Goal: Task Accomplishment & Management: Manage account settings

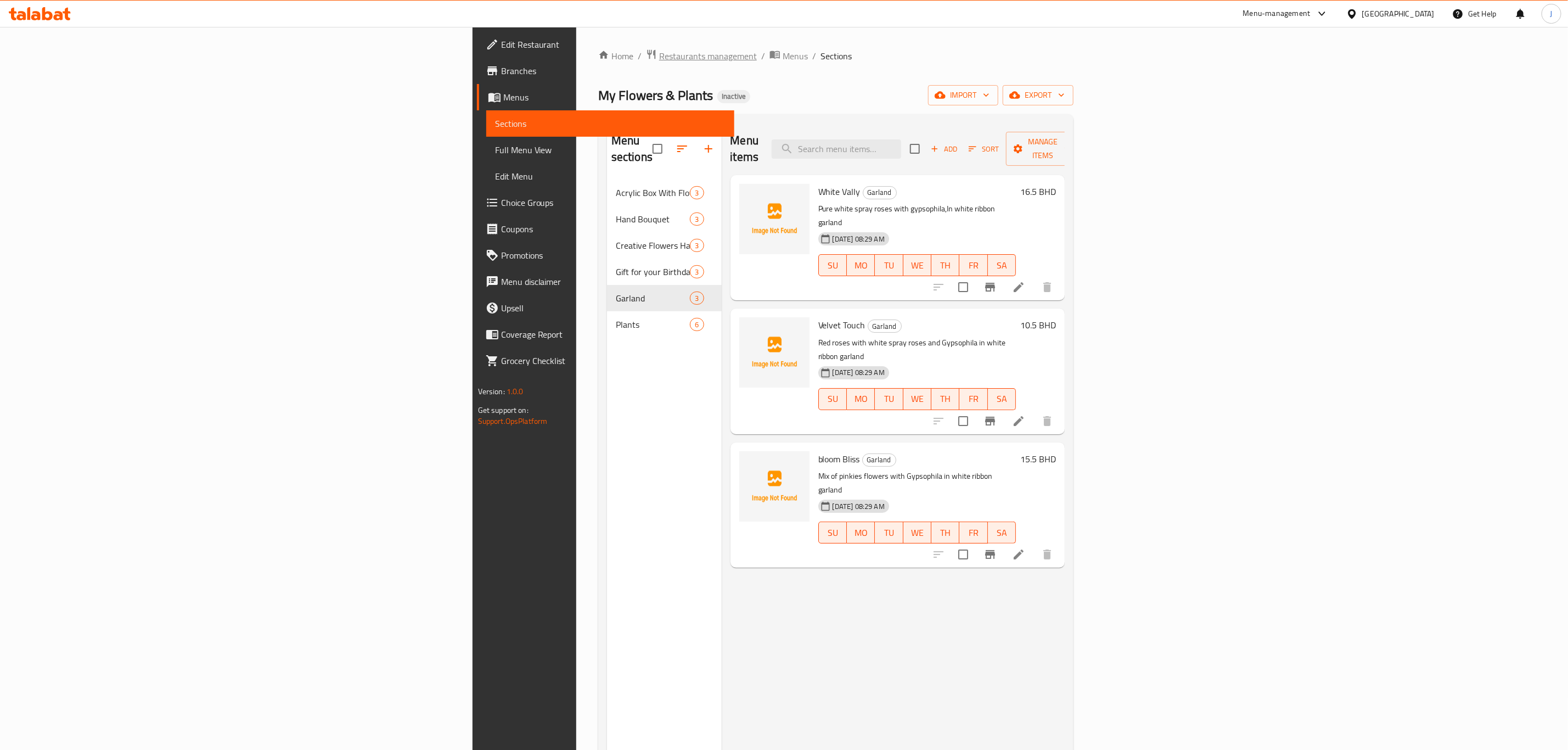
click at [659, 53] on span "Restaurants management" at bounding box center [708, 55] width 98 height 13
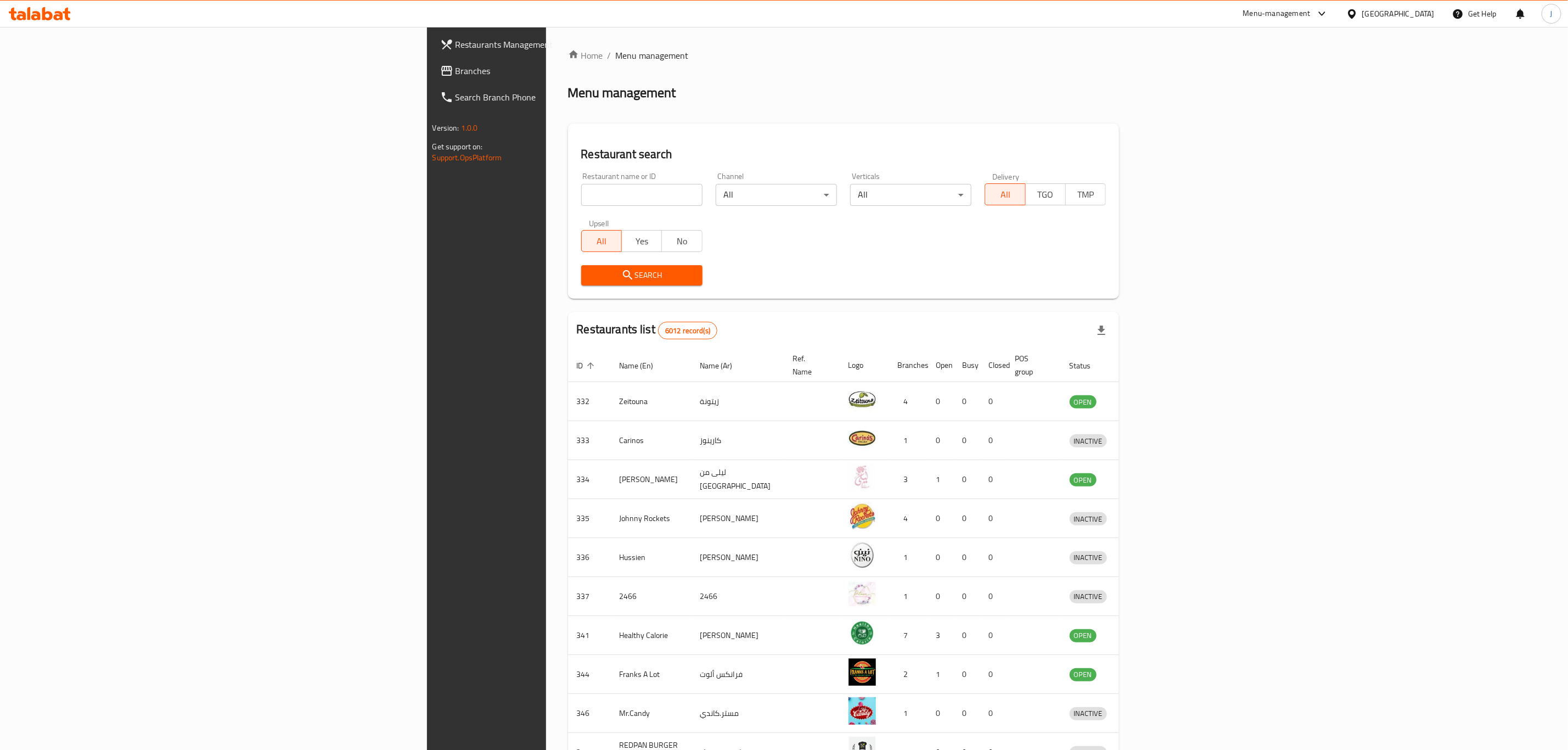
click at [581, 191] on input "search" at bounding box center [642, 195] width 122 height 22
click at [581, 191] on input "search" at bounding box center [642, 195] width 122 height 22
click at [581, 185] on input "search" at bounding box center [642, 195] width 122 height 22
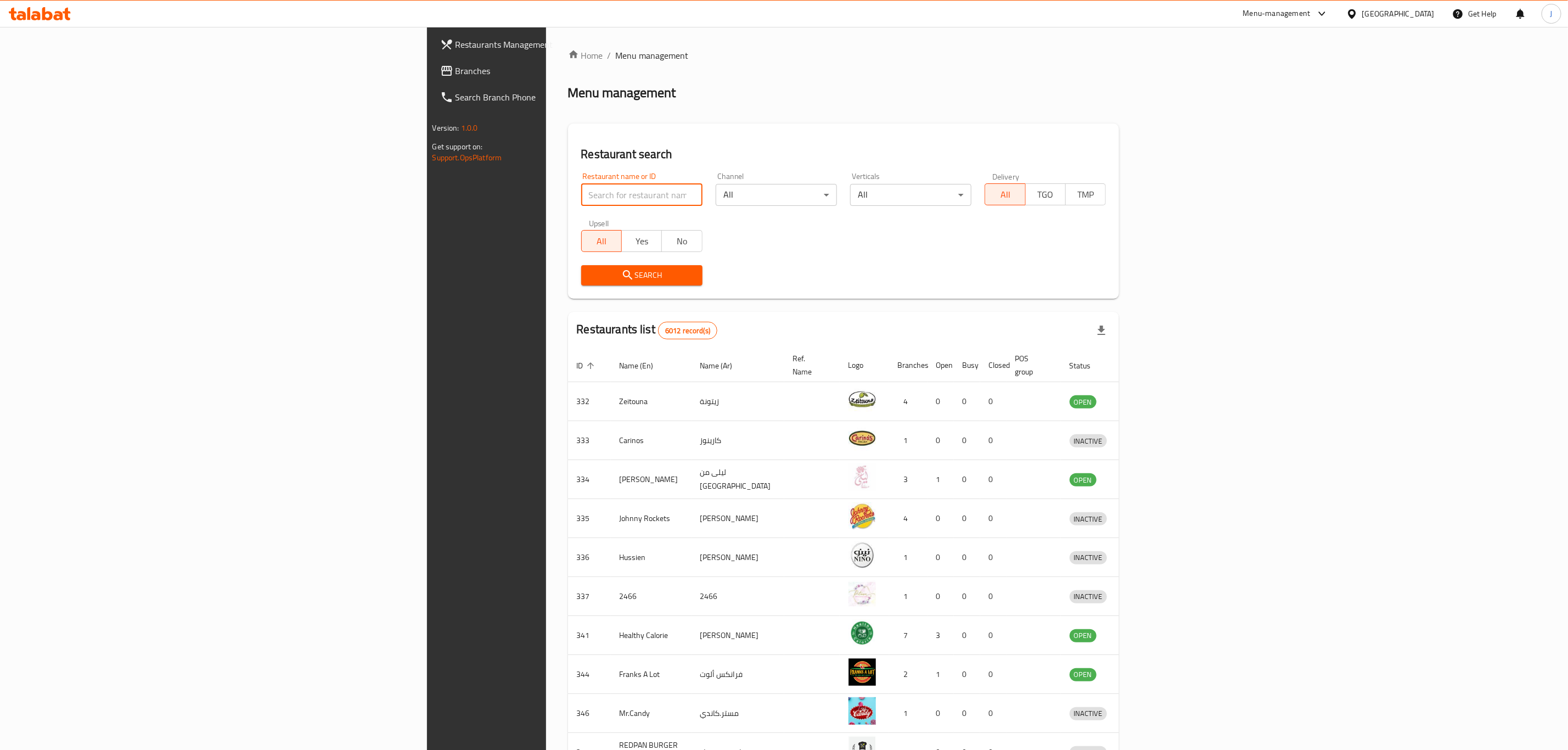
click at [581, 185] on input "search" at bounding box center [642, 195] width 122 height 22
type input "atyab"
click button "Search" at bounding box center [642, 275] width 122 height 20
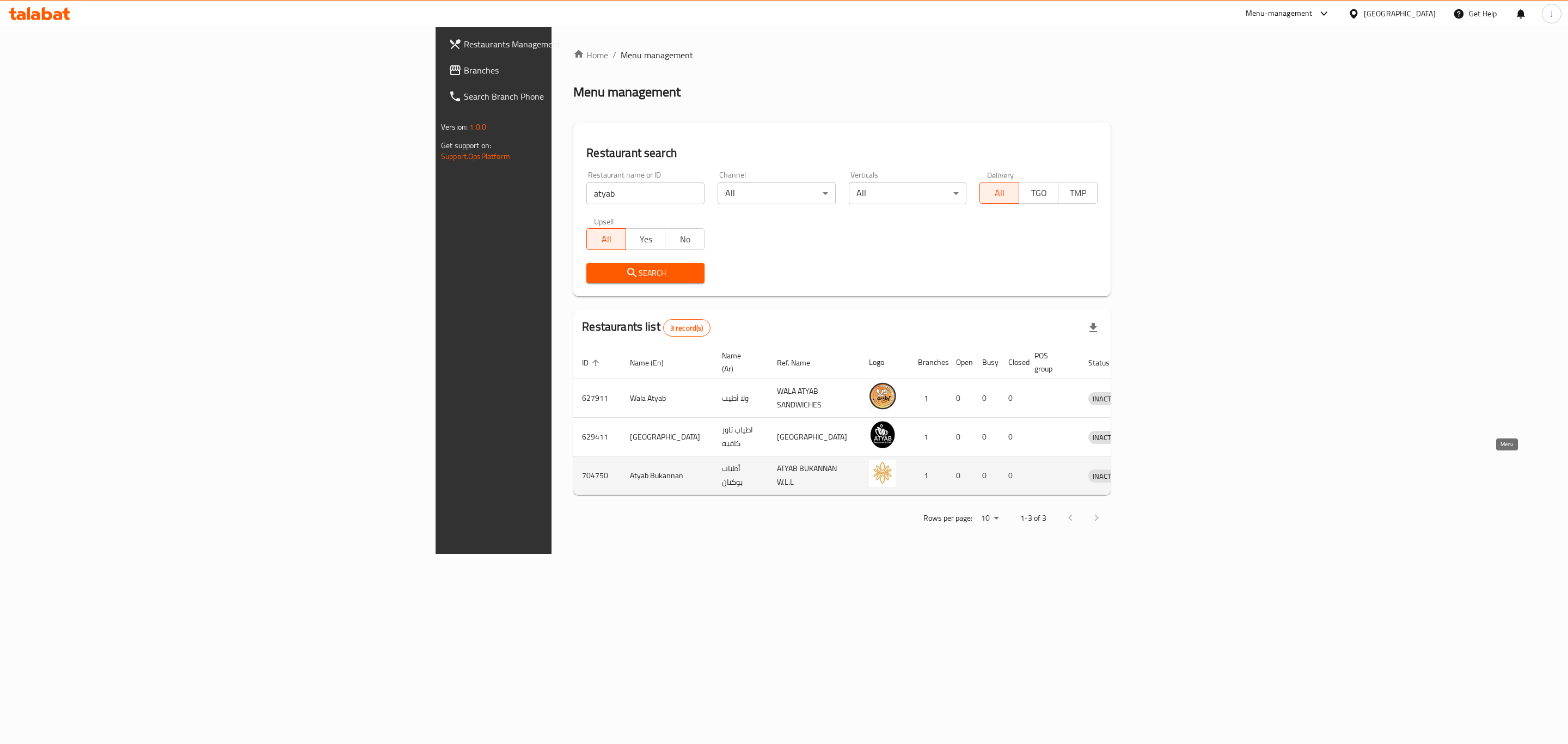
click at [1158, 474] on icon "enhanced table" at bounding box center [1156, 476] width 4 height 4
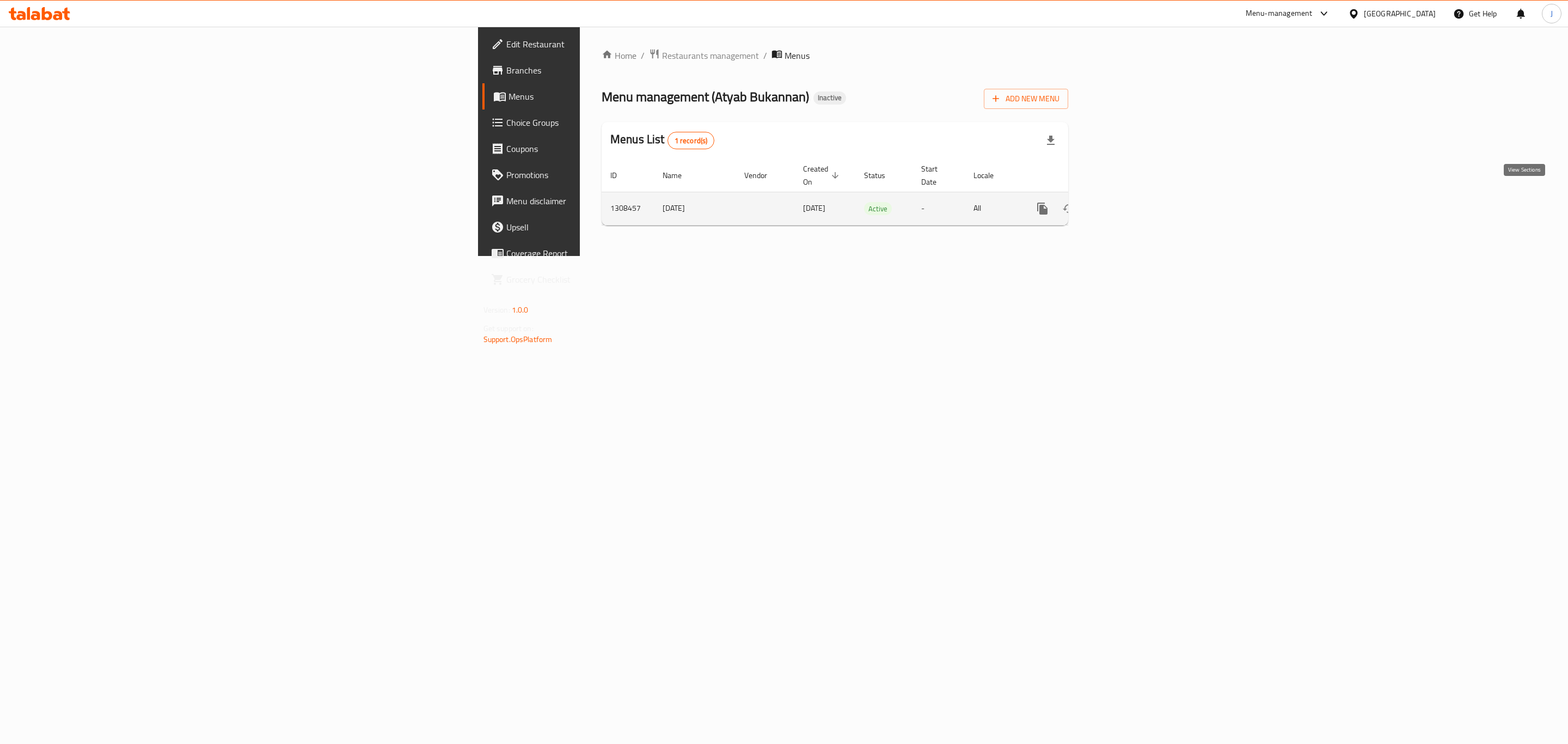
click at [1127, 202] on icon "enhanced table" at bounding box center [1121, 208] width 13 height 13
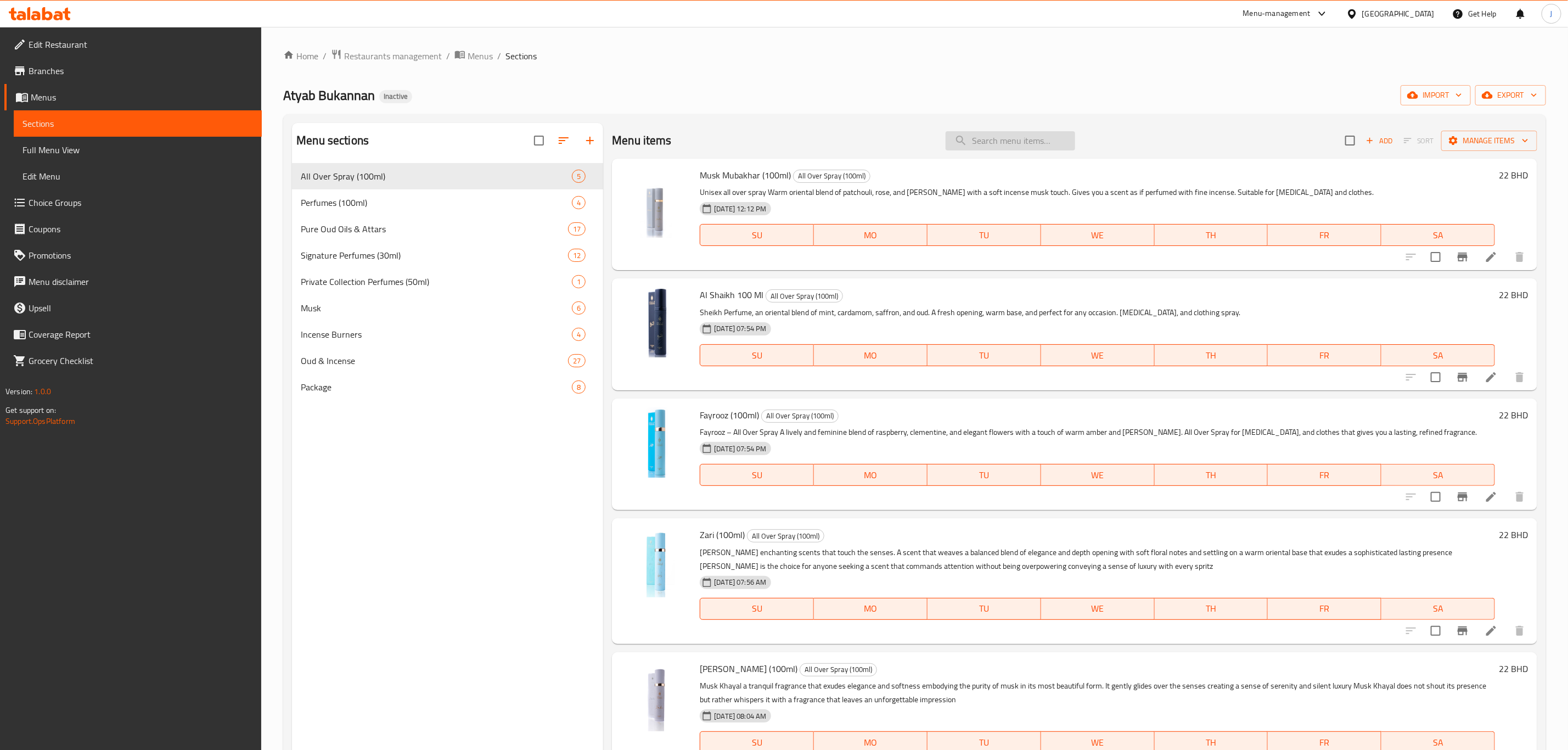
click at [1022, 141] on input "search" at bounding box center [1010, 141] width 129 height 19
paste input "Trad VIP 2020"
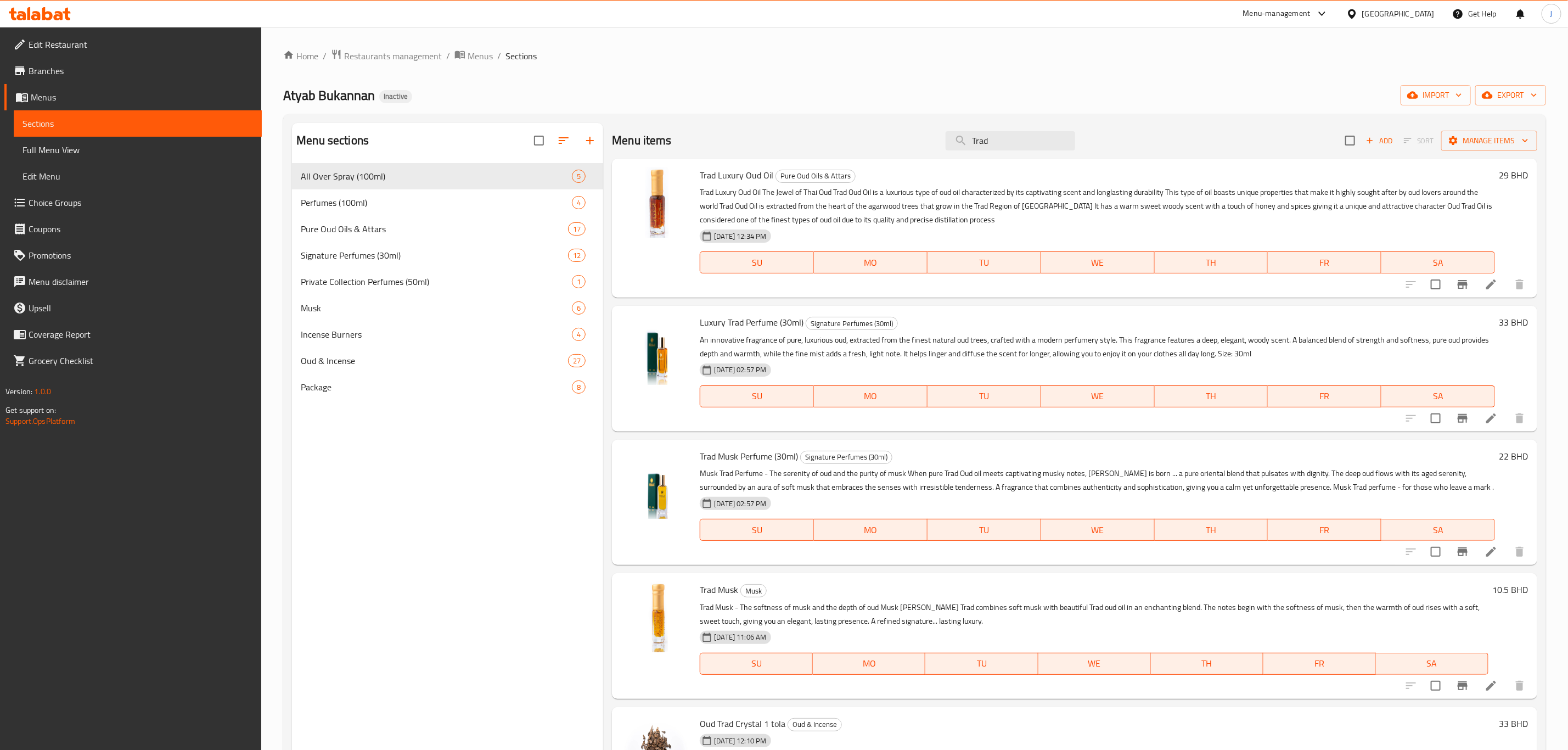
drag, startPoint x: 1000, startPoint y: 145, endPoint x: 866, endPoint y: 147, distance: 134.0
click at [866, 147] on div "Menu items Trad Add Sort Manage items" at bounding box center [1075, 141] width 925 height 36
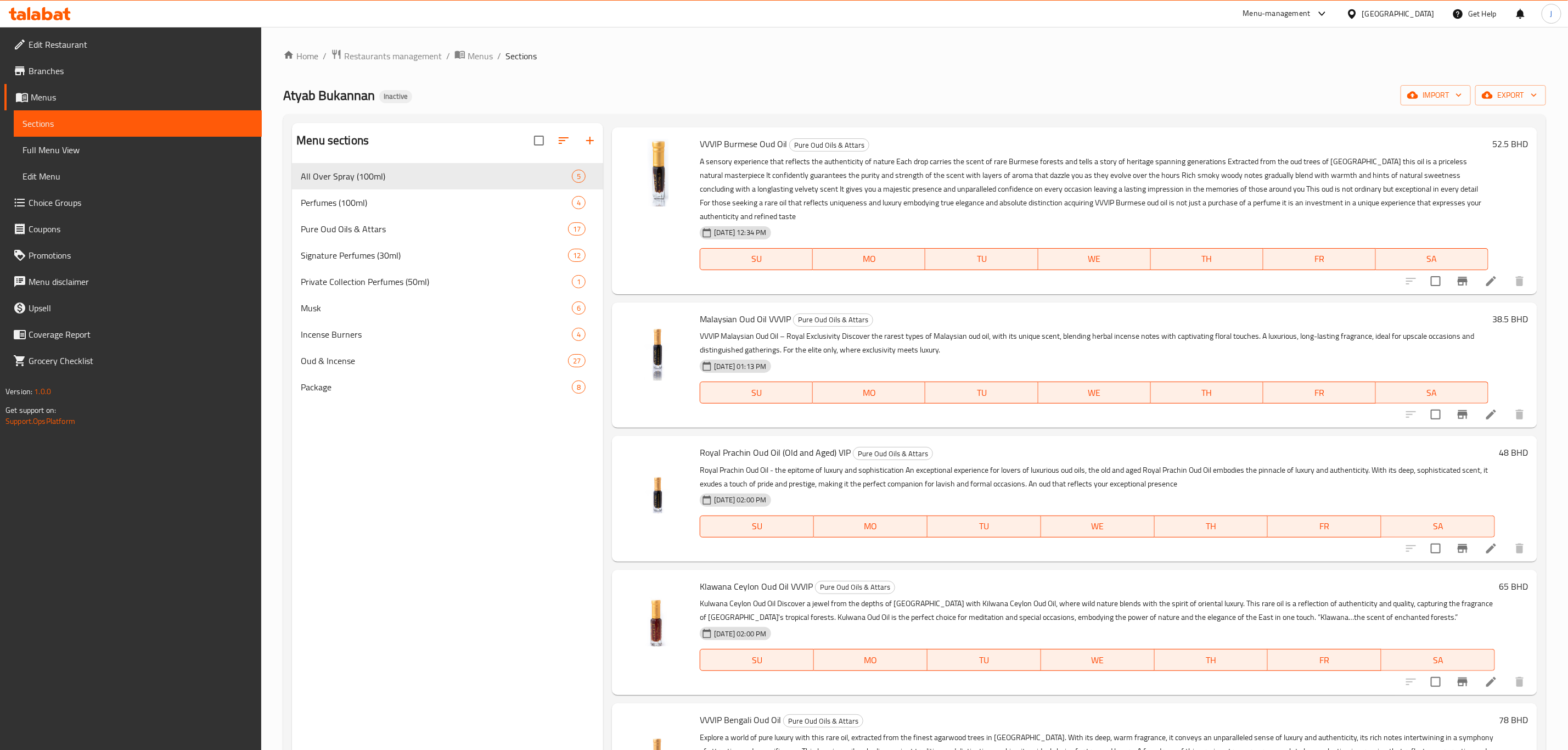
scroll to position [247, 0]
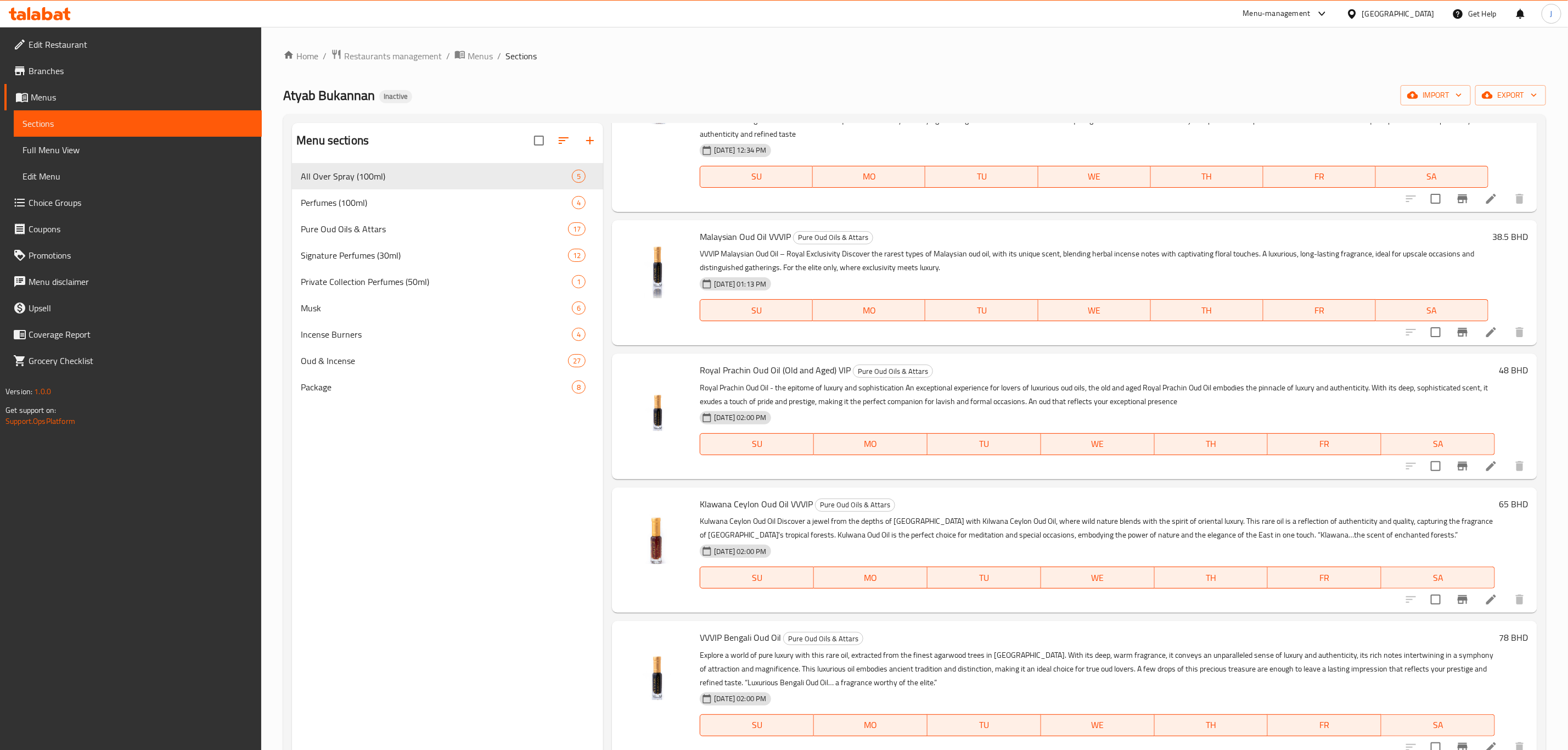
type input "vip"
click at [342, 359] on span "Oud & Incense" at bounding box center [419, 360] width 237 height 13
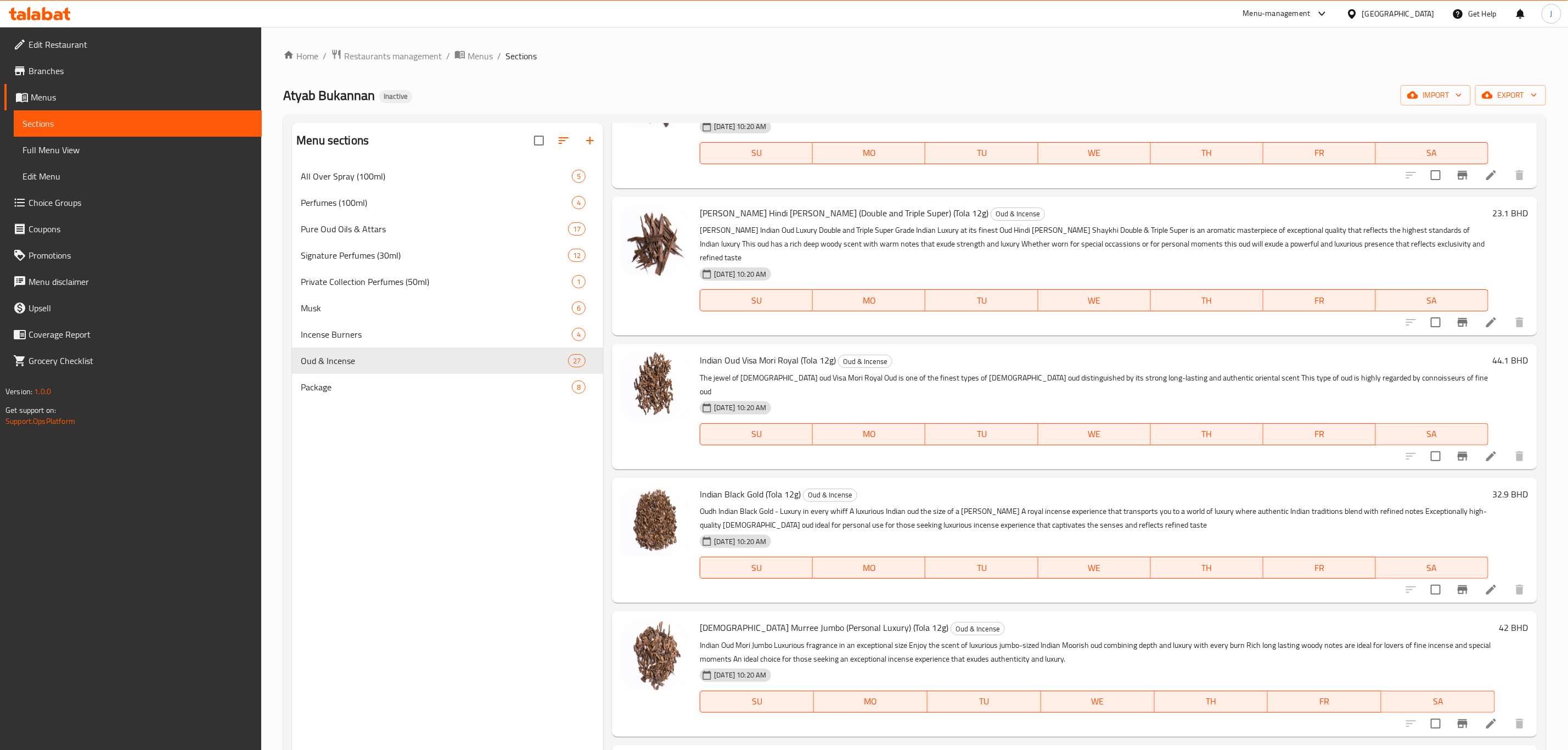
scroll to position [906, 0]
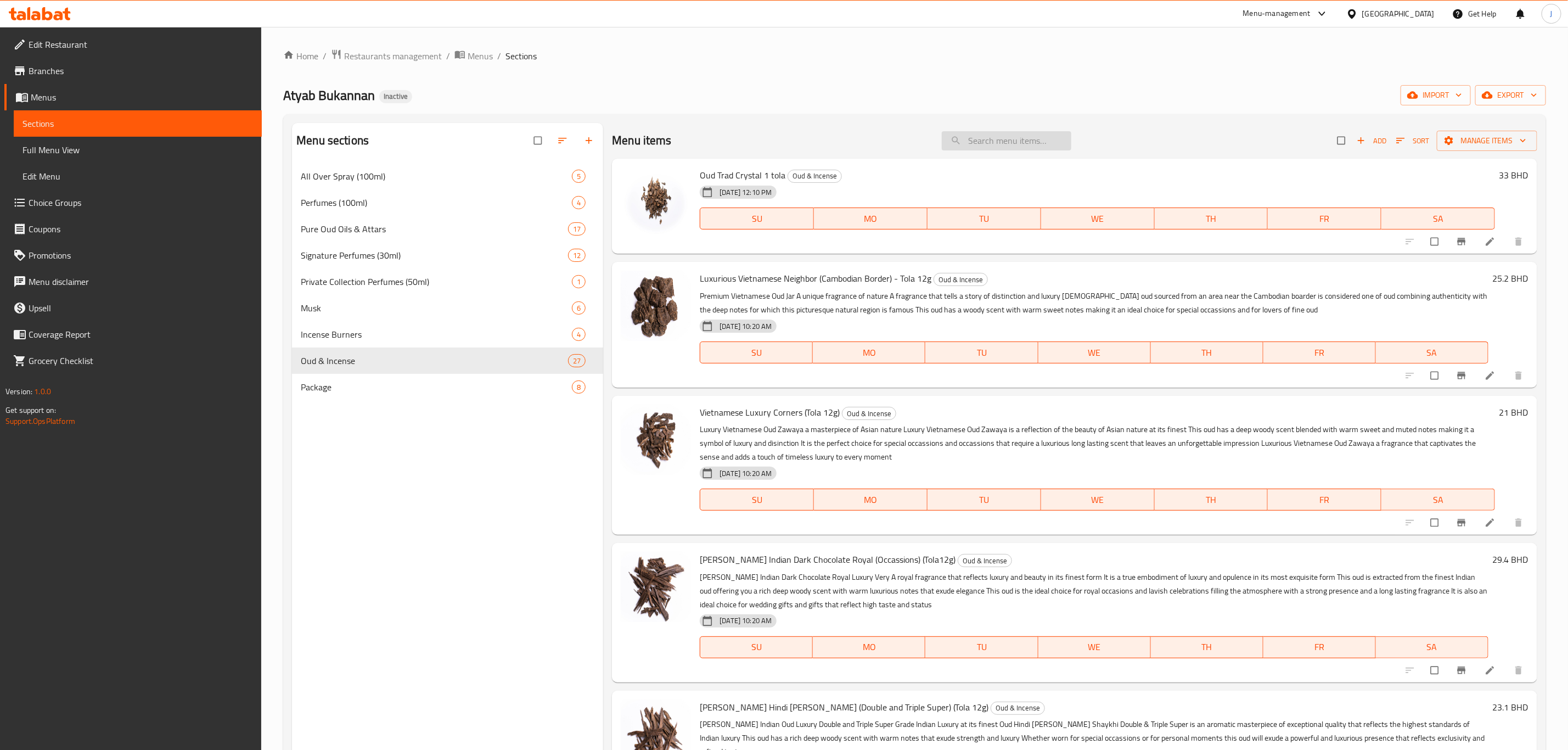
click at [1016, 147] on input "search" at bounding box center [1006, 141] width 129 height 19
paste input "Moroccon Gold"
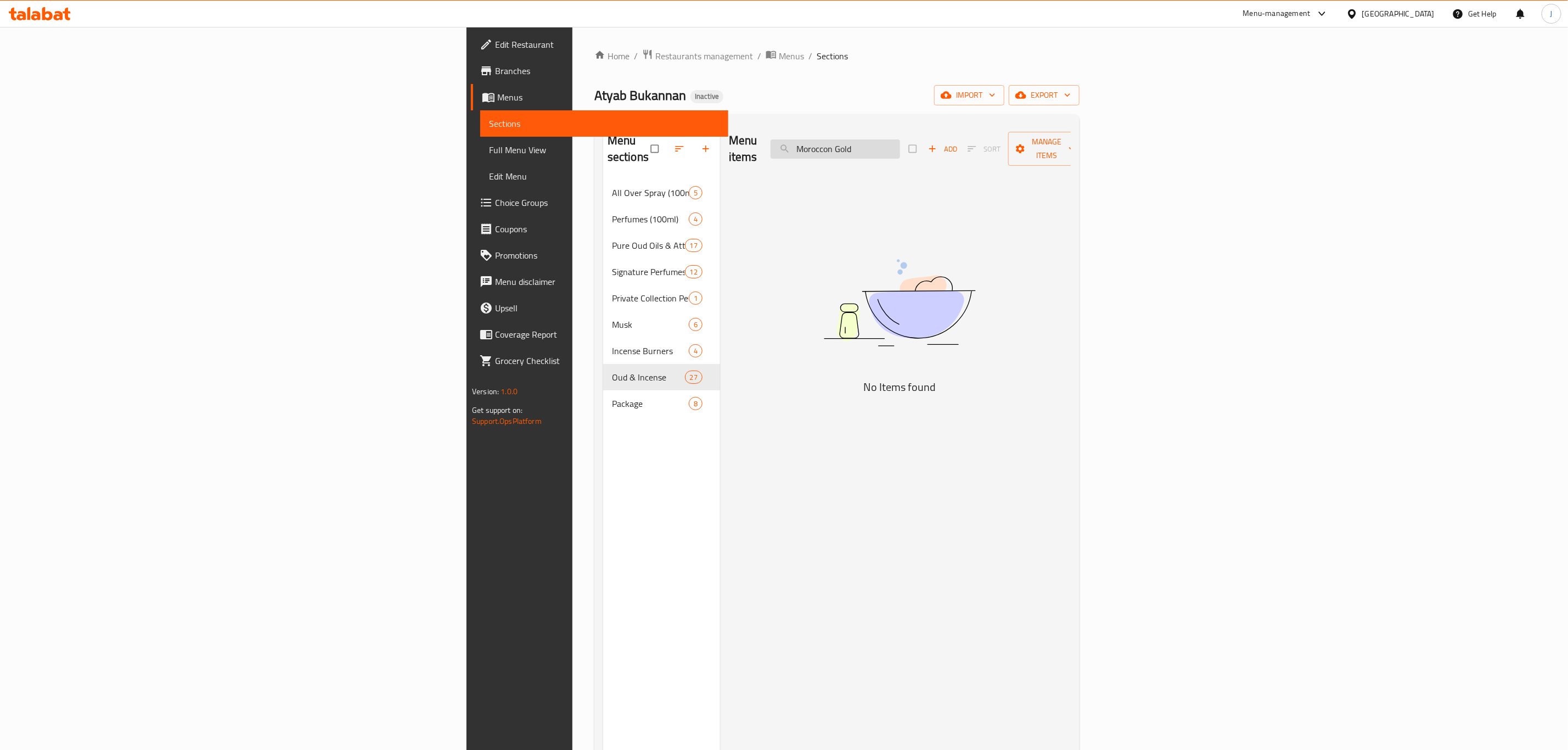
drag, startPoint x: 1025, startPoint y: 142, endPoint x: 1005, endPoint y: 145, distance: 20.2
click at [900, 145] on input "Moroccon Gold" at bounding box center [835, 149] width 129 height 19
click at [900, 139] on input "Moroccan Gold" at bounding box center [835, 149] width 129 height 19
type input "Moroccan"
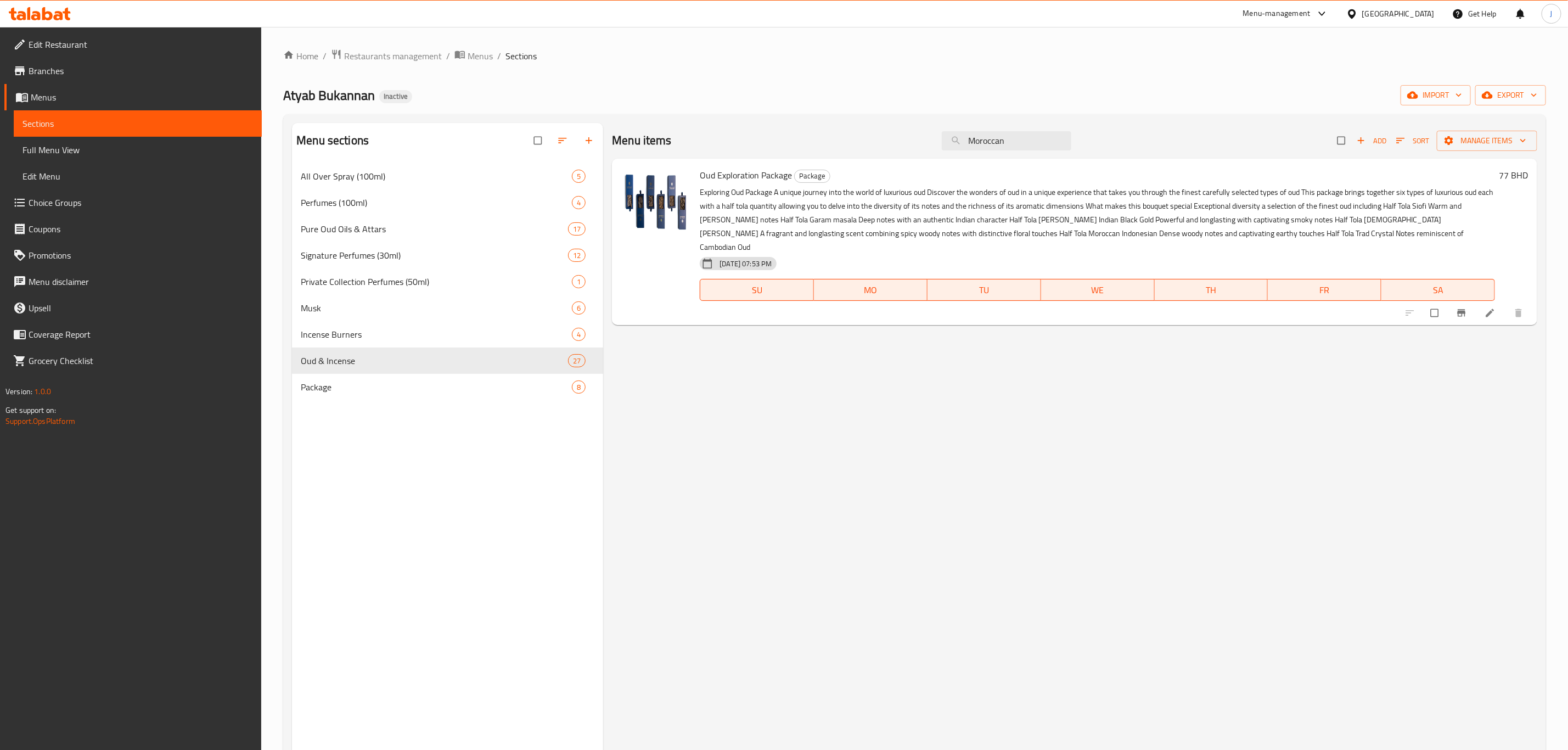
drag, startPoint x: 1022, startPoint y: 139, endPoint x: 873, endPoint y: 140, distance: 149.0
click at [873, 140] on div "Menu items Moroccan Add Sort Manage items" at bounding box center [1075, 141] width 925 height 36
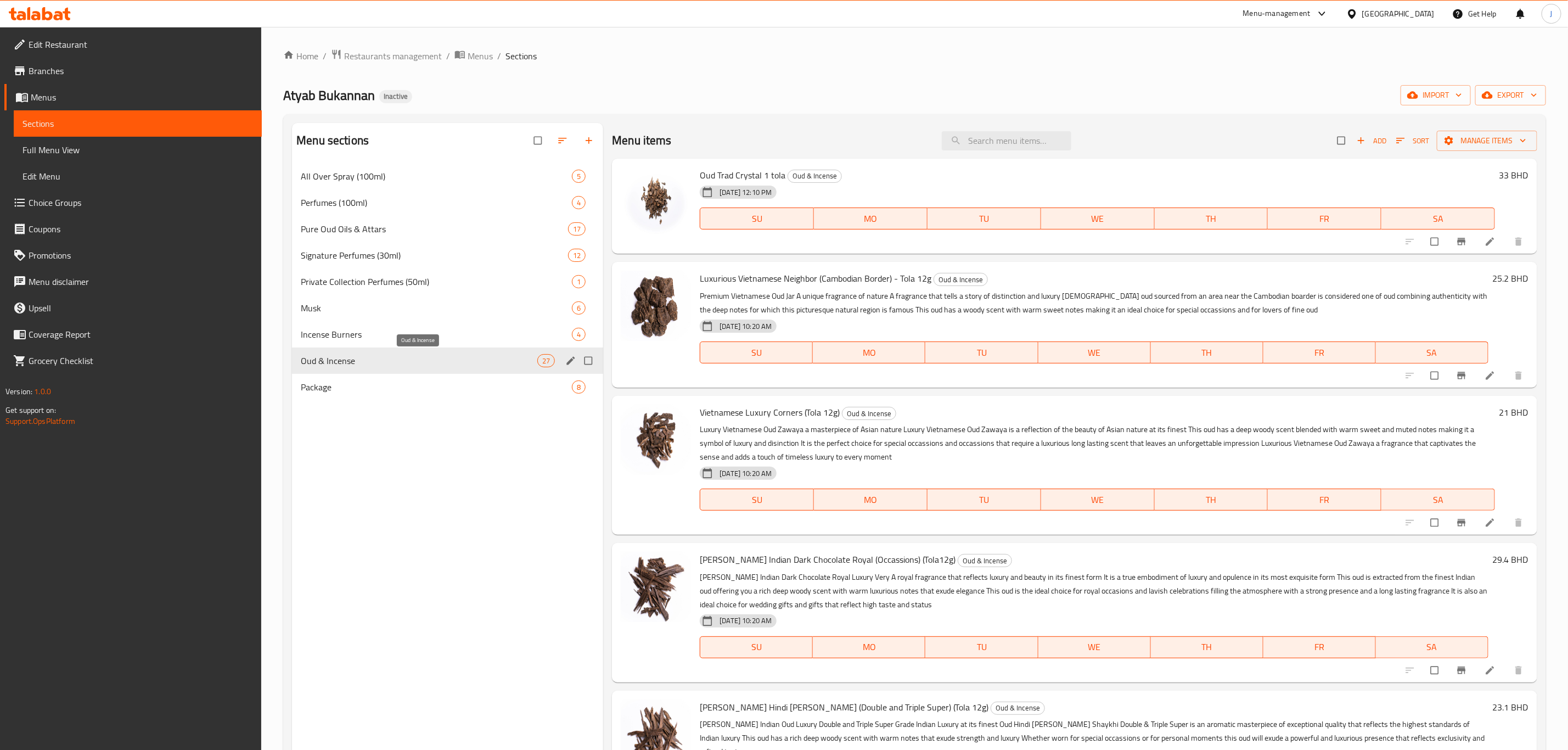
click at [356, 361] on span "Oud & Incense" at bounding box center [419, 360] width 237 height 13
click at [1485, 238] on icon at bounding box center [1490, 242] width 11 height 11
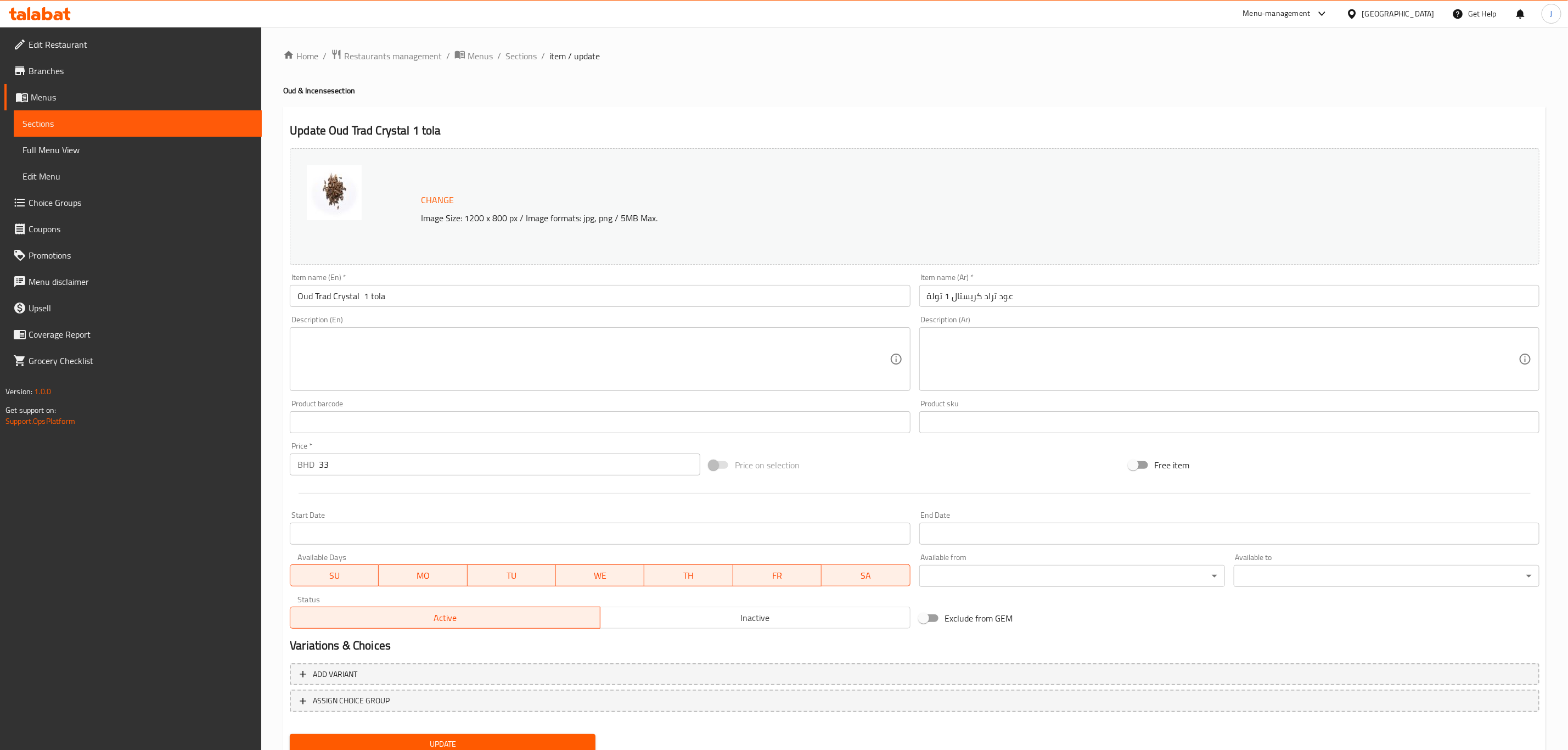
scroll to position [40, 0]
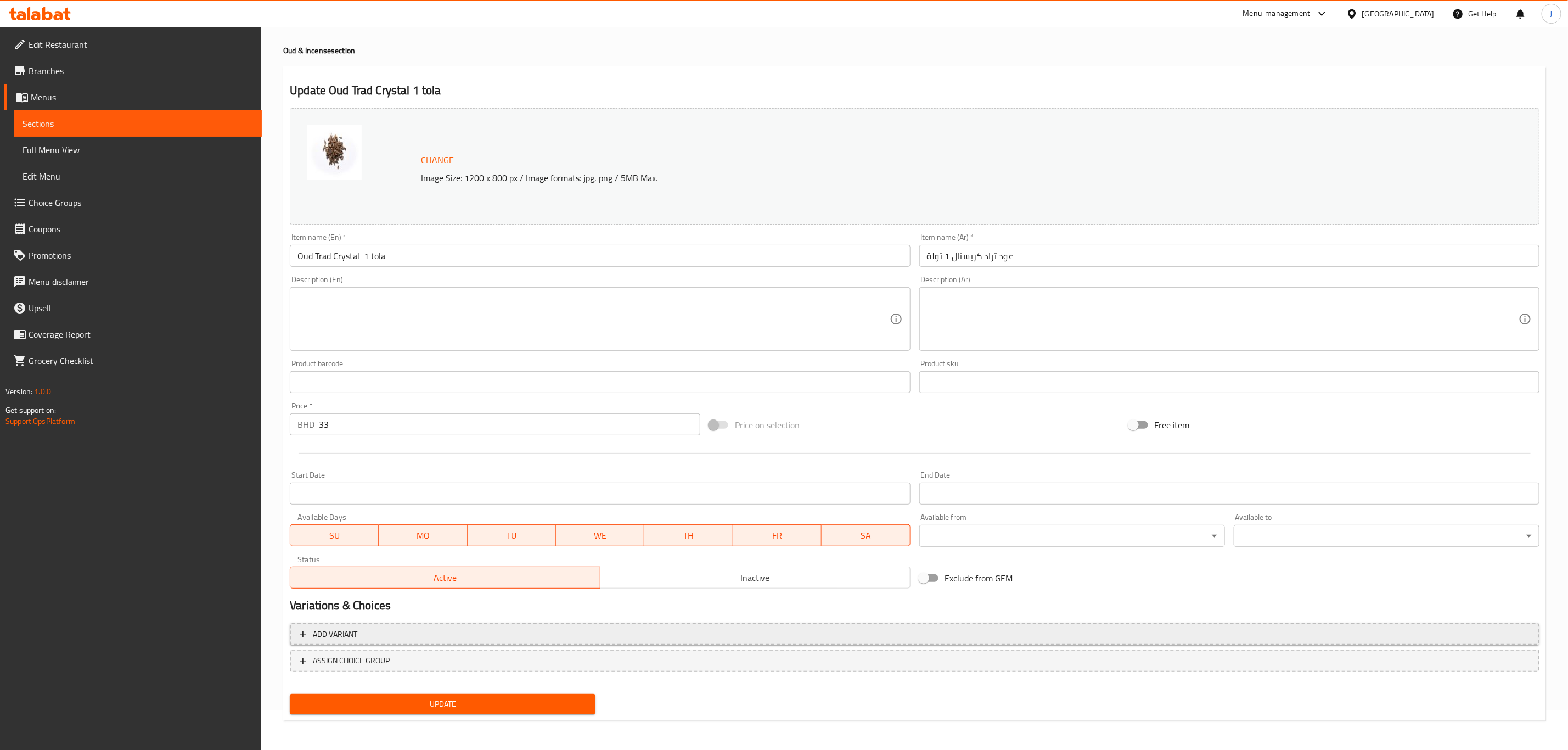
click at [338, 629] on span "Add variant" at bounding box center [335, 634] width 44 height 14
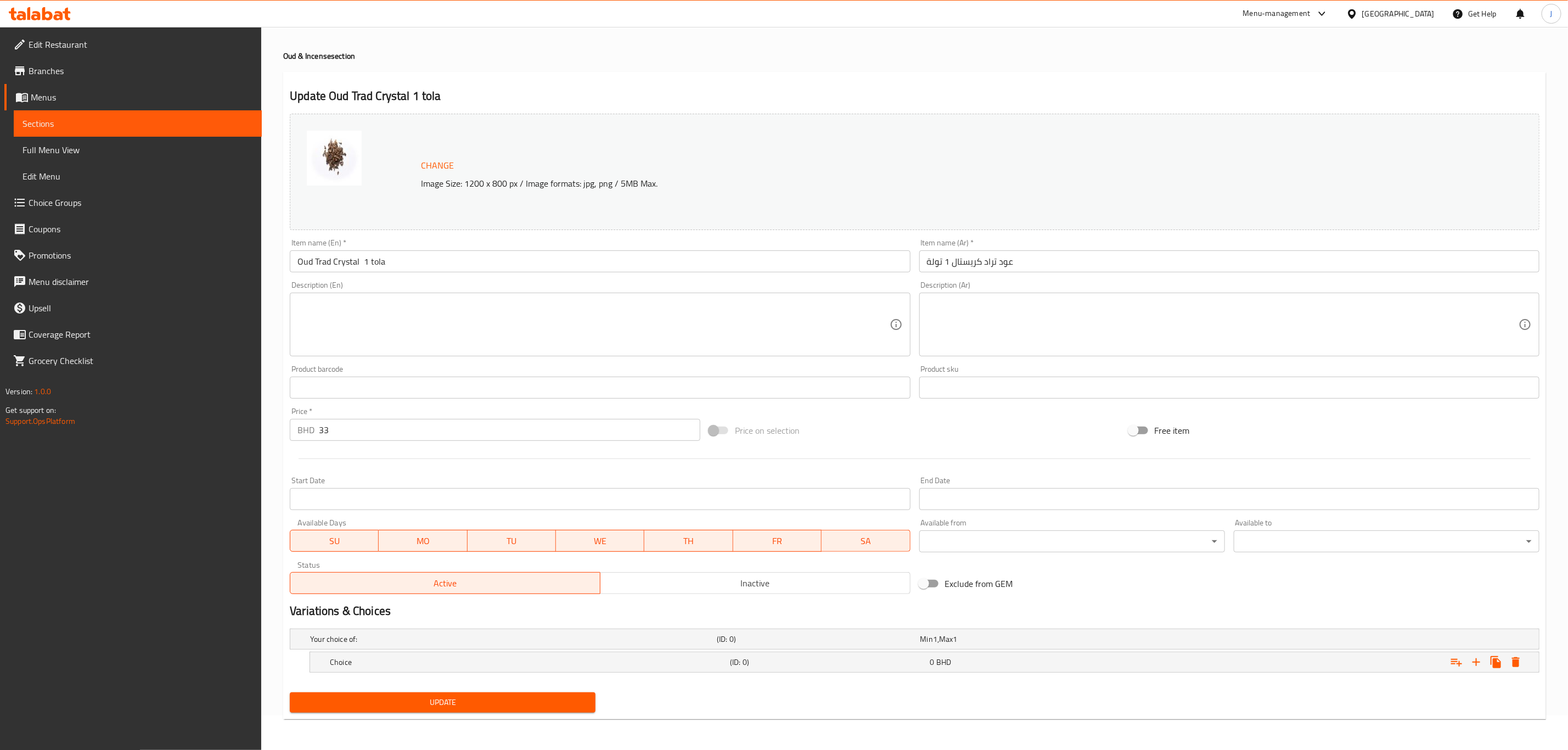
scroll to position [35, 0]
click at [620, 662] on h5 "Choice" at bounding box center [528, 662] width 396 height 11
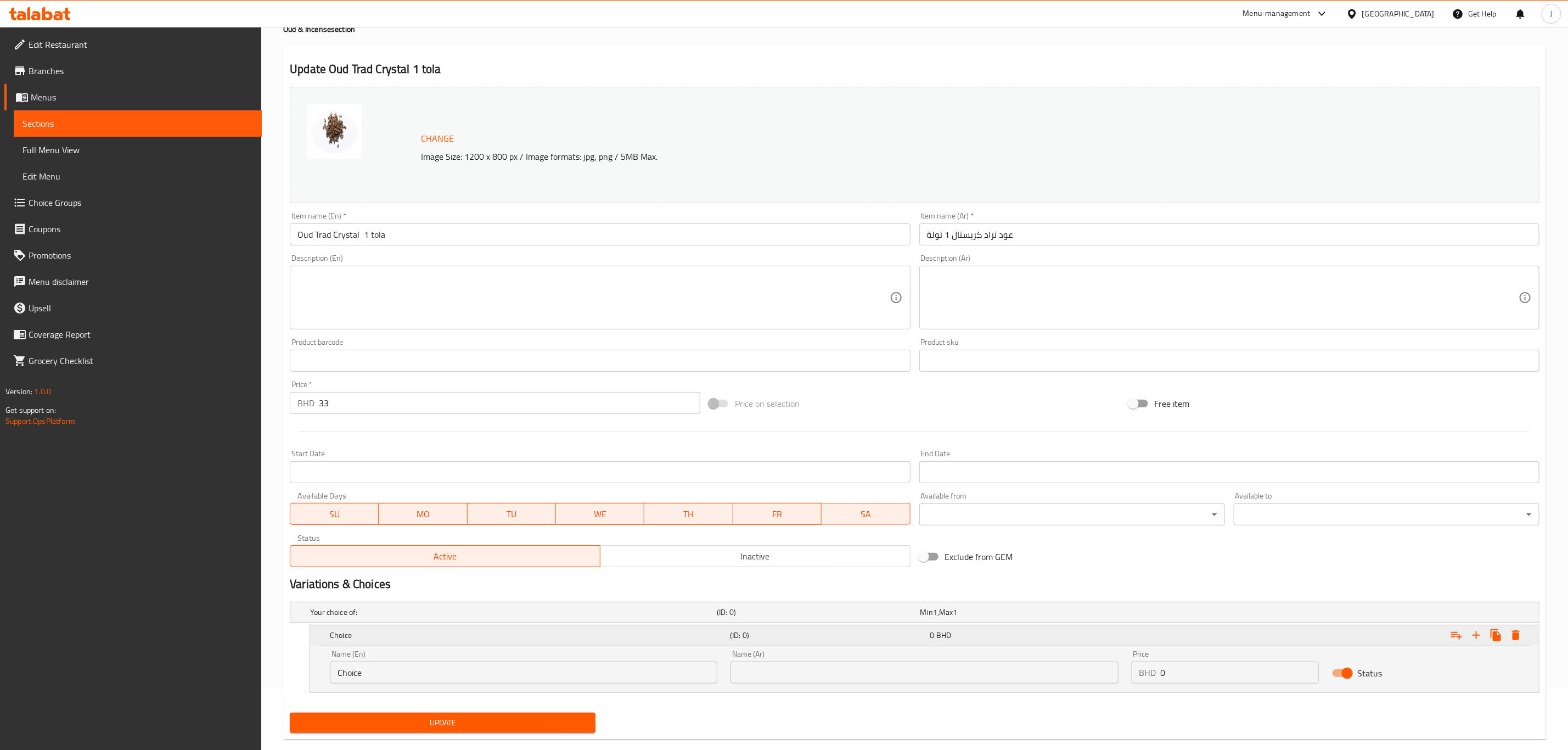
scroll to position [82, 0]
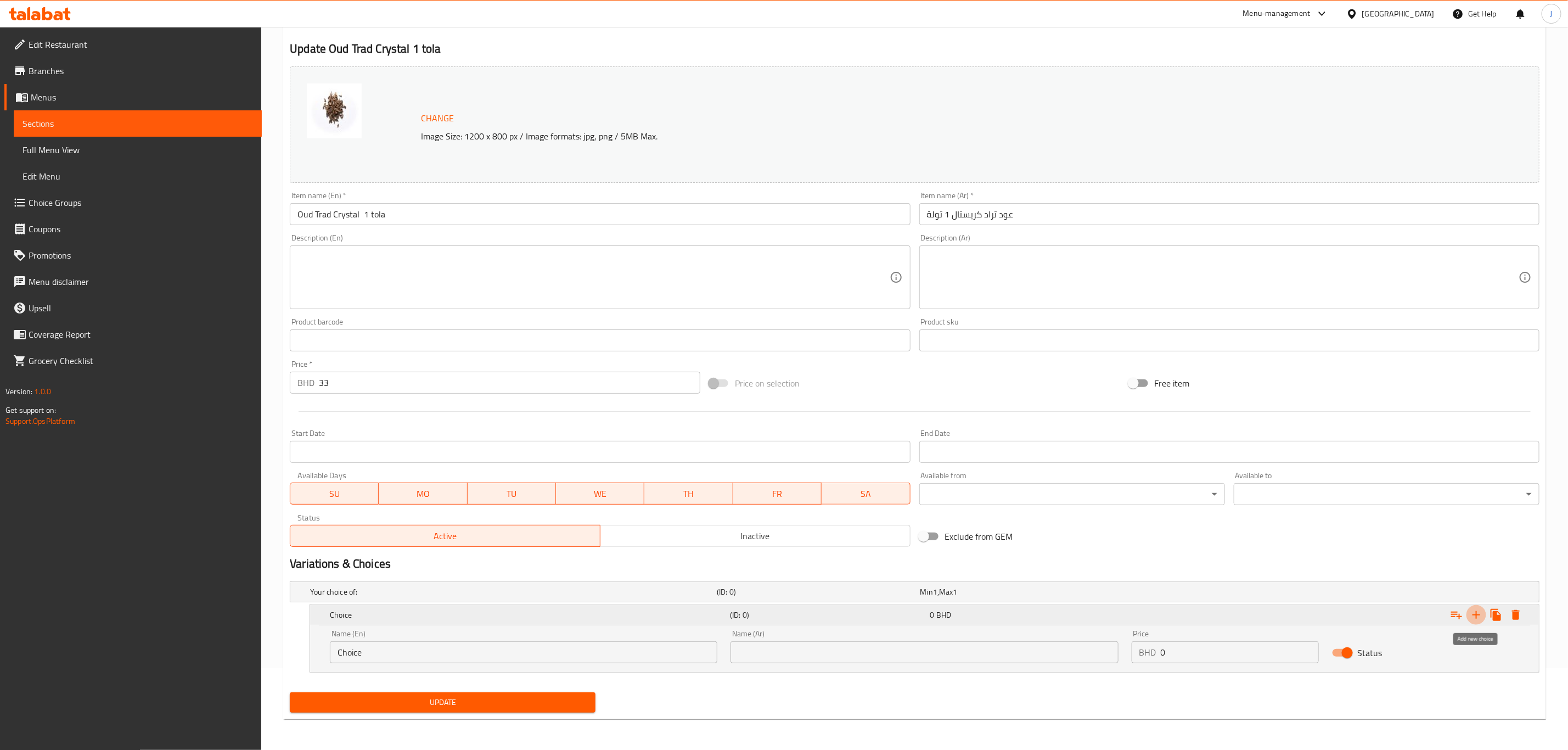
click at [1476, 613] on icon "Expand" at bounding box center [1477, 615] width 8 height 8
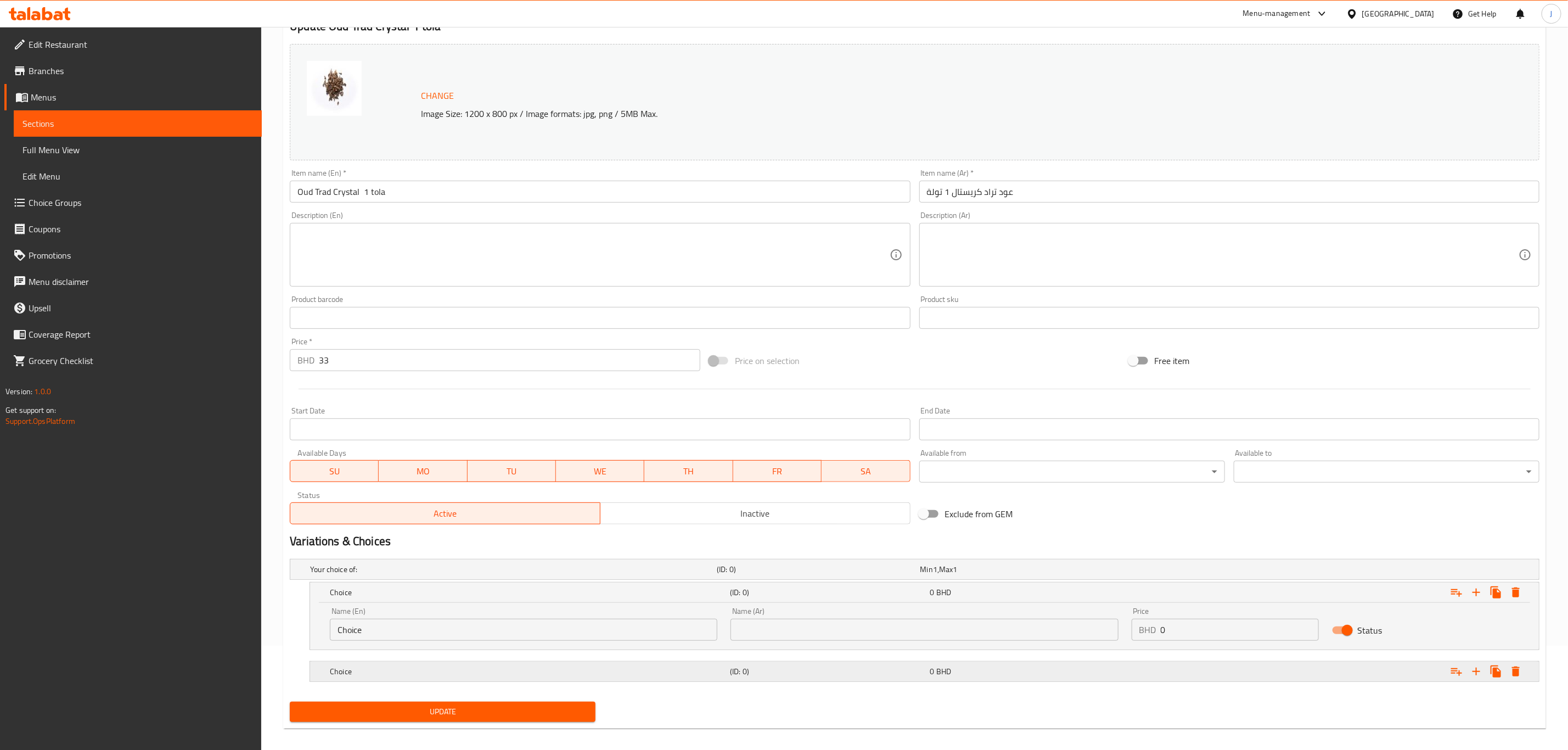
scroll to position [114, 0]
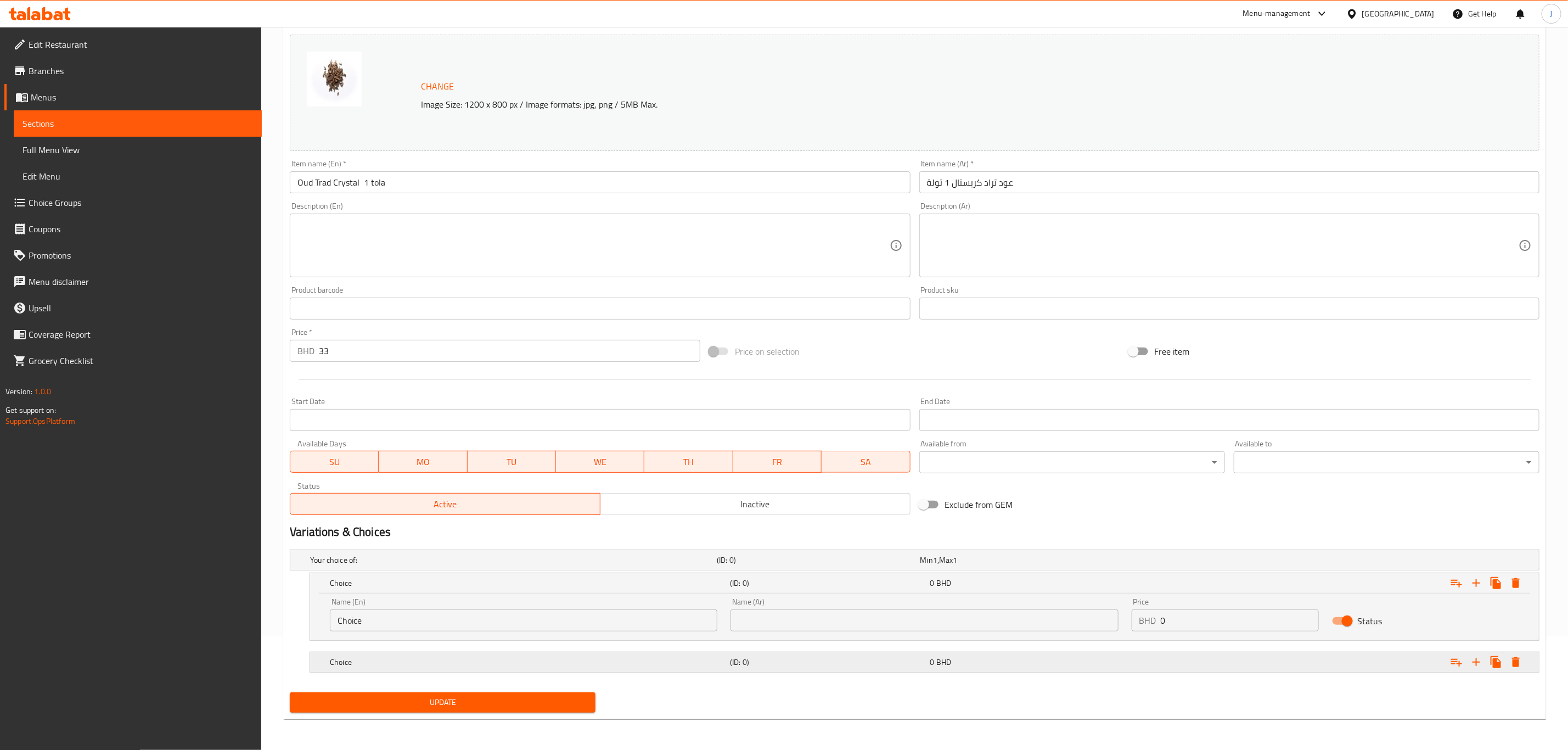
click at [431, 659] on h5 "Choice" at bounding box center [528, 662] width 396 height 11
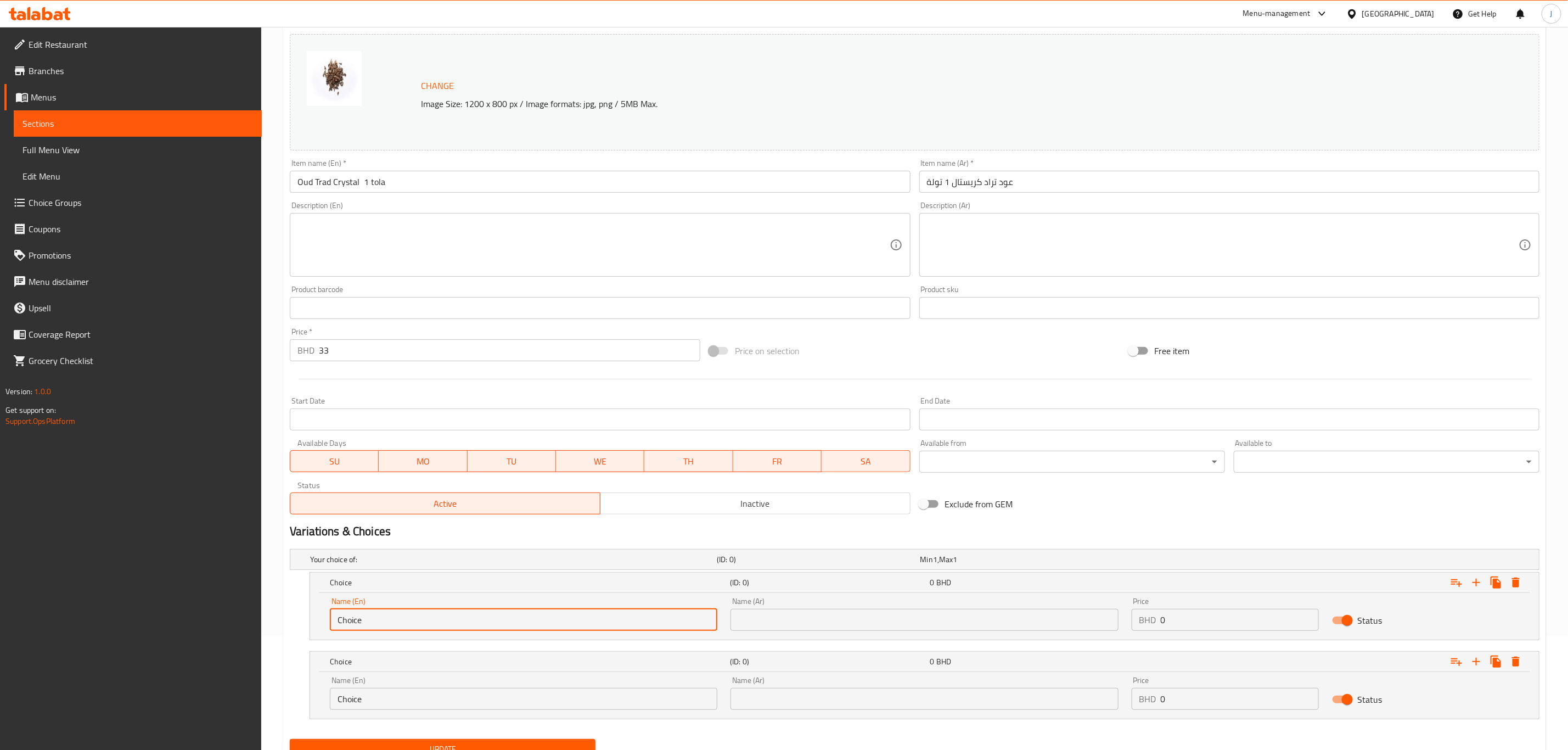
click at [452, 613] on input "Choice" at bounding box center [523, 620] width 387 height 22
drag, startPoint x: 471, startPoint y: 632, endPoint x: 432, endPoint y: 618, distance: 41.4
click at [433, 618] on div "Name (En) Choice Name (En)" at bounding box center [523, 614] width 401 height 47
drag, startPoint x: 427, startPoint y: 618, endPoint x: 290, endPoint y: 613, distance: 137.1
click at [290, 613] on div "Choice (ID: 0) 0 BHD Name (En) Choice Name (En) Name (Ar) Name (Ar) Price BHD 0…" at bounding box center [914, 606] width 1250 height 68
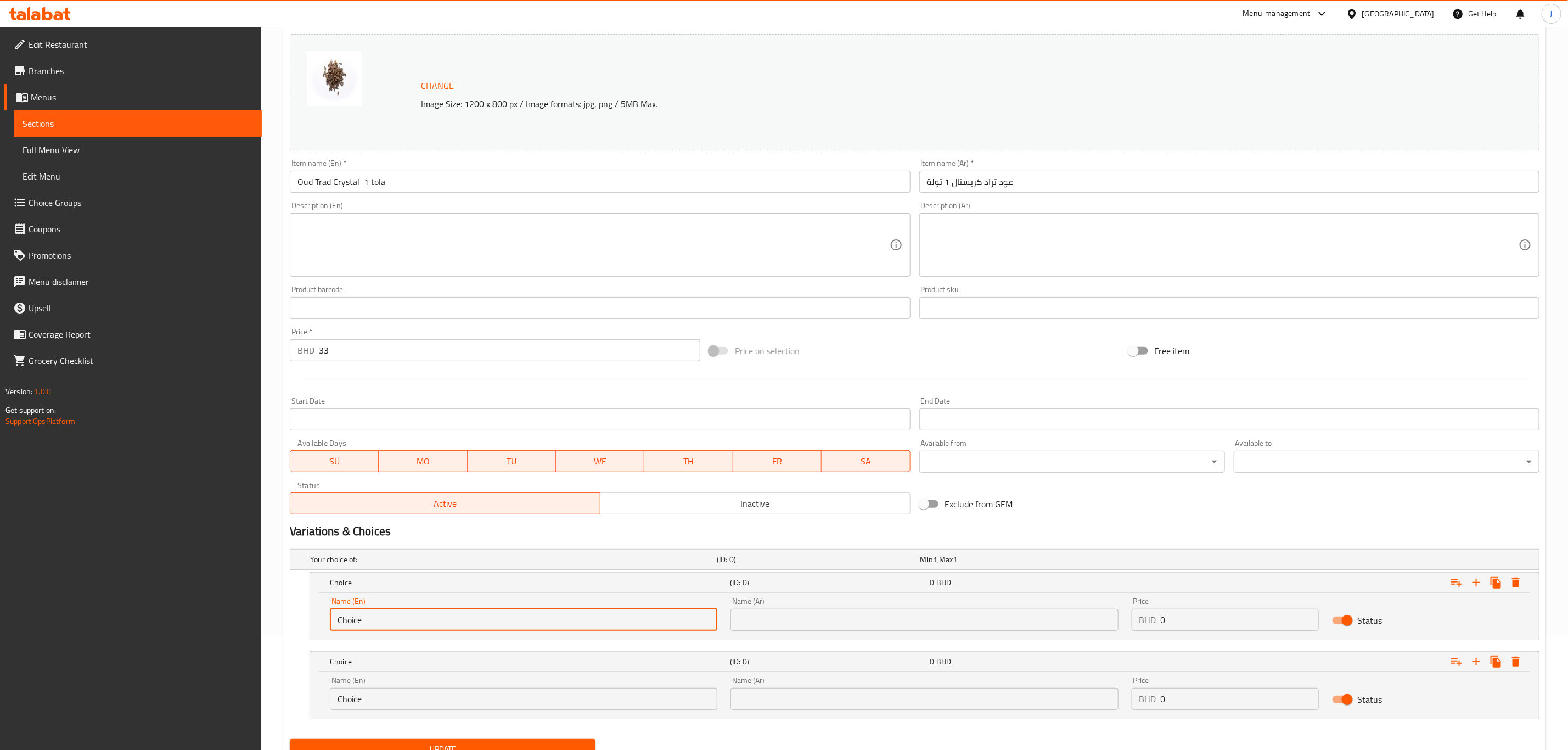
paste input "One Tola ( 12 Grams)"
type input "One Tola ( 12 Grams)"
click at [562, 706] on input "Choice" at bounding box center [523, 699] width 387 height 22
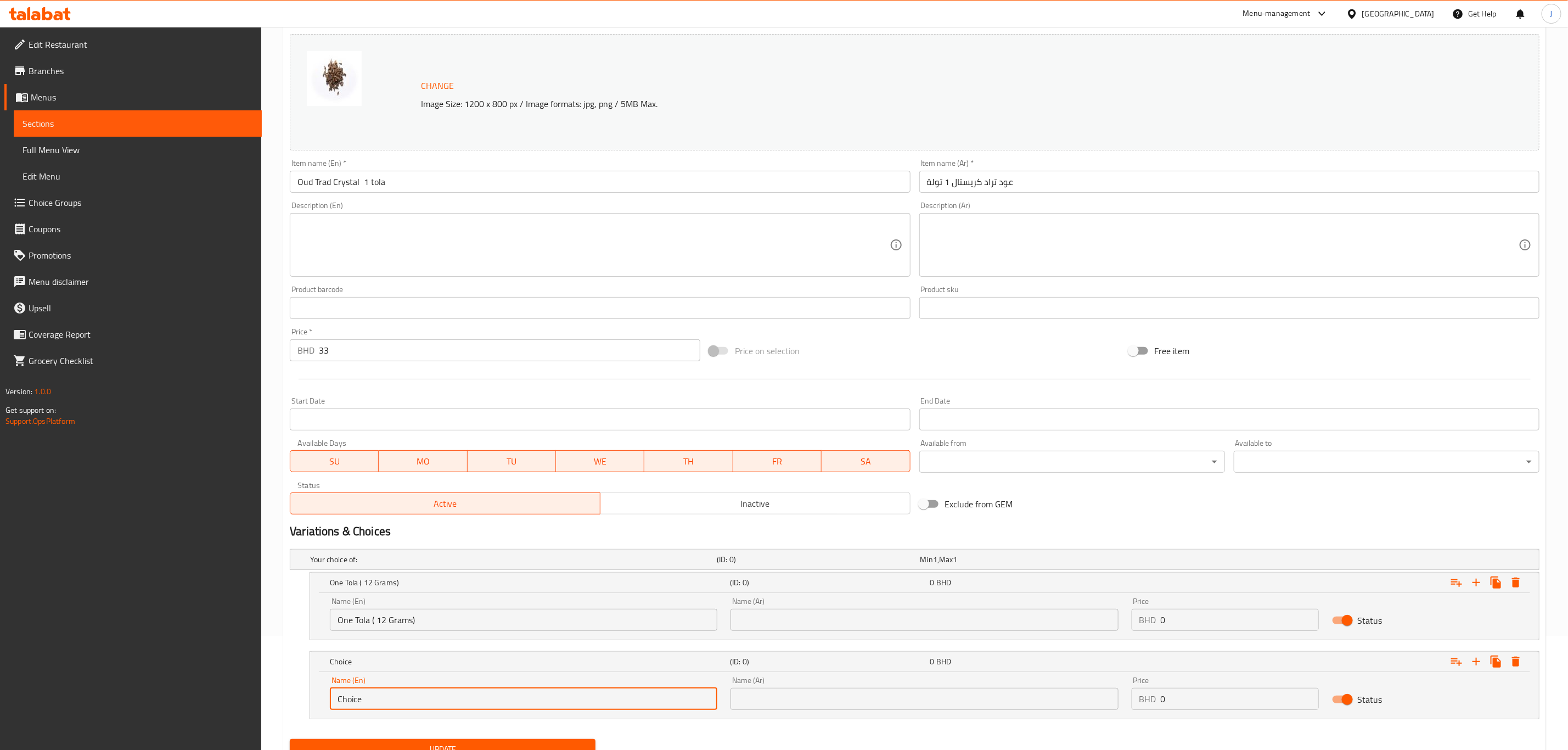
paste input "2.5Tola ( 30 Grams)"
drag, startPoint x: 361, startPoint y: 700, endPoint x: 306, endPoint y: 699, distance: 55.0
click at [306, 699] on div "Choice2.5Tola ( 30 Grams) (ID: 0) 0 BHD Name (En) Choice2.5Tola ( 30 Grams) Nam…" at bounding box center [914, 685] width 1250 height 68
type input "2.5Tola ( 30 Grams)"
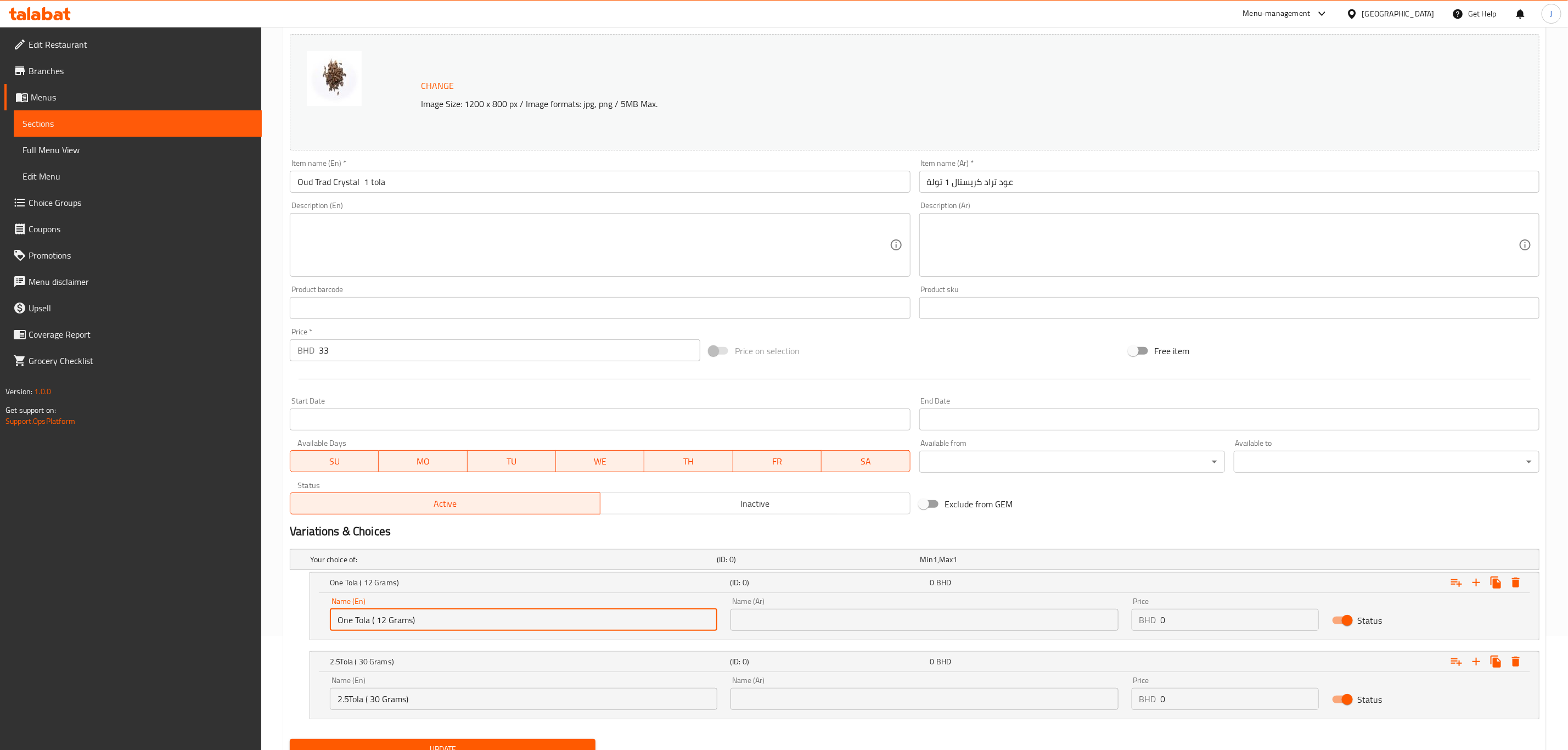
drag, startPoint x: 350, startPoint y: 620, endPoint x: 294, endPoint y: 616, distance: 56.1
click at [294, 616] on div "One Tola ( 12 Grams) (ID: 0) 0 BHD Name (En) One Tola ( 12 Grams) Name (En) Nam…" at bounding box center [914, 606] width 1250 height 68
drag, startPoint x: 354, startPoint y: 617, endPoint x: 310, endPoint y: 617, distance: 44.0
click at [310, 617] on div "Name (En) One Tola ( 12 Grams) Name (En) Name (Ar) Name (Ar) Price BHD 0 Price …" at bounding box center [924, 616] width 1229 height 47
type input "1 Tola ( 12 Grams)"
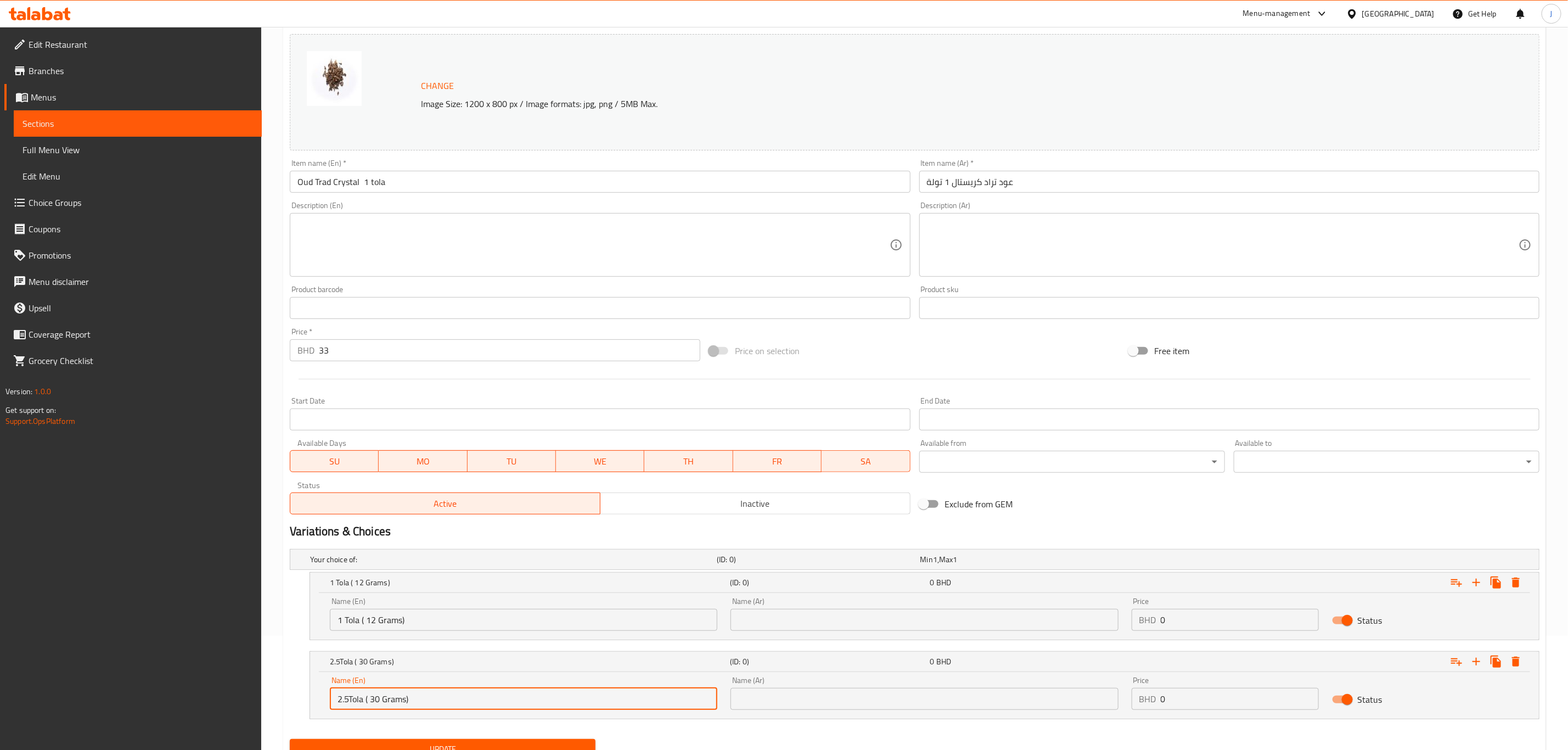
click at [348, 700] on input "2.5Tola ( 30 Grams)" at bounding box center [523, 699] width 387 height 22
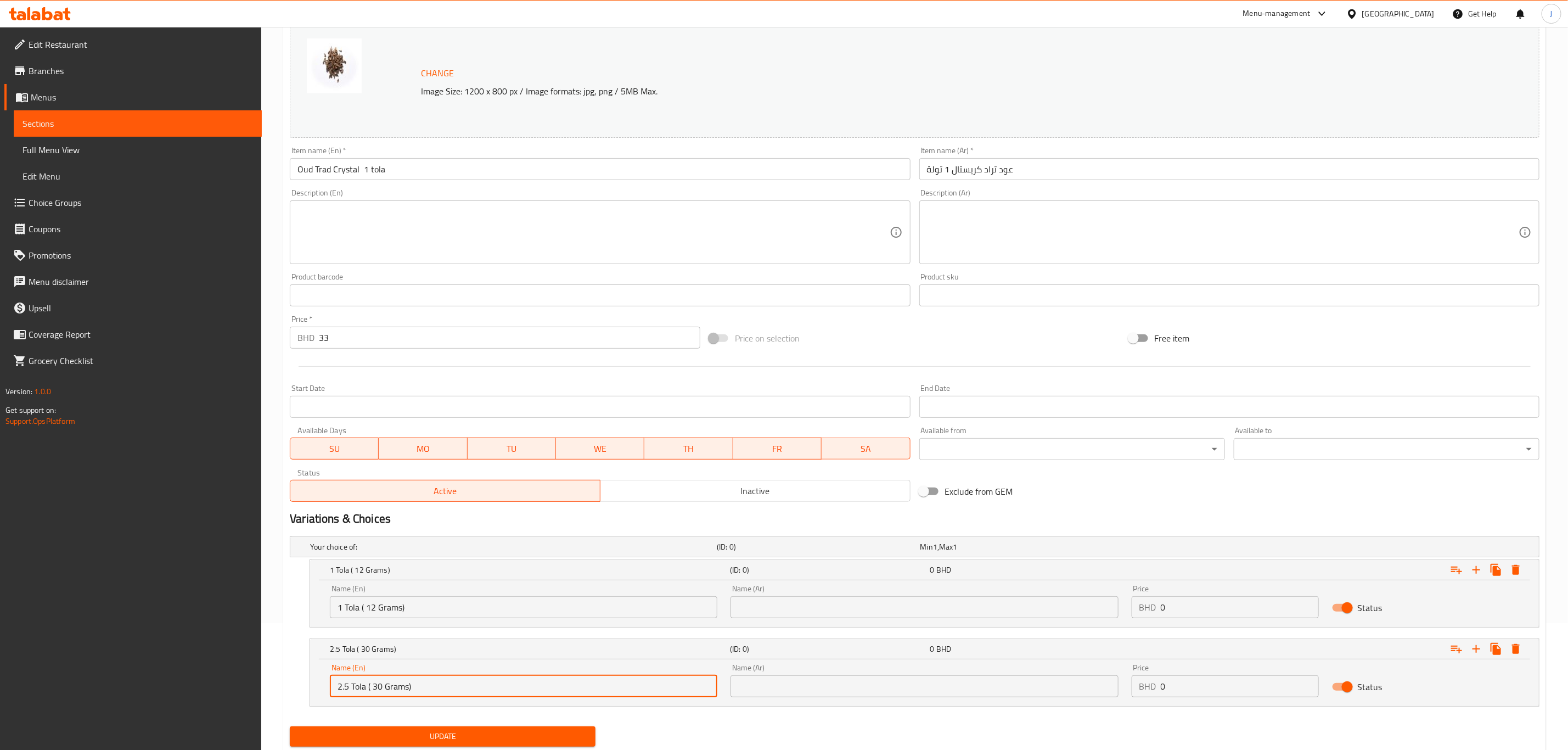
scroll to position [162, 0]
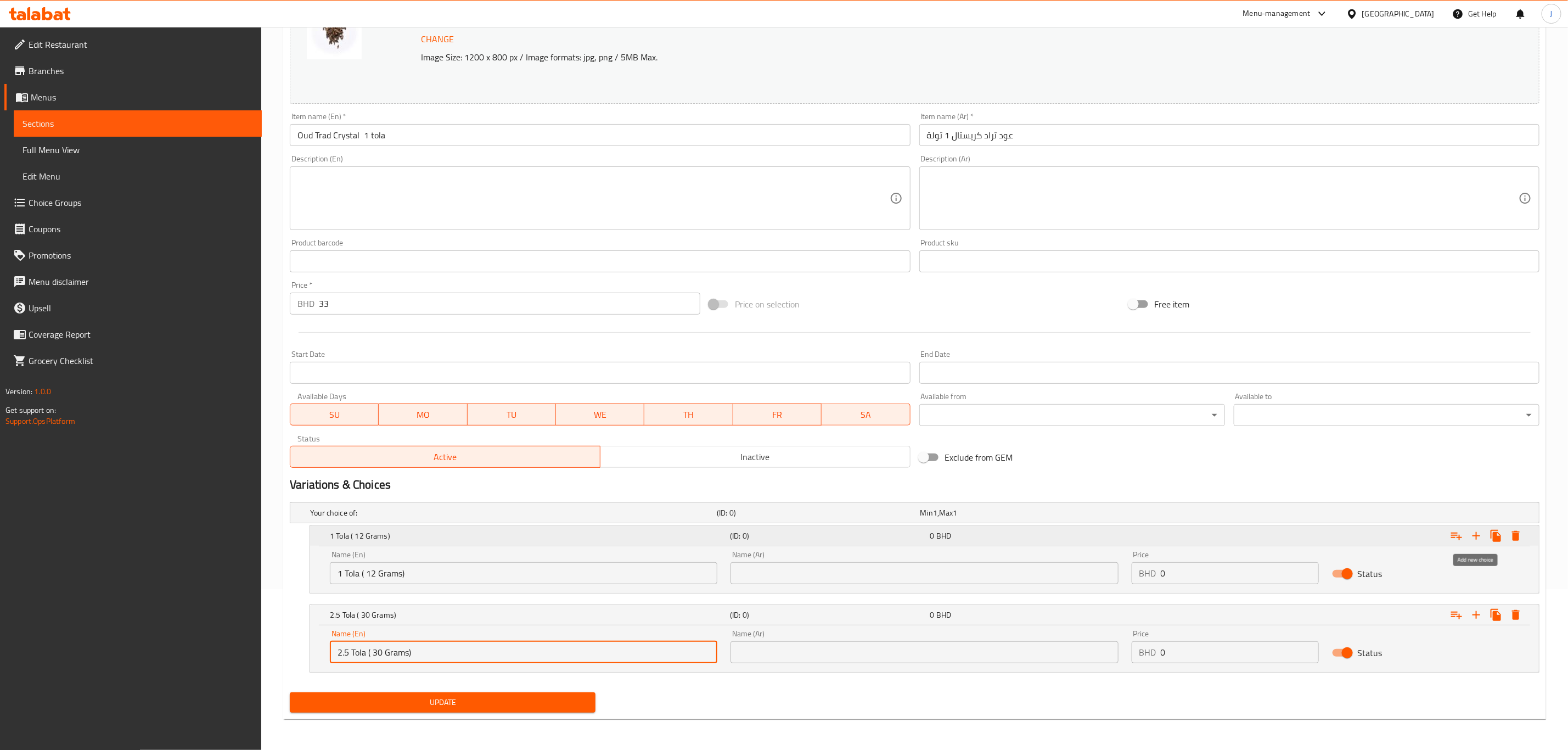
type input "2.5 Tola ( 30 Grams)"
click at [1471, 531] on icon "Expand" at bounding box center [1476, 535] width 13 height 13
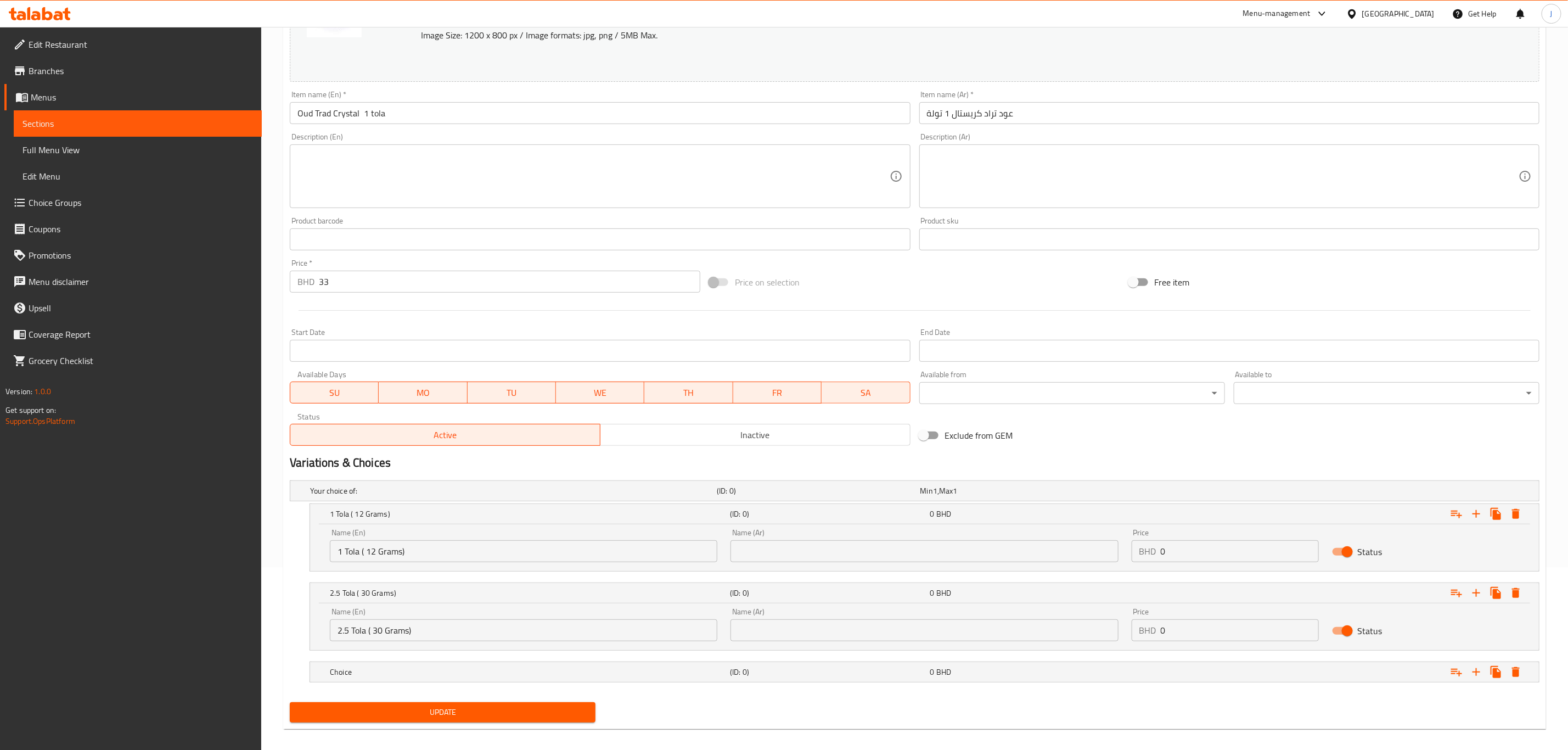
scroll to position [195, 0]
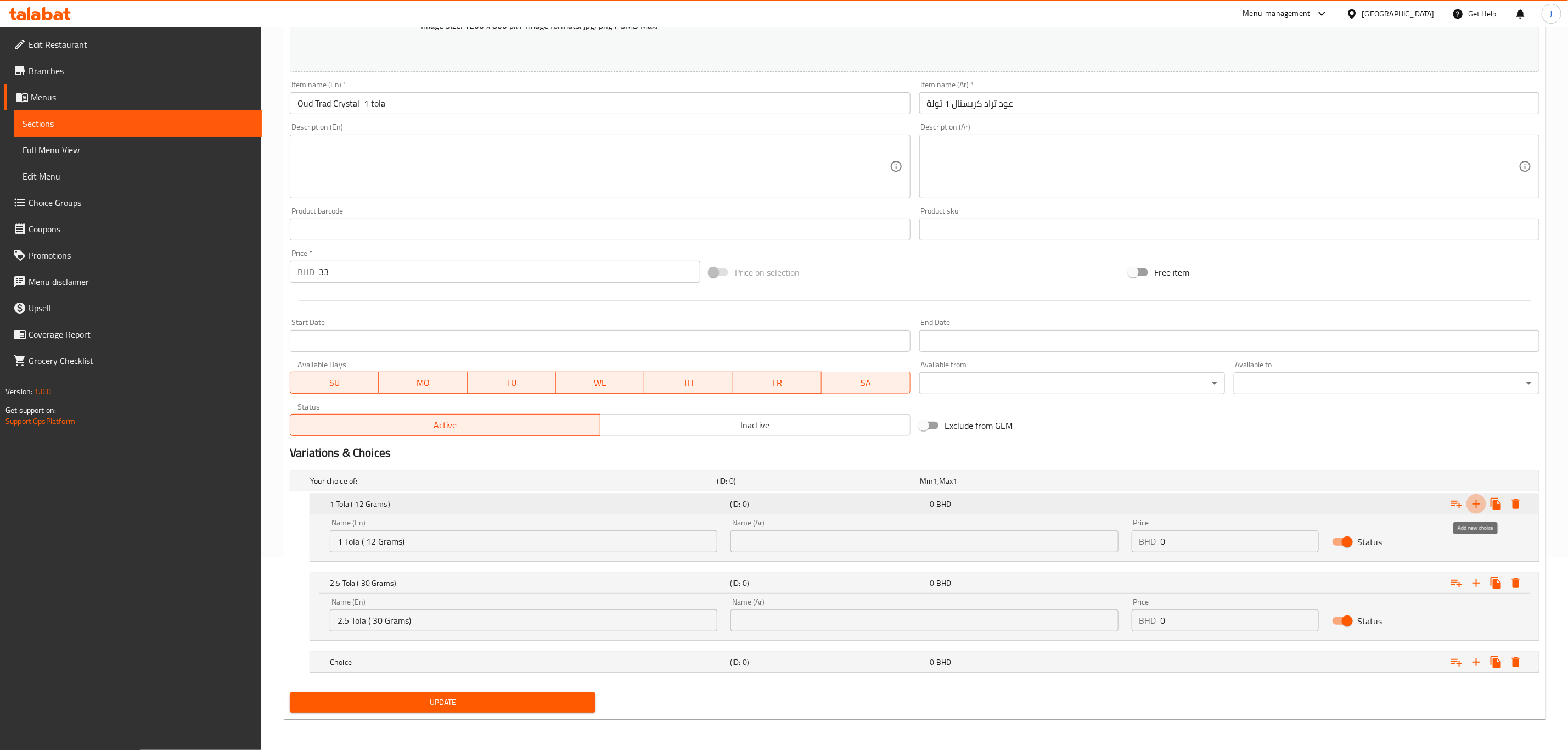
click at [1475, 500] on icon "Expand" at bounding box center [1476, 503] width 13 height 13
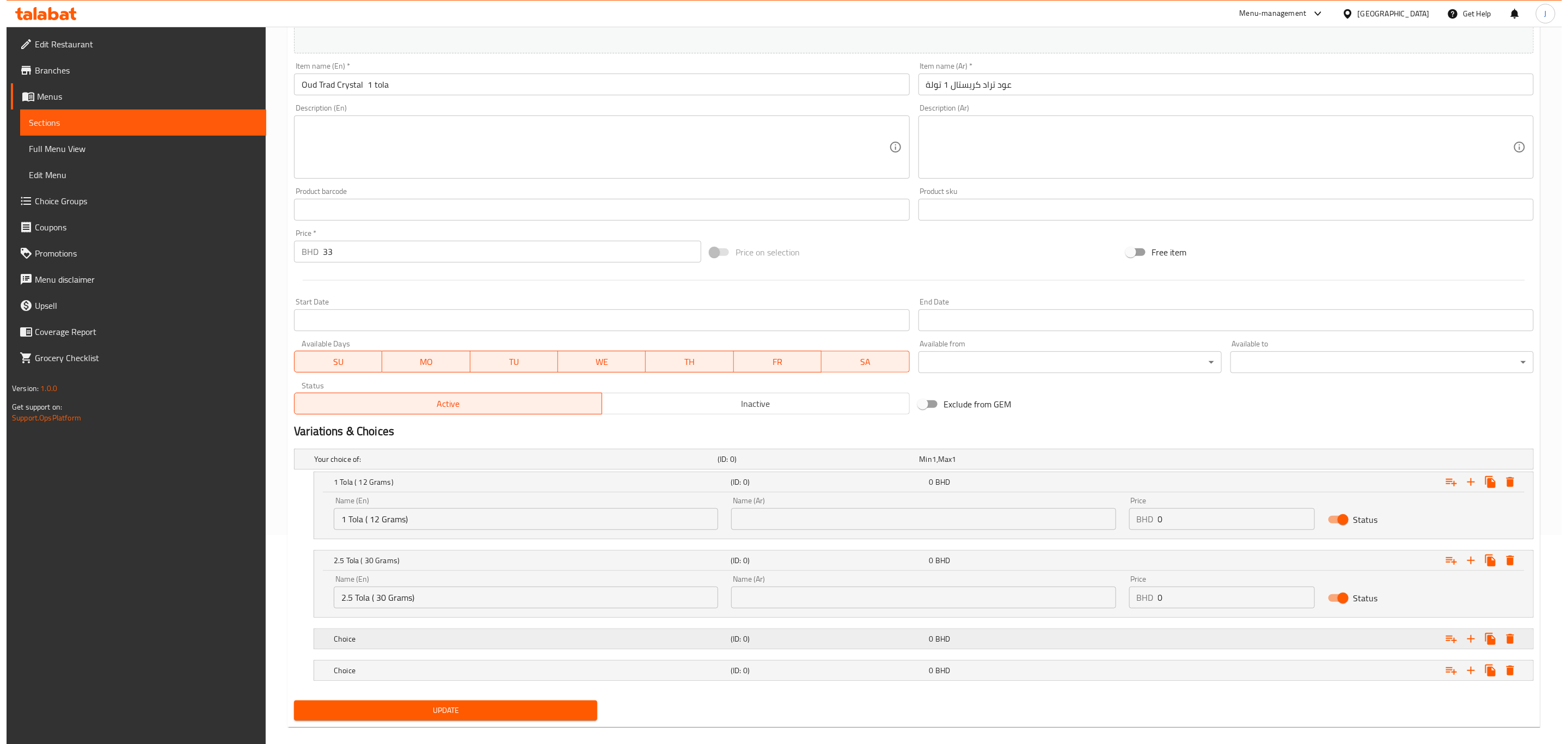
scroll to position [225, 0]
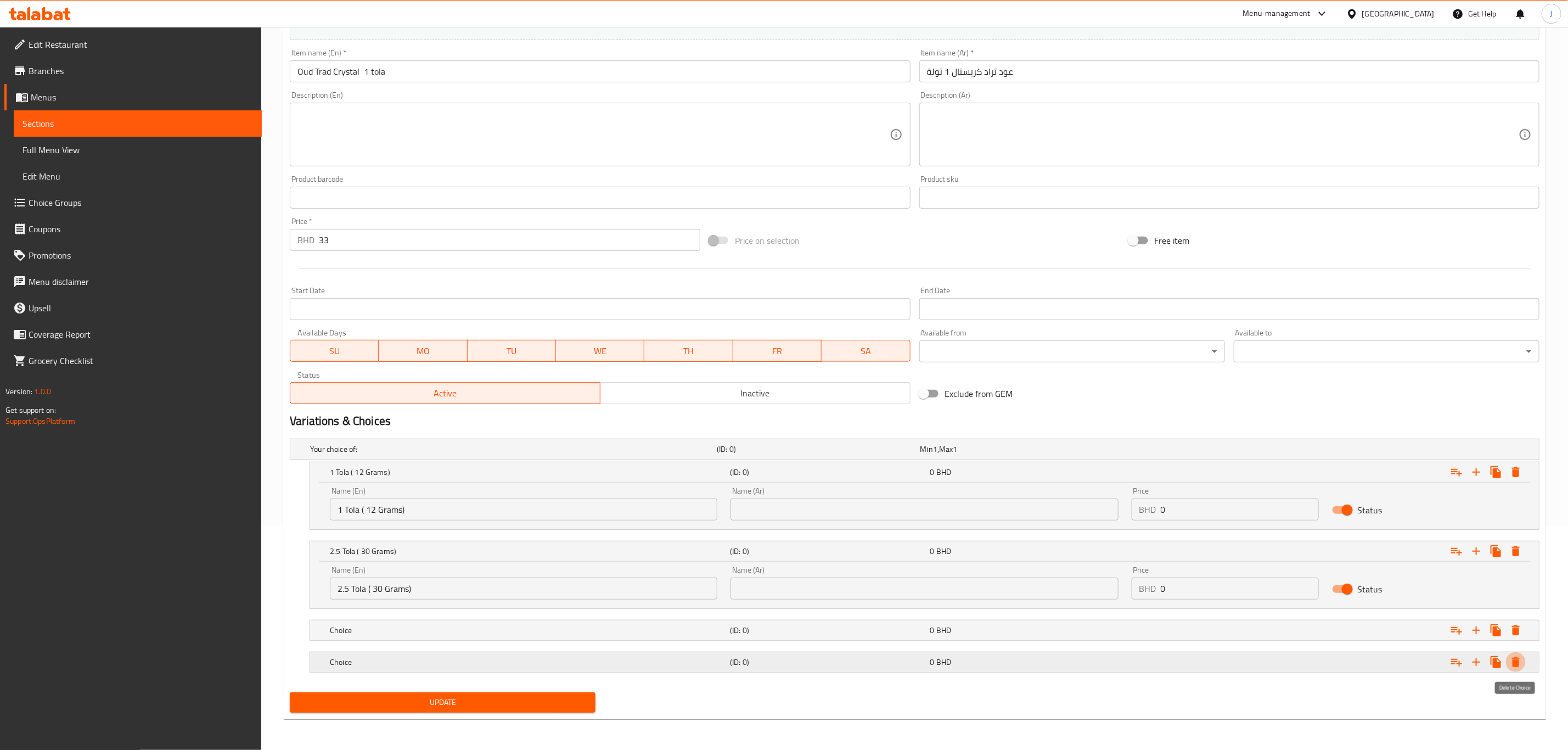
click at [1512, 663] on icon "Expand" at bounding box center [1516, 662] width 13 height 13
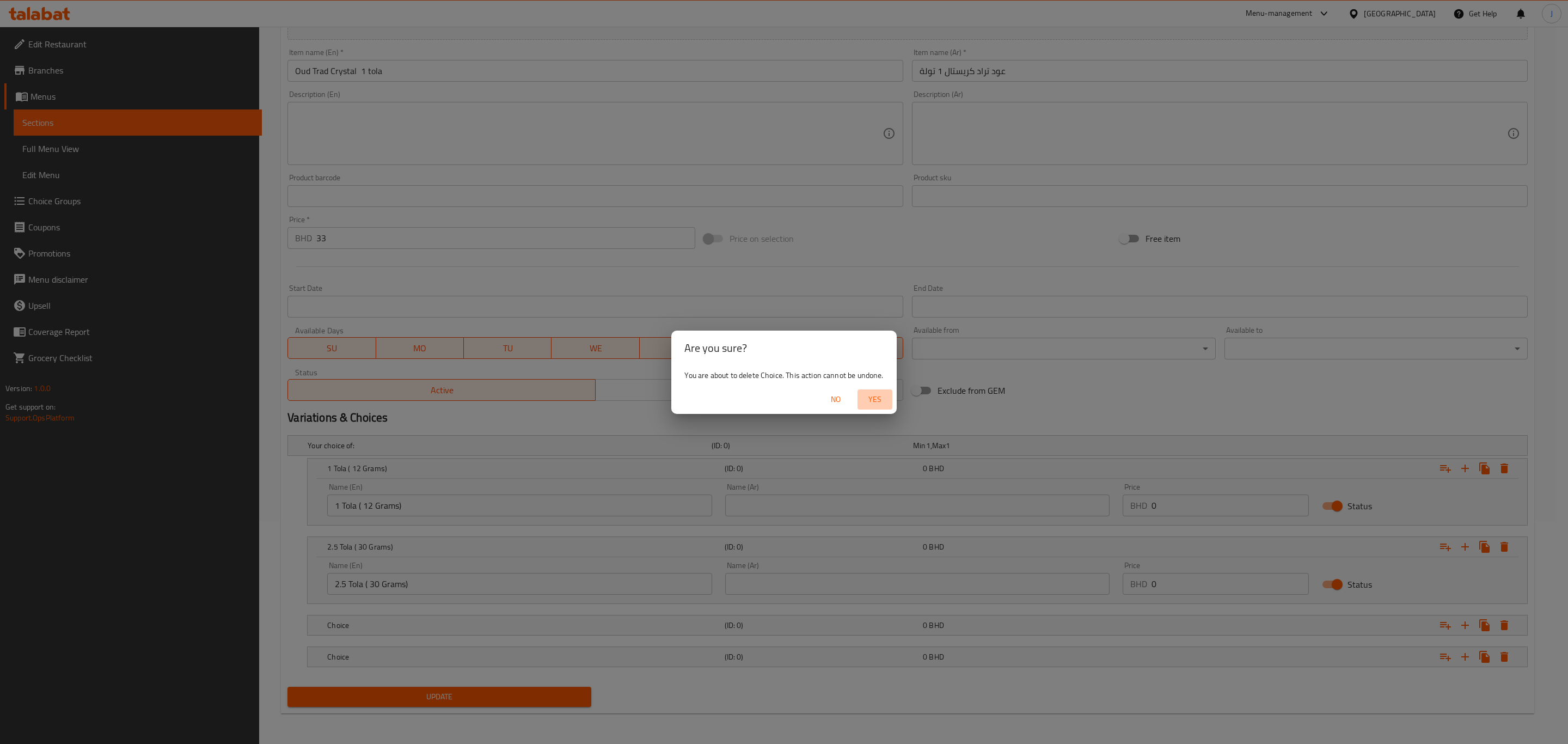
click at [868, 395] on span "Yes" at bounding box center [875, 399] width 26 height 13
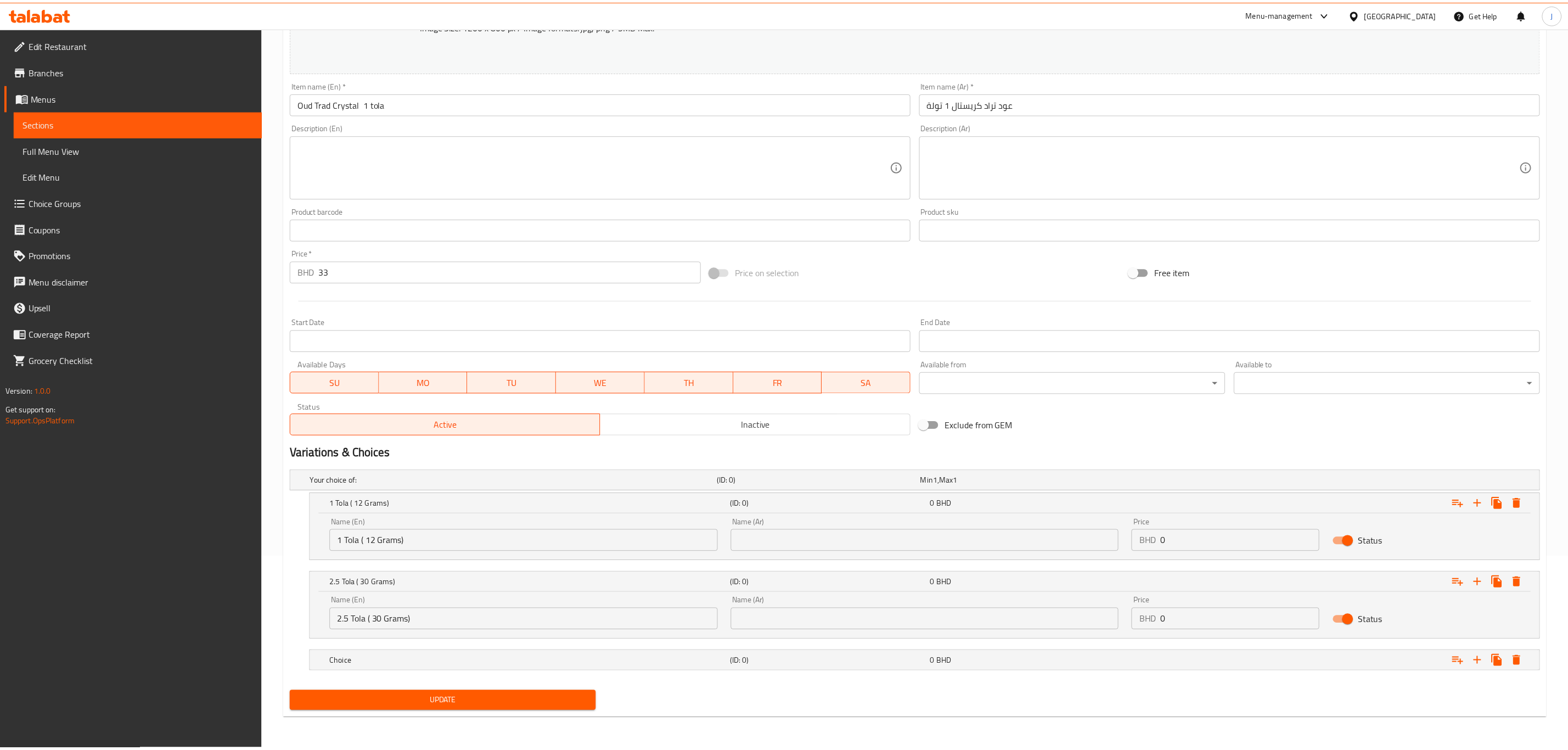
scroll to position [195, 0]
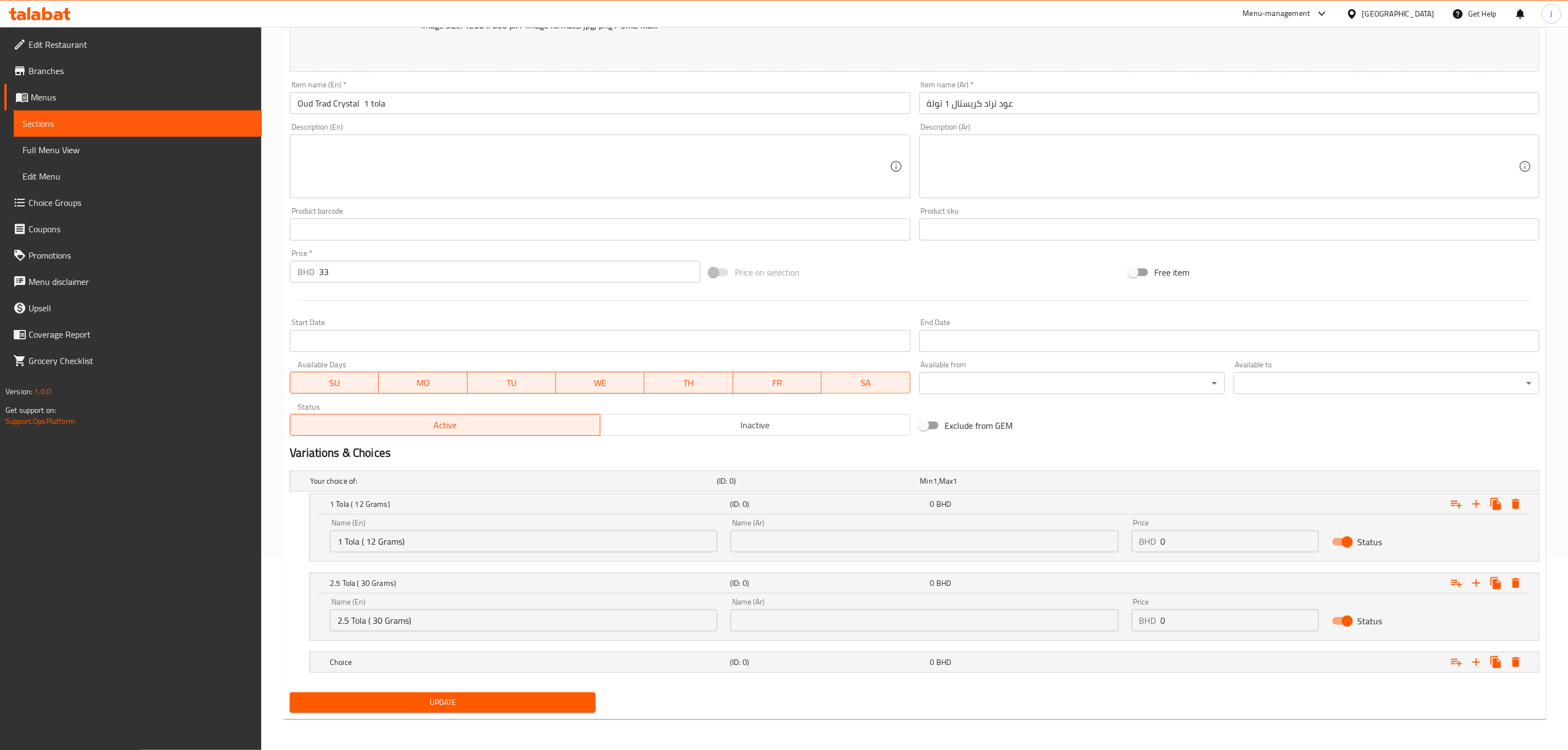
click at [1039, 675] on nav at bounding box center [914, 679] width 1250 height 9
click at [1480, 666] on icon "Expand" at bounding box center [1476, 662] width 13 height 13
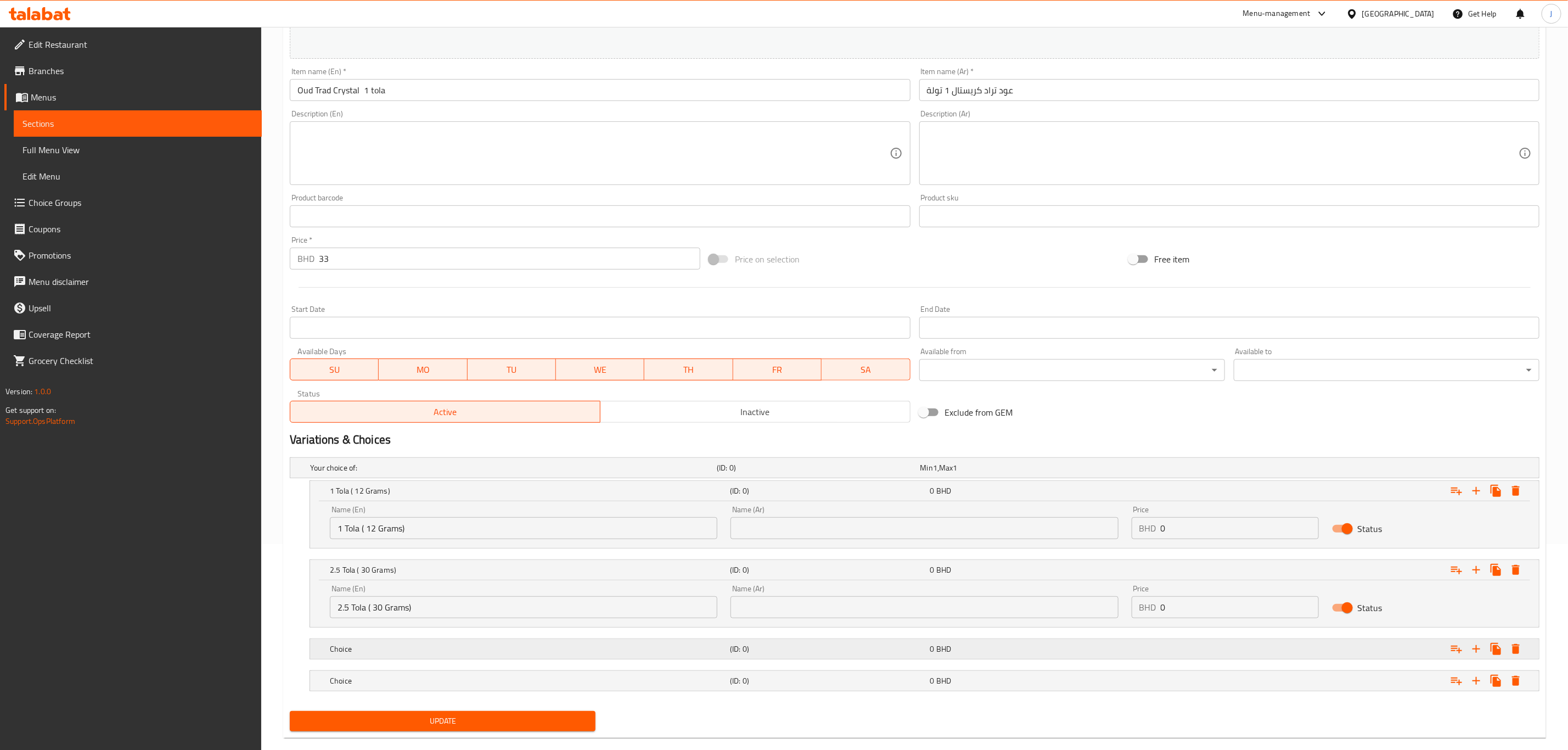
scroll to position [226, 0]
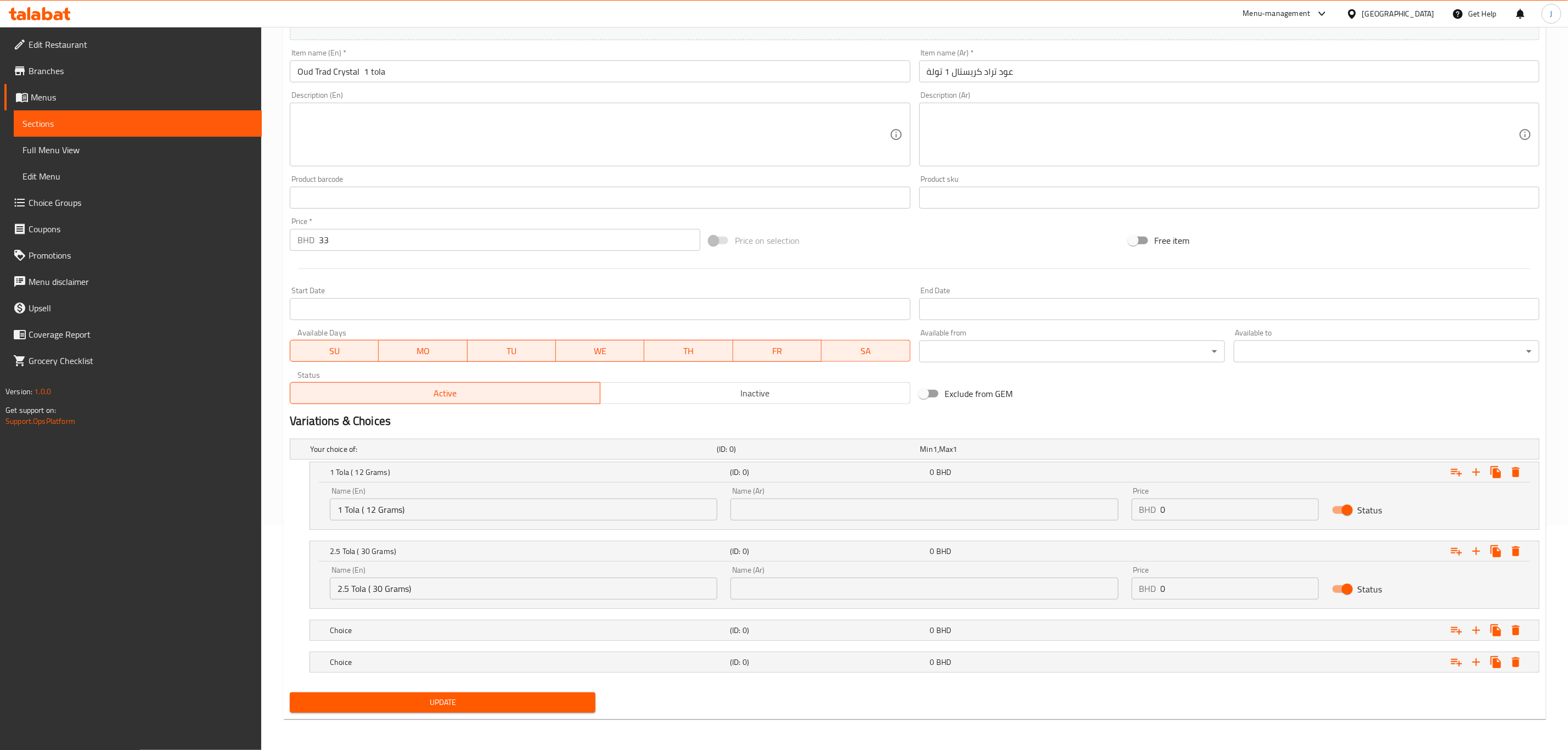
click at [435, 649] on nav at bounding box center [914, 647] width 1250 height 9
click at [427, 661] on h5 "Choice" at bounding box center [528, 662] width 396 height 11
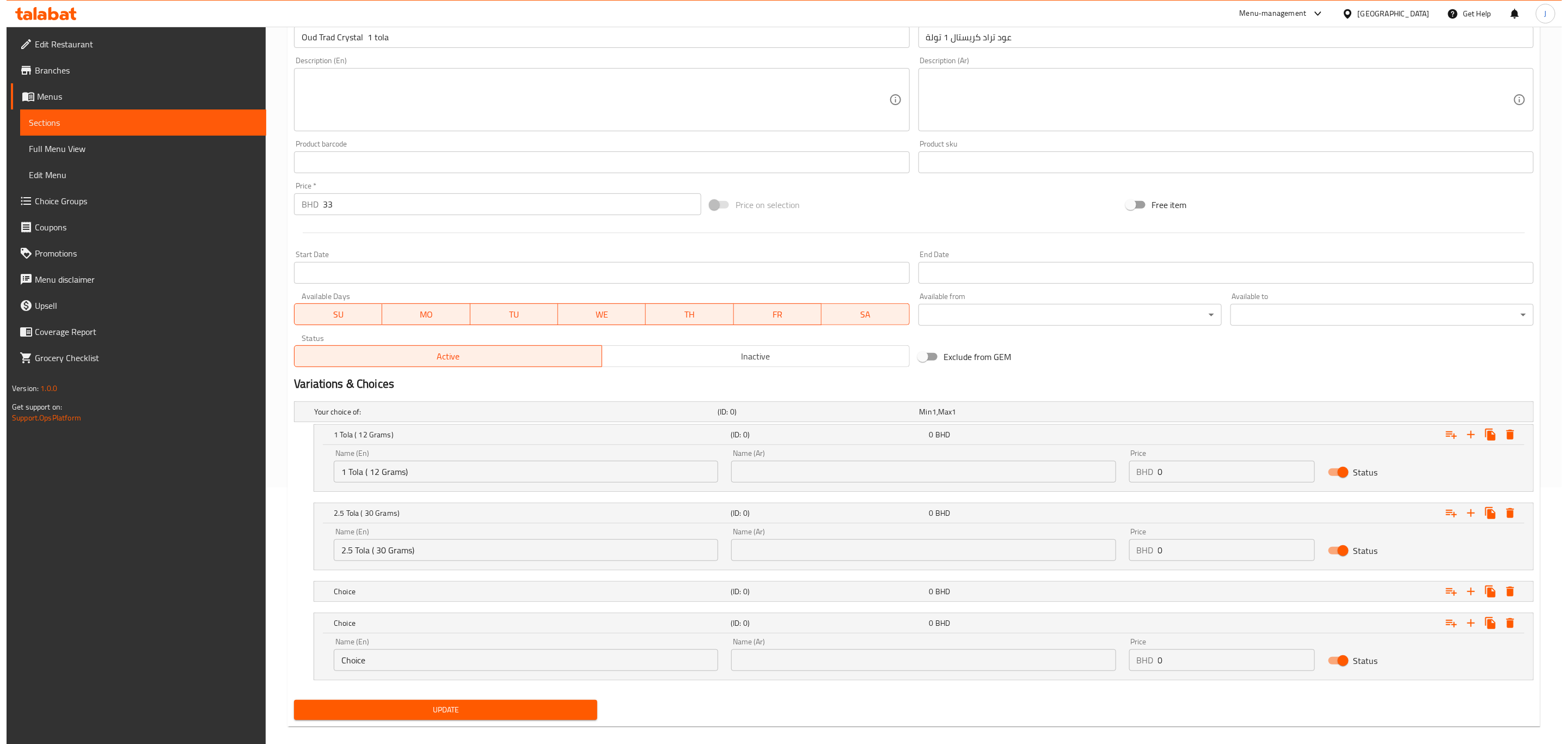
scroll to position [272, 0]
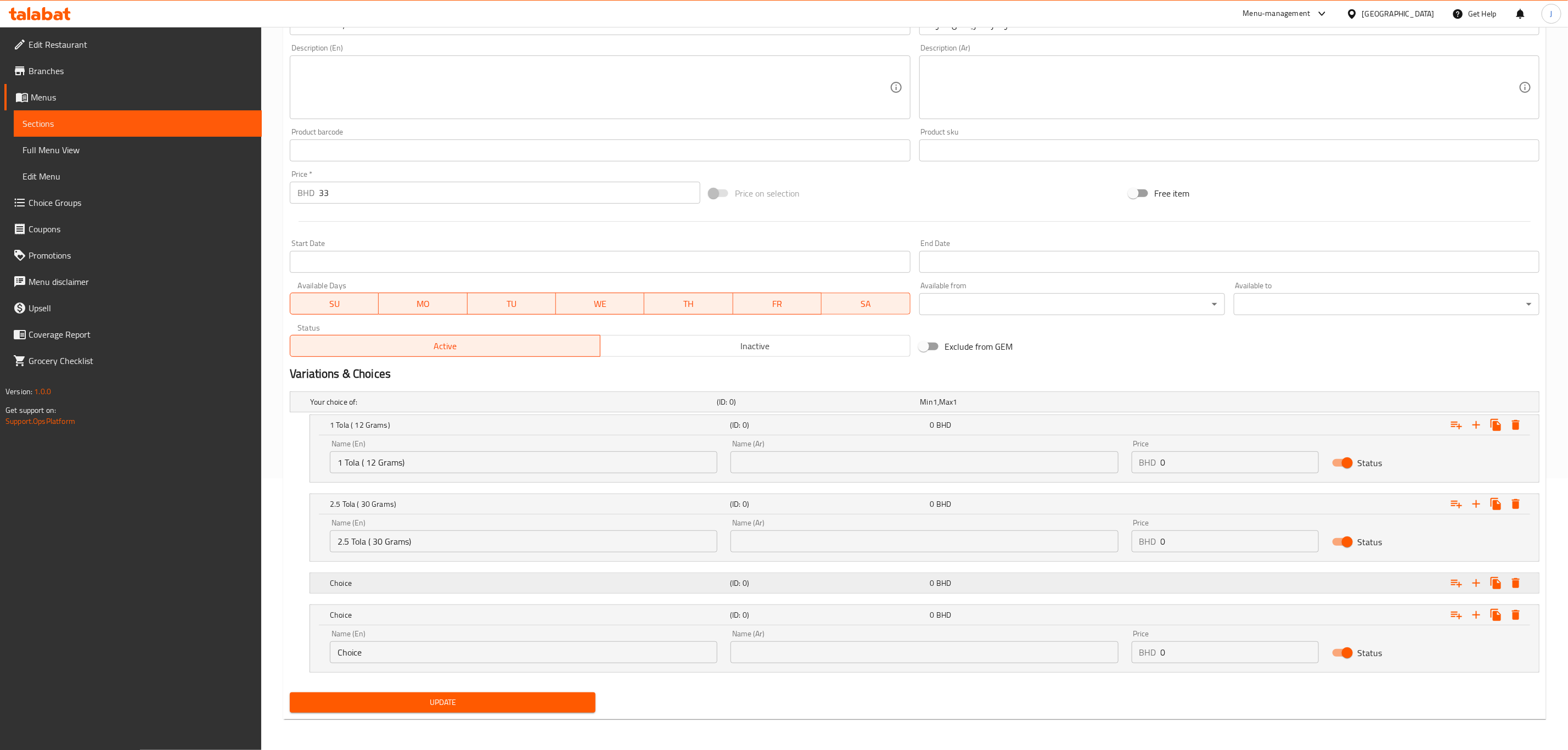
click at [401, 581] on h5 "Choice" at bounding box center [528, 583] width 396 height 11
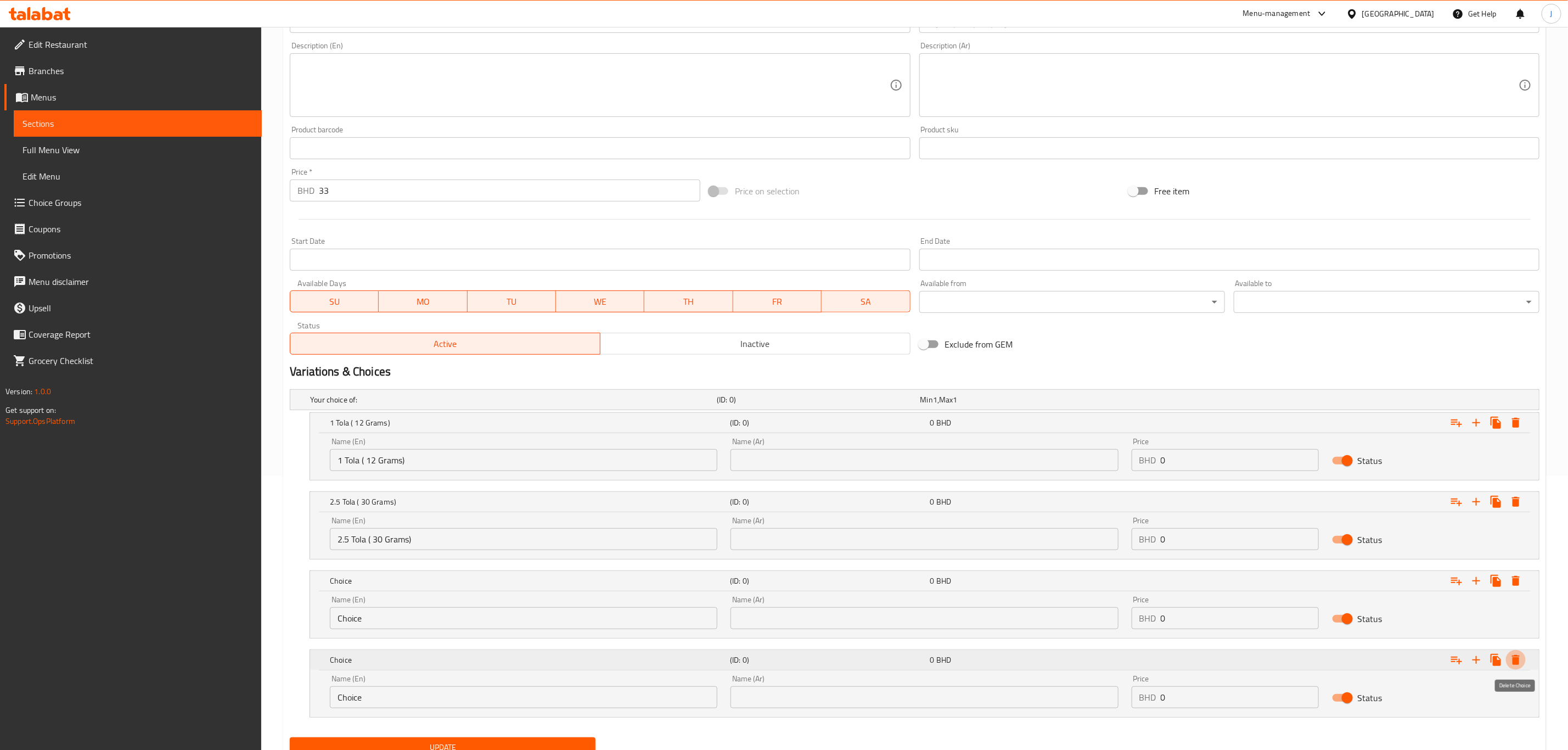
click at [1521, 661] on icon "Expand" at bounding box center [1516, 659] width 13 height 13
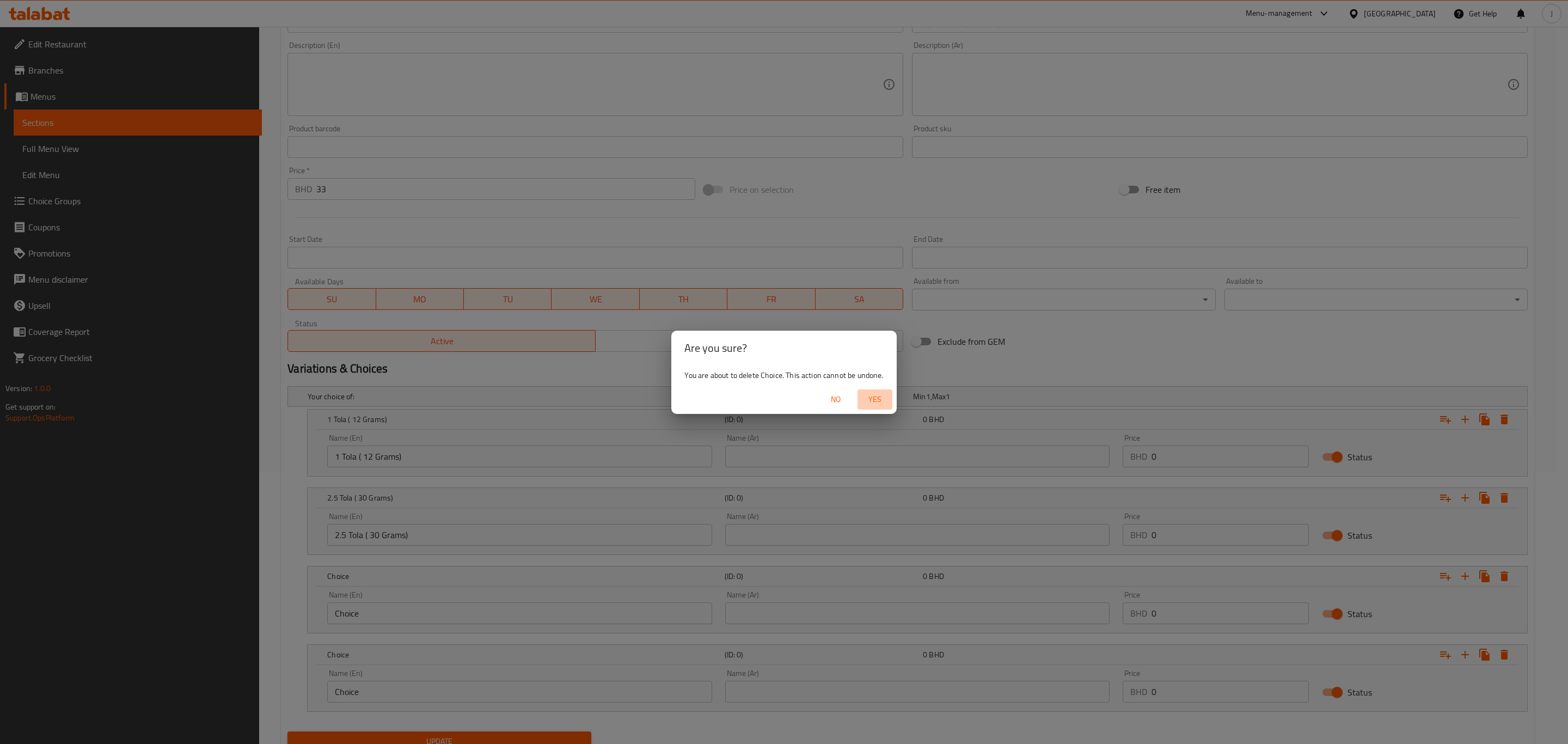
click at [874, 399] on span "Yes" at bounding box center [875, 399] width 26 height 13
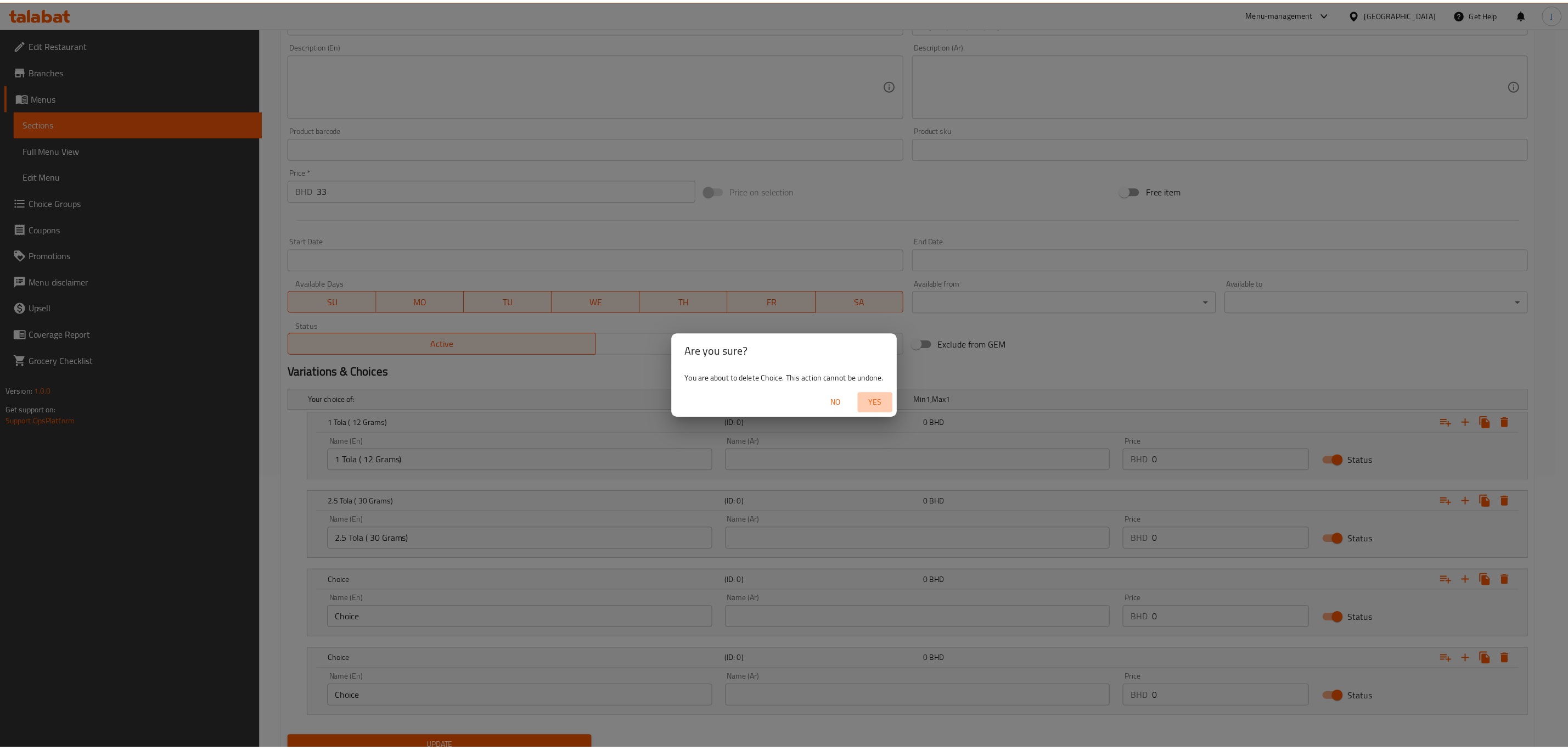
scroll to position [241, 0]
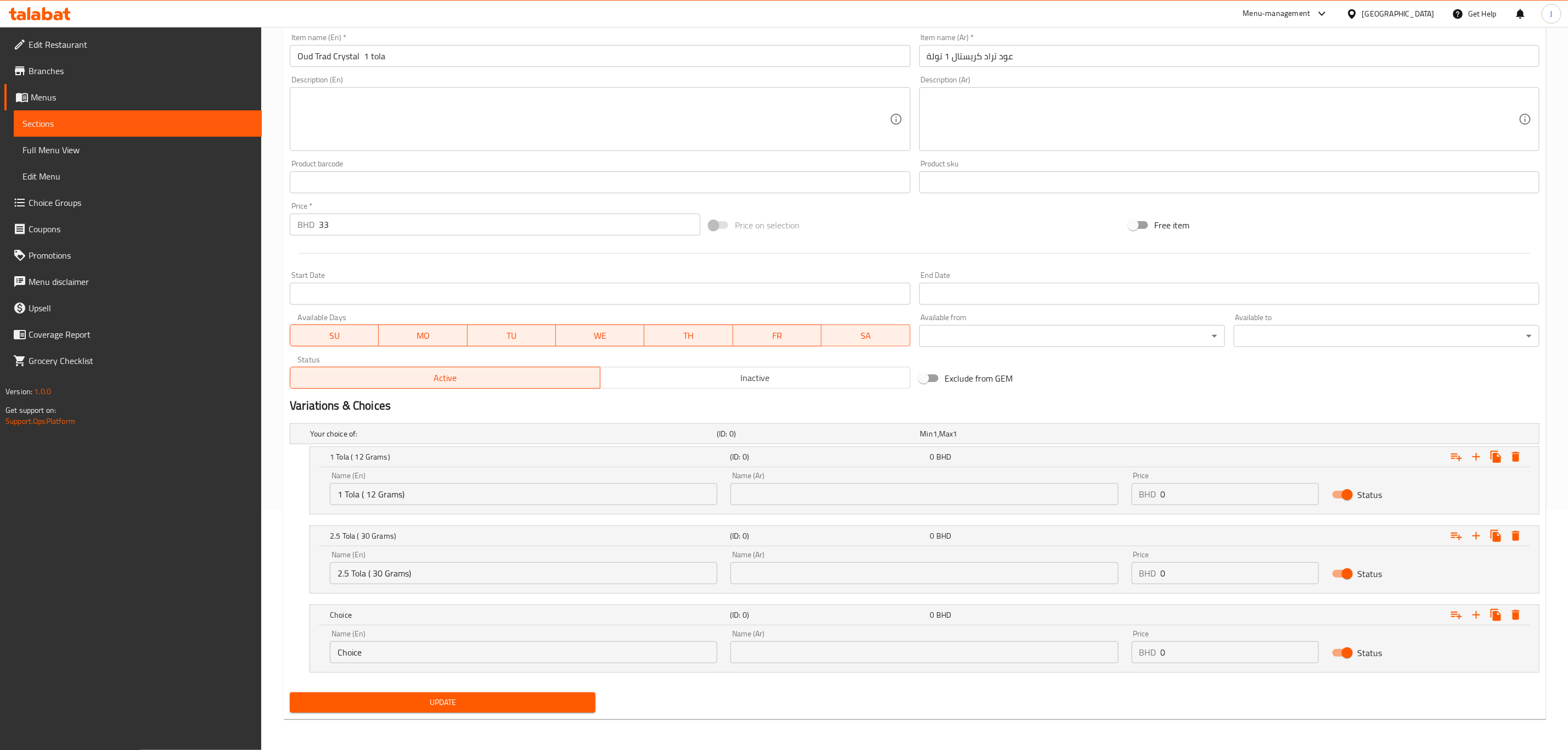
click at [407, 654] on input "Choice" at bounding box center [523, 652] width 387 height 22
click at [361, 648] on input "Choice" at bounding box center [523, 652] width 387 height 22
paste input "5 Tola ( 60 Grams)"
drag, startPoint x: 439, startPoint y: 651, endPoint x: 155, endPoint y: 660, distance: 284.1
click at [155, 660] on div "Edit Restaurant Branches Menus Sections Full Menu View Edit Menu Choice Groups …" at bounding box center [784, 268] width 1568 height 963
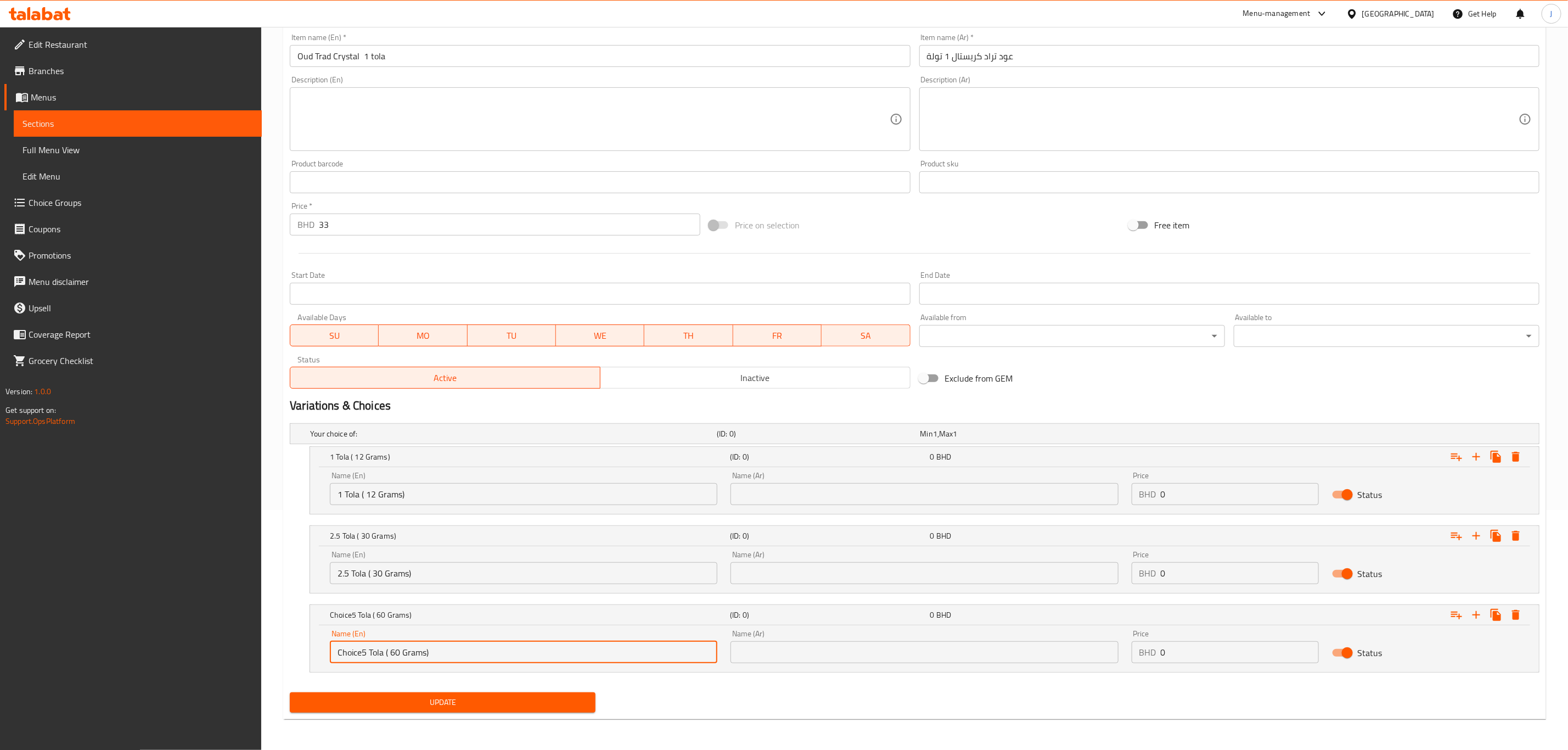
paste input "text"
type input "5 Tola ( 60 Grams)"
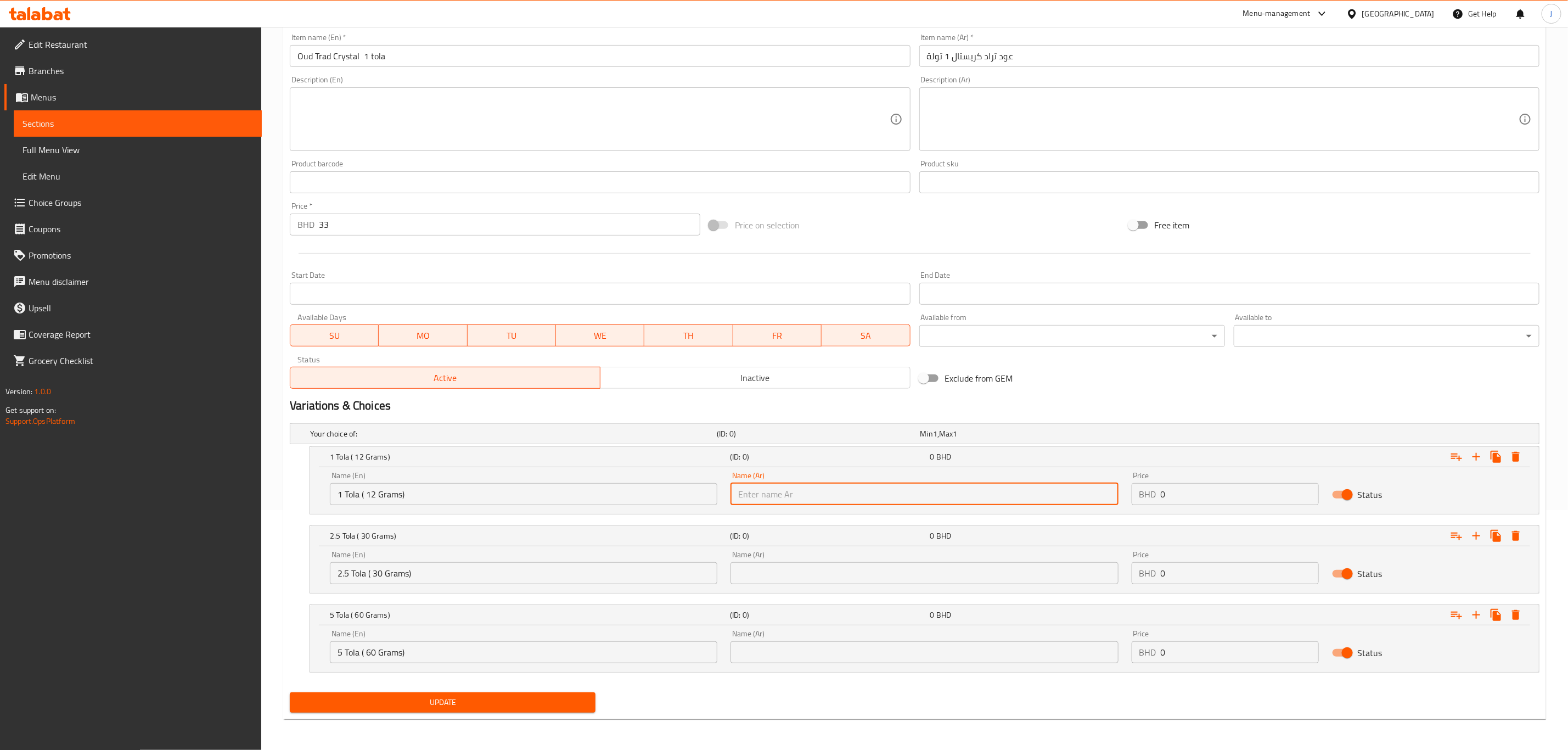
click at [806, 489] on input "text" at bounding box center [924, 494] width 387 height 22
paste input "1 تولة (12 جرام)"
type input "1 تولة (12 جرام)"
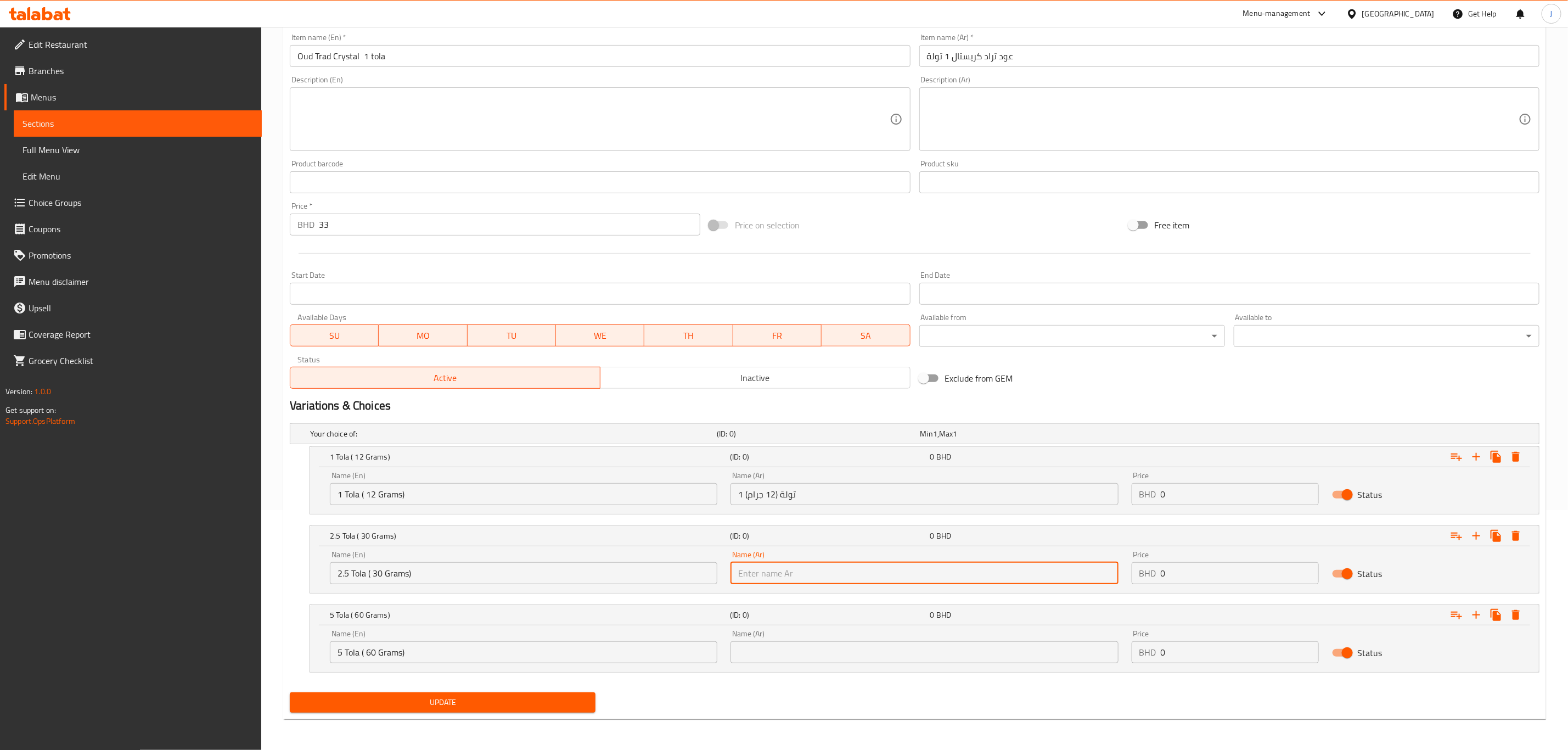
click at [796, 563] on input "text" at bounding box center [924, 573] width 387 height 22
paste input "2.5 تولة (30 جرام)"
type input "2.5 تولة (30 جرام)"
click at [754, 654] on input "text" at bounding box center [924, 652] width 387 height 22
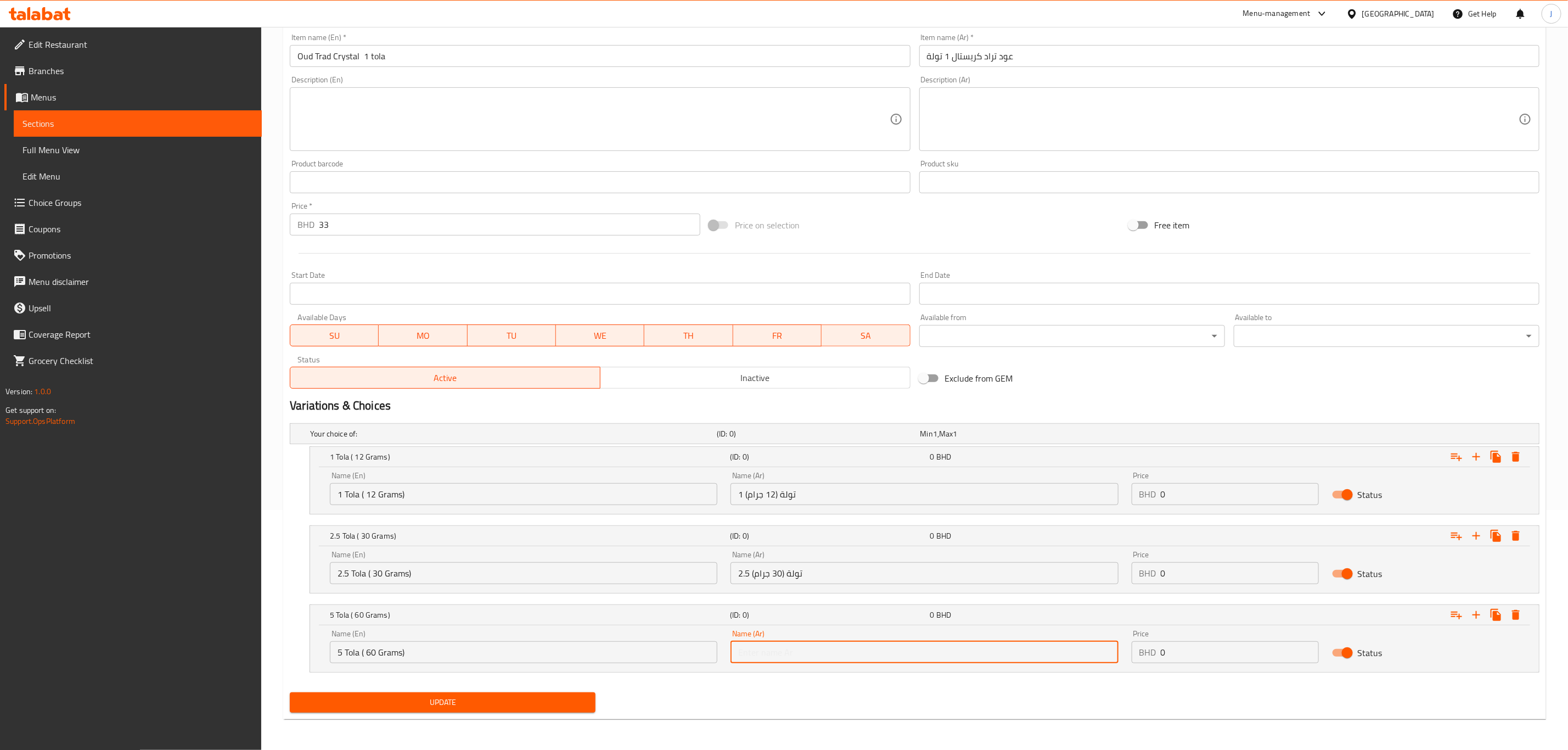
paste input "5 تولة (60 جرام)"
type input "5 تولة (60 جرام)"
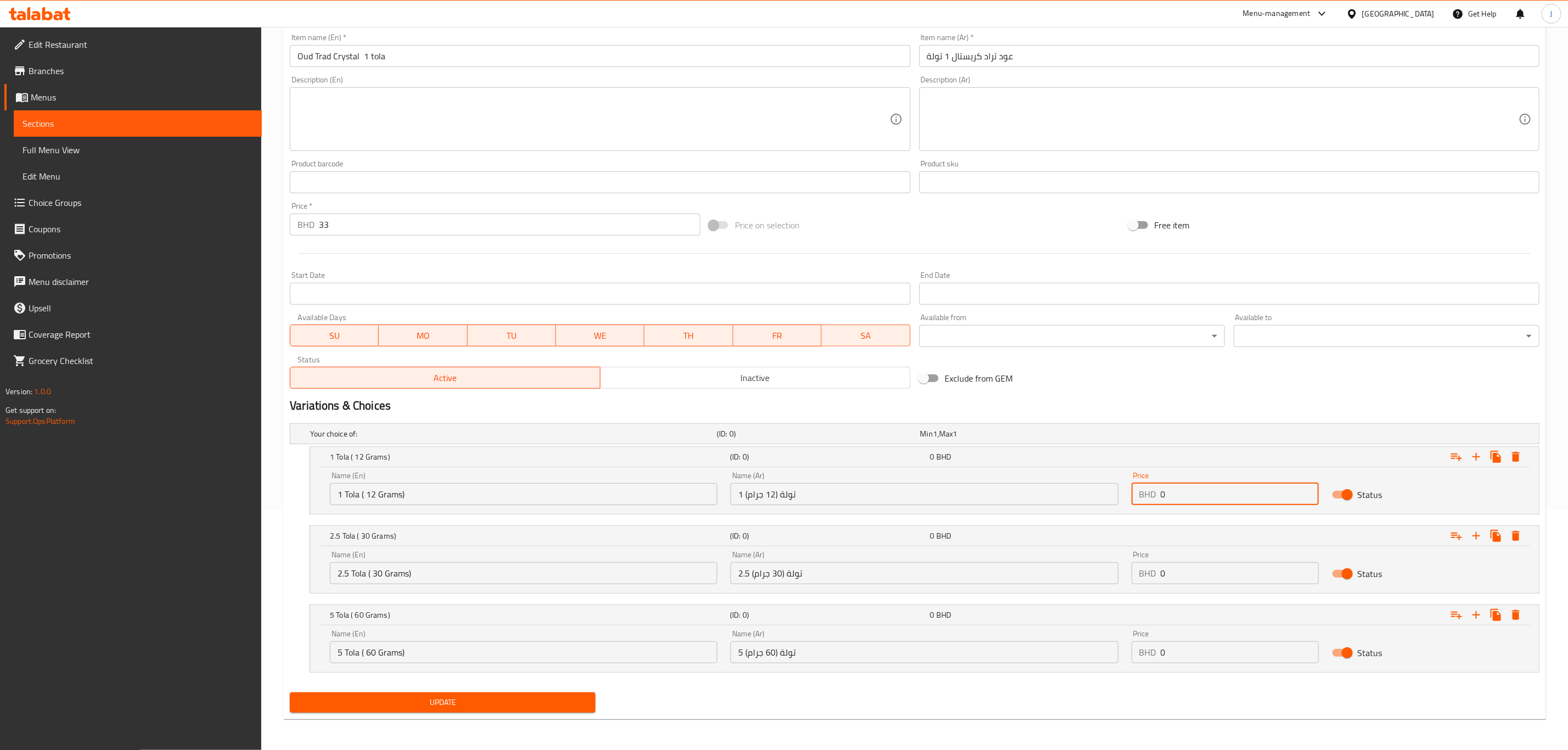
drag, startPoint x: 1149, startPoint y: 492, endPoint x: 1100, endPoint y: 495, distance: 49.1
click at [1100, 495] on div "Name (En) 1 Tola ( 12 Grams) Name (En) Name (Ar) 1 تولة (12 جرام) Name (Ar) Pri…" at bounding box center [925, 489] width 1203 height 47
paste input "33.00"
type input "33.000"
drag, startPoint x: 1179, startPoint y: 569, endPoint x: 1115, endPoint y: 569, distance: 64.0
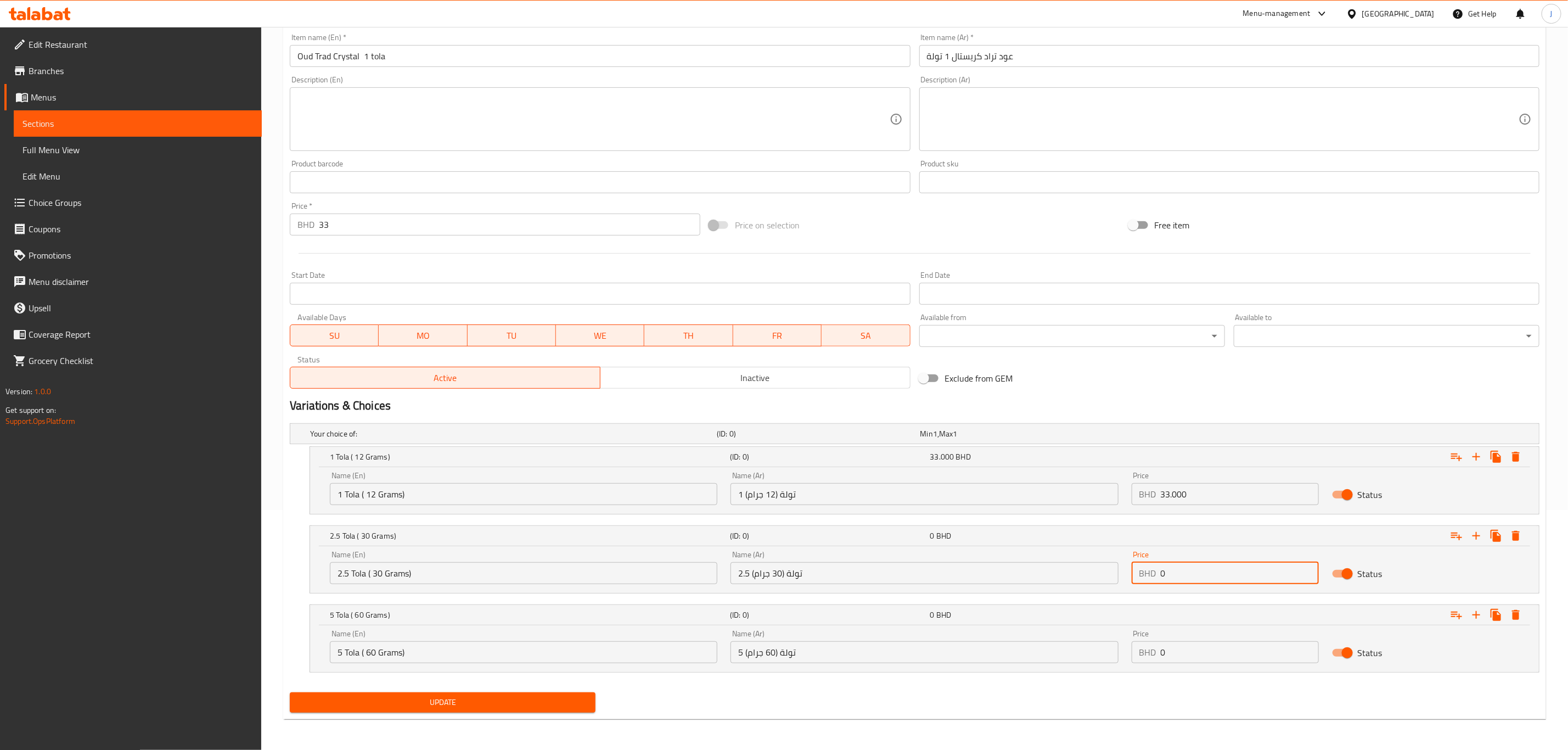
click at [1115, 569] on div "Name (En) 2.5 Tola ( 30 Grams) Name (En) Name (Ar) 2.5 تولة (30 جرام) Name (Ar)…" at bounding box center [925, 567] width 1203 height 47
paste input "75.00"
type input "75.000"
drag, startPoint x: 1166, startPoint y: 651, endPoint x: 1129, endPoint y: 649, distance: 37.1
click at [1129, 649] on div "Price BHD 0 Price" at bounding box center [1226, 646] width 200 height 47
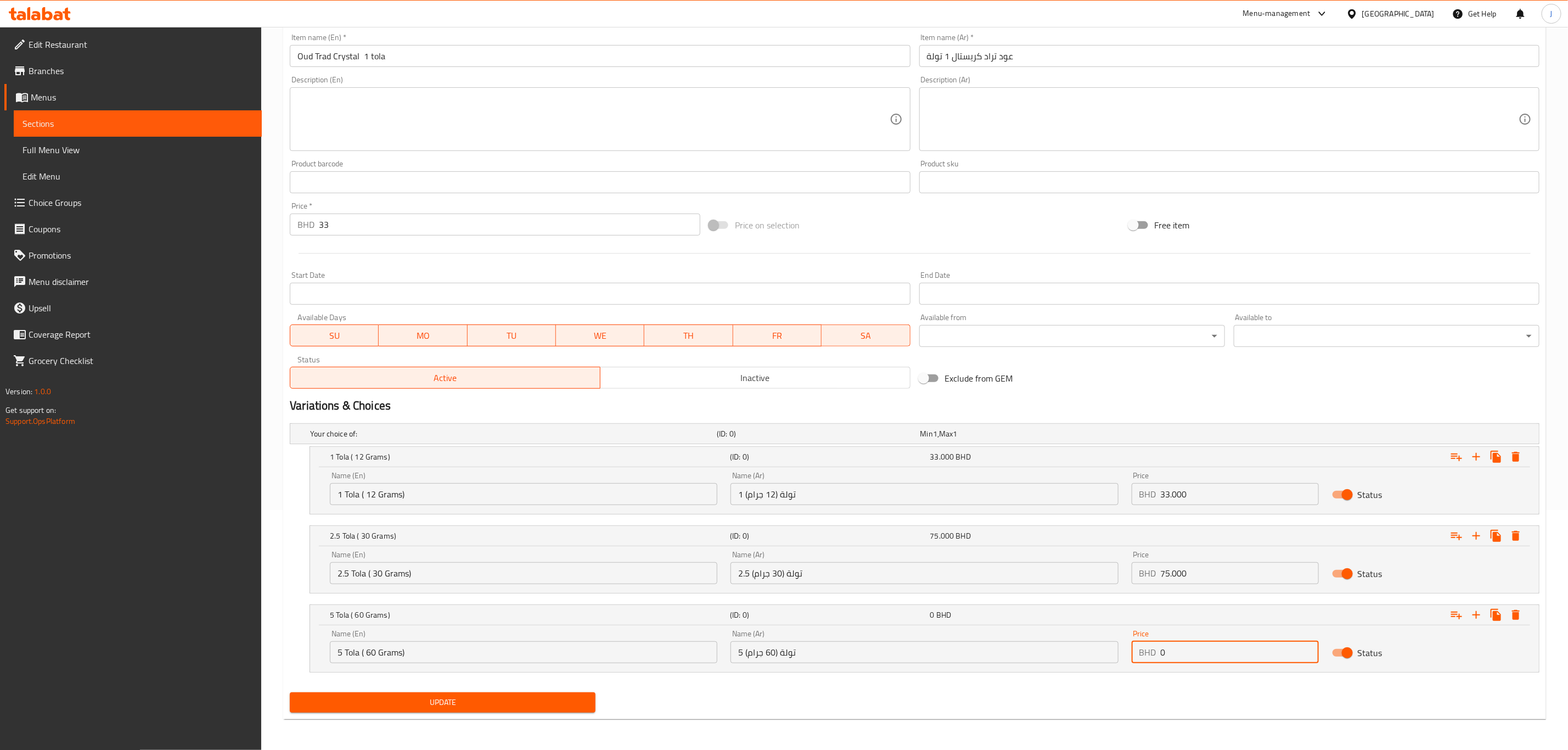
paste input "132.00"
type input "132.000"
click at [450, 703] on span "Update" at bounding box center [443, 702] width 288 height 14
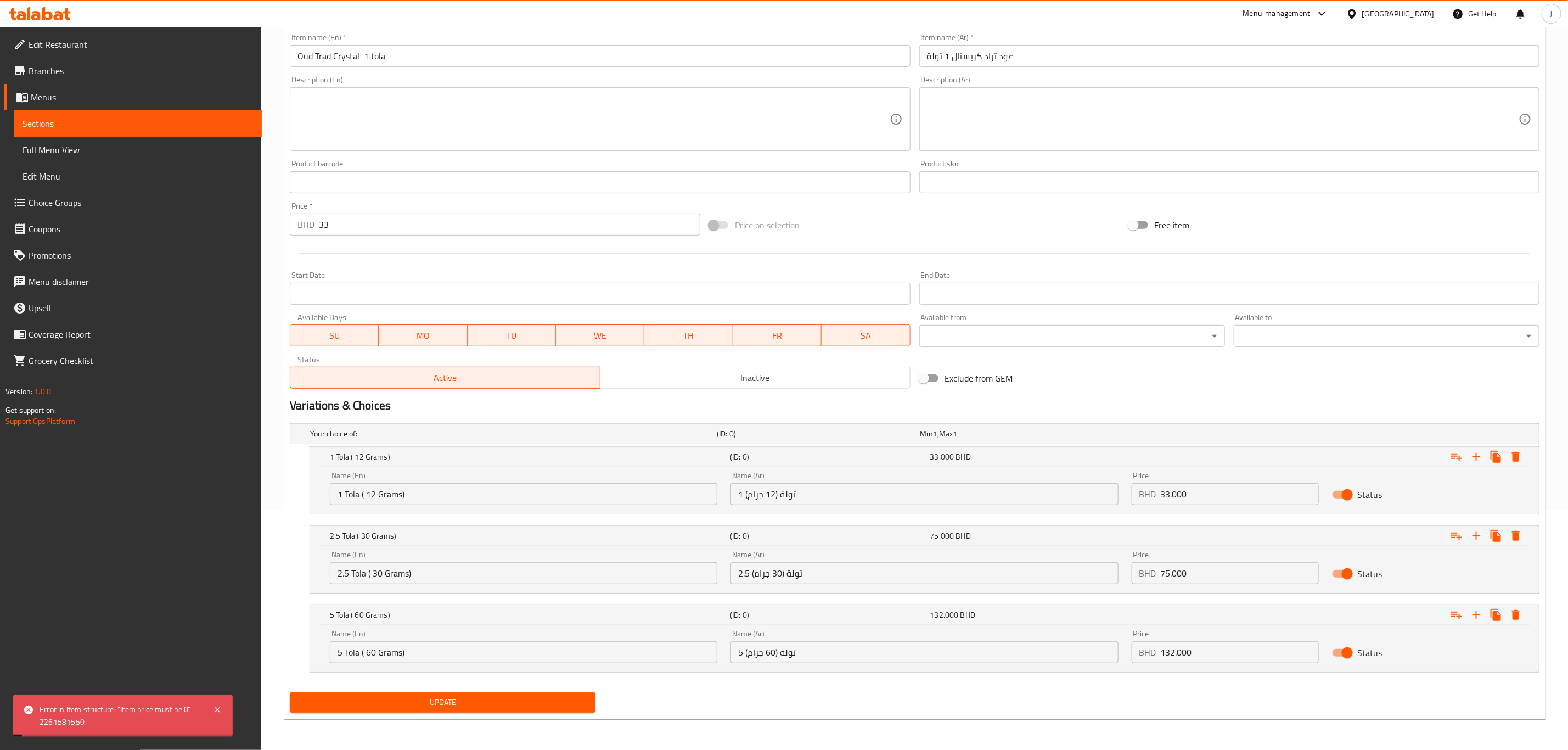
scroll to position [0, 0]
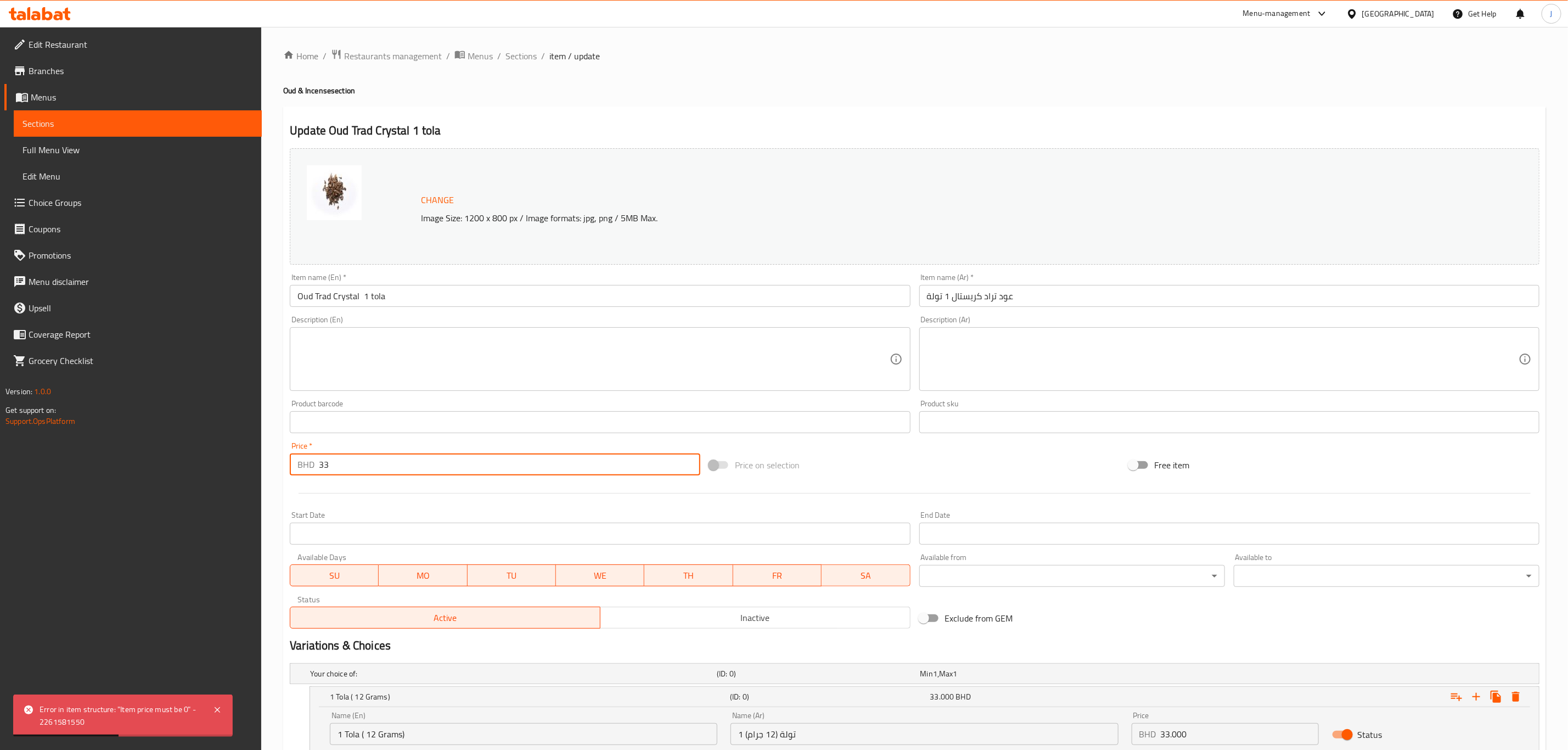
drag, startPoint x: 366, startPoint y: 466, endPoint x: 239, endPoint y: 478, distance: 127.6
click at [239, 478] on div "Edit Restaurant Branches Menus Sections Full Menu View Edit Menu Choice Groups …" at bounding box center [784, 508] width 1568 height 963
type input "0"
click at [405, 442] on div "Price   * BHD 0 Price *" at bounding box center [495, 458] width 411 height 34
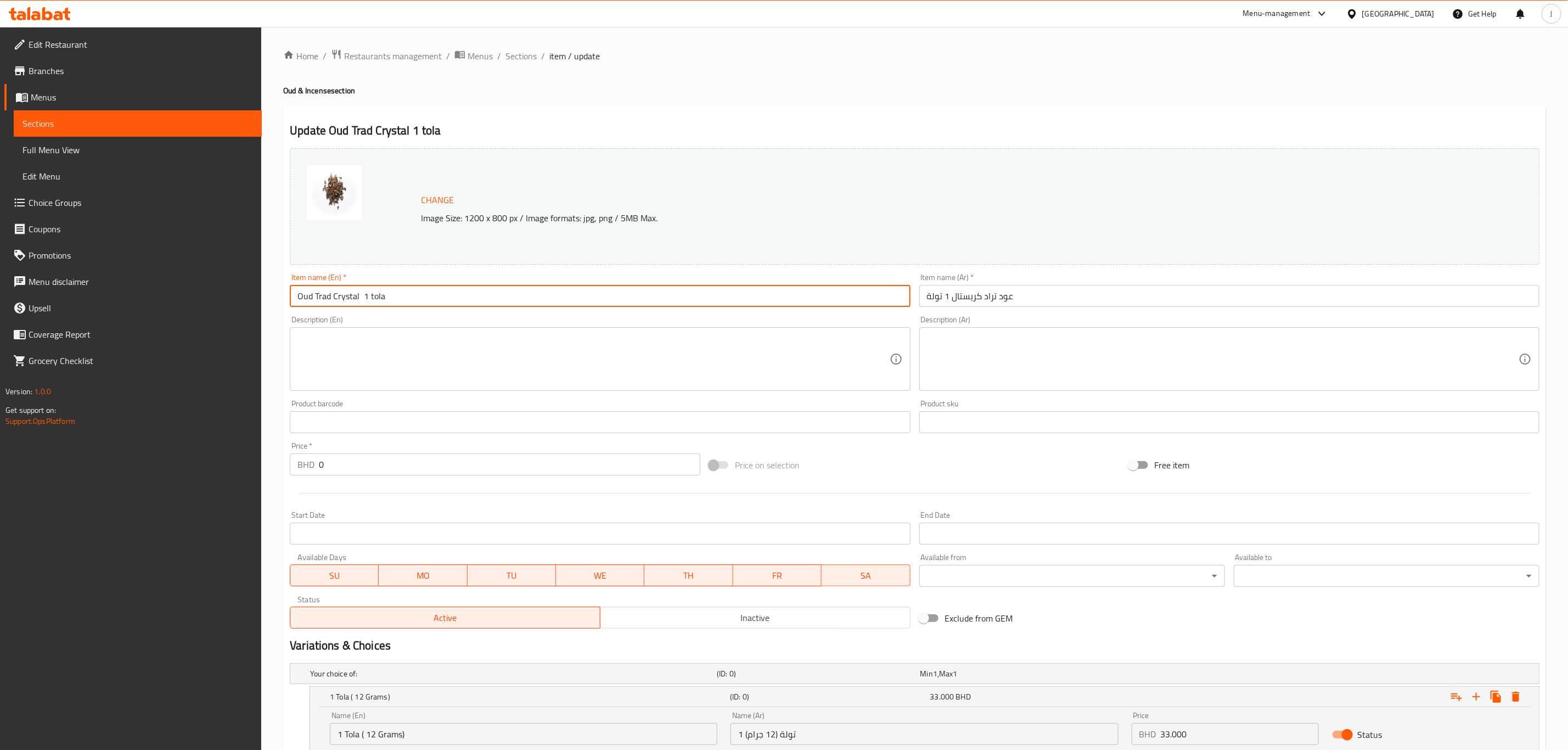
drag, startPoint x: 386, startPoint y: 296, endPoint x: 359, endPoint y: 309, distance: 30.0
click at [359, 309] on div "Item name (En)   * Oud Trad Crystal 1 tola Item name (En) *" at bounding box center [600, 290] width 629 height 42
type input "Oud Trad Crystal"
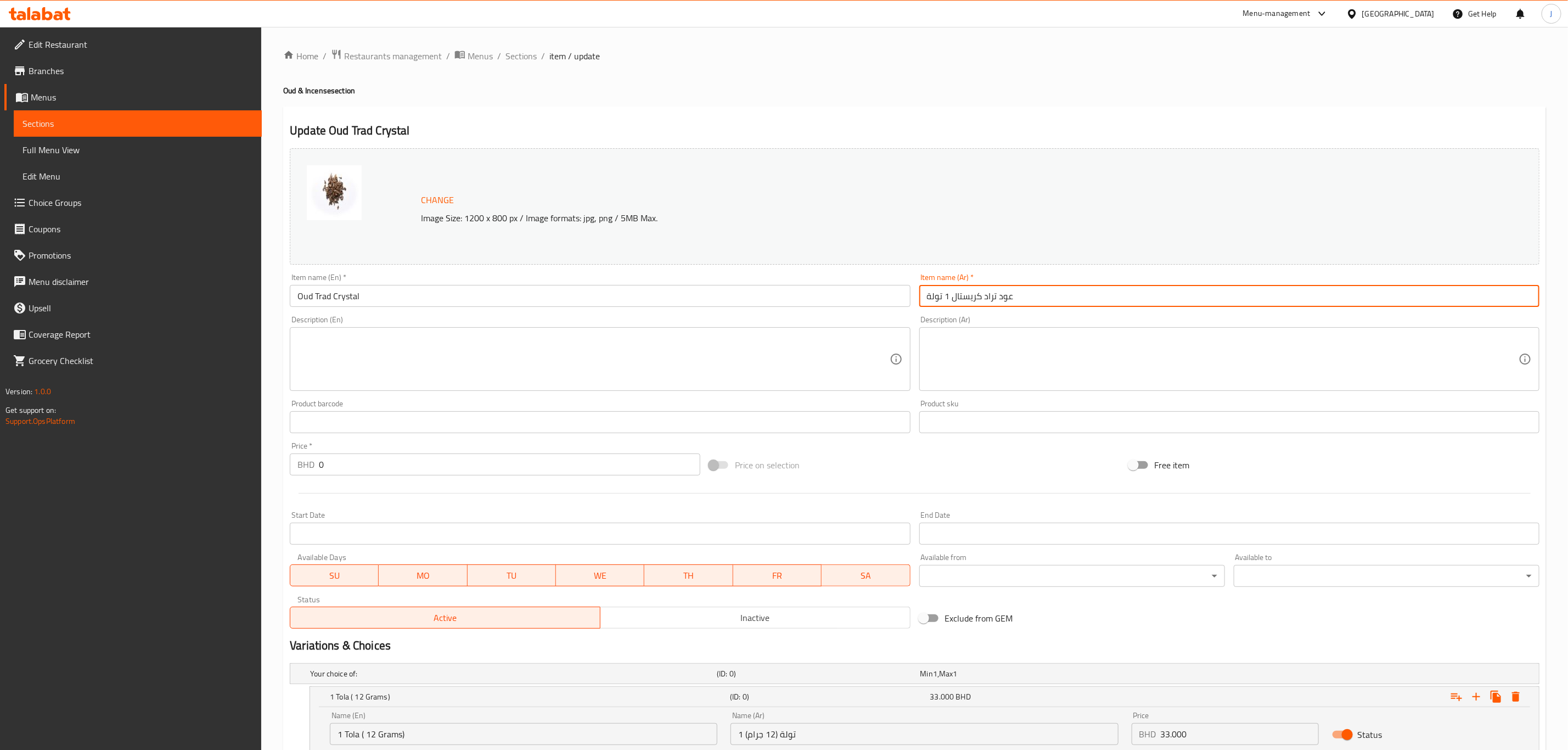
drag, startPoint x: 949, startPoint y: 295, endPoint x: 923, endPoint y: 285, distance: 27.9
click at [923, 285] on input "عود تراد كريستال 1 تولة" at bounding box center [1229, 296] width 620 height 22
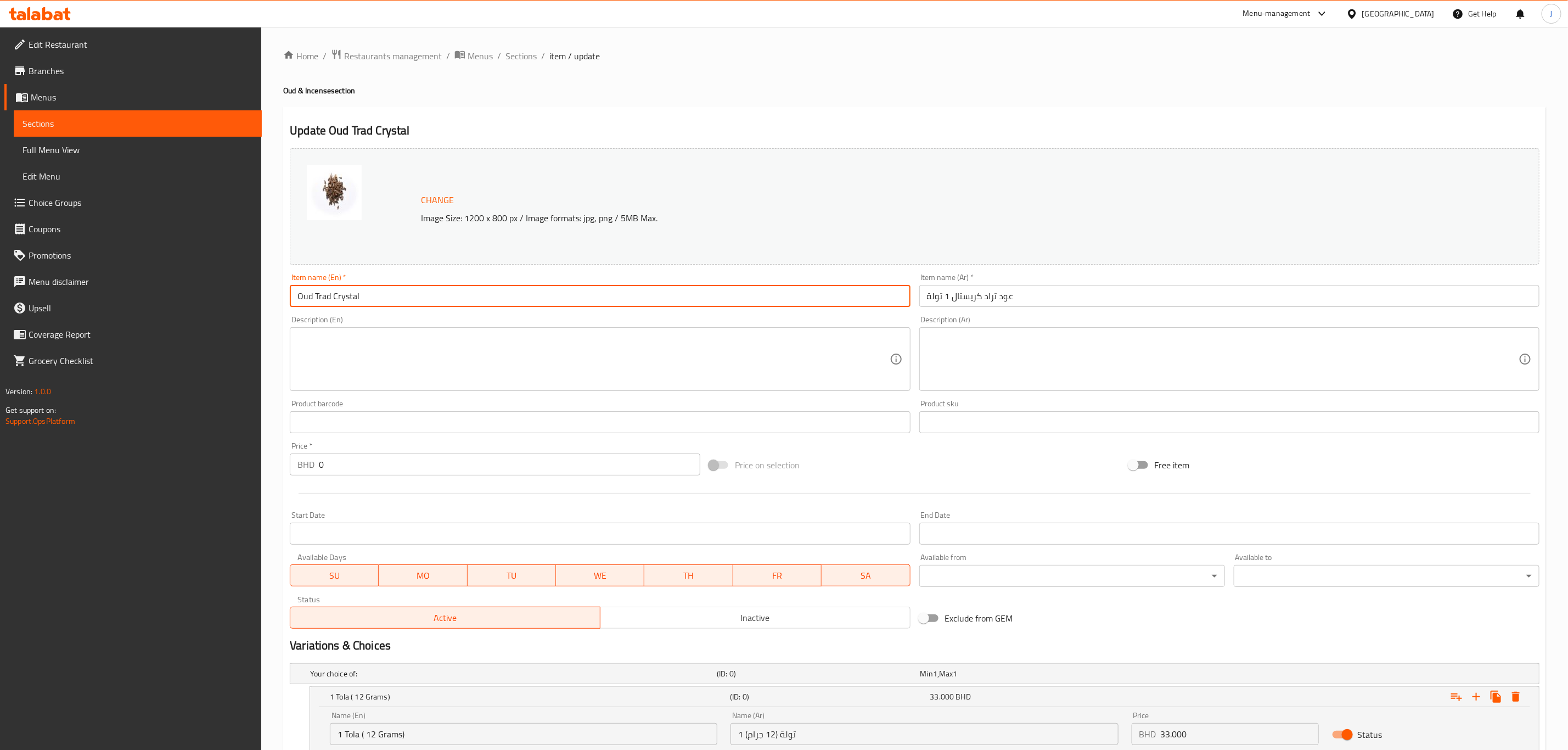
drag, startPoint x: 366, startPoint y: 295, endPoint x: 280, endPoint y: 296, distance: 86.0
click at [280, 296] on div "Home / Restaurants management / Menus / Sections / item / update Oud & Incense …" at bounding box center [915, 508] width 1307 height 963
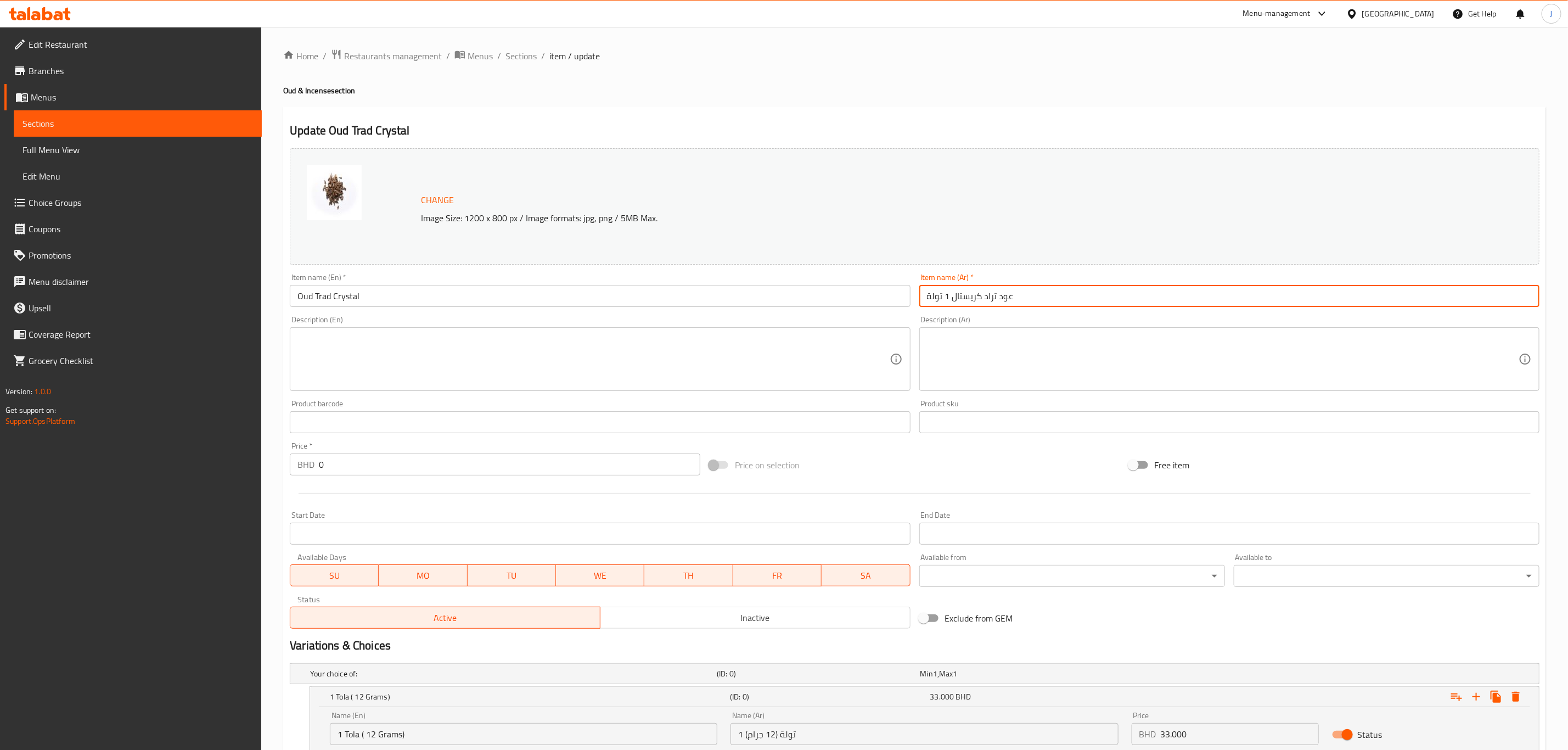
drag, startPoint x: 993, startPoint y: 300, endPoint x: 814, endPoint y: 302, distance: 179.0
click at [814, 302] on div "Change Image Size: 1200 x 800 px / Image formats: jpg, png / 5MB Max. Item name…" at bounding box center [914, 388] width 1259 height 489
paste input "text"
type input "عود تراد كريستال"
click at [930, 245] on div "Change Image Size: 1200 x 800 px / Image formats: jpg, png / 5MB Max." at bounding box center [914, 207] width 1250 height 117
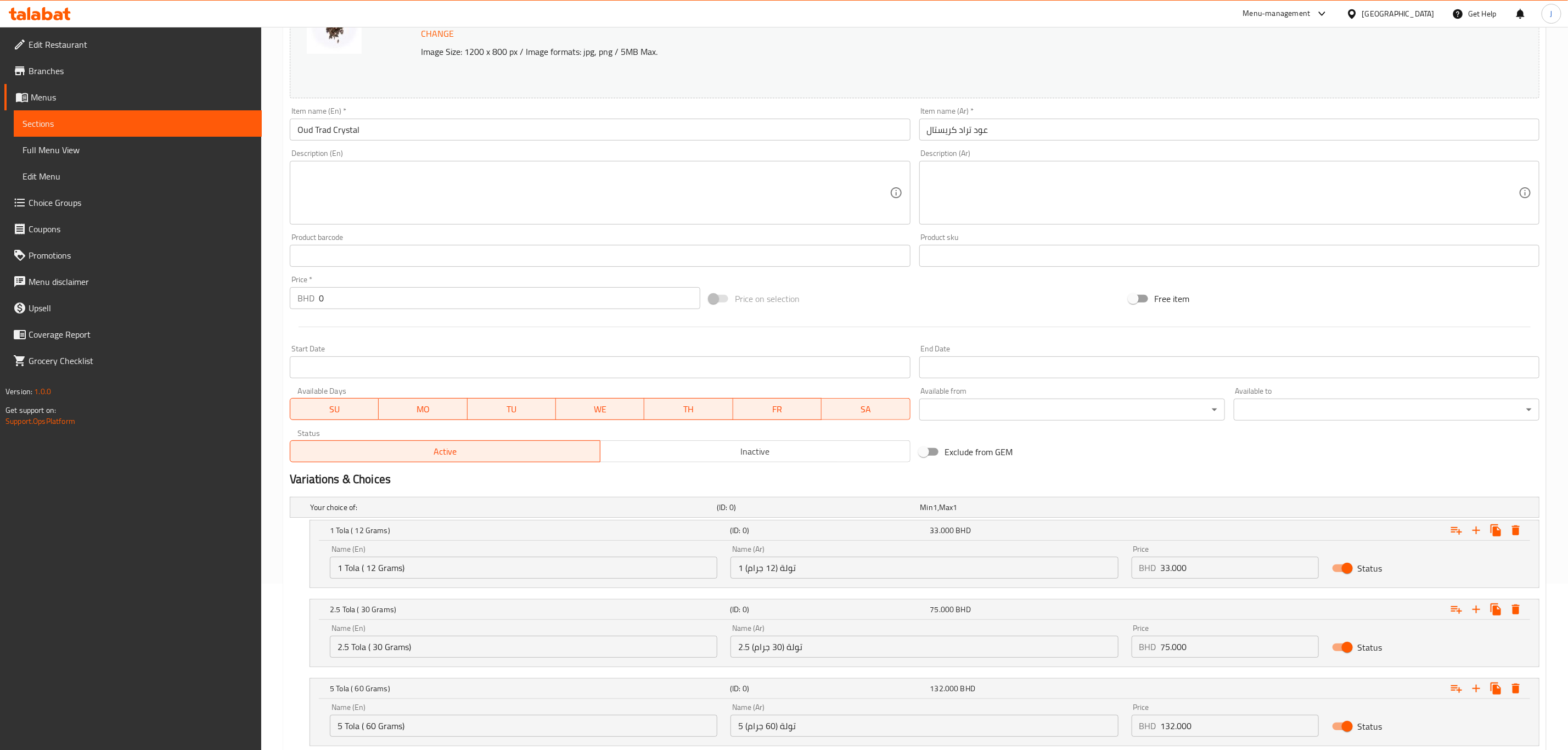
scroll to position [241, 0]
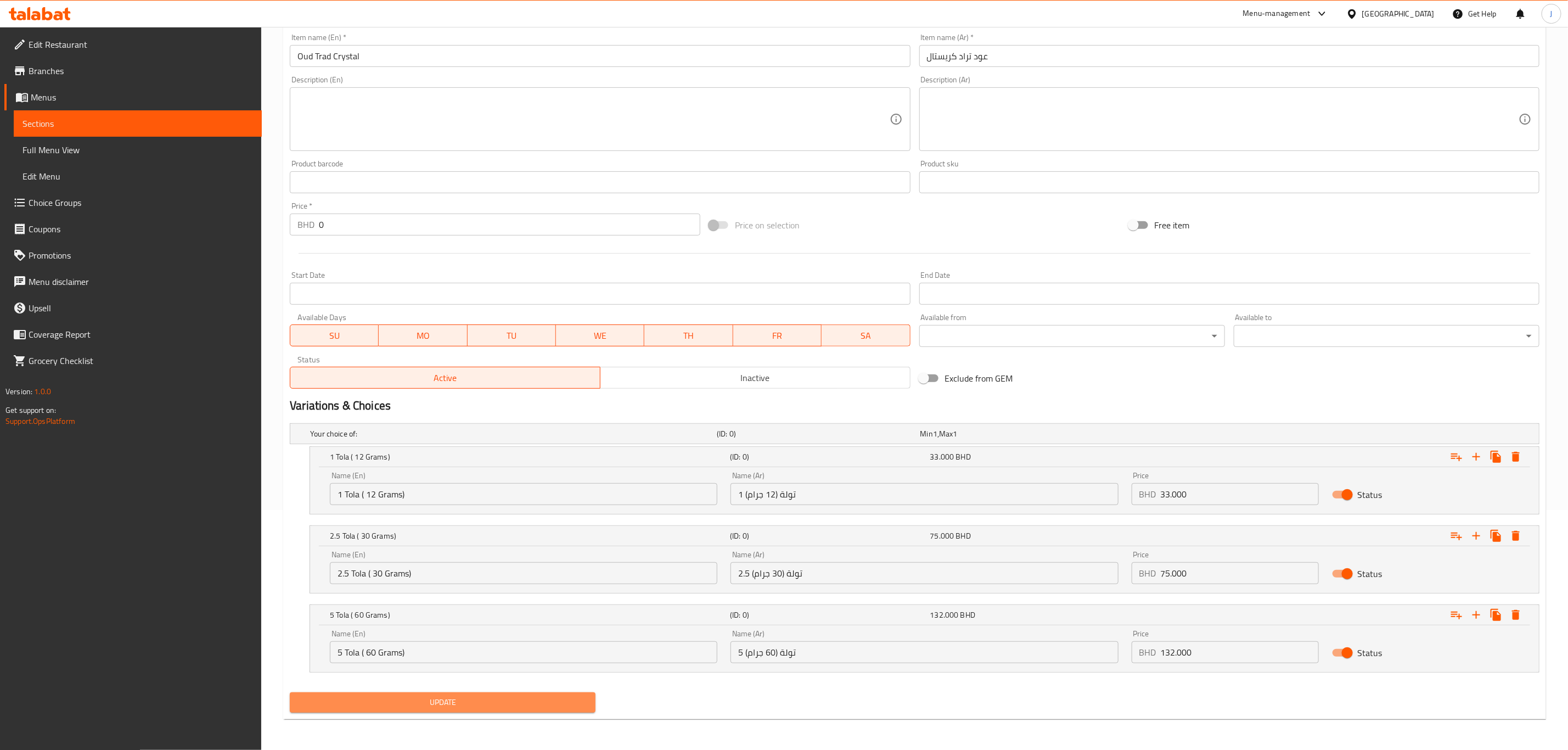
click at [473, 700] on span "Update" at bounding box center [443, 702] width 288 height 14
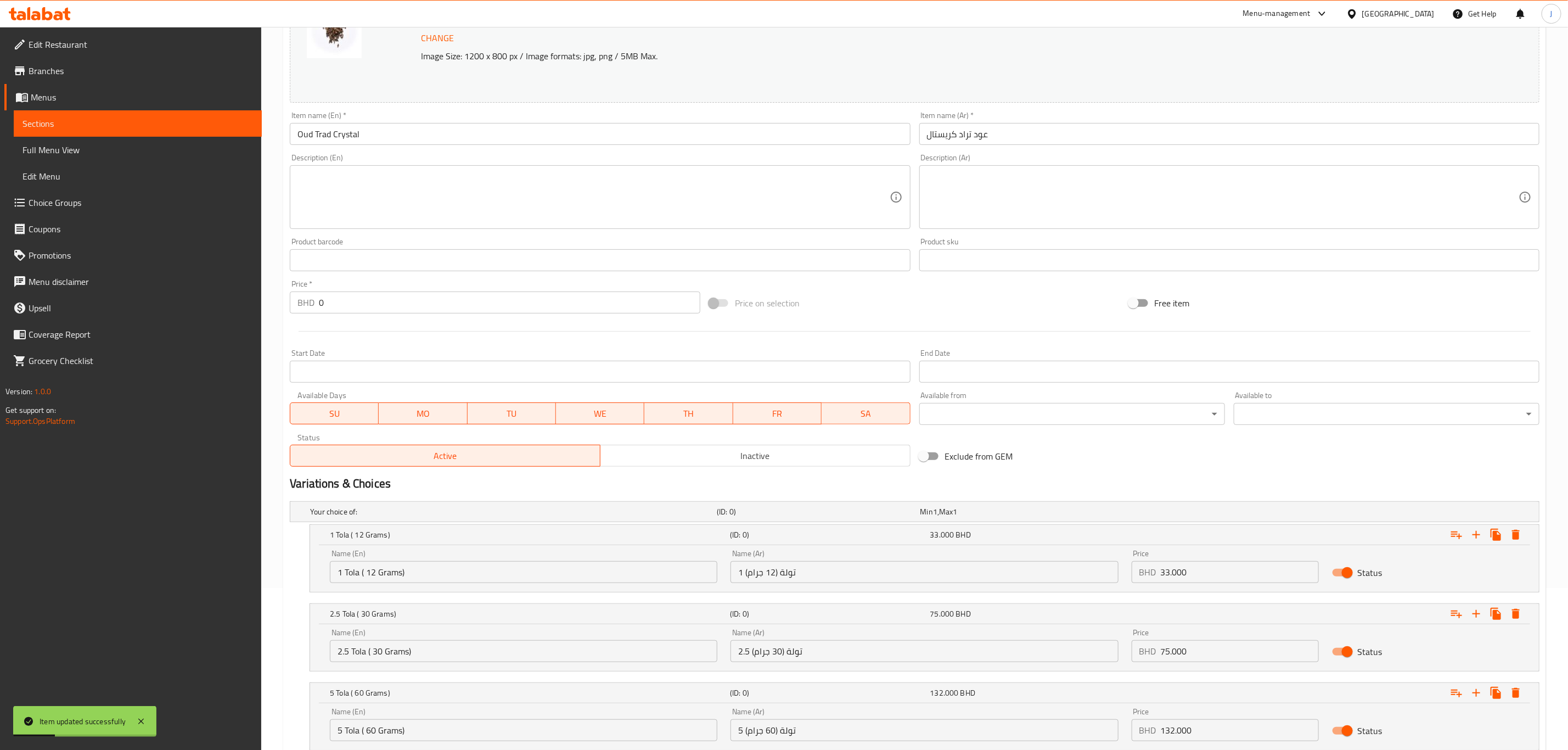
scroll to position [0, 0]
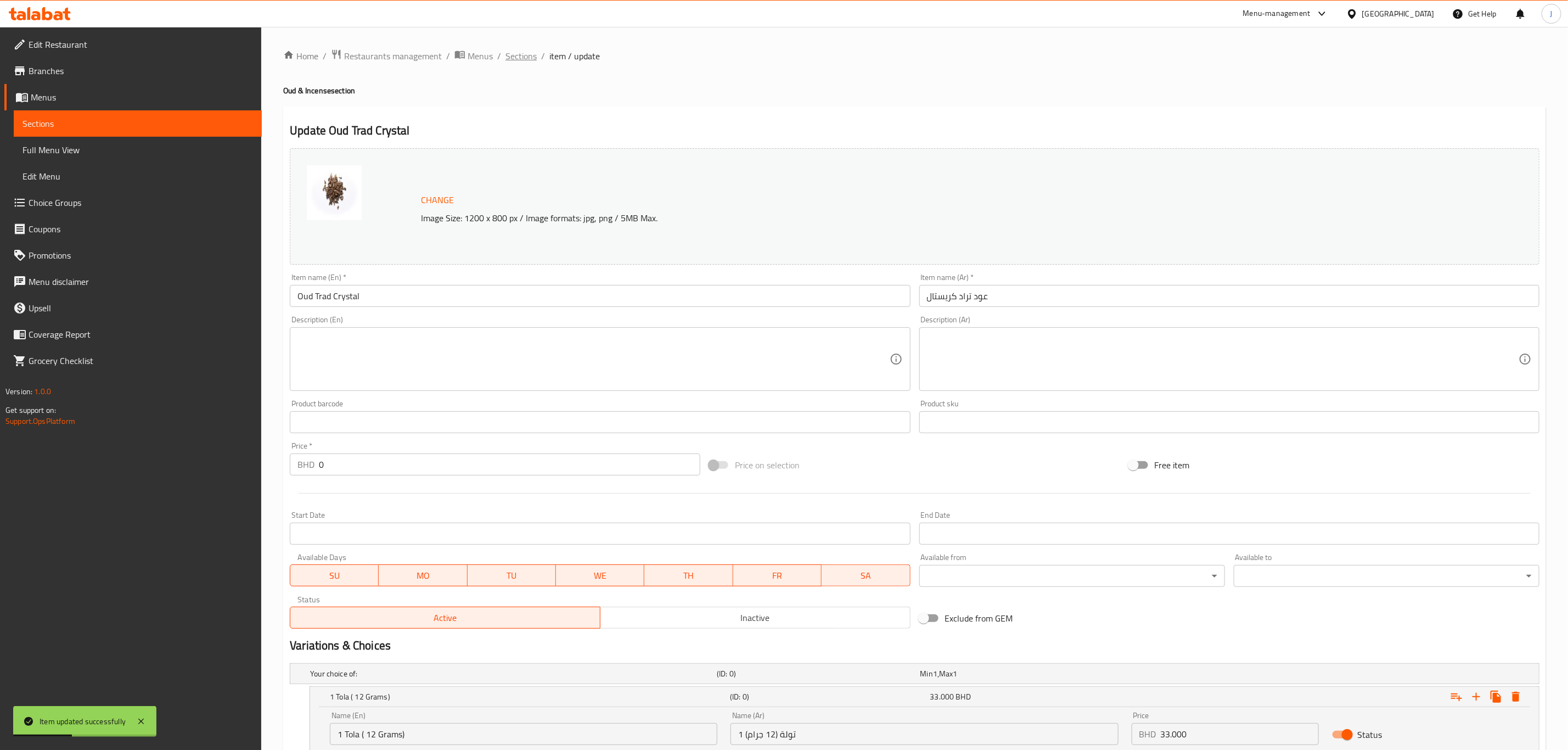
click at [521, 53] on span "Sections" at bounding box center [521, 55] width 31 height 13
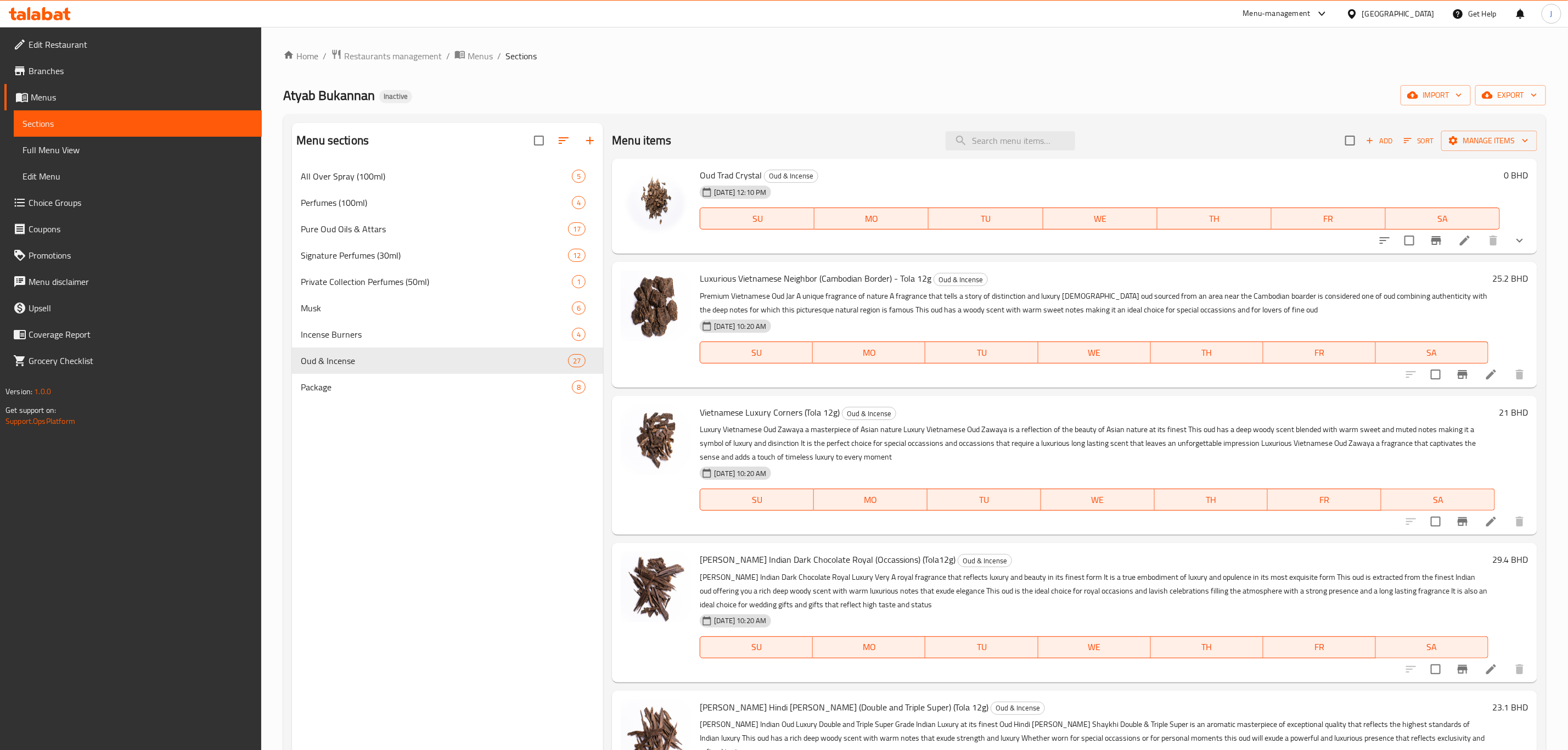
click at [1486, 371] on icon at bounding box center [1491, 374] width 10 height 10
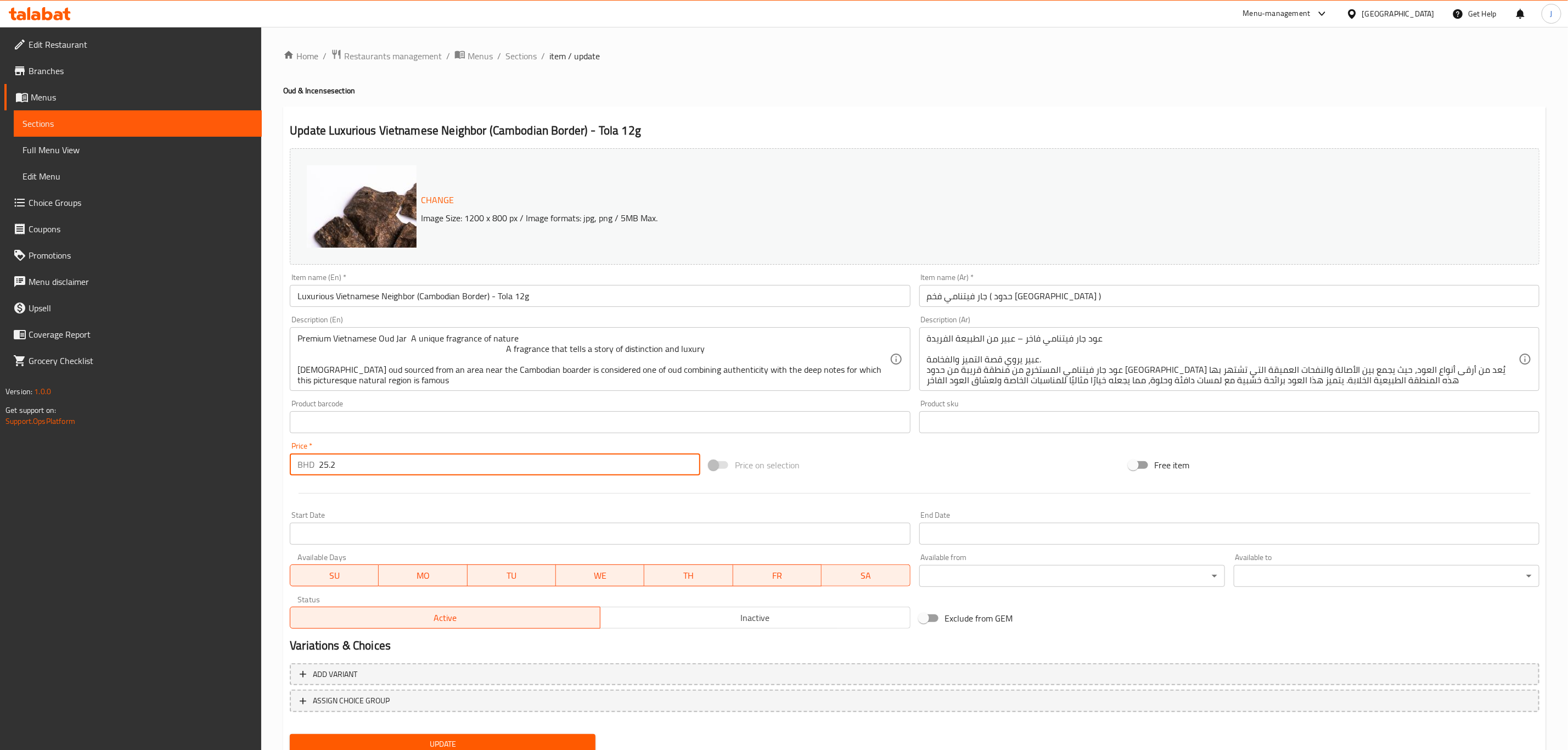
drag, startPoint x: 335, startPoint y: 466, endPoint x: 295, endPoint y: 465, distance: 40.0
click at [295, 465] on div "BHD 25.2 Price *" at bounding box center [495, 465] width 411 height 22
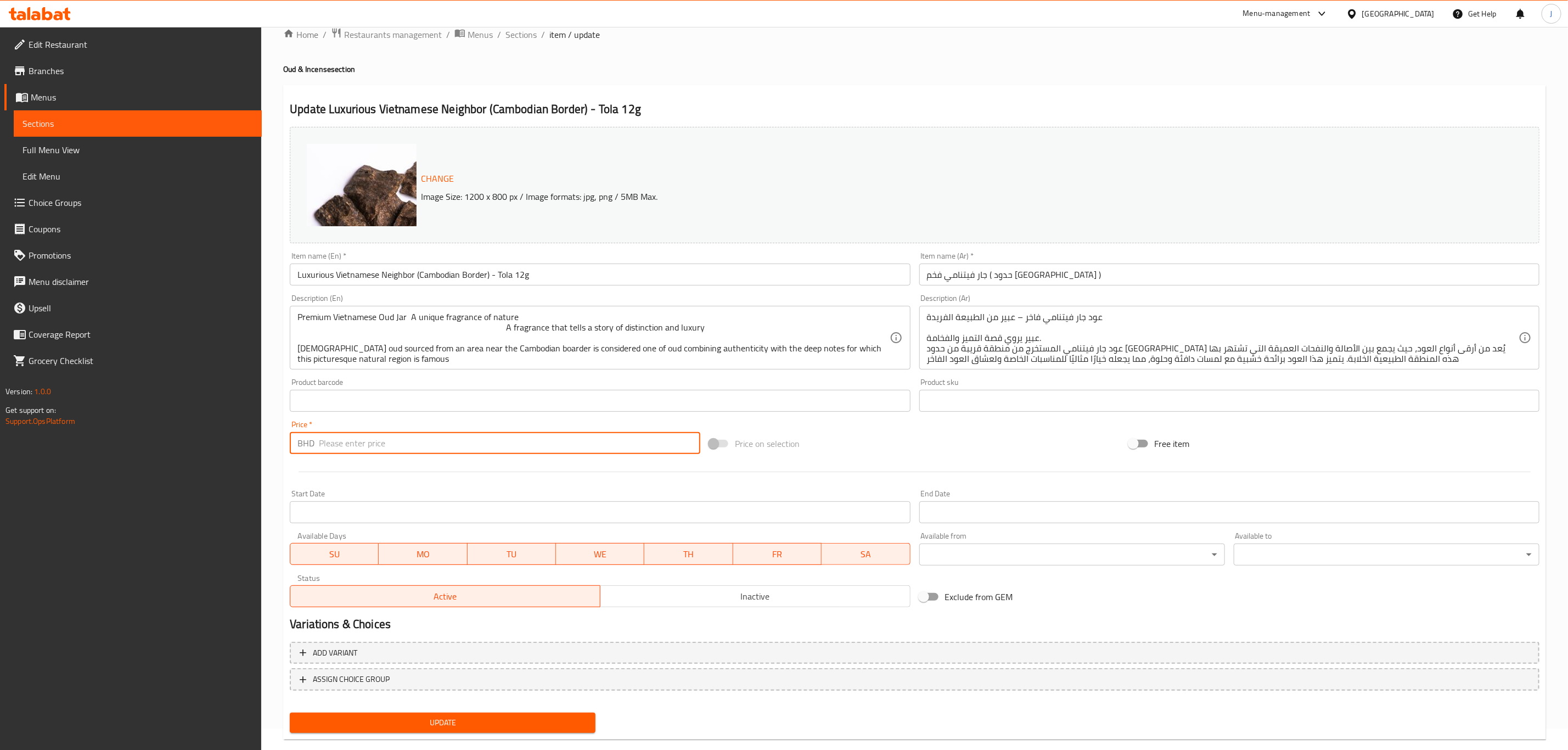
scroll to position [40, 0]
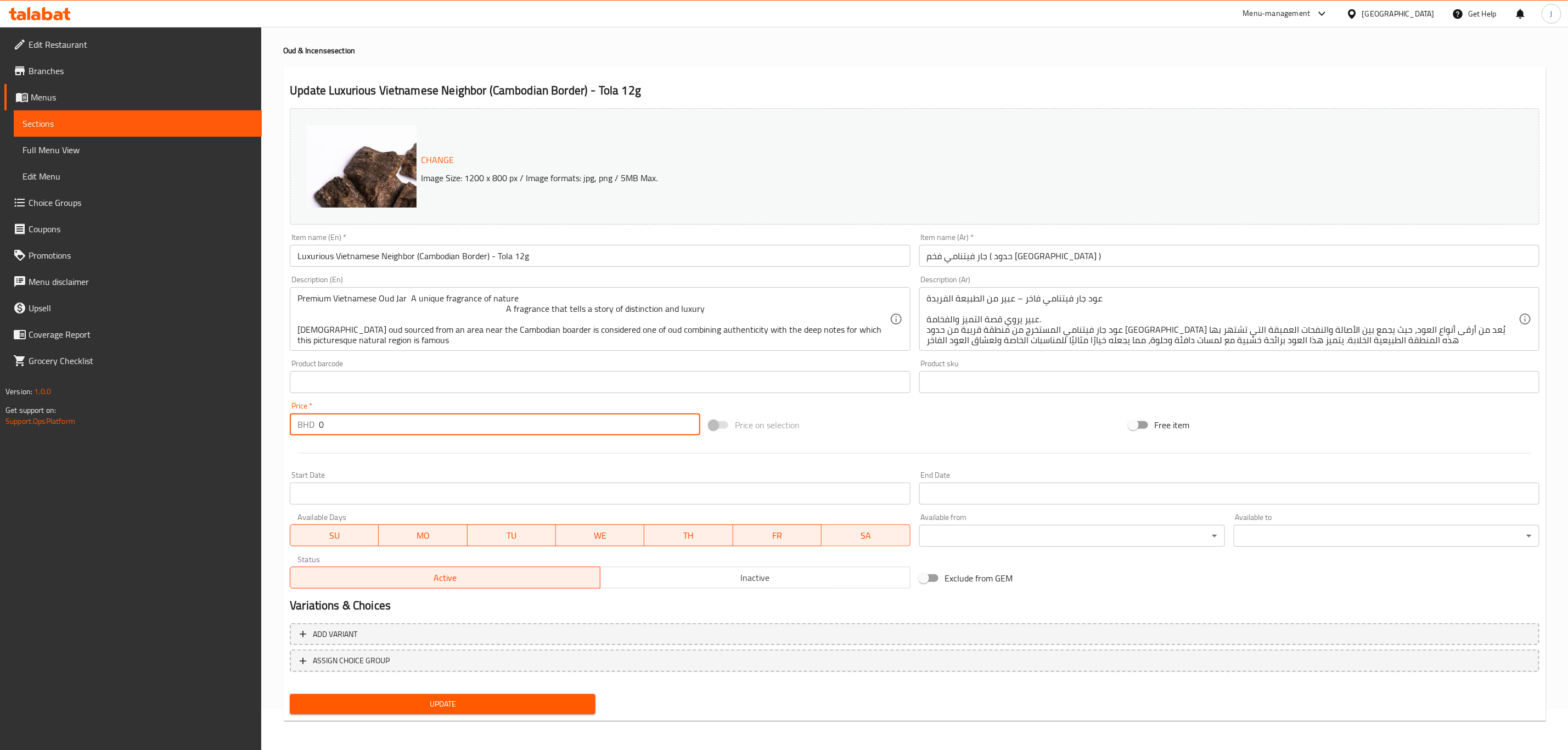
type input "0"
click at [313, 455] on div at bounding box center [914, 453] width 1259 height 27
click at [315, 631] on span "Add variant" at bounding box center [335, 634] width 44 height 14
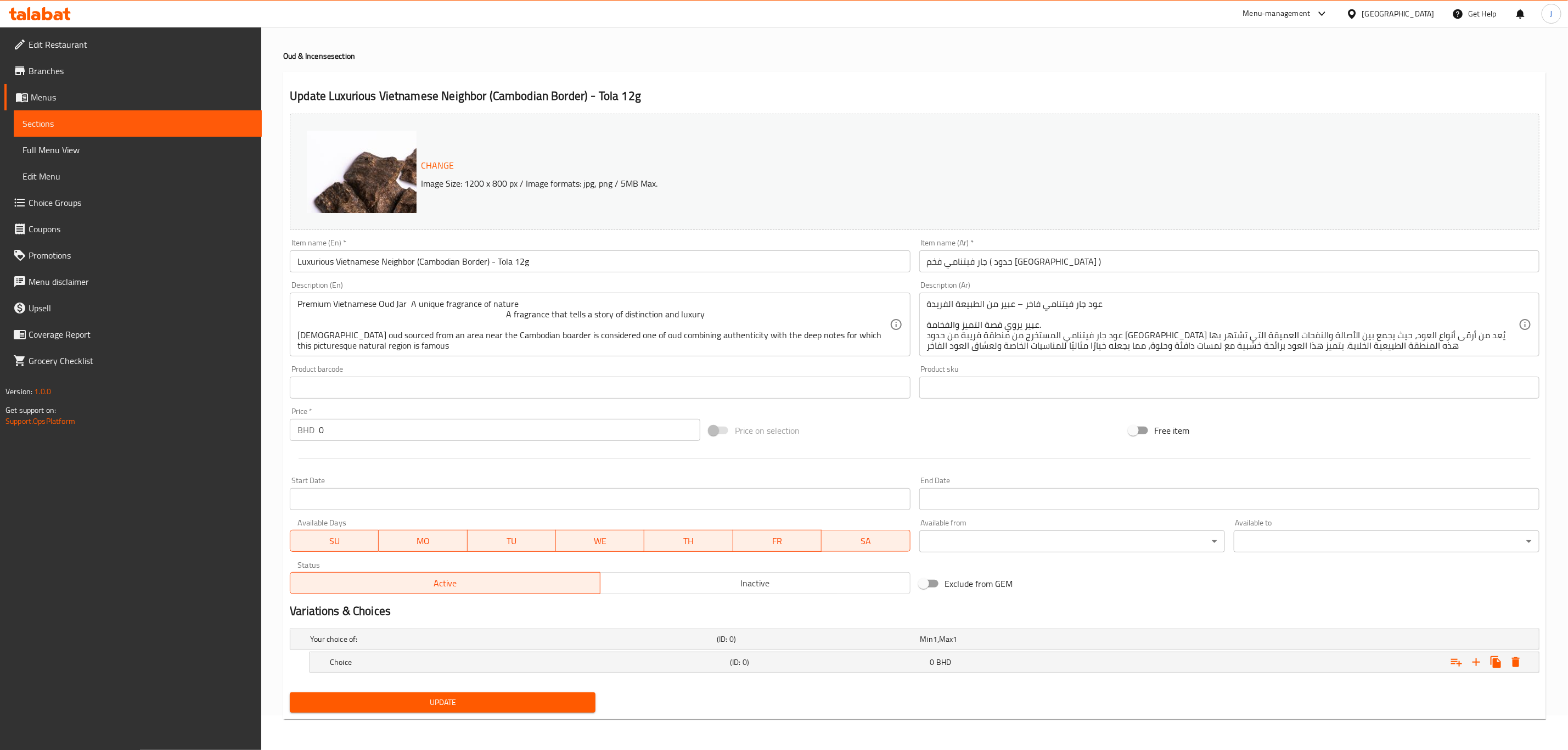
scroll to position [35, 0]
click at [1477, 658] on icon "Expand" at bounding box center [1476, 662] width 13 height 13
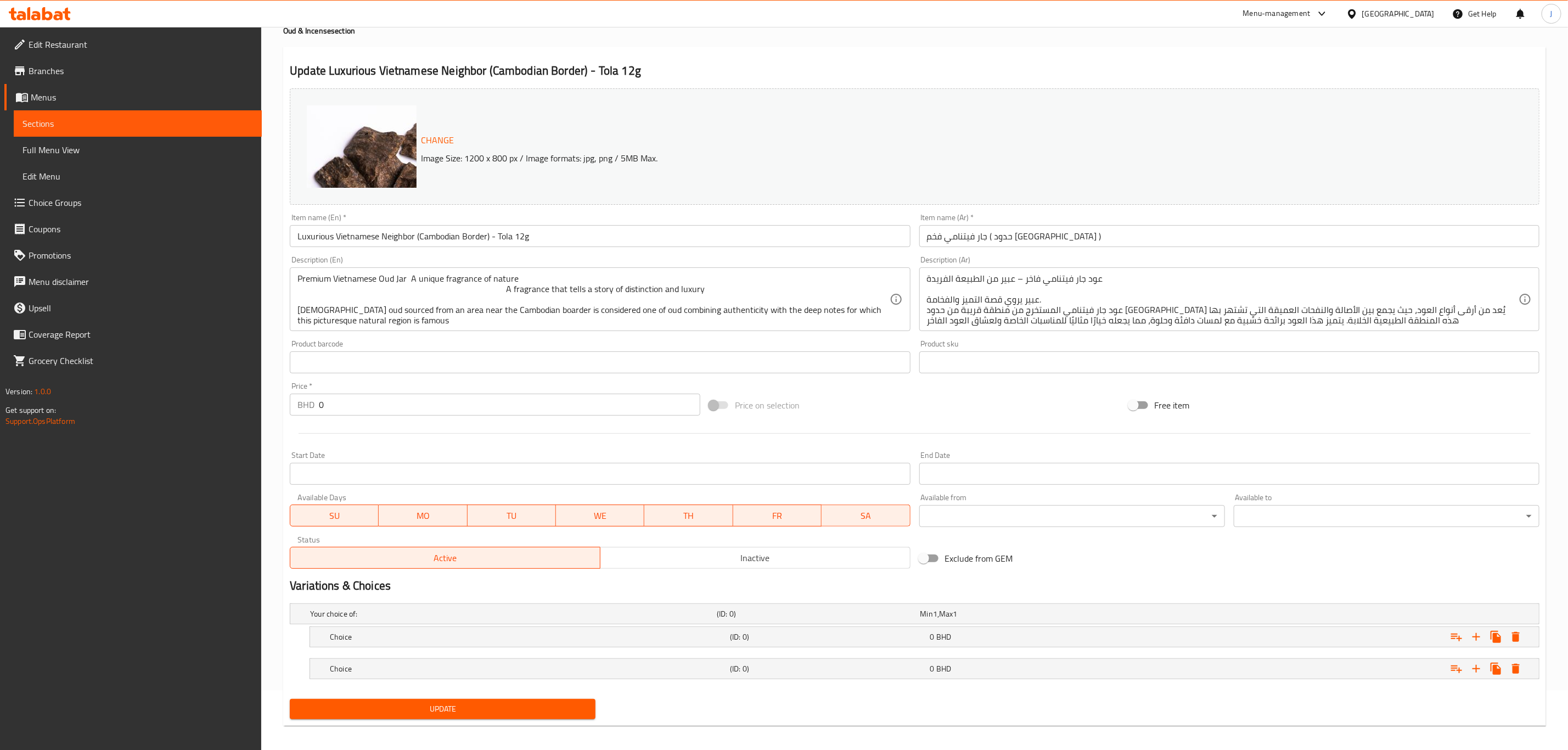
scroll to position [68, 0]
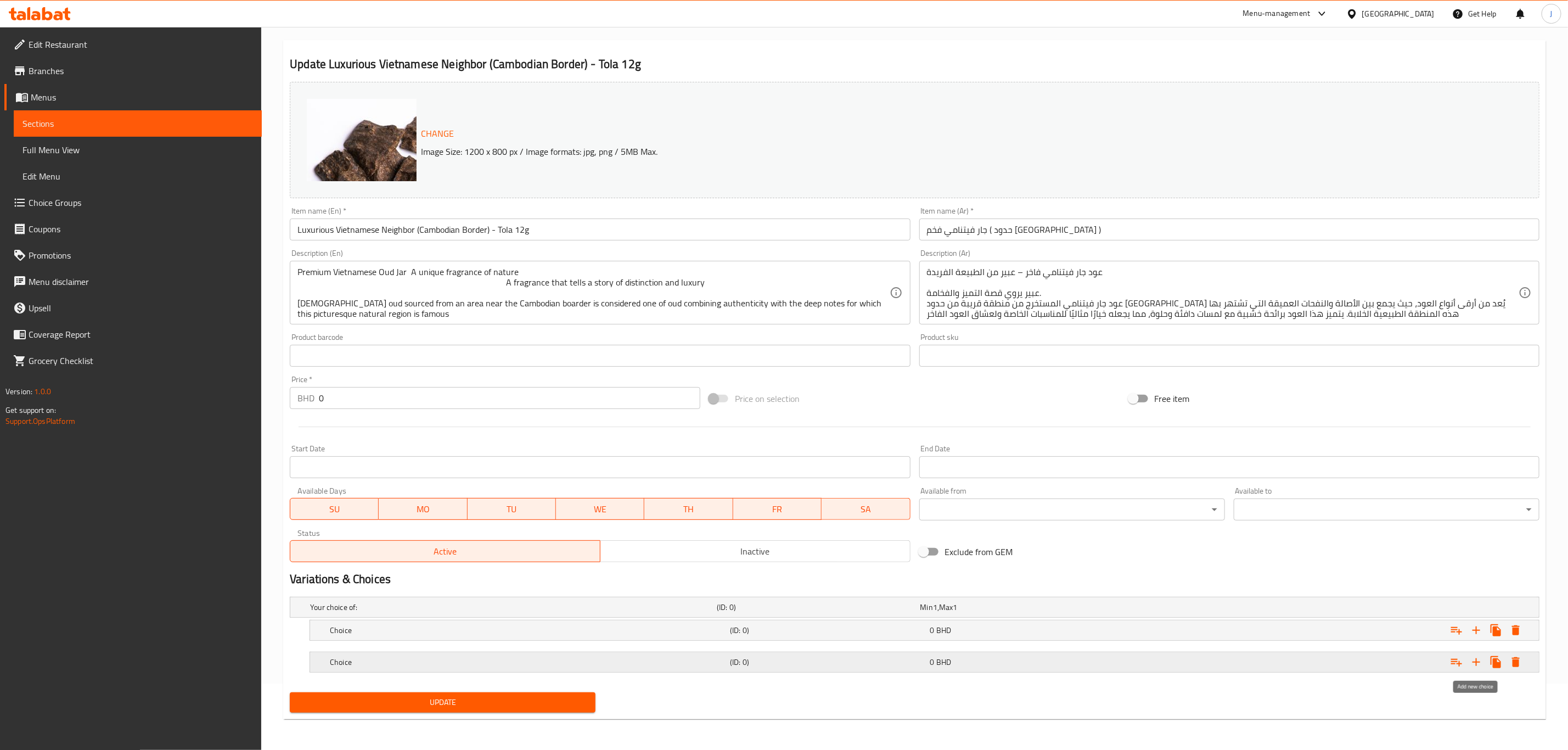
click at [1479, 663] on icon "Expand" at bounding box center [1476, 662] width 13 height 13
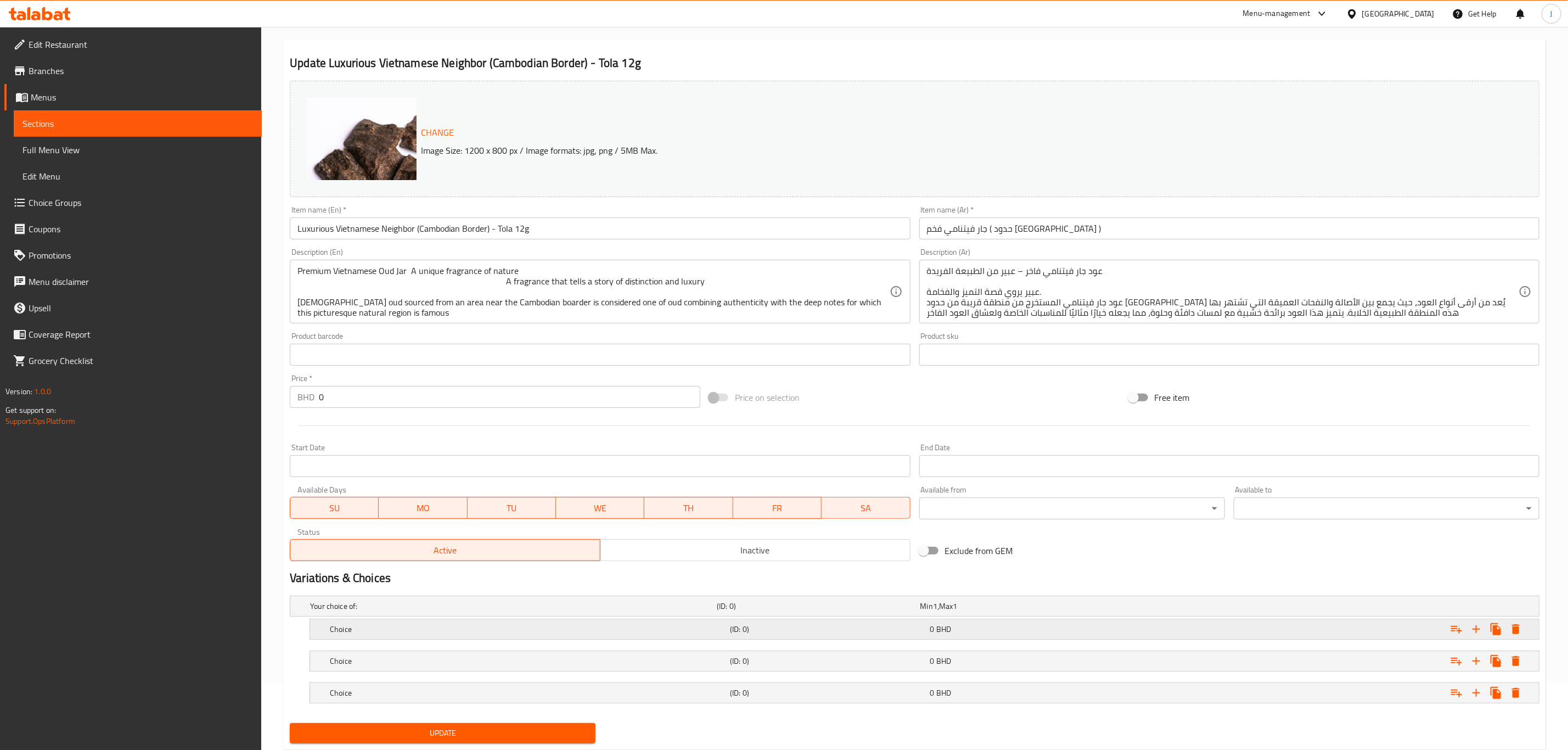
click at [414, 632] on h5 "Choice" at bounding box center [528, 629] width 396 height 11
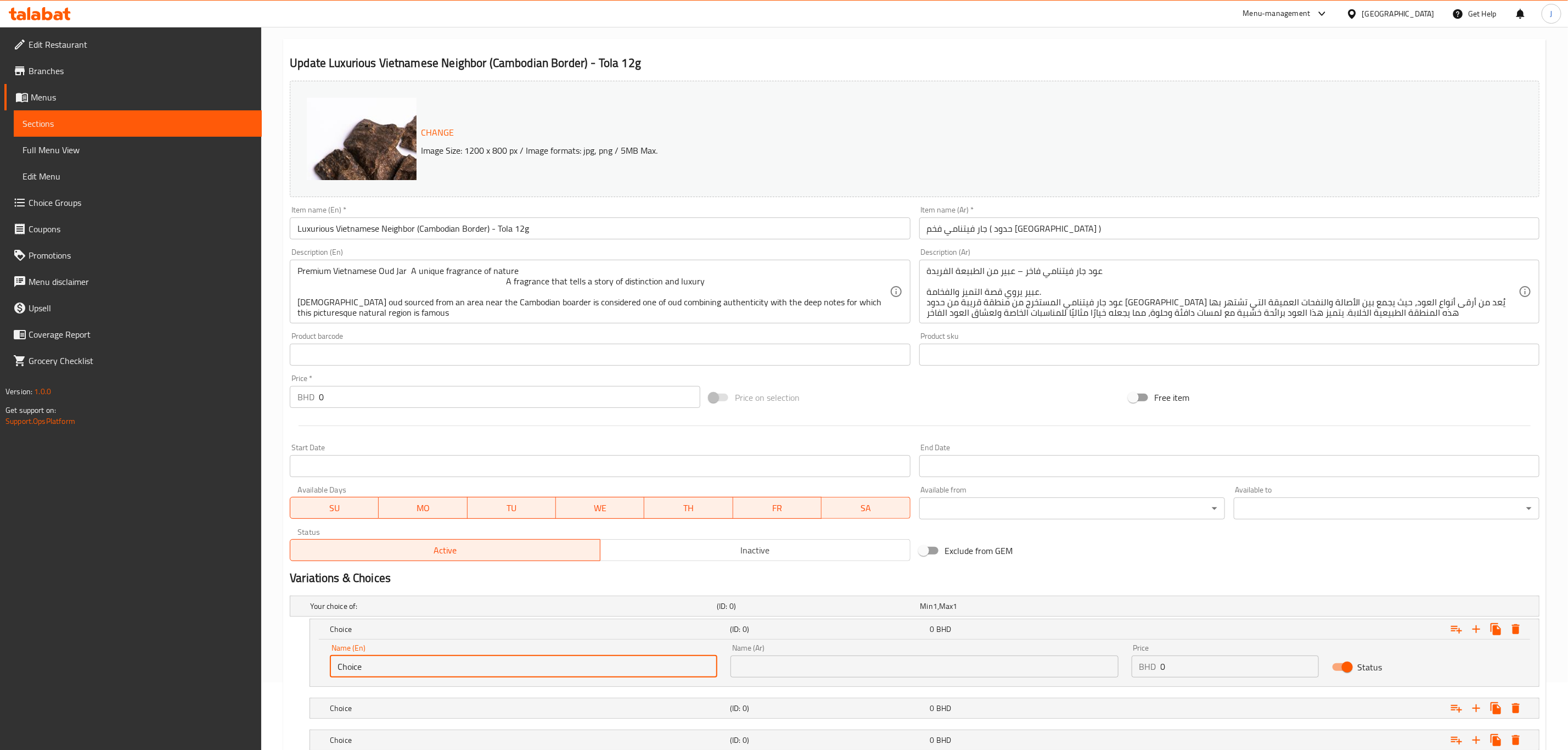
click at [366, 668] on input "Choice" at bounding box center [523, 667] width 387 height 22
drag, startPoint x: 379, startPoint y: 668, endPoint x: 310, endPoint y: 673, distance: 69.2
click at [310, 673] on div "Name (En) Choice Name (En) Name (Ar) Name (Ar) Price BHD 0 Price Status" at bounding box center [924, 663] width 1229 height 47
paste input "1 Tola ( 12 Grams)"
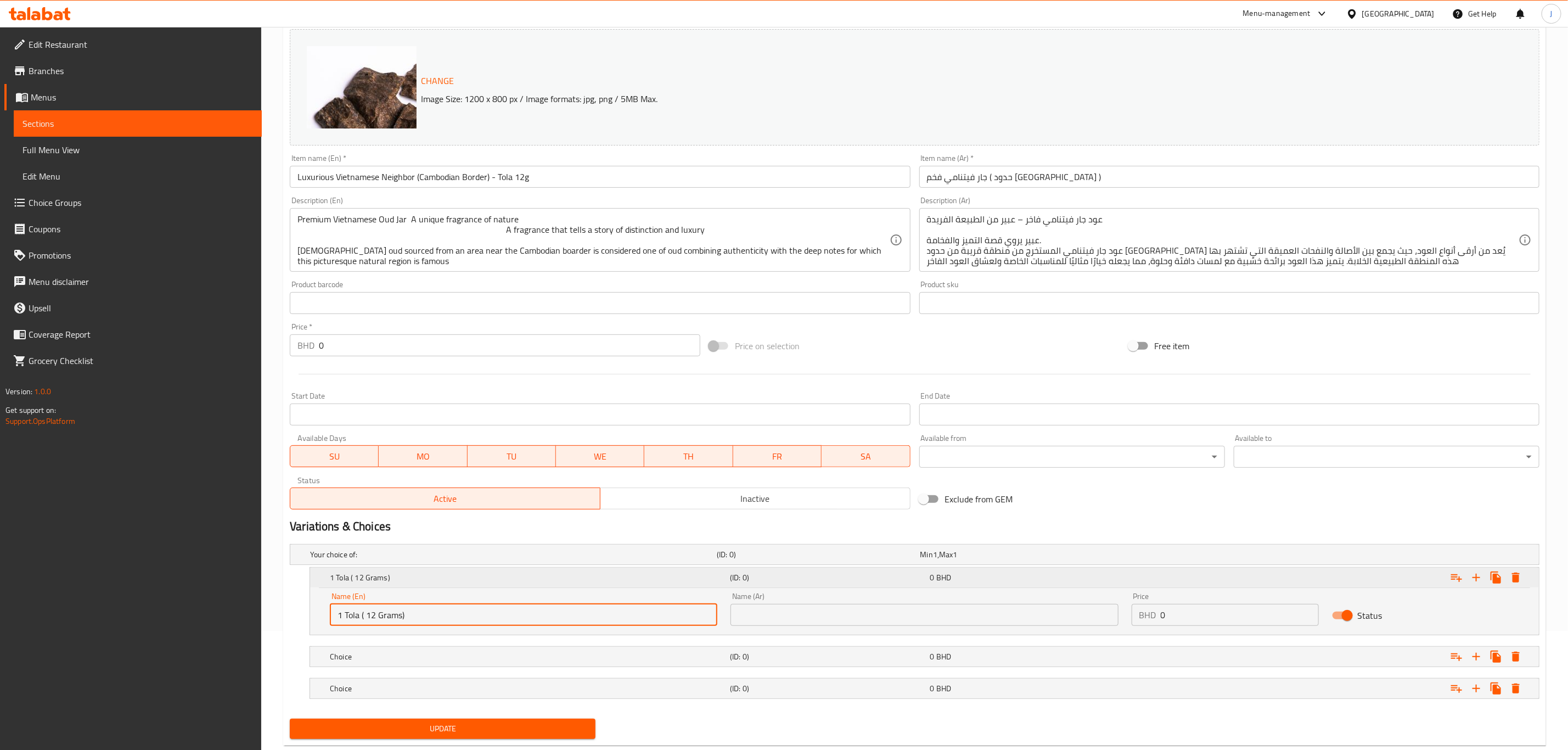
scroll to position [147, 0]
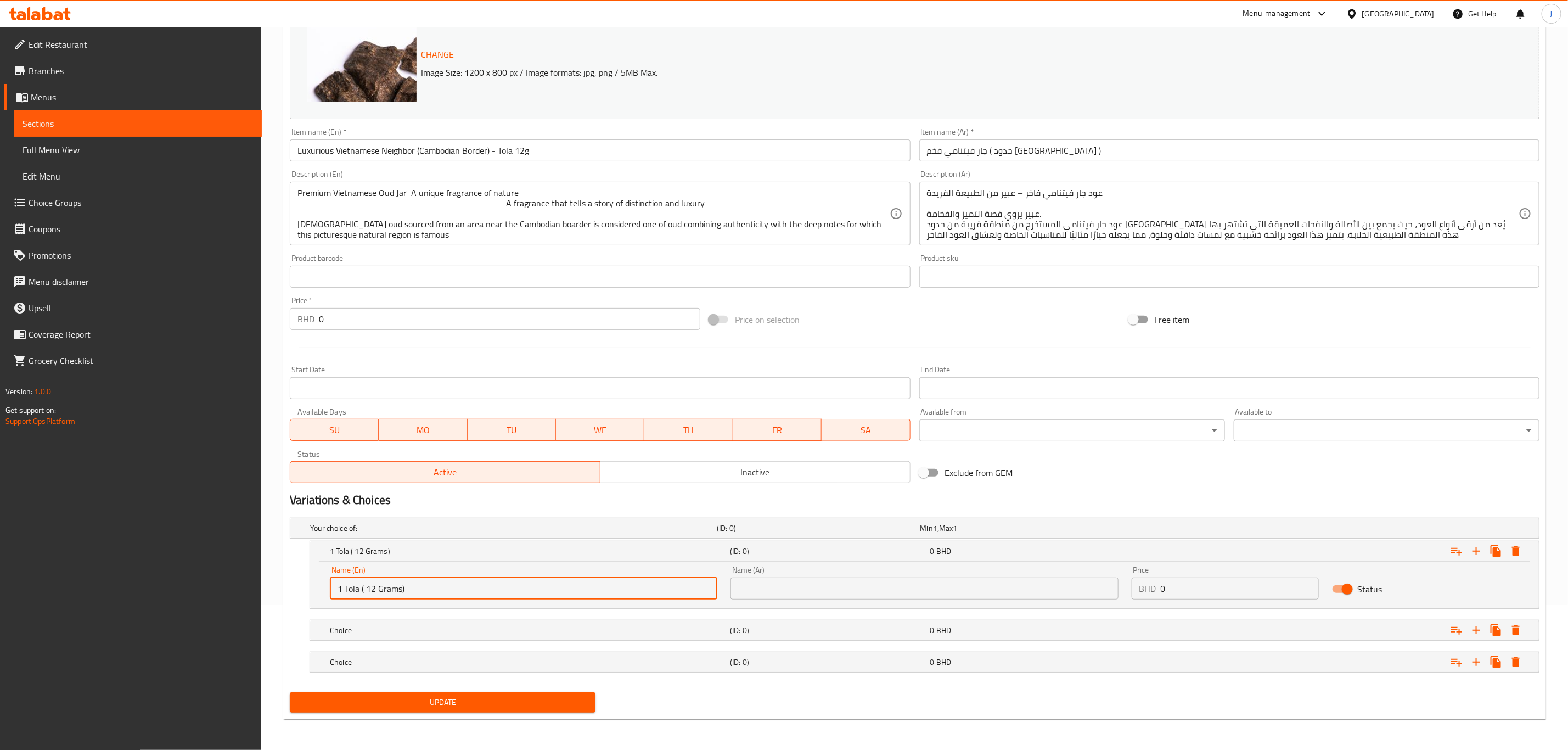
type input "1 Tola ( 12 Grams)"
click at [400, 630] on h5 "Choice" at bounding box center [528, 630] width 396 height 11
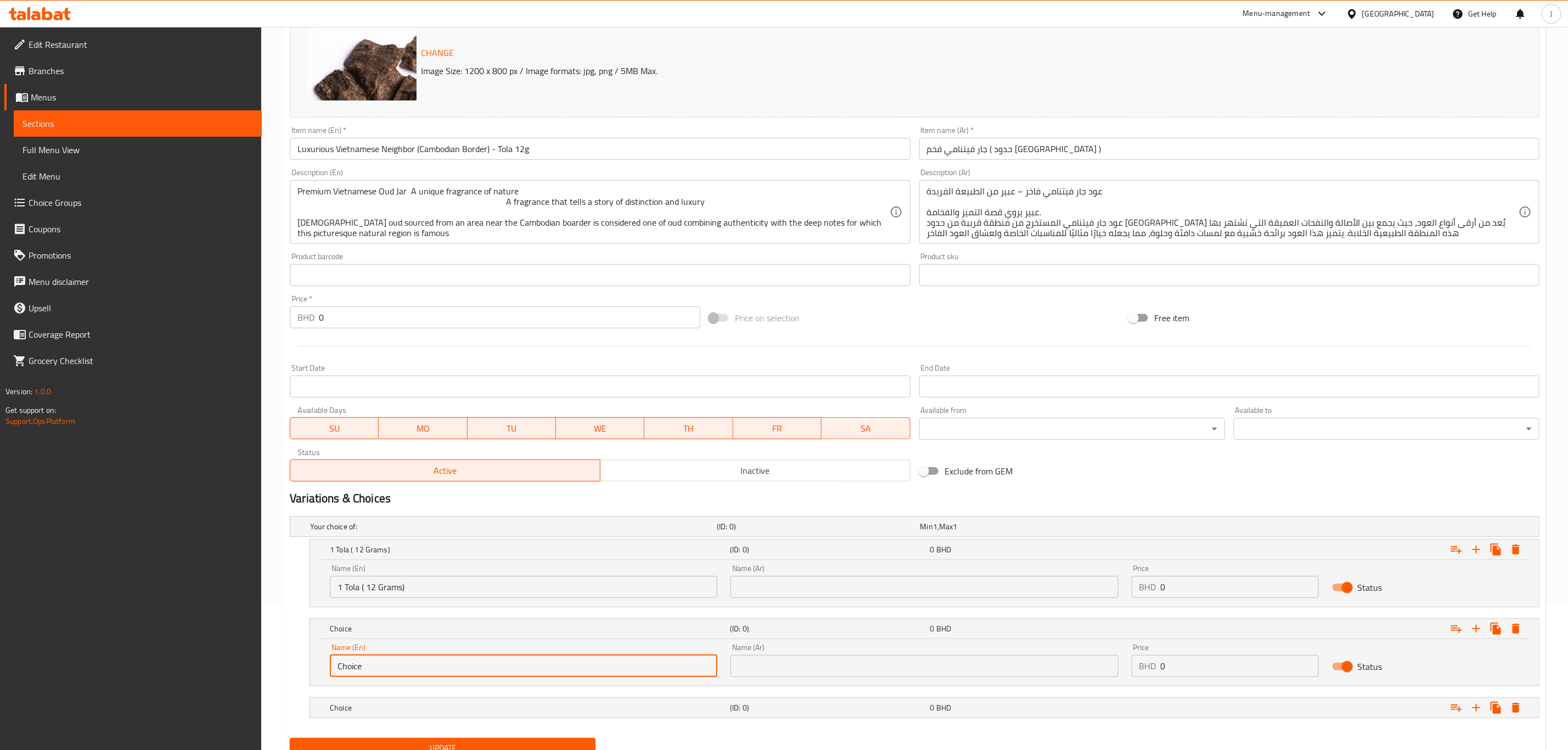
drag, startPoint x: 402, startPoint y: 670, endPoint x: 177, endPoint y: 679, distance: 225.2
click at [177, 679] on div "Edit Restaurant Branches Menus Sections Full Menu View Edit Menu Choice Groups …" at bounding box center [784, 338] width 1568 height 916
paste input "1 Tola ( 12 Grams)"
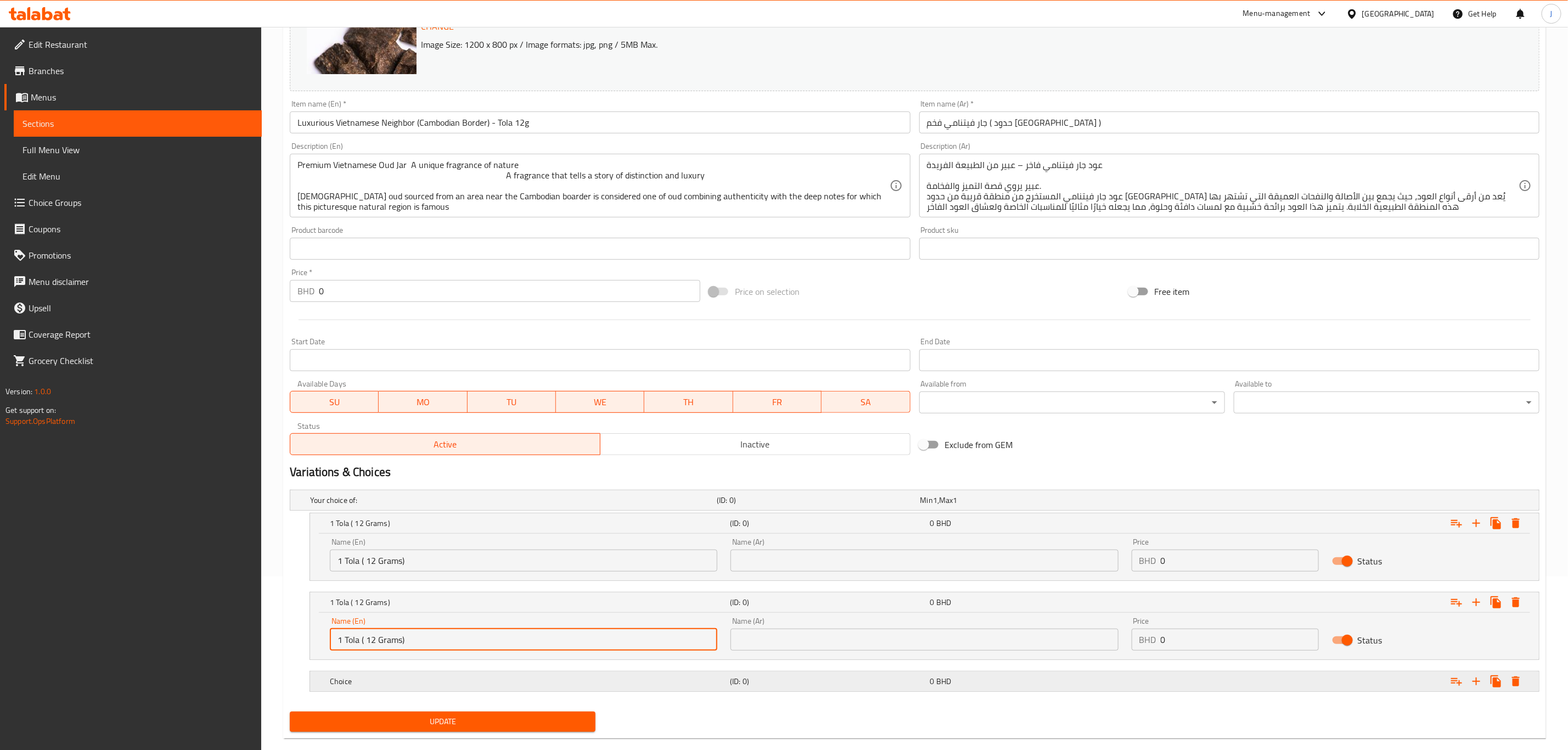
scroll to position [195, 0]
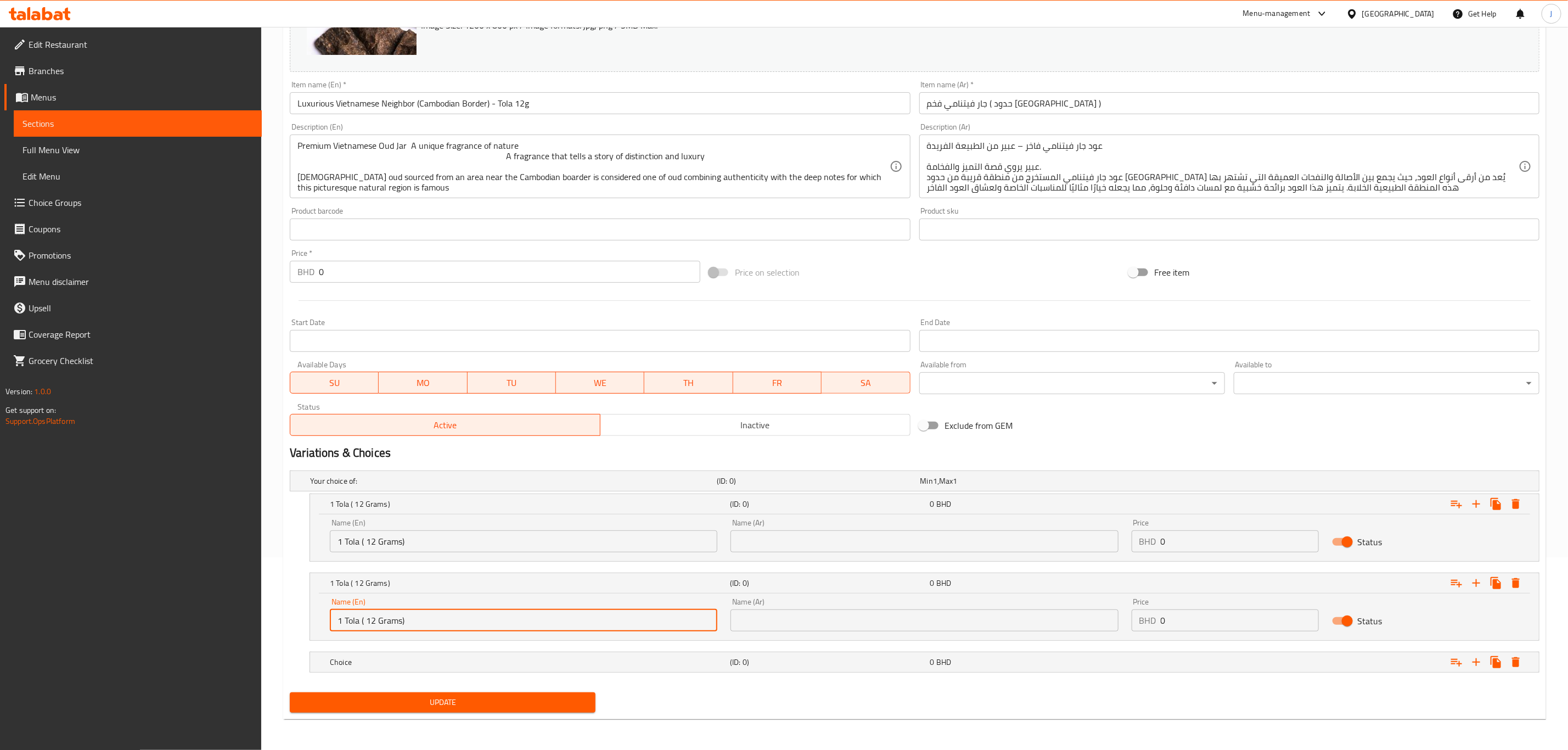
paste input "2.5 Tola ( 30"
drag, startPoint x: 423, startPoint y: 618, endPoint x: 285, endPoint y: 630, distance: 138.5
click at [285, 630] on div "Your choice of: (ID: 0) Min 1 , Max 1 Name (En) Your choice of: Name (En) Name …" at bounding box center [914, 576] width 1259 height 222
type input "2.5 Tola ( 30 Grams)"
click at [398, 659] on h5 "Choice" at bounding box center [528, 662] width 396 height 11
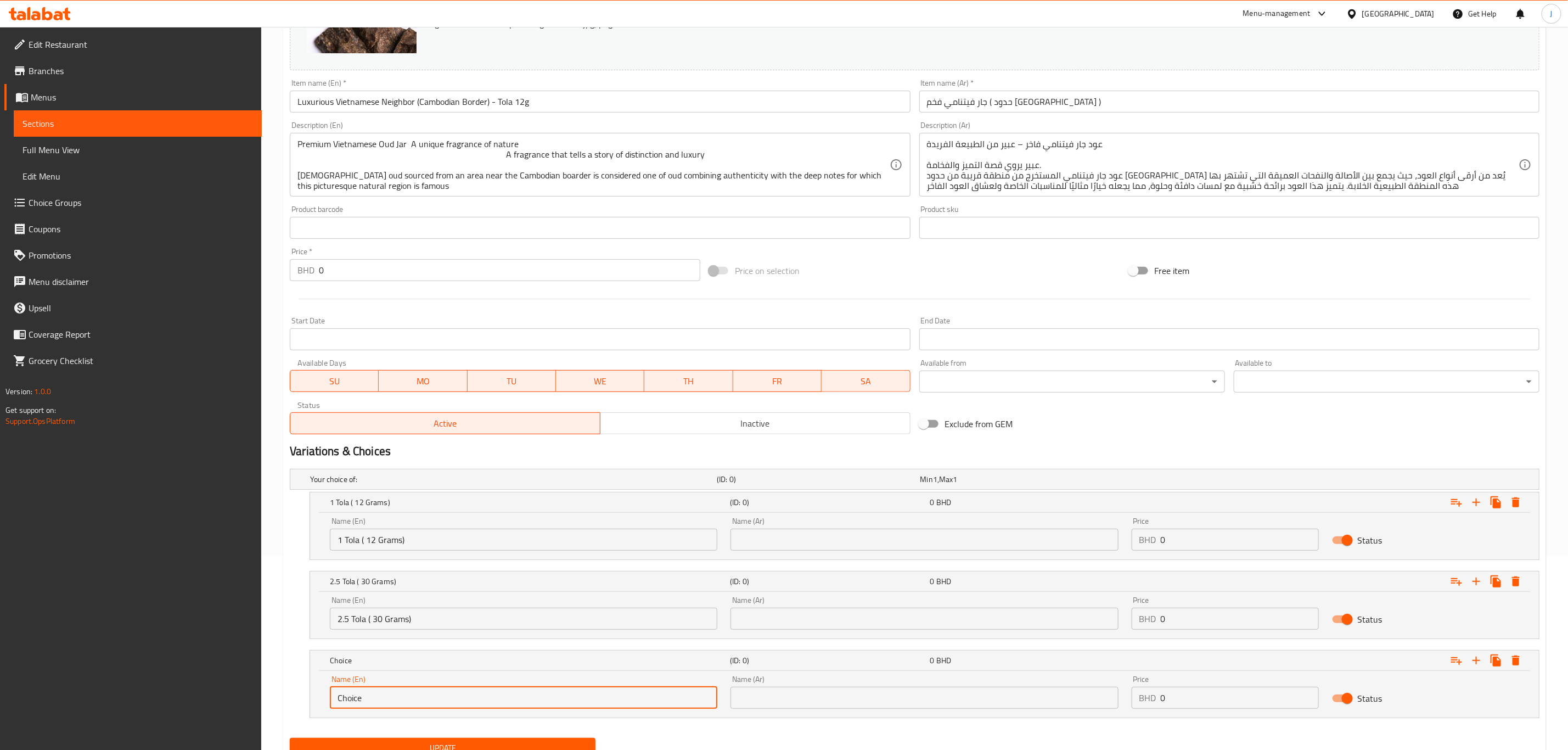
drag, startPoint x: 340, startPoint y: 700, endPoint x: 284, endPoint y: 700, distance: 56.0
click at [284, 700] on div "Update Luxurious Vietnamese Neighbor (Cambodian Border) - Tola 12g Change Image…" at bounding box center [915, 338] width 1263 height 852
paste input "5 Tola ( 60 Grams)"
type input "5 Tola ( 60 Grams)"
click at [259, 619] on div "Edit Restaurant Branches Menus Sections Full Menu View Edit Menu Choice Groups …" at bounding box center [131, 402] width 262 height 750
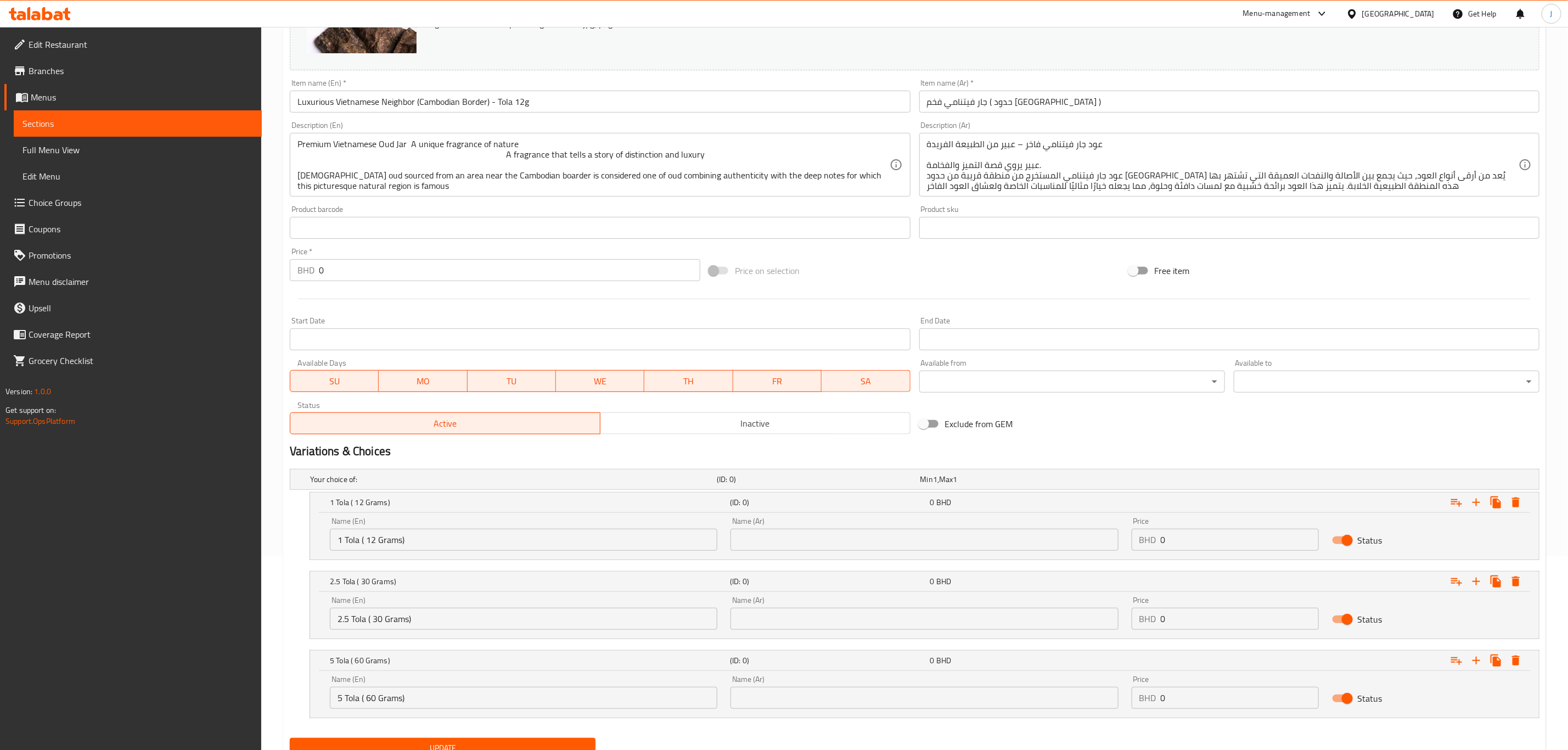
click at [790, 544] on input "text" at bounding box center [924, 539] width 387 height 22
paste input "1 تولة (12 جرام)"
type input "1 تولة (12 جرام)"
click at [795, 619] on input "text" at bounding box center [924, 619] width 387 height 22
paste input "2.5 تولة (30 جرام)"
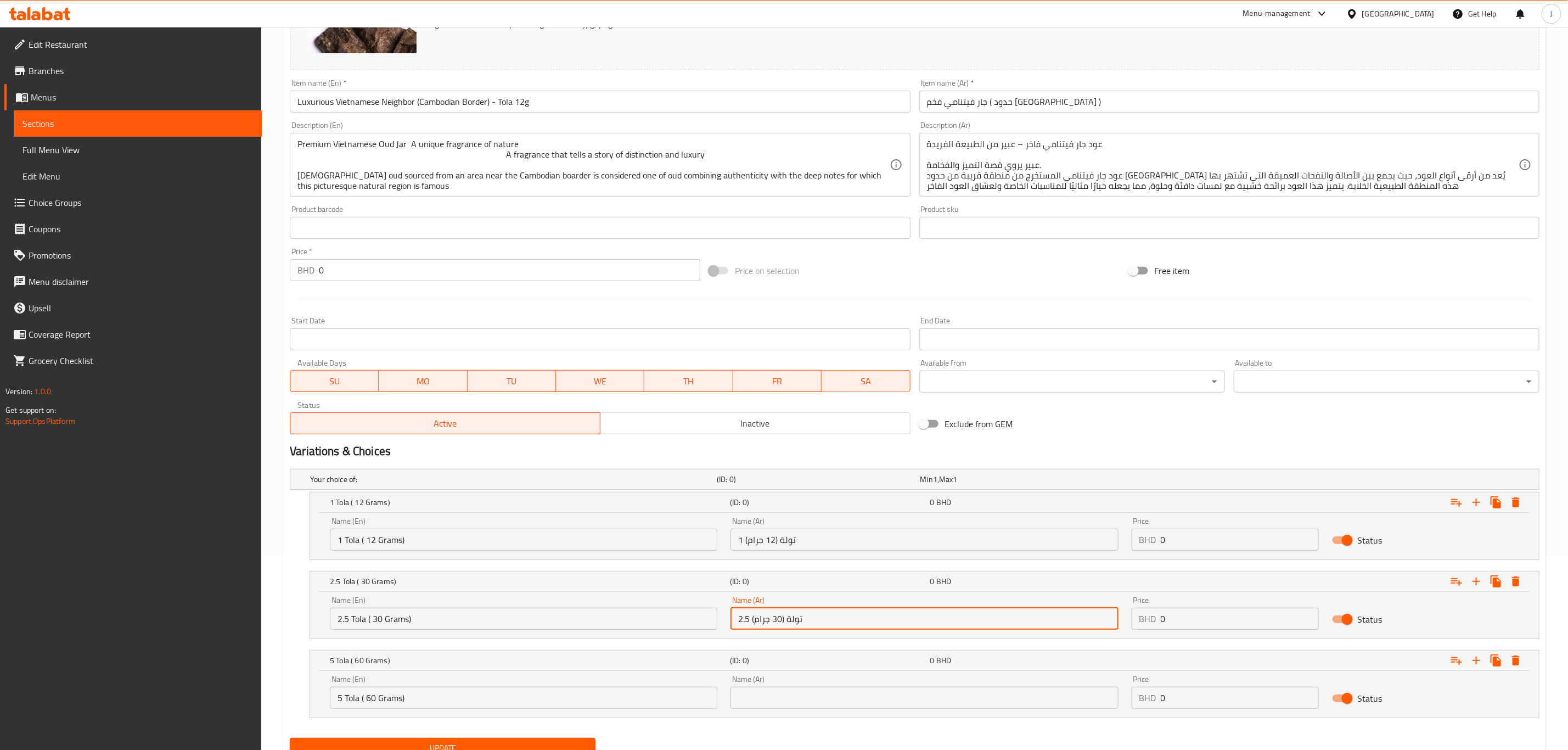
type input "2.5 تولة (30 جرام)"
click at [786, 695] on input "text" at bounding box center [924, 698] width 387 height 22
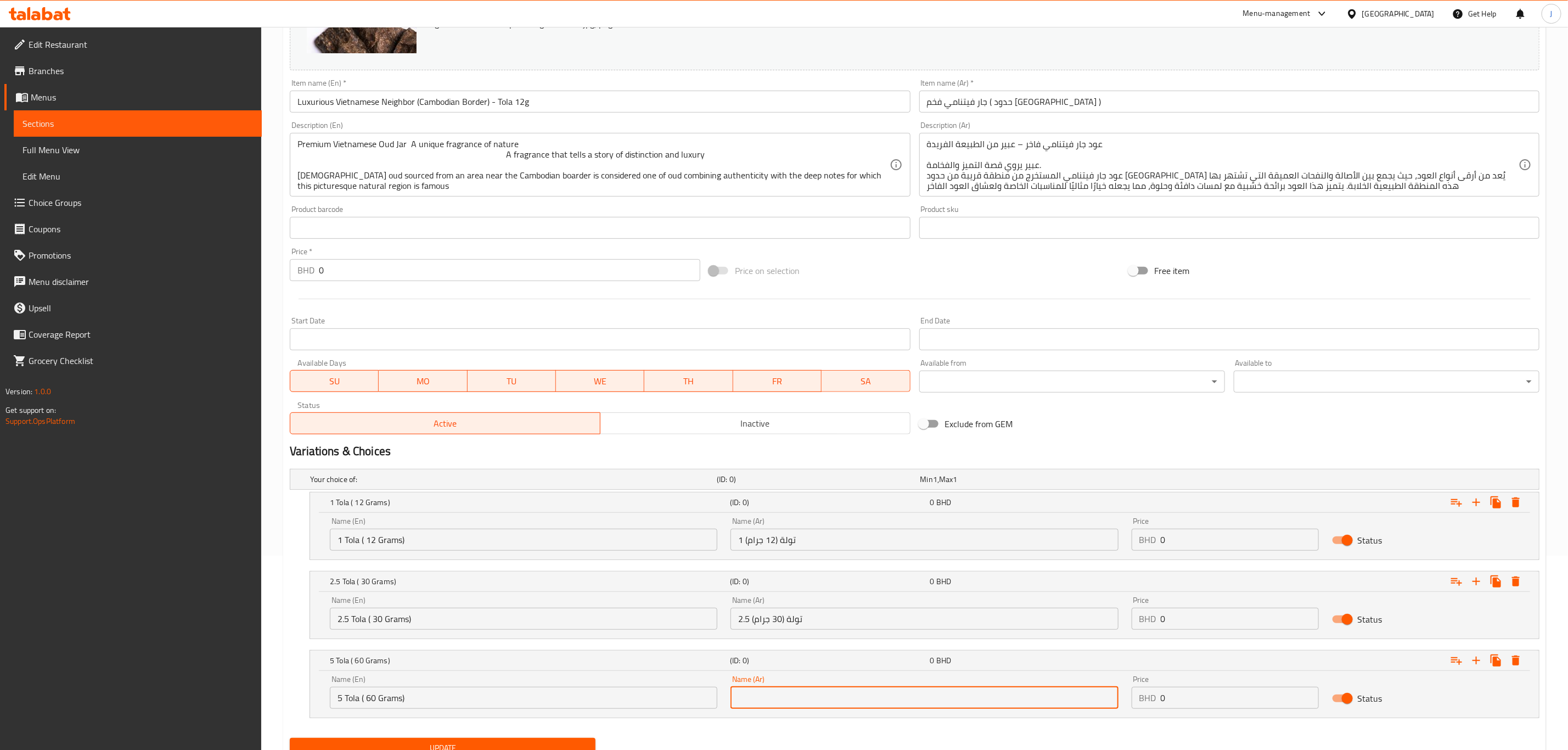
paste input "5 تولة (60 جرام)"
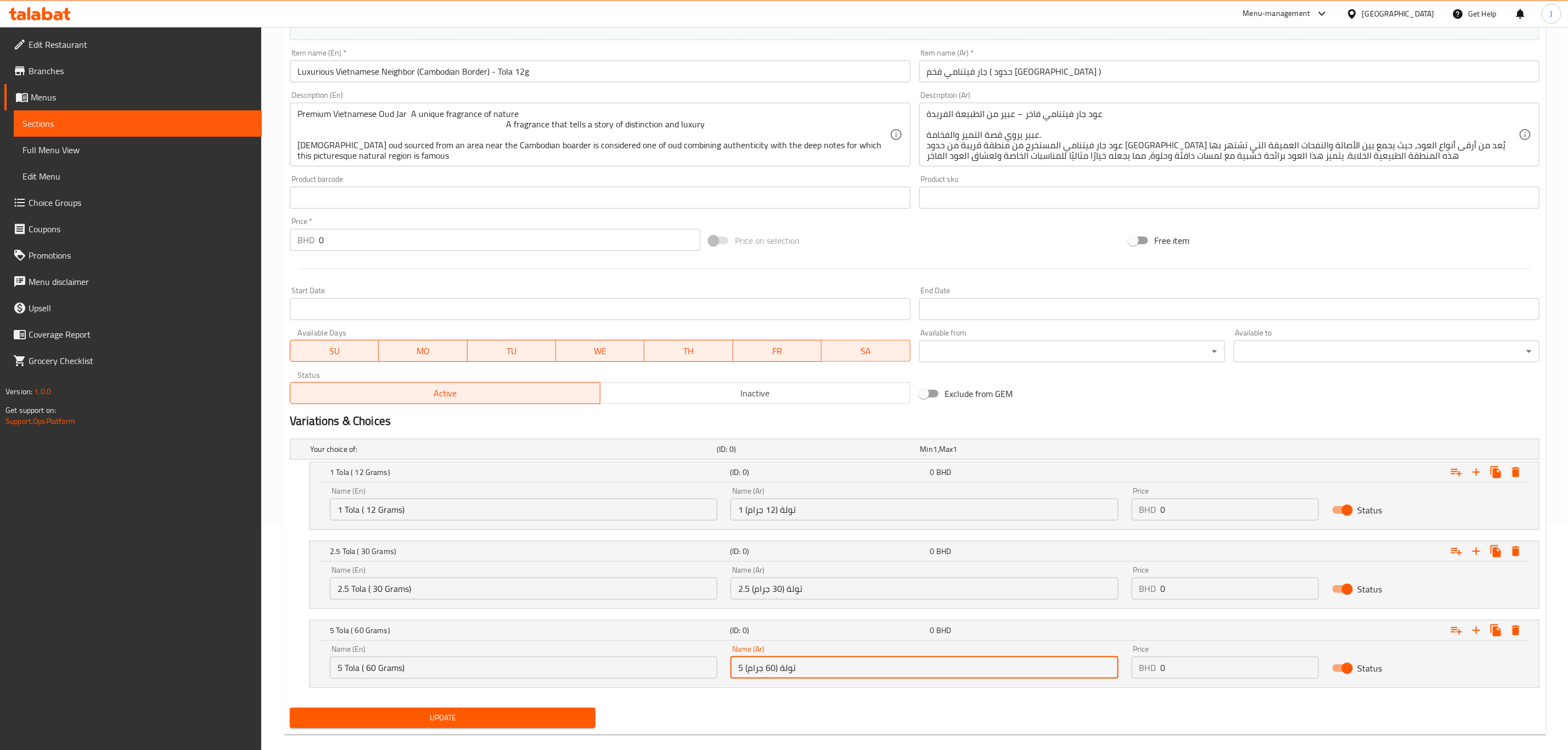
scroll to position [241, 0]
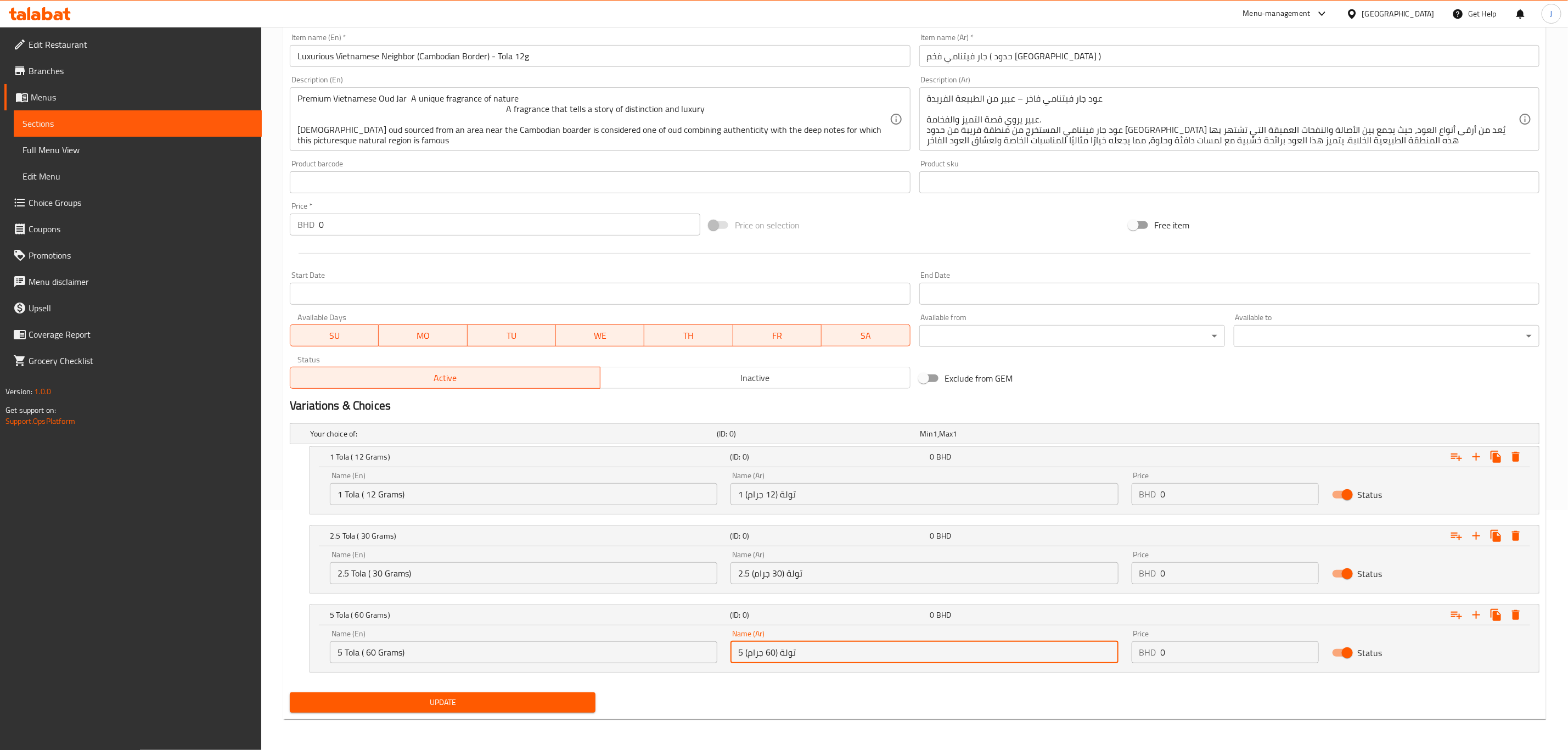
type input "5 تولة (60 جرام)"
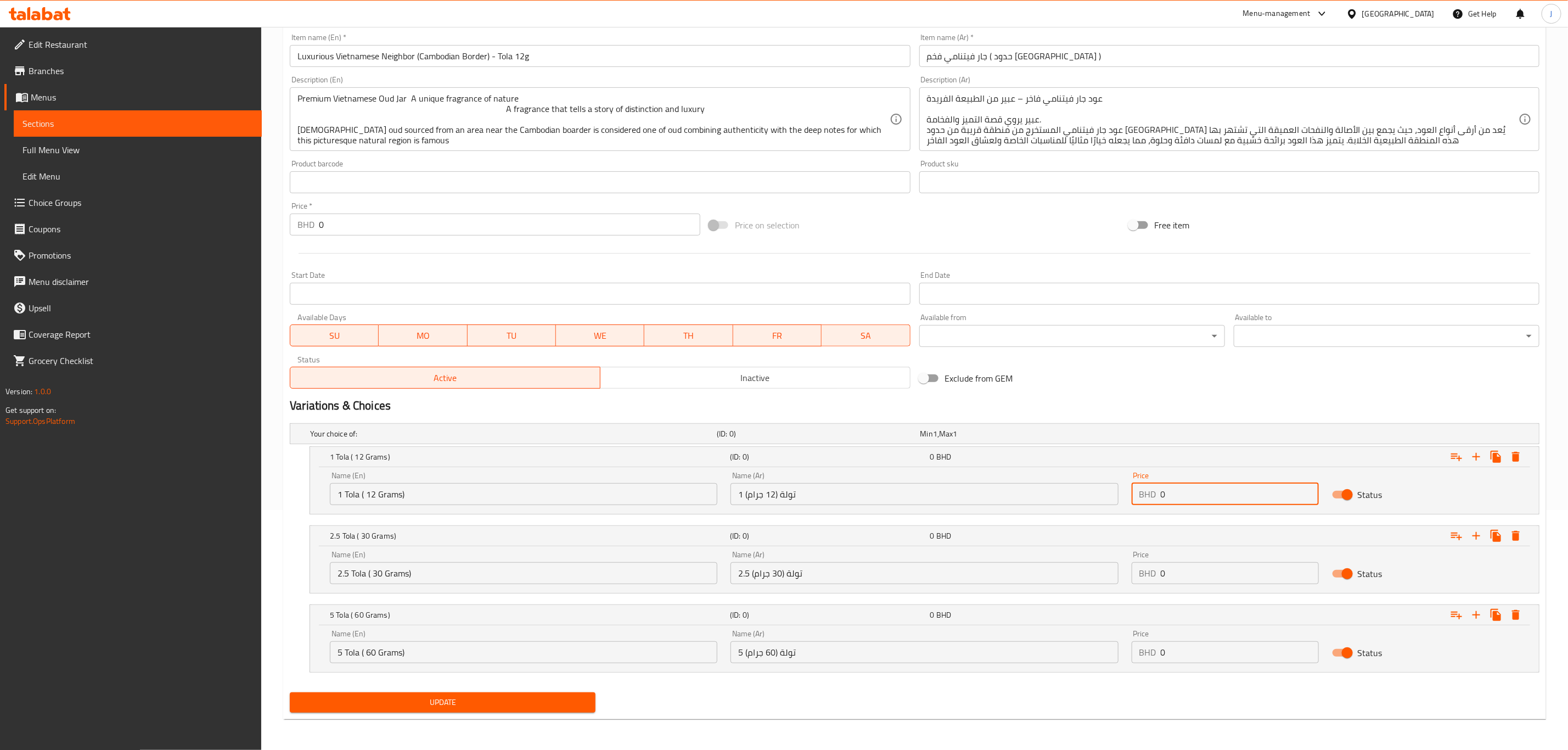
drag, startPoint x: 1178, startPoint y: 489, endPoint x: 1067, endPoint y: 489, distance: 111.0
click at [1067, 489] on div "Name (En) 1 Tola ( 12 Grams) Name (En) Name (Ar) 1 تولة (12 جرام) Name (Ar) Pri…" at bounding box center [925, 489] width 1203 height 47
paste input "36.00"
type input "36.000"
paste input "81.00"
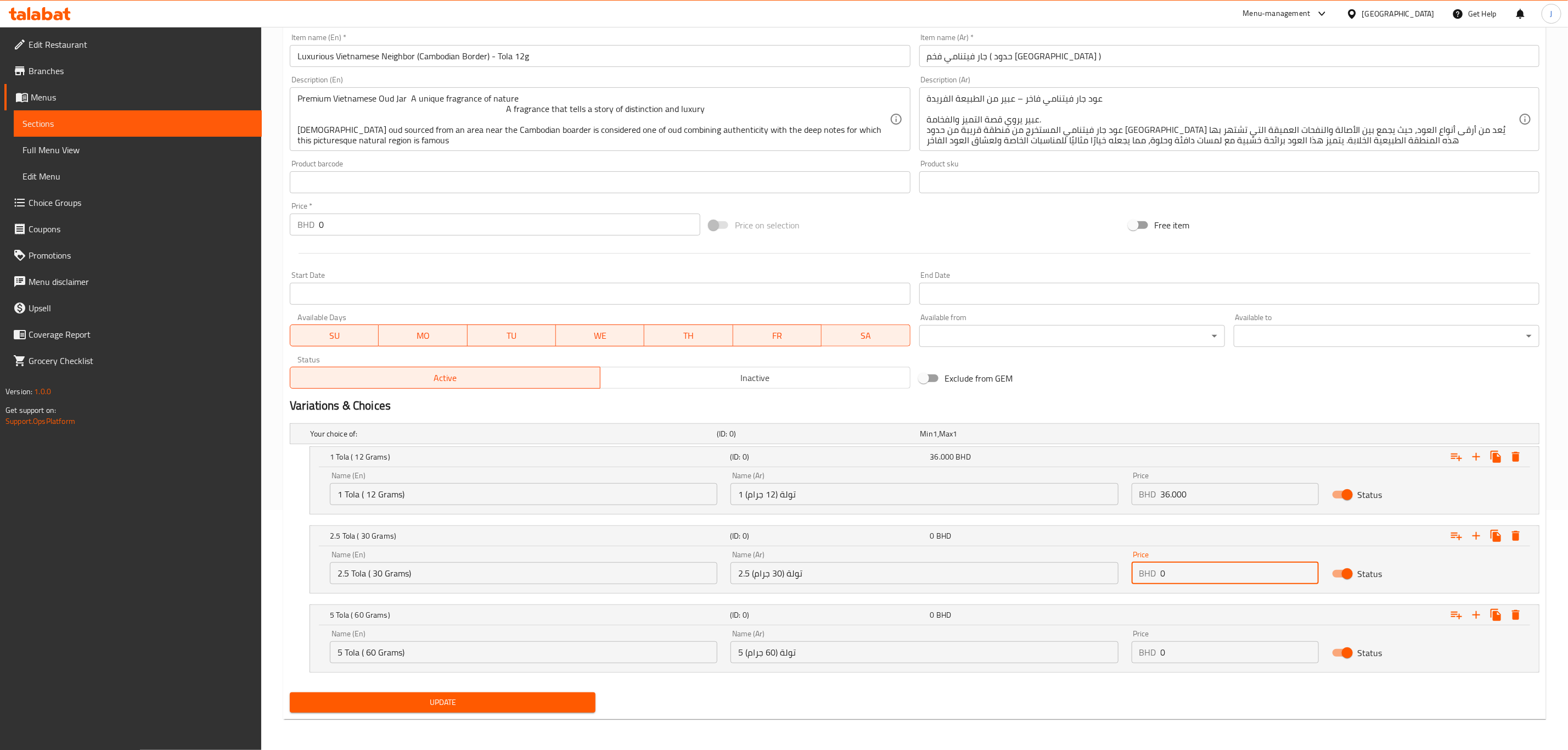
drag, startPoint x: 1171, startPoint y: 574, endPoint x: 1117, endPoint y: 574, distance: 54.0
click at [1117, 574] on div "Name (En) 2.5 Tola ( 30 Grams) Name (En) Name (Ar) 2.5 تولة (30 جرام) Name (Ar)…" at bounding box center [925, 567] width 1203 height 47
type input "81.000"
drag, startPoint x: 1132, startPoint y: 649, endPoint x: 1107, endPoint y: 649, distance: 25.0
click at [1107, 649] on div "Name (En) 5 Tola ( 60 Grams) Name (En) Name (Ar) 5 تولة (60 جرام) Name (Ar) Pri…" at bounding box center [925, 646] width 1203 height 47
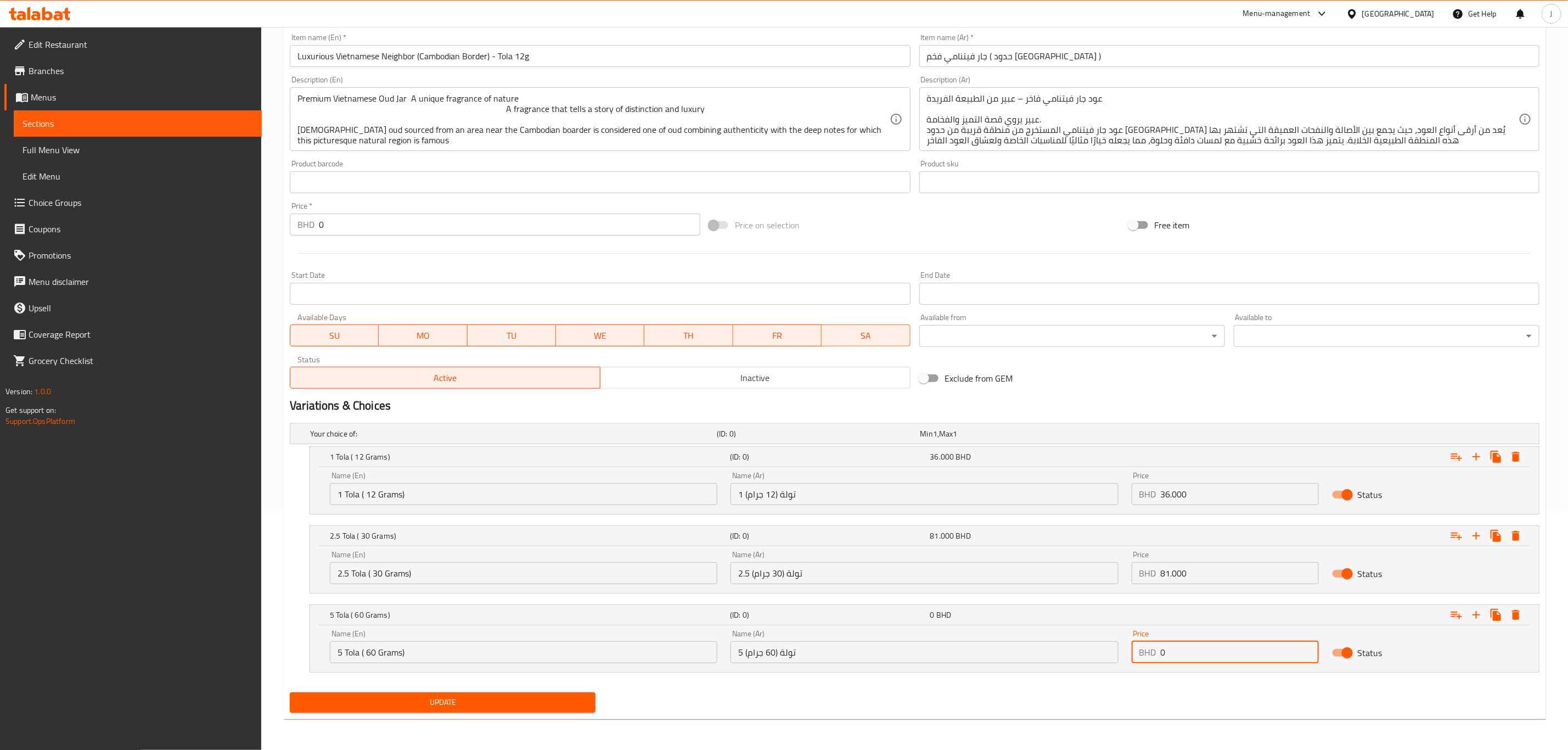
paste input "144.00"
type input "144.000"
click at [470, 702] on span "Update" at bounding box center [443, 702] width 288 height 14
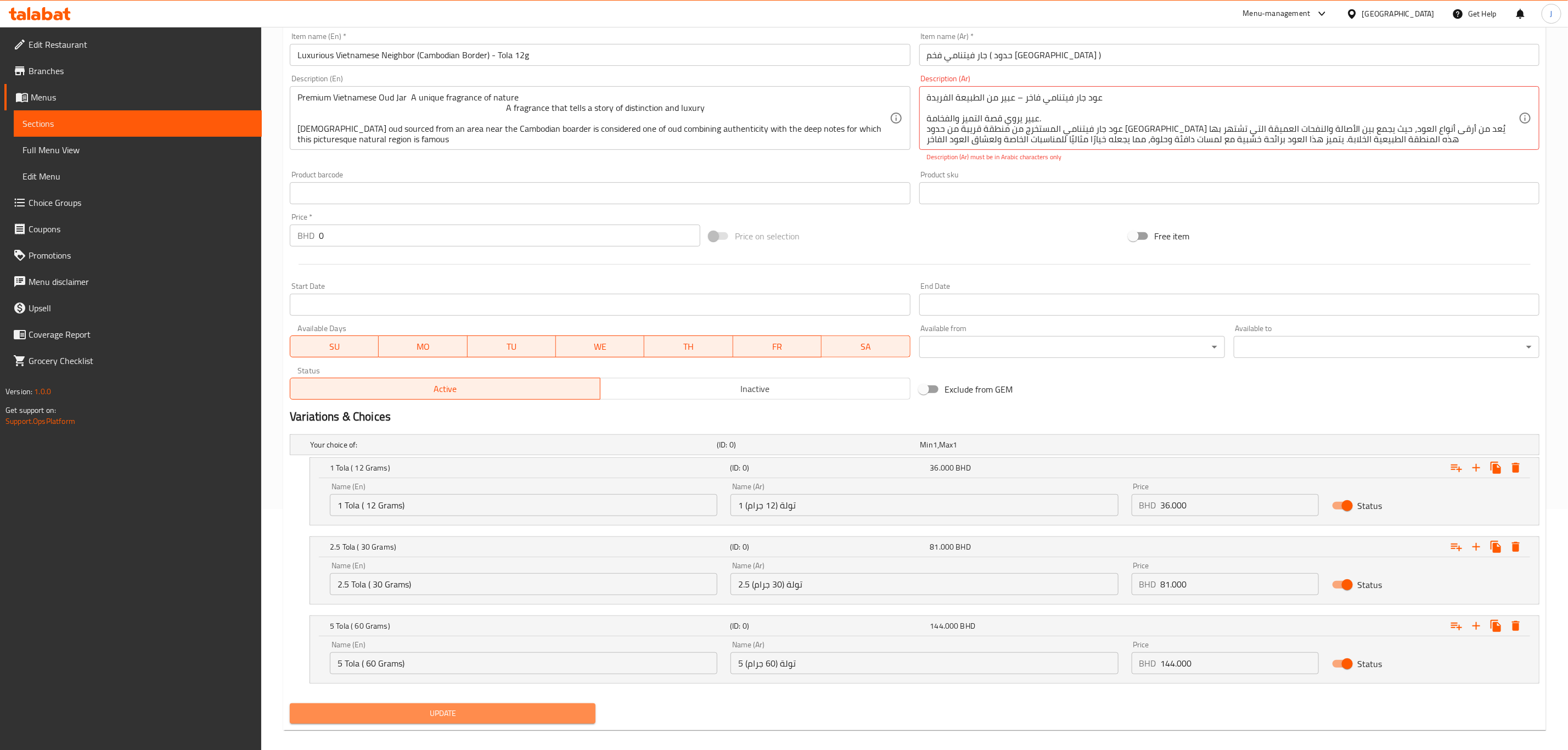
click at [450, 721] on span "Update" at bounding box center [443, 713] width 288 height 14
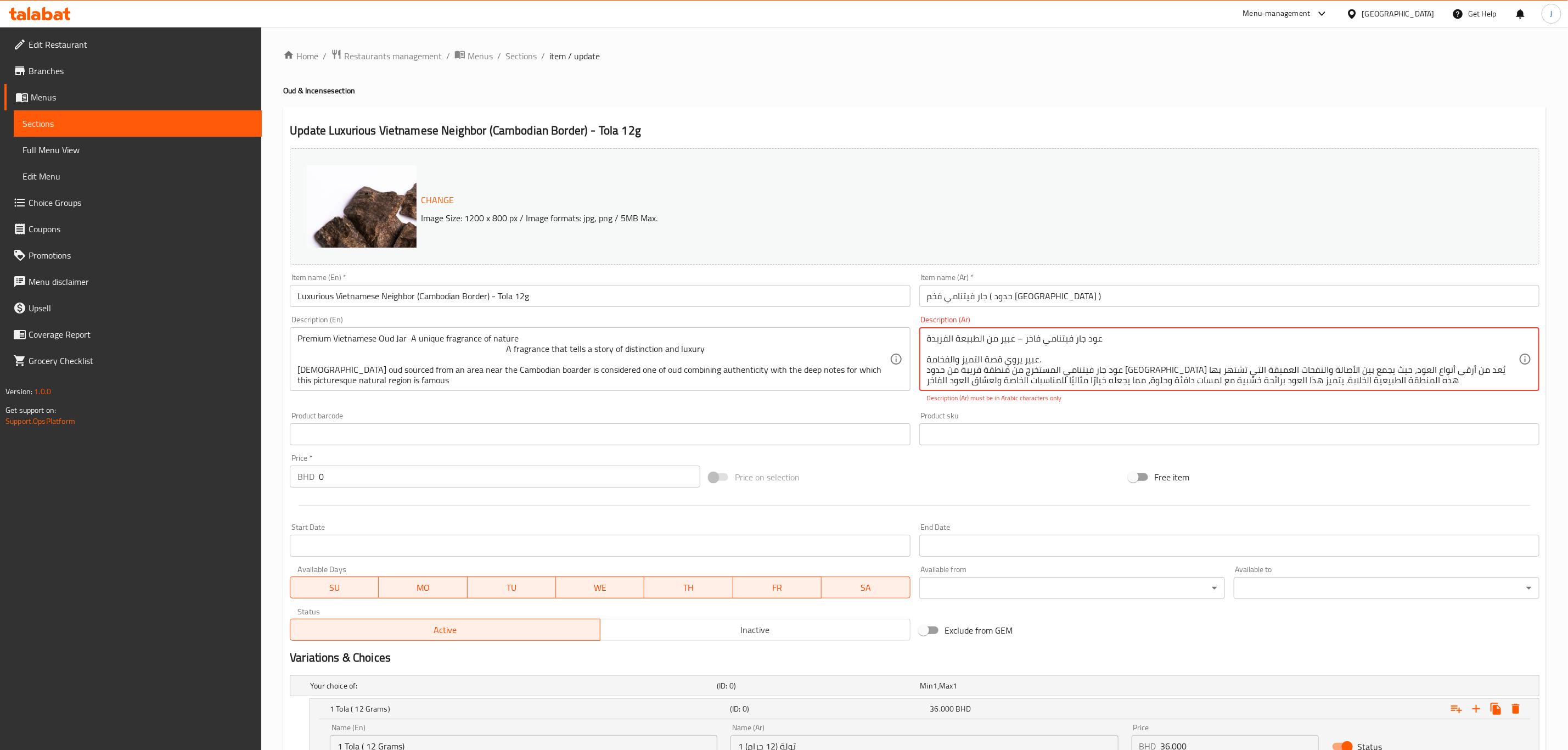
scroll to position [3, 0]
click at [1008, 377] on textarea "عود جار فيتنامي فاخر – عبير من الطبيعة الفريدة عبير يروي قصة التميز والفخامة. ع…" at bounding box center [1223, 359] width 592 height 52
click at [1354, 384] on textarea "عود جار فيتنامي فاخر – عبير من الطبيعة الفريدة عبير يروي قصة التميز والفخامة. ع…" at bounding box center [1223, 359] width 592 height 52
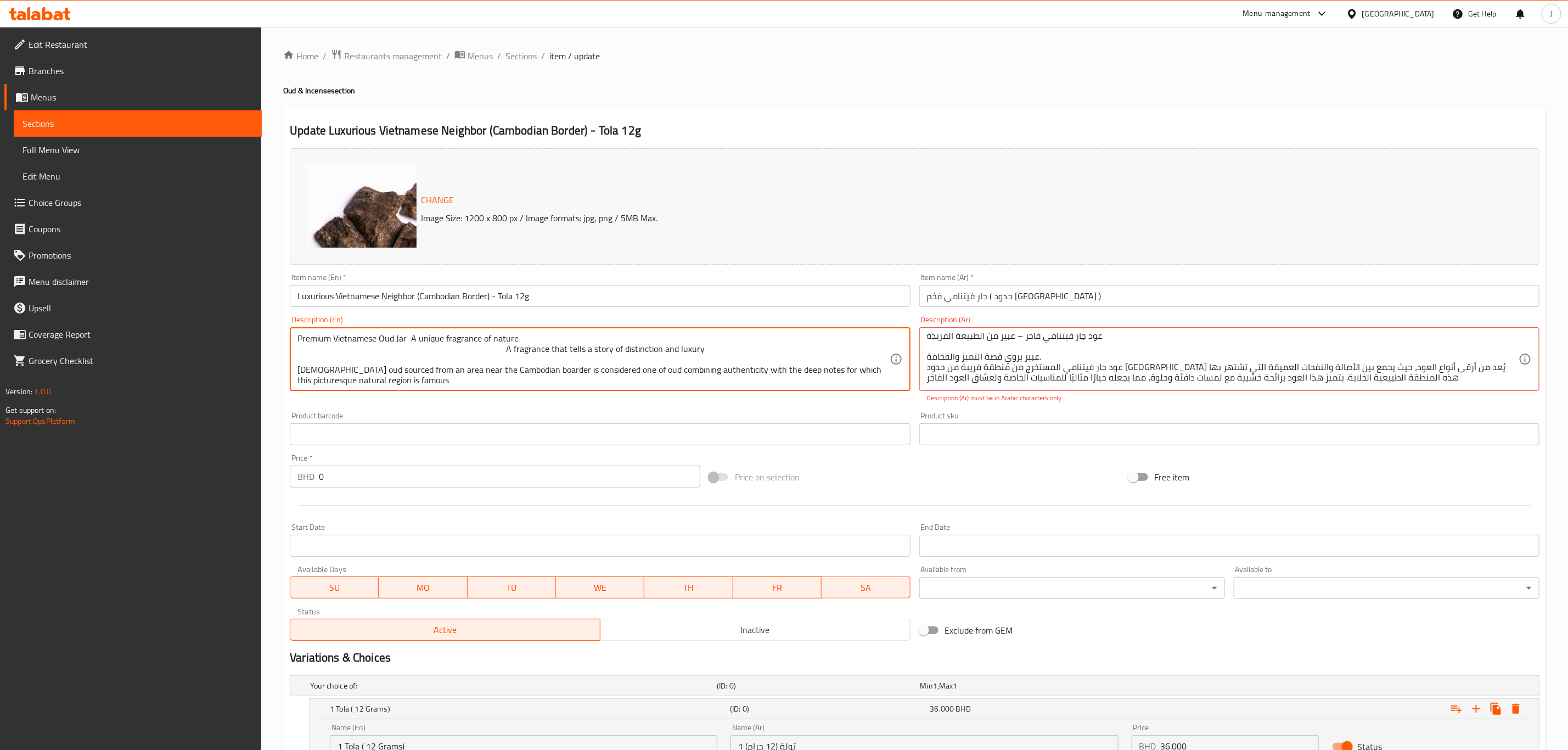
scroll to position [0, 0]
drag, startPoint x: 452, startPoint y: 382, endPoint x: 288, endPoint y: 328, distance: 172.7
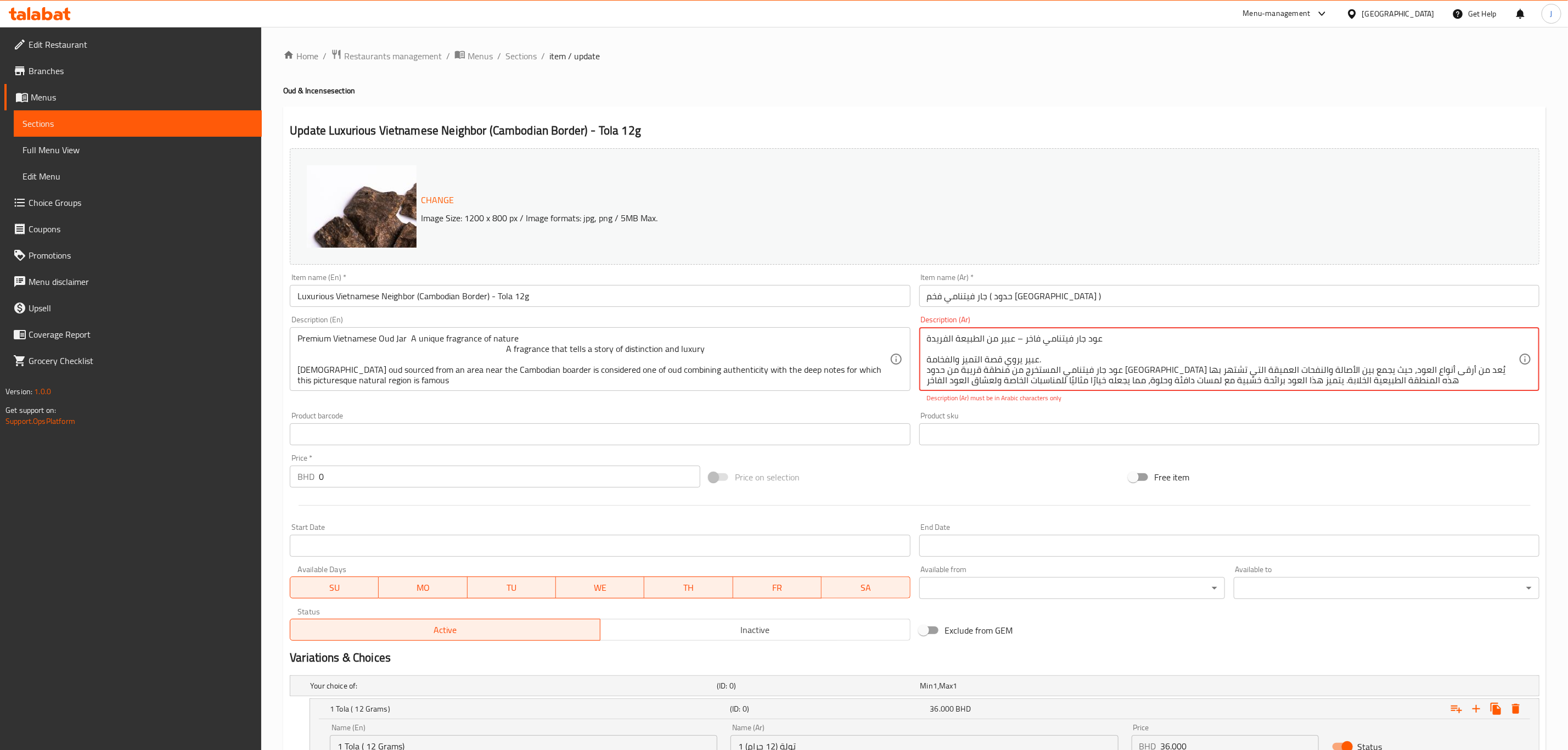
drag, startPoint x: 1416, startPoint y: 379, endPoint x: 922, endPoint y: 309, distance: 498.9
paste textarea ""عود فيتنامي فاخر، عطرٌ فريدٌ من الطبيعة عطرٌ يروي قصةً من التميز والفخامة يُعت…"
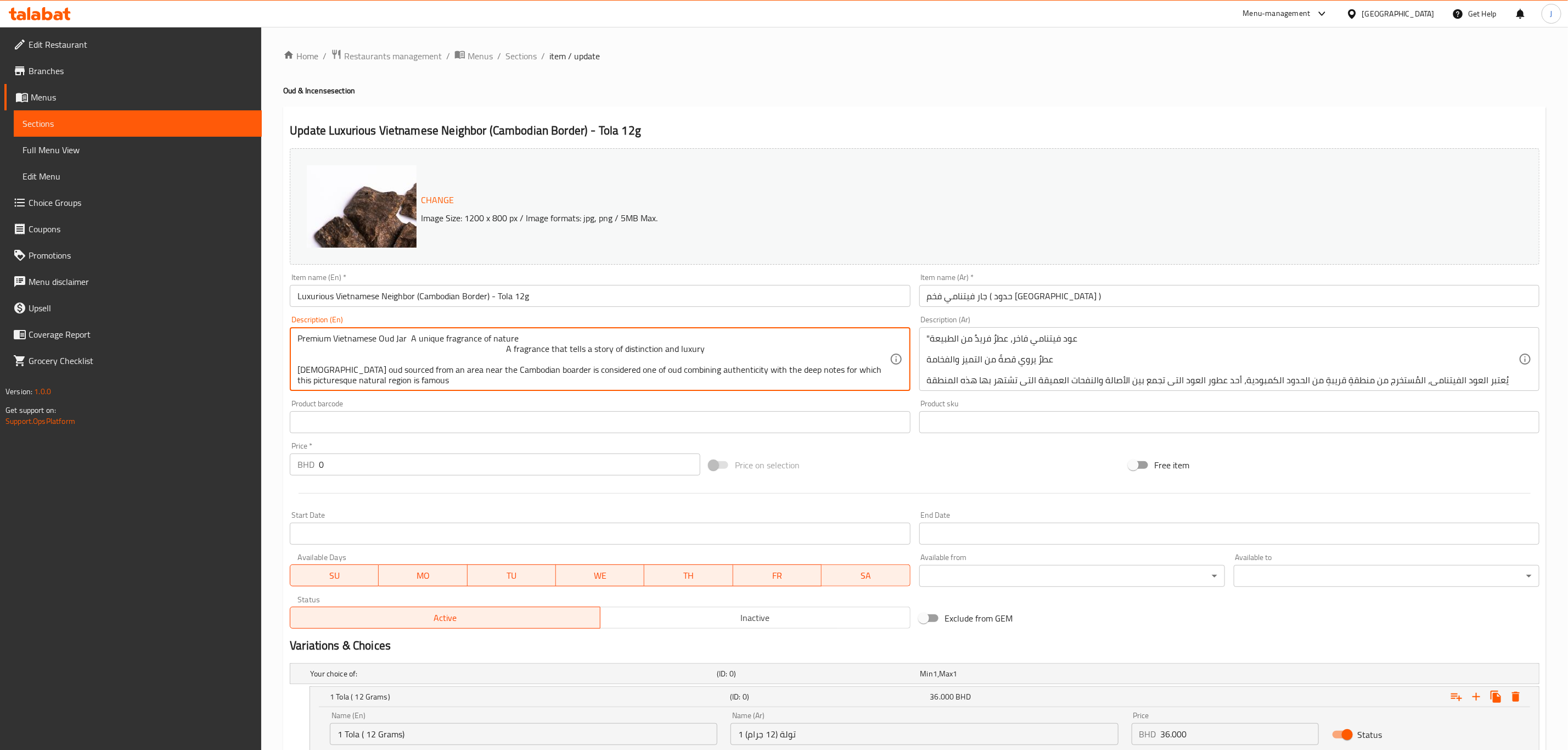
drag, startPoint x: 798, startPoint y: 377, endPoint x: 263, endPoint y: 296, distance: 541.1
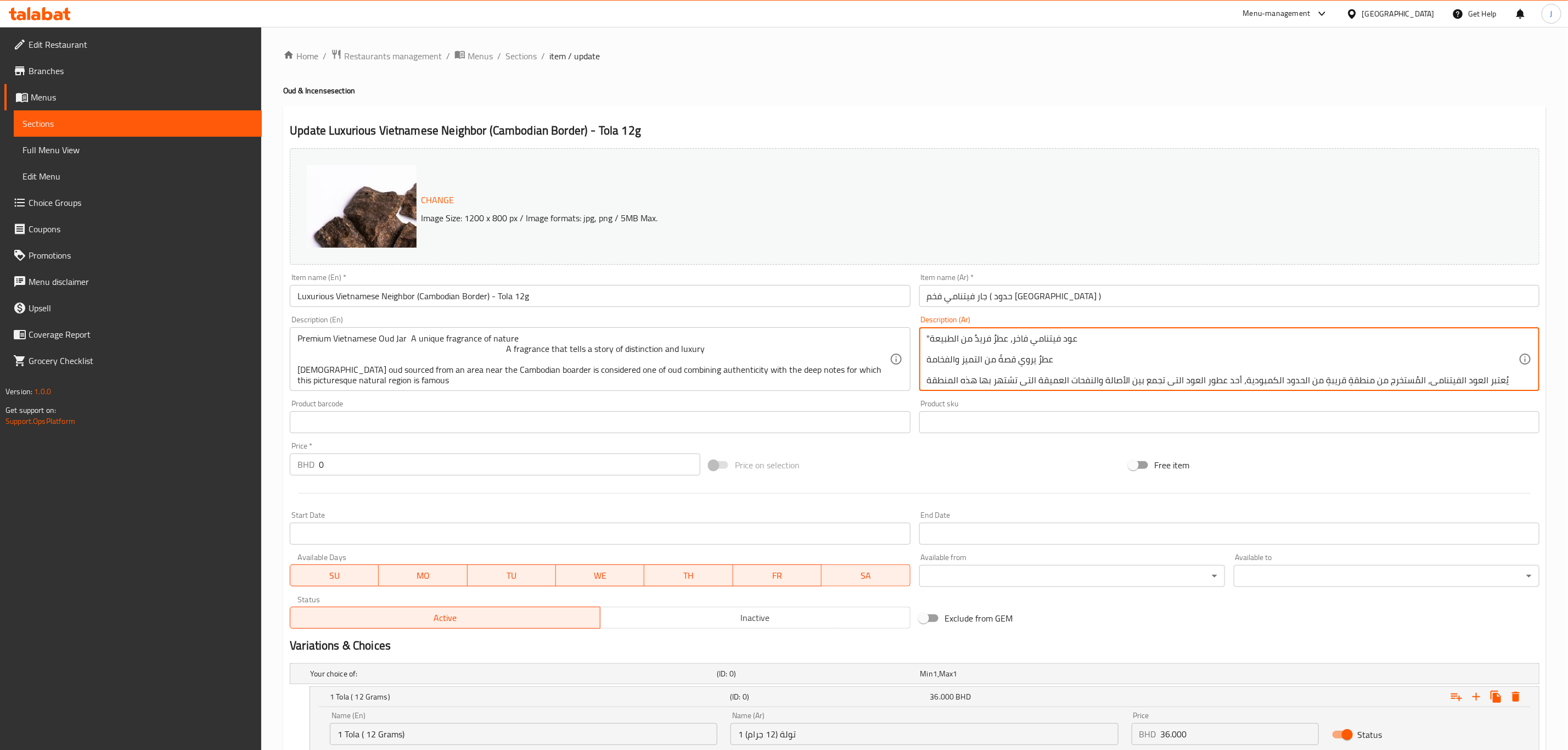
drag, startPoint x: 1123, startPoint y: 376, endPoint x: 980, endPoint y: 363, distance: 143.6
drag, startPoint x: 925, startPoint y: 336, endPoint x: 1278, endPoint y: 366, distance: 354.3
click at [1290, 387] on div ""عود فيتنامي فاخر، عطرٌ فريدٌ من الطبيعة عطرٌ يروي قصةً من التميز والفخامة يُعت…" at bounding box center [1229, 359] width 620 height 64
click at [1066, 389] on div ""عود فيتنامي فاخر، عطرٌ فريدٌ من الطبيعة عطرٌ يروي قصةً من التميز والفخامة يُعت…" at bounding box center [1229, 359] width 620 height 64
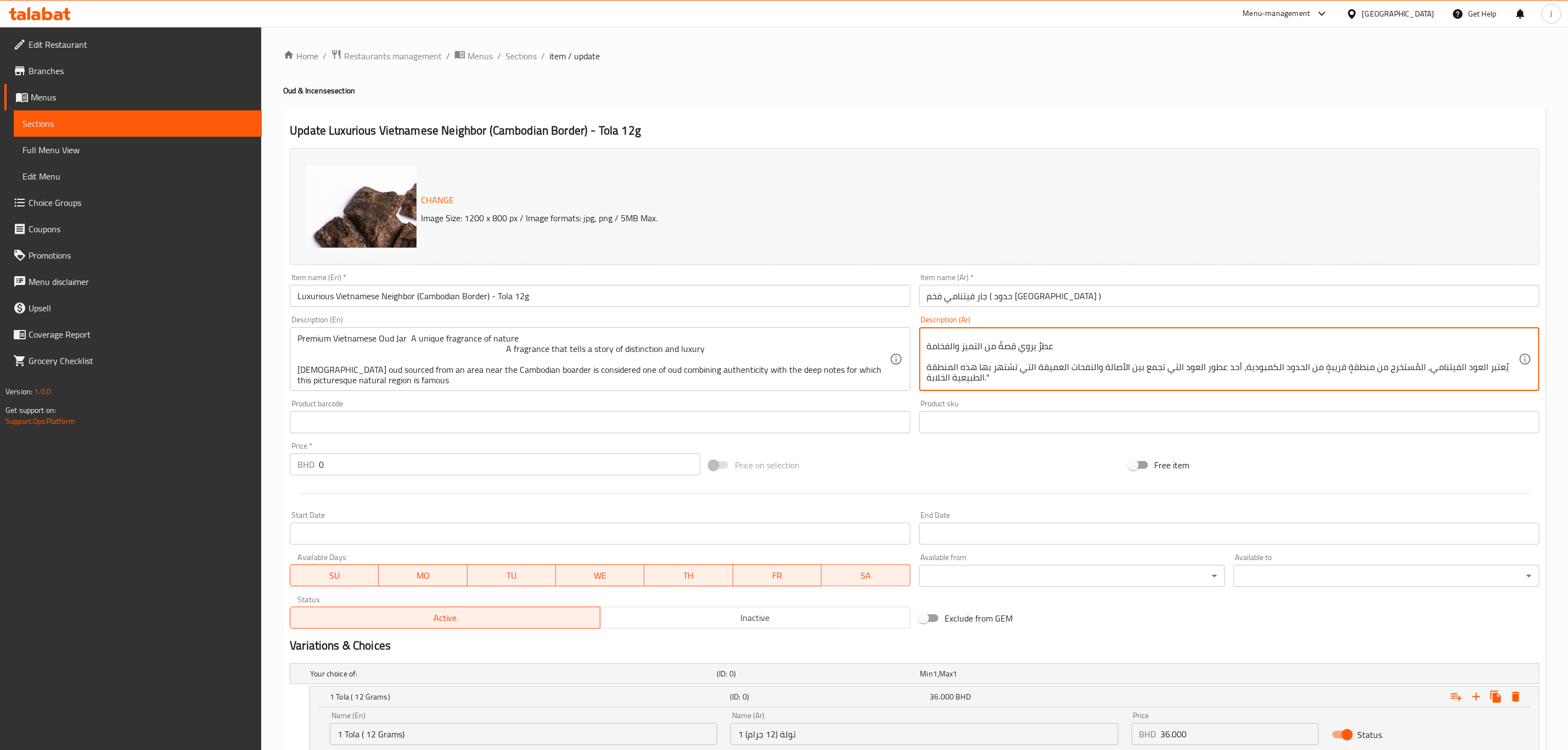
click at [1008, 385] on textarea ""عود فيتنامي فاخر، عطرٌ فريدٌ من الطبيعة عطرٌ يروي قصةً من التميز والفخامة يُعت…" at bounding box center [1223, 359] width 592 height 52
drag, startPoint x: 1008, startPoint y: 382, endPoint x: 911, endPoint y: 326, distance: 112.0
click at [911, 326] on div "Change Image Size: 1200 x 800 px / Image formats: jpg, png / 5MB Max. Item name…" at bounding box center [914, 388] width 1259 height 489
paste textarea "من أجود أنواع العود، حيث يجمع بين الأصالة والنفحات العميقة التي تشتهر بها هذه ا…"
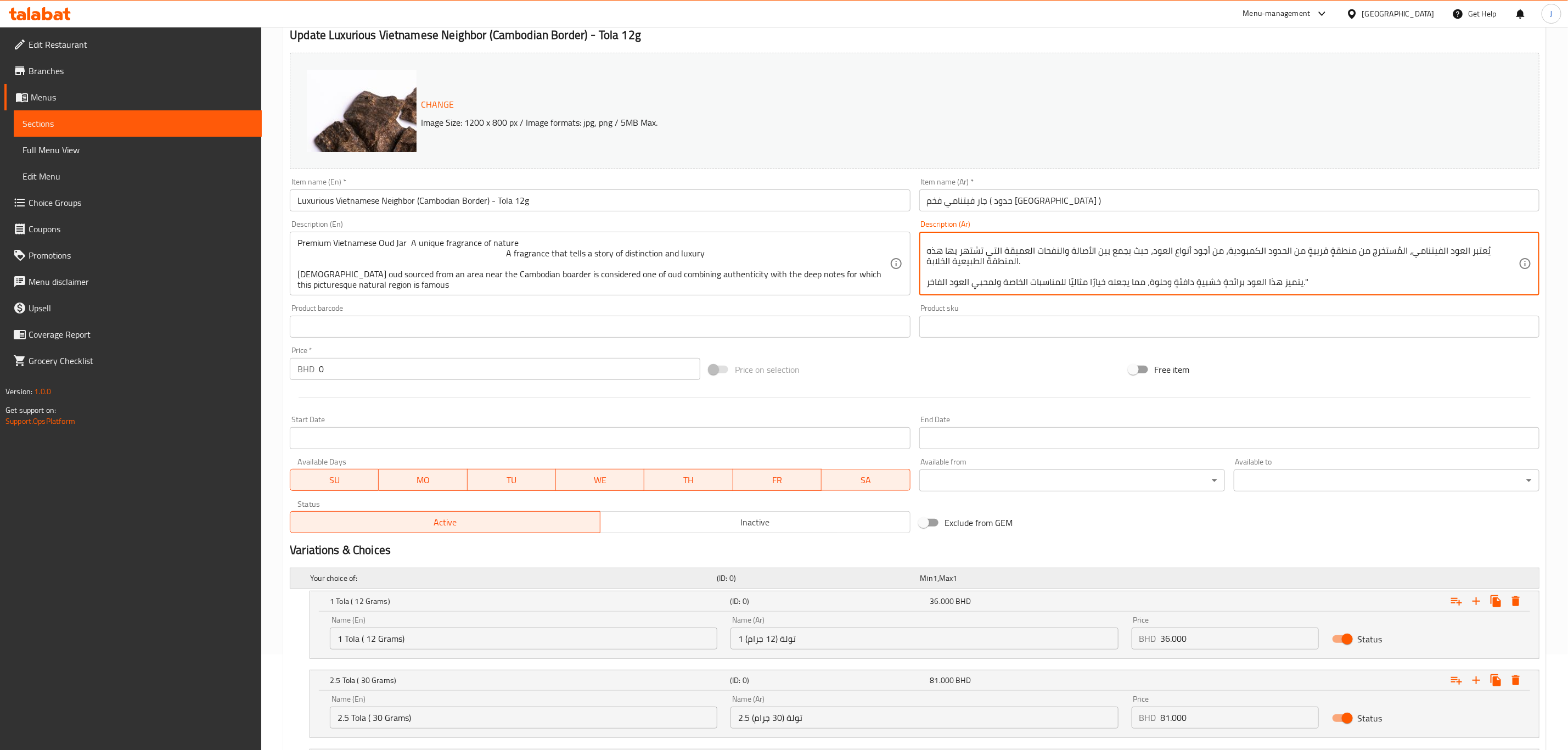
scroll to position [241, 0]
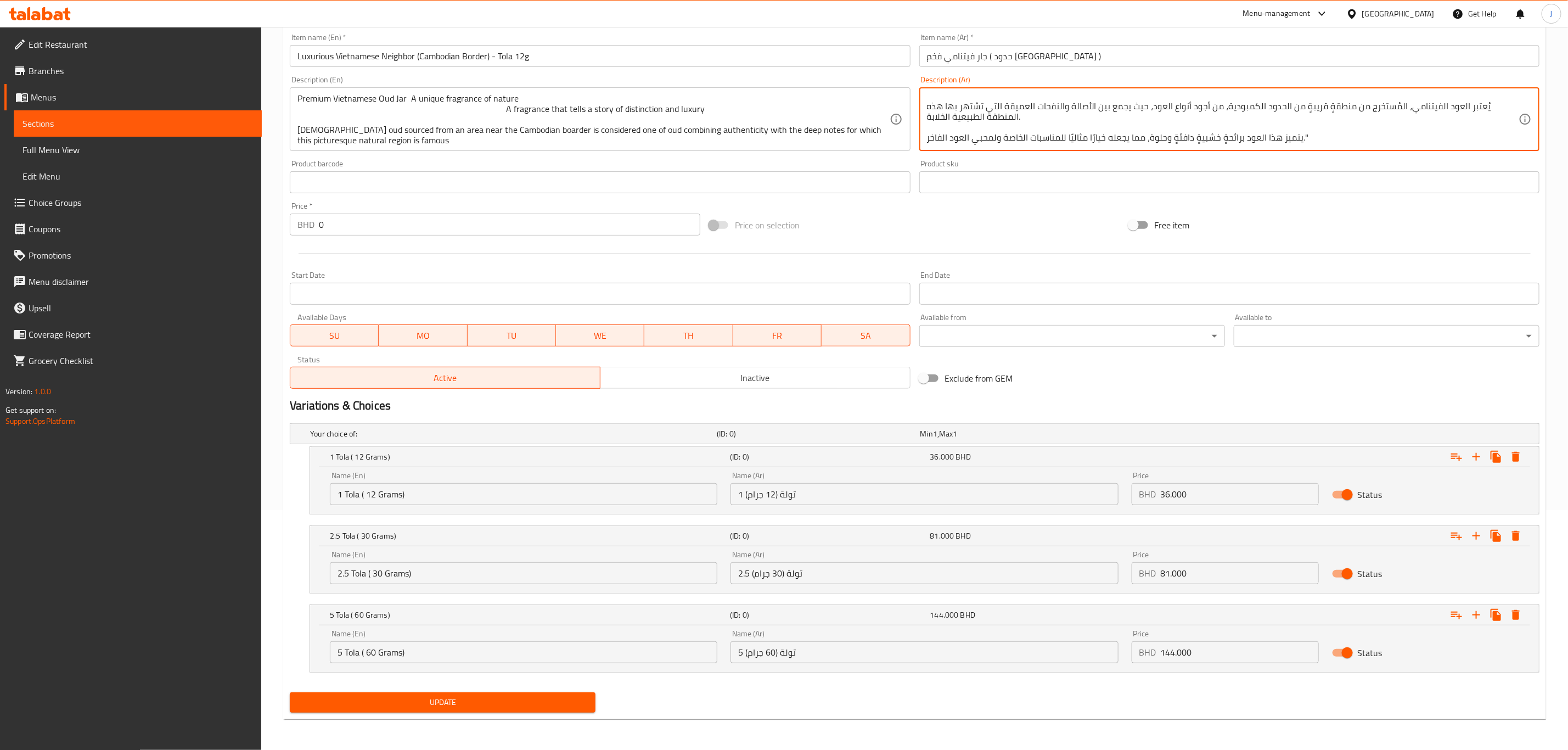
type textarea ""عود فيتنامي فاخر، عطرٌ فريدٌ من الطبيعة عطرٌ يروي قصةً من التميز والفخامة يُعت…"
click at [582, 697] on span "Update" at bounding box center [443, 702] width 288 height 14
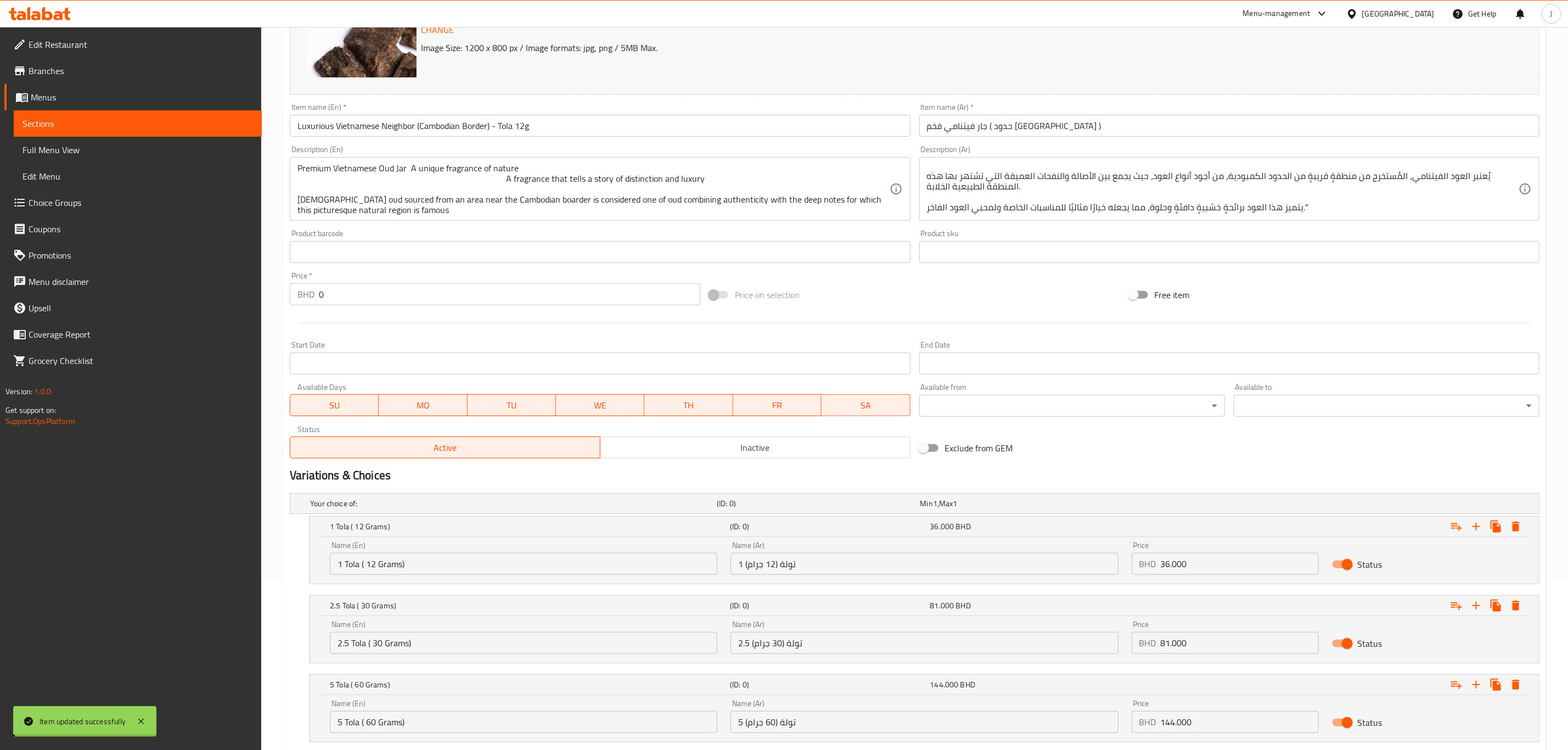
scroll to position [0, 0]
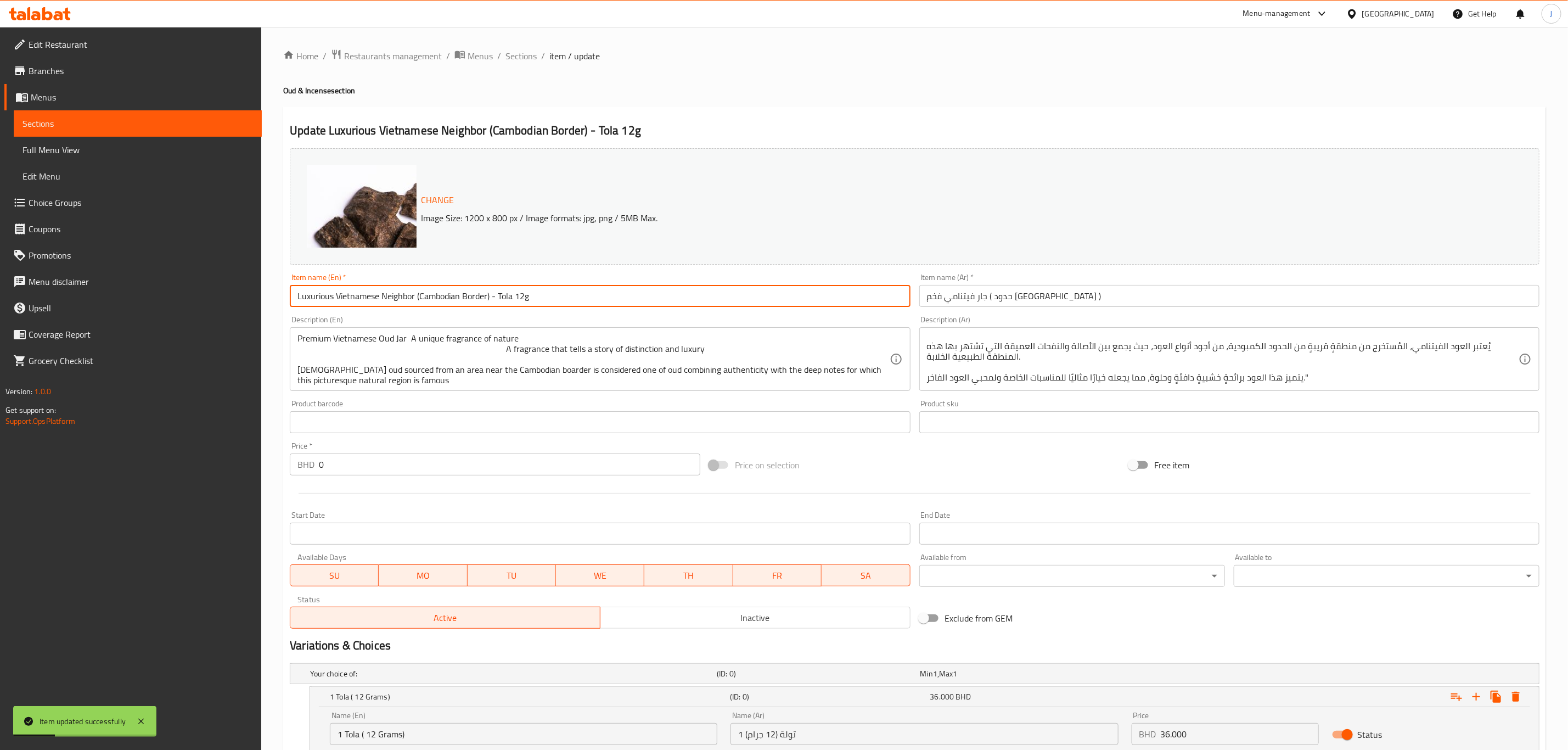
drag, startPoint x: 536, startPoint y: 295, endPoint x: 488, endPoint y: 299, distance: 48.2
click at [488, 299] on input "Luxurious Vietnamese Neighbor (Cambodian Border) - Tola 12g" at bounding box center [600, 296] width 620 height 22
click at [524, 294] on input "Luxurious Vietnamese Neighbor (Cambodian Border) - Tola 12g" at bounding box center [600, 296] width 620 height 22
drag, startPoint x: 534, startPoint y: 296, endPoint x: 492, endPoint y: 296, distance: 42.0
click at [492, 296] on input "Luxurious Vietnamese Neighbor (Cambodian Border) - Tola 12g" at bounding box center [600, 296] width 620 height 22
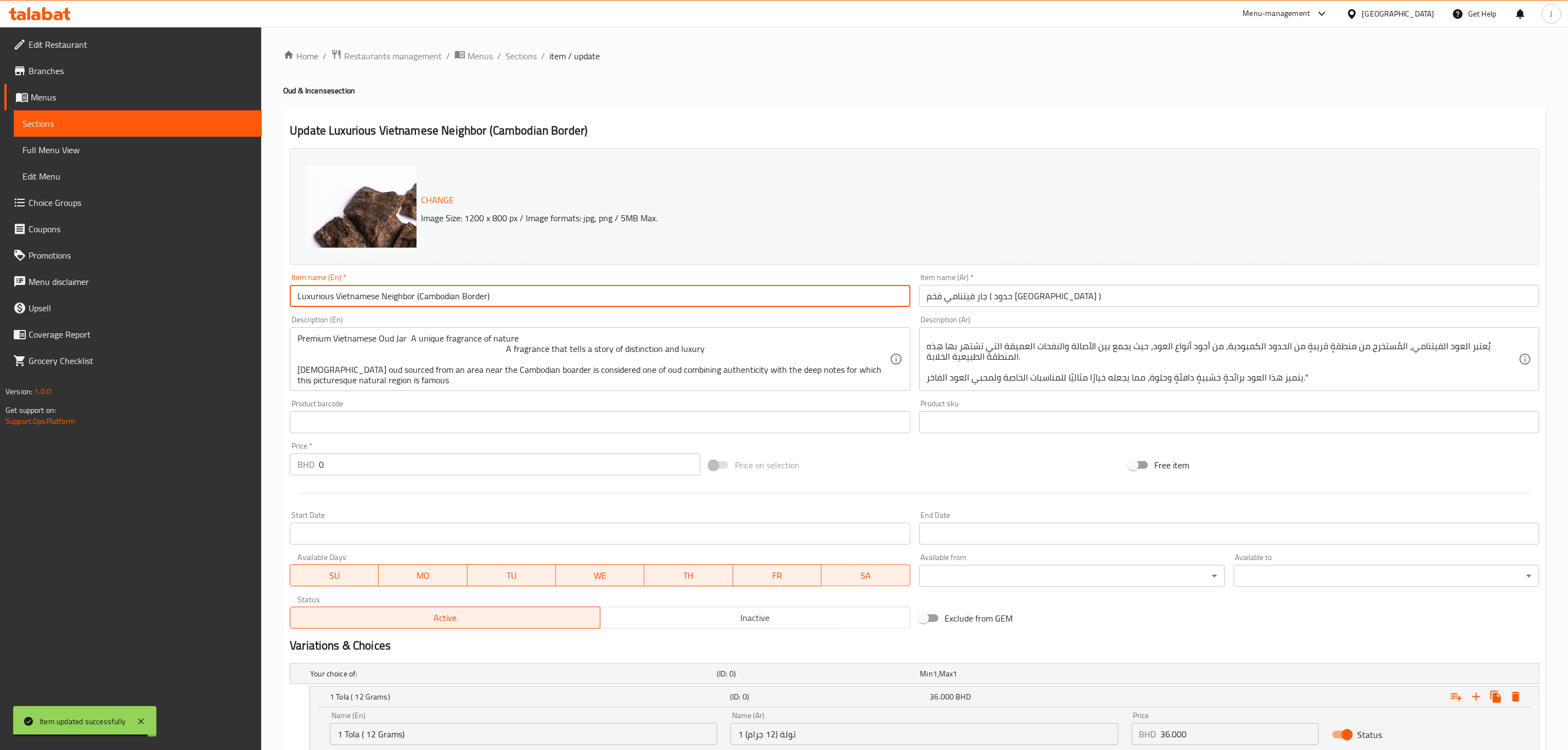
drag, startPoint x: 424, startPoint y: 305, endPoint x: 230, endPoint y: 304, distance: 194.0
click at [230, 304] on div "Edit Restaurant Branches Menus Sections Full Menu View Edit Menu Choice Groups …" at bounding box center [784, 508] width 1568 height 963
type input "Luxurious Vietnamese Neighbor (Cambodian Border)"
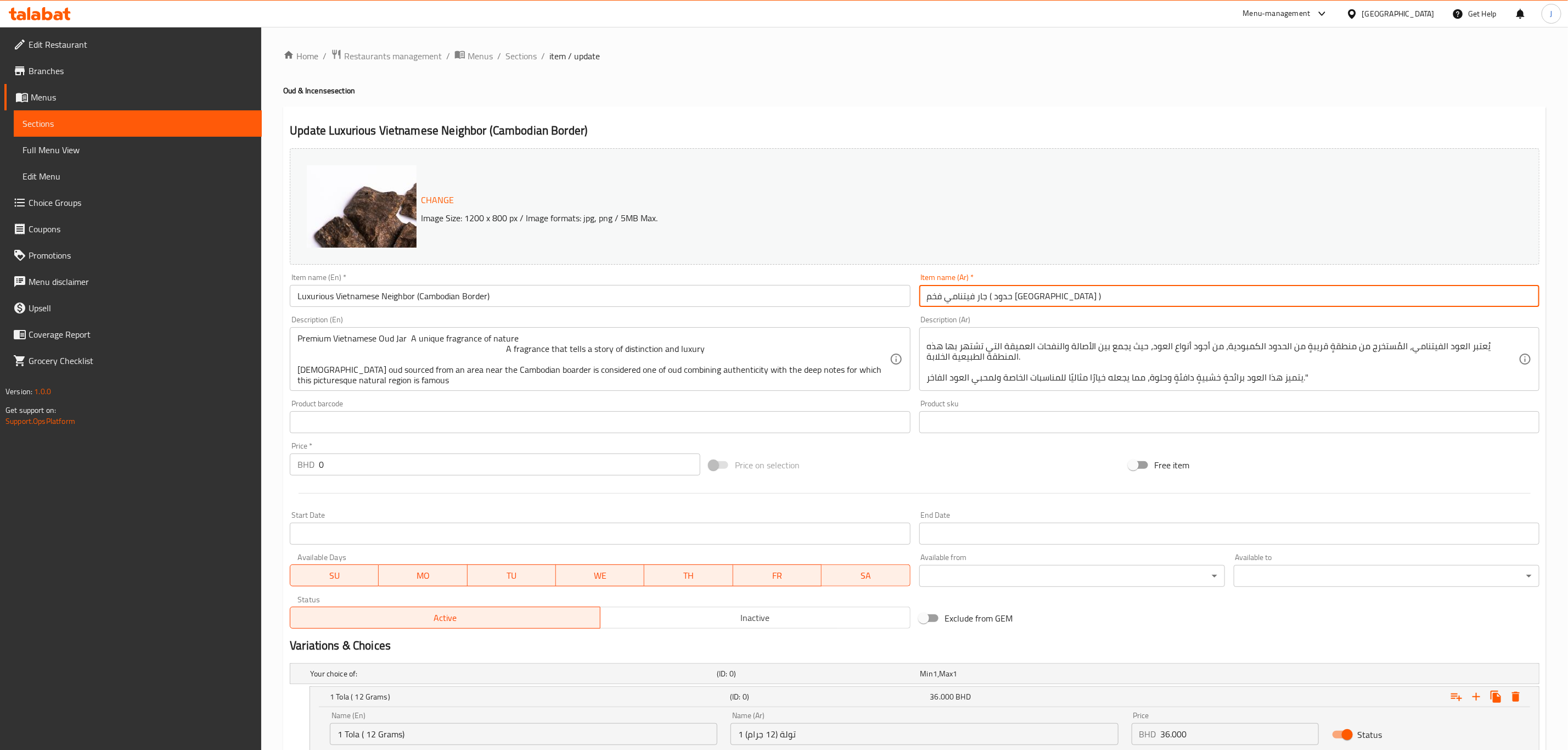
drag, startPoint x: 1095, startPoint y: 290, endPoint x: 804, endPoint y: 304, distance: 291.3
click at [804, 304] on div "Change Image Size: 1200 x 800 px / Image formats: jpg, png / 5MB Max. Item name…" at bounding box center [914, 388] width 1259 height 489
paste input "خر (حدود كمبوديا"
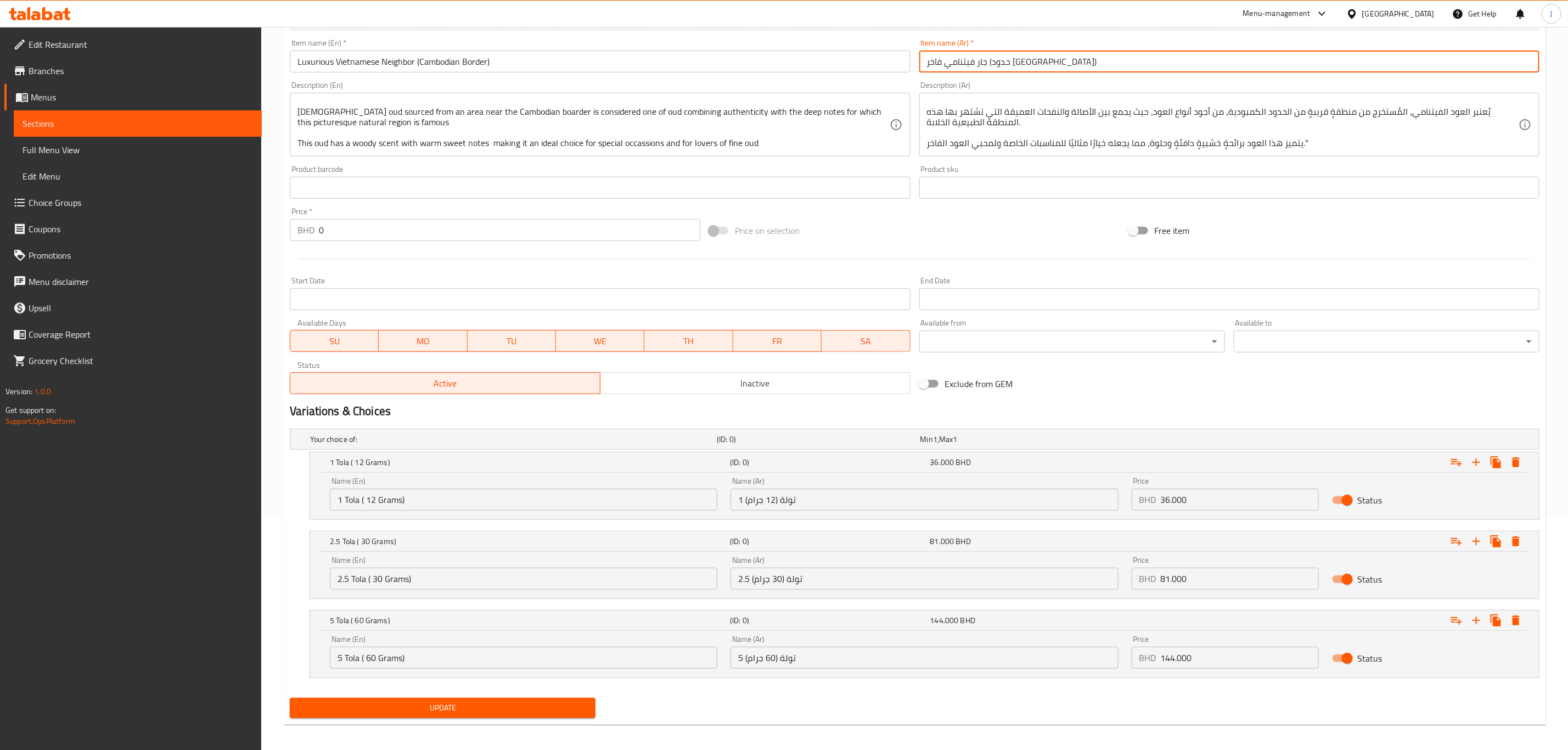
scroll to position [241, 0]
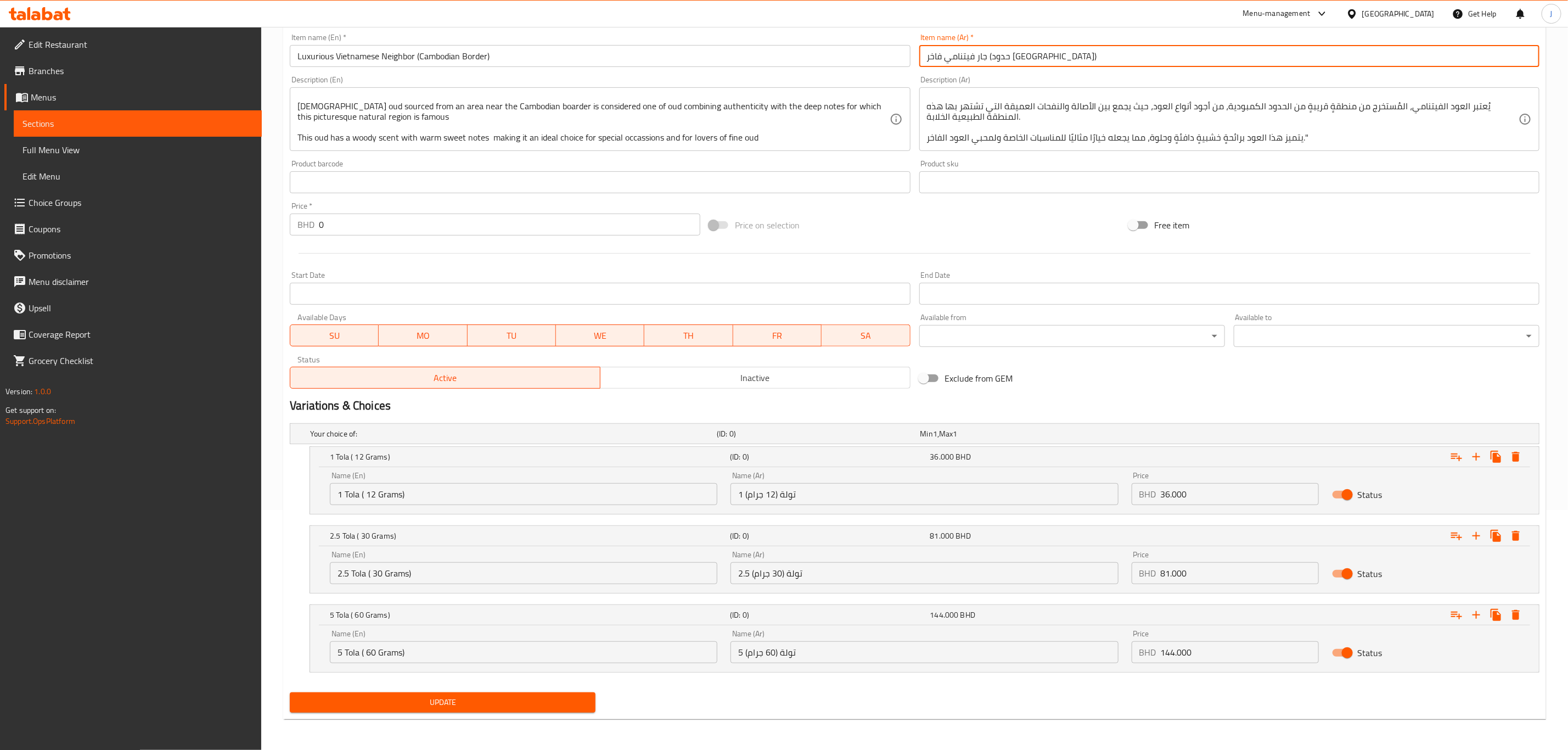
type input "جار فيتنامي فاخر (حدود كمبوديا)"
click at [442, 699] on span "Update" at bounding box center [443, 702] width 288 height 14
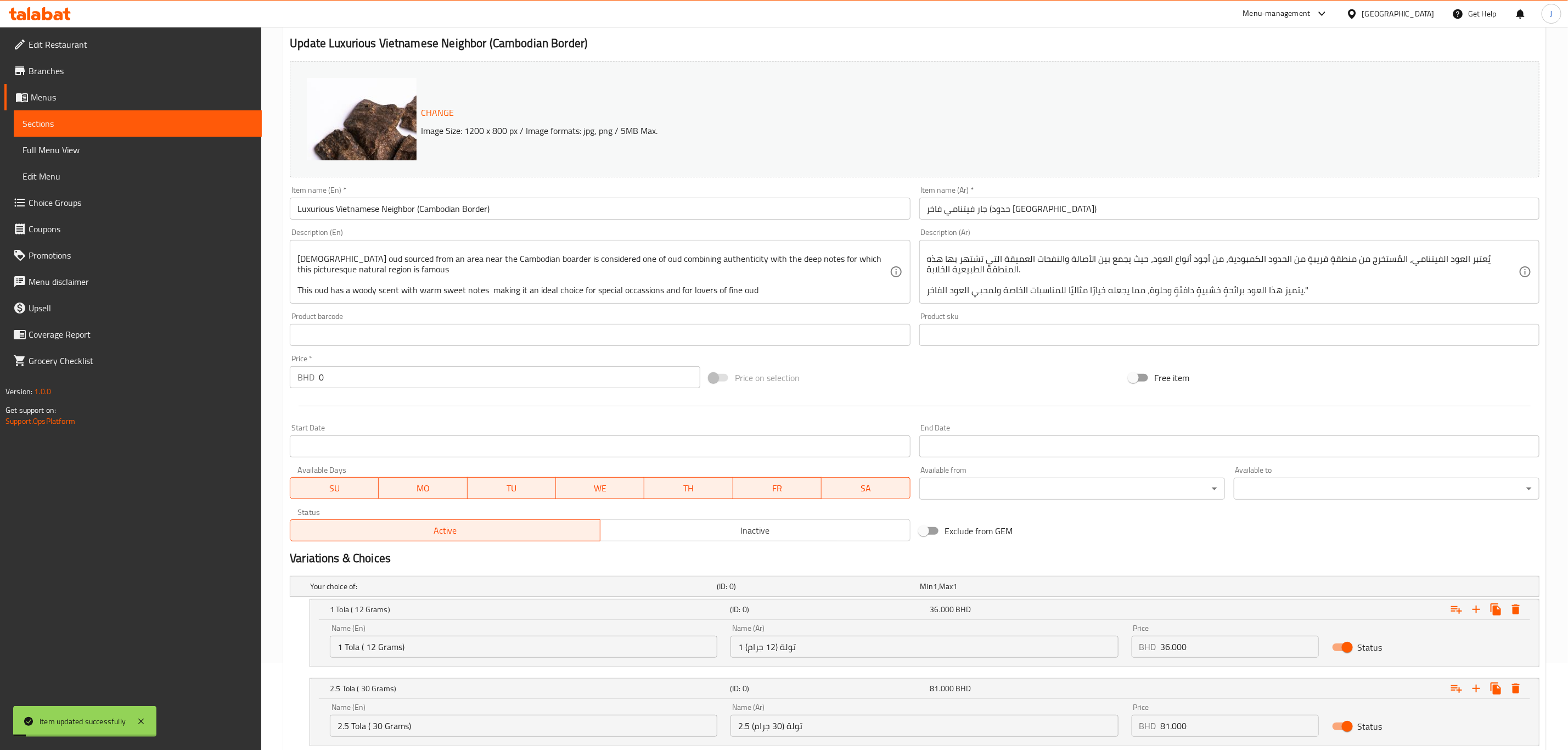
scroll to position [0, 0]
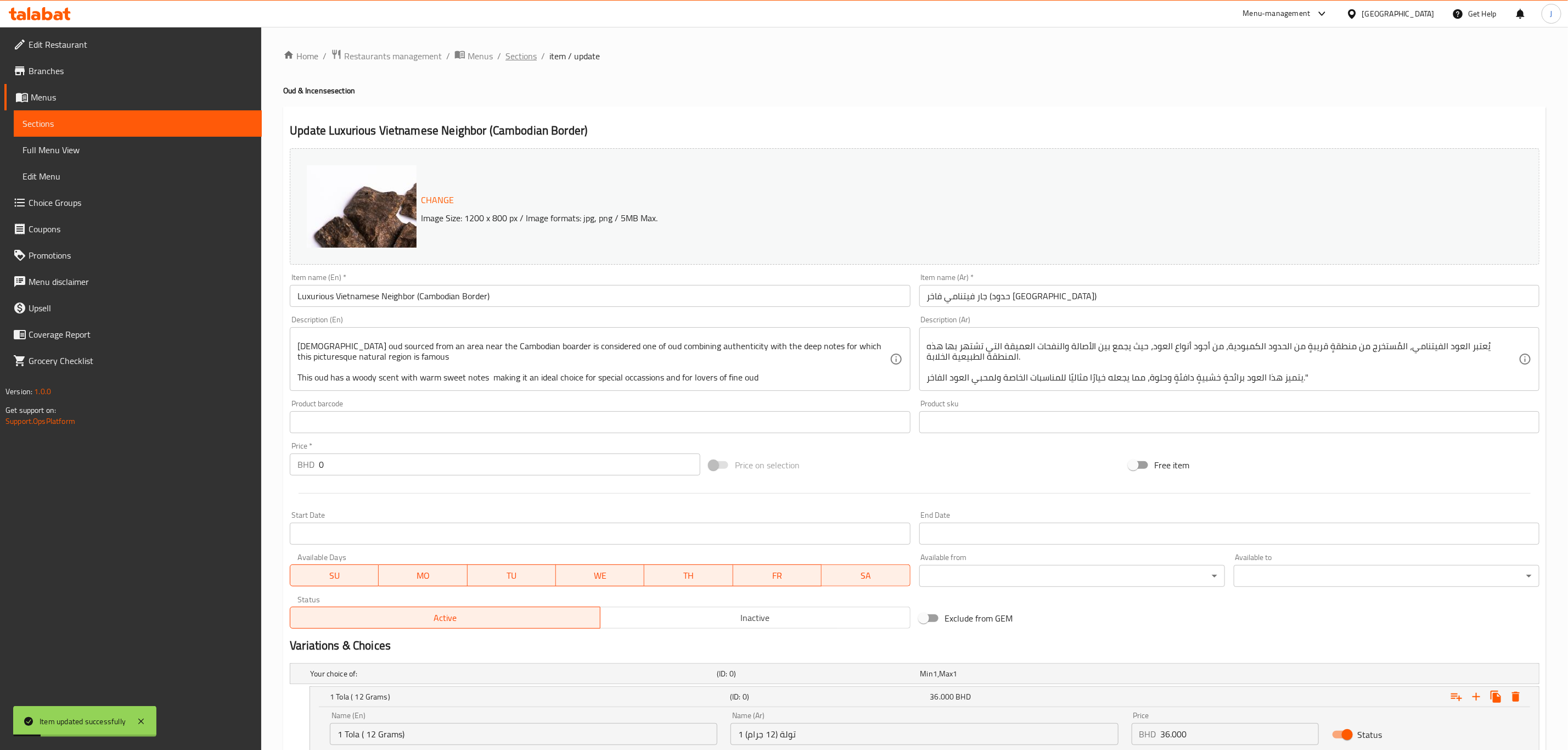
click at [522, 58] on span "Sections" at bounding box center [521, 55] width 31 height 13
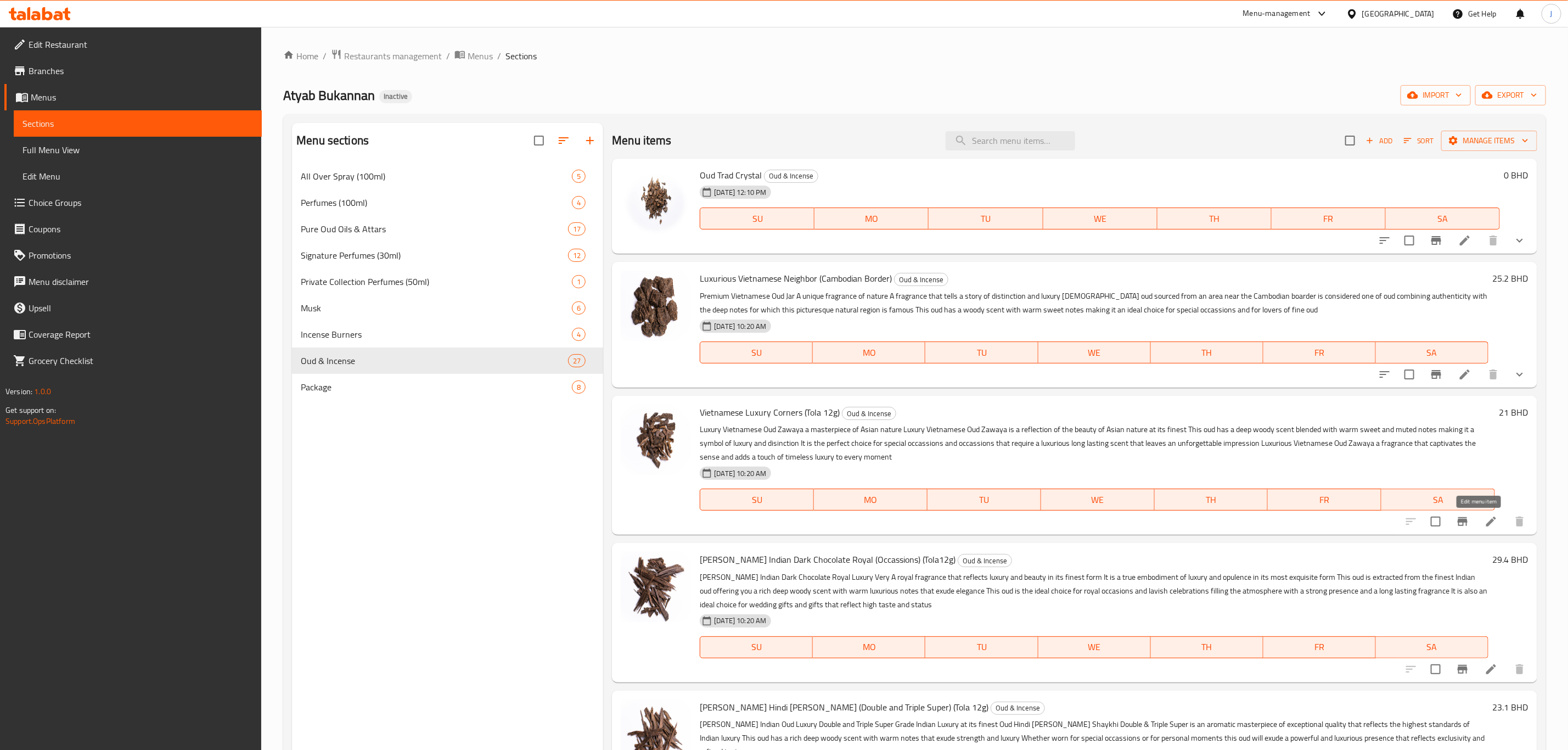
click at [1486, 521] on icon at bounding box center [1491, 522] width 10 height 10
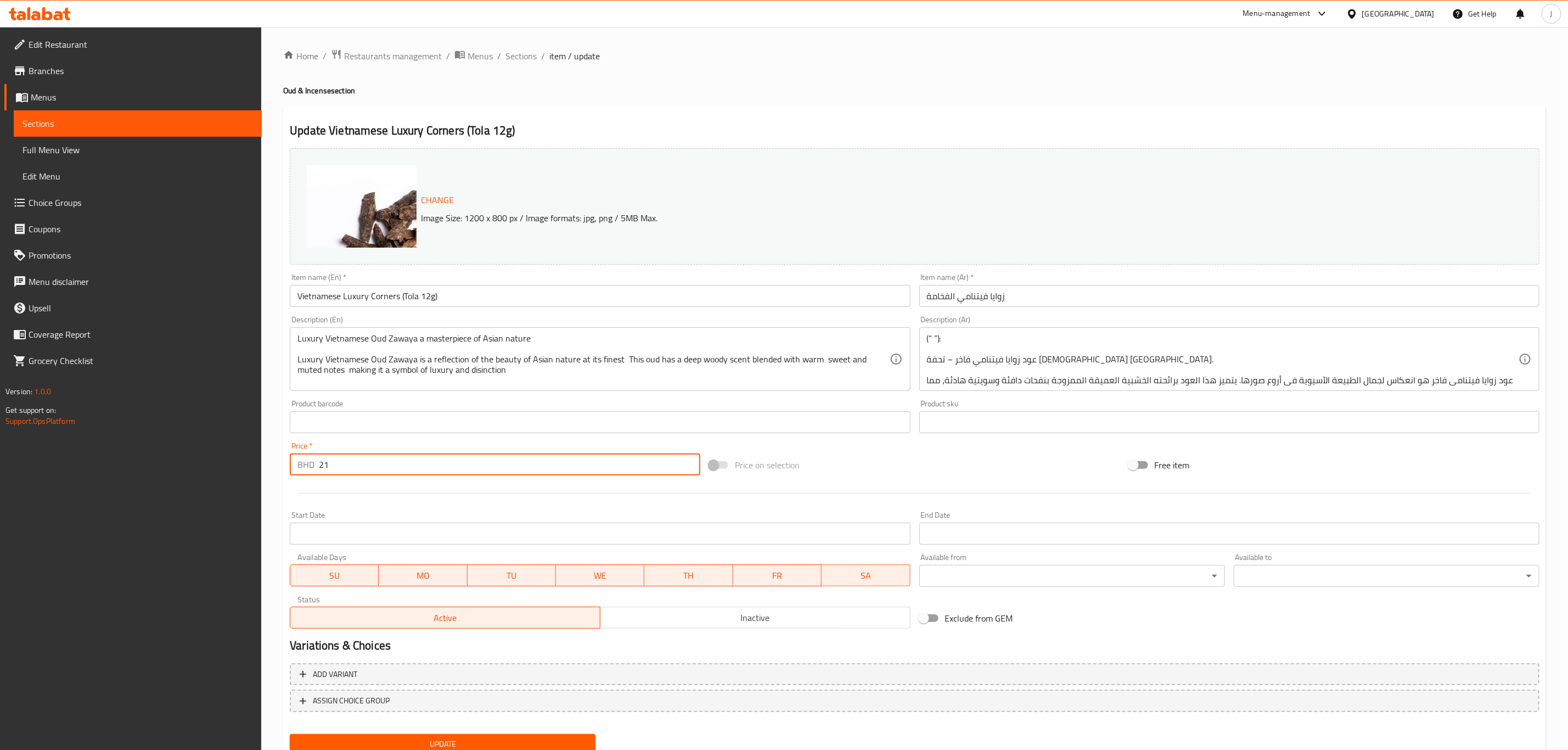
drag, startPoint x: 346, startPoint y: 465, endPoint x: 288, endPoint y: 468, distance: 58.1
click at [288, 468] on div "Price   * BHD 21 Price *" at bounding box center [495, 458] width 419 height 42
type input "0"
click at [366, 490] on div at bounding box center [914, 493] width 1259 height 27
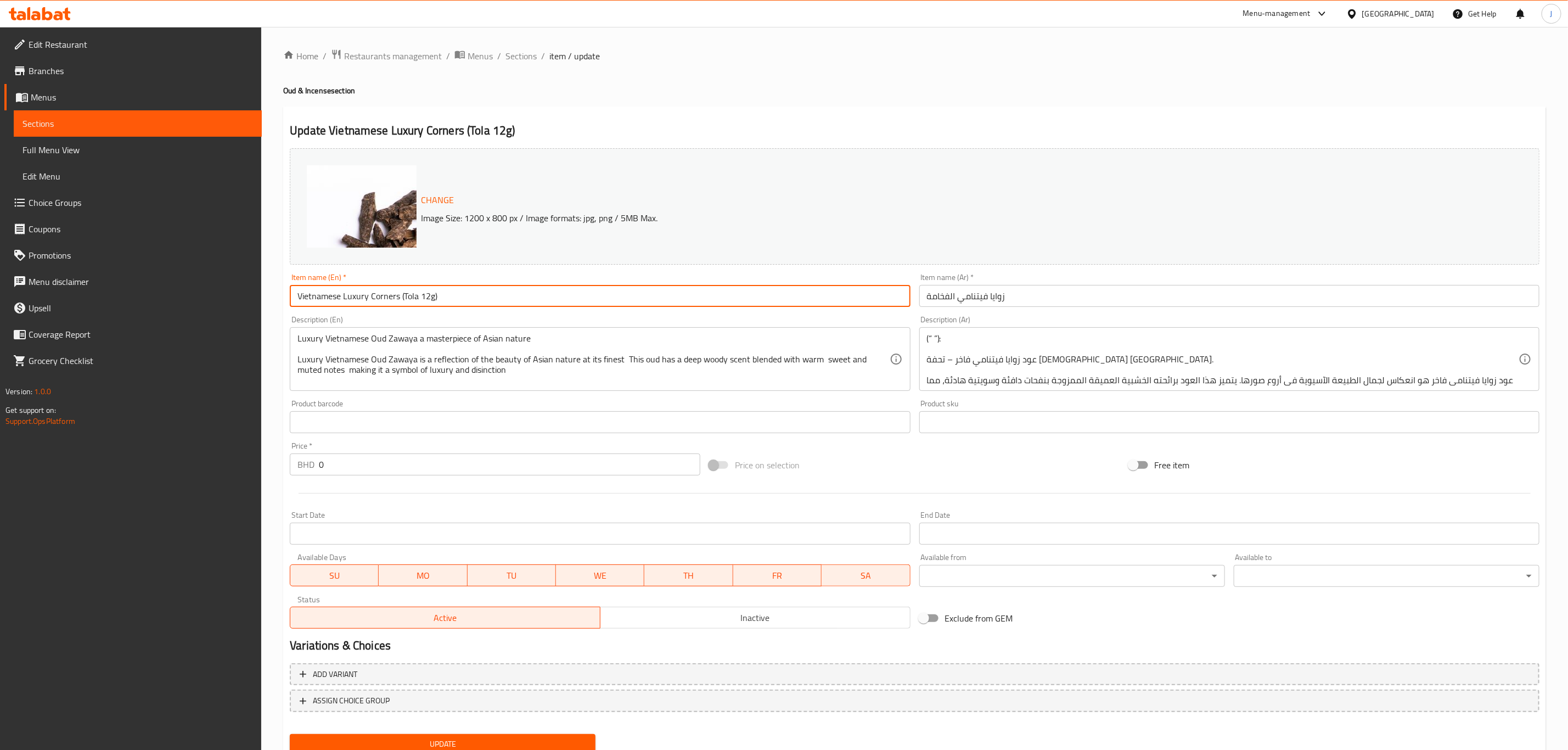
drag, startPoint x: 407, startPoint y: 297, endPoint x: 399, endPoint y: 296, distance: 8.1
click at [399, 296] on input "Vietnamese Luxury Corners (Tola 12g)" at bounding box center [600, 296] width 620 height 22
drag, startPoint x: 399, startPoint y: 296, endPoint x: 288, endPoint y: 321, distance: 113.8
click at [288, 321] on div "Change Image Size: 1200 x 800 px / Image formats: jpg, png / 5MB Max. Item name…" at bounding box center [914, 388] width 1259 height 489
type input "Vietnamese Luxury Corners"
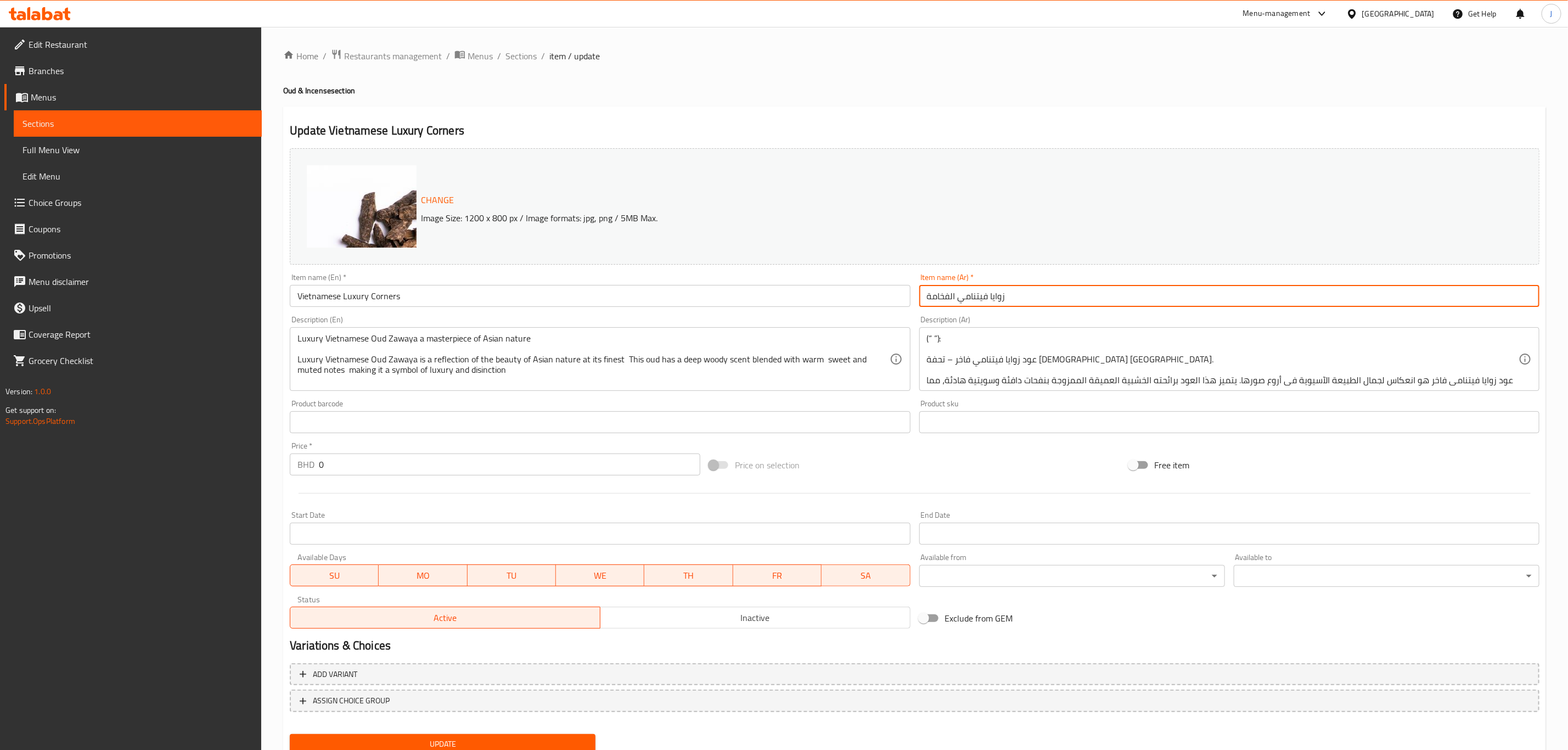
click at [779, 298] on div "Change Image Size: 1200 x 800 px / Image formats: jpg, png / 5MB Max. Item name…" at bounding box center [914, 388] width 1259 height 489
paste input "ة فاخر"
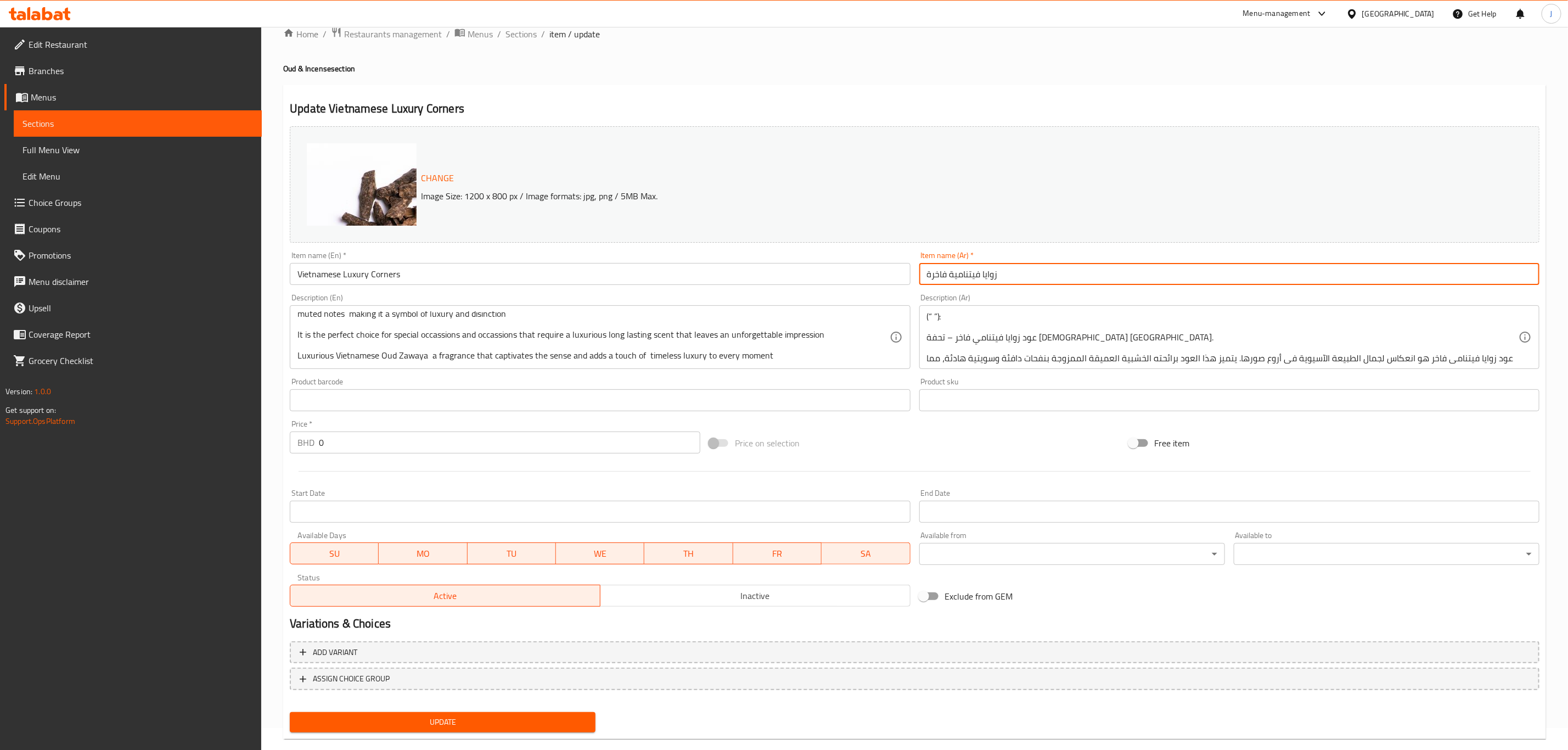
scroll to position [40, 0]
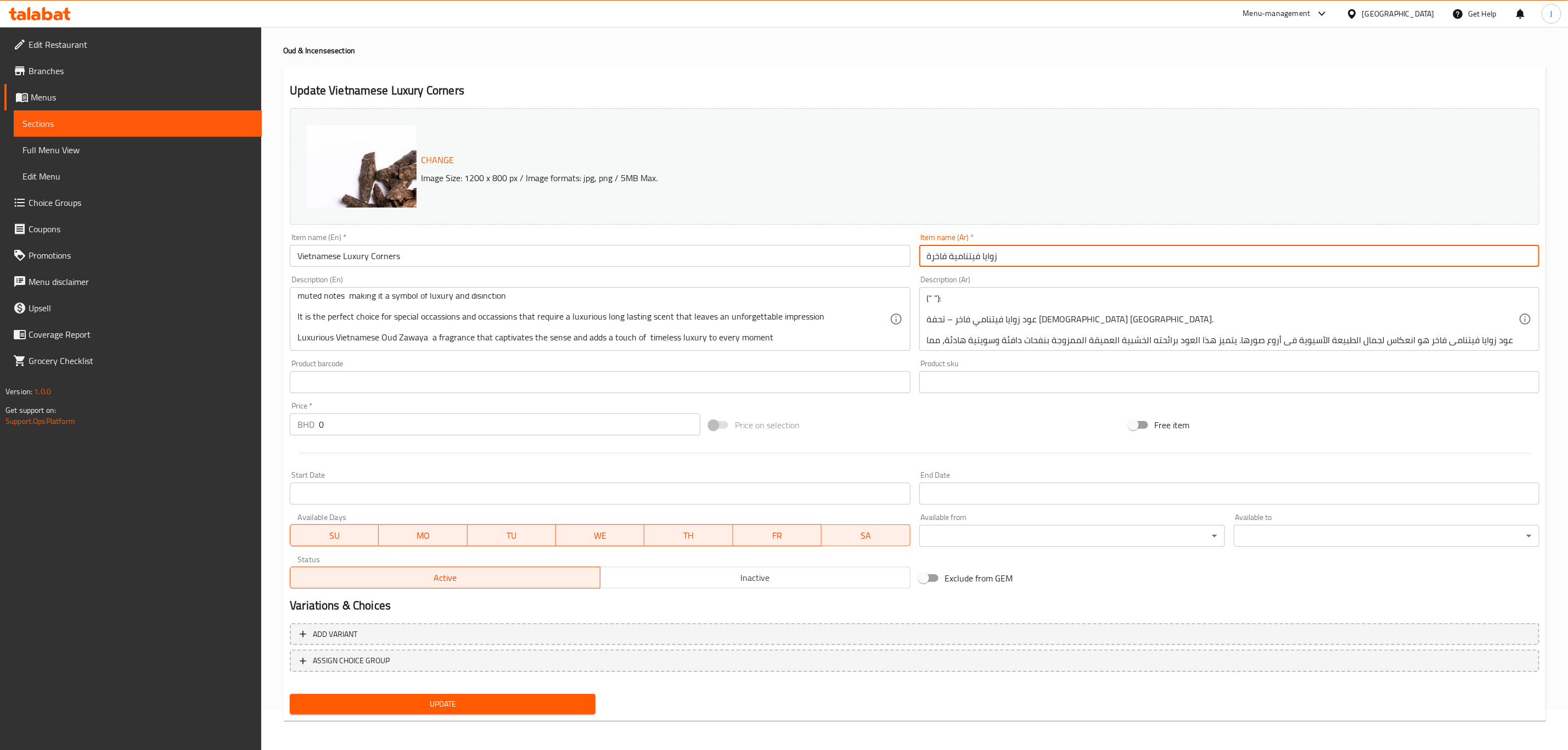
type input "زوايا فيتنامية فاخرة"
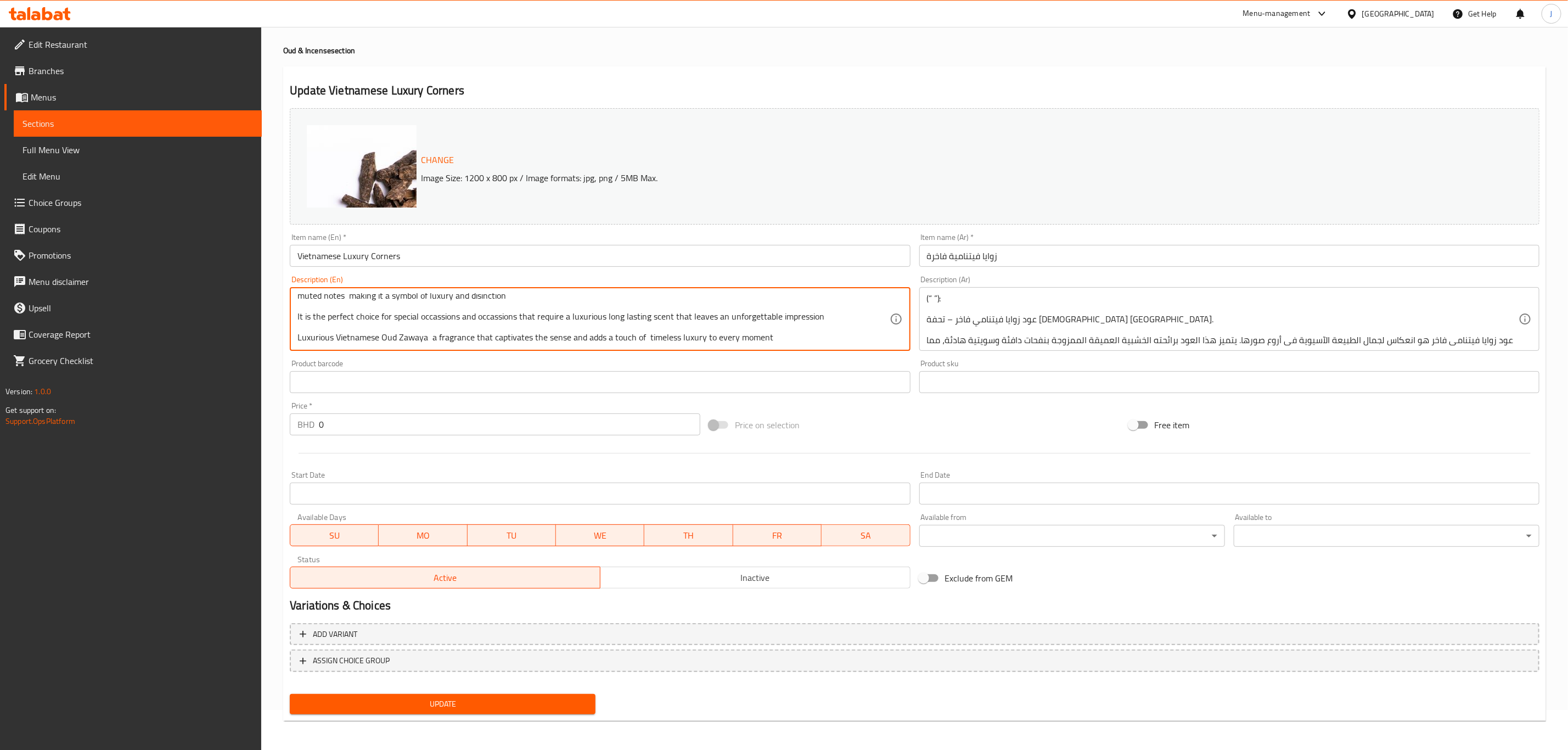
scroll to position [0, 0]
drag, startPoint x: 791, startPoint y: 333, endPoint x: 247, endPoint y: 250, distance: 550.3
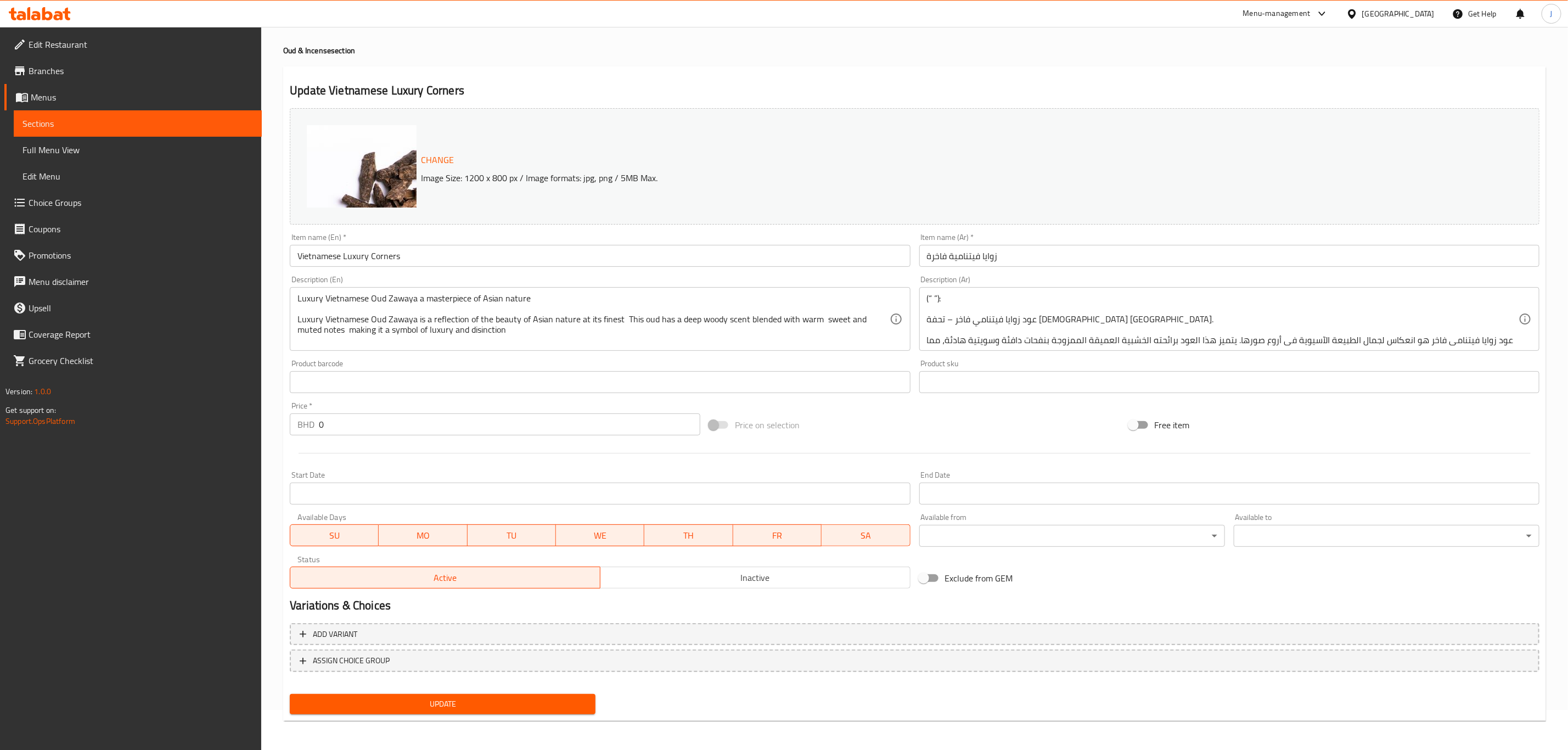
drag, startPoint x: 923, startPoint y: 297, endPoint x: 959, endPoint y: 325, distance: 45.6
click at [959, 325] on div "(“ ”): عود زوايا فيتنامي فاخر – تحفة من الطبيعة الآسيوية. عود زوايا فيتنامي فاخ…" at bounding box center [1229, 319] width 620 height 64
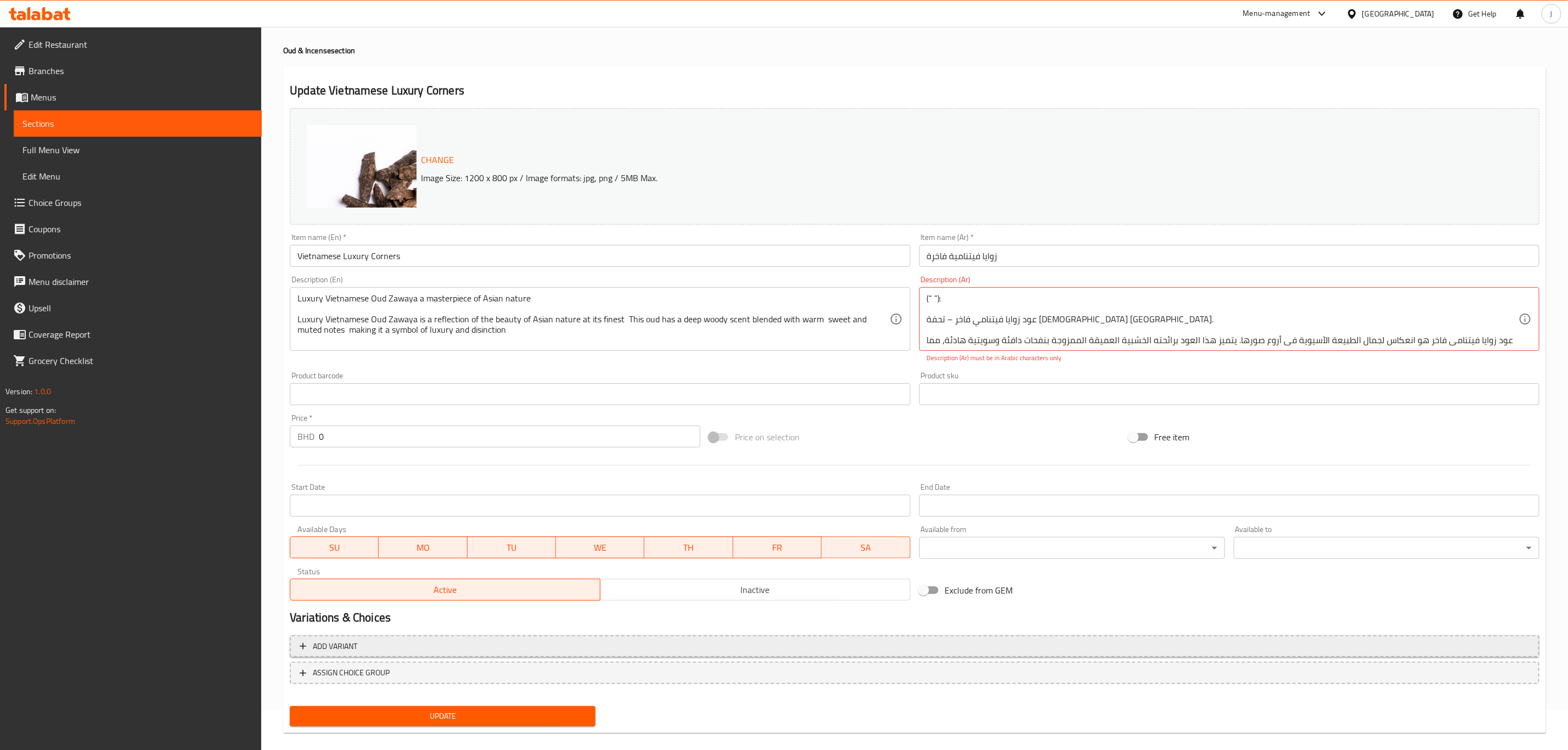
click at [338, 629] on div "Change Image Size: 1200 x 800 px / Image formats: jpg, png / 5MB Max. Item name…" at bounding box center [914, 417] width 1259 height 627
click at [340, 635] on button "Add variant" at bounding box center [914, 646] width 1250 height 23
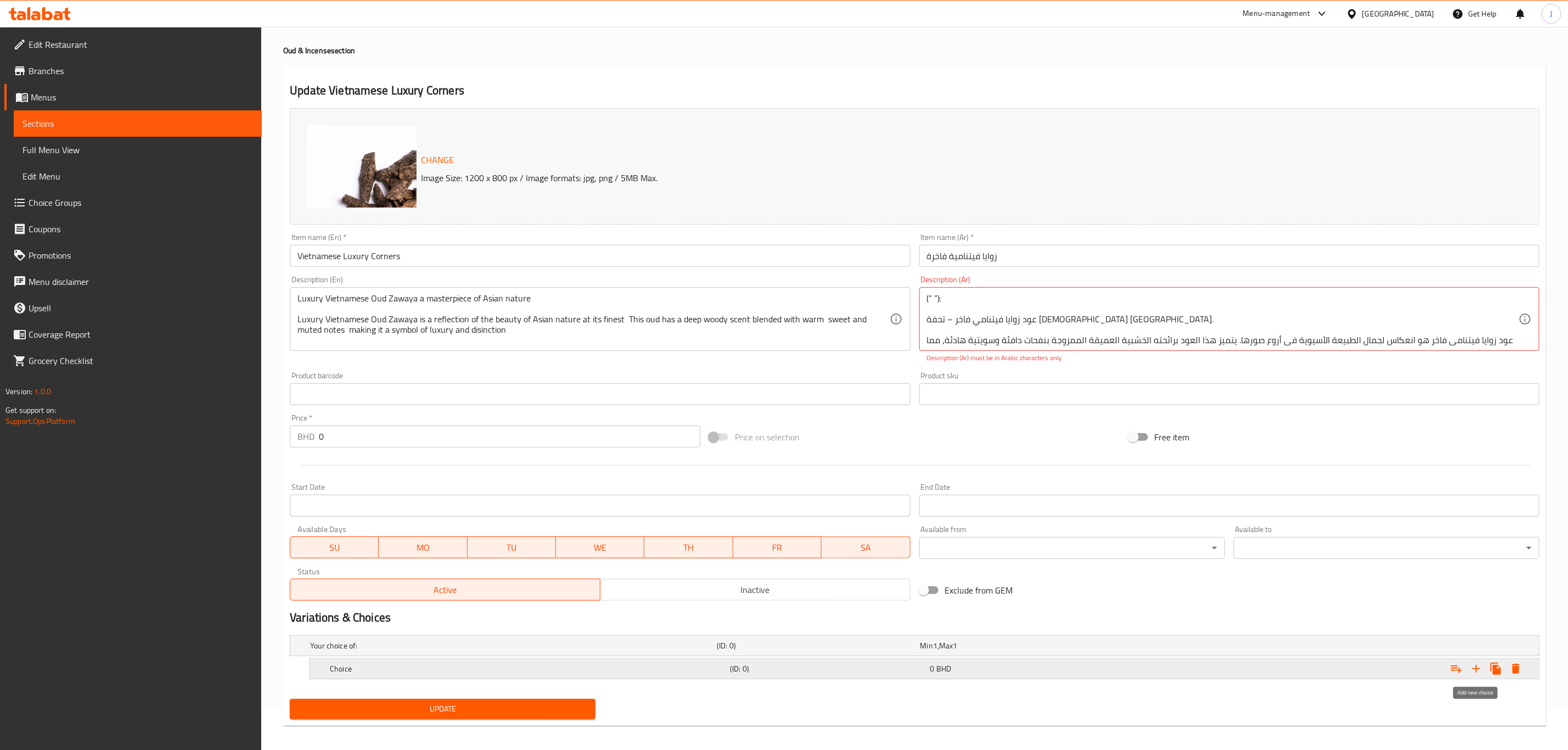
click at [1480, 673] on icon "Expand" at bounding box center [1476, 668] width 13 height 13
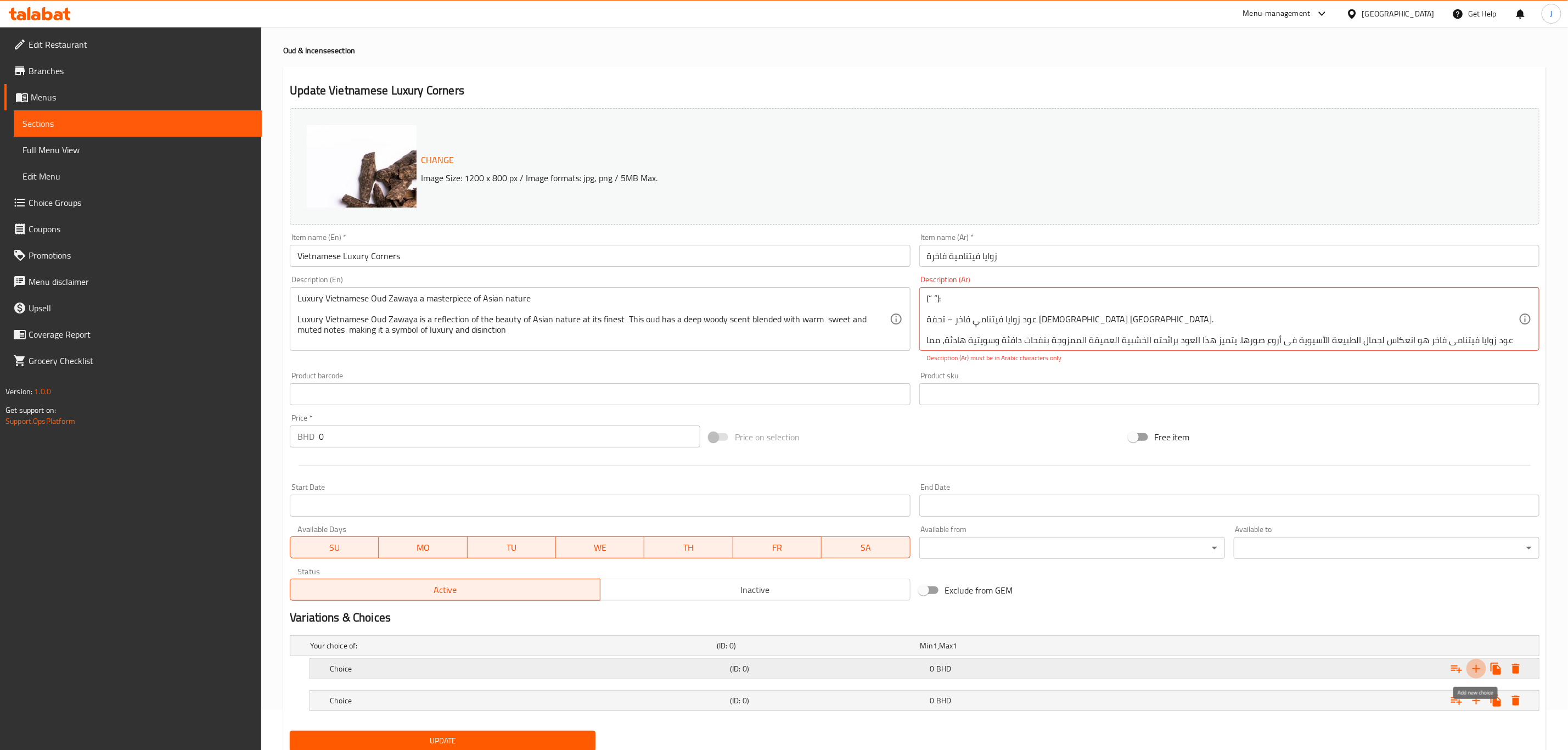
click at [1478, 670] on icon "Expand" at bounding box center [1476, 668] width 13 height 13
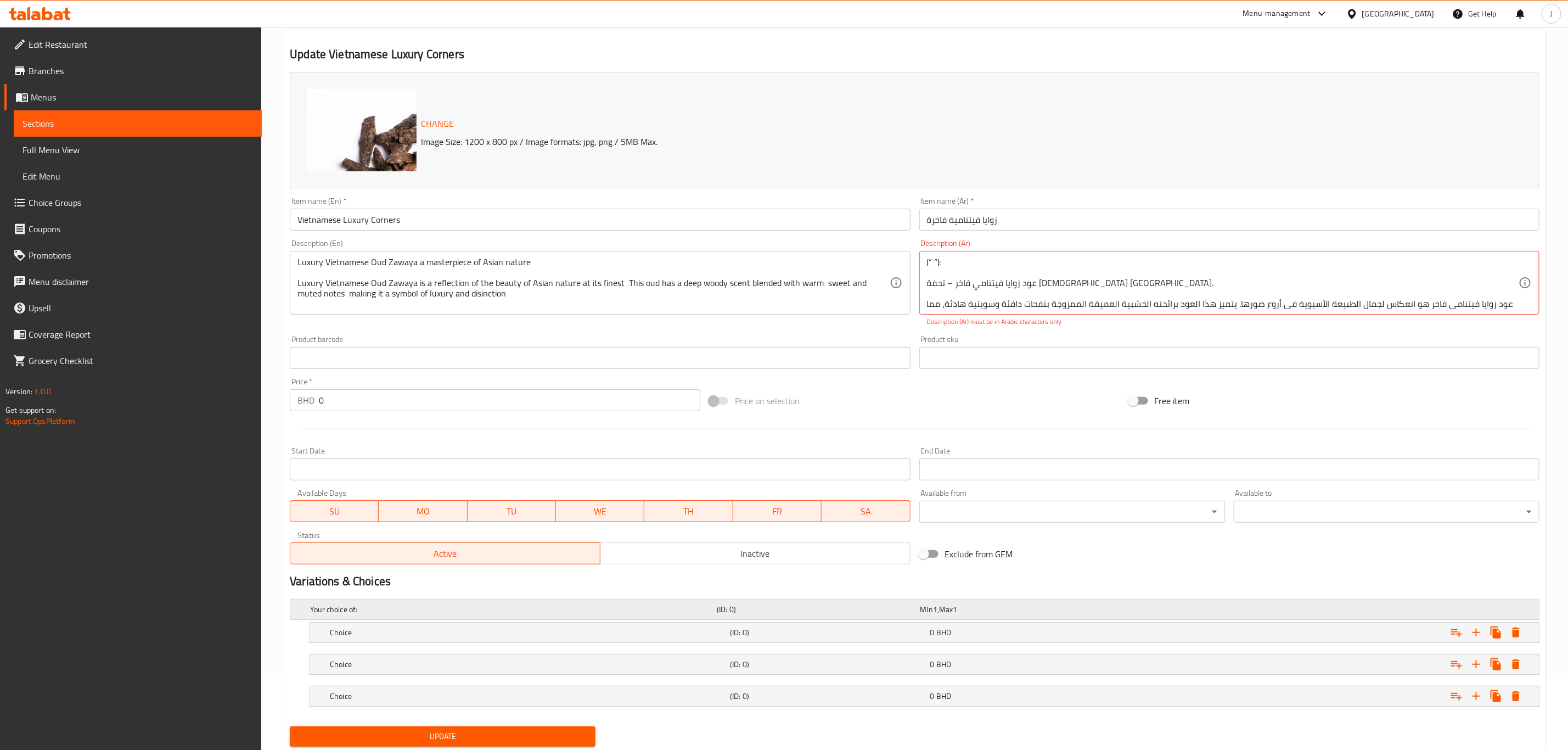
scroll to position [112, 0]
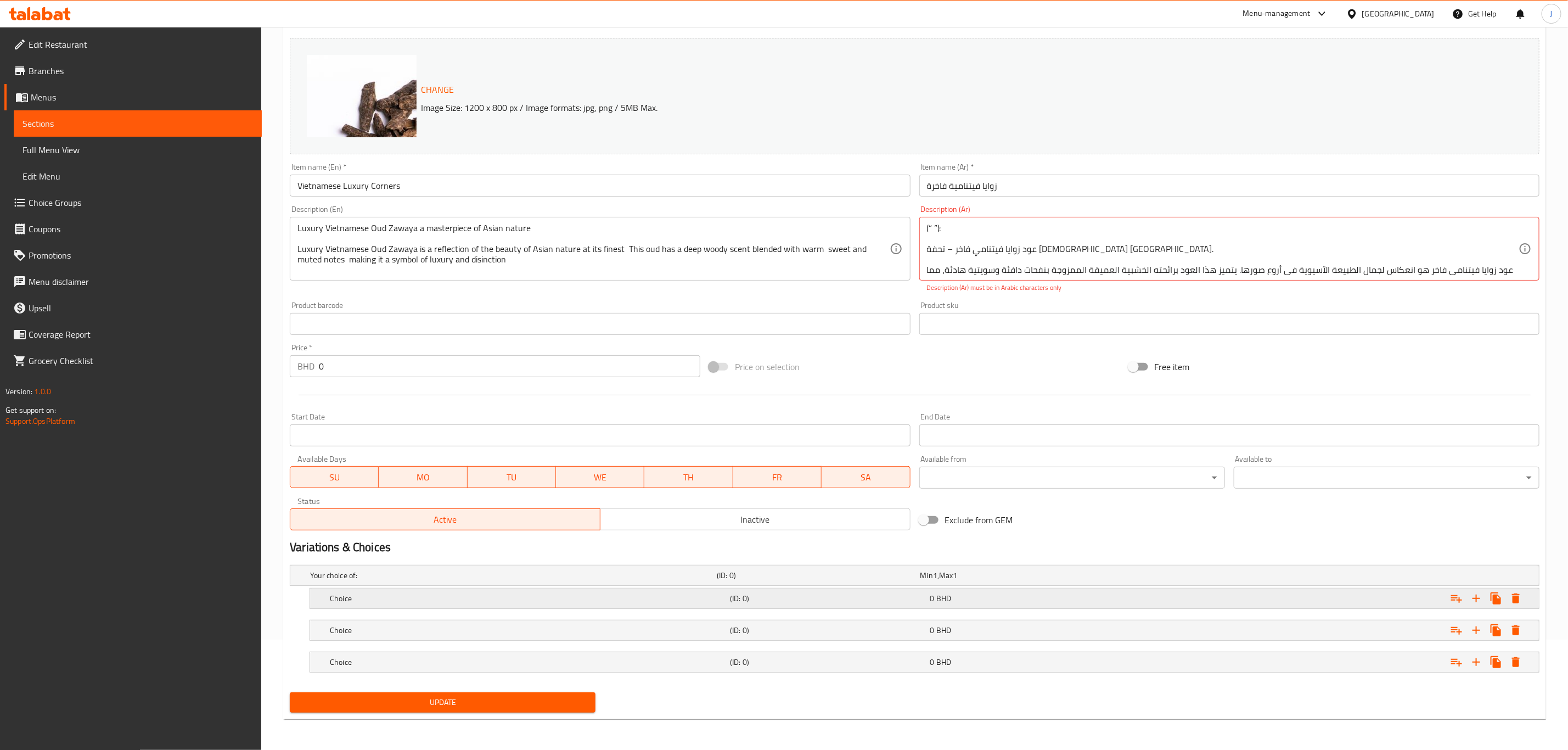
click at [412, 593] on h5 "Choice" at bounding box center [528, 598] width 396 height 11
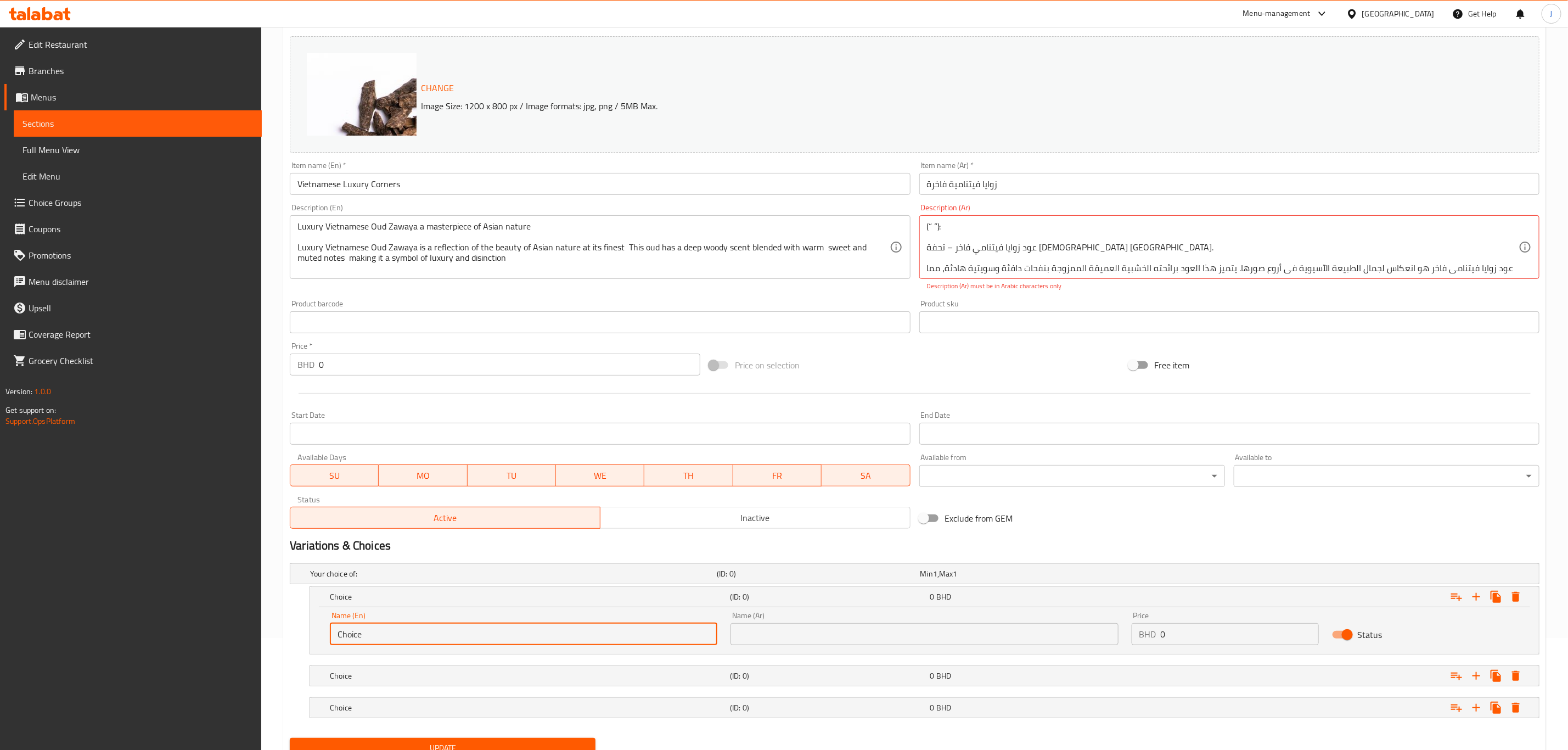
click at [393, 628] on input "Choice" at bounding box center [523, 634] width 387 height 22
paste input "1 Tola ( 12 Grams)"
drag, startPoint x: 435, startPoint y: 640, endPoint x: 261, endPoint y: 627, distance: 174.5
click at [261, 627] on div "Edit Restaurant Branches Menus Sections Full Menu View Edit Menu Choice Groups …" at bounding box center [784, 355] width 1568 height 881
paste input "text"
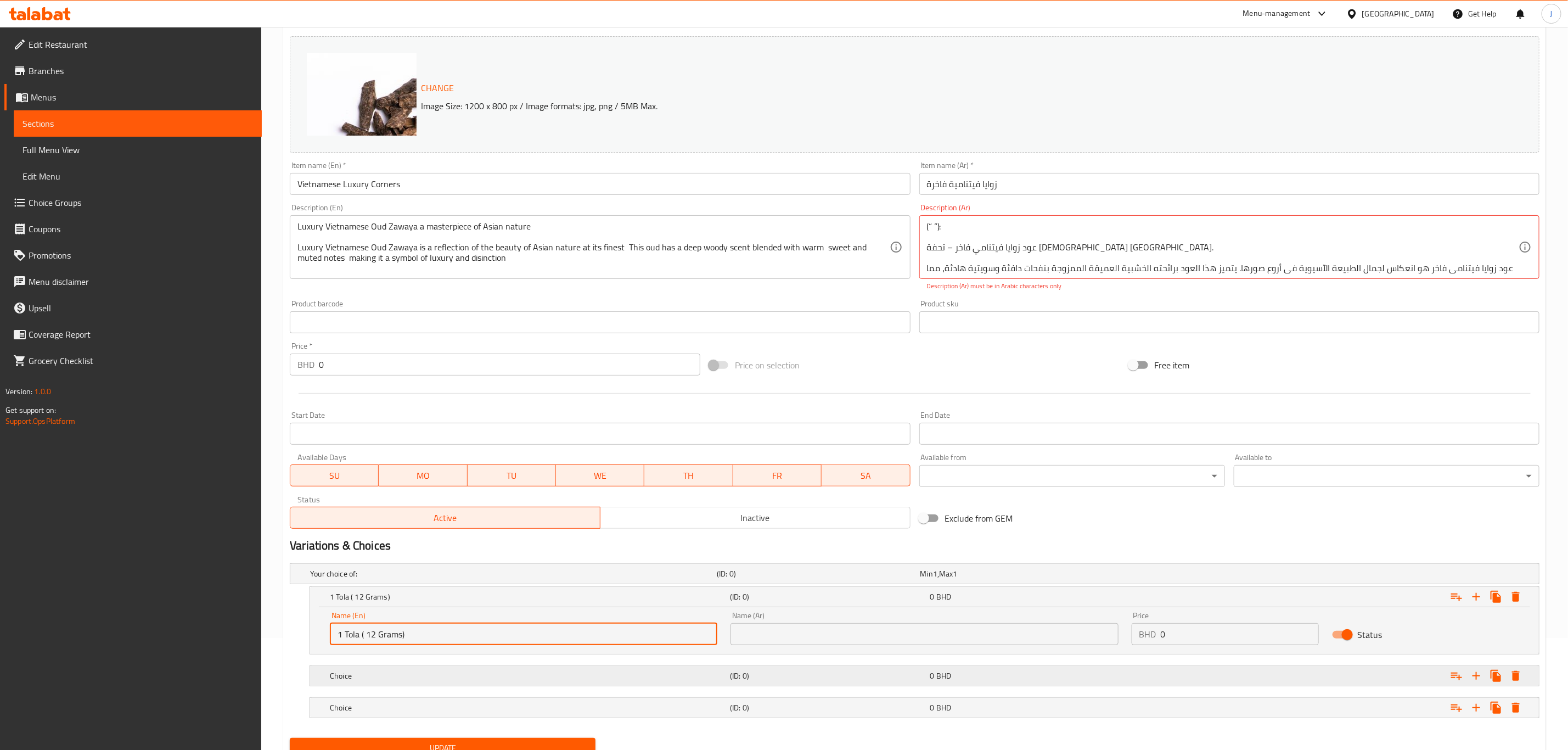
type input "1 Tola ( 12 Grams)"
click at [425, 680] on h5 "Choice" at bounding box center [528, 676] width 396 height 11
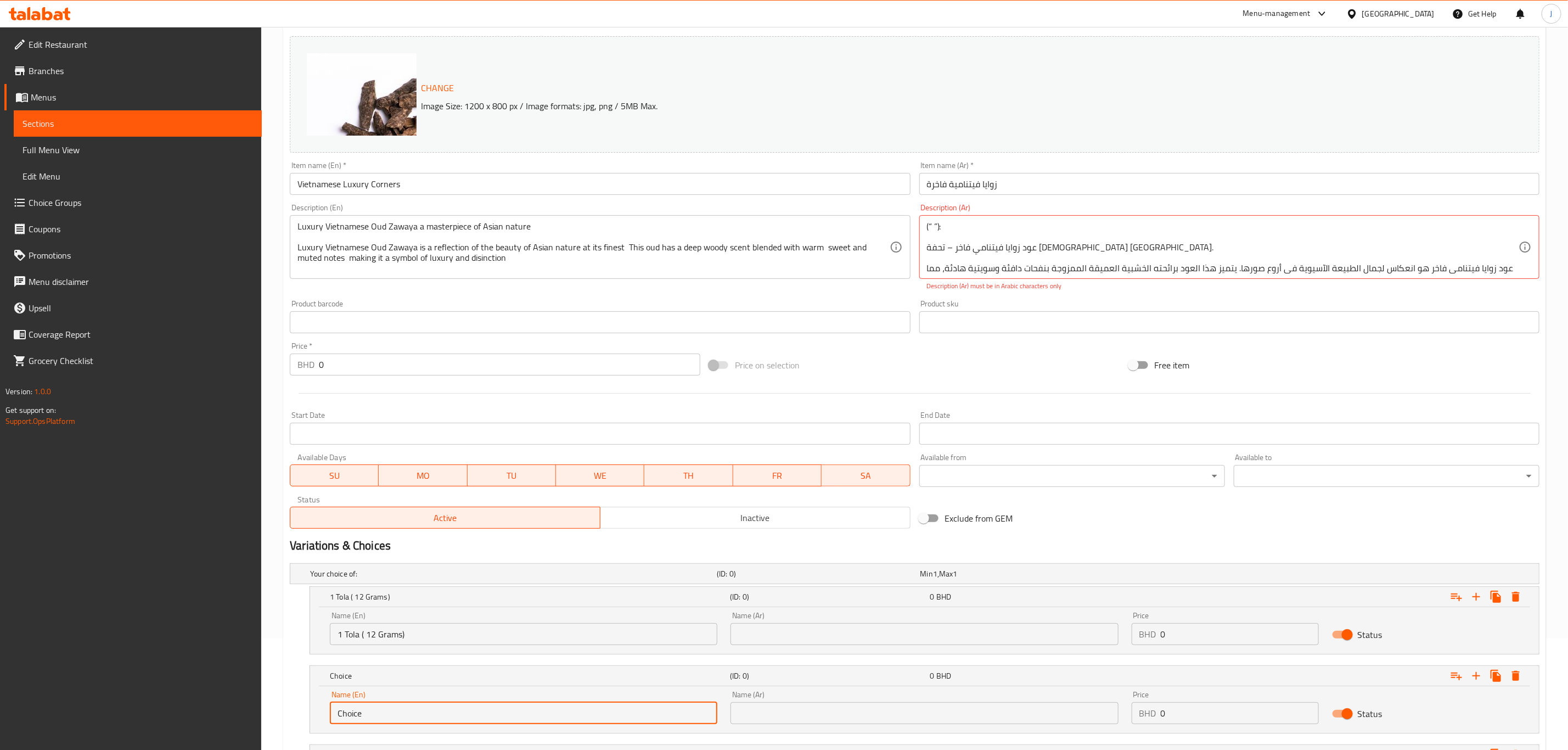
drag, startPoint x: 398, startPoint y: 713, endPoint x: 285, endPoint y: 698, distance: 114.0
click at [285, 698] on div "Your choice of: (ID: 0) Min 1 , Max 1 Name (En) Your choice of: Name (En) Name …" at bounding box center [914, 670] width 1259 height 222
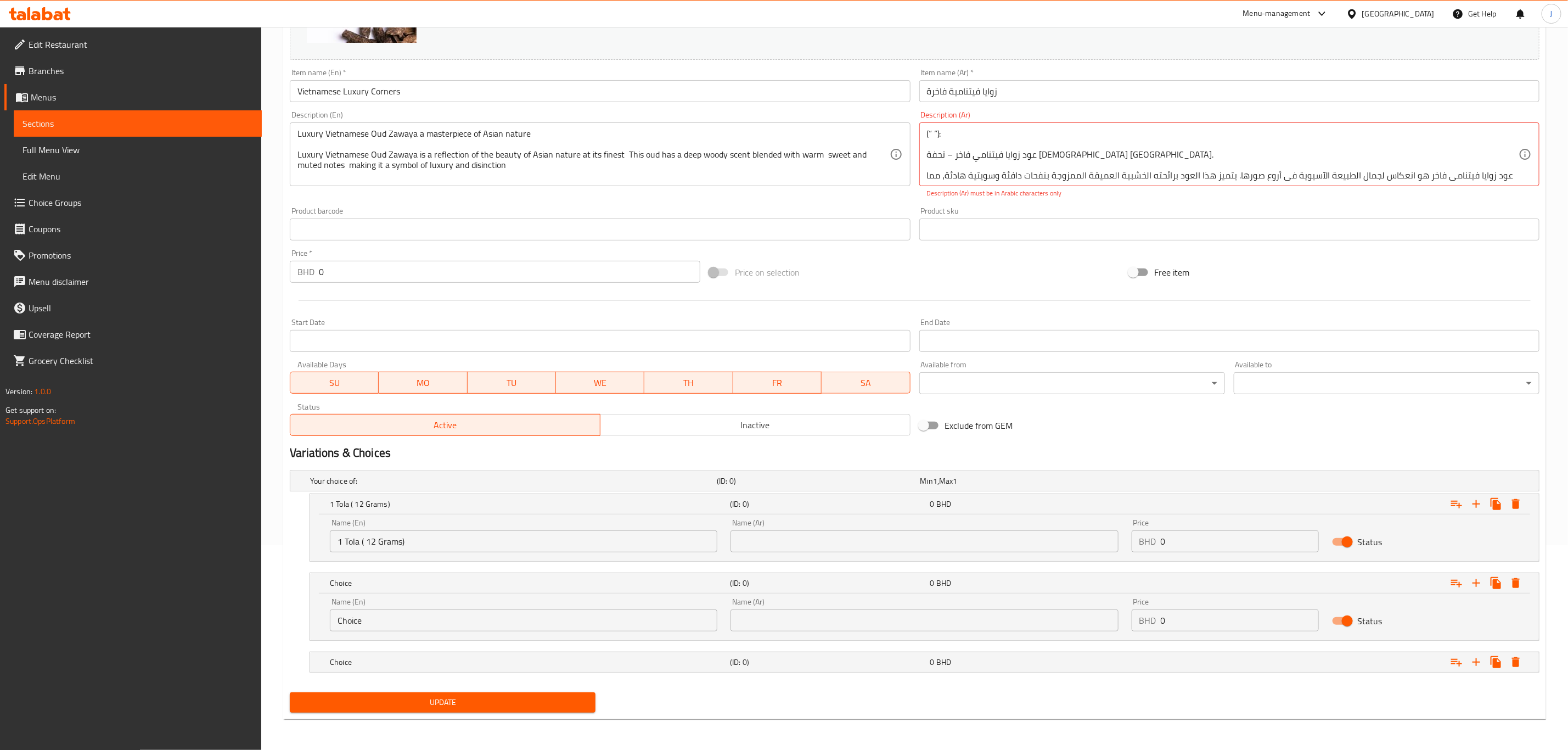
scroll to position [206, 0]
paste input "2.5 Tola ( 30 Grams)"
type input "2.5 Tola ( 30 Grams)"
click at [400, 663] on h5 "Choice" at bounding box center [528, 662] width 396 height 11
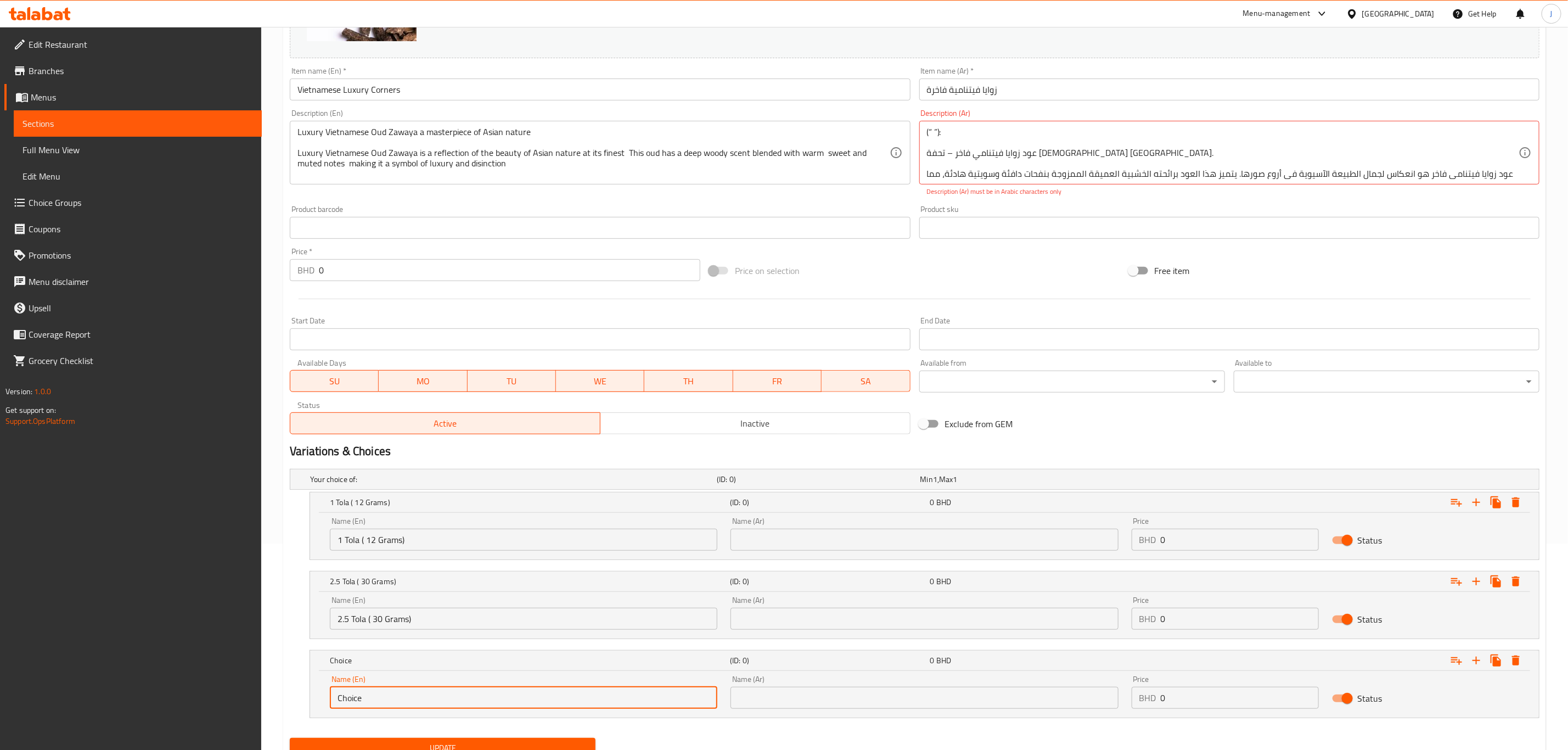
drag, startPoint x: 377, startPoint y: 698, endPoint x: 242, endPoint y: 700, distance: 135.0
click at [242, 700] on div "Edit Restaurant Branches Menus Sections Full Menu View Edit Menu Choice Groups …" at bounding box center [784, 308] width 1568 height 975
paste input "5 Tola ( 60 Grams)"
type input "5 Tola ( 60 Grams)"
click at [824, 535] on input "text" at bounding box center [924, 539] width 387 height 22
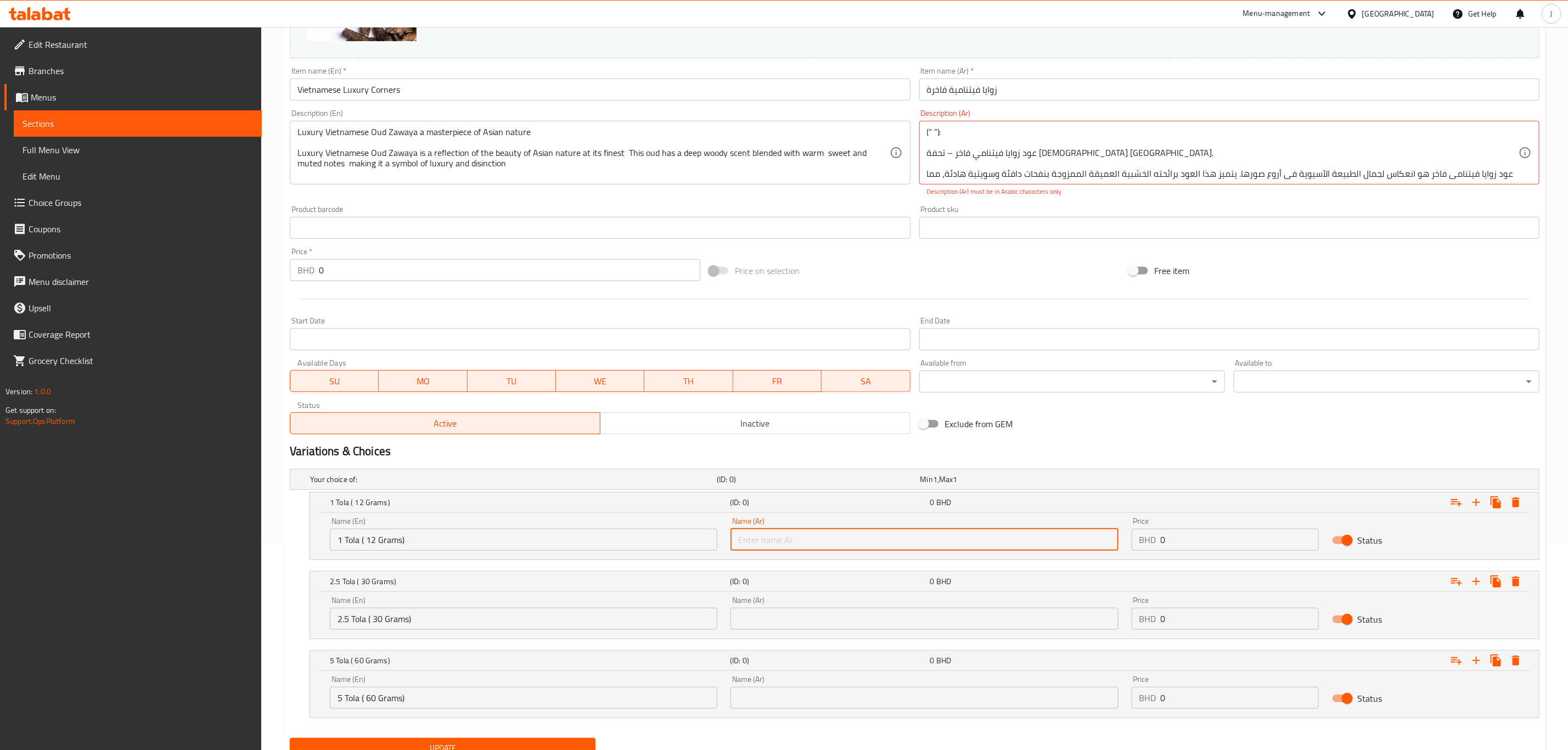
paste input "1 تولة (12 جرام)"
type input "1 تولة (12 جرام)"
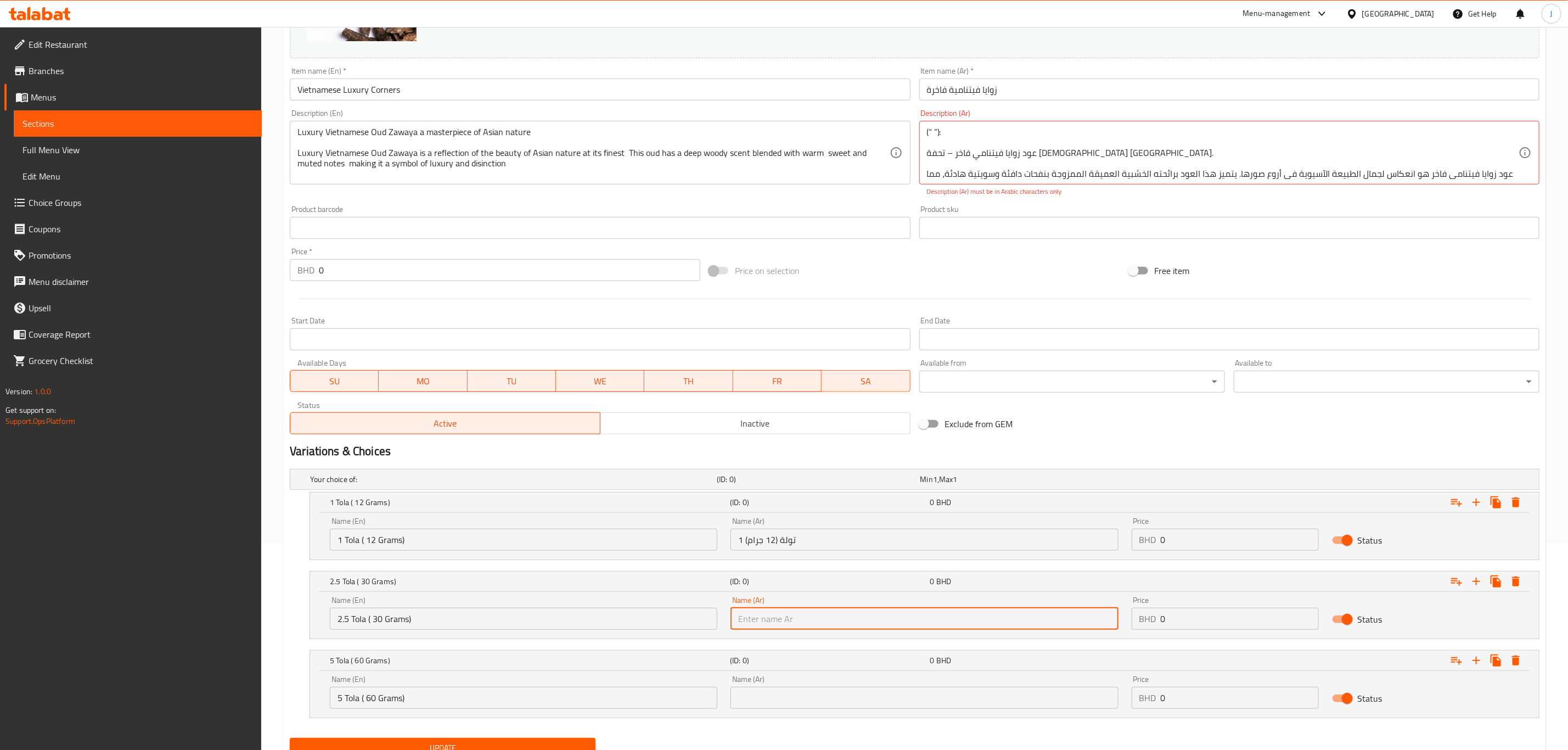
click at [824, 613] on input "text" at bounding box center [924, 619] width 387 height 22
paste input "2.5 تولة (30 جرام)"
type input "2.5 تولة (30 جرام)"
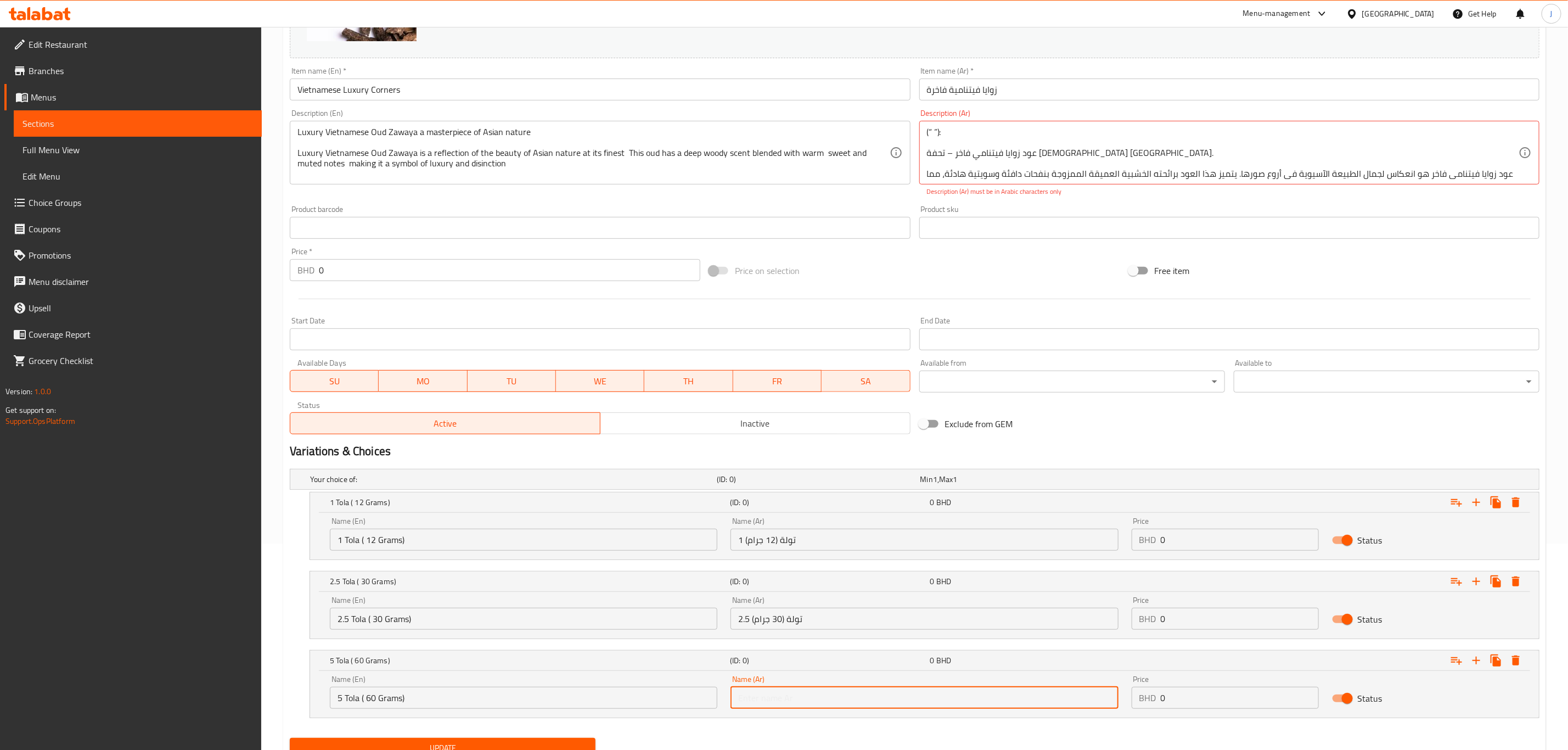
paste input "5 تولة (60 جرام)"
click at [845, 702] on input "text" at bounding box center [924, 698] width 387 height 22
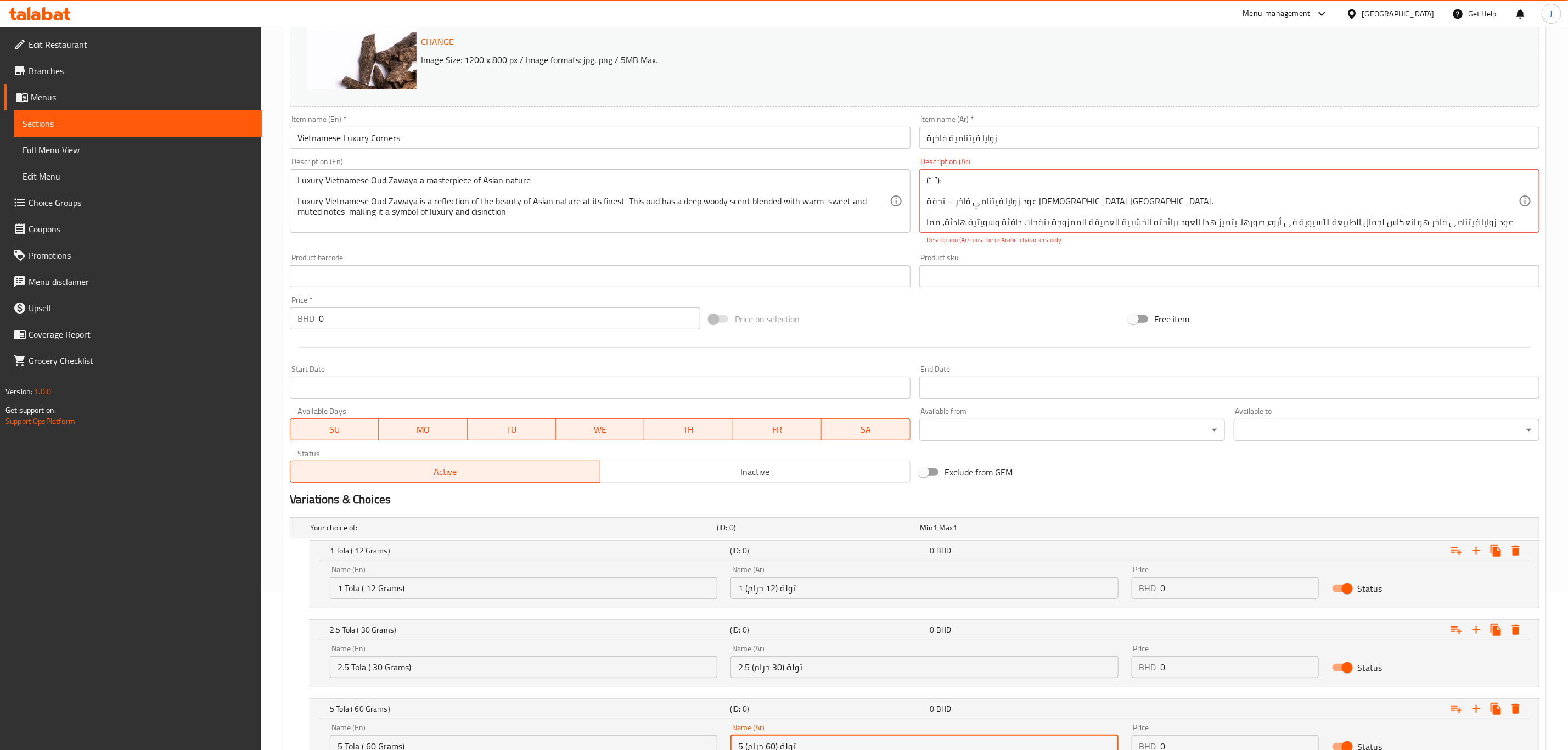
scroll to position [164, 0]
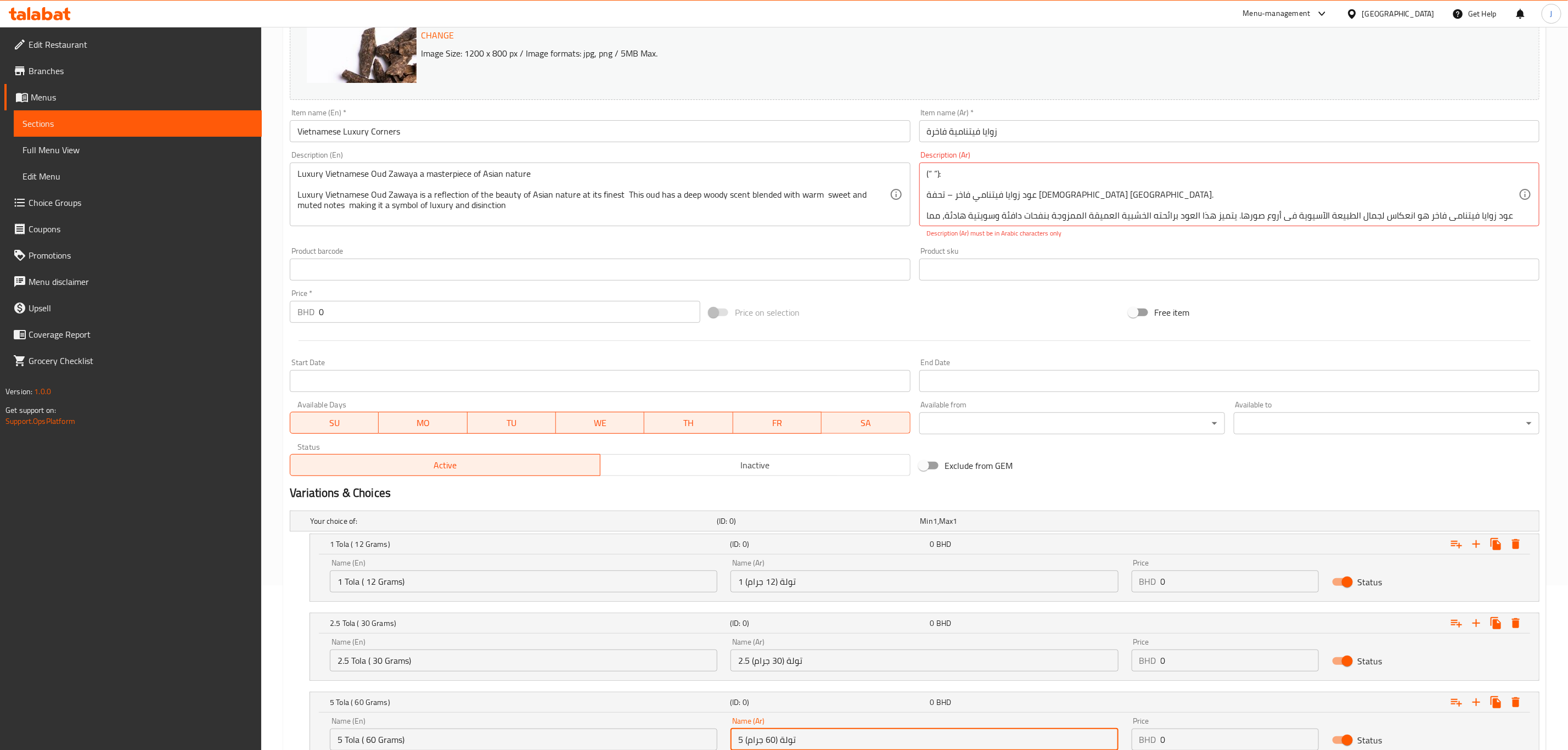
type input "5 تولة (60 جرام)"
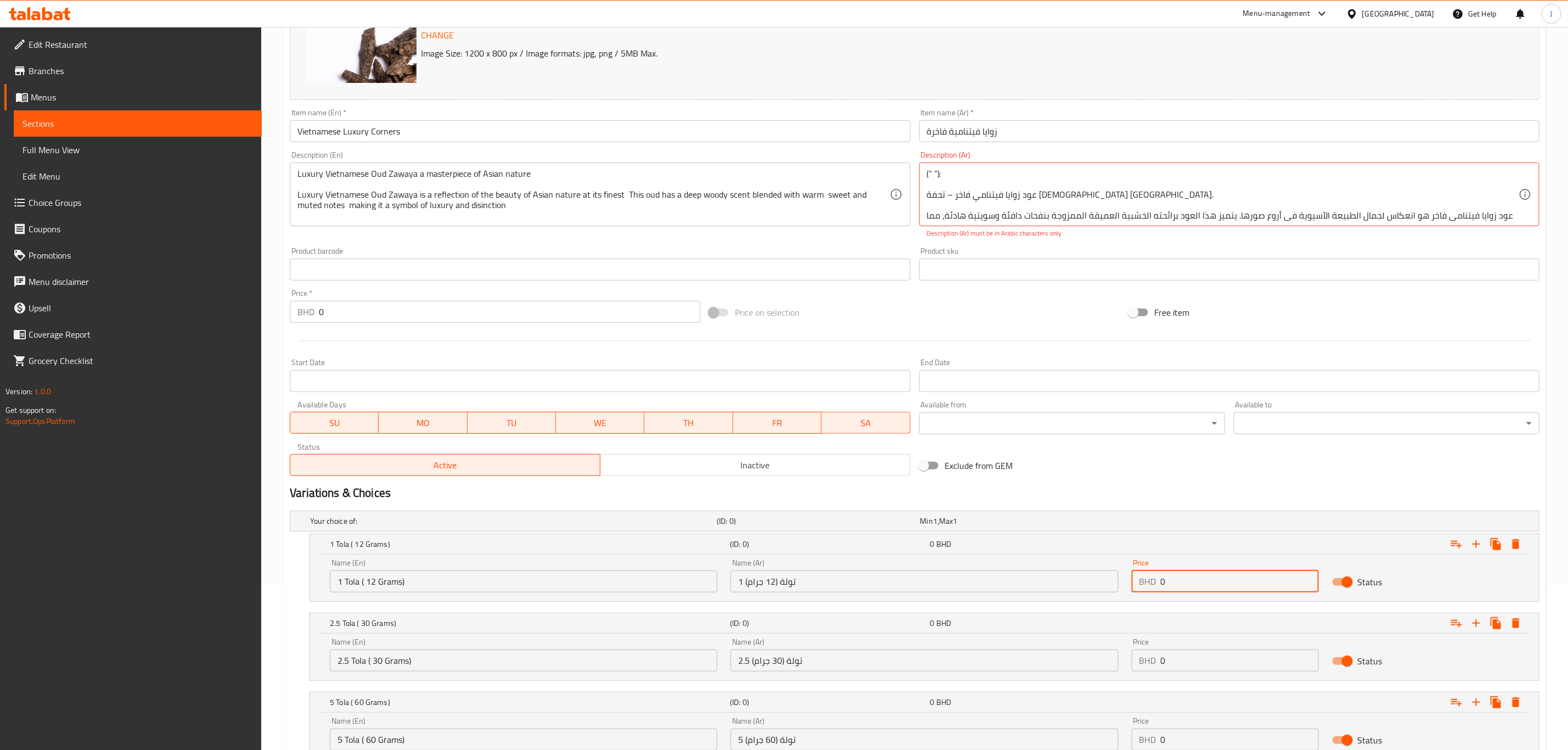
drag, startPoint x: 1200, startPoint y: 575, endPoint x: 1089, endPoint y: 590, distance: 112.0
click at [1089, 590] on div "Name (En) 1 Tola ( 12 Grams) Name (En) Name (Ar) 1 تولة (12 جرام) Name (Ar) Pri…" at bounding box center [925, 576] width 1203 height 47
paste input "30.00"
type input "30.000"
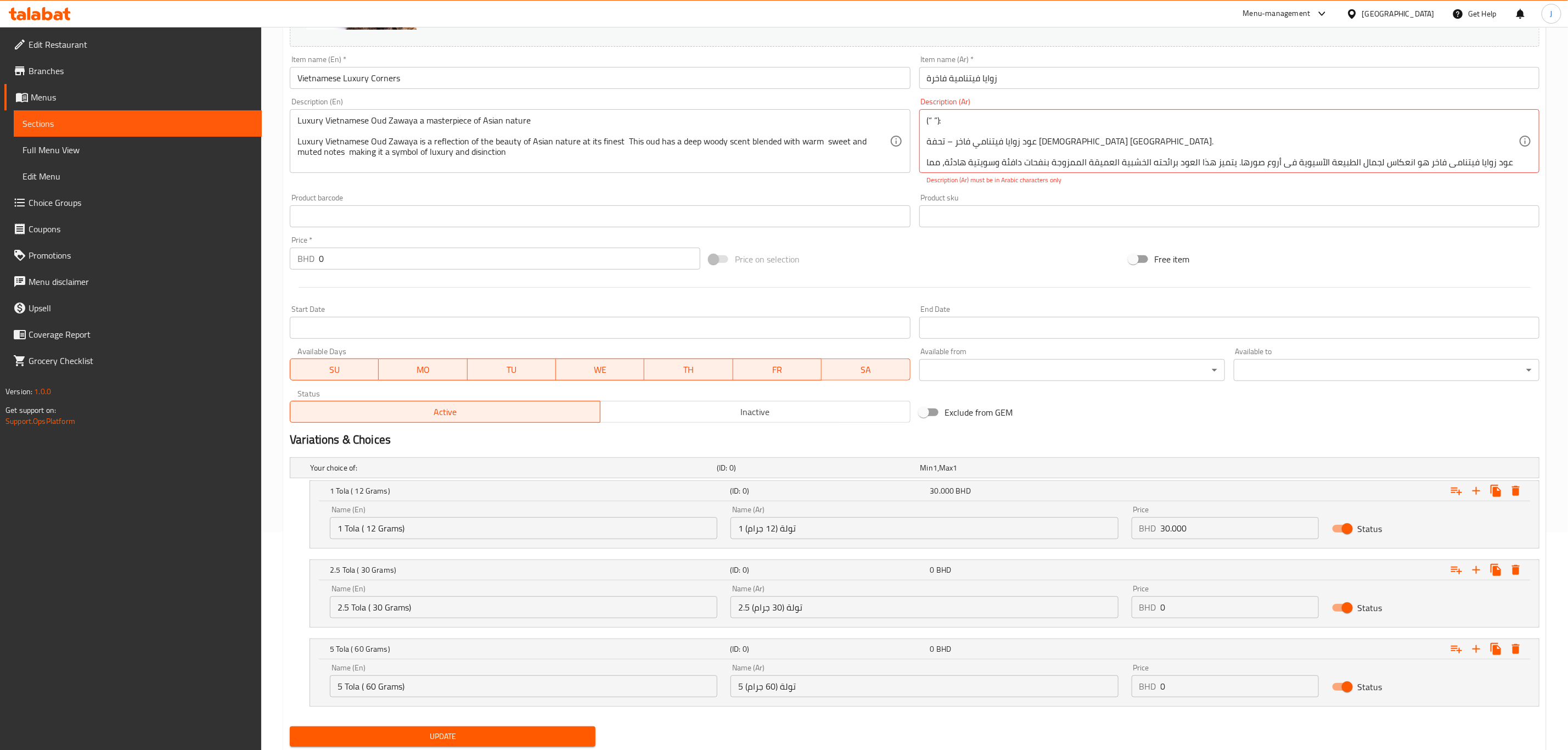
scroll to position [247, 0]
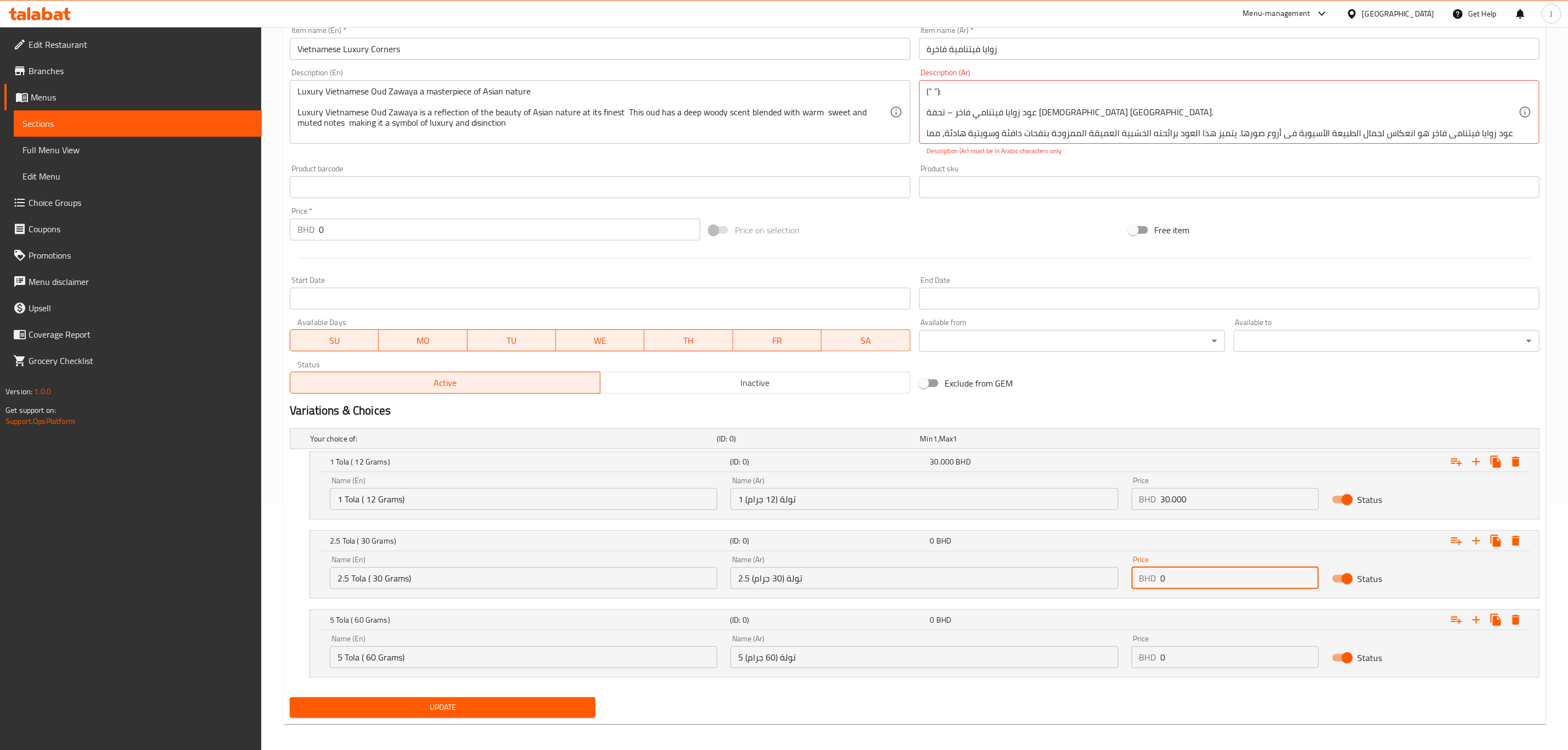
drag, startPoint x: 1099, startPoint y: 585, endPoint x: 1011, endPoint y: 584, distance: 88.0
click at [1011, 586] on div "Name (En) 2.5 Tola ( 30 Grams) Name (En) Name (Ar) 2.5 تولة (30 جرام) Name (Ar)…" at bounding box center [925, 572] width 1203 height 47
paste input "67.00"
type input "67.000"
drag, startPoint x: 1168, startPoint y: 660, endPoint x: 1103, endPoint y: 658, distance: 65.0
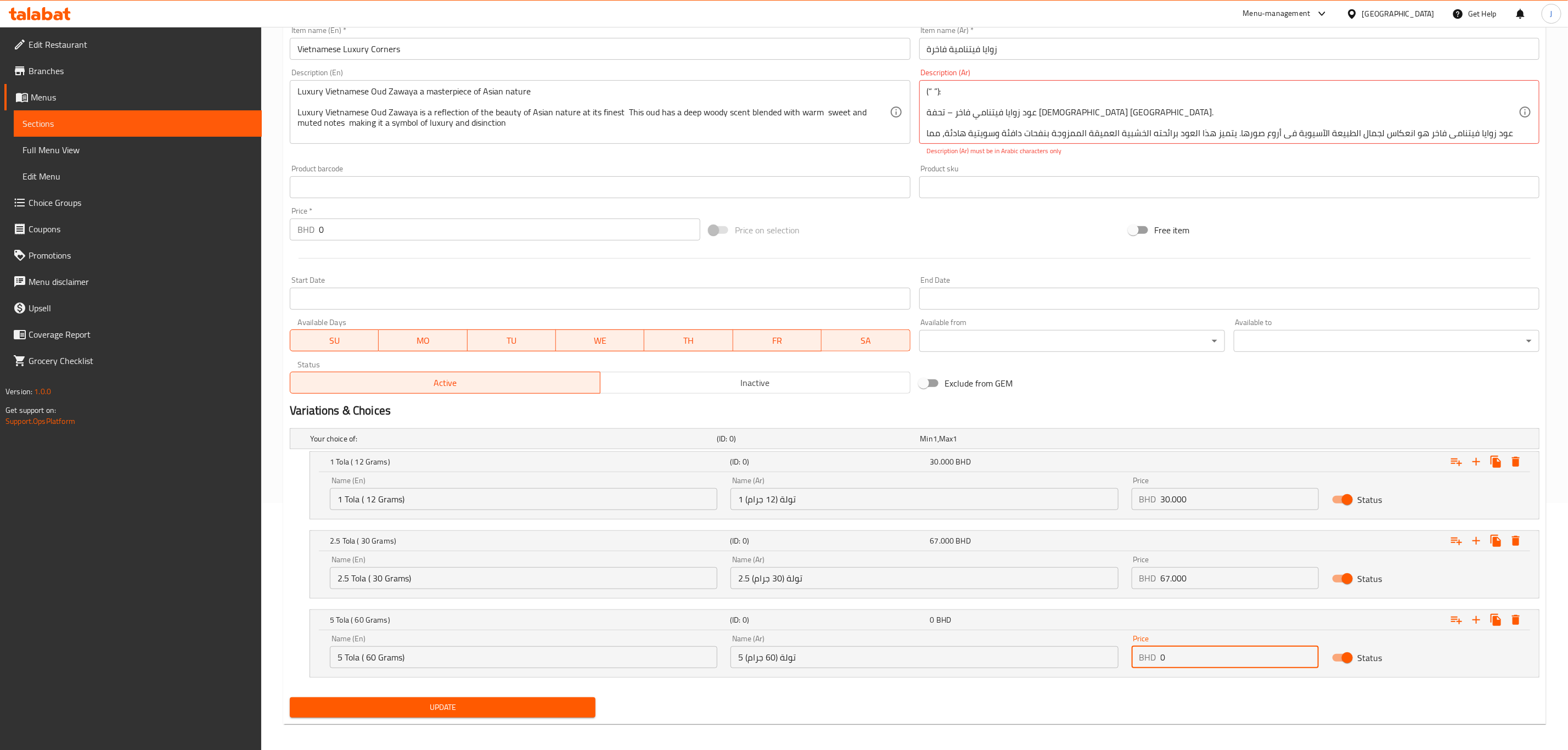
click at [1103, 658] on div "Name (En) 5 Tola ( 60 Grams) Name (En) Name (Ar) 5 تولة (60 جرام) Name (Ar) Pri…" at bounding box center [925, 651] width 1203 height 47
paste input "120.00"
type input "120.000"
click at [496, 709] on span "Update" at bounding box center [443, 707] width 288 height 14
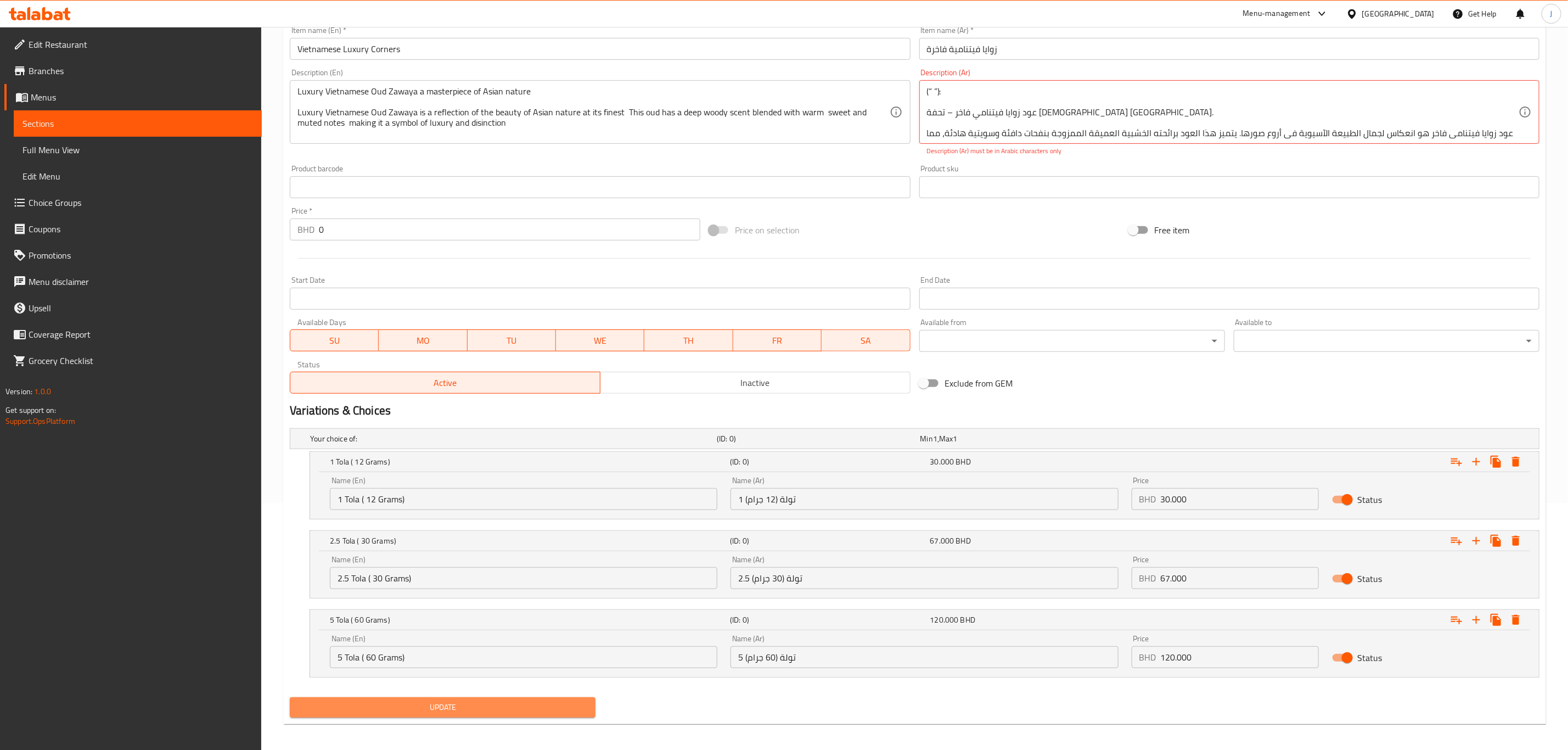
click at [496, 709] on span "Update" at bounding box center [443, 707] width 288 height 14
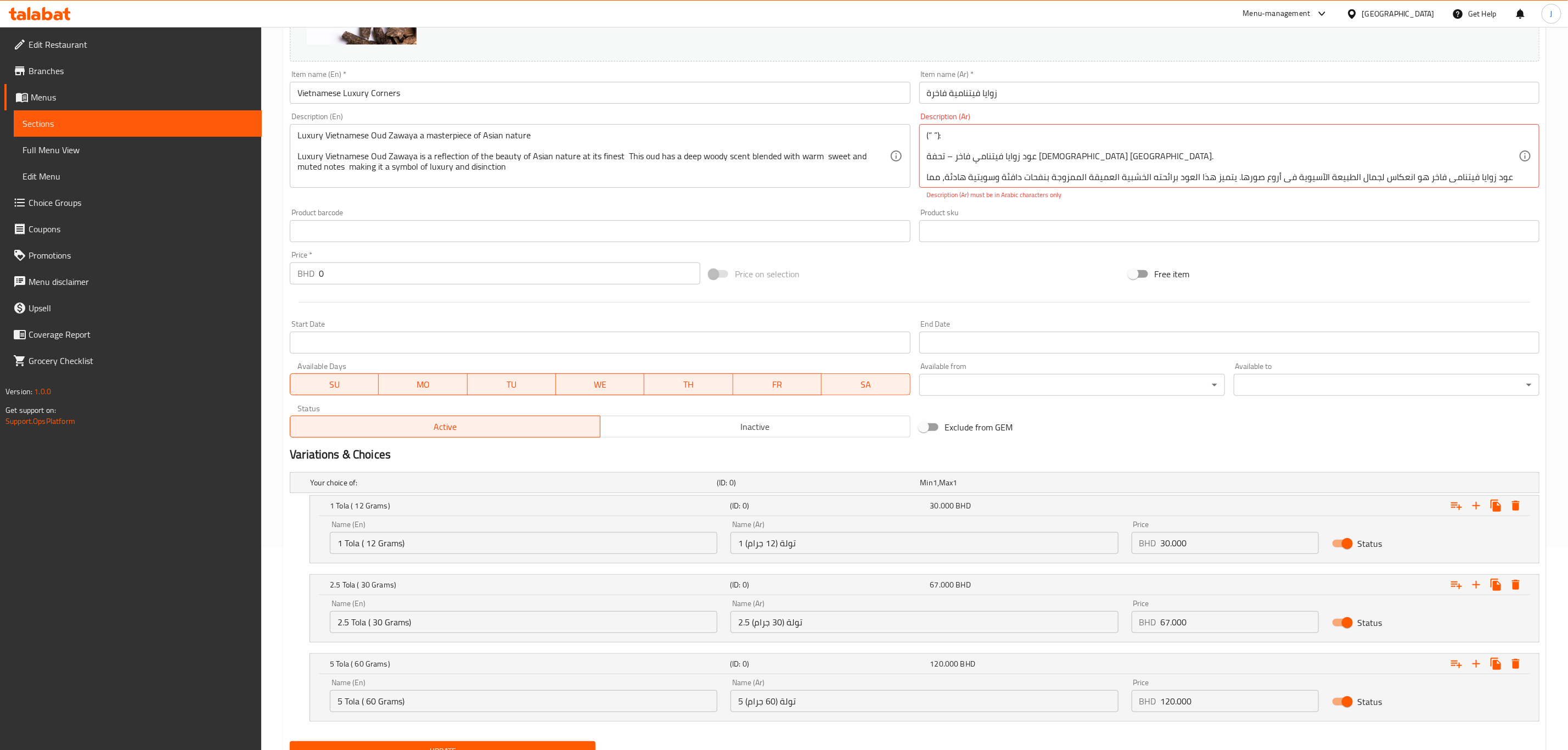
scroll to position [164, 0]
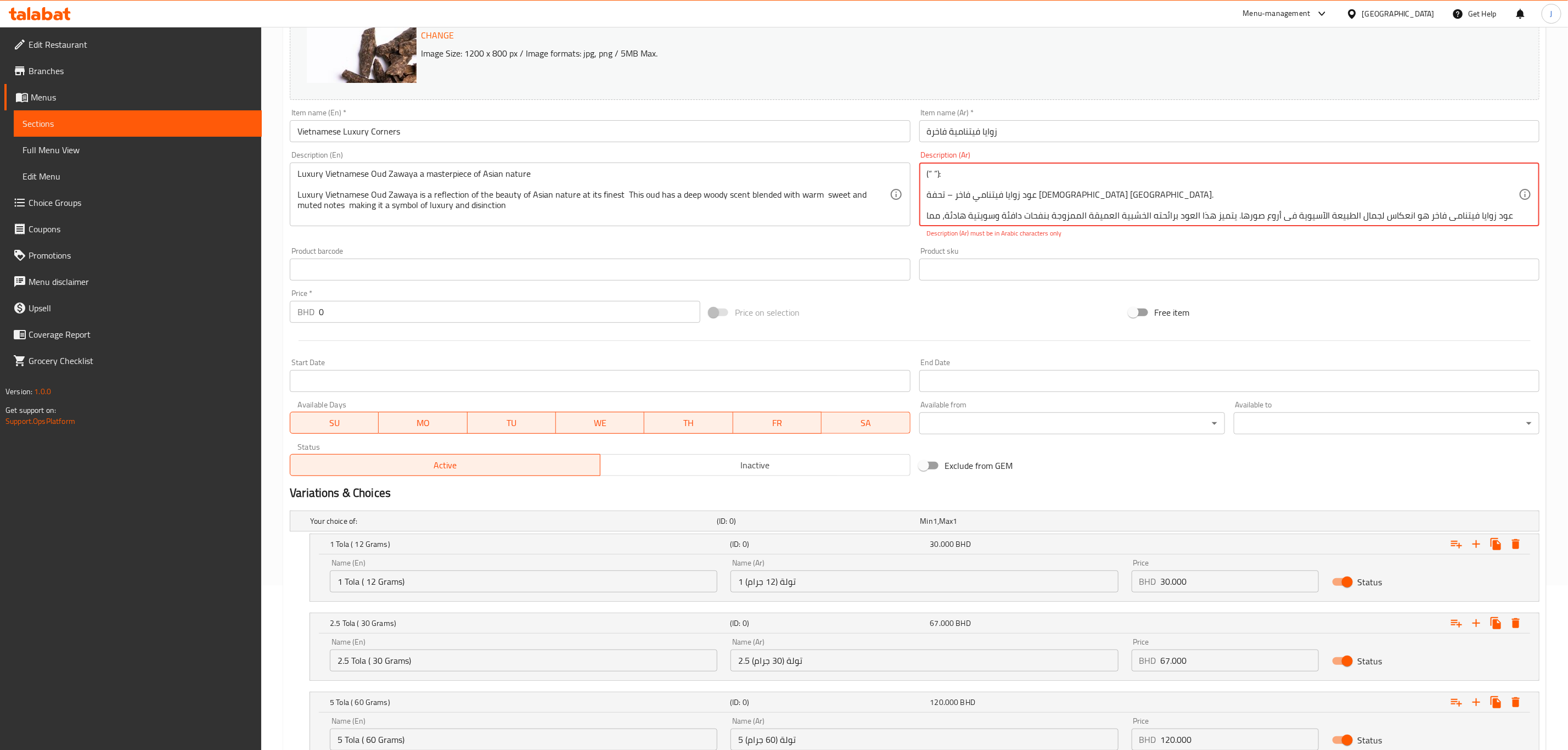
drag, startPoint x: 921, startPoint y: 171, endPoint x: 941, endPoint y: 181, distance: 22.4
click at [977, 198] on div "(“ ”): عود زوايا فيتنامي فاخر – تحفة من الطبيعة الآسيوية. عود زوايا فيتنامي فاخ…" at bounding box center [1229, 195] width 620 height 64
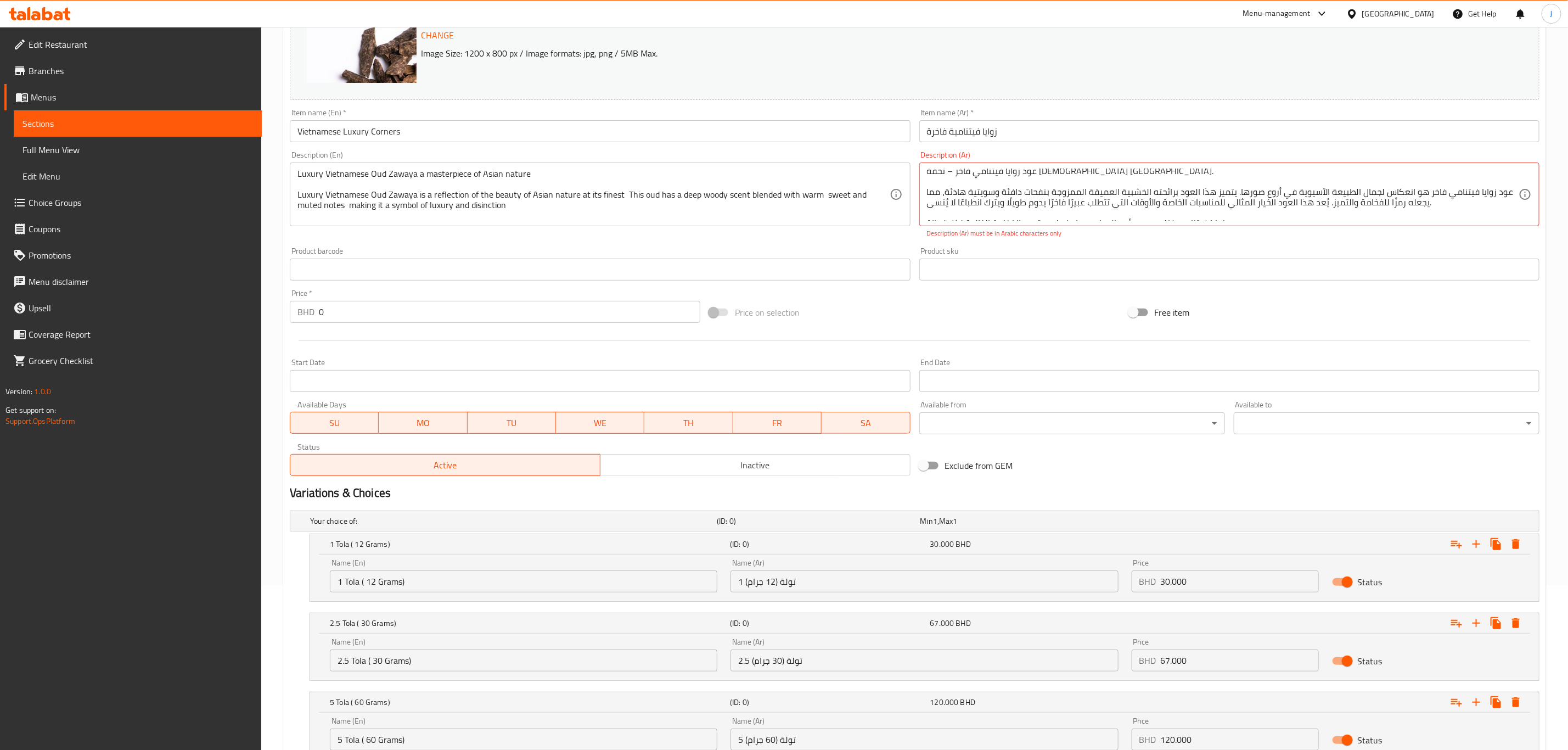
scroll to position [34, 0]
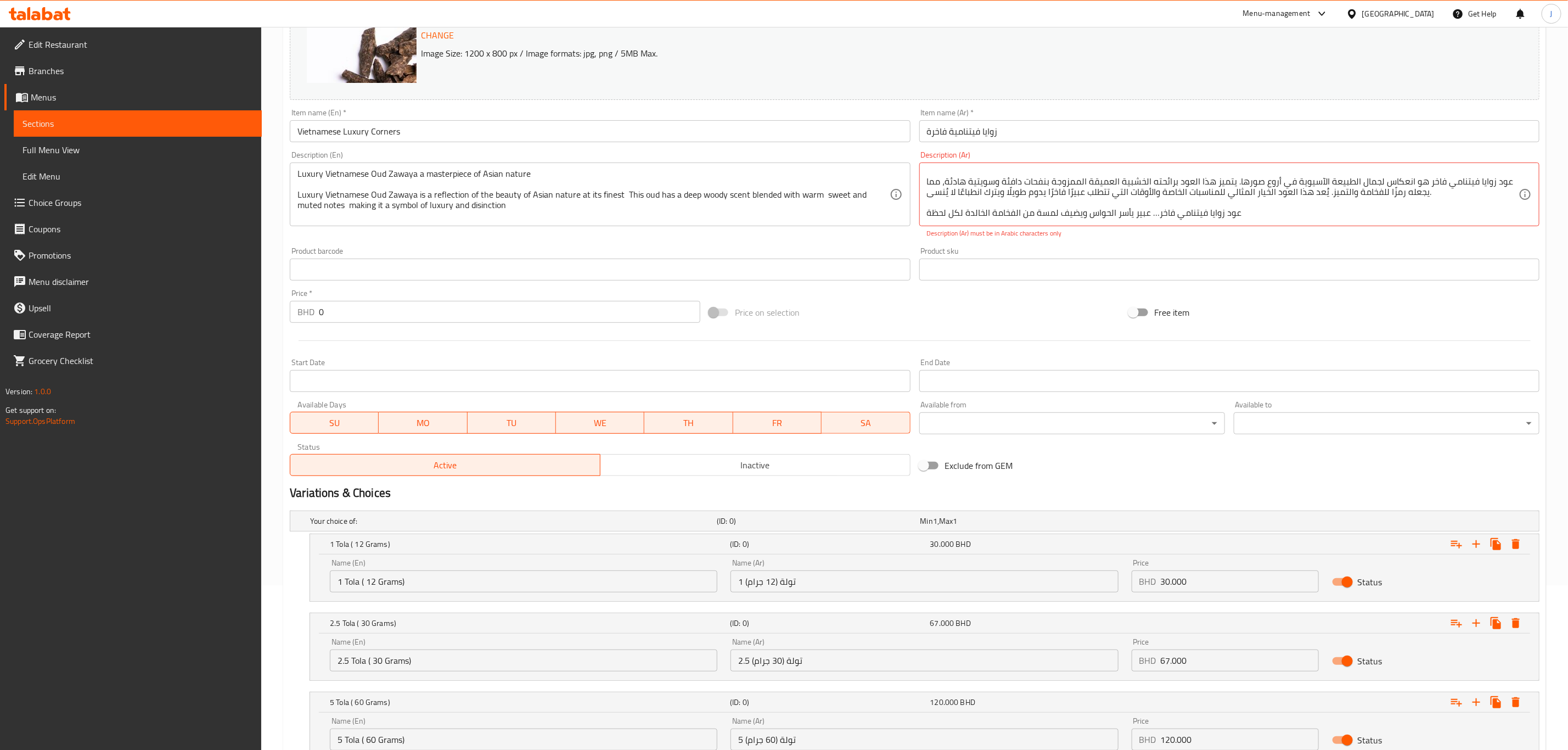
drag, startPoint x: 924, startPoint y: 171, endPoint x: 949, endPoint y: 214, distance: 49.7
click at [949, 214] on div "(“ ”): عود زوايا فيتنامي فاخر – تحفة من الطبيعة الآسيوية. عود زوايا فيتنامي فاخ…" at bounding box center [1229, 195] width 620 height 64
drag, startPoint x: 1272, startPoint y: 206, endPoint x: 930, endPoint y: 155, distance: 345.8
click at [930, 155] on div "Description (Ar) (“ ”): عود زوايا فيتنامي فاخر – تحفة من الطبيعة الآسيوية. عود …" at bounding box center [1229, 195] width 620 height 87
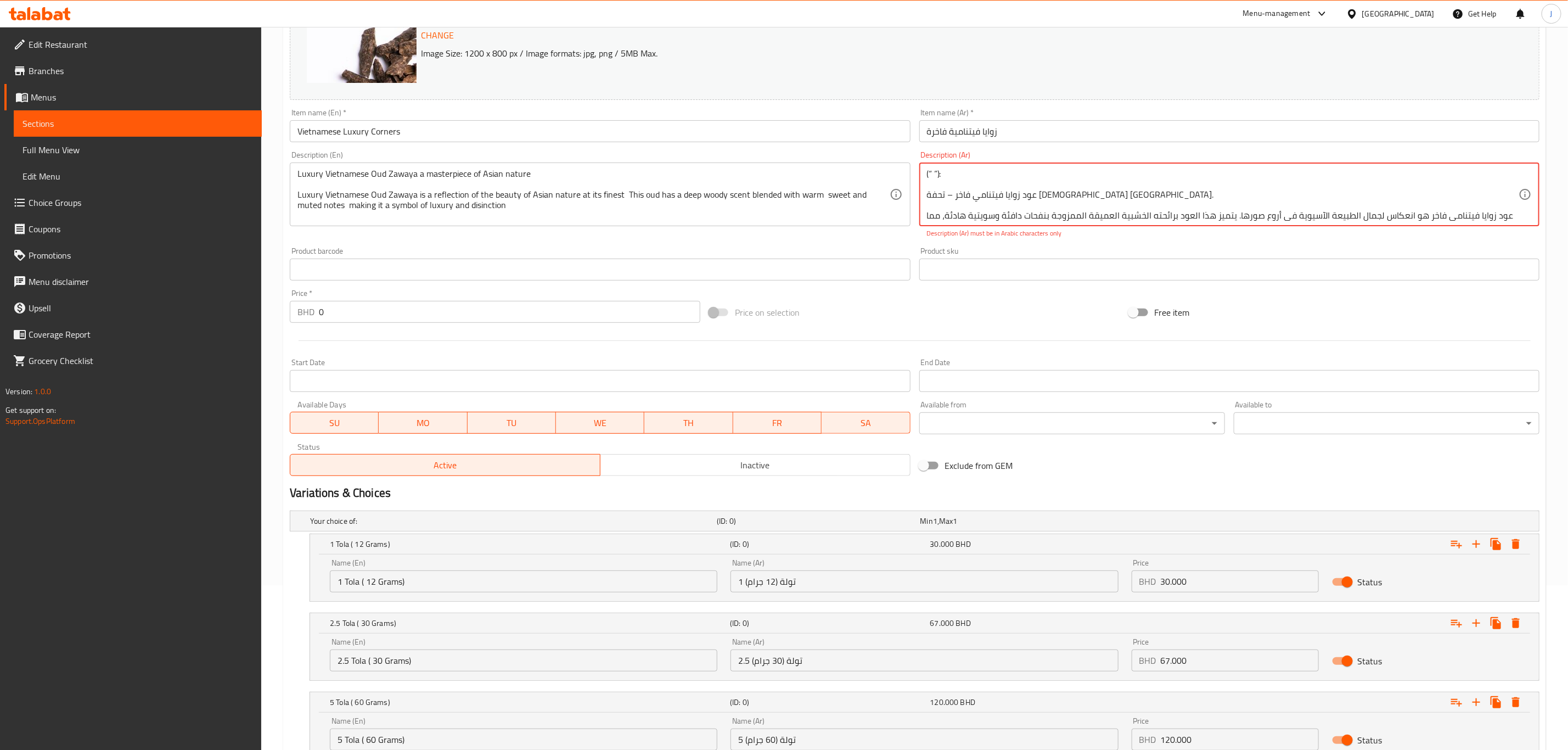
type textarea "( عود زوايا فيتنامي فاخر… عبير يأسر الحواس ويضيف لمسة من الفخامة الخالدة لكل لح…"
drag, startPoint x: 1331, startPoint y: 190, endPoint x: 884, endPoint y: 149, distance: 448.9
click at [884, 149] on div "Change Image Size: 1200 x 800 px / Image formats: jpg, png / 5MB Max. Item name…" at bounding box center [914, 230] width 1259 height 501
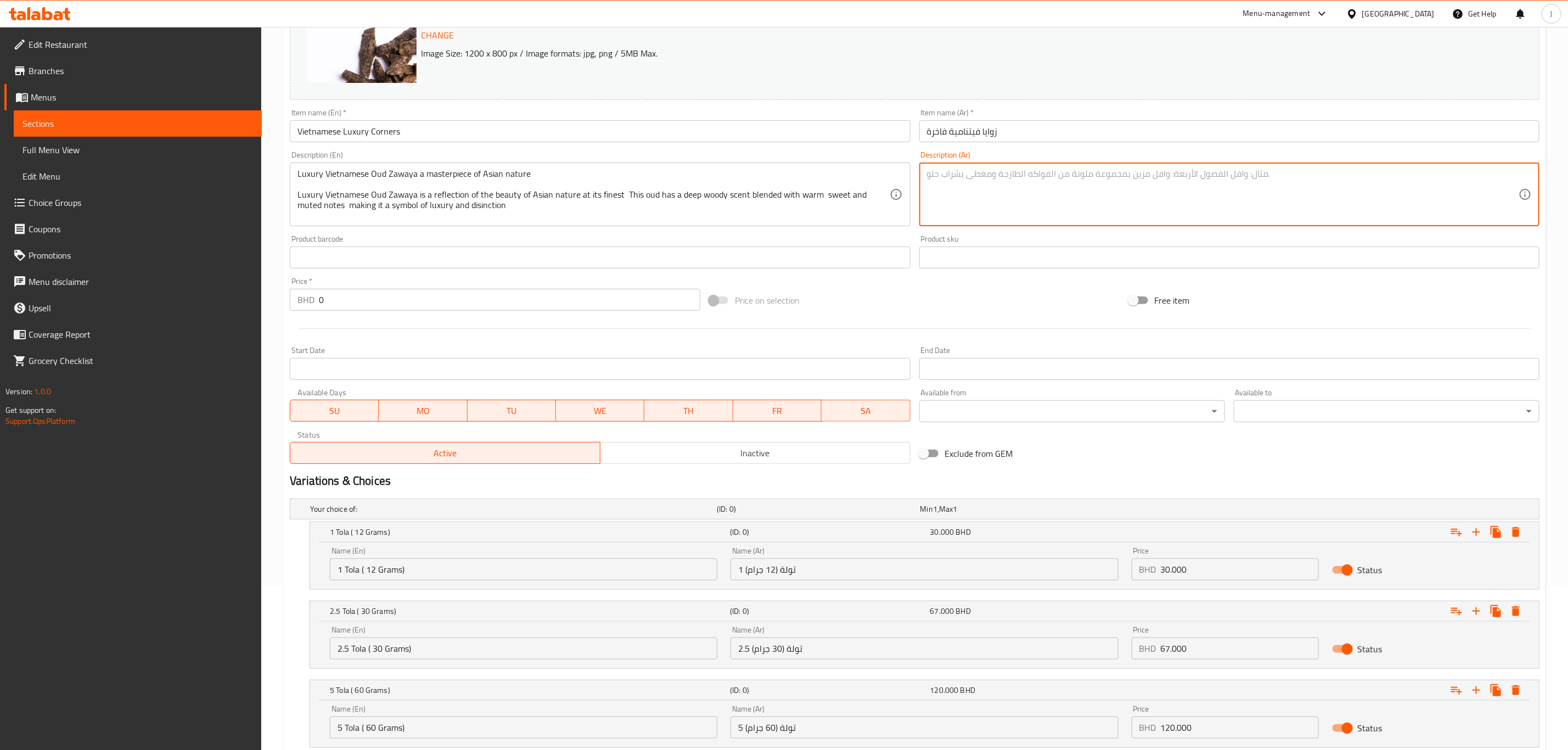
paste textarea ""عود فيتنامي فاخر، زوايا، تحفة فنية من الطبيعة الآسيوية عود فيتنامي فاخر، زوايا…"
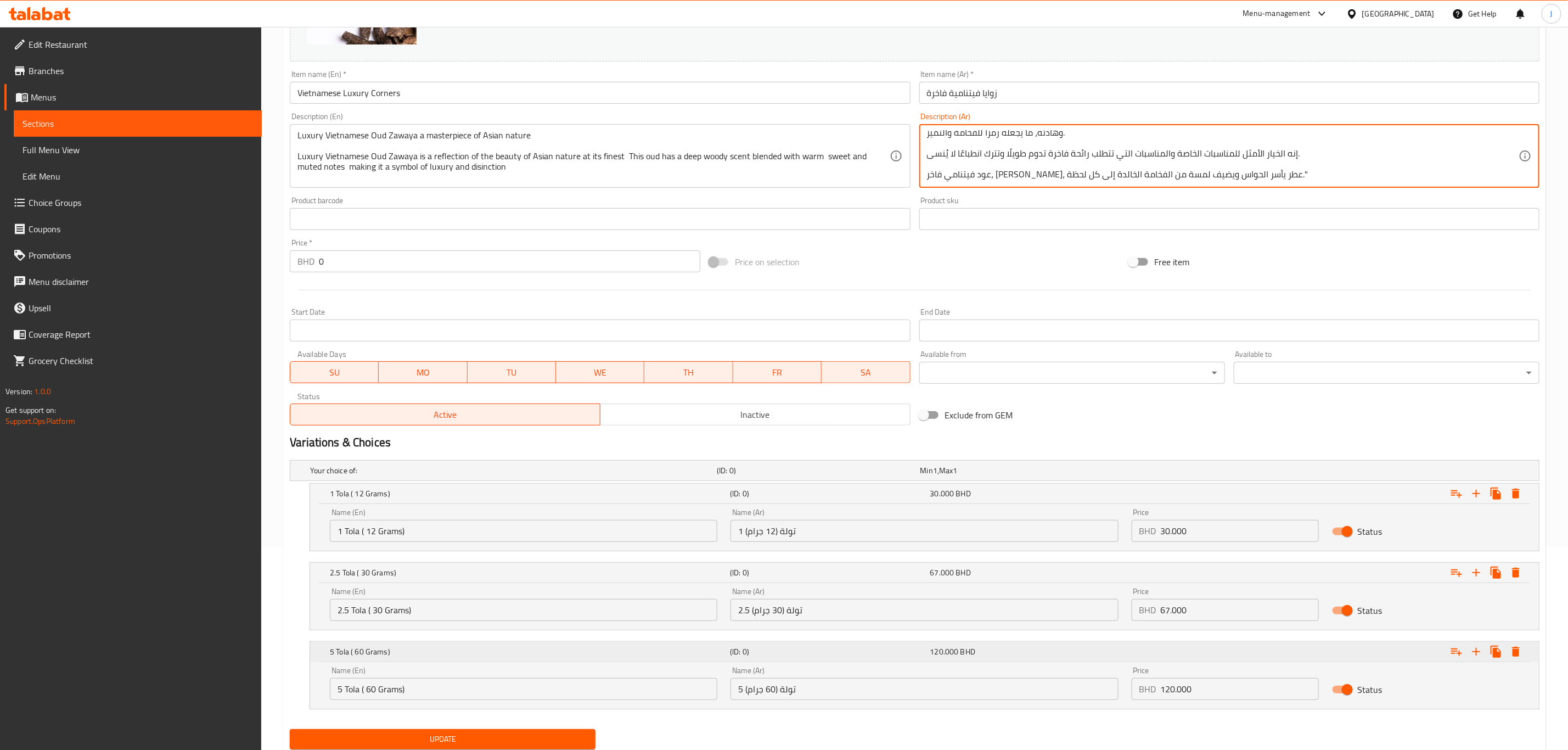
scroll to position [241, 0]
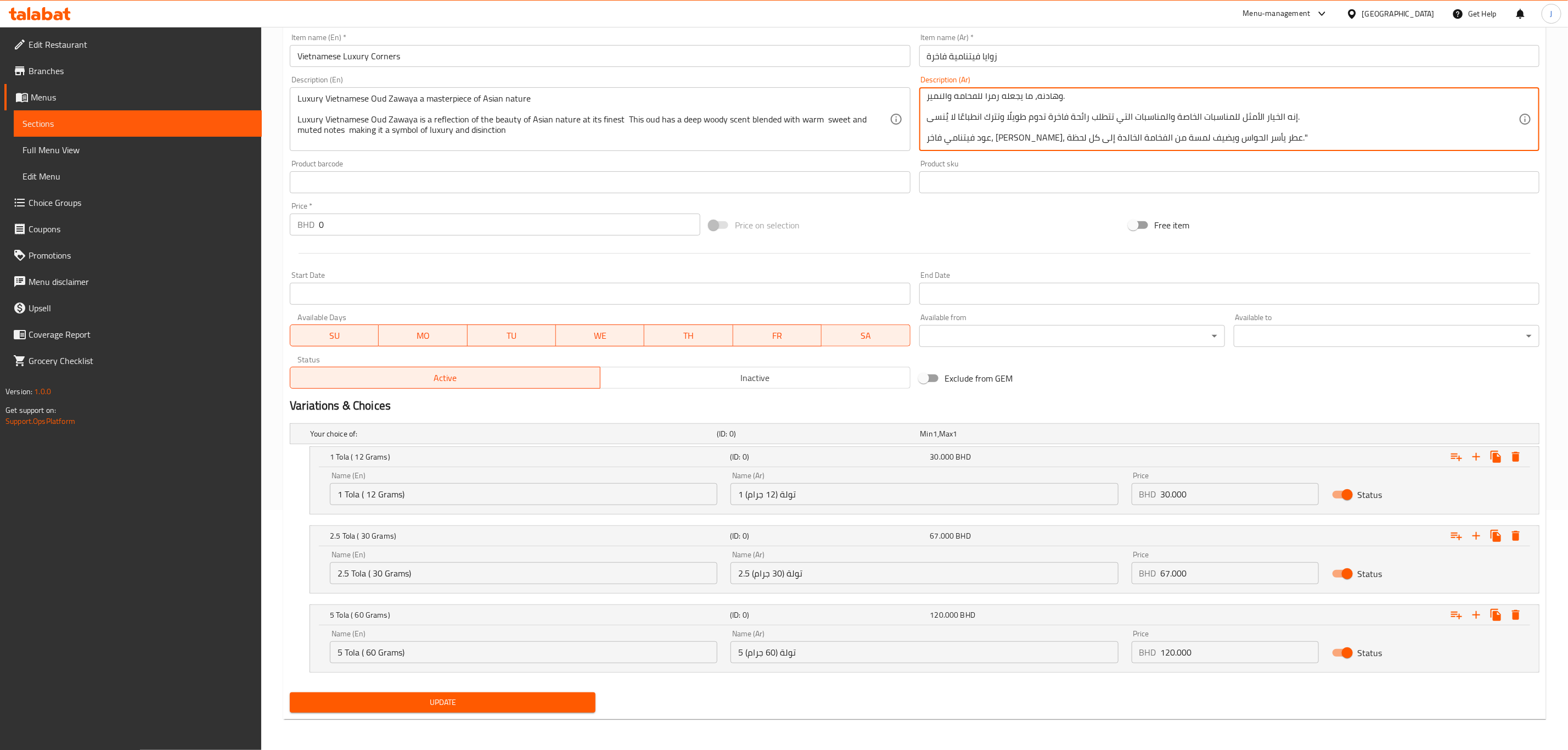
type textarea ""عود فيتنامي فاخر، زوايا، تحفة فنية من الطبيعة الآسيوية عود فيتنامي فاخر، زوايا…"
click at [381, 699] on span "Update" at bounding box center [443, 702] width 288 height 14
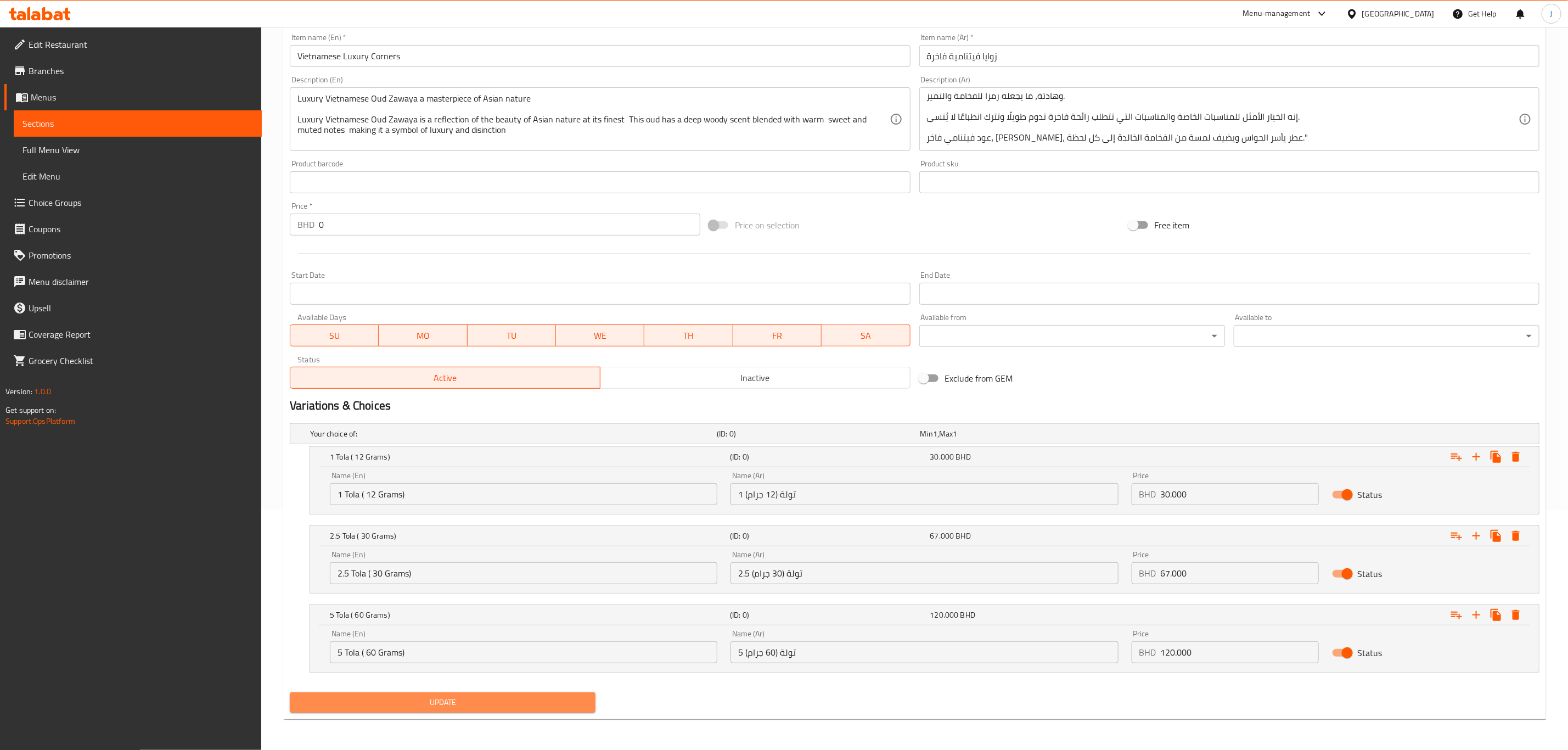
click at [503, 695] on span "Update" at bounding box center [443, 702] width 288 height 14
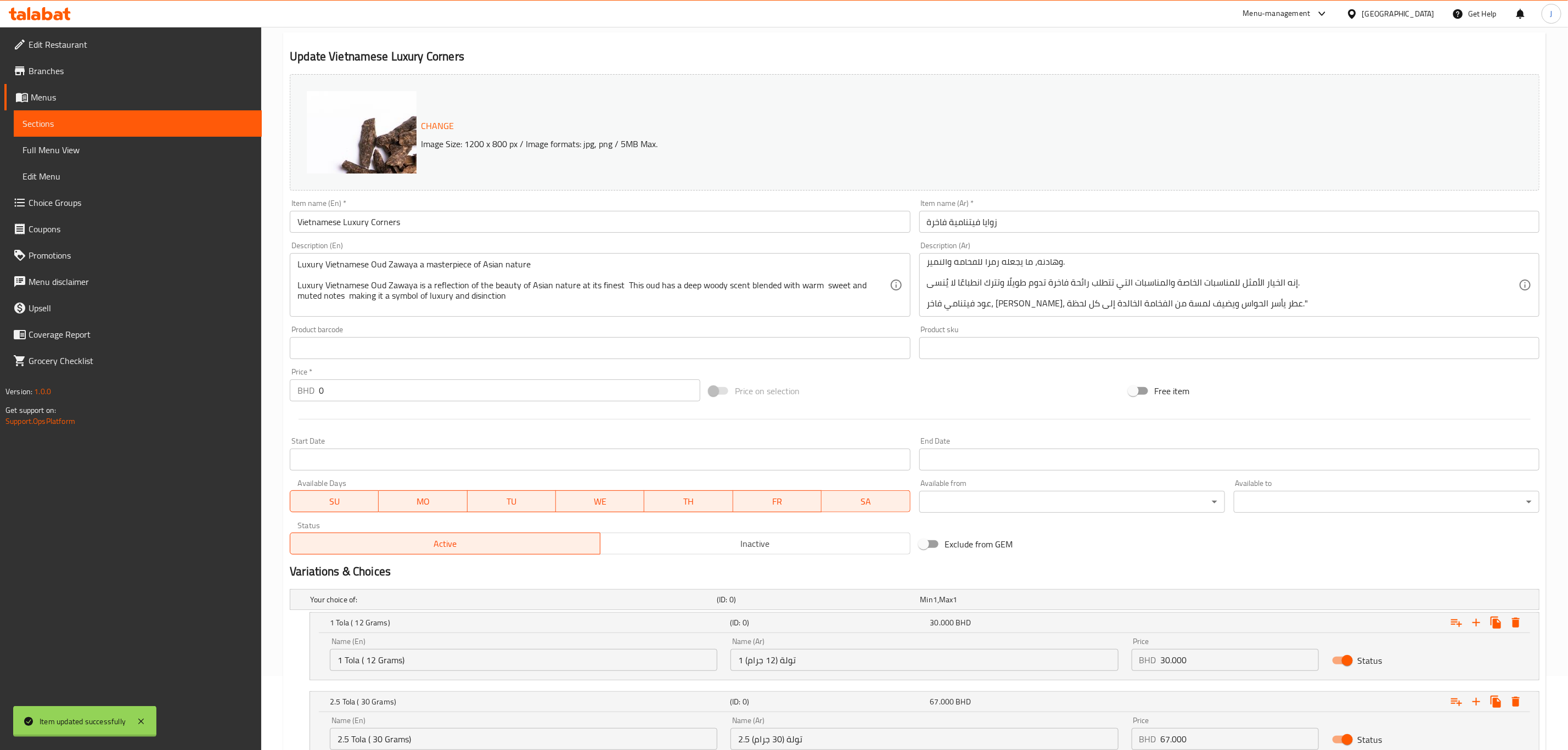
scroll to position [0, 0]
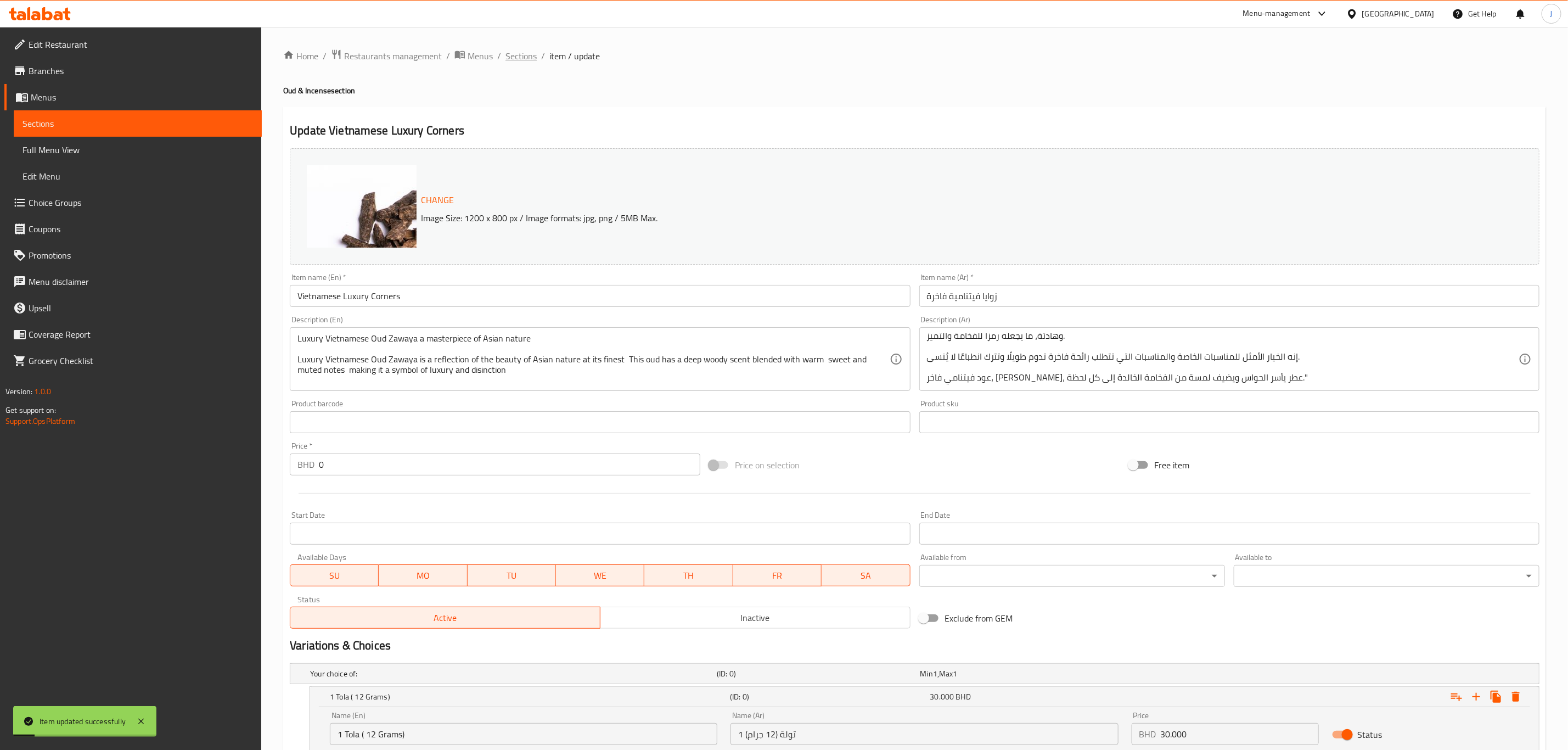
click at [521, 53] on span "Sections" at bounding box center [521, 55] width 31 height 13
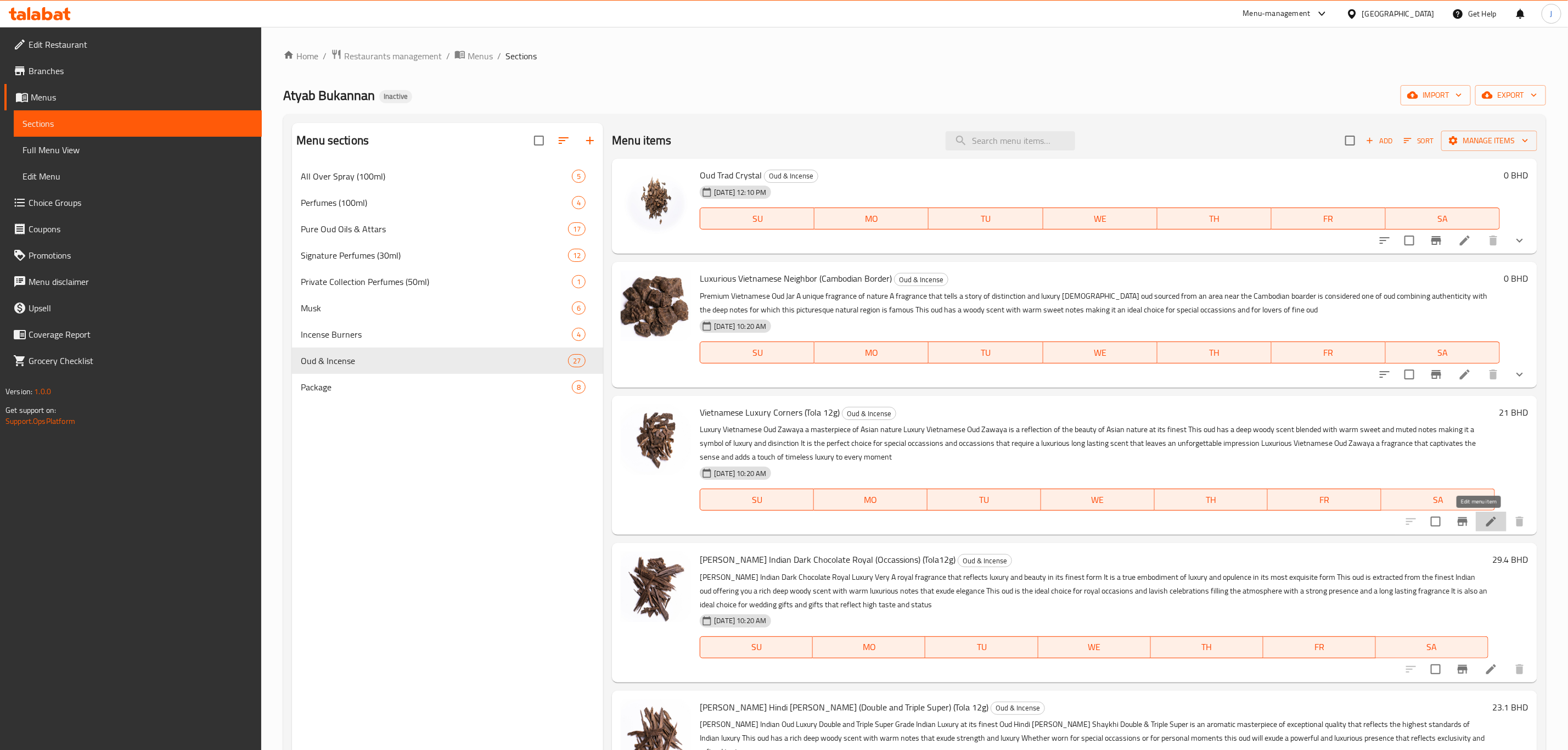
click at [1485, 524] on icon at bounding box center [1491, 521] width 13 height 13
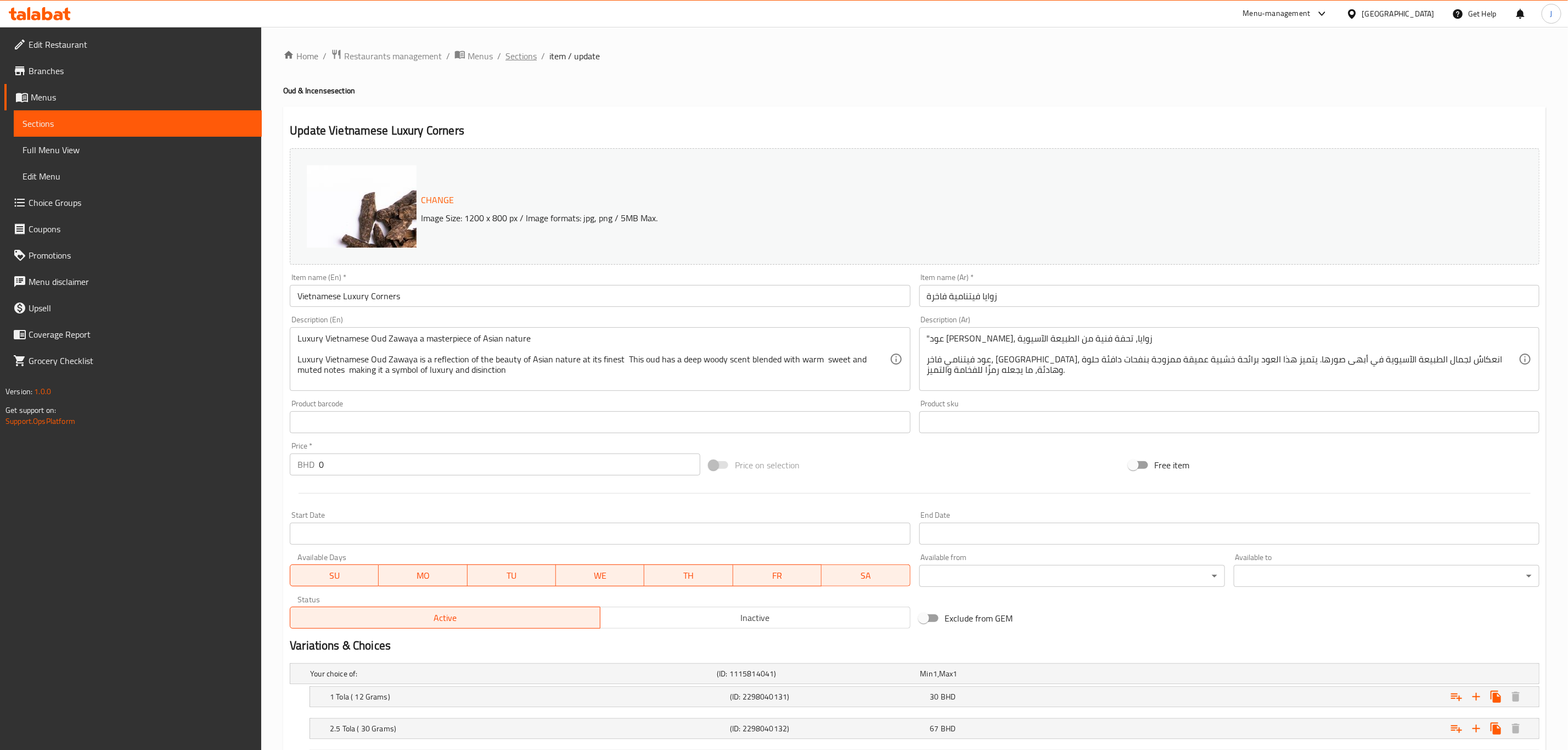
click at [517, 60] on span "Sections" at bounding box center [521, 55] width 31 height 13
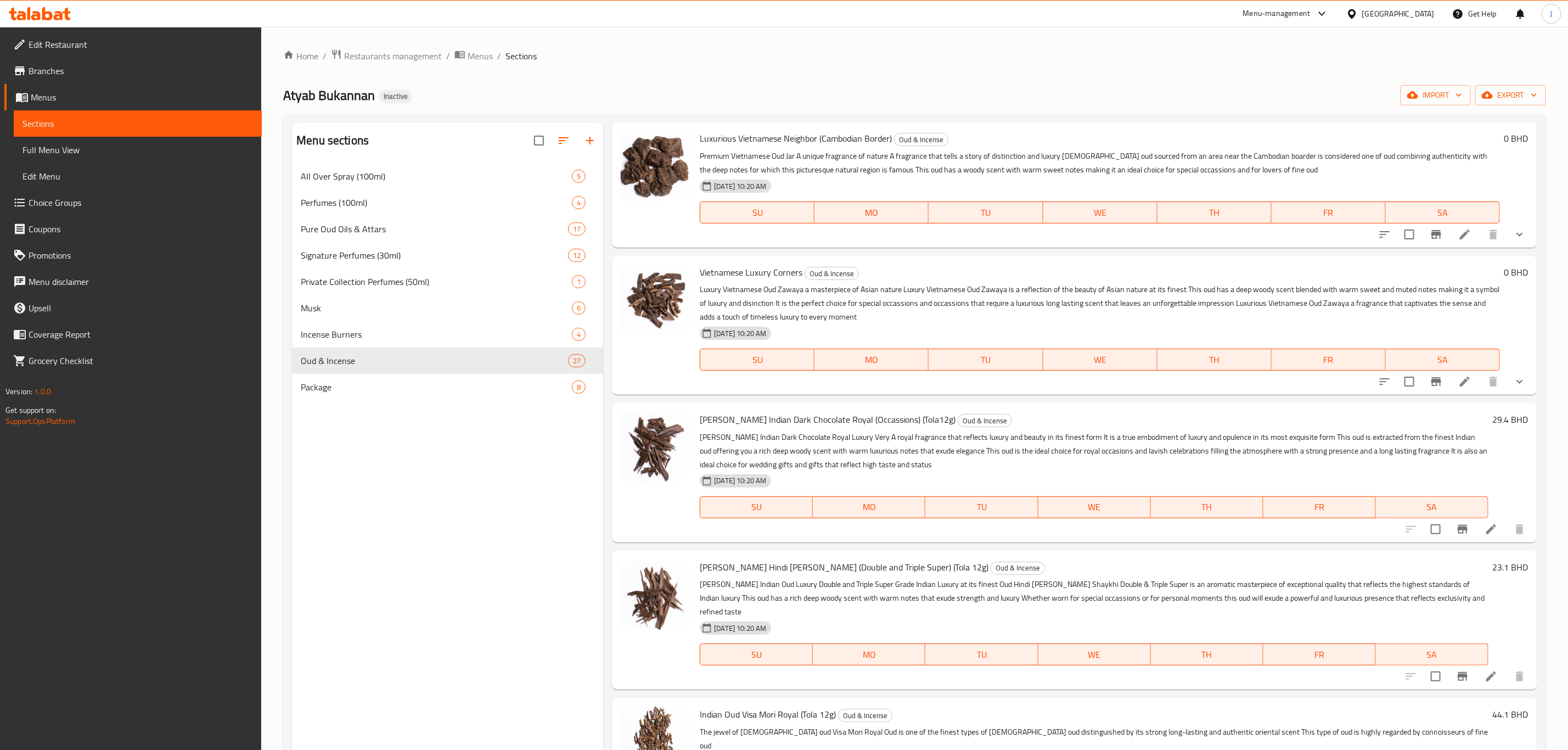
scroll to position [164, 0]
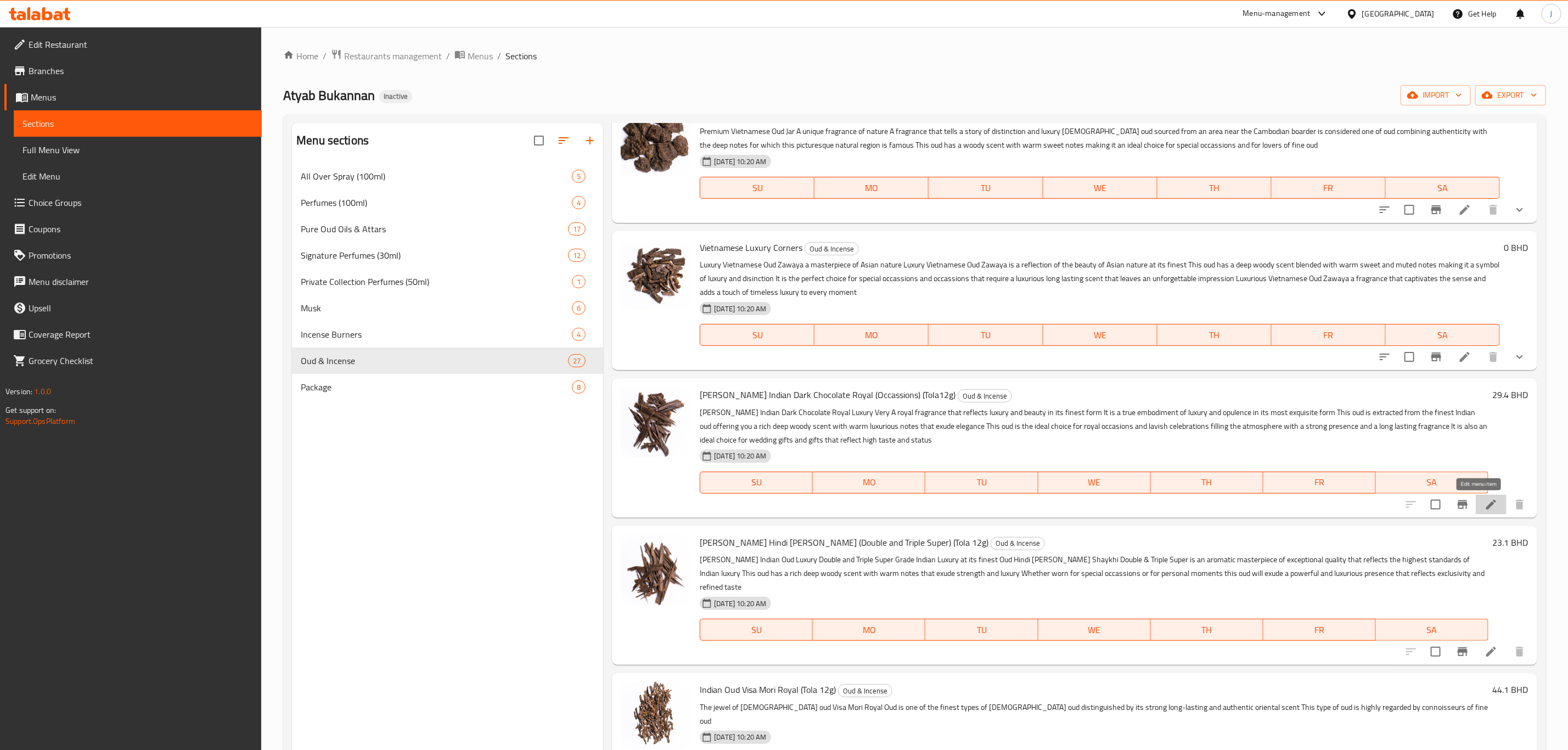
click at [1485, 504] on icon at bounding box center [1491, 504] width 13 height 13
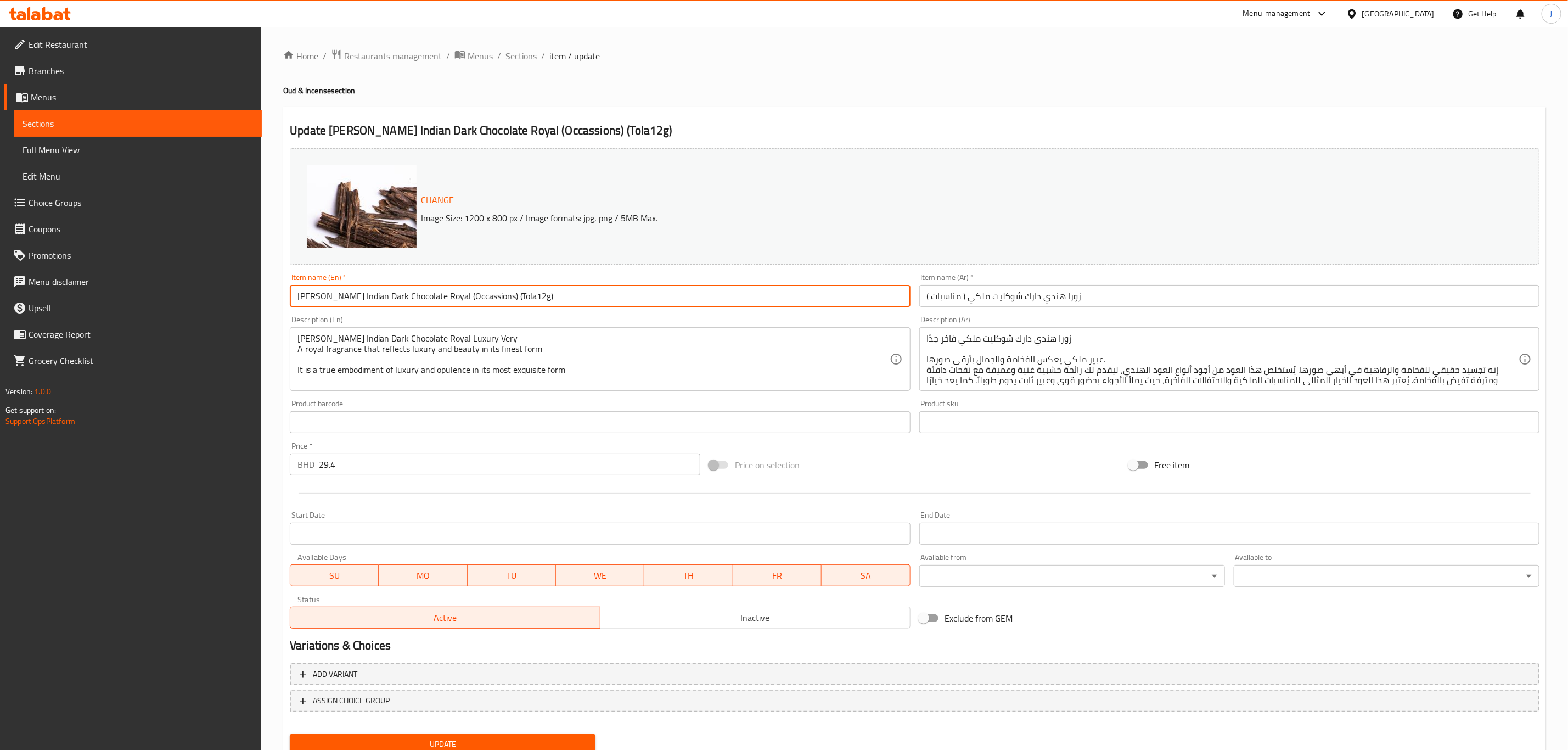
drag, startPoint x: 509, startPoint y: 300, endPoint x: 463, endPoint y: 300, distance: 46.0
click at [463, 300] on input "Zora Indian Dark Chocolate Royal (Occassions) (Tola12g)" at bounding box center [600, 296] width 620 height 22
drag, startPoint x: 522, startPoint y: 295, endPoint x: 174, endPoint y: 297, distance: 348.0
click at [174, 297] on div "Edit Restaurant Branches Menus Sections Full Menu View Edit Menu Choice Groups …" at bounding box center [784, 409] width 1568 height 765
type input "Zora Indian Dark Chocolate Royal (Occassions)"
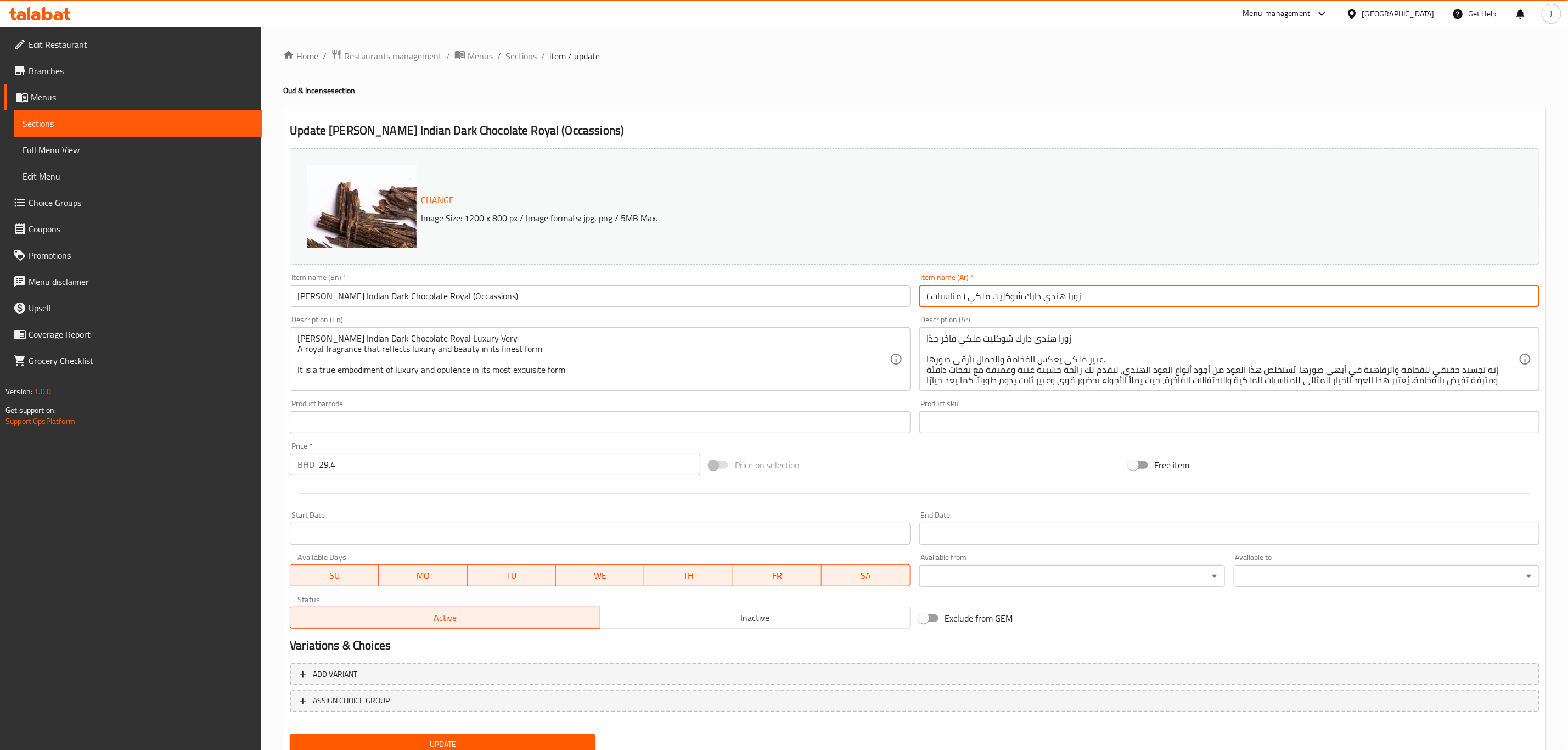
paste input "شوكولاتة داكنة هندية ملكية (مناسبات"
drag, startPoint x: 1150, startPoint y: 292, endPoint x: 725, endPoint y: 320, distance: 425.9
click at [725, 320] on div "Change Image Size: 1200 x 800 px / Image formats: jpg, png / 5MB Max. Item name…" at bounding box center [914, 388] width 1259 height 489
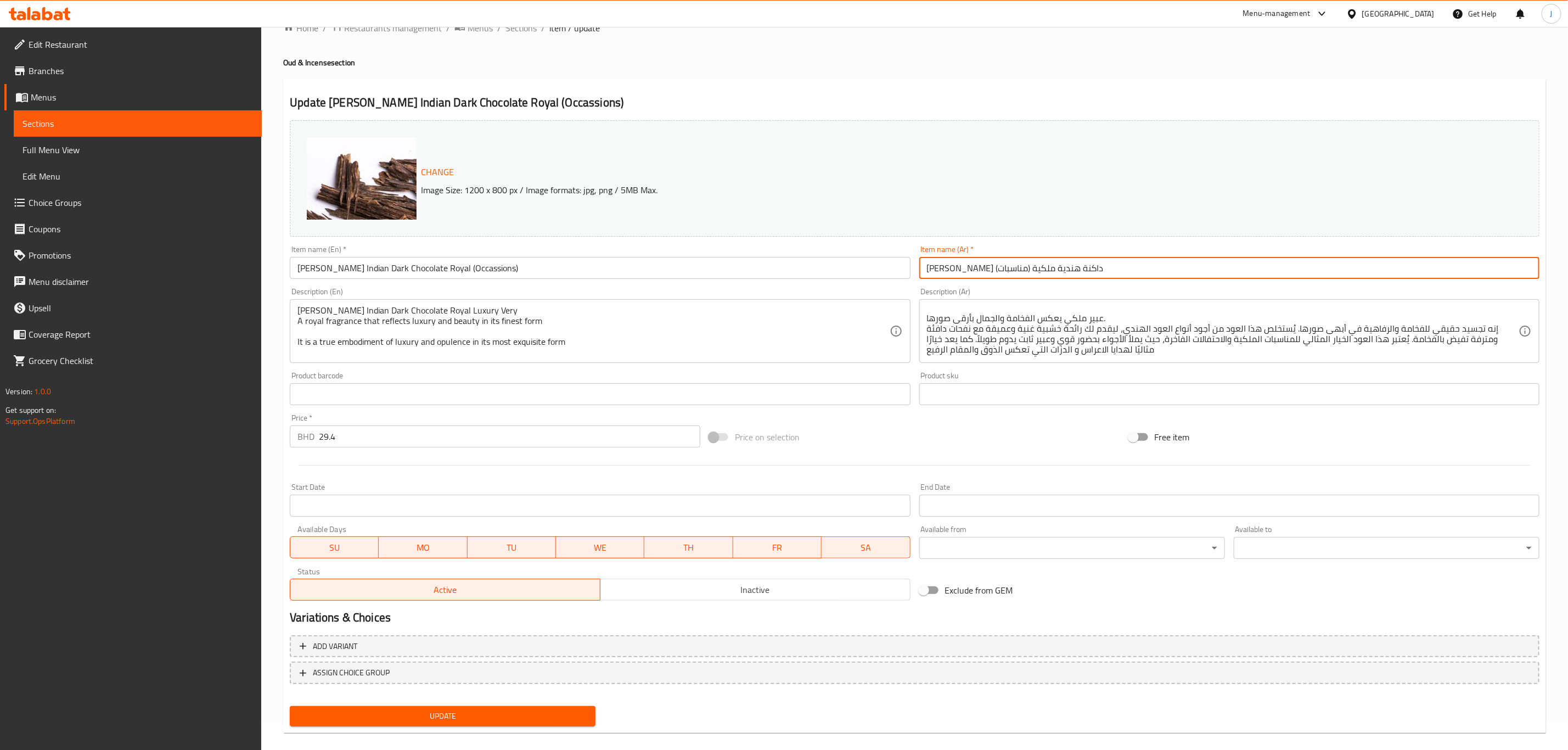
scroll to position [40, 0]
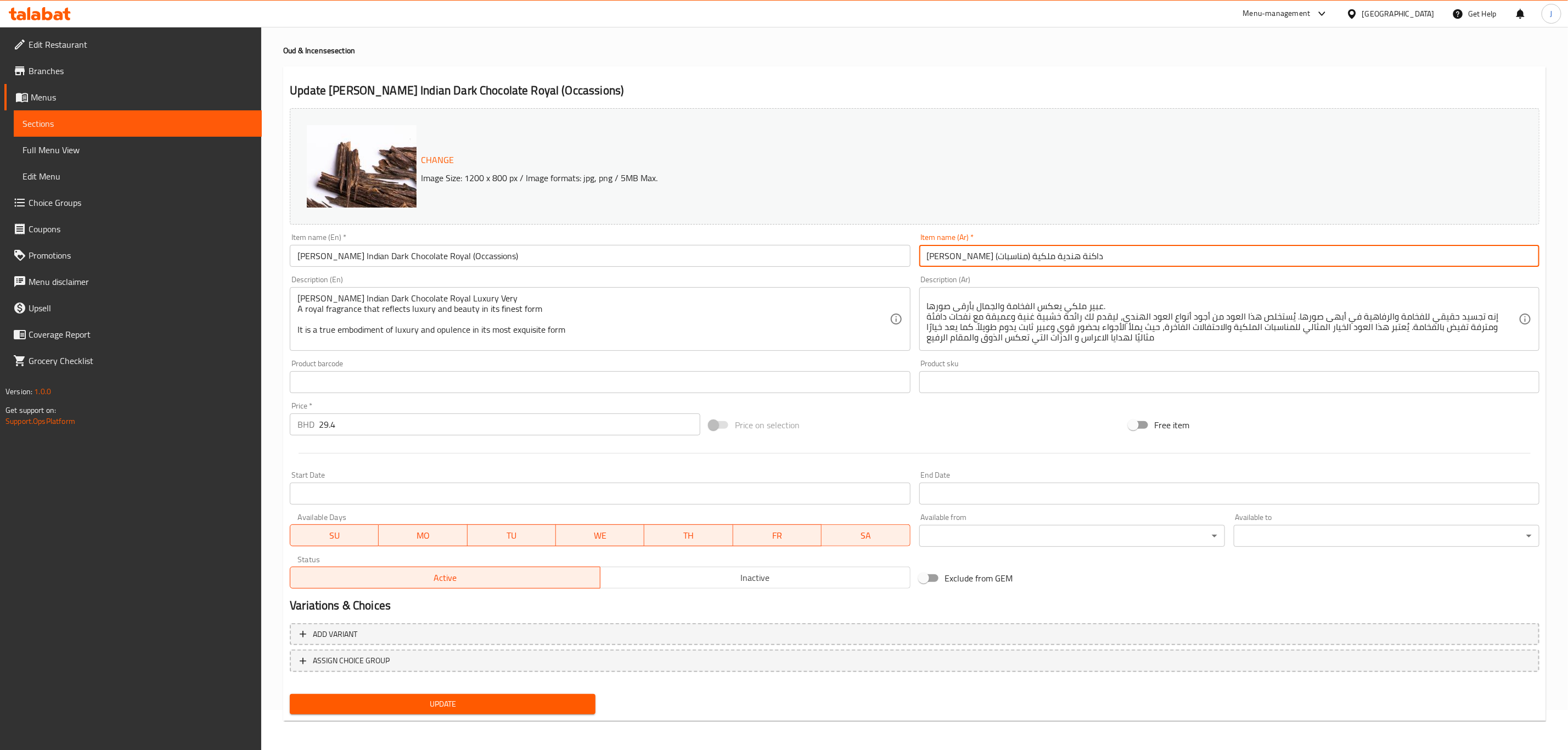
type input "زورا شوكولاتة داكنة هندية ملكية (مناسبات)"
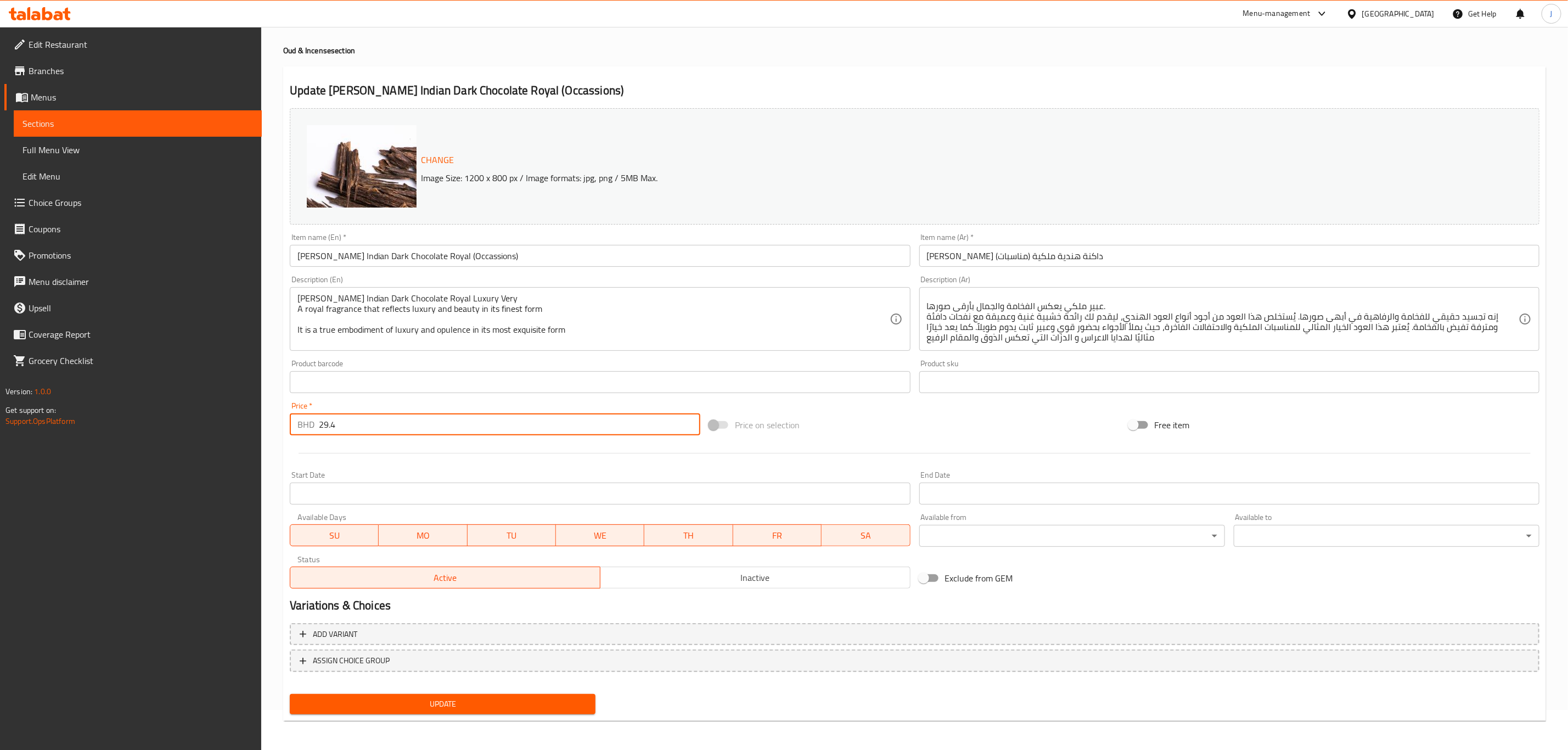
drag, startPoint x: 299, startPoint y: 445, endPoint x: 210, endPoint y: 445, distance: 89.0
click at [210, 445] on div "Edit Restaurant Branches Menus Sections Full Menu View Edit Menu Choice Groups …" at bounding box center [784, 369] width 1568 height 765
type input "0"
click at [377, 439] on div at bounding box center [914, 453] width 1259 height 27
click at [387, 636] on span "Add variant" at bounding box center [914, 634] width 1230 height 14
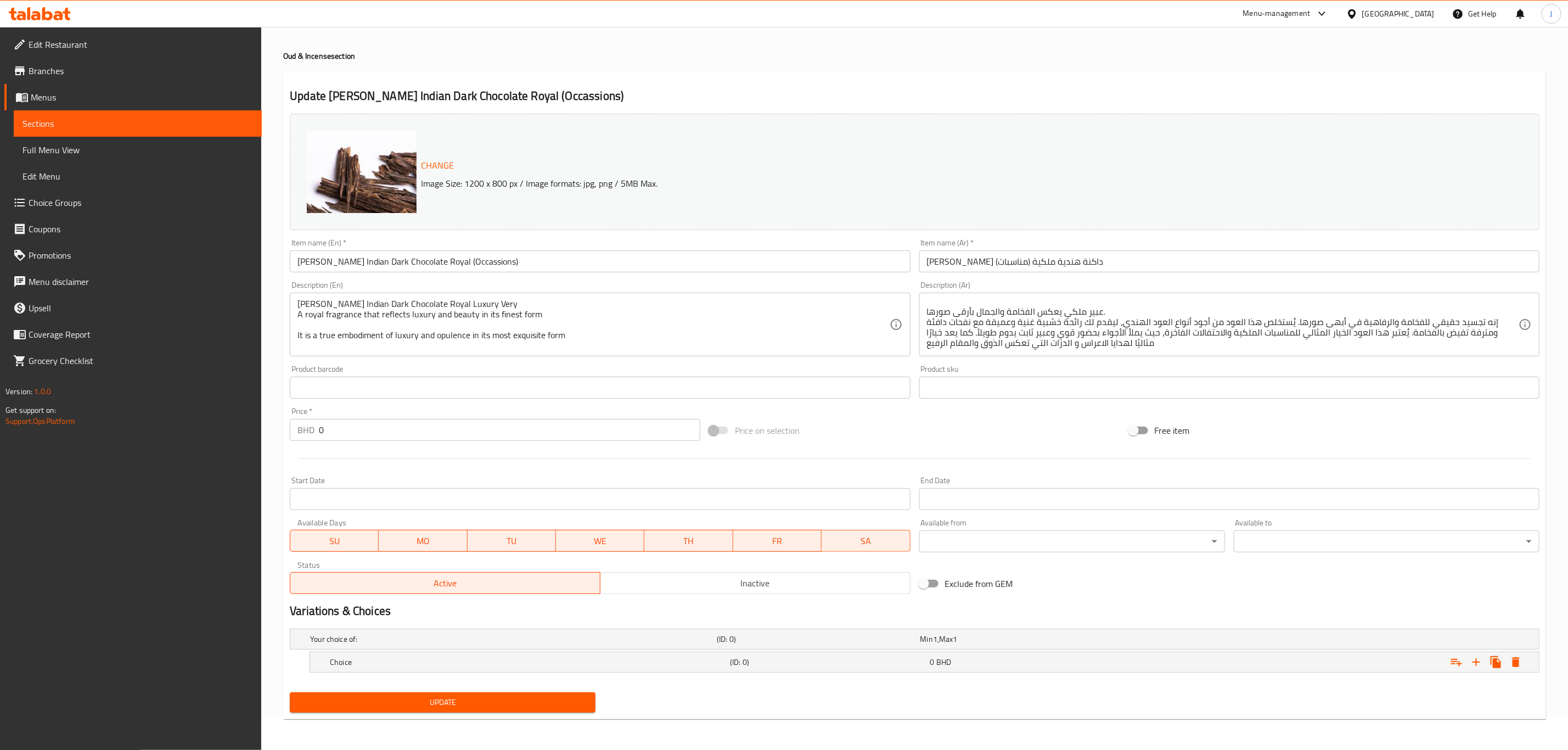
scroll to position [35, 0]
click at [1472, 662] on icon "Expand" at bounding box center [1476, 662] width 13 height 13
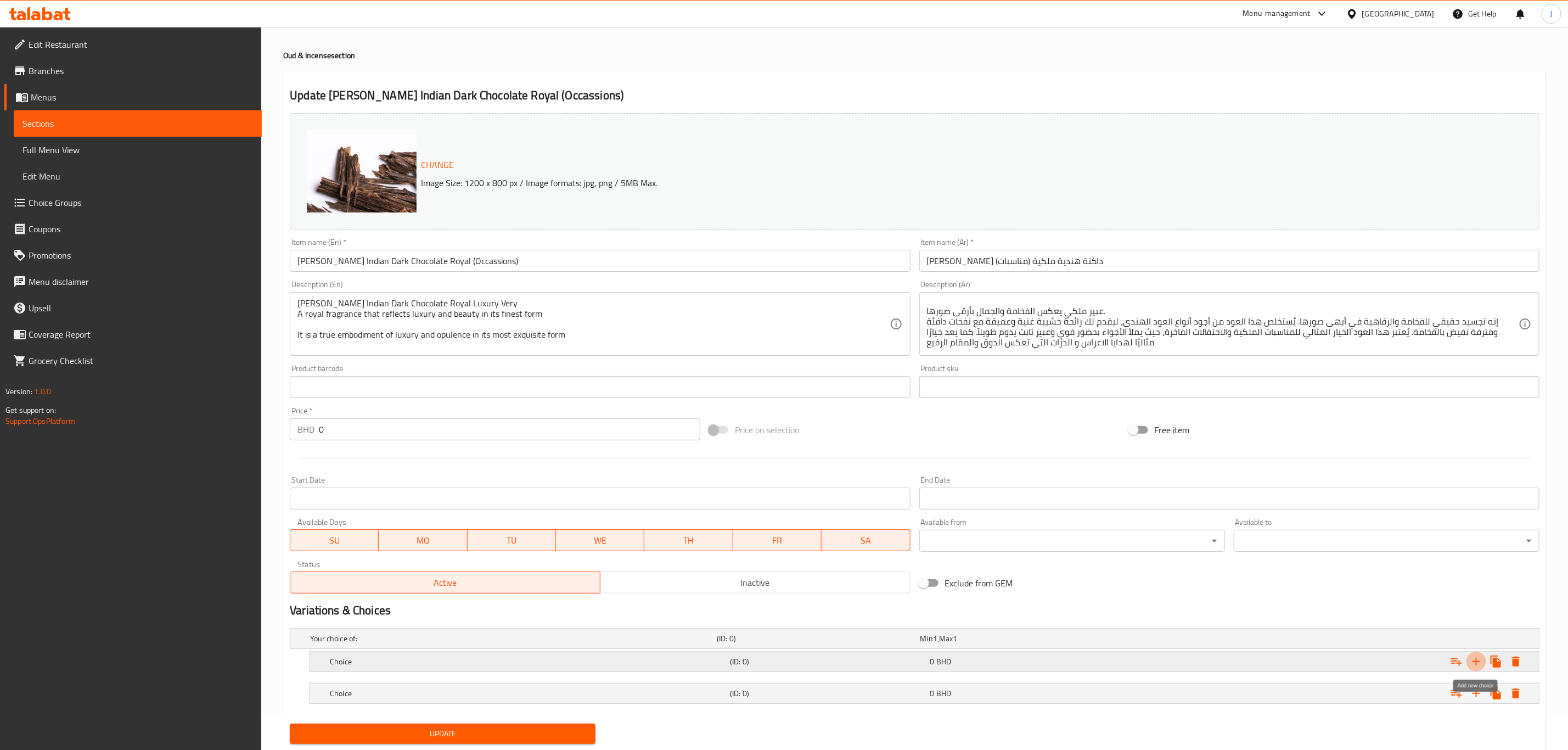
click at [1474, 659] on icon "Expand" at bounding box center [1476, 661] width 13 height 13
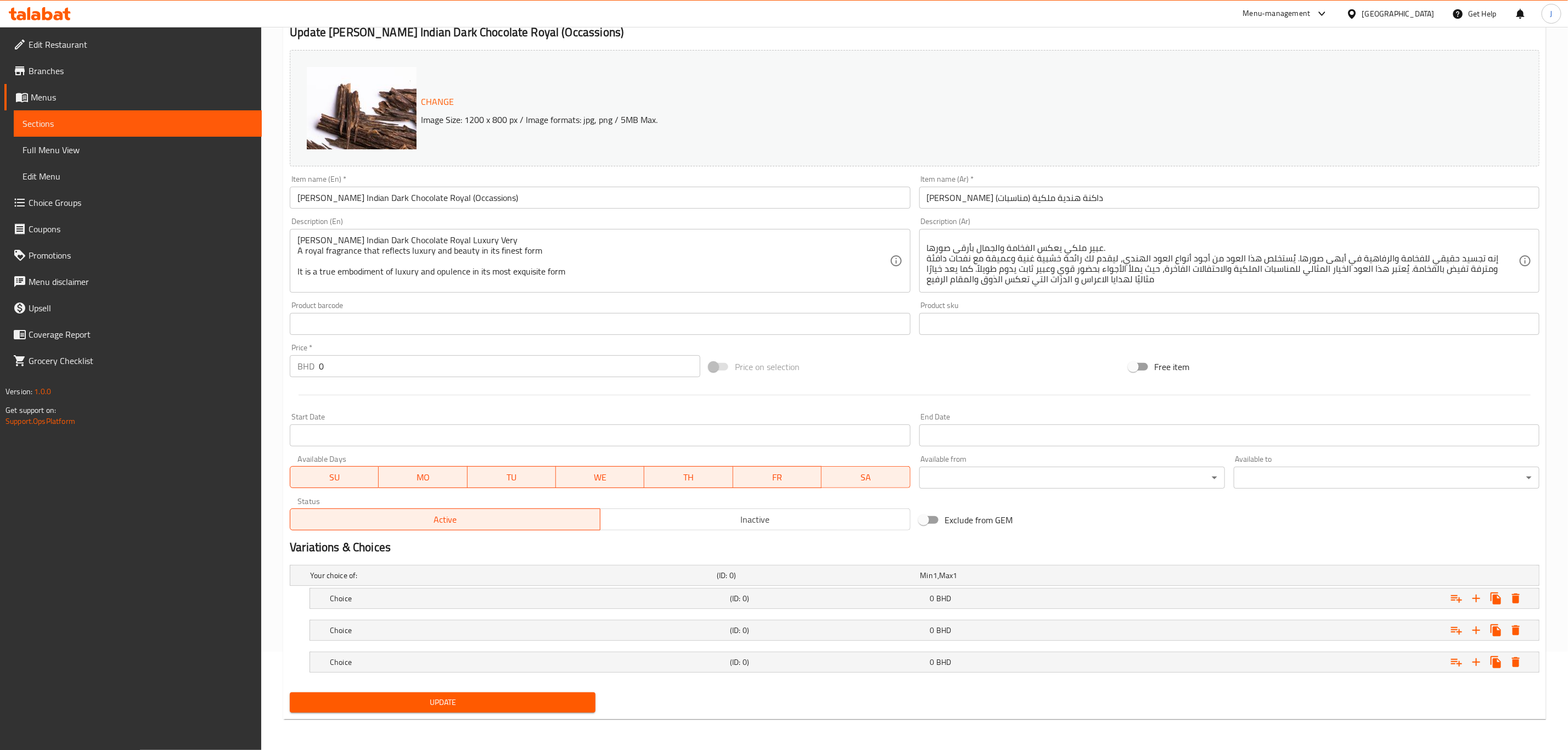
scroll to position [99, 0]
click at [391, 603] on h5 "Choice" at bounding box center [528, 598] width 396 height 11
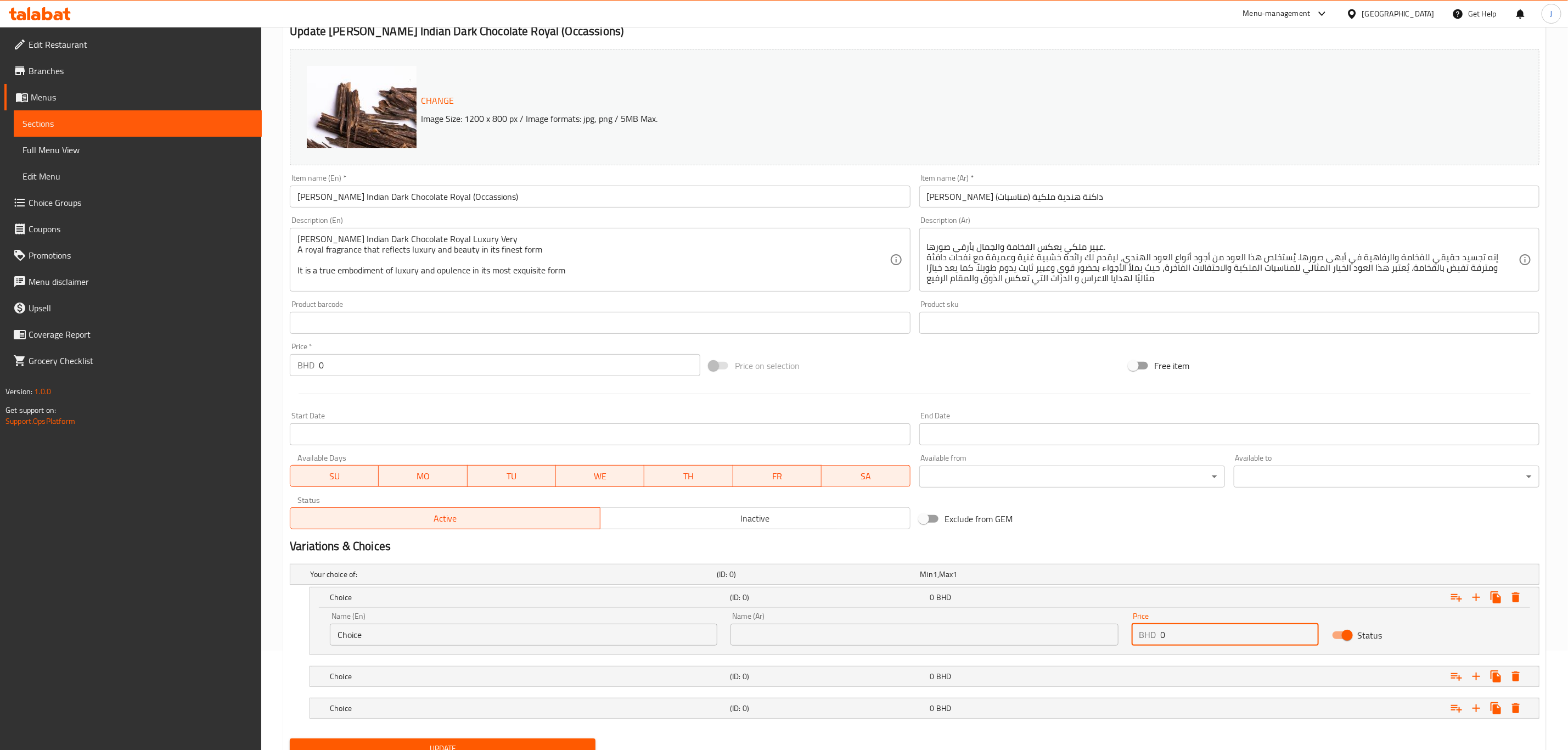
drag, startPoint x: 1171, startPoint y: 633, endPoint x: 1118, endPoint y: 633, distance: 53.0
click at [1118, 633] on div "Name (En) Choice Name (En) Name (Ar) Name (Ar) Price BHD 0 Price Status" at bounding box center [925, 629] width 1203 height 47
paste input "42.00"
type input "42.000"
click at [1150, 672] on div "Expand" at bounding box center [1328, 676] width 400 height 24
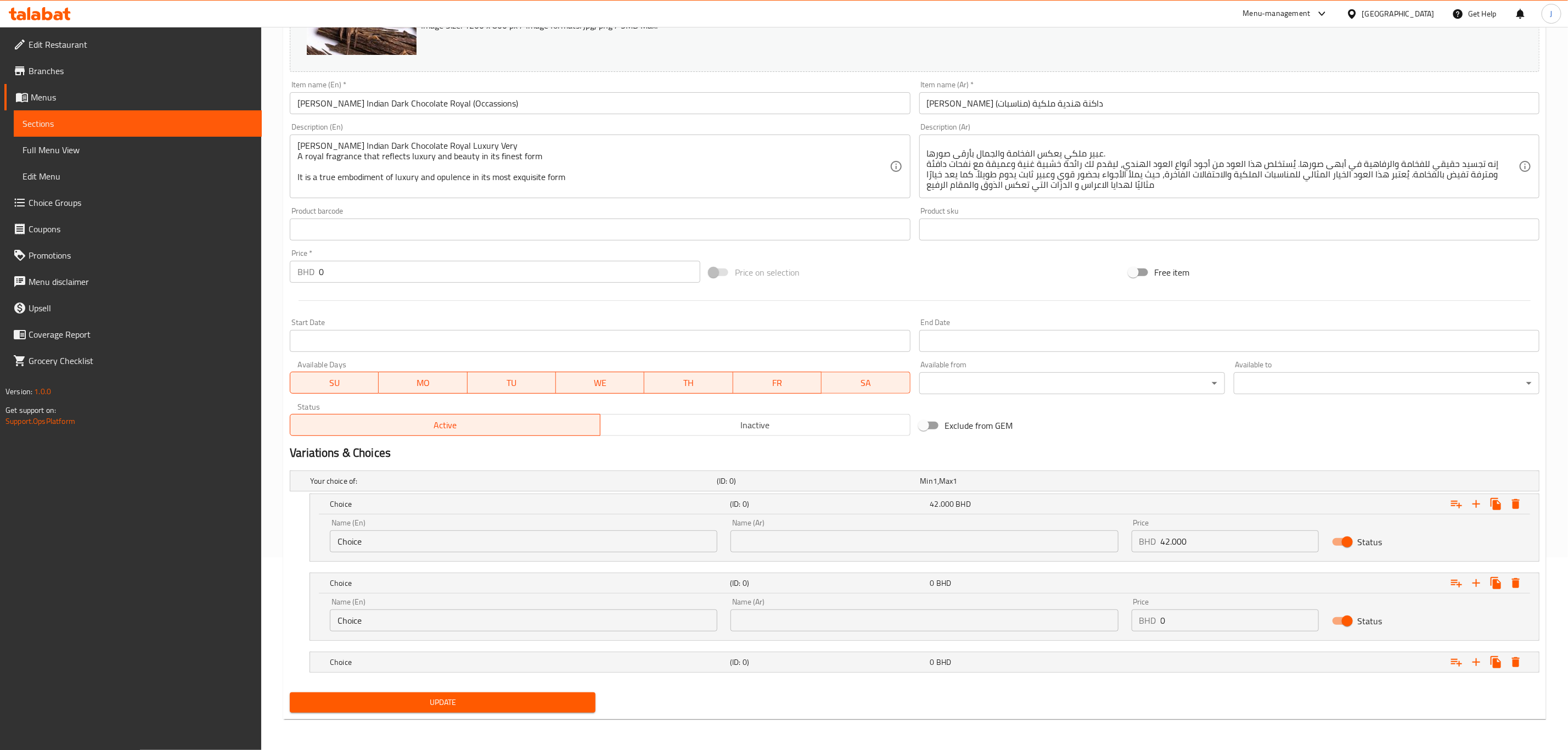
scroll to position [195, 0]
drag, startPoint x: 1181, startPoint y: 623, endPoint x: 1089, endPoint y: 622, distance: 92.0
click at [1089, 622] on div "Name (En) Choice Name (En) Name (Ar) Name (Ar) Price BHD 0 Price Status" at bounding box center [925, 614] width 1203 height 47
paste input "95.00"
type input "95.000"
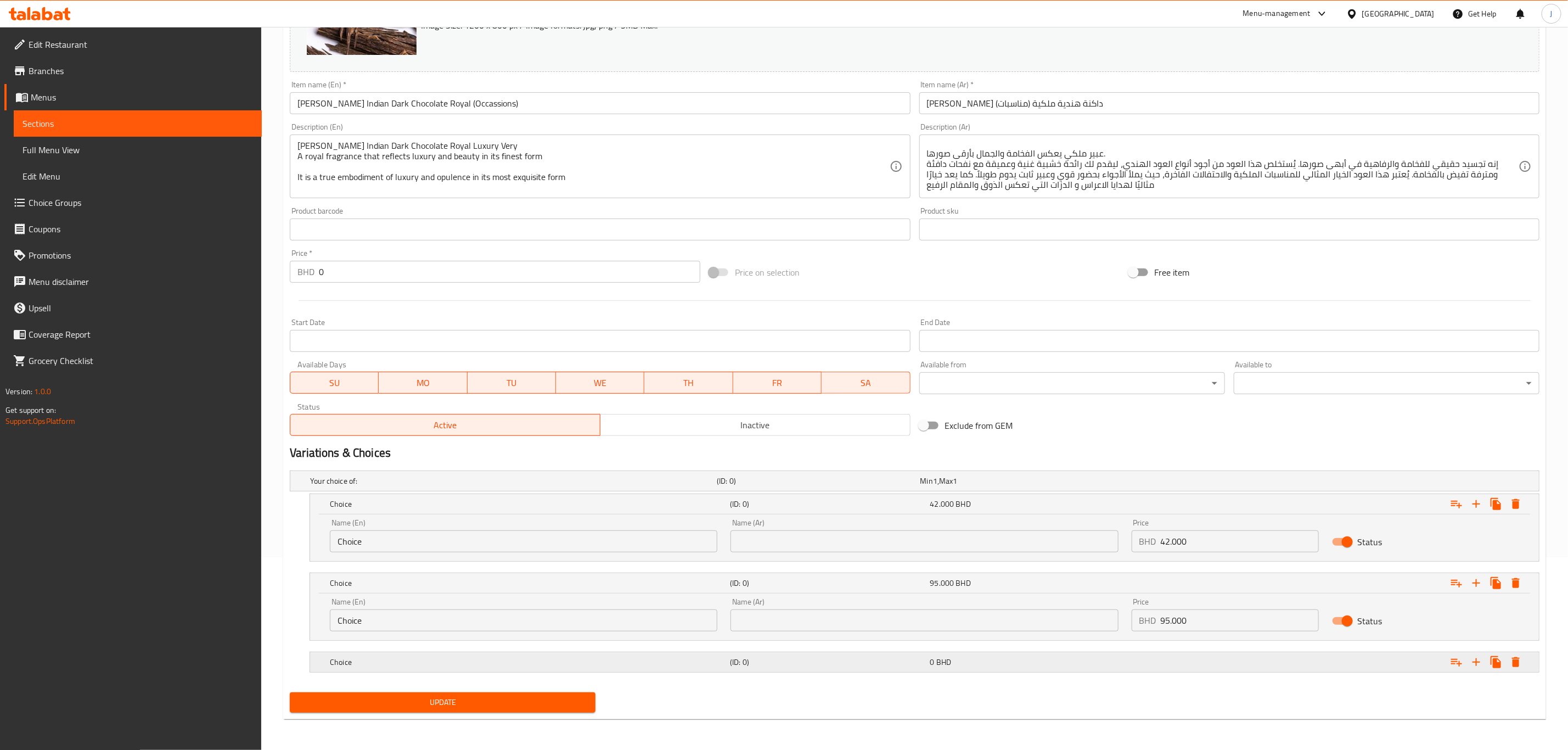
click at [997, 663] on div "0 BHD" at bounding box center [1028, 662] width 195 height 11
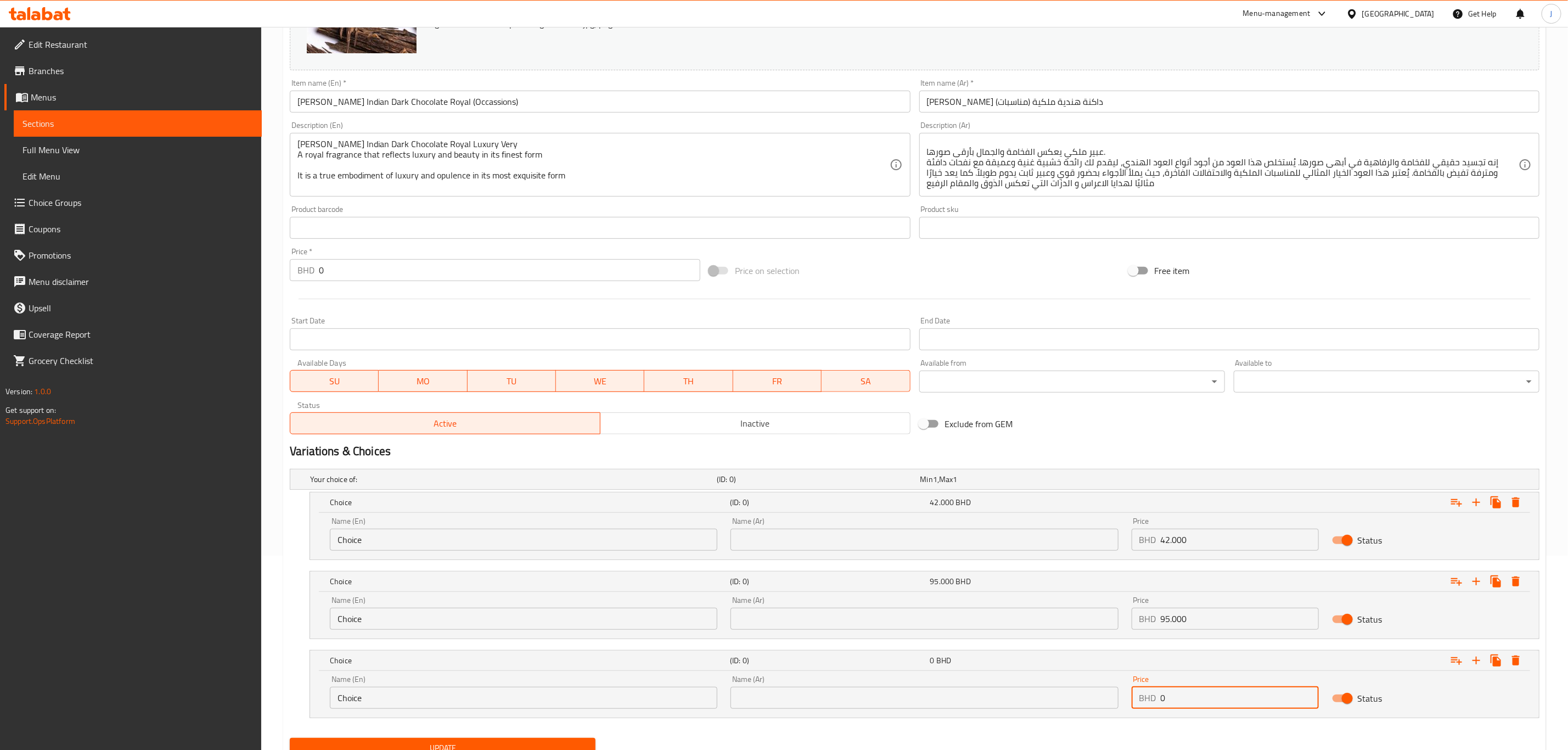
drag, startPoint x: 1172, startPoint y: 697, endPoint x: 1135, endPoint y: 697, distance: 37.0
click at [1135, 697] on div "BHD 0 Price" at bounding box center [1225, 698] width 187 height 22
paste input "168.00"
type input "168.000"
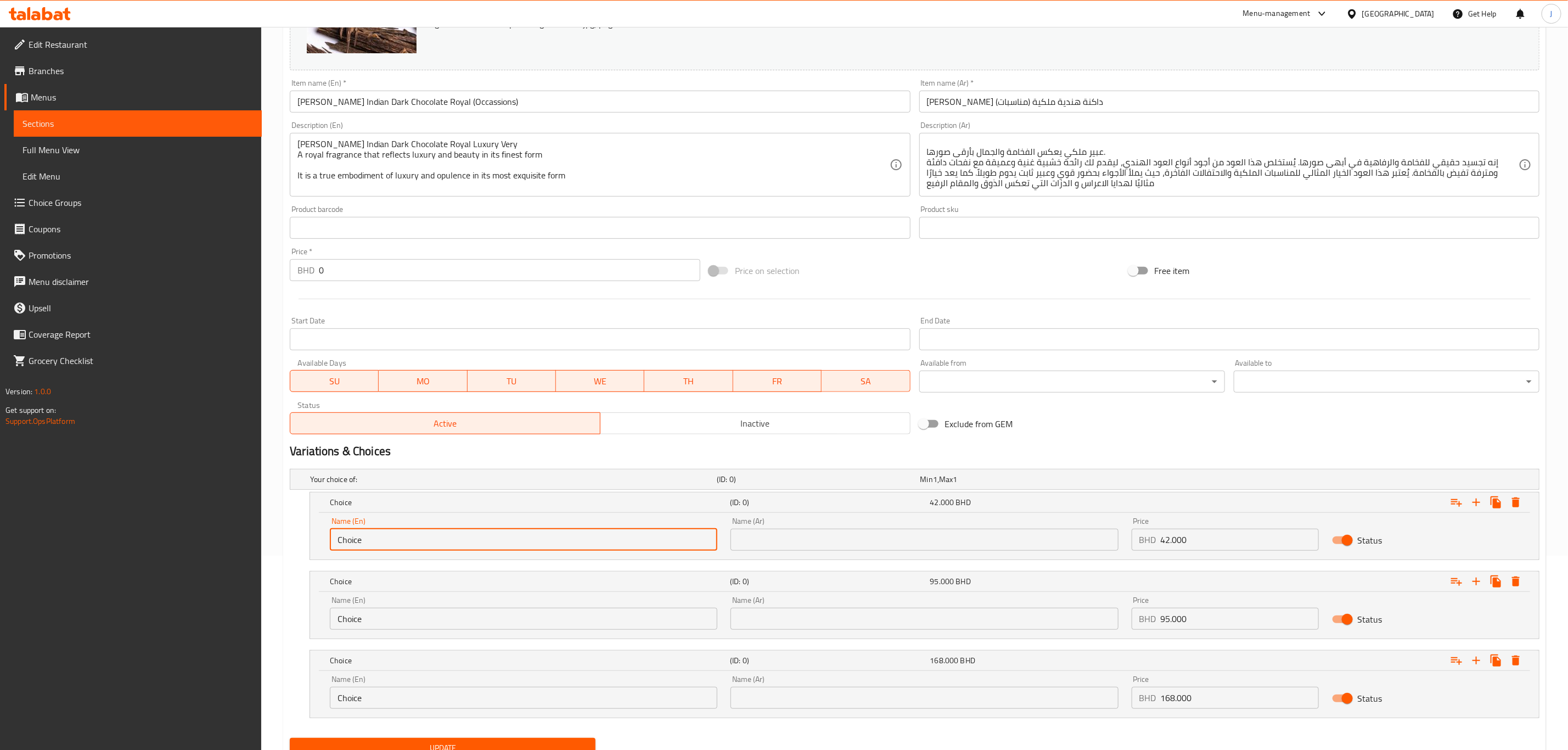
drag, startPoint x: 544, startPoint y: 535, endPoint x: 163, endPoint y: 543, distance: 381.1
click at [163, 543] on div "Edit Restaurant Branches Menus Sections Full Menu View Edit Menu Choice Groups …" at bounding box center [784, 314] width 1568 height 963
paste input "1 Tola ( 12 Grams)"
type input "1 Tola ( 12 Grams)"
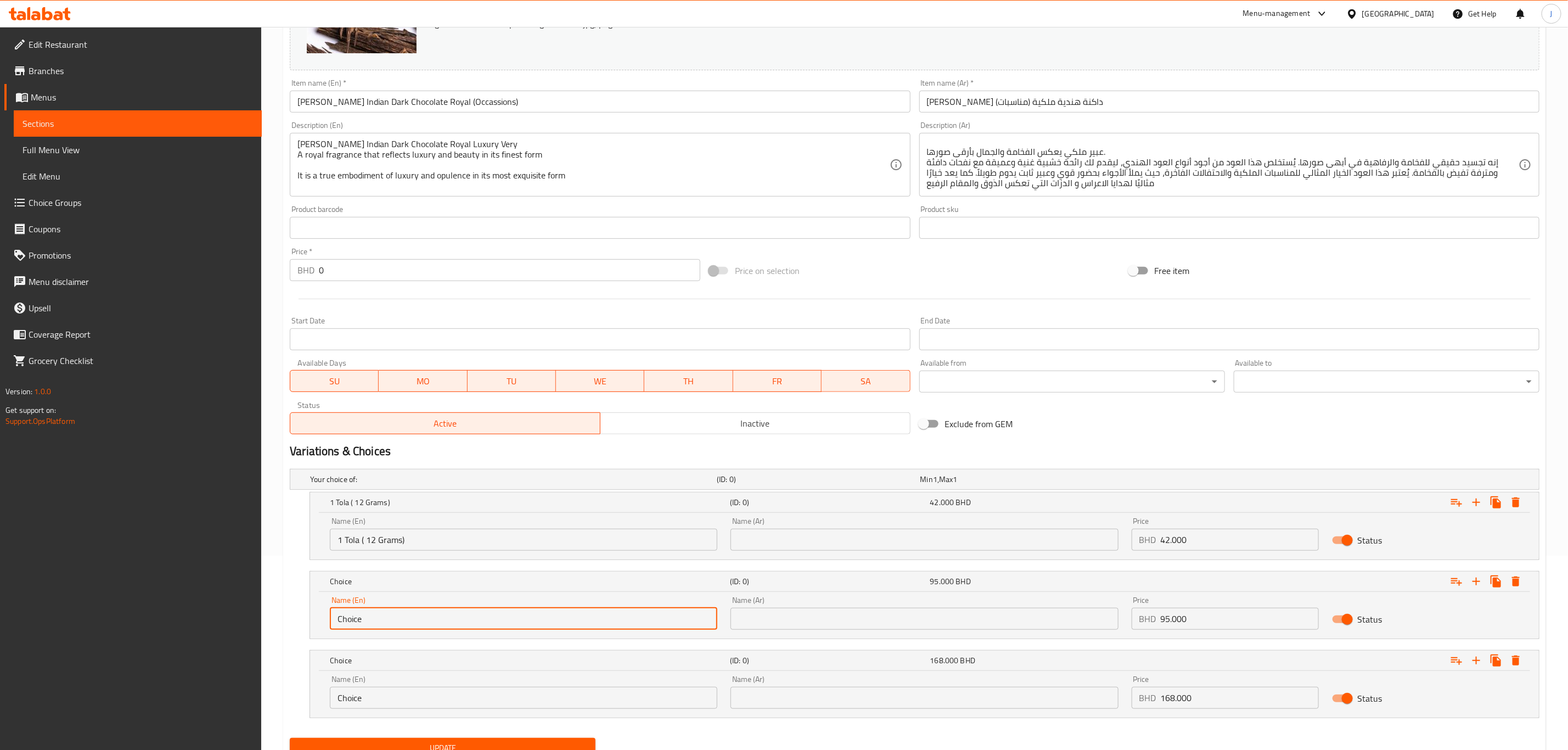
paste input "2.5 Tola ( 30 Grams)"
drag, startPoint x: 412, startPoint y: 625, endPoint x: 191, endPoint y: 626, distance: 221.0
click at [191, 626] on div "Edit Restaurant Branches Menus Sections Full Menu View Edit Menu Choice Groups …" at bounding box center [784, 314] width 1568 height 963
type input "2.5 Tola ( 30 Grams)"
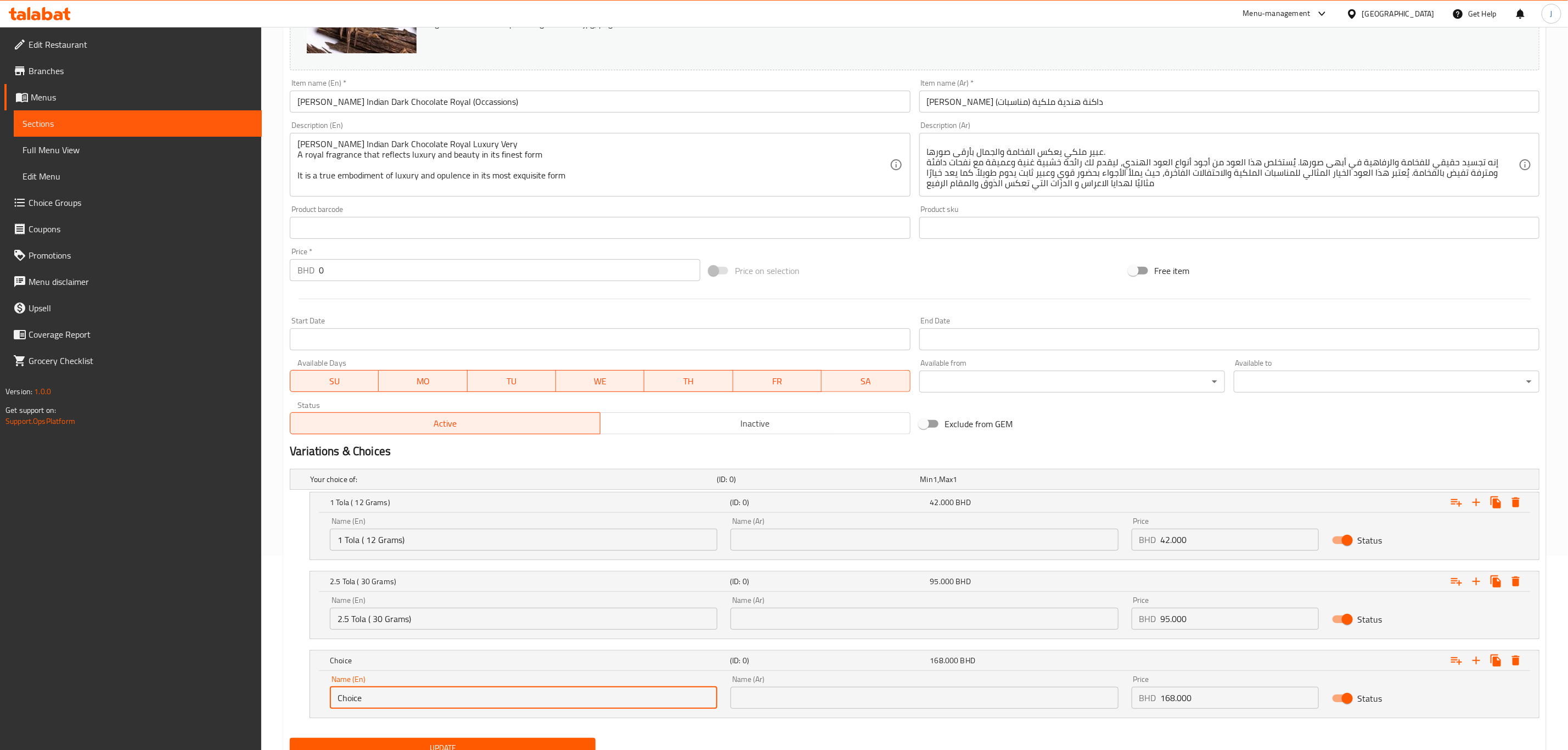
paste input "5 Tola ( 60 Grams)"
drag, startPoint x: 376, startPoint y: 700, endPoint x: 190, endPoint y: 703, distance: 186.0
click at [190, 703] on div "Edit Restaurant Branches Menus Sections Full Menu View Edit Menu Choice Groups …" at bounding box center [784, 314] width 1568 height 963
type input "5 Tola ( 60 Grams)"
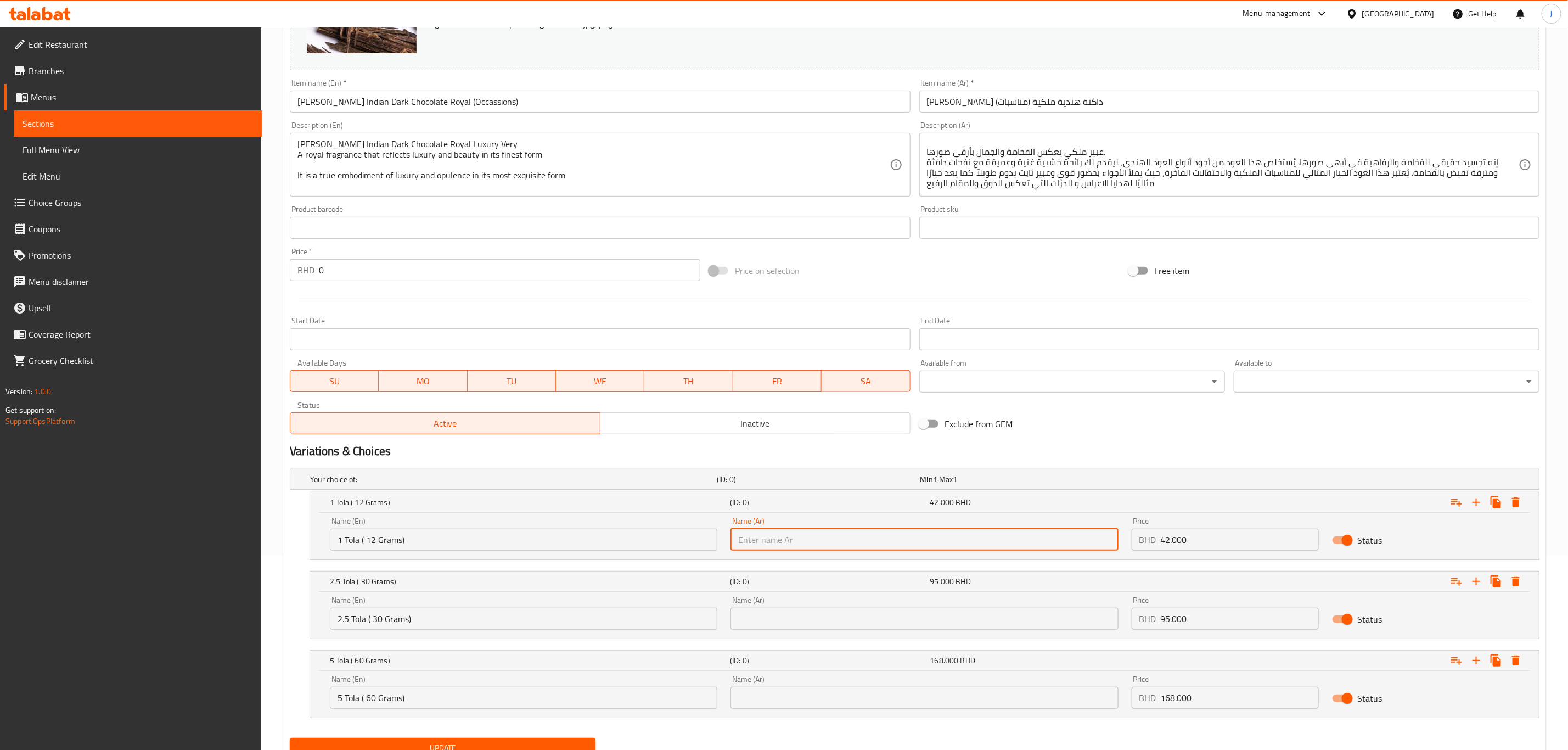
click at [804, 544] on input "text" at bounding box center [924, 539] width 387 height 22
paste input "1 تولة (12 جرام)"
type input "1 تولة (12 جرام)"
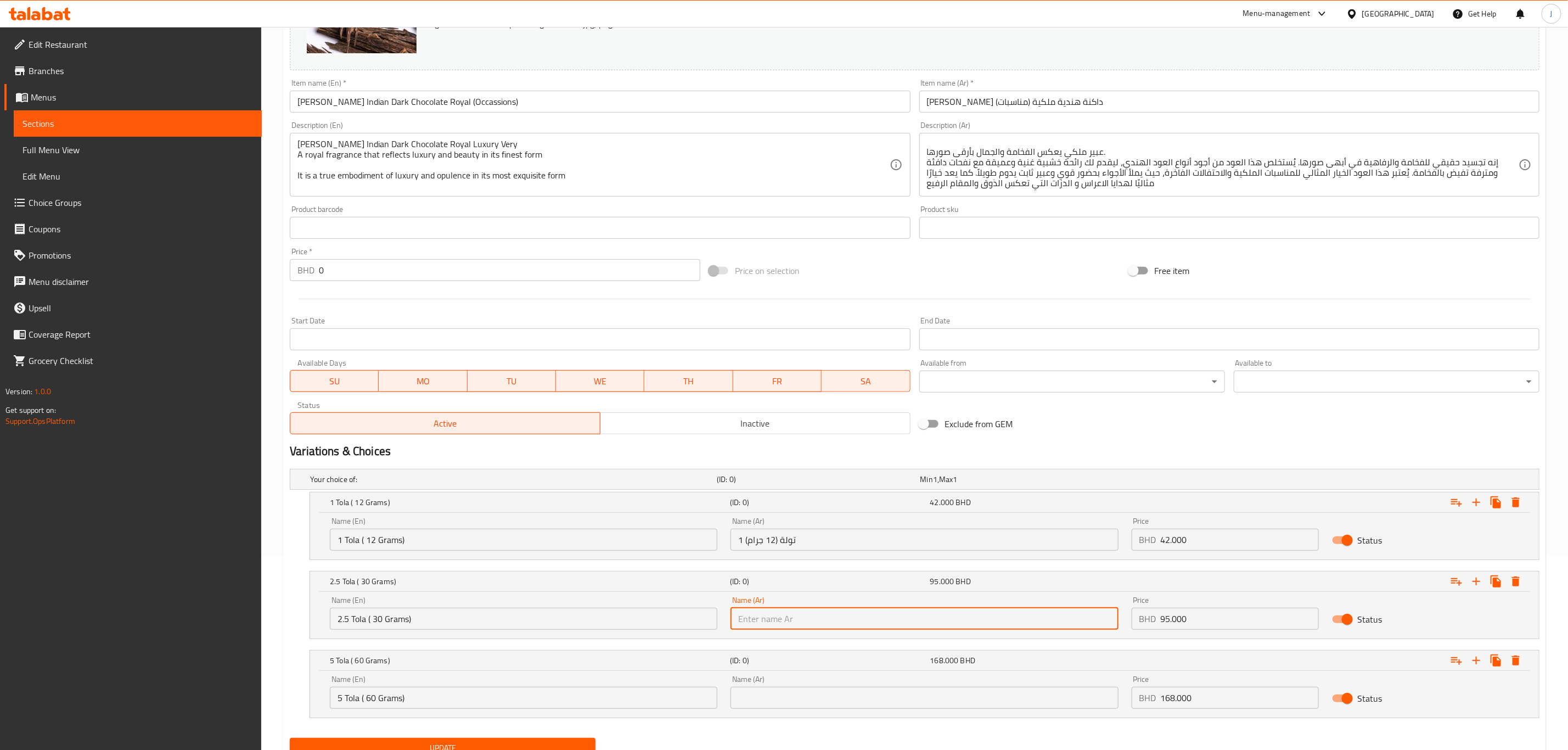
click at [863, 618] on input "text" at bounding box center [924, 619] width 387 height 22
paste input "2.5 تولة (30 جرام)"
type input "2.5 تولة (30 جرام)"
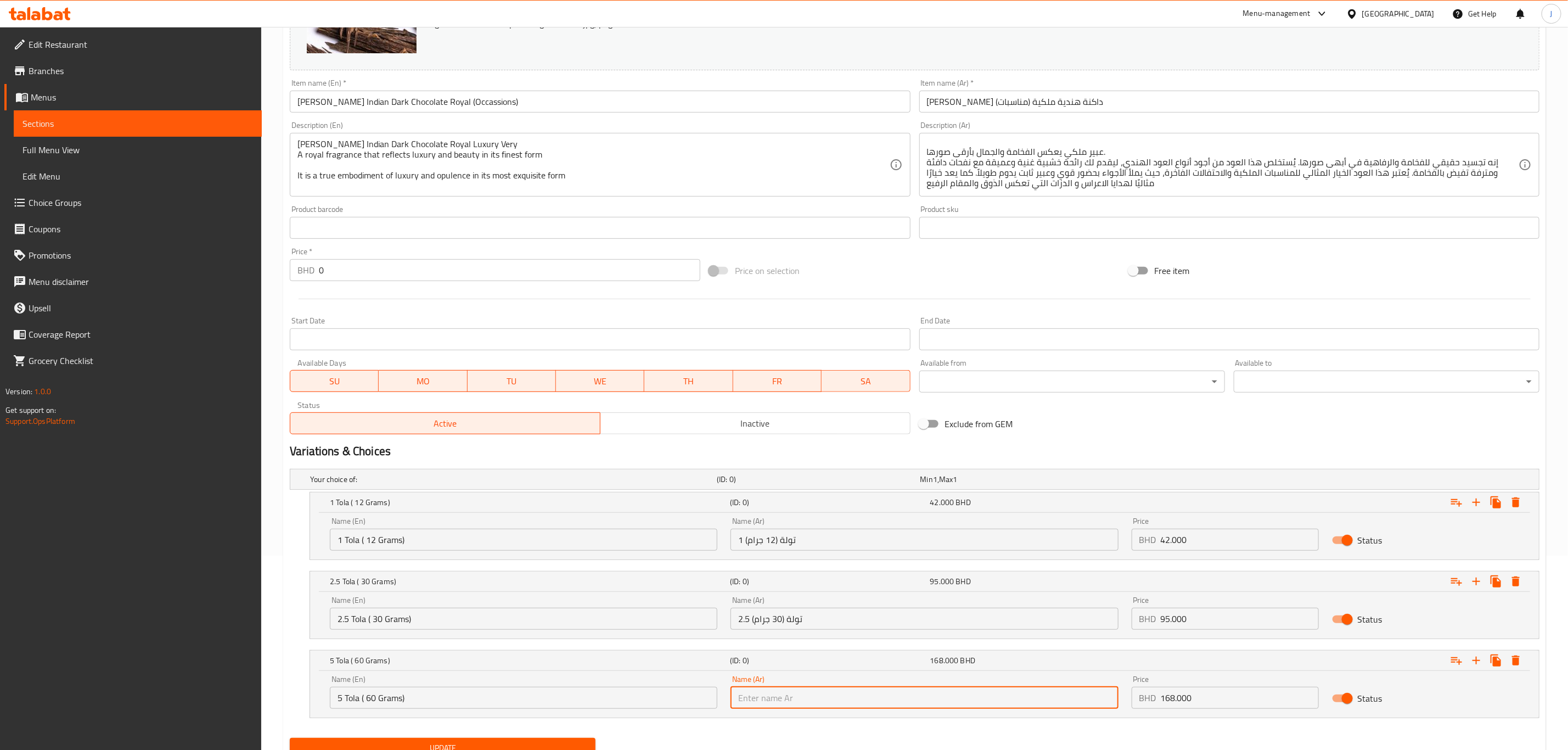
click at [808, 690] on input "text" at bounding box center [924, 698] width 387 height 22
paste input "5 تولة (60 جرام)"
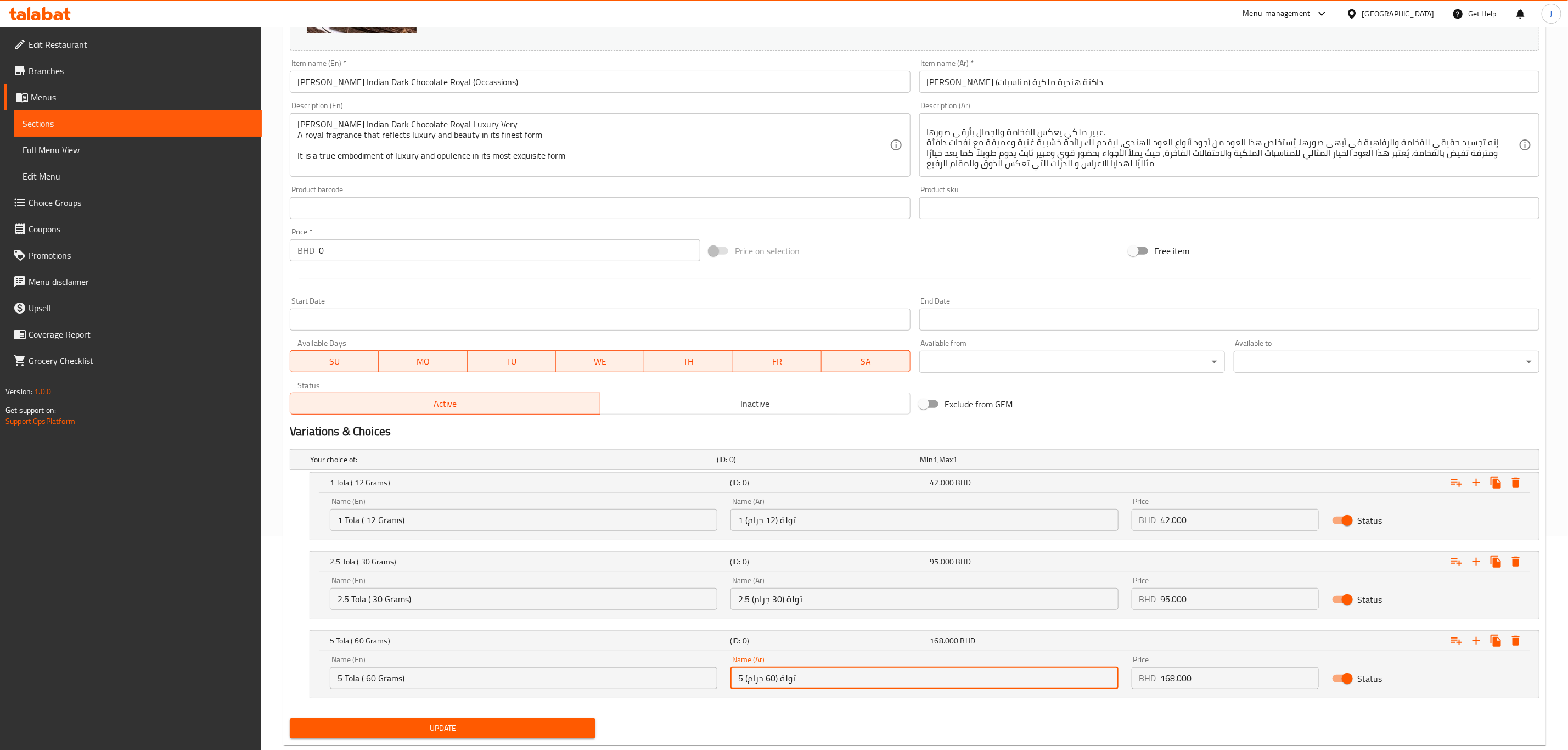
scroll to position [241, 0]
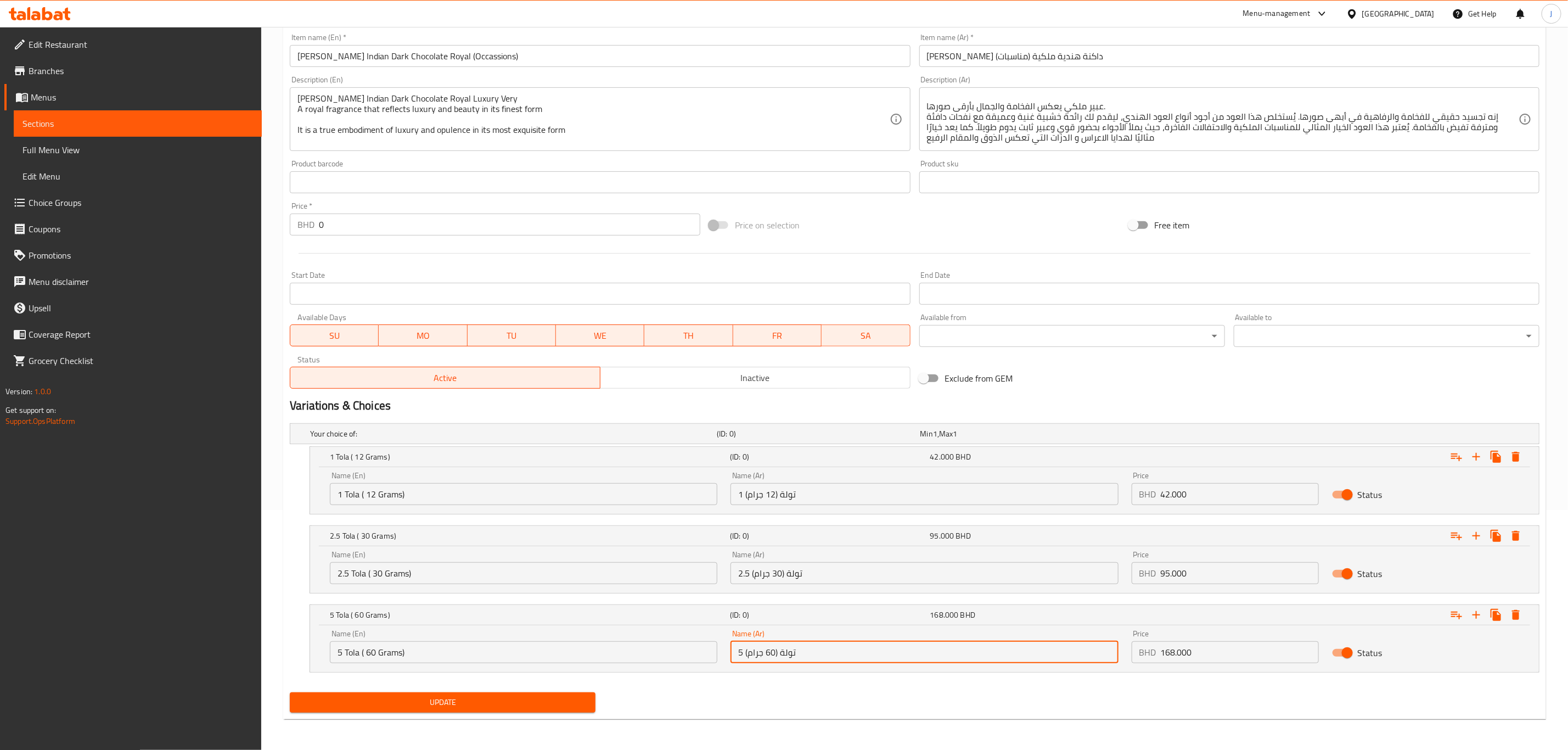
type input "5 تولة (60 جرام)"
click at [437, 703] on span "Update" at bounding box center [443, 702] width 288 height 14
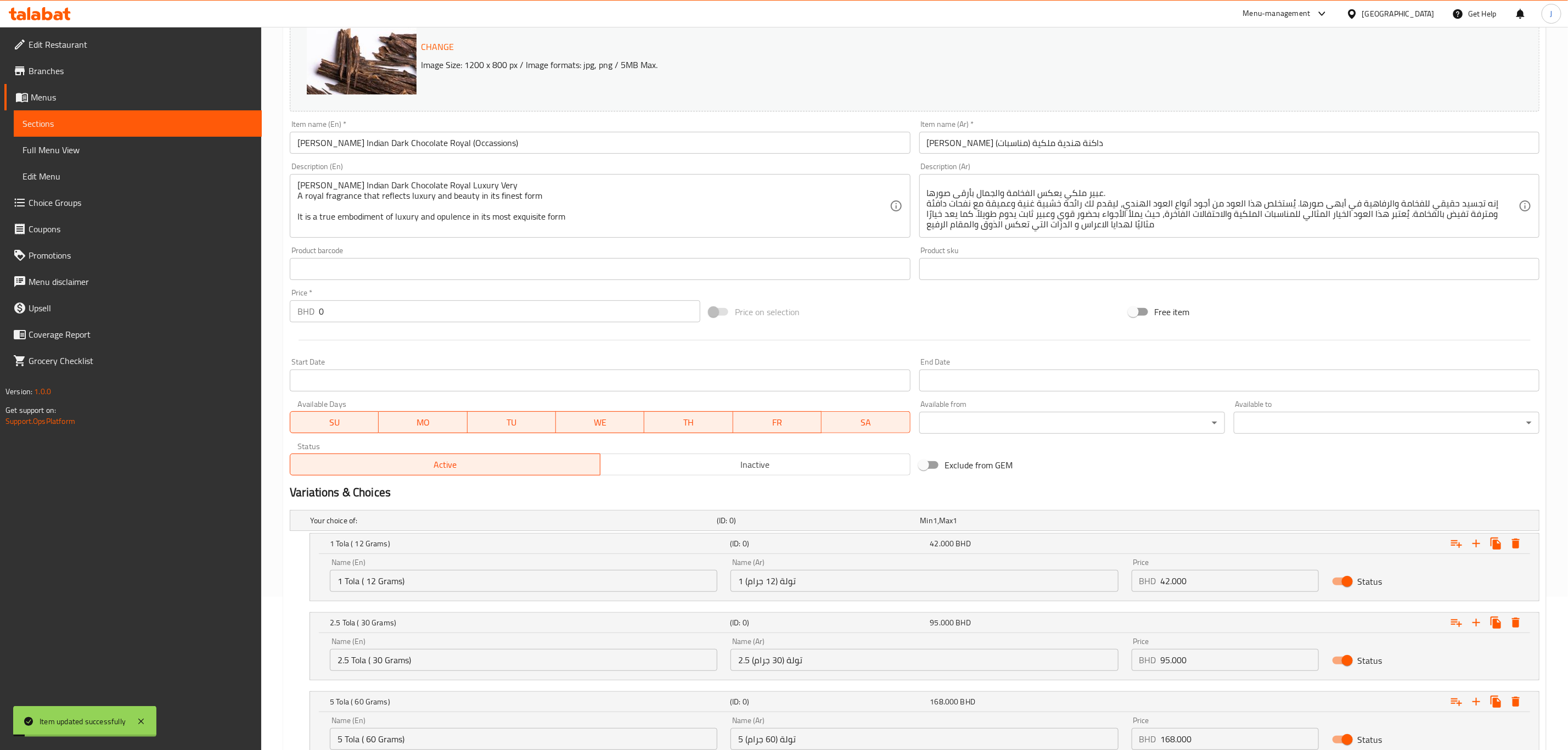
scroll to position [0, 0]
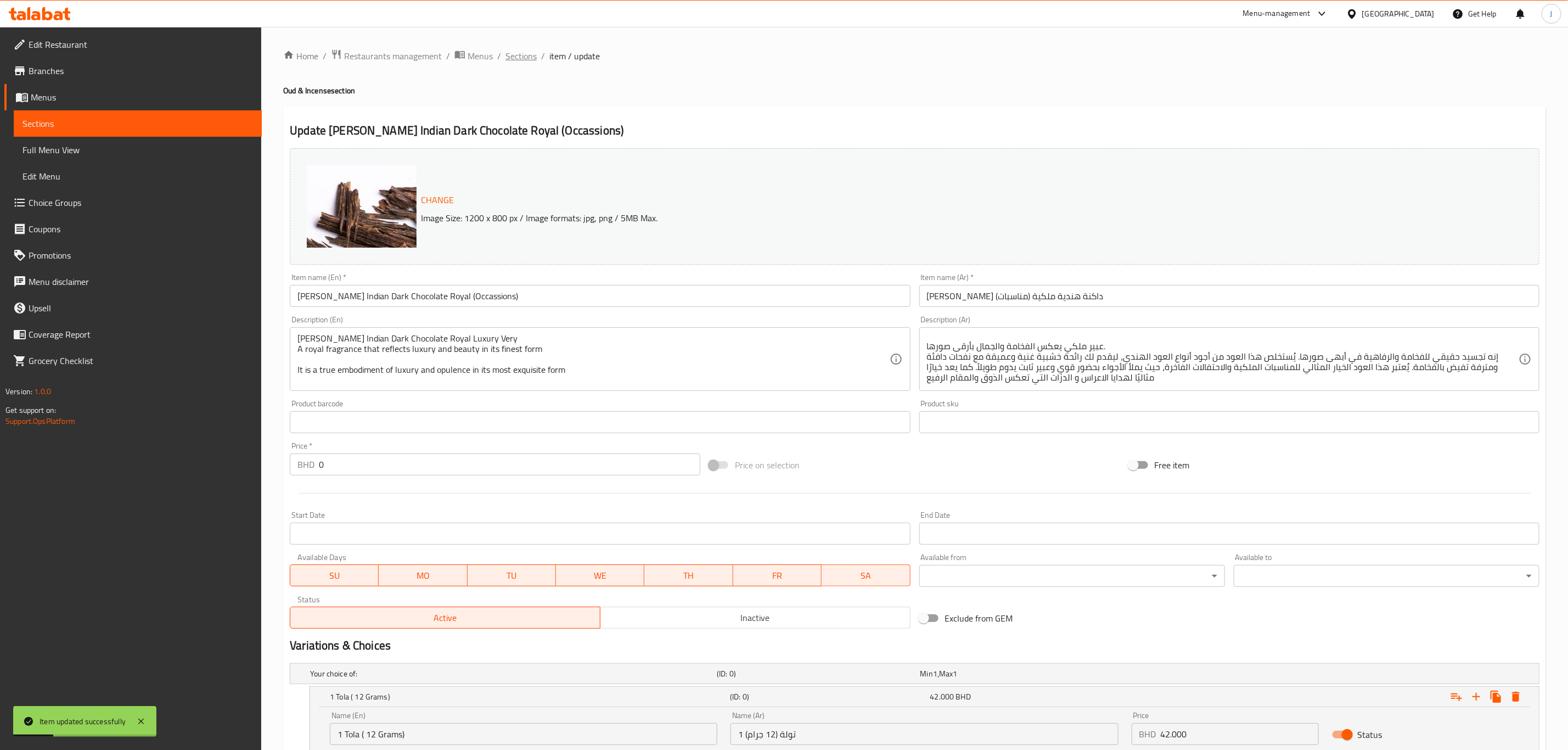
click at [520, 49] on span "Sections" at bounding box center [521, 55] width 31 height 13
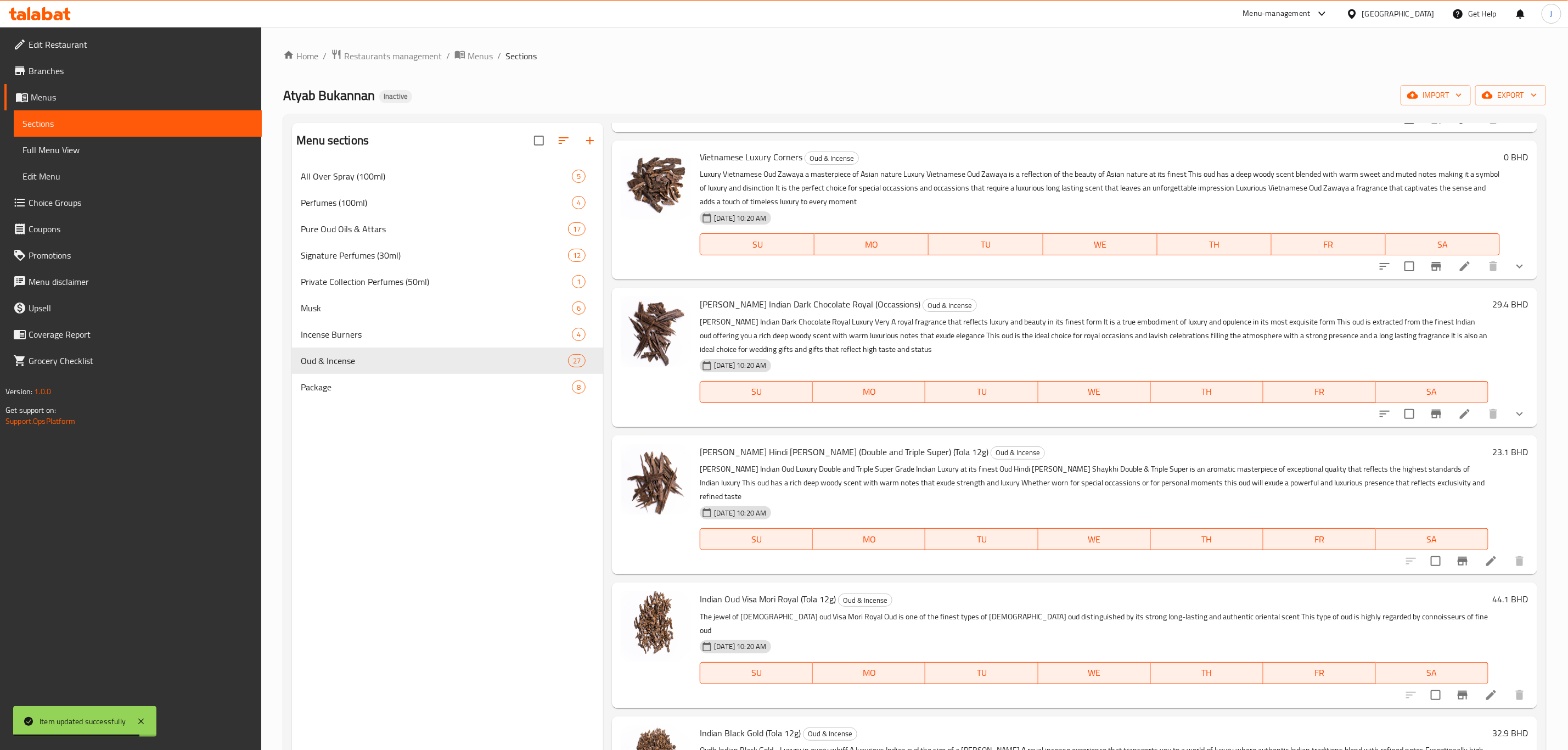
scroll to position [330, 0]
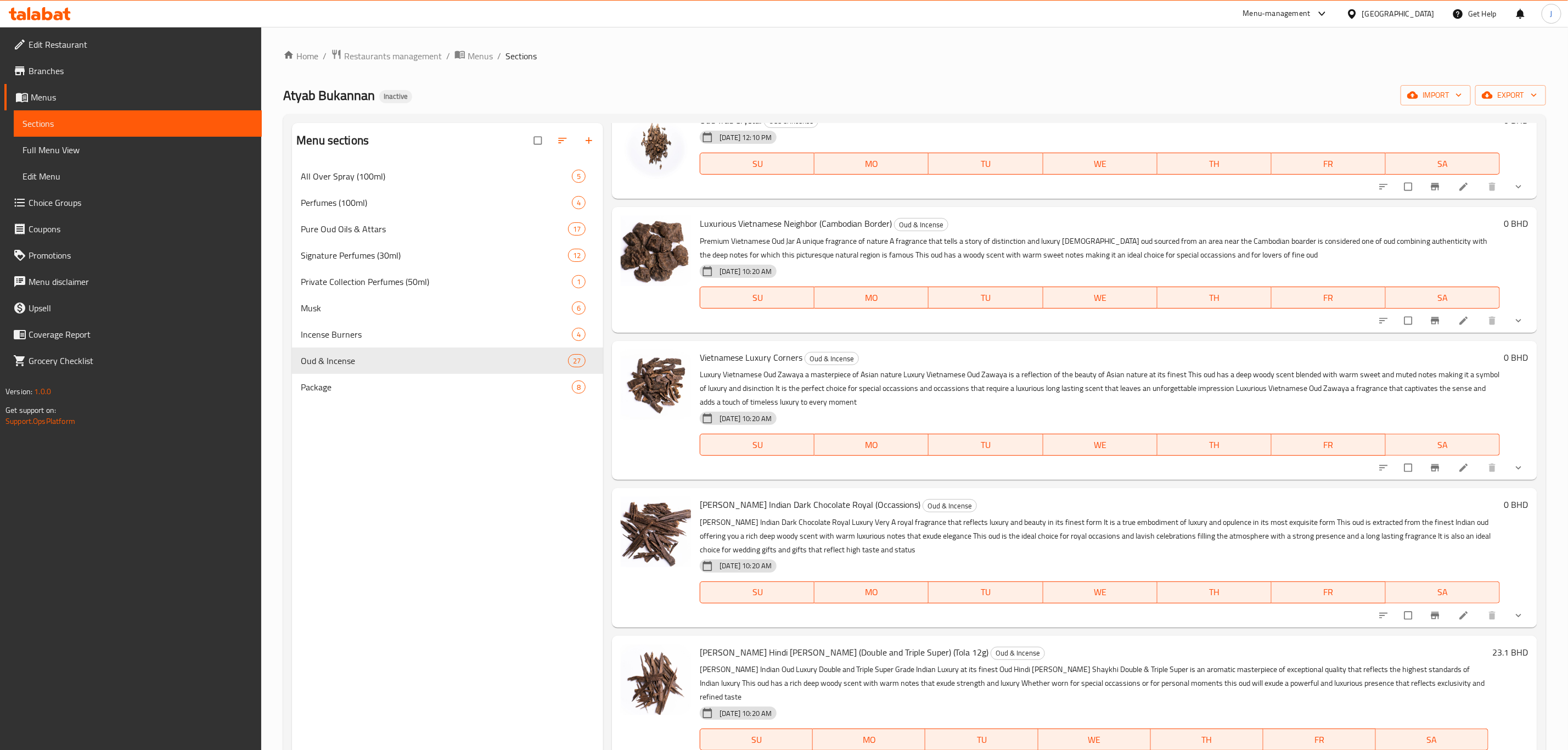
scroll to position [164, 0]
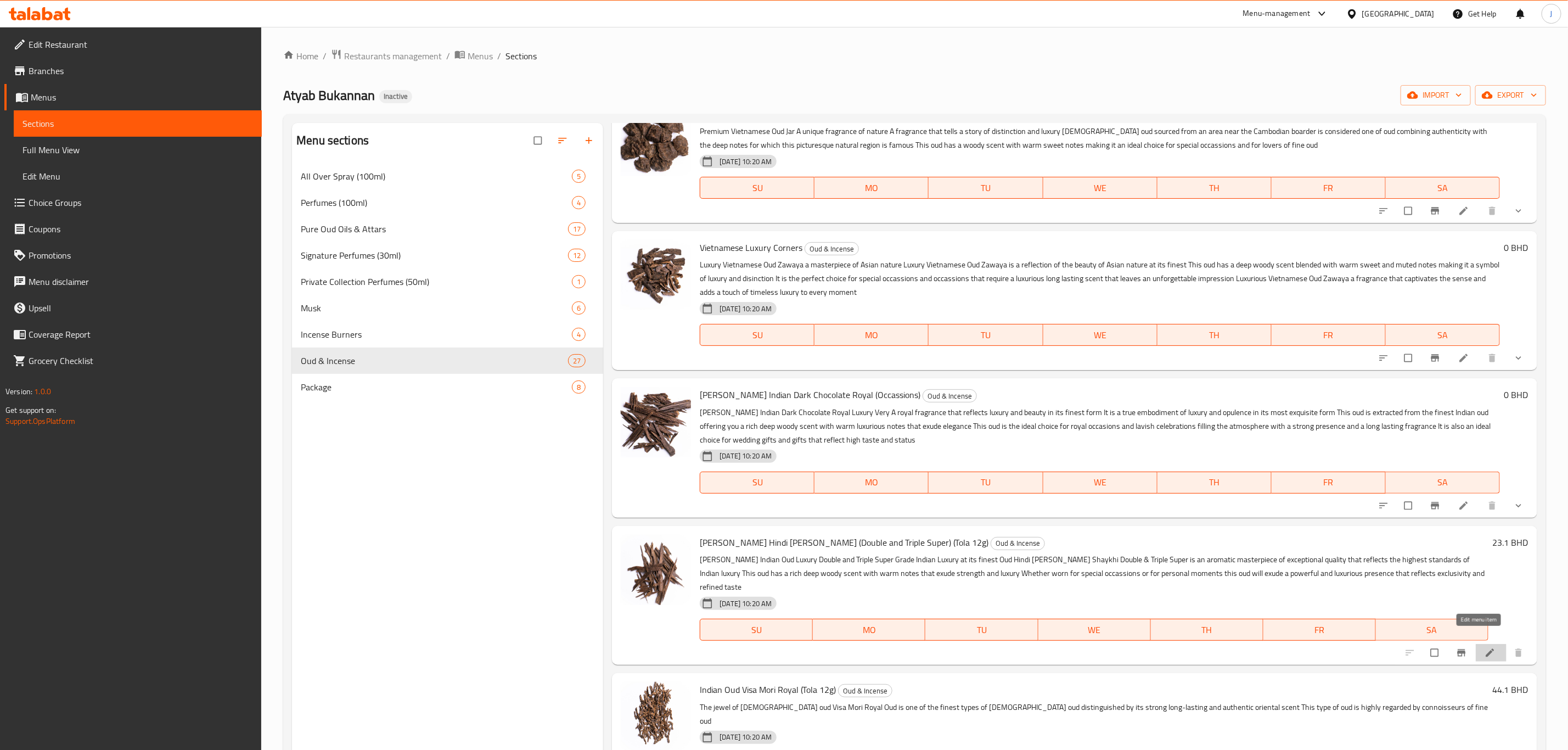
click at [1485, 648] on icon at bounding box center [1490, 653] width 11 height 11
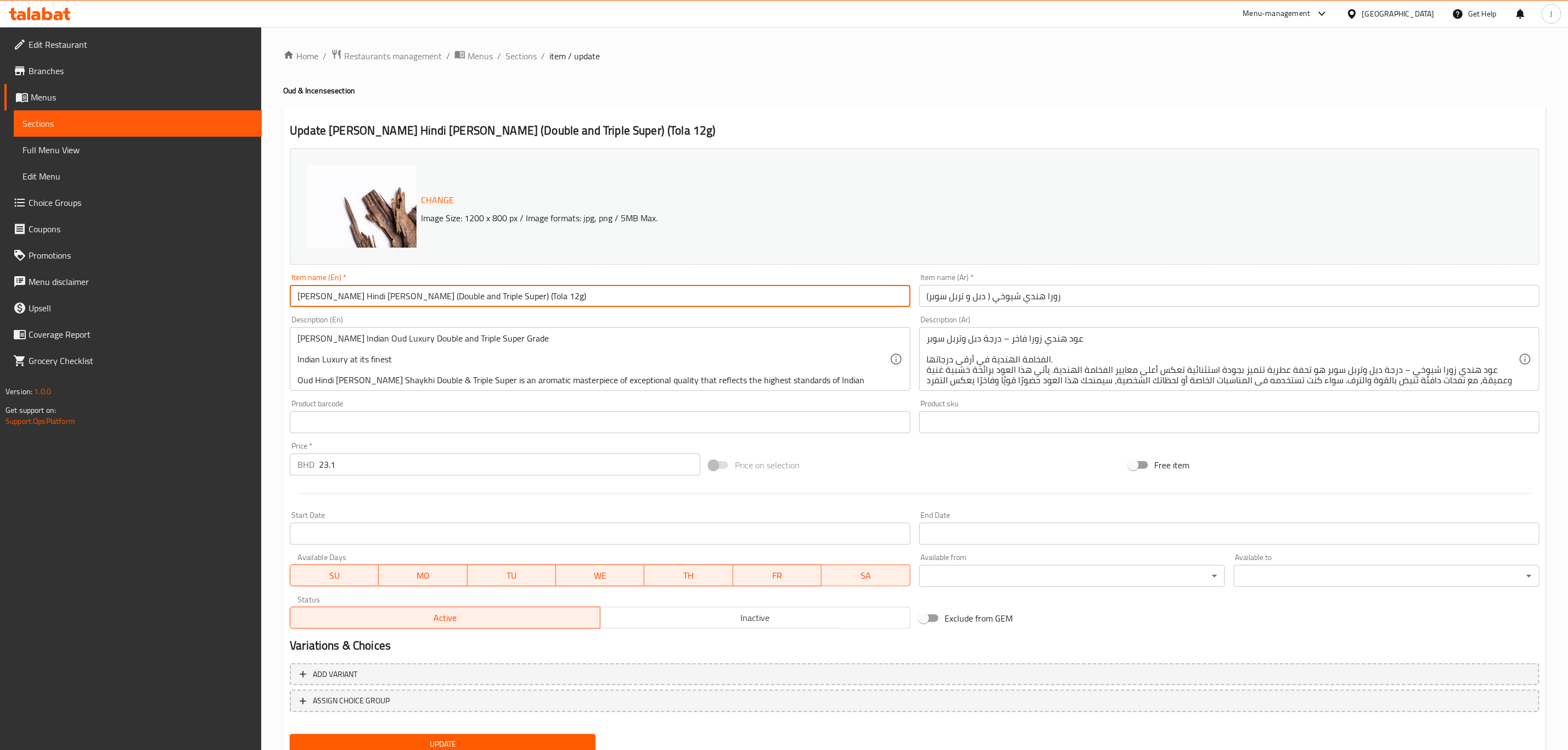
drag, startPoint x: 511, startPoint y: 293, endPoint x: 460, endPoint y: 295, distance: 51.0
click at [460, 295] on input "Zora Hindi Sheikhi (Double and Triple Super) (Tola 12g)" at bounding box center [600, 296] width 620 height 22
drag, startPoint x: 477, startPoint y: 294, endPoint x: 272, endPoint y: 307, distance: 205.4
click at [272, 307] on div "Home / Restaurants management / Menus / Sections / item / update Oud & Incense …" at bounding box center [915, 409] width 1307 height 765
type input "[PERSON_NAME] Hindi [PERSON_NAME] (Double and Triple Super)"
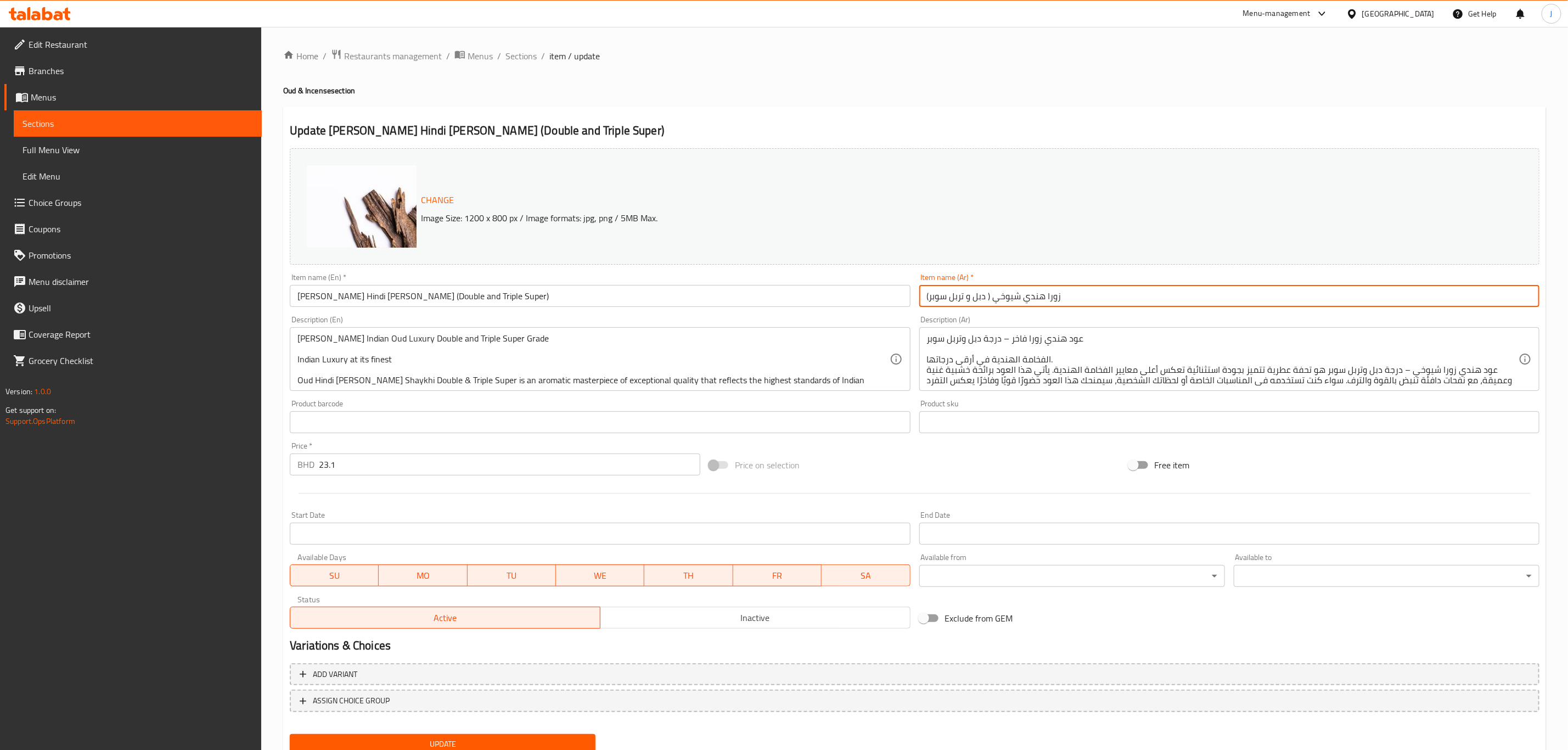
drag, startPoint x: 1141, startPoint y: 287, endPoint x: 654, endPoint y: 292, distance: 487.0
click at [654, 292] on div "Change Image Size: 1200 x 800 px / Image formats: jpg, png / 5MB Max. Item name…" at bounding box center [914, 388] width 1259 height 489
paste input "خي (سوبر مزدوج وثلاثي"
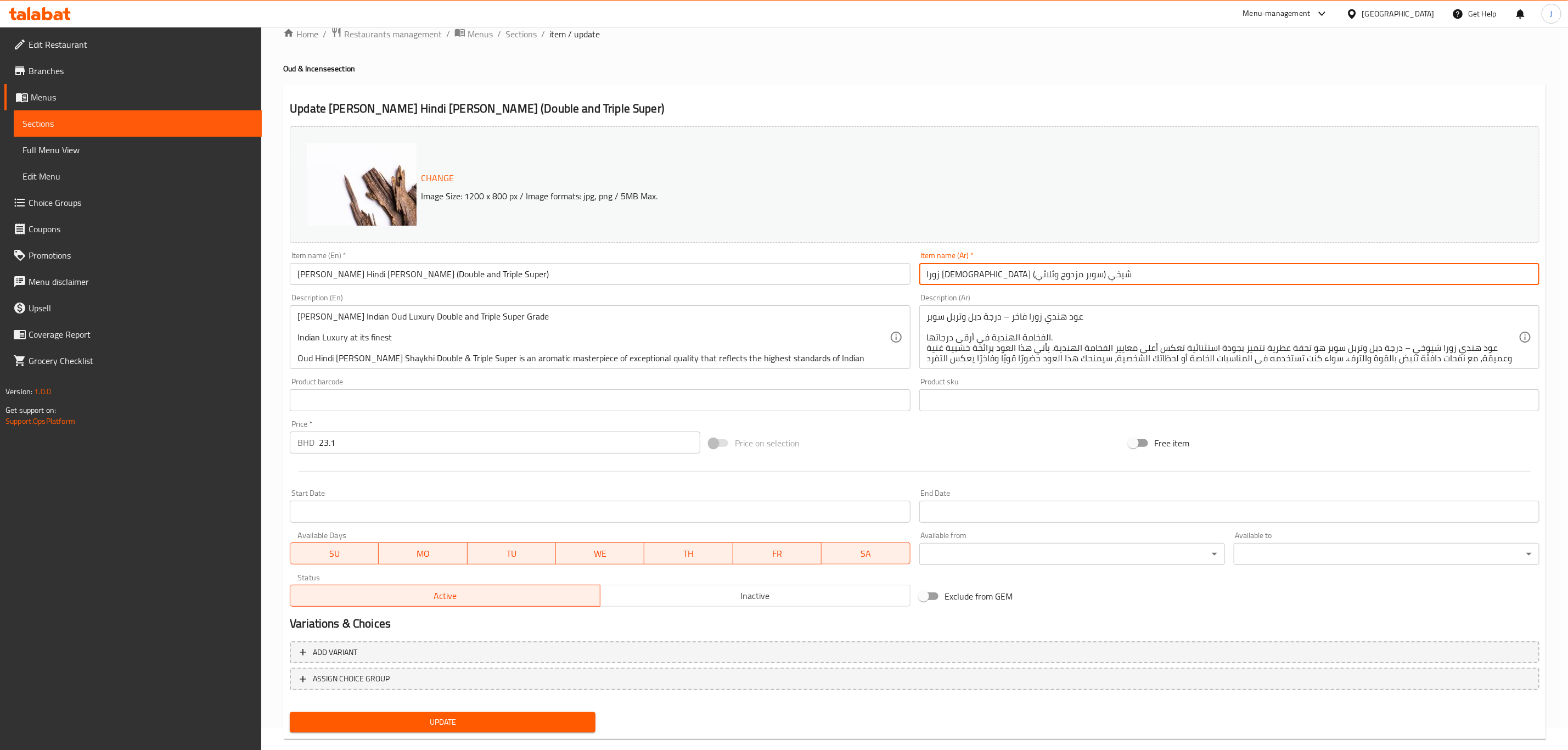
scroll to position [40, 0]
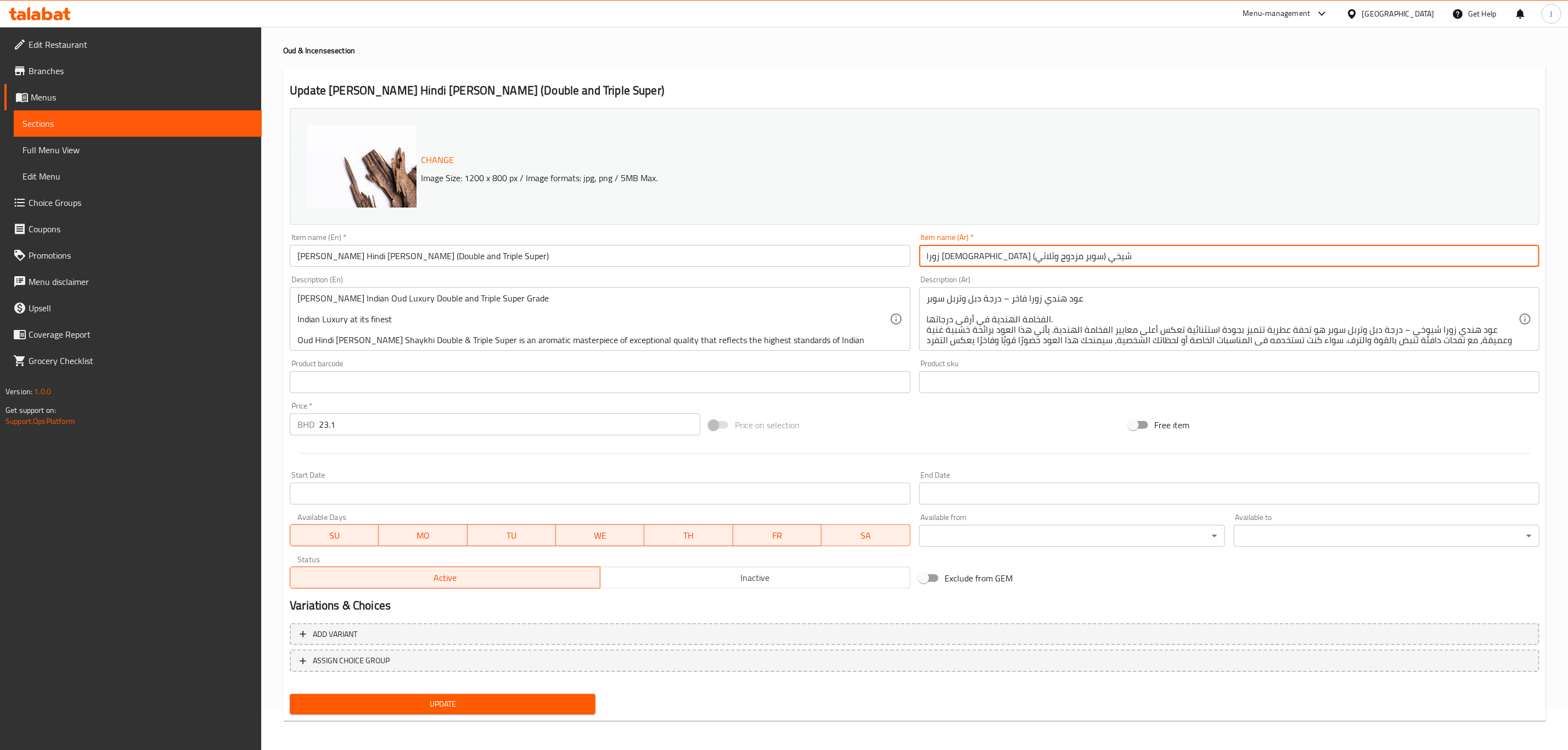
type input "زورا هندي شيخي (سوبر مزدوج وثلاثي)"
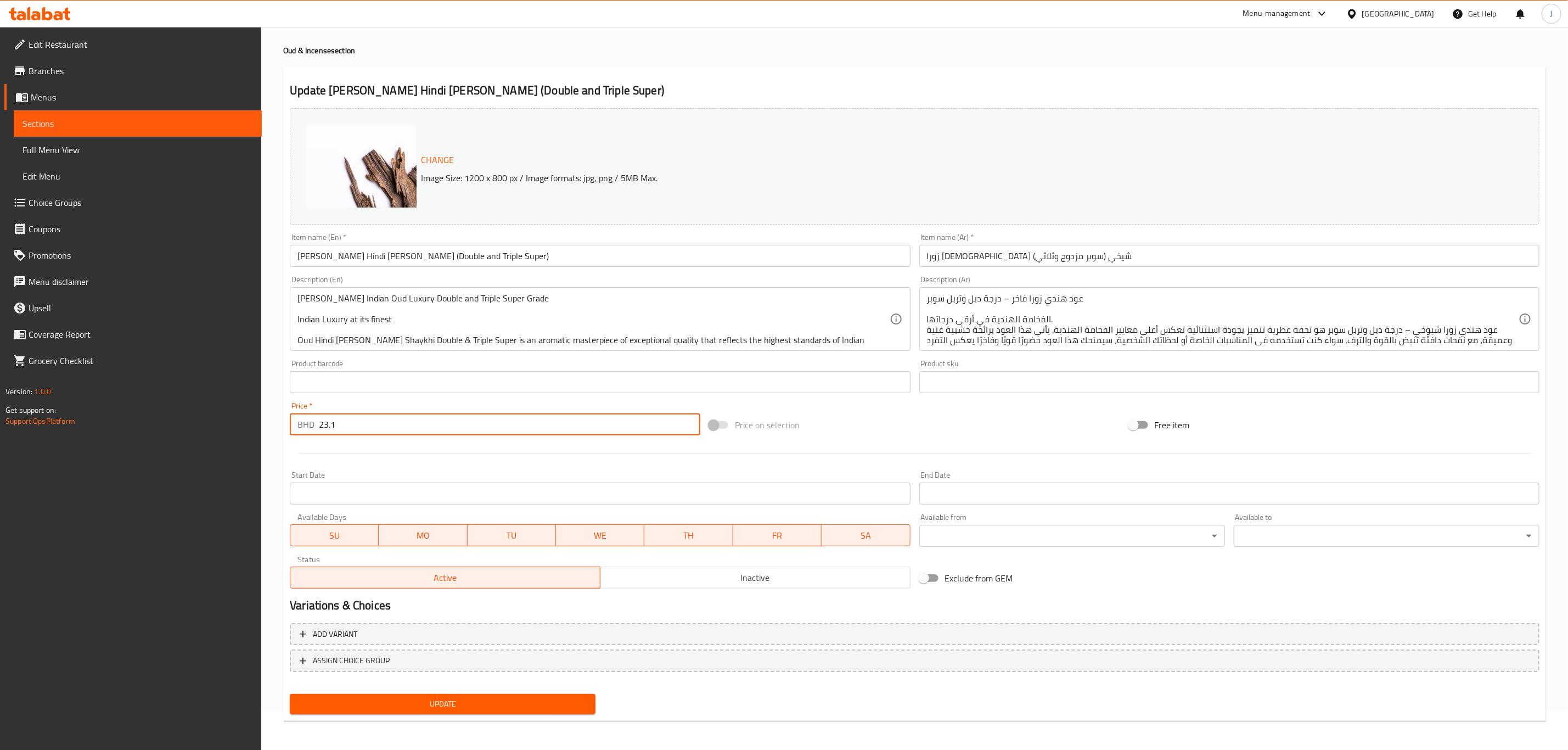
drag, startPoint x: 362, startPoint y: 425, endPoint x: 247, endPoint y: 430, distance: 115.1
click at [247, 430] on div "Edit Restaurant Branches Menus Sections Full Menu View Edit Menu Choice Groups …" at bounding box center [784, 369] width 1568 height 765
type input "0"
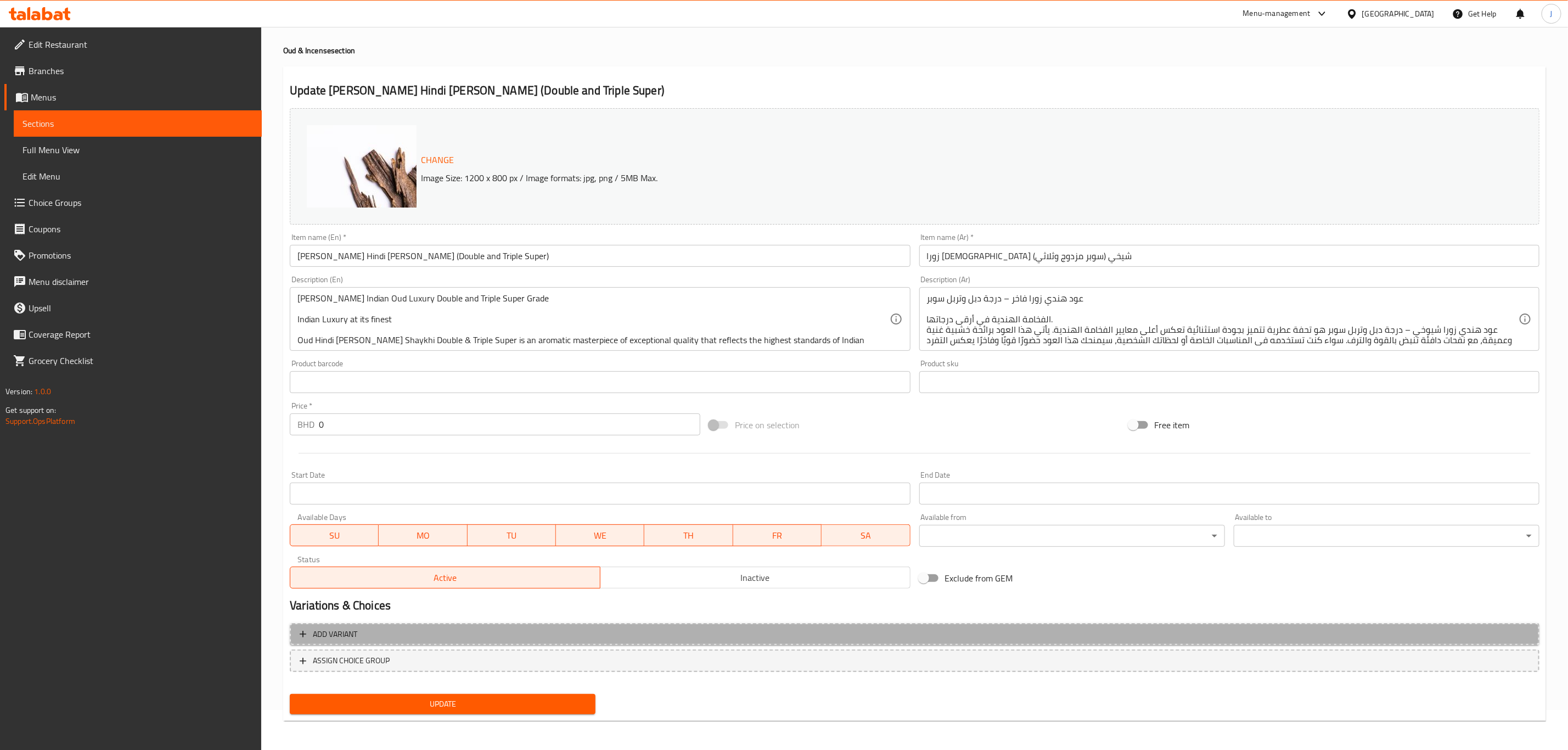
click at [362, 637] on span "Add variant" at bounding box center [914, 634] width 1230 height 14
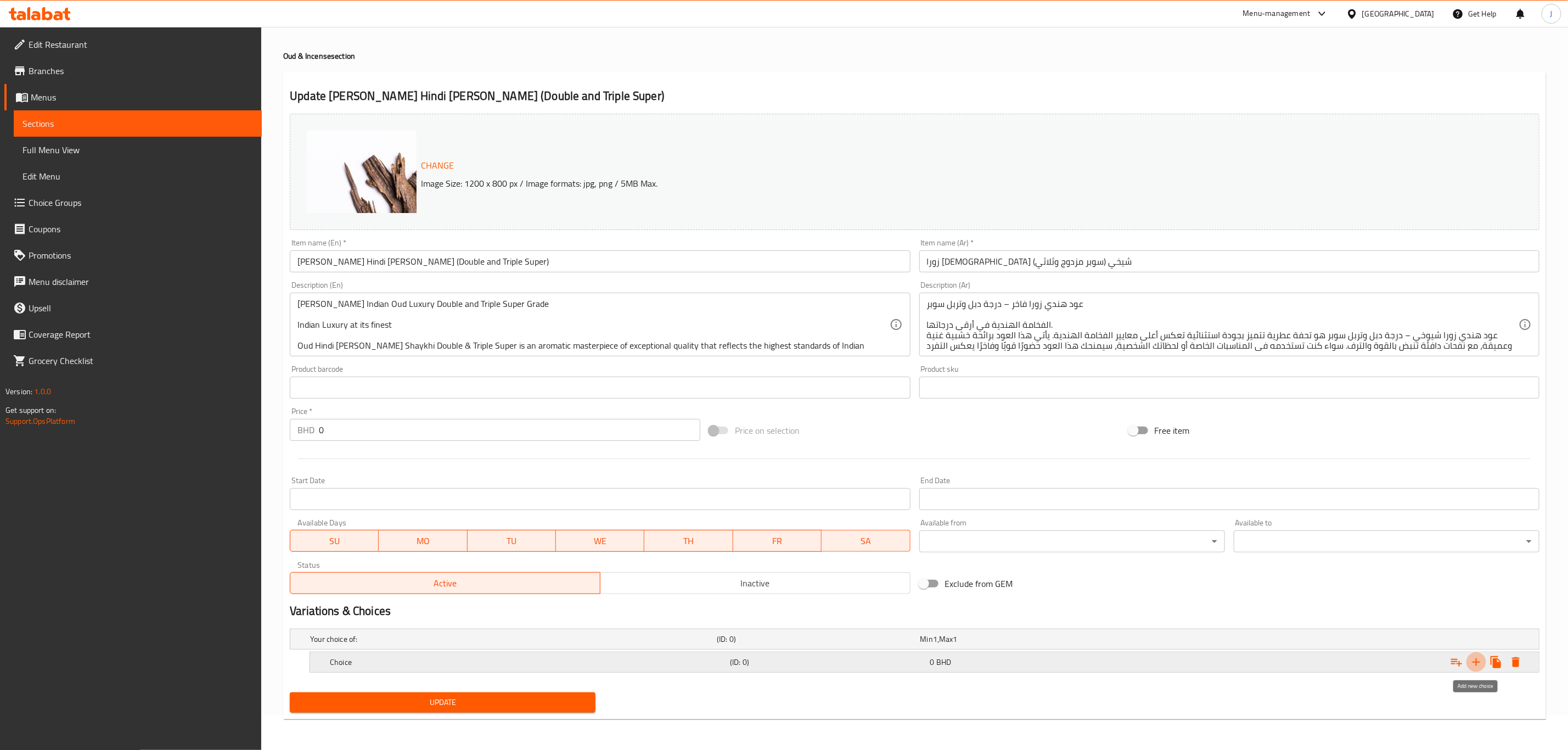
click at [1478, 658] on icon "Expand" at bounding box center [1476, 662] width 13 height 13
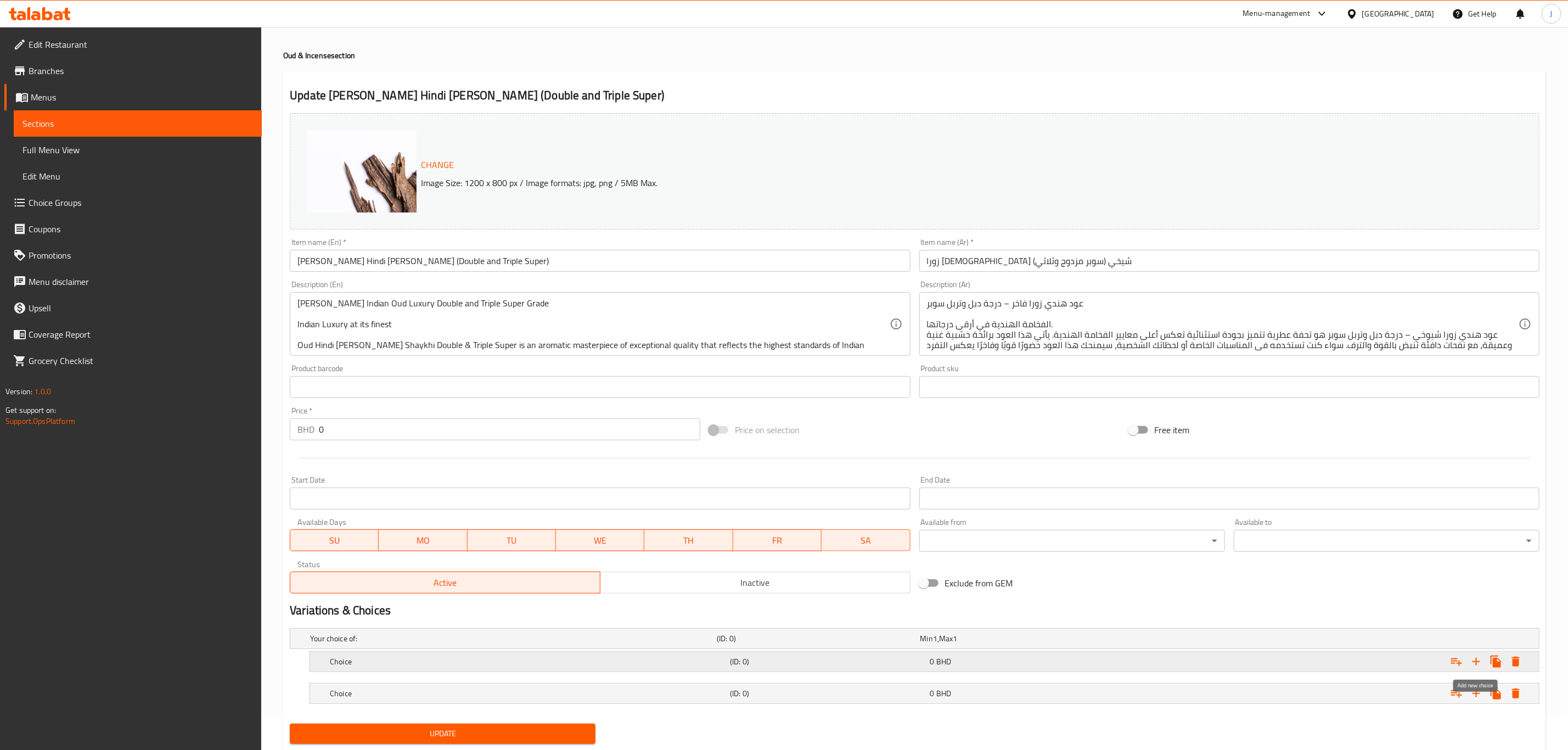
click at [1478, 658] on icon "Expand" at bounding box center [1476, 661] width 13 height 13
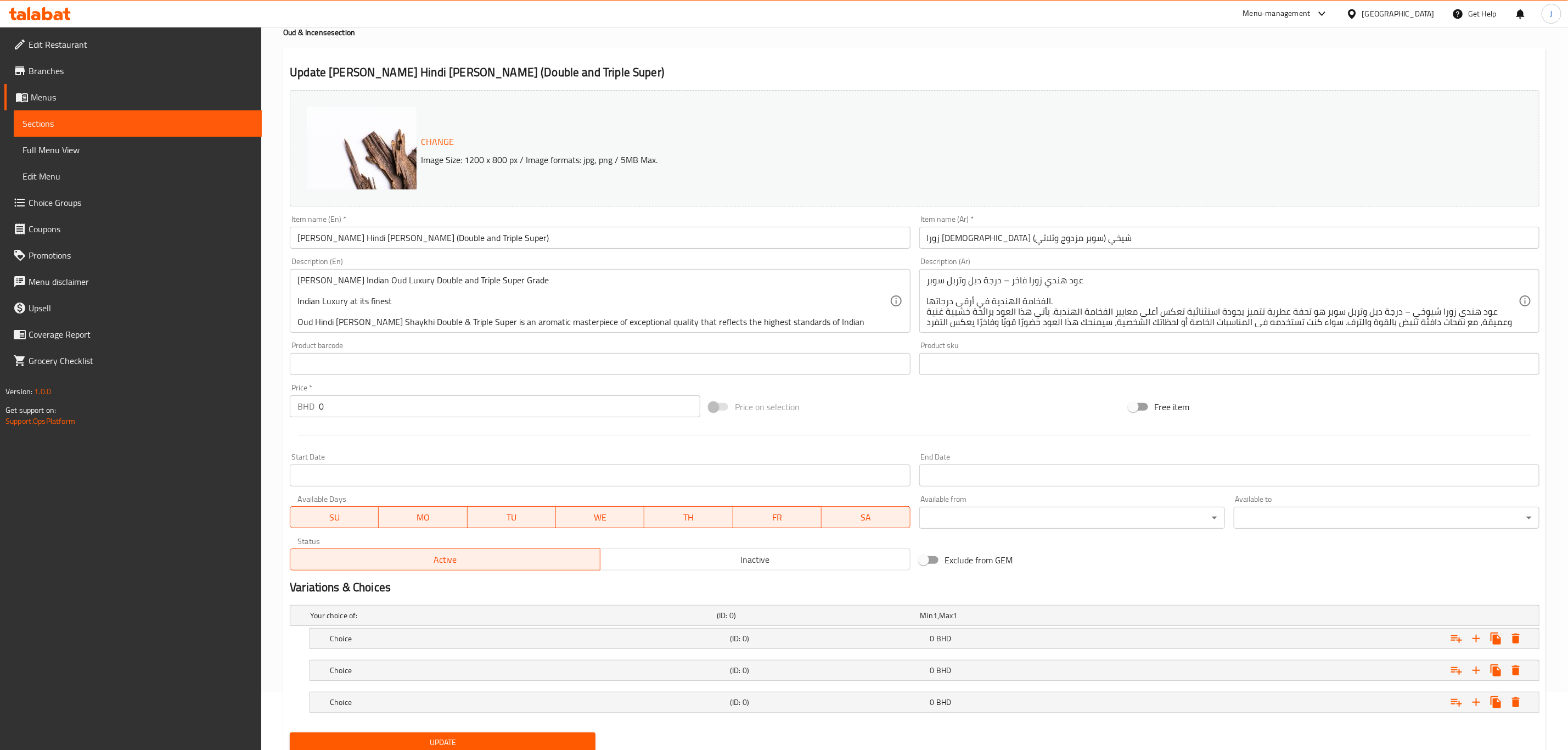
scroll to position [99, 0]
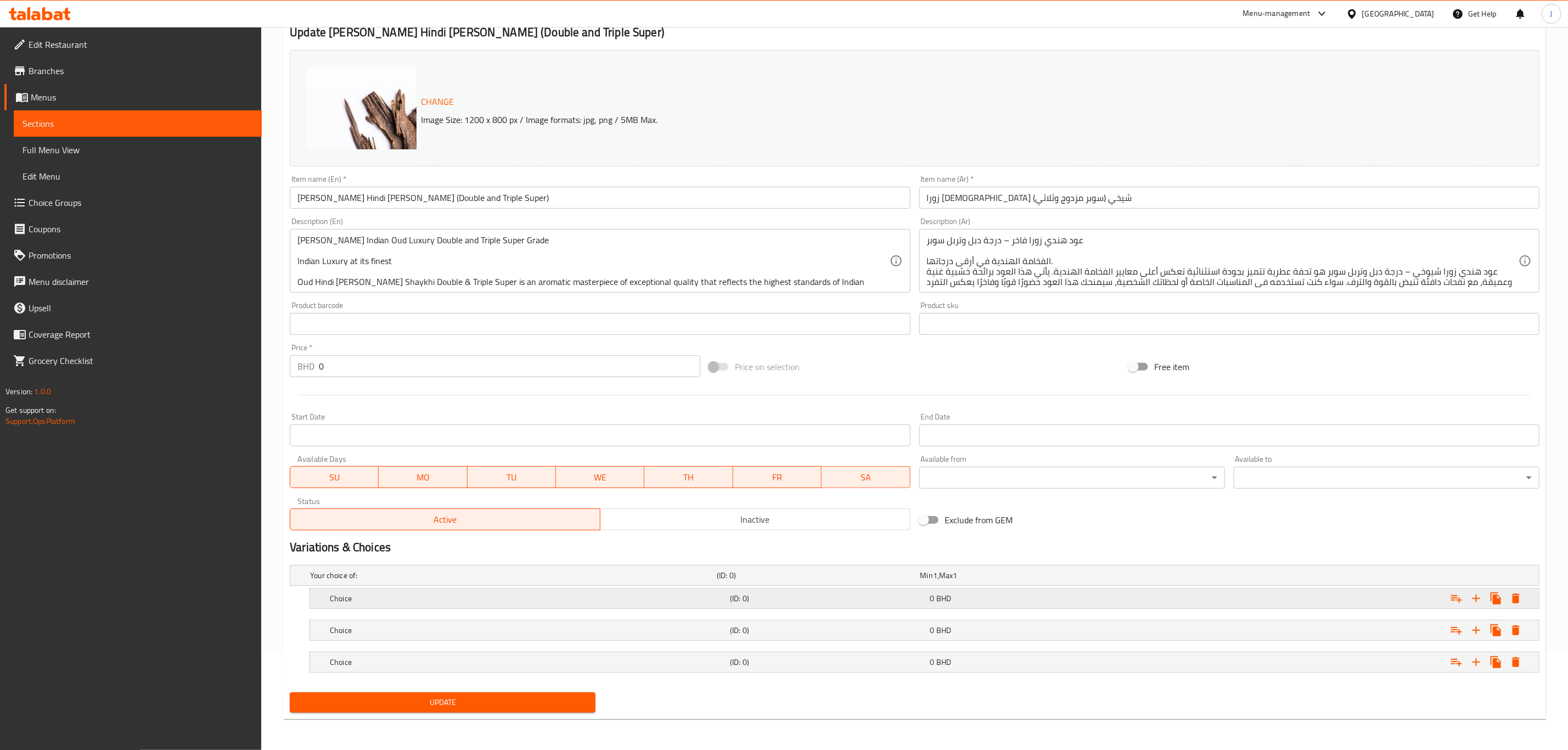
click at [369, 598] on h5 "Choice" at bounding box center [528, 598] width 396 height 11
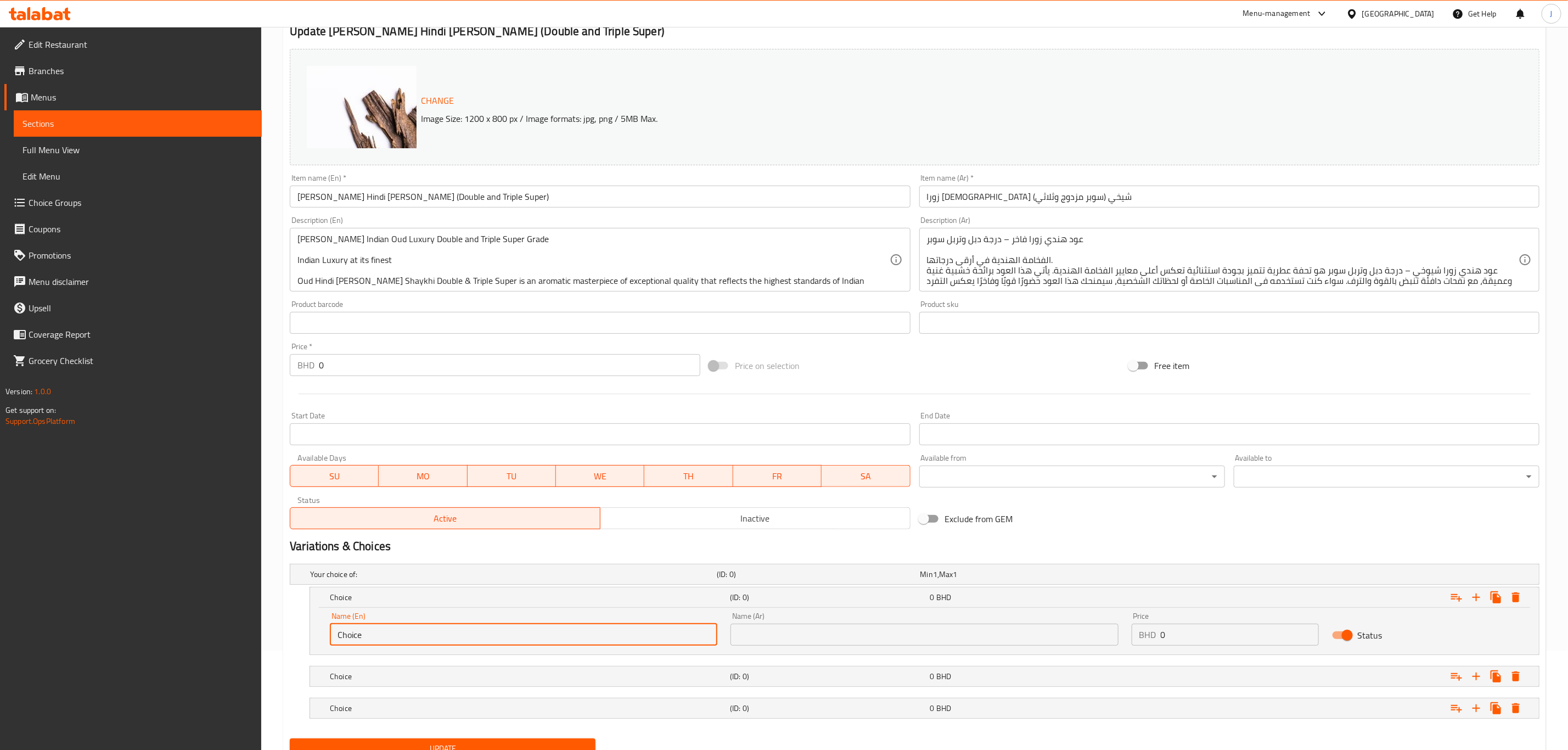
drag, startPoint x: 391, startPoint y: 636, endPoint x: 247, endPoint y: 621, distance: 144.8
click at [247, 621] on div "Edit Restaurant Branches Menus Sections Full Menu View Edit Menu Choice Groups …" at bounding box center [784, 361] width 1568 height 868
paste input "1 Tola ( 12 Grams)"
type input "1 Tola ( 12 Grams)"
drag, startPoint x: 382, startPoint y: 682, endPoint x: 379, endPoint y: 668, distance: 14.3
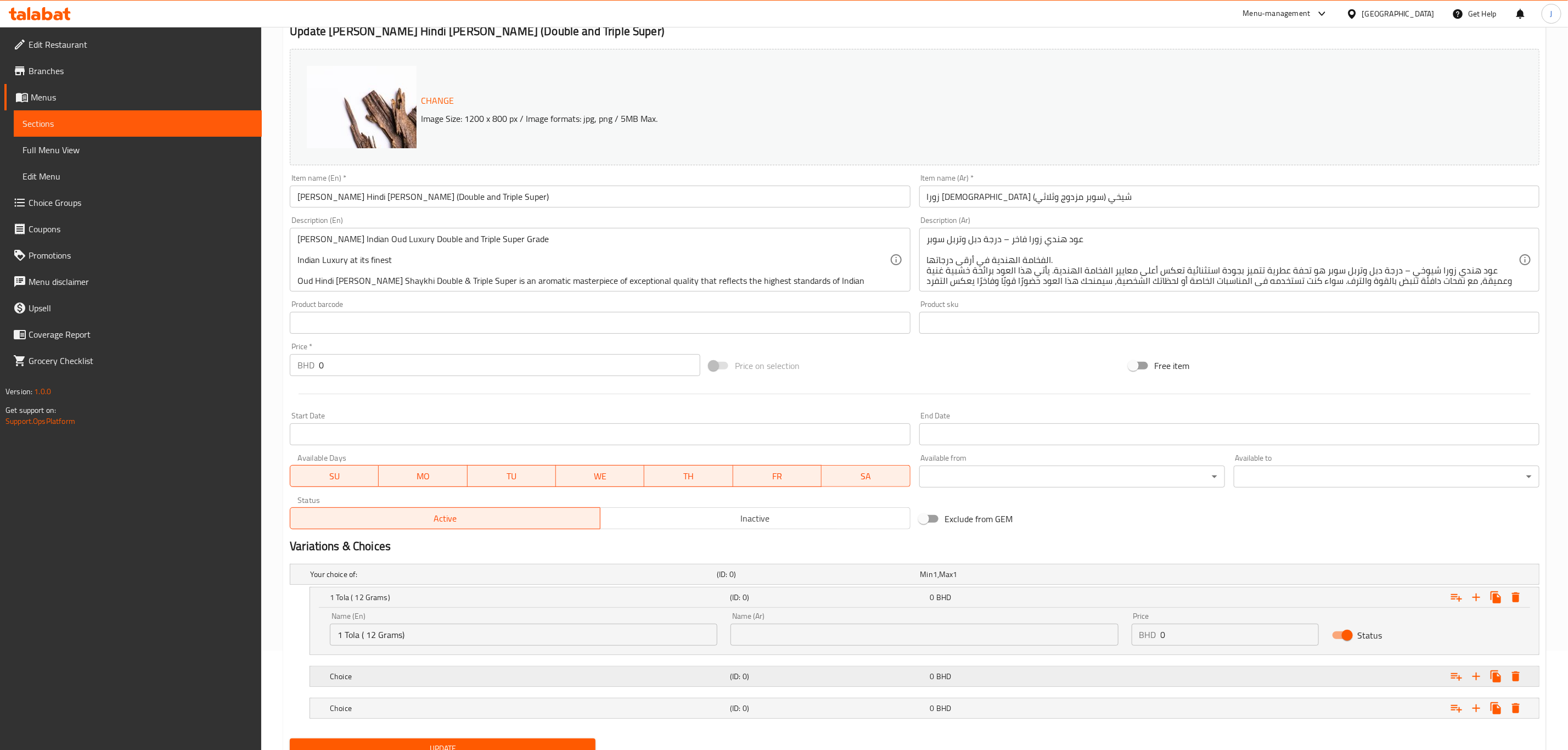
click at [382, 682] on h5 "Choice" at bounding box center [528, 676] width 396 height 11
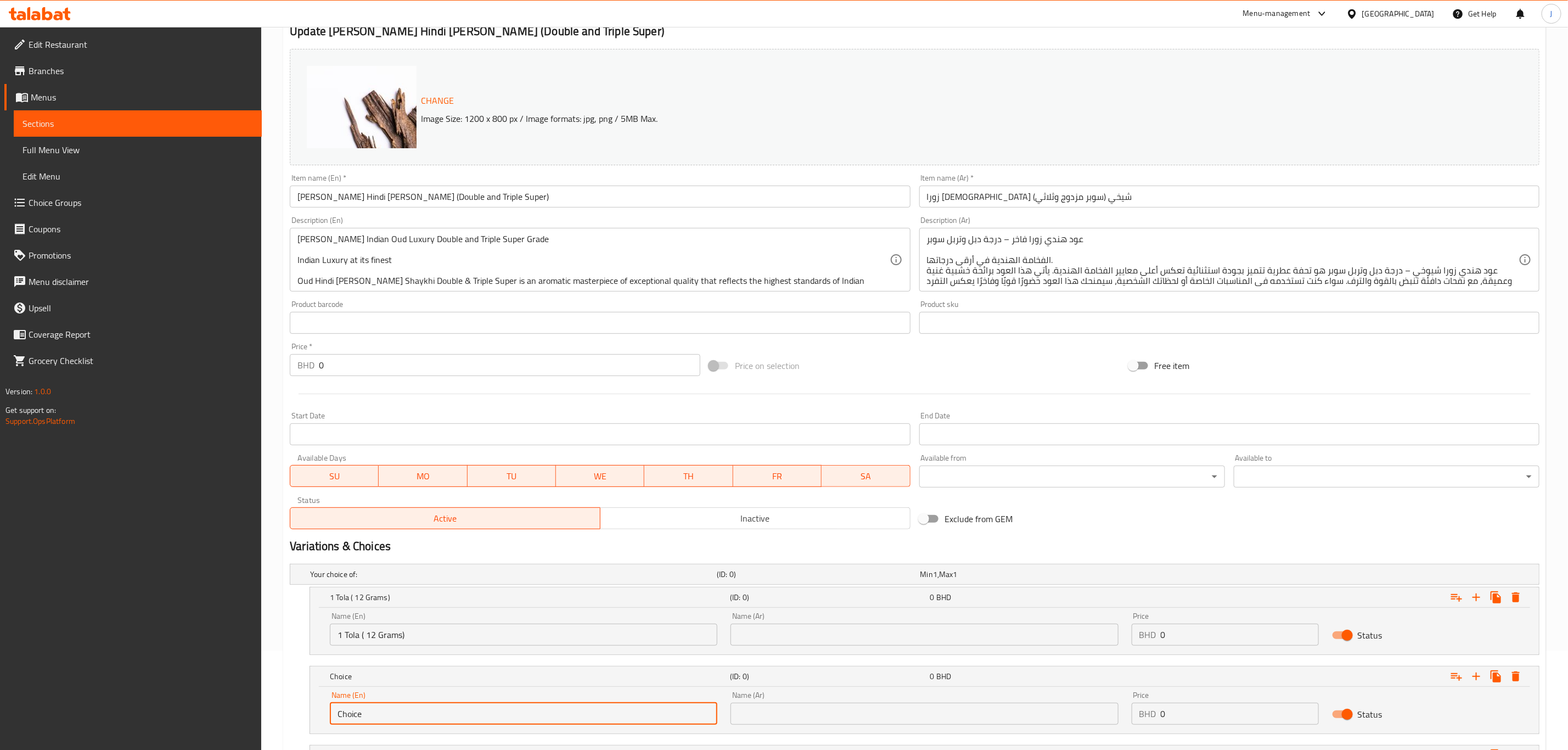
drag, startPoint x: 366, startPoint y: 715, endPoint x: 271, endPoint y: 708, distance: 95.3
click at [271, 708] on div "Home / Restaurants management / Menus / Sections / item / update Oud & Incense …" at bounding box center [915, 385] width 1307 height 916
paste input "2.5 Tola ( 30 Grams)"
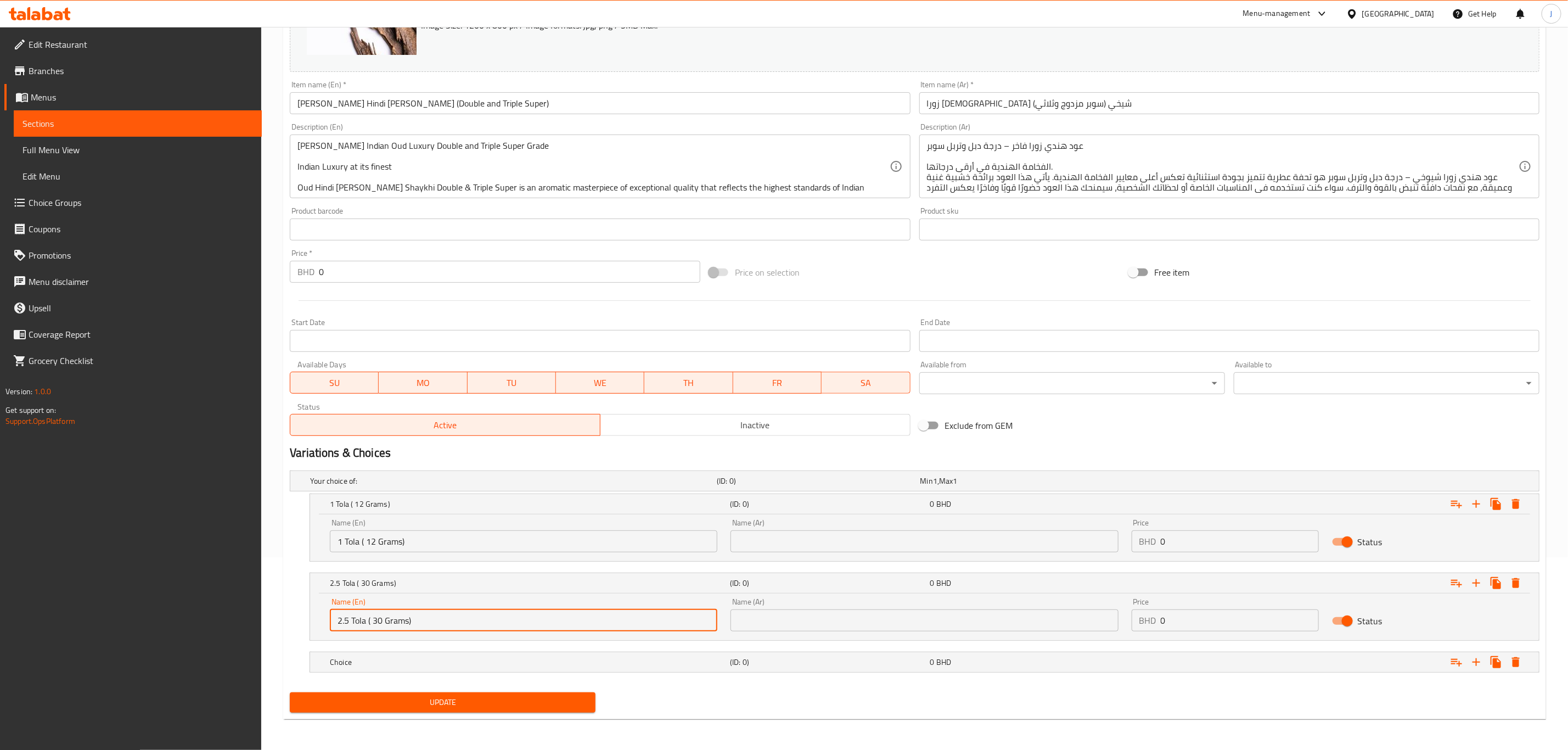
scroll to position [195, 0]
type input "2.5 Tola ( 30 Grams)"
click at [361, 659] on h5 "Choice" at bounding box center [528, 662] width 396 height 11
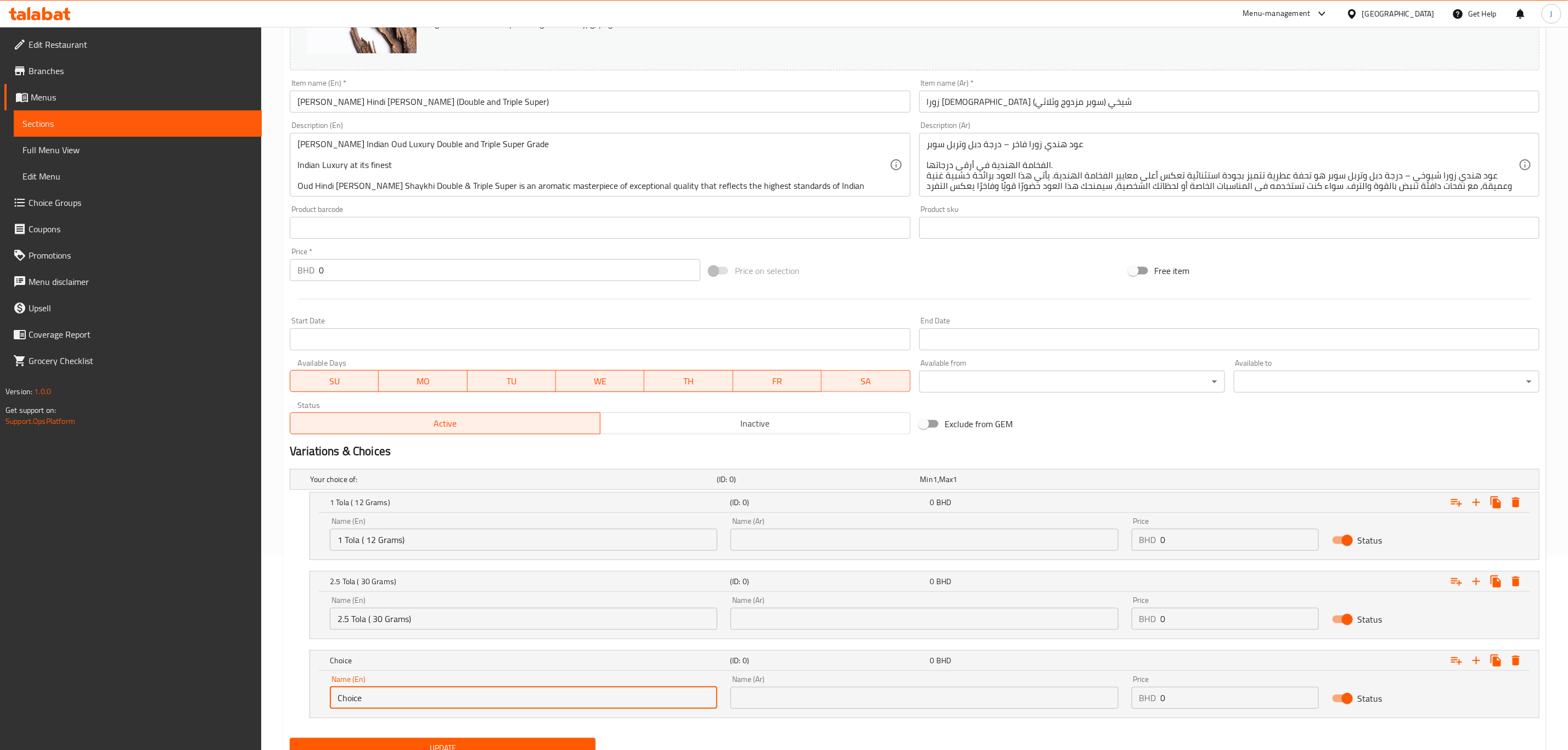
drag, startPoint x: 377, startPoint y: 705, endPoint x: 245, endPoint y: 692, distance: 132.6
click at [245, 692] on div "Edit Restaurant Branches Menus Sections Full Menu View Edit Menu Choice Groups …" at bounding box center [784, 314] width 1568 height 963
paste input "5 Tola ( 60 Grams)"
type input "5 Tola ( 60 Grams)"
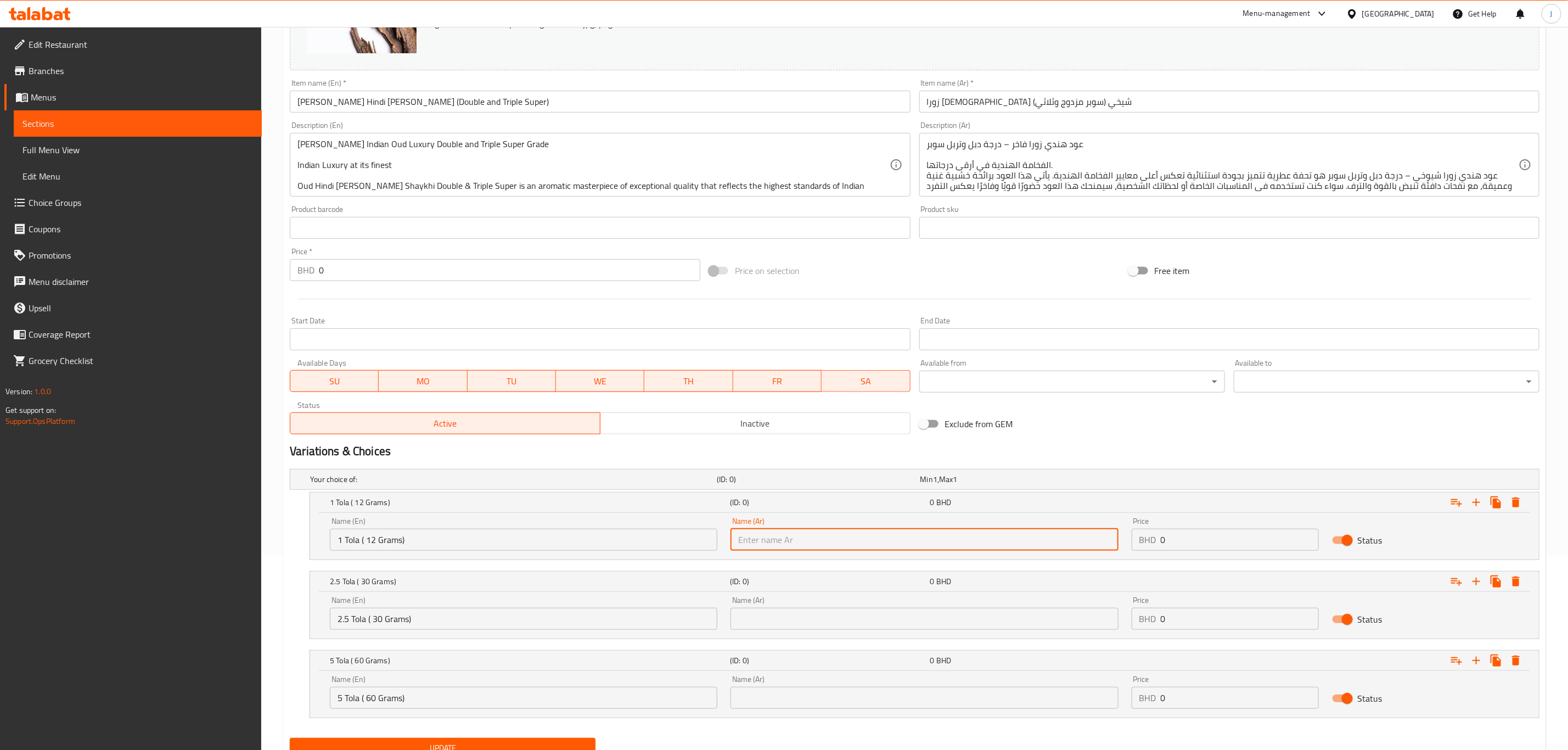
click at [794, 550] on input "text" at bounding box center [924, 539] width 387 height 22
paste input "1 تولة (12 جرام)"
type input "1 تولة (12 جرام)"
click at [836, 615] on input "text" at bounding box center [924, 619] width 387 height 22
paste input "2.5 تولة (30 جرام)"
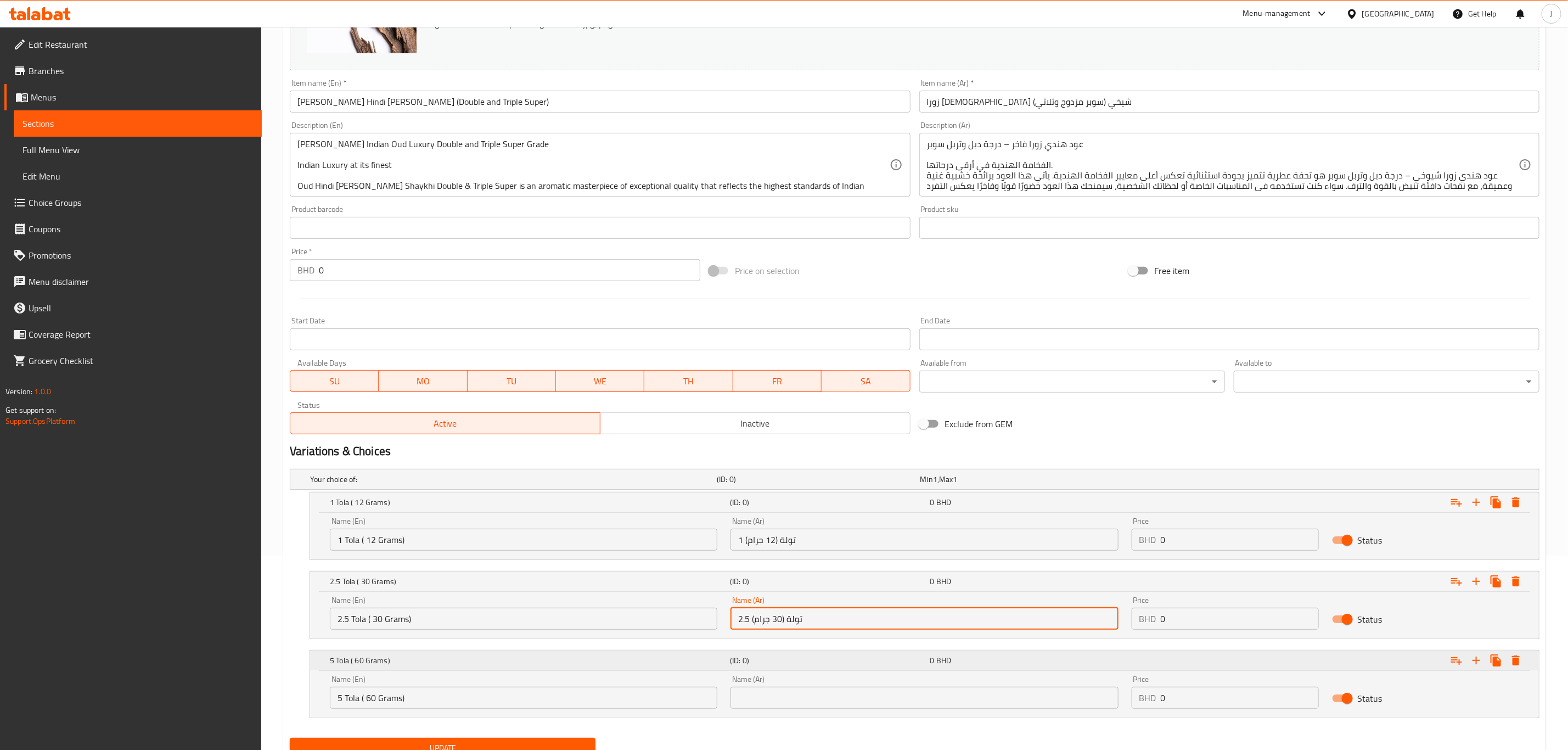
type input "2.5 تولة (30 جرام)"
click at [815, 695] on input "text" at bounding box center [924, 698] width 387 height 22
paste input "5 تولة (60 جرام)"
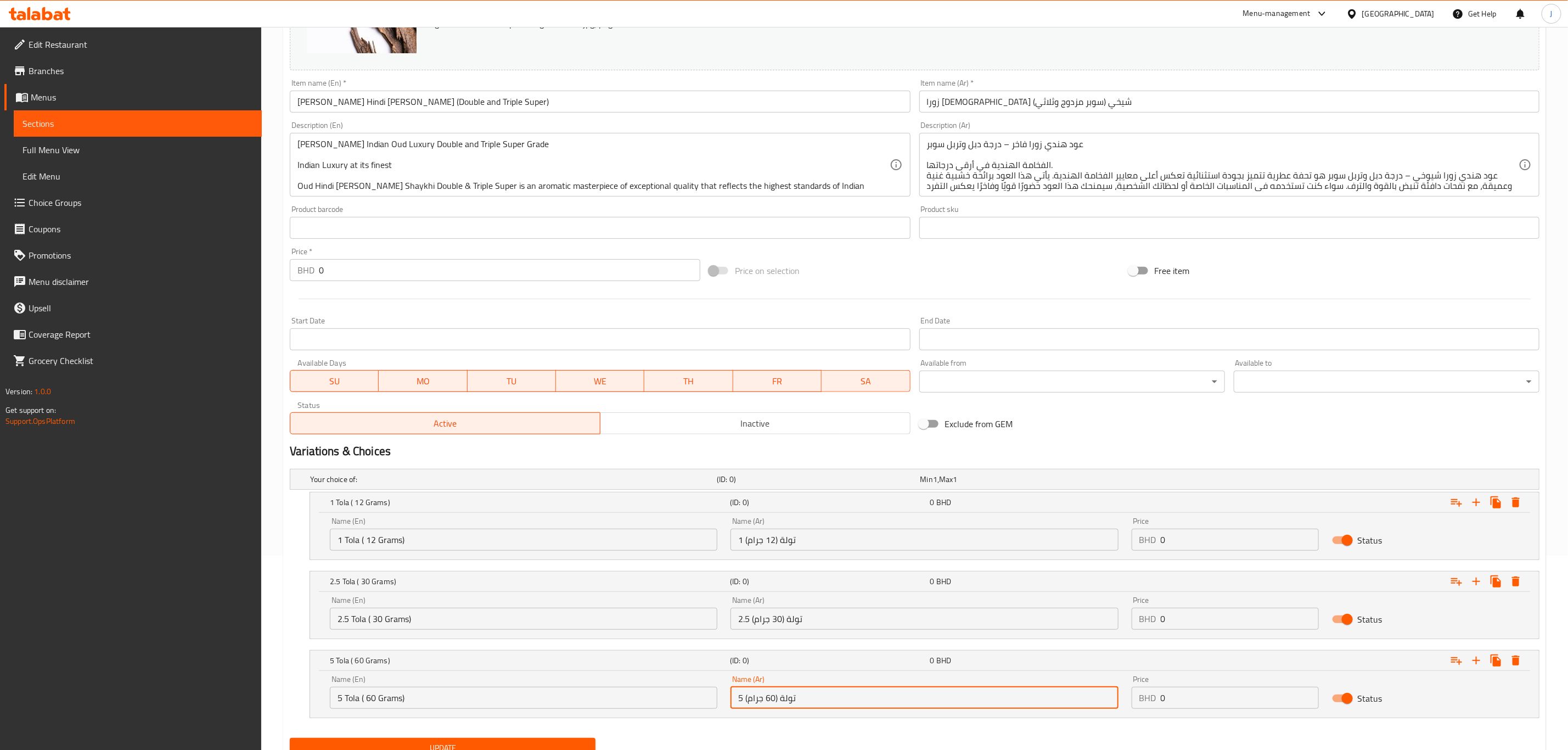
type input "5 تولة (60 جرام)"
drag, startPoint x: 1178, startPoint y: 540, endPoint x: 1116, endPoint y: 540, distance: 62.0
click at [1116, 540] on div "Name (En) 1 Tola ( 12 Grams) Name (En) Name (Ar) 1 تولة (12 جرام) Name (Ar) Pri…" at bounding box center [925, 534] width 1203 height 47
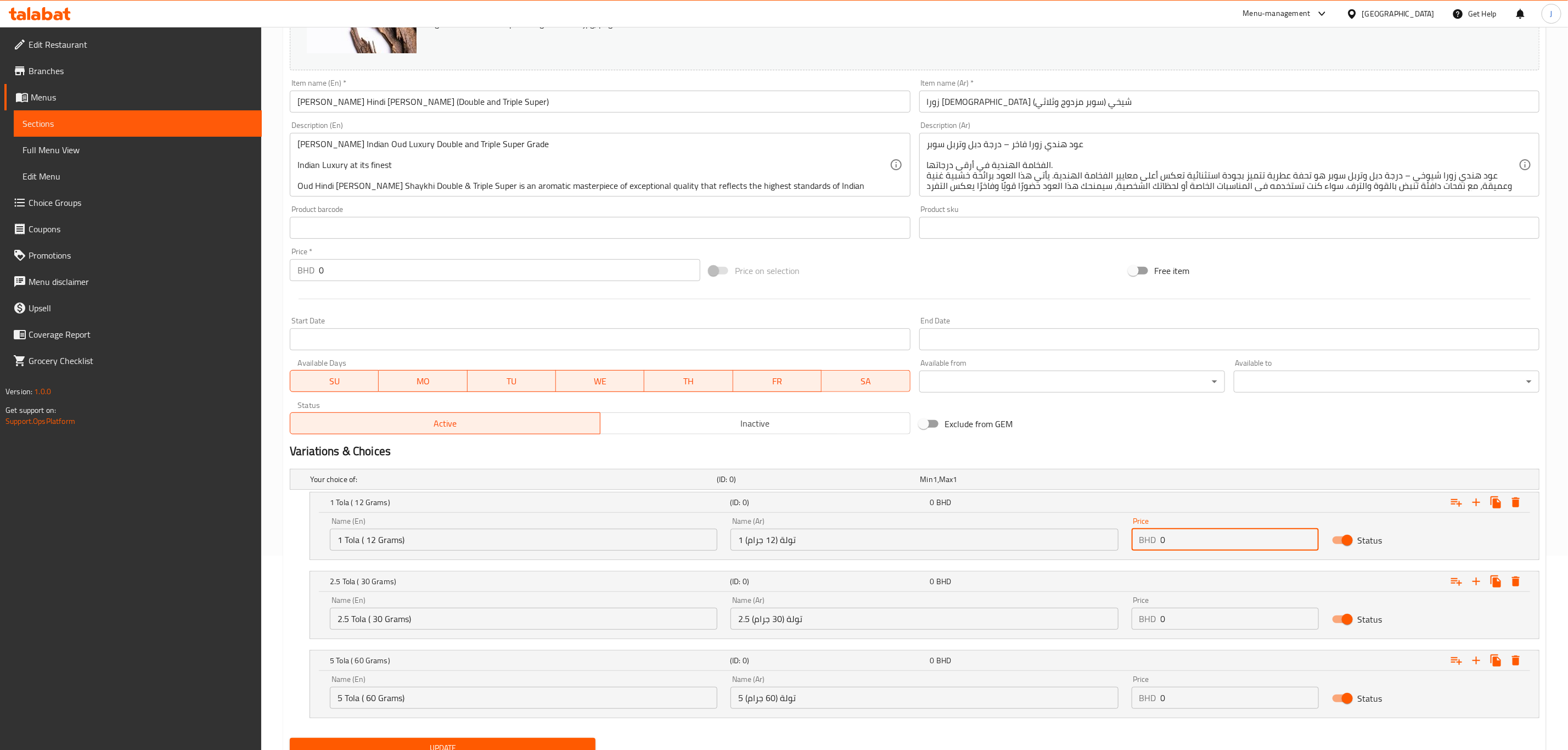
paste input "33.00"
type input "33.000"
paste input "75.00"
drag, startPoint x: 1189, startPoint y: 618, endPoint x: 1102, endPoint y: 624, distance: 87.2
click at [1102, 624] on div "Name (En) 2.5 Tola ( 30 Grams) Name (En) Name (Ar) 2.5 تولة (30 جرام) Name (Ar)…" at bounding box center [925, 613] width 1203 height 47
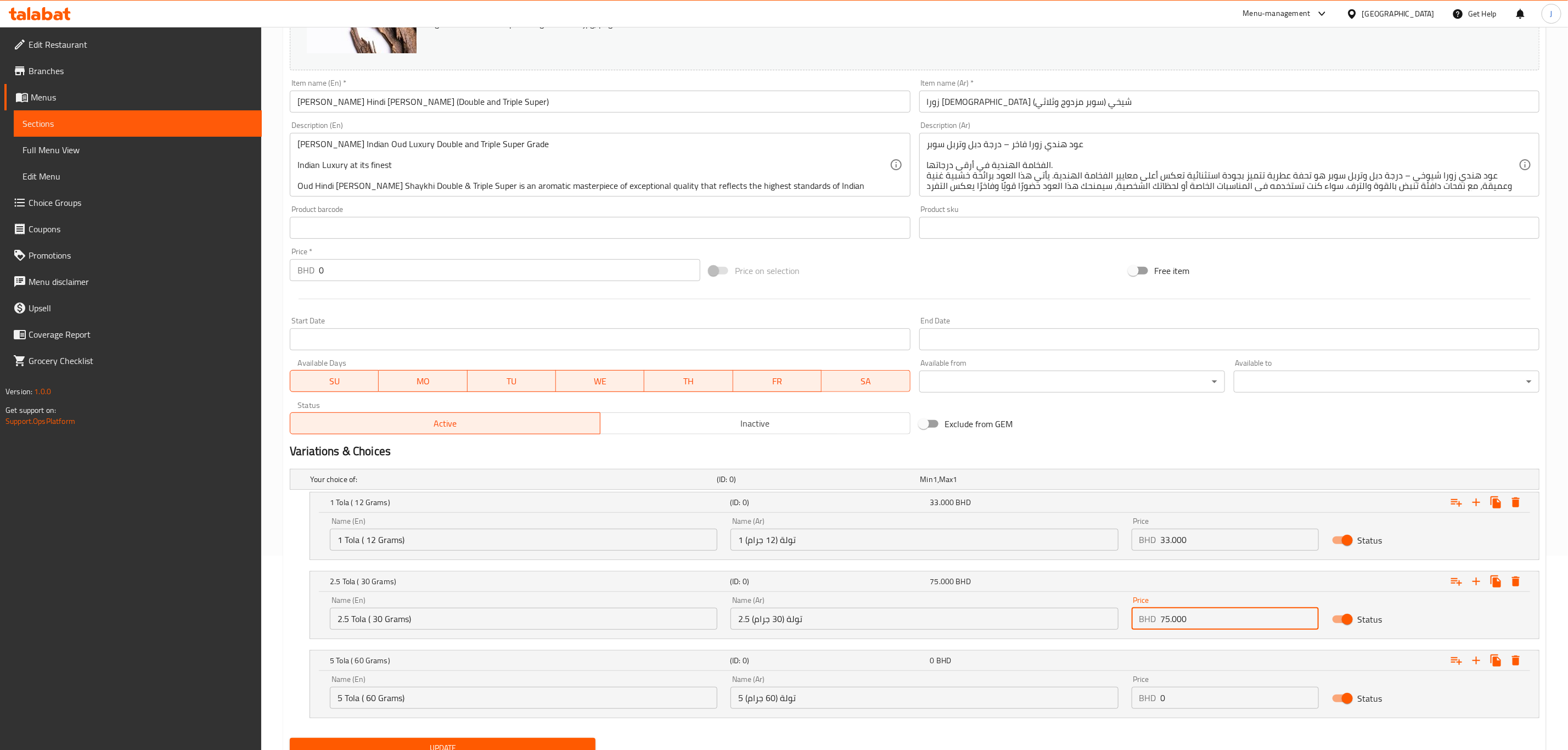
type input "75.000"
drag, startPoint x: 1175, startPoint y: 700, endPoint x: 1095, endPoint y: 694, distance: 80.2
click at [1095, 694] on div "Name (En) 5 Tola ( 60 Grams) Name (En) Name (Ar) 5 تولة (60 جرام) Name (Ar) Pri…" at bounding box center [925, 692] width 1203 height 47
paste input "132.00"
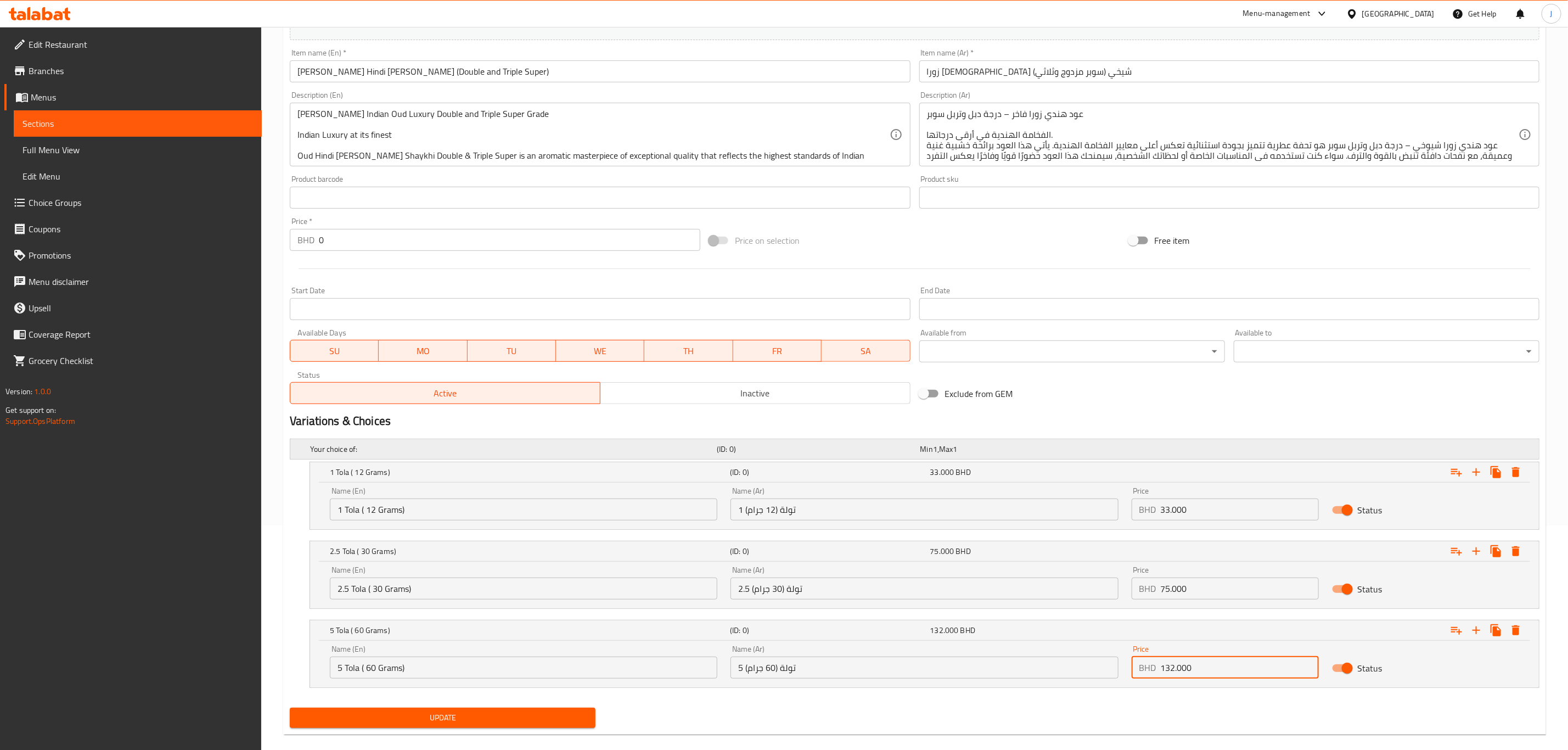
scroll to position [241, 0]
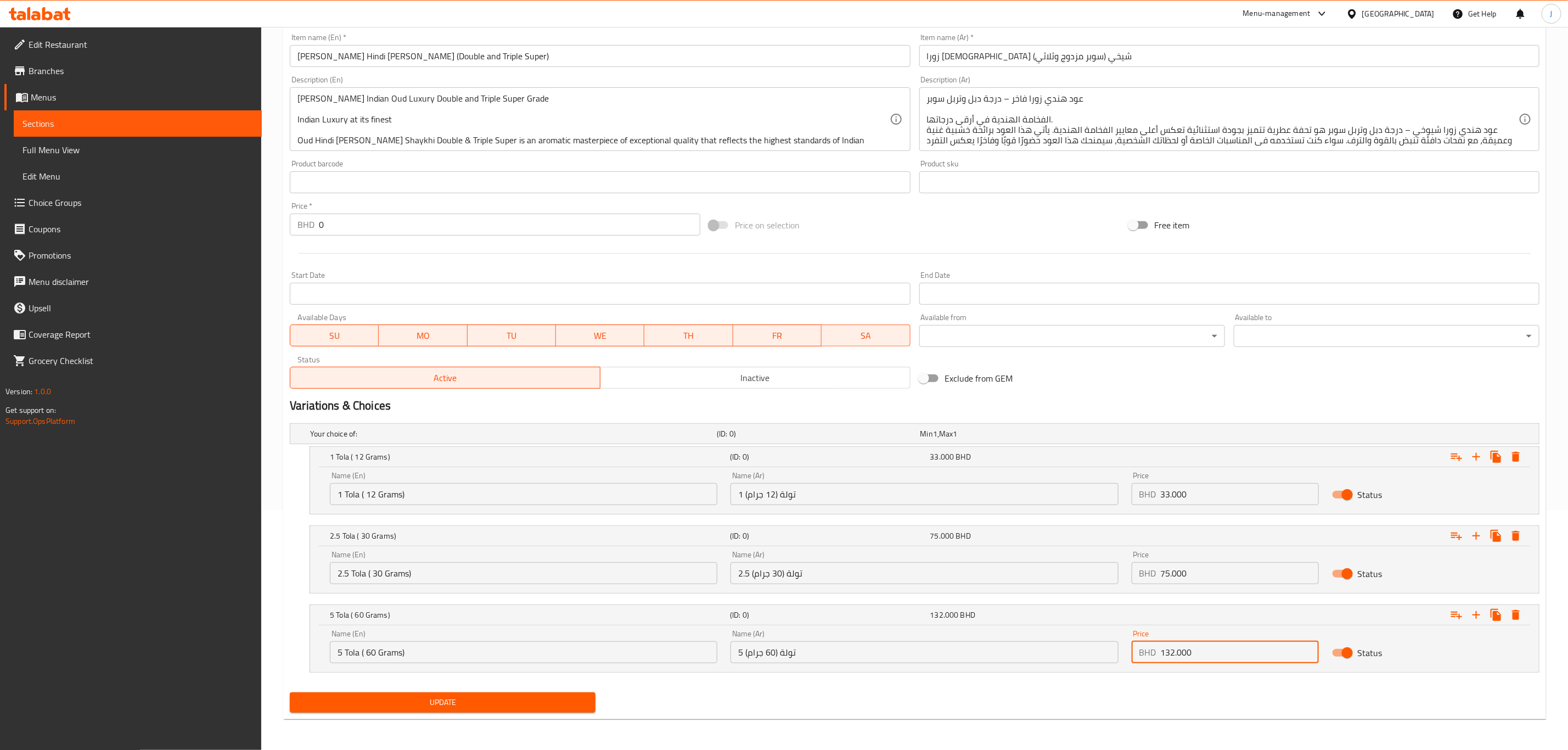
type input "132.000"
click at [469, 706] on span "Update" at bounding box center [443, 702] width 288 height 14
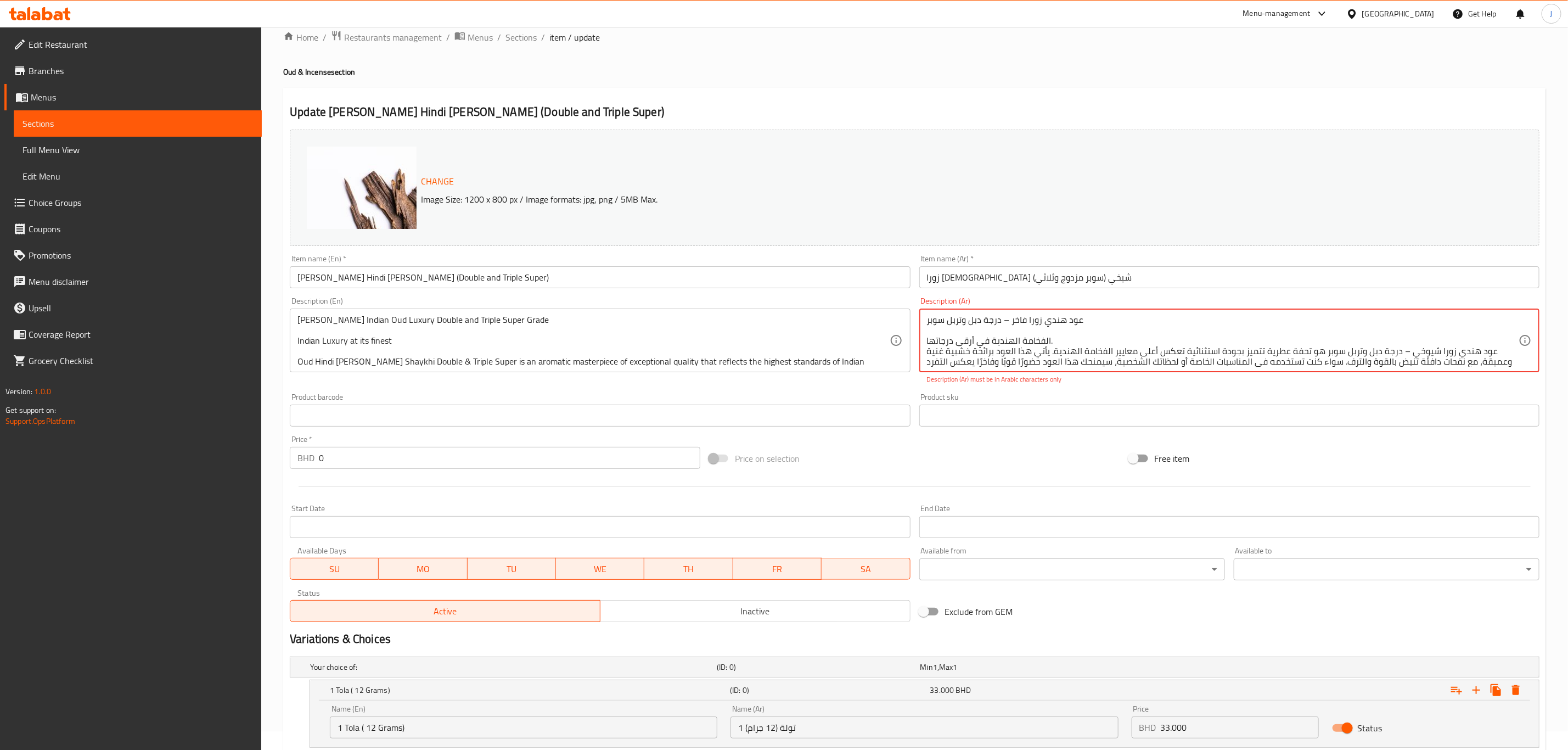
scroll to position [0, 0]
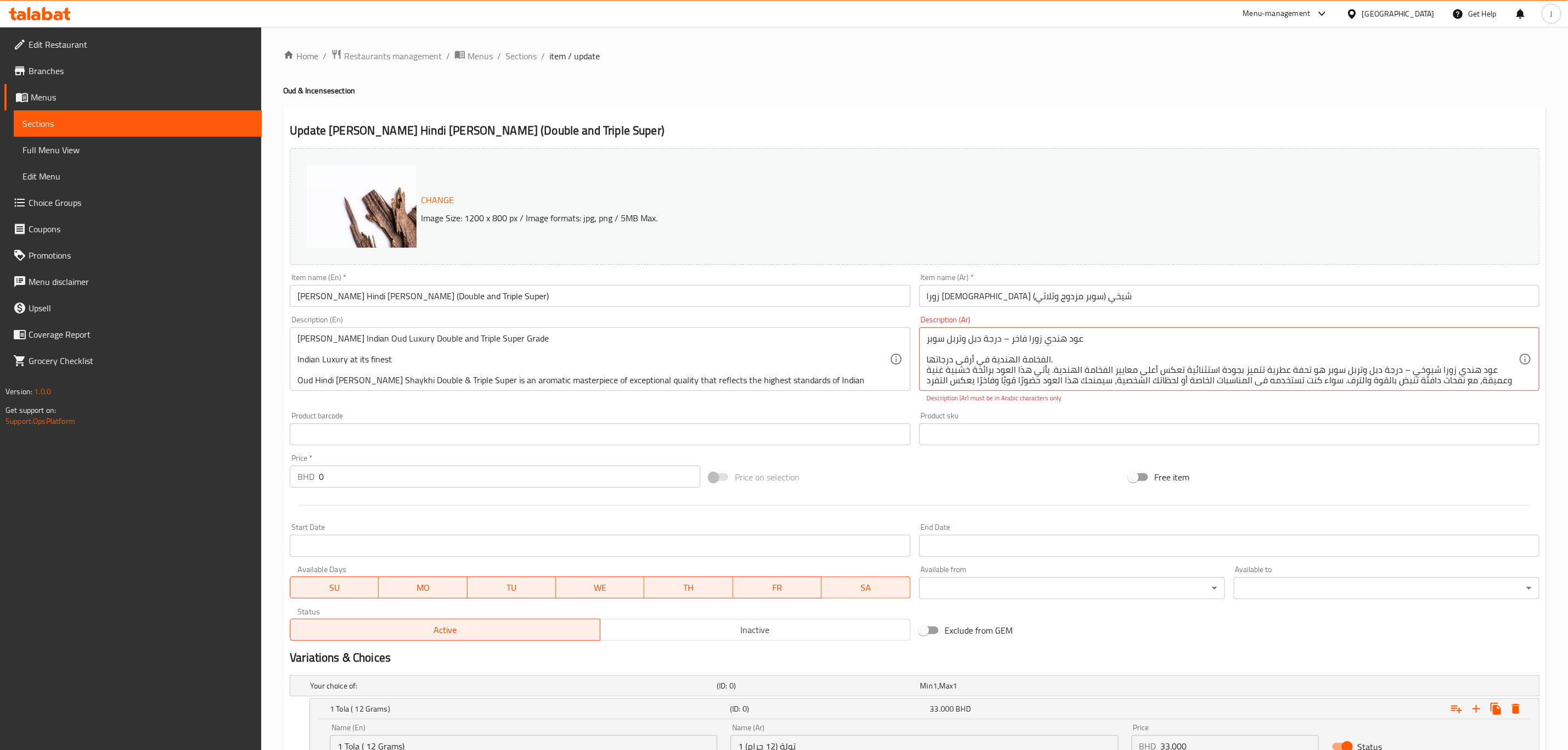
drag, startPoint x: 293, startPoint y: 336, endPoint x: 512, endPoint y: 366, distance: 221.0
click at [608, 372] on div "Zora Indian Oud Luxury Double and Triple Super Grade Indian Luxury at its fines…" at bounding box center [600, 359] width 620 height 64
drag, startPoint x: 873, startPoint y: 379, endPoint x: 295, endPoint y: 328, distance: 580.2
click at [295, 328] on div "Zora Indian Oud Luxury Double and Triple Super Grade Indian Luxury at its fines…" at bounding box center [600, 359] width 620 height 64
click at [1044, 345] on textarea "عود هندي زورا فاخر – درجة دبل وتربل سوبر الفخامة الهندية في أرقى درجاتها. عود ه…" at bounding box center [1223, 359] width 592 height 52
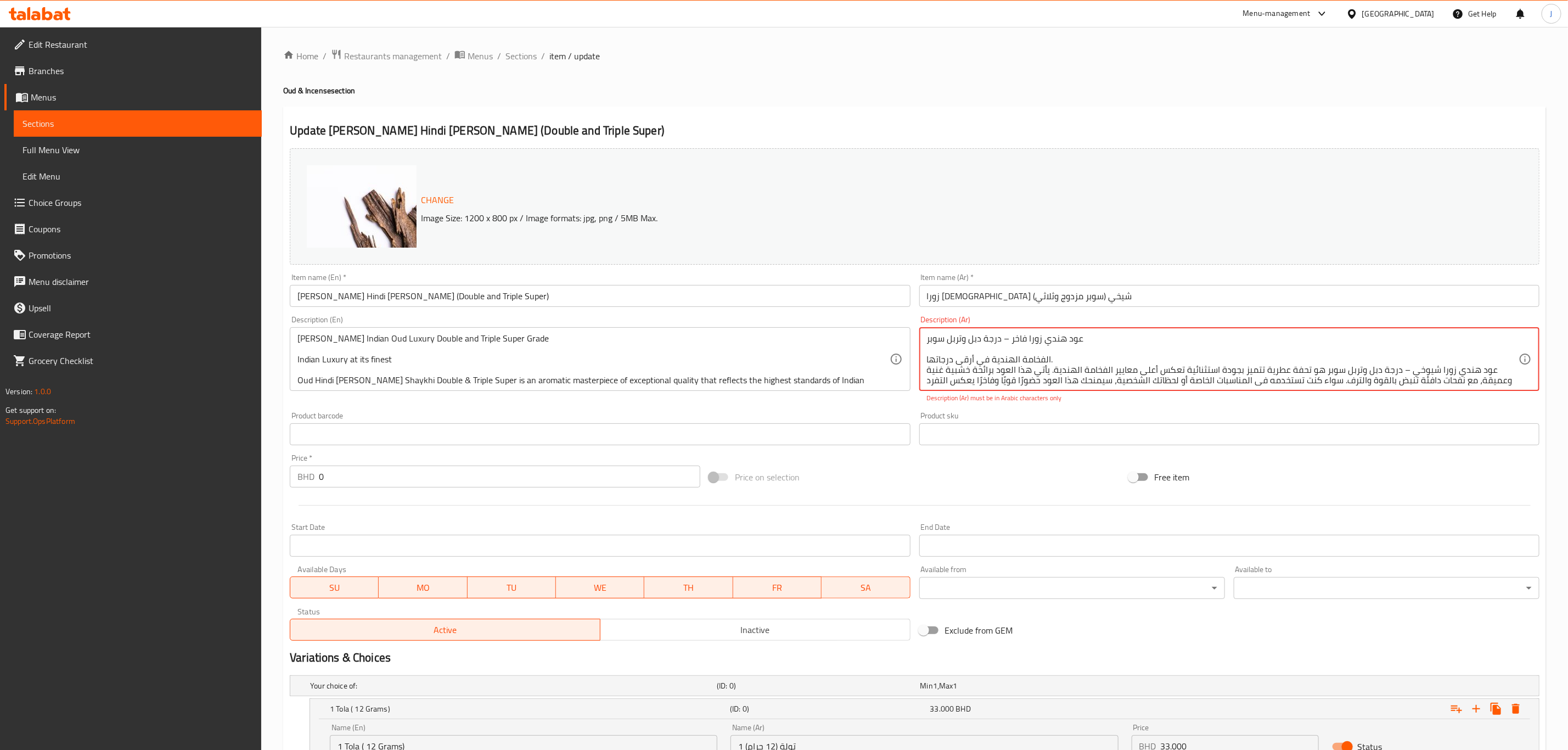
click at [1044, 345] on textarea "عود هندي زورا فاخر – درجة دبل وتربل سوبر الفخامة الهندية في أرقى درجاتها. عود ه…" at bounding box center [1223, 359] width 592 height 52
click at [1031, 368] on textarea "عود هندي زورا فاخر – درجة دبل وتربل سوبر الفخامة الهندية في أرقى درجاتها. عود ه…" at bounding box center [1223, 359] width 592 height 52
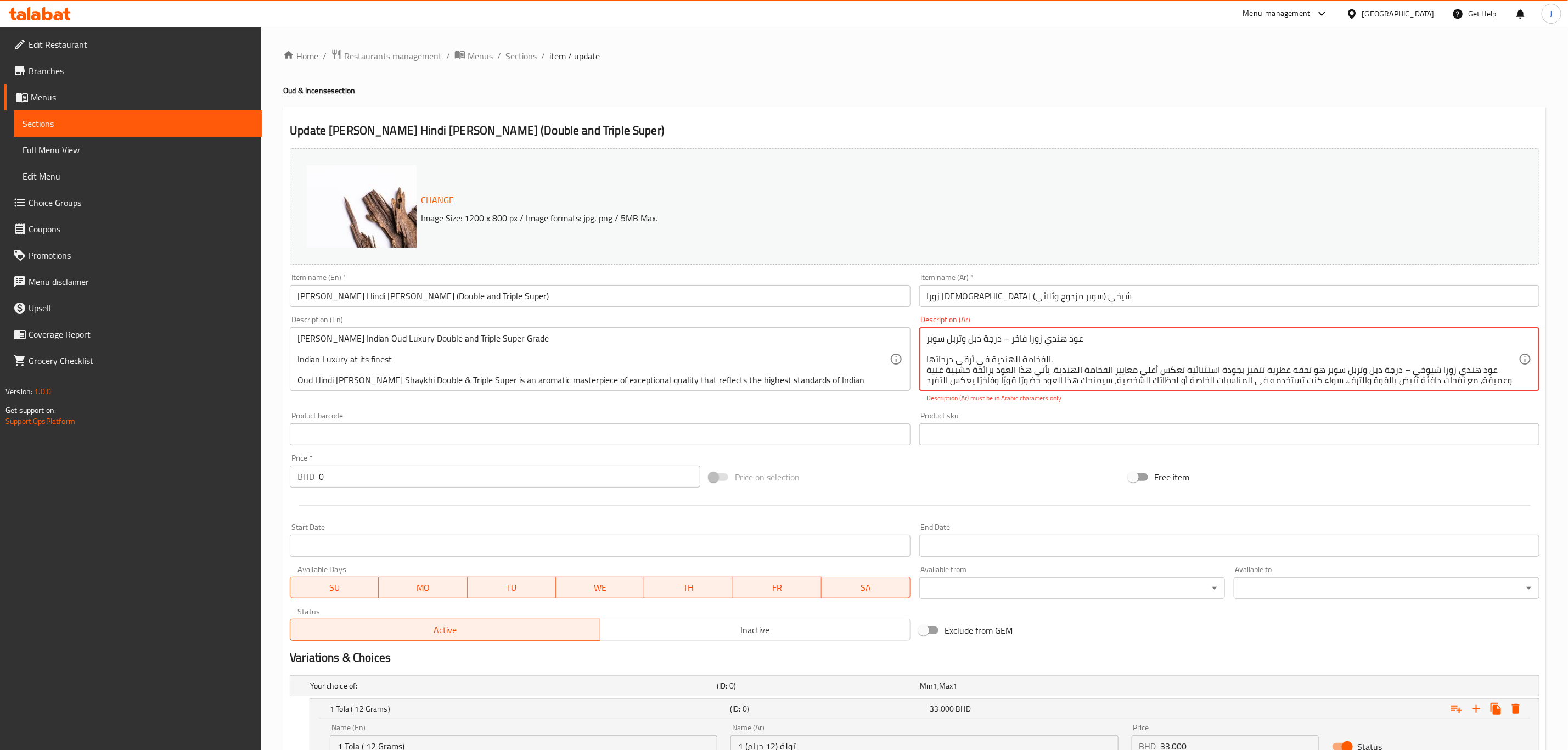
click at [1031, 368] on textarea "عود هندي زورا فاخر – درجة دبل وتربل سوبر الفخامة الهندية في أرقى درجاتها. عود ه…" at bounding box center [1223, 359] width 592 height 52
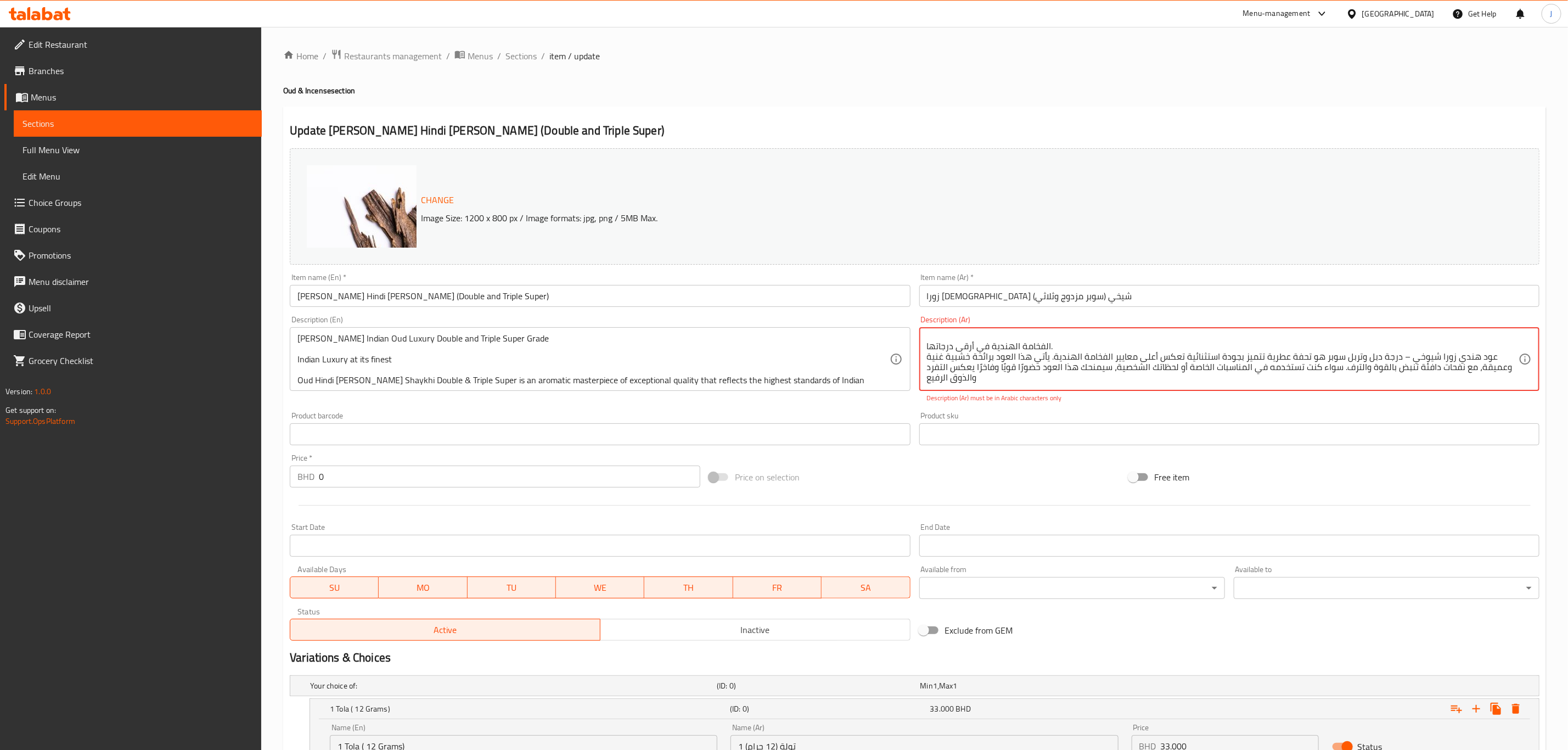
drag, startPoint x: 926, startPoint y: 341, endPoint x: 932, endPoint y: 384, distance: 43.4
click at [932, 384] on textarea "عود هندي زورا فاخر – درجة دبل وتربل سوبر الفخامة الهندية في أرقى درجاتها. عود ه…" at bounding box center [1223, 359] width 592 height 52
type textarea "ع"
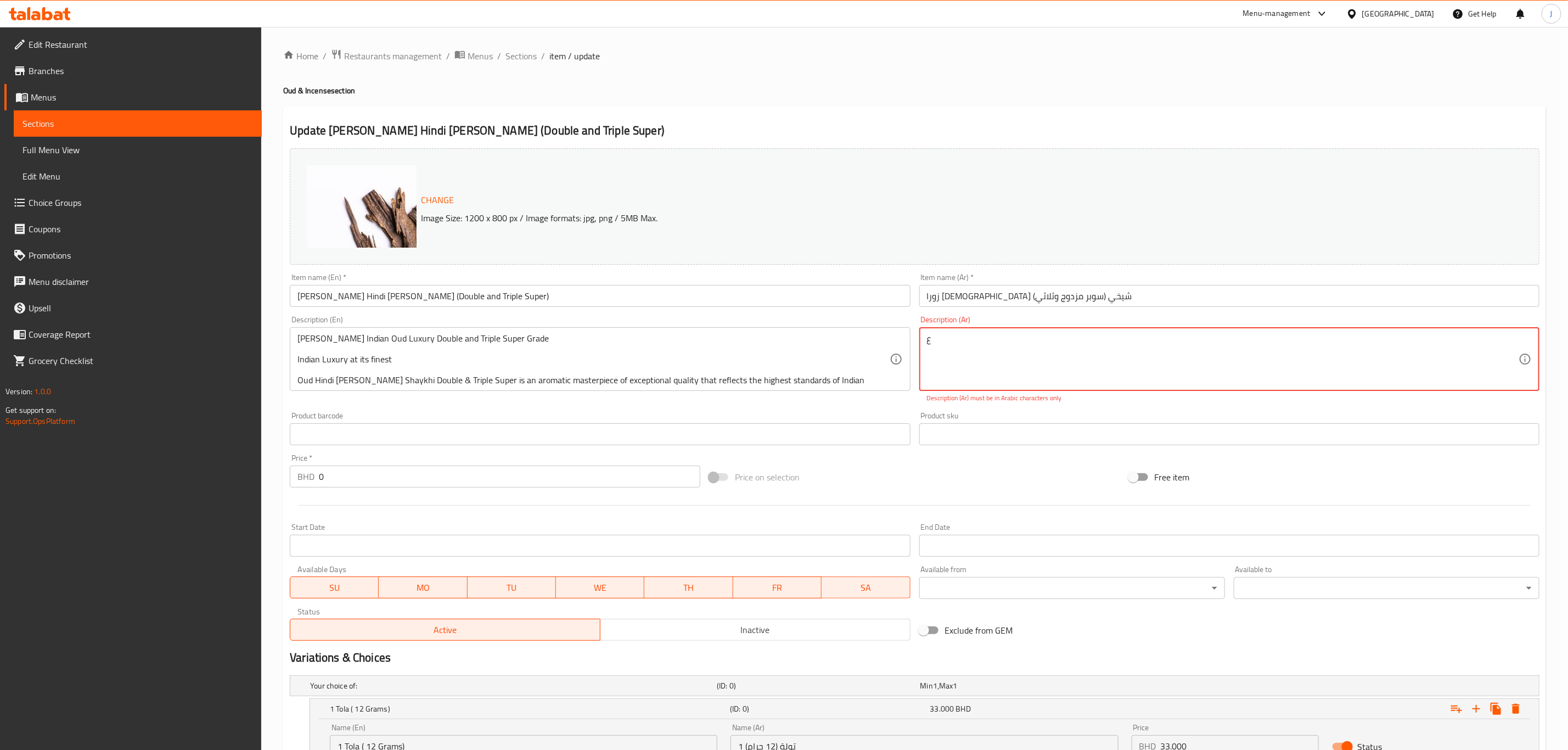
scroll to position [0, 0]
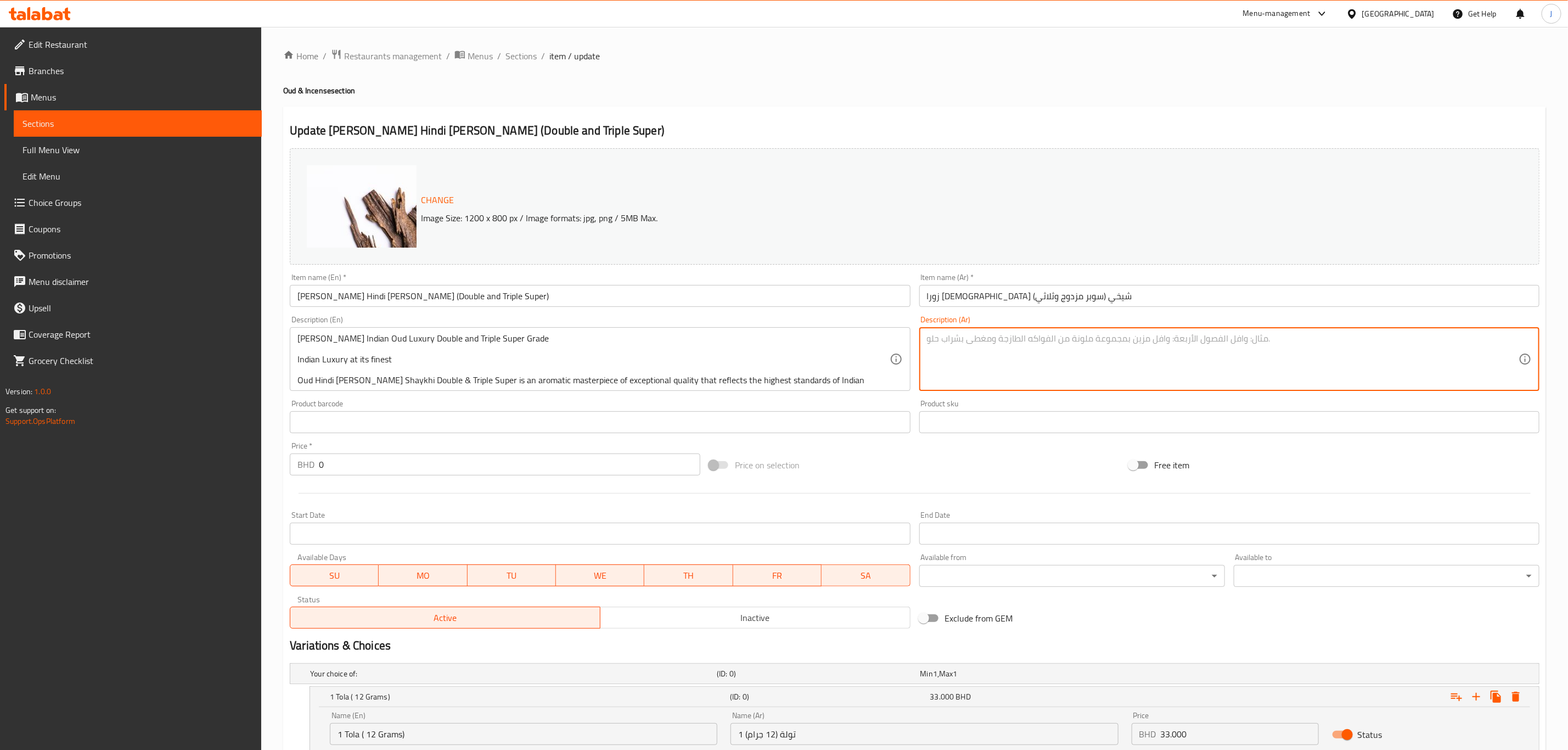
paste textarea ""عود زورا الهندي الفاخر، درجة مزدوجة وثلاثية فائقة فخامة هندية في أبهى صورها عو…"
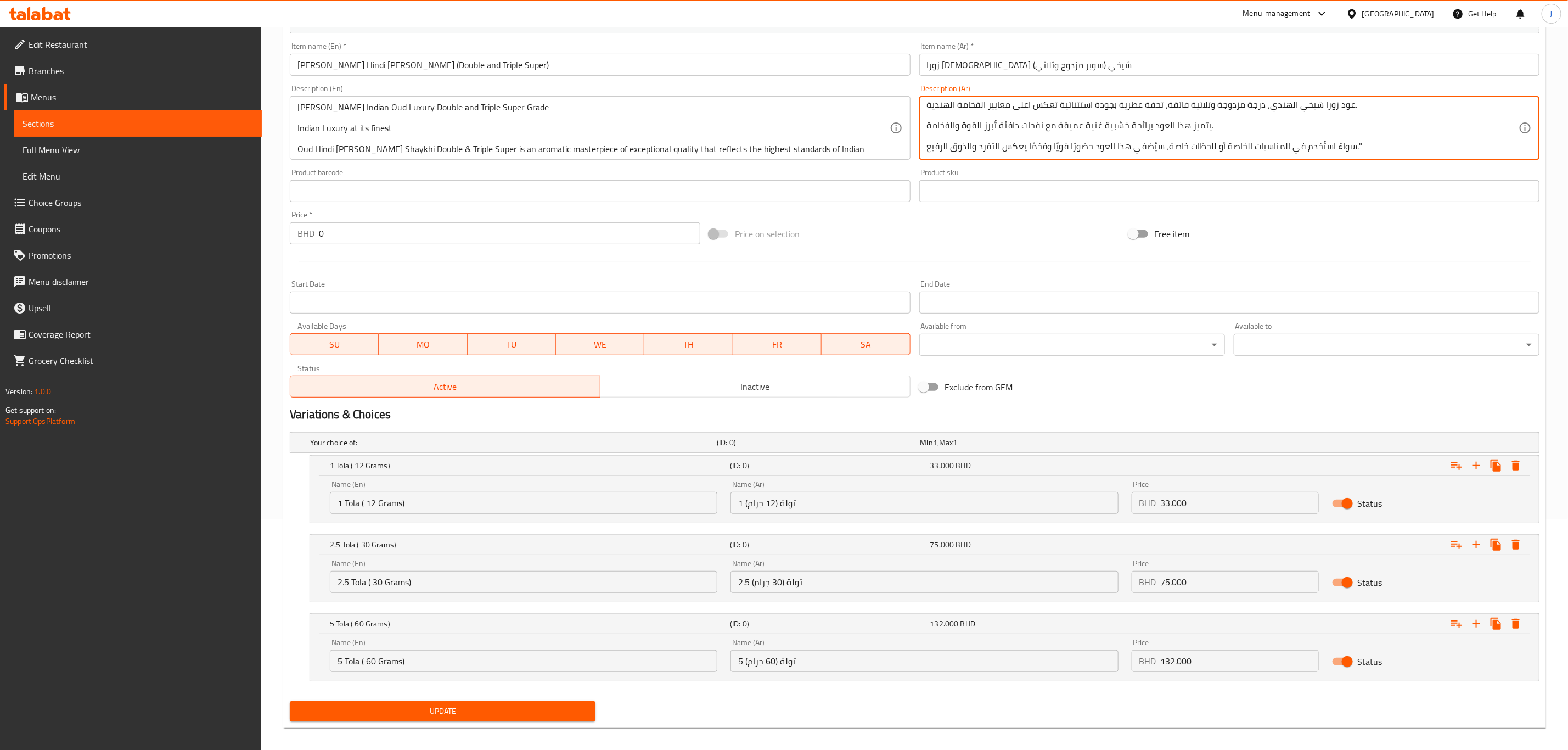
scroll to position [241, 0]
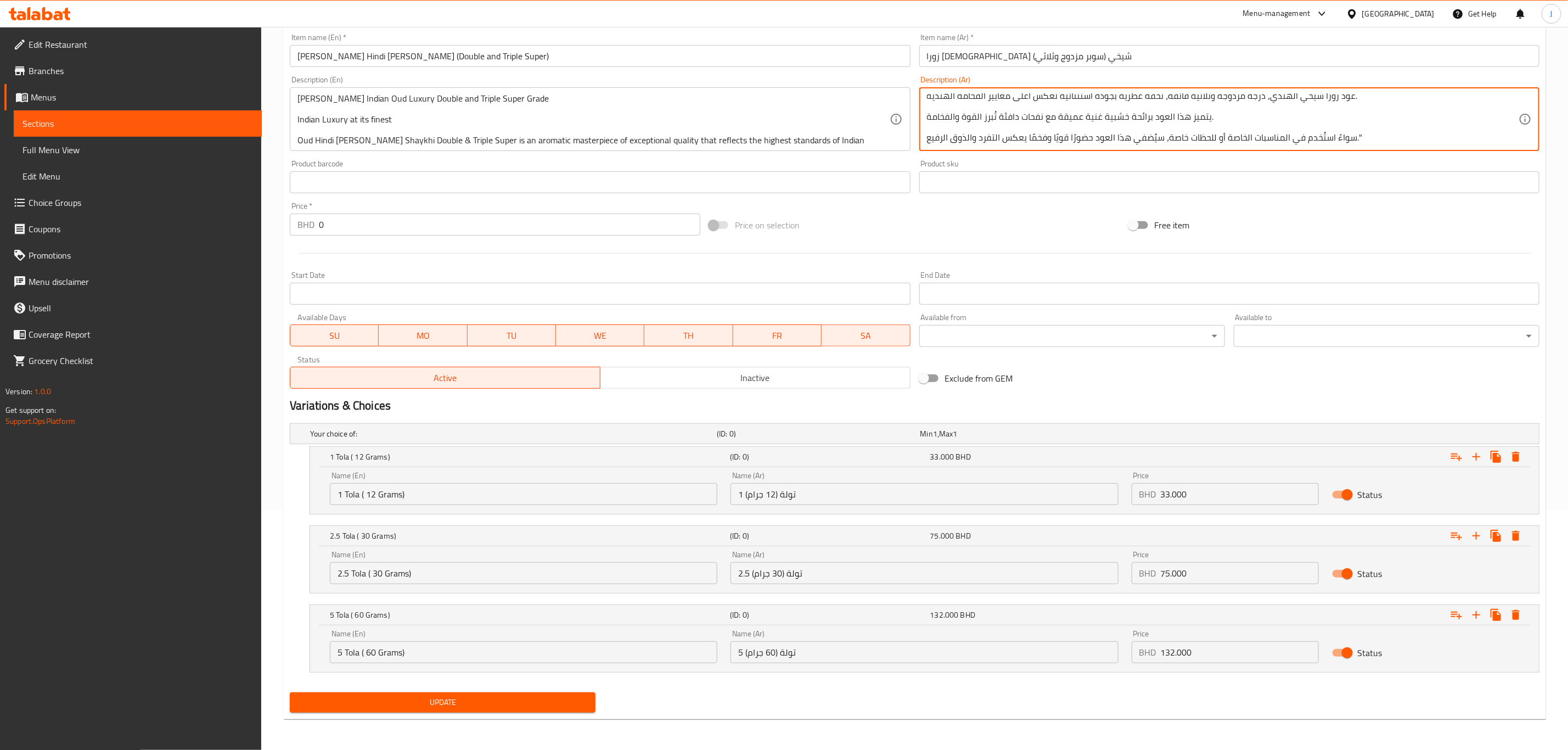
type textarea ""عود زورا الهندي الفاخر، درجة مزدوجة وثلاثية فائقة فخامة هندية في أبهى صورها عو…"
click at [419, 697] on span "Update" at bounding box center [443, 702] width 288 height 14
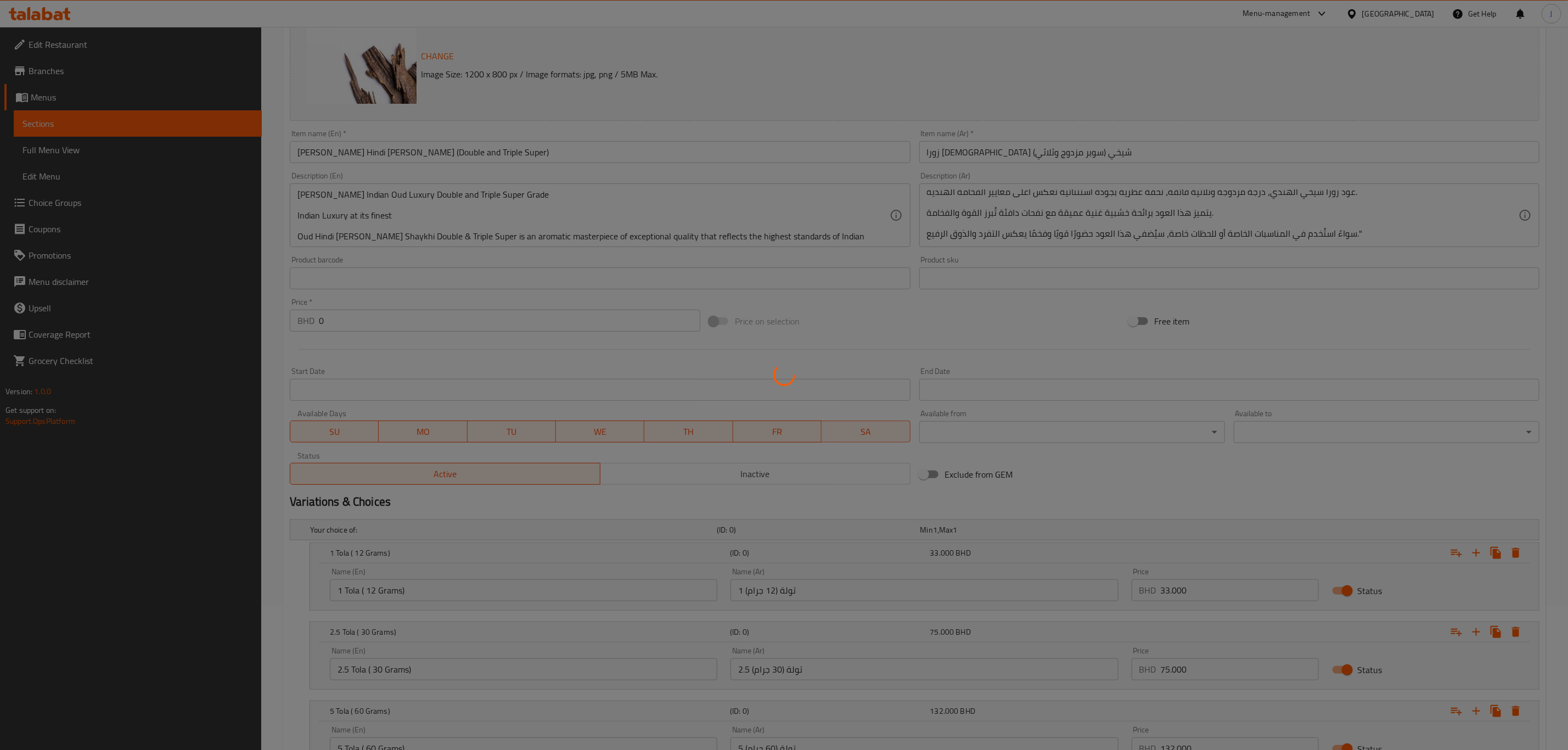
scroll to position [0, 0]
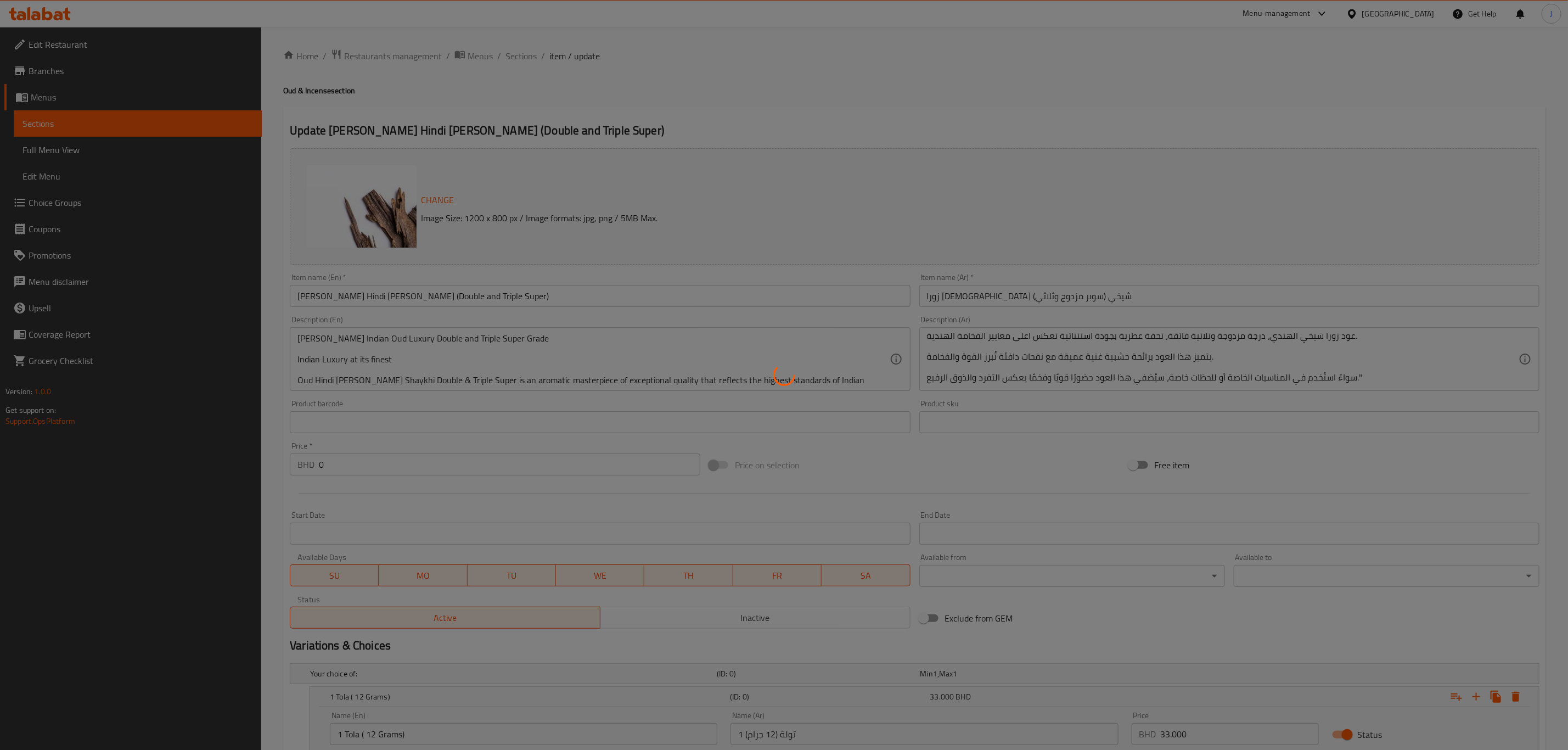
click at [962, 188] on div at bounding box center [784, 375] width 1568 height 750
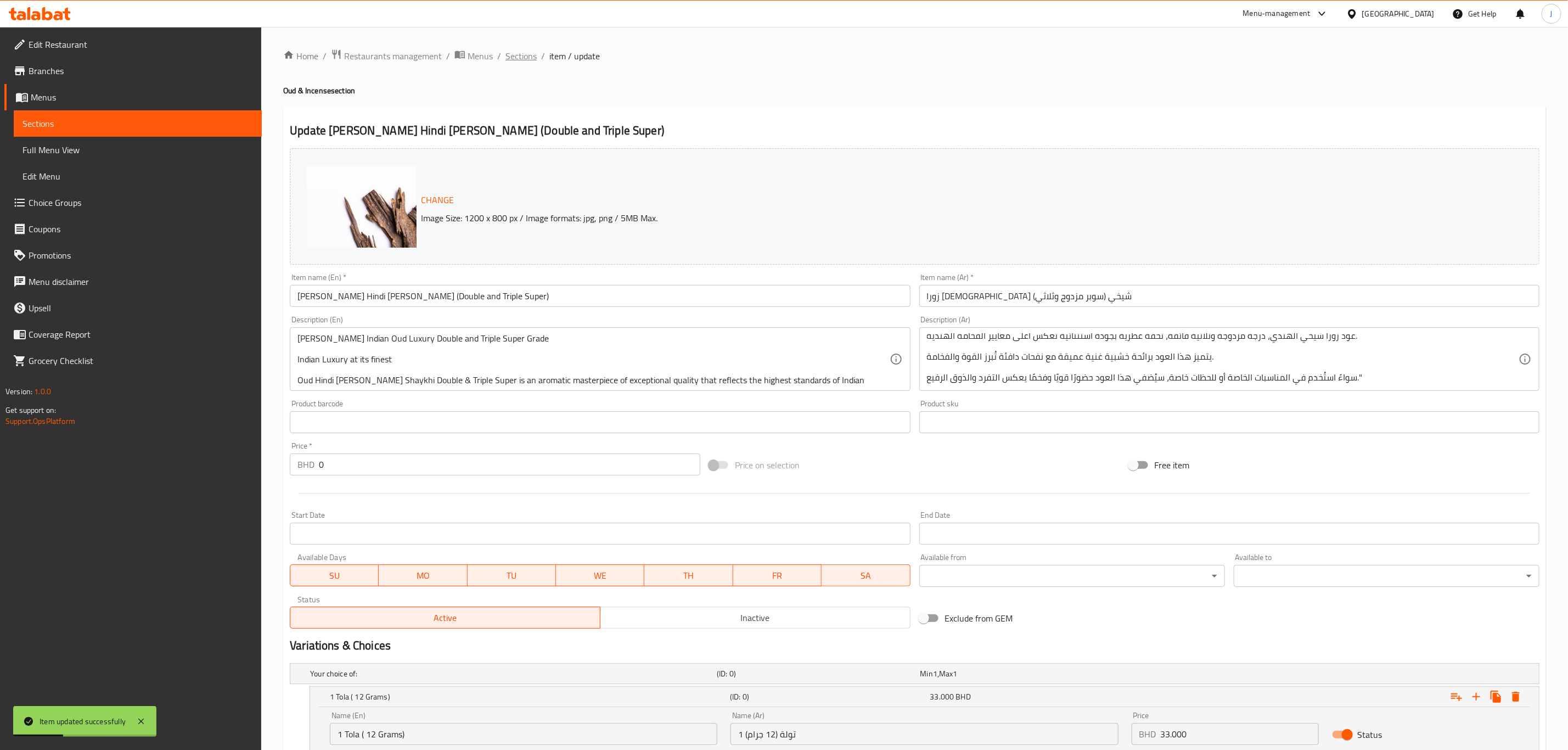
click at [519, 63] on span "Sections" at bounding box center [521, 55] width 31 height 13
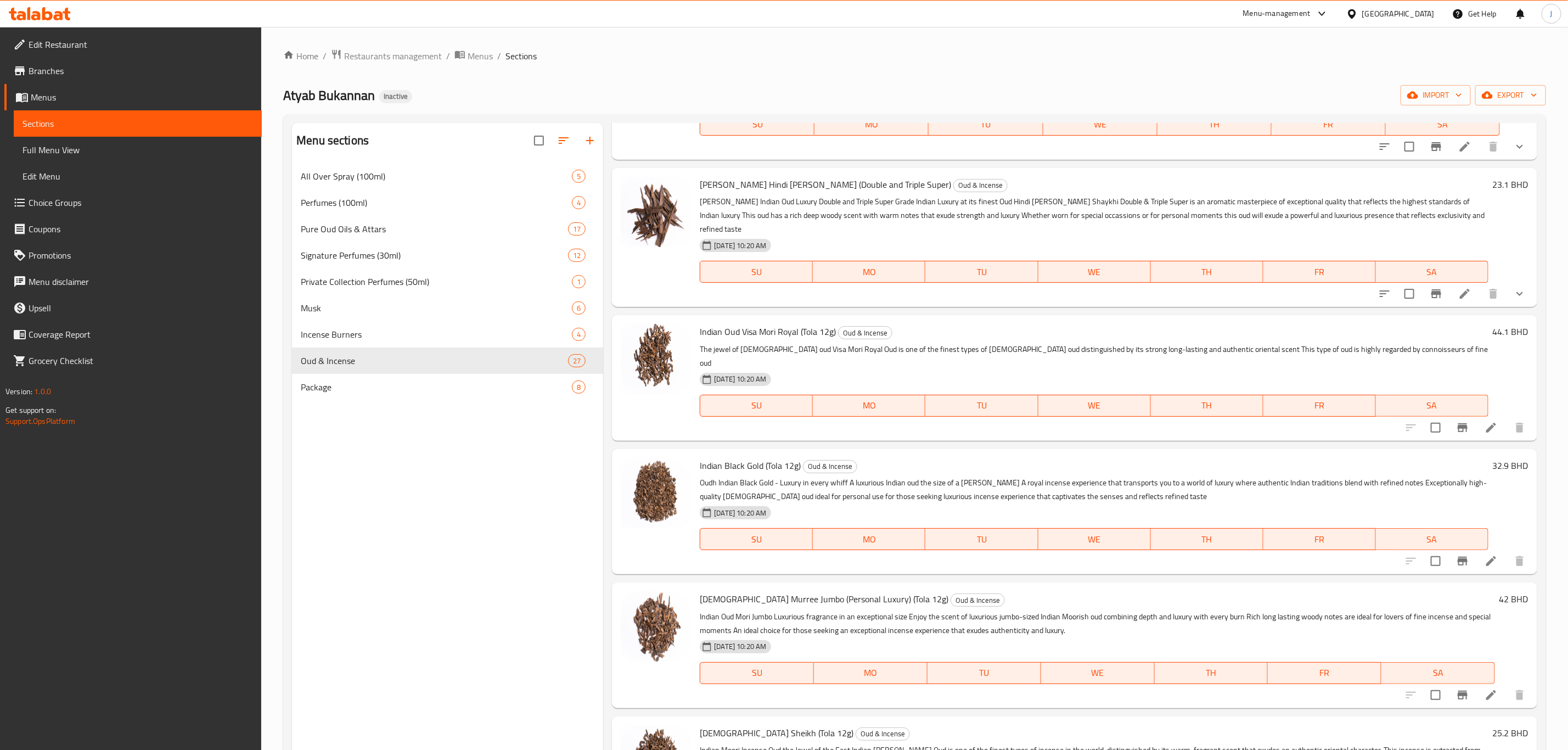
scroll to position [494, 0]
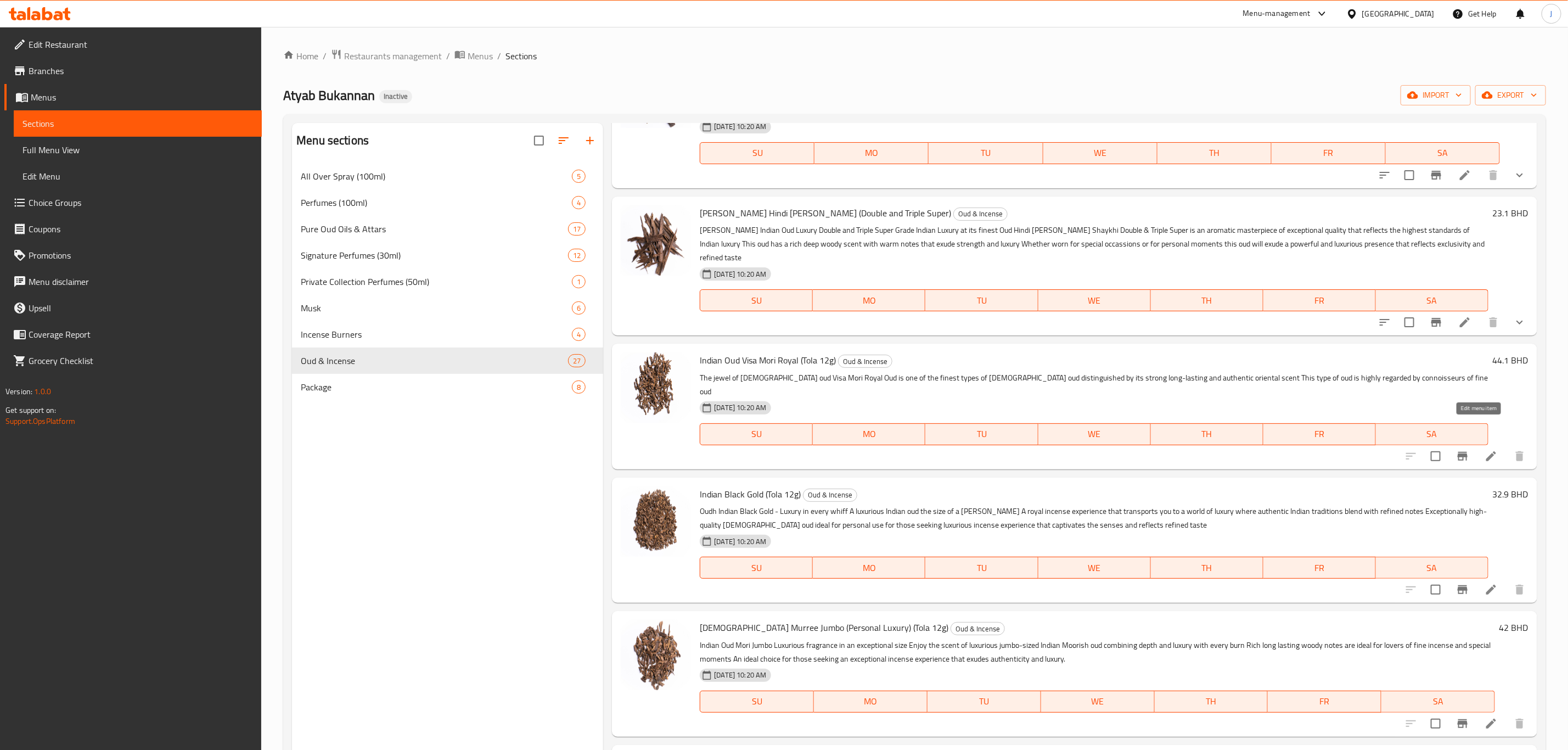
click at [1486, 451] on icon at bounding box center [1491, 456] width 10 height 10
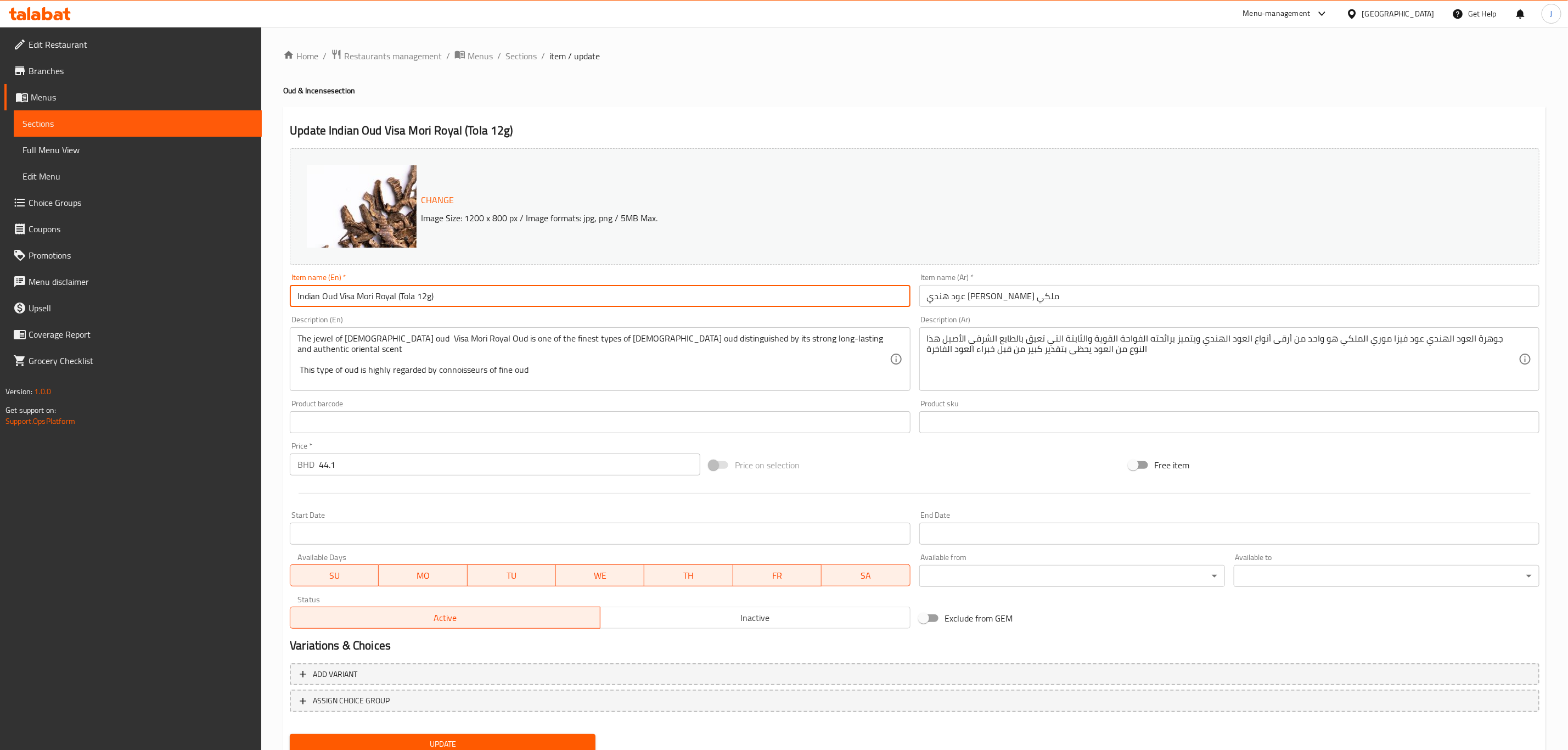
drag, startPoint x: 465, startPoint y: 292, endPoint x: 401, endPoint y: 302, distance: 64.8
click at [401, 302] on input "Indian Oud Visa Mori Royal (Tola 12g)" at bounding box center [600, 296] width 620 height 22
drag, startPoint x: 412, startPoint y: 299, endPoint x: 398, endPoint y: 299, distance: 14.0
click at [398, 299] on input "Indian Oud Visa Mori Royal (" at bounding box center [600, 296] width 620 height 22
drag, startPoint x: 405, startPoint y: 296, endPoint x: 128, endPoint y: 293, distance: 277.0
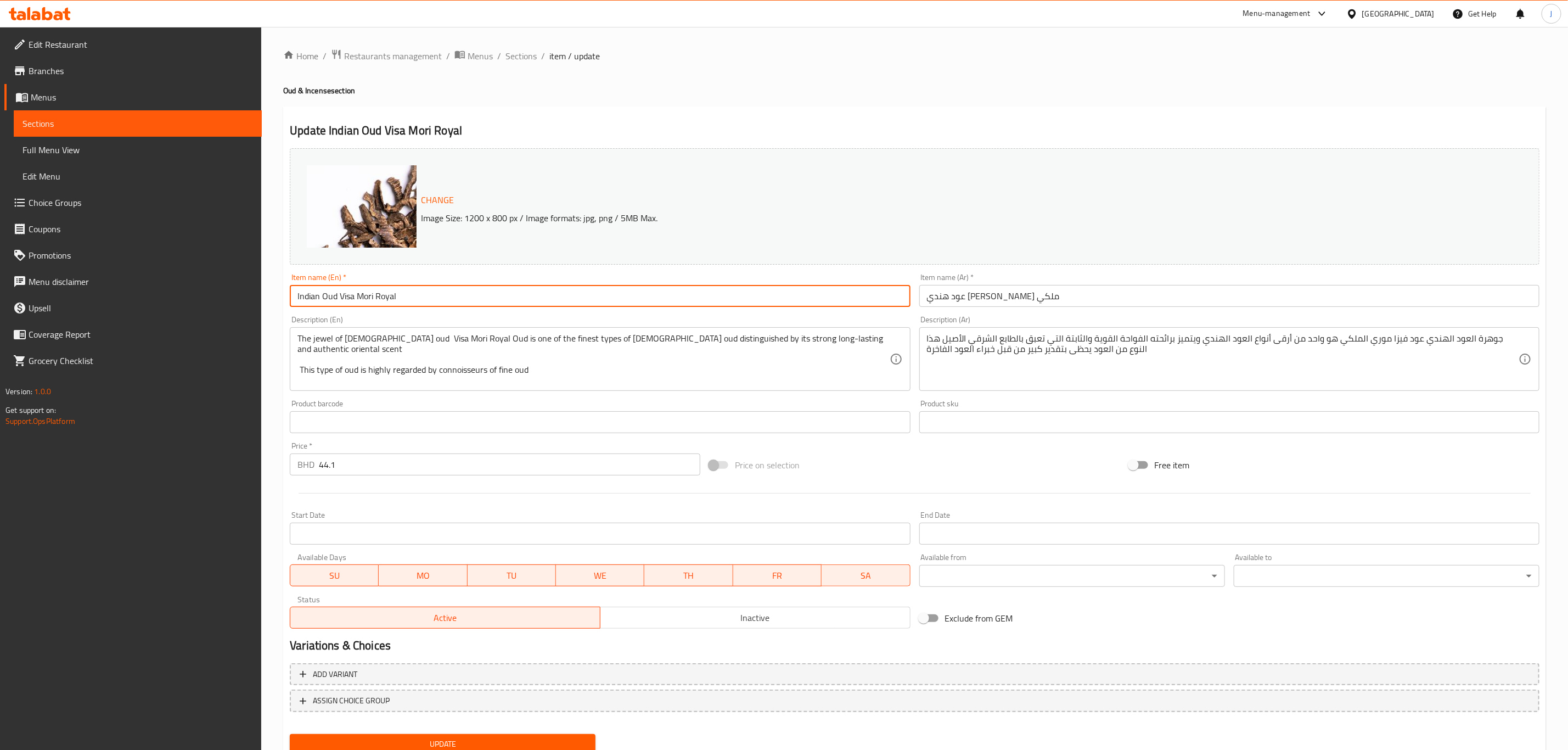
click at [128, 293] on div "Edit Restaurant Branches Menus Sections Full Menu View Edit Menu Choice Groups …" at bounding box center [784, 409] width 1568 height 765
type input "Indian Oud Visa Mori Royal"
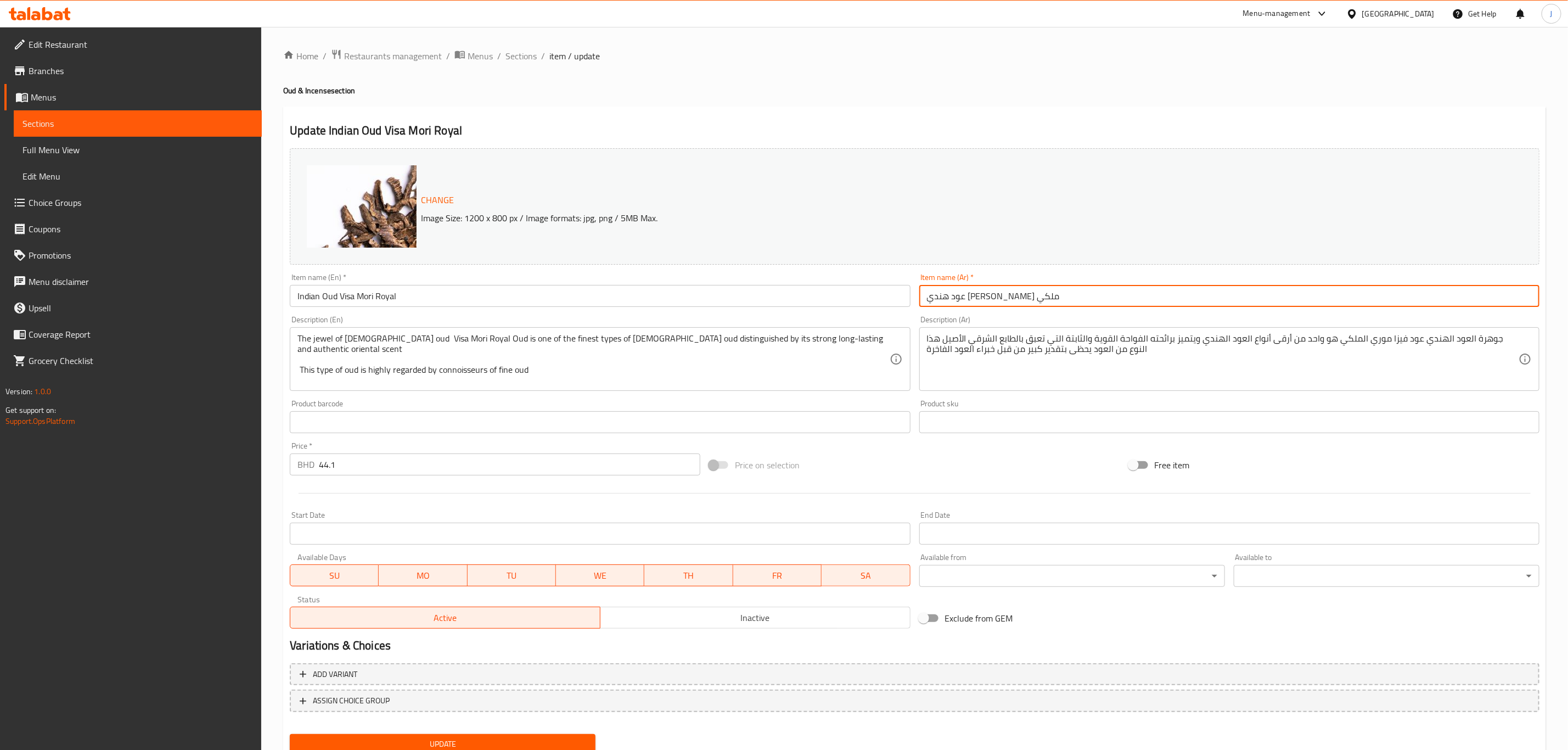
paste input "رويال"
drag, startPoint x: 1053, startPoint y: 294, endPoint x: 793, endPoint y: 306, distance: 260.3
click at [793, 306] on div "Change Image Size: 1200 x 800 px / Image formats: jpg, png / 5MB Max. Item name…" at bounding box center [914, 388] width 1259 height 489
type input "عود هندي فيزا موري رويال"
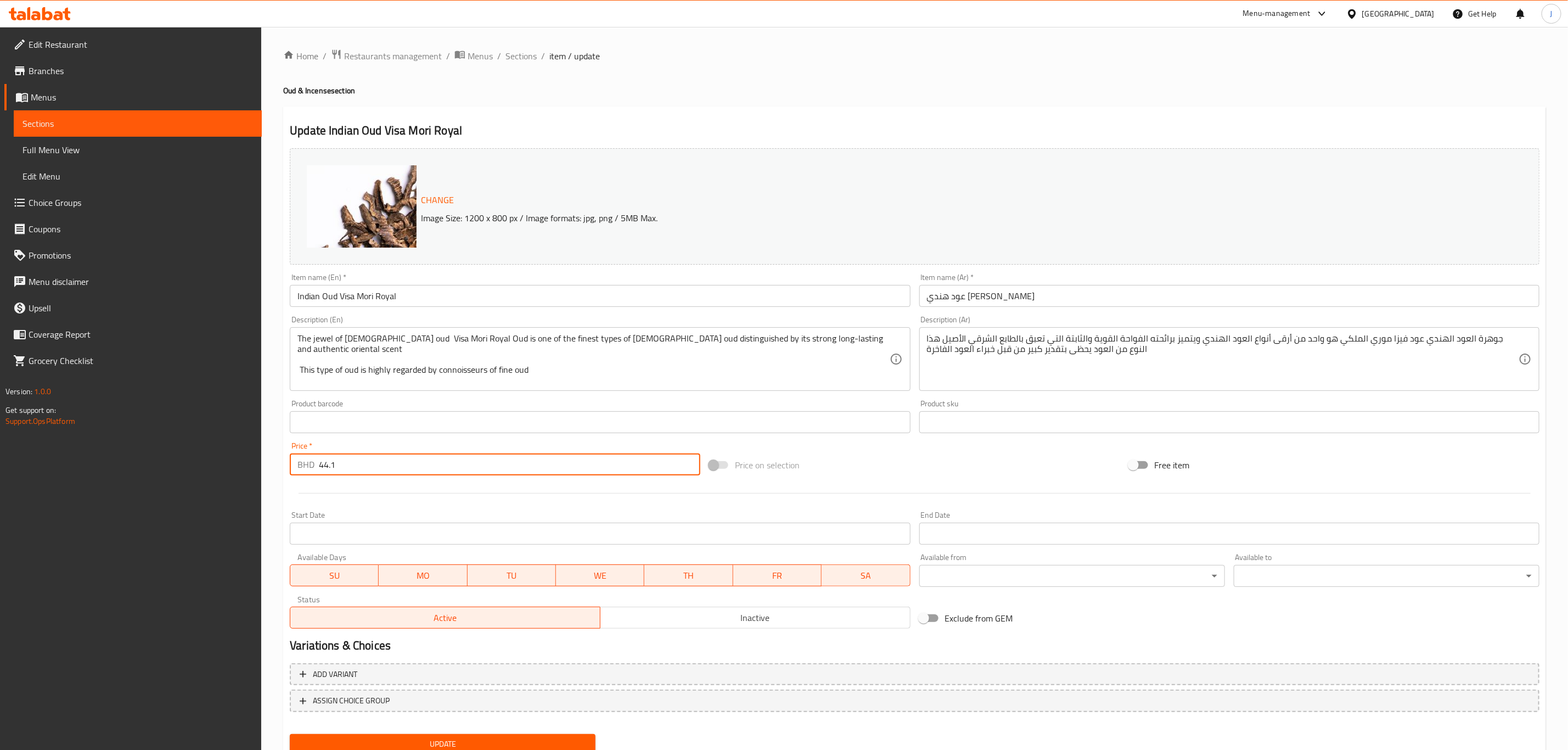
drag, startPoint x: 377, startPoint y: 460, endPoint x: 228, endPoint y: 465, distance: 149.1
click at [228, 465] on div "Edit Restaurant Branches Menus Sections Full Menu View Edit Menu Choice Groups …" at bounding box center [784, 409] width 1568 height 765
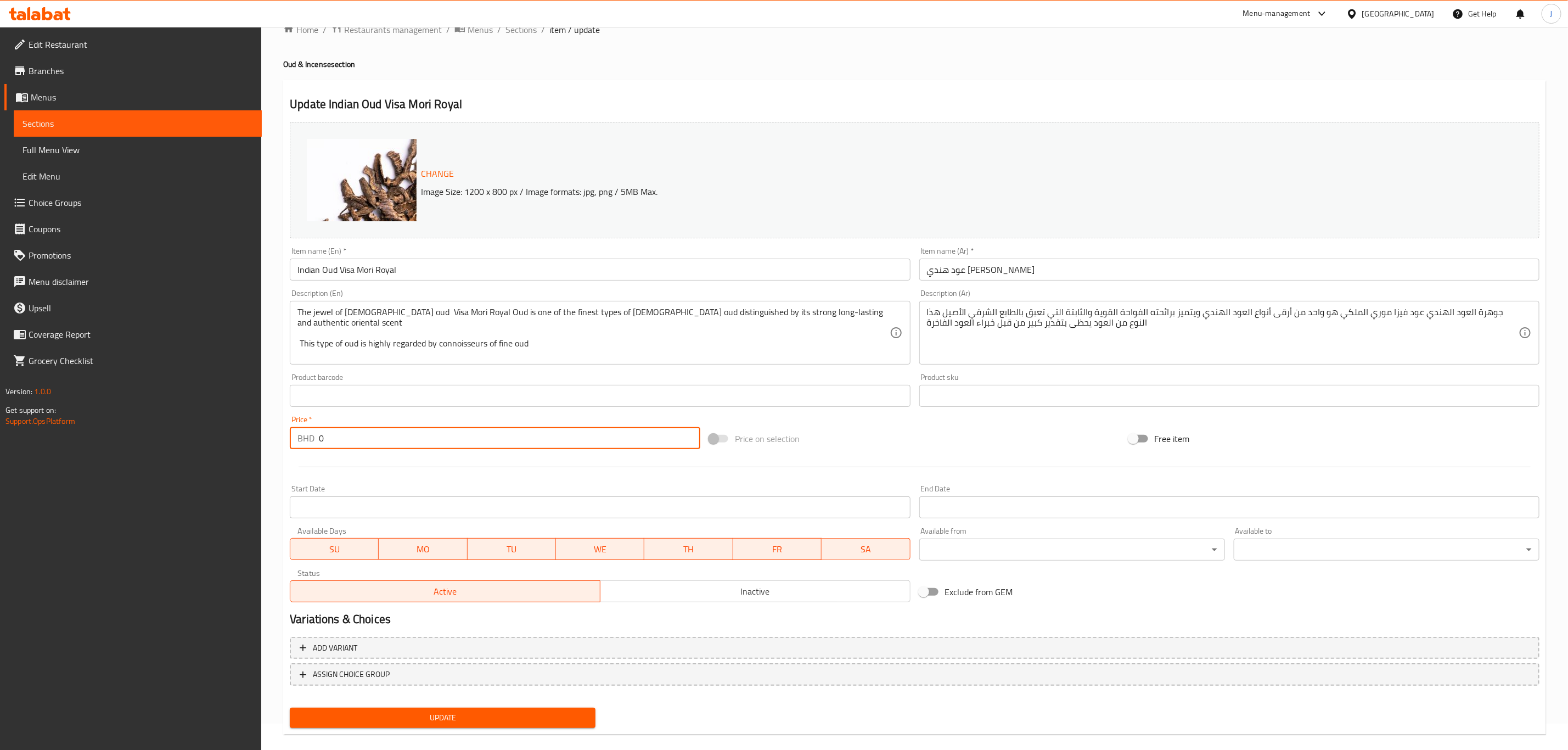
scroll to position [40, 0]
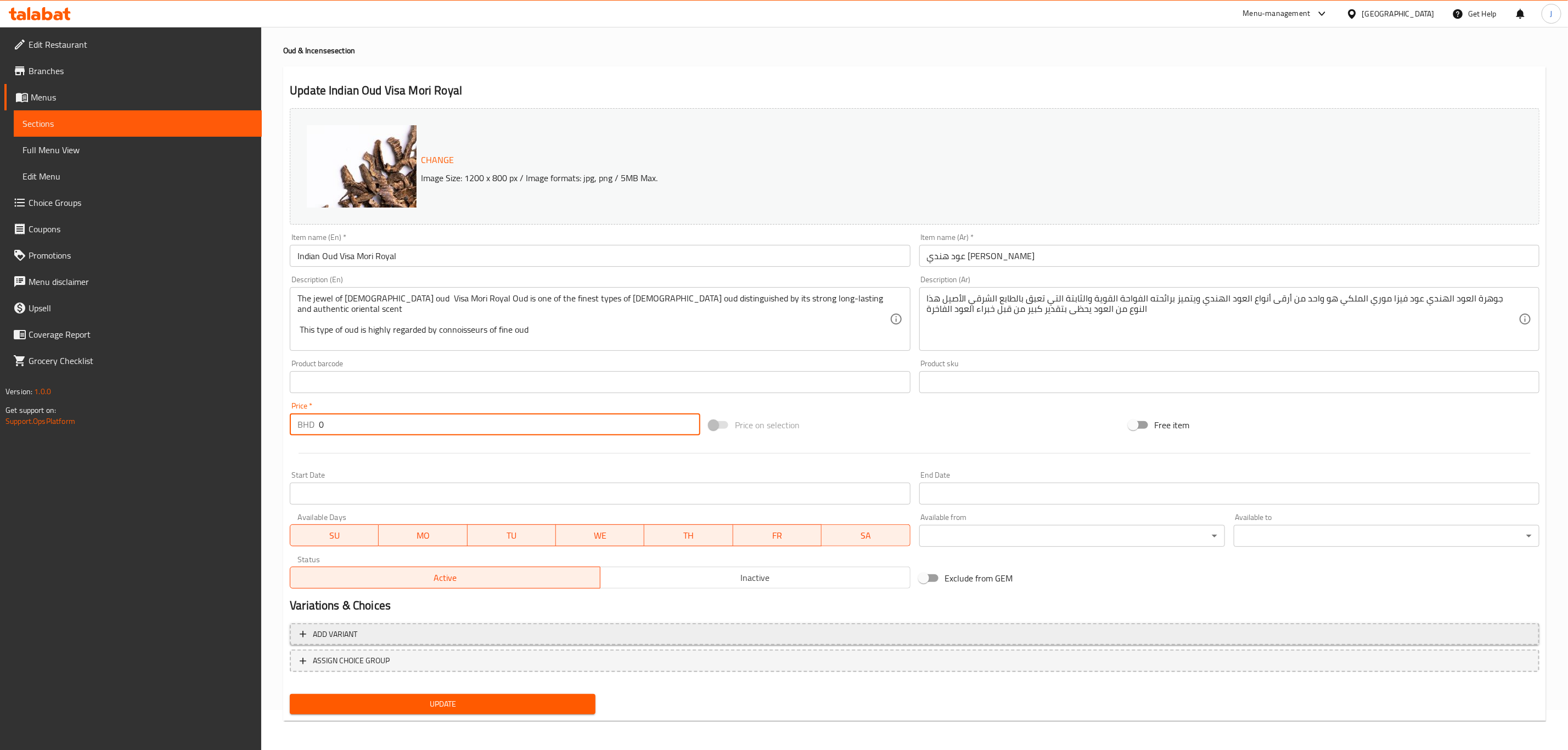
type input "0"
click at [334, 634] on span "Add variant" at bounding box center [335, 634] width 44 height 14
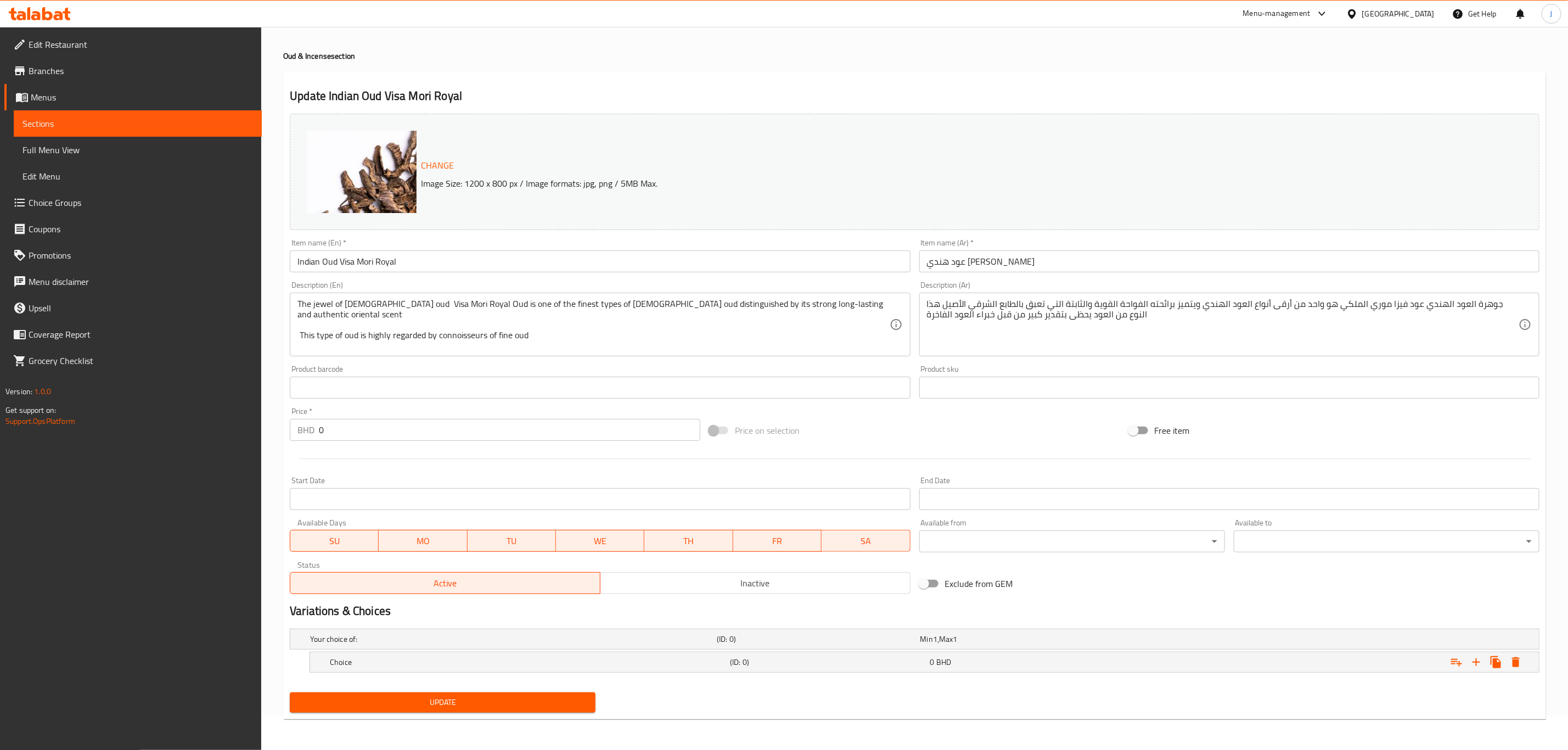
scroll to position [35, 0]
click at [1477, 663] on icon "Expand" at bounding box center [1476, 662] width 13 height 13
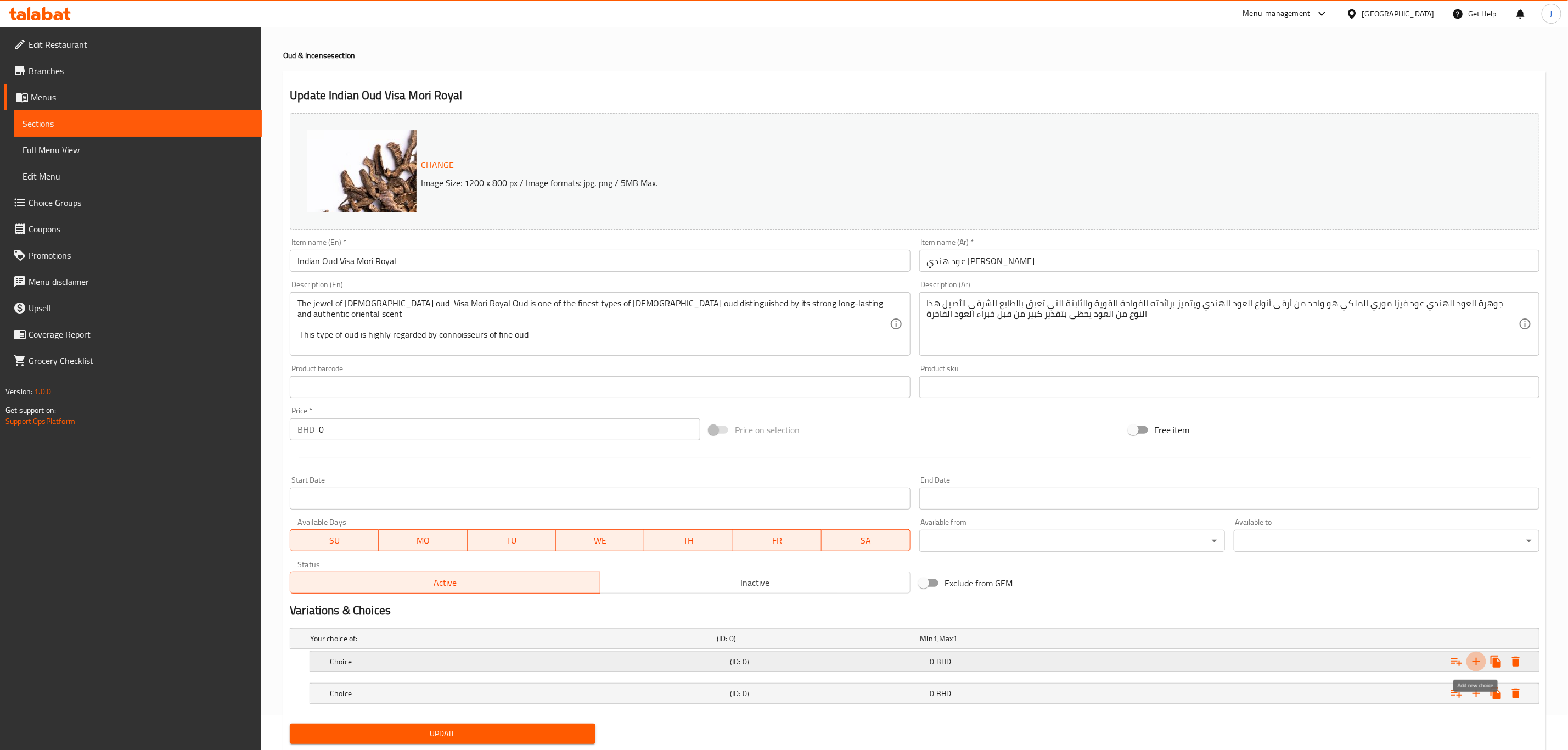
click at [1477, 663] on icon "Expand" at bounding box center [1476, 661] width 13 height 13
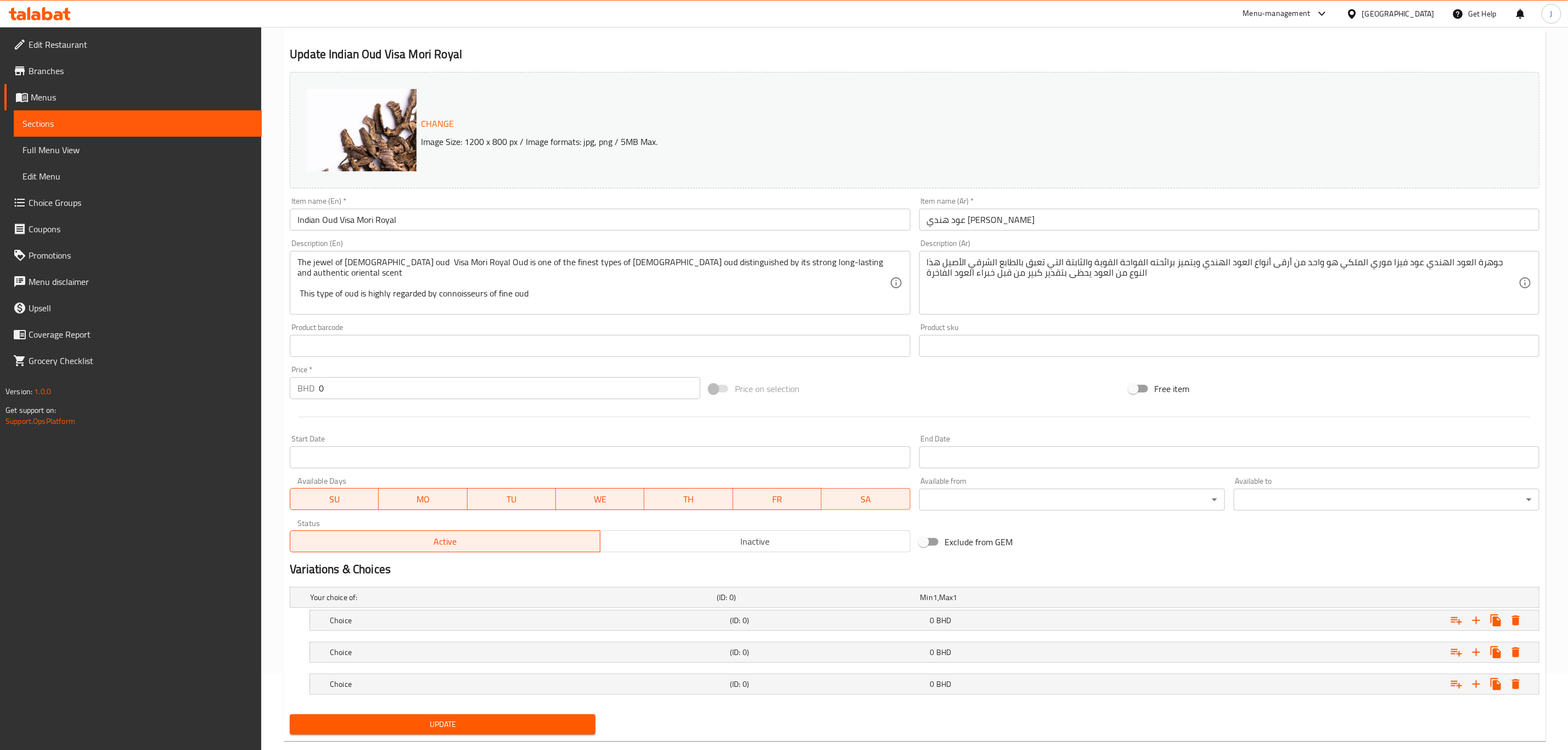
scroll to position [99, 0]
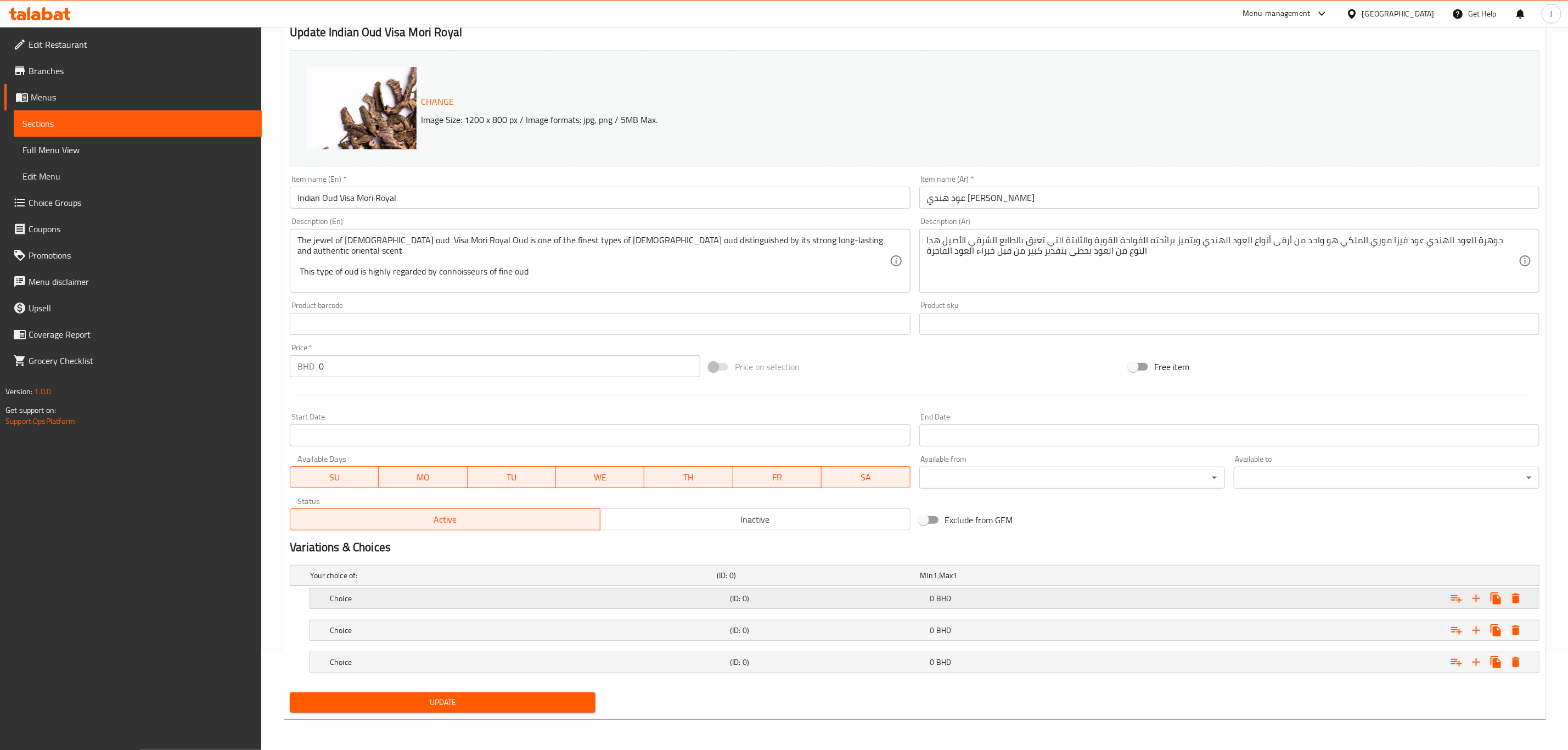
click at [361, 589] on div "Choice (ID: 0) 0 BHD" at bounding box center [928, 598] width 1200 height 24
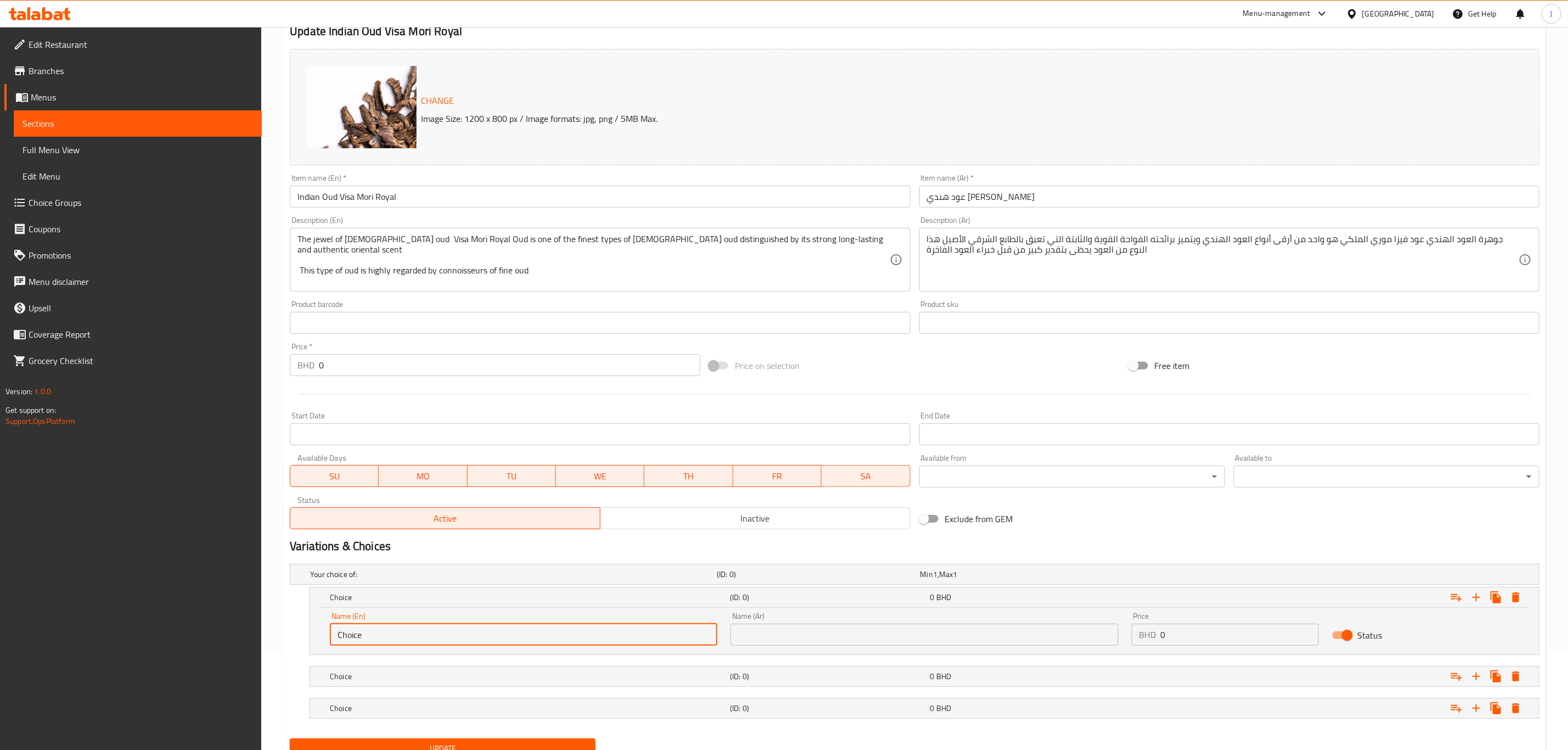
drag, startPoint x: 366, startPoint y: 641, endPoint x: 336, endPoint y: 640, distance: 30.0
click at [336, 640] on input "Choice" at bounding box center [523, 635] width 387 height 22
click at [411, 637] on input "Choice" at bounding box center [523, 635] width 387 height 22
drag, startPoint x: 314, startPoint y: 640, endPoint x: 258, endPoint y: 638, distance: 56.0
click at [258, 638] on div "Edit Restaurant Branches Menus Sections Full Menu View Edit Menu Choice Groups …" at bounding box center [784, 361] width 1568 height 868
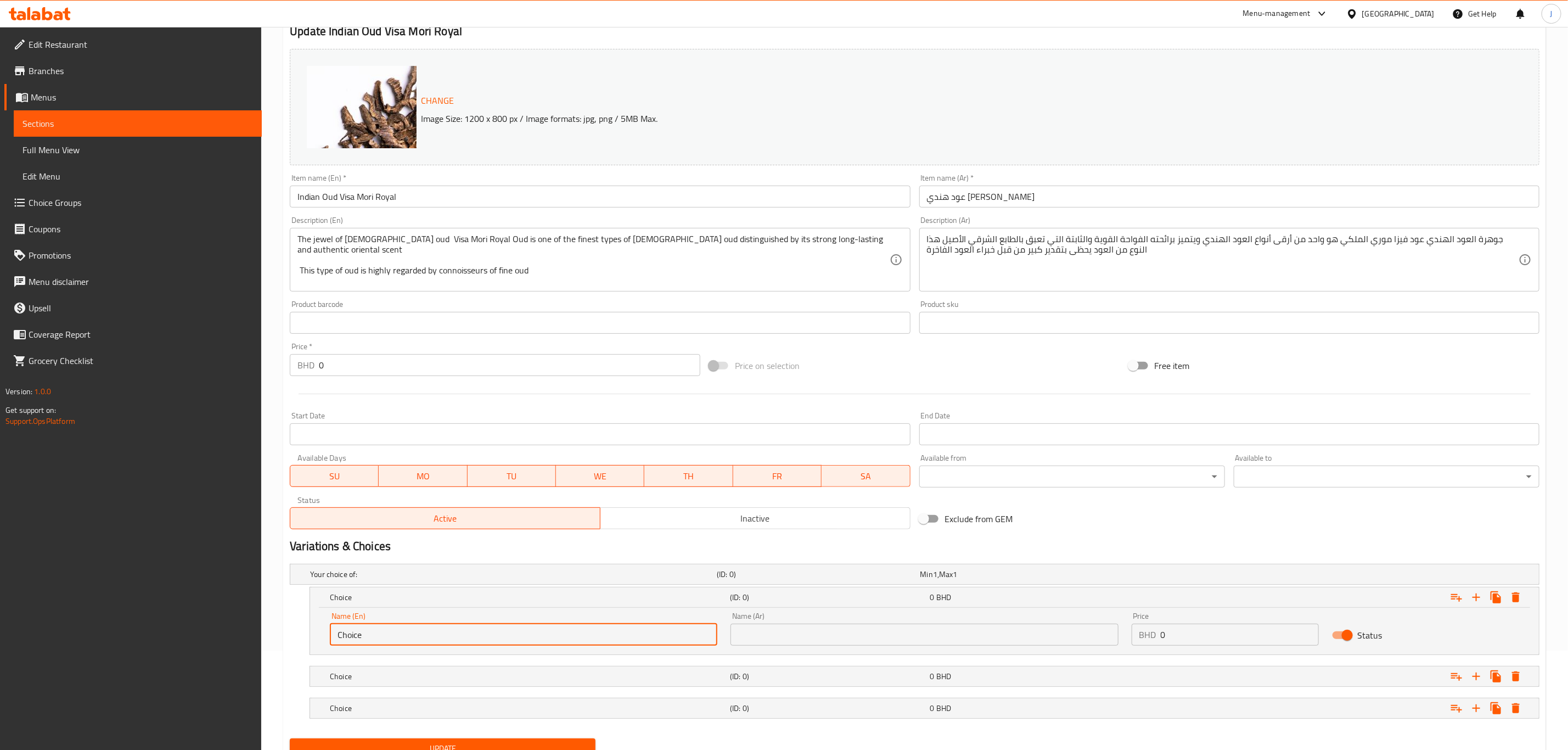
paste input "1 Tola ( 12 Grams)"
type input "1 Tola ( 12 Grams)"
click at [430, 677] on h5 "Choice" at bounding box center [528, 676] width 396 height 11
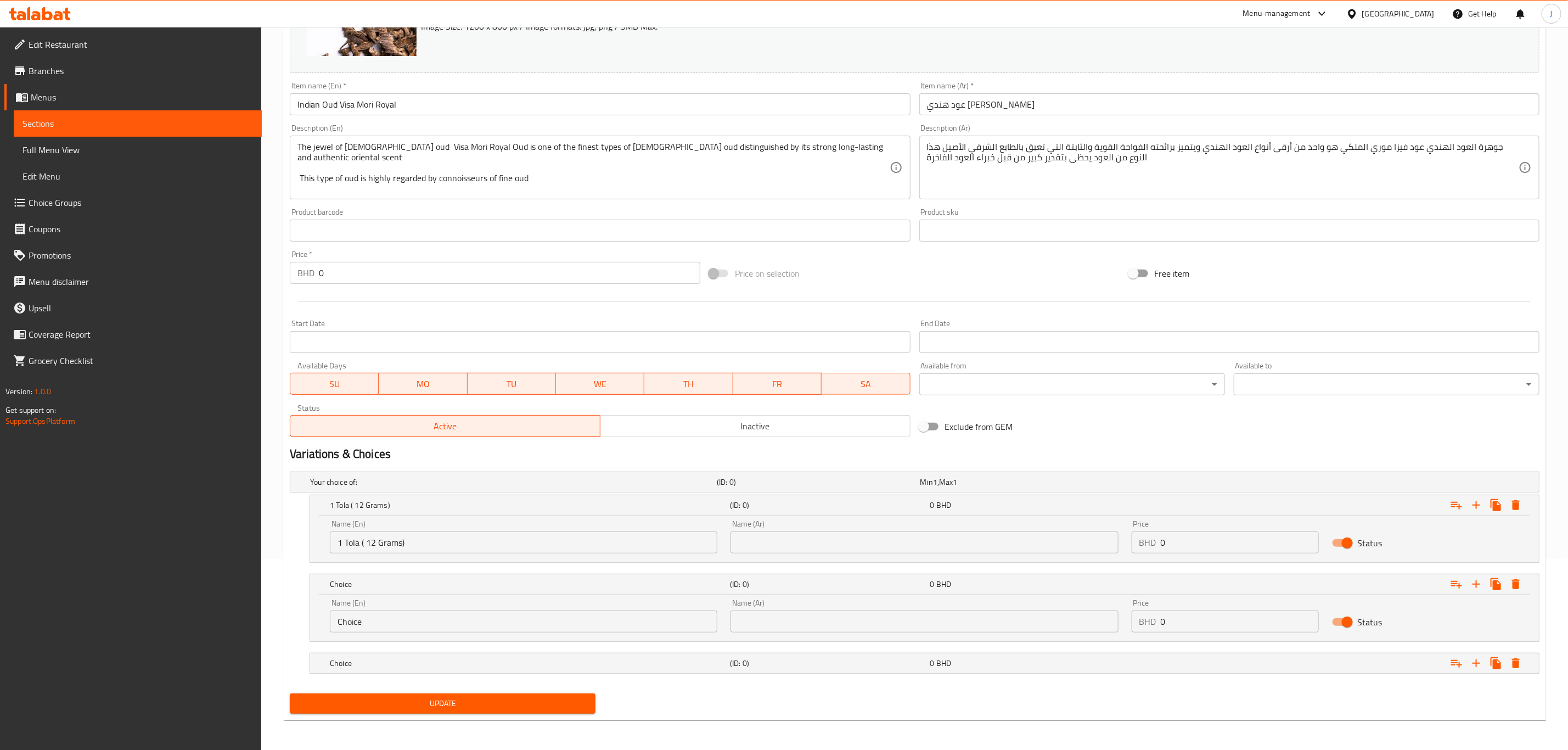
scroll to position [195, 0]
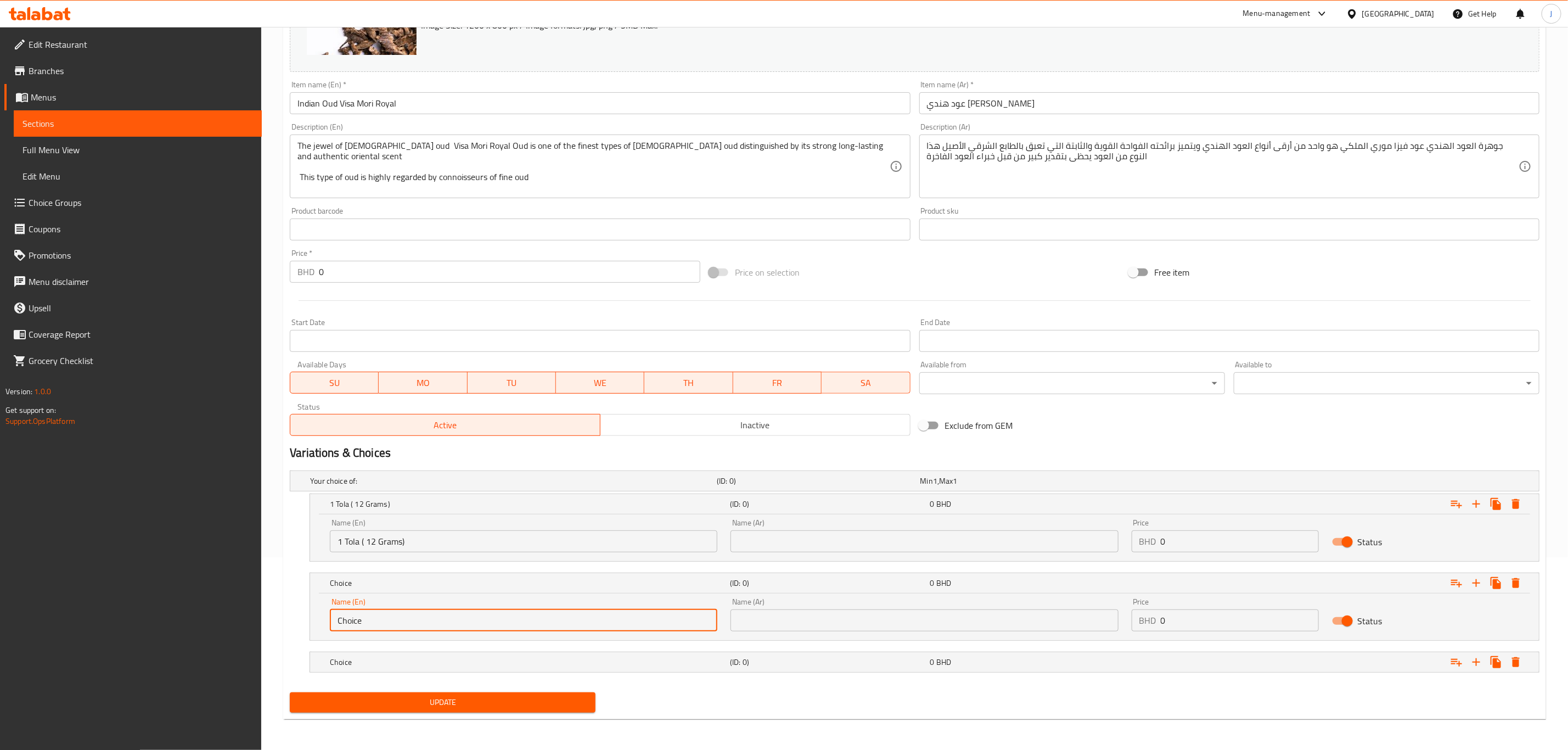
drag, startPoint x: 424, startPoint y: 622, endPoint x: 142, endPoint y: 627, distance: 282.0
click at [142, 627] on div "Edit Restaurant Branches Menus Sections Full Menu View Edit Menu Choice Groups …" at bounding box center [784, 292] width 1568 height 916
paste input "2.5 Tola ( 30 Grams)"
type input "2.5 Tola ( 30 Grams)"
click at [432, 669] on div "Choice" at bounding box center [528, 662] width 400 height 15
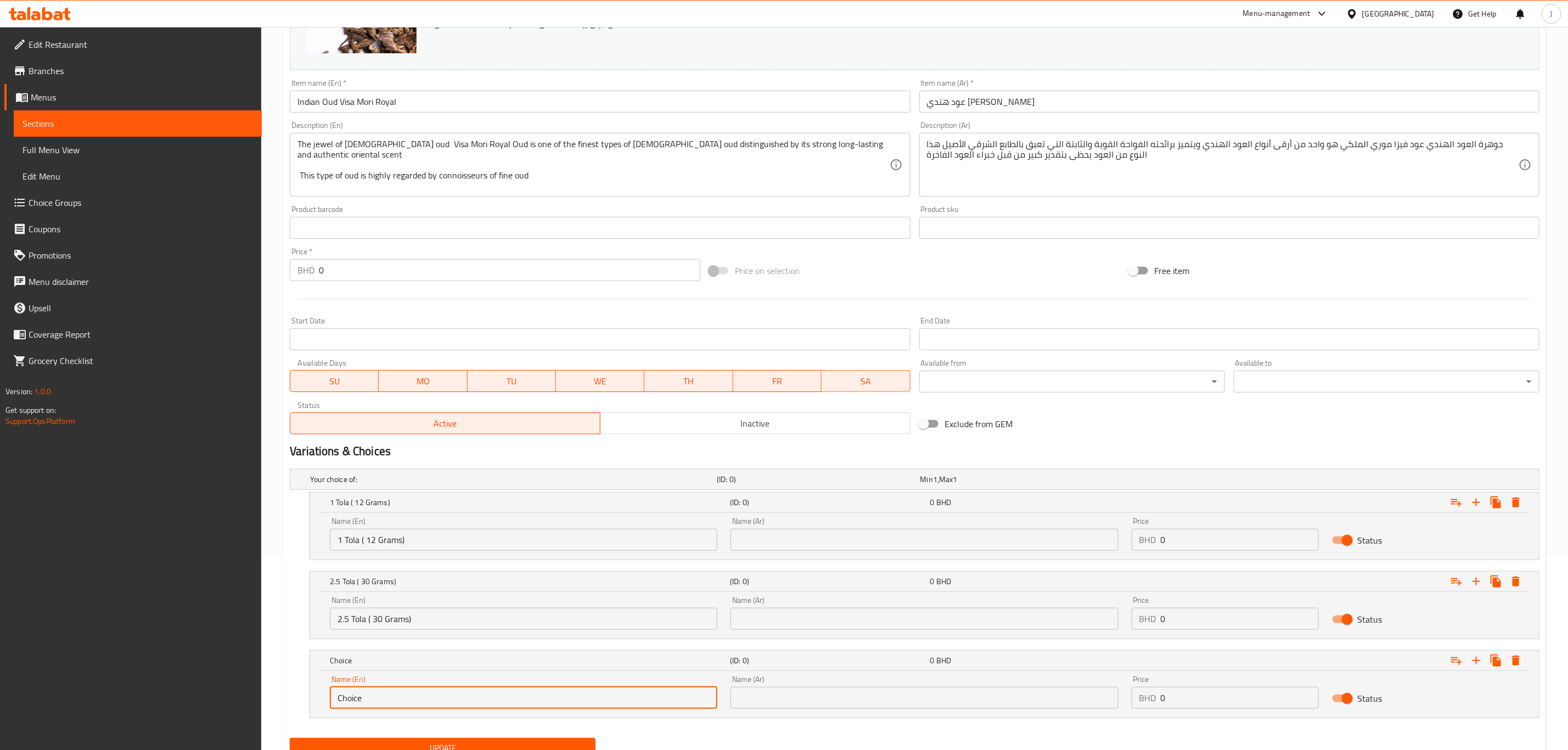
drag, startPoint x: 245, startPoint y: 702, endPoint x: 231, endPoint y: 702, distance: 14.0
click at [231, 702] on div "Edit Restaurant Branches Menus Sections Full Menu View Edit Menu Choice Groups …" at bounding box center [784, 314] width 1568 height 963
paste input "5 Tola ( 60 Grams)"
type input "5 Tola ( 60 Grams)"
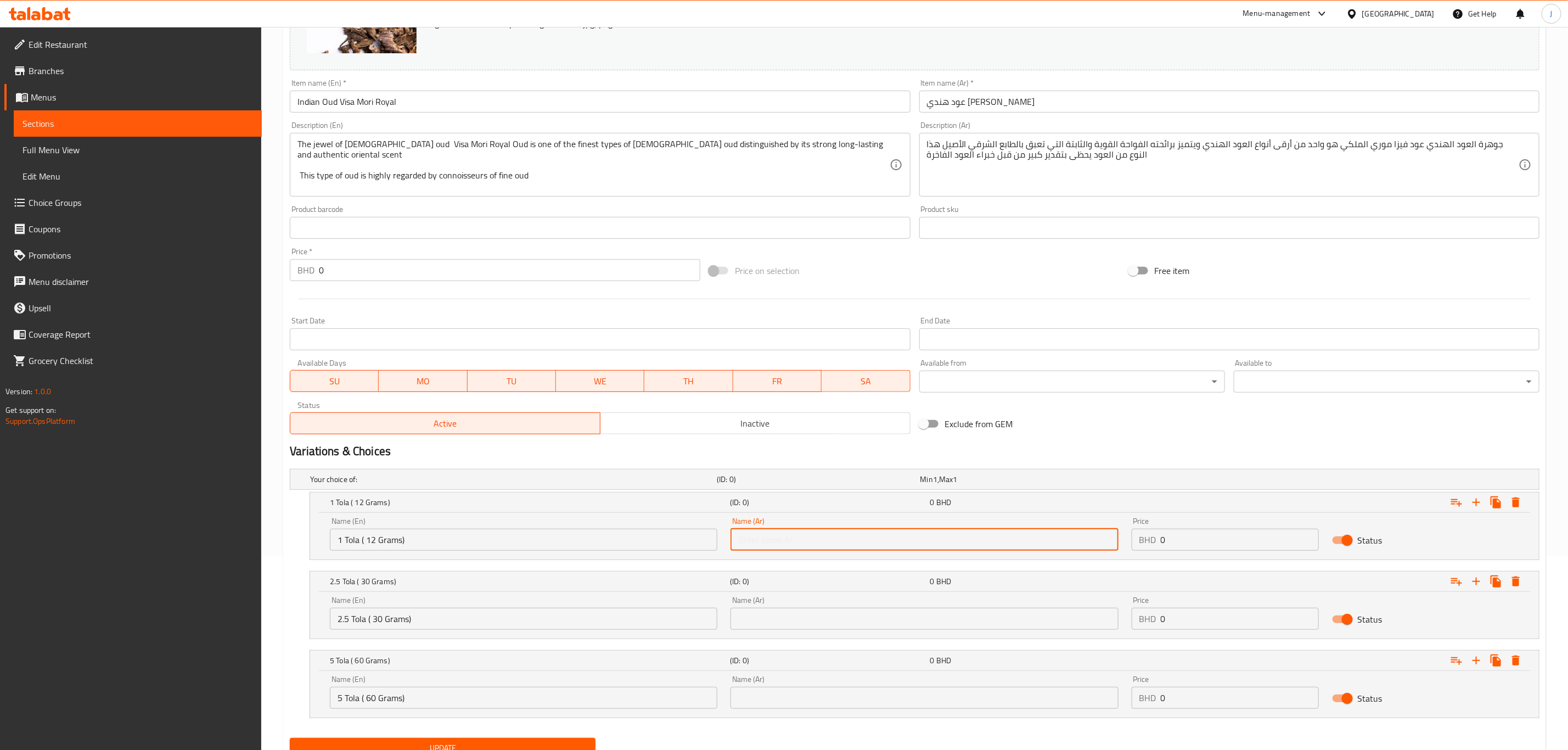
click at [825, 532] on input "text" at bounding box center [924, 539] width 387 height 22
paste input "1 تولة (12 جرام)"
type input "1 تولة (12 جرام)"
click at [964, 625] on input "text" at bounding box center [924, 619] width 387 height 22
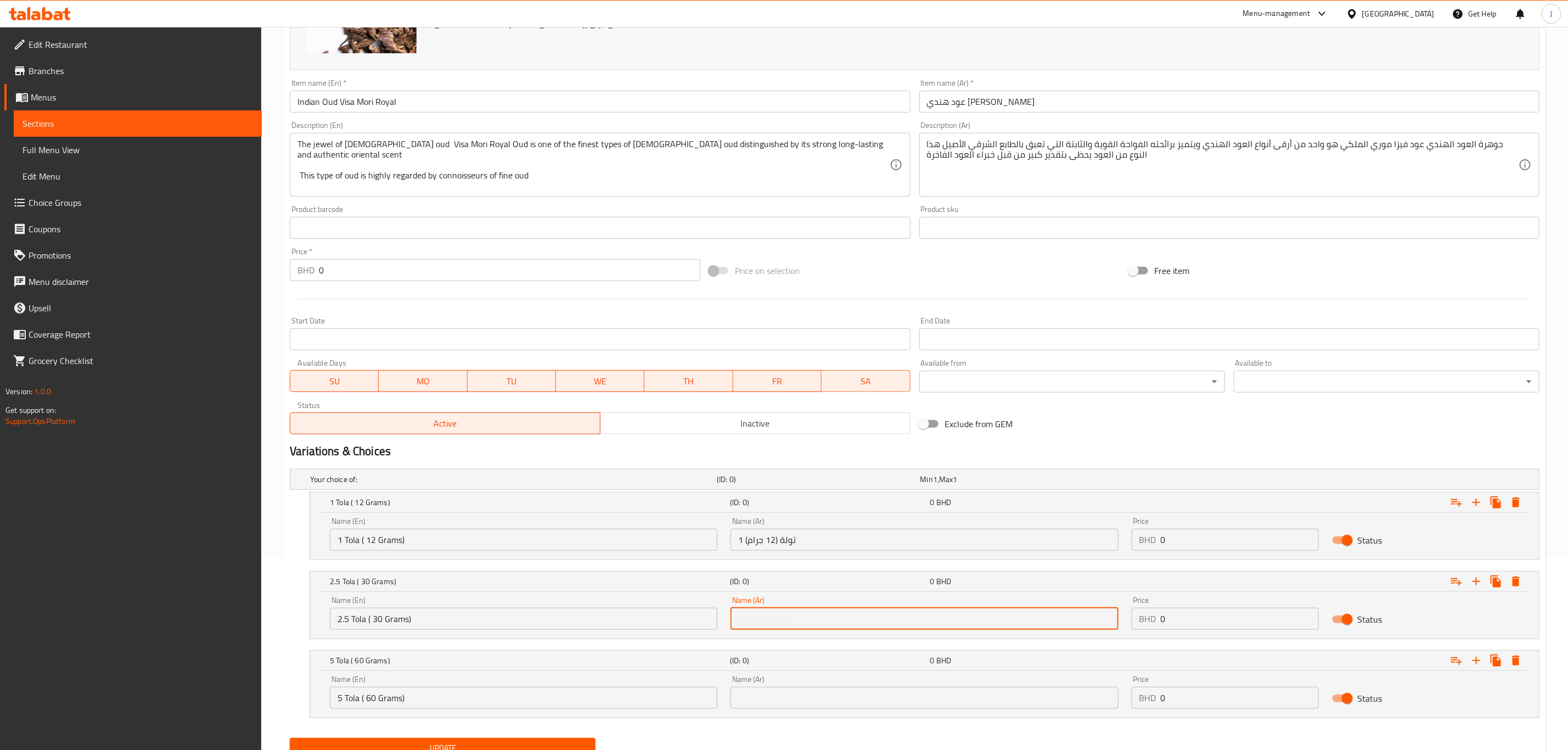
paste input "2.5 تولة (30 جرام)"
type input "2.5 تولة (30 جرام)"
click at [873, 697] on input "text" at bounding box center [924, 698] width 387 height 22
paste input "5 تولة (60 جرام)"
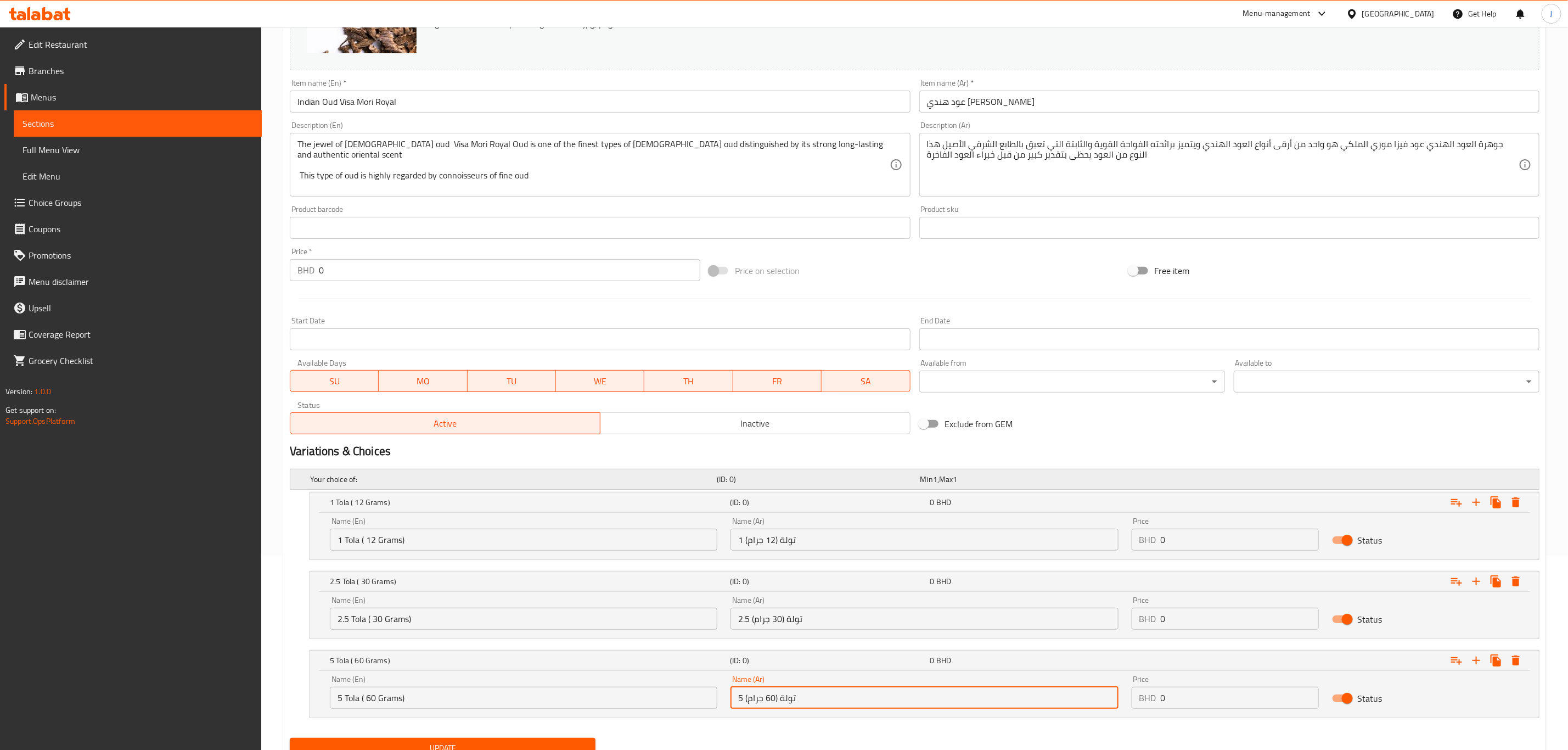
type input "5 تولة (60 جرام)"
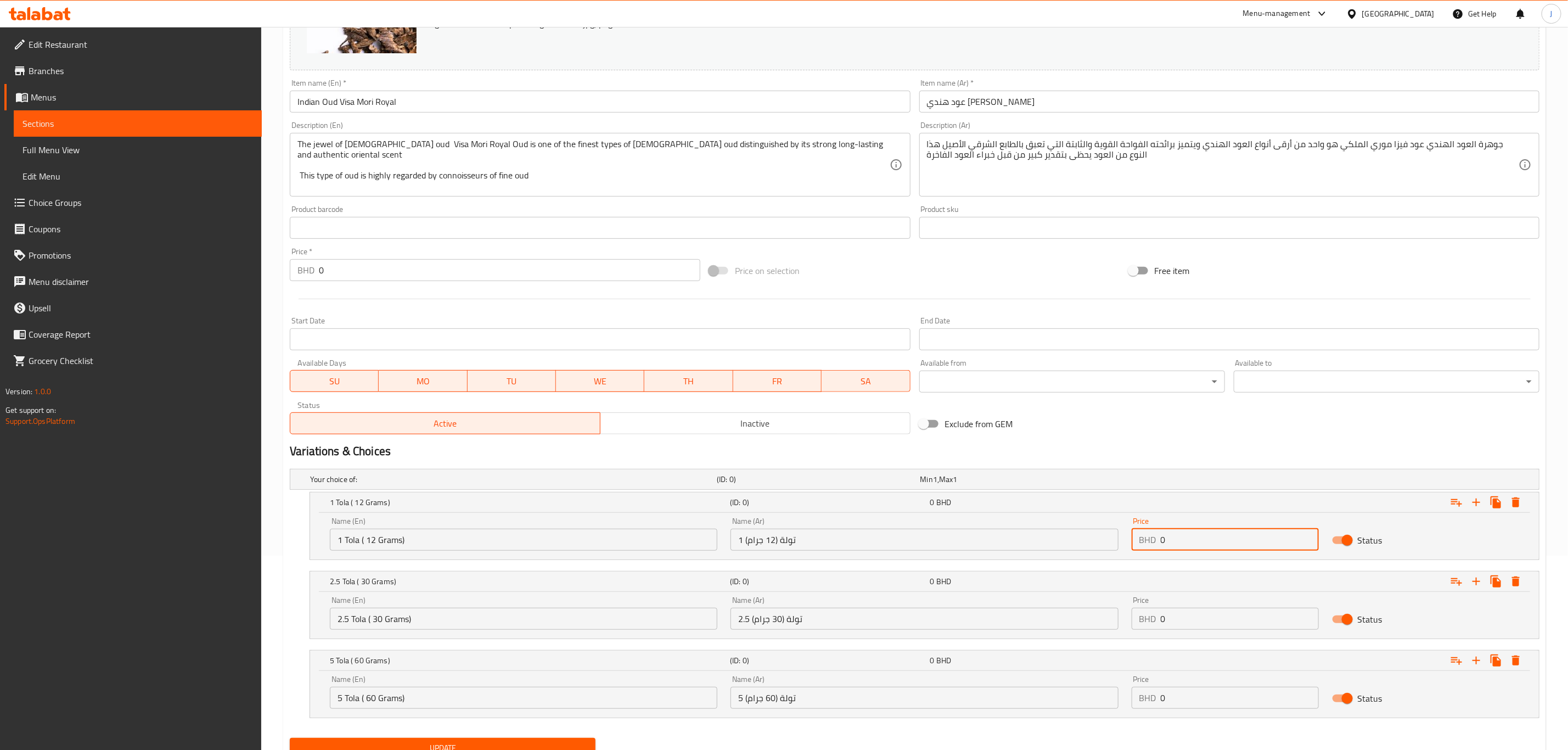
drag, startPoint x: 1219, startPoint y: 540, endPoint x: 1037, endPoint y: 542, distance: 182.0
click at [1037, 542] on div "Name (En) 1 Tola ( 12 Grams) Name (En) Name (Ar) 1 تولة (12 جرام) Name (Ar) Pri…" at bounding box center [925, 534] width 1203 height 47
paste input "63.00"
type input "63.000"
drag, startPoint x: 1198, startPoint y: 613, endPoint x: 1099, endPoint y: 611, distance: 99.0
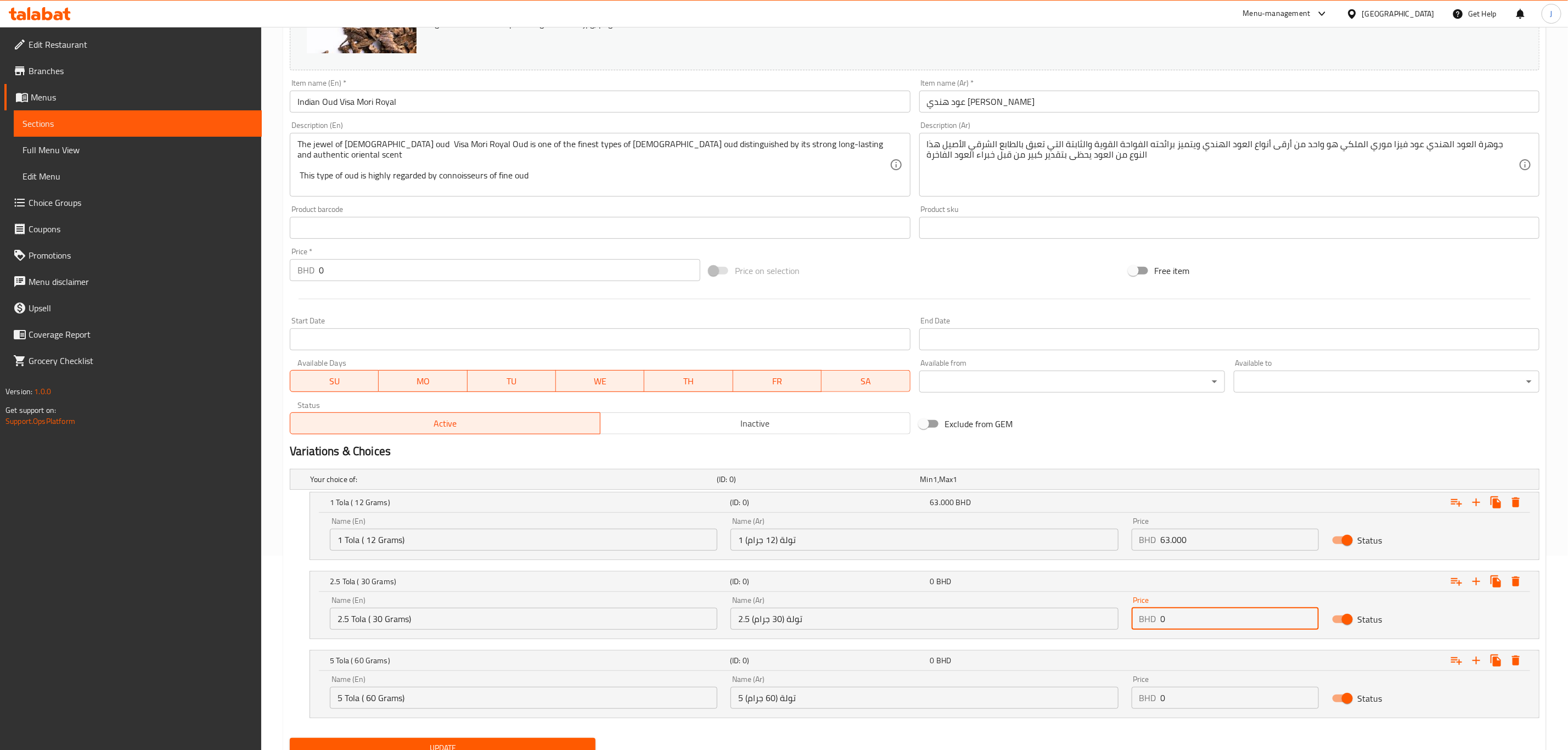
click at [1099, 611] on div "Name (En) 2.5 Tola ( 30 Grams) Name (En) Name (Ar) 2.5 تولة (30 جرام) Name (Ar)…" at bounding box center [925, 613] width 1203 height 47
paste input "142.00"
type input "142.000"
drag, startPoint x: 1200, startPoint y: 694, endPoint x: 1056, endPoint y: 684, distance: 144.3
click at [1056, 684] on div "Name (En) 5 Tola ( 60 Grams) Name (En) Name (Ar) 5 تولة (60 جرام) Name (Ar) Pri…" at bounding box center [925, 692] width 1203 height 47
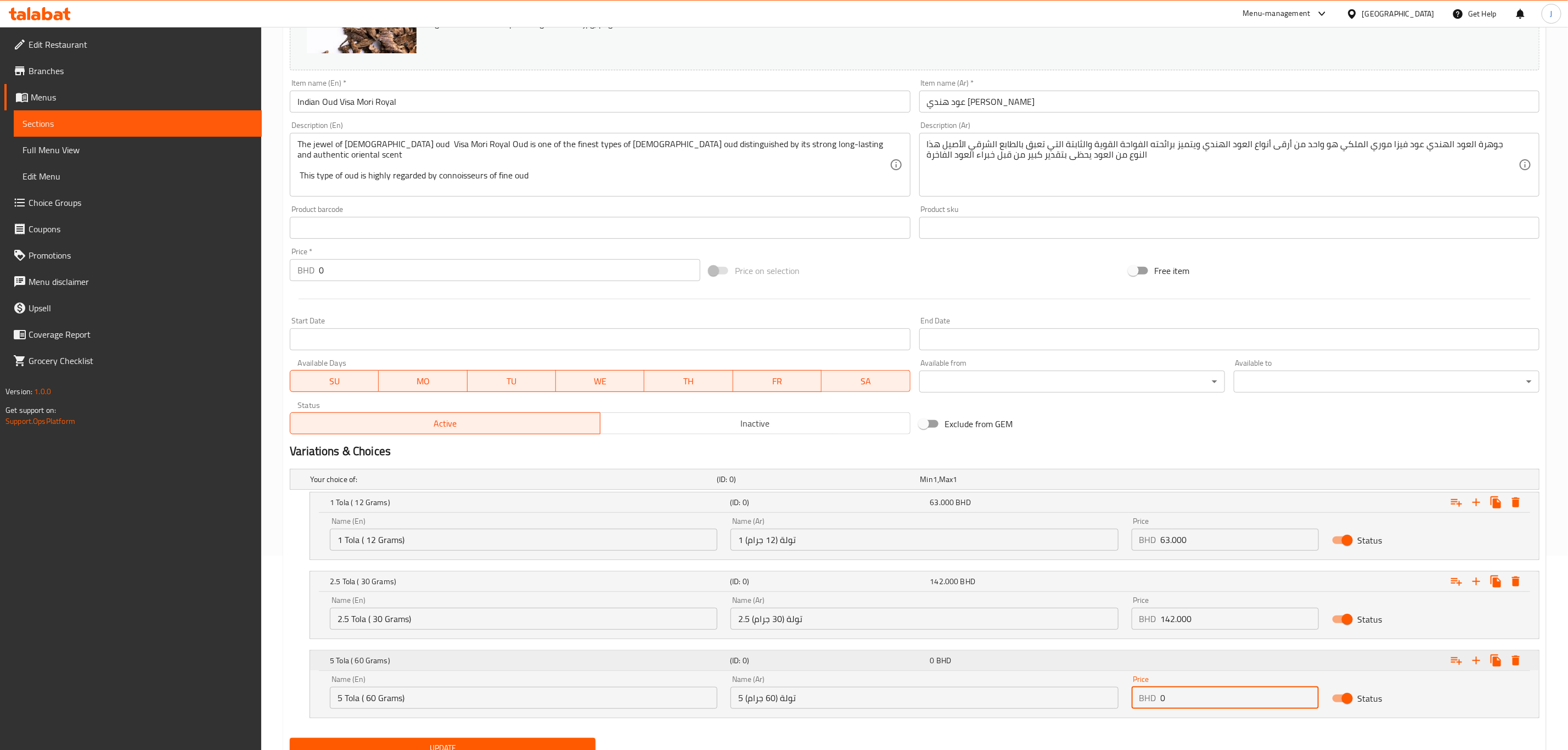
paste input "252.00"
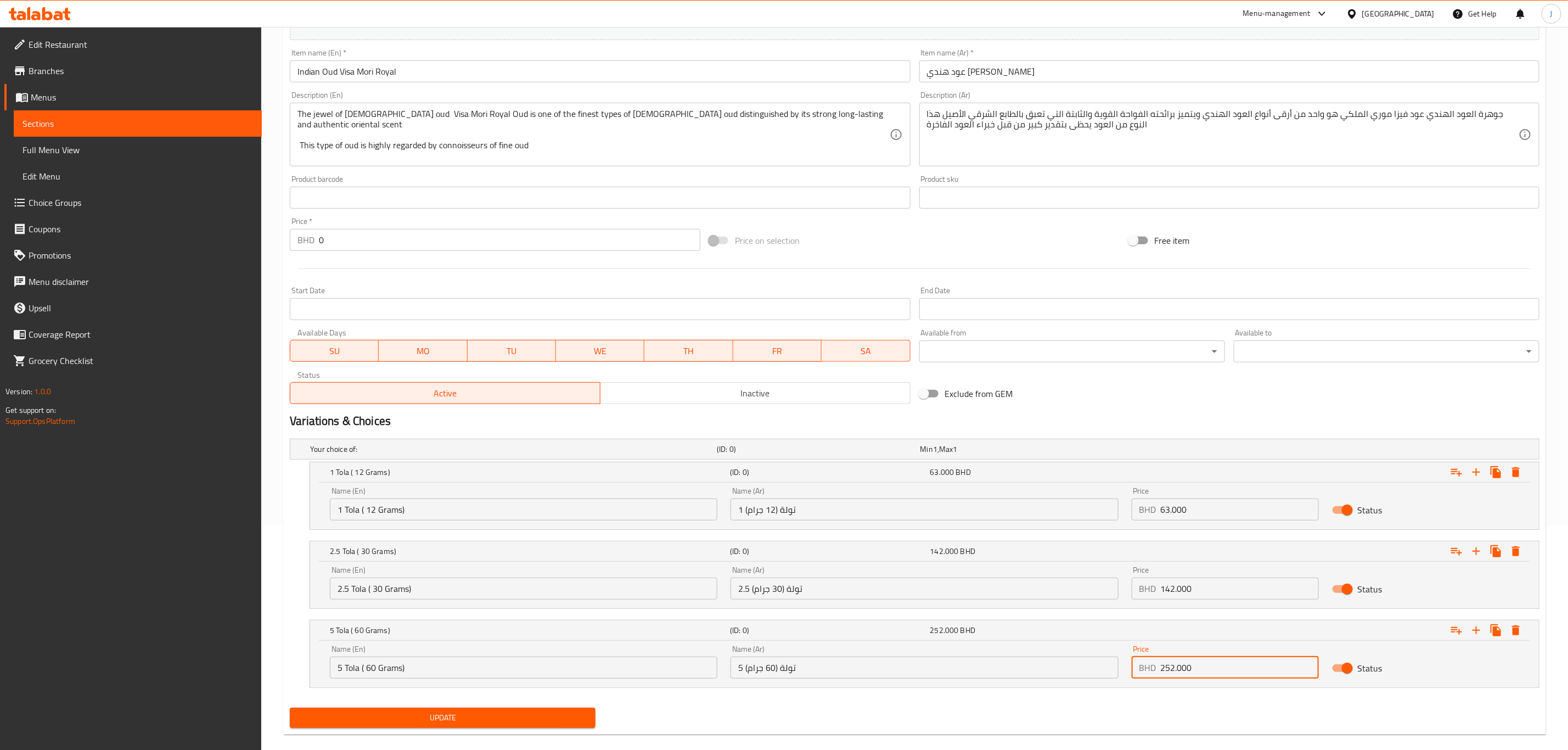
scroll to position [241, 0]
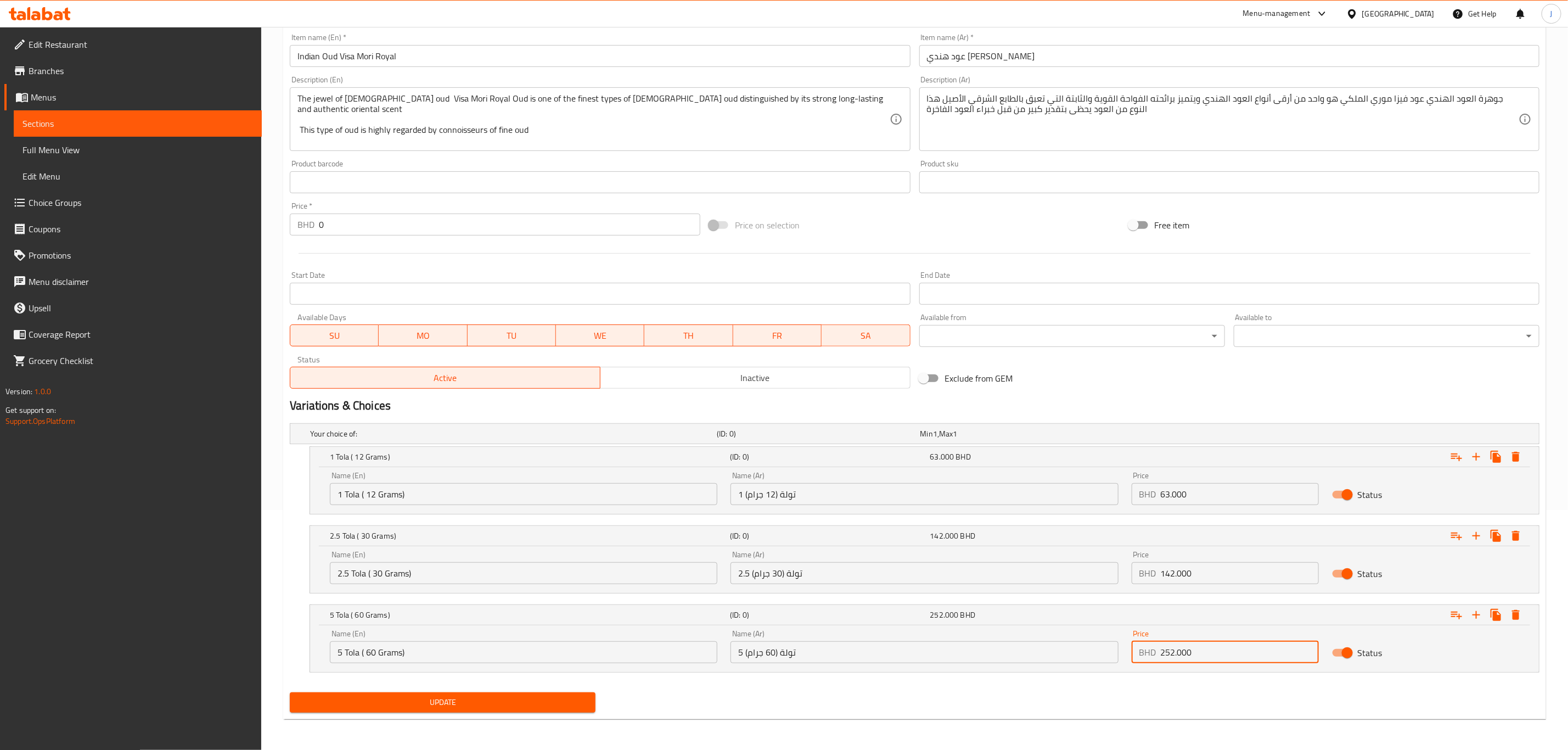
type input "252.000"
click at [465, 711] on button "Update" at bounding box center [442, 702] width 306 height 20
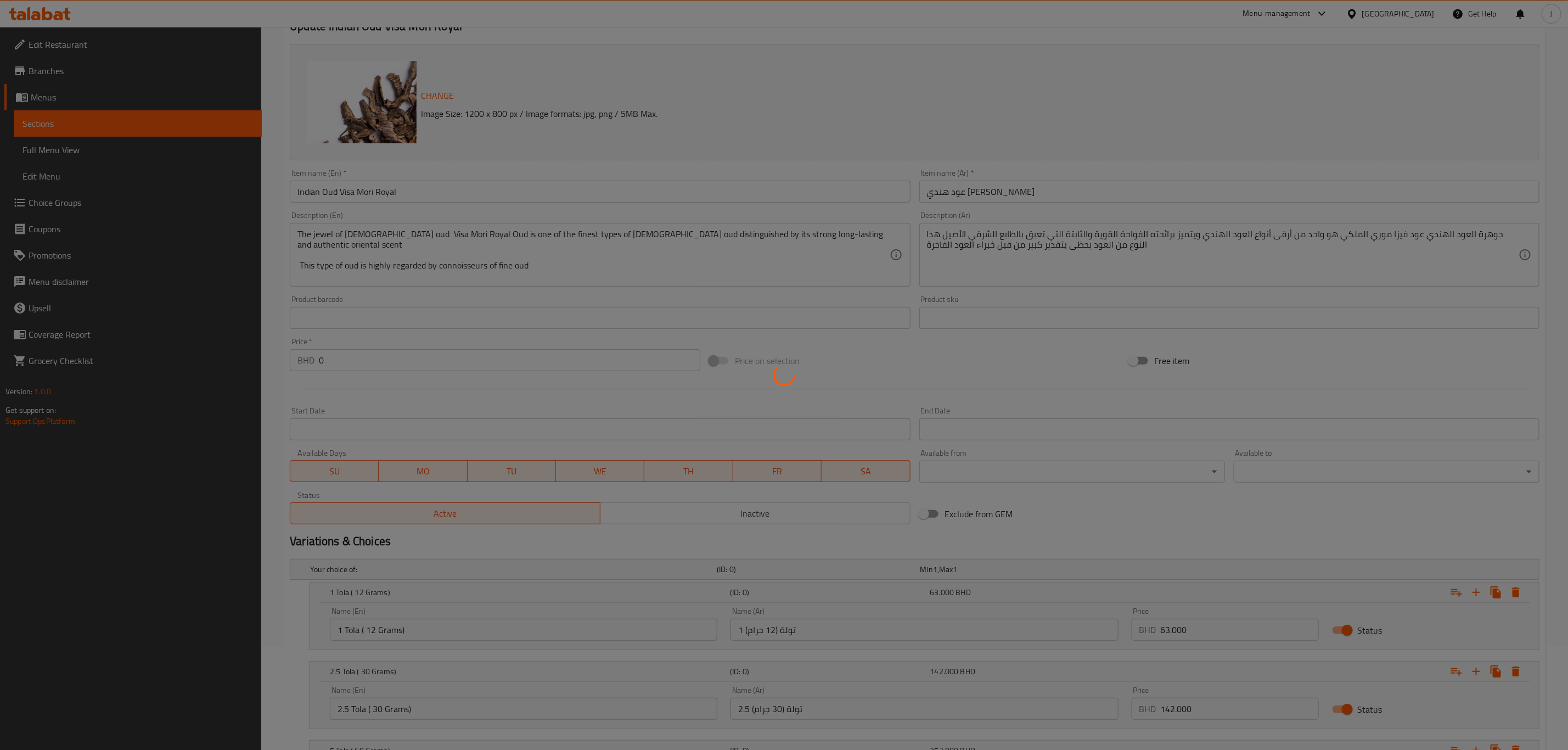
scroll to position [0, 0]
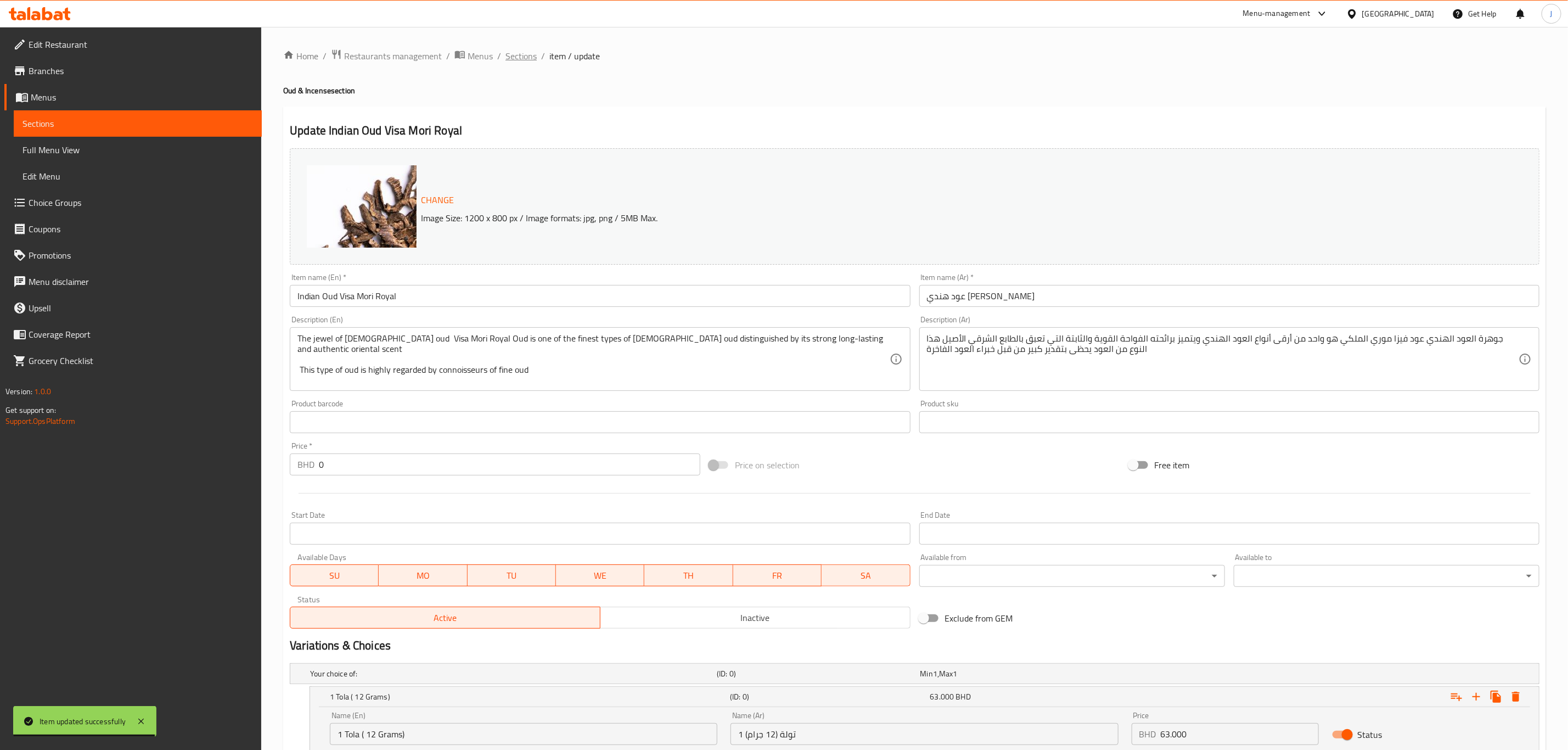
click at [527, 50] on span "Sections" at bounding box center [521, 55] width 31 height 13
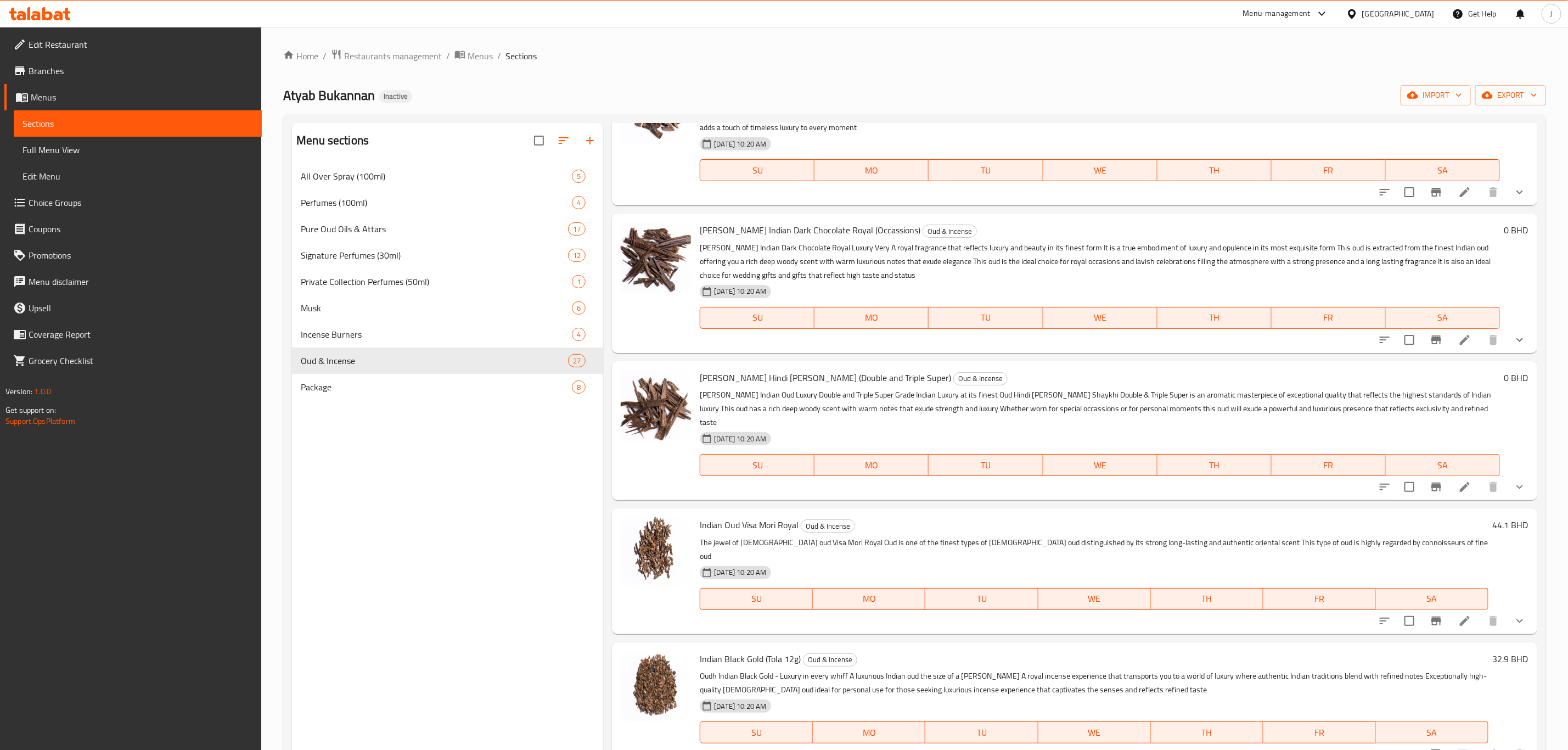
scroll to position [412, 0]
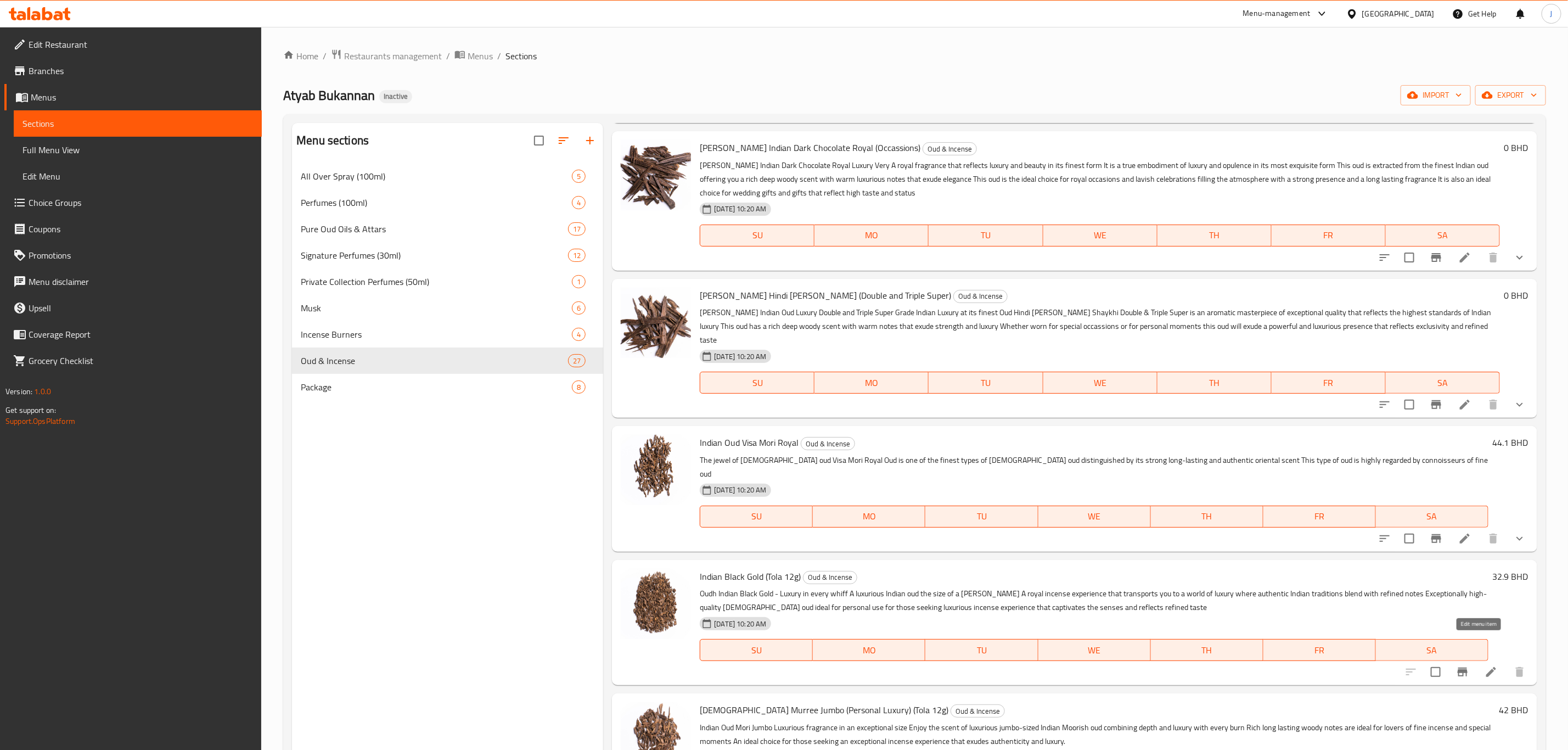
click at [1486, 667] on icon at bounding box center [1491, 672] width 10 height 10
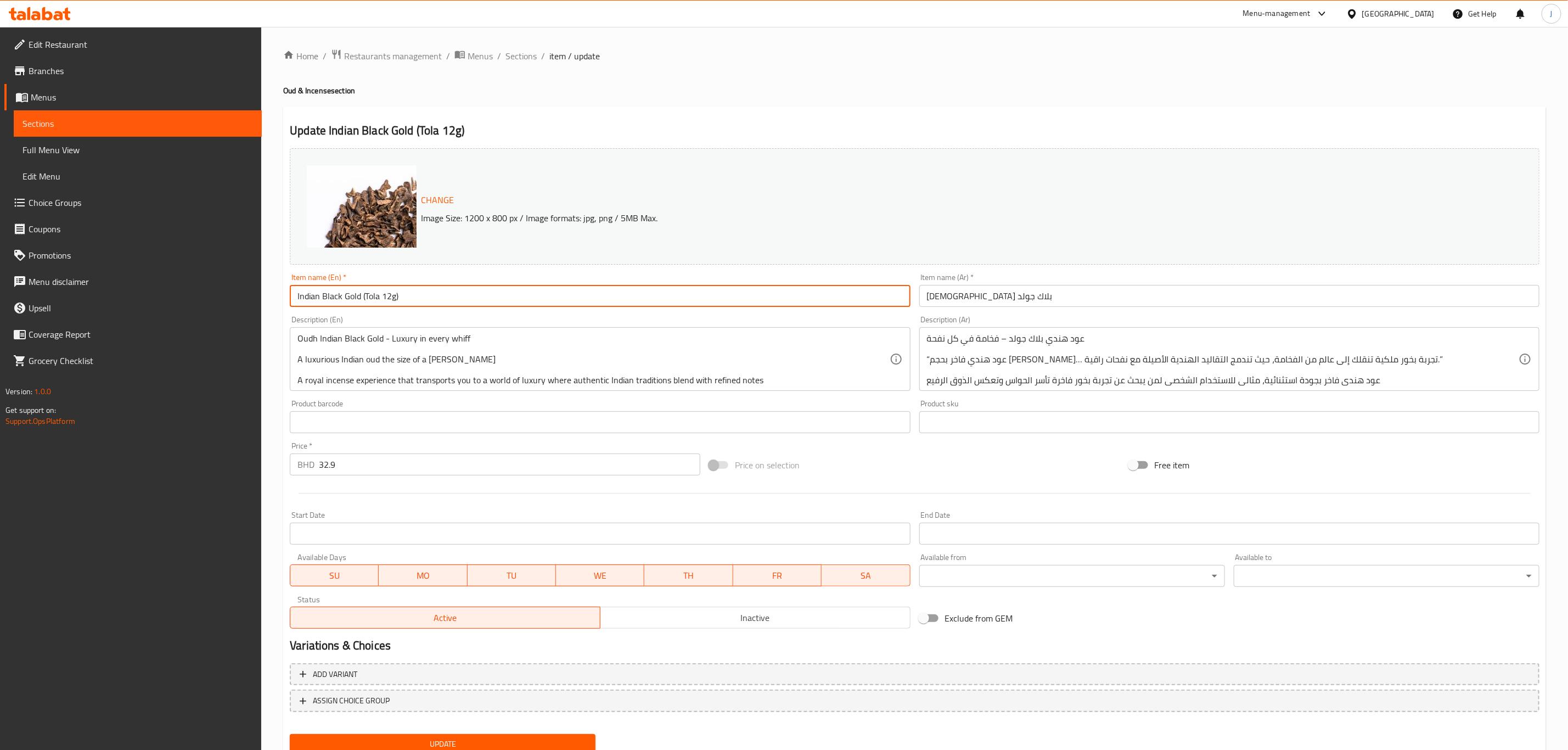
drag, startPoint x: 412, startPoint y: 290, endPoint x: 361, endPoint y: 292, distance: 51.0
click at [361, 292] on input "Indian Black Gold (Tola 12g)" at bounding box center [600, 296] width 620 height 22
drag, startPoint x: 460, startPoint y: 294, endPoint x: 143, endPoint y: 294, distance: 317.0
click at [143, 294] on div "Edit Restaurant Branches Menus Sections Full Menu View Edit Menu Choice Groups …" at bounding box center [784, 409] width 1568 height 765
type input "Indian Black Gold"
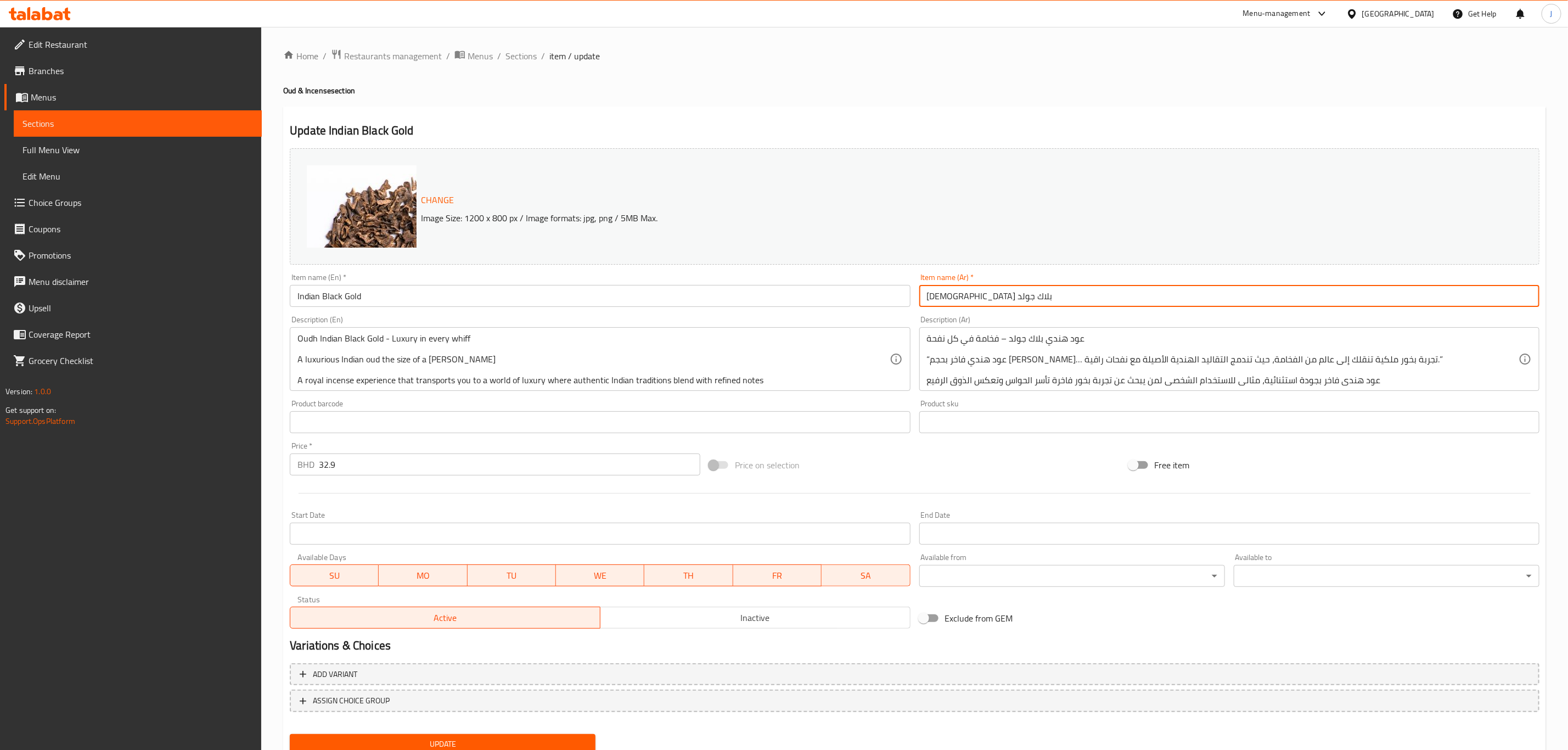
drag, startPoint x: 1015, startPoint y: 290, endPoint x: 772, endPoint y: 290, distance: 243.0
click at [772, 290] on div "Change Image Size: 1200 x 800 px / Image formats: jpg, png / 5MB Max. Item name…" at bounding box center [914, 388] width 1259 height 489
paste input "الذهب الأسود الهندي"
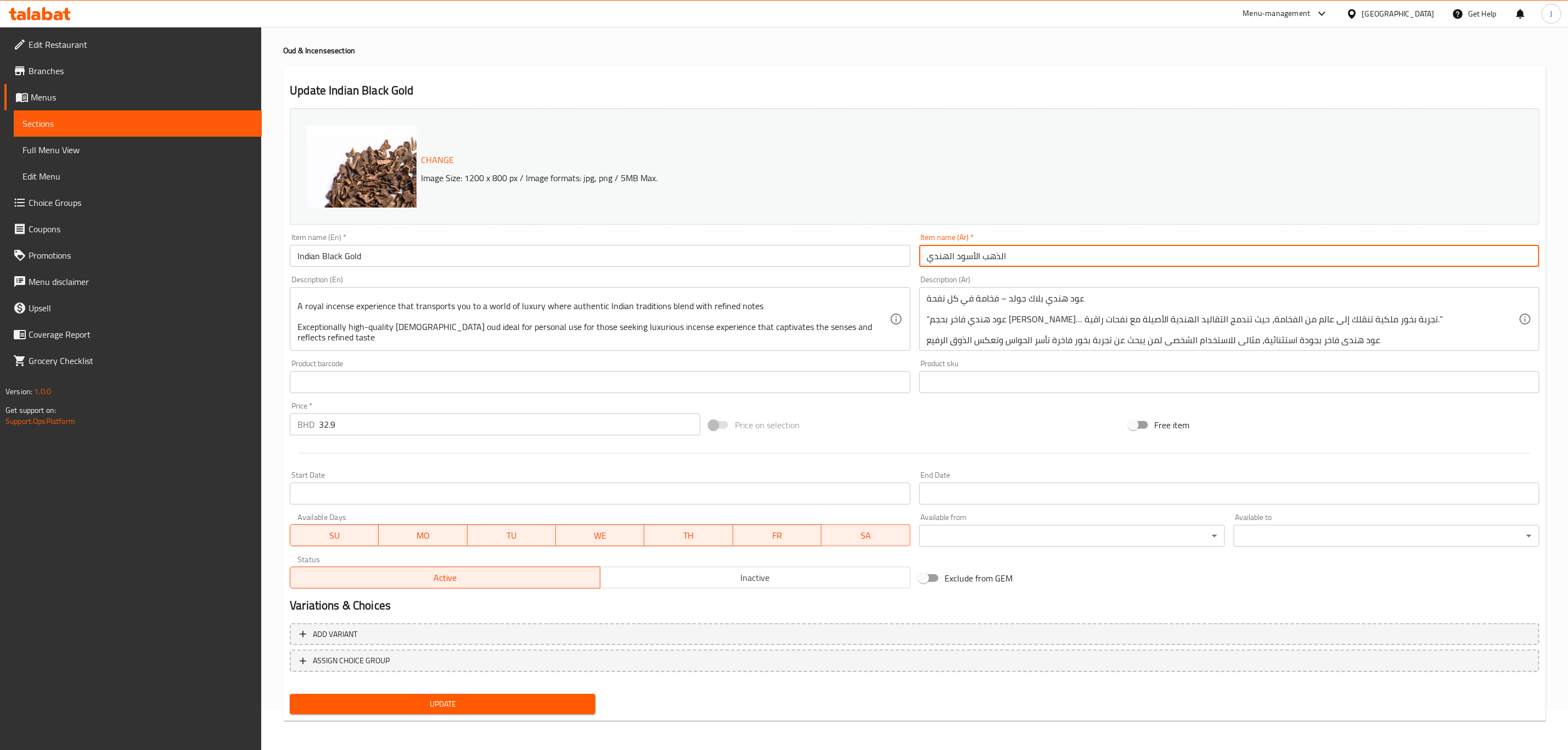
scroll to position [3, 0]
type input "الذهب الأسود الهندي"
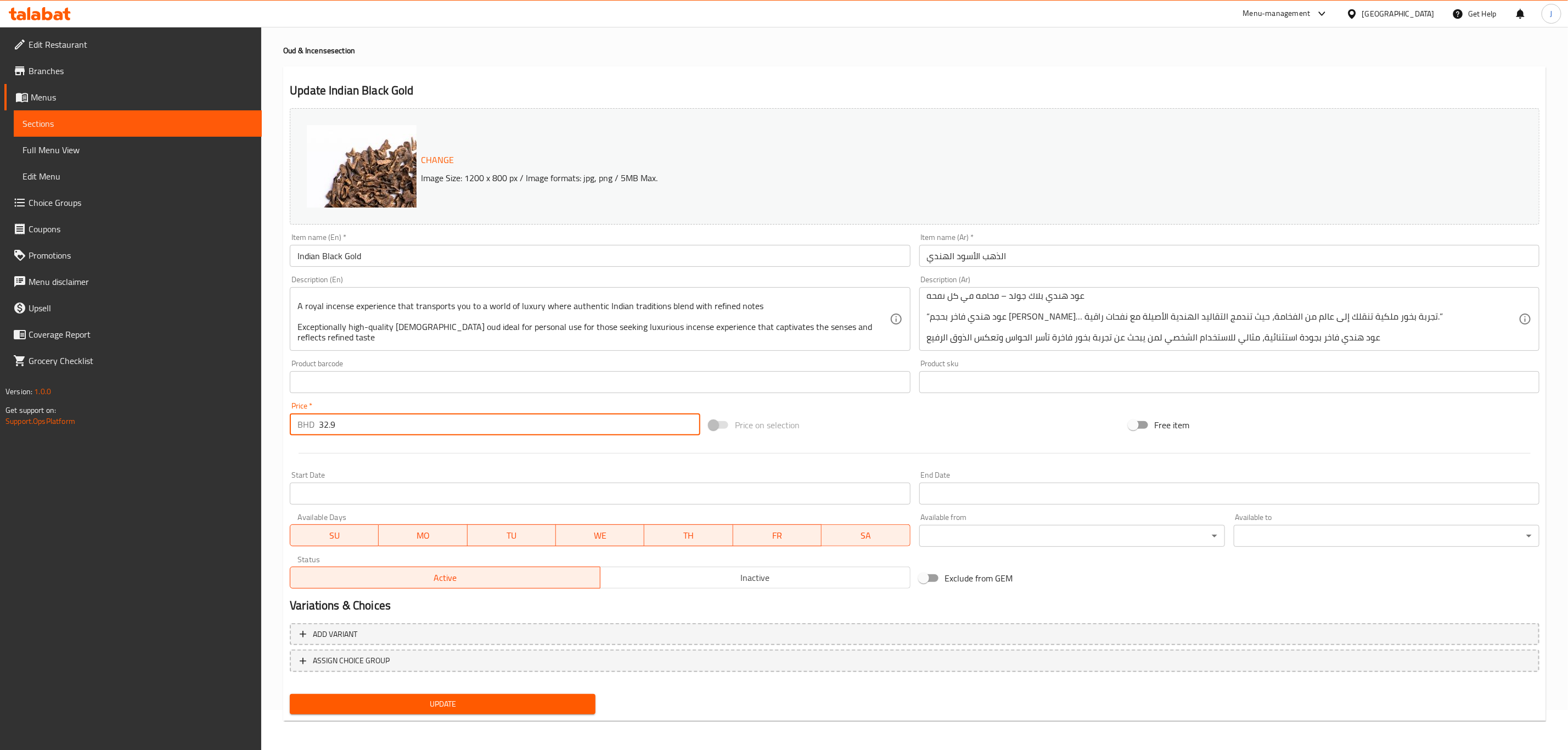
drag, startPoint x: 344, startPoint y: 429, endPoint x: 308, endPoint y: 429, distance: 36.0
click at [308, 429] on div "BHD 32.9 Price *" at bounding box center [495, 425] width 411 height 22
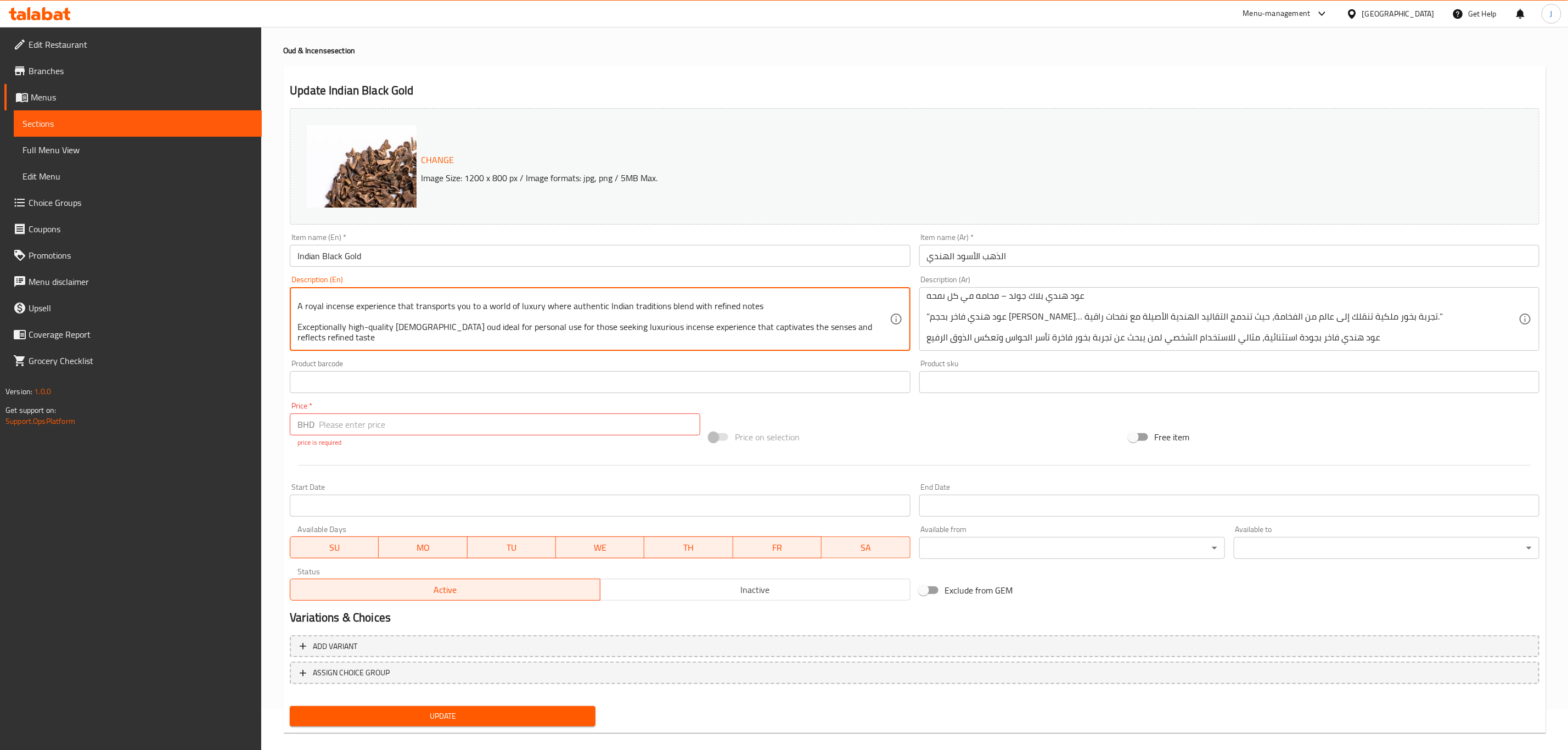
scroll to position [0, 0]
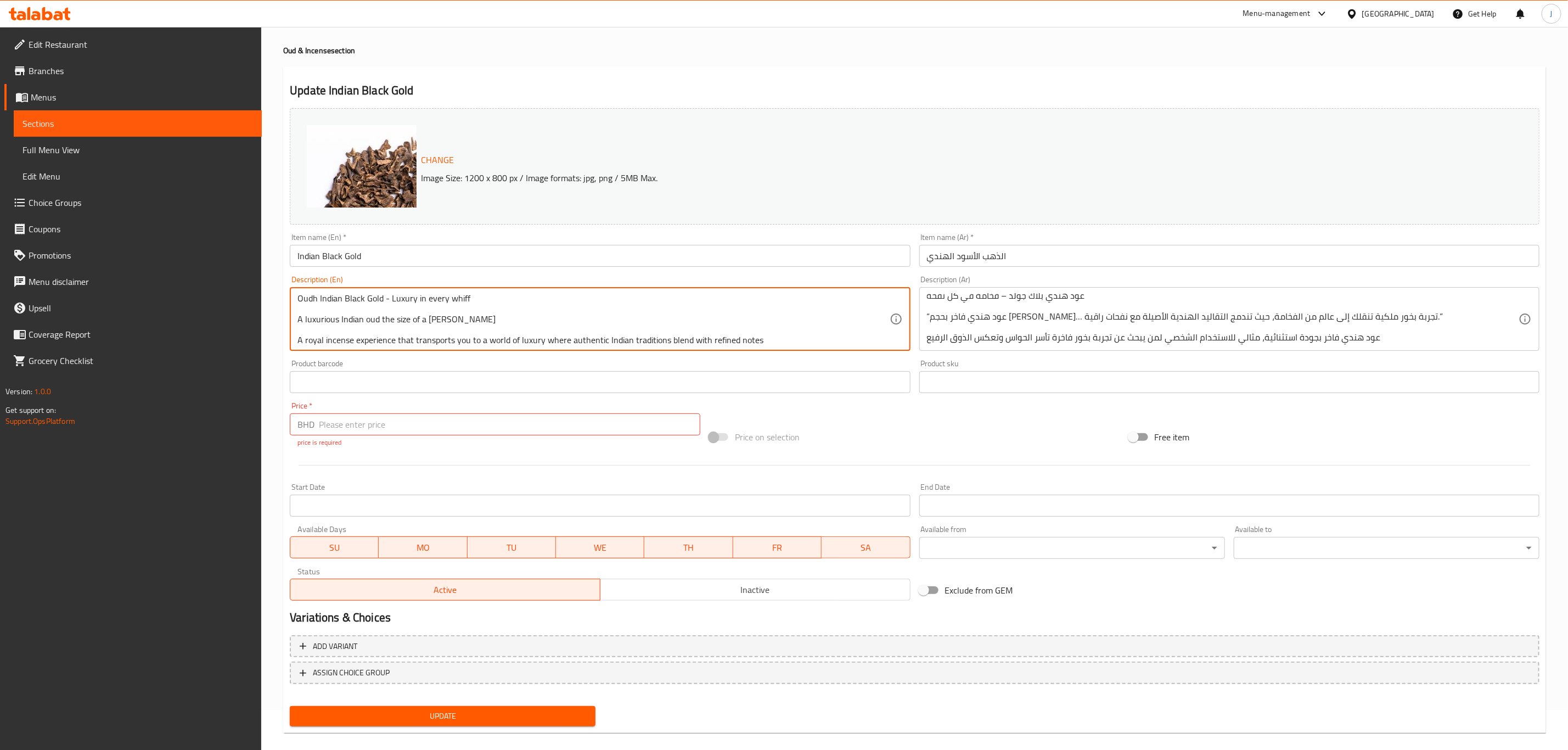
drag, startPoint x: 326, startPoint y: 340, endPoint x: 292, endPoint y: 290, distance: 60.5
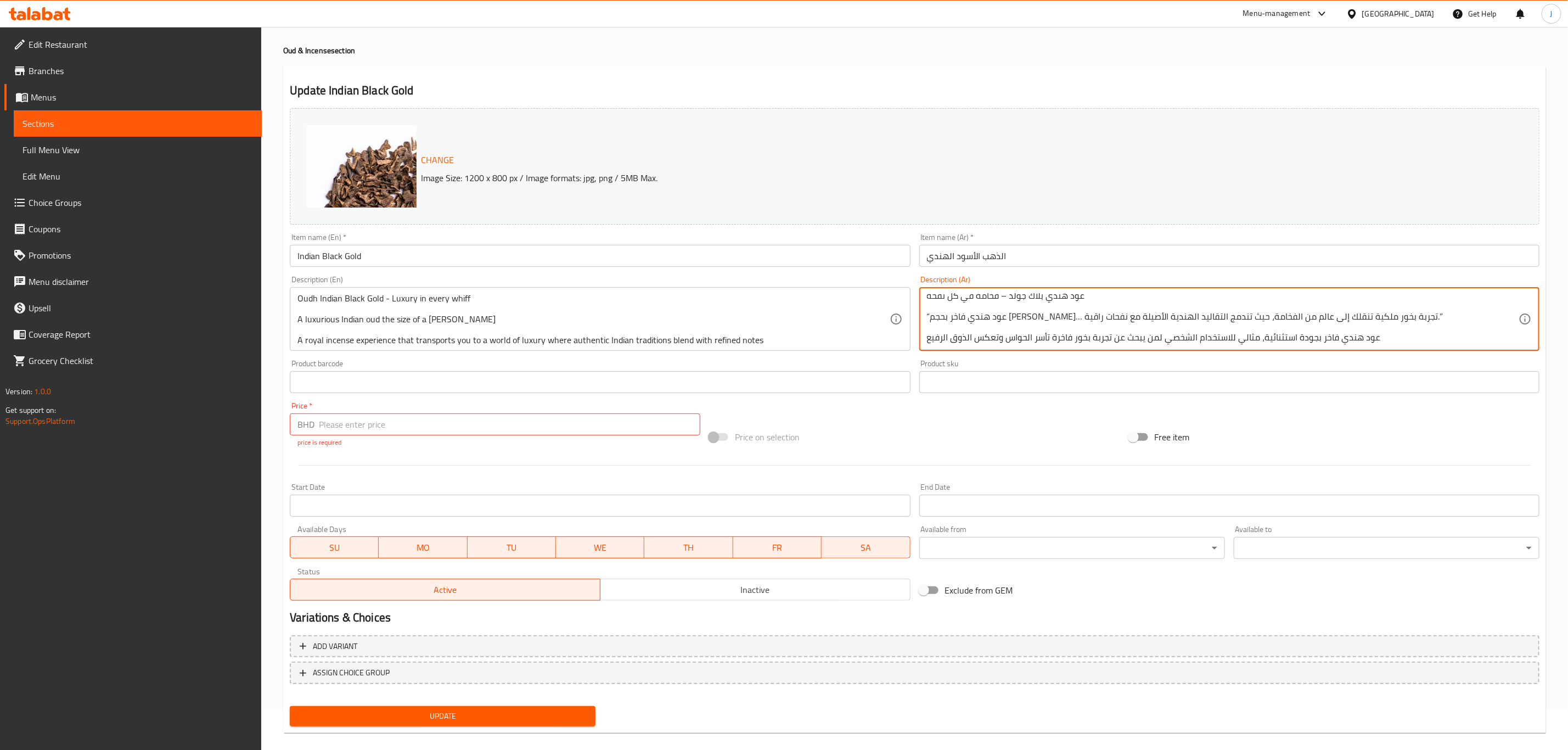
click at [934, 297] on textarea "عود هندي بلاك جولد – فخامة في كل نفحة “عود هندي فاخر بحجم الكودي موري… تجربة بخ…" at bounding box center [1223, 319] width 592 height 52
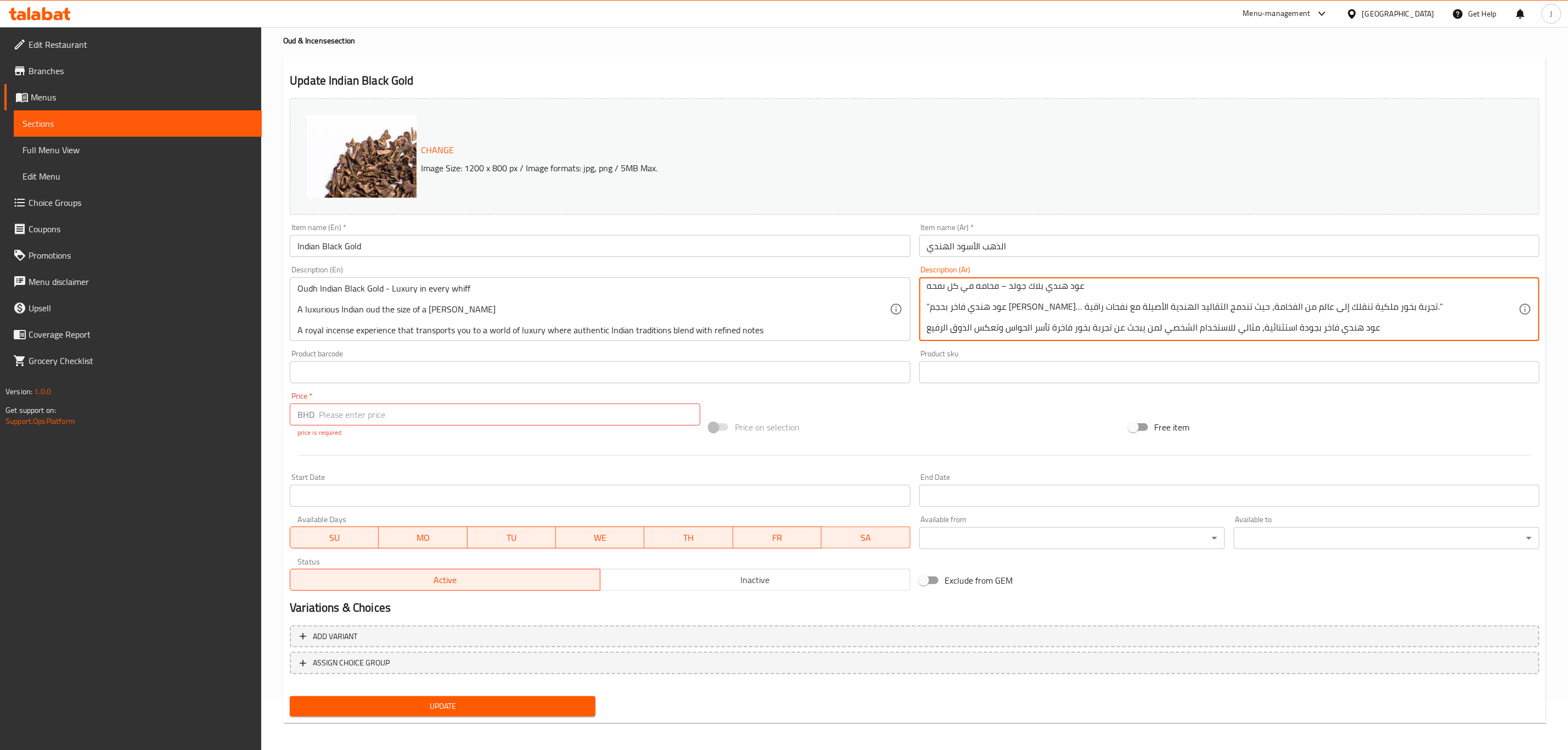
scroll to position [53, 0]
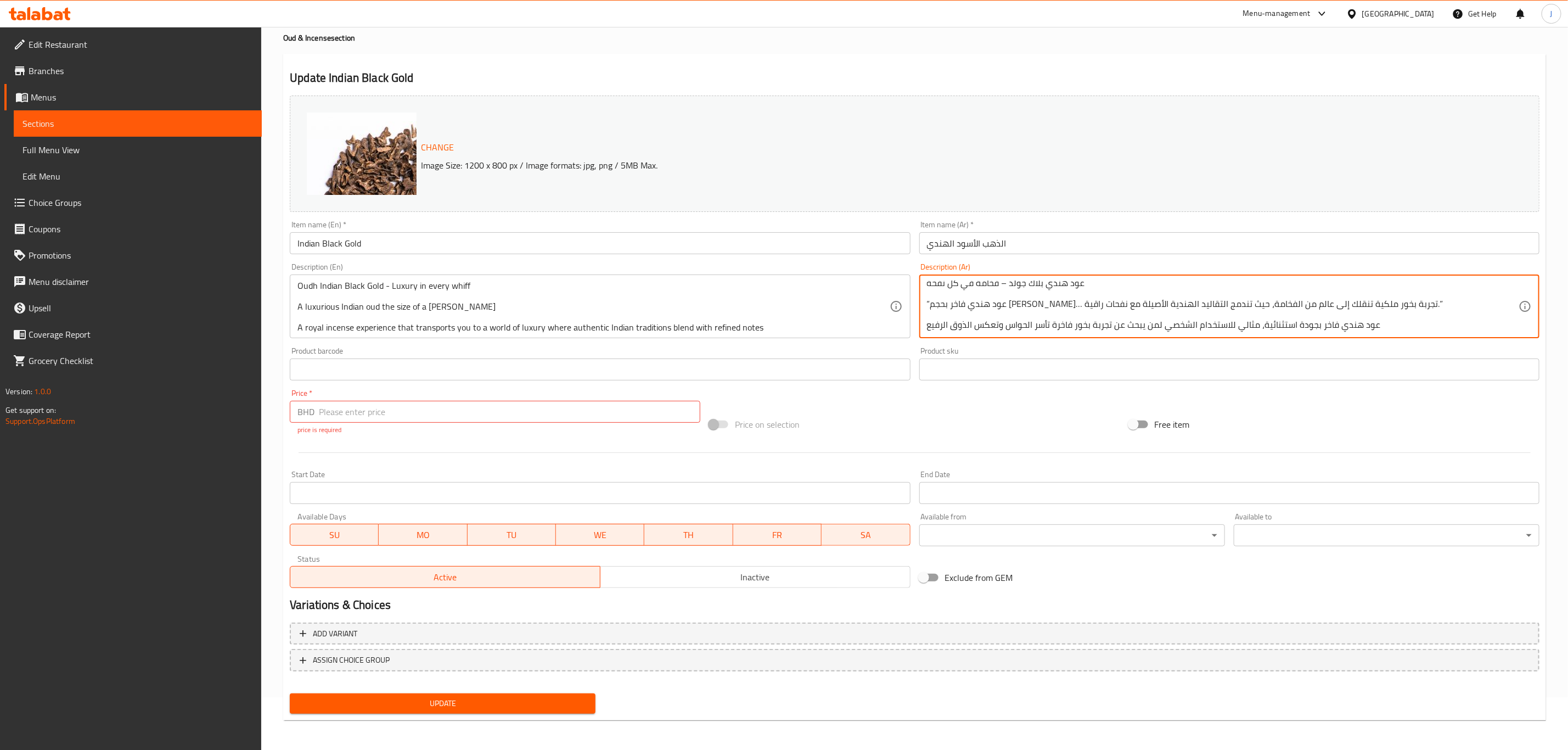
drag, startPoint x: 1407, startPoint y: 328, endPoint x: 1079, endPoint y: 284, distance: 330.9
click at [1079, 284] on textarea "عود هندي بلاك جولد – فخامة في كل نفحة “عود هندي فاخر بحجم الكودي موري… تجربة بخ…" at bounding box center [1223, 306] width 592 height 52
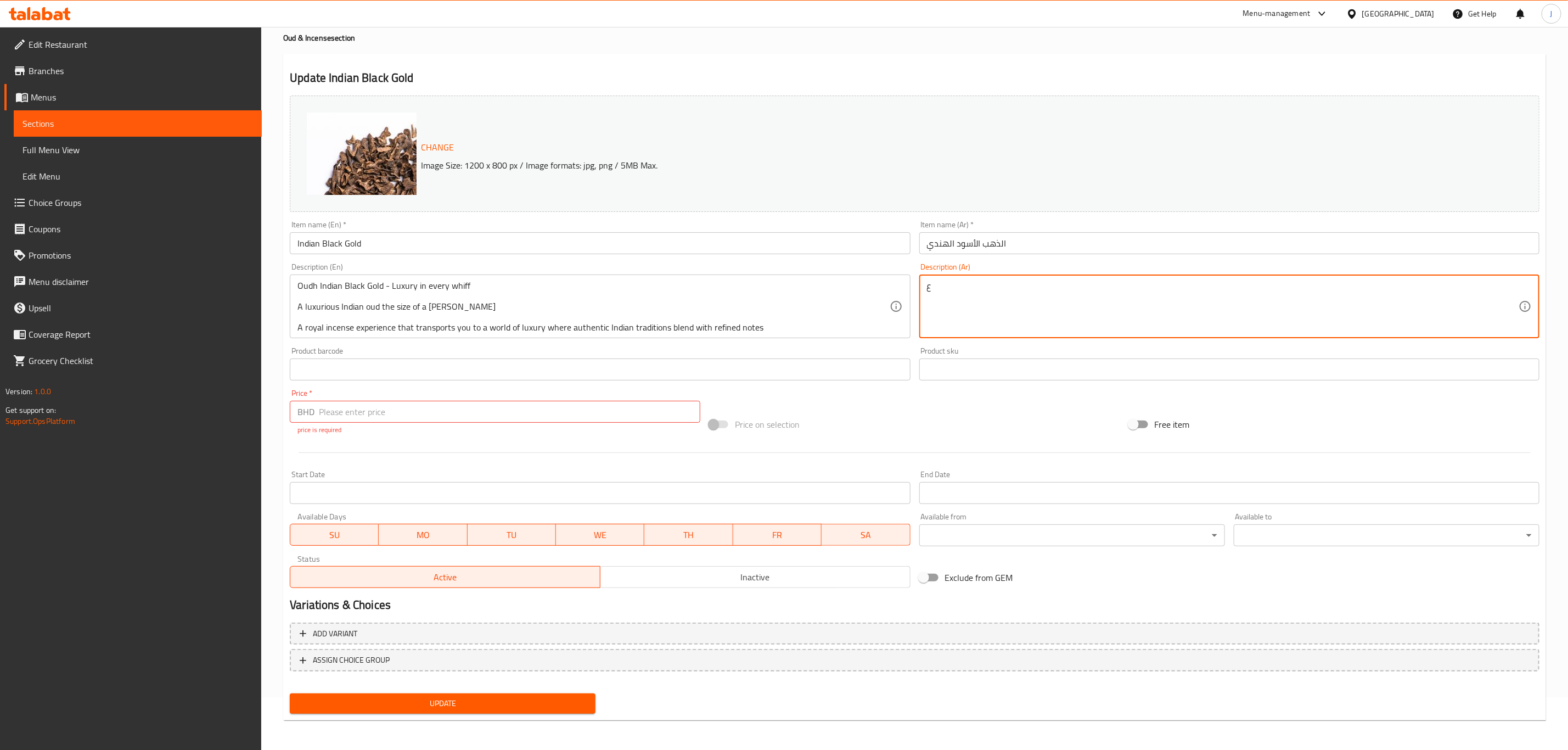
scroll to position [0, 0]
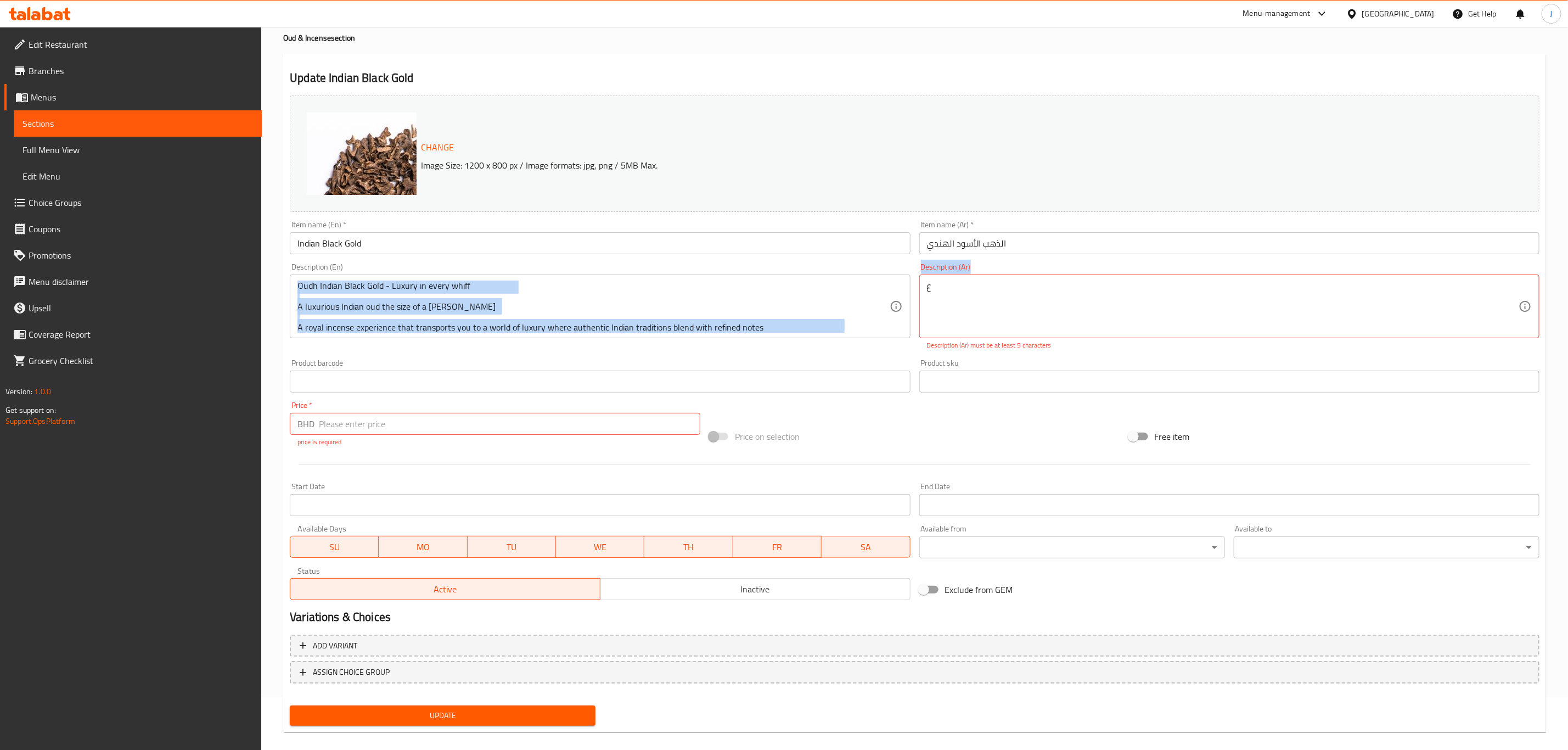
drag, startPoint x: 905, startPoint y: 270, endPoint x: 929, endPoint y: 277, distance: 25.0
click at [908, 272] on div "Change Image Size: 1200 x 800 px / Image formats: jpg, png / 5MB Max. Item name…" at bounding box center [914, 347] width 1259 height 513
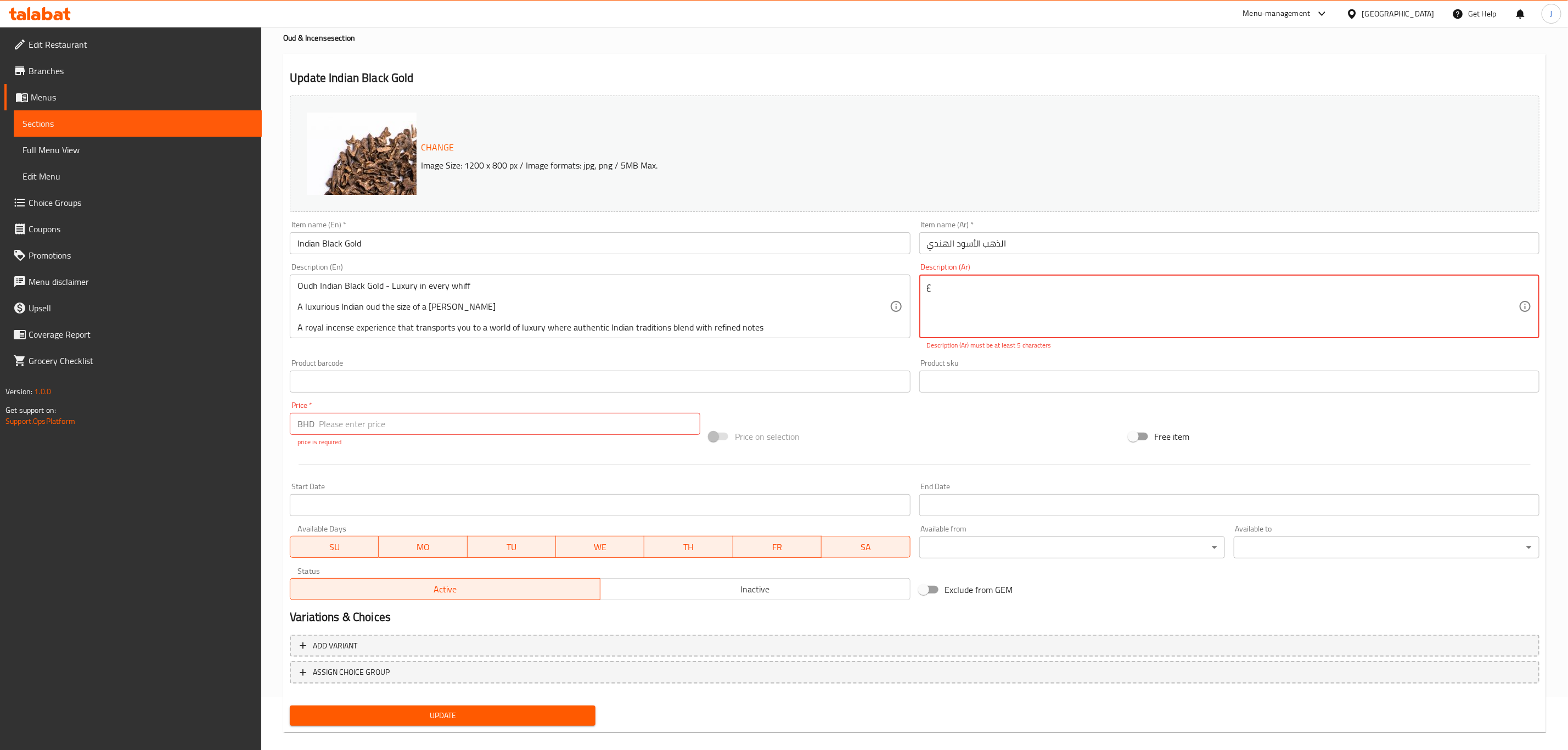
drag, startPoint x: 940, startPoint y: 288, endPoint x: 810, endPoint y: 299, distance: 130.5
paste textarea ""عود هندي أسود ذهبي - فخامة في كل نفحة عود هندي فاخر بحجم كودي موري تجربة بخور …"
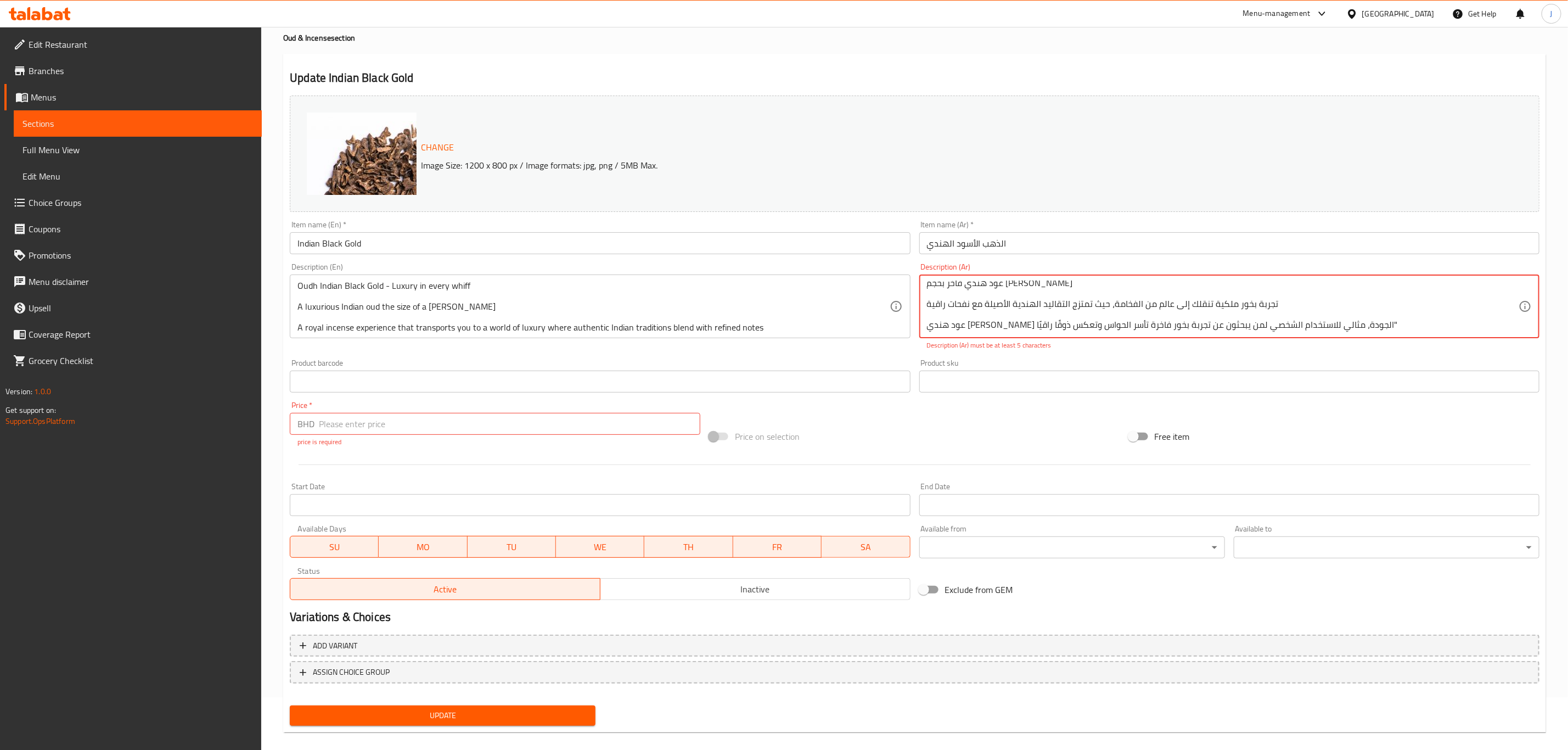
type textarea ""عود هندي أسود ذهبي - فخامة في كل نفحة عود هندي فاخر بحجم كودي موري تجربة بخور …"
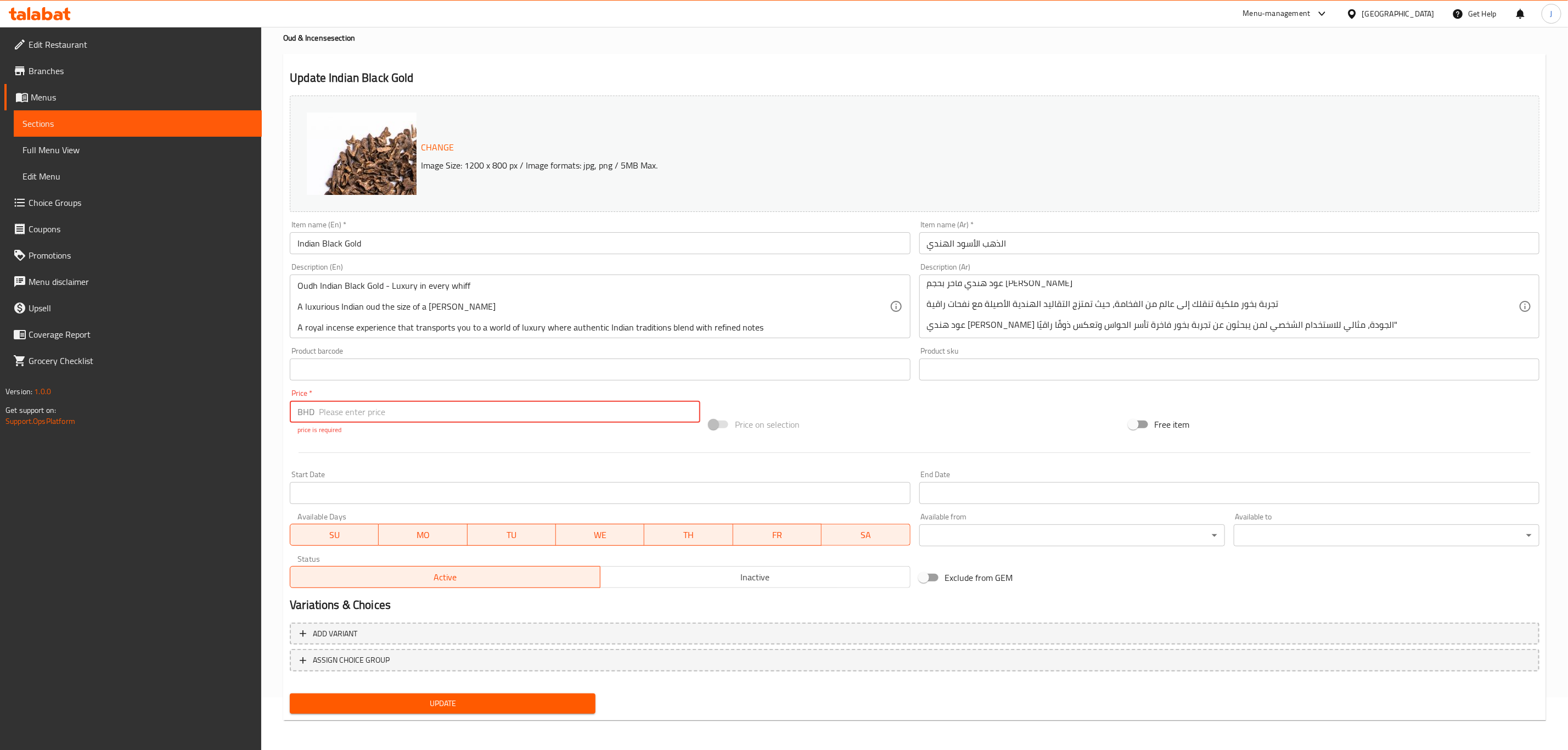
click at [393, 420] on input "number" at bounding box center [510, 412] width 382 height 22
type input "0"
click at [344, 641] on button "Add variant" at bounding box center [914, 633] width 1250 height 23
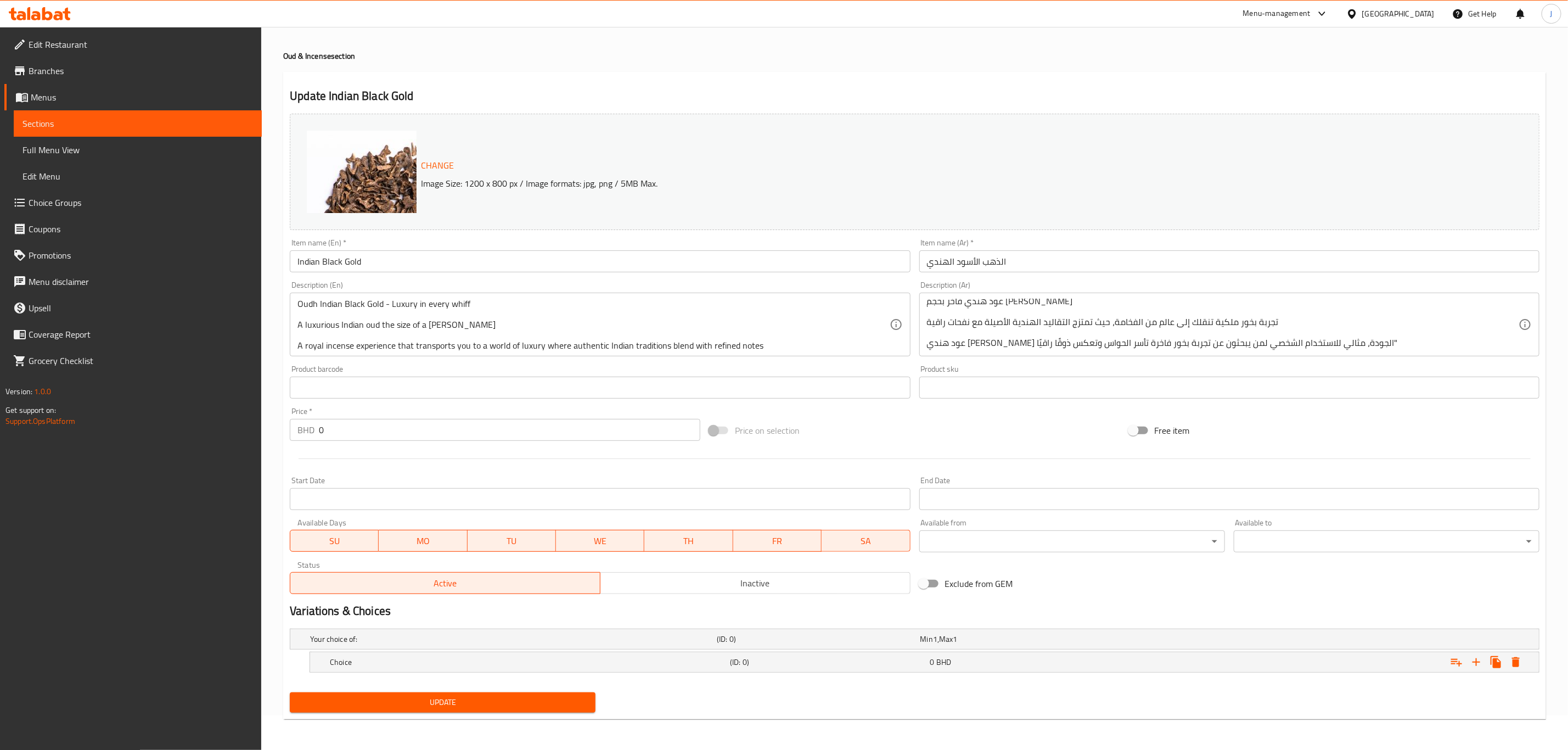
scroll to position [35, 0]
click at [1477, 661] on icon "Expand" at bounding box center [1476, 662] width 13 height 13
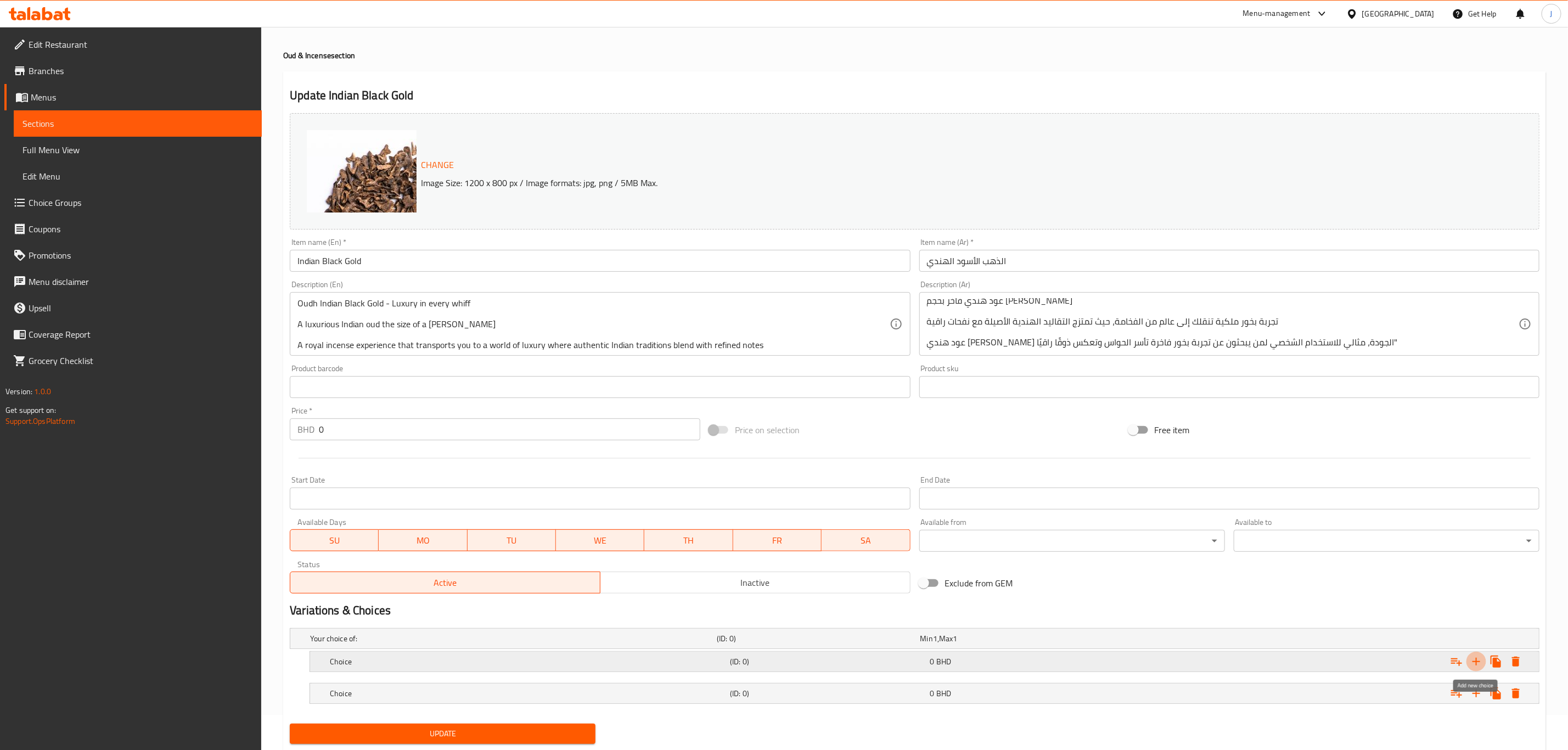
click at [1477, 661] on icon "Expand" at bounding box center [1476, 661] width 13 height 13
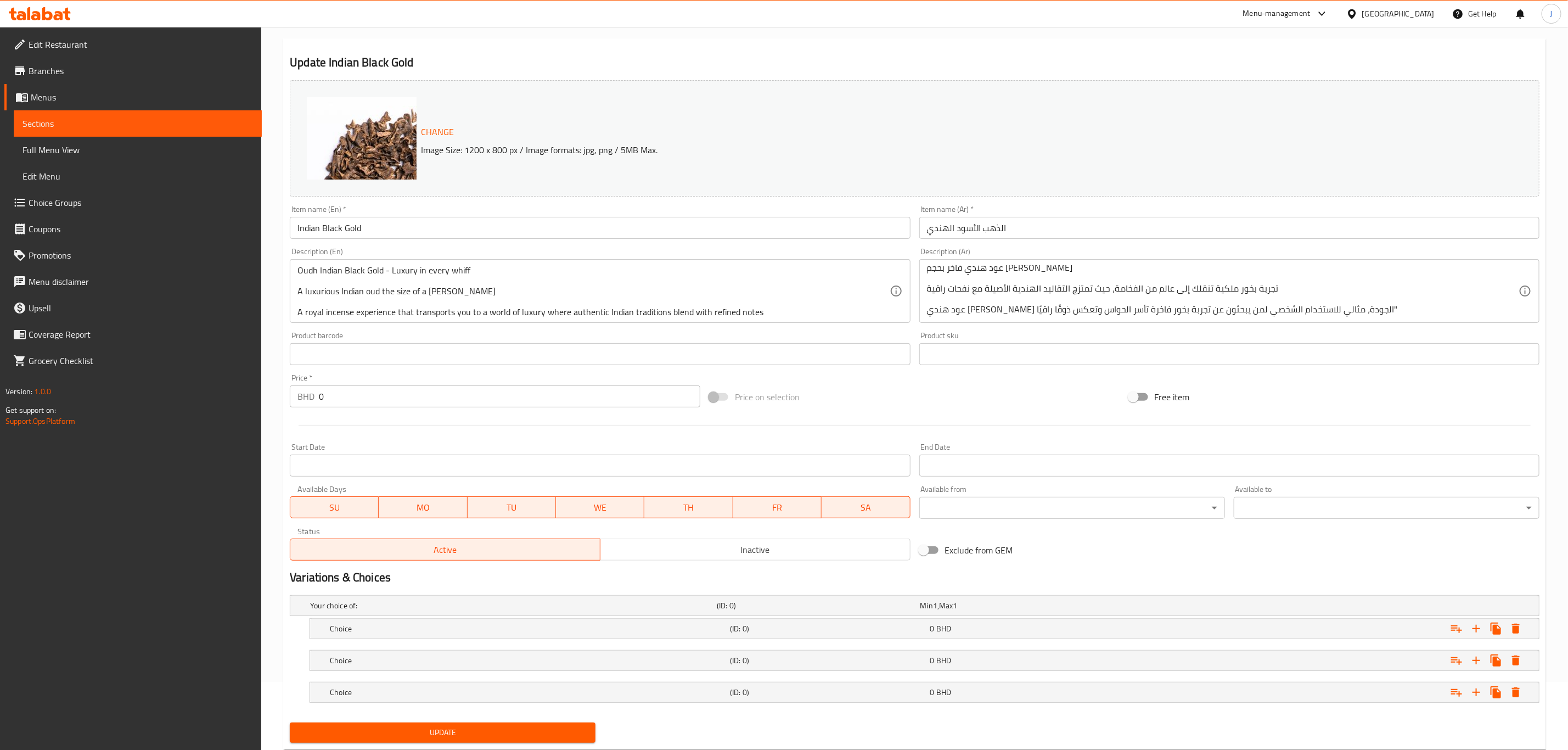
scroll to position [99, 0]
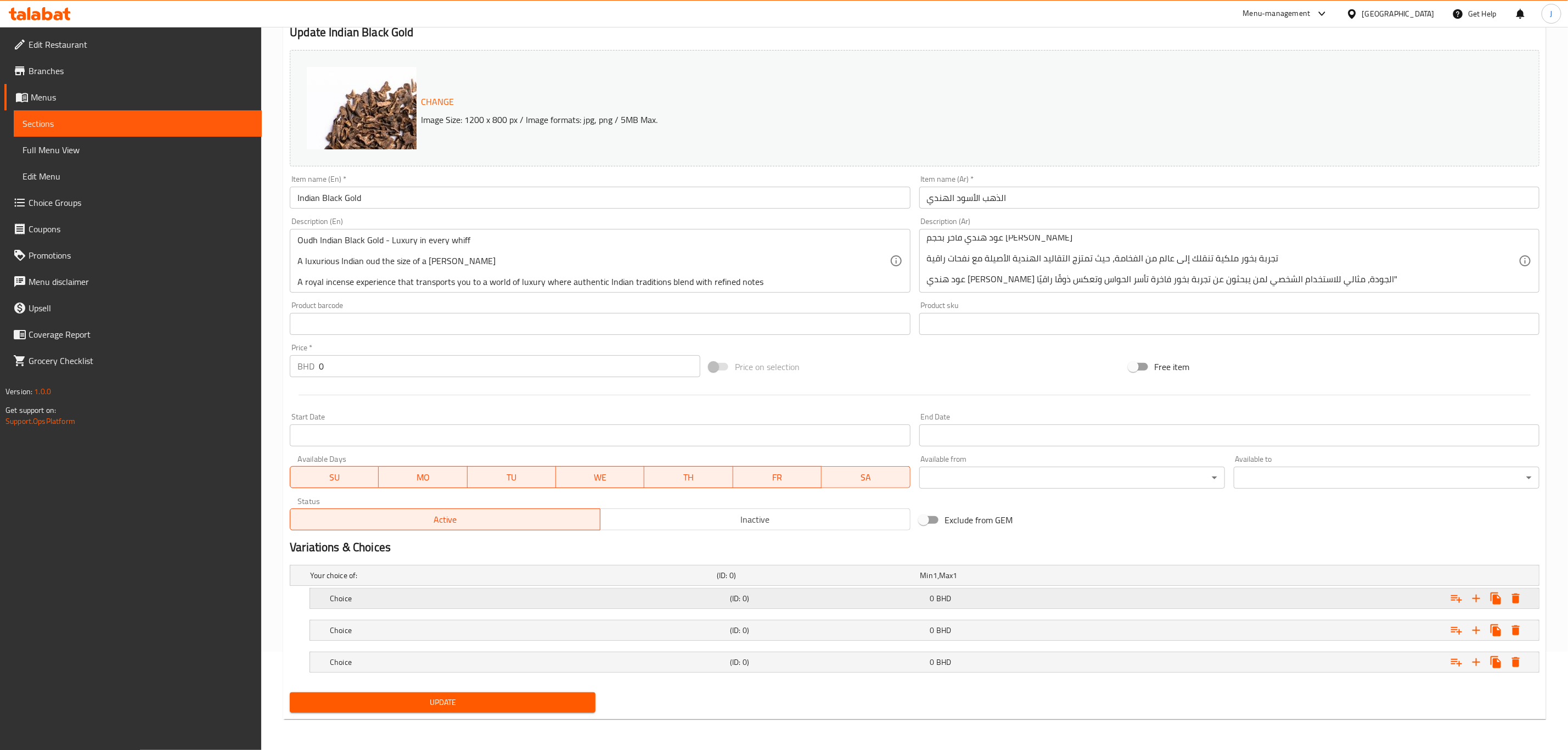
click at [435, 600] on h5 "Choice" at bounding box center [528, 598] width 396 height 11
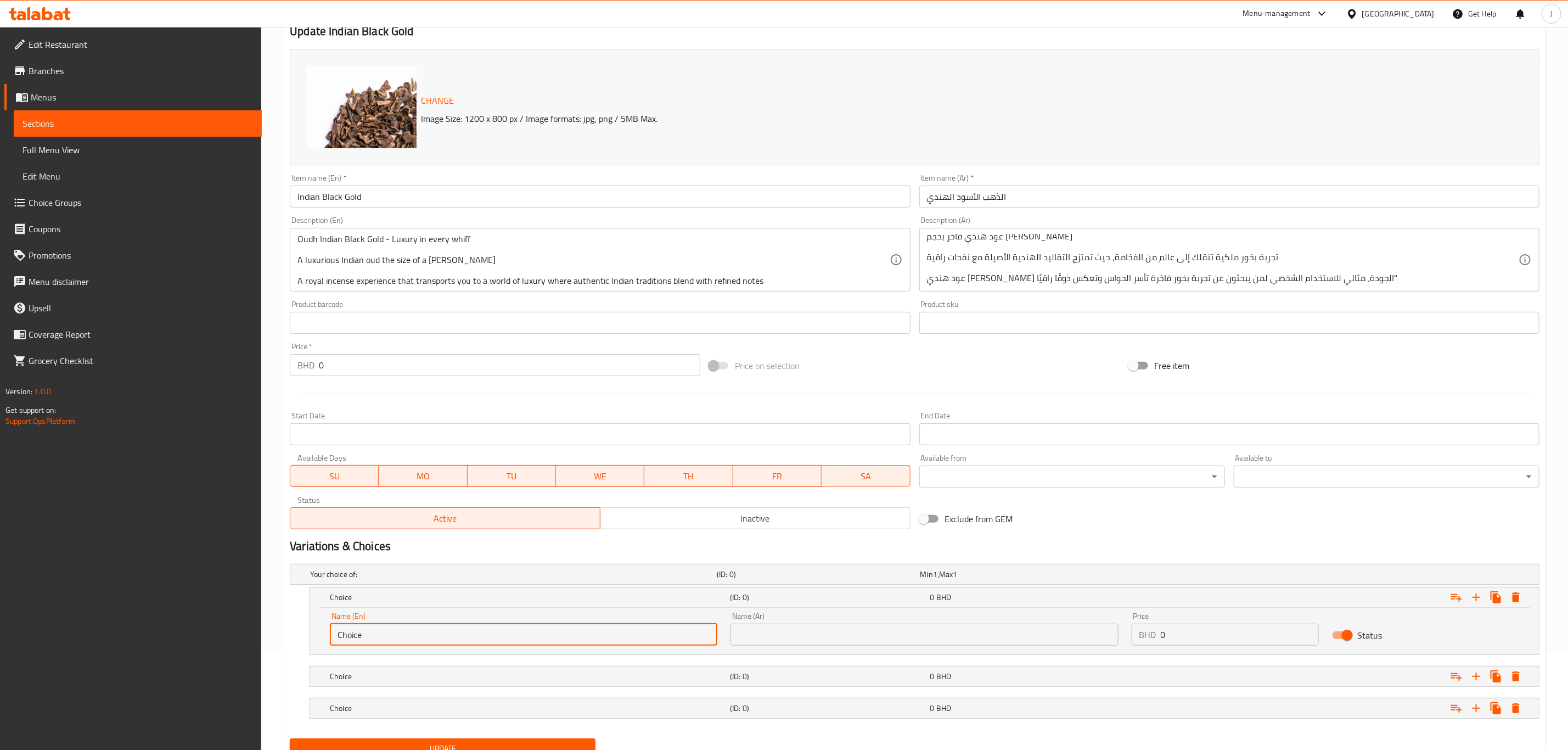
drag, startPoint x: 393, startPoint y: 637, endPoint x: 249, endPoint y: 616, distance: 145.5
click at [249, 616] on div "Edit Restaurant Branches Menus Sections Full Menu View Edit Menu Choice Groups …" at bounding box center [784, 361] width 1568 height 868
paste input "1 Tola ( 12 Grams)"
type input "1 Tola ( 12 Grams)"
click at [374, 676] on h5 "Choice" at bounding box center [528, 676] width 396 height 11
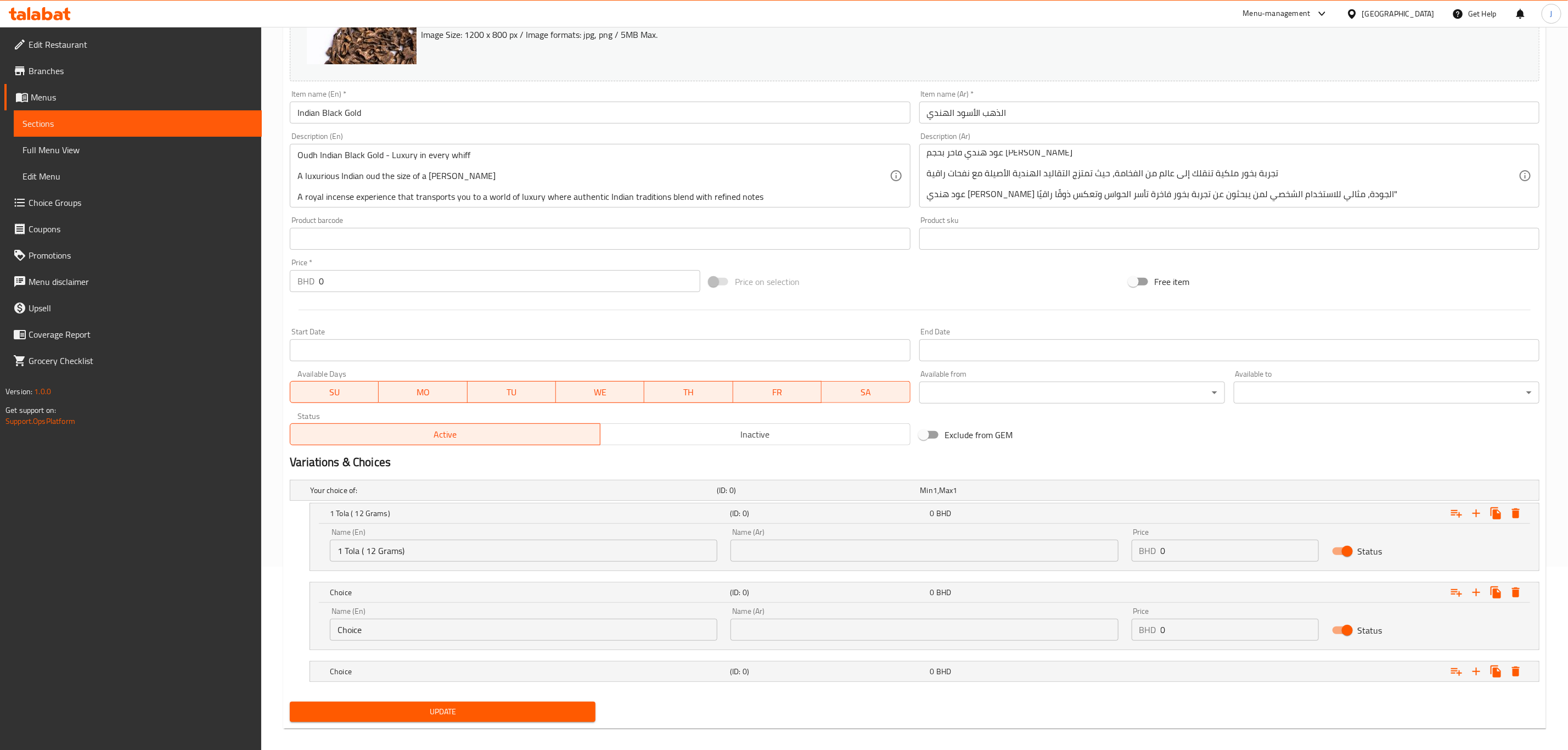
scroll to position [195, 0]
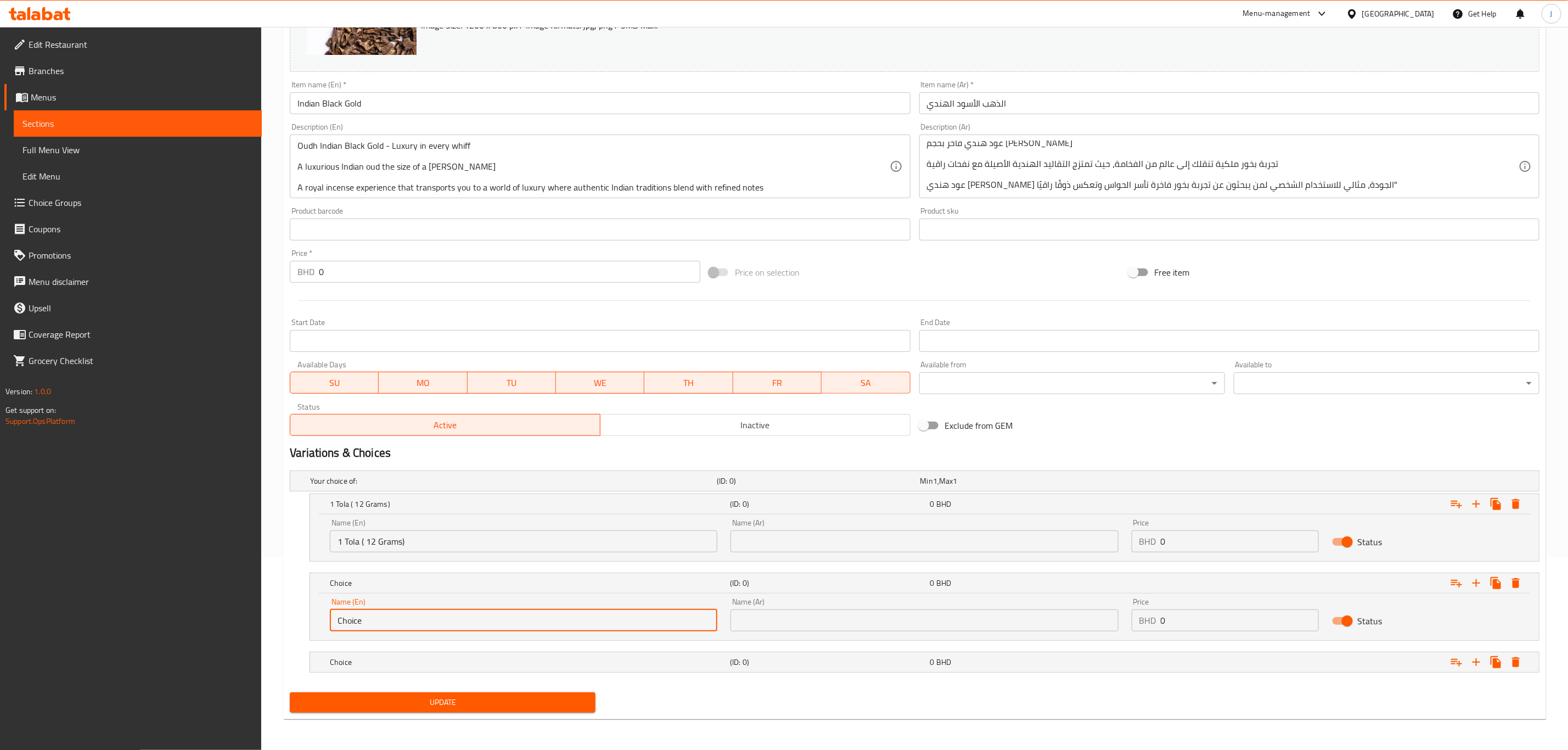
drag, startPoint x: 376, startPoint y: 622, endPoint x: 276, endPoint y: 621, distance: 100.0
click at [276, 621] on div "Home / Restaurants management / Menus / Sections / item / update Oud & Incense …" at bounding box center [915, 292] width 1307 height 916
paste input "2.5 Tola ( 30 Grams)"
type input "2.5 Tola ( 30 Grams)"
click at [384, 663] on h5 "Choice" at bounding box center [528, 662] width 396 height 11
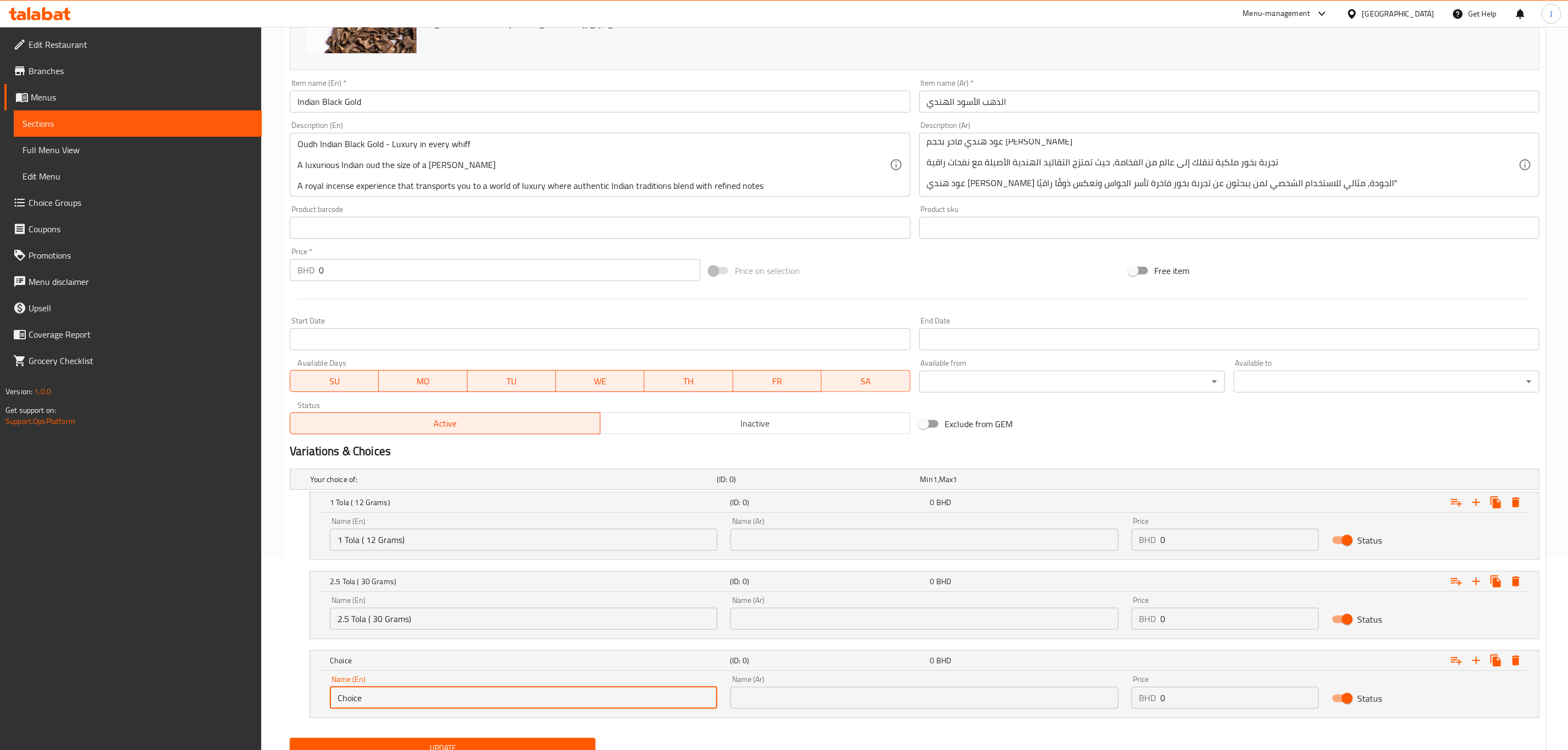
drag, startPoint x: 442, startPoint y: 695, endPoint x: 264, endPoint y: 697, distance: 178.0
click at [264, 697] on div "Home / Restaurants management / Menus / Sections / item / update Oud & Incense …" at bounding box center [915, 314] width 1307 height 963
paste input "5 Tola ( 60 Grams)"
type input "5 Tola ( 60 Grams)"
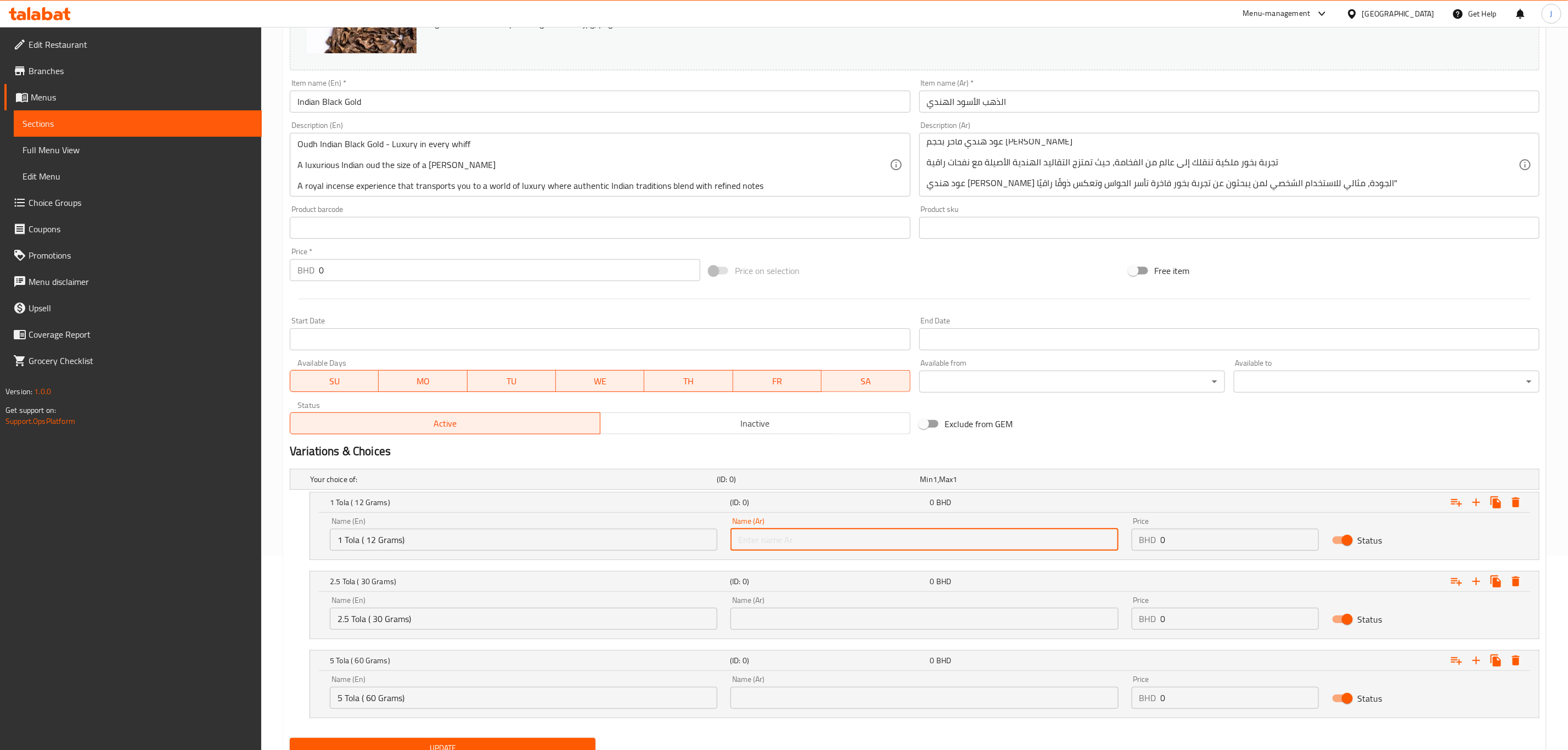
click at [792, 539] on input "text" at bounding box center [924, 539] width 387 height 22
click at [967, 533] on input "text" at bounding box center [924, 539] width 387 height 22
paste input "1 تولة (12 جرام)"
type input "1 تولة (12 جرام)"
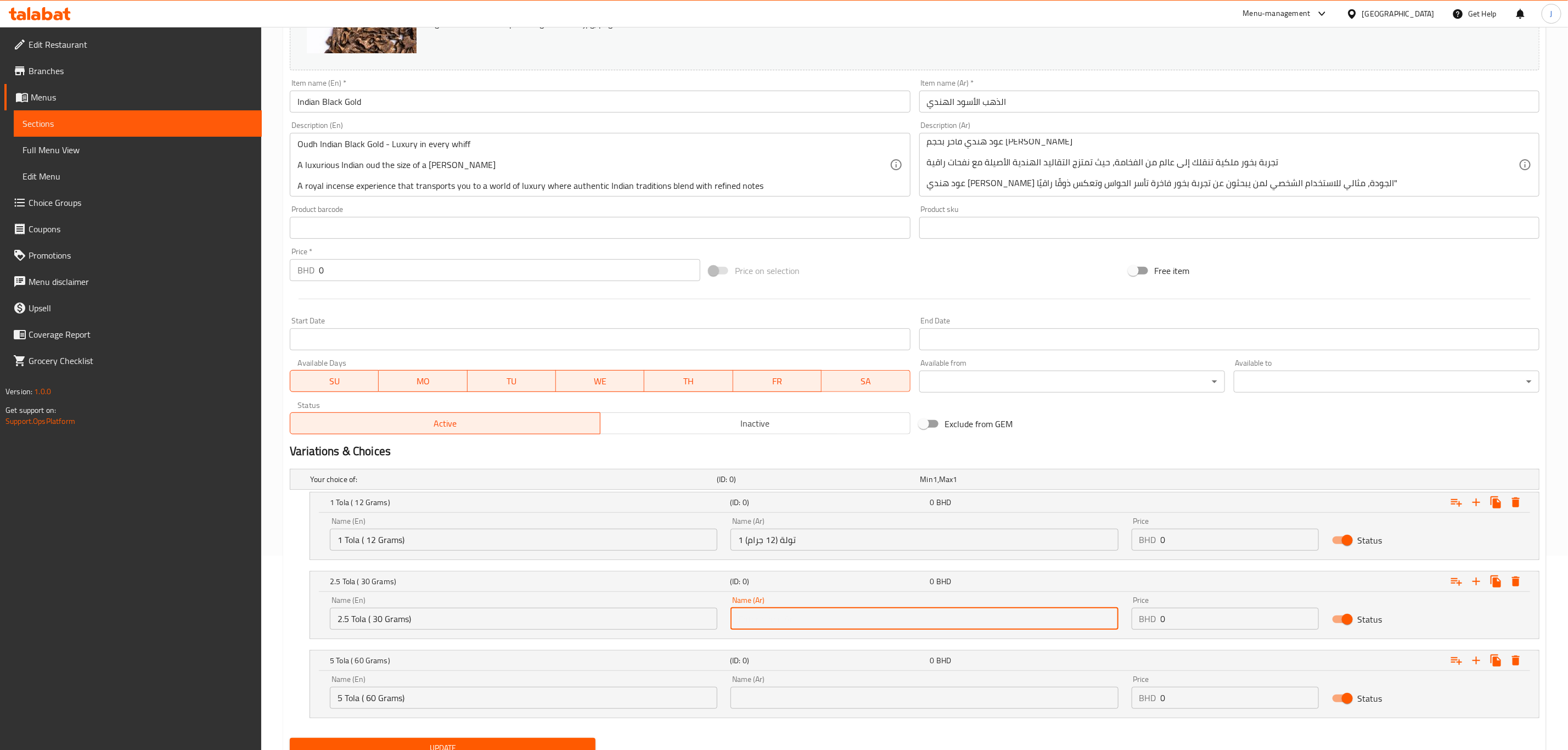
click at [924, 623] on input "text" at bounding box center [924, 619] width 387 height 22
paste input "2.5 تولة (30 جرام)"
type input "2.5 تولة (30 جرام)"
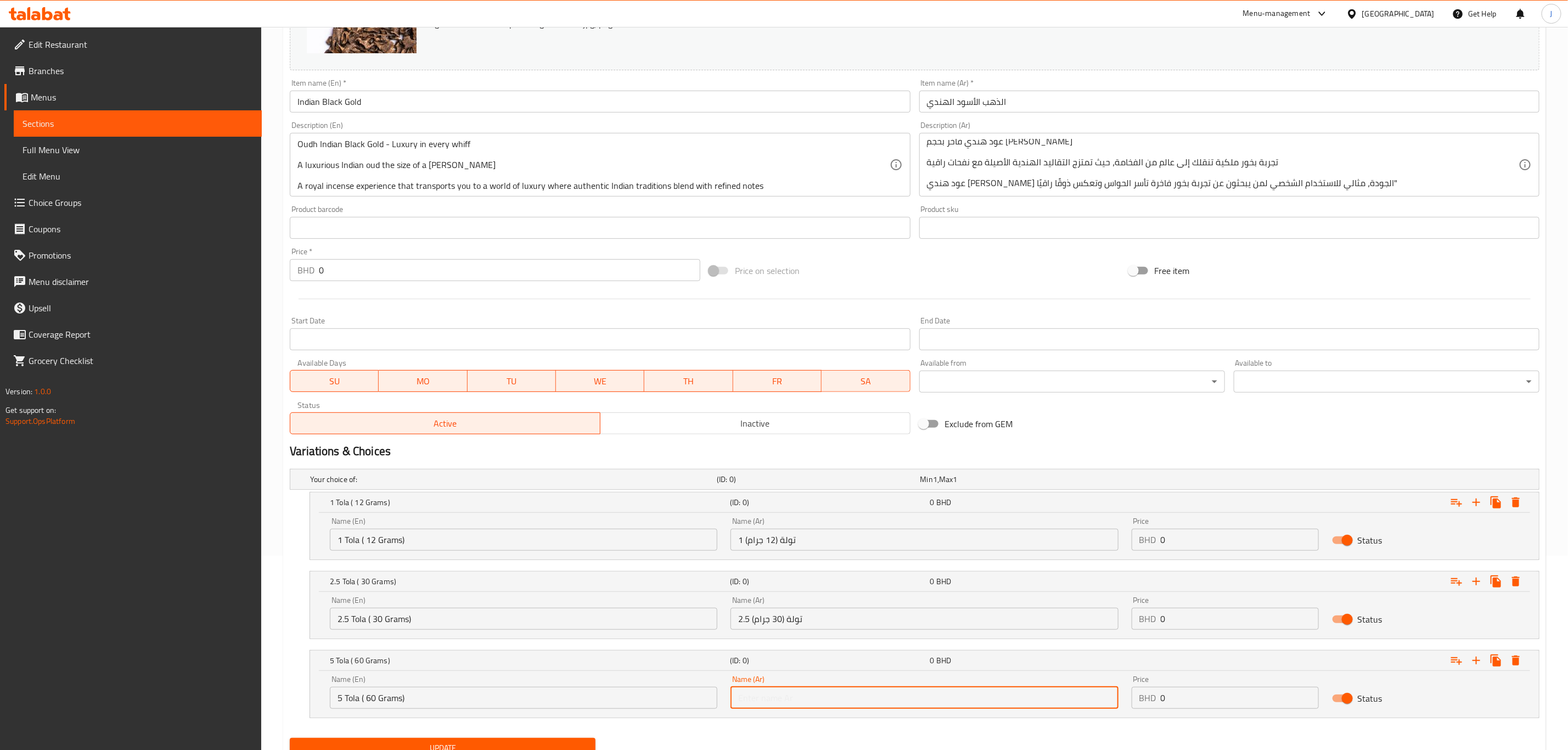
click at [810, 695] on input "text" at bounding box center [924, 698] width 387 height 22
paste input "5 تولة (60 جرام)"
type input "5 تولة (60 جرام)"
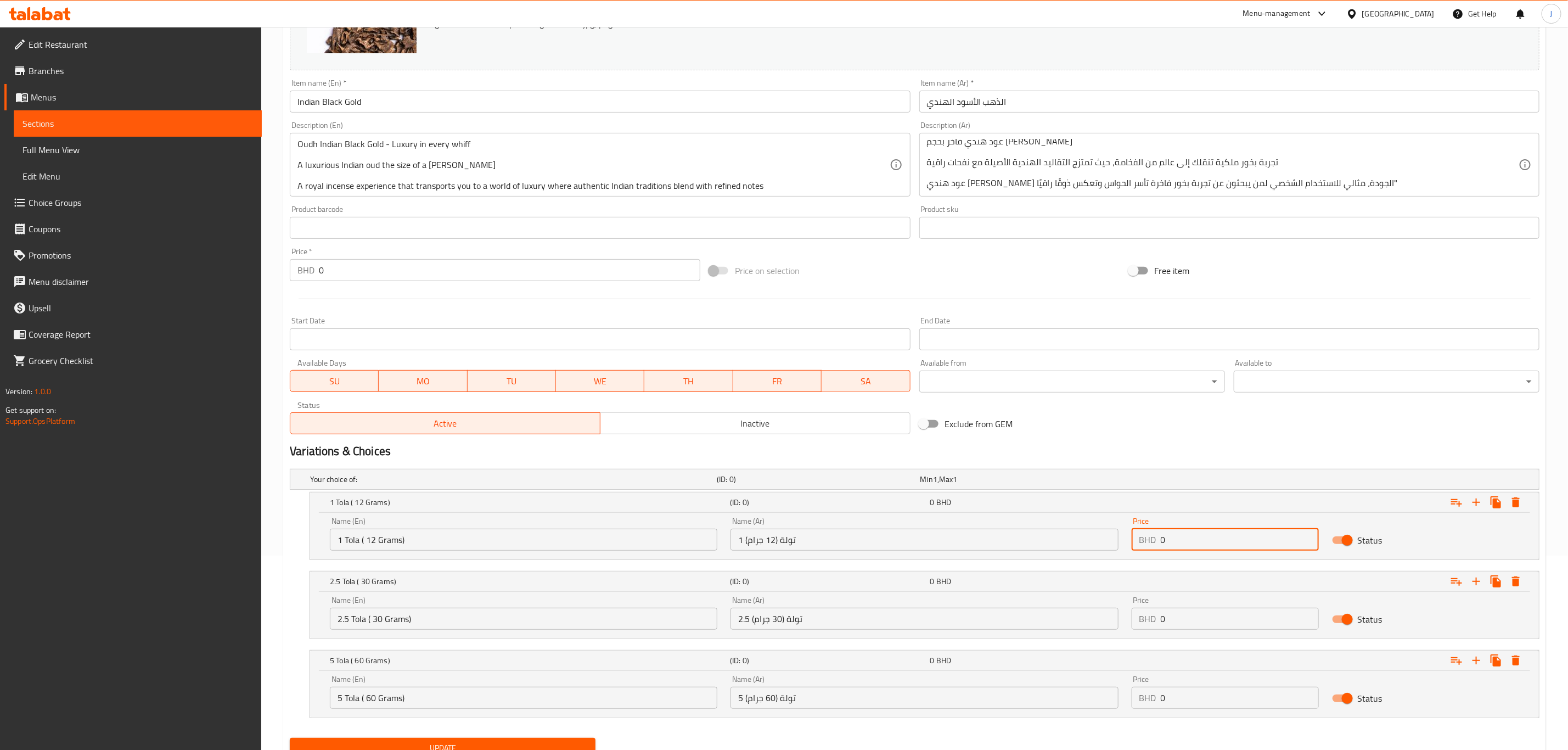
drag, startPoint x: 1178, startPoint y: 539, endPoint x: 1106, endPoint y: 538, distance: 72.0
click at [1106, 538] on div "Name (En) 1 Tola ( 12 Grams) Name (En) Name (Ar) 1 تولة (12 جرام) Name (Ar) Pri…" at bounding box center [925, 534] width 1203 height 47
paste input "47.00"
type input "47.000"
paste input "106.00"
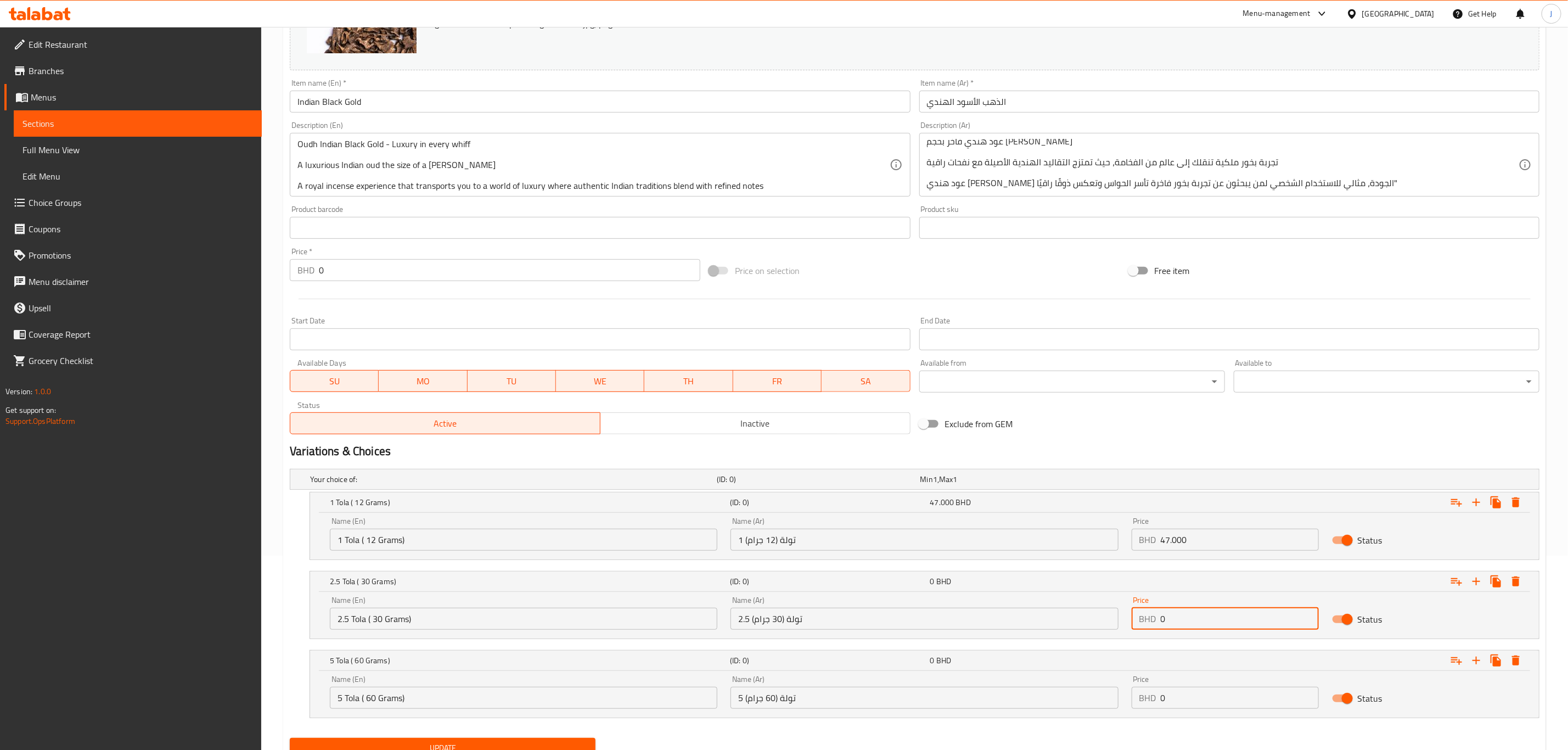
drag, startPoint x: 1191, startPoint y: 624, endPoint x: 1074, endPoint y: 622, distance: 117.0
click at [1074, 622] on div "Name (En) 2.5 Tola ( 30 Grams) Name (En) Name (Ar) 2.5 تولة (30 جرام) Name (Ar)…" at bounding box center [925, 613] width 1203 height 47
type input "106.000"
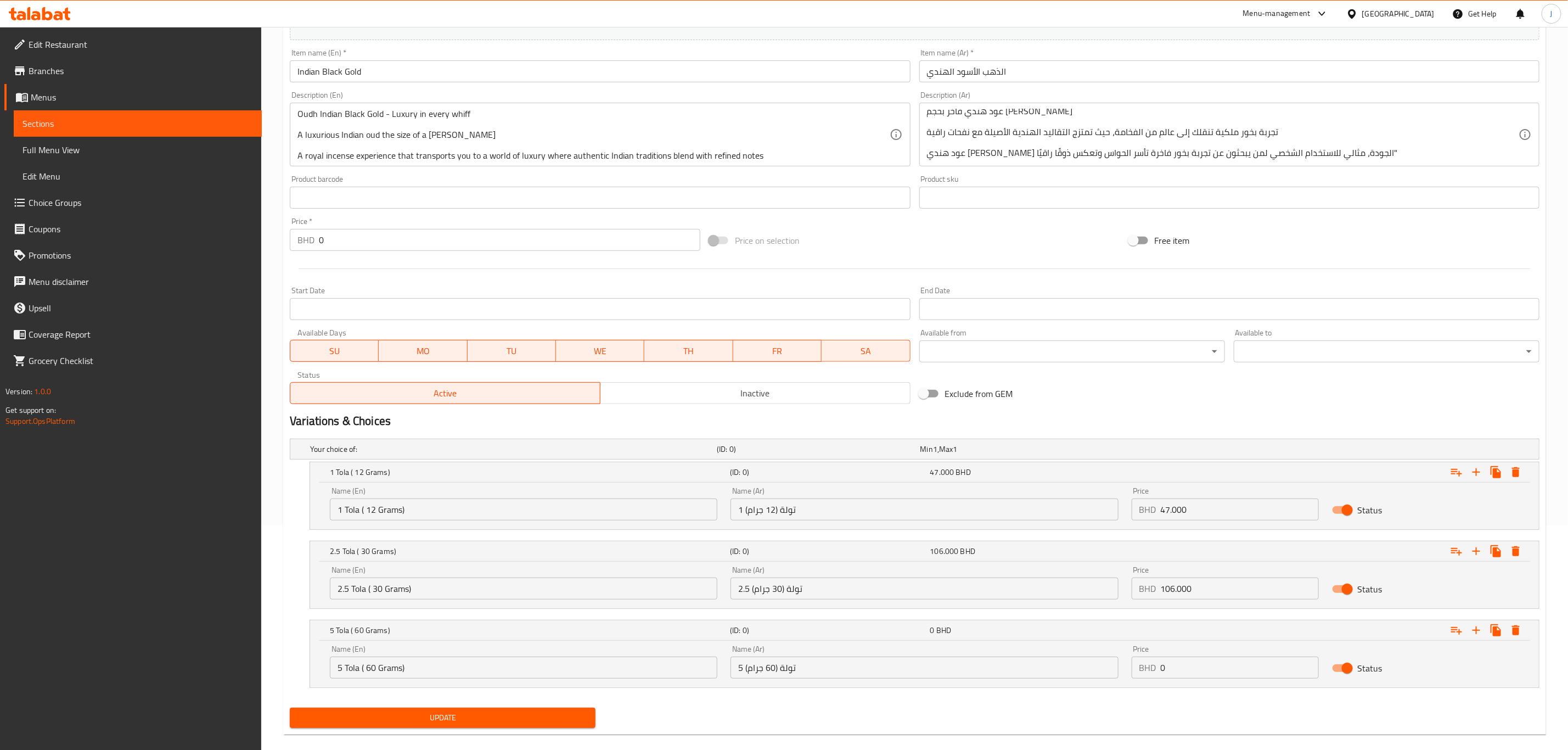
scroll to position [241, 0]
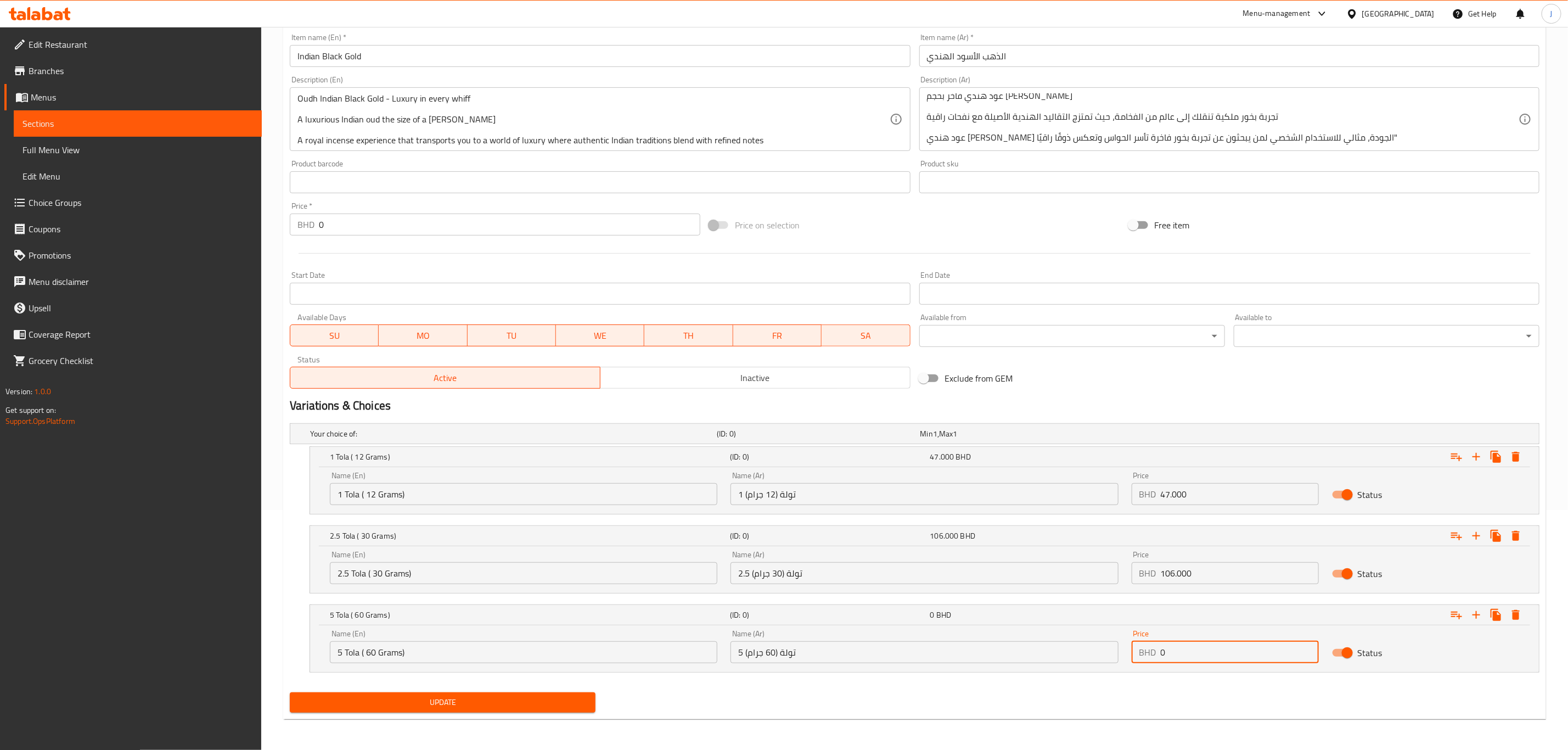
drag, startPoint x: 1124, startPoint y: 643, endPoint x: 1079, endPoint y: 641, distance: 45.0
click at [1079, 641] on div "Name (En) 5 Tola ( 60 Grams) Name (En) Name (Ar) 5 تولة (60 جرام) Name (Ar) Pri…" at bounding box center [925, 646] width 1203 height 47
paste input "188.00"
type input "188.000"
click at [463, 710] on button "Update" at bounding box center [442, 702] width 306 height 20
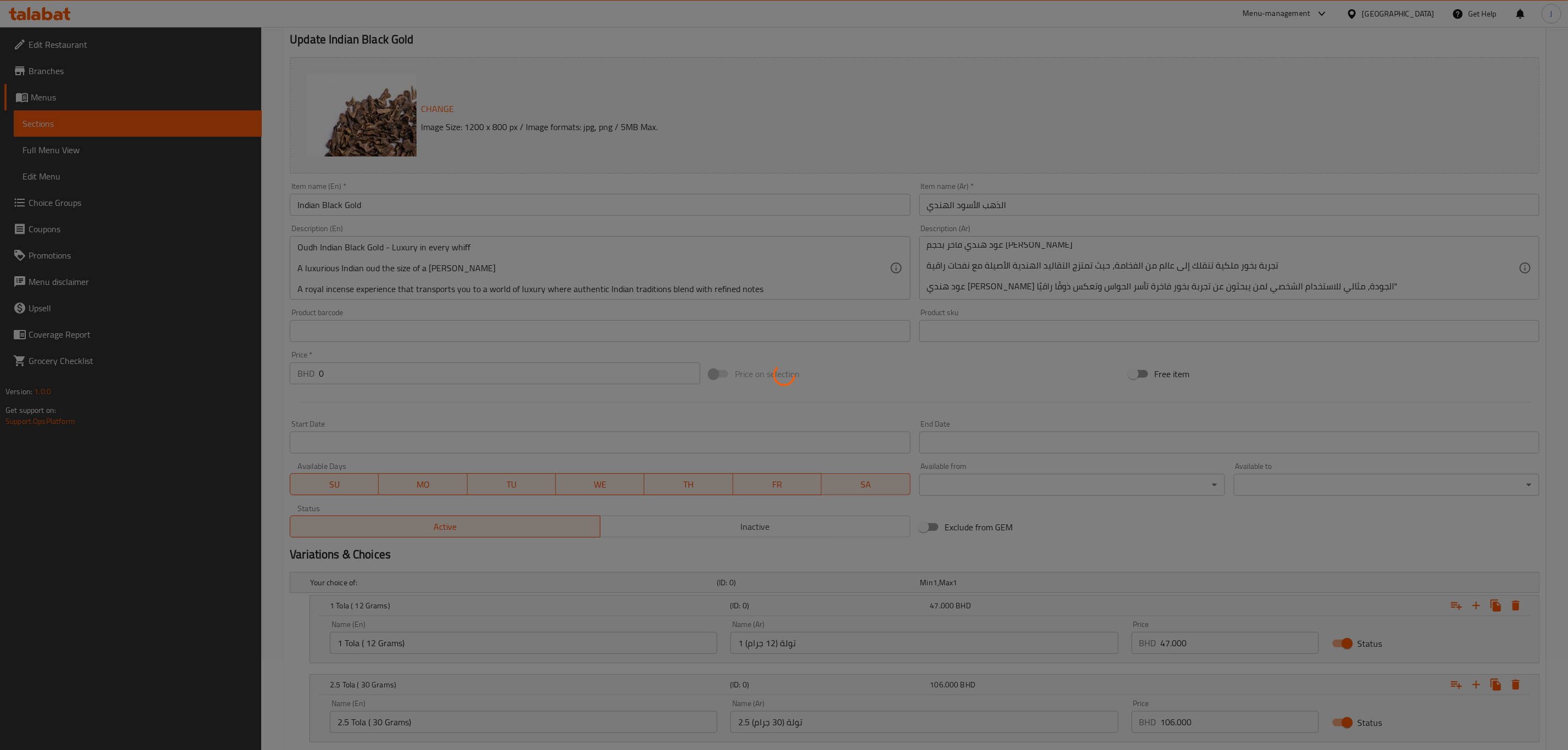
scroll to position [0, 0]
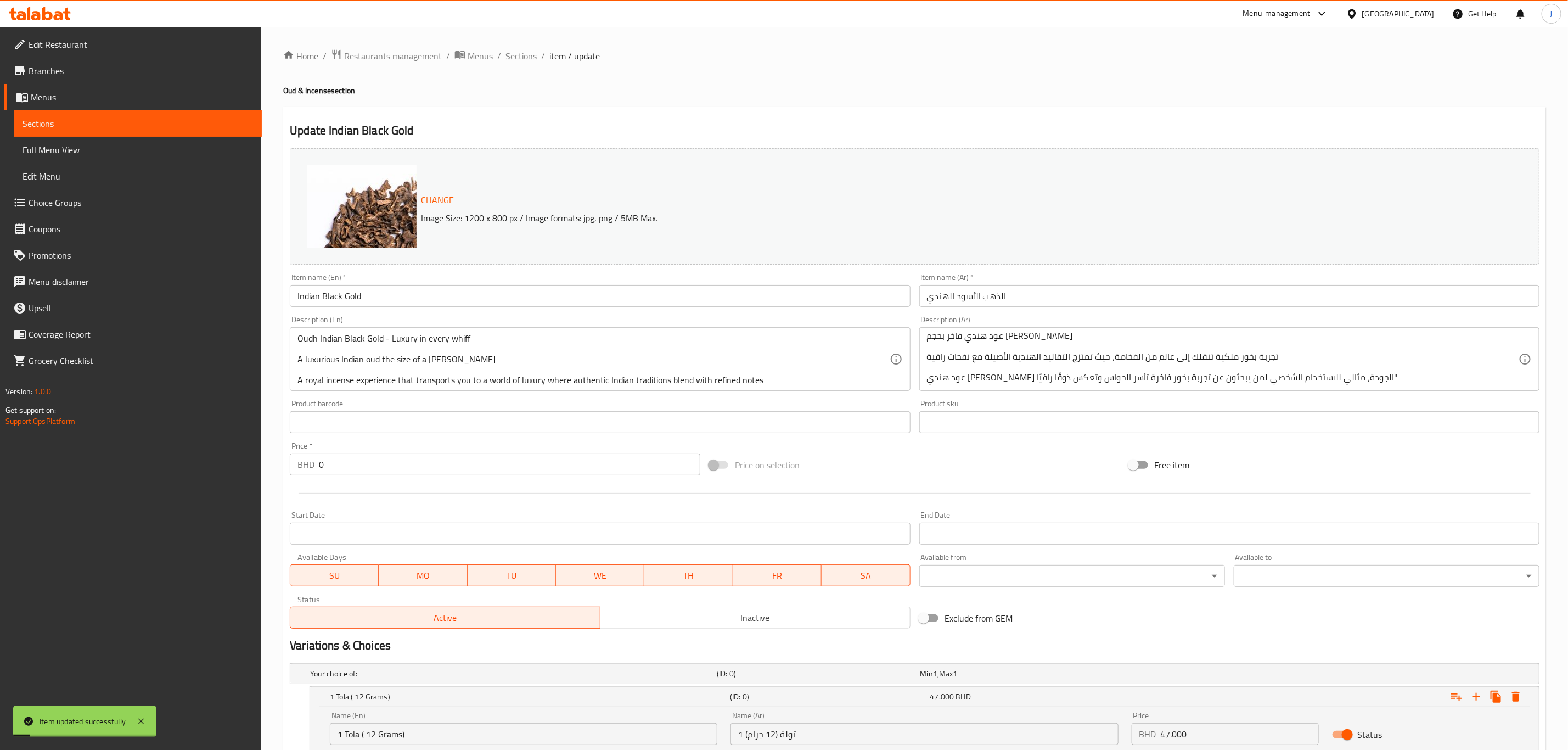
click at [509, 51] on span "Sections" at bounding box center [521, 55] width 31 height 13
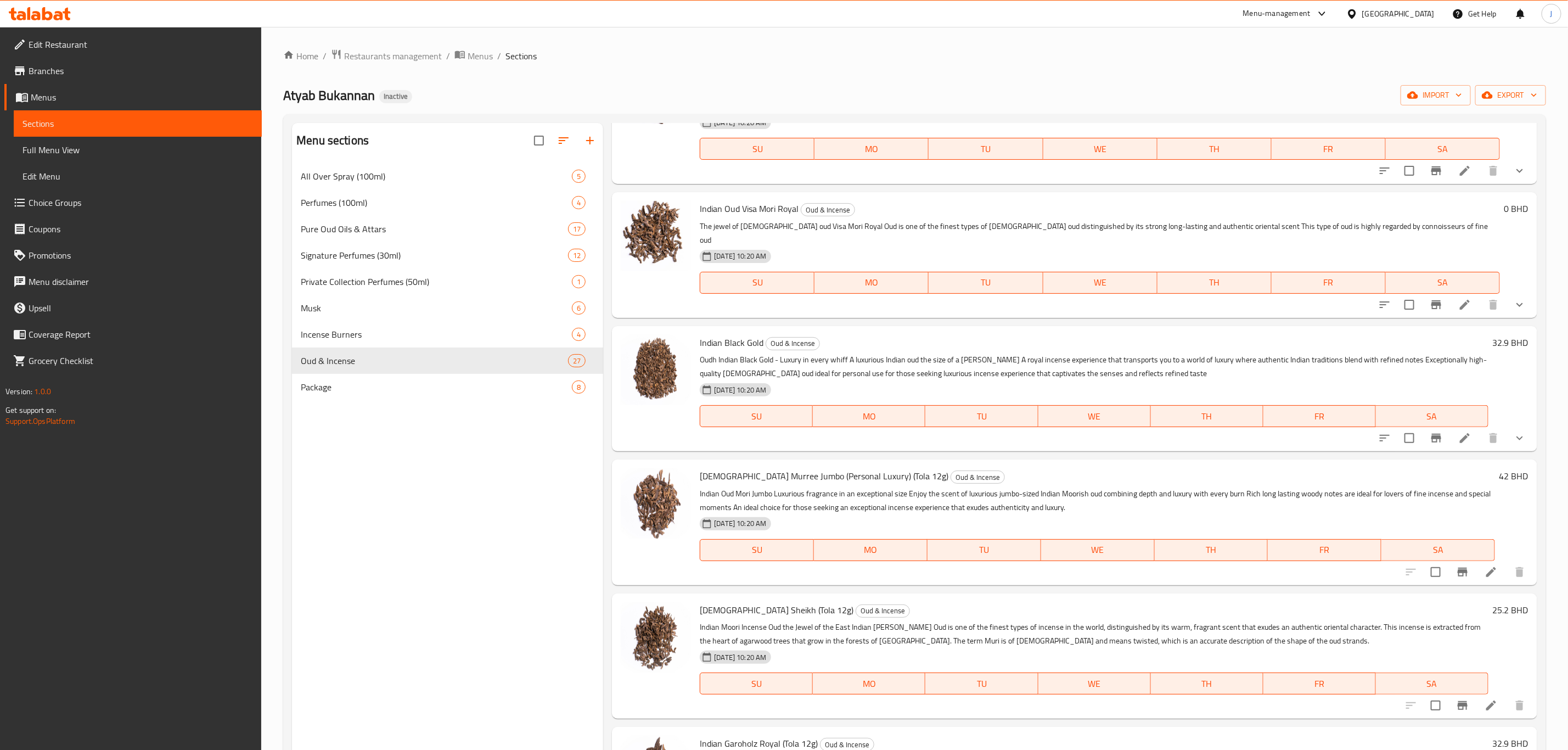
scroll to position [659, 0]
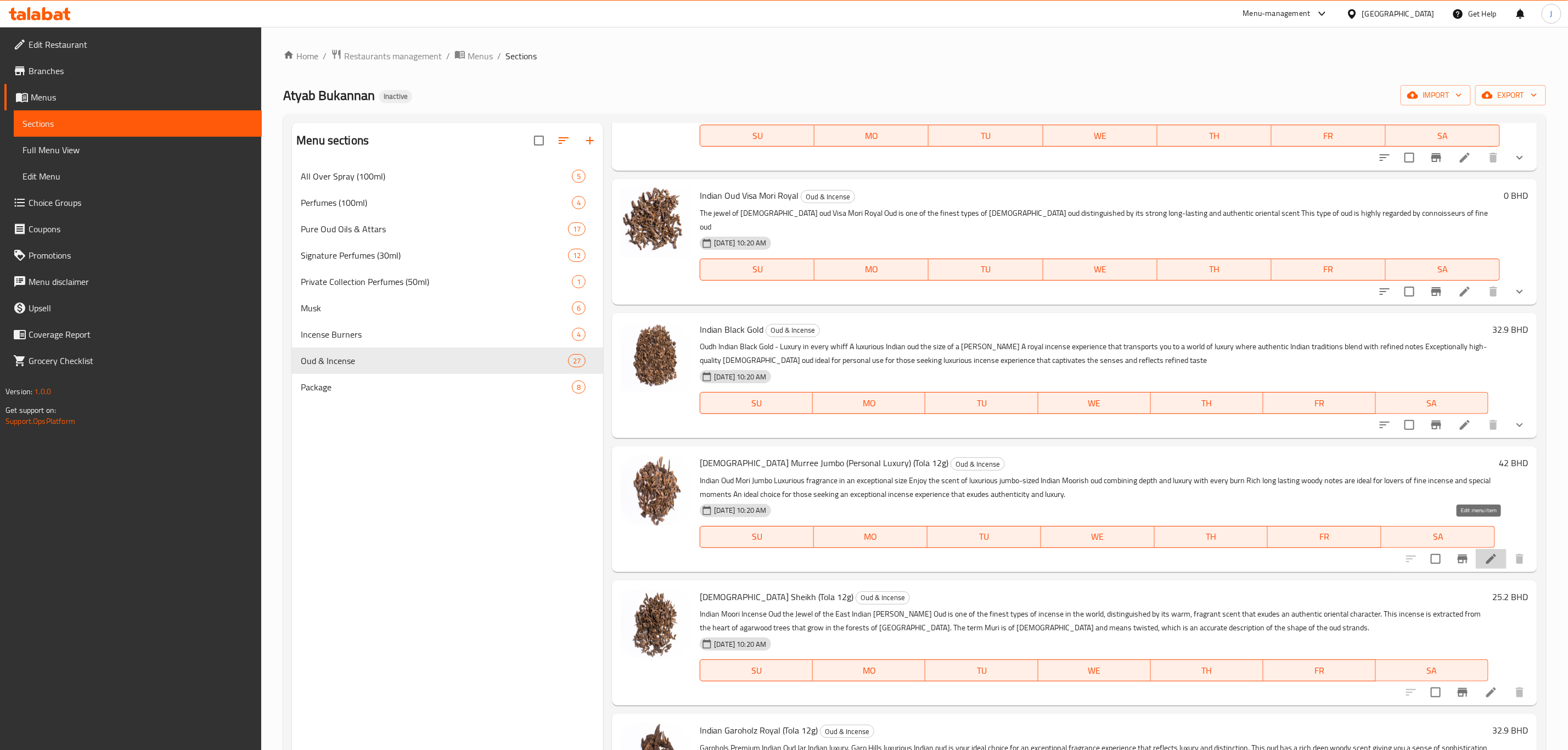
click at [1485, 552] on icon at bounding box center [1491, 559] width 13 height 13
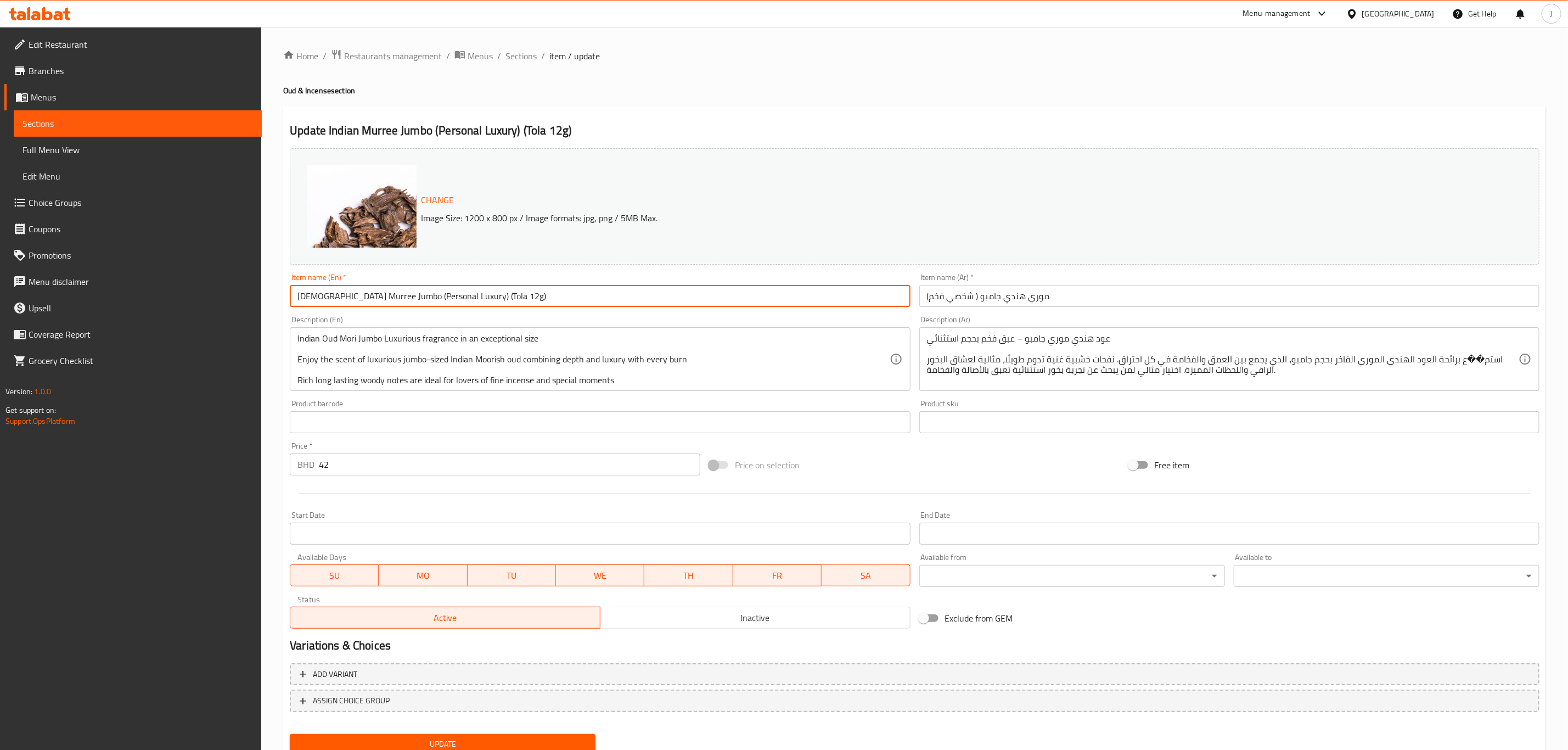
drag, startPoint x: 486, startPoint y: 290, endPoint x: 443, endPoint y: 306, distance: 45.9
click at [443, 306] on input "Indian Murree Jumbo (Personal Luxury) (Tola 12g)" at bounding box center [600, 296] width 620 height 22
drag, startPoint x: 457, startPoint y: 293, endPoint x: 242, endPoint y: 294, distance: 215.0
click at [242, 294] on div "Edit Restaurant Branches Menus Sections Full Menu View Edit Menu Choice Groups …" at bounding box center [784, 409] width 1568 height 765
type input "Indian Murree Jumbo (Personal Luxury)"
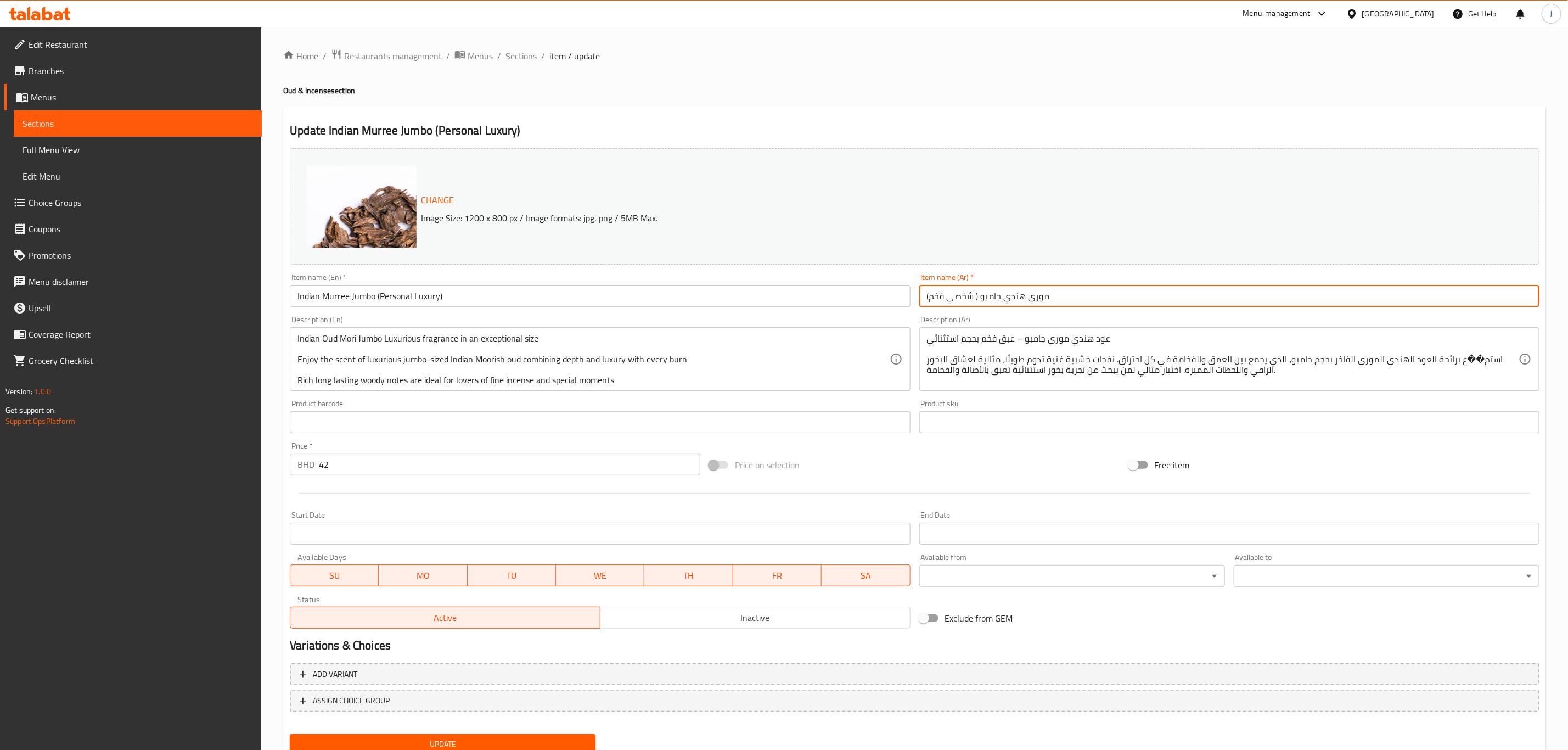
paste input "جامبو الهندي (رفاهية شخصية"
drag, startPoint x: 1126, startPoint y: 294, endPoint x: 861, endPoint y: 311, distance: 265.5
click at [861, 311] on div "Change Image Size: 1200 x 800 px / Image formats: jpg, png / 5MB Max. Item name…" at bounding box center [914, 388] width 1259 height 489
type input "موري جامبو الهندي (رفاهية شخصية)"
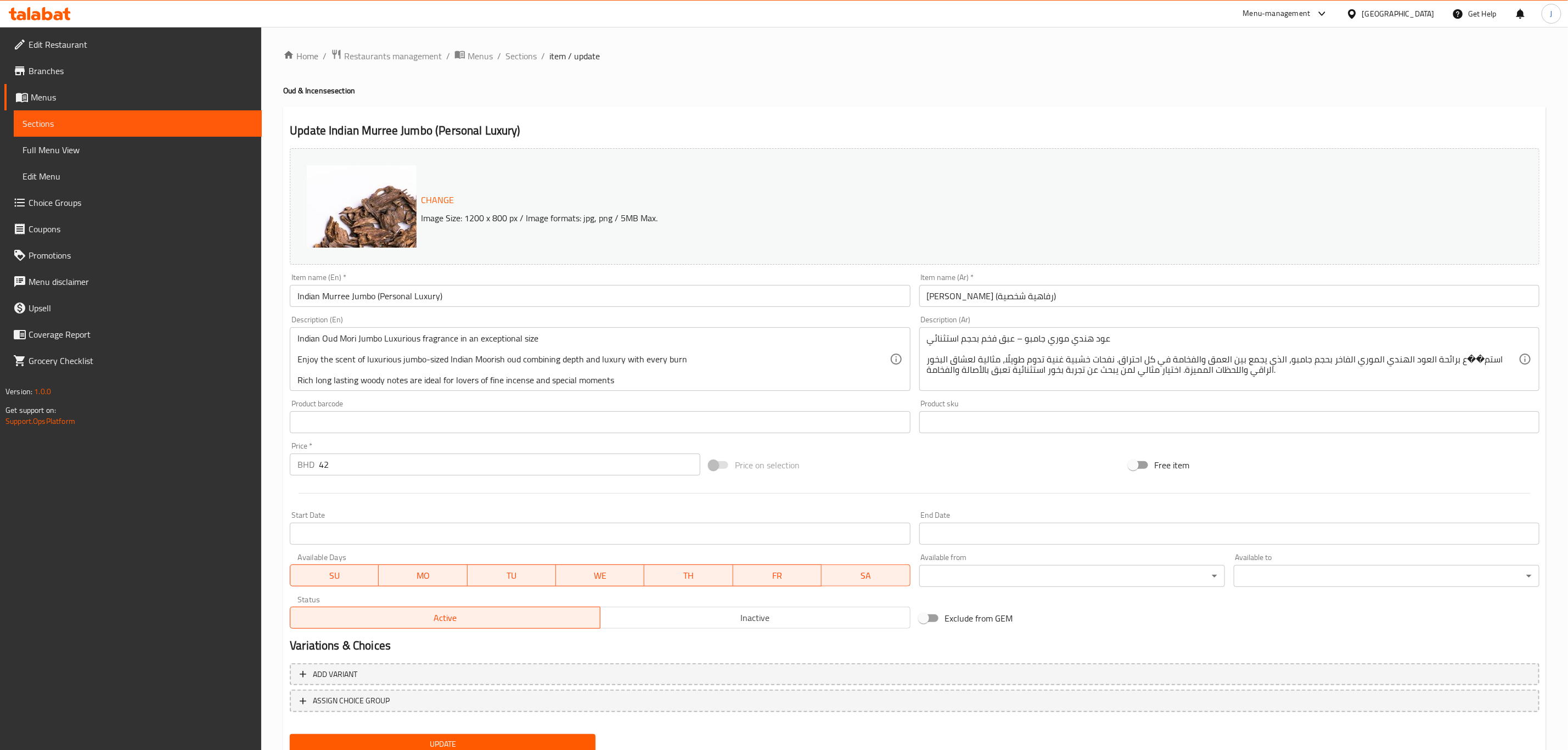
drag, startPoint x: 294, startPoint y: 338, endPoint x: 330, endPoint y: 320, distance: 40.2
click at [506, 385] on div "Indian Oud Mori Jumbo Luxurious fragrance in an exceptional size Enjoy the scen…" at bounding box center [600, 359] width 620 height 64
drag, startPoint x: 294, startPoint y: 338, endPoint x: 358, endPoint y: 339, distance: 64.0
click at [465, 363] on div "Indian Oud Mori Jumbo Luxurious fragrance in an exceptional size Enjoy the scen…" at bounding box center [600, 359] width 620 height 64
click at [304, 339] on textarea "Indian Oud Mori Jumbo Luxurious fragrance in an exceptional size Enjoy the scen…" at bounding box center [593, 359] width 592 height 52
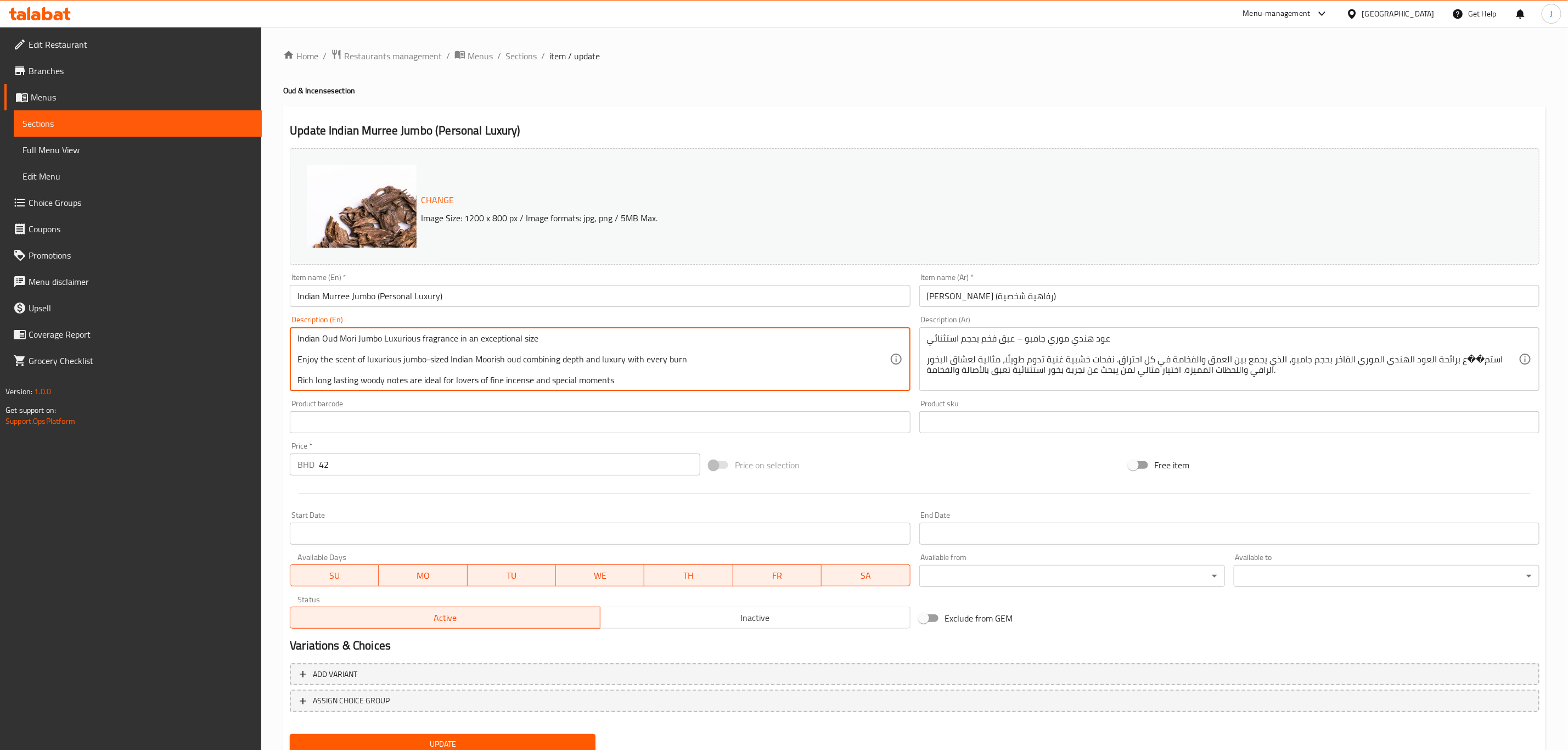
scroll to position [23, 0]
drag, startPoint x: 304, startPoint y: 339, endPoint x: 677, endPoint y: 379, distance: 375.1
click at [677, 379] on textarea "Indian Oud Mori Jumbo Luxurious fragrance in an exceptional size Enjoy the scen…" at bounding box center [593, 359] width 592 height 52
drag, startPoint x: 923, startPoint y: 340, endPoint x: 1110, endPoint y: 359, distance: 188.0
click at [1111, 365] on div "عود هندي موري جامبو – عبق فخم بحجم استثنائي استم��ع برائحة العود الهندي الموري …" at bounding box center [1229, 359] width 620 height 64
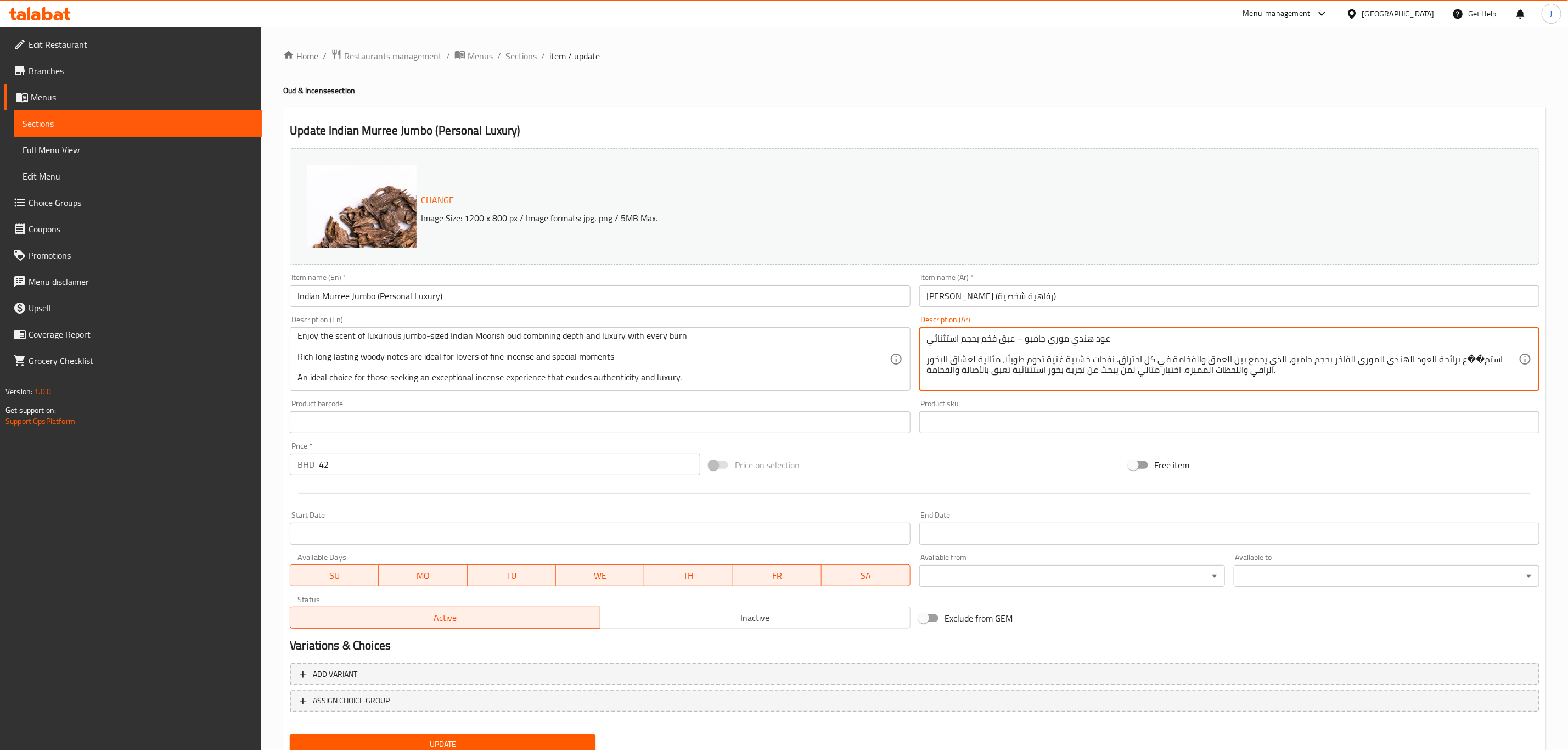
drag, startPoint x: 1126, startPoint y: 341, endPoint x: 918, endPoint y: 334, distance: 208.1
click at [918, 334] on div "Description (Ar) عود هندي موري جامبو – عبق فخم بحجم استثنائي استم��ع برائحة الع…" at bounding box center [1229, 353] width 629 height 84
type textarea "استم��ع برائحة العود الهندي الموري الفاخر بحجم جامبو، الذي يجمع بين العمق والفخ…"
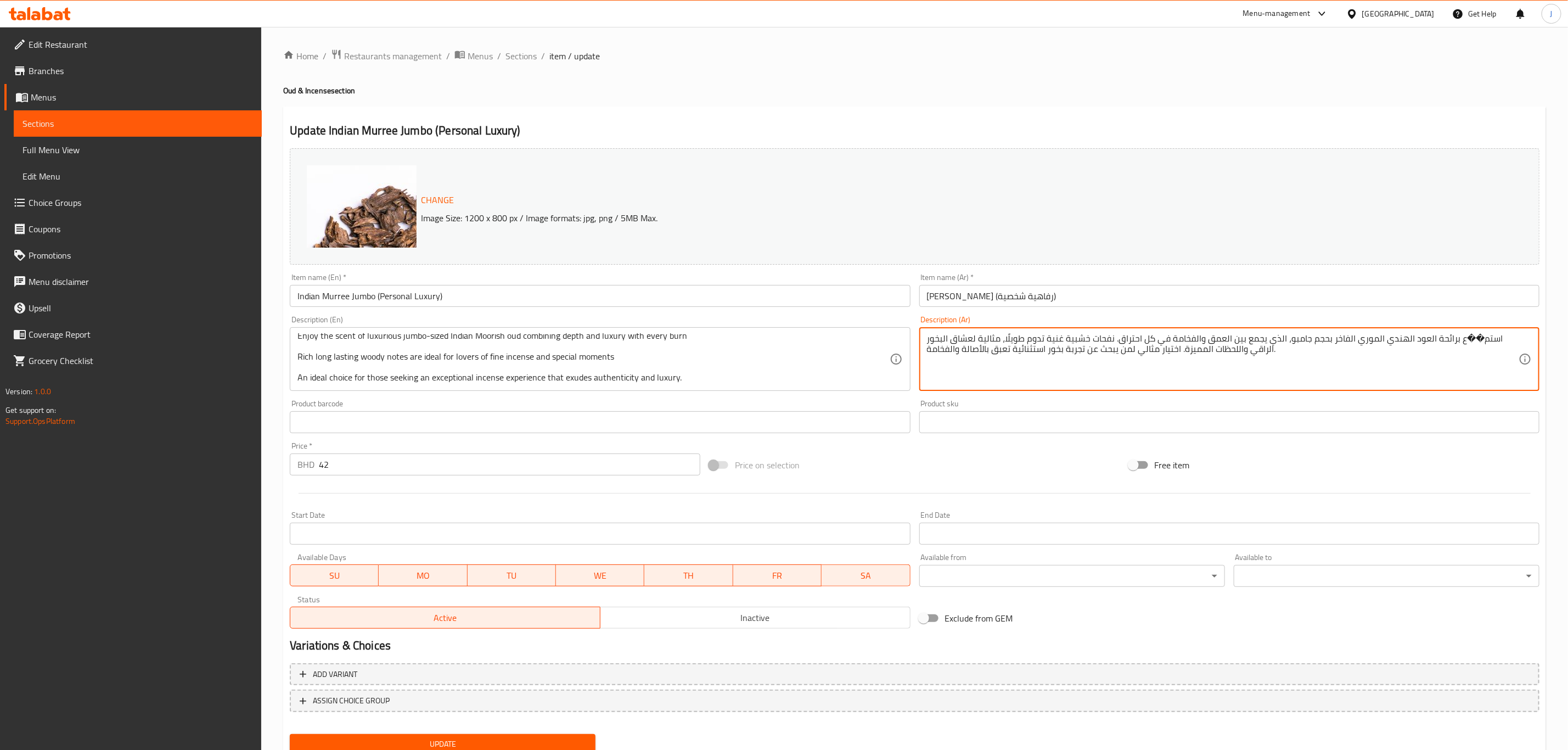
drag, startPoint x: 1272, startPoint y: 373, endPoint x: 923, endPoint y: 344, distance: 350.2
click at [923, 344] on div "استم��ع برائحة العود الهندي الموري الفاخر بحجم جامبو، الذي يجمع بين العمق والفخ…" at bounding box center [1229, 359] width 620 height 64
paste textarea ""عود موري جامبو الهندي، عطر فاخر بحجم استثنائي. استمتع برائحة العود الهندي المغ…"
type textarea ""عود موري جامبو الهندي، عطر فاخر بحجم استثنائي. استمتع برائحة العود الهندي المغ…"
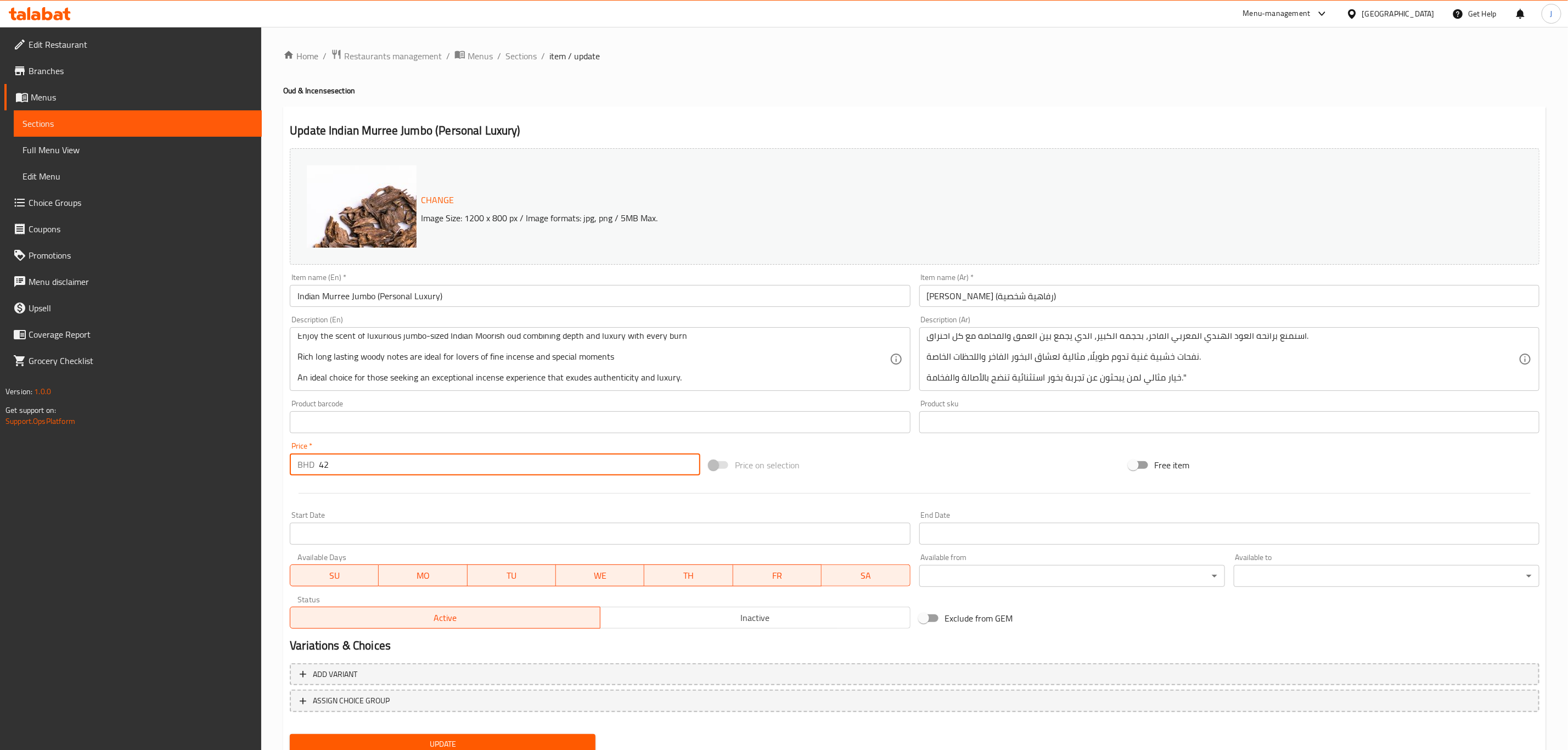
drag, startPoint x: 434, startPoint y: 468, endPoint x: 290, endPoint y: 479, distance: 144.4
click at [290, 479] on div "Price   * BHD 42 Price *" at bounding box center [495, 458] width 419 height 42
type input "0"
click at [458, 497] on div at bounding box center [914, 493] width 1259 height 27
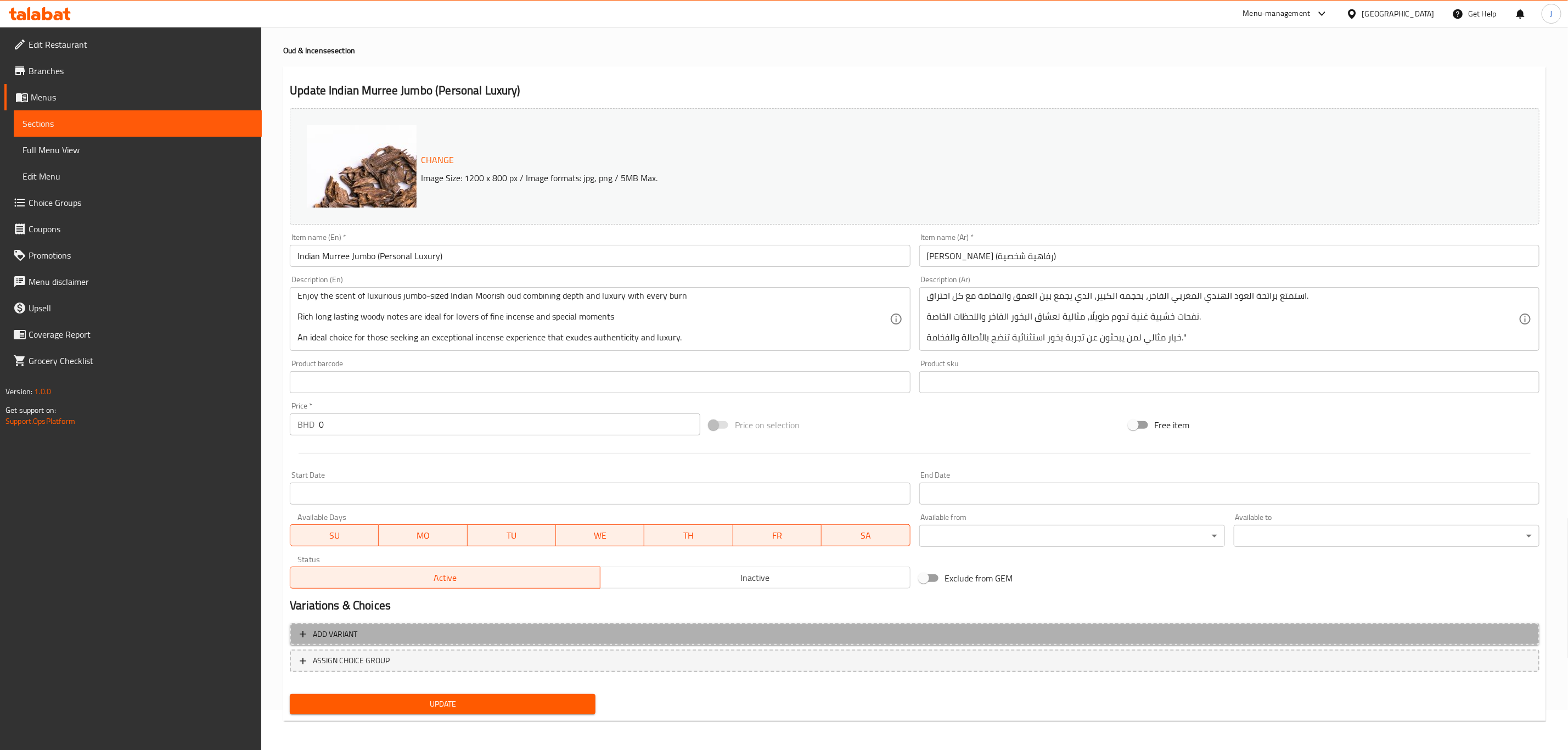
click at [346, 631] on span "Add variant" at bounding box center [335, 634] width 44 height 14
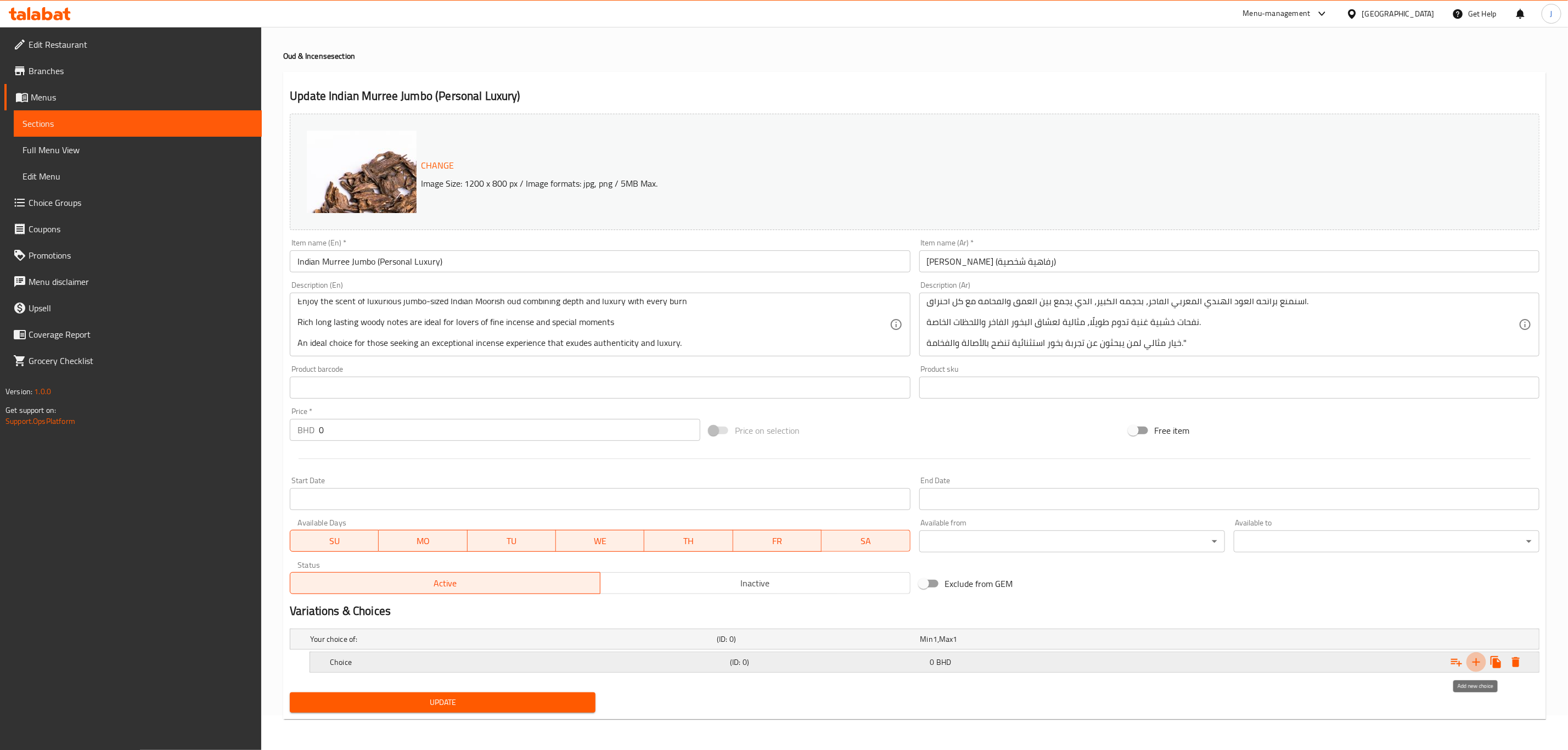
click at [1480, 661] on icon "Expand" at bounding box center [1476, 662] width 13 height 13
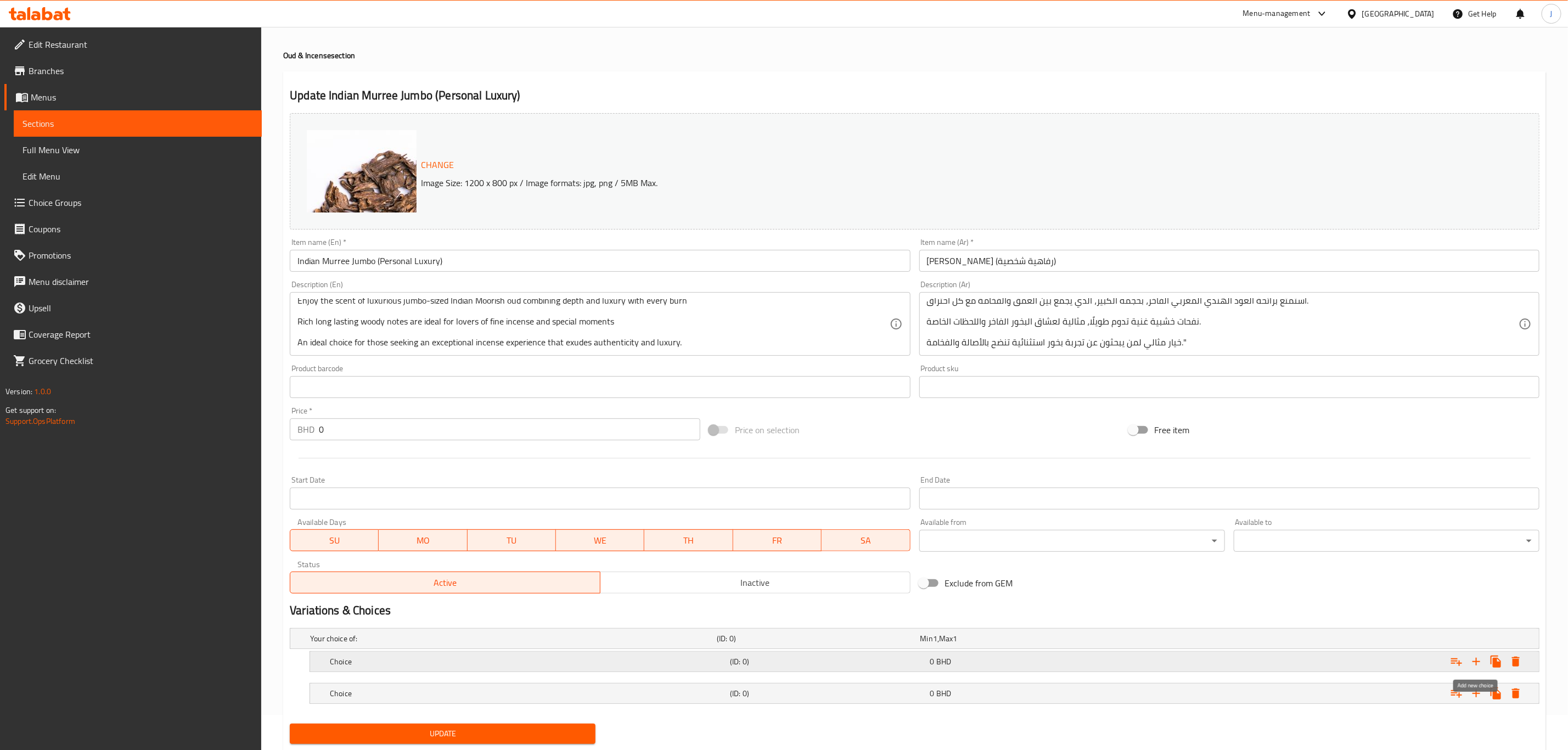
click at [1480, 661] on icon "Expand" at bounding box center [1476, 661] width 13 height 13
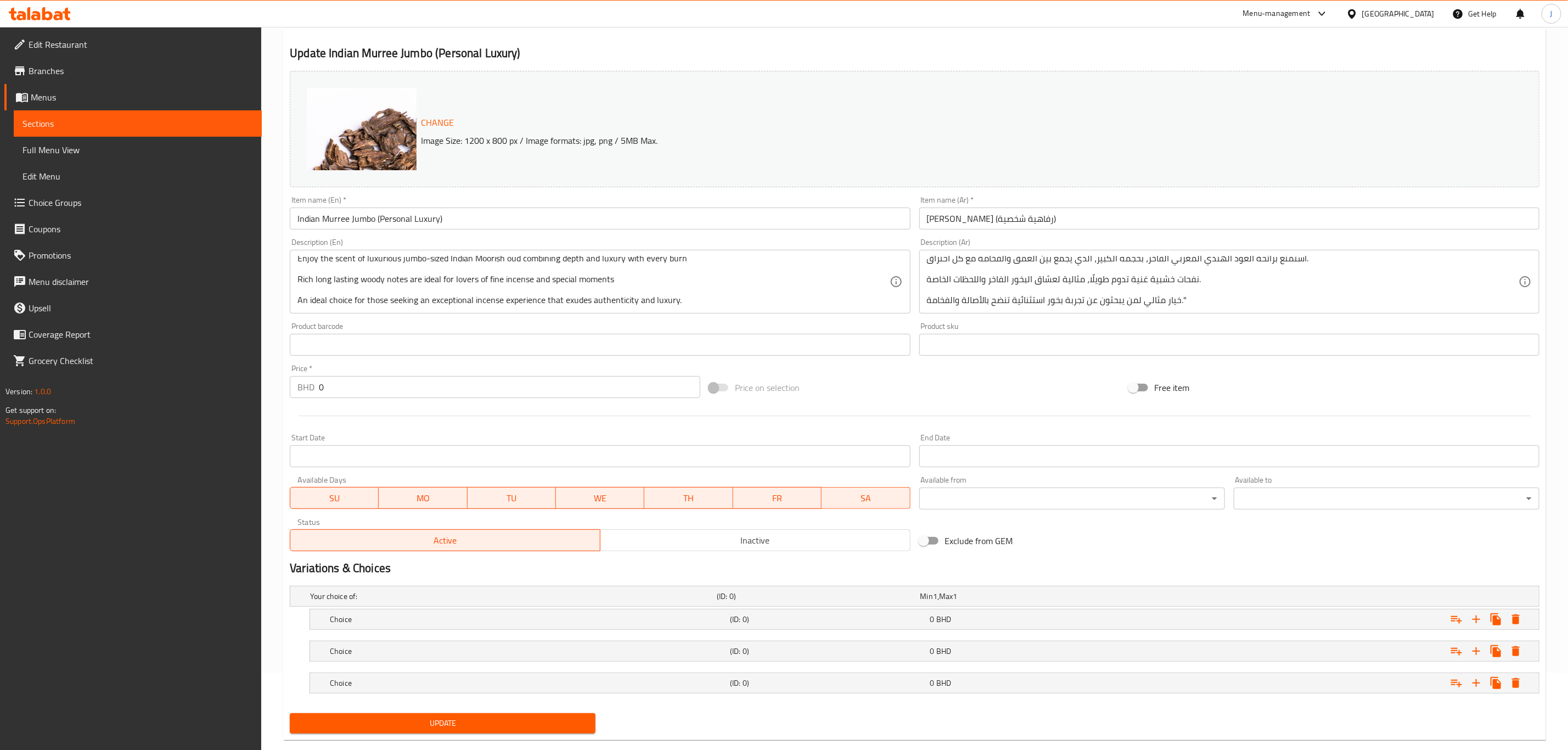
scroll to position [99, 0]
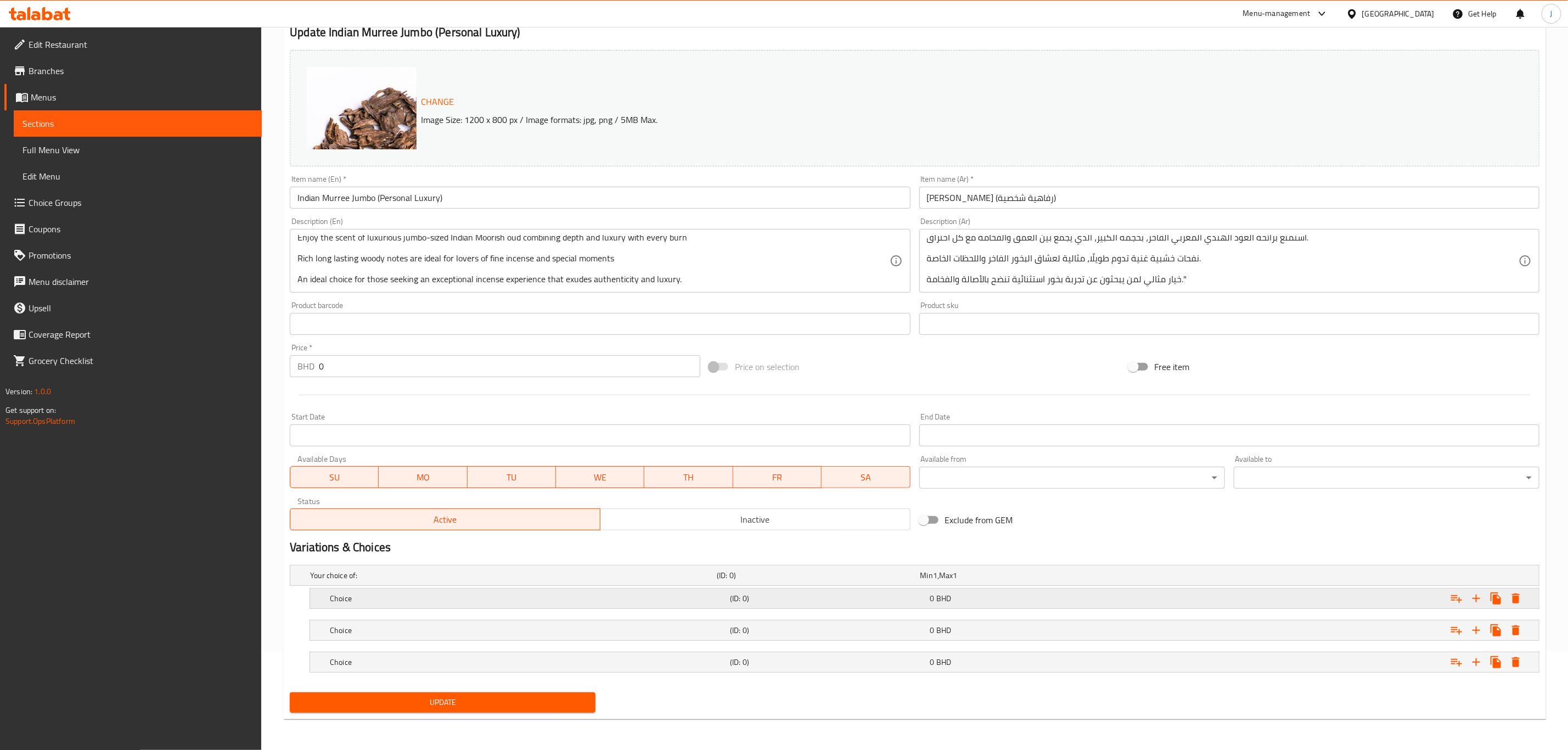
click at [456, 606] on div "Choice (ID: 0) 0 BHD" at bounding box center [928, 598] width 1200 height 24
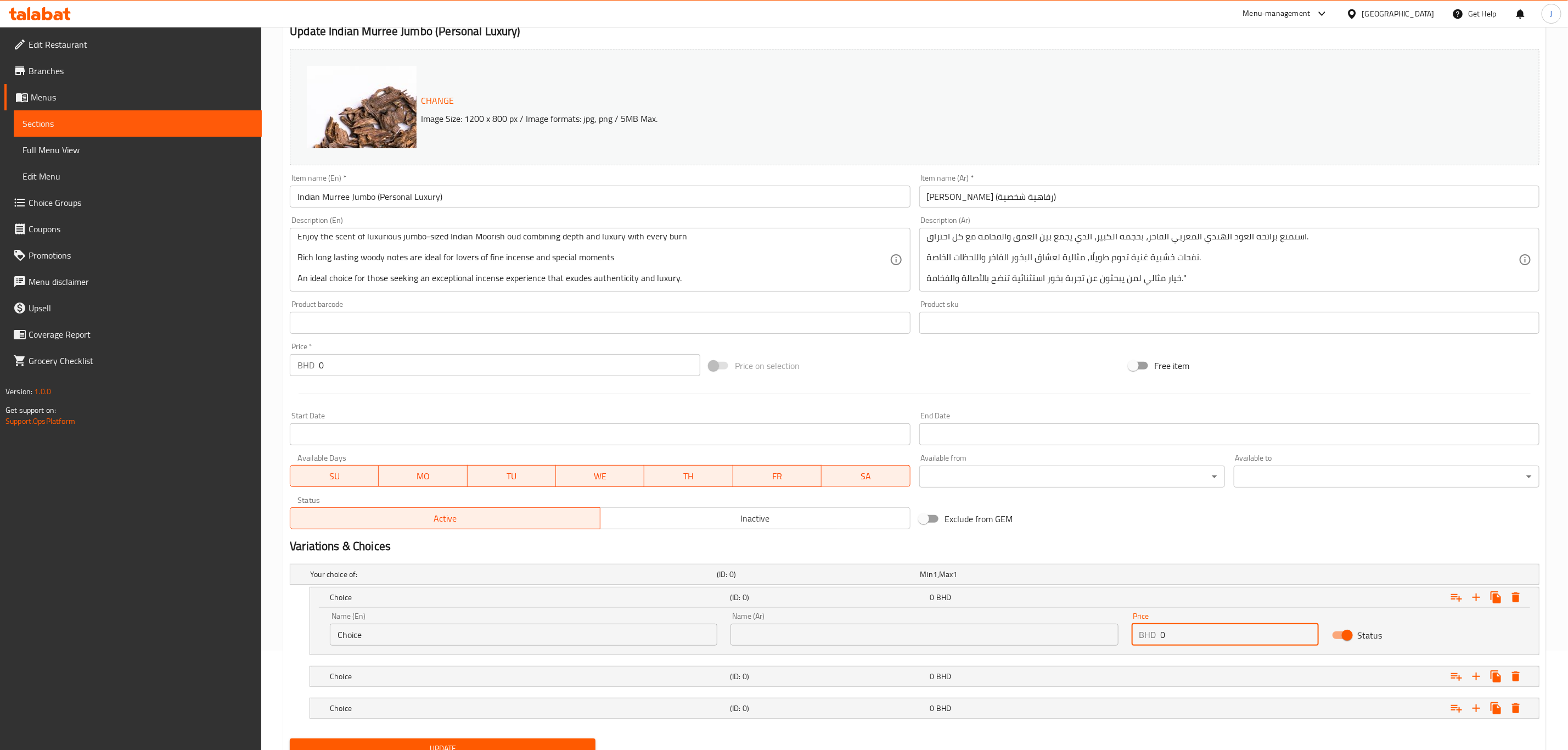
drag, startPoint x: 1215, startPoint y: 638, endPoint x: 1108, endPoint y: 641, distance: 107.0
click at [1108, 641] on div "Name (En) Choice Name (En) Name (Ar) Name (Ar) Price BHD 0 Price Status" at bounding box center [925, 629] width 1203 height 47
paste input "60.00"
type input "60.000"
click at [1153, 673] on div "Expand" at bounding box center [1328, 676] width 400 height 24
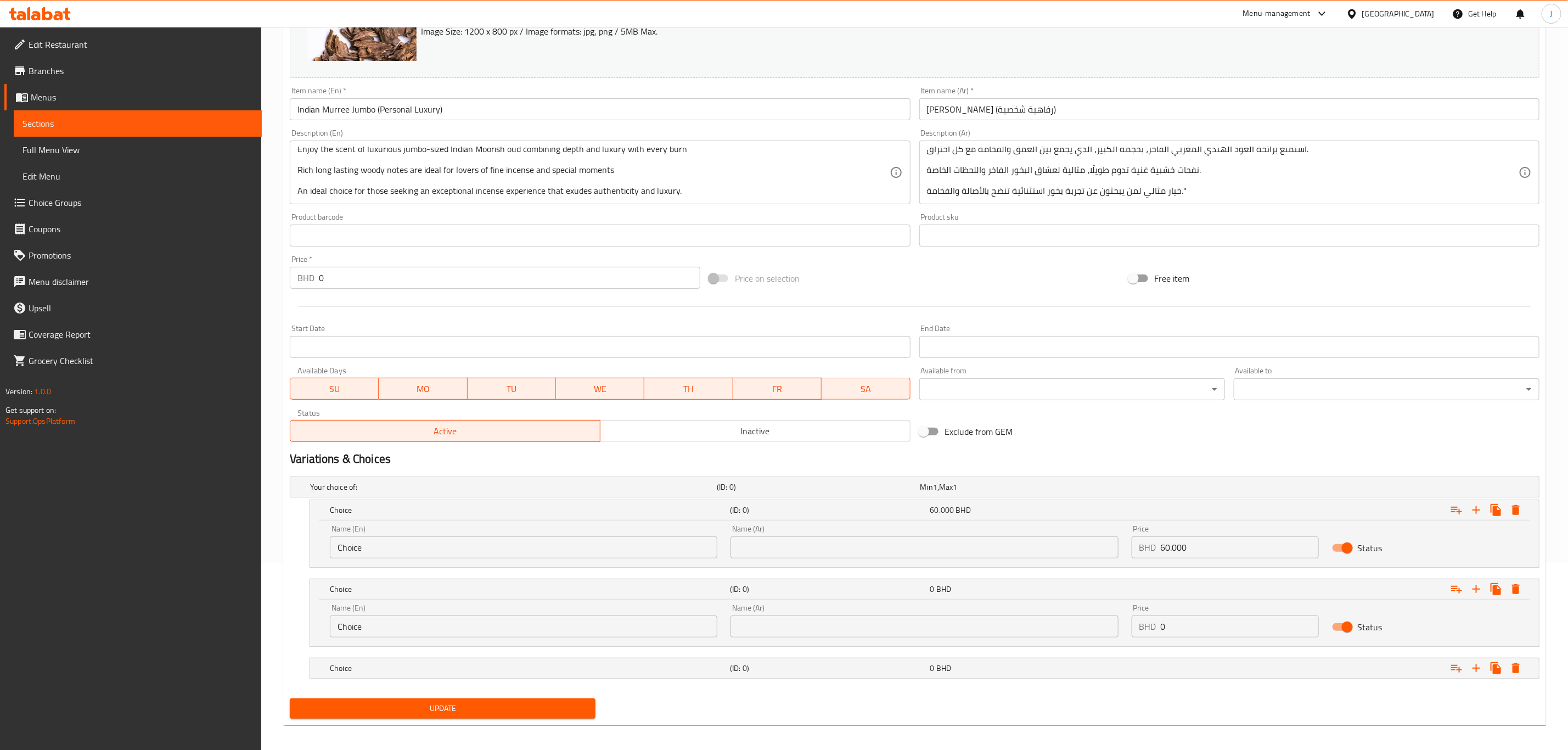
scroll to position [195, 0]
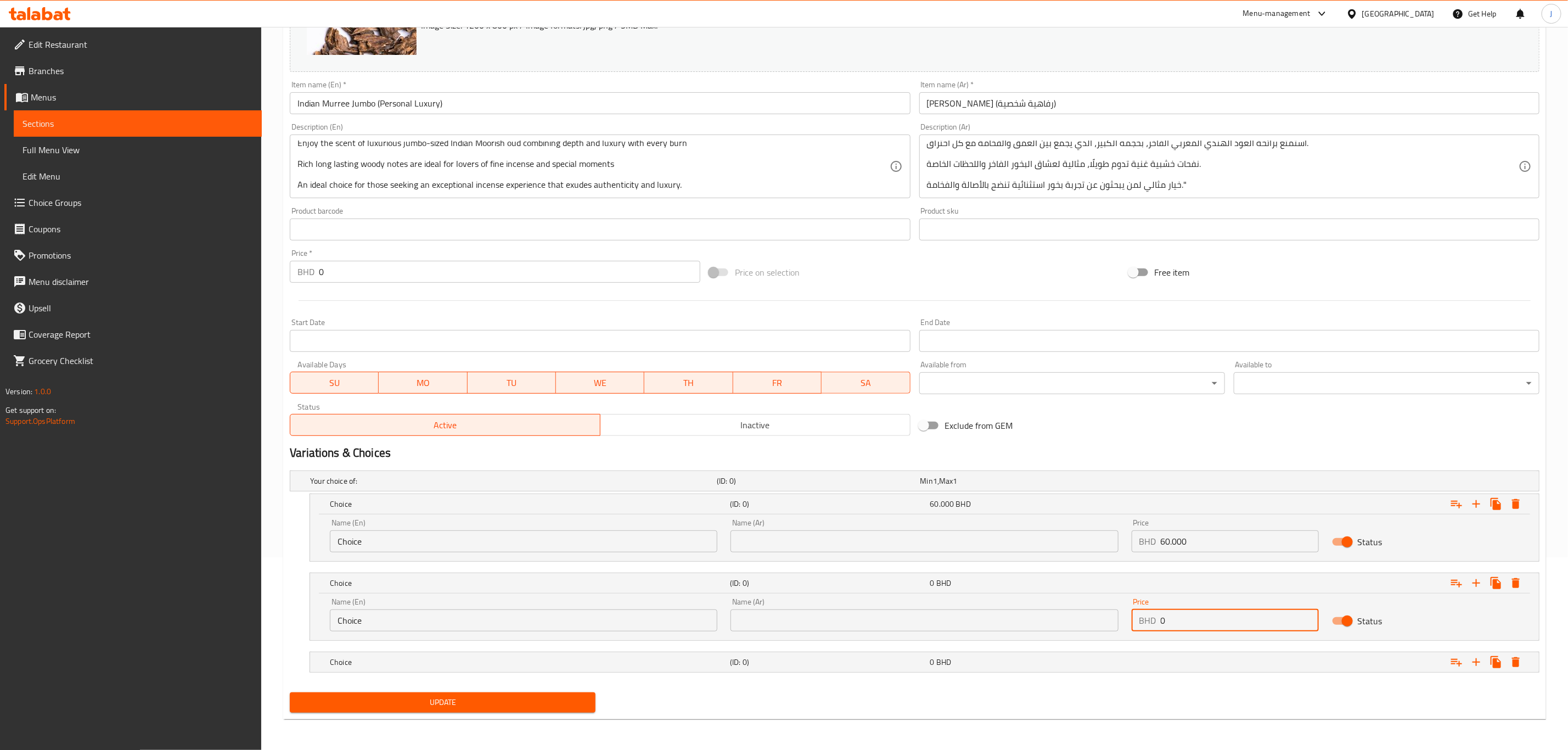
drag, startPoint x: 1183, startPoint y: 619, endPoint x: 1057, endPoint y: 621, distance: 126.0
click at [1057, 621] on div "Name (En) Choice Name (En) Name (Ar) Name (Ar) Price BHD 0 Price Status" at bounding box center [925, 614] width 1203 height 47
paste input "135.00"
type input "135.000"
click at [1124, 659] on div "0 BHD" at bounding box center [1028, 662] width 195 height 11
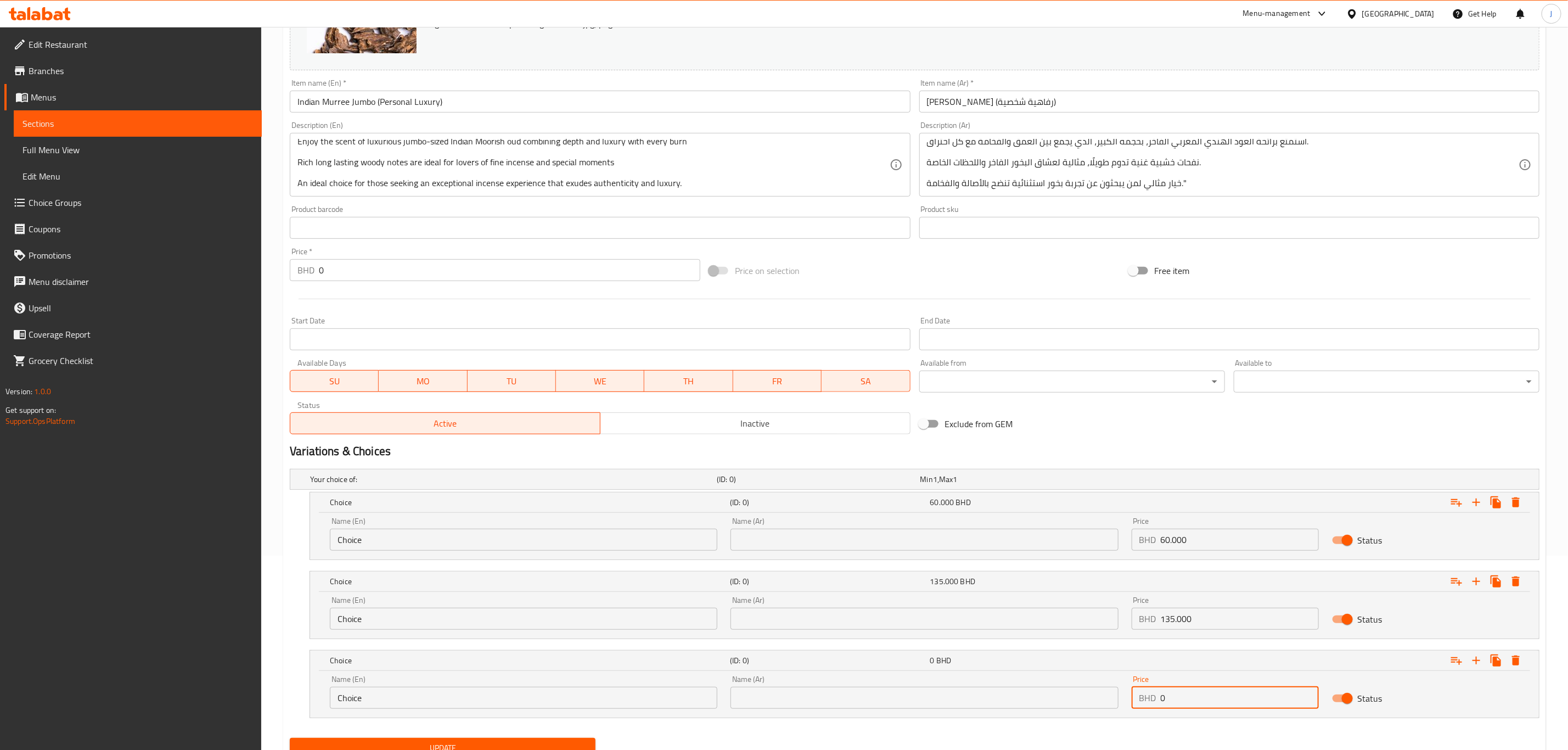
drag, startPoint x: 1181, startPoint y: 695, endPoint x: 1111, endPoint y: 700, distance: 70.2
click at [1111, 700] on div "Name (En) Choice Name (En) Name (Ar) Name (Ar) Price BHD 0 Price Status" at bounding box center [925, 692] width 1203 height 47
paste input "240.00"
type input "240.000"
click at [973, 700] on input "text" at bounding box center [924, 698] width 387 height 22
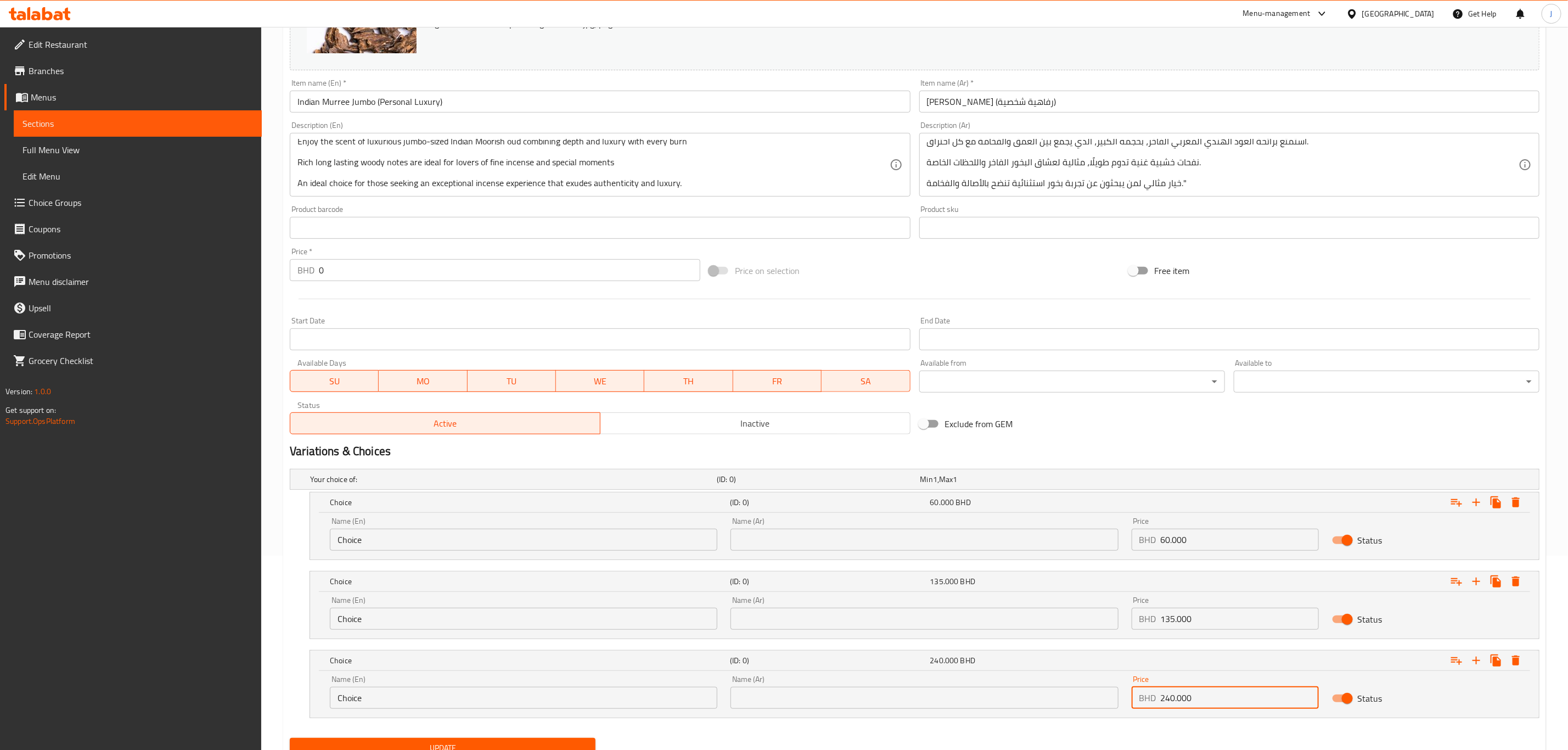
paste input "5 تولة (60 جرام)"
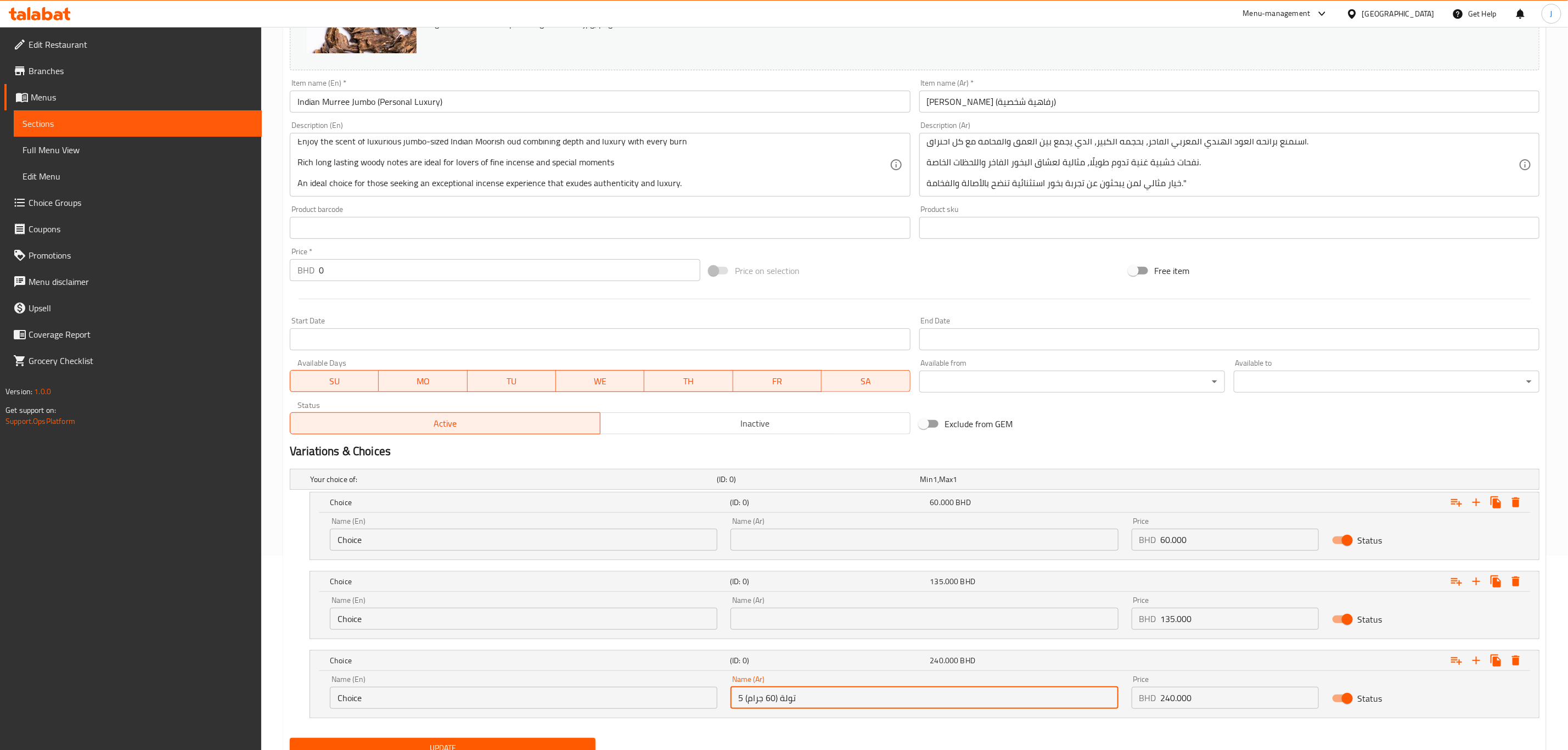
type input "5 تولة (60 جرام)"
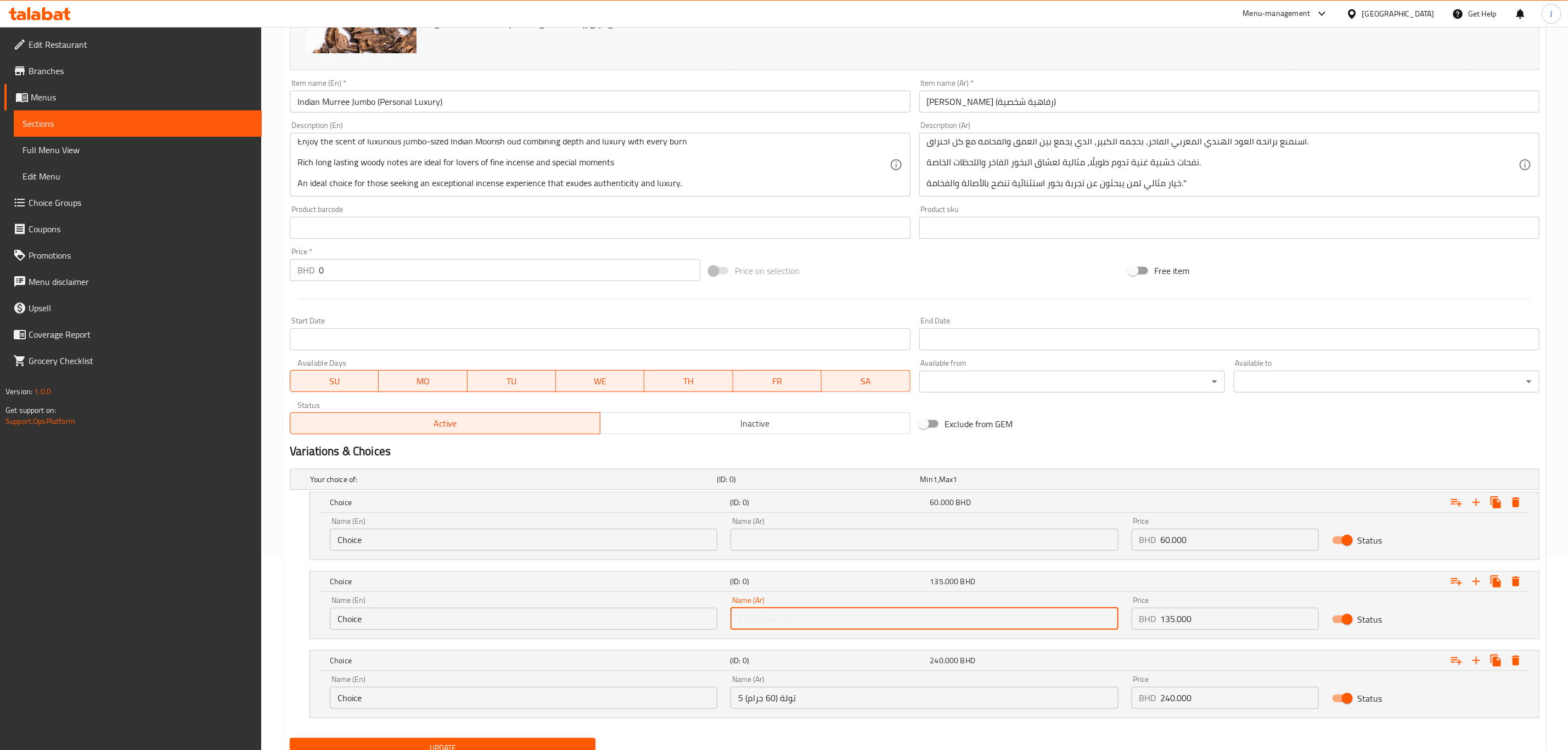
click at [781, 627] on input "text" at bounding box center [924, 619] width 387 height 22
paste input "2.5 تولة (30 جرام)"
type input "2.5 تولة (30 جرام)"
click at [791, 540] on input "text" at bounding box center [924, 539] width 387 height 22
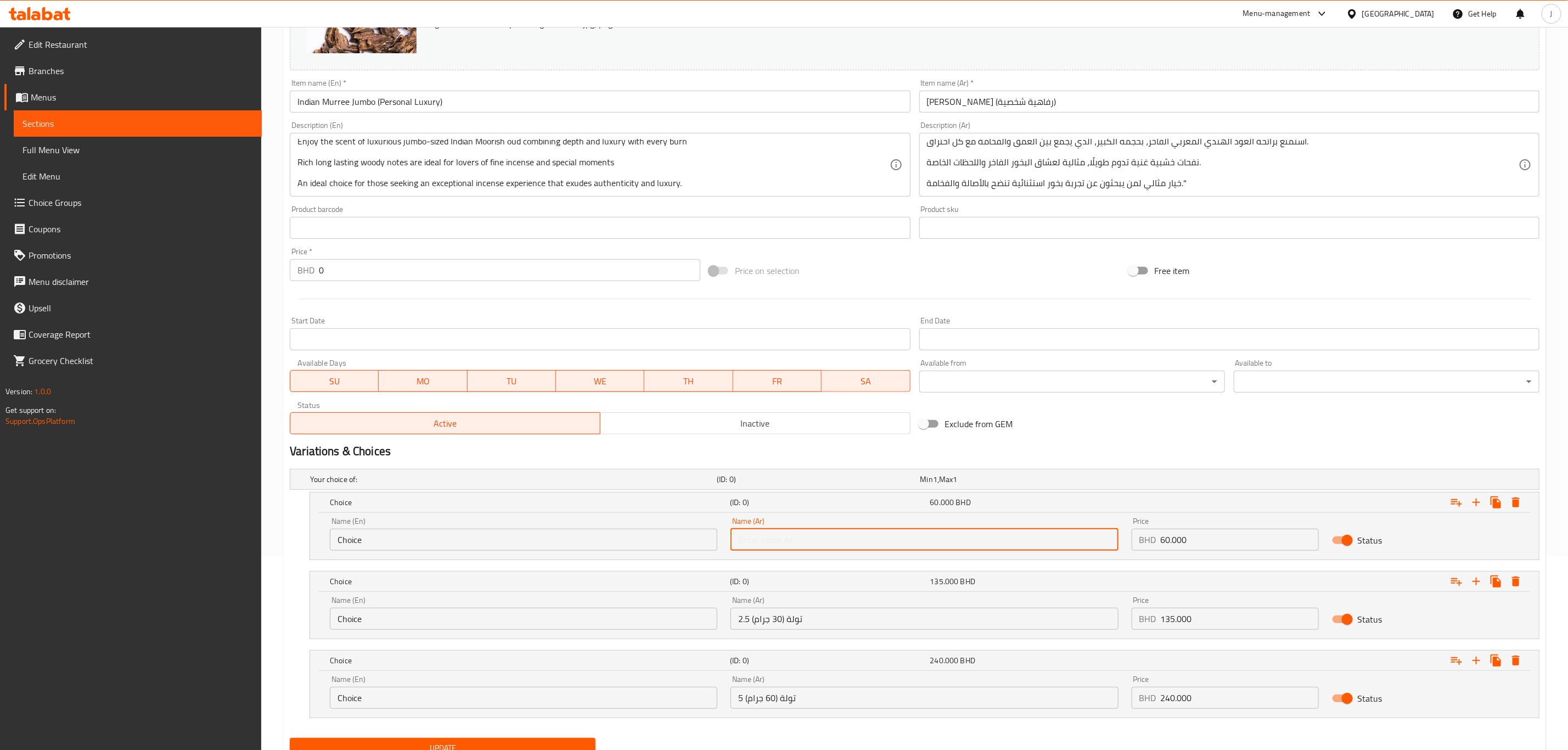
paste input "1 تولة (12 جرام)"
type input "1 تولة (12 جرام)"
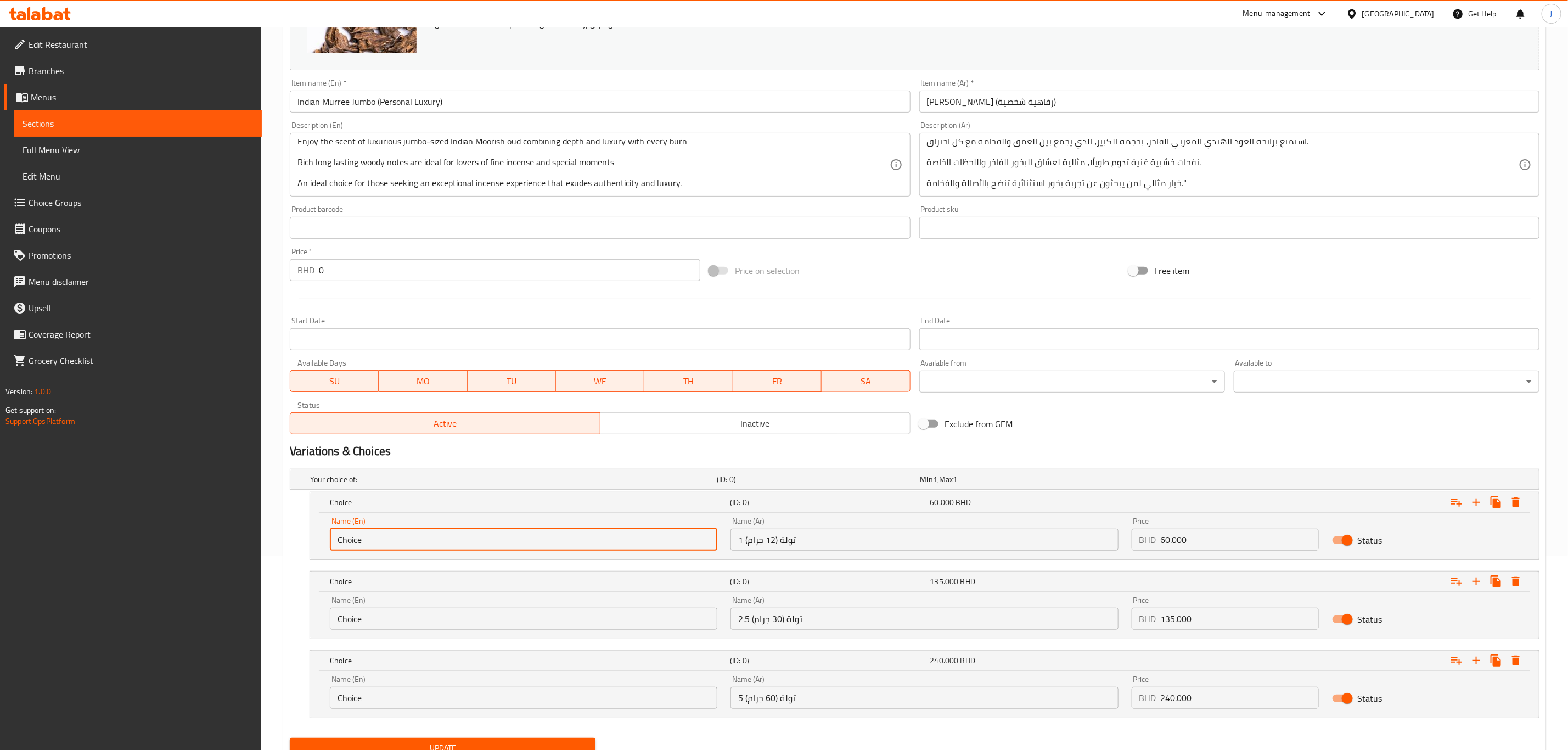
paste input "1 Tola ( 12 Grams)"
drag, startPoint x: 395, startPoint y: 533, endPoint x: 238, endPoint y: 536, distance: 157.0
click at [238, 536] on div "Edit Restaurant Branches Menus Sections Full Menu View Edit Menu Choice Groups …" at bounding box center [784, 314] width 1568 height 963
type input "1 Tola ( 12 Grams)"
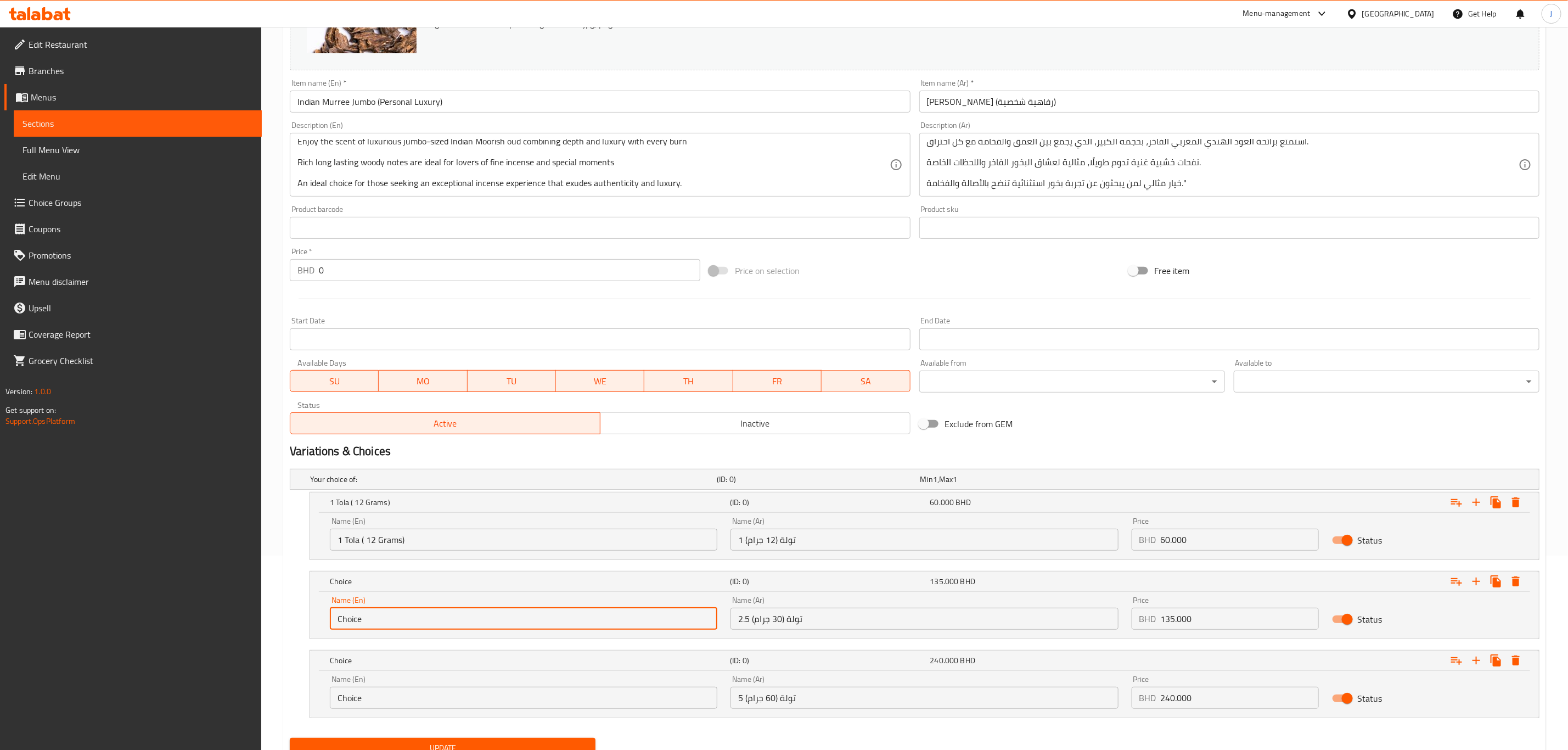
paste input "2.5 Tola ( 30 Grams)"
drag, startPoint x: 434, startPoint y: 627, endPoint x: 226, endPoint y: 621, distance: 208.1
click at [226, 621] on div "Edit Restaurant Branches Menus Sections Full Menu View Edit Menu Choice Groups …" at bounding box center [784, 314] width 1568 height 963
type input "2.5 Tola ( 30 Grams)"
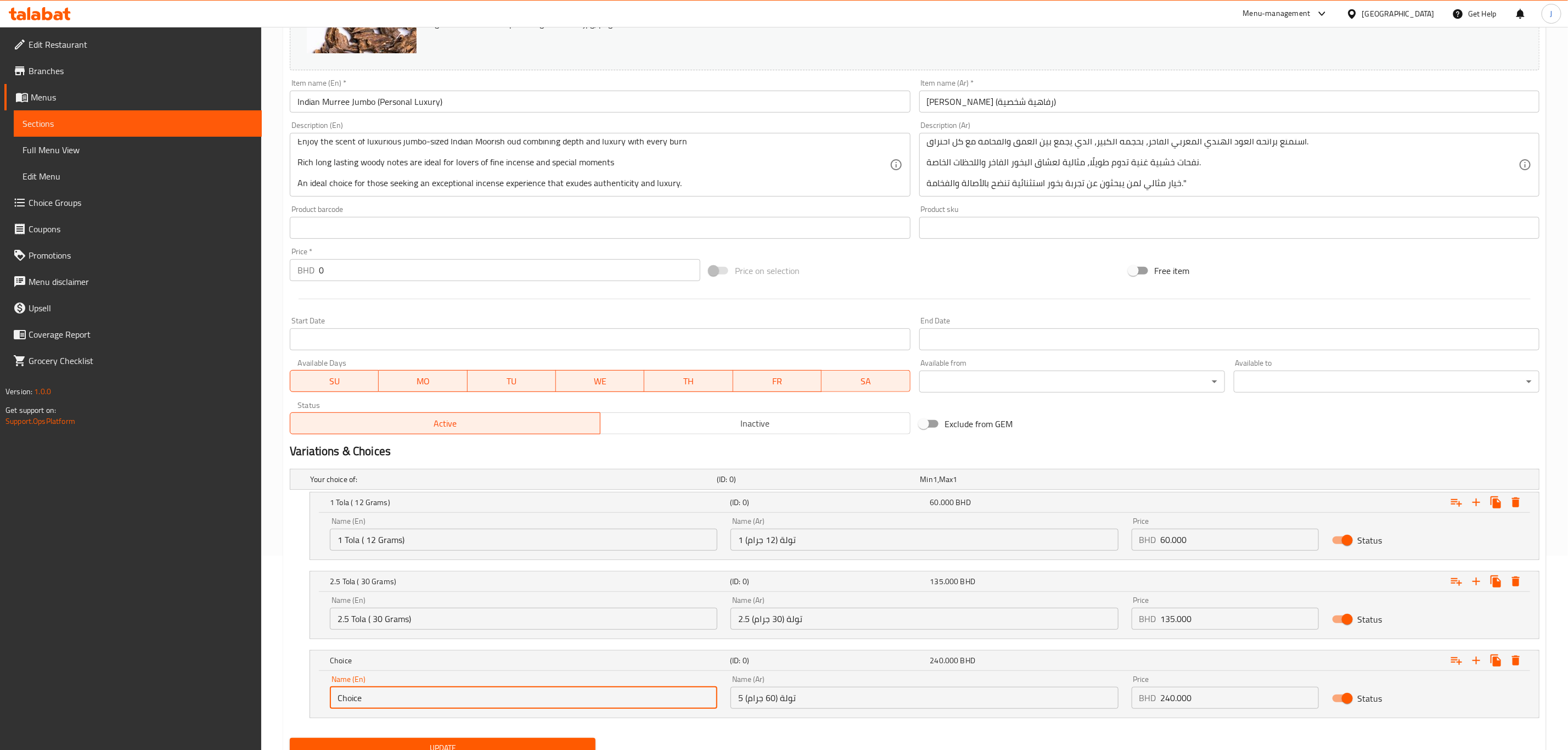
drag, startPoint x: 389, startPoint y: 694, endPoint x: 241, endPoint y: 661, distance: 151.6
click at [241, 671] on div "Edit Restaurant Branches Menus Sections Full Menu View Edit Menu Choice Groups …" at bounding box center [784, 314] width 1568 height 963
paste input "5 Tola ( 60 Grams)"
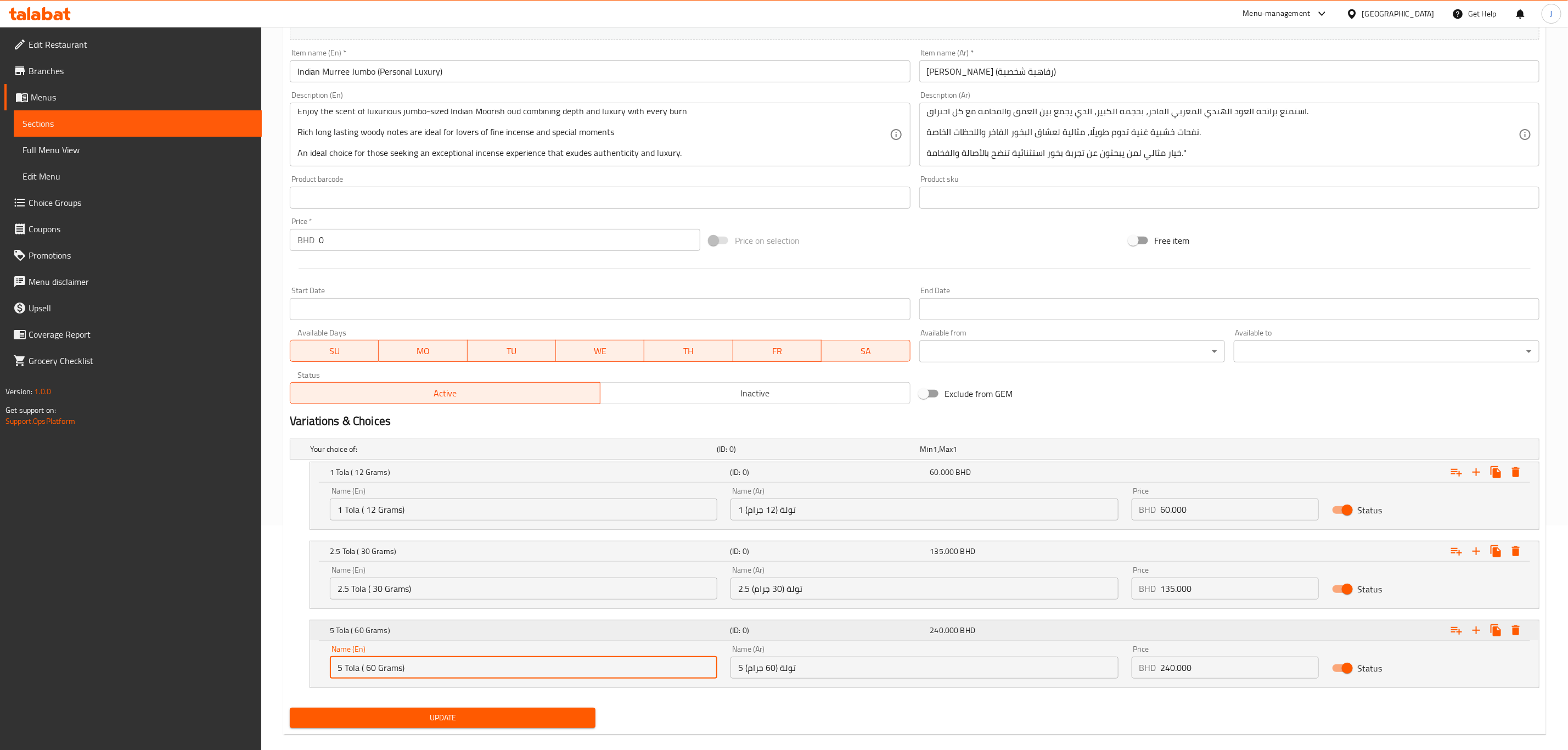
scroll to position [241, 0]
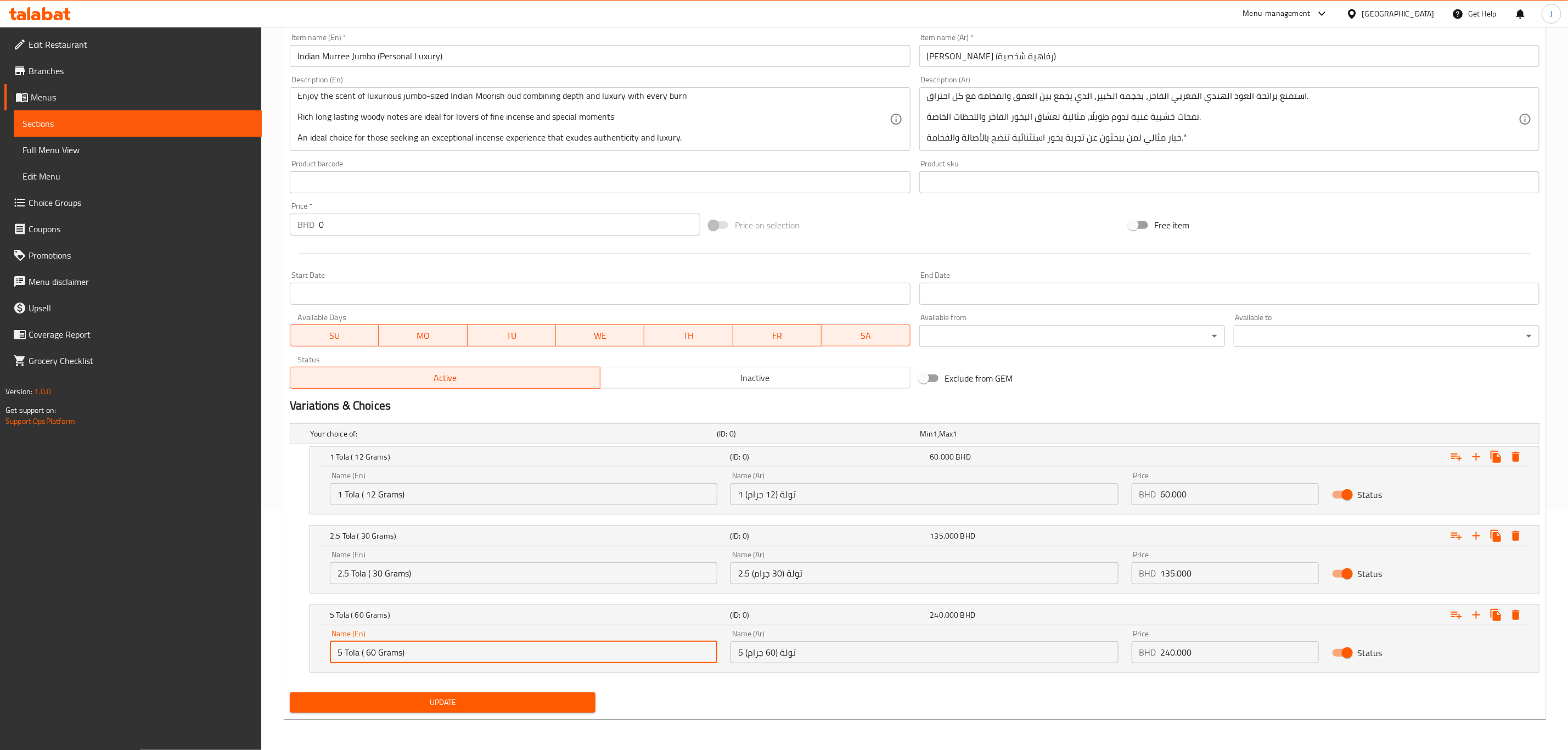
type input "5 Tola ( 60 Grams)"
click at [482, 698] on span "Update" at bounding box center [443, 702] width 288 height 14
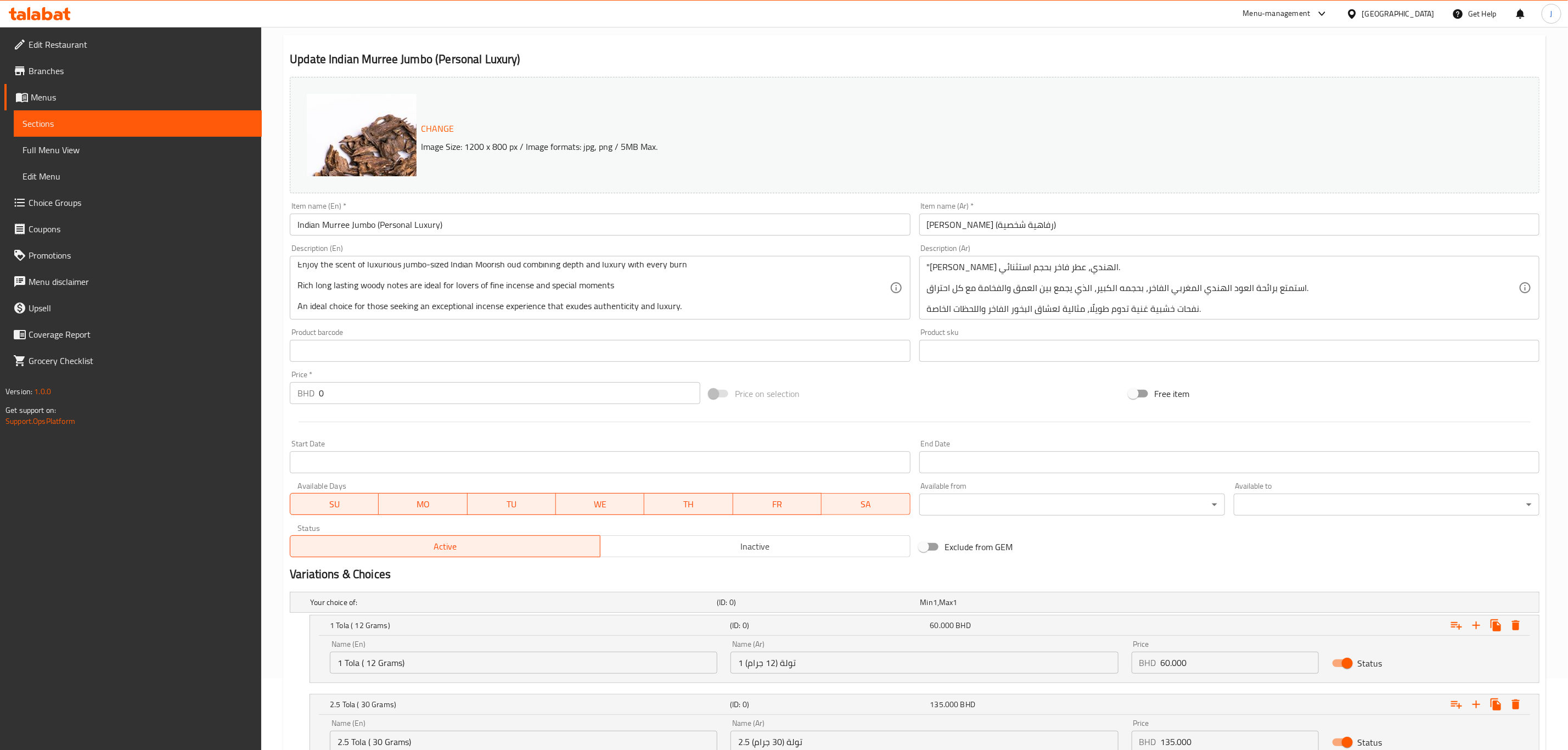
scroll to position [0, 0]
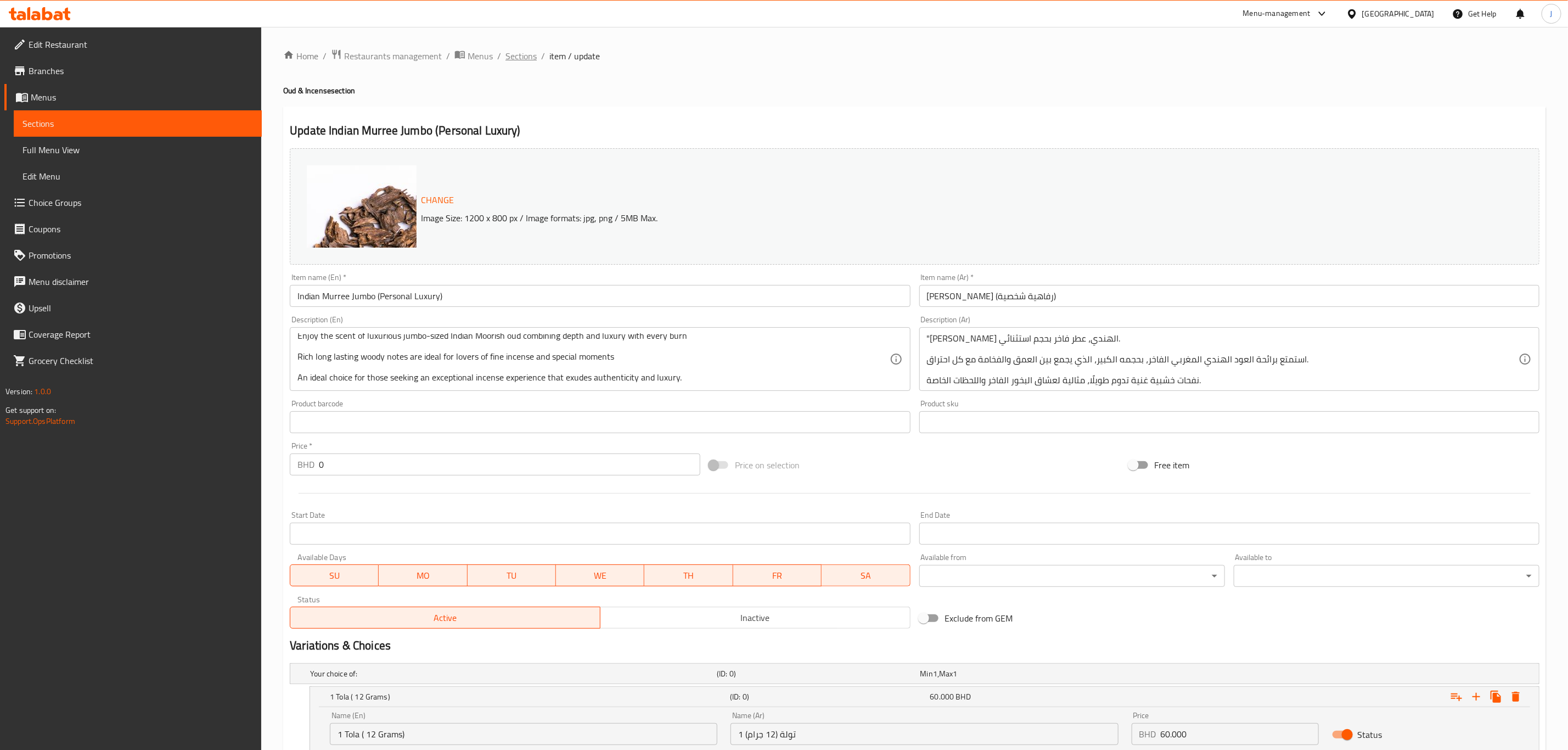
click at [535, 56] on span "Sections" at bounding box center [521, 55] width 31 height 13
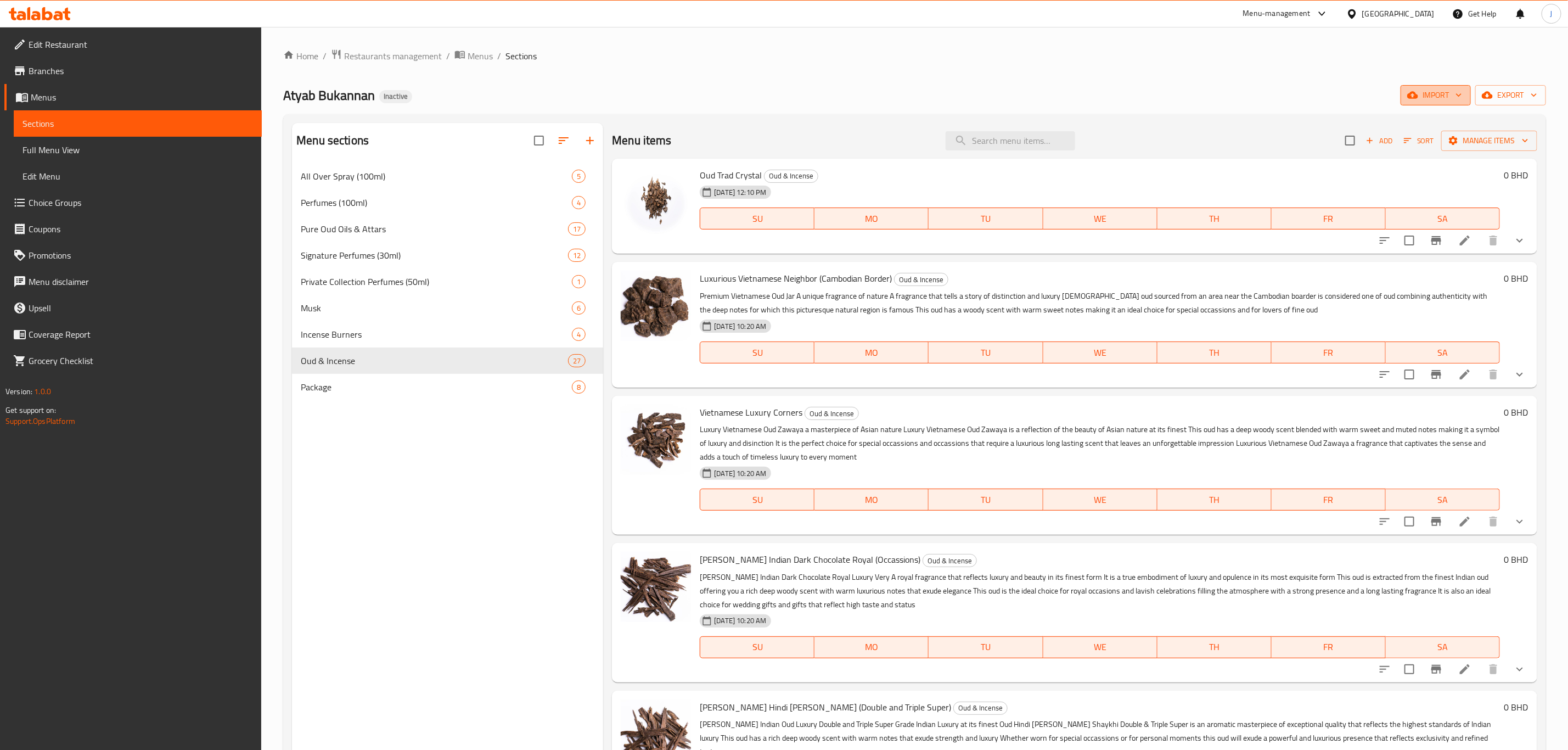
click at [1453, 95] on icon "button" at bounding box center [1459, 95] width 11 height 11
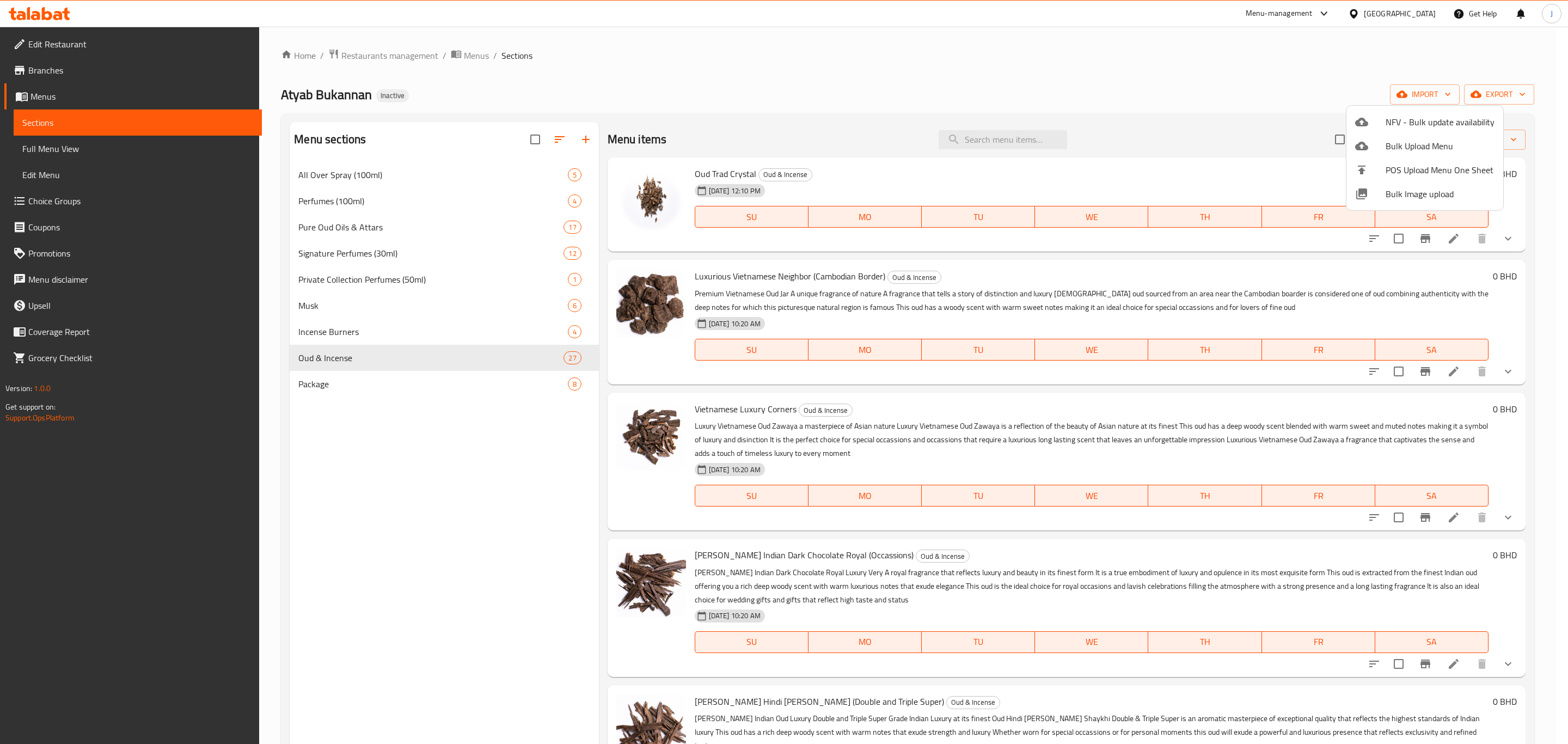
click at [1282, 88] on div at bounding box center [784, 372] width 1568 height 744
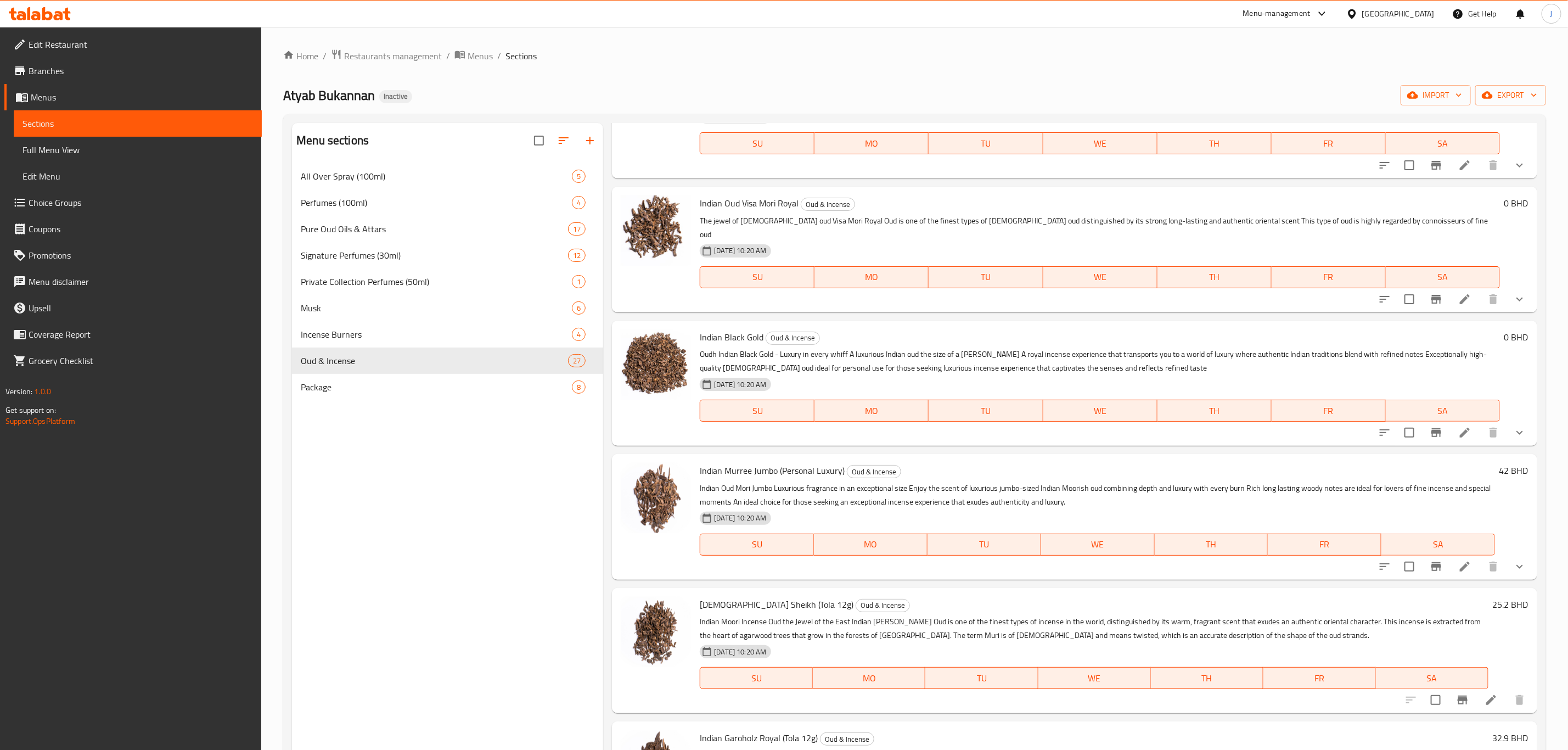
scroll to position [824, 0]
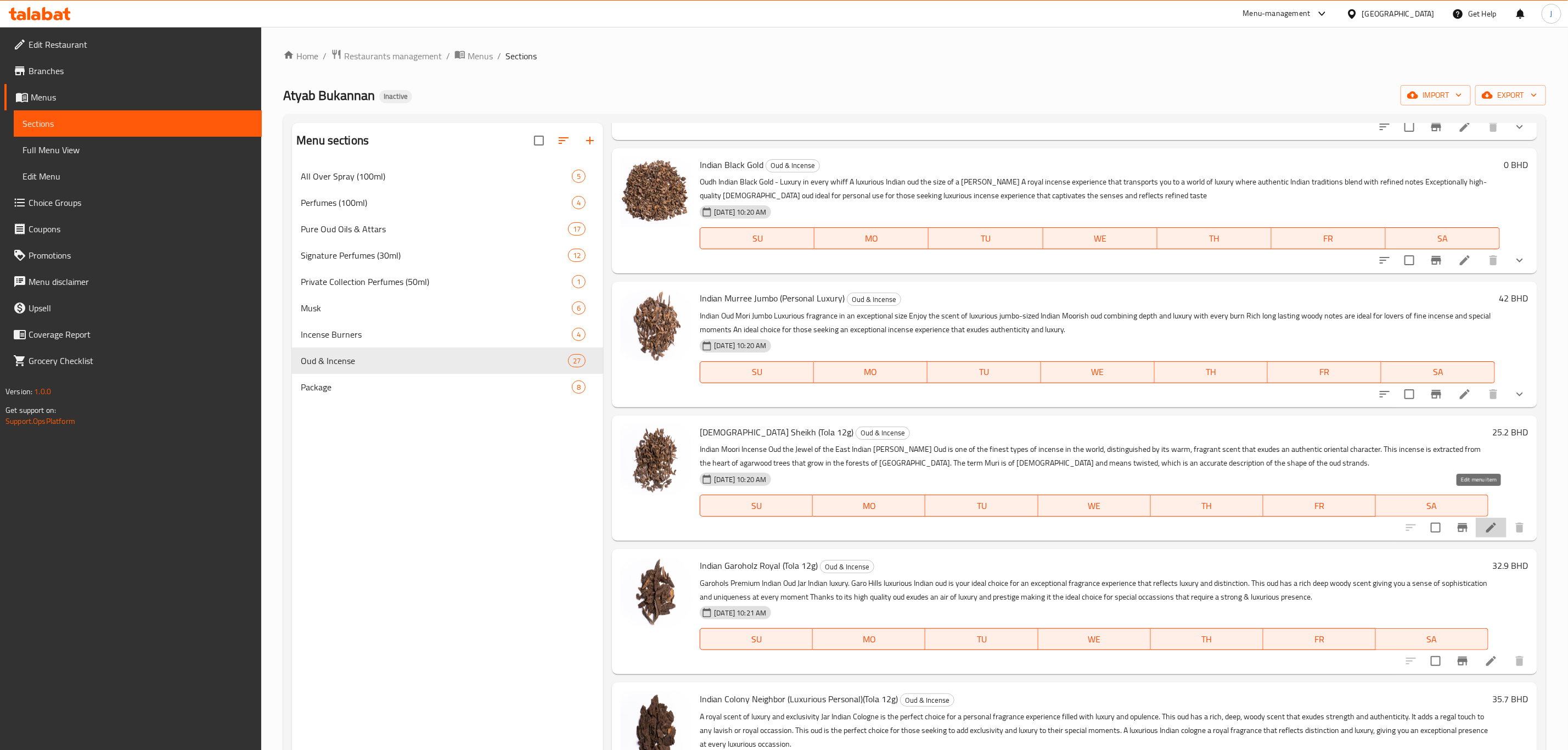
click at [1485, 521] on icon at bounding box center [1491, 527] width 13 height 13
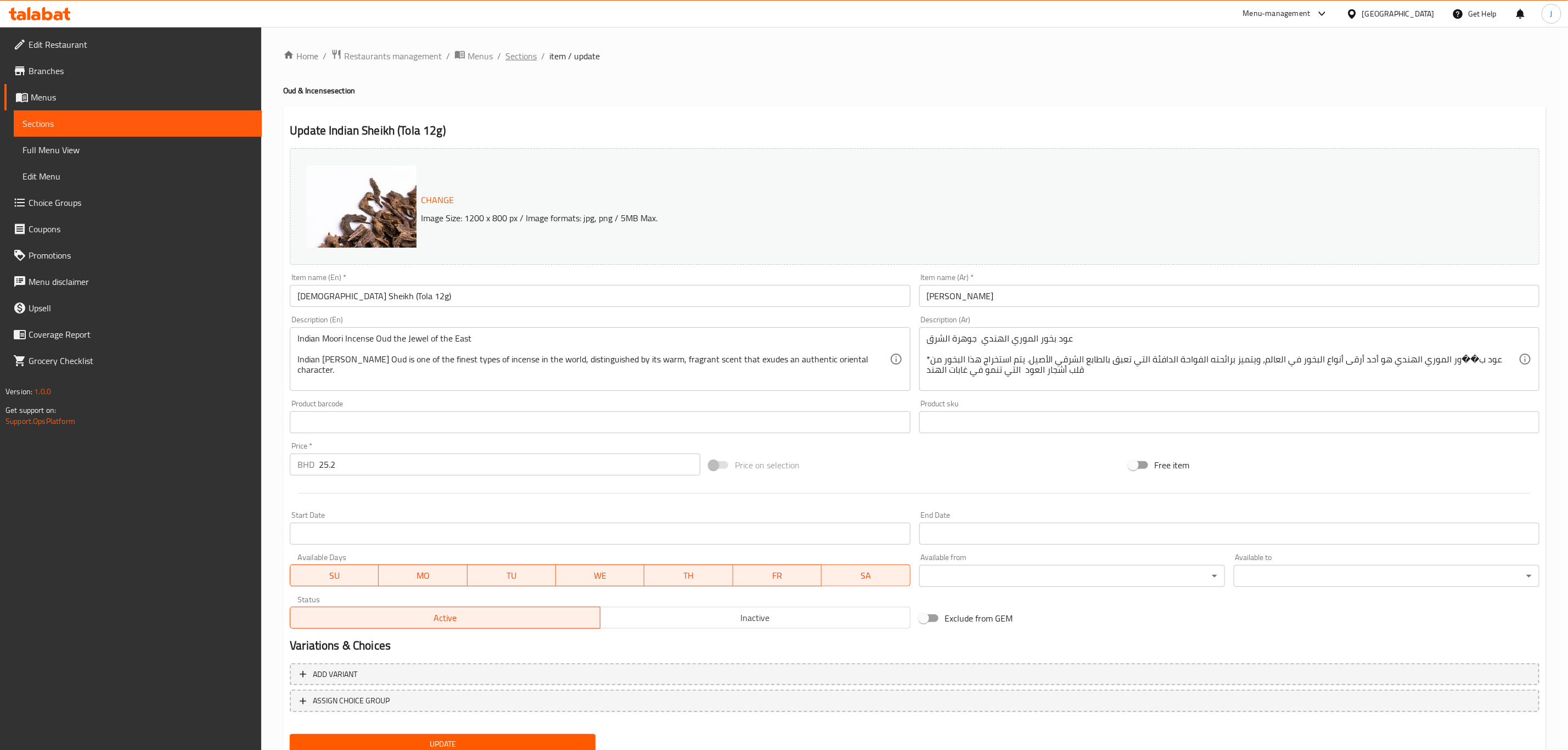
click at [519, 51] on span "Sections" at bounding box center [521, 55] width 31 height 13
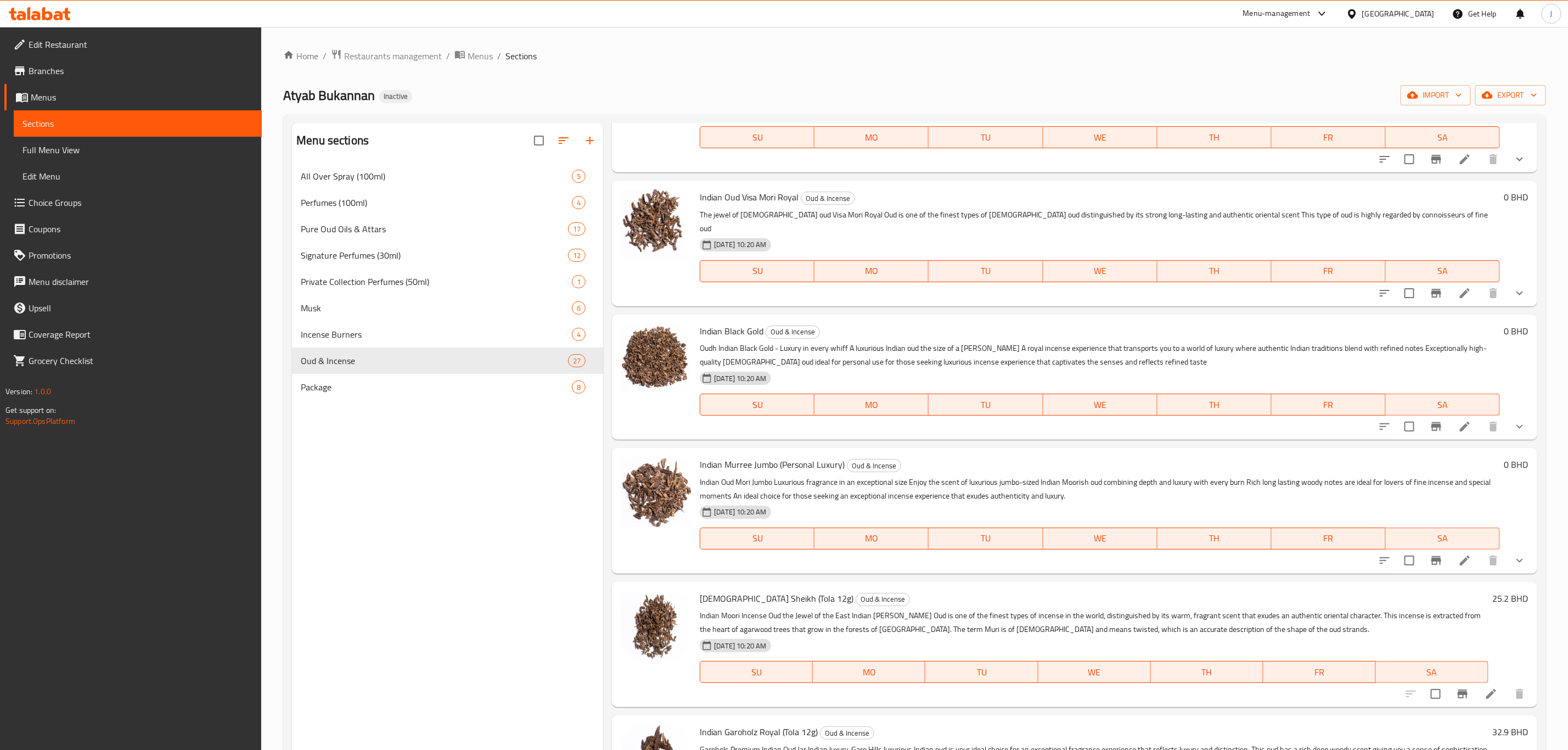
scroll to position [659, 0]
click at [1459, 552] on icon at bounding box center [1465, 559] width 13 height 13
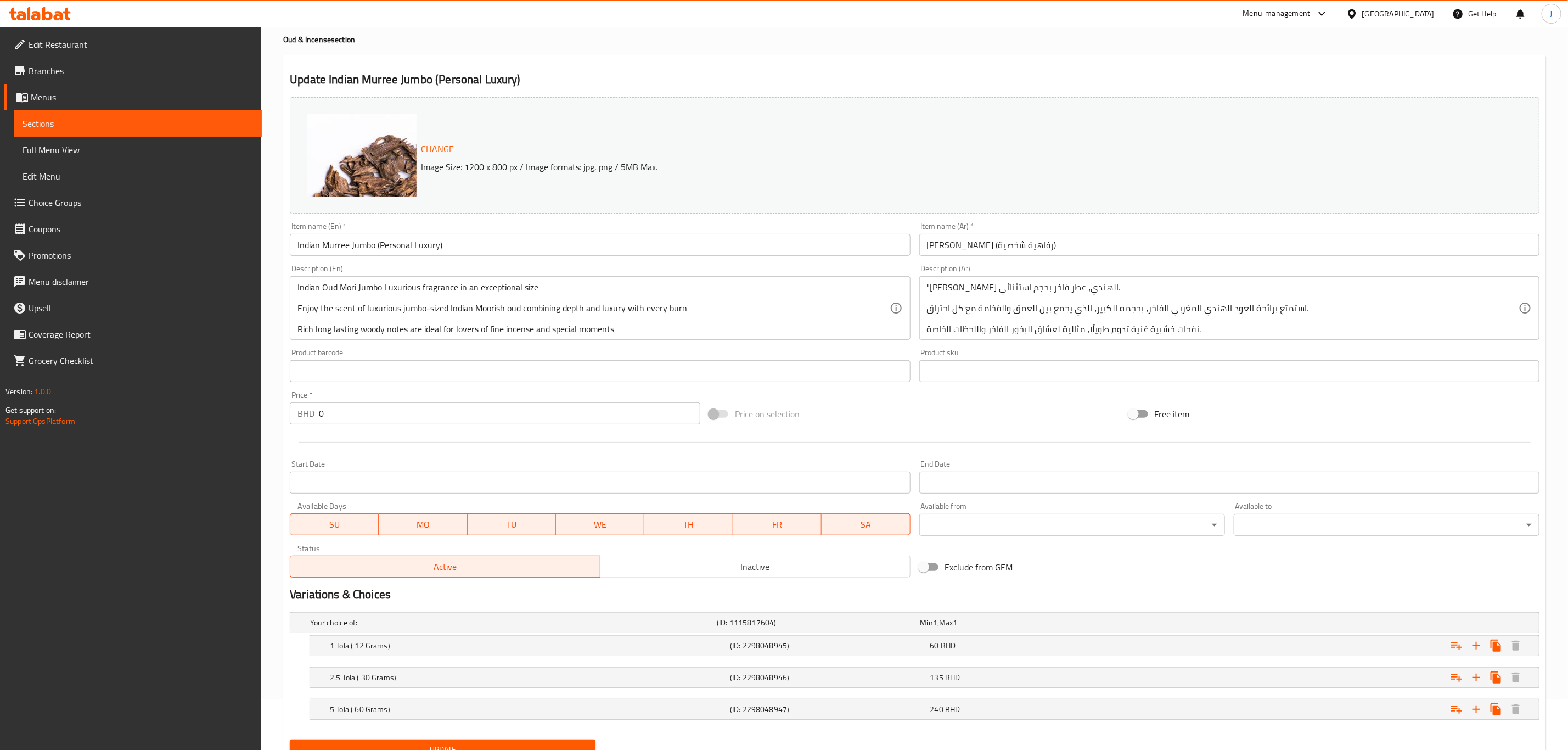
scroll to position [99, 0]
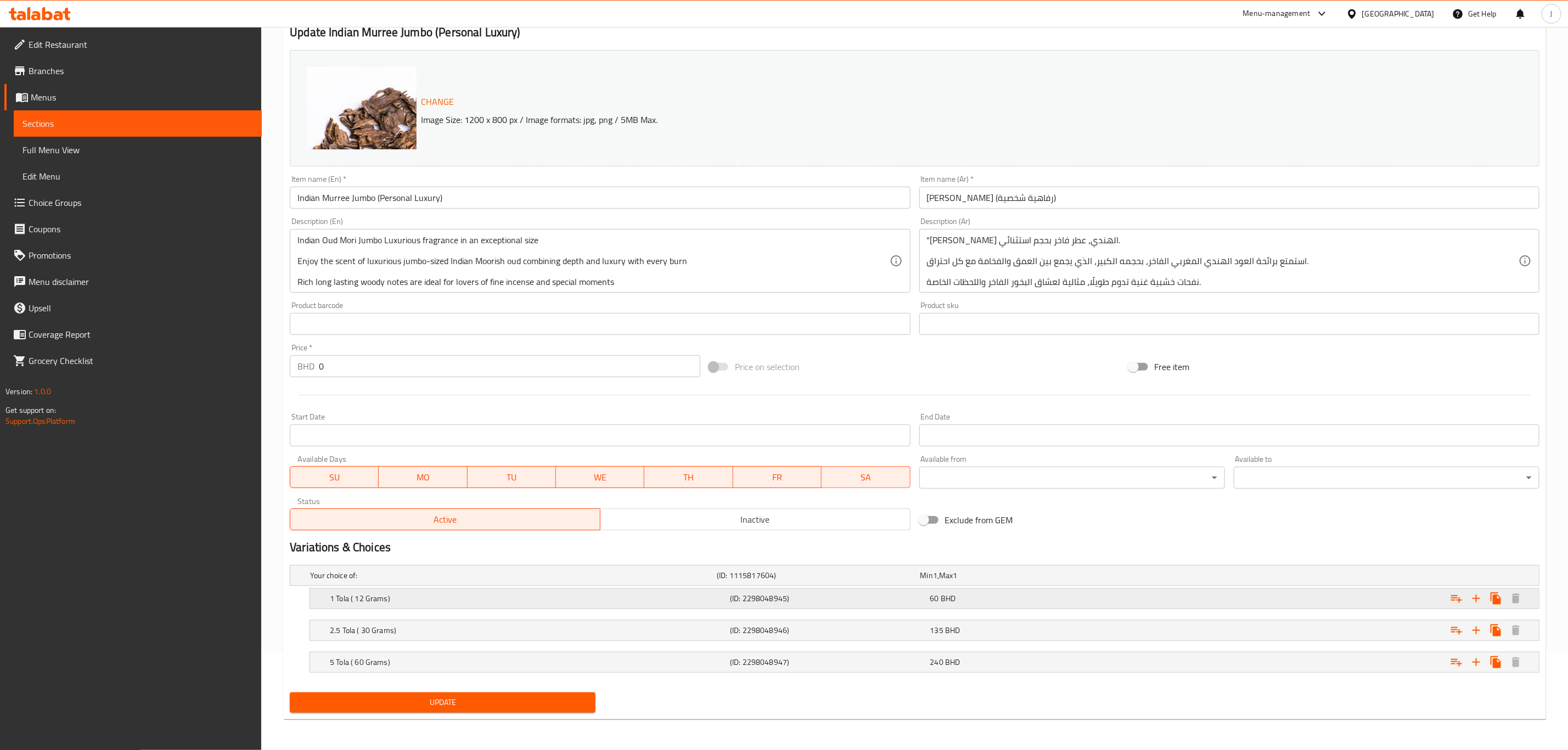
click at [656, 595] on h5 "1 Tola ( 12 Grams)" at bounding box center [528, 598] width 396 height 11
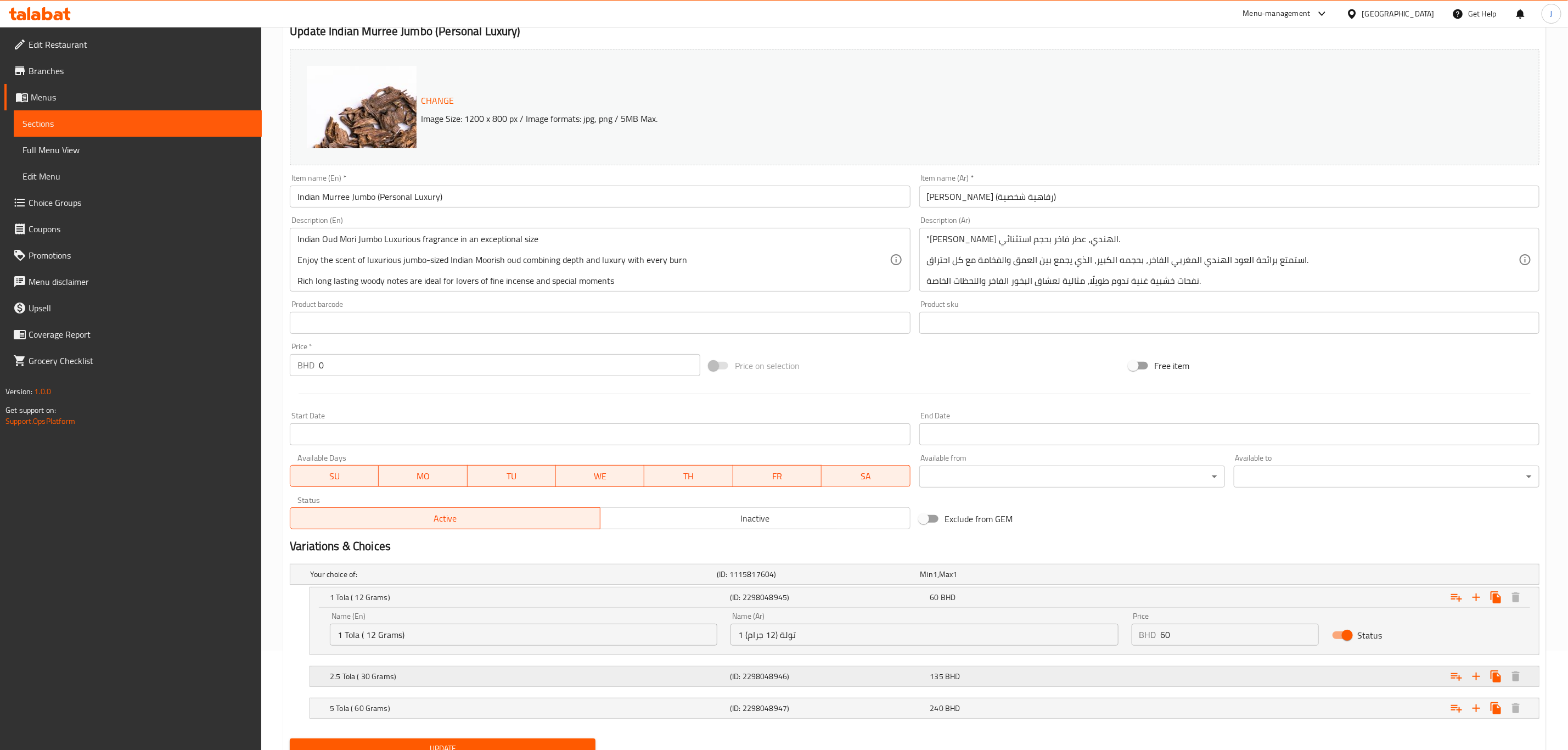
click at [805, 678] on h5 "(ID: 2298048946)" at bounding box center [828, 676] width 195 height 11
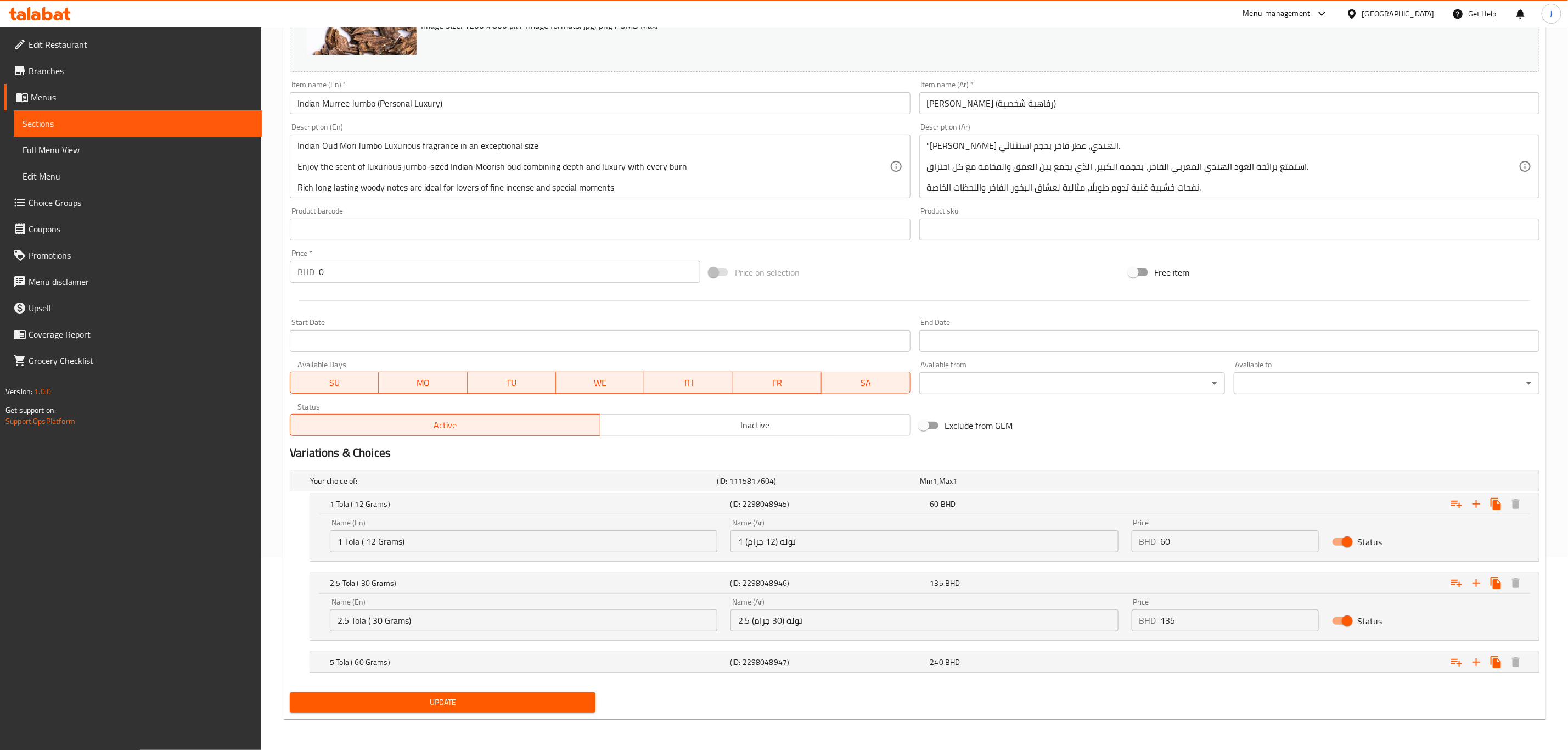
scroll to position [195, 0]
click at [794, 663] on h5 "(ID: 2298048947)" at bounding box center [828, 662] width 195 height 11
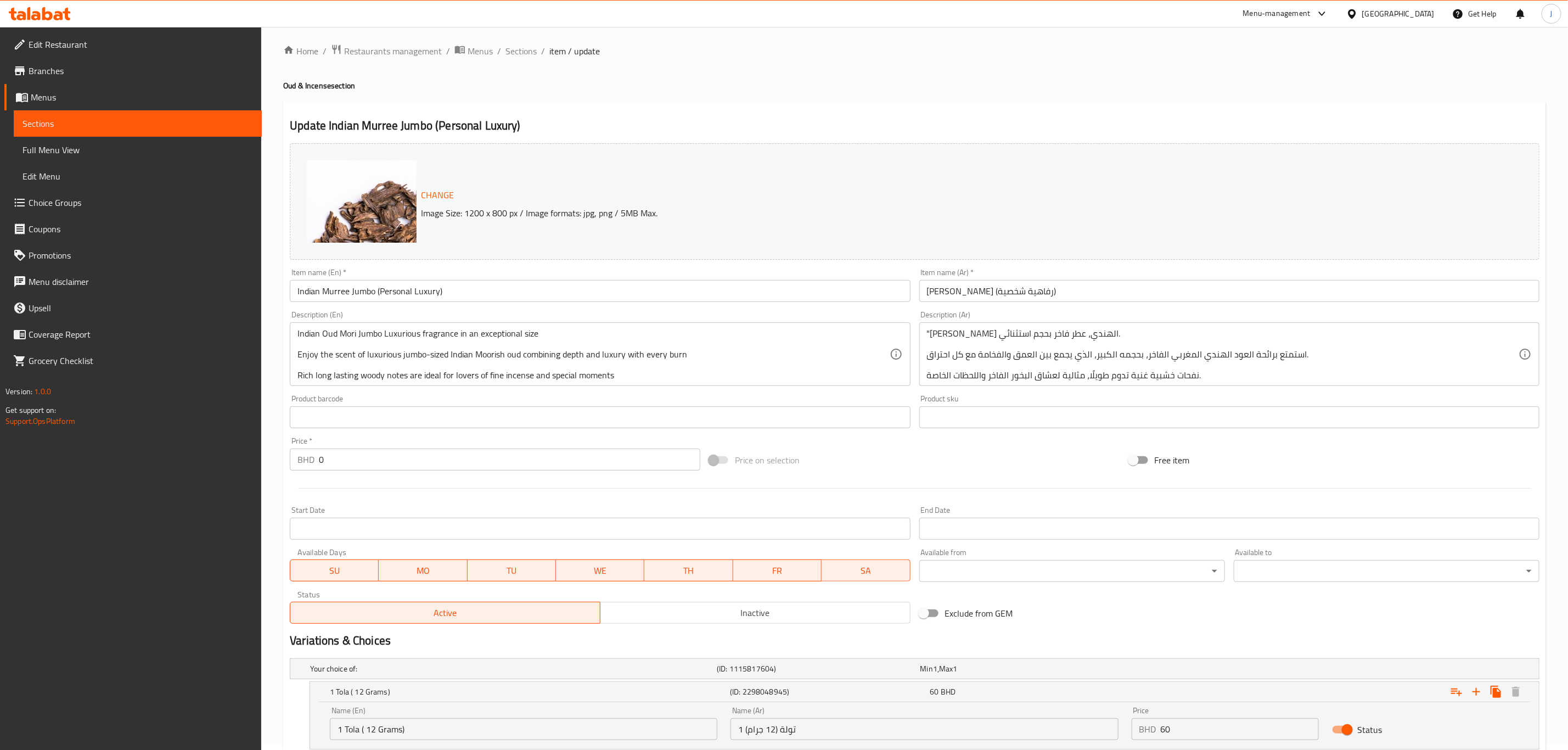
scroll to position [0, 0]
click at [526, 61] on span "Sections" at bounding box center [521, 55] width 31 height 13
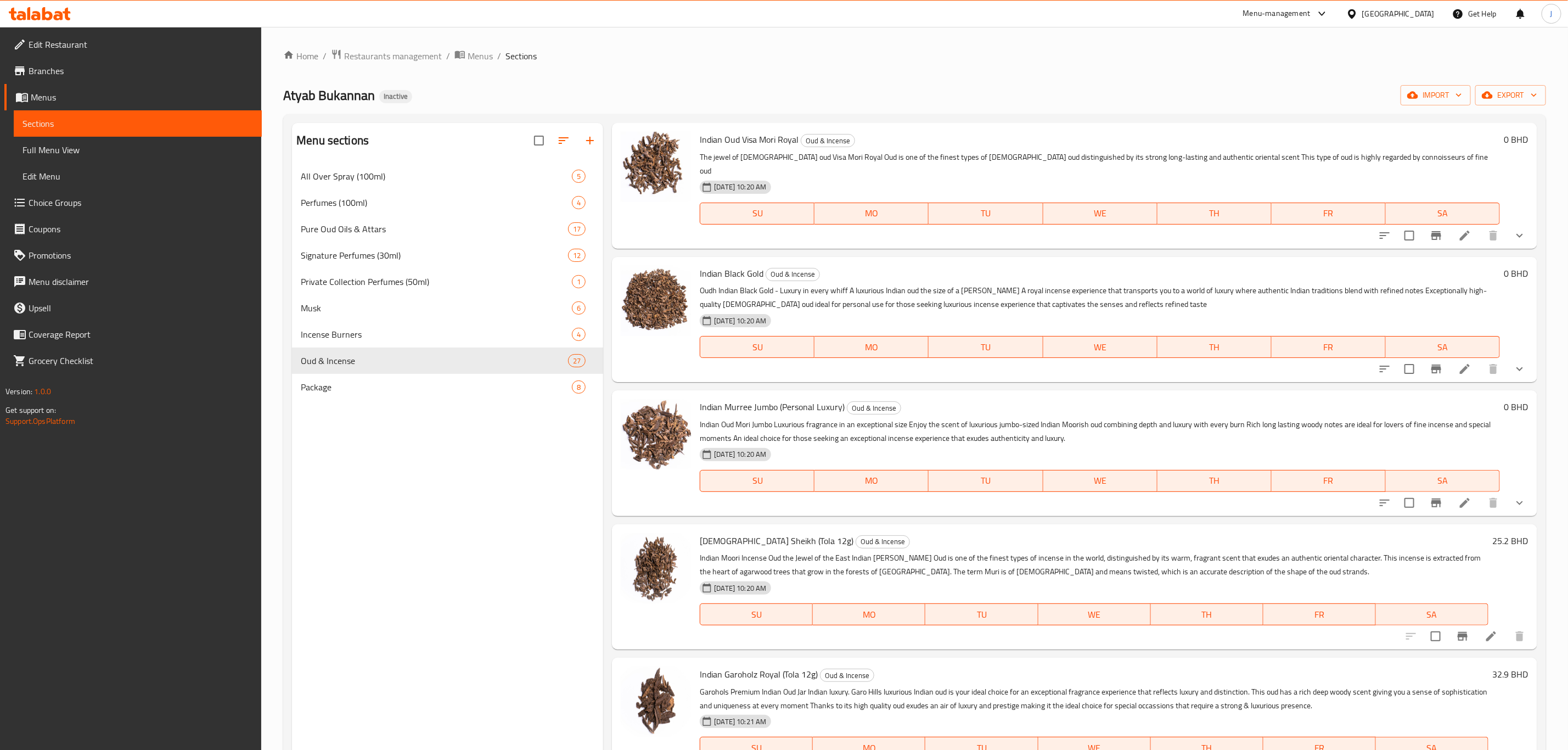
scroll to position [741, 0]
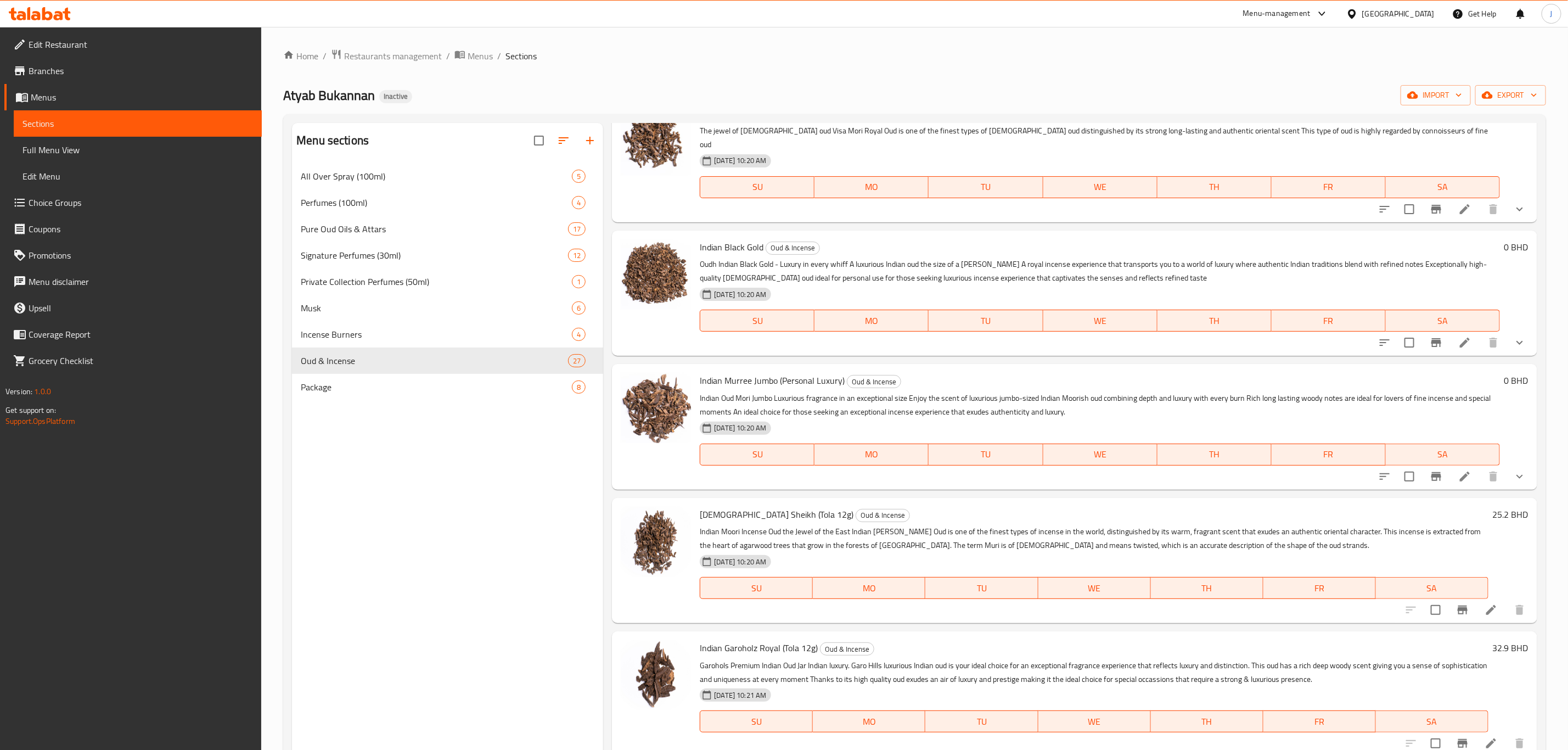
click at [1487, 600] on li at bounding box center [1491, 610] width 31 height 20
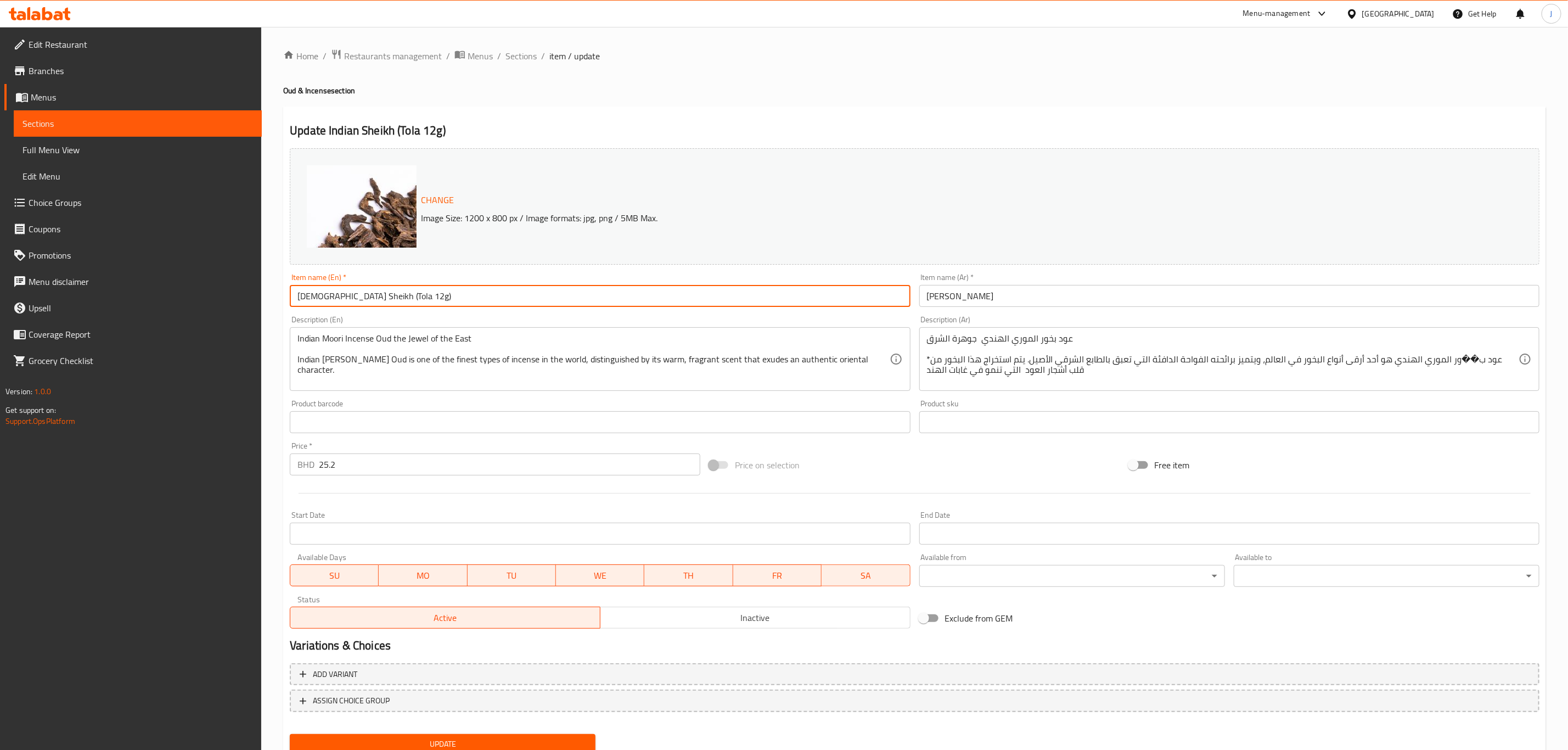
drag, startPoint x: 414, startPoint y: 297, endPoint x: 355, endPoint y: 297, distance: 59.0
click at [347, 299] on input "Indian Sheikh (Tola 12g)" at bounding box center [600, 296] width 620 height 22
drag, startPoint x: 399, startPoint y: 302, endPoint x: 214, endPoint y: 306, distance: 185.0
click at [214, 306] on div "Edit Restaurant Branches Menus Sections Full Menu View Edit Menu Choice Groups …" at bounding box center [784, 409] width 1568 height 765
type input "Indian Sheikh"
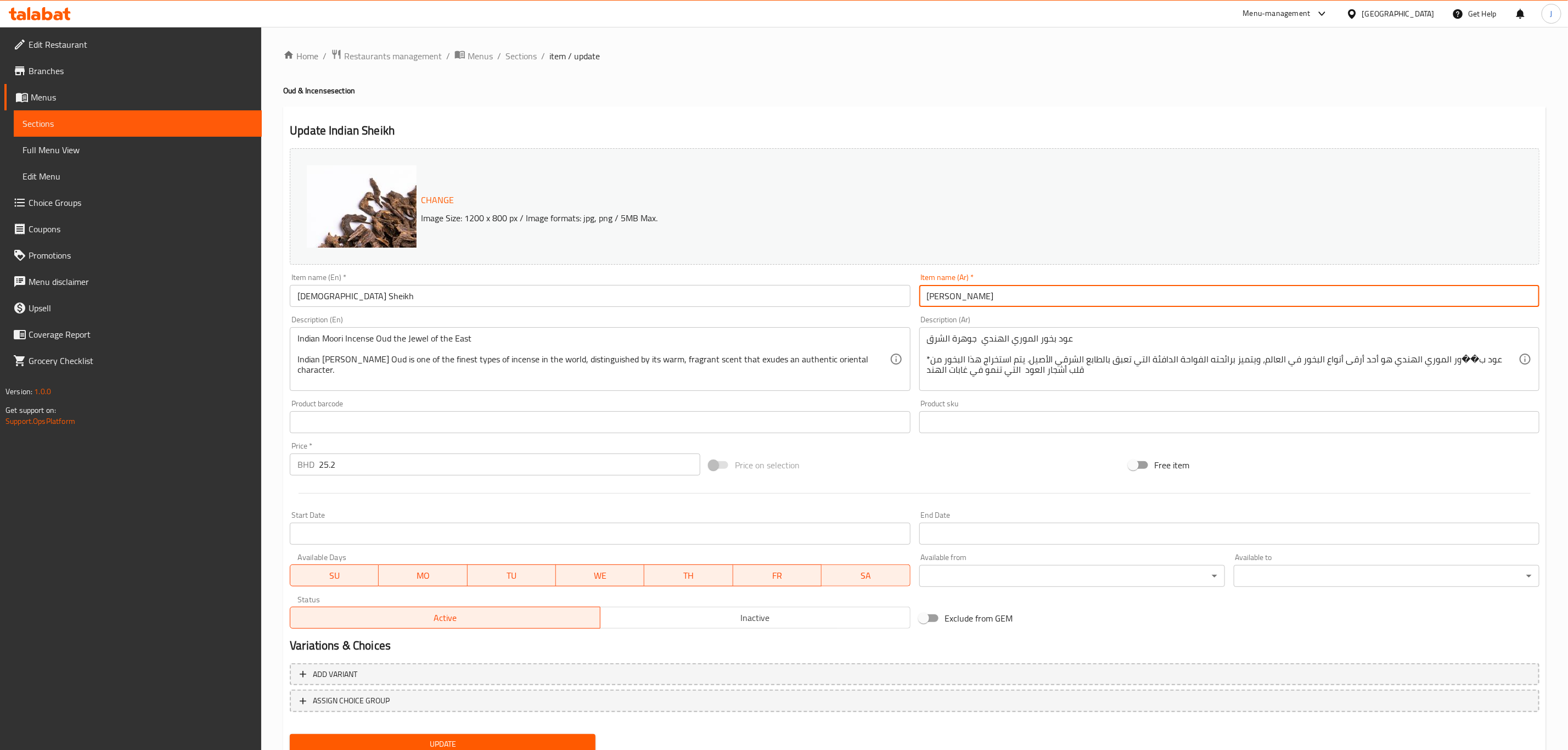
drag, startPoint x: 1107, startPoint y: 296, endPoint x: 638, endPoint y: 323, distance: 469.8
click at [638, 323] on div "Change Image Size: 1200 x 800 px / Image formats: jpg, png / 5MB Max. Item name…" at bounding box center [914, 388] width 1259 height 489
paste input "شيخ هند"
type input "شيخ هندي"
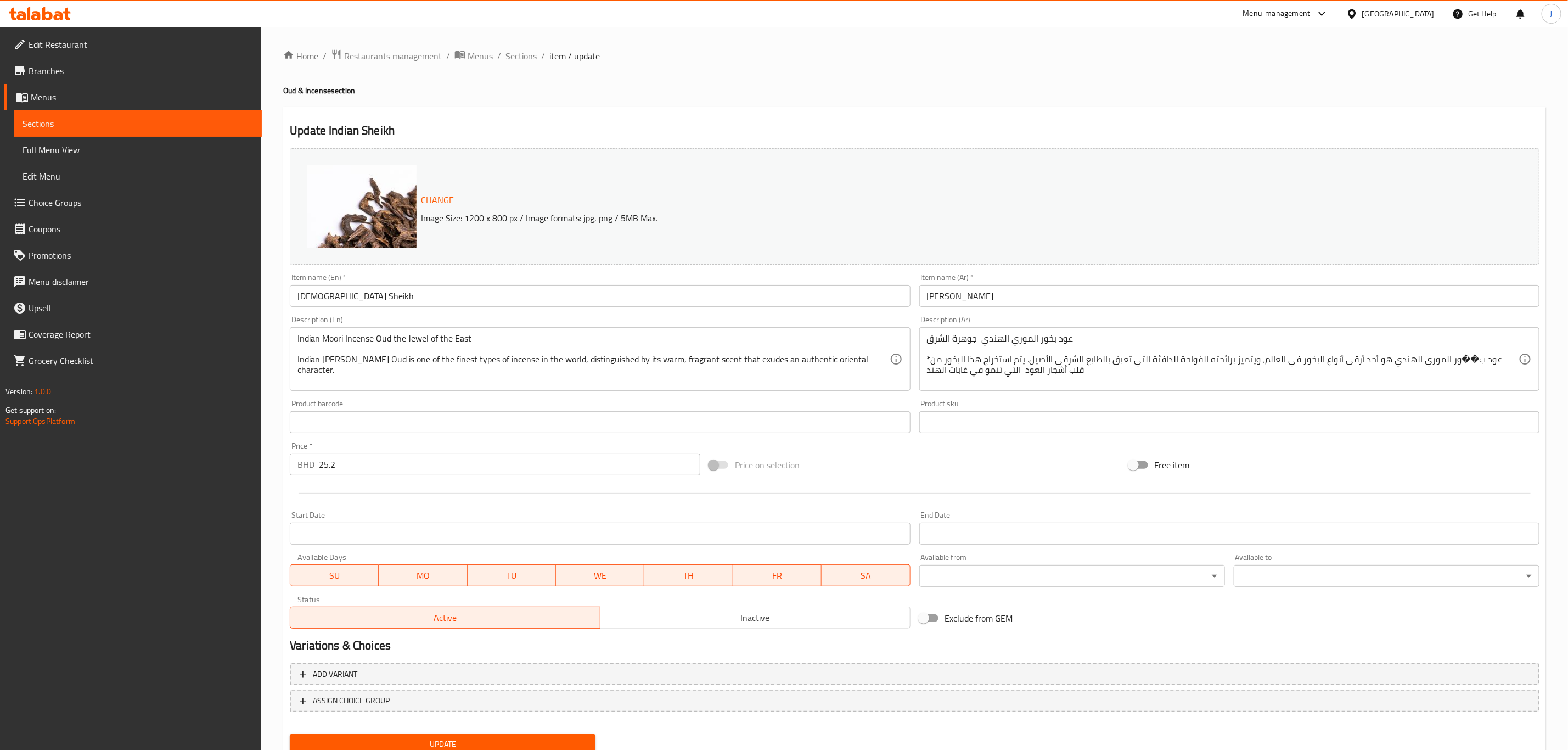
drag, startPoint x: 294, startPoint y: 335, endPoint x: 631, endPoint y: 365, distance: 338.3
click at [631, 365] on div "Indian Moori Incense Oud the Jewel of the East Indian Al Moori Oud is one of th…" at bounding box center [600, 359] width 620 height 64
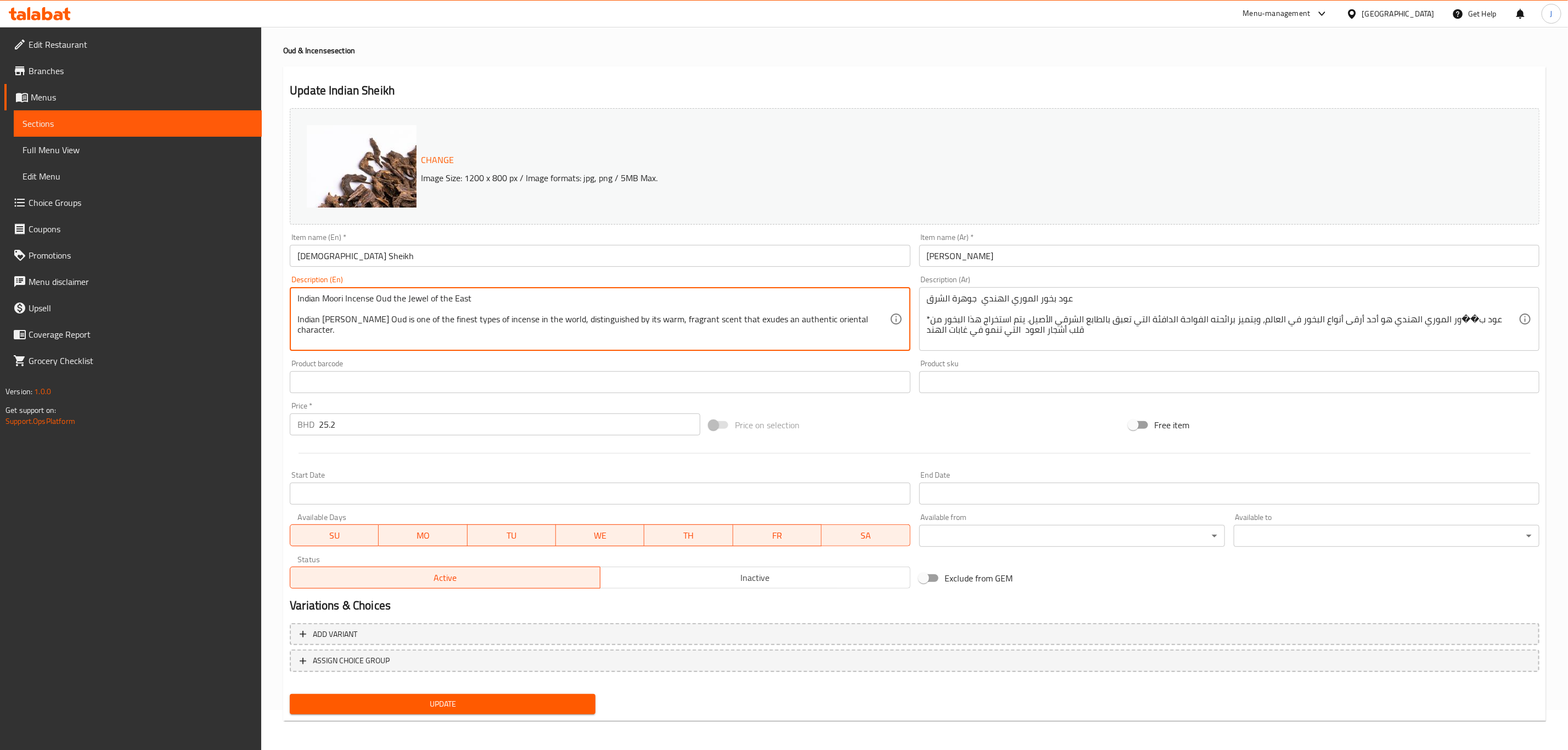
drag, startPoint x: 723, startPoint y: 333, endPoint x: 298, endPoint y: 296, distance: 426.6
click at [298, 296] on textarea "Indian Moori Incense Oud the Jewel of the East Indian Al Moori Oud is one of th…" at bounding box center [593, 319] width 592 height 52
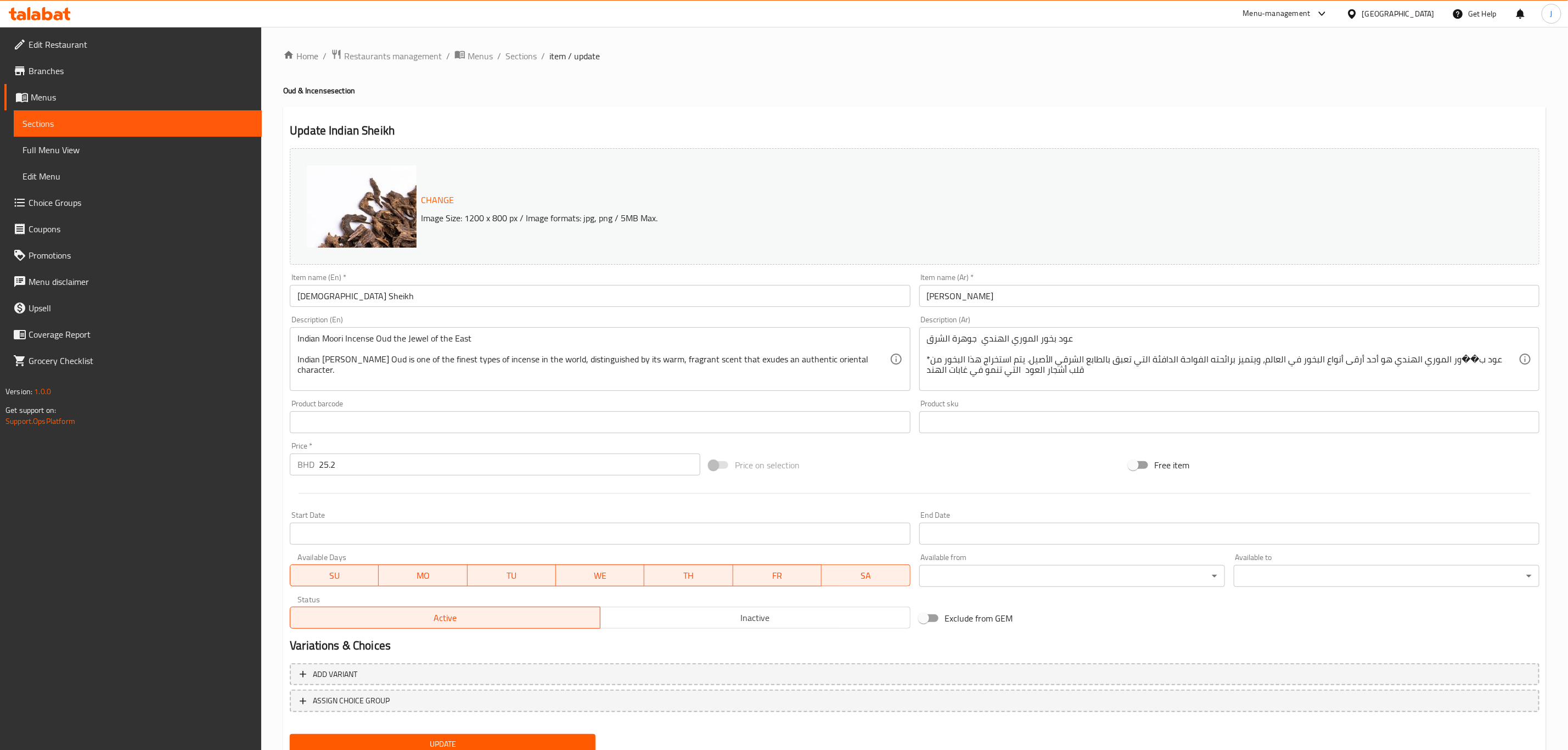
drag, startPoint x: 924, startPoint y: 341, endPoint x: 986, endPoint y: 371, distance: 68.9
click at [986, 371] on div "عود بخور الموري الهندي جوهرة الشرق *عود ب��ور الموري الهندي هو أحد أرقى أنواع ا…" at bounding box center [1229, 359] width 620 height 64
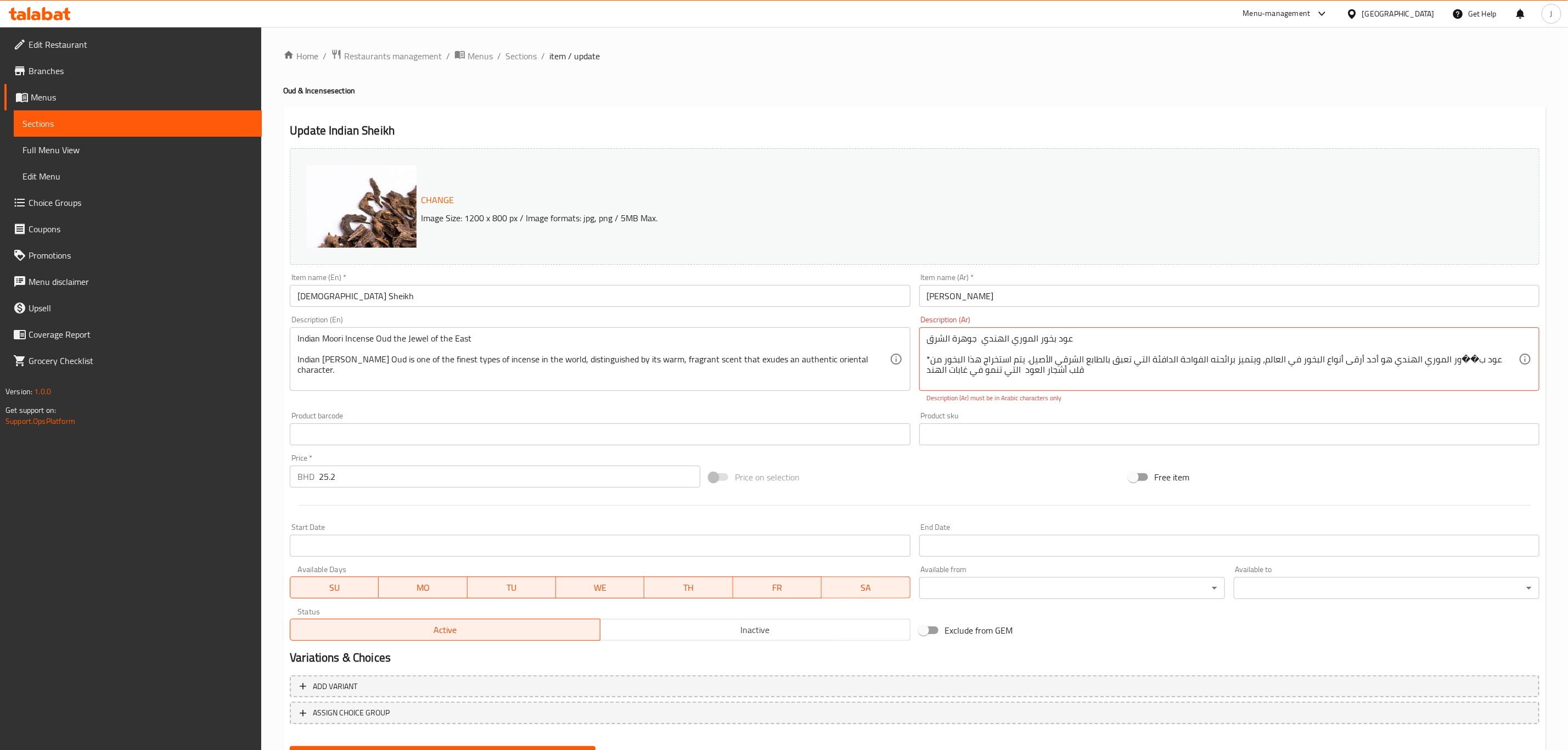
drag, startPoint x: 925, startPoint y: 340, endPoint x: 1071, endPoint y: 376, distance: 150.4
click at [1048, 379] on div "عود بخور الموري الهندي جوهرة الشرق *عود ب��ور الموري الهندي هو أحد أرقى أنواع ا…" at bounding box center [1229, 359] width 620 height 64
drag, startPoint x: 1256, startPoint y: 376, endPoint x: 1066, endPoint y: 338, distance: 193.8
click at [1066, 338] on textarea "عود بخور الموري الهندي جوهرة الشرق *عود ب��ور الموري الهندي هو أحد أرقى أنواع ا…" at bounding box center [1223, 359] width 592 height 52
drag, startPoint x: 832, startPoint y: 336, endPoint x: 805, endPoint y: 336, distance: 27.0
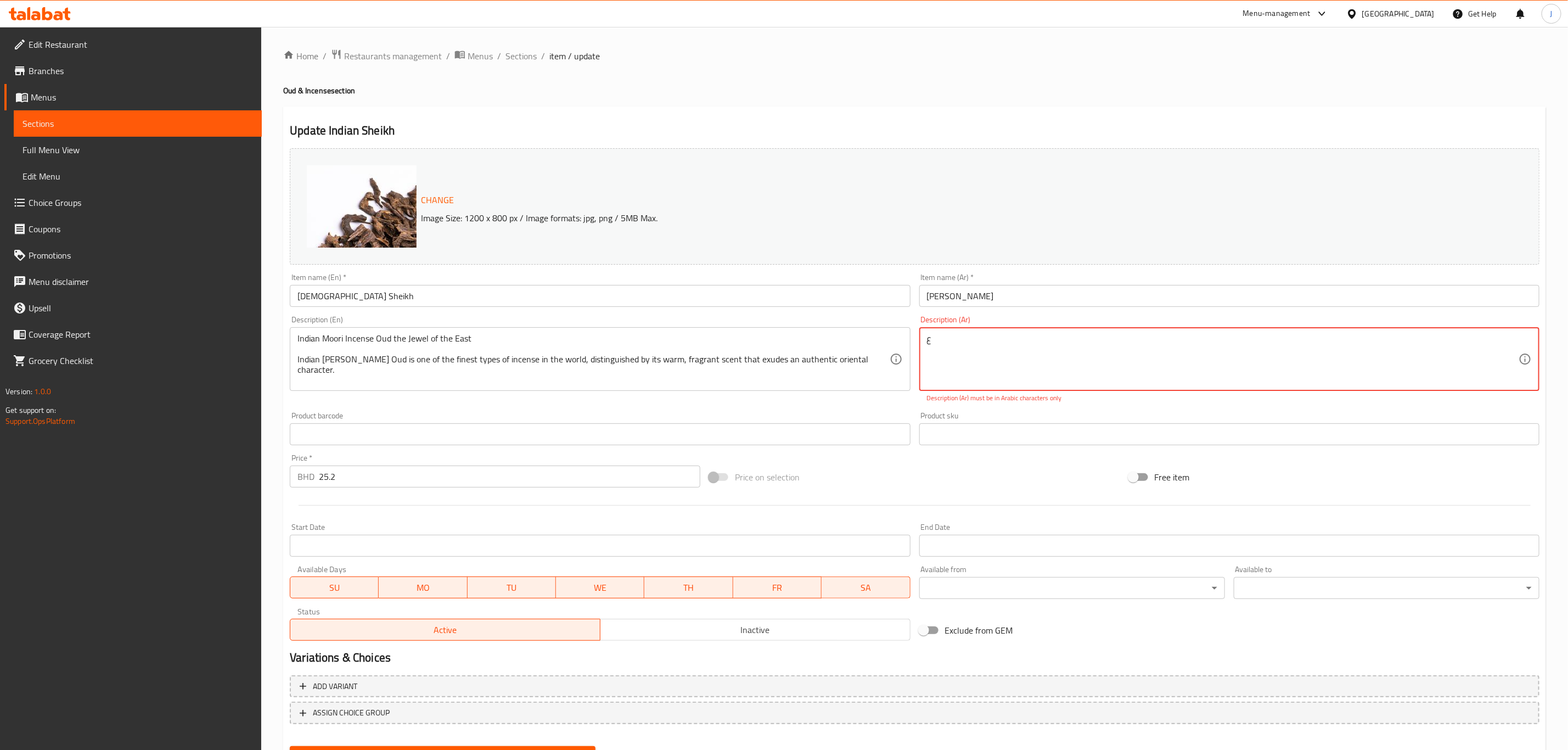
click at [805, 336] on div "Change Image Size: 1200 x 800 px / Image formats: jpg, png / 5MB Max. Item name…" at bounding box center [914, 394] width 1259 height 501
paste textarea ""بخور عود الموري الهندي، جوهرة الشرق يُعد عود الموري الهندي من أجود أنواع البخو…"
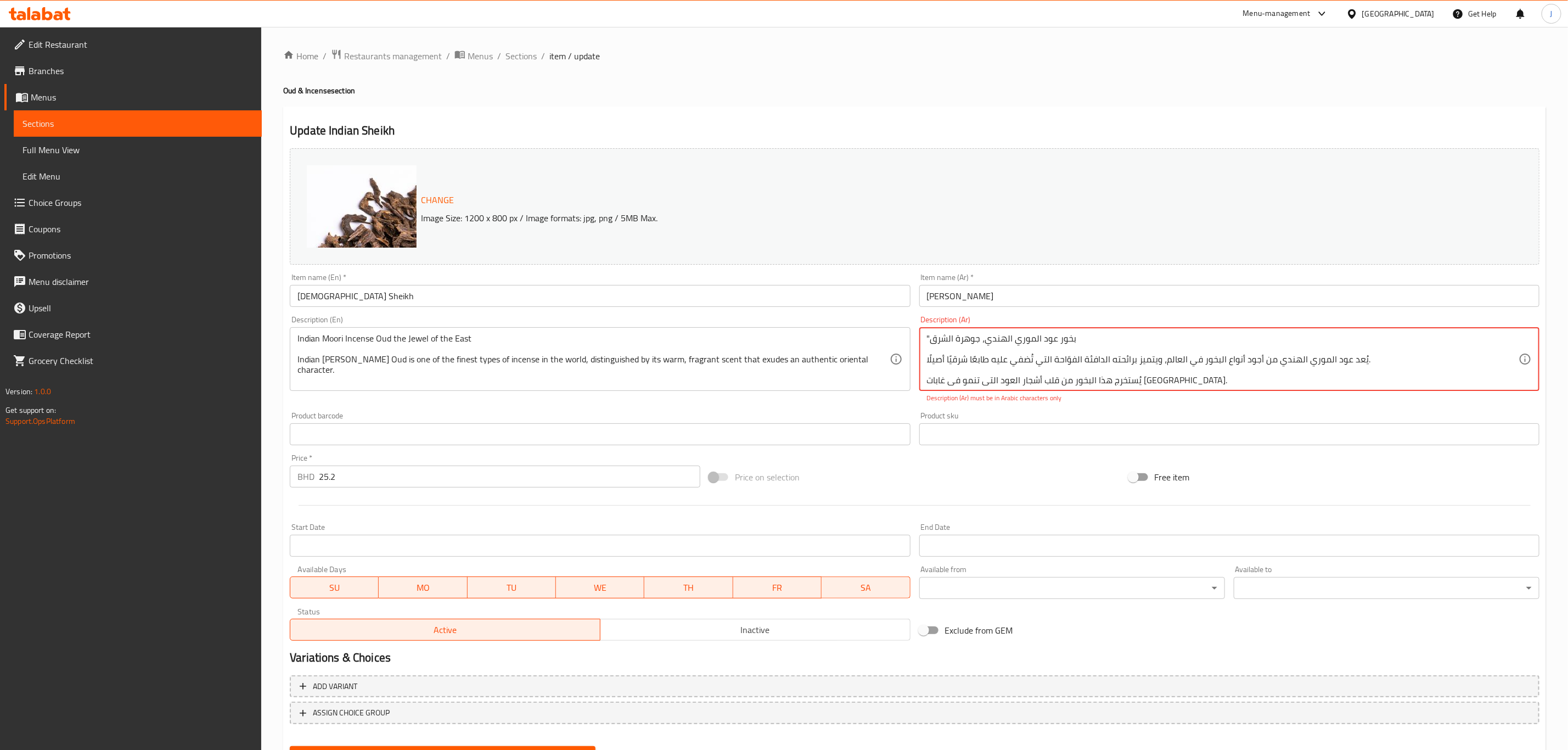
scroll to position [23, 0]
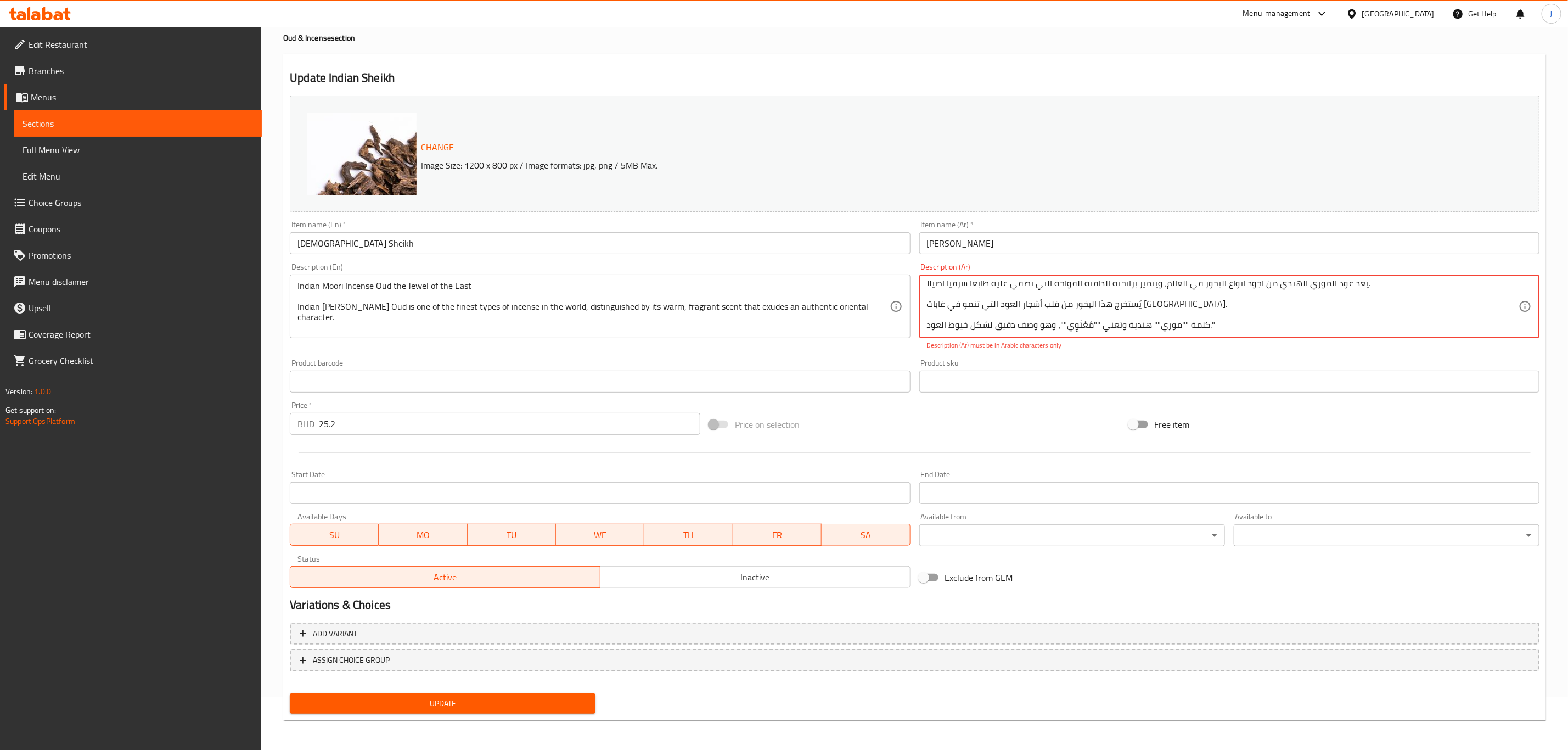
type textarea ""بخور عود الموري الهندي، جوهرة الشرق يُعد عود الموري الهندي من أجود أنواع البخو…"
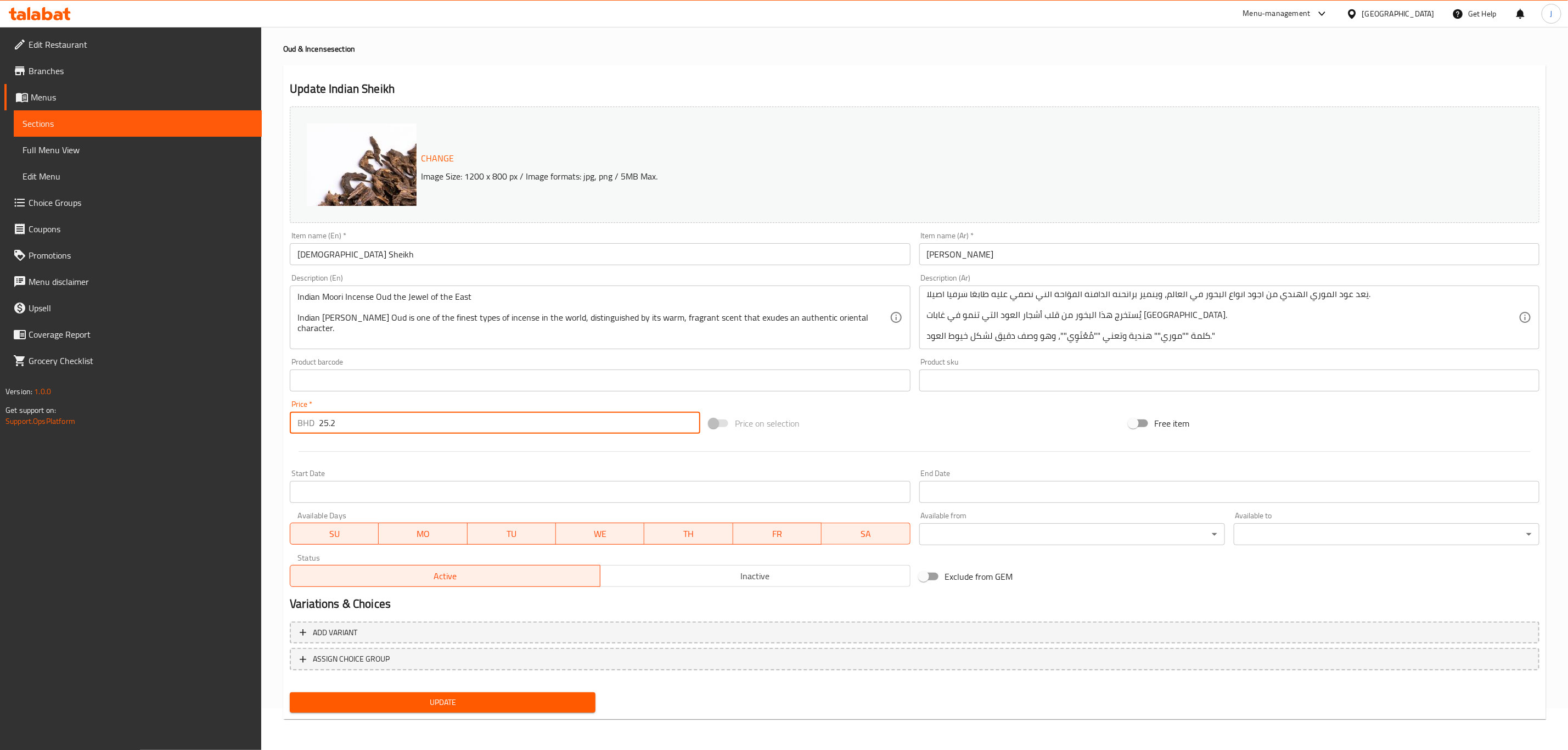
scroll to position [40, 0]
drag, startPoint x: 411, startPoint y: 434, endPoint x: 312, endPoint y: 435, distance: 99.0
click at [312, 435] on div "BHD 25.2 Price *" at bounding box center [495, 425] width 411 height 22
type input "0"
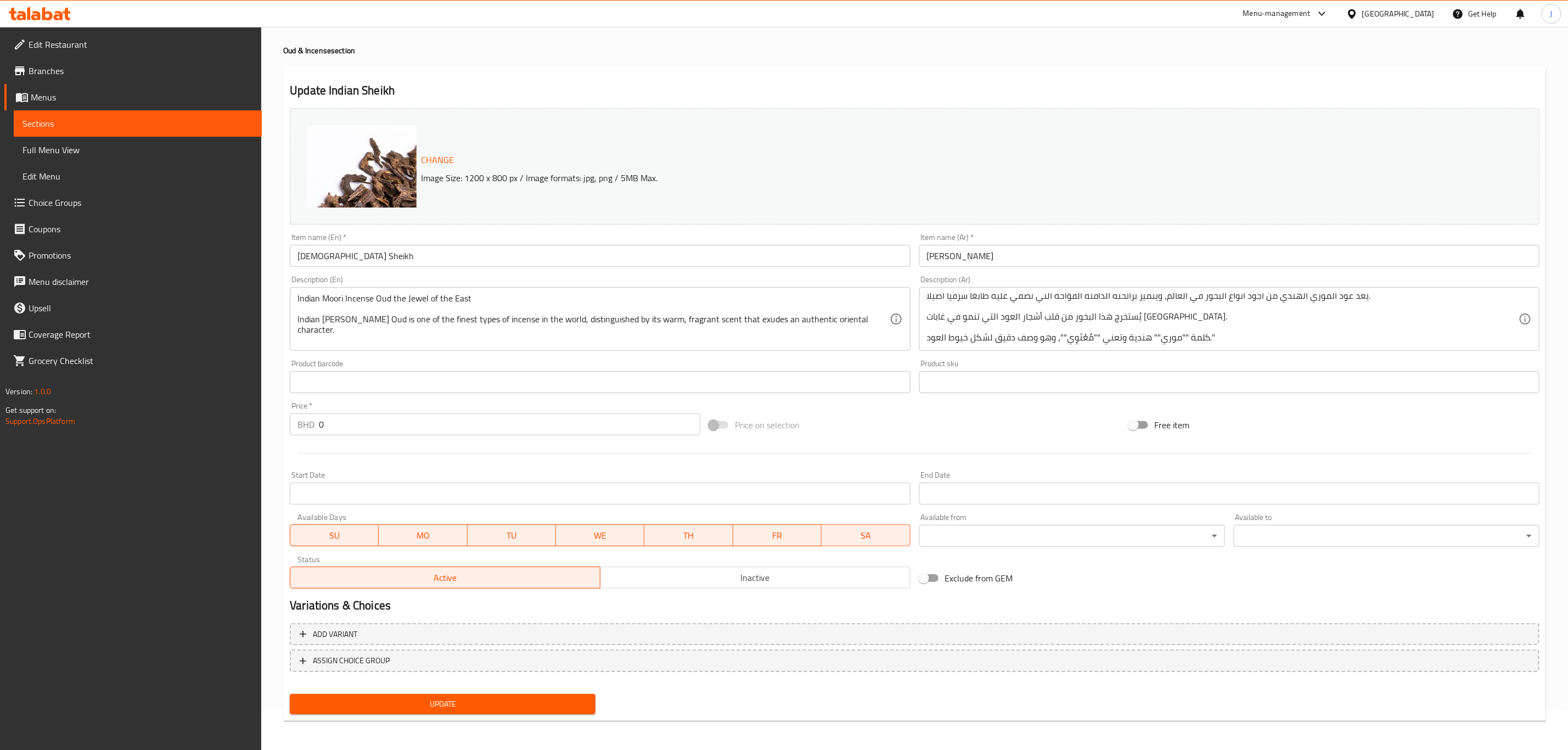
click at [361, 447] on div at bounding box center [914, 453] width 1259 height 27
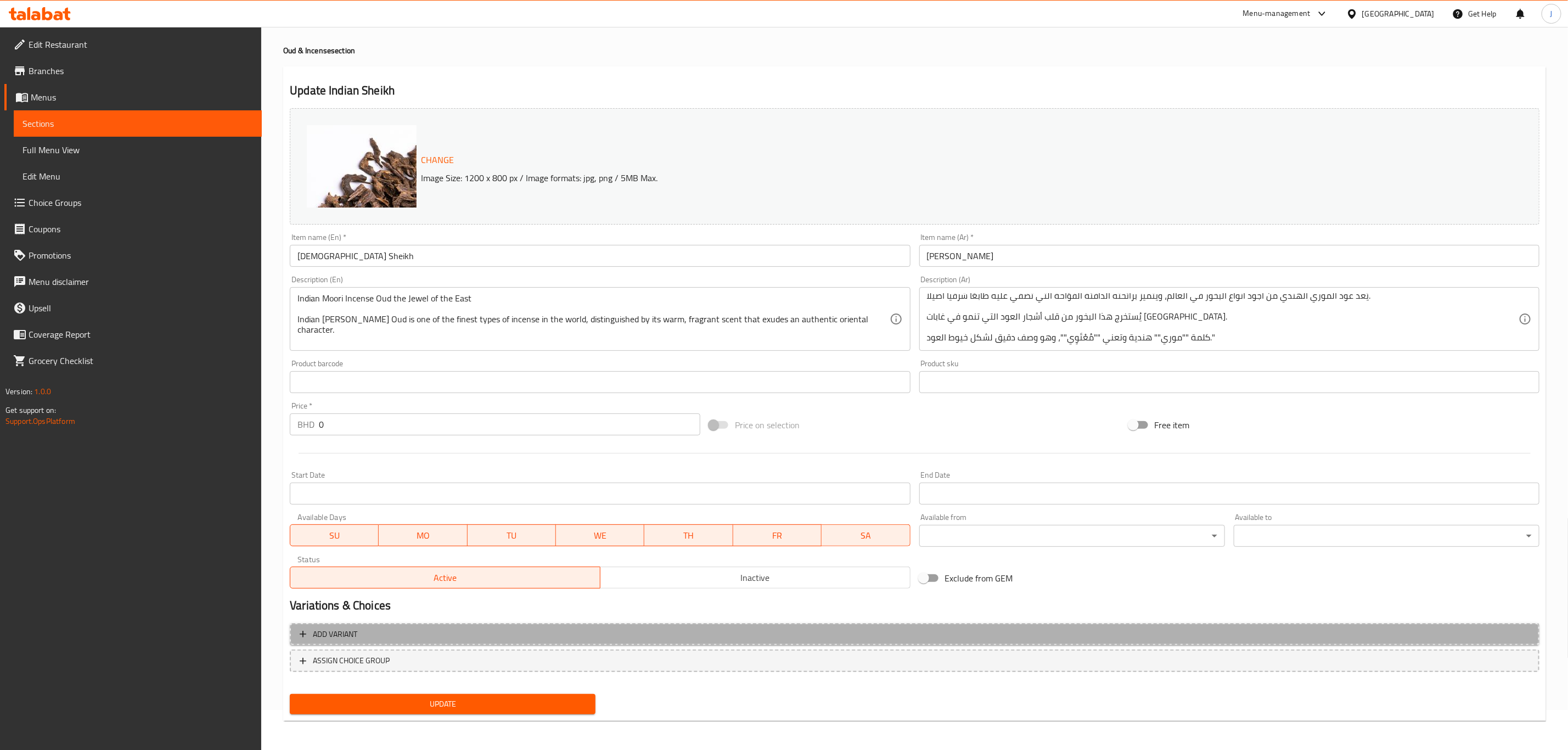
click at [338, 627] on span "Add variant" at bounding box center [335, 634] width 44 height 14
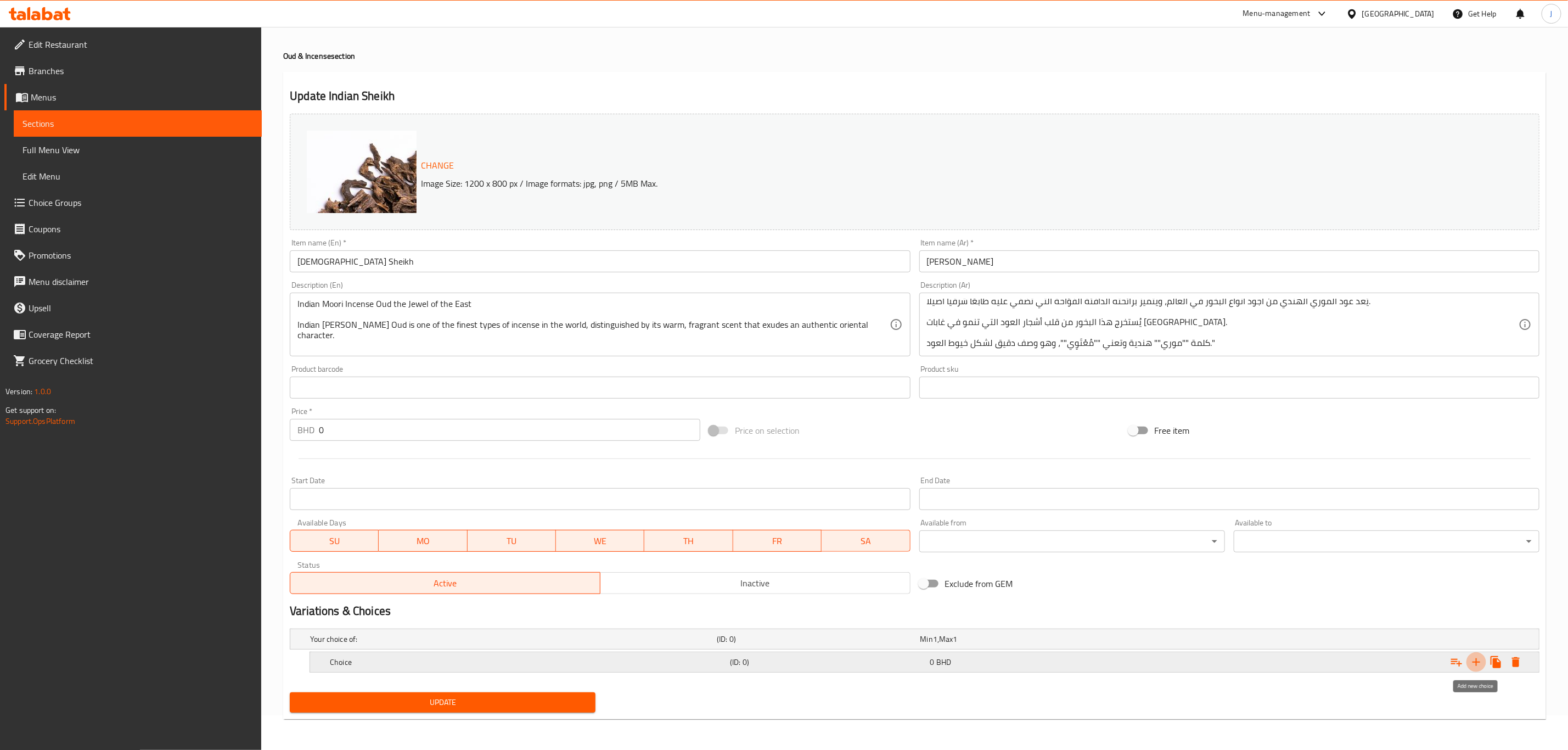
click at [1480, 659] on icon "Expand" at bounding box center [1476, 662] width 13 height 13
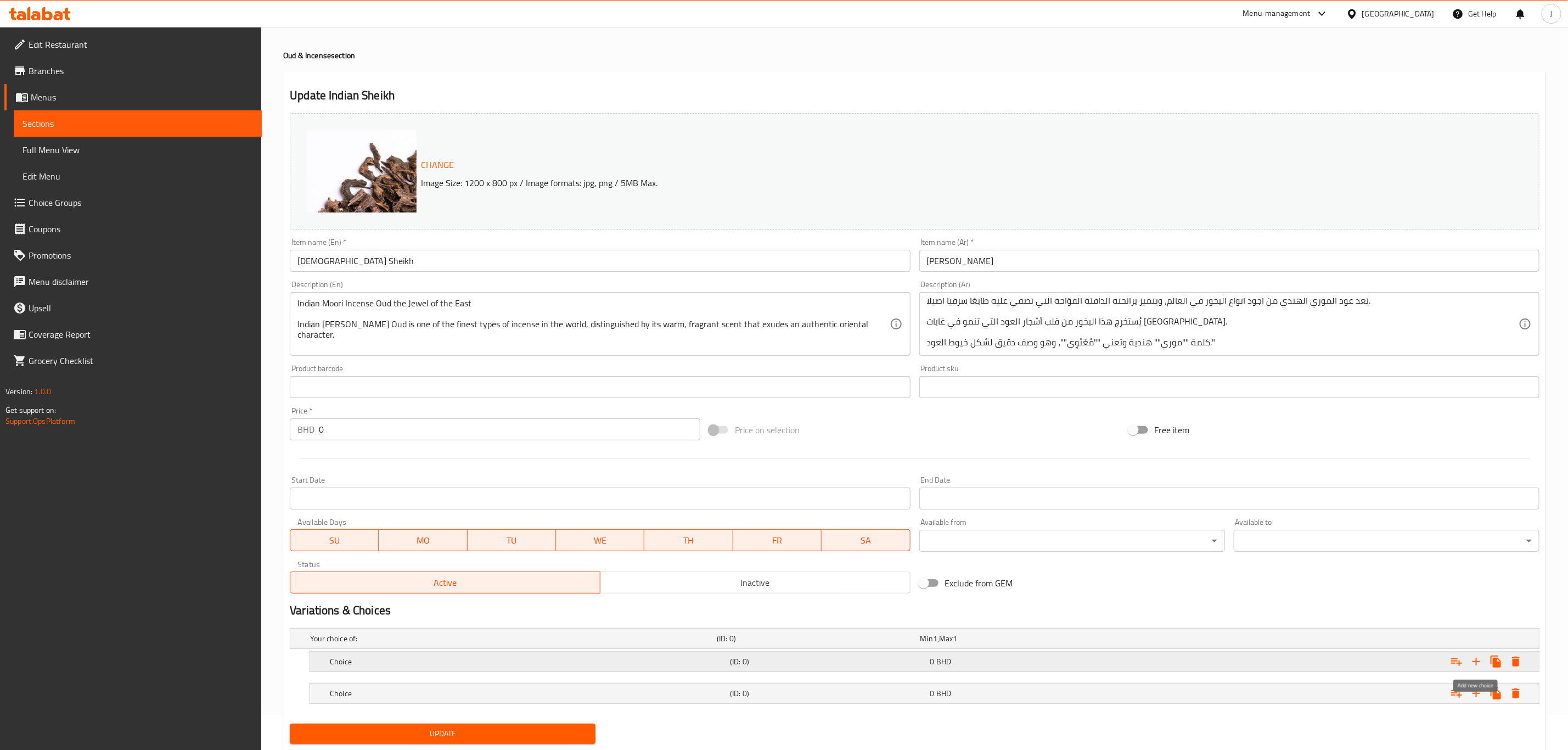
click at [1474, 663] on icon "Expand" at bounding box center [1476, 661] width 13 height 13
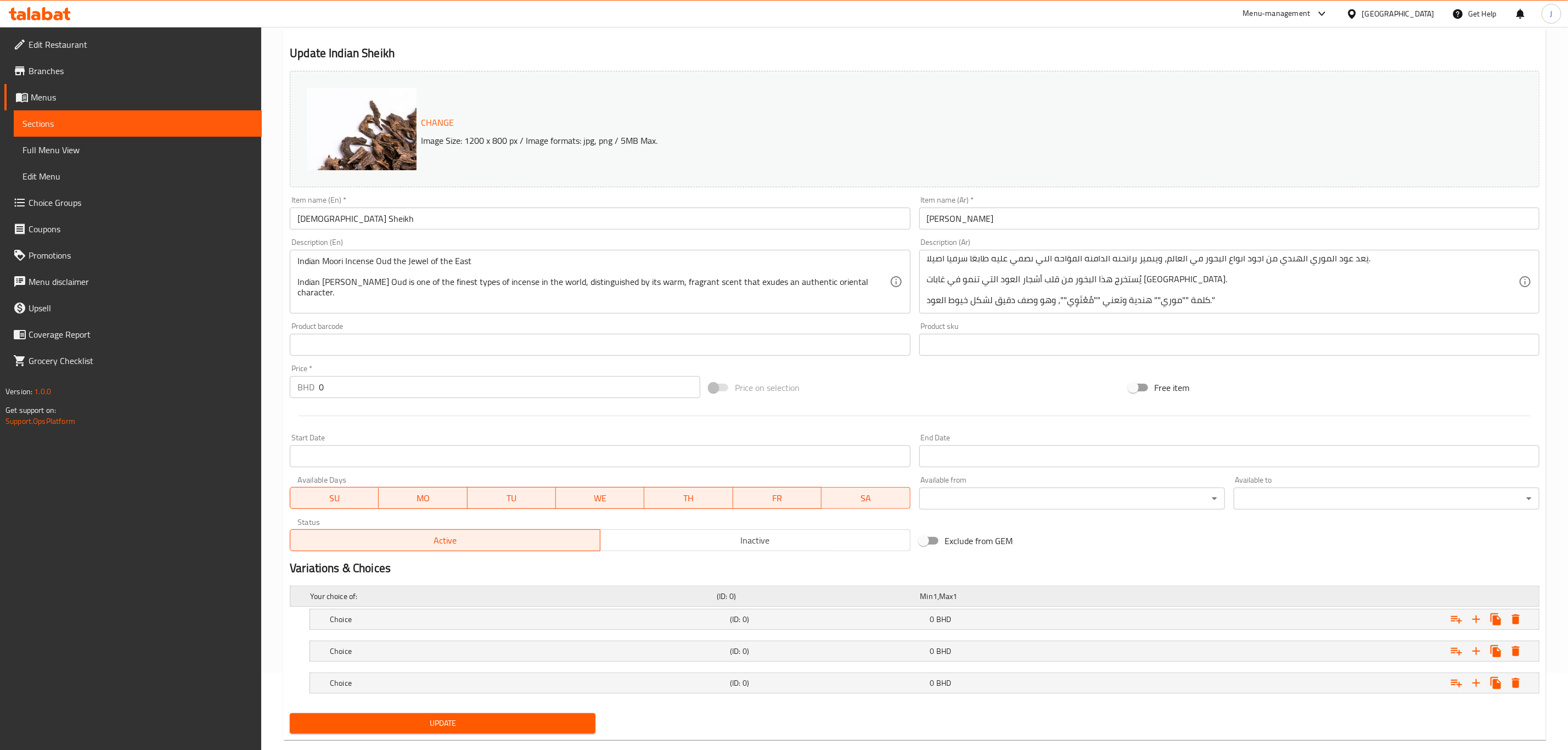
scroll to position [99, 0]
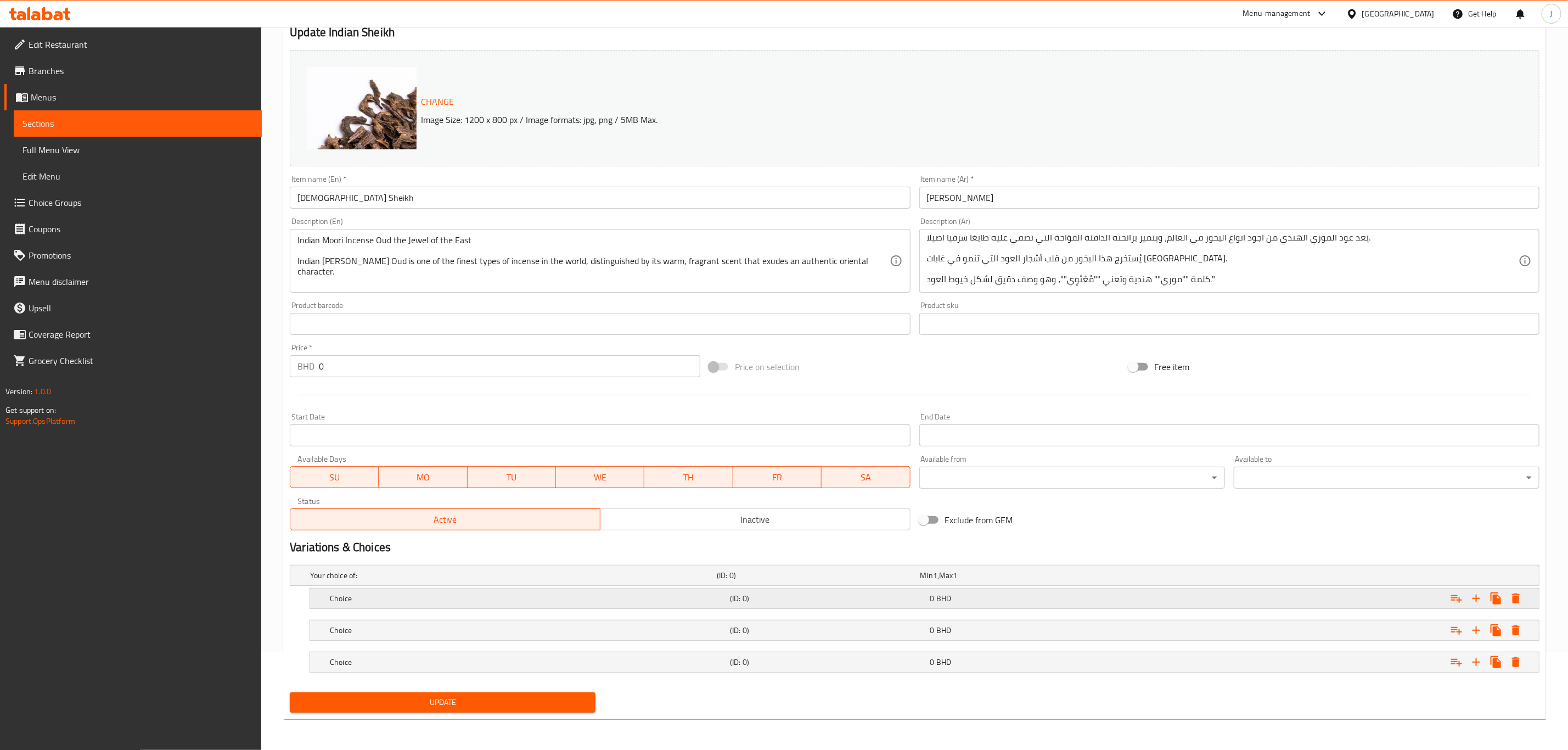
click at [403, 600] on h5 "Choice" at bounding box center [528, 598] width 396 height 11
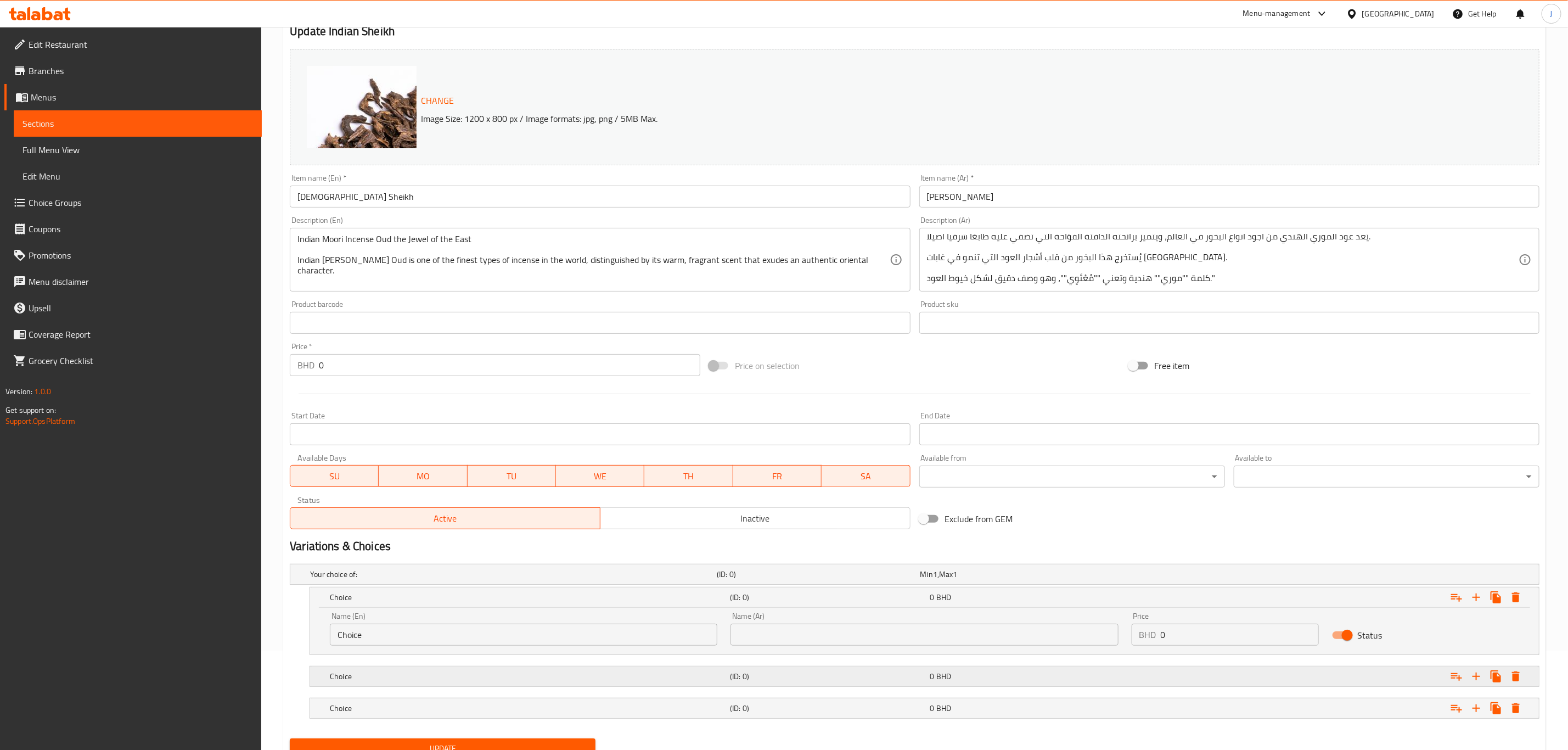
click at [388, 676] on h5 "Choice" at bounding box center [528, 676] width 396 height 11
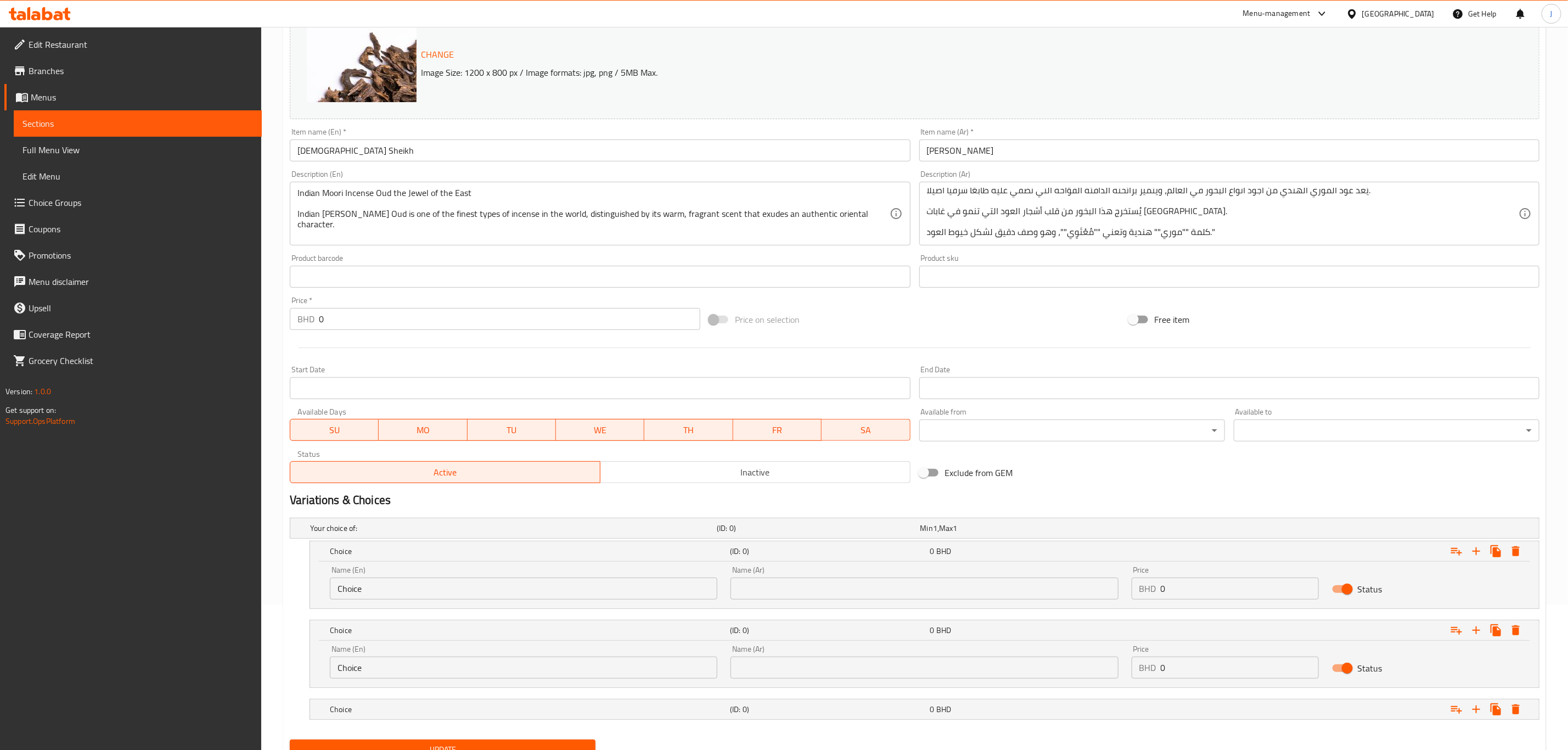
scroll to position [195, 0]
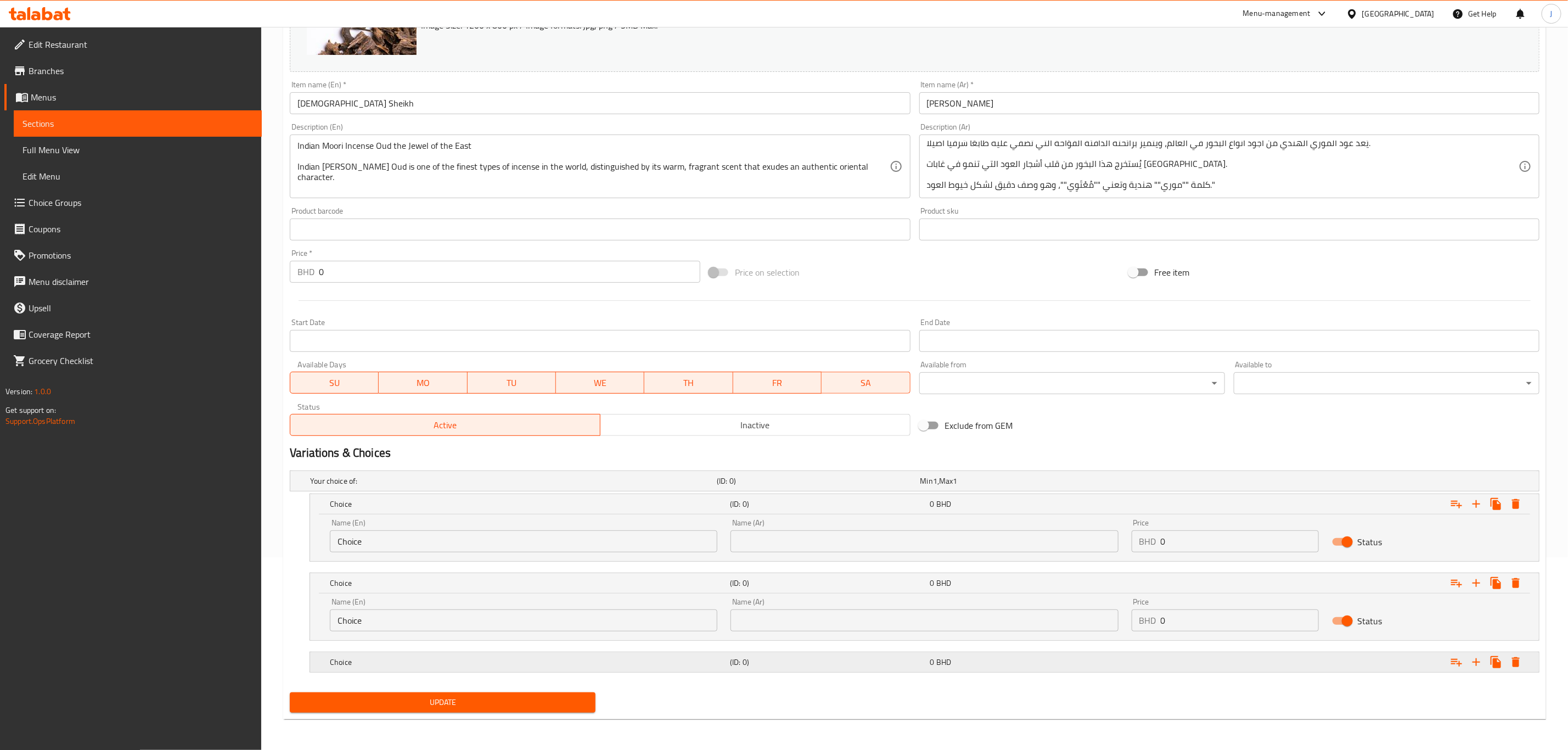
click at [396, 659] on h5 "Choice" at bounding box center [528, 662] width 396 height 11
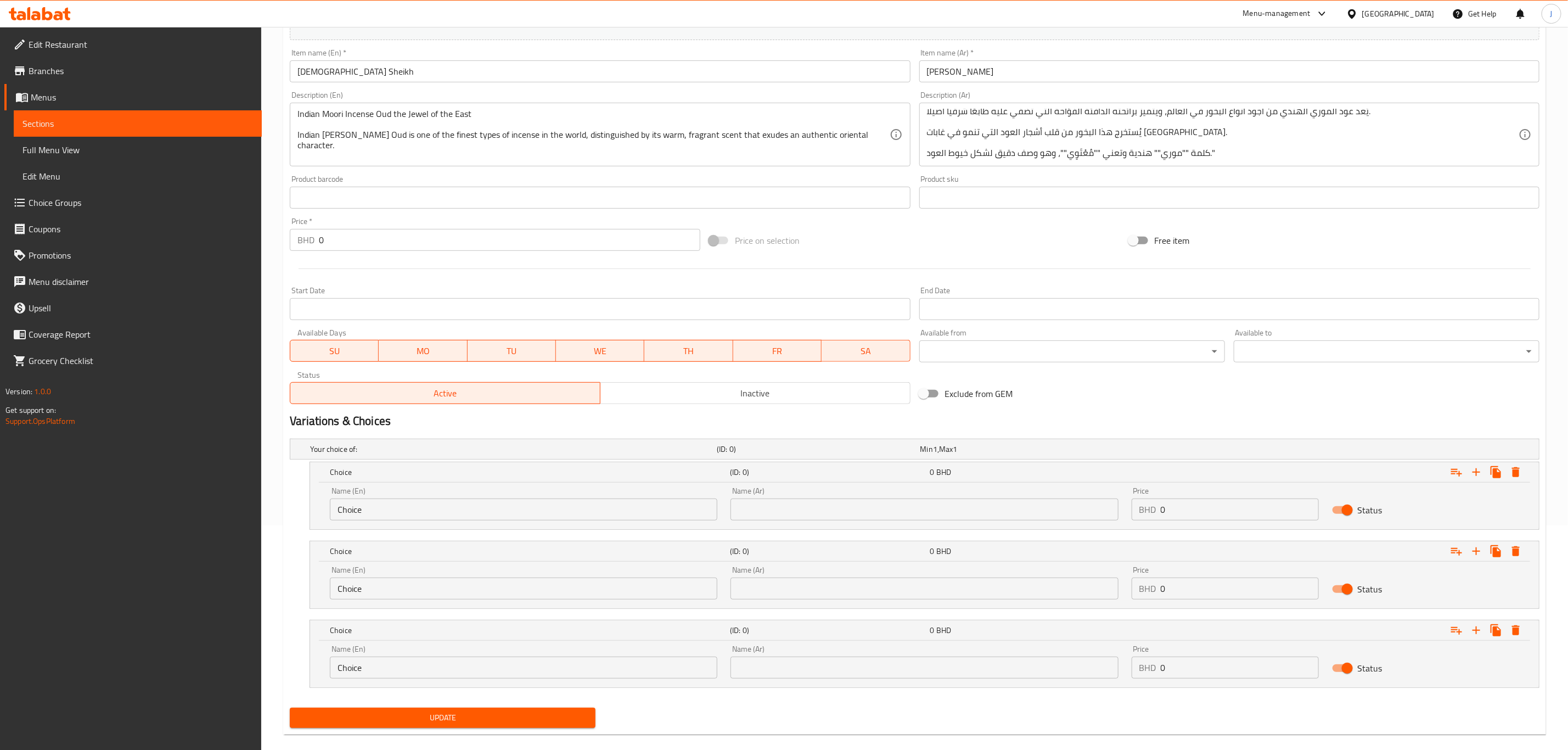
scroll to position [241, 0]
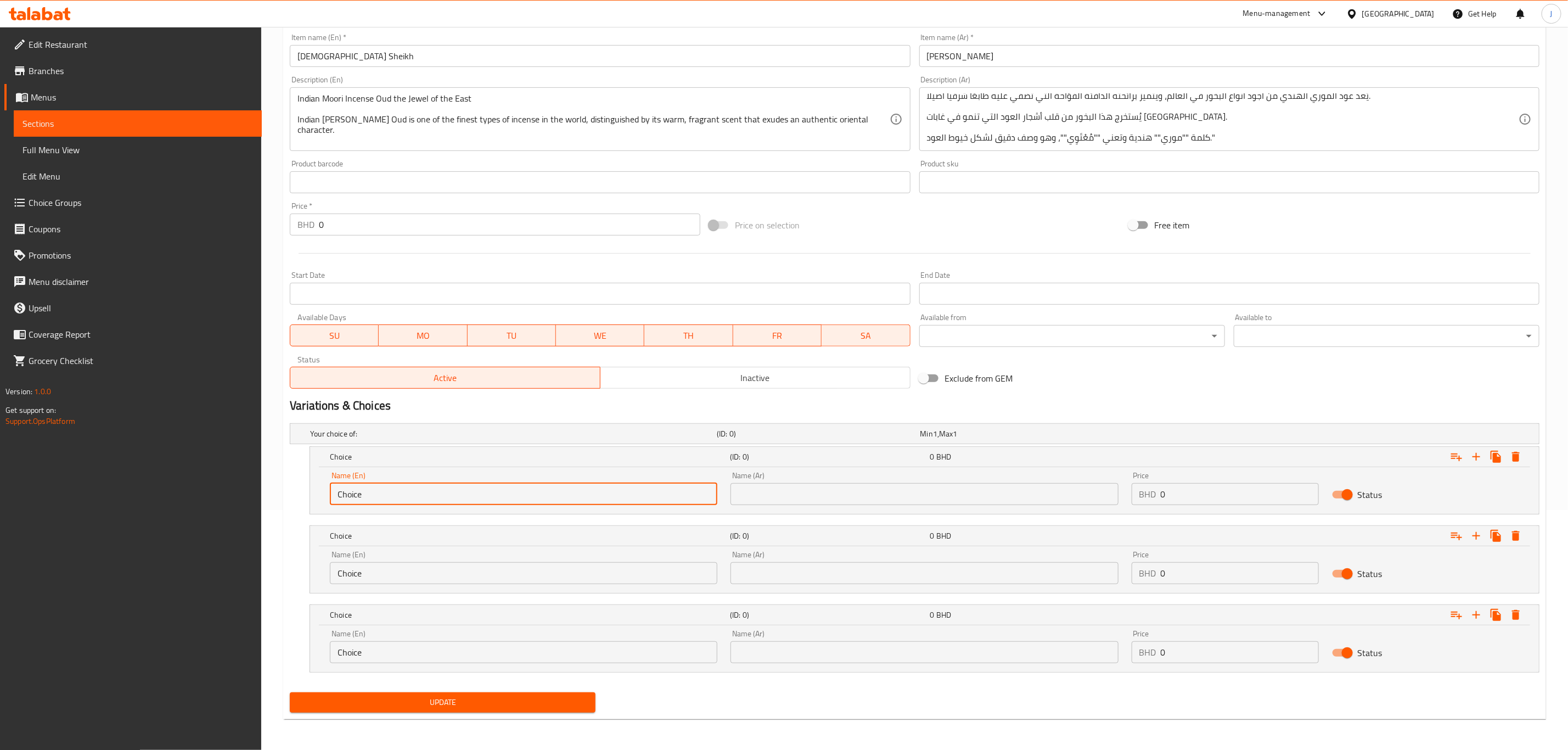
drag, startPoint x: 419, startPoint y: 503, endPoint x: 277, endPoint y: 503, distance: 142.0
click at [277, 503] on div "Home / Restaurants management / Menus / Sections / item / update Oud & Incense …" at bounding box center [915, 268] width 1307 height 963
paste input "1 Tola ( 12 Grams)"
type input "1 Tola ( 12 Grams)"
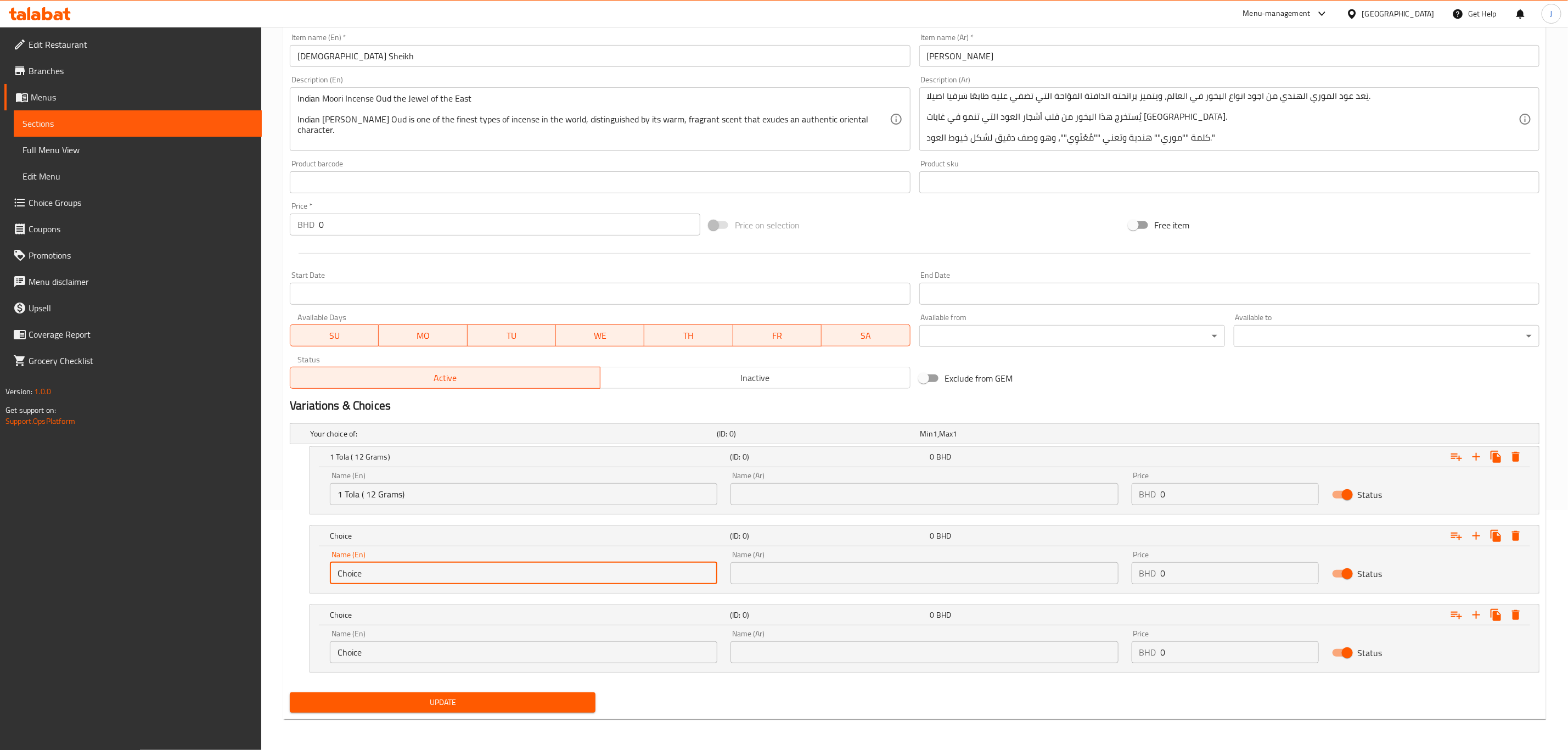
drag, startPoint x: 272, startPoint y: 574, endPoint x: 249, endPoint y: 571, distance: 23.2
click at [249, 571] on div "Edit Restaurant Branches Menus Sections Full Menu View Edit Menu Choice Groups …" at bounding box center [784, 268] width 1568 height 963
paste input "2.5 Tola ( 30 Grams)"
type input "2.5 Tola ( 30 Grams)"
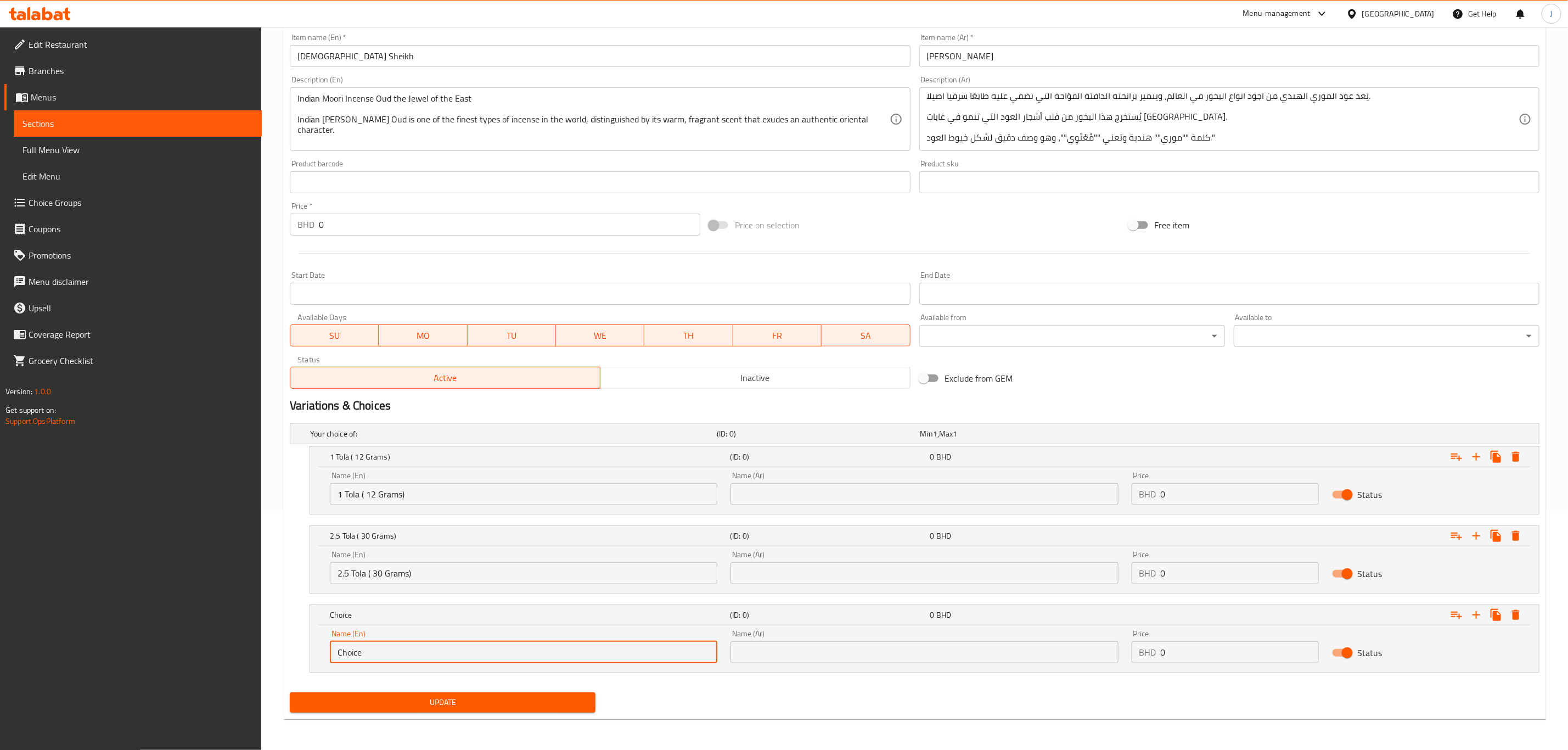
drag, startPoint x: 380, startPoint y: 658, endPoint x: 239, endPoint y: 646, distance: 141.5
click at [239, 646] on div "Edit Restaurant Branches Menus Sections Full Menu View Edit Menu Choice Groups …" at bounding box center [784, 268] width 1568 height 963
paste input "5 Tola ( 60 Grams)"
type input "5 Tola ( 60 Grams)"
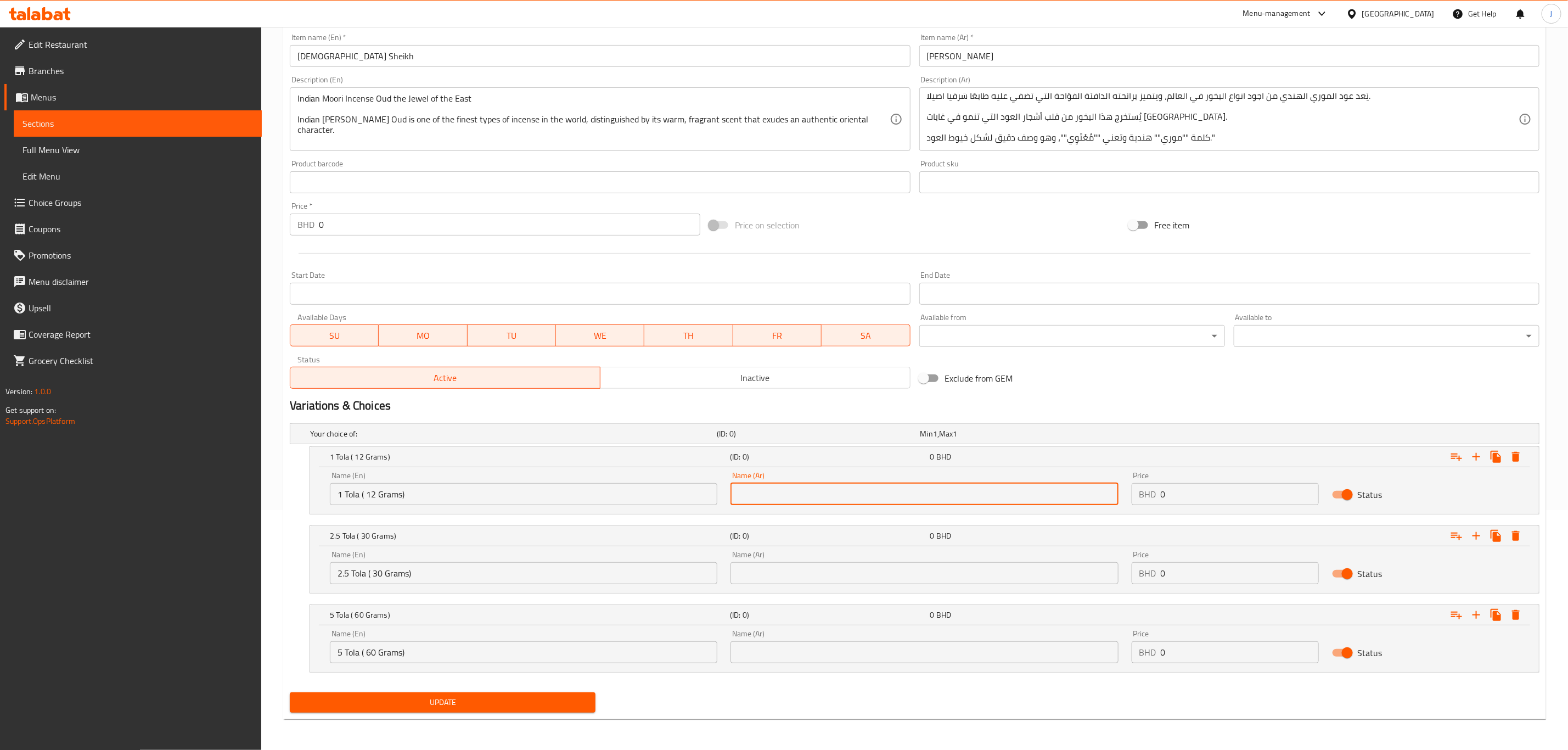
click at [863, 496] on input "text" at bounding box center [924, 494] width 387 height 22
paste input "1 تولة (12 جرام)"
type input "1 تولة (12 جرام)"
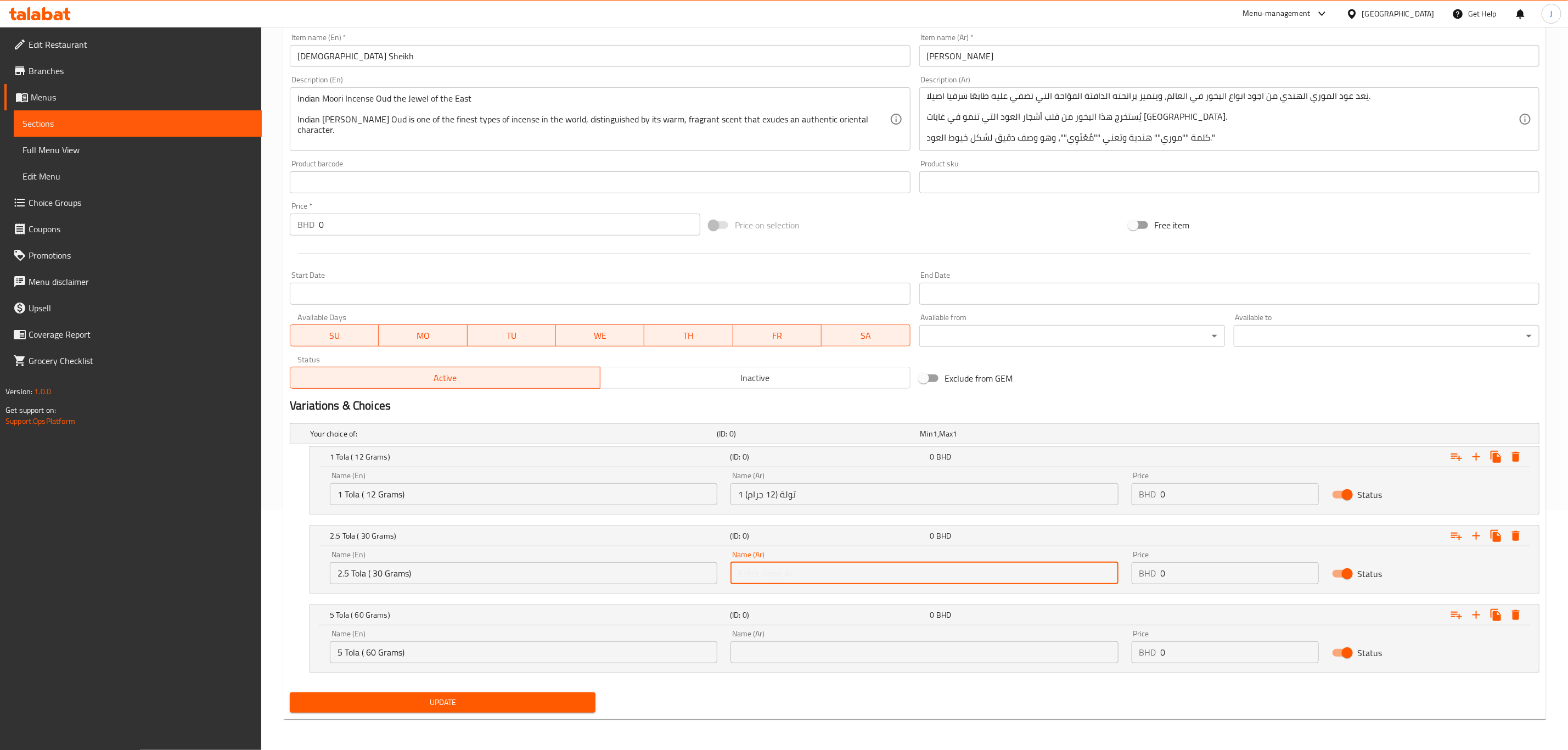
click at [809, 571] on input "text" at bounding box center [924, 573] width 387 height 22
paste input "2.5 تولة (30 جرام)"
type input "2.5 تولة (30 جرام)"
click at [850, 662] on input "text" at bounding box center [924, 652] width 387 height 22
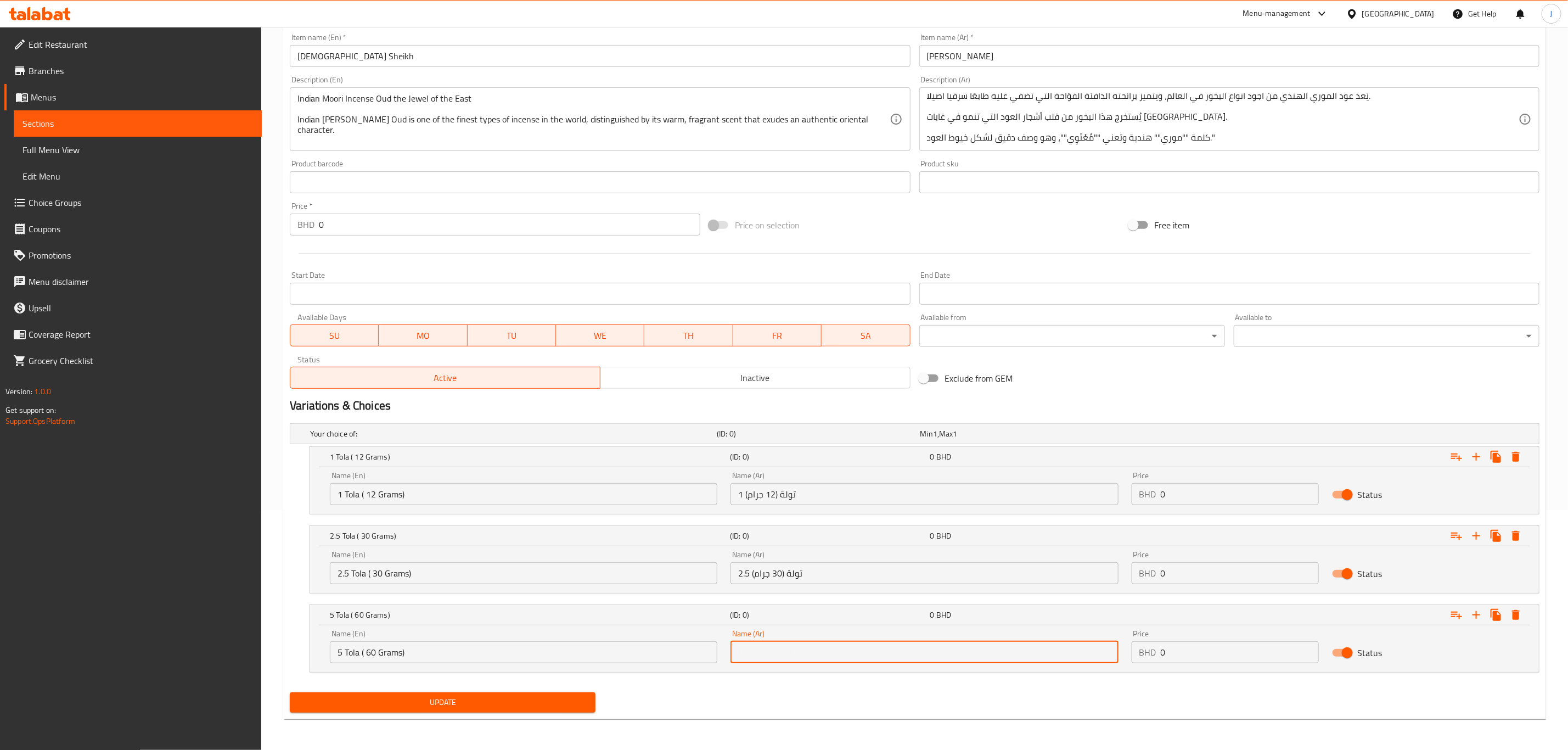
paste input "5 تولة (60 جرام)"
type input "5 تولة (60 جرام)"
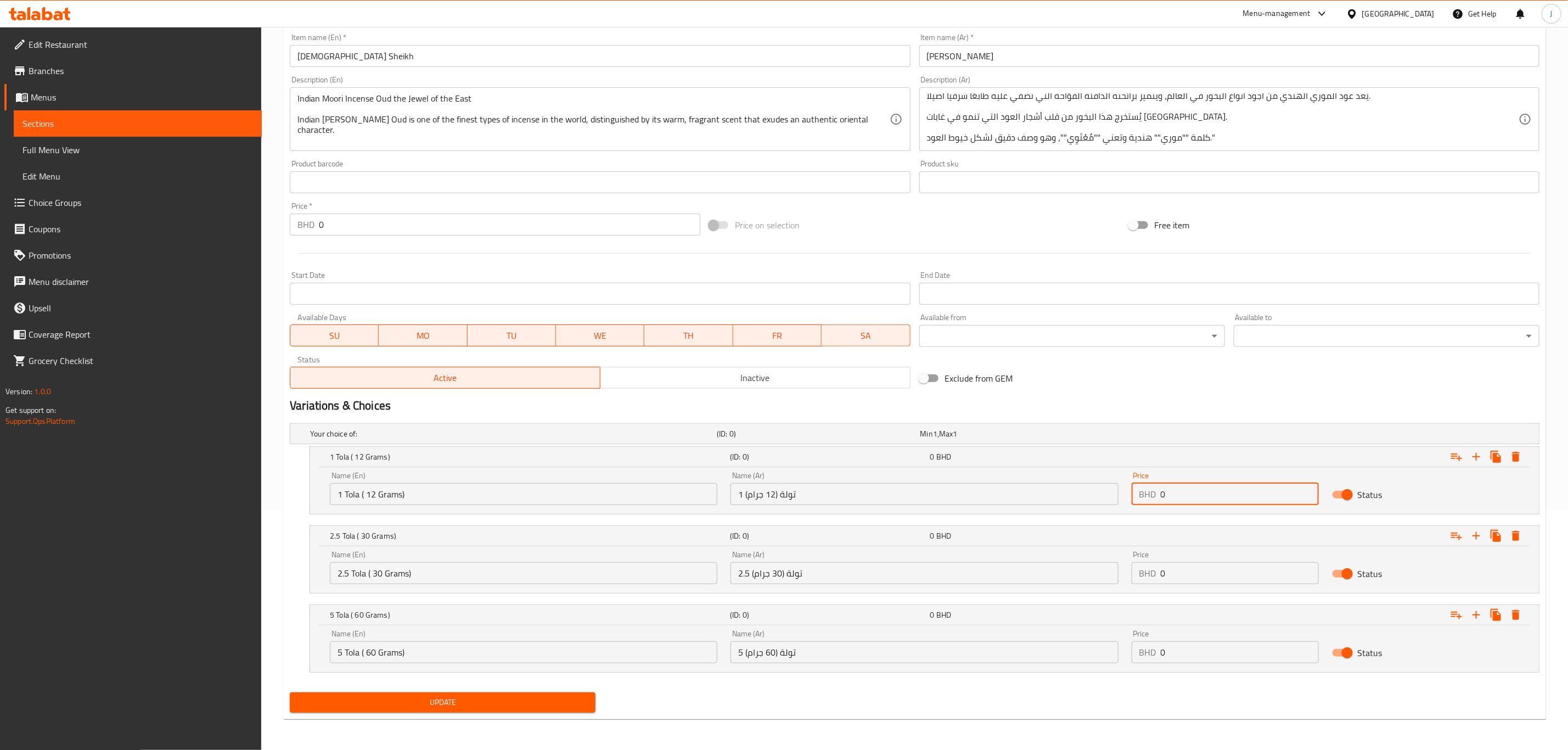
drag, startPoint x: 1178, startPoint y: 490, endPoint x: 1064, endPoint y: 485, distance: 114.1
click at [1064, 485] on div "Name (En) 1 Tola ( 12 Grams) Name (En) Name (Ar) 1 تولة (12 جرام) Name (Ar) Pri…" at bounding box center [925, 489] width 1203 height 47
paste input "36.00"
type input "36.000"
click at [1094, 574] on div "Name (En) 2.5 Tola ( 30 Grams) Name (En) Name (Ar) 2.5 تولة (30 جرام) Name (Ar)…" at bounding box center [925, 567] width 1203 height 47
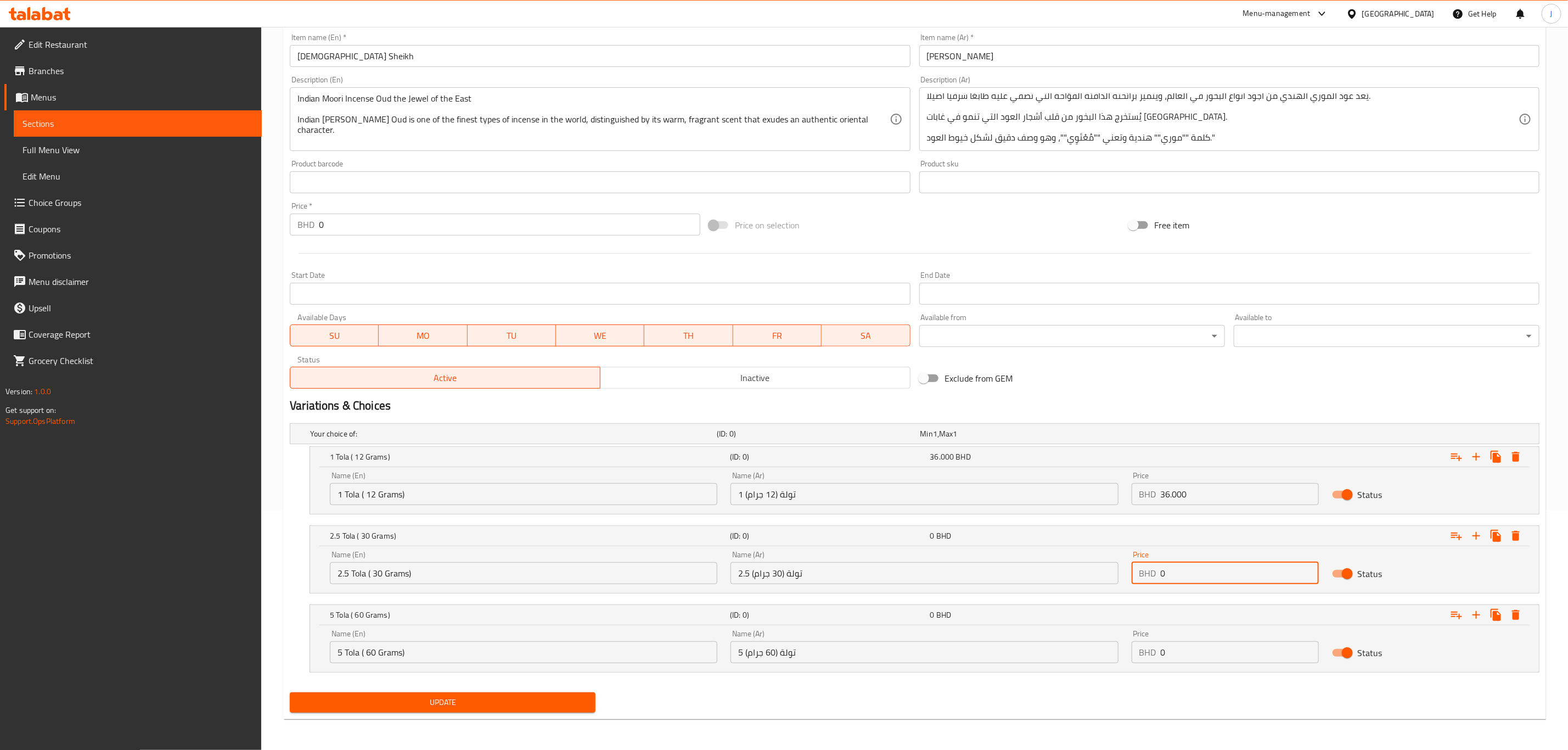
paste input "81.00"
type input "81.000"
drag, startPoint x: 1213, startPoint y: 654, endPoint x: 1041, endPoint y: 639, distance: 172.7
click at [1041, 639] on div "Name (En) 5 Tola ( 60 Grams) Name (En) Name (Ar) 5 تولة (60 جرام) Name (Ar) Pri…" at bounding box center [925, 646] width 1203 height 47
paste input "81.00"
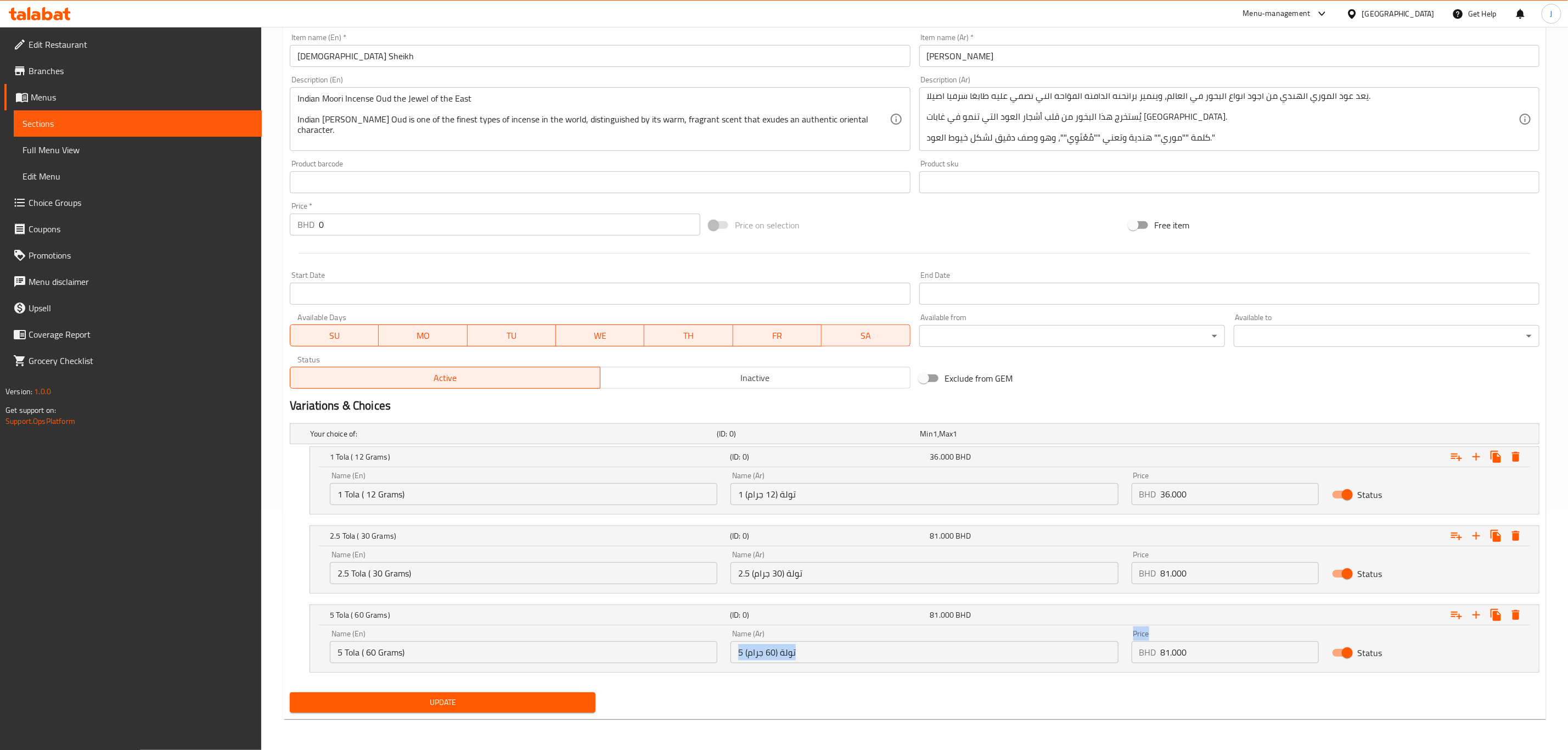
drag, startPoint x: 1220, startPoint y: 636, endPoint x: 1079, endPoint y: 644, distance: 141.2
click at [1059, 644] on div "Name (En) 5 Tola ( 60 Grams) Name (En) Name (Ar) 5 تولة (60 جرام) Name (Ar) Pri…" at bounding box center [925, 646] width 1203 height 47
copy div "Name (Ar) Price"
drag, startPoint x: 1195, startPoint y: 659, endPoint x: 1105, endPoint y: 652, distance: 90.3
click at [1105, 652] on div "Name (En) 5 Tola ( 60 Grams) Name (En) Name (Ar) 5 تولة (60 جرام) Name (Ar) Pri…" at bounding box center [925, 646] width 1203 height 47
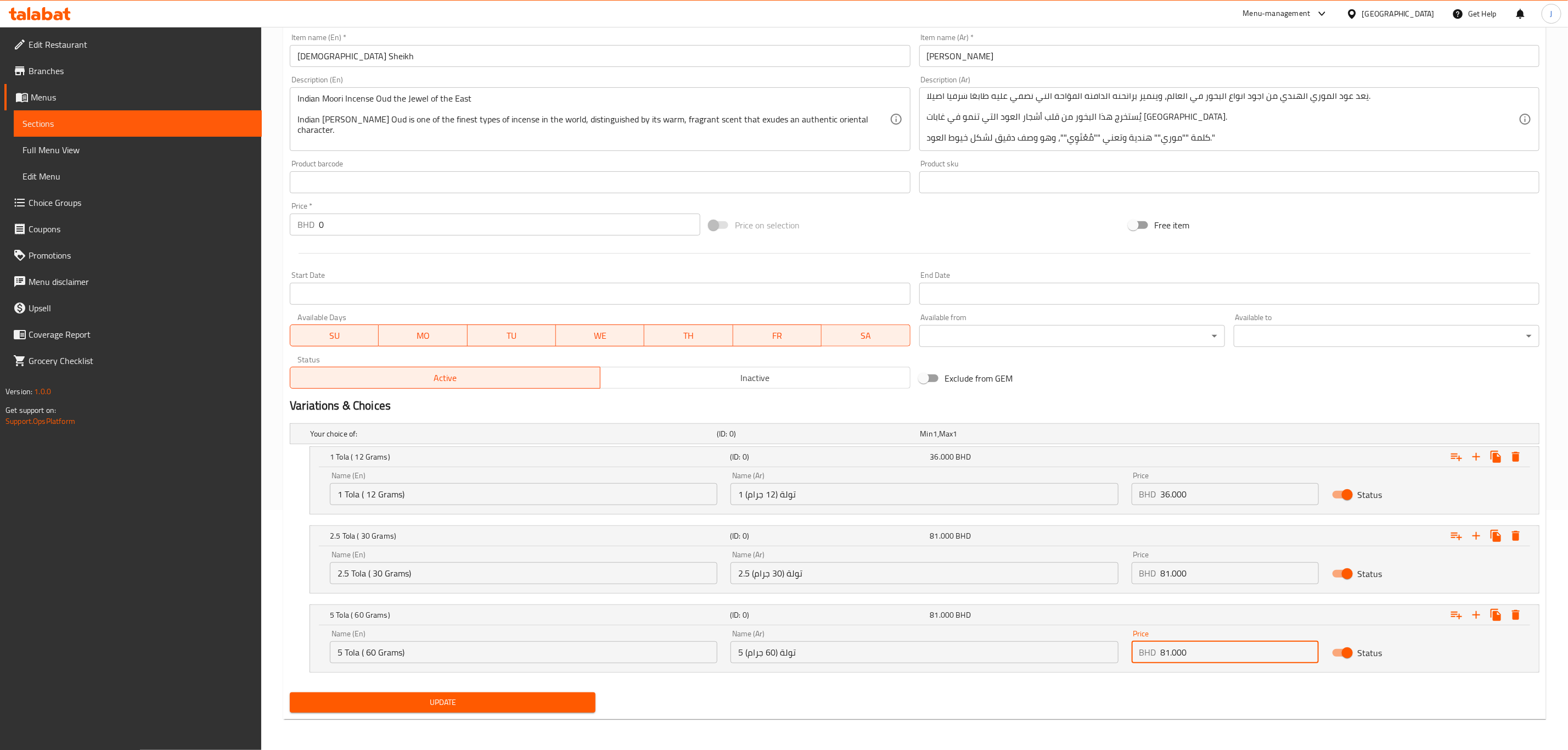
paste input "144"
type input "144.000"
click at [461, 703] on span "Update" at bounding box center [443, 702] width 288 height 14
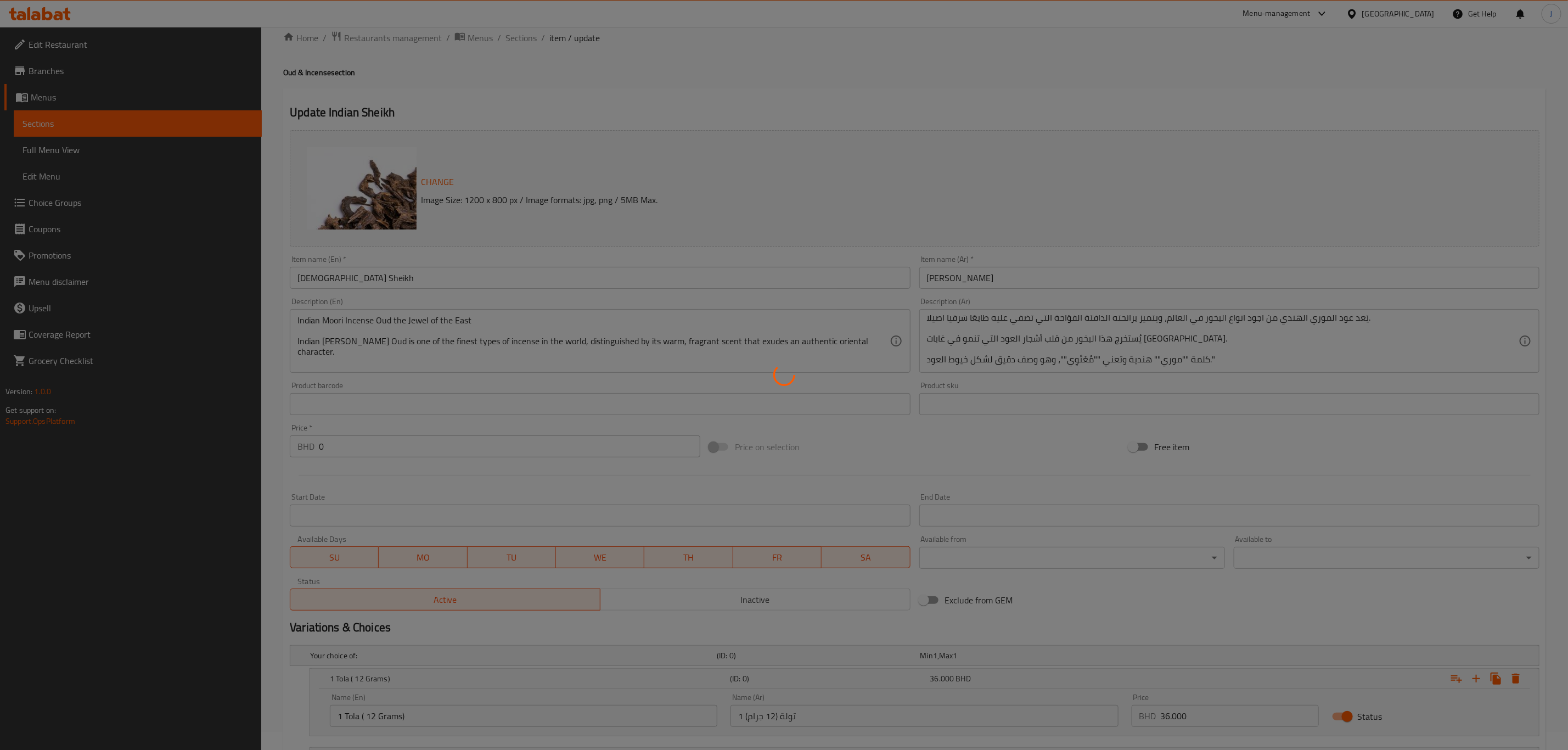
scroll to position [0, 0]
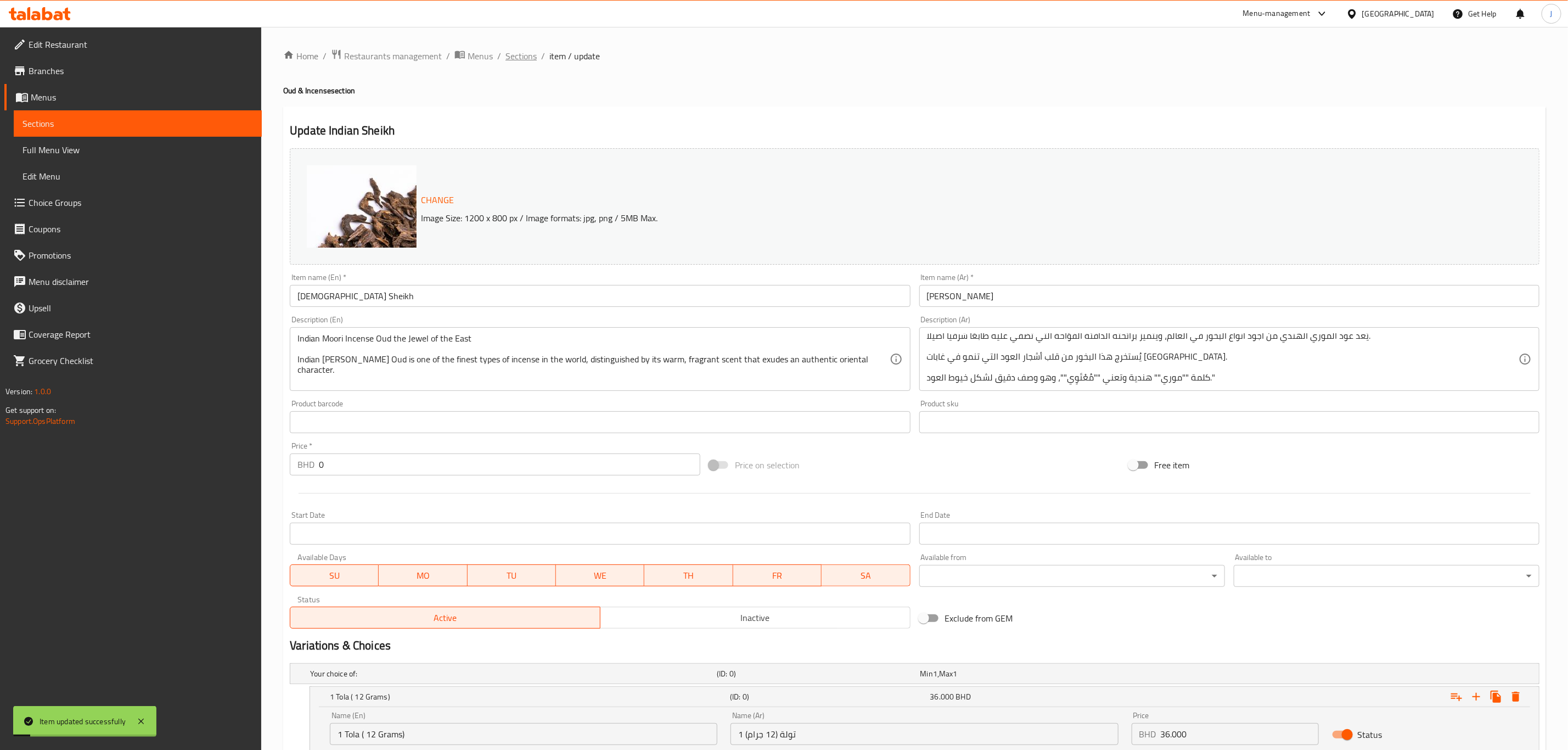
click at [522, 55] on span "Sections" at bounding box center [521, 55] width 31 height 13
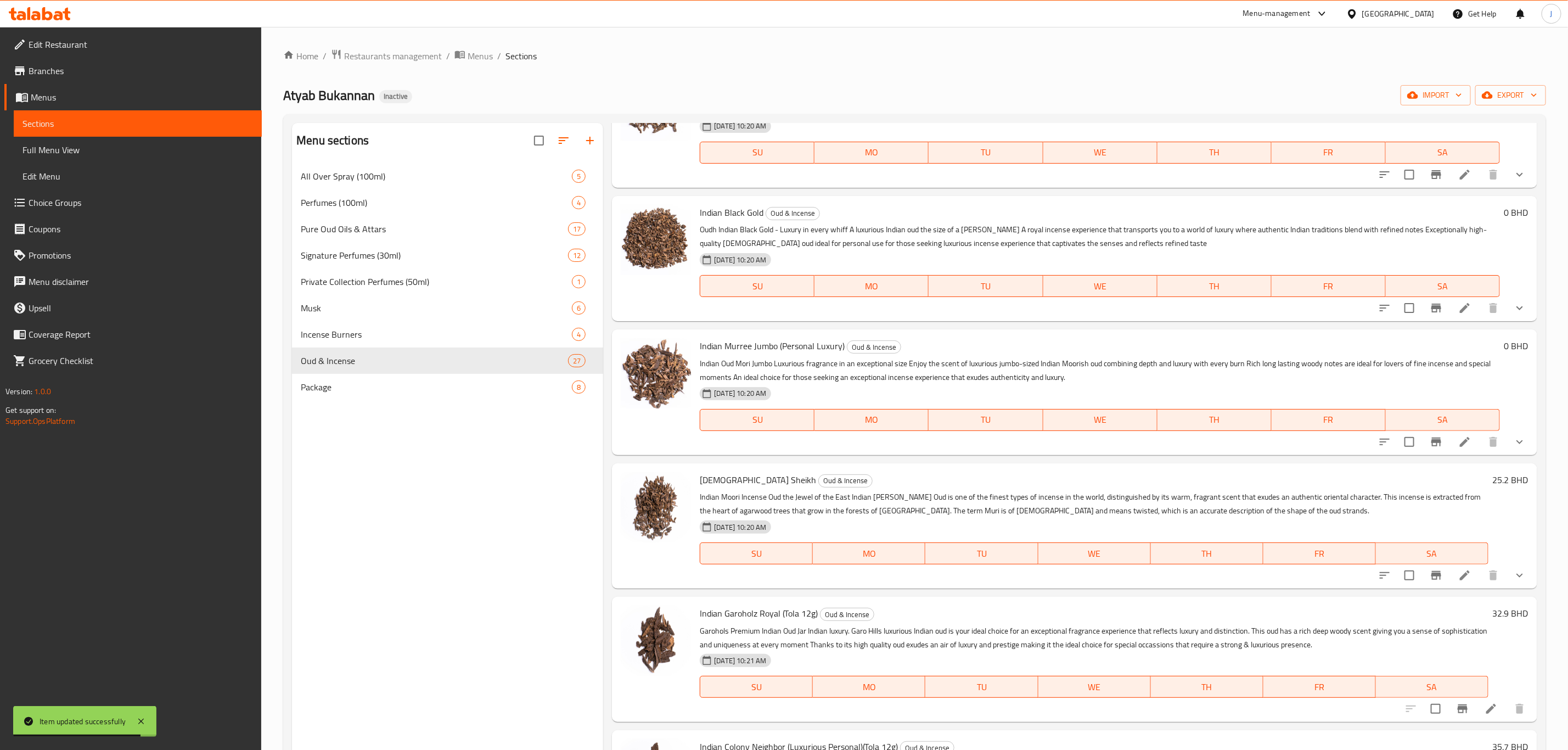
scroll to position [824, 0]
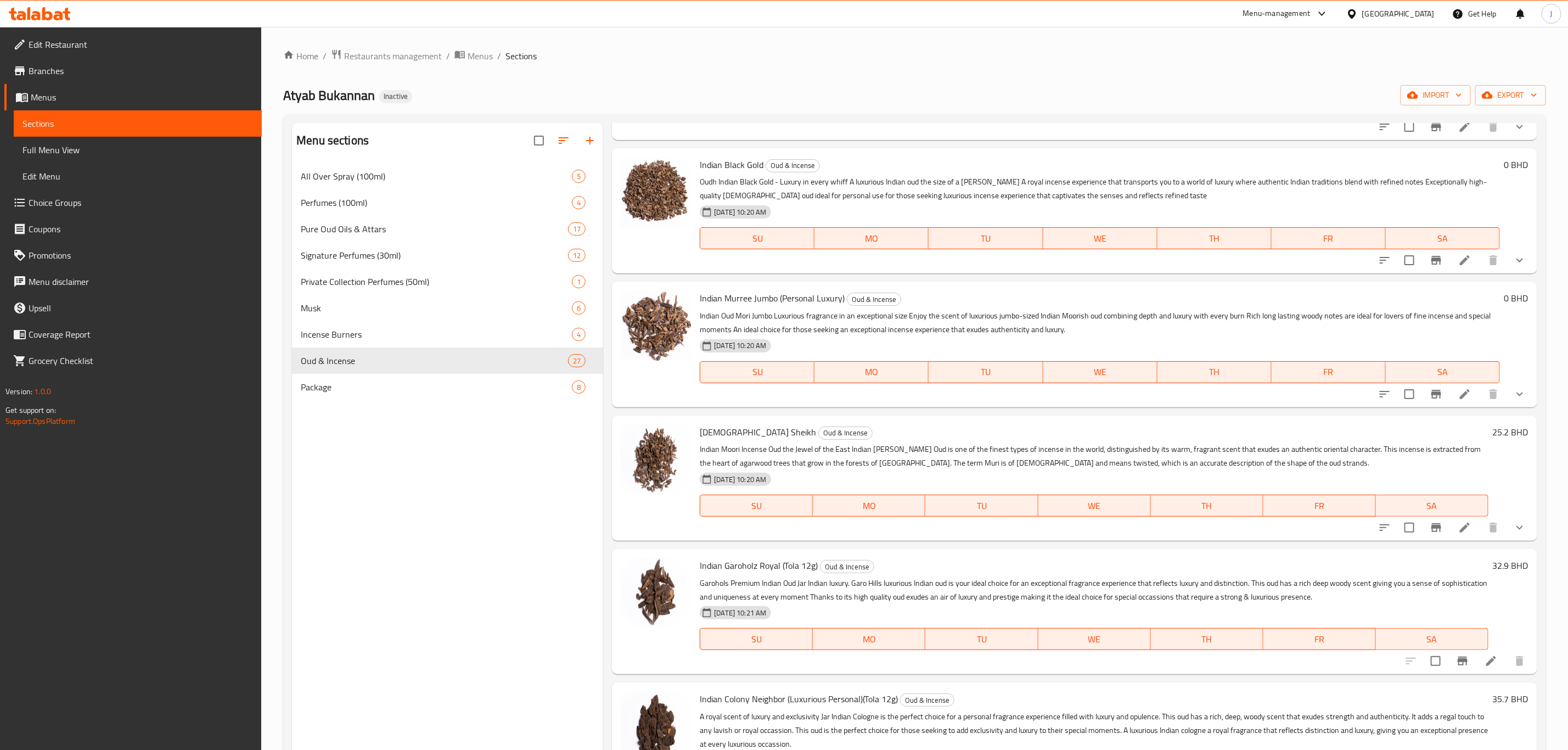
click at [1485, 654] on icon at bounding box center [1491, 660] width 13 height 13
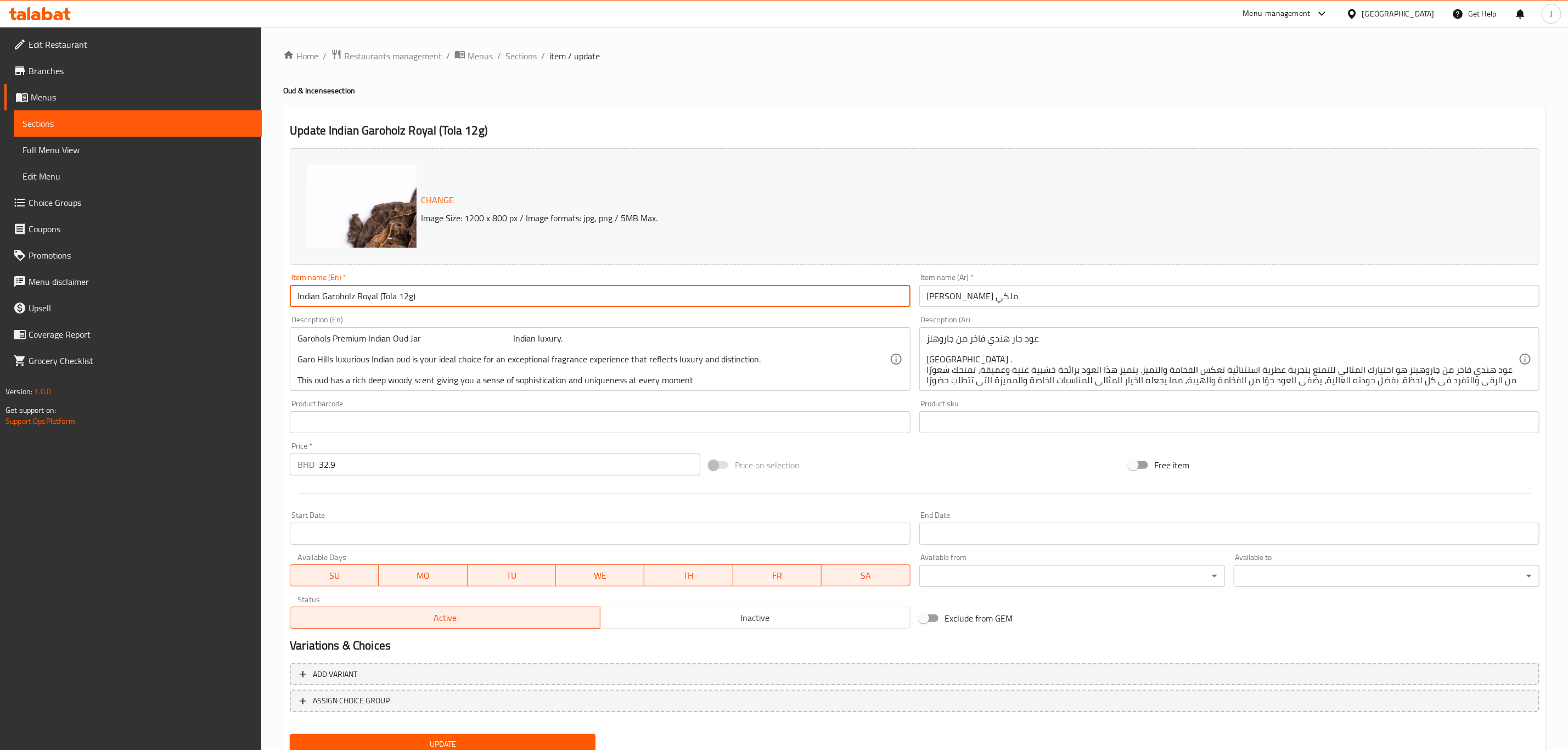
drag, startPoint x: 447, startPoint y: 292, endPoint x: 377, endPoint y: 300, distance: 70.5
click at [377, 300] on input "Indian Garoholz Royal (Tola 12g)" at bounding box center [600, 296] width 620 height 22
drag, startPoint x: 407, startPoint y: 292, endPoint x: 272, endPoint y: 304, distance: 135.5
click at [272, 304] on div "Home / Restaurants management / Menus / Sections / item / update Oud & Incense …" at bounding box center [915, 409] width 1307 height 765
type input "Indian Garoholz Royal"
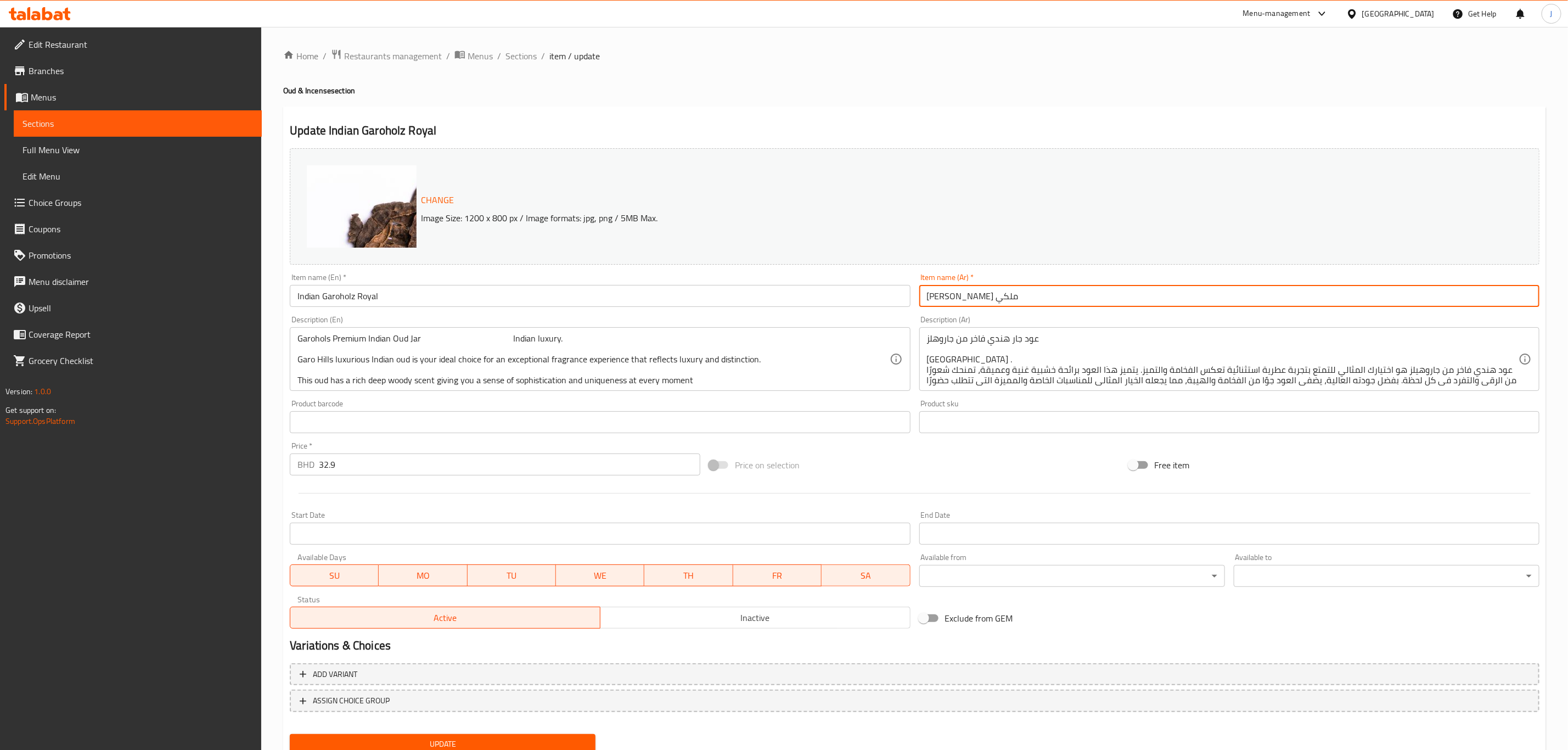
paste input "اروهولز رويال الهند"
drag, startPoint x: 986, startPoint y: 300, endPoint x: 873, endPoint y: 309, distance: 113.4
click at [873, 309] on div "Change Image Size: 1200 x 800 px / Image formats: jpg, png / 5MB Max. Item name…" at bounding box center [914, 388] width 1259 height 489
type input "غاروهولز رويال الهندي"
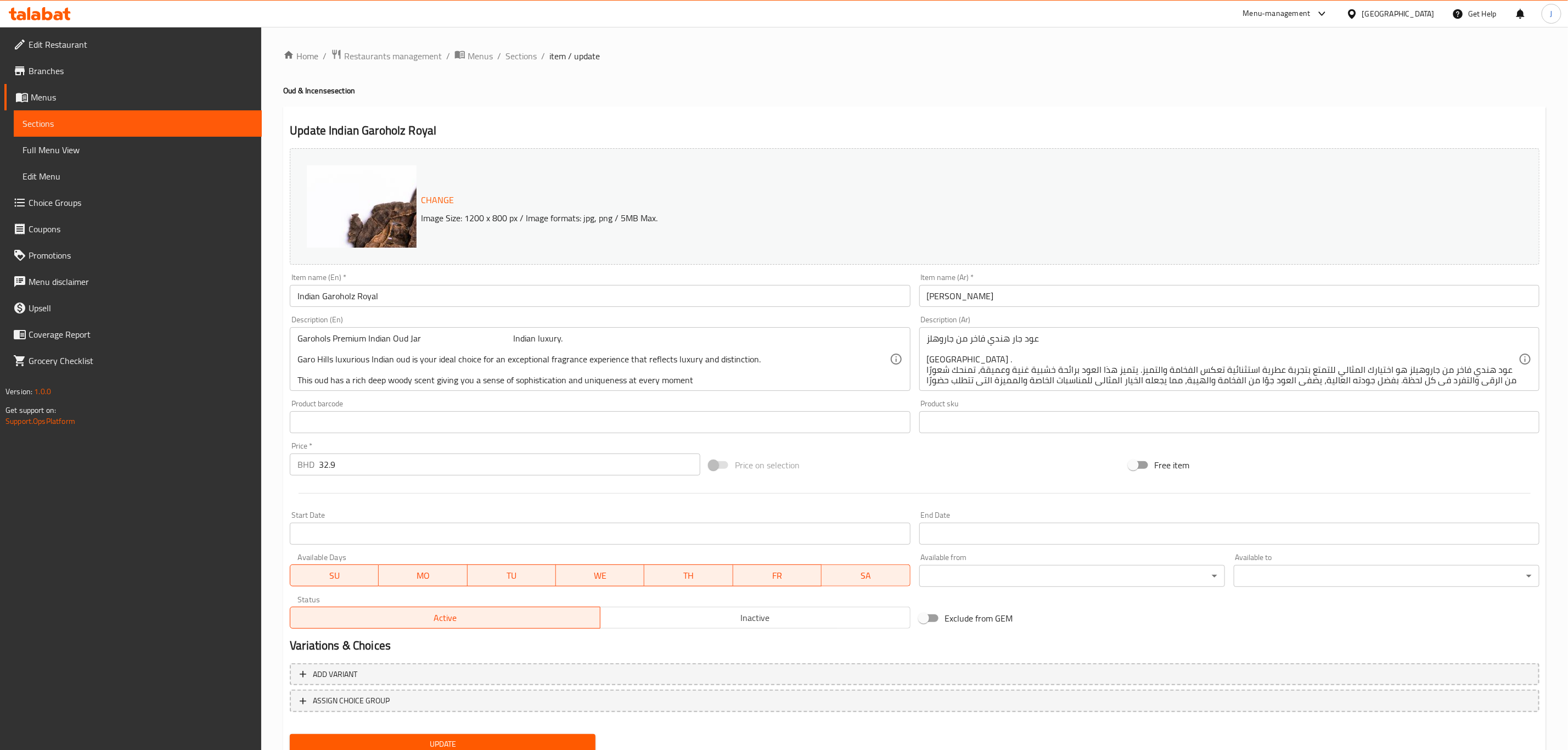
drag, startPoint x: 295, startPoint y: 340, endPoint x: 496, endPoint y: 371, distance: 203.4
click at [441, 377] on div "Garohols Premium Indian Oud Jar Indian luxury. Garo Hills luxurious Indian oud …" at bounding box center [600, 359] width 620 height 64
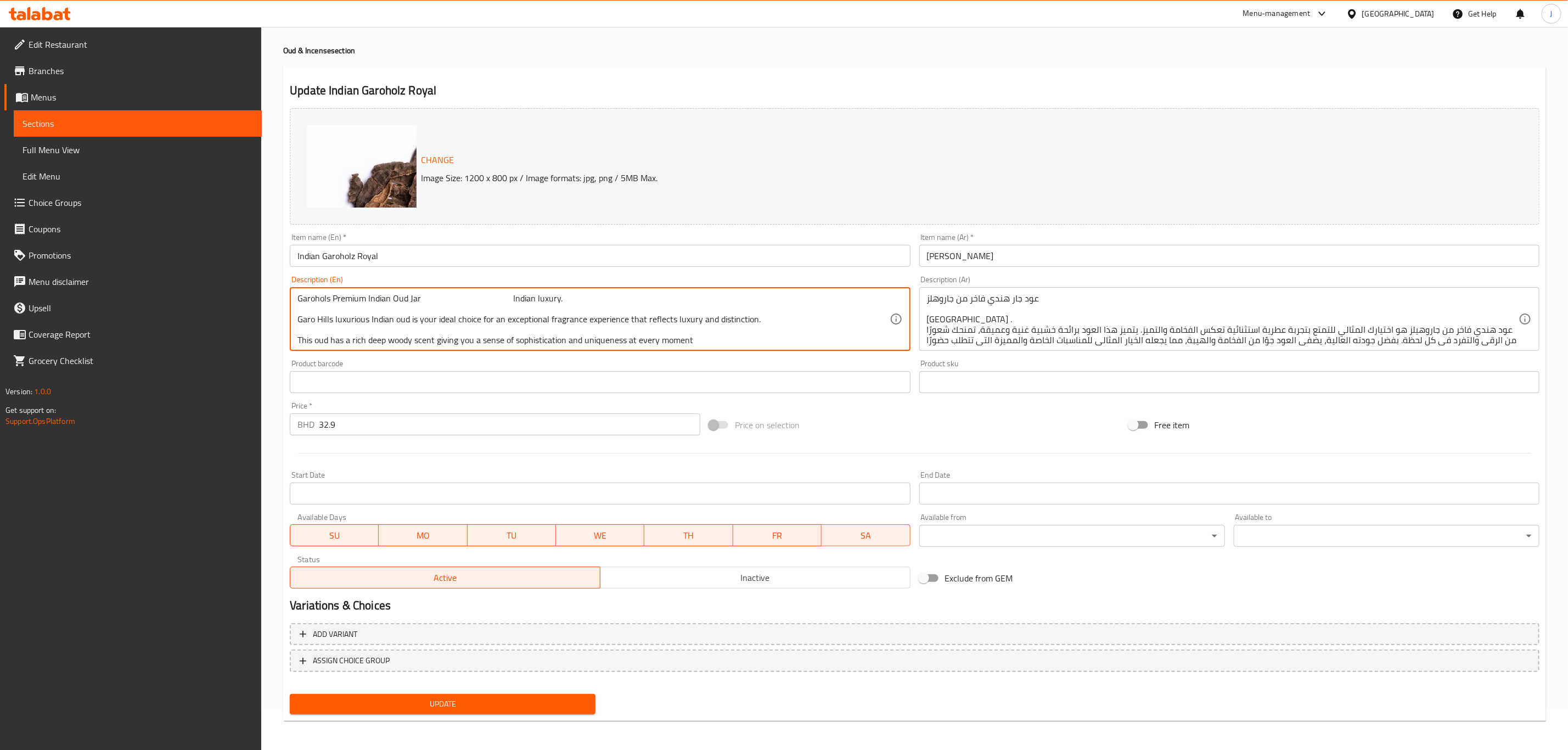
drag, startPoint x: 870, startPoint y: 336, endPoint x: 288, endPoint y: 298, distance: 583.2
click at [288, 298] on div "Description (En) Garohols Premium Indian Oud Jar Indian luxury. Garo Hills luxu…" at bounding box center [600, 313] width 629 height 84
type textarea "."
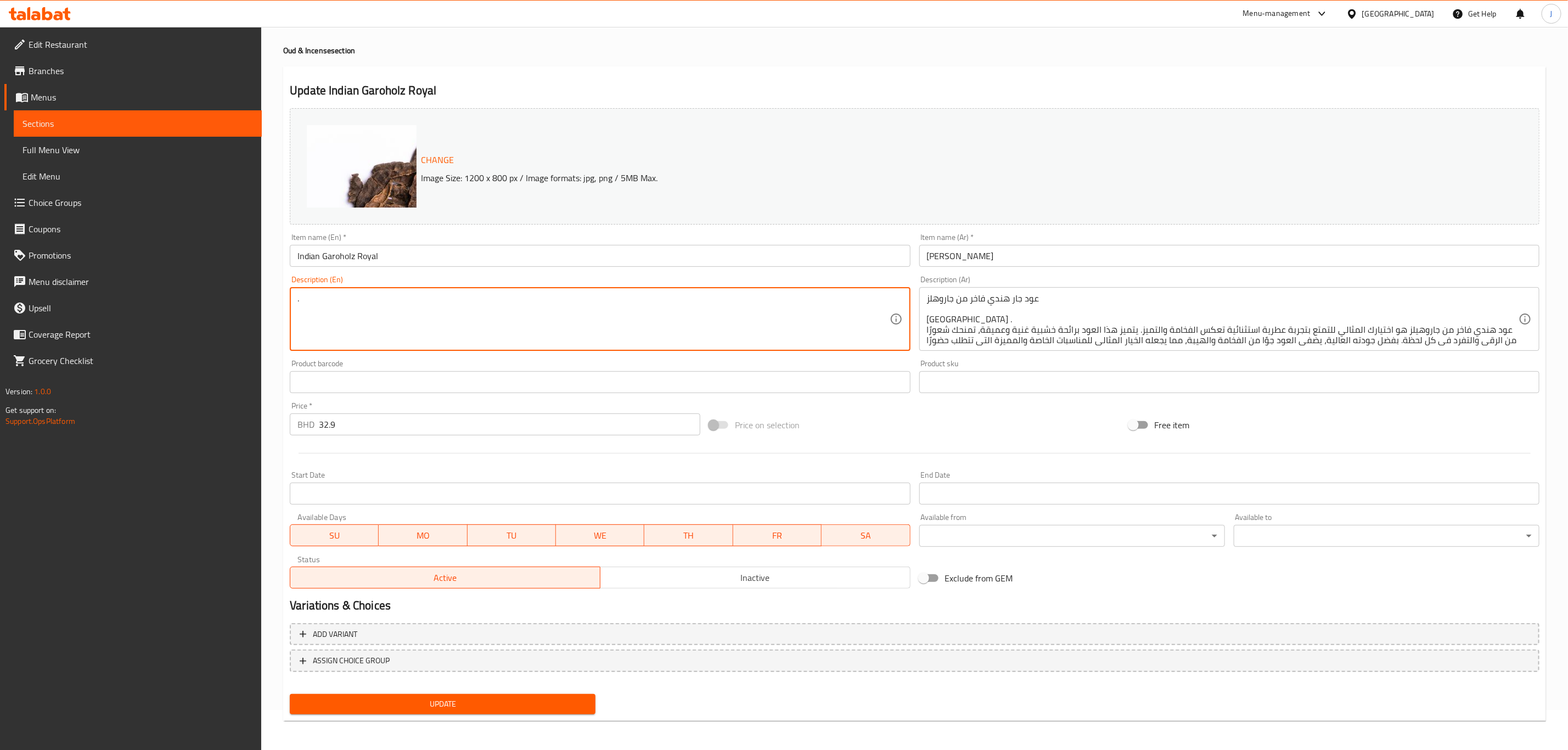
click at [308, 296] on textarea "." at bounding box center [593, 319] width 592 height 52
type textarea "Garohols Premium Indian Oud Jar Indian luxury. Garo Hills luxurious Indian oud …"
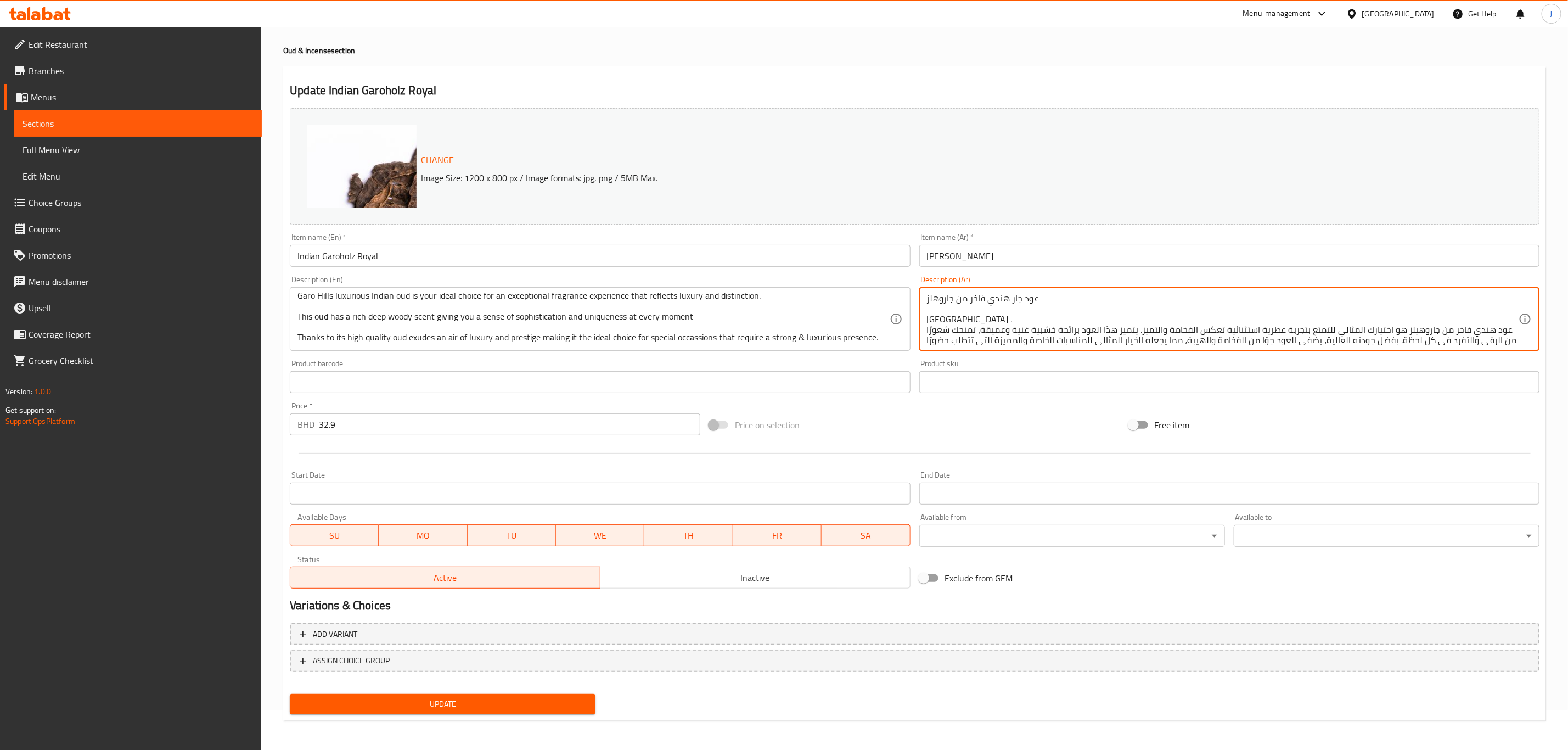
scroll to position [13, 0]
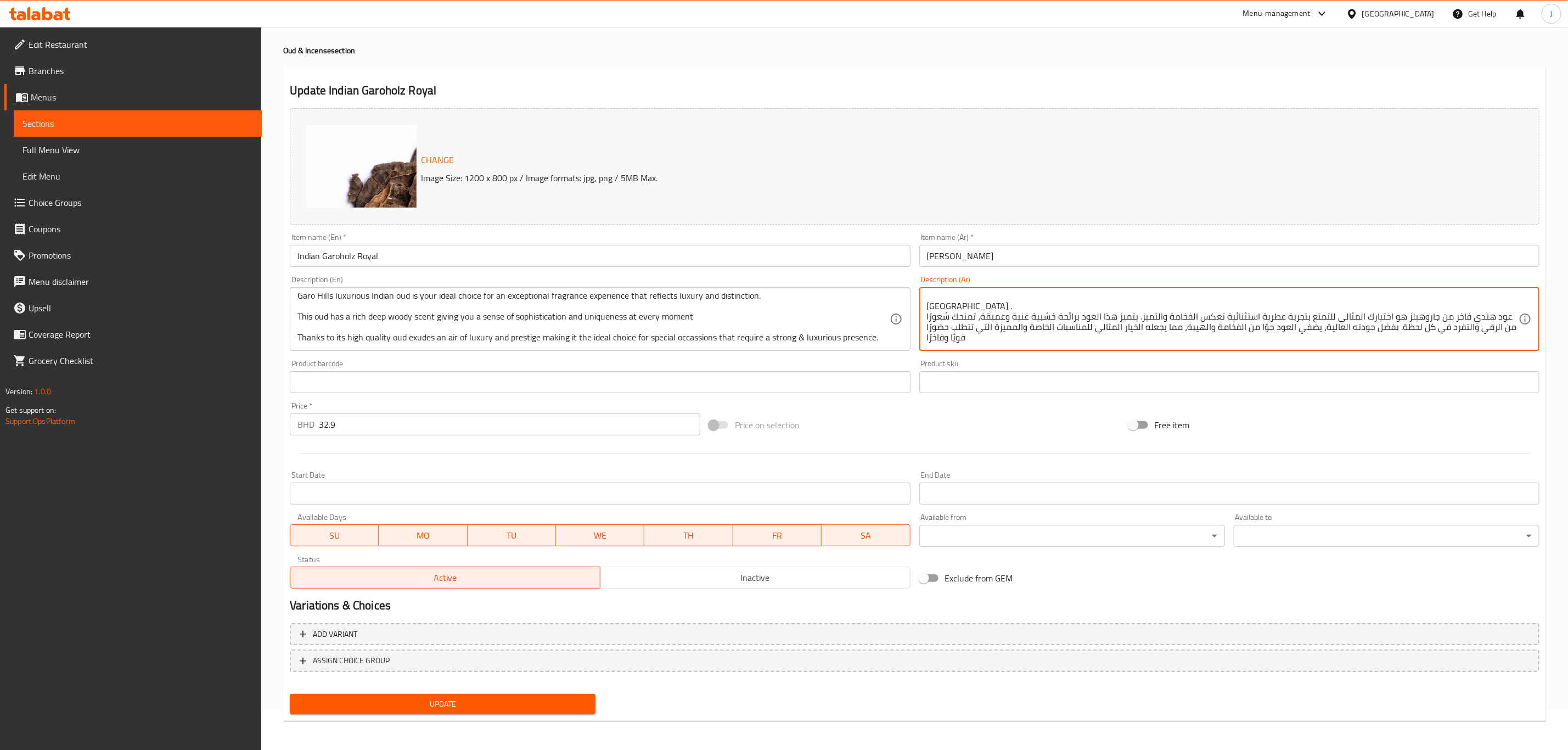
drag, startPoint x: 927, startPoint y: 295, endPoint x: 952, endPoint y: 350, distance: 60.4
type textarea "وفاخرًا"
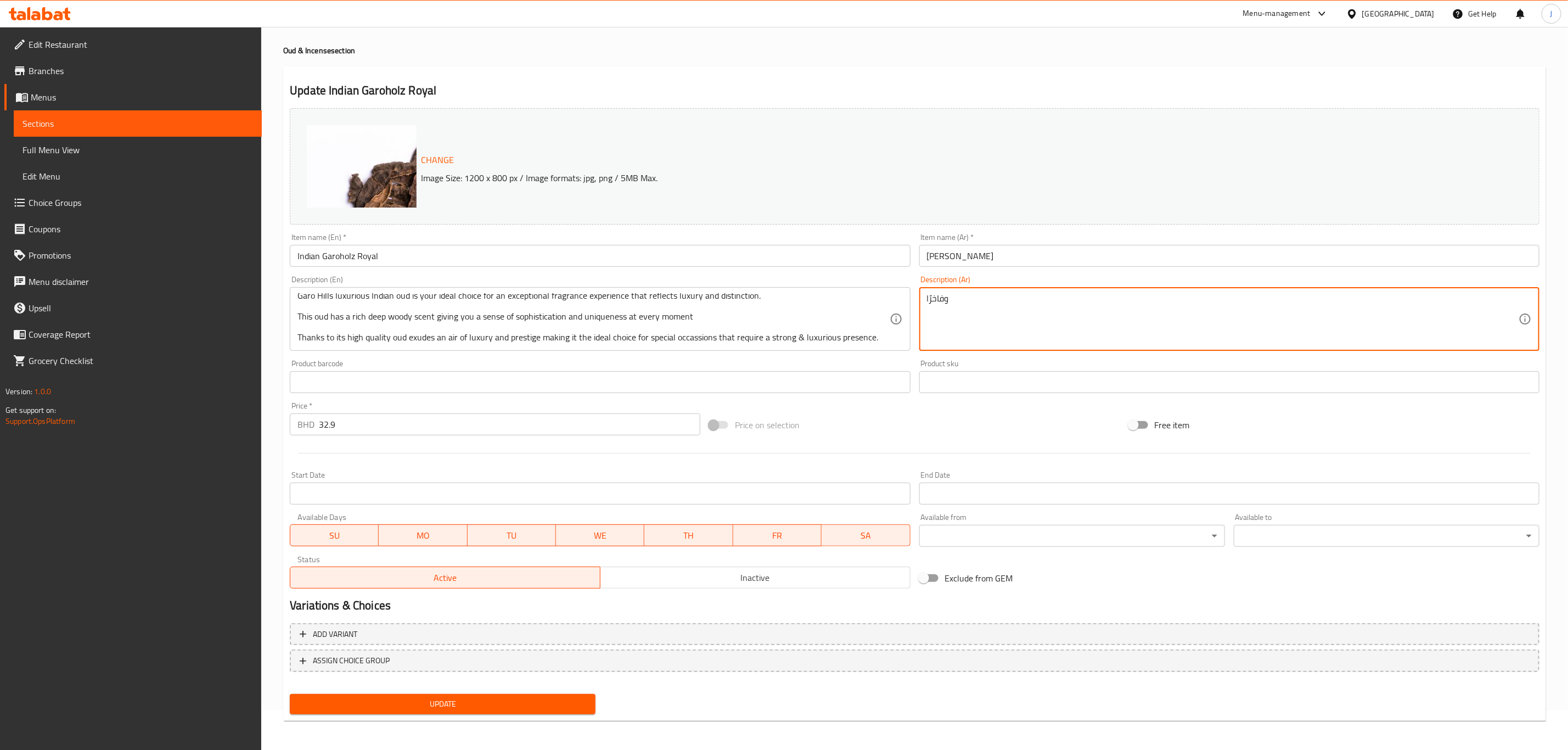
scroll to position [0, 0]
drag, startPoint x: 955, startPoint y: 295, endPoint x: 897, endPoint y: 300, distance: 58.2
click at [897, 300] on div "Change Image Size: 1200 x 800 px / Image formats: jpg, png / 5MB Max. Item name…" at bounding box center [914, 348] width 1259 height 489
paste textarea ""عود غاروهولز الهندي الفاخر، برطمان فاخر. عود غاروهولز الهندي الفاخر هو خيارك ا…"
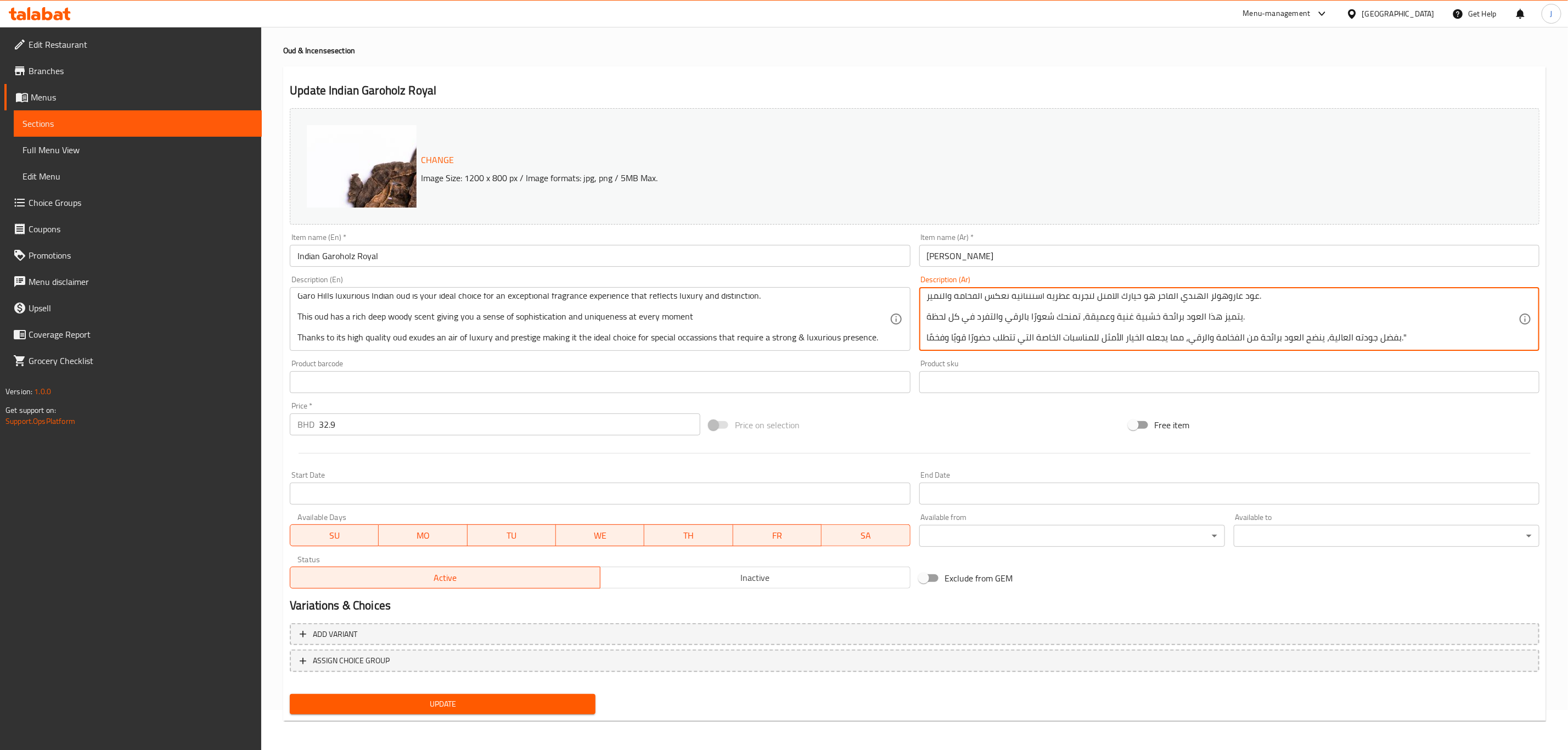
type textarea ""عود غاروهولز الهندي الفاخر، برطمان فاخر. عود غاروهولز الهندي الفاخر هو خيارك ا…"
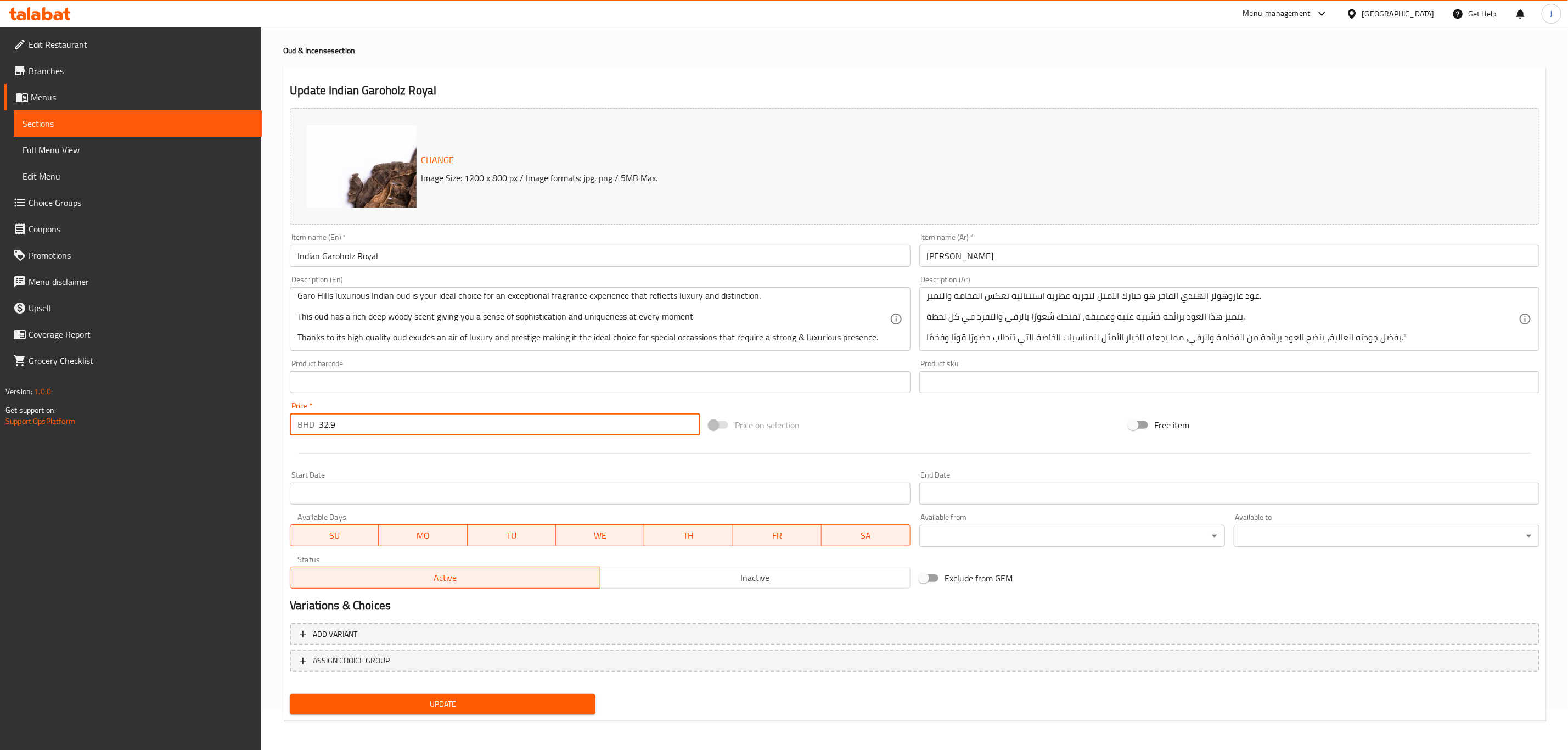
drag, startPoint x: 367, startPoint y: 425, endPoint x: 314, endPoint y: 428, distance: 53.1
click at [314, 428] on div "BHD 32.9 Price *" at bounding box center [495, 425] width 411 height 22
type input "0"
click at [331, 455] on div at bounding box center [914, 453] width 1259 height 27
click at [345, 633] on span "Add variant" at bounding box center [335, 634] width 44 height 14
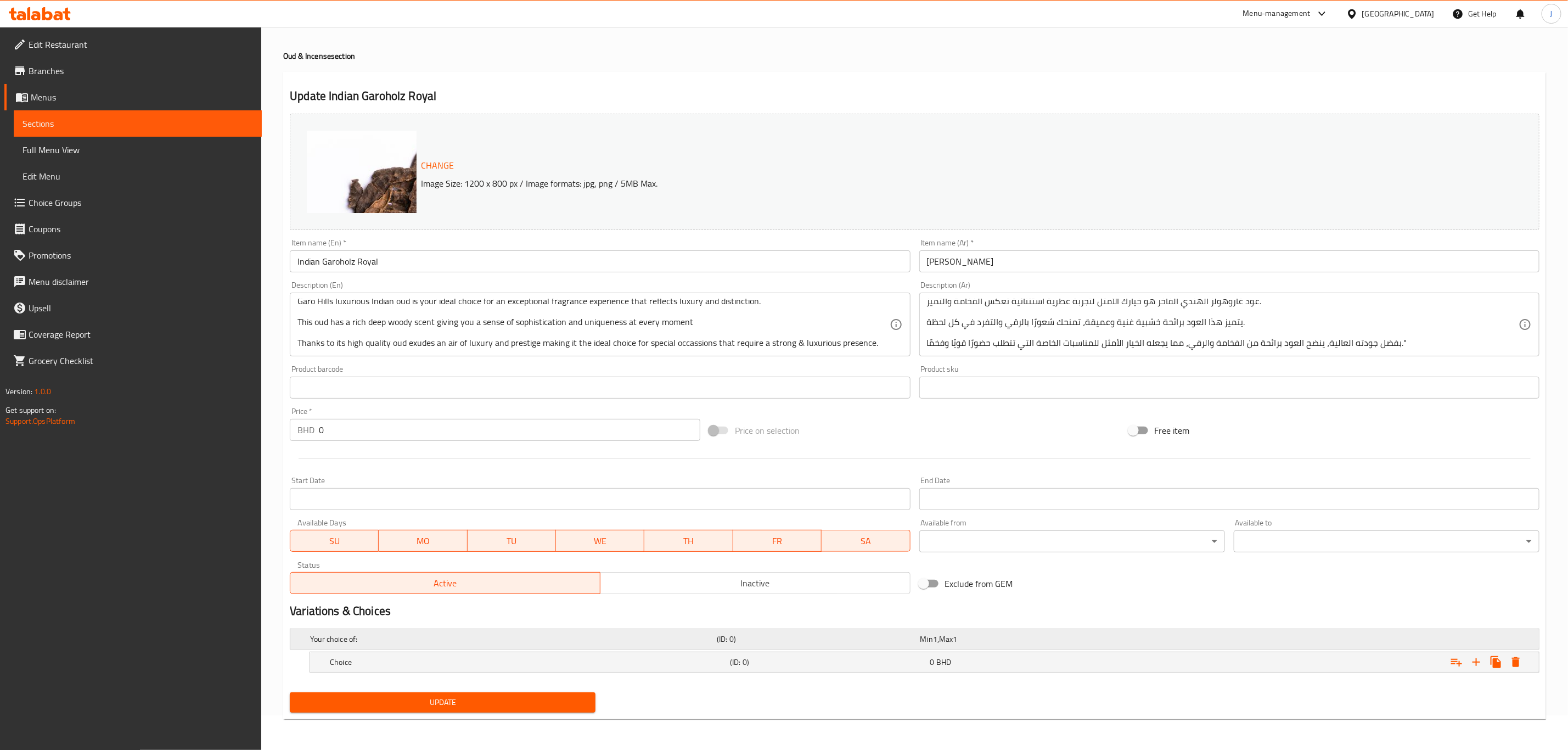
scroll to position [35, 0]
click at [1472, 663] on icon "Expand" at bounding box center [1476, 662] width 13 height 13
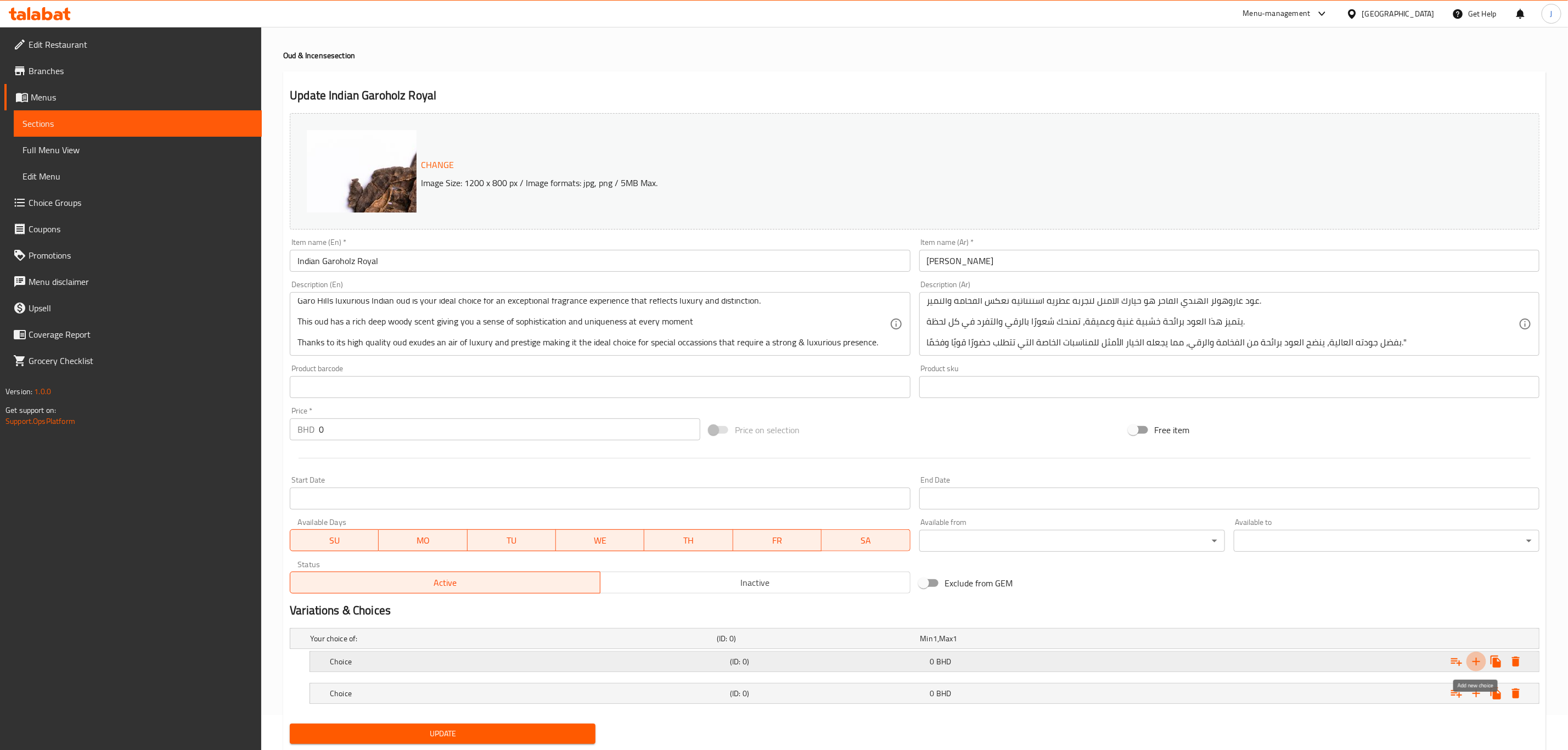
click at [1472, 663] on icon "Expand" at bounding box center [1476, 661] width 13 height 13
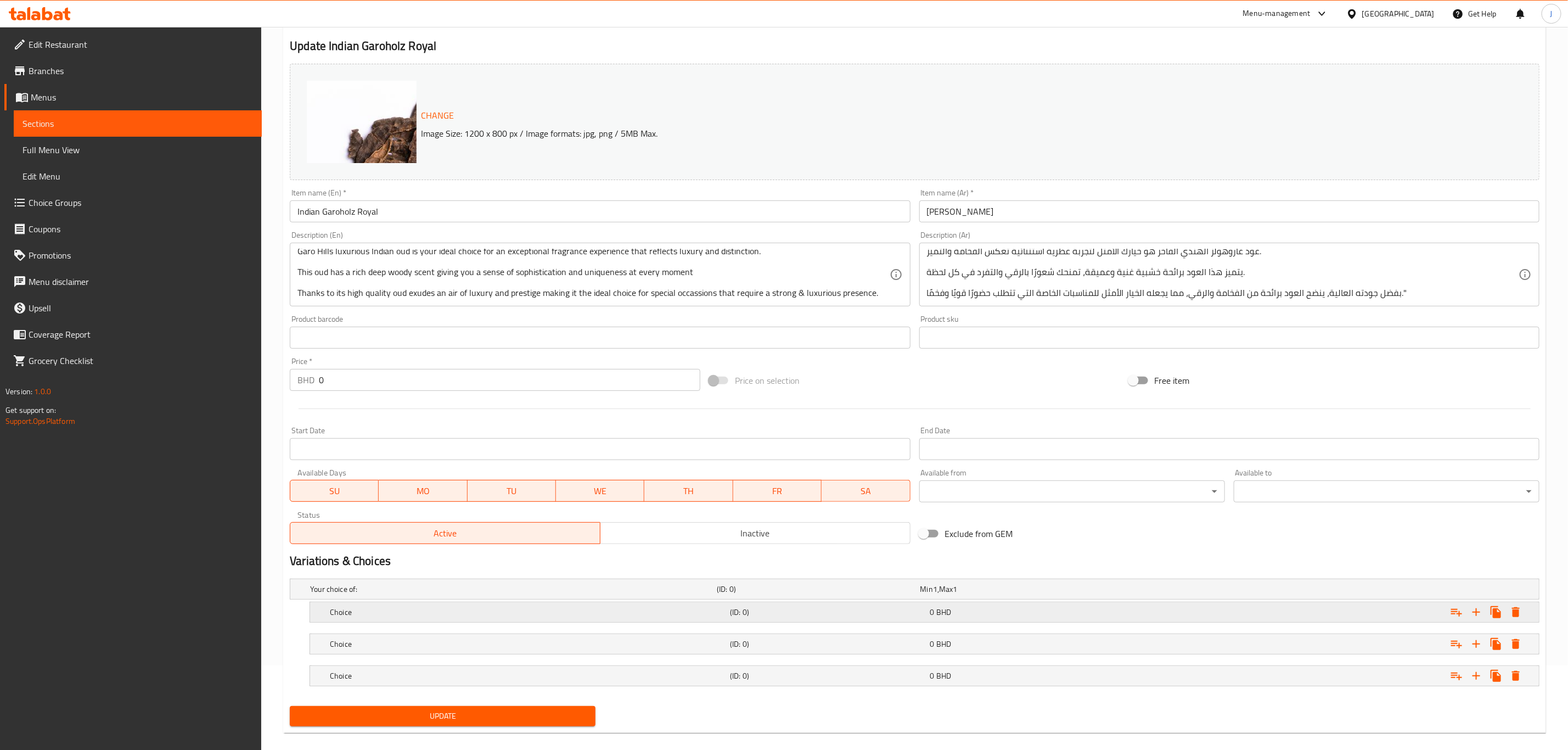
scroll to position [99, 0]
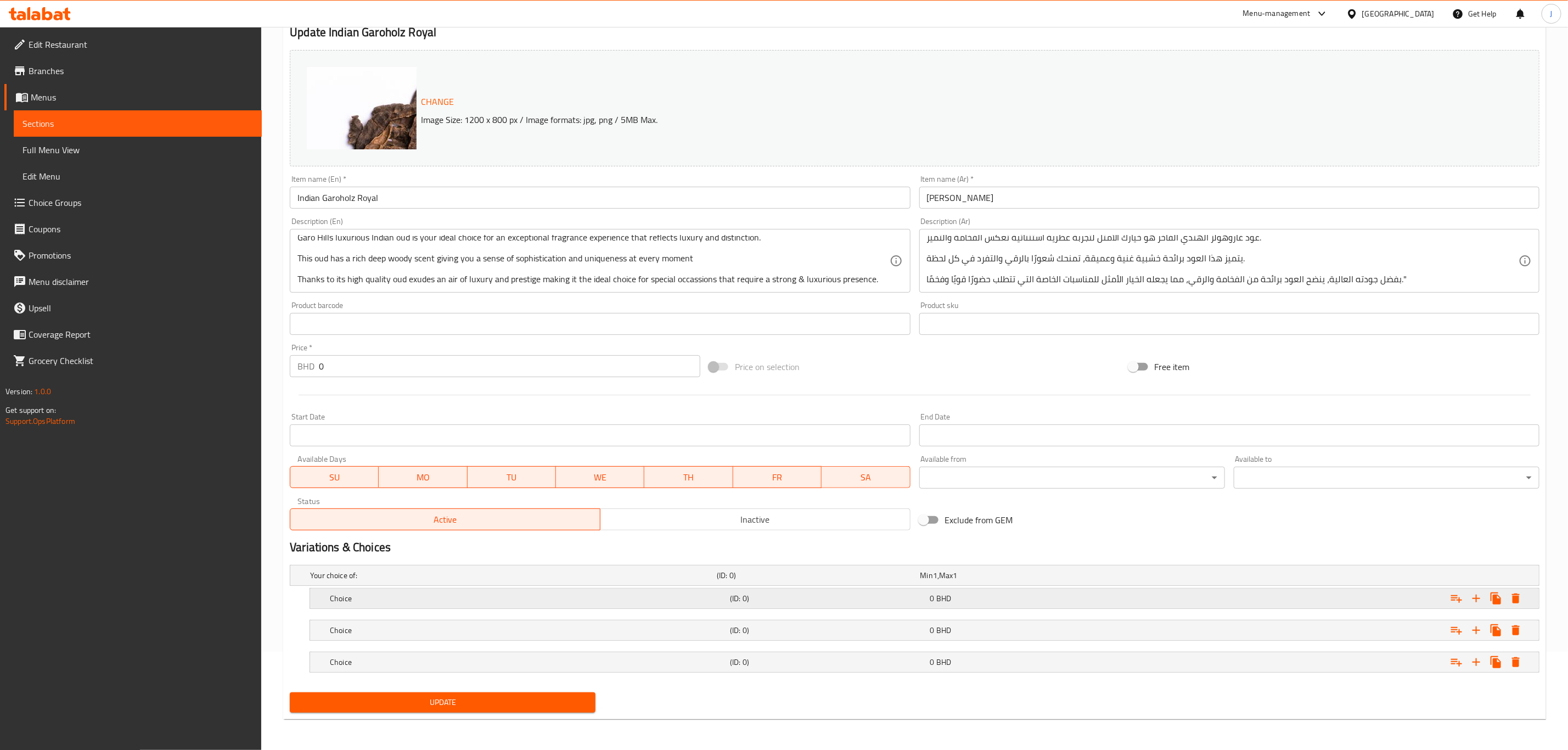
click at [417, 598] on h5 "Choice" at bounding box center [528, 598] width 396 height 11
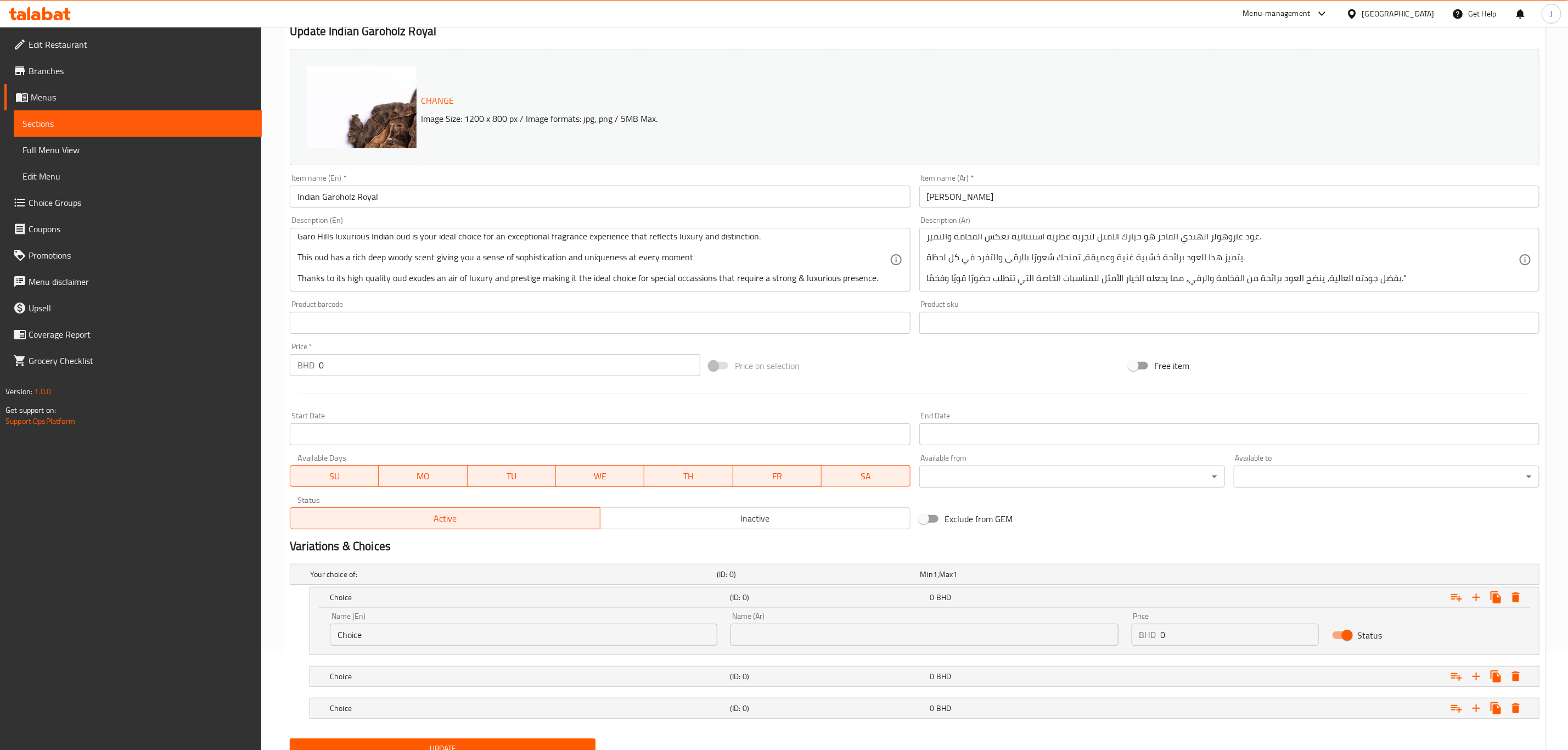
click at [1156, 635] on p "BHD" at bounding box center [1148, 634] width 17 height 13
drag, startPoint x: 1188, startPoint y: 632, endPoint x: 1095, endPoint y: 632, distance: 93.0
click at [1095, 632] on div "Name (En) Choice Name (En) Name (Ar) Name (Ar) Price BHD 0 Price Status" at bounding box center [925, 629] width 1203 height 47
paste input "47.00"
type input "47.000"
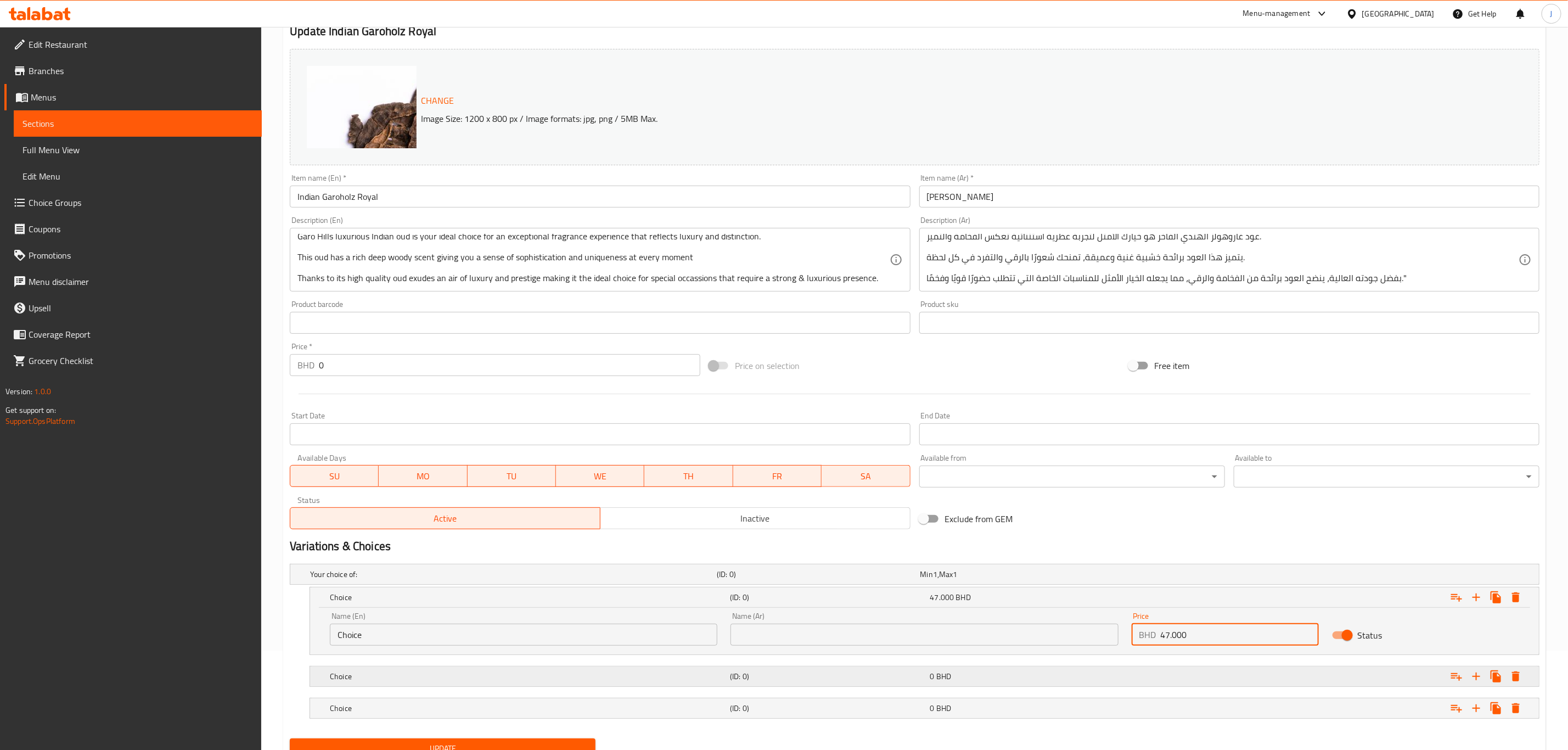
click at [1107, 668] on div "Choice (ID: 0) 0 BHD" at bounding box center [928, 676] width 1200 height 24
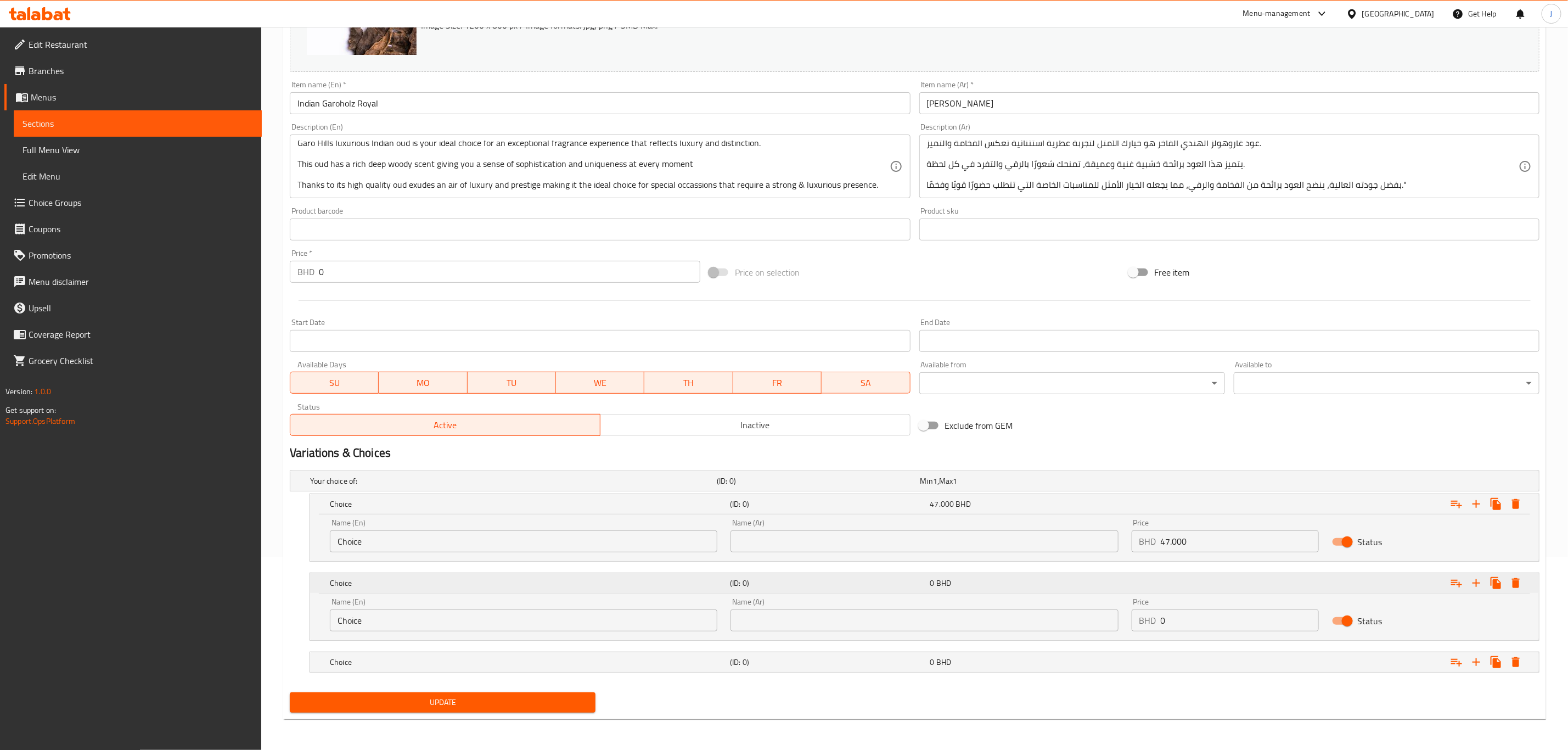
scroll to position [195, 0]
drag, startPoint x: 1176, startPoint y: 616, endPoint x: 1124, endPoint y: 623, distance: 52.5
click at [1124, 623] on div "Name (En) Choice Name (En) Name (Ar) Name (Ar) Price BHD 0 Price Status" at bounding box center [925, 614] width 1203 height 47
paste input "106.00"
type input "106.000"
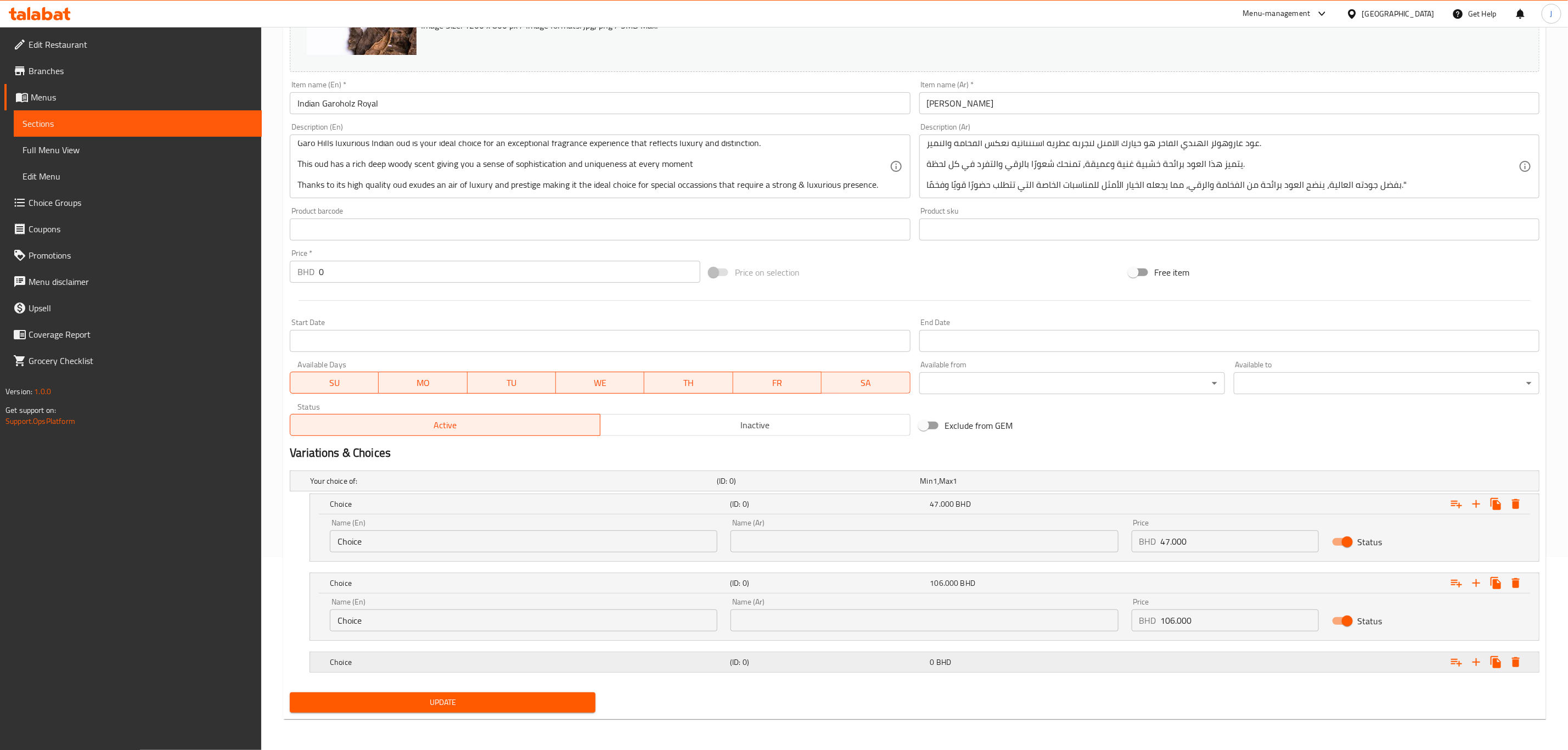
click at [1195, 659] on div "Expand" at bounding box center [1328, 662] width 400 height 24
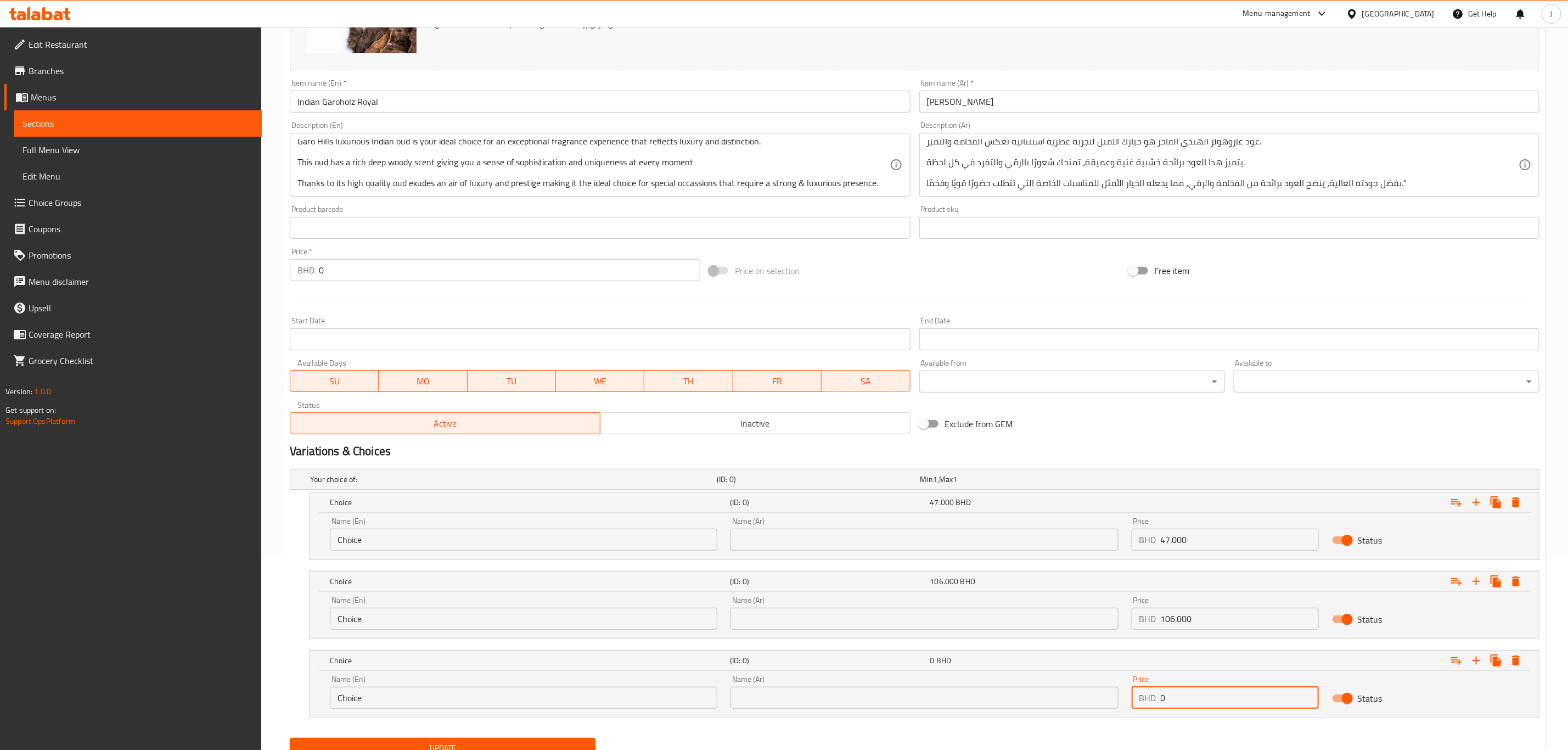
drag, startPoint x: 1199, startPoint y: 697, endPoint x: 1021, endPoint y: 714, distance: 178.8
click at [1021, 714] on div "Name (En) Choice Name (En) Name (Ar) Name (Ar) Price BHD 0 Price Status" at bounding box center [925, 692] width 1203 height 47
paste input "188.00"
type input "188.000"
click at [1015, 544] on input "text" at bounding box center [924, 539] width 387 height 22
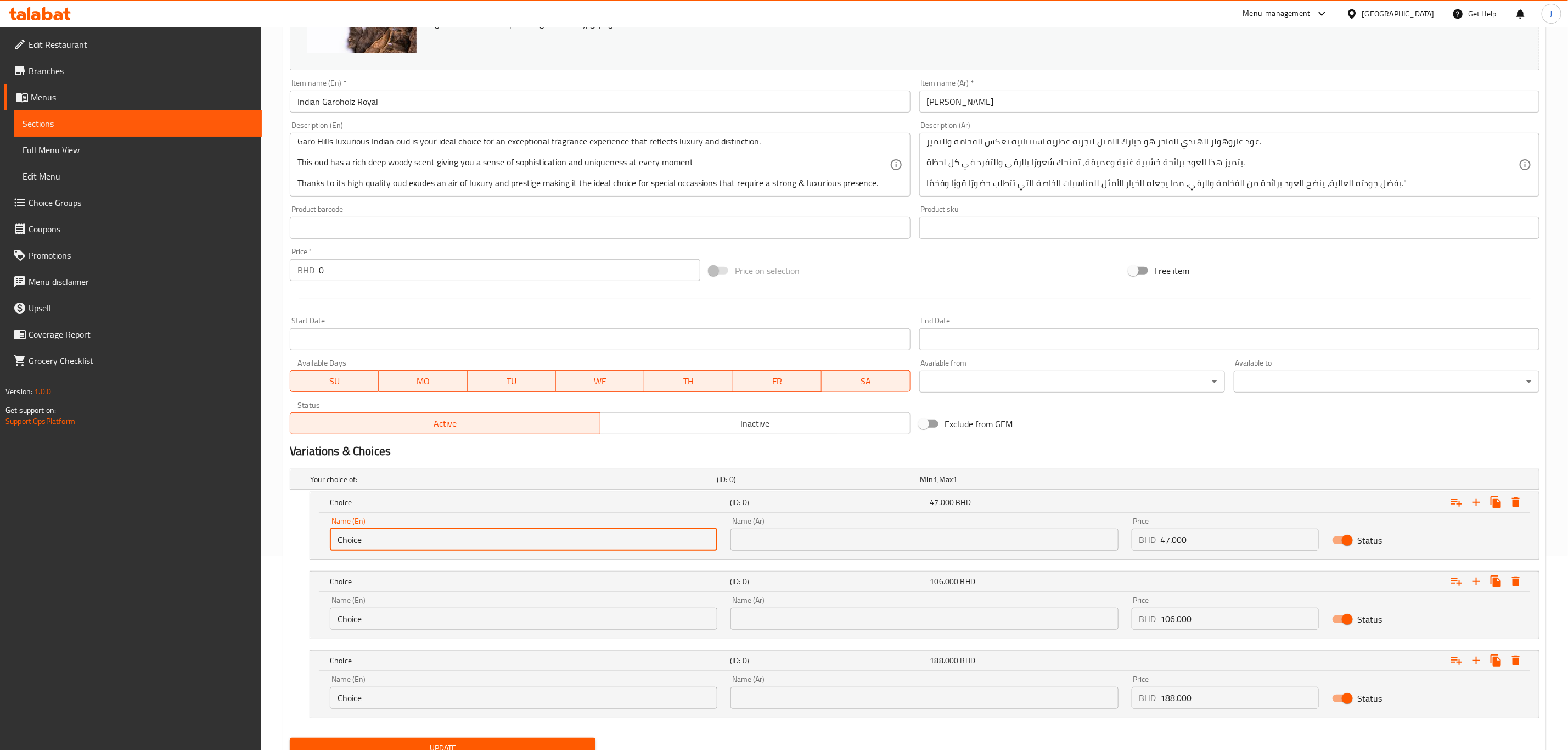
paste input "1 Tola ( 12 Grams)"
drag, startPoint x: 399, startPoint y: 540, endPoint x: 244, endPoint y: 545, distance: 155.1
click at [244, 545] on div "Edit Restaurant Branches Menus Sections Full Menu View Edit Menu Choice Groups …" at bounding box center [784, 314] width 1568 height 963
type input "1 Tola ( 12 Grams)"
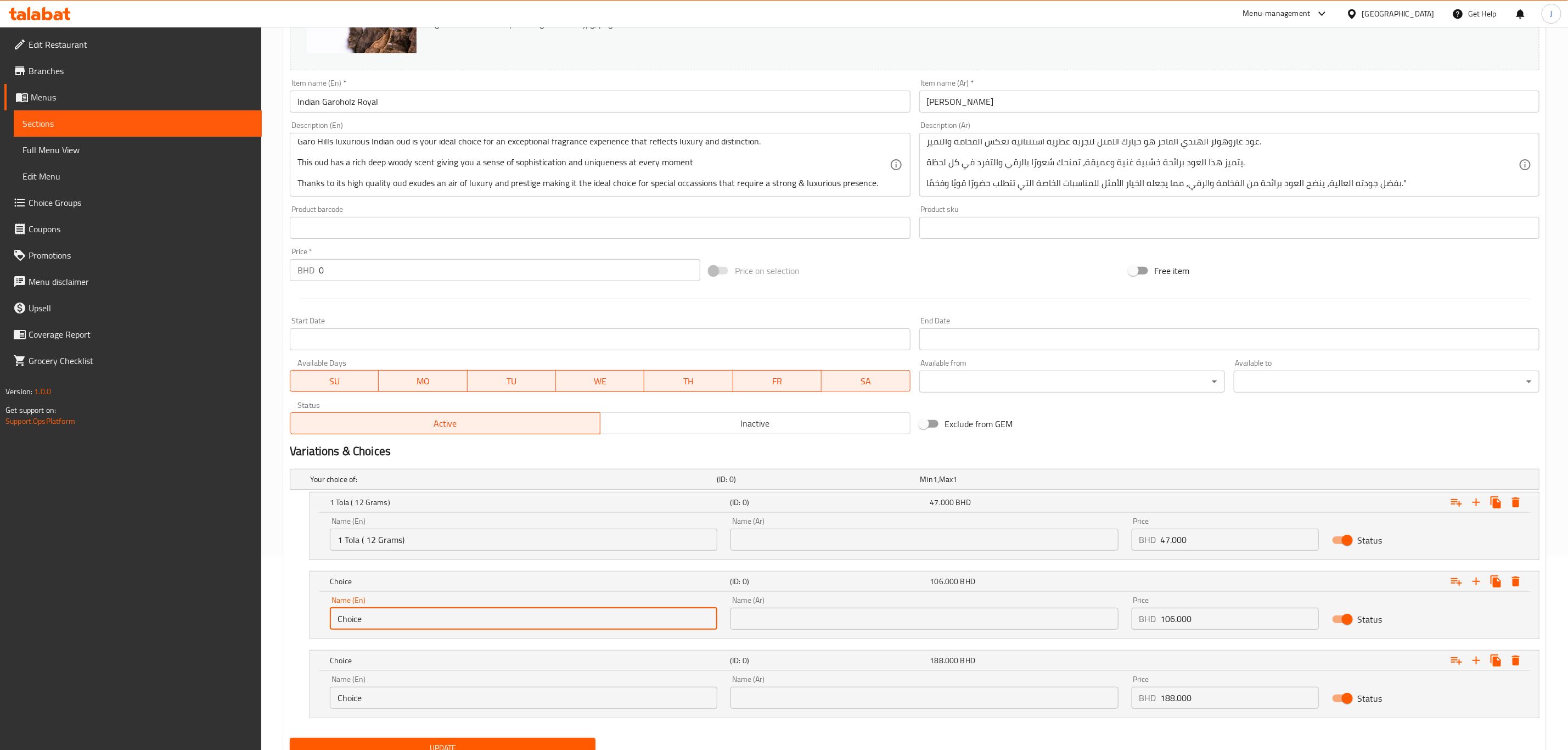
drag, startPoint x: 216, startPoint y: 626, endPoint x: 196, endPoint y: 626, distance: 20.0
click at [196, 626] on div "Edit Restaurant Branches Menus Sections Full Menu View Edit Menu Choice Groups …" at bounding box center [784, 314] width 1568 height 963
paste input "2.5 Tola ( 30 Grams)"
type input "2.5 Tola ( 30 Grams)"
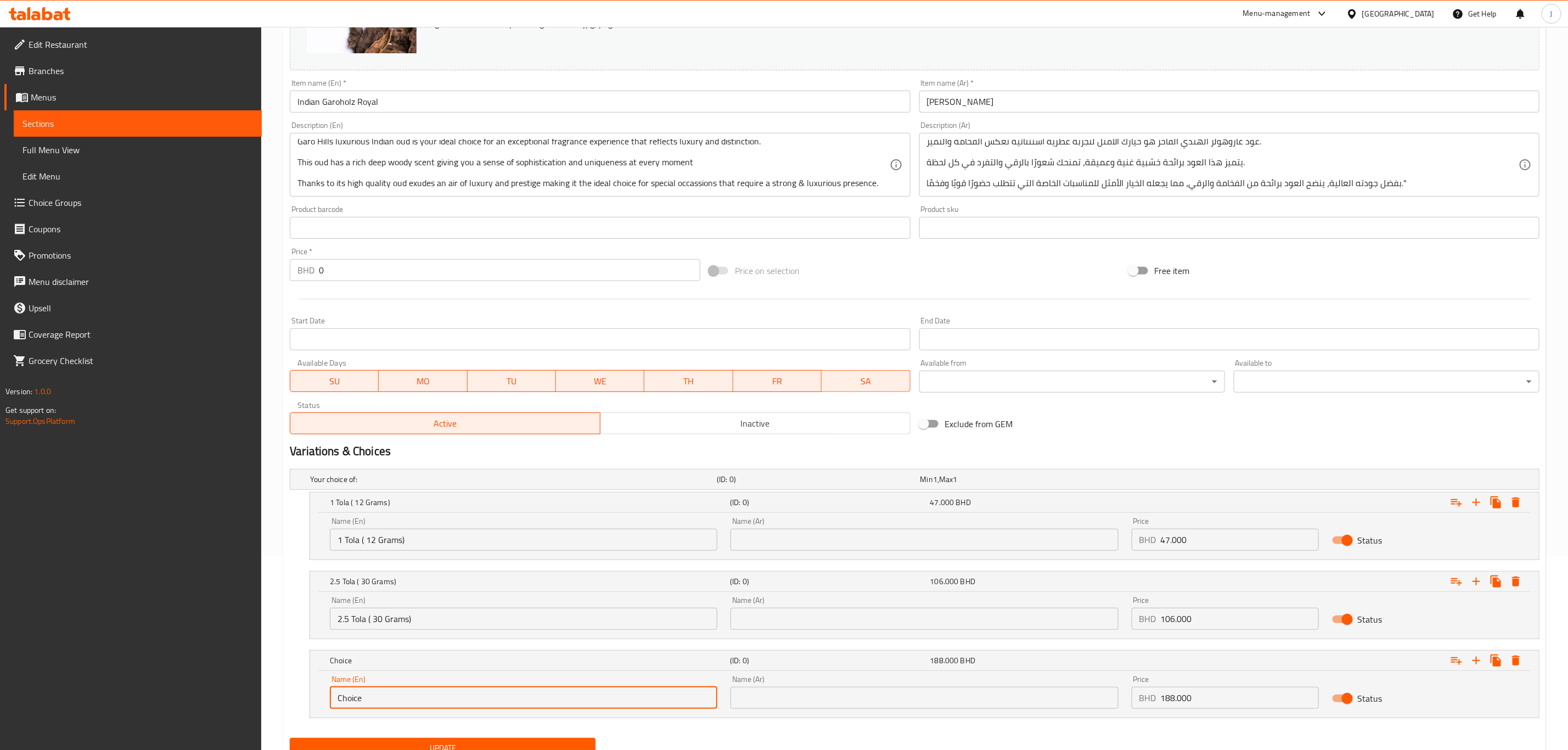
paste input "5 Tola ( 60 Grams)"
drag, startPoint x: 385, startPoint y: 703, endPoint x: 149, endPoint y: 702, distance: 236.0
click at [149, 702] on div "Edit Restaurant Branches Menus Sections Full Menu View Edit Menu Choice Groups …" at bounding box center [784, 314] width 1568 height 963
type input "5 Tola ( 60 Grams)"
click at [879, 537] on input "text" at bounding box center [924, 539] width 387 height 22
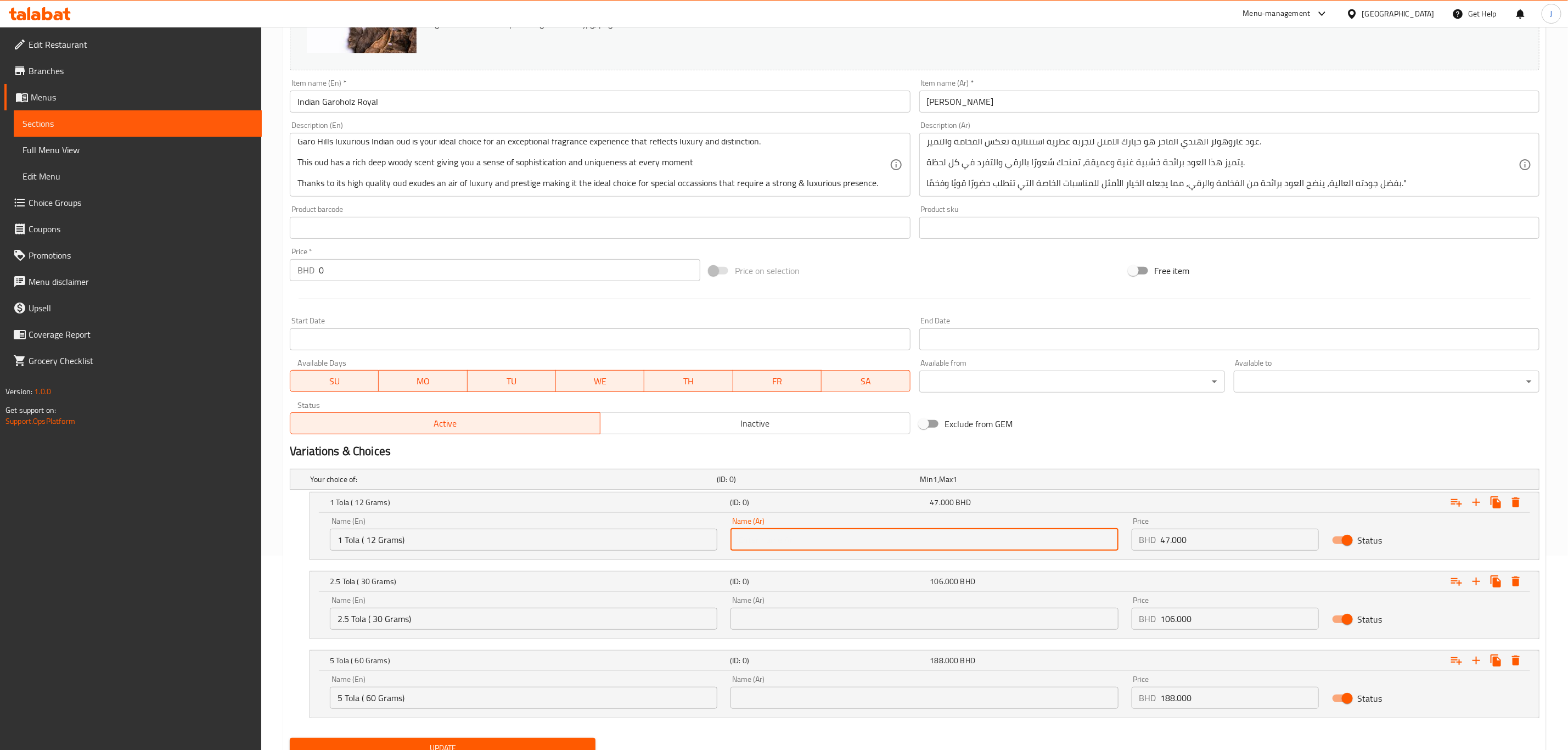
paste input "1 تولة (12 جرام)"
type input "1 تولة (12 جرام)"
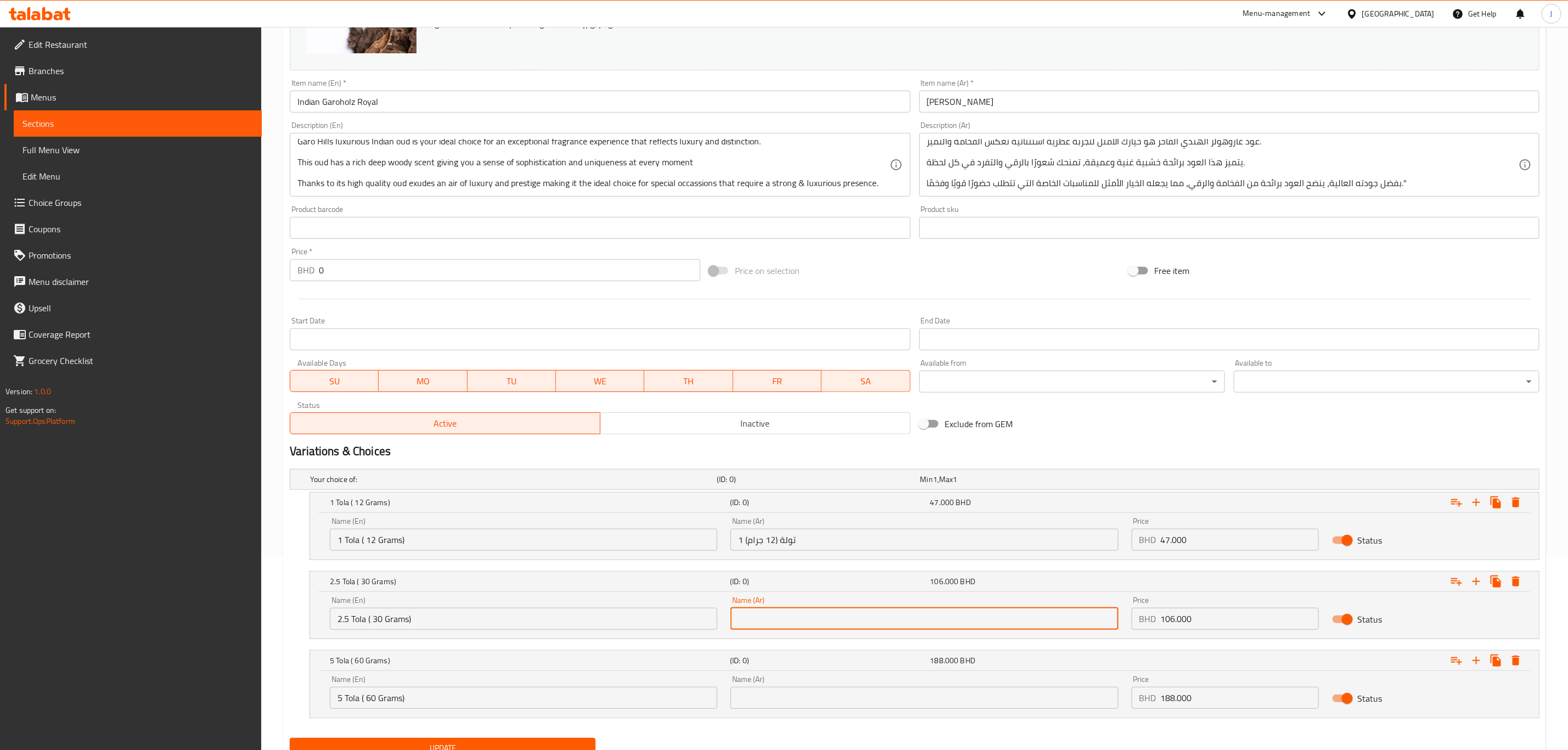
click at [832, 616] on input "text" at bounding box center [924, 619] width 387 height 22
paste input "2.5 تولة (30 جرام)"
type input "2.5 تولة (30 جرام)"
click at [782, 695] on input "text" at bounding box center [924, 698] width 387 height 22
paste input "5 تولة (60 جرام)"
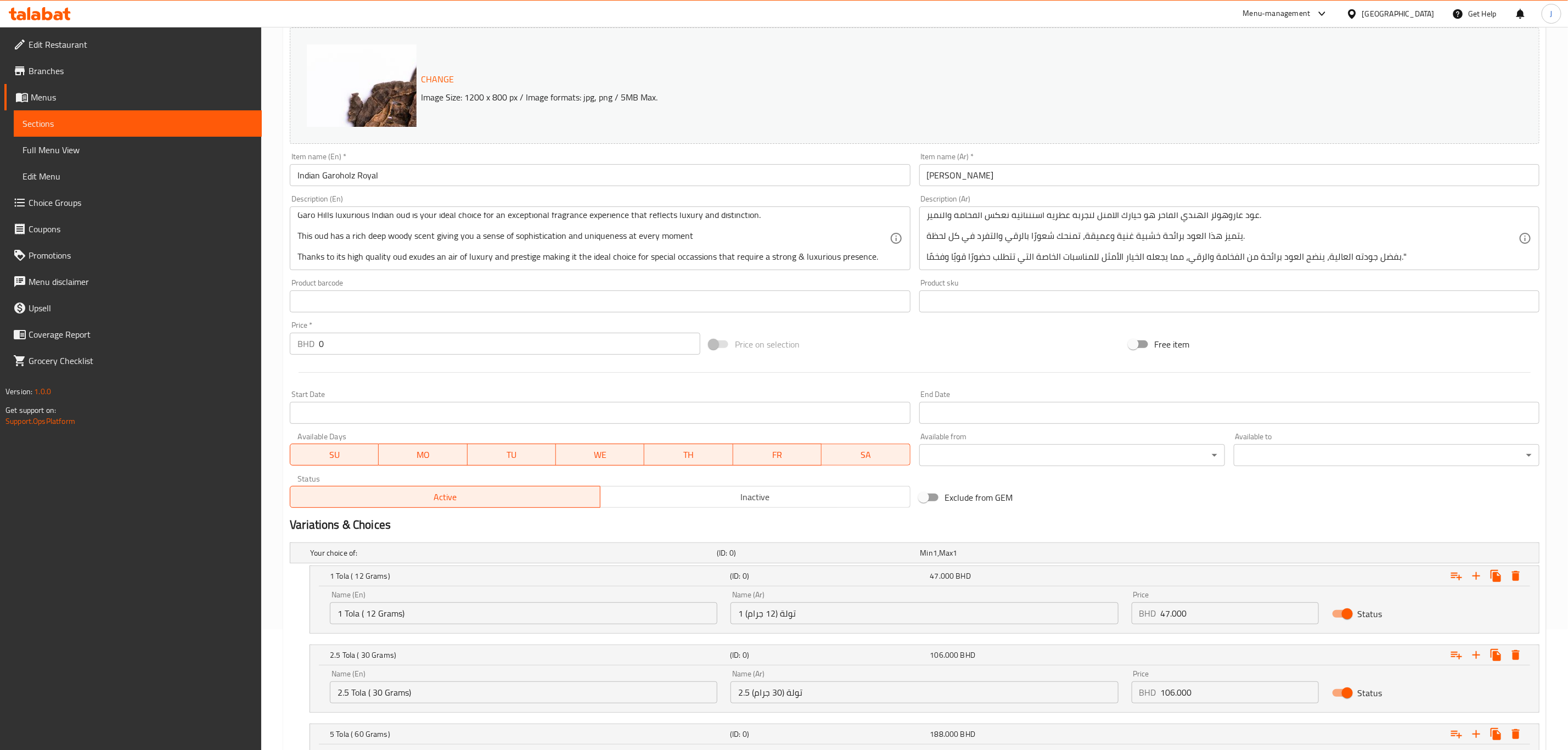
scroll to position [241, 0]
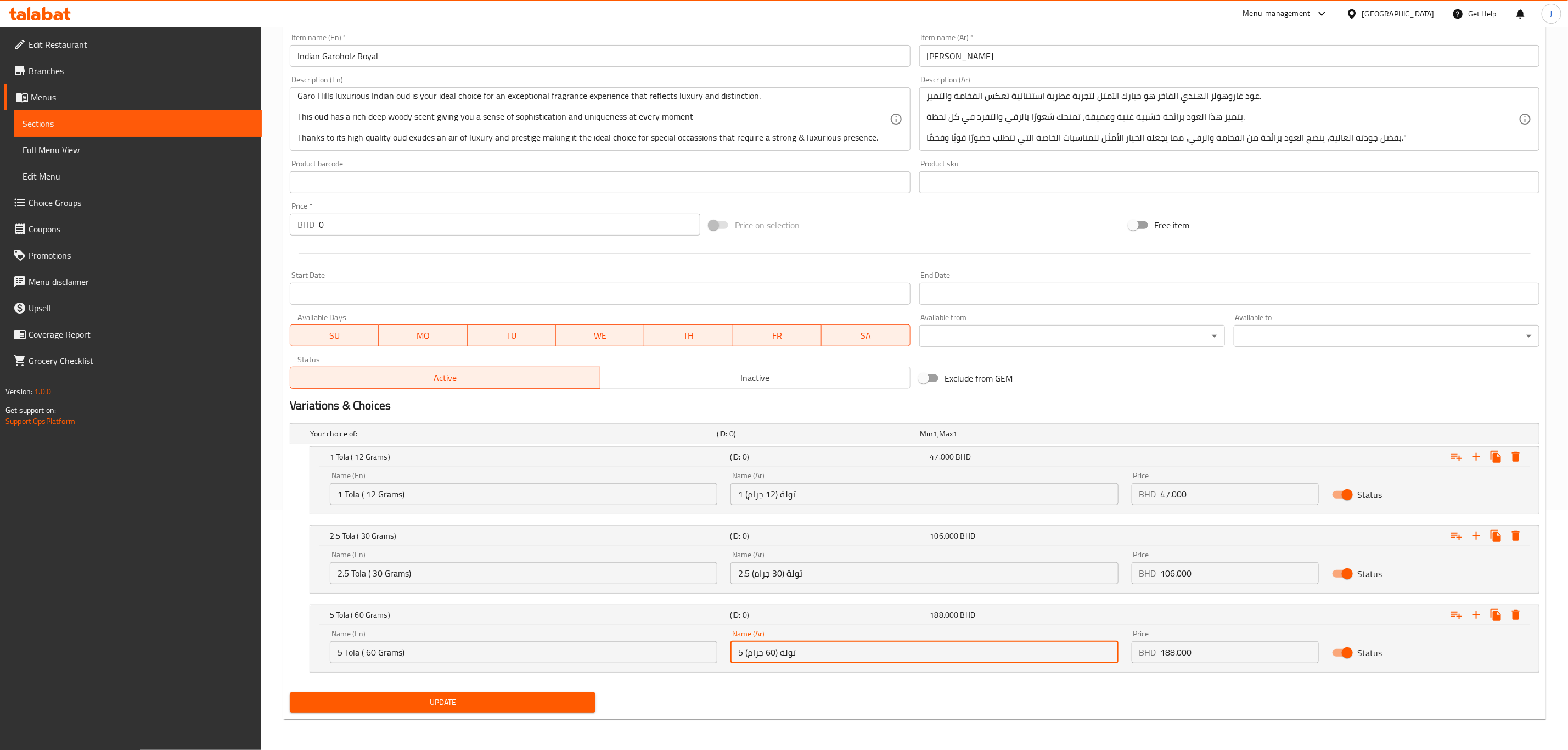
type input "5 تولة (60 جرام)"
click at [450, 708] on span "Update" at bounding box center [443, 702] width 288 height 14
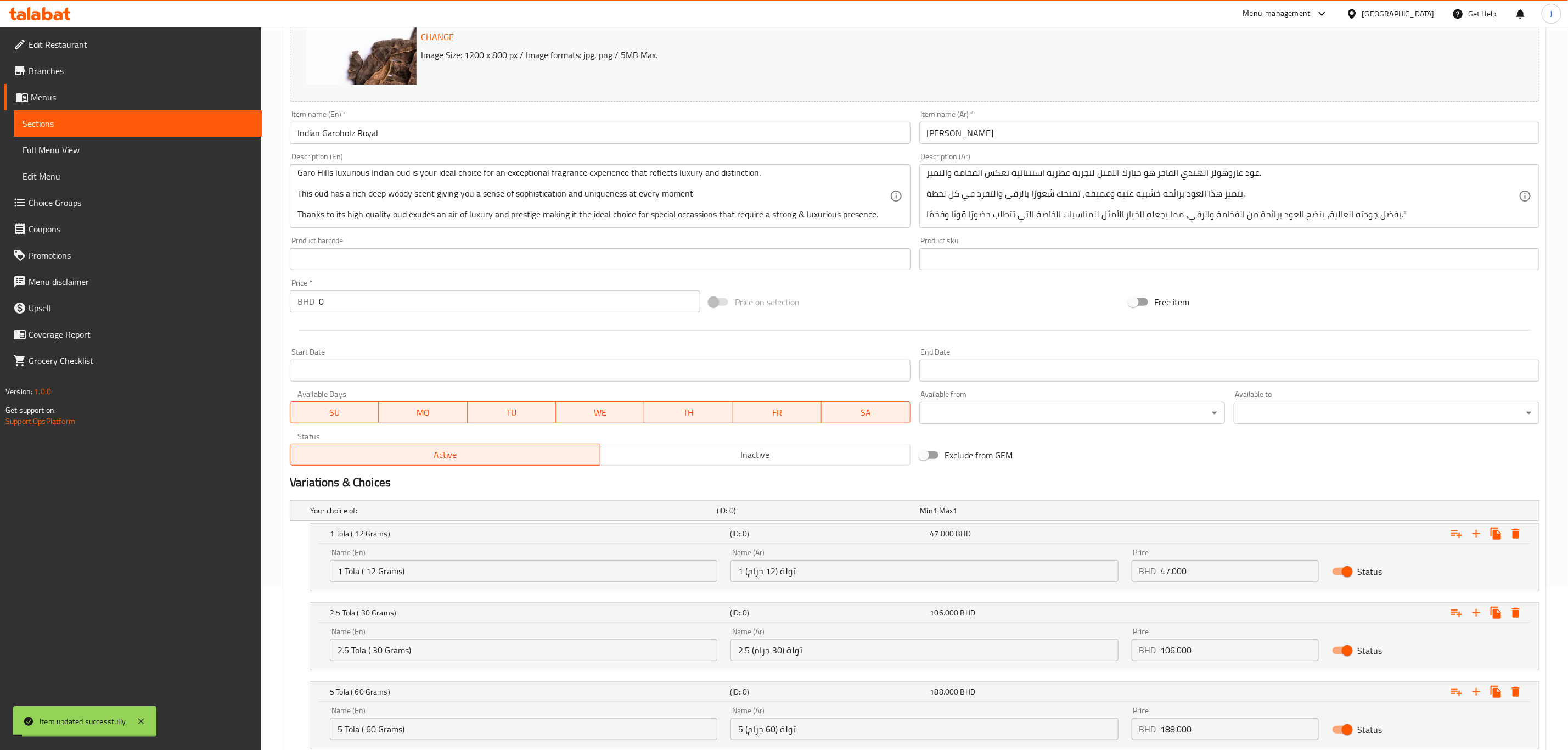
scroll to position [0, 0]
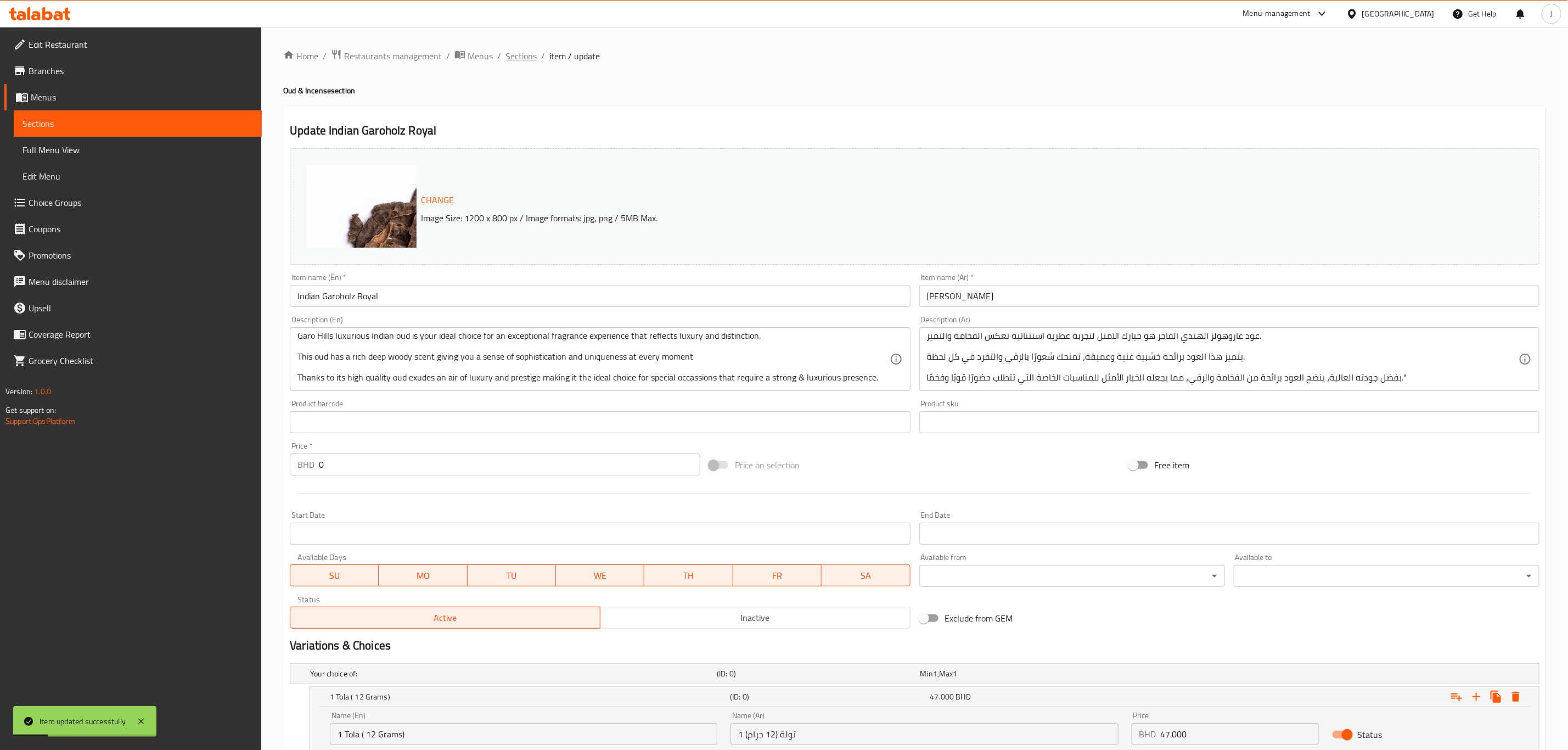
click at [519, 58] on span "Sections" at bounding box center [521, 55] width 31 height 13
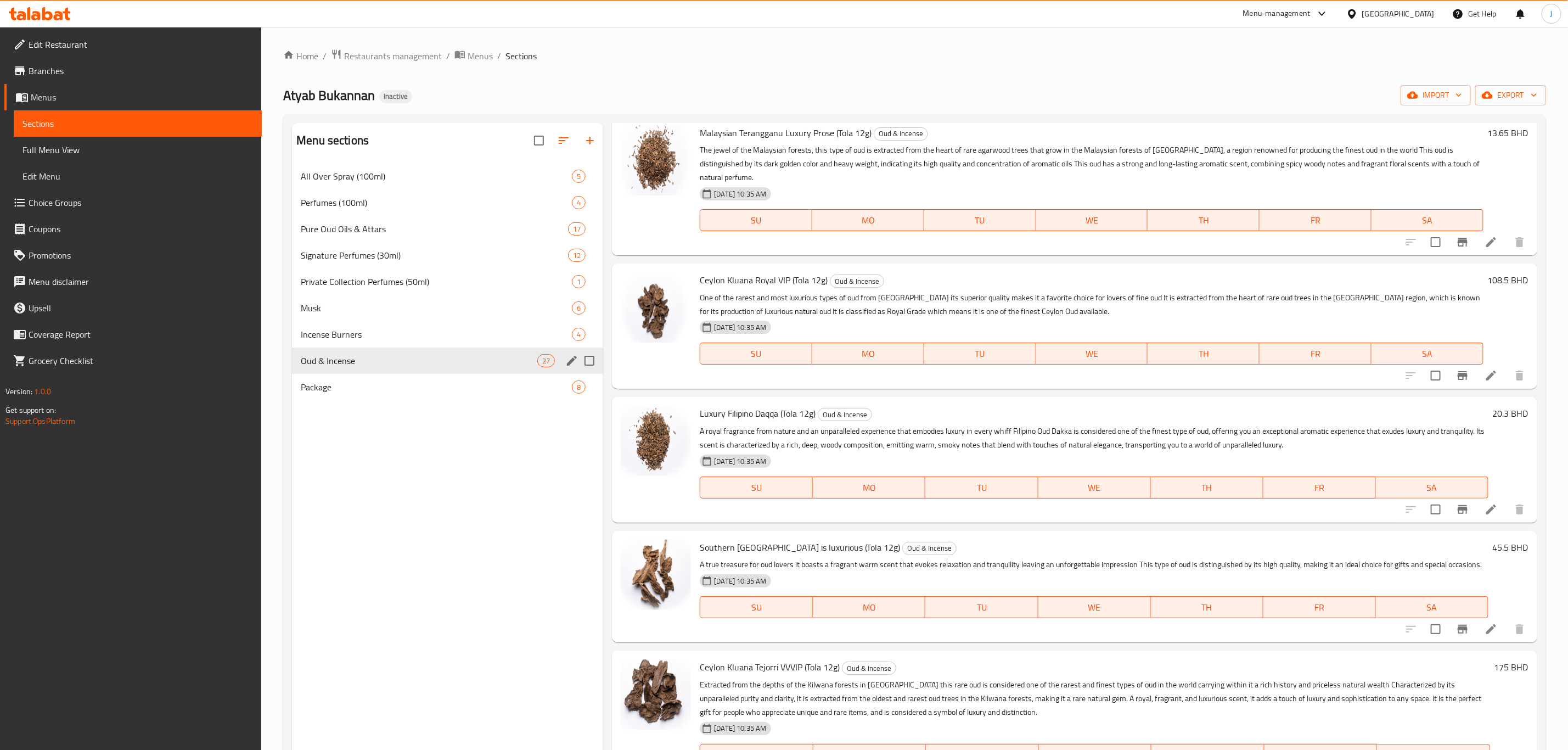
scroll to position [2601, 0]
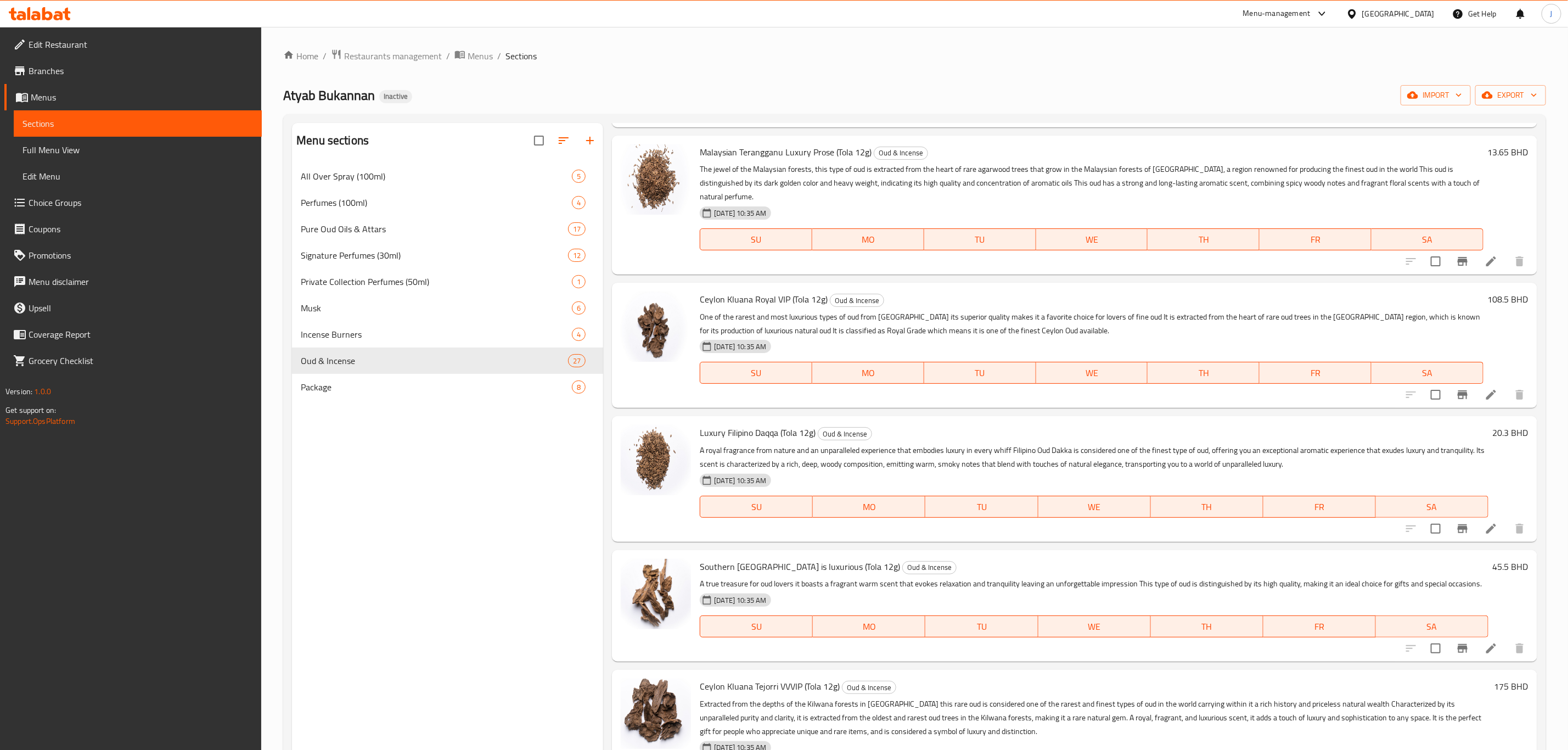
click at [48, 178] on span "Edit Menu" at bounding box center [138, 176] width 231 height 13
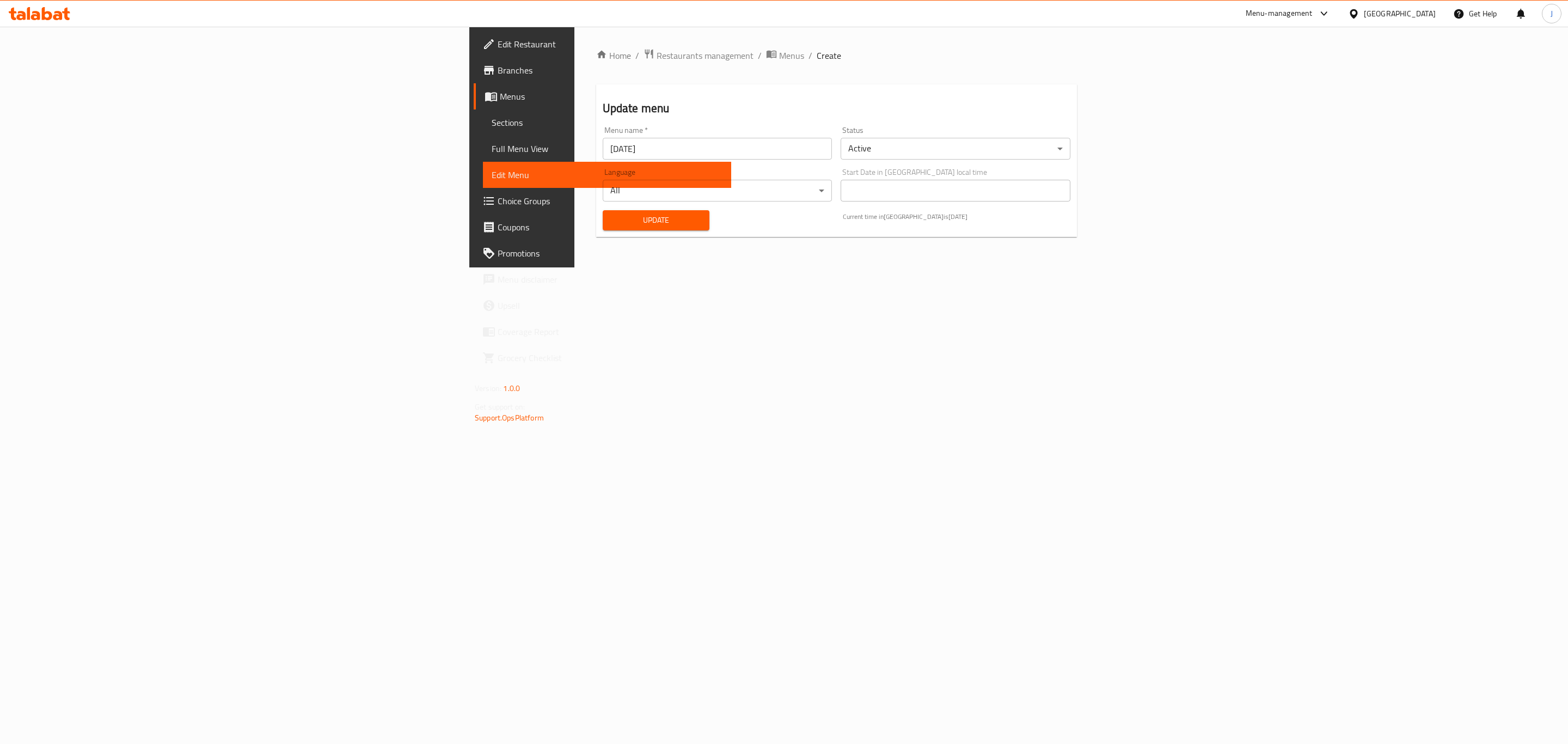
click at [498, 203] on span "Choice Groups" at bounding box center [610, 200] width 225 height 13
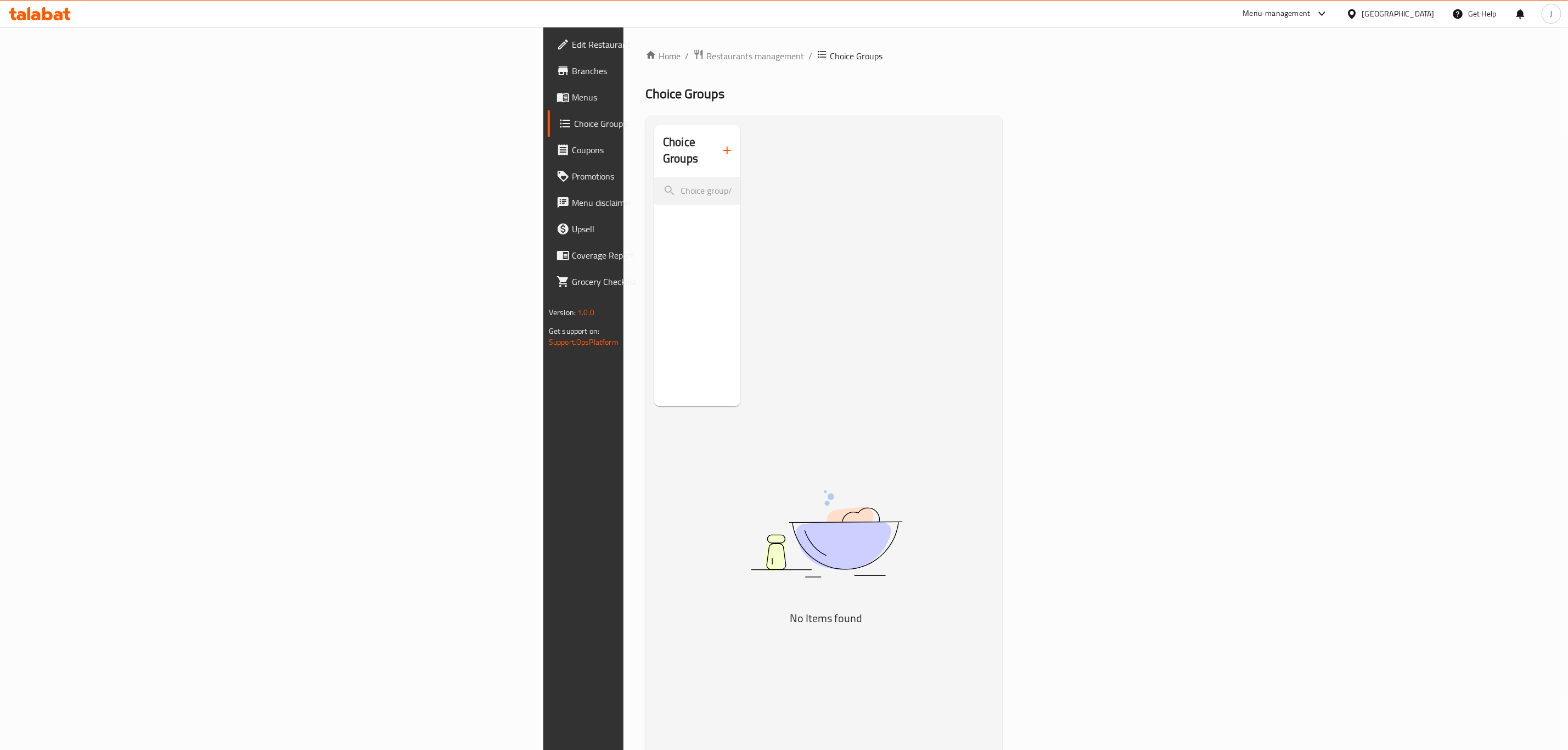
click at [720, 144] on icon "button" at bounding box center [727, 150] width 13 height 13
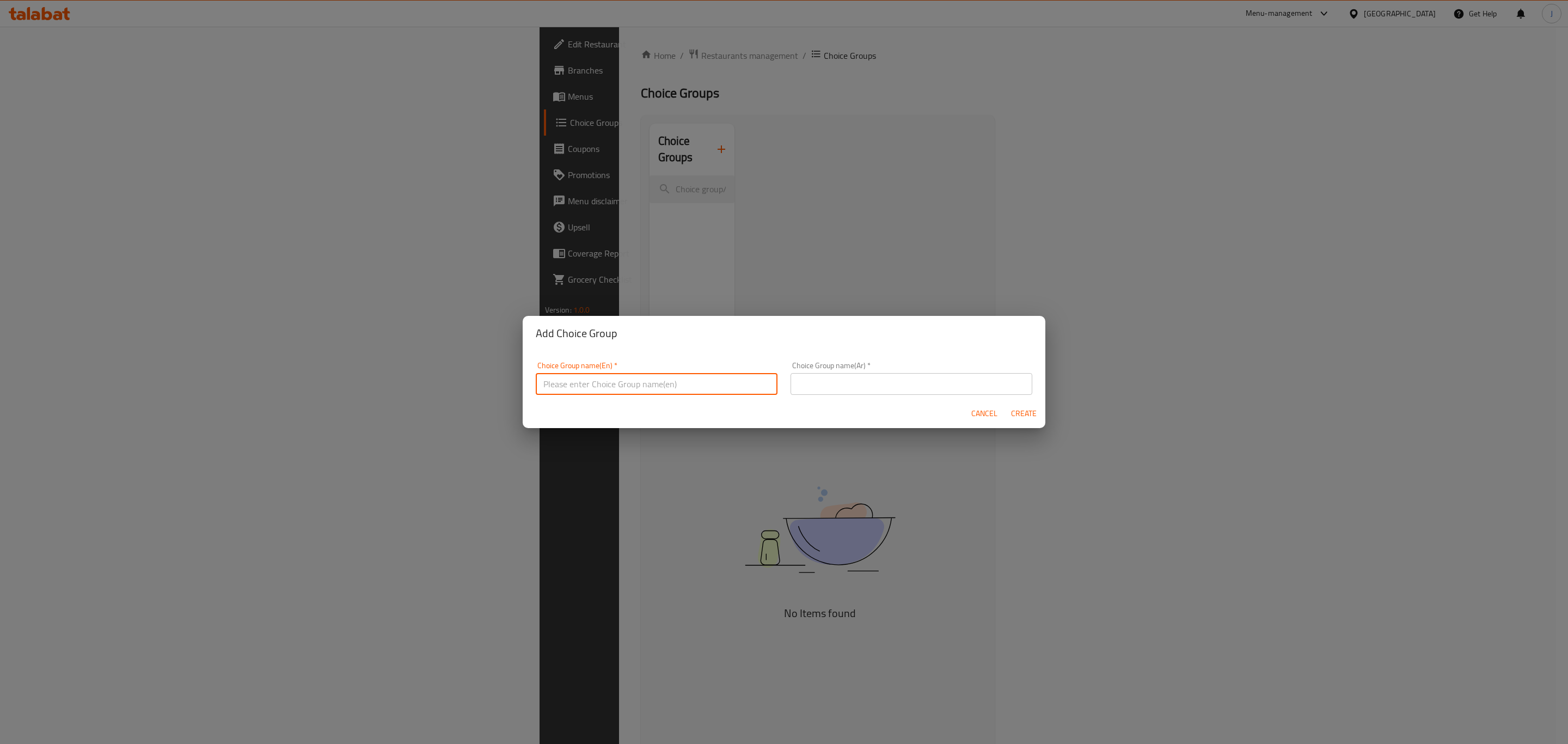
click at [615, 384] on input "text" at bounding box center [656, 384] width 242 height 22
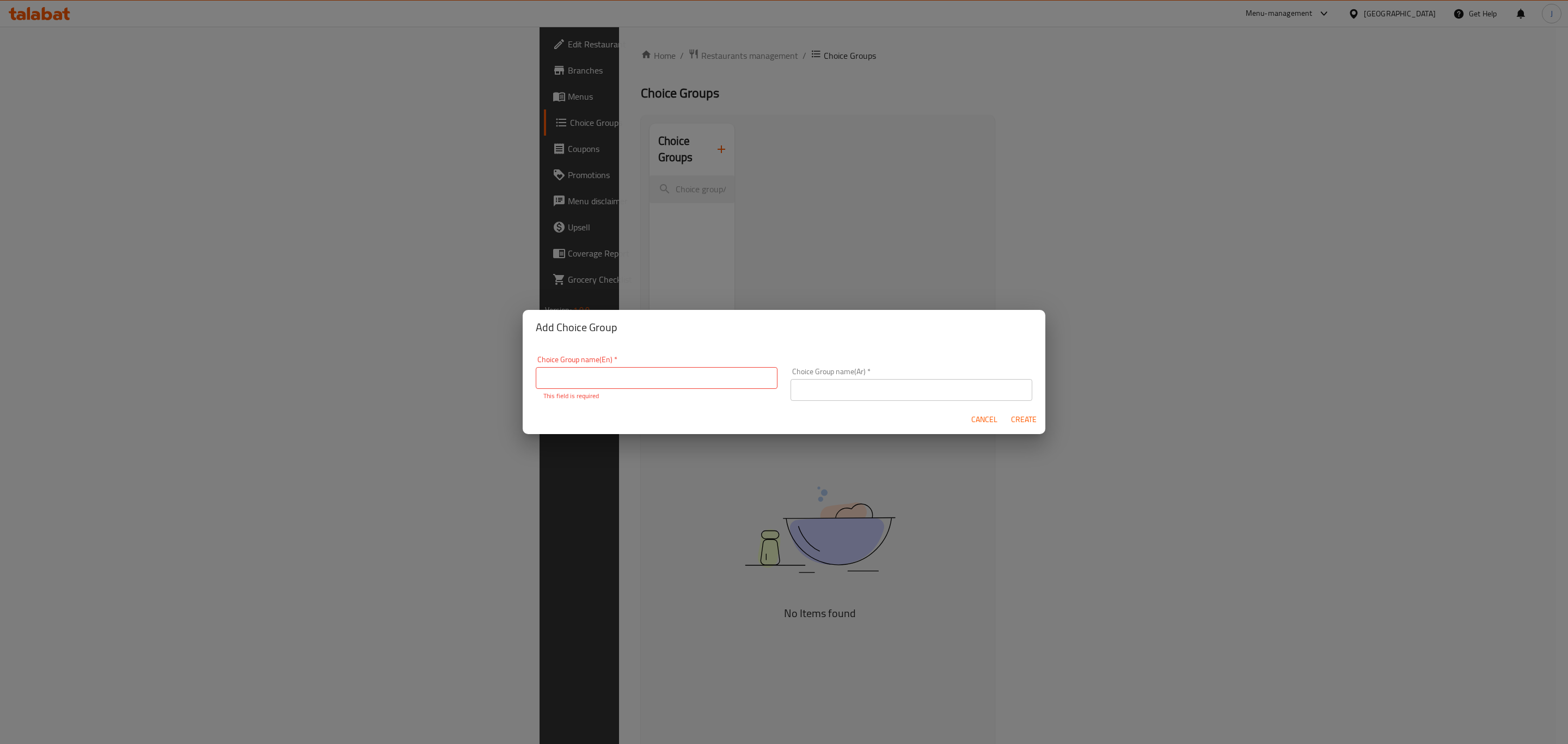
click at [655, 384] on input "text" at bounding box center [656, 378] width 242 height 22
paste input "1 Tola ( 12 Grams)"
type input "1 Tola ( 12 Grams)"
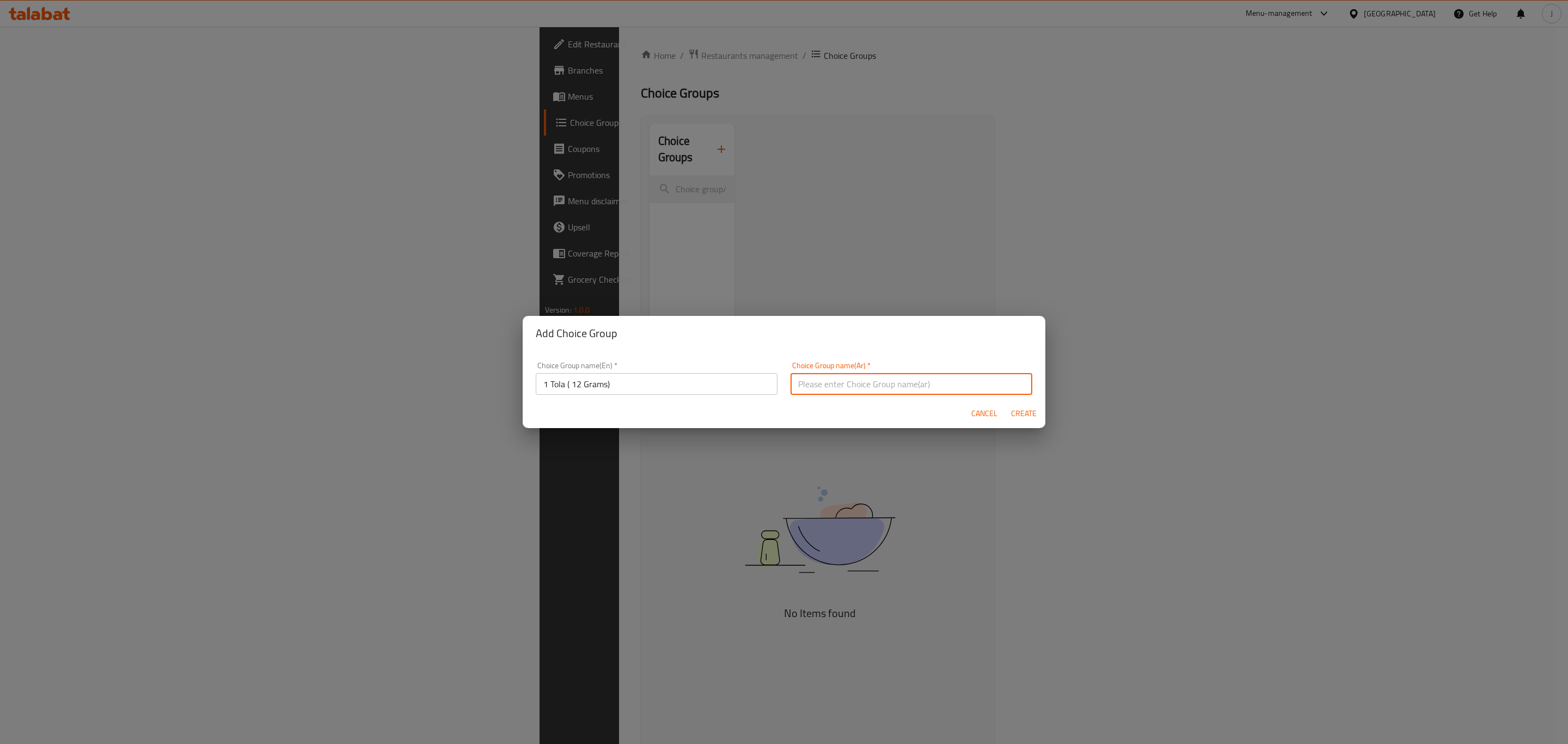
click at [891, 379] on input "text" at bounding box center [911, 384] width 242 height 22
paste input "1 تولة (12 جرام)"
type input "1 تولة (12 جرام)"
click at [1028, 415] on span "Create" at bounding box center [1023, 413] width 26 height 13
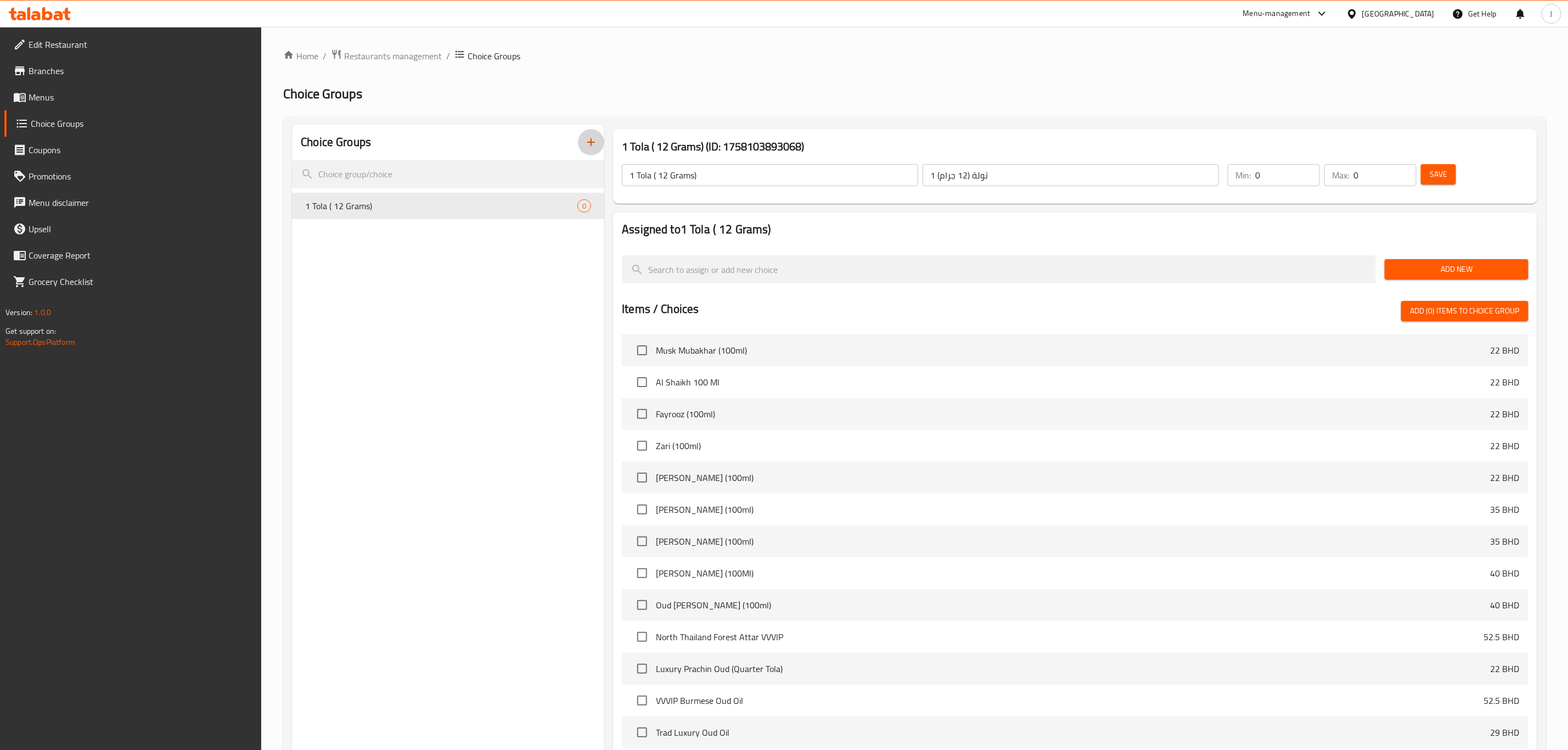
click at [590, 147] on icon "button" at bounding box center [591, 142] width 13 height 13
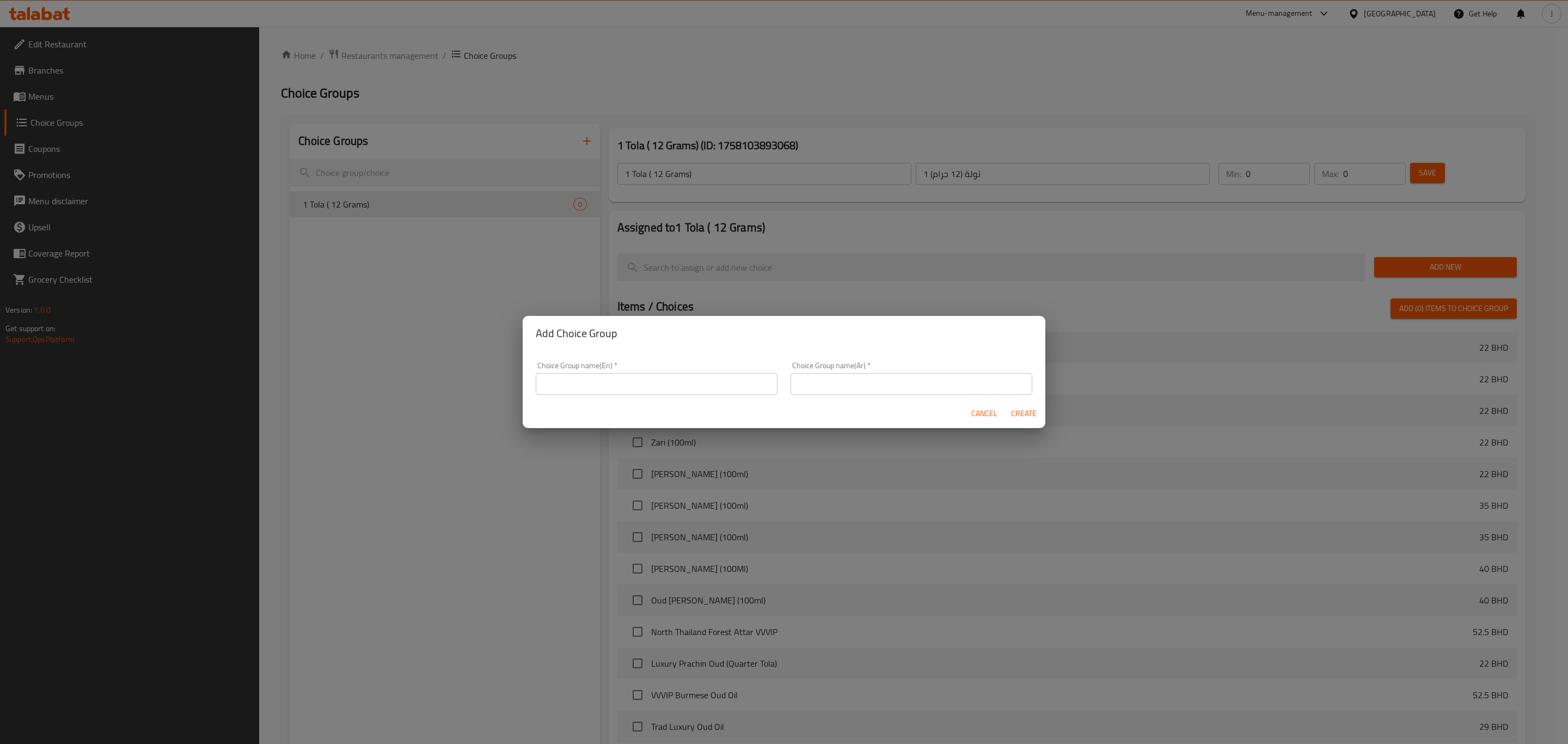
click at [702, 386] on input "text" at bounding box center [656, 384] width 242 height 22
paste input "2.5 Tola ( 30 Grams)"
type input "2.5 Tola ( 30 Grams)"
click at [854, 379] on input "text" at bounding box center [911, 384] width 242 height 22
paste input "2.5 تولة (30 جرام)"
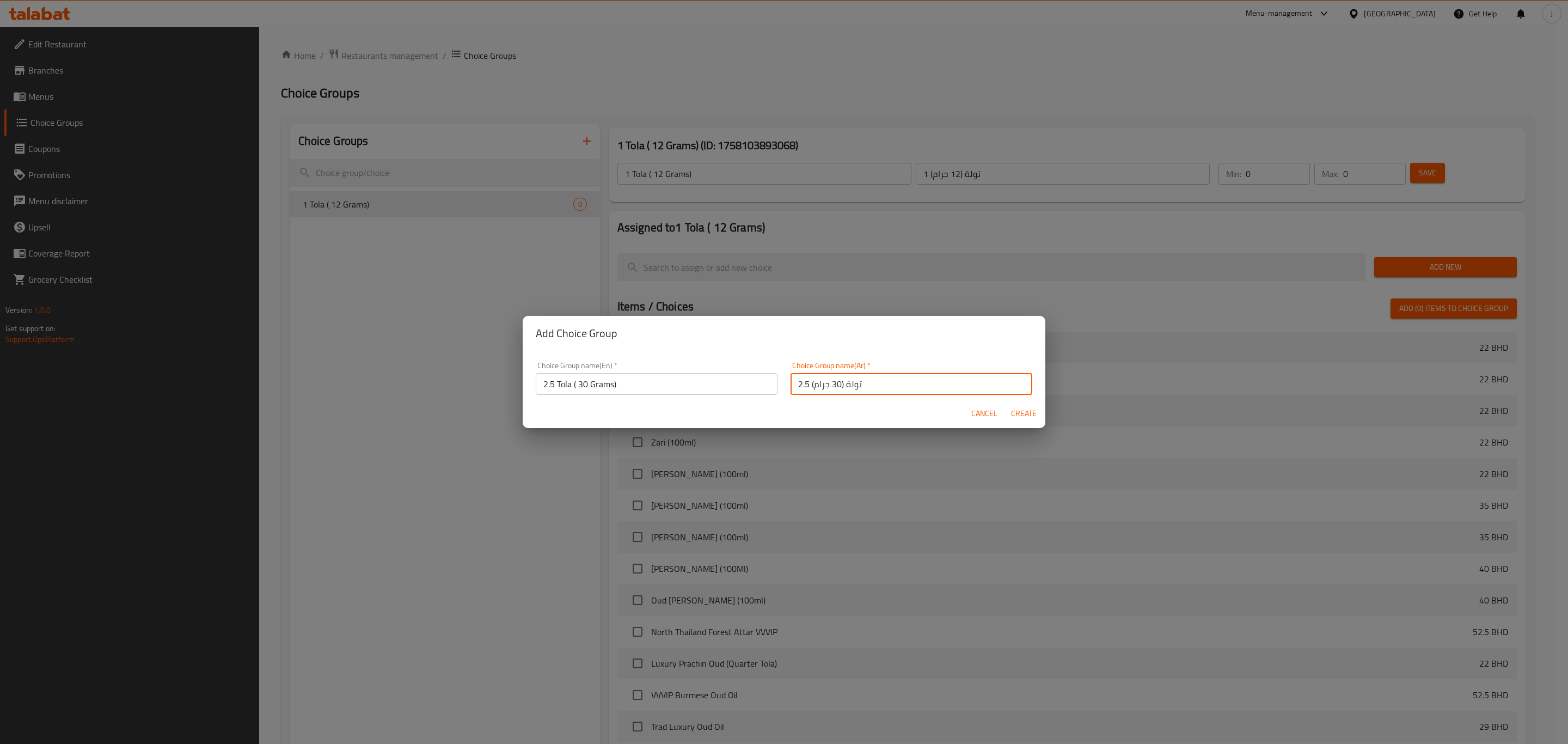
type input "2.5 تولة (30 جرام)"
click at [1016, 409] on span "Create" at bounding box center [1023, 413] width 26 height 13
type input "2.5 Tola ( 30 Grams)"
type input "2.5 تولة (30 جرام)"
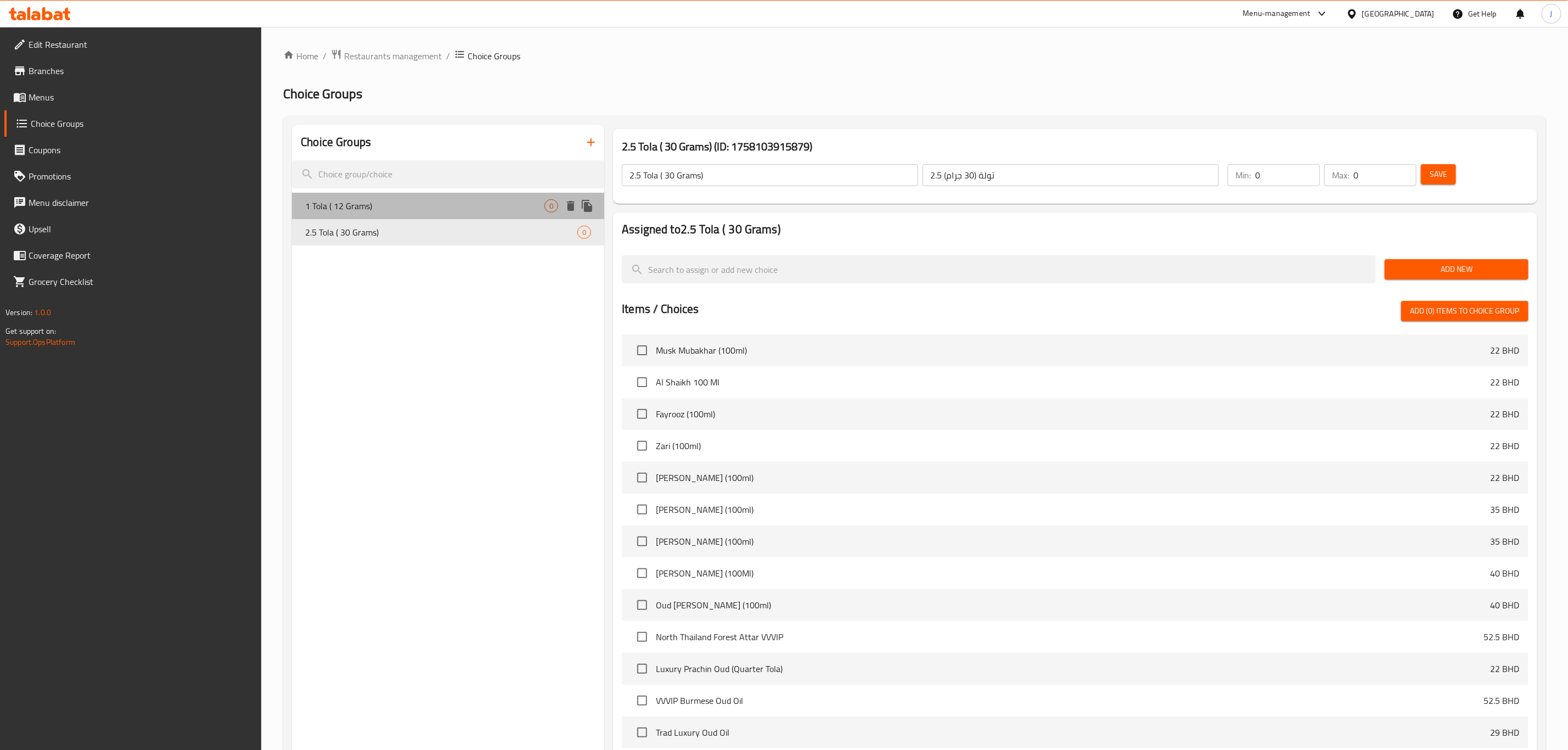
click at [516, 207] on span "1 Tola ( 12 Grams)" at bounding box center [425, 206] width 239 height 13
type input "1 Tola ( 12 Grams)"
type input "1 تولة (12 جرام)"
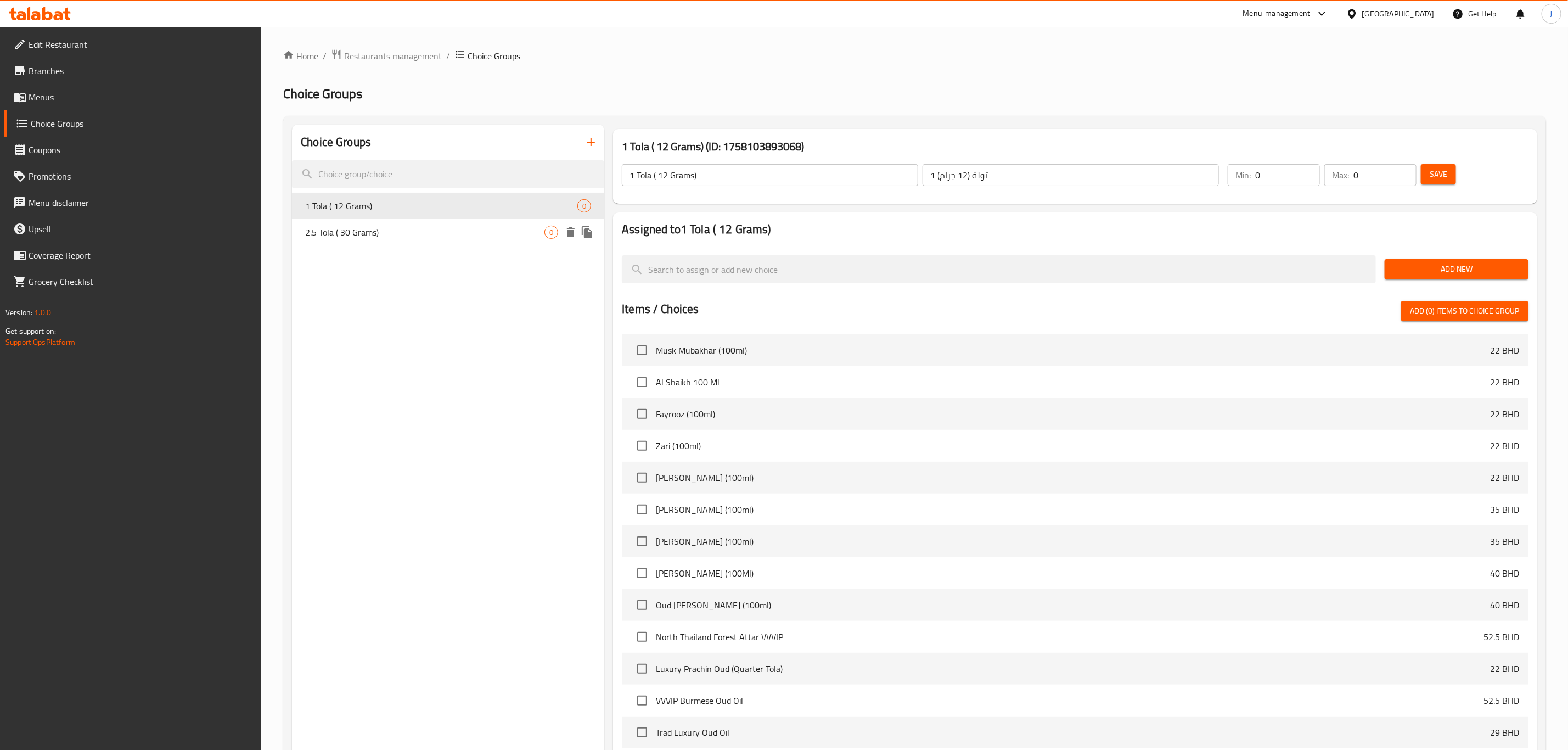
click at [482, 233] on span "2.5 Tola ( 30 Grams)" at bounding box center [425, 232] width 239 height 13
type input "2.5 Tola ( 30 Grams)"
type input "2.5 تولة (30 جرام)"
click at [591, 142] on icon "button" at bounding box center [591, 142] width 8 height 8
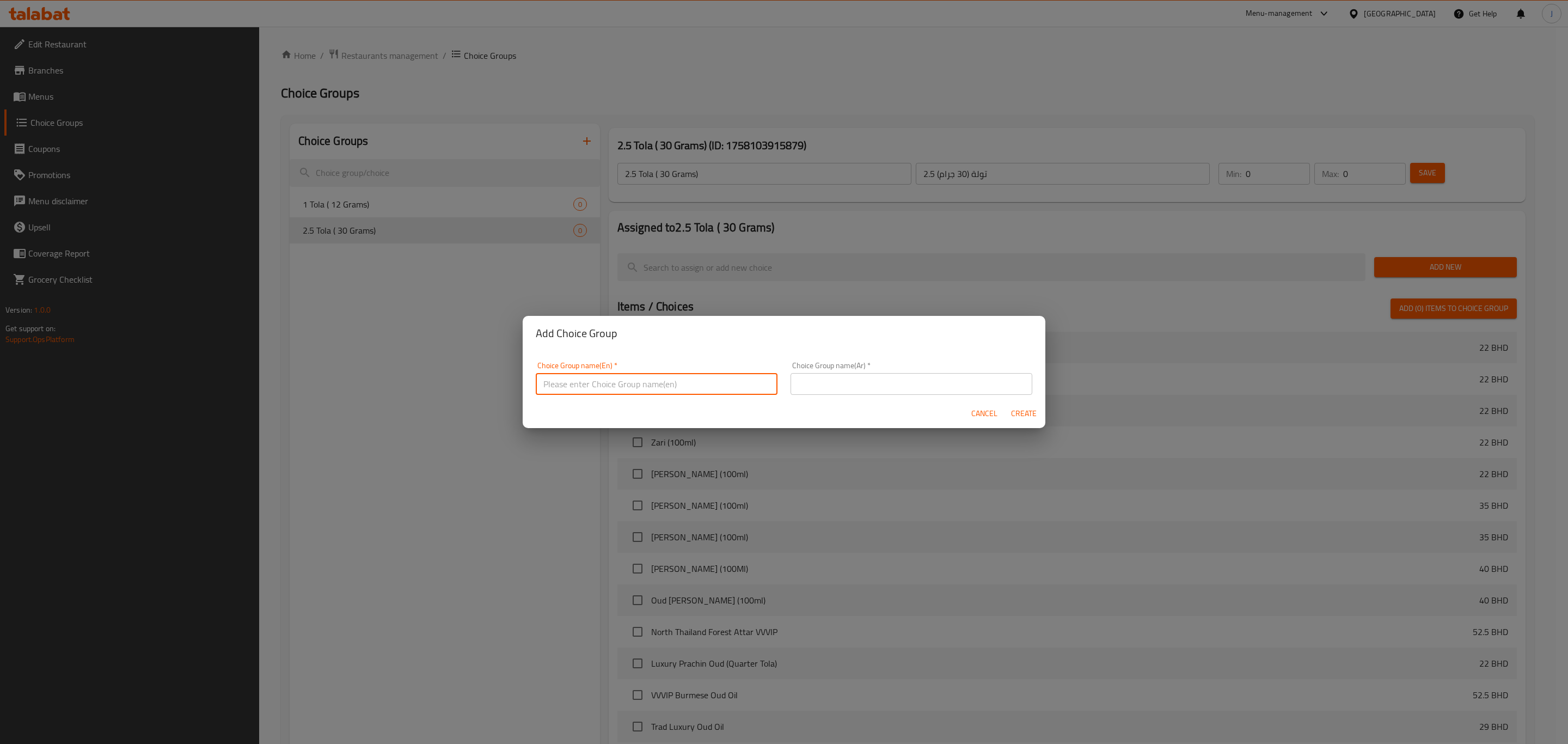
click at [716, 385] on input "text" at bounding box center [656, 384] width 242 height 22
paste input "5 Tola ( 60 Grams)"
type input "5 Tola ( 60 Grams)"
click at [819, 368] on div "Choice Group name(Ar)   * Choice Group name(Ar) *" at bounding box center [911, 378] width 242 height 33
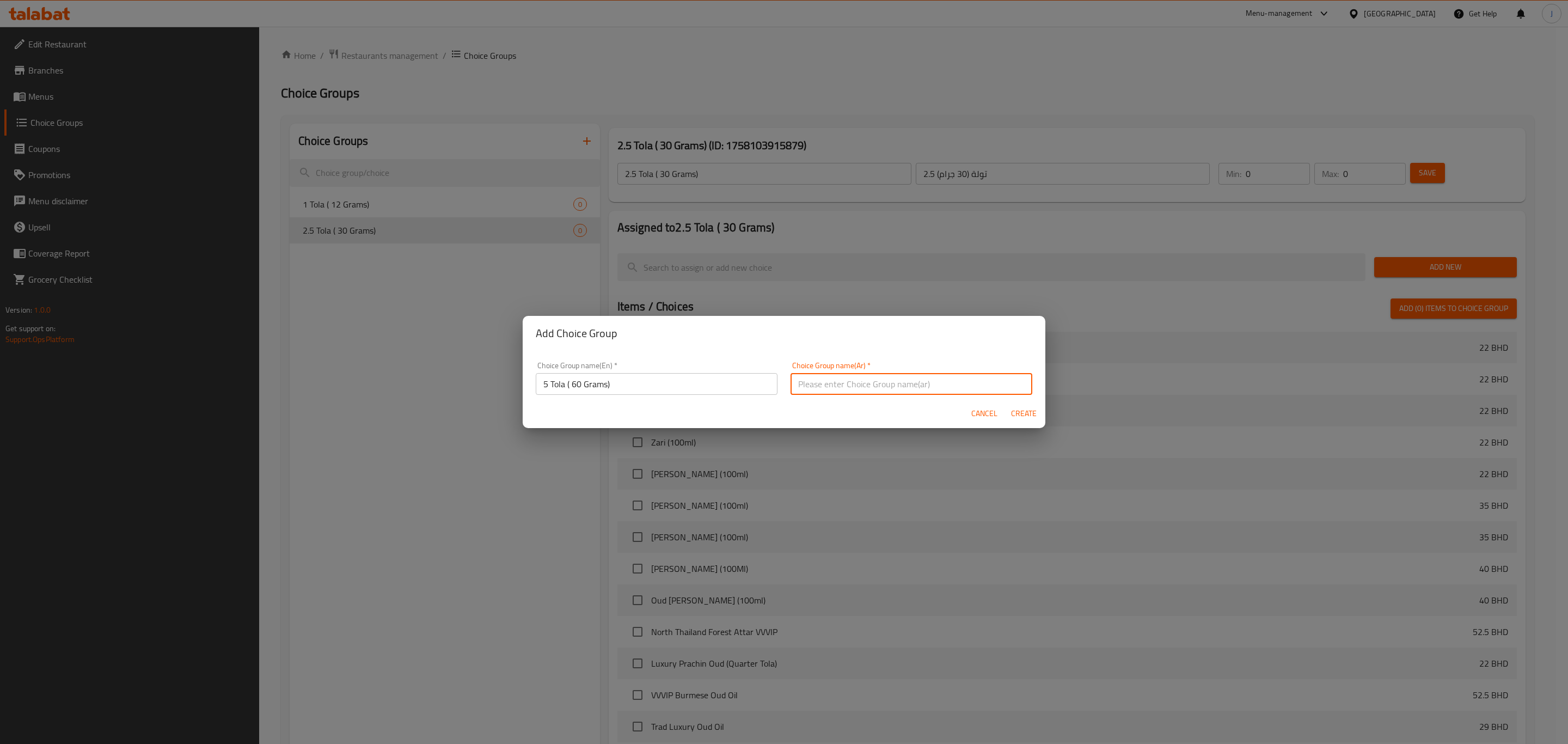
click at [822, 378] on input "text" at bounding box center [911, 384] width 242 height 22
paste input "5 تولة (60 جرام)"
type input "5 تولة (60 جرام)"
click at [1029, 416] on span "Create" at bounding box center [1023, 413] width 26 height 13
type input "5 Tola ( 60 Grams)"
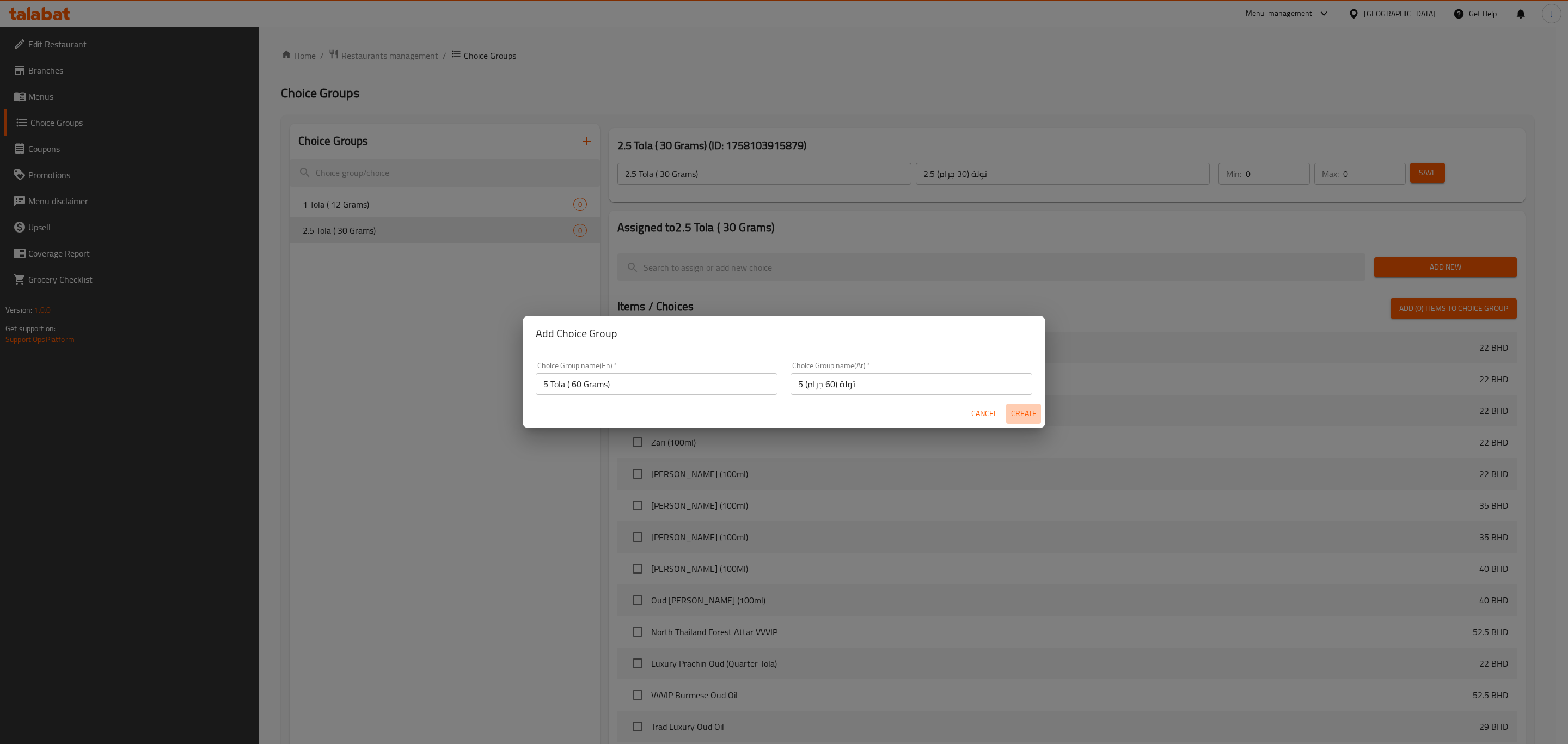
type input "5 تولة (60 جرام)"
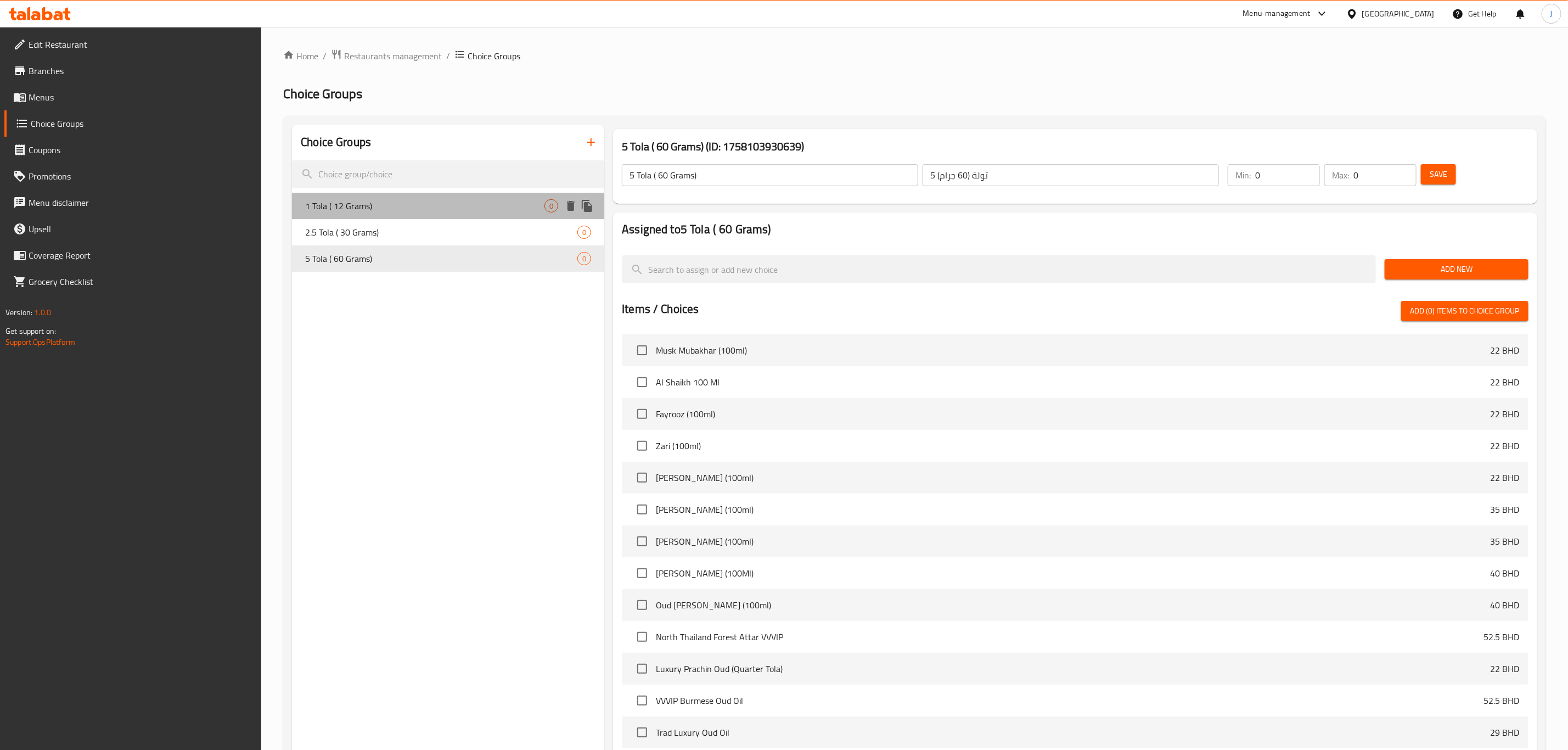
click at [512, 207] on span "1 Tola ( 12 Grams)" at bounding box center [425, 206] width 239 height 13
type input "1 Tola ( 12 Grams)"
type input "1 تولة (12 جرام)"
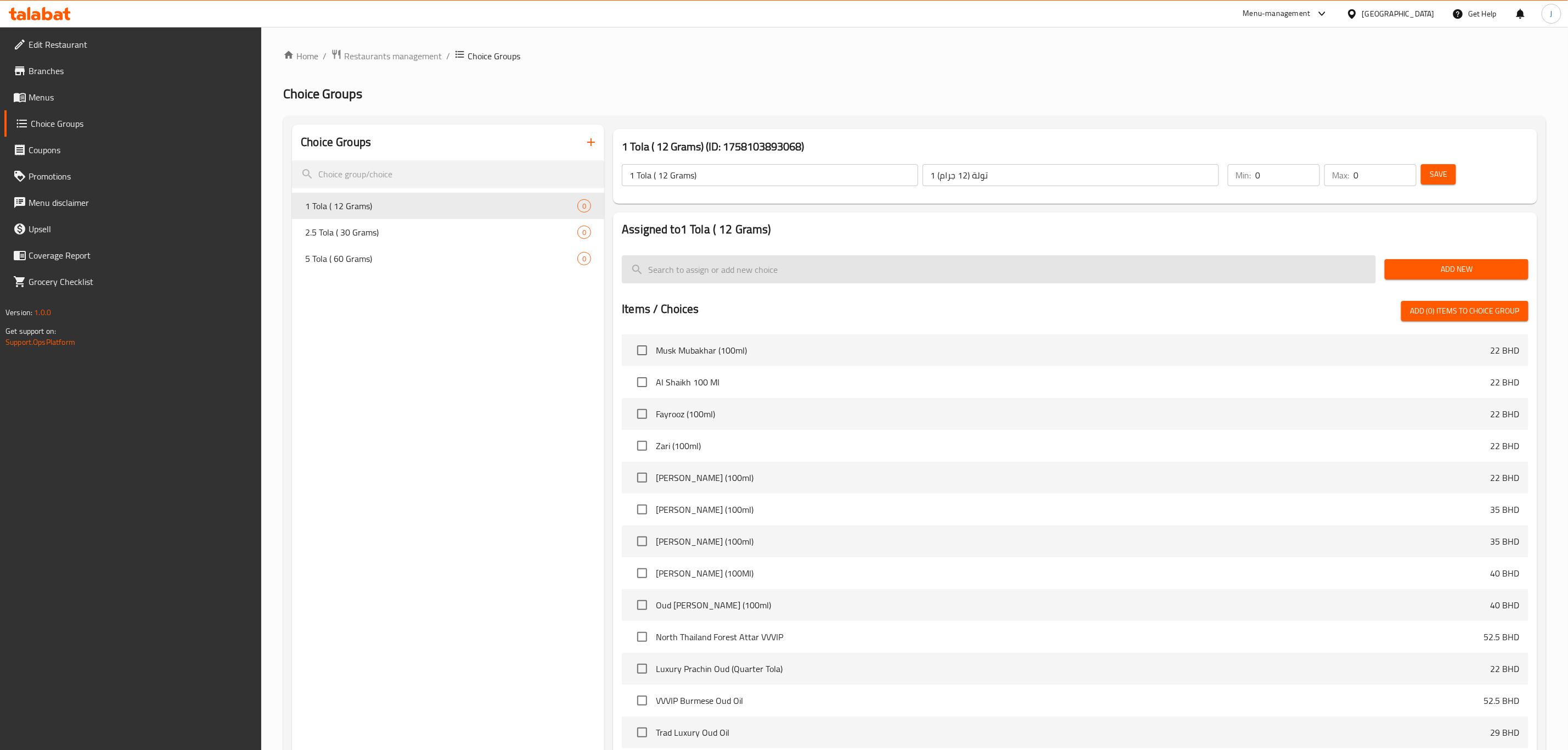
click at [887, 259] on input "search" at bounding box center [998, 269] width 754 height 28
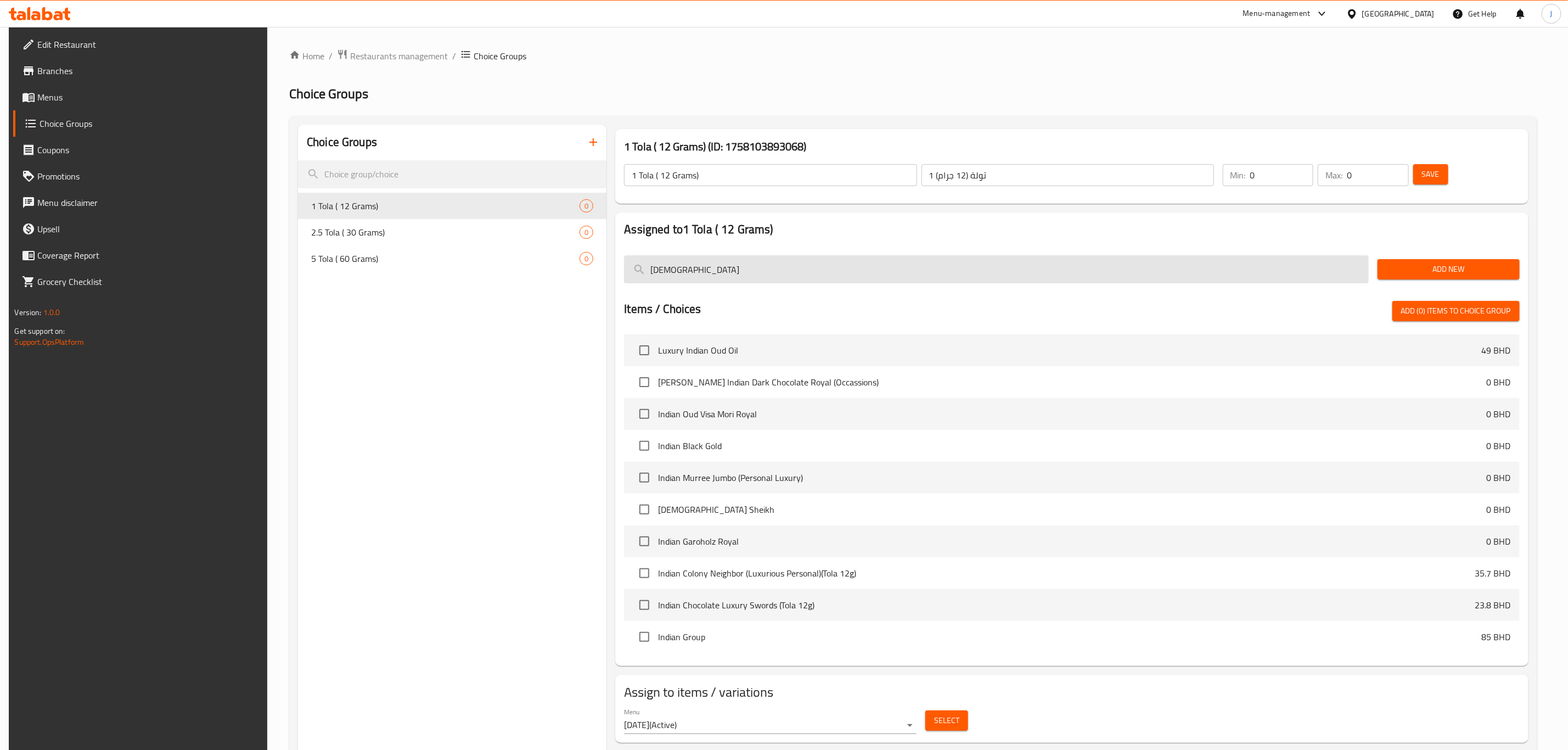
click at [981, 260] on input "indian" at bounding box center [997, 269] width 745 height 28
click at [634, 268] on input "indian" at bounding box center [997, 269] width 745 height 28
type input "indian"
click at [1481, 309] on span "Add (0) items to choice group" at bounding box center [1456, 311] width 110 height 14
click at [644, 535] on input "checkbox" at bounding box center [644, 541] width 23 height 23
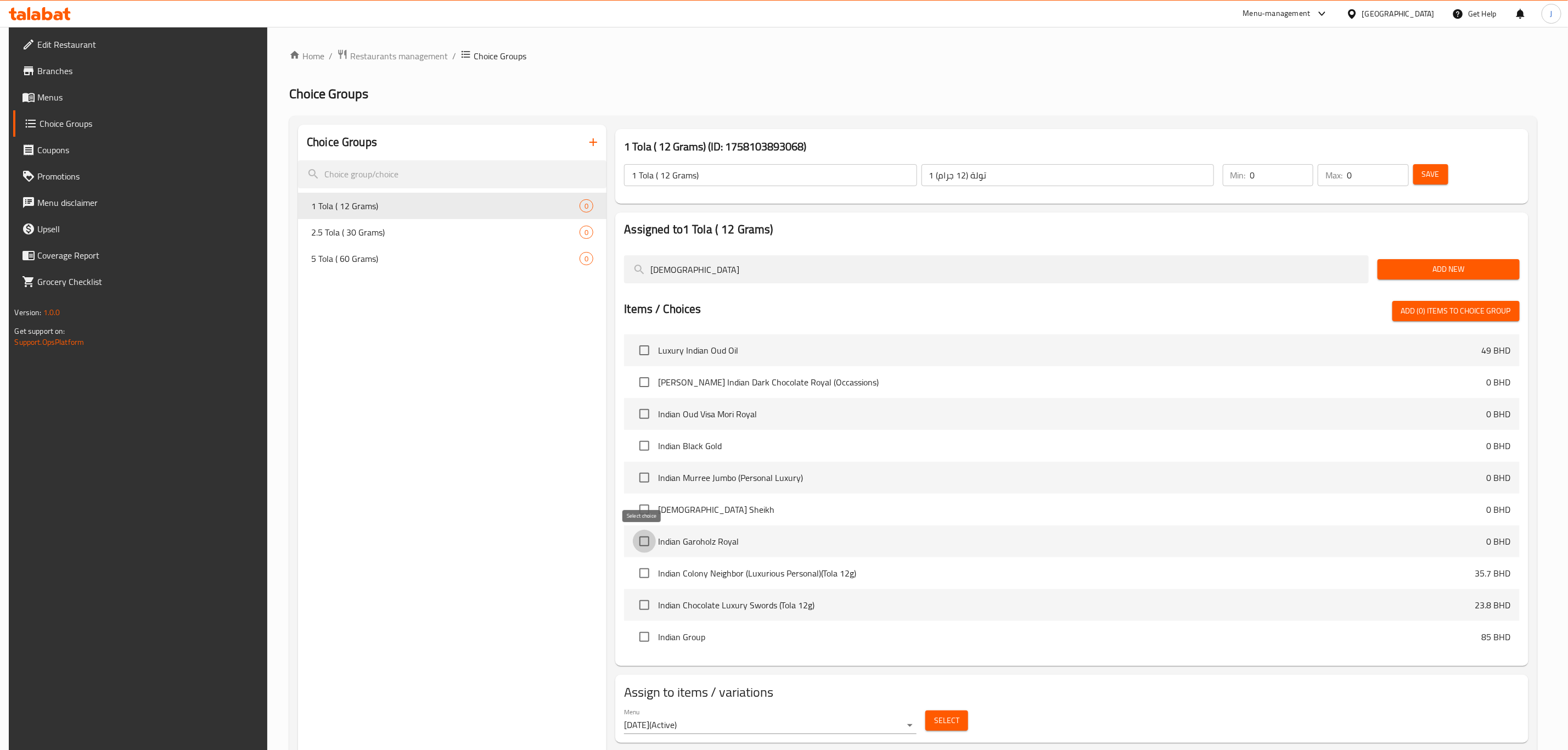
checkbox input "true"
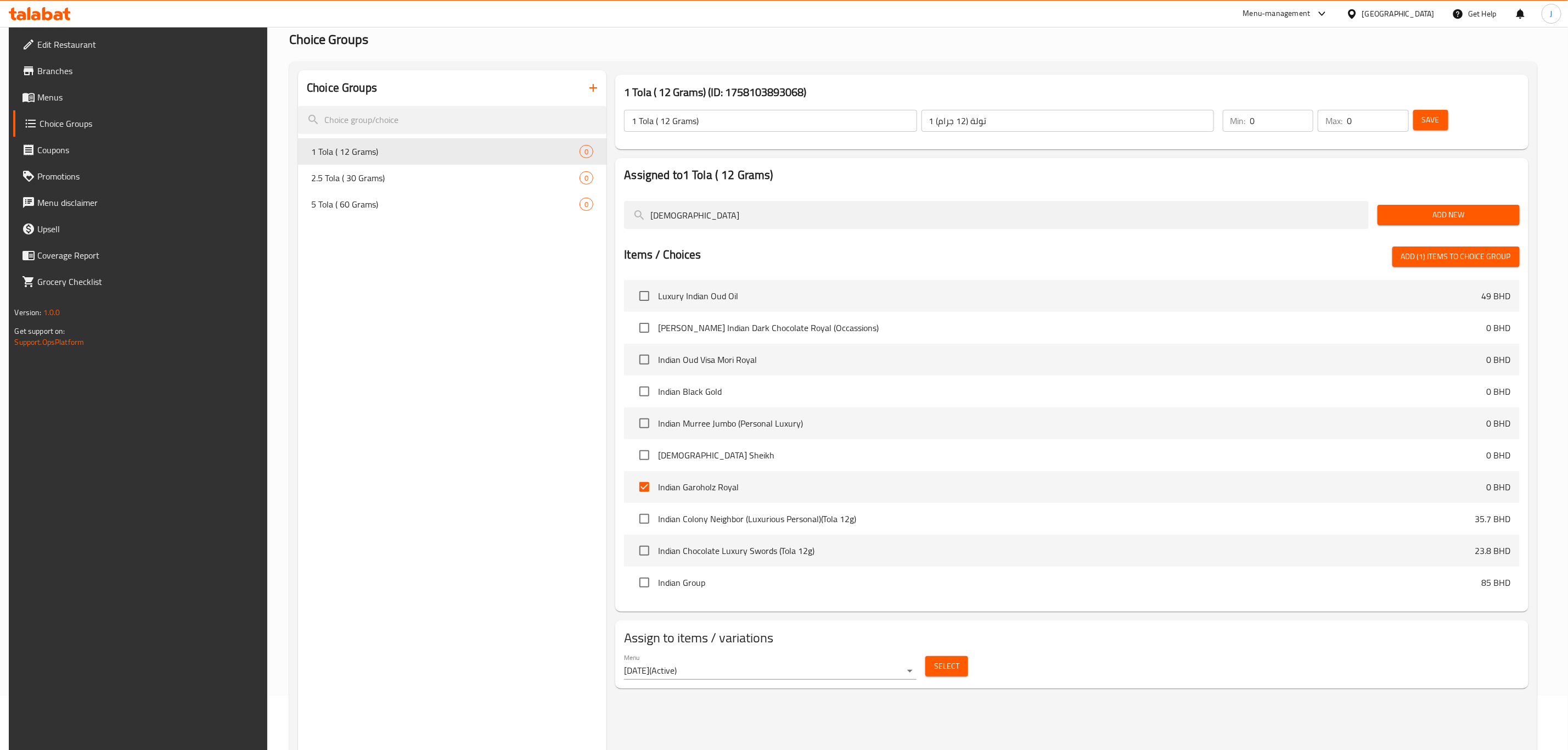
scroll to position [82, 0]
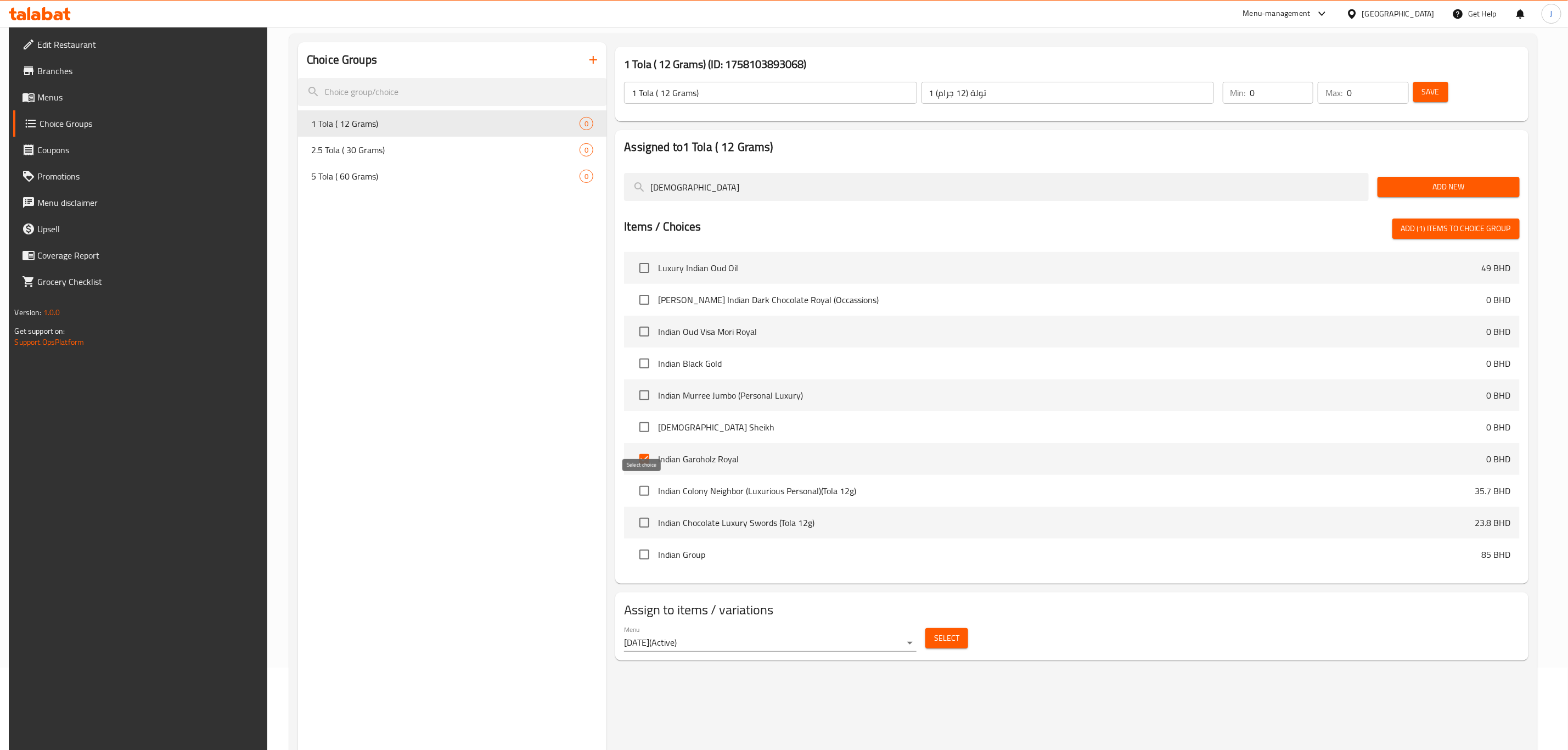
click at [646, 491] on input "checkbox" at bounding box center [644, 491] width 23 height 23
checkbox input "true"
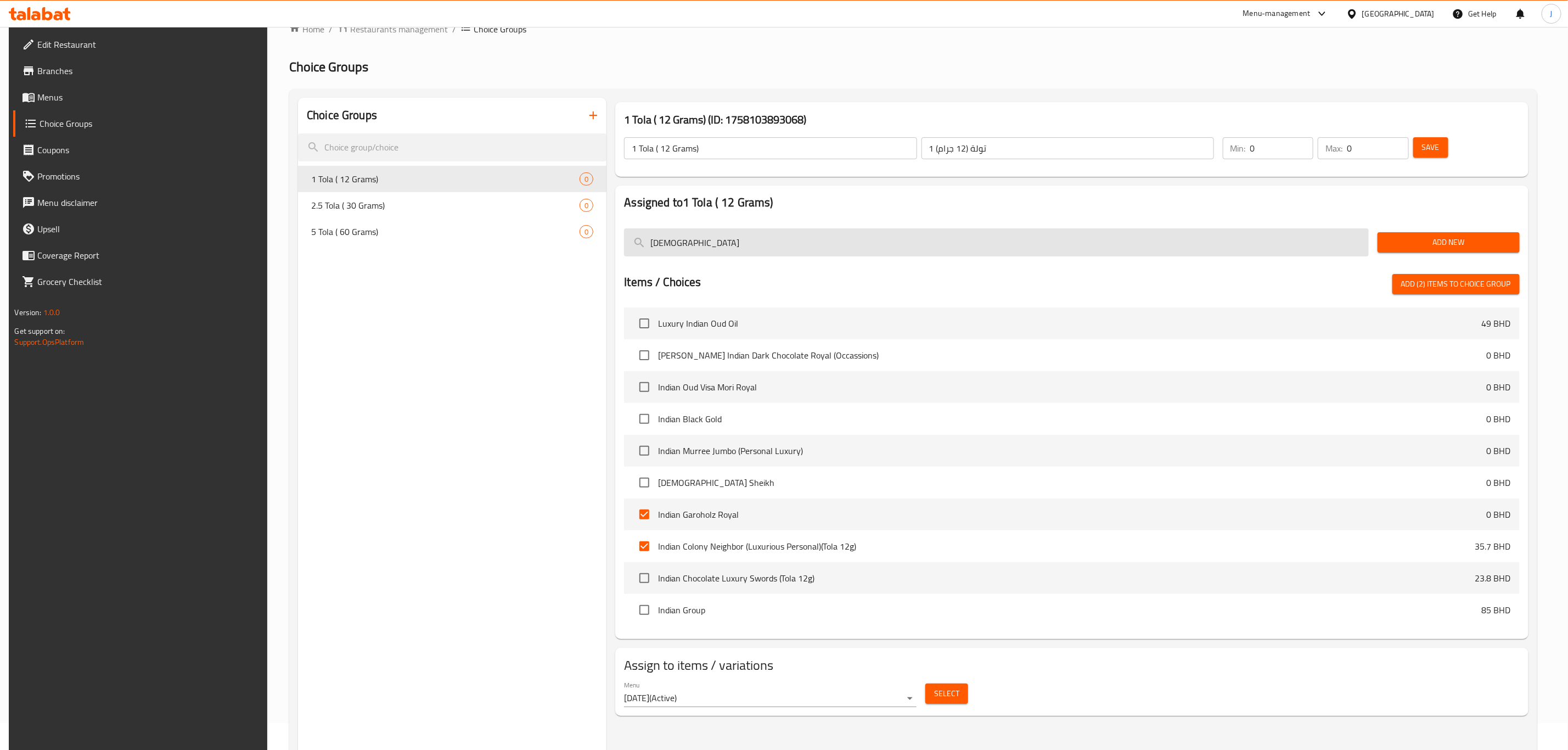
scroll to position [0, 0]
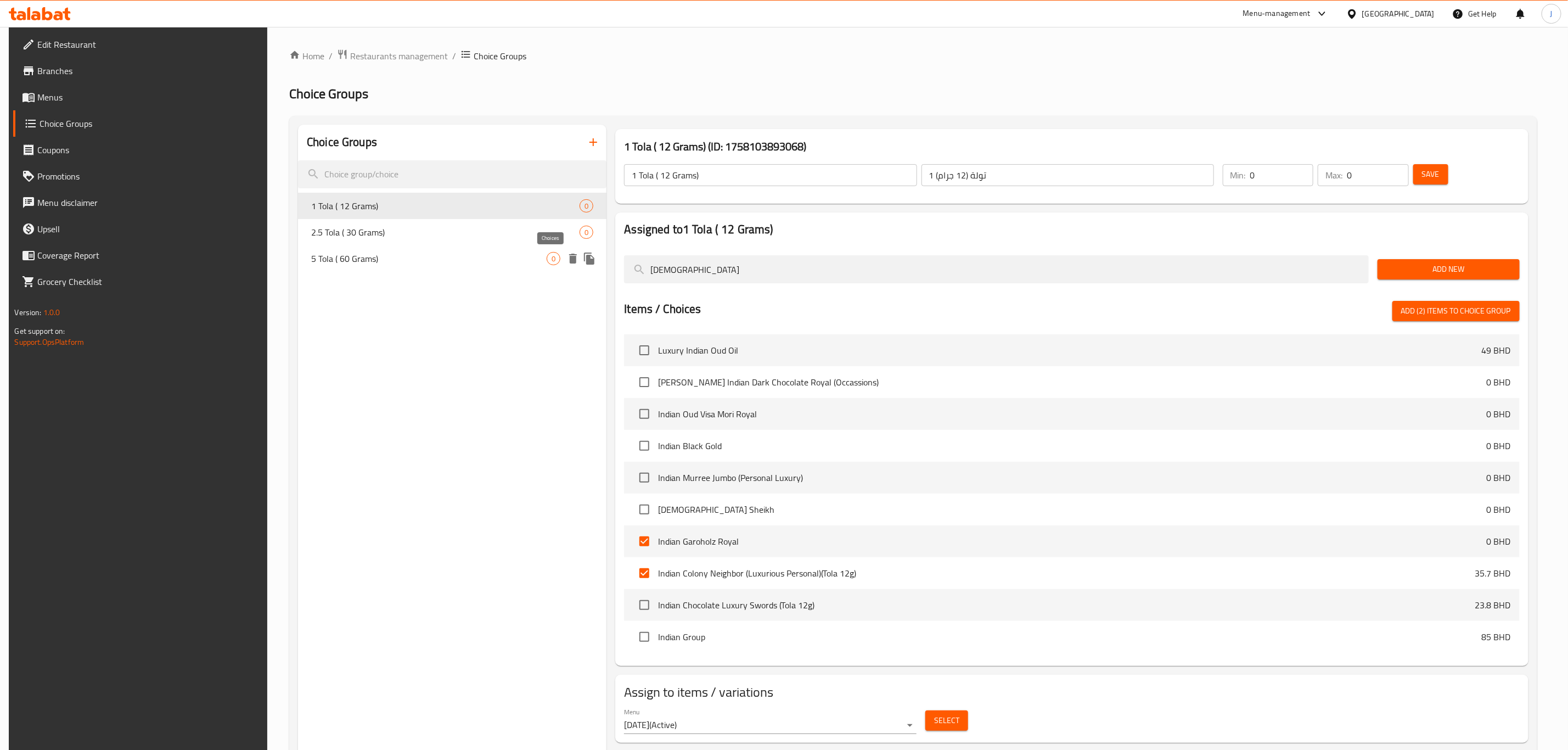
drag, startPoint x: 766, startPoint y: 273, endPoint x: 555, endPoint y: 263, distance: 211.2
click at [555, 263] on div "Choice Groups 1 Tola ( 12 Grams) 0 2.5 Tola ( 30 Grams) 0 5 Tola ( 60 Grams) 0 …" at bounding box center [916, 500] width 1235 height 750
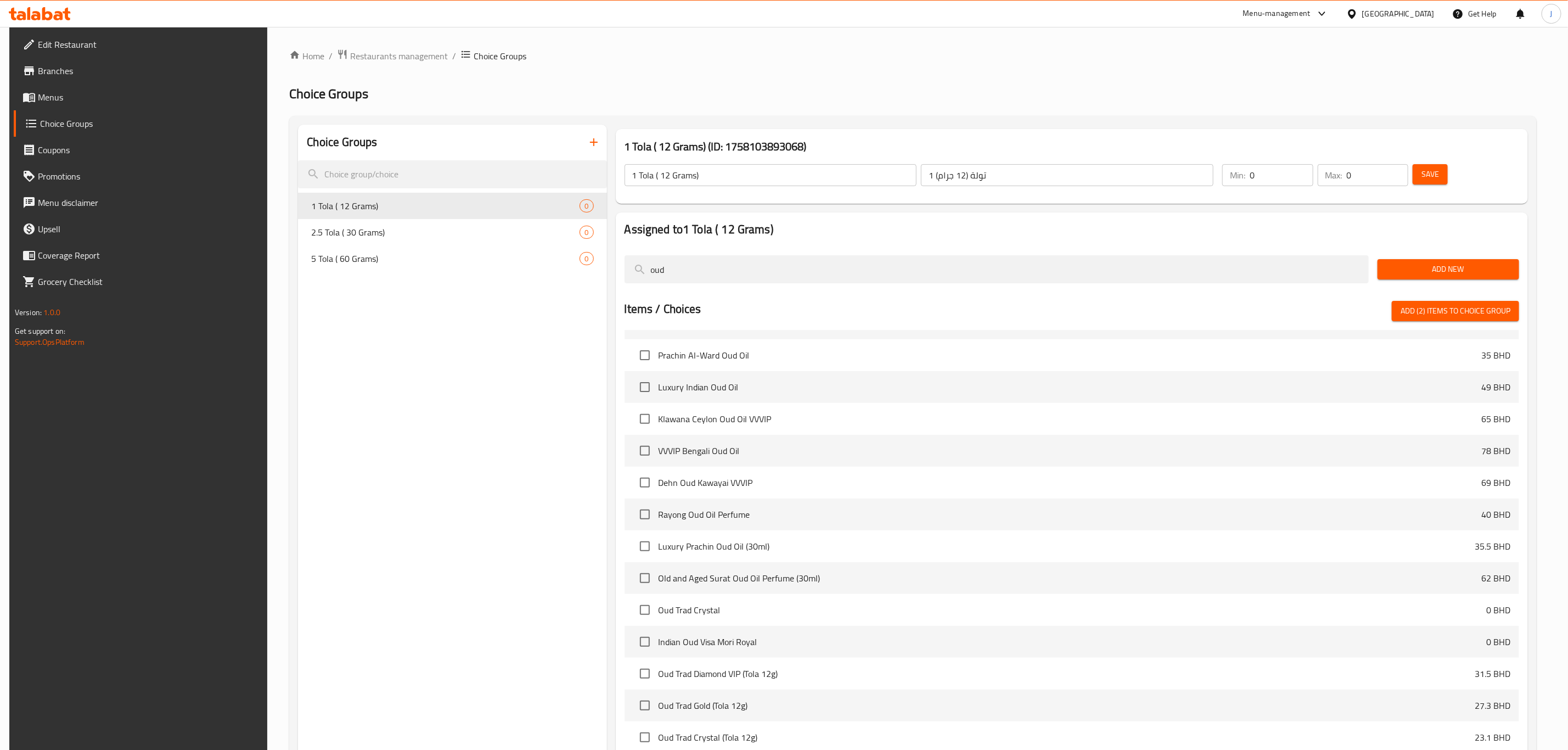
scroll to position [247, 0]
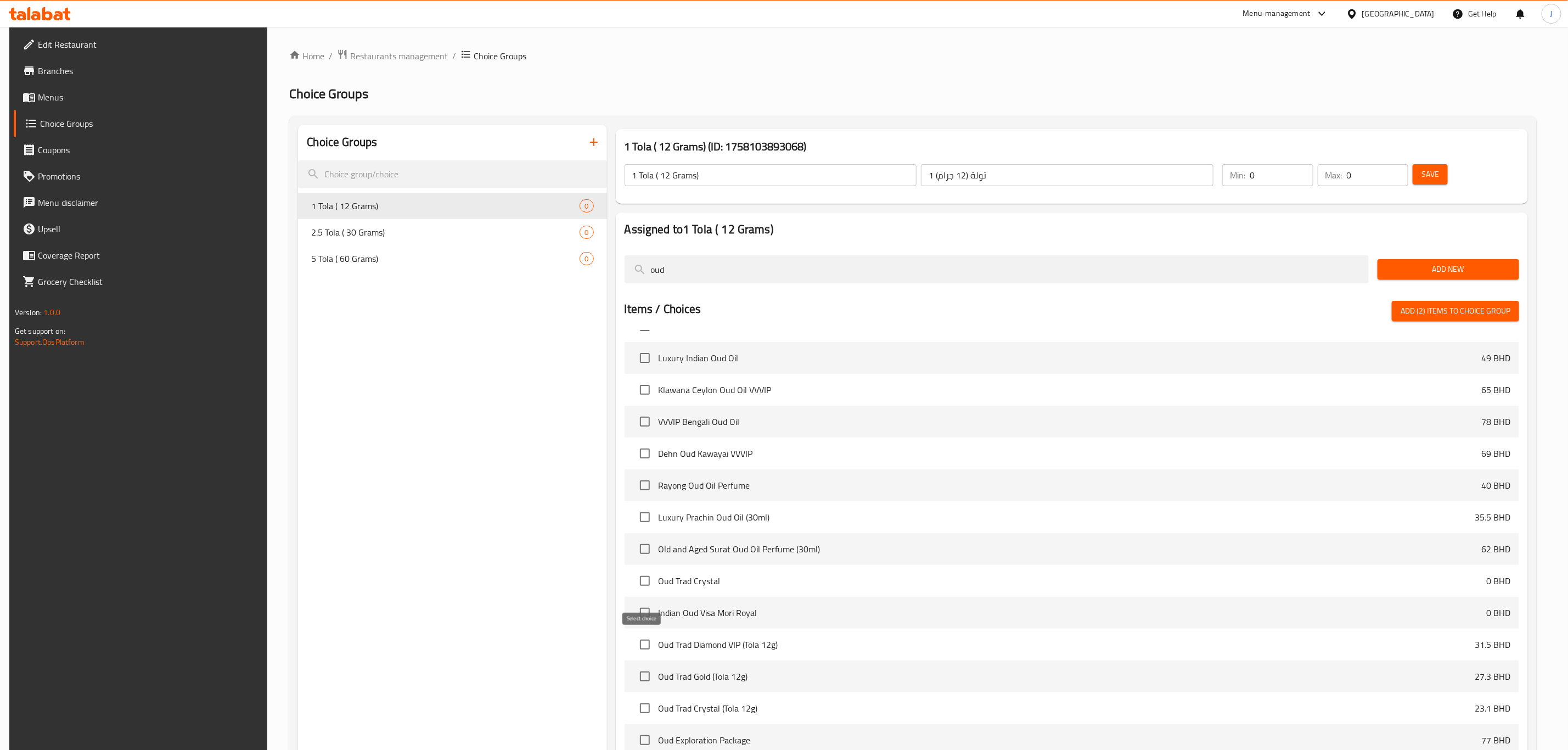
type input "oud"
click at [641, 644] on input "checkbox" at bounding box center [645, 644] width 23 height 23
checkbox input "true"
click at [643, 680] on input "checkbox" at bounding box center [645, 676] width 23 height 23
checkbox input "true"
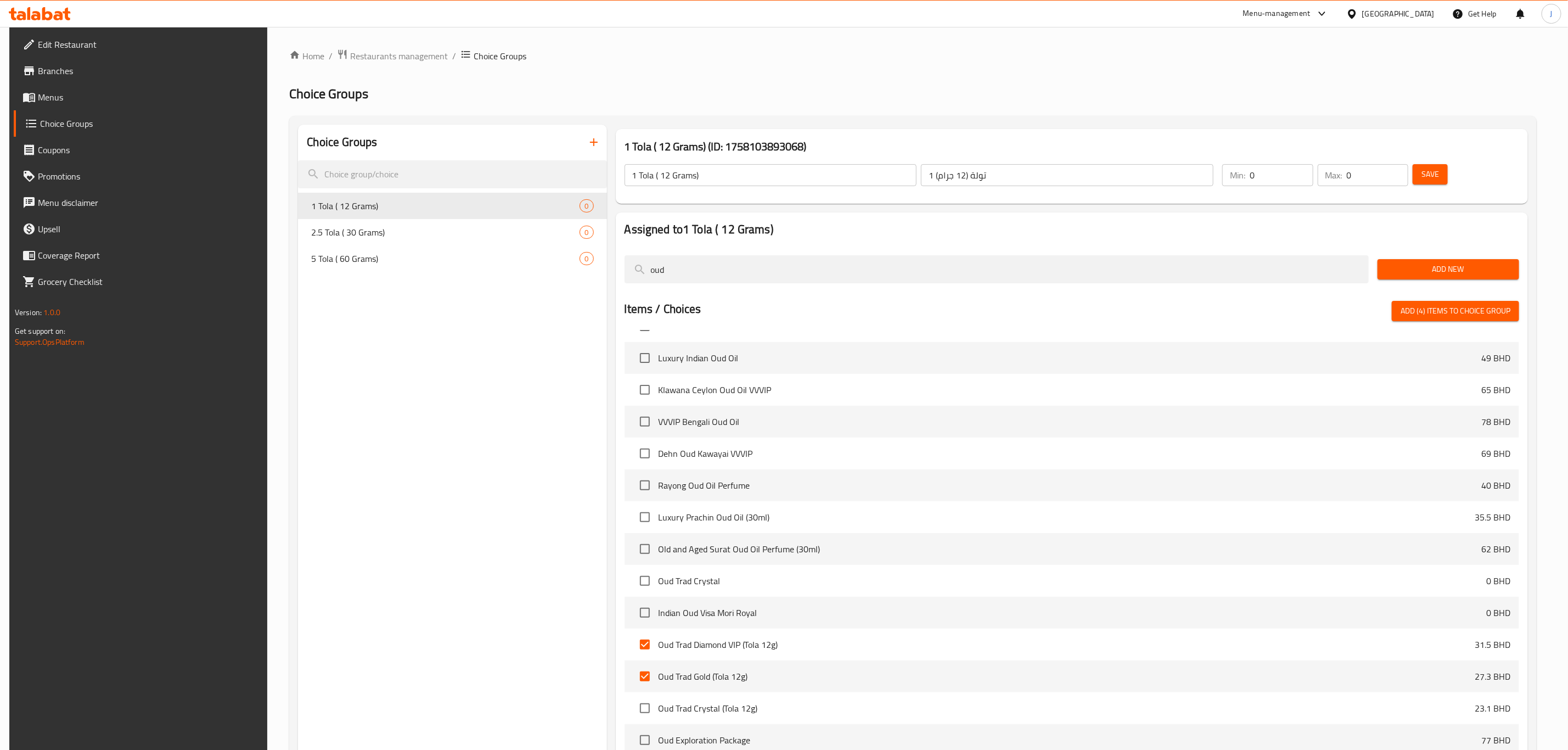
drag, startPoint x: 708, startPoint y: 274, endPoint x: 611, endPoint y: 274, distance: 97.0
click at [611, 274] on div "Assigned to 1 Tola ( 12 Grams) oud Add New Items / Choices Add (4) items to cho…" at bounding box center [1072, 500] width 922 height 585
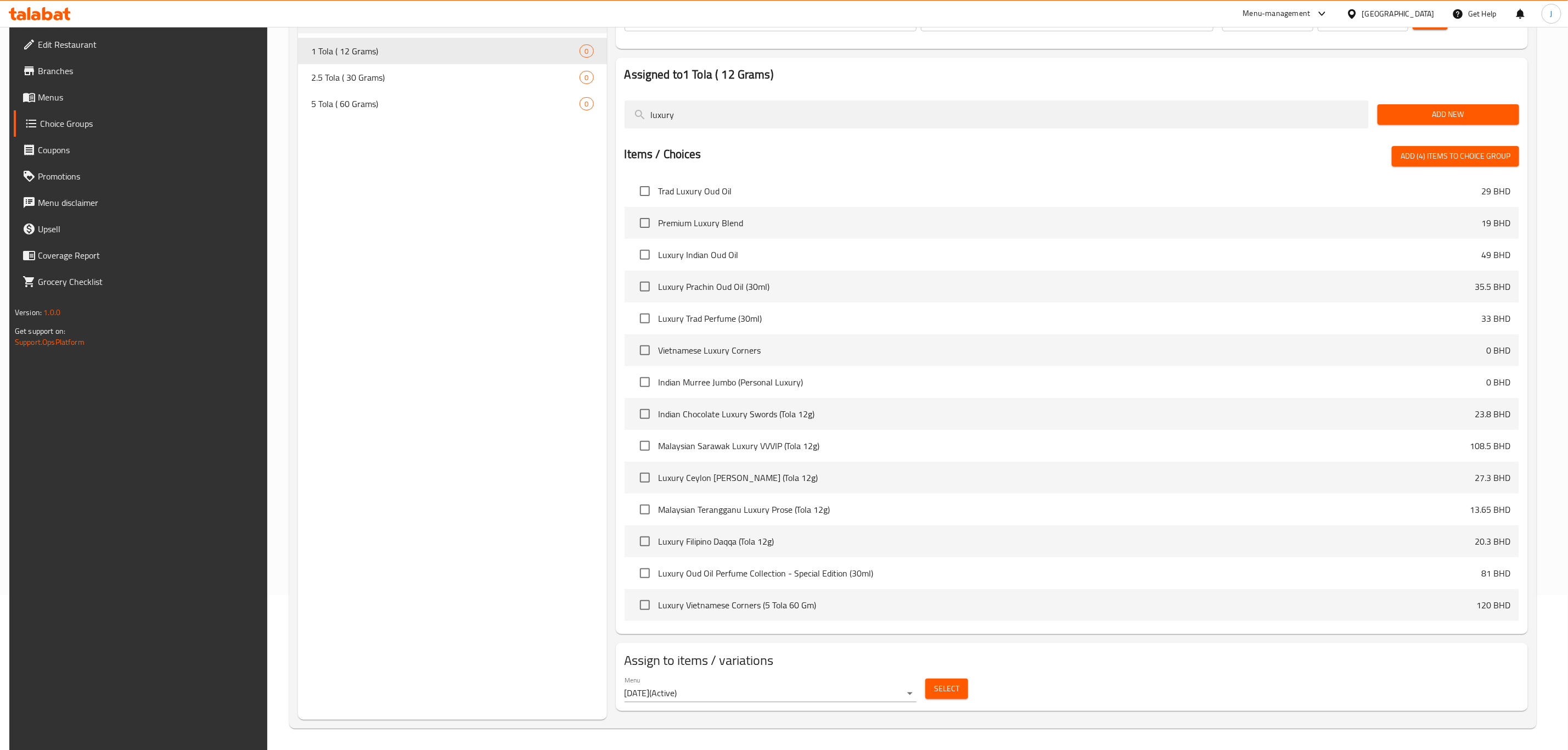
scroll to position [155, 0]
type input "luxury"
click at [651, 476] on input "checkbox" at bounding box center [645, 477] width 23 height 23
checkbox input "true"
click at [644, 546] on input "checkbox" at bounding box center [645, 541] width 23 height 23
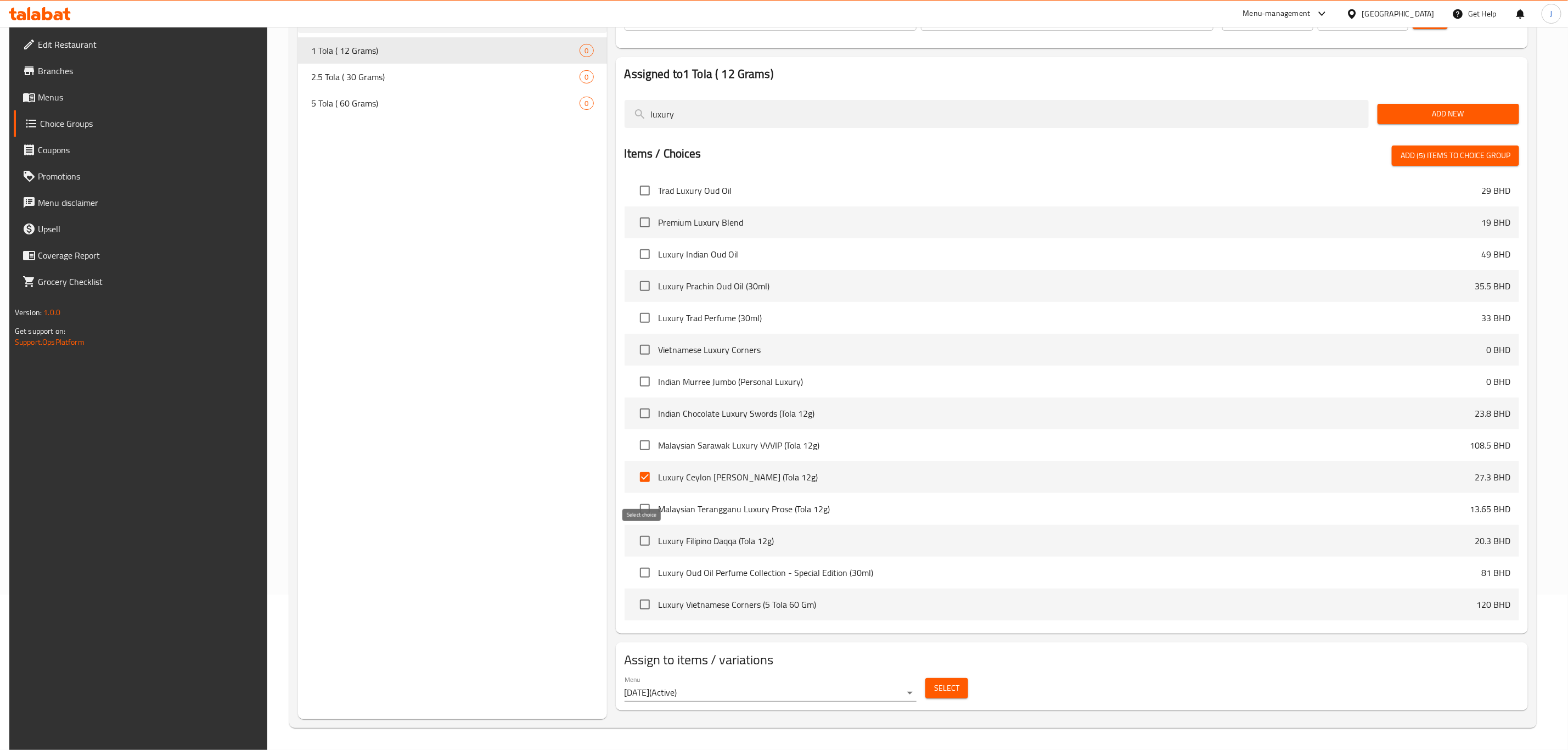
checkbox input "true"
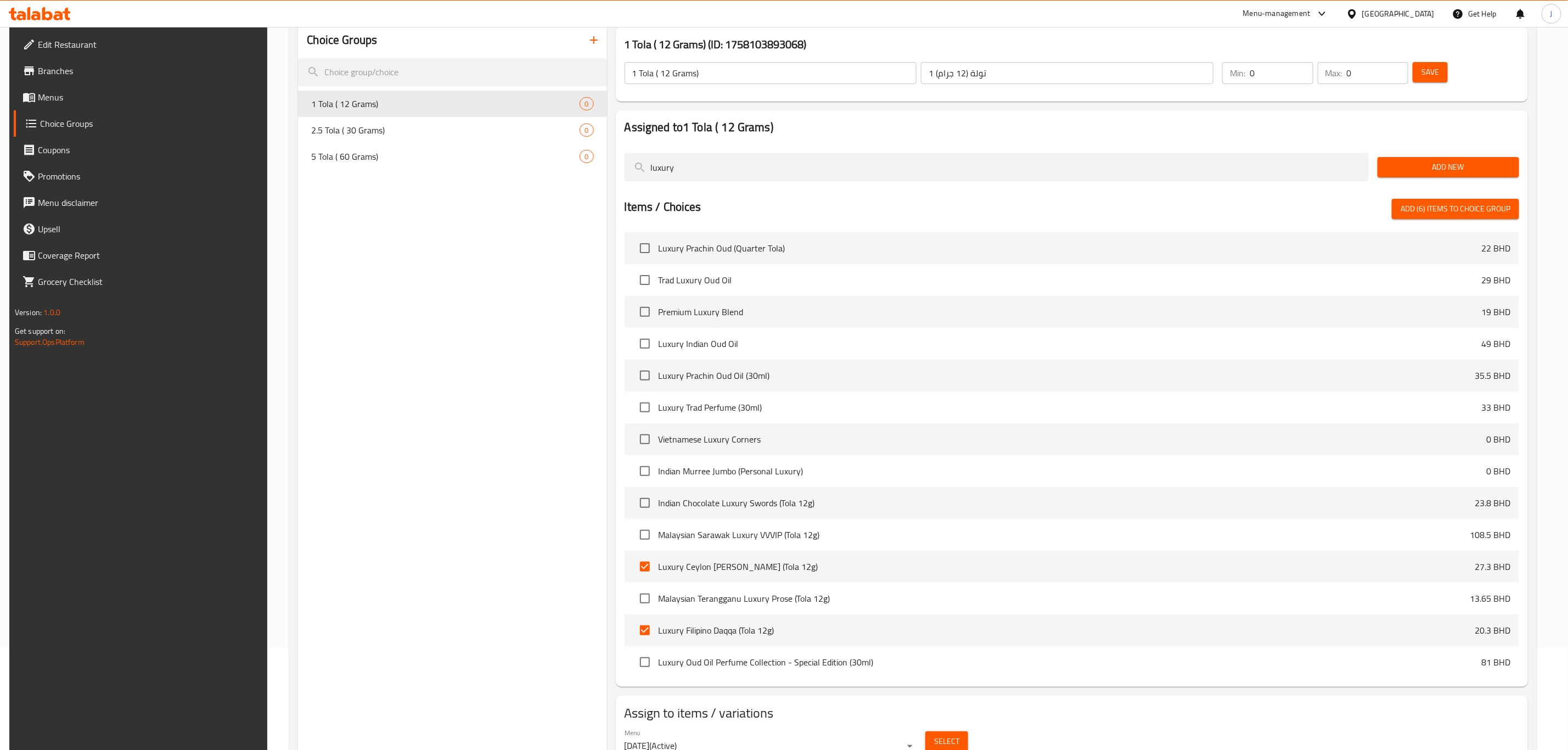
scroll to position [73, 0]
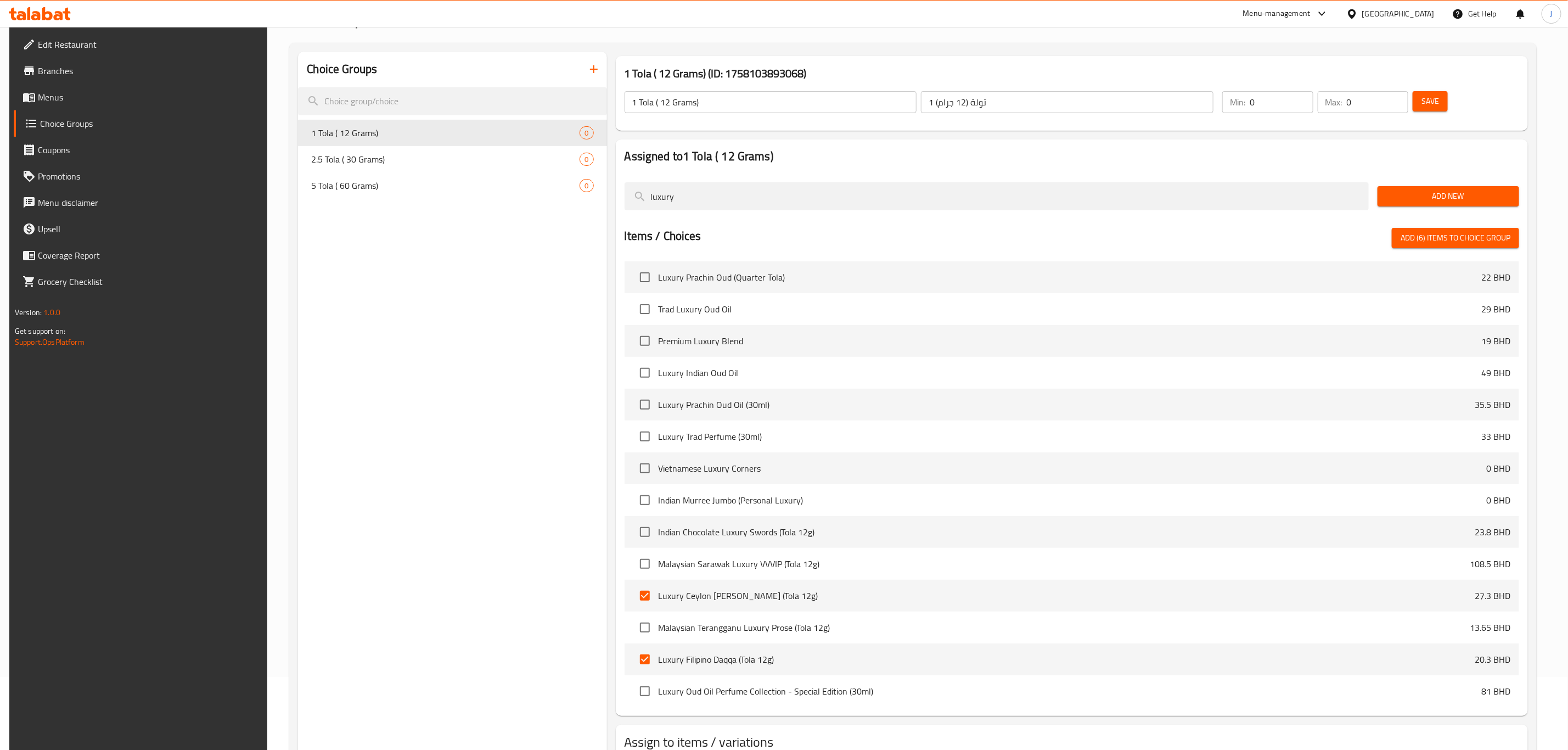
drag, startPoint x: 698, startPoint y: 200, endPoint x: 592, endPoint y: 203, distance: 106.0
click at [592, 203] on div "Choice Groups 1 Tola ( 12 Grams) 0 2.5 Tola ( 30 Grams) 0 5 Tola ( 60 Grams) 0 …" at bounding box center [916, 427] width 1235 height 750
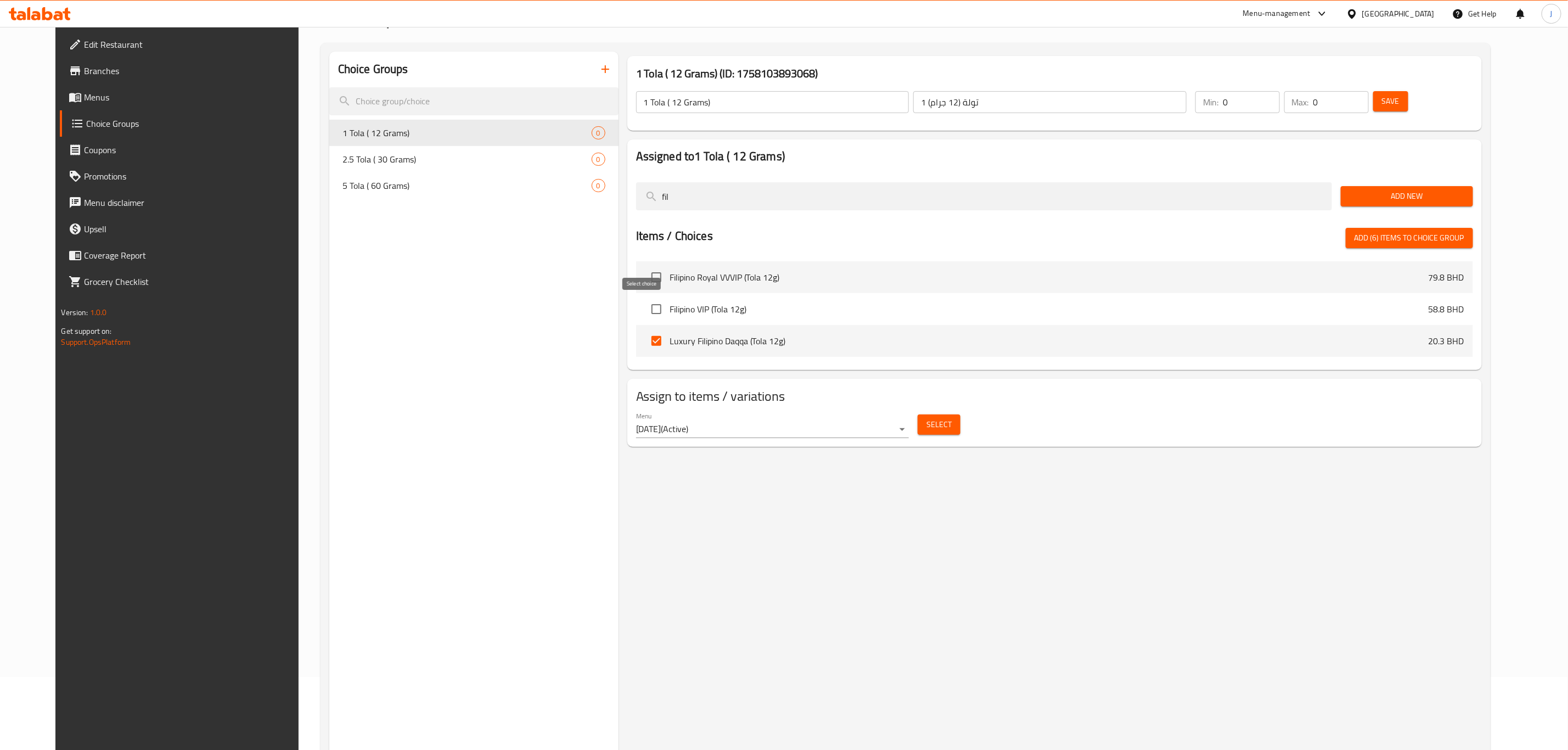
type input "fil"
click at [647, 304] on input "checkbox" at bounding box center [657, 309] width 23 height 23
checkbox input "true"
click at [1463, 241] on span "Add (7) items to choice group" at bounding box center [1409, 238] width 110 height 14
checkbox input "false"
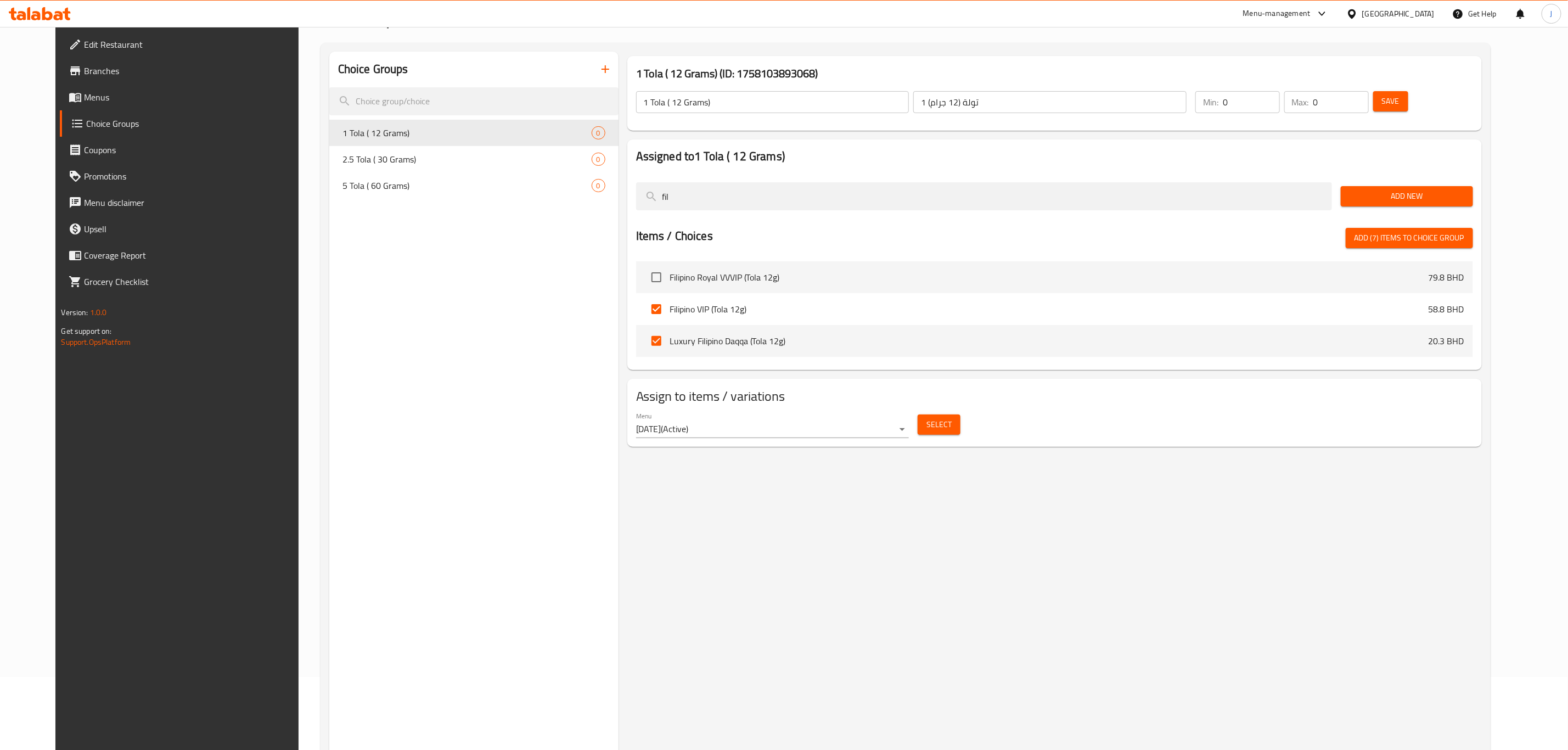
checkbox input "false"
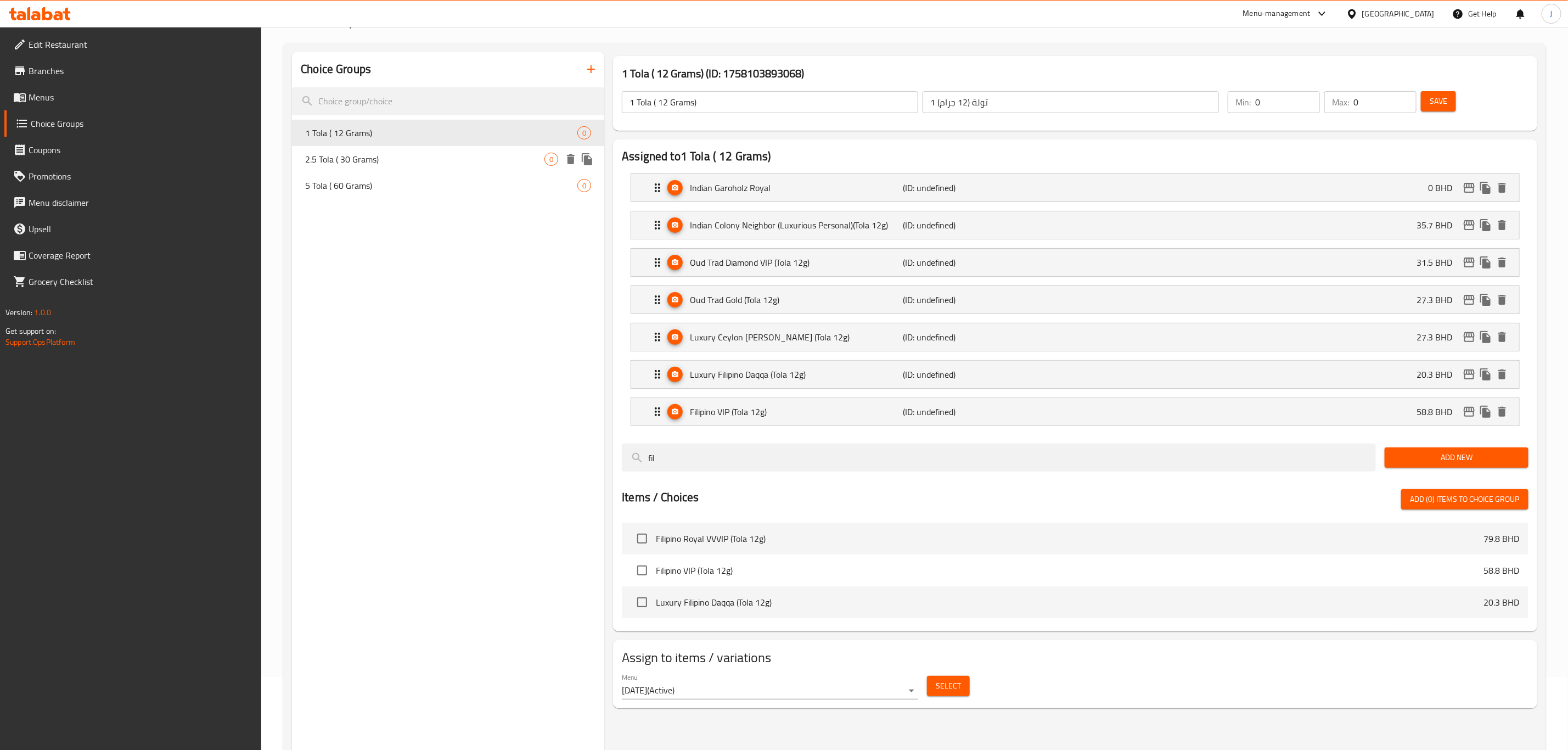
click at [429, 157] on span "2.5 Tola ( 30 Grams)" at bounding box center [425, 159] width 239 height 13
type input "2.5 Tola ( 30 Grams)"
type input "2.5 تولة (30 جرام)"
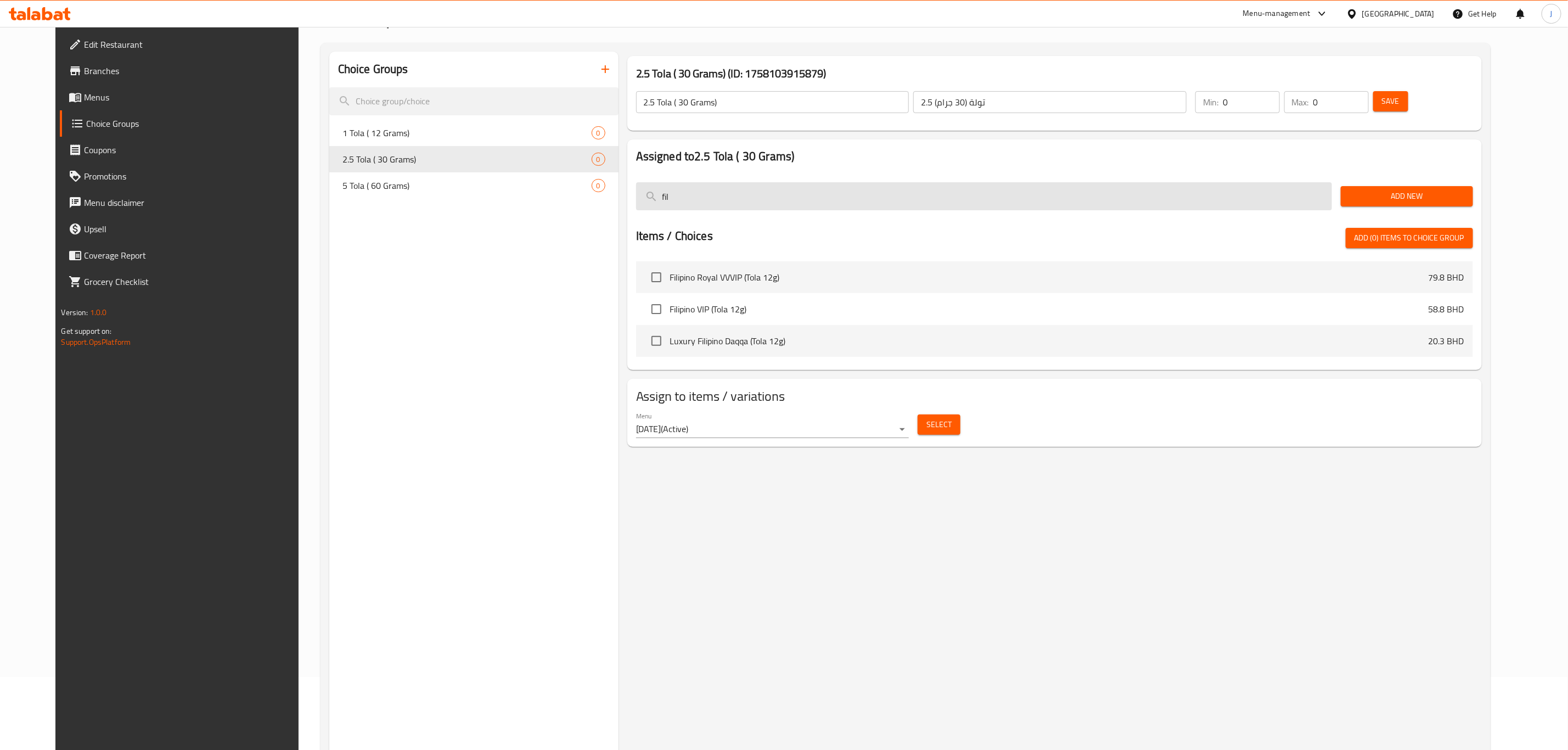
drag, startPoint x: 802, startPoint y: 188, endPoint x: 647, endPoint y: 188, distance: 155.0
click at [647, 188] on input "fil" at bounding box center [984, 196] width 696 height 28
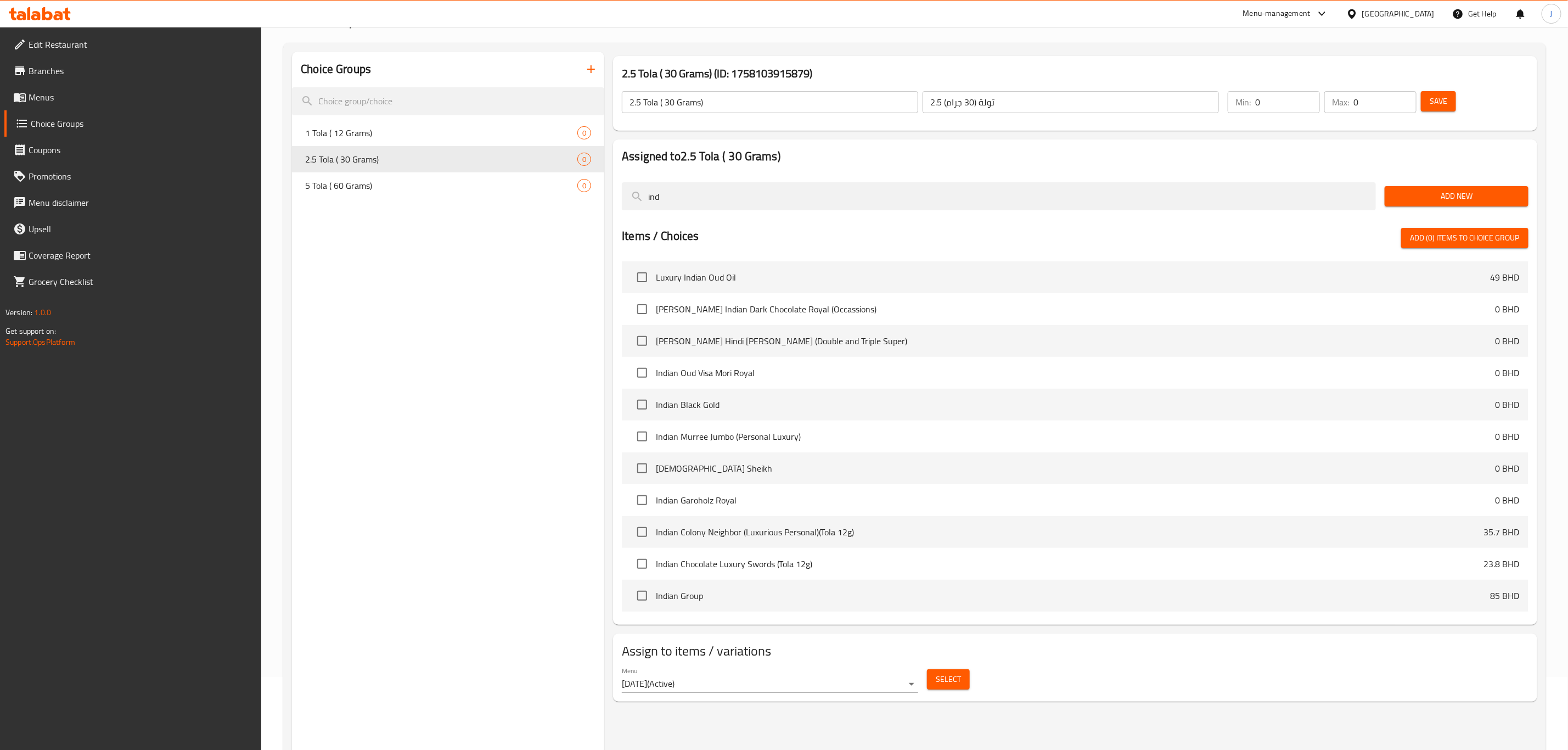
drag, startPoint x: 677, startPoint y: 195, endPoint x: 490, endPoint y: 191, distance: 187.0
click at [536, 198] on div "Choice Groups 1 Tola ( 12 Grams) 0 2.5 Tola ( 30 Grams) 0 5 Tola ( 60 Grams) 0 …" at bounding box center [917, 427] width 1250 height 750
type input "ind"
click at [441, 132] on span "1 Tola ( 12 Grams)" at bounding box center [425, 133] width 239 height 13
type input "1 Tola ( 12 Grams)"
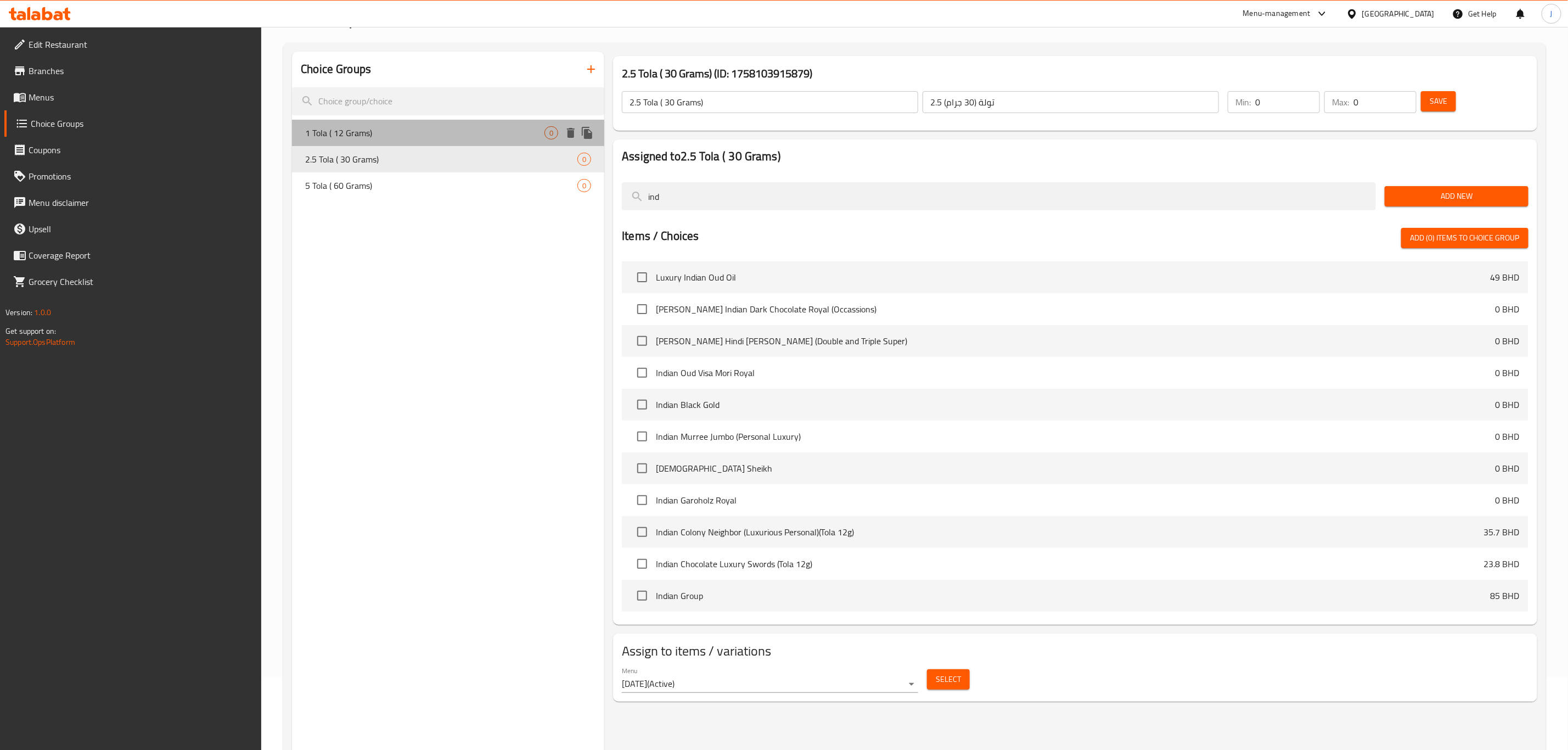
type input "1 تولة (12 جرام)"
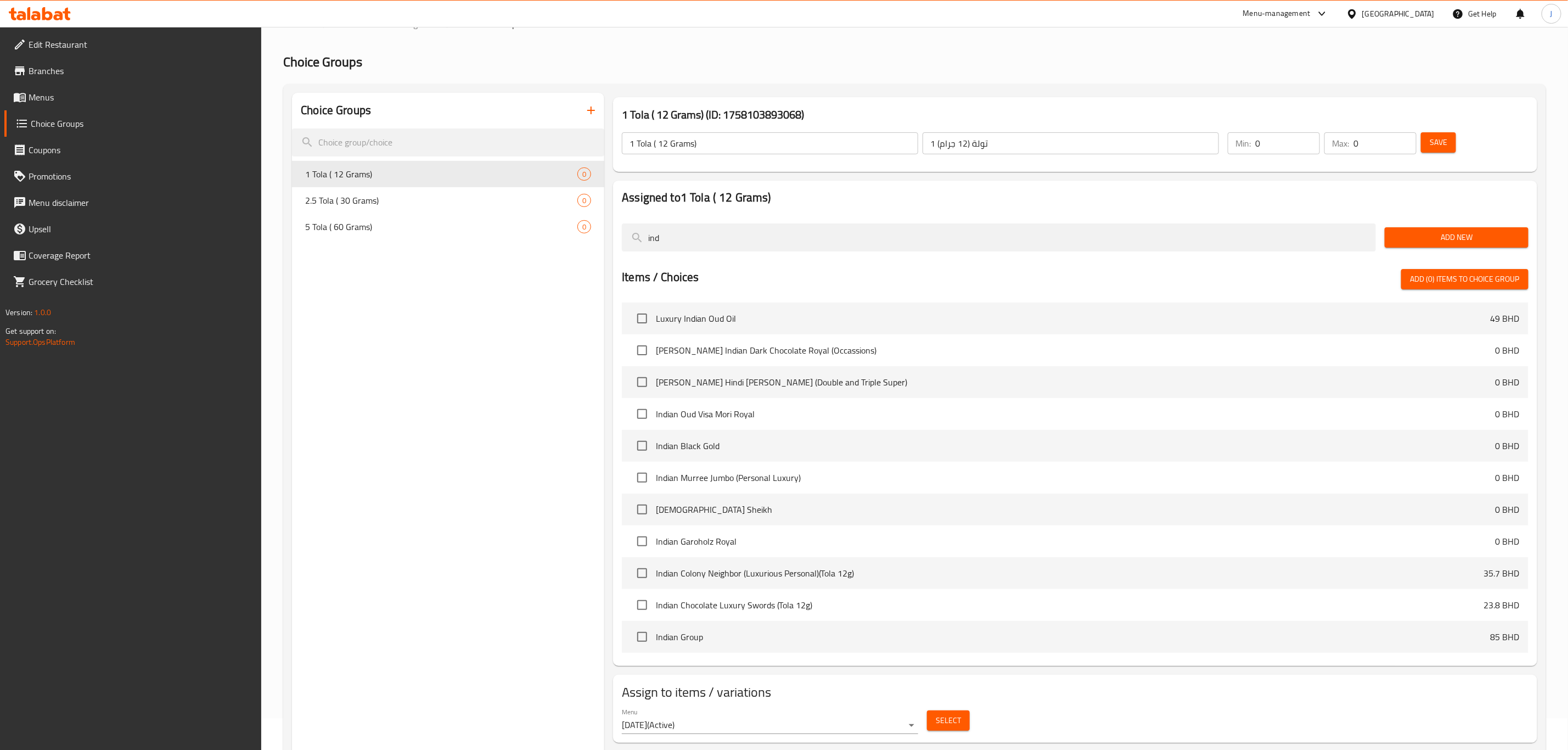
scroll to position [0, 0]
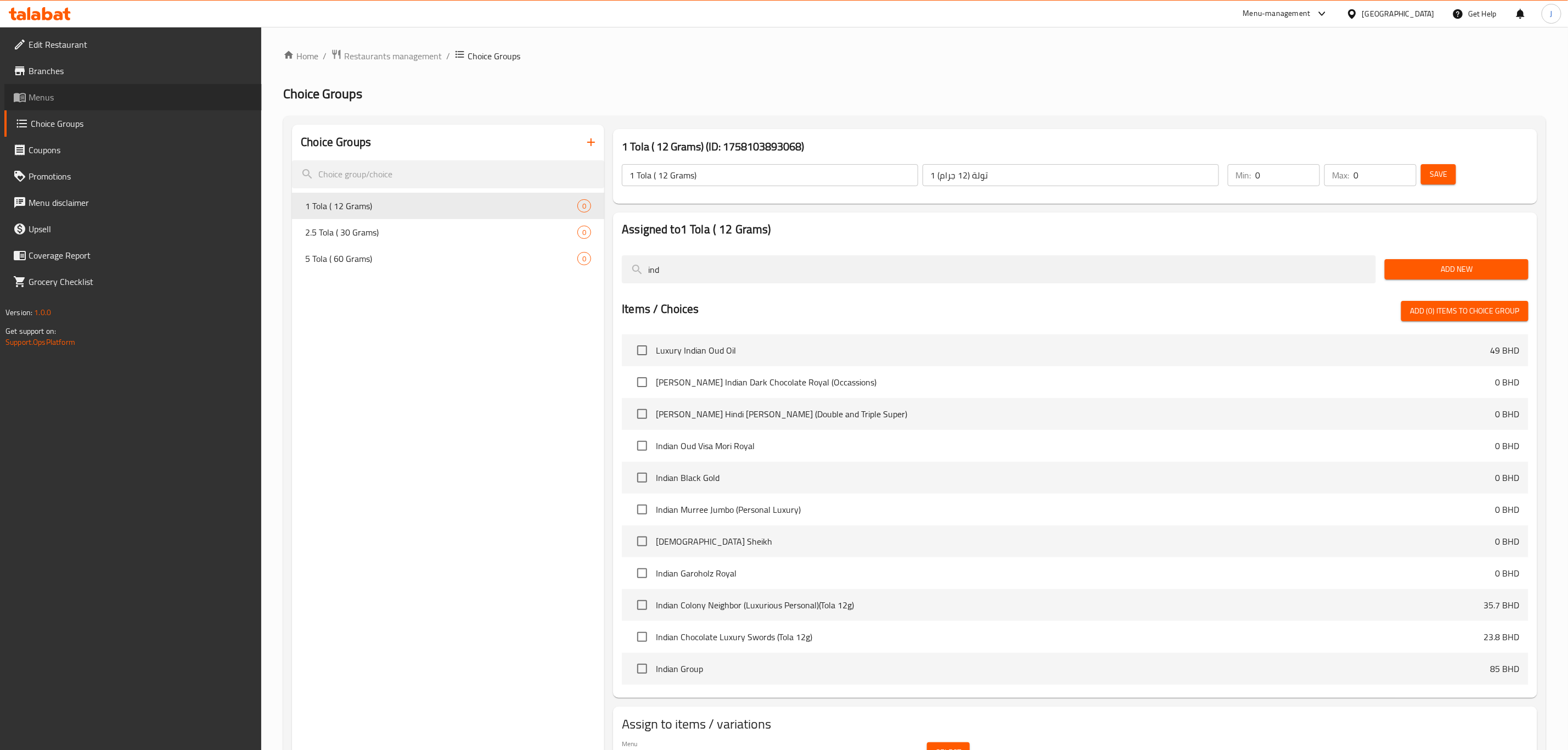
click at [46, 96] on span "Menus" at bounding box center [141, 97] width 225 height 13
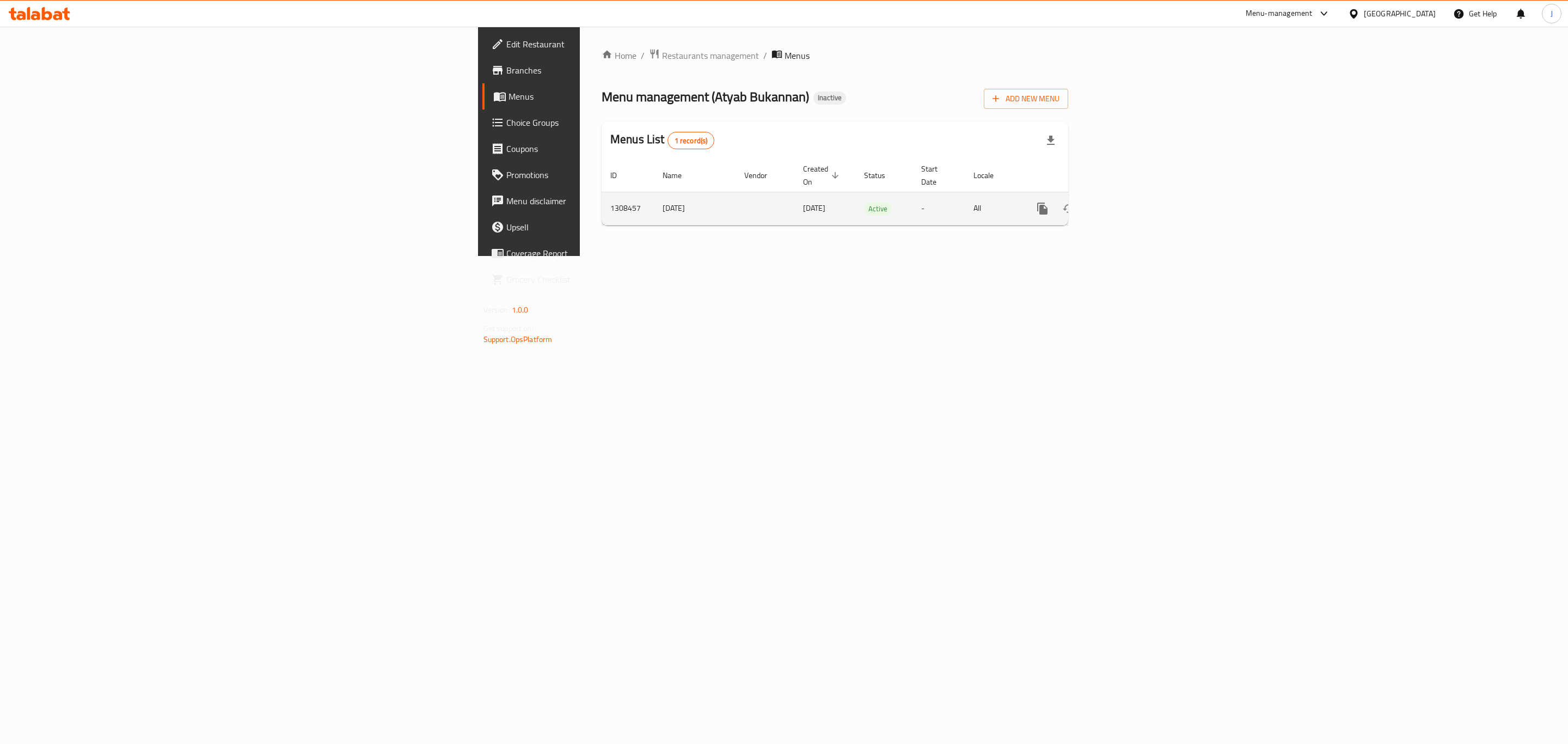
click at [1134, 195] on link "enhanced table" at bounding box center [1121, 208] width 26 height 26
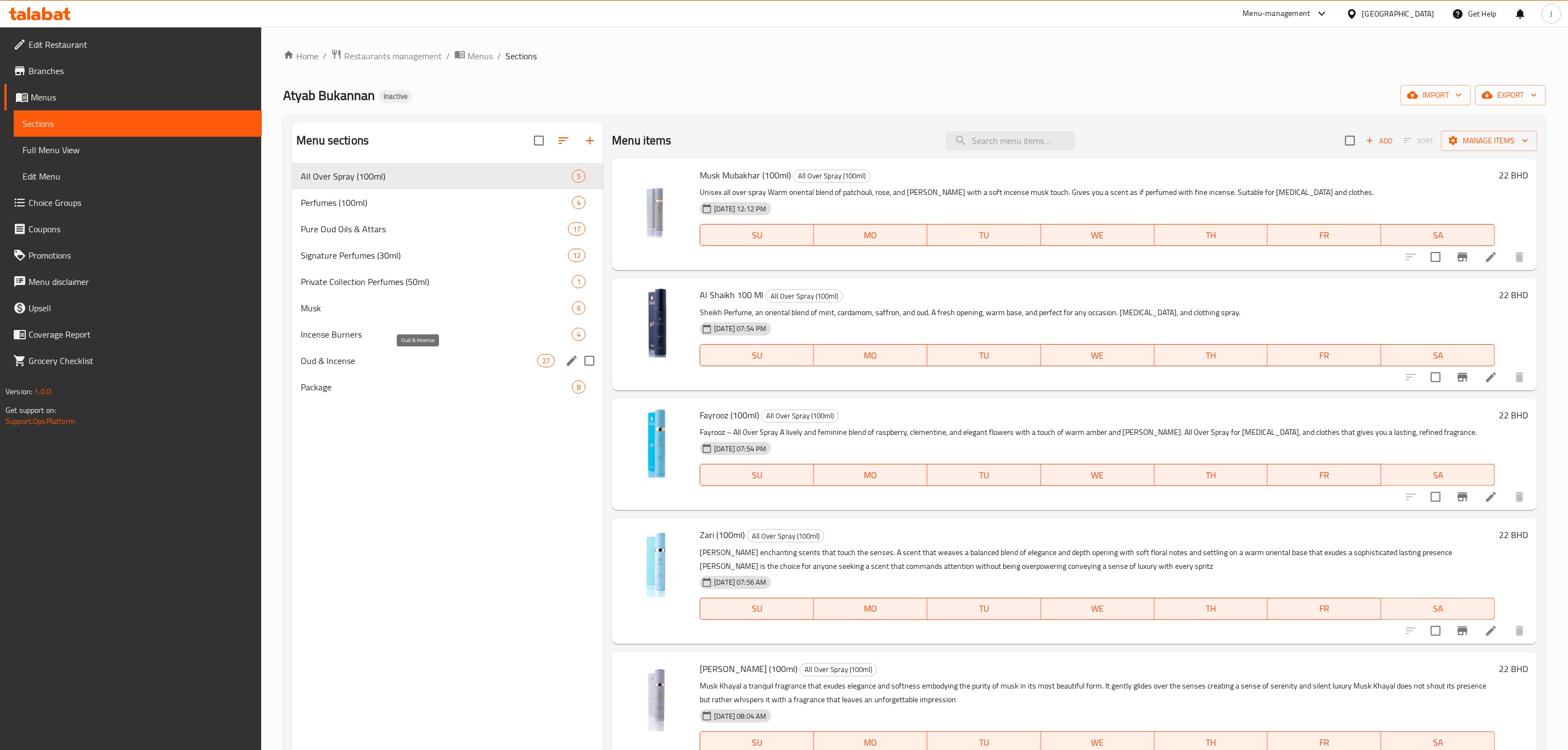
click at [428, 356] on span "Oud & Incense" at bounding box center [419, 360] width 237 height 13
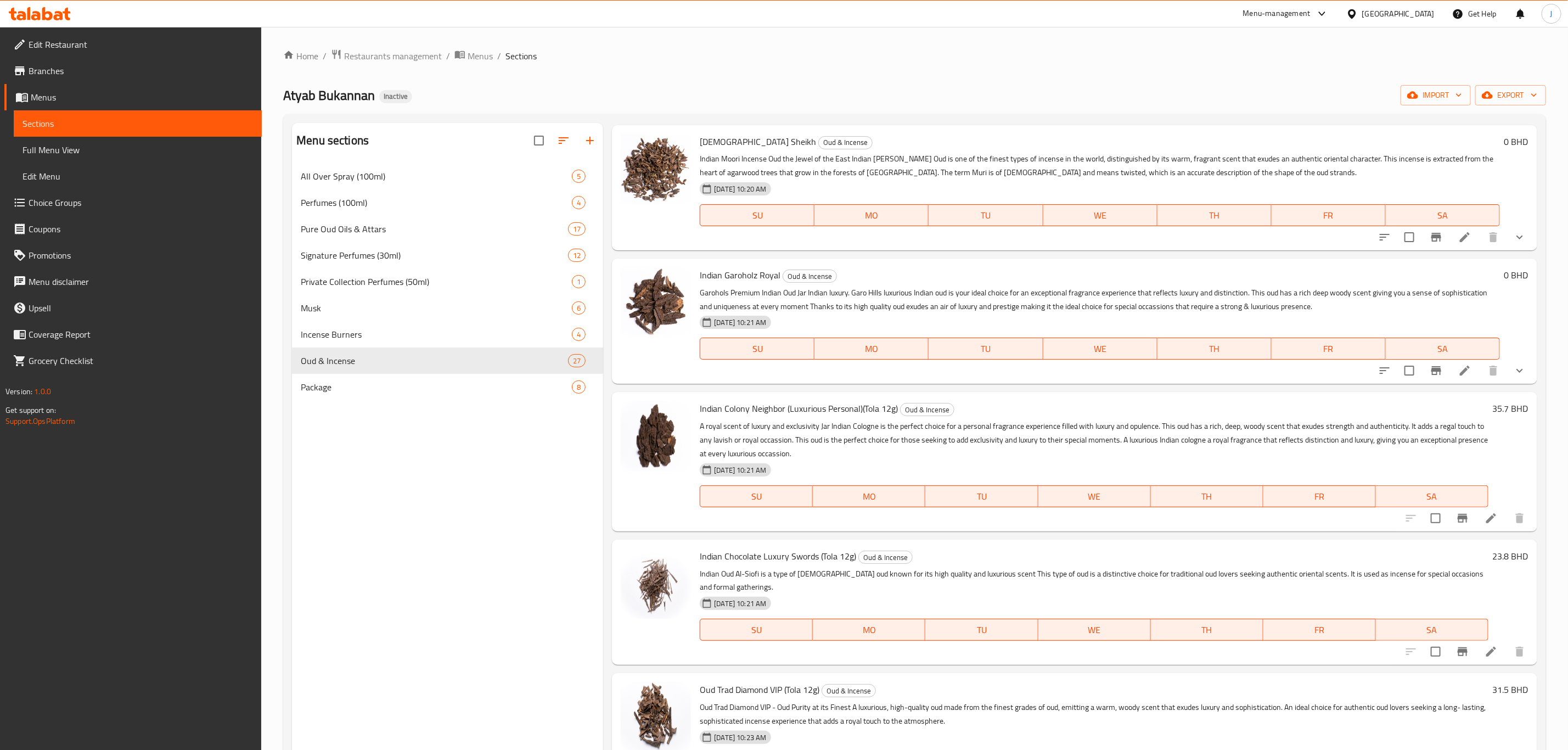
scroll to position [1153, 0]
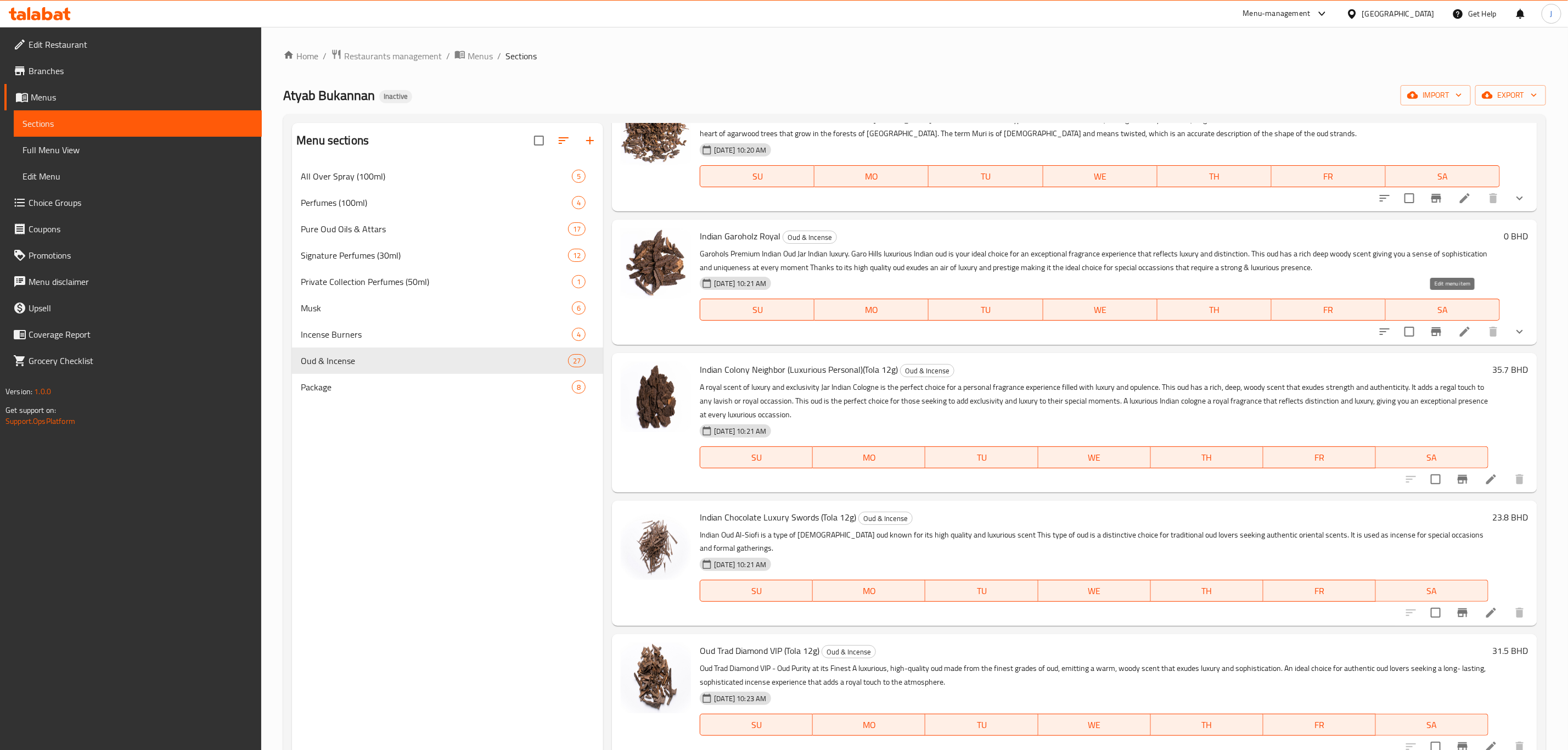
click at [1459, 325] on icon at bounding box center [1465, 331] width 13 height 13
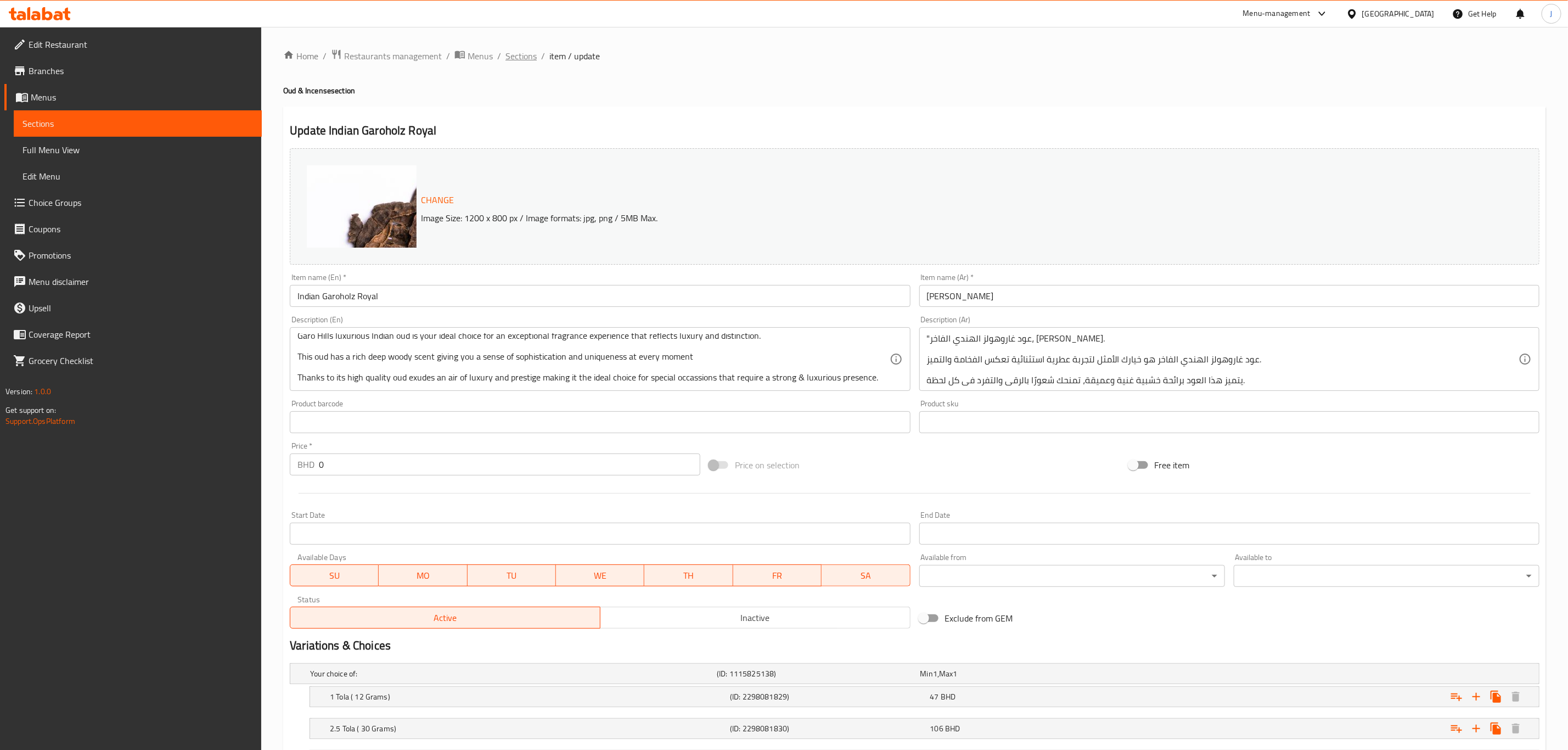
click at [524, 53] on span "Sections" at bounding box center [521, 55] width 31 height 13
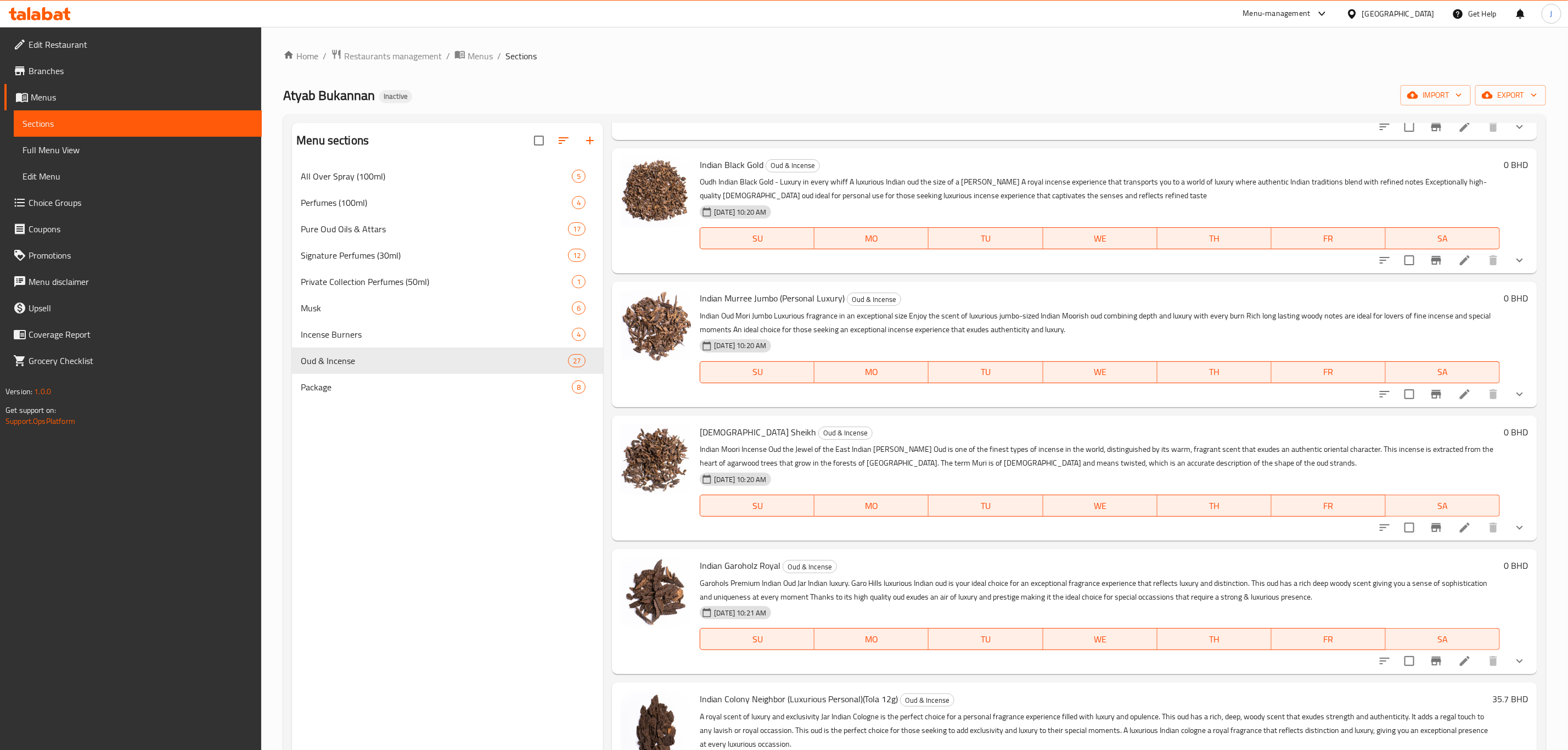
scroll to position [1070, 0]
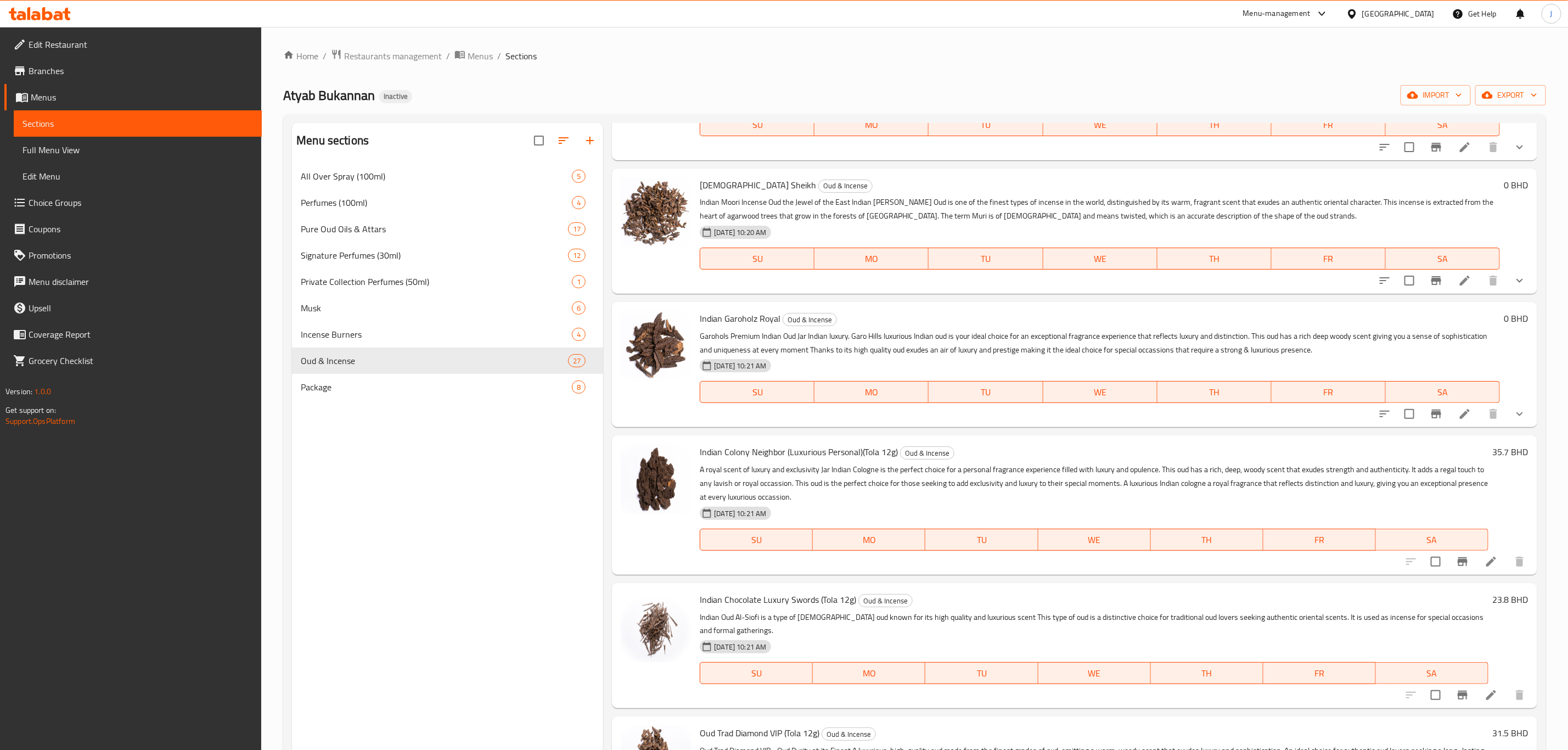
click at [1480, 552] on li at bounding box center [1491, 562] width 31 height 20
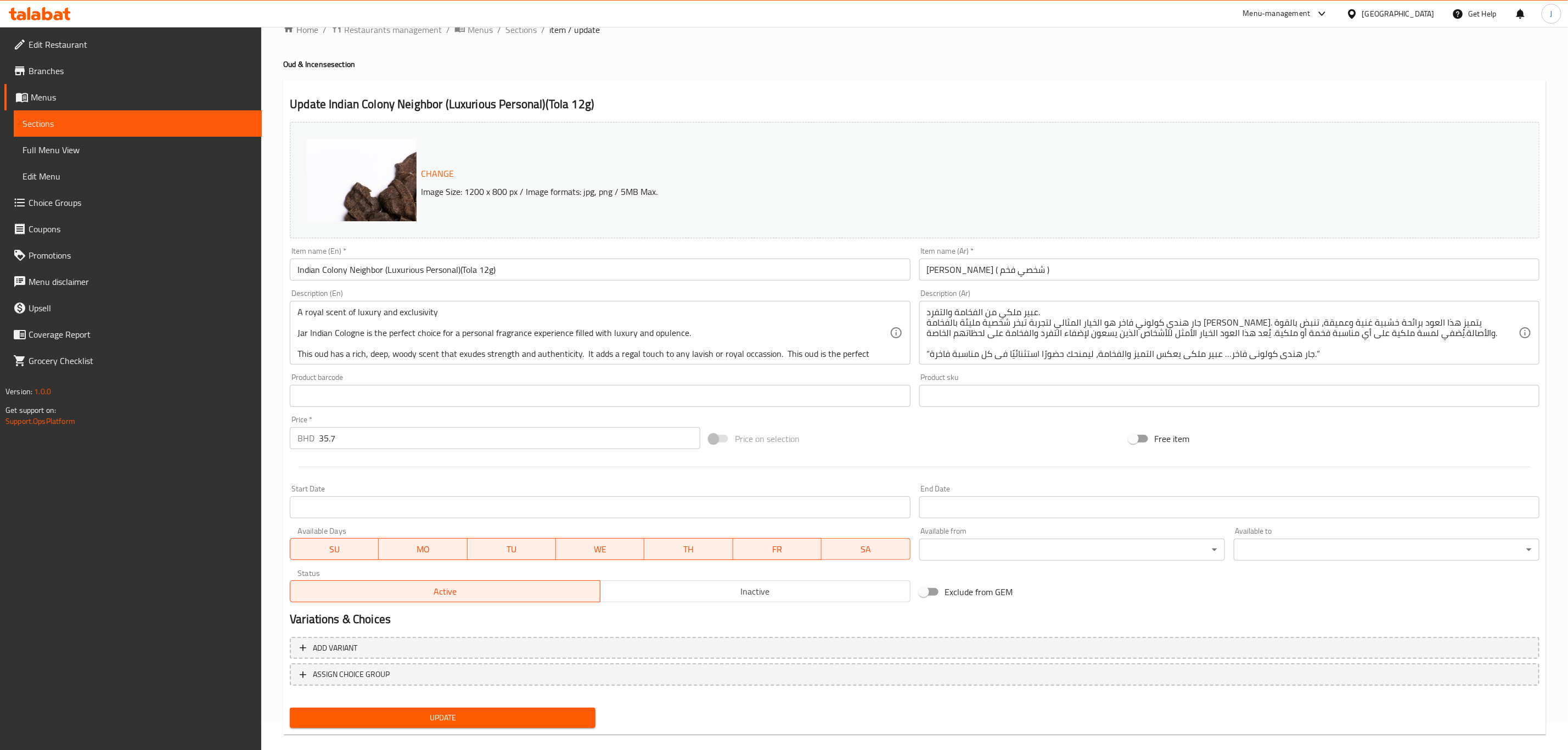
scroll to position [40, 0]
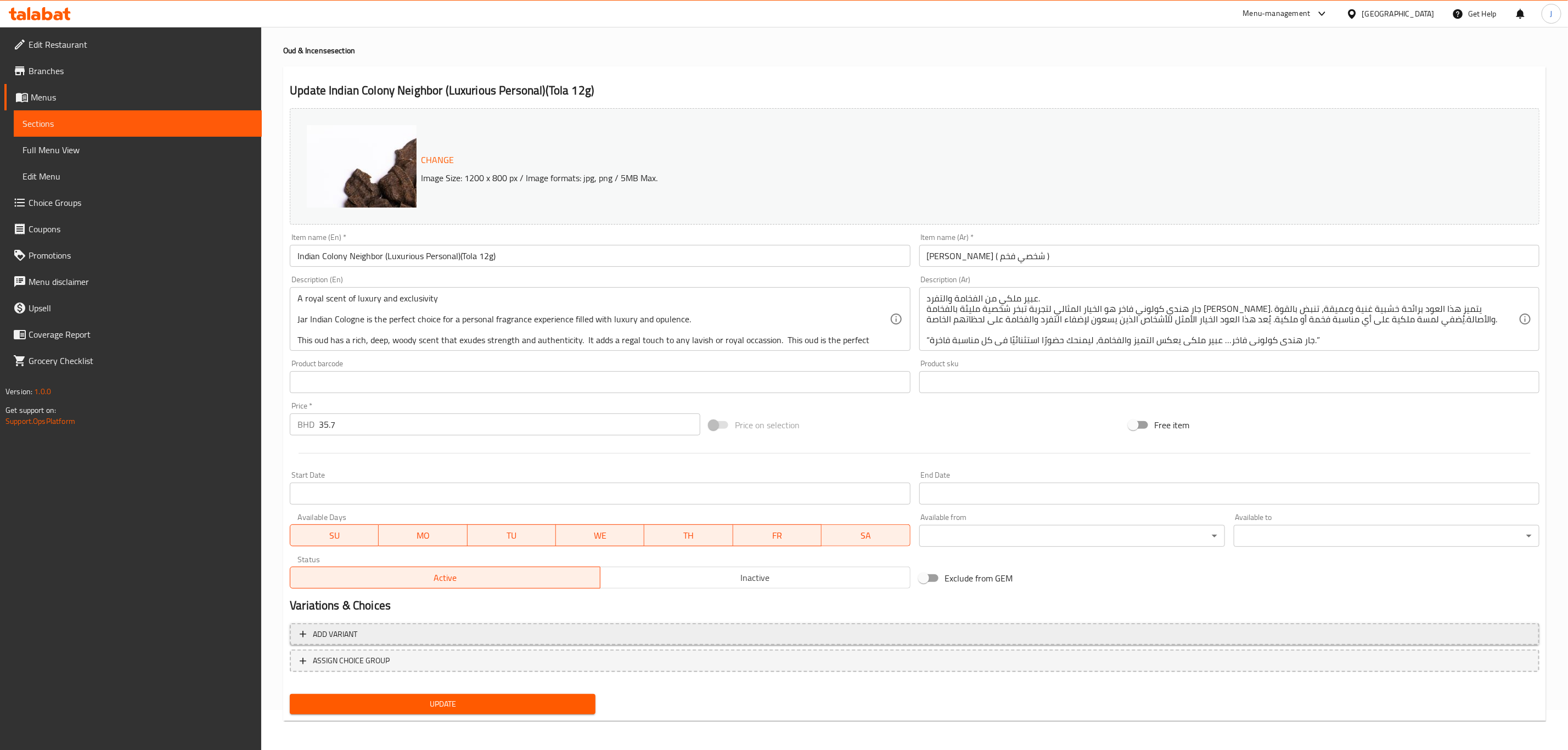
click at [334, 634] on span "Add variant" at bounding box center [335, 634] width 44 height 14
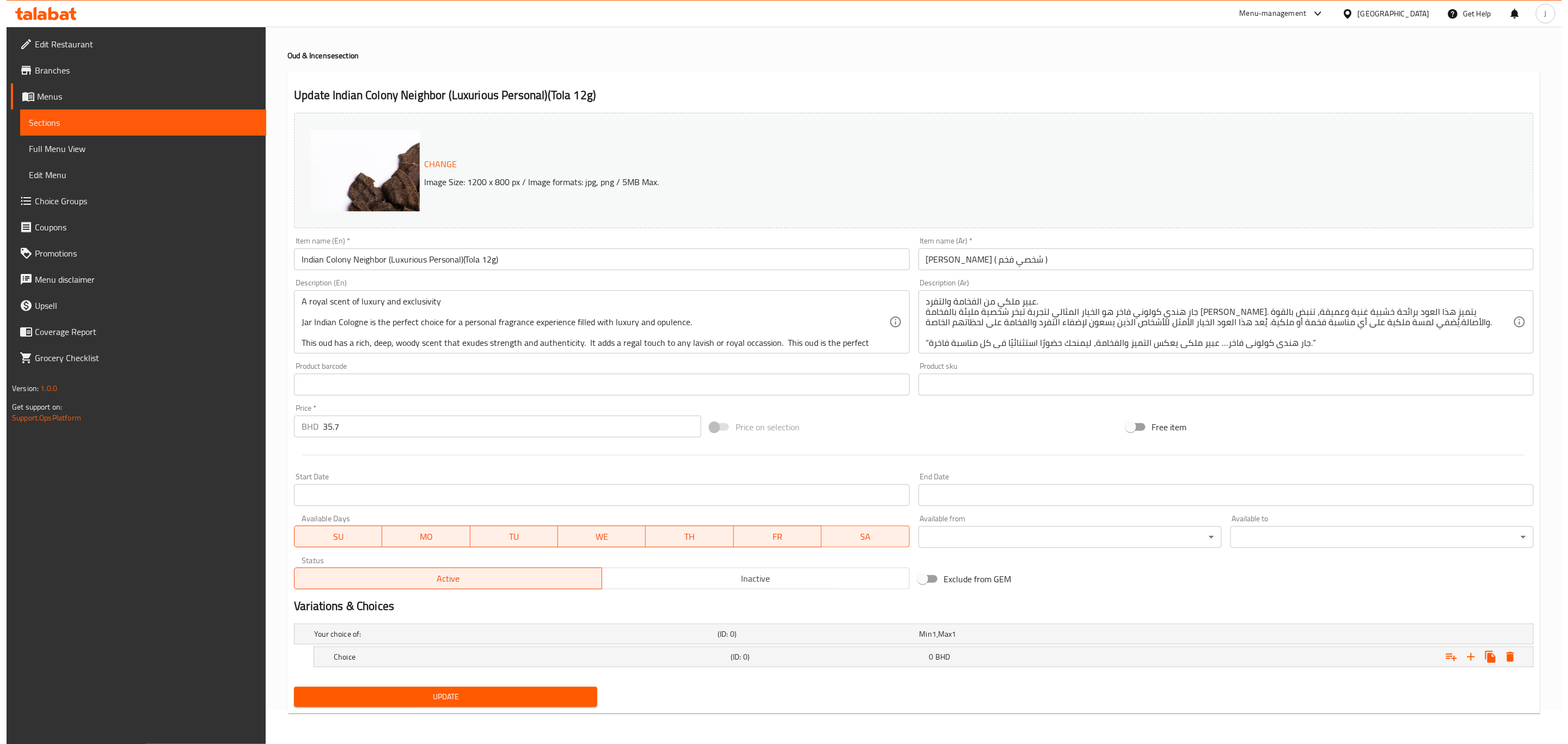
scroll to position [35, 0]
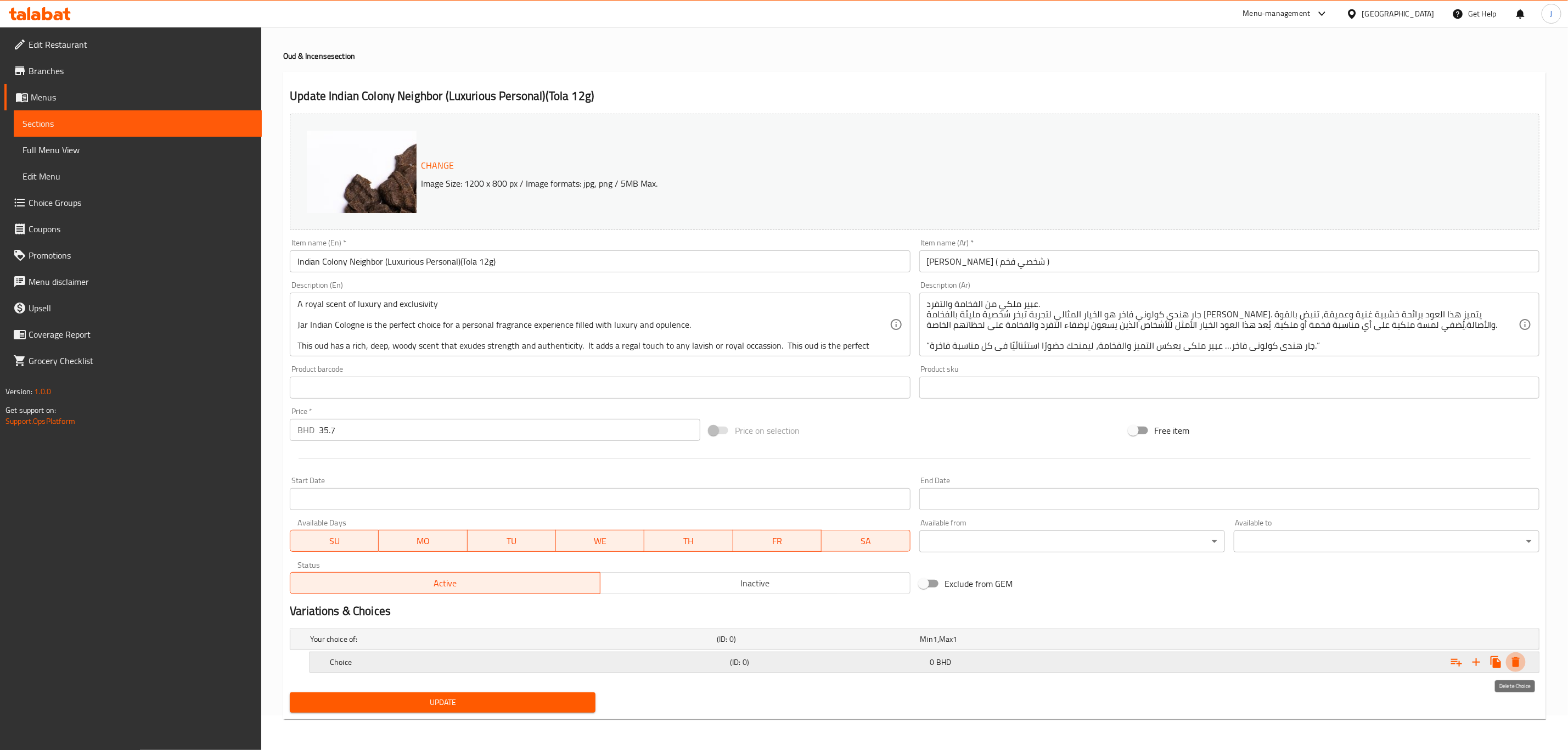
click at [1508, 658] on button "Expand" at bounding box center [1516, 662] width 20 height 20
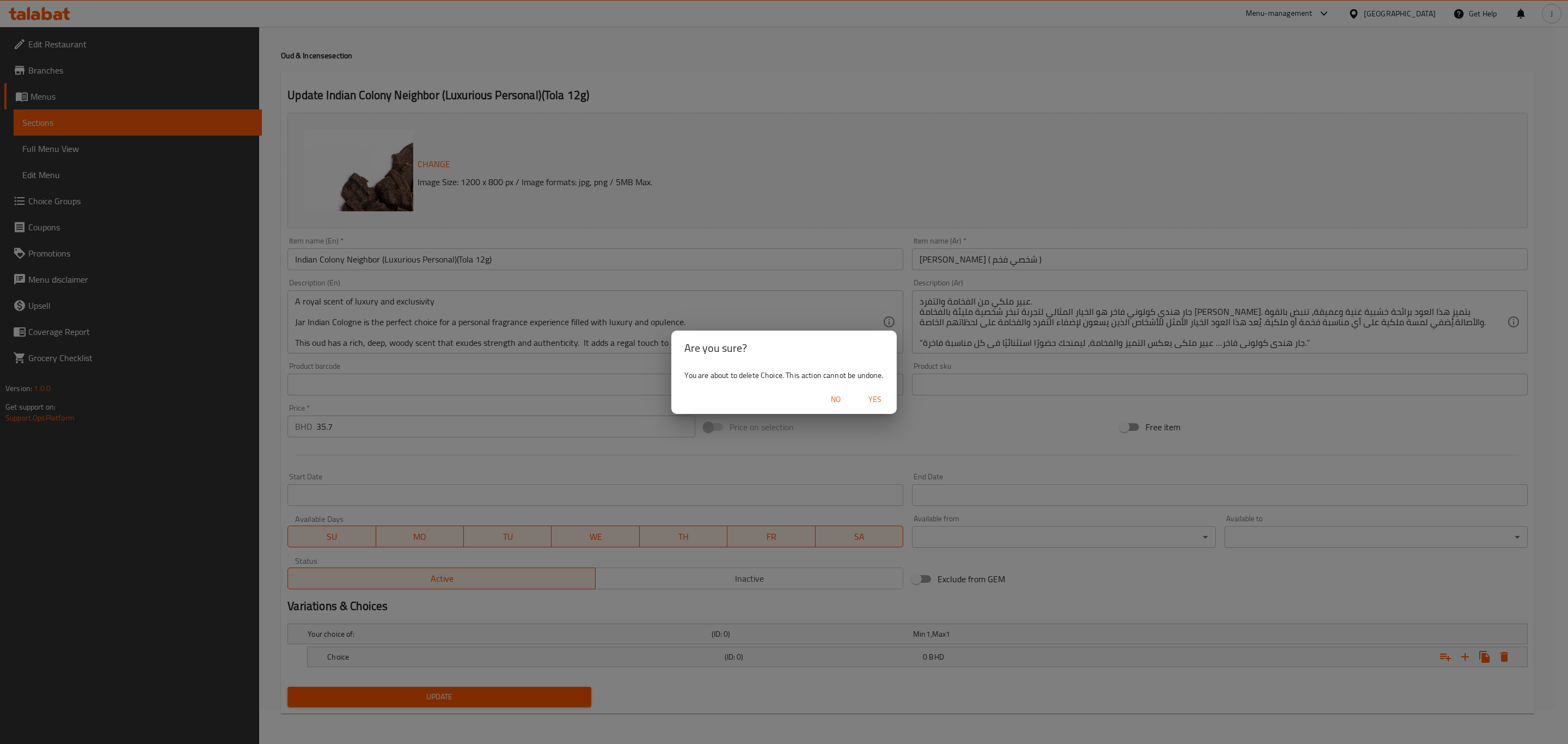
click at [885, 399] on span "Yes" at bounding box center [875, 399] width 26 height 13
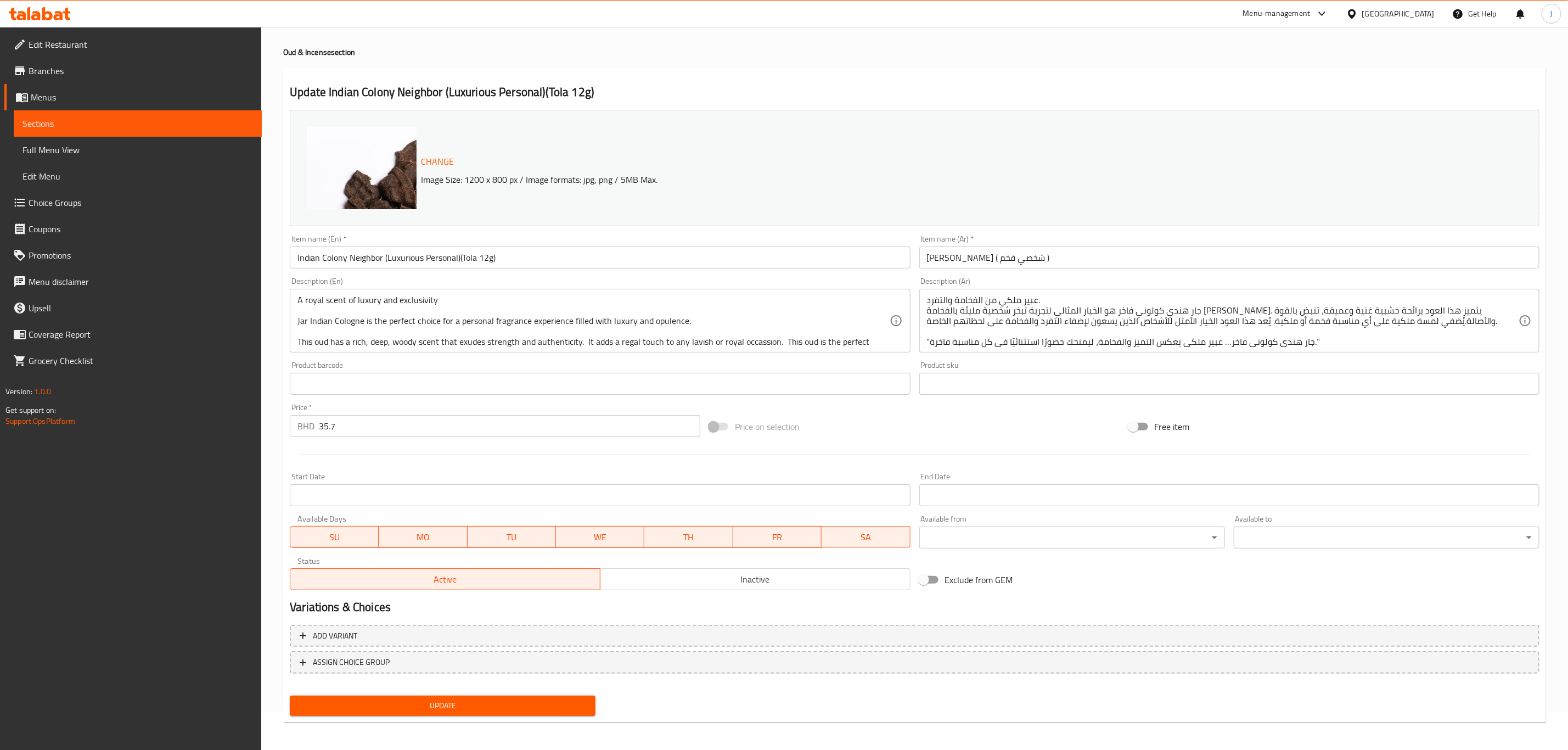
scroll to position [40, 0]
click at [399, 659] on span "ASSIGN CHOICE GROUP" at bounding box center [914, 660] width 1230 height 14
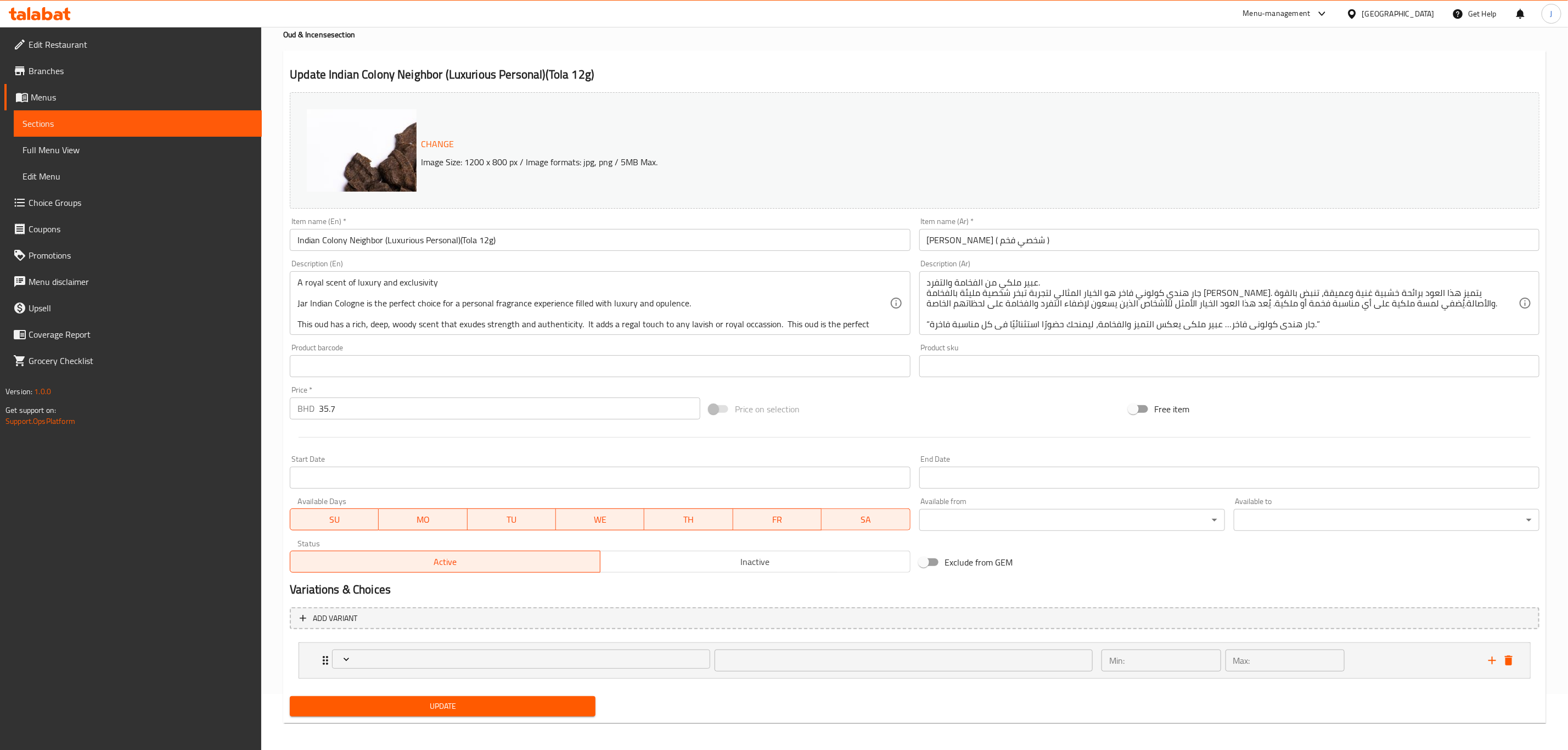
scroll to position [60, 0]
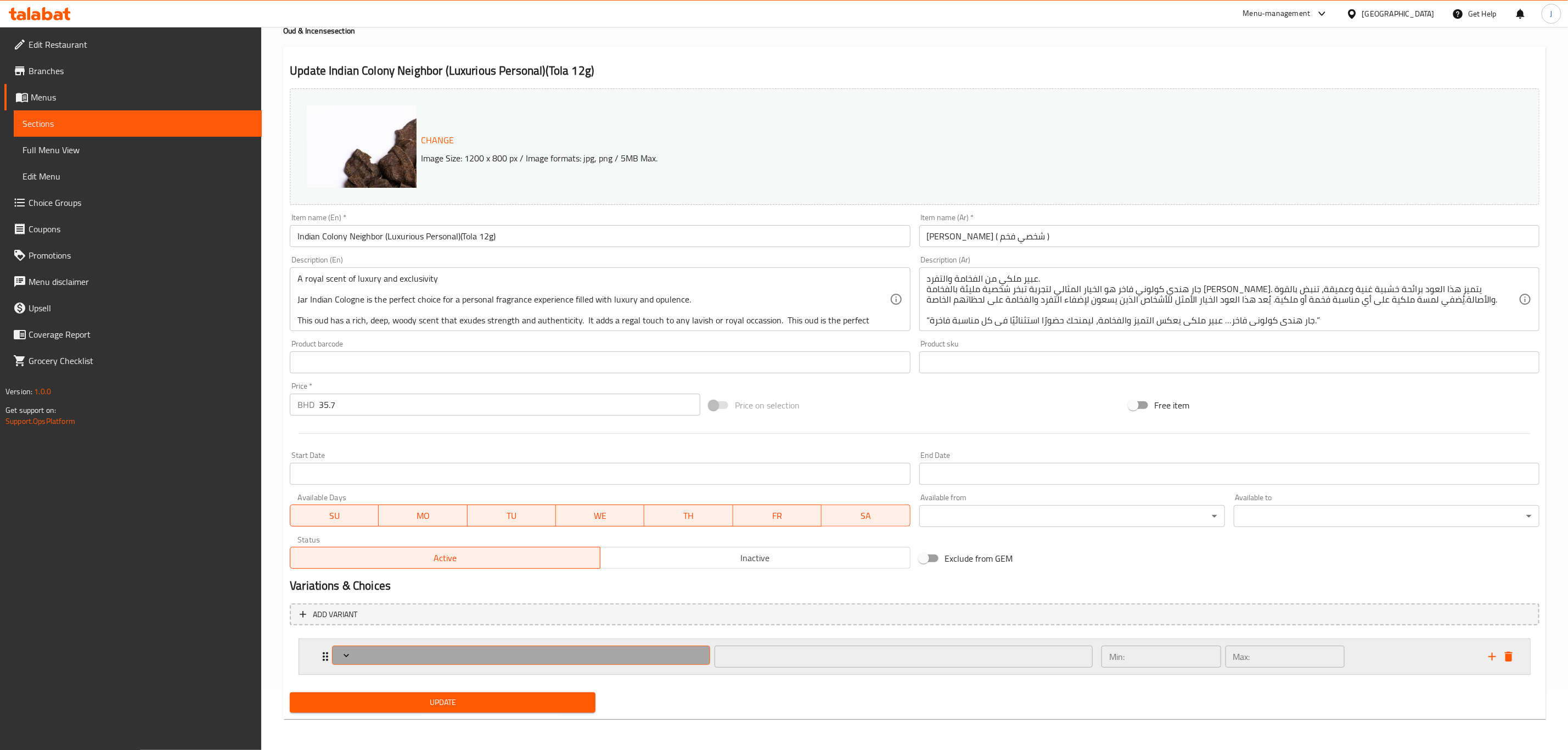
click at [539, 659] on span "Expand" at bounding box center [521, 655] width 370 height 11
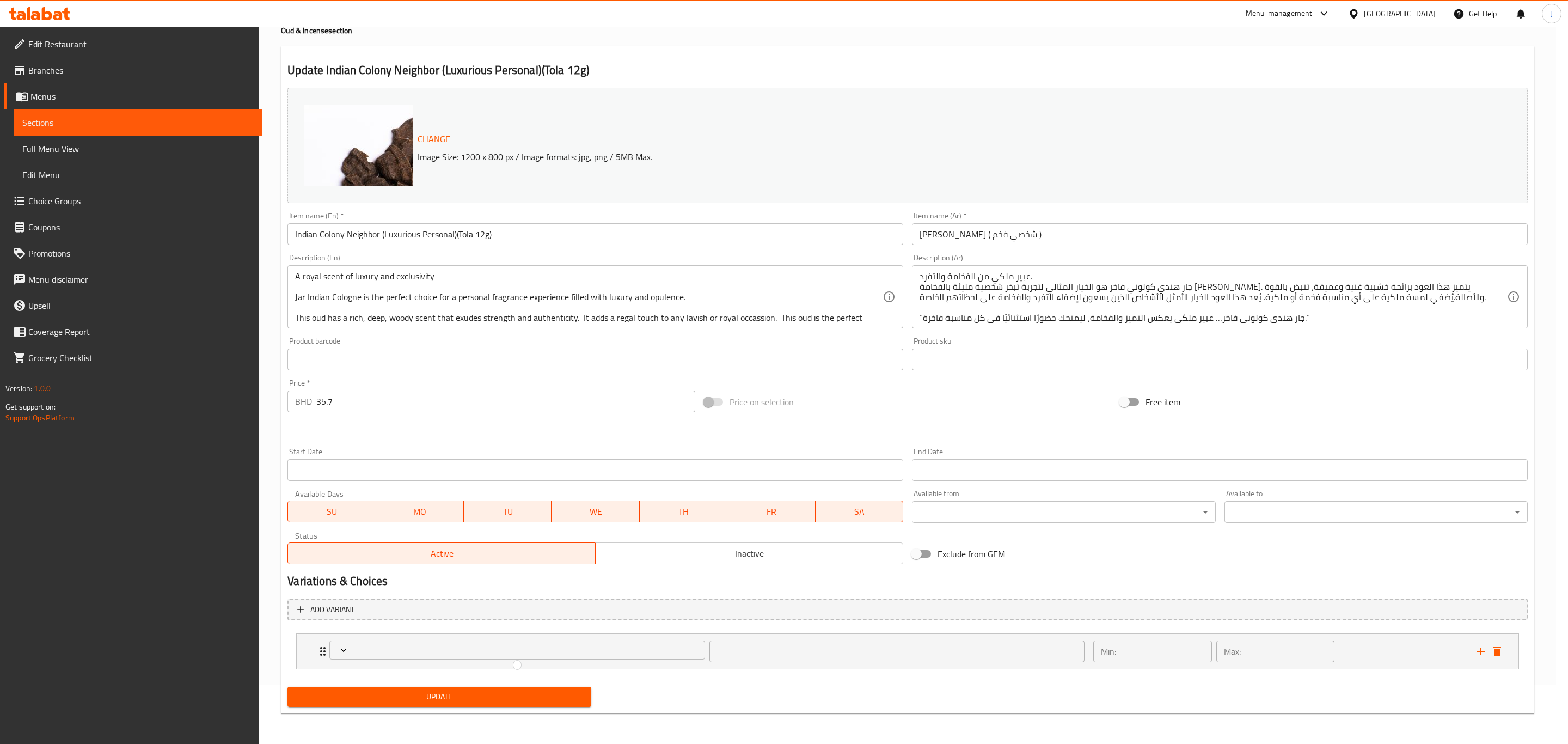
click at [338, 649] on div at bounding box center [784, 372] width 1568 height 744
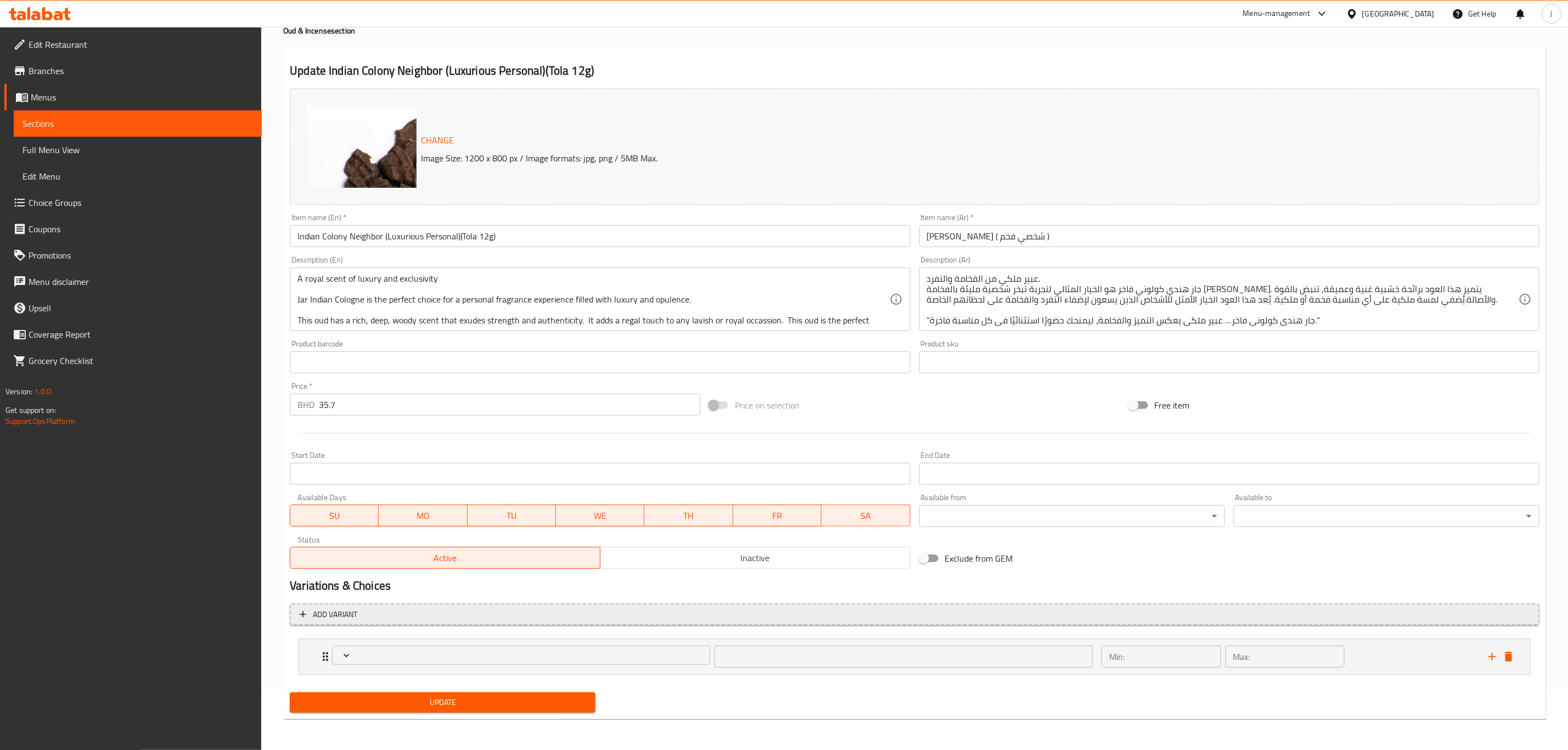
click at [351, 617] on span "Add variant" at bounding box center [335, 614] width 44 height 14
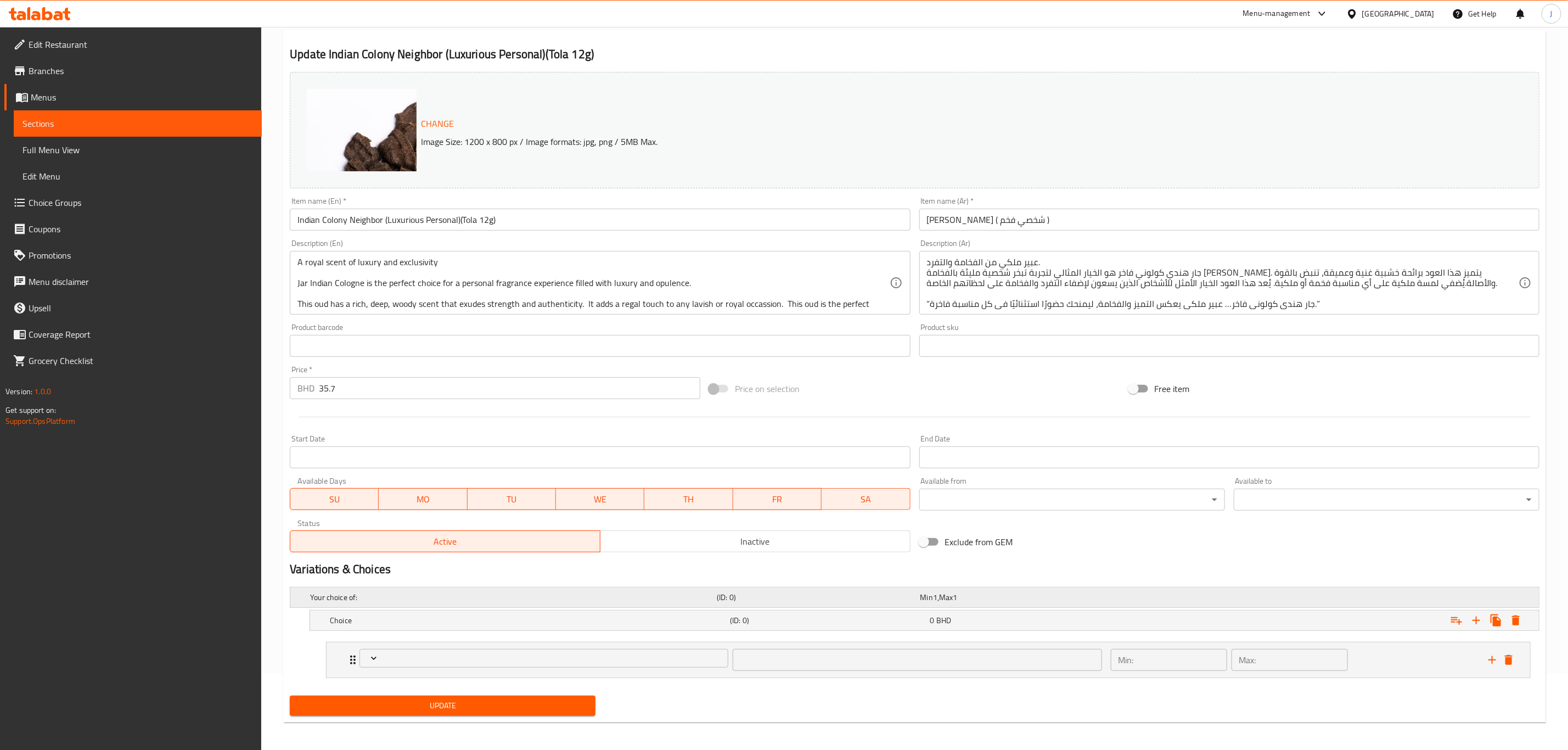
scroll to position [80, 0]
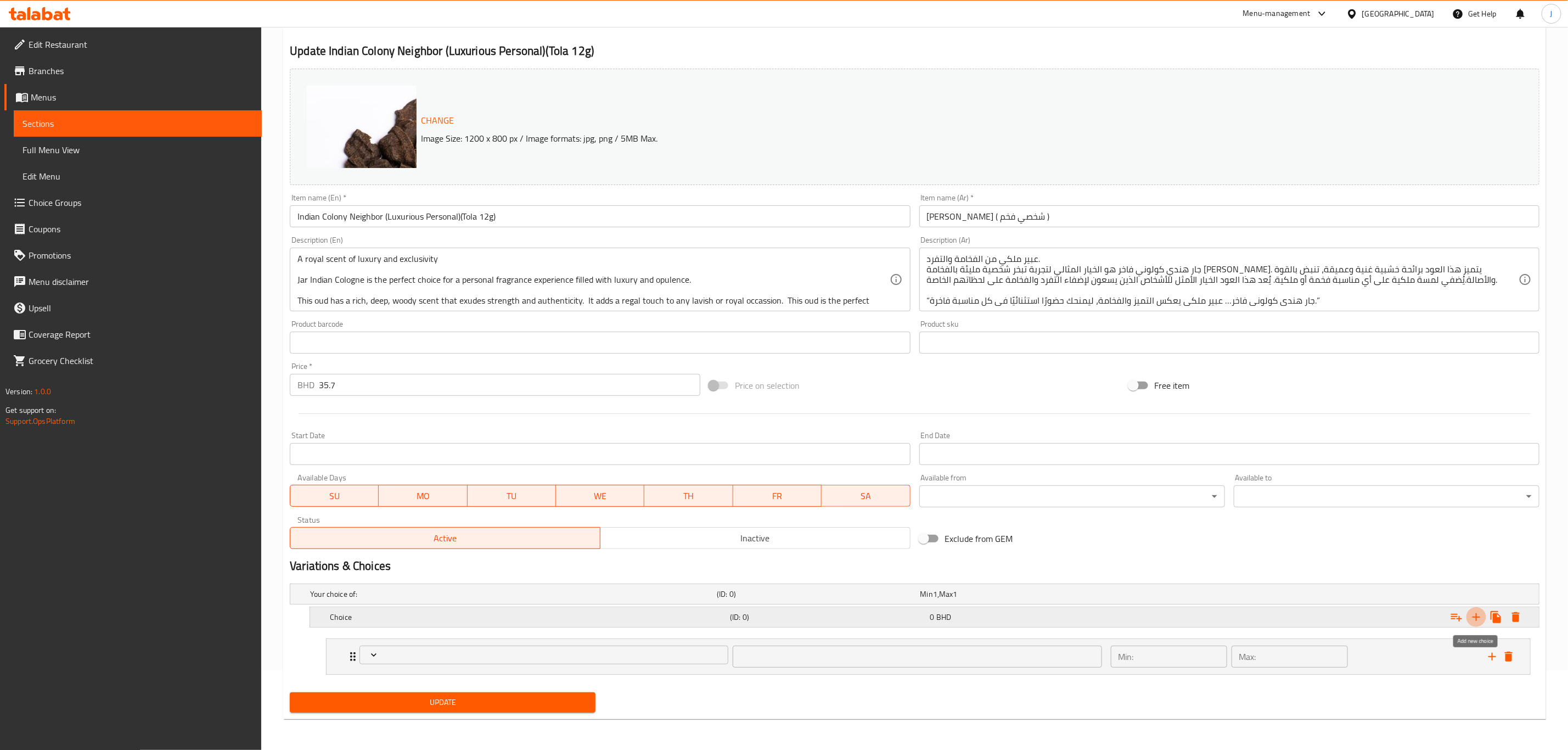
click at [1477, 615] on icon "Expand" at bounding box center [1476, 617] width 13 height 13
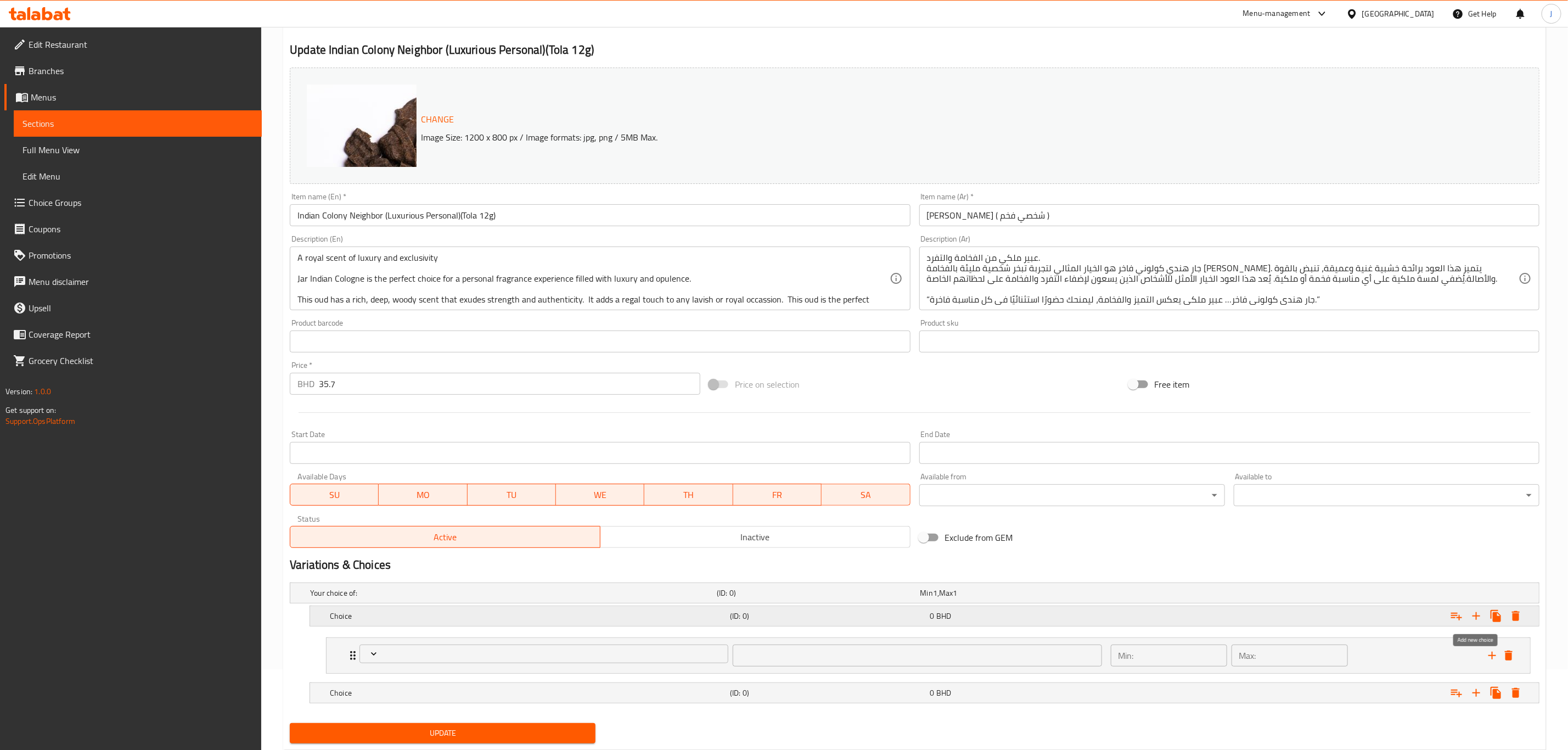
click at [1477, 615] on icon "Expand" at bounding box center [1476, 616] width 13 height 13
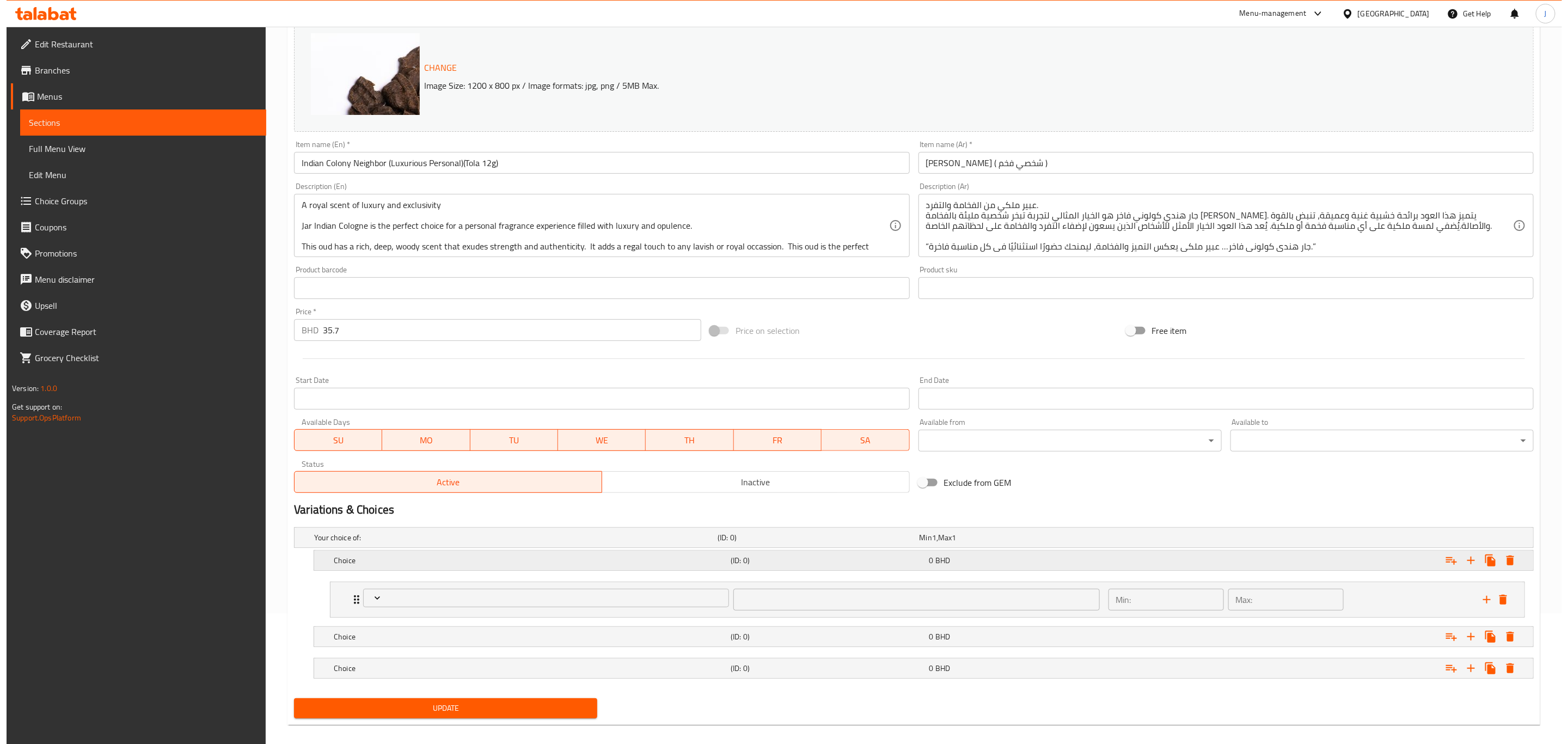
scroll to position [144, 0]
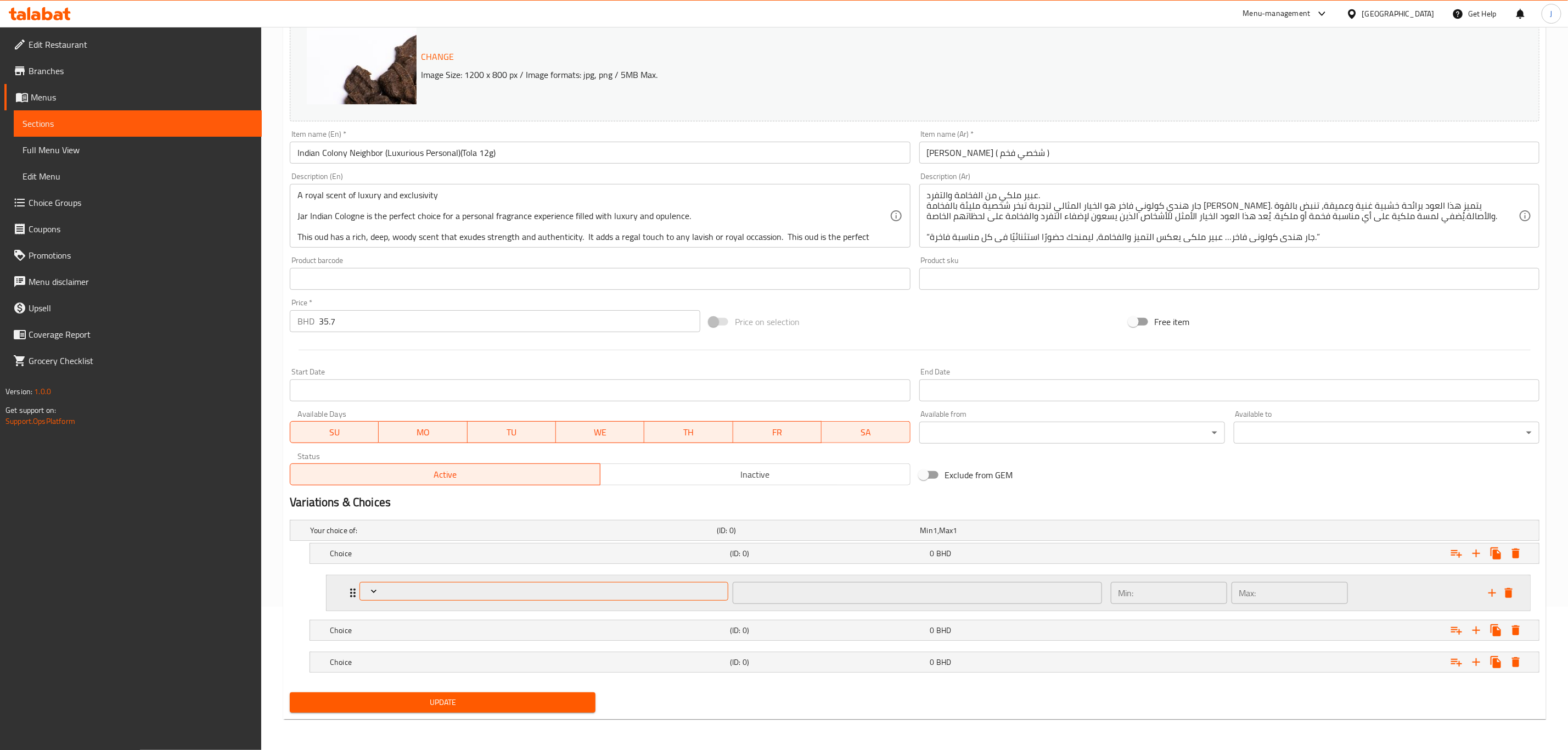
click at [401, 586] on span "Expand" at bounding box center [544, 591] width 361 height 11
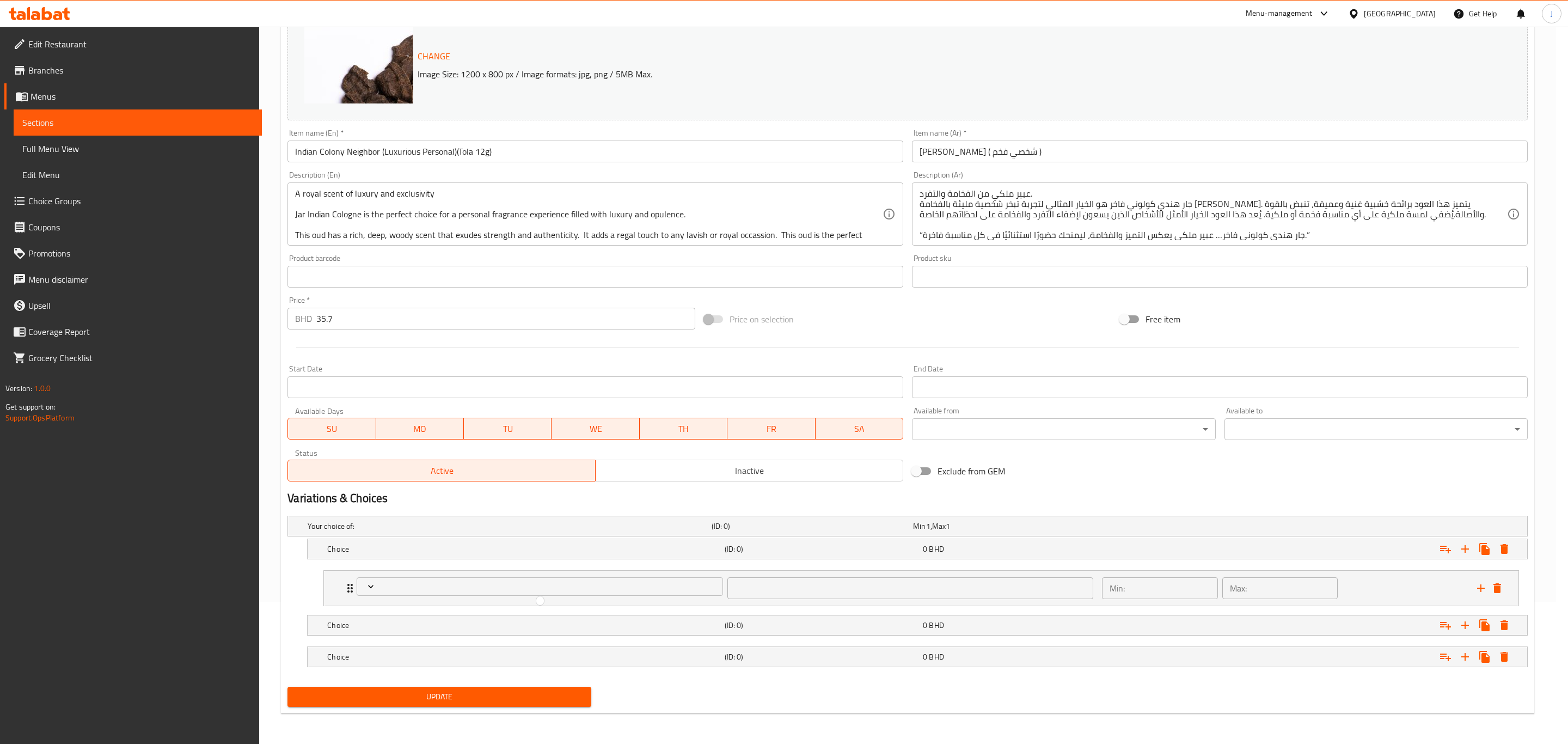
click at [397, 580] on div at bounding box center [784, 372] width 1568 height 744
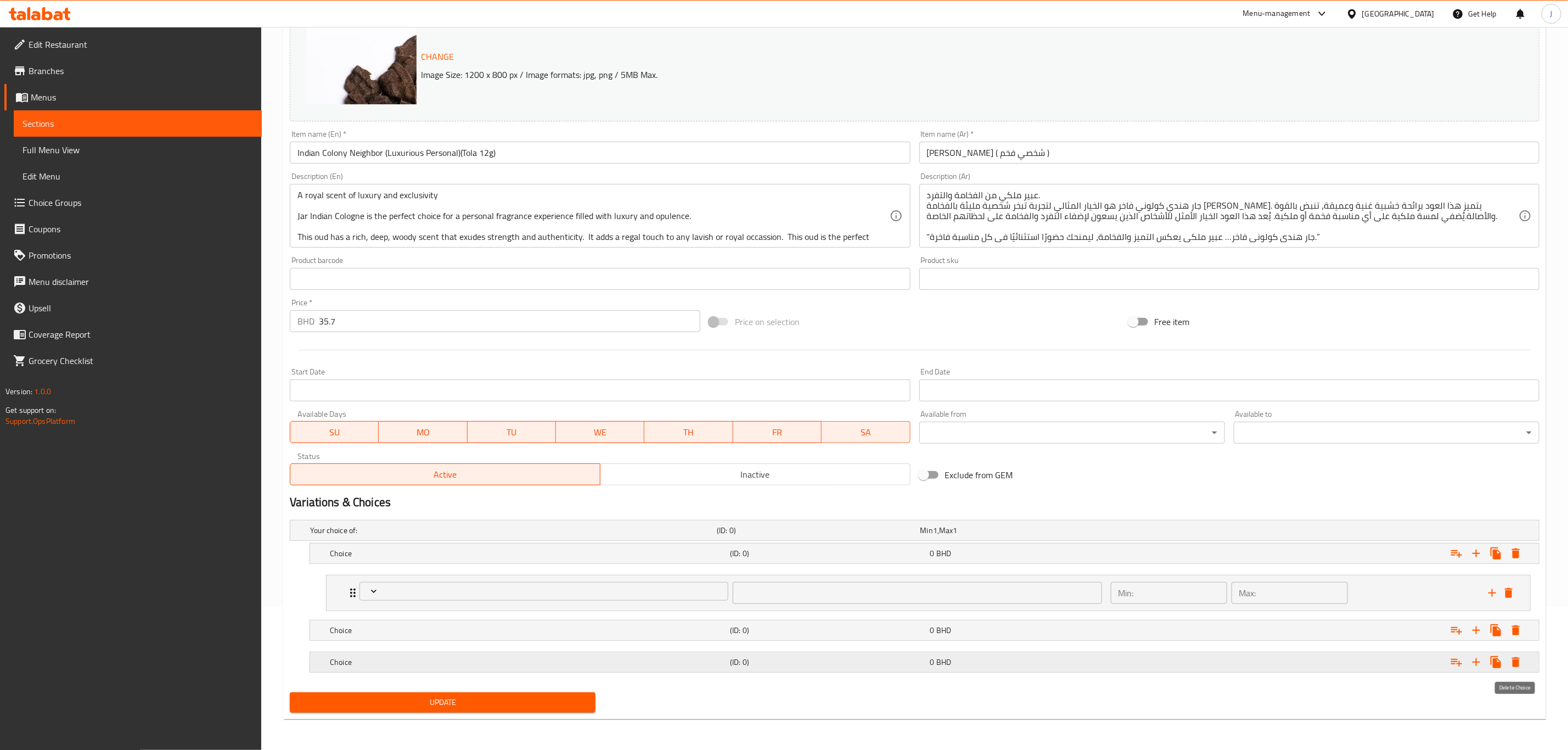
click at [1517, 664] on icon "Expand" at bounding box center [1516, 662] width 8 height 10
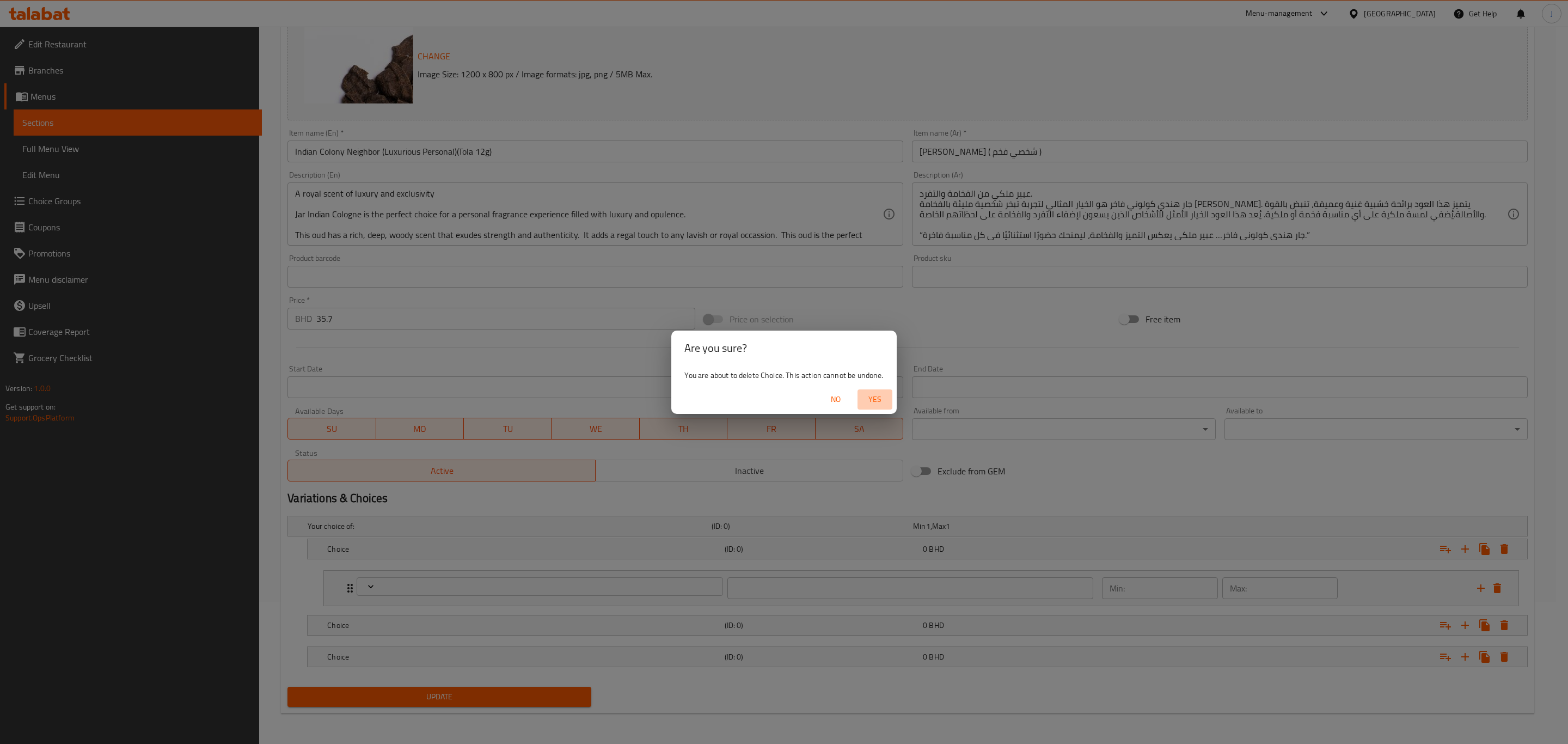
click at [871, 396] on span "Yes" at bounding box center [875, 399] width 26 height 13
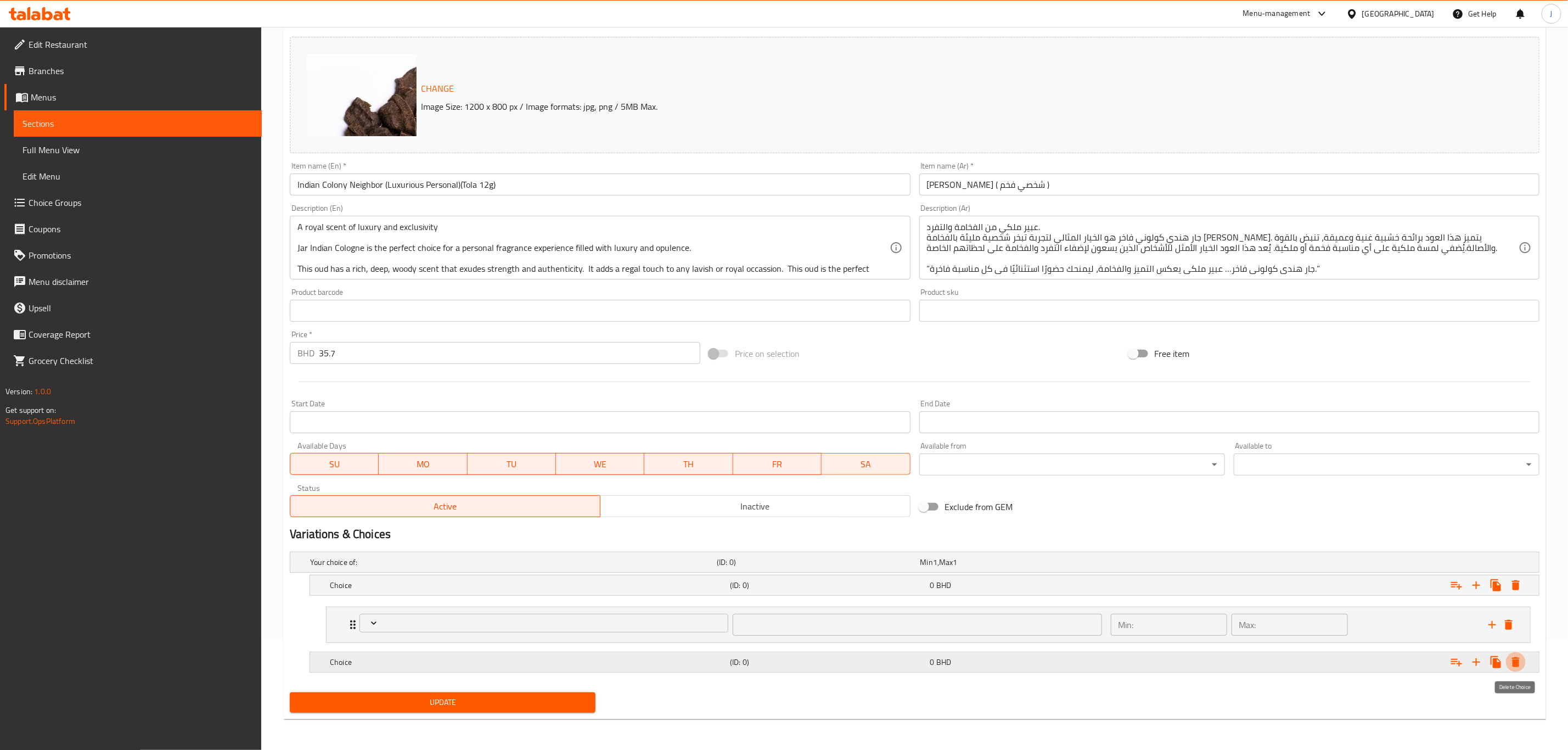
click at [1512, 664] on icon "Expand" at bounding box center [1516, 662] width 13 height 13
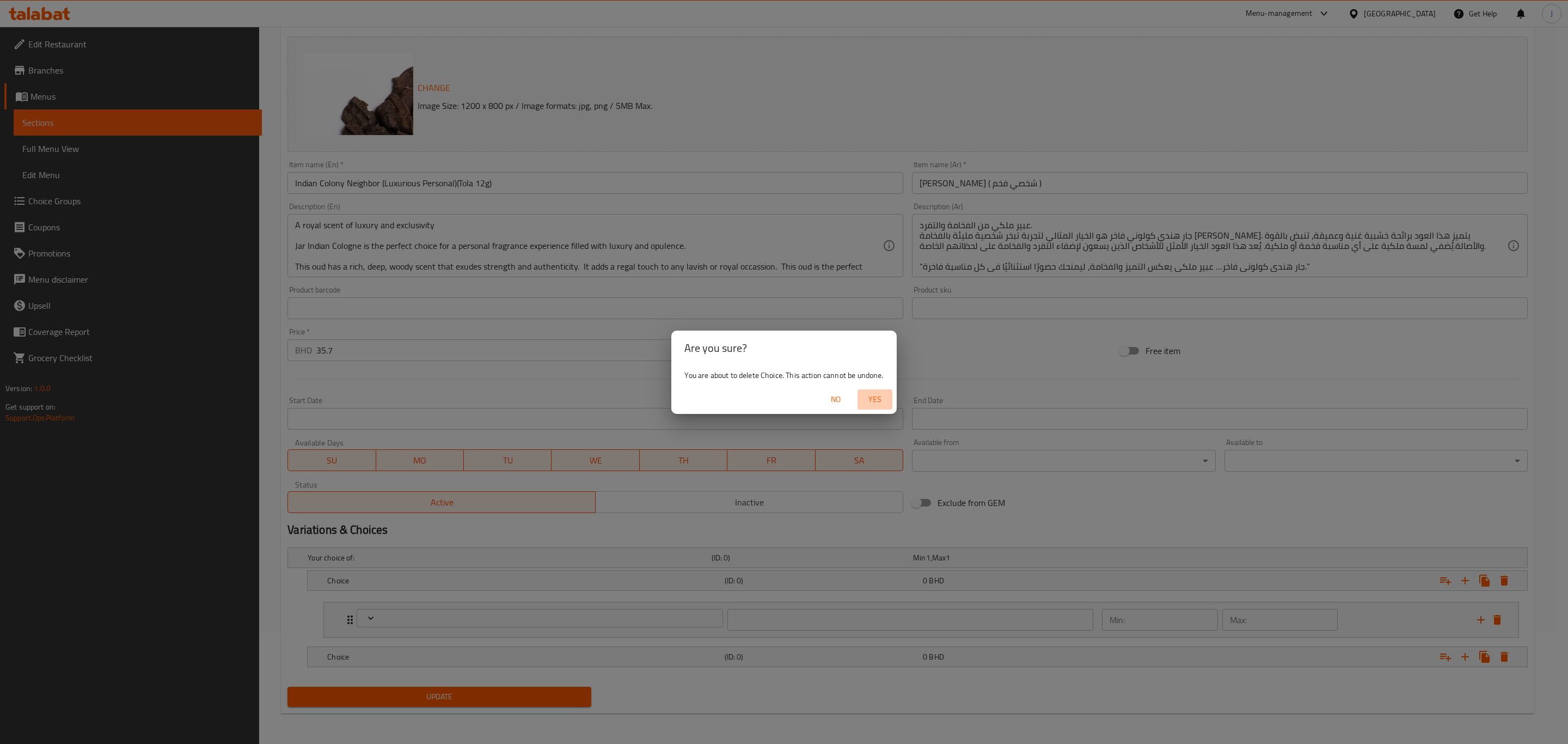
click at [875, 394] on span "Yes" at bounding box center [875, 399] width 26 height 13
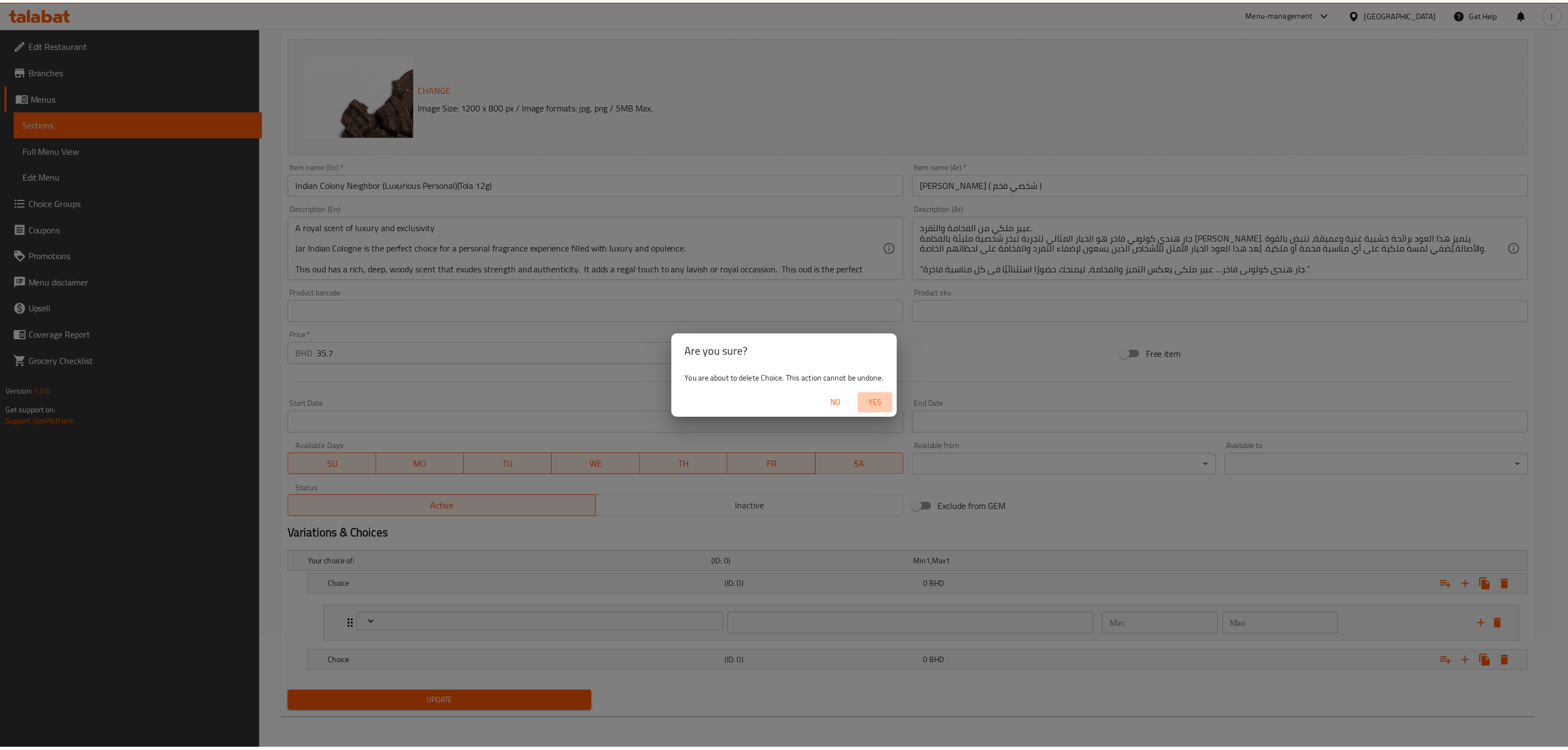
scroll to position [80, 0]
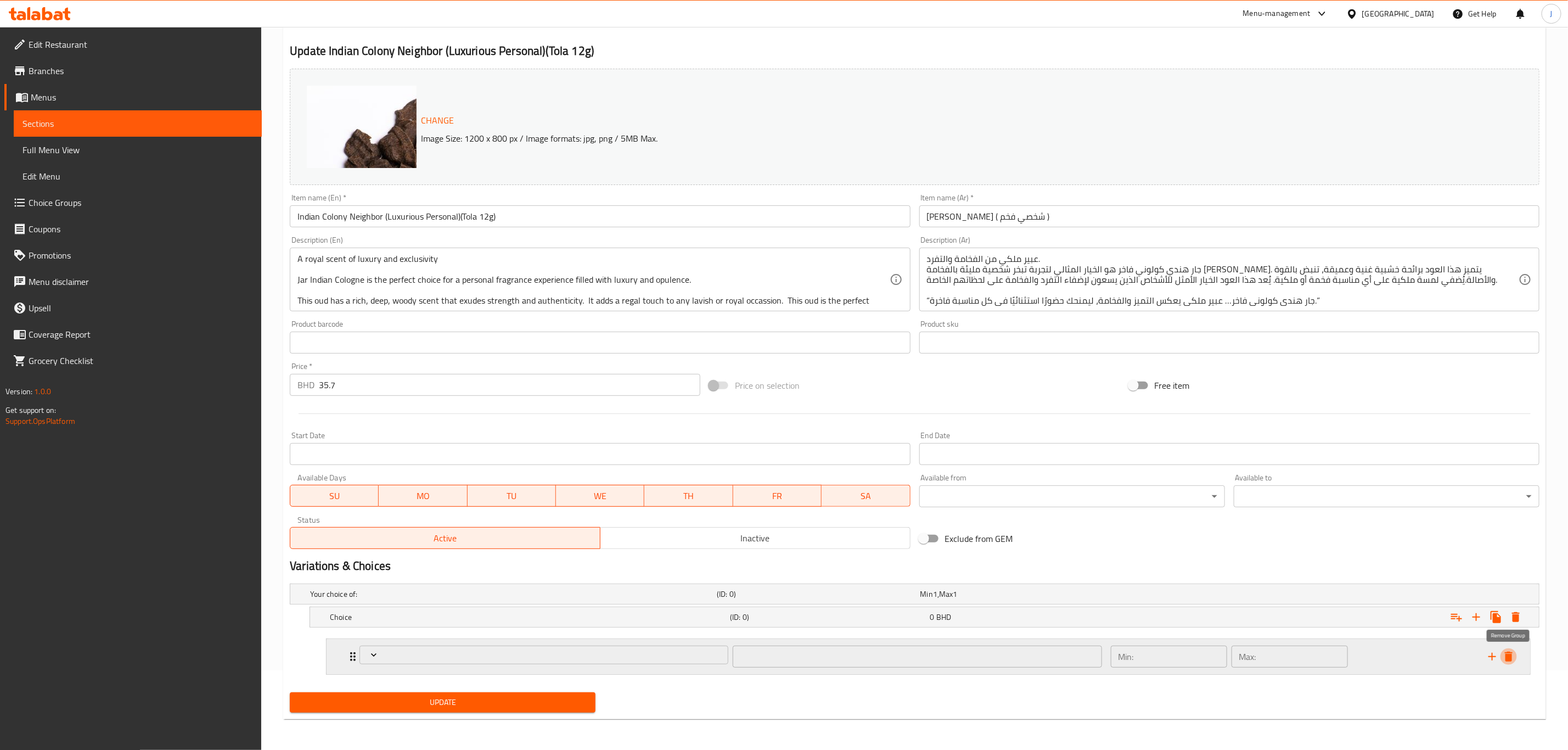
click at [1509, 654] on icon "delete" at bounding box center [1508, 656] width 13 height 13
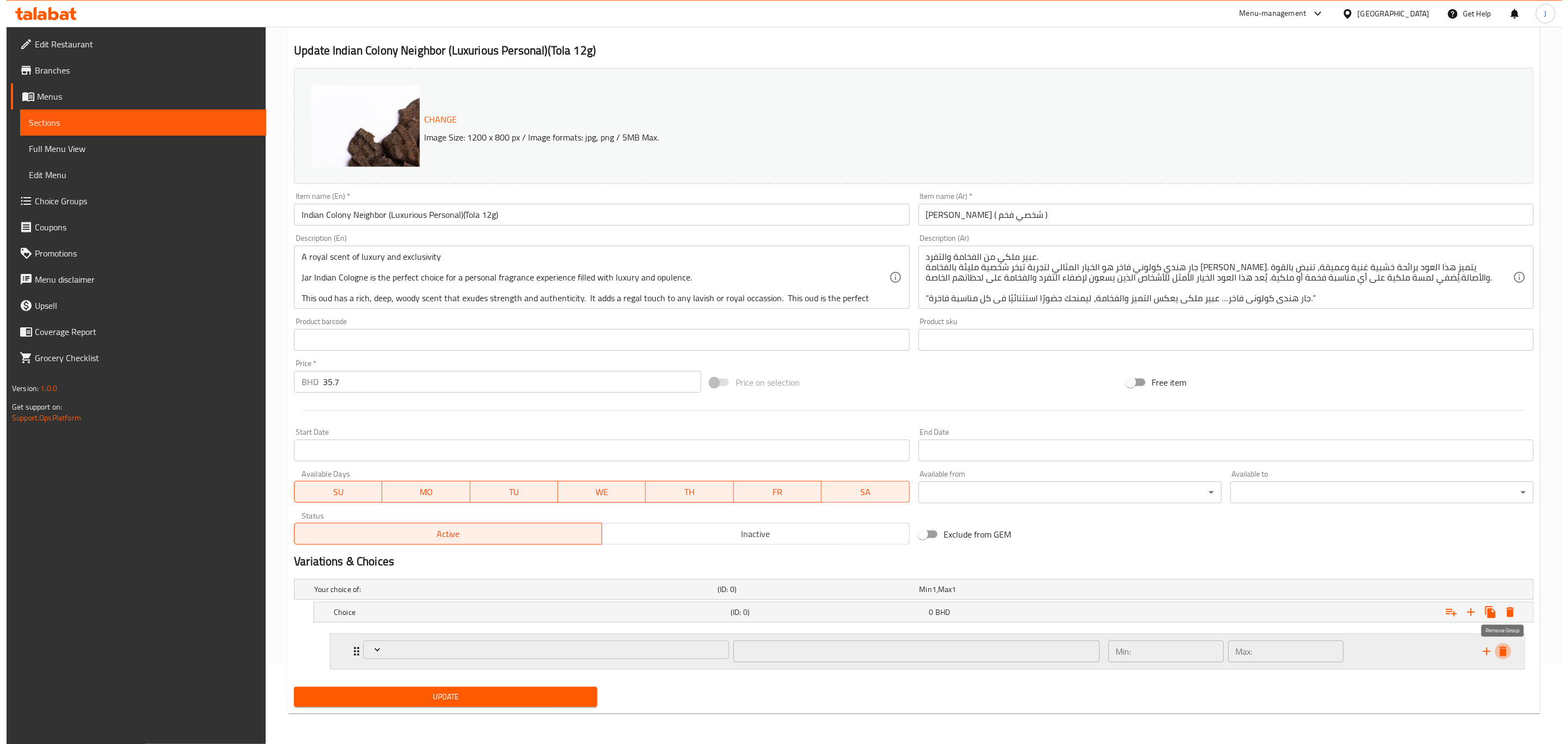
scroll to position [35, 0]
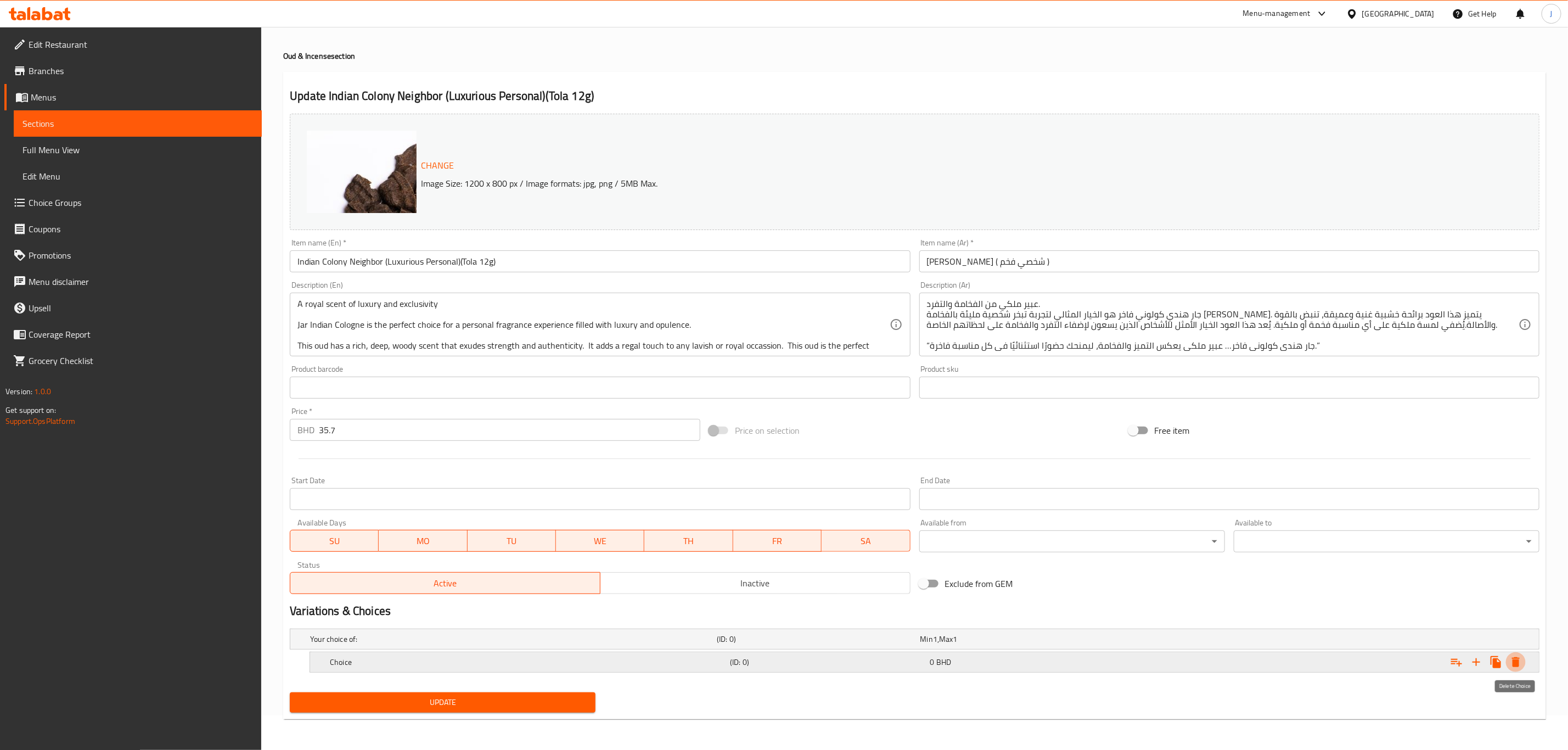
click at [1513, 655] on icon "Expand" at bounding box center [1516, 662] width 13 height 13
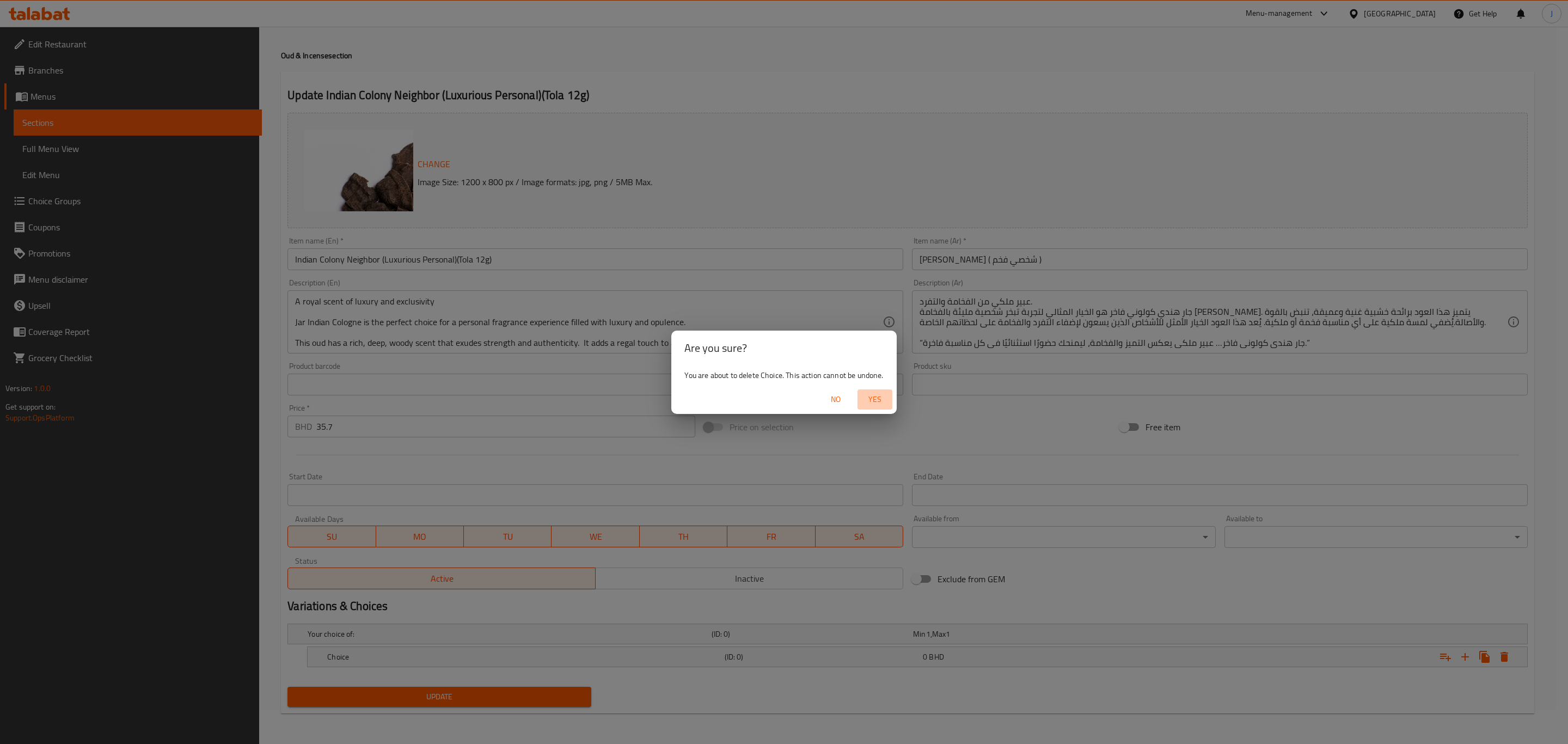
click at [874, 398] on span "Yes" at bounding box center [875, 399] width 26 height 13
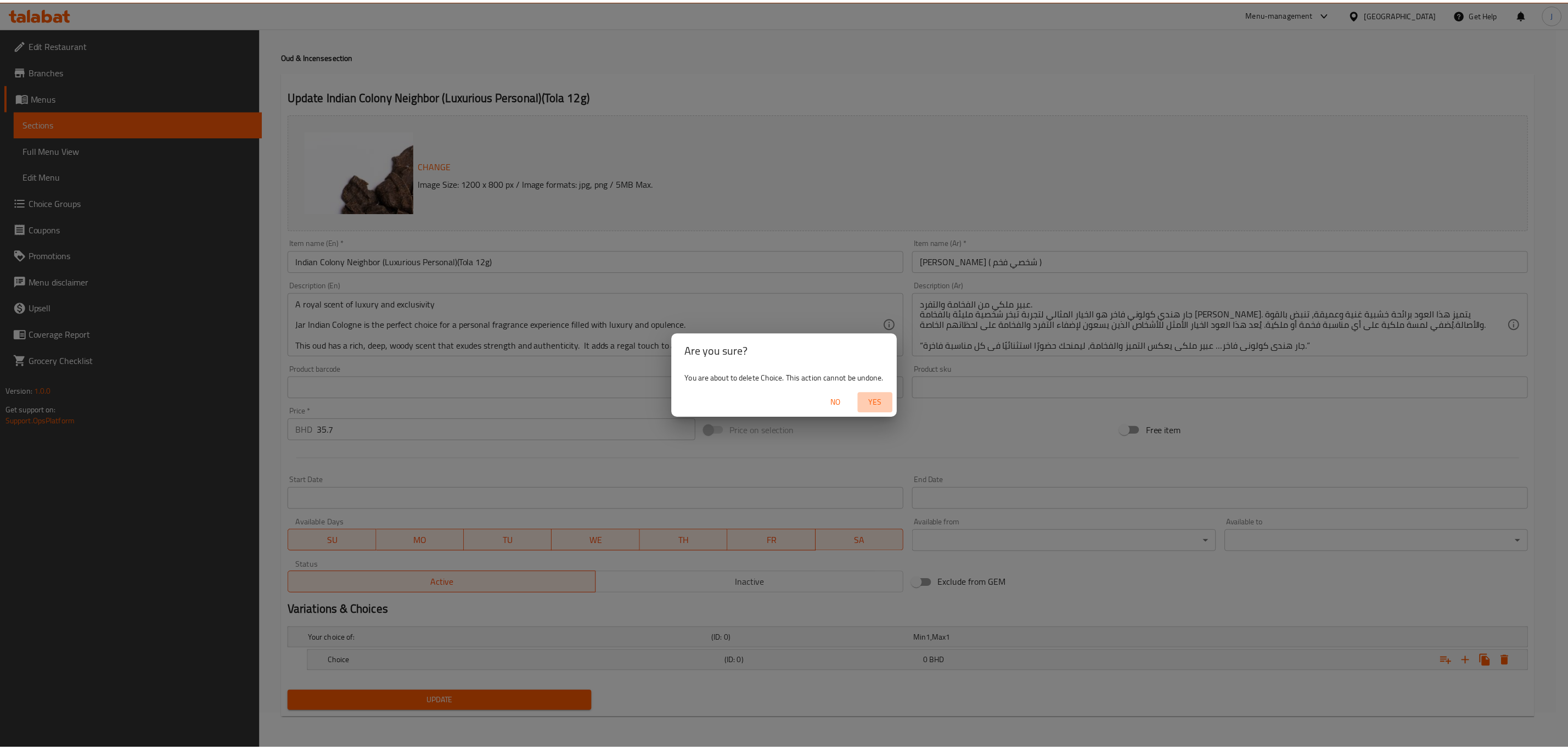
scroll to position [31, 0]
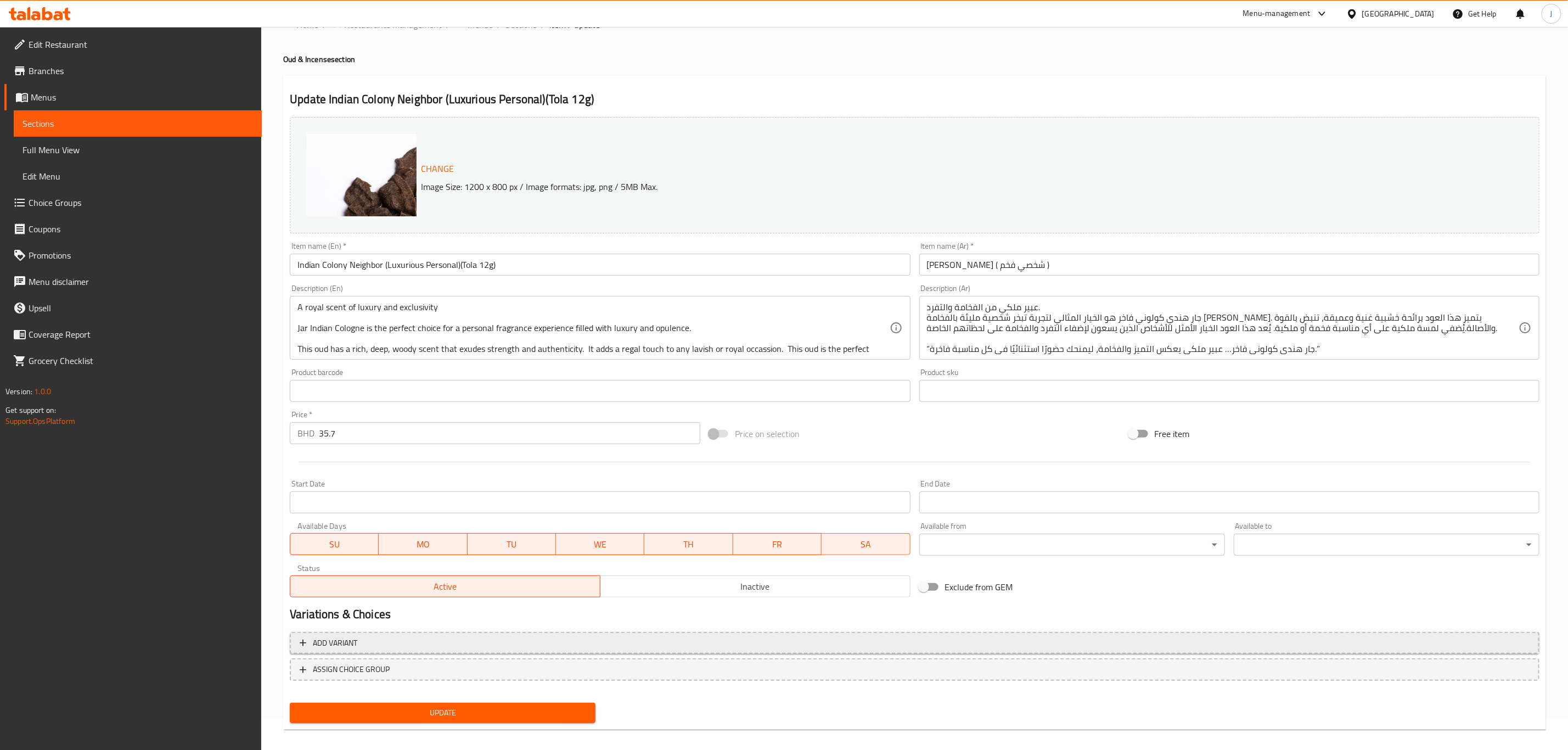
click at [344, 638] on span "Add variant" at bounding box center [335, 643] width 44 height 14
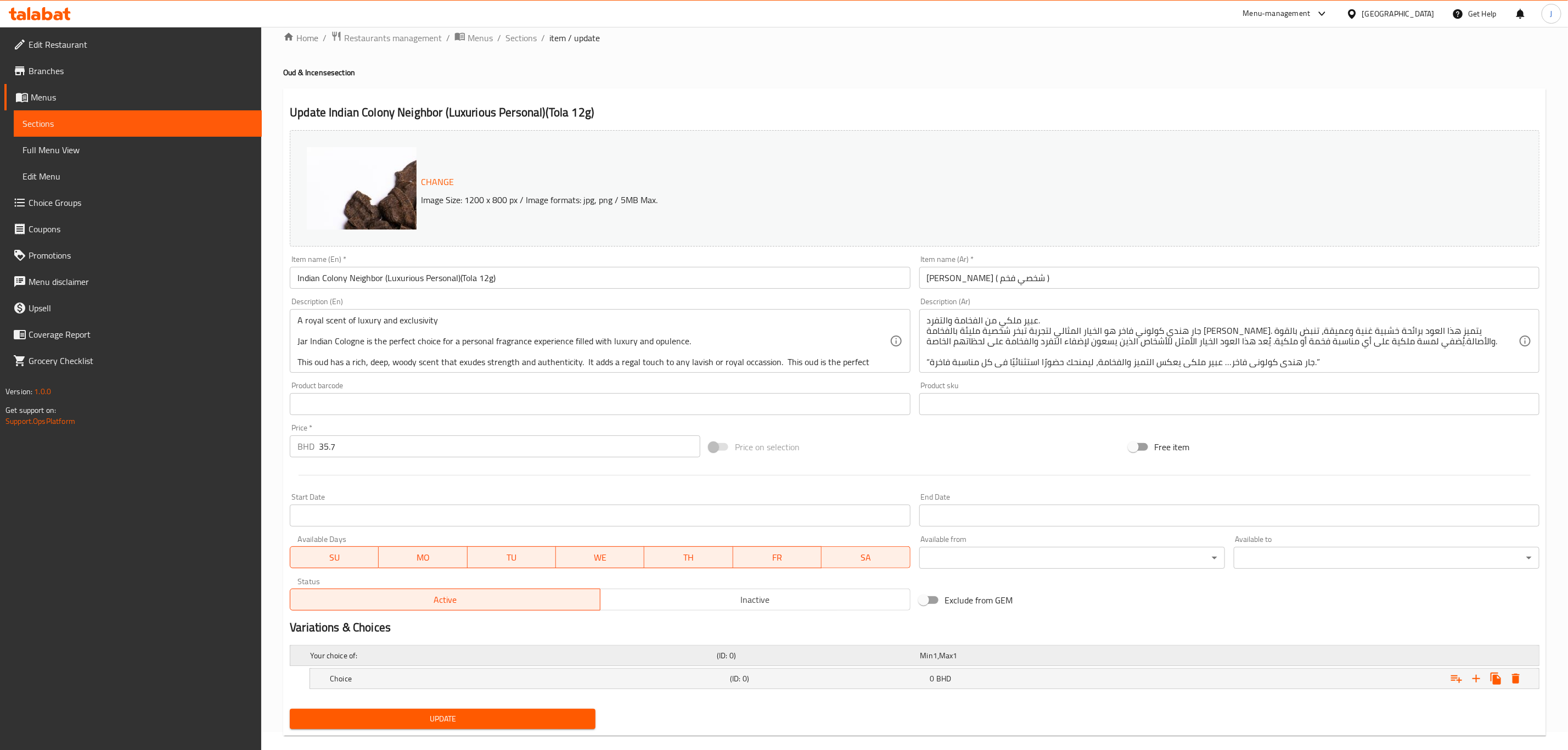
scroll to position [35, 0]
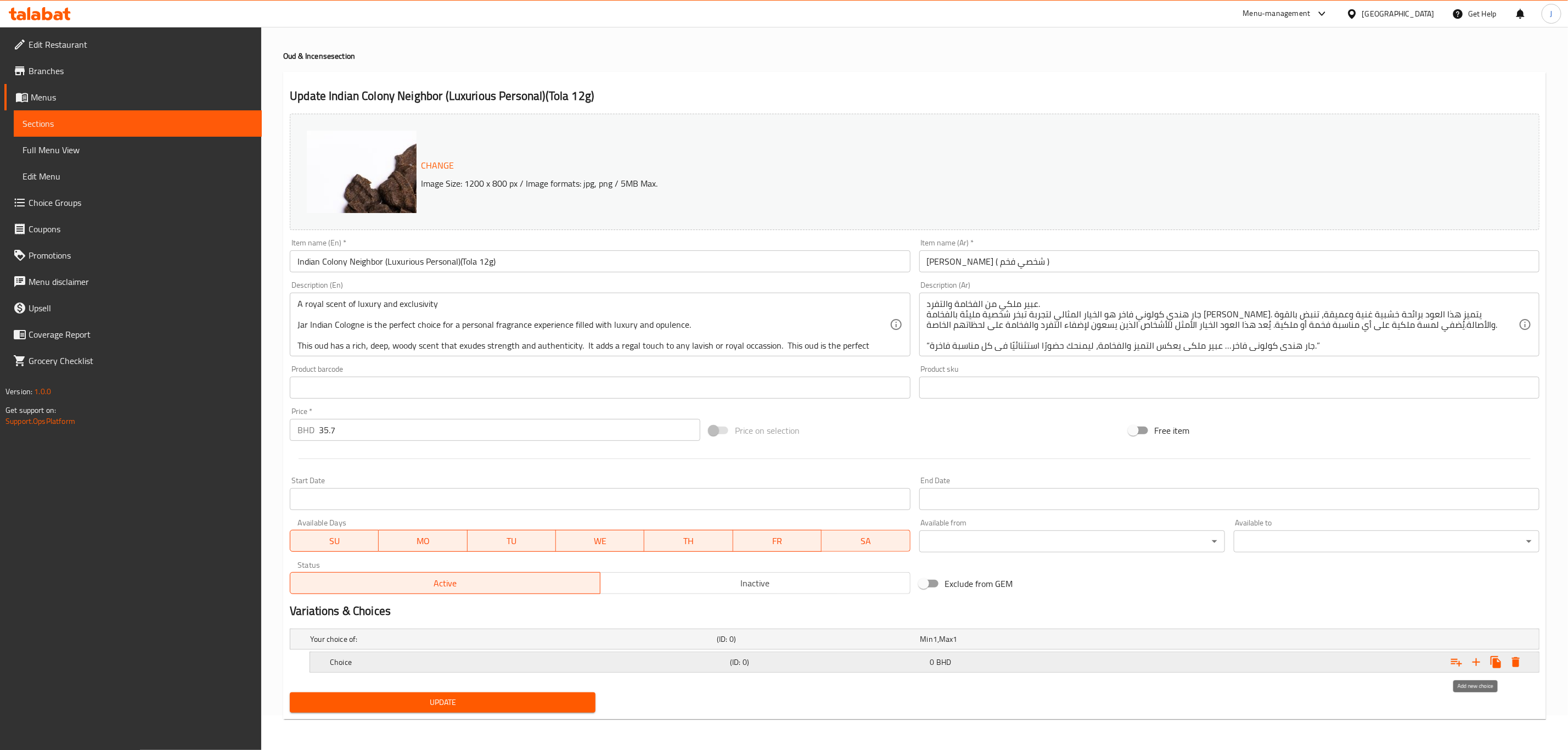
click at [1474, 662] on icon "Expand" at bounding box center [1477, 662] width 8 height 8
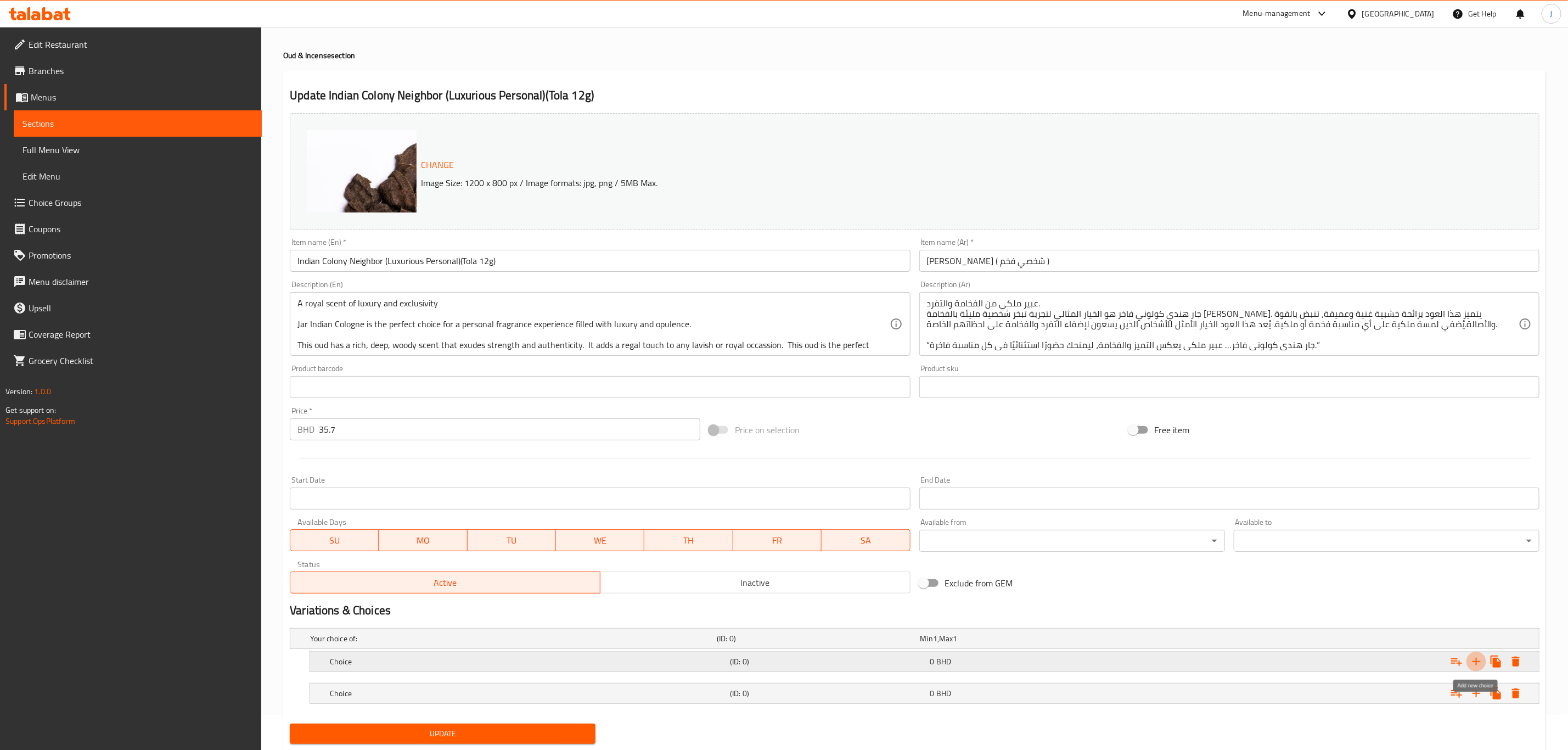
click at [1474, 662] on icon "Expand" at bounding box center [1477, 662] width 8 height 8
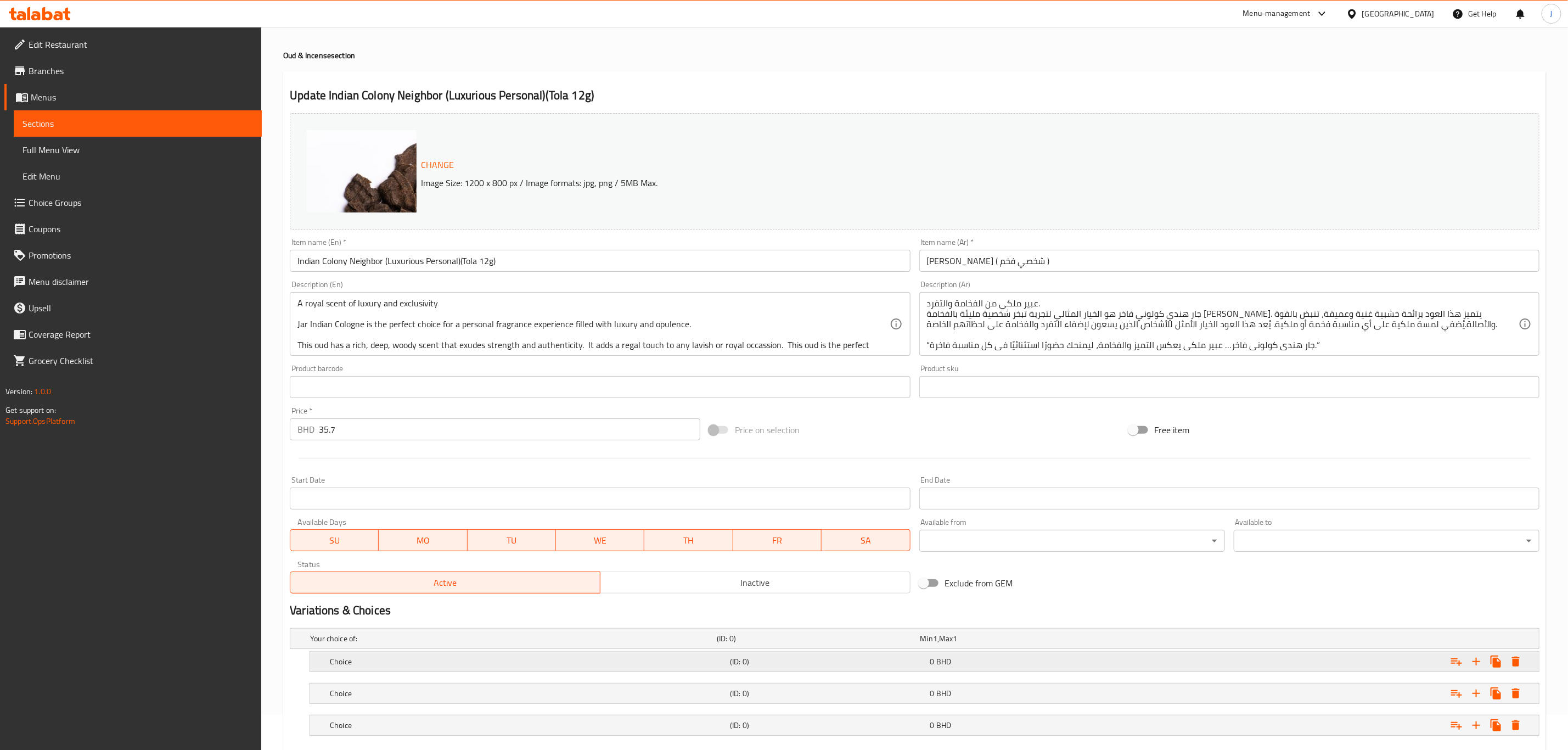
click at [575, 652] on div "Choice (ID: 0) 0 BHD" at bounding box center [928, 661] width 1200 height 24
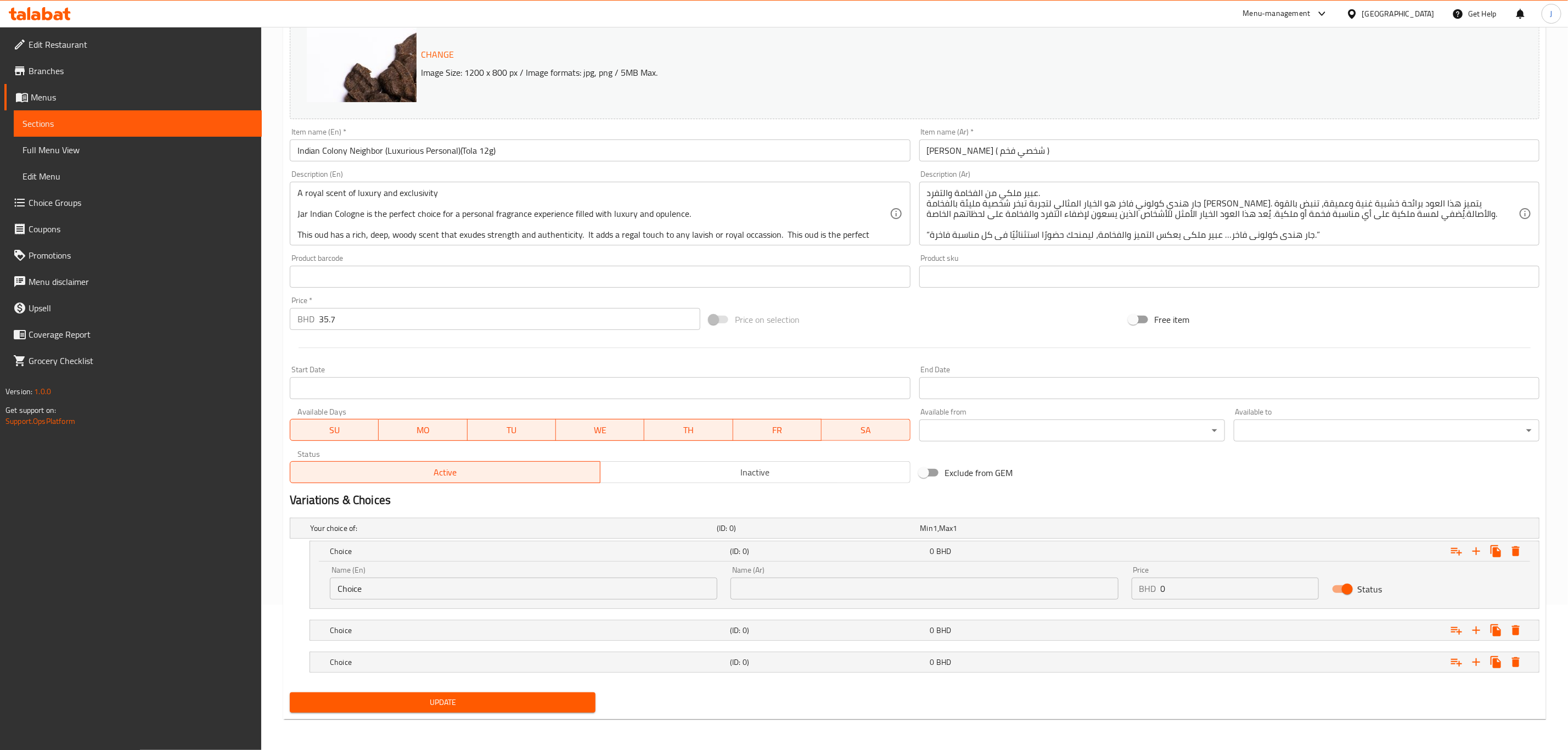
scroll to position [147, 0]
drag, startPoint x: 478, startPoint y: 591, endPoint x: 270, endPoint y: 592, distance: 208.0
click at [270, 592] on div "Home / Restaurants management / Menus / Sections / item / update Oud & Incense …" at bounding box center [915, 315] width 1307 height 868
paste input "1 Tola ( 12 Grams)"
type input "1 Tola ( 12 Grams)"
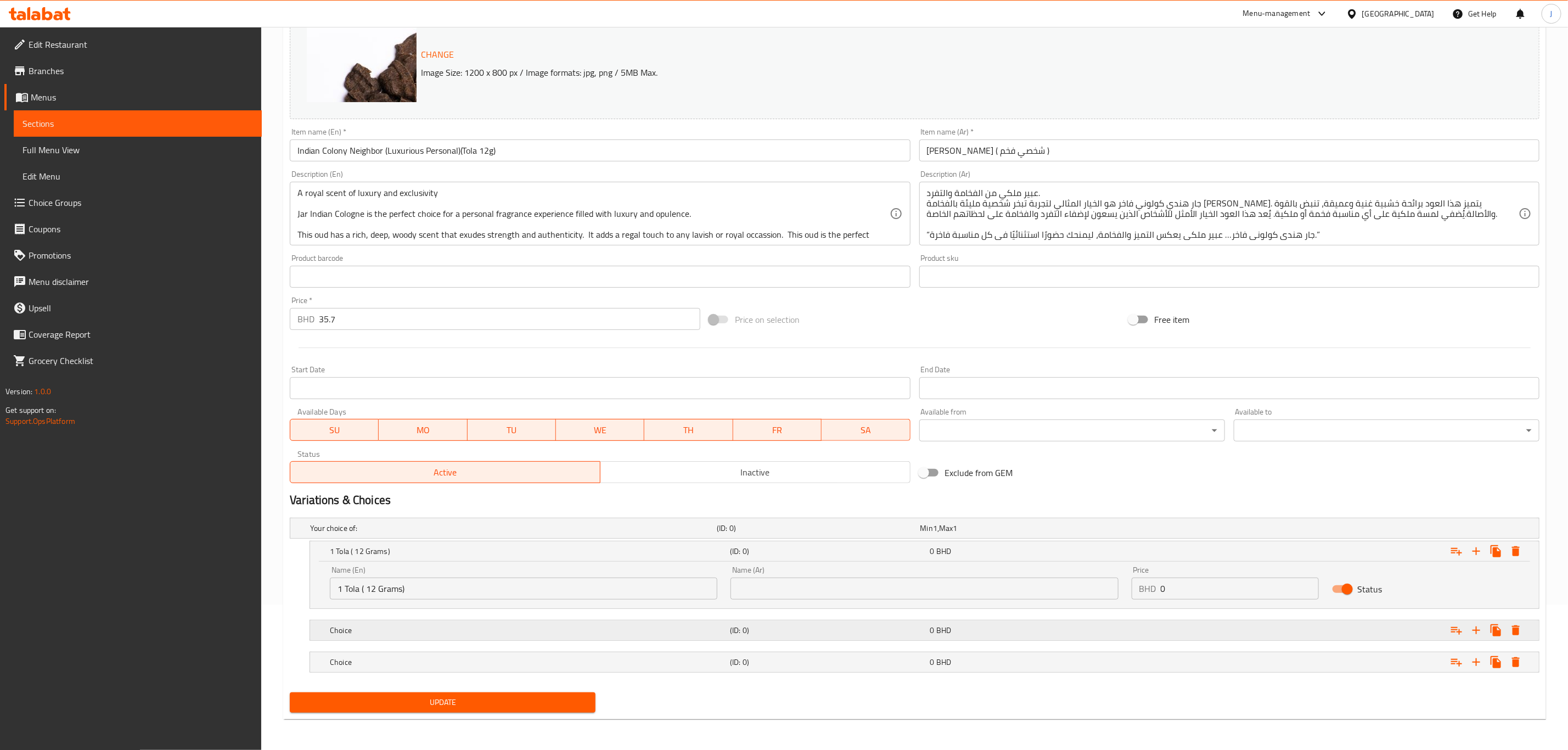
click at [435, 627] on h5 "Choice" at bounding box center [528, 630] width 396 height 11
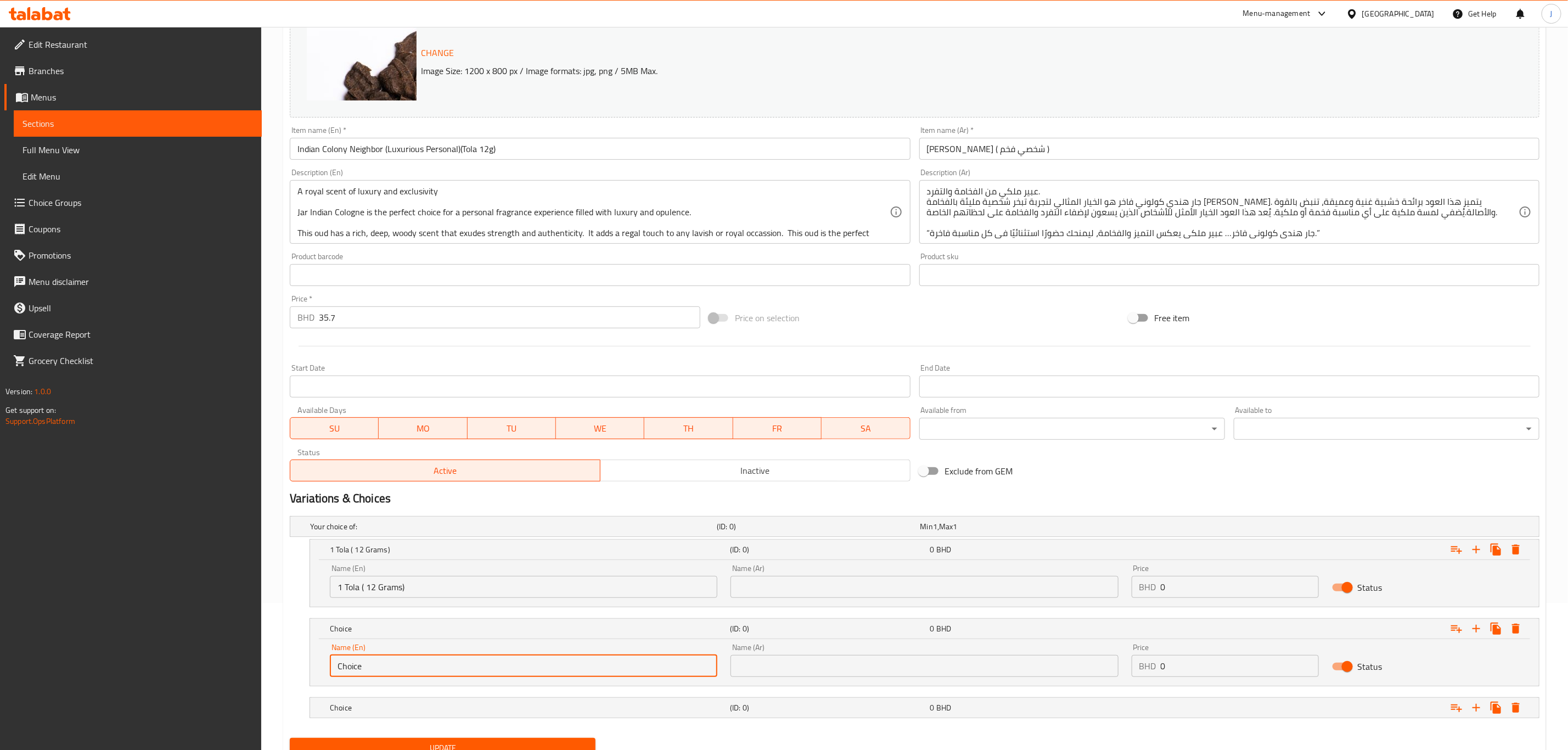
drag, startPoint x: 368, startPoint y: 669, endPoint x: 274, endPoint y: 669, distance: 94.0
click at [274, 669] on div "Home / Restaurants management / Menus / Sections / item / update Oud & Incense …" at bounding box center [915, 338] width 1307 height 916
paste input "2.5 Tola ( 30 Grams)"
type input "2.5 Tola ( 30 Grams)"
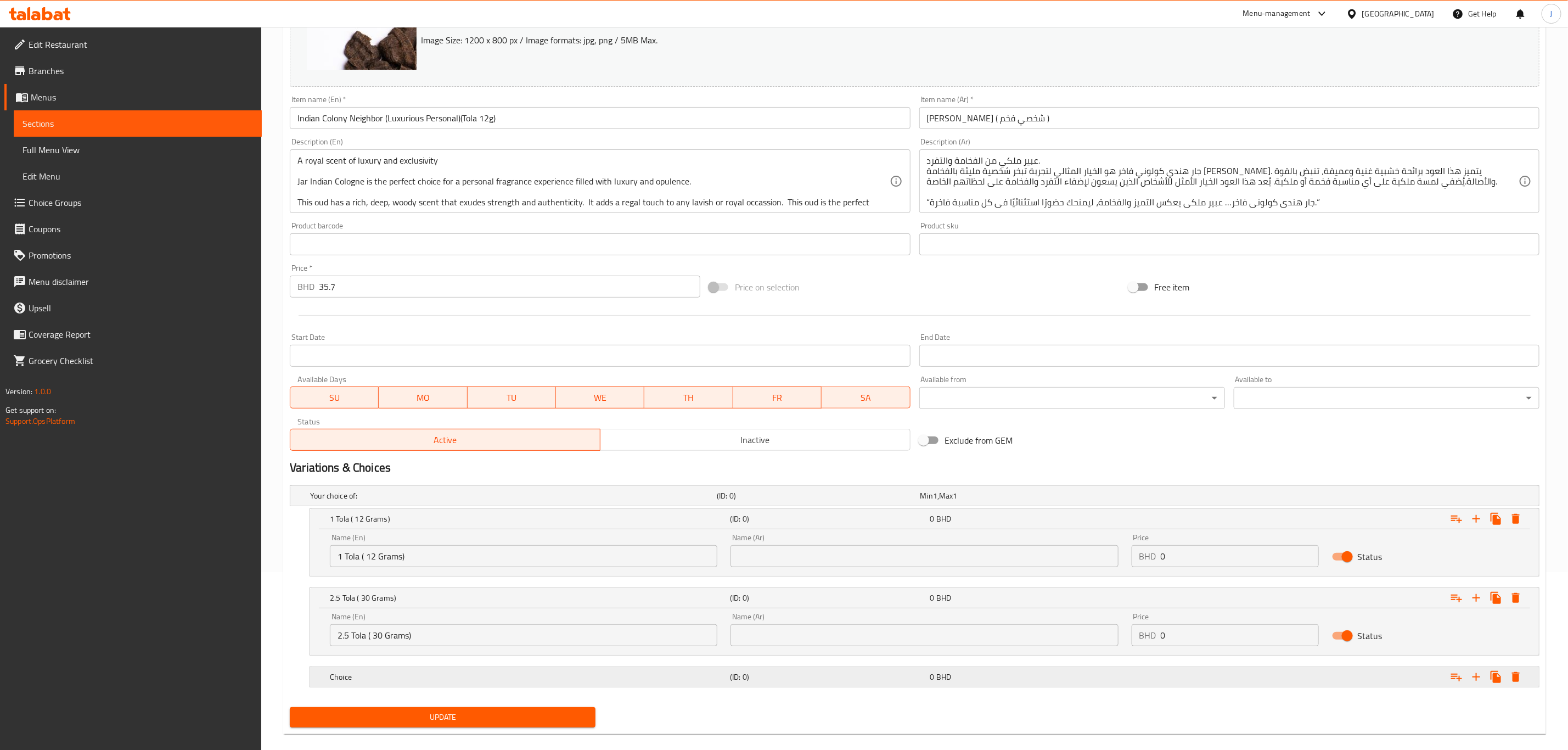
scroll to position [195, 0]
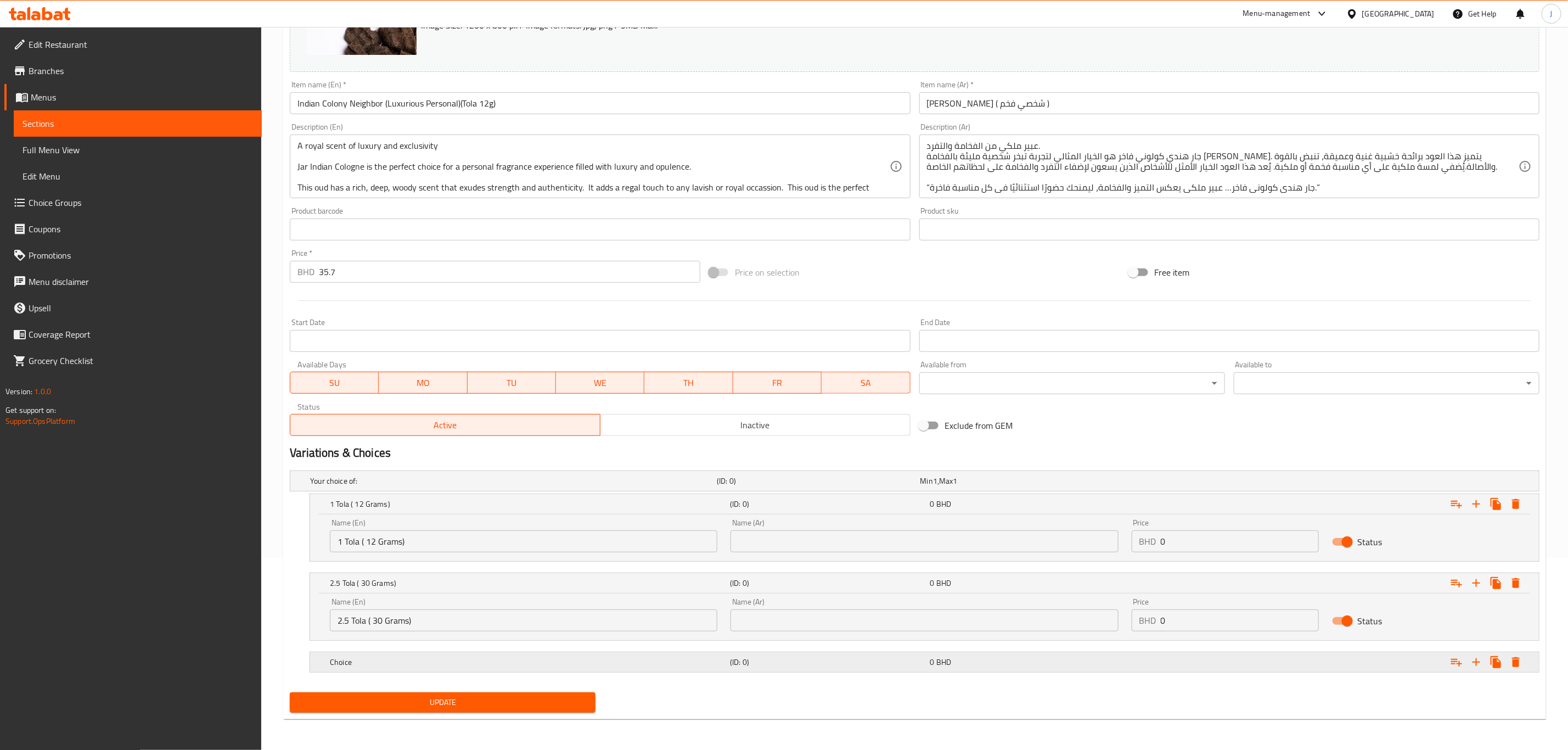
click at [394, 654] on div "Choice" at bounding box center [528, 662] width 400 height 15
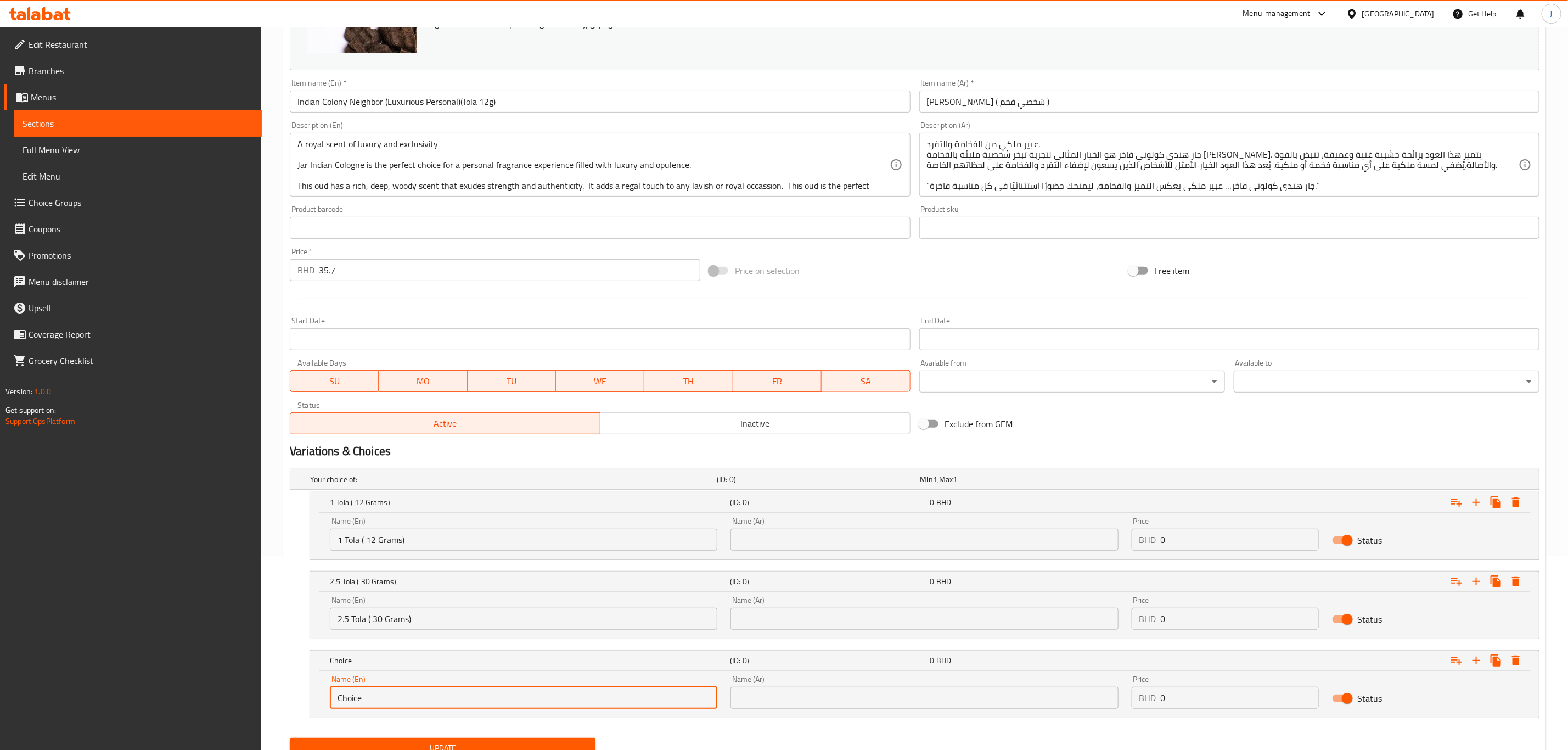
drag, startPoint x: 352, startPoint y: 702, endPoint x: 314, endPoint y: 700, distance: 38.1
click at [314, 700] on div "Name (En) Choice Name (En) Name (Ar) Name (Ar) Price BHD 0 Price Status" at bounding box center [924, 694] width 1229 height 47
paste input "5 Tola ( 60 Grams)"
type input "5 Tola ( 60 Grams)"
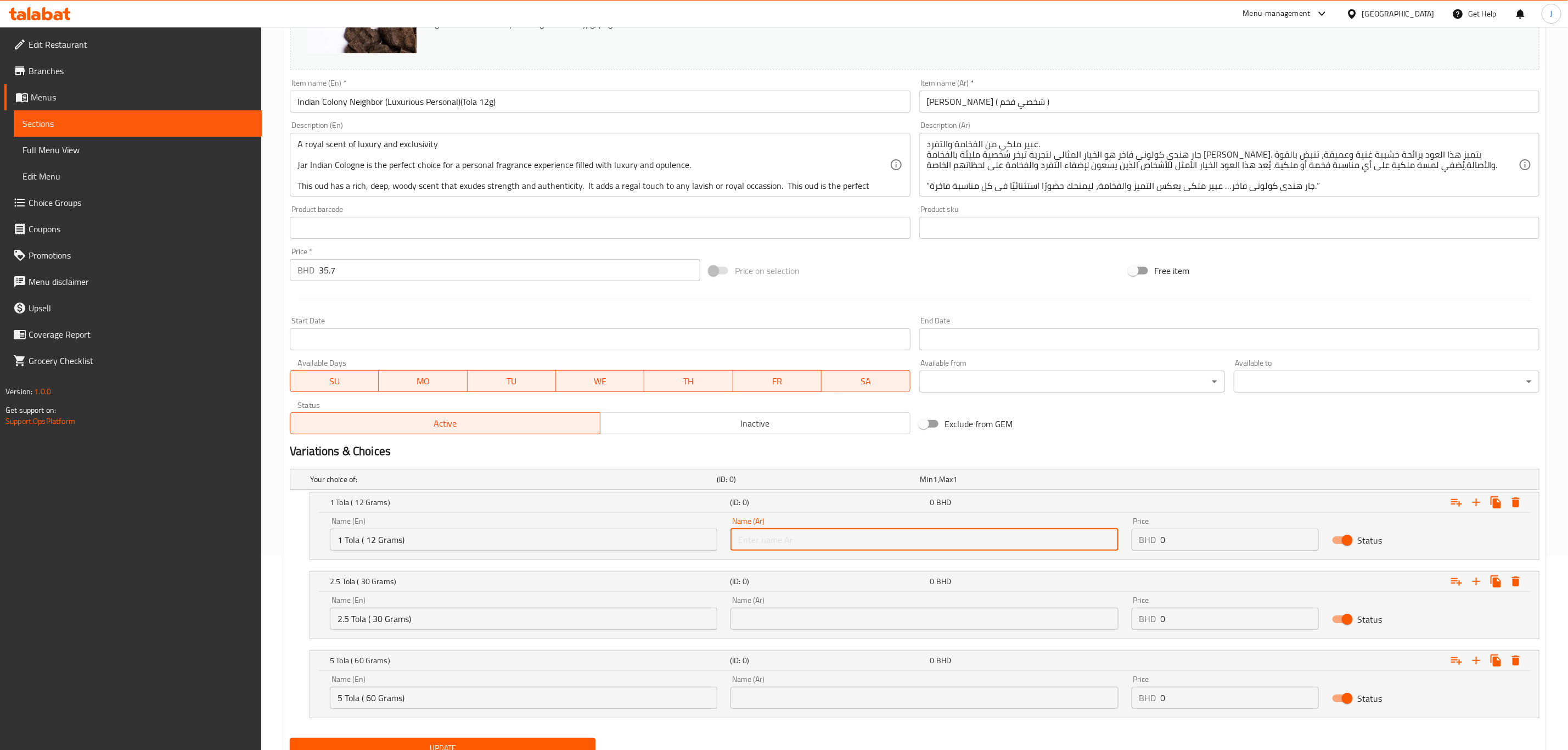
click at [944, 534] on input "text" at bounding box center [924, 539] width 387 height 22
paste input "1 تولة (12 جرام)"
type input "1 تولة (12 جرام)"
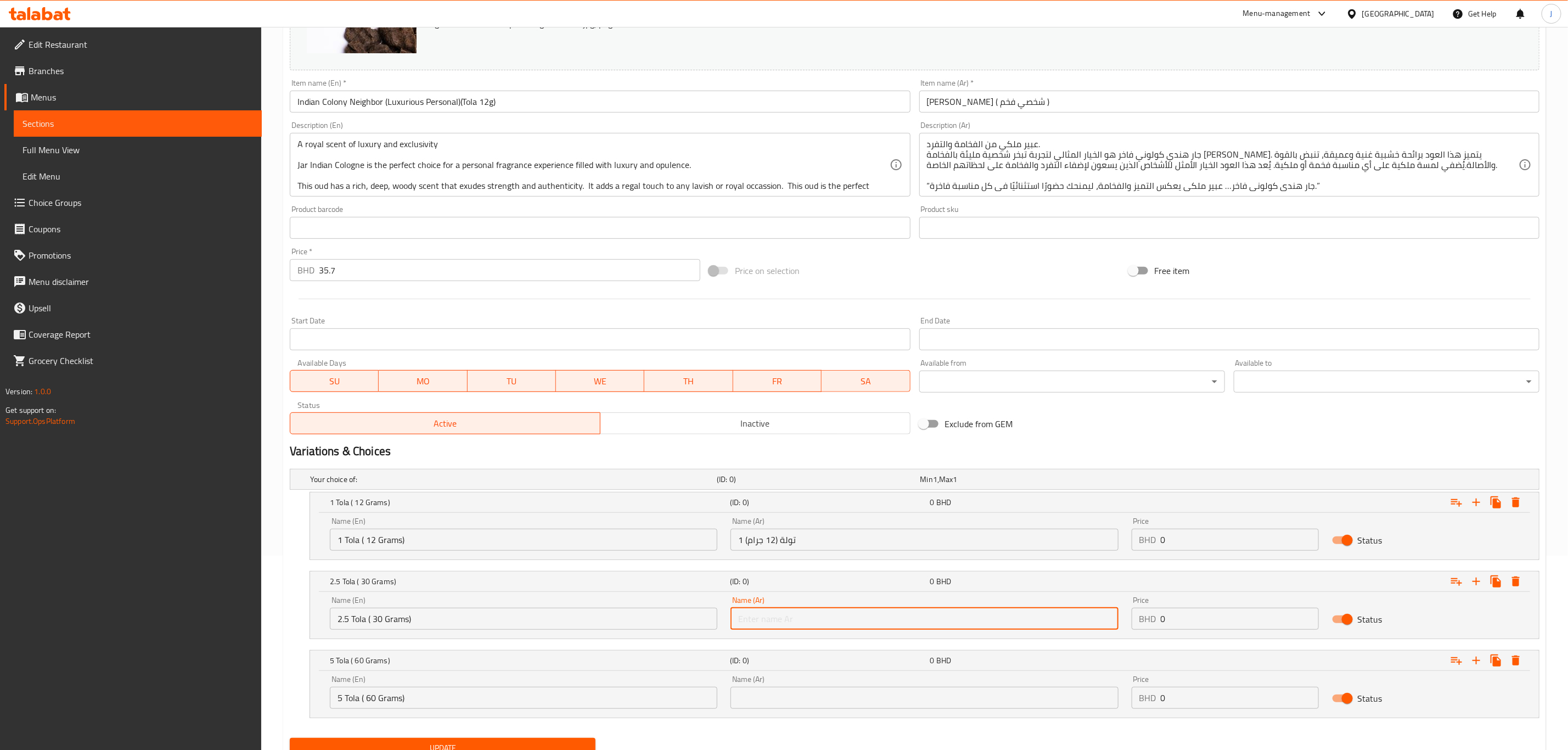
click at [792, 610] on input "text" at bounding box center [924, 619] width 387 height 22
paste input "2.5 تولة (30 جرام)"
type input "2.5 تولة (30 جرام)"
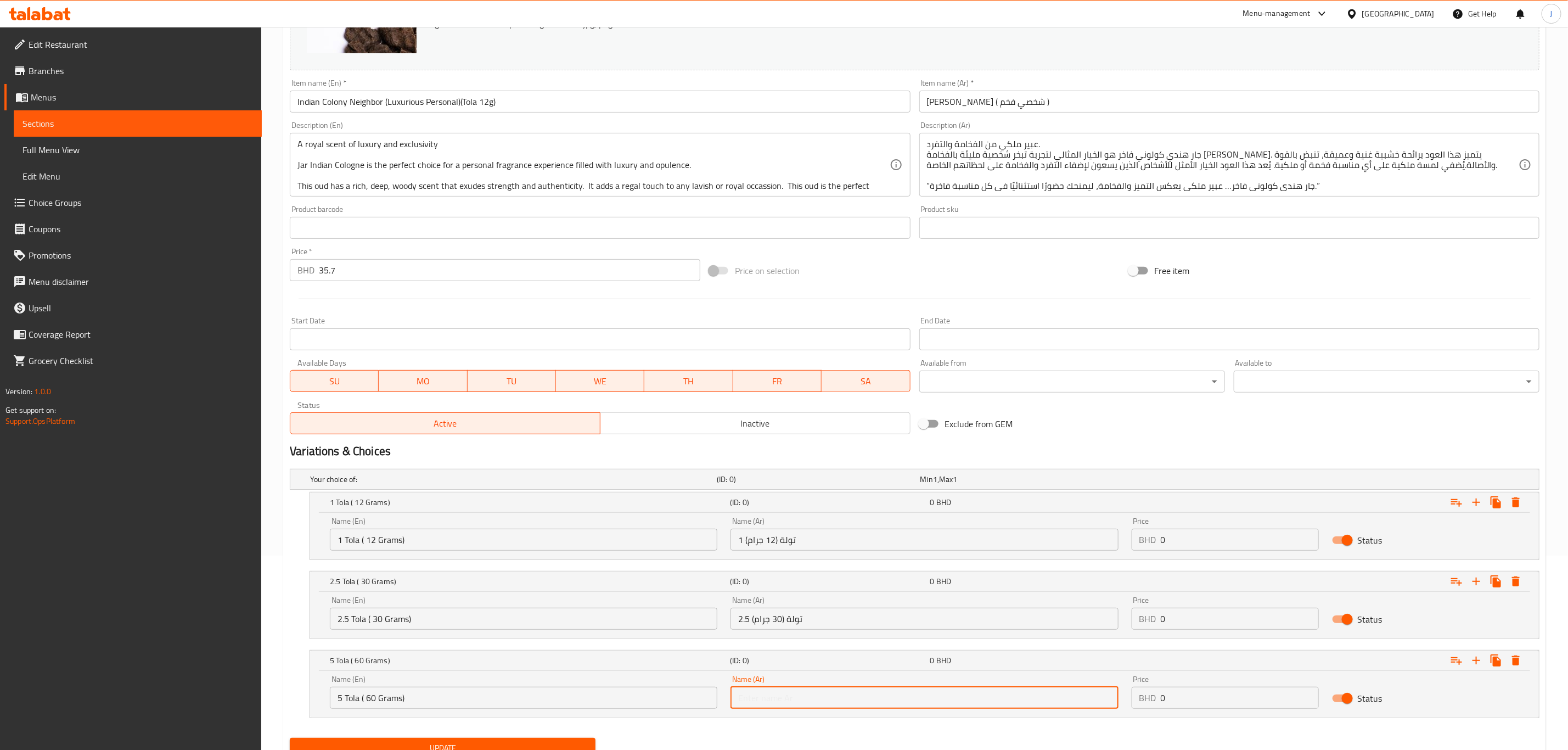
click at [767, 690] on input "text" at bounding box center [924, 698] width 387 height 22
paste input "5 تولة (60 جرام)"
type input "5 تولة (60 جرام)"
click at [1183, 542] on input "0" at bounding box center [1240, 539] width 158 height 22
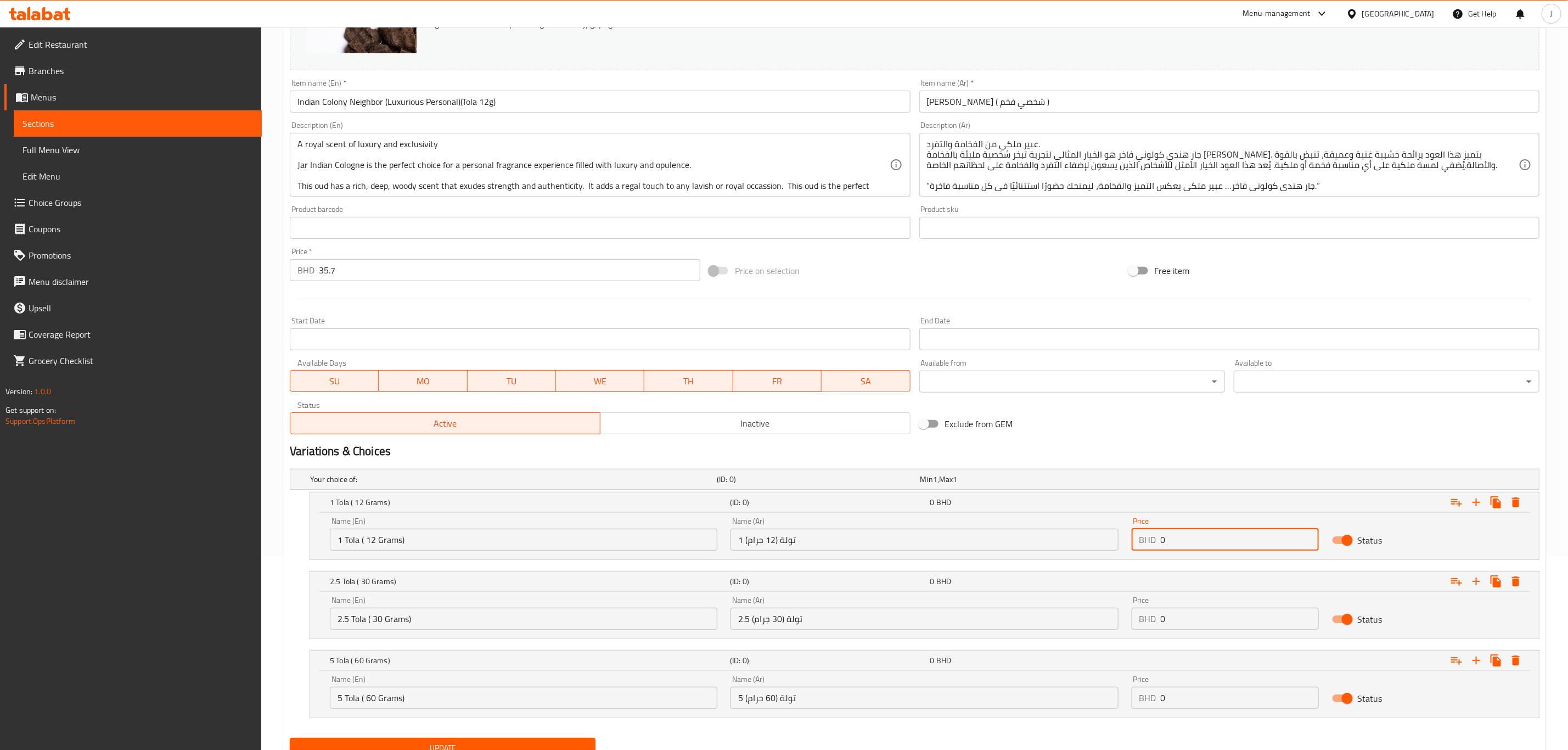
drag, startPoint x: 1183, startPoint y: 542, endPoint x: 1081, endPoint y: 539, distance: 102.0
click at [1081, 539] on div "Name (En) 1 Tola ( 12 Grams) Name (En) Name (Ar) 1 تولة (12 جرام) Name (Ar) Pri…" at bounding box center [925, 534] width 1203 height 47
paste input "51.00"
type input "51.000"
drag, startPoint x: 1201, startPoint y: 632, endPoint x: 1115, endPoint y: 605, distance: 90.1
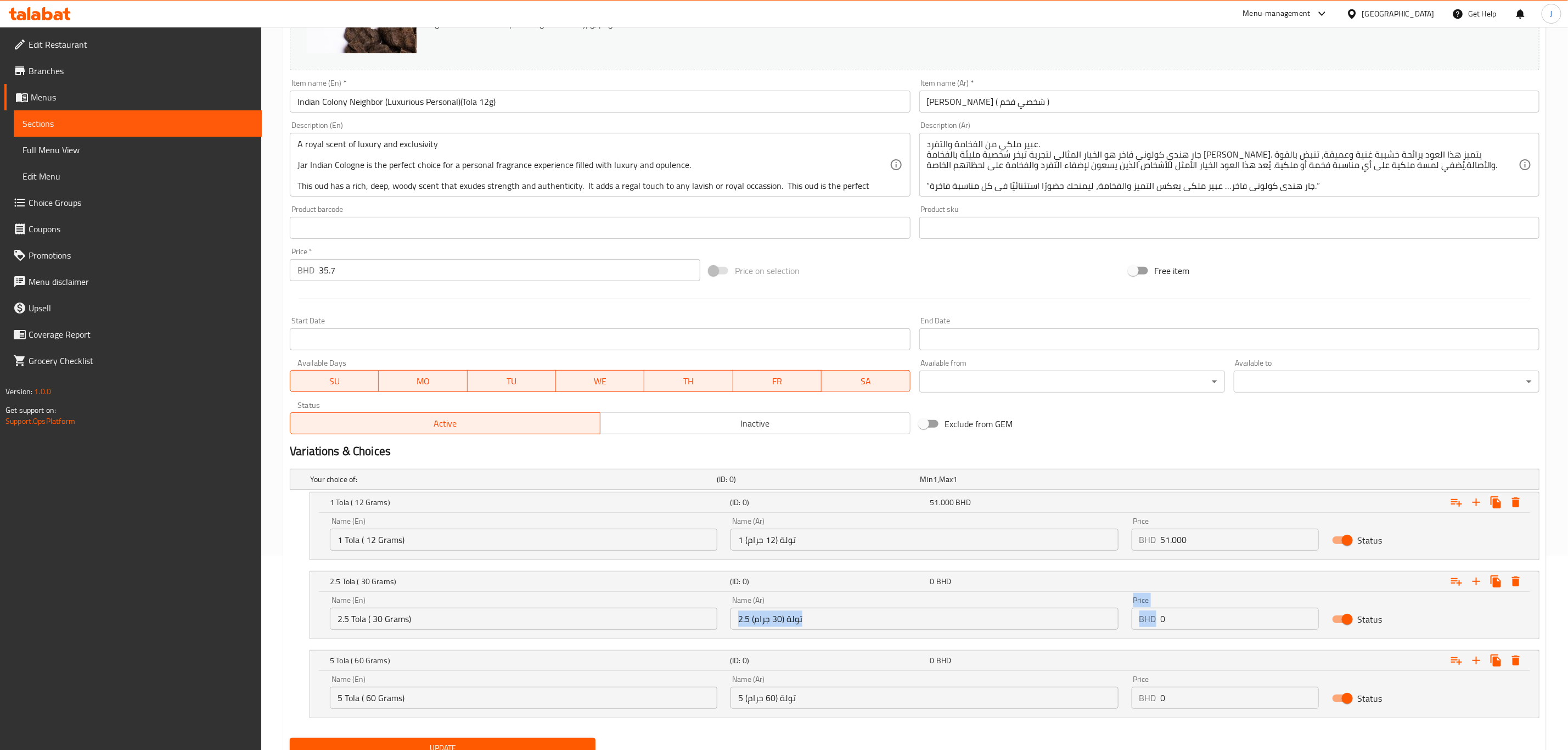
click at [1082, 611] on div "Name (En) 2.5 Tola ( 30 Grams) Name (En) Name (Ar) 2.5 تولة (30 جرام) Name (Ar)…" at bounding box center [925, 613] width 1203 height 47
click at [1172, 615] on input "0" at bounding box center [1240, 619] width 158 height 22
drag, startPoint x: 1173, startPoint y: 615, endPoint x: 1149, endPoint y: 616, distance: 24.0
click at [1149, 616] on div "BHD 0 Price" at bounding box center [1225, 619] width 187 height 22
paste input "115.00"
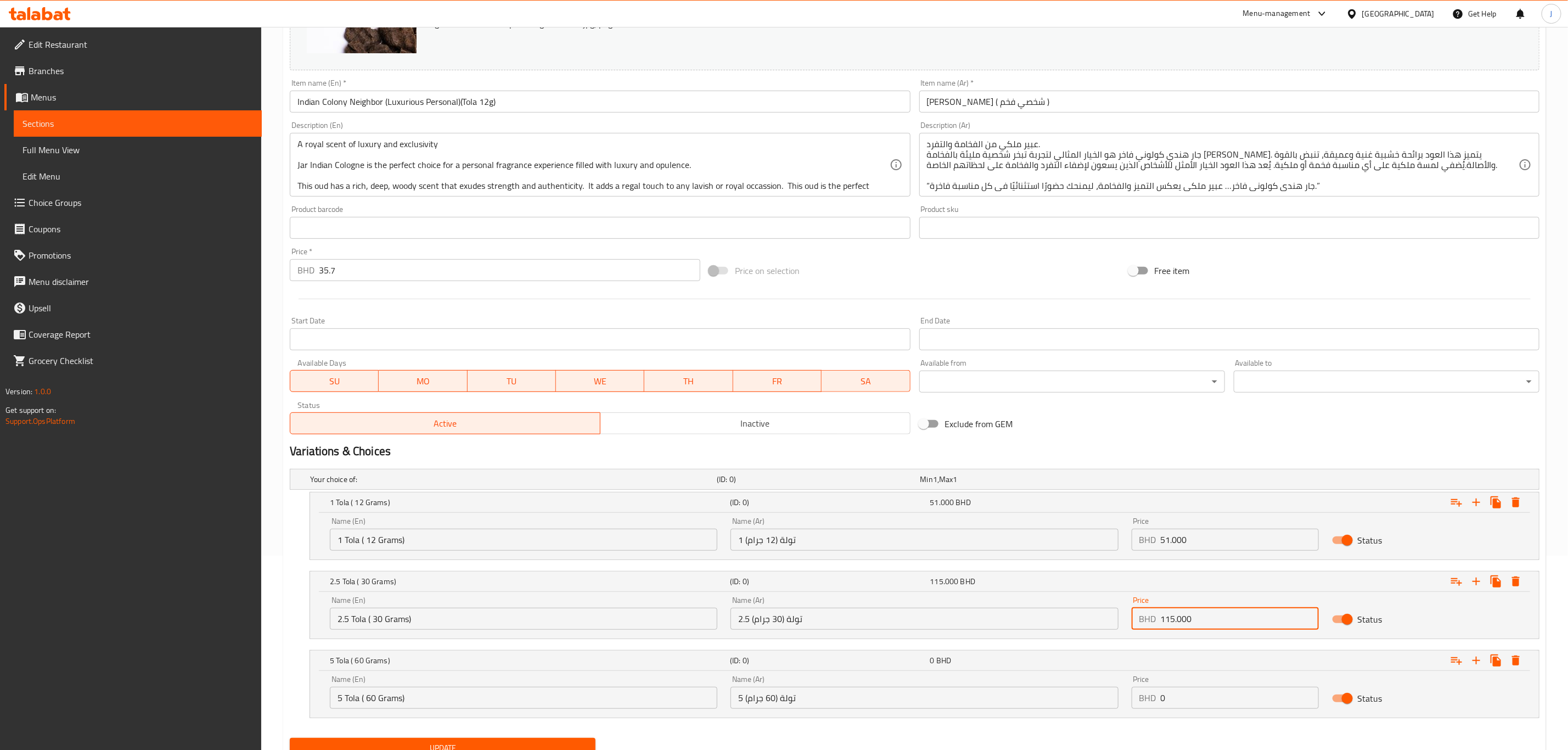
type input "115.000"
drag, startPoint x: 1170, startPoint y: 702, endPoint x: 1106, endPoint y: 694, distance: 64.5
click at [1105, 695] on div "Name (En) 5 Tola ( 60 Grams) Name (En) Name (Ar) 5 تولة (60 جرام) Name (Ar) Pri…" at bounding box center [925, 692] width 1203 height 47
paste input "204.00"
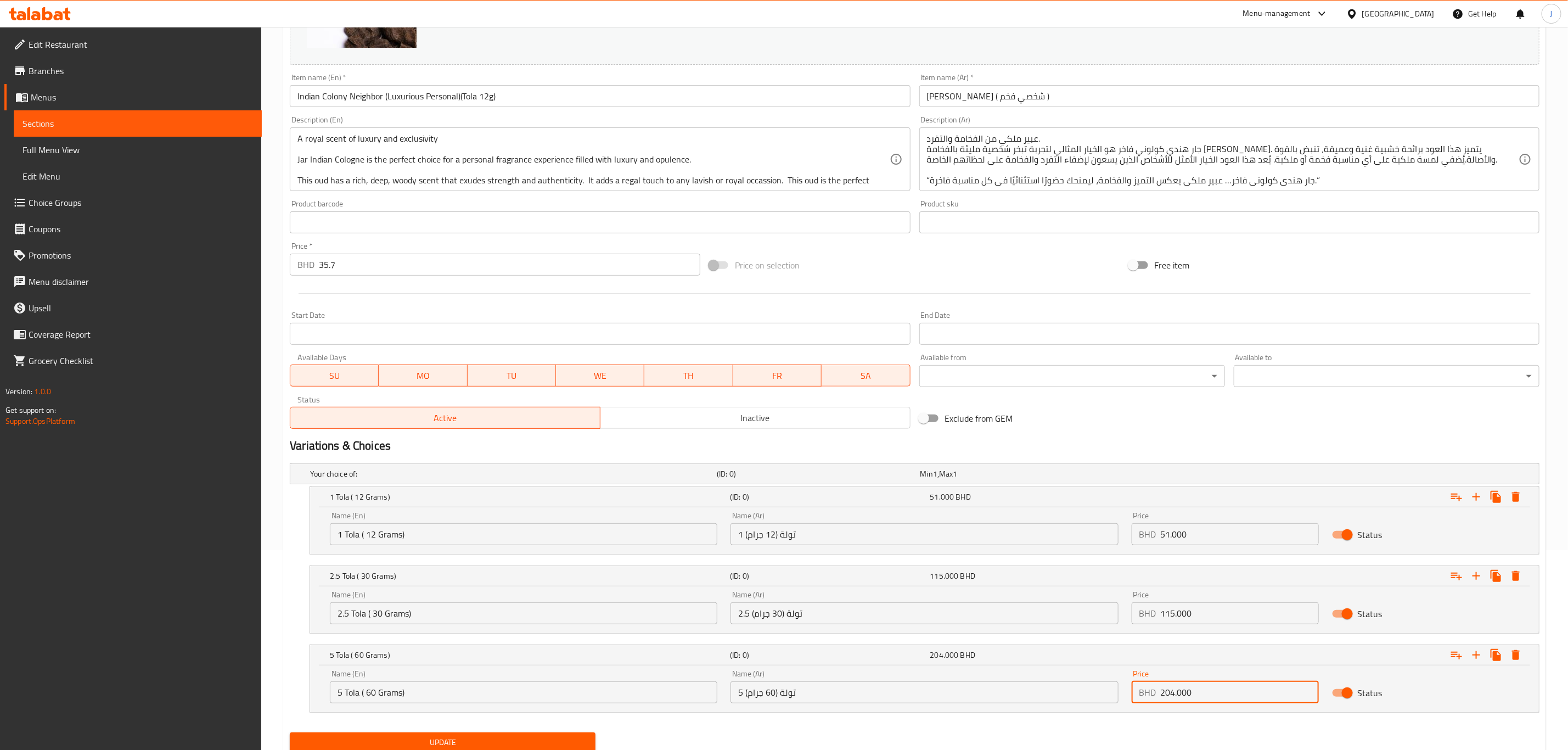
scroll to position [158, 0]
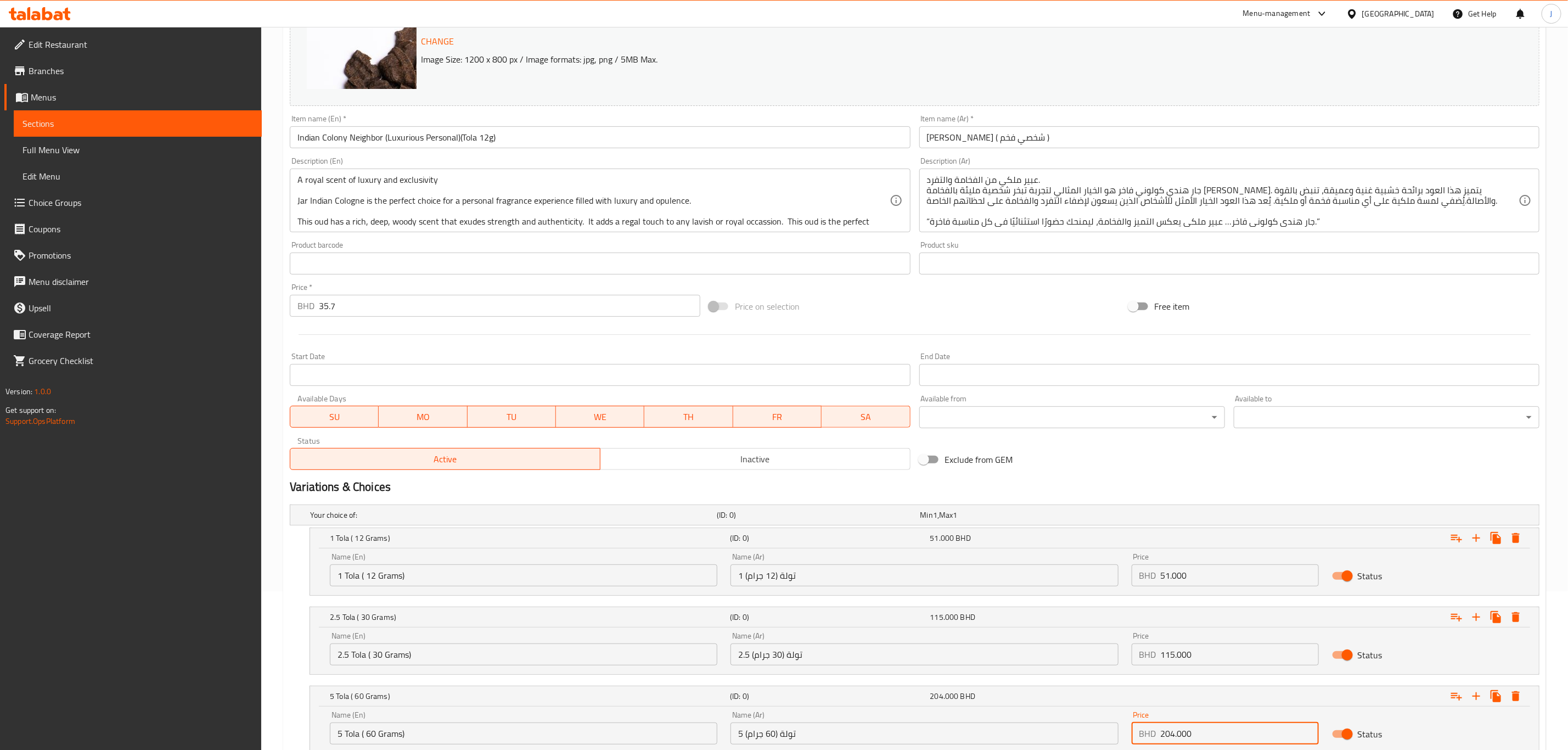
type input "204.000"
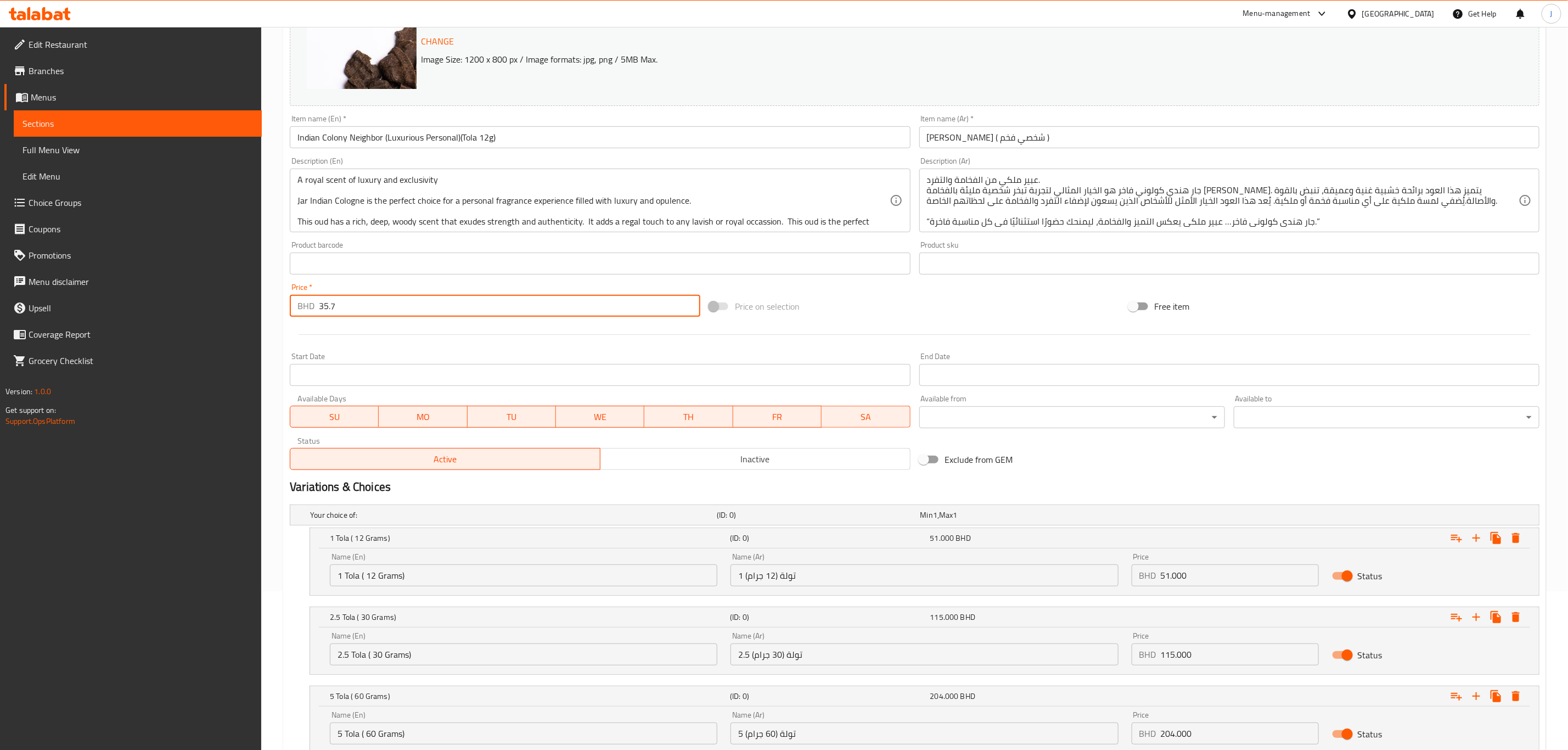
drag, startPoint x: 203, startPoint y: 288, endPoint x: 196, endPoint y: 287, distance: 7.1
click at [196, 287] on div "Edit Restaurant Branches Menus Sections Full Menu View Edit Menu Choice Groups …" at bounding box center [784, 349] width 1568 height 963
type input "0"
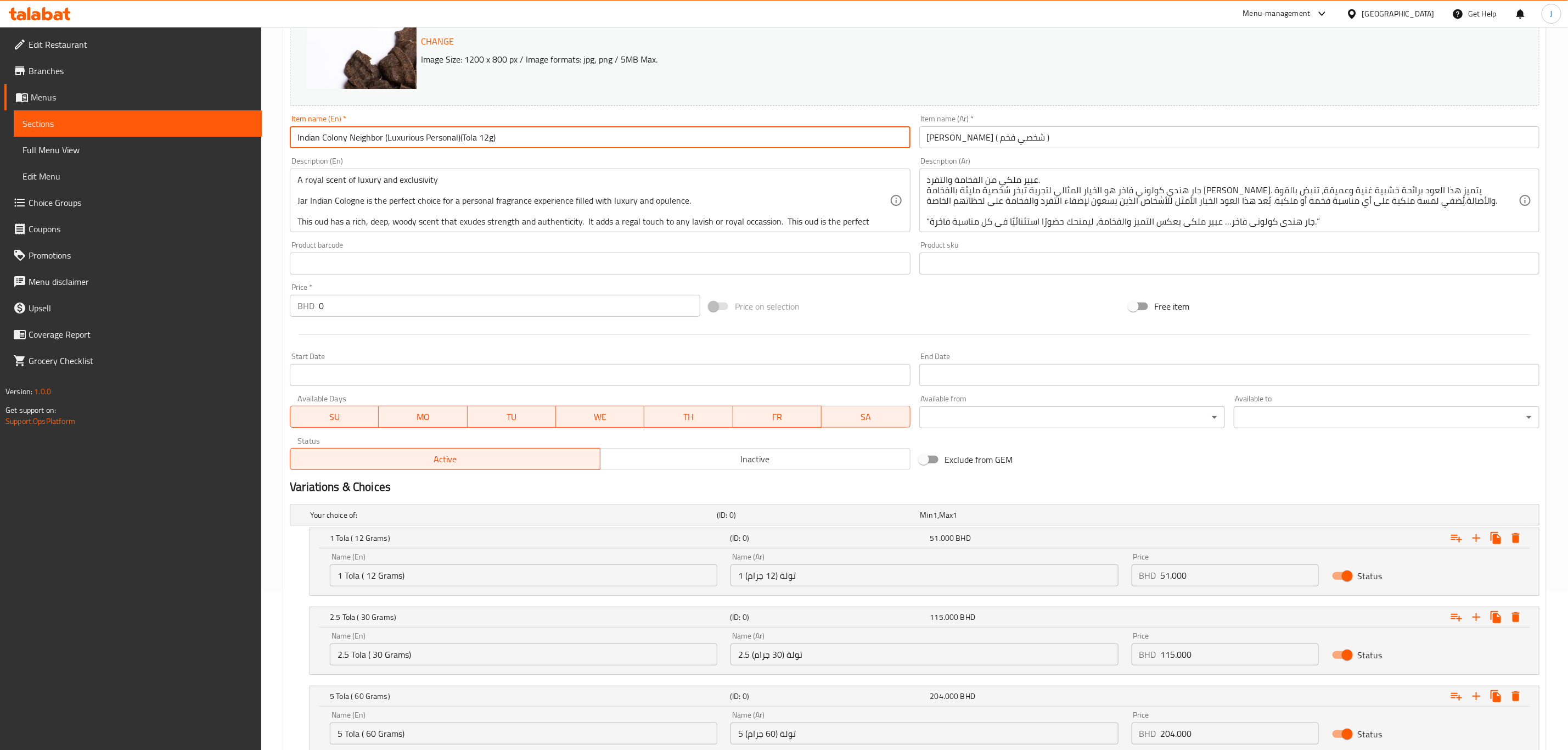
drag, startPoint x: 496, startPoint y: 136, endPoint x: 460, endPoint y: 142, distance: 36.5
click at [460, 142] on input "Indian Colony Neighbor (Luxurious Personal)(Tola 12g)" at bounding box center [600, 137] width 620 height 22
drag, startPoint x: 522, startPoint y: 140, endPoint x: 241, endPoint y: 137, distance: 281.0
click at [241, 137] on div "Edit Restaurant Branches Menus Sections Full Menu View Edit Menu Choice Groups …" at bounding box center [784, 349] width 1568 height 963
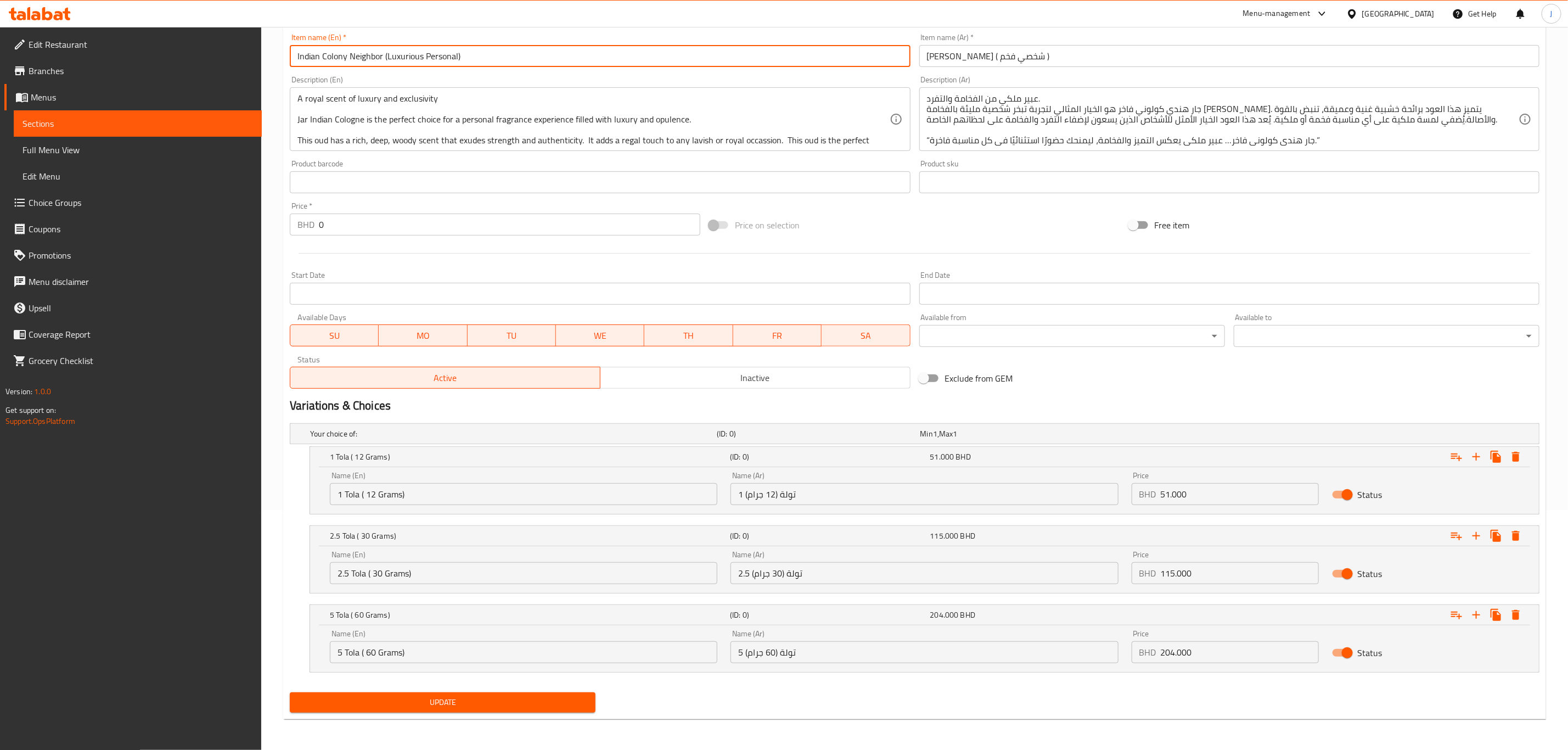
type input "Indian Colony Neighbor (Luxurious Personal)"
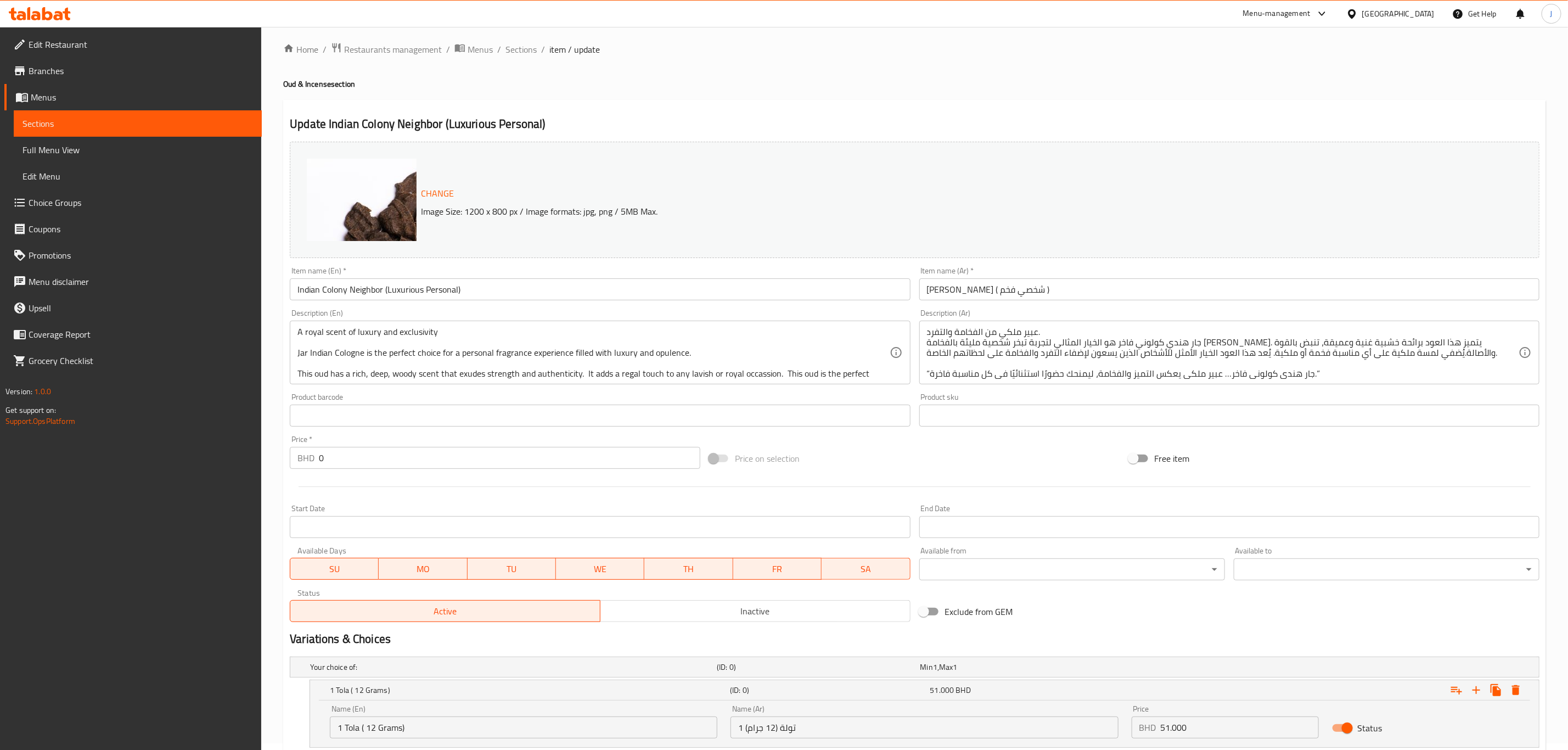
scroll to position [0, 0]
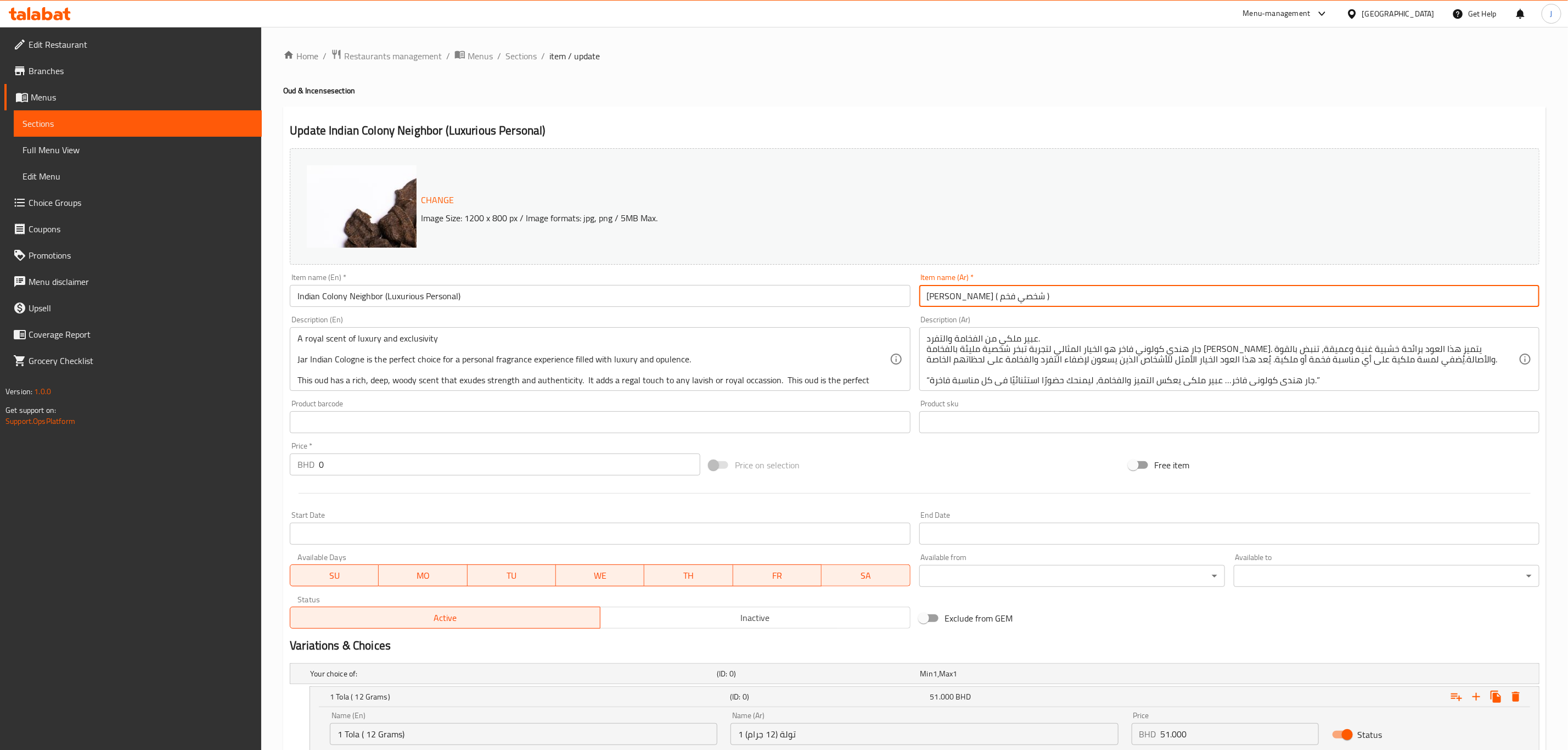
paste input "المستعمرة الهندية (شخصي فاخر"
drag, startPoint x: 1064, startPoint y: 287, endPoint x: 875, endPoint y: 300, distance: 189.4
click at [875, 300] on div "Change Image Size: 1200 x 800 px / Image formats: jpg, png / 5MB Max. Item name…" at bounding box center [914, 388] width 1259 height 489
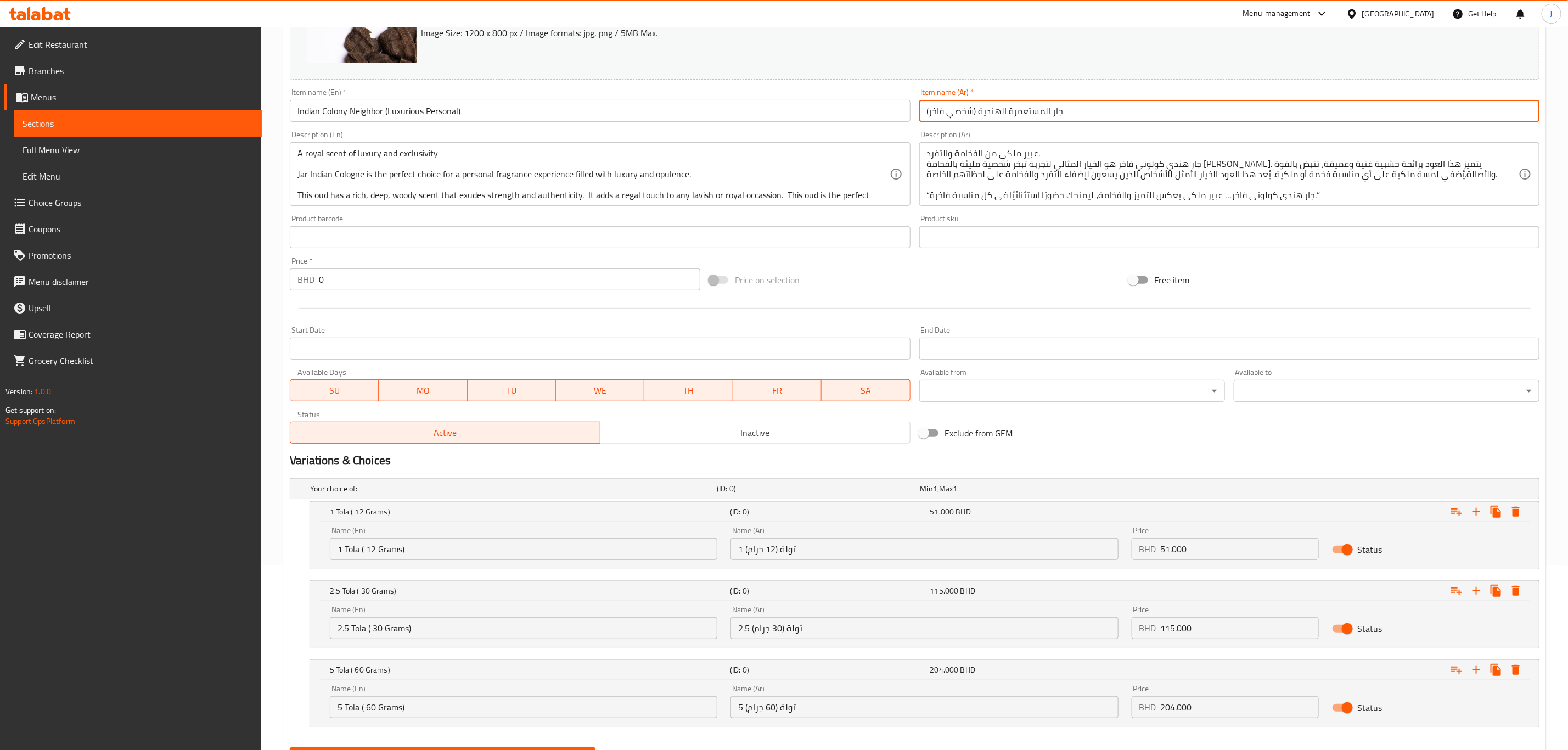
scroll to position [241, 0]
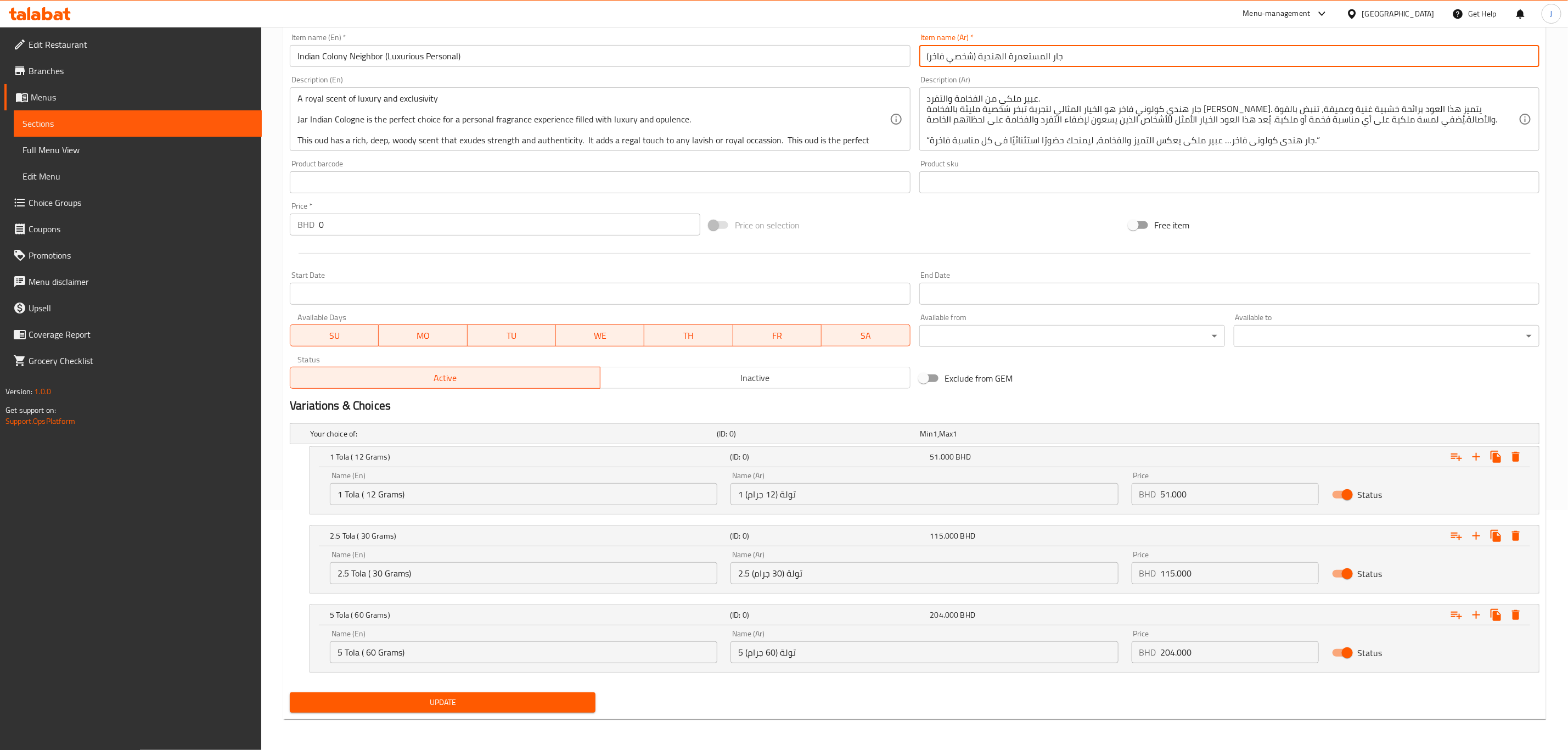
type input "جار المستعمرة الهندية (شخصي فاخر)"
click at [428, 702] on span "Update" at bounding box center [443, 702] width 288 height 14
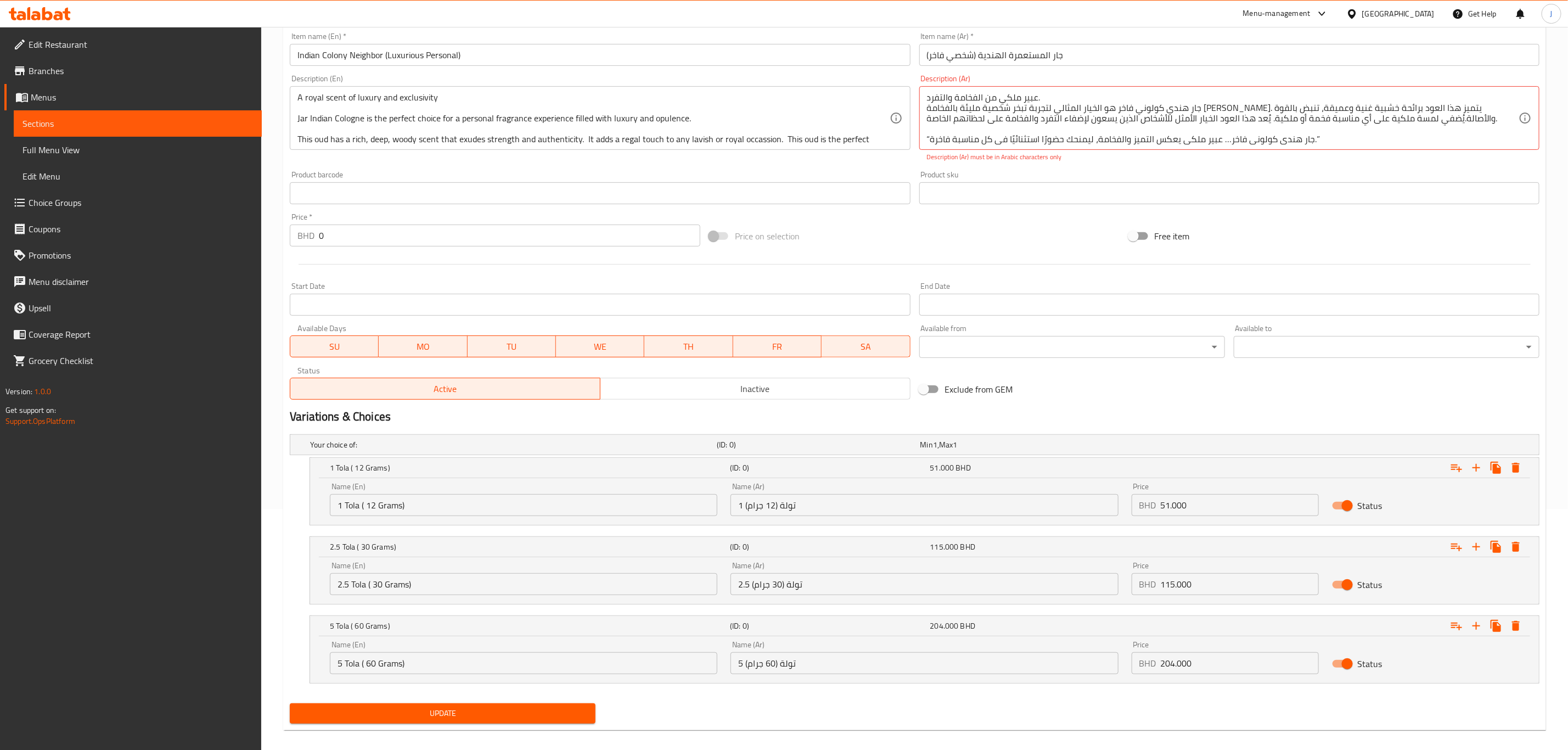
drag, startPoint x: 294, startPoint y: 96, endPoint x: 415, endPoint y: 125, distance: 124.4
click at [439, 133] on div "A royal scent of luxury and exclusivity Jar Indian Cologne is the perfect choic…" at bounding box center [600, 118] width 620 height 64
drag, startPoint x: 295, startPoint y: 95, endPoint x: 354, endPoint y: 111, distance: 61.1
click at [355, 111] on div "A royal scent of luxury and exclusivity Jar Indian Cologne is the perfect choic…" at bounding box center [600, 118] width 620 height 64
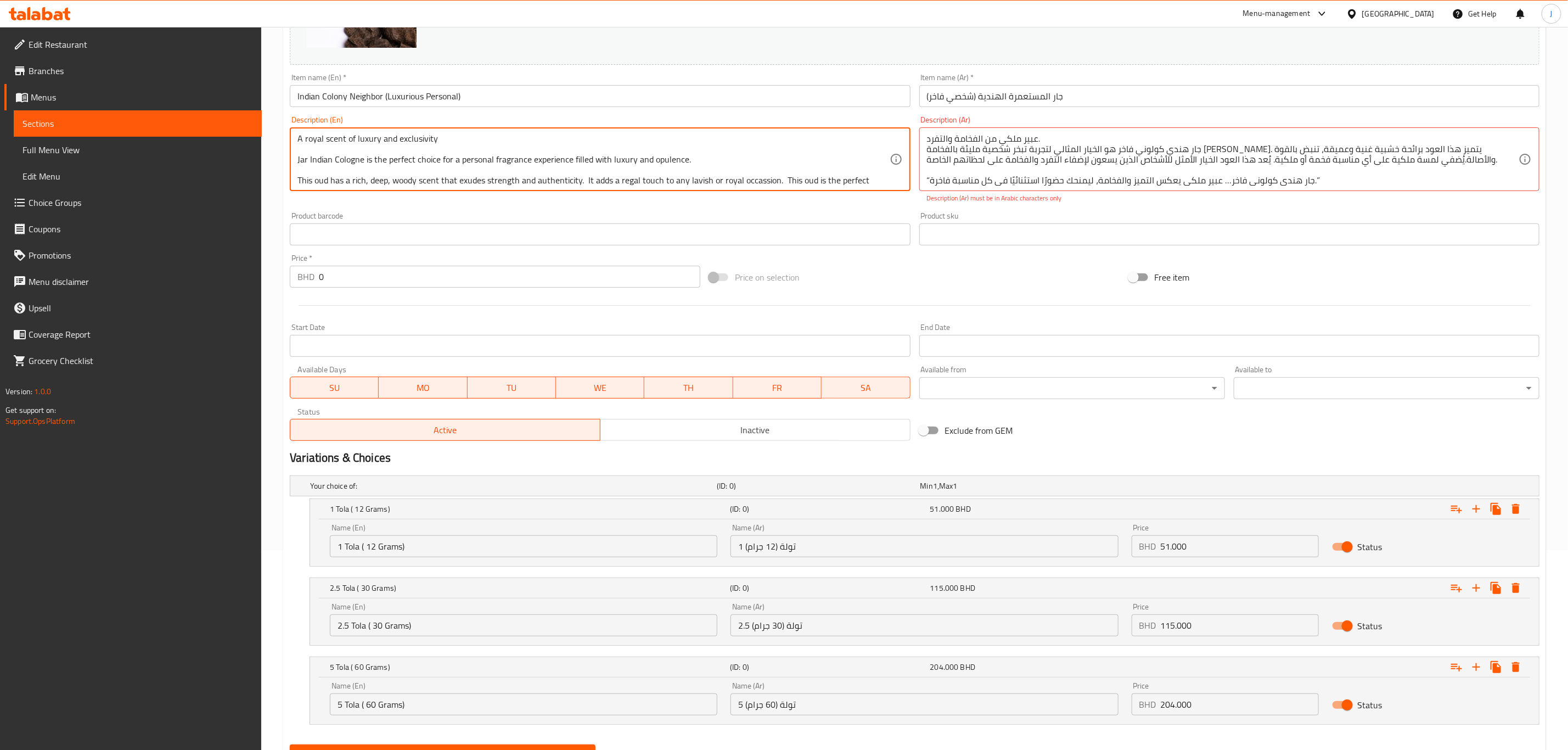
scroll to position [171, 0]
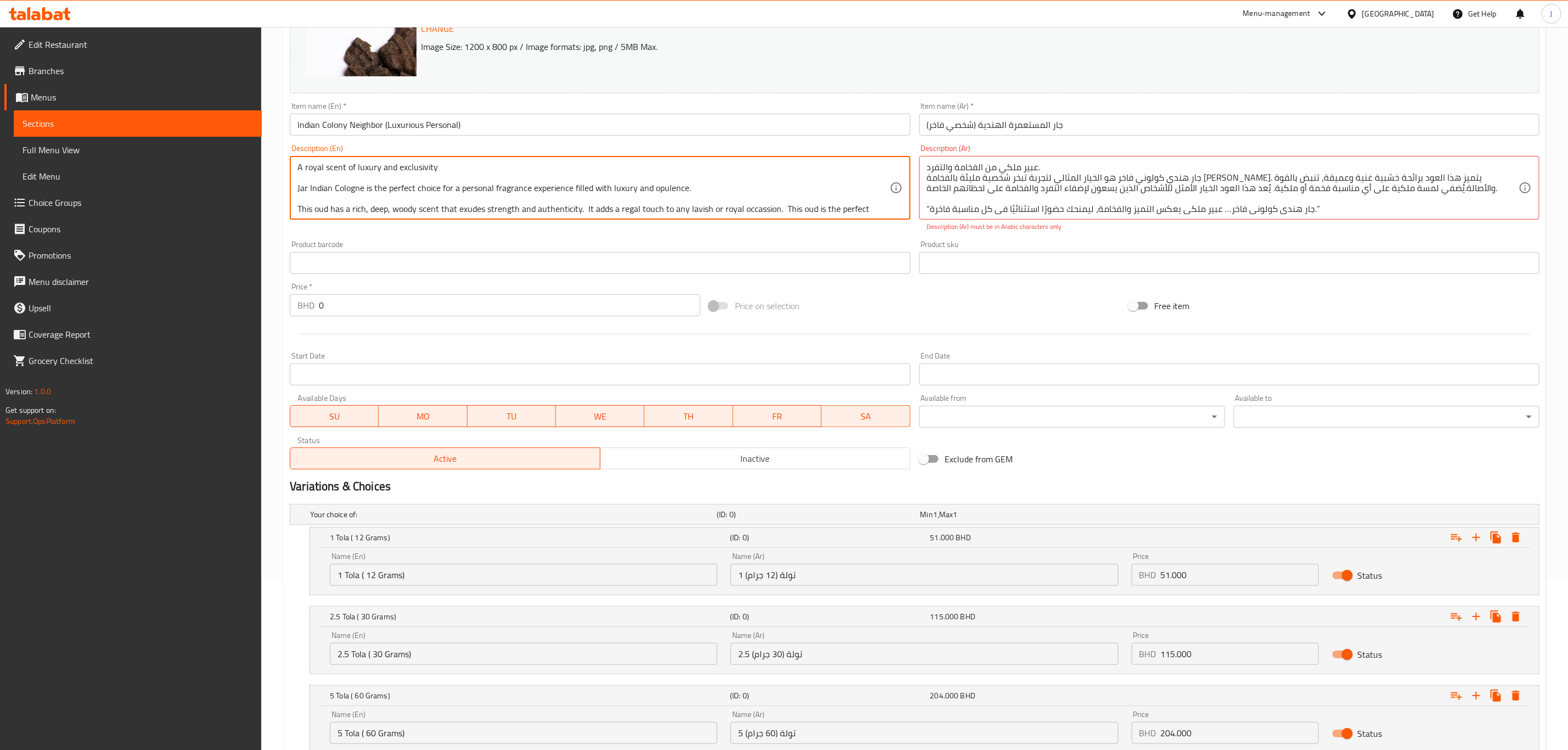
drag, startPoint x: 825, startPoint y: 127, endPoint x: 290, endPoint y: 147, distance: 535.4
click at [290, 152] on div "Description (En) A royal scent of luxury and exclusivity Jar Indian Cologne is …" at bounding box center [600, 182] width 620 height 75
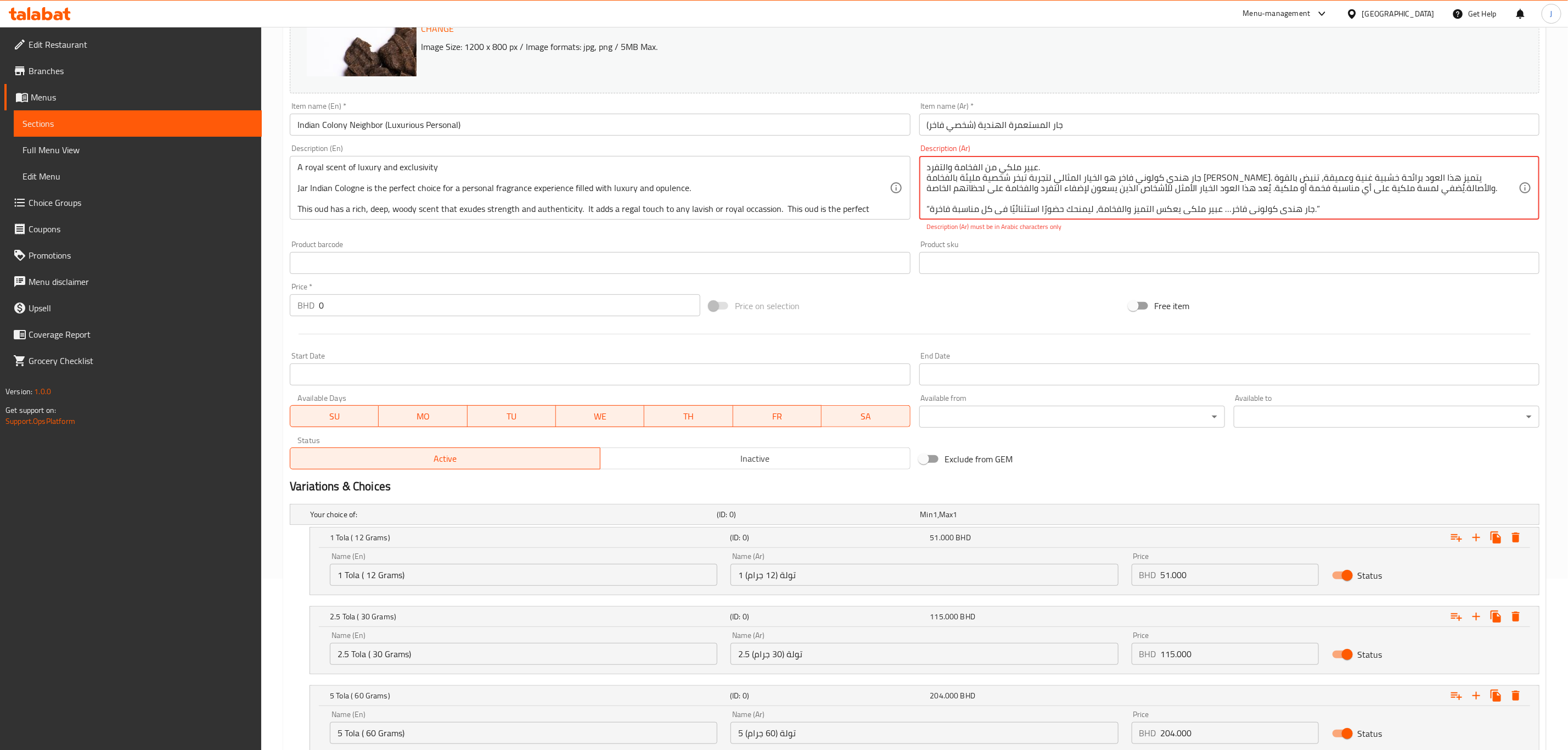
click at [929, 164] on textarea "عبير ملكي من الفخامة والتفرد. جار هندي كولوني فاخر هو الخيار المثالي لتجربة تبخ…" at bounding box center [1223, 188] width 592 height 52
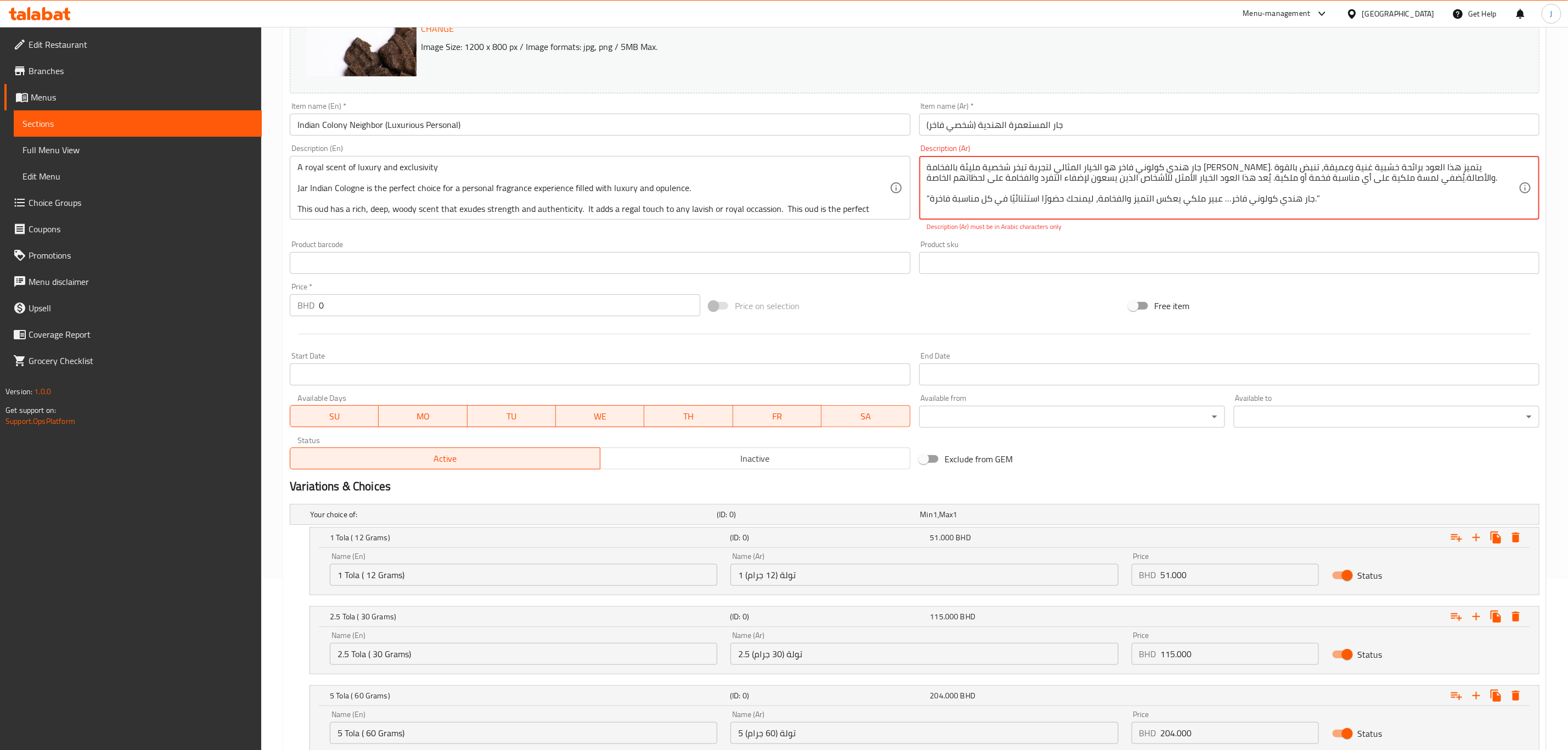
scroll to position [0, 0]
drag, startPoint x: 1333, startPoint y: 193, endPoint x: 1489, endPoint y: 163, distance: 158.9
click at [1489, 163] on textarea "جار هندي كولوني فاخر هو الخيار المثالي لتجربة تبخر شخصية مليئة بالفخامة والترف.…" at bounding box center [1223, 188] width 592 height 52
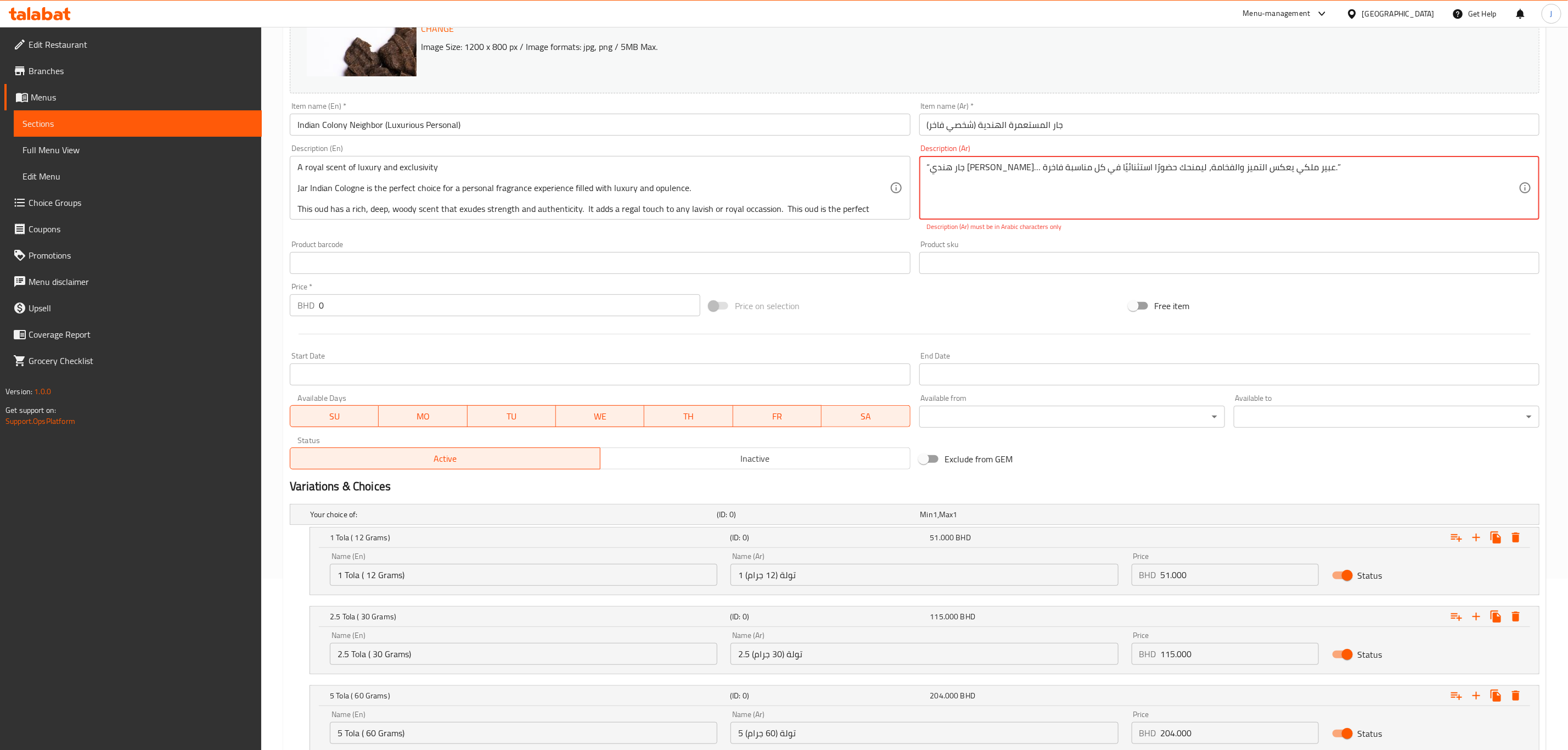
type textarea "“جار هندي كولوني فاخر… عبير ملكي يعكس التميز والفخامة، ليمنحك حضورًا استثنائيًا…"
drag, startPoint x: 965, startPoint y: 217, endPoint x: 1224, endPoint y: 164, distance: 264.4
click at [1188, 170] on div "“جار هندي كولوني فاخر… عبير ملكي يعكس التميز والفخامة، ليمنحك حضورًا استثنائيًا…" at bounding box center [1229, 188] width 620 height 64
drag, startPoint x: 1326, startPoint y: 175, endPoint x: 1313, endPoint y: 173, distance: 13.2
click at [1313, 173] on textarea "“جار هندي كولوني فاخر… عبير ملكي يعكس التميز والفخامة، ليمنحك حضورًا استثنائيًا…" at bounding box center [1223, 188] width 592 height 52
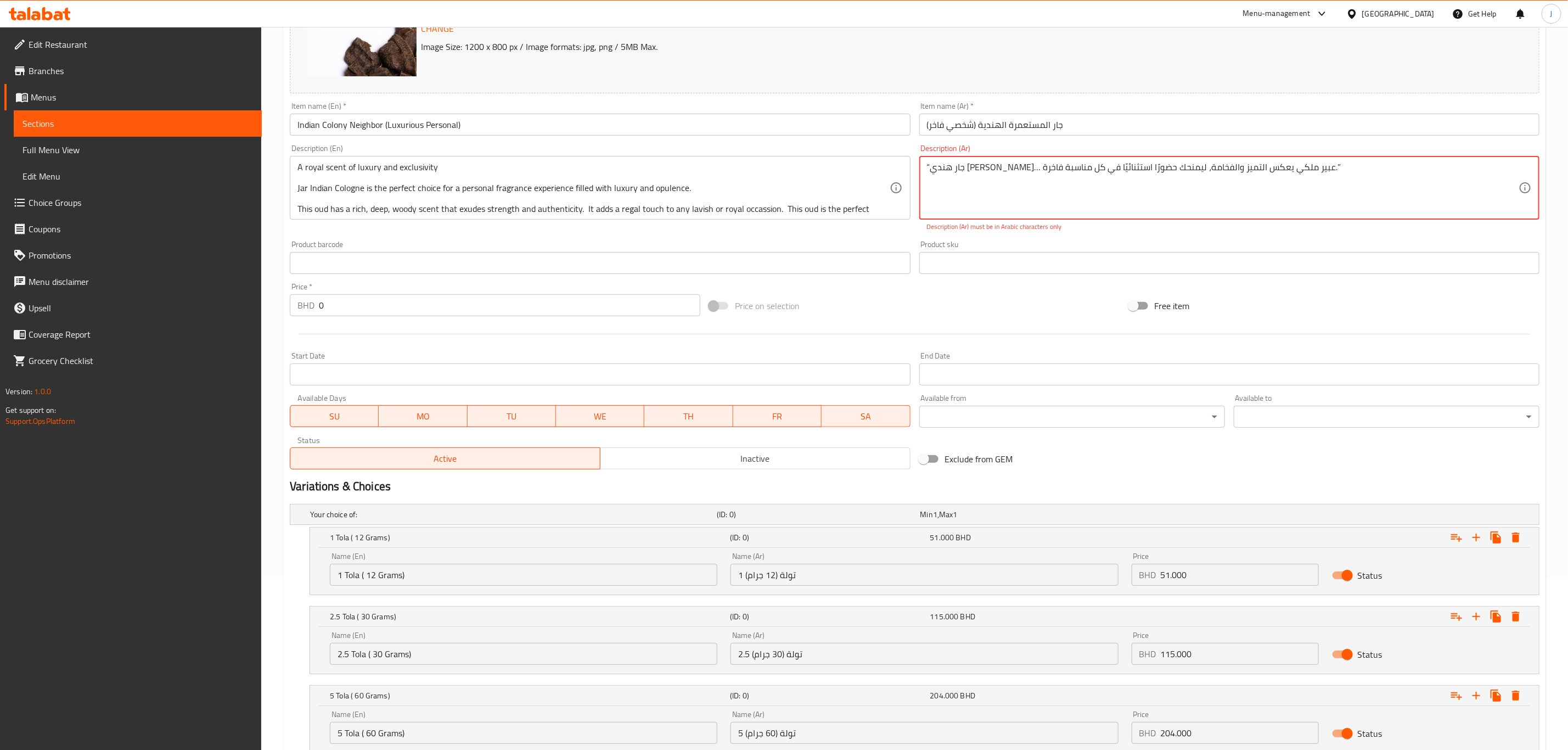
click at [1323, 177] on textarea "“جار هندي كولوني فاخر… عبير ملكي يعكس التميز والفخامة، ليمنحك حضورًا استثنائيًا…" at bounding box center [1223, 188] width 592 height 52
drag, startPoint x: 1323, startPoint y: 177, endPoint x: 1283, endPoint y: 166, distance: 41.5
click at [1283, 166] on textarea "“جار هندي كولوني فاخر… عبير ملكي يعكس التميز والفخامة، ليمنحك حضورًا استثنائيًا…" at bounding box center [1223, 188] width 592 height 52
paste textarea ""عطر ملكي من الفخامة والحصرية كولونيا جار الهندية هي الخيار الأمثل لتجربة عطرية…"
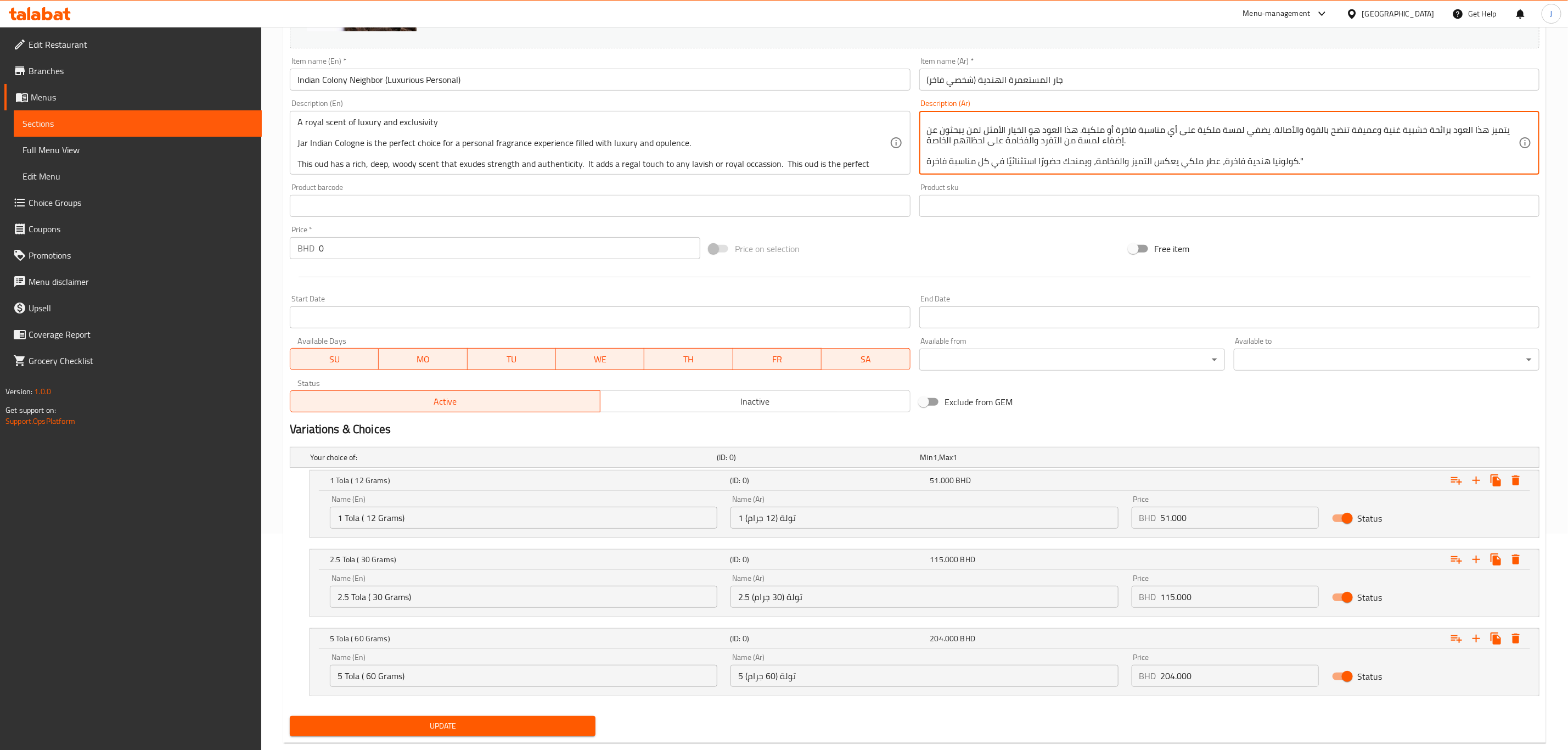
scroll to position [241, 0]
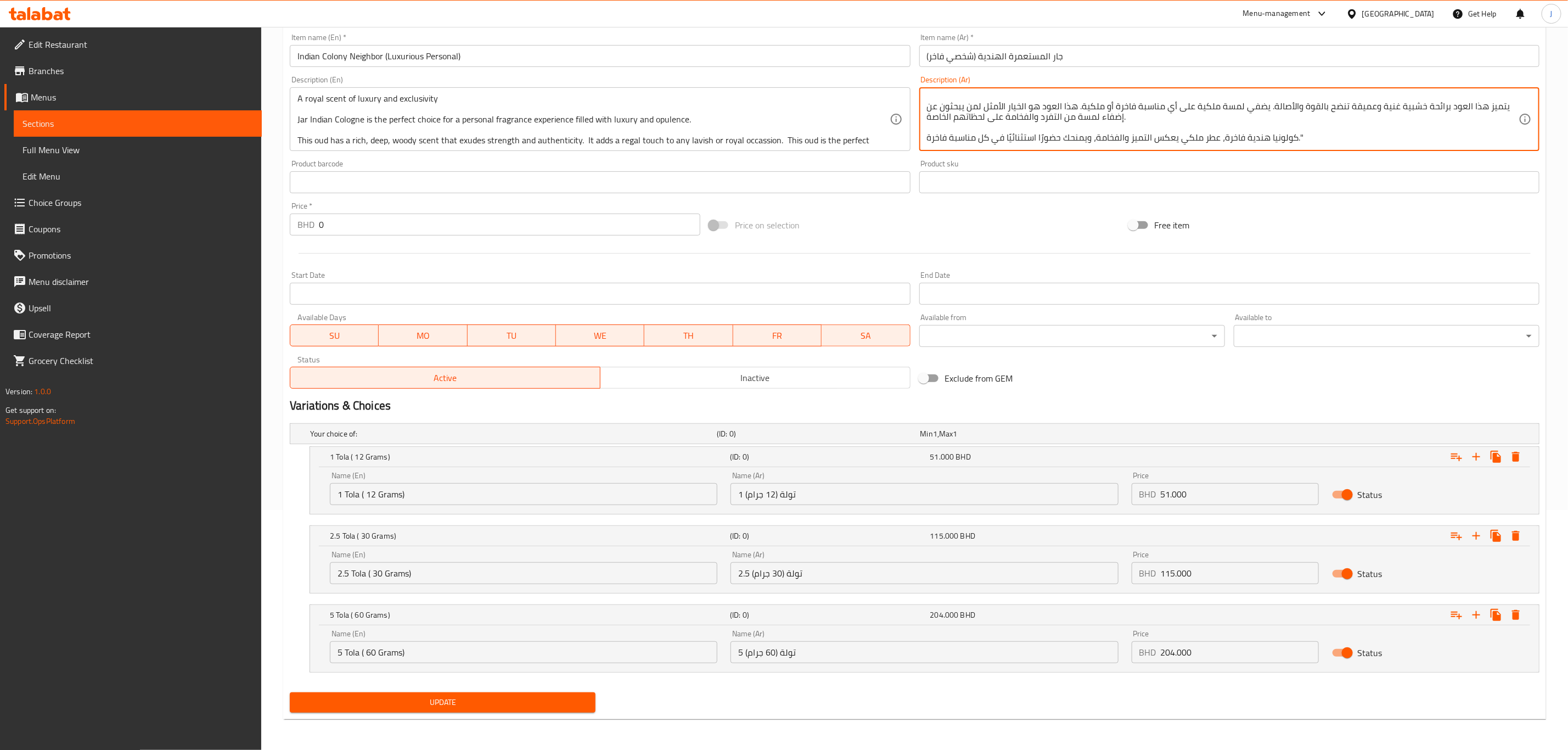
type textarea ""عطر ملكي من الفخامة والحصرية كولونيا جار الهندية هي الخيار الأمثل لتجربة عطرية…"
click at [397, 700] on span "Update" at bounding box center [443, 702] width 288 height 14
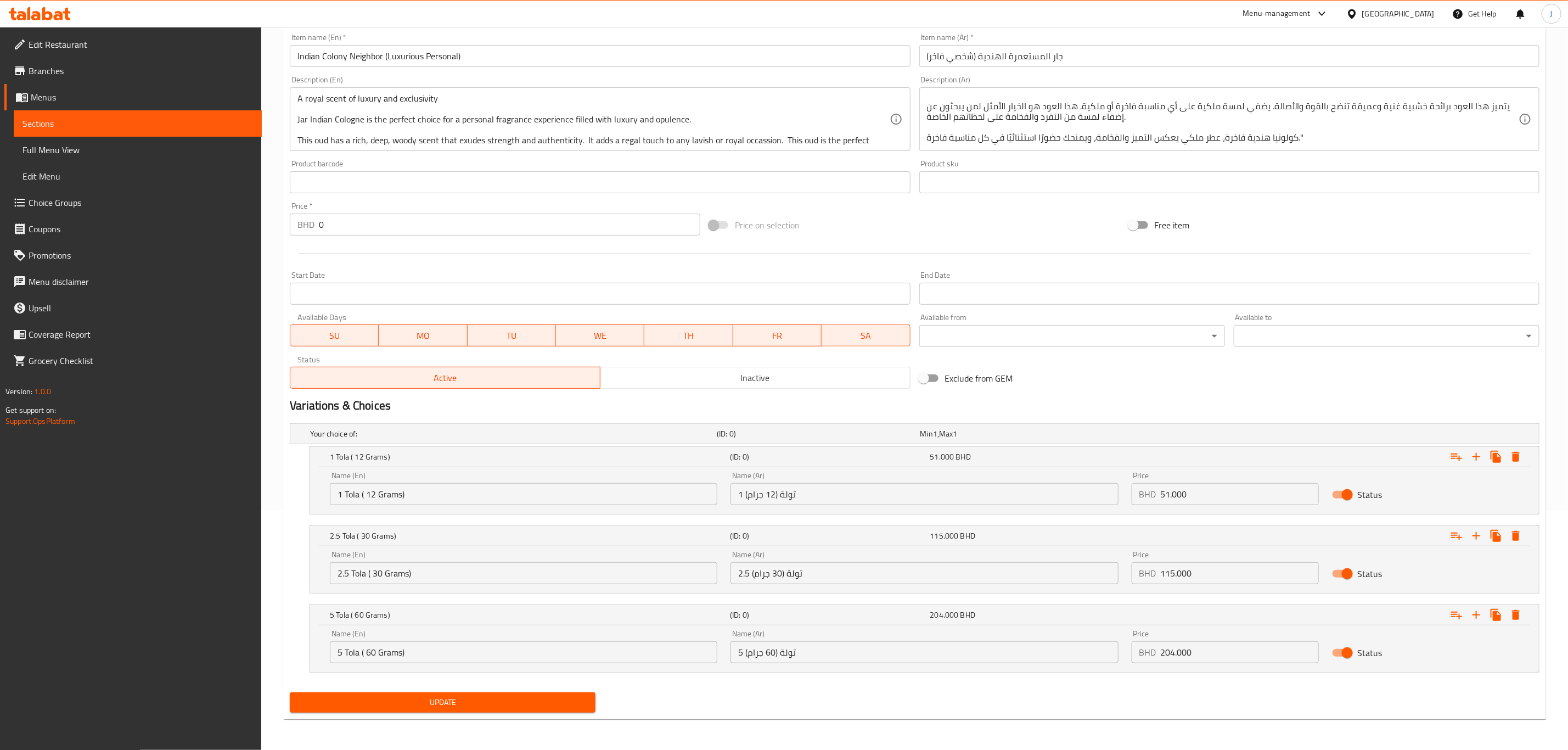
click at [481, 695] on button "Update" at bounding box center [442, 702] width 306 height 20
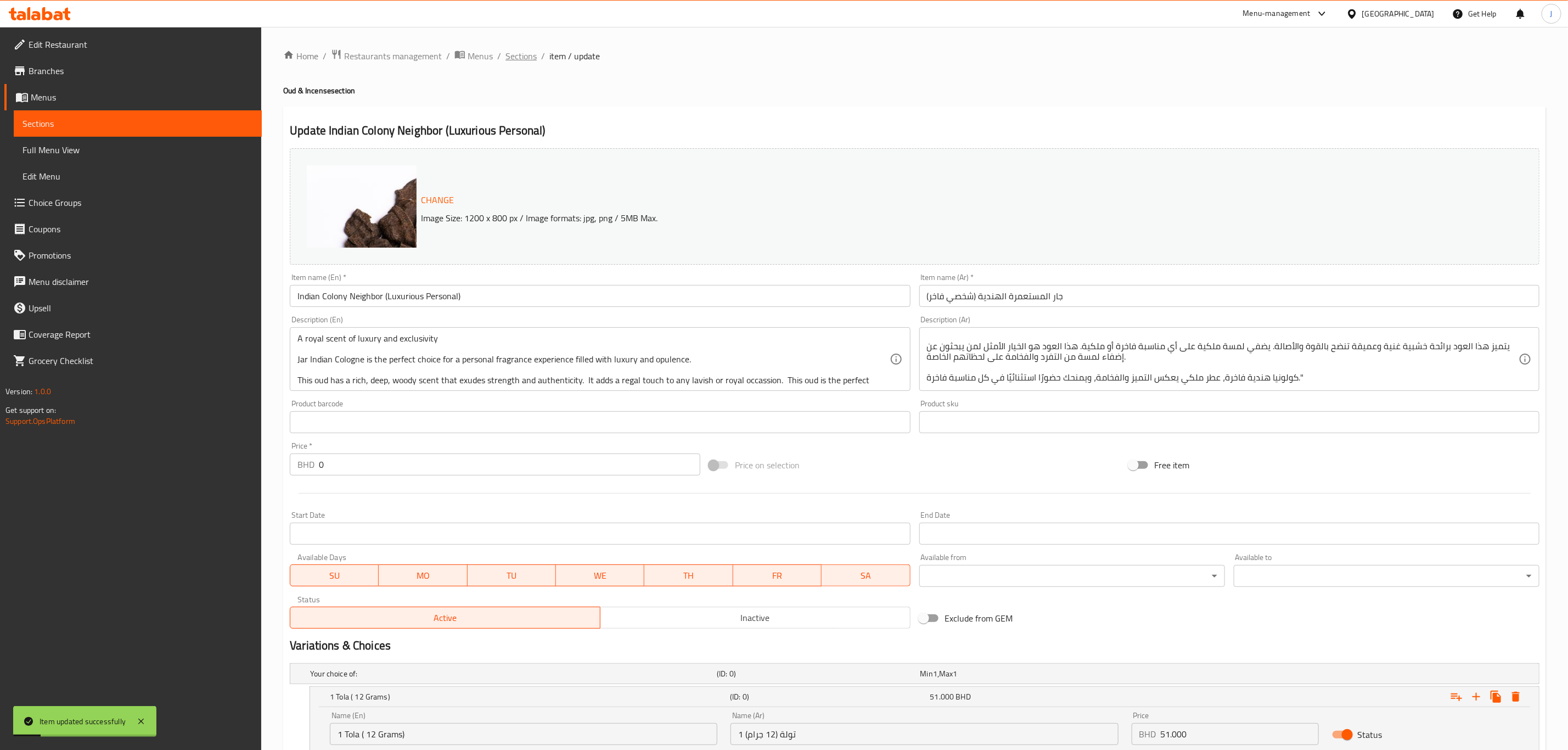
click at [520, 60] on span "Sections" at bounding box center [521, 55] width 31 height 13
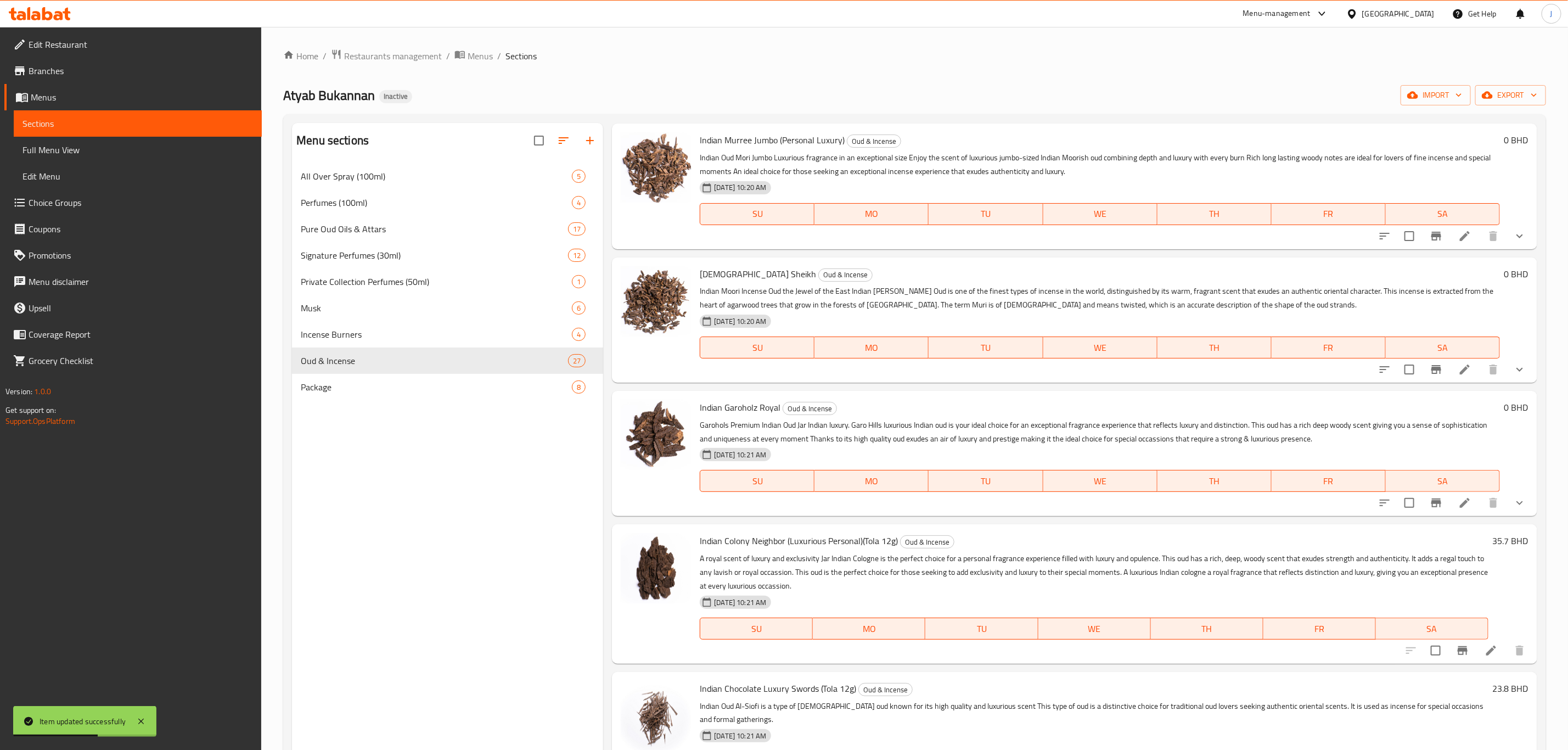
scroll to position [988, 0]
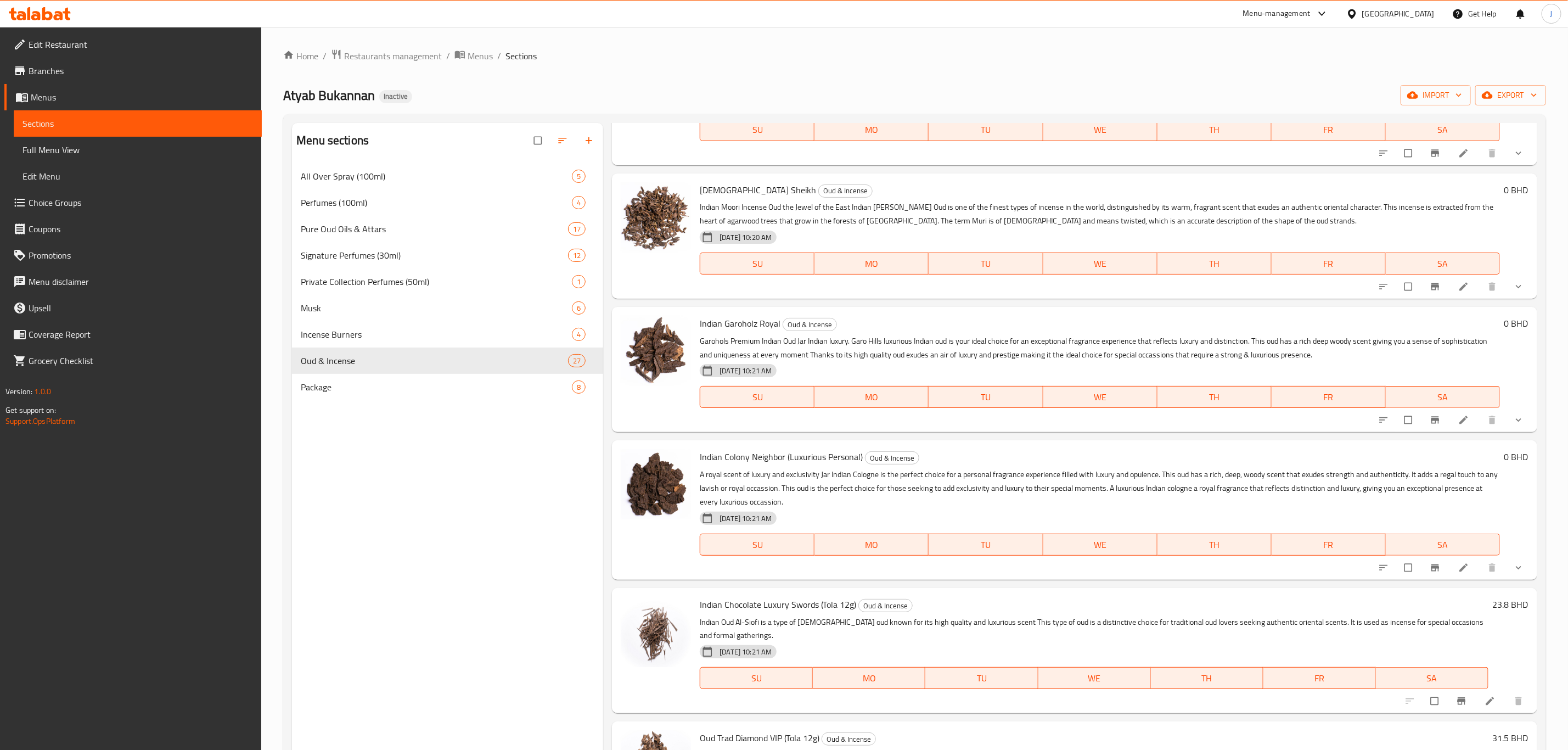
scroll to position [1153, 0]
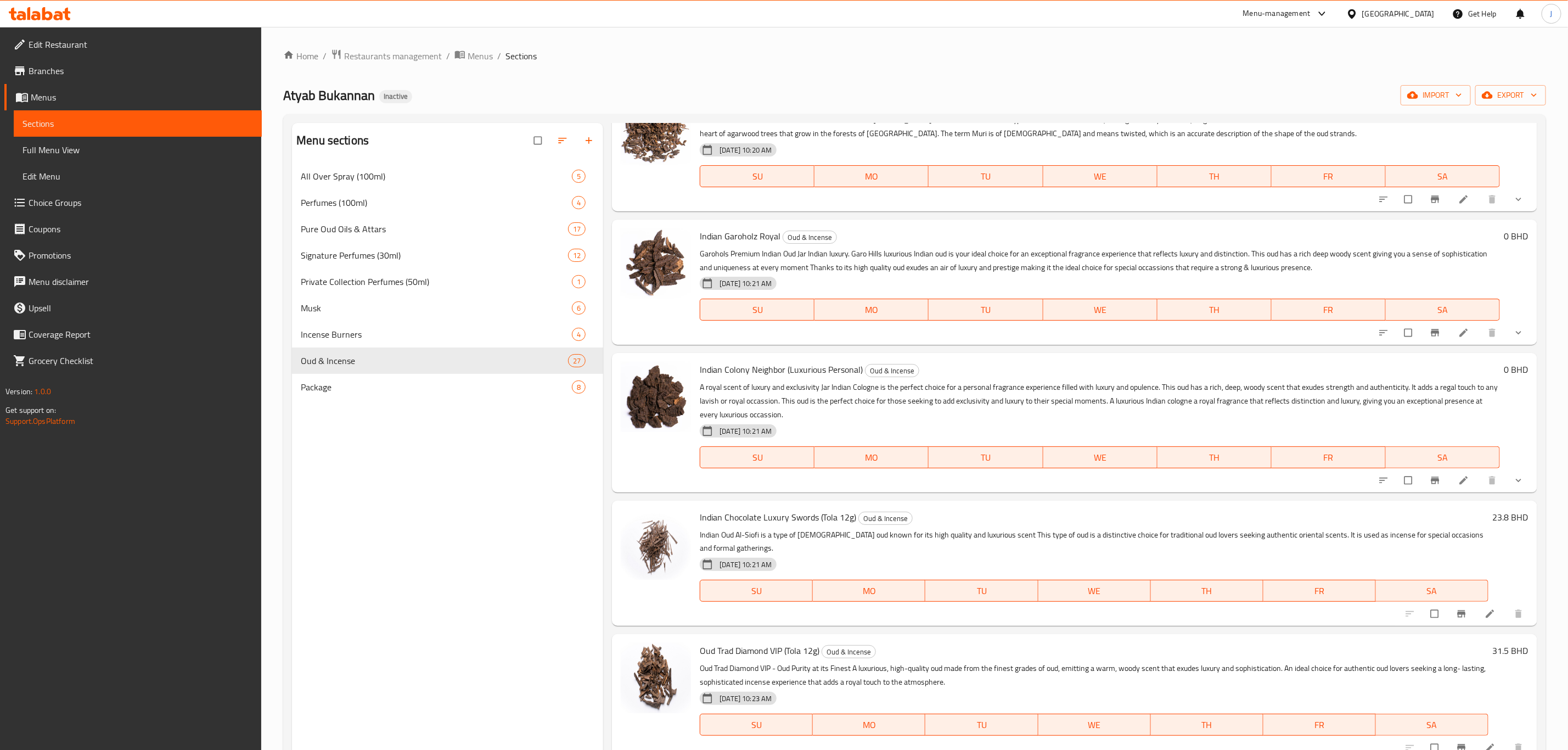
click at [1485, 608] on link at bounding box center [1491, 614] width 13 height 11
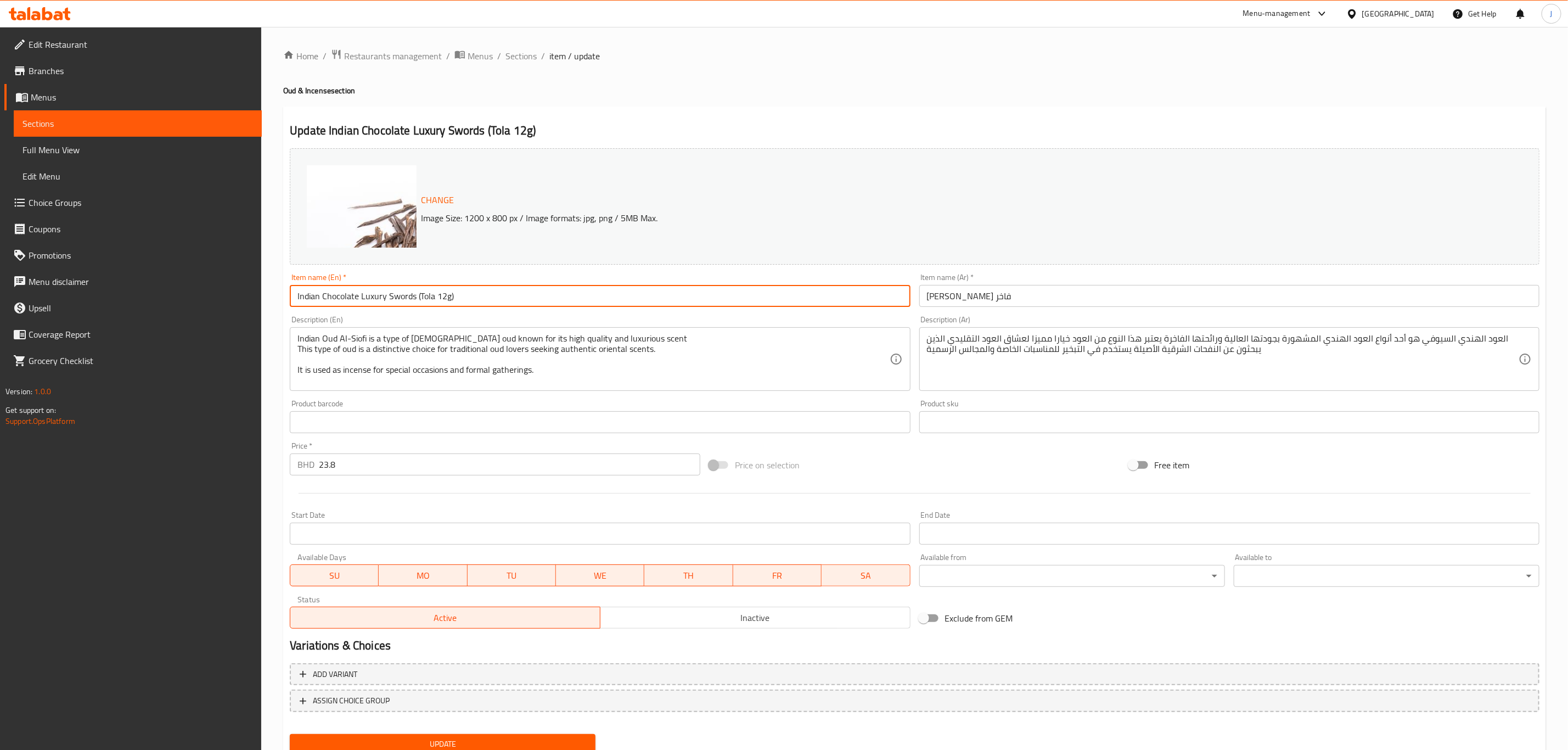
drag, startPoint x: 465, startPoint y: 296, endPoint x: 415, endPoint y: 305, distance: 50.8
click at [415, 305] on input "Indian Chocolate Luxury Swords (Tola 12g)" at bounding box center [600, 296] width 620 height 22
drag, startPoint x: 427, startPoint y: 303, endPoint x: 252, endPoint y: 305, distance: 175.0
click at [252, 305] on div "Edit Restaurant Branches Menus Sections Full Menu View Edit Menu Choice Groups …" at bounding box center [784, 409] width 1568 height 765
type input "Indian Chocolate Luxury Swords"
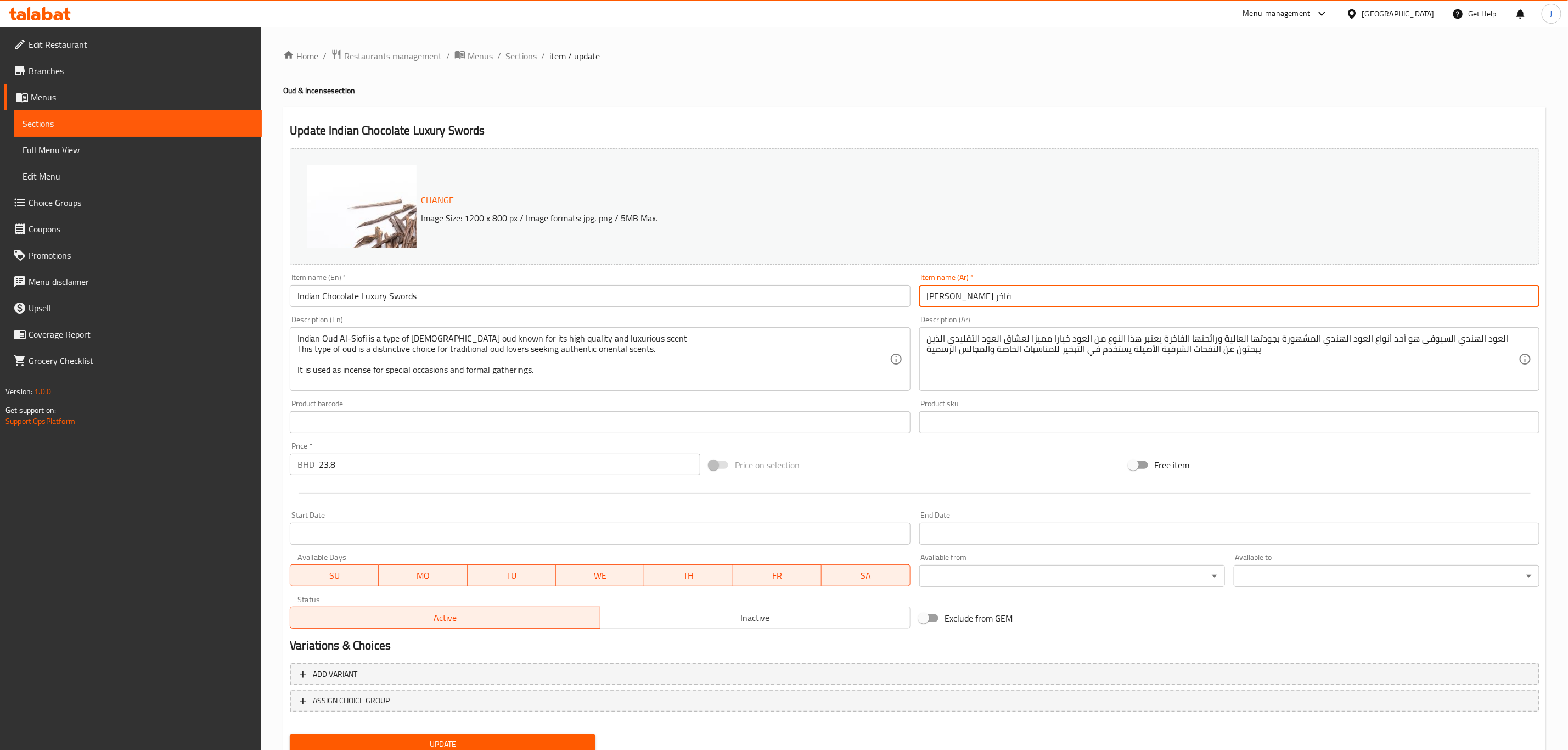
paste input "الشوكولاتة الهندية الفاخرة"
drag, startPoint x: 1080, startPoint y: 294, endPoint x: 883, endPoint y: 293, distance: 197.0
click at [883, 293] on div "Change Image Size: 1200 x 800 px / Image formats: jpg, png / 5MB Max. Item name…" at bounding box center [914, 388] width 1259 height 489
type input "سيوف الشوكولاتة الهندية الفاخرة"
click at [295, 336] on div "Indian Oud Al-Siofi is a type of Indian oud known for its high quality and luxu…" at bounding box center [600, 359] width 620 height 64
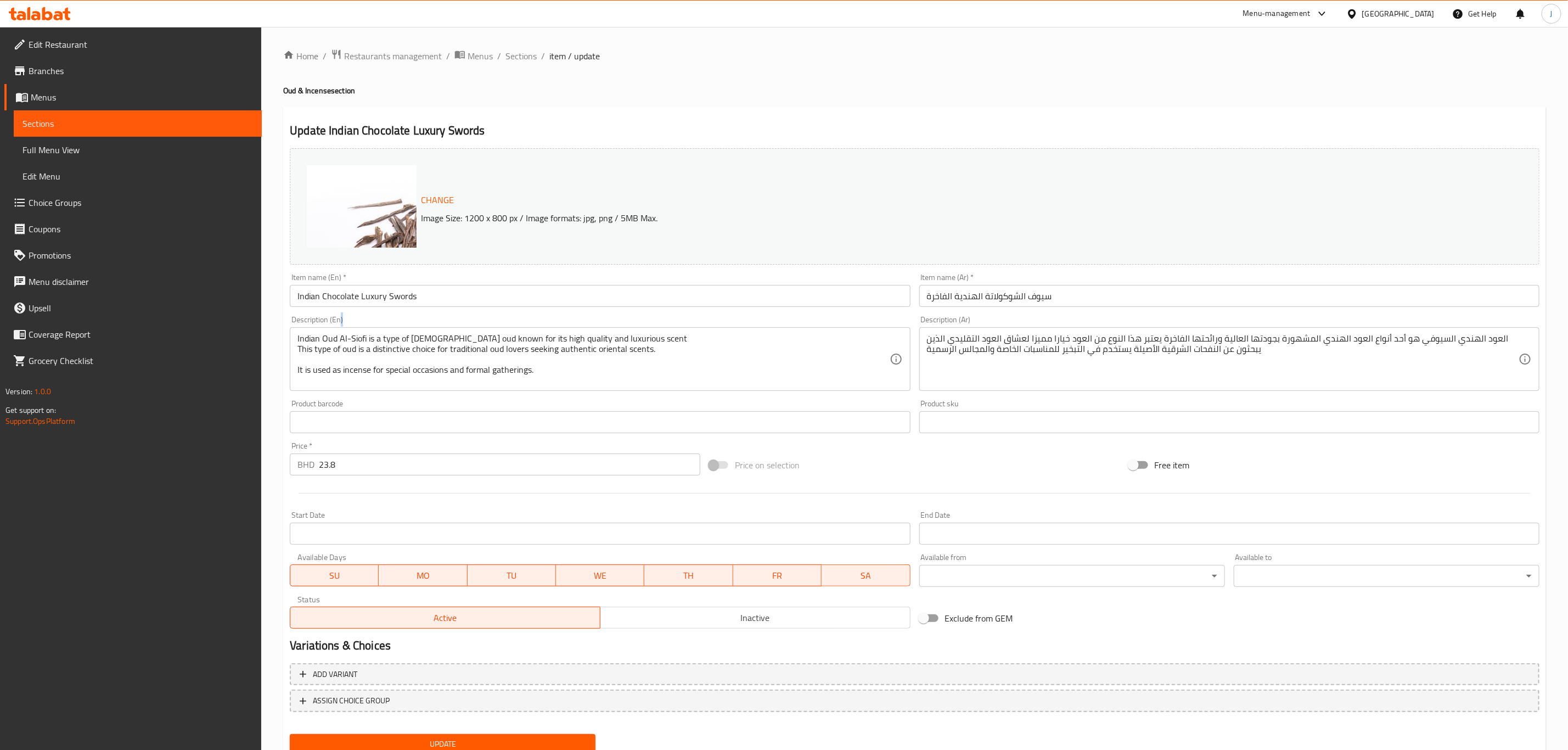
drag, startPoint x: 295, startPoint y: 336, endPoint x: 331, endPoint y: 338, distance: 36.1
click at [331, 338] on div "Indian Oud Al-Siofi is a type of Indian oud known for its high quality and luxu…" at bounding box center [600, 359] width 620 height 64
click at [331, 338] on textarea "Indian Oud Al-Siofi is a type of [DEMOGRAPHIC_DATA] oud known for its high qual…" at bounding box center [593, 359] width 592 height 52
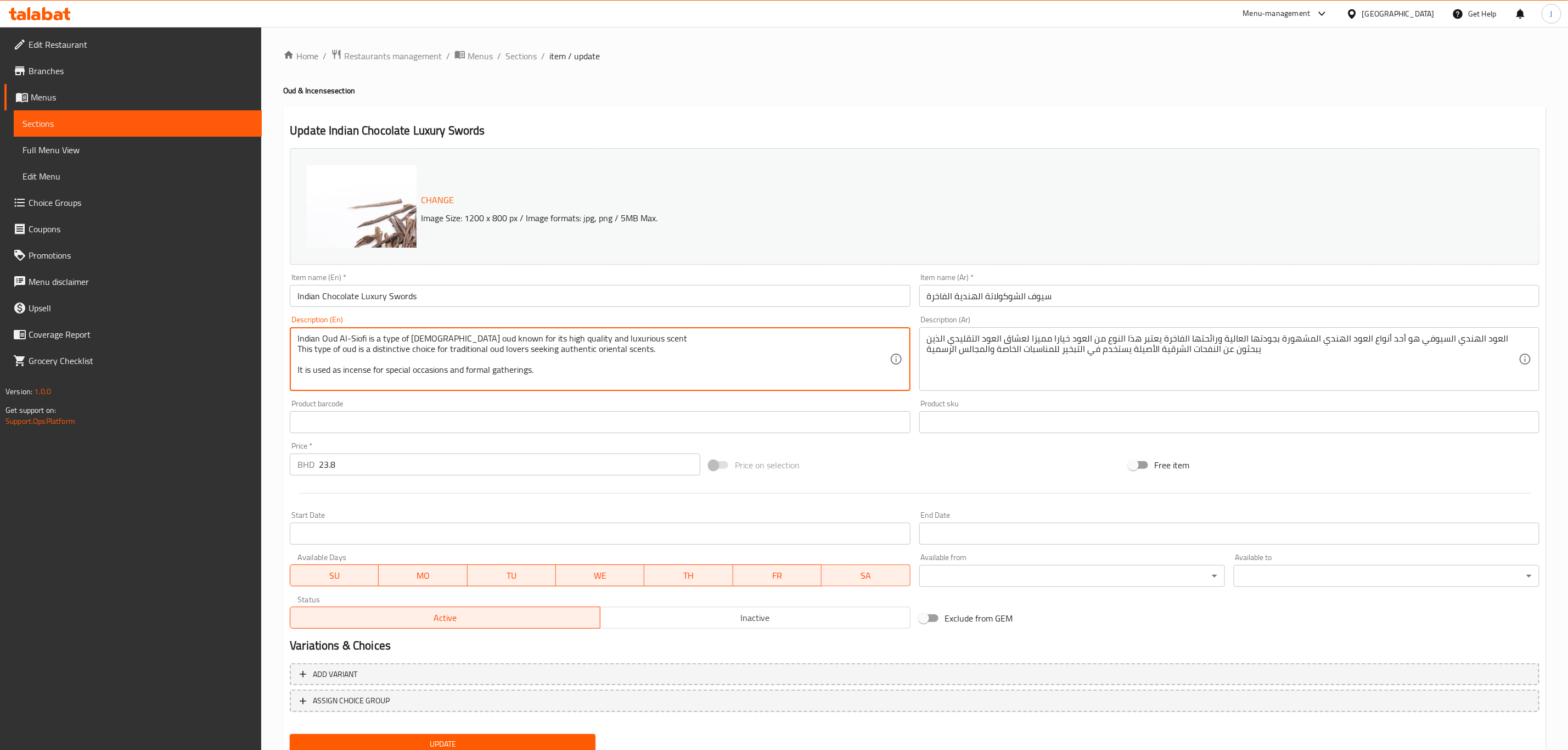
click at [331, 338] on textarea "Indian Oud Al-Siofi is a type of [DEMOGRAPHIC_DATA] oud known for its high qual…" at bounding box center [593, 359] width 592 height 52
click at [349, 352] on textarea "Indian Oud Al-Siofi is a type of [DEMOGRAPHIC_DATA] oud known for its high qual…" at bounding box center [593, 359] width 592 height 52
drag, startPoint x: 562, startPoint y: 366, endPoint x: 282, endPoint y: 330, distance: 282.3
click at [282, 330] on div "Home / Restaurants management / Menus / Sections / item / update Oud & Incense …" at bounding box center [915, 409] width 1307 height 765
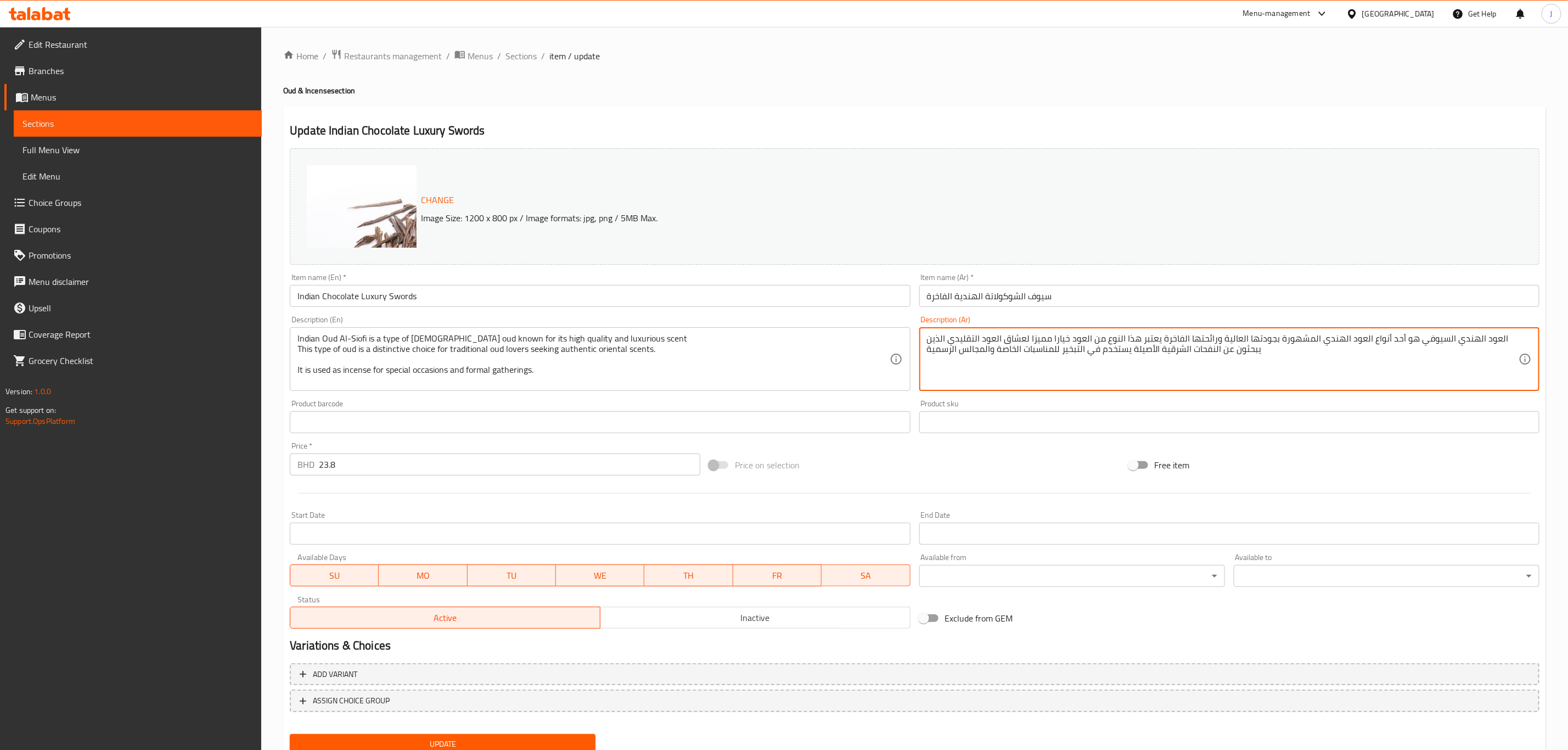
drag, startPoint x: 1272, startPoint y: 349, endPoint x: 1480, endPoint y: 326, distance: 209.3
drag, startPoint x: 995, startPoint y: 336, endPoint x: 870, endPoint y: 338, distance: 125.0
click at [870, 338] on div "Change Image Size: 1200 x 800 px / Image formats: jpg, png / 5MB Max. Item name…" at bounding box center [914, 388] width 1259 height 489
paste textarea ""العود الهندي السيوفي هو نوع من العود الهندي، يتميز بجودته العالية ورائحته الفا…"
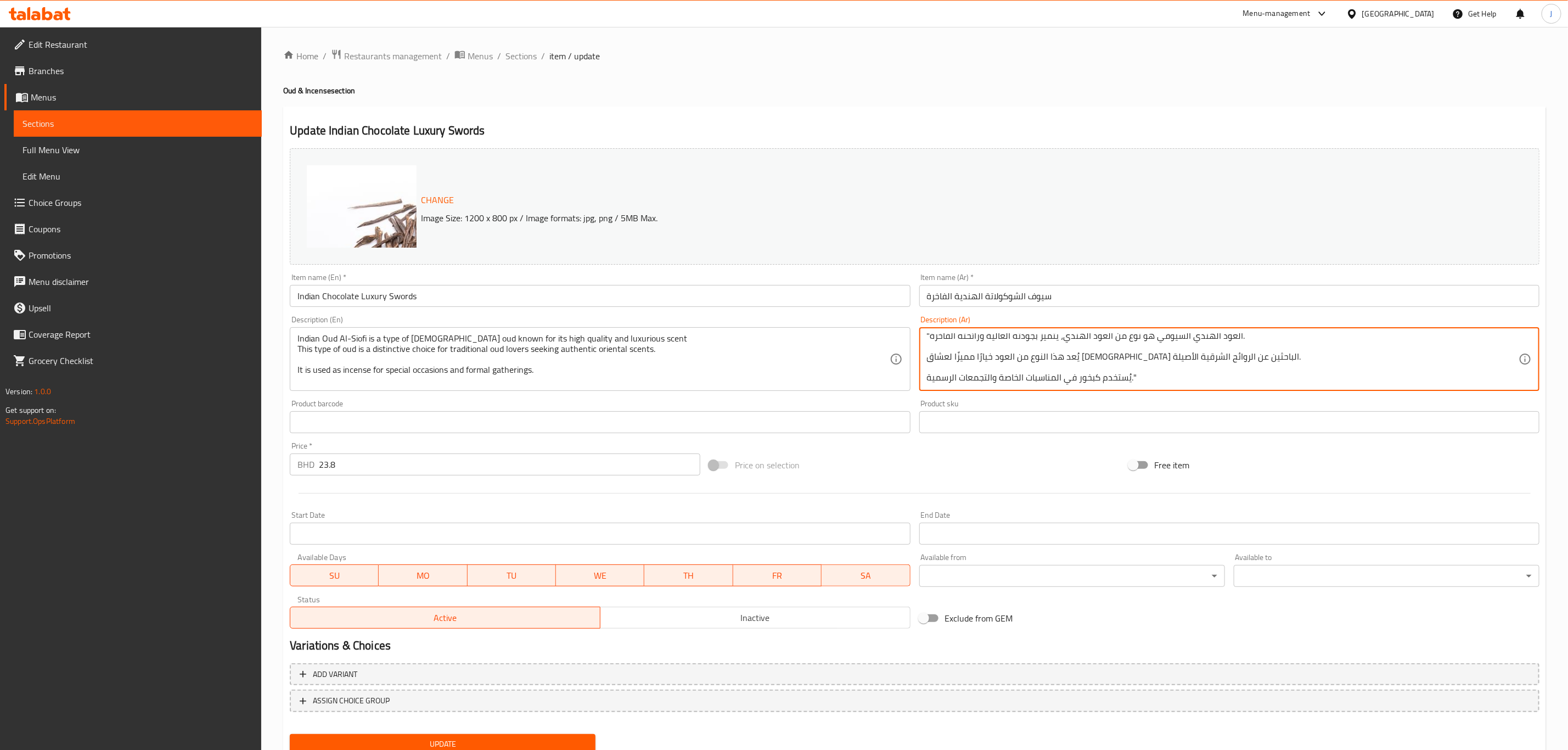
type textarea ""العود الهندي السيوفي هو نوع من العود الهندي، يتميز بجودته العالية ورائحته الفا…"
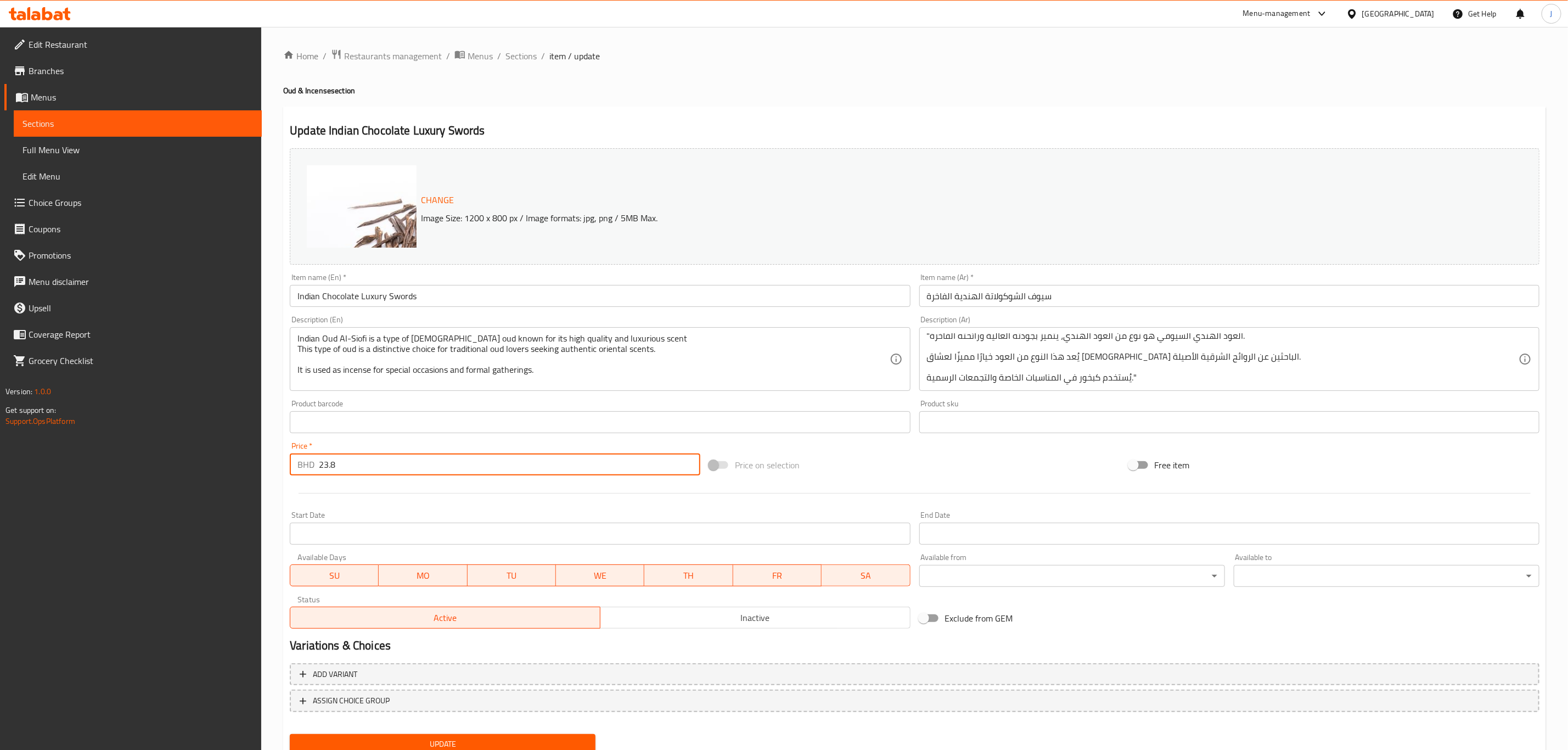
drag, startPoint x: 389, startPoint y: 463, endPoint x: 273, endPoint y: 465, distance: 116.0
click at [273, 465] on div "Home / Restaurants management / Menus / Sections / item / update Oud & Incense …" at bounding box center [915, 409] width 1307 height 765
type input "0"
click at [384, 493] on hr at bounding box center [915, 493] width 1232 height 1
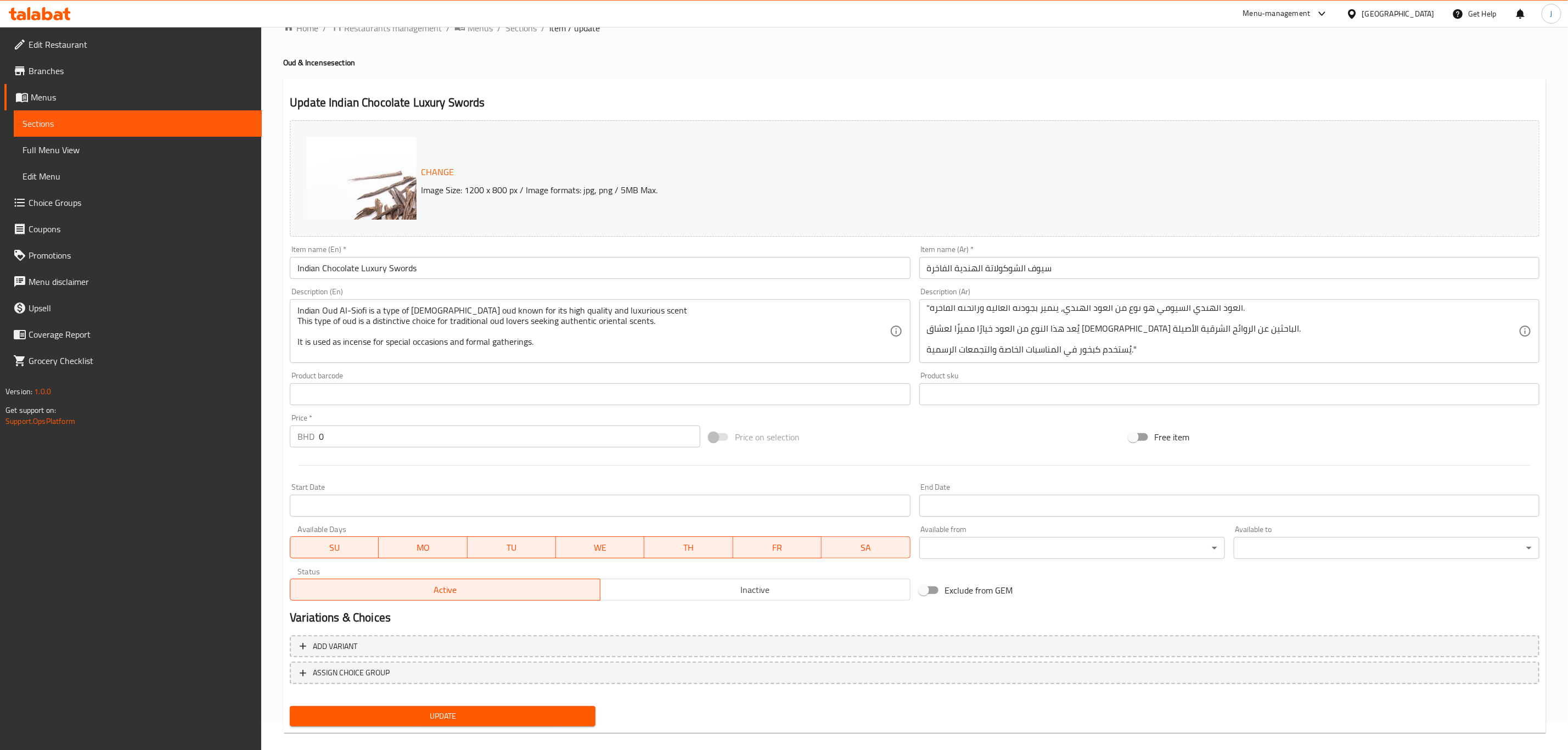
scroll to position [40, 0]
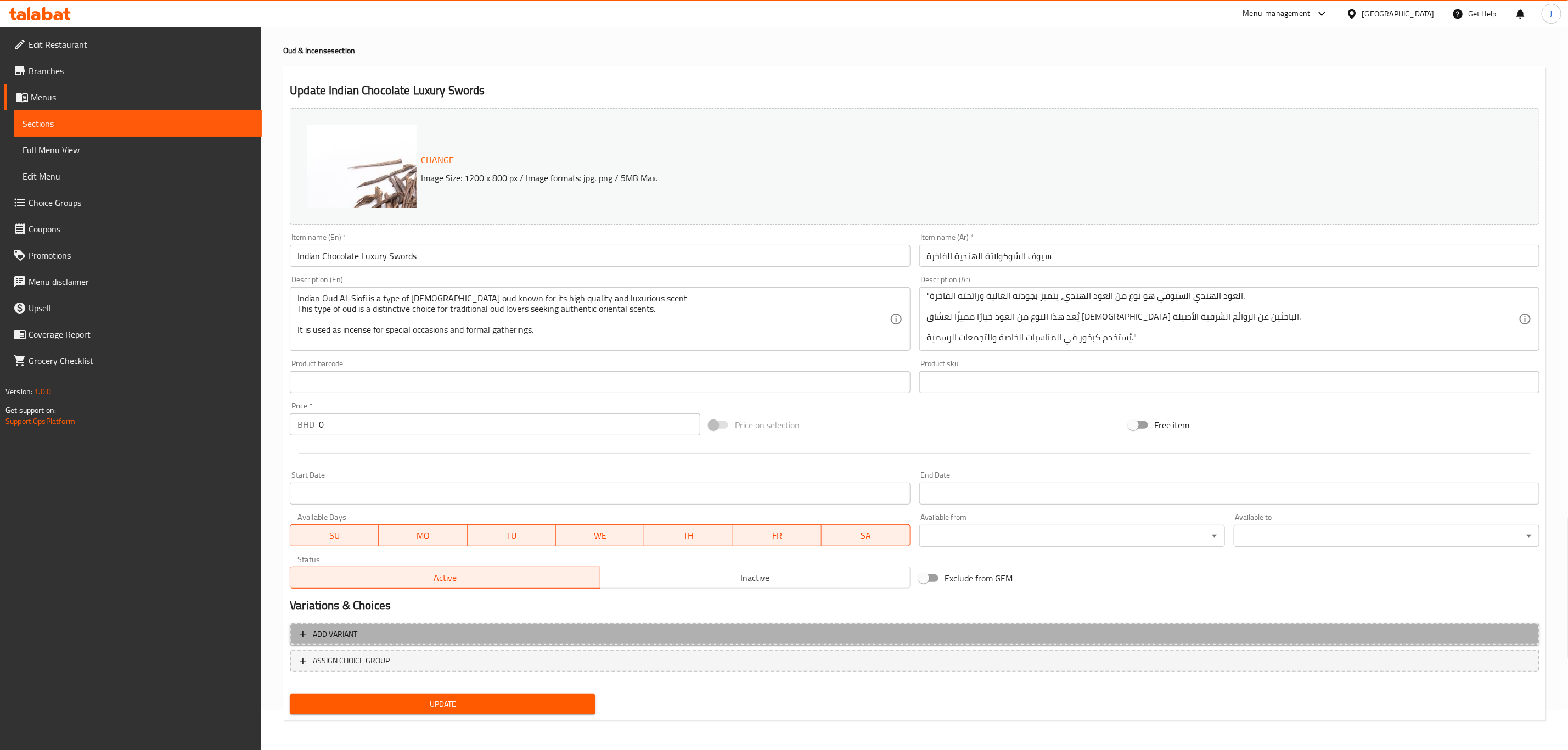
click at [346, 627] on span "Add variant" at bounding box center [335, 634] width 44 height 14
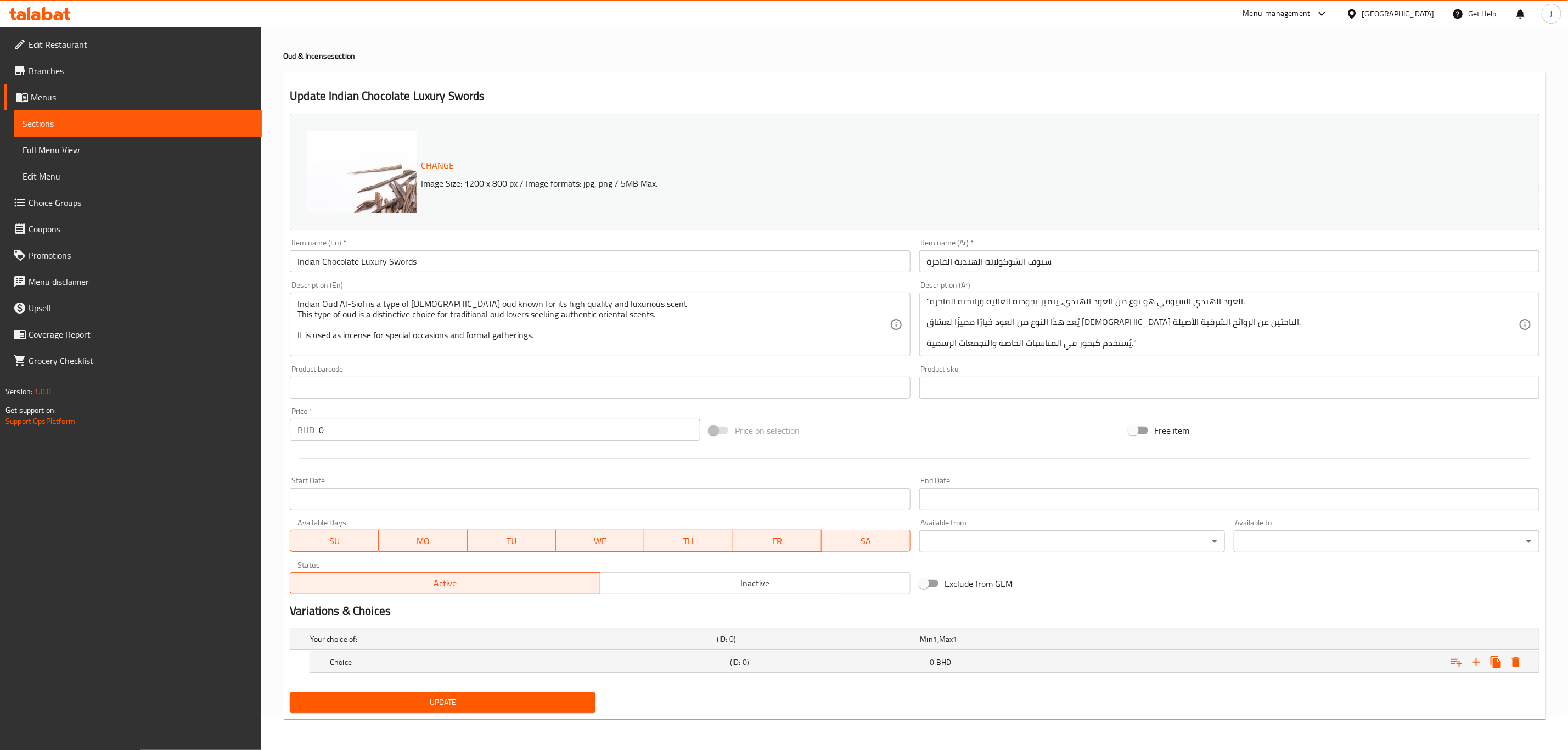
scroll to position [35, 0]
click at [1473, 660] on icon "Expand" at bounding box center [1476, 662] width 13 height 13
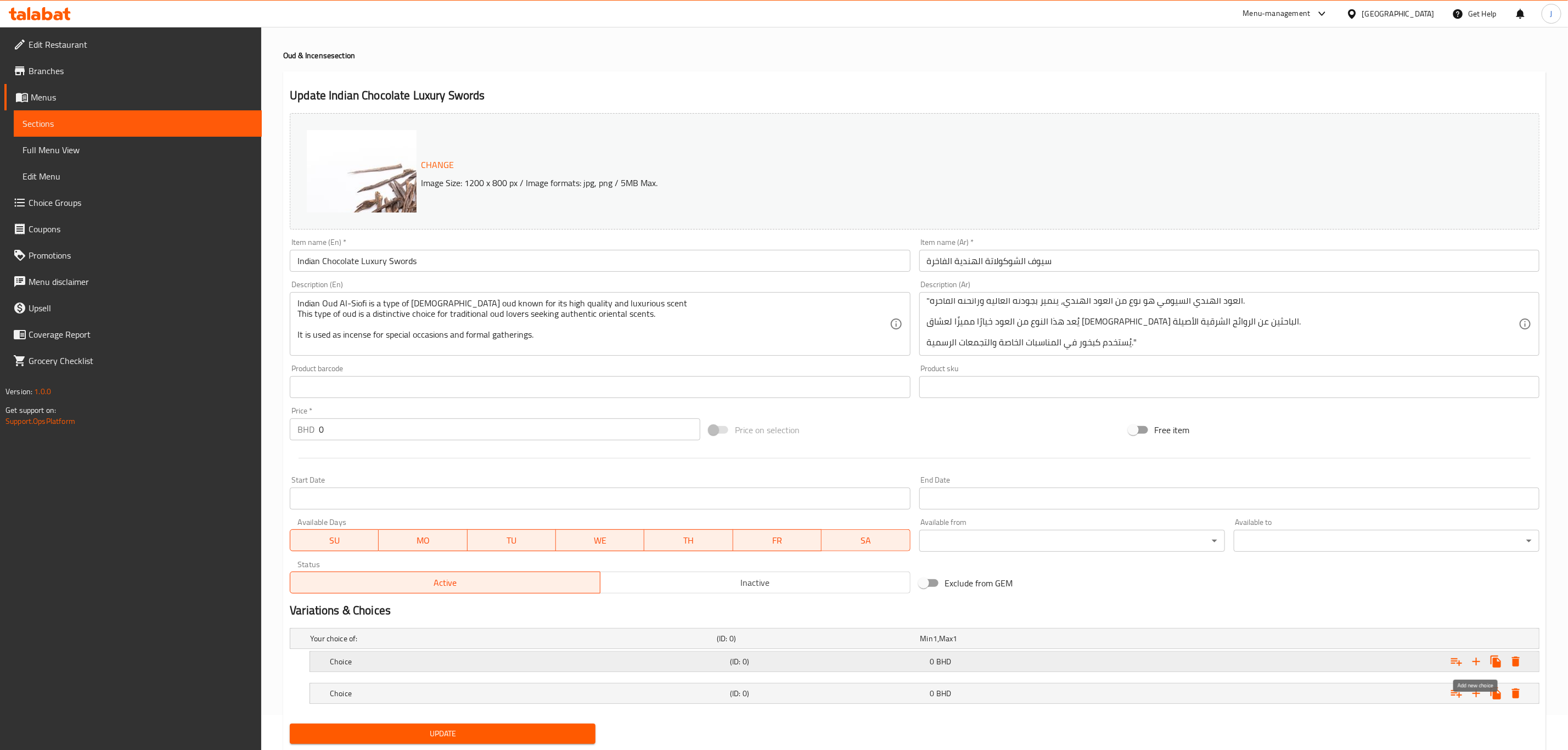
click at [1476, 661] on icon "Expand" at bounding box center [1477, 662] width 8 height 8
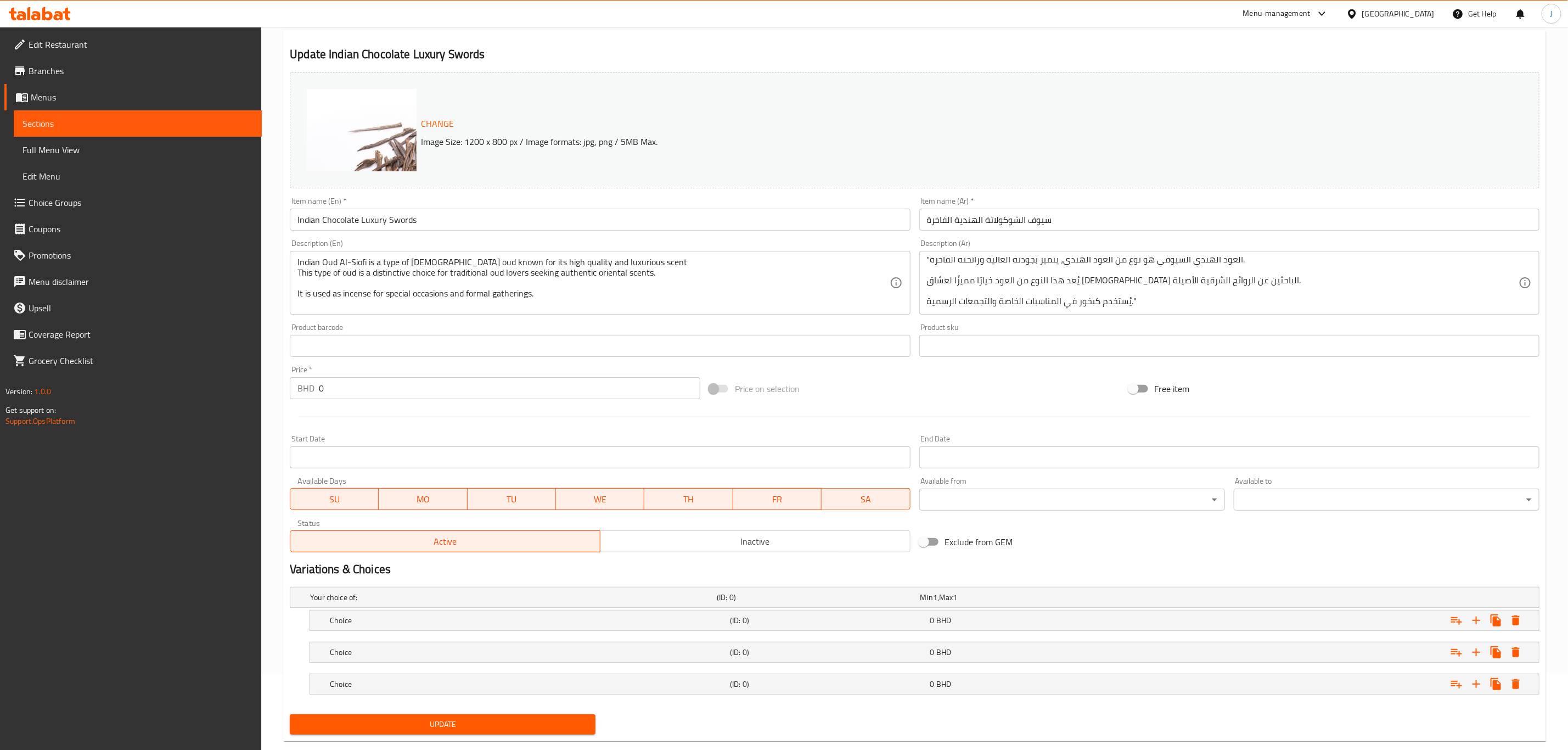
scroll to position [99, 0]
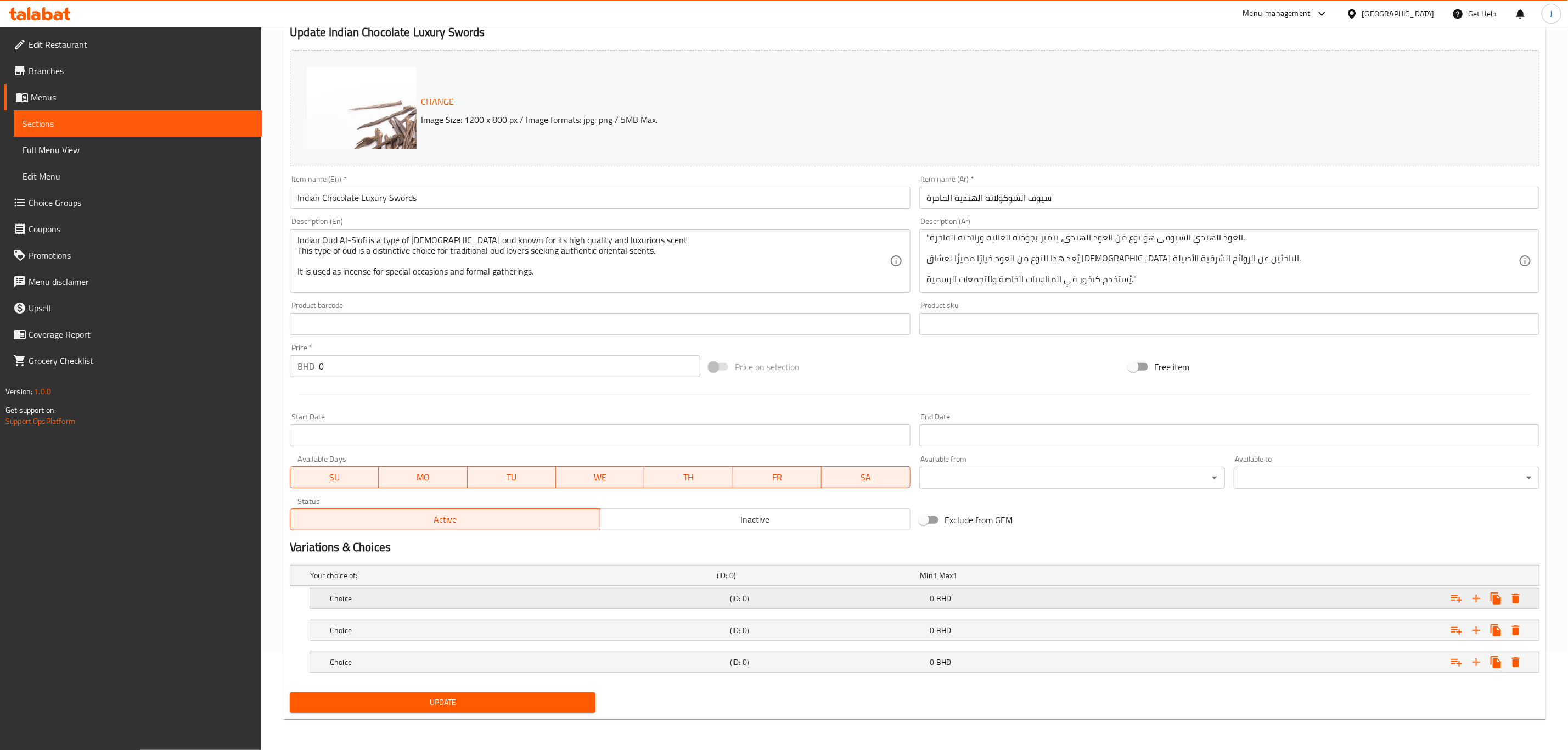
click at [371, 596] on h5 "Choice" at bounding box center [528, 598] width 396 height 11
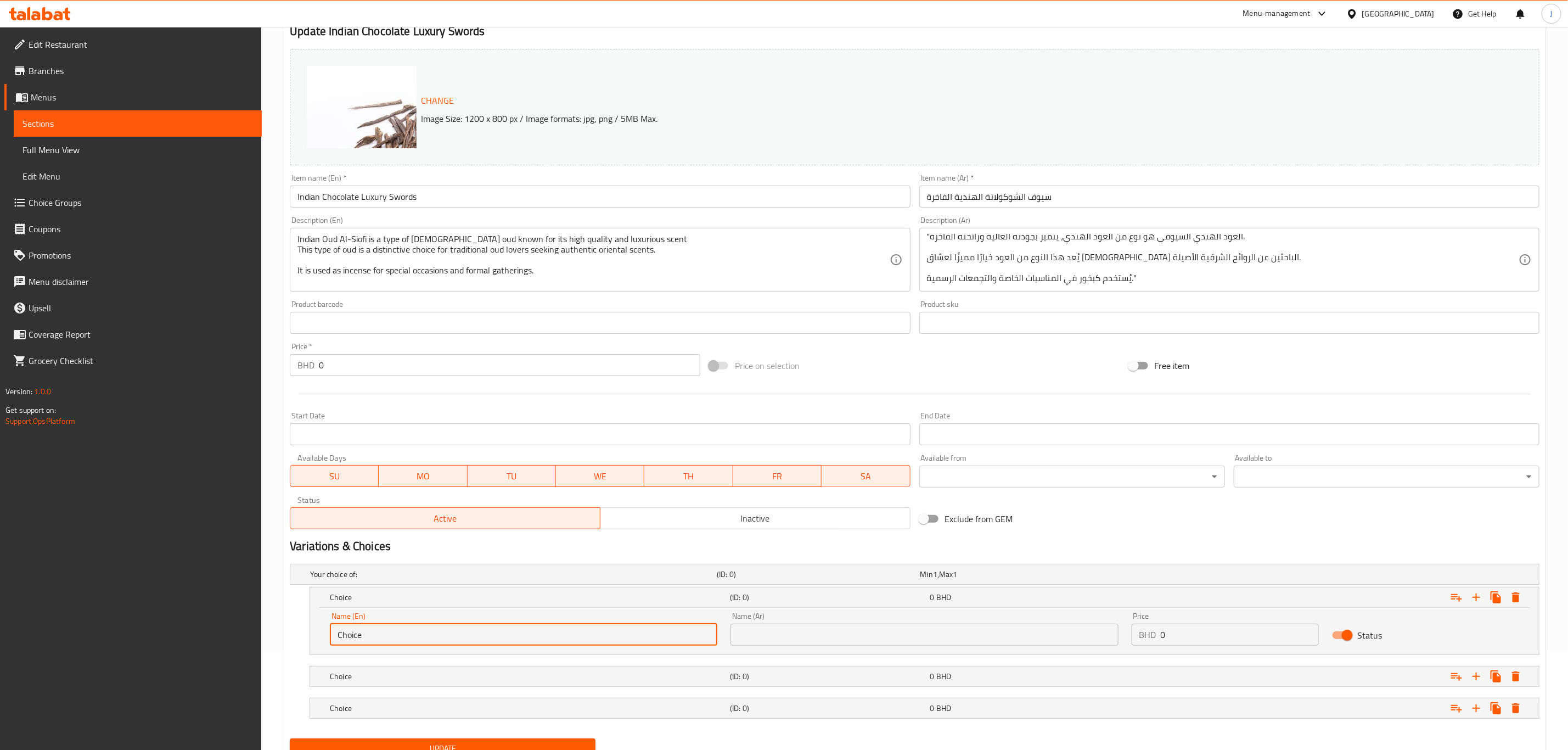
drag, startPoint x: 400, startPoint y: 632, endPoint x: 132, endPoint y: 617, distance: 268.4
click at [132, 617] on div "Edit Restaurant Branches Menus Sections Full Menu View Edit Menu Choice Groups …" at bounding box center [784, 361] width 1568 height 868
paste input "1 Tola ( 12 Grams)"
type input "1 Tola ( 12 Grams)"
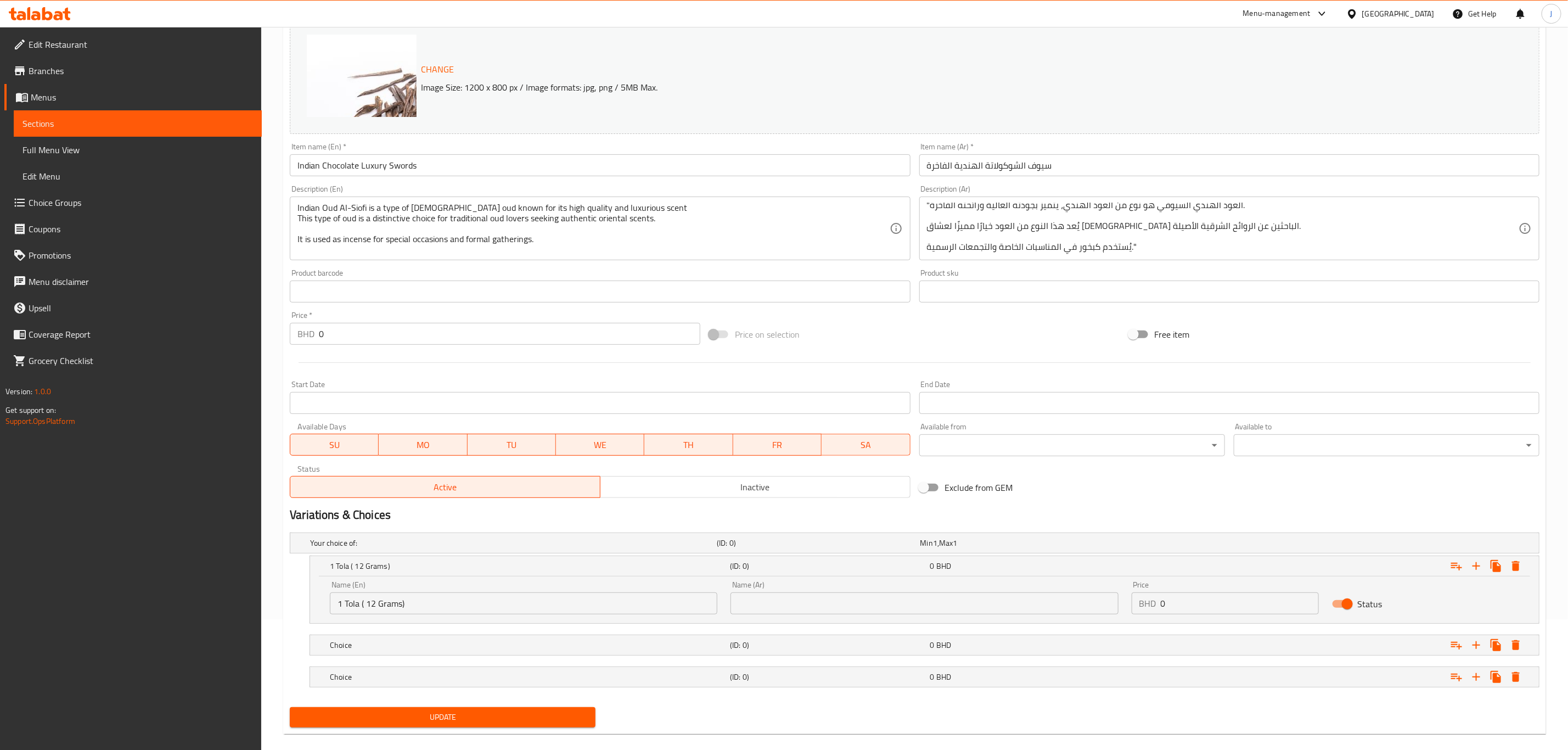
scroll to position [147, 0]
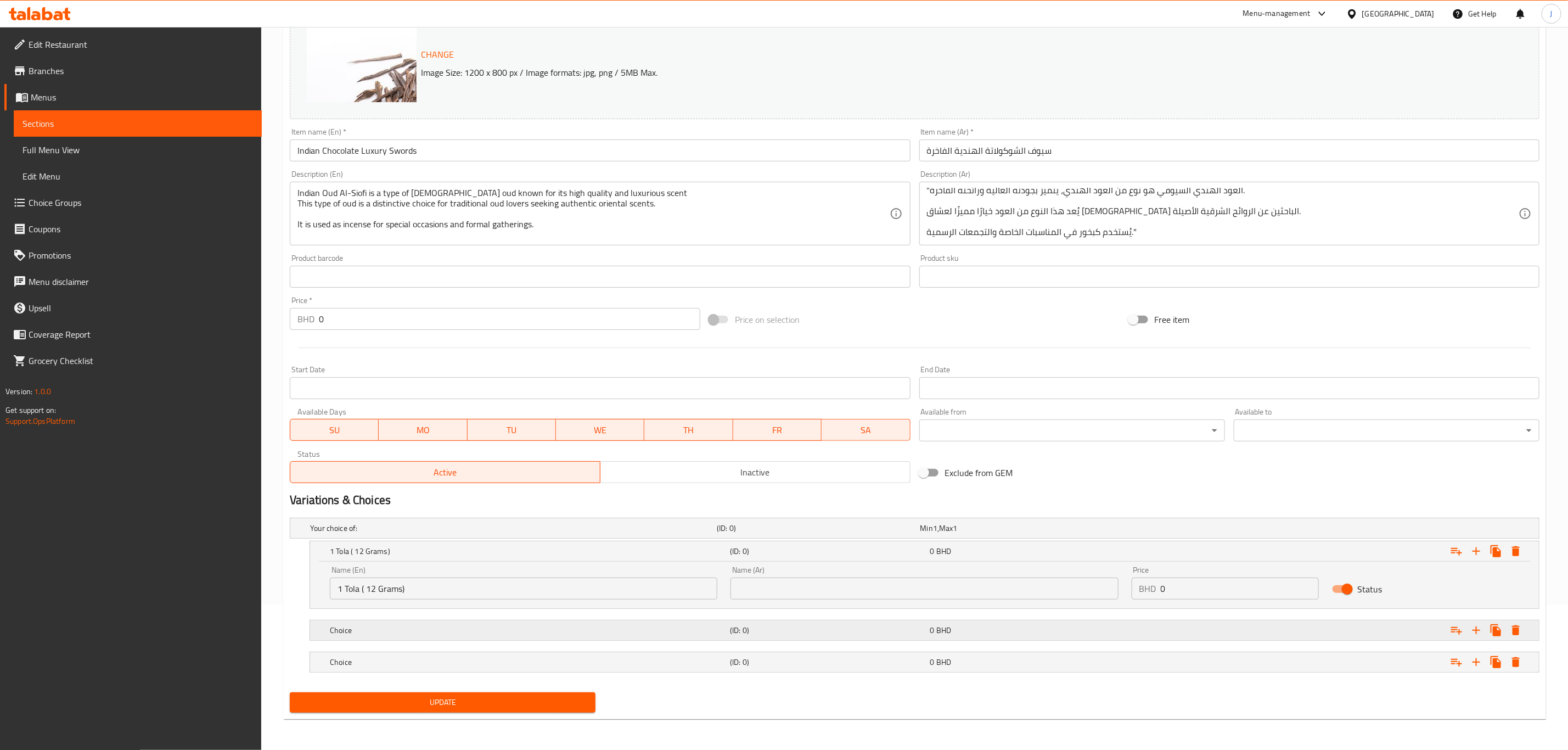
click at [501, 622] on div "Choice" at bounding box center [528, 630] width 400 height 15
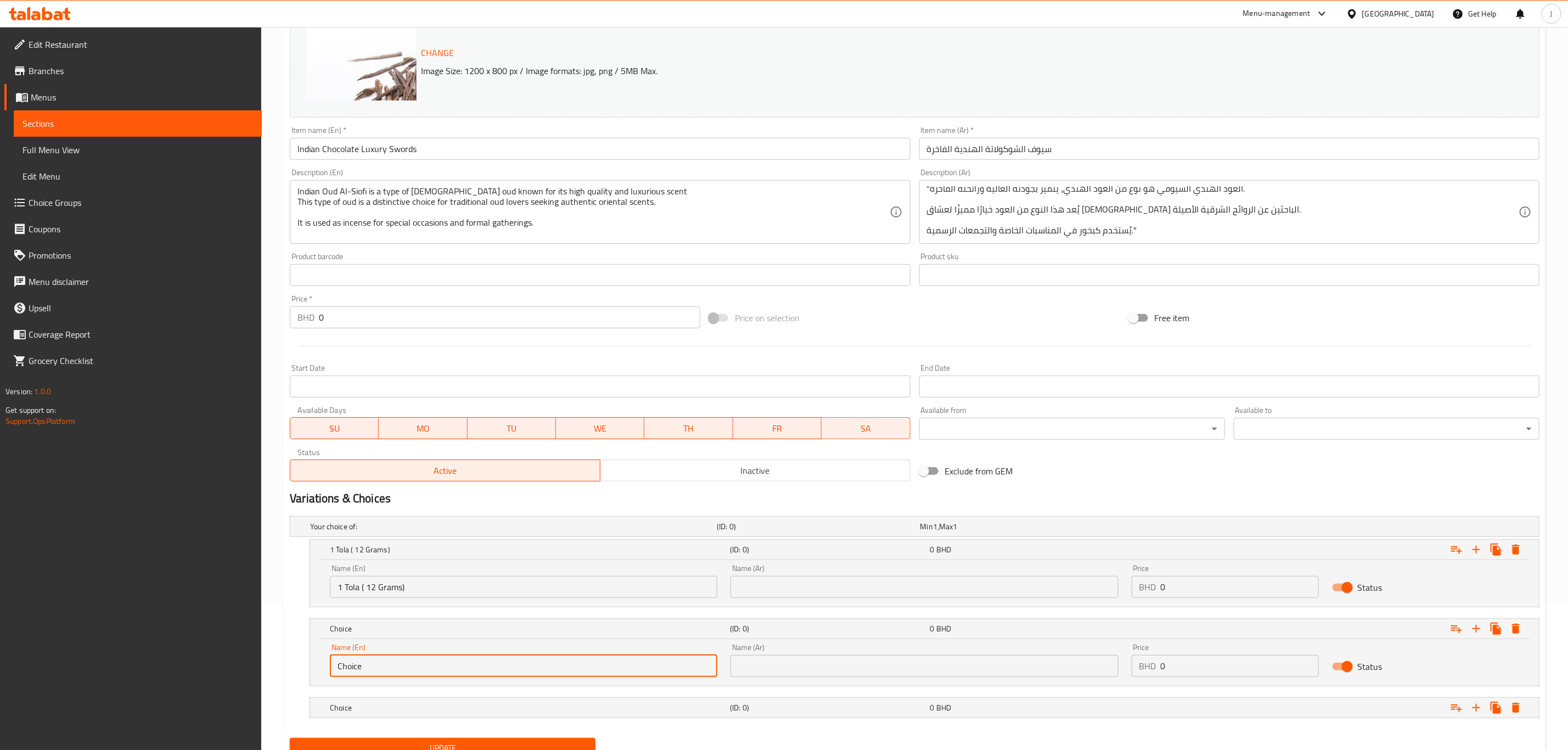
paste input "2.5 Tola ( 30 Grams)"
drag, startPoint x: 405, startPoint y: 655, endPoint x: 284, endPoint y: 643, distance: 121.6
click at [285, 643] on div "Your choice of: (ID: 0) Min 1 , Max 1 Name (En) Your choice of: Name (En) Name …" at bounding box center [914, 622] width 1259 height 222
type input "2.5 Tola ( 30 Grams)"
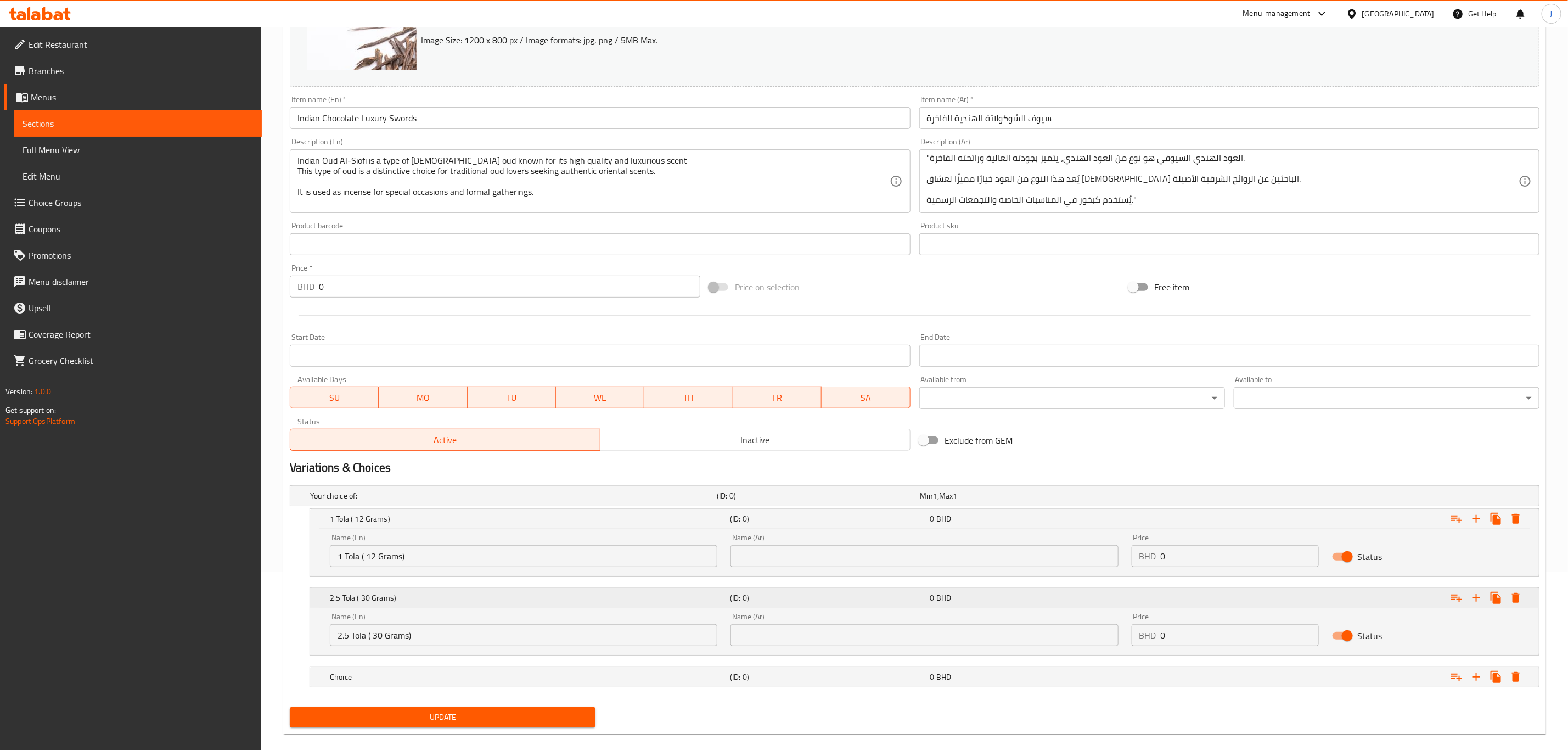
scroll to position [195, 0]
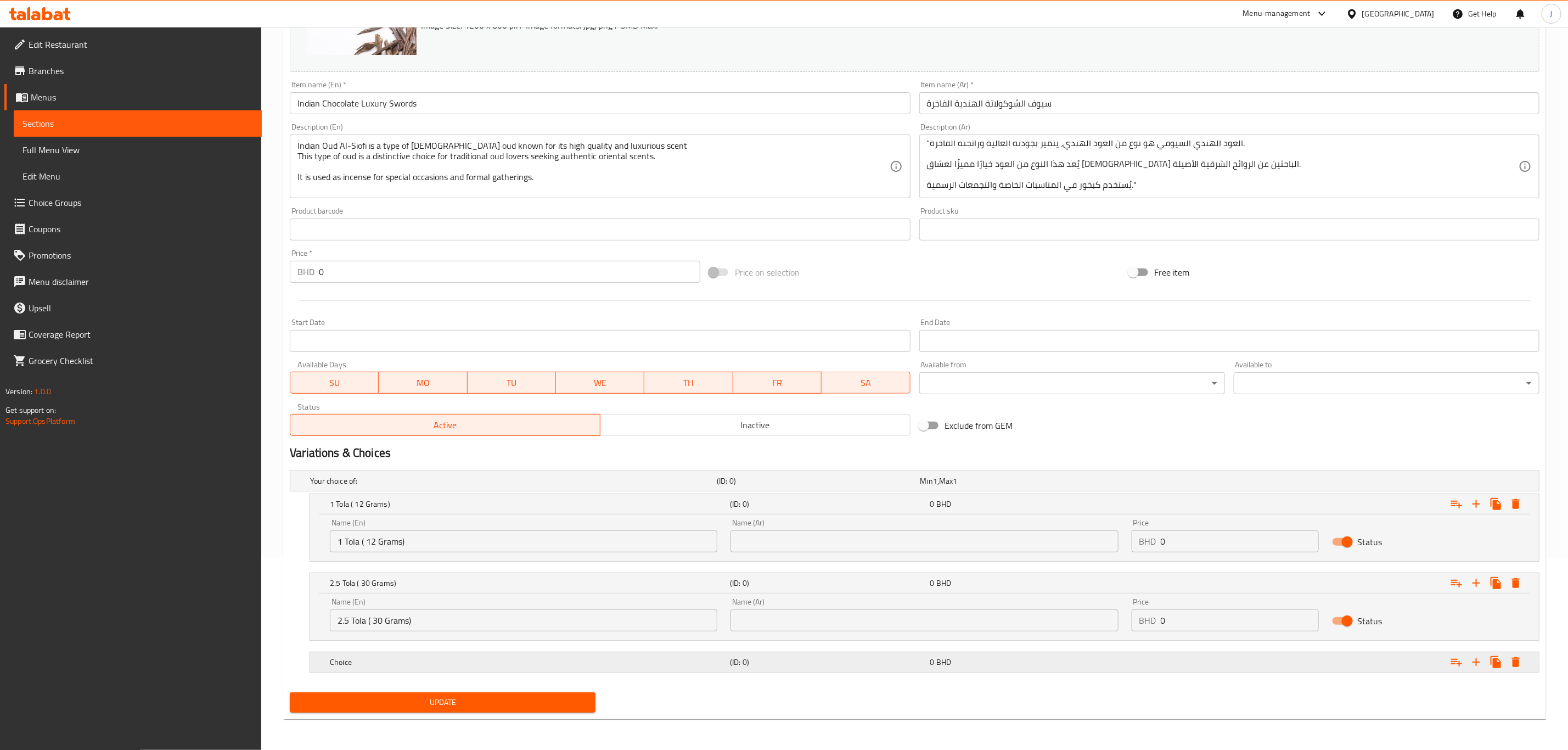
click at [376, 660] on h5 "Choice" at bounding box center [528, 662] width 396 height 11
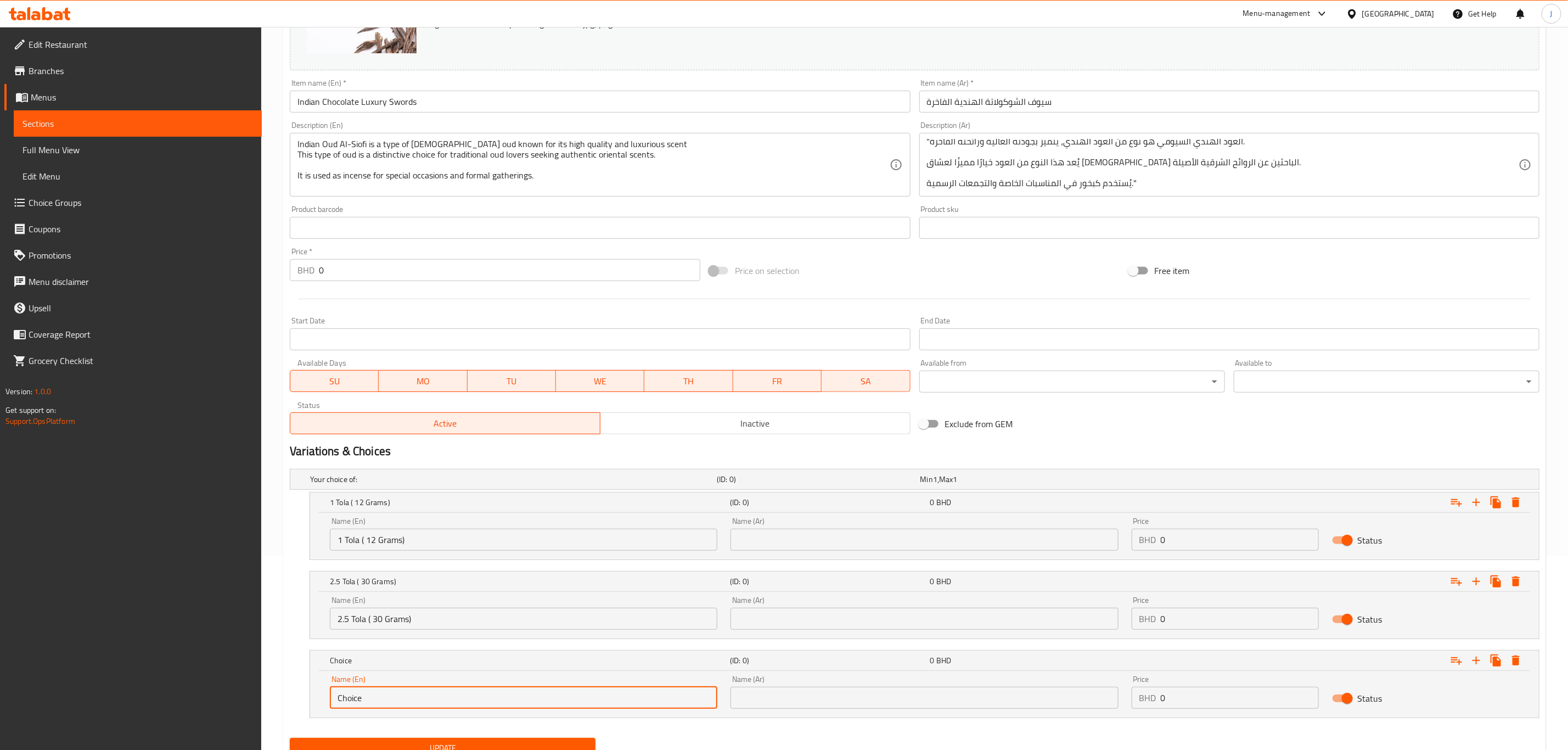
drag, startPoint x: 353, startPoint y: 700, endPoint x: 260, endPoint y: 690, distance: 93.5
click at [261, 690] on div "Edit Restaurant Branches Menus Sections Full Menu View Edit Menu Choice Groups …" at bounding box center [784, 314] width 1568 height 963
paste input "5 Tola ( 60 Grams)"
type input "5 Tola ( 60 Grams)"
click at [974, 539] on input "text" at bounding box center [924, 539] width 387 height 22
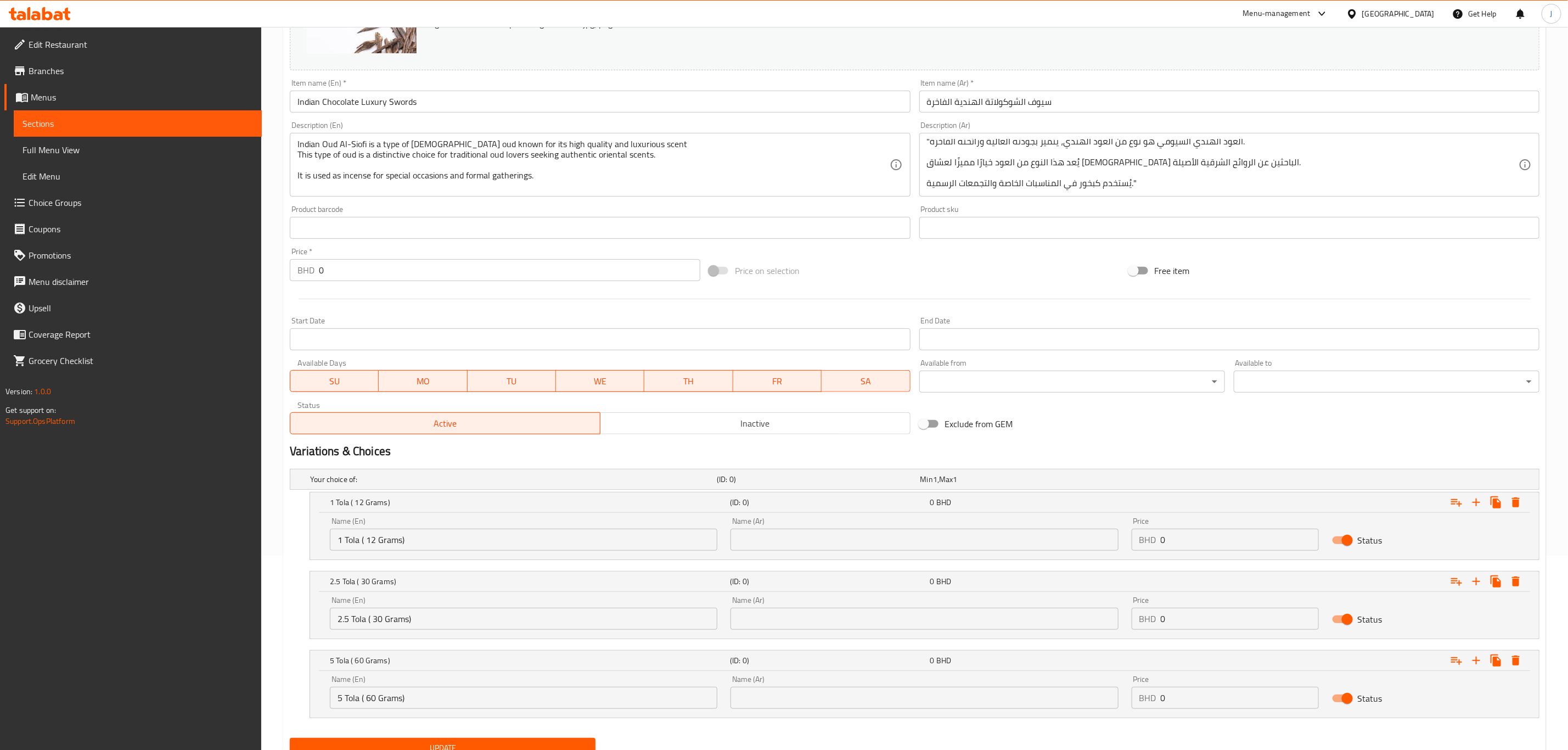
paste input "1 تولة (12 جرام)"
type input "1 تولة (12 جرام)"
click at [887, 619] on input "text" at bounding box center [924, 619] width 387 height 22
paste input "2.5 تولة (30 جرام)"
type input "2.5 تولة (30 جرام)"
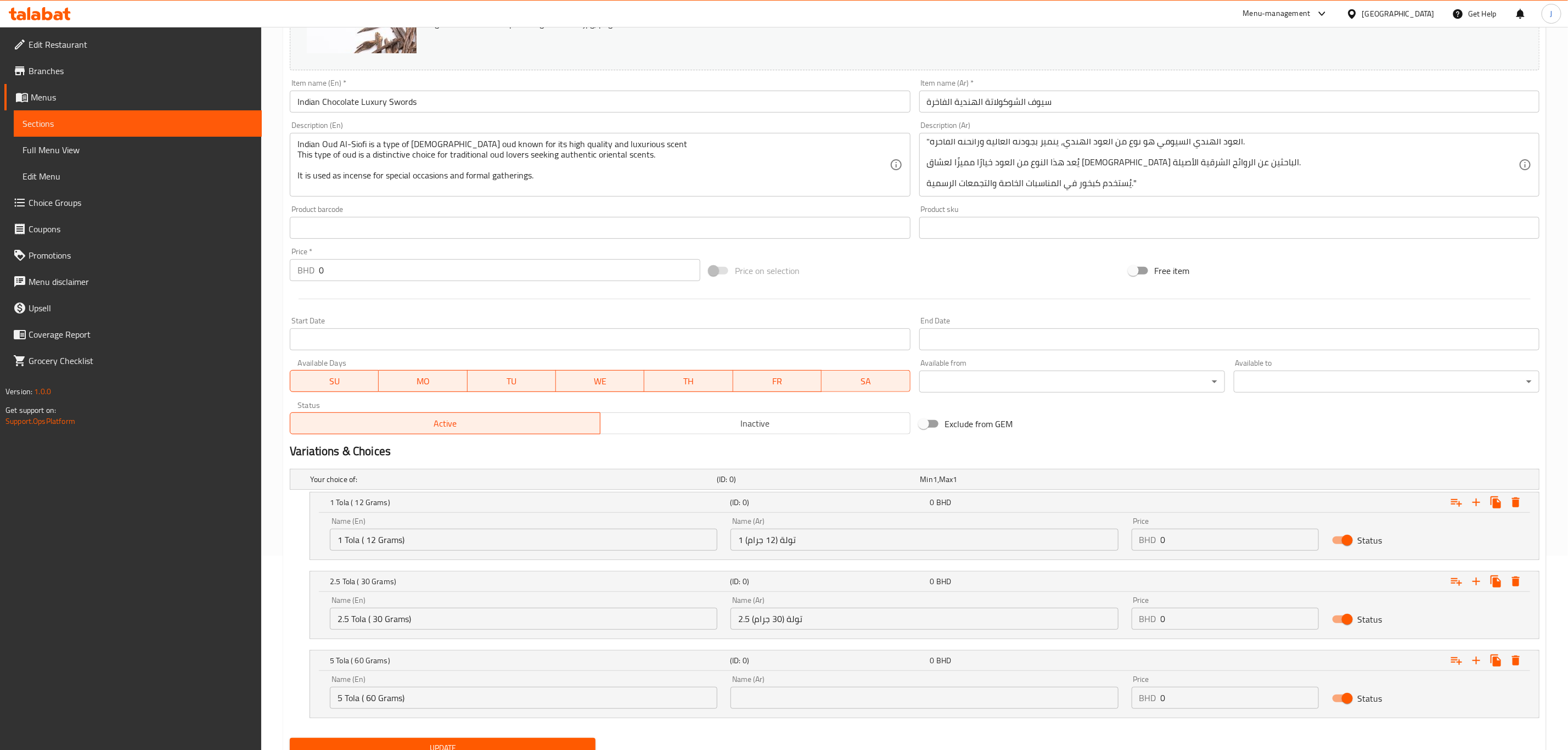
click at [793, 687] on div "Name (Ar) Name (Ar)" at bounding box center [924, 692] width 387 height 34
click at [789, 694] on input "text" at bounding box center [924, 698] width 387 height 22
paste input "5 تولة (60 جرام)"
type input "5 تولة (60 جرام)"
drag, startPoint x: 1184, startPoint y: 536, endPoint x: 979, endPoint y: 544, distance: 205.2
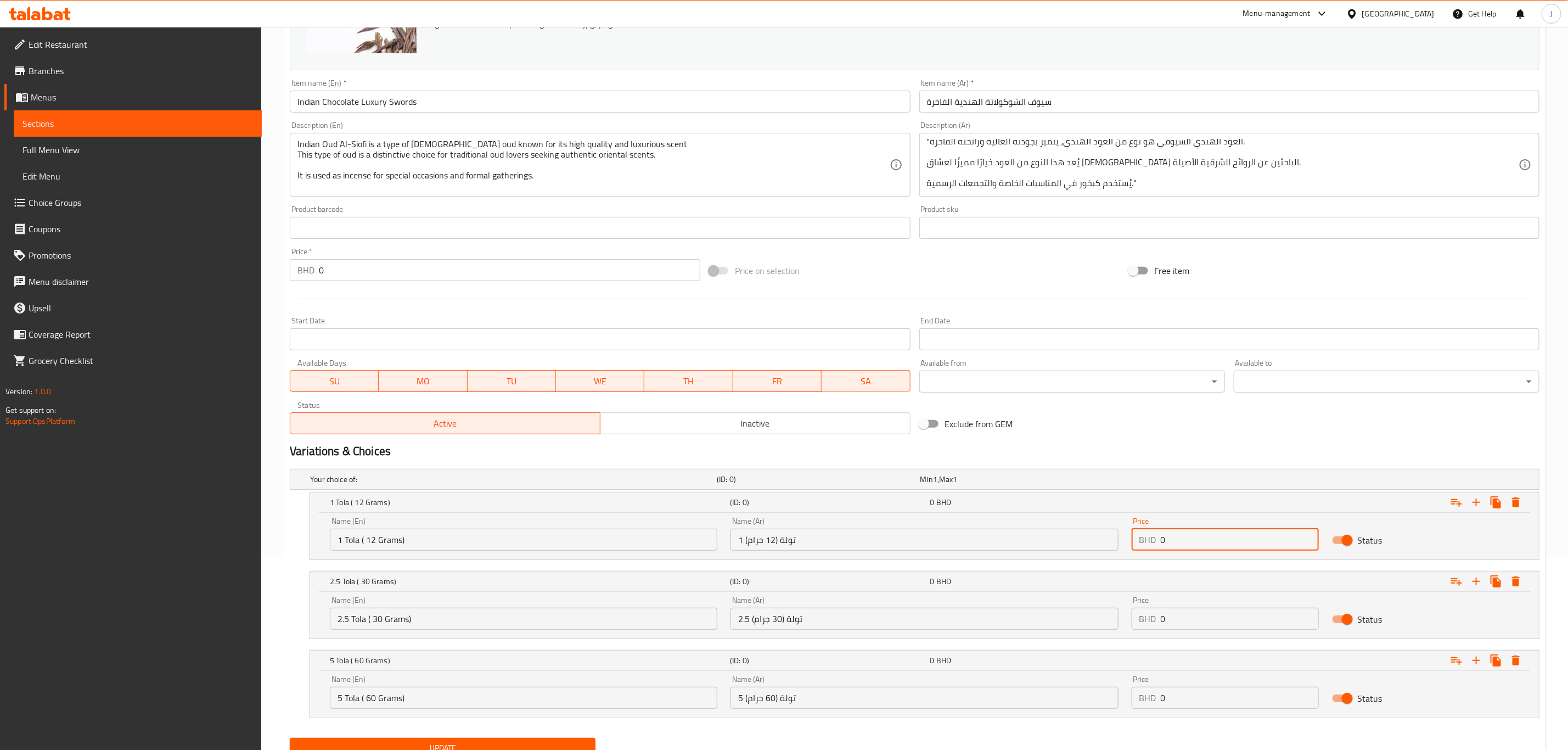
click at [979, 544] on div "Name (En) 1 Tola ( 12 Grams) Name (En) Name (Ar) 1 تولة (12 جرام) Name (Ar) Pri…" at bounding box center [925, 534] width 1203 height 47
paste input "34.00"
type input "34.000"
drag, startPoint x: 1173, startPoint y: 619, endPoint x: 1074, endPoint y: 624, distance: 99.1
click at [1074, 624] on div "Name (En) 2.5 Tola ( 30 Grams) Name (En) Name (Ar) 2.5 تولة (30 جرام) Name (Ar)…" at bounding box center [925, 613] width 1203 height 47
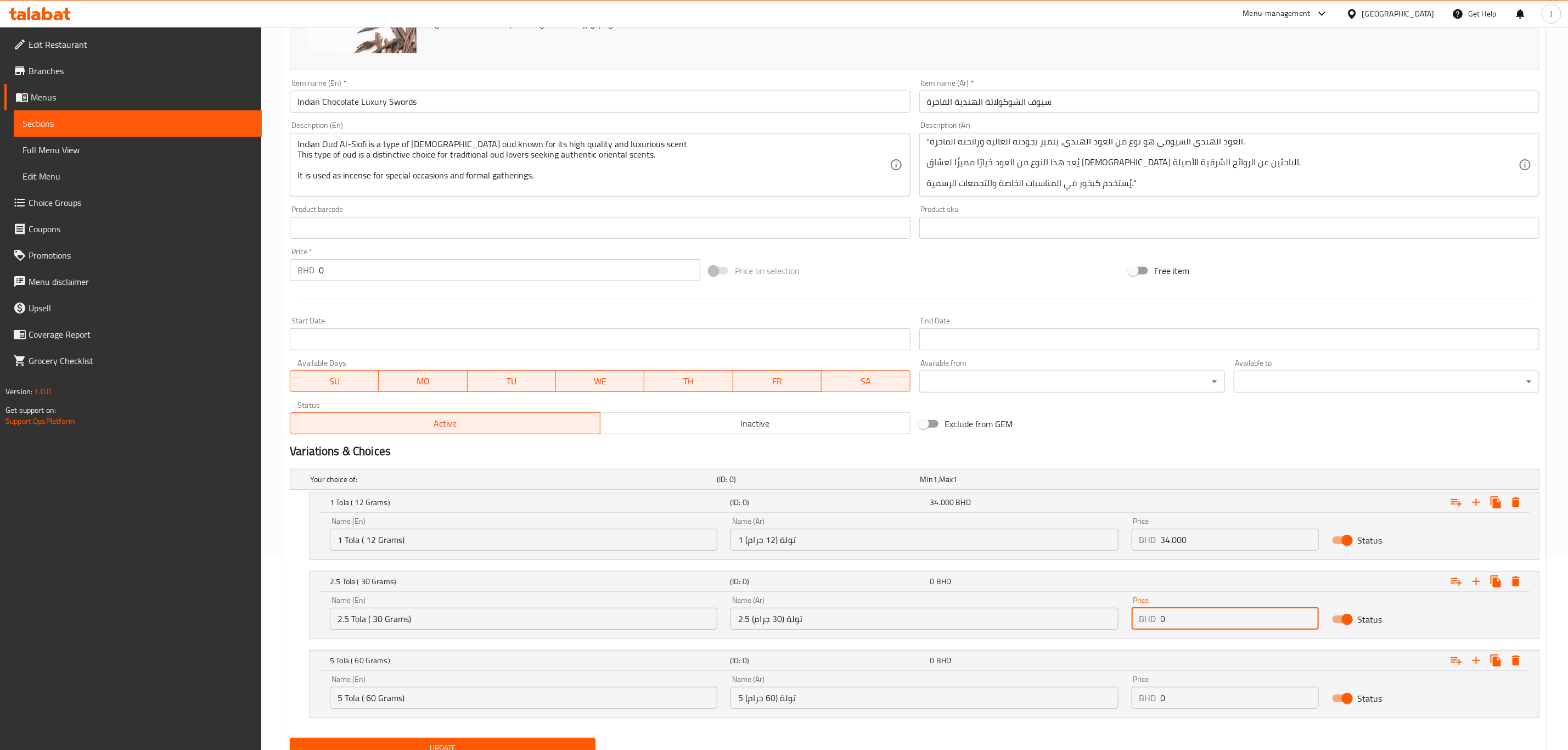
paste input "75.00"
type input "75.000"
drag, startPoint x: 1188, startPoint y: 699, endPoint x: 1092, endPoint y: 707, distance: 96.3
click at [1092, 707] on div "Name (En) 5 Tola ( 60 Grams) Name (En) Name (Ar) 5 تولة (60 جرام) Name (Ar) Pri…" at bounding box center [925, 692] width 1203 height 47
paste input "135.00"
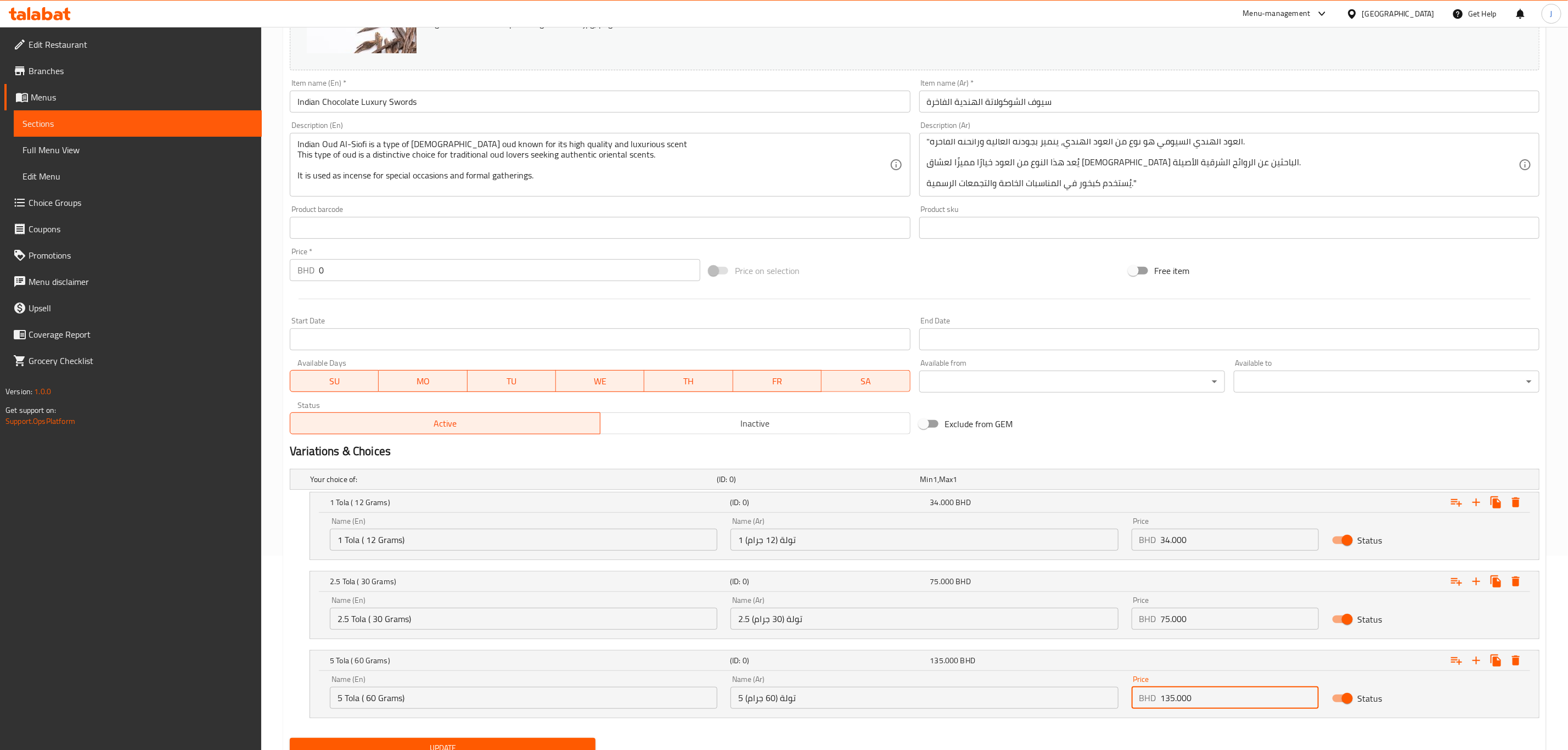
type input "135.000"
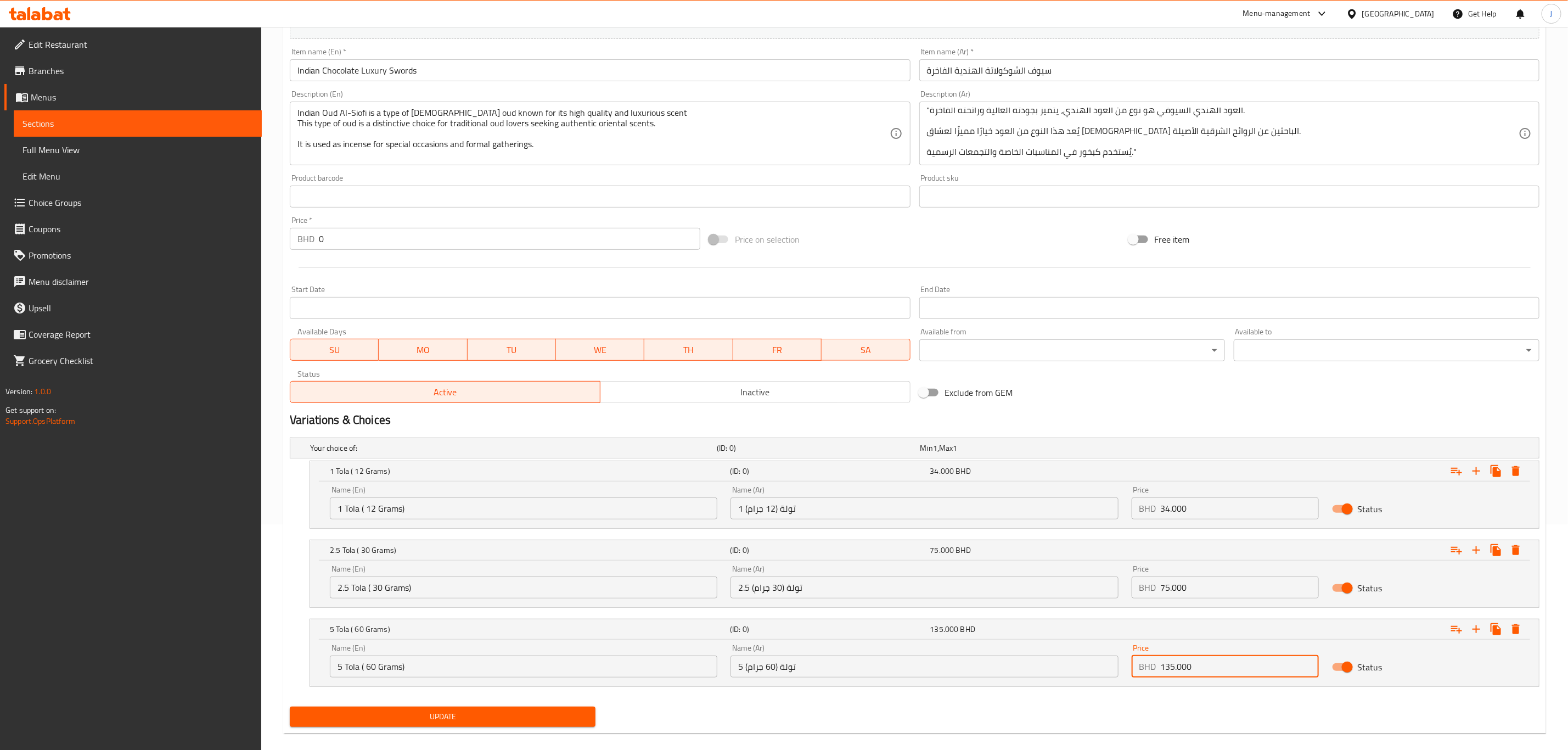
scroll to position [241, 0]
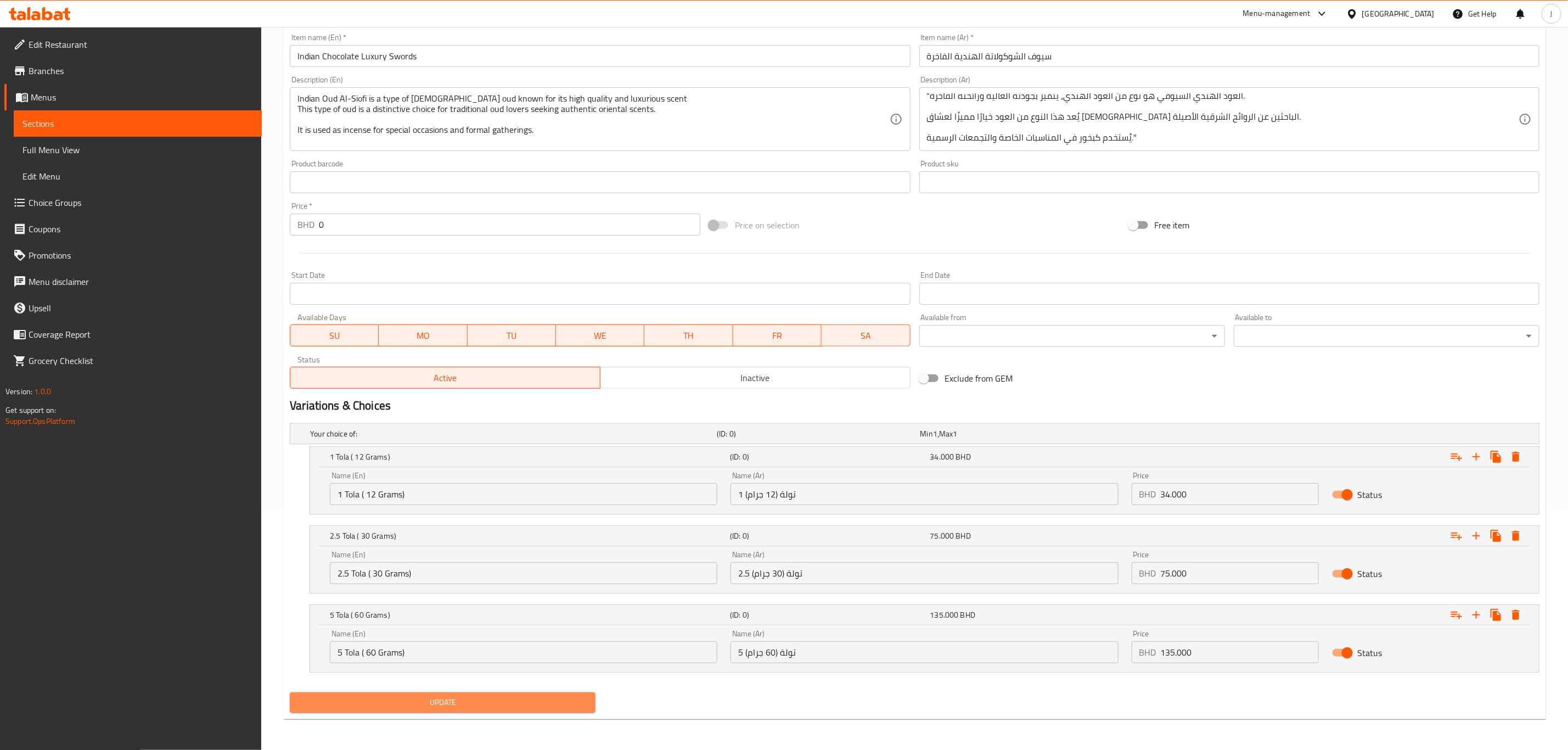
click at [444, 700] on span "Update" at bounding box center [443, 702] width 288 height 14
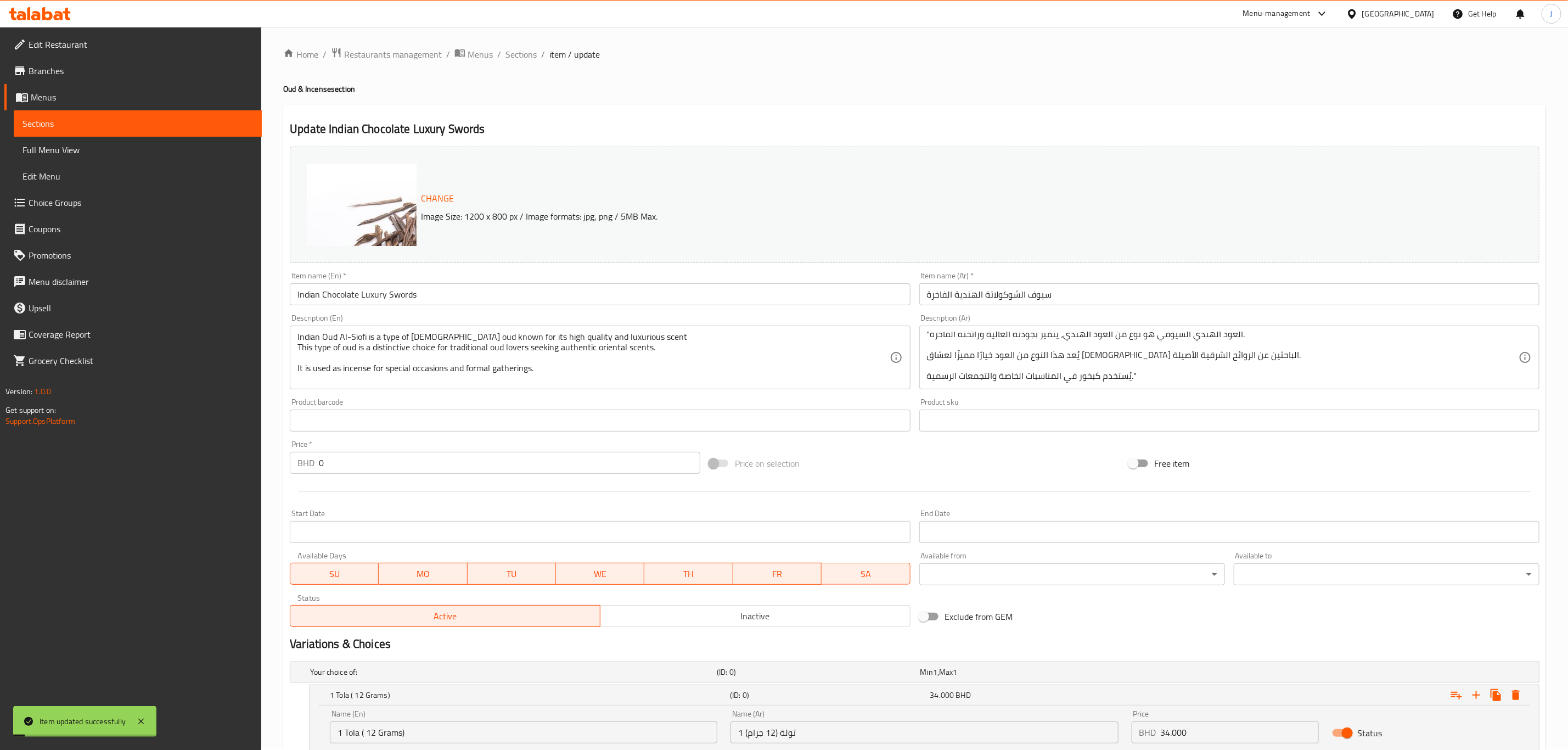
scroll to position [0, 0]
click at [520, 58] on span "Sections" at bounding box center [521, 55] width 31 height 13
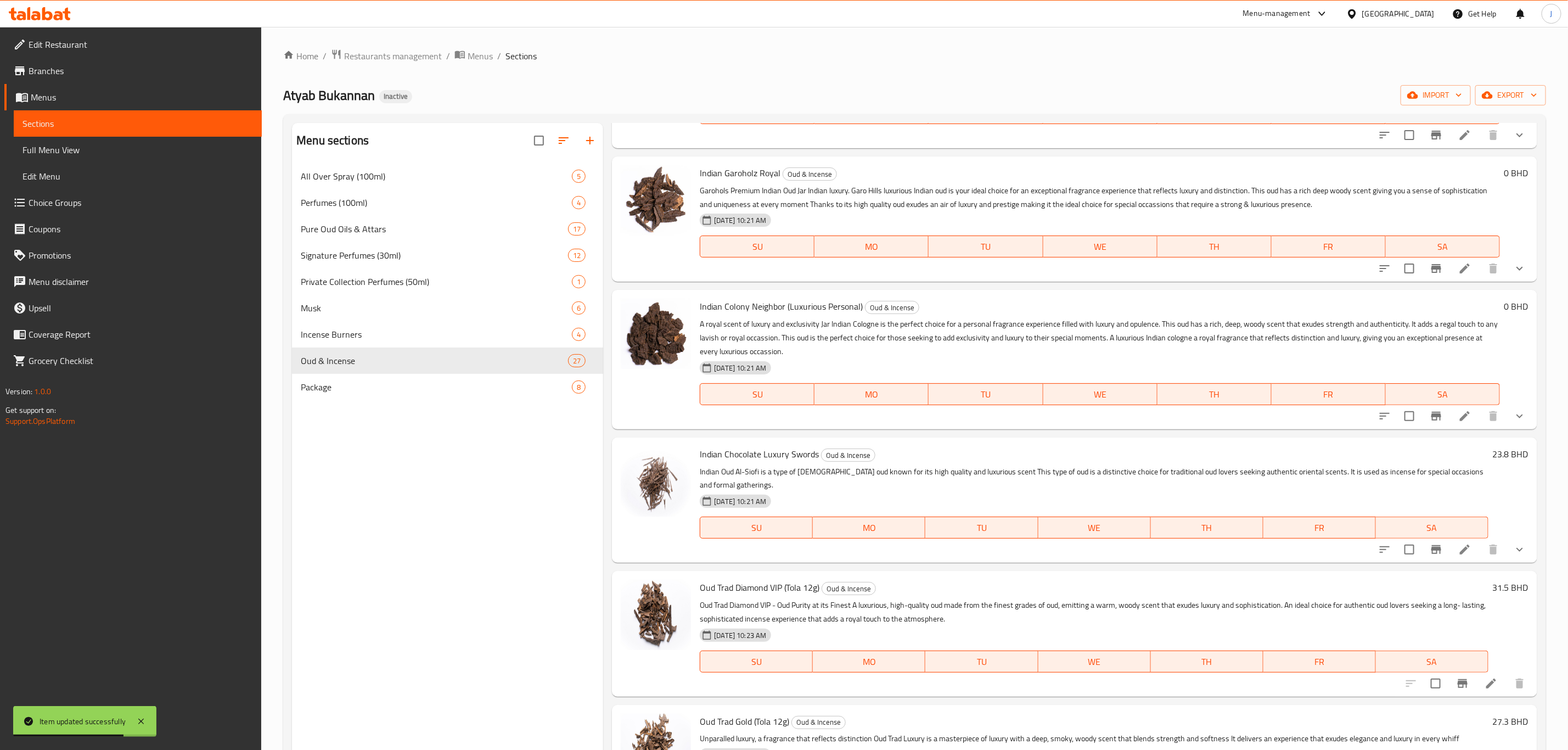
scroll to position [1235, 0]
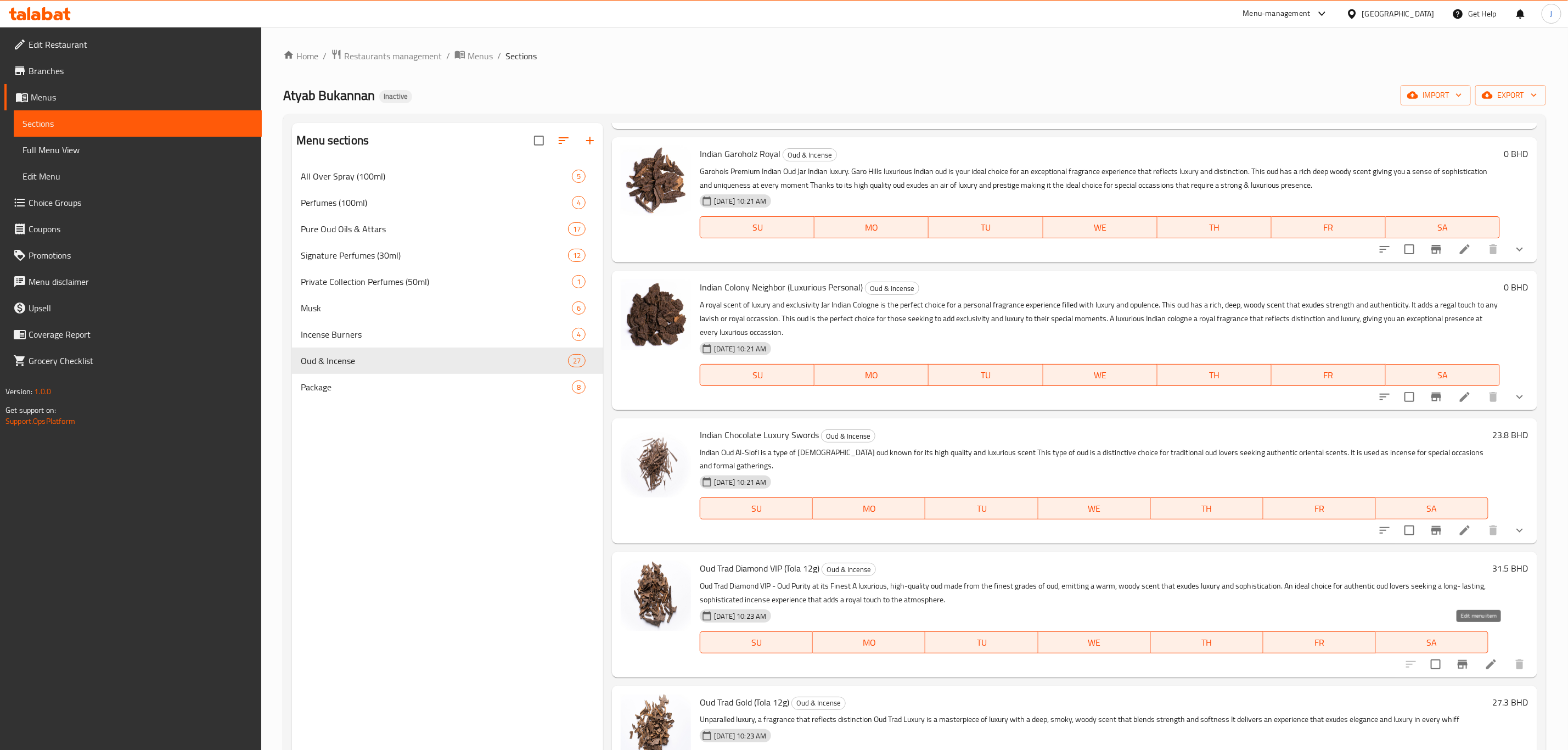
click at [1485, 658] on icon at bounding box center [1491, 664] width 13 height 13
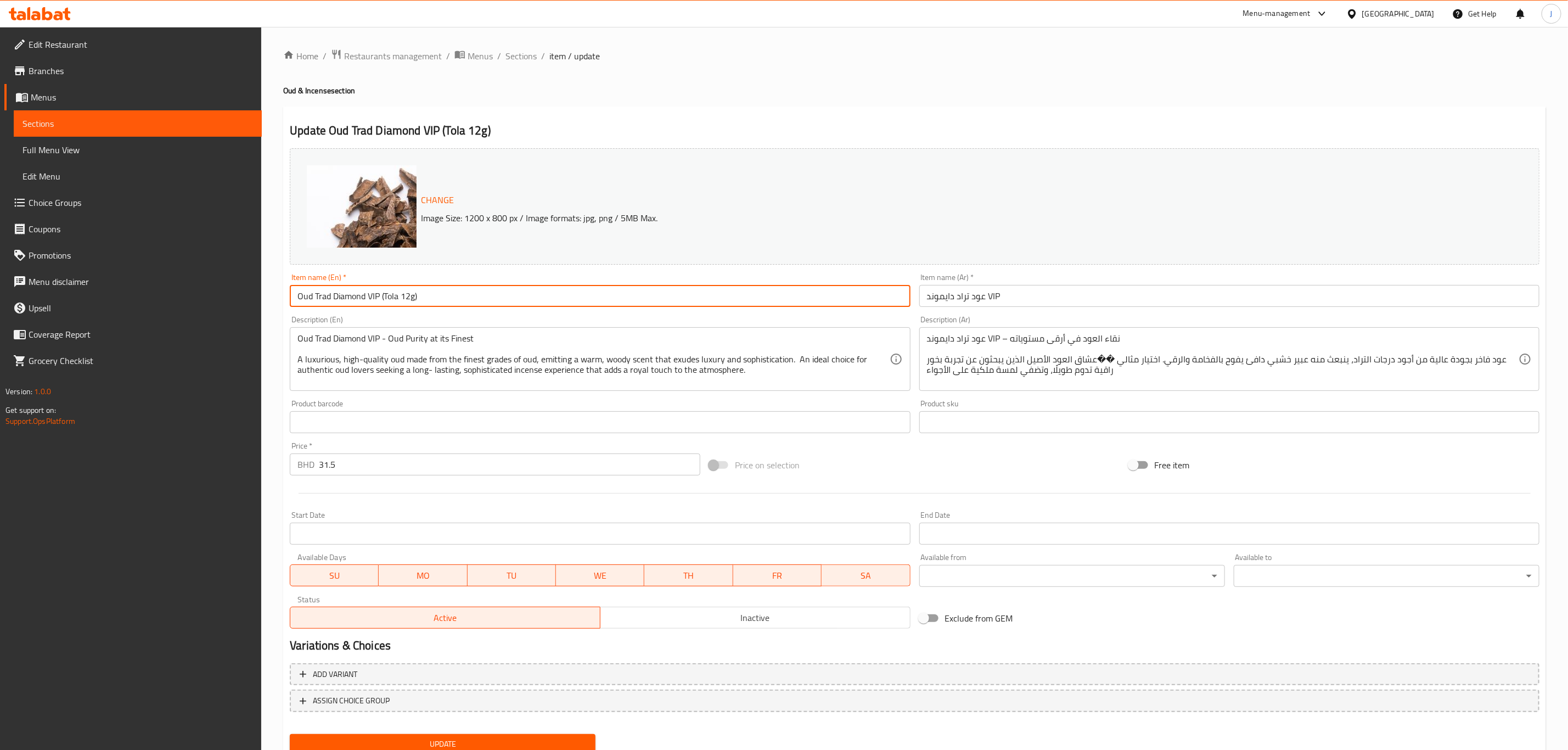
drag, startPoint x: 419, startPoint y: 294, endPoint x: 382, endPoint y: 297, distance: 37.1
click at [382, 297] on input "Oud Trad Diamond VIP (Tola 12g)" at bounding box center [600, 296] width 620 height 22
drag, startPoint x: 417, startPoint y: 296, endPoint x: 51, endPoint y: 285, distance: 366.2
click at [51, 285] on div "Edit Restaurant Branches Menus Sections Full Menu View Edit Menu Choice Groups …" at bounding box center [784, 409] width 1568 height 765
type input "Oud Trad Diamond VIP"
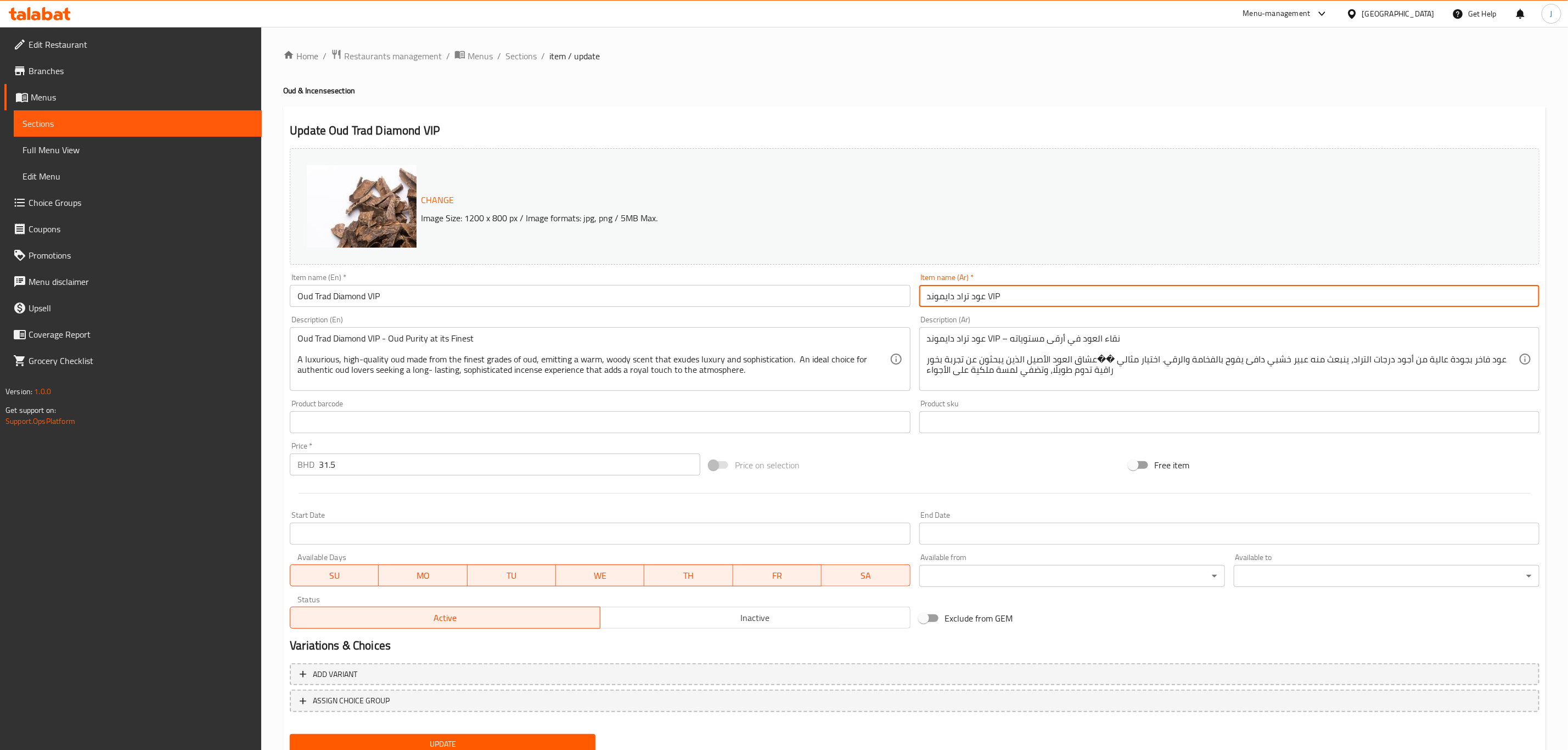
drag, startPoint x: 1063, startPoint y: 288, endPoint x: 824, endPoint y: 313, distance: 240.3
click at [824, 313] on div "Change Image Size: 1200 x 800 px / Image formats: jpg, png / 5MB Max. Item name…" at bounding box center [914, 388] width 1259 height 489
paste input "في آي بي"
type input "عود تراد دايموند في آي بي"
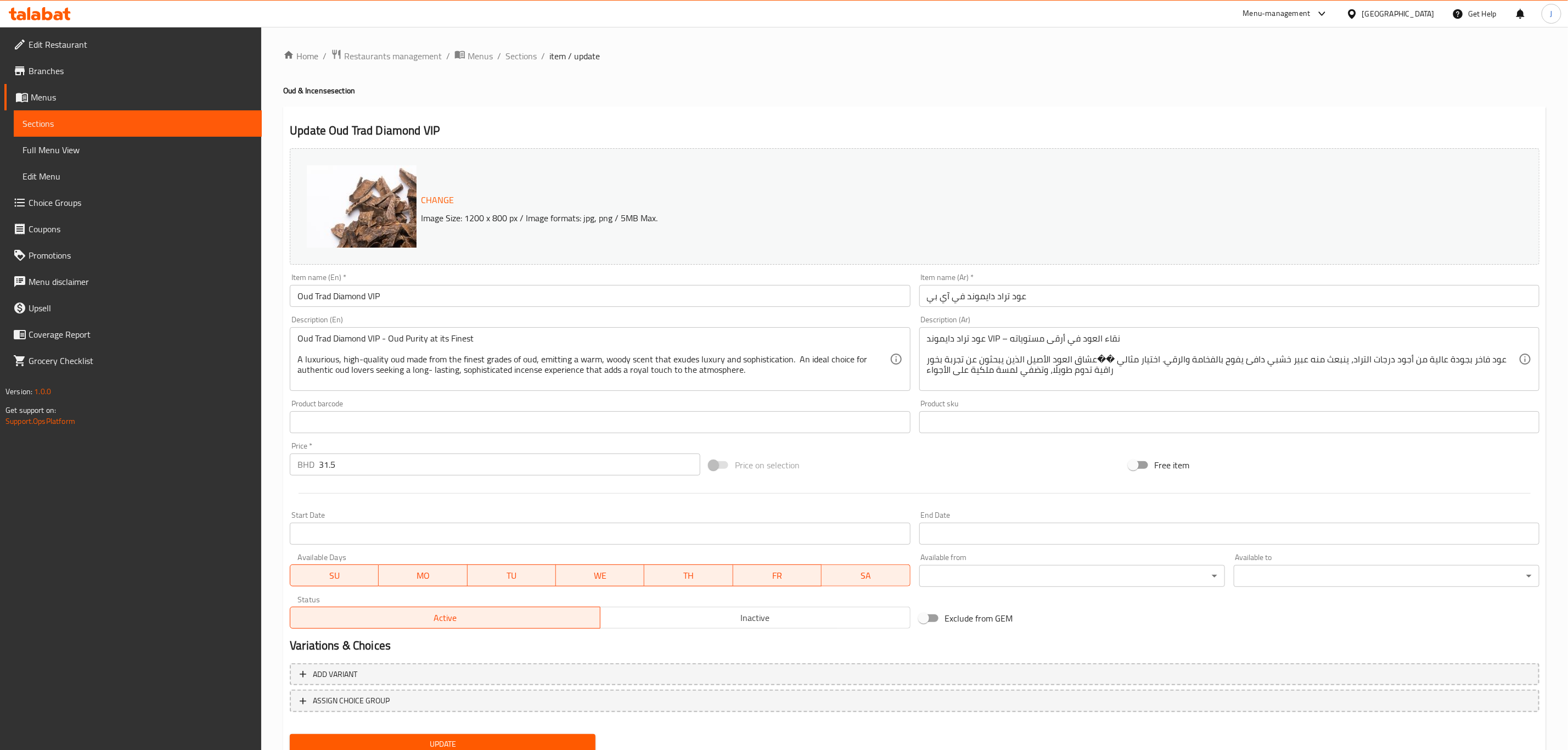
drag, startPoint x: 295, startPoint y: 338, endPoint x: 618, endPoint y: 363, distance: 324.0
click at [591, 364] on div "Oud Trad Diamond VIP - Oud Purity at its Finest A luxurious, high-quality oud m…" at bounding box center [600, 359] width 620 height 64
click at [699, 363] on textarea "Oud Trad Diamond VIP - Oud Purity at its Finest A luxurious, high-quality oud m…" at bounding box center [593, 359] width 592 height 52
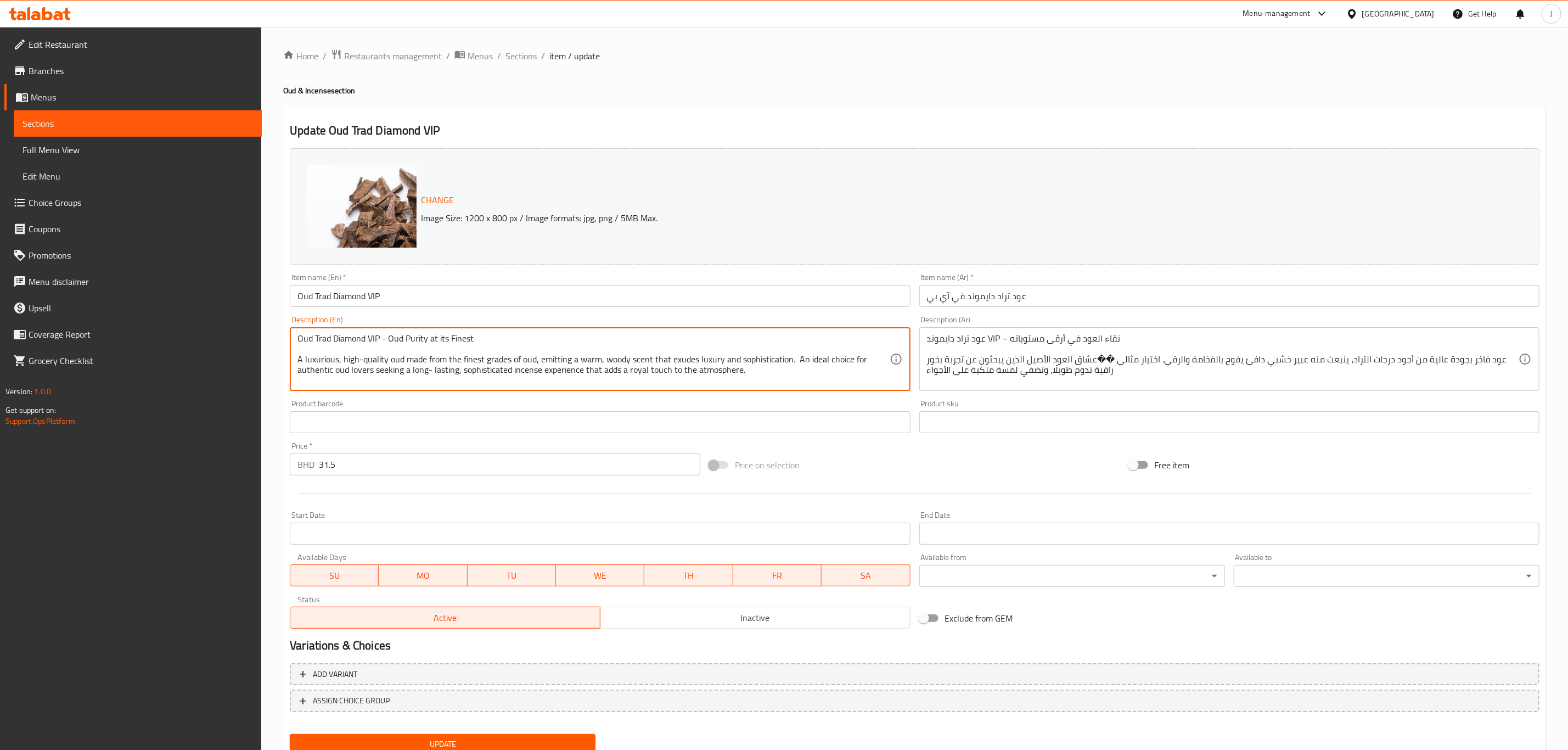
click at [699, 363] on textarea "Oud Trad Diamond VIP - Oud Purity at its Finest A luxurious, high-quality oud m…" at bounding box center [593, 359] width 592 height 52
click at [695, 373] on textarea "Oud Trad Diamond VIP - Oud Purity at its Finest A luxurious, high-quality oud m…" at bounding box center [593, 359] width 592 height 52
drag, startPoint x: 748, startPoint y: 373, endPoint x: 276, endPoint y: 333, distance: 473.7
click at [276, 333] on div "Home / Restaurants management / Menus / Sections / item / update Oud & Incense …" at bounding box center [915, 409] width 1307 height 765
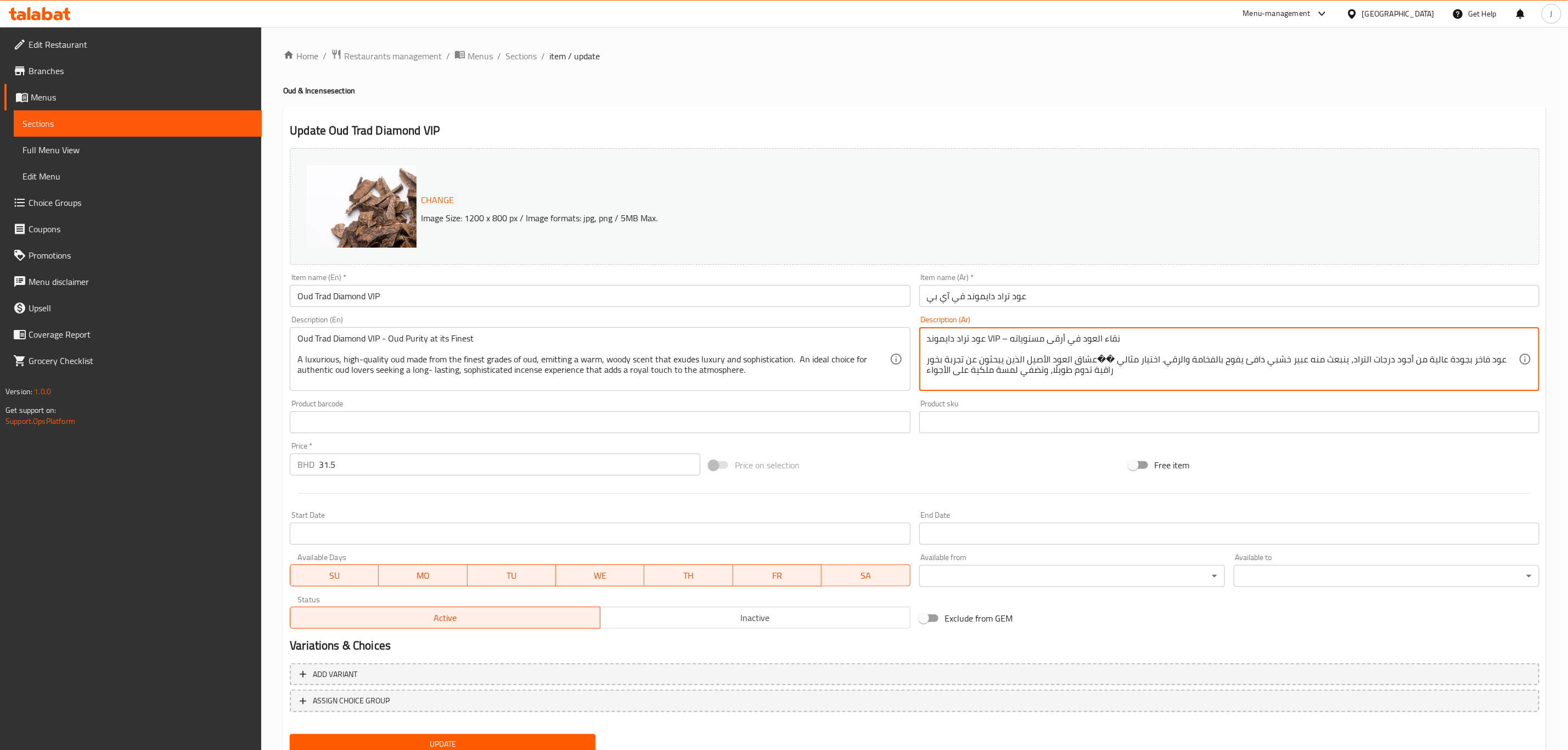
drag, startPoint x: 1110, startPoint y: 374, endPoint x: 927, endPoint y: 331, distance: 188.0
click at [927, 331] on div "عود تراد دايموند VIP – نقاء العود في أرقى مستوياته عود فاخر بجودة عالية من أجود…" at bounding box center [1229, 359] width 620 height 64
drag, startPoint x: 955, startPoint y: 335, endPoint x: 863, endPoint y: 334, distance: 92.0
click at [863, 334] on div "Change Image Size: 1200 x 800 px / Image formats: jpg, png / 5MB Max. Item name…" at bounding box center [914, 388] width 1259 height 489
paste textarea ""عود تراد دايموند في آي بي - نقاء العود في أبهى صوره عود فاخر عالي الجودة، مصنو…"
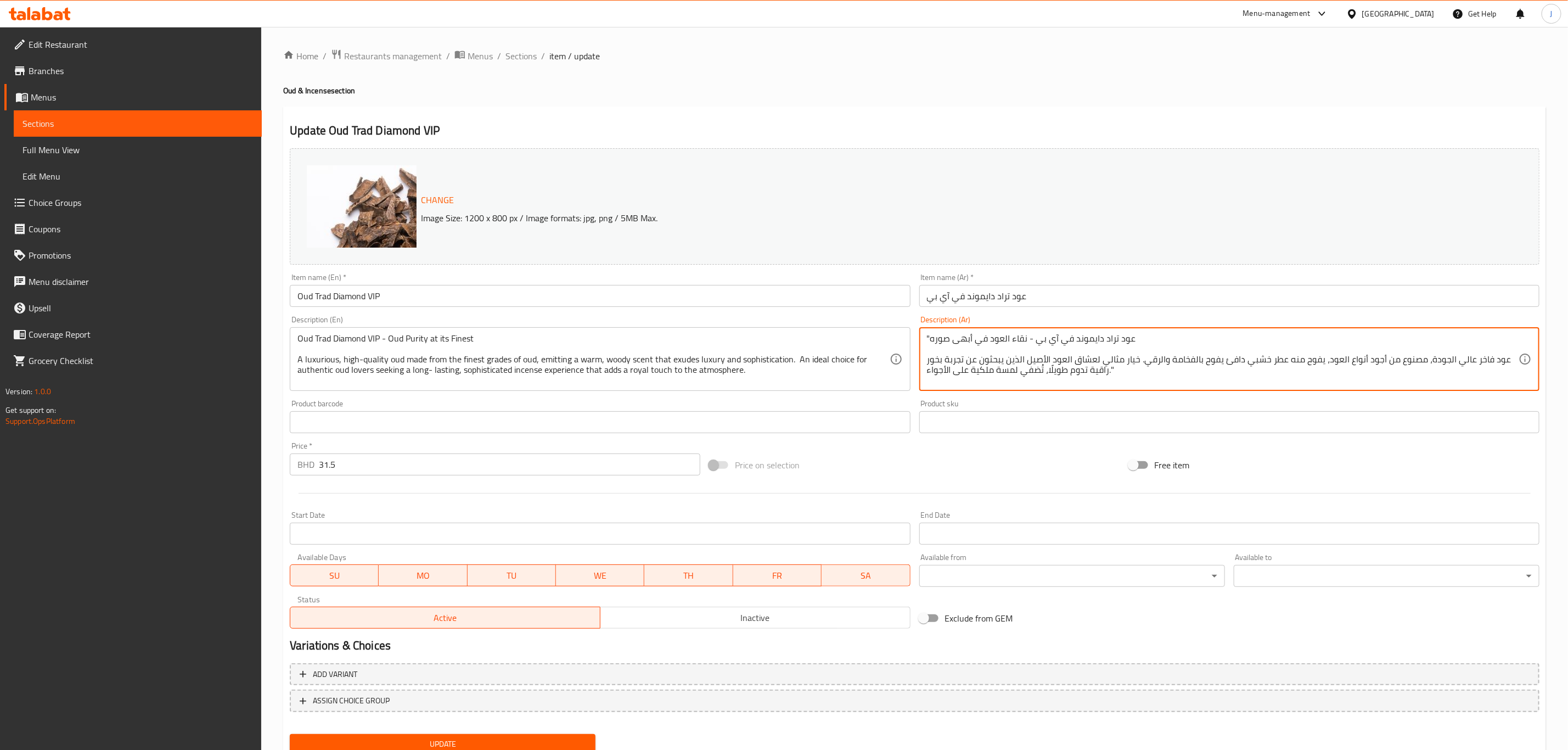
type textarea ""عود تراد دايموند في آي بي - نقاء العود في أبهى صوره عود فاخر عالي الجودة، مصنو…"
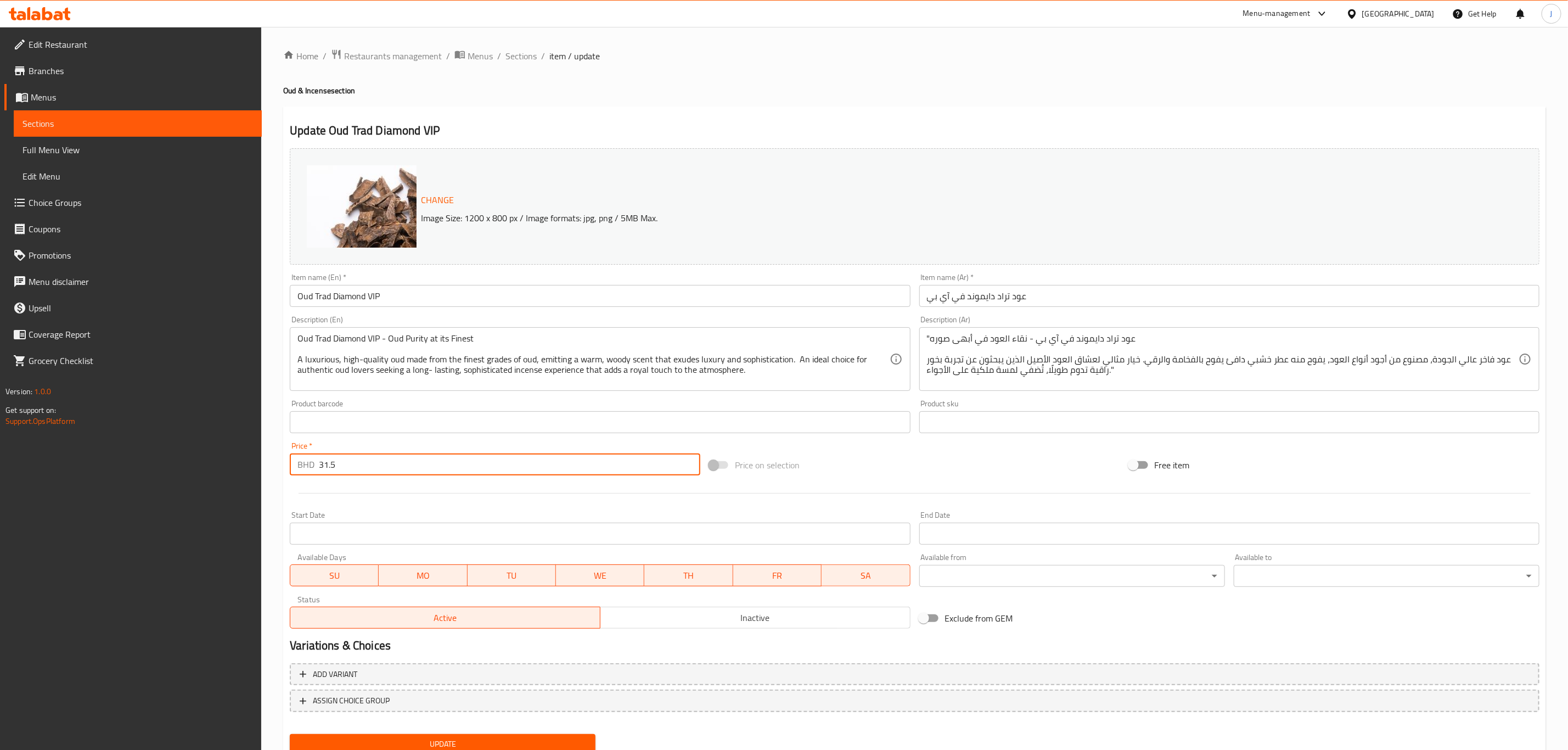
drag, startPoint x: 330, startPoint y: 471, endPoint x: 234, endPoint y: 470, distance: 96.0
click at [234, 470] on div "Edit Restaurant Branches Menus Sections Full Menu View Edit Menu Choice Groups …" at bounding box center [784, 409] width 1568 height 765
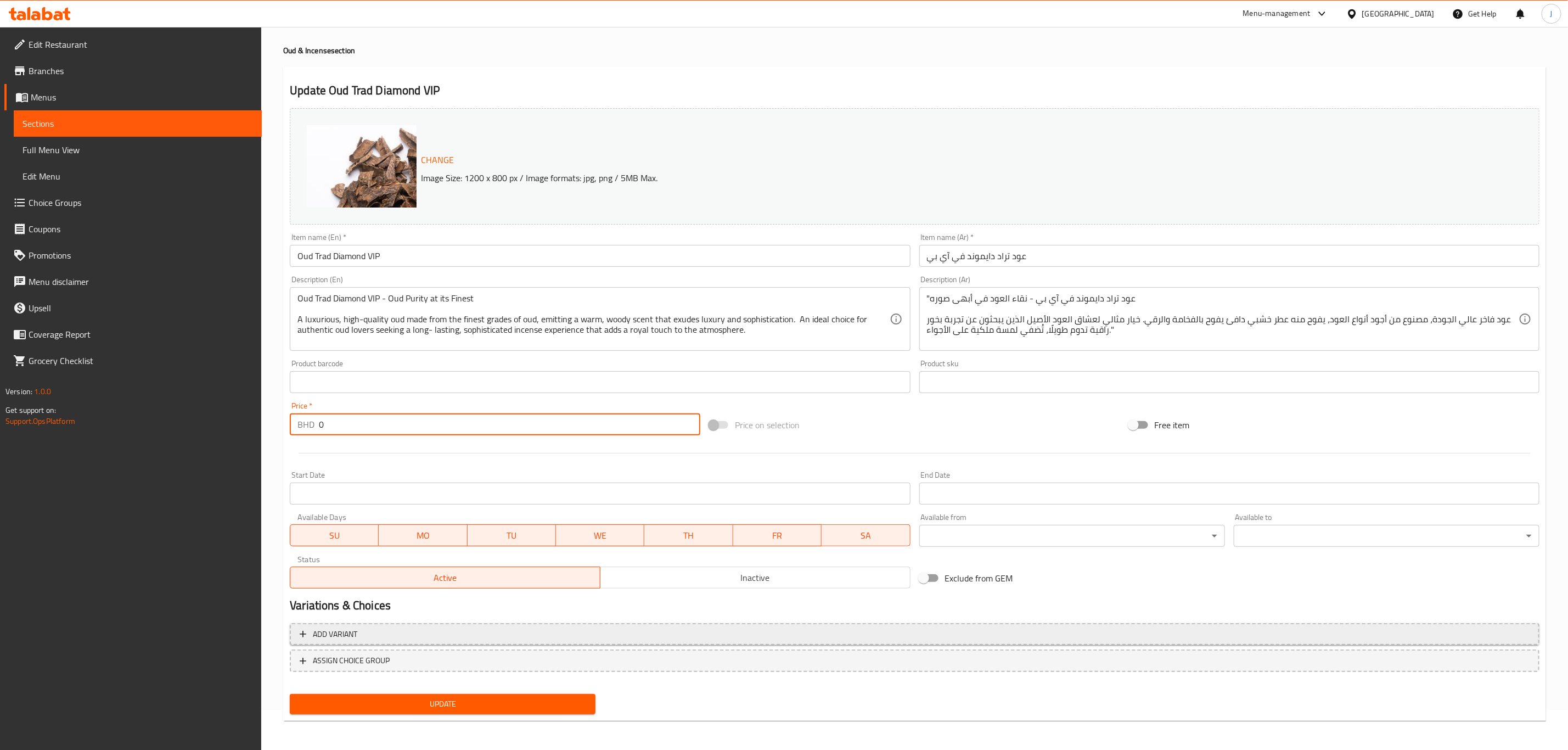
type input "0"
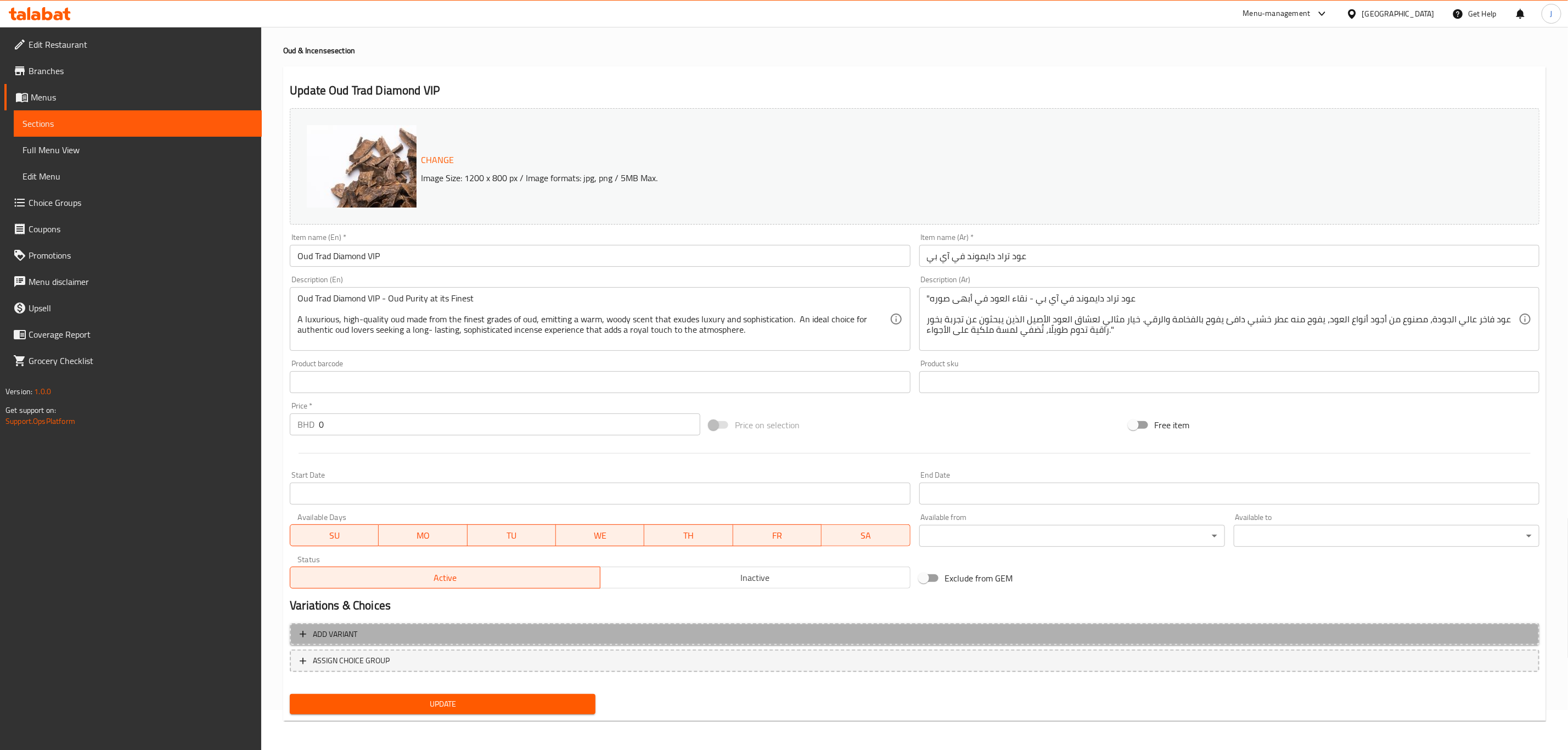
click at [342, 640] on span "Add variant" at bounding box center [335, 634] width 44 height 14
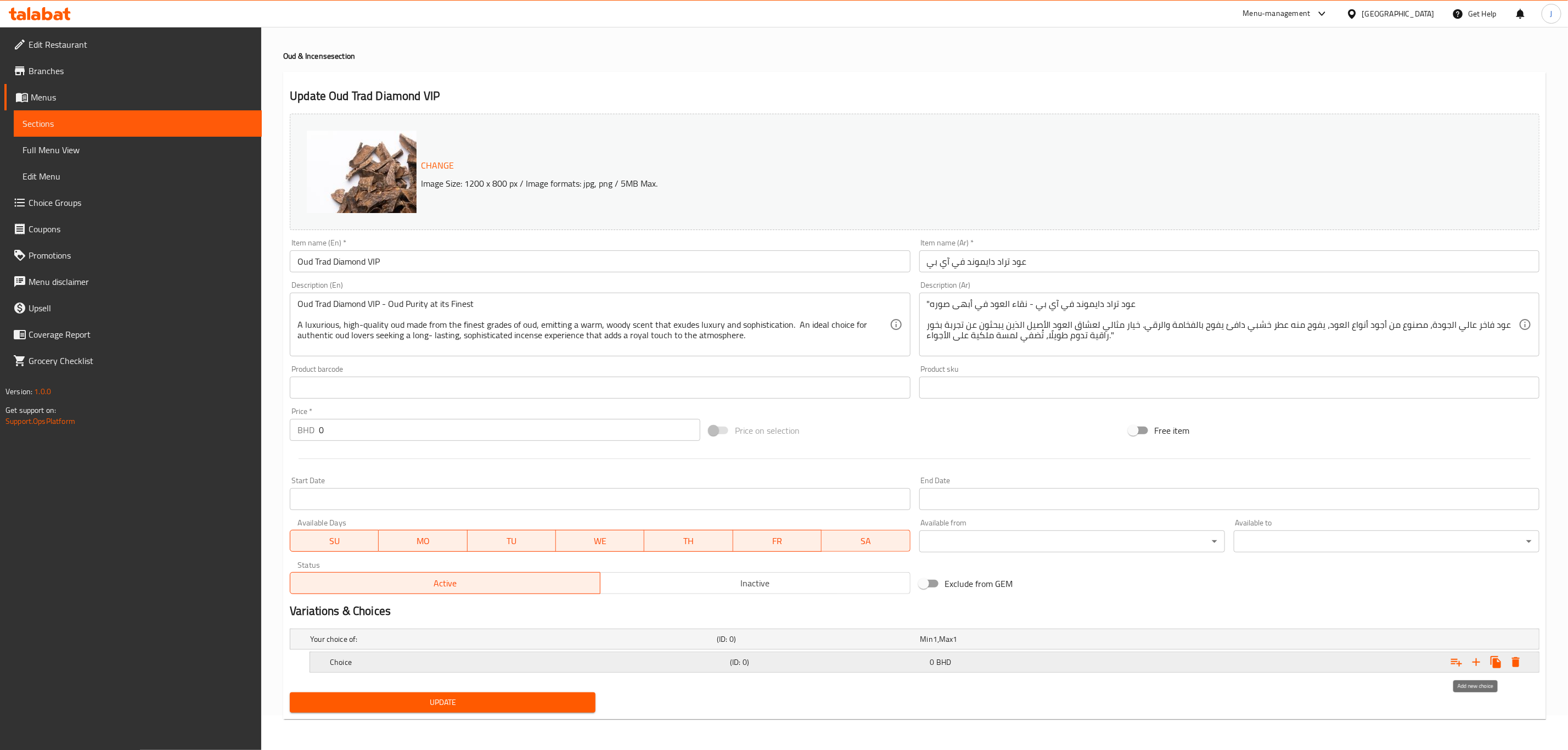
click at [1473, 667] on icon "Expand" at bounding box center [1476, 662] width 13 height 13
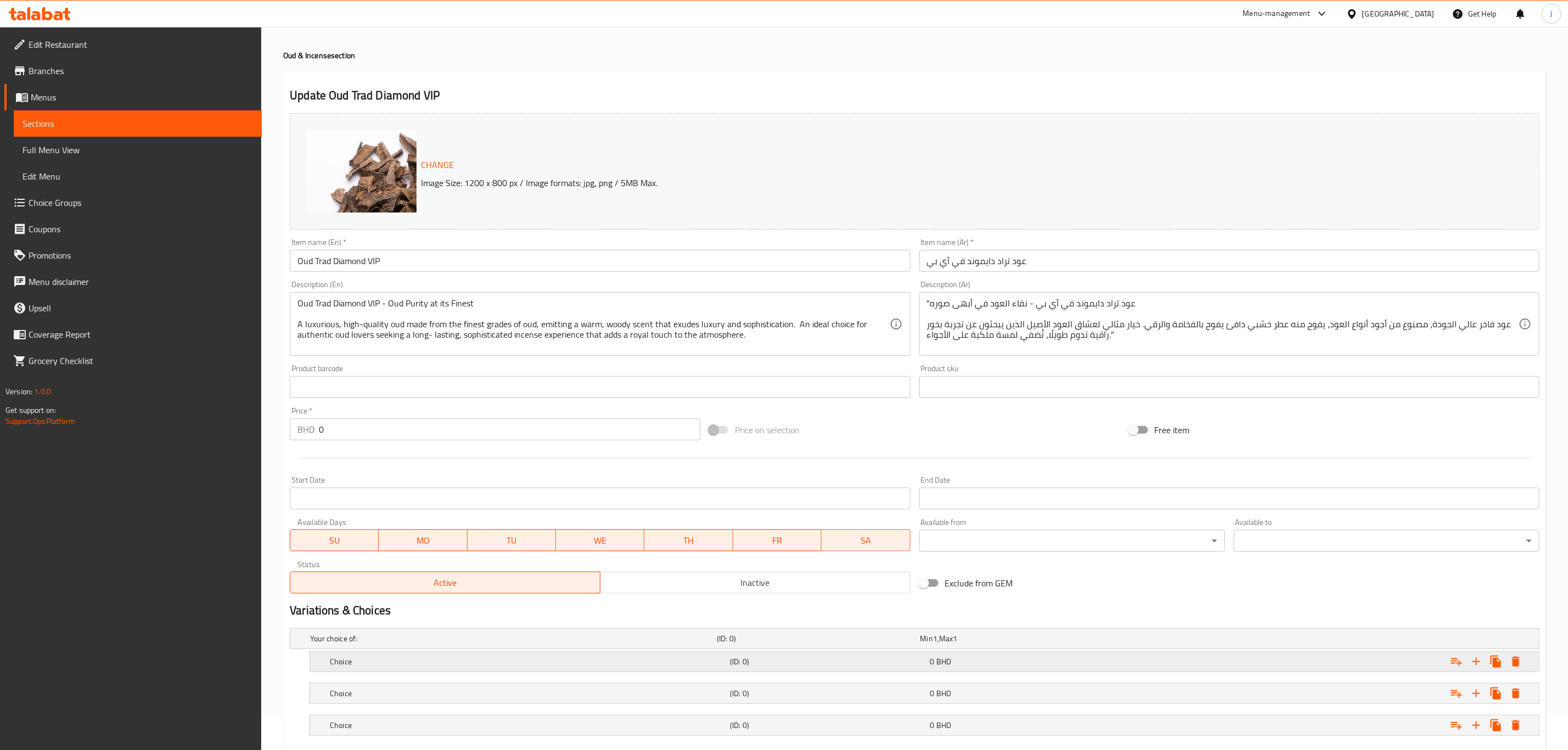
click at [393, 655] on div "Choice" at bounding box center [528, 661] width 400 height 15
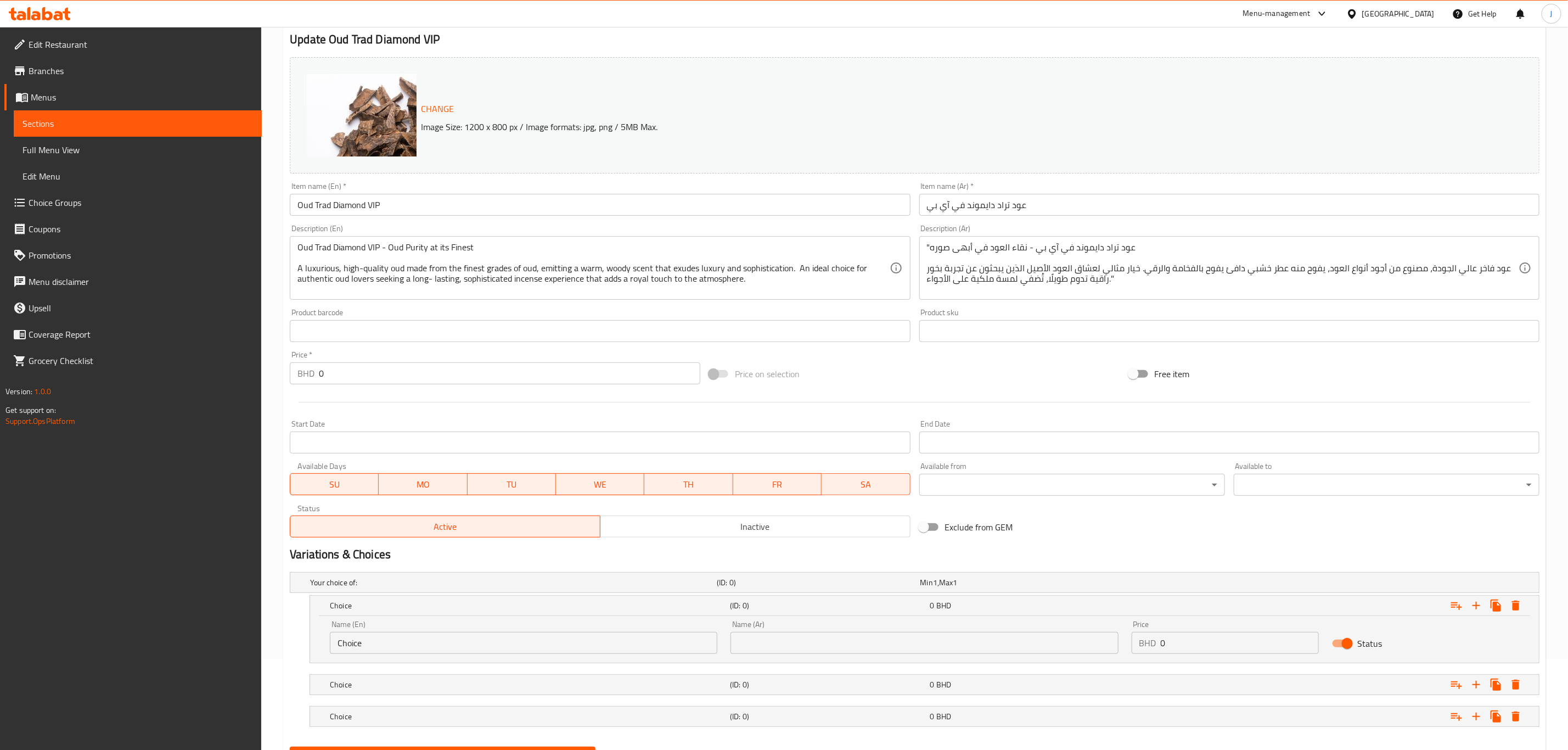
scroll to position [117, 0]
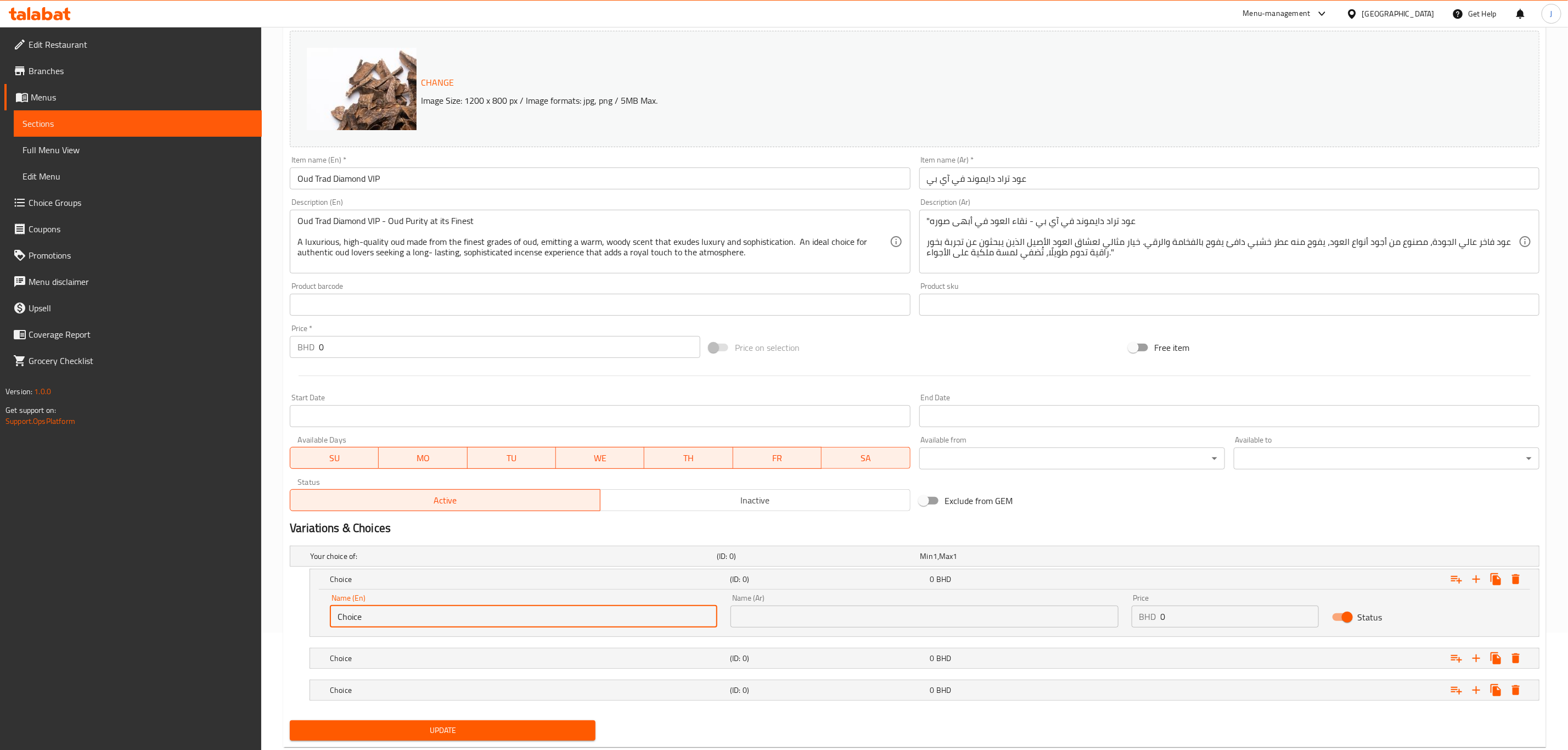
drag, startPoint x: 445, startPoint y: 615, endPoint x: 230, endPoint y: 633, distance: 215.8
click at [230, 633] on div "Edit Restaurant Branches Menus Sections Full Menu View Edit Menu Choice Groups …" at bounding box center [784, 343] width 1568 height 868
paste input "1 Tola ( 12 Grams)"
type input "1 Tola ( 12 Grams)"
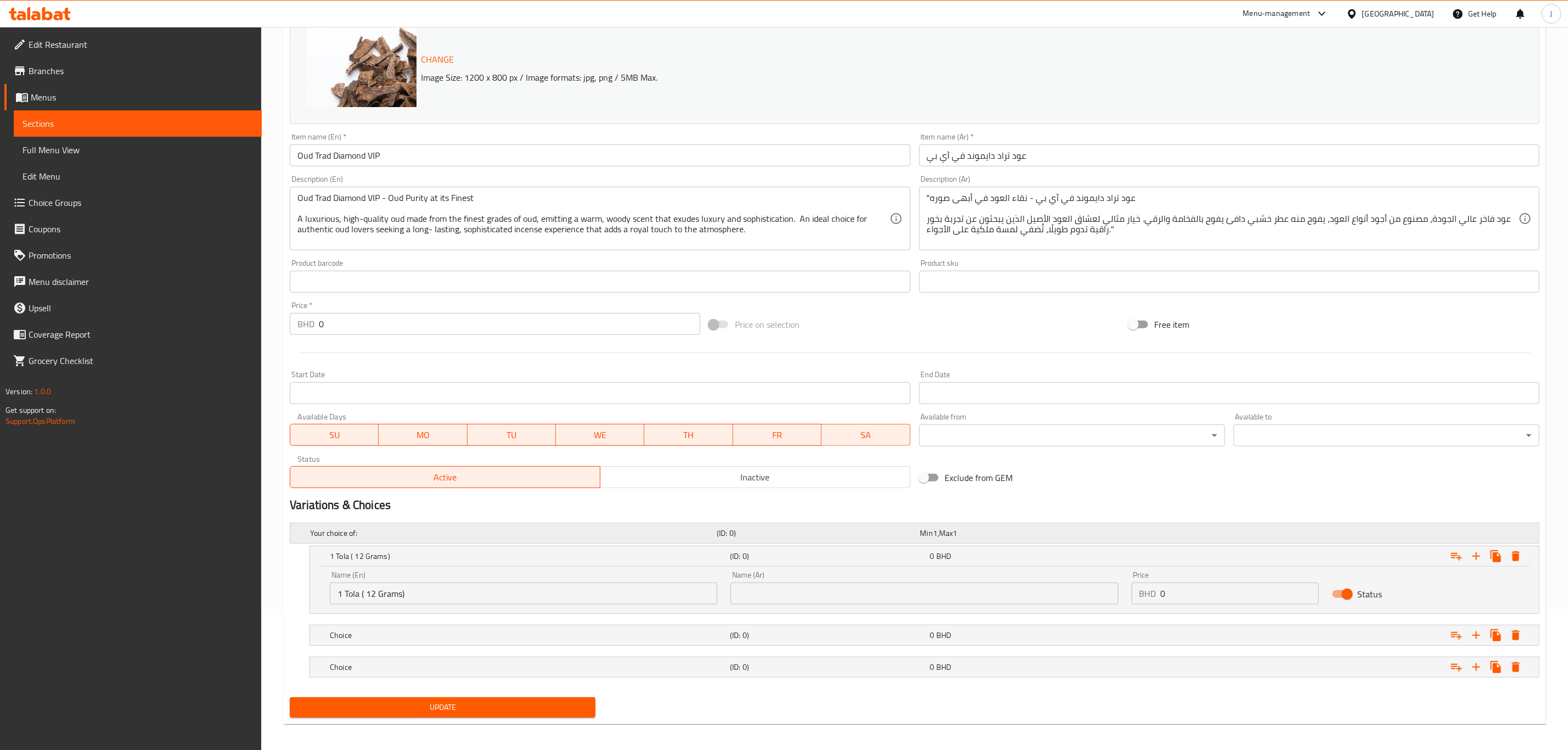
scroll to position [147, 0]
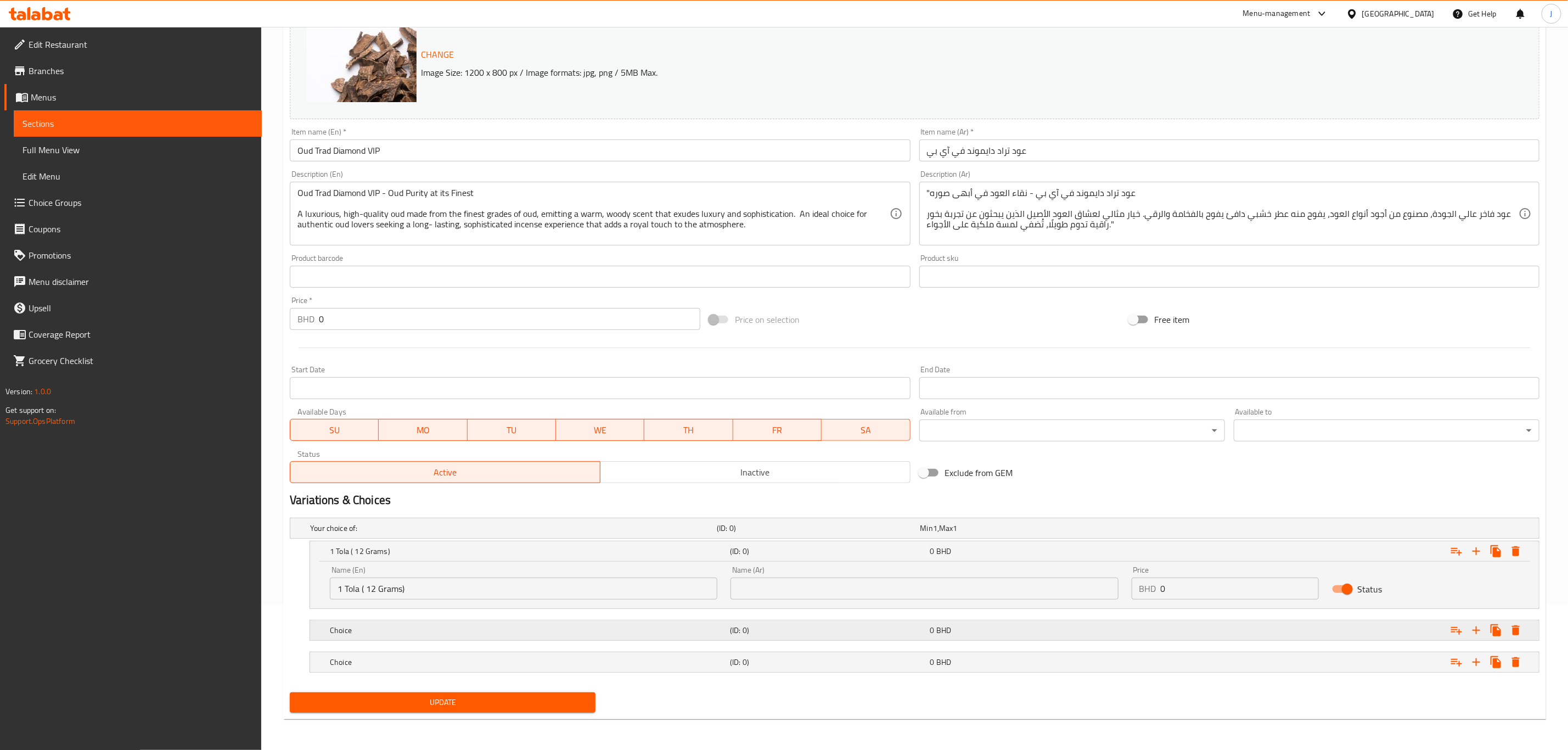
click at [430, 635] on h5 "Choice" at bounding box center [528, 630] width 396 height 11
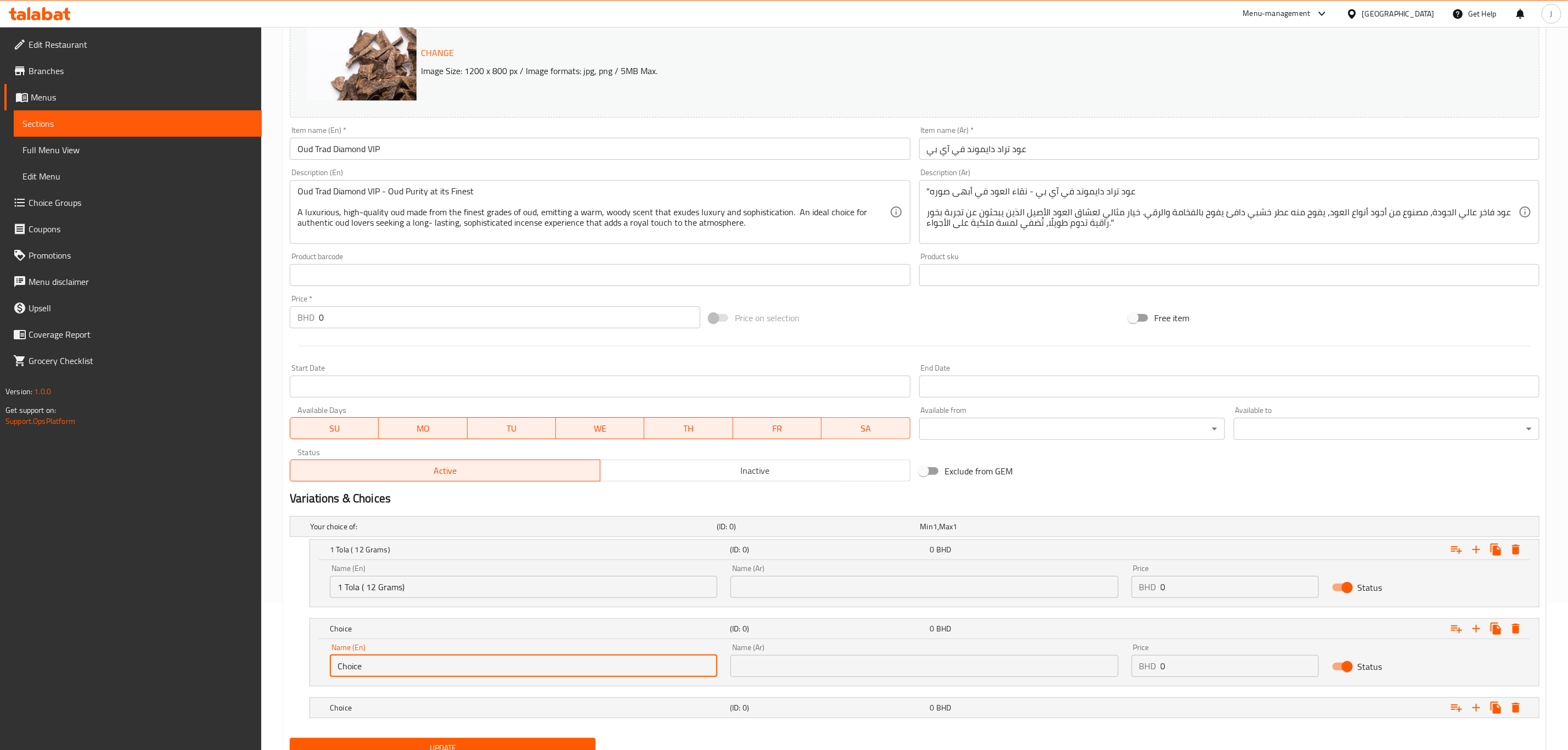
drag, startPoint x: 427, startPoint y: 668, endPoint x: 219, endPoint y: 669, distance: 208.0
click at [219, 670] on div "Edit Restaurant Branches Menus Sections Full Menu View Edit Menu Choice Groups …" at bounding box center [784, 338] width 1568 height 916
paste input "2.5 Tola ( 30 Grams)"
type input "2.5 Tola ( 30 Grams)"
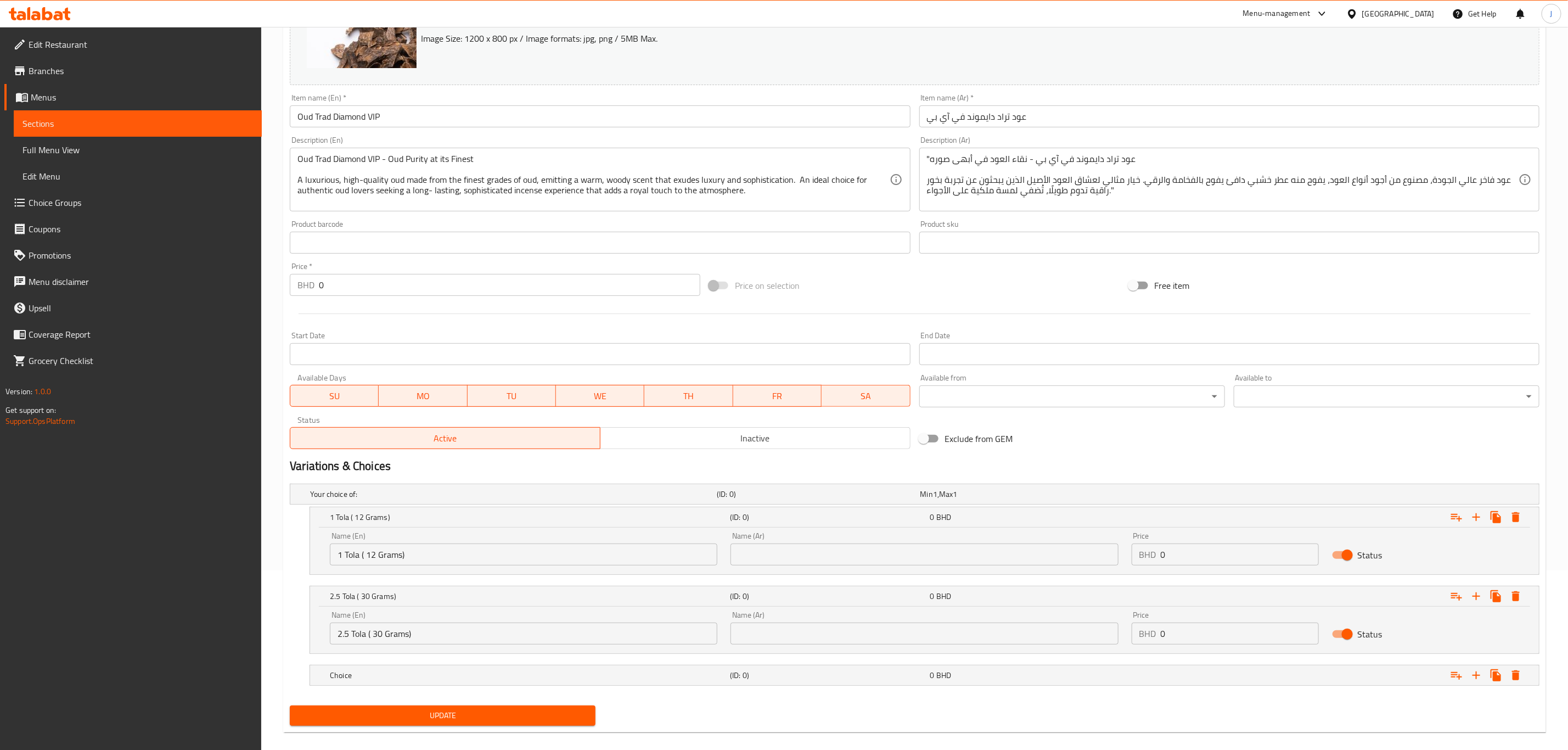
scroll to position [195, 0]
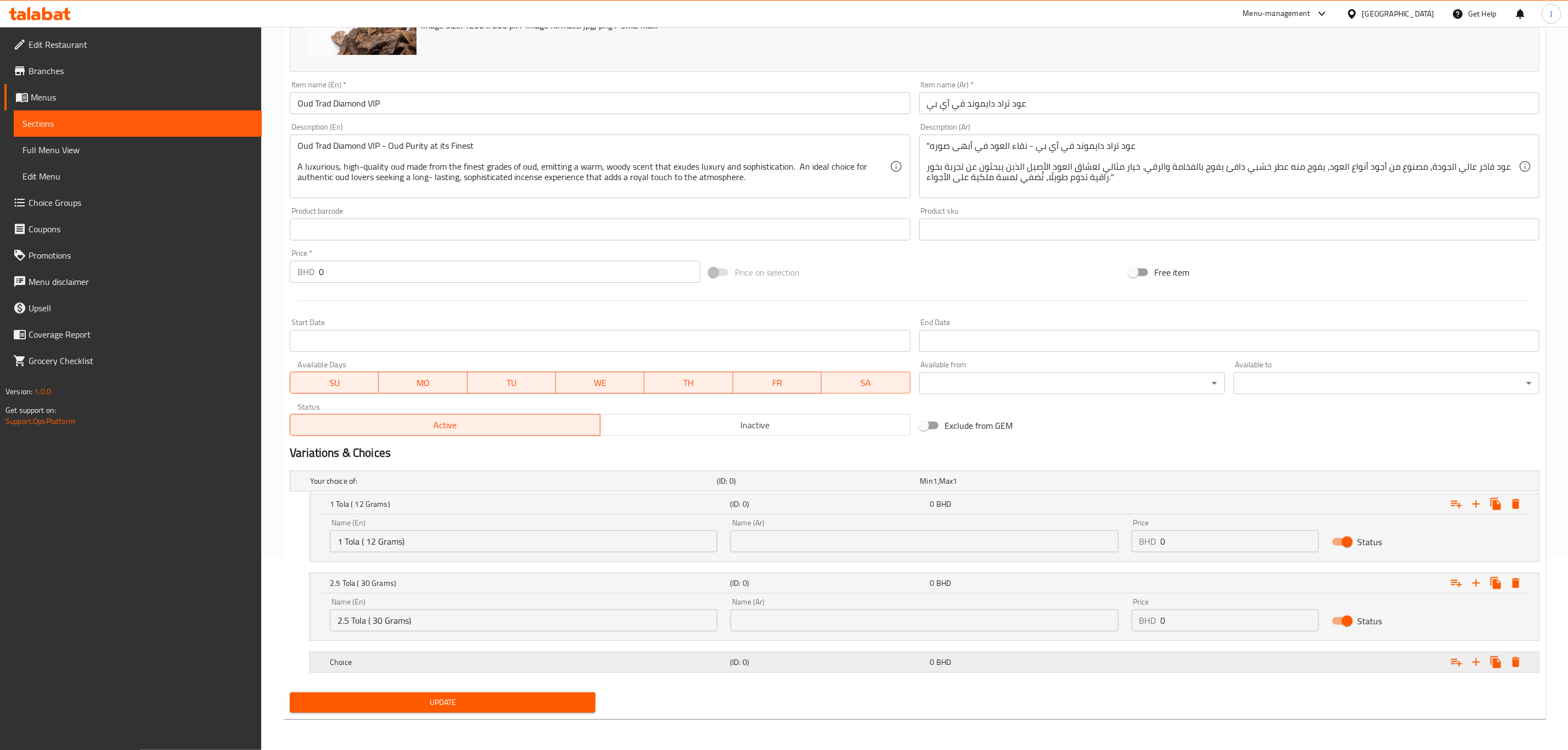
click at [427, 660] on h5 "Choice" at bounding box center [528, 662] width 396 height 11
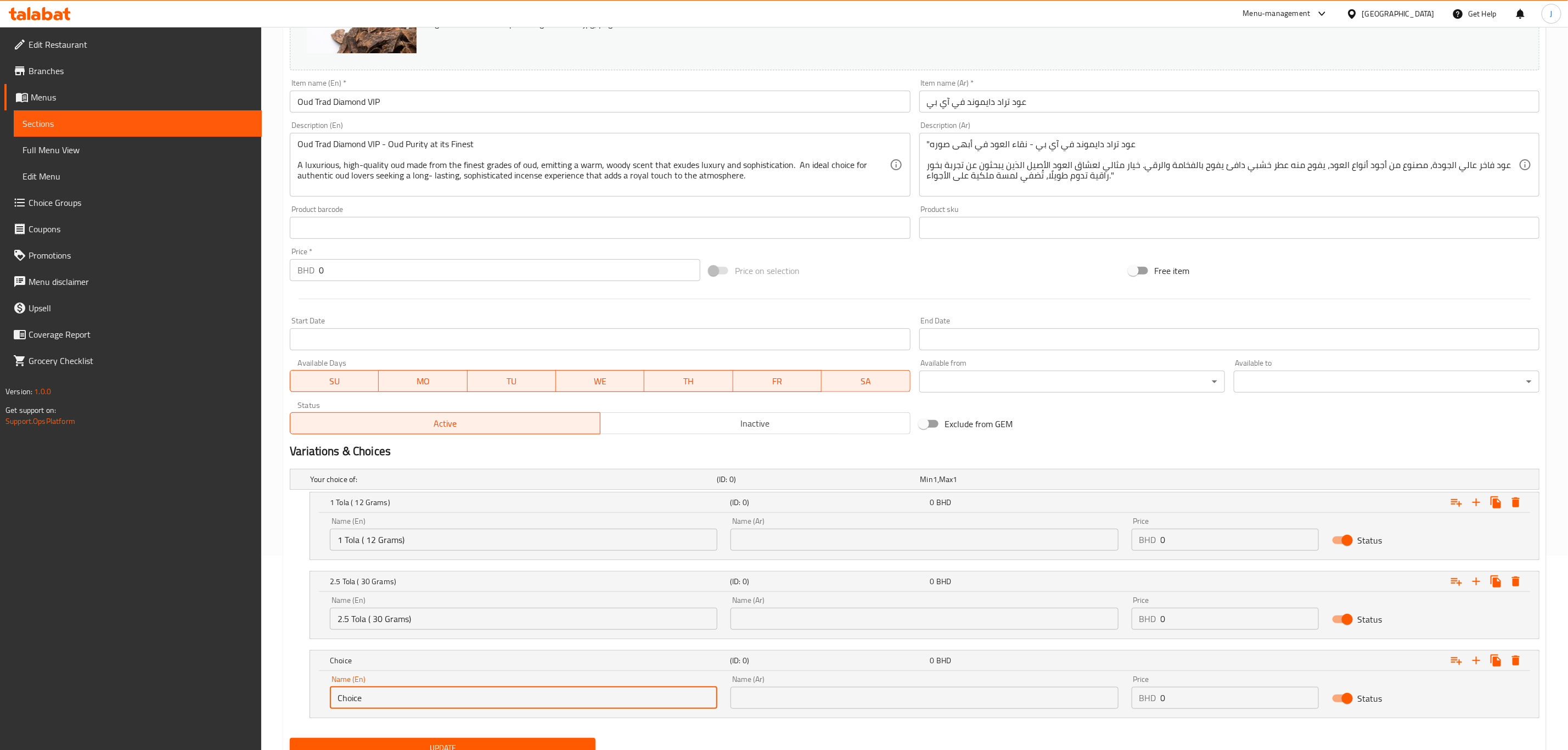
drag, startPoint x: 359, startPoint y: 702, endPoint x: 285, endPoint y: 695, distance: 74.3
click at [285, 695] on div "Your choice of: (ID: 0) Min 1 , Max 1 Name (En) Your choice of: Name (En) Name …" at bounding box center [914, 599] width 1259 height 269
paste input "5 Tola ( 60 Grams)"
type input "5 Tola ( 60 Grams)"
click at [820, 533] on input "text" at bounding box center [924, 539] width 387 height 22
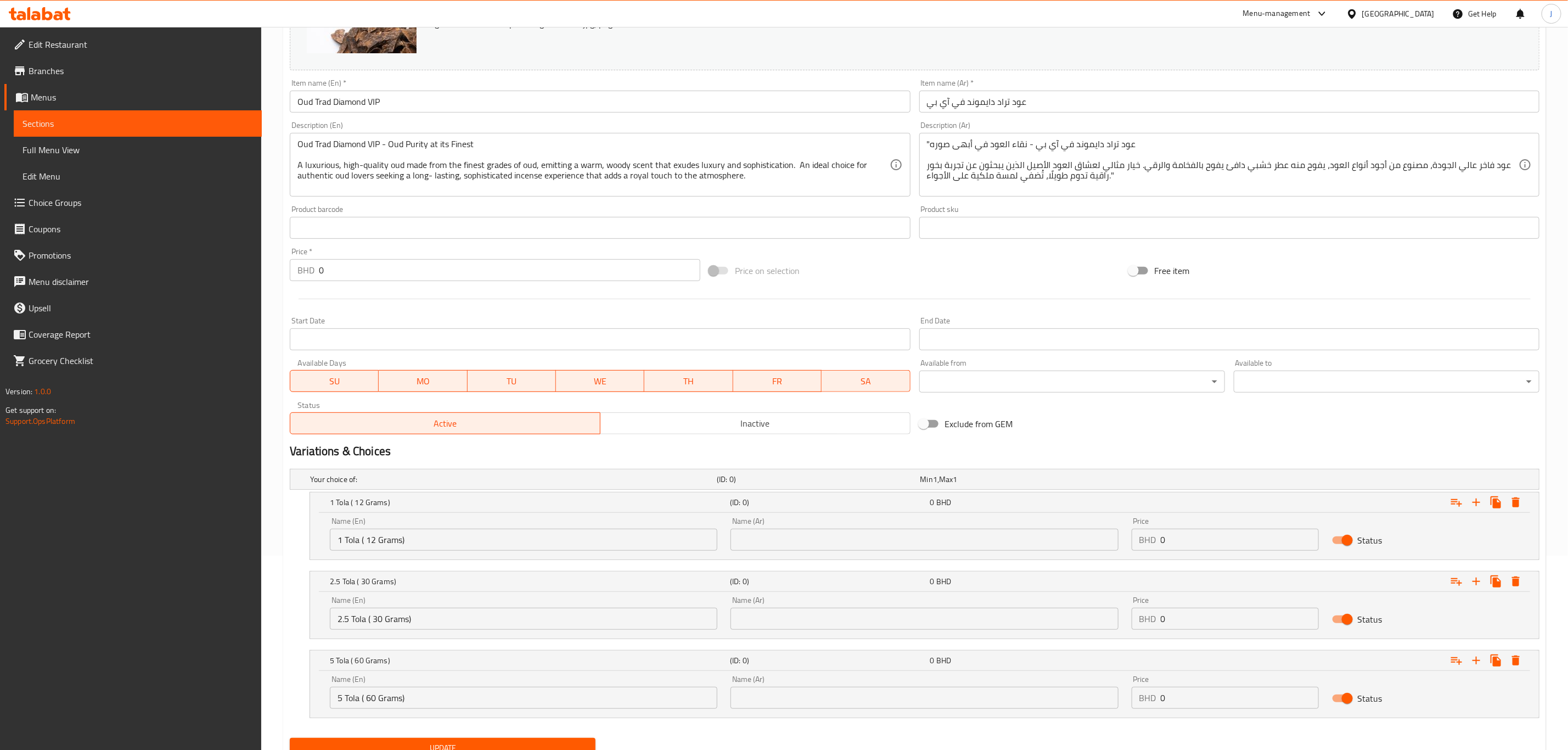
paste input "1 تولة (12 جرام)"
type input "1 تولة (12 جرام)"
click at [855, 622] on input "text" at bounding box center [924, 619] width 387 height 22
paste input "2.5 تولة (30 جرام)"
type input "2.5 تولة (30 جرام)"
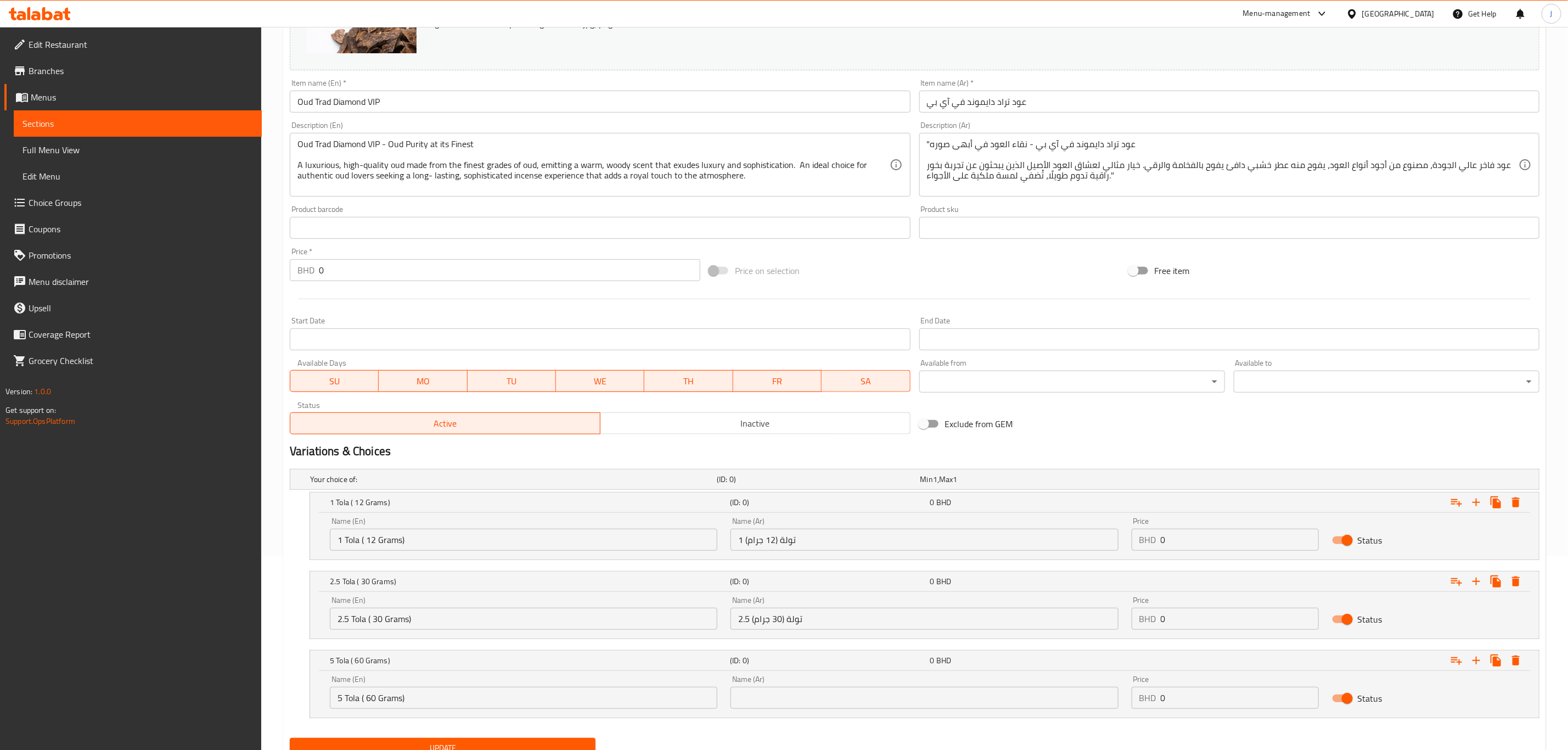
click at [756, 697] on input "text" at bounding box center [924, 698] width 387 height 22
paste input "5 تولة (60 جرام)"
type input "5 تولة (60 جرام)"
drag, startPoint x: 1195, startPoint y: 547, endPoint x: 1183, endPoint y: 544, distance: 12.4
click at [1189, 547] on input "0" at bounding box center [1240, 539] width 158 height 22
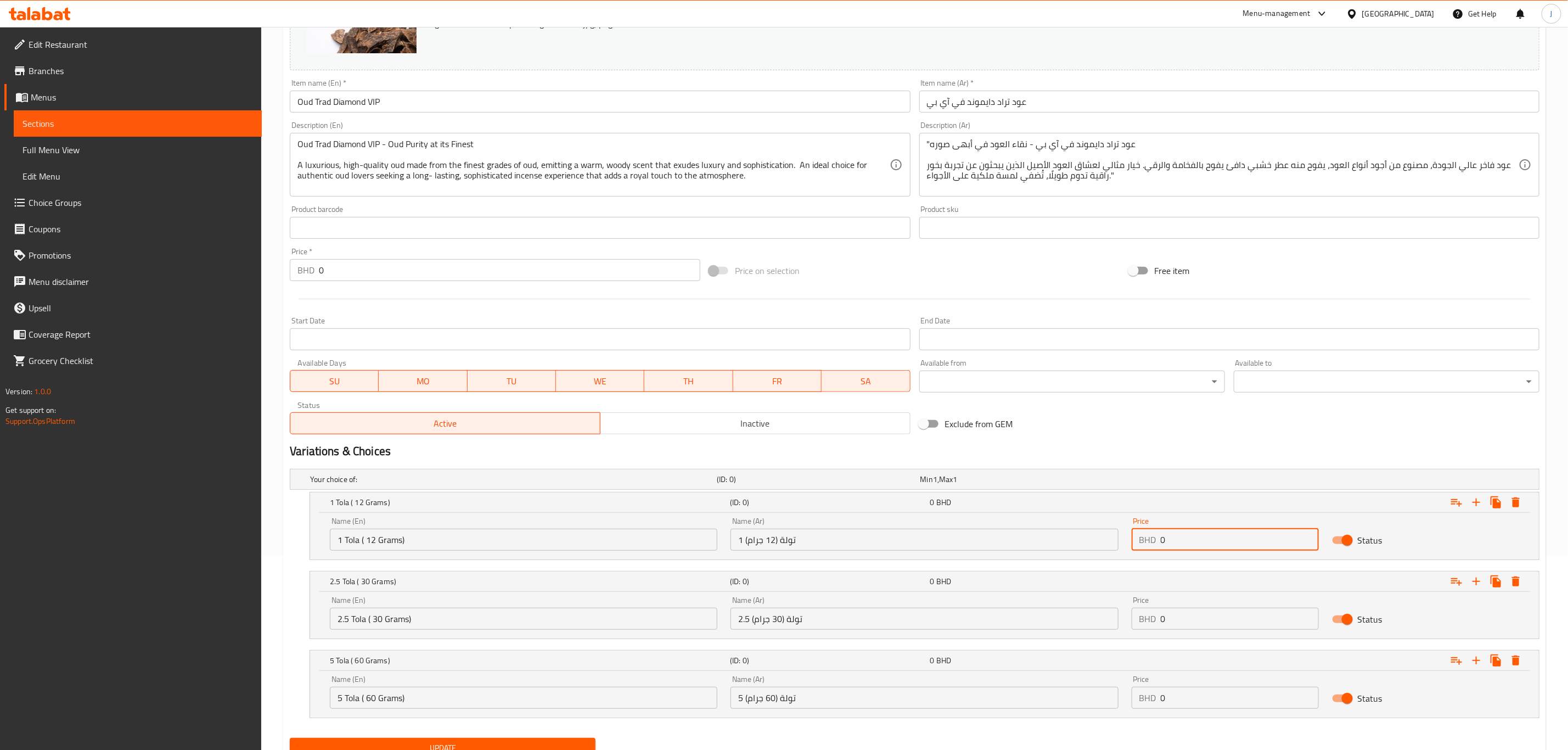
drag, startPoint x: 1183, startPoint y: 544, endPoint x: 1112, endPoint y: 552, distance: 71.4
click at [1112, 552] on div "Name (En) 1 Tola ( 12 Grams) Name (En) Name (Ar) 1 تولة (12 جرام) Name (Ar) Pri…" at bounding box center [925, 534] width 1203 height 47
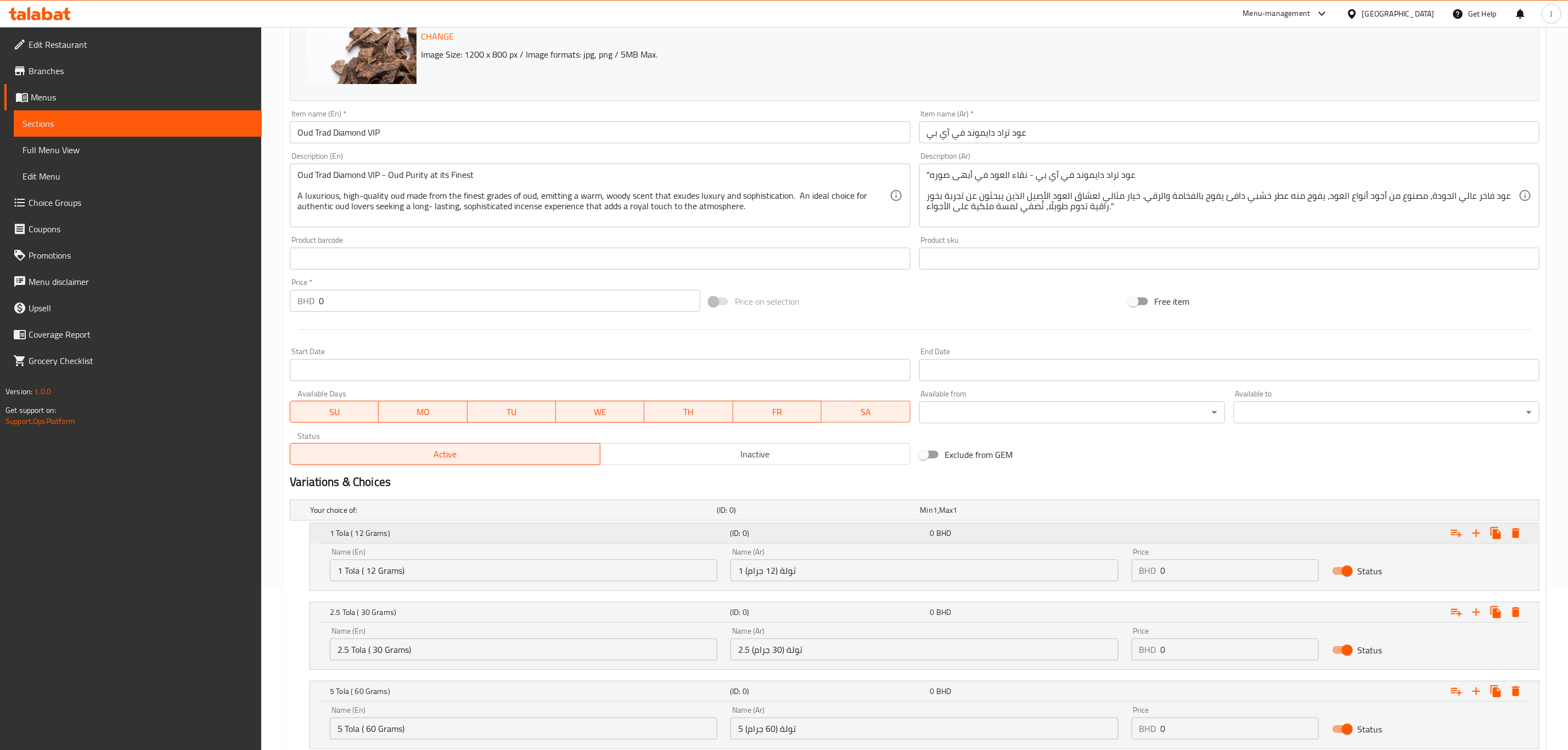
scroll to position [164, 0]
click at [1180, 567] on input "0" at bounding box center [1240, 570] width 158 height 22
drag, startPoint x: 1180, startPoint y: 567, endPoint x: 1135, endPoint y: 568, distance: 45.0
click at [1135, 568] on div "BHD 0 Price" at bounding box center [1225, 570] width 187 height 22
paste input "45.00"
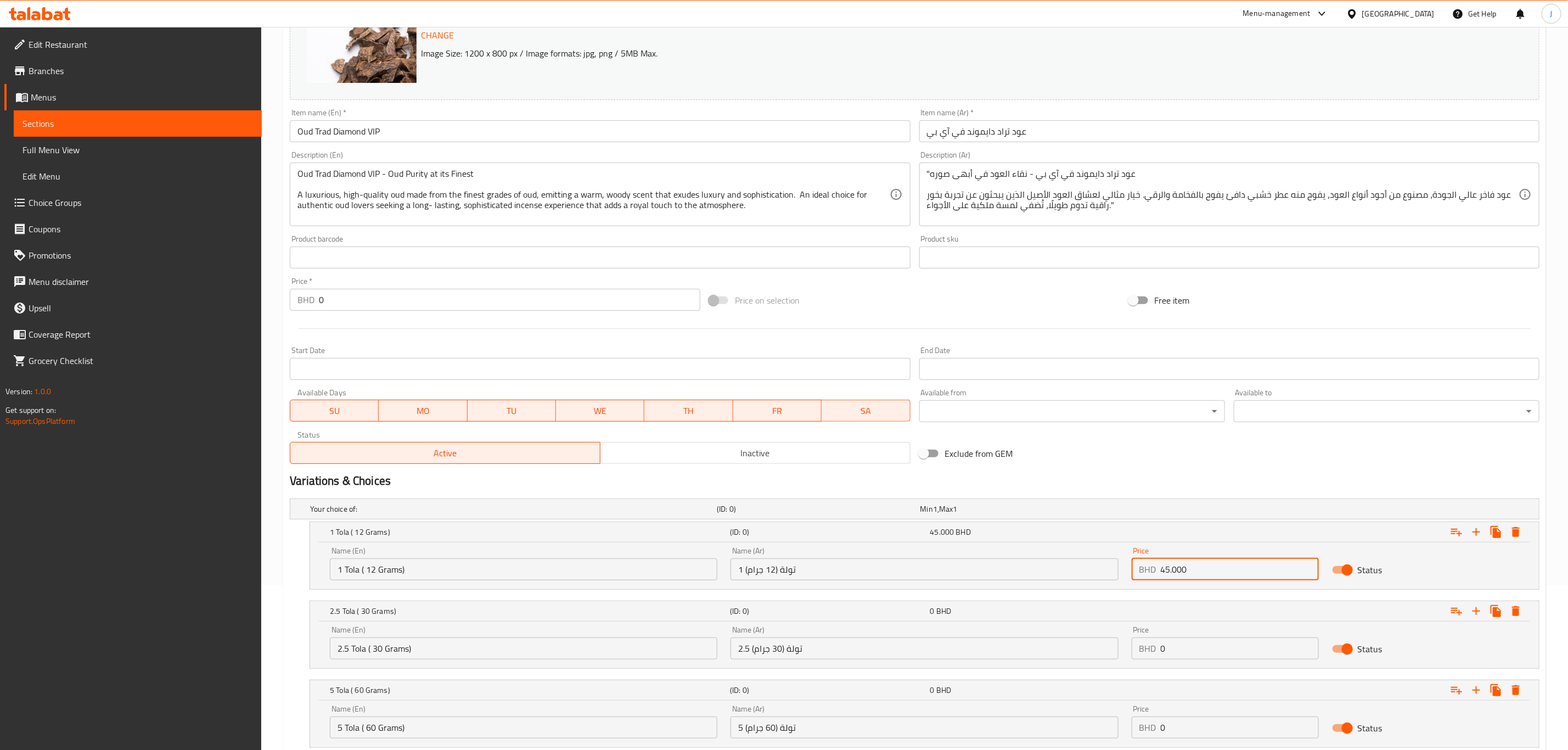
type input "45.000"
drag, startPoint x: 986, startPoint y: 652, endPoint x: 929, endPoint y: 651, distance: 57.0
click at [930, 651] on div "Name (En) 2.5 Tola ( 30 Grams) Name (En) Name (Ar) 2.5 تولة (30 جرام) Name (Ar)…" at bounding box center [925, 643] width 1203 height 47
paste input "100.00"
type input "100.000"
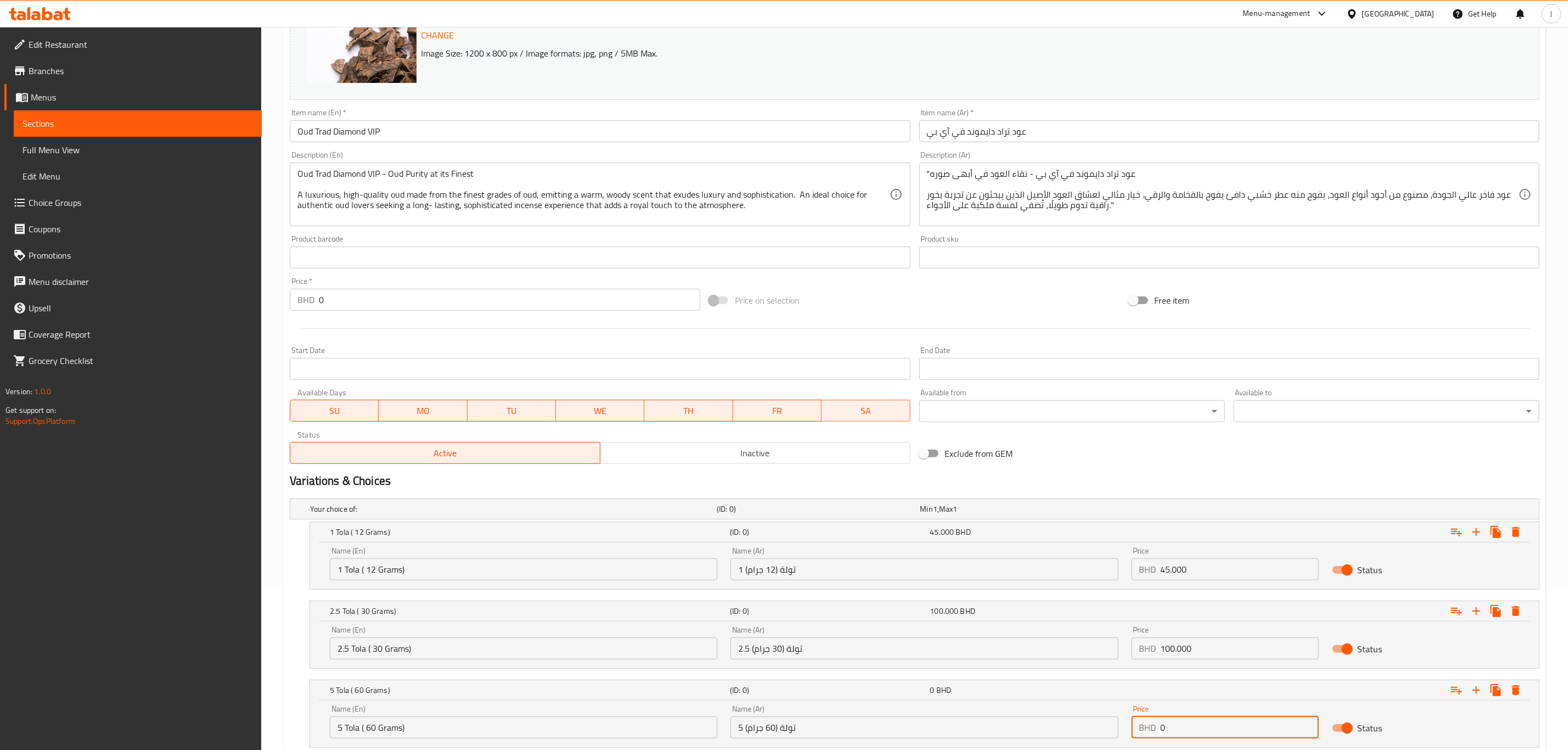
drag, startPoint x: 1206, startPoint y: 728, endPoint x: 1071, endPoint y: 723, distance: 135.1
click at [1071, 723] on div "Name (En) 5 Tola ( 60 Grams) Name (En) Name (Ar) 5 تولة (60 جرام) Name (Ar) Pri…" at bounding box center [925, 722] width 1203 height 47
paste input "180.00"
type input "180.000"
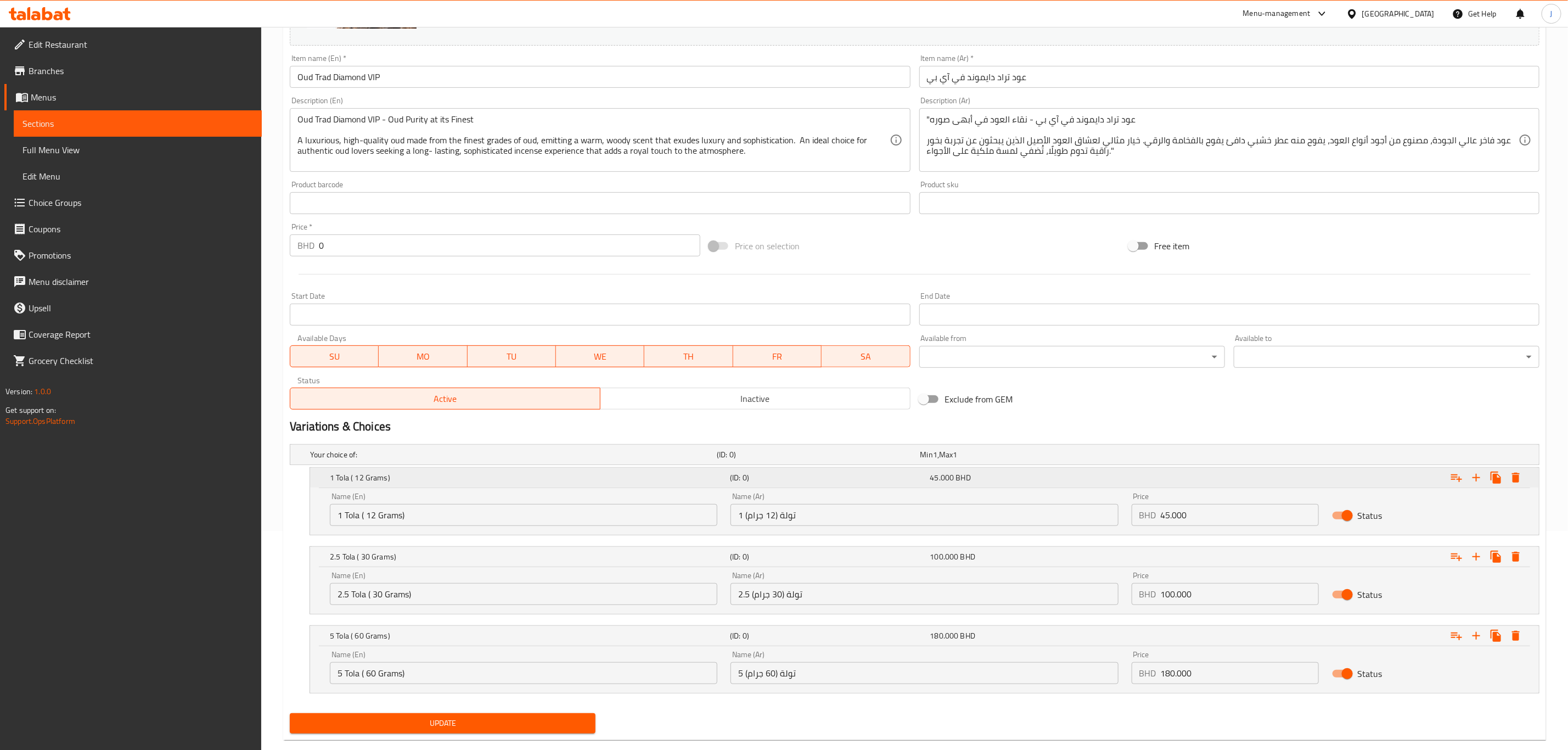
scroll to position [241, 0]
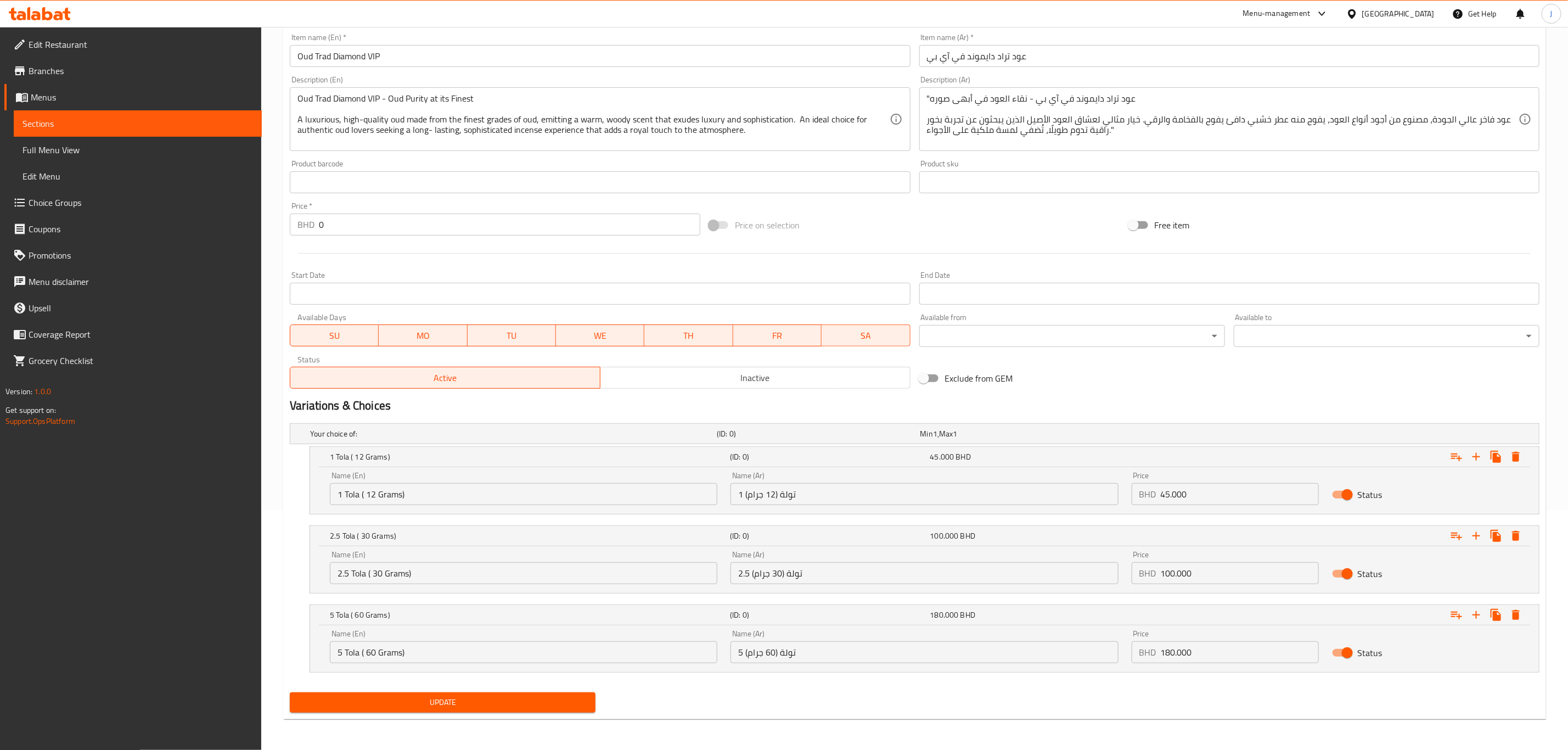
click at [549, 715] on div "Update" at bounding box center [442, 702] width 315 height 29
click at [544, 704] on span "Update" at bounding box center [443, 702] width 288 height 14
click at [484, 705] on span "Update" at bounding box center [443, 702] width 288 height 14
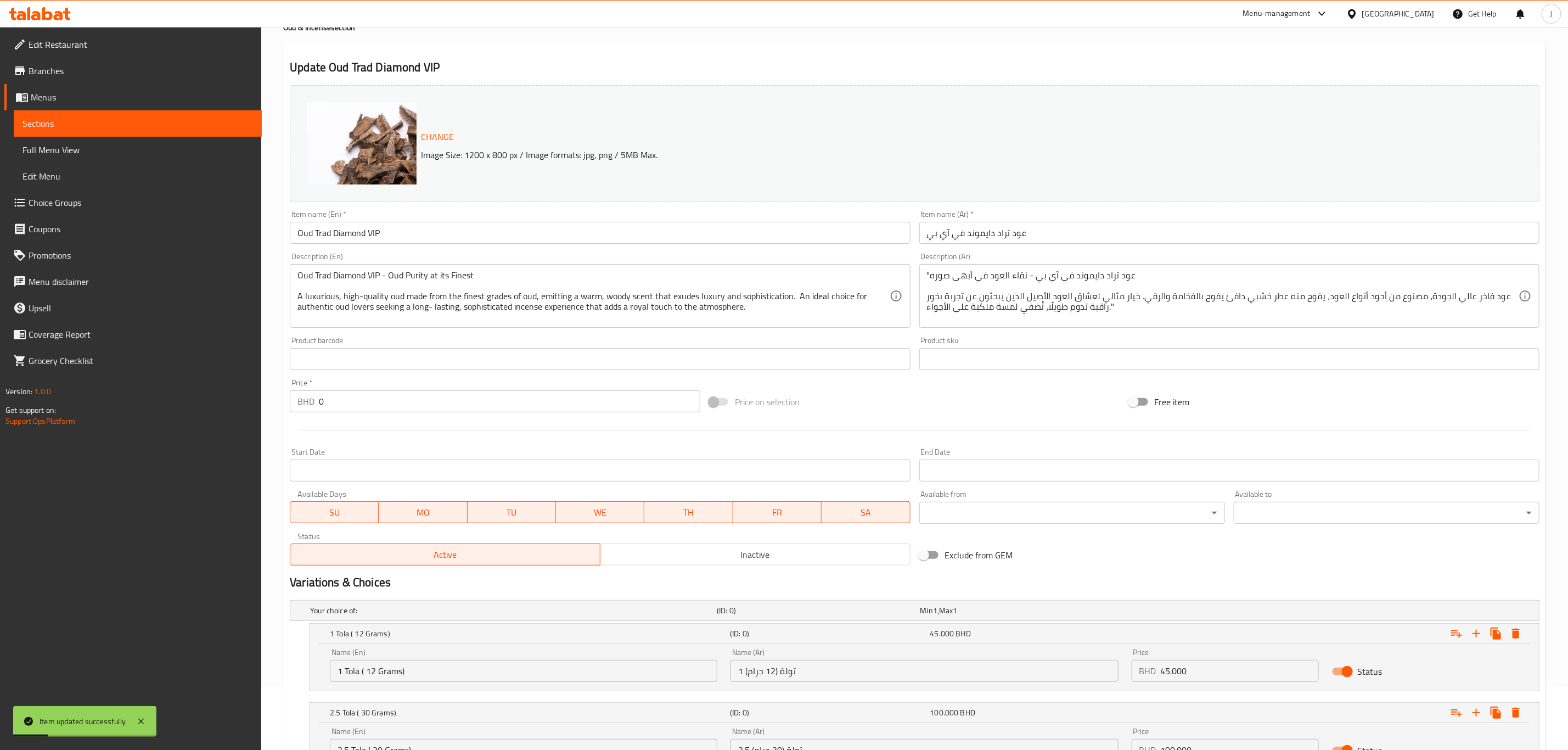
scroll to position [0, 0]
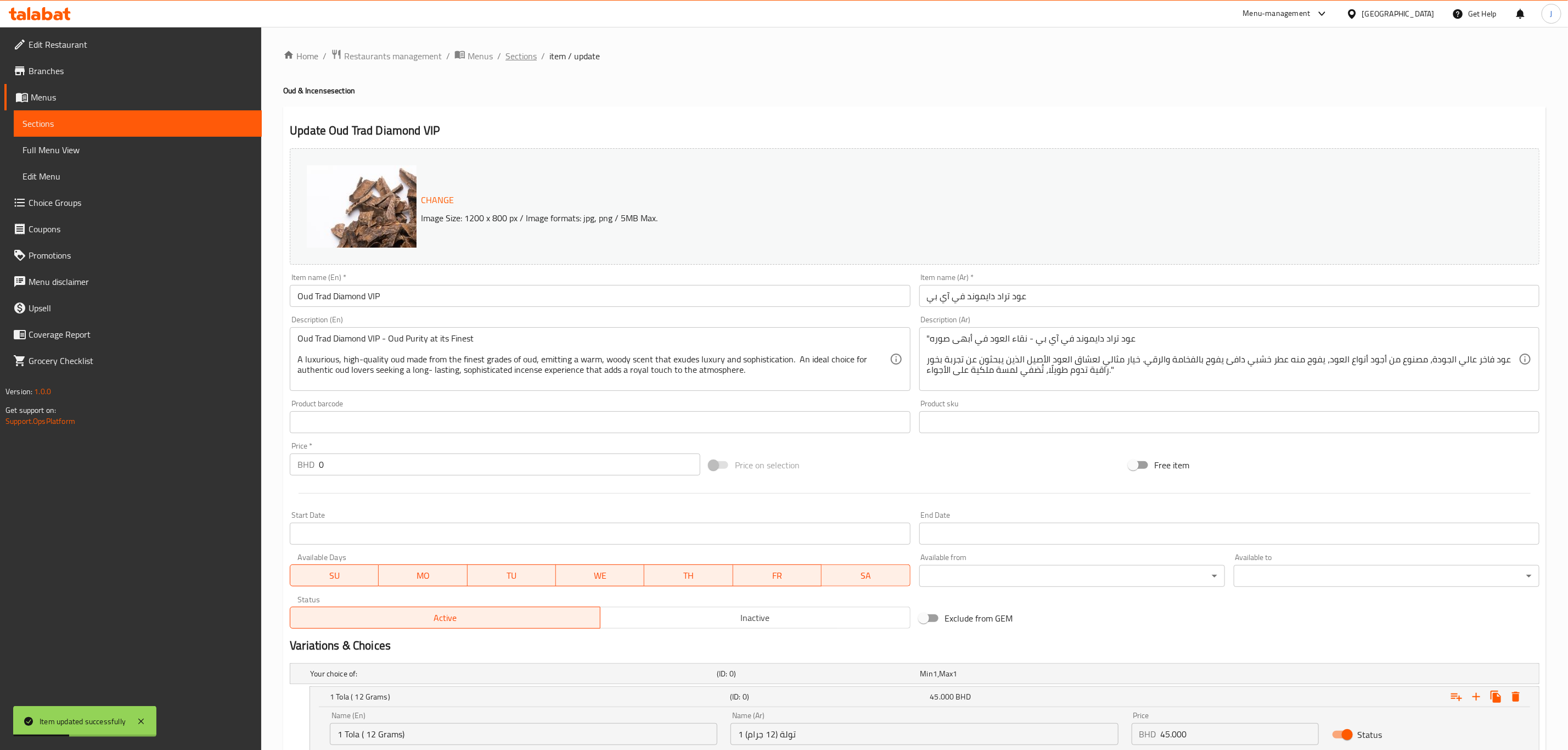
click at [517, 55] on span "Sections" at bounding box center [521, 55] width 31 height 13
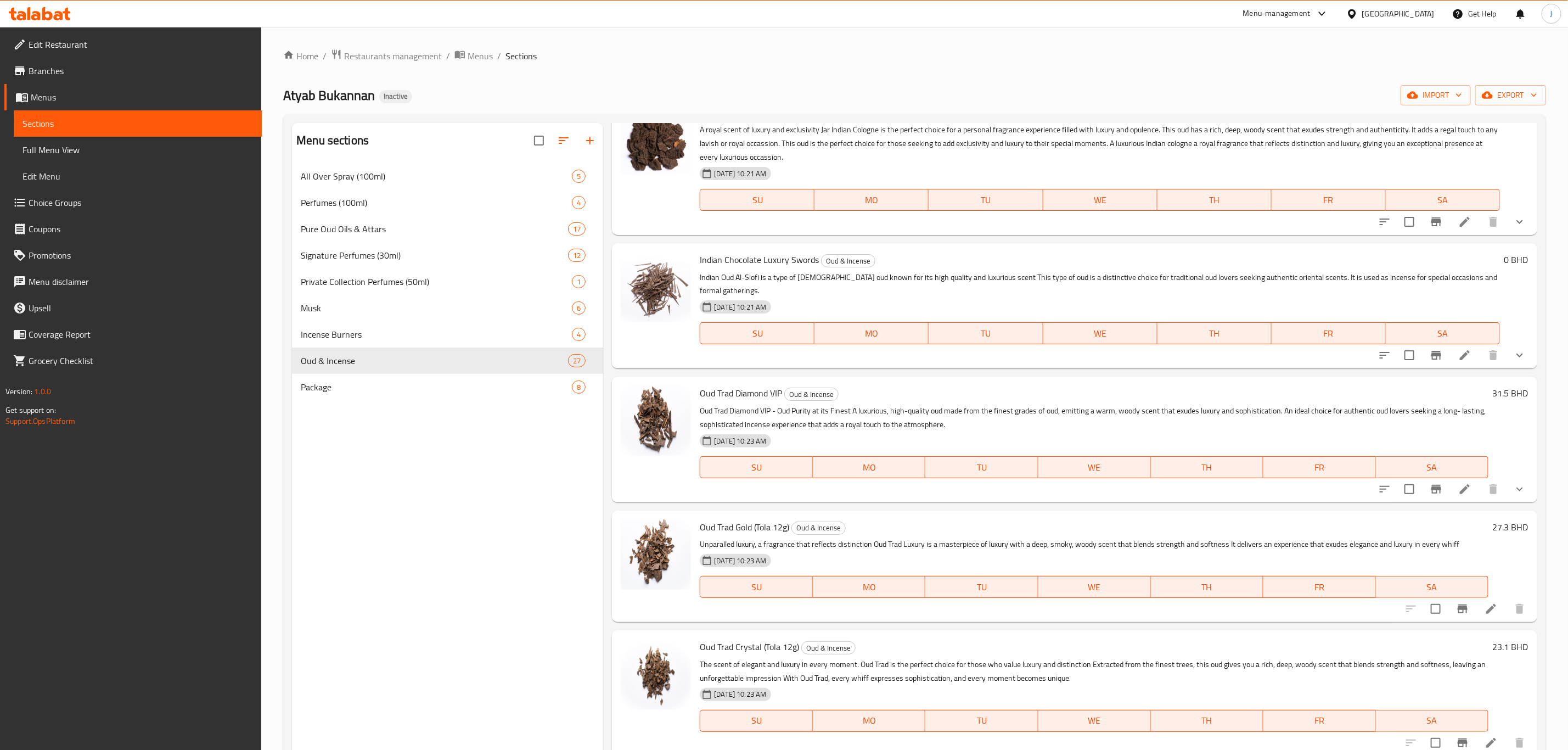
scroll to position [1482, 0]
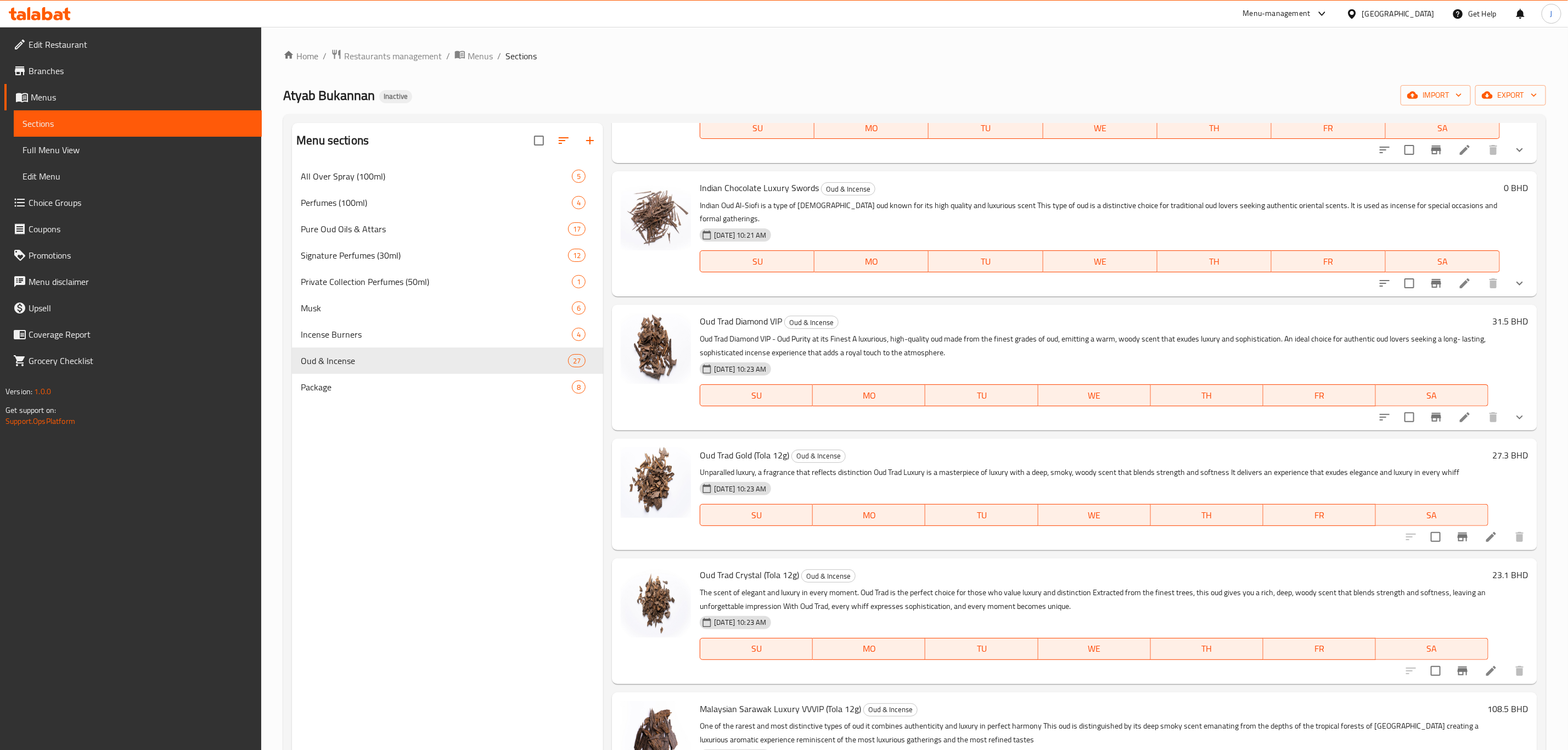
click at [1485, 530] on icon at bounding box center [1491, 536] width 13 height 13
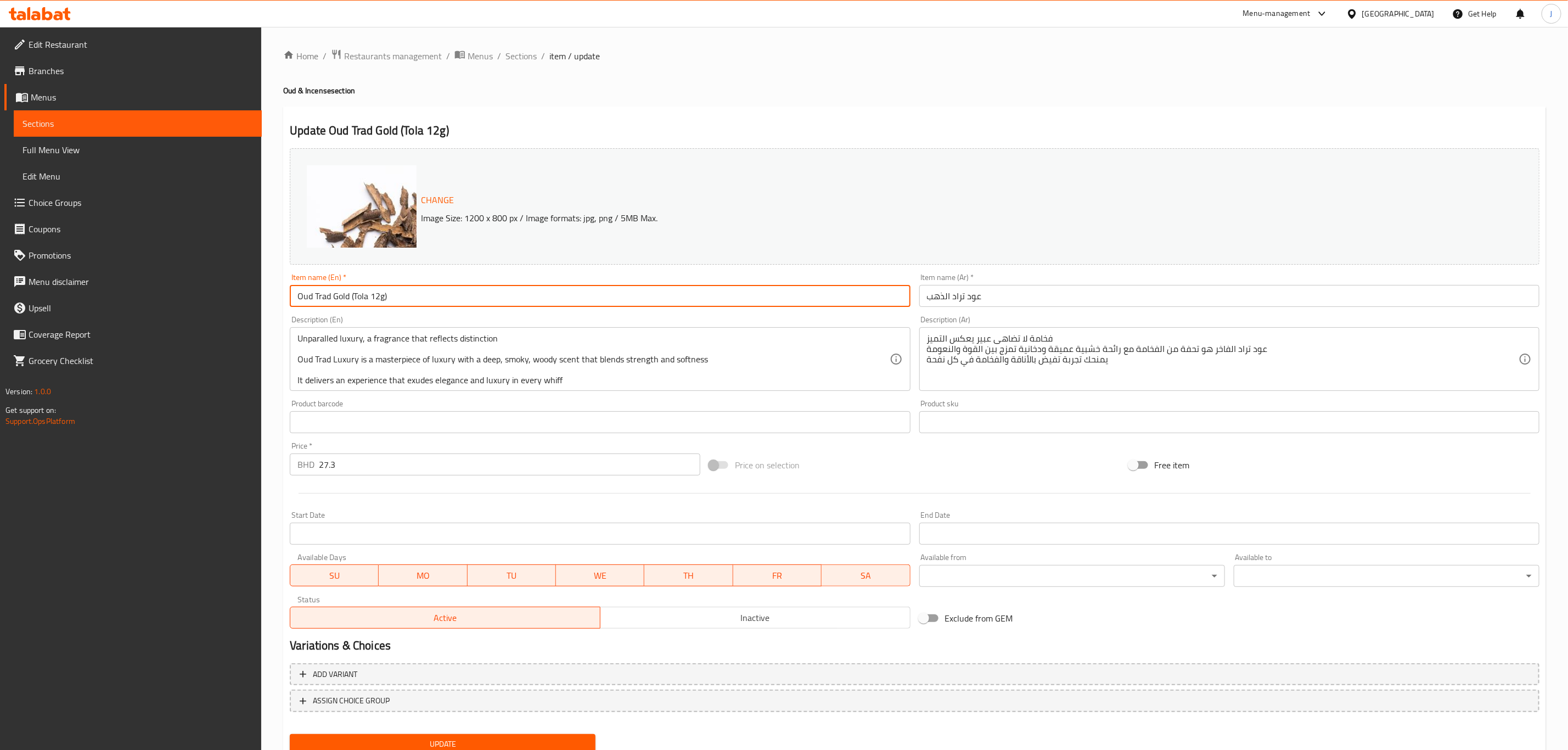
drag, startPoint x: 395, startPoint y: 293, endPoint x: 351, endPoint y: 300, distance: 44.6
click at [351, 300] on input "Oud Trad Gold (Tola 12g)" at bounding box center [600, 296] width 620 height 22
drag, startPoint x: 325, startPoint y: 300, endPoint x: 254, endPoint y: 300, distance: 71.0
click at [254, 300] on div "Edit Restaurant Branches Menus Sections Full Menu View Edit Menu Choice Groups …" at bounding box center [784, 409] width 1568 height 765
type input "Oud Trad Gold"
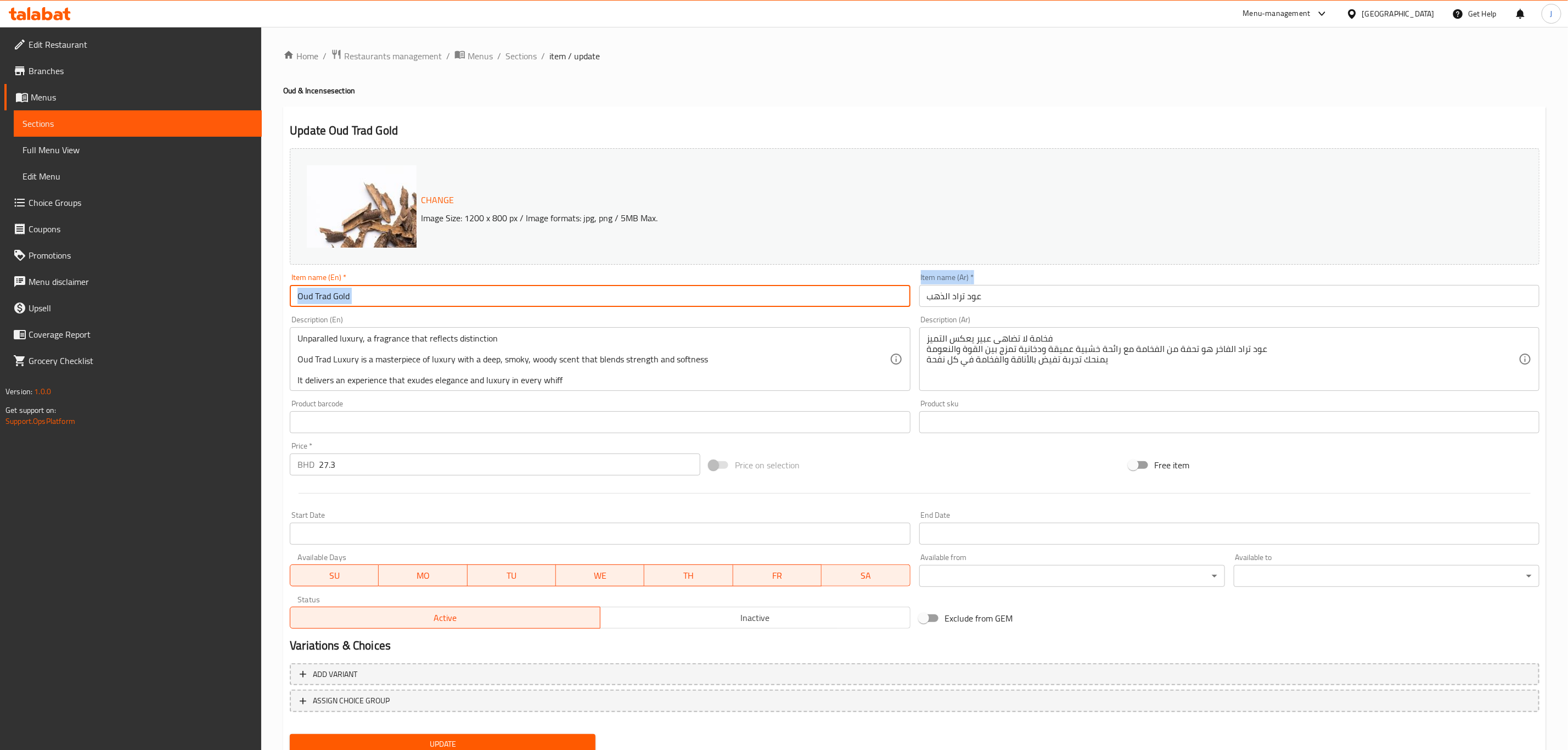
drag, startPoint x: 1011, startPoint y: 282, endPoint x: 911, endPoint y: 294, distance: 100.7
click at [910, 295] on div "Change Image Size: 1200 x 800 px / Image formats: jpg, png / 5MB Max. Item name…" at bounding box center [914, 388] width 1259 height 489
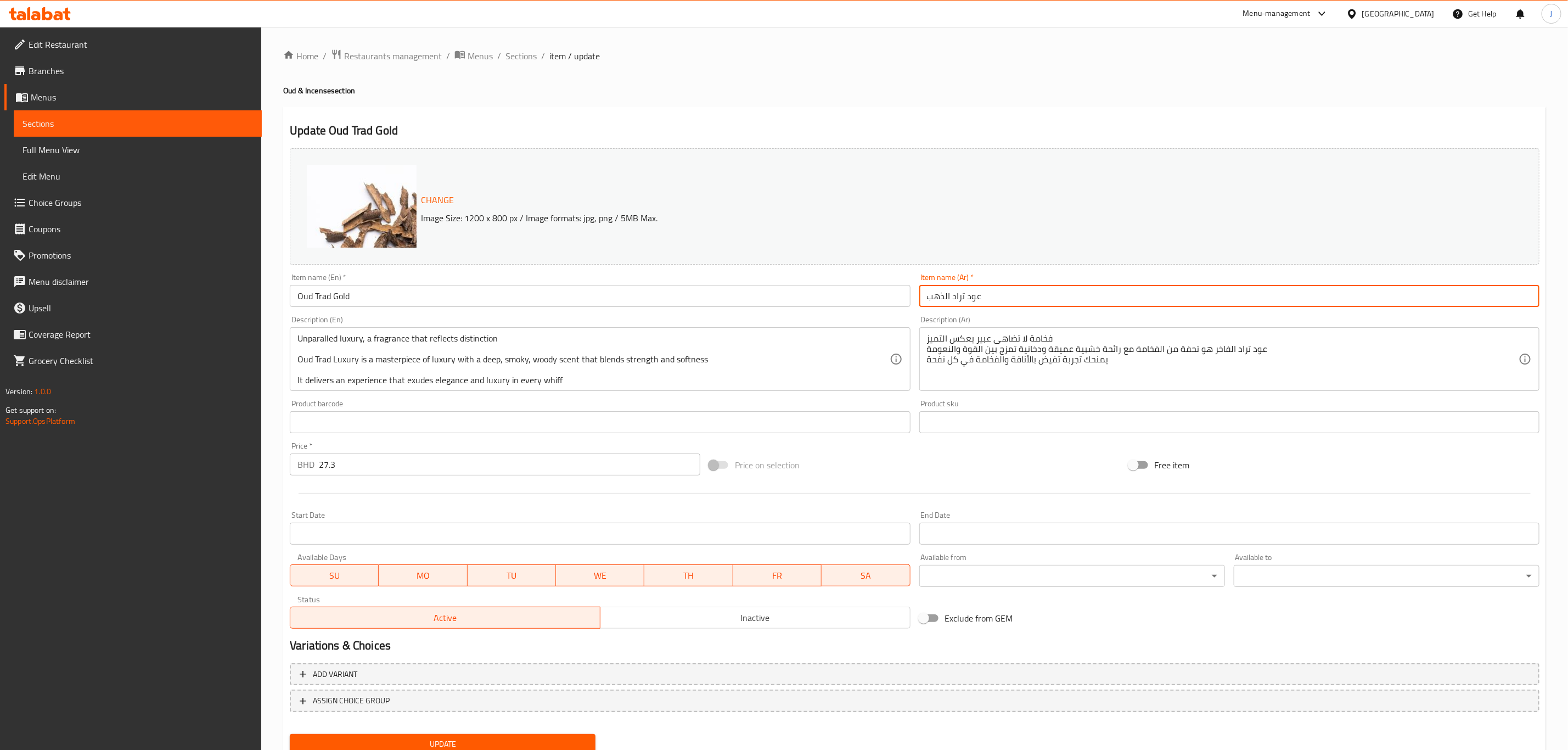
paste input "هبي"
drag, startPoint x: 1015, startPoint y: 296, endPoint x: 881, endPoint y: 300, distance: 134.1
click at [881, 300] on div "Change Image Size: 1200 x 800 px / Image formats: jpg, png / 5MB Max. Item name…" at bounding box center [914, 388] width 1259 height 489
type input "عود تراد ذهبي"
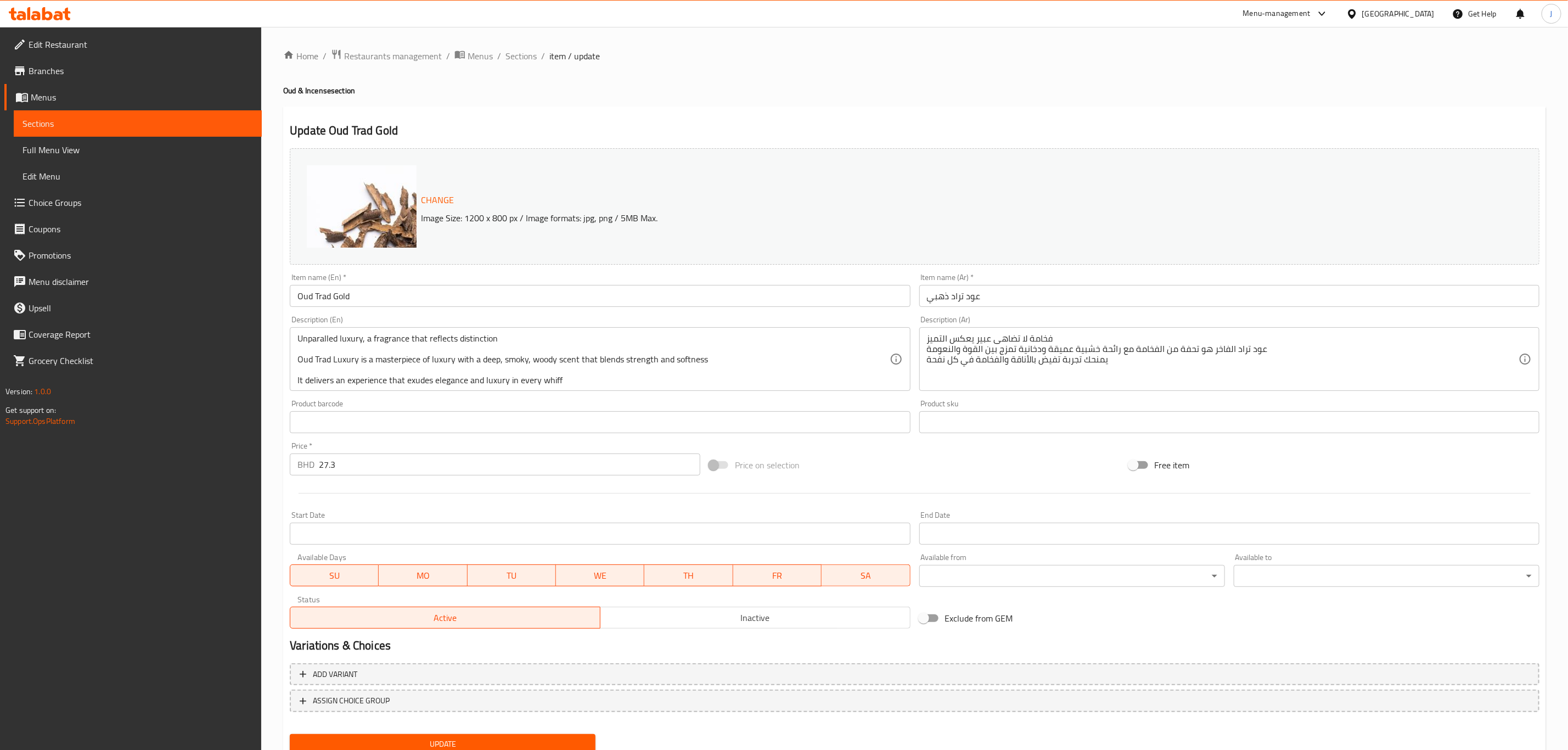
drag, startPoint x: 294, startPoint y: 335, endPoint x: 304, endPoint y: 346, distance: 14.9
click at [376, 361] on div "Unparalled luxury, a fragrance that reflects distinction Oud Trad Luxury is a m…" at bounding box center [600, 359] width 620 height 64
drag, startPoint x: 297, startPoint y: 339, endPoint x: 583, endPoint y: 398, distance: 292.0
click at [583, 398] on div "Change Image Size: 1200 x 800 px / Image formats: jpg, png / 5MB Max. Item name…" at bounding box center [914, 388] width 1259 height 489
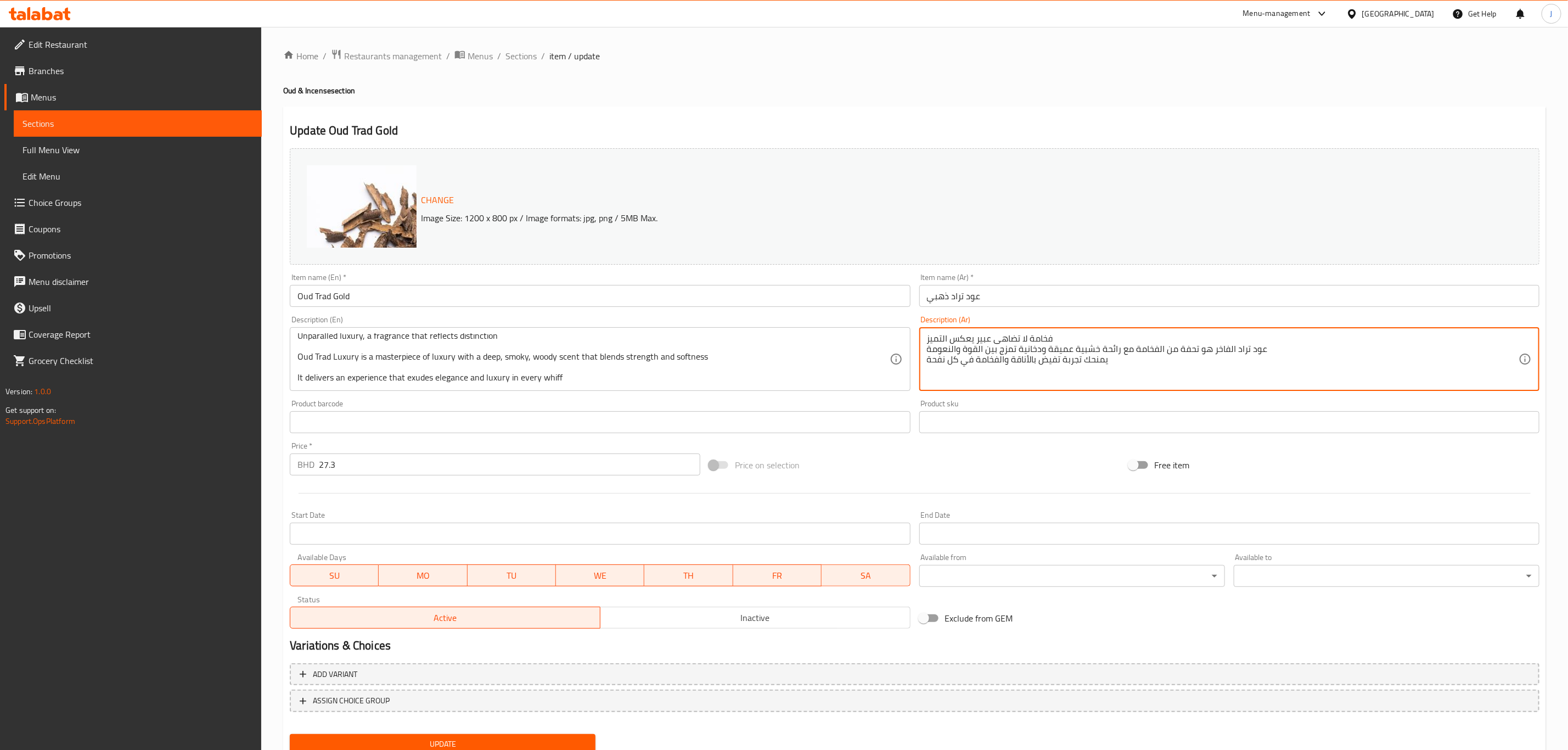
drag, startPoint x: 1114, startPoint y: 363, endPoint x: 919, endPoint y: 336, distance: 196.9
paste textarea ""فخامة لا مثيل لها، عطرٌ يعكس التميز عود تراد الفاخر تحفةٌ من الفخامة، برائحةٍ …"
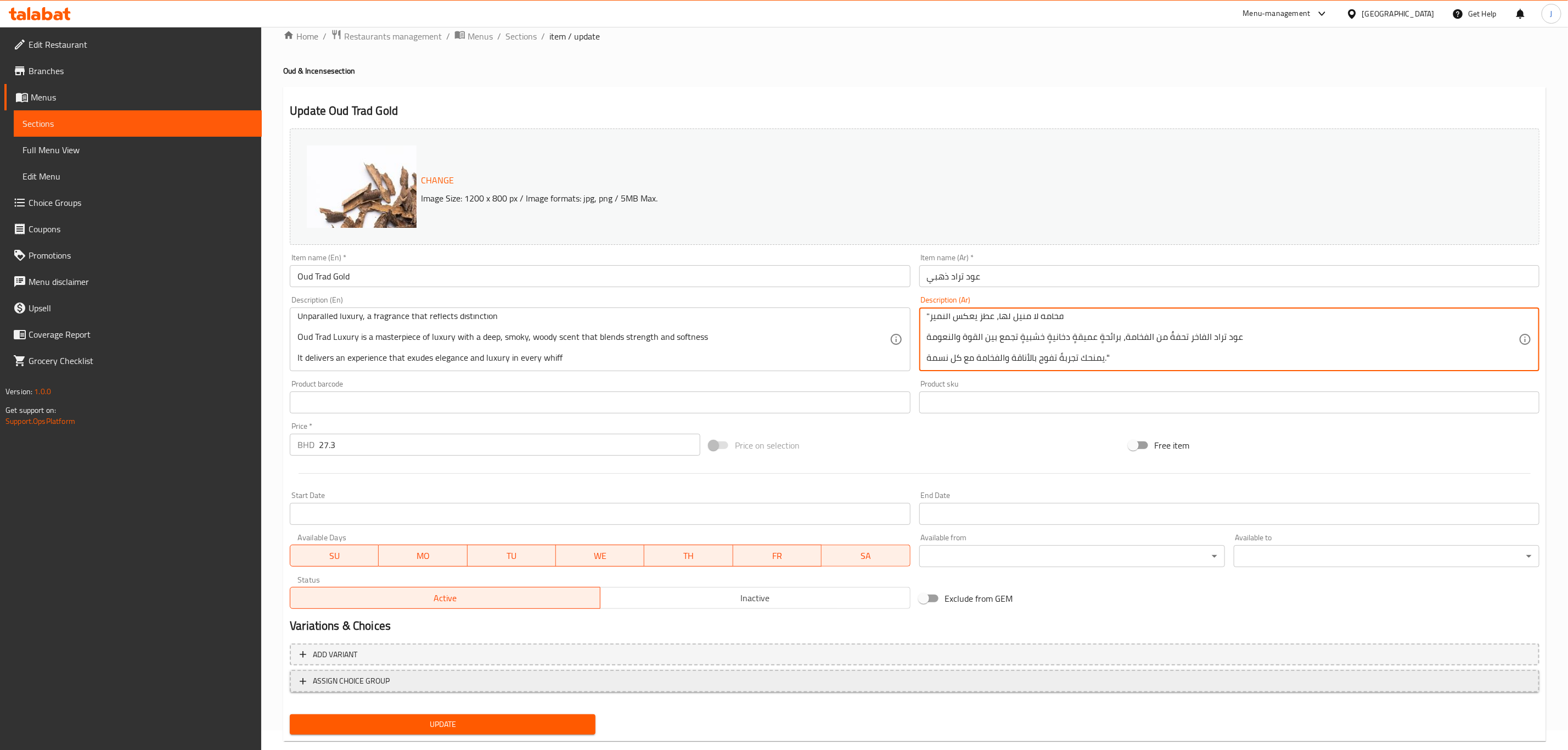
scroll to position [40, 0]
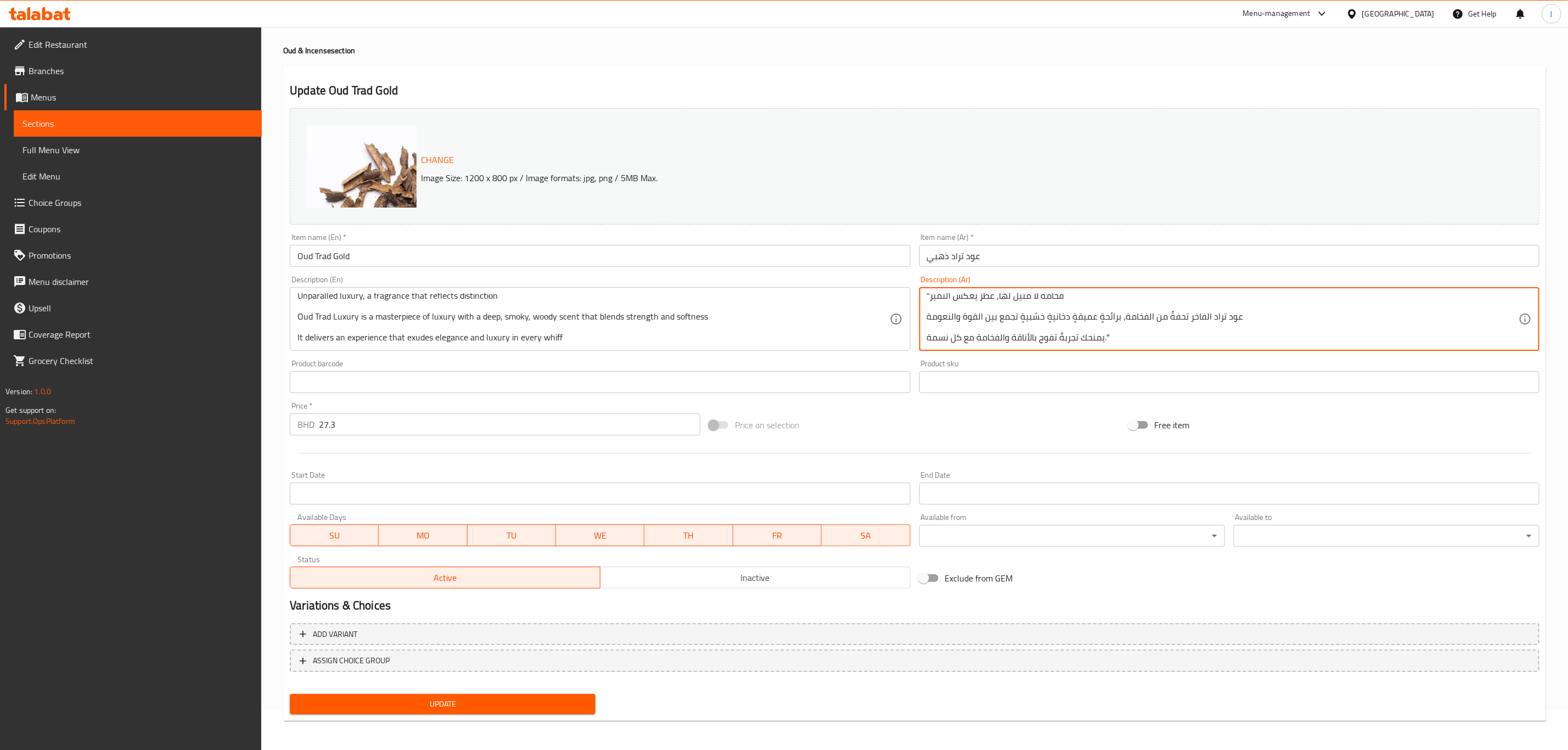
type textarea ""فخامة لا مثيل لها، عطرٌ يعكس التميز عود تراد الفاخر تحفةٌ من الفخامة، برائحةٍ …"
click at [540, 694] on button "Update" at bounding box center [442, 704] width 306 height 20
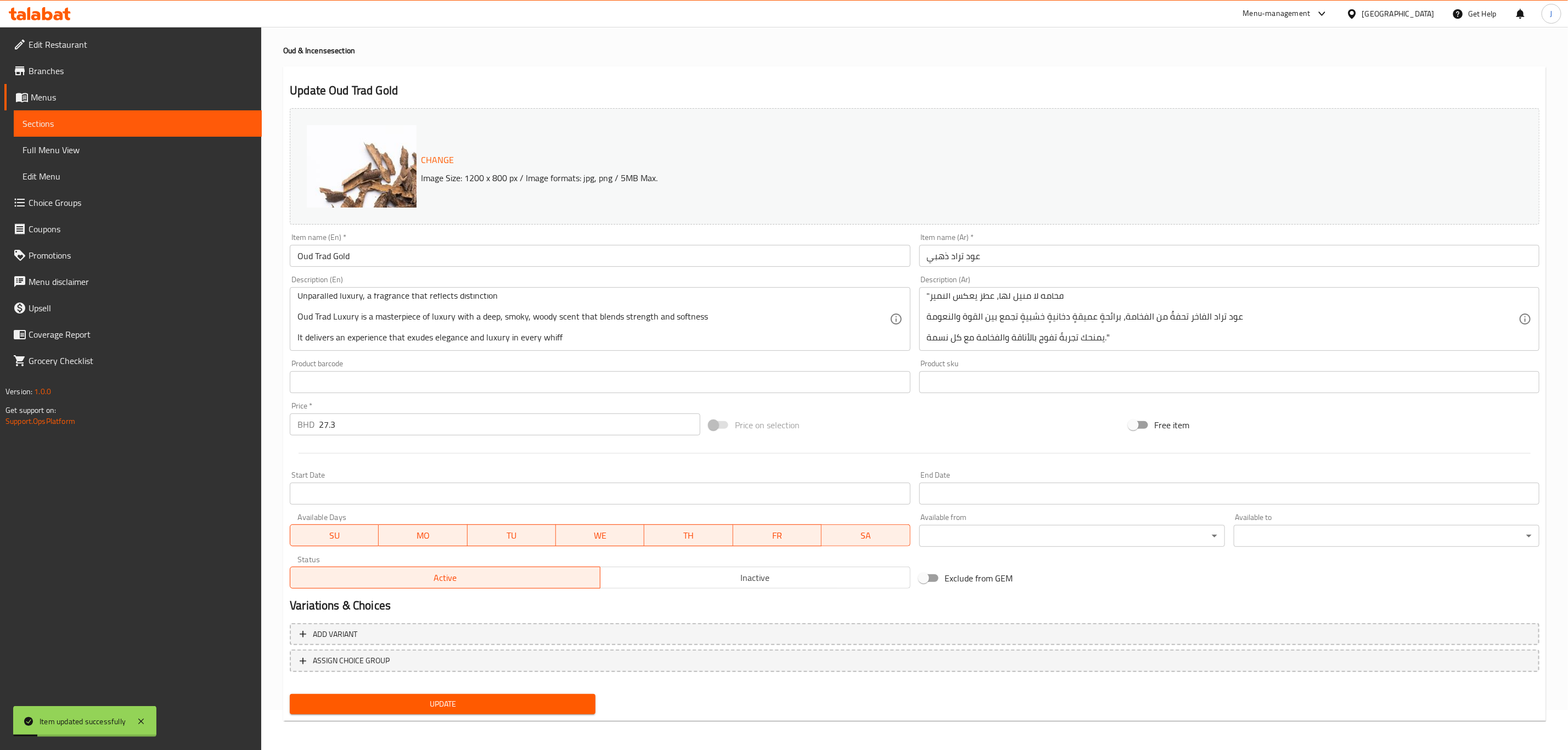
scroll to position [0, 0]
drag, startPoint x: 353, startPoint y: 428, endPoint x: 301, endPoint y: 431, distance: 52.1
click at [301, 431] on div "BHD 27.3 Price *" at bounding box center [495, 425] width 411 height 22
type input "0"
click at [354, 623] on button "Add variant" at bounding box center [914, 634] width 1250 height 23
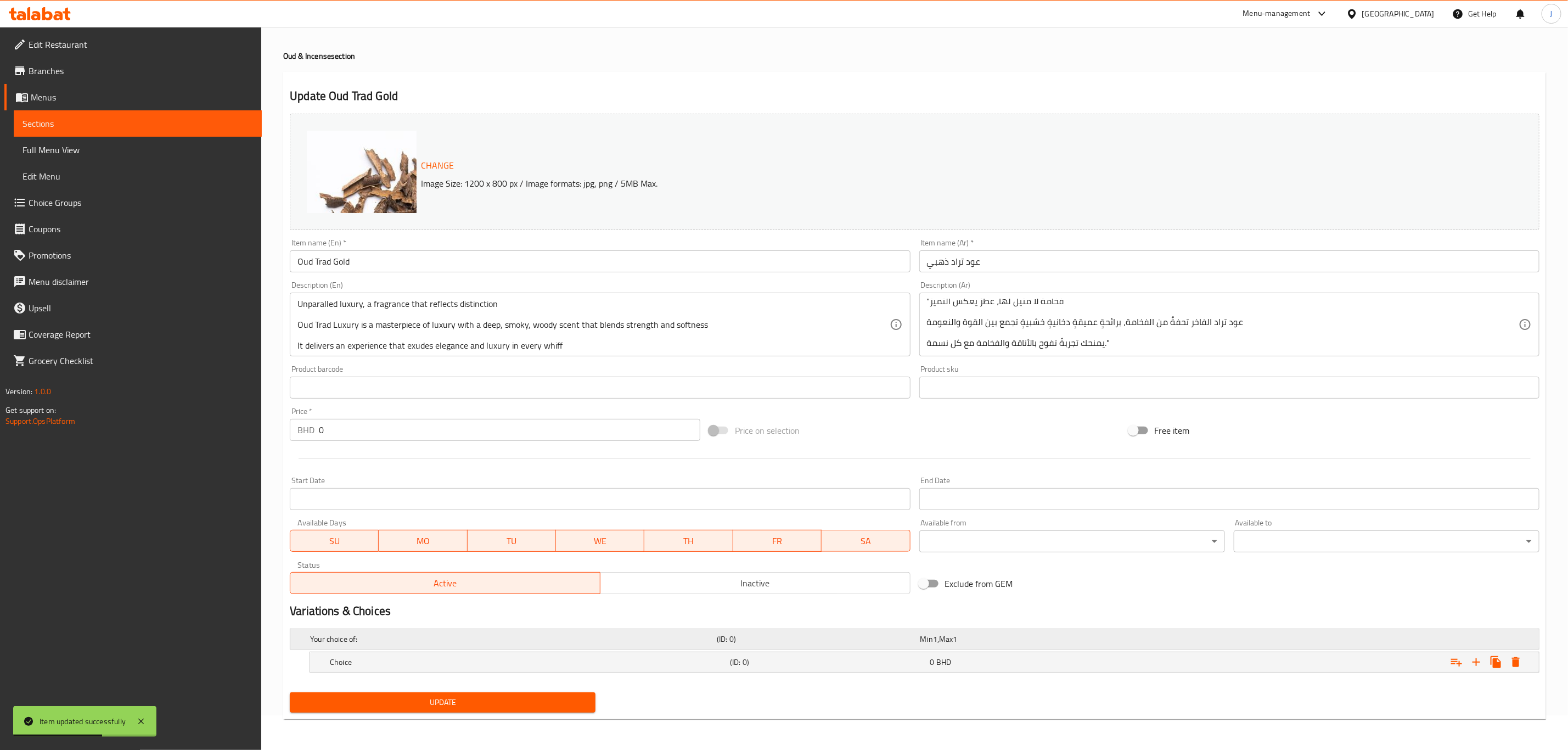
scroll to position [35, 0]
click at [1480, 657] on icon "Expand" at bounding box center [1476, 662] width 13 height 13
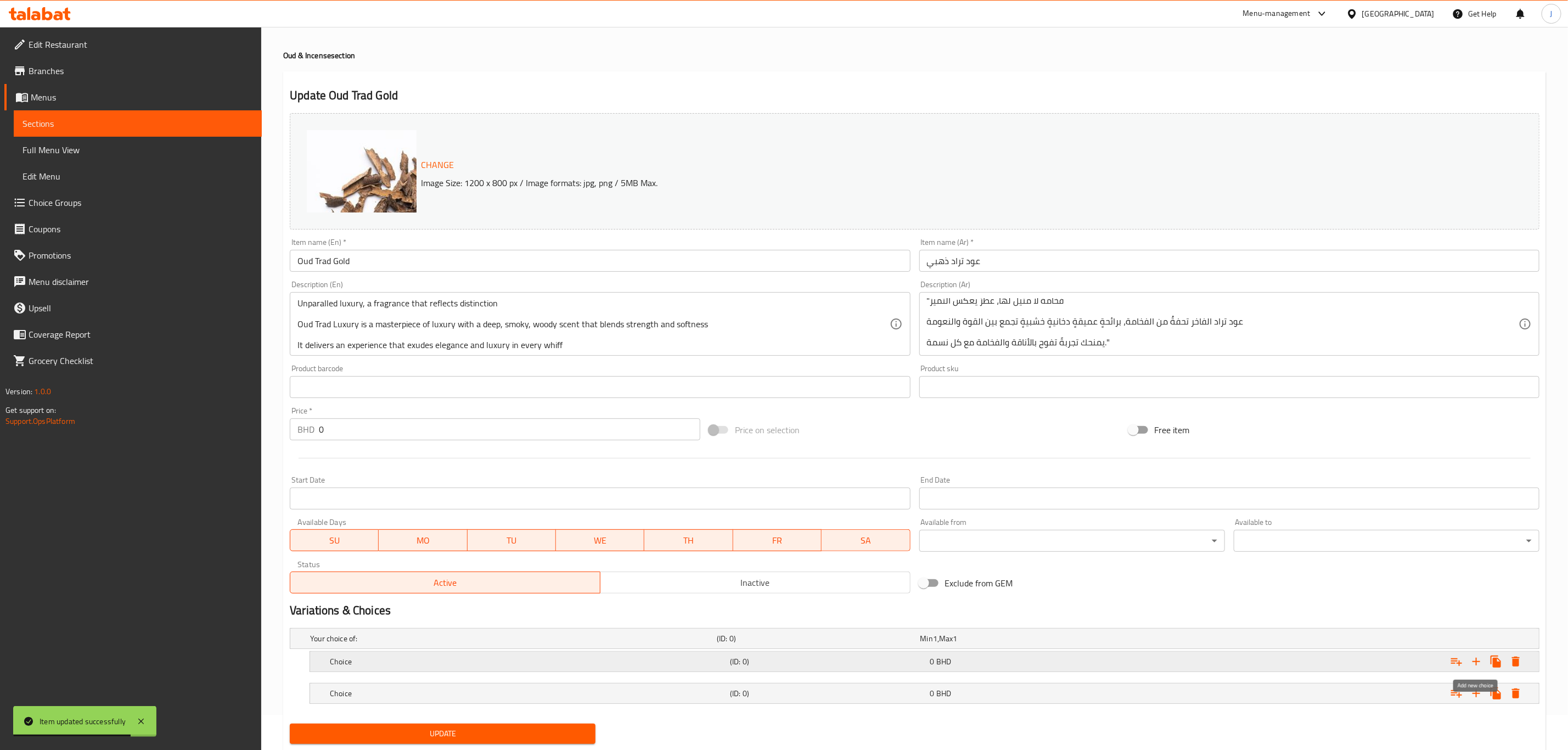
click at [1480, 657] on icon "Expand" at bounding box center [1476, 661] width 13 height 13
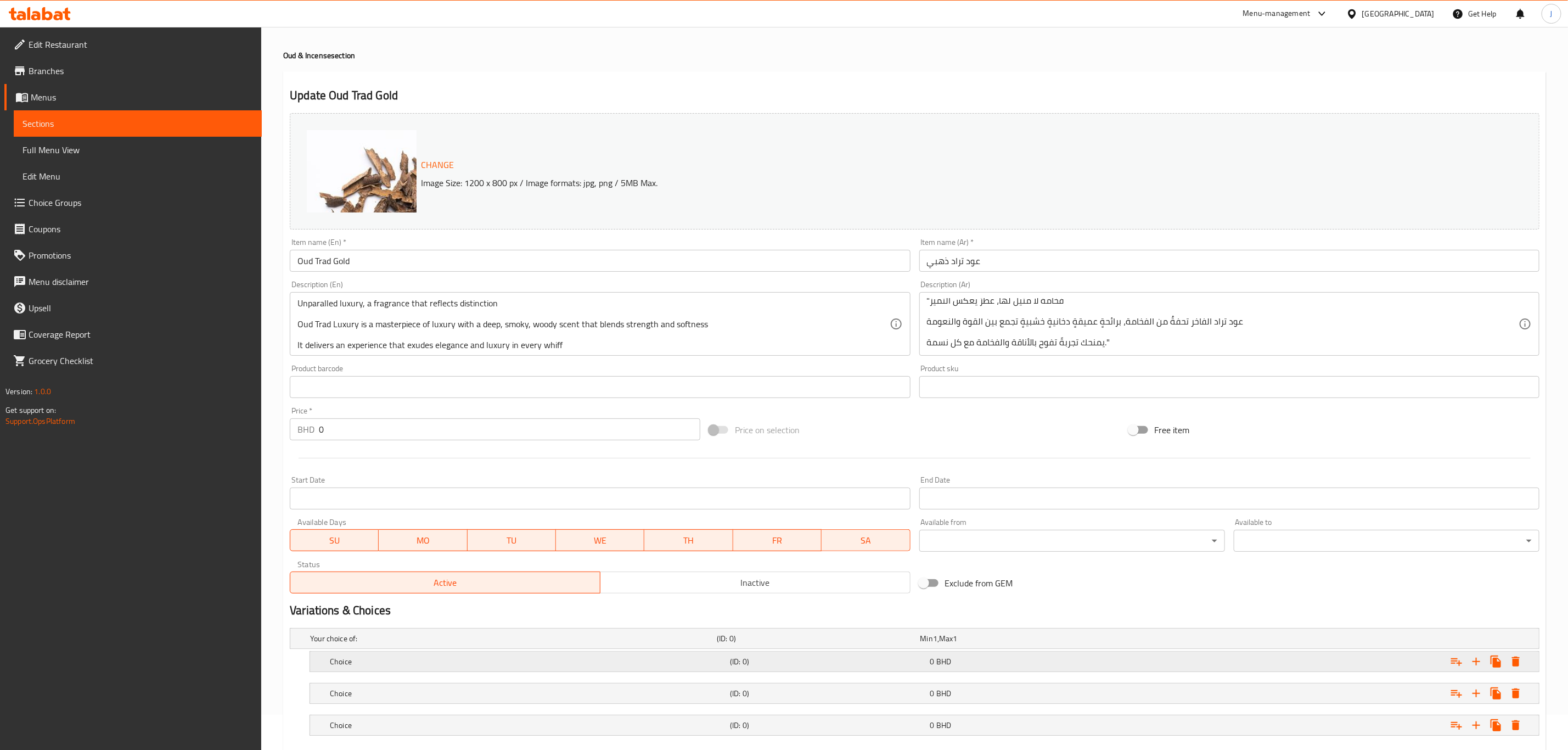
click at [408, 666] on h5 "Choice" at bounding box center [528, 662] width 396 height 11
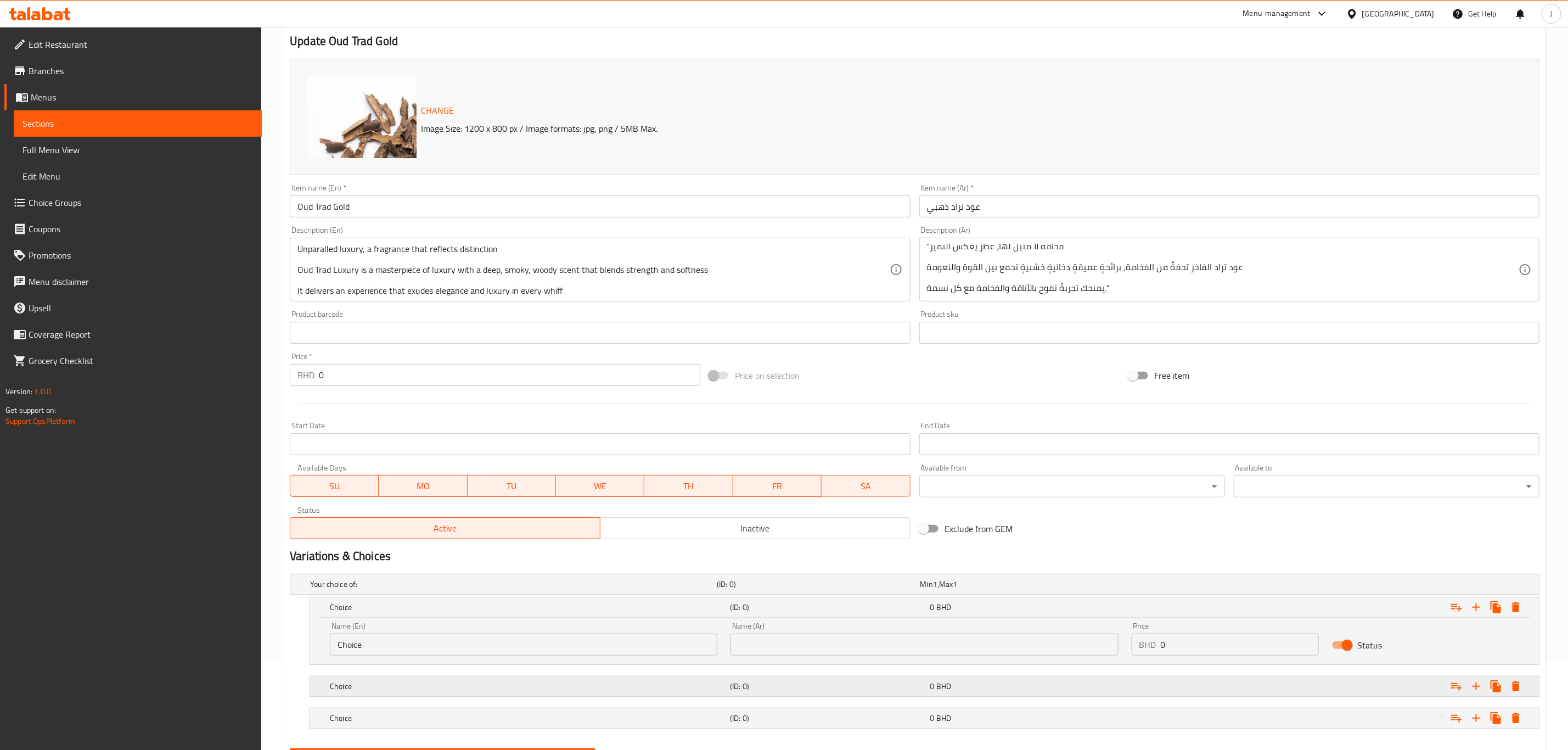
scroll to position [147, 0]
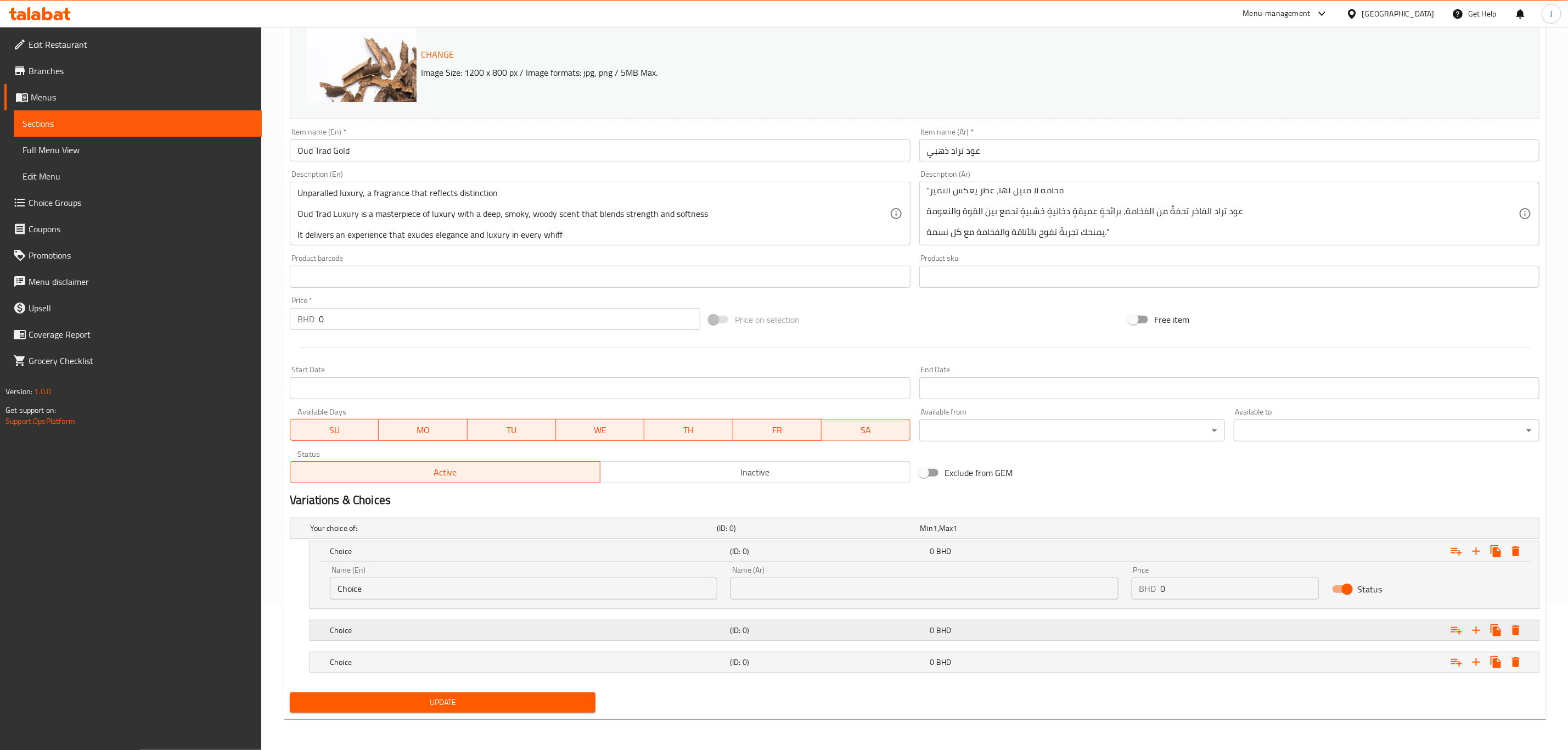
drag, startPoint x: 414, startPoint y: 616, endPoint x: 412, endPoint y: 641, distance: 25.1
click at [414, 618] on div "Choice (ID: 0) 0 BHD" at bounding box center [928, 630] width 1200 height 24
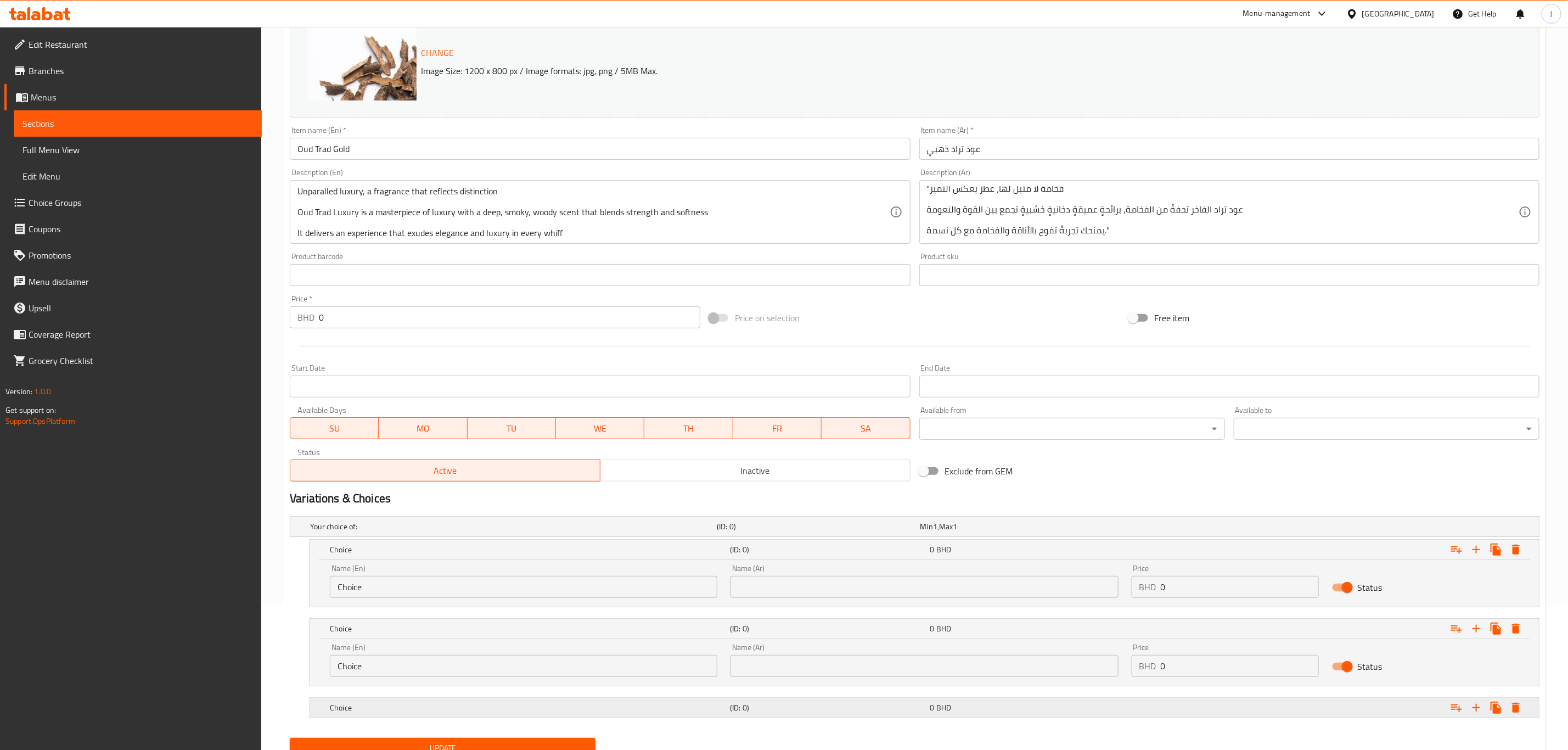
click at [404, 713] on h5 "Choice" at bounding box center [528, 708] width 396 height 11
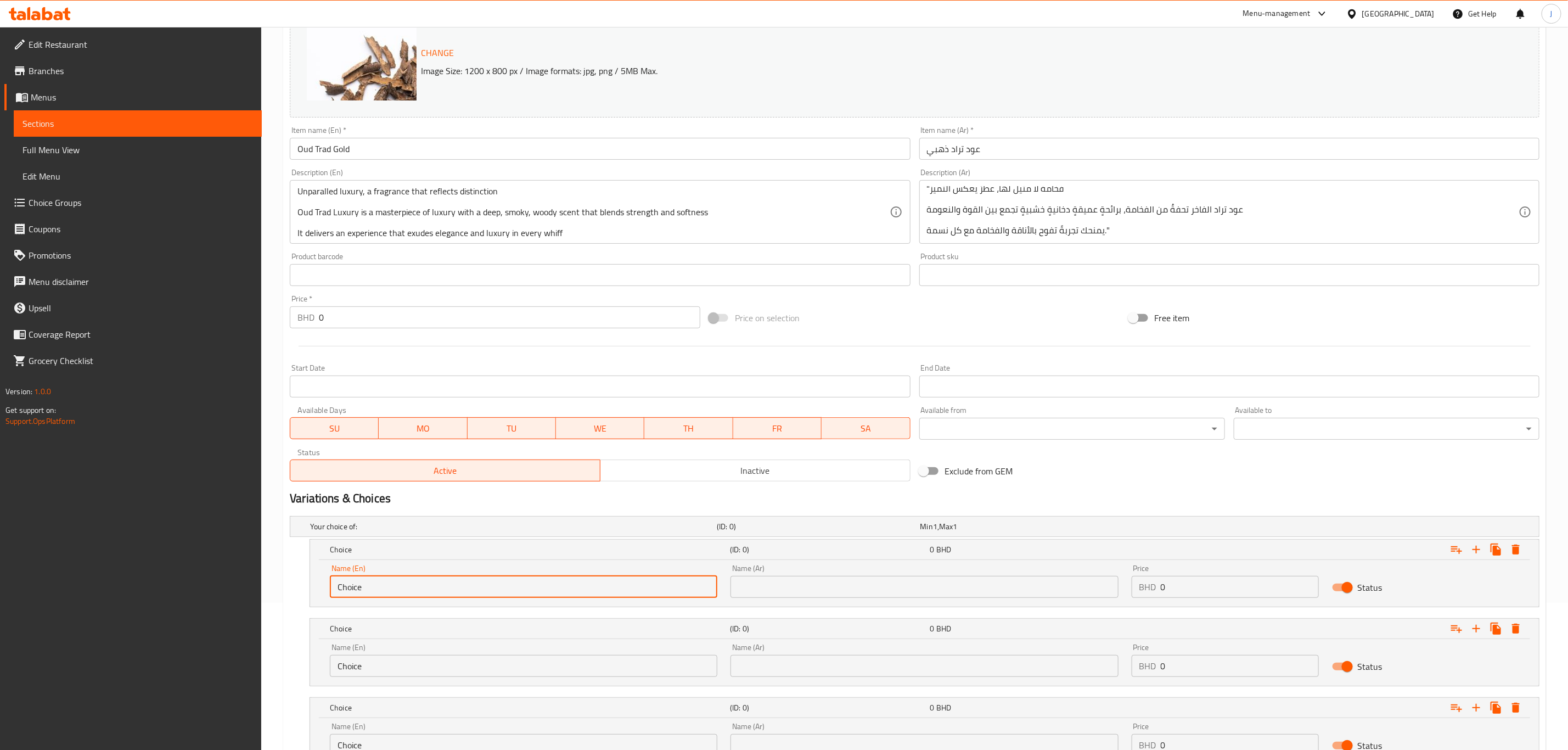
drag, startPoint x: 318, startPoint y: 588, endPoint x: 295, endPoint y: 585, distance: 23.2
click at [295, 585] on div "Choice (ID: 0) 0 BHD Name (En) Choice Name (En) Name (Ar) Name (Ar) Price BHD 0…" at bounding box center [914, 573] width 1250 height 68
paste input "1 Tola ( 12 Grams)"
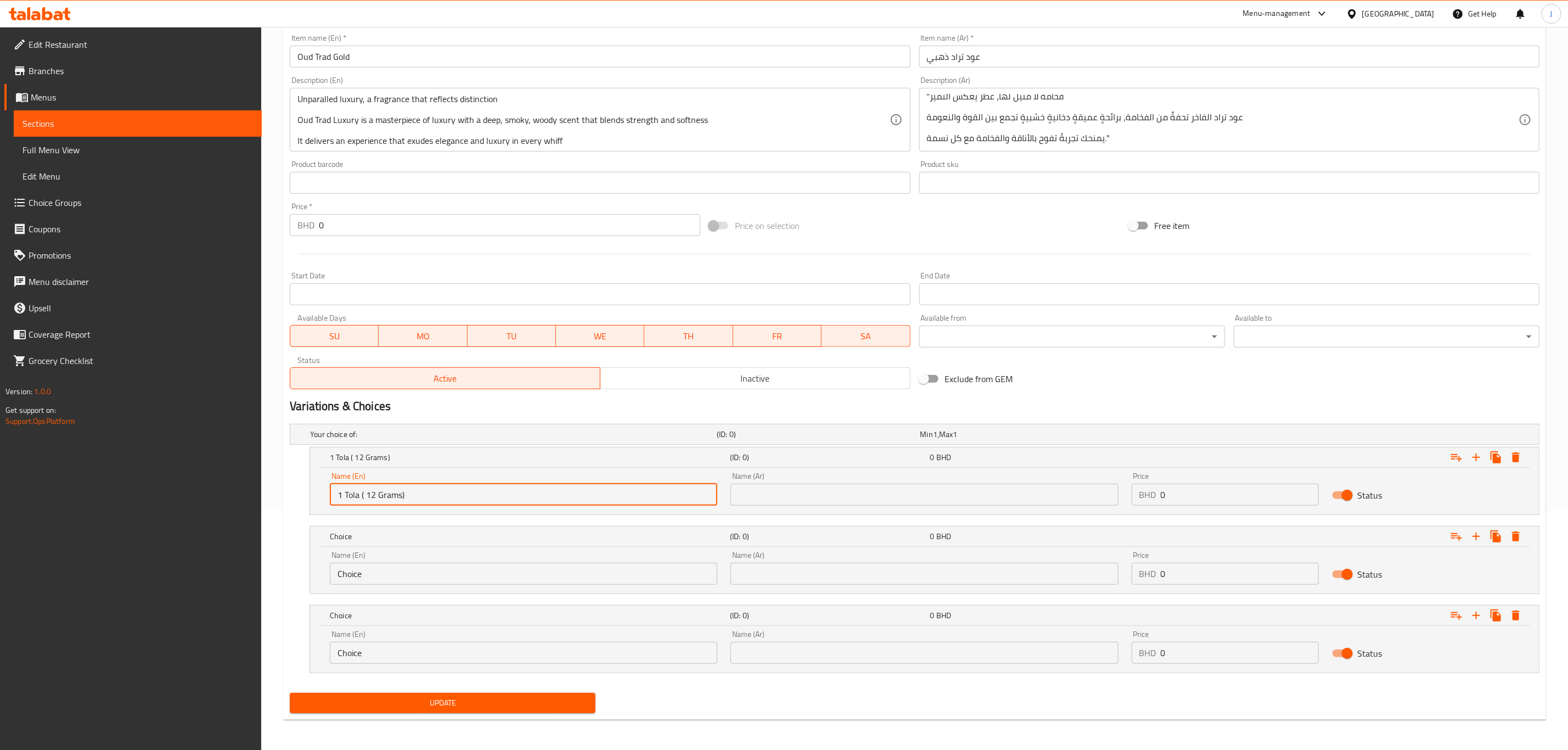
scroll to position [241, 0]
type input "1 Tola ( 12 Grams)"
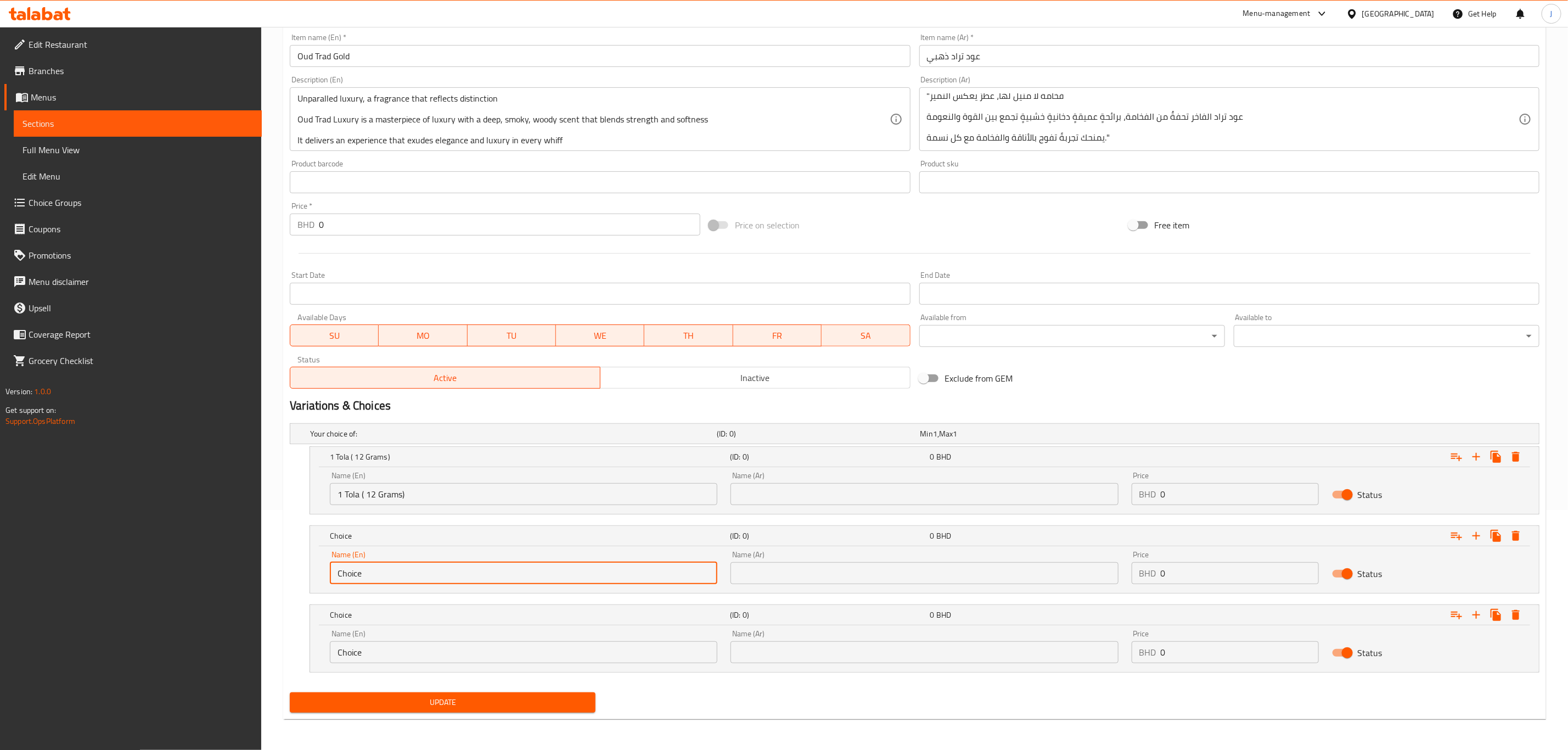
paste input "2.5 Tola ( 30 Grams)"
drag, startPoint x: 352, startPoint y: 574, endPoint x: 295, endPoint y: 572, distance: 57.0
click at [295, 572] on div "Choice (ID: 0) 0 BHD Name (En) 2.5 Tola ( 30 Grams) Name (En) Name (Ar) Name (A…" at bounding box center [914, 559] width 1250 height 68
type input "2.5 Tola ( 30 Grams)"
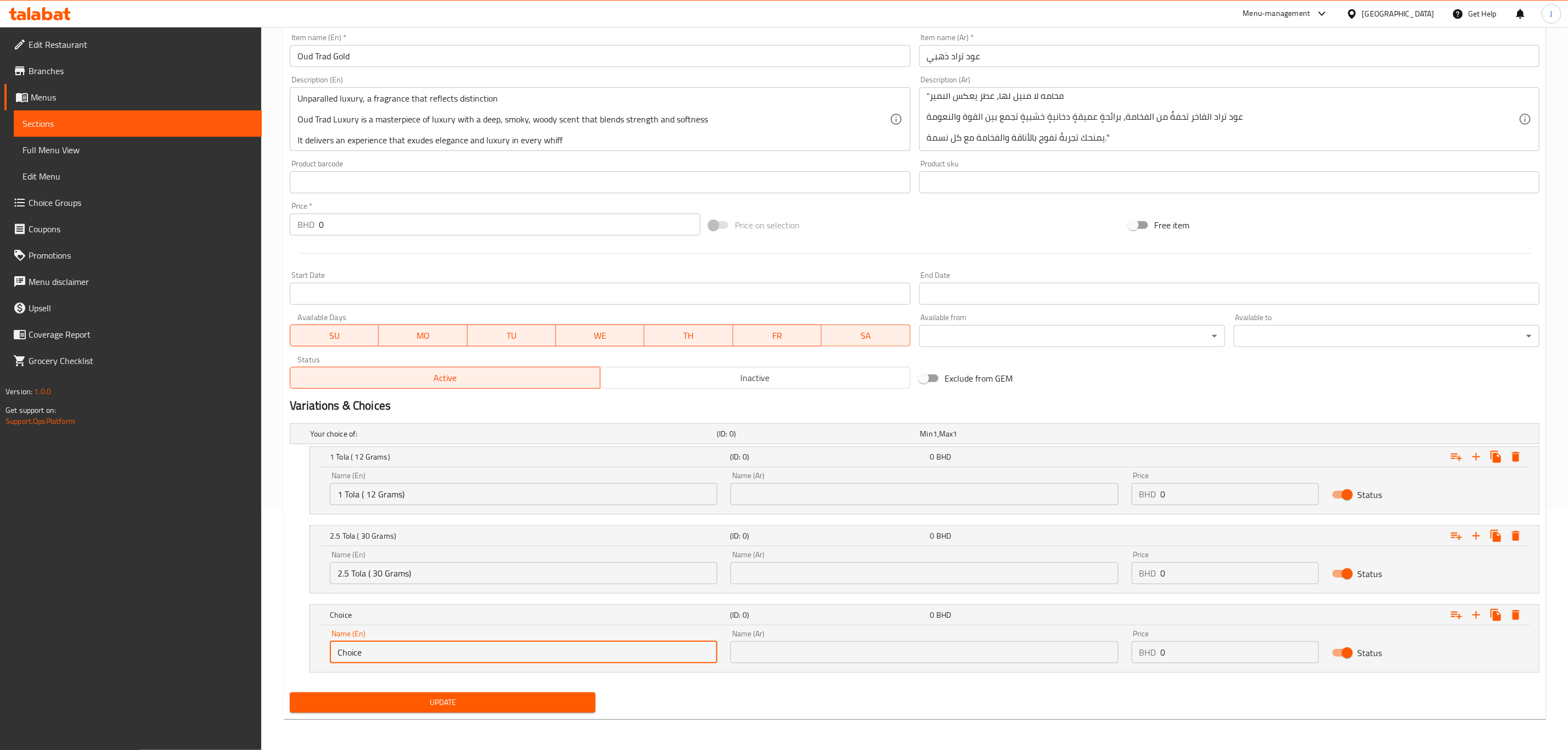
drag, startPoint x: 369, startPoint y: 634, endPoint x: 241, endPoint y: 610, distance: 130.2
click at [241, 613] on div "Edit Restaurant Branches Menus Sections Full Menu View Edit Menu Choice Groups …" at bounding box center [784, 268] width 1568 height 963
paste input "5 Tola ( 60 Grams)"
type input "5 Tola ( 60 Grams)"
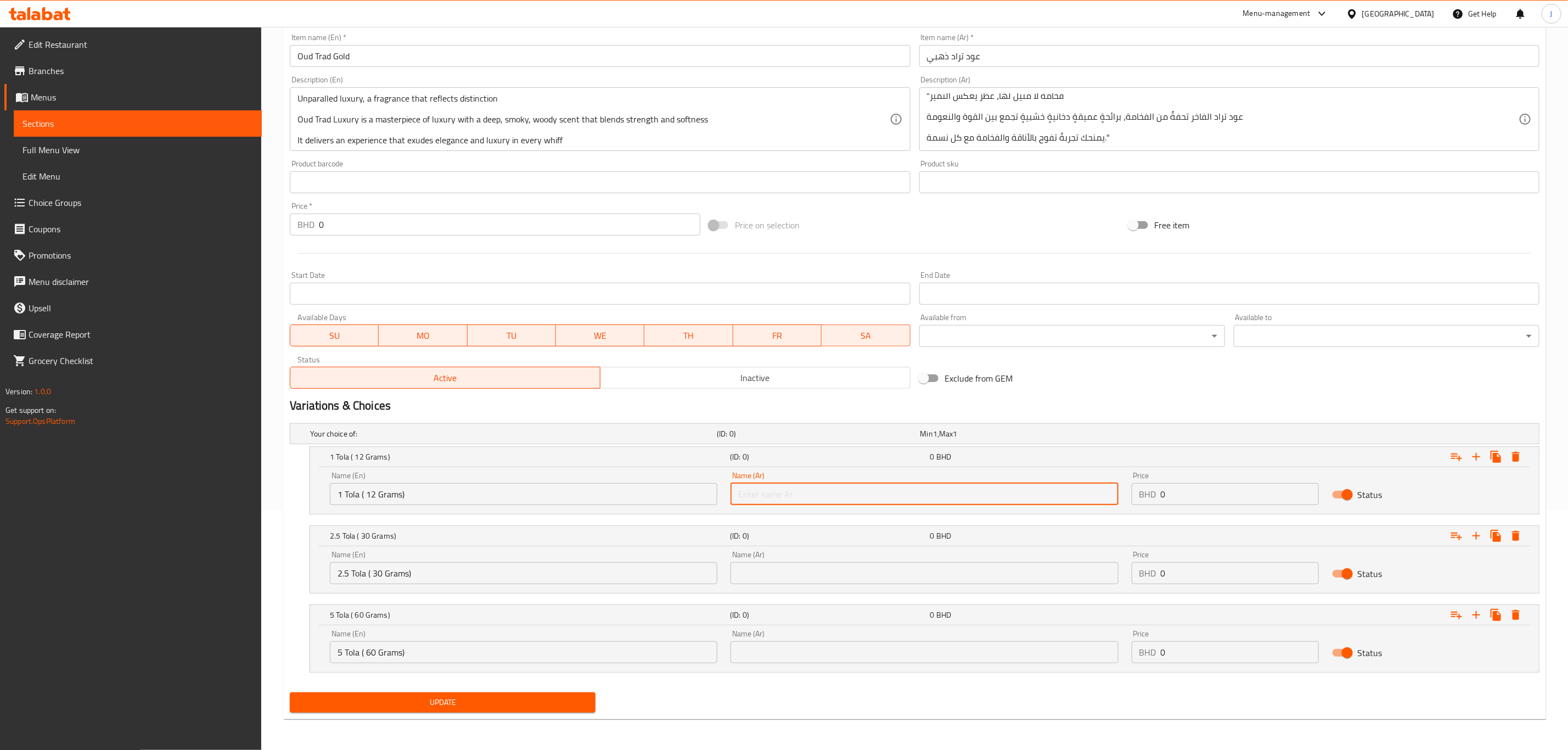
click at [855, 490] on input "text" at bounding box center [924, 494] width 387 height 22
paste input "1 تولة (12 جرام)"
type input "1 تولة (12 جرام)"
click at [854, 575] on input "text" at bounding box center [924, 573] width 387 height 22
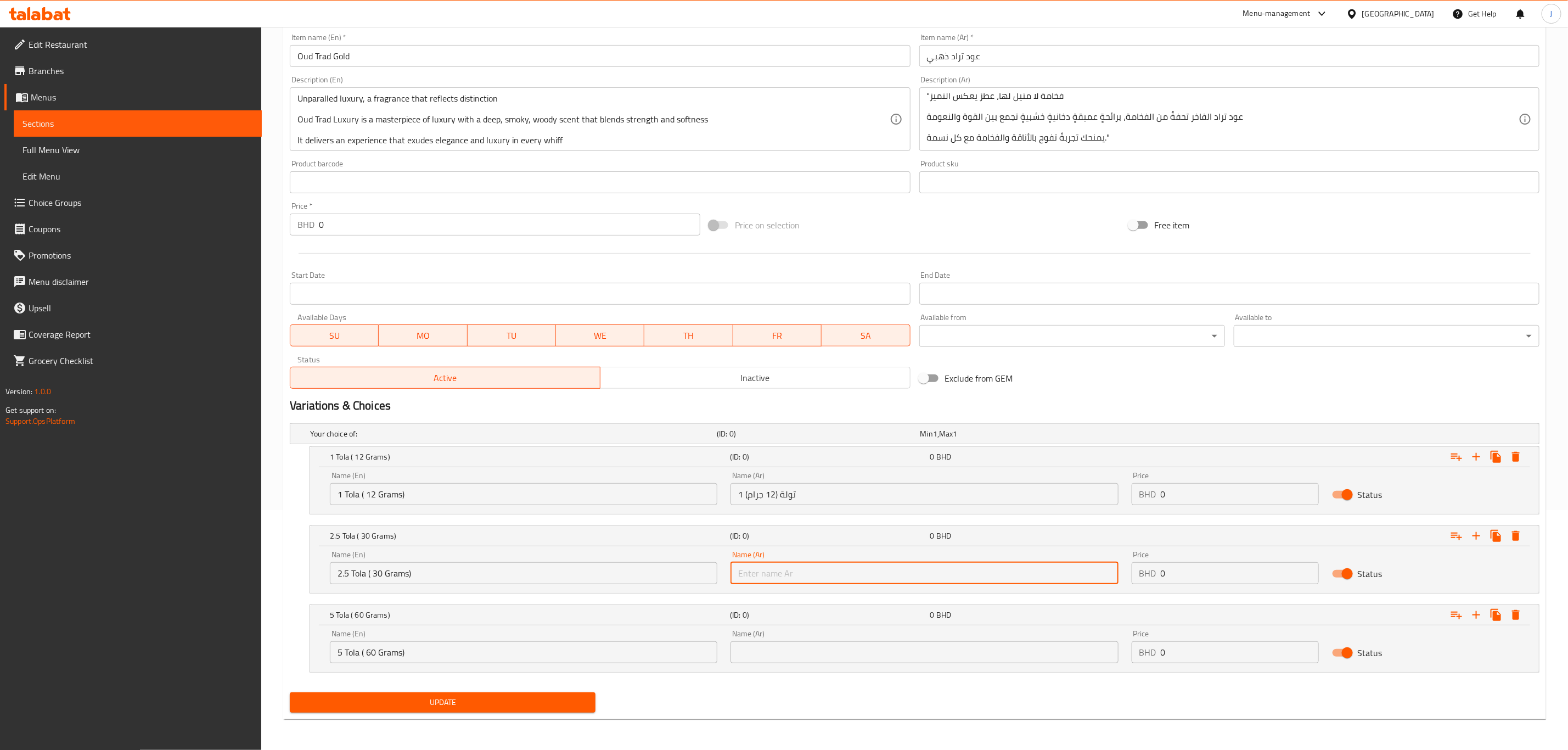
paste input "2.5 تولة (30 جرام)"
type input "2.5 تولة (30 جرام)"
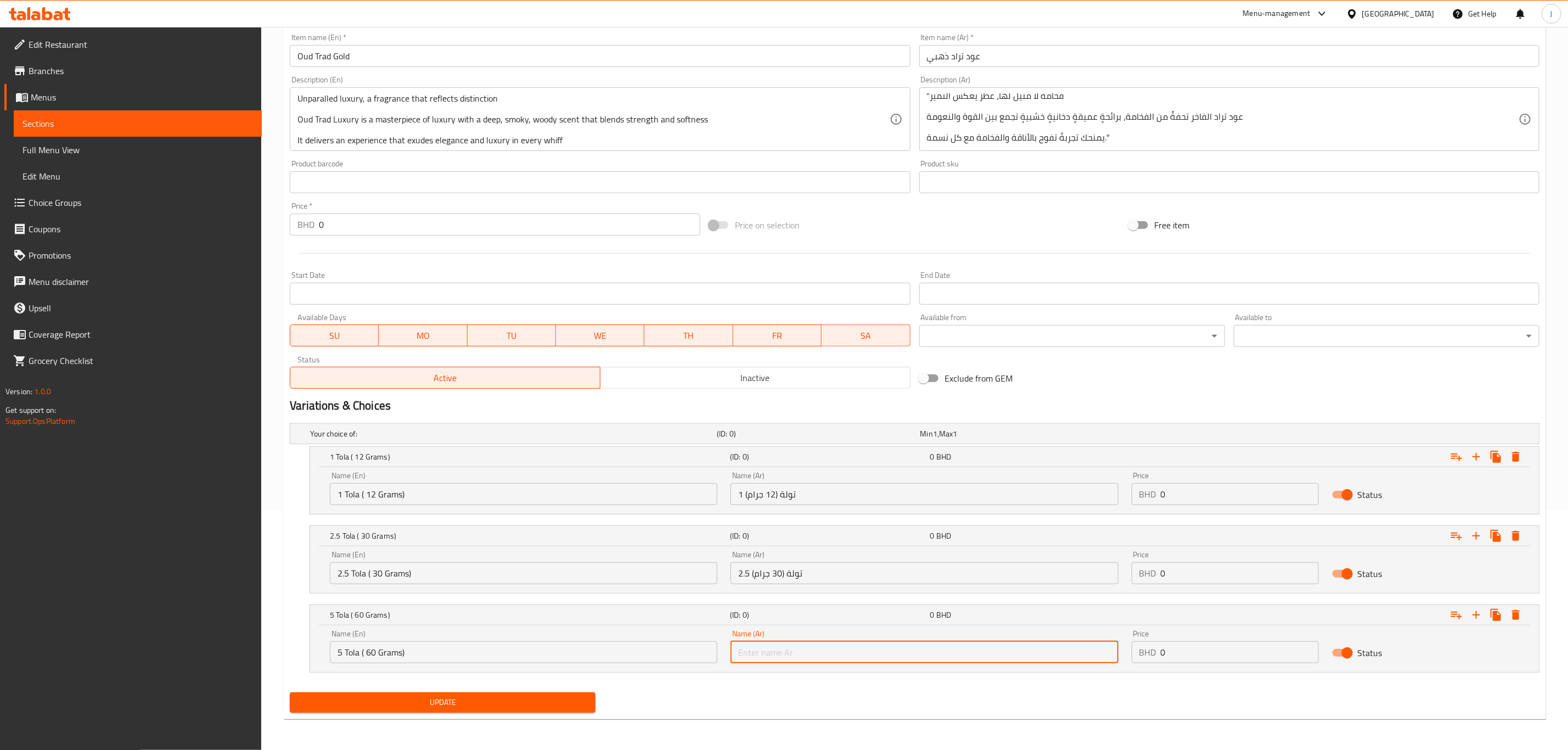
click at [868, 648] on input "text" at bounding box center [924, 652] width 387 height 22
paste input "5 تولة (60 جرام)"
type input "5 تولة (60 جرام)"
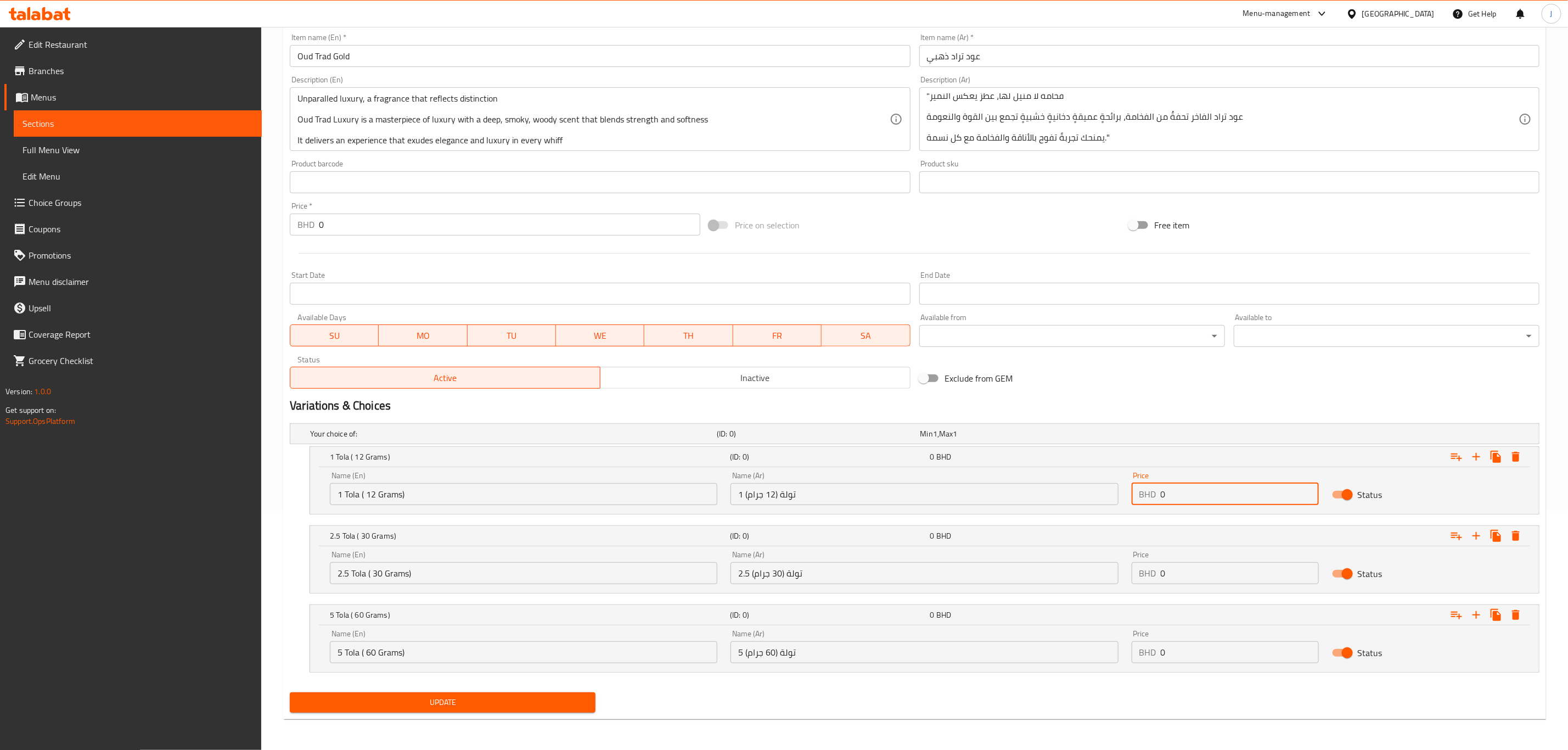
drag, startPoint x: 1203, startPoint y: 486, endPoint x: 1084, endPoint y: 471, distance: 119.9
click at [1097, 482] on div "Name (En) 1 Tola ( 12 Grams) Name (En) Name (Ar) 1 تولة (12 جرام) Name (Ar) Pri…" at bounding box center [925, 489] width 1203 height 47
paste input "39.00"
type input "39.000"
drag, startPoint x: 1181, startPoint y: 575, endPoint x: 967, endPoint y: 597, distance: 215.1
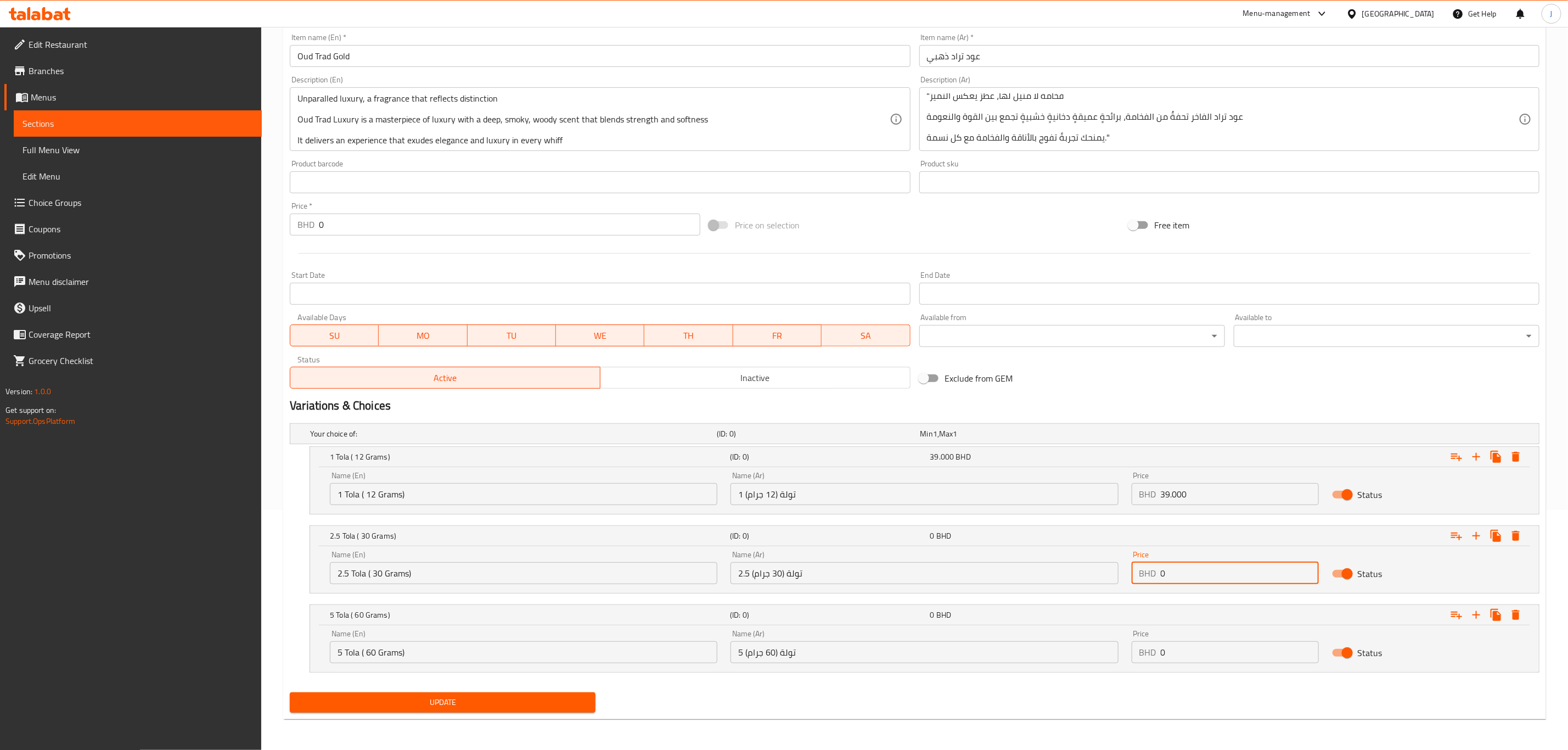
click at [967, 597] on div "Your choice of: (ID: 0) Min 1 , Max 1 Name (En) Your choice of: Name (En) Name …" at bounding box center [914, 553] width 1259 height 269
paste input "87.00"
type input "87.000"
drag, startPoint x: 997, startPoint y: 678, endPoint x: 980, endPoint y: 678, distance: 17.0
click at [984, 678] on div "Your choice of: (ID: 0) Min 1 , Max 1 Name (En) Your choice of: Name (En) Name …" at bounding box center [914, 553] width 1259 height 269
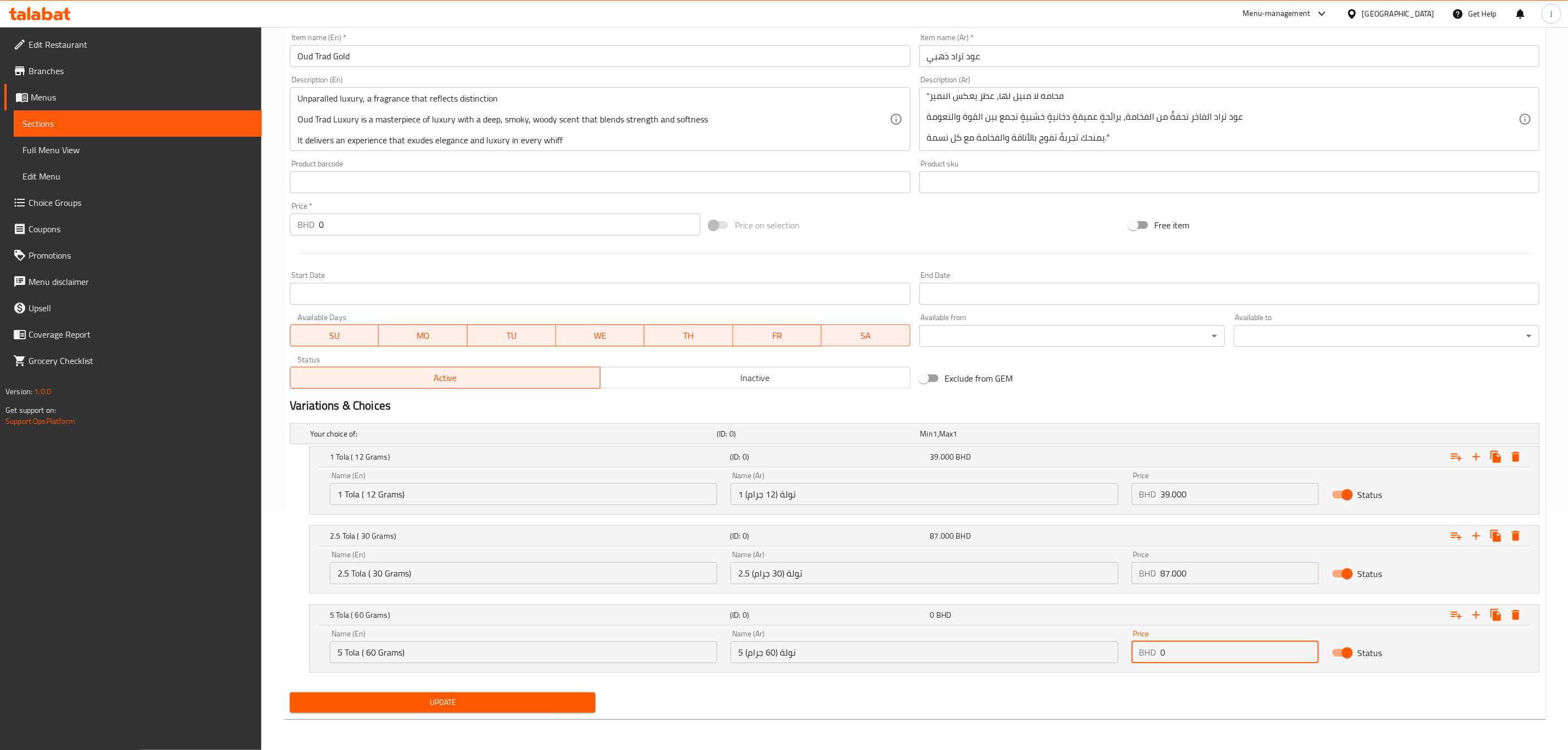
paste input "156.00"
type input "156.000"
click at [379, 710] on button "Update" at bounding box center [442, 702] width 306 height 20
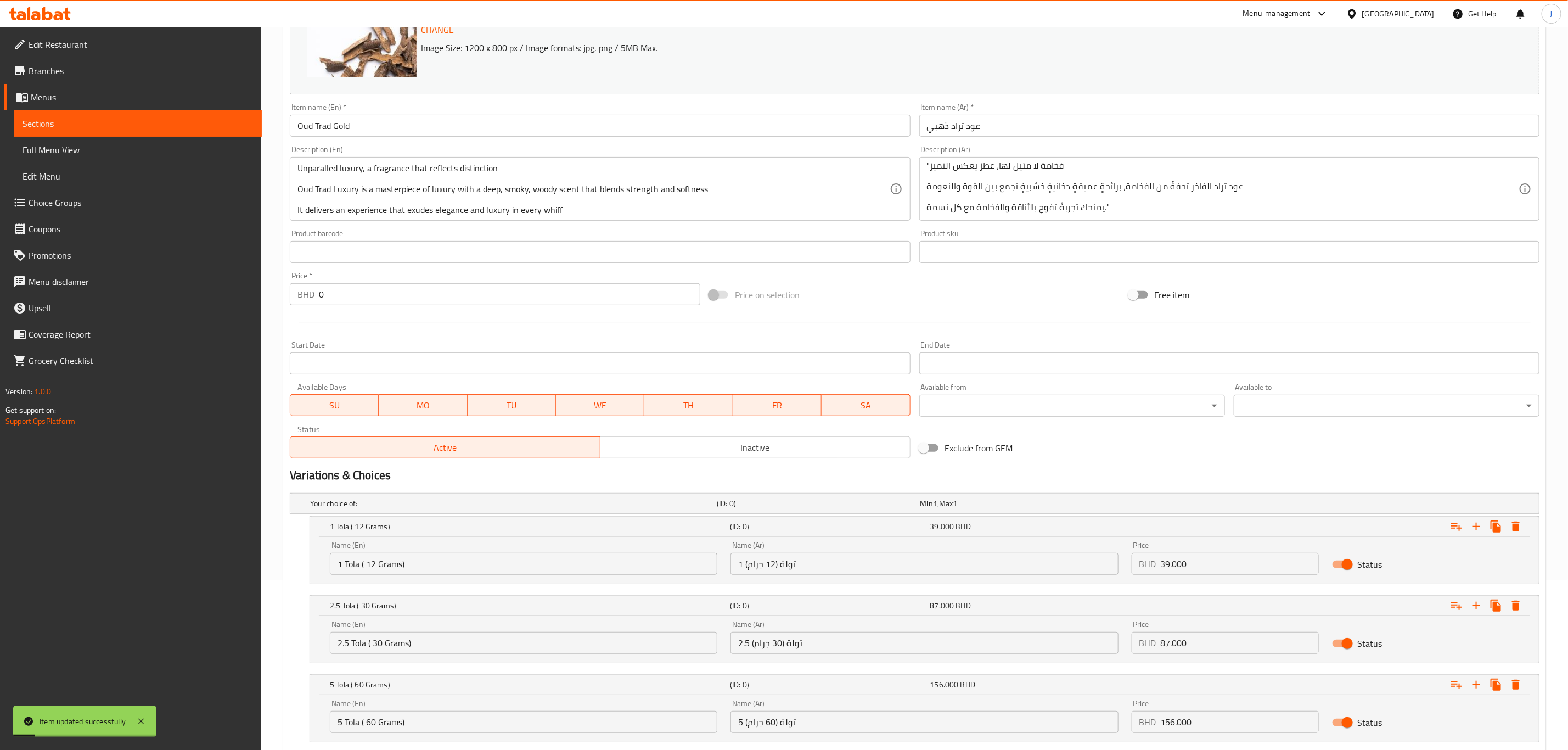
scroll to position [0, 0]
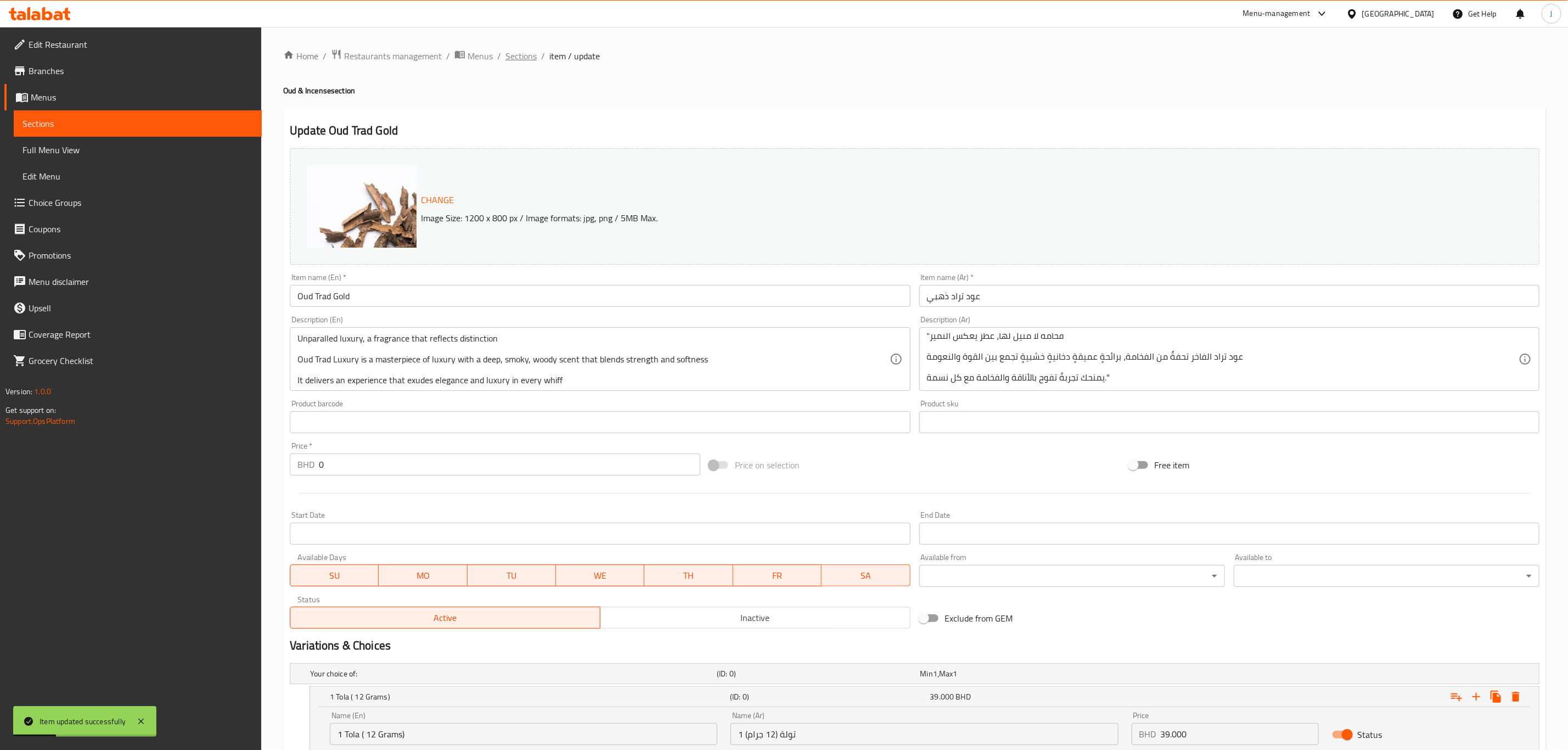
click at [522, 61] on span "Sections" at bounding box center [521, 55] width 31 height 13
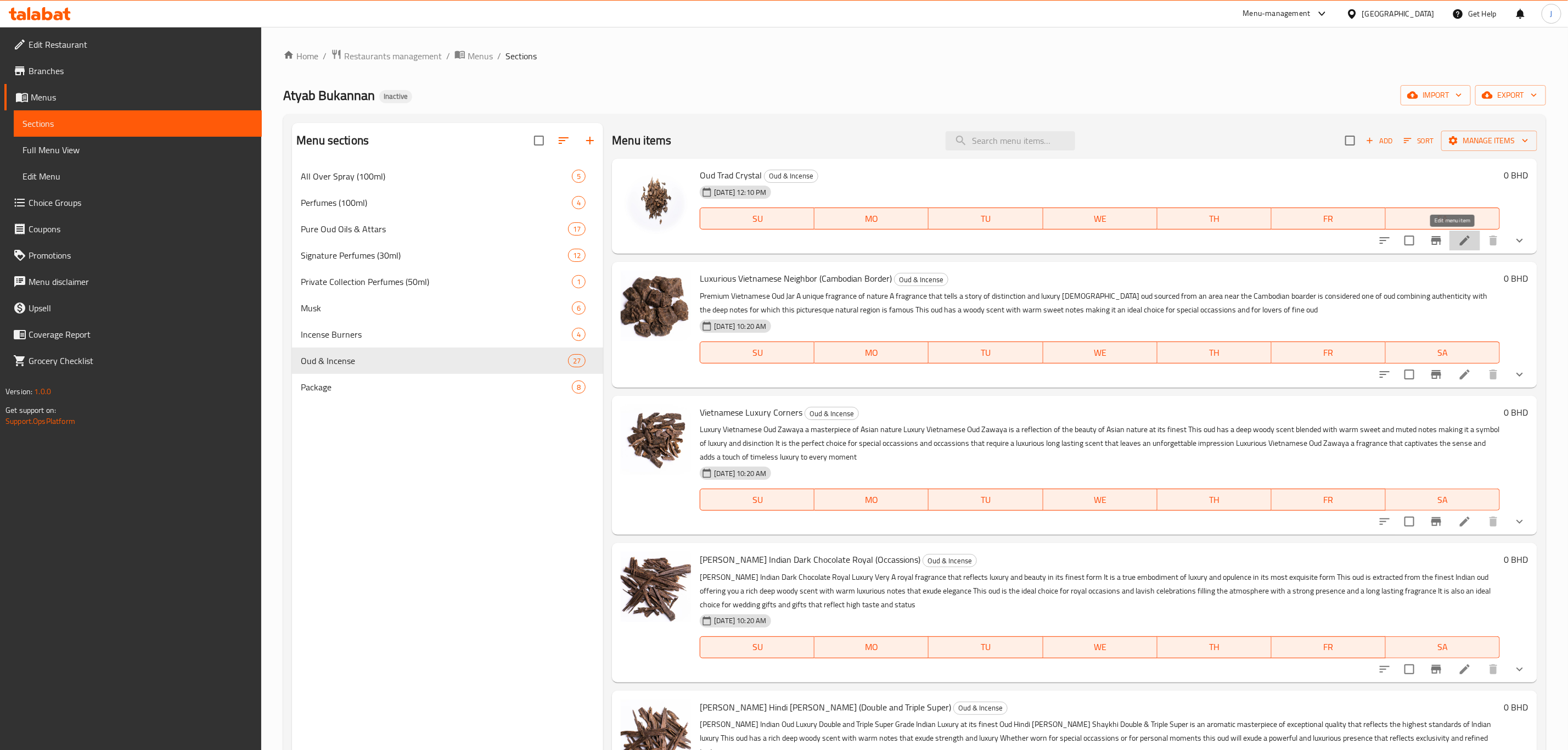
click at [1459, 242] on icon at bounding box center [1465, 240] width 13 height 13
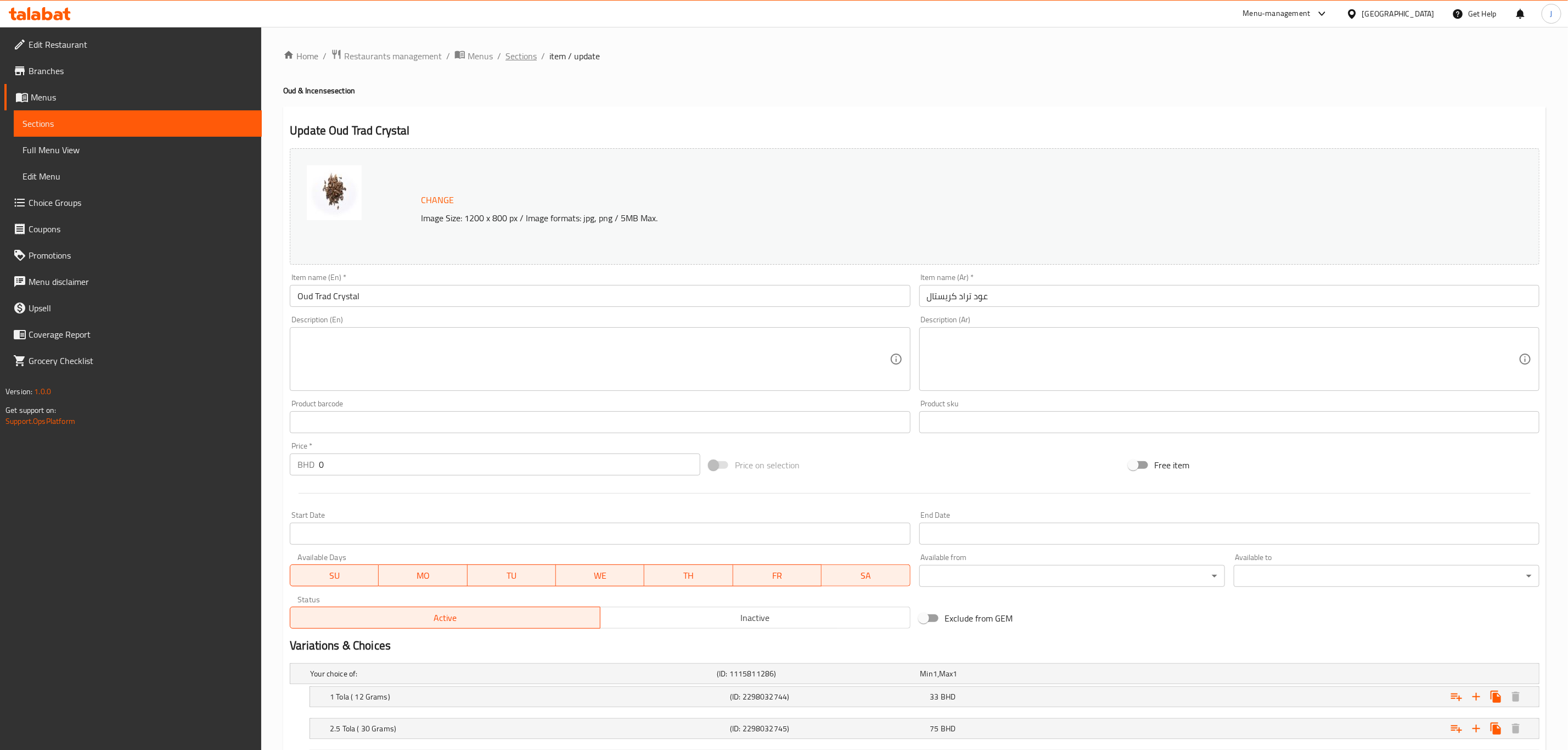
click at [526, 49] on span "Sections" at bounding box center [521, 55] width 31 height 13
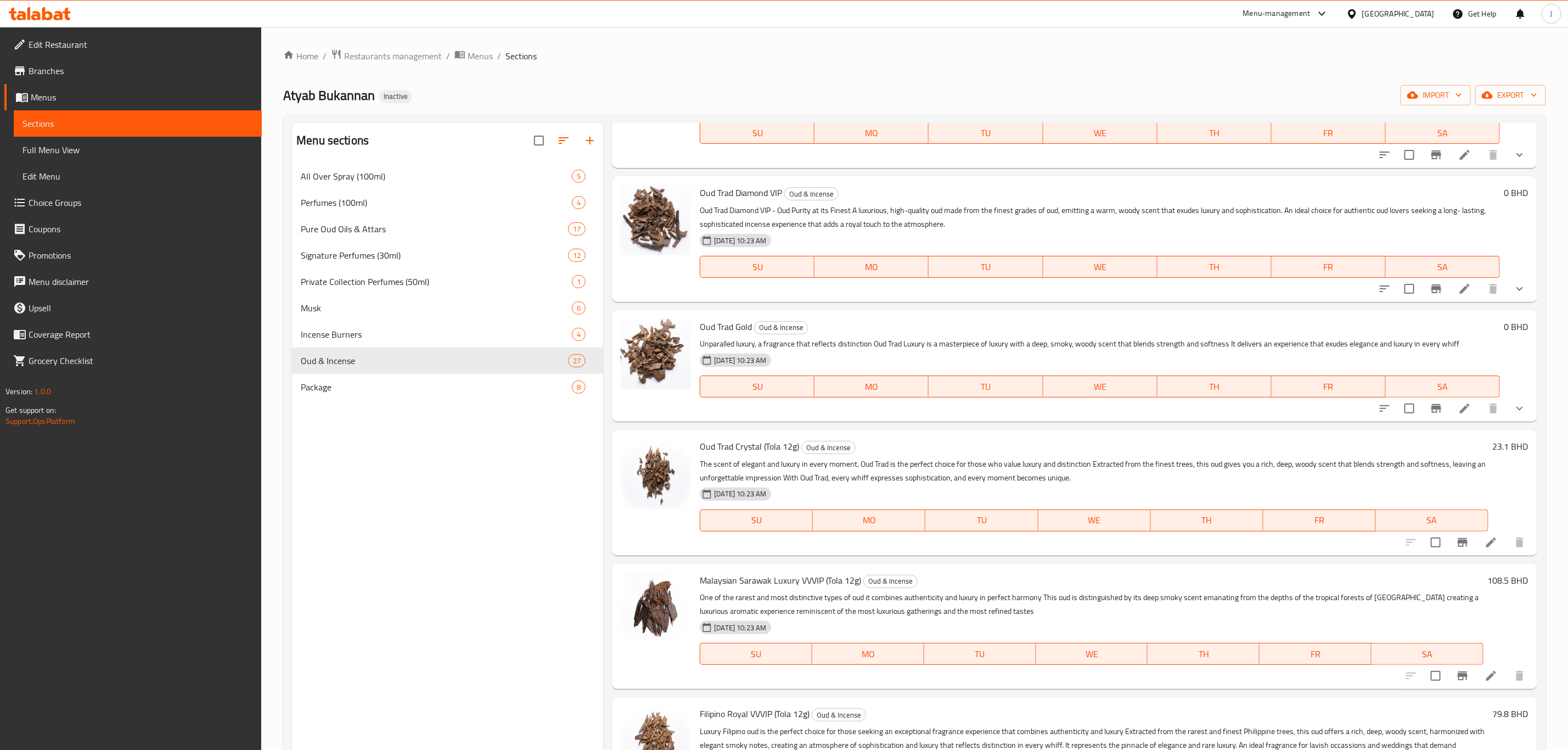
scroll to position [1647, 0]
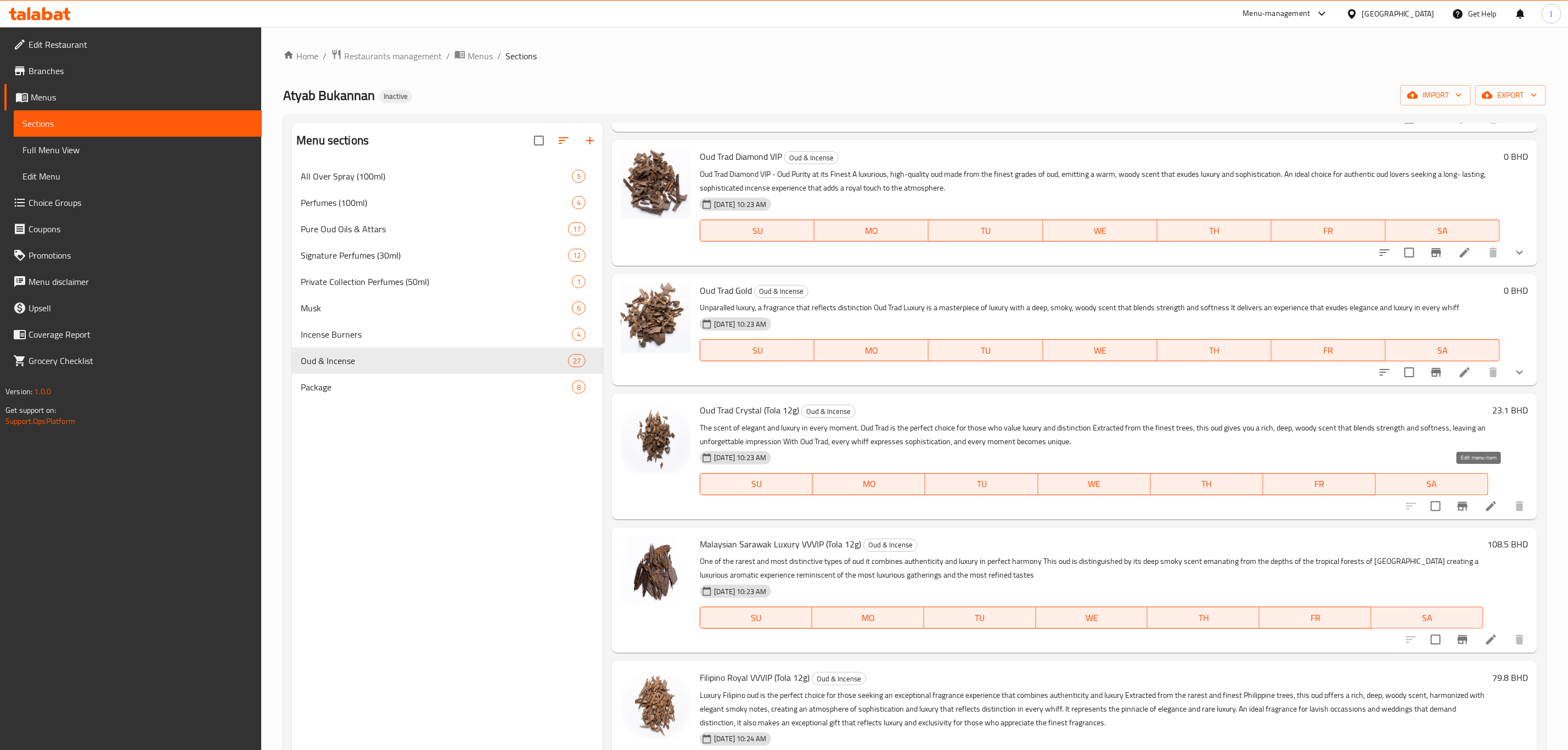
click at [1485, 500] on icon at bounding box center [1491, 506] width 13 height 13
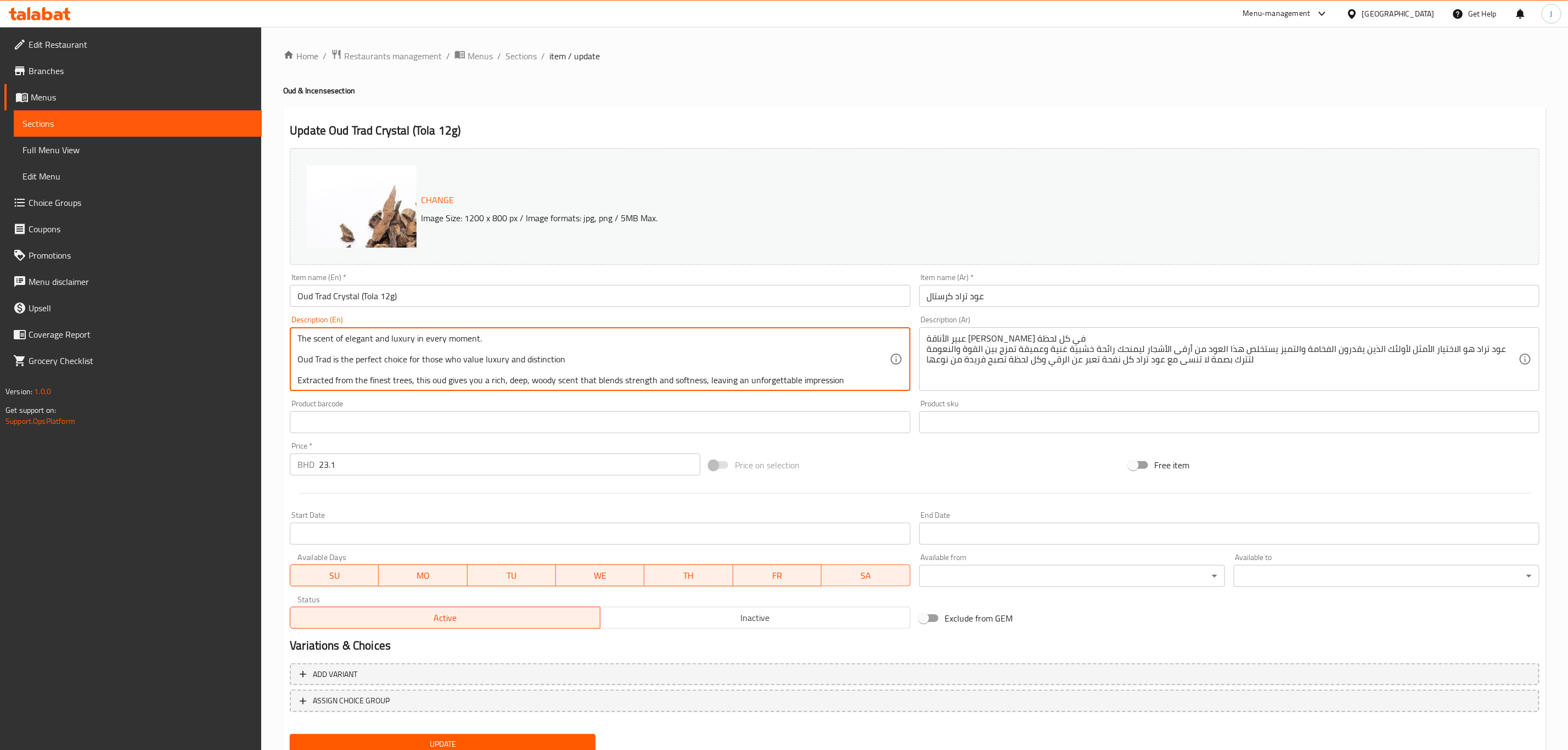
drag, startPoint x: 295, startPoint y: 338, endPoint x: 331, endPoint y: 328, distance: 37.4
click at [331, 328] on div "The scent of elegant and luxury in every moment. Oud Trad is the perfect choice…" at bounding box center [600, 359] width 620 height 64
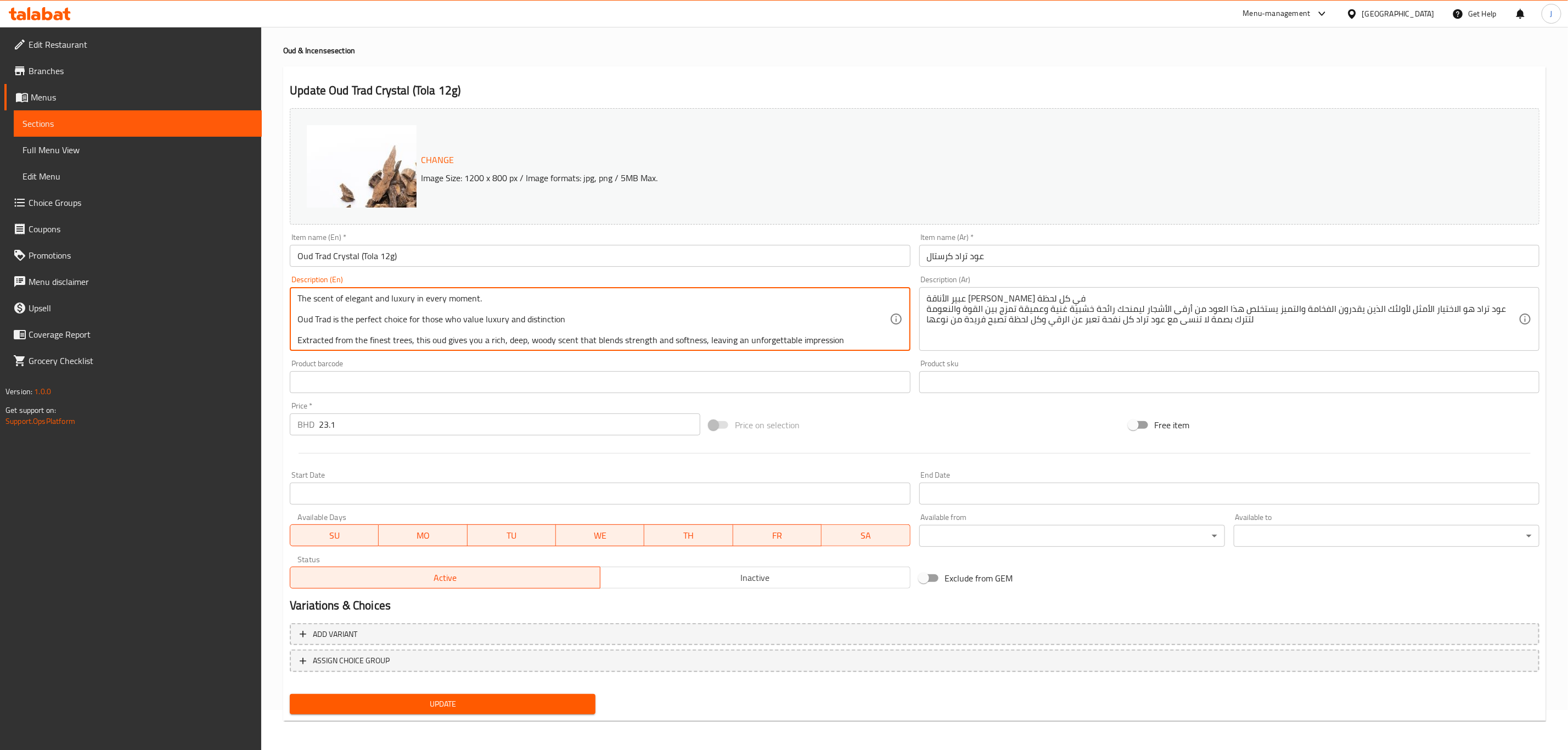
drag, startPoint x: 666, startPoint y: 336, endPoint x: 321, endPoint y: 293, distance: 347.7
click at [263, 280] on div "Home / Restaurants management / Menus / Sections / item / update Oud & Incense …" at bounding box center [915, 369] width 1307 height 765
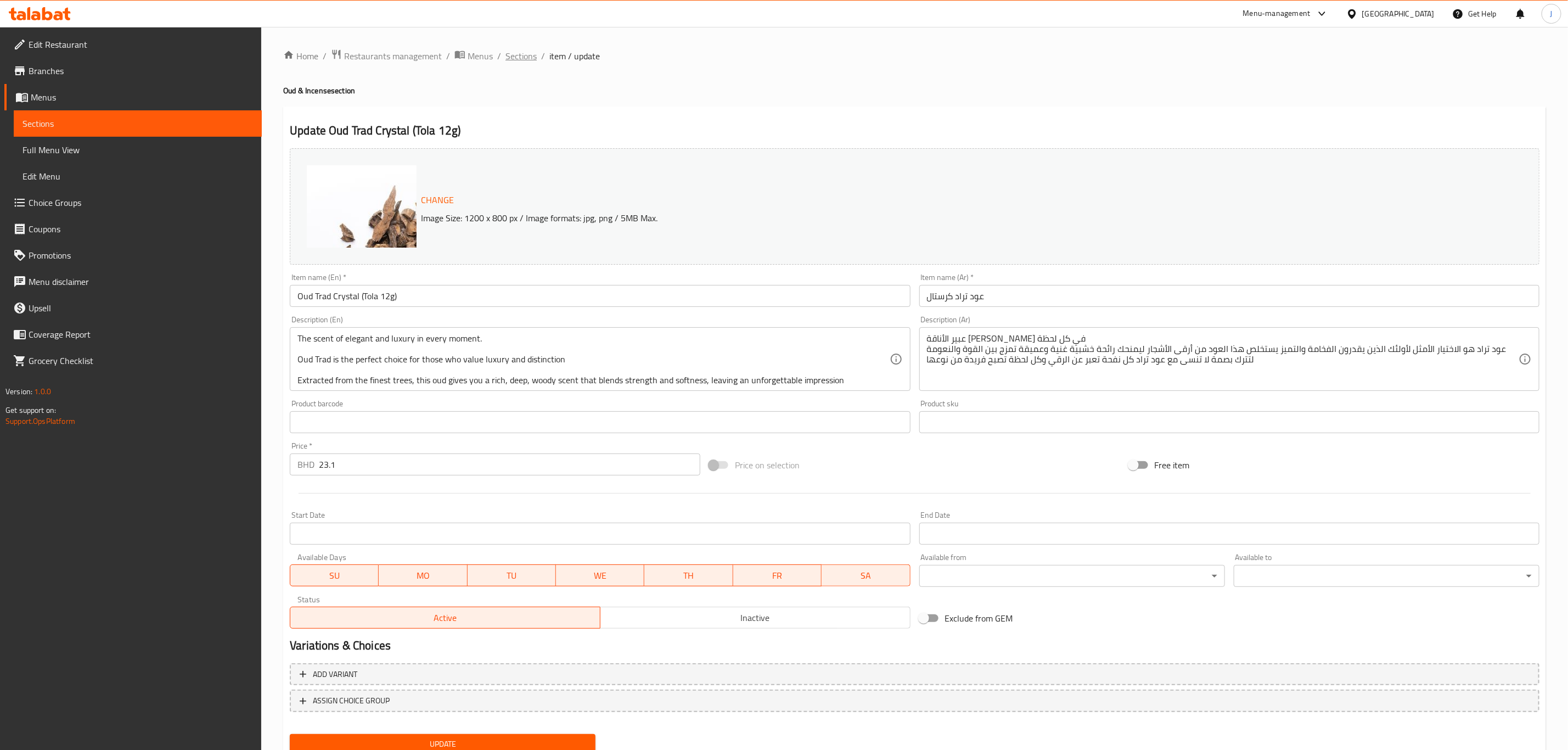
click at [522, 58] on span "Sections" at bounding box center [521, 55] width 31 height 13
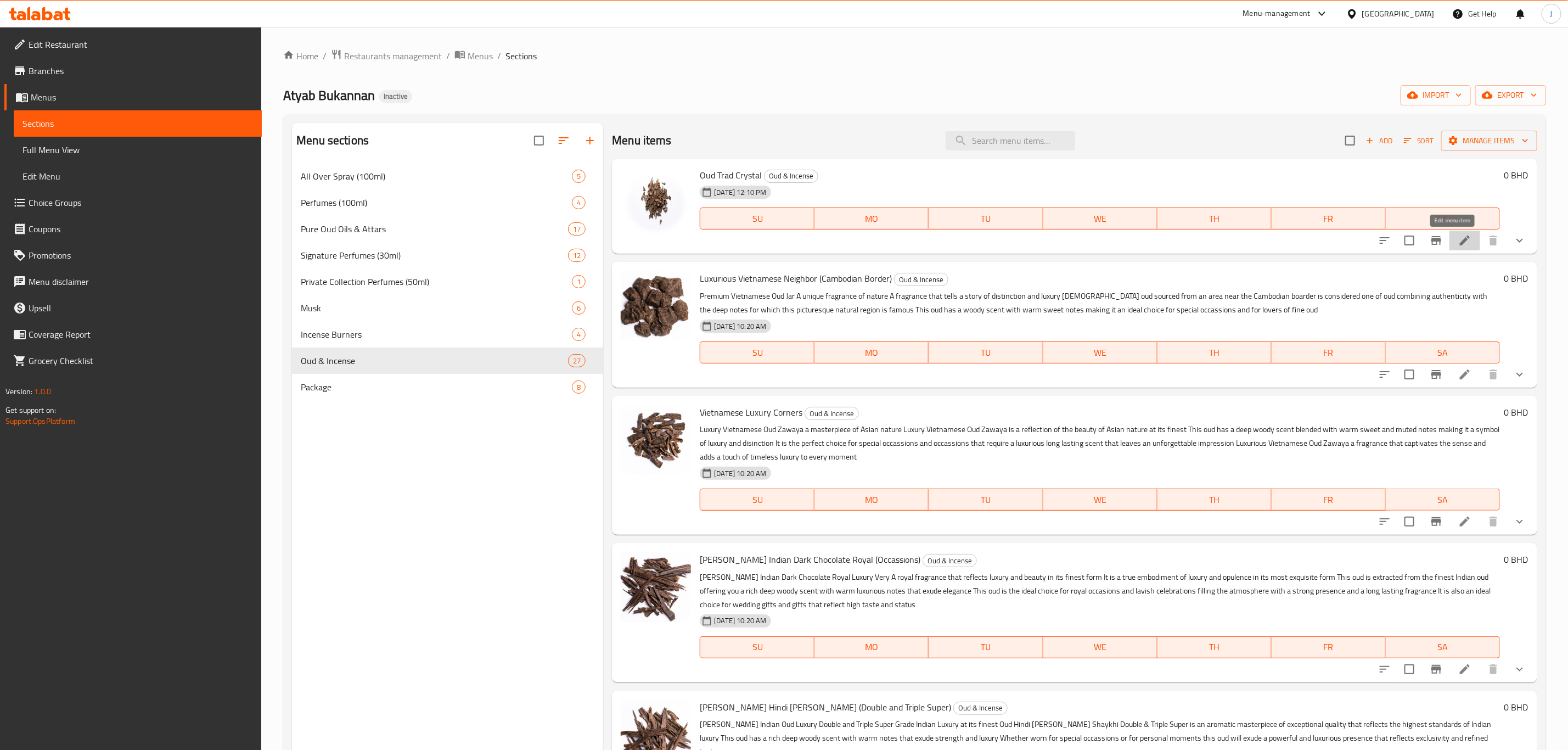
click at [1460, 241] on icon at bounding box center [1465, 241] width 10 height 10
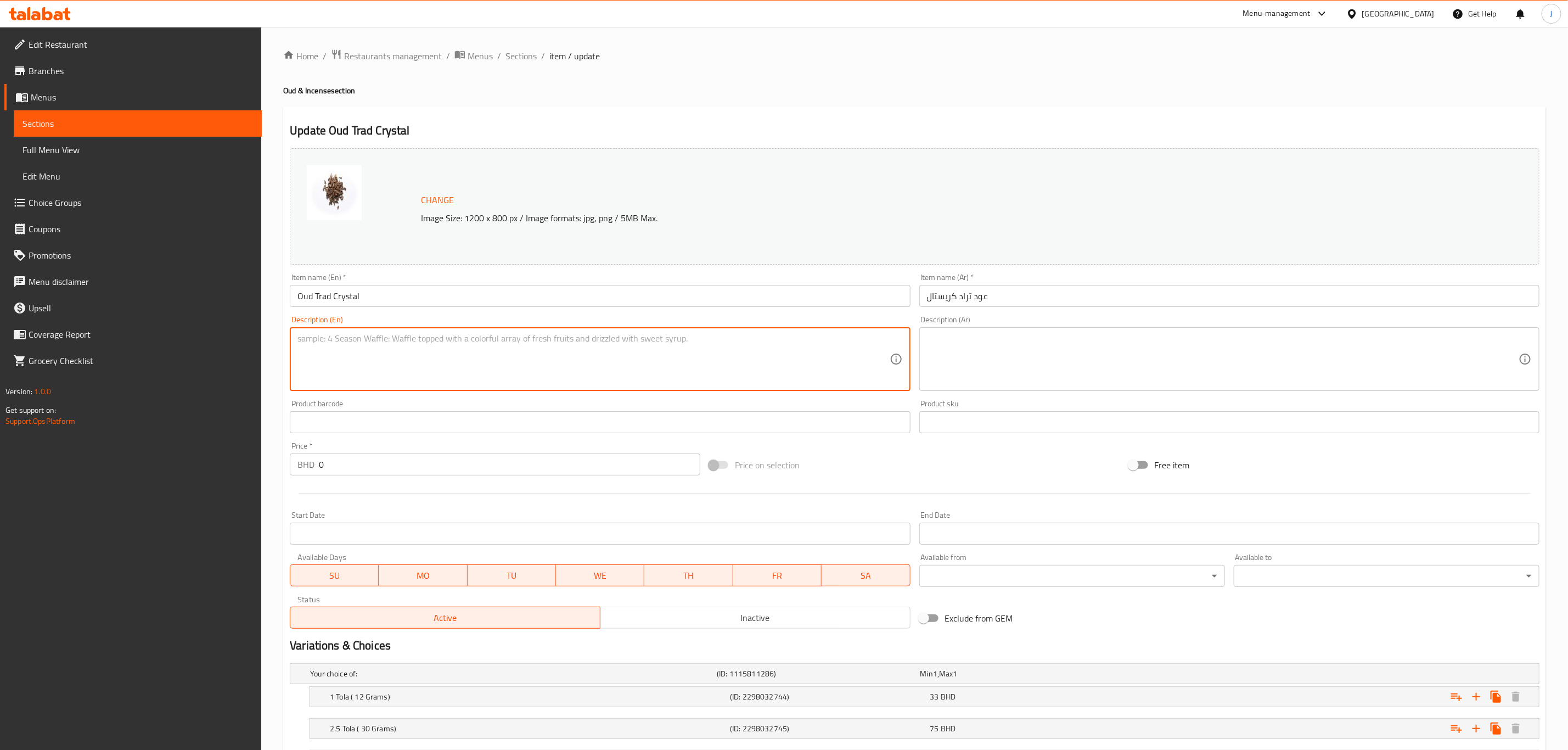
click at [478, 359] on textarea at bounding box center [593, 359] width 592 height 52
paste textarea "The scent of elegant and luxury in every moment. Oud Trad is the perfect choice…"
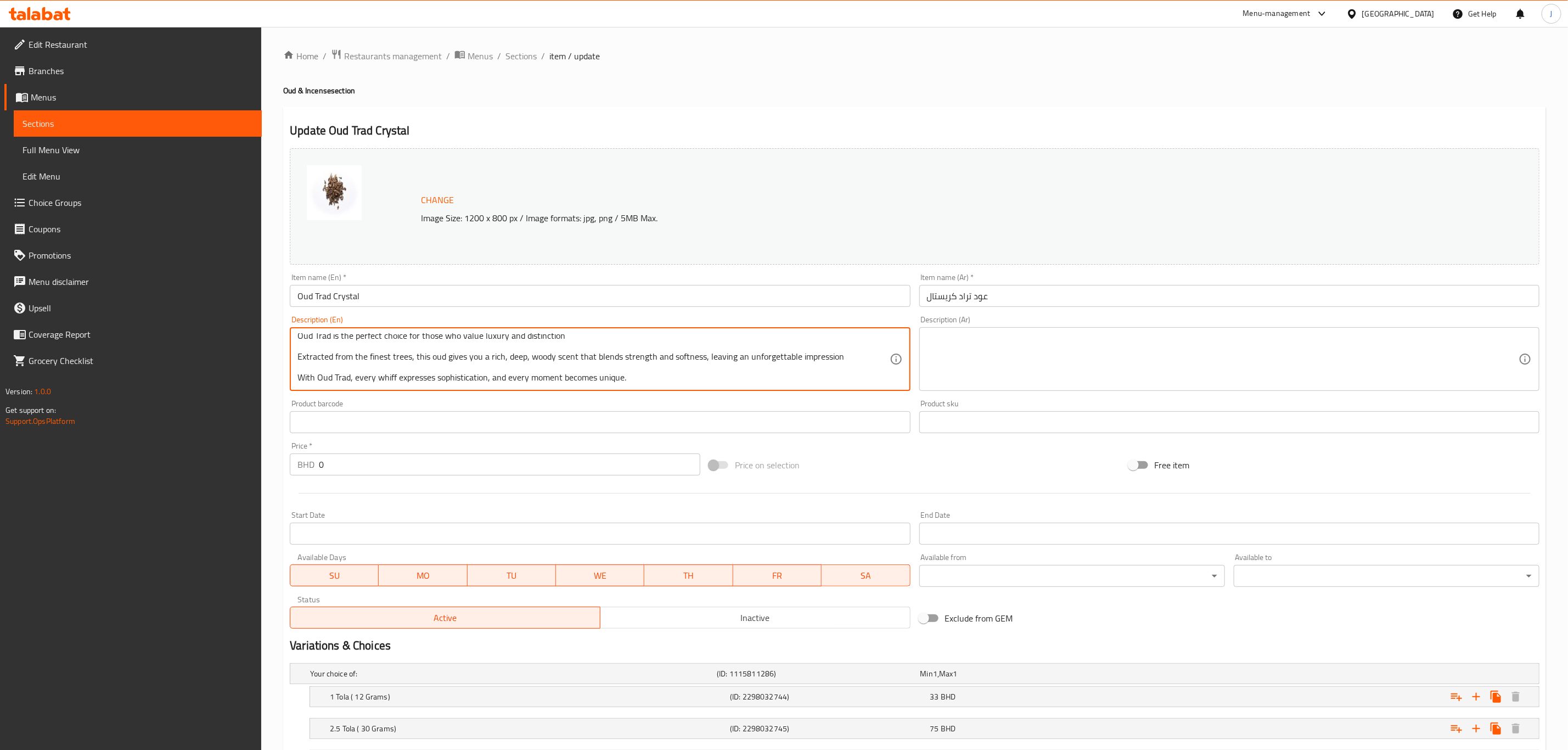
type textarea "The scent of elegant and luxury in every moment. Oud Trad is the perfect choice…"
click at [1064, 361] on textarea at bounding box center [1223, 359] width 592 height 52
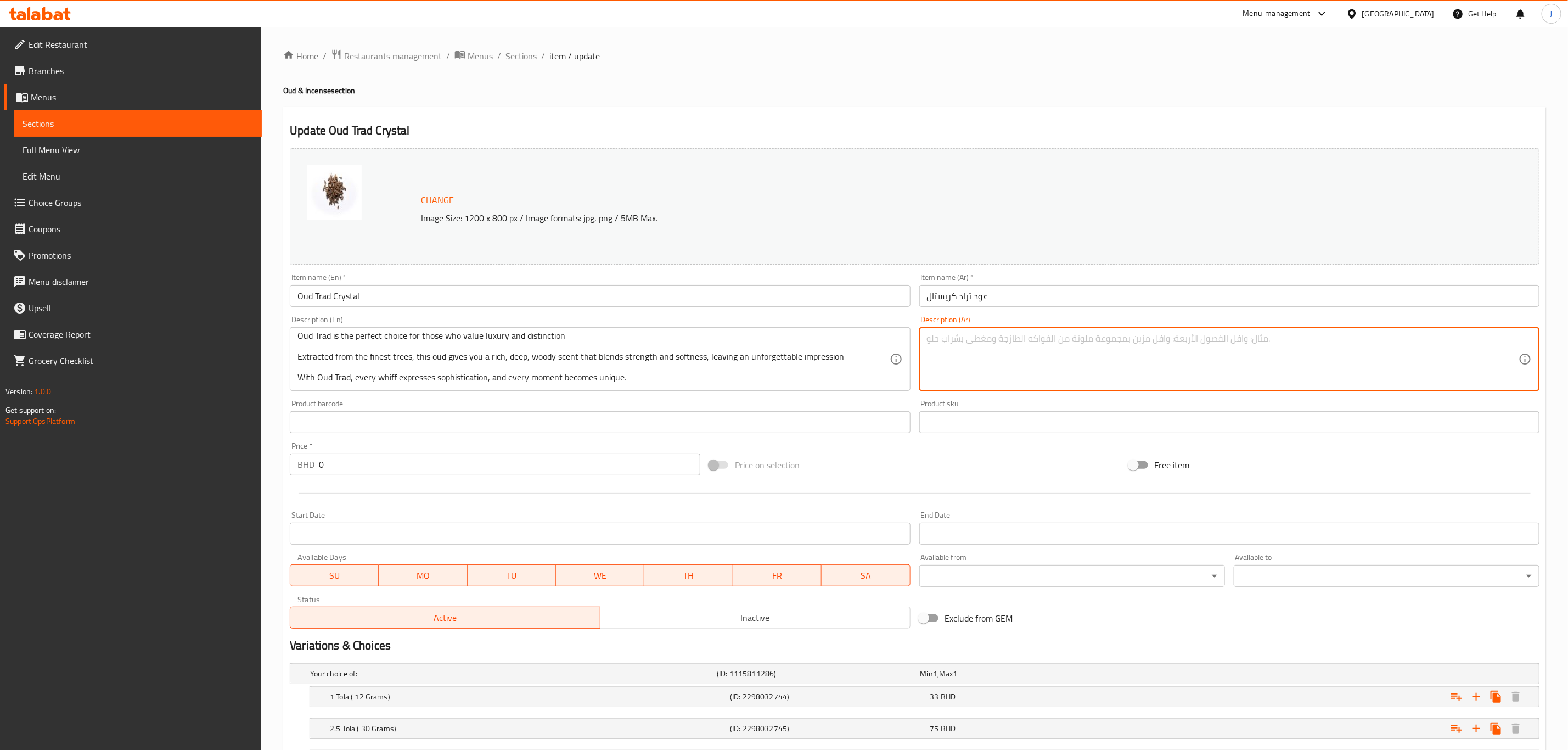
paste textarea ""عطرٌ من الأناقة والفخامة في كل لحظة. عود طراد هو الخيار الأمثل لمن يُقدّرون ال…"
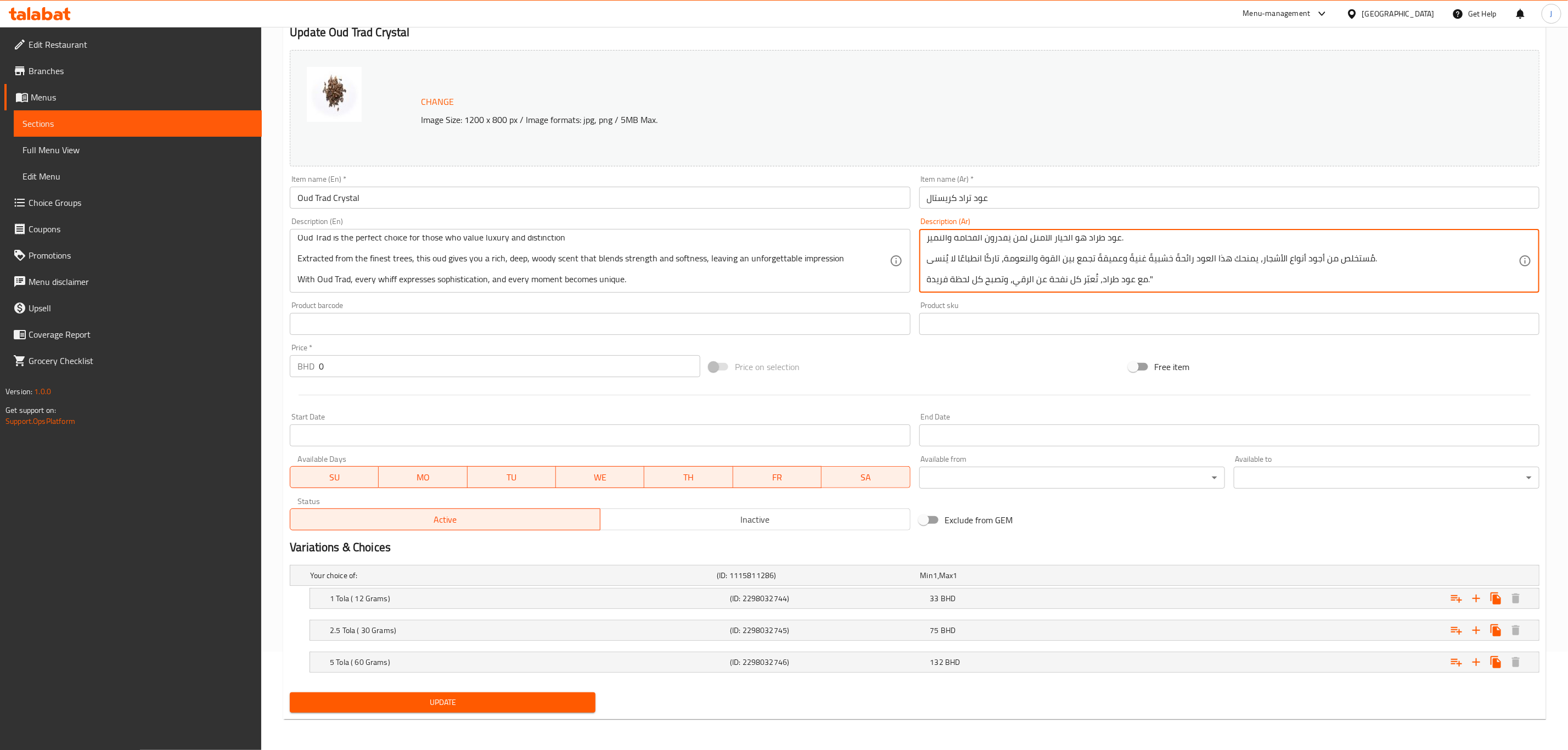
scroll to position [99, 0]
type textarea ""عطرٌ من الأناقة والفخامة في كل لحظة. عود طراد هو الخيار الأمثل لمن يُقدّرون ال…"
click at [438, 704] on span "Update" at bounding box center [443, 702] width 288 height 14
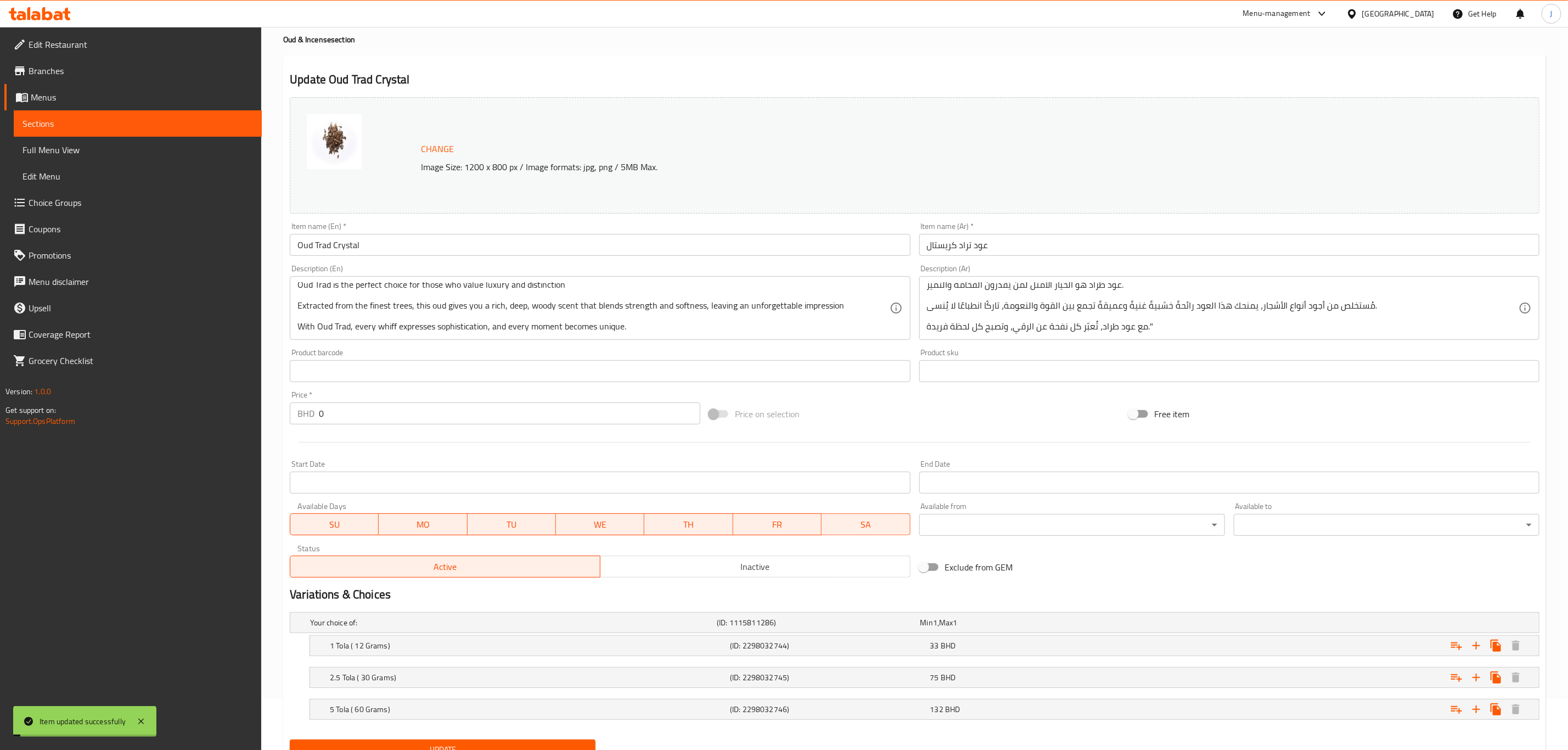
scroll to position [0, 0]
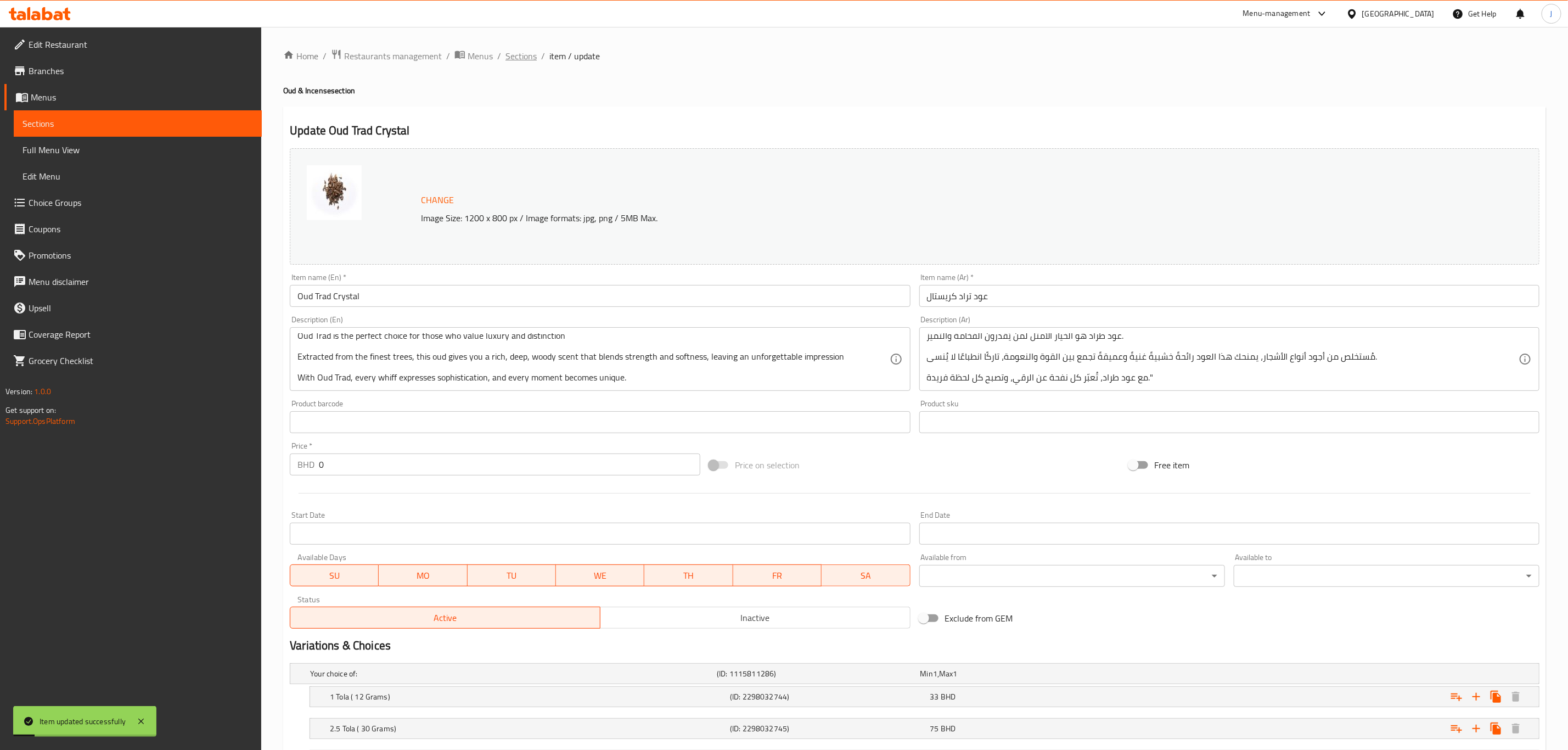
click at [522, 60] on span "Sections" at bounding box center [521, 55] width 31 height 13
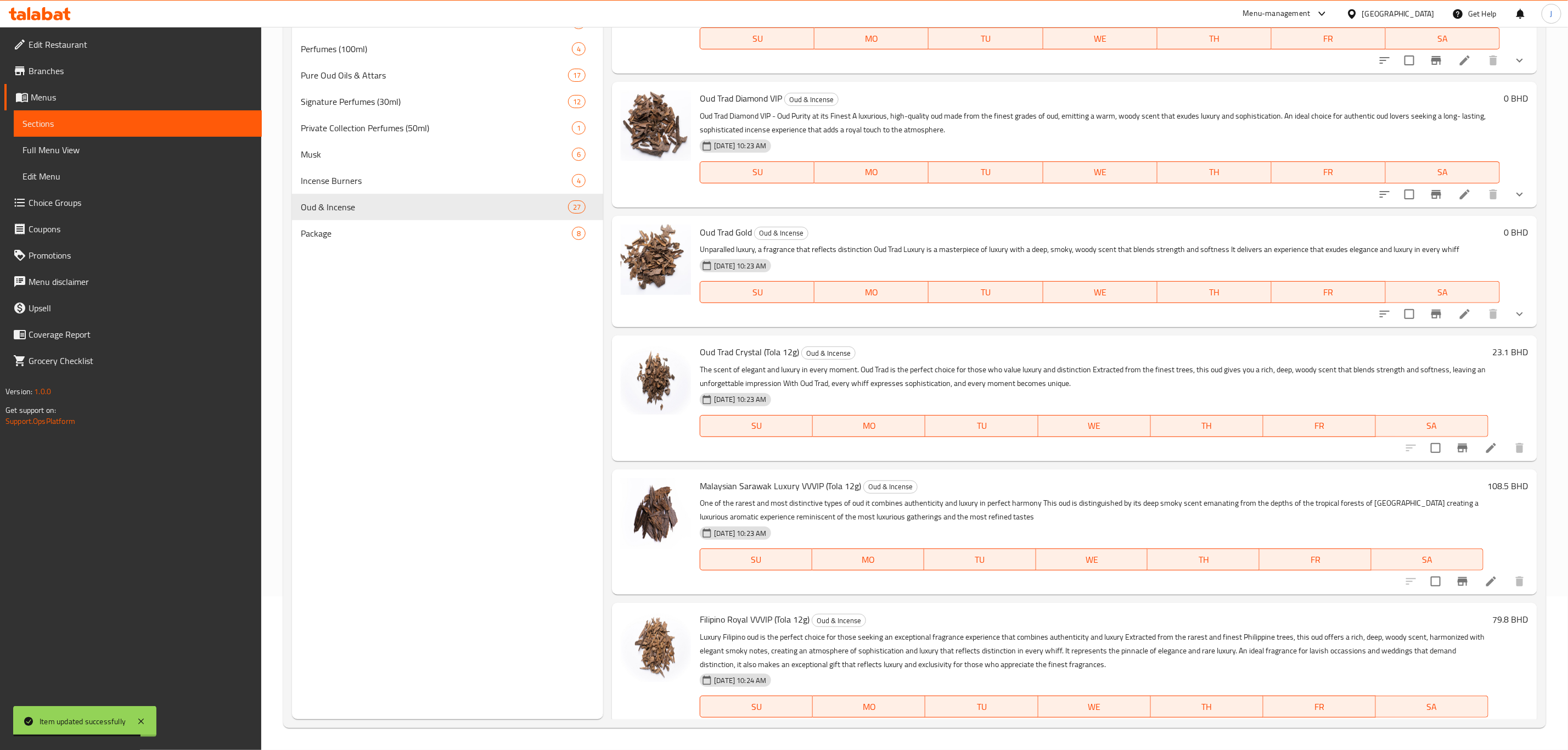
scroll to position [1595, 0]
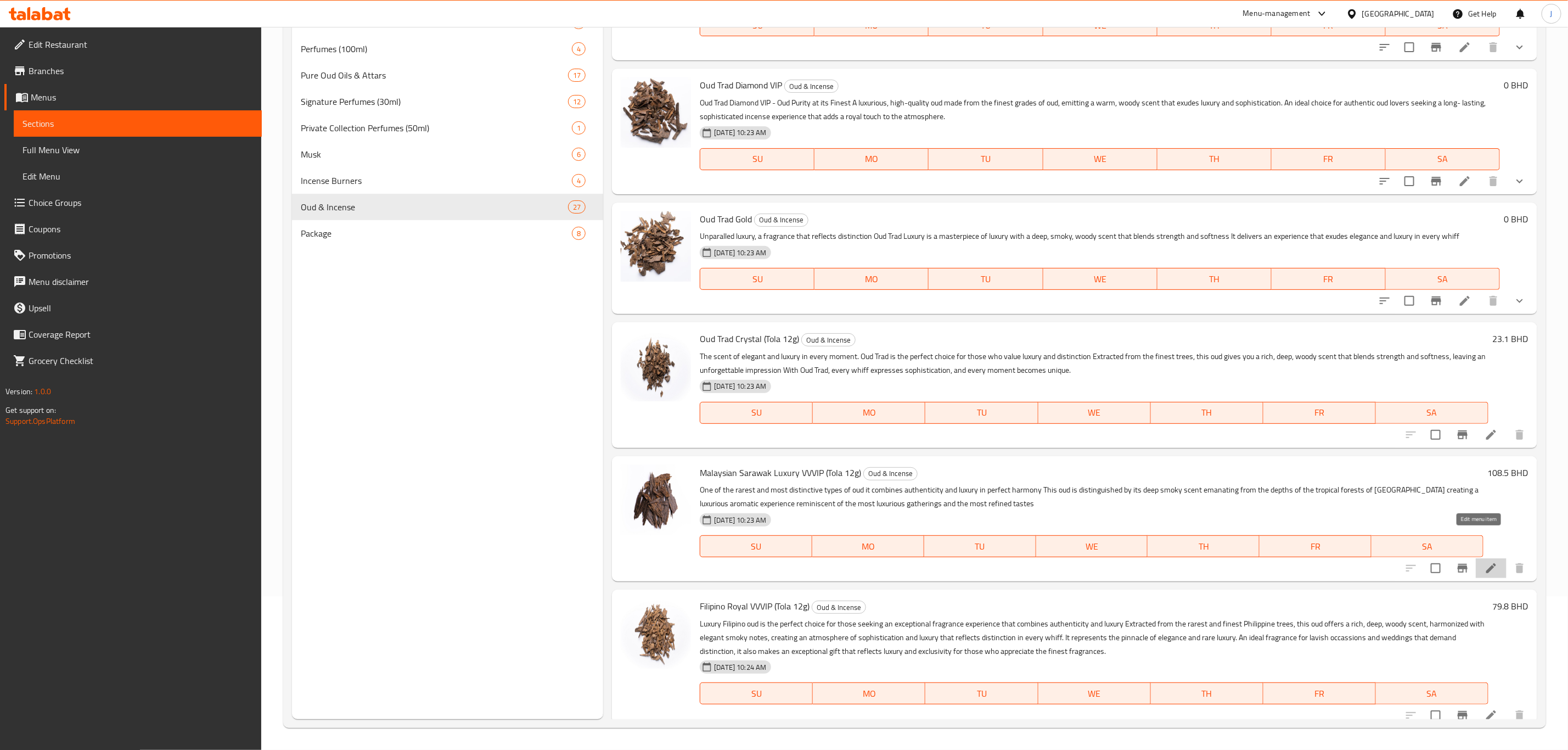
click at [1485, 562] on icon at bounding box center [1491, 568] width 13 height 13
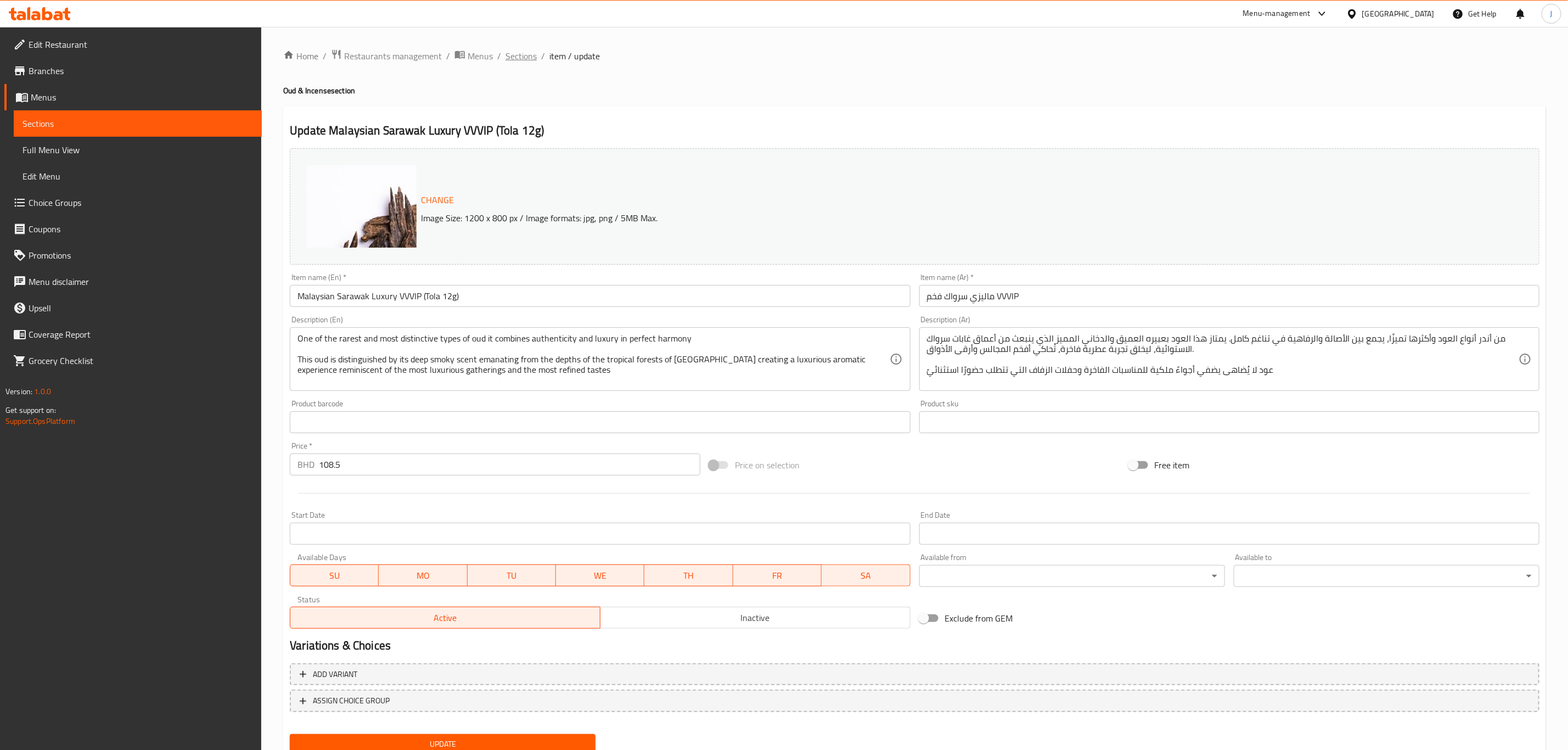
click at [517, 53] on span "Sections" at bounding box center [521, 55] width 31 height 13
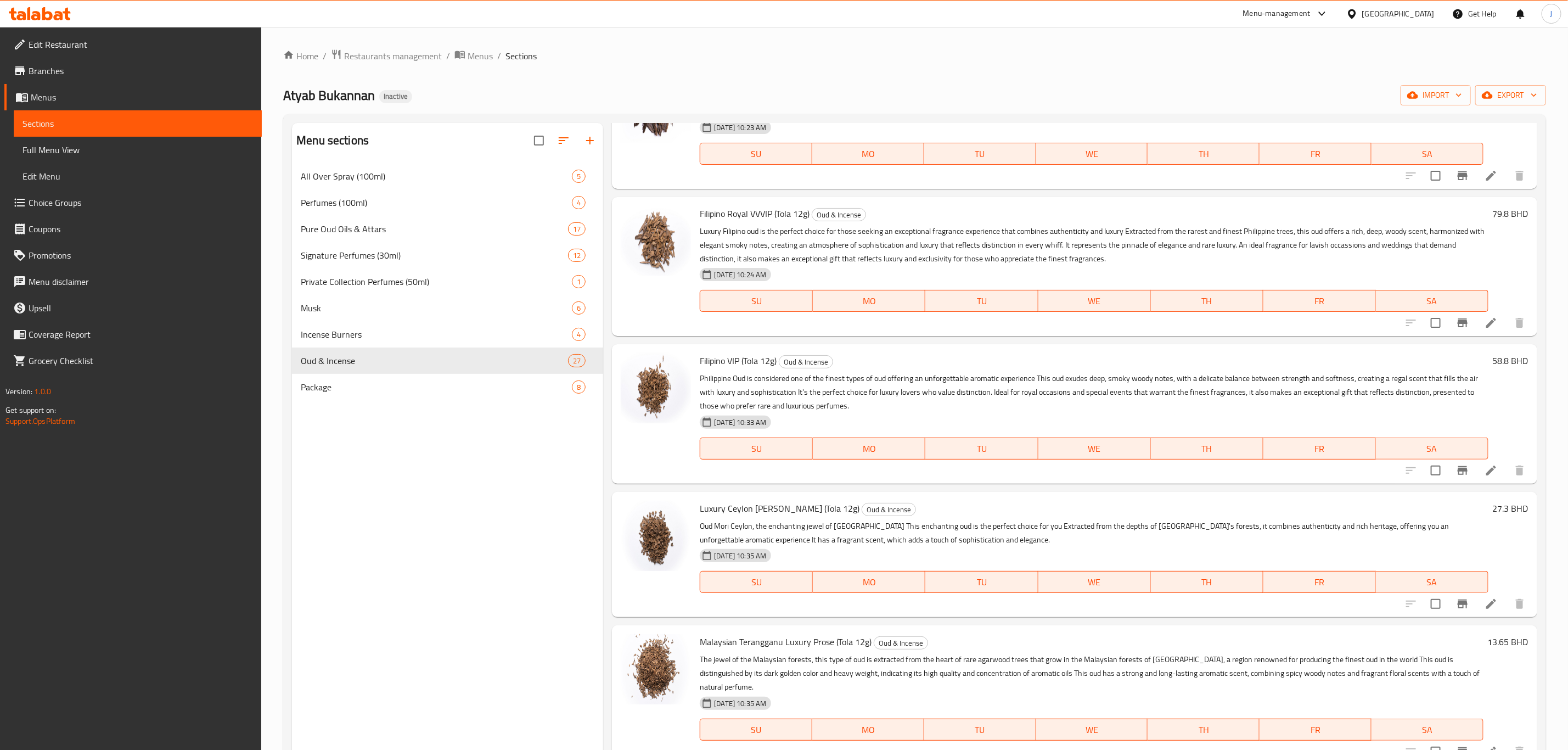
scroll to position [2223, 0]
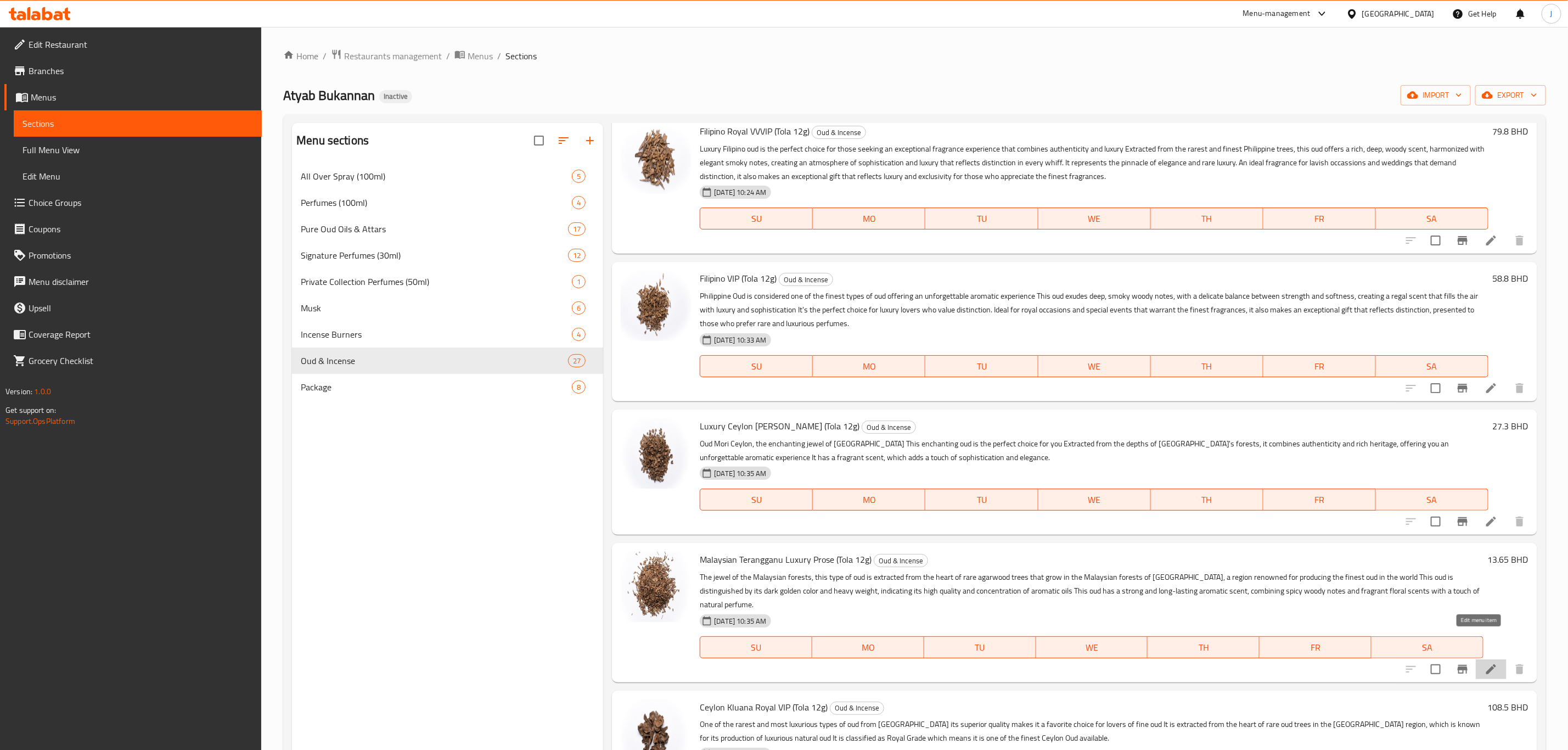
click at [1486, 664] on icon at bounding box center [1491, 669] width 10 height 10
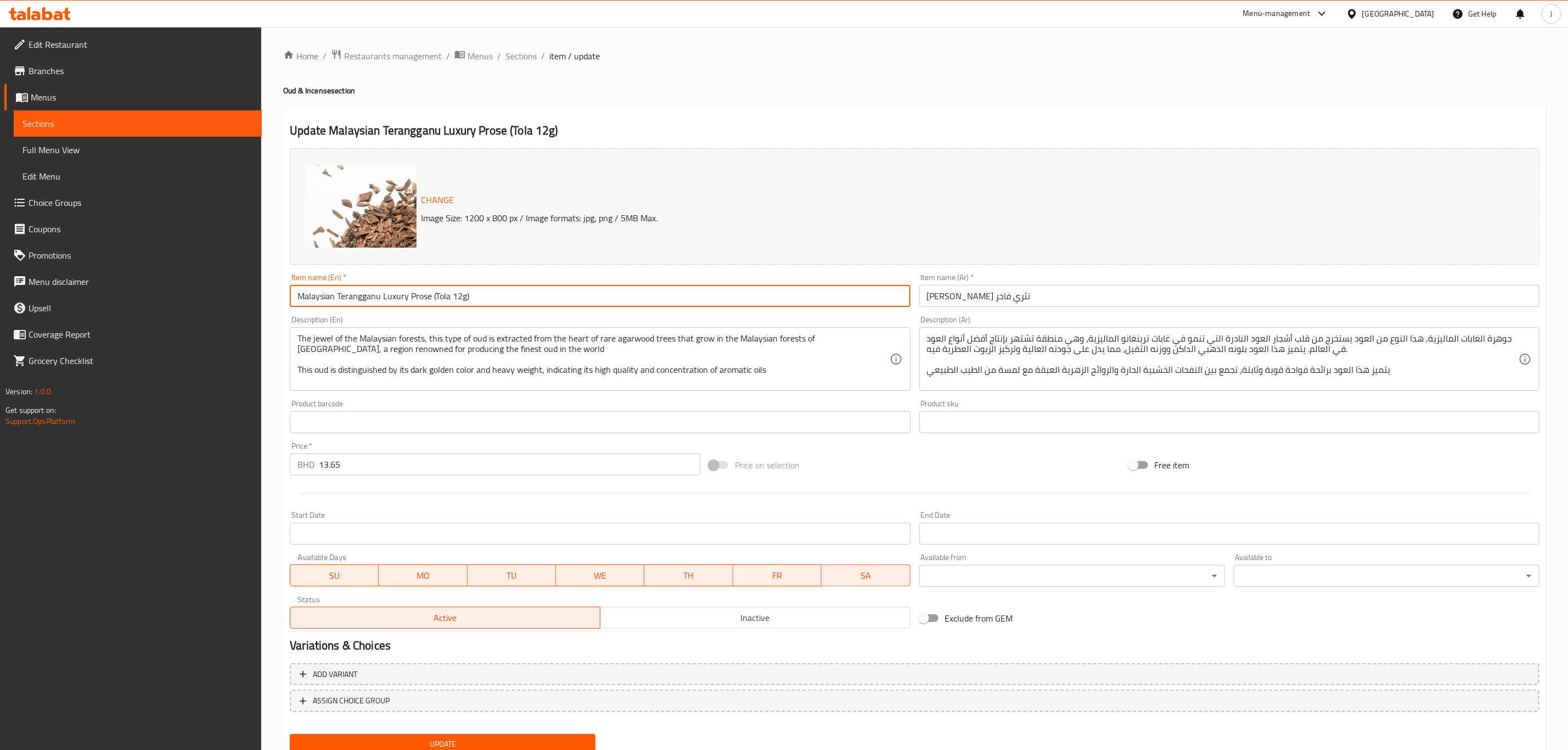
drag, startPoint x: 480, startPoint y: 299, endPoint x: 432, endPoint y: 304, distance: 48.3
click at [432, 304] on input "Malaysian Terangganu Luxury Prose (Tola 12g)" at bounding box center [600, 296] width 620 height 22
click at [462, 298] on input "Malaysian Terangganu Luxury Prose" at bounding box center [600, 296] width 620 height 22
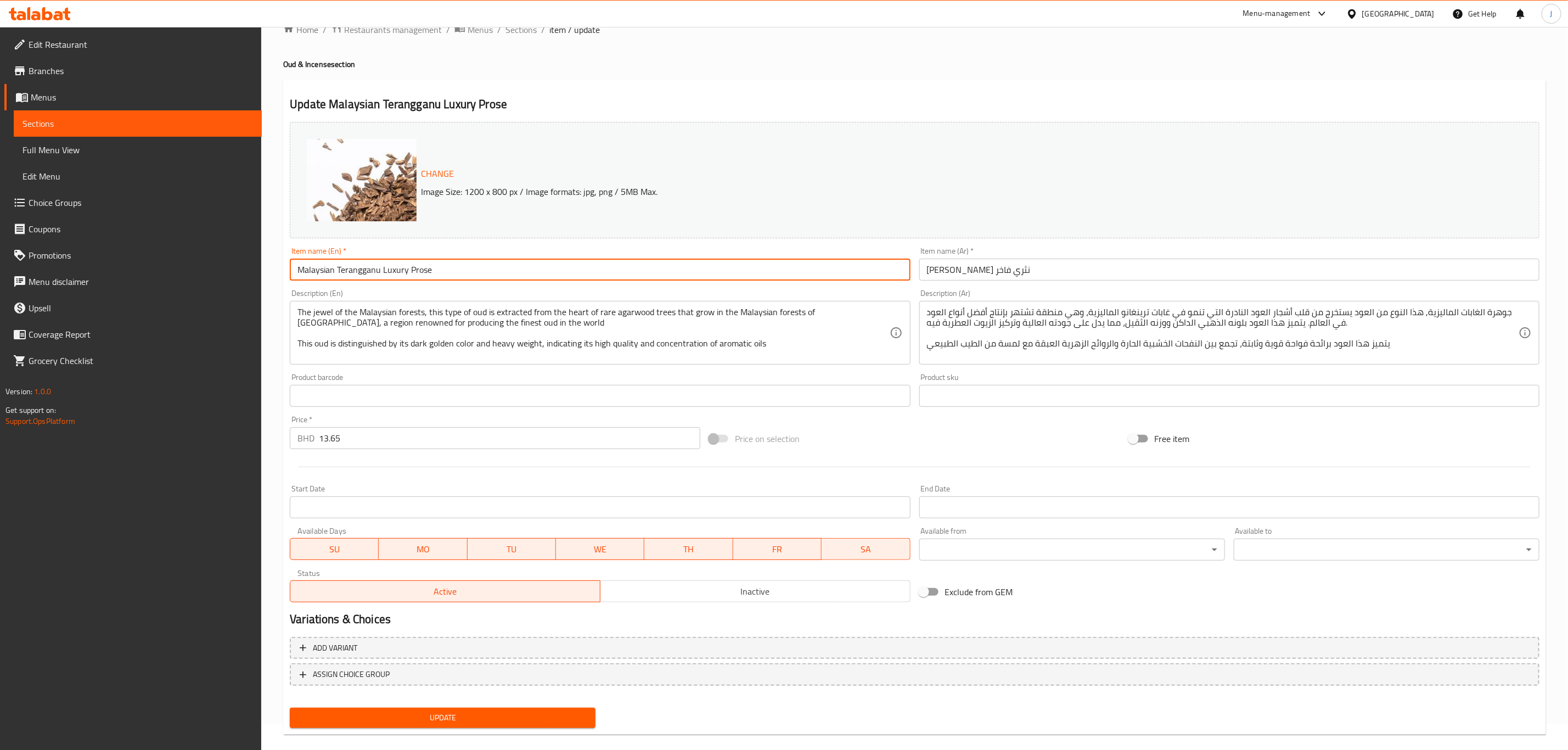
scroll to position [40, 0]
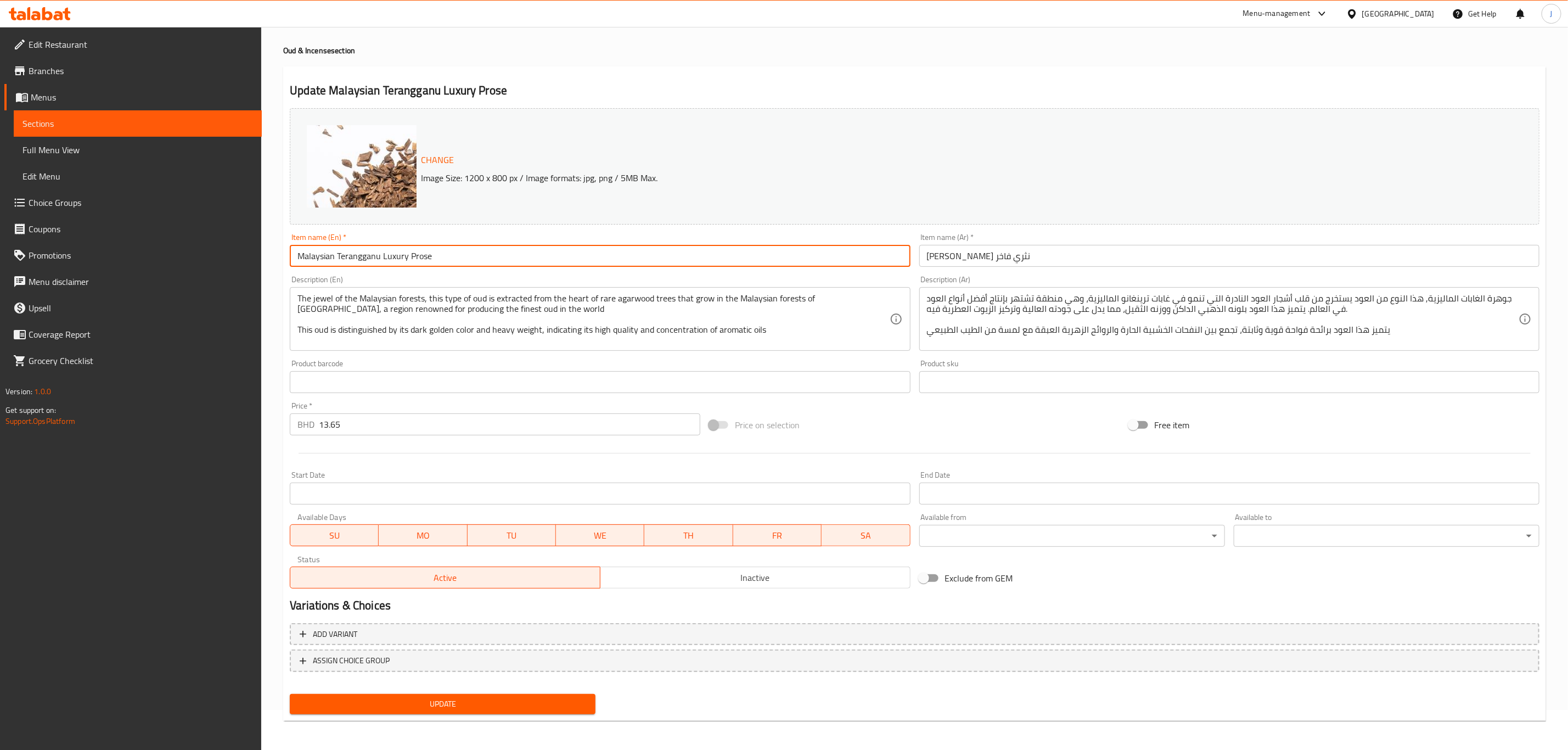
type input "Malaysian Terangganu Luxury Prose"
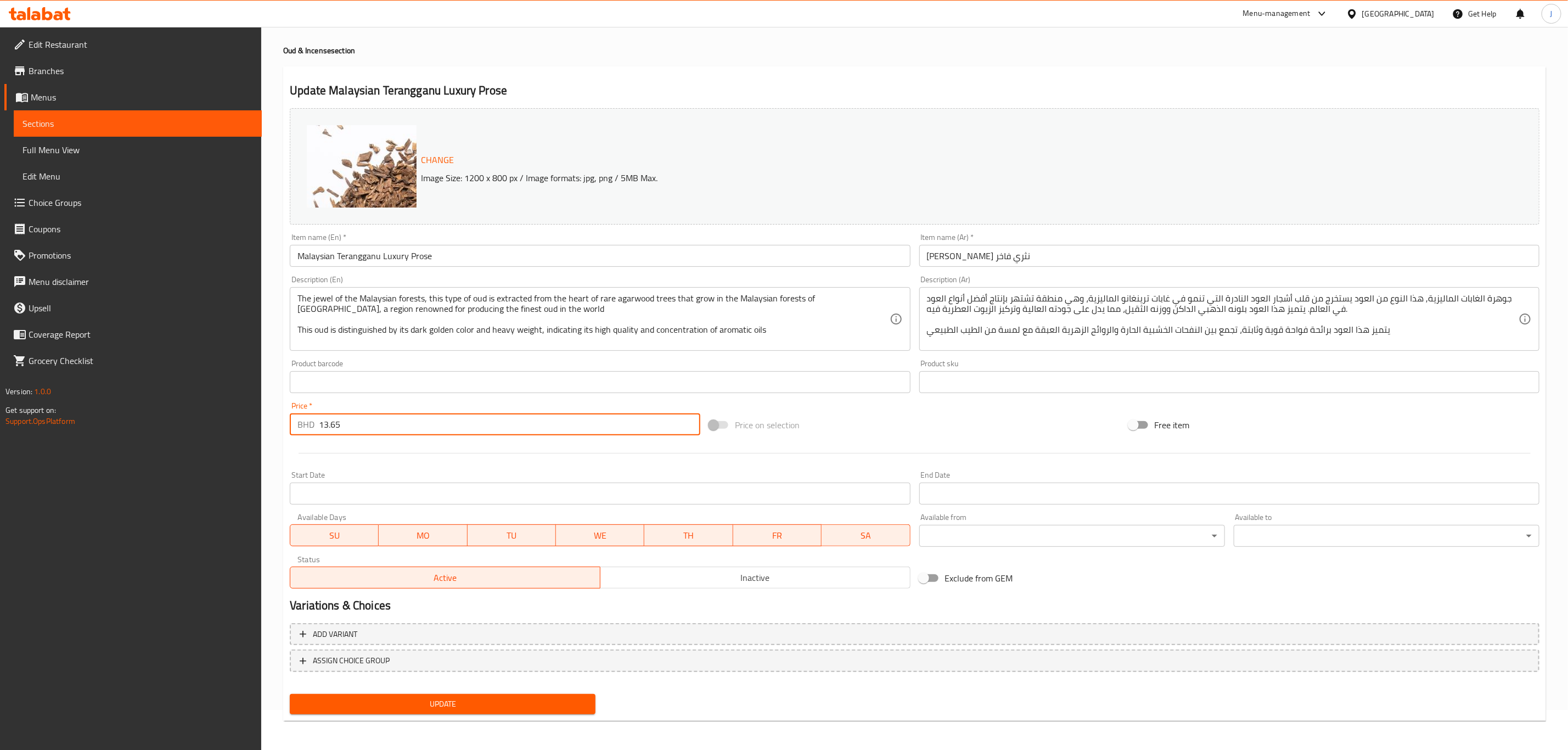
drag, startPoint x: 350, startPoint y: 428, endPoint x: 316, endPoint y: 428, distance: 34.0
click at [316, 428] on div "BHD 13.65 Price *" at bounding box center [495, 425] width 411 height 22
type input "0"
click at [367, 630] on span "Add variant" at bounding box center [914, 634] width 1230 height 14
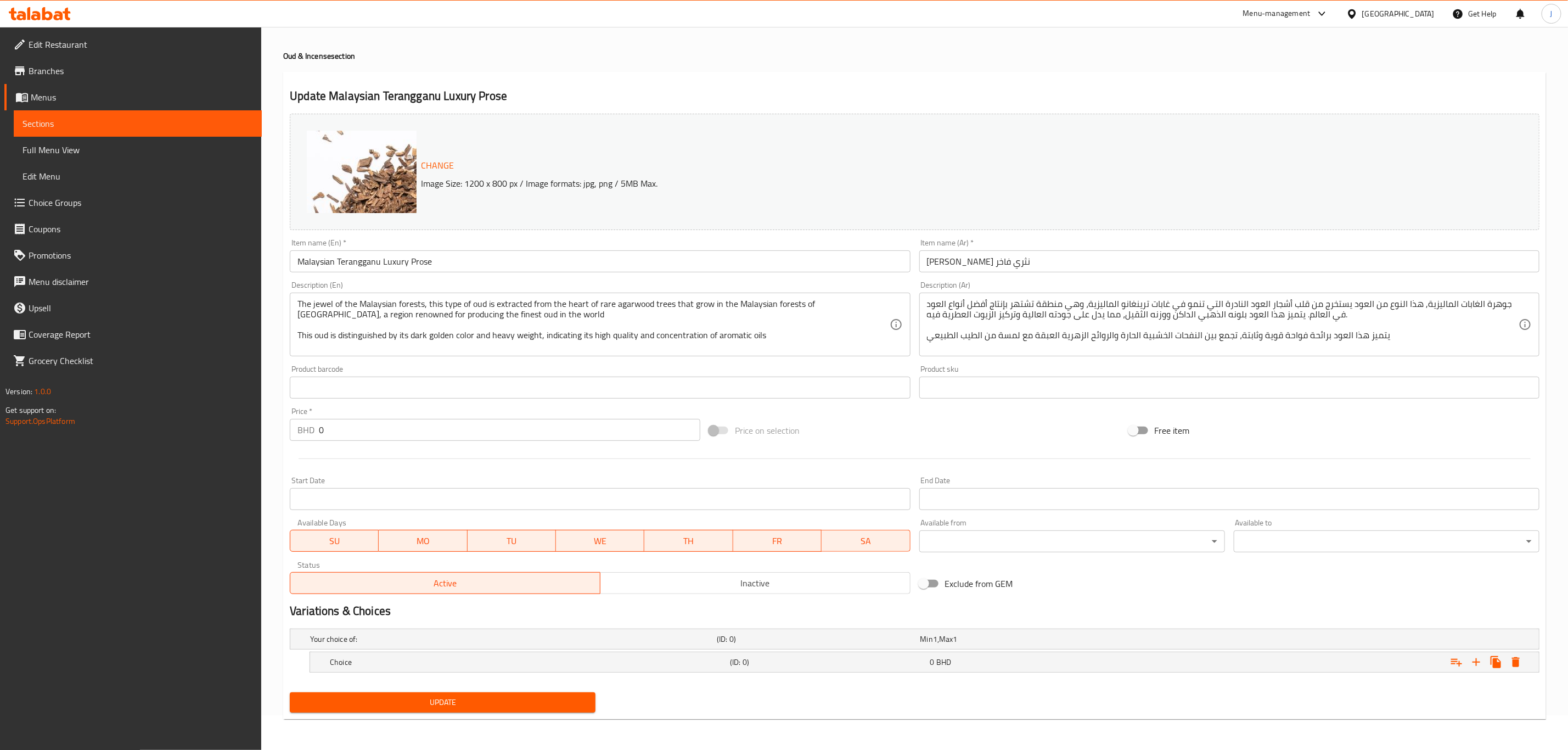
scroll to position [35, 0]
click at [1472, 665] on icon "Expand" at bounding box center [1476, 662] width 13 height 13
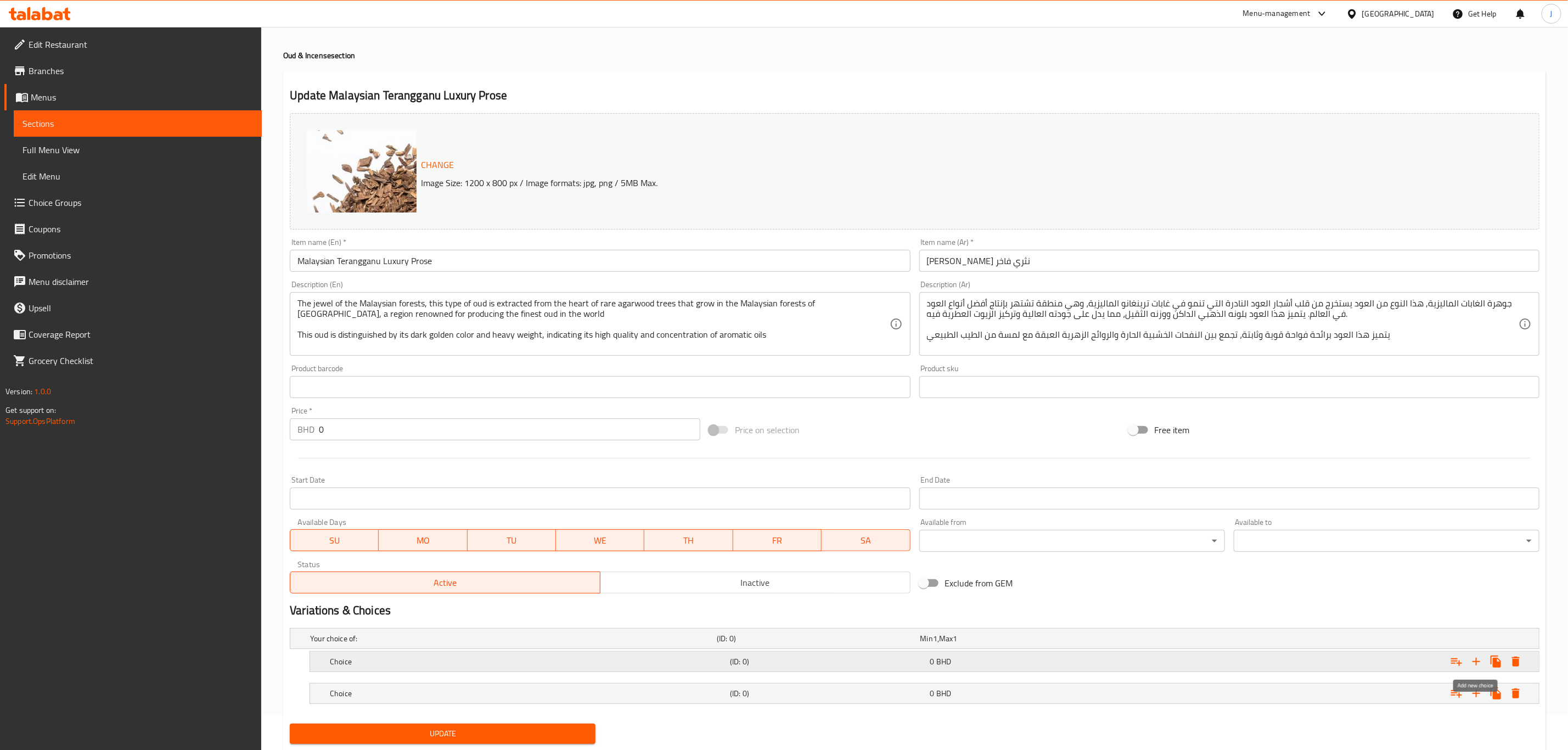
click at [1474, 663] on icon "Expand" at bounding box center [1476, 661] width 13 height 13
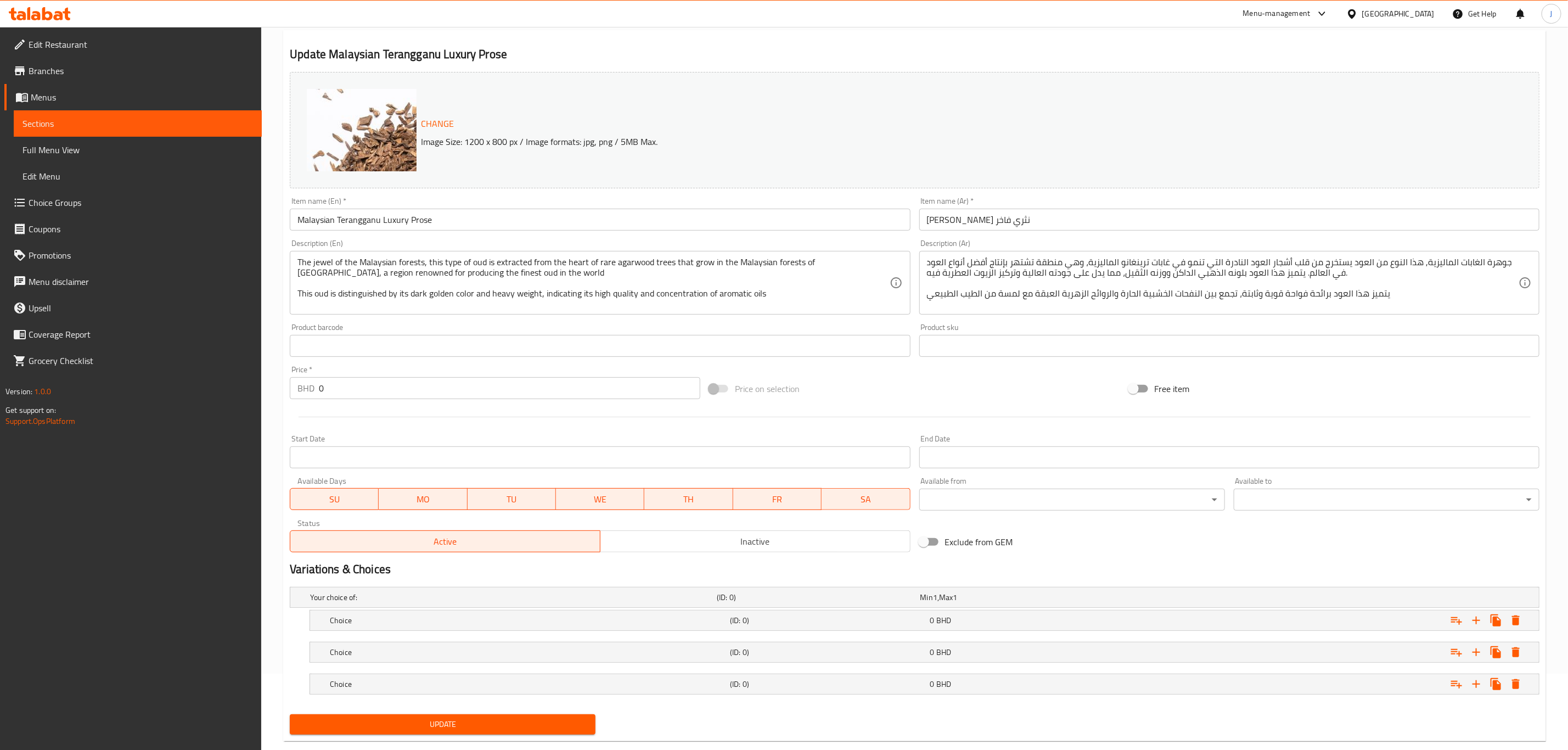
scroll to position [99, 0]
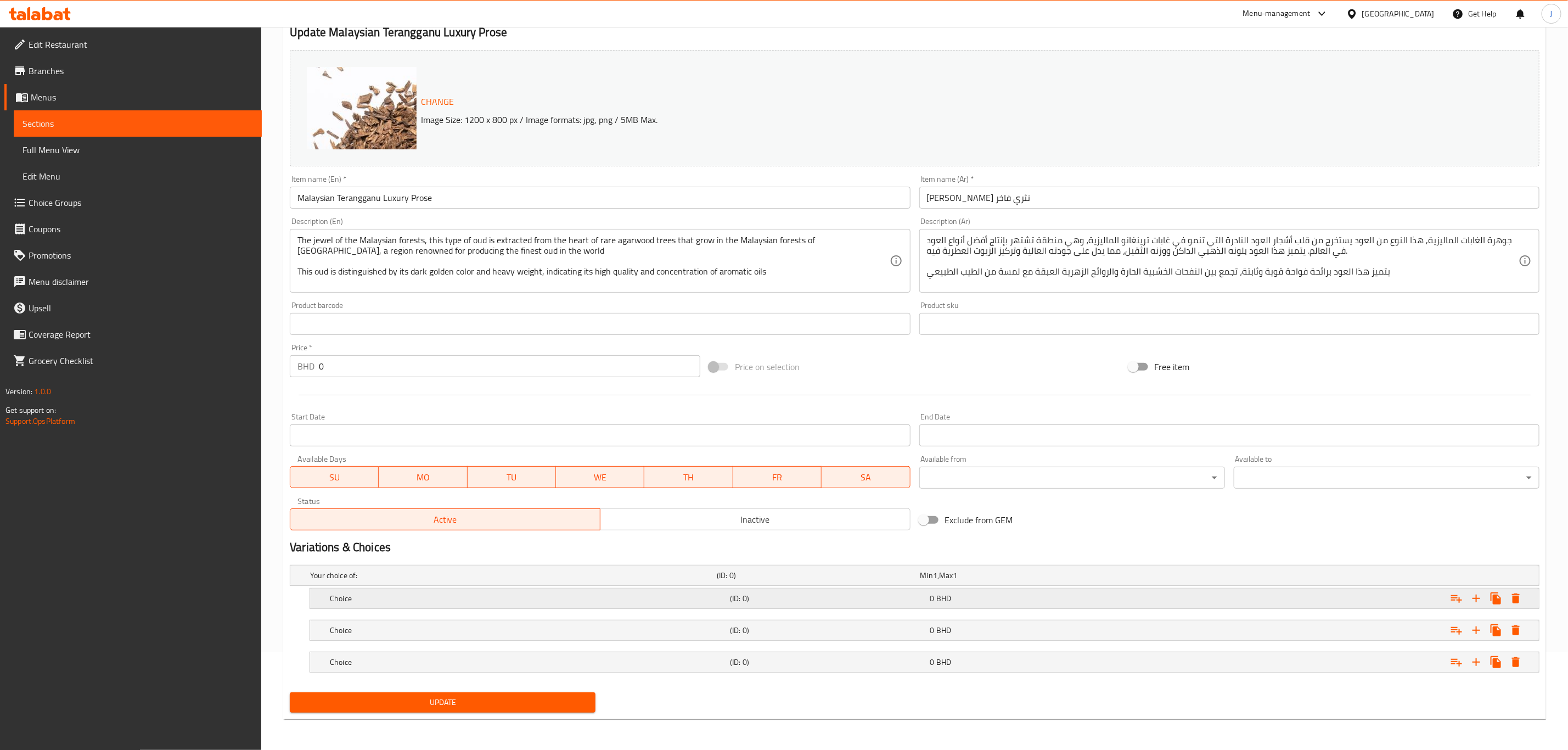
click at [363, 597] on h5 "Choice" at bounding box center [528, 598] width 396 height 11
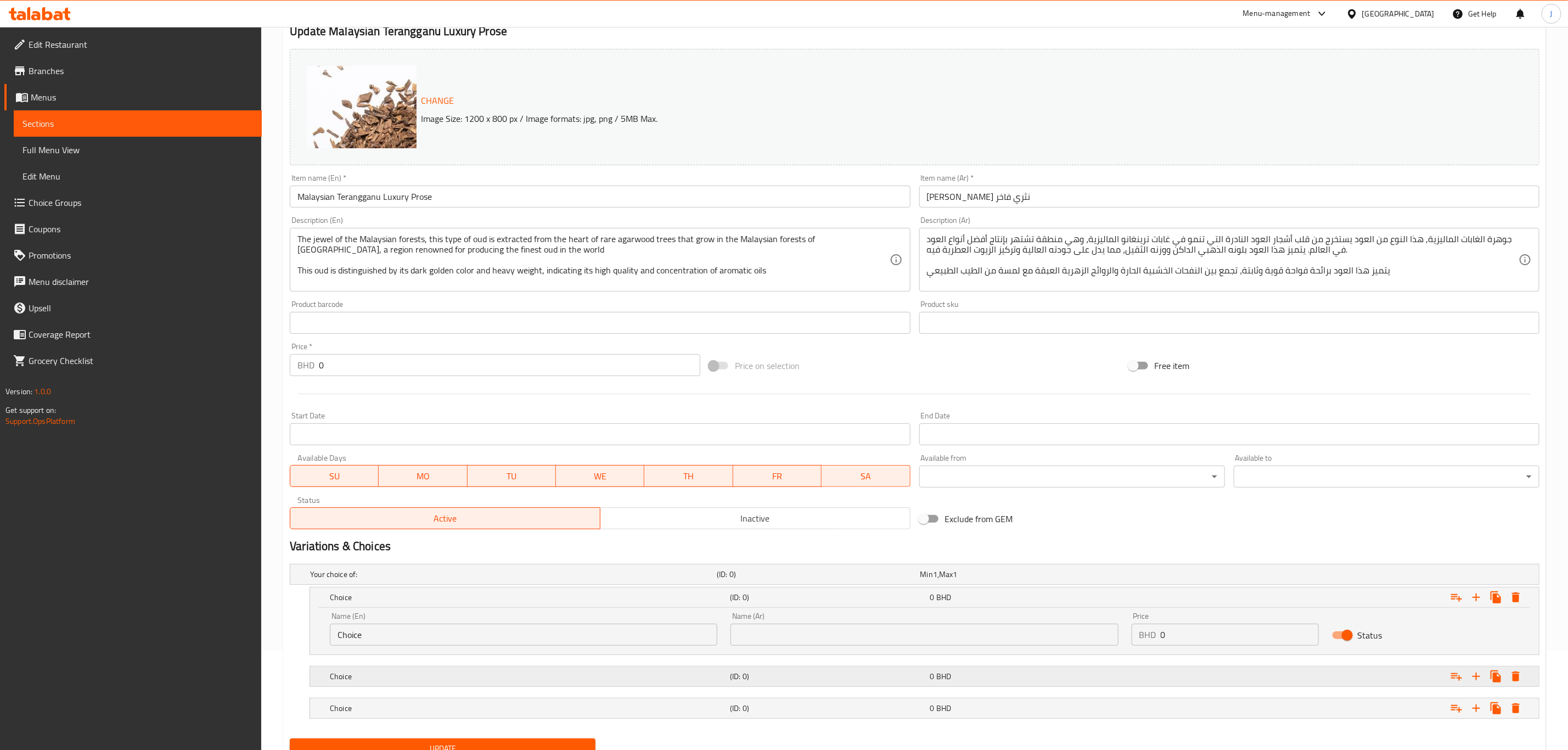
click at [395, 682] on h5 "Choice" at bounding box center [528, 676] width 396 height 11
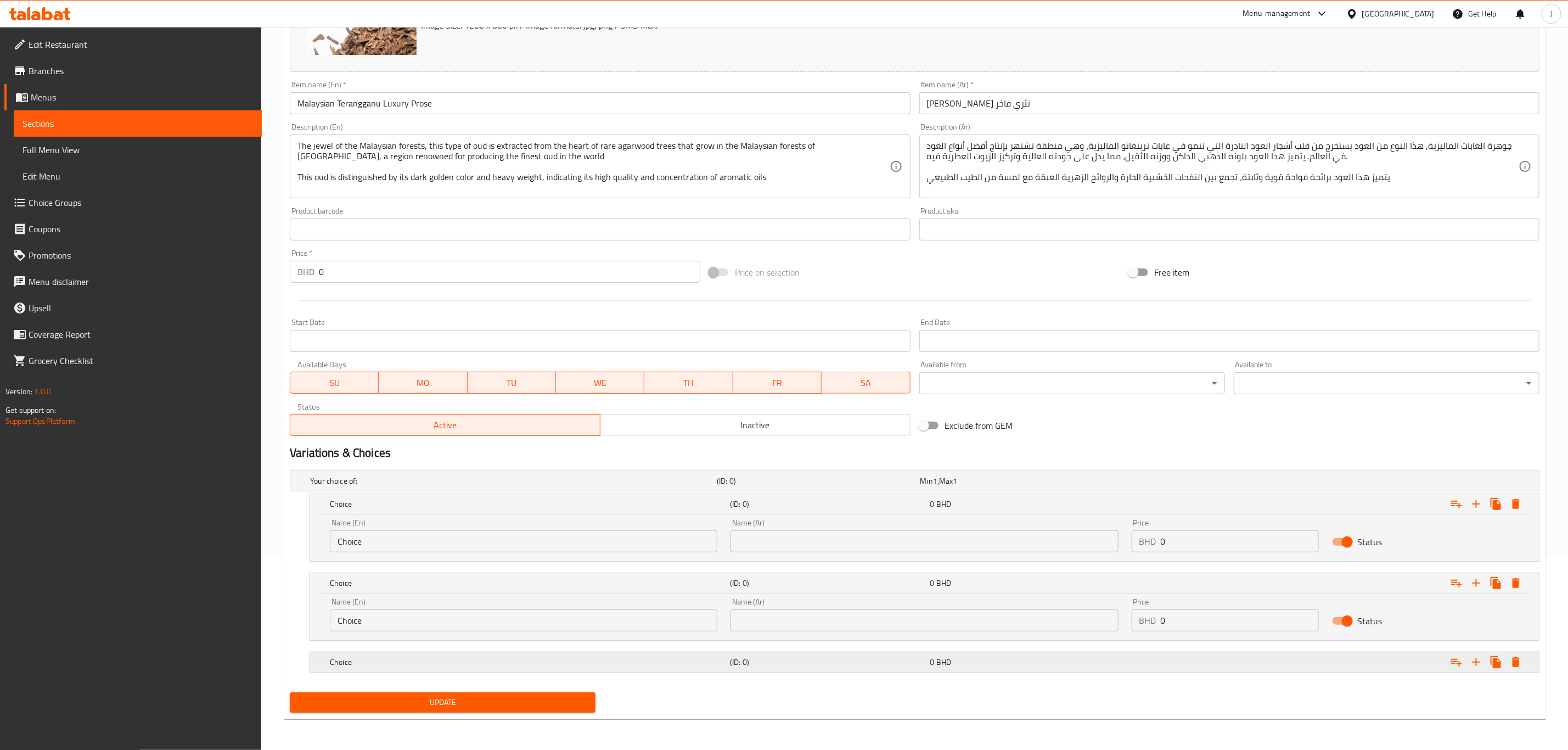
click at [389, 657] on h5 "Choice" at bounding box center [528, 662] width 396 height 11
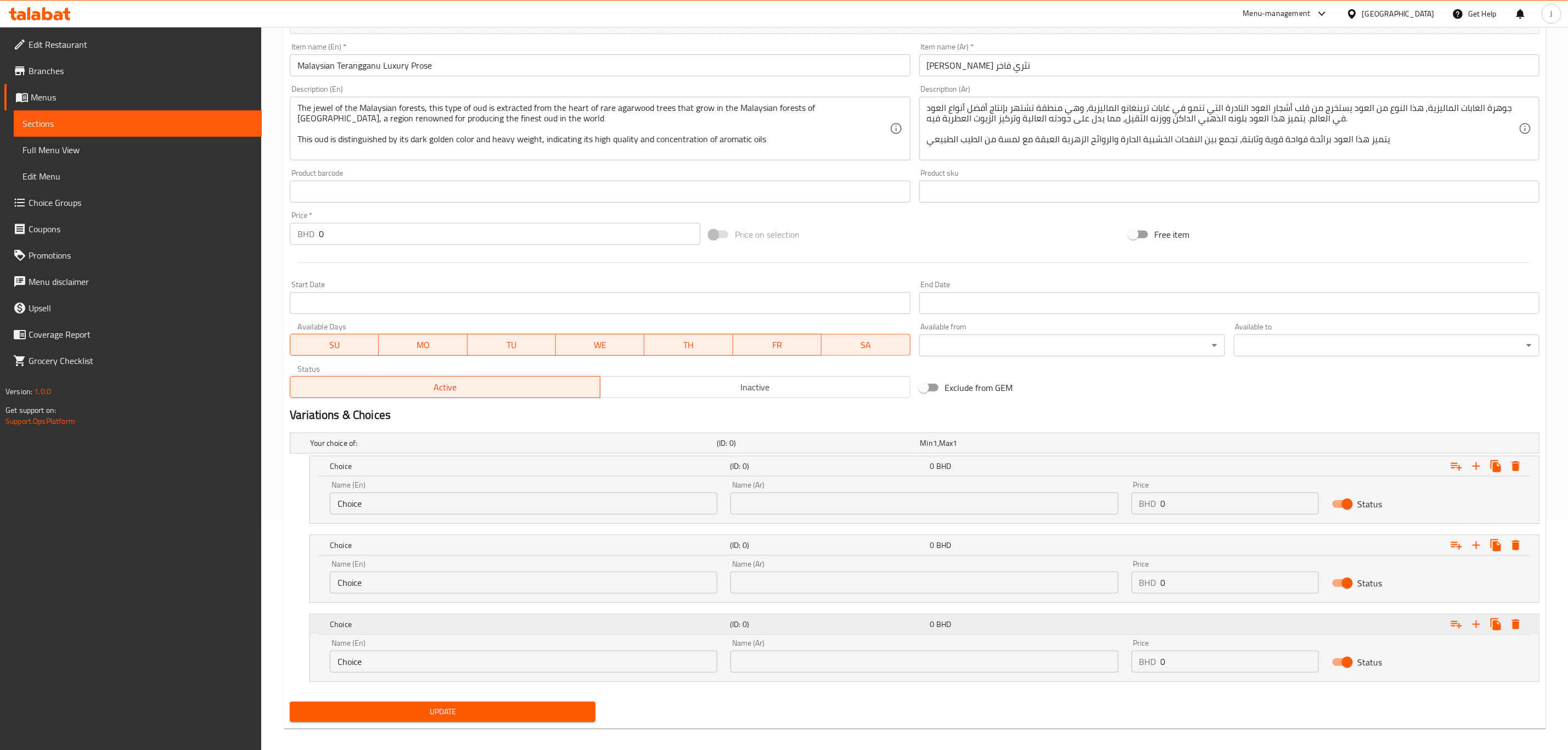
scroll to position [241, 0]
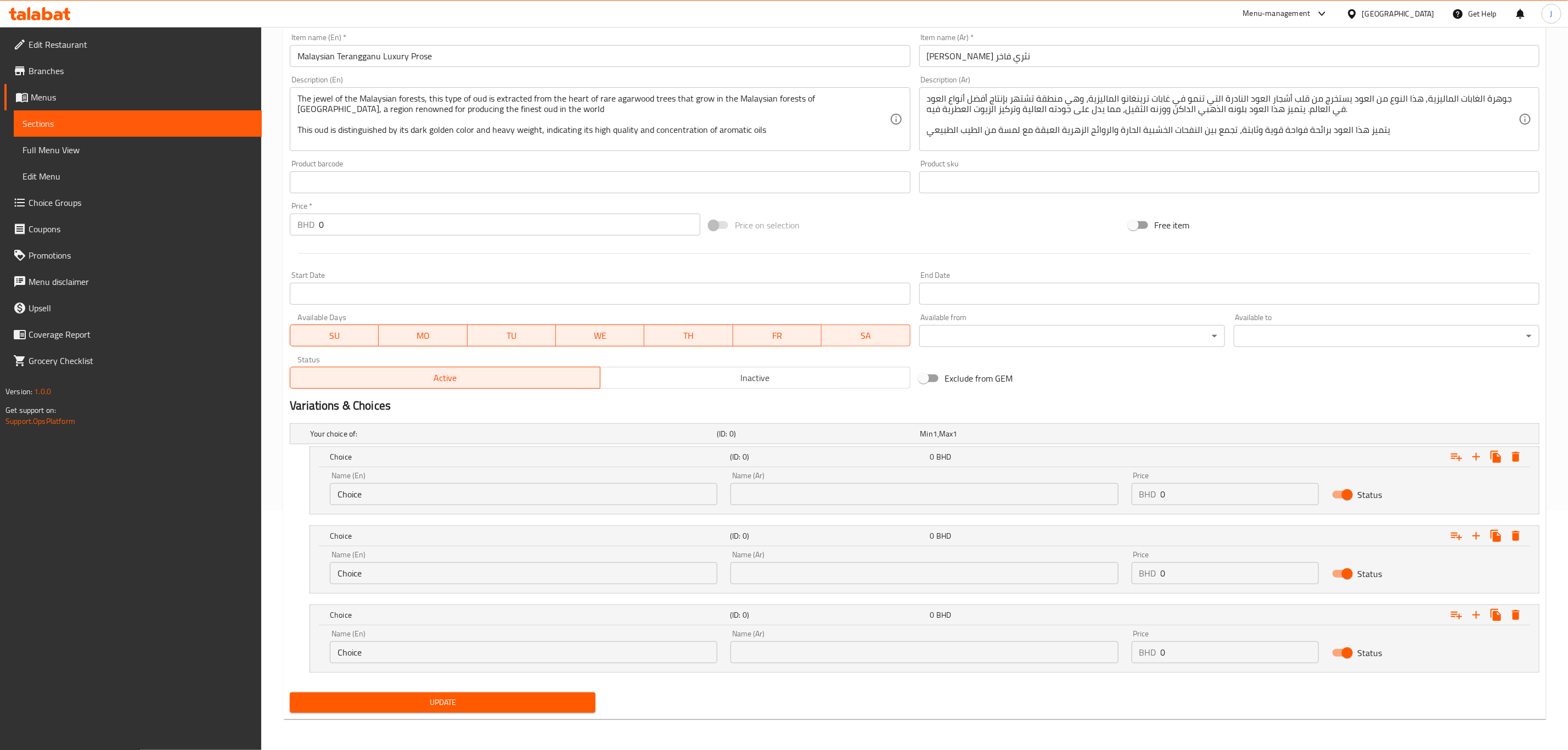
click at [403, 495] on input "Choice" at bounding box center [523, 494] width 387 height 22
paste input "1 Tola ( 12 Grams)"
drag, startPoint x: 463, startPoint y: 492, endPoint x: 237, endPoint y: 495, distance: 226.0
click at [237, 495] on div "Edit Restaurant Branches Menus Sections Full Menu View Edit Menu Choice Groups …" at bounding box center [784, 268] width 1568 height 963
paste input "text"
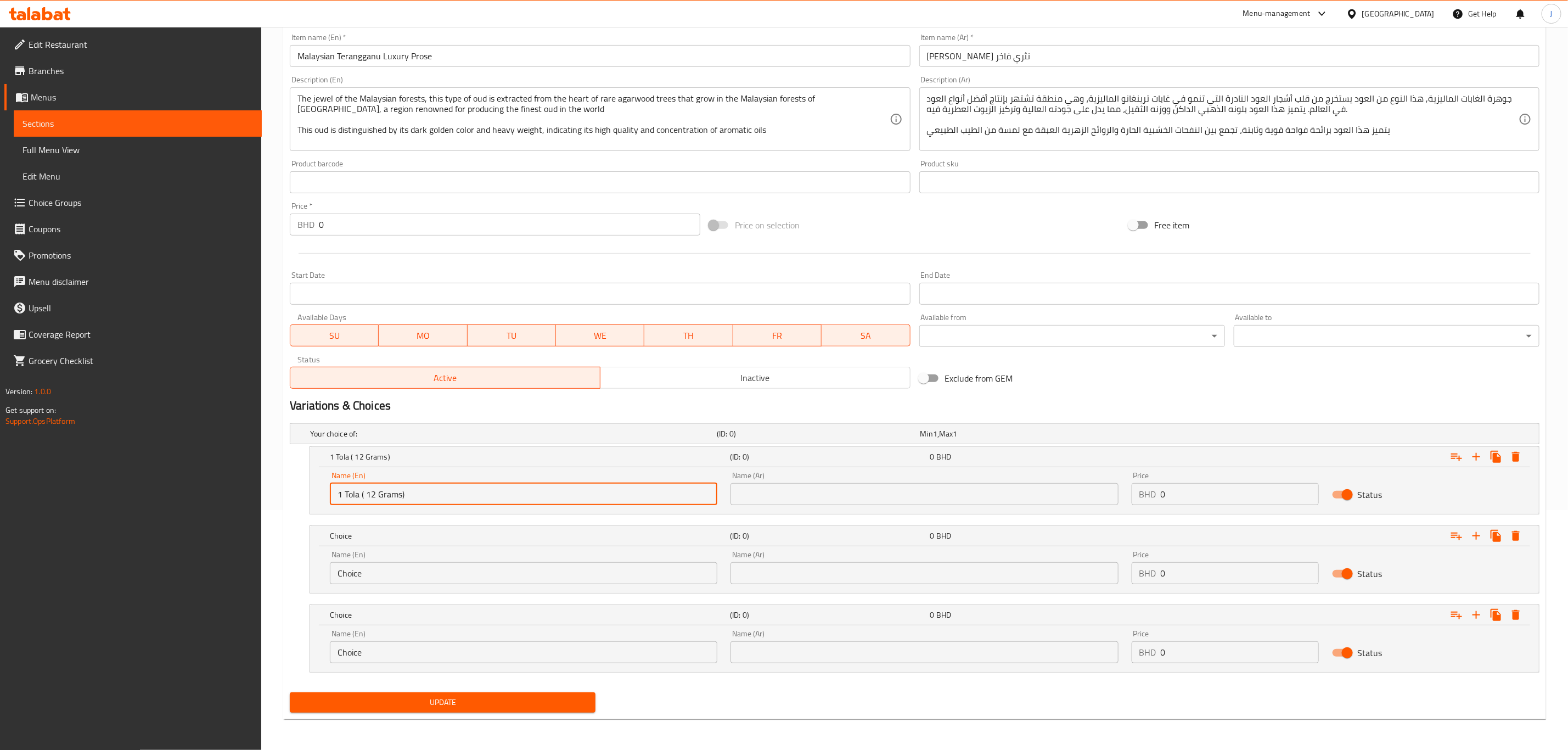
type input "1 Tola ( 12 Grams)"
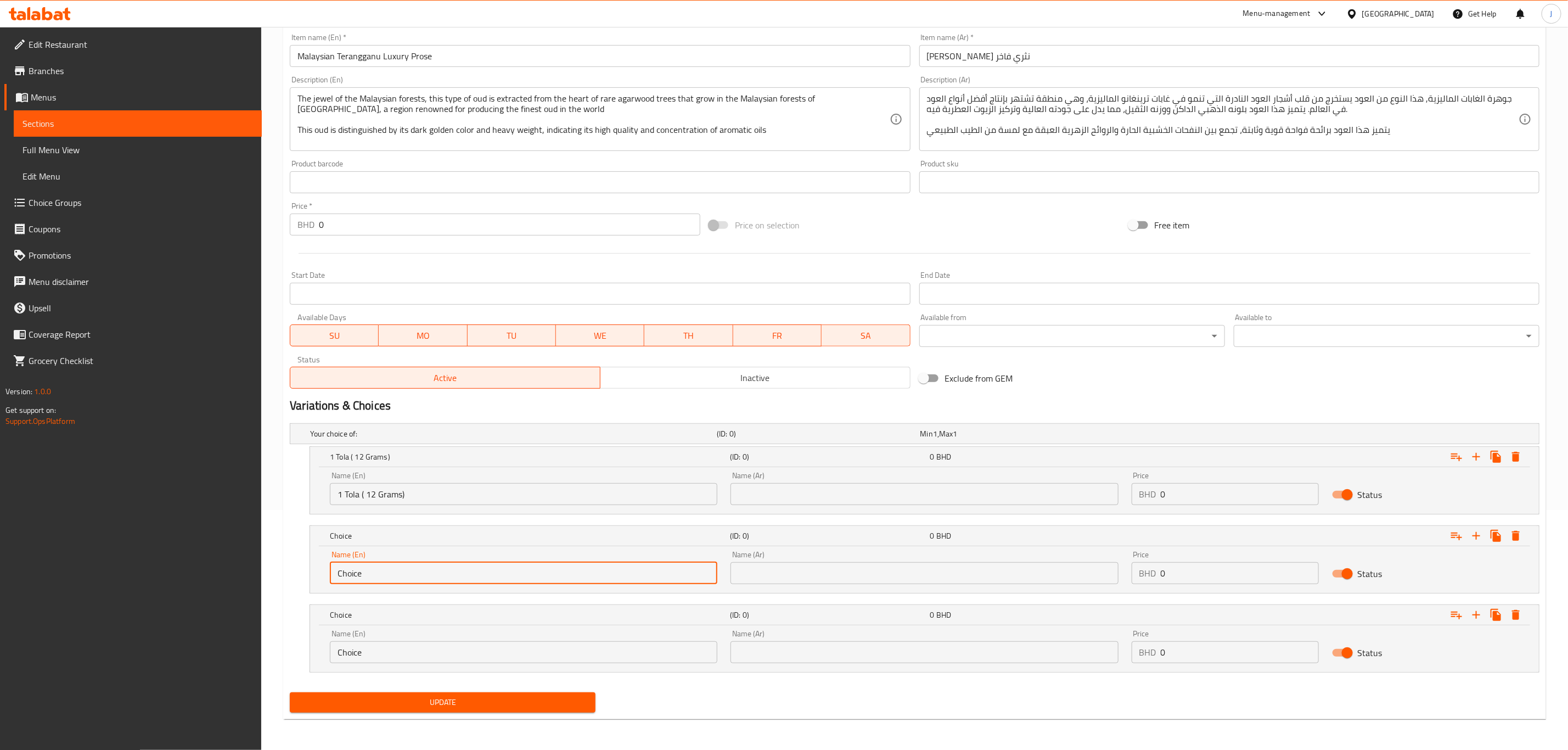
drag, startPoint x: 434, startPoint y: 565, endPoint x: 260, endPoint y: 578, distance: 174.5
click at [260, 578] on div "Edit Restaurant Branches Menus Sections Full Menu View Edit Menu Choice Groups …" at bounding box center [784, 268] width 1568 height 963
paste input "2.5 Tola ( 30 Grams)"
type input "2.5 Tola ( 30 Grams)"
drag, startPoint x: 490, startPoint y: 639, endPoint x: 295, endPoint y: 639, distance: 195.0
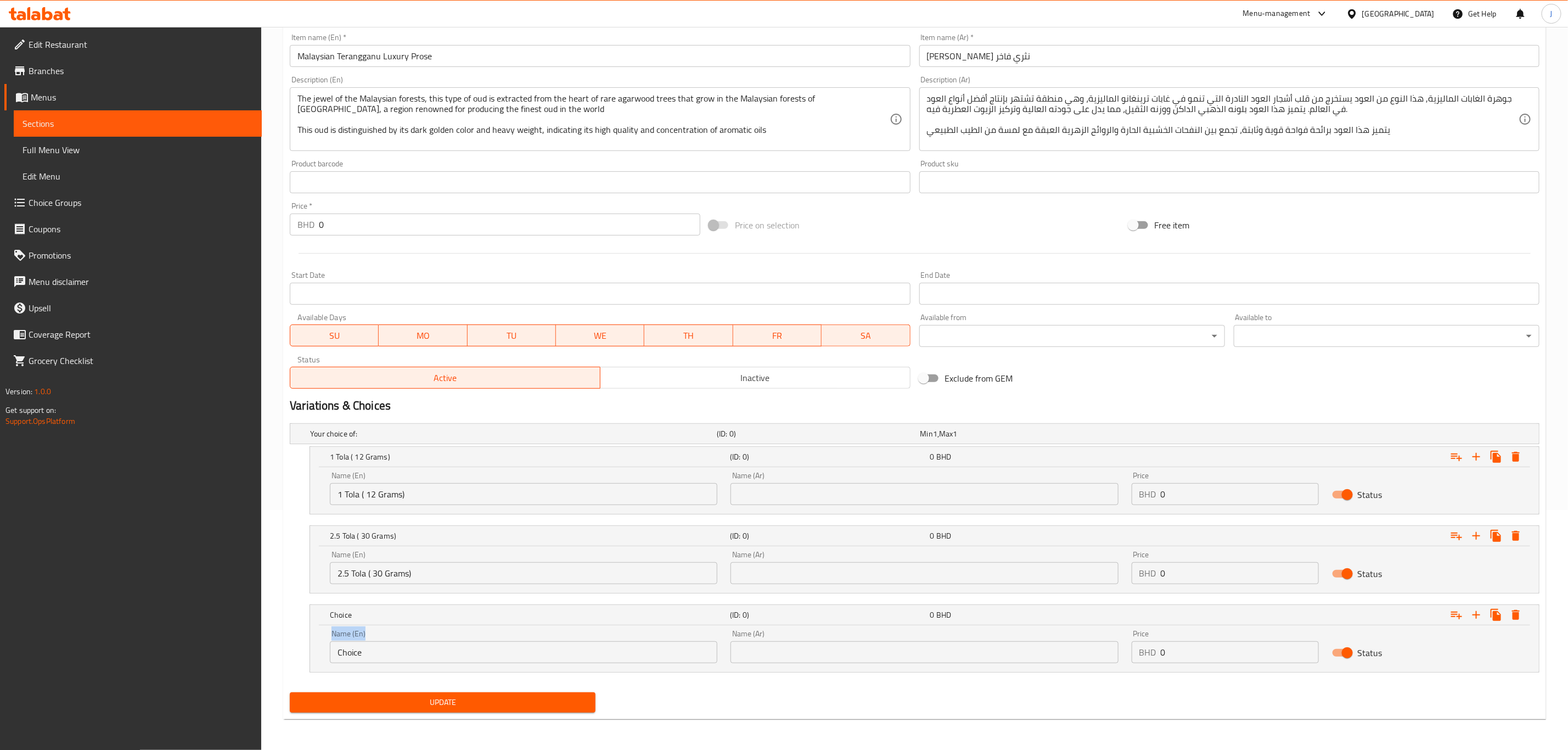
click at [295, 639] on div "Choice (ID: 0) 0 BHD Name (En) Choice Name (En) Name (Ar) Name (Ar) Price BHD 0…" at bounding box center [914, 638] width 1250 height 68
paste input "5 Tola ( 60 Grams)"
drag, startPoint x: 365, startPoint y: 657, endPoint x: 242, endPoint y: 655, distance: 123.0
click at [242, 655] on div "Edit Restaurant Branches Menus Sections Full Menu View Edit Menu Choice Groups …" at bounding box center [784, 268] width 1568 height 963
type input "5 Tola ( 60 Grams)"
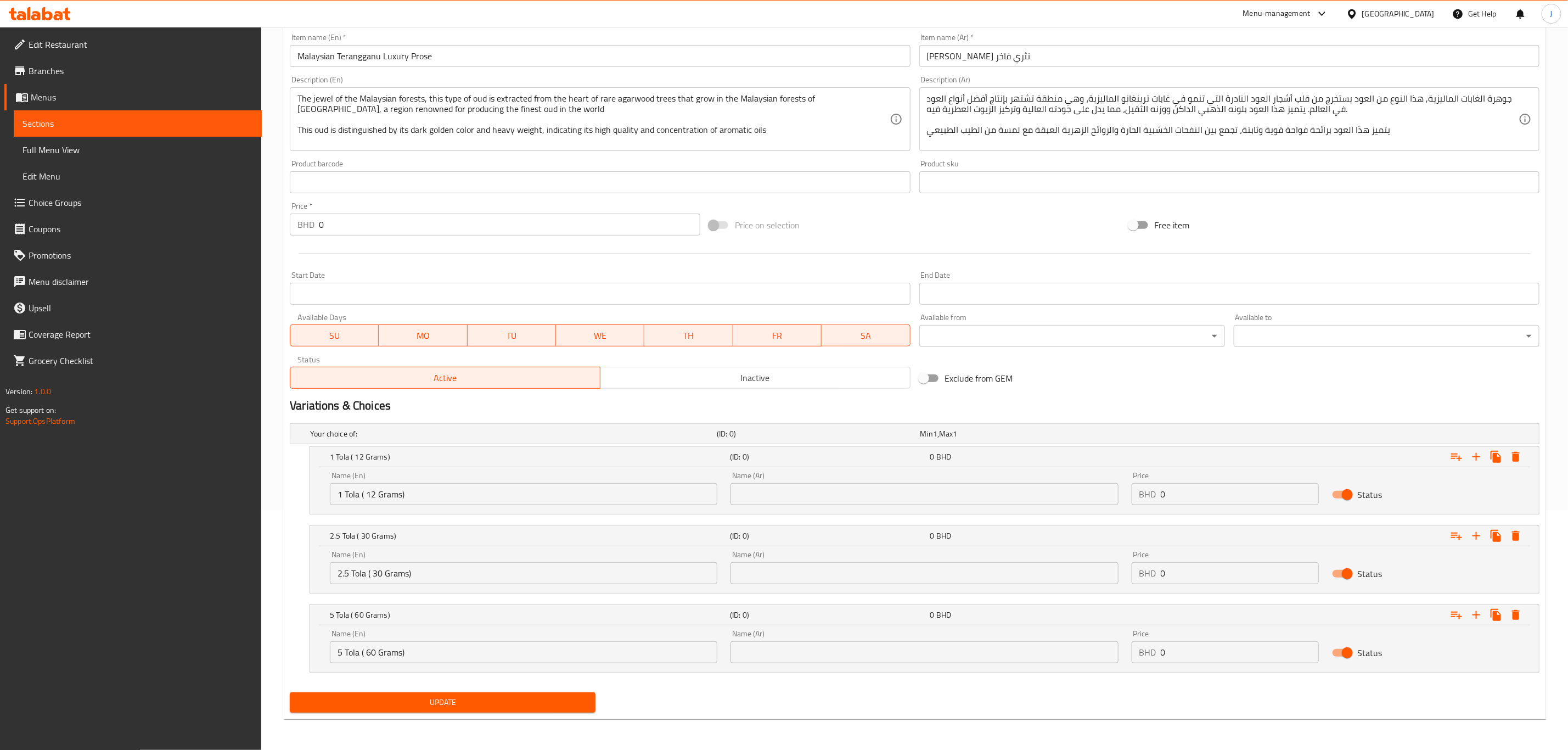
click at [799, 490] on input "text" at bounding box center [924, 494] width 387 height 22
paste input "1 تولة (12 جرام)"
type input "1 تولة (12 جرام)"
click at [832, 570] on input "text" at bounding box center [924, 573] width 387 height 22
paste input "2.5 تولة (30 جرام)"
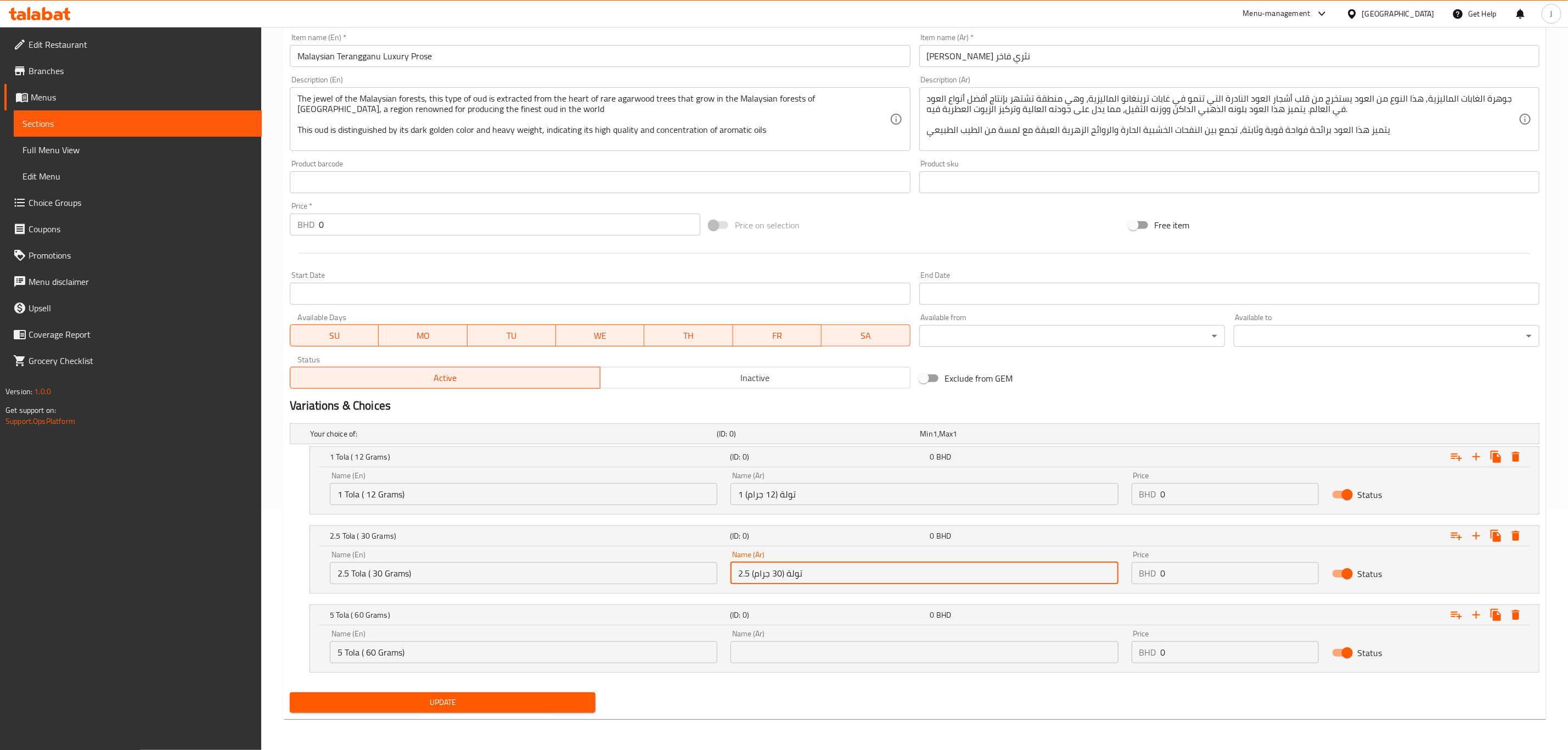
type input "2.5 تولة (30 جرام)"
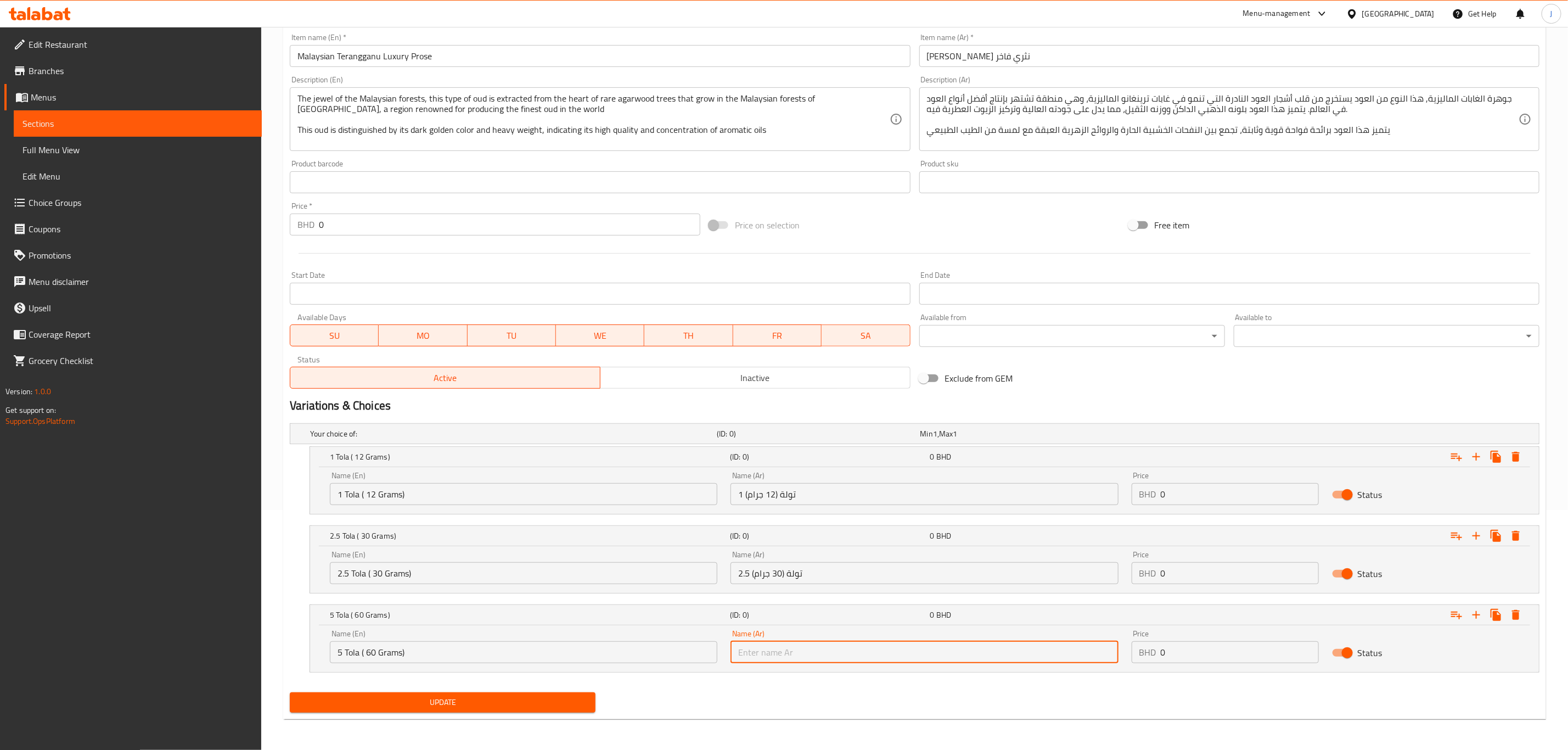
click at [913, 656] on input "text" at bounding box center [924, 652] width 387 height 22
paste input "5 تولة (60 جرام)"
type input "5 تولة (60 جرام)"
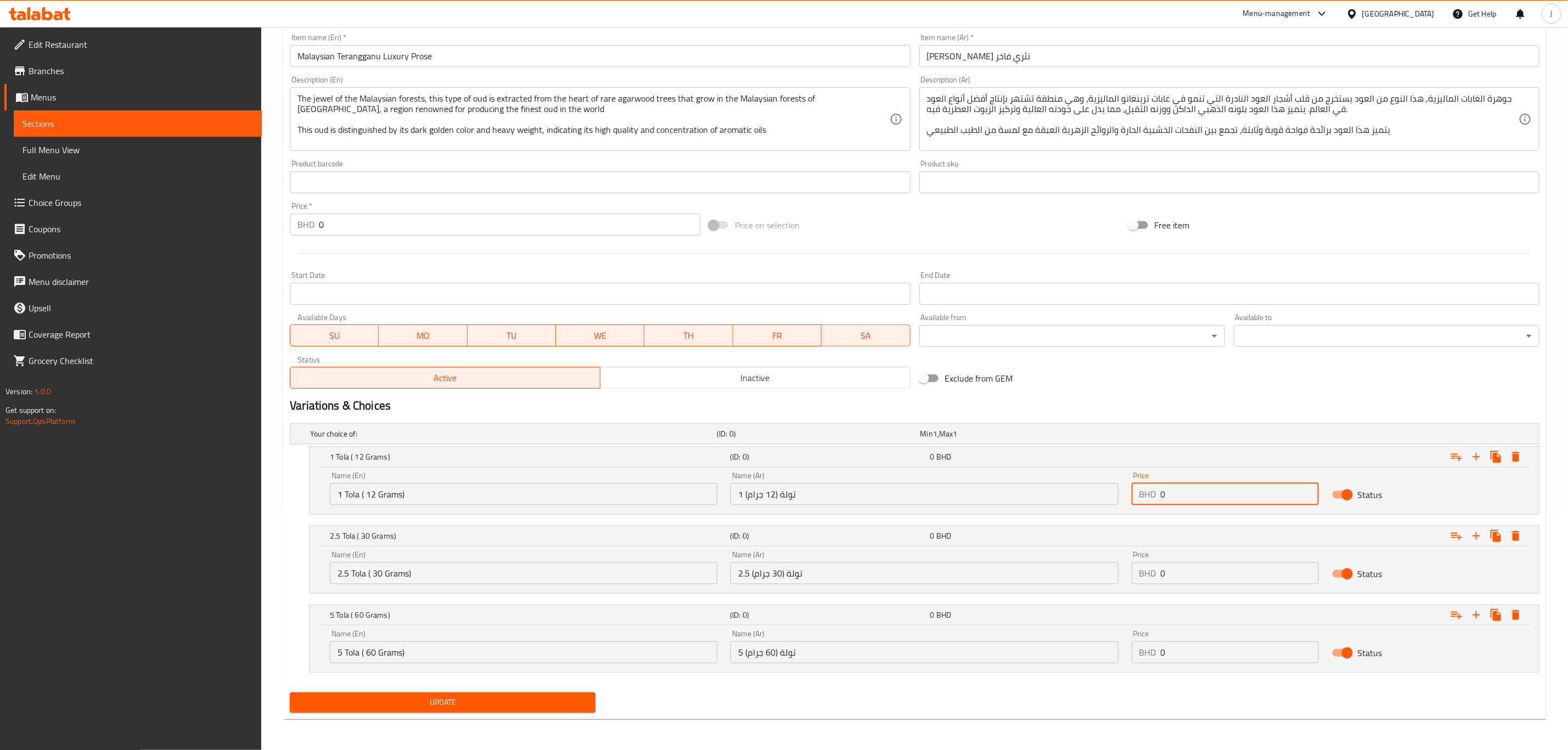
paste input "19.50"
drag, startPoint x: 1130, startPoint y: 497, endPoint x: 1064, endPoint y: 499, distance: 66.0
click at [1064, 499] on div "Name (En) 1 Tola ( 12 Grams) Name (En) Name (Ar) 1 تولة (12 جرام) Name (Ar) Pri…" at bounding box center [925, 489] width 1203 height 47
type input "19.500"
drag, startPoint x: 1145, startPoint y: 582, endPoint x: 1102, endPoint y: 582, distance: 43.0
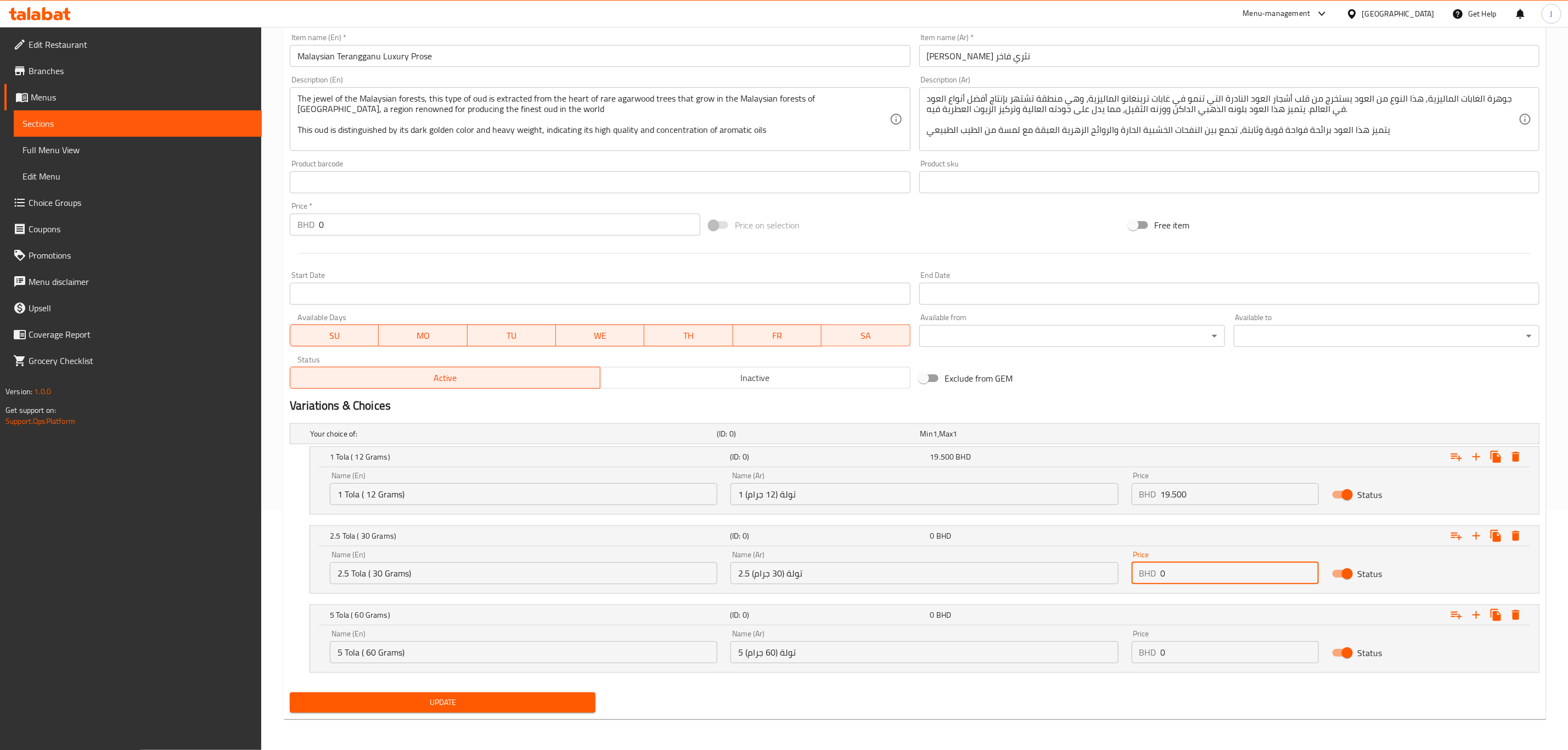
click at [1102, 582] on div "Name (En) 2.5 Tola ( 30 Grams) Name (En) Name (Ar) 2.5 تولة (30 جرام) Name (Ar)…" at bounding box center [925, 567] width 1203 height 47
paste input "45.00"
type input "45.000"
paste input "45.00"
drag, startPoint x: 1188, startPoint y: 660, endPoint x: 1024, endPoint y: 649, distance: 164.4
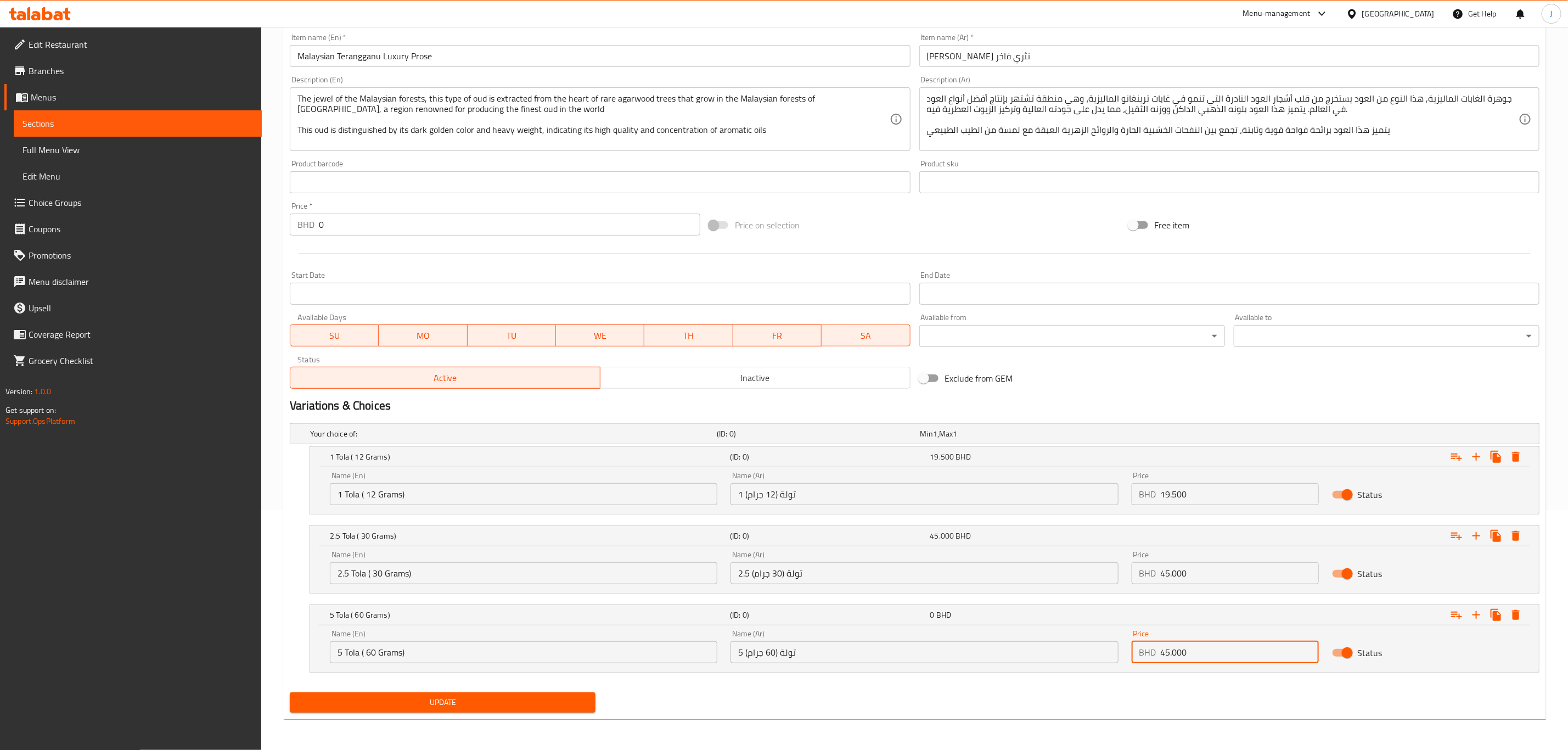
click at [1024, 649] on div "Name (En) 5 Tola ( 60 Grams) Name (En) Name (Ar) 5 تولة (60 جرام) Name (Ar) Pri…" at bounding box center [925, 646] width 1203 height 47
paste input "8"
drag, startPoint x: 1163, startPoint y: 651, endPoint x: 1059, endPoint y: 649, distance: 104.0
click at [1059, 649] on div "Name (En) 5 Tola ( 60 Grams) Name (En) Name (Ar) 5 تولة (60 جرام) Name (Ar) Pri…" at bounding box center [925, 646] width 1203 height 47
type input "85.000"
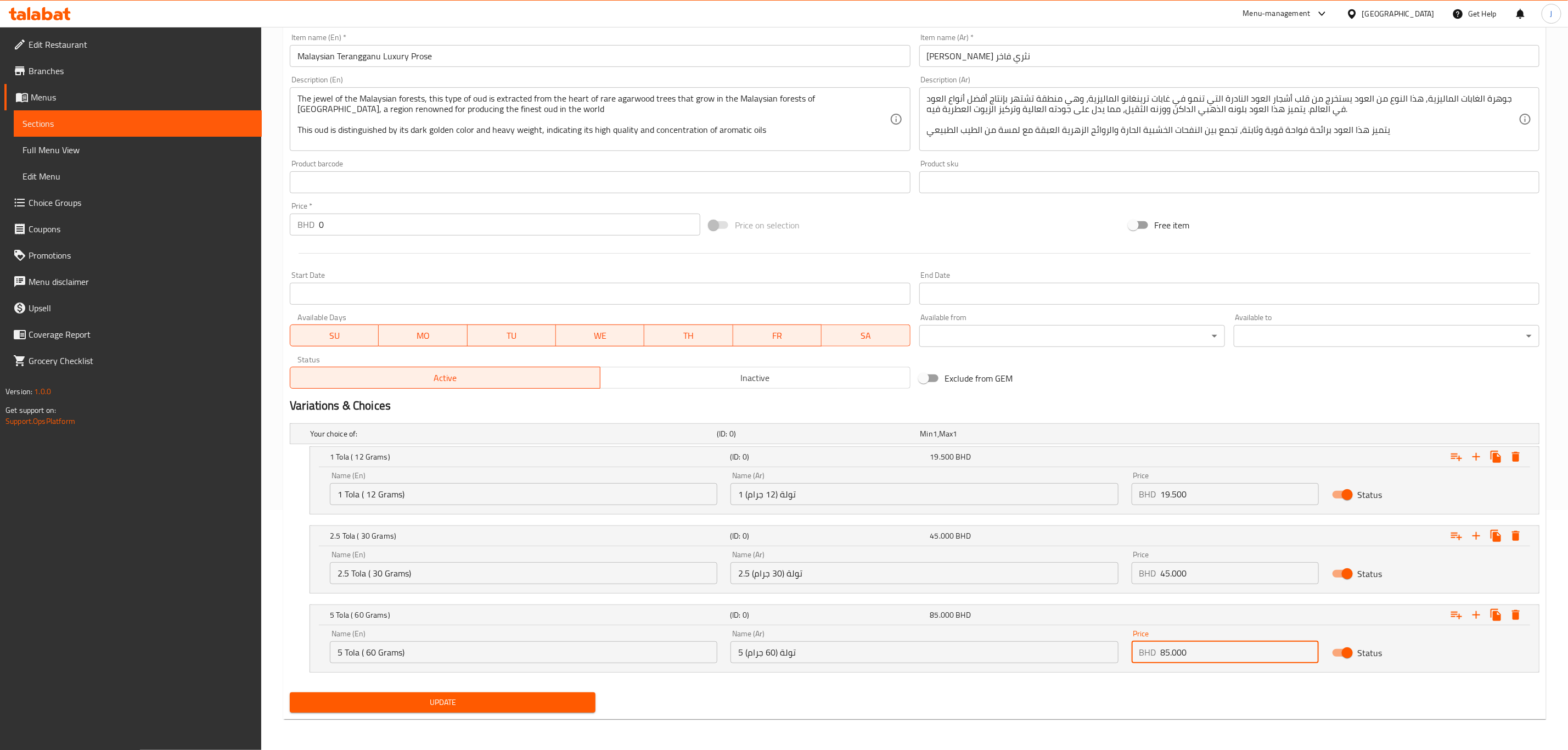
click at [425, 715] on div "Update" at bounding box center [442, 702] width 315 height 29
click at [425, 703] on span "Update" at bounding box center [443, 702] width 288 height 14
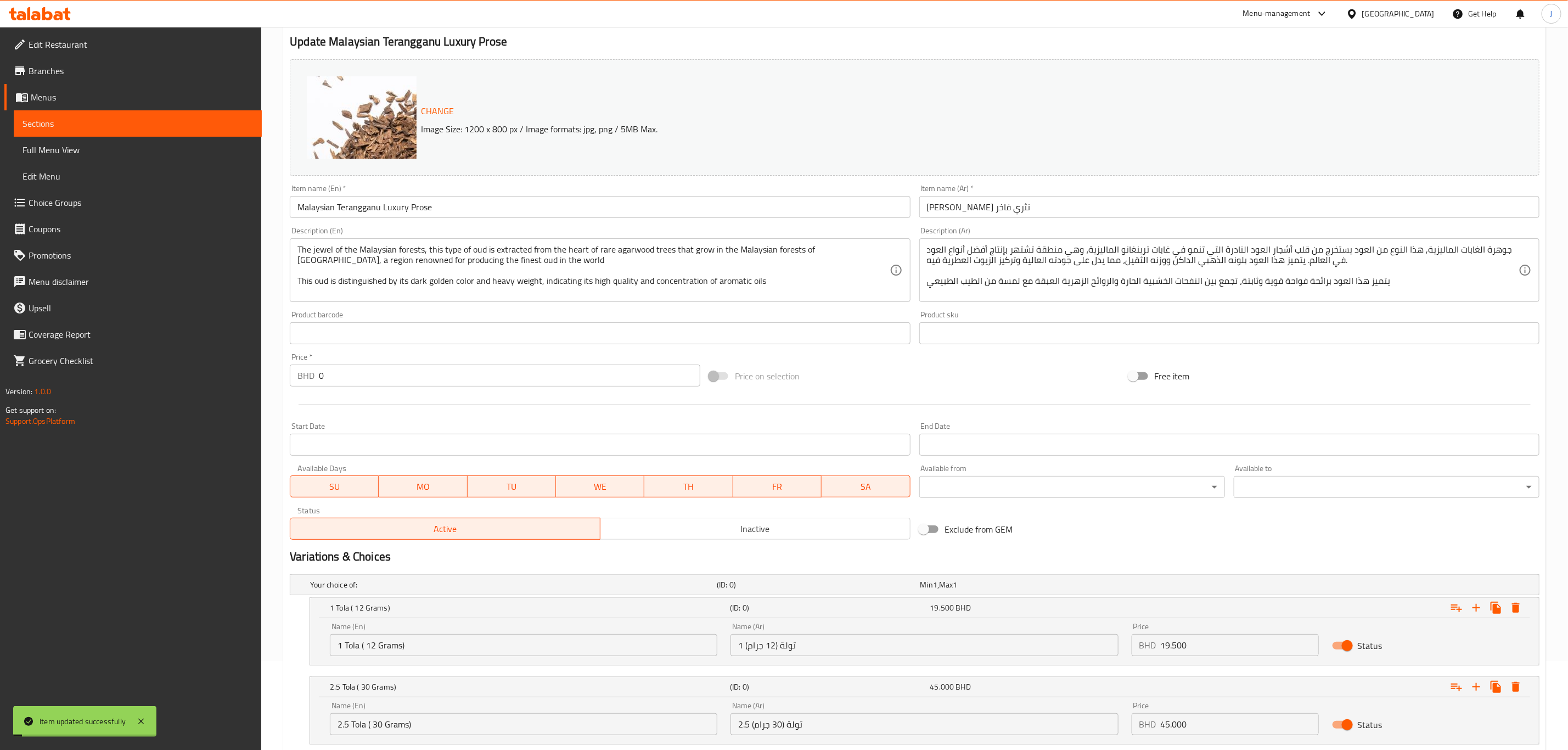
scroll to position [0, 0]
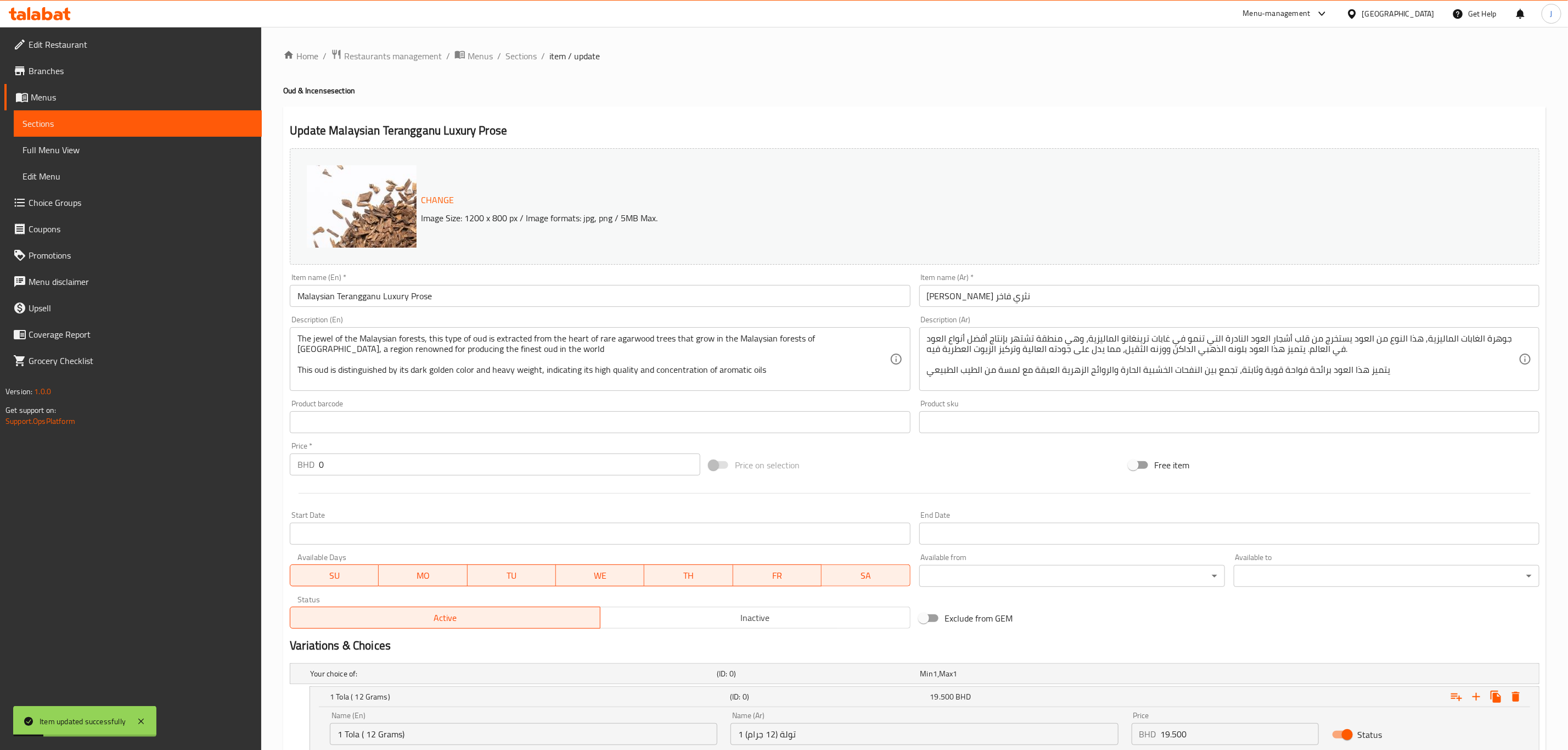
drag, startPoint x: 514, startPoint y: 48, endPoint x: 725, endPoint y: 71, distance: 212.2
click at [514, 49] on span "Sections" at bounding box center [521, 55] width 31 height 13
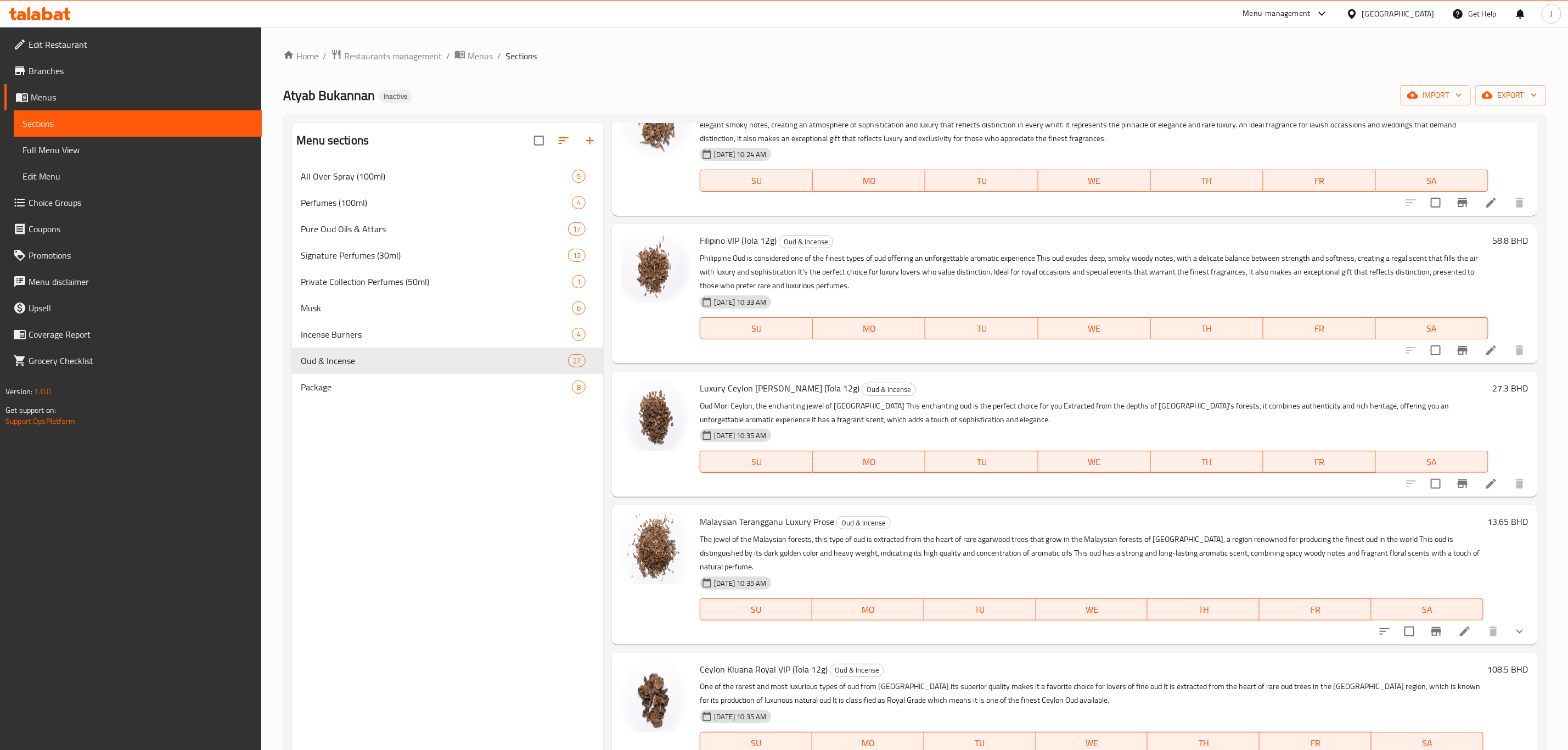
scroll to position [2223, 0]
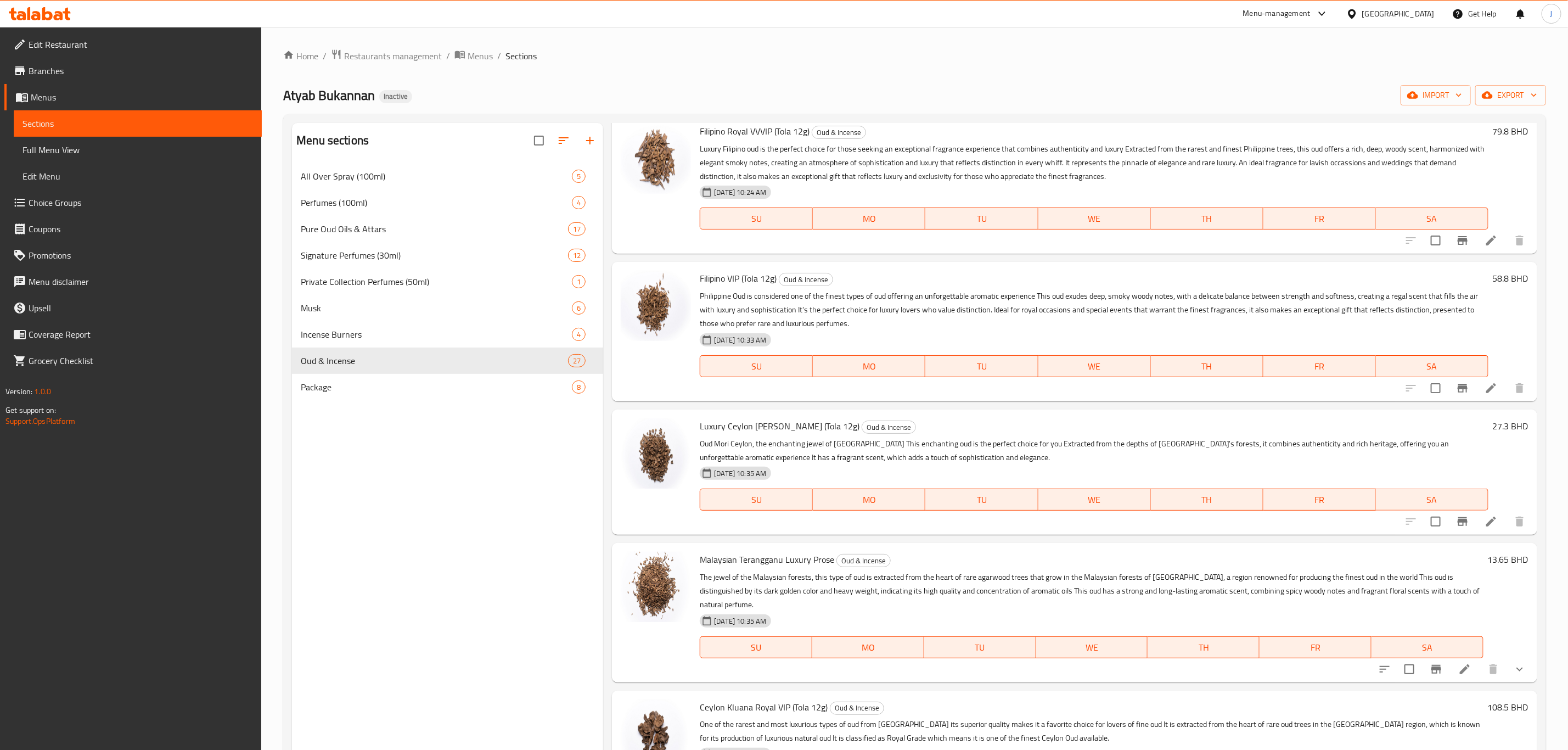
click at [1485, 382] on icon at bounding box center [1491, 388] width 13 height 13
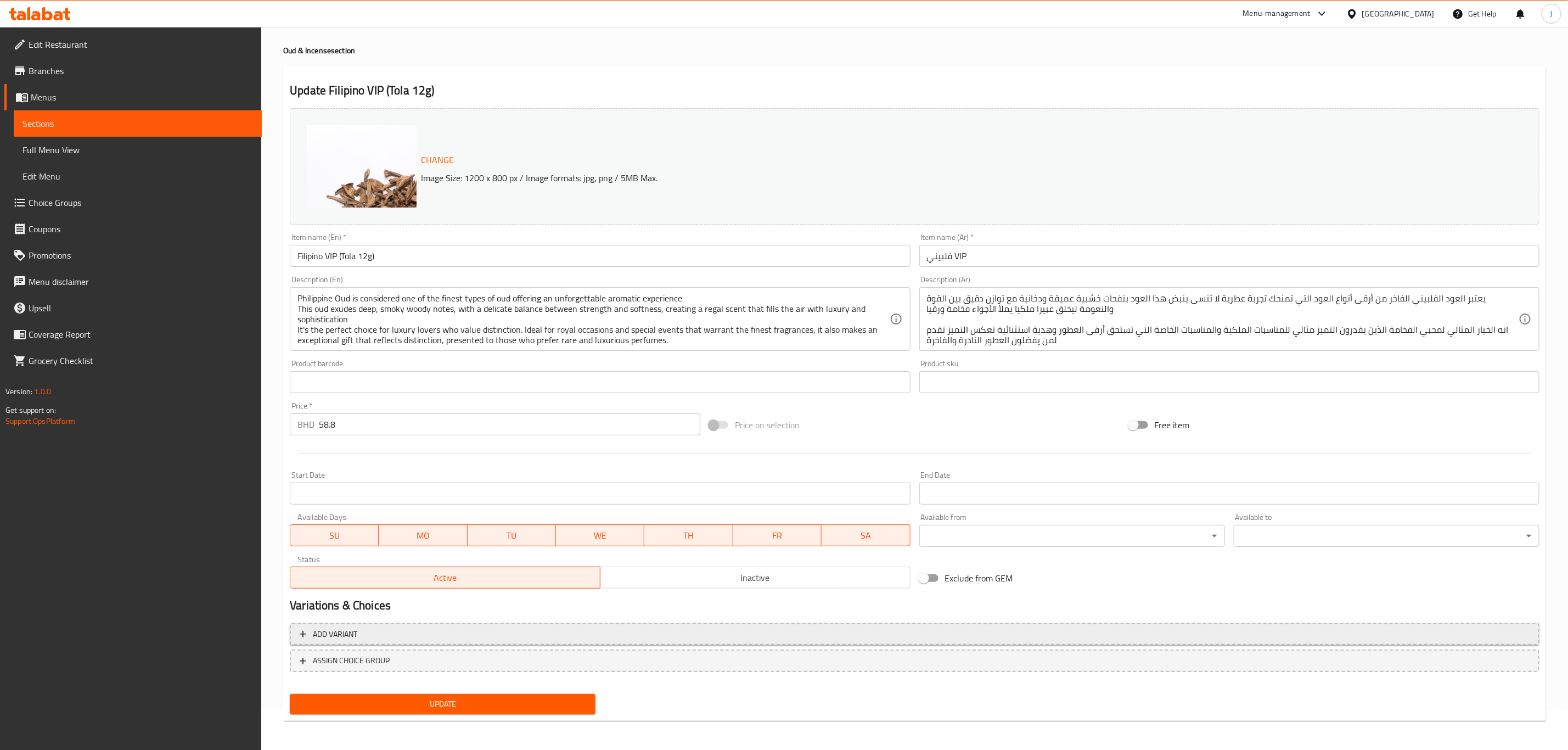
click at [455, 636] on span "Add variant" at bounding box center [914, 634] width 1230 height 14
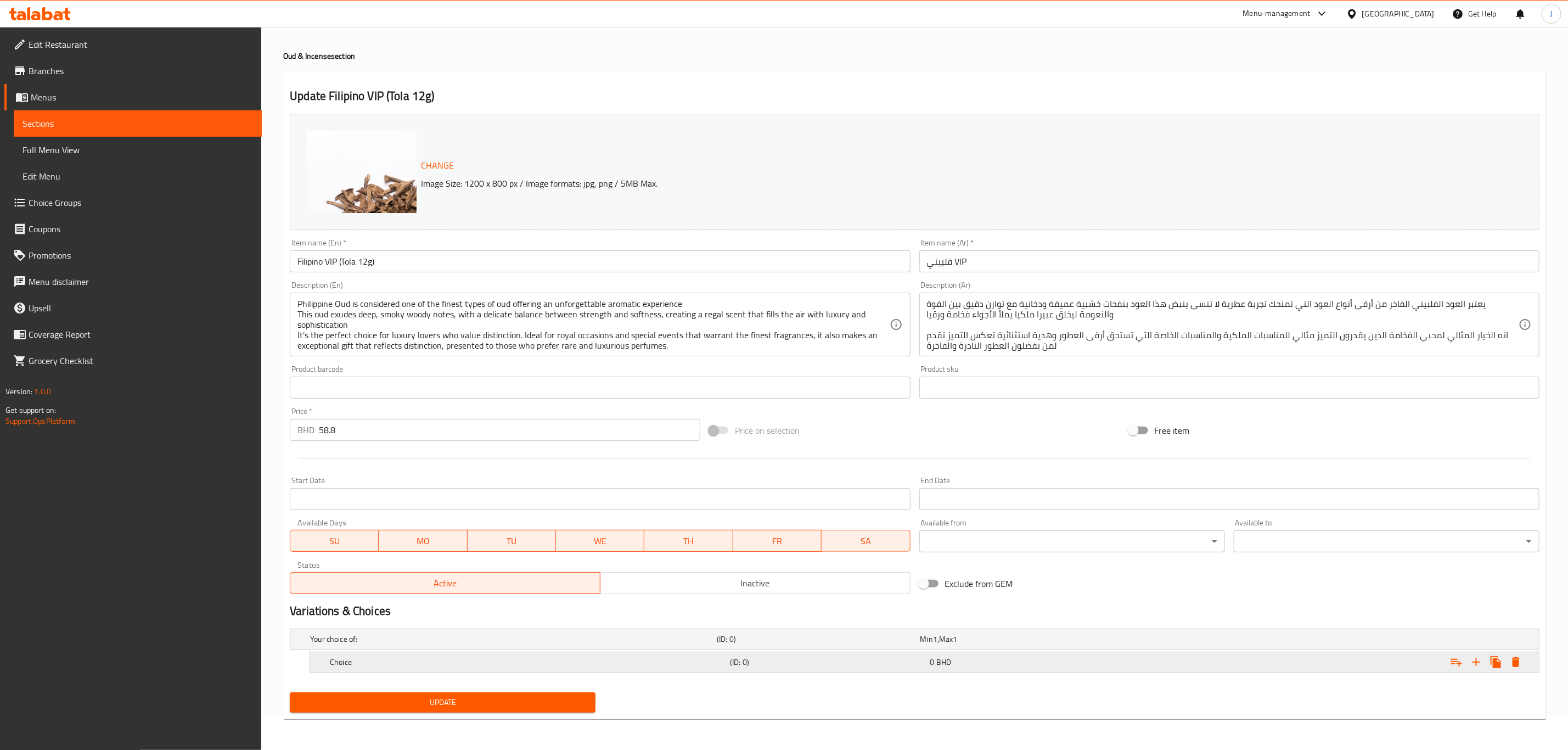
scroll to position [35, 0]
click at [1478, 658] on icon "Expand" at bounding box center [1476, 662] width 13 height 13
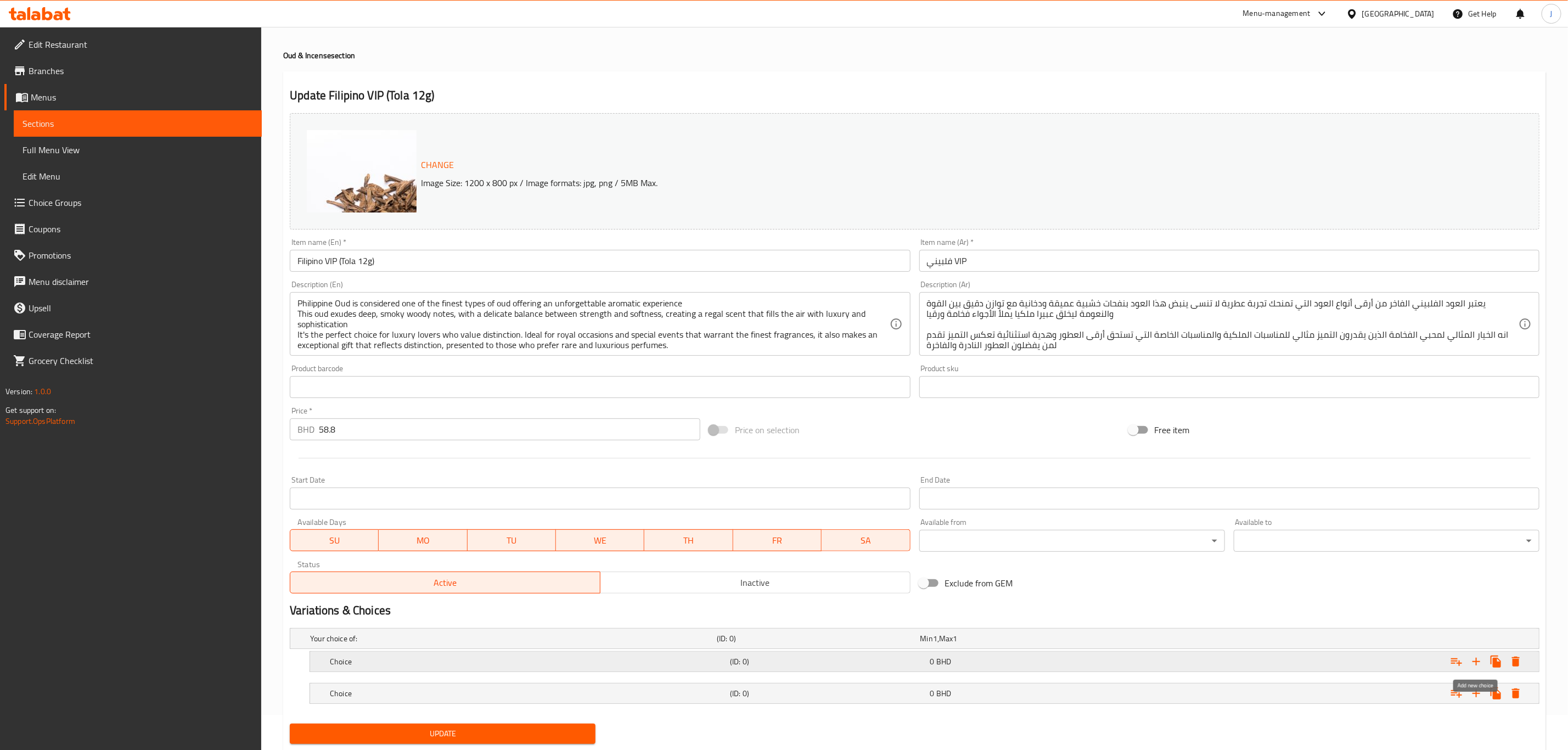
click at [1478, 658] on icon "Expand" at bounding box center [1476, 661] width 13 height 13
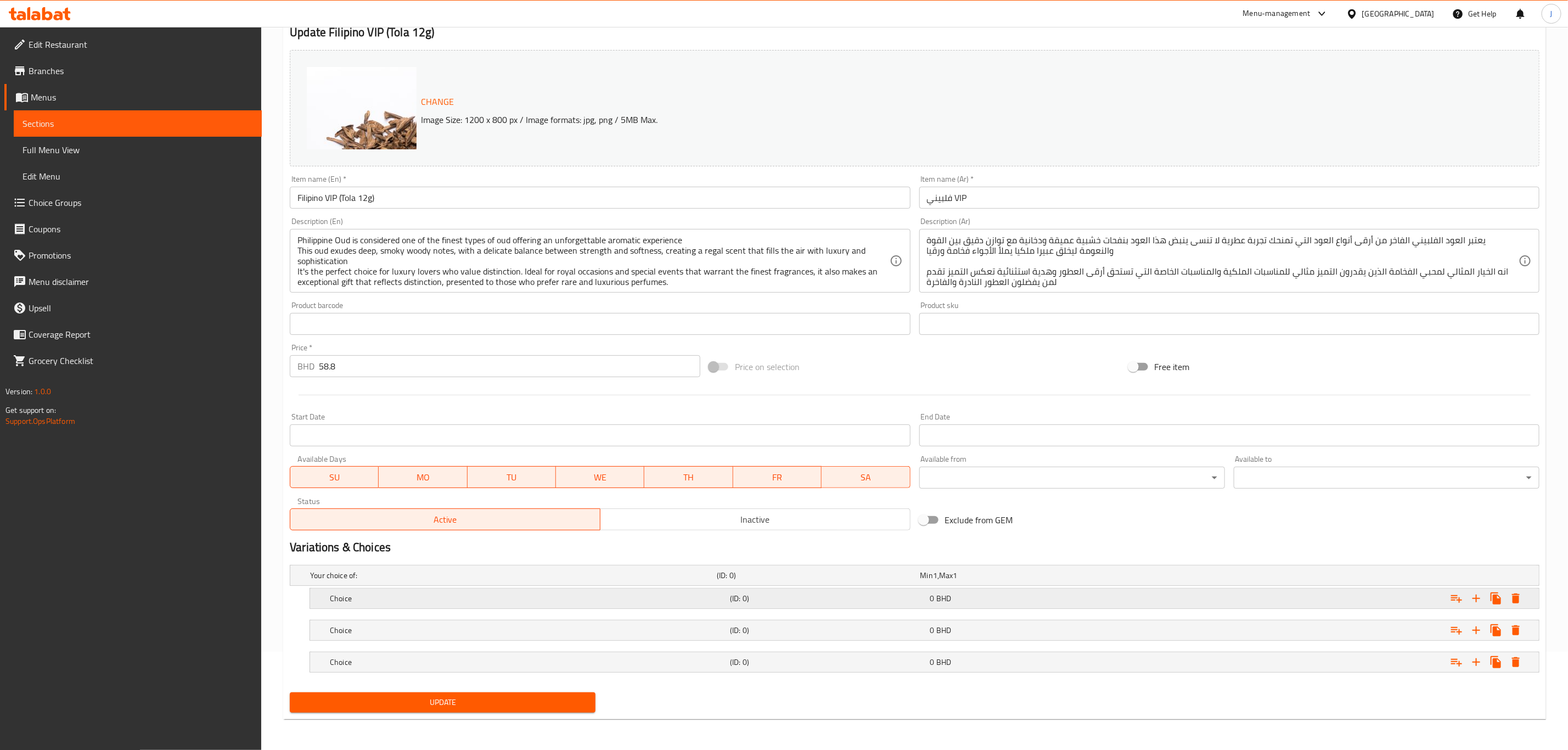
click at [371, 597] on h5 "Choice" at bounding box center [528, 598] width 396 height 11
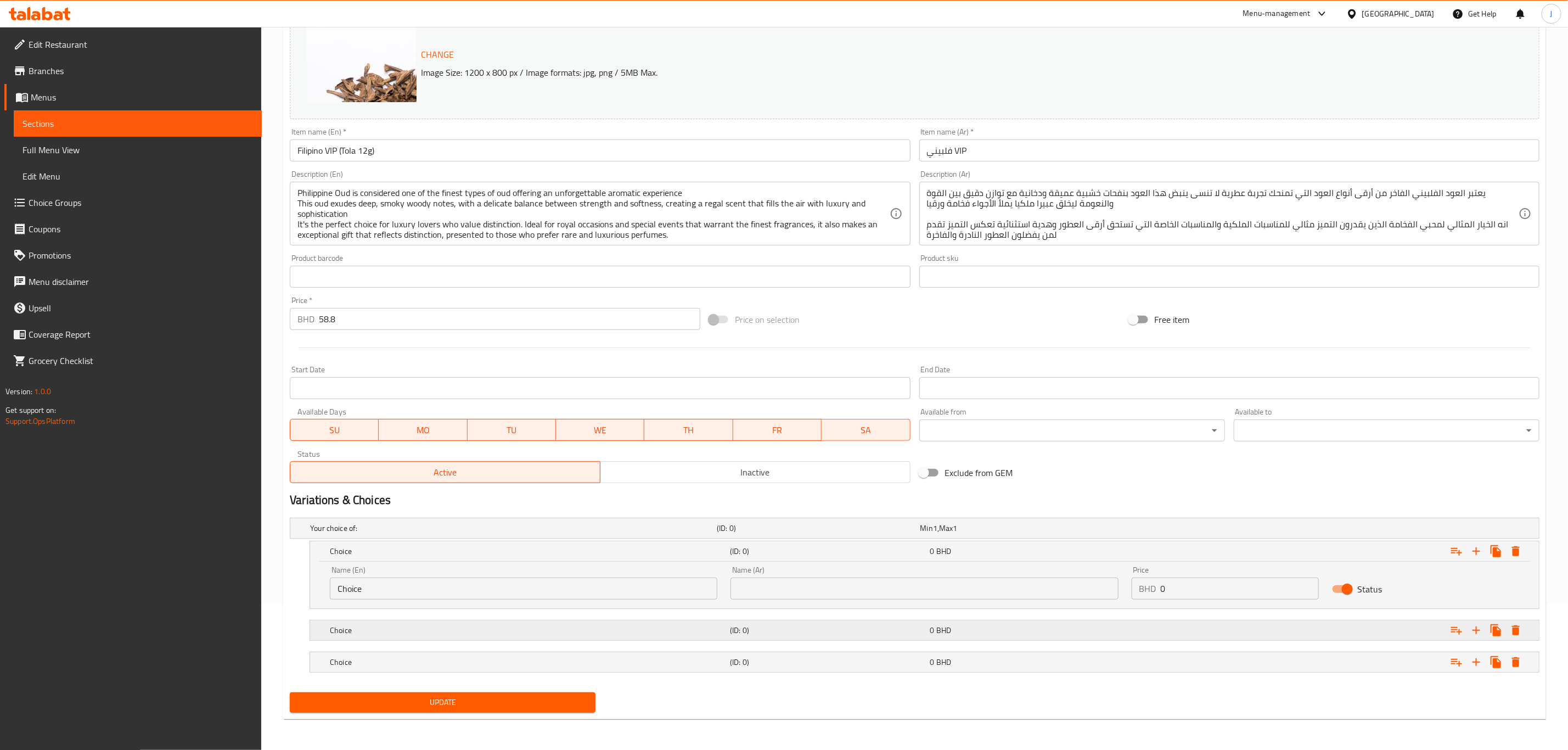
click at [369, 627] on h5 "Choice" at bounding box center [528, 630] width 396 height 11
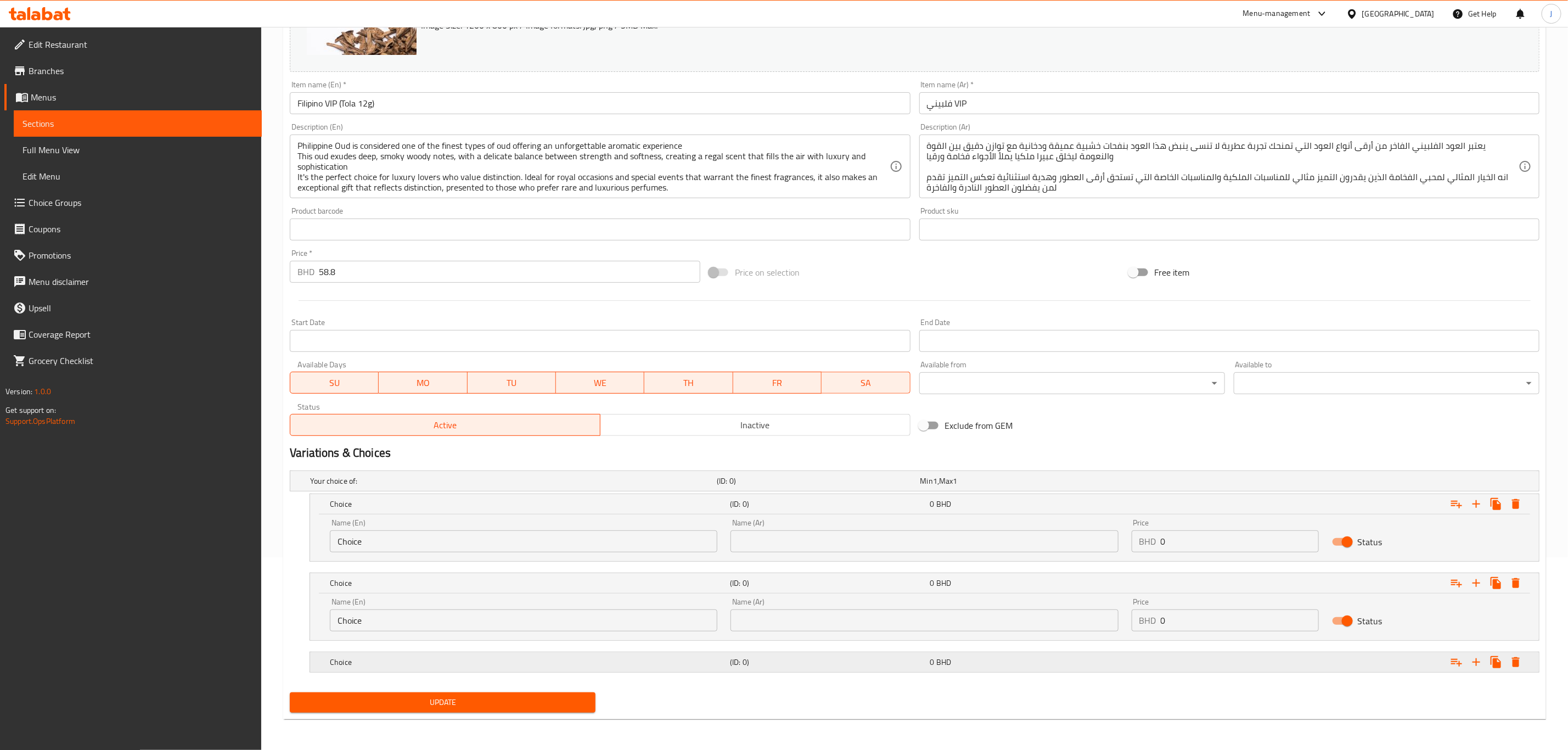
click at [371, 659] on h5 "Choice" at bounding box center [528, 662] width 396 height 11
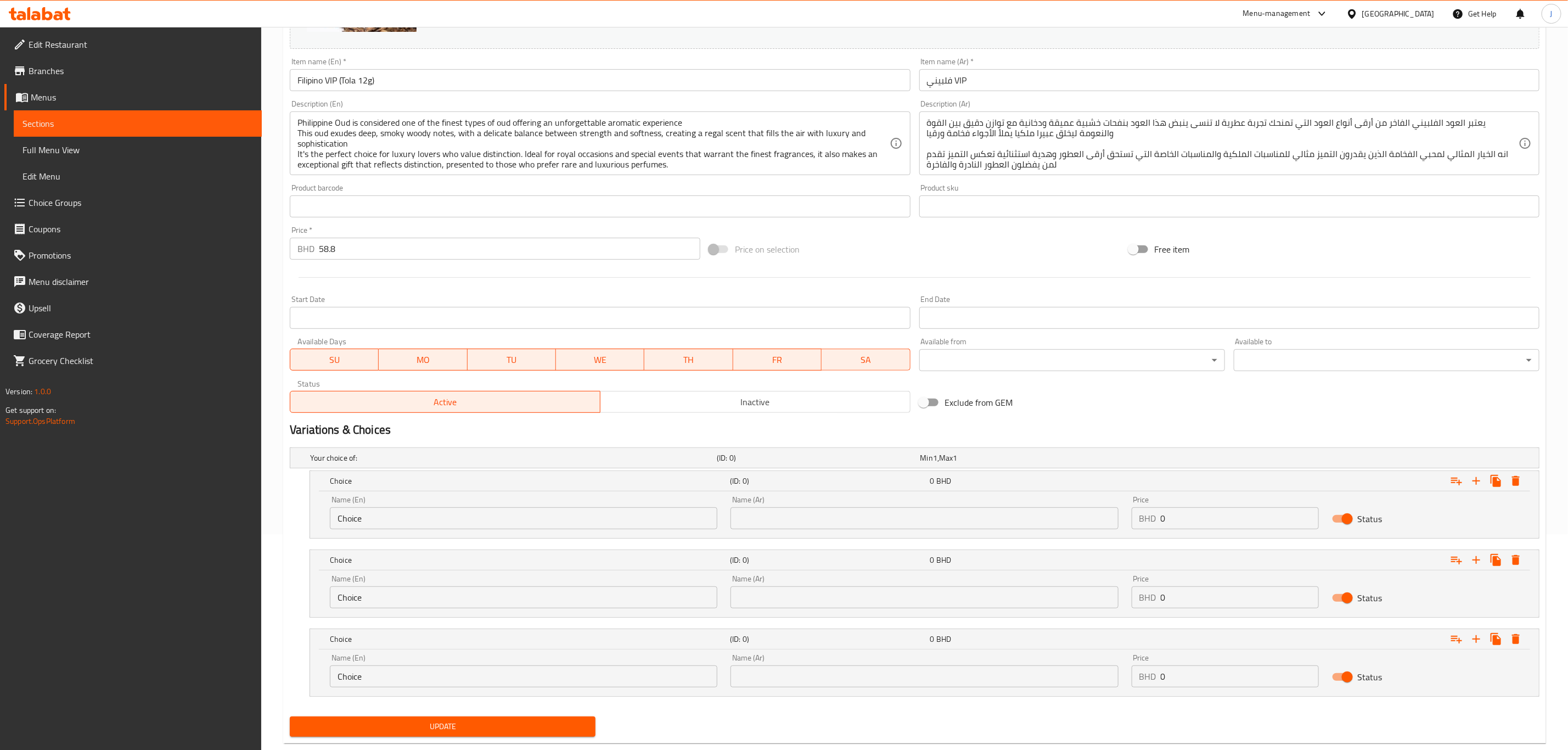
scroll to position [241, 0]
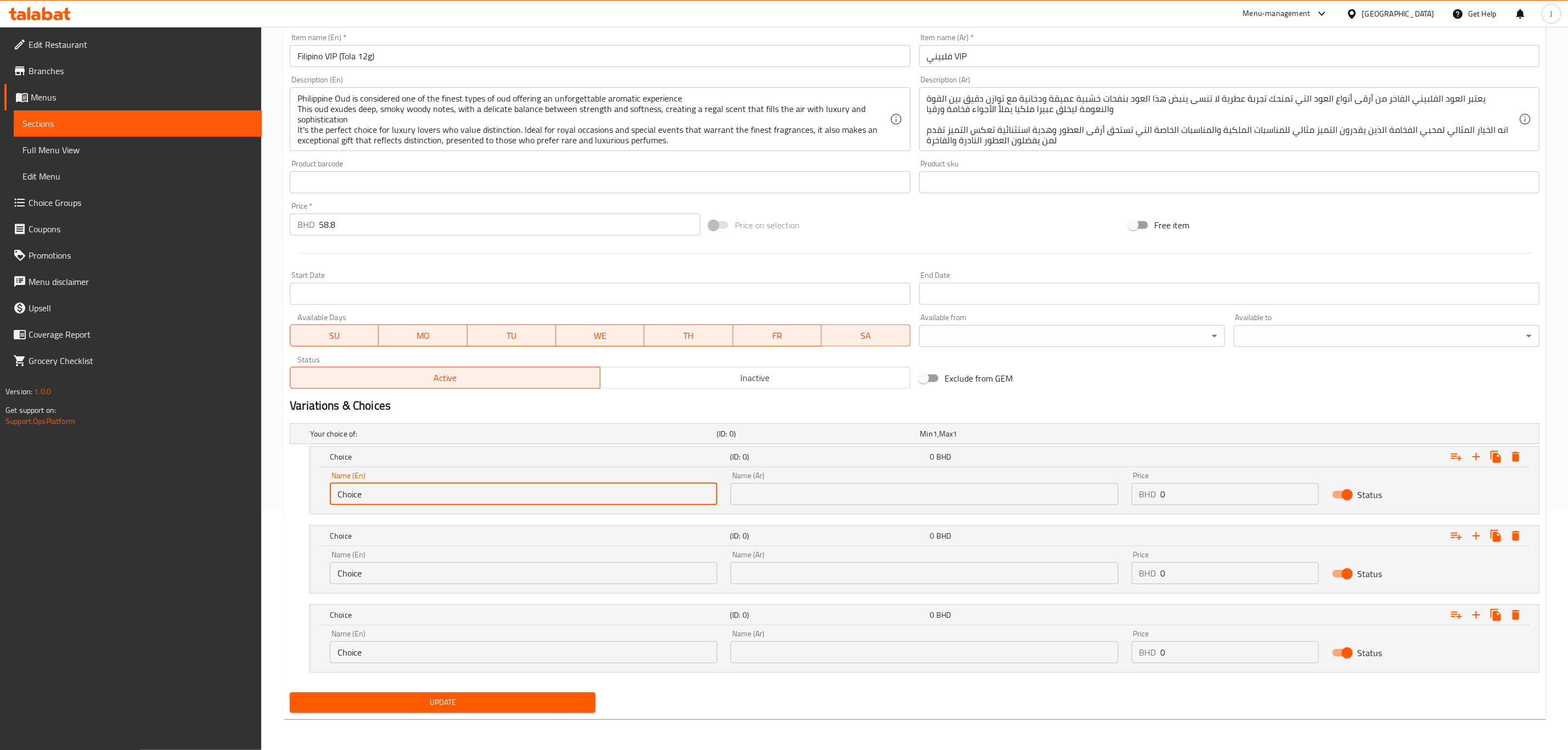
drag, startPoint x: 393, startPoint y: 491, endPoint x: 290, endPoint y: 479, distance: 103.7
click at [284, 483] on div "Update Filipino VIP (Tola 12g) Change Image Size: 1200 x 800 px / Image formats…" at bounding box center [915, 293] width 1263 height 852
paste input "1 Tola ( 12 Grams)"
type input "1 Tola ( 12 Grams)"
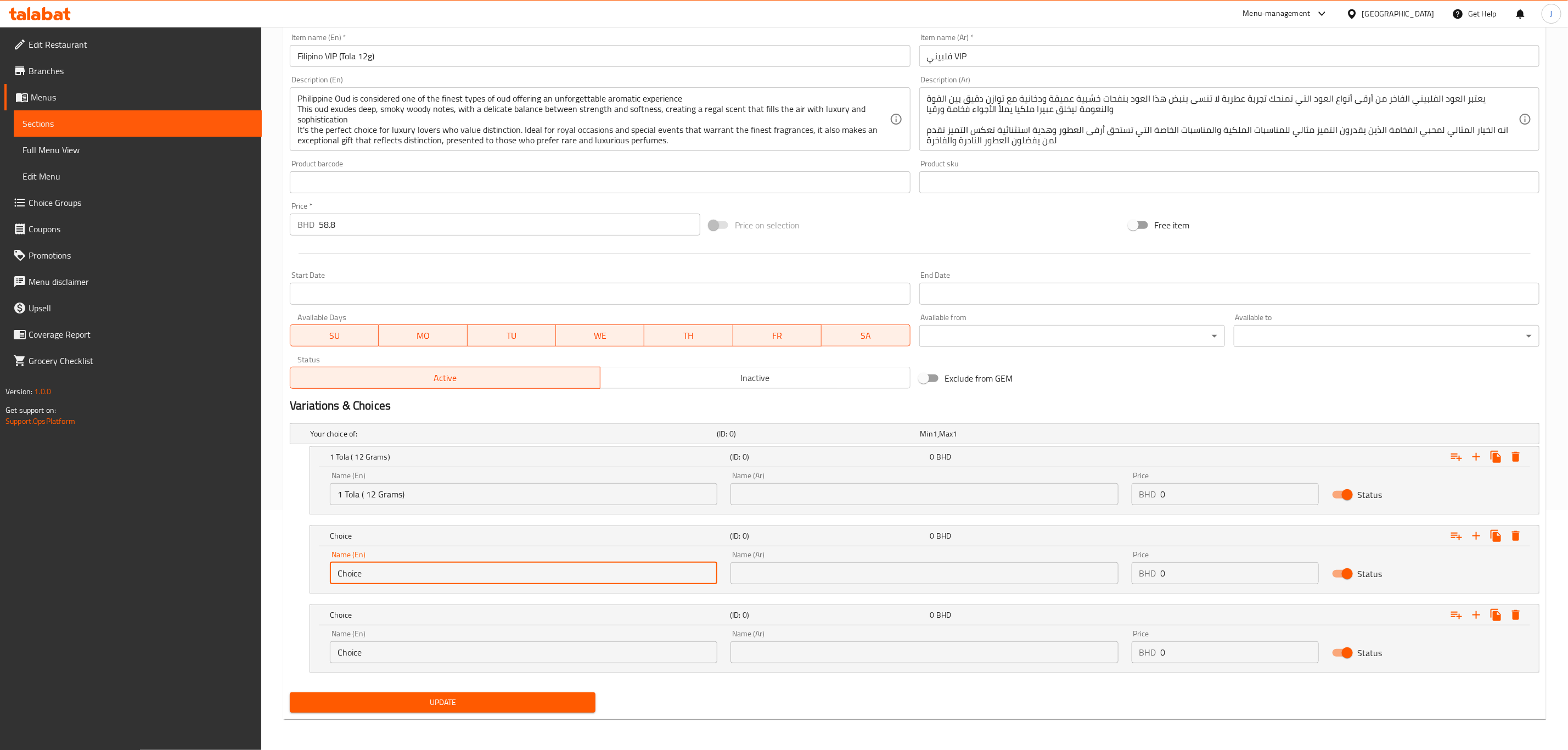
drag, startPoint x: 372, startPoint y: 574, endPoint x: 226, endPoint y: 585, distance: 146.4
click at [226, 585] on div "Edit Restaurant Branches Menus Sections Full Menu View Edit Menu Choice Groups …" at bounding box center [784, 268] width 1568 height 963
paste input "2.5 Tola ( 30 Grams)"
type input "2.5 Tola ( 30 Grams)"
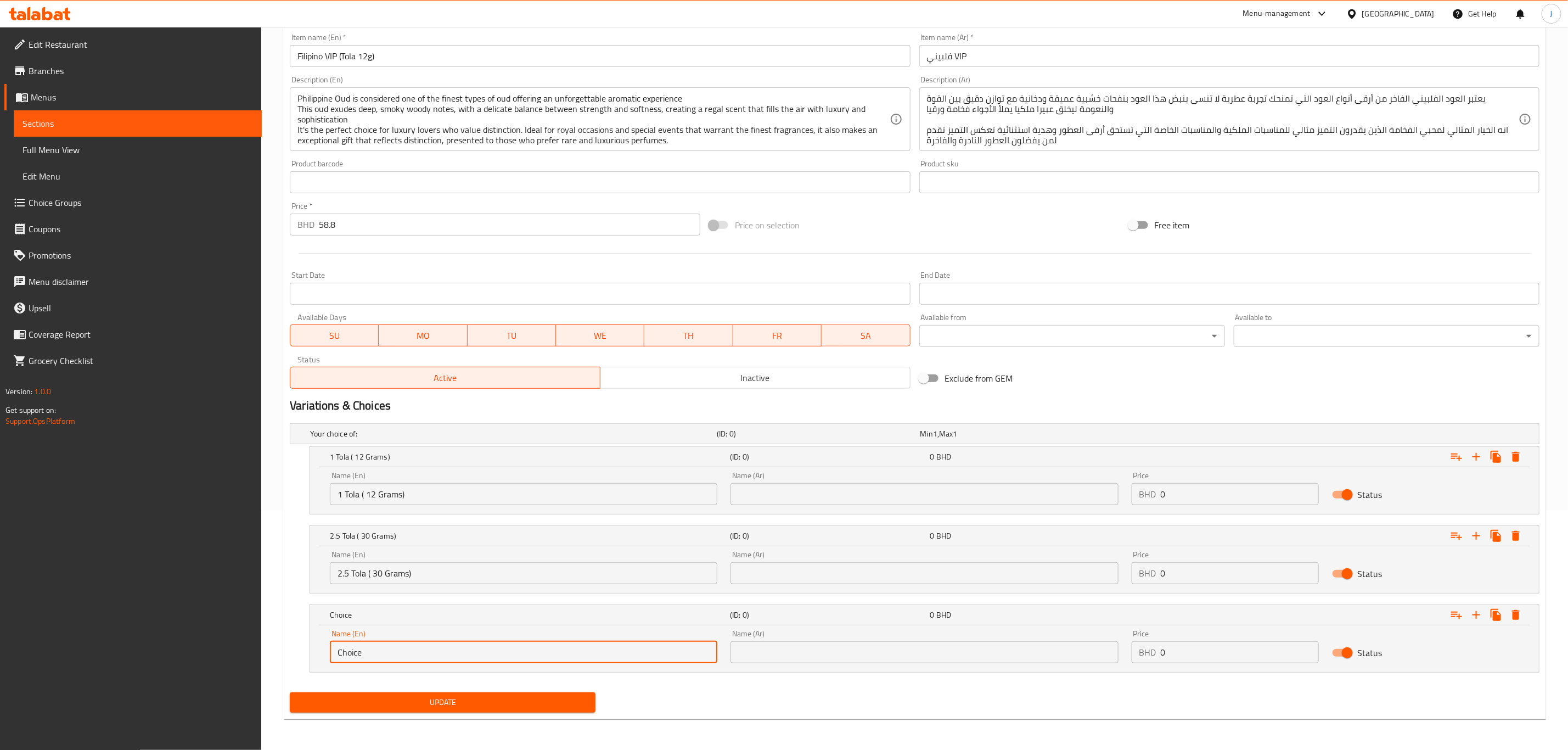
paste input "5 Tola ( 60 Grams)"
drag, startPoint x: 473, startPoint y: 663, endPoint x: 107, endPoint y: 644, distance: 366.5
click at [107, 644] on div "Edit Restaurant Branches Menus Sections Full Menu View Edit Menu Choice Groups …" at bounding box center [784, 268] width 1568 height 963
type input "5 Tola ( 60 Grams)"
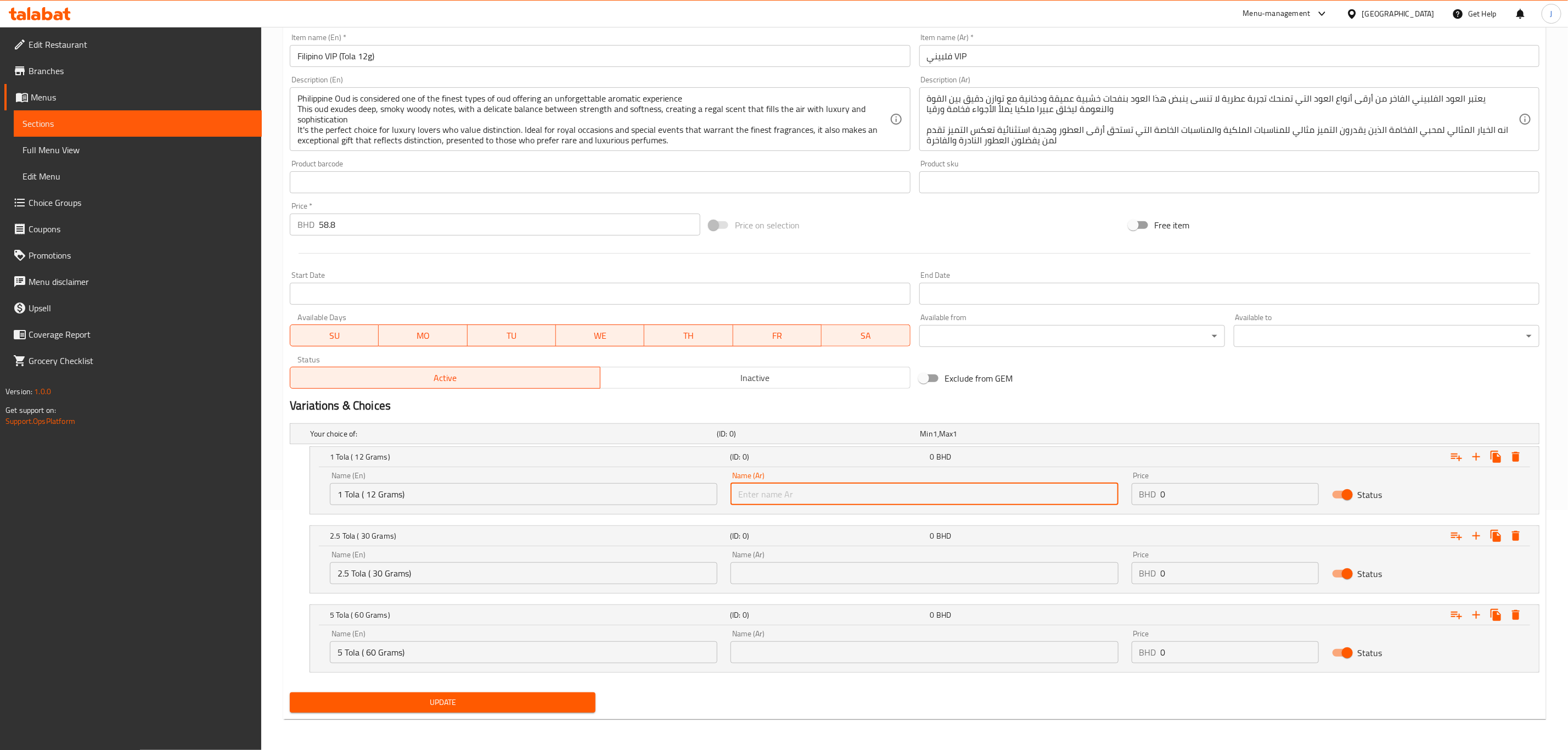
click at [792, 495] on input "text" at bounding box center [924, 494] width 387 height 22
paste input "1 تولة (12 جرام)"
type input "1 تولة (12 جرام)"
click at [836, 569] on input "text" at bounding box center [924, 573] width 387 height 22
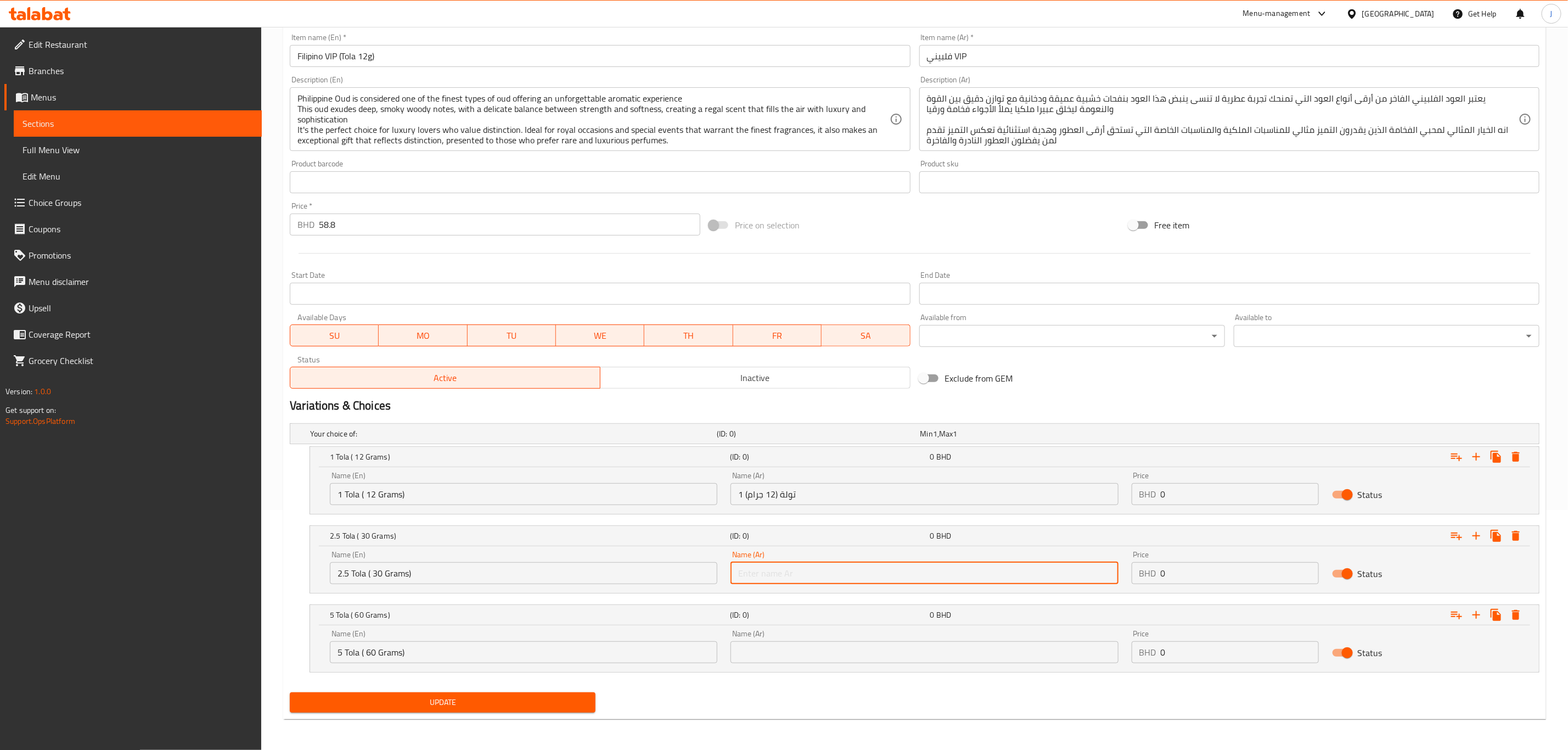
paste input "2.5 تولة (30 جرام)"
type input "2.5 تولة (30 جرام)"
click at [842, 651] on input "text" at bounding box center [924, 652] width 387 height 22
paste input "5 تولة (60 جرام)"
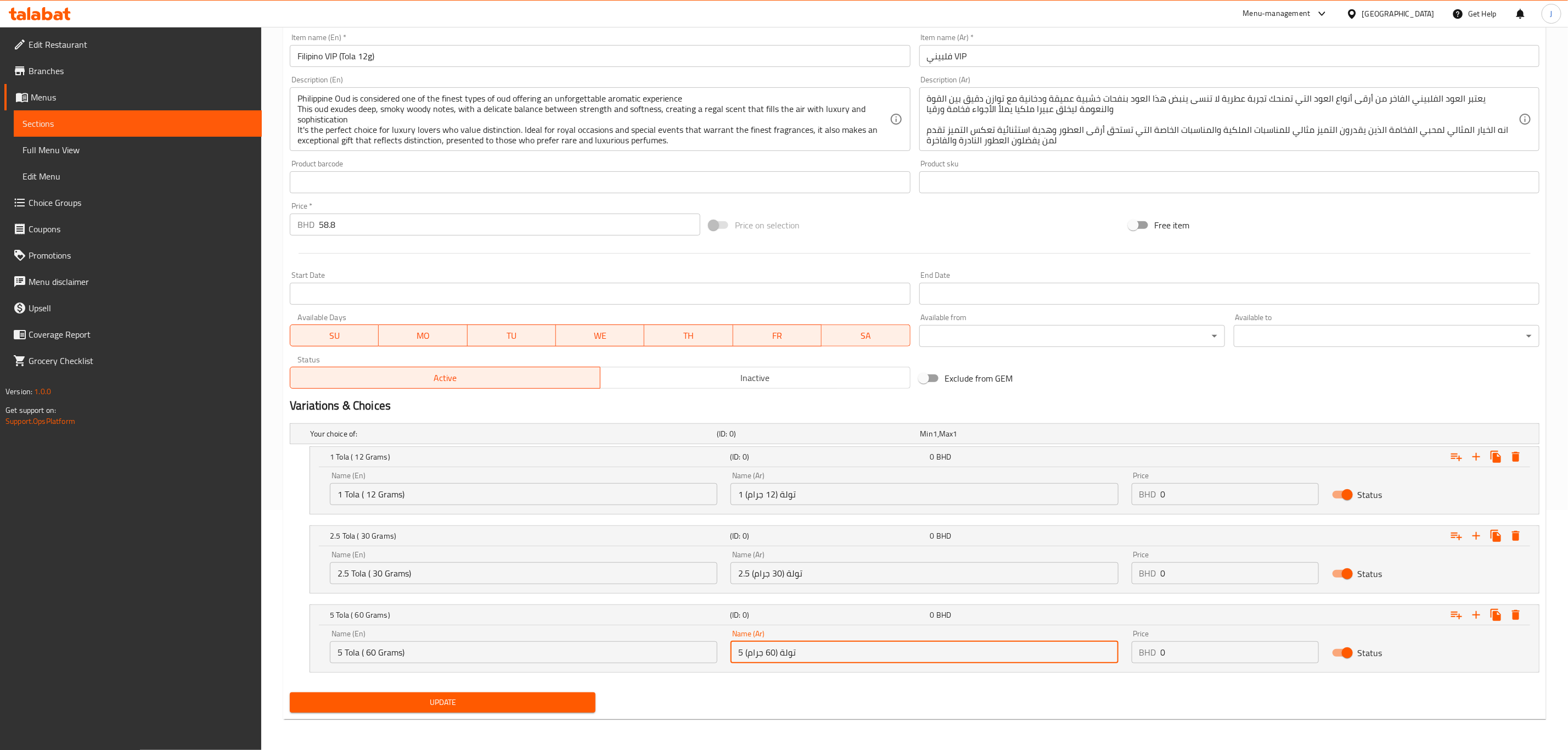
type input "5 تولة (60 جرام)"
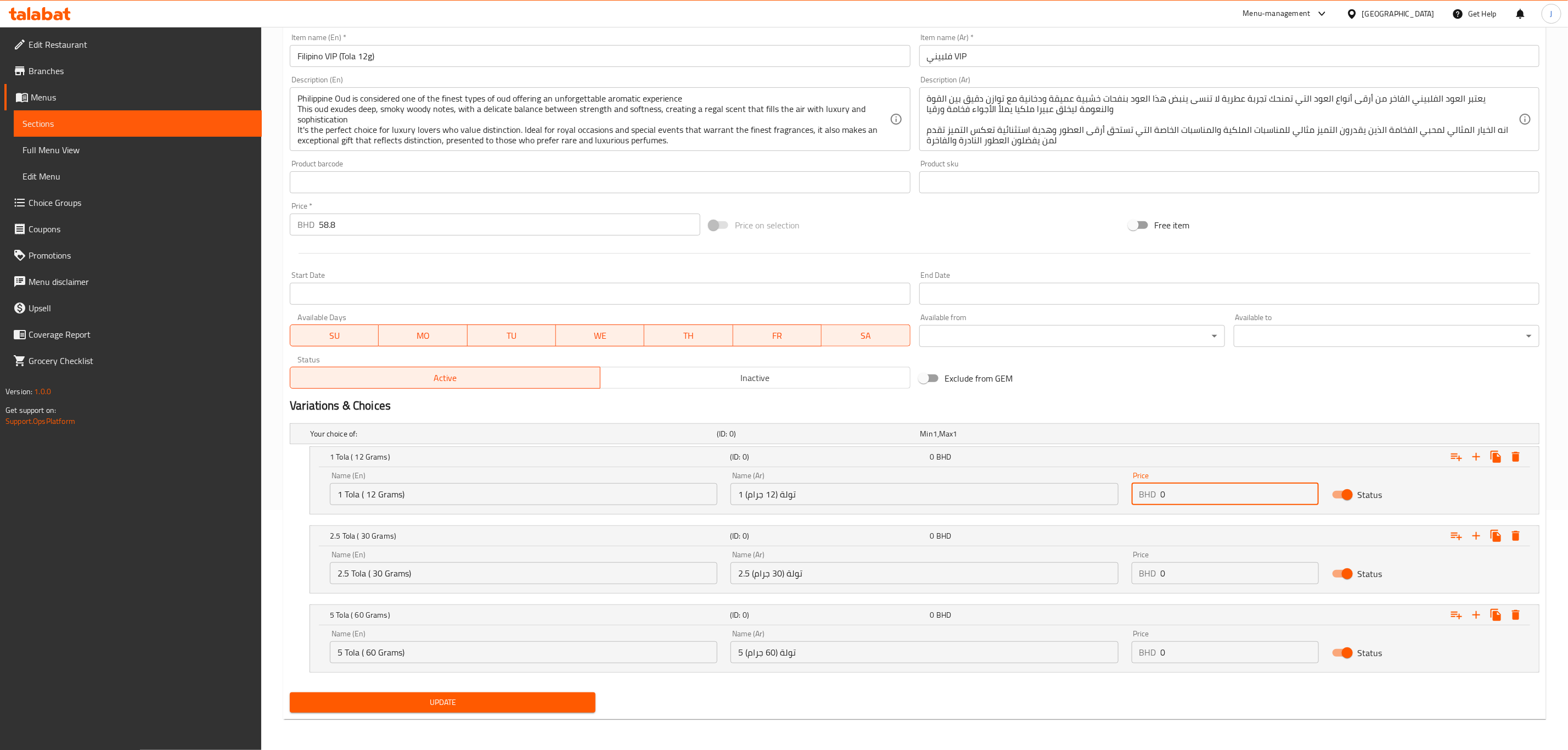
drag, startPoint x: 1215, startPoint y: 486, endPoint x: 1080, endPoint y: 501, distance: 135.8
click at [1080, 501] on div "Name (En) 1 Tola ( 12 Grams) Name (En) Name (Ar) 1 تولة (12 جرام) Name (Ar) Pri…" at bounding box center [925, 489] width 1203 height 47
paste input "84.00"
type input "84.000"
paste input "189.00"
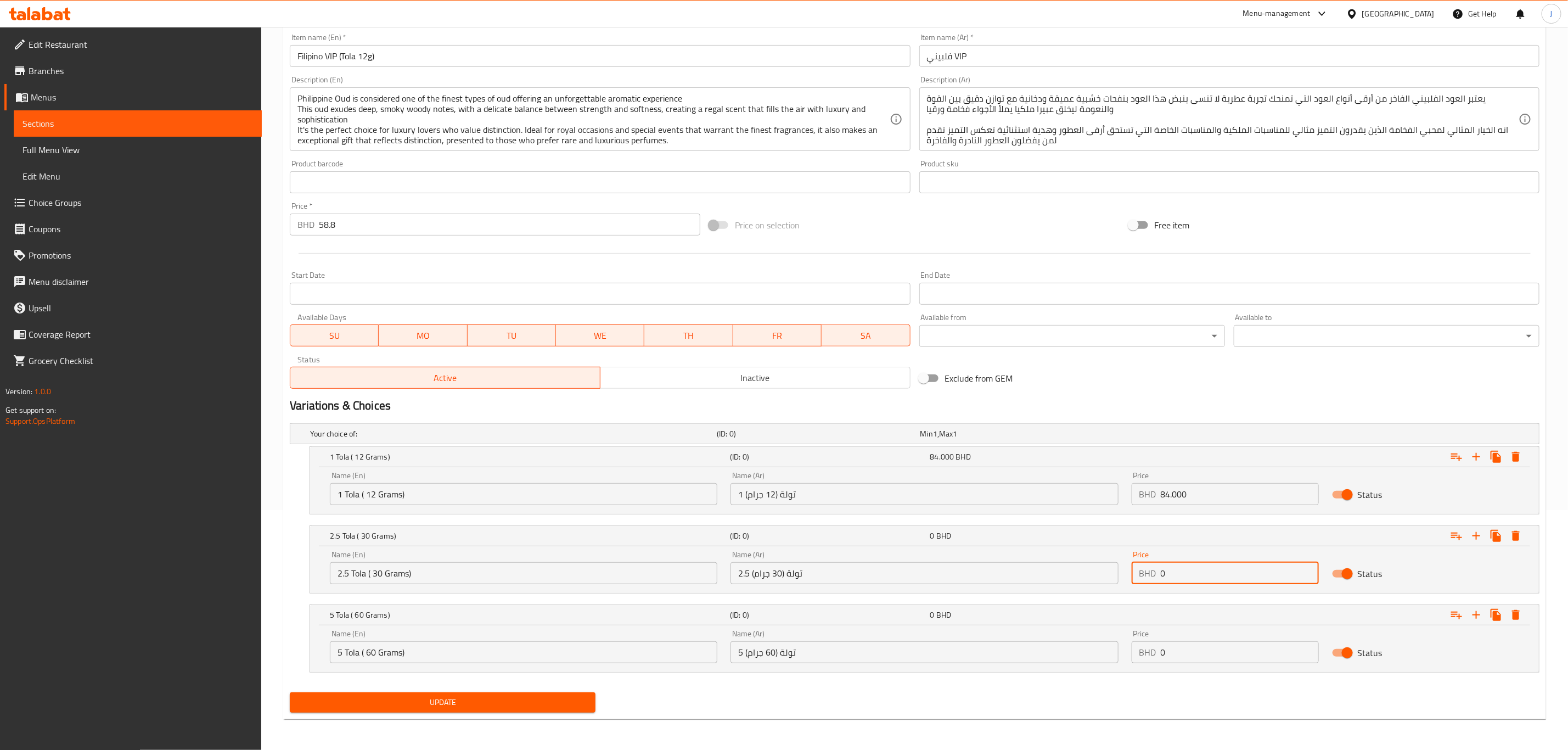
click at [1085, 582] on div "Name (En) 2.5 Tola ( 30 Grams) Name (En) Name (Ar) 2.5 تولة (30 جرام) Name (Ar)…" at bounding box center [925, 567] width 1203 height 47
type input "189.000"
paste input "336.00"
drag, startPoint x: 1201, startPoint y: 652, endPoint x: 1068, endPoint y: 667, distance: 133.8
click at [1068, 667] on div "Name (En) 5 Tola ( 60 Grams) Name (En) Name (Ar) 5 تولة (60 جرام) Name (Ar) Pri…" at bounding box center [925, 646] width 1203 height 47
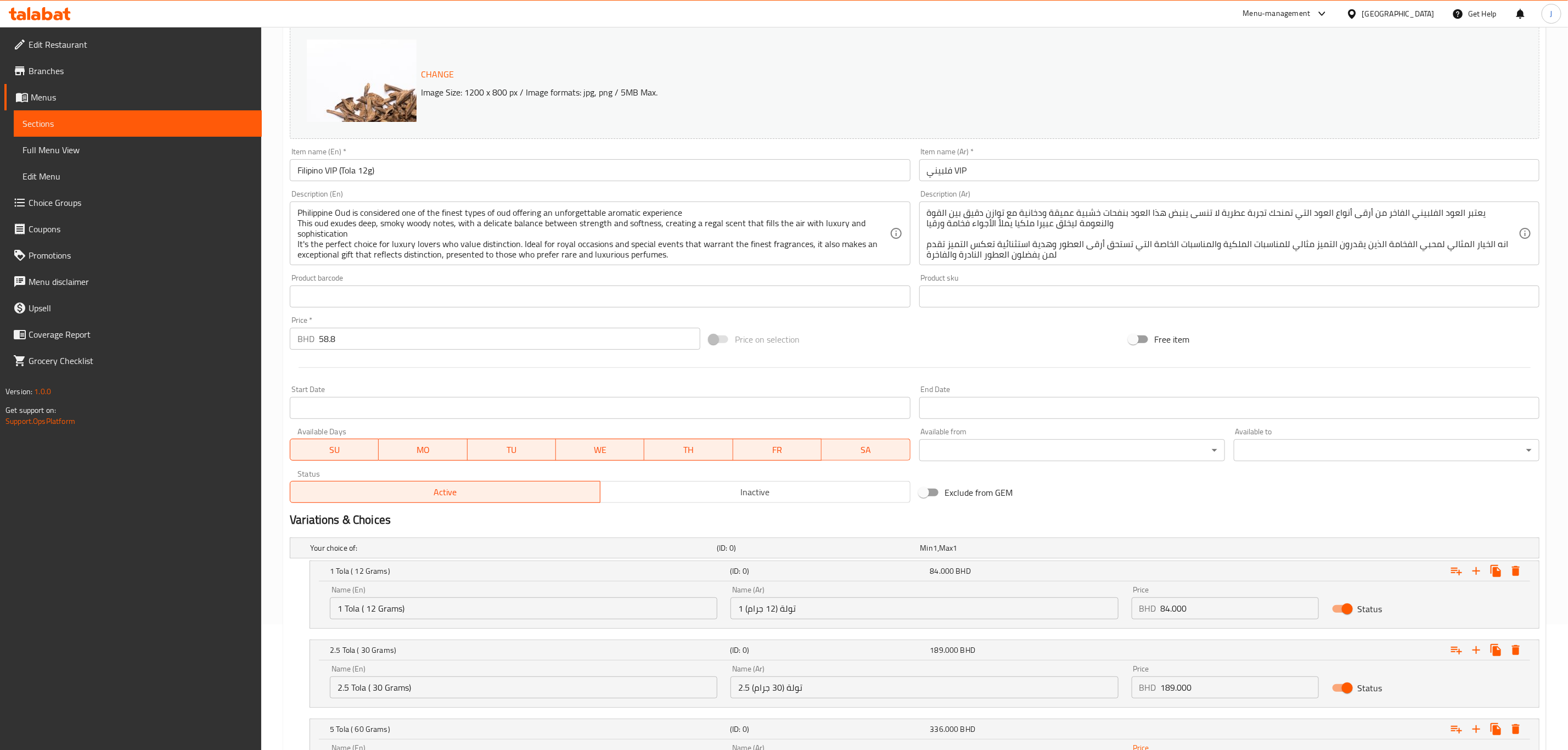
scroll to position [75, 0]
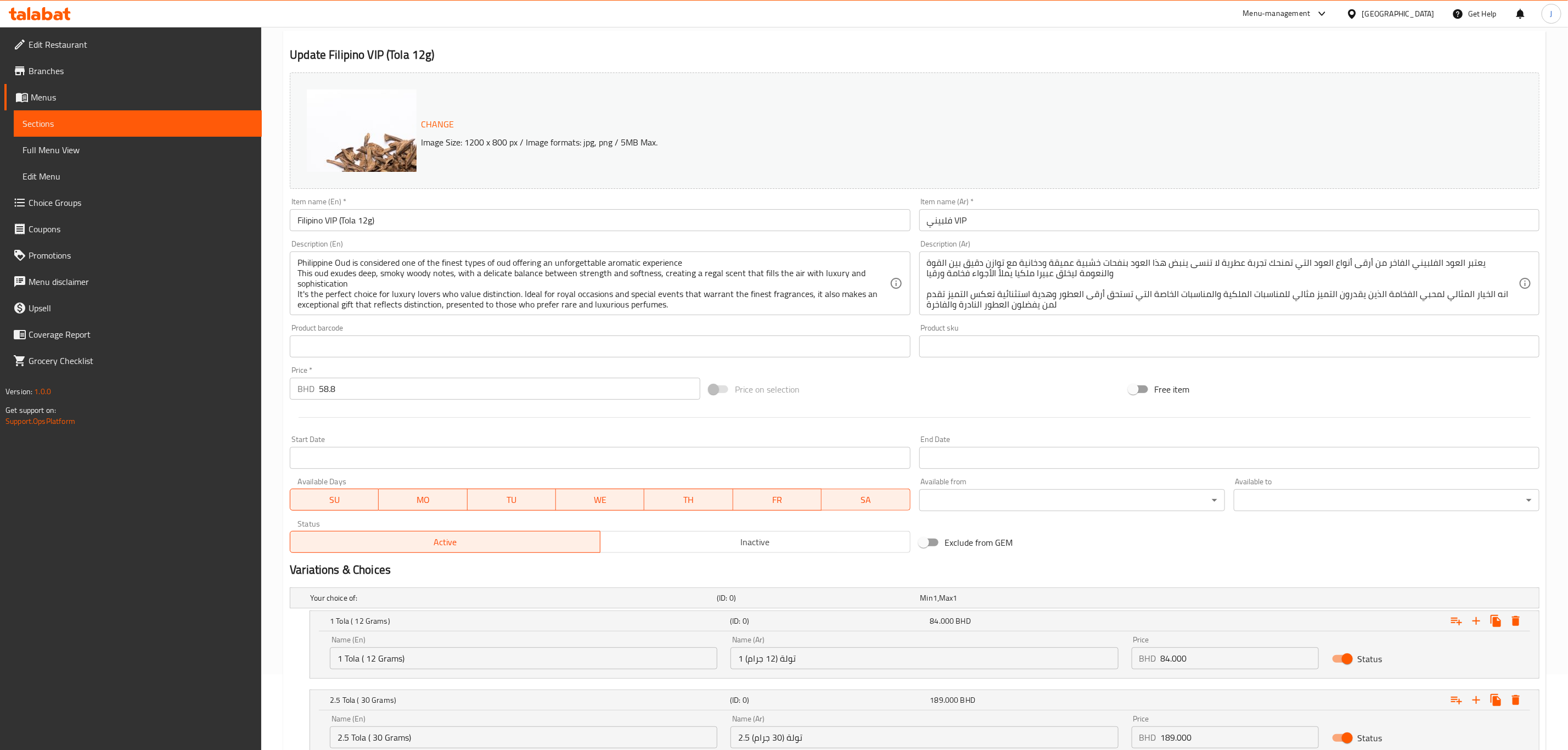
type input "336.000"
drag, startPoint x: 387, startPoint y: 393, endPoint x: 210, endPoint y: 403, distance: 177.3
click at [210, 403] on div "Edit Restaurant Branches Menus Sections Full Menu View Edit Menu Choice Groups …" at bounding box center [784, 432] width 1568 height 963
type input "0"
click at [504, 412] on div at bounding box center [914, 417] width 1259 height 27
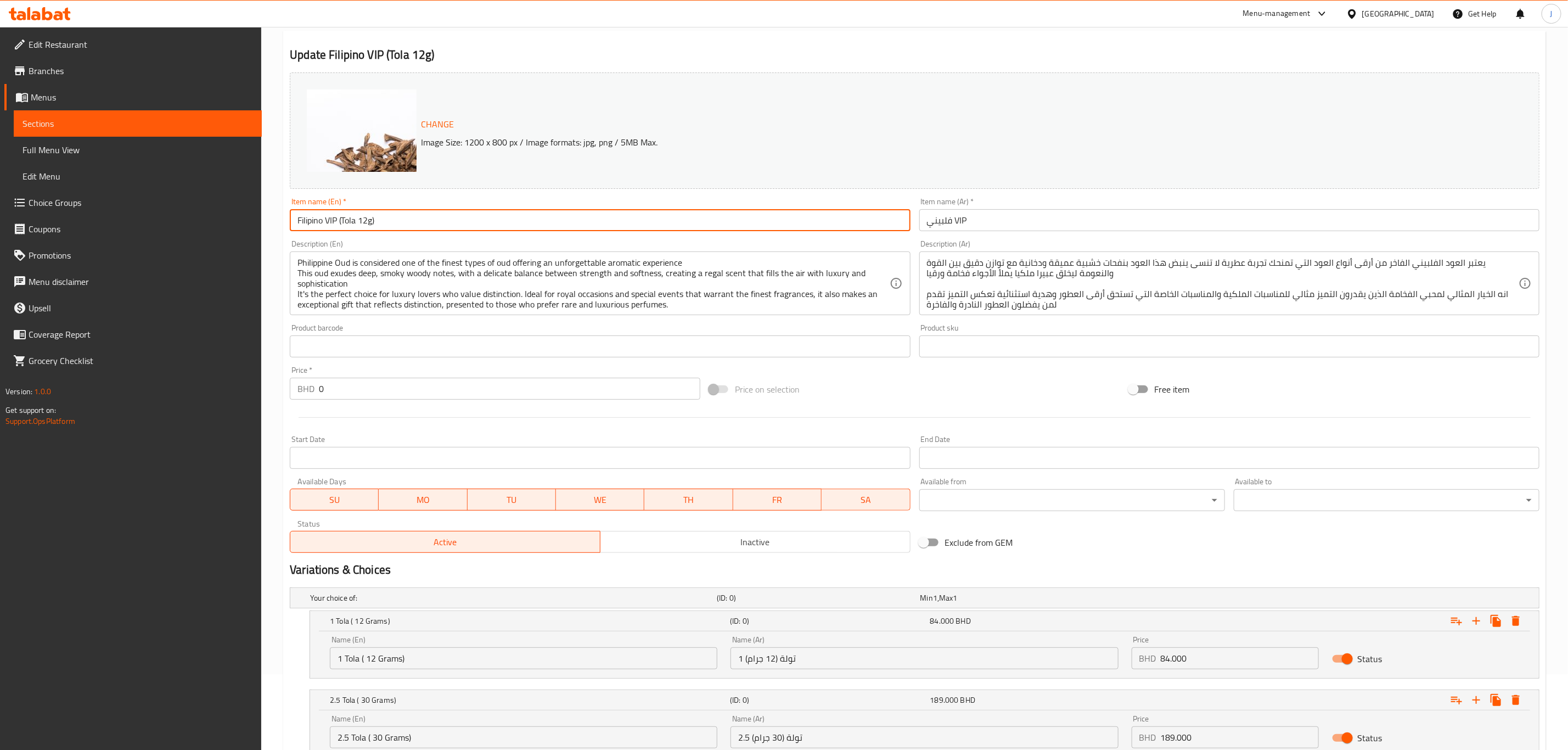
drag, startPoint x: 365, startPoint y: 223, endPoint x: 338, endPoint y: 227, distance: 27.3
click at [338, 227] on input "Filipino VIP (Tola 12g)" at bounding box center [600, 220] width 620 height 22
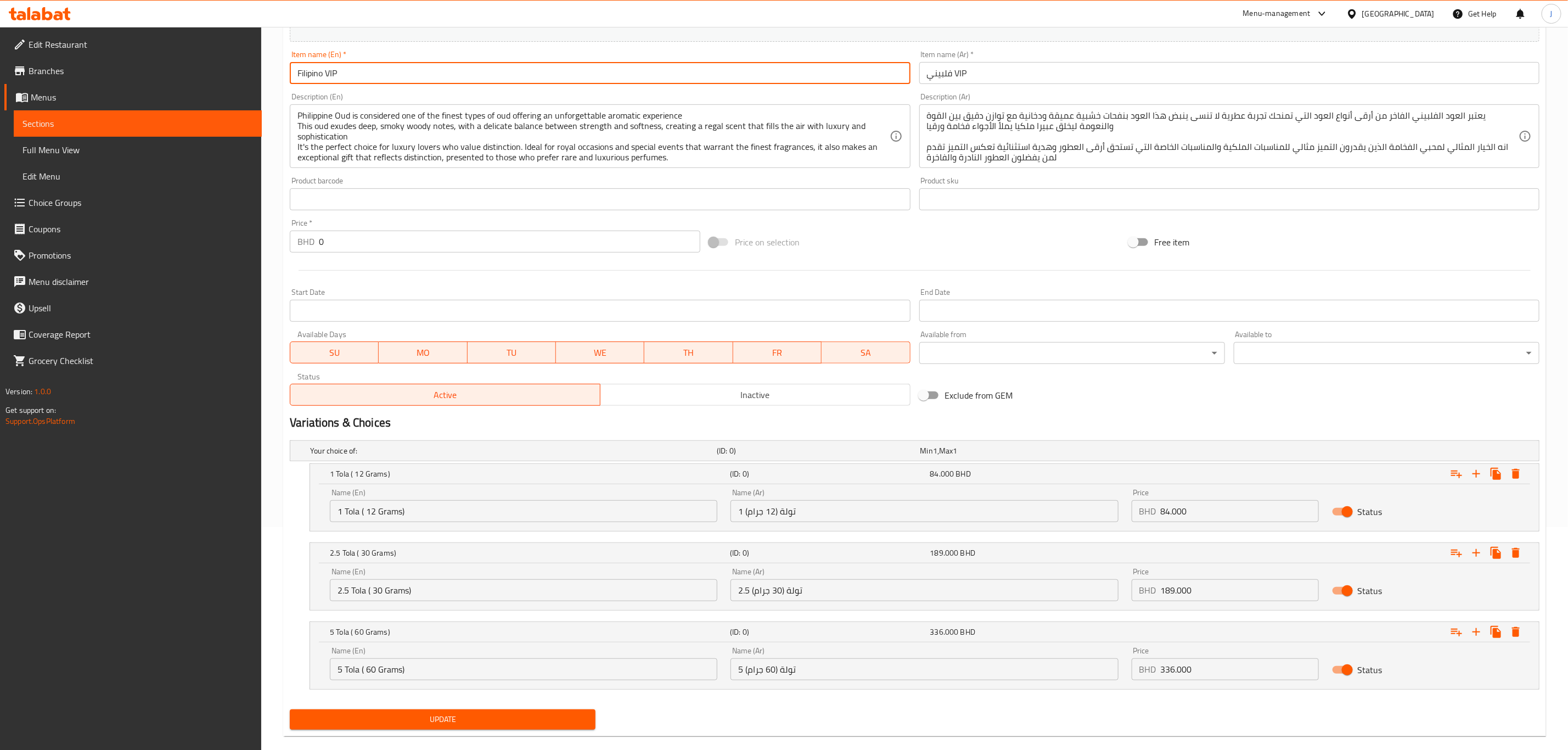
scroll to position [241, 0]
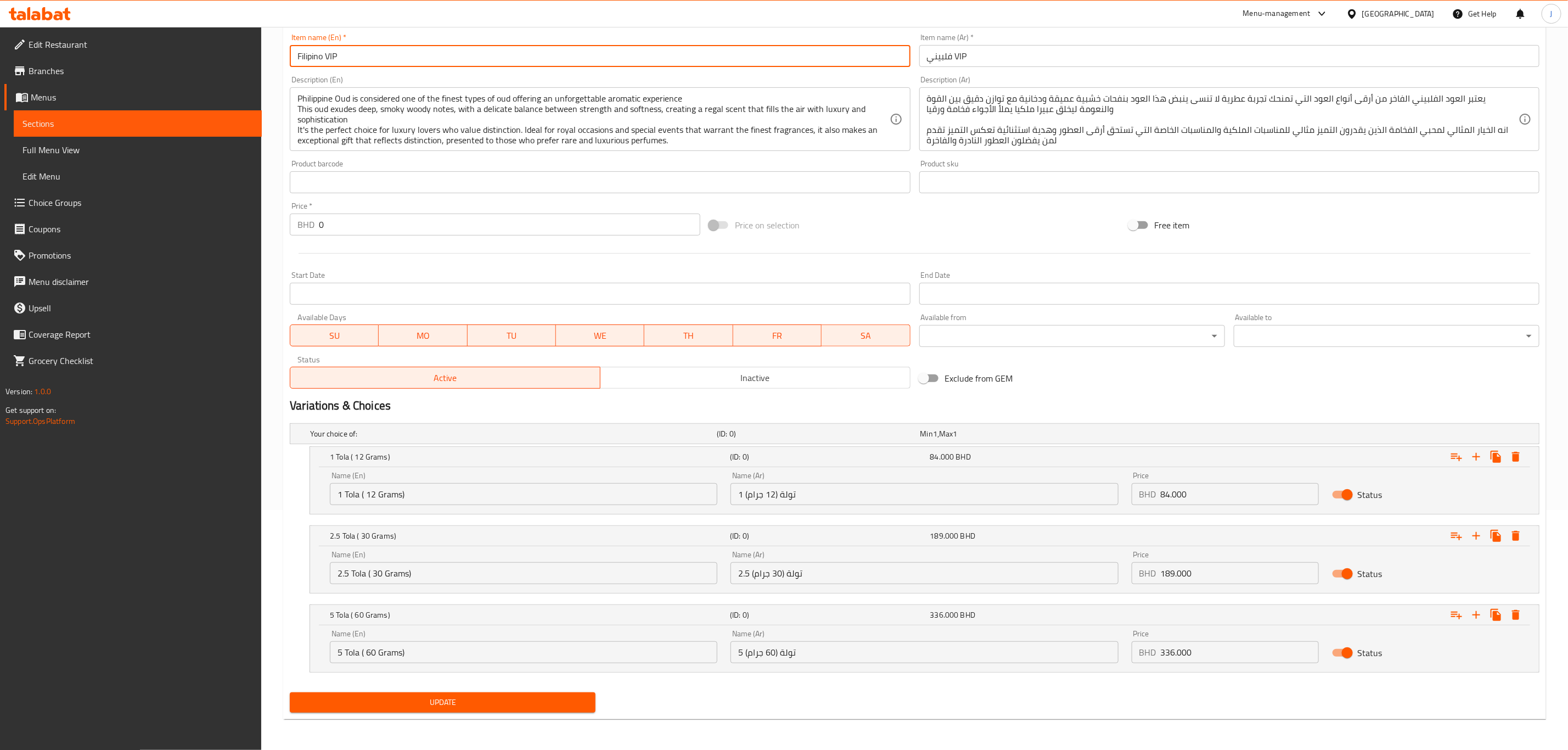
type input "Filipino VIP"
click at [455, 705] on span "Update" at bounding box center [443, 702] width 288 height 14
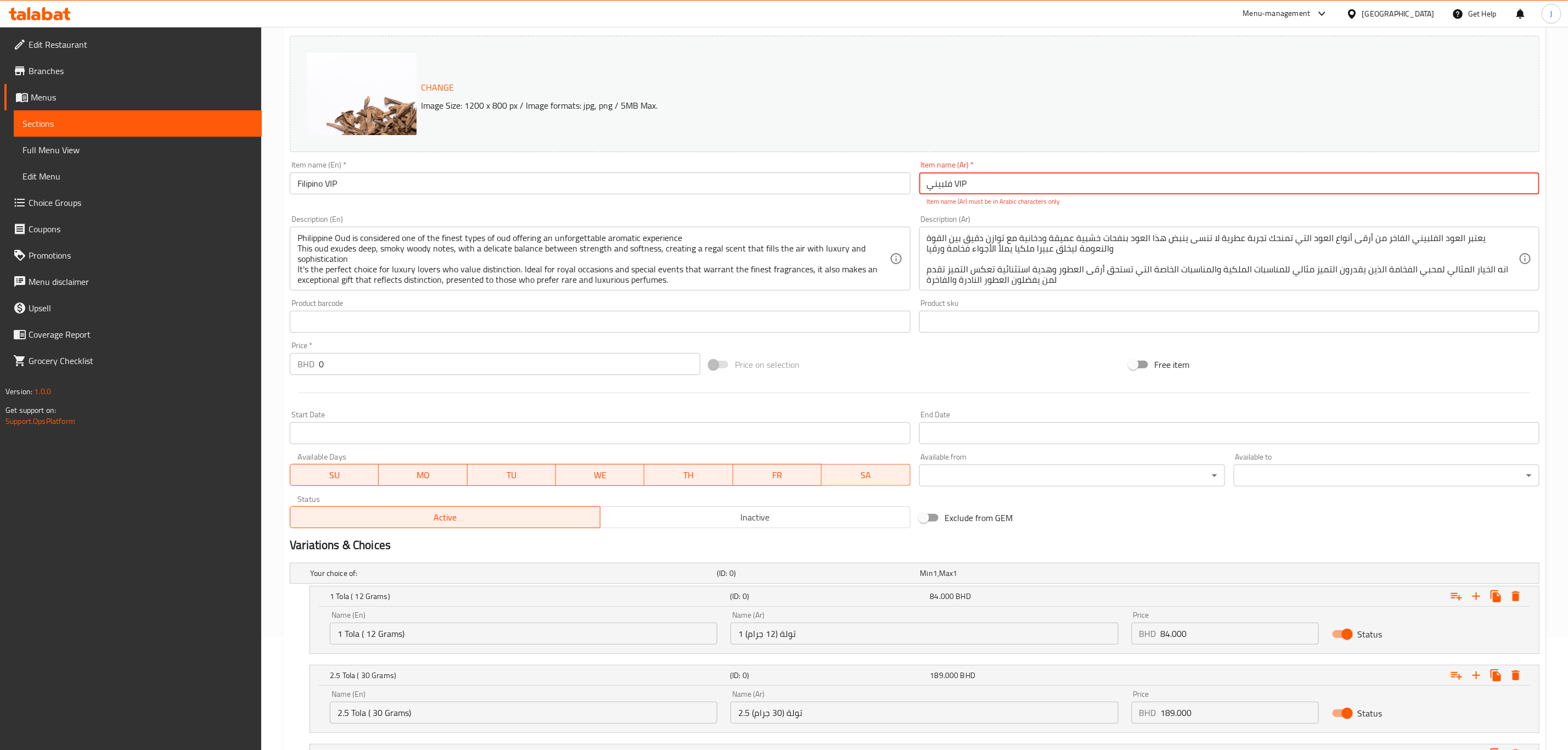
scroll to position [76, 0]
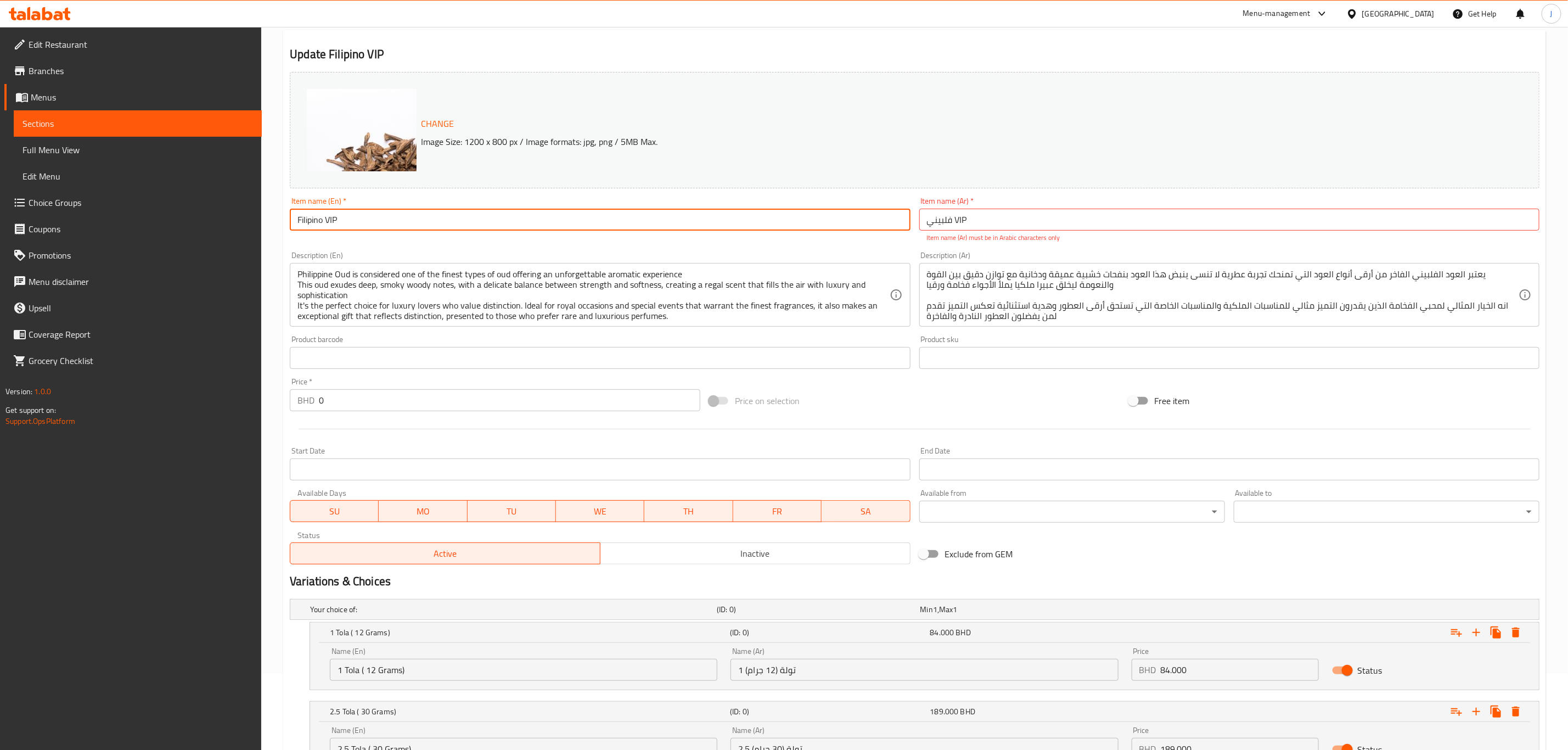
drag, startPoint x: 362, startPoint y: 221, endPoint x: 158, endPoint y: 226, distance: 204.1
click at [158, 226] on div "Edit Restaurant Branches Menus Sections Full Menu View Edit Menu Choice Groups …" at bounding box center [784, 438] width 1568 height 975
drag, startPoint x: 1031, startPoint y: 227, endPoint x: 763, endPoint y: 236, distance: 268.2
click at [763, 236] on div "Change Image Size: 1200 x 800 px / Image formats: jpg, png / 5MB Max. Item name…" at bounding box center [914, 318] width 1259 height 501
paste input "شخصية فلبينية مهمة"
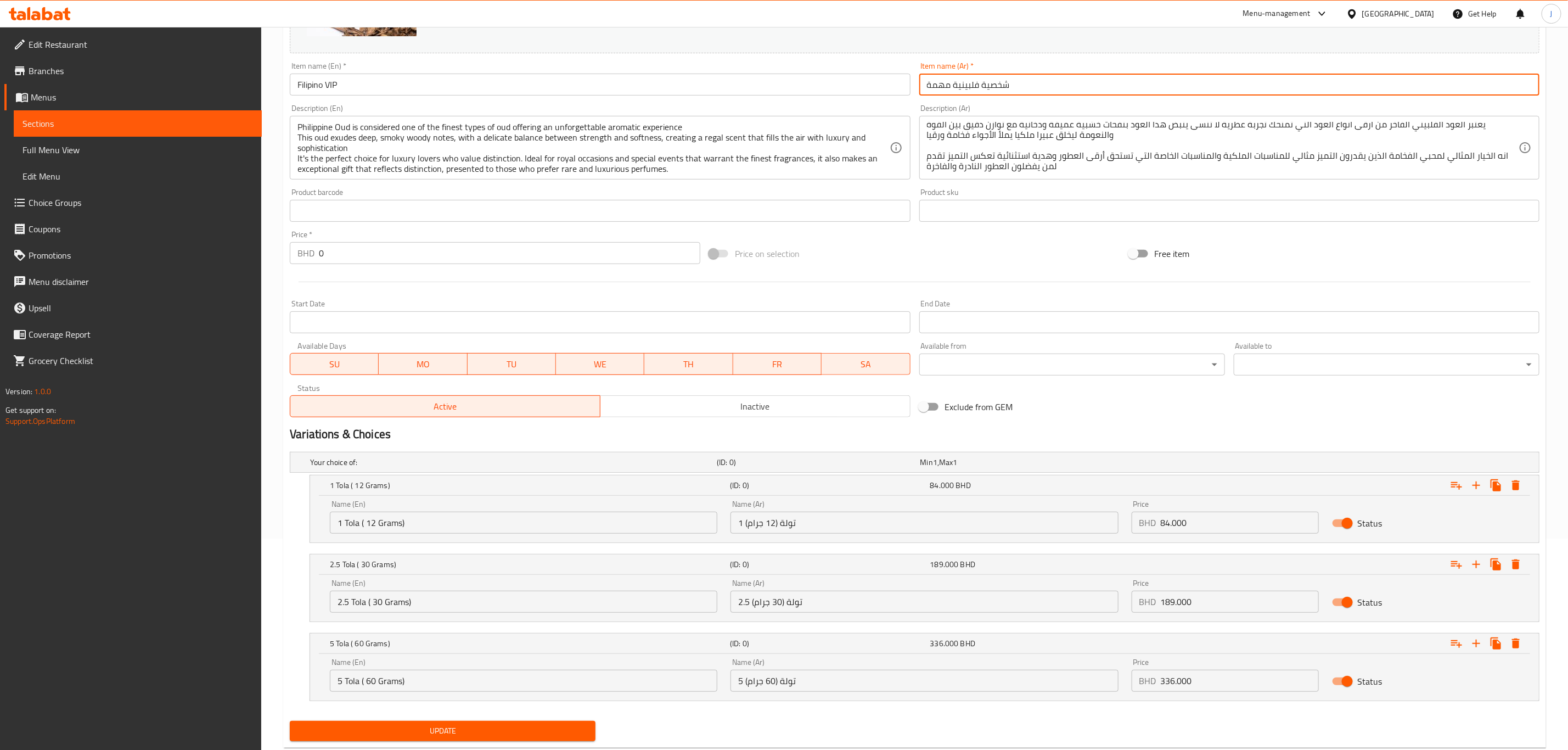
scroll to position [241, 0]
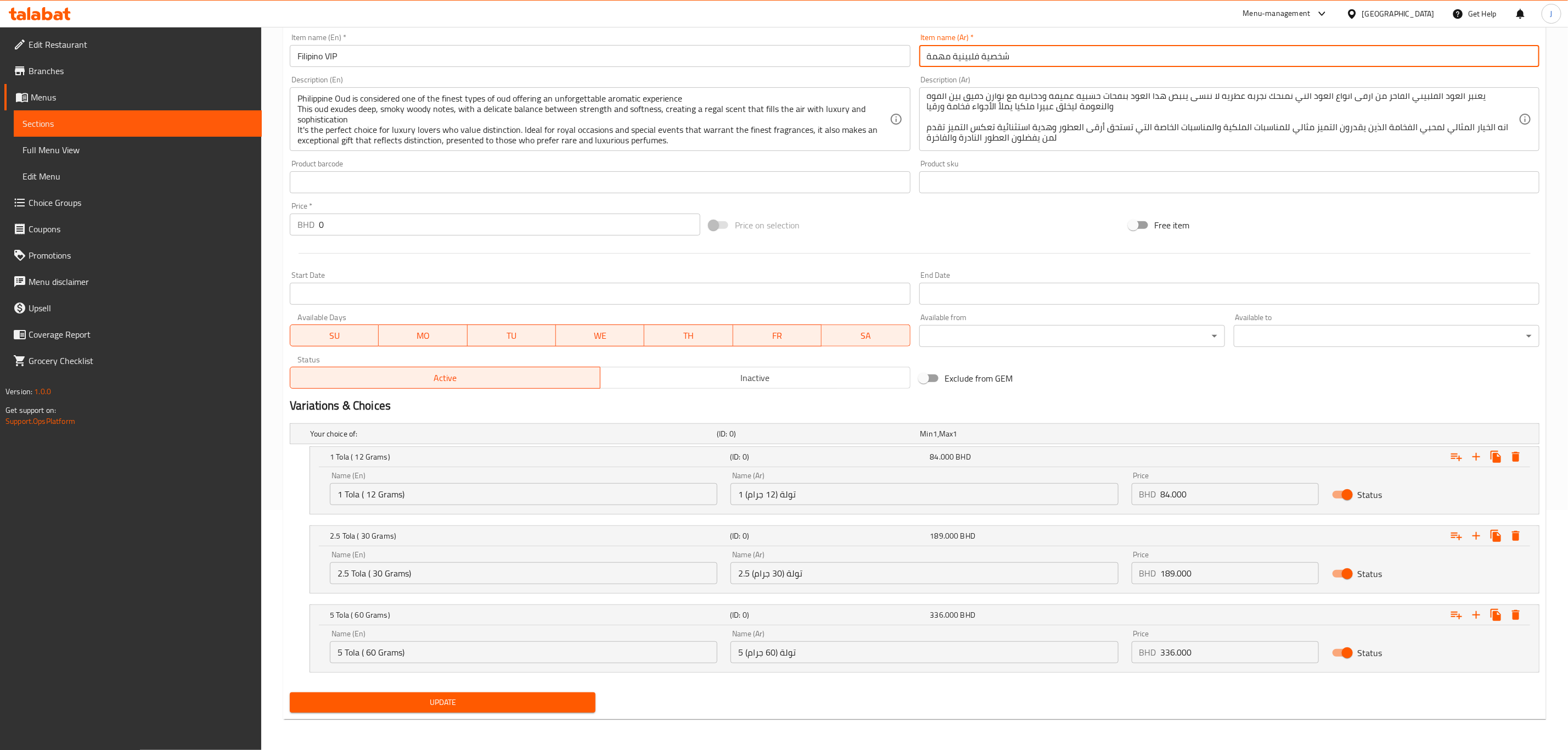
type input "شخصية فلبينية مهمة"
click at [400, 698] on span "Update" at bounding box center [443, 702] width 288 height 14
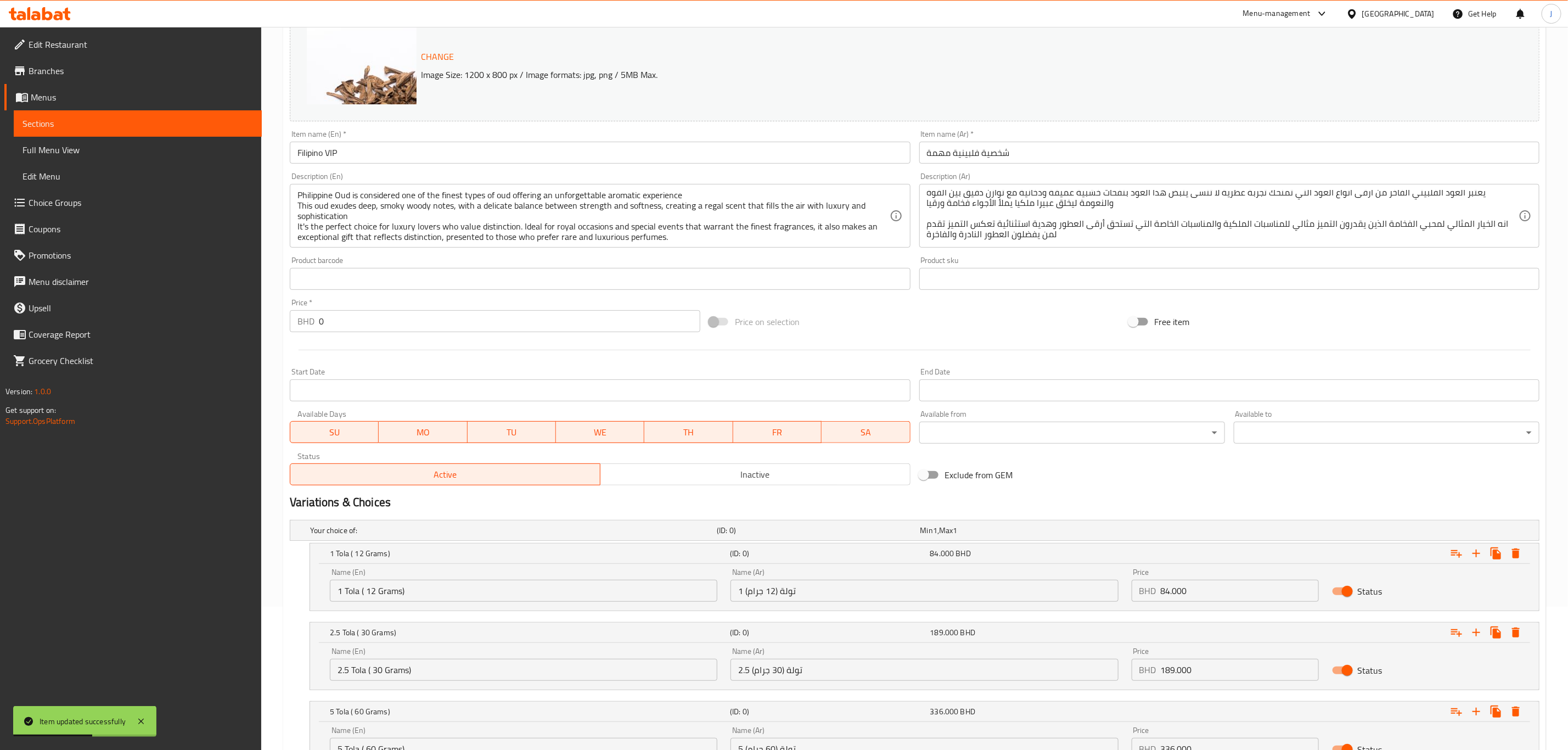
scroll to position [0, 0]
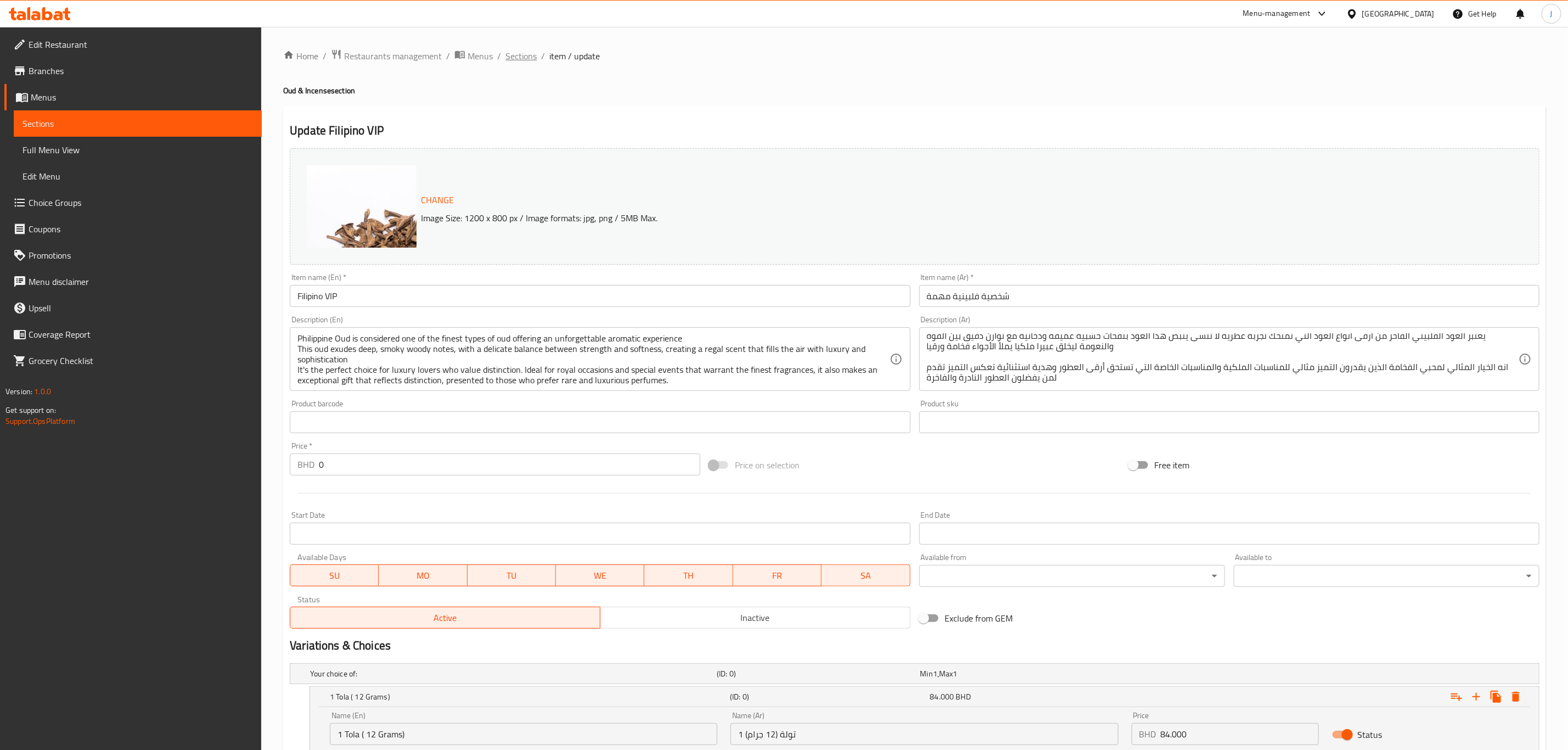
click at [521, 58] on span "Sections" at bounding box center [521, 55] width 31 height 13
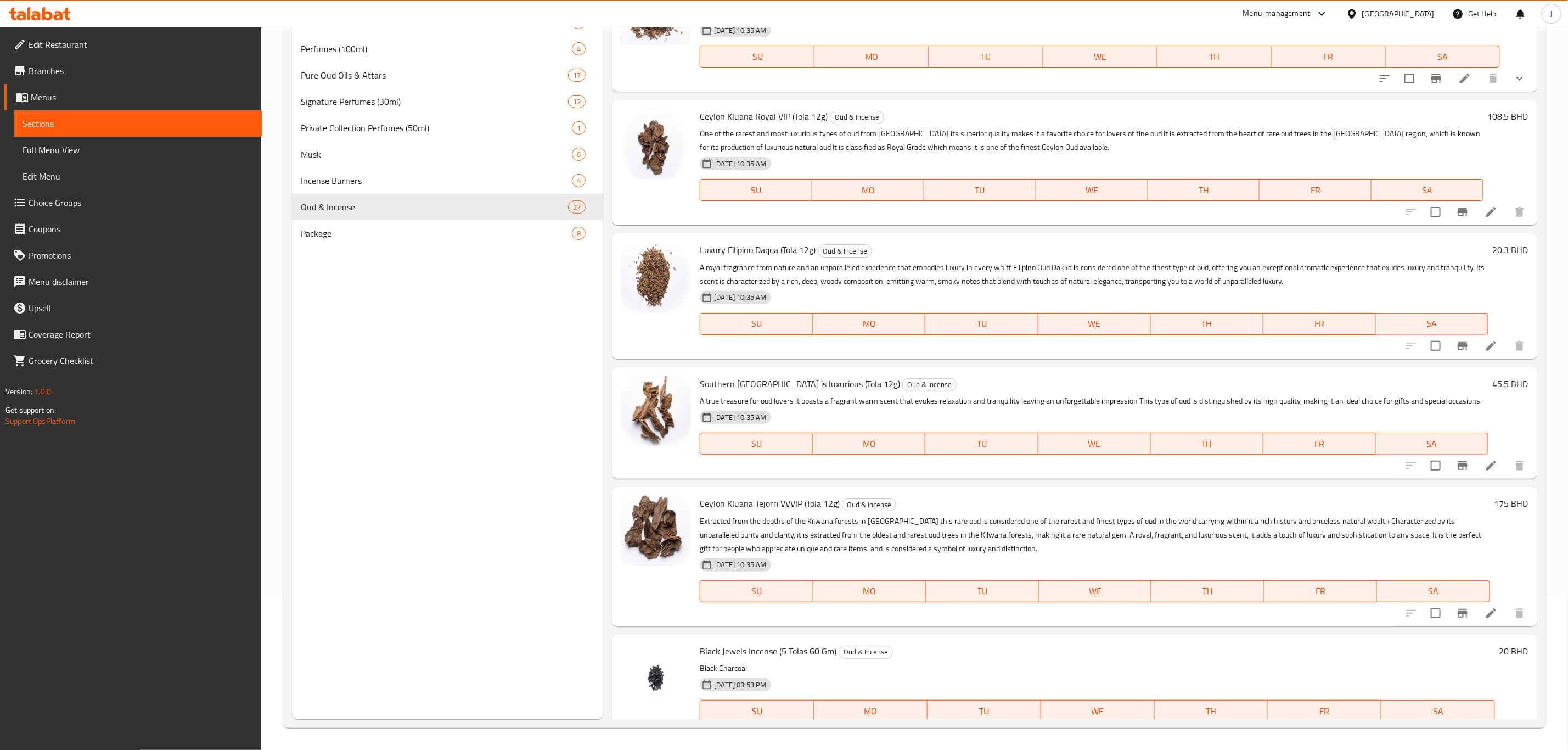
scroll to position [2618, 0]
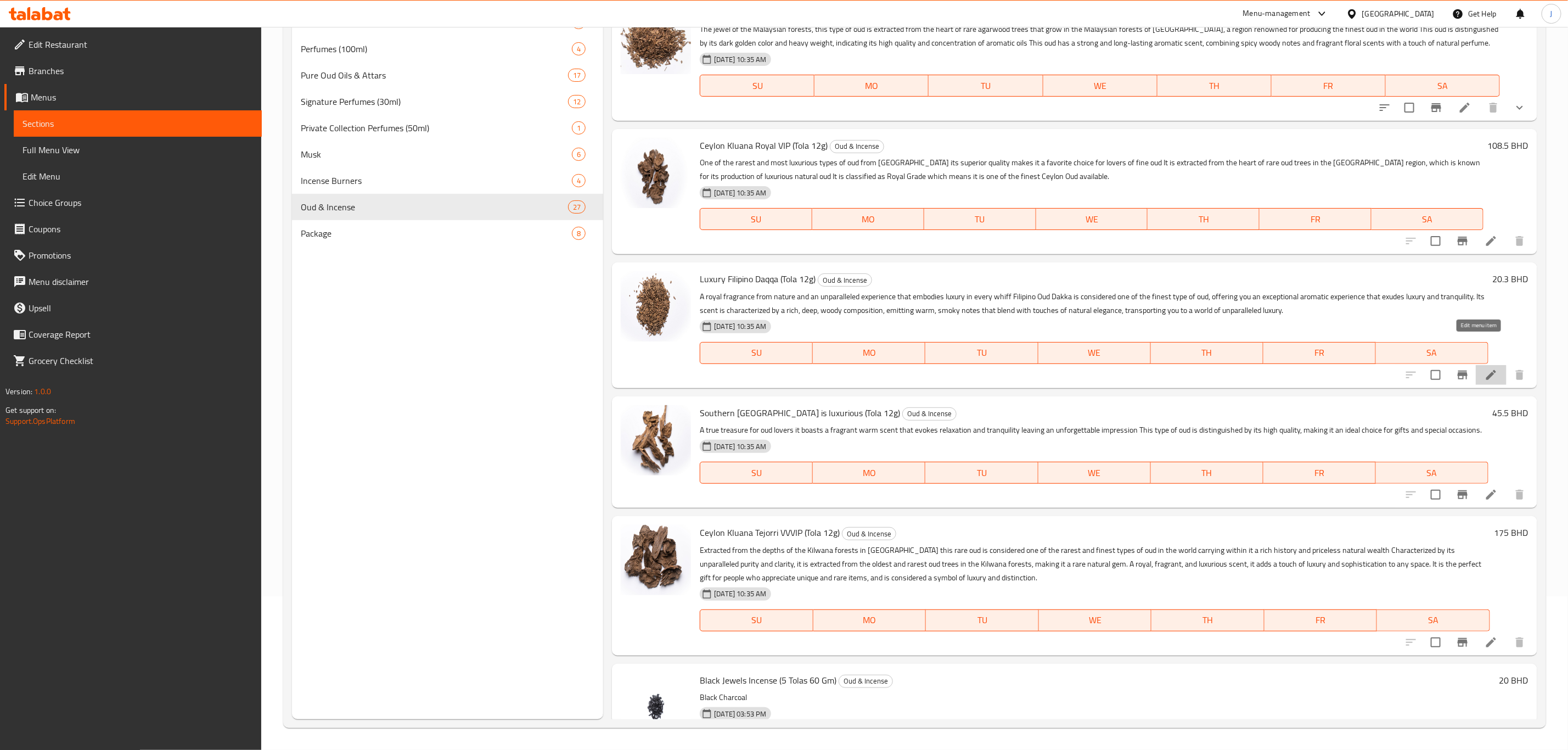
click at [1485, 368] on icon at bounding box center [1491, 374] width 13 height 13
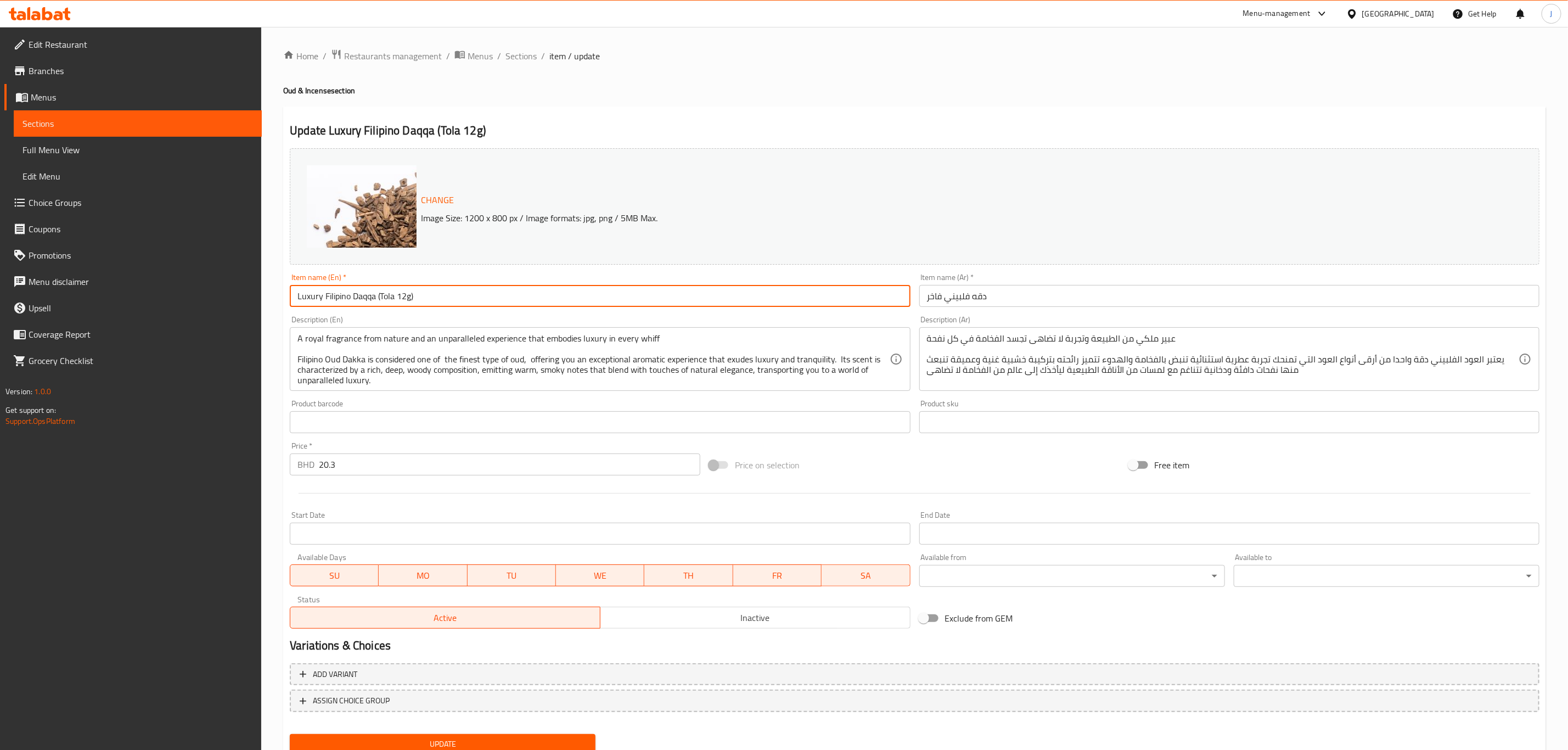
drag, startPoint x: 443, startPoint y: 304, endPoint x: 377, endPoint y: 302, distance: 66.0
click at [377, 302] on input "Luxury Filipino Daqqa (Tola 12g)" at bounding box center [600, 296] width 620 height 22
type input "Luxury Filipino Daqqa"
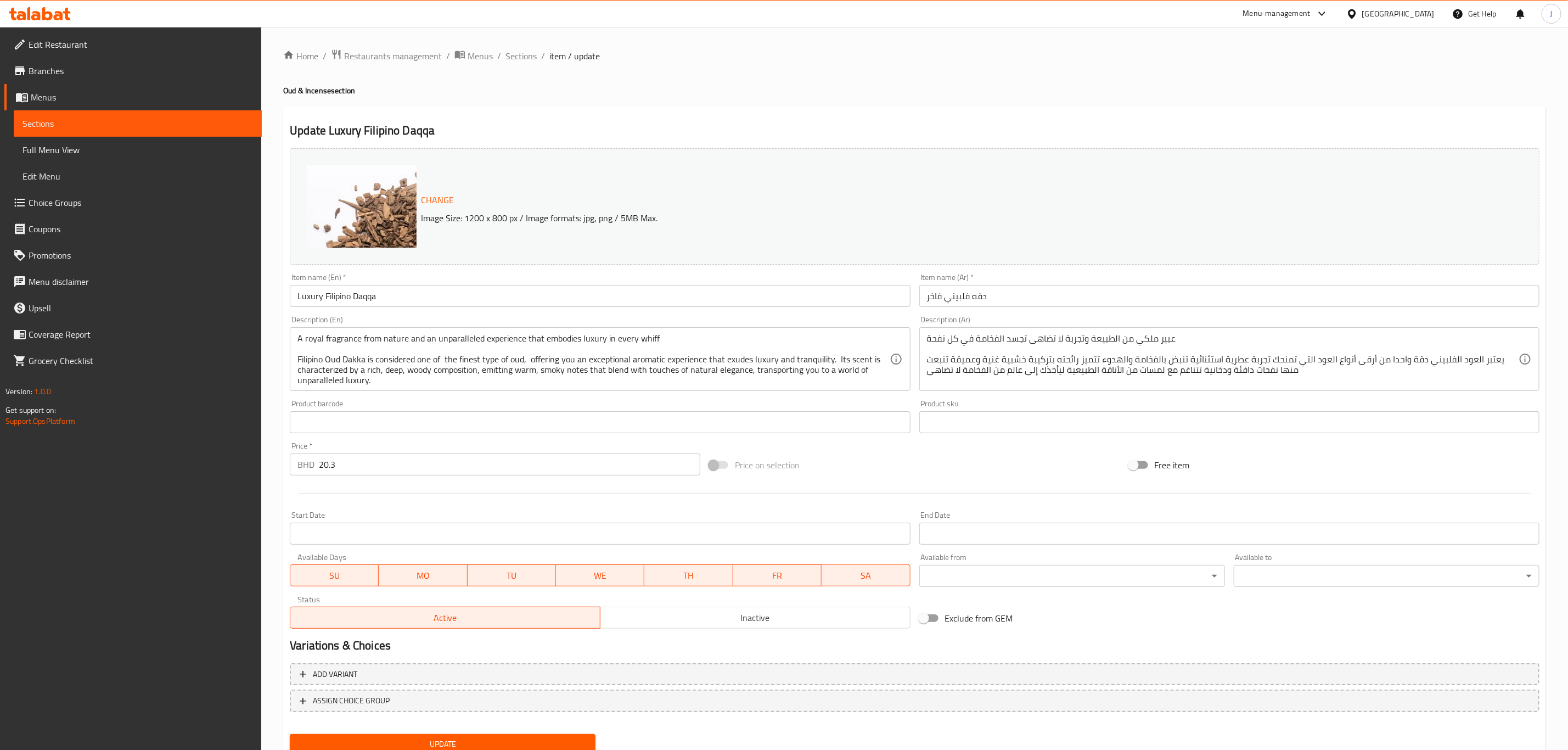
drag, startPoint x: 386, startPoint y: 478, endPoint x: 374, endPoint y: 475, distance: 12.4
click at [374, 475] on div "Price   * BHD 20.3 Price *" at bounding box center [495, 458] width 419 height 42
drag, startPoint x: 311, startPoint y: 479, endPoint x: 277, endPoint y: 479, distance: 34.0
click at [277, 479] on div "Home / Restaurants management / Menus / Sections / item / update Oud & Incense …" at bounding box center [915, 409] width 1307 height 765
type input "0"
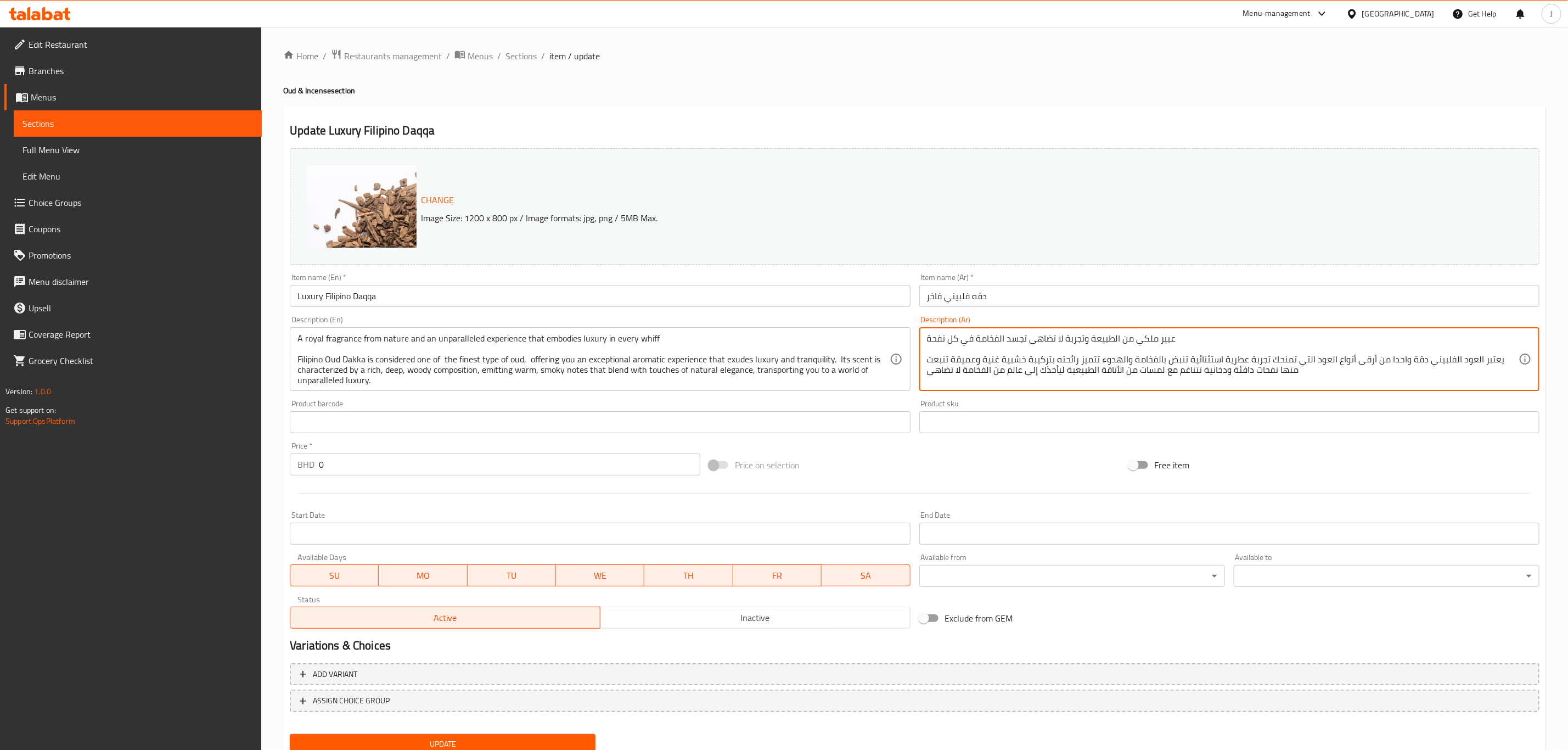
click at [995, 417] on input "text" at bounding box center [1229, 422] width 620 height 22
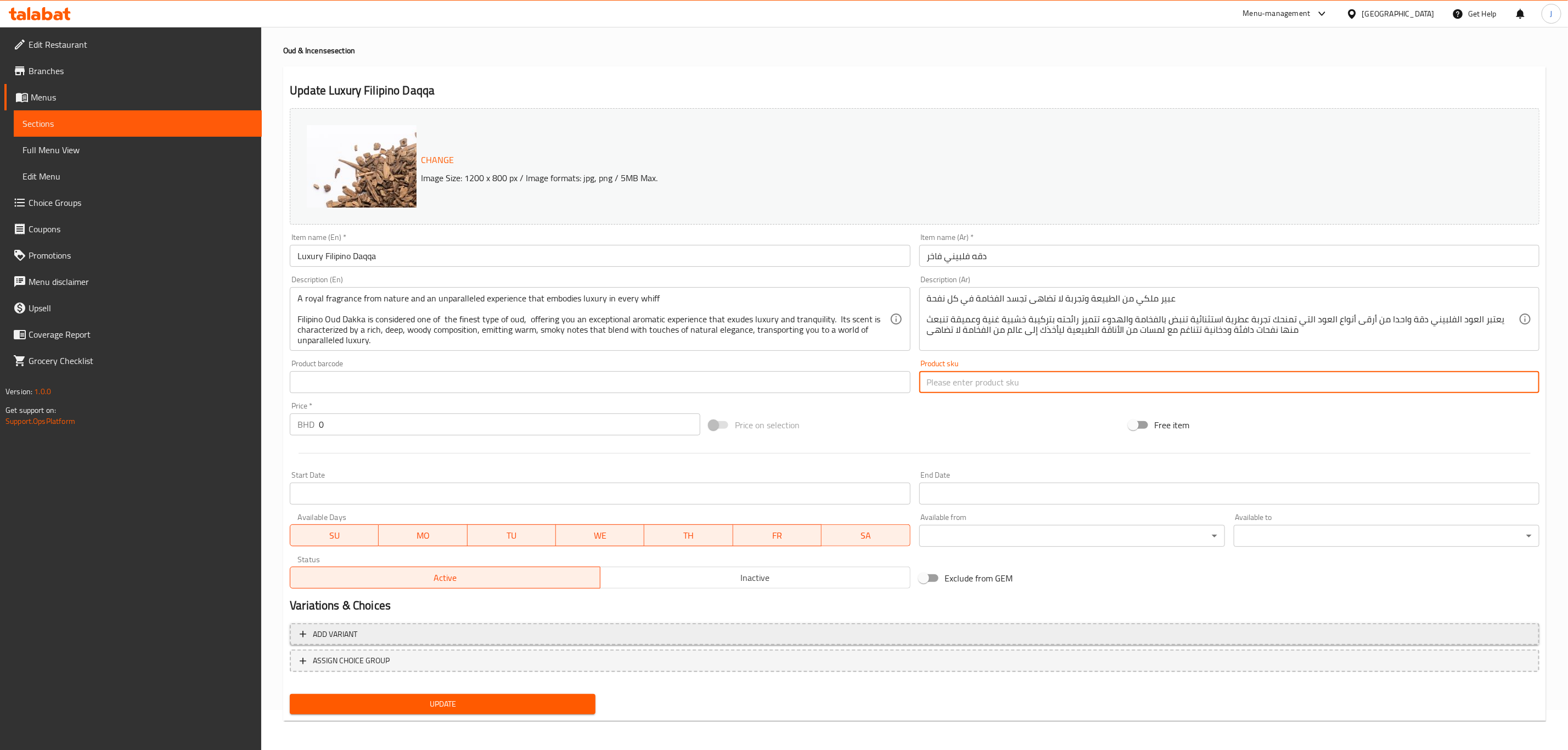
click at [395, 633] on span "Add variant" at bounding box center [914, 634] width 1230 height 14
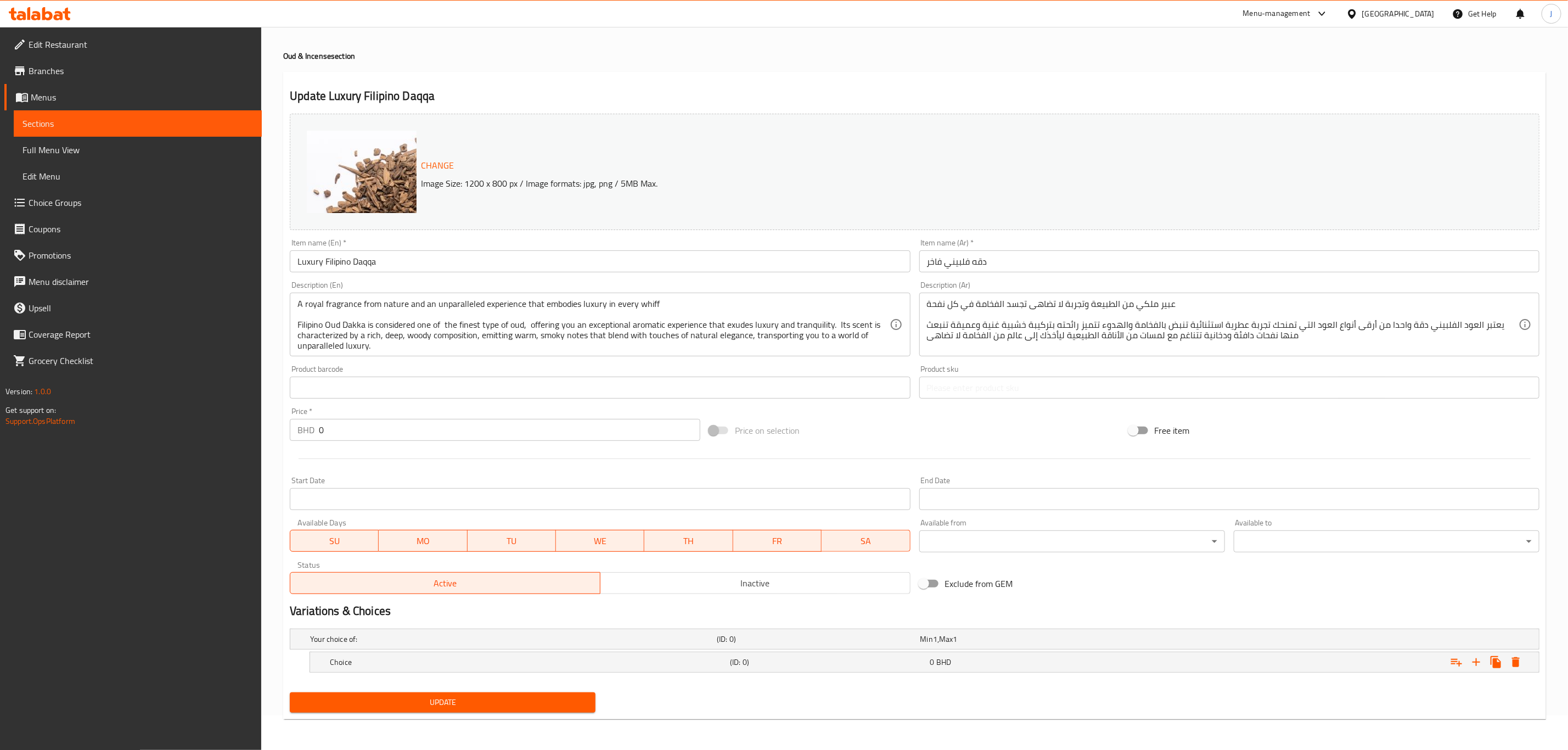
scroll to position [35, 0]
click at [1480, 663] on icon "Expand" at bounding box center [1476, 662] width 13 height 13
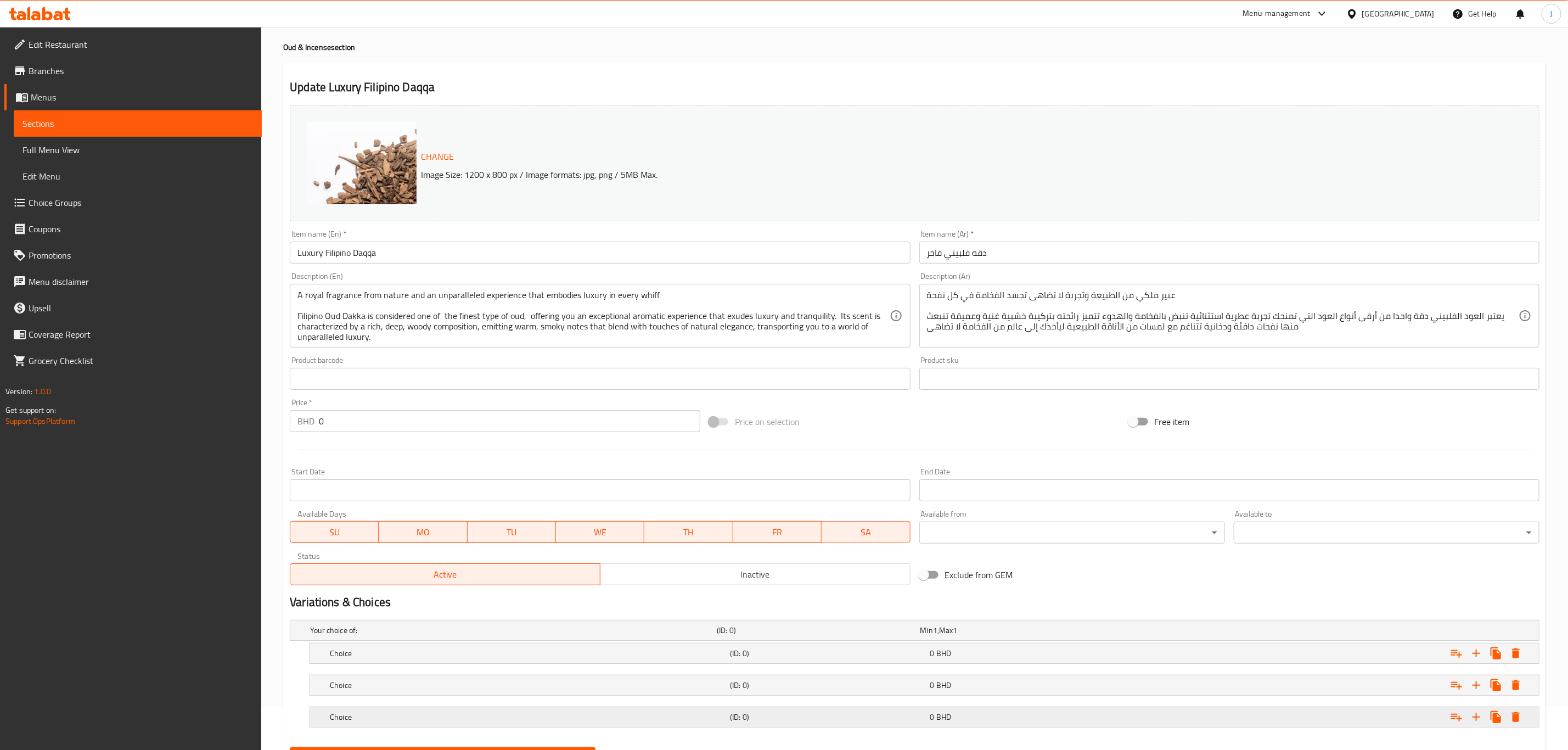
scroll to position [99, 0]
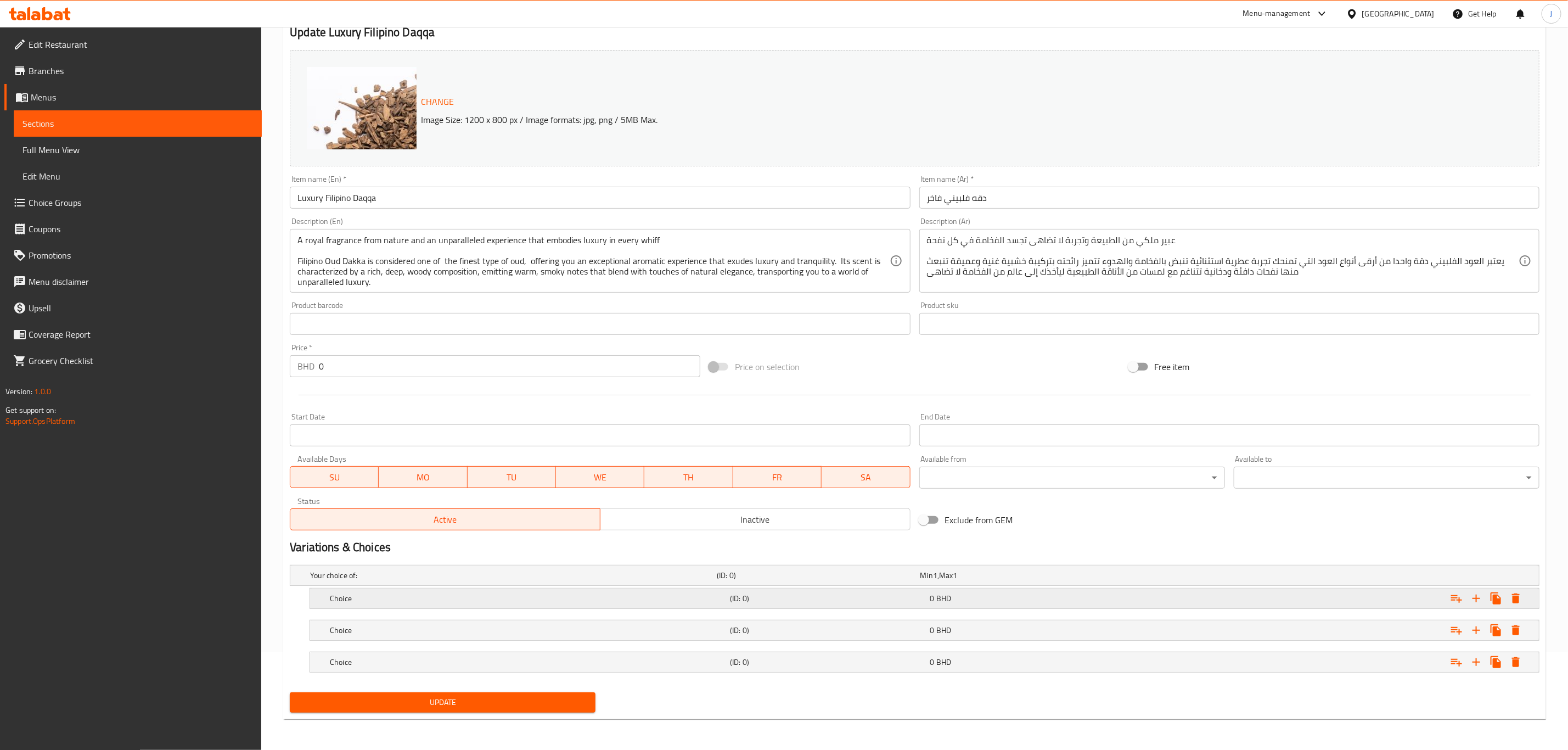
click at [339, 593] on h5 "Choice" at bounding box center [528, 598] width 396 height 11
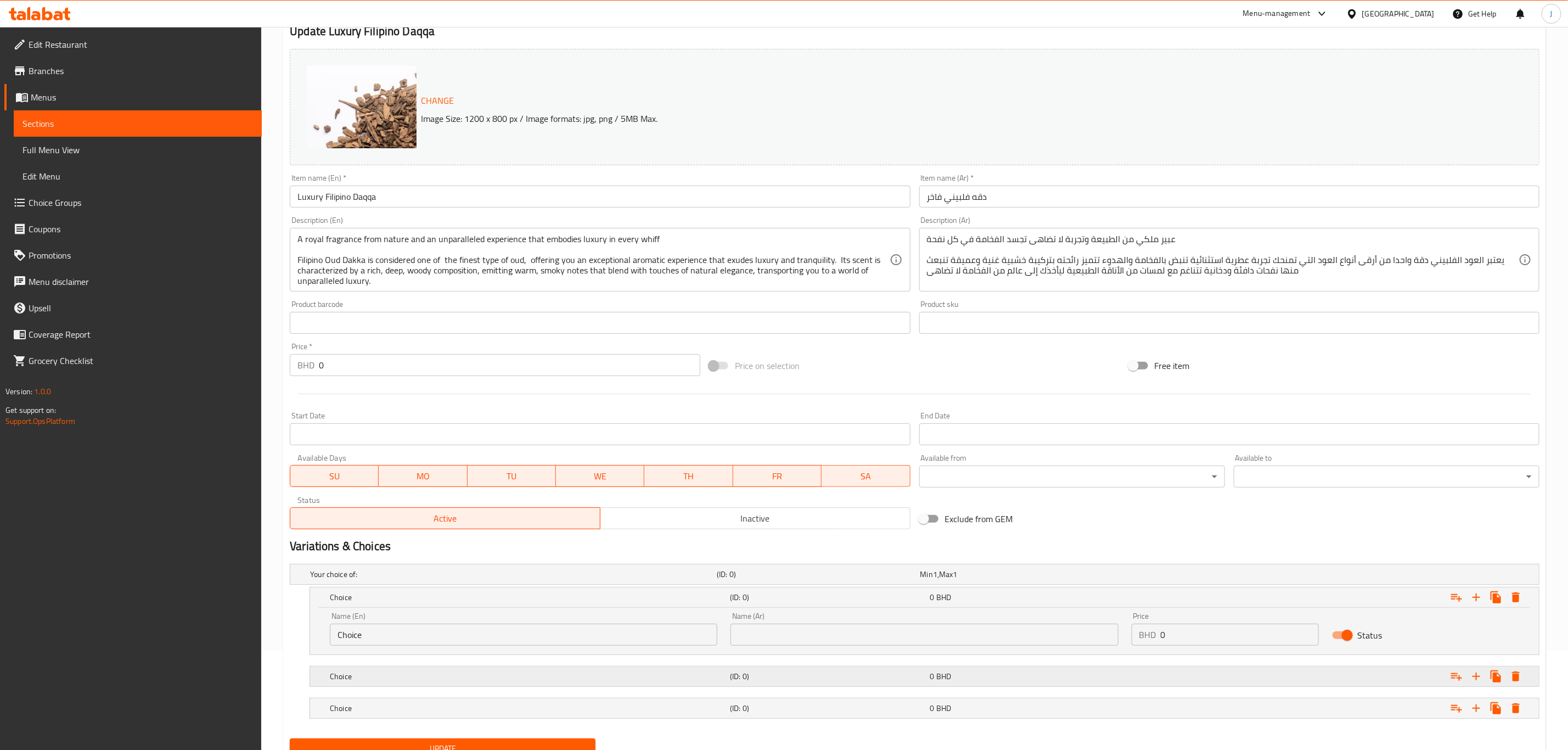
click at [346, 674] on h5 "Choice" at bounding box center [528, 676] width 396 height 11
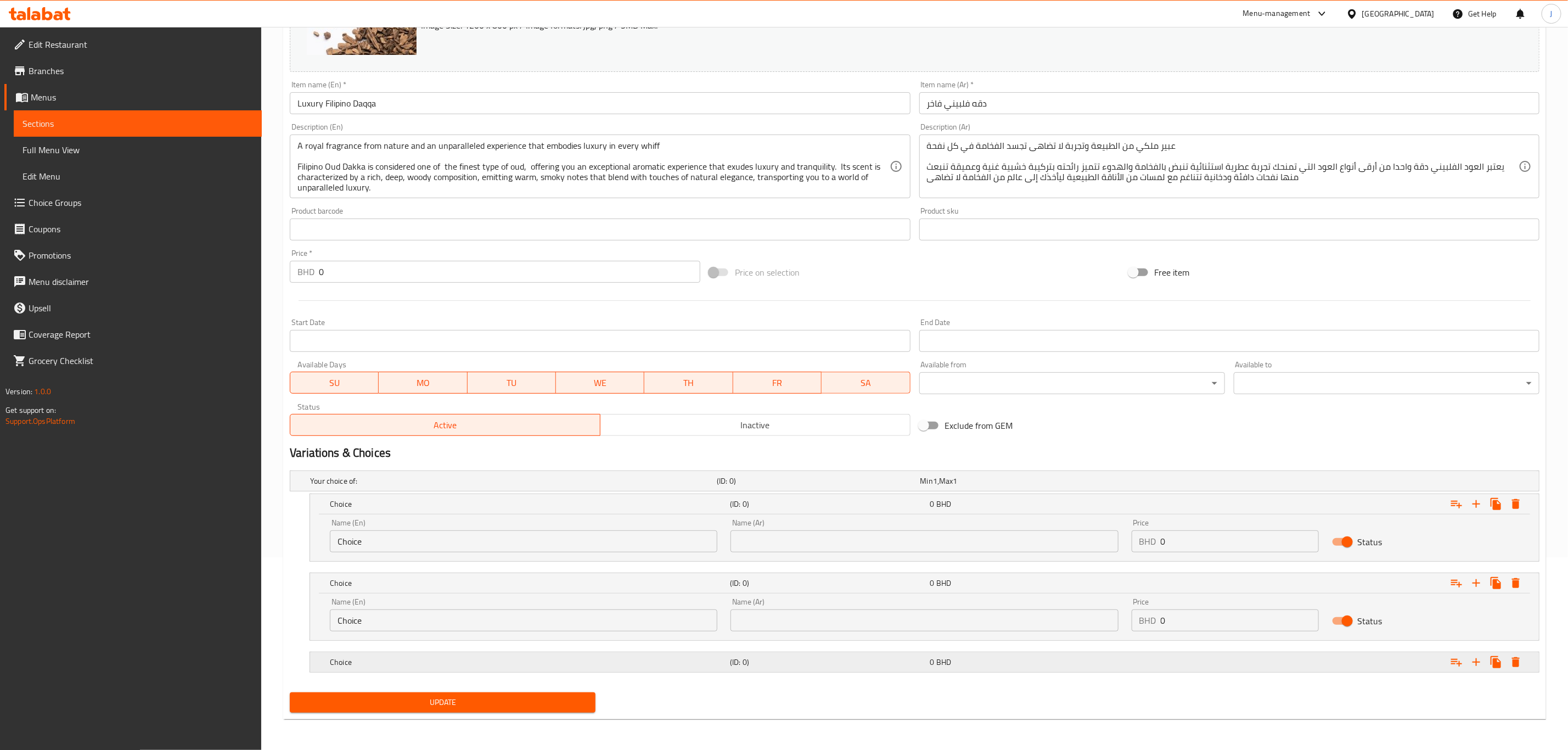
click at [354, 657] on h5 "Choice" at bounding box center [528, 662] width 396 height 11
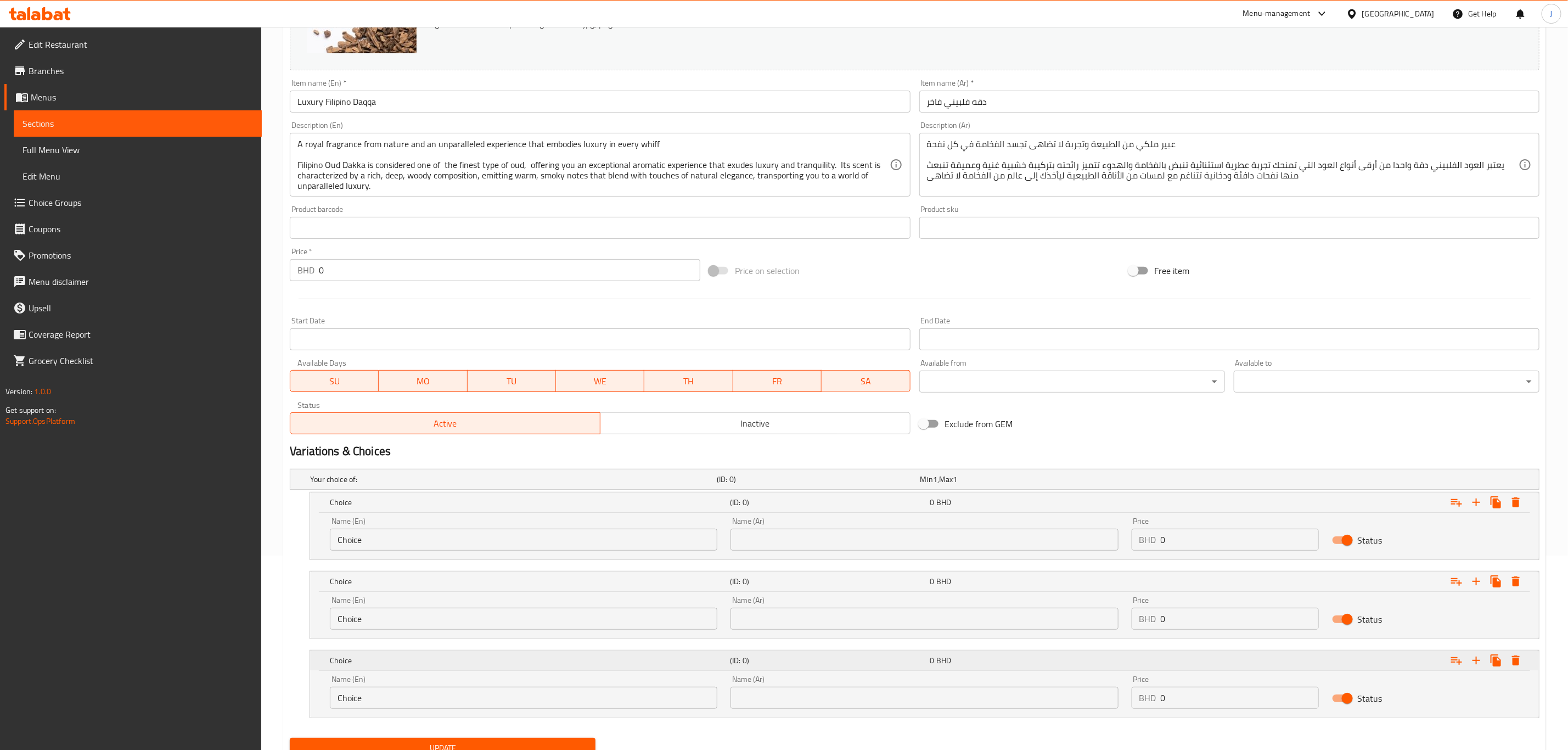
scroll to position [241, 0]
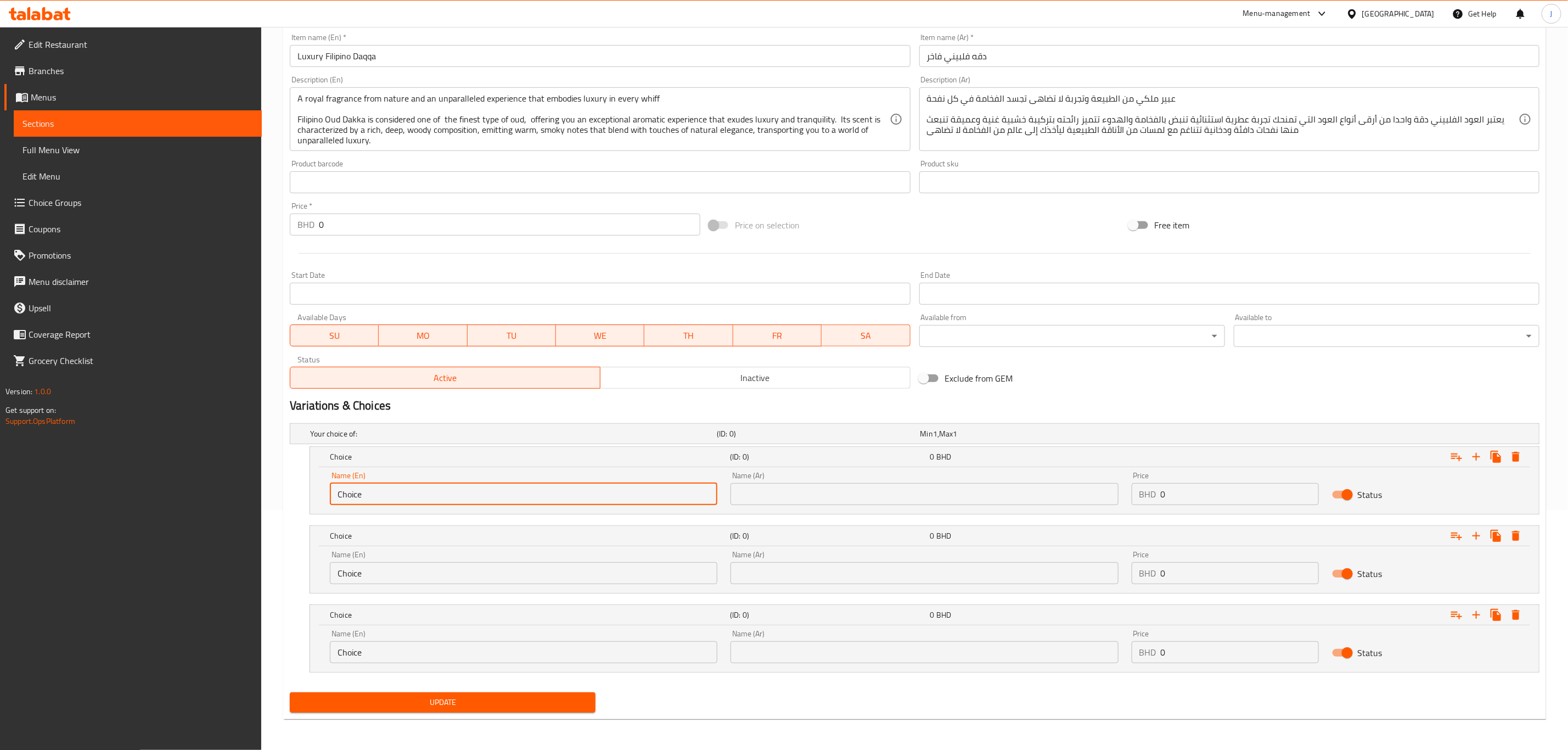
drag, startPoint x: 410, startPoint y: 496, endPoint x: 247, endPoint y: 500, distance: 163.0
click at [249, 500] on div "Edit Restaurant Branches Menus Sections Full Menu View Edit Menu Choice Groups …" at bounding box center [784, 268] width 1568 height 963
paste input "1 Tola ( 12 Grams)"
type input "1 Tola ( 12 Grams)"
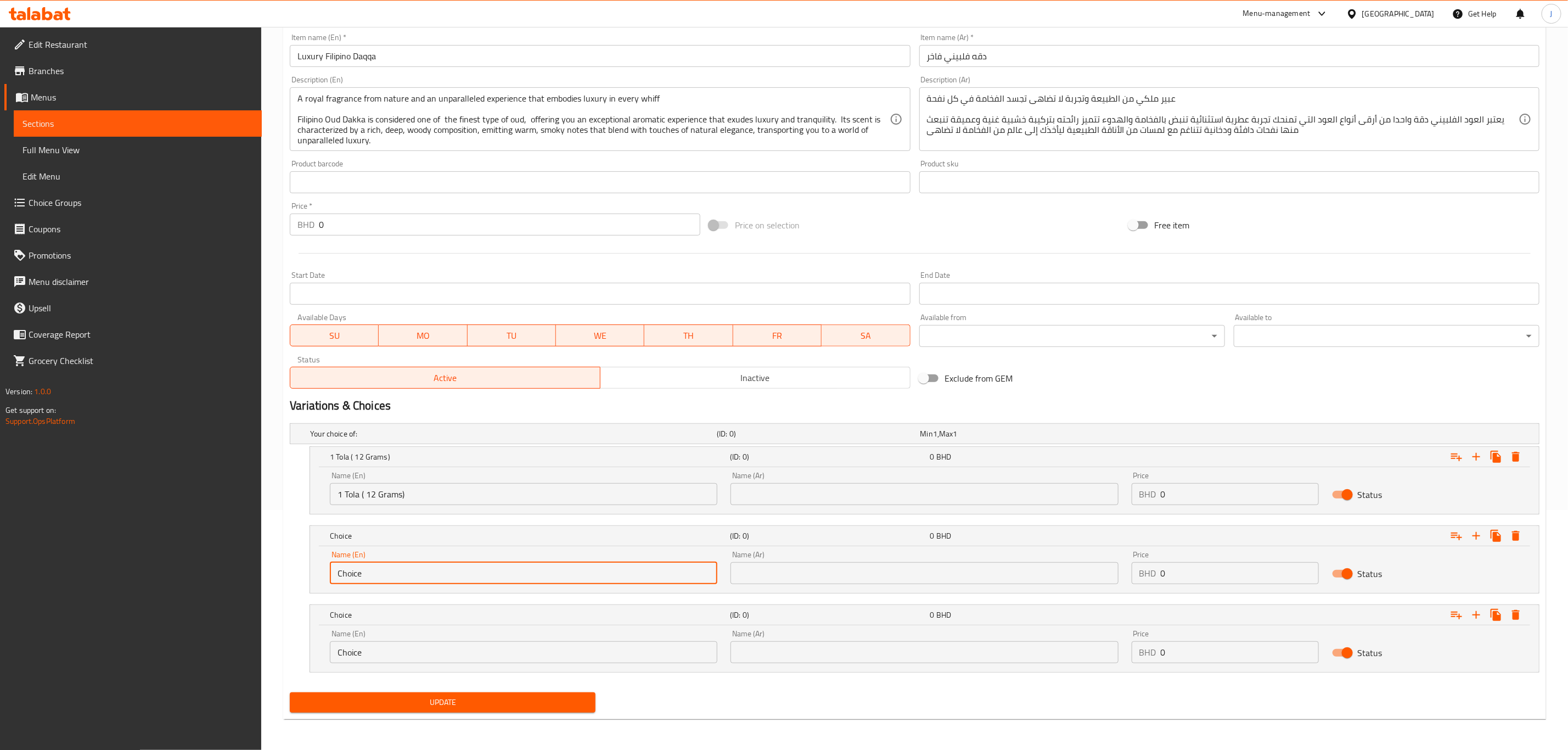
paste input "2.5 Tola ( 30 Grams)"
drag, startPoint x: 404, startPoint y: 570, endPoint x: 221, endPoint y: 577, distance: 183.1
click at [221, 577] on div "Edit Restaurant Branches Menus Sections Full Menu View Edit Menu Choice Groups …" at bounding box center [784, 268] width 1568 height 963
type input "2.5 Tola ( 30 Grams)"
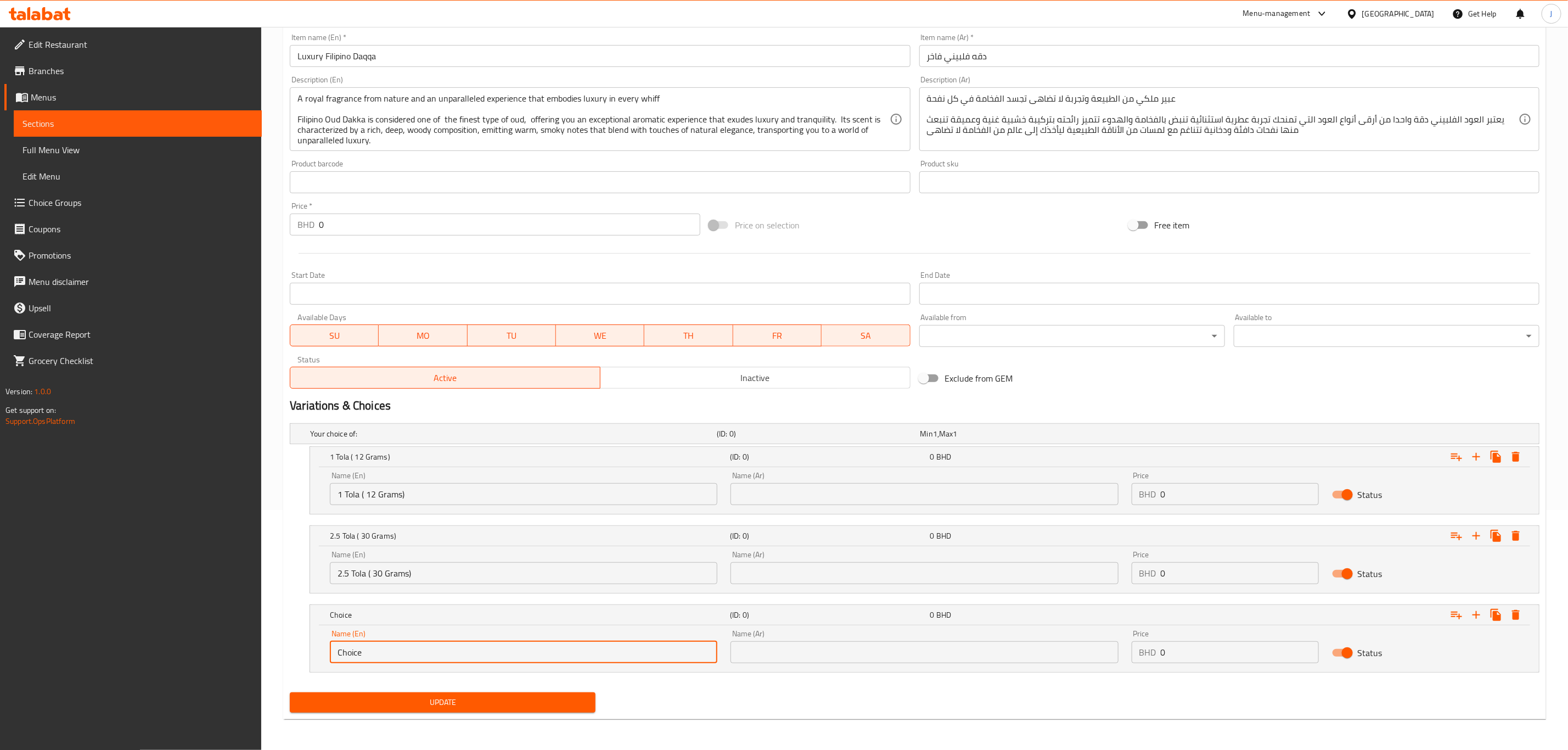
drag, startPoint x: 500, startPoint y: 648, endPoint x: 213, endPoint y: 663, distance: 287.4
click at [213, 663] on div "Edit Restaurant Branches Menus Sections Full Menu View Edit Menu Choice Groups …" at bounding box center [784, 268] width 1568 height 963
paste input "5 Tola ( 60 Grams)"
type input "5 Tola ( 60 Grams)"
click at [884, 485] on input "text" at bounding box center [924, 494] width 387 height 22
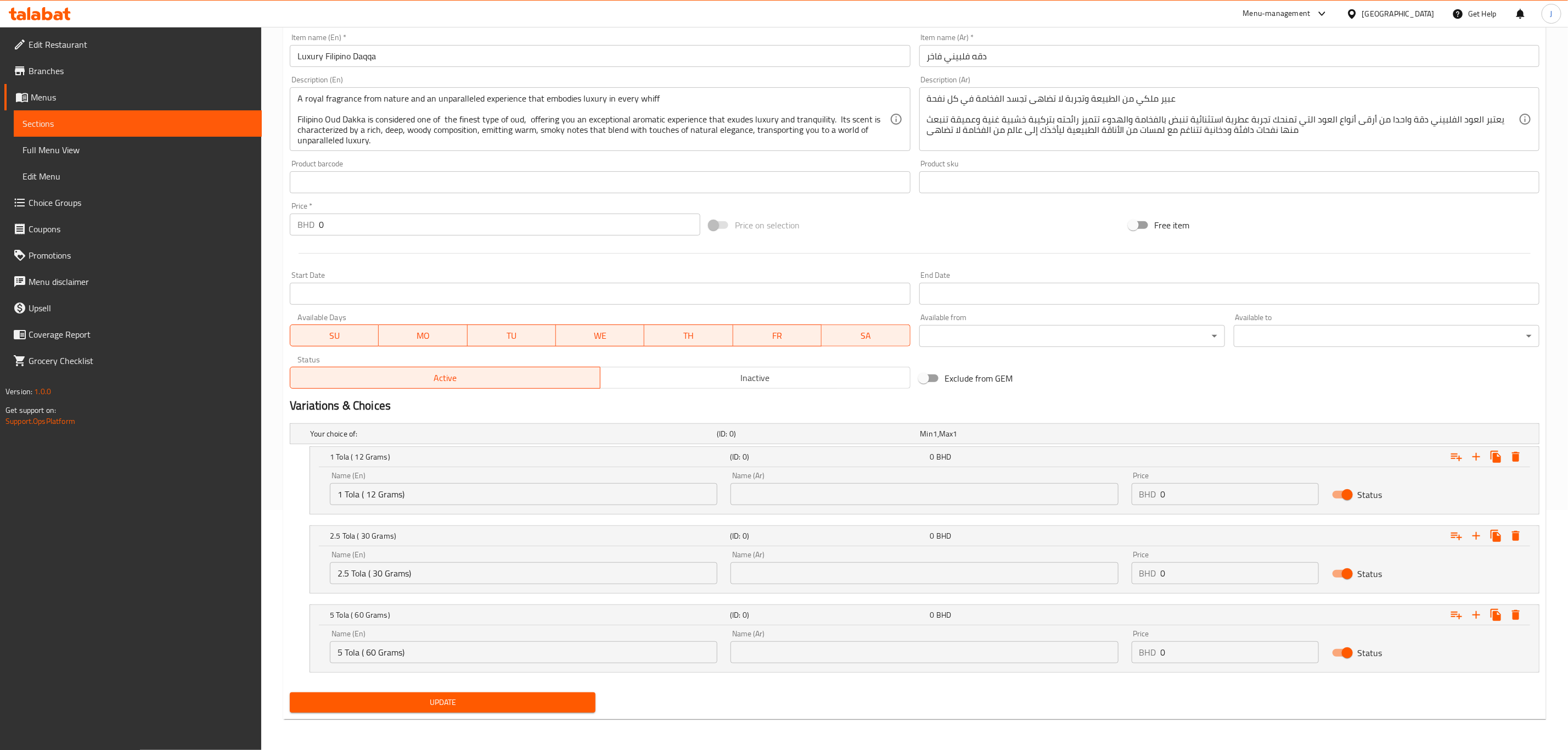
paste input "1 تولة (12 جرام)"
type input "1 تولة (12 جرام)"
click at [796, 574] on input "text" at bounding box center [924, 573] width 387 height 22
paste input "2.5 تولة (30 جرام)"
type input "2.5 تولة (30 جرام)"
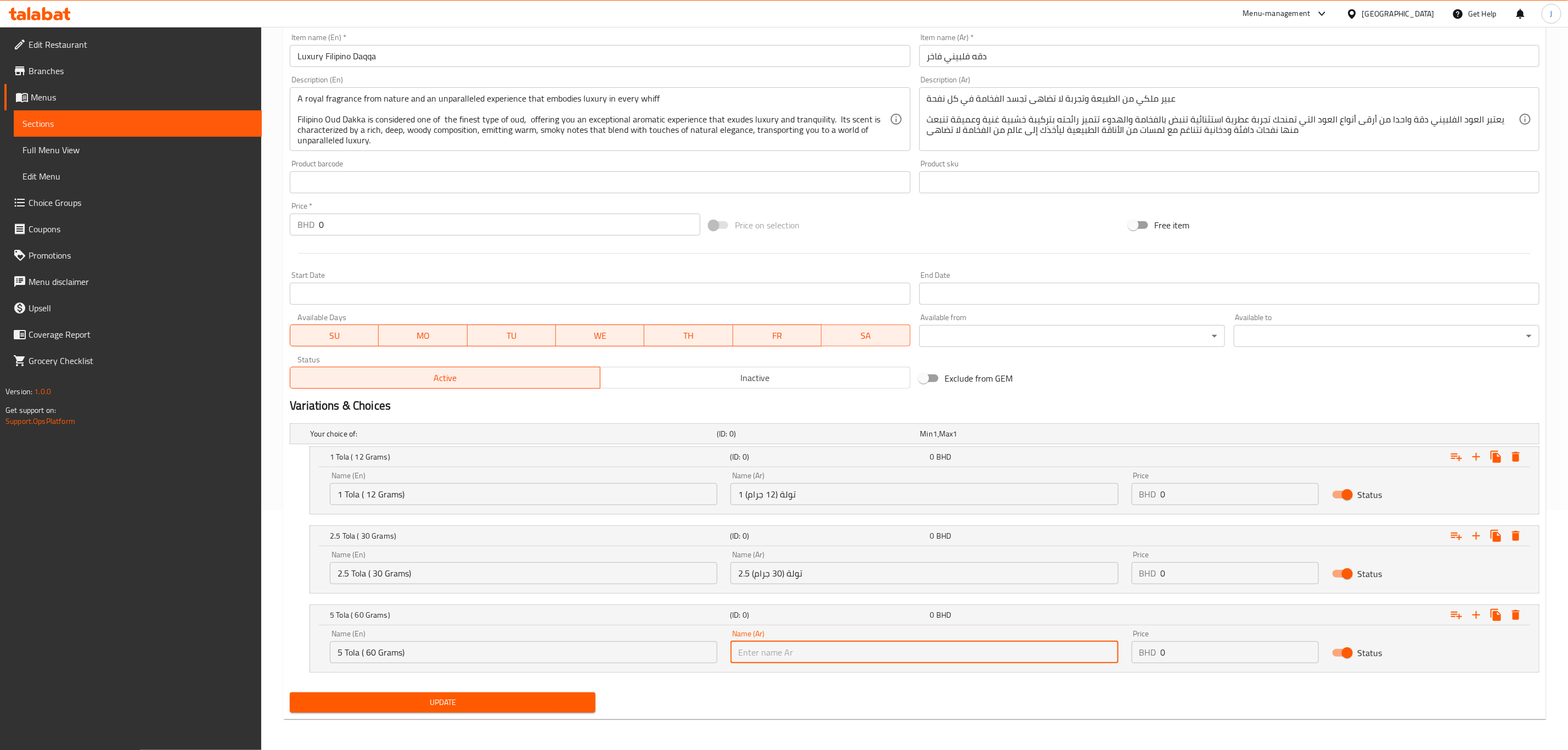
click at [904, 657] on input "text" at bounding box center [924, 652] width 387 height 22
paste input "5 تولة (60 جرام)"
type input "5 تولة (60 جرام)"
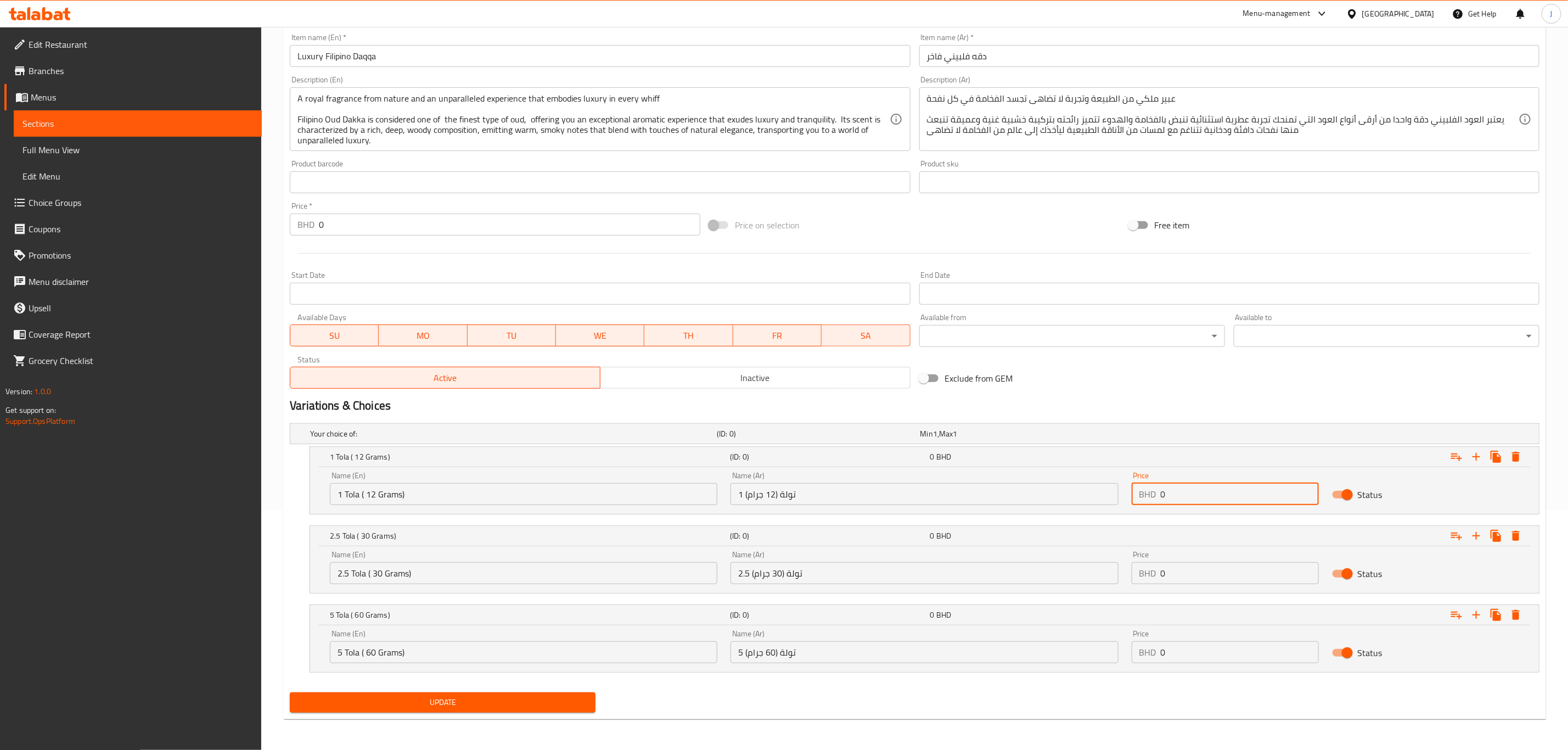
drag, startPoint x: 1188, startPoint y: 497, endPoint x: 1062, endPoint y: 503, distance: 126.1
click at [1062, 503] on div "Name (En) 1 Tola ( 12 Grams) Name (En) Name (Ar) 1 تولة (12 جرام) Name (Ar) Pri…" at bounding box center [925, 489] width 1203 height 47
paste input "29.00"
type input "29.000"
paste input "68.00"
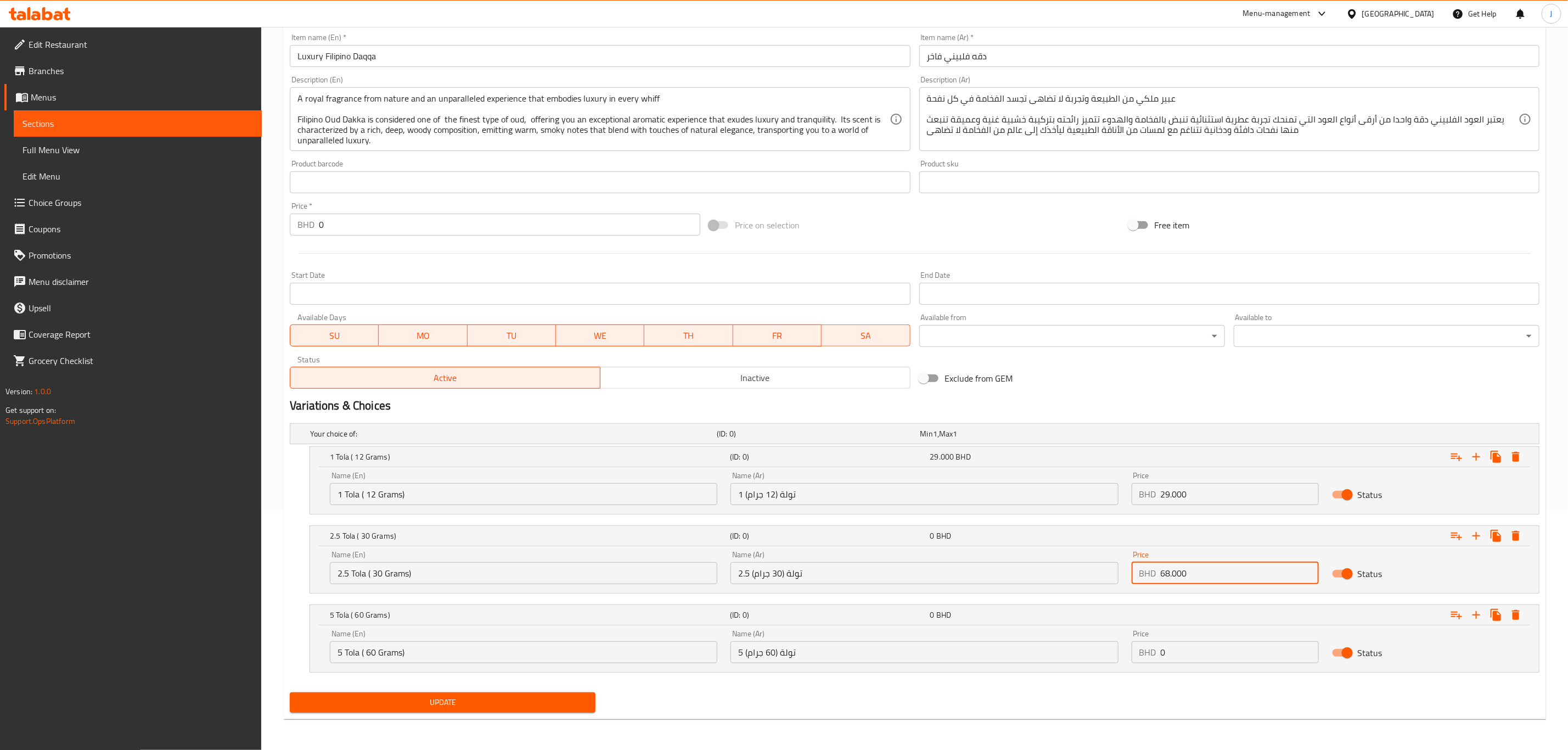
drag, startPoint x: 1116, startPoint y: 583, endPoint x: 1092, endPoint y: 584, distance: 24.0
click at [1092, 584] on div "Name (En) 2.5 Tola ( 30 Grams) Name (En) Name (Ar) 2.5 تولة (30 جرام) Name (Ar)…" at bounding box center [925, 567] width 1203 height 47
type input "68.000"
paste input "135.00"
drag, startPoint x: 1173, startPoint y: 652, endPoint x: 1155, endPoint y: 659, distance: 19.3
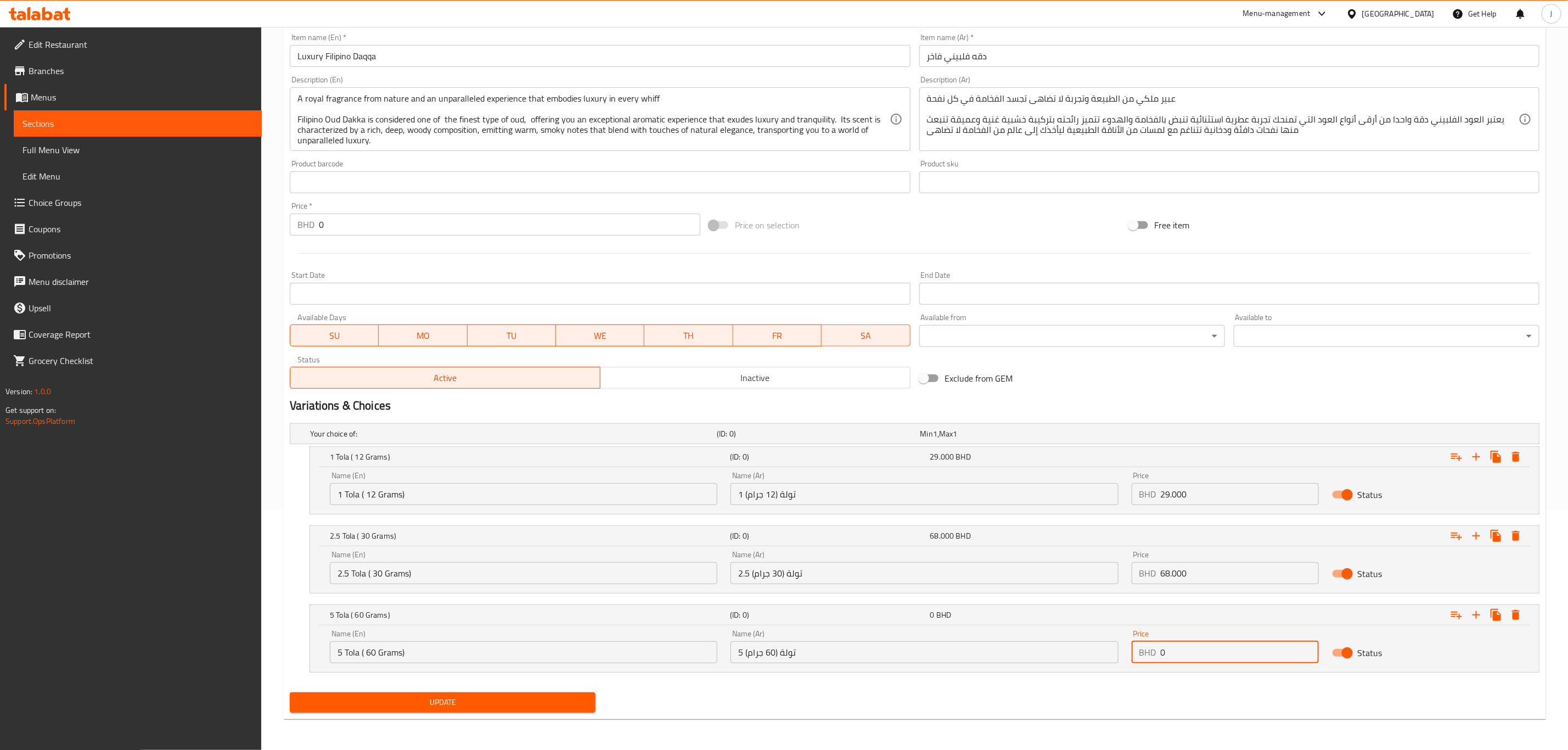
click at [1157, 659] on div "BHD 0 Price" at bounding box center [1225, 652] width 187 height 22
type input "135.000"
click at [458, 703] on span "Update" at bounding box center [443, 702] width 288 height 14
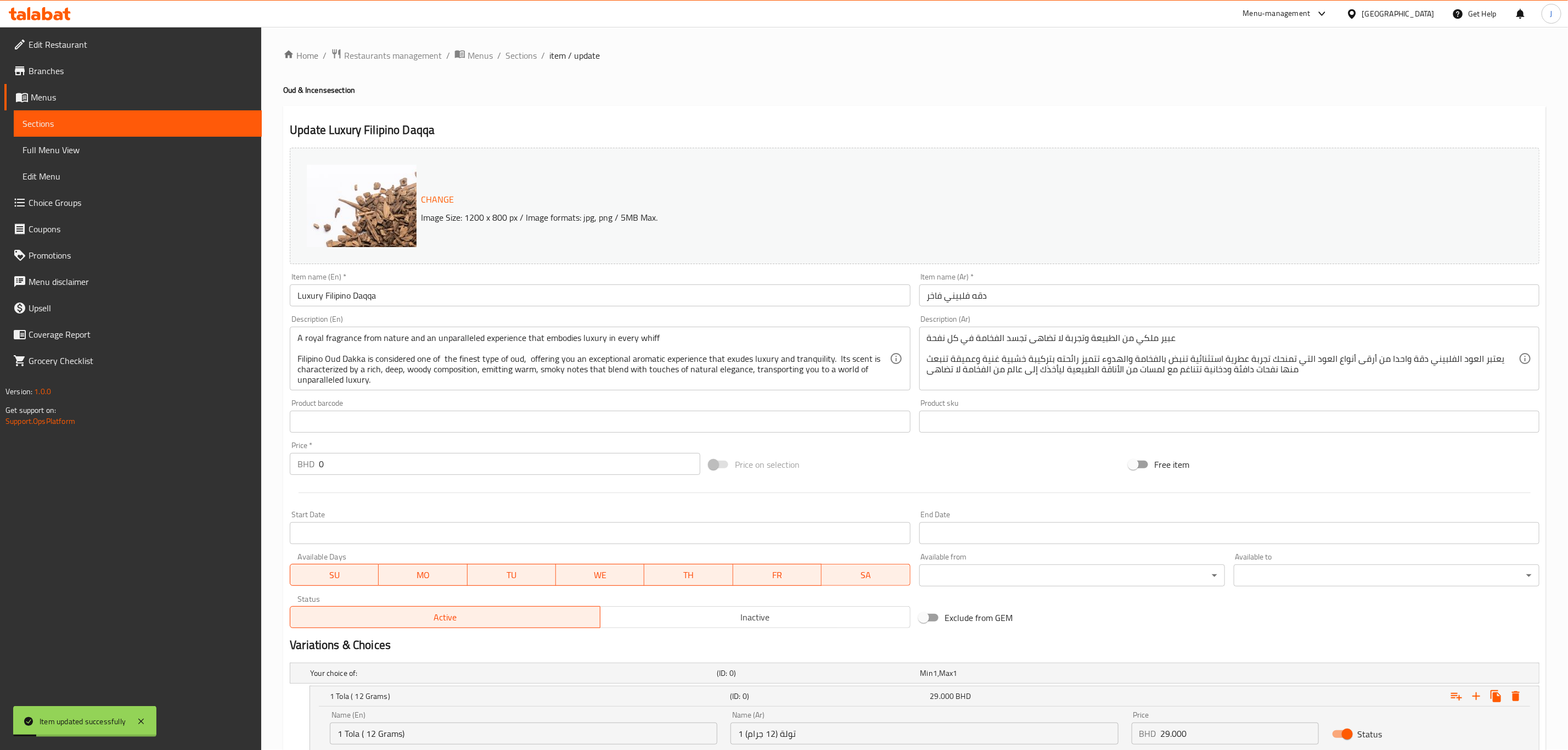
scroll to position [0, 0]
click at [519, 56] on span "Sections" at bounding box center [521, 55] width 31 height 13
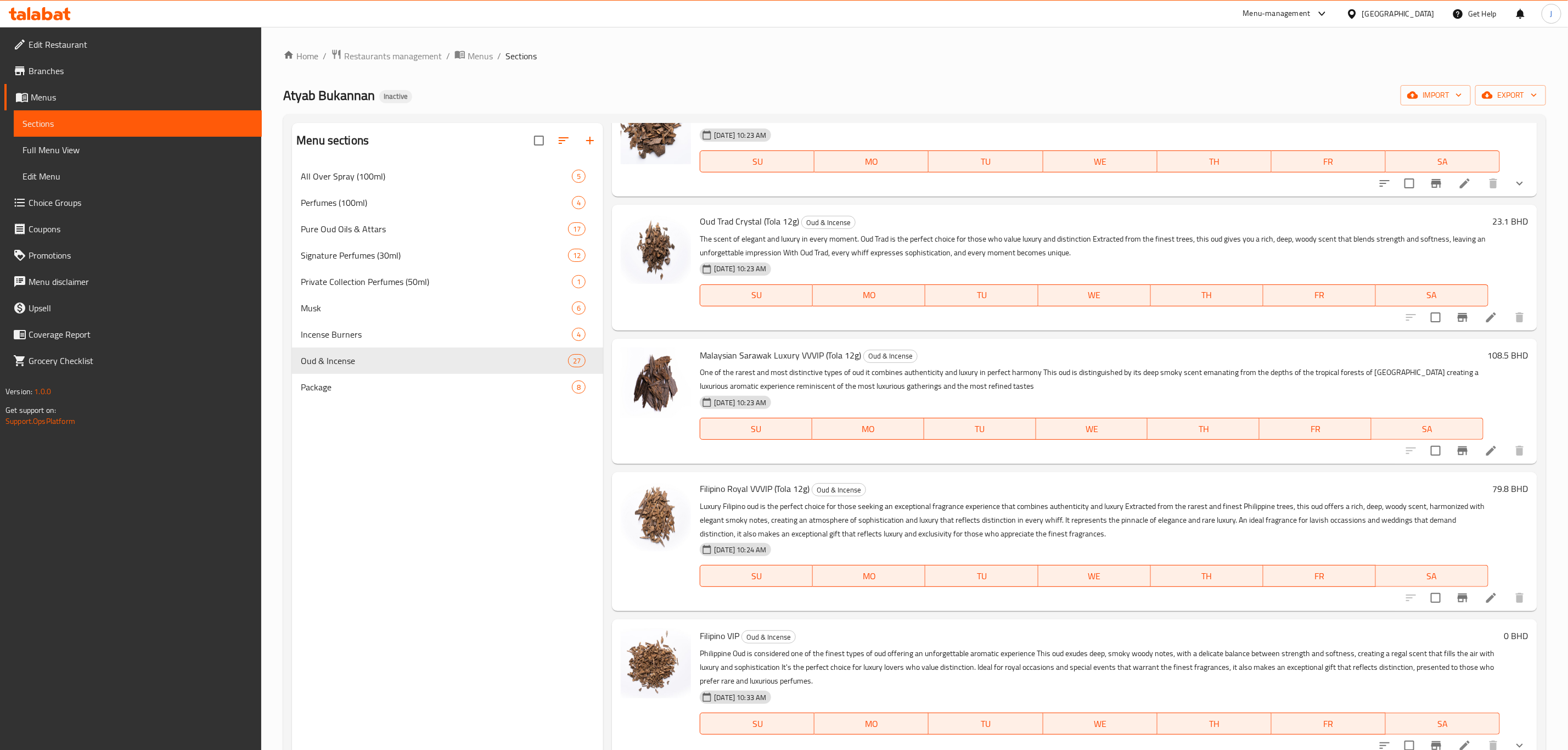
scroll to position [2141, 0]
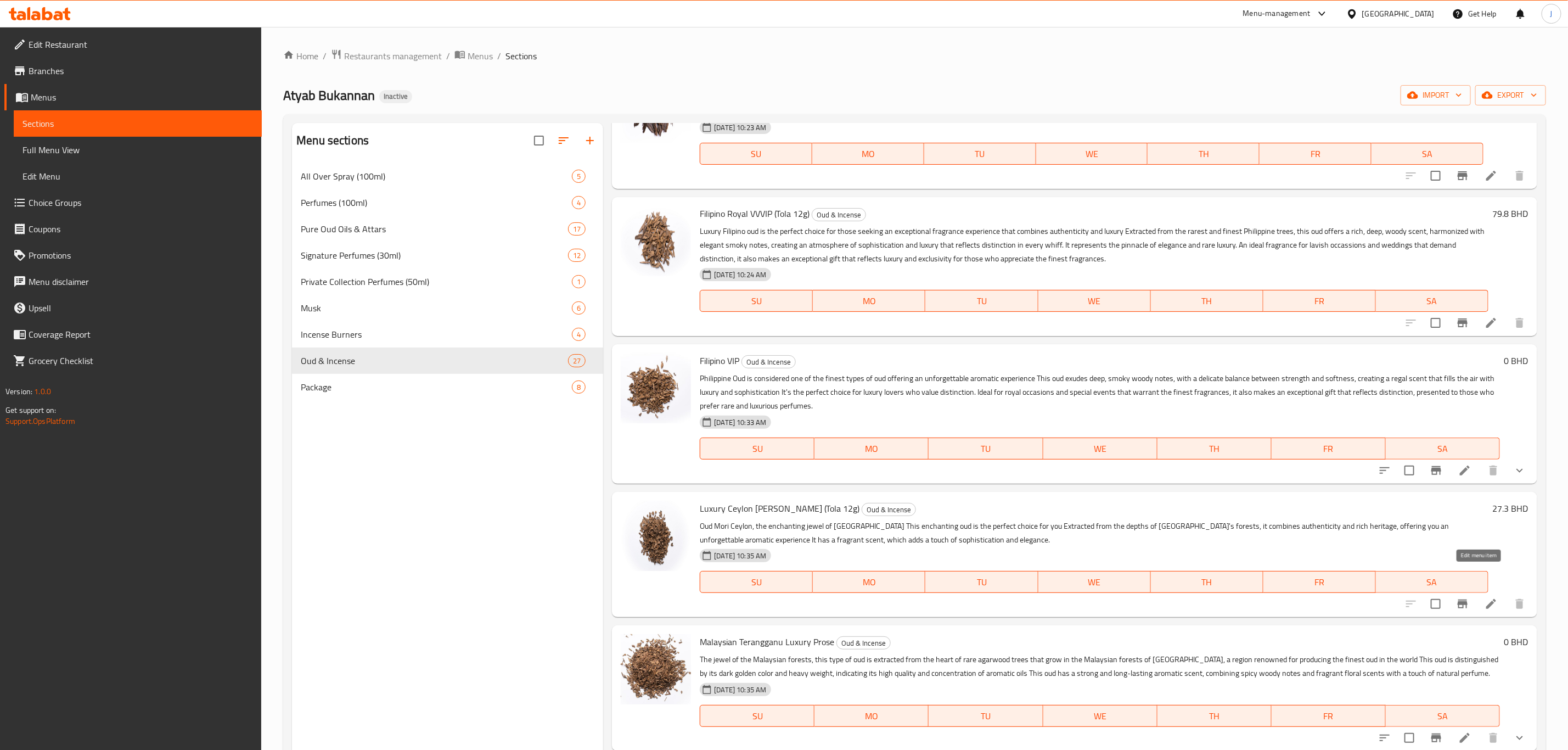
click at [1485, 597] on icon at bounding box center [1491, 603] width 13 height 13
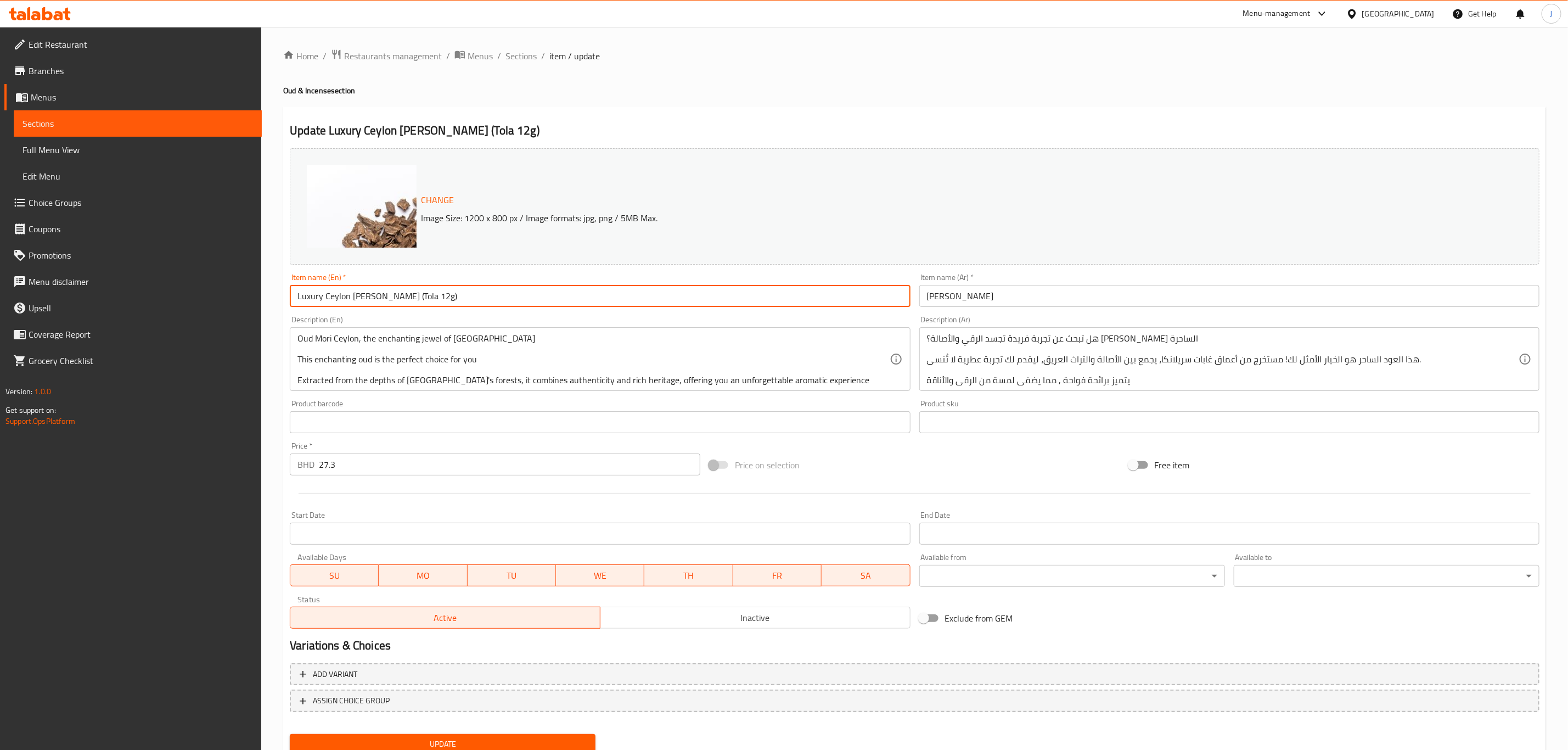
drag, startPoint x: 414, startPoint y: 295, endPoint x: 379, endPoint y: 301, distance: 35.5
click at [379, 301] on input "Luxury Ceylon Murray (Tola 12g)" at bounding box center [600, 296] width 620 height 22
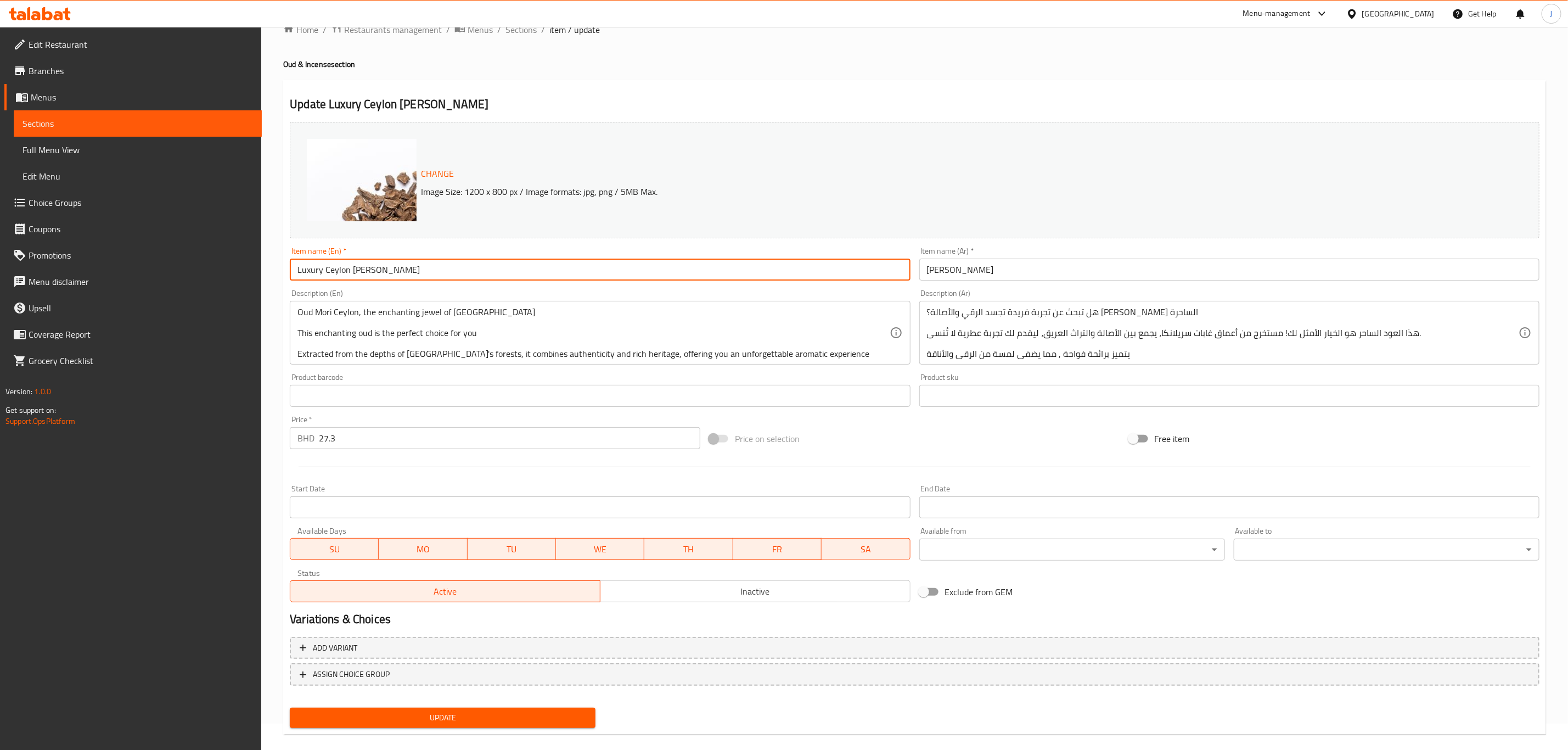
scroll to position [40, 0]
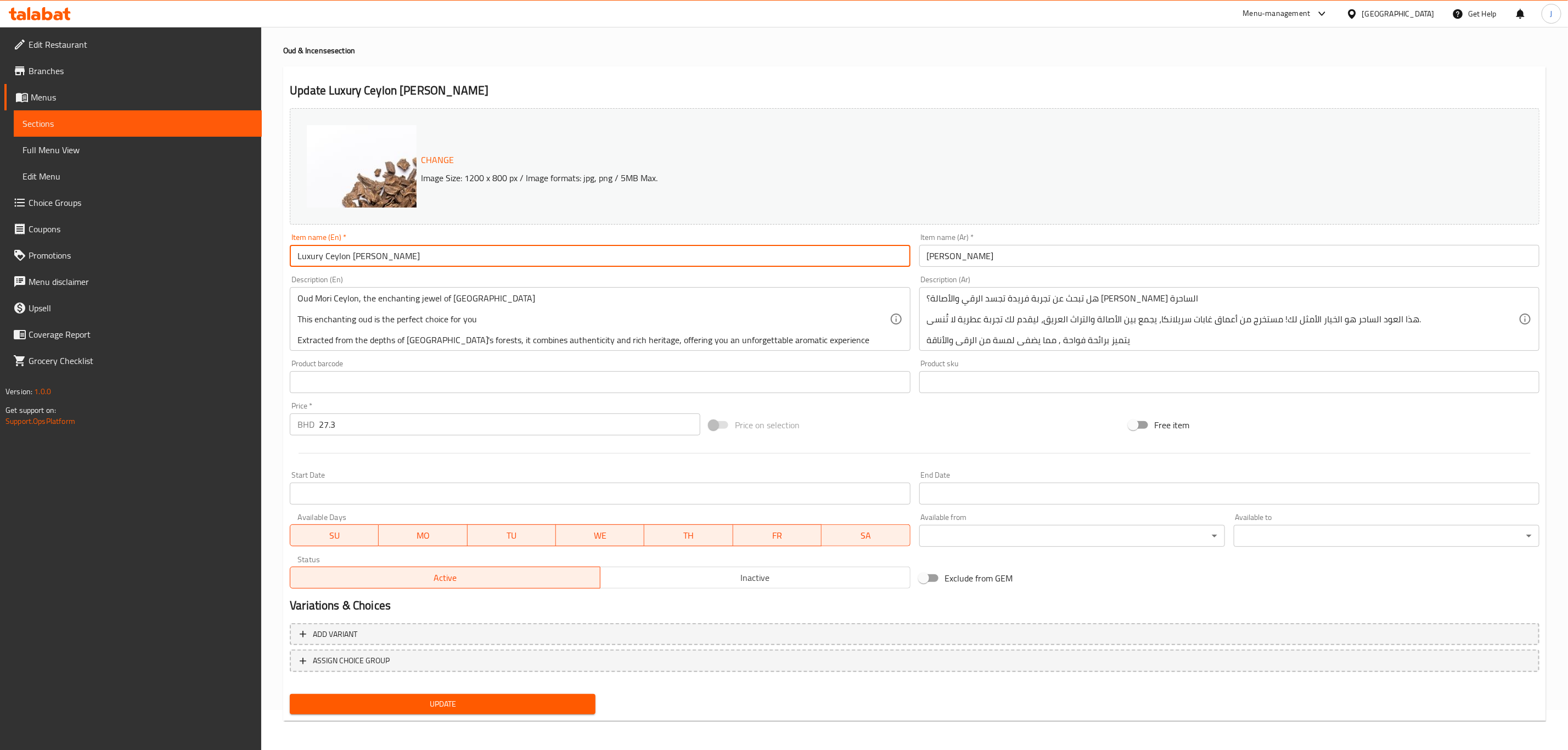
type input "Luxury Ceylon Murray"
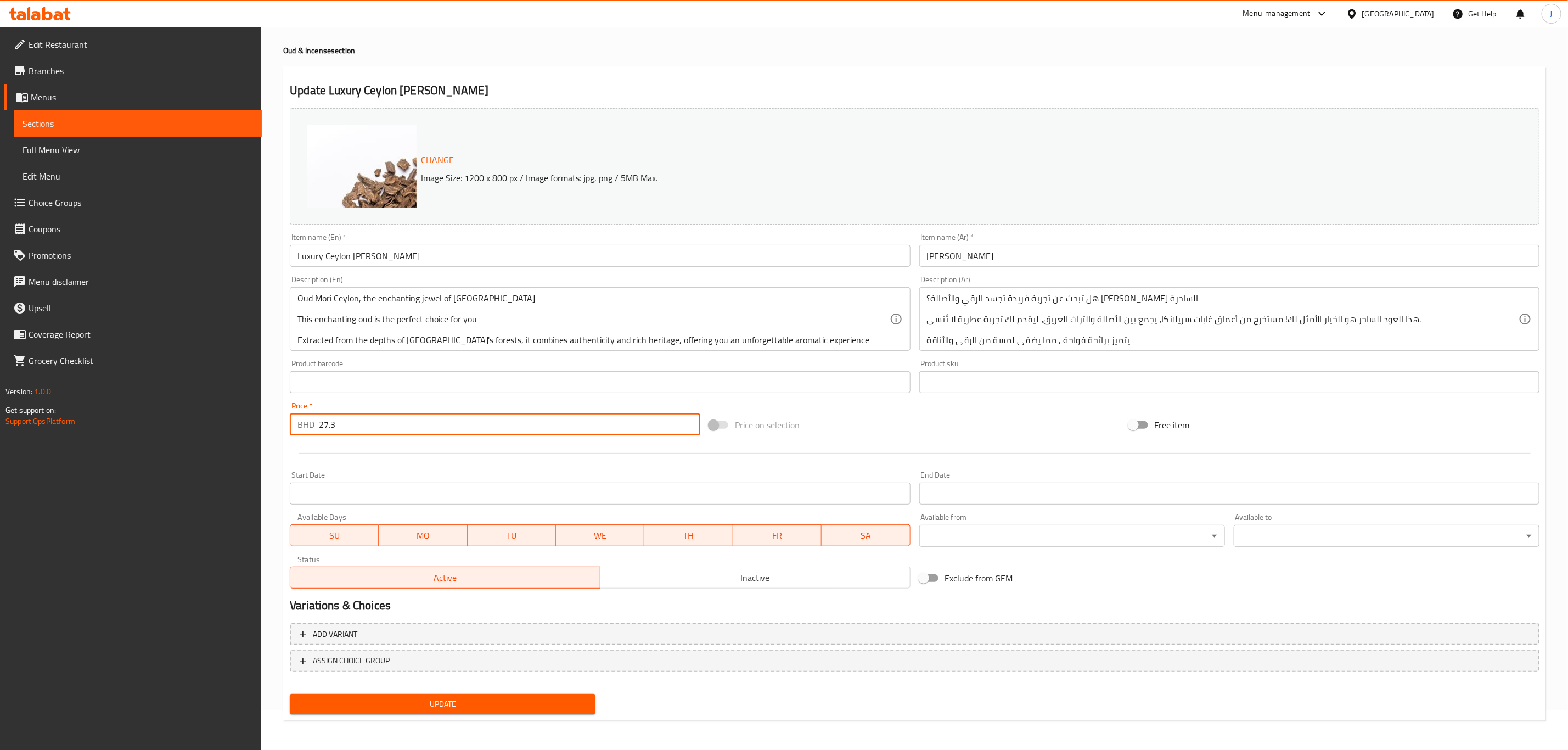
drag, startPoint x: 344, startPoint y: 430, endPoint x: 287, endPoint y: 430, distance: 57.0
click at [287, 430] on div "Price   * BHD 27.3 Price *" at bounding box center [495, 419] width 419 height 42
type input "0"
click at [581, 471] on div "Start Date Start Date" at bounding box center [600, 487] width 620 height 34
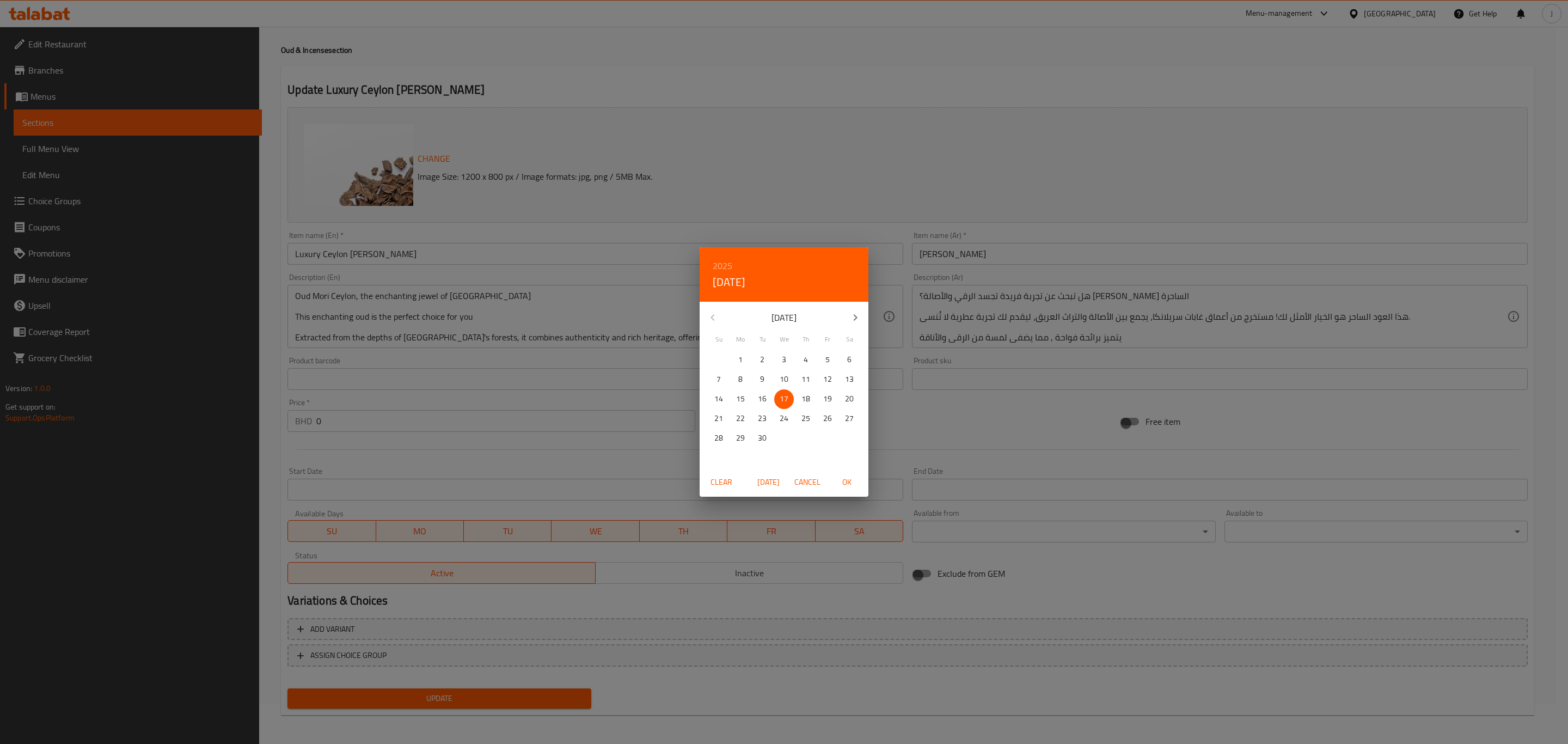
click at [580, 458] on div "2025 Wed, Sep 17 September 2025 Su Mo Tu We Th Fr Sa 31 1 2 3 4 5 6 7 8 9 10 11…" at bounding box center [784, 372] width 1568 height 744
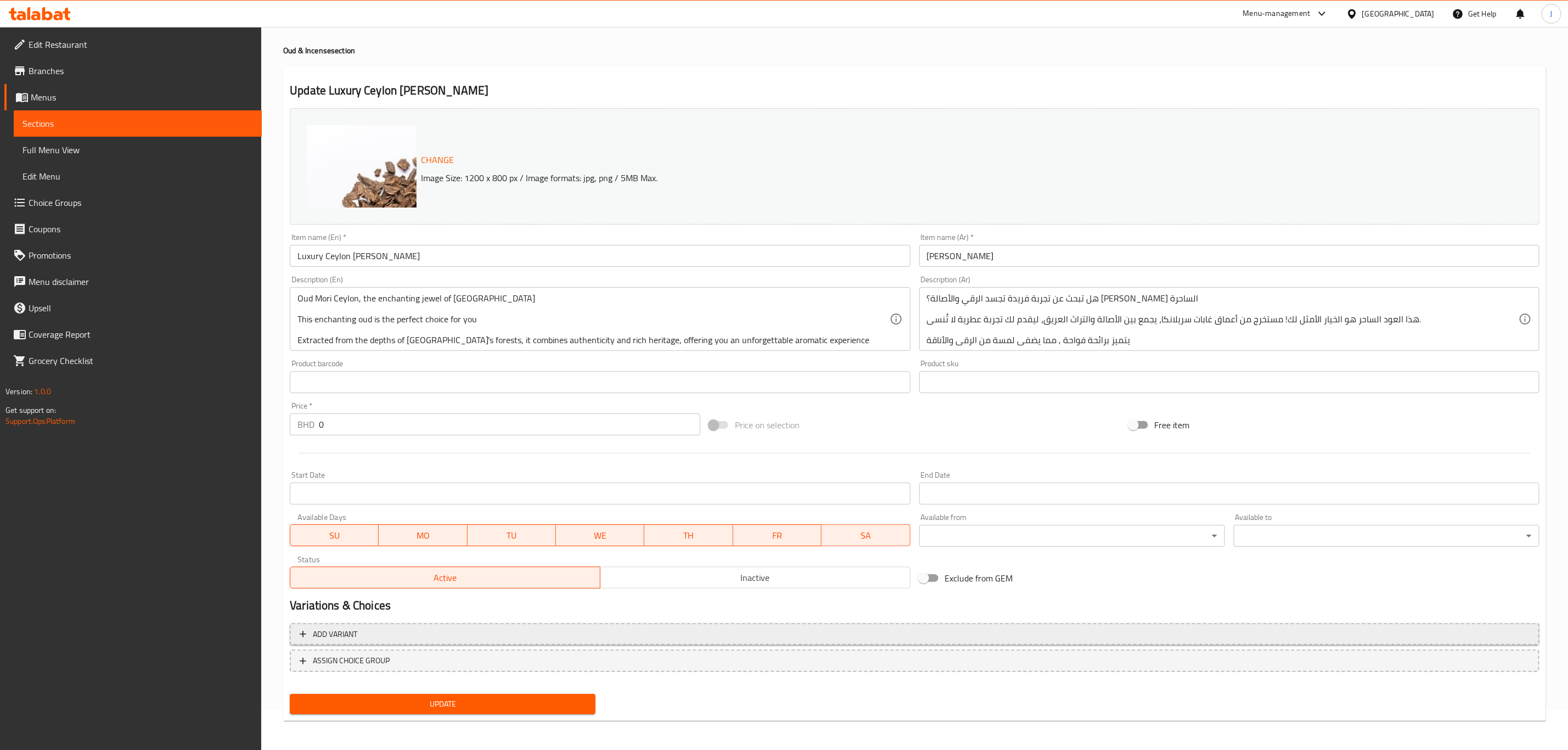
click at [334, 636] on span "Add variant" at bounding box center [335, 634] width 44 height 14
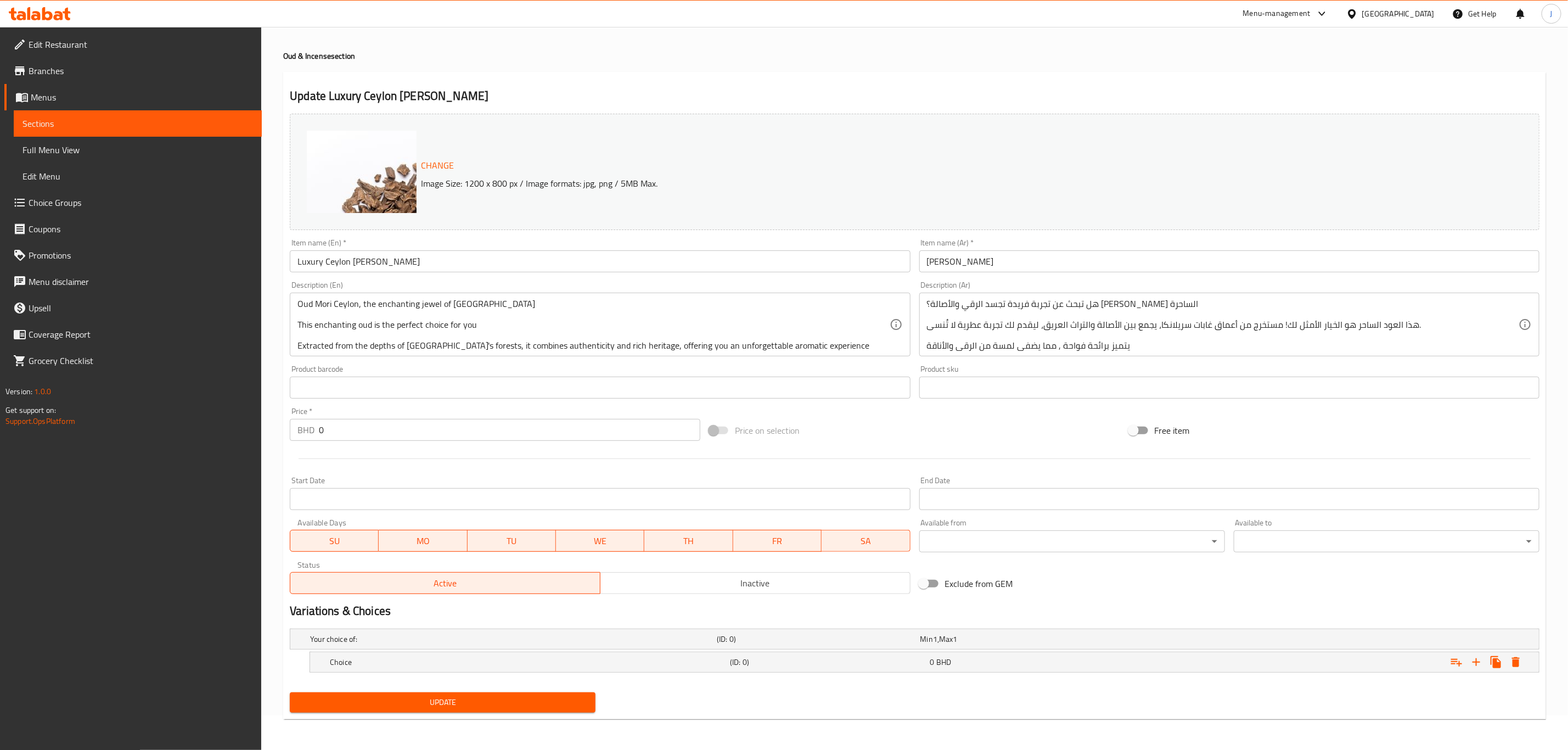
scroll to position [35, 0]
click at [1470, 663] on icon "Expand" at bounding box center [1476, 662] width 13 height 13
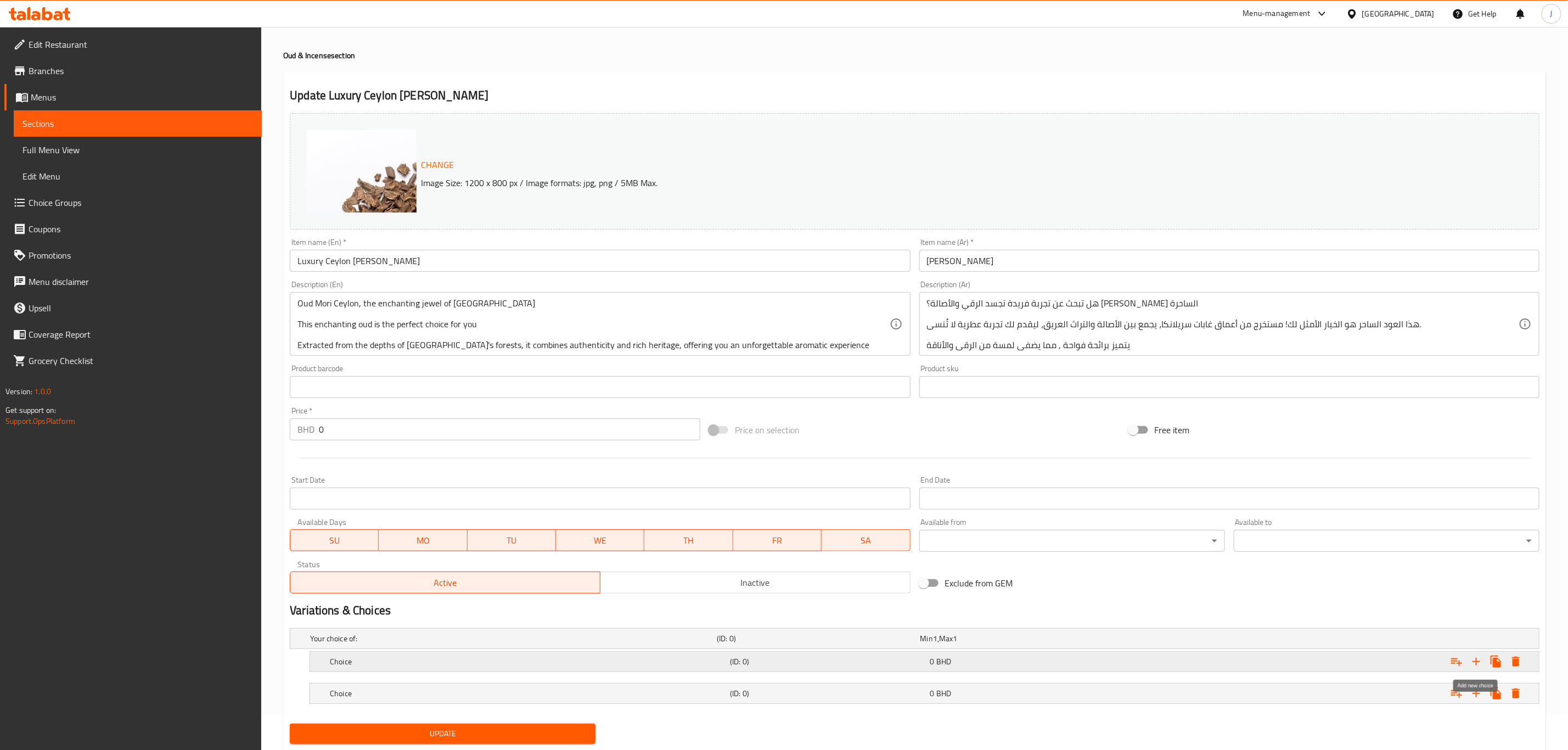
click at [1470, 662] on icon "Expand" at bounding box center [1476, 661] width 13 height 13
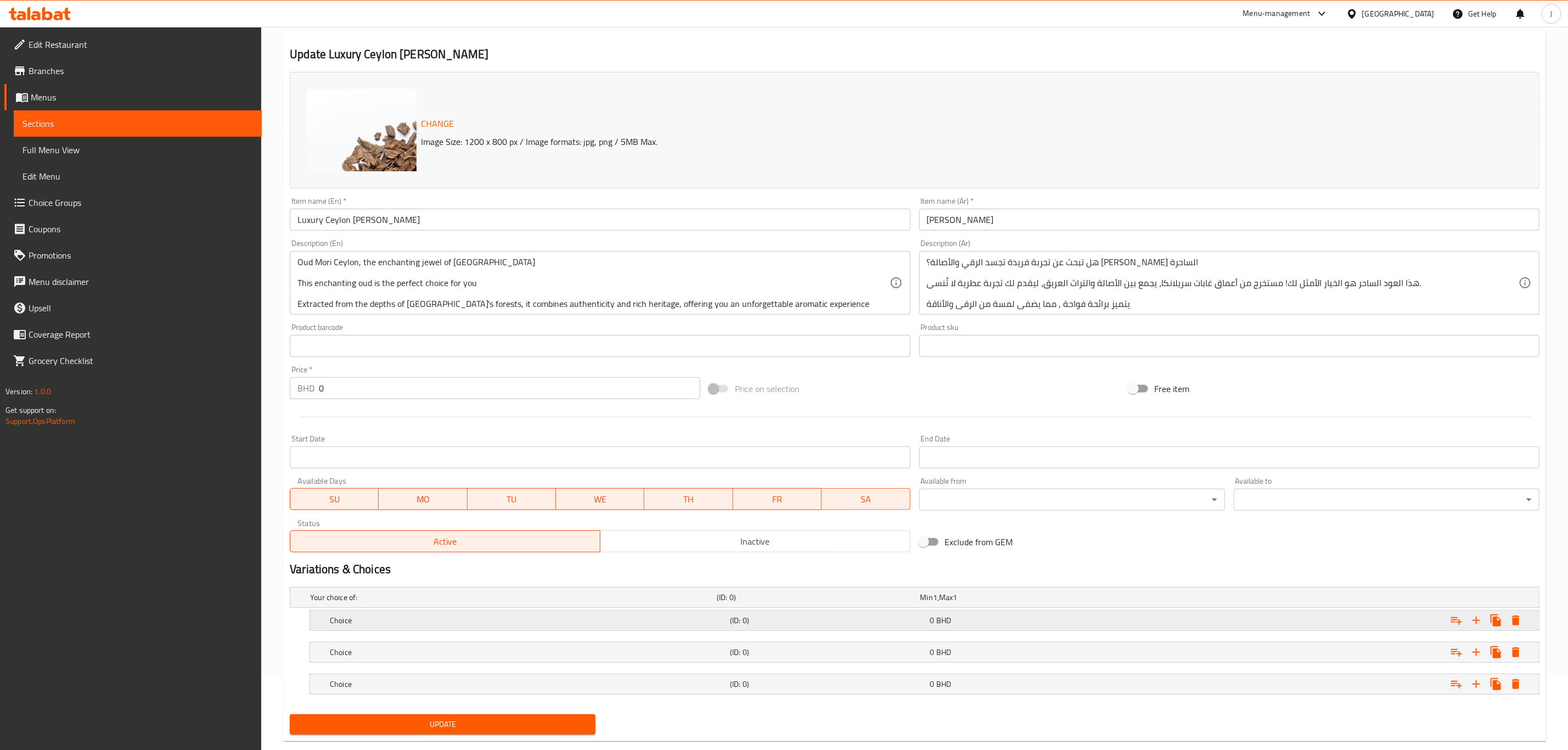
scroll to position [99, 0]
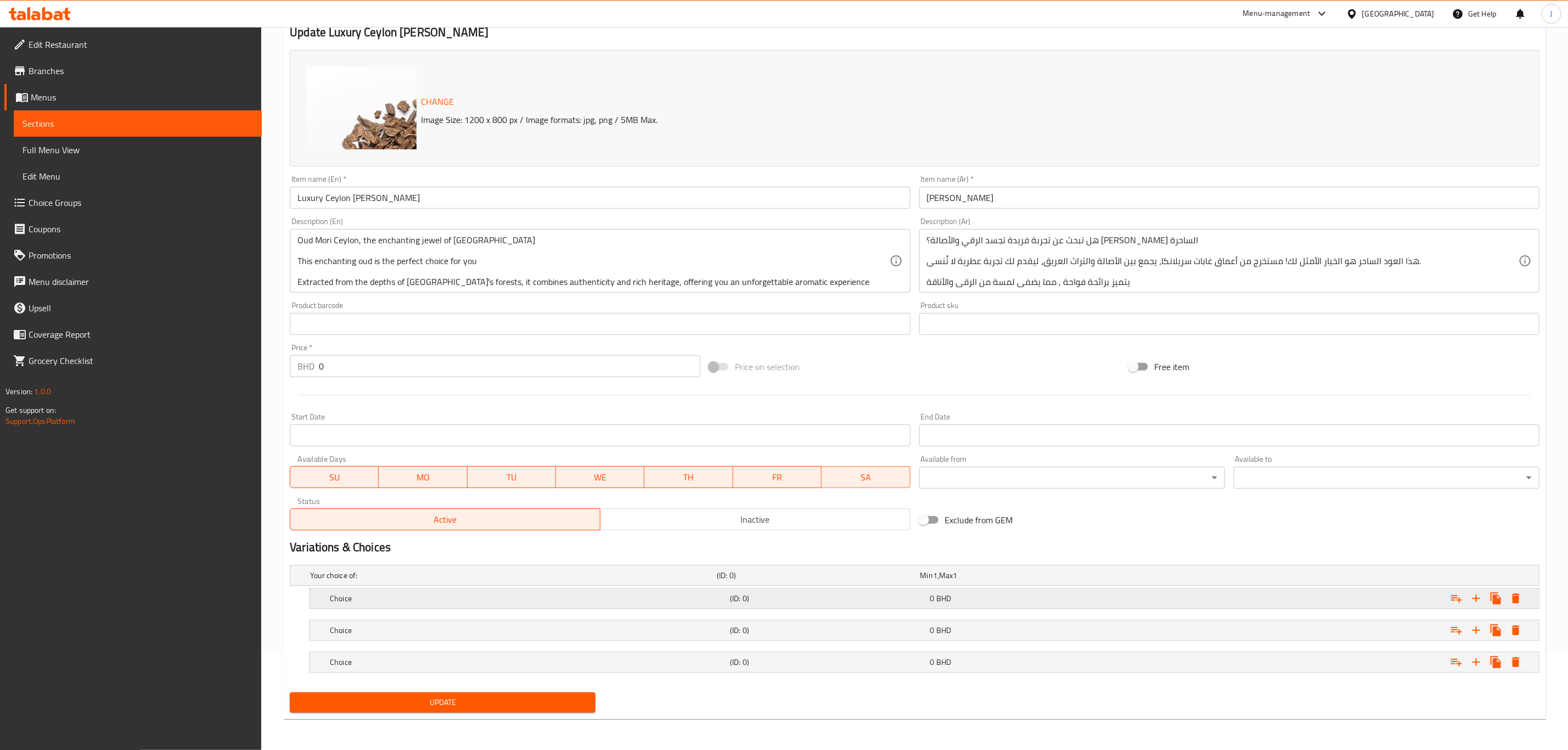
click at [458, 598] on h5 "Choice" at bounding box center [528, 598] width 396 height 11
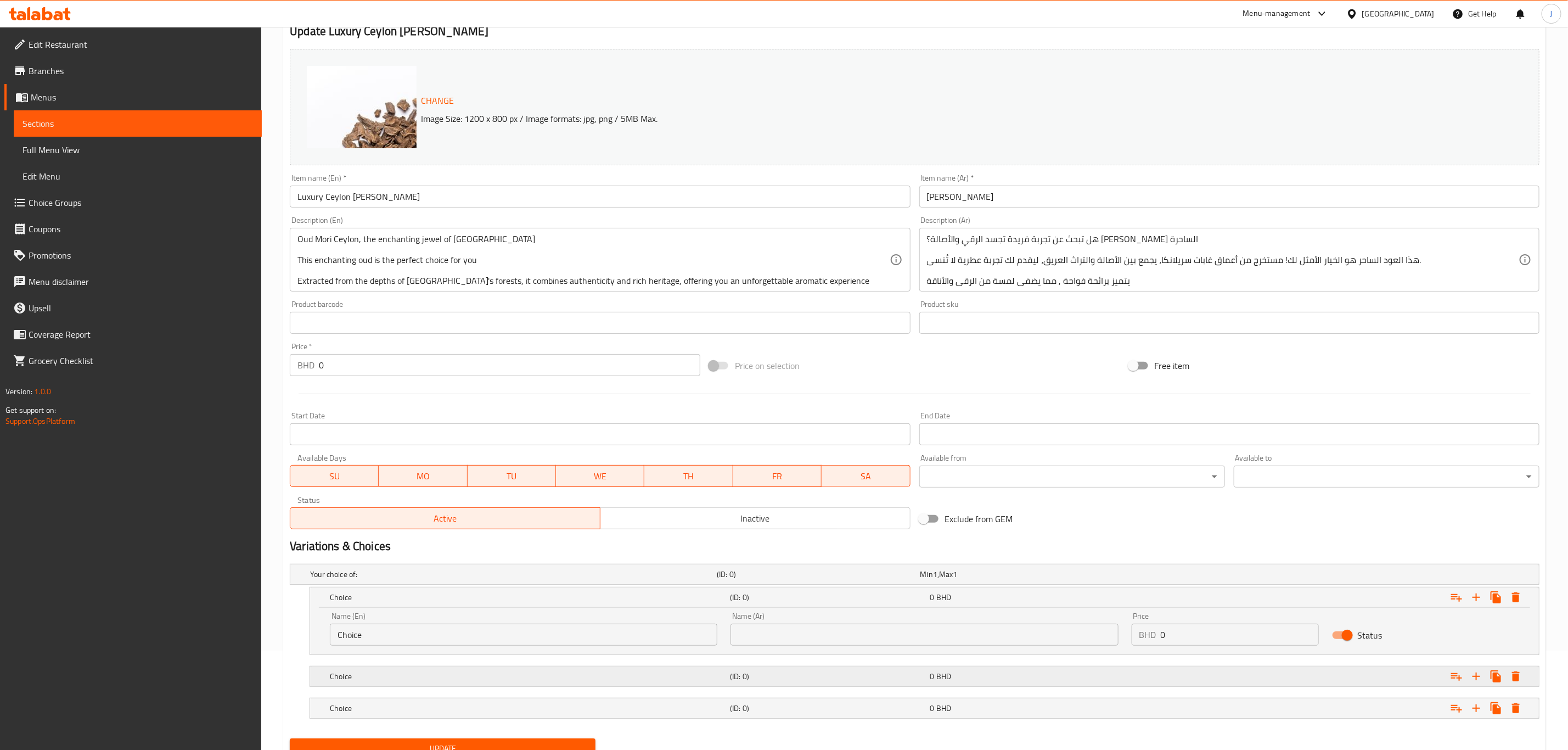
click at [417, 674] on h5 "Choice" at bounding box center [528, 676] width 396 height 11
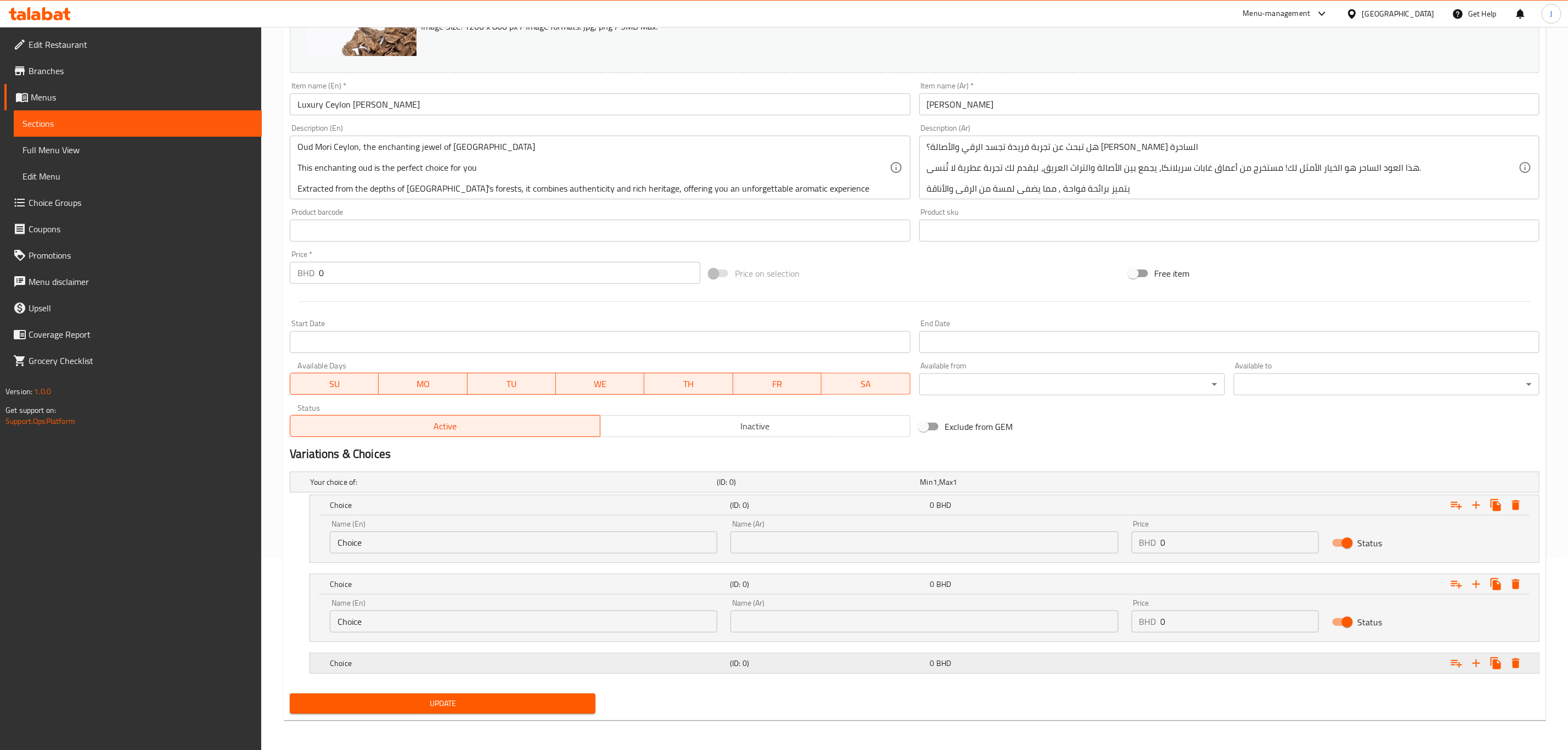
click at [405, 659] on h5 "Choice" at bounding box center [528, 663] width 396 height 11
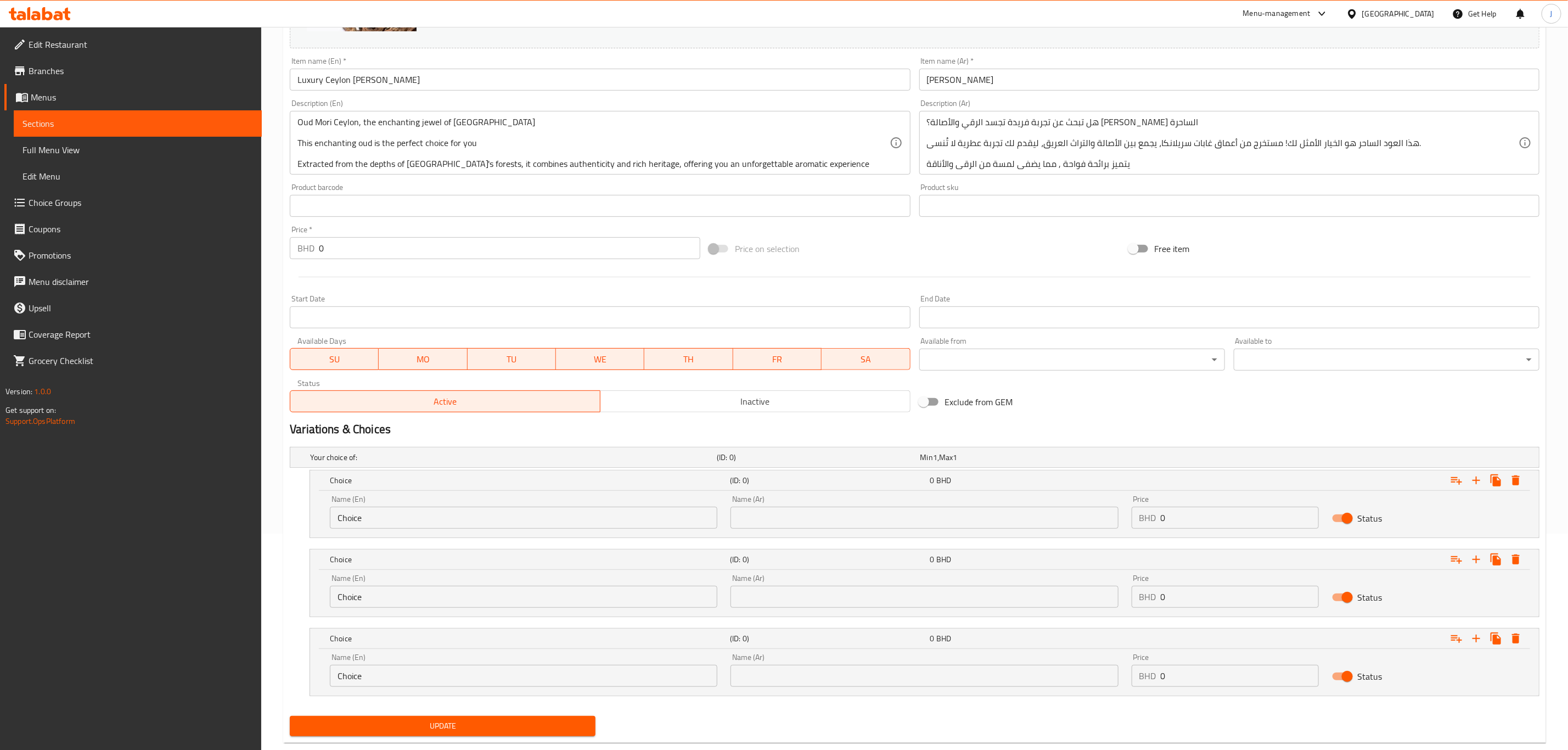
scroll to position [241, 0]
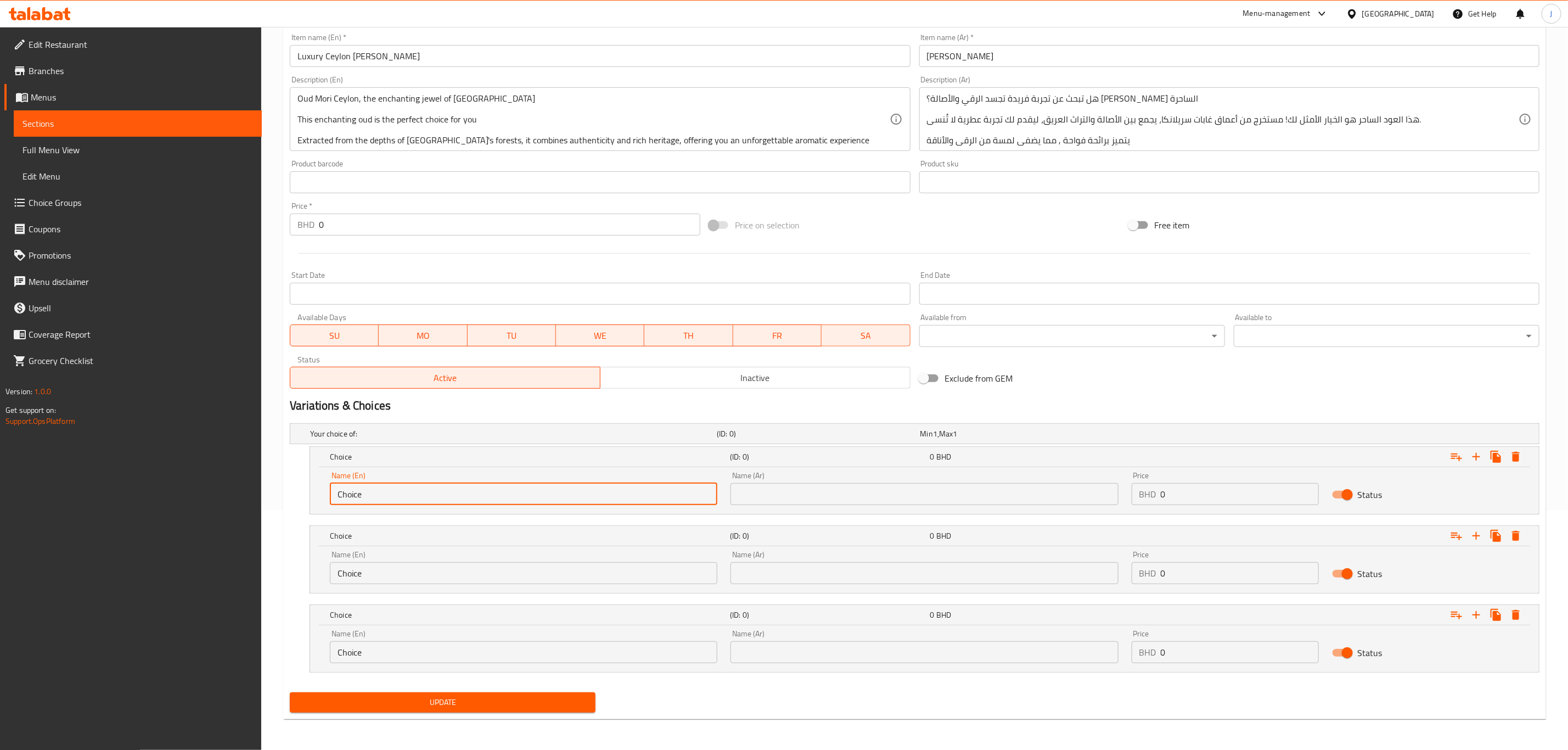
drag, startPoint x: 597, startPoint y: 497, endPoint x: 177, endPoint y: 491, distance: 420.0
click at [177, 491] on div "Edit Restaurant Branches Menus Sections Full Menu View Edit Menu Choice Groups …" at bounding box center [784, 268] width 1568 height 963
paste input "1 Tola ( 12 Grams)"
type input "1 Tola ( 12 Grams)"
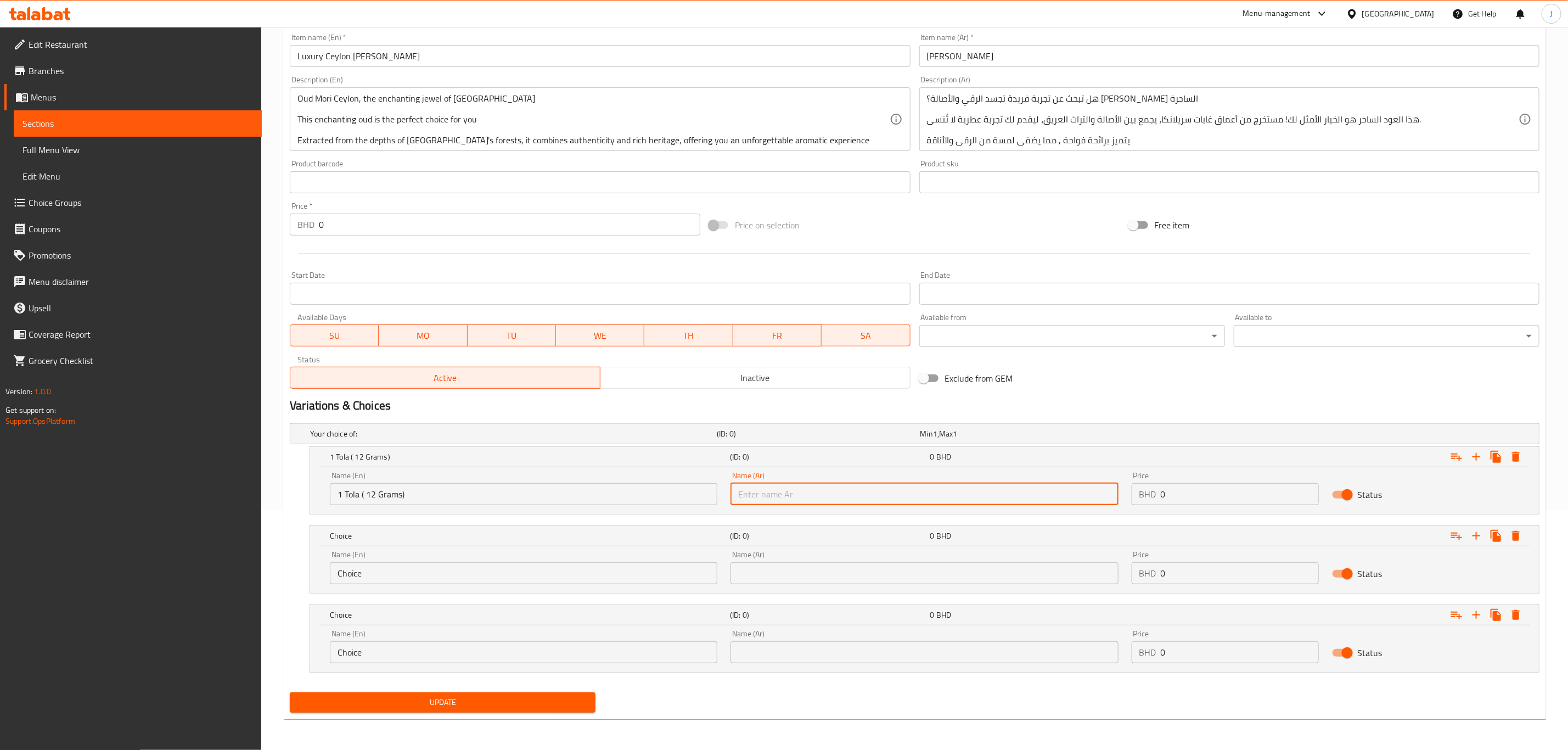
click at [851, 492] on input "text" at bounding box center [924, 494] width 387 height 22
paste input "1 تولة (12 جرام)"
type input "1 تولة (12 جرام)"
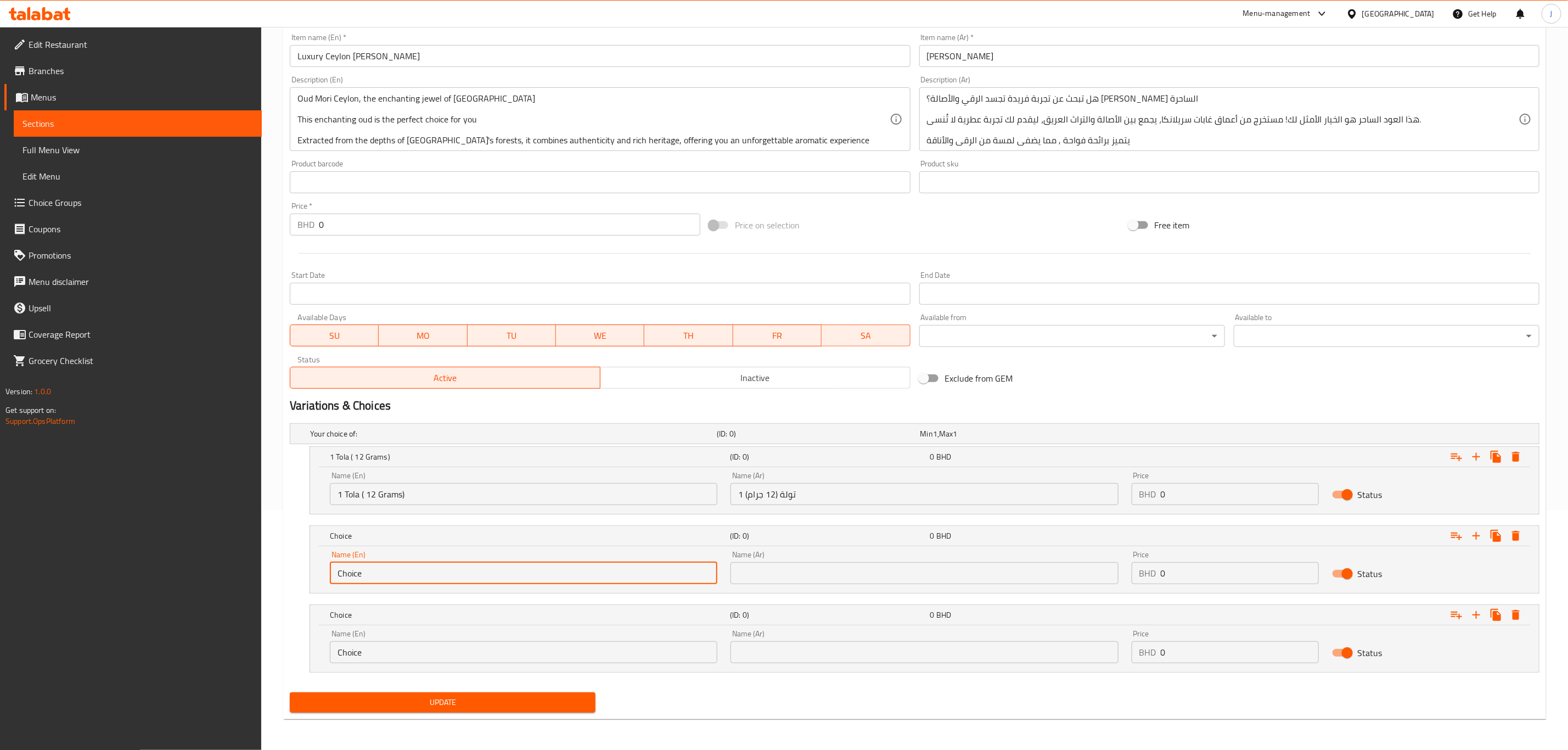
paste input "2.5 Tola ( 30 Grams)"
drag, startPoint x: 371, startPoint y: 573, endPoint x: 228, endPoint y: 568, distance: 143.1
click at [228, 568] on div "Edit Restaurant Branches Menus Sections Full Menu View Edit Menu Choice Groups …" at bounding box center [784, 268] width 1568 height 963
type input "2.5 Tola ( 30 Grams)"
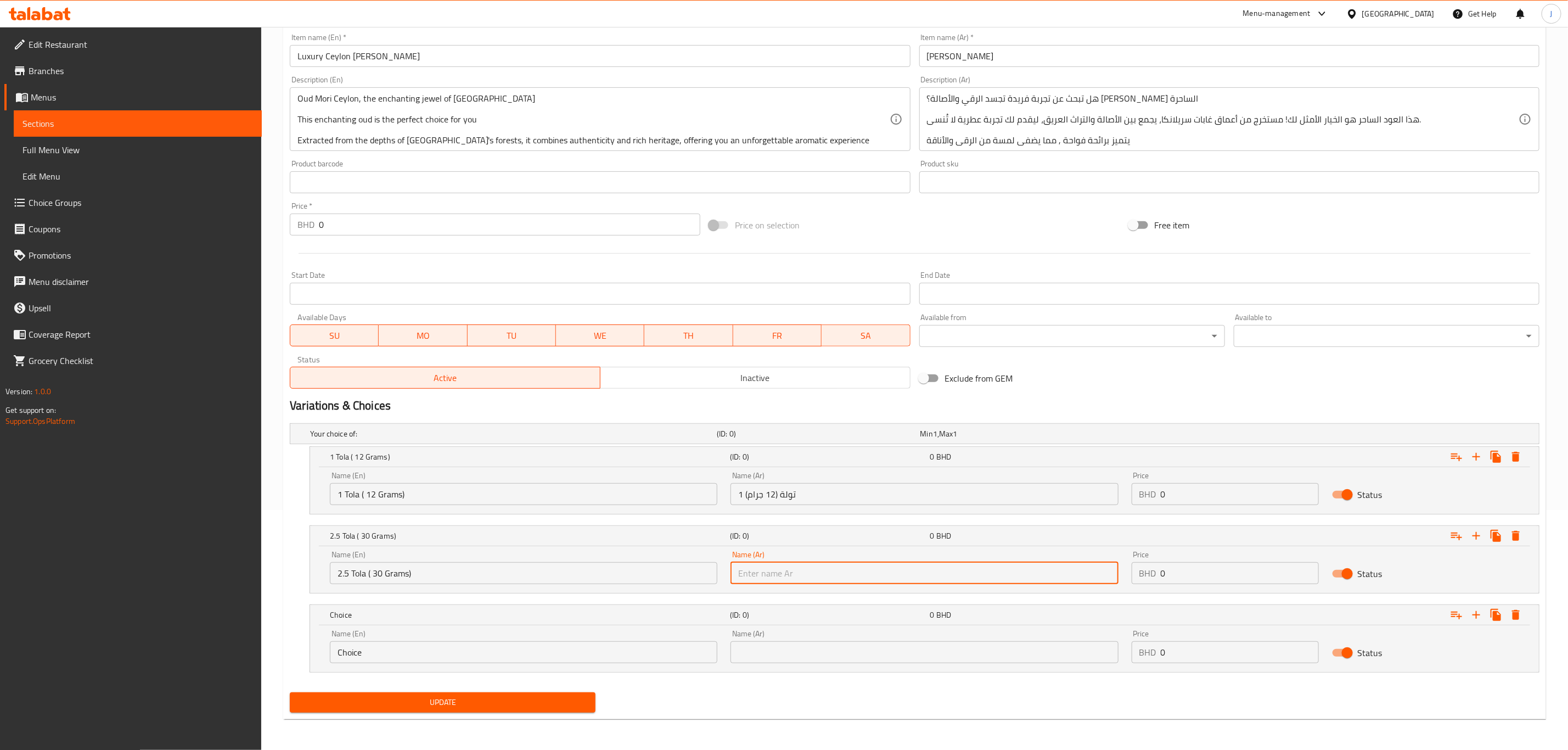
click at [816, 572] on input "text" at bounding box center [924, 573] width 387 height 22
type input "v"
paste input "2.5 تولة (30 جرام)"
type input "2.5 تولة (30 جرام)"
click at [557, 649] on input "Choice" at bounding box center [523, 652] width 387 height 22
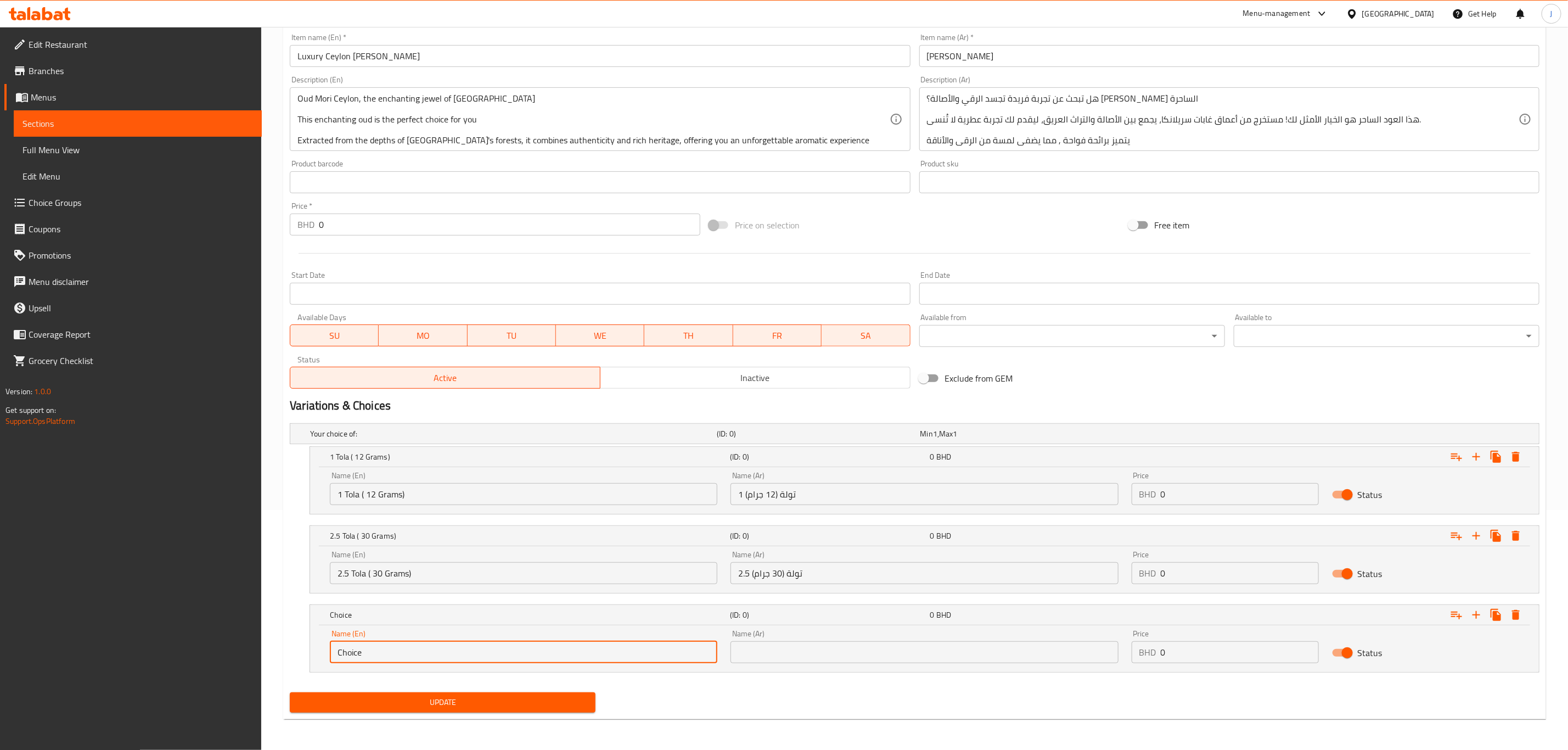
drag, startPoint x: 484, startPoint y: 651, endPoint x: 259, endPoint y: 629, distance: 226.1
click at [260, 635] on div "Edit Restaurant Branches Menus Sections Full Menu View Edit Menu Choice Groups …" at bounding box center [784, 268] width 1568 height 963
paste input "5 Tola ( 60 Grams)"
type input "5 Tola ( 60 Grams)"
click at [806, 652] on input "text" at bounding box center [924, 652] width 387 height 22
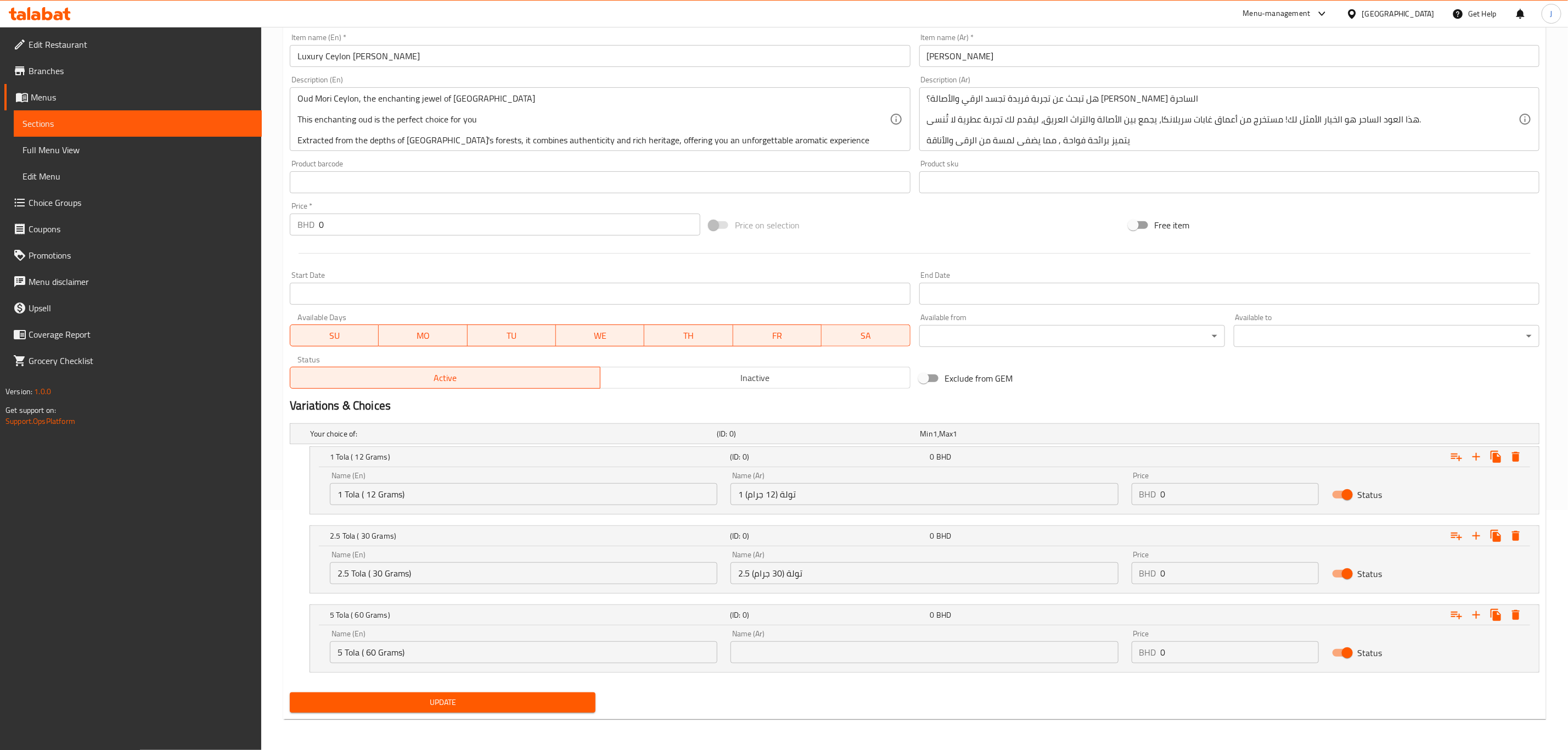
paste input "5 تولة (60 جرام)"
type input "5 تولة (60 جرام)"
drag, startPoint x: 1193, startPoint y: 496, endPoint x: 1008, endPoint y: 484, distance: 185.4
click at [1008, 484] on div "Name (En) 1 Tola ( 12 Grams) Name (En) Name (Ar) 1 تولة (12 جرام) Name (Ar) Pri…" at bounding box center [925, 489] width 1203 height 47
paste input "39.00"
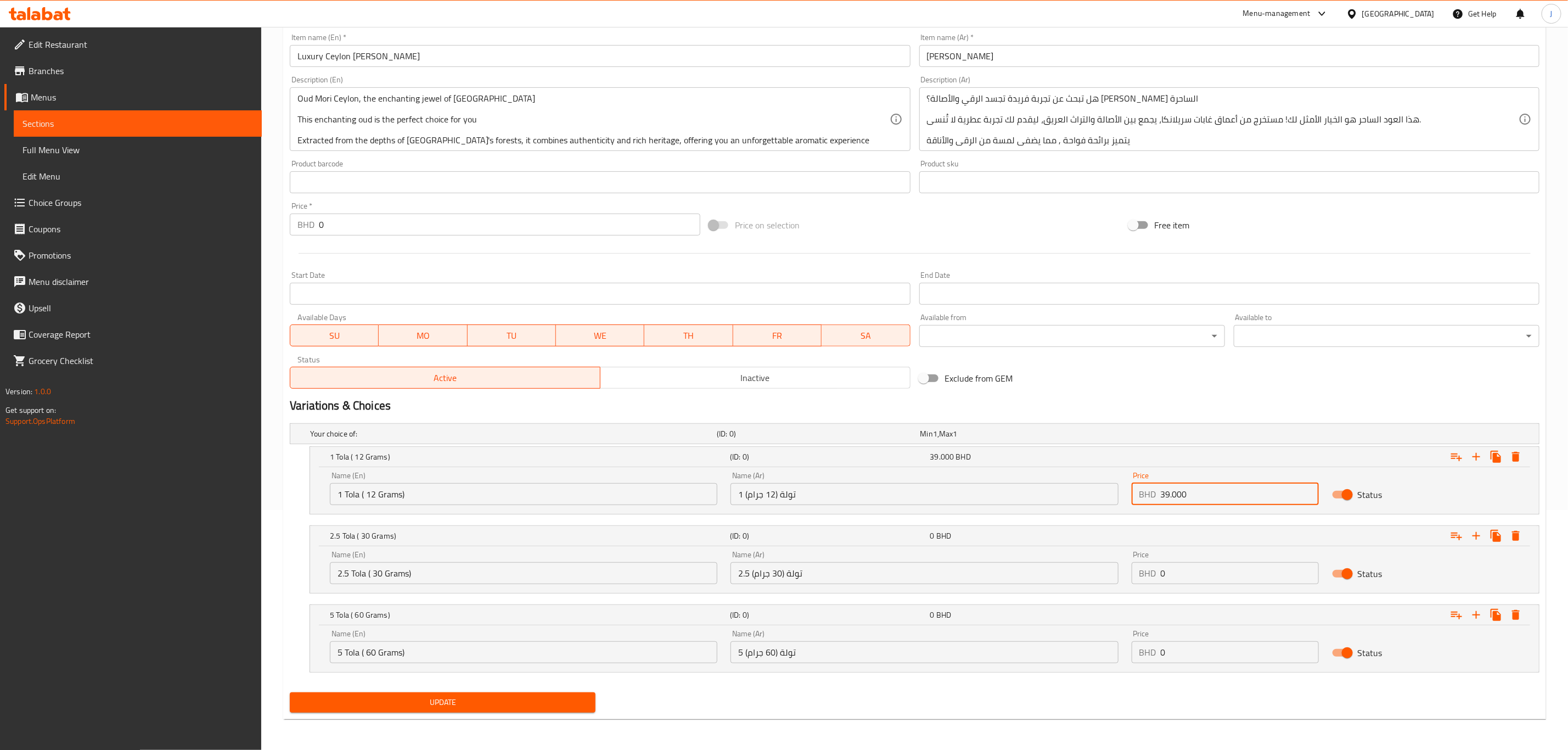
type input "39.000"
drag, startPoint x: 1156, startPoint y: 574, endPoint x: 1068, endPoint y: 570, distance: 88.1
click at [1068, 570] on div "Name (En) 2.5 Tola ( 30 Grams) Name (En) Name (Ar) 2.5 تولة (30 جرام) Name (Ar)…" at bounding box center [925, 567] width 1203 height 47
paste input "87.00"
type input "87.000"
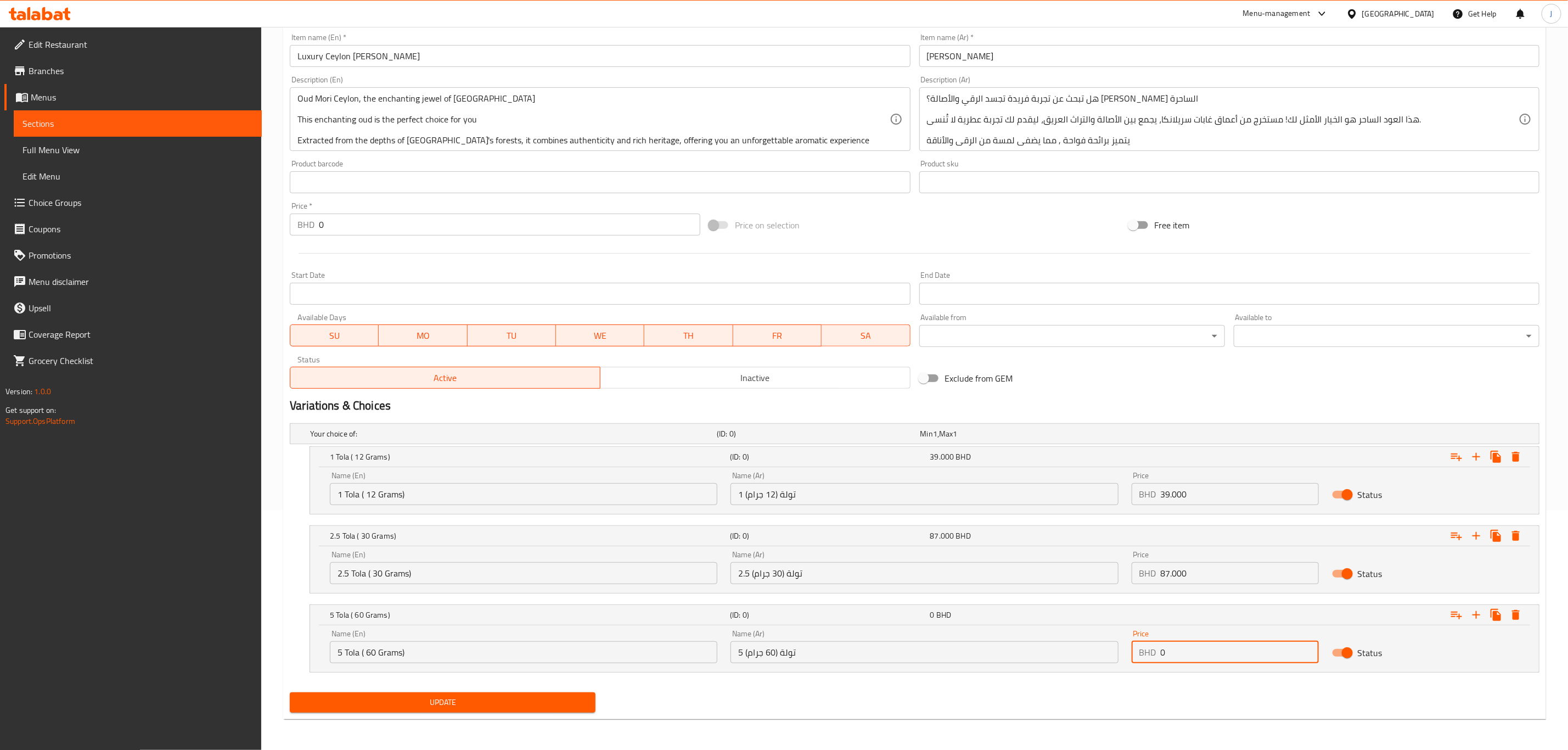
drag, startPoint x: 1176, startPoint y: 658, endPoint x: 1064, endPoint y: 640, distance: 113.4
click at [1064, 640] on div "Name (En) 5 Tola ( 60 Grams) Name (En) Name (Ar) 5 تولة (60 جرام) Name (Ar) Pri…" at bounding box center [925, 646] width 1203 height 47
paste input "156.00"
type input "156.000"
click at [336, 225] on input "0" at bounding box center [510, 225] width 382 height 22
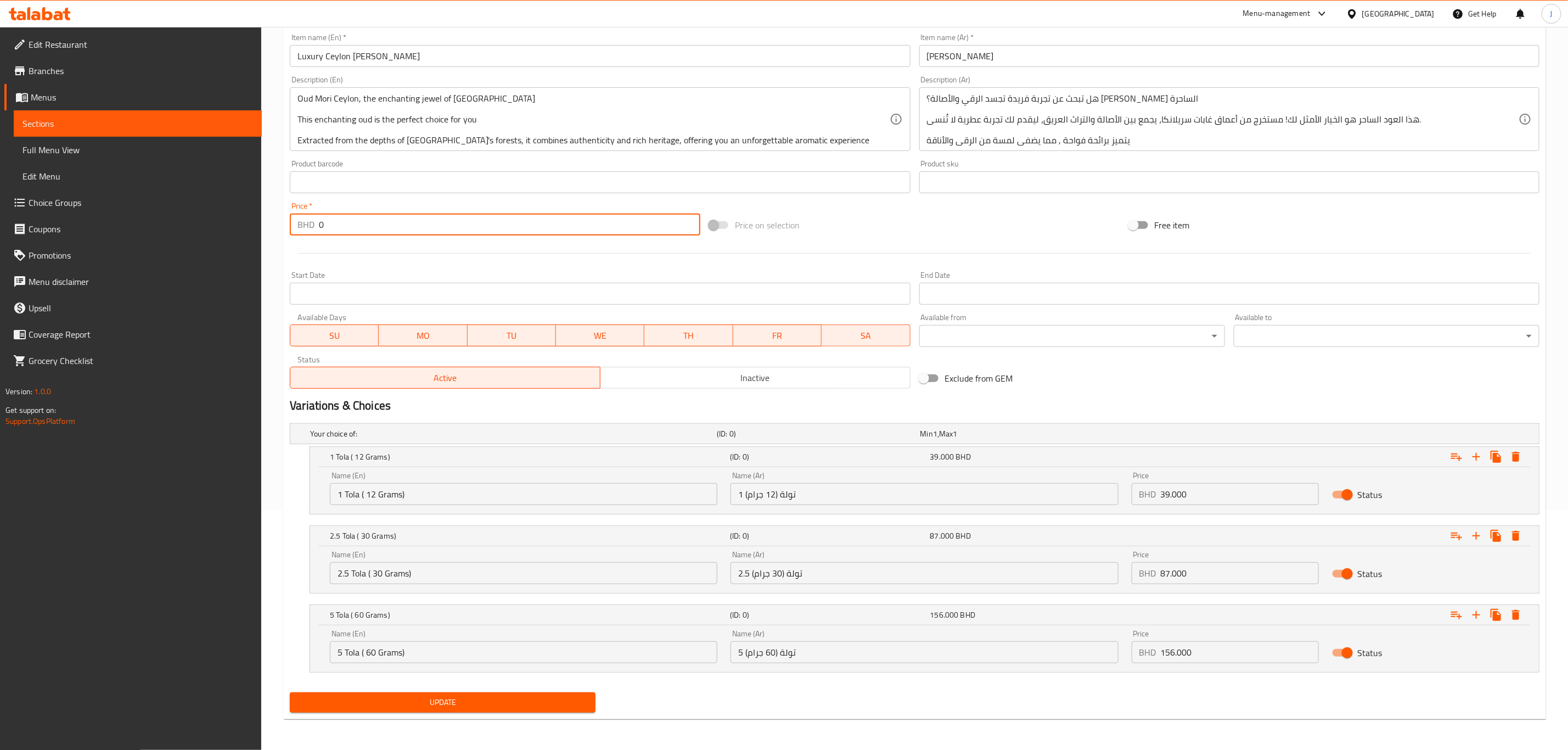
scroll to position [241, 0]
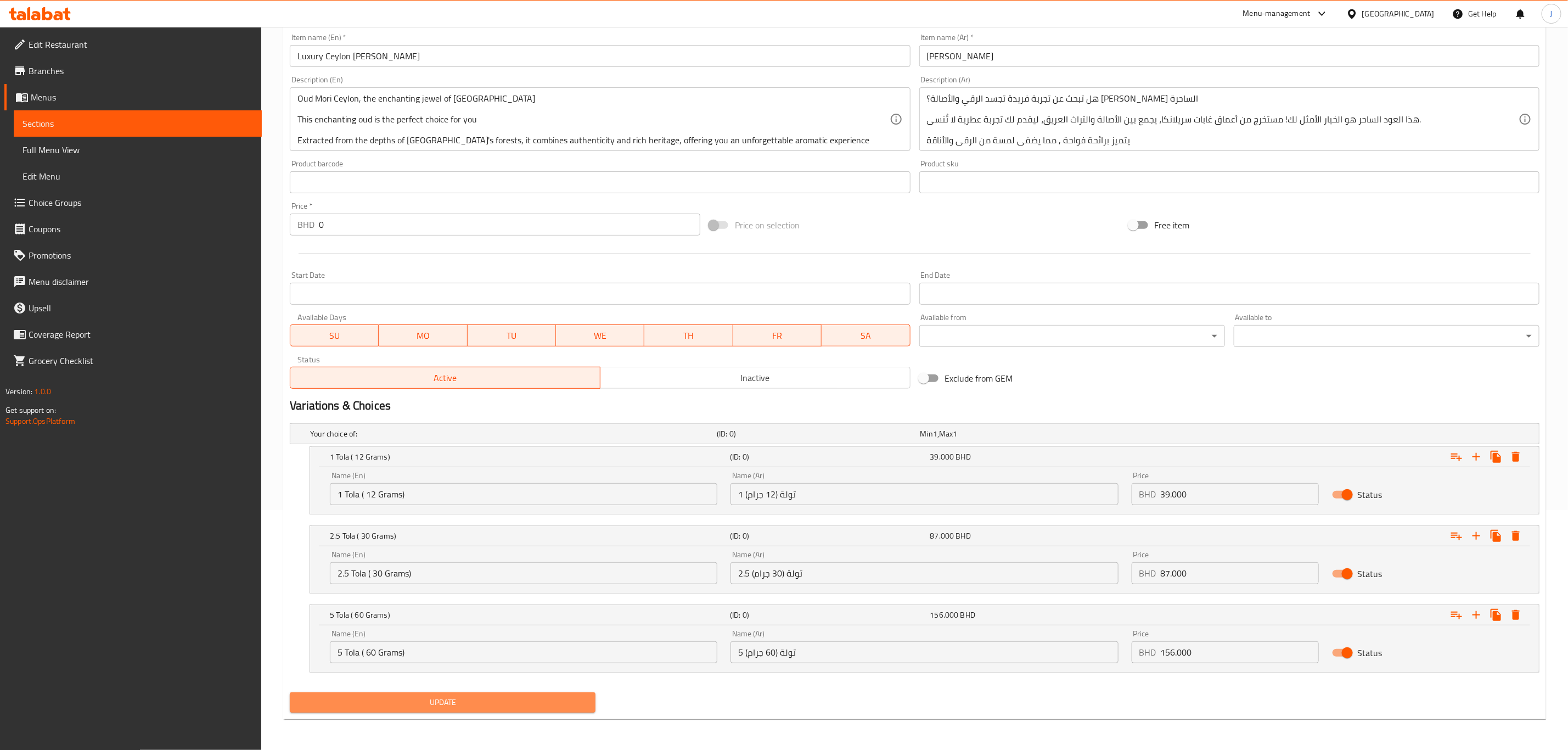
click at [563, 705] on span "Update" at bounding box center [443, 702] width 288 height 14
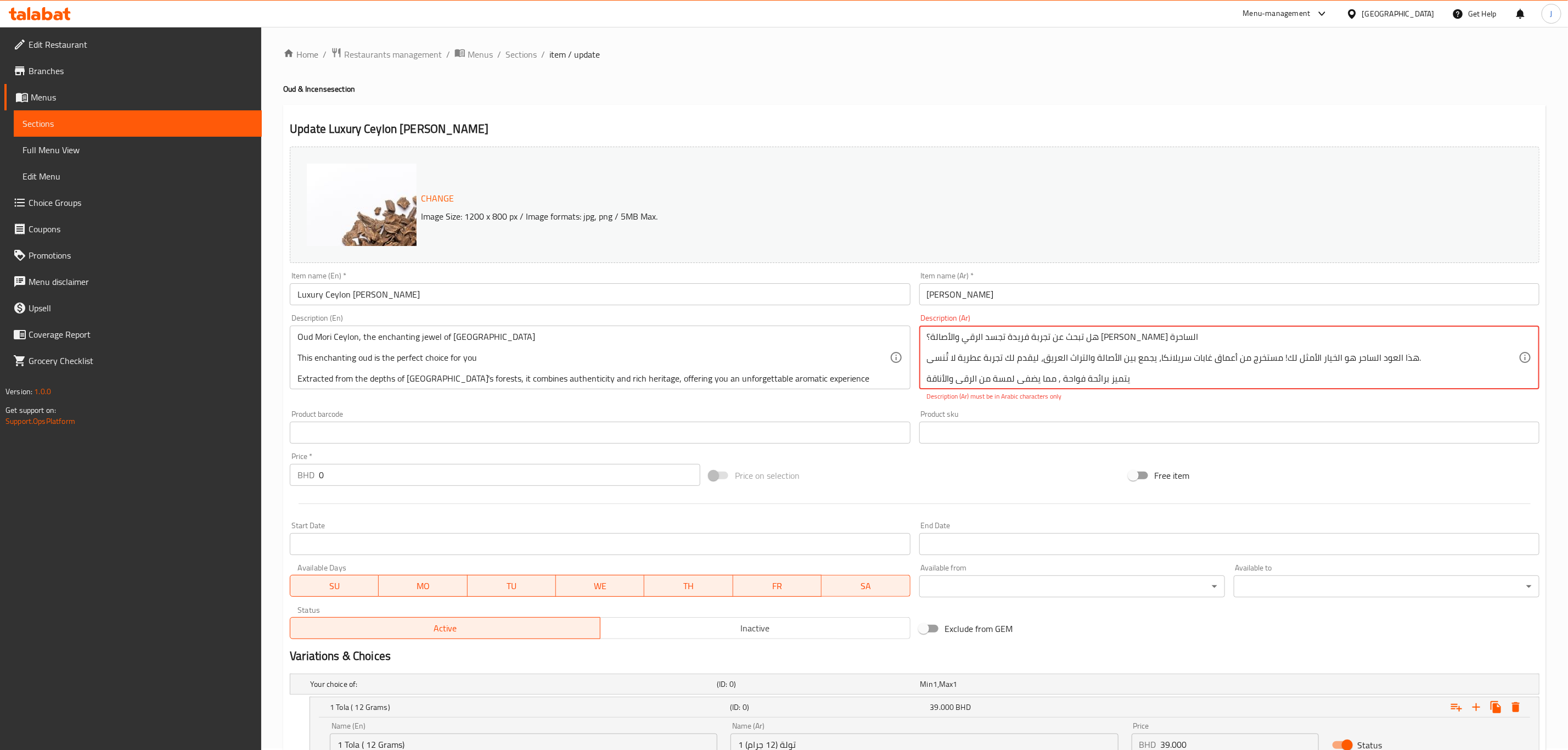
scroll to position [0, 0]
drag, startPoint x: 293, startPoint y: 342, endPoint x: 315, endPoint y: 344, distance: 22.1
click at [319, 349] on div "Oud Mori Ceylon, the enchanting jewel of Ceylon This enchanting oud is the perf…" at bounding box center [600, 359] width 620 height 64
click at [294, 340] on div "Oud Mori Ceylon, the enchanting jewel of Ceylon This enchanting oud is the perf…" at bounding box center [600, 359] width 620 height 64
drag, startPoint x: 294, startPoint y: 340, endPoint x: 343, endPoint y: 338, distance: 49.0
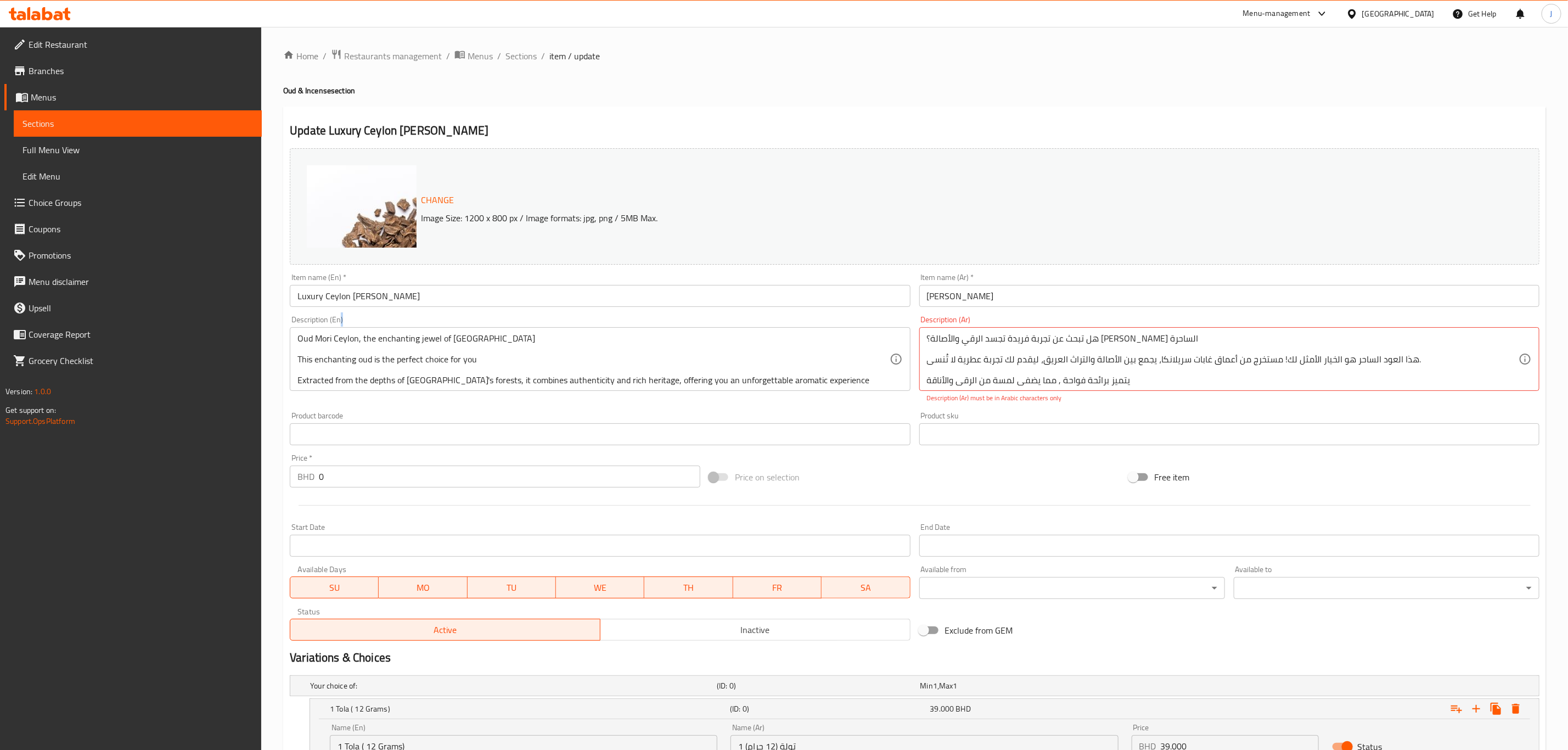
click at [343, 338] on div "Oud Mori Ceylon, the enchanting jewel of Ceylon This enchanting oud is the perf…" at bounding box center [600, 359] width 620 height 64
click at [310, 335] on textarea "Oud Mori Ceylon, the enchanting jewel of Ceylon This enchanting oud is the perf…" at bounding box center [593, 359] width 592 height 52
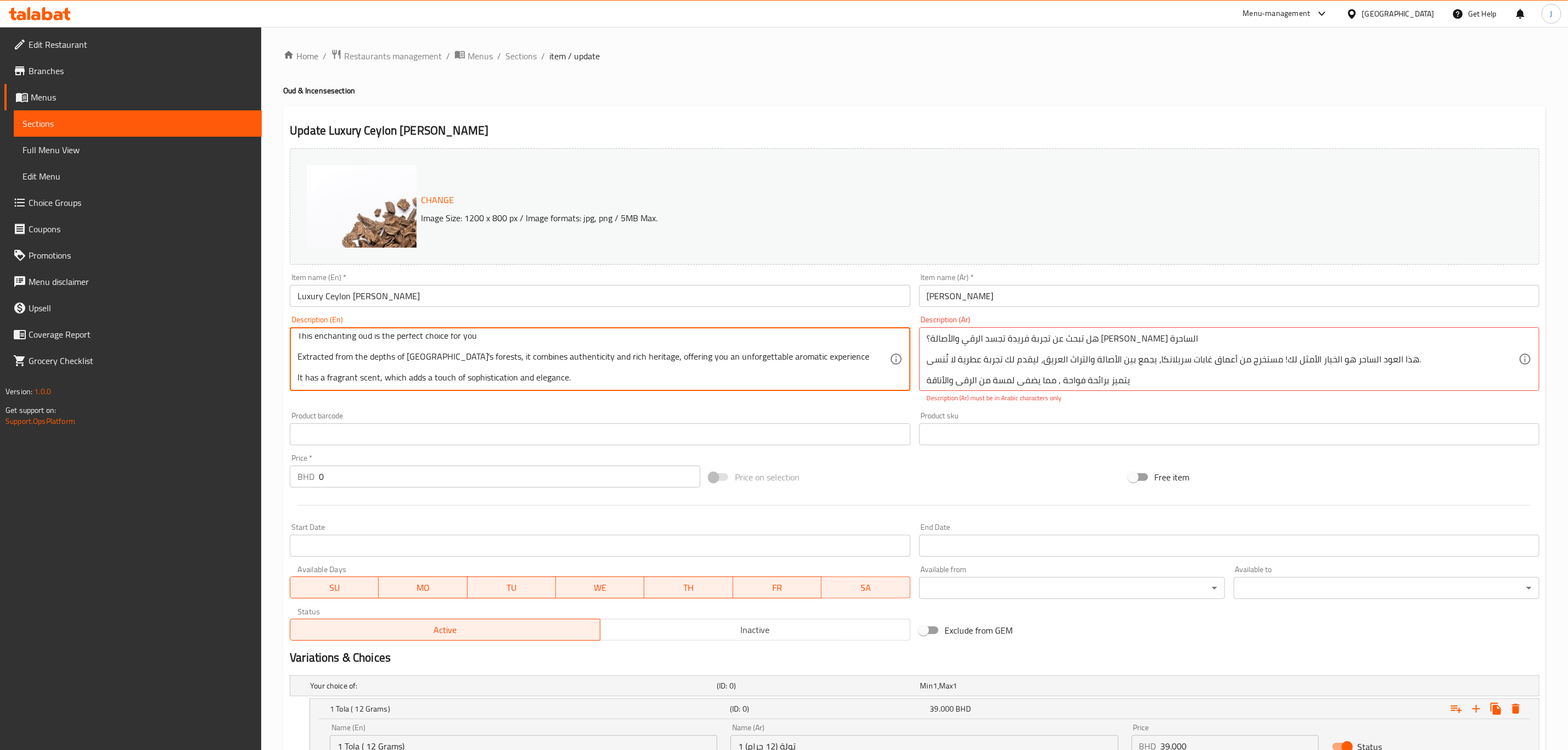
drag, startPoint x: 309, startPoint y: 335, endPoint x: 699, endPoint y: 395, distance: 394.6
click at [699, 395] on div "Description (En) Oud Mori Ceylon, the enchanting jewel of Ceylon This enchantin…" at bounding box center [600, 359] width 629 height 96
drag, startPoint x: 925, startPoint y: 341, endPoint x: 1134, endPoint y: 387, distance: 214.0
click at [1134, 387] on div "هل تبحث عن تجربة فريدة تجسد الرقي والأصالة؟ عود موري السيلاني جوهرة سيلان الساح…" at bounding box center [1229, 359] width 620 height 64
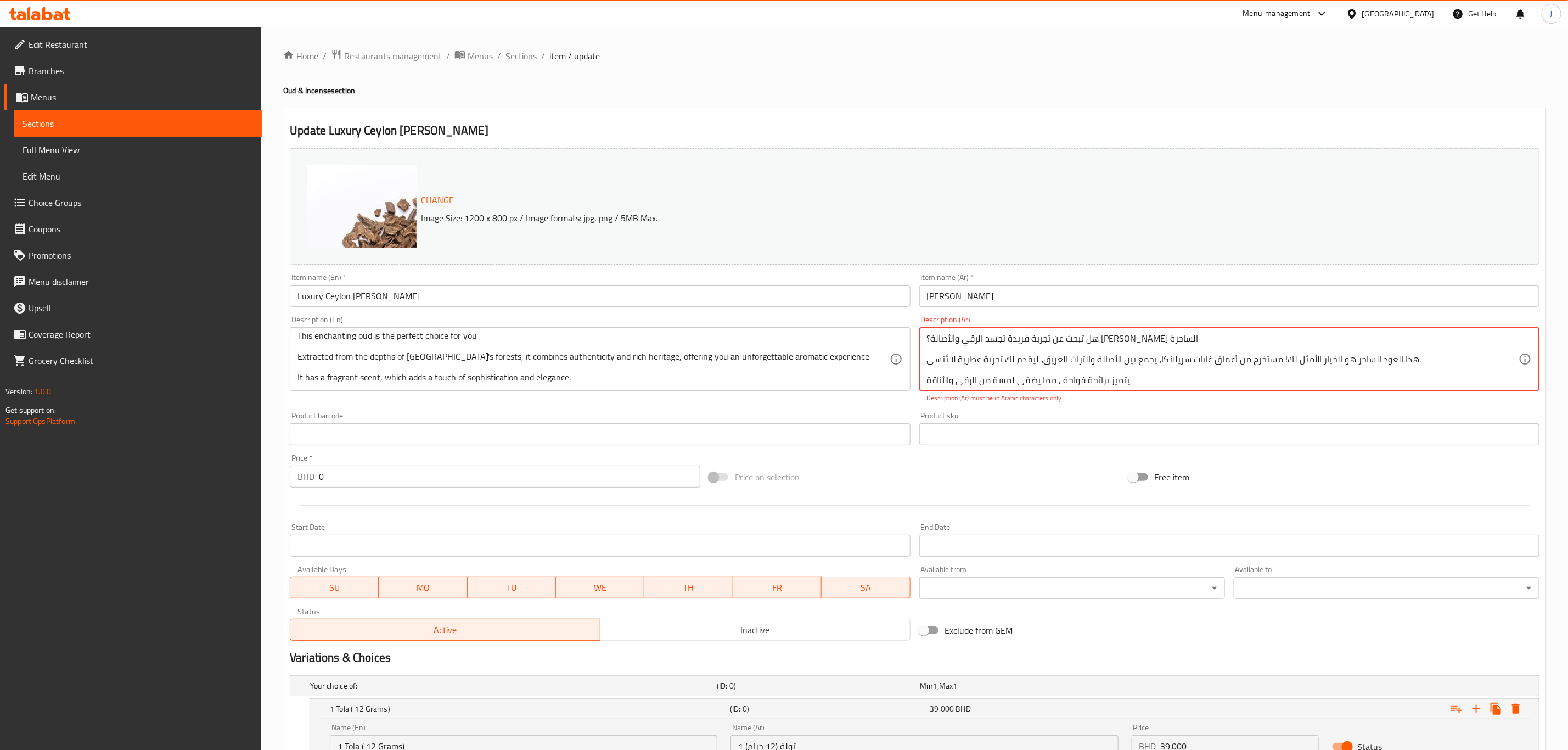
drag, startPoint x: 1134, startPoint y: 379, endPoint x: 919, endPoint y: 338, distance: 218.9
click at [919, 338] on div "هل تبحث عن تجربة فريدة تجسد الرقي والأصالة؟ عود موري السيلاني جوهرة سيلان الساح…" at bounding box center [1229, 359] width 620 height 64
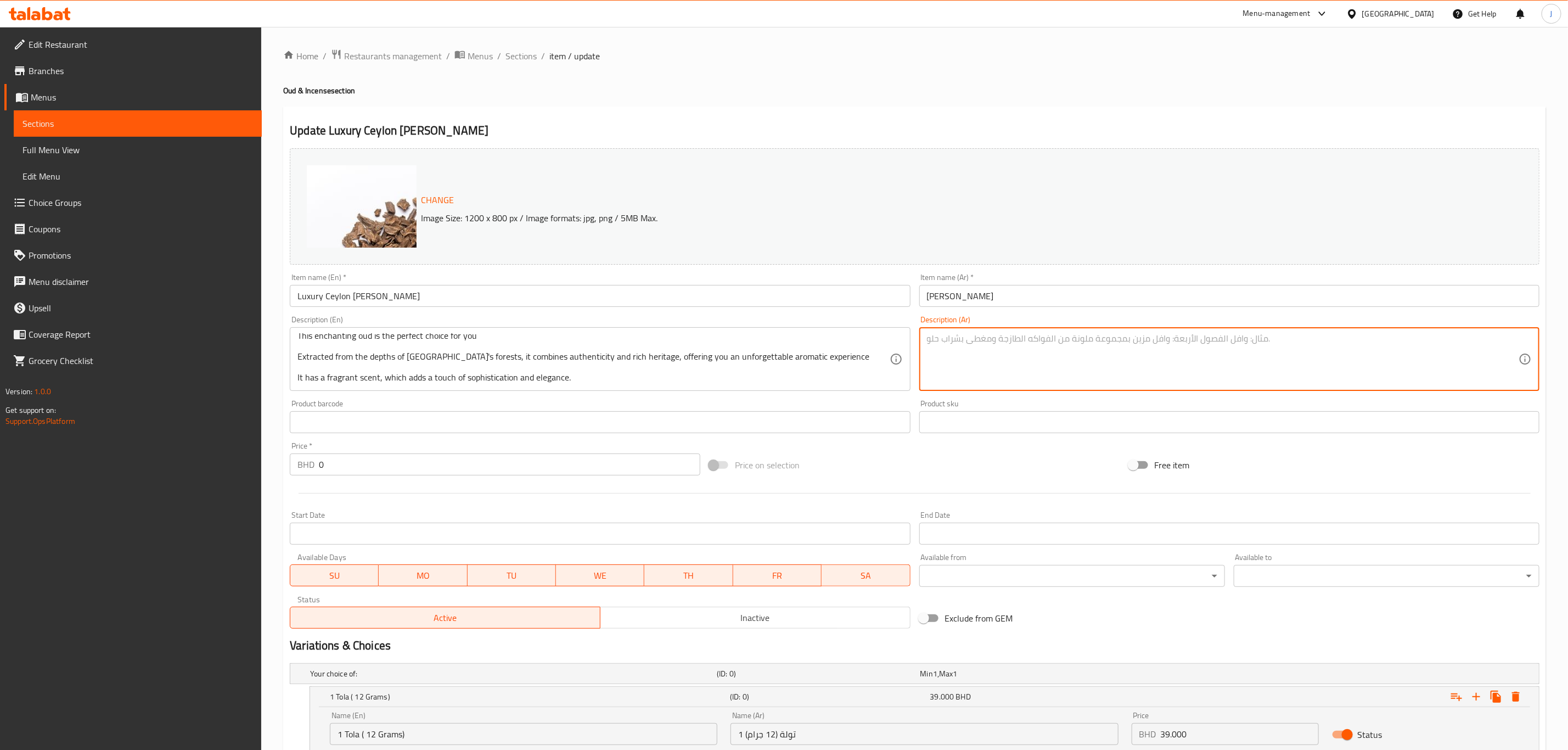
paste textarea ""عود موري سيلان، جوهرة سيلان الساحرة هذا العود الساحر هو الخيار الأمثل لك. مستخ…"
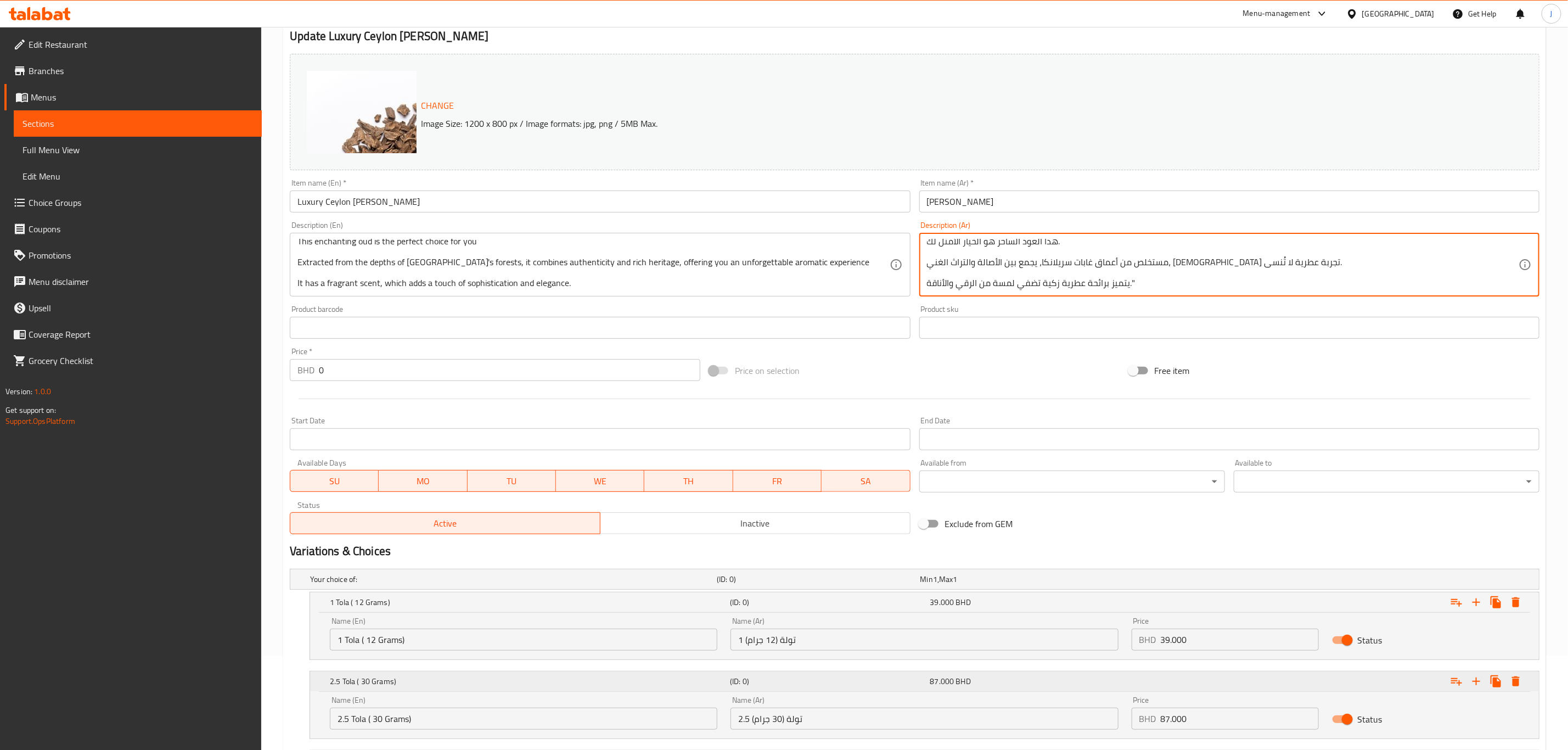
scroll to position [241, 0]
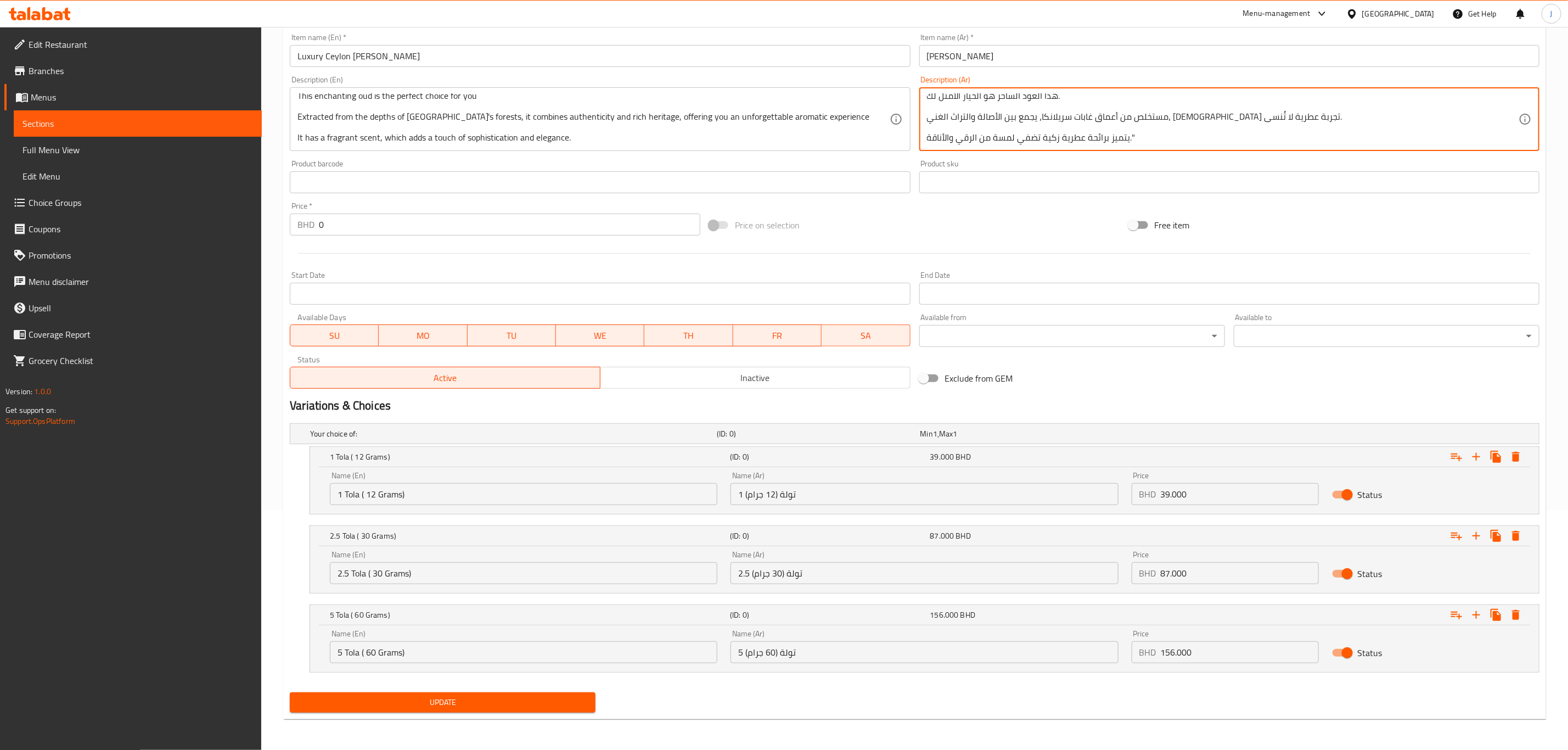
type textarea ""عود موري سيلان، جوهرة سيلان الساحرة هذا العود الساحر هو الخيار الأمثل لك. مستخ…"
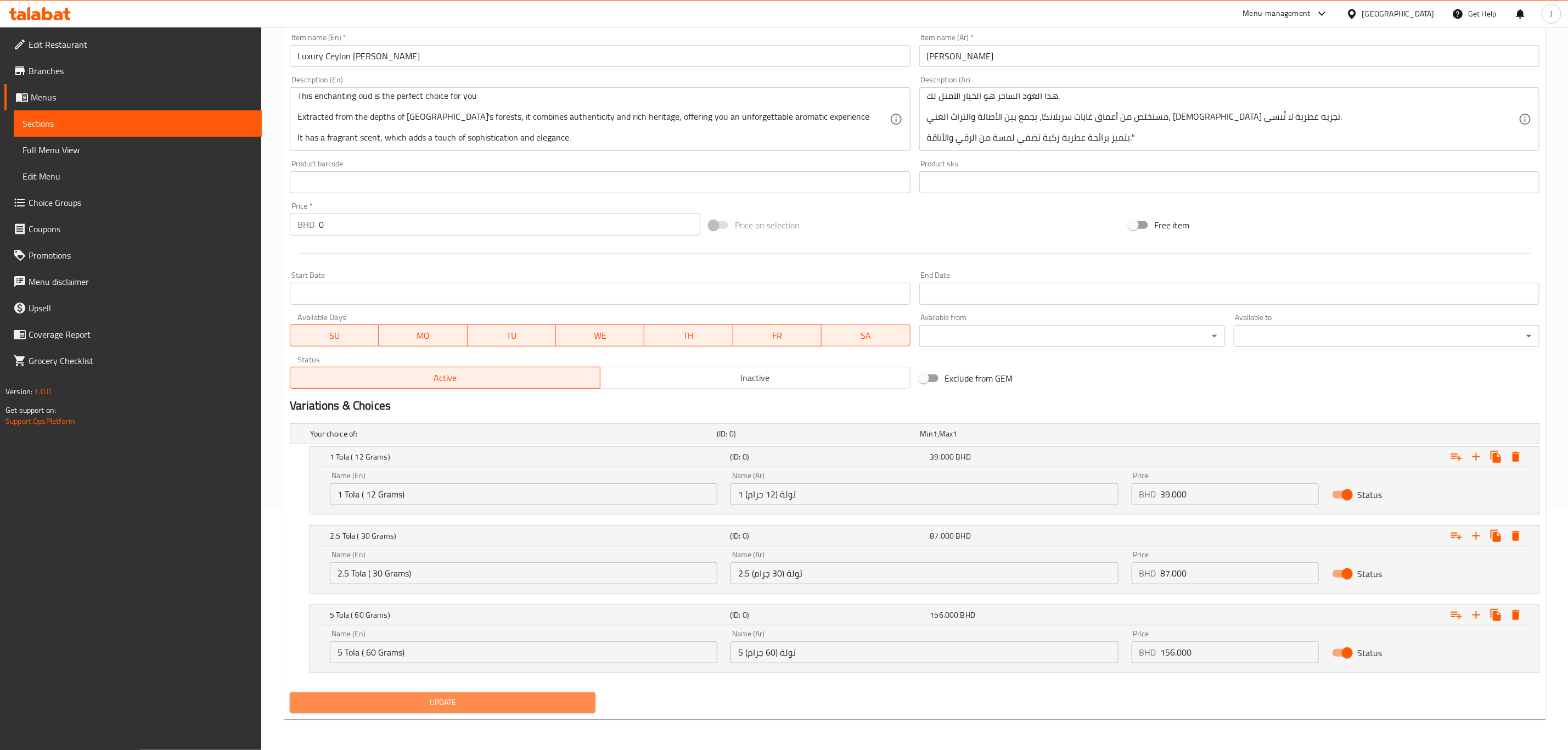
click at [430, 704] on span "Update" at bounding box center [443, 702] width 288 height 14
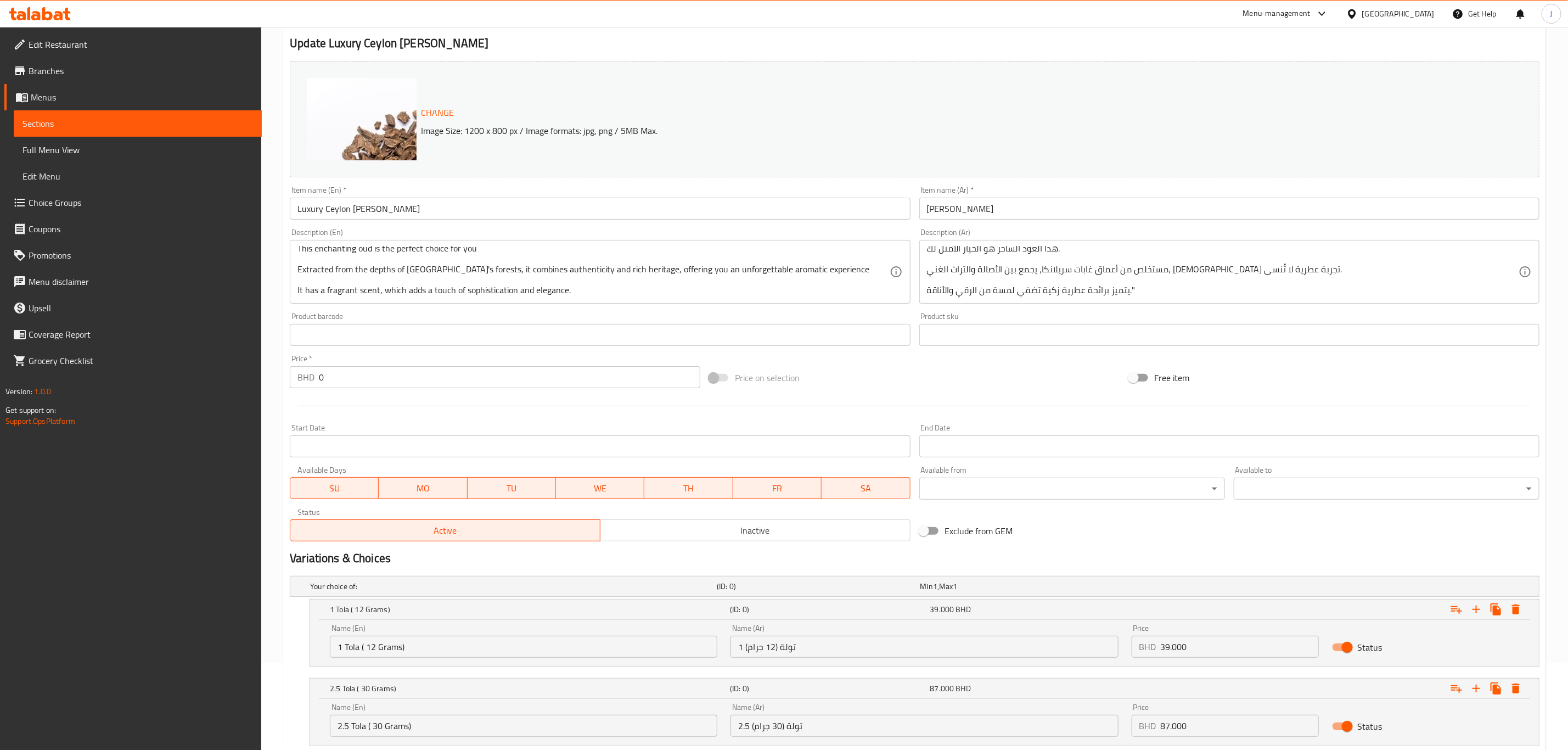
scroll to position [0, 0]
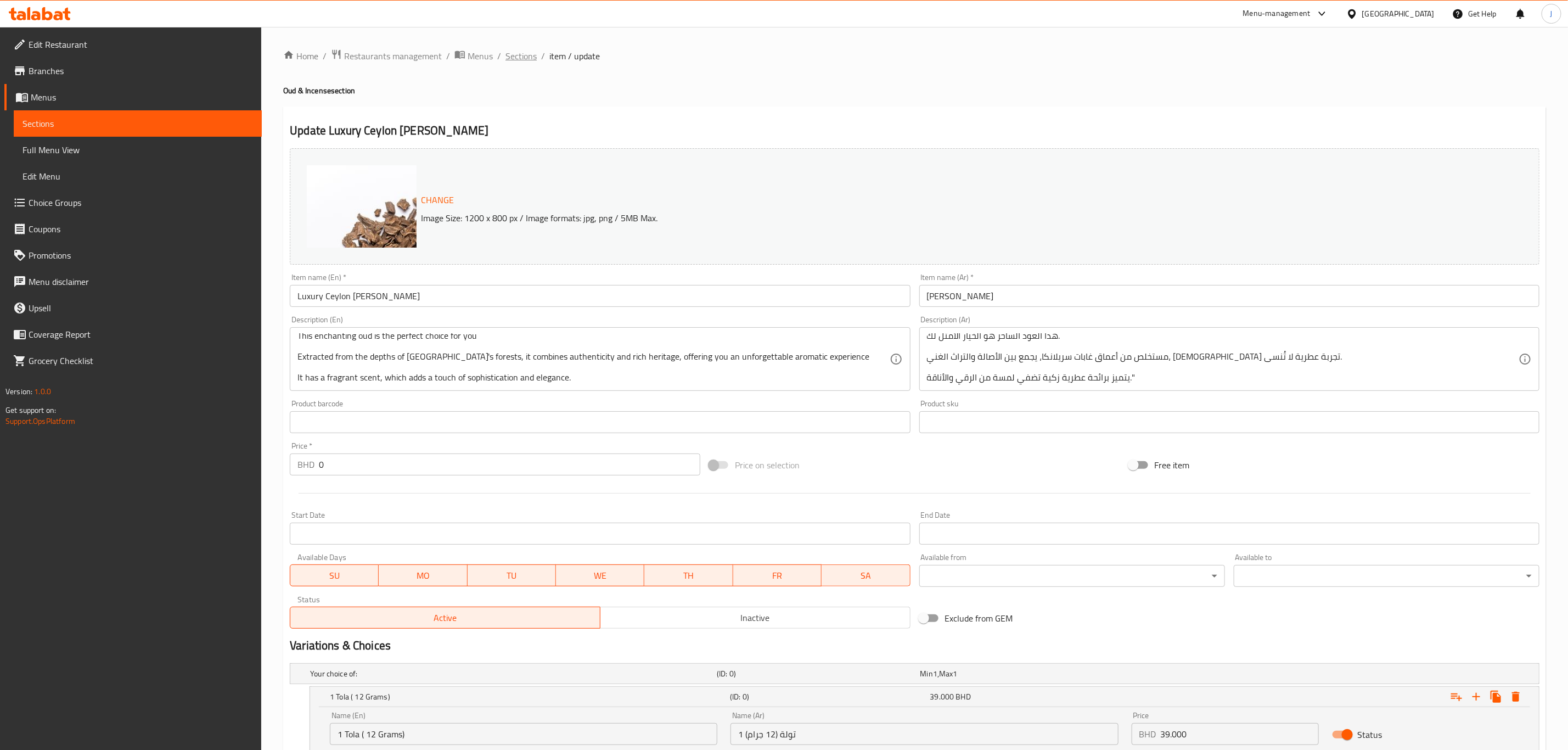
click at [514, 56] on span "Sections" at bounding box center [521, 55] width 31 height 13
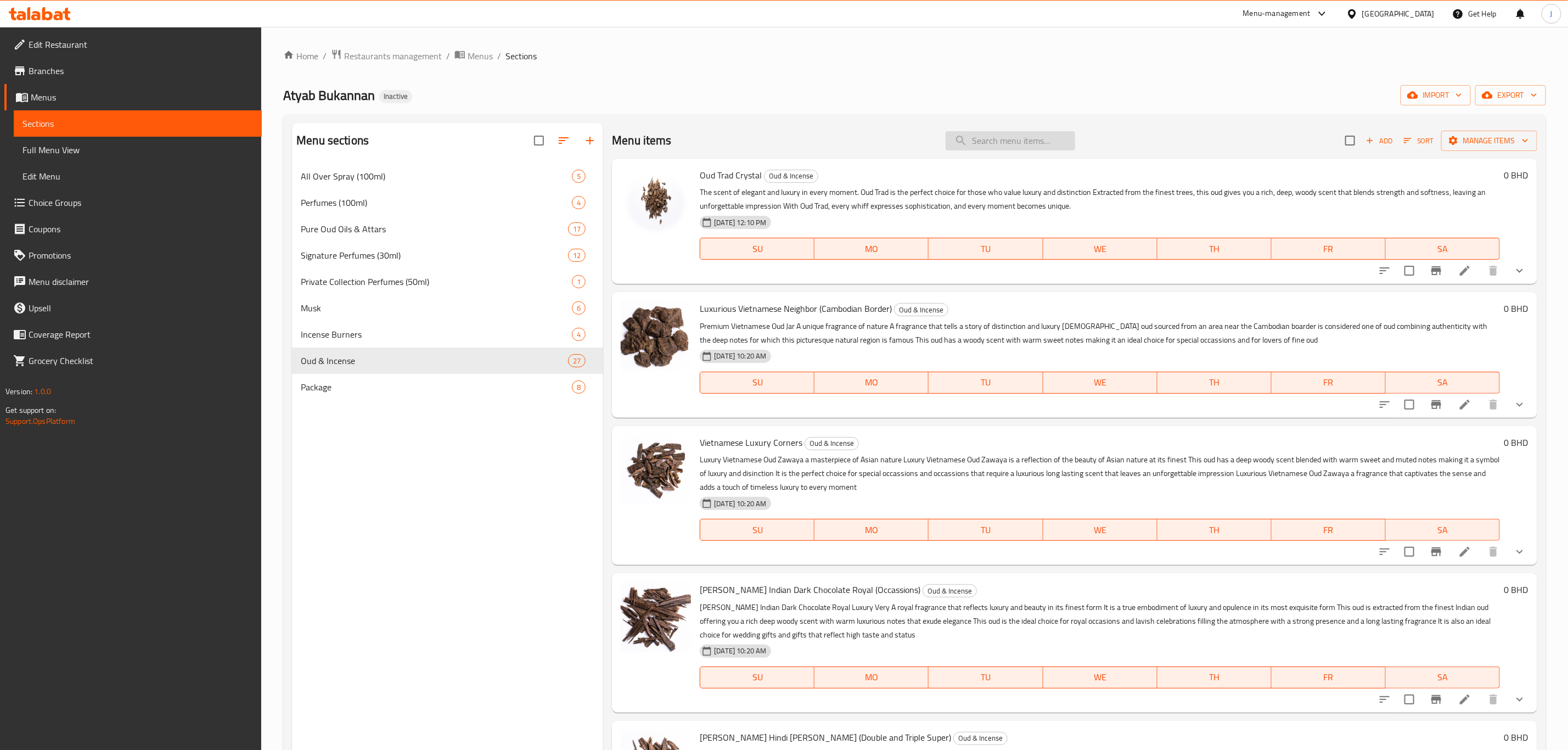
drag, startPoint x: 982, startPoint y: 153, endPoint x: 981, endPoint y: 147, distance: 6.1
click at [982, 153] on div "Menu items Add Sort Manage items" at bounding box center [1075, 141] width 925 height 36
click at [981, 147] on input "search" at bounding box center [1010, 141] width 129 height 19
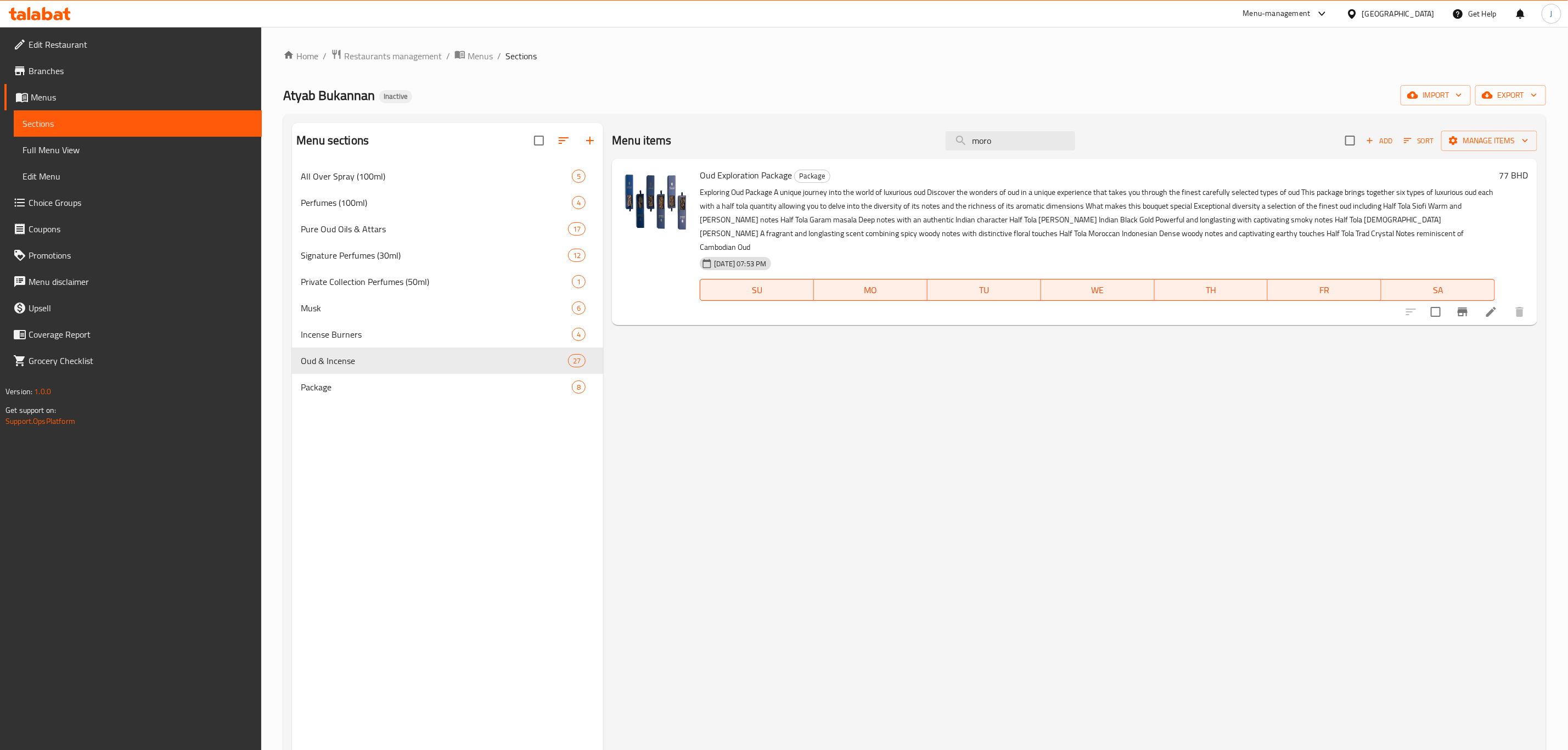
drag, startPoint x: 1003, startPoint y: 138, endPoint x: 935, endPoint y: 144, distance: 68.3
click at [935, 144] on div "Menu items moro Add Sort Manage items" at bounding box center [1075, 141] width 925 height 36
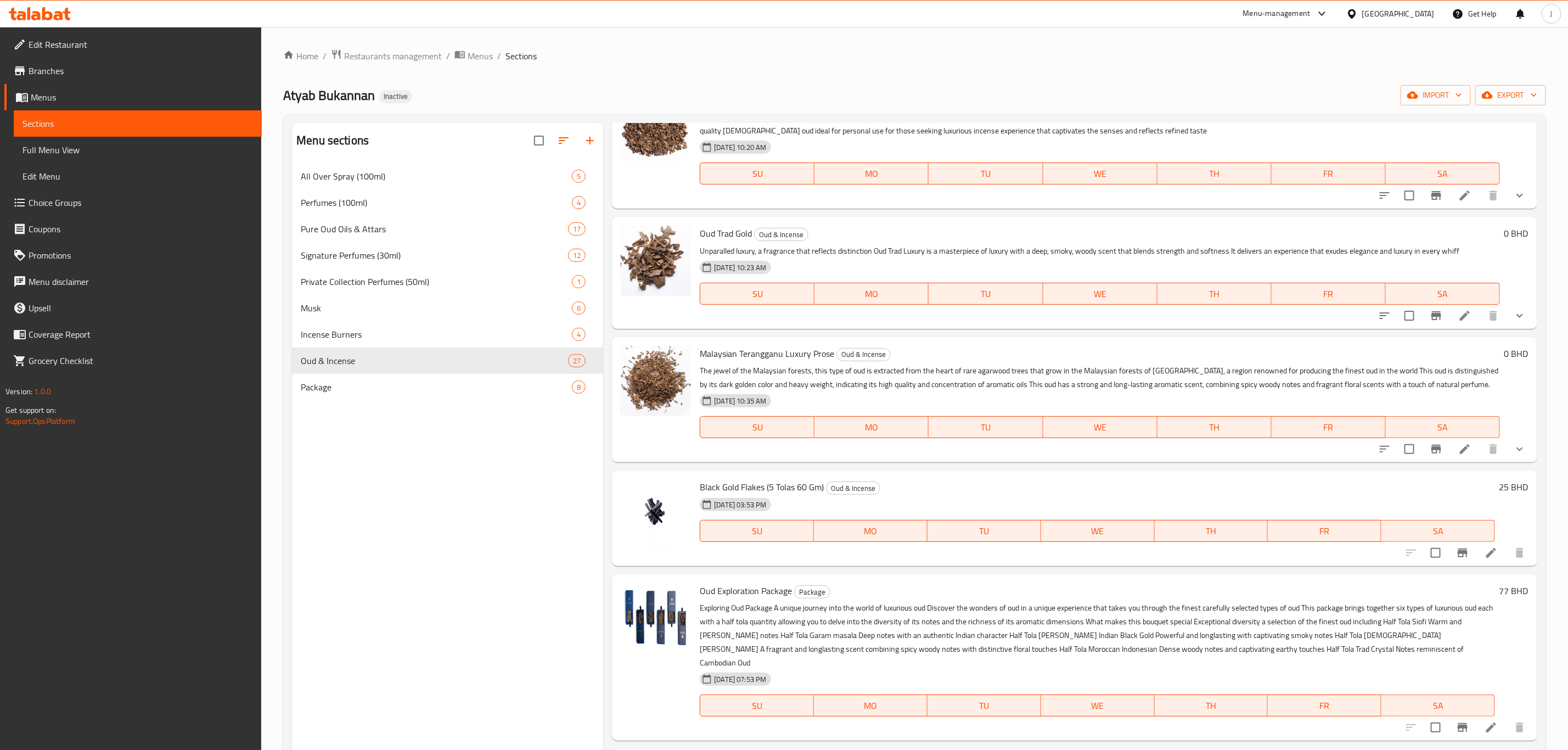
type input "gold"
click at [318, 310] on span "Musk" at bounding box center [421, 307] width 241 height 13
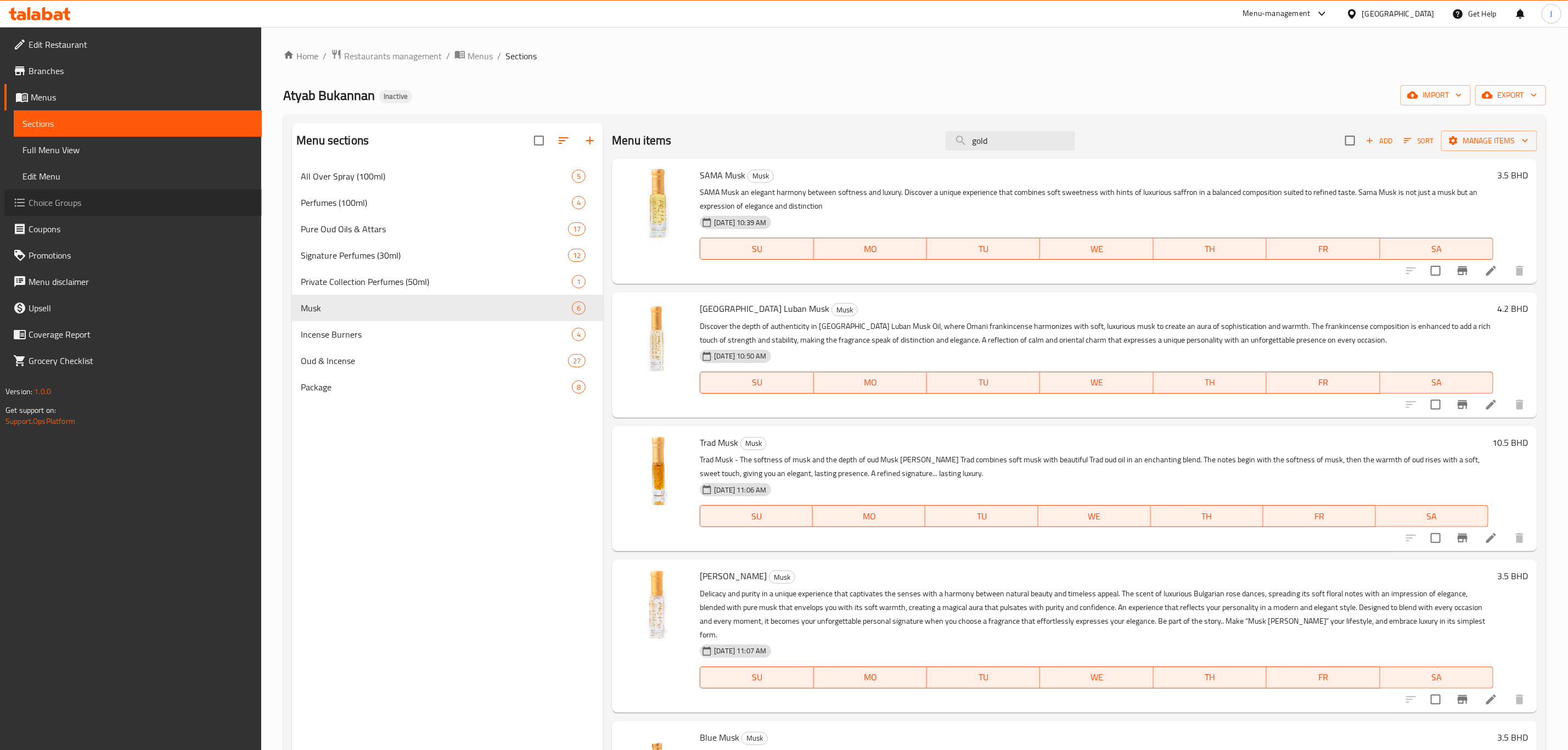
click at [53, 193] on link "Choice Groups" at bounding box center [133, 203] width 257 height 26
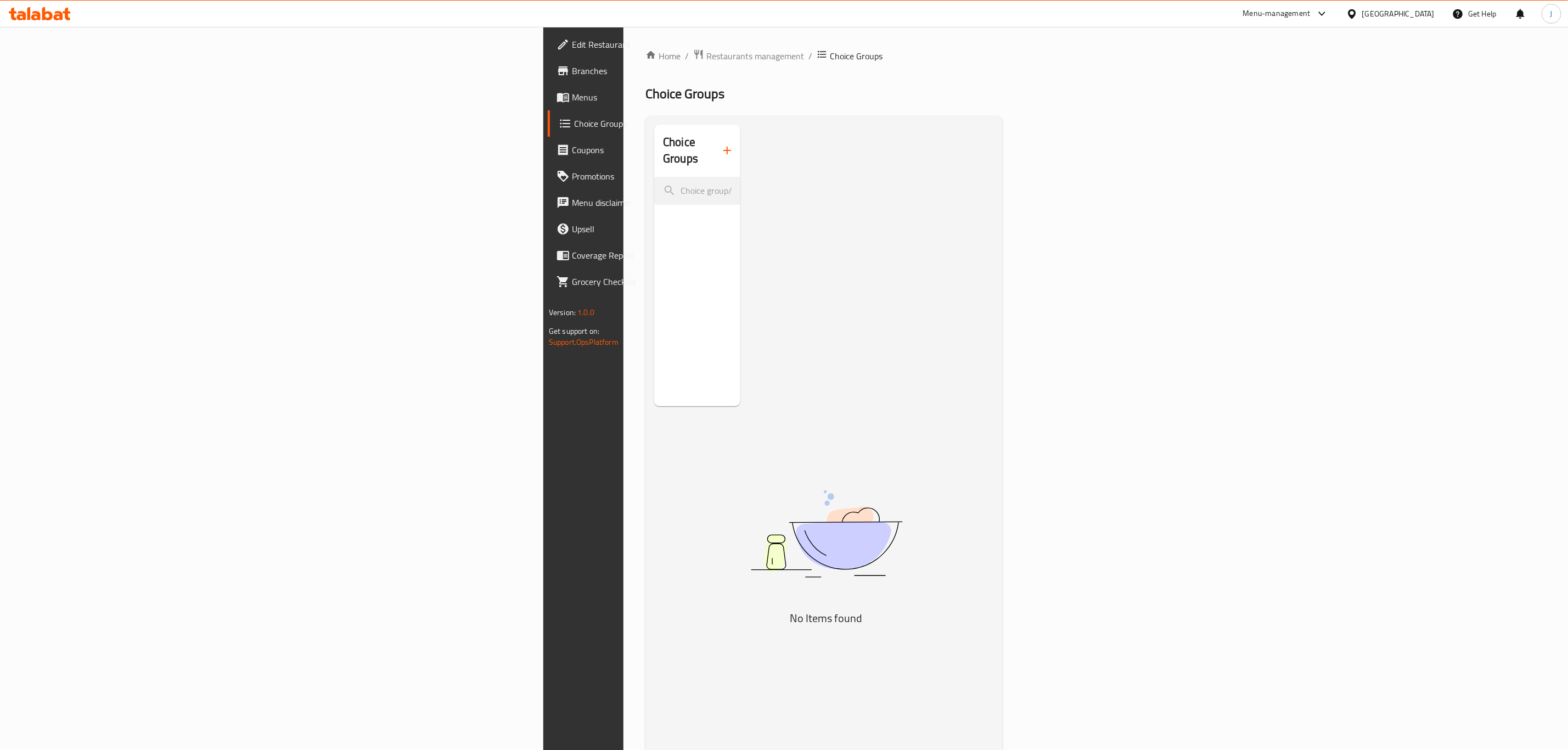
click at [720, 144] on icon "button" at bounding box center [727, 150] width 13 height 13
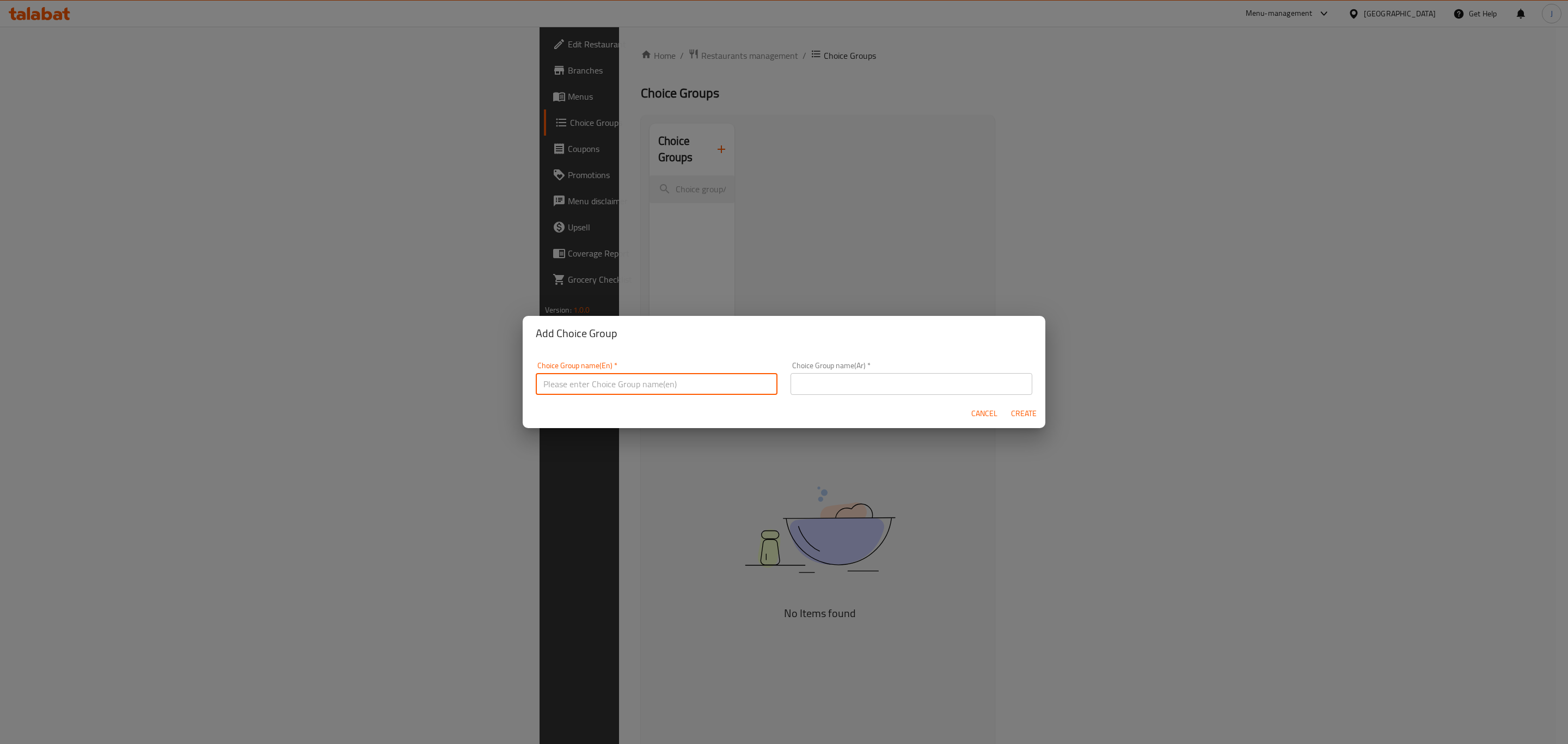
click at [611, 385] on input "text" at bounding box center [656, 384] width 242 height 22
paste input "Quarter Tola"
type input "Quarter Tola"
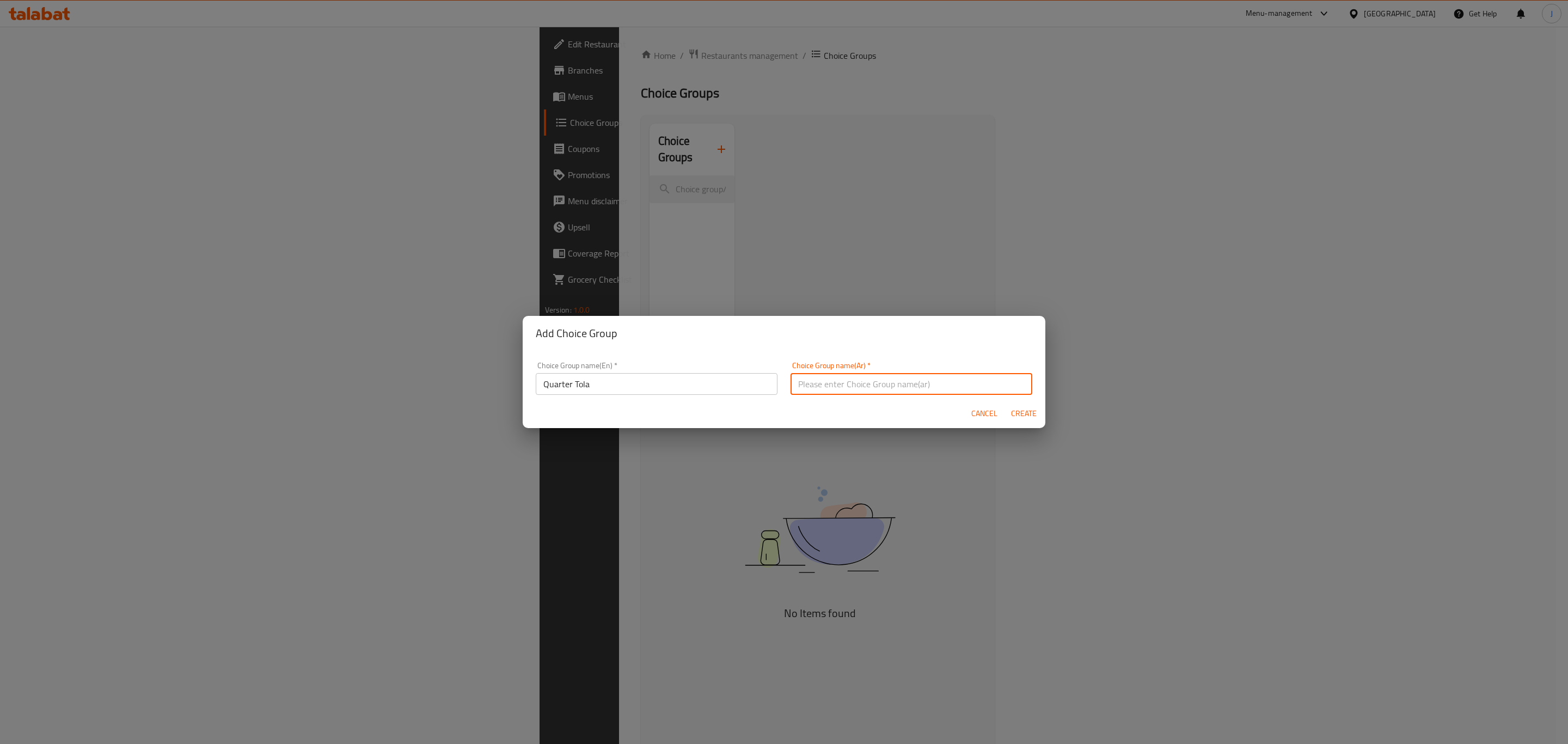
click at [830, 378] on input "text" at bounding box center [911, 384] width 242 height 22
paste input "ربع تولة"
type input "ربع تولة"
click at [1027, 407] on span "Create" at bounding box center [1023, 413] width 26 height 13
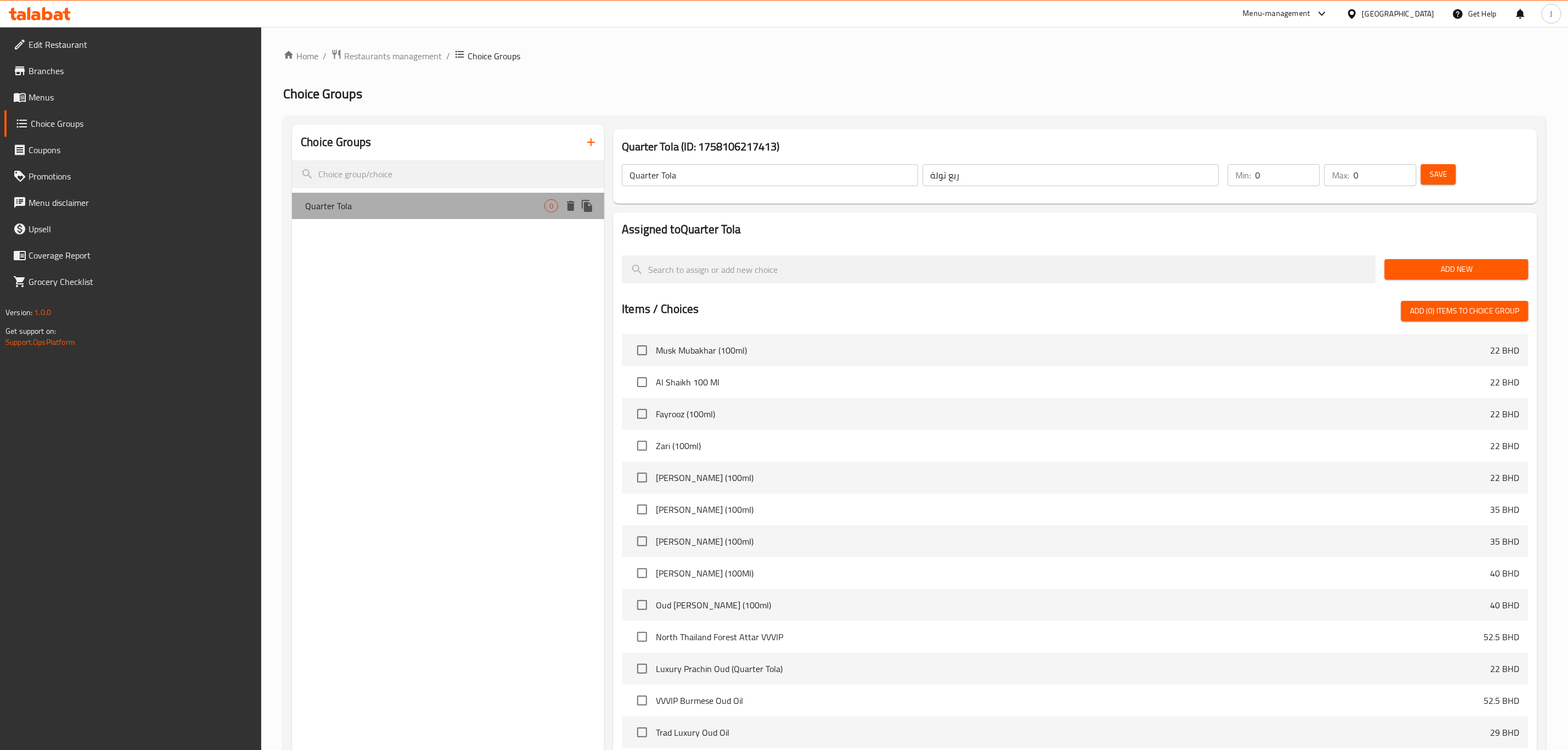
click at [395, 206] on span "Quarter Tola" at bounding box center [425, 206] width 239 height 13
click at [511, 215] on div "Quarter Tola 0" at bounding box center [448, 206] width 312 height 26
click at [589, 138] on icon "button" at bounding box center [591, 142] width 13 height 13
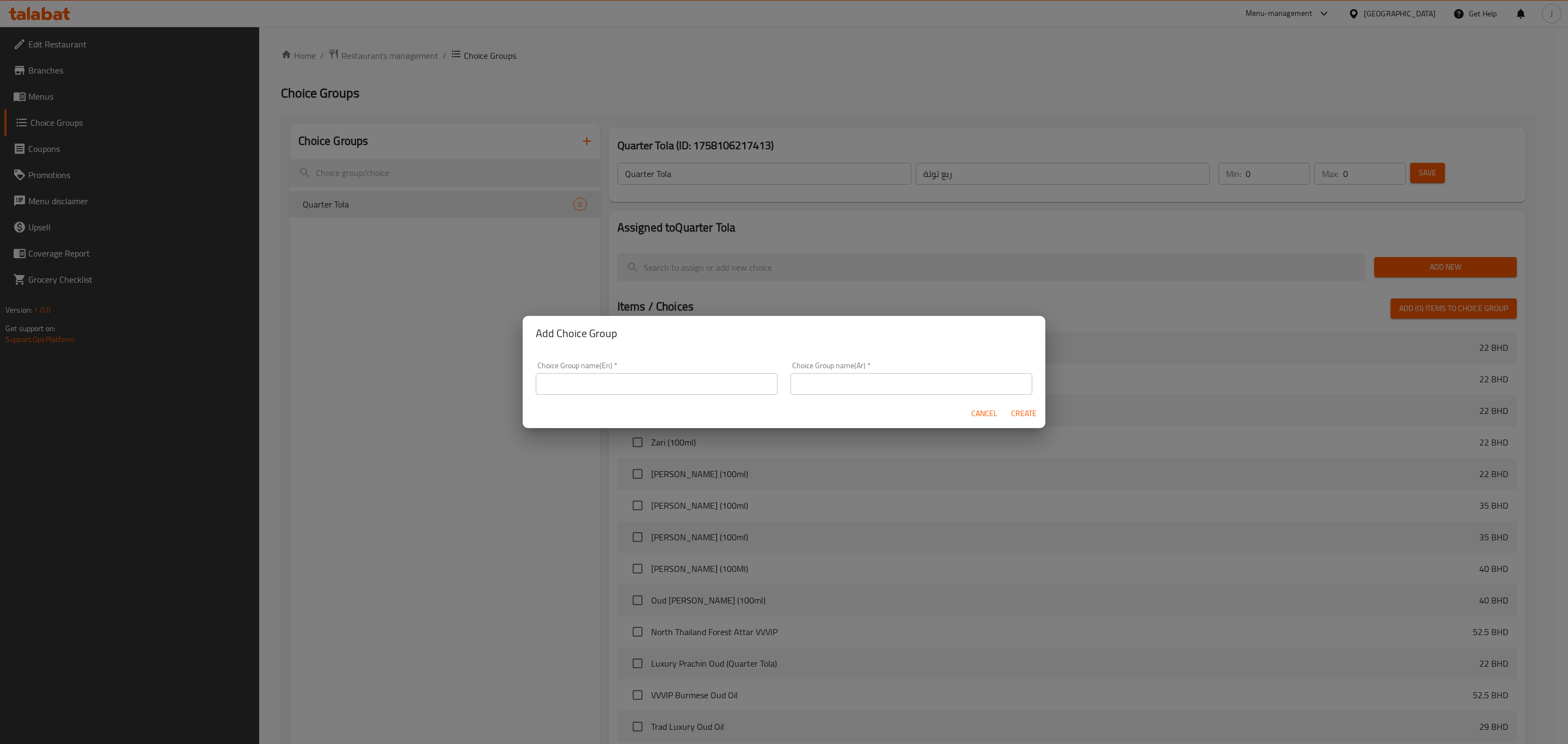
click at [708, 384] on input "text" at bounding box center [656, 384] width 242 height 22
paste input "Half Tola"
type input "Half Tola"
drag, startPoint x: 856, startPoint y: 383, endPoint x: 854, endPoint y: 376, distance: 7.3
click at [856, 381] on input "text" at bounding box center [911, 384] width 242 height 22
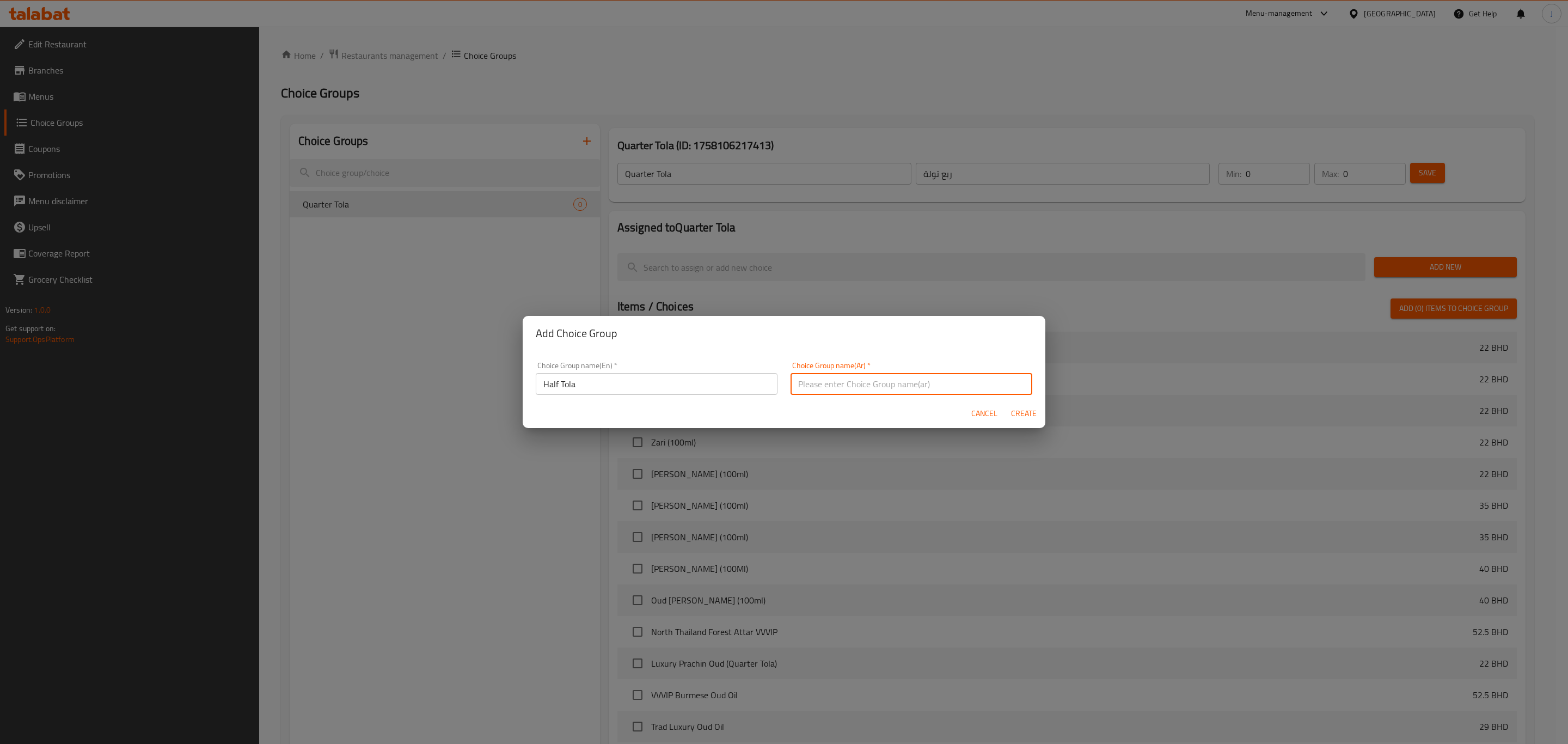
paste input "نصف تولة"
type input "نصف تولة"
click at [1021, 414] on span "Create" at bounding box center [1023, 413] width 26 height 13
type input "Half Tola"
type input "نصف تولة"
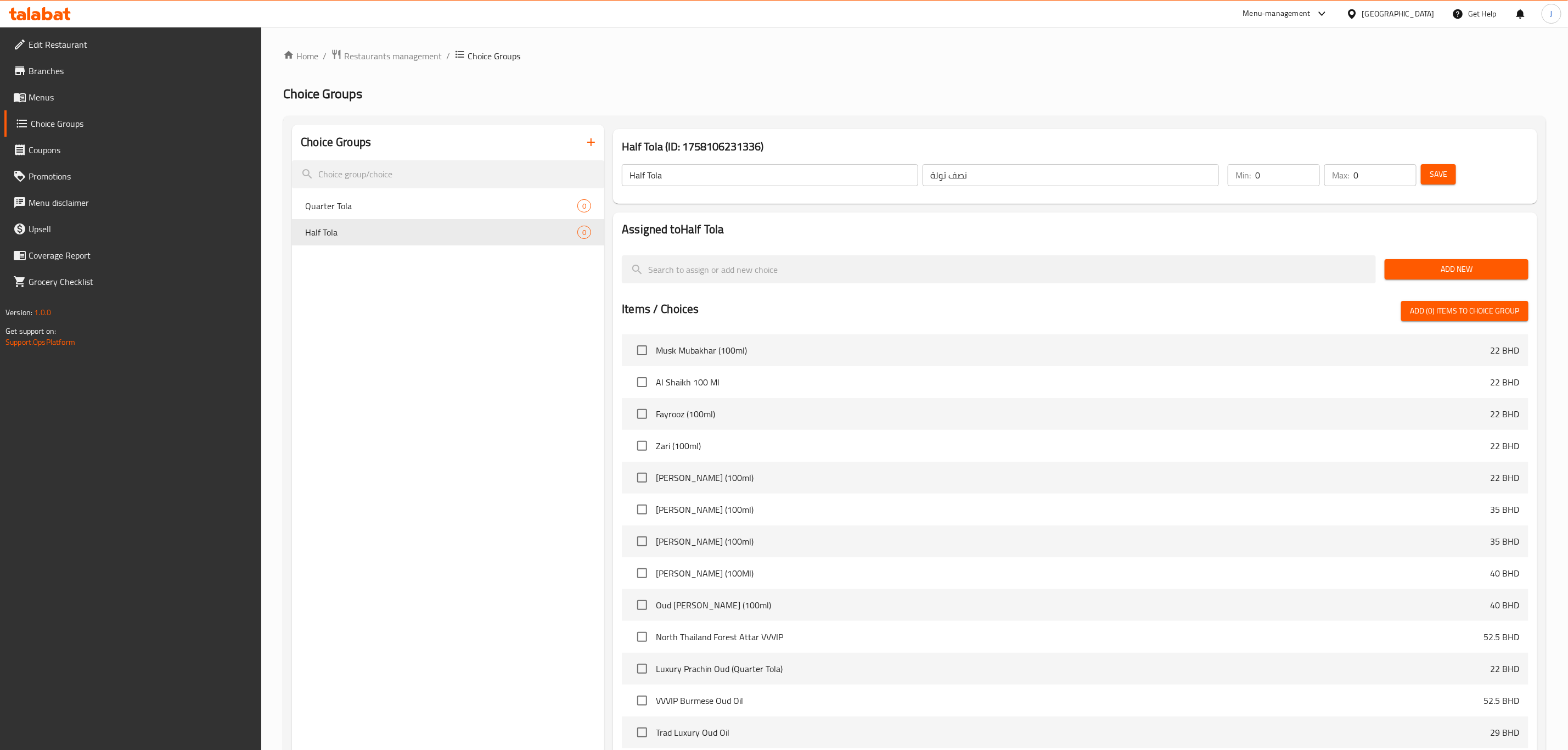
click at [585, 142] on icon "button" at bounding box center [591, 142] width 13 height 13
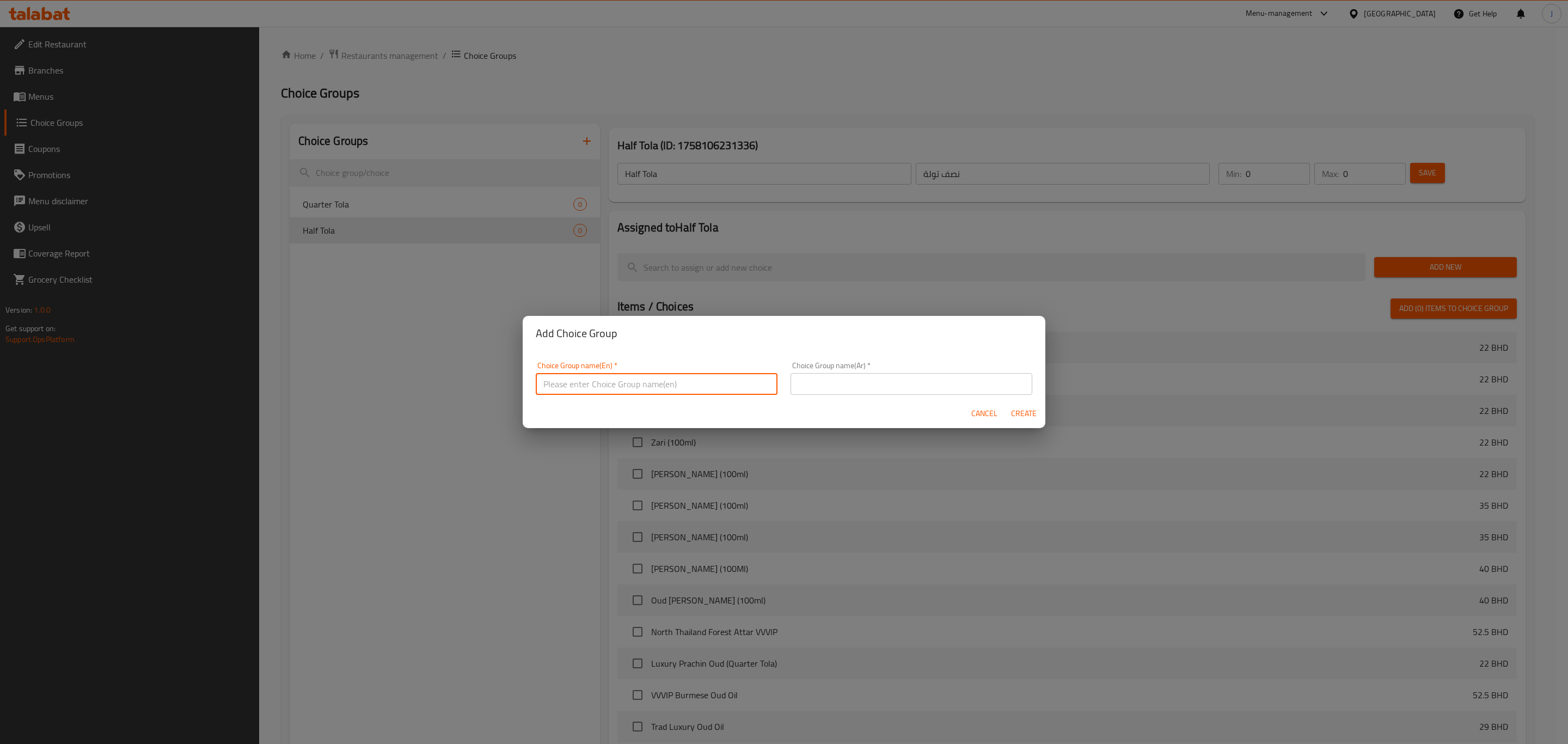
click at [637, 392] on input "text" at bounding box center [656, 384] width 242 height 22
paste input "One Tola"
type input "One Tola"
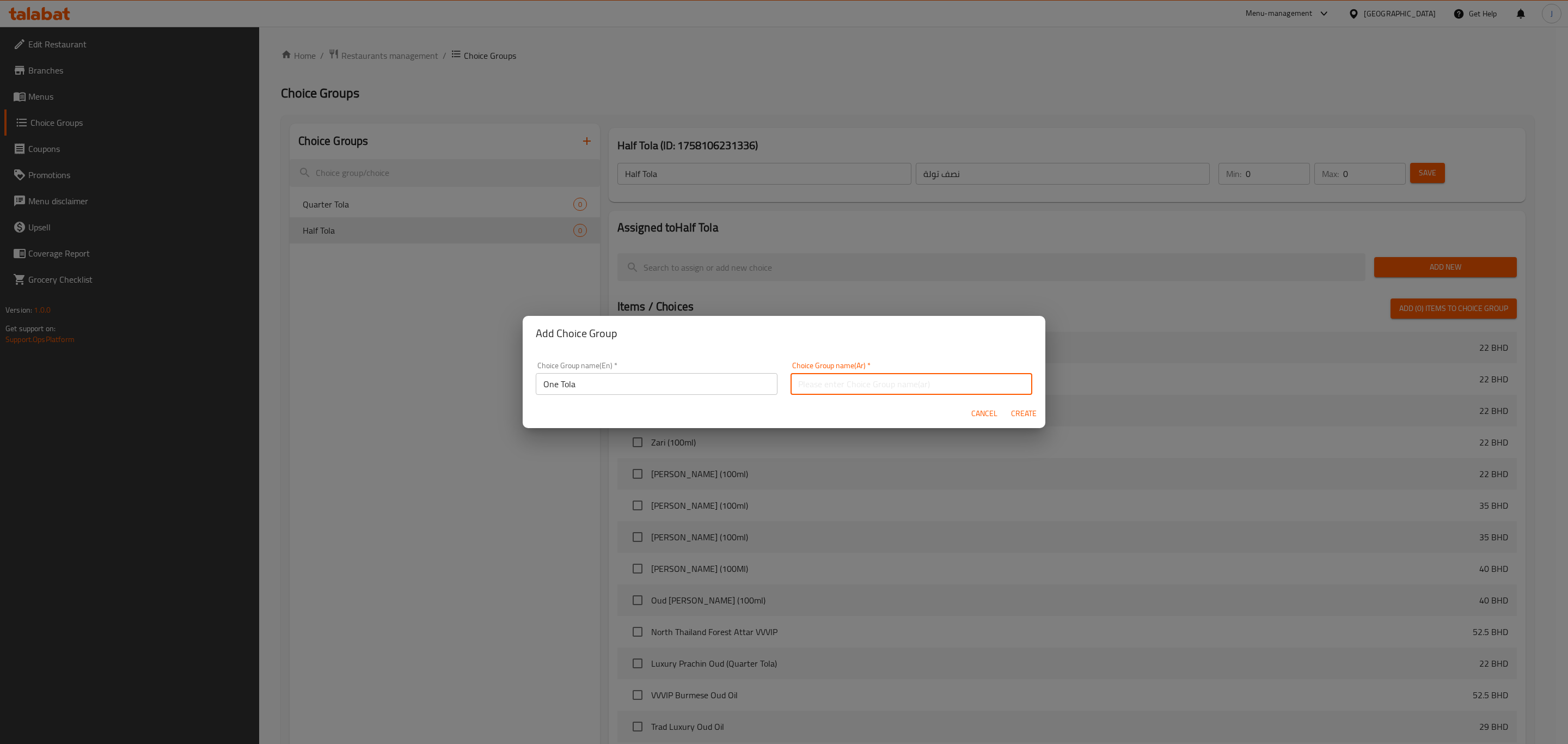
drag, startPoint x: 835, startPoint y: 389, endPoint x: 832, endPoint y: 381, distance: 8.5
click at [833, 384] on input "text" at bounding box center [911, 384] width 242 height 22
paste input "تولة واحدة"
type input "تولة واحدة"
click at [1031, 407] on span "Create" at bounding box center [1023, 413] width 26 height 13
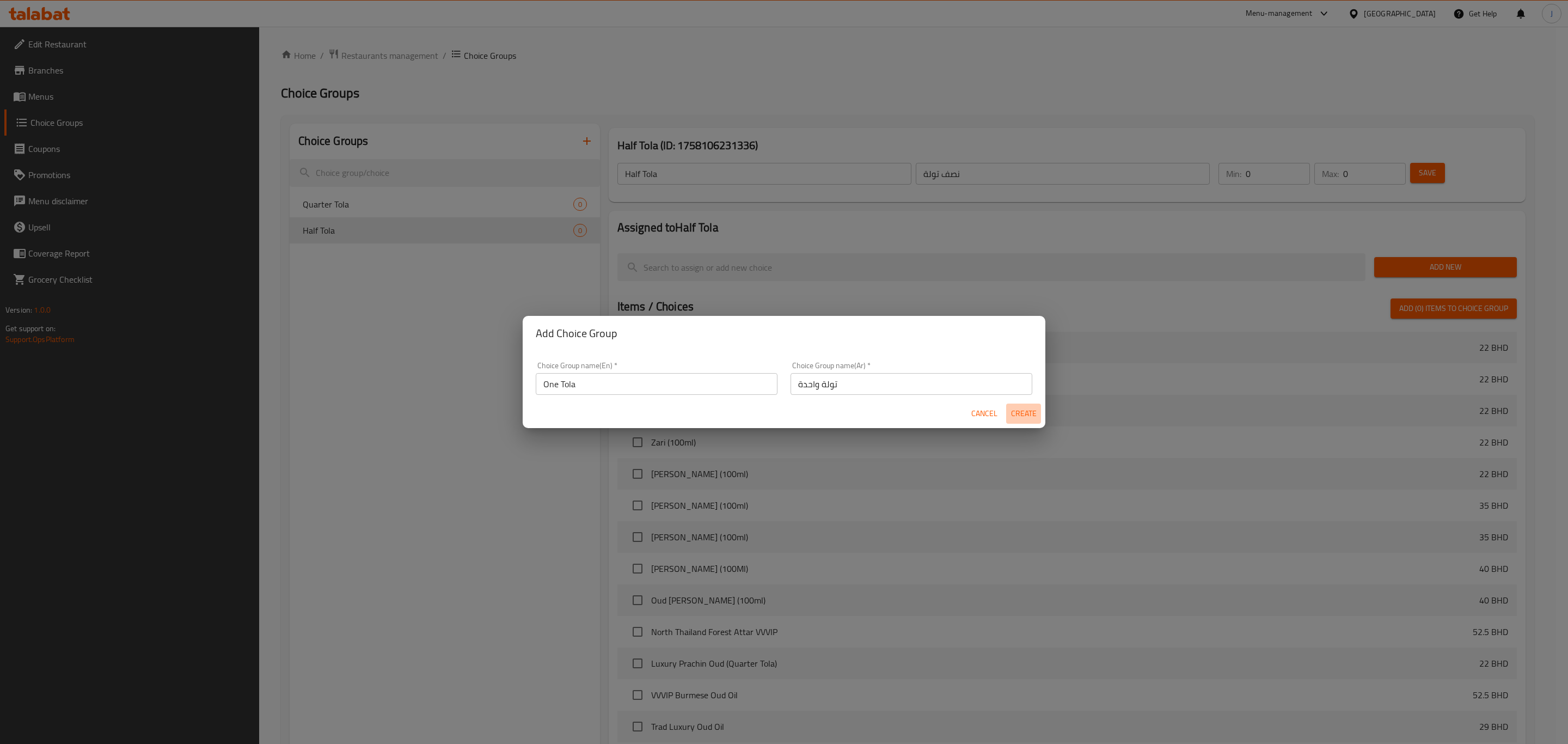
type input "One Tola"
type input "تولة واحدة"
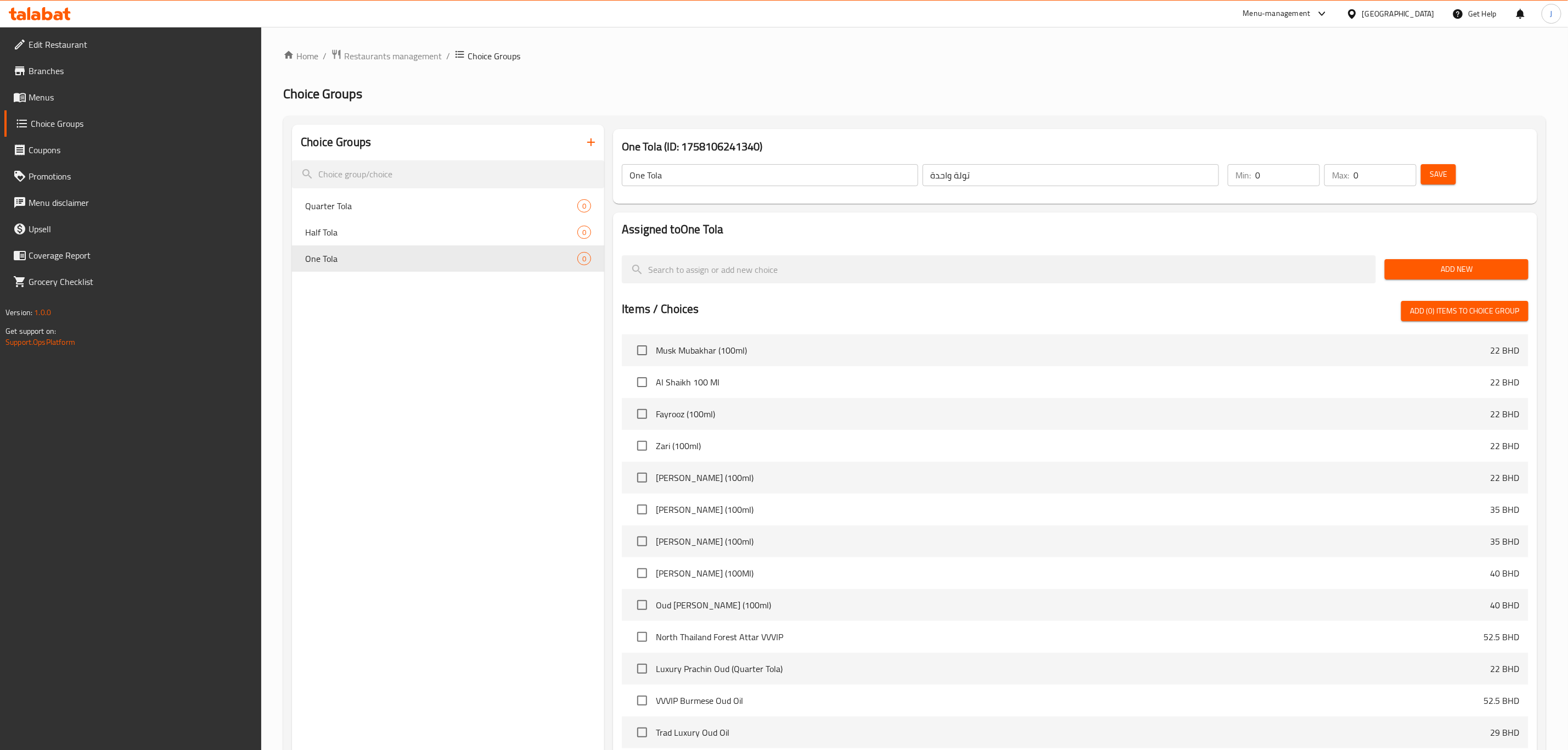
click at [1472, 316] on span "Add (0) items to choice group" at bounding box center [1465, 311] width 110 height 14
click at [360, 203] on span "Quarter Tola" at bounding box center [425, 206] width 239 height 13
type input "Quarter Tola"
type input "ربع تولة"
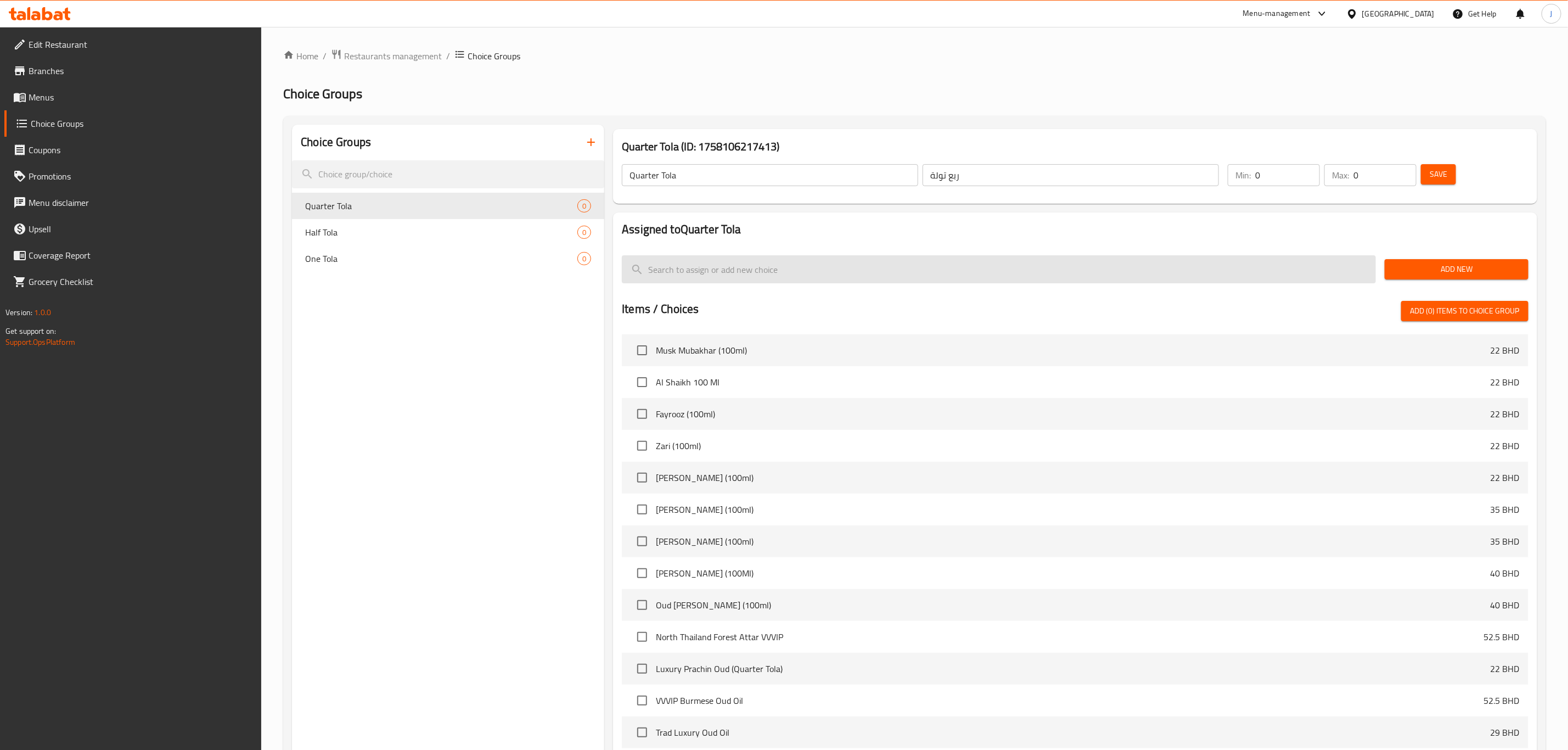
click at [788, 268] on input "search" at bounding box center [998, 269] width 754 height 28
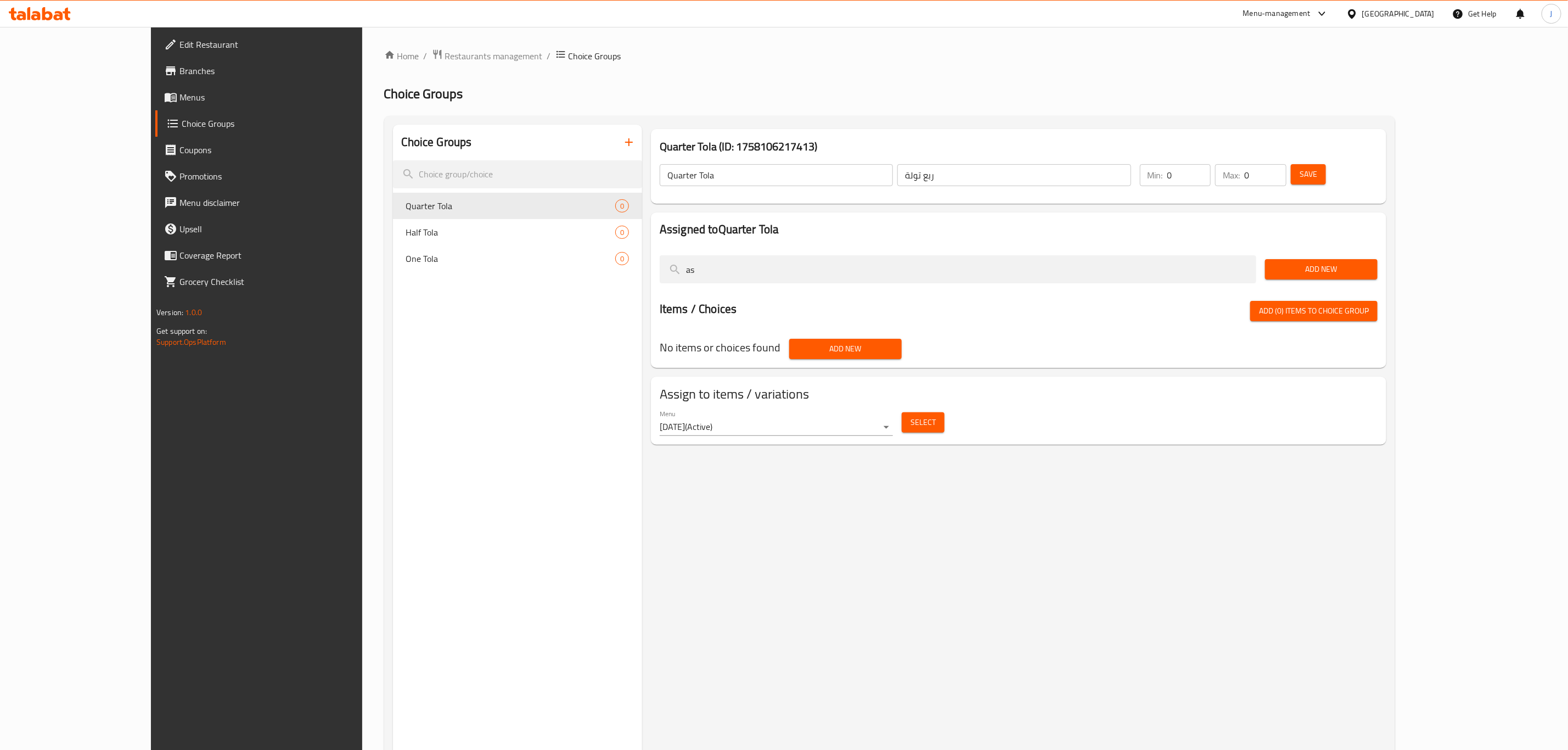
type input "a"
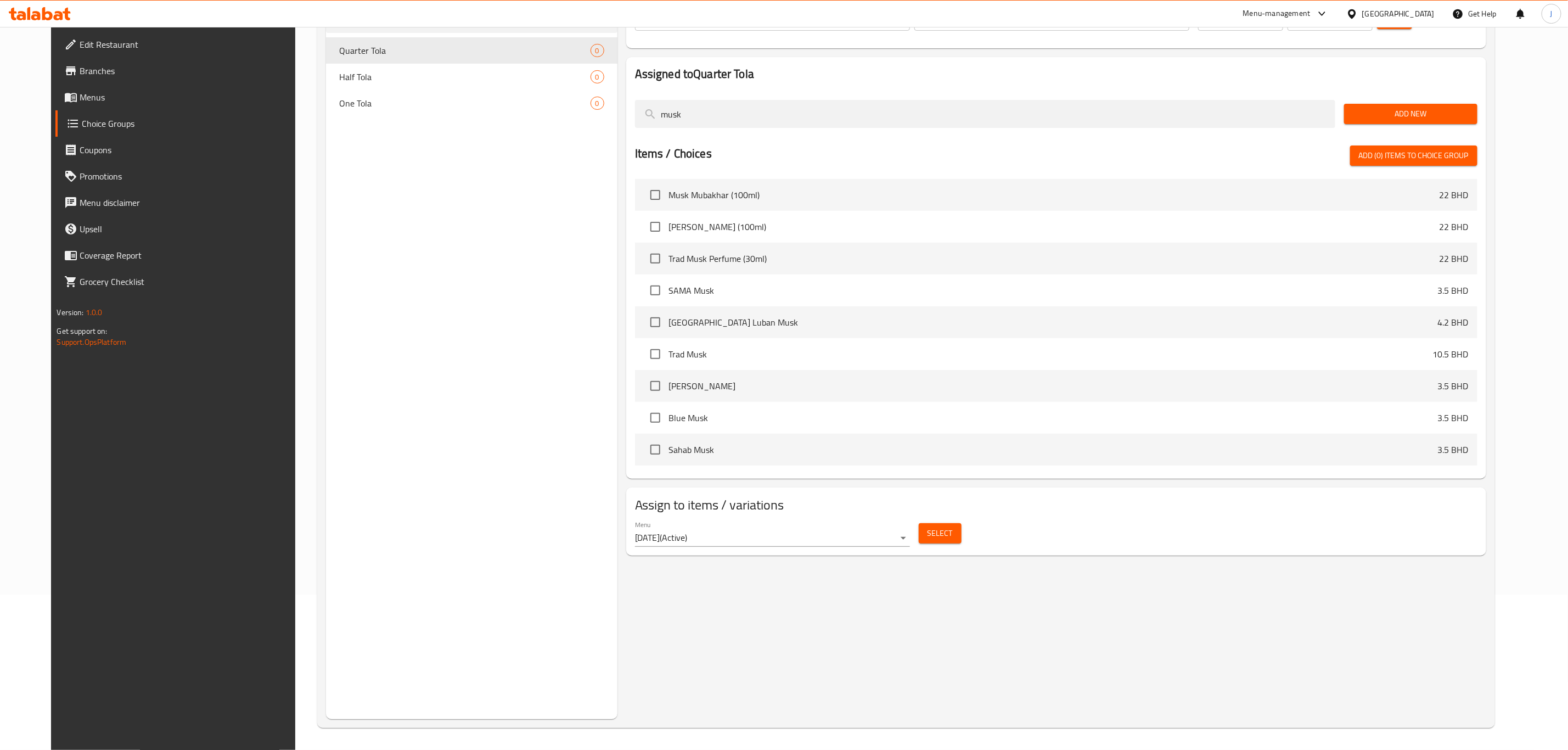
scroll to position [73, 0]
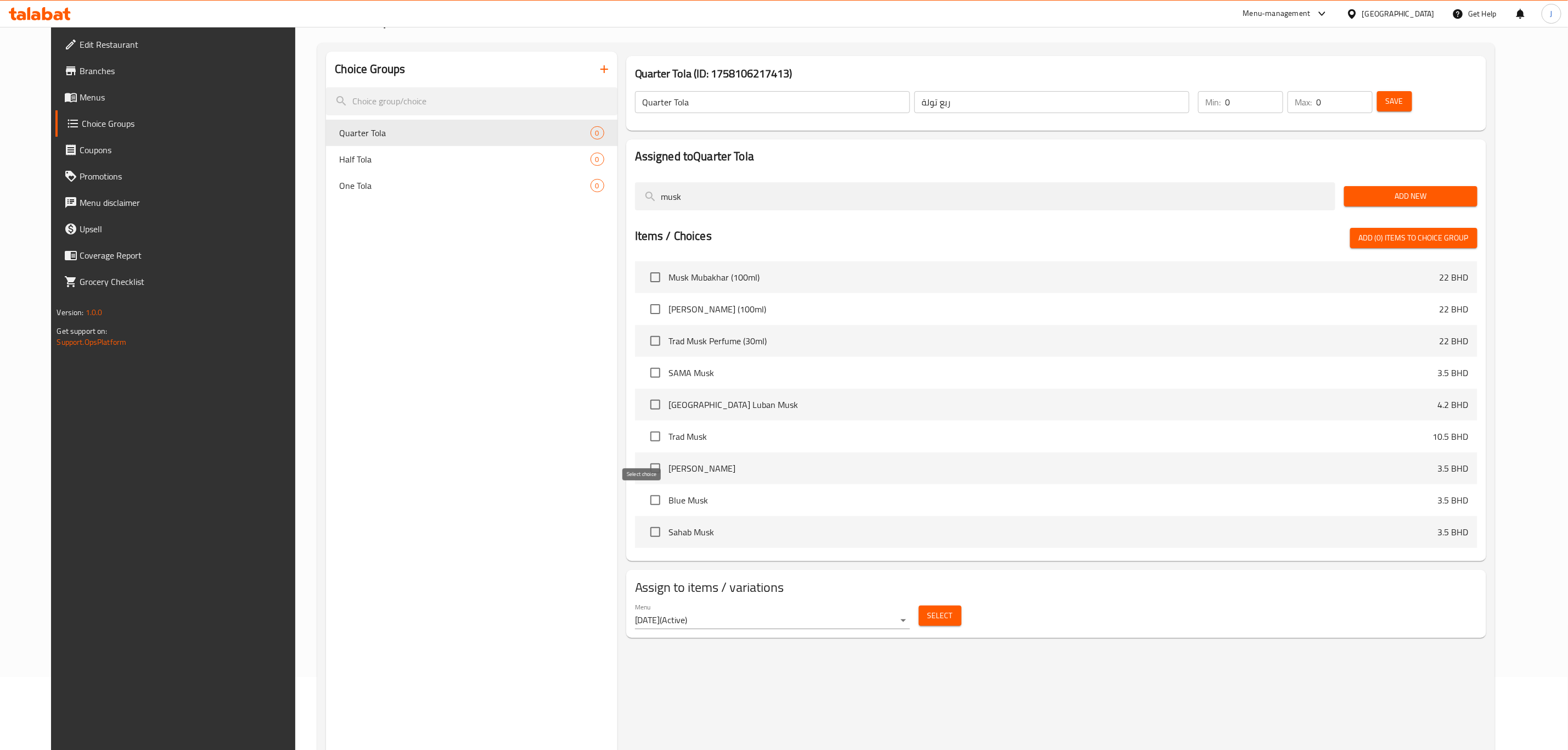
type input "musk"
click at [644, 501] on input "checkbox" at bounding box center [655, 500] width 23 height 23
checkbox input "true"
click at [644, 534] on input "checkbox" at bounding box center [655, 532] width 23 height 23
checkbox input "true"
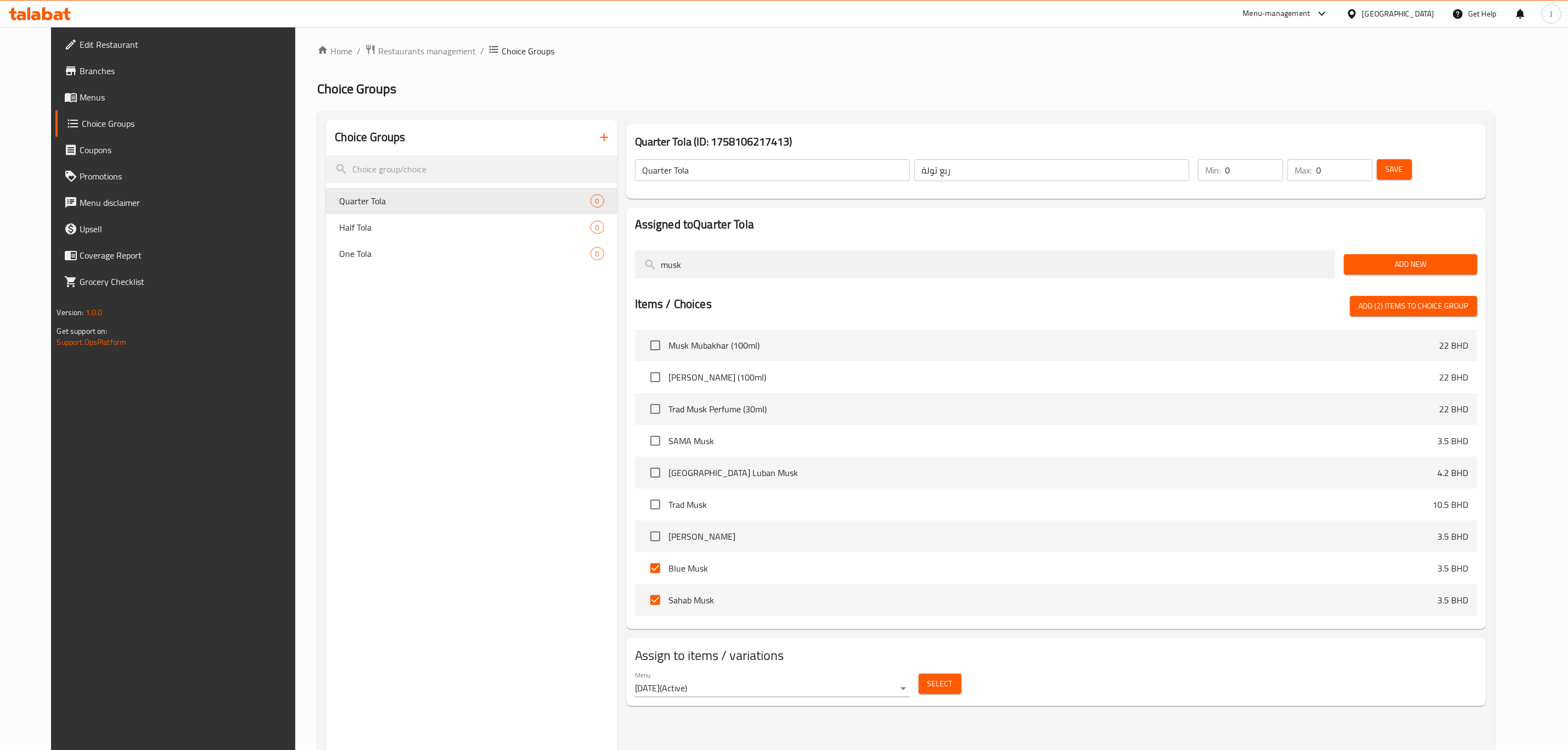
scroll to position [0, 0]
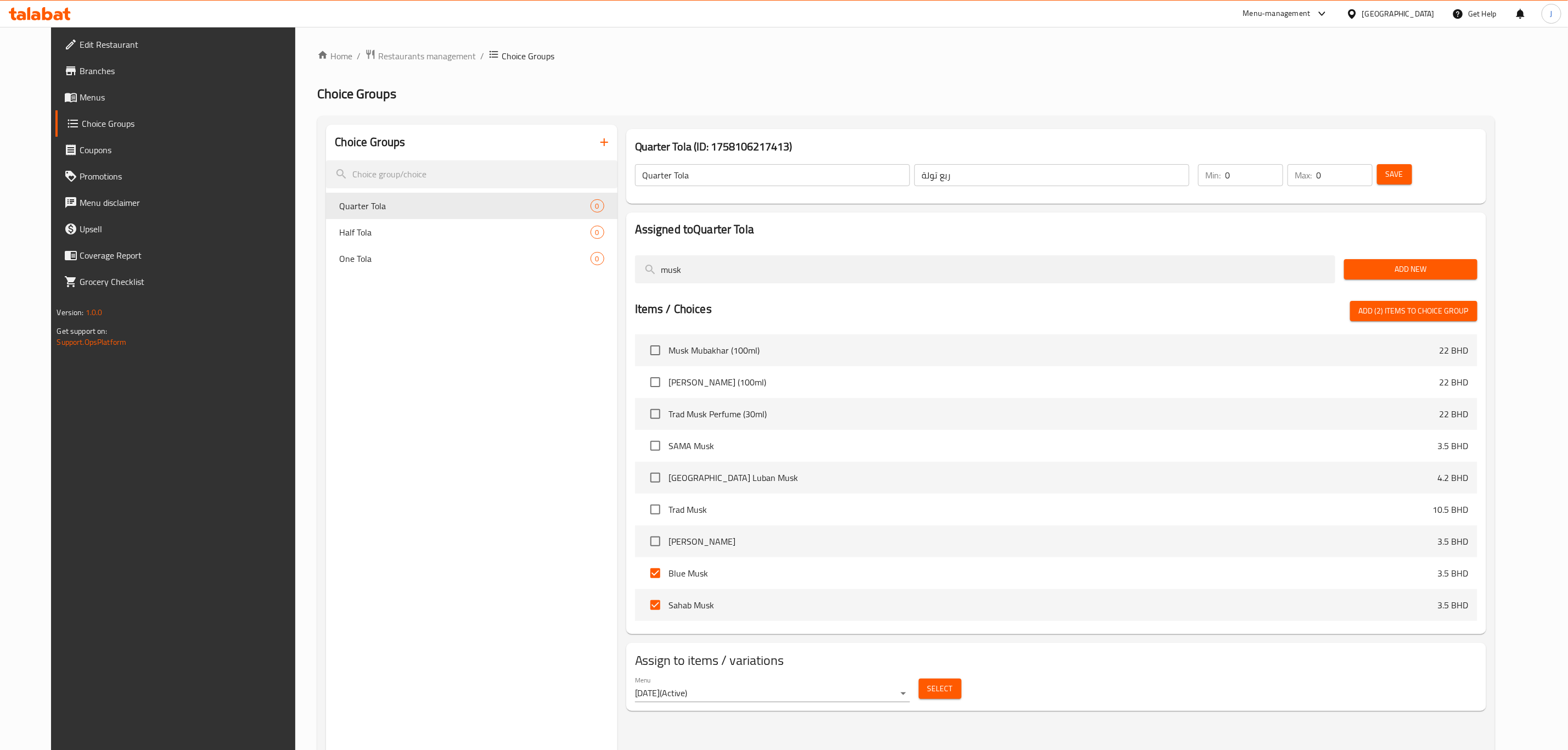
drag, startPoint x: 706, startPoint y: 269, endPoint x: 612, endPoint y: 280, distance: 94.6
click at [622, 280] on div "Assigned to Quarter Tola musk Add New Items / Choices Add (2) items to choice g…" at bounding box center [1056, 423] width 869 height 430
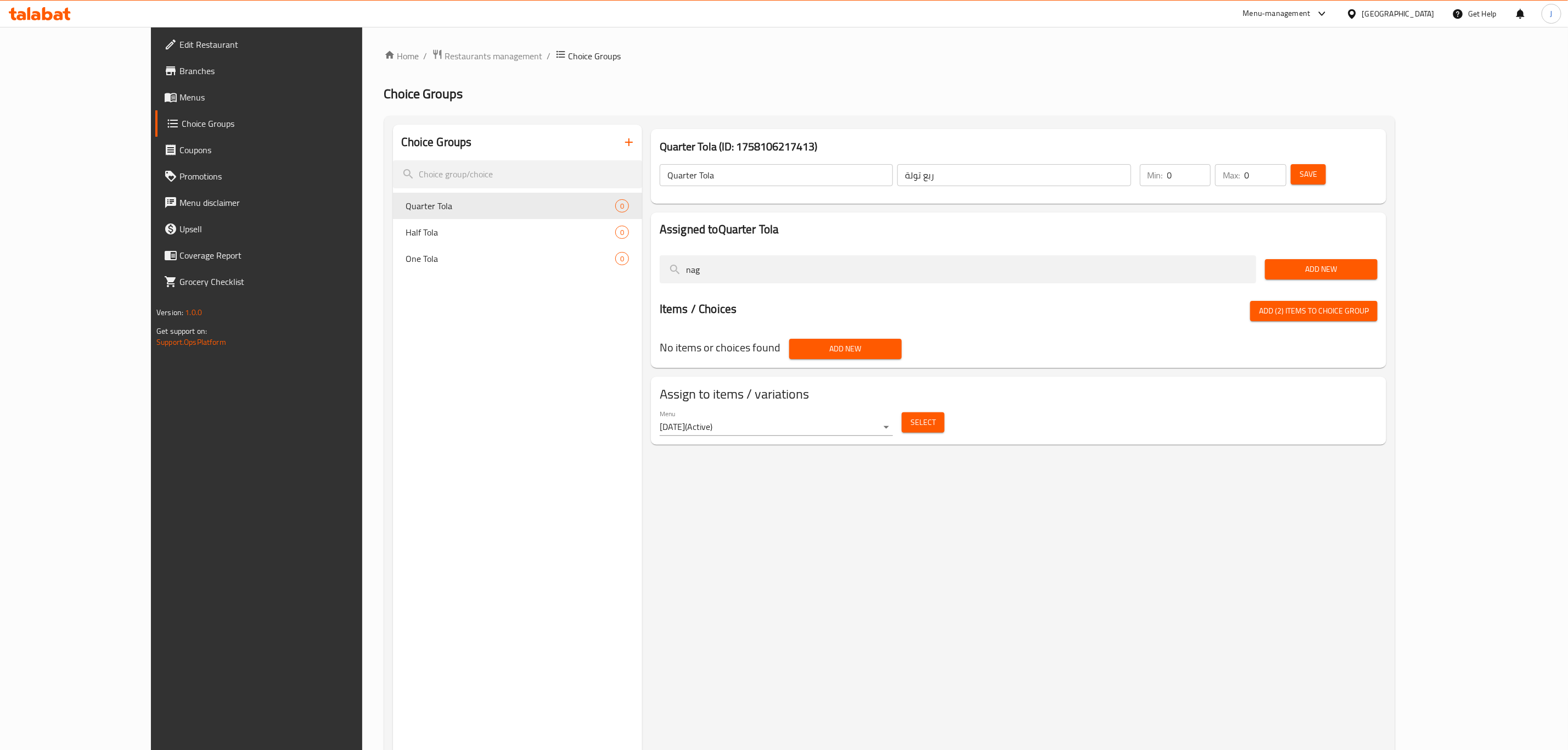
type input "na"
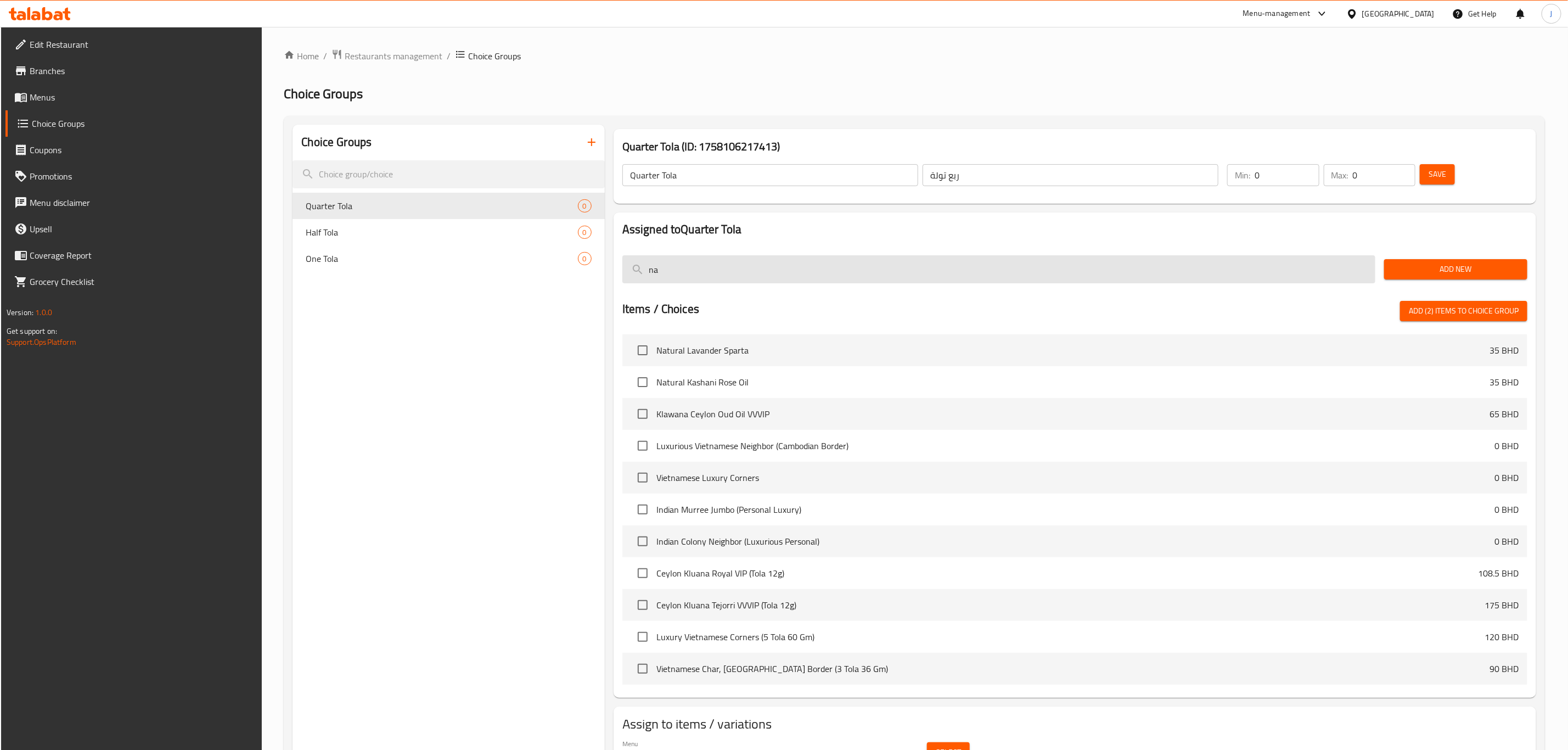
drag, startPoint x: 676, startPoint y: 267, endPoint x: 622, endPoint y: 269, distance: 54.0
click at [622, 269] on input "na" at bounding box center [998, 269] width 753 height 28
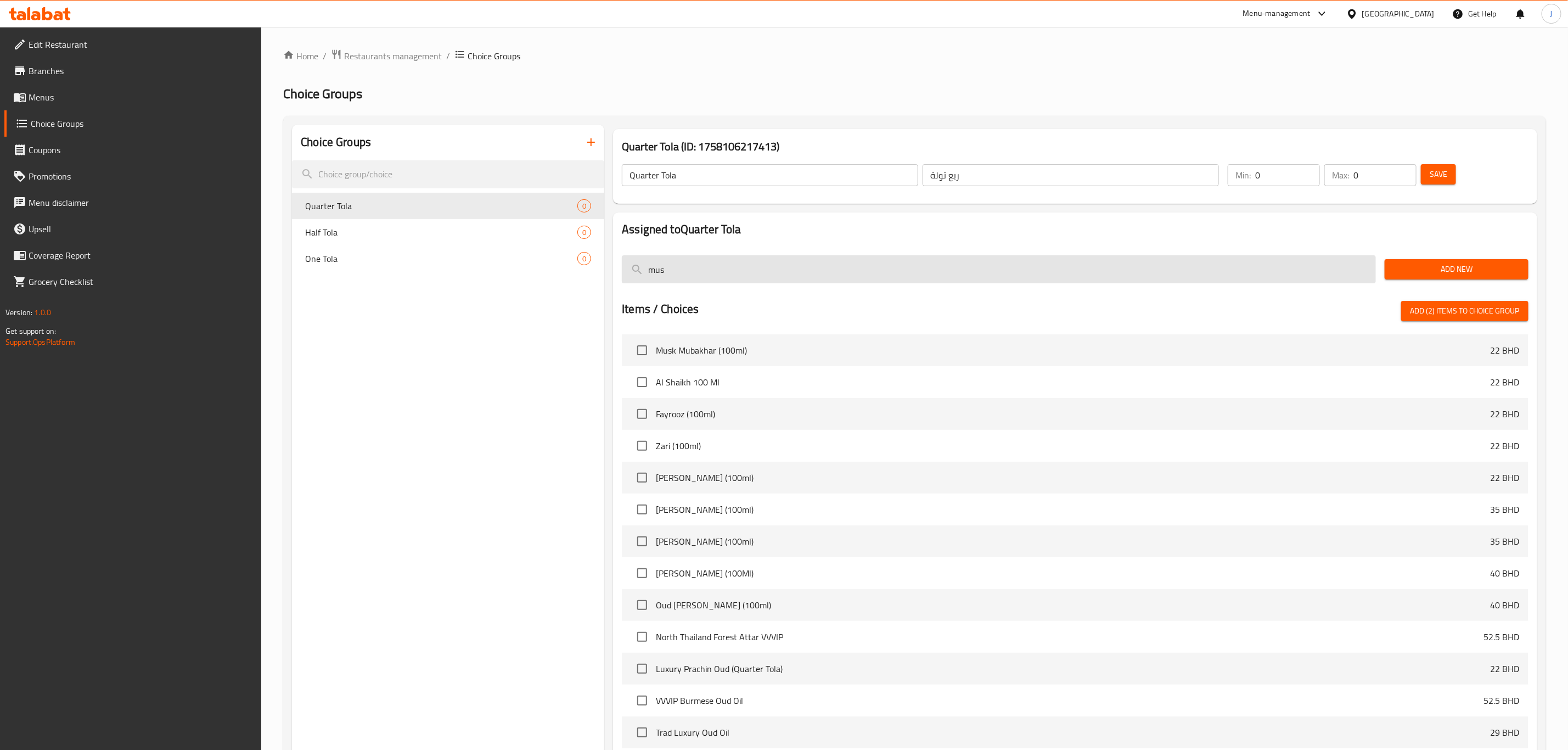
type input "musk"
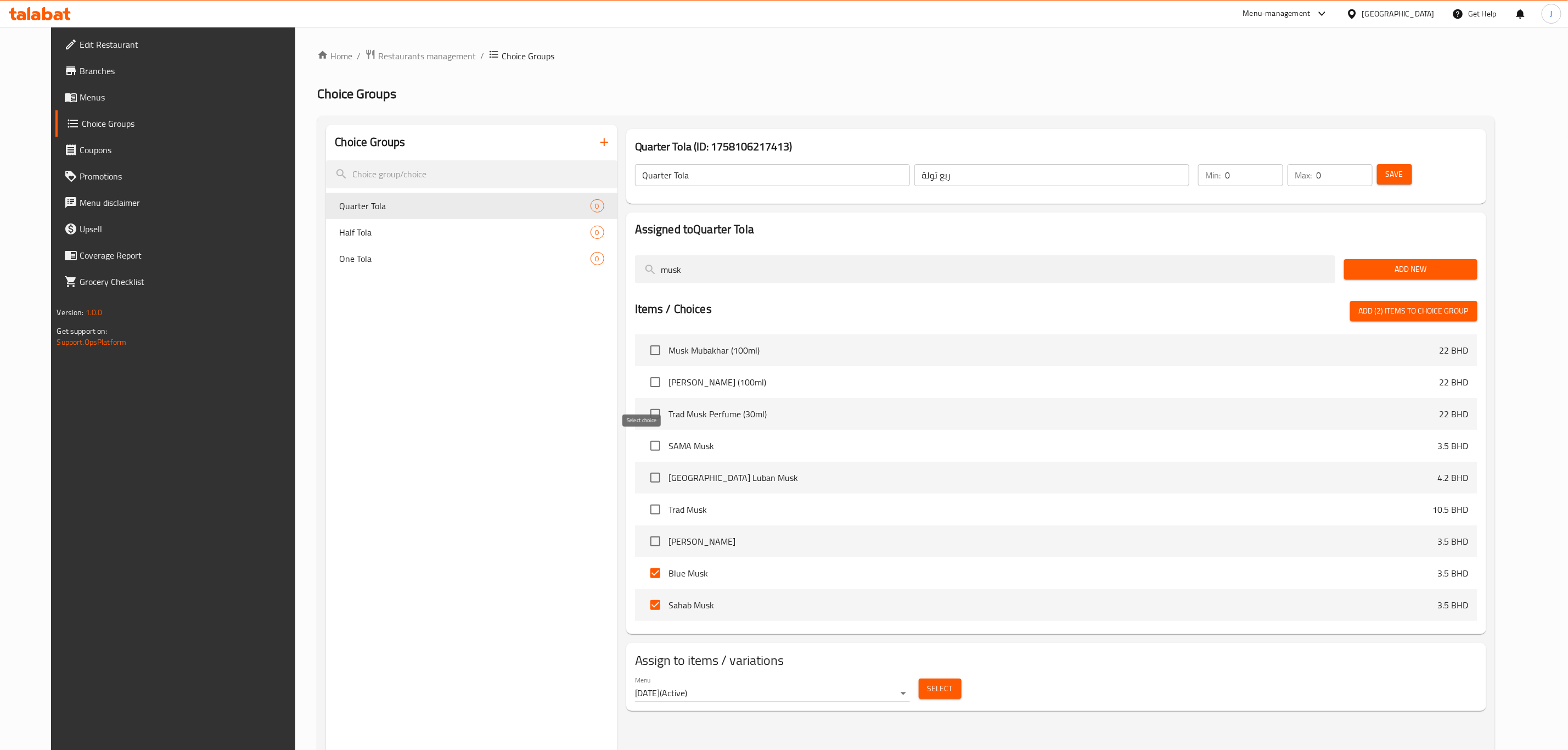
click at [646, 442] on input "checkbox" at bounding box center [655, 446] width 23 height 23
checkbox input "true"
click at [644, 483] on input "checkbox" at bounding box center [655, 477] width 23 height 23
checkbox input "true"
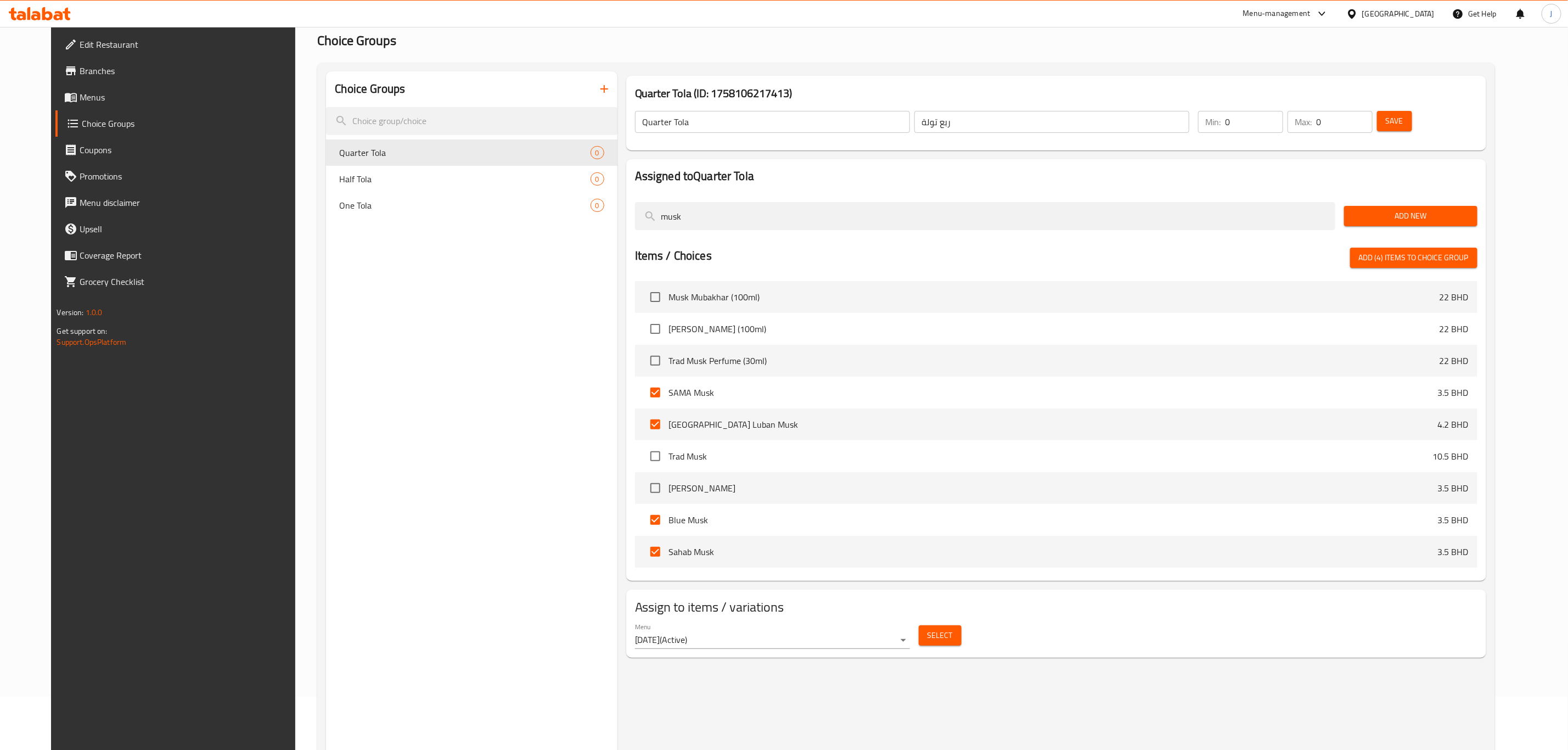
scroll to position [82, 0]
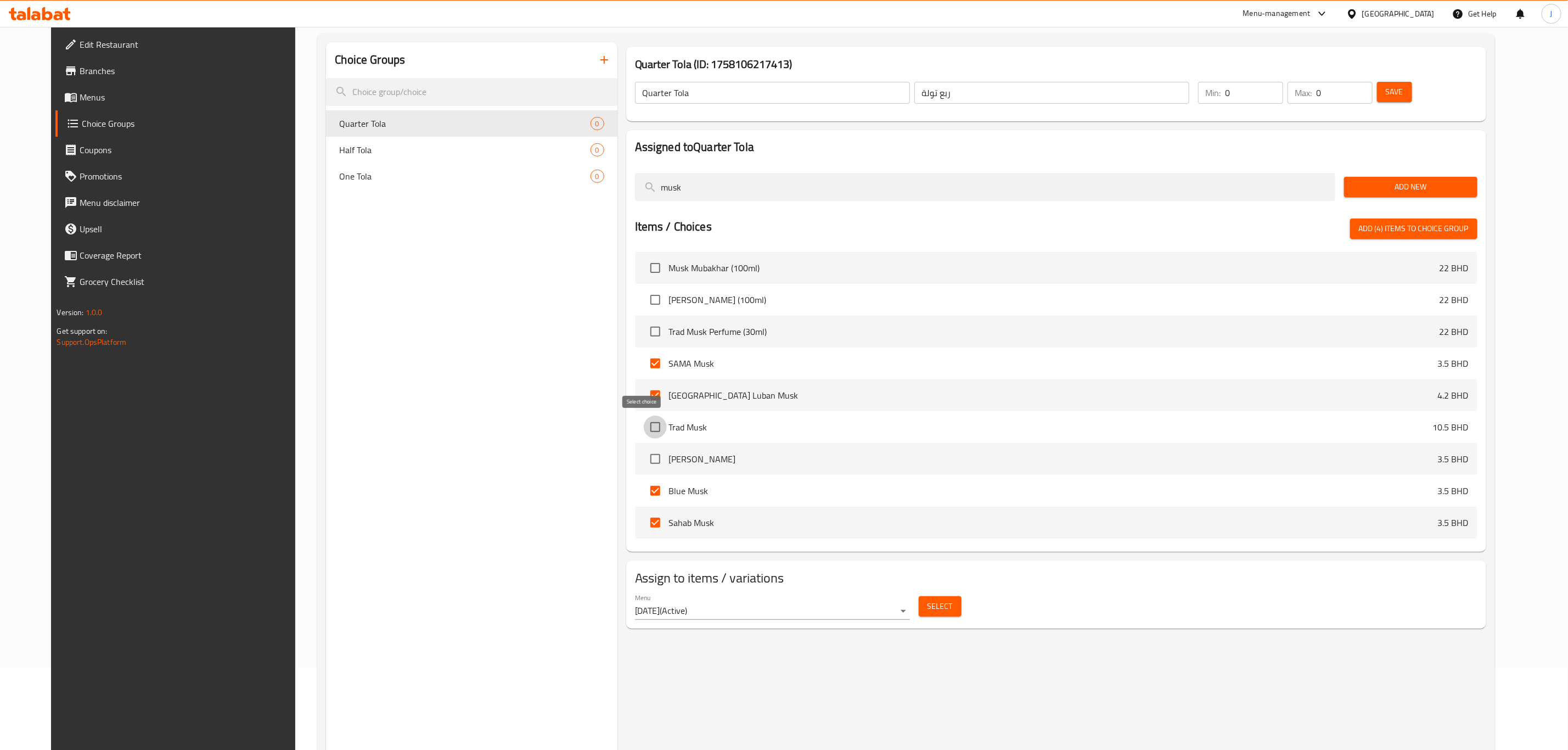
click at [644, 423] on input "checkbox" at bounding box center [655, 427] width 23 height 23
checkbox input "true"
click at [644, 454] on input "checkbox" at bounding box center [655, 459] width 23 height 23
checkbox input "true"
click at [1439, 224] on span "Add (6) items to choice group" at bounding box center [1414, 228] width 110 height 14
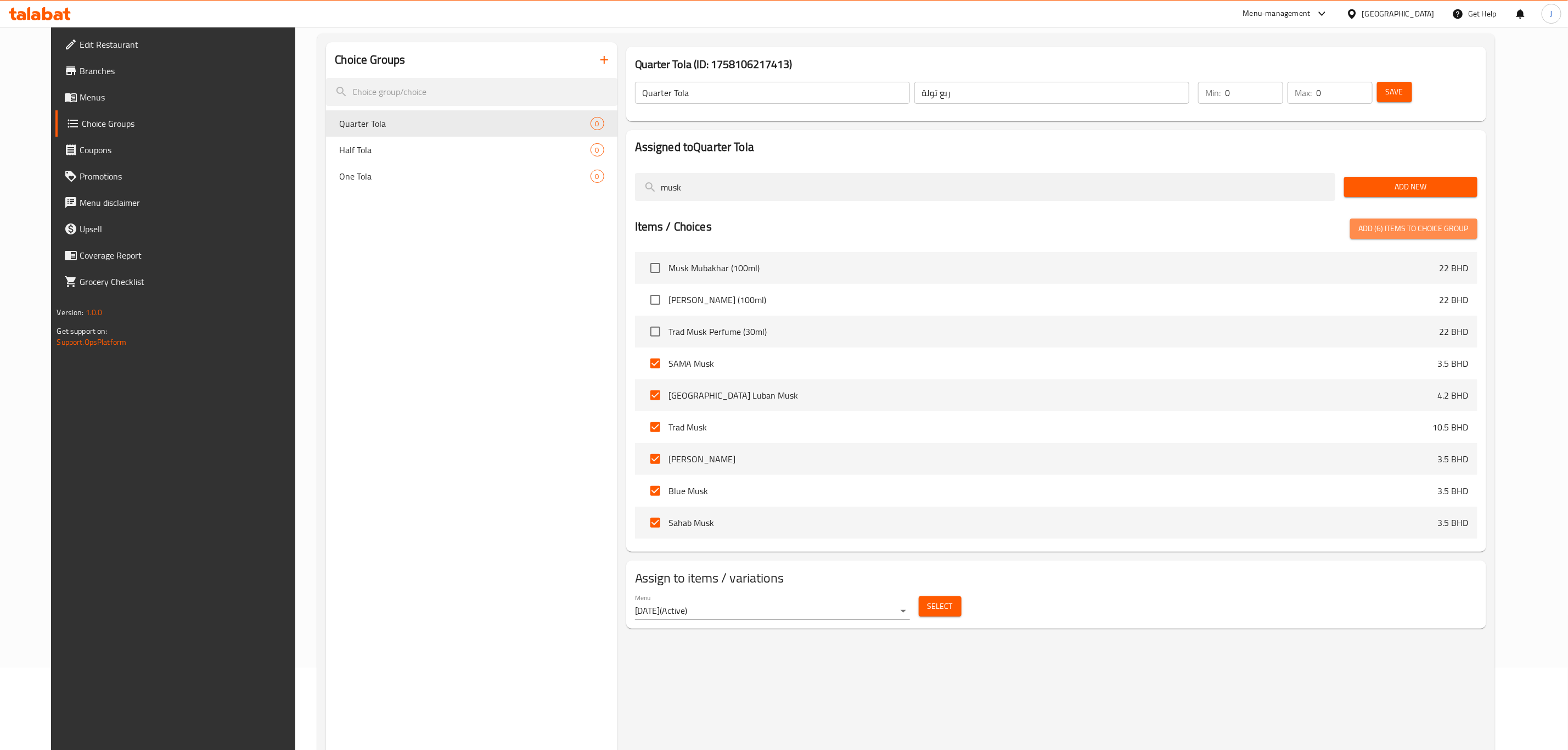
checkbox input "false"
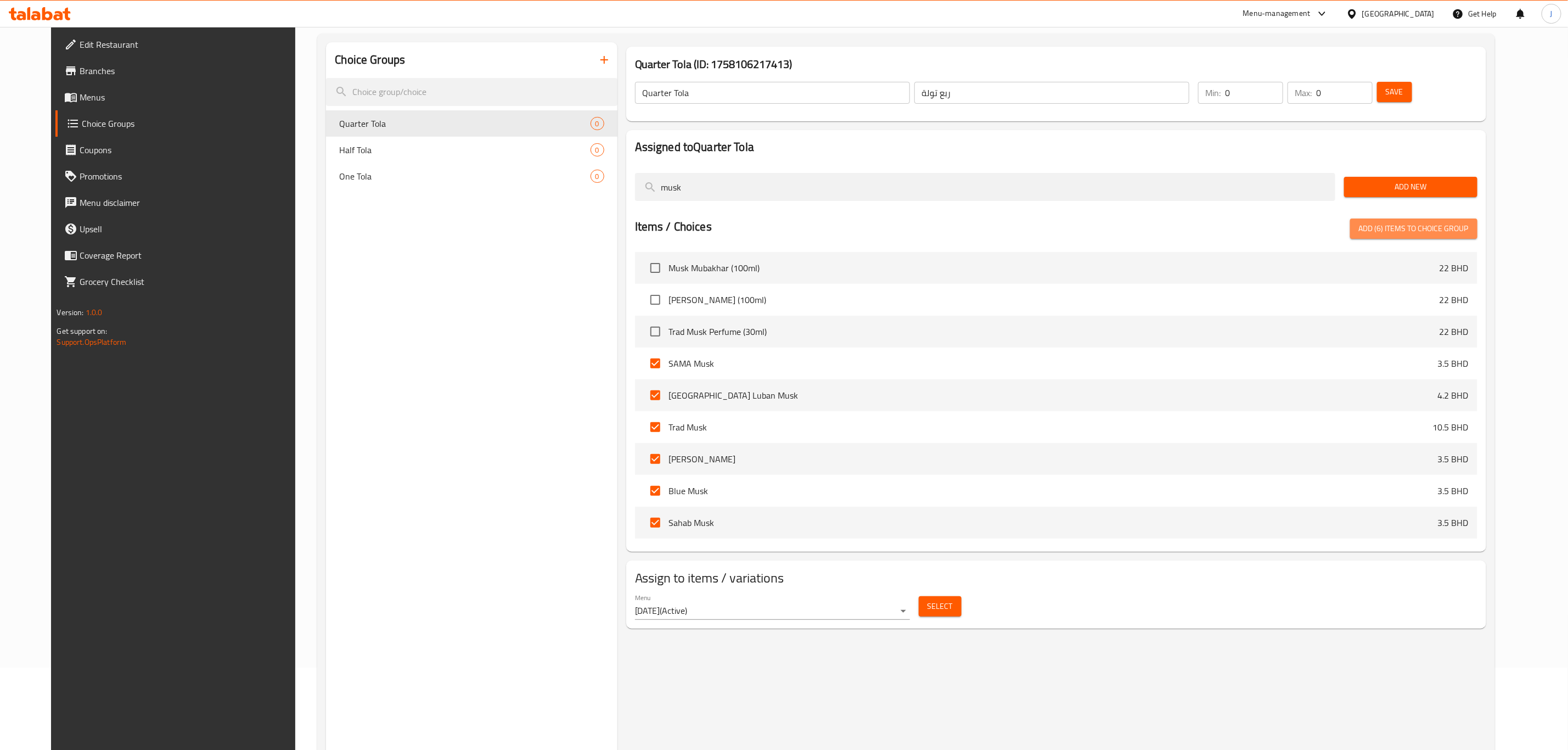
checkbox input "false"
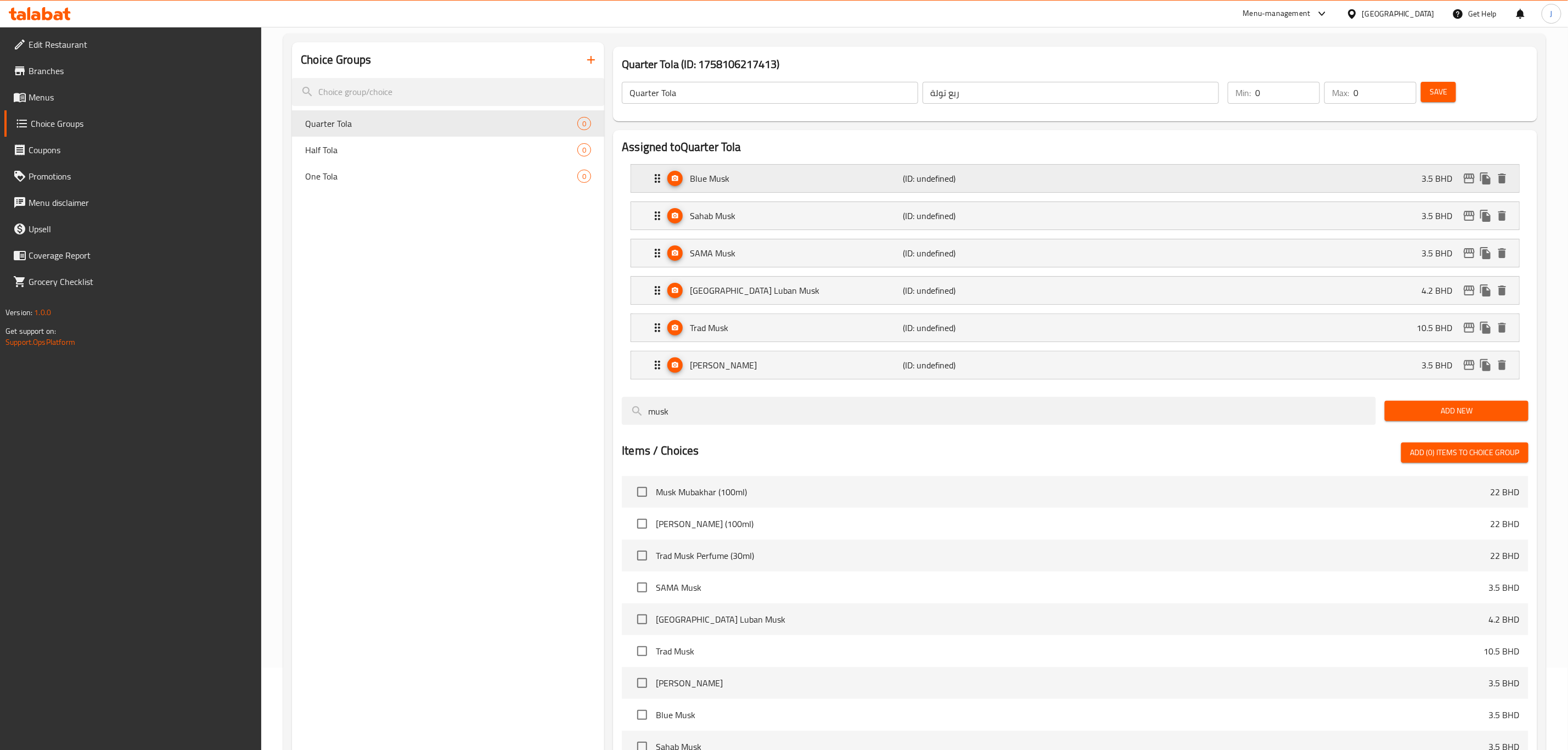
click at [731, 183] on p "Blue Musk" at bounding box center [796, 178] width 213 height 13
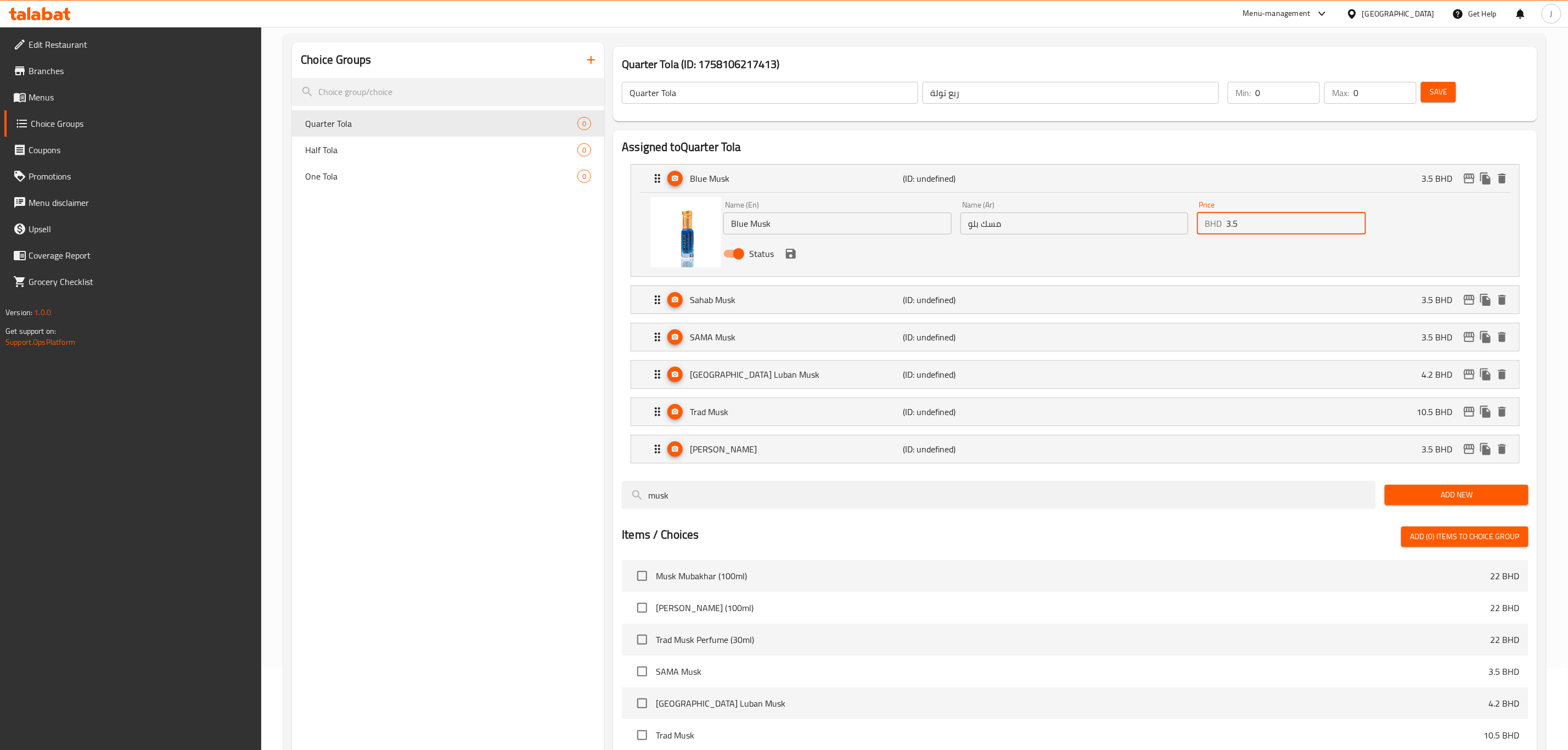
drag, startPoint x: 1249, startPoint y: 226, endPoint x: 1216, endPoint y: 225, distance: 33.0
click at [1216, 225] on div "BHD 3.5 Price" at bounding box center [1281, 223] width 169 height 22
paste input "5.000"
click at [1242, 264] on div "Status" at bounding box center [1075, 253] width 711 height 29
click at [790, 259] on icon "save" at bounding box center [790, 253] width 13 height 13
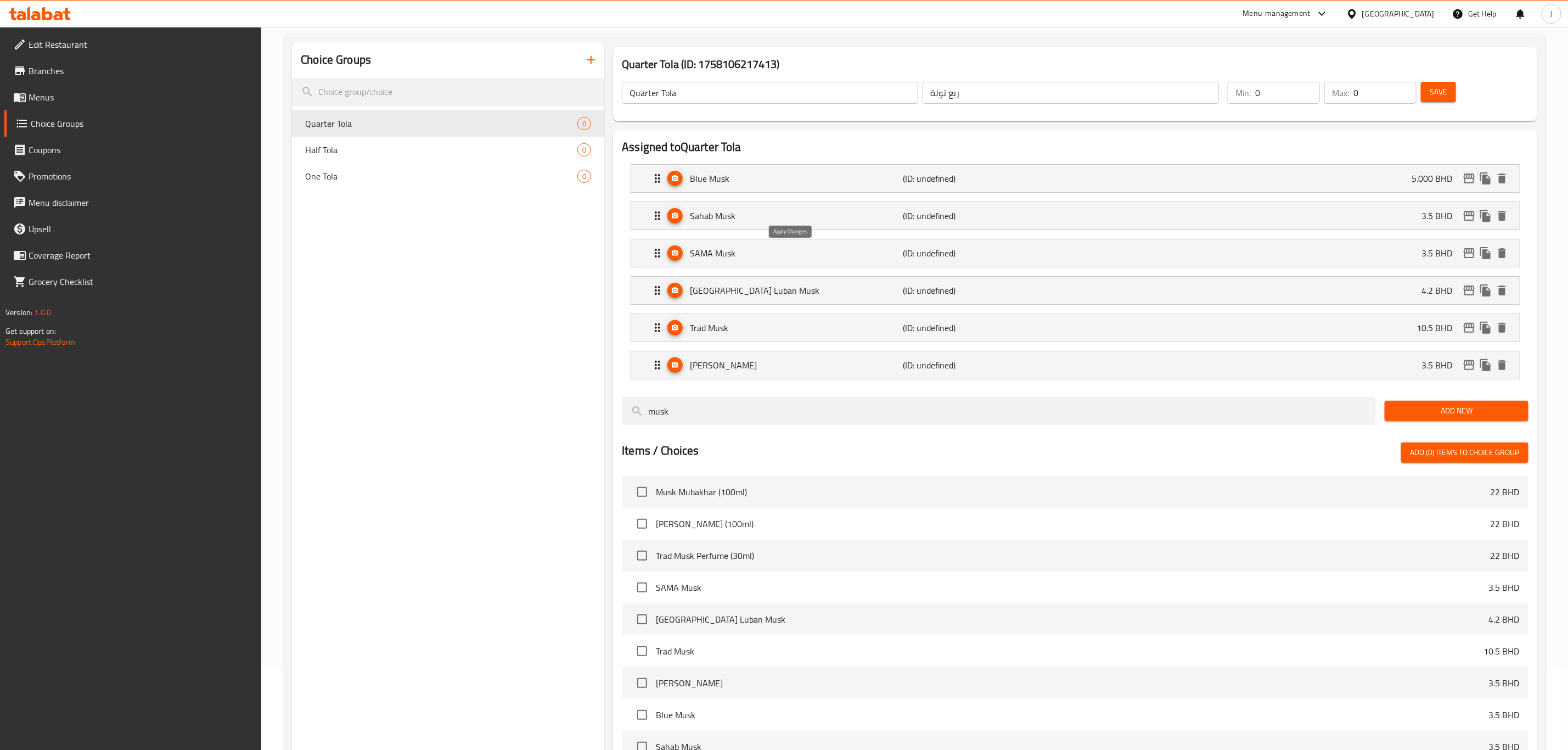
type input "5.000"
click at [751, 216] on p "Sahab Musk" at bounding box center [796, 215] width 213 height 13
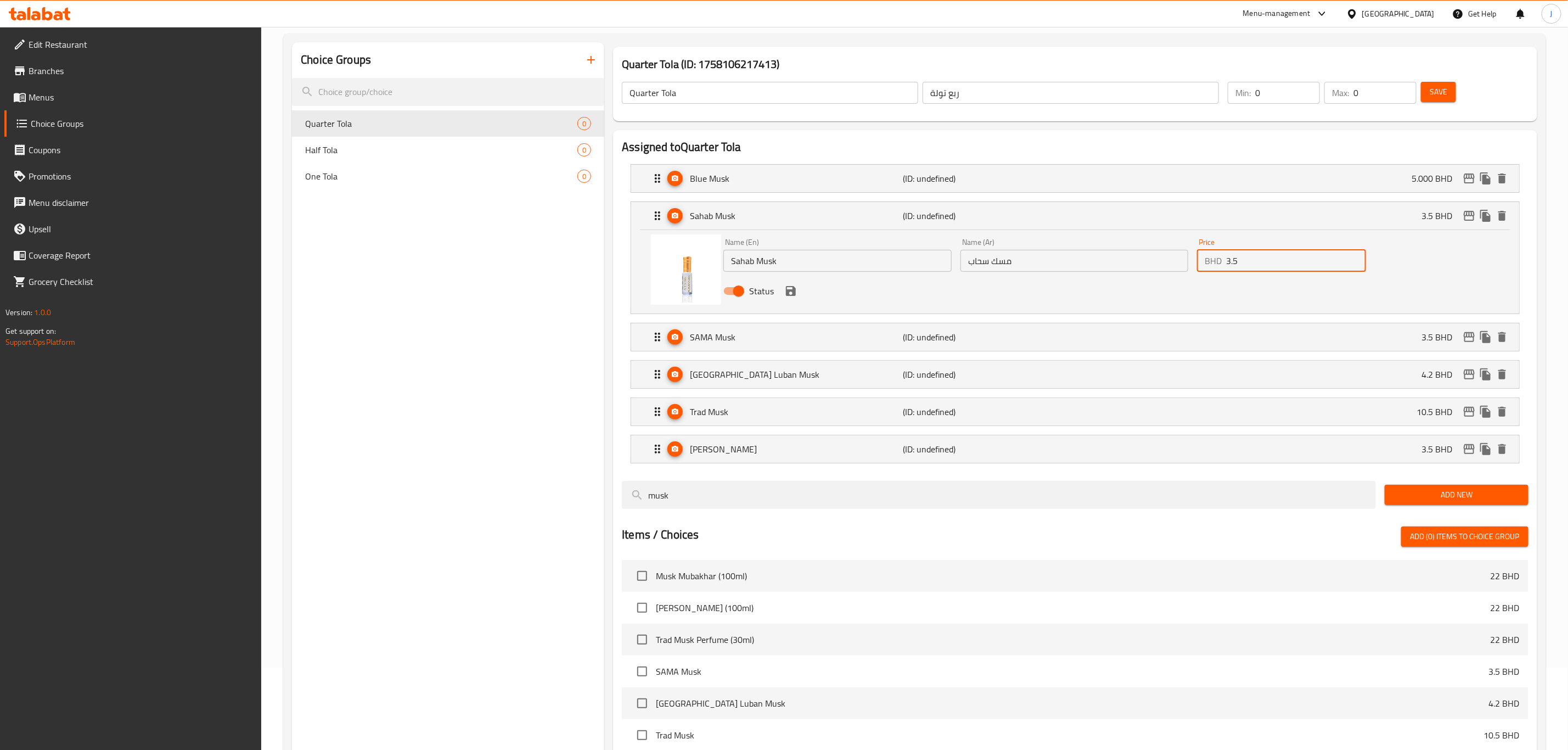
paste input "5.000"
drag, startPoint x: 1278, startPoint y: 257, endPoint x: 1204, endPoint y: 262, distance: 74.2
click at [1204, 262] on div "BHD 3.5 Price" at bounding box center [1281, 261] width 169 height 22
click at [793, 293] on icon "save" at bounding box center [791, 291] width 10 height 10
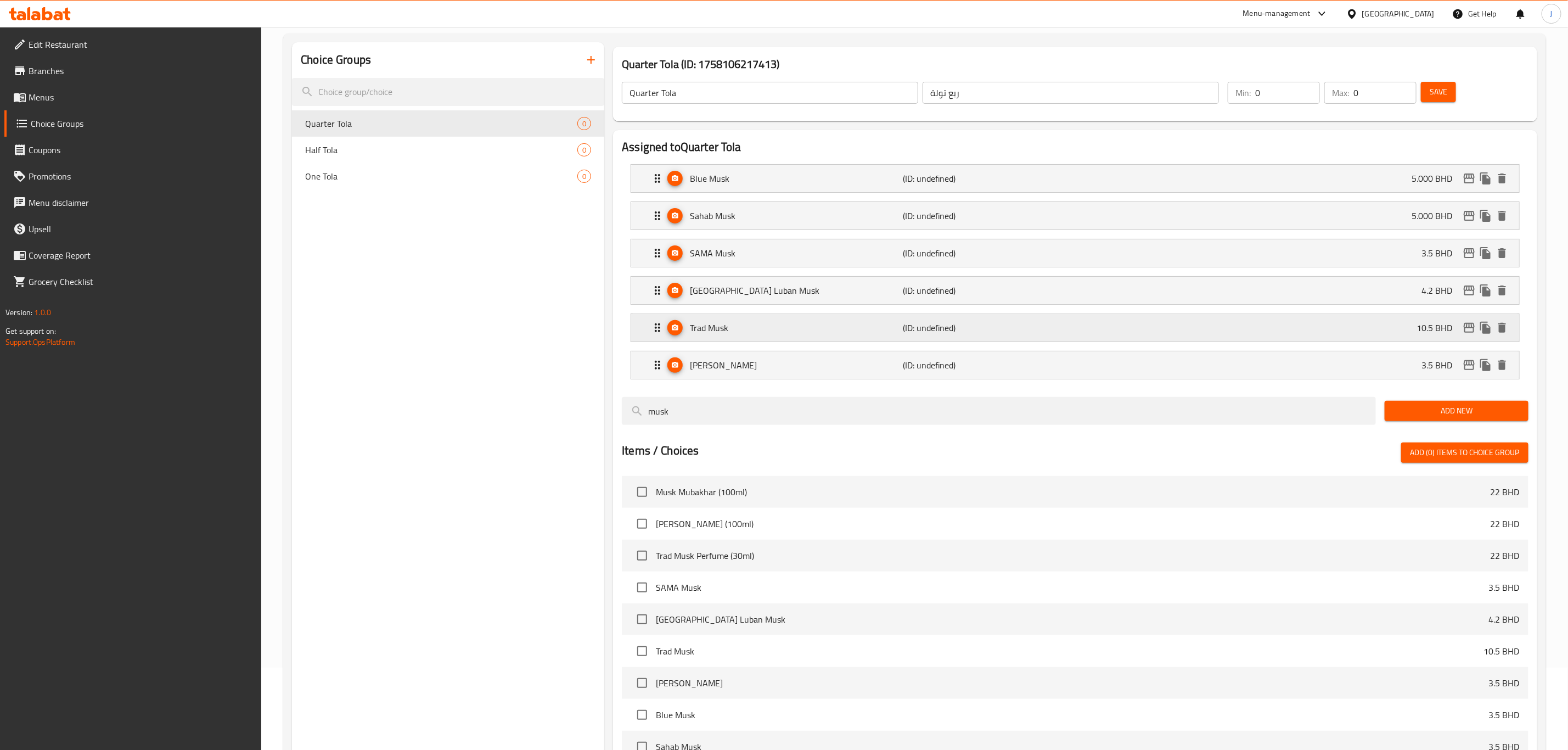
type input "5.000"
click at [824, 261] on div "SAMA Musk (ID: undefined) 3.5 BHD" at bounding box center [1079, 253] width 855 height 28
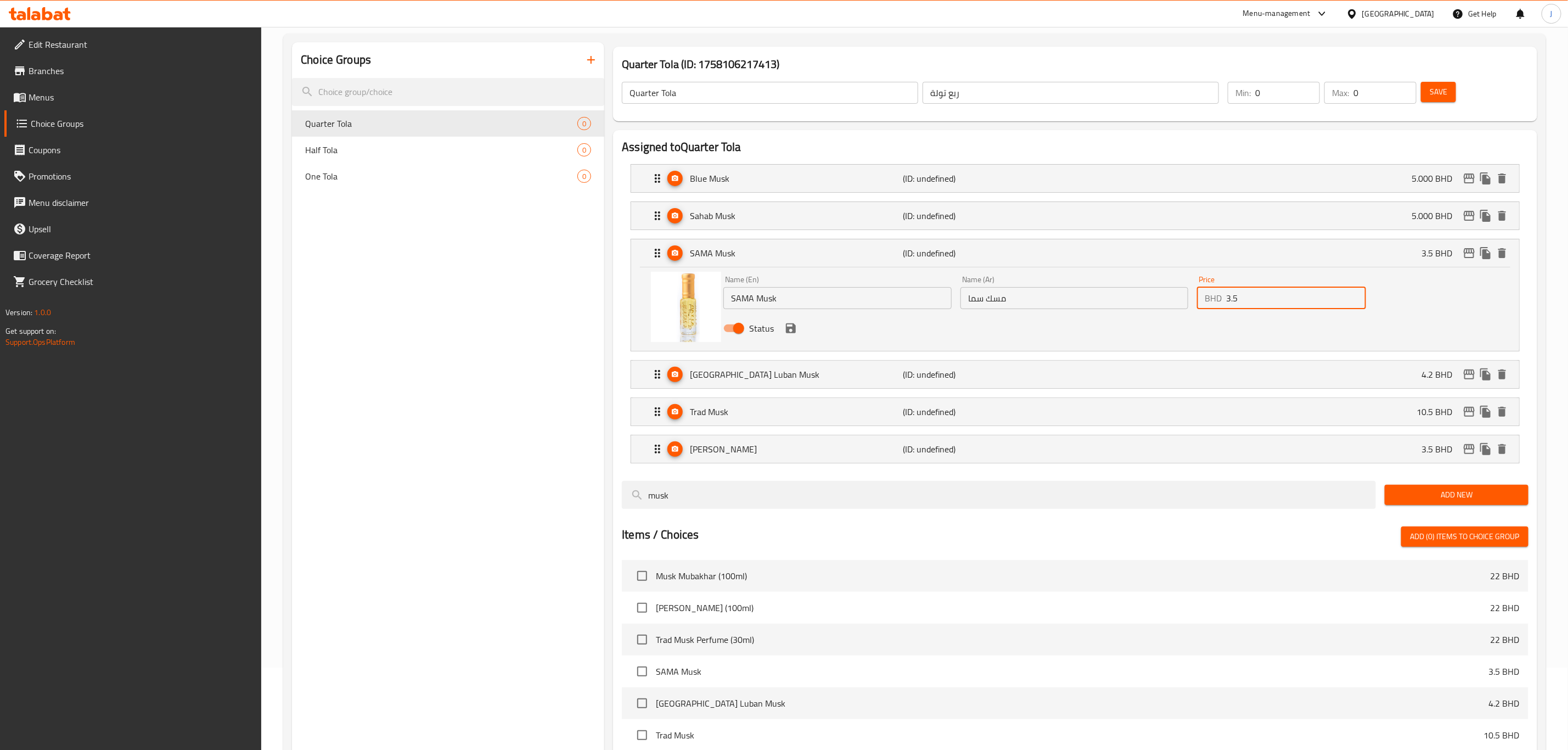
drag, startPoint x: 1238, startPoint y: 295, endPoint x: 1220, endPoint y: 296, distance: 18.0
click at [1220, 296] on div "BHD 3.5 Price" at bounding box center [1281, 298] width 169 height 22
paste input "5.000"
click at [1217, 334] on div "Status" at bounding box center [1075, 328] width 711 height 29
click at [804, 376] on p "[GEOGRAPHIC_DATA] Luban Musk" at bounding box center [796, 374] width 213 height 13
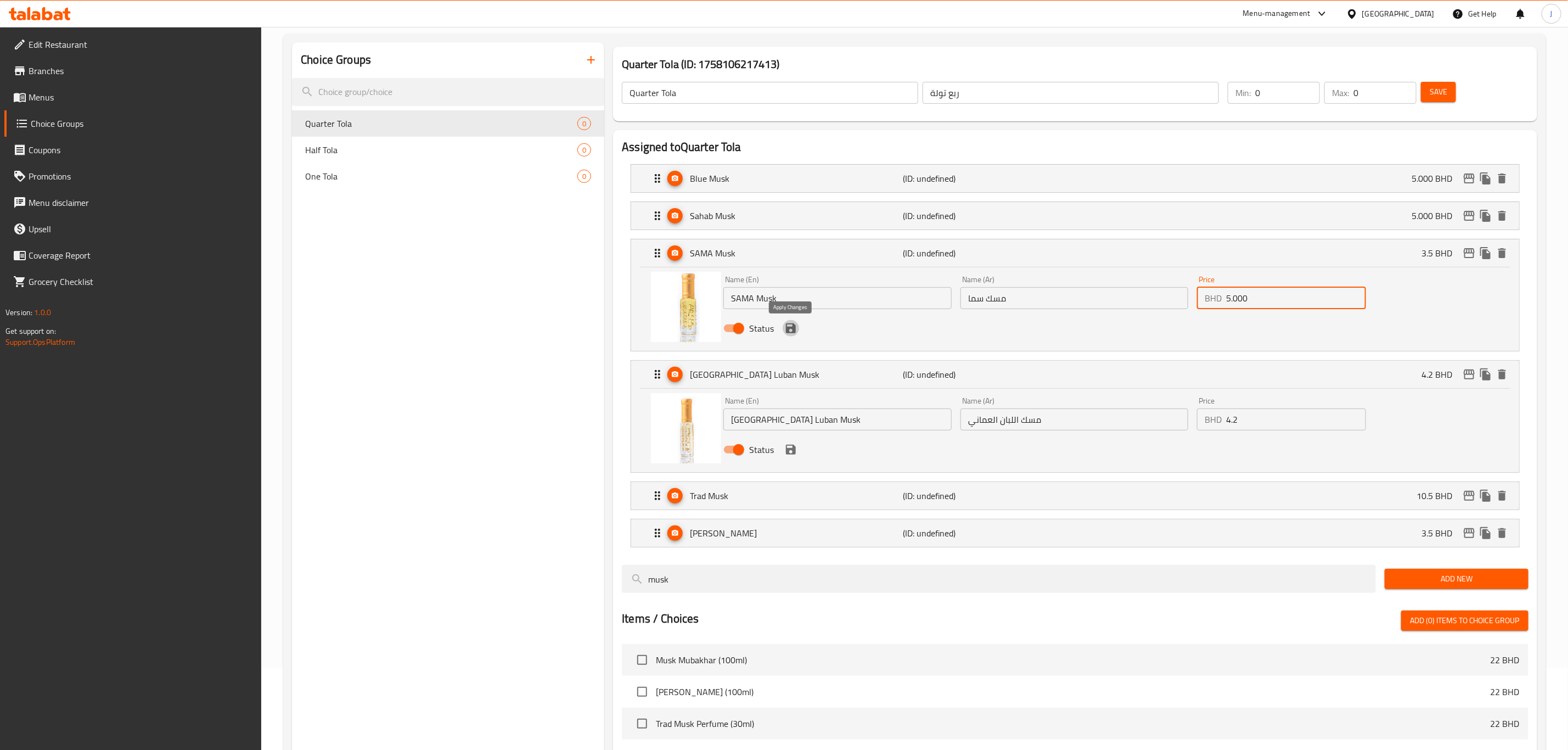
click at [792, 334] on icon "save" at bounding box center [790, 328] width 13 height 13
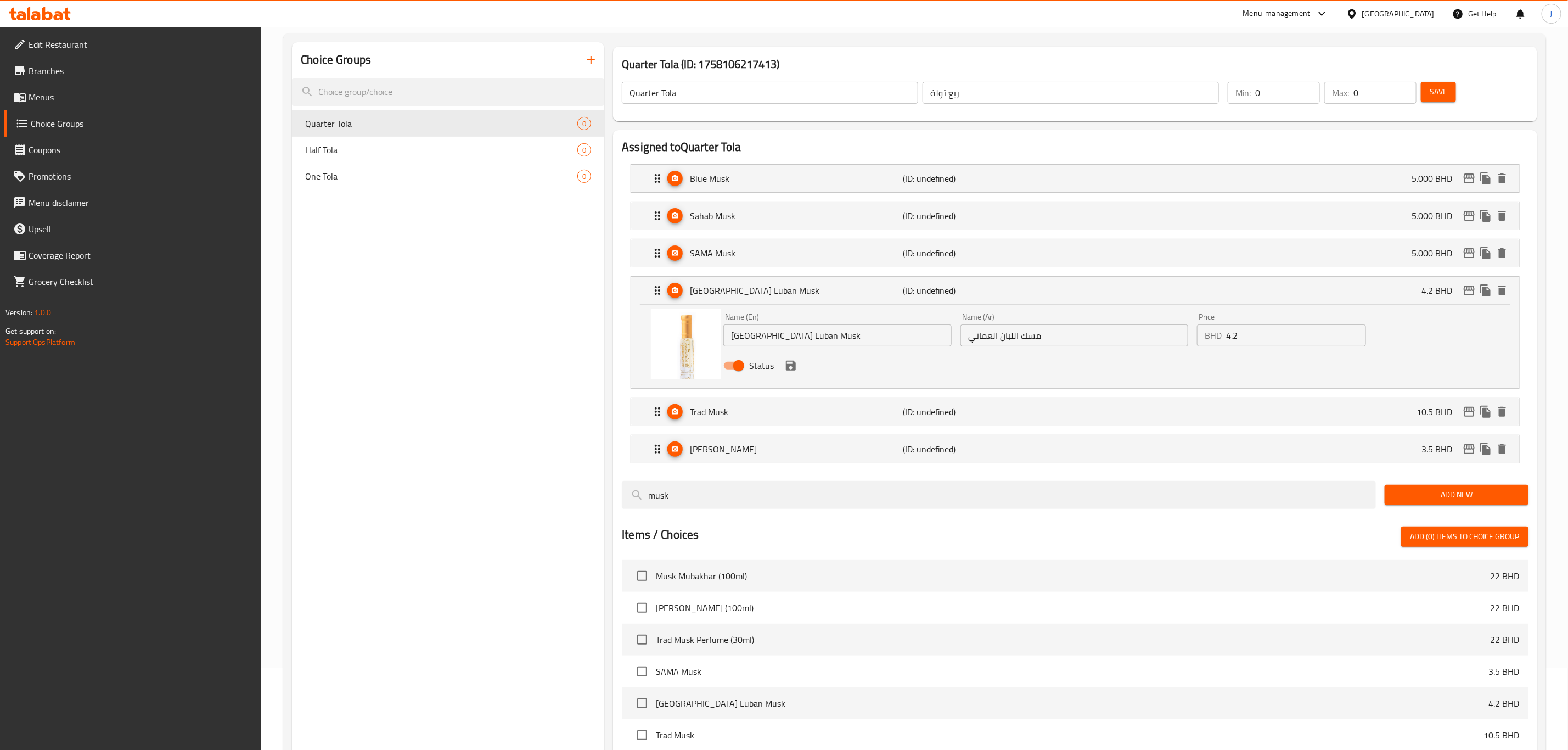
type input "5.000"
drag, startPoint x: 1256, startPoint y: 338, endPoint x: 1152, endPoint y: 336, distance: 104.0
click at [1152, 336] on div "Name (En) Oman Luban Musk Name (En) Name (Ar) مسك اللبان العماني Name (Ar) Pric…" at bounding box center [1075, 344] width 711 height 72
paste input "6.000"
click at [792, 369] on icon "save" at bounding box center [790, 365] width 13 height 13
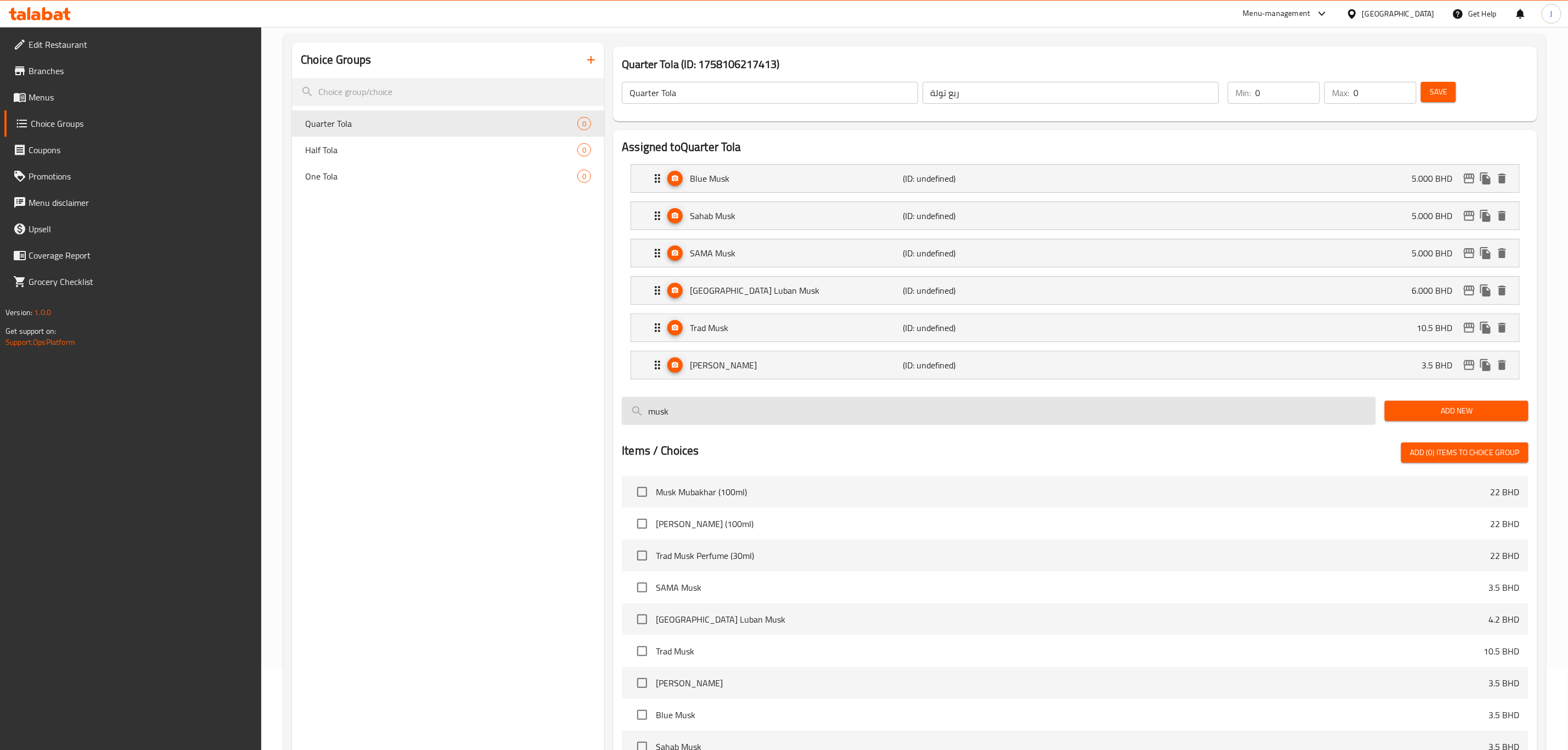
type input "6.000"
click at [770, 330] on p "Trad Musk" at bounding box center [796, 327] width 213 height 13
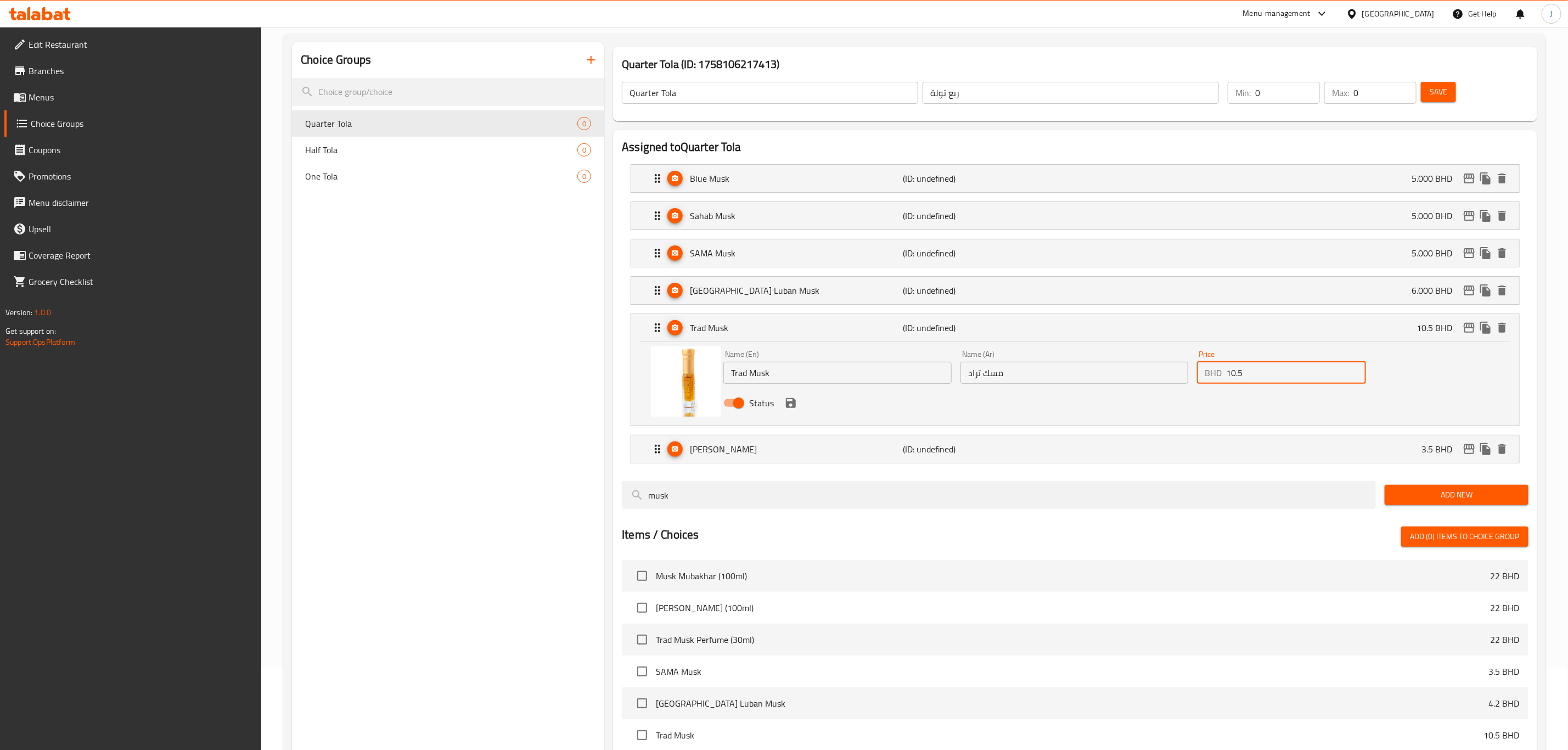
drag, startPoint x: 1276, startPoint y: 376, endPoint x: 1146, endPoint y: 381, distance: 130.1
click at [1146, 381] on div "Name (En) Trad Musk Name (En) Name (Ar) مسك تراد Name (Ar) Price BHD 10.5 Price…" at bounding box center [1075, 382] width 711 height 72
paste input "5.000"
click at [793, 408] on icon "save" at bounding box center [791, 403] width 10 height 10
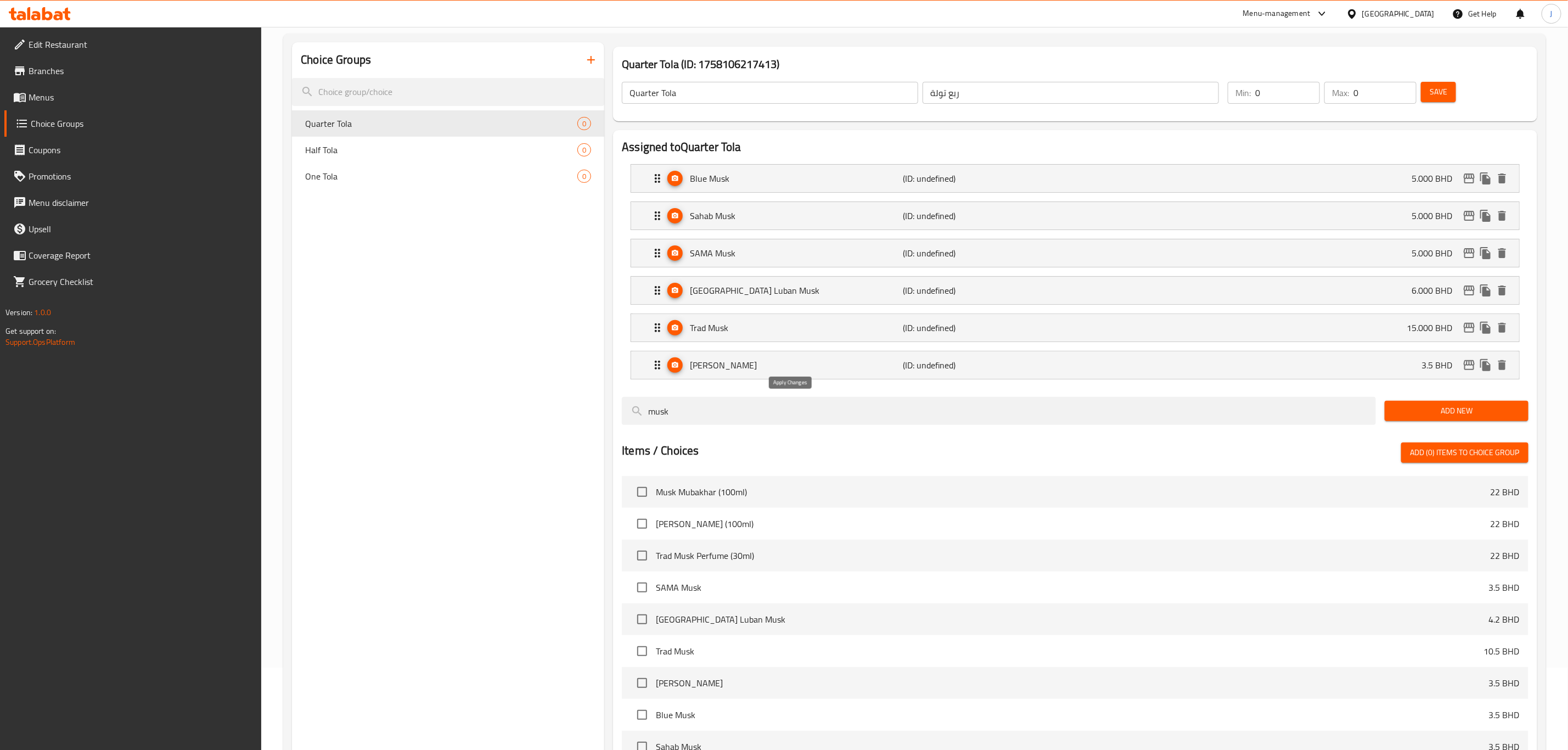
type input "15.000"
click at [741, 368] on p "[PERSON_NAME]" at bounding box center [796, 365] width 213 height 13
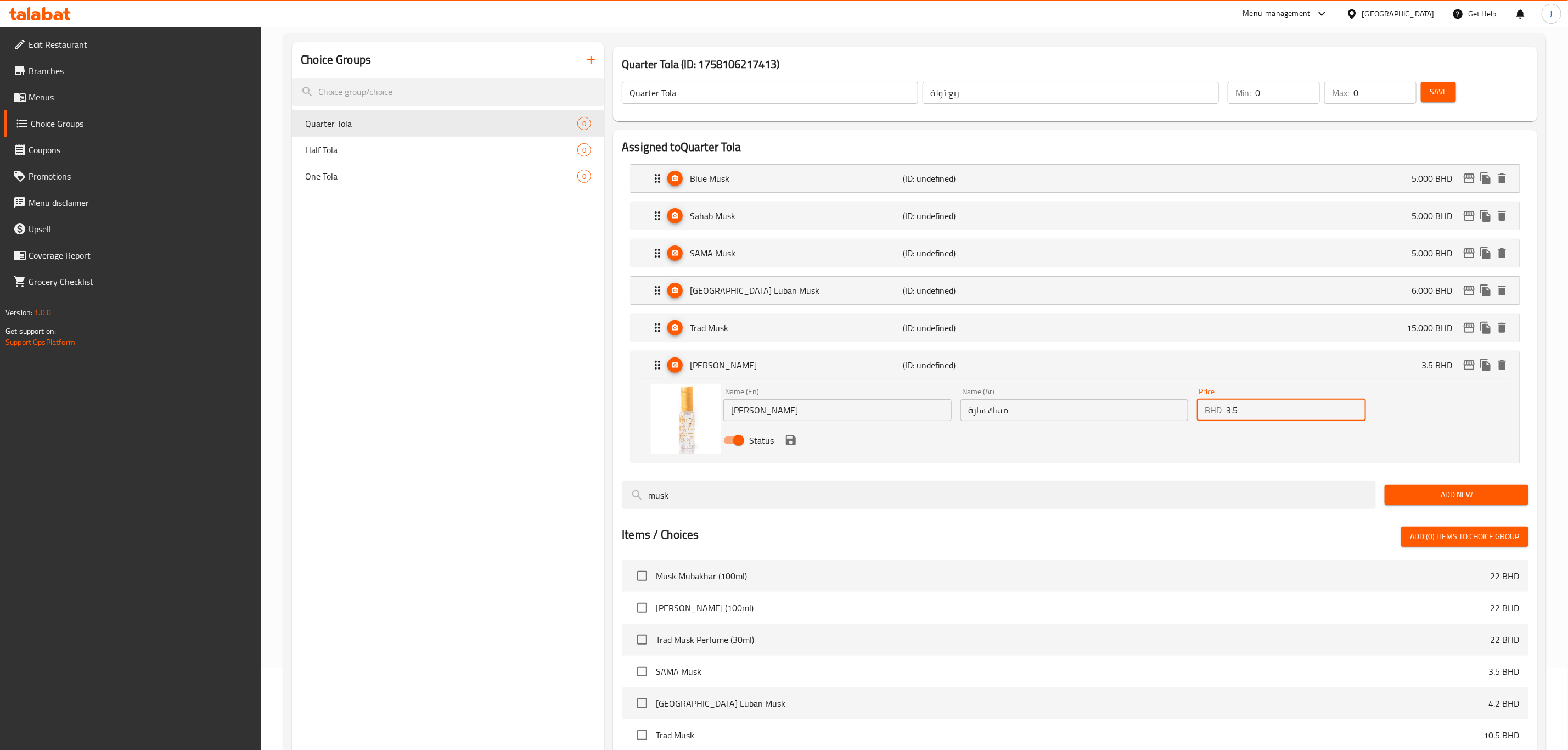
drag, startPoint x: 1273, startPoint y: 414, endPoint x: 1197, endPoint y: 416, distance: 76.0
click at [1197, 416] on div "BHD 3.5 Price" at bounding box center [1281, 410] width 169 height 22
paste input "5.000"
click at [797, 445] on icon "save" at bounding box center [790, 440] width 13 height 13
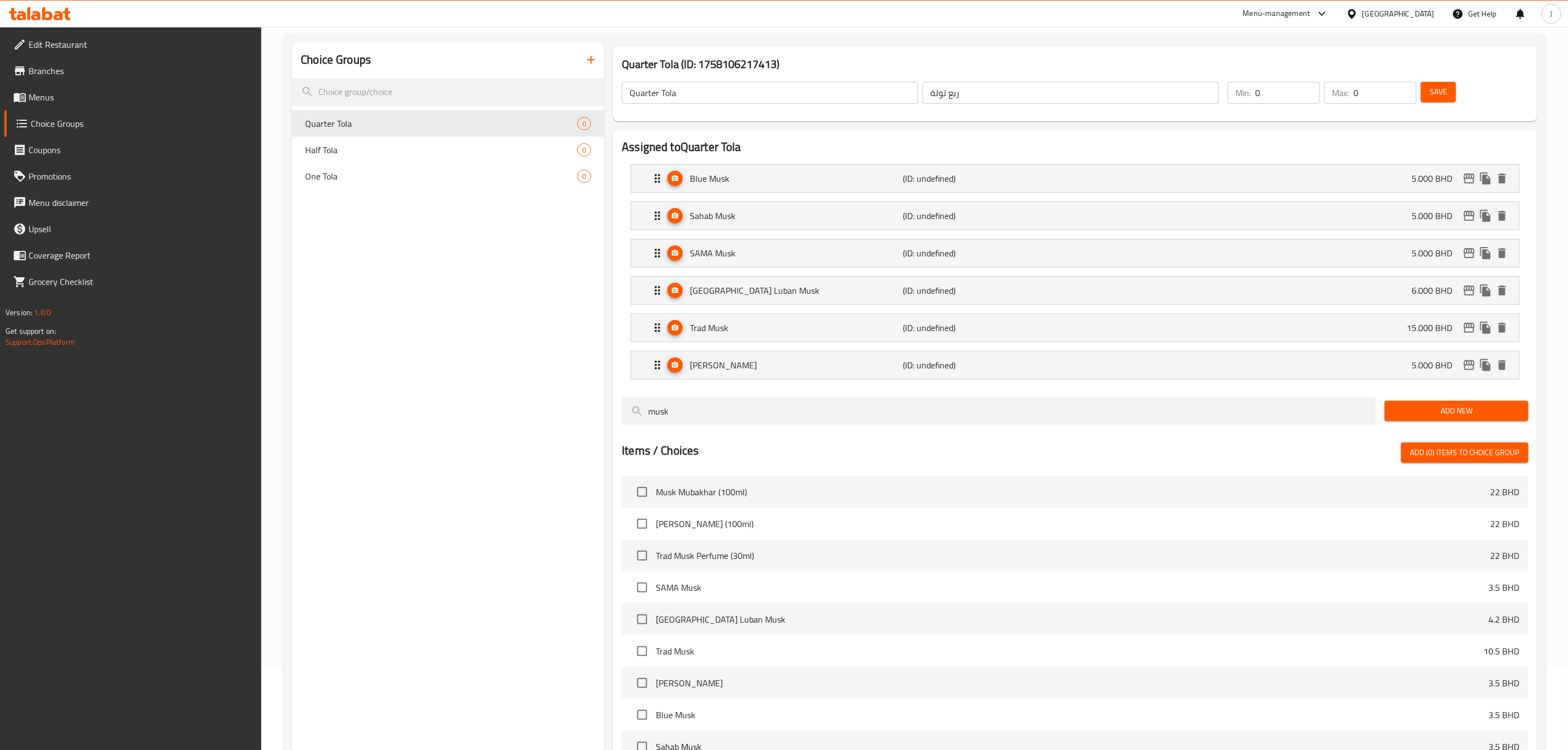
type input "5.000"
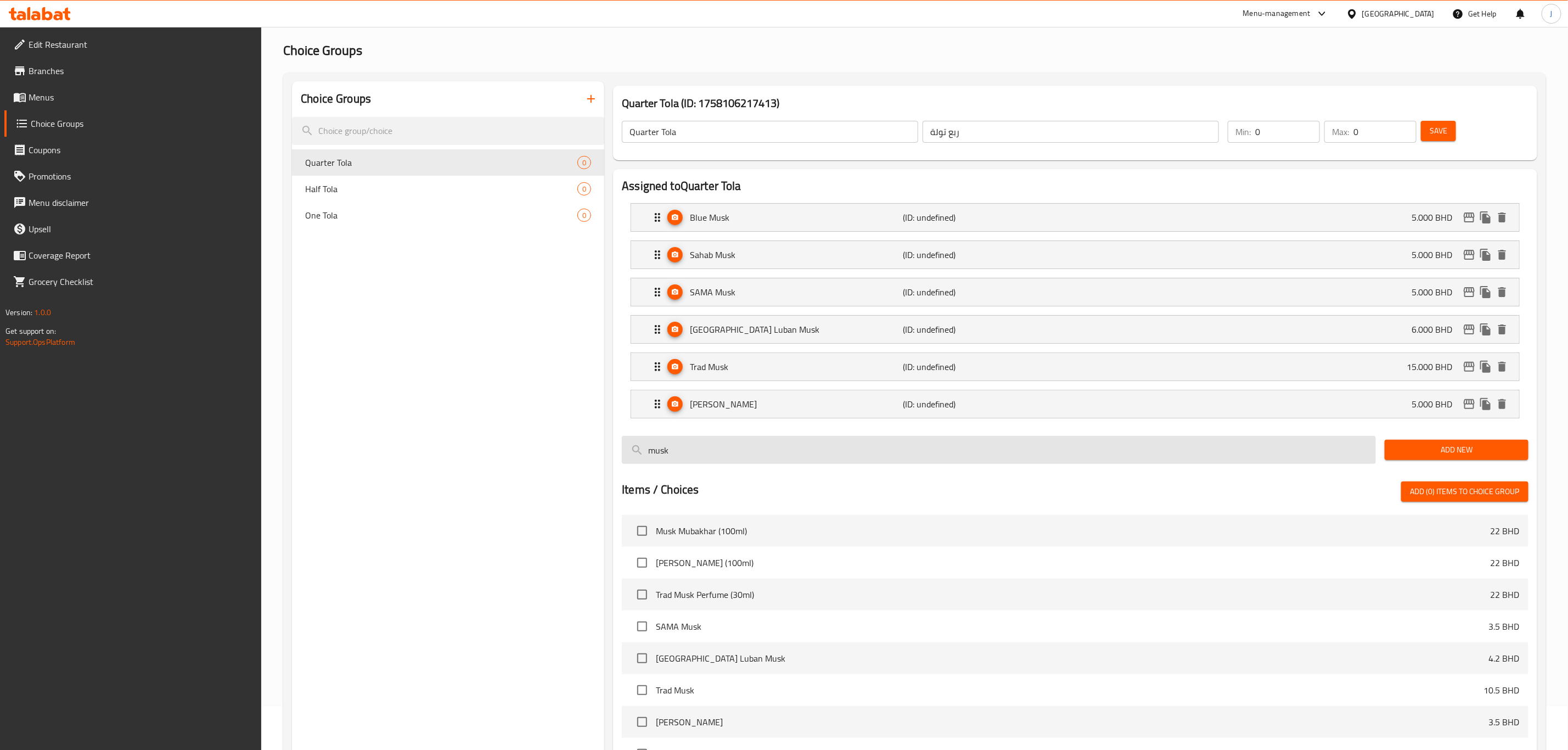
scroll to position [0, 0]
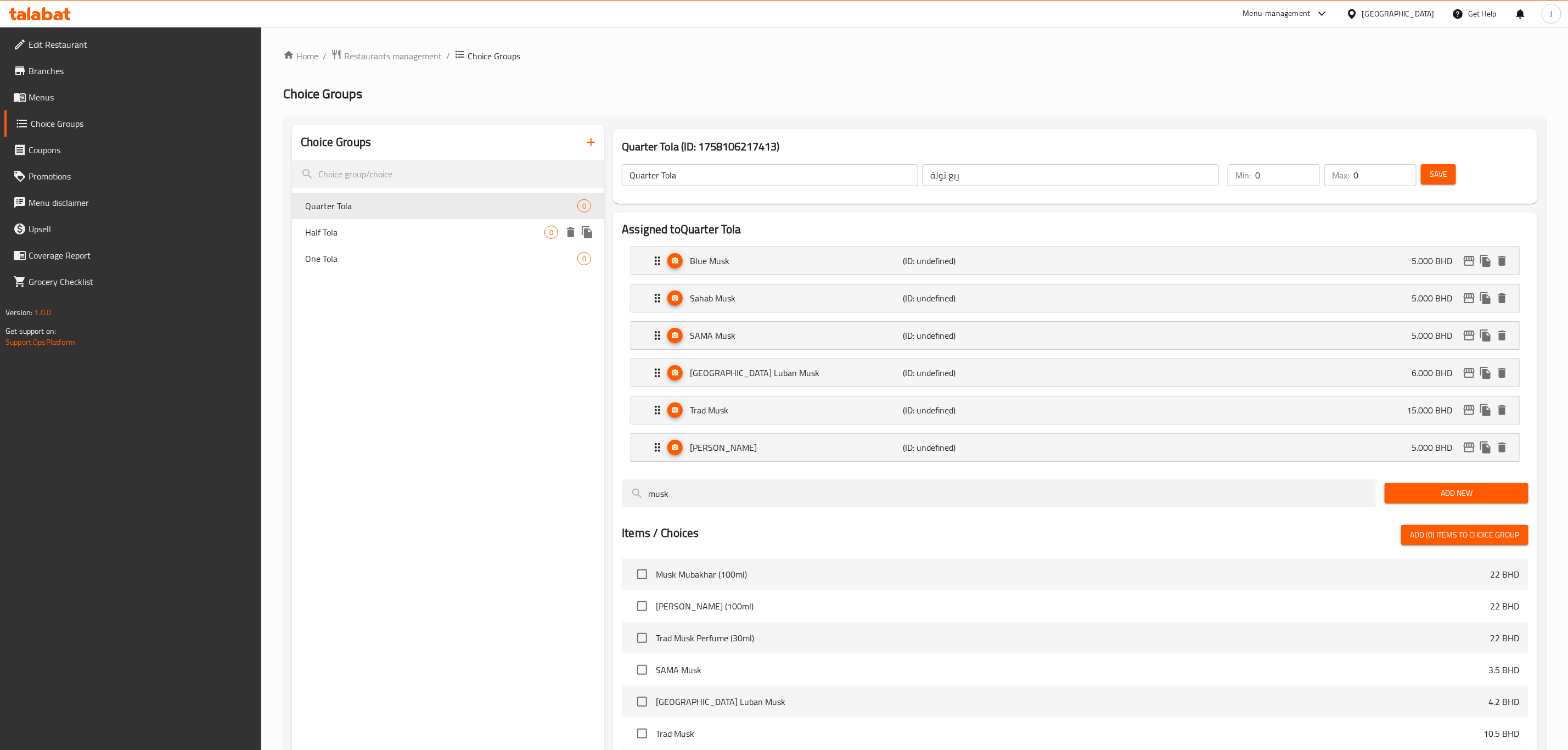
click at [480, 226] on span "Half Tola" at bounding box center [425, 232] width 239 height 13
type input "Half Tola"
type input "نصف تولة"
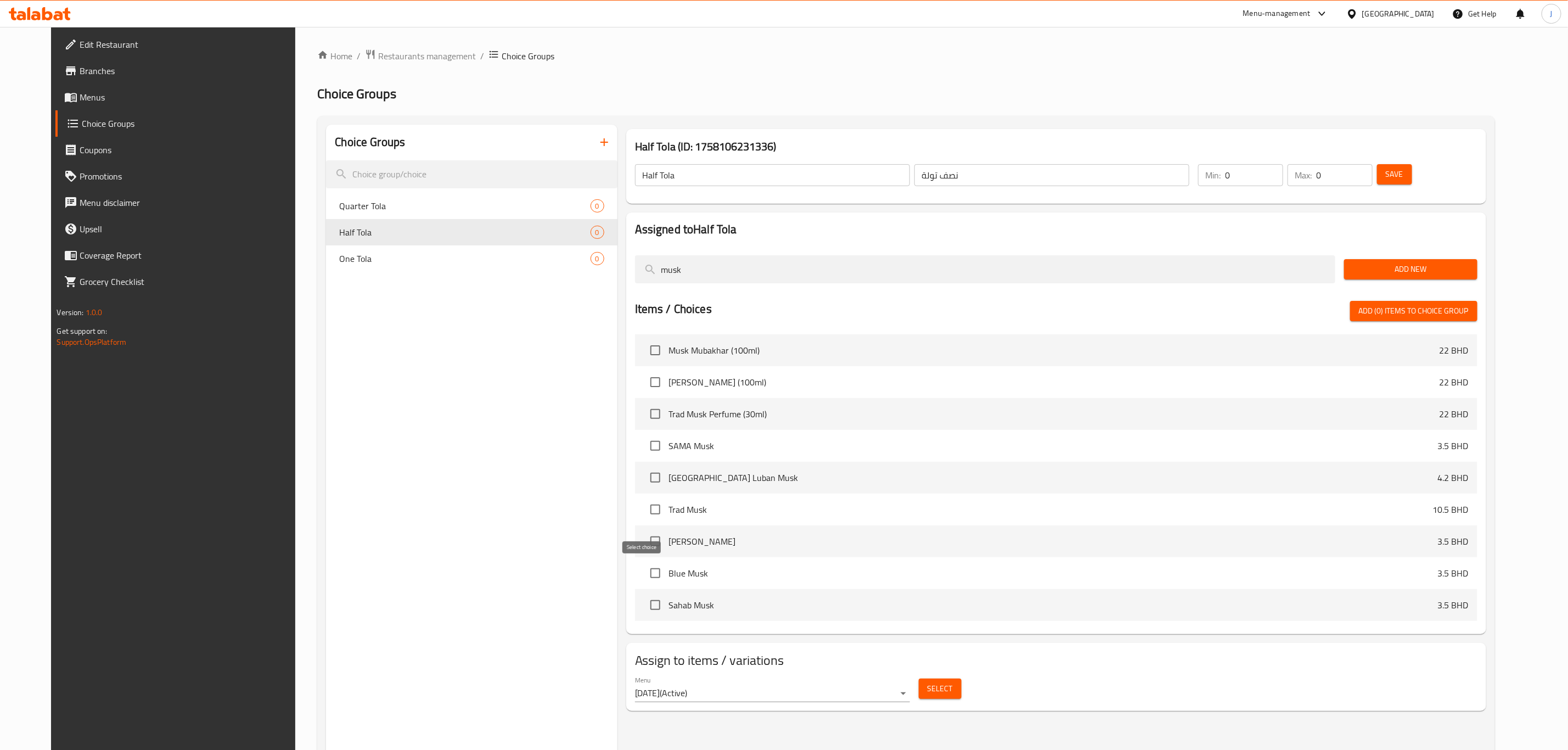
click at [644, 571] on input "checkbox" at bounding box center [655, 573] width 23 height 23
checkbox input "true"
click at [644, 598] on input "checkbox" at bounding box center [655, 605] width 23 height 23
checkbox input "true"
click at [644, 442] on input "checkbox" at bounding box center [655, 446] width 23 height 23
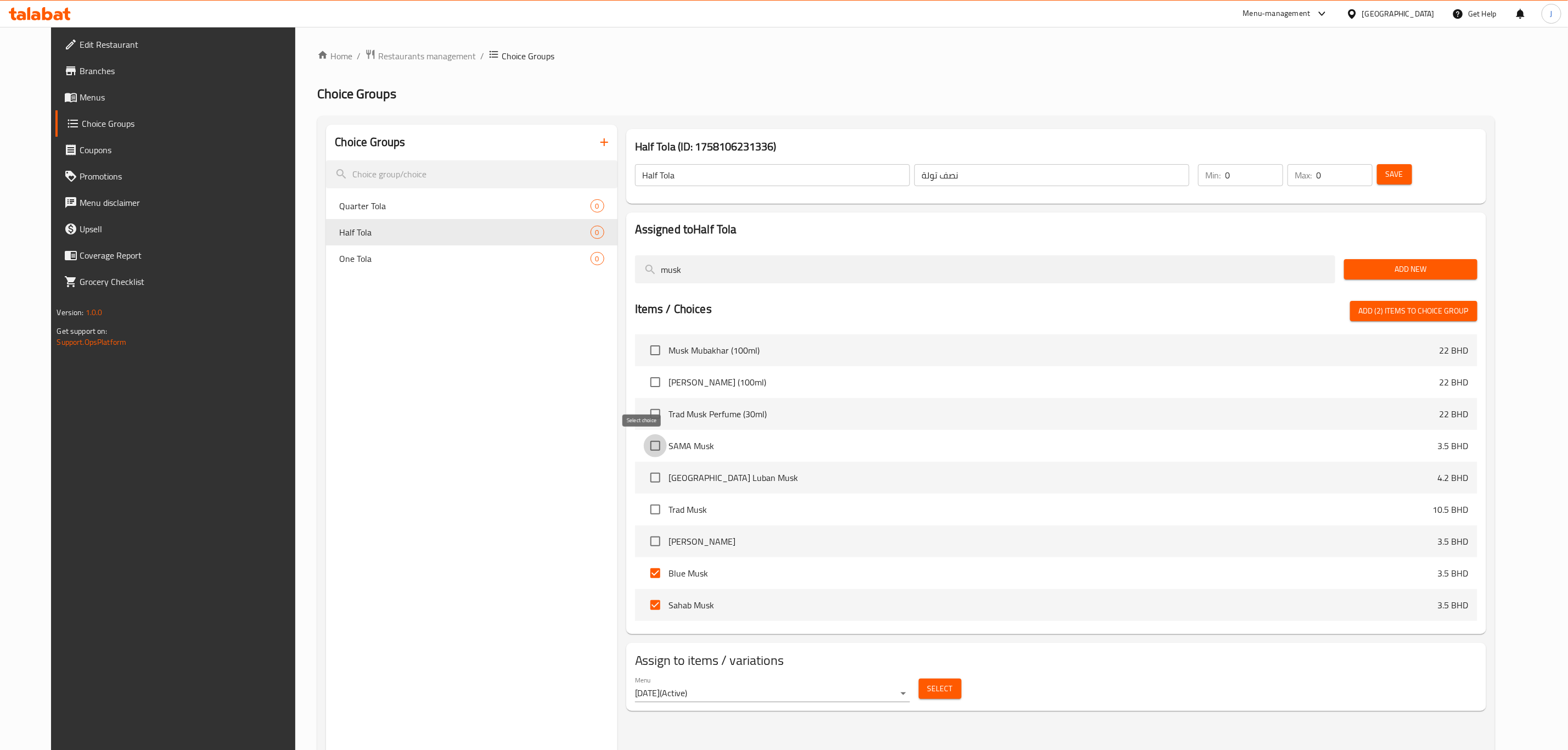
checkbox input "true"
click at [644, 477] on input "checkbox" at bounding box center [655, 477] width 23 height 23
checkbox input "true"
click at [646, 412] on input "checkbox" at bounding box center [655, 414] width 23 height 23
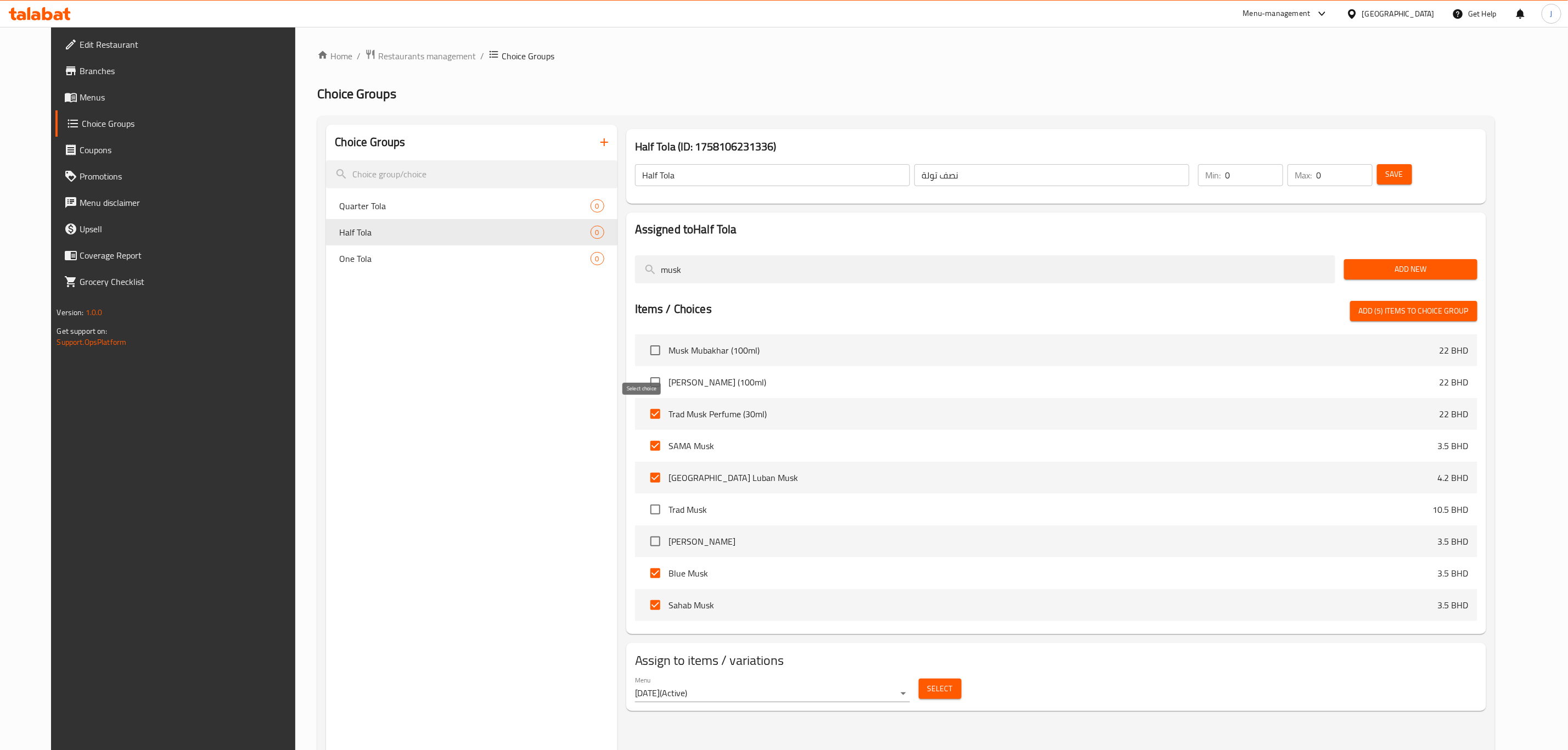
checkbox input "false"
click at [644, 503] on input "checkbox" at bounding box center [655, 509] width 23 height 23
checkbox input "true"
click at [644, 538] on input "checkbox" at bounding box center [655, 541] width 23 height 23
checkbox input "true"
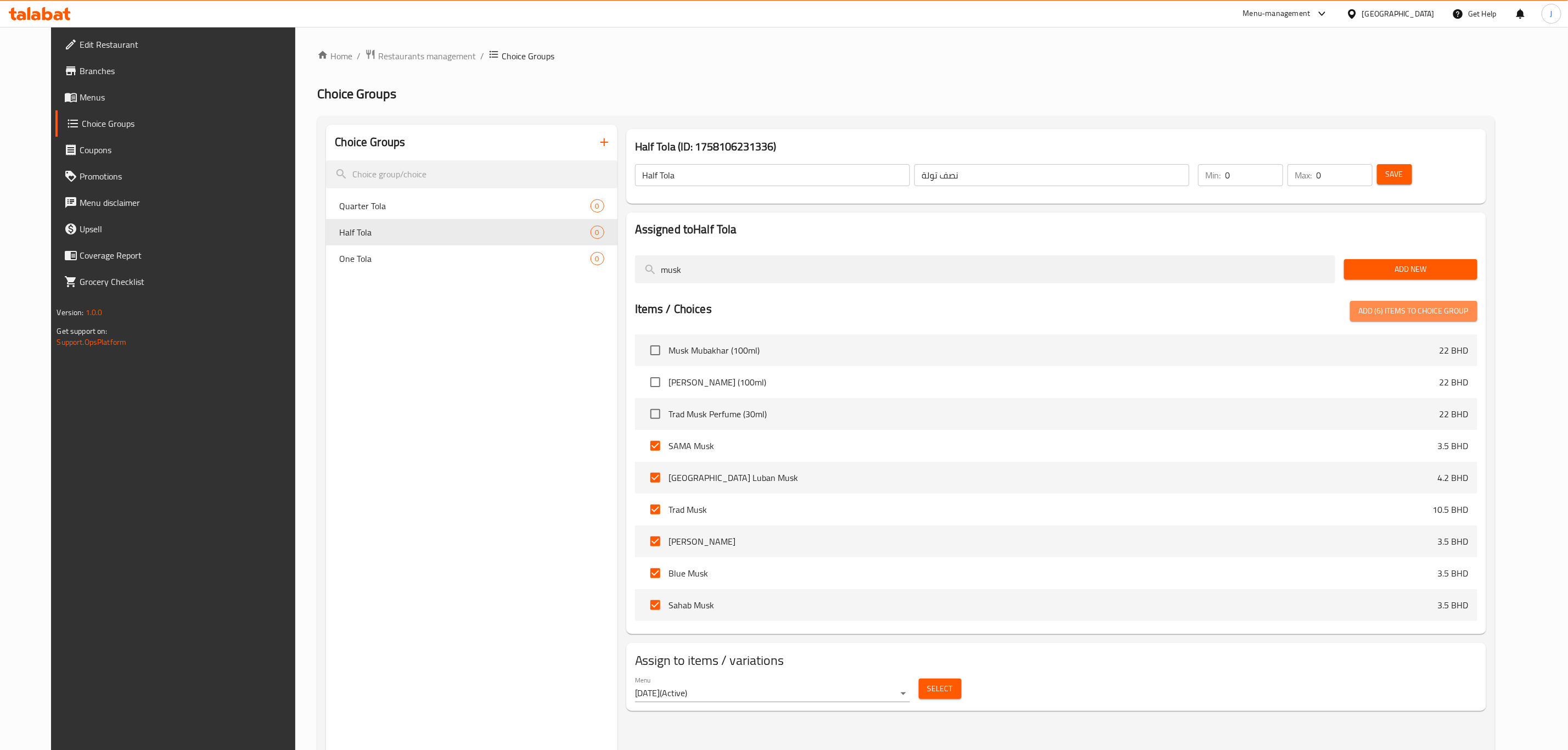
click at [1448, 307] on span "Add (6) items to choice group" at bounding box center [1414, 311] width 110 height 14
checkbox input "false"
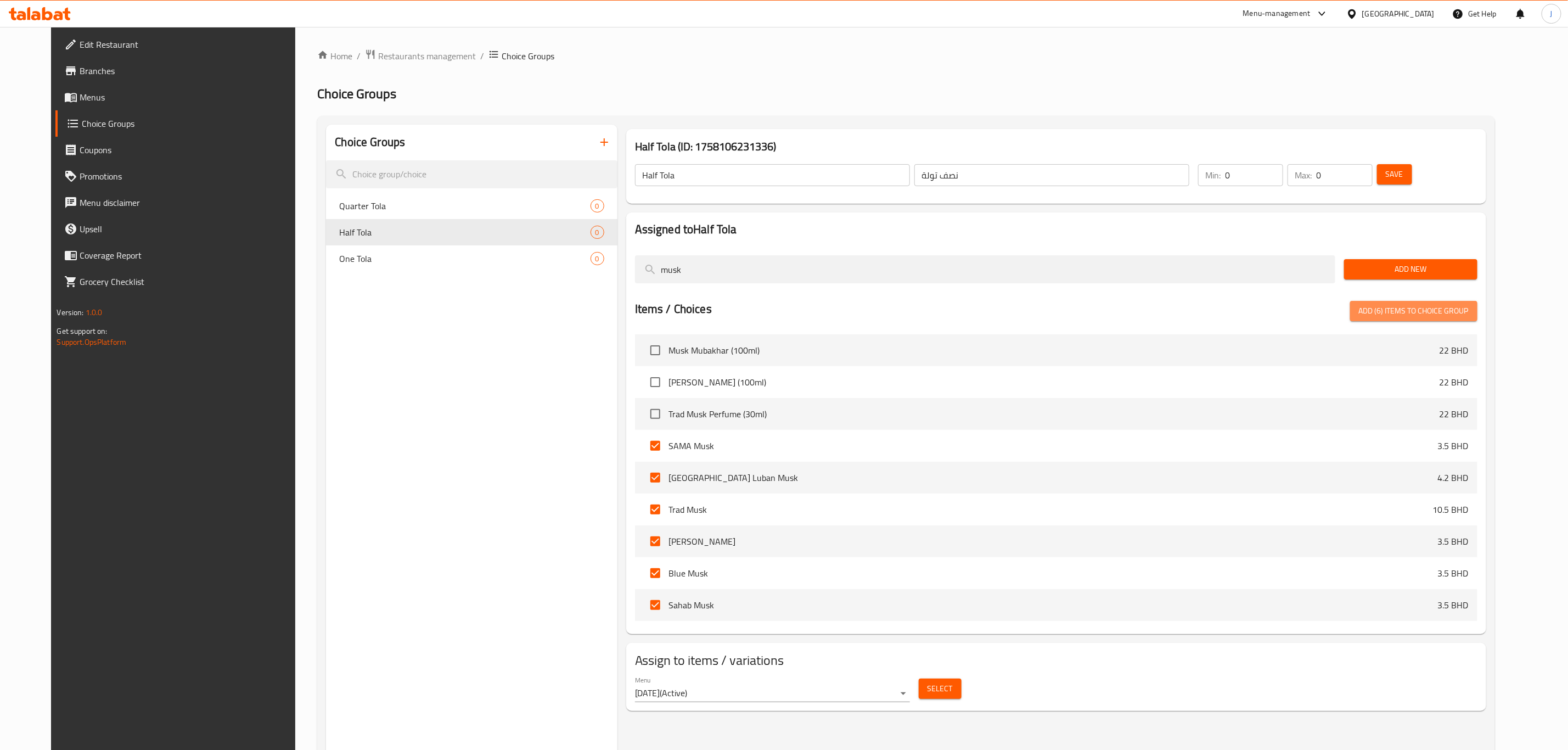
checkbox input "false"
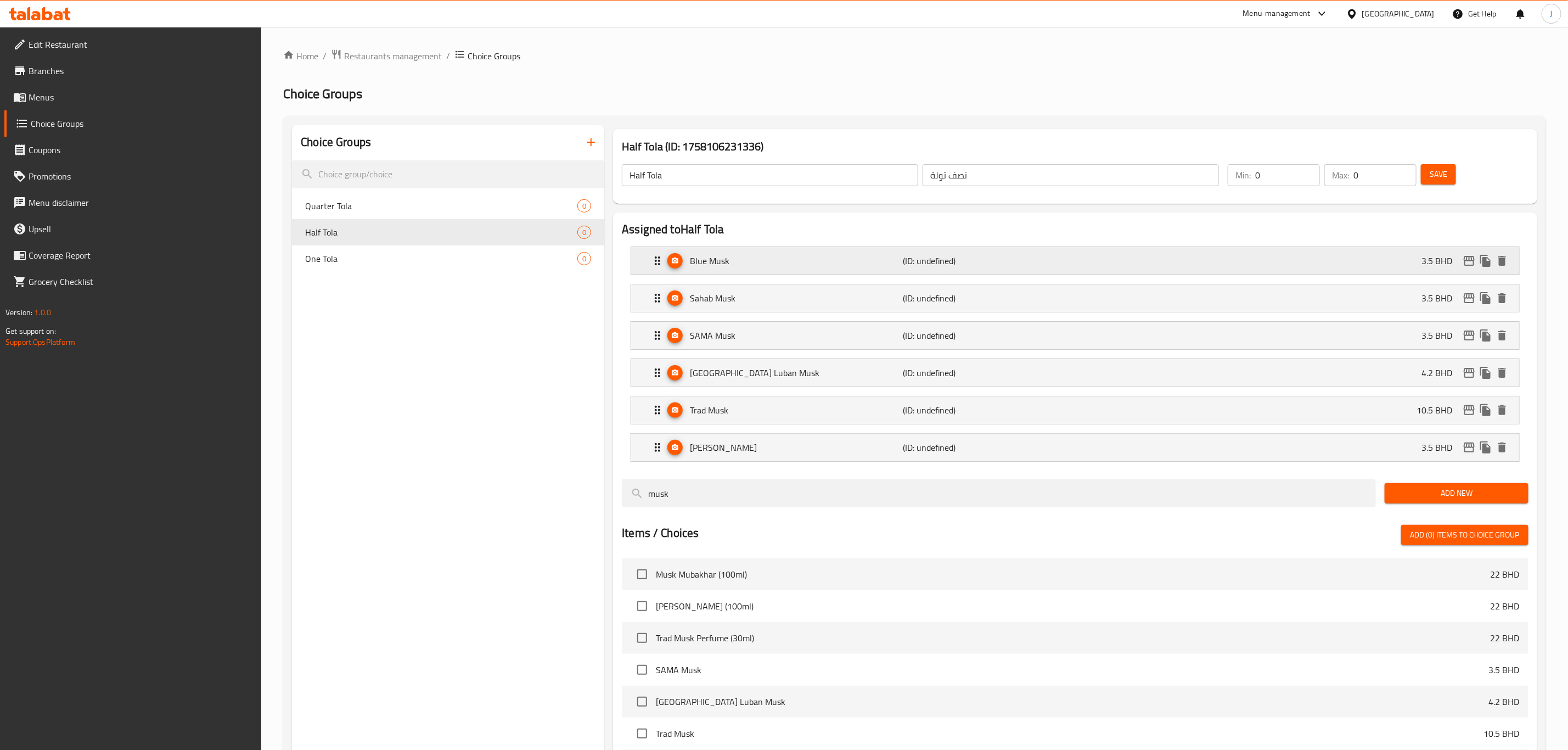
click at [980, 254] on p "(ID: undefined)" at bounding box center [975, 260] width 142 height 13
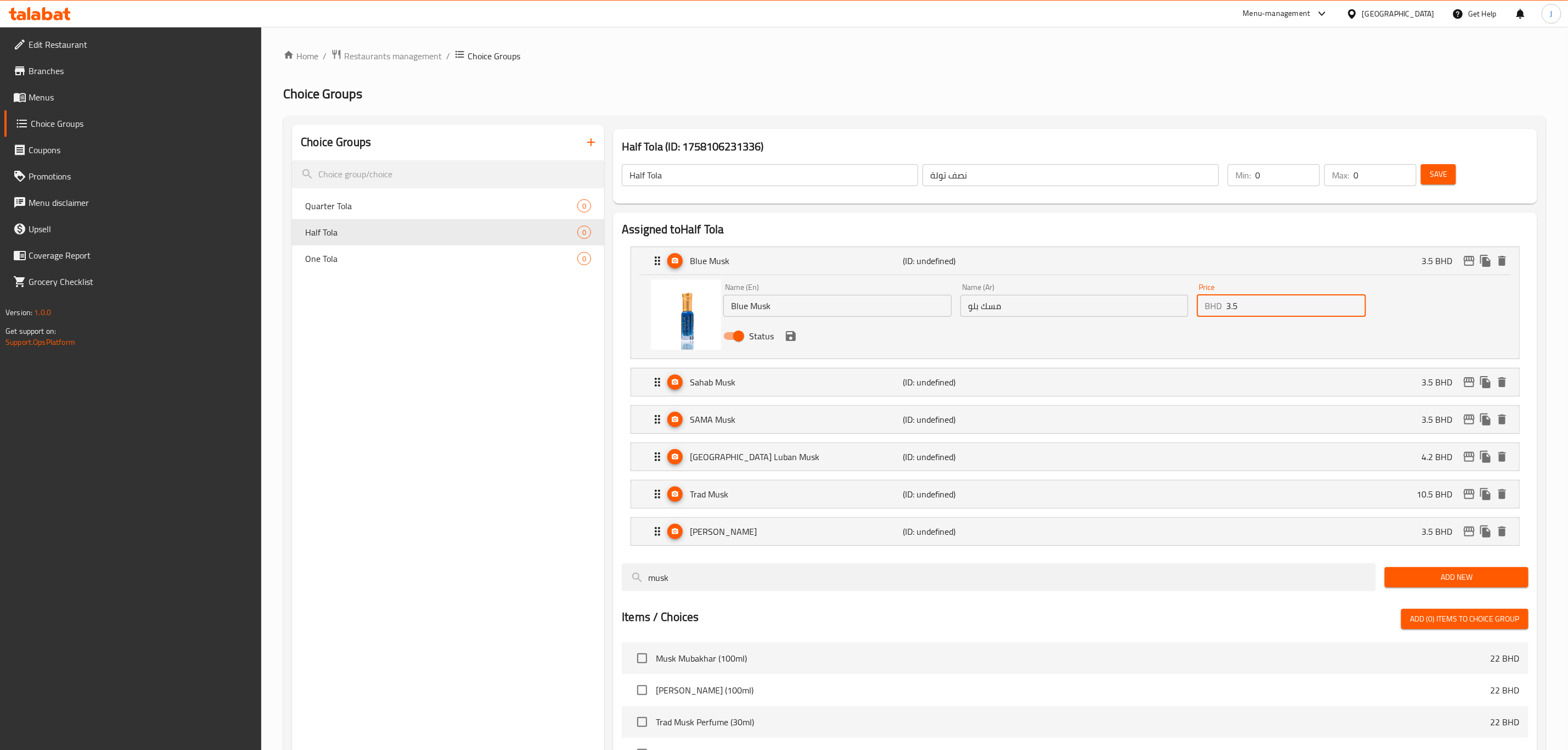
paste input "9.000"
drag, startPoint x: 1294, startPoint y: 309, endPoint x: 1112, endPoint y: 308, distance: 182.0
click at [1112, 308] on div "Name (En) Blue Musk Name (En) Name (Ar) مسك بلو Name (Ar) Price BHD 3.5 Price S…" at bounding box center [1075, 314] width 711 height 72
click at [786, 336] on icon "save" at bounding box center [791, 336] width 10 height 10
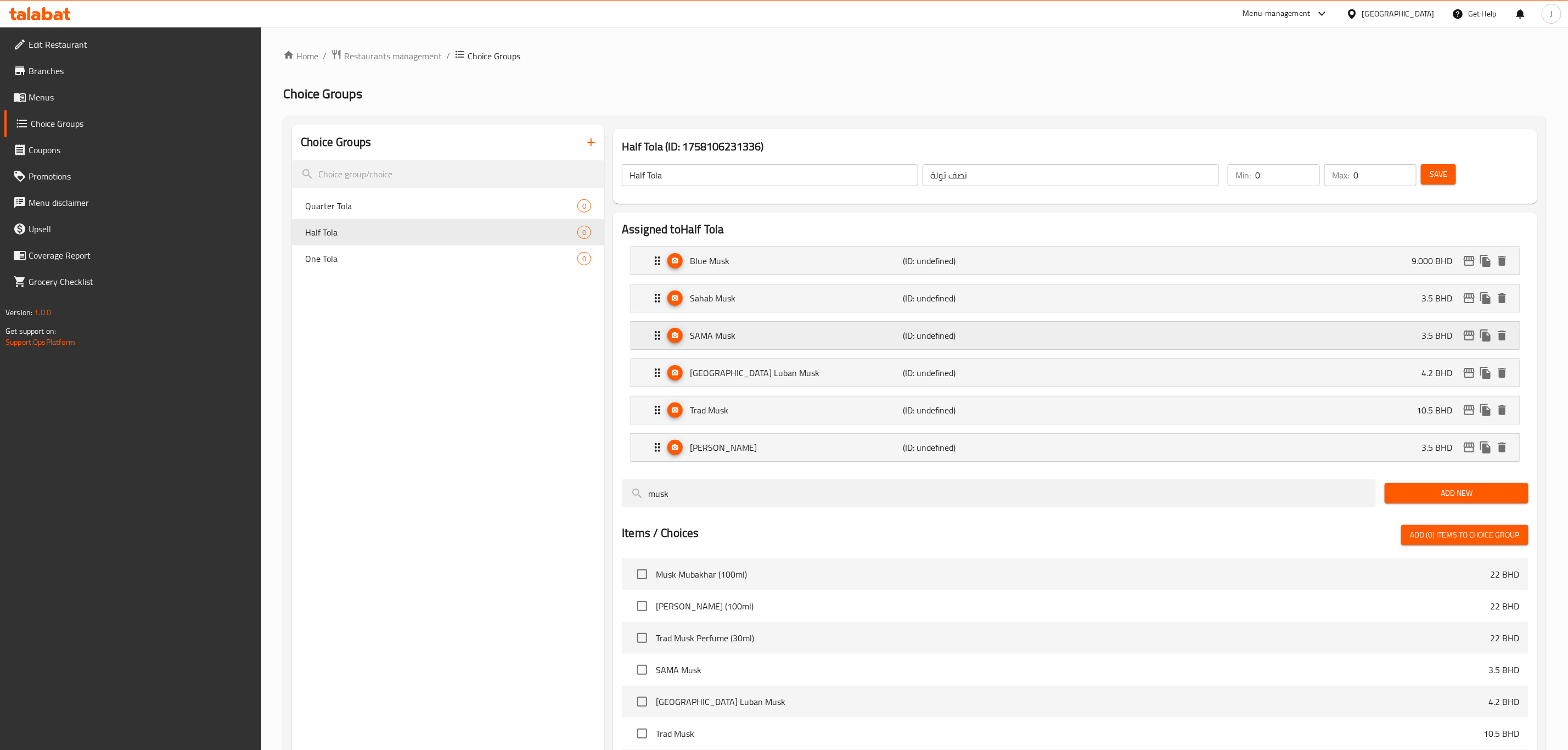
type input "9.000"
click at [1334, 295] on div "Sahab Musk (ID: undefined) 3.5 BHD" at bounding box center [1079, 298] width 855 height 28
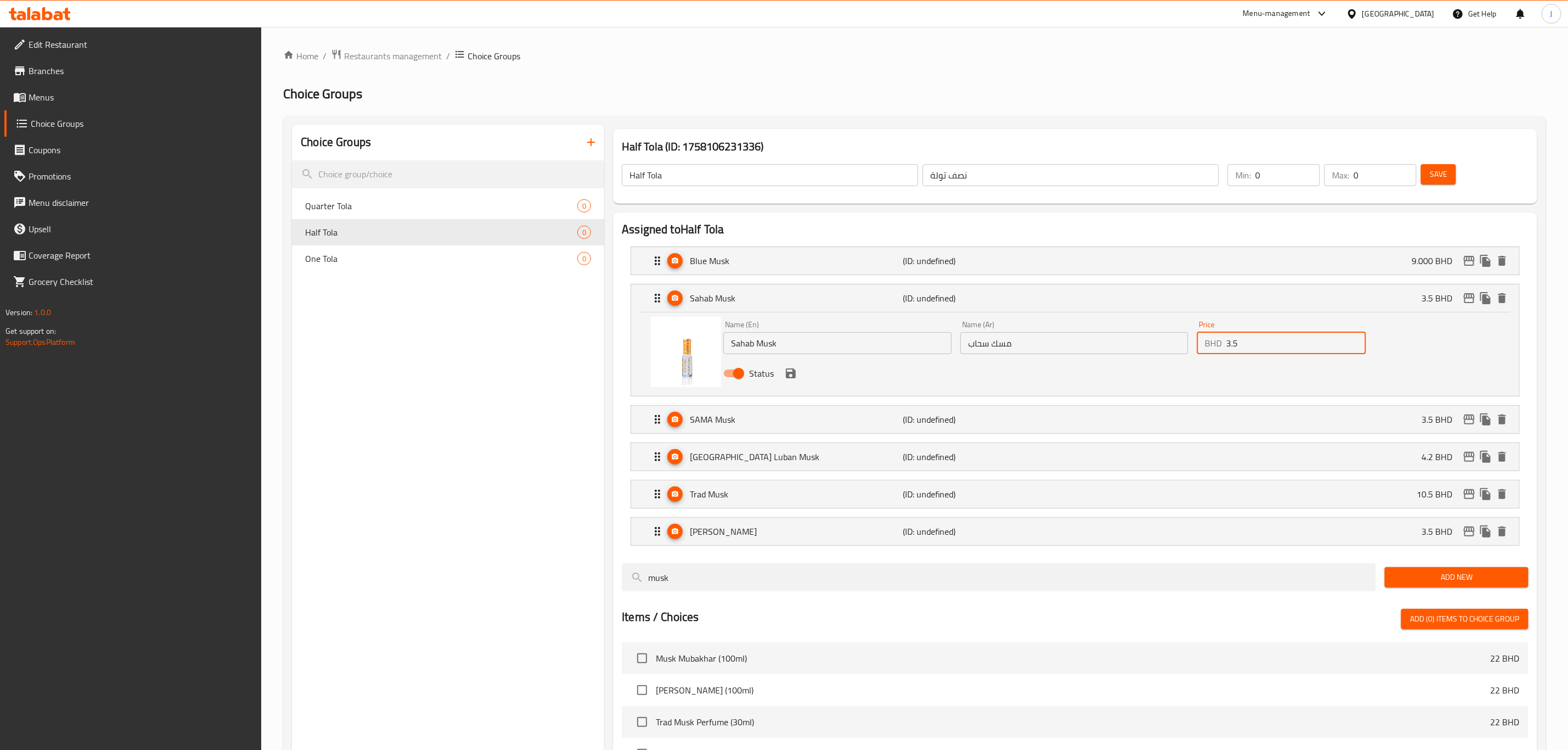
drag, startPoint x: 1244, startPoint y: 338, endPoint x: 1208, endPoint y: 338, distance: 36.0
click at [1208, 338] on div "BHD 3.5 Price" at bounding box center [1281, 343] width 169 height 22
paste input "9.000"
click at [794, 377] on icon "save" at bounding box center [791, 373] width 10 height 10
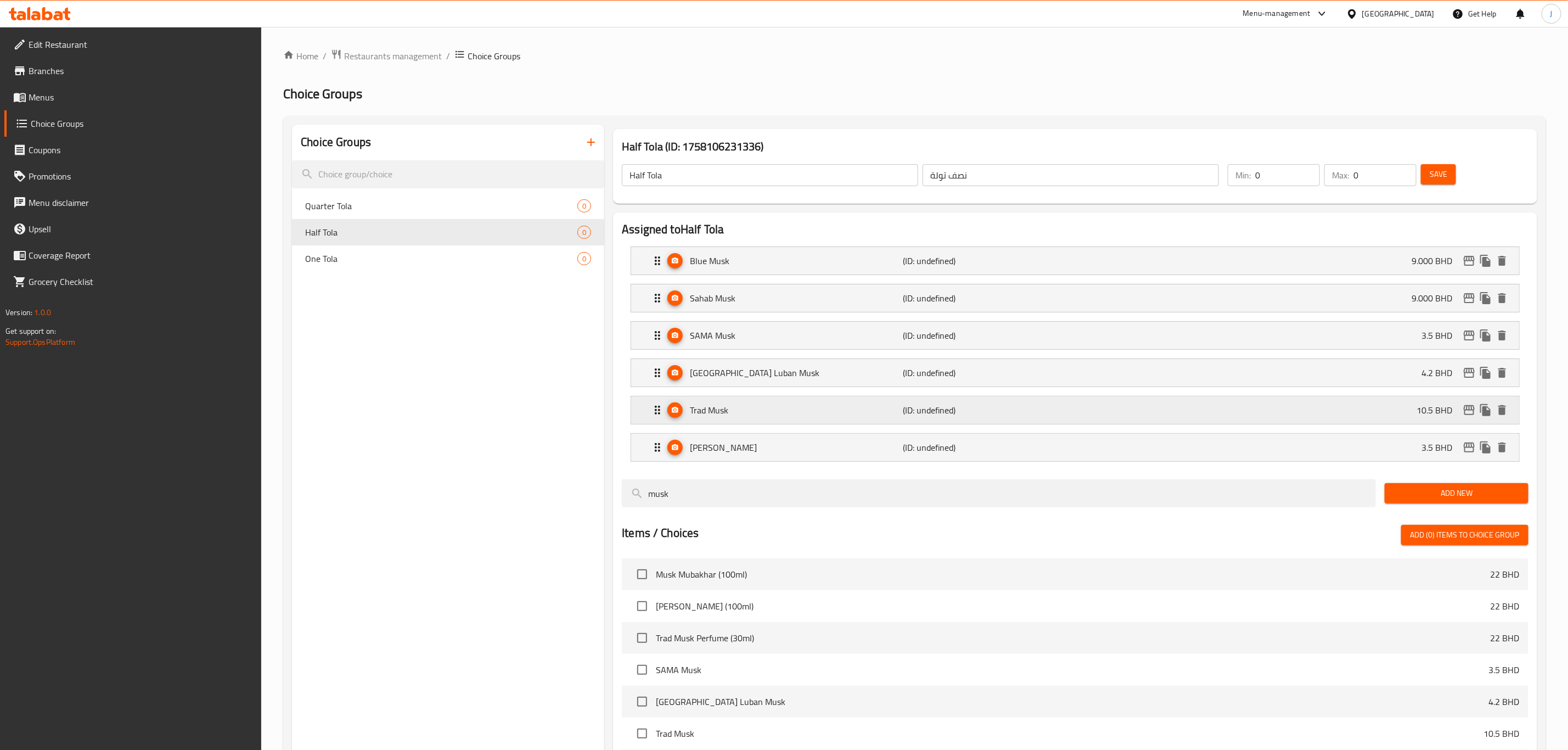
type input "9.000"
click at [745, 336] on p "SAMA Musk" at bounding box center [796, 335] width 213 height 13
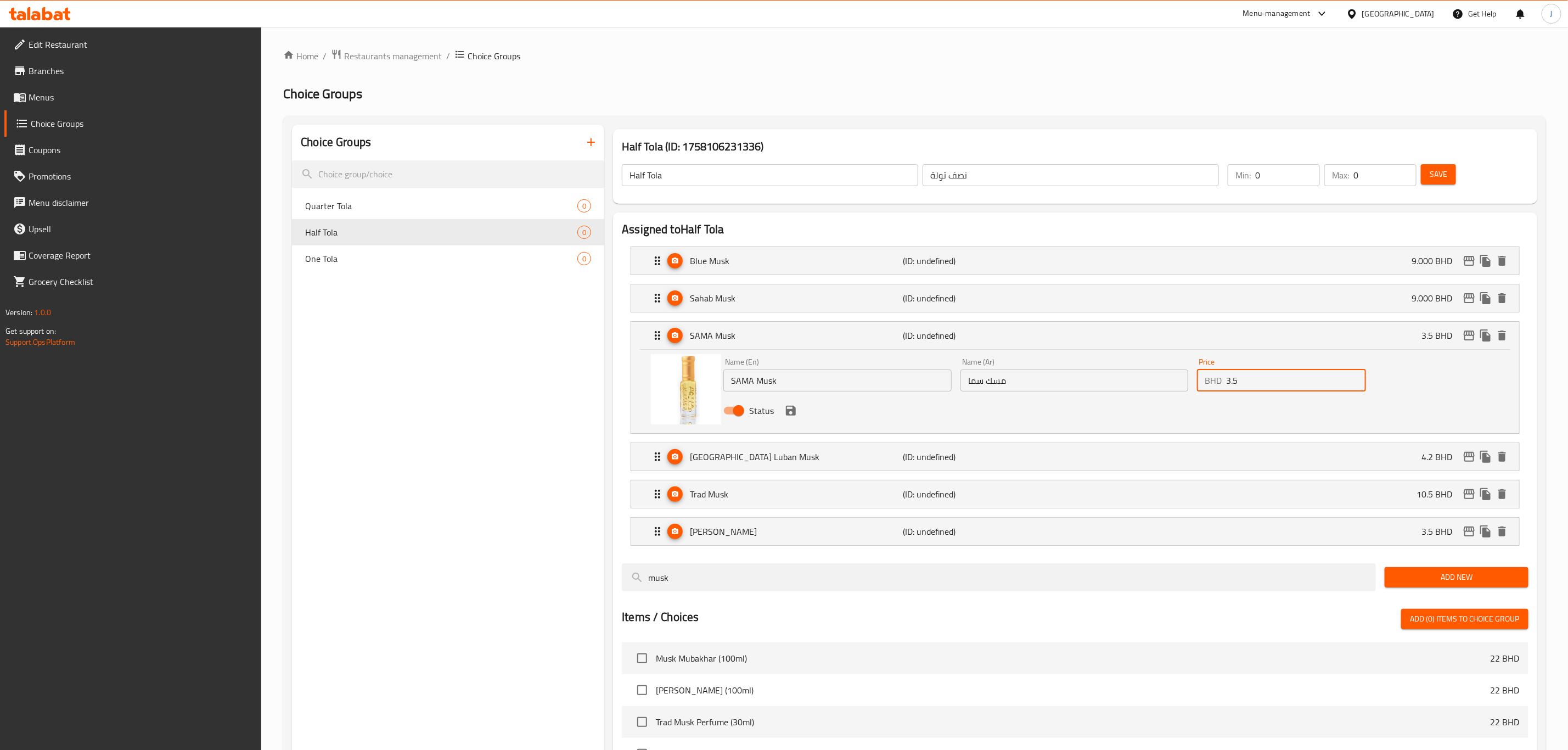
drag, startPoint x: 1264, startPoint y: 374, endPoint x: 1205, endPoint y: 389, distance: 60.9
click at [1205, 389] on div "BHD 3.5 Price" at bounding box center [1281, 381] width 169 height 22
paste input "9.000"
click at [795, 412] on icon "save" at bounding box center [791, 411] width 10 height 10
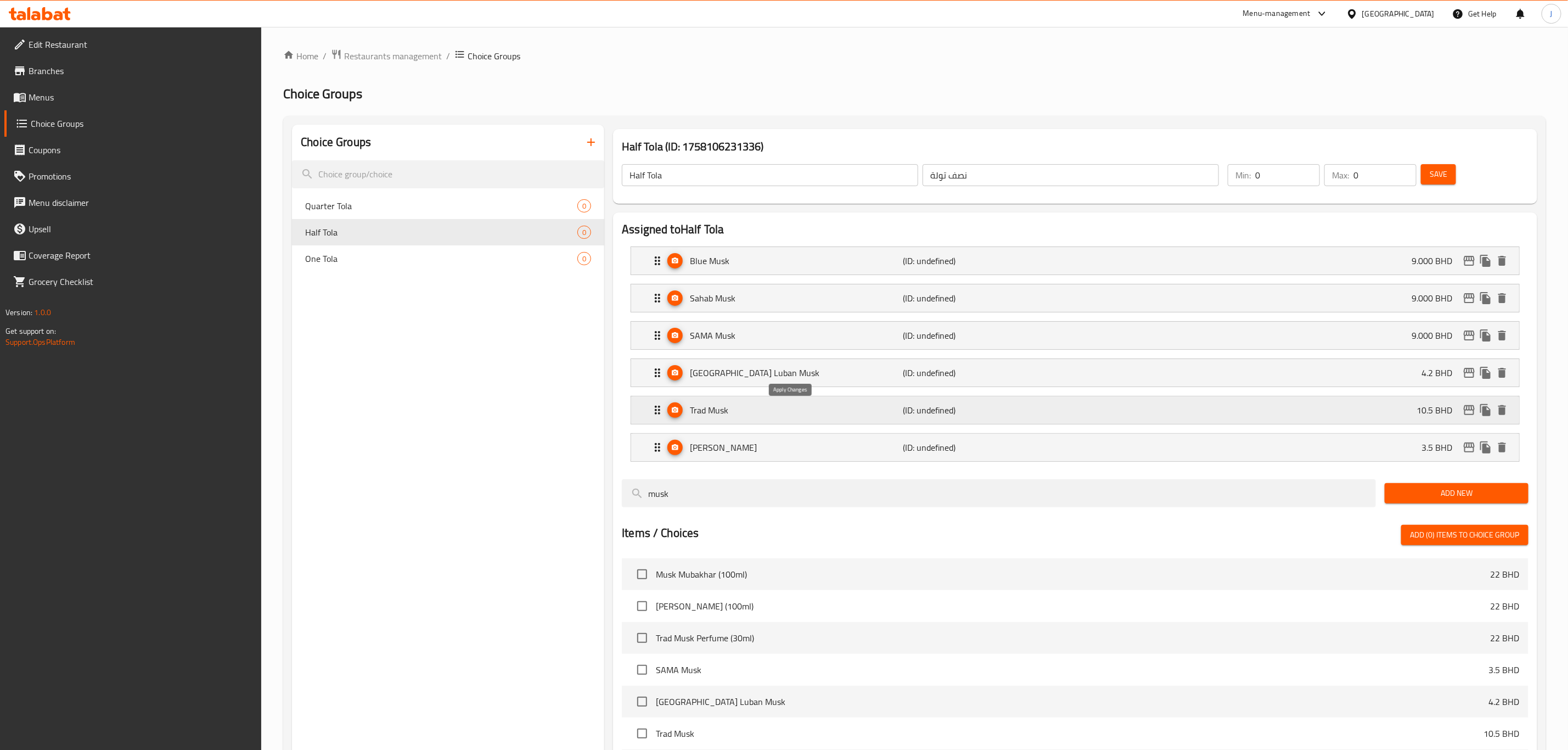
type input "9.000"
click at [778, 372] on p "[GEOGRAPHIC_DATA] Luban Musk" at bounding box center [796, 373] width 213 height 13
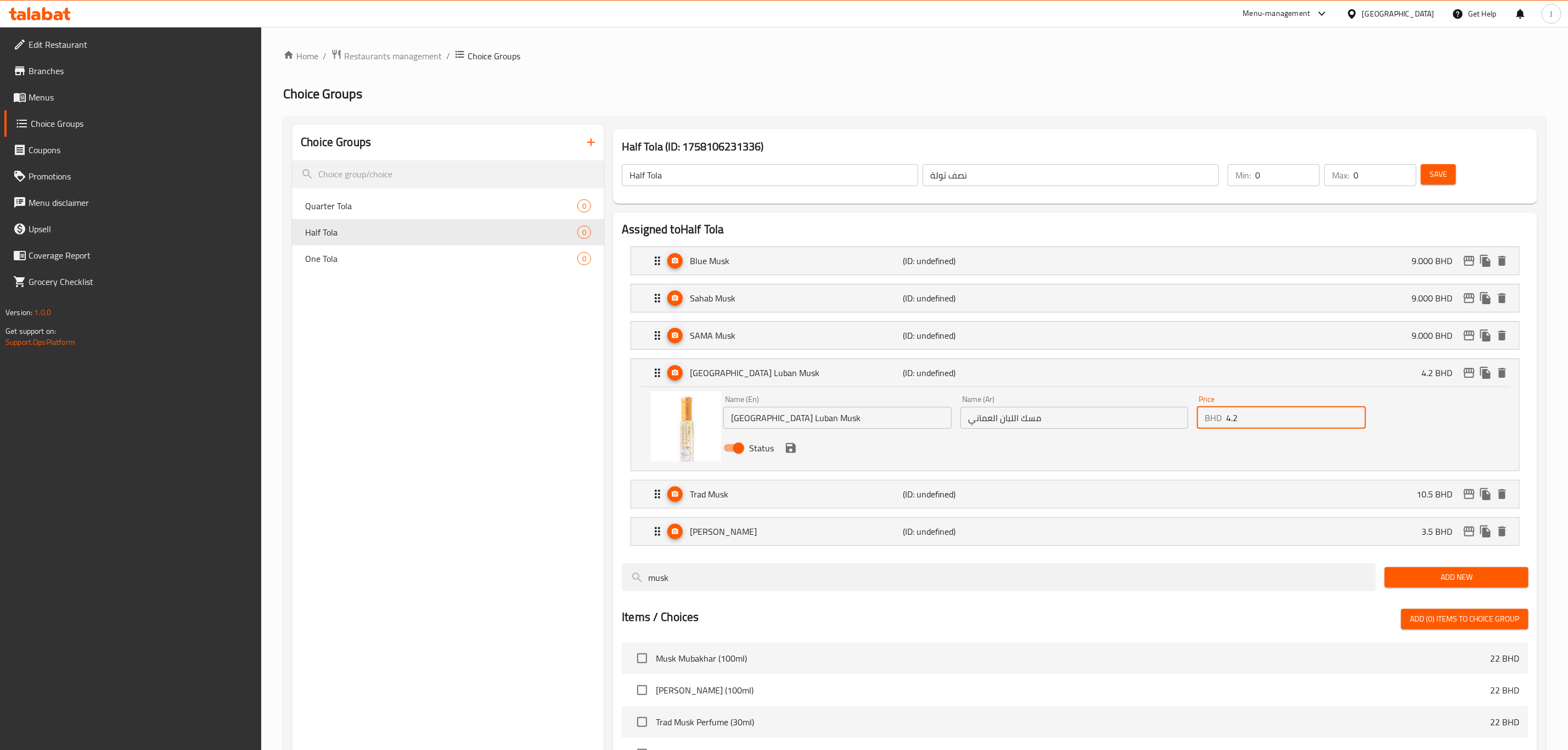
drag, startPoint x: 1261, startPoint y: 414, endPoint x: 1213, endPoint y: 419, distance: 48.3
click at [1213, 419] on div "BHD 4.2 Price" at bounding box center [1281, 418] width 169 height 22
paste input "10.000"
click at [793, 453] on icon "save" at bounding box center [791, 448] width 10 height 10
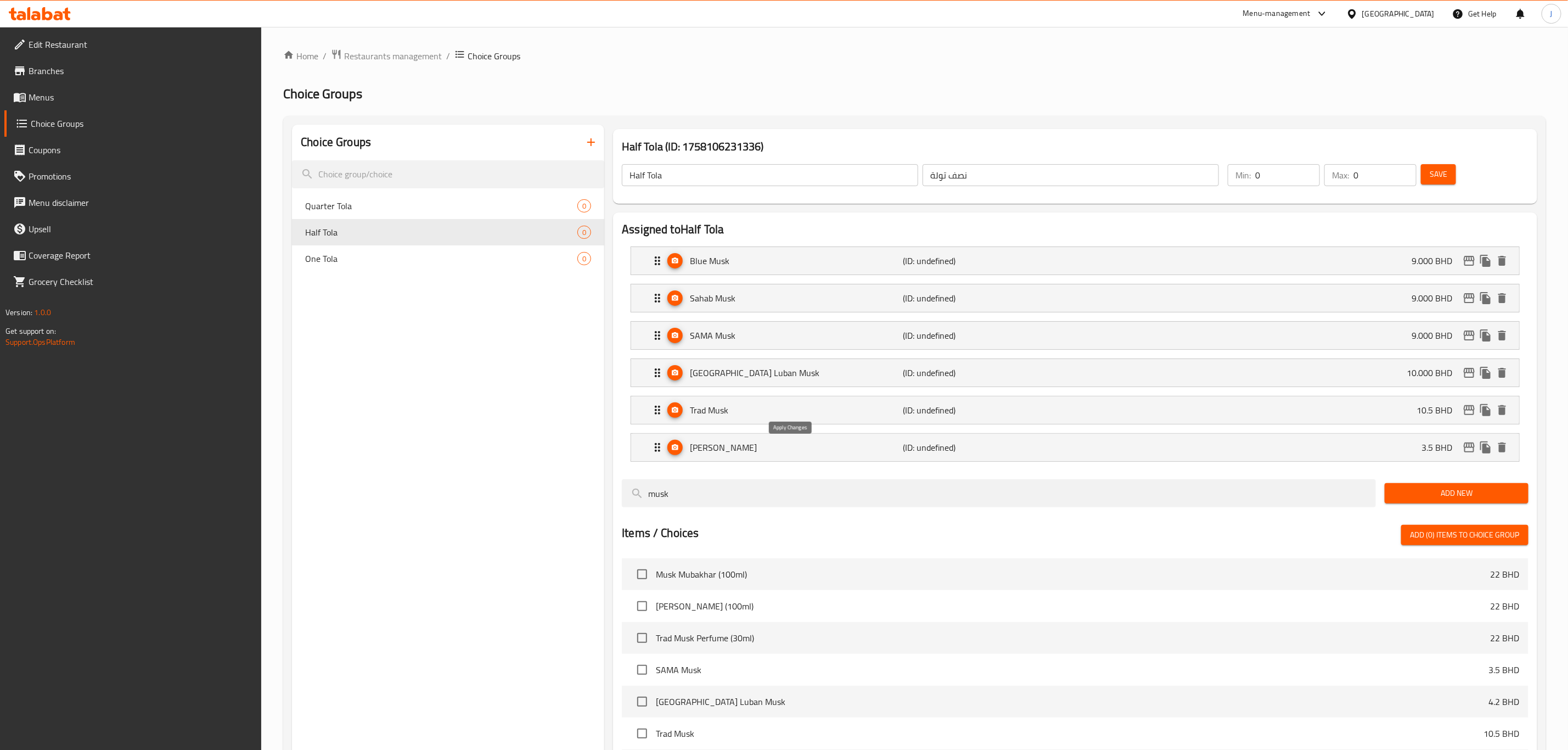
type input "10.000"
click at [768, 407] on p "Trad Musk" at bounding box center [796, 409] width 213 height 13
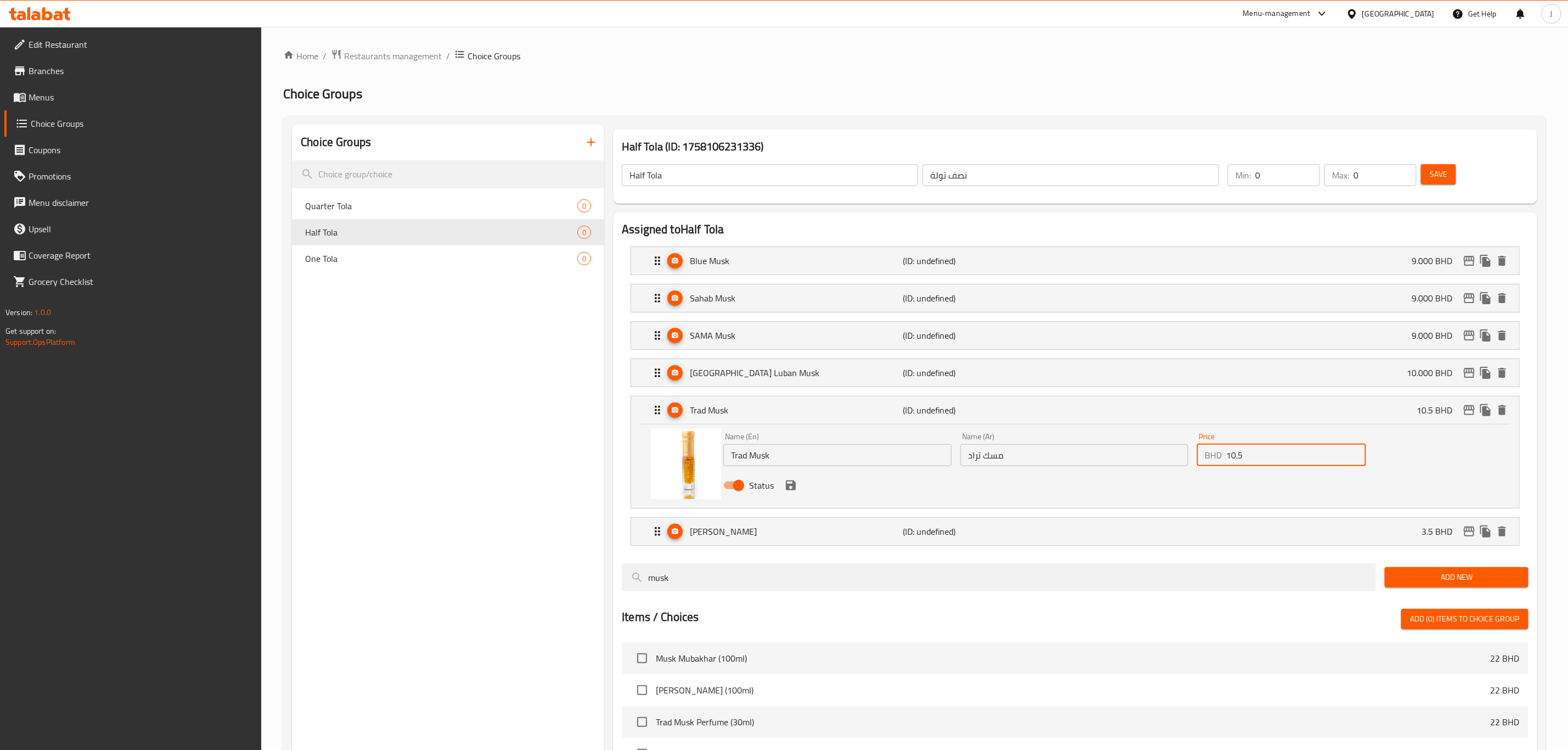
paste input "25.000"
drag, startPoint x: 1260, startPoint y: 455, endPoint x: 1195, endPoint y: 460, distance: 65.2
click at [1195, 460] on div "Price BHD 10.5 Price" at bounding box center [1282, 449] width 178 height 42
click at [789, 490] on icon "save" at bounding box center [791, 485] width 10 height 10
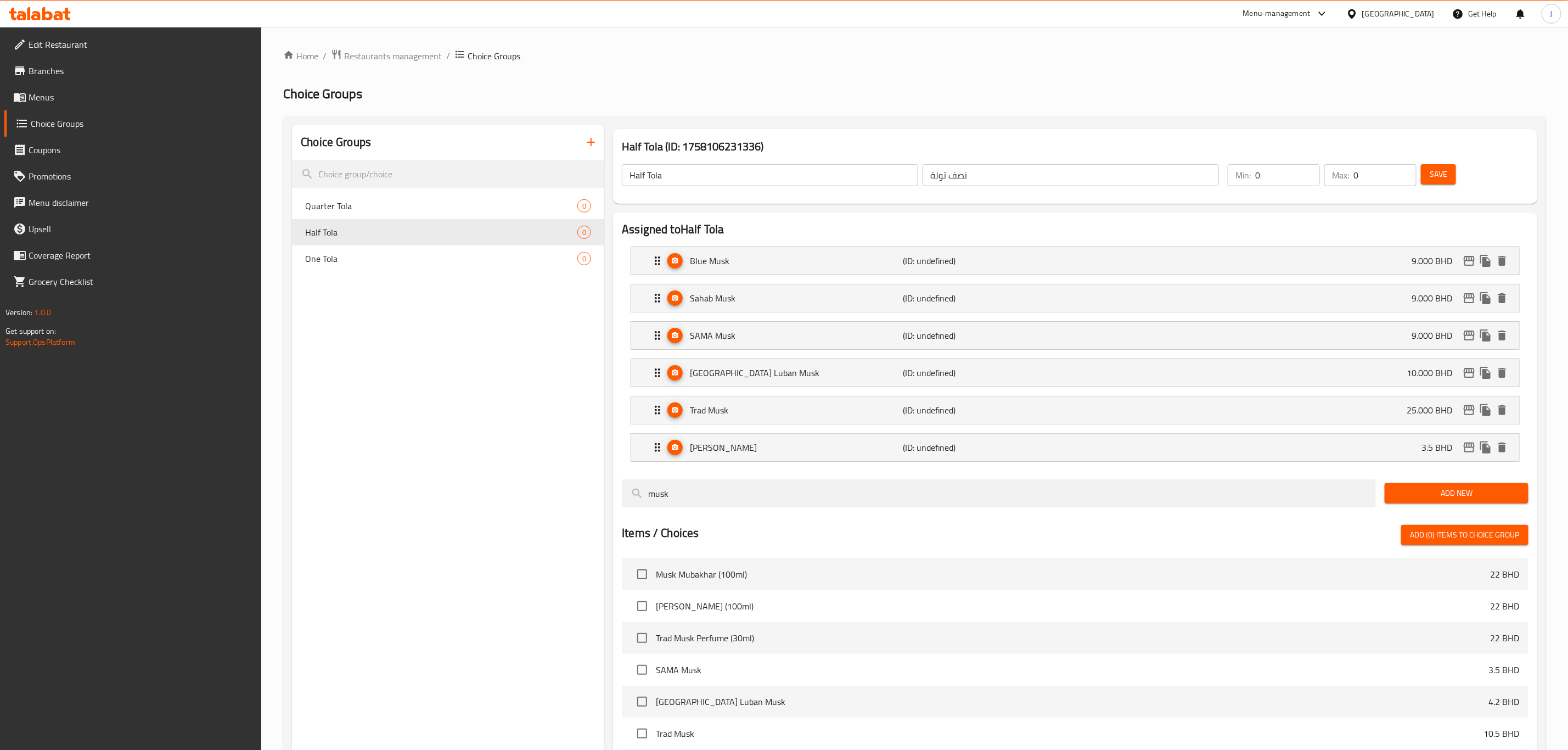
type input "25.000"
click at [760, 443] on p "[PERSON_NAME]" at bounding box center [796, 447] width 213 height 13
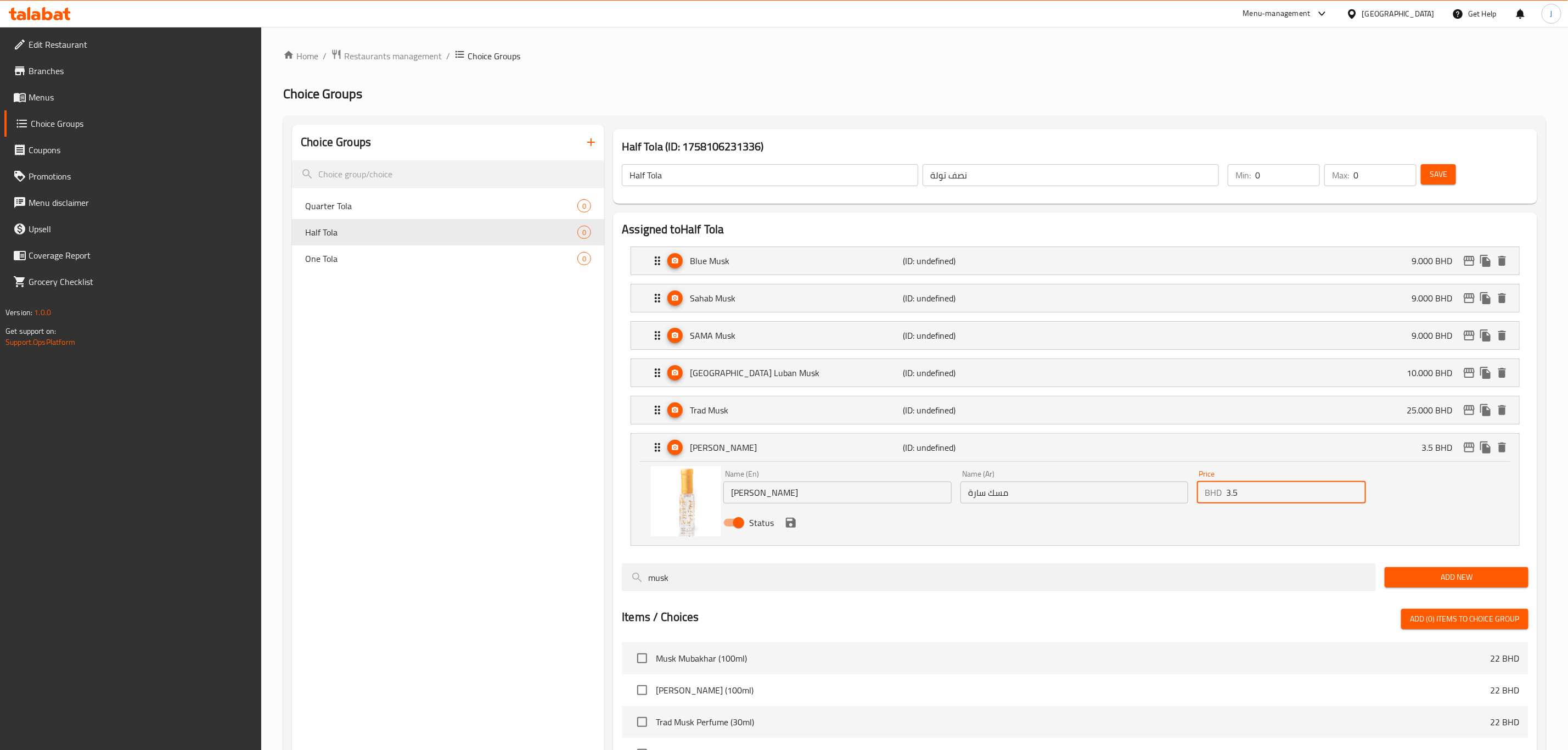
drag, startPoint x: 1243, startPoint y: 497, endPoint x: 1122, endPoint y: 497, distance: 121.0
click at [1122, 497] on div "Name (En) Sara Musk Name (En) Name (Ar) مسك سارة Name (Ar) Price BHD 3.5 Price …" at bounding box center [1075, 501] width 711 height 72
paste input "9.000"
click at [784, 526] on icon "save" at bounding box center [790, 522] width 13 height 13
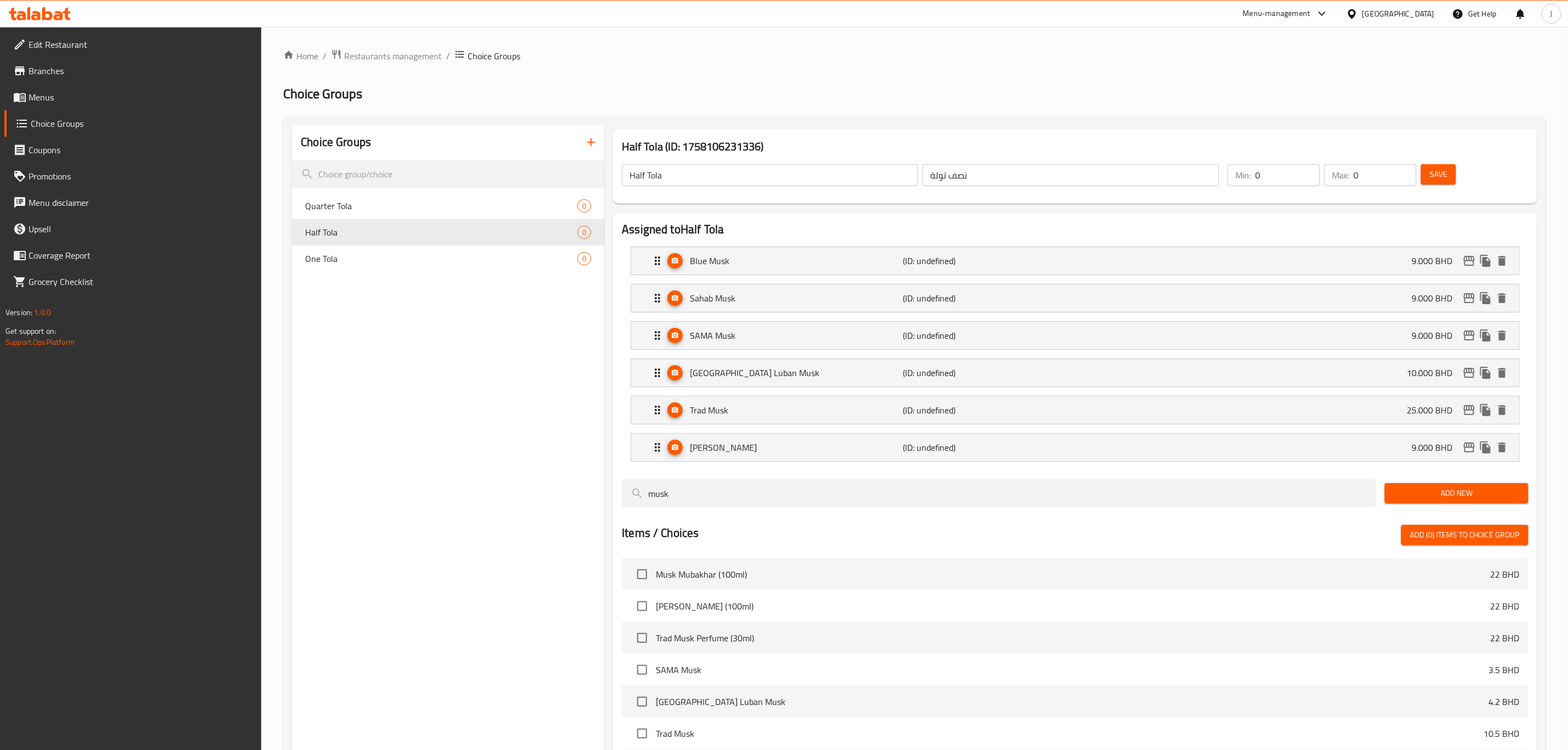
type input "9.000"
click at [428, 258] on span "One Tola" at bounding box center [425, 258] width 239 height 13
type input "One Tola"
type input "تولة واحدة"
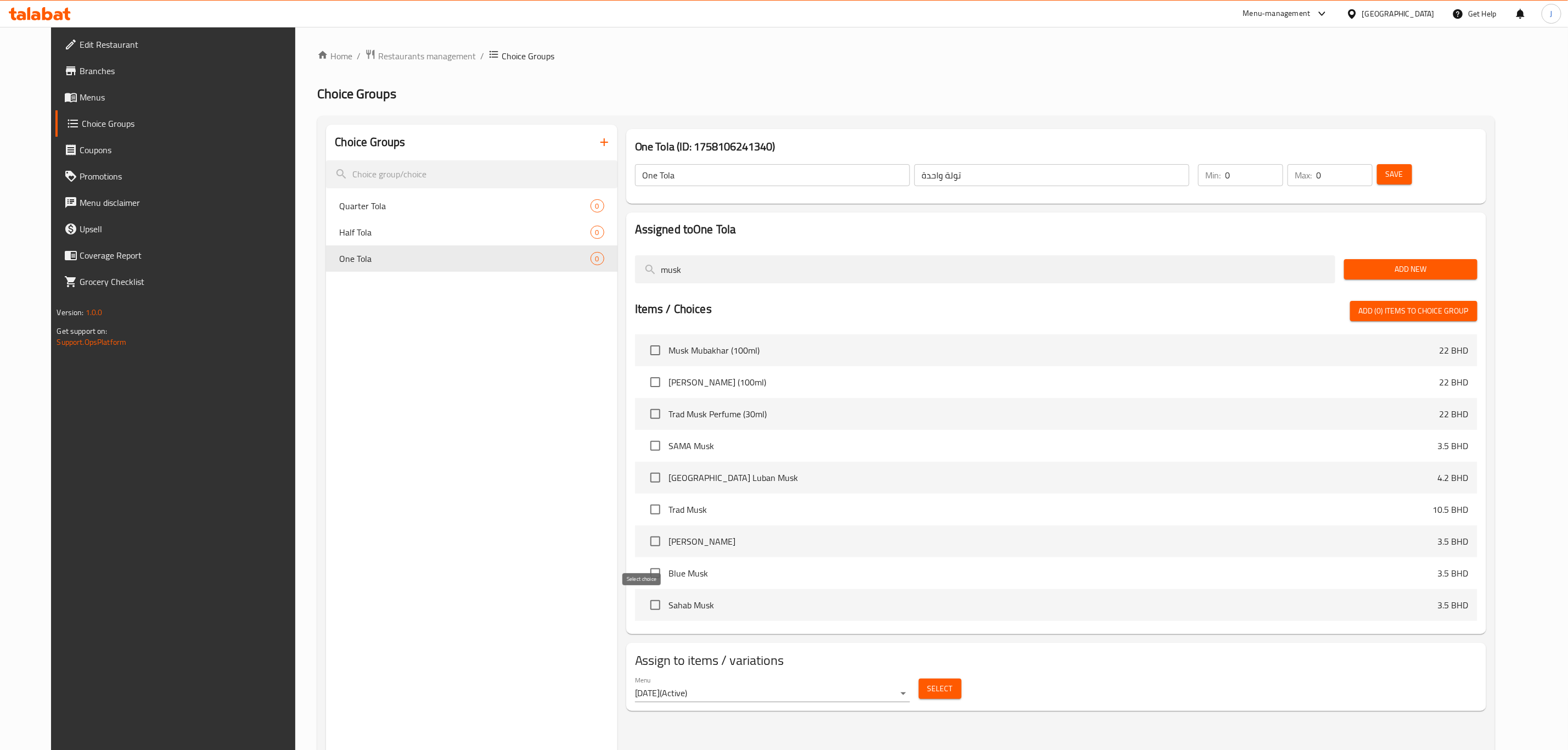
click at [644, 608] on input "checkbox" at bounding box center [655, 605] width 23 height 23
click at [647, 600] on input "checkbox" at bounding box center [655, 605] width 23 height 23
checkbox input "false"
click at [644, 563] on input "checkbox" at bounding box center [655, 573] width 23 height 23
checkbox input "true"
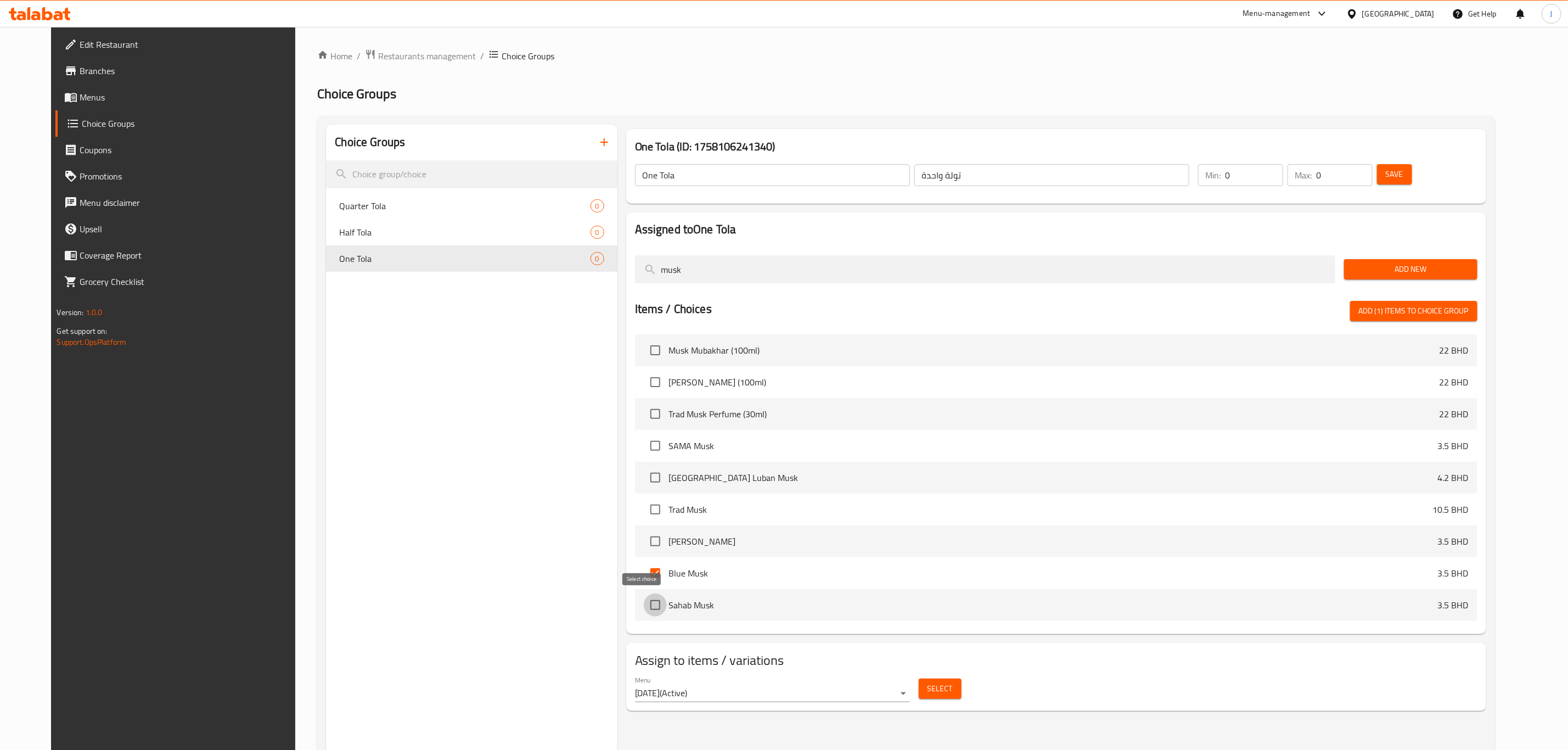
click at [644, 605] on input "checkbox" at bounding box center [655, 605] width 23 height 23
checkbox input "true"
click at [644, 444] on input "checkbox" at bounding box center [655, 446] width 23 height 23
checkbox input "true"
click at [646, 476] on input "checkbox" at bounding box center [655, 477] width 23 height 23
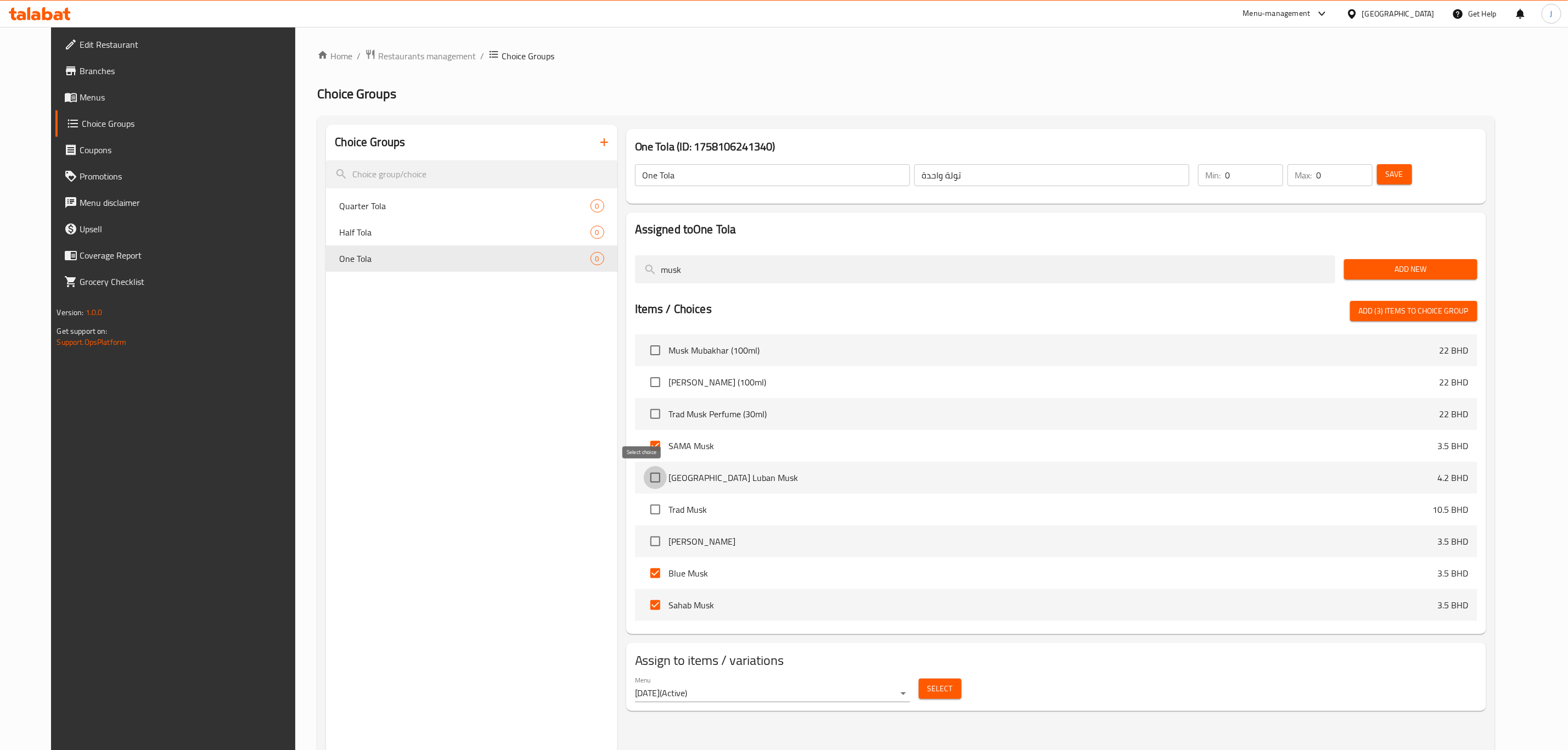
checkbox input "true"
click at [644, 508] on input "checkbox" at bounding box center [655, 509] width 23 height 23
checkbox input "true"
click at [644, 539] on input "checkbox" at bounding box center [655, 541] width 23 height 23
checkbox input "true"
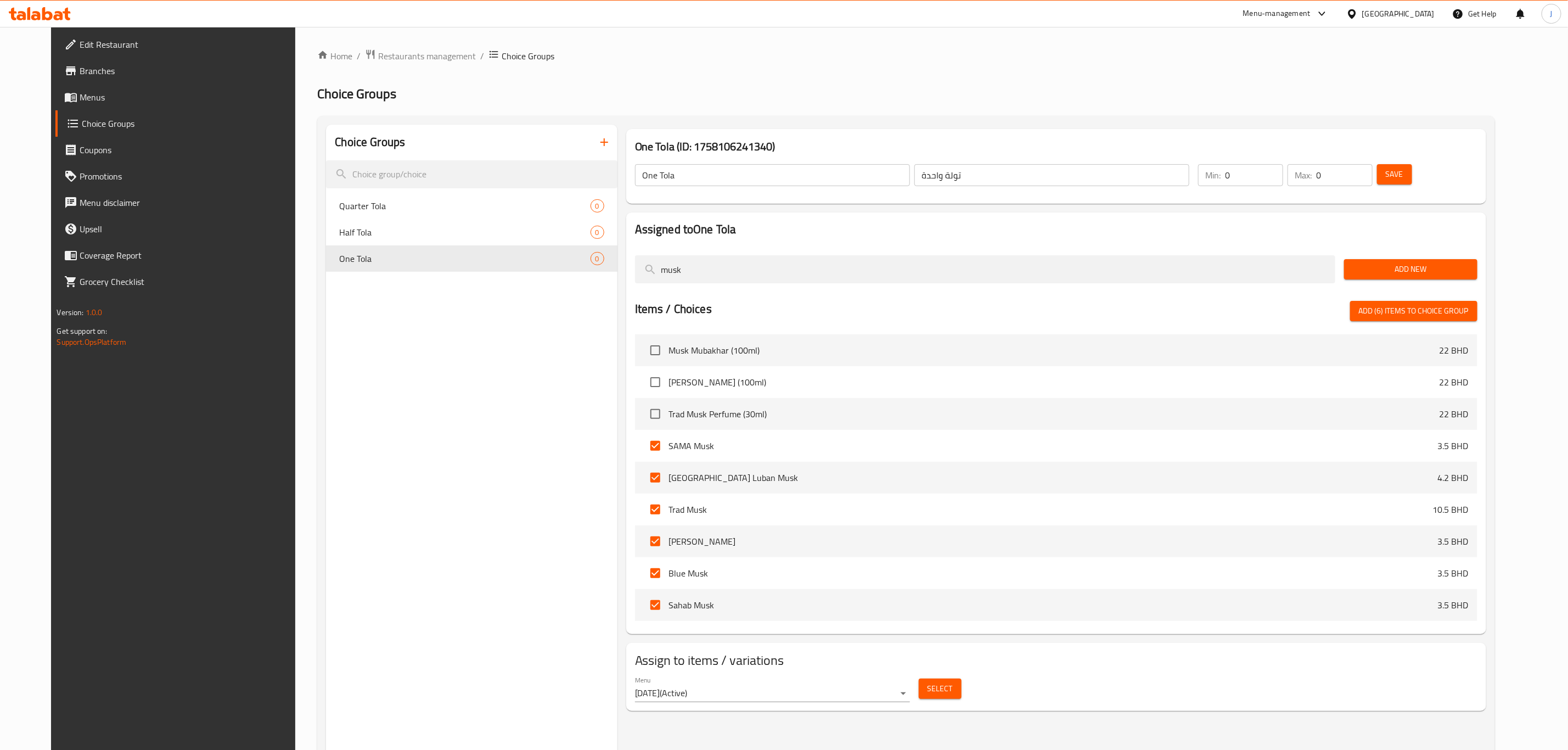
click at [1443, 314] on span "Add (6) items to choice group" at bounding box center [1414, 311] width 110 height 14
checkbox input "false"
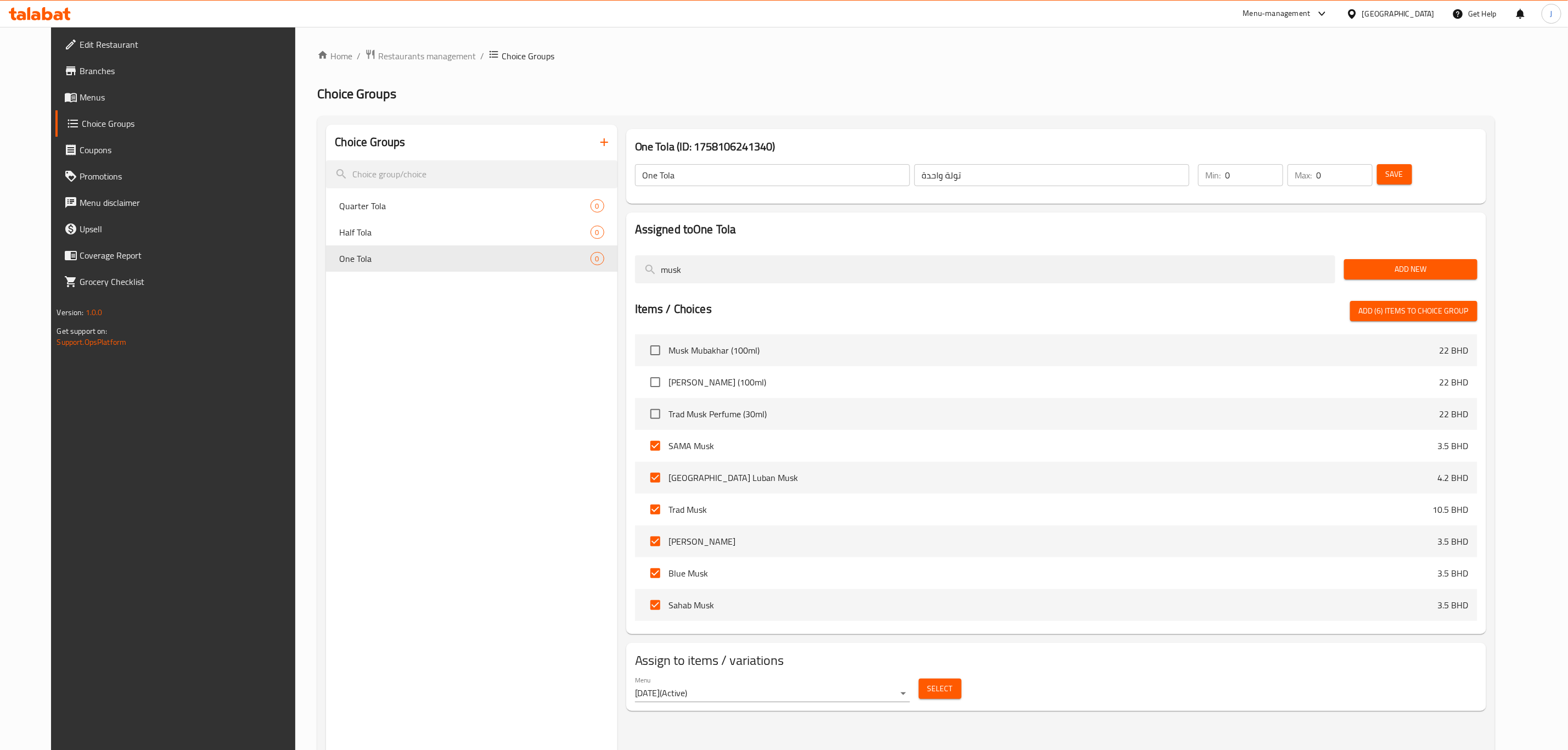
checkbox input "false"
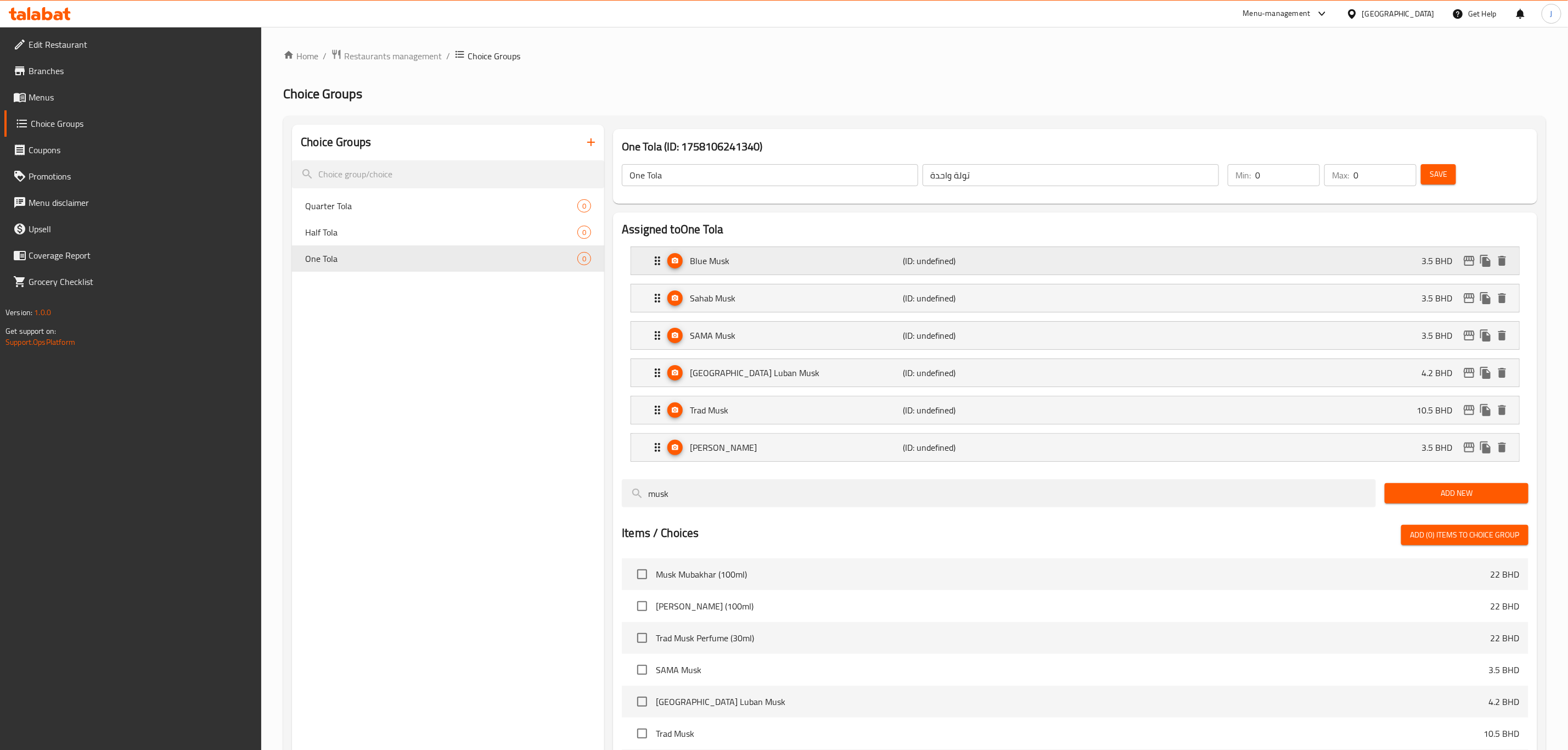
click at [720, 263] on p "Blue Musk" at bounding box center [796, 260] width 213 height 13
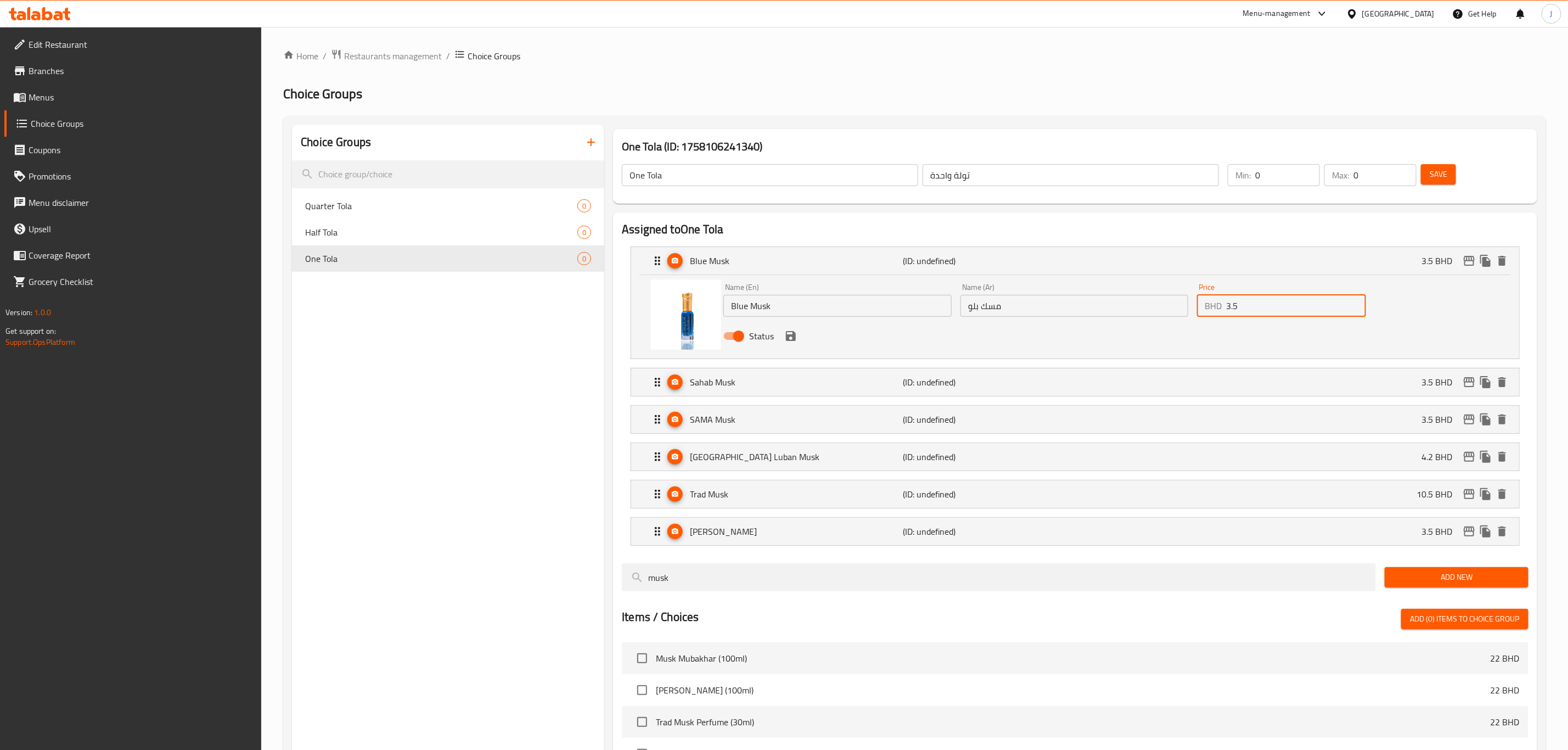
drag, startPoint x: 1275, startPoint y: 309, endPoint x: 1148, endPoint y: 309, distance: 127.0
click at [1148, 309] on div "Name (En) Blue Musk Name (En) Name (Ar) مسك بلو Name (Ar) Price BHD 3.5 Price S…" at bounding box center [1075, 314] width 711 height 72
paste input "12.000"
click at [786, 336] on icon "save" at bounding box center [790, 336] width 13 height 13
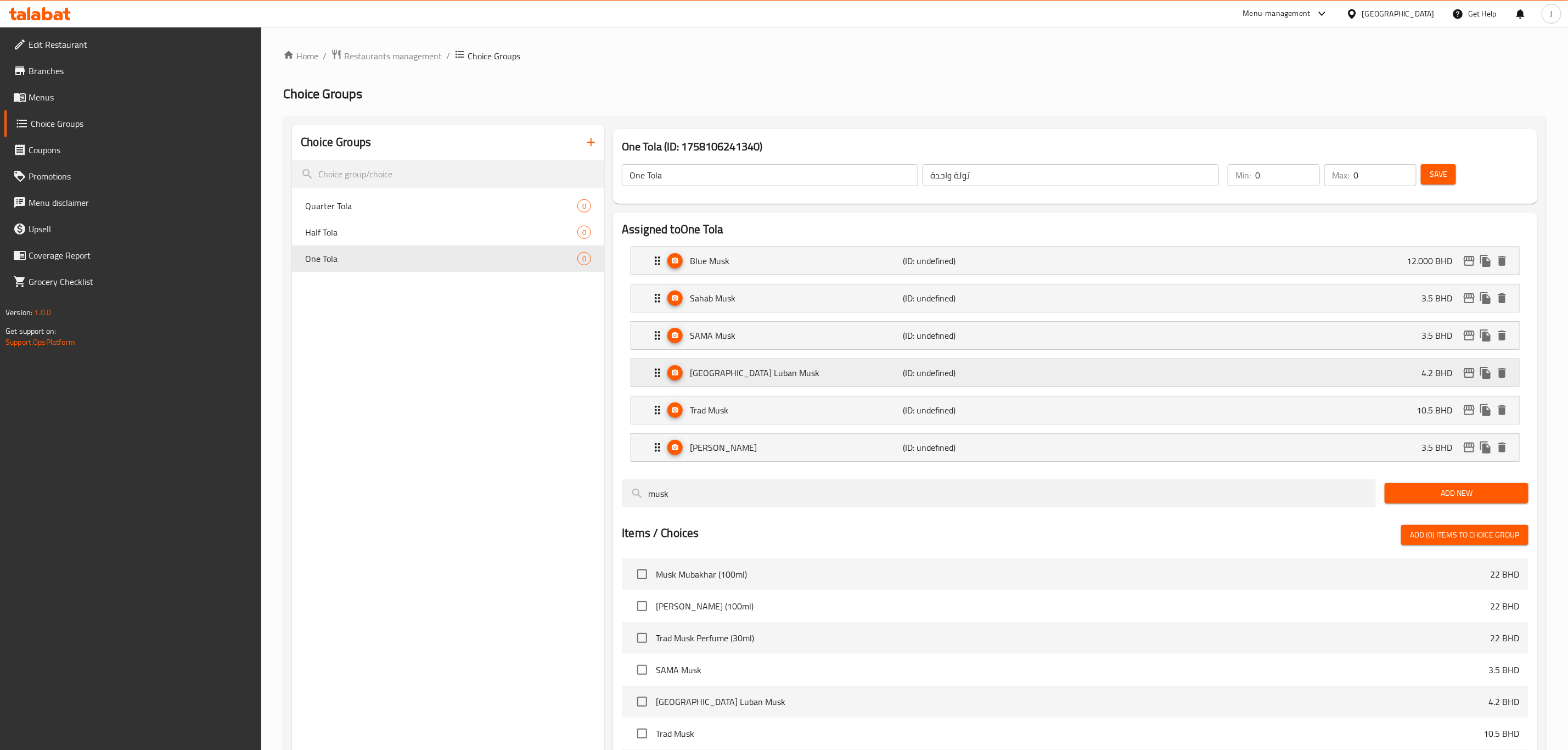
type input "12.000"
click at [730, 292] on p "Sahab Musk" at bounding box center [796, 298] width 213 height 13
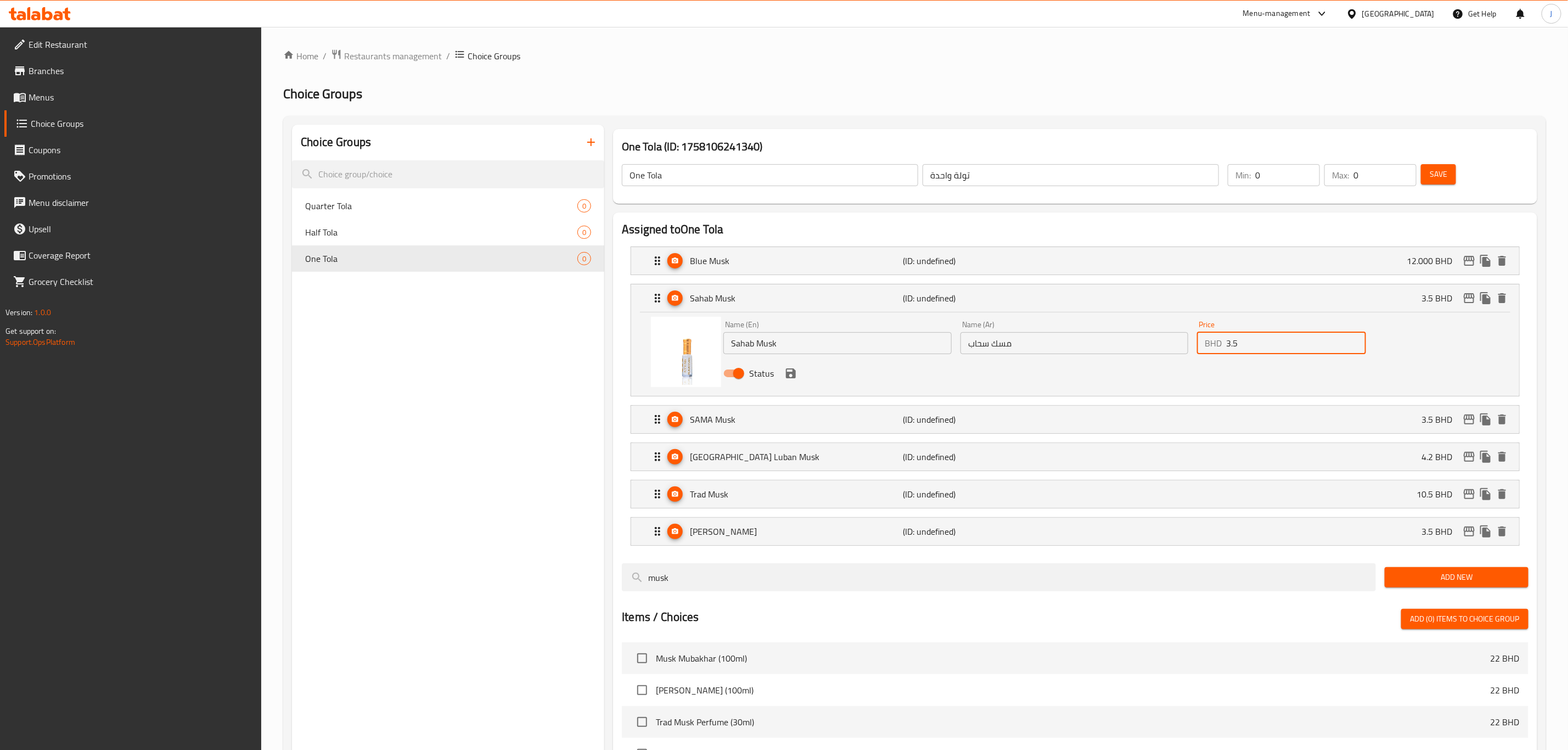
paste input "12.000"
drag, startPoint x: 1252, startPoint y: 345, endPoint x: 1183, endPoint y: 345, distance: 69.0
click at [1183, 345] on div "Name (En) Sahab Musk Name (En) Name (Ar) مسك سحاب Name (Ar) Price BHD 3.5 Price…" at bounding box center [1075, 352] width 711 height 72
click at [791, 374] on icon "save" at bounding box center [791, 373] width 10 height 10
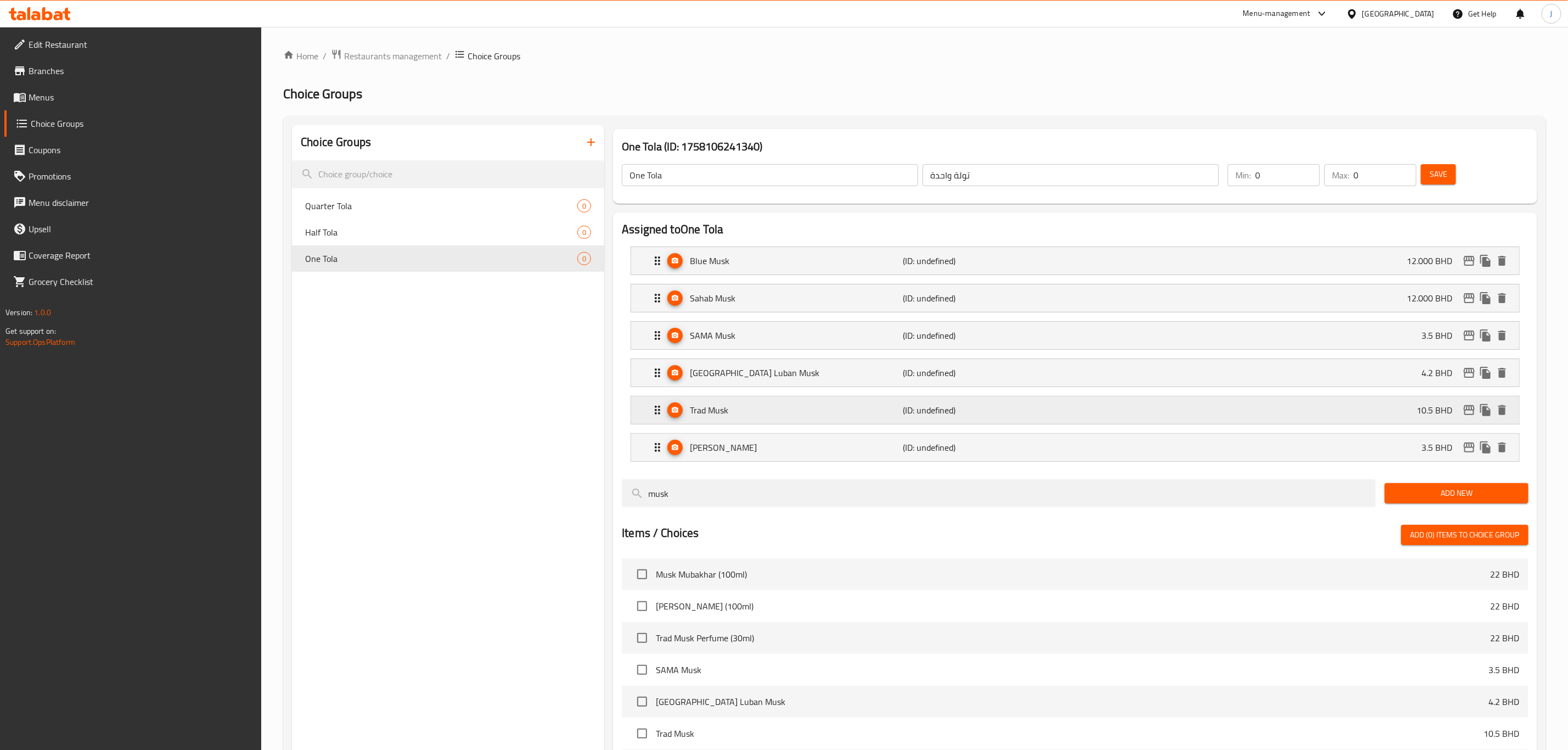
type input "12.000"
click at [727, 330] on p "SAMA Musk" at bounding box center [796, 335] width 213 height 13
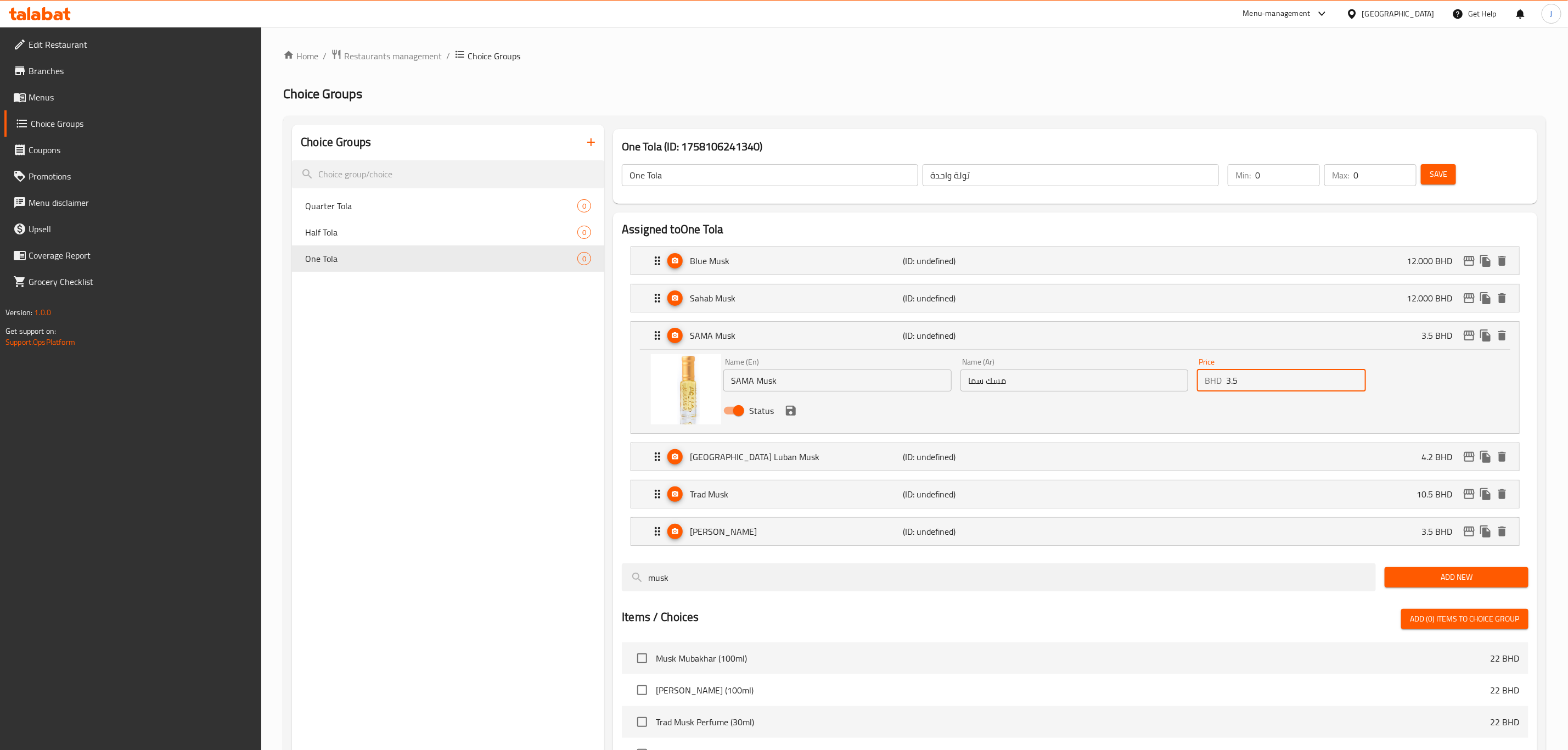
click at [1215, 381] on div "BHD 3.5 Price" at bounding box center [1281, 381] width 169 height 22
paste input "12.000"
click at [788, 414] on icon "save" at bounding box center [791, 411] width 10 height 10
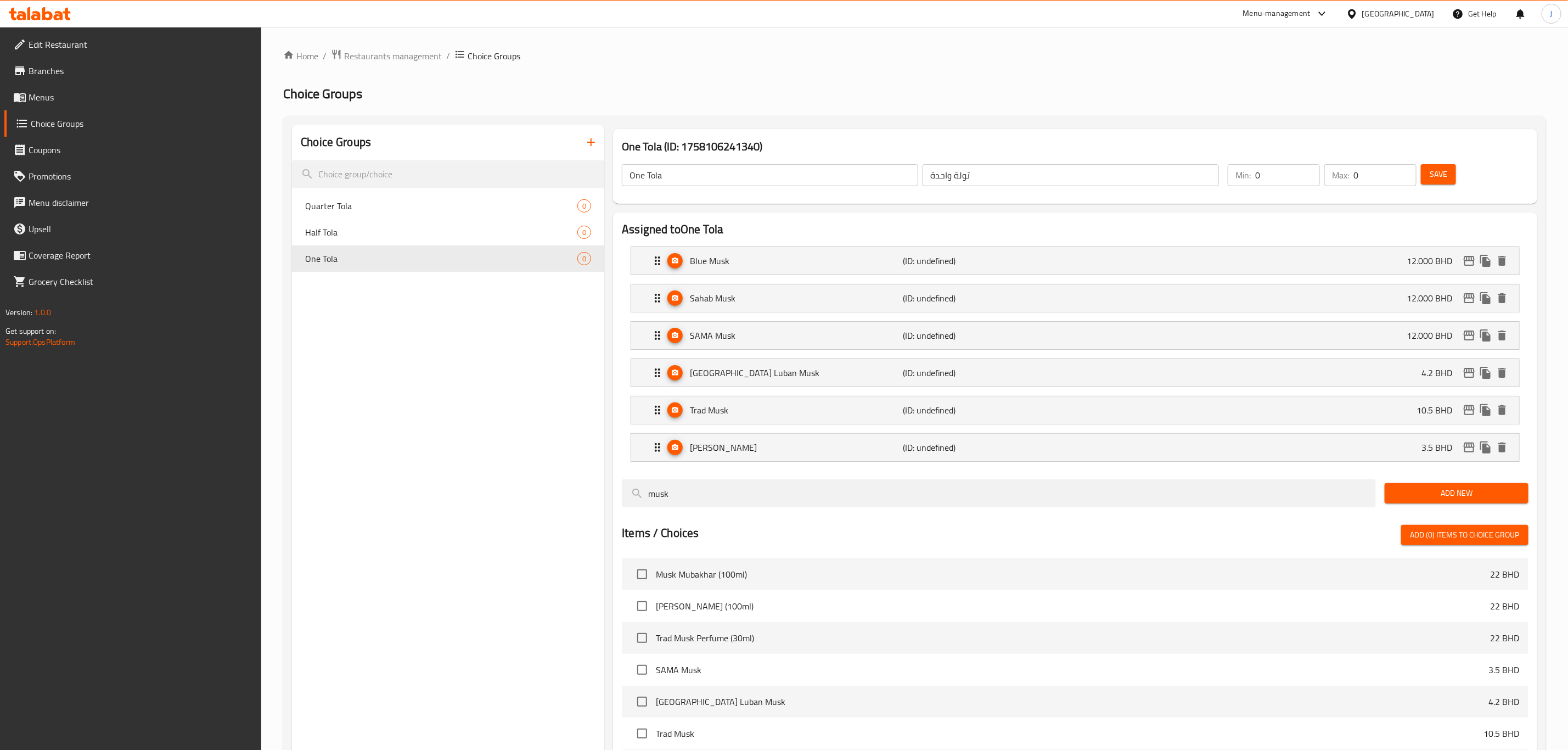
type input "12.000"
click at [817, 382] on div "Oman Luban Musk (ID: undefined) 4.2 BHD" at bounding box center [1079, 373] width 855 height 28
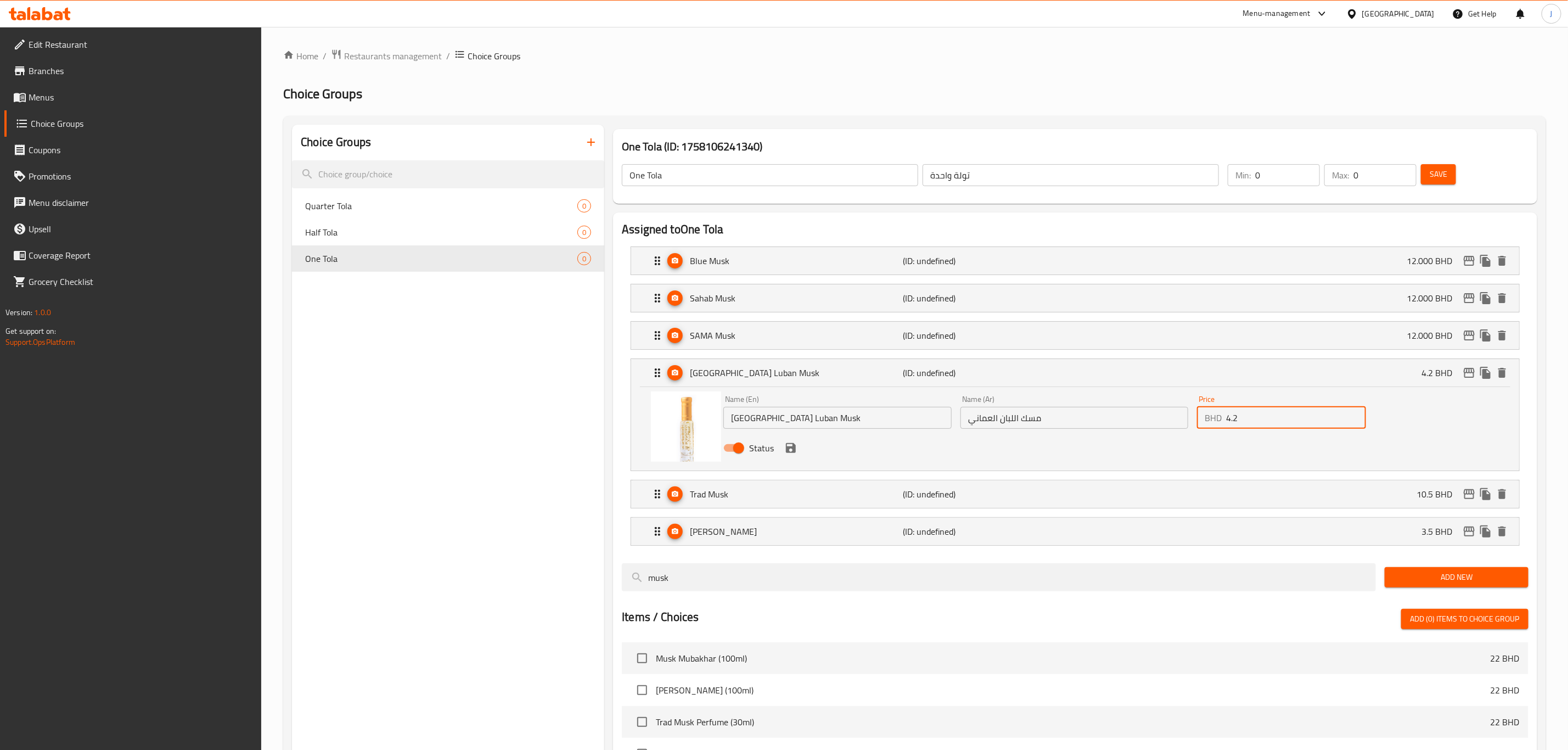
paste input "18.000"
drag, startPoint x: 1254, startPoint y: 416, endPoint x: 1221, endPoint y: 417, distance: 33.0
click at [1221, 417] on div "BHD 18.000 Price" at bounding box center [1281, 418] width 169 height 22
type input "18.000"
click at [789, 456] on button "save" at bounding box center [790, 447] width 17 height 17
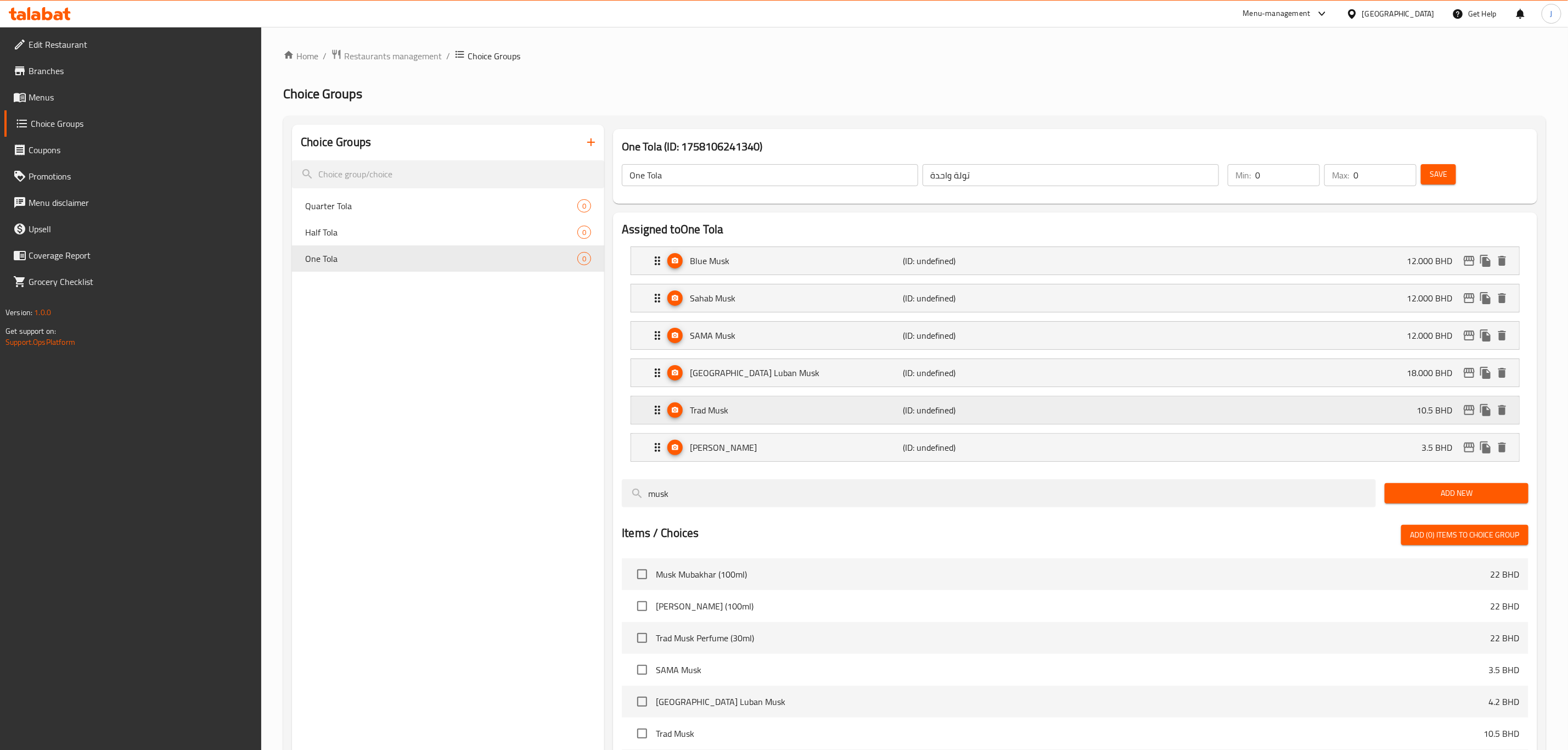
click at [916, 411] on p "(ID: undefined)" at bounding box center [975, 409] width 142 height 13
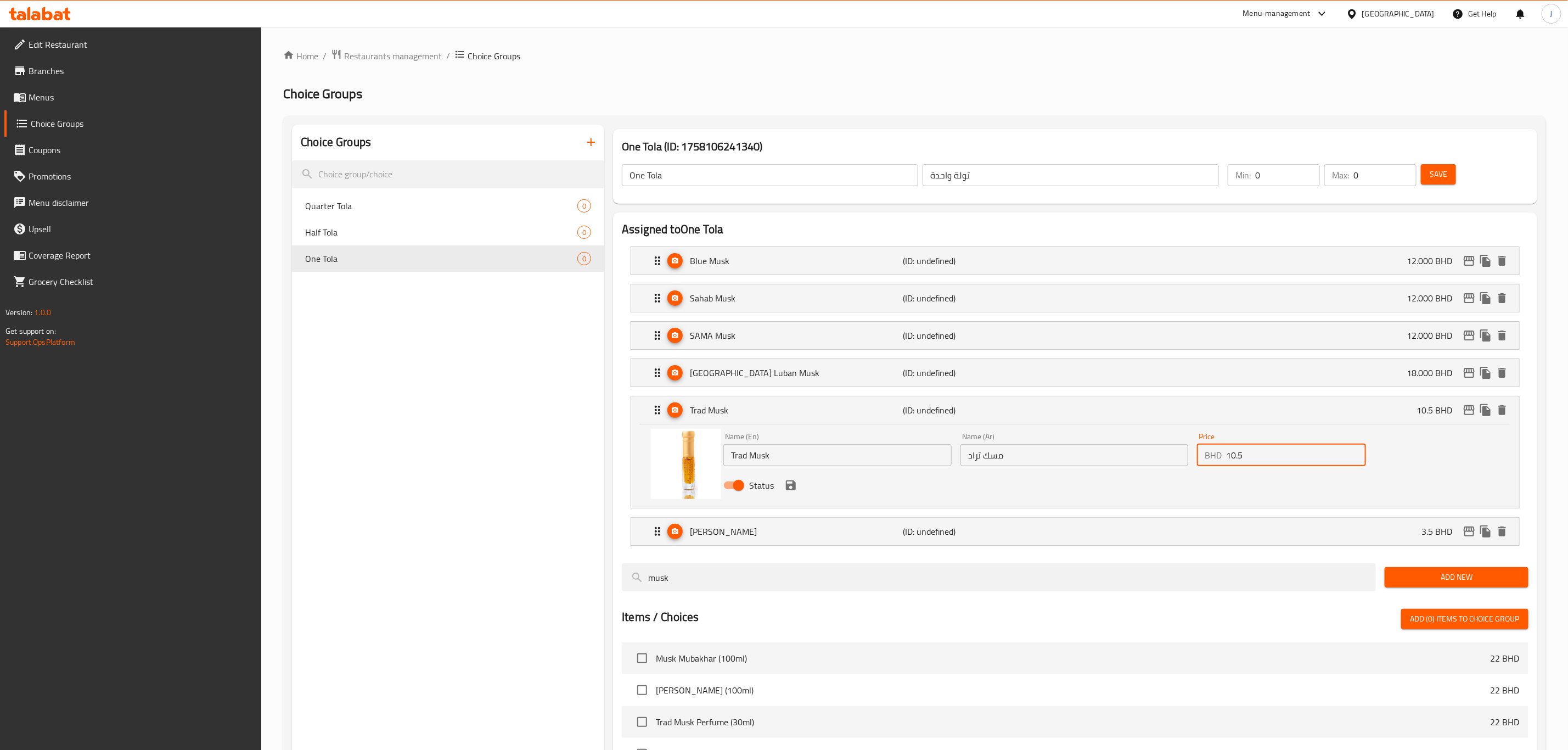
paste input "42.000"
drag, startPoint x: 1256, startPoint y: 453, endPoint x: 1171, endPoint y: 450, distance: 85.1
click at [1171, 450] on div "Name (En) Trad Musk Name (En) Name (Ar) مسك تراد Name (Ar) Price BHD 42.000 Pri…" at bounding box center [1075, 464] width 711 height 72
click at [790, 491] on icon "save" at bounding box center [790, 485] width 13 height 13
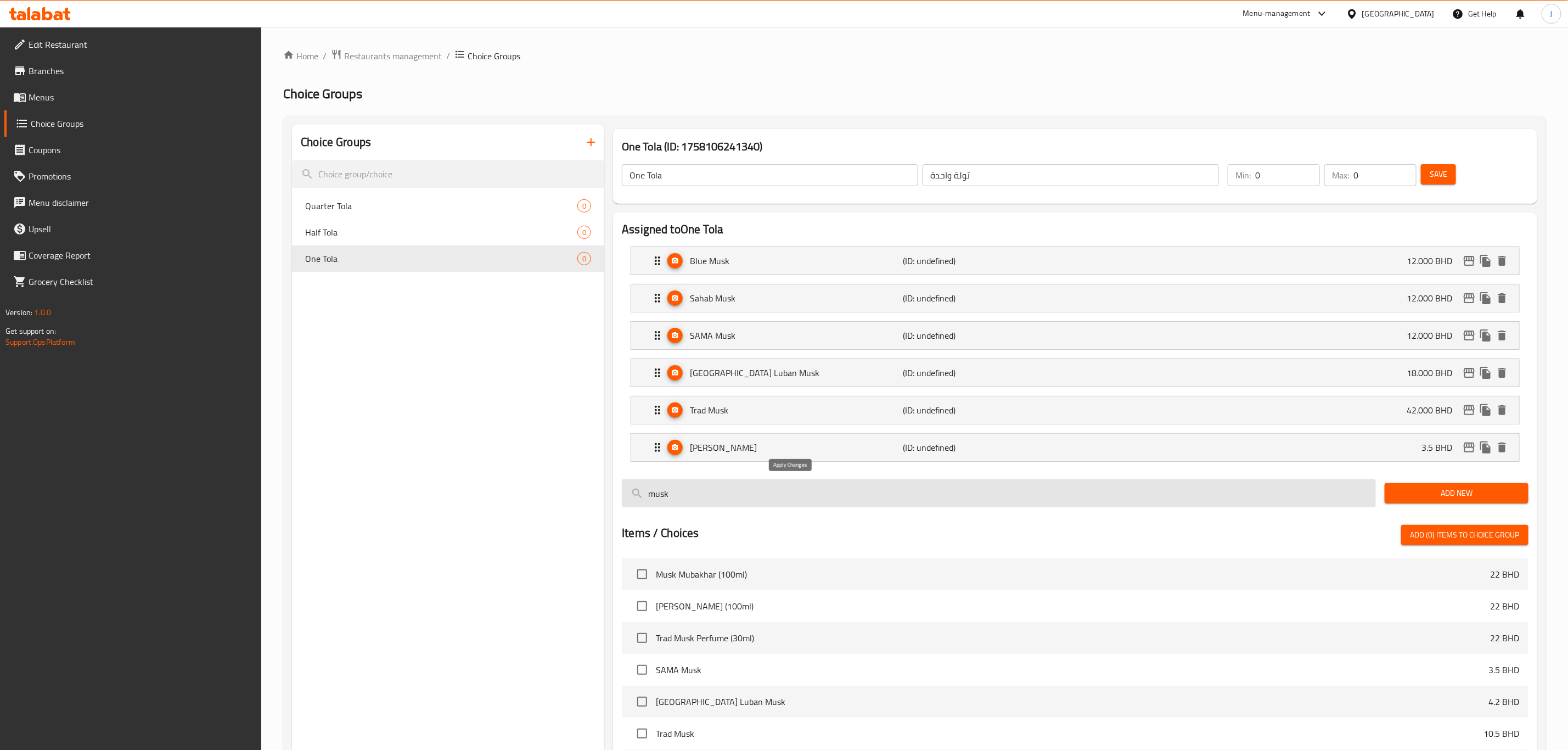
type input "42.000"
click at [1092, 446] on div "Sara Musk (ID: undefined) 3.5 BHD" at bounding box center [1079, 447] width 855 height 28
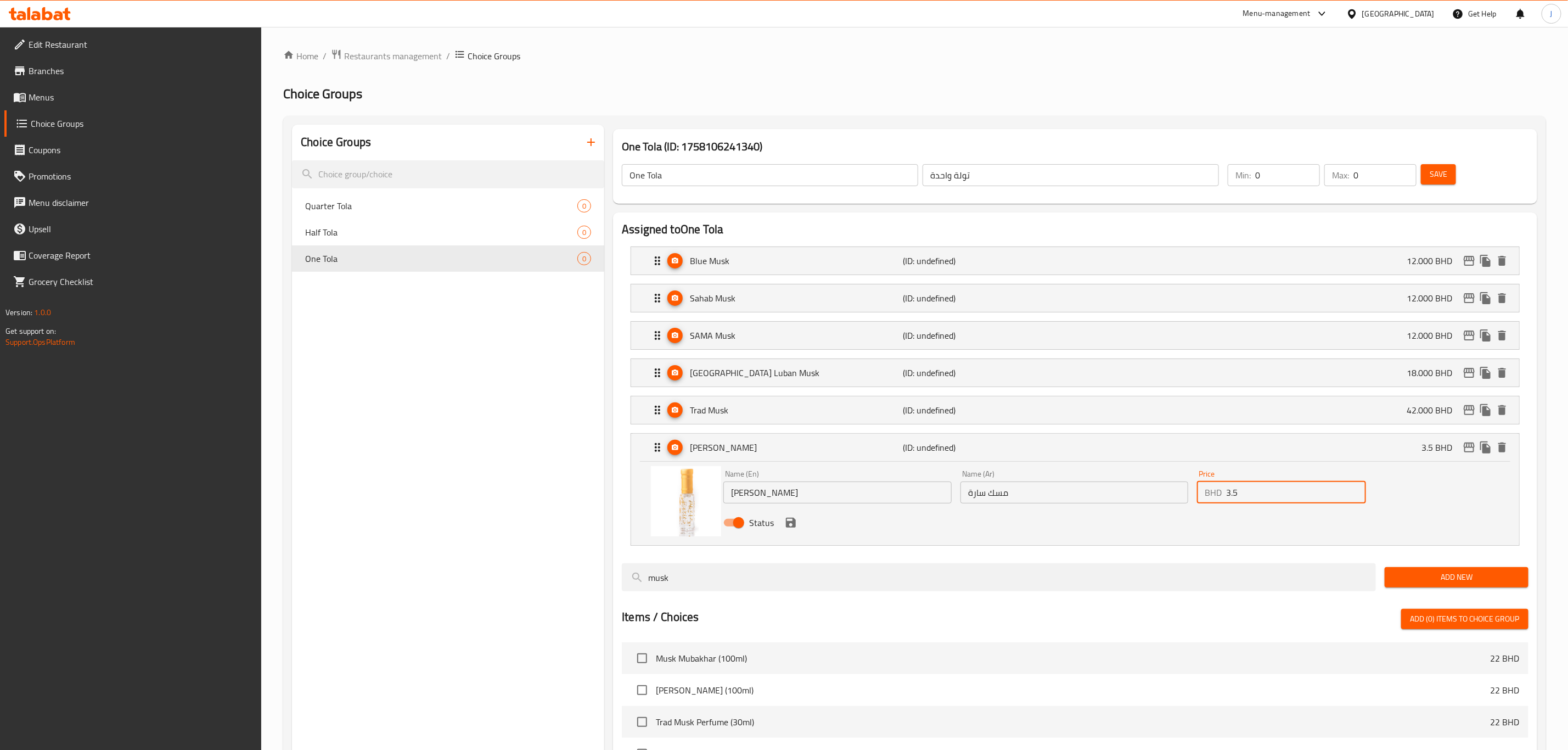
paste input "12.000"
drag, startPoint x: 1262, startPoint y: 498, endPoint x: 1181, endPoint y: 498, distance: 81.0
click at [1181, 498] on div "Name (En) Sara Musk Name (En) Name (Ar) مسك سارة Name (Ar) Price BHD 12.000 Pri…" at bounding box center [1075, 501] width 711 height 72
click at [793, 528] on icon "save" at bounding box center [791, 522] width 10 height 10
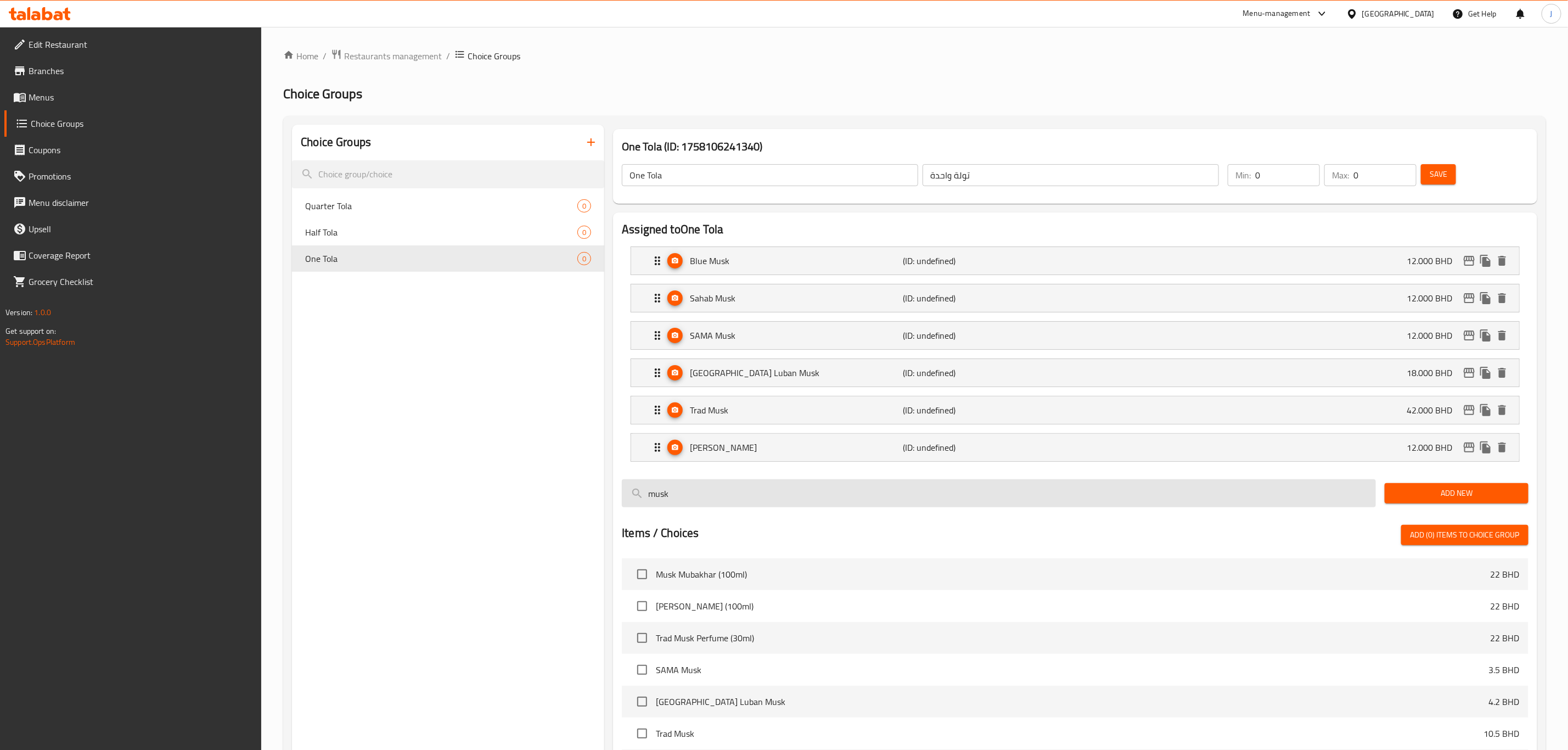
type input "12.000"
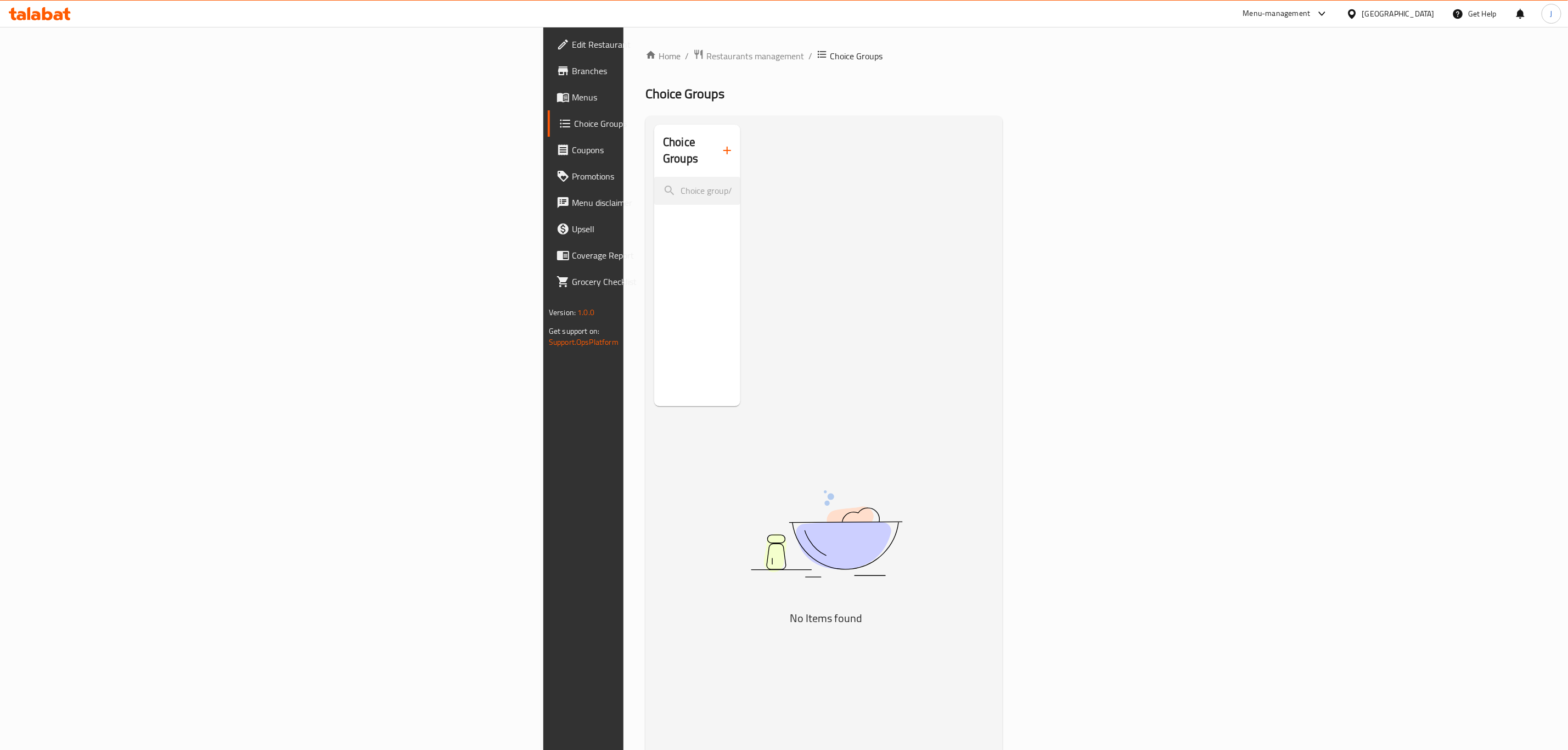
click at [572, 91] on span "Menus" at bounding box center [684, 97] width 225 height 13
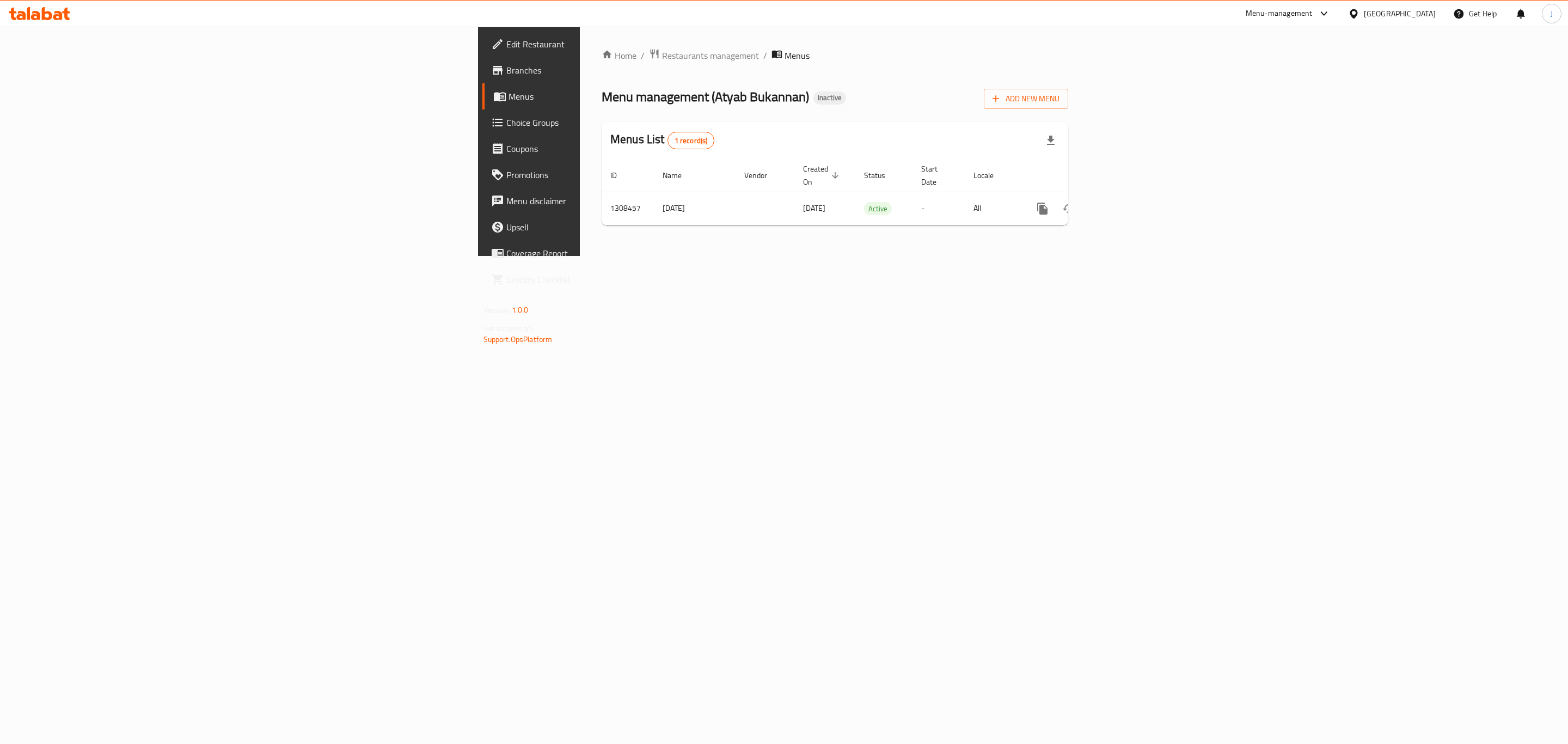
click at [506, 127] on span "Choice Groups" at bounding box center [618, 122] width 225 height 13
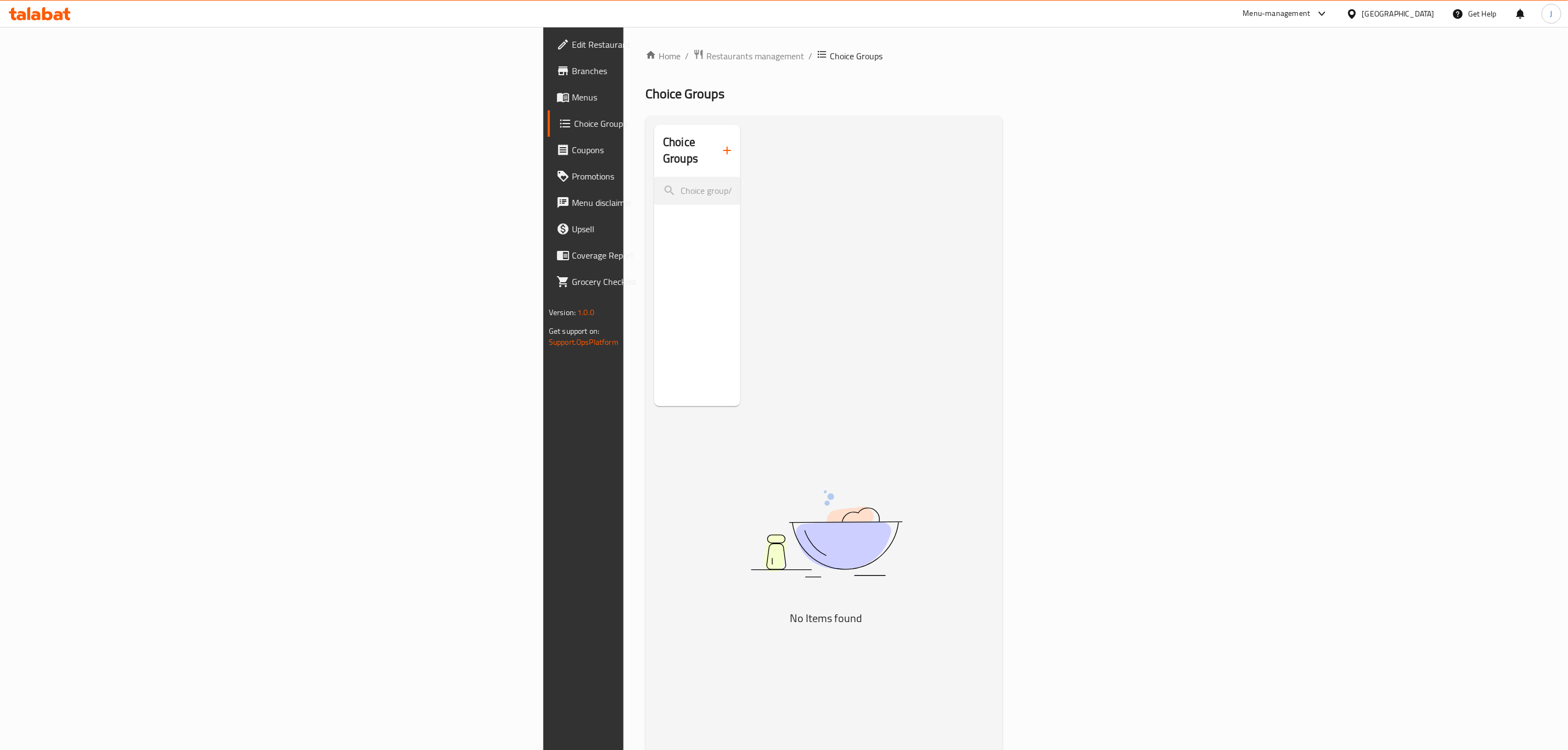
click at [572, 101] on span "Menus" at bounding box center [684, 97] width 225 height 13
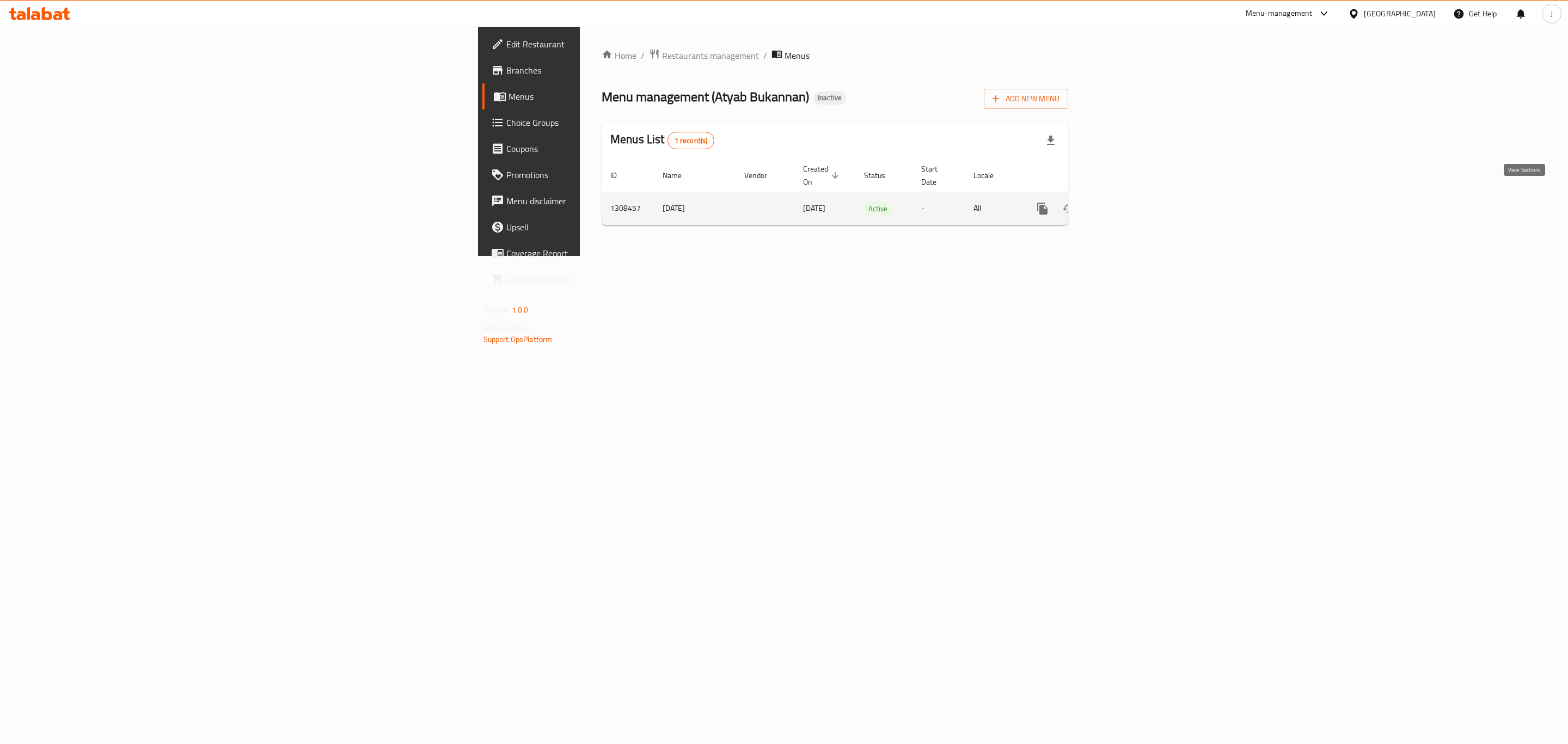
click at [1126, 204] on icon "enhanced table" at bounding box center [1121, 209] width 10 height 10
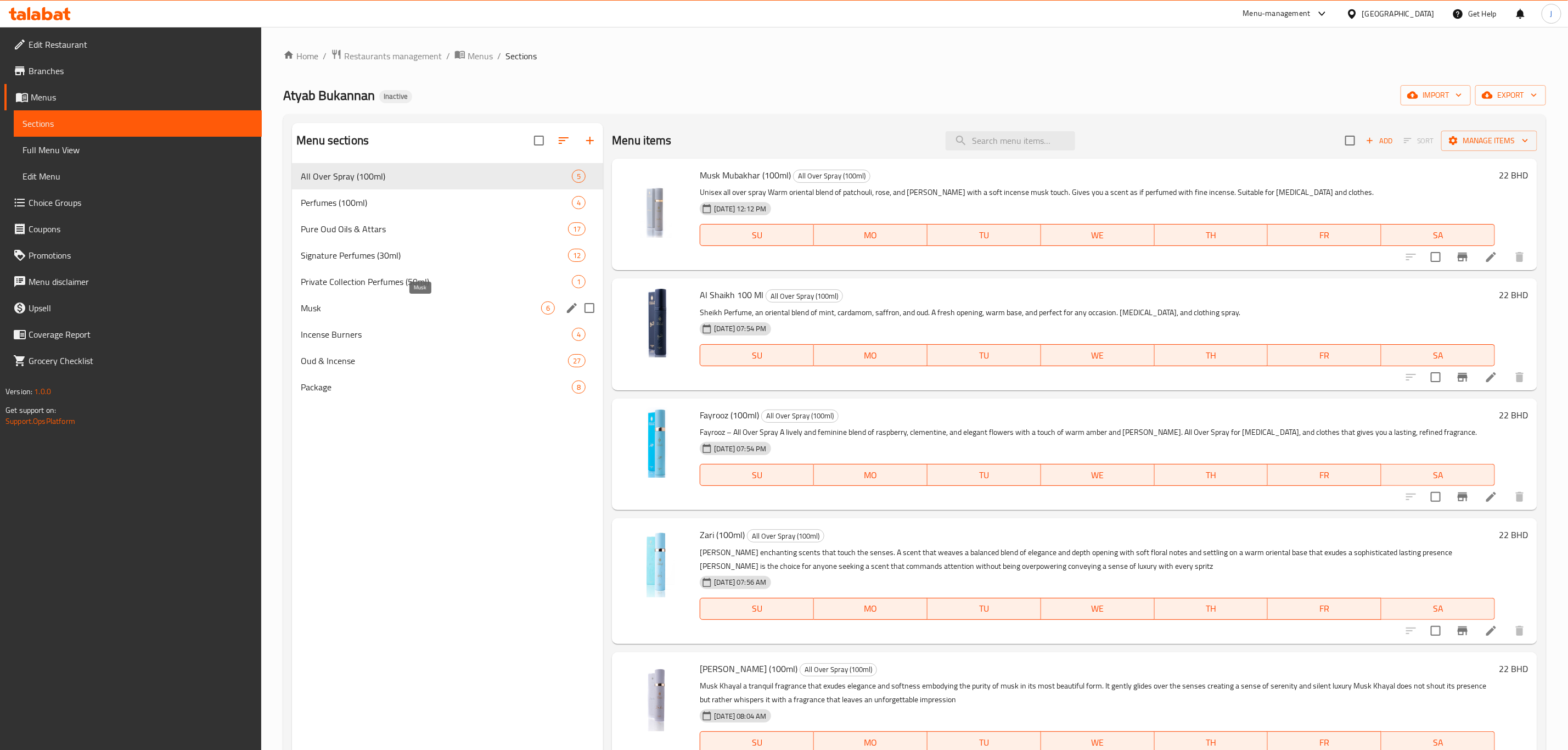
click at [307, 303] on span "Musk" at bounding box center [421, 307] width 241 height 13
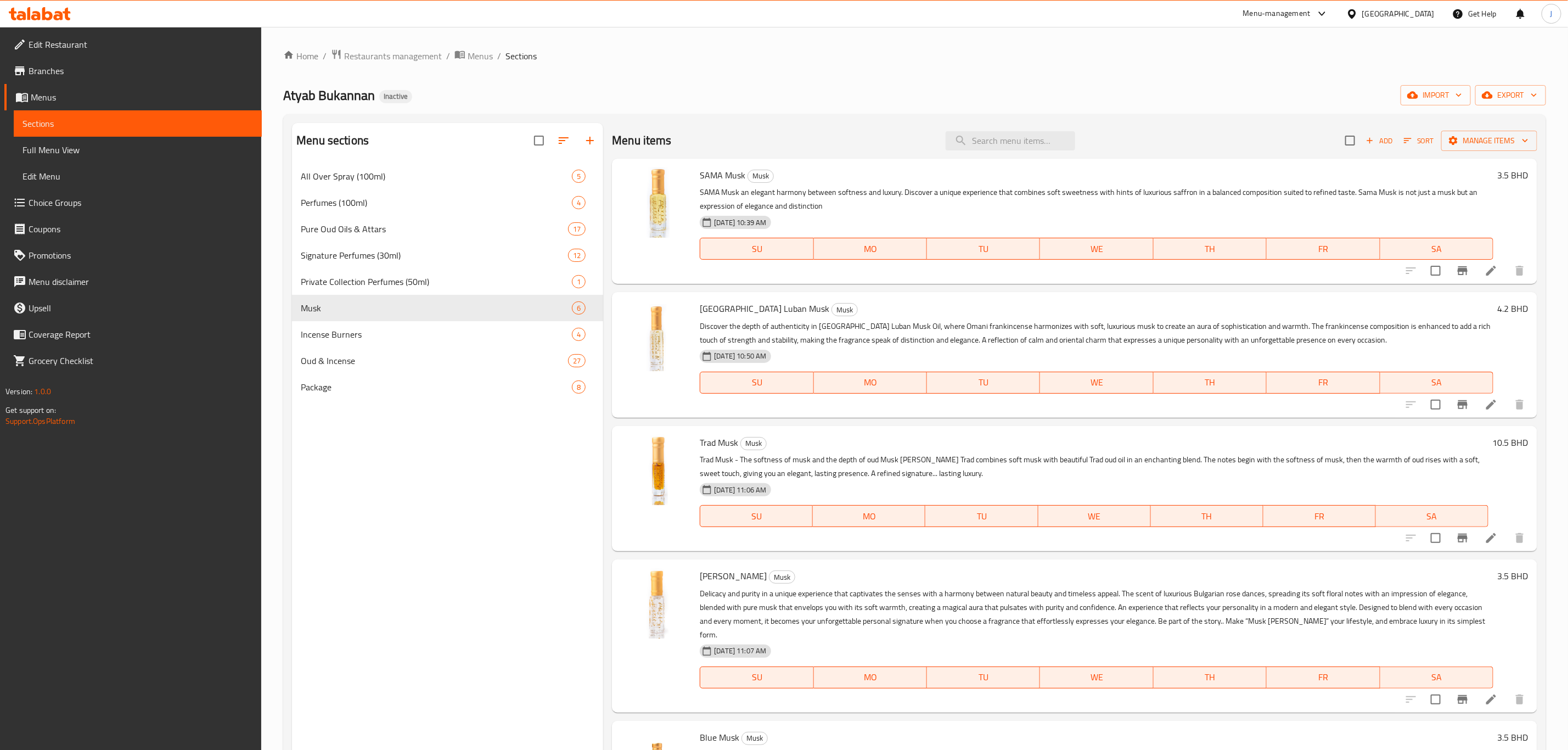
click at [1485, 272] on icon at bounding box center [1491, 270] width 13 height 13
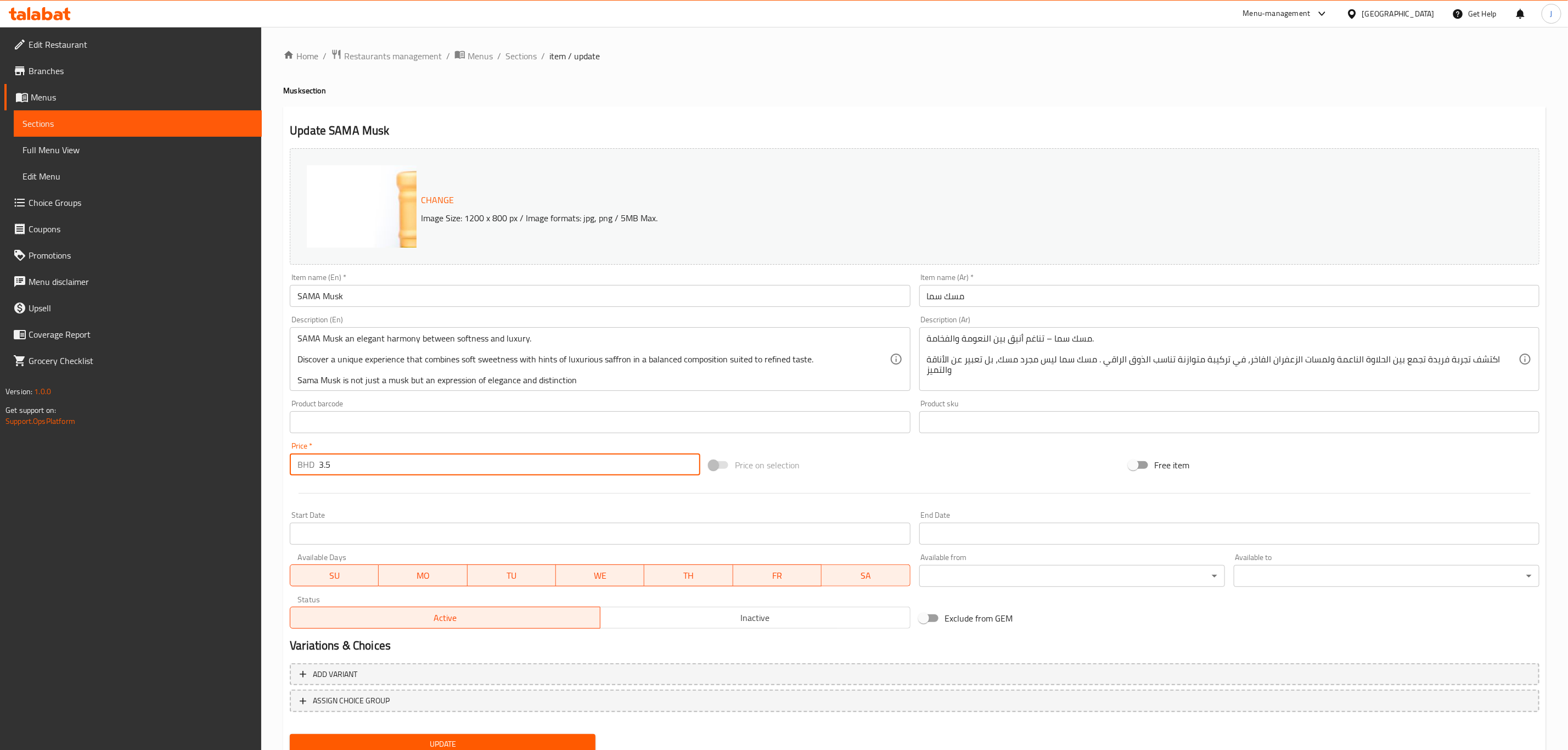
drag, startPoint x: 366, startPoint y: 468, endPoint x: 295, endPoint y: 468, distance: 71.0
click at [295, 468] on div "BHD 3.5 Price *" at bounding box center [495, 465] width 411 height 22
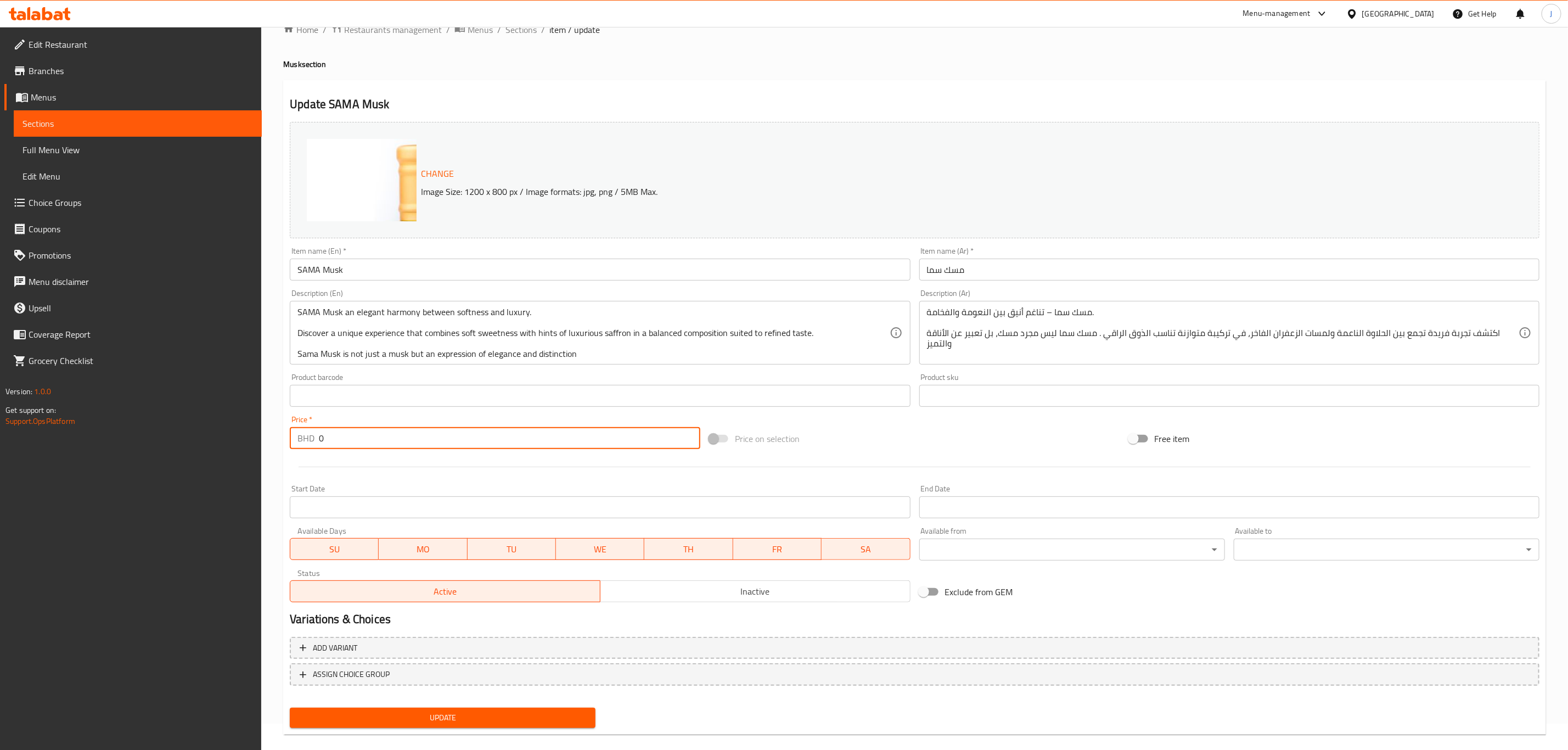
scroll to position [40, 0]
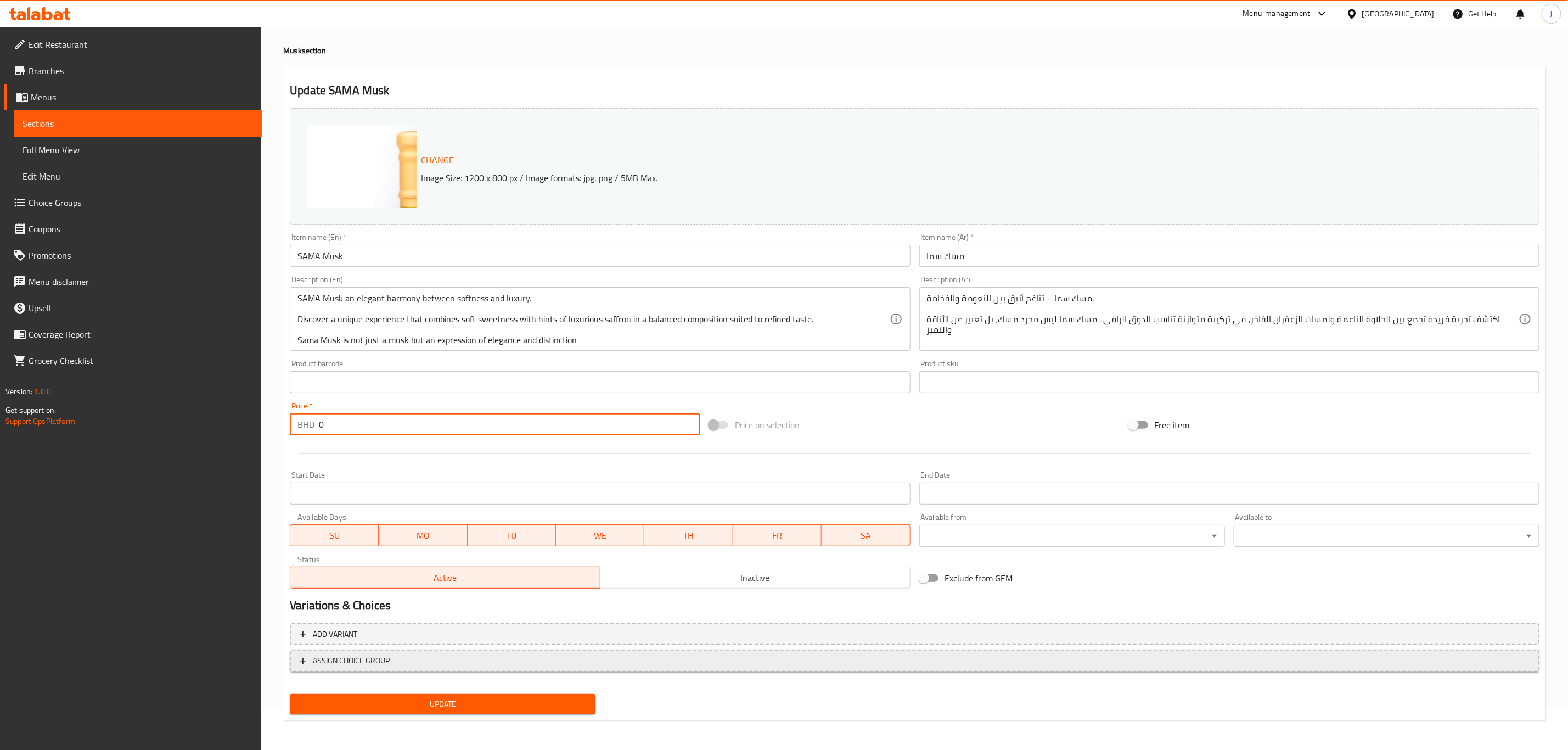
type input "0"
click at [356, 663] on span "ASSIGN CHOICE GROUP" at bounding box center [351, 660] width 77 height 14
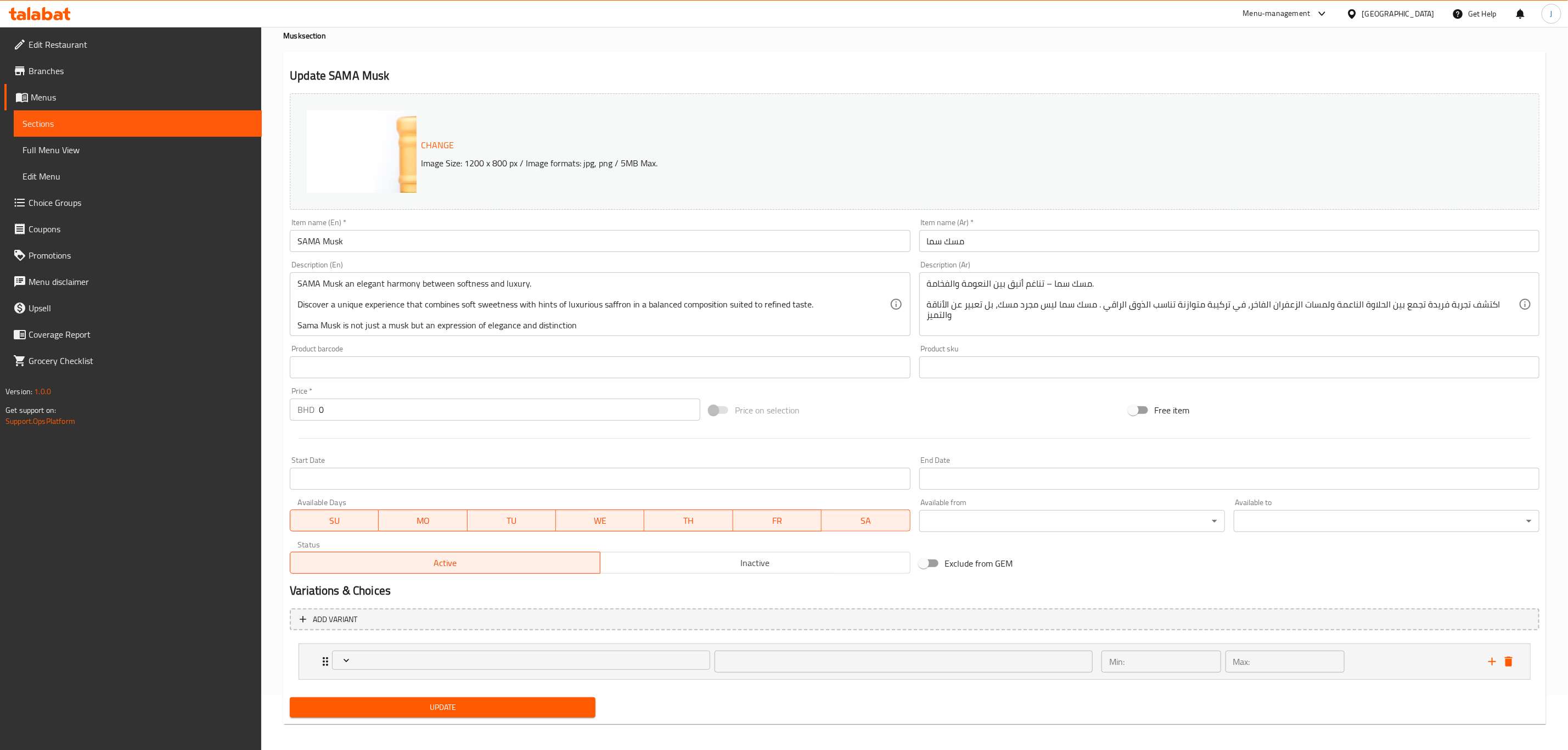
scroll to position [60, 0]
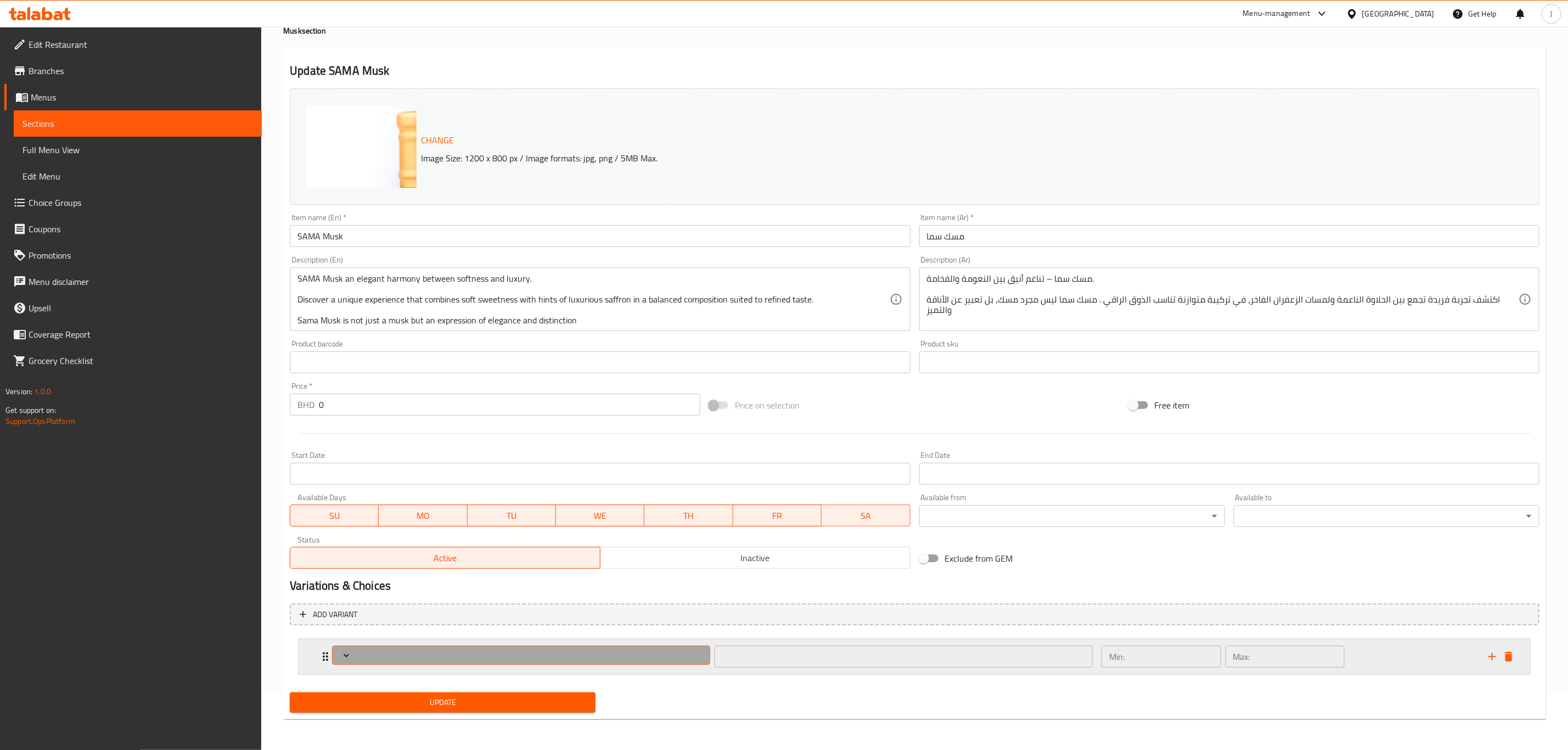
click at [523, 659] on span "Expand" at bounding box center [521, 655] width 370 height 11
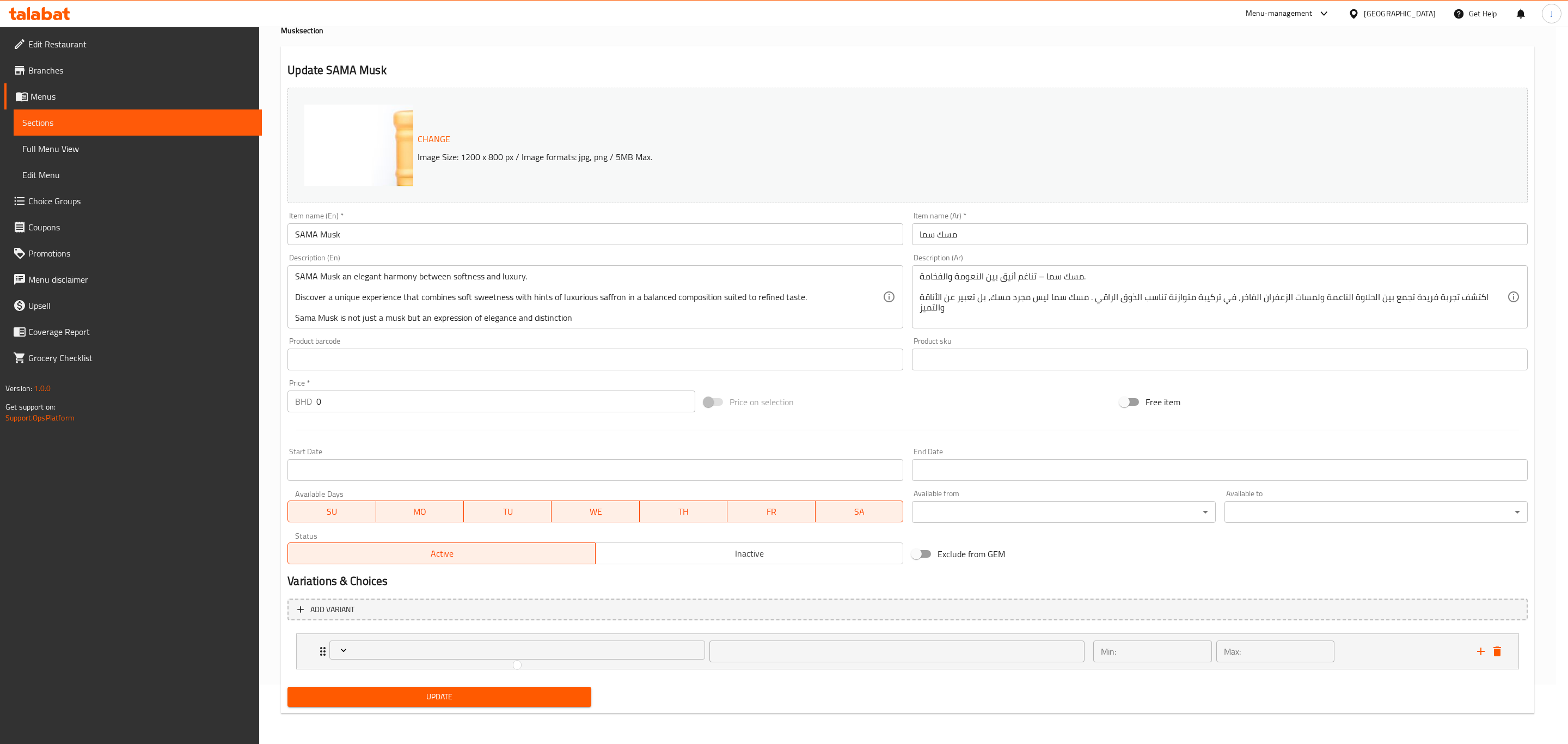
click at [335, 647] on div at bounding box center [784, 372] width 1568 height 744
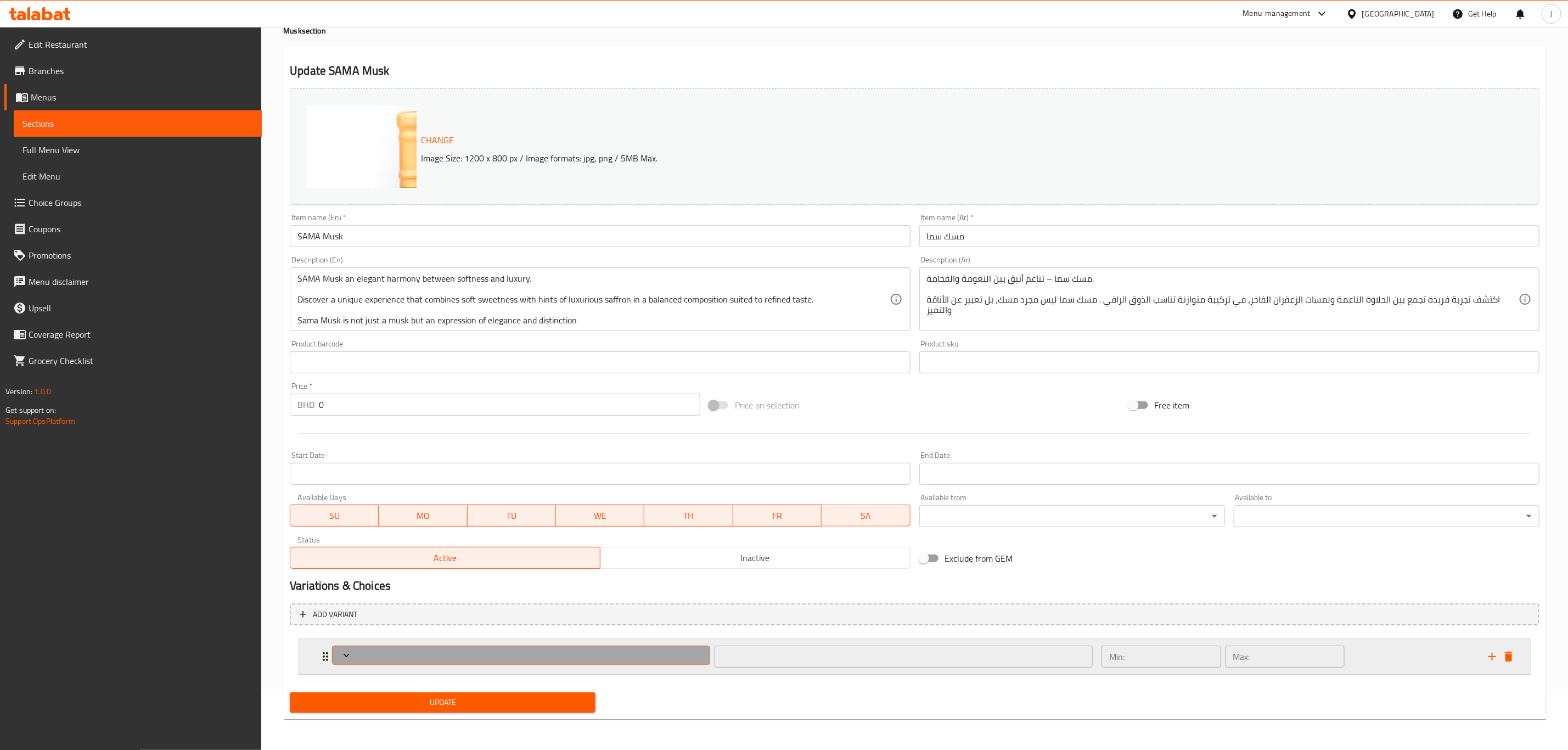
drag, startPoint x: 345, startPoint y: 651, endPoint x: 351, endPoint y: 651, distance: 6.0
click at [1493, 652] on icon "add" at bounding box center [1493, 656] width 8 height 8
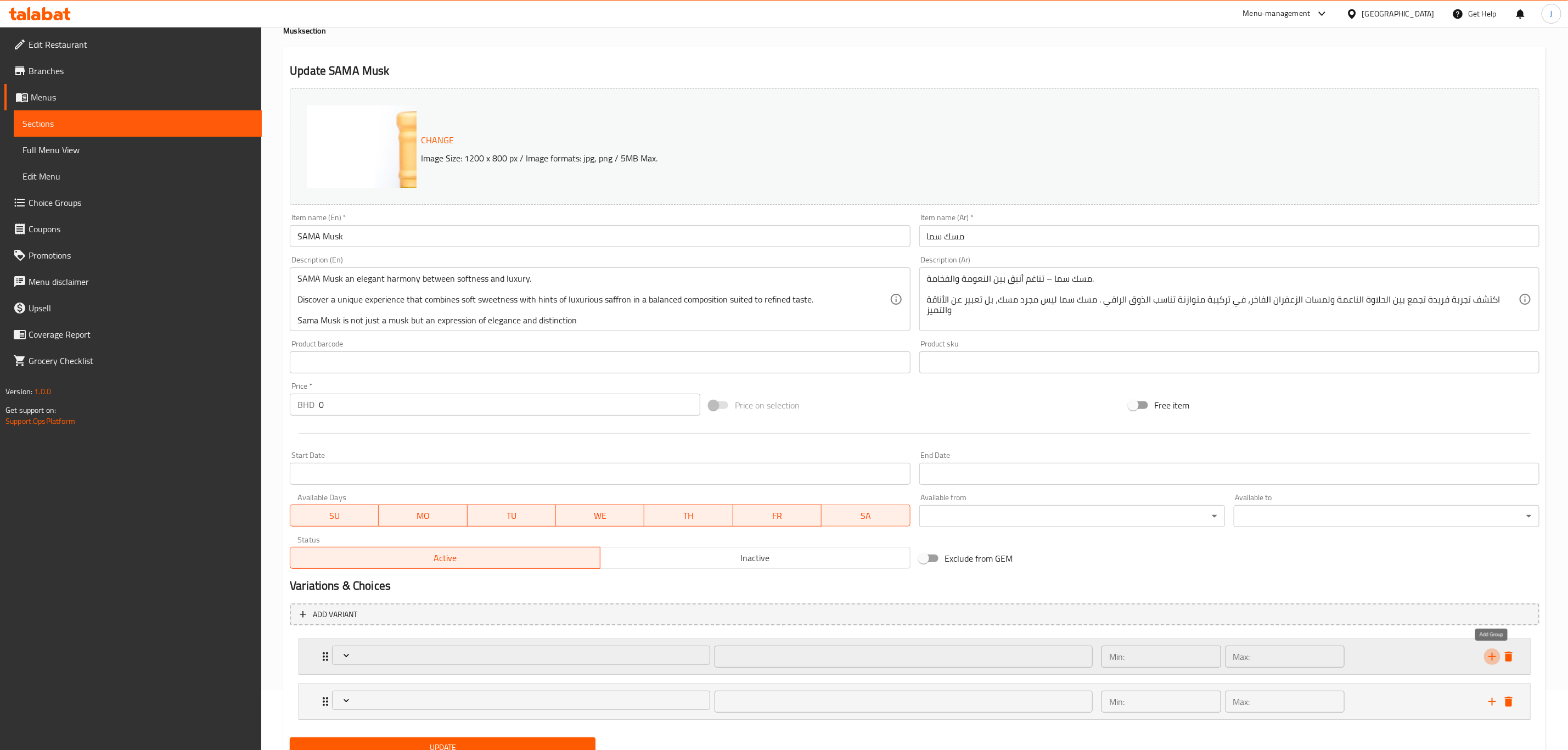
click at [1493, 652] on icon "add" at bounding box center [1493, 656] width 8 height 8
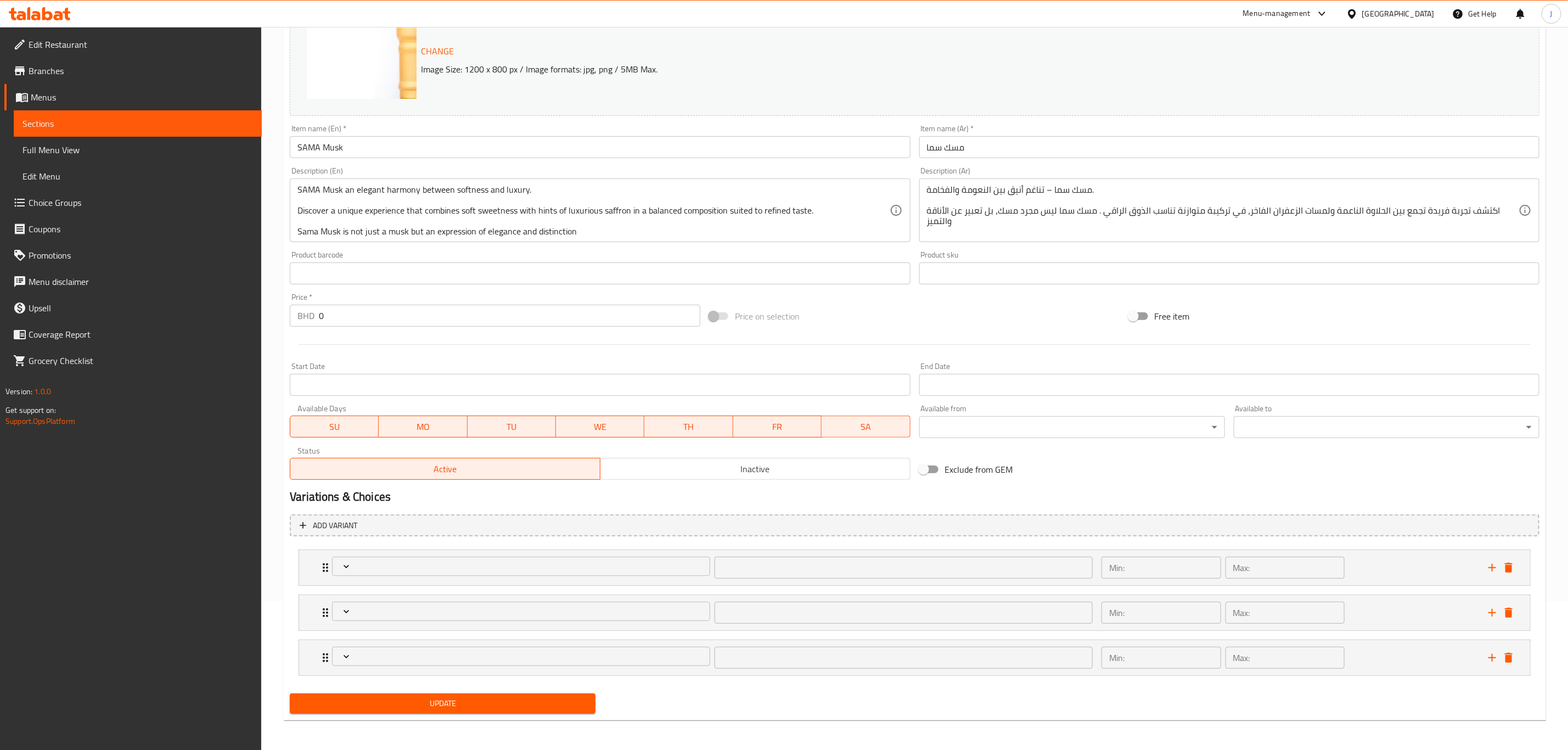
scroll to position [150, 0]
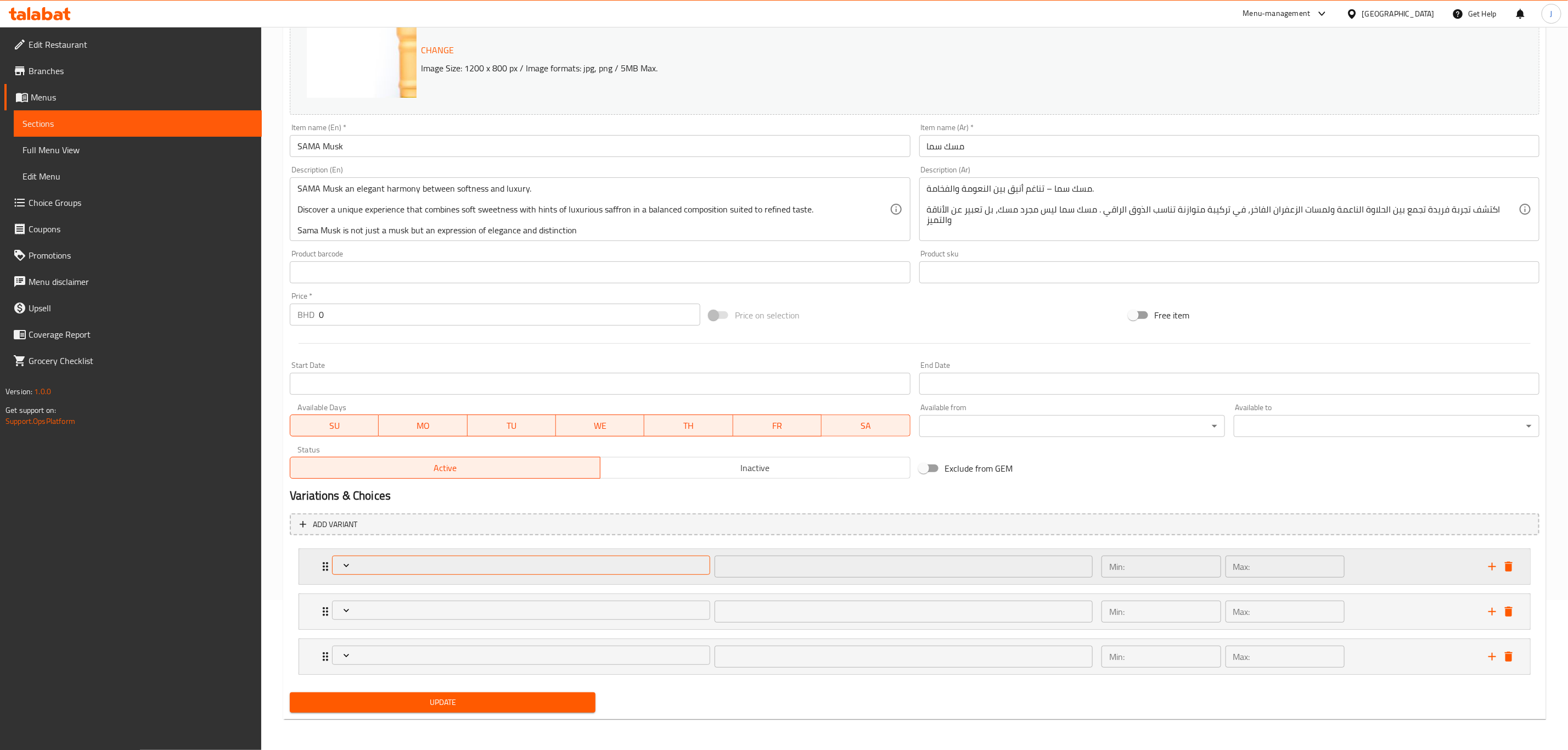
click at [353, 565] on span "Expand" at bounding box center [521, 565] width 370 height 11
click at [353, 565] on div at bounding box center [790, 375] width 1581 height 750
click at [353, 565] on span "Expand" at bounding box center [521, 565] width 370 height 11
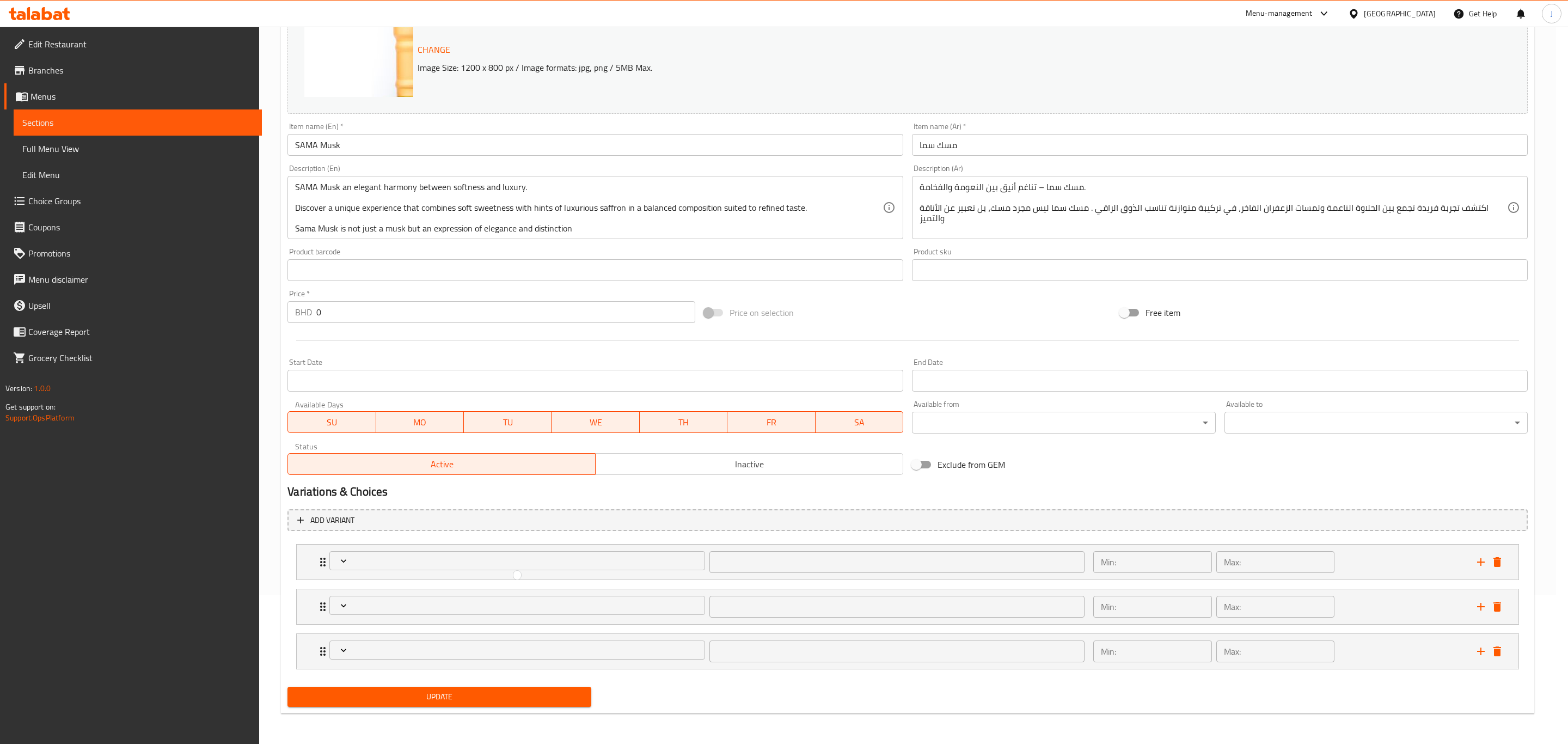
drag, startPoint x: 319, startPoint y: 561, endPoint x: 319, endPoint y: 603, distance: 42.0
click at [319, 603] on div at bounding box center [784, 372] width 1568 height 744
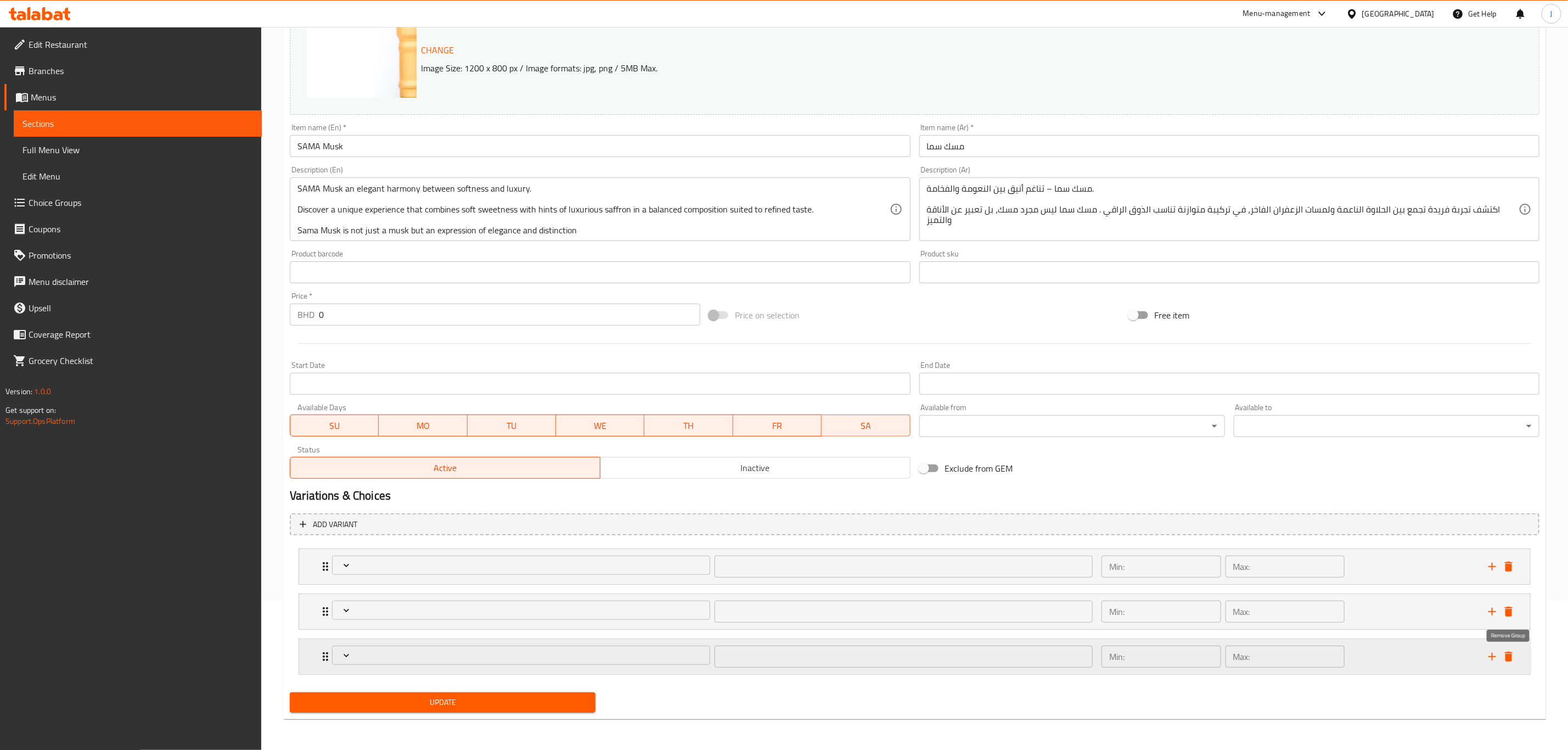
click at [1510, 654] on icon "delete" at bounding box center [1508, 656] width 13 height 13
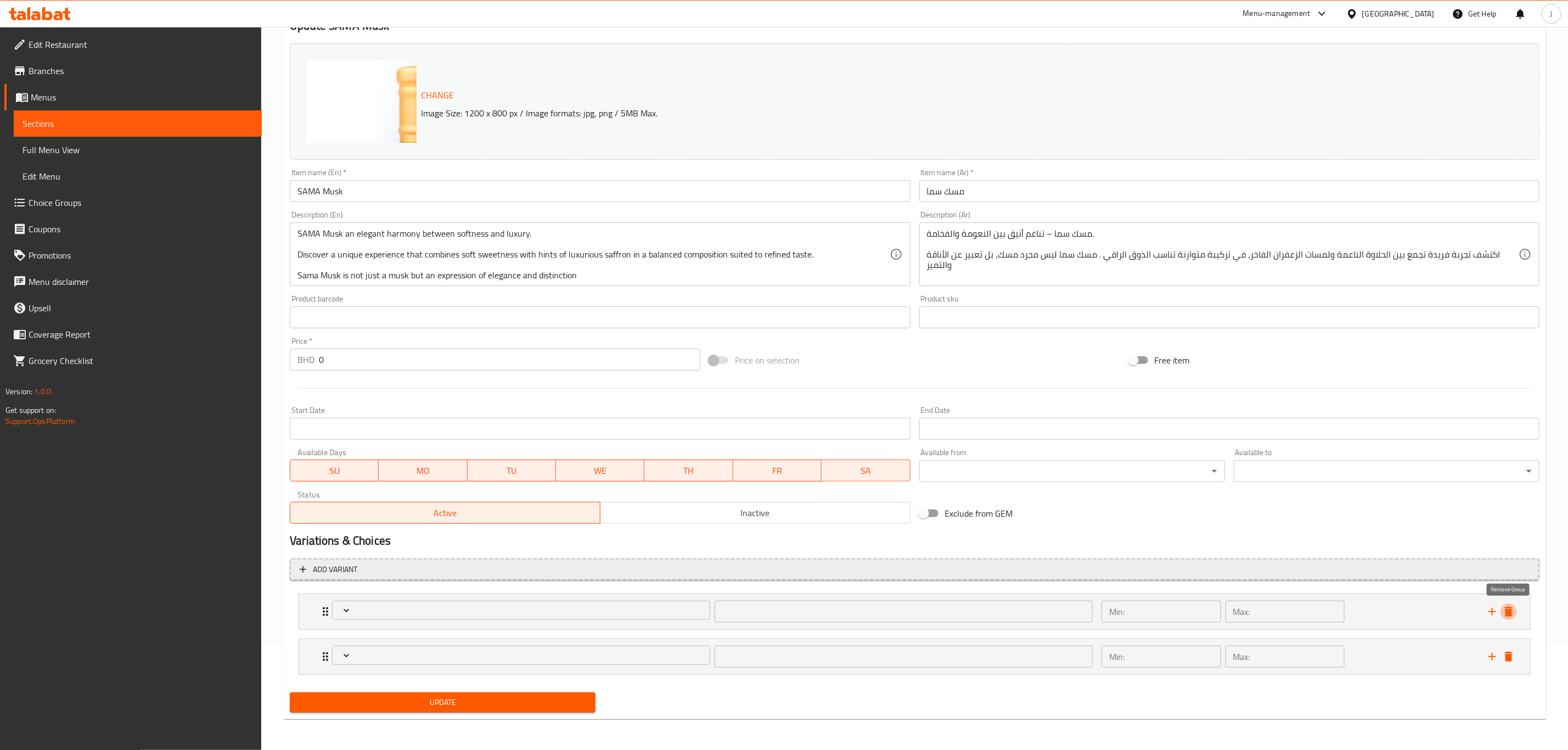
click at [1510, 606] on icon "delete" at bounding box center [1509, 611] width 8 height 10
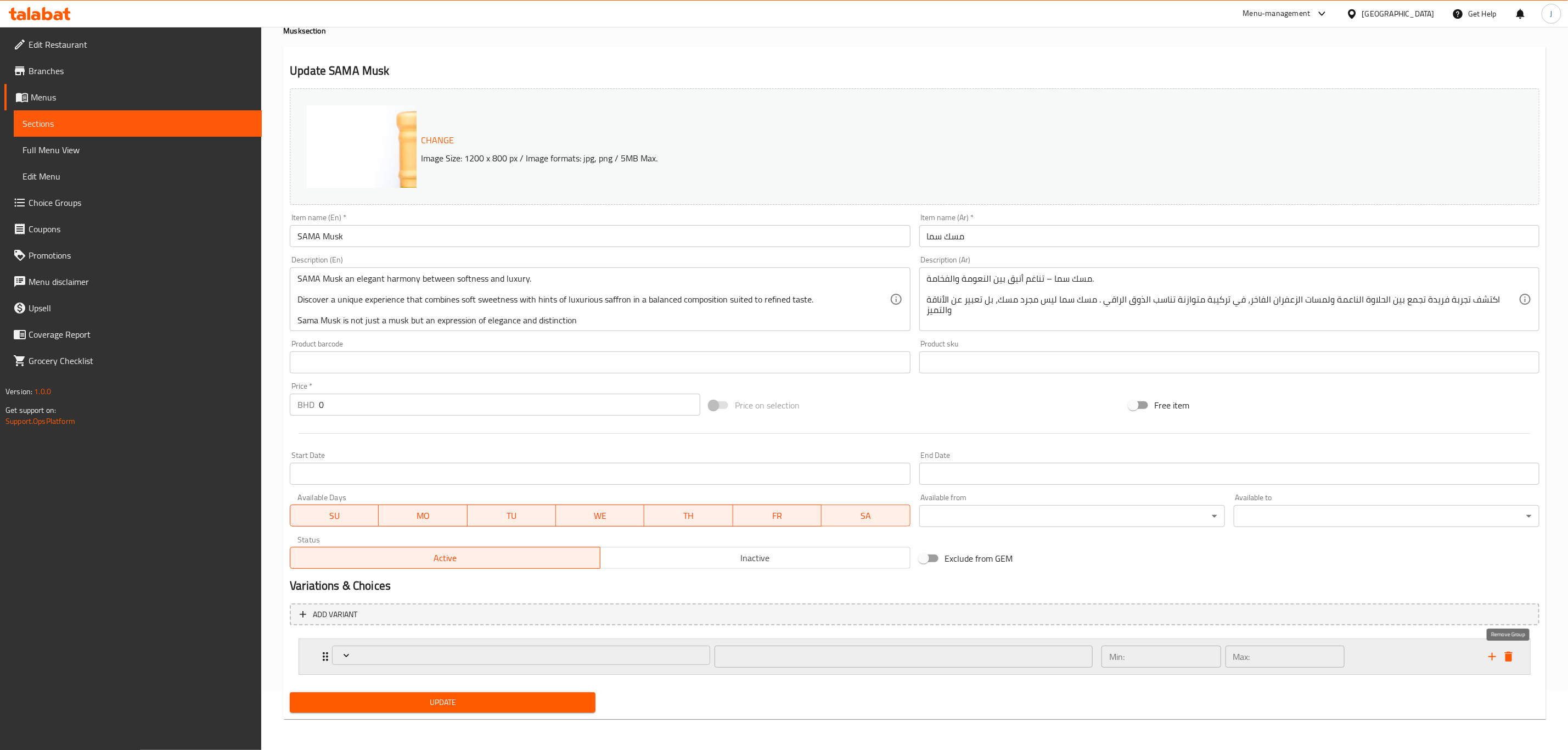
click at [1510, 659] on icon "delete" at bounding box center [1509, 657] width 8 height 10
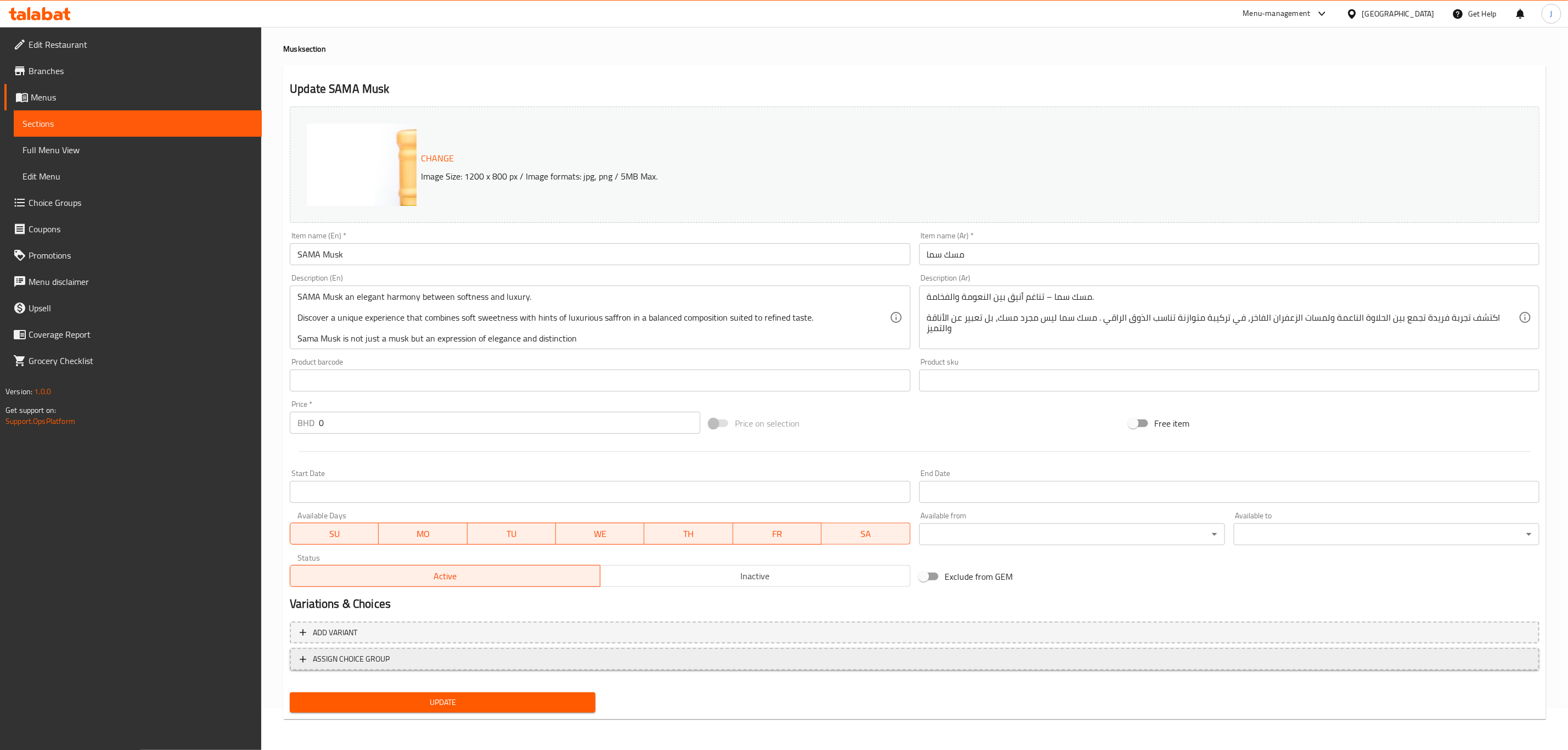
scroll to position [40, 0]
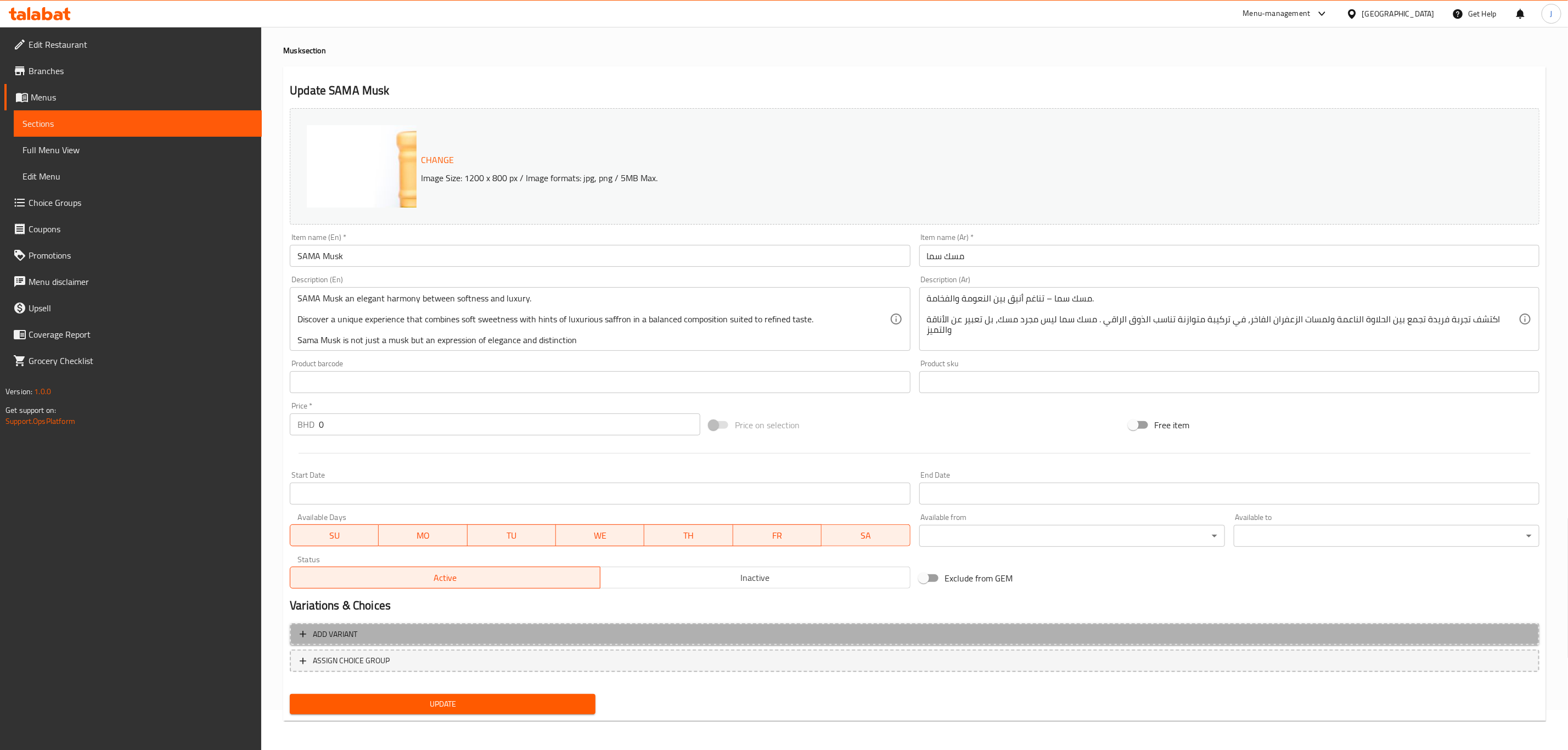
click at [339, 636] on span "Add variant" at bounding box center [335, 634] width 44 height 14
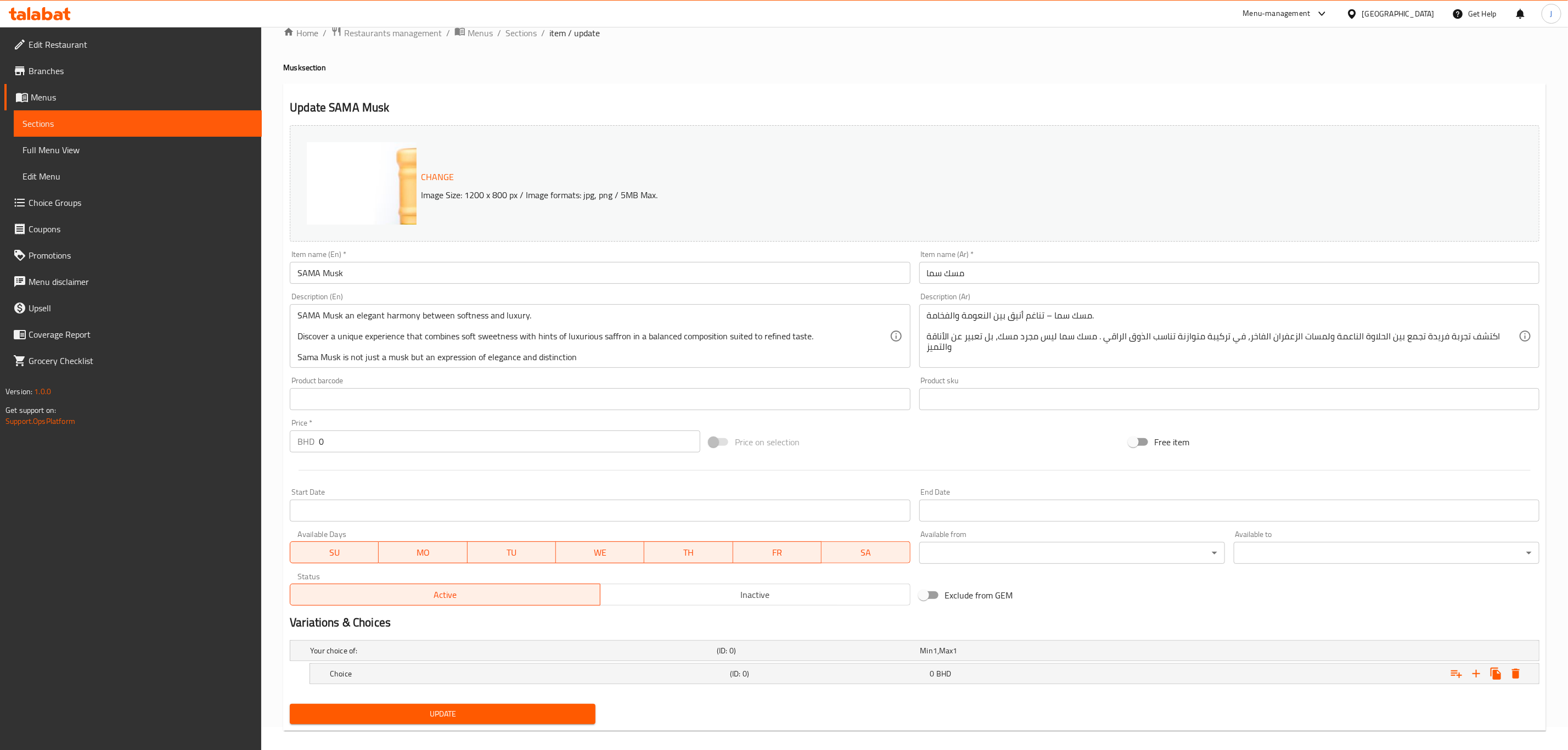
scroll to position [35, 0]
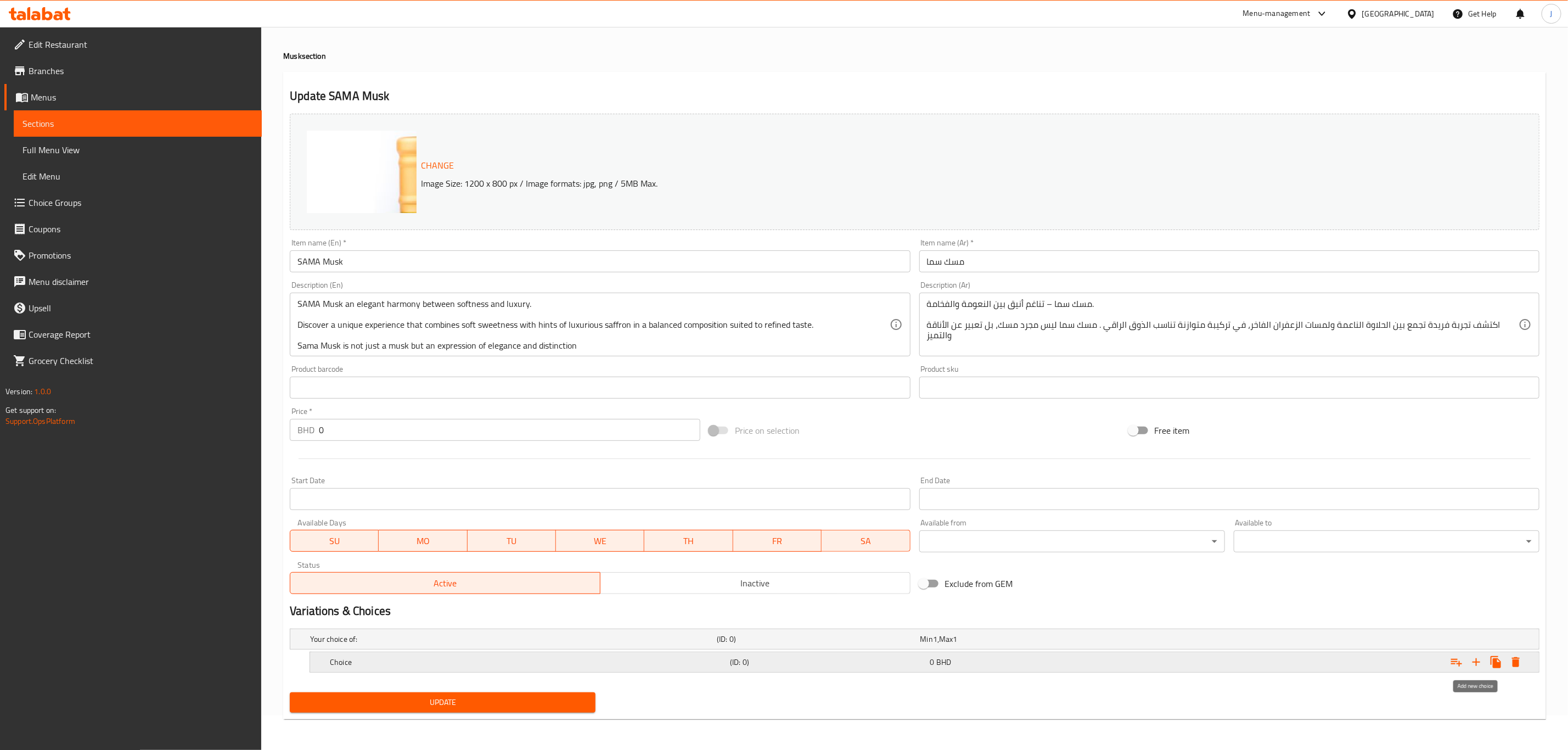
click at [1483, 659] on icon "Expand" at bounding box center [1476, 662] width 13 height 13
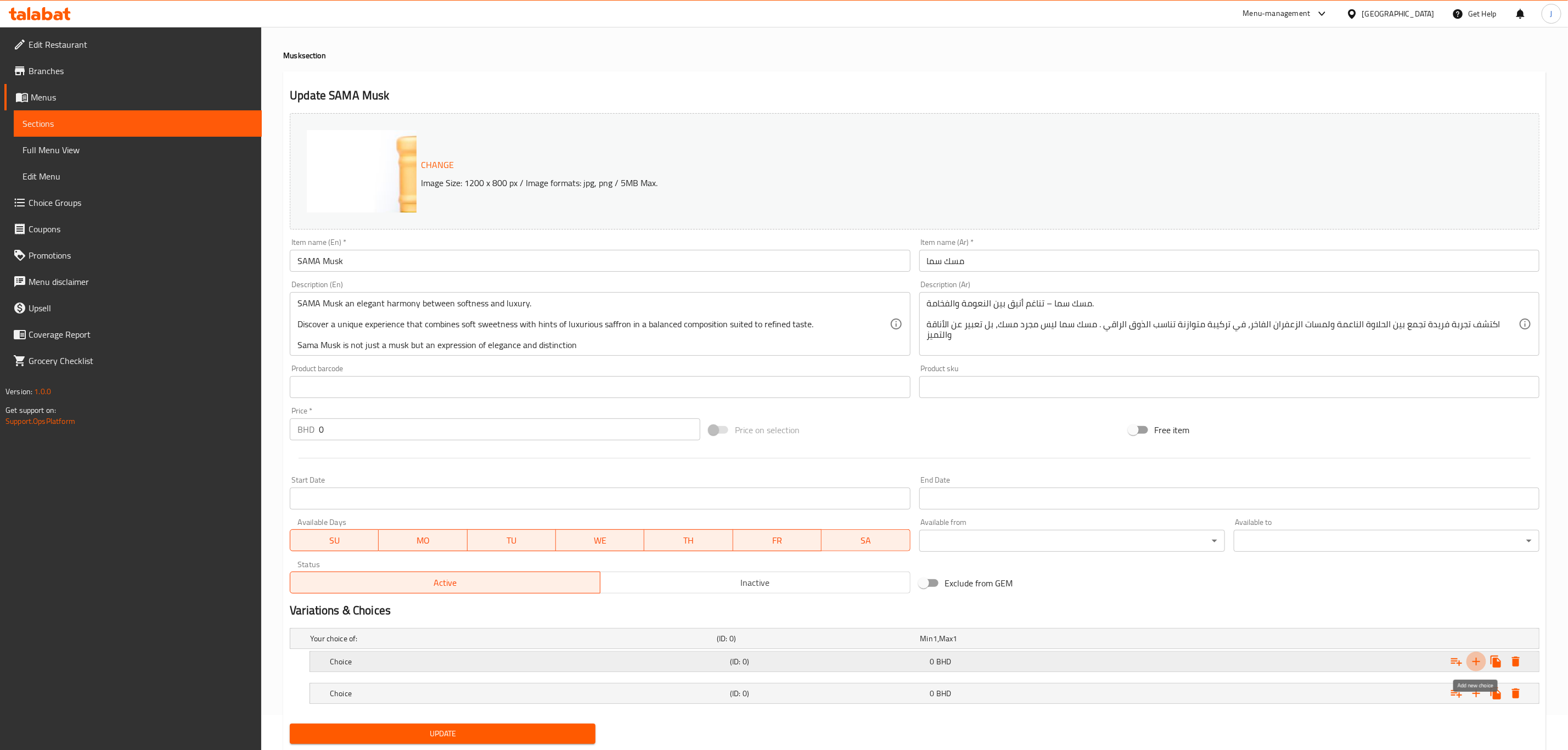
click at [1483, 659] on icon "Expand" at bounding box center [1476, 661] width 13 height 13
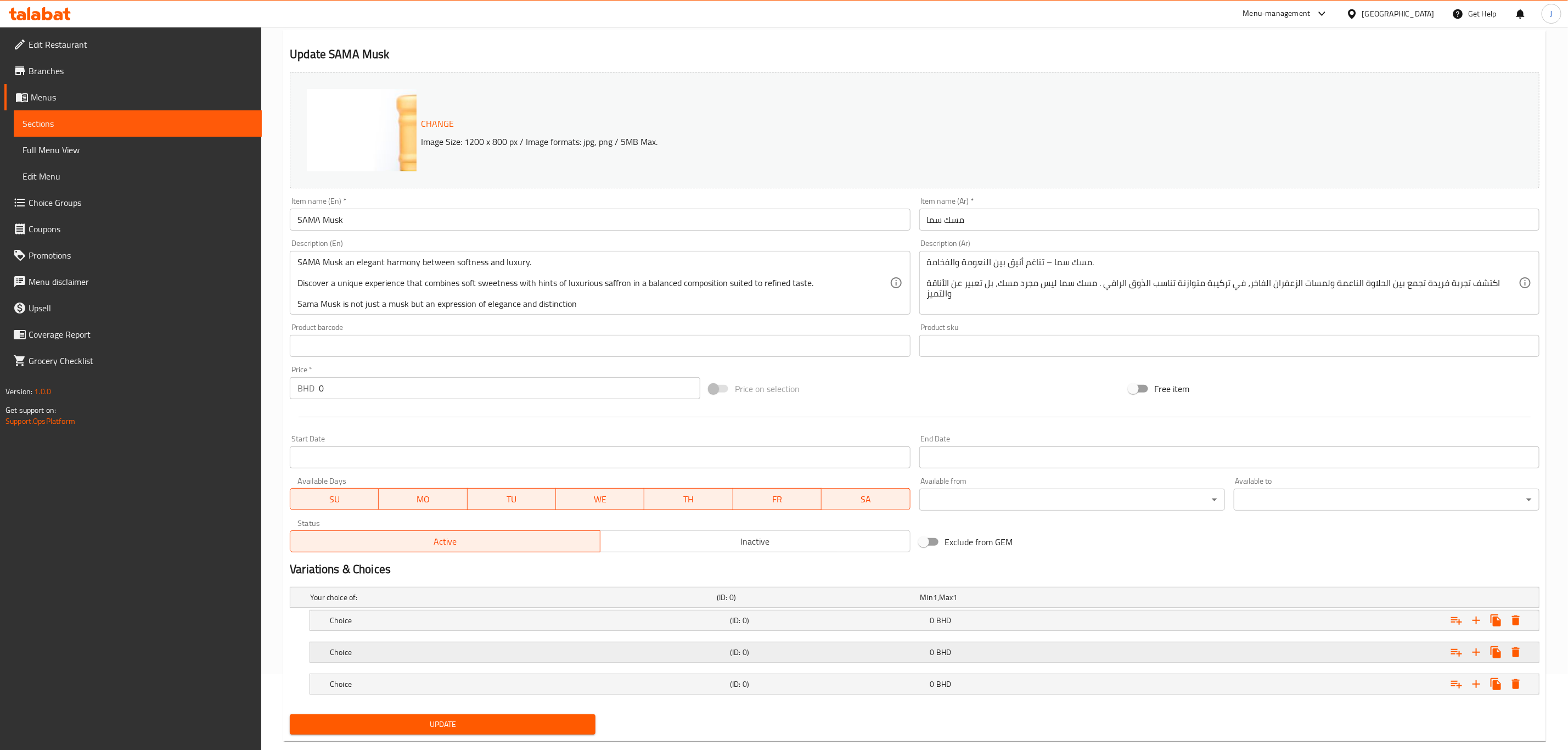
scroll to position [99, 0]
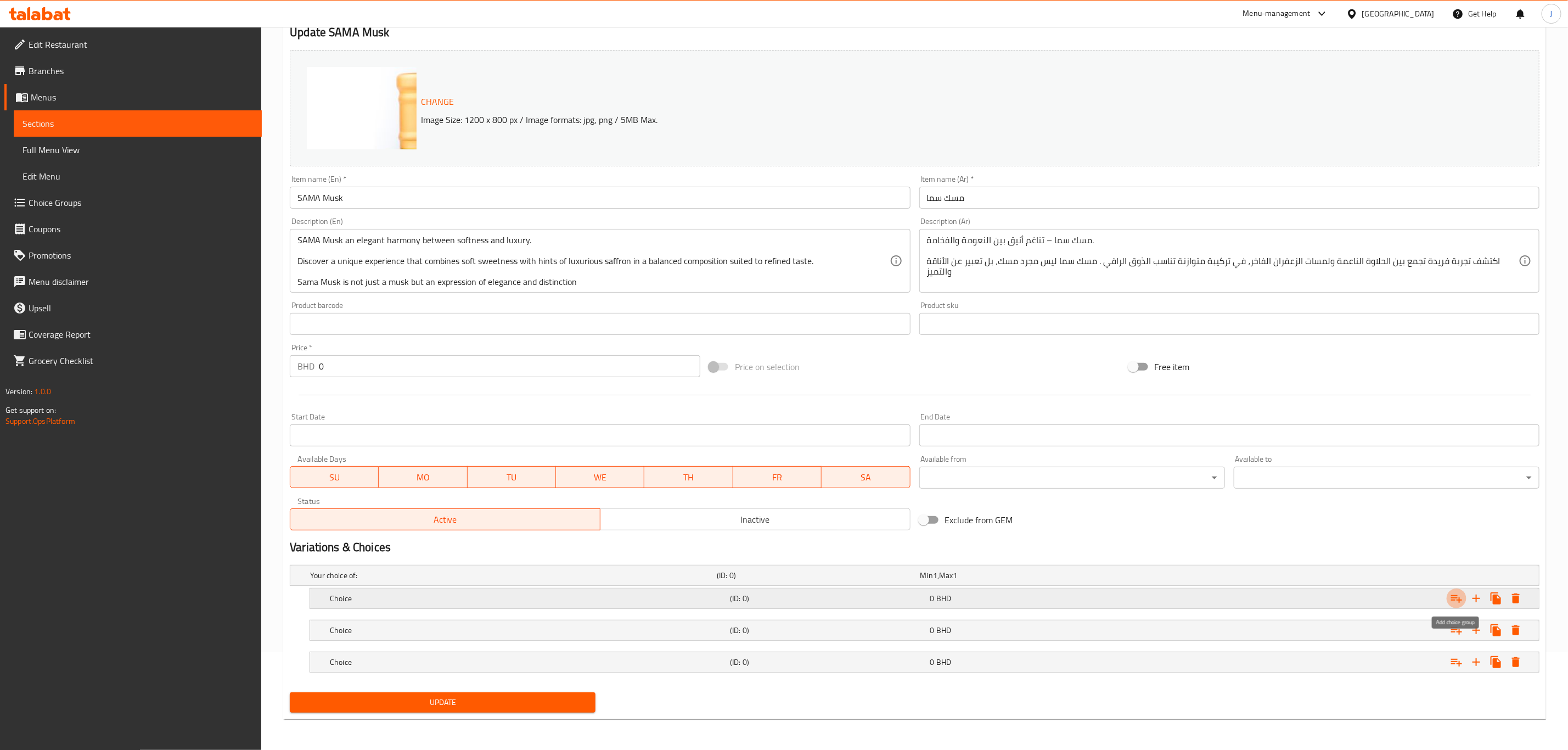
click at [1458, 597] on icon "Expand" at bounding box center [1457, 599] width 11 height 8
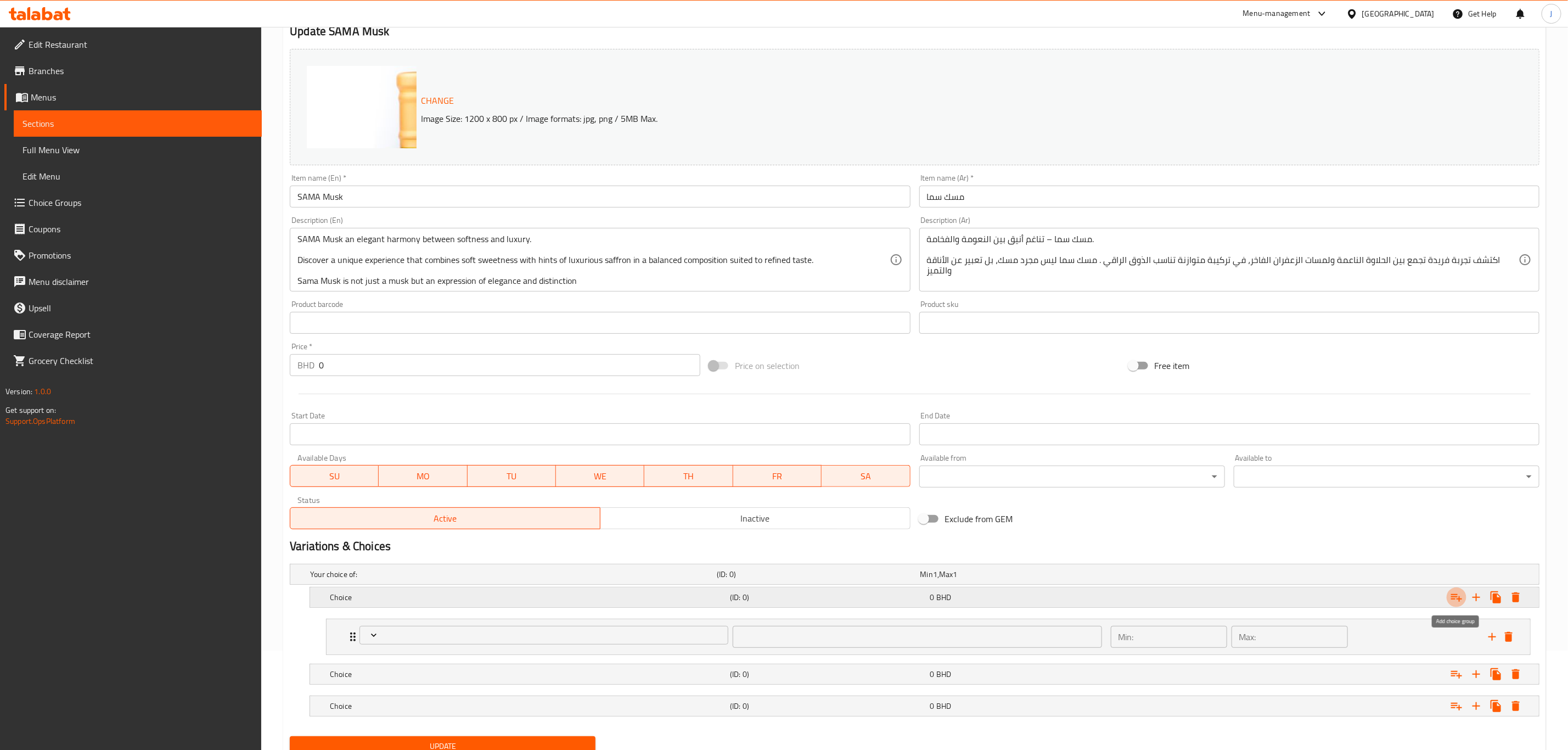
click at [1458, 597] on icon "Expand" at bounding box center [1457, 598] width 11 height 8
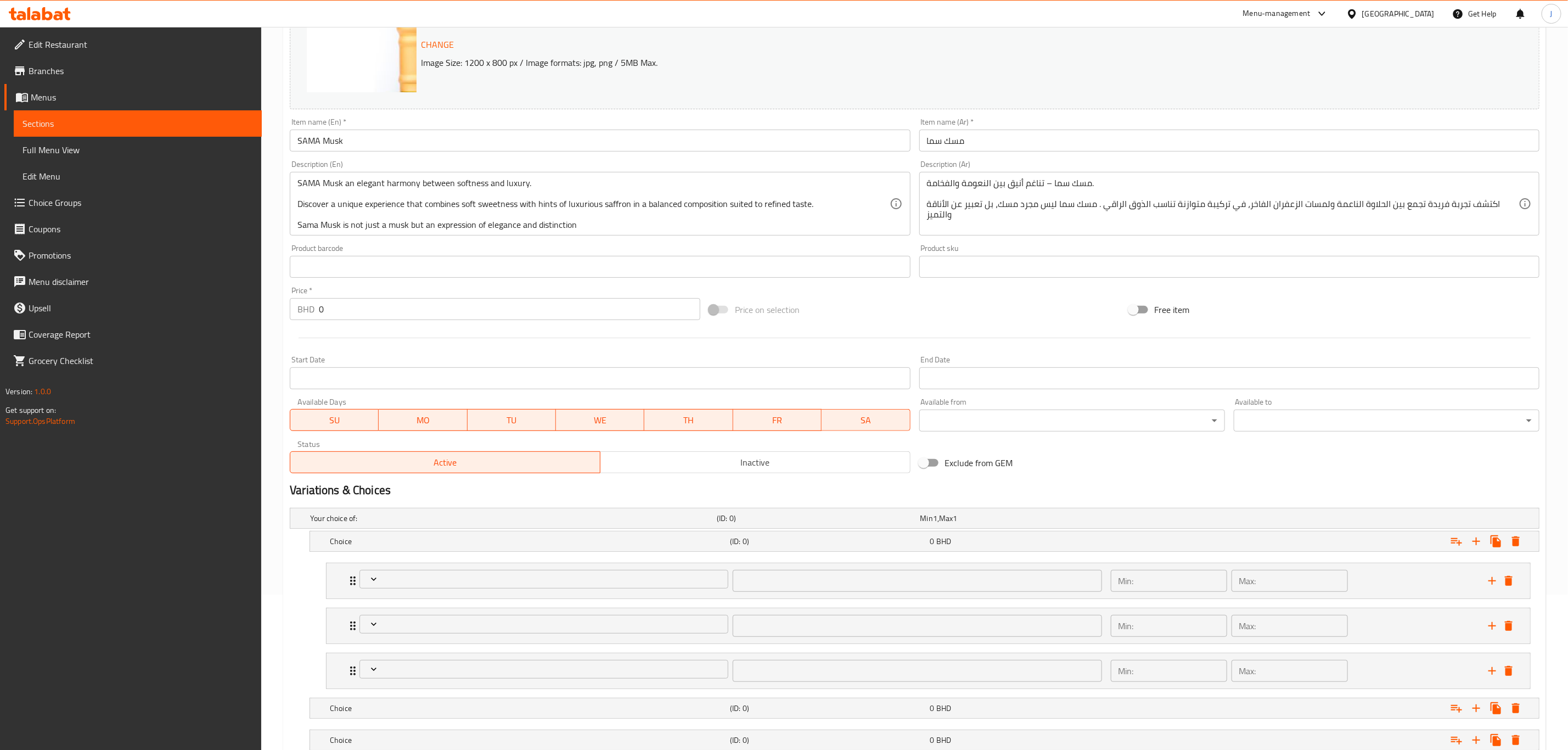
scroll to position [236, 0]
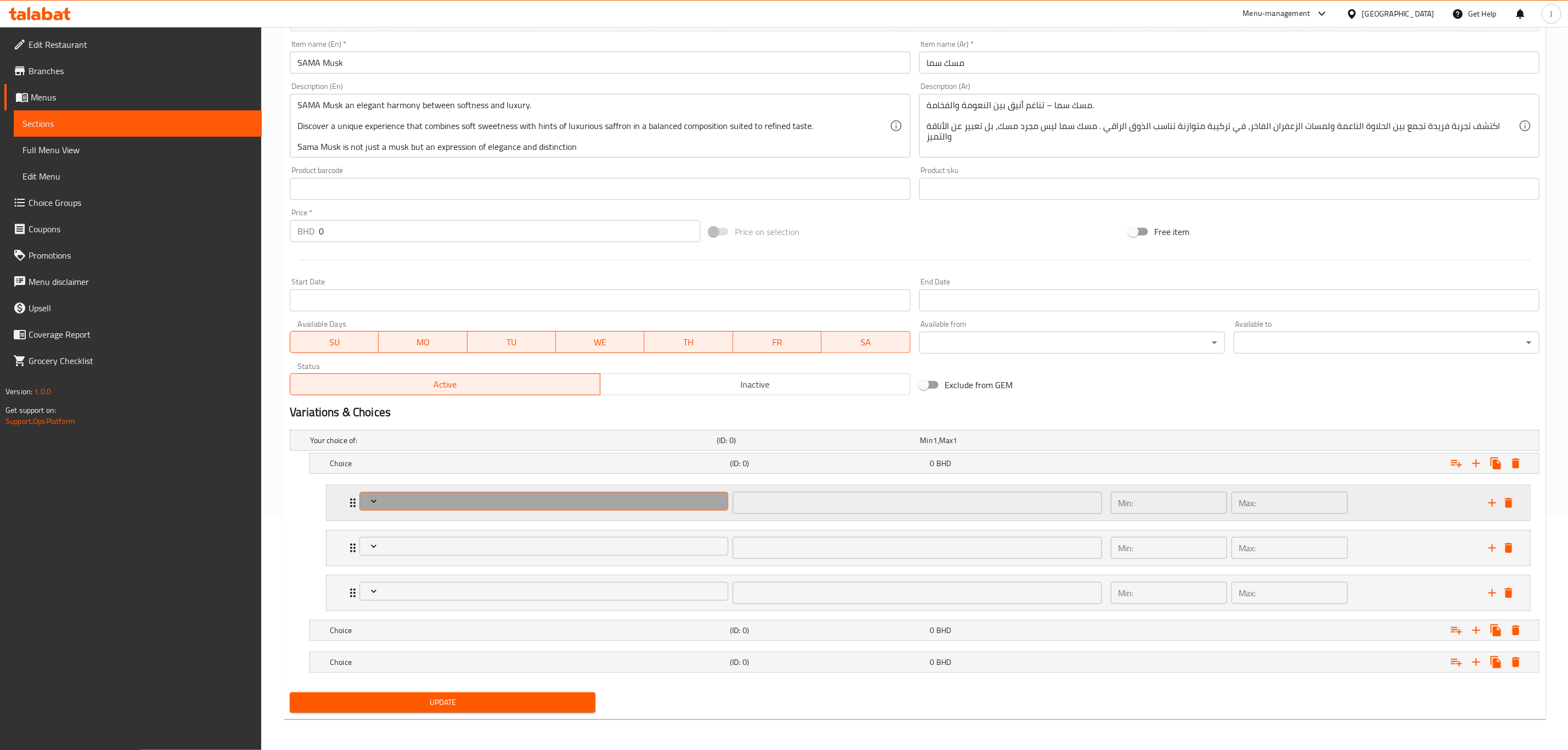
click at [448, 503] on span "Expand" at bounding box center [544, 501] width 361 height 11
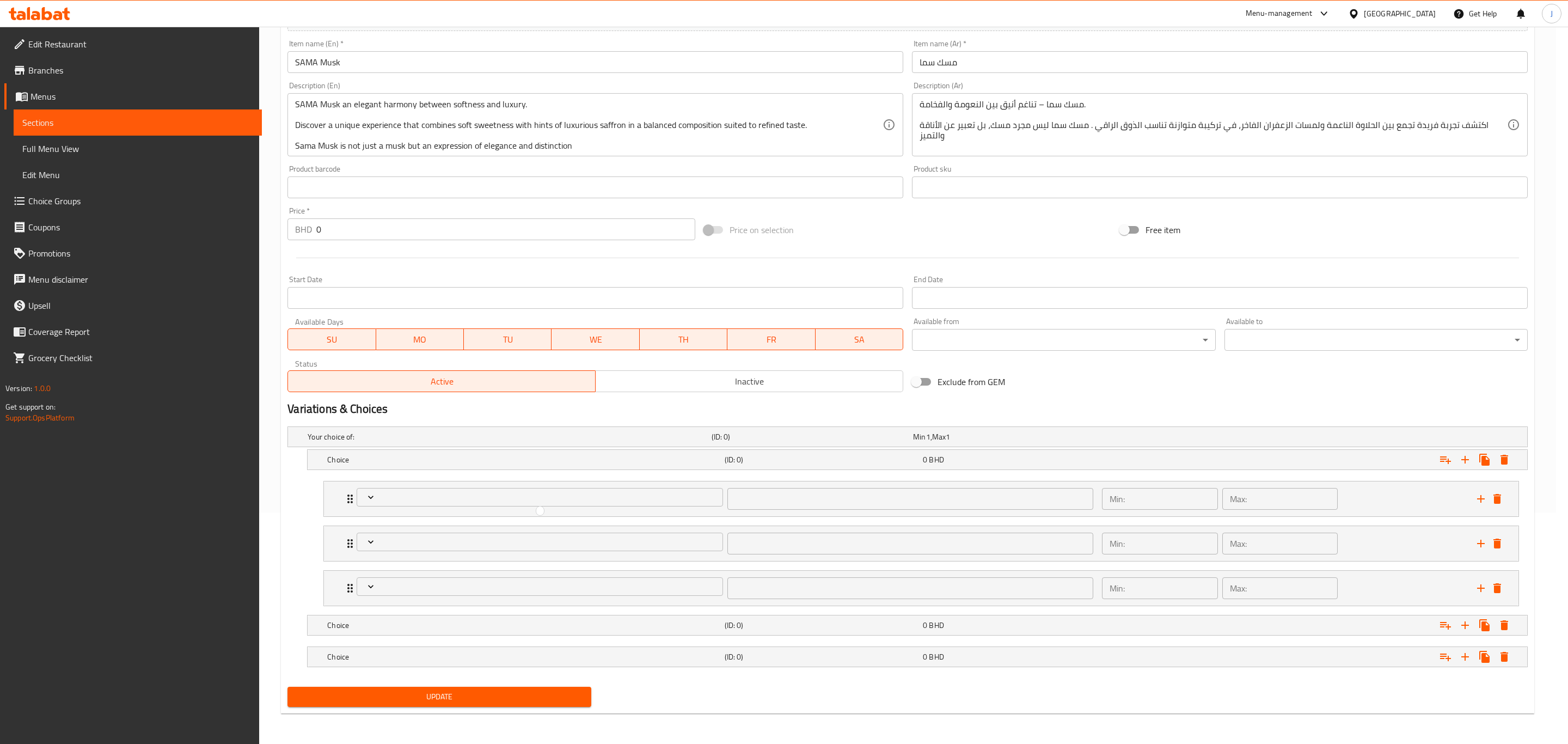
click at [440, 538] on div at bounding box center [784, 372] width 1568 height 744
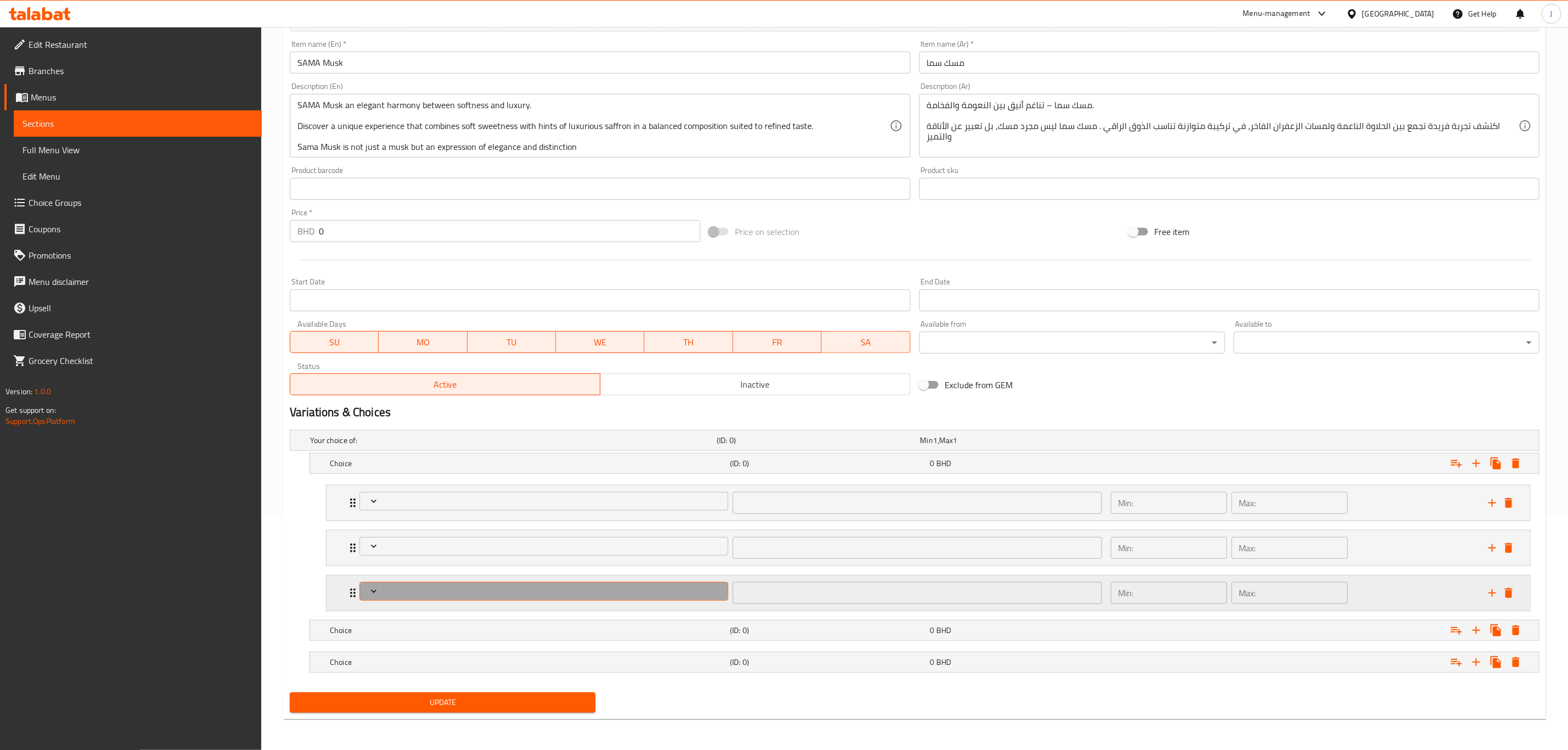
click at [414, 582] on button "Expand" at bounding box center [544, 591] width 369 height 19
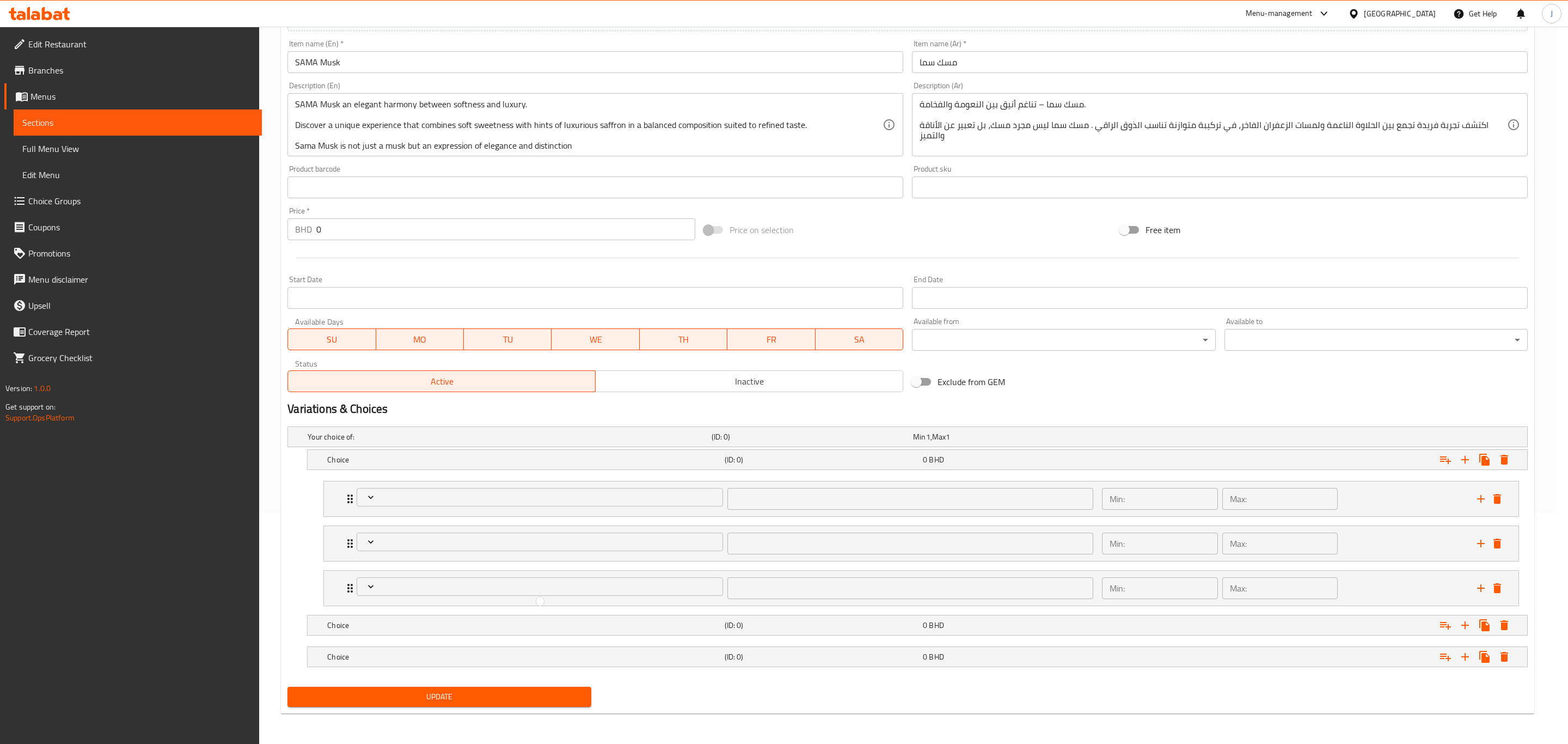
click at [436, 516] on div at bounding box center [784, 372] width 1568 height 744
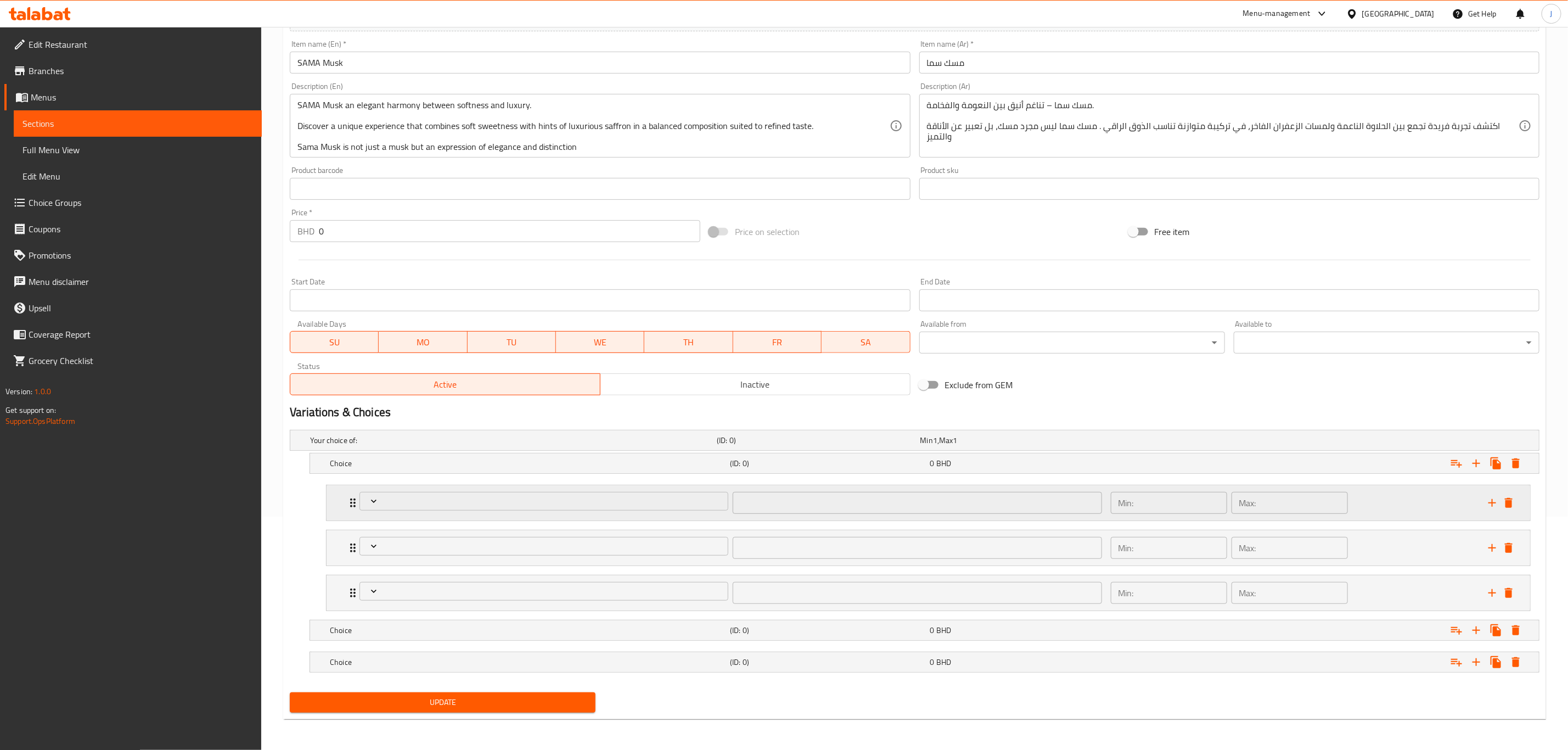
drag, startPoint x: 458, startPoint y: 483, endPoint x: 457, endPoint y: 511, distance: 28.0
click at [458, 496] on div "​ Min: ​ Max: ​ ​ Min: ​ Max: ​ ​ Min: ​ Max: ​" at bounding box center [929, 548] width 1222 height 135
click at [458, 542] on span "Expand" at bounding box center [544, 546] width 361 height 11
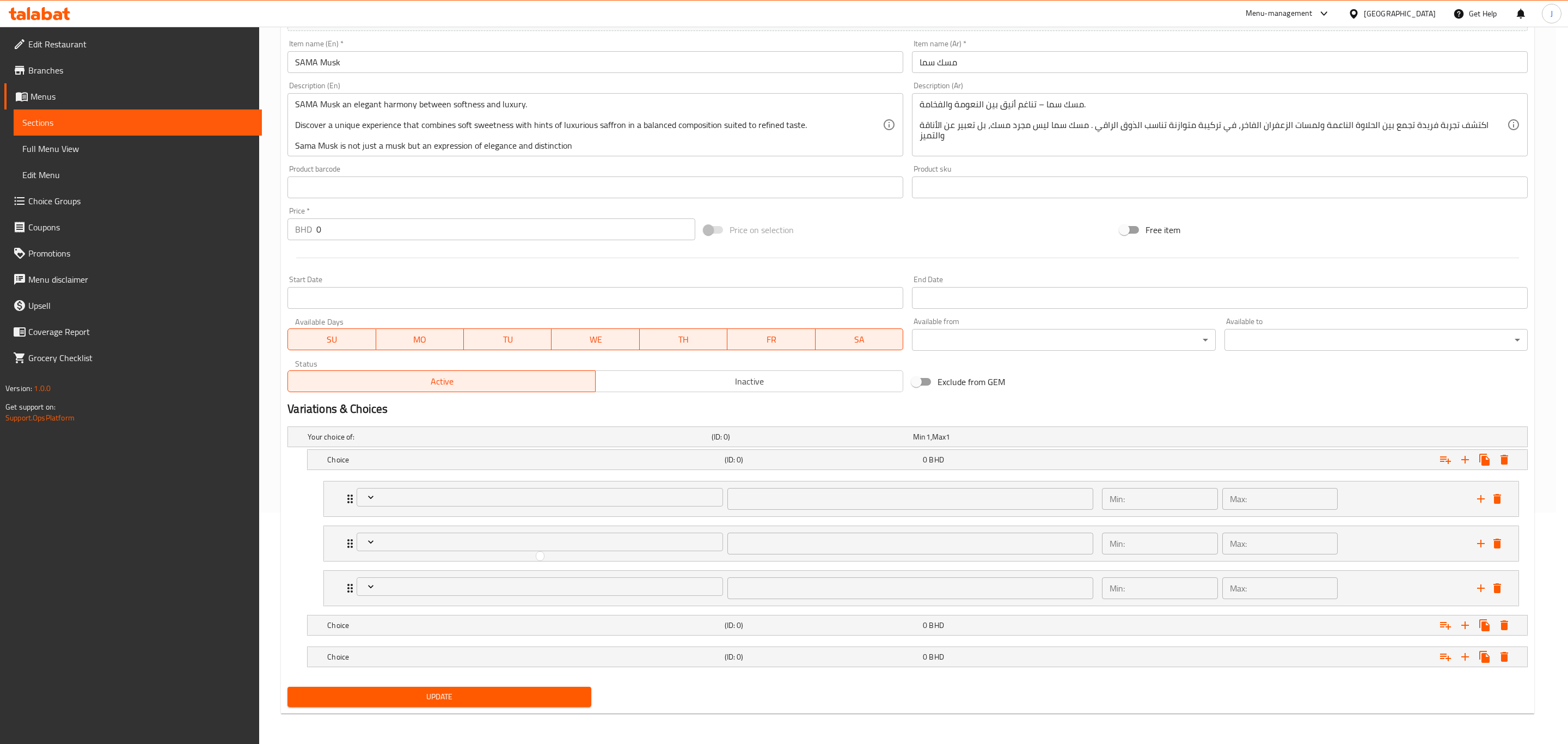
click at [459, 572] on div at bounding box center [784, 372] width 1568 height 744
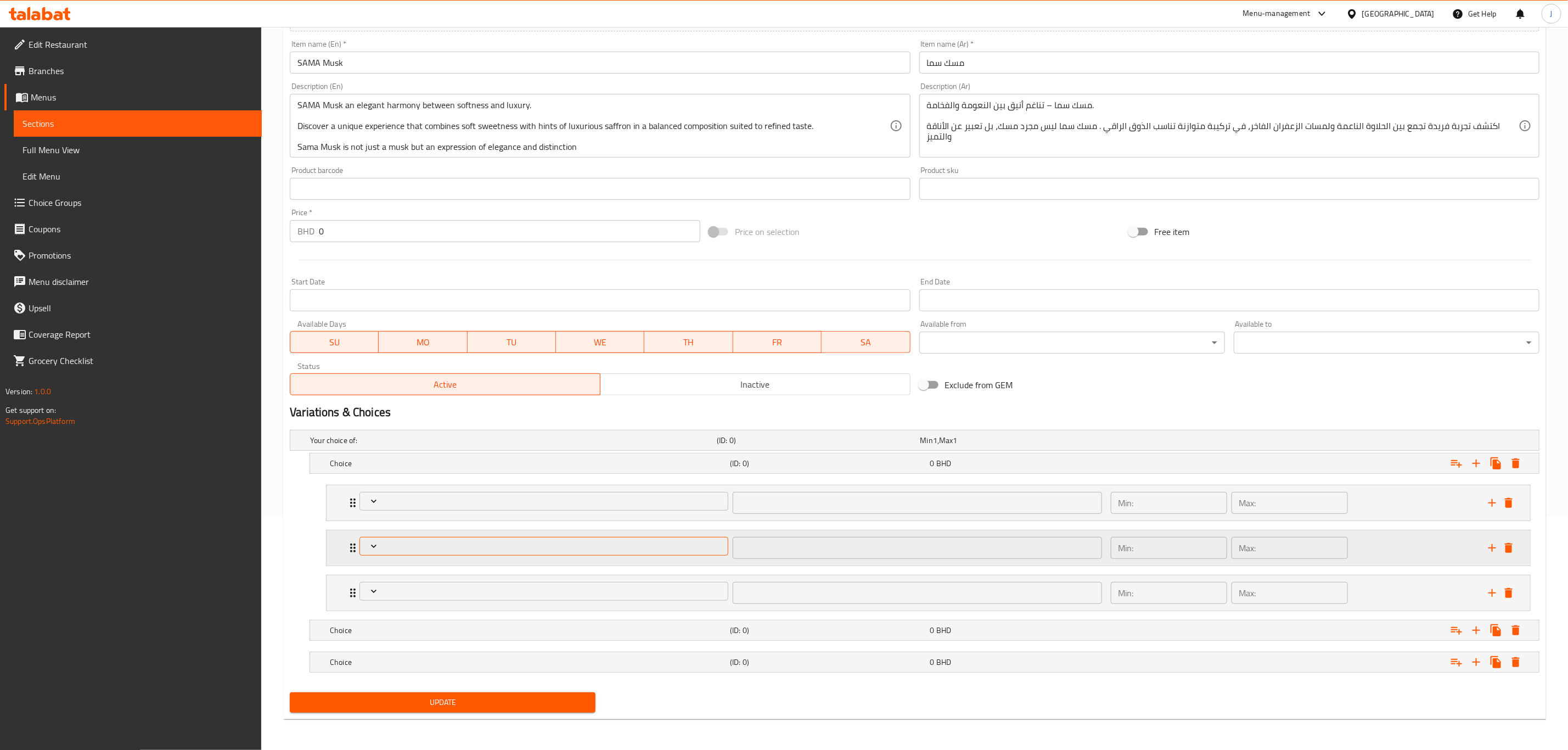
click at [475, 549] on span "Expand" at bounding box center [544, 546] width 361 height 11
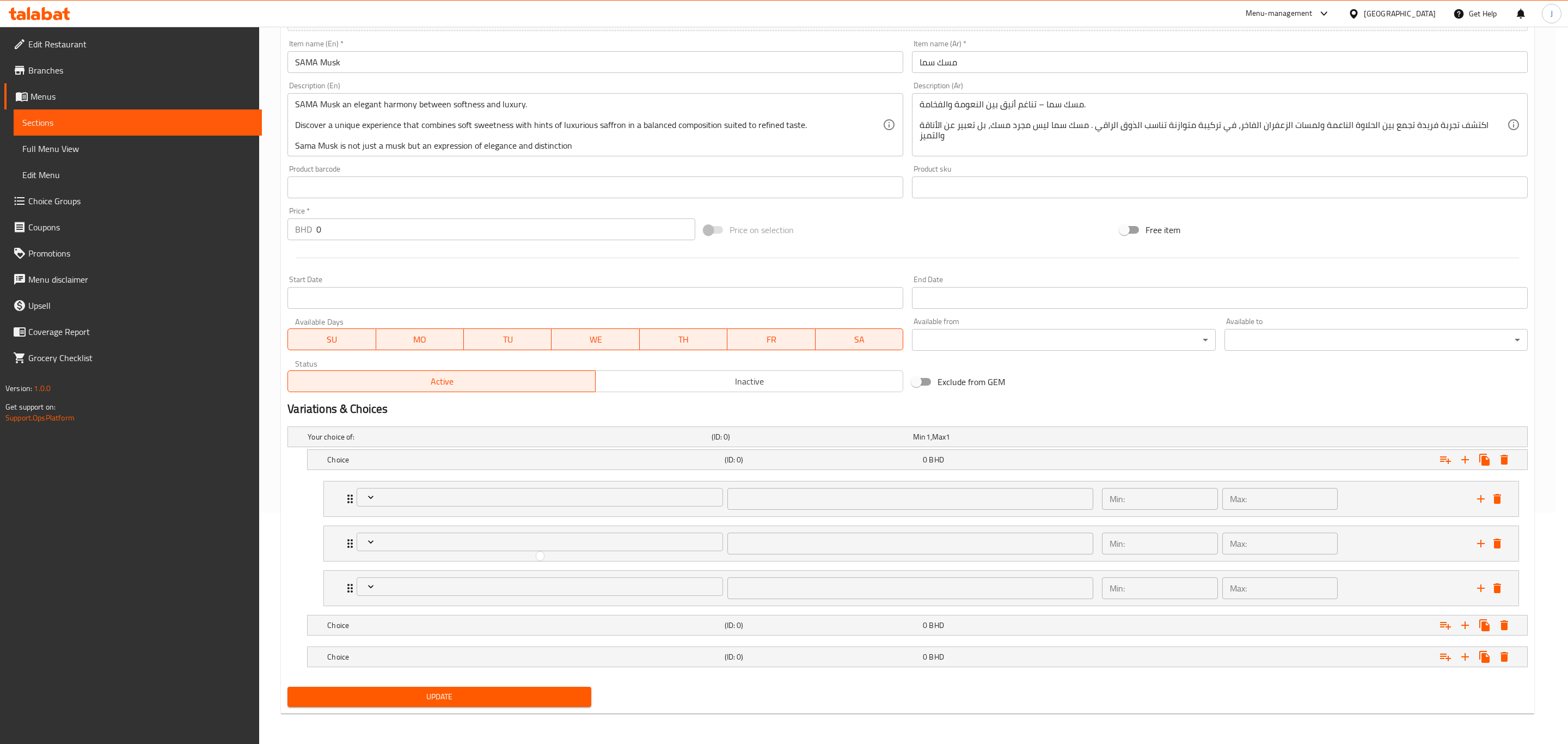
click at [479, 496] on div at bounding box center [784, 372] width 1568 height 744
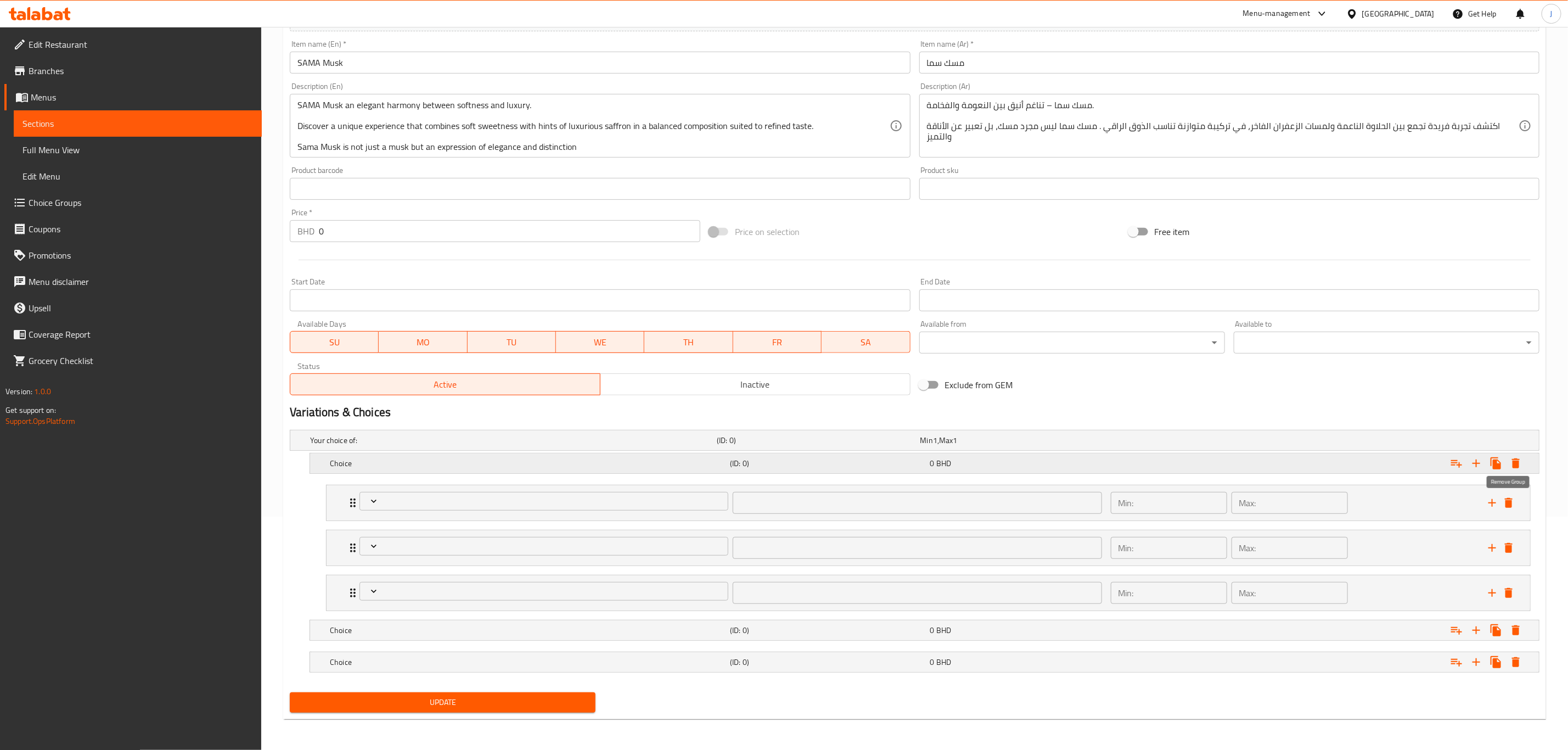
click at [1515, 497] on icon "delete" at bounding box center [1508, 503] width 13 height 13
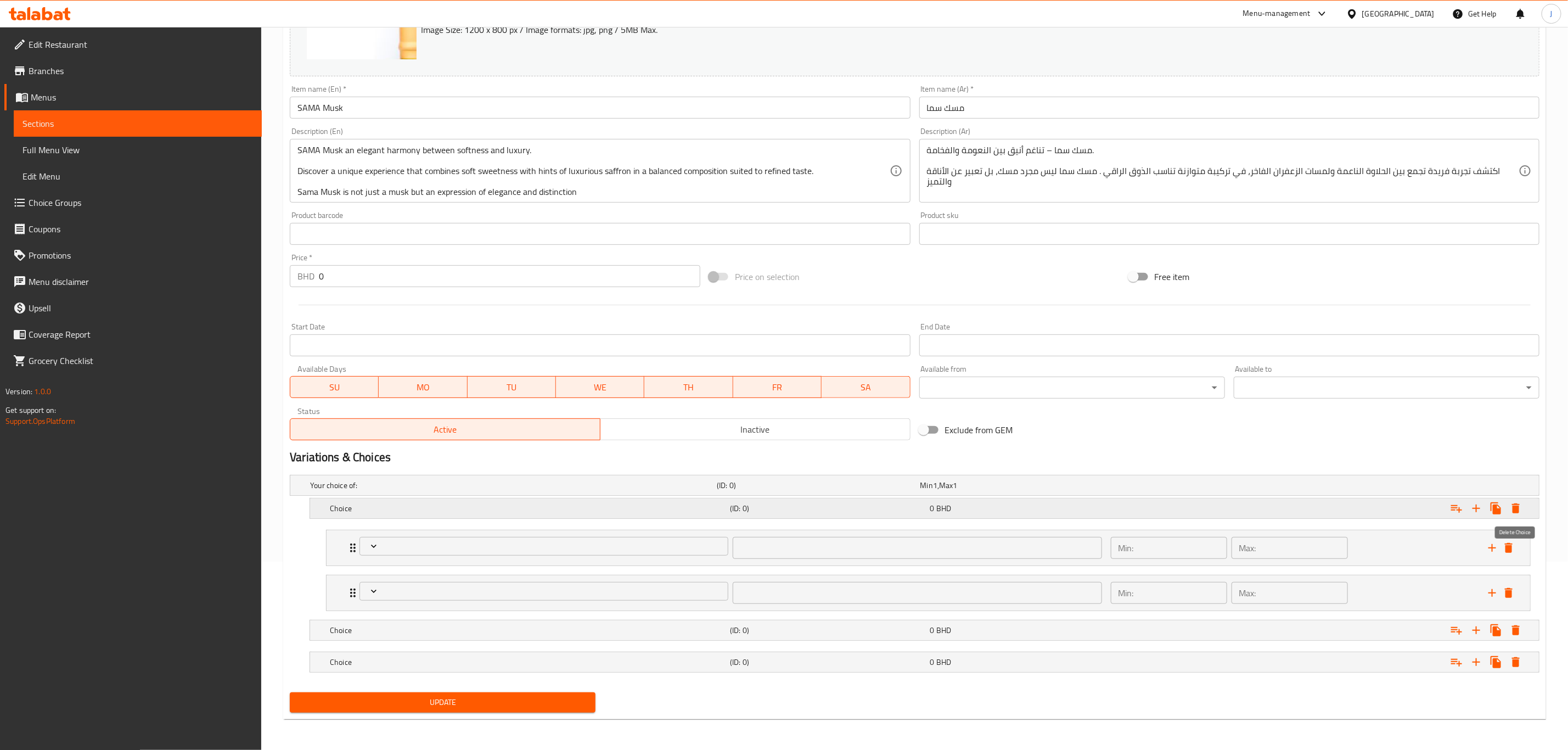
scroll to position [191, 0]
click at [1513, 544] on icon "delete" at bounding box center [1508, 547] width 13 height 13
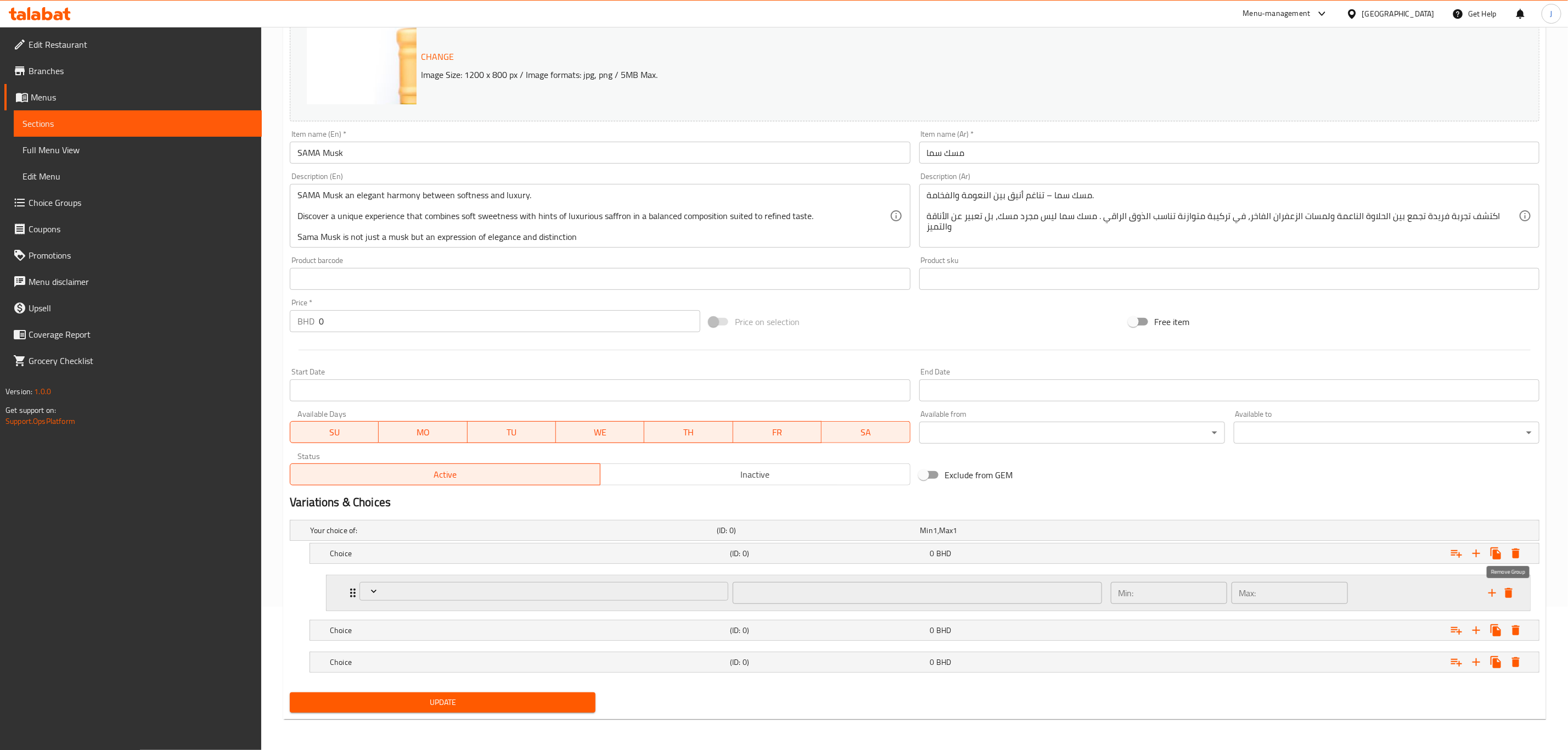
click at [1510, 591] on icon "delete" at bounding box center [1509, 593] width 8 height 10
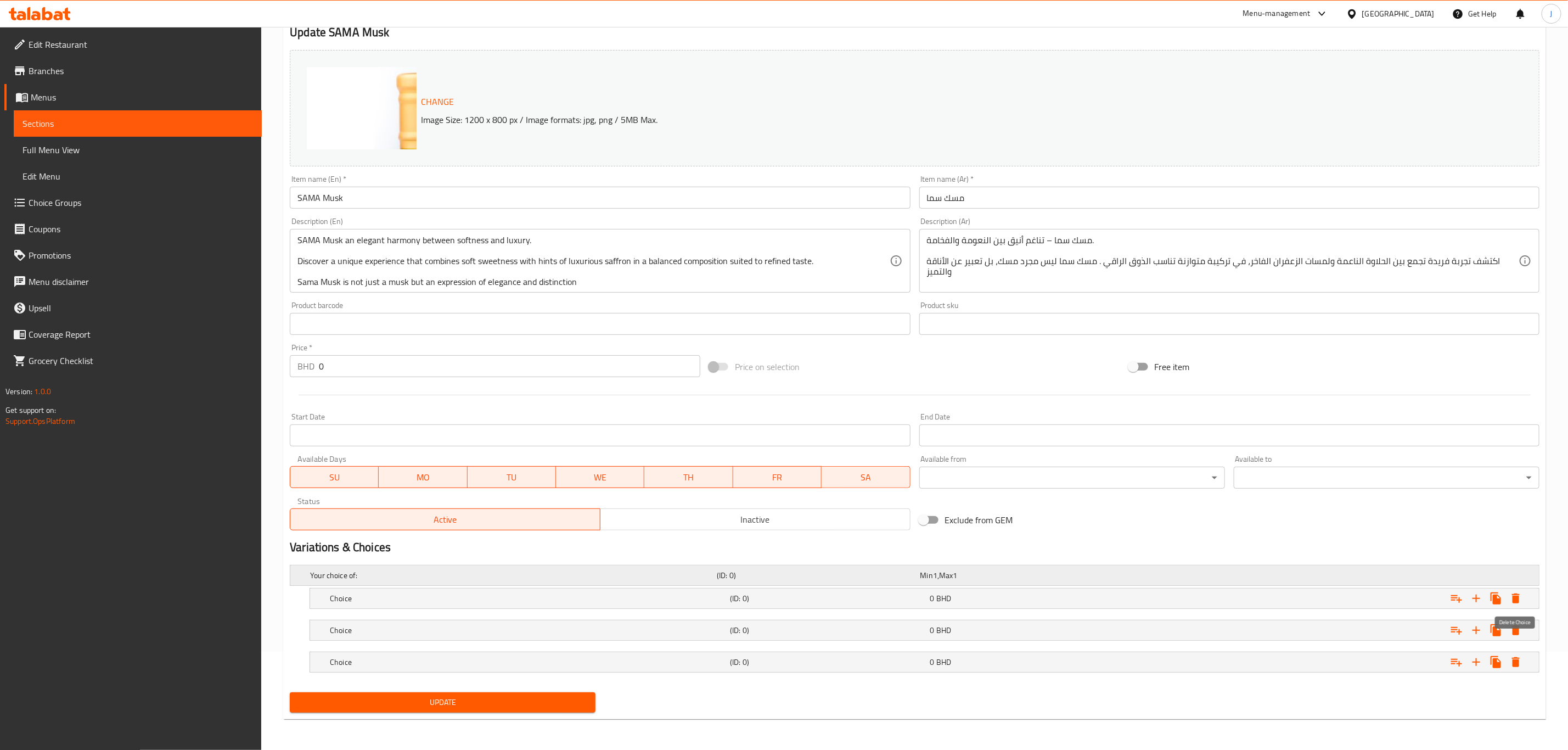
scroll to position [99, 0]
click at [414, 601] on h5 "Choice" at bounding box center [528, 598] width 396 height 11
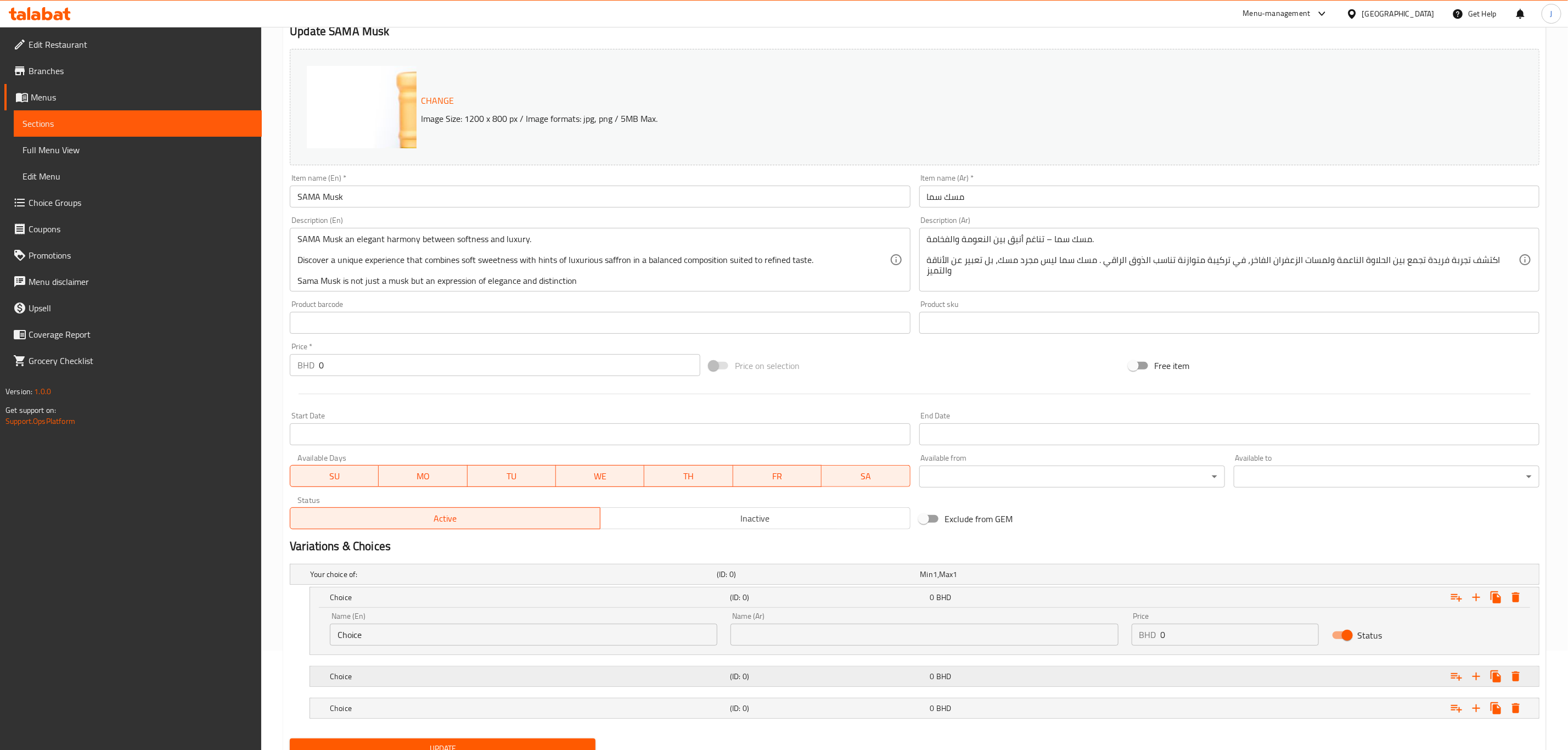
click at [377, 679] on h5 "Choice" at bounding box center [528, 676] width 396 height 11
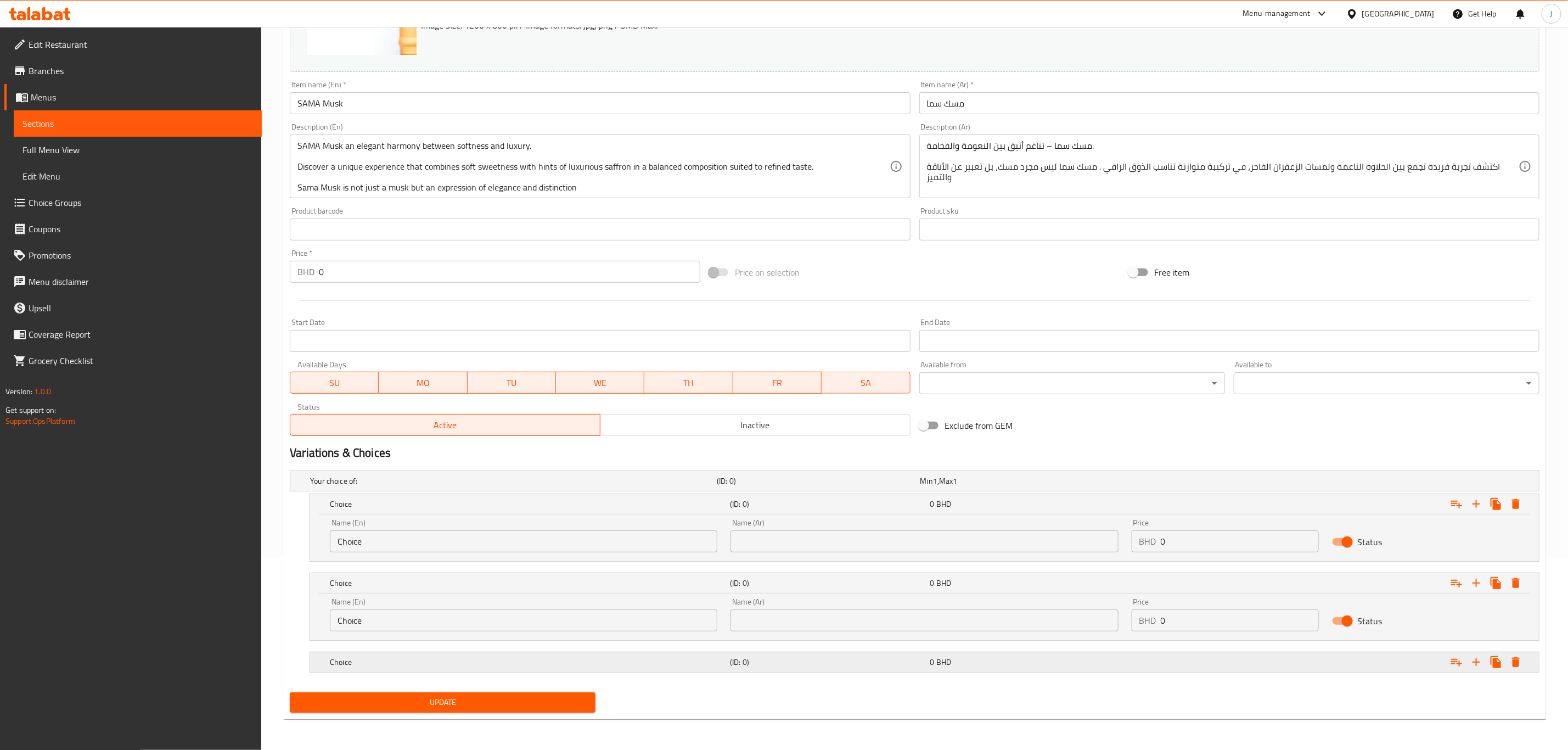
click at [371, 661] on h5 "Choice" at bounding box center [528, 662] width 396 height 11
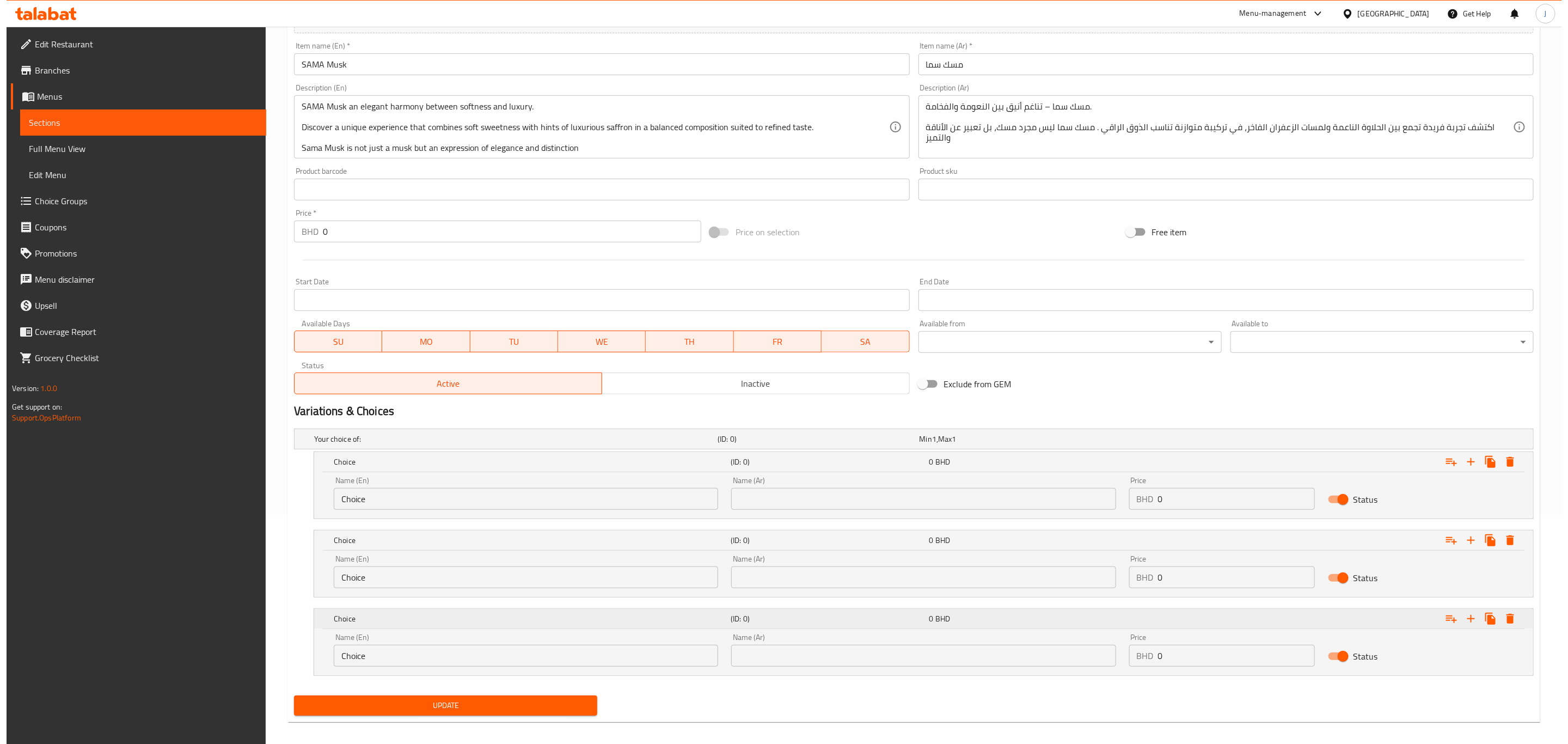
scroll to position [239, 0]
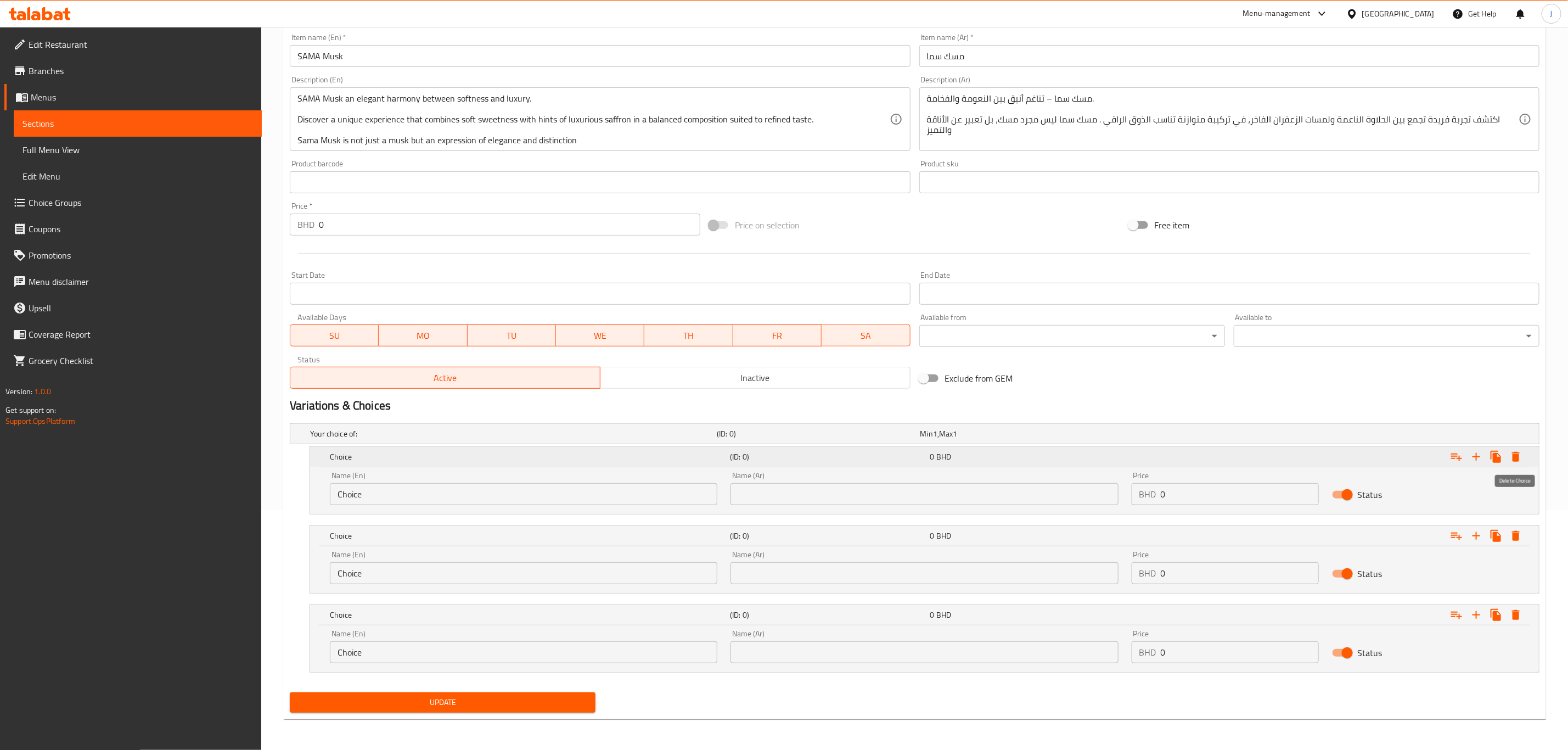
click at [1512, 454] on icon "Expand" at bounding box center [1516, 456] width 13 height 13
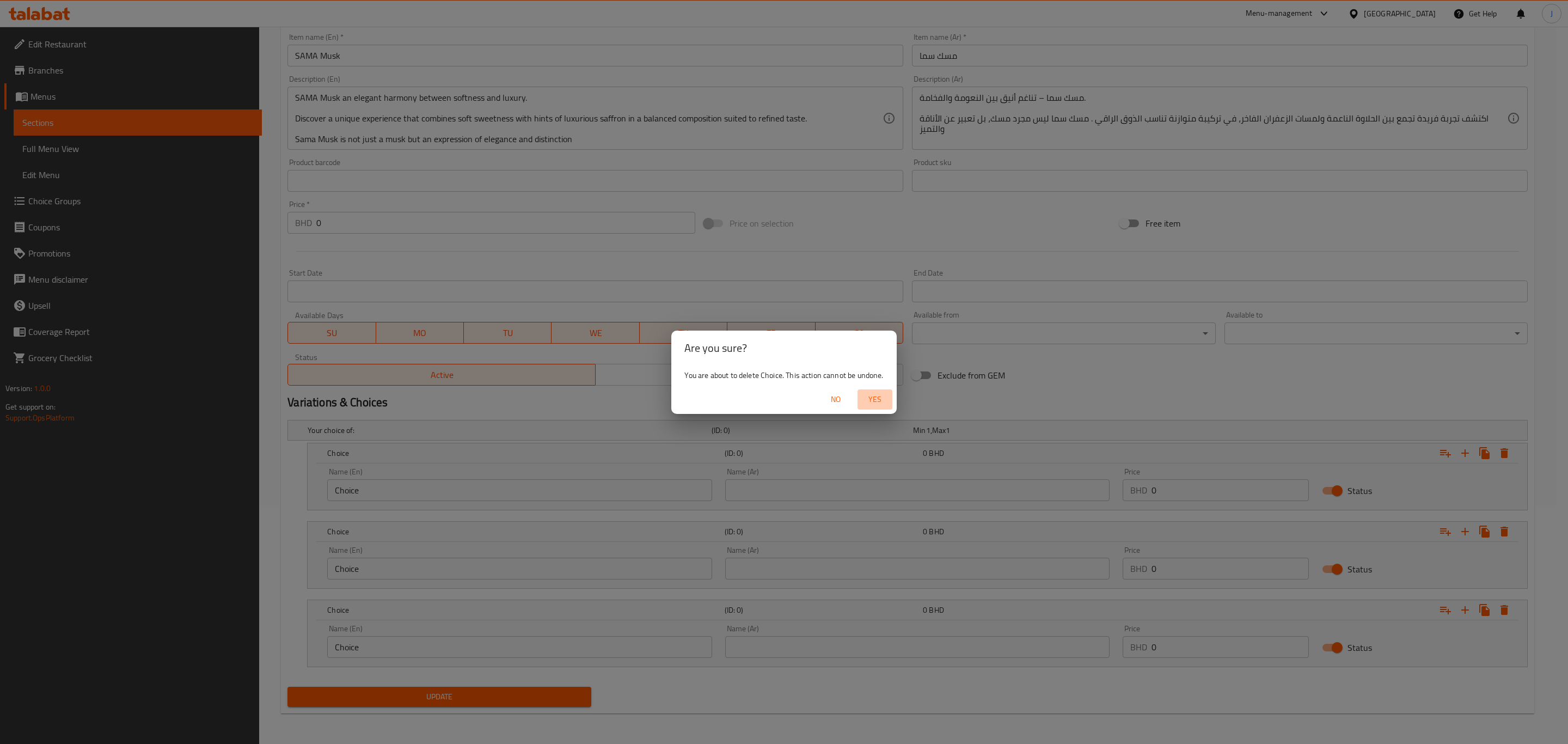
click at [880, 390] on button "Yes" at bounding box center [875, 399] width 35 height 20
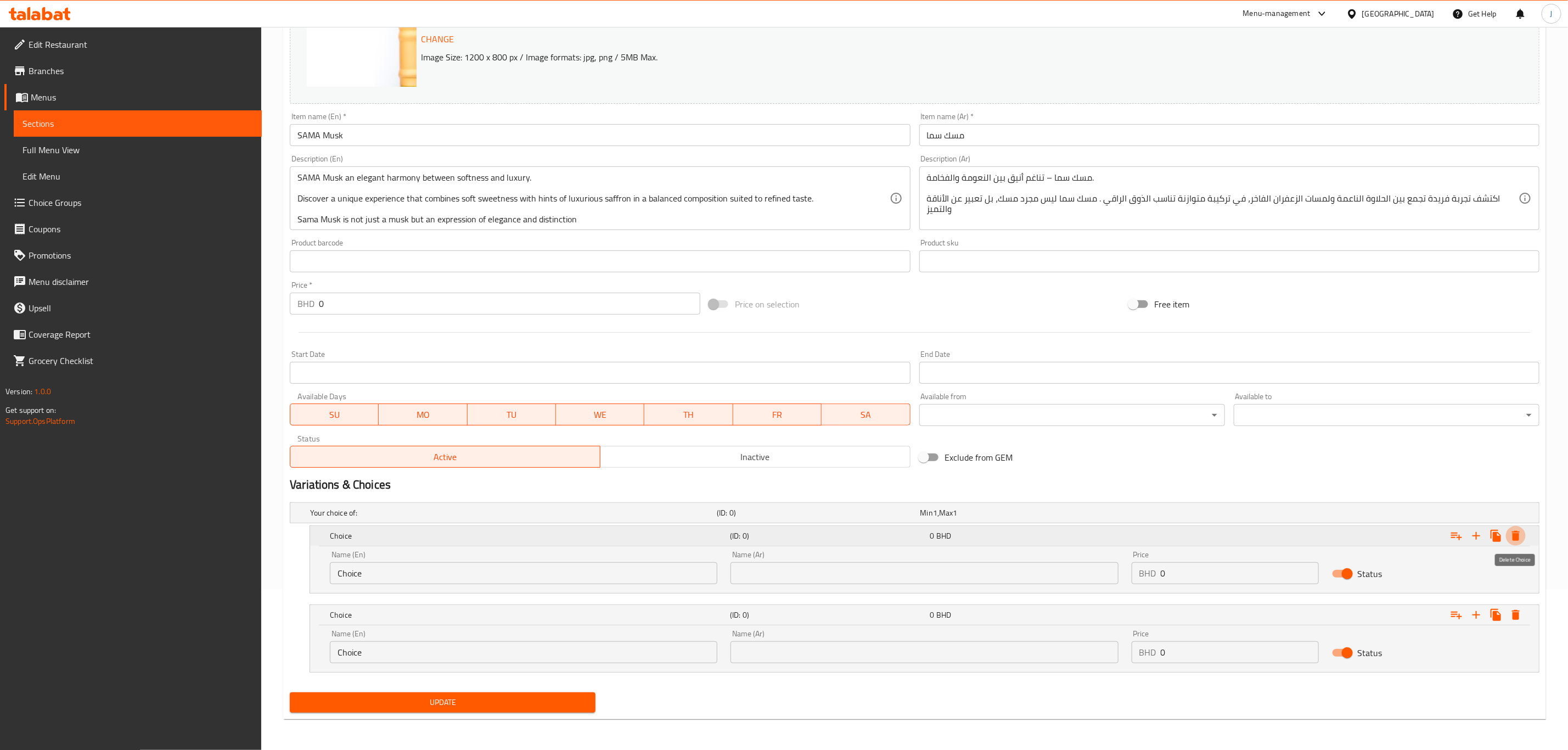
click at [1519, 534] on icon "Expand" at bounding box center [1516, 536] width 8 height 10
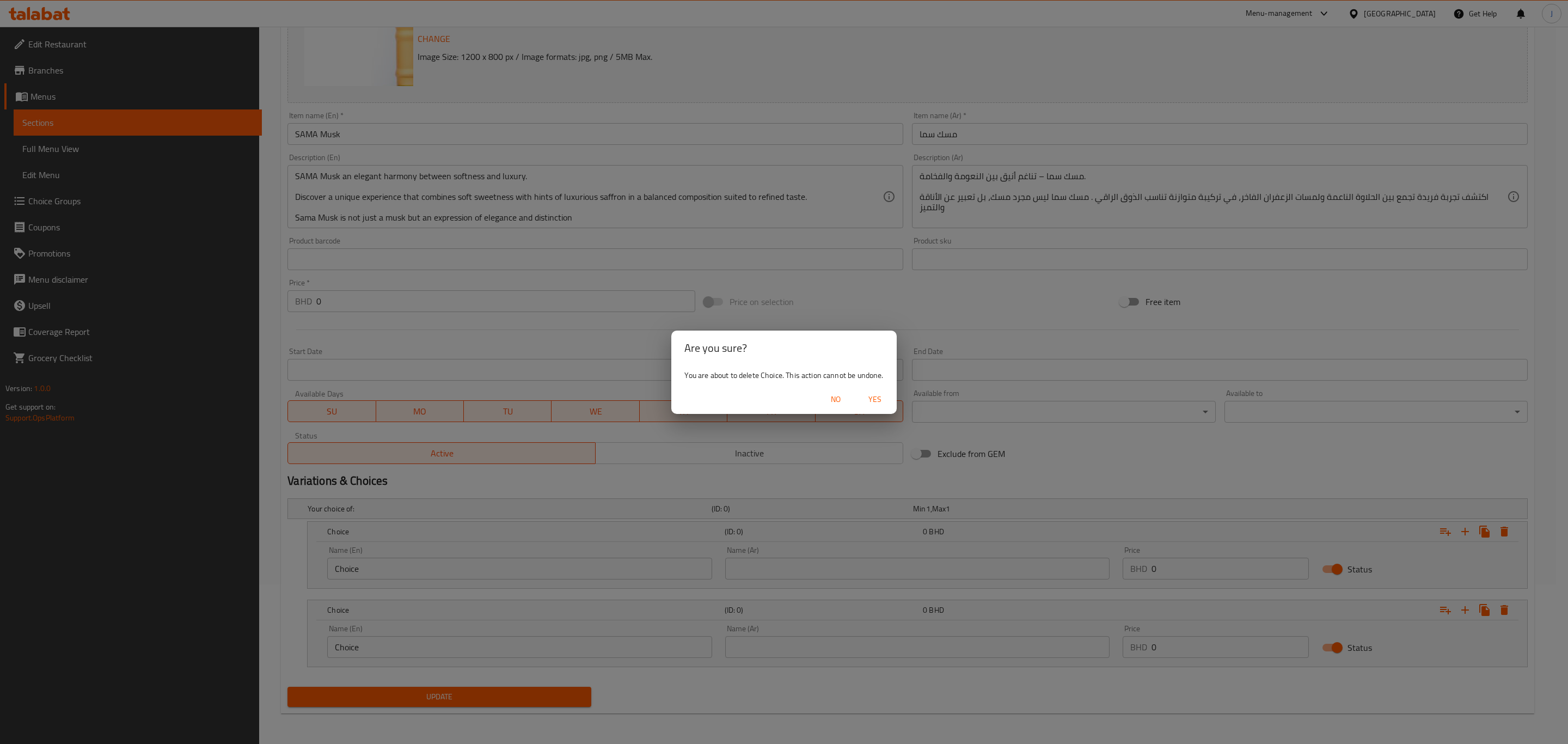
click at [870, 400] on span "Yes" at bounding box center [875, 399] width 26 height 13
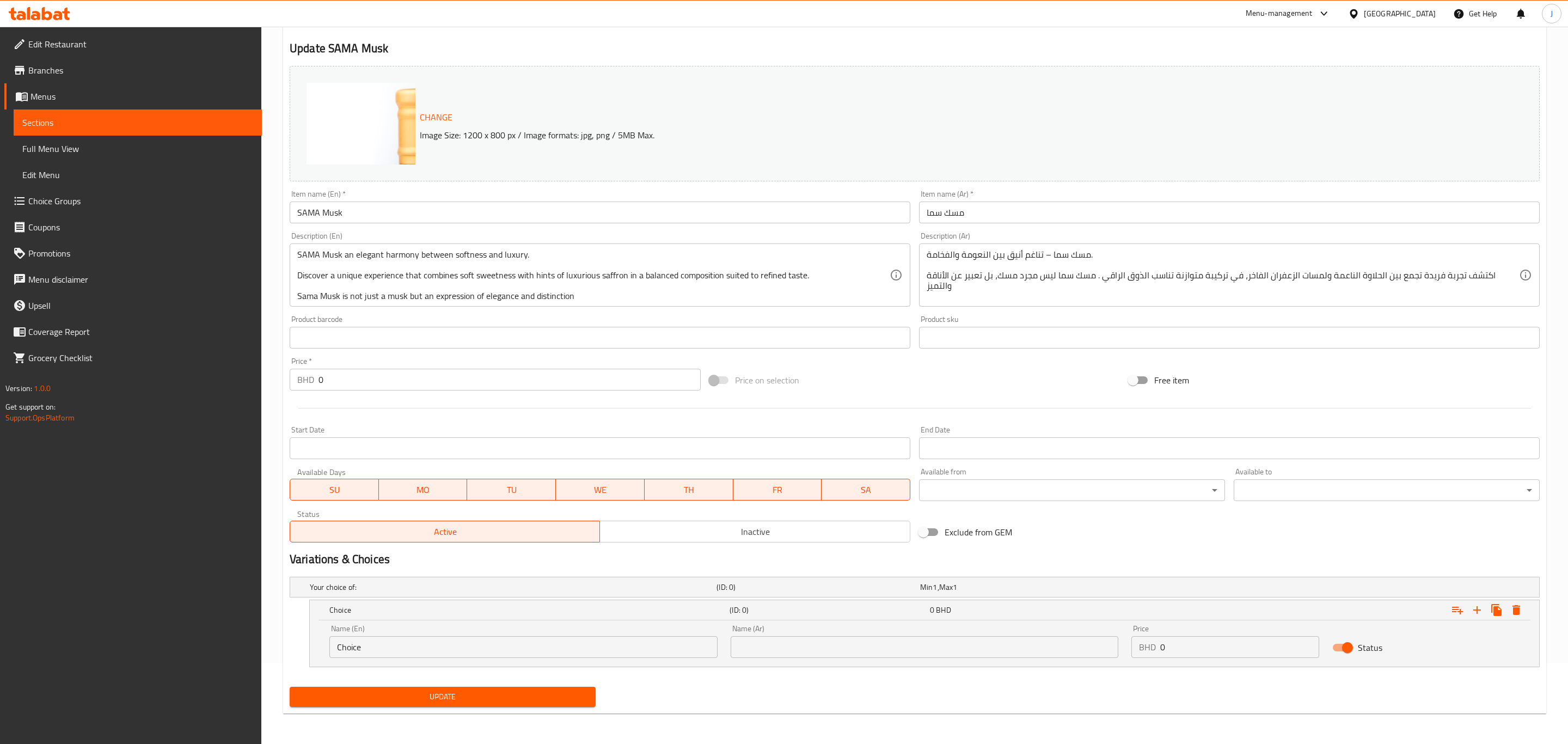
scroll to position [82, 0]
click at [1502, 605] on icon "Expand" at bounding box center [1503, 609] width 13 height 13
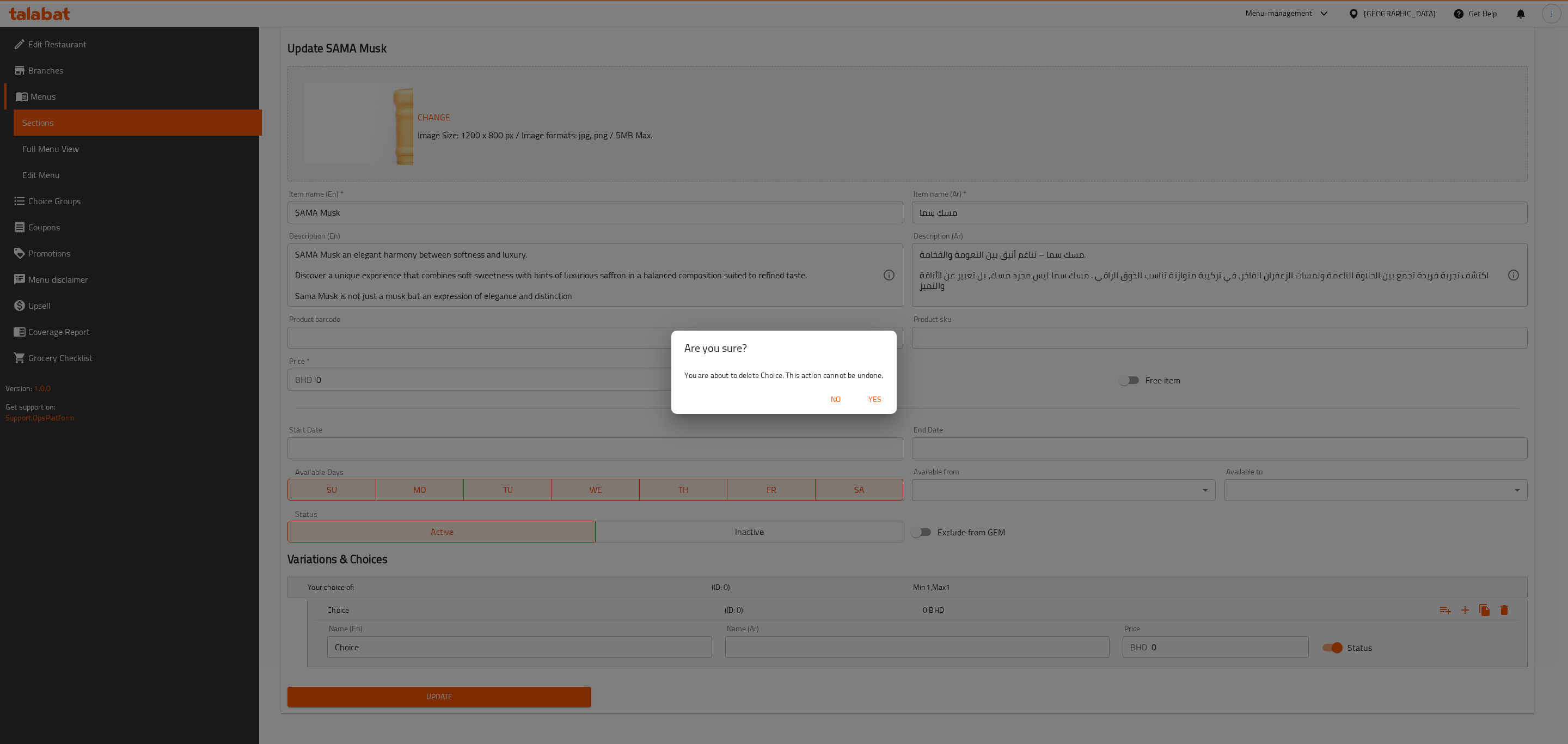
click at [874, 394] on span "Yes" at bounding box center [875, 399] width 26 height 13
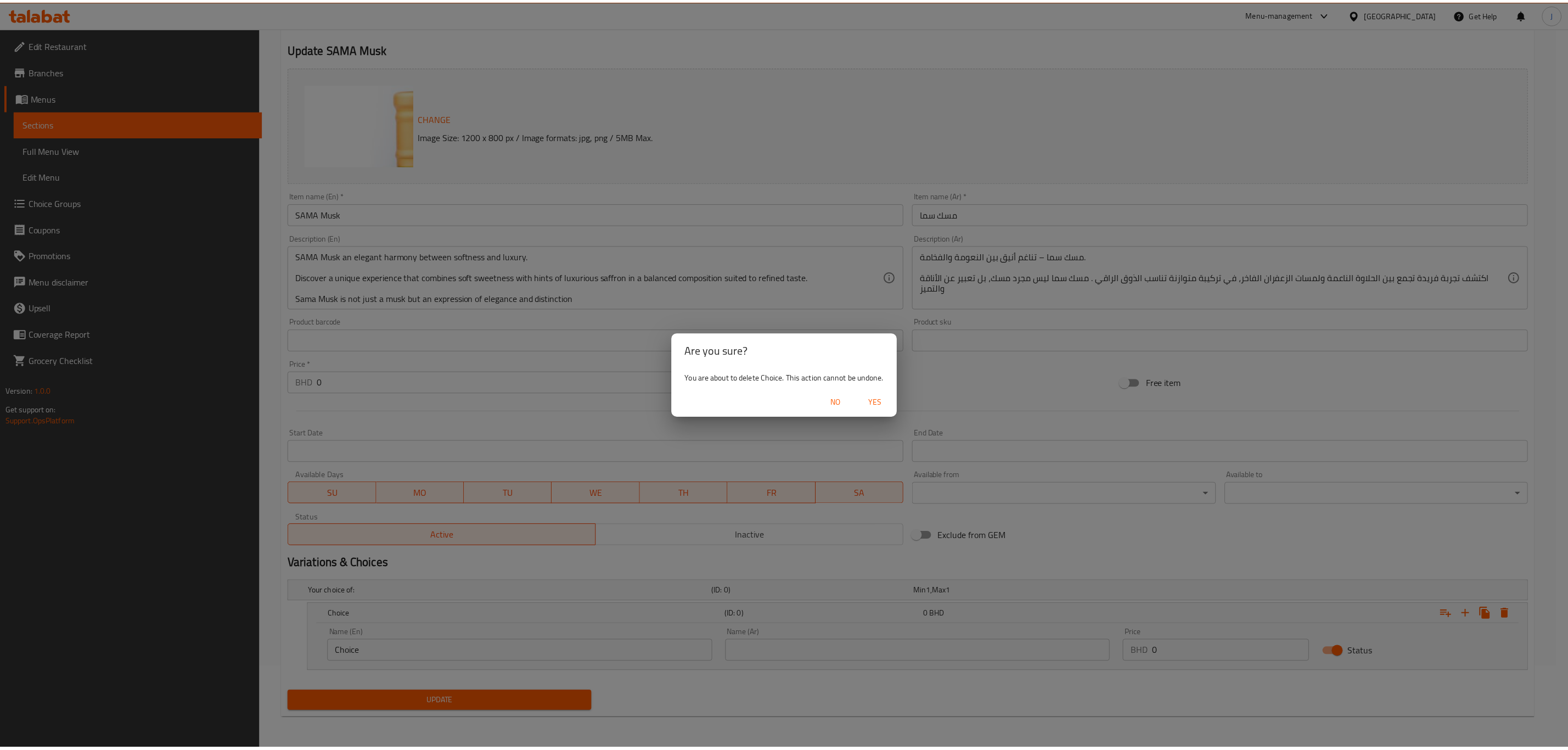
scroll to position [40, 0]
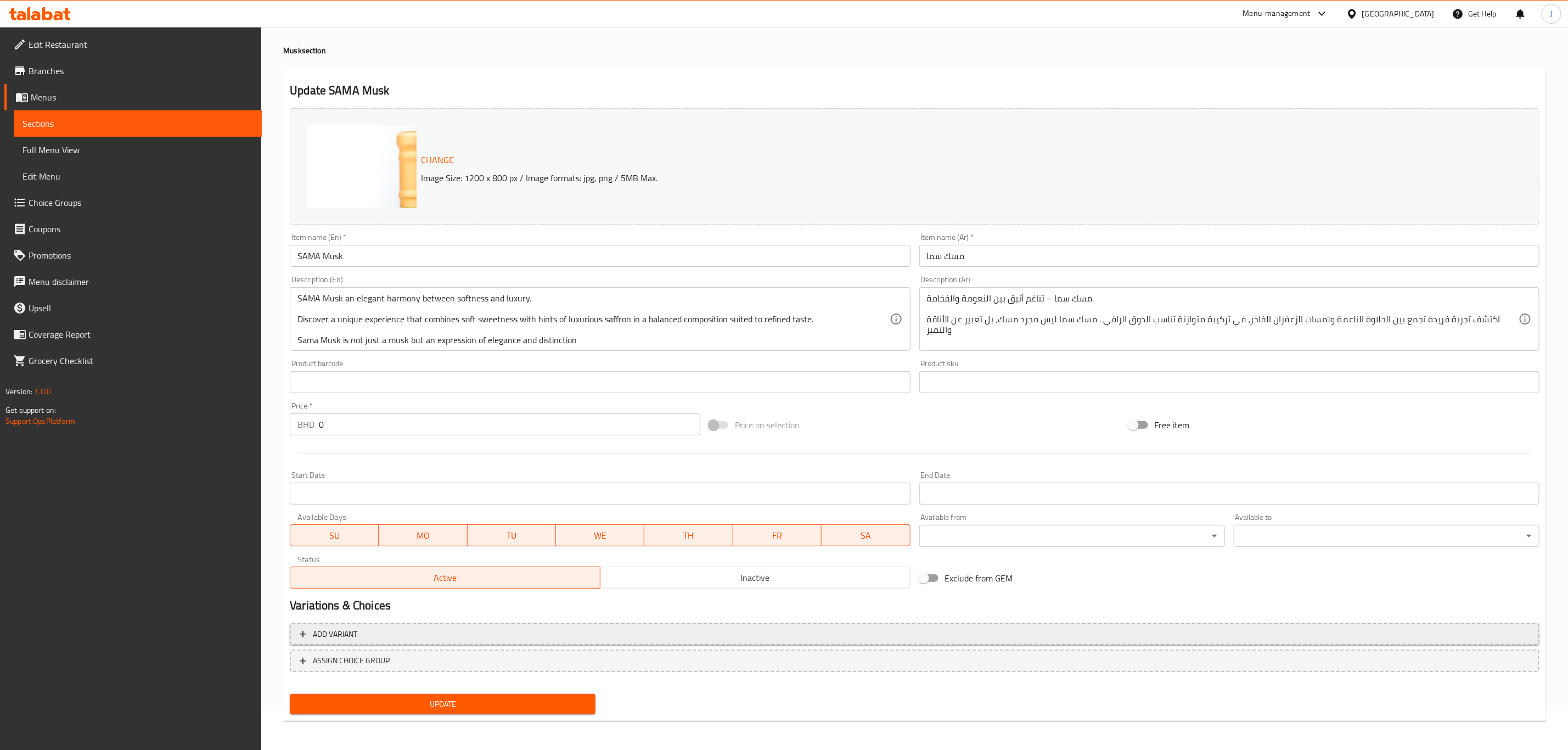
click at [326, 630] on span "Add variant" at bounding box center [335, 634] width 44 height 14
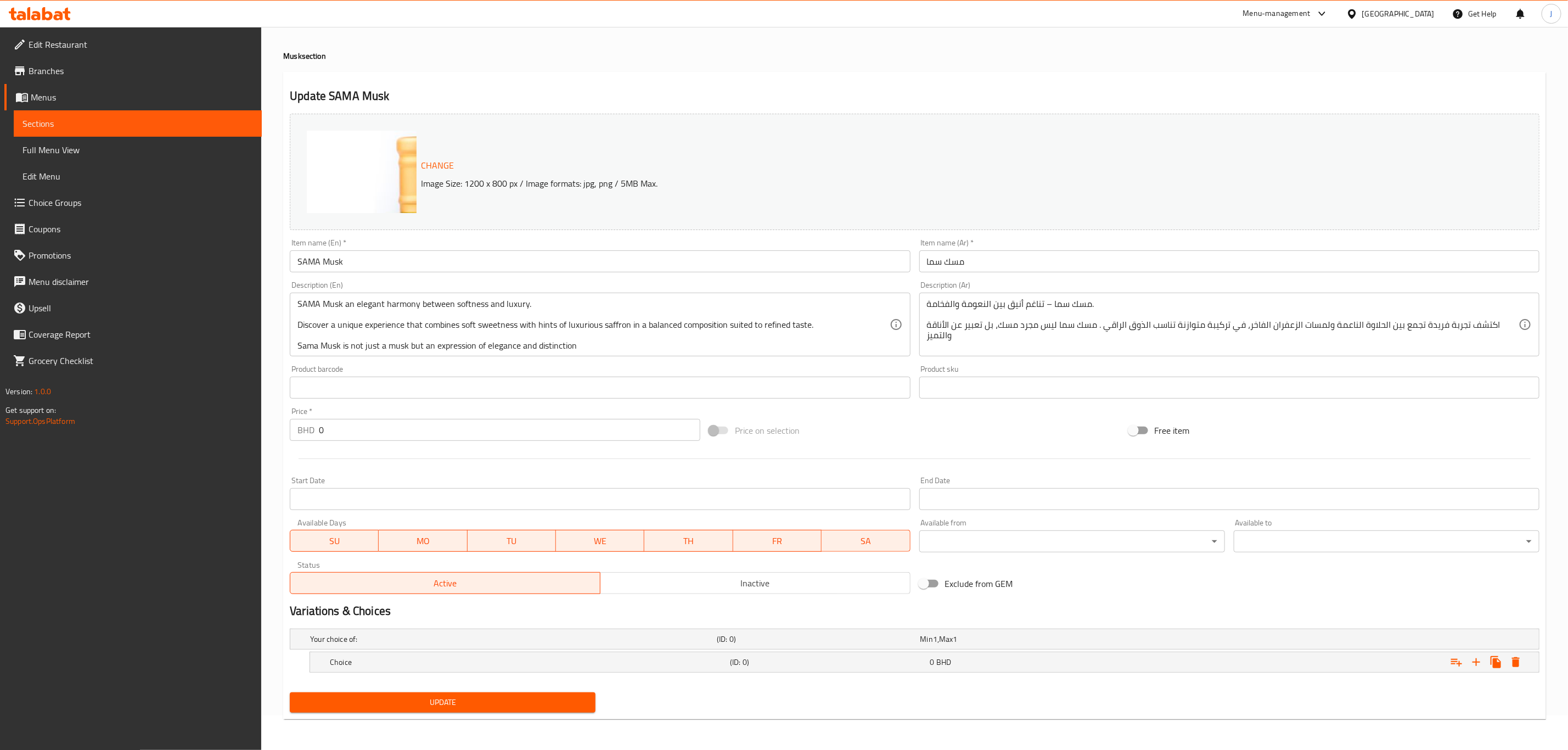
scroll to position [35, 0]
click at [1471, 660] on icon "Expand" at bounding box center [1476, 662] width 13 height 13
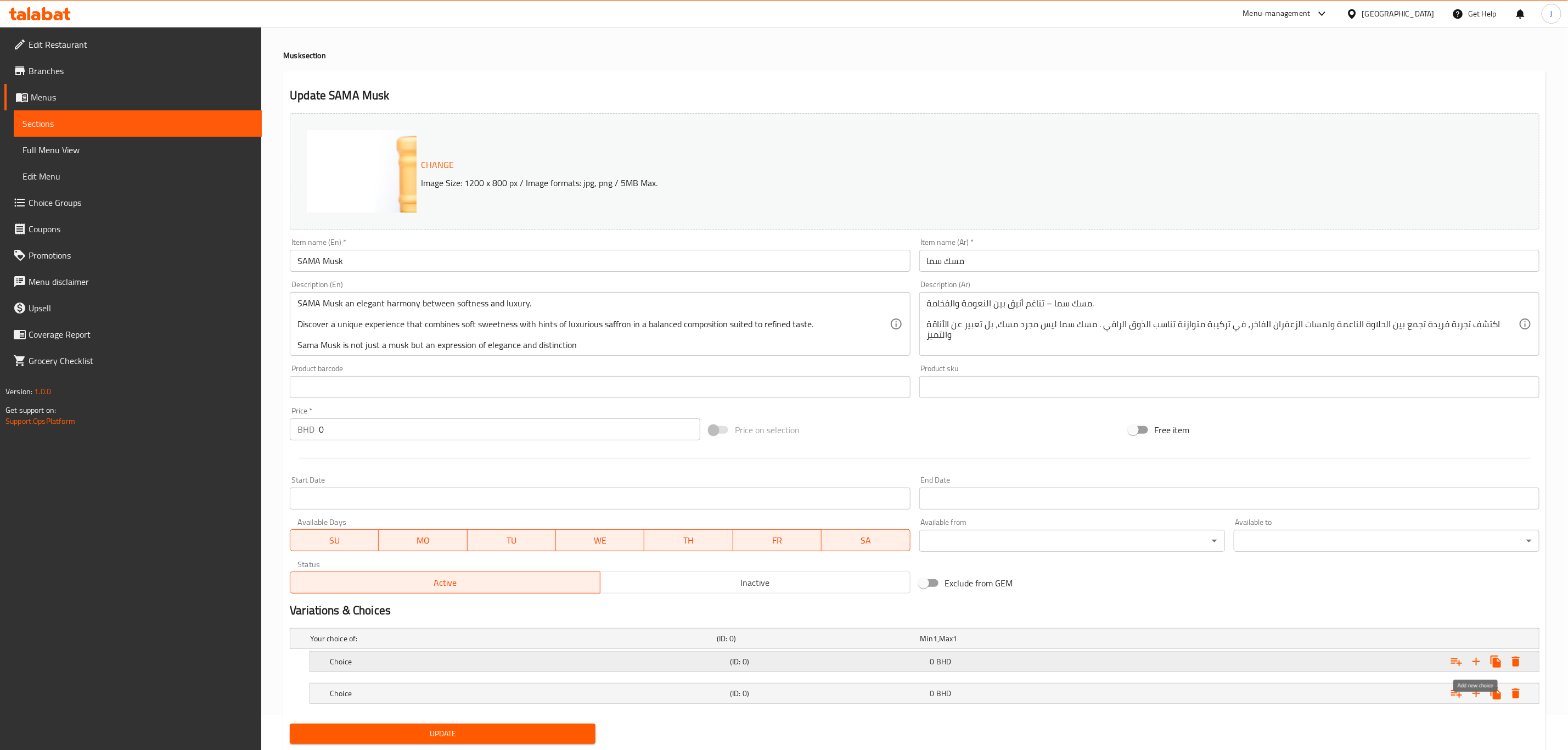
click at [1471, 660] on icon "Expand" at bounding box center [1476, 661] width 13 height 13
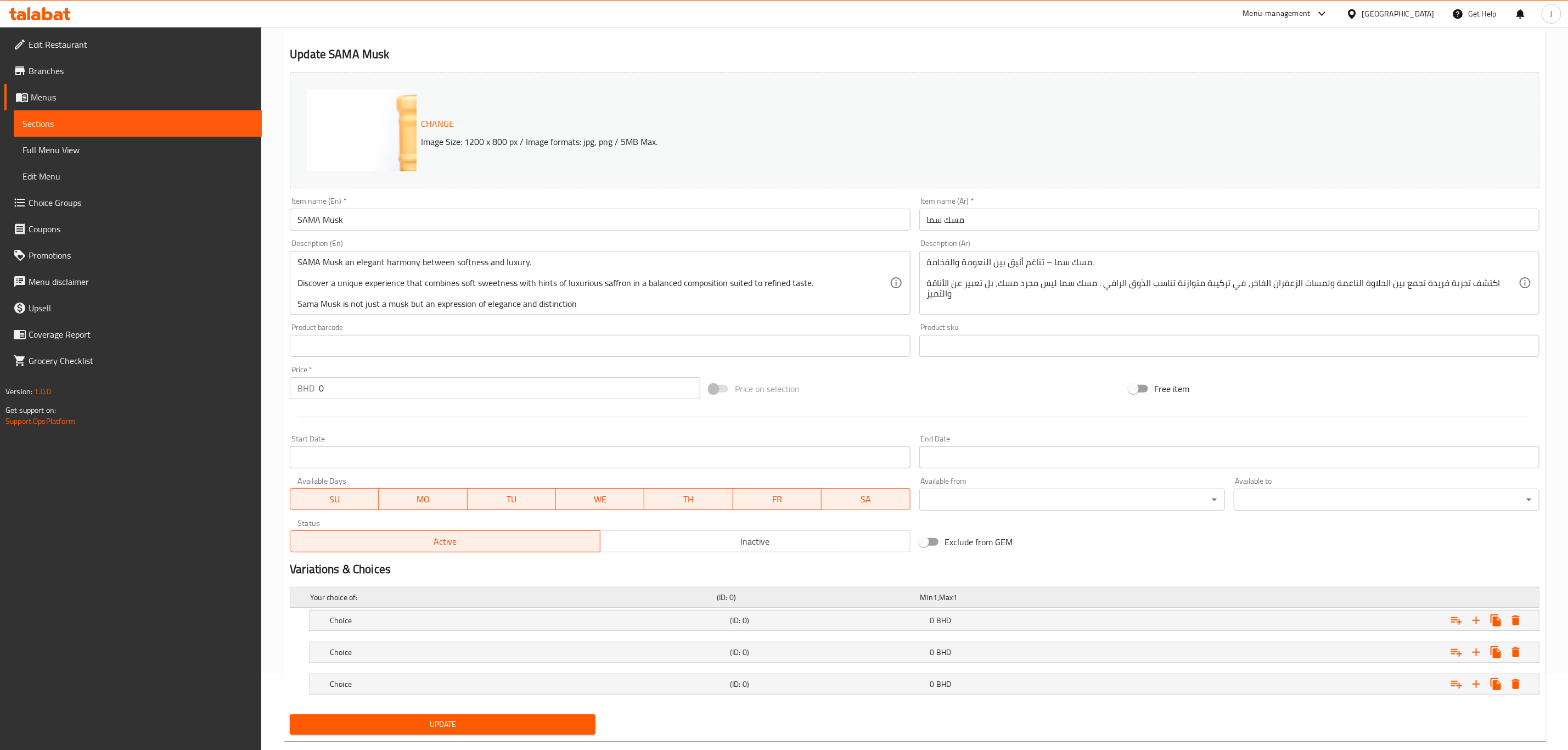
scroll to position [99, 0]
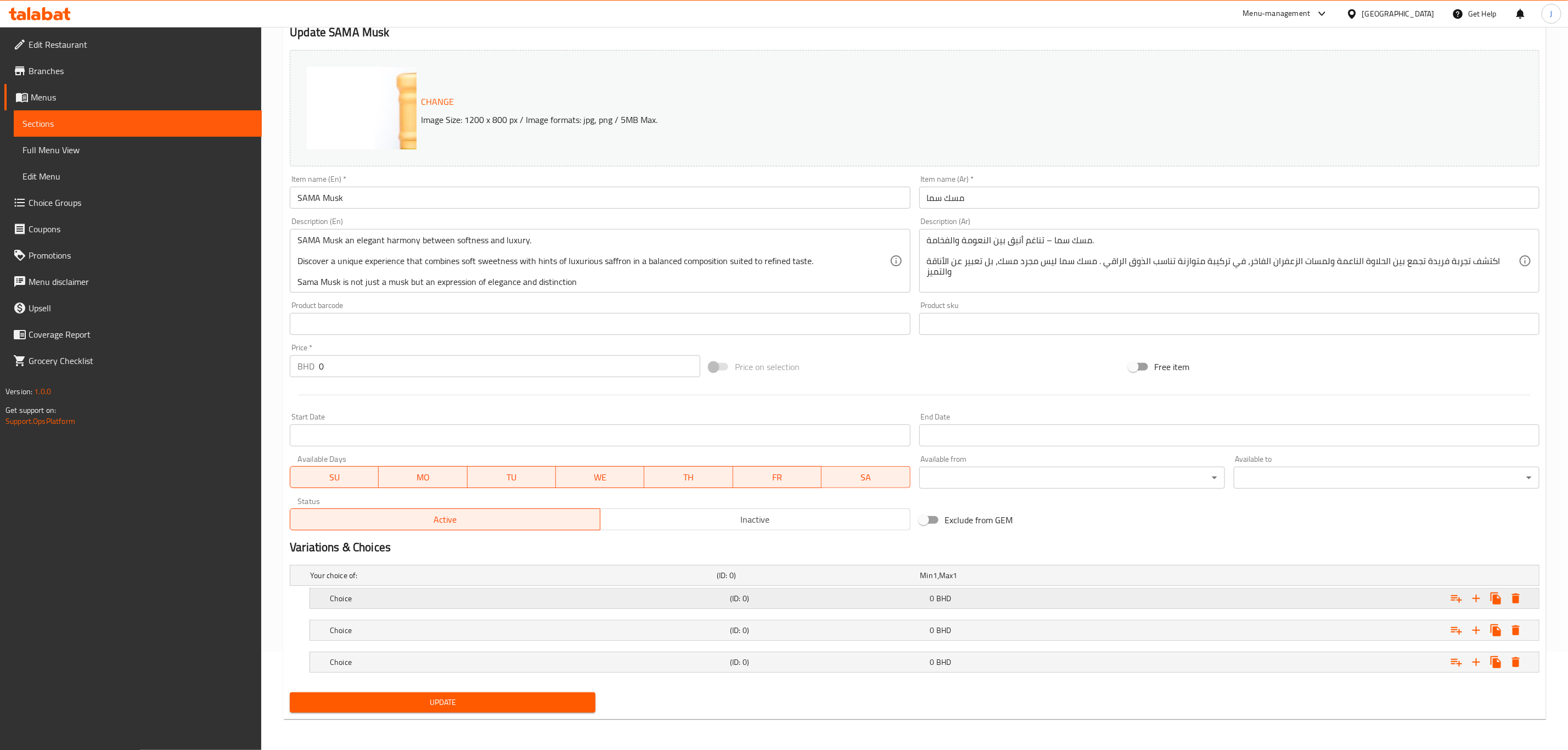
click at [351, 593] on h5 "Choice" at bounding box center [528, 598] width 396 height 11
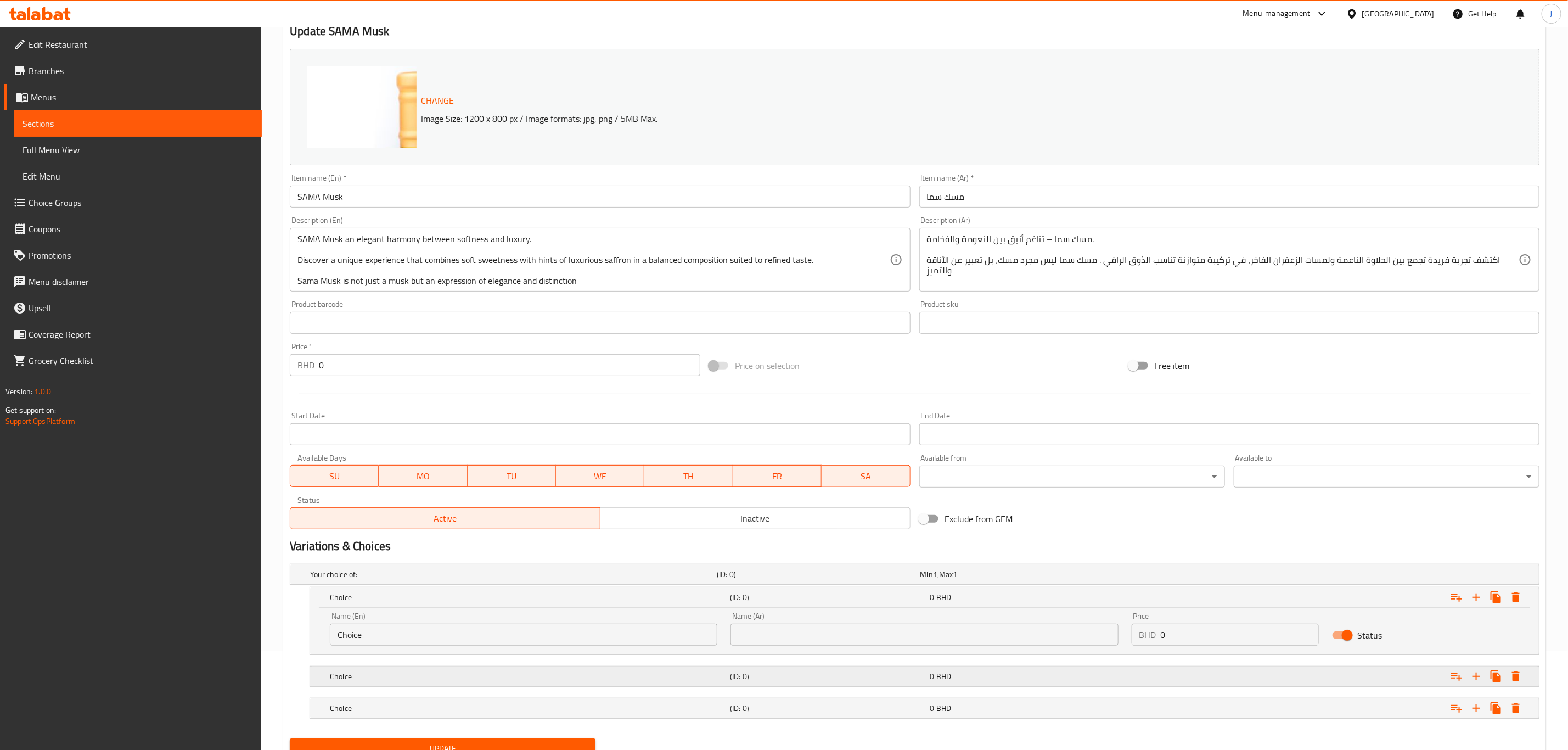
click at [355, 682] on h5 "Choice" at bounding box center [528, 676] width 396 height 11
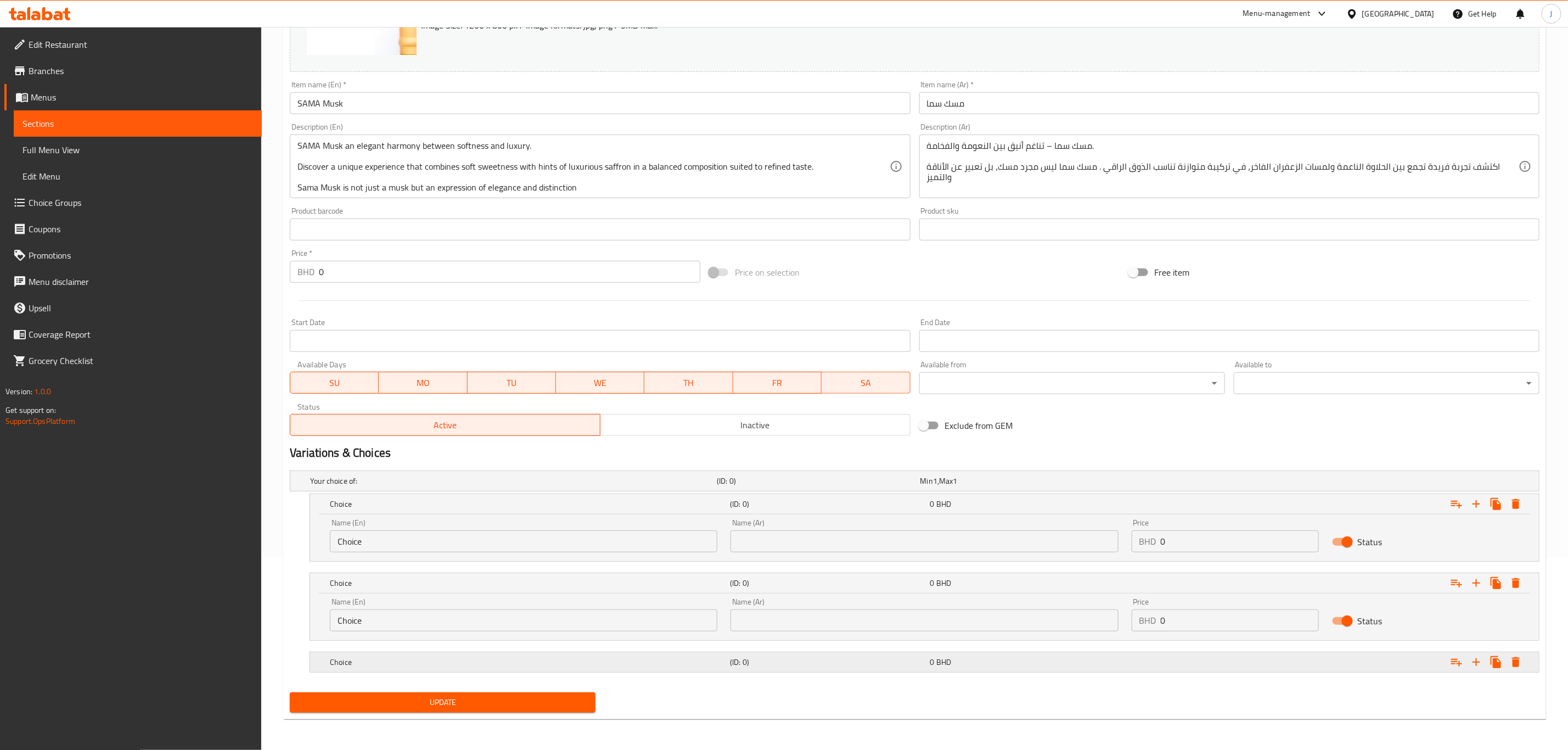
scroll to position [195, 0]
click at [400, 657] on h5 "Choice" at bounding box center [528, 662] width 396 height 11
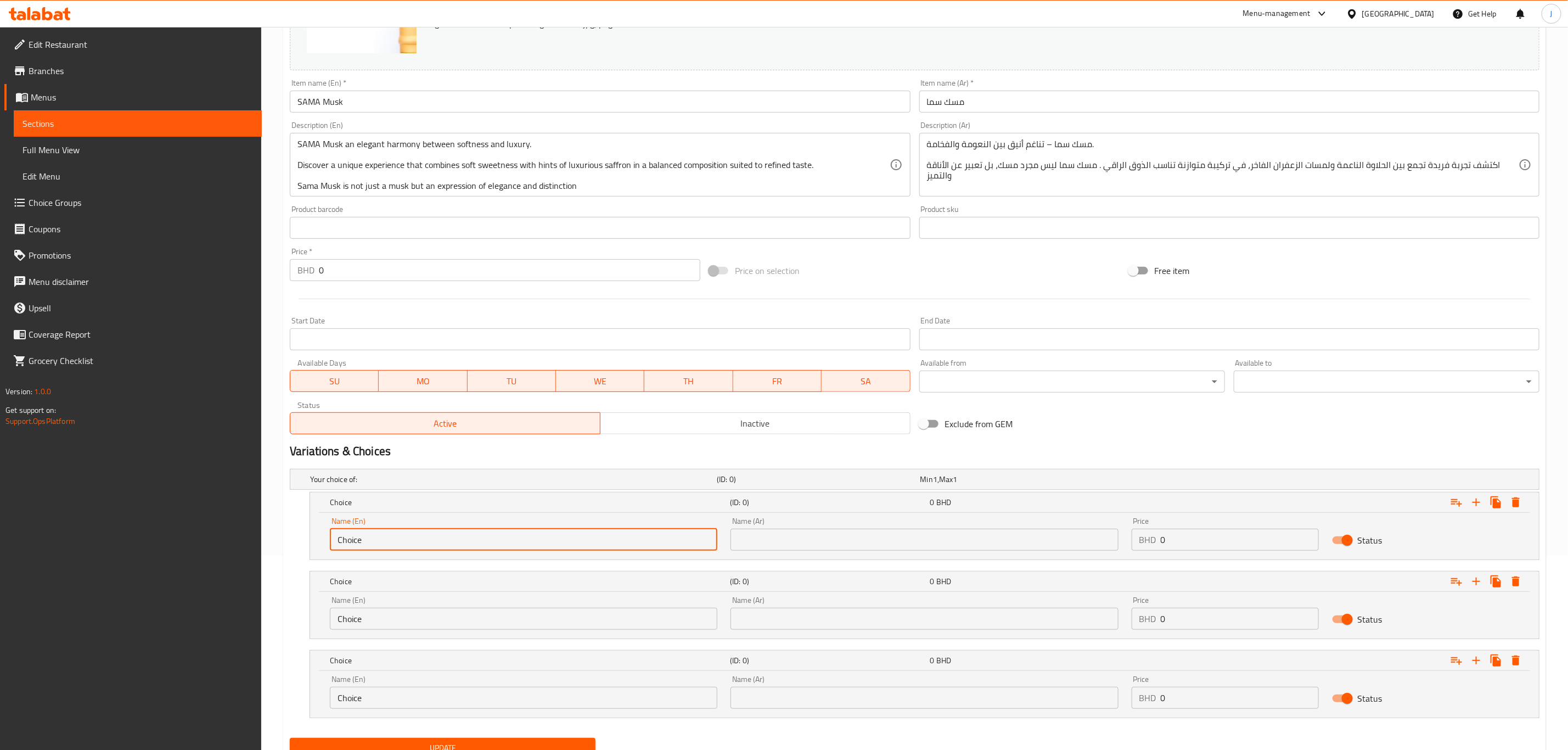
drag, startPoint x: 352, startPoint y: 539, endPoint x: 264, endPoint y: 539, distance: 88.0
click at [264, 539] on div "Home / Restaurants management / Menus / Sections / item / update Musk section U…" at bounding box center [915, 314] width 1307 height 963
paste input "Quarter Tola"
type input "Quarter Tola"
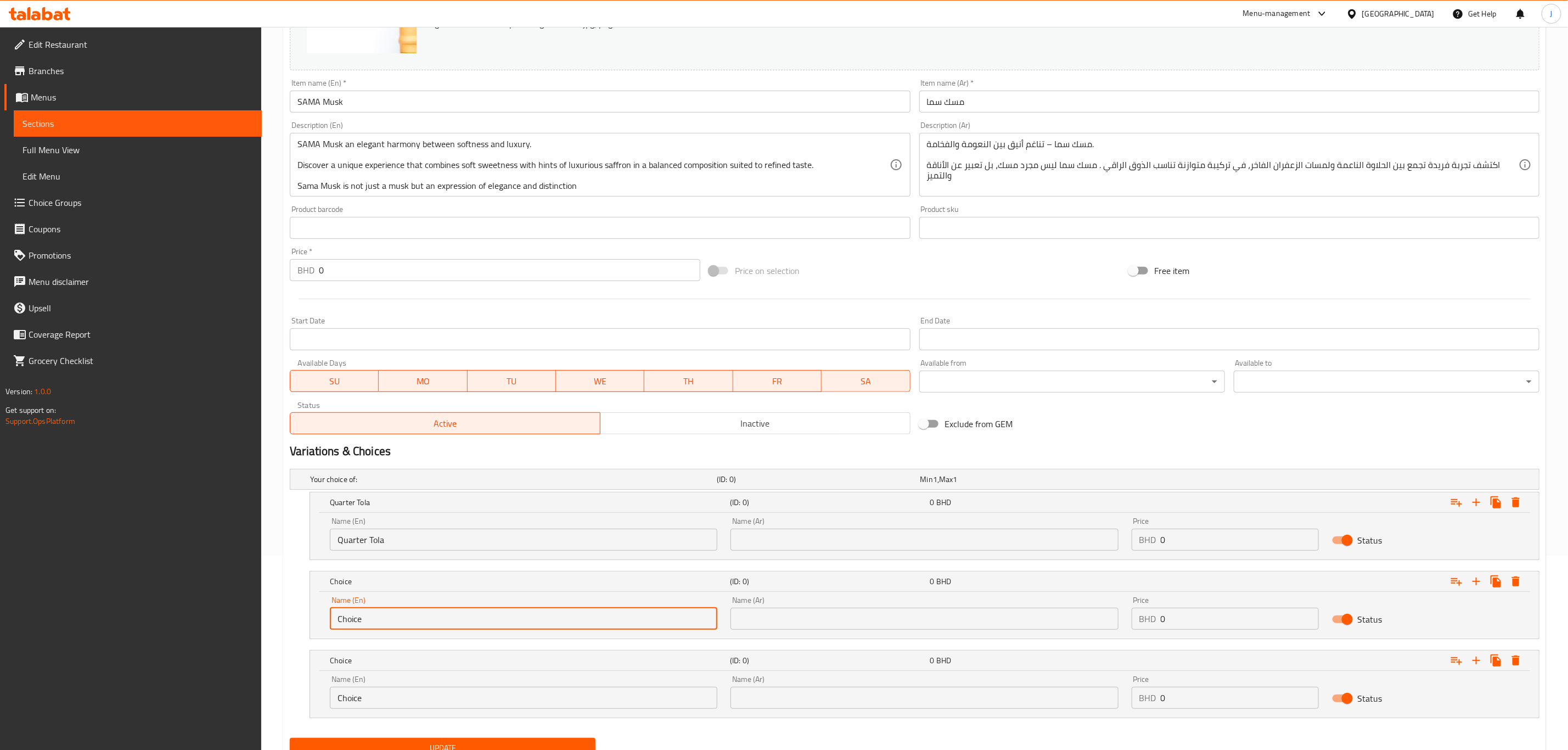
paste input "Half Tola"
drag, startPoint x: 296, startPoint y: 619, endPoint x: 282, endPoint y: 614, distance: 14.9
click at [282, 614] on div "Home / Restaurants management / Menus / Sections / item / update Musk section U…" at bounding box center [915, 314] width 1307 height 963
type input "Half Tola"
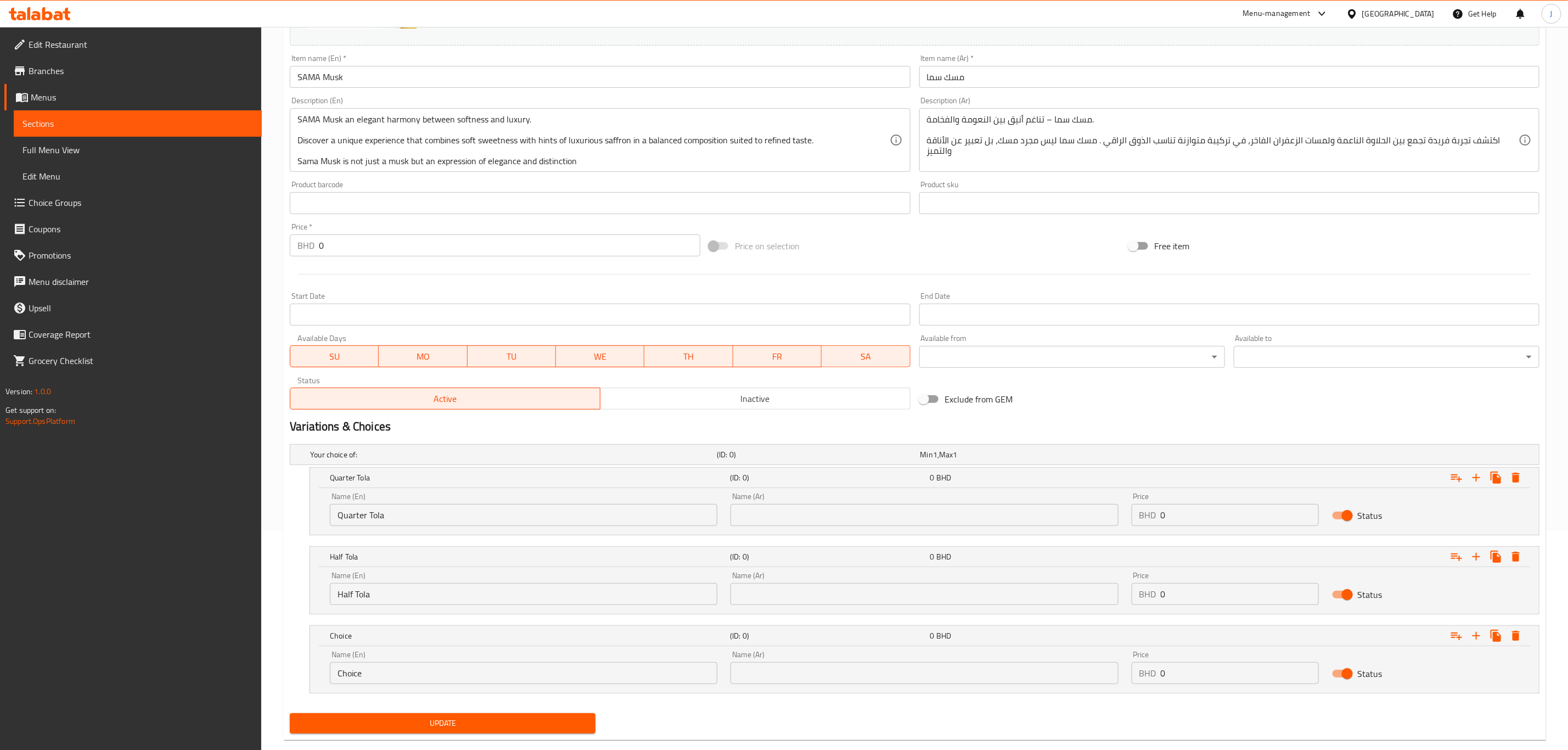
scroll to position [241, 0]
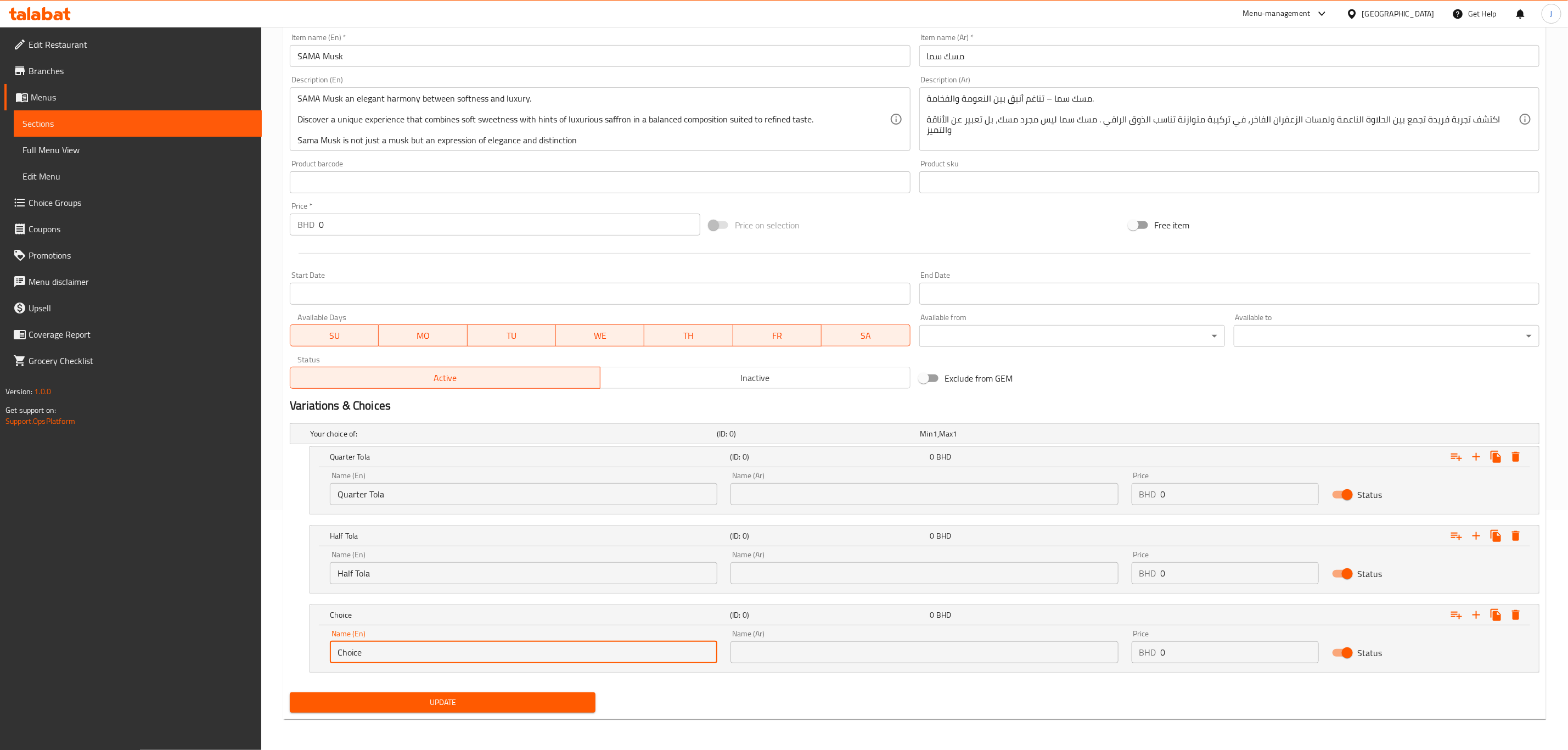
drag, startPoint x: 393, startPoint y: 652, endPoint x: 245, endPoint y: 652, distance: 148.0
click at [245, 652] on div "Edit Restaurant Branches Menus Sections Full Menu View Edit Menu Choice Groups …" at bounding box center [784, 268] width 1568 height 963
paste input "One Tola"
type input "One Tola"
click at [842, 487] on input "text" at bounding box center [924, 494] width 387 height 22
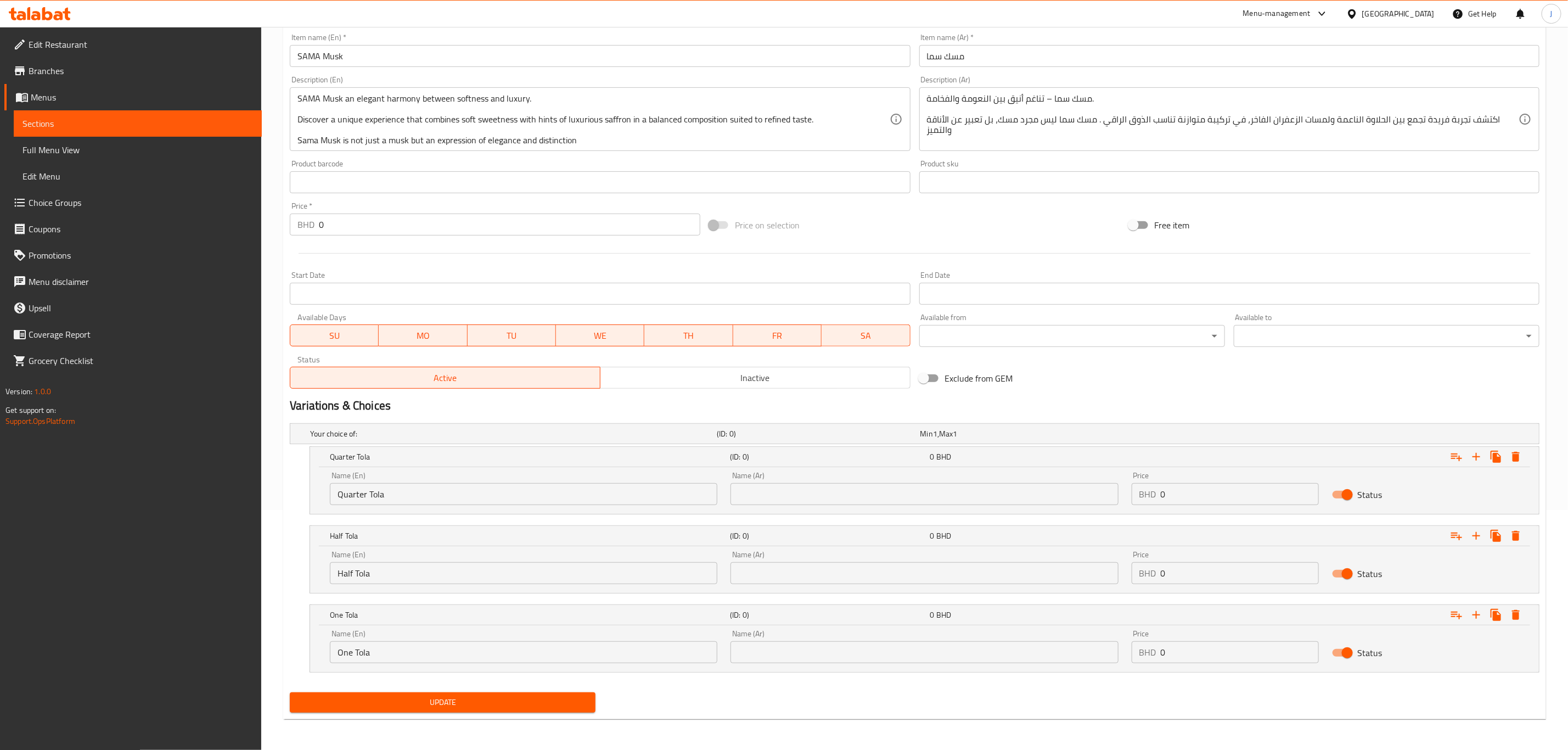
paste input "ربع تولة"
type input "ربع تولة"
click at [830, 566] on input "text" at bounding box center [924, 573] width 387 height 22
paste input "نصف تولة"
type input "نصف تولة"
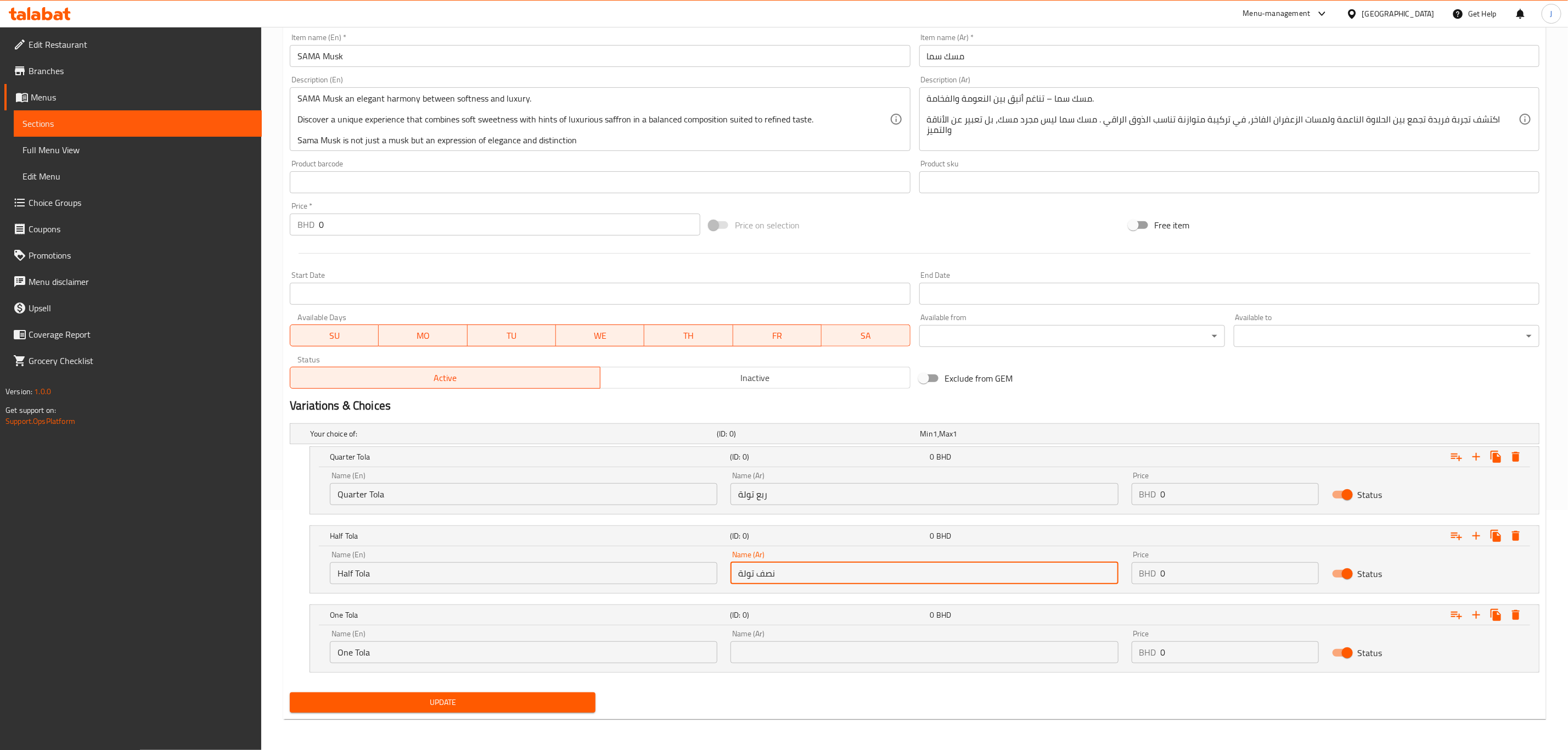
click at [779, 651] on input "text" at bounding box center [924, 652] width 387 height 22
paste input "تولة واحدة"
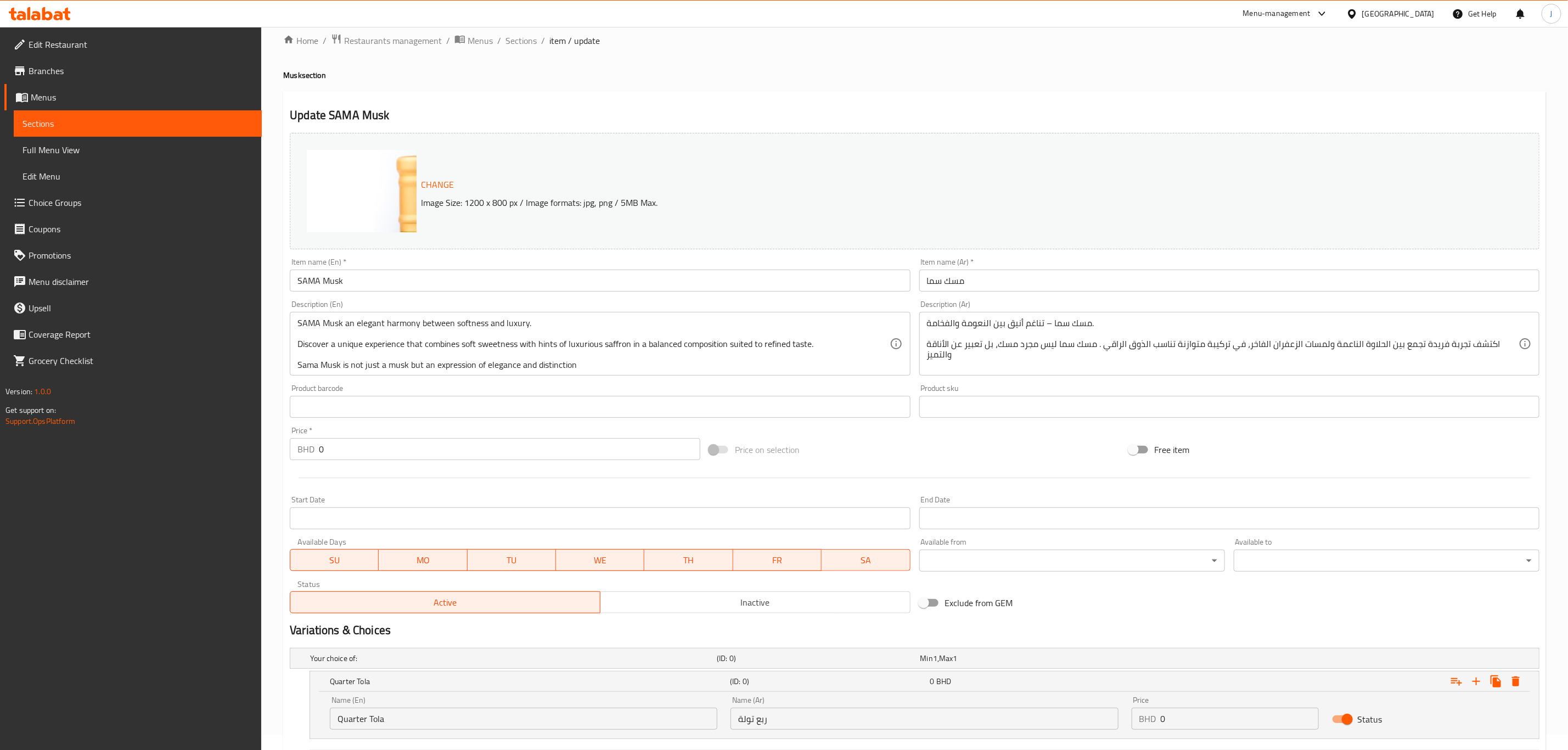
scroll to position [0, 0]
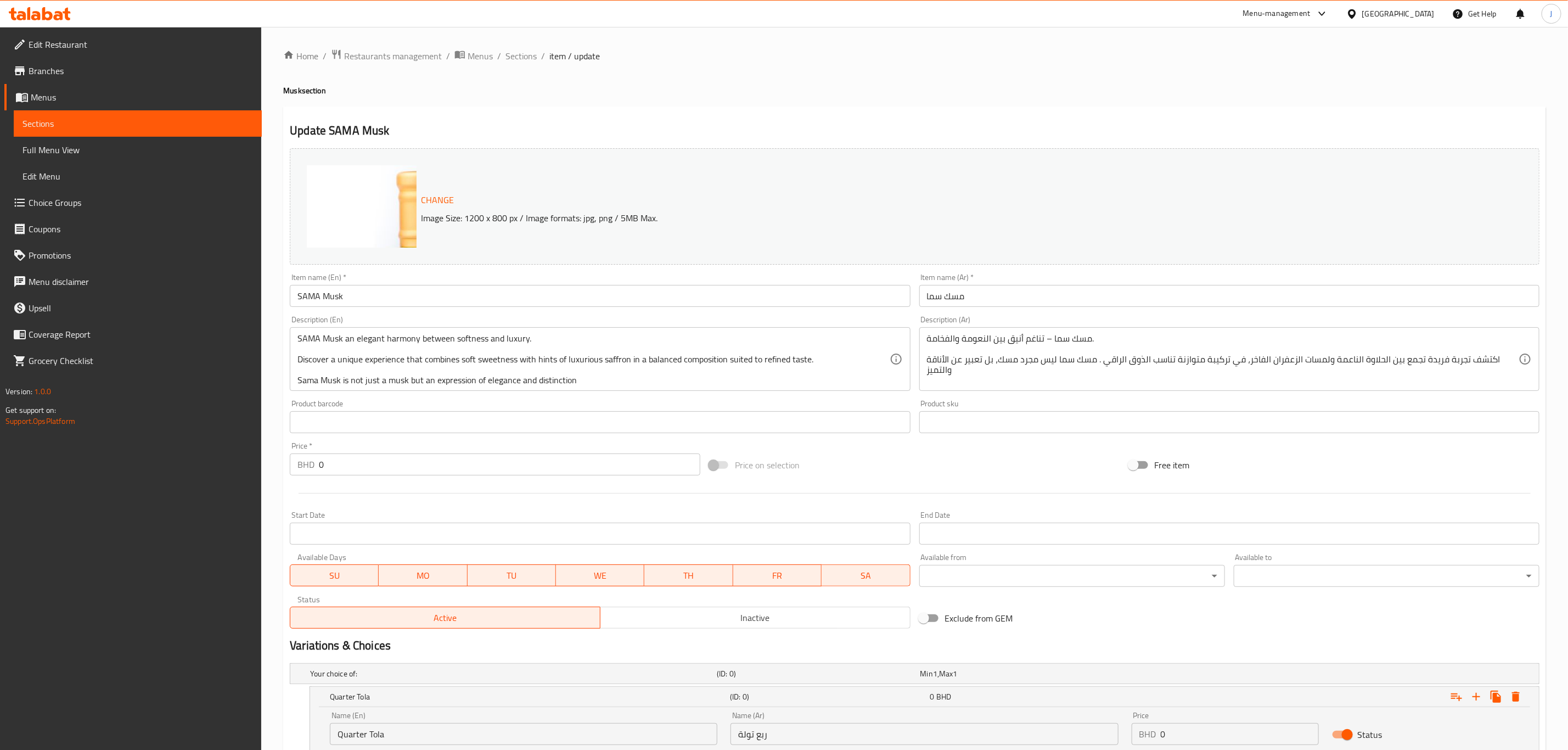
type input "تولة واحدة"
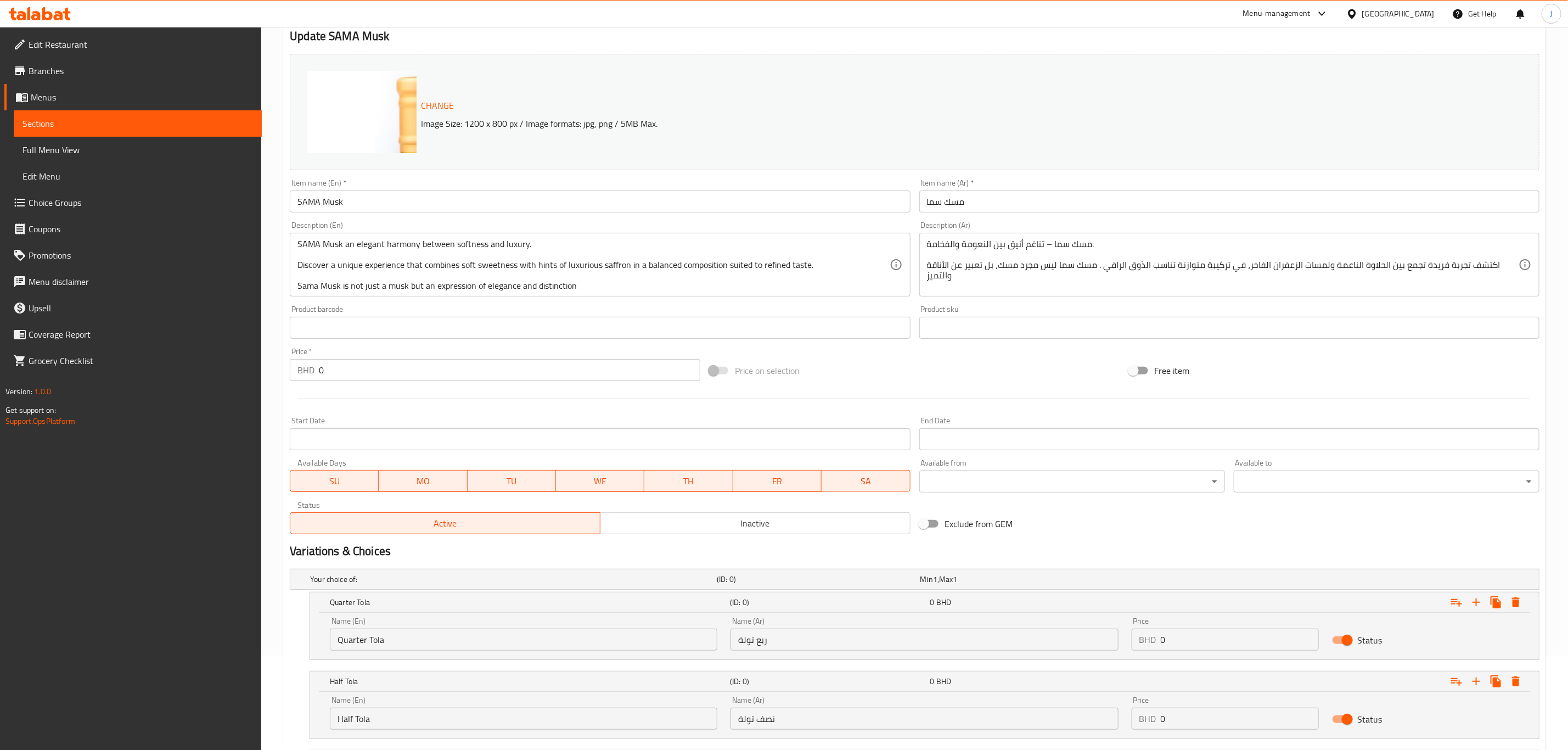
scroll to position [241, 0]
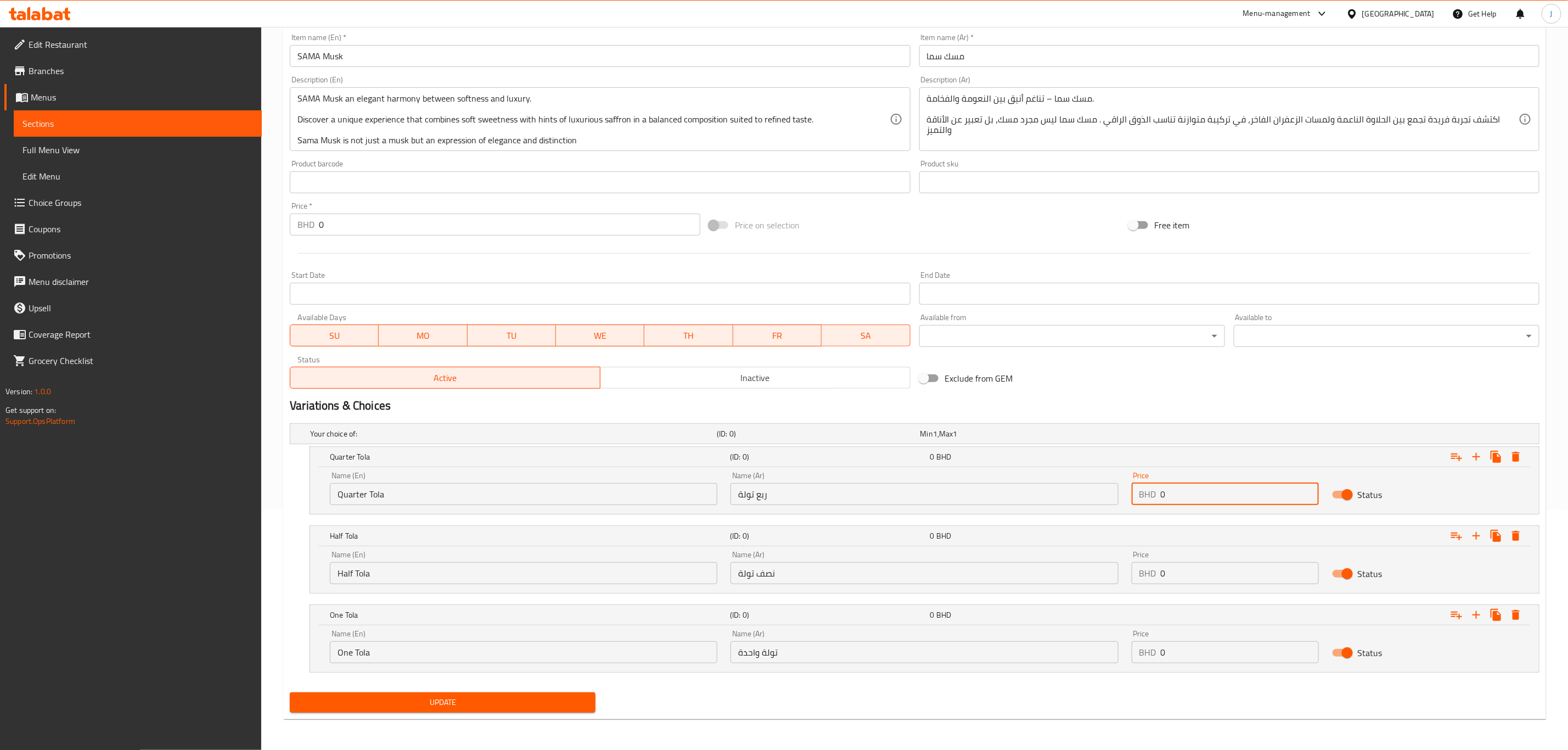
paste input "5.00"
drag, startPoint x: 1189, startPoint y: 491, endPoint x: 1145, endPoint y: 492, distance: 44.0
click at [1145, 492] on div "BHD 5.000 Price" at bounding box center [1225, 494] width 187 height 22
type input "5.000"
drag, startPoint x: 1193, startPoint y: 567, endPoint x: 1073, endPoint y: 570, distance: 120.0
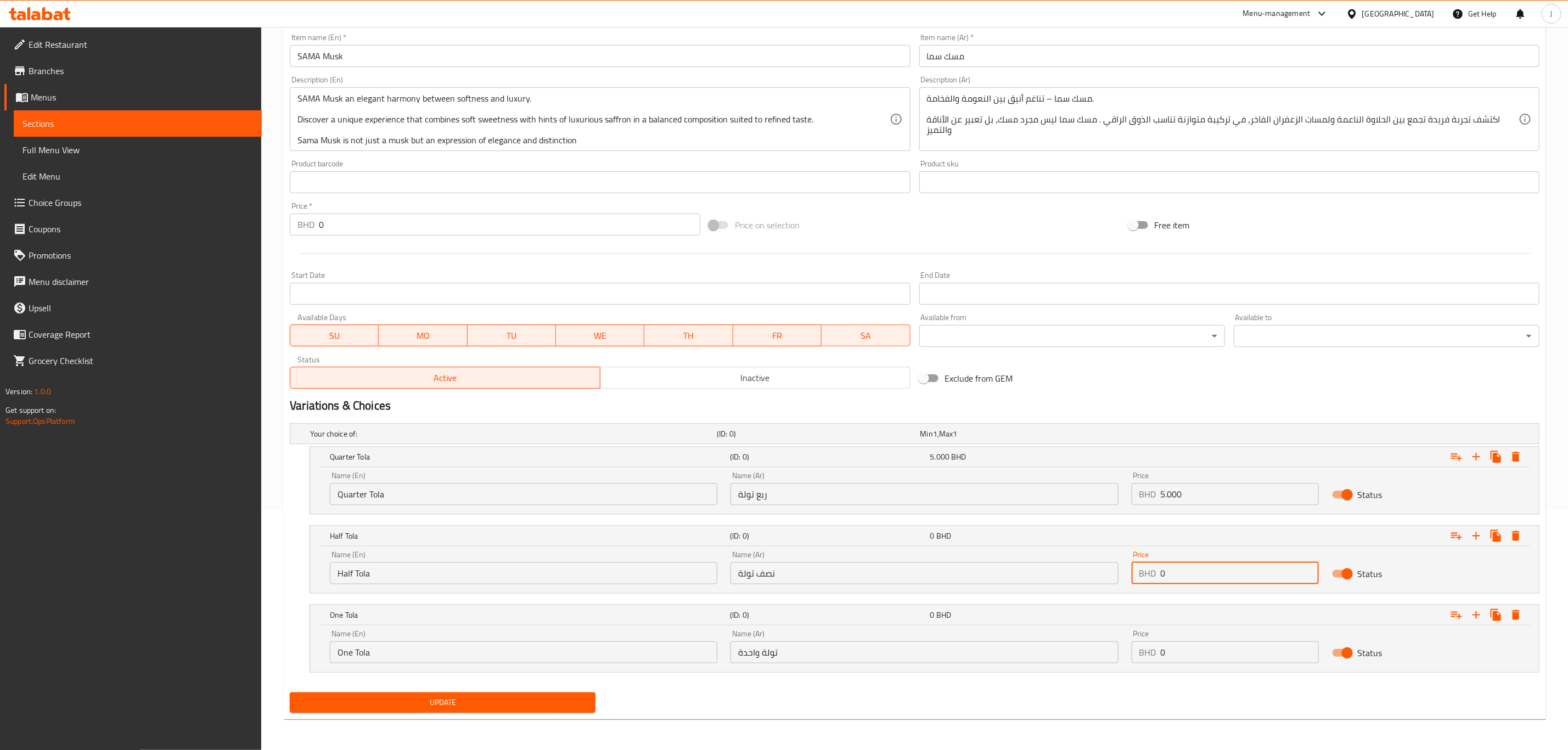
click at [1073, 570] on div "Name (En) Half Tola Name (En) Name (Ar) نصف تولة Name (Ar) Price BHD 0 Price St…" at bounding box center [925, 567] width 1203 height 47
paste input "9.00"
type input "9.000"
drag, startPoint x: 1087, startPoint y: 646, endPoint x: 1051, endPoint y: 640, distance: 36.5
click at [1051, 640] on div "Name (En) One Tola Name (En) Name (Ar) تولة واحدة Name (Ar) Price BHD 0 Price S…" at bounding box center [925, 646] width 1203 height 47
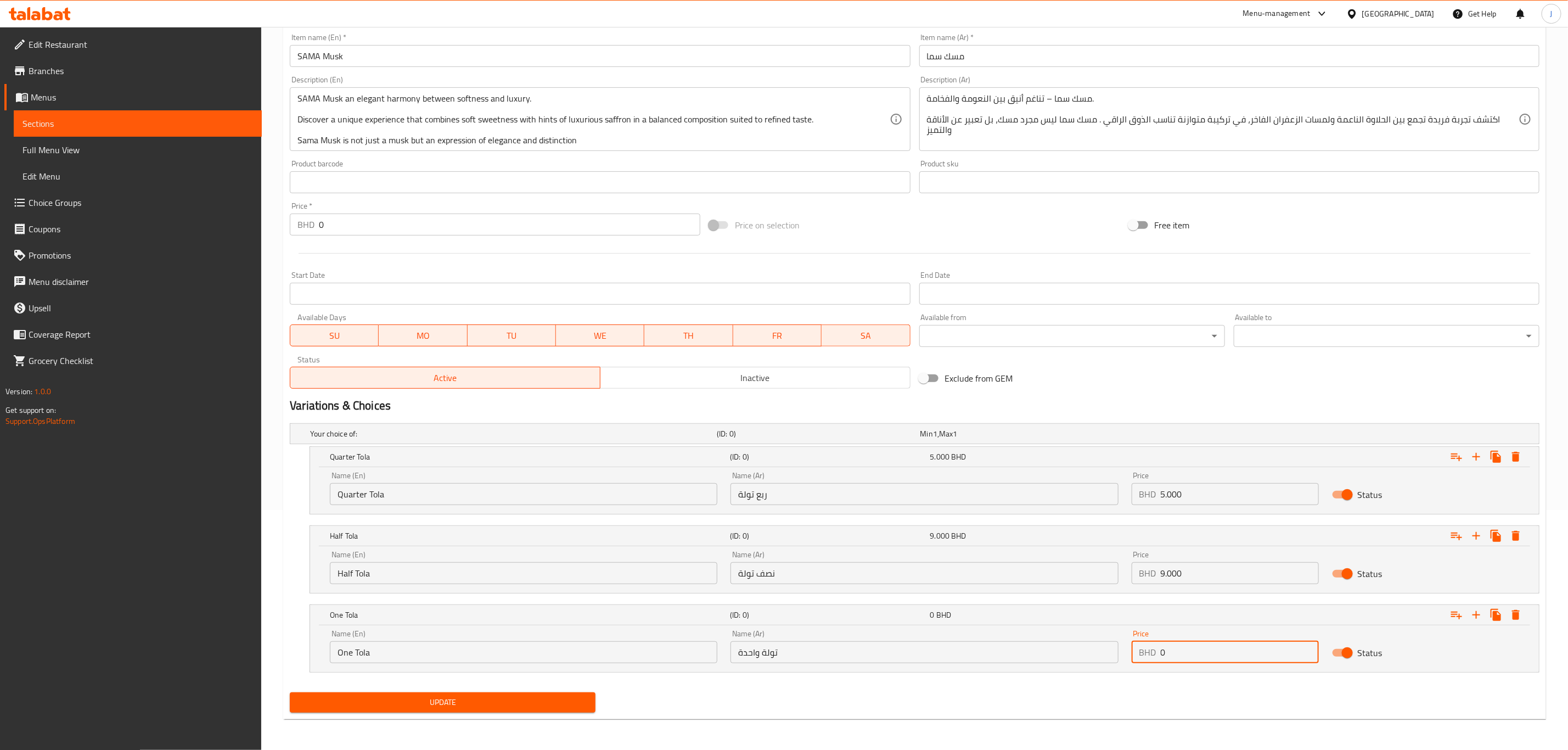
paste input "12.00"
type input "12.000"
click at [471, 705] on span "Update" at bounding box center [443, 702] width 288 height 14
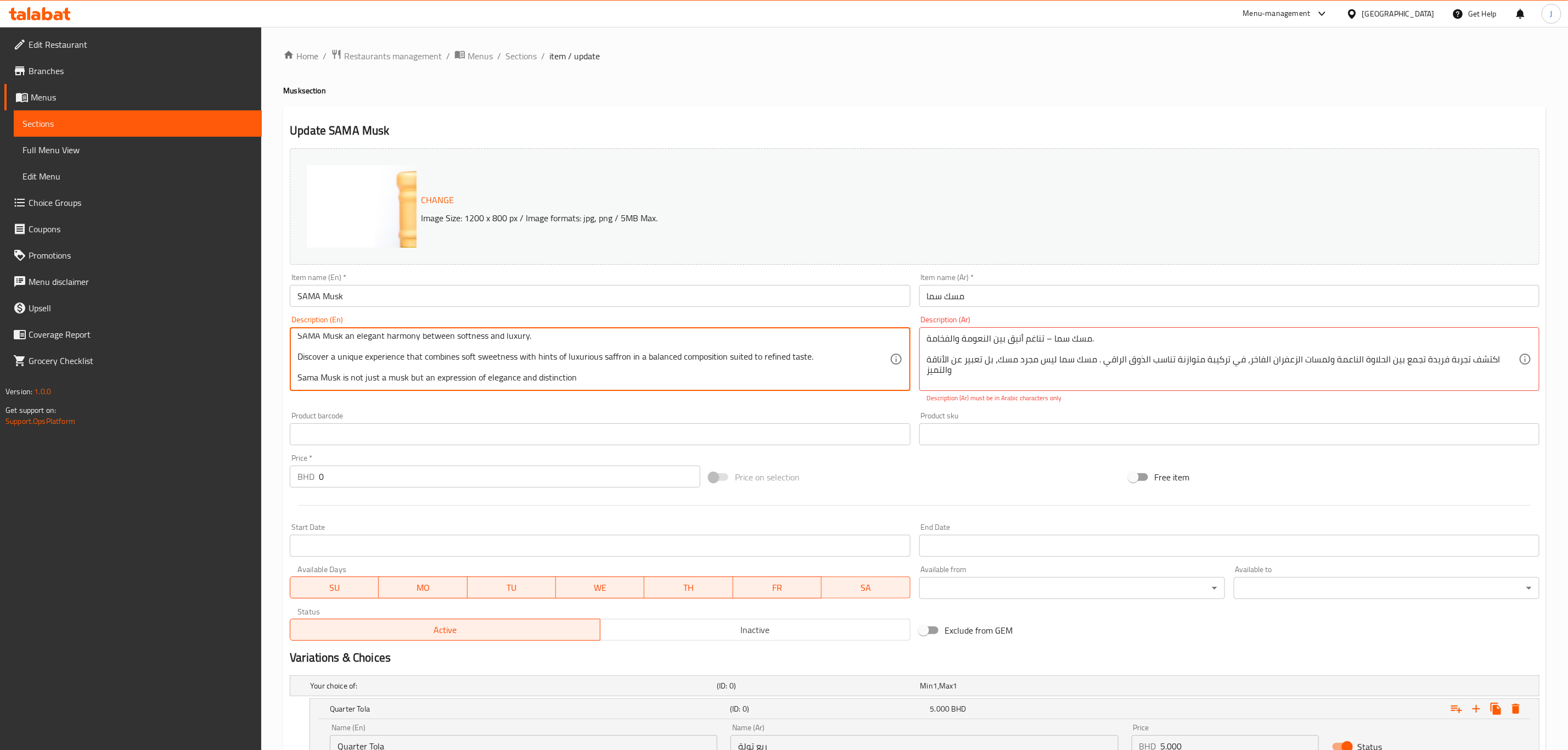
scroll to position [0, 0]
drag, startPoint x: 588, startPoint y: 379, endPoint x: 296, endPoint y: 323, distance: 297.3
drag, startPoint x: 929, startPoint y: 333, endPoint x: 980, endPoint y: 384, distance: 72.1
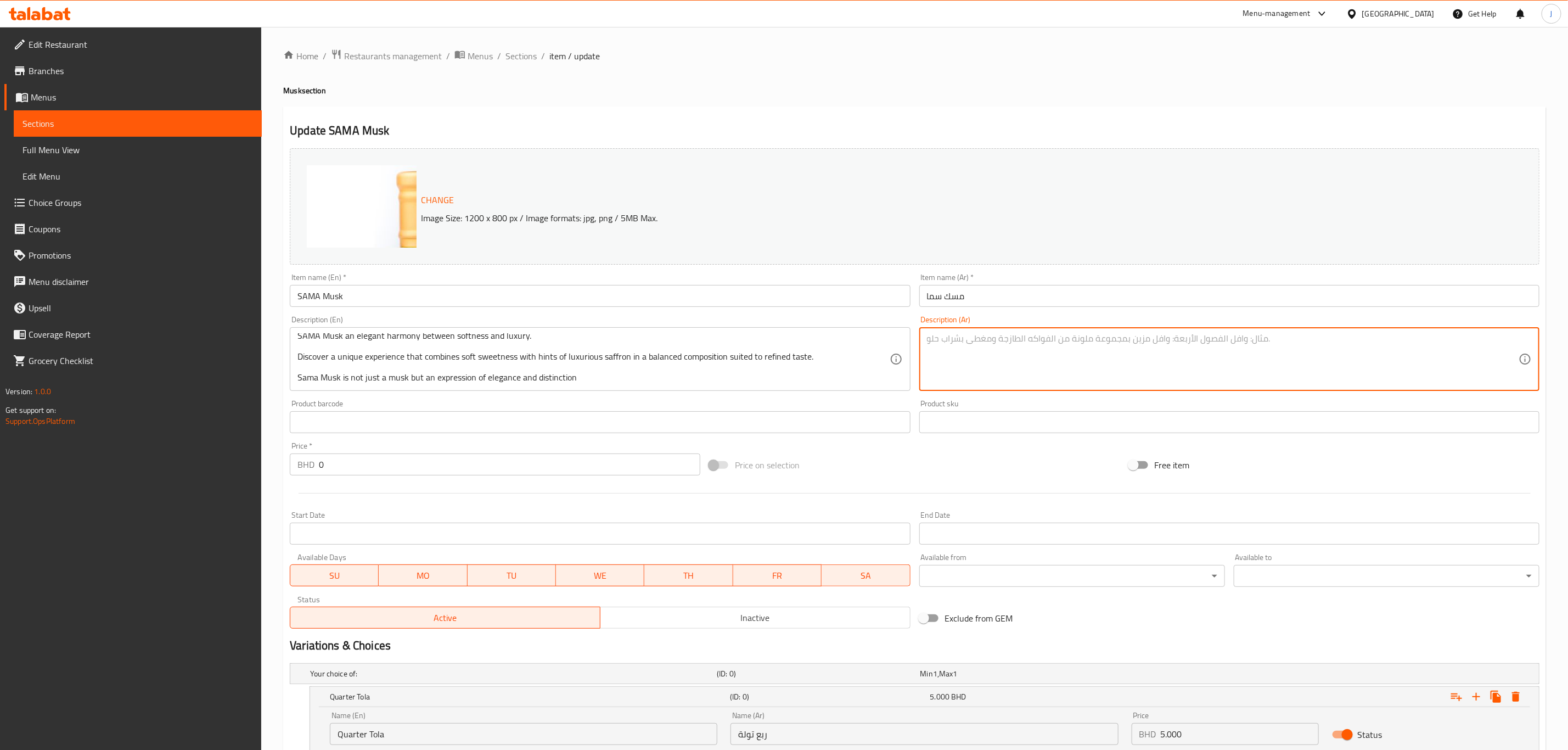
scroll to position [0, 0]
paste textarea ""مسك سما، تناغمٌ أنيق بين النعومة والفخامة. اكتشف تجربةً فريدة تجمع بين الحلاوة…"
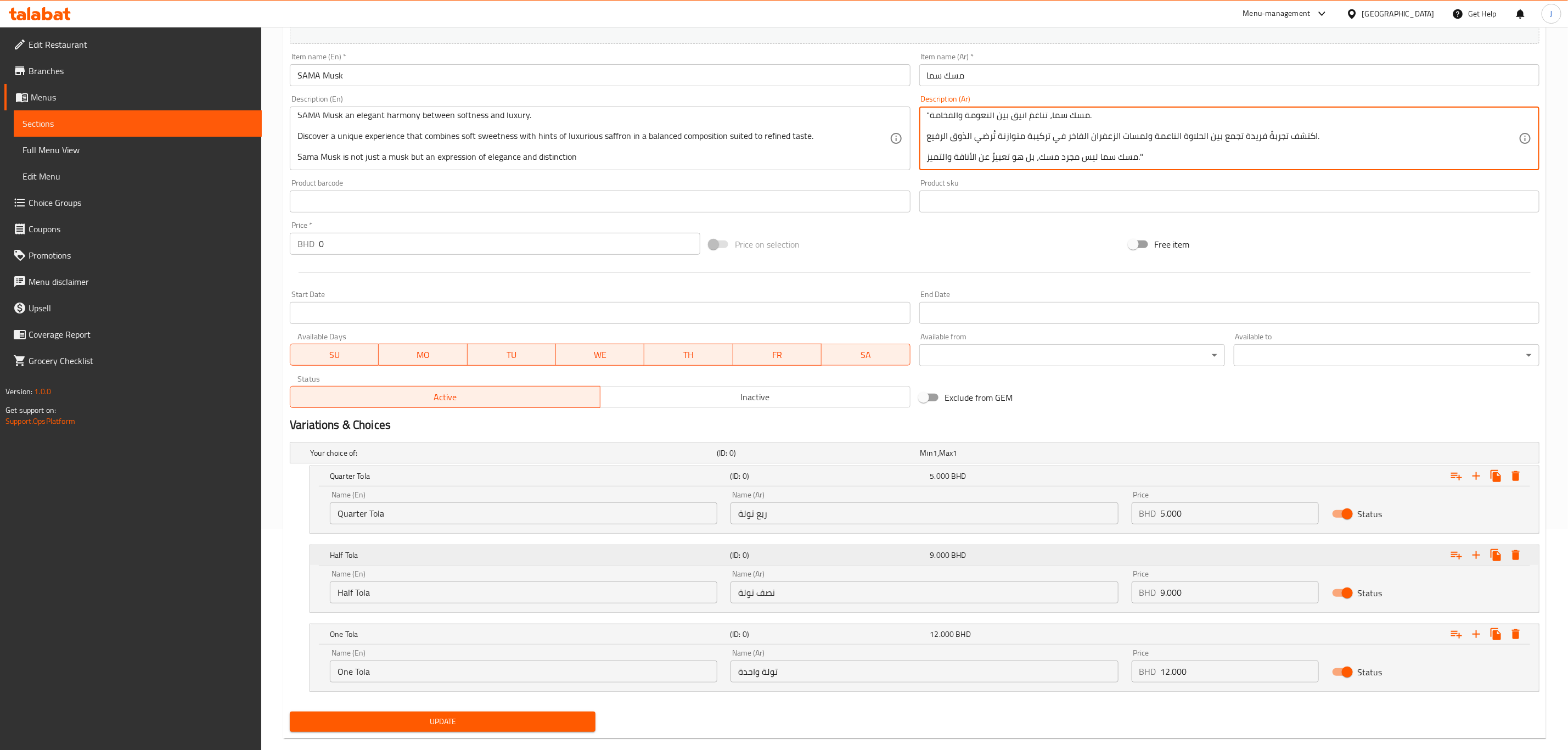
scroll to position [241, 0]
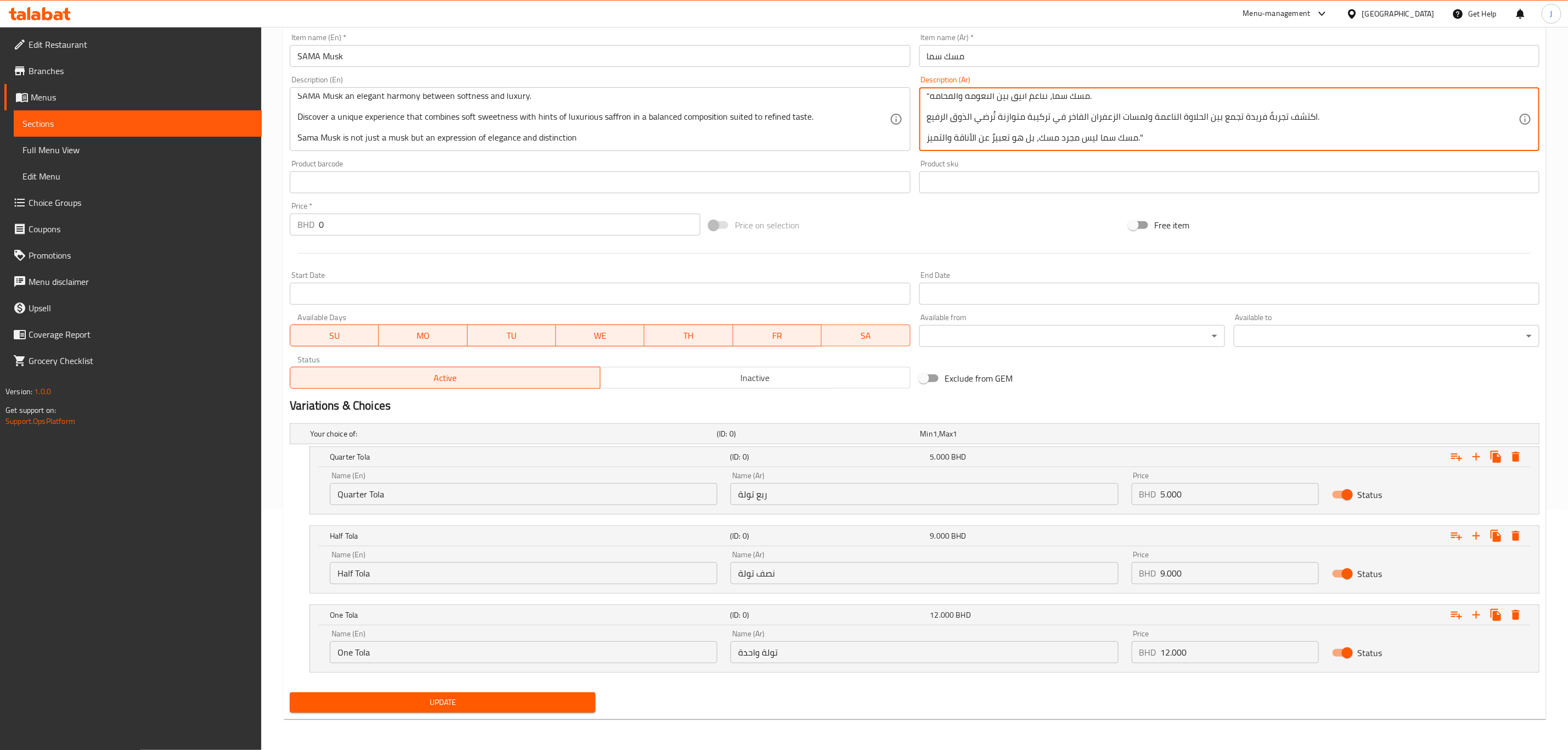
type textarea ""مسك سما، تناغمٌ أنيق بين النعومة والفخامة. اكتشف تجربةً فريدة تجمع بين الحلاوة…"
click at [376, 700] on span "Update" at bounding box center [443, 702] width 288 height 14
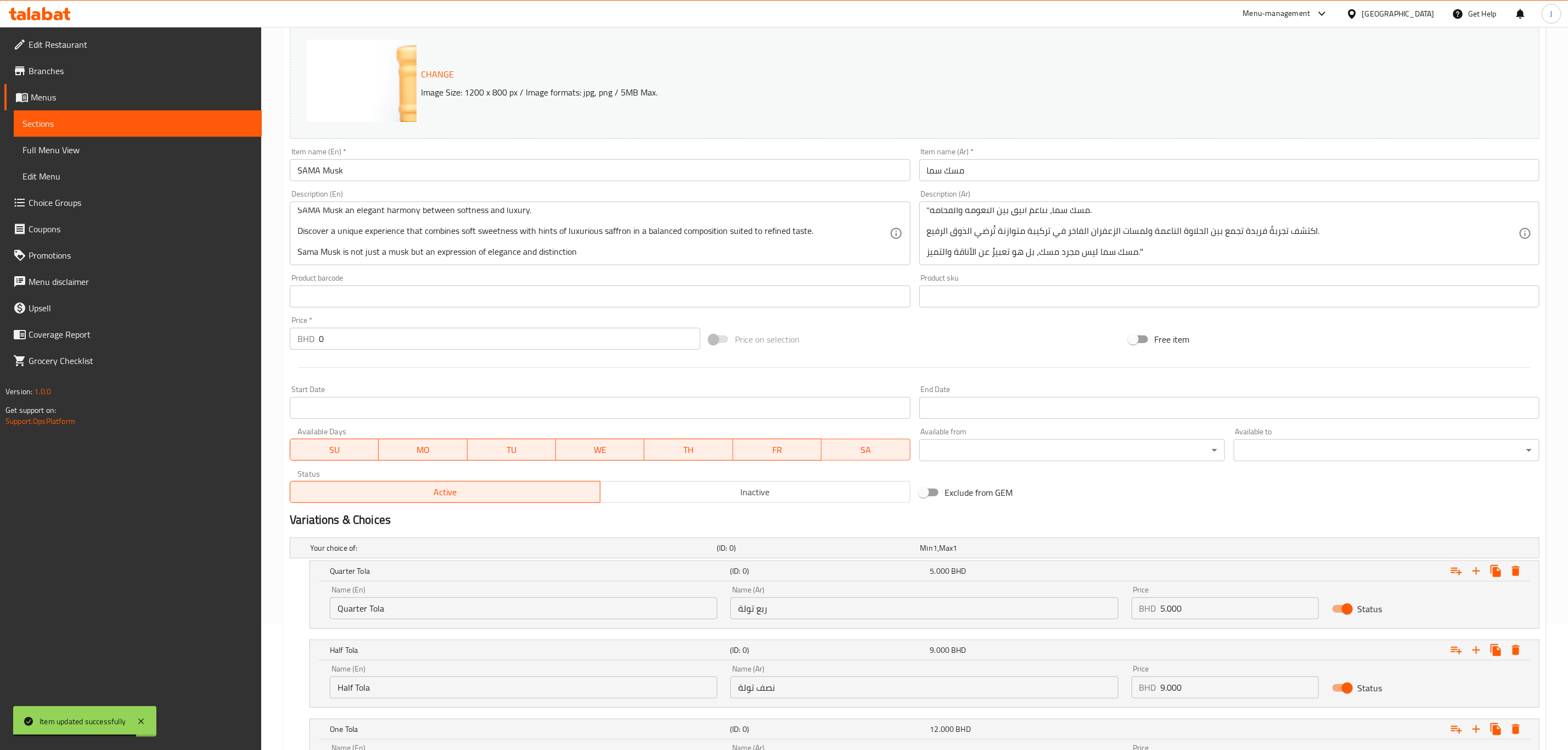
scroll to position [0, 0]
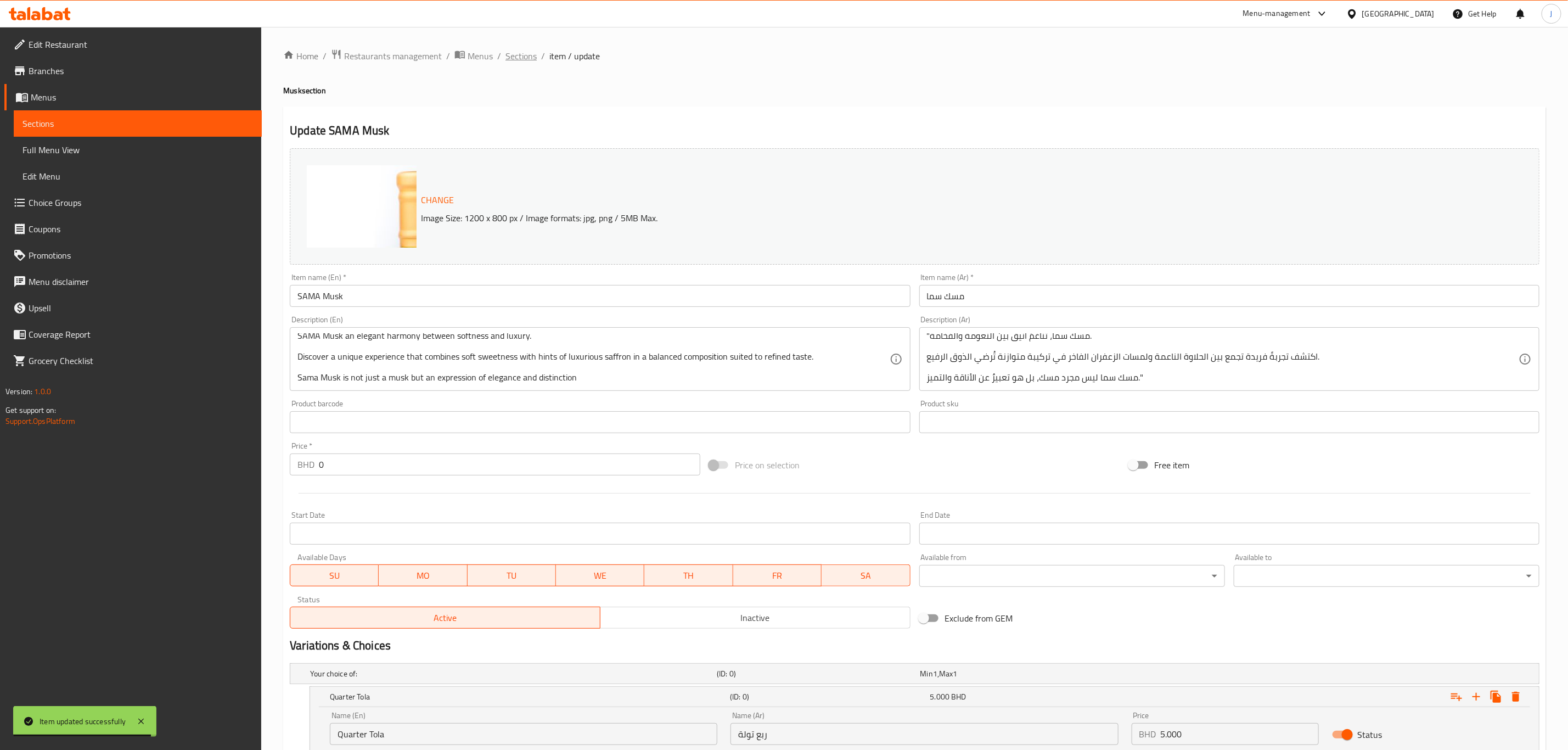
click at [512, 53] on span "Sections" at bounding box center [521, 55] width 31 height 13
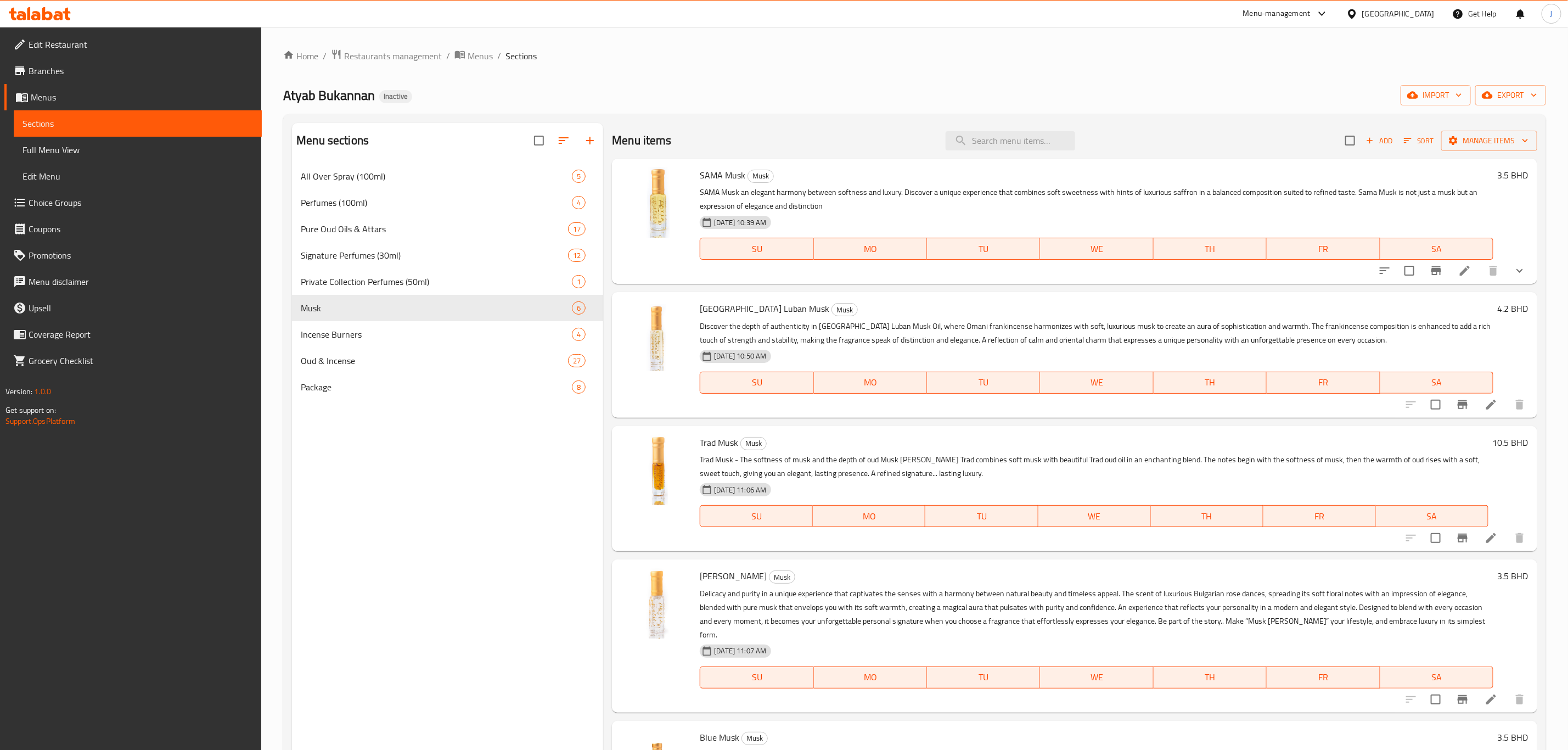
click at [1486, 403] on li at bounding box center [1491, 404] width 31 height 20
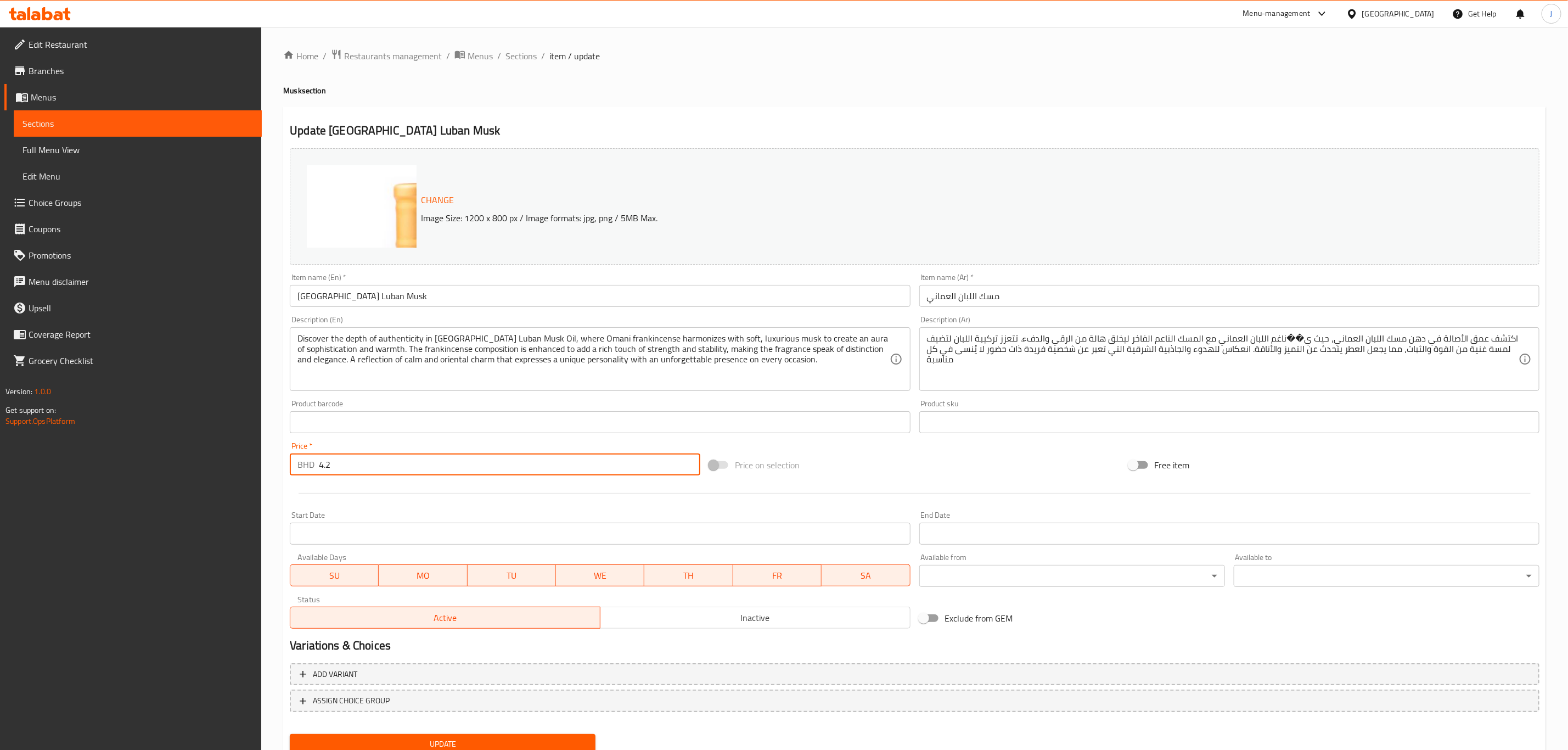
drag, startPoint x: 367, startPoint y: 457, endPoint x: 316, endPoint y: 458, distance: 51.0
click at [316, 458] on div "BHD 4.2 Price *" at bounding box center [495, 465] width 411 height 22
type input "0"
click at [512, 492] on div at bounding box center [914, 493] width 1259 height 27
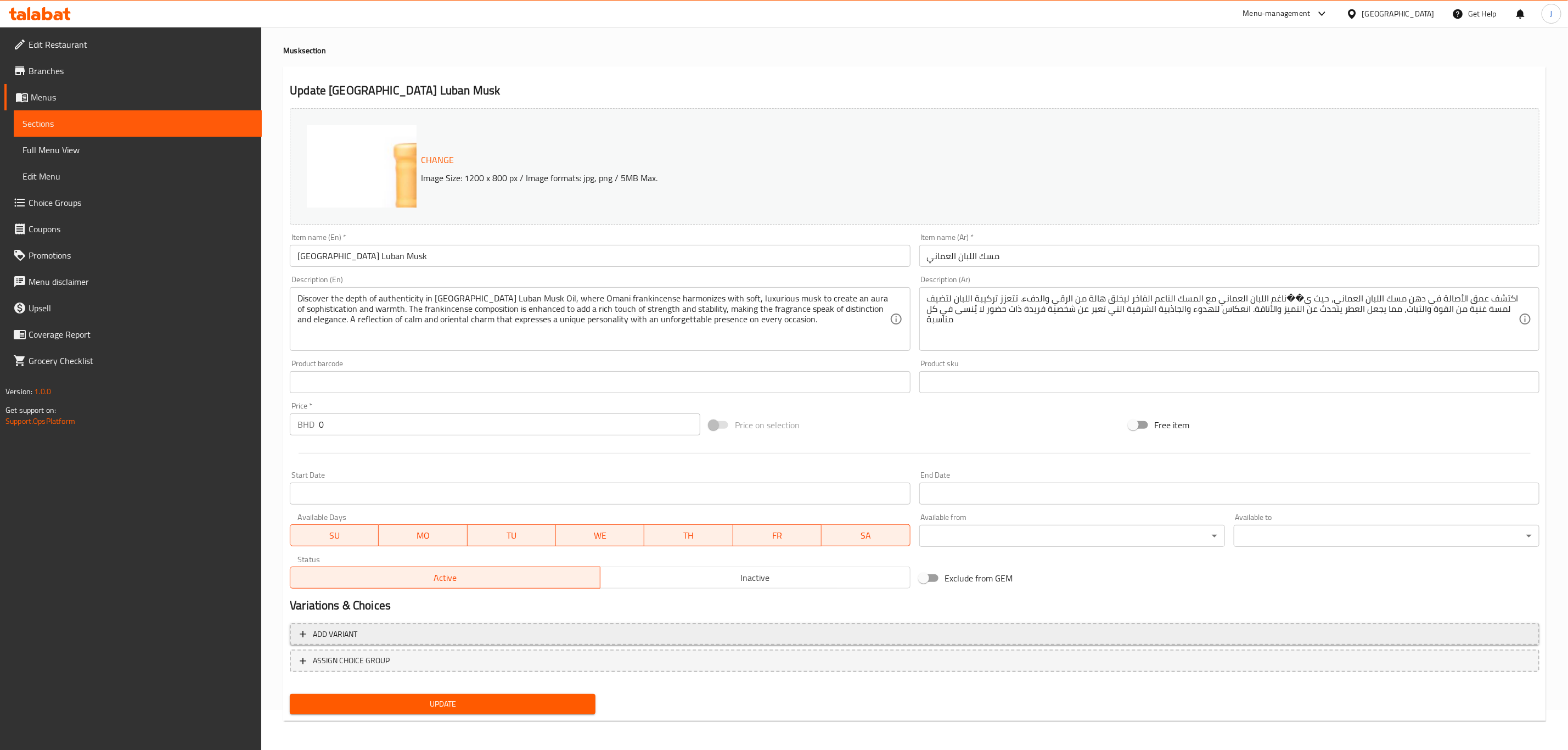
click at [403, 632] on span "Add variant" at bounding box center [914, 634] width 1230 height 14
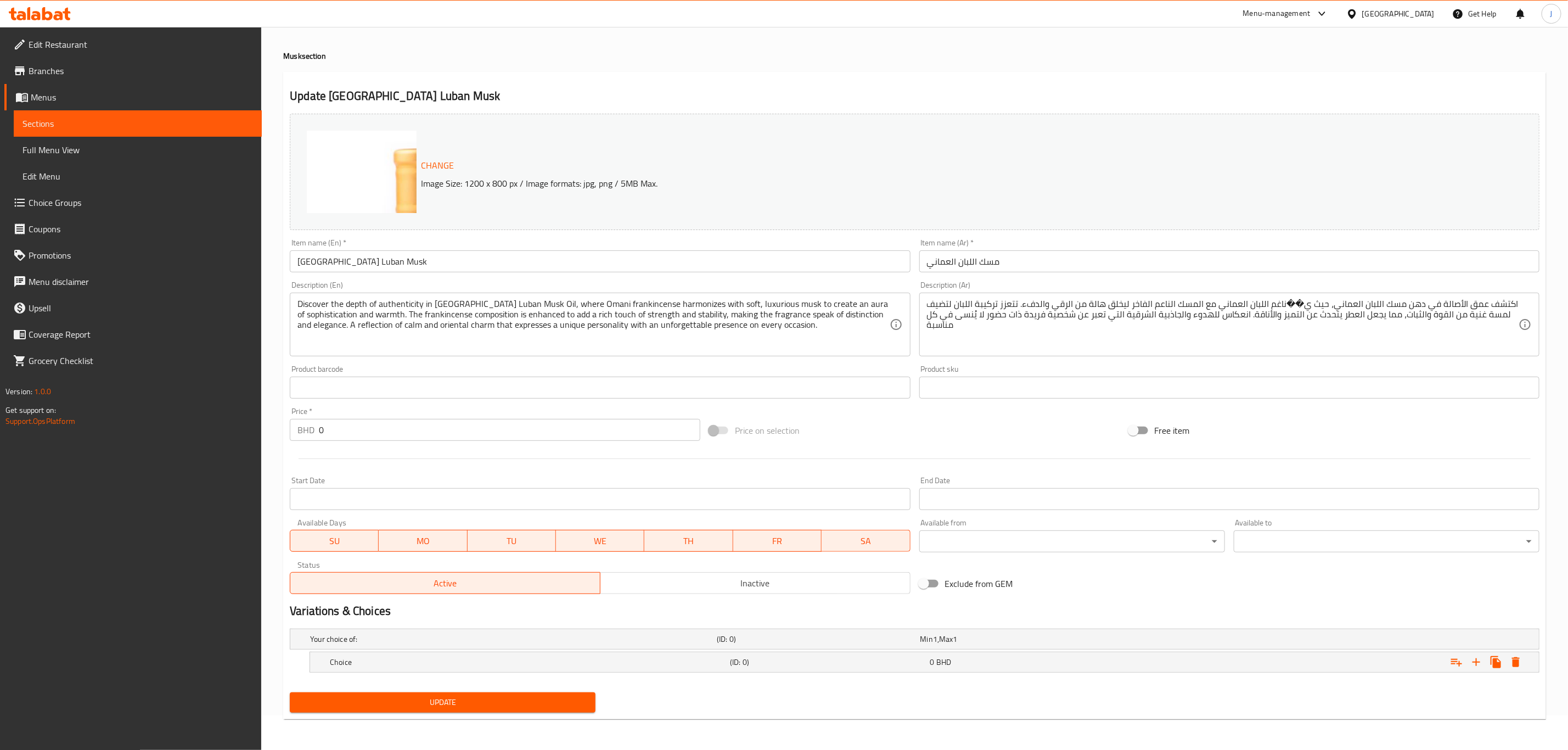
scroll to position [35, 0]
click at [1474, 657] on icon "Expand" at bounding box center [1476, 662] width 13 height 13
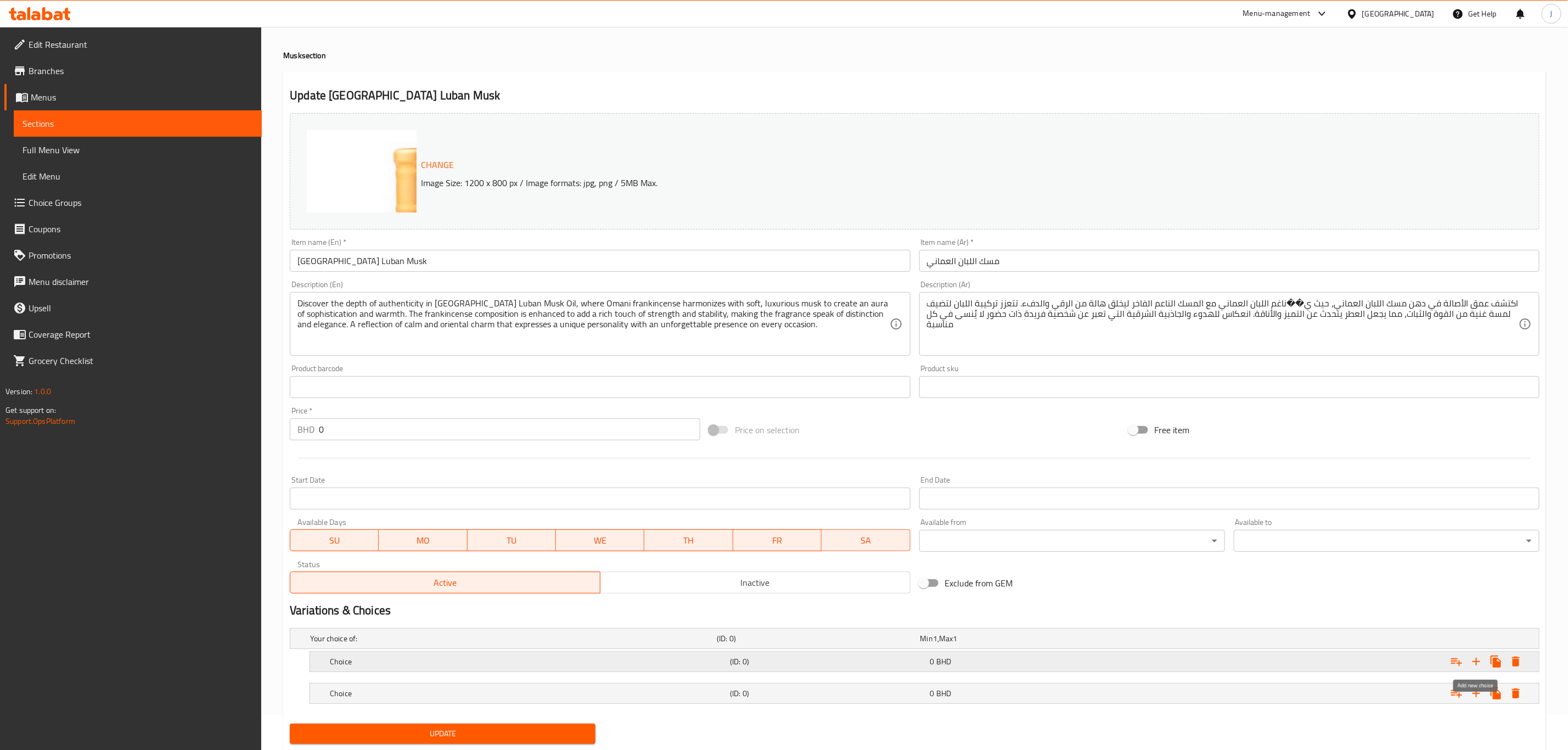
click at [1476, 665] on icon "Expand" at bounding box center [1477, 662] width 8 height 8
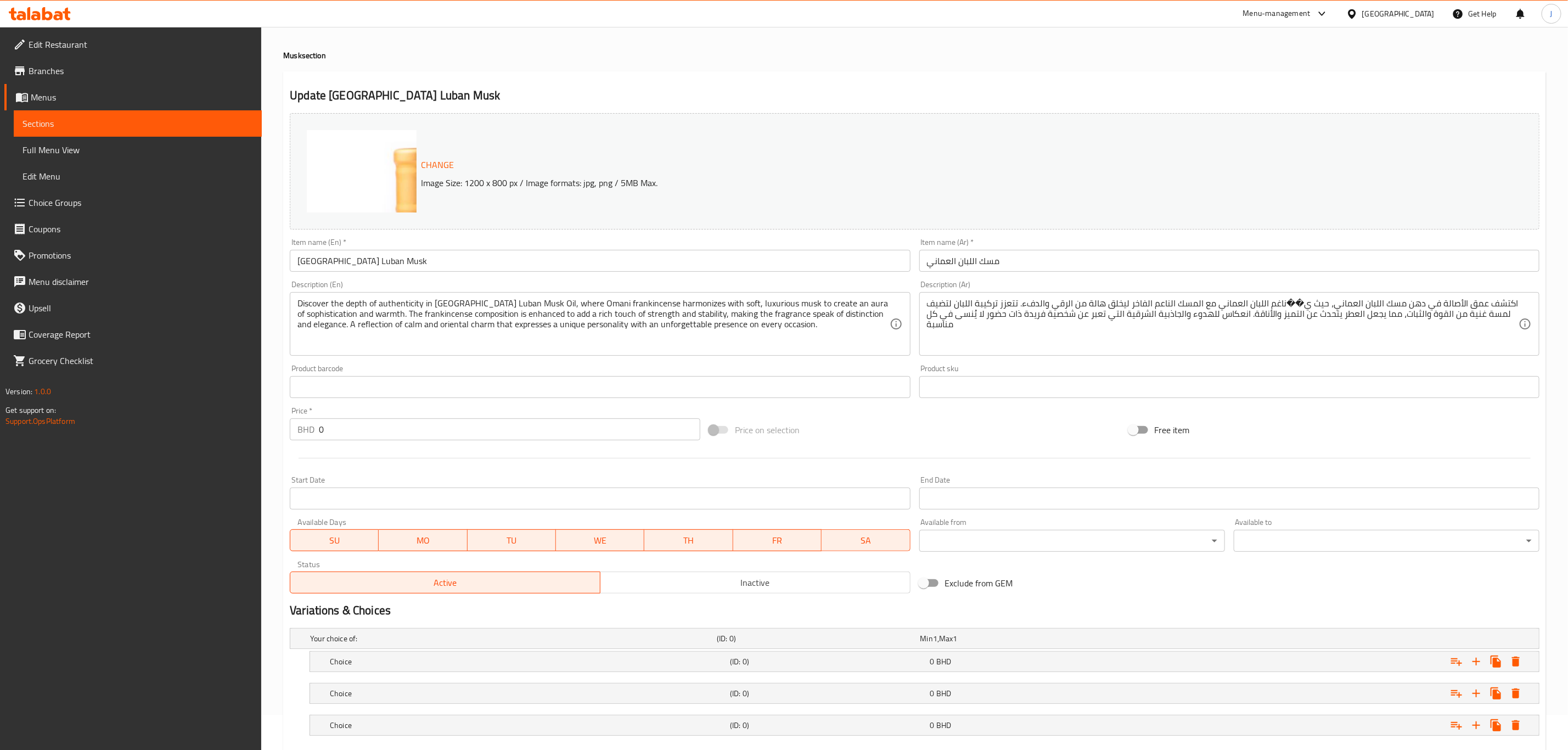
scroll to position [99, 0]
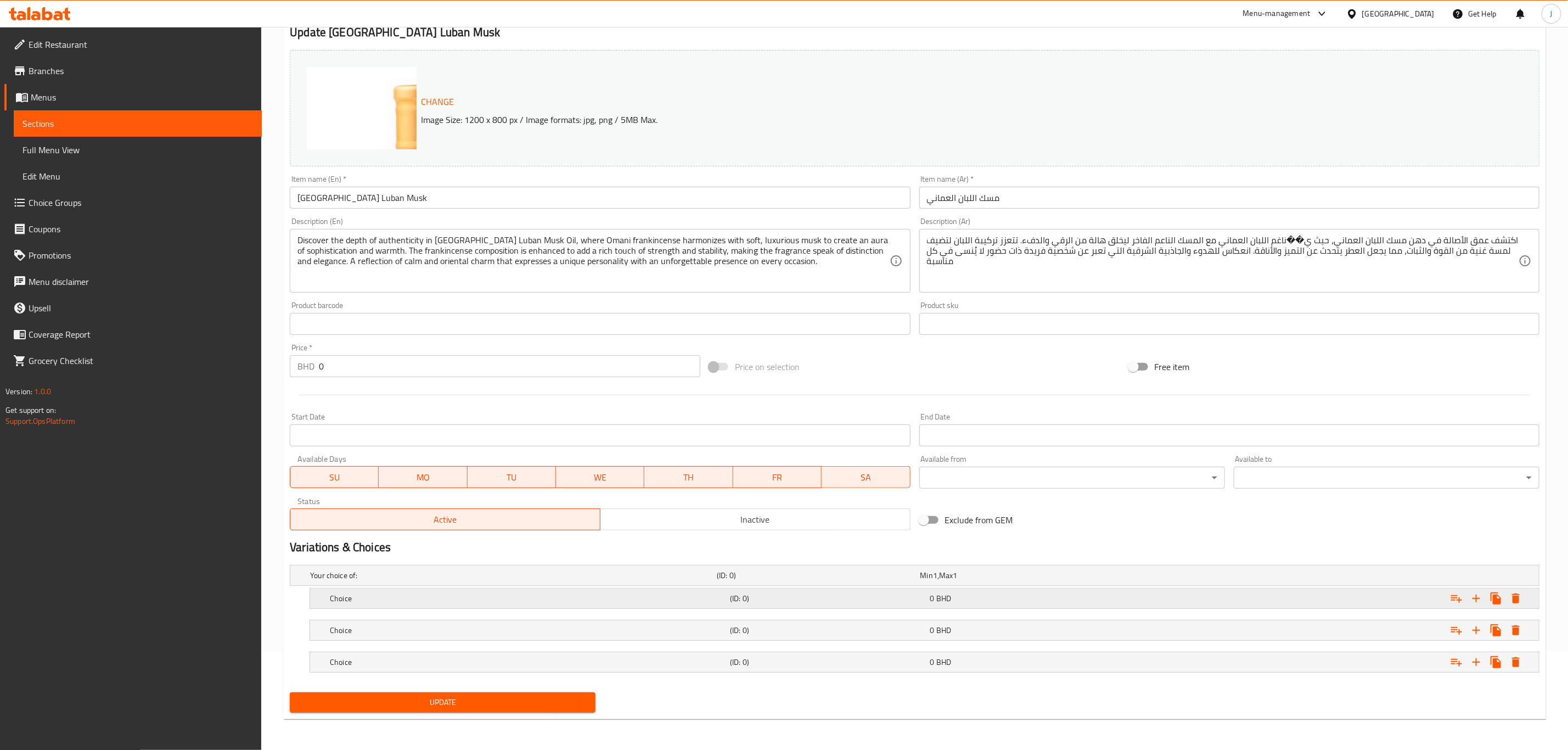
click at [351, 600] on h5 "Choice" at bounding box center [528, 598] width 396 height 11
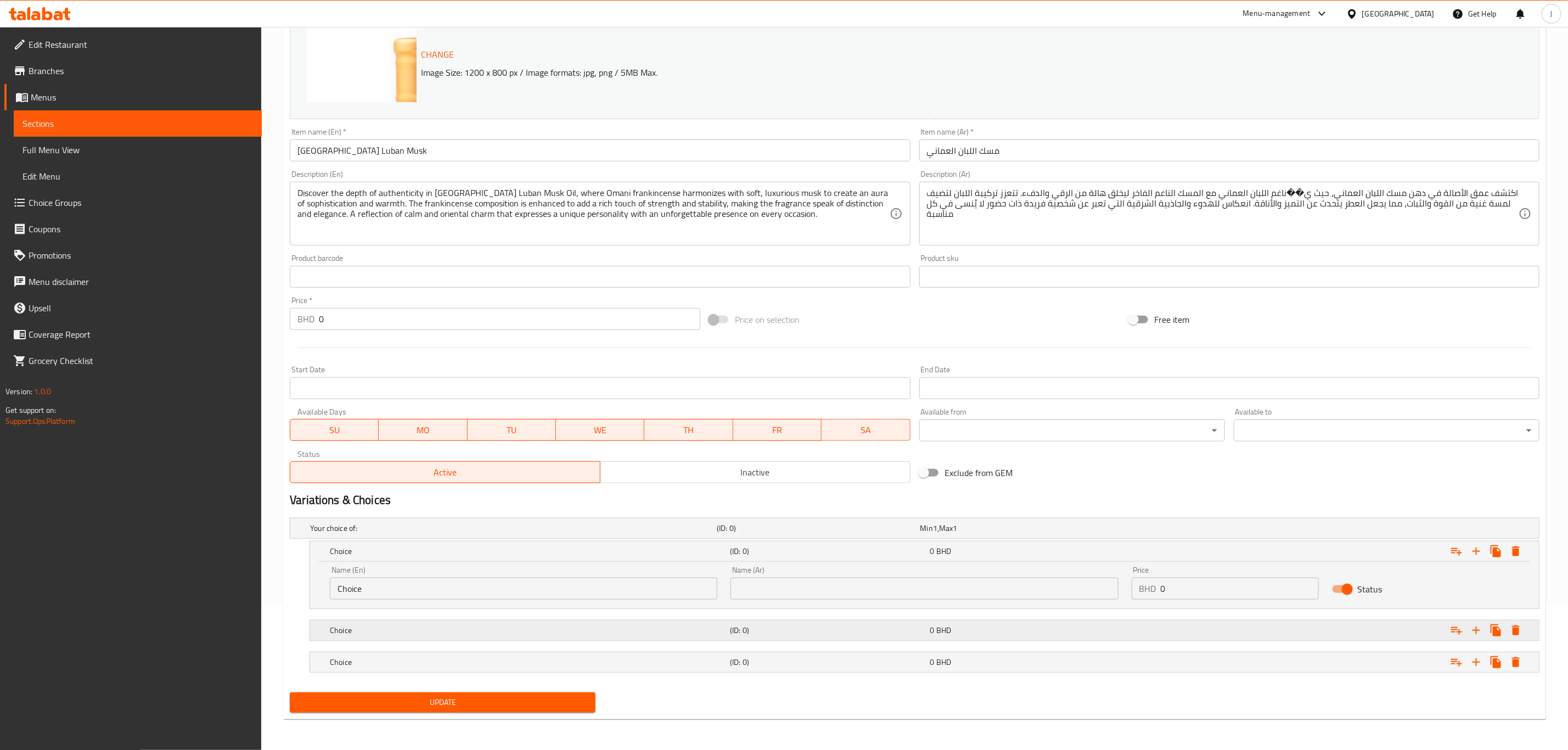
click at [358, 628] on h5 "Choice" at bounding box center [528, 630] width 396 height 11
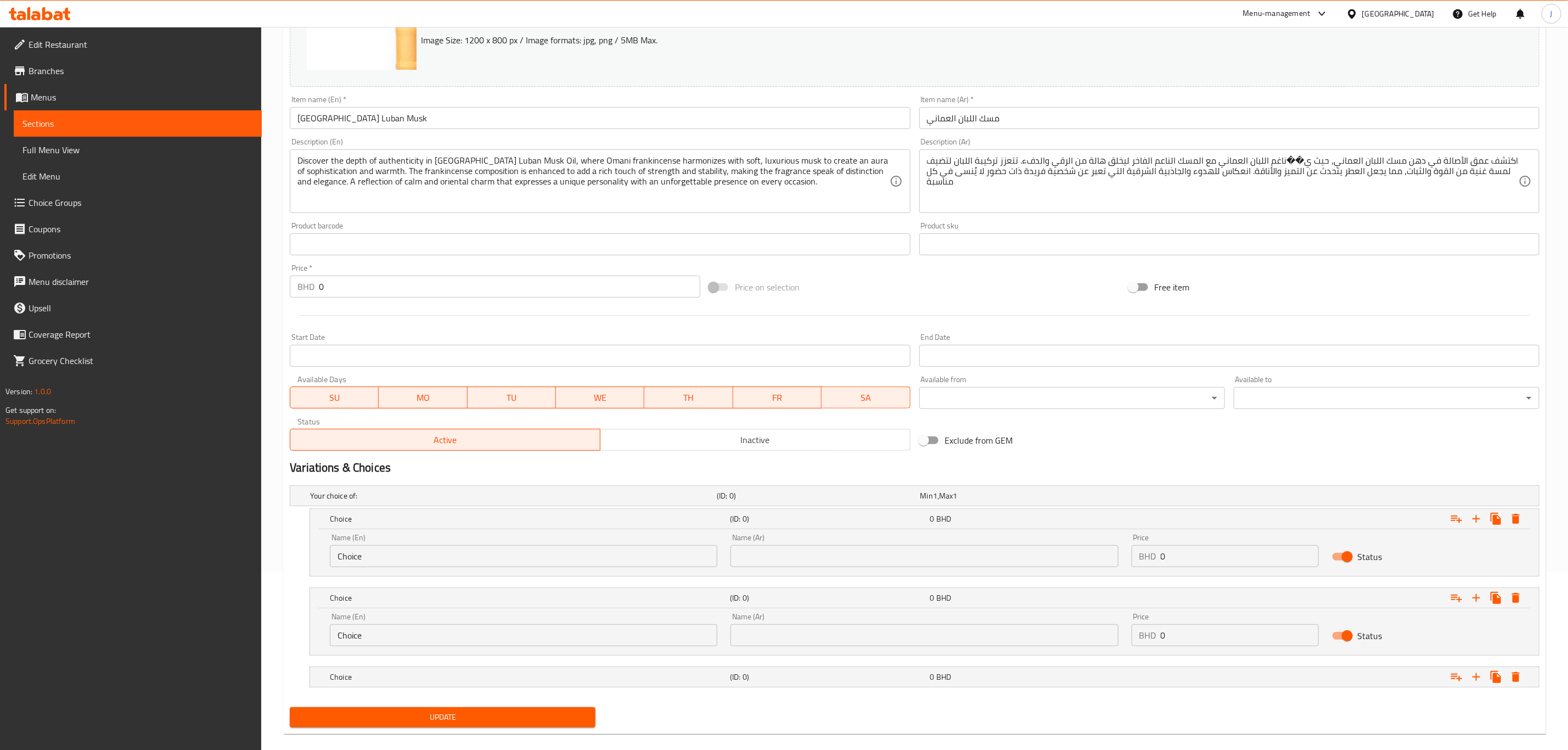
scroll to position [195, 0]
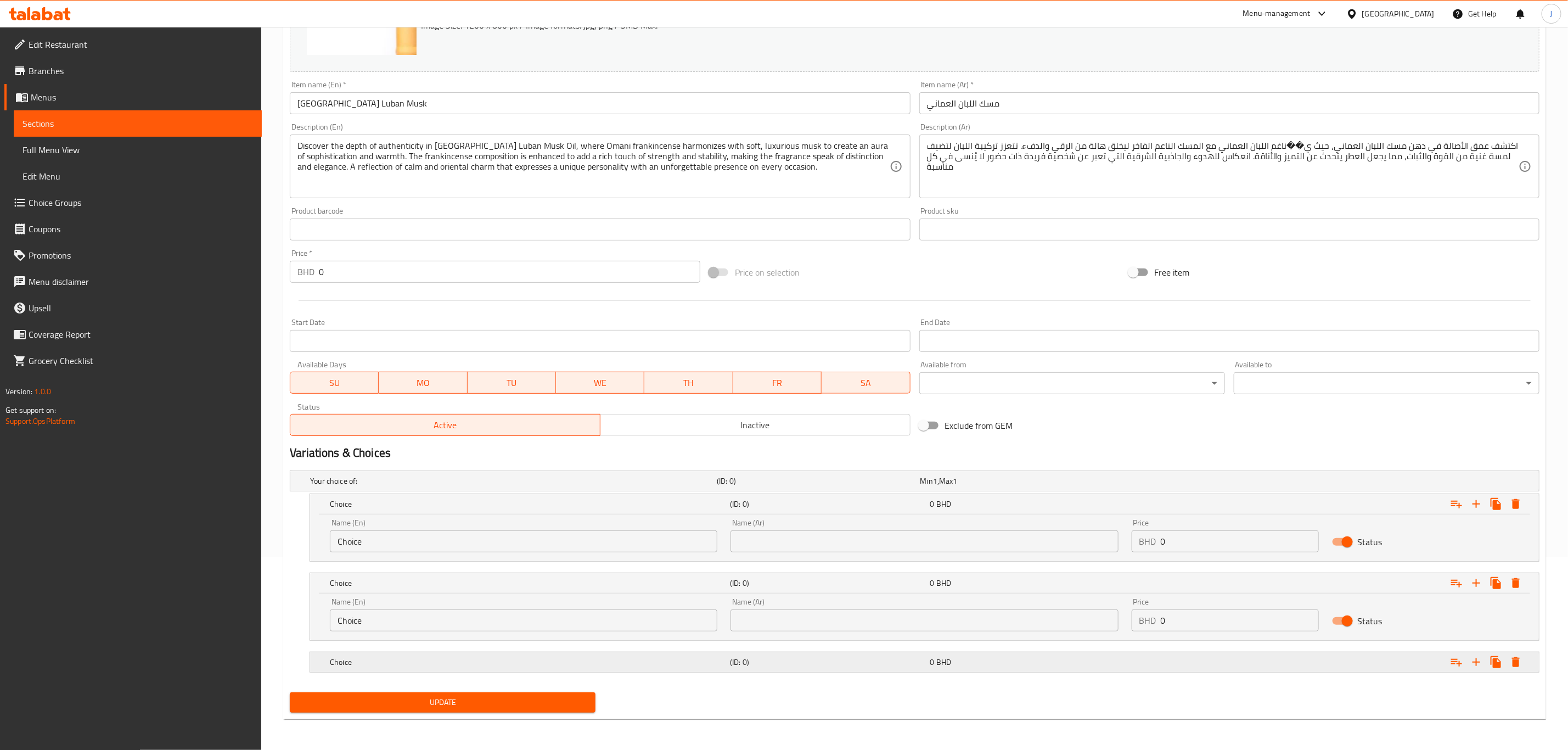
click at [360, 654] on div "Choice (ID: 0) 0 BHD" at bounding box center [928, 662] width 1200 height 24
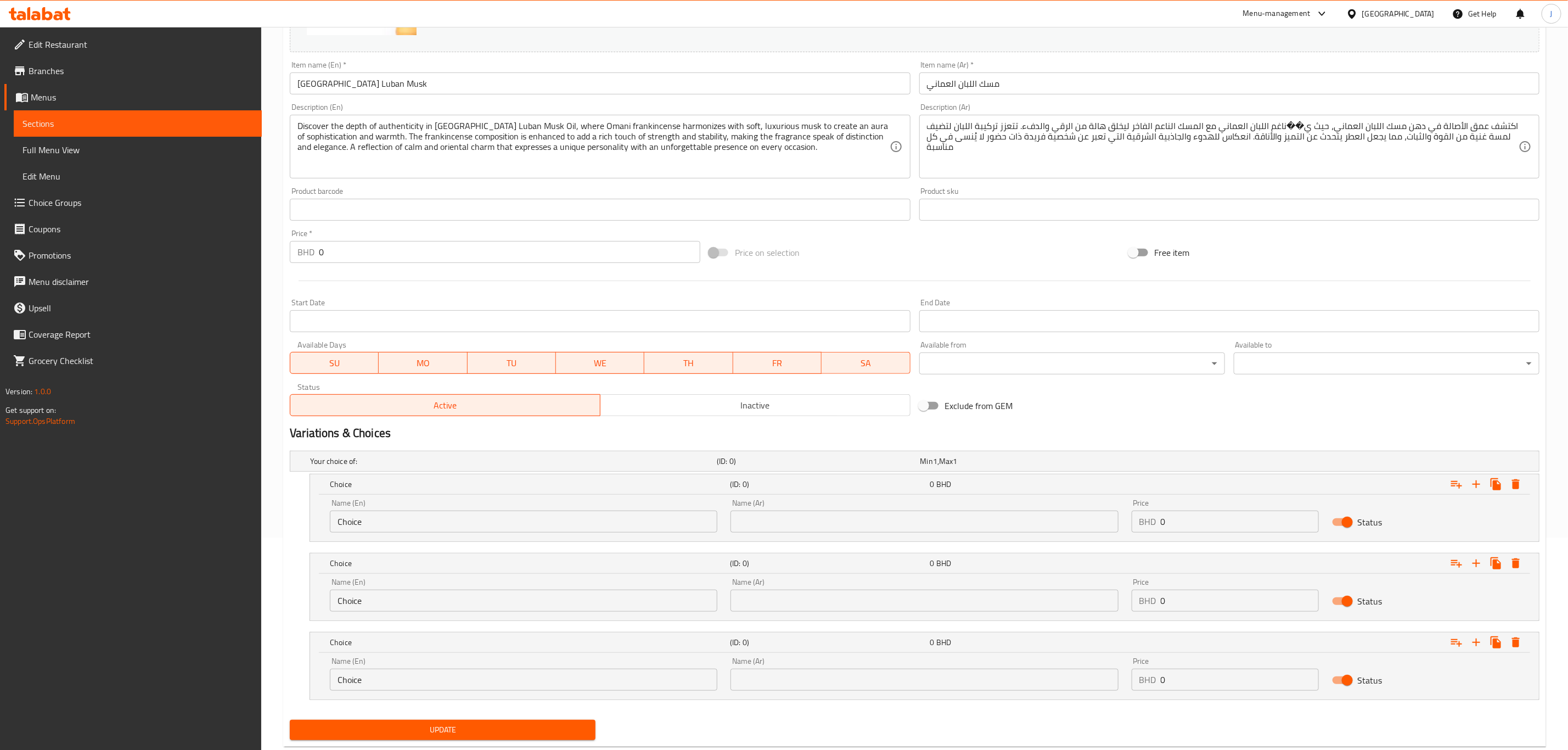
scroll to position [241, 0]
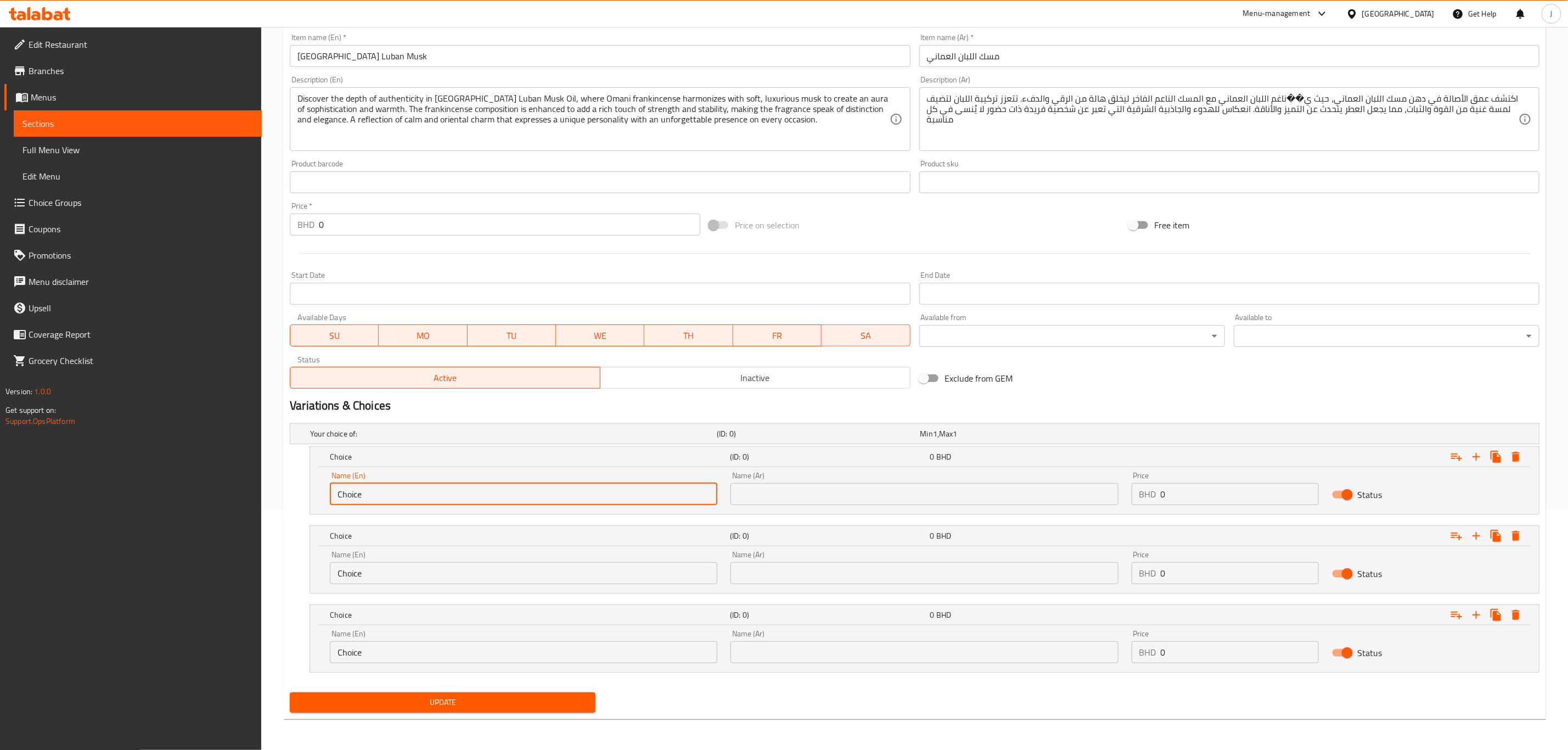
paste input "Quarter Tola"
drag, startPoint x: 392, startPoint y: 491, endPoint x: 254, endPoint y: 493, distance: 138.0
click at [253, 494] on div "Edit Restaurant Branches Menus Sections Full Menu View Edit Menu Choice Groups …" at bounding box center [784, 268] width 1568 height 963
type input "Quarter Tola"
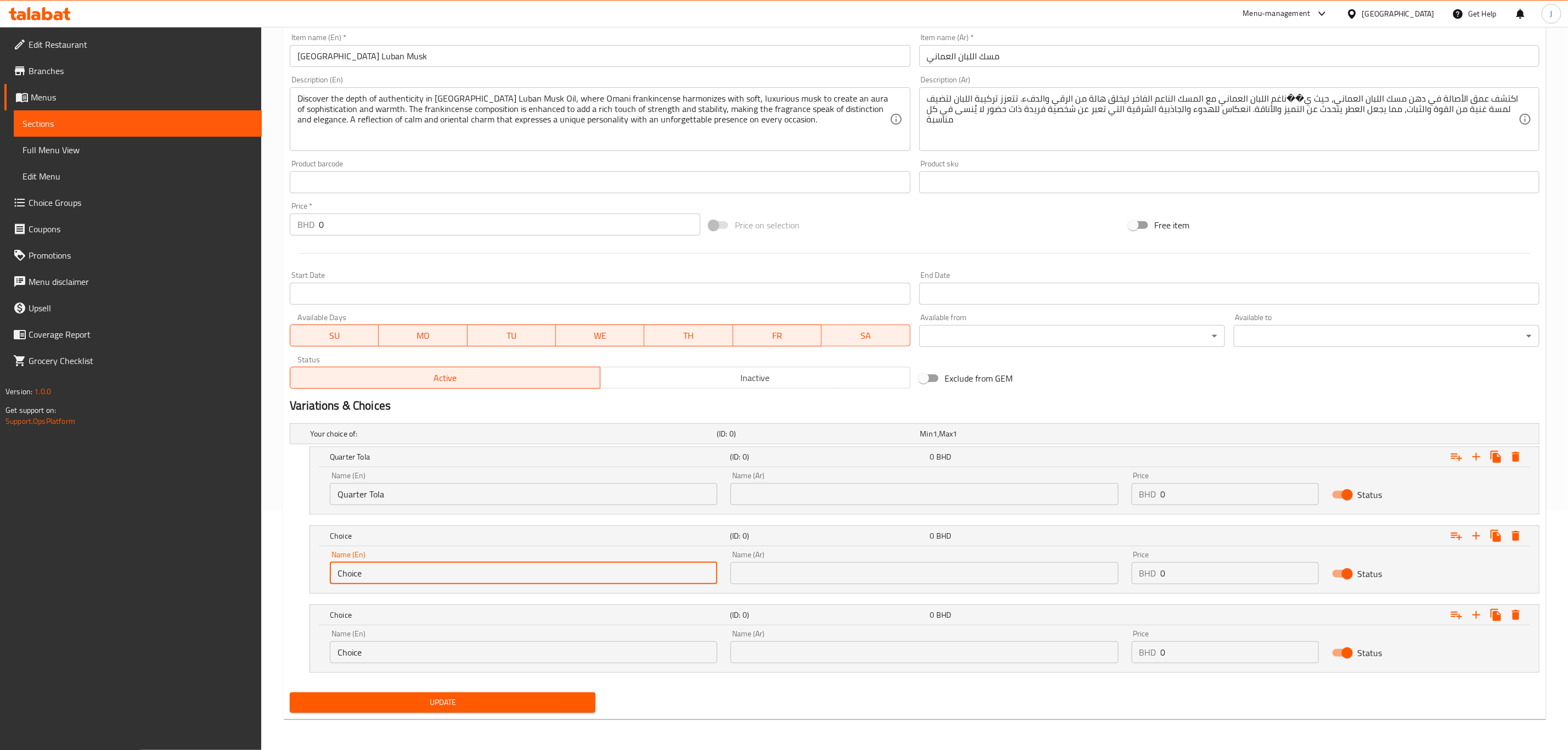
paste input "Half Tola"
click at [317, 573] on div "Name (En) Half Tola Name (En) Name (Ar) Name (Ar) Price BHD 0 Price Status" at bounding box center [924, 570] width 1229 height 47
type input "Half Tola"
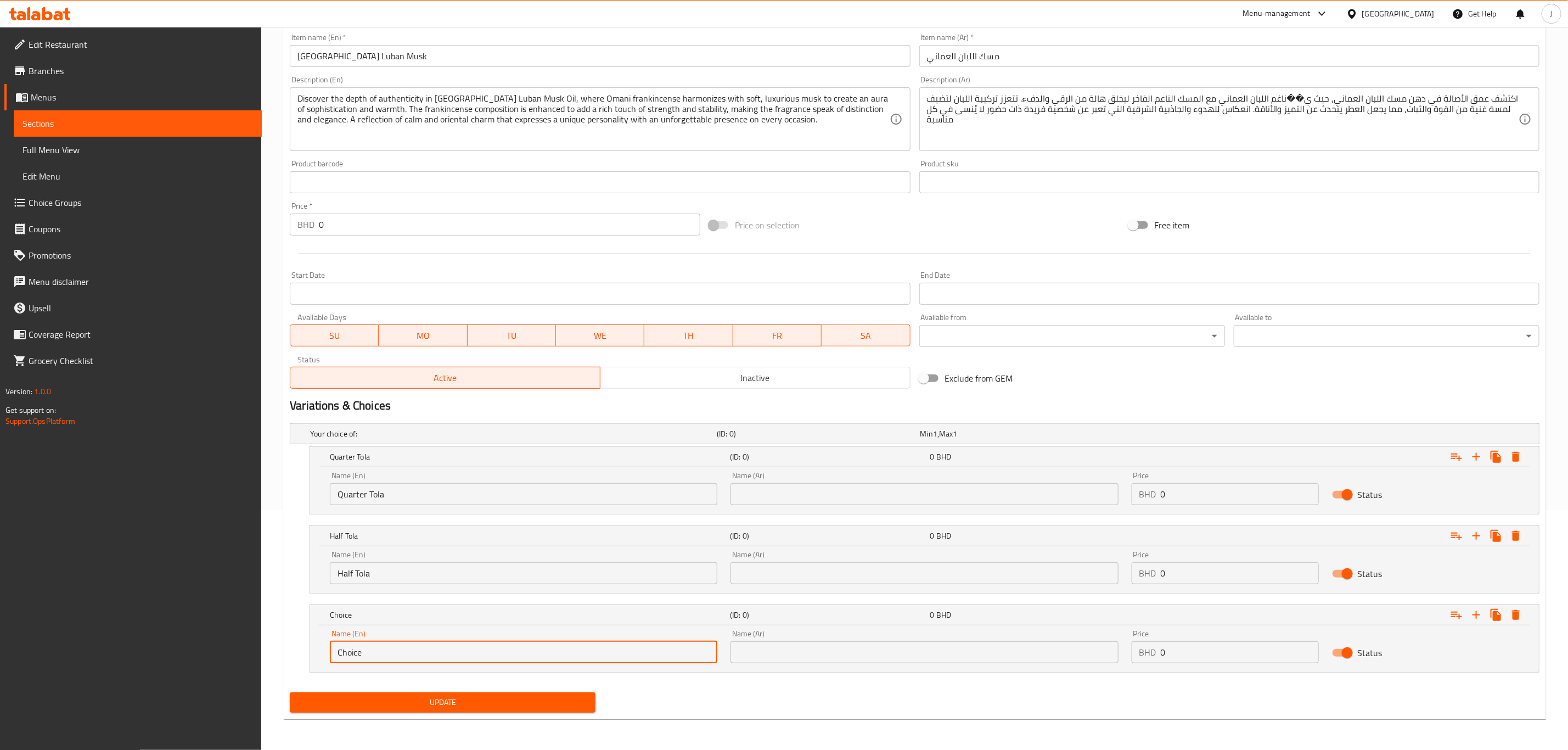
click at [299, 651] on div "Choice (ID: 0) 0 BHD Name (En) Choice Name (En) Name (Ar) Name (Ar) Price BHD 0…" at bounding box center [914, 638] width 1250 height 68
paste input "One Tola"
type input "One Tola"
click at [819, 483] on input "text" at bounding box center [924, 494] width 387 height 22
paste input "ربع تولة"
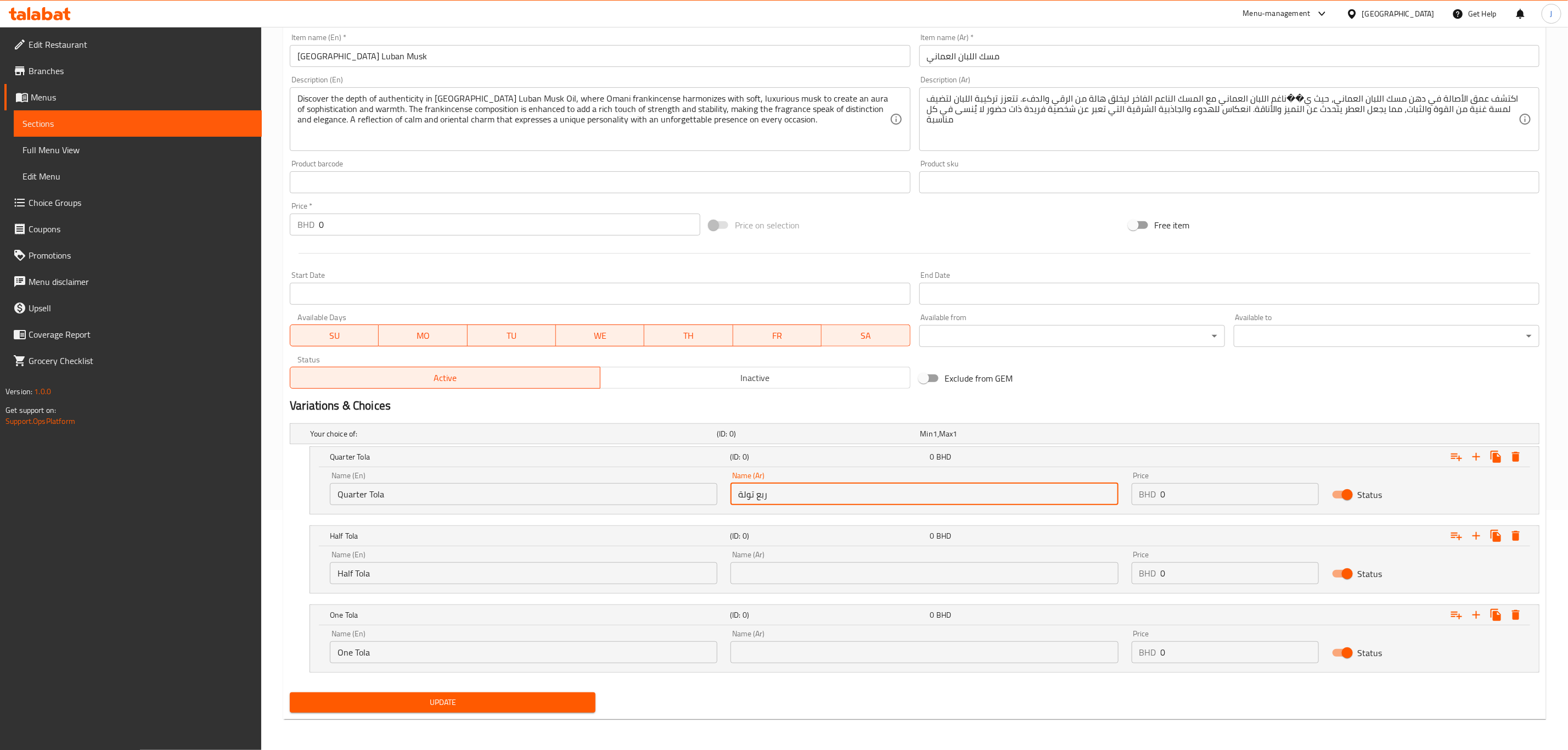
type input "ربع تولة"
click at [854, 559] on div "Name (Ar) Name (Ar)" at bounding box center [924, 567] width 387 height 34
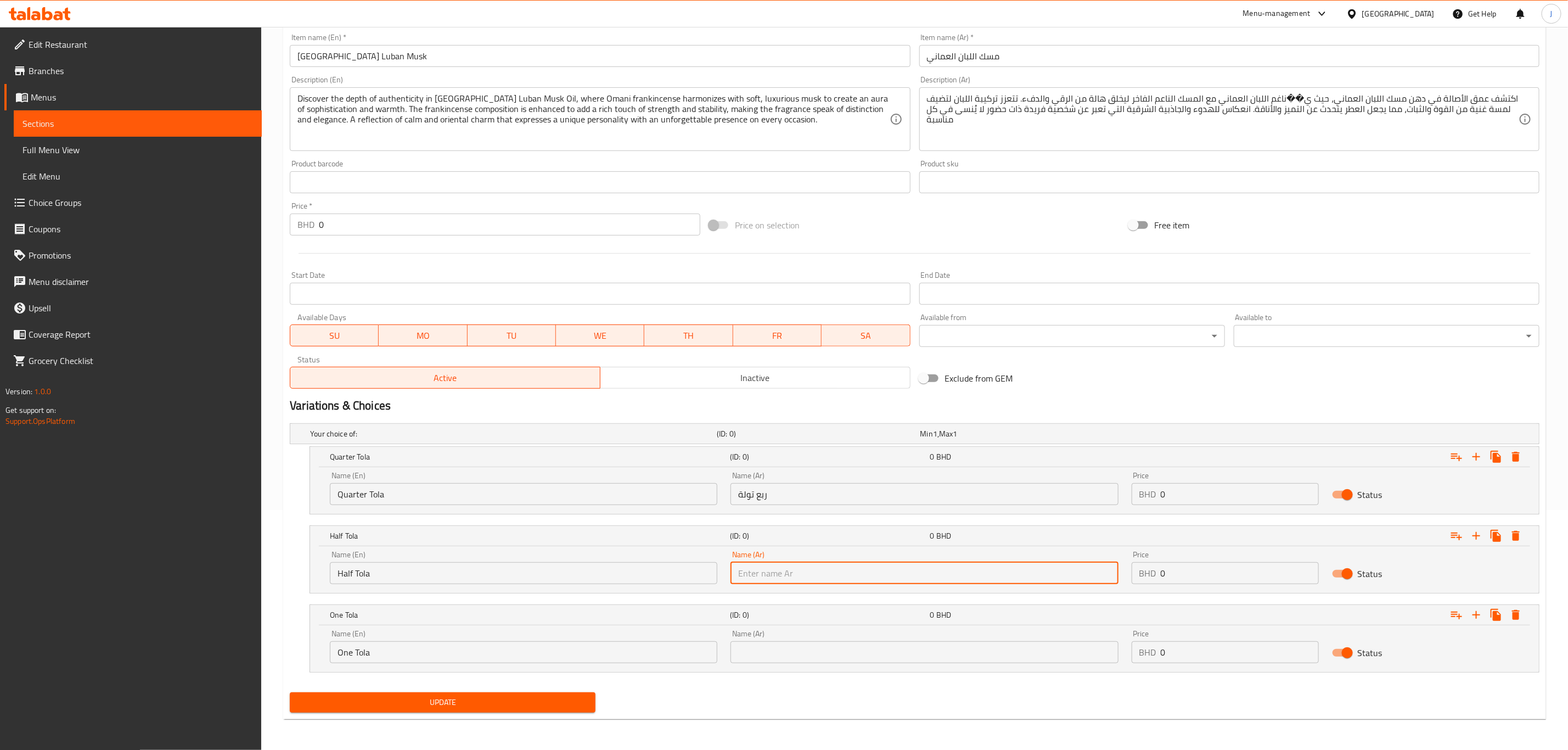
click at [855, 565] on input "text" at bounding box center [924, 573] width 387 height 22
paste input "نصف تولة"
type input "نصف تولة"
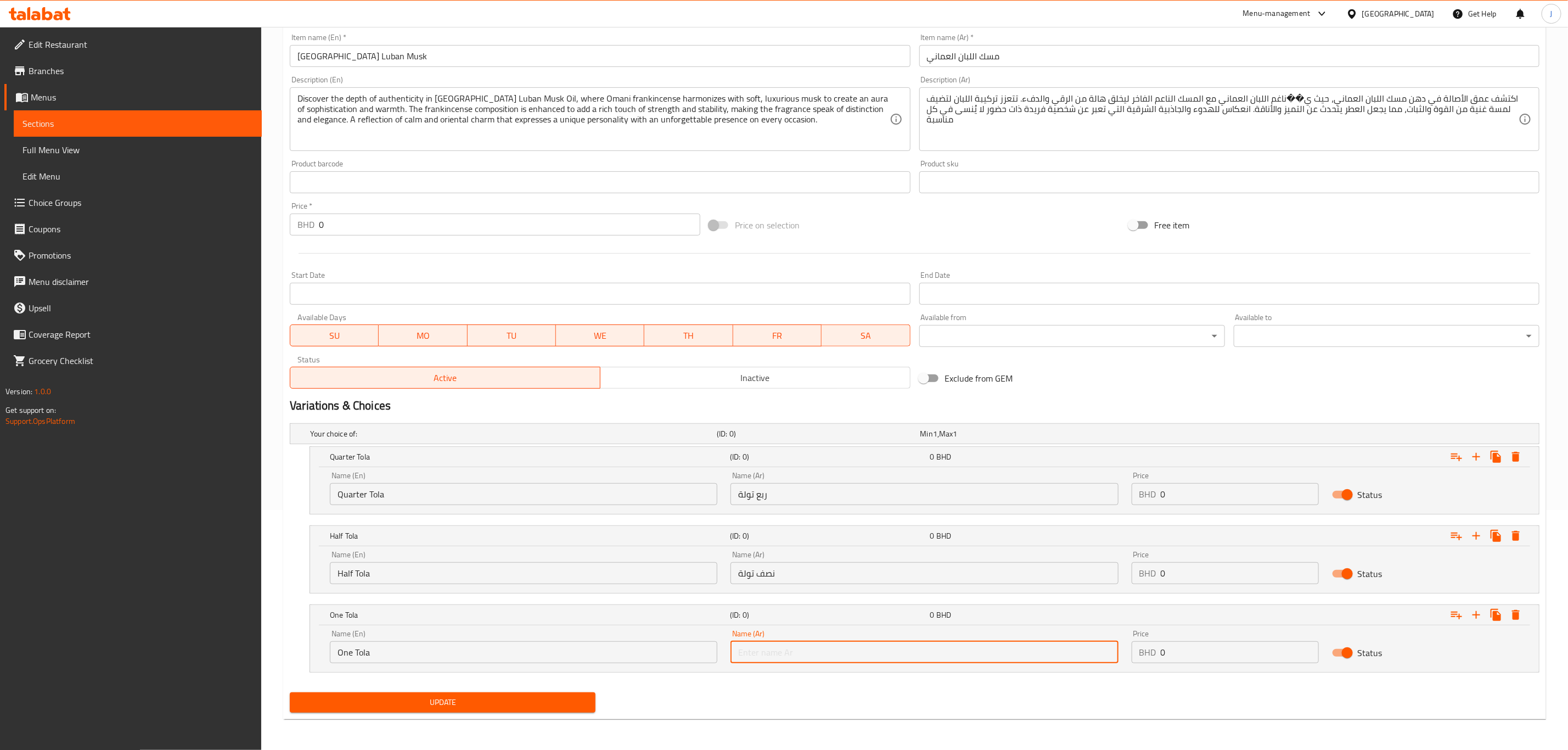
click at [839, 649] on input "text" at bounding box center [924, 652] width 387 height 22
paste input "تولة واحدة"
type input "تولة واحدة"
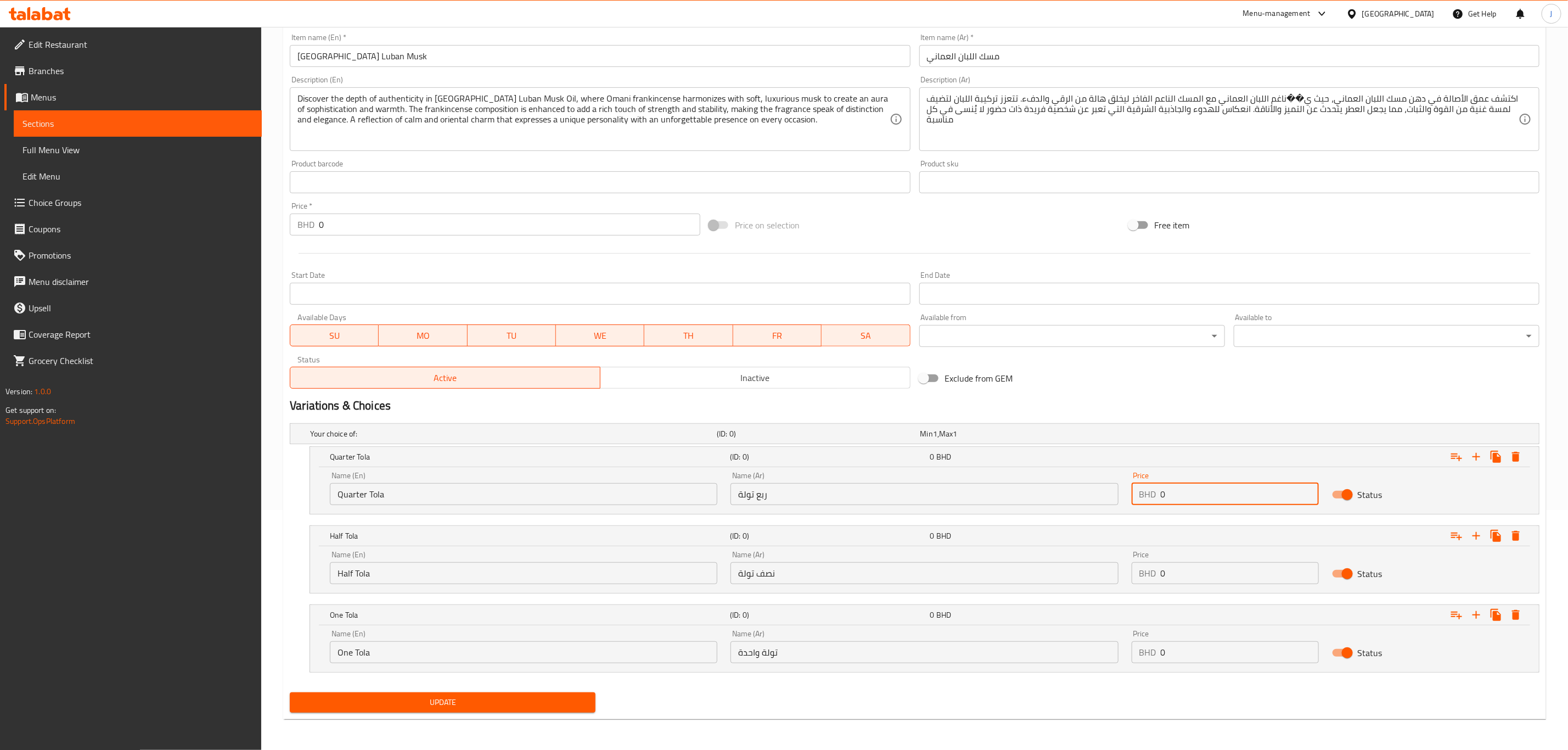
paste input "6.00"
drag, startPoint x: 1199, startPoint y: 498, endPoint x: 1094, endPoint y: 498, distance: 105.0
click at [1094, 498] on div "Name (En) Quarter Tola Name (En) Name (Ar) ربع تولة Name (Ar) Price BHD 6.000 P…" at bounding box center [925, 489] width 1203 height 47
type input "6.000"
paste input "10.00"
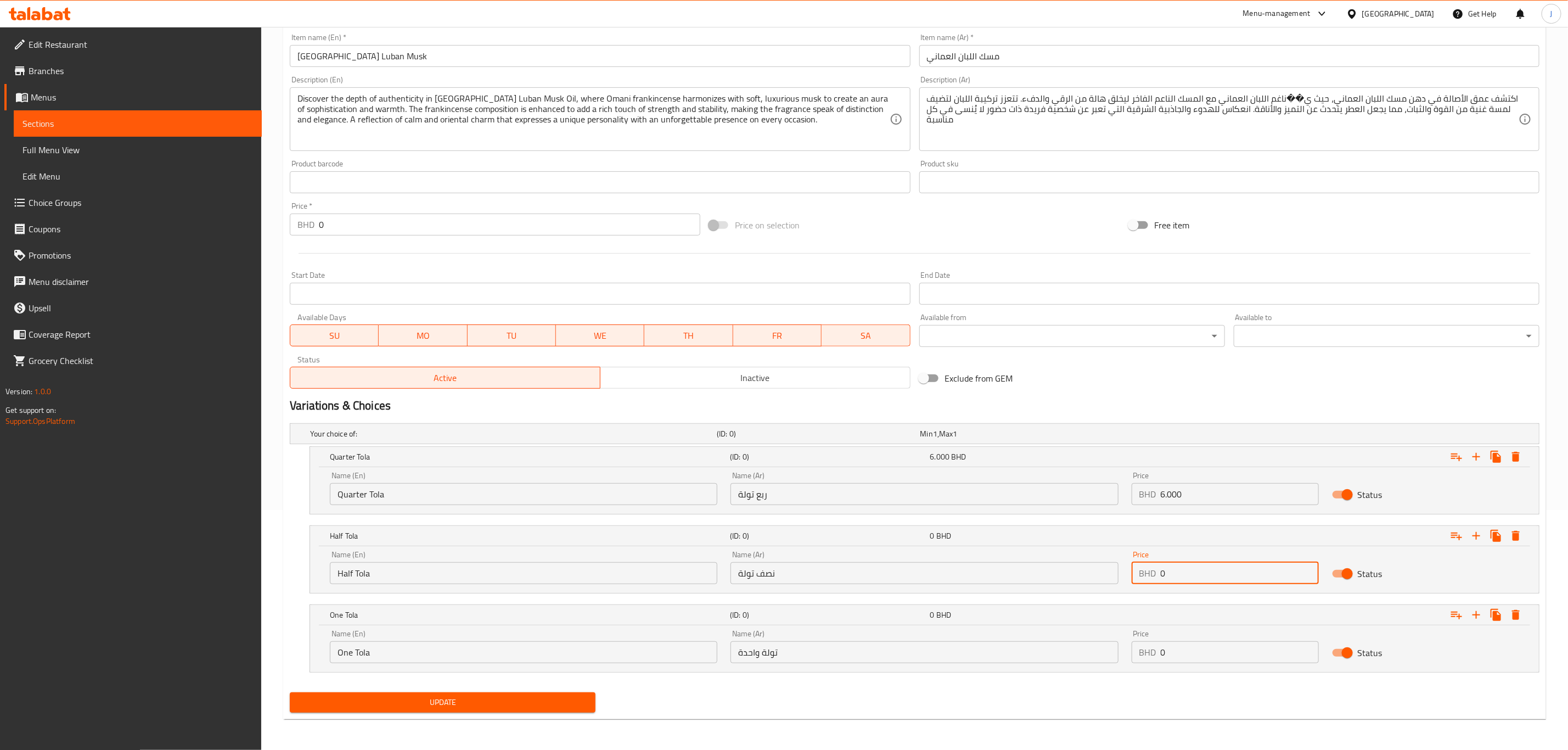
drag, startPoint x: 1102, startPoint y: 571, endPoint x: 1037, endPoint y: 571, distance: 65.0
click at [1037, 571] on div "Name (En) Half Tola Name (En) Name (Ar) نصف تولة Name (Ar) Price BHD 0 Price St…" at bounding box center [925, 567] width 1203 height 47
type input "10.000"
drag, startPoint x: 1193, startPoint y: 655, endPoint x: 1028, endPoint y: 651, distance: 165.0
click at [1028, 651] on div "Name (En) One Tola Name (En) Name (Ar) تولة واحدة Name (Ar) Price BHD 0 Price S…" at bounding box center [925, 646] width 1203 height 47
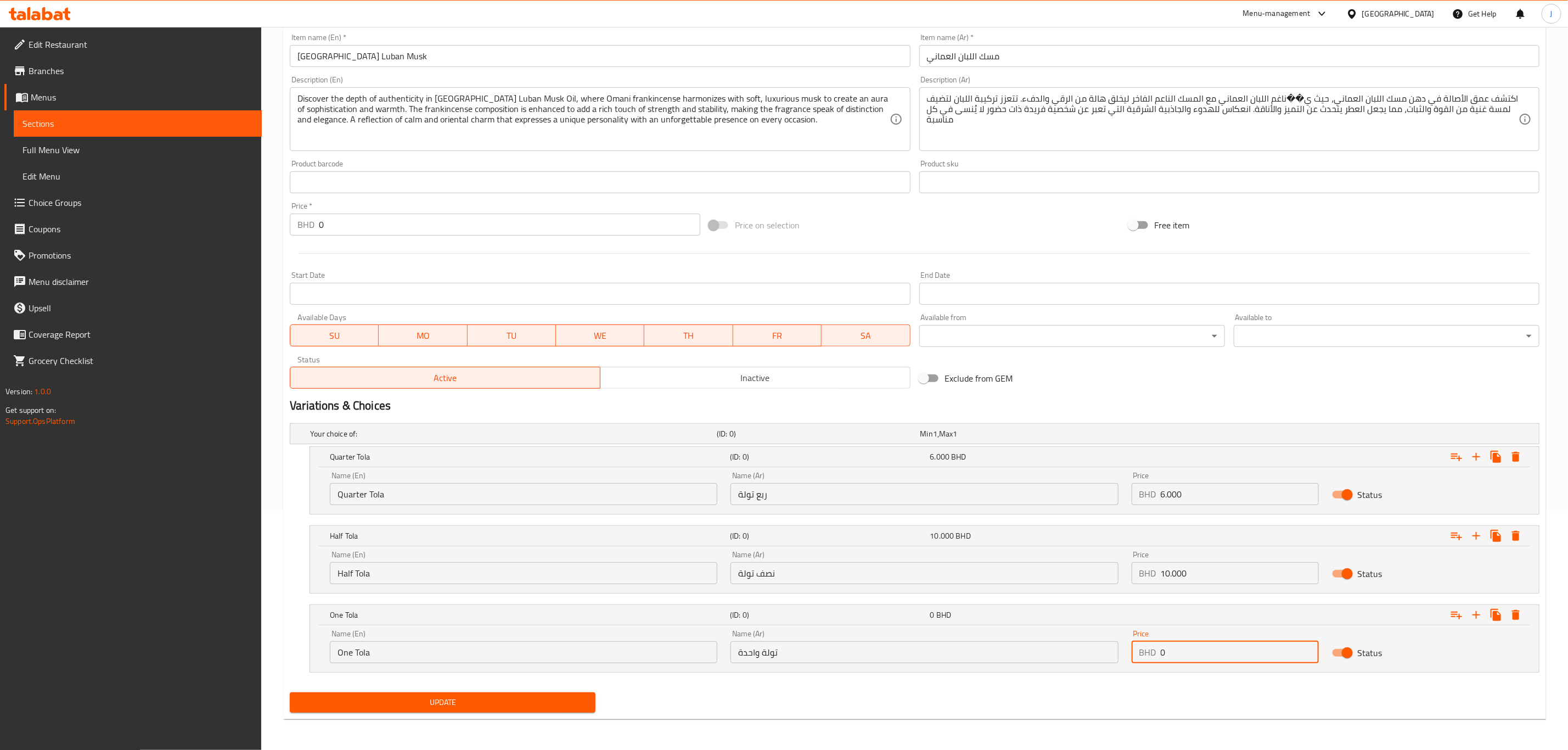
paste input "18.00"
type input "18.000"
click at [506, 714] on div "Update" at bounding box center [442, 702] width 315 height 29
click at [506, 704] on span "Update" at bounding box center [443, 702] width 288 height 14
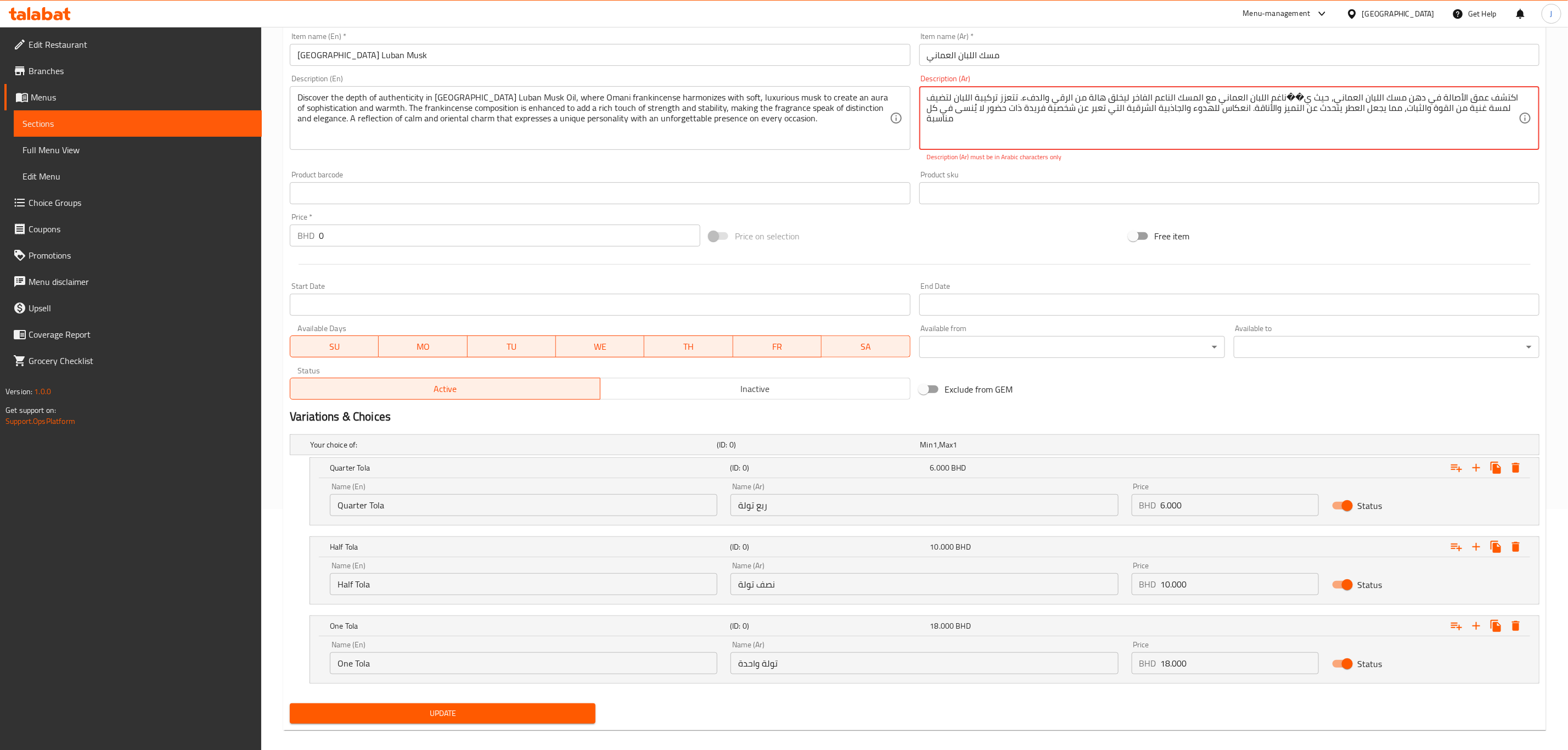
drag, startPoint x: 1297, startPoint y: 98, endPoint x: 1286, endPoint y: 99, distance: 11.0
click at [1286, 99] on textarea "اكتشف عمق الأصالة في دهن مسك اللبان العماني، حيث ي��ناغم اللبان العماني مع المس…" at bounding box center [1223, 118] width 592 height 52
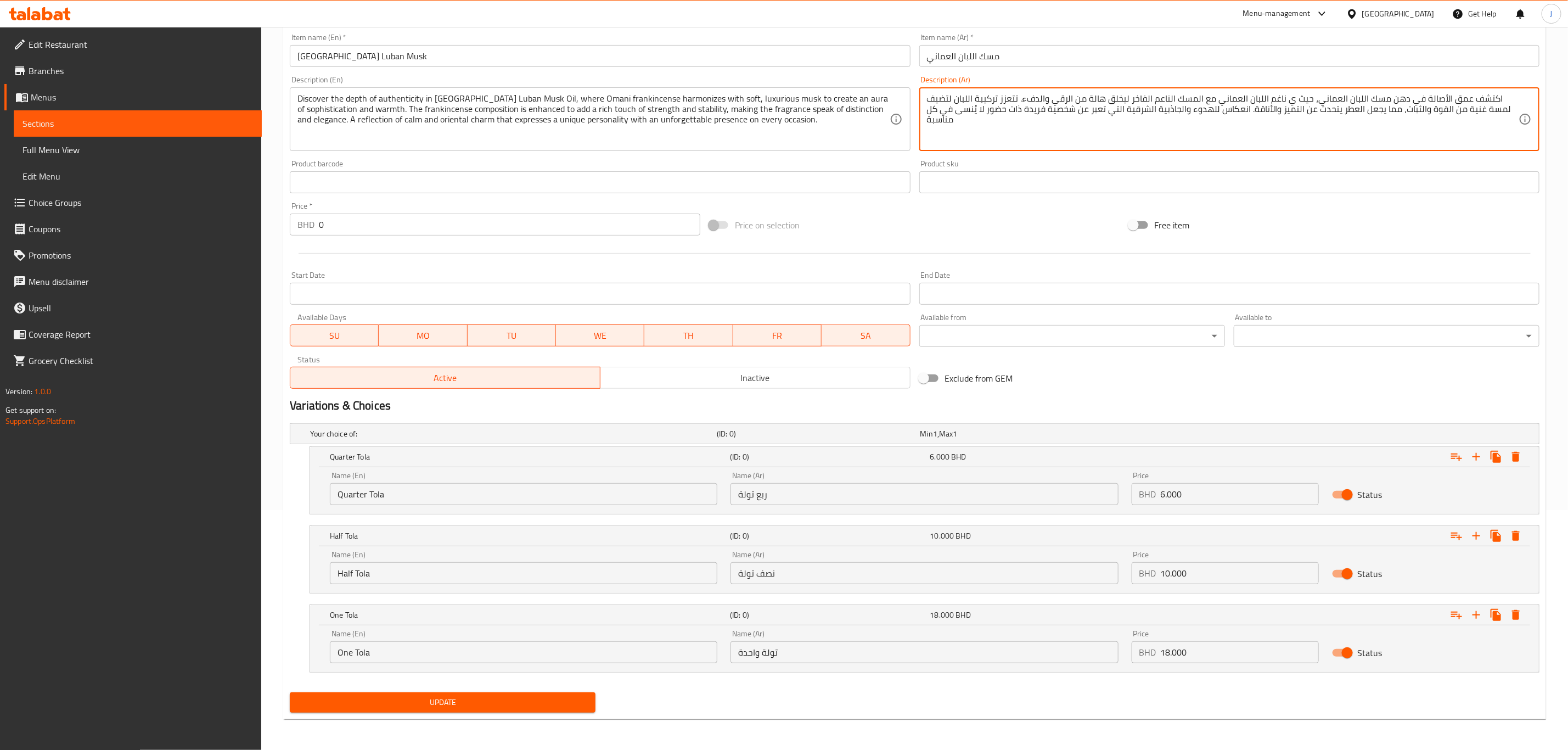
type textarea "اكتشف عمق الأصالة في دهن مسك اللبان العماني، حيث ي ناغم اللبان العماني مع المسك…"
click at [453, 698] on span "Update" at bounding box center [443, 702] width 288 height 14
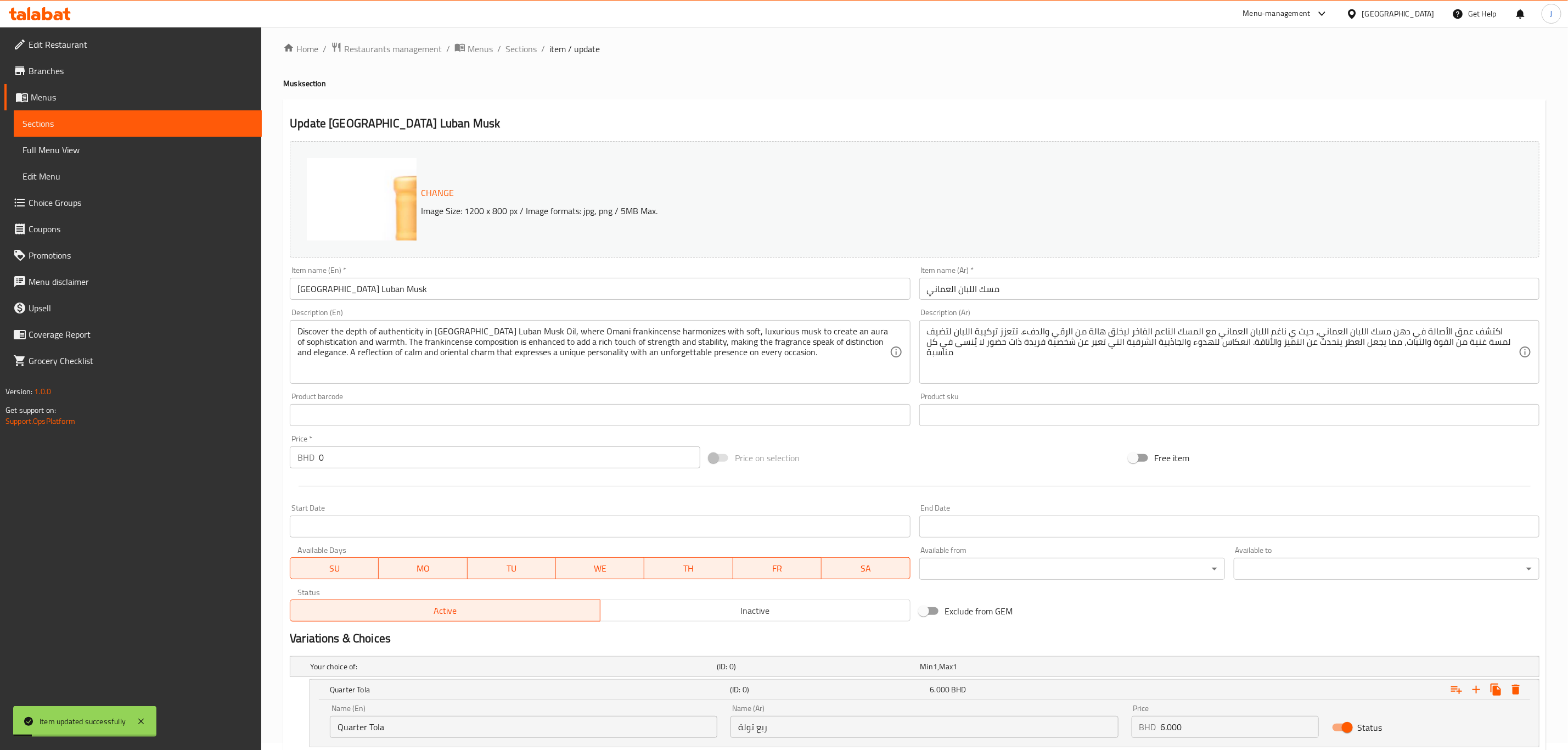
scroll to position [0, 0]
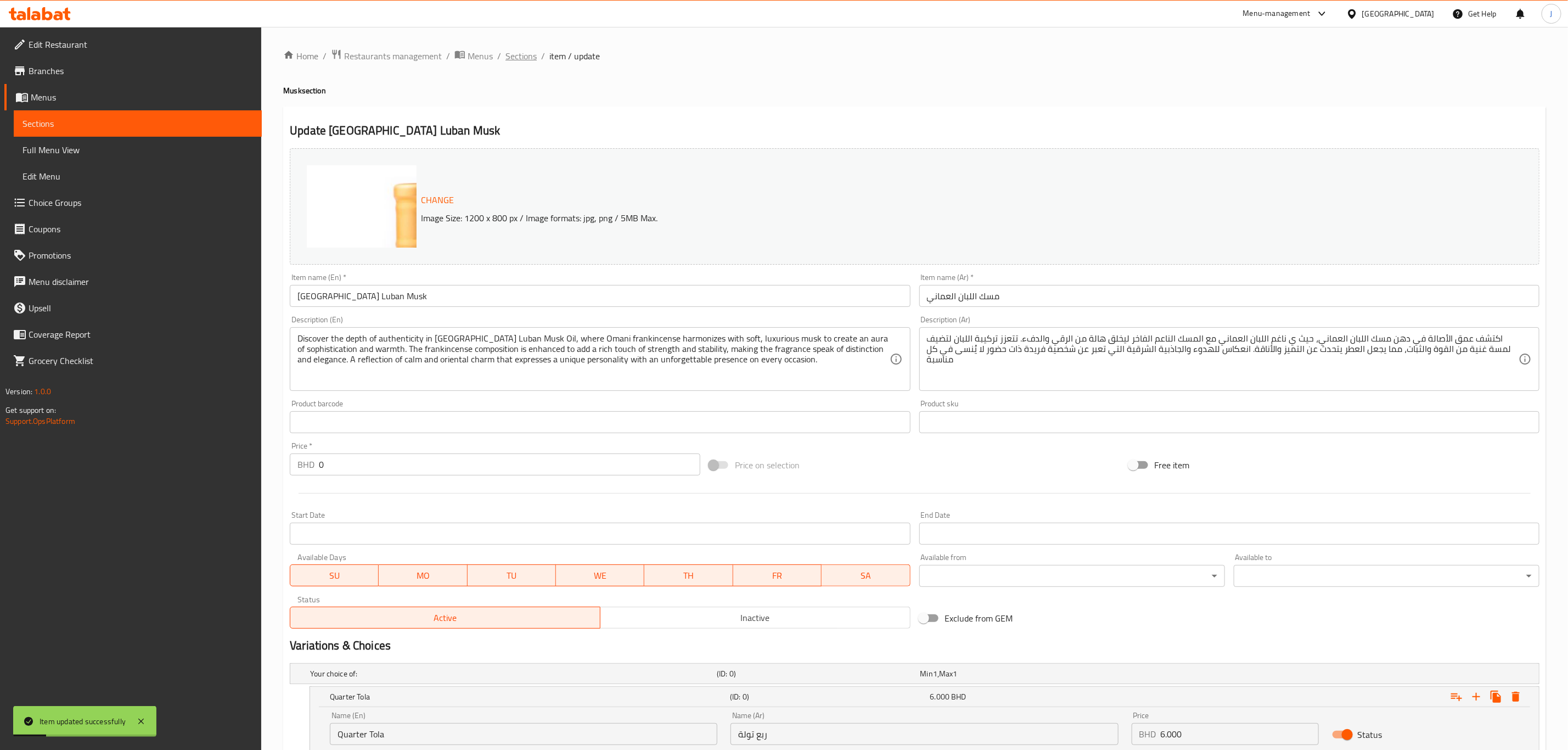
click at [516, 55] on span "Sections" at bounding box center [521, 55] width 31 height 13
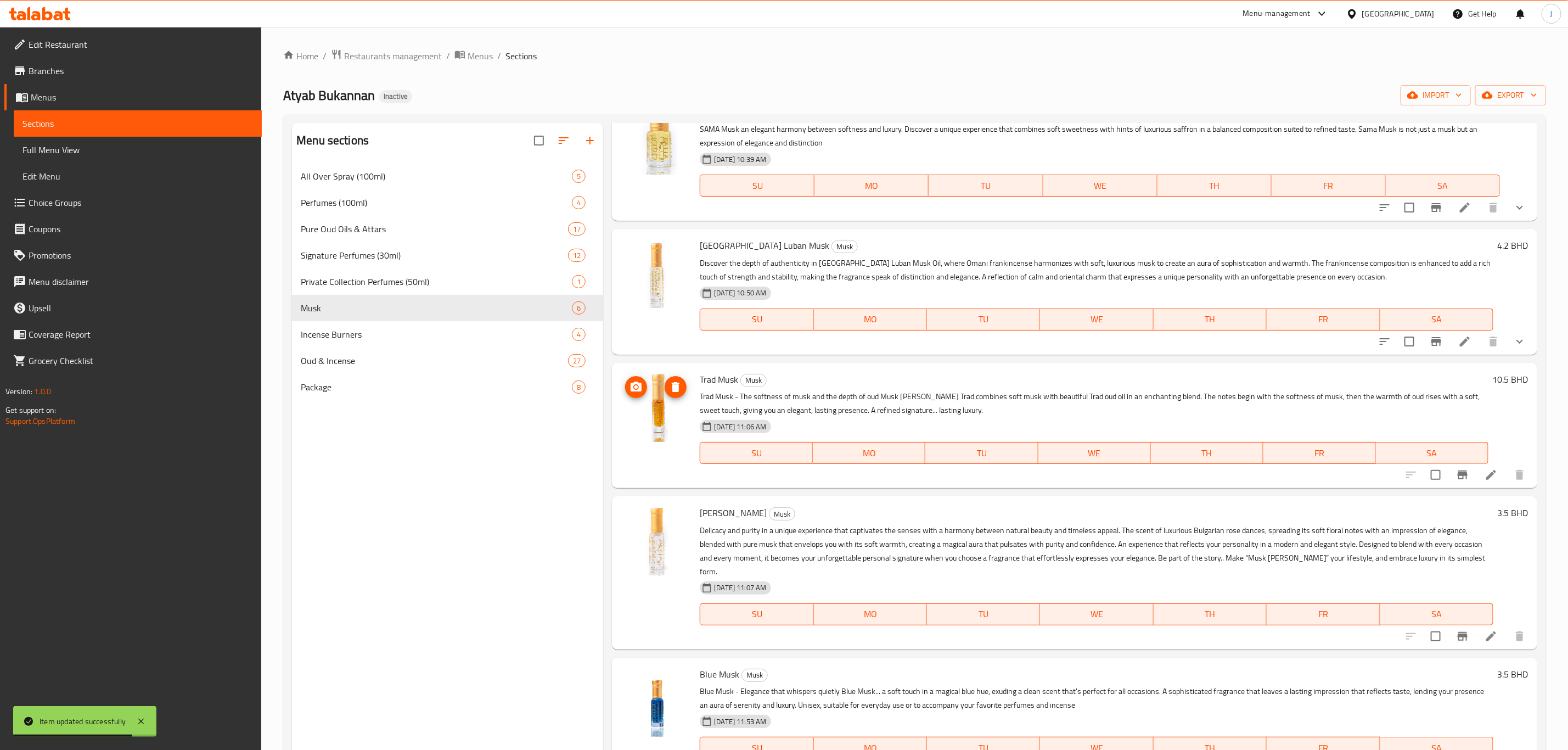
scroll to position [82, 0]
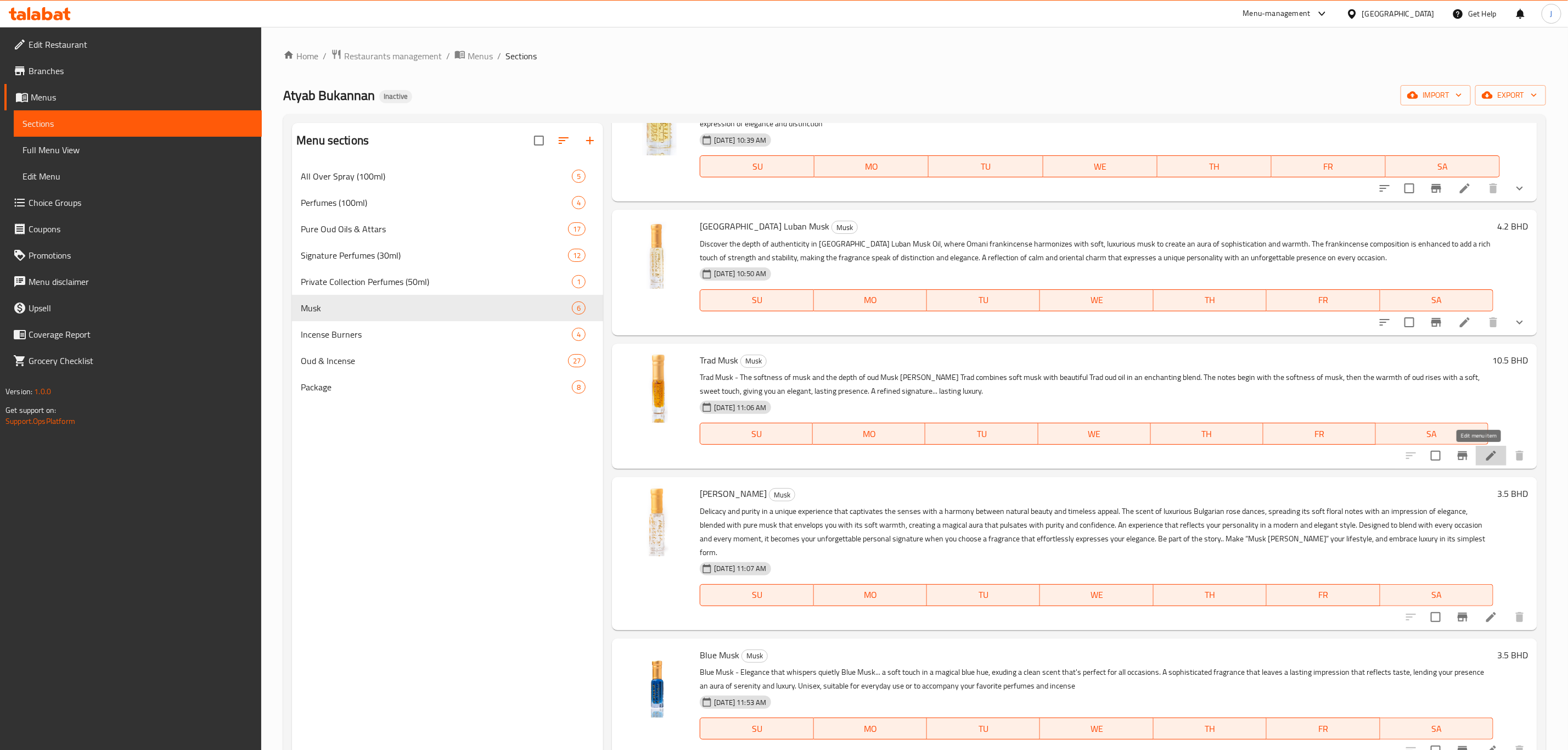
click at [1486, 451] on icon at bounding box center [1491, 455] width 10 height 10
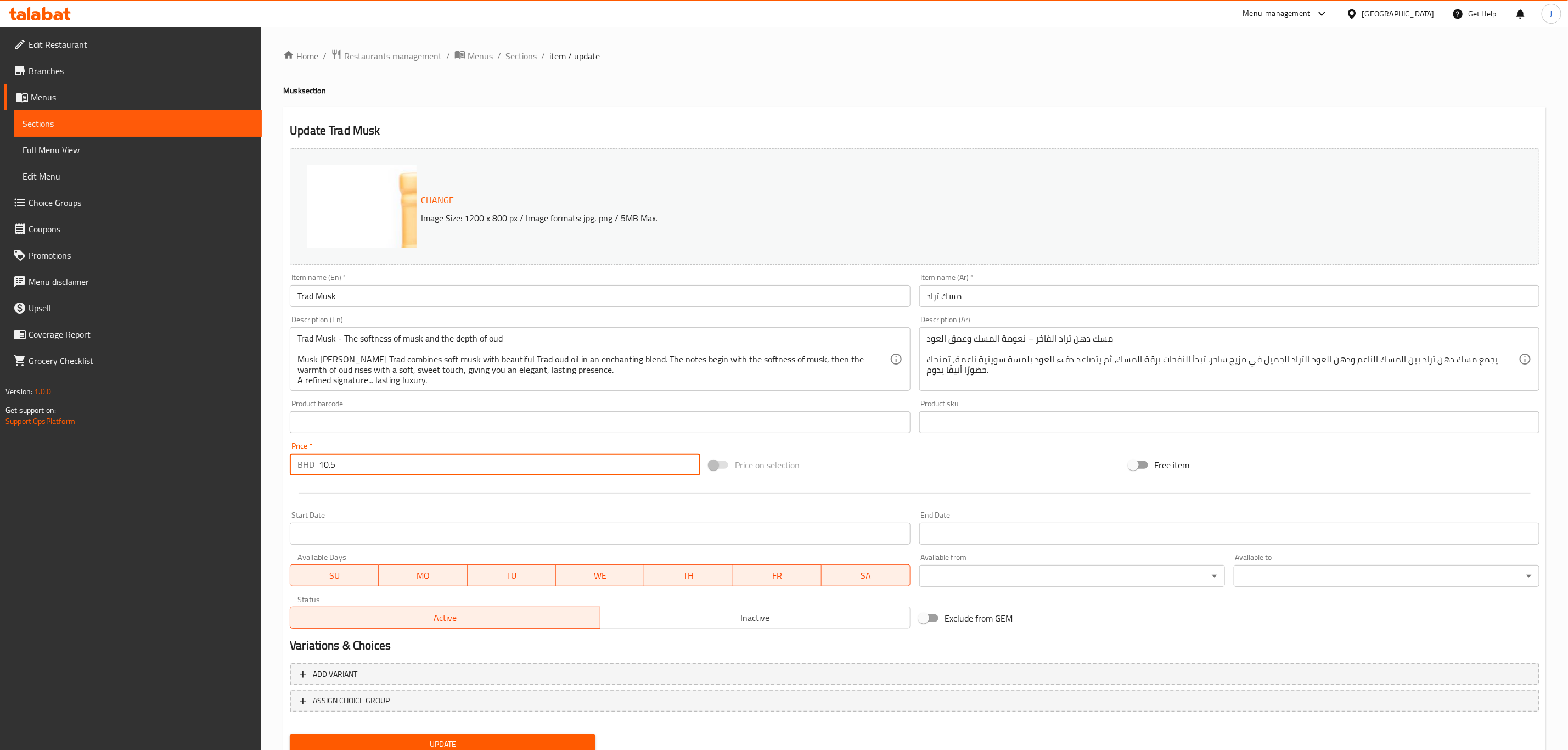
drag, startPoint x: 365, startPoint y: 465, endPoint x: 295, endPoint y: 466, distance: 70.0
click at [295, 466] on div "BHD 10.5 Price *" at bounding box center [495, 465] width 411 height 22
type input "0"
click at [381, 506] on div at bounding box center [914, 493] width 1259 height 27
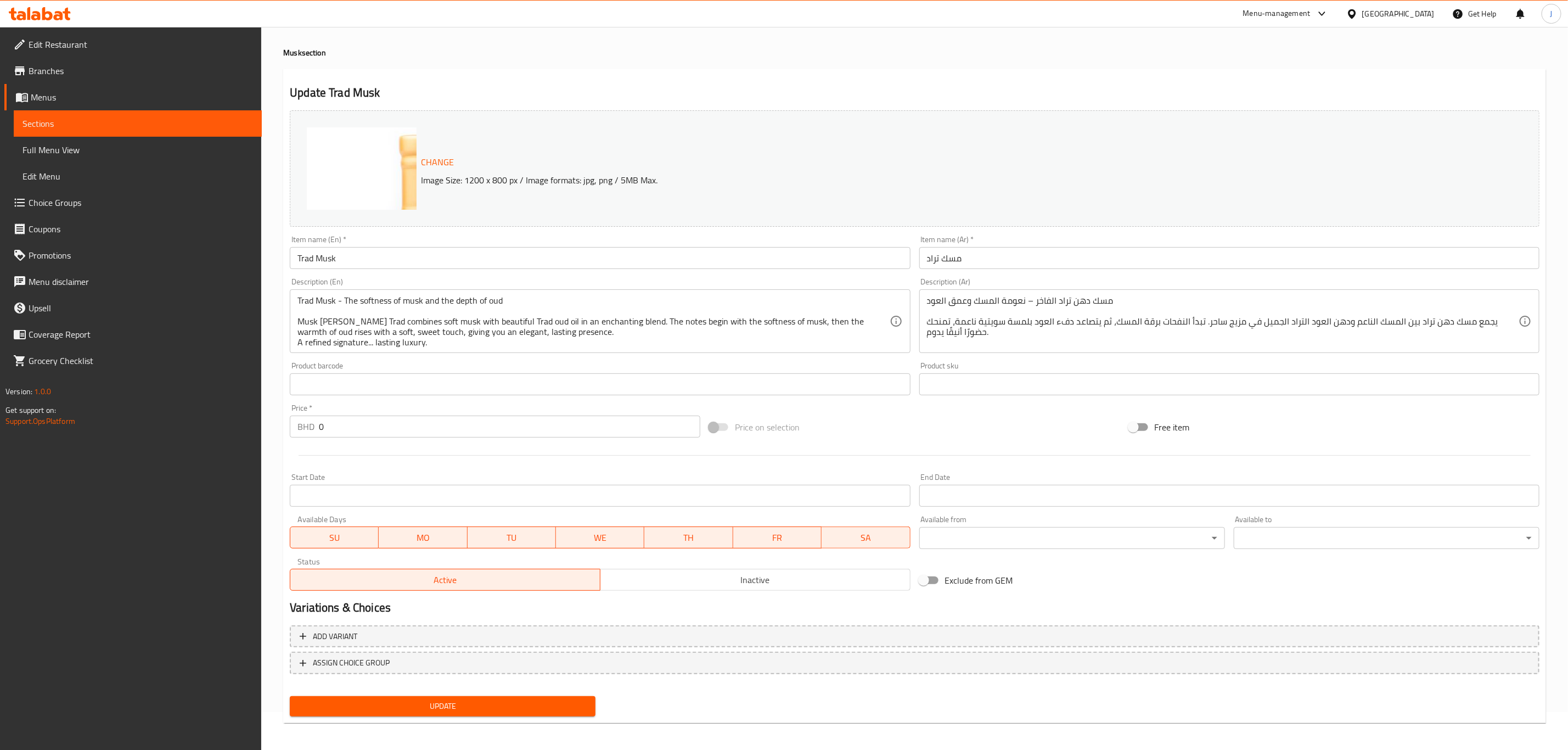
scroll to position [40, 0]
click at [380, 639] on span "Add variant" at bounding box center [914, 634] width 1230 height 14
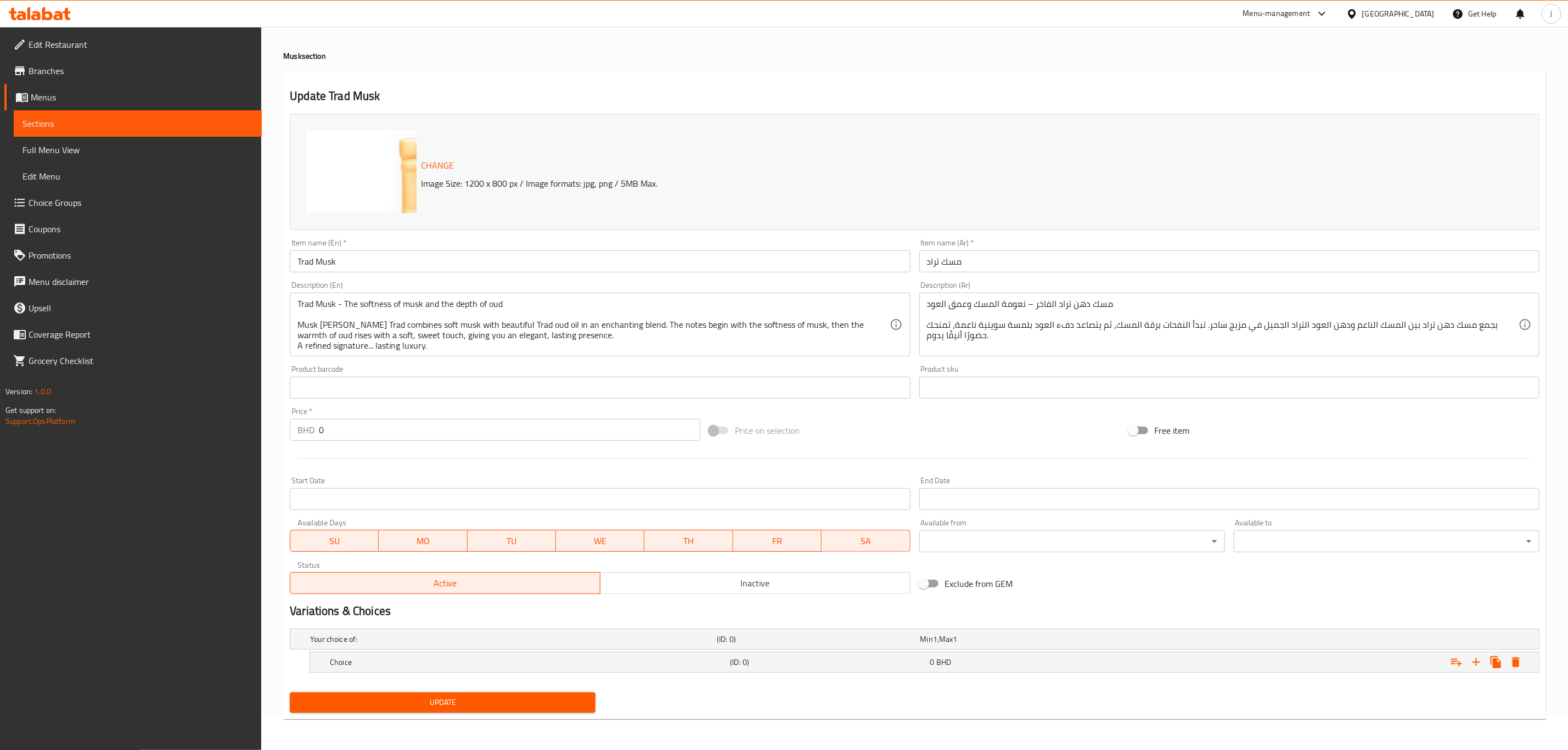
scroll to position [35, 0]
click at [1474, 663] on icon "Expand" at bounding box center [1476, 662] width 13 height 13
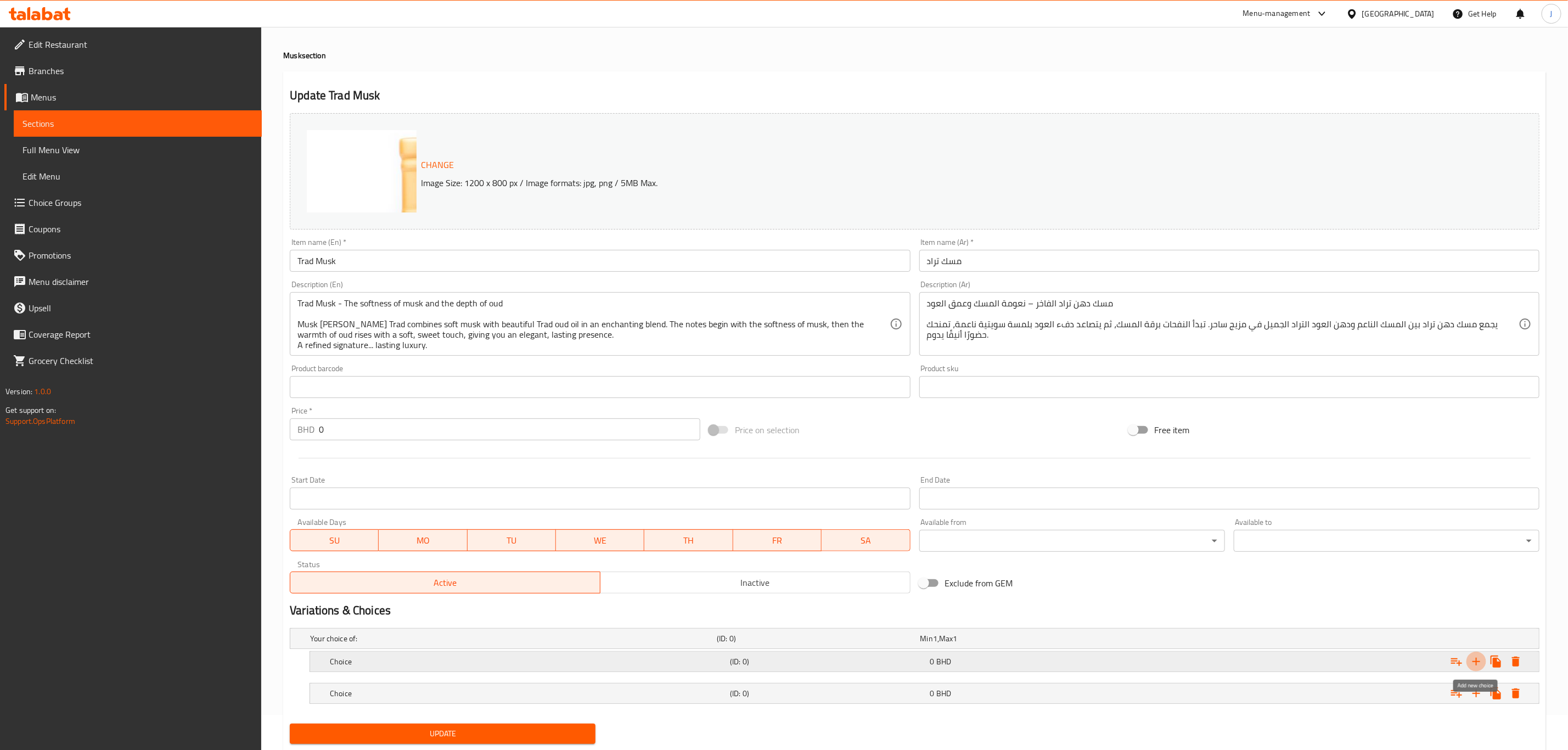
click at [1474, 663] on icon "Expand" at bounding box center [1476, 661] width 13 height 13
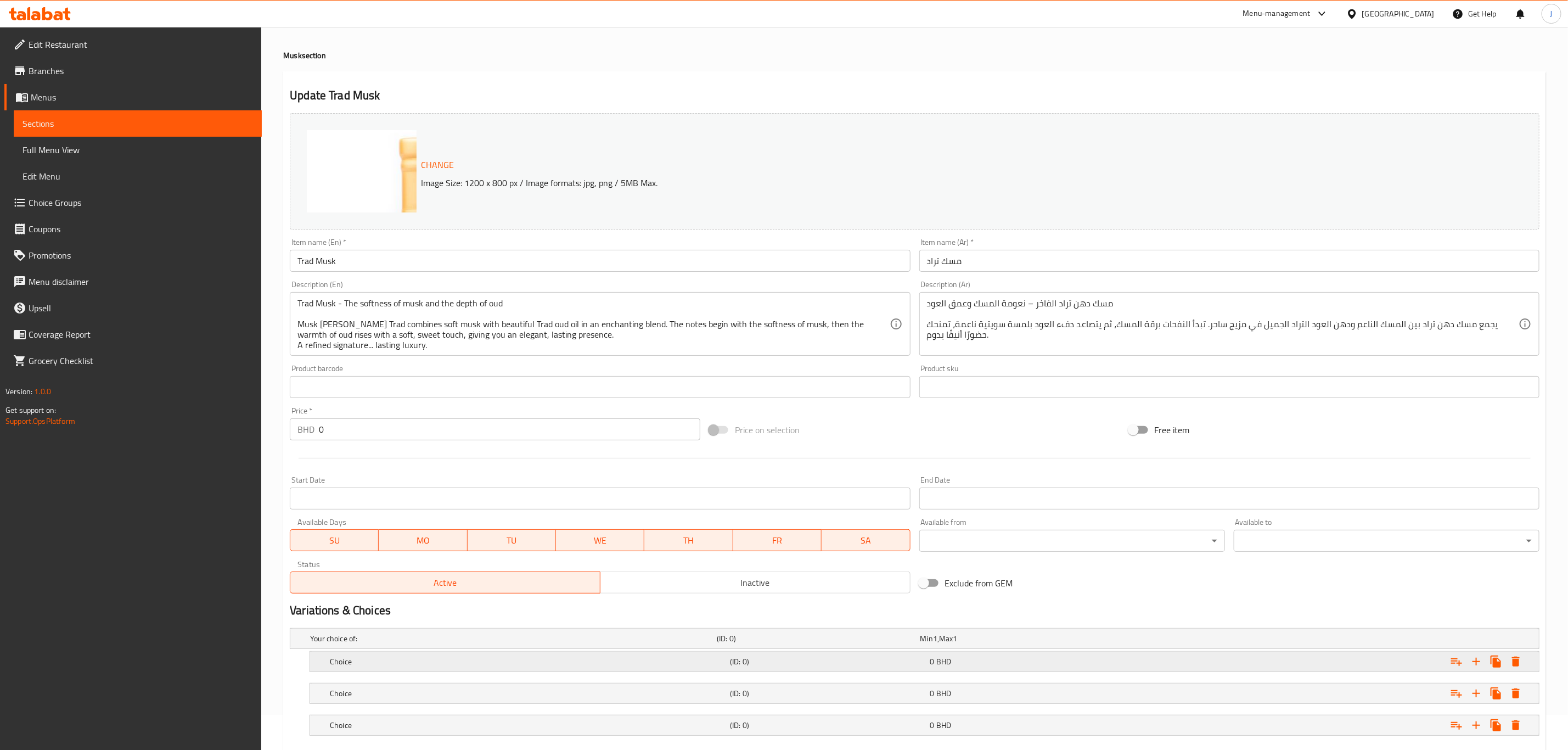
click at [367, 661] on h5 "Choice" at bounding box center [528, 662] width 396 height 11
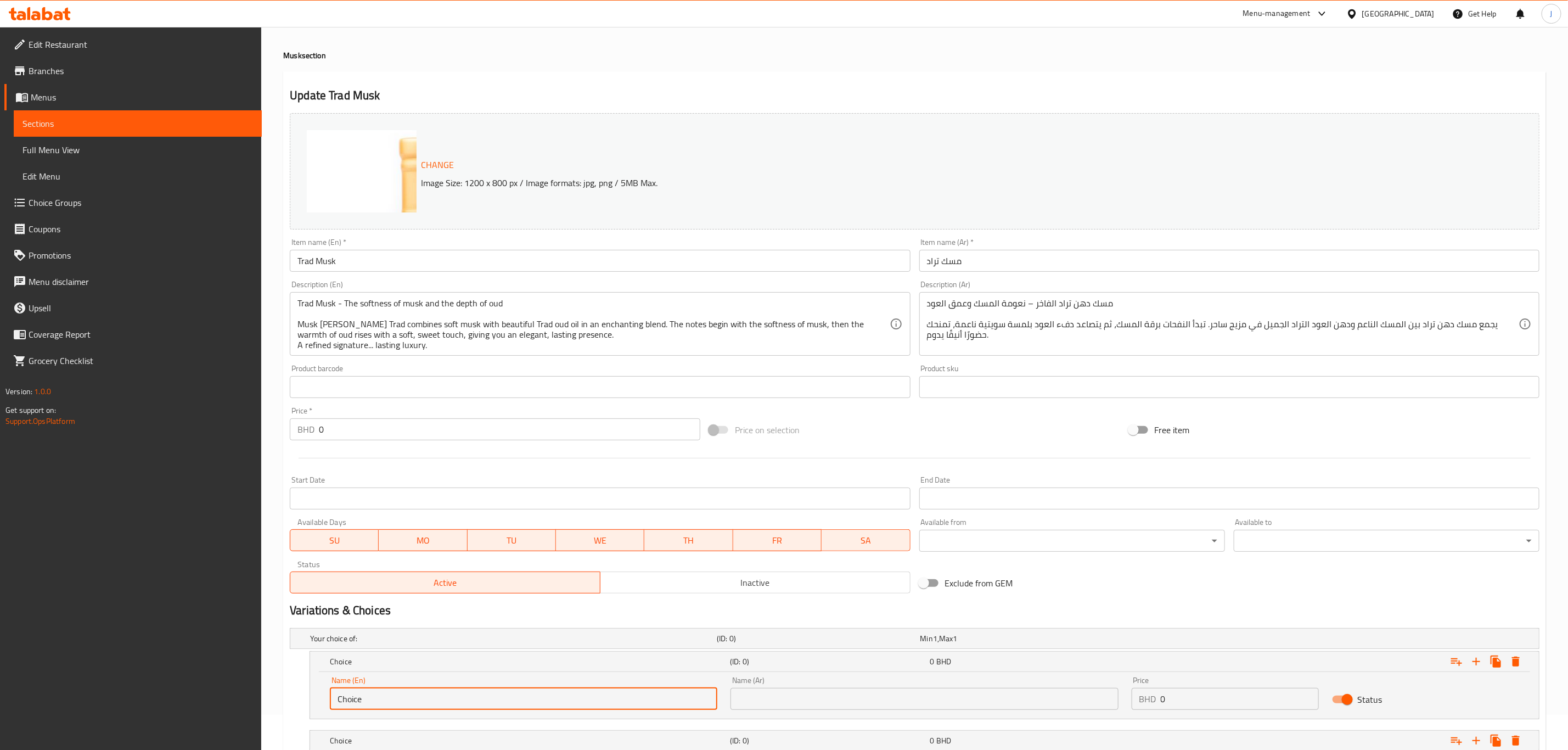
paste input "Quarter Tola"
drag, startPoint x: 363, startPoint y: 698, endPoint x: 333, endPoint y: 695, distance: 30.1
click at [333, 695] on input "Quarter Tola" at bounding box center [523, 699] width 387 height 22
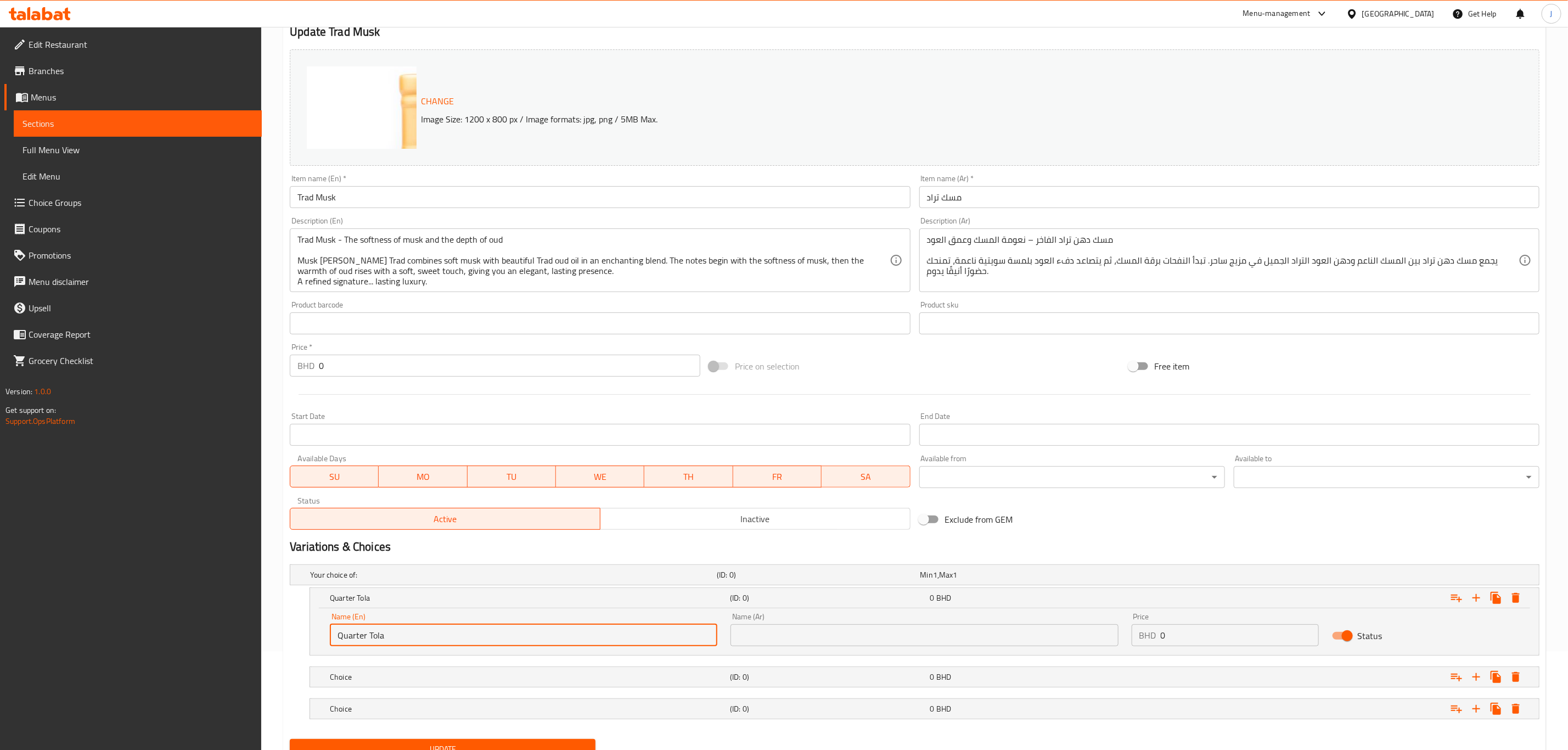
scroll to position [117, 0]
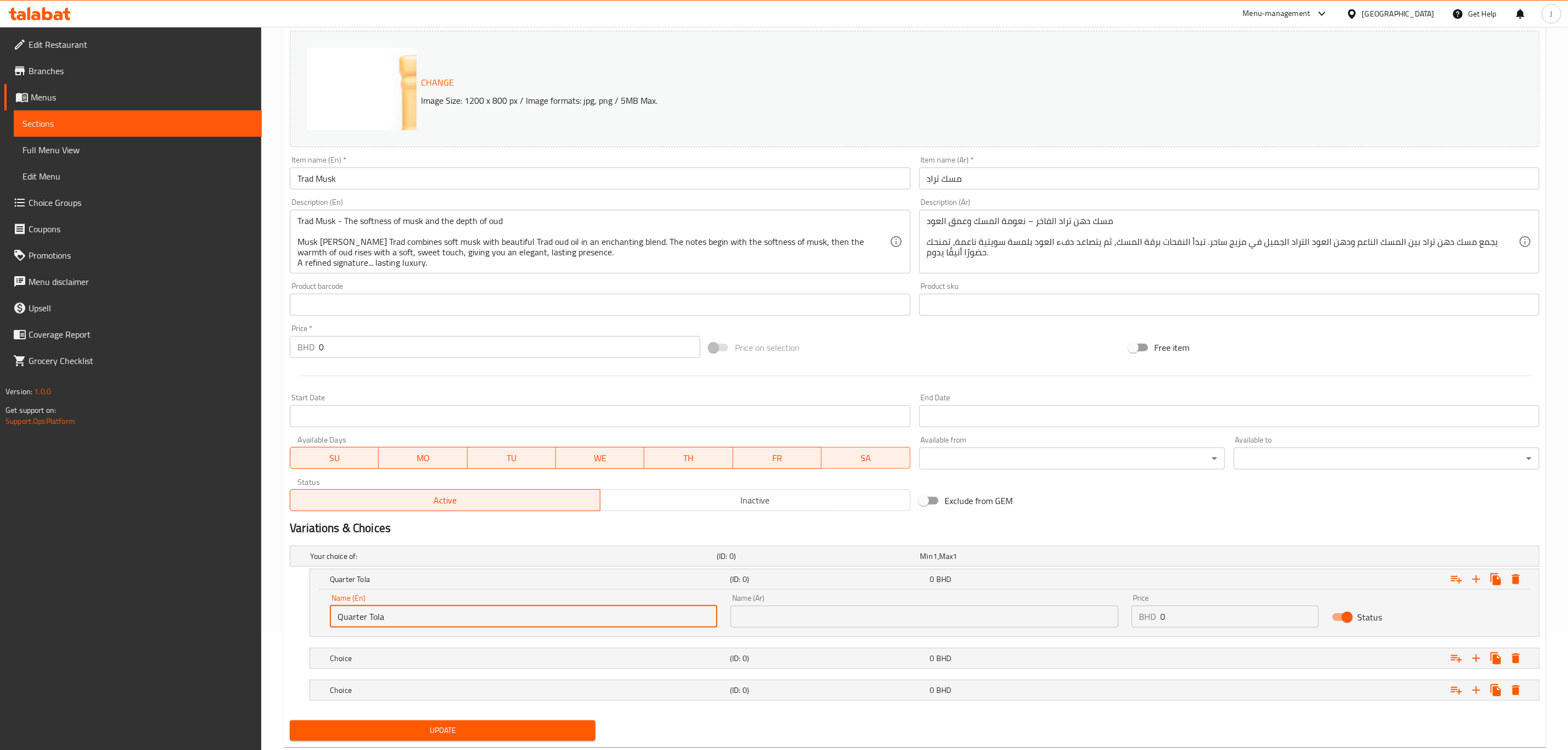
type input "Quarter Tola"
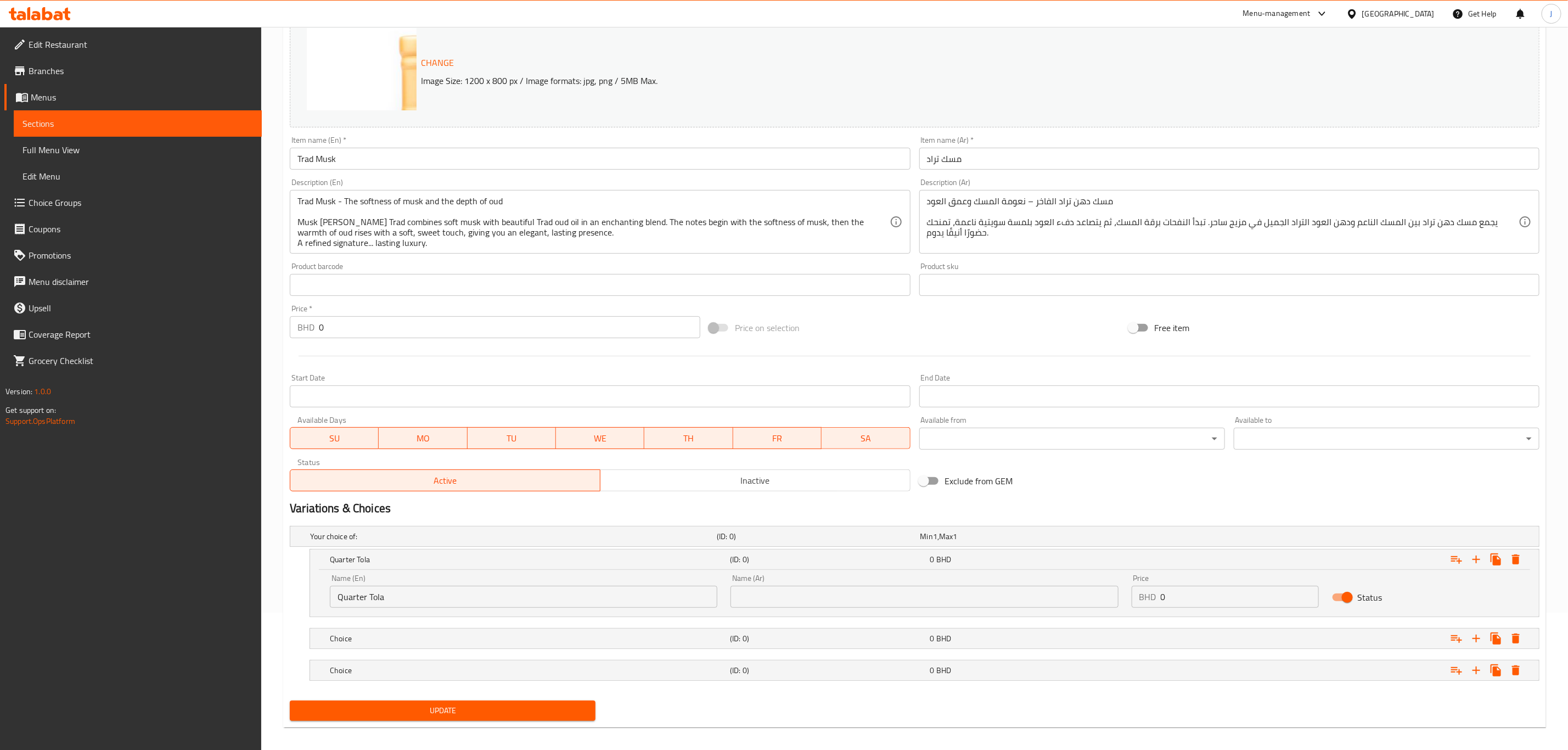
scroll to position [147, 0]
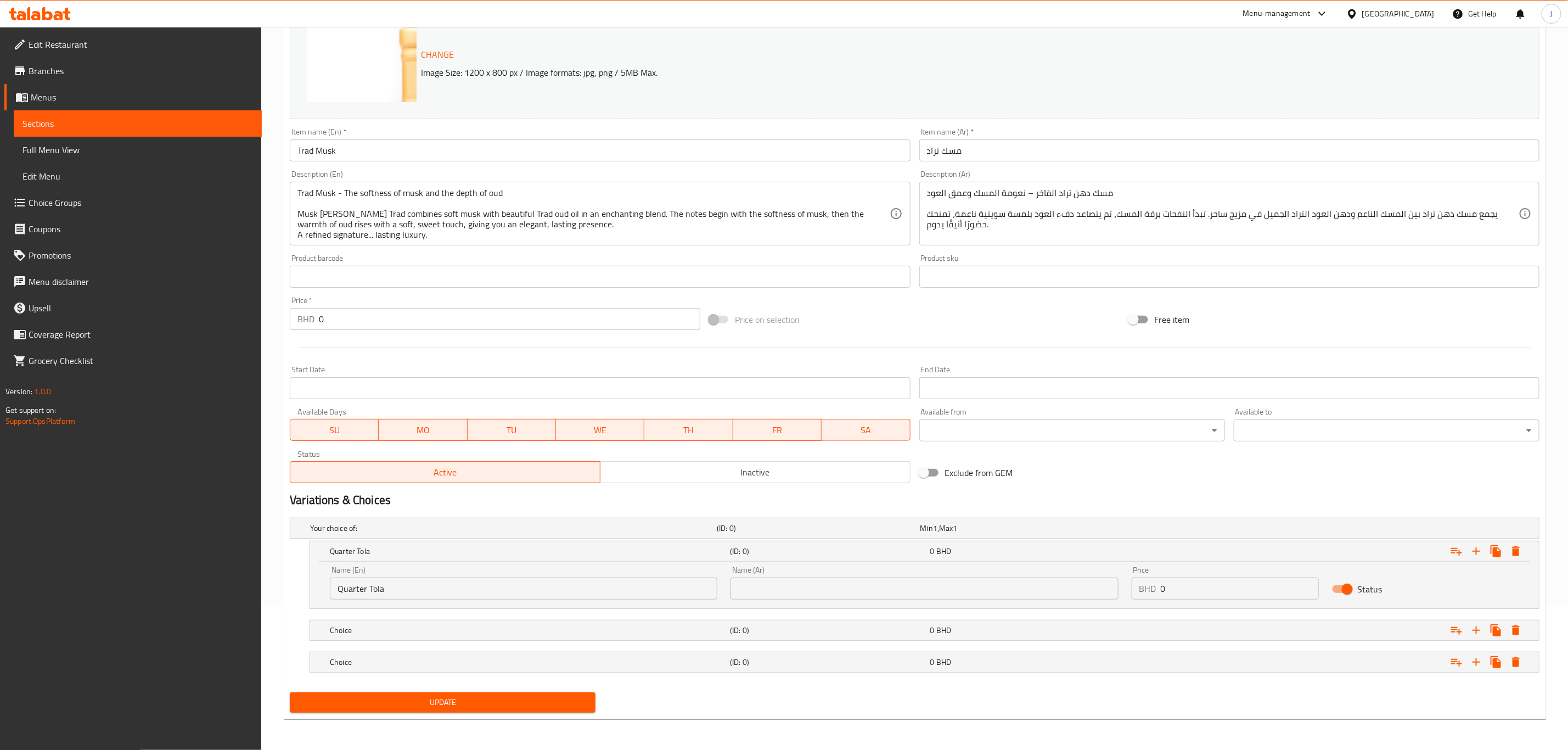
drag, startPoint x: 393, startPoint y: 632, endPoint x: 362, endPoint y: 648, distance: 34.9
click at [392, 632] on h5 "Choice" at bounding box center [528, 630] width 396 height 11
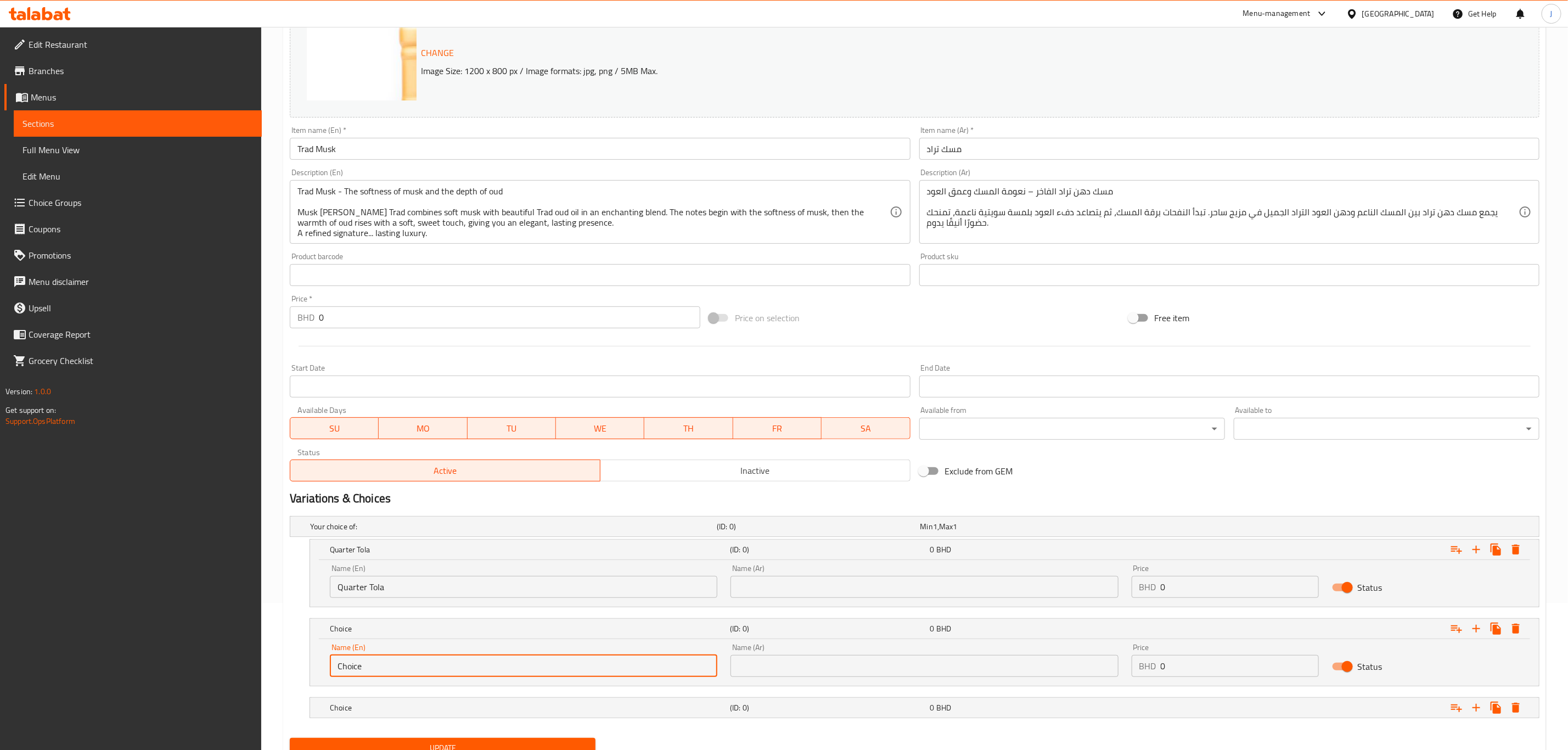
paste input "Half Tola"
drag, startPoint x: 331, startPoint y: 663, endPoint x: 308, endPoint y: 663, distance: 23.0
click at [308, 663] on div "Choice (ID: 0) 0 BHD Name (En) Half Tola Name (En) Name (Ar) Name (Ar) Price BH…" at bounding box center [914, 652] width 1250 height 68
type input "Half Tola"
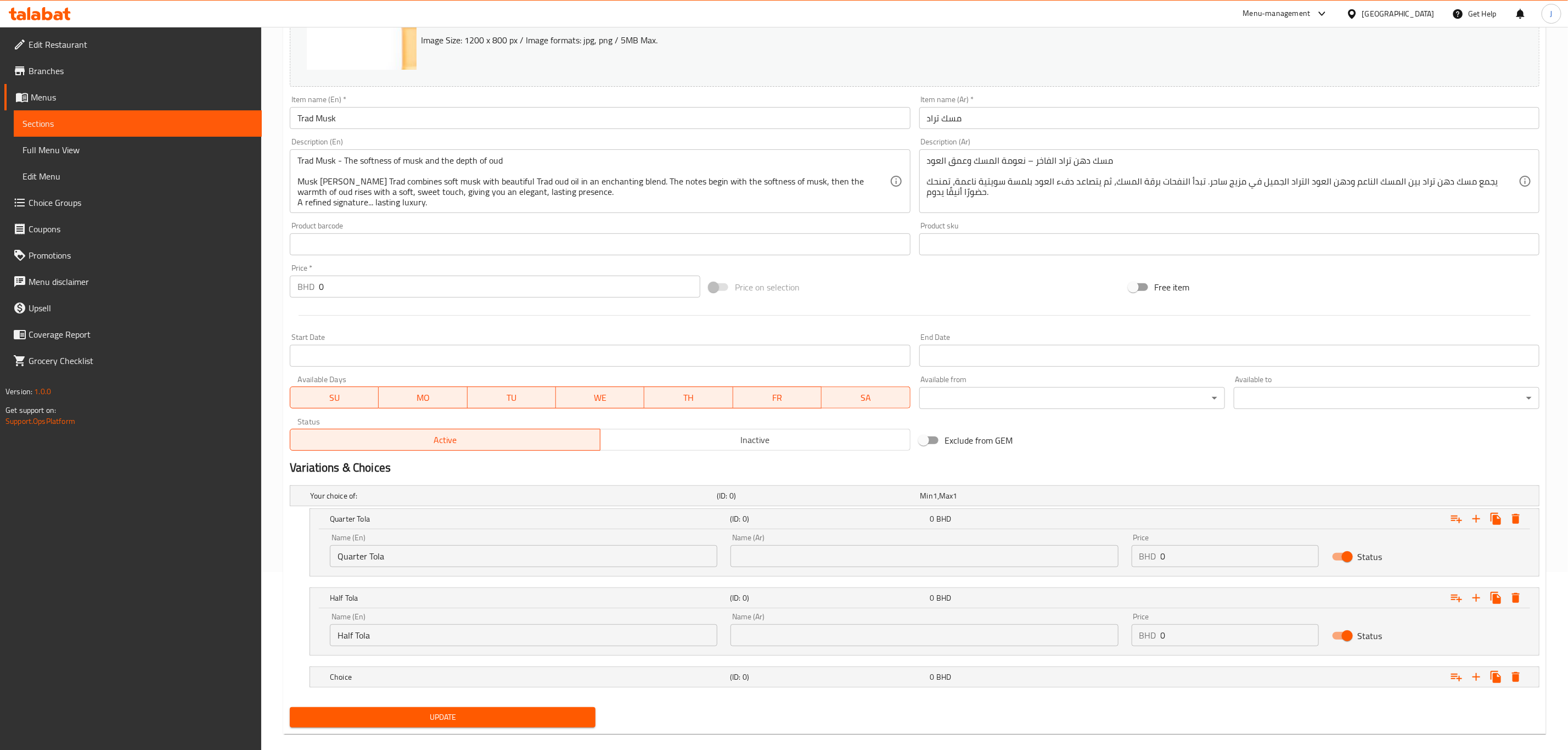
scroll to position [195, 0]
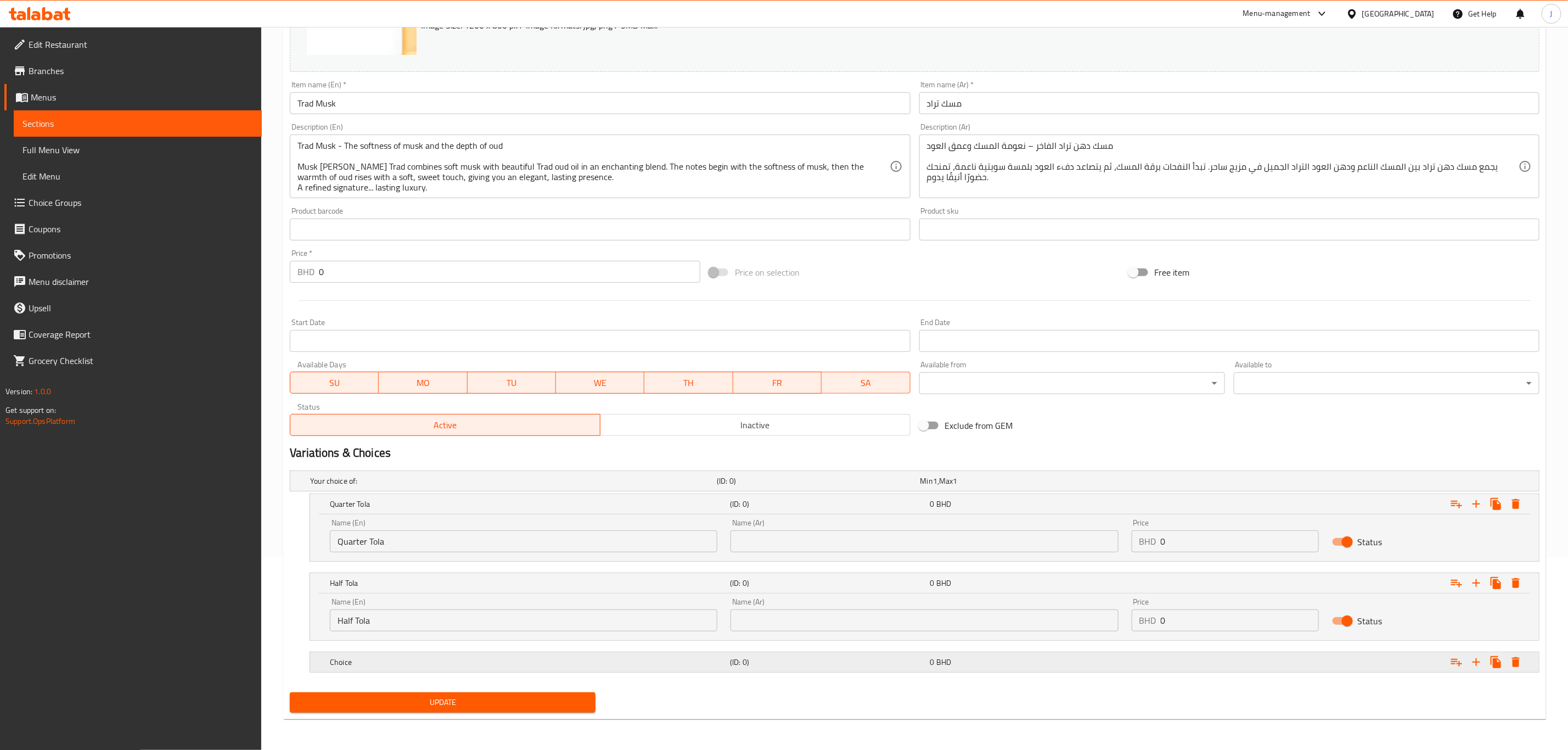
click at [546, 667] on h5 "Choice" at bounding box center [528, 662] width 396 height 11
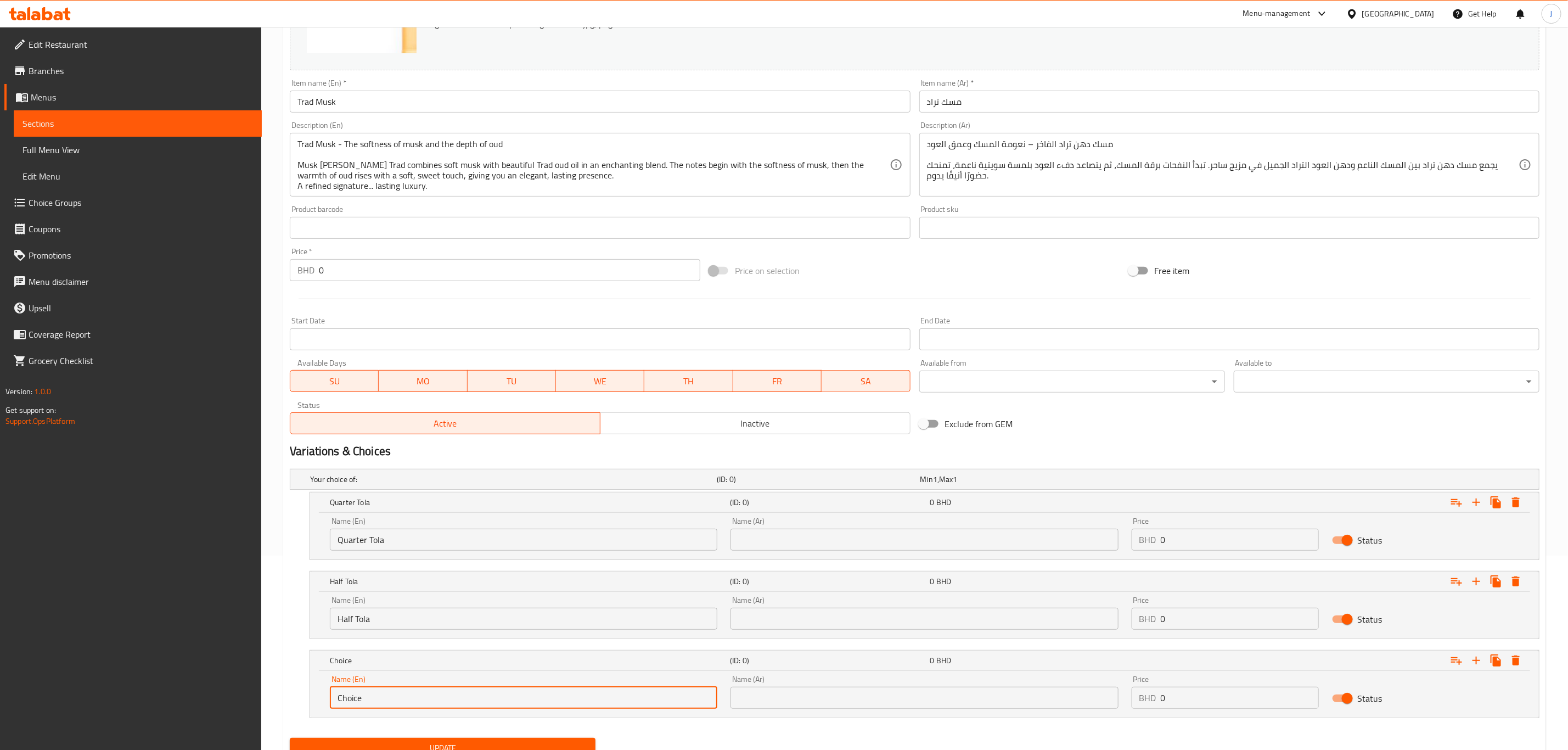
drag, startPoint x: 364, startPoint y: 695, endPoint x: 309, endPoint y: 700, distance: 55.2
click at [309, 700] on div "Choice (ID: 0) 0 BHD Name (En) Choice Name (En) Name (Ar) Name (Ar) Price BHD 0…" at bounding box center [924, 684] width 1230 height 68
paste input "One Tola"
type input "One Tola"
click at [878, 533] on input "text" at bounding box center [924, 539] width 387 height 22
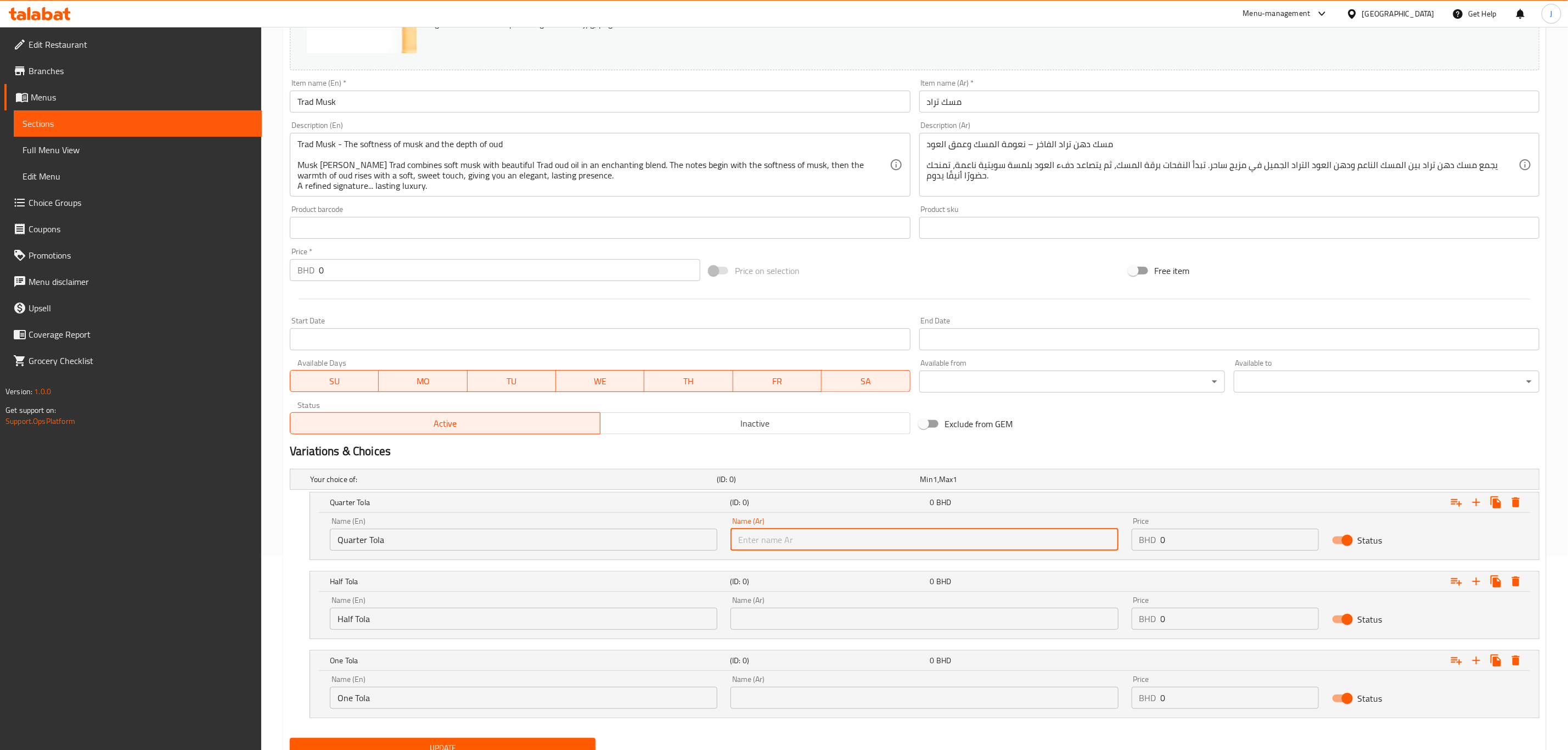
paste input "ربع تولة"
type input "ربع تولة"
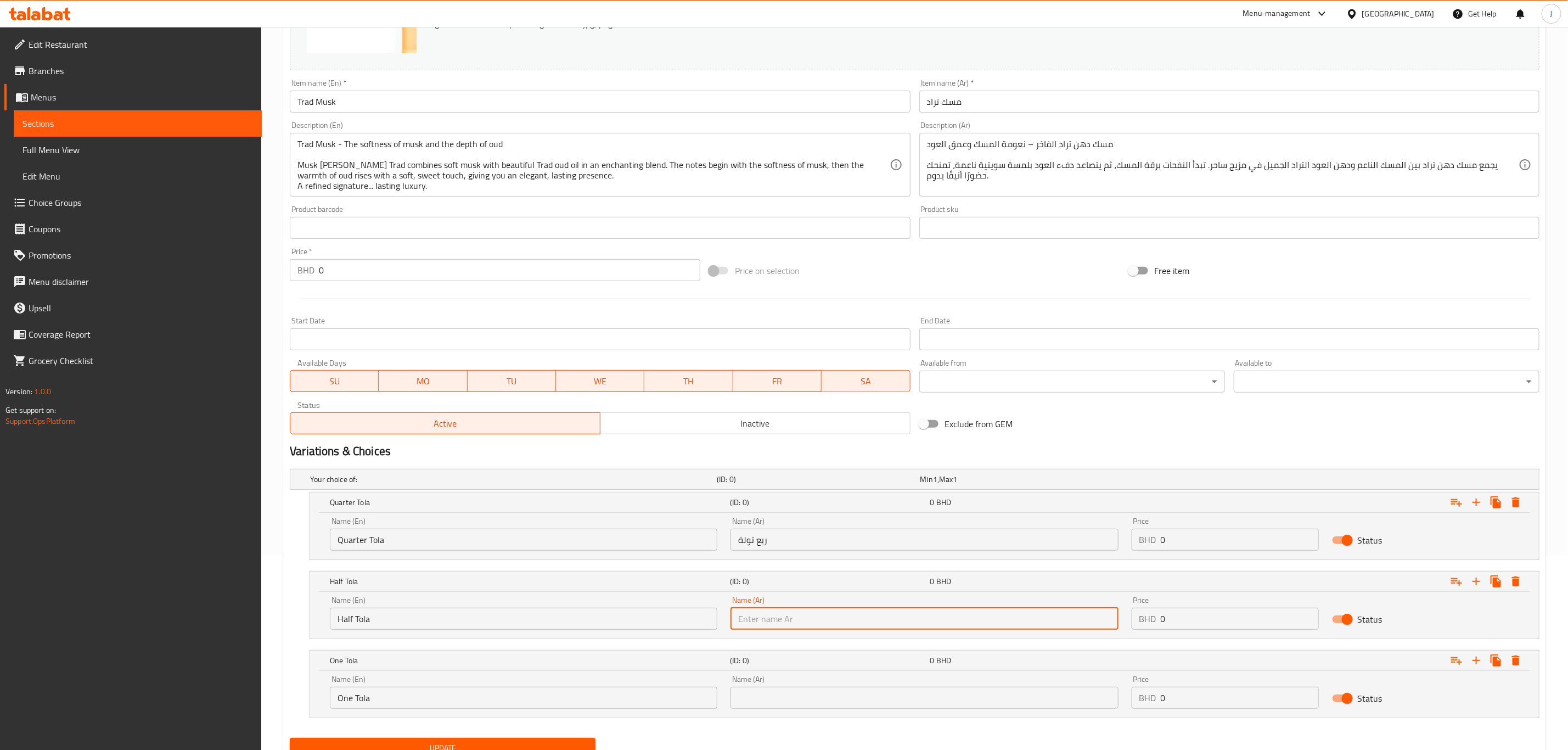
click at [803, 620] on input "text" at bounding box center [924, 619] width 387 height 22
paste input "نصف تولة"
type input "نصف تولة"
click at [858, 704] on input "text" at bounding box center [924, 698] width 387 height 22
paste input "تولة واحدة"
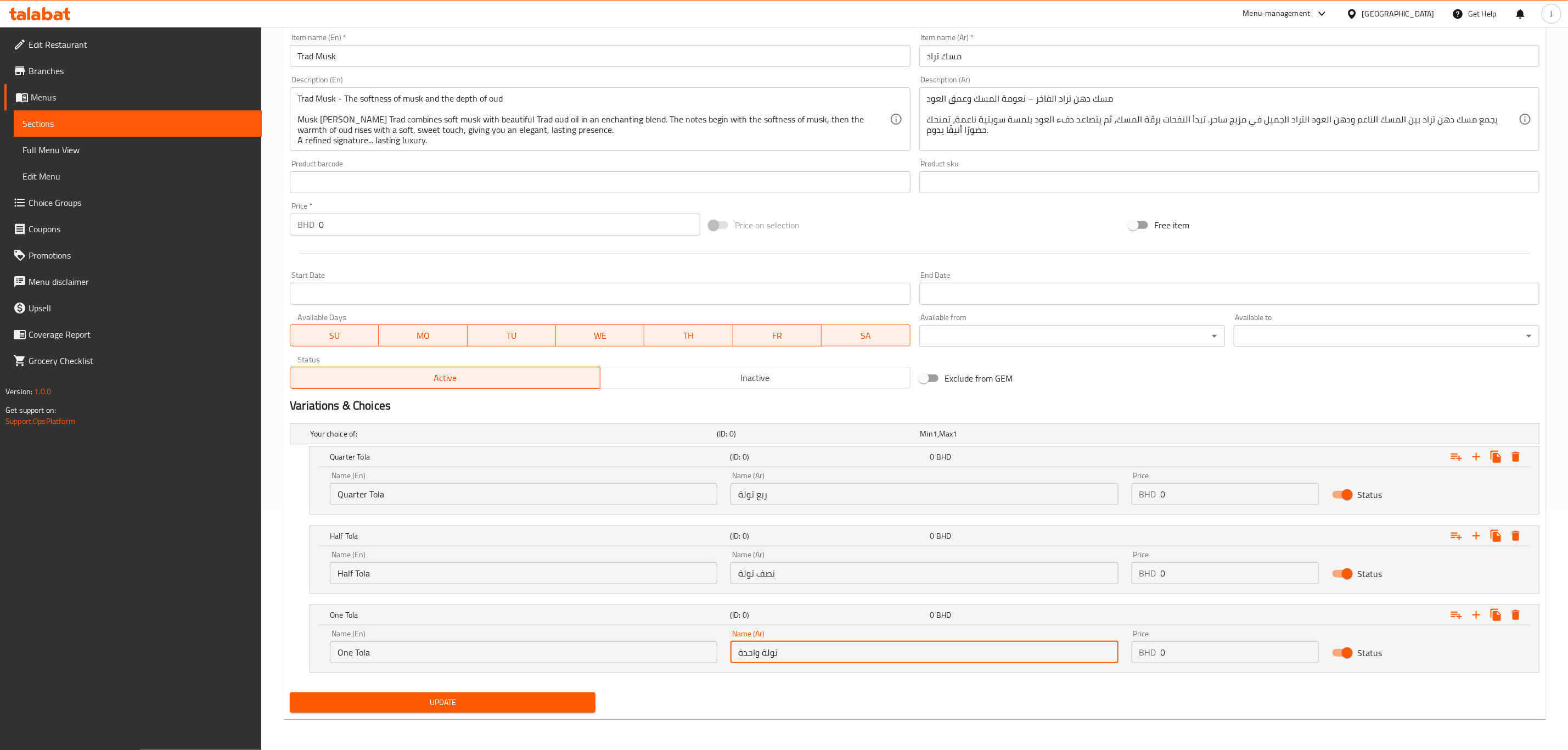
scroll to position [241, 0]
type input "تولة واحدة"
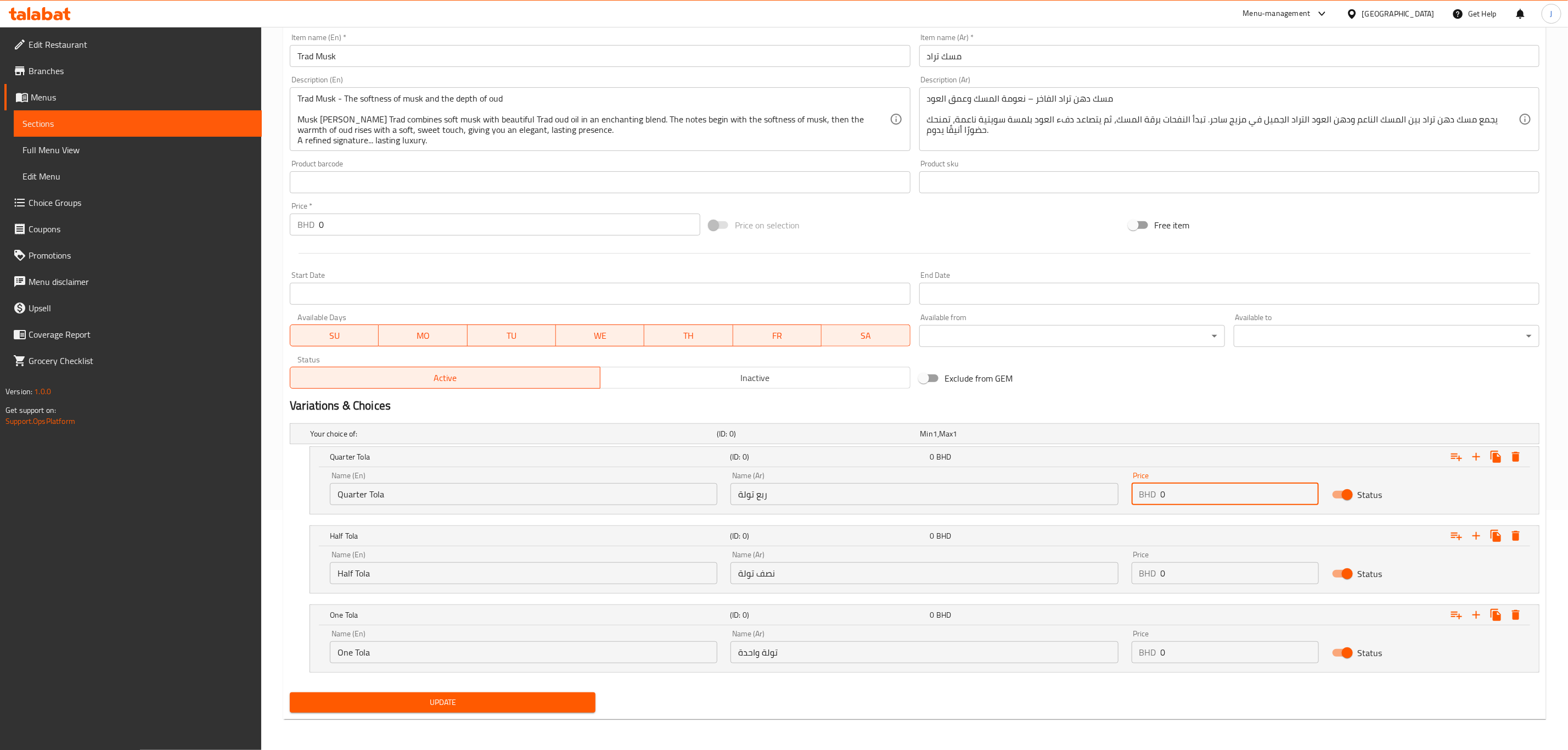
paste input "15.00"
drag, startPoint x: 1173, startPoint y: 495, endPoint x: 1051, endPoint y: 501, distance: 122.1
click at [1051, 501] on div "Name (En) Quarter Tola Name (En) Name (Ar) ربع تولة Name (Ar) Price BHD 0 Price…" at bounding box center [925, 489] width 1203 height 47
type input "15.000"
paste input "25.00"
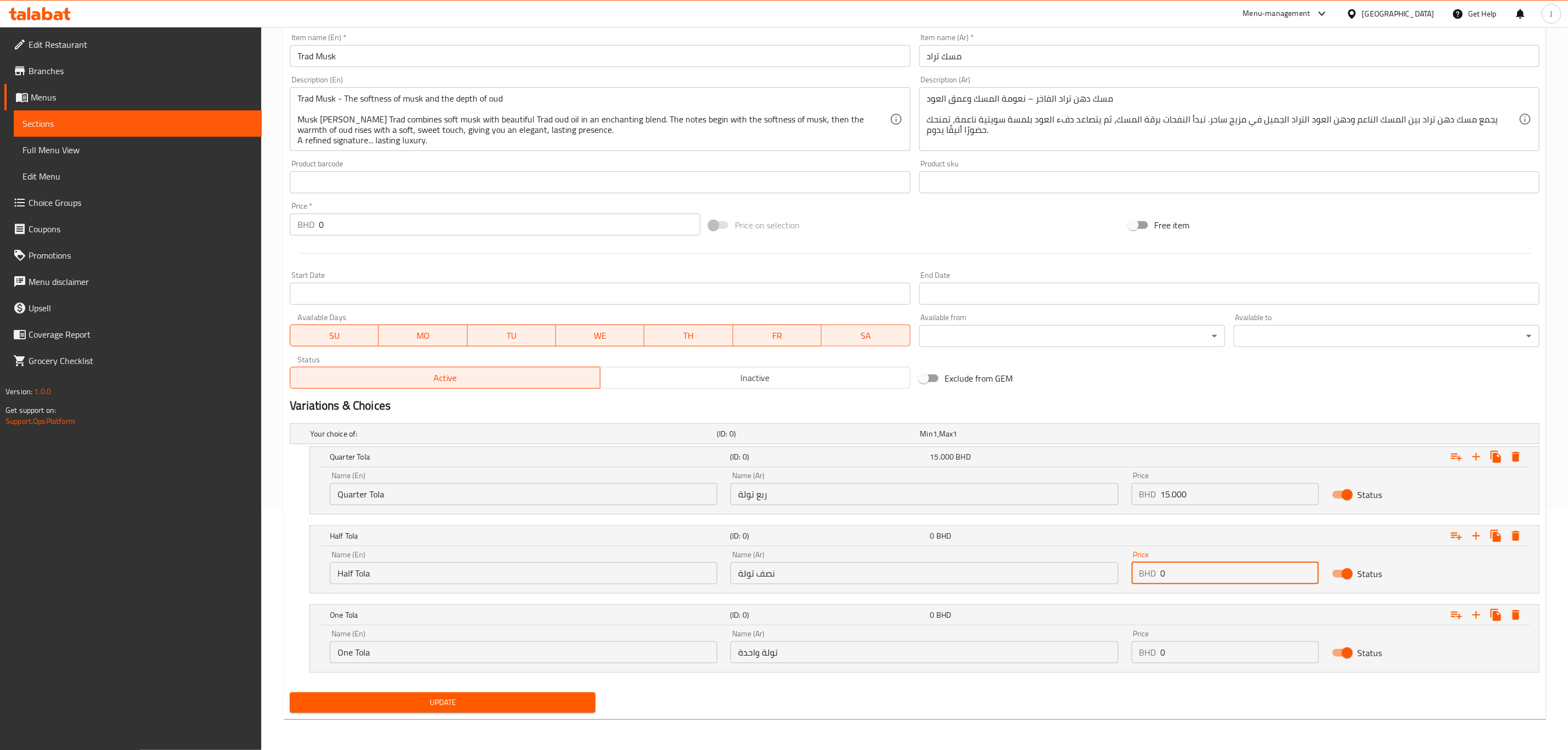
drag, startPoint x: 1188, startPoint y: 572, endPoint x: 1086, endPoint y: 572, distance: 102.0
click at [1086, 572] on div "Name (En) Half Tola Name (En) Name (Ar) نصف تولة Name (Ar) Price BHD 0 Price St…" at bounding box center [925, 567] width 1203 height 47
type input "25.000"
drag, startPoint x: 1188, startPoint y: 658, endPoint x: 1141, endPoint y: 658, distance: 47.0
click at [1141, 658] on div "BHD 0 Price" at bounding box center [1225, 652] width 187 height 22
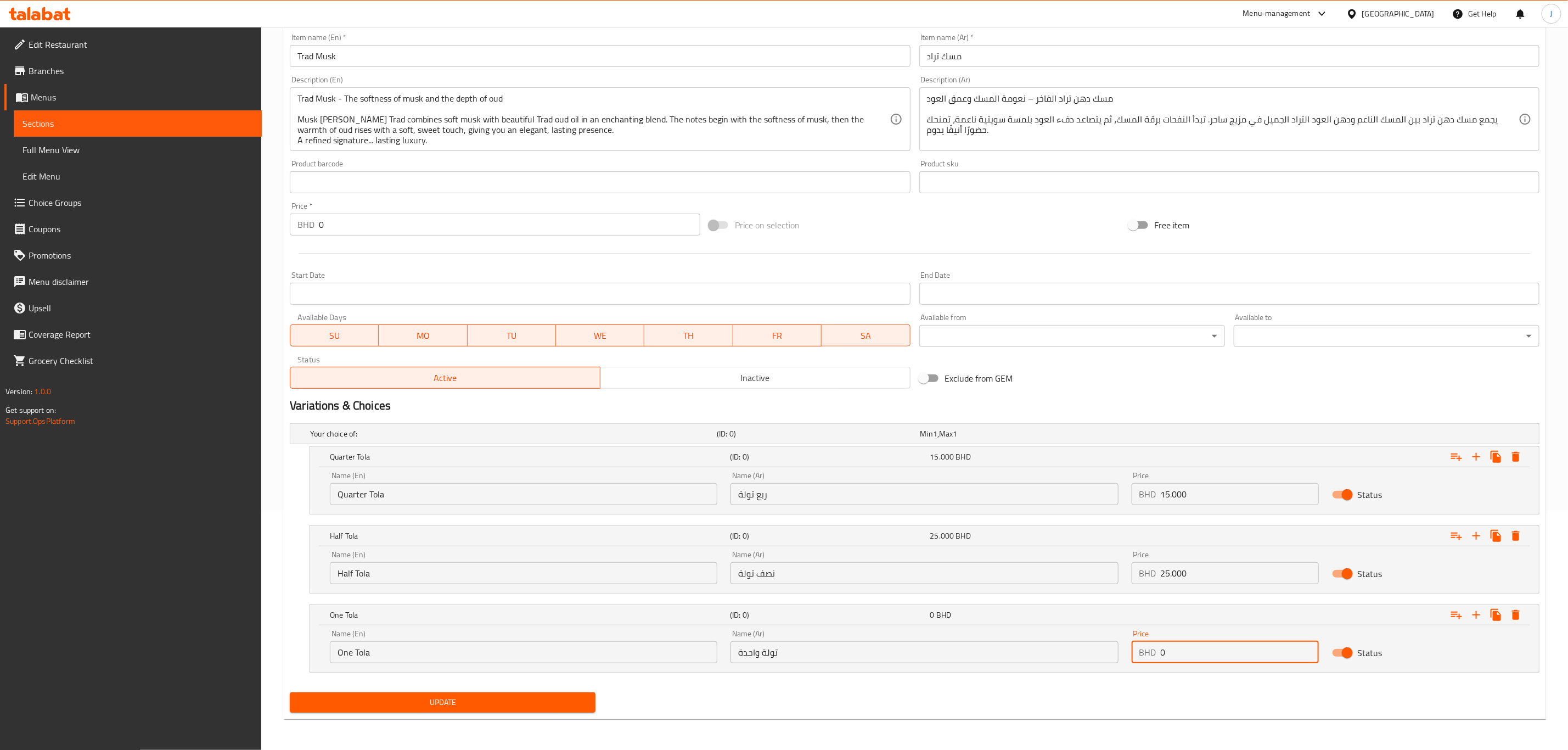
paste input "42.00"
type input "42.000"
click at [519, 702] on span "Update" at bounding box center [443, 702] width 288 height 14
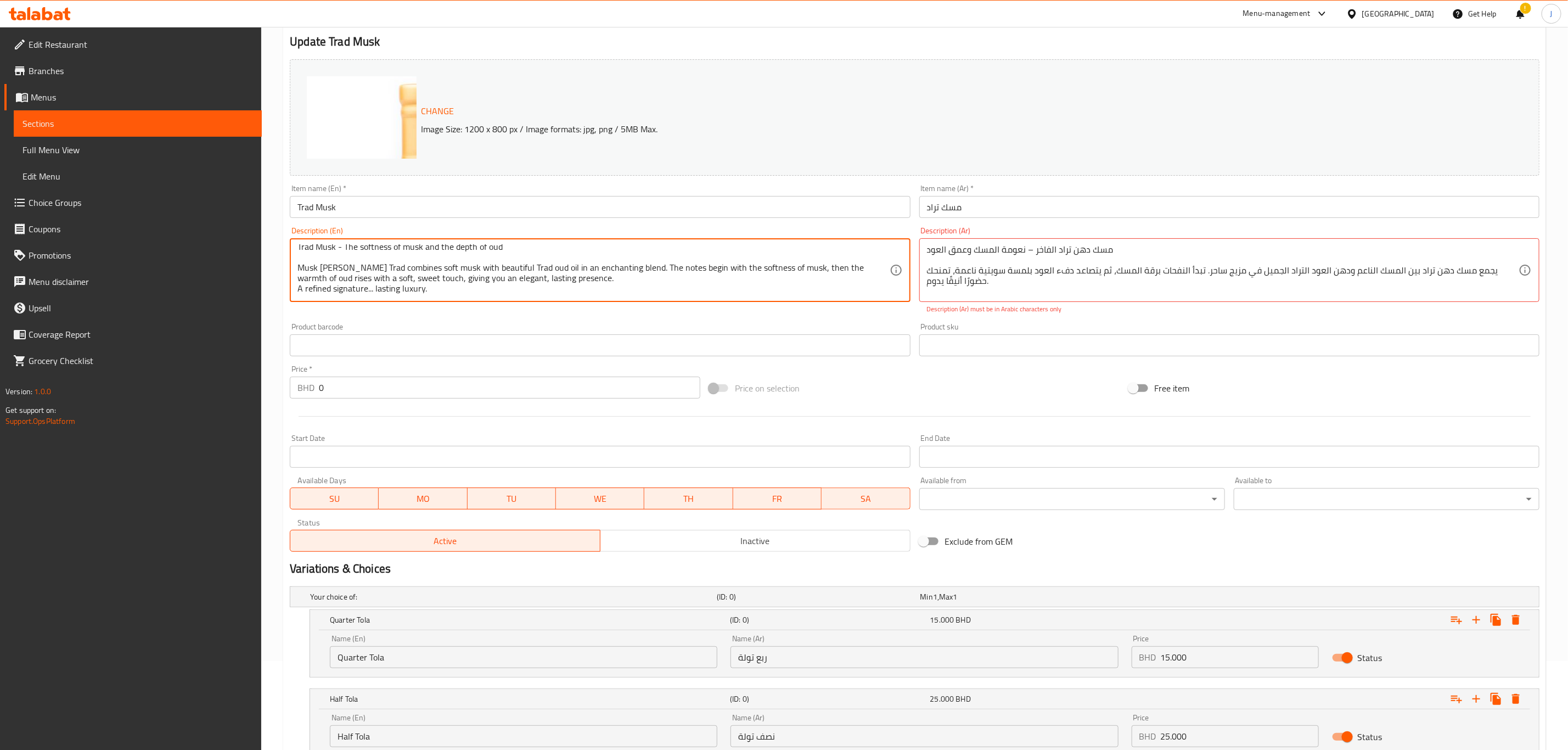
scroll to position [0, 0]
drag, startPoint x: 356, startPoint y: 276, endPoint x: 292, endPoint y: 249, distance: 69.5
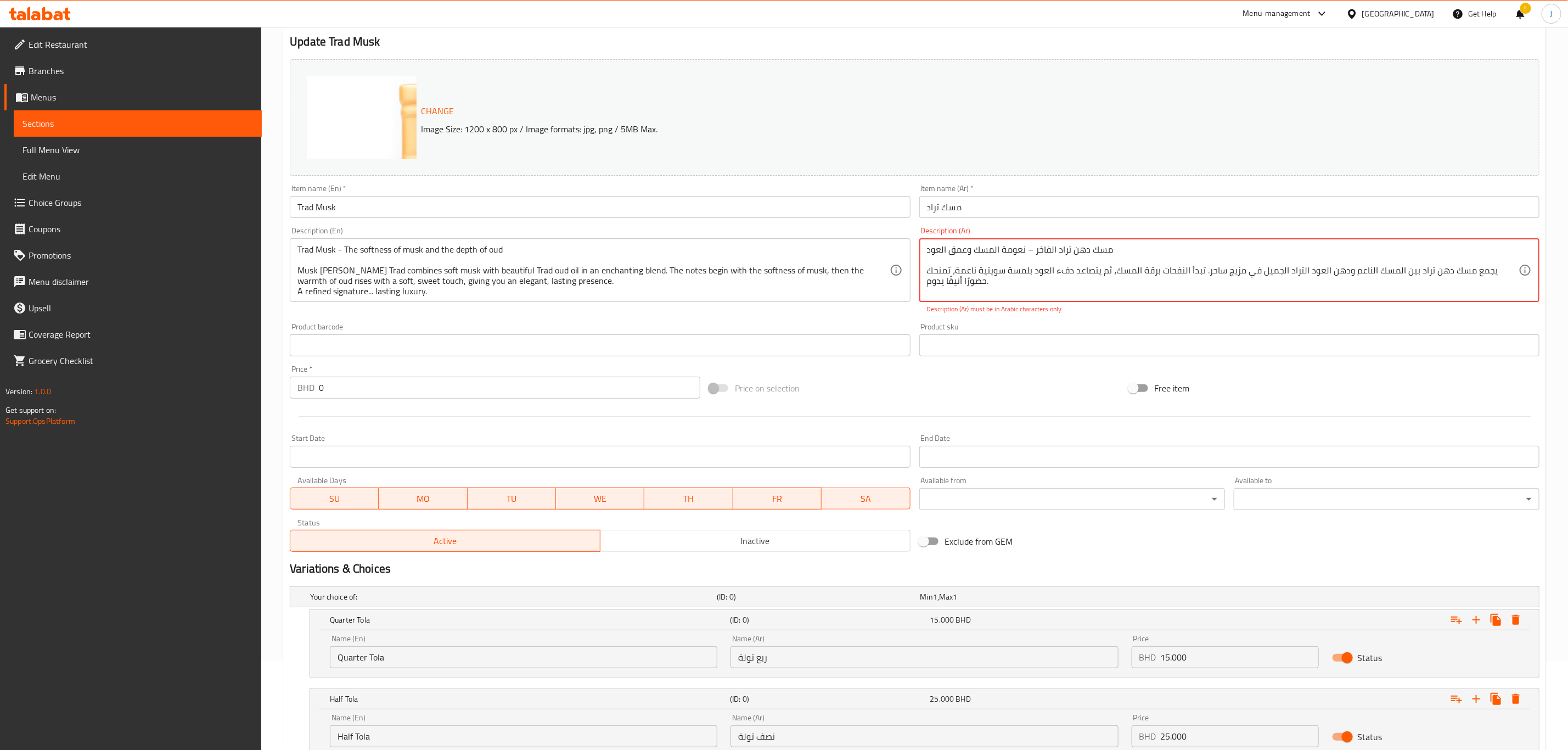
drag, startPoint x: 990, startPoint y: 277, endPoint x: 925, endPoint y: 247, distance: 71.6
drag, startPoint x: 993, startPoint y: 285, endPoint x: 918, endPoint y: 238, distance: 88.5
click at [918, 238] on div "Description (Ar) مسك دهن تراد الفاخر – نعومة المسك وعمق العود يجمع مسك دهن تراد…" at bounding box center [1229, 270] width 629 height 96
paste textarea ""مسك طراد - نعومة المسك وعمق العود يجمع مسك طراد بين نعومة المسك وجمال دهن عود …"
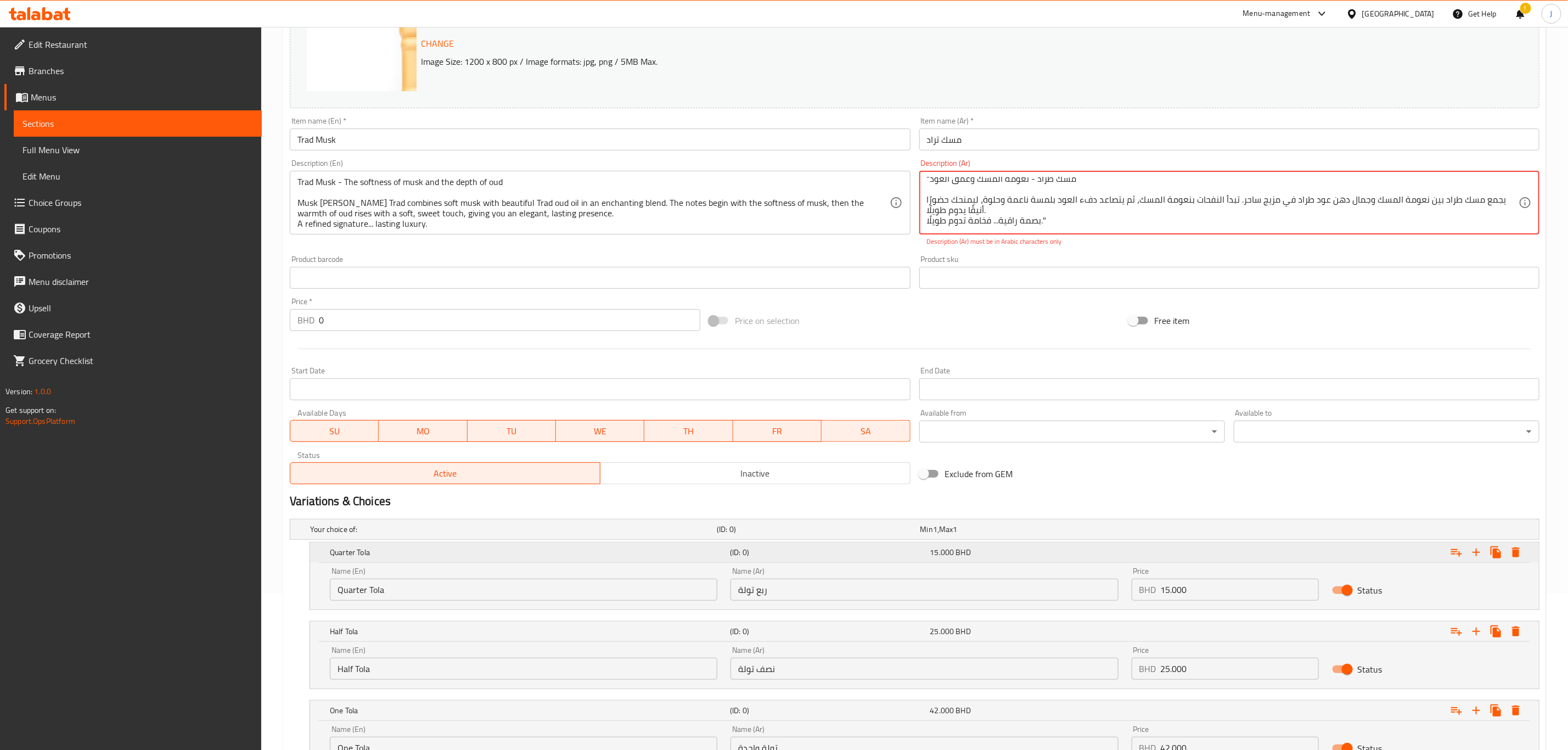
scroll to position [253, 0]
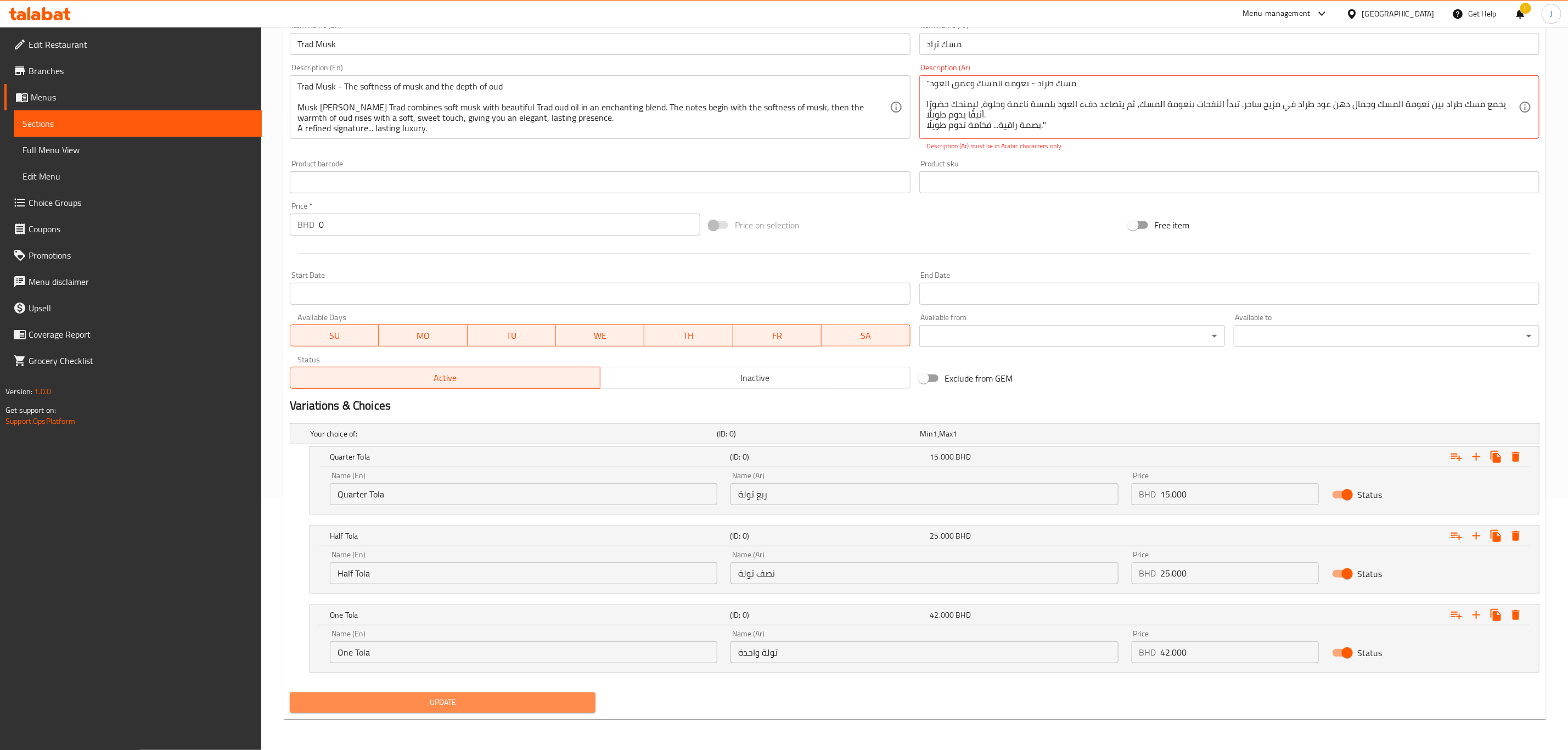
click at [364, 694] on button "Update" at bounding box center [442, 702] width 306 height 20
click at [364, 705] on span "Update" at bounding box center [443, 702] width 288 height 14
click at [930, 104] on textarea ""مسك طراد - نعومة المسك وعمق العود يجمع مسك طراد بين نعومة المسك وجمال دهن عود …" at bounding box center [1223, 107] width 592 height 52
type textarea ""مسك طراد - نعومة المسك وعمق العود يجمع مسك طراد بين نعومة المسك وجمال دهن عود …"
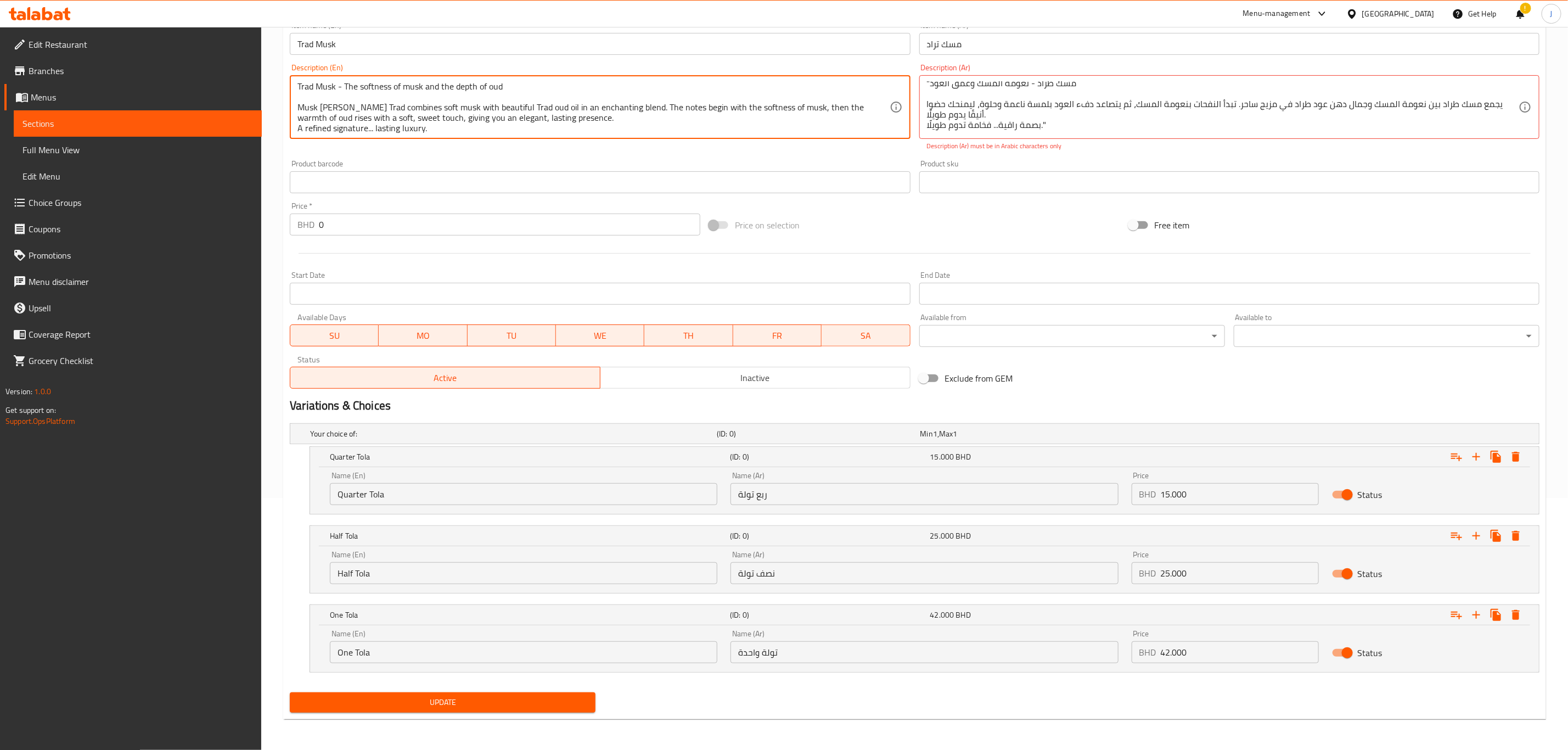
drag, startPoint x: 506, startPoint y: 86, endPoint x: 296, endPoint y: 86, distance: 210.0
drag, startPoint x: 427, startPoint y: 131, endPoint x: 288, endPoint y: 72, distance: 151.0
click at [288, 72] on div "Description (En) Trad Musk - The softness of musk and the depth of oud Musk [PE…" at bounding box center [600, 107] width 629 height 96
paste textarea ""مسك طراد - نعومة المسك وعمق العود يجمع مسك طراد بين نعومة المسك وجمال دهن عود …"
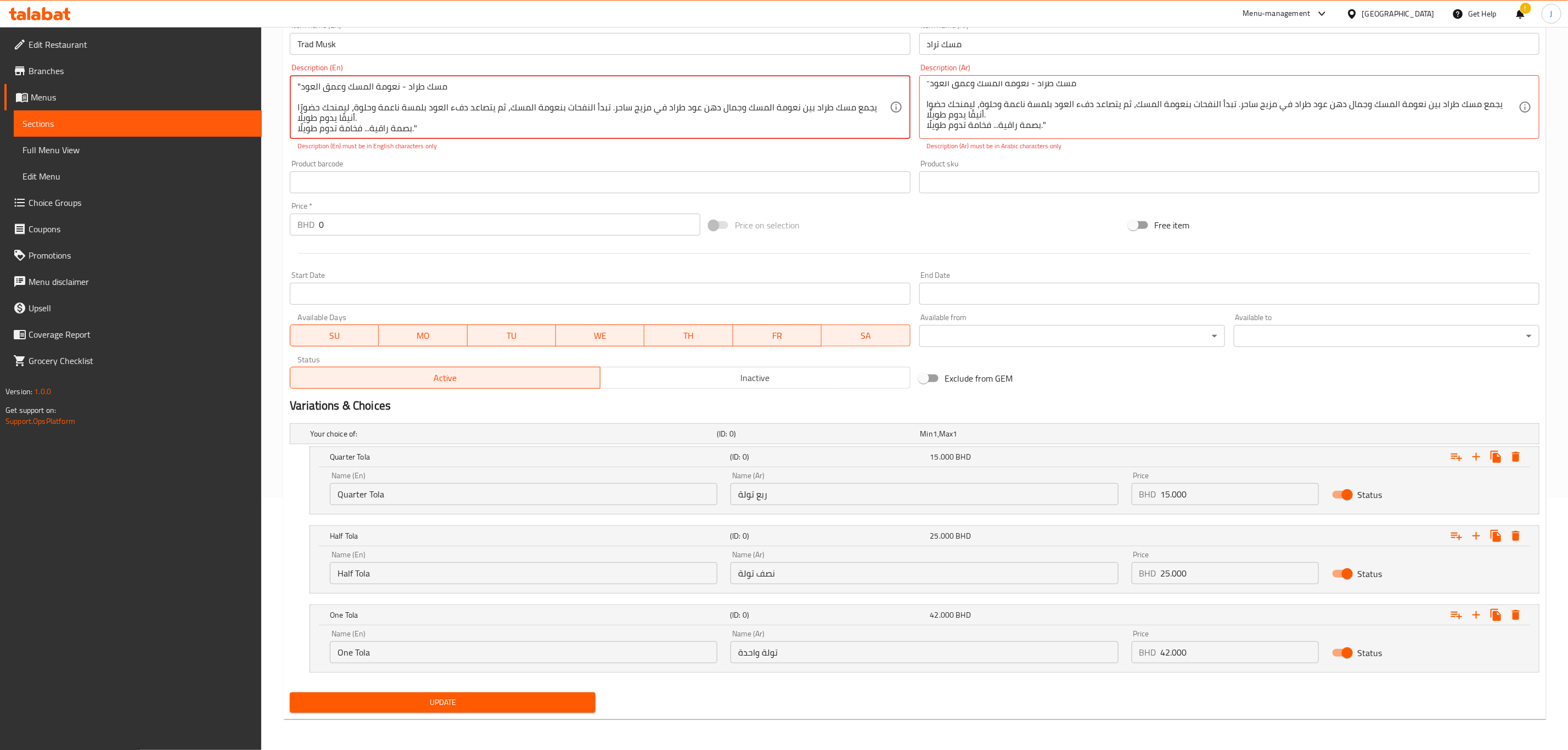
scroll to position [3, 0]
type textarea "Trad Musk - The softness of musk and the depth of oud Musk [PERSON_NAME] Trad c…"
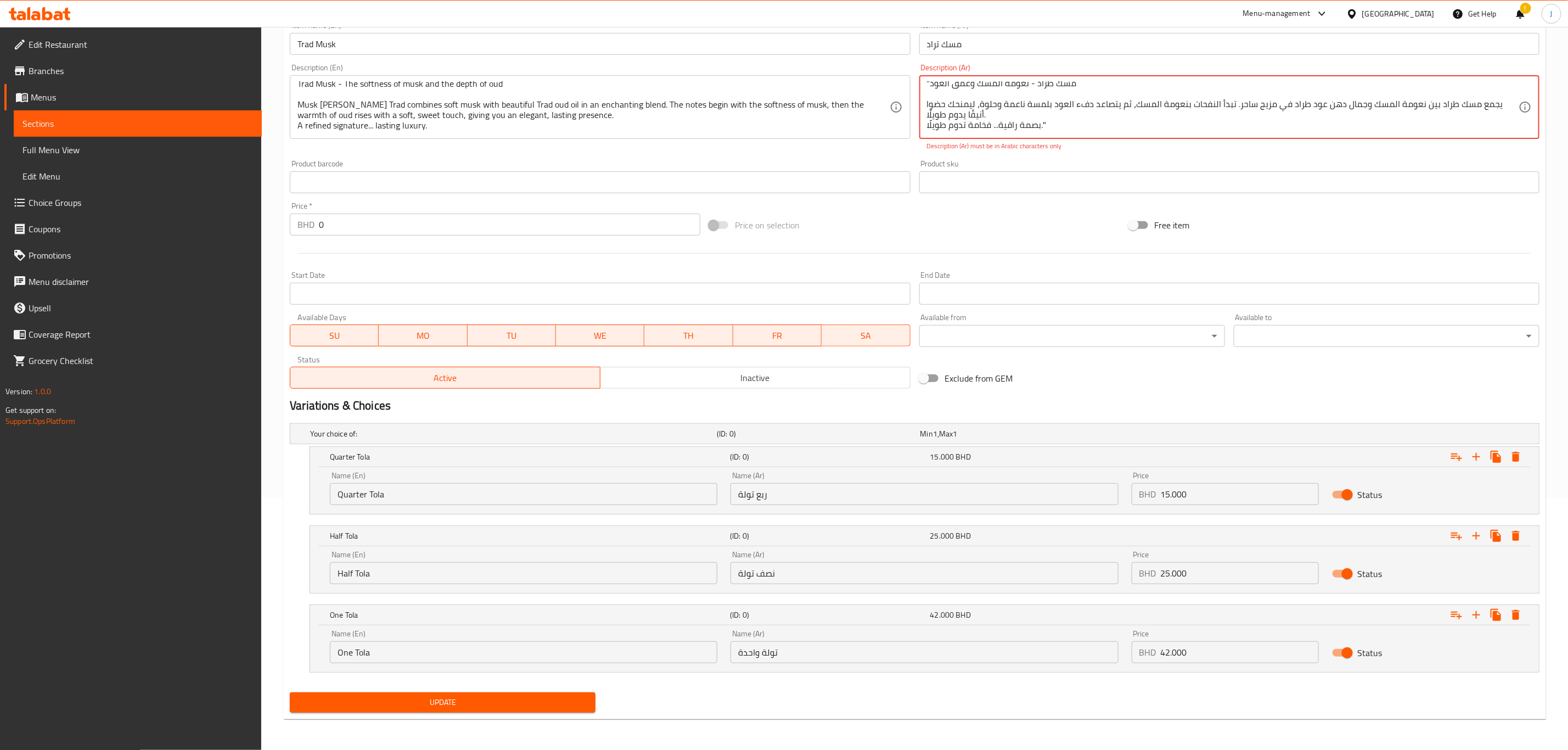
click at [1086, 119] on textarea ""مسك طراد - نعومة المسك وعمق العود يجمع مسك طراد بين نعومة المسك وجمال دهن عود …" at bounding box center [1223, 107] width 592 height 52
drag, startPoint x: 1086, startPoint y: 119, endPoint x: 921, endPoint y: 63, distance: 174.2
click at [921, 64] on div "Description (Ar) "مسك طراد - نعومة المسك وعمق العود يجمع مسك طراد بين نعومة الم…" at bounding box center [1229, 107] width 620 height 87
type textarea "بصمة راقية… فخامة تدوم"
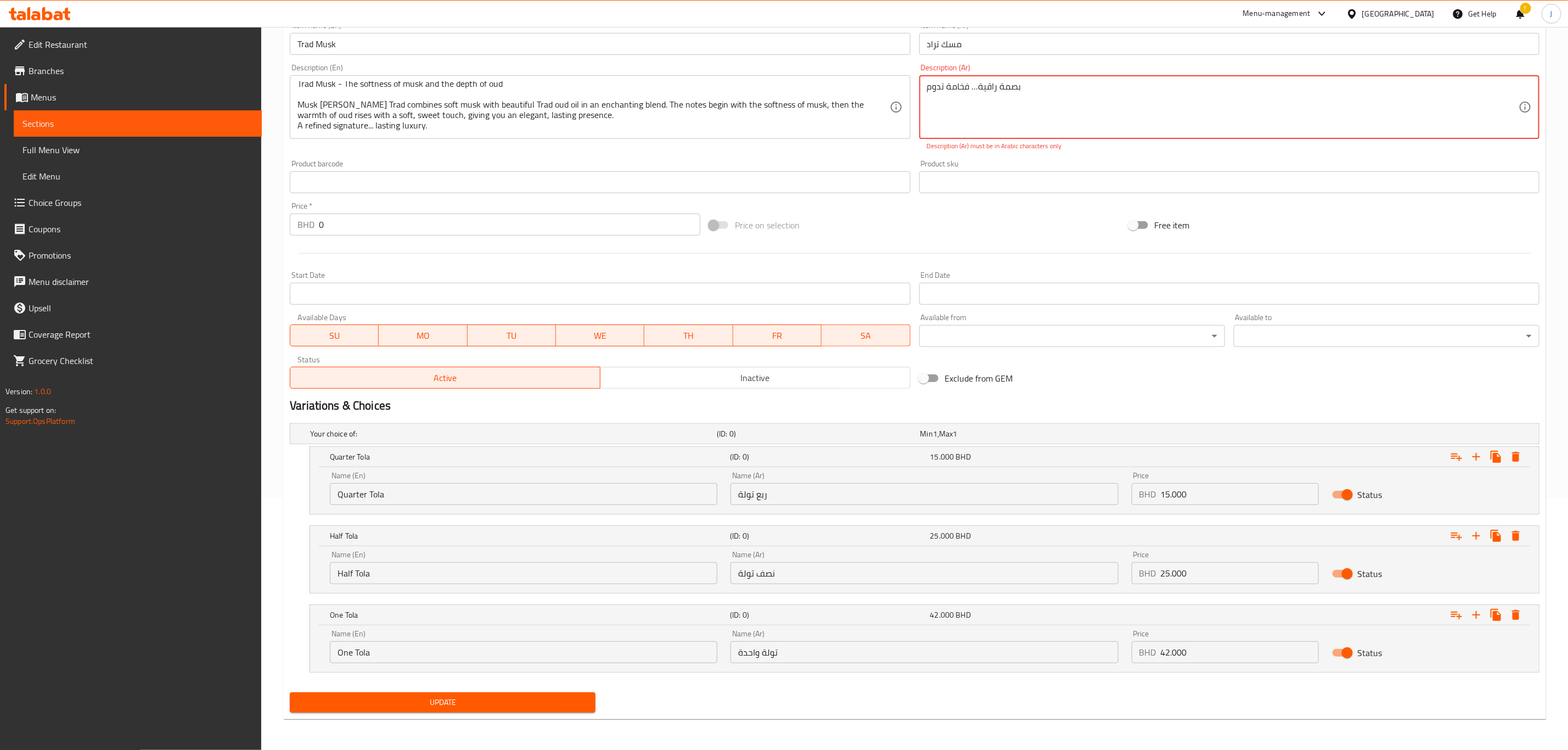
drag, startPoint x: 947, startPoint y: 125, endPoint x: 900, endPoint y: 63, distance: 77.8
click at [900, 63] on div "Change Image Size: 1200 x 800 px / Image formats: jpg, png / 5MB Max. Item name…" at bounding box center [914, 142] width 1259 height 501
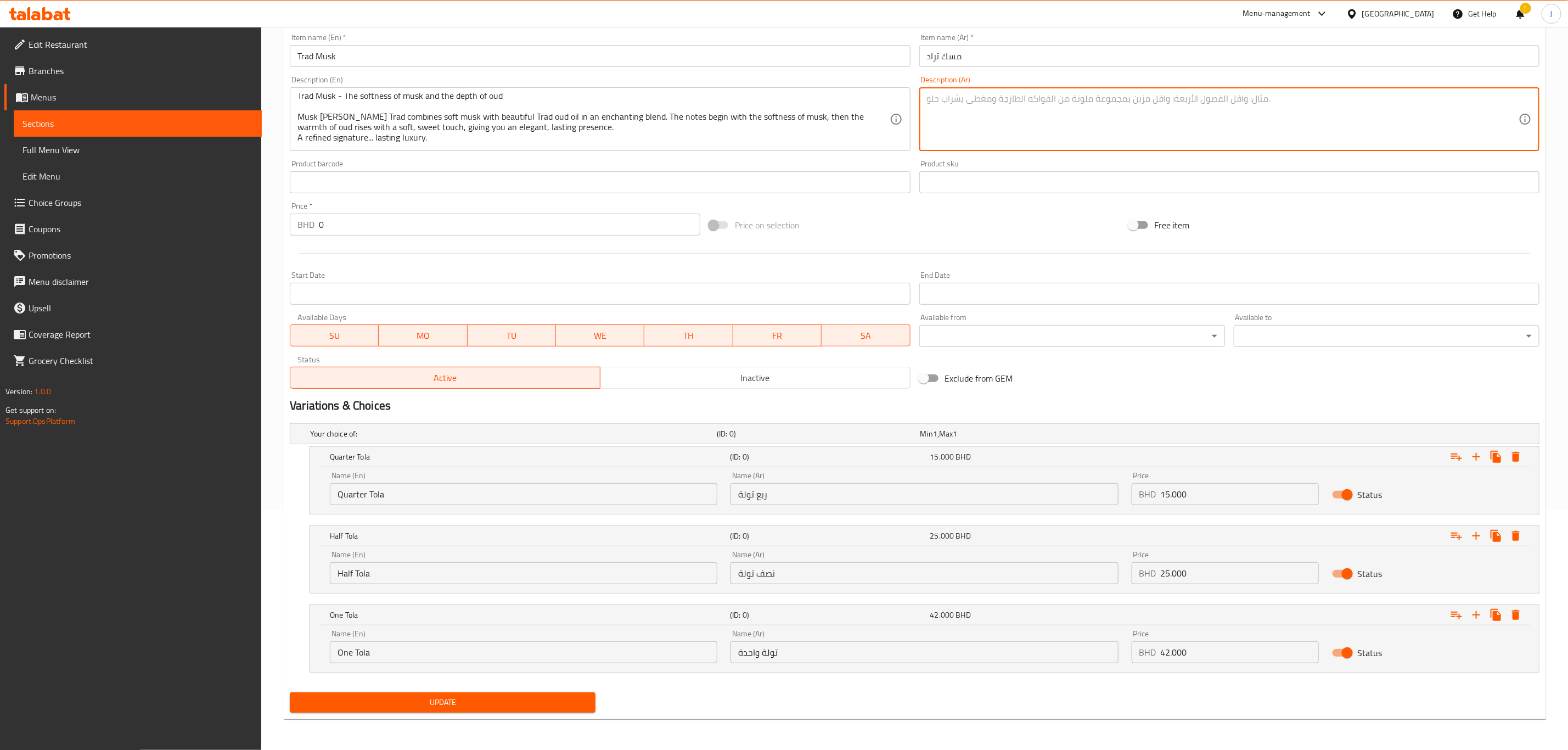
paste textarea ""مسك طراد - نعومة المسك وعمق العود يجمع مسك طراد بين نعومة المسك وجمال دهن عود …"
type textarea ""مسك طراد - نعومة المسك وعمق العود يجمع مسك طراد بين نعومة المسك وجمال دهن عود …"
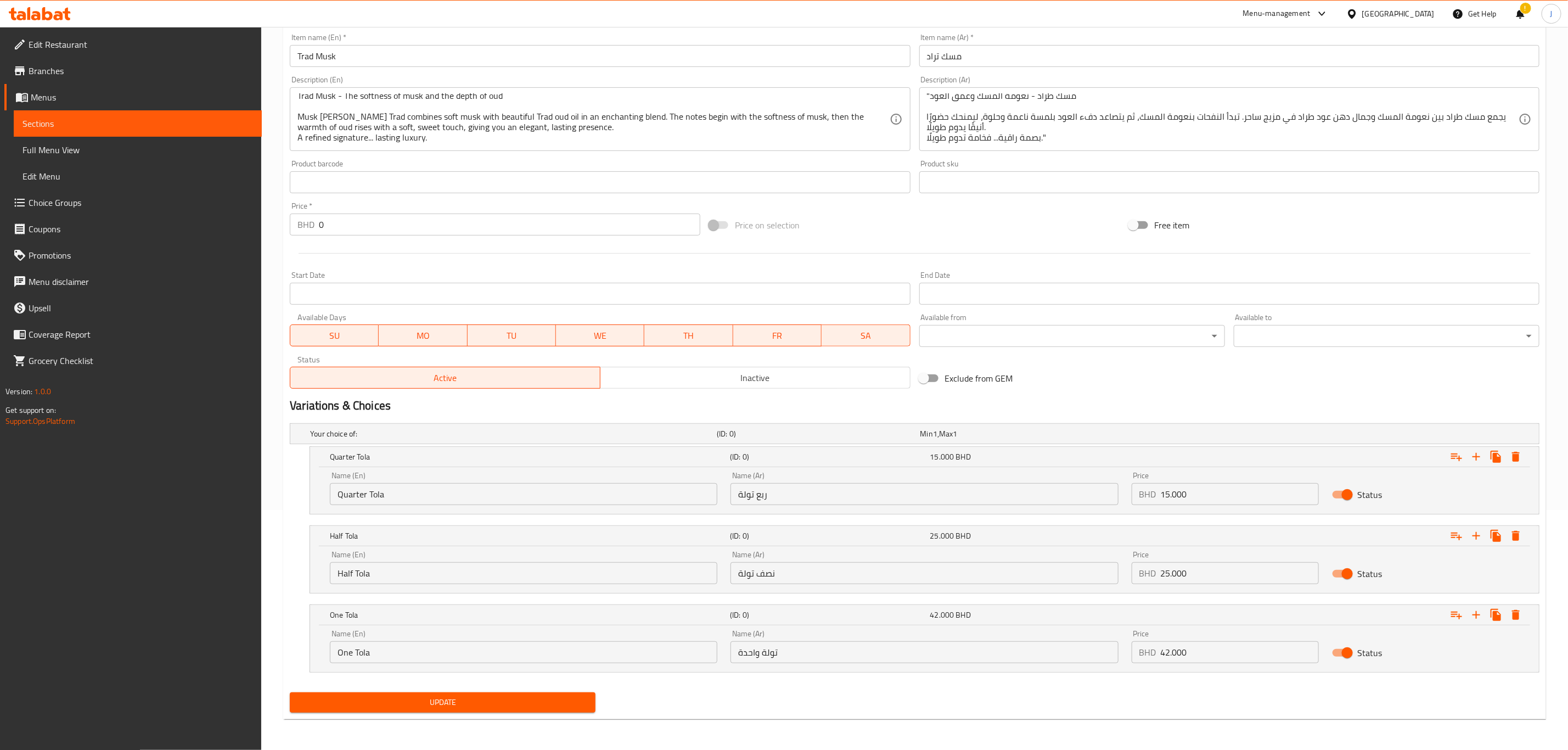
click at [1008, 225] on div "Price on selection" at bounding box center [914, 225] width 419 height 29
click at [542, 700] on span "Update" at bounding box center [443, 702] width 288 height 14
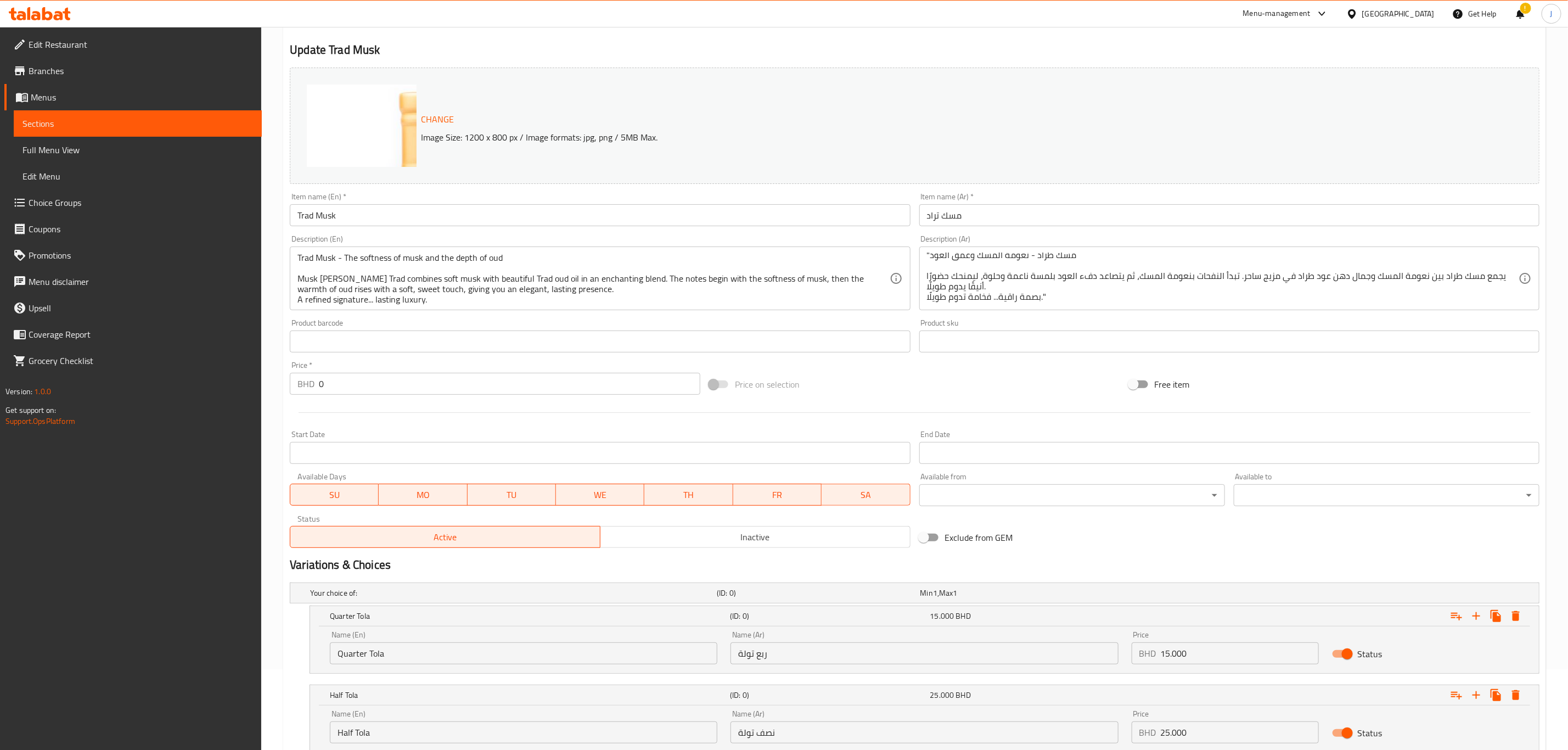
scroll to position [241, 0]
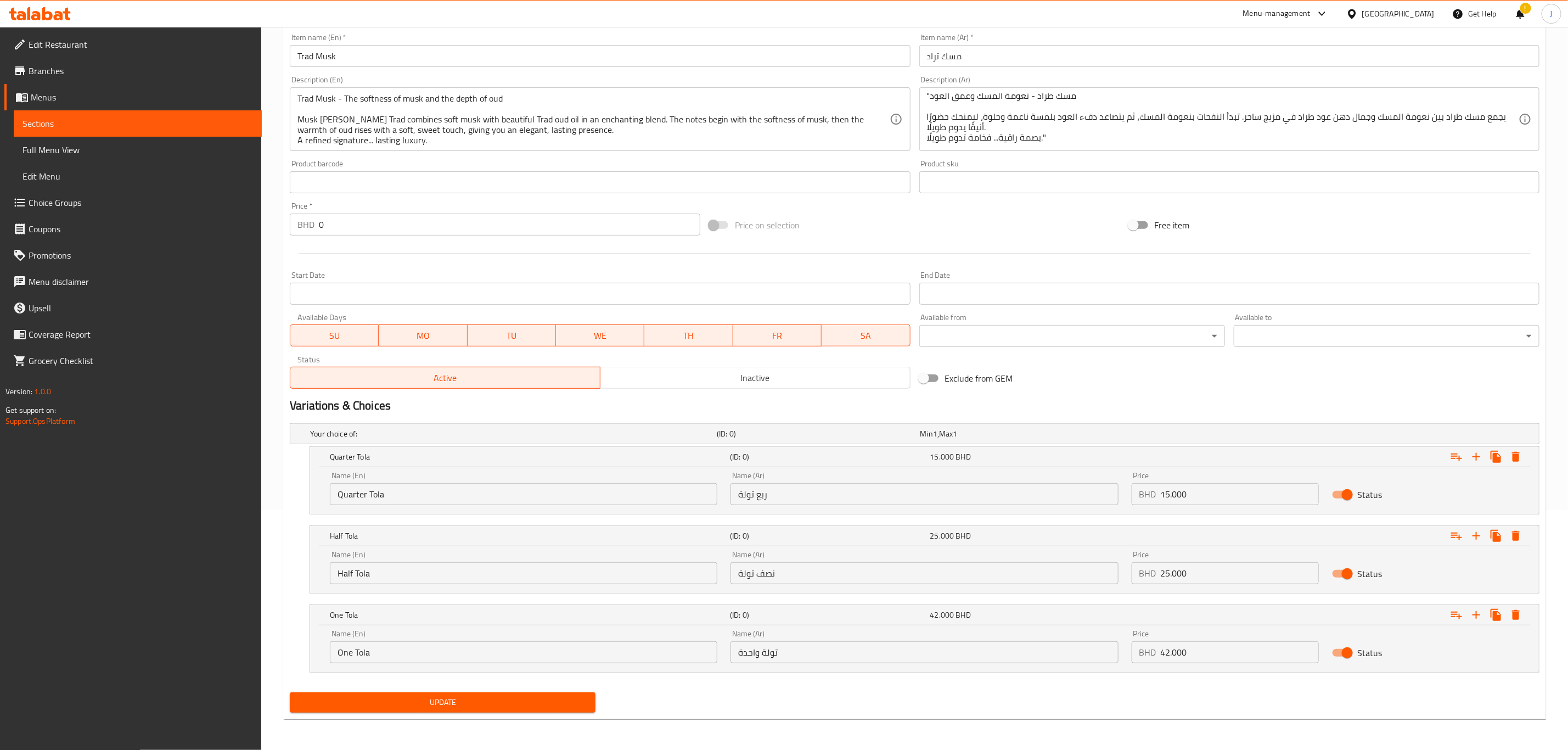
click at [457, 700] on span "Update" at bounding box center [443, 702] width 288 height 14
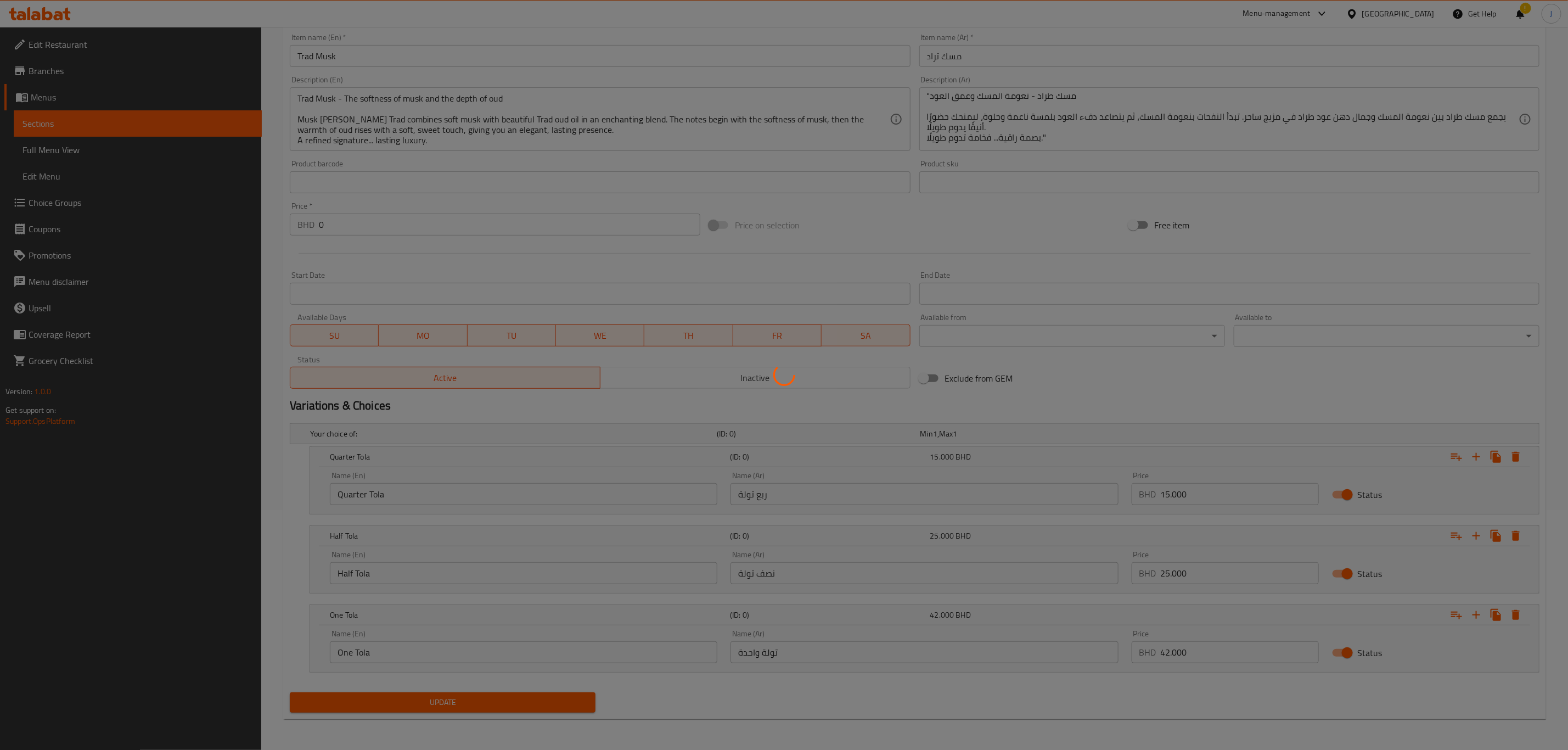
scroll to position [0, 0]
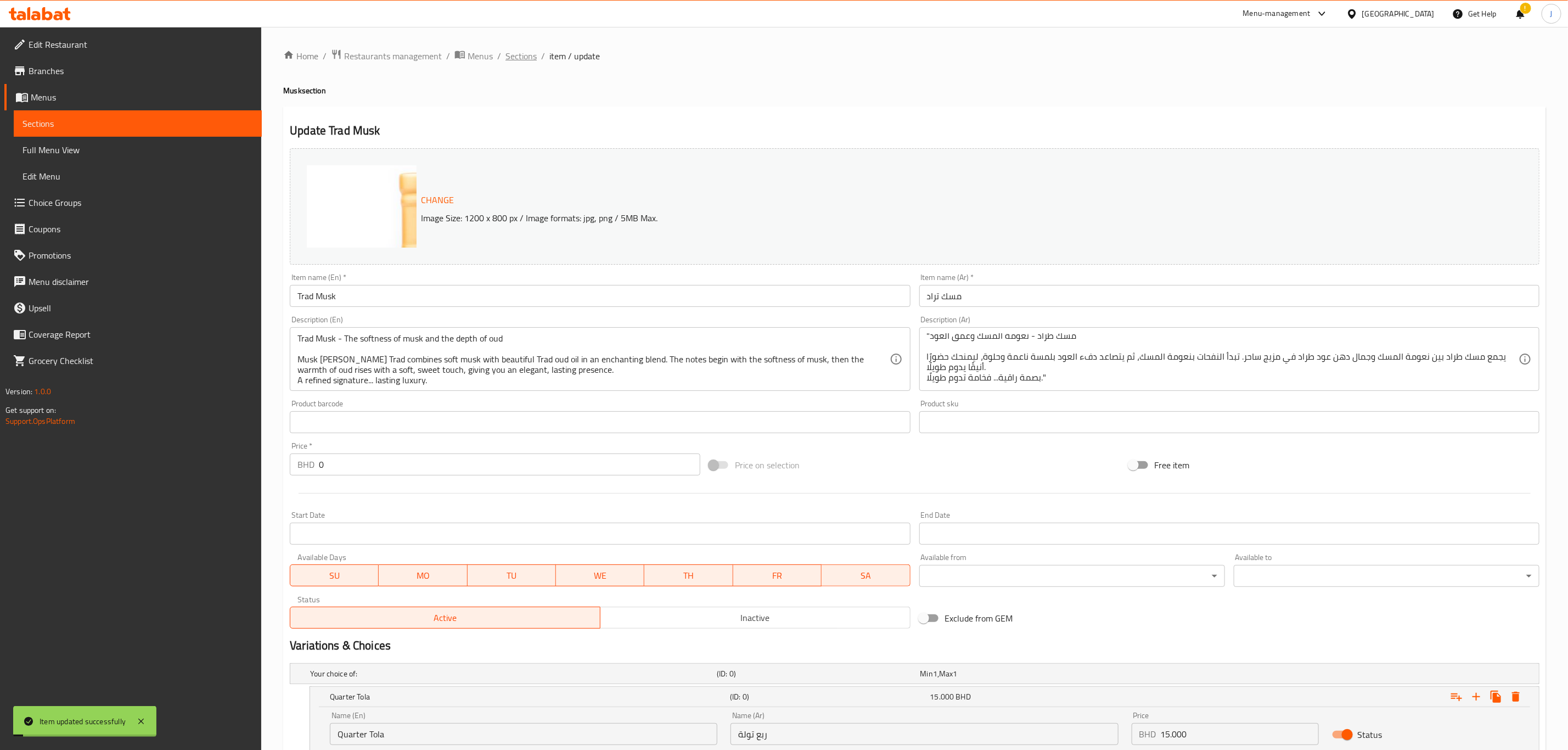
click at [527, 61] on span "Sections" at bounding box center [521, 55] width 31 height 13
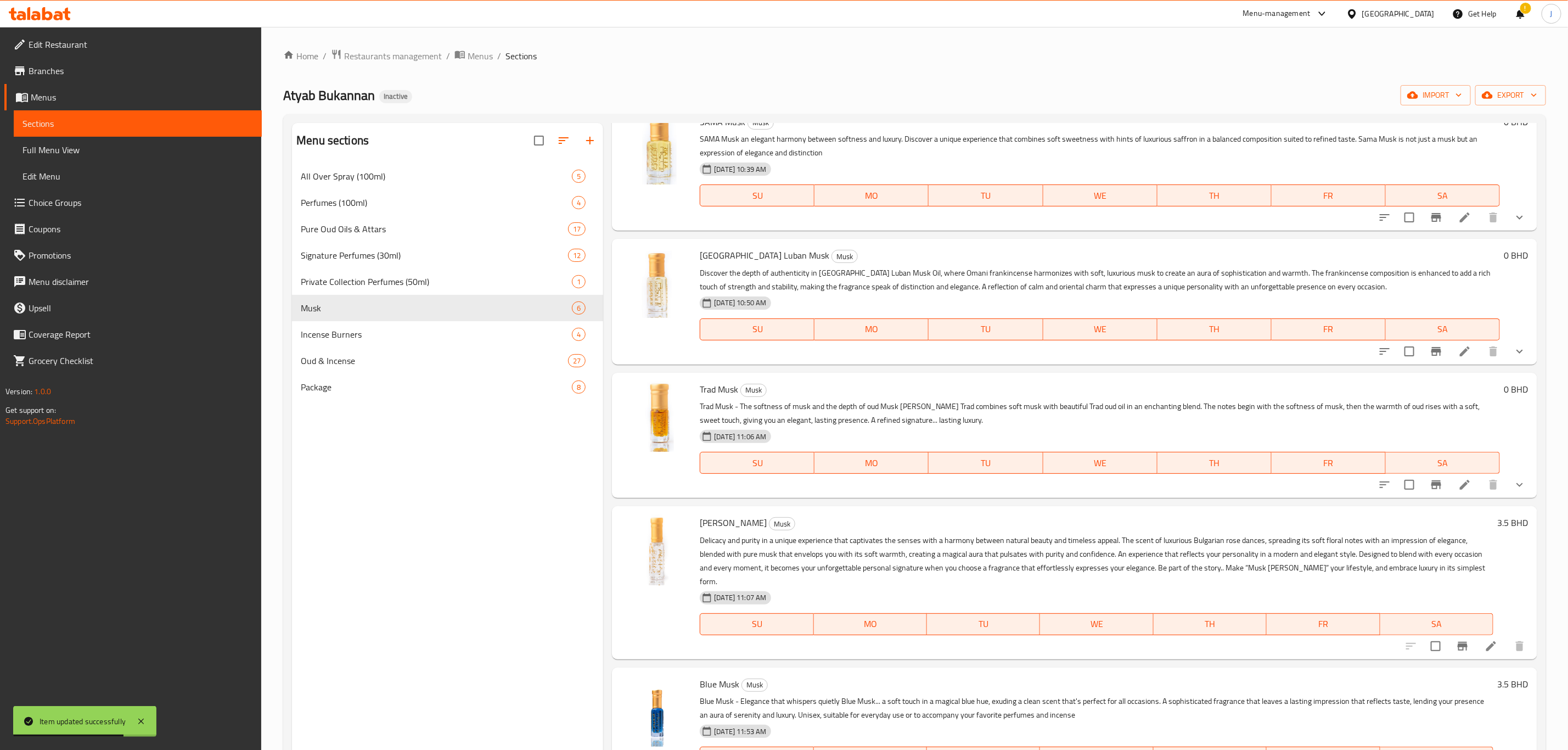
scroll to position [82, 0]
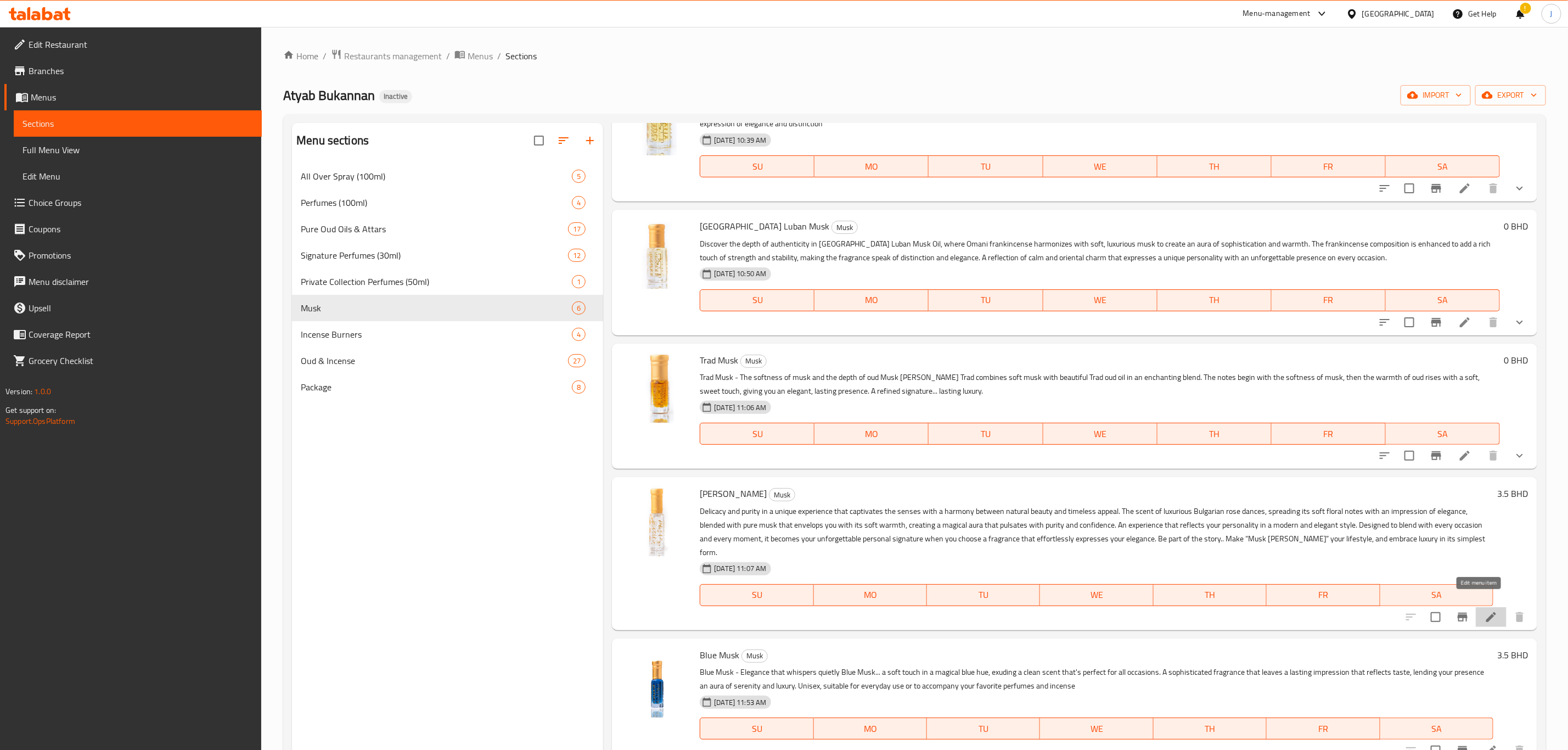
click at [1485, 611] on icon at bounding box center [1491, 617] width 13 height 13
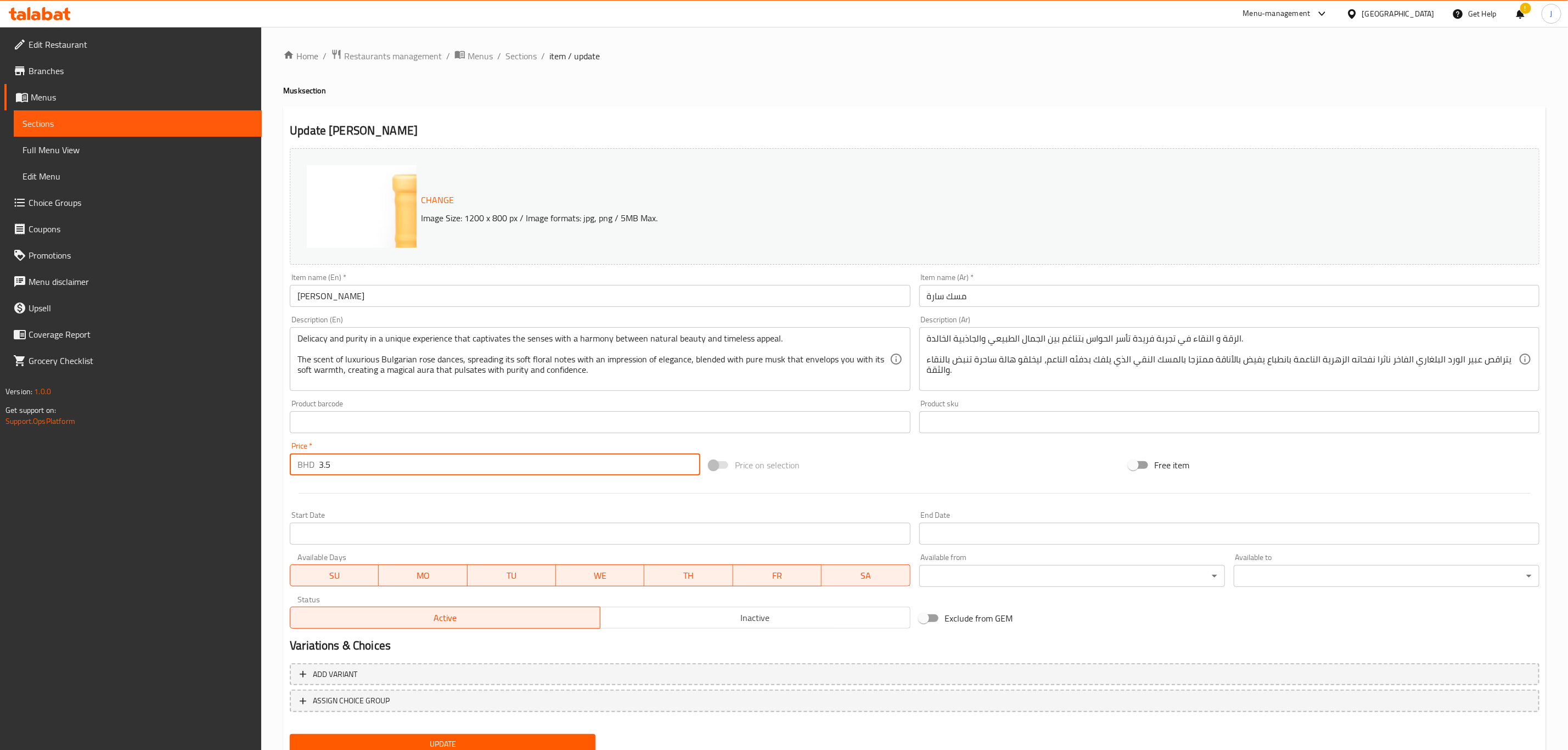
drag, startPoint x: 323, startPoint y: 470, endPoint x: 260, endPoint y: 466, distance: 63.1
click at [260, 466] on div "Edit Restaurant Branches Menus Sections Full Menu View Edit Menu Choice Groups …" at bounding box center [784, 409] width 1568 height 765
type input "0"
click at [451, 500] on div at bounding box center [914, 493] width 1259 height 27
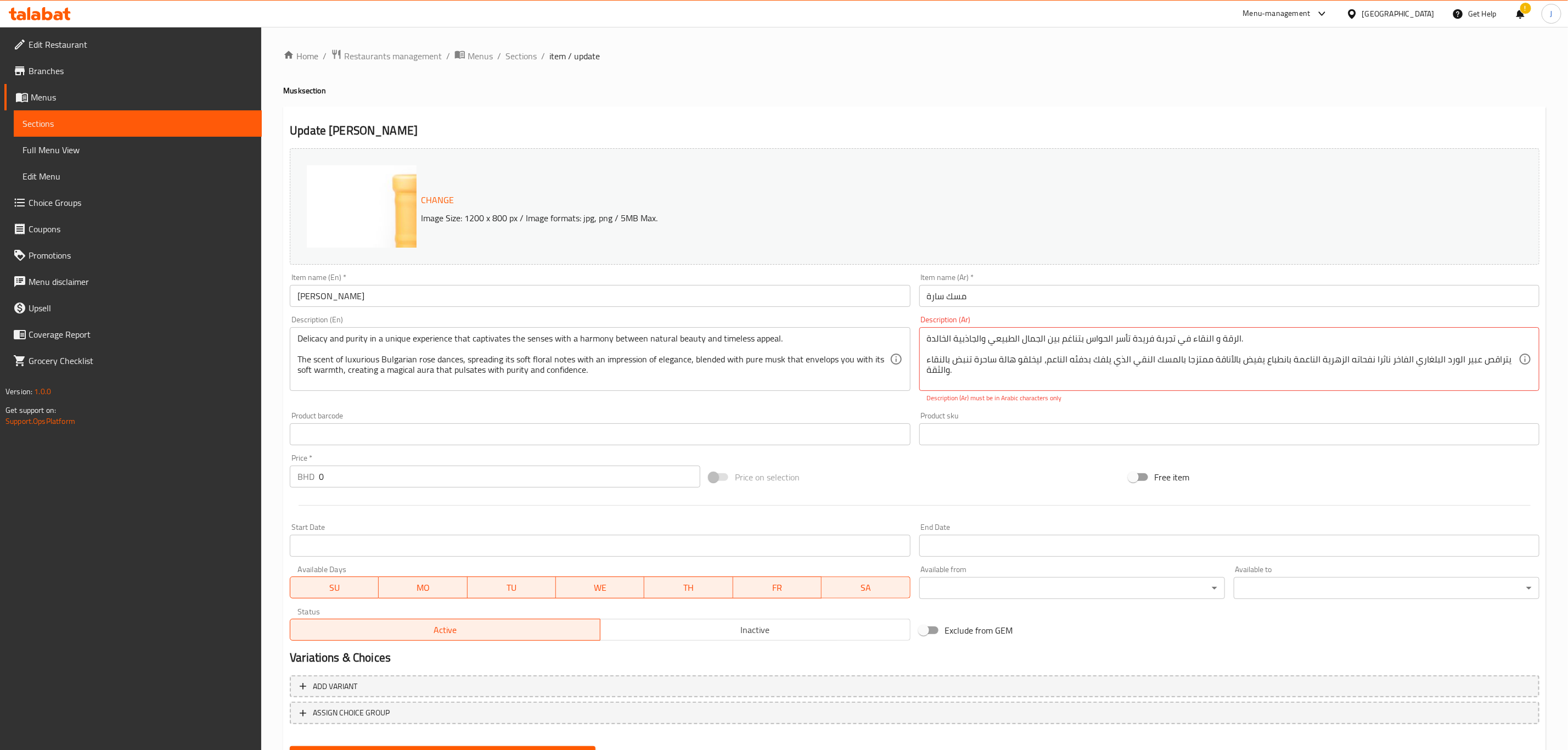
click at [988, 406] on div "Change Image Size: 1200 x 800 px / Image formats: jpg, png / 5MB Max. Item name…" at bounding box center [914, 394] width 1259 height 501
drag, startPoint x: 572, startPoint y: 377, endPoint x: 284, endPoint y: 333, distance: 291.3
drag, startPoint x: 947, startPoint y: 369, endPoint x: 911, endPoint y: 316, distance: 64.1
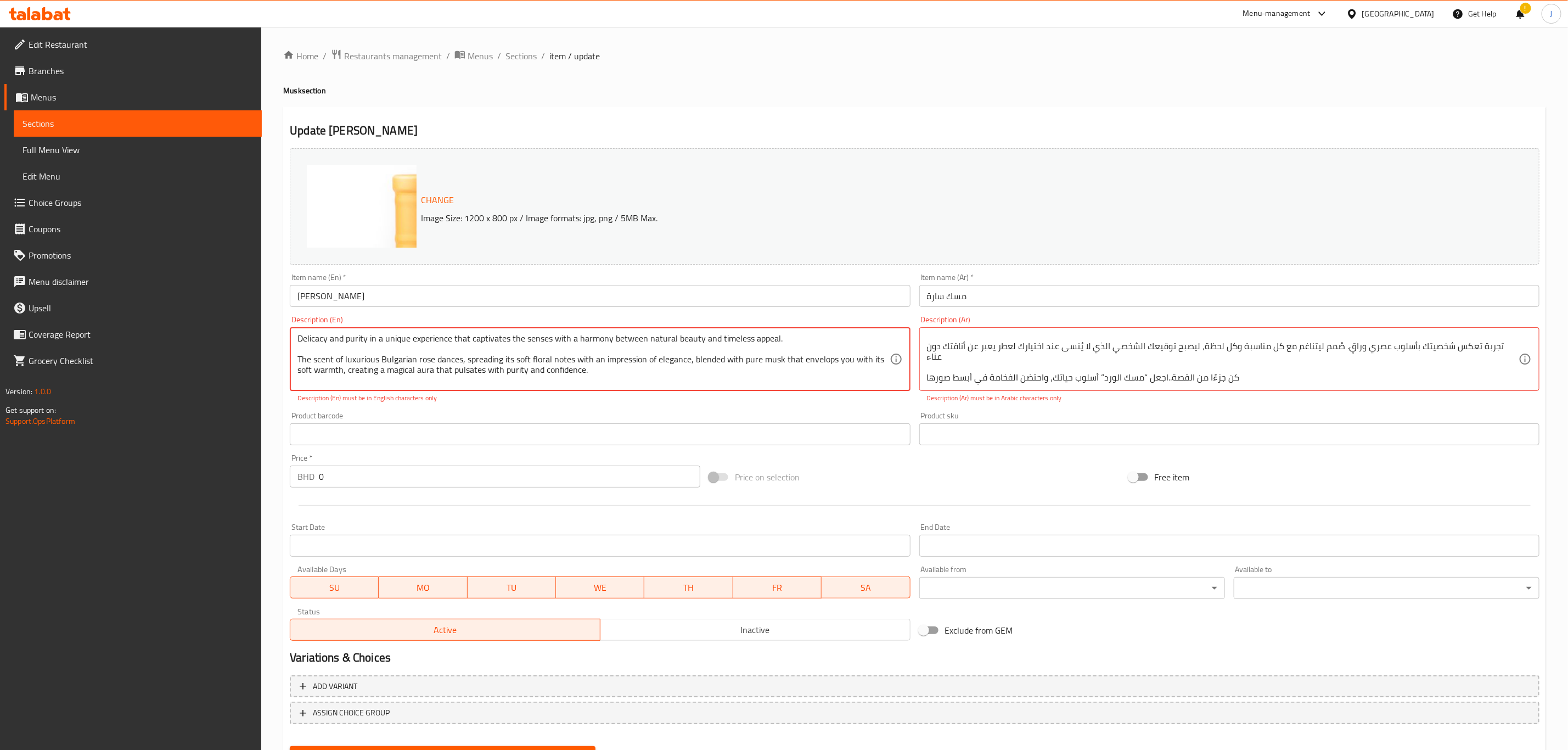
drag, startPoint x: 671, startPoint y: 361, endPoint x: 280, endPoint y: 325, distance: 392.7
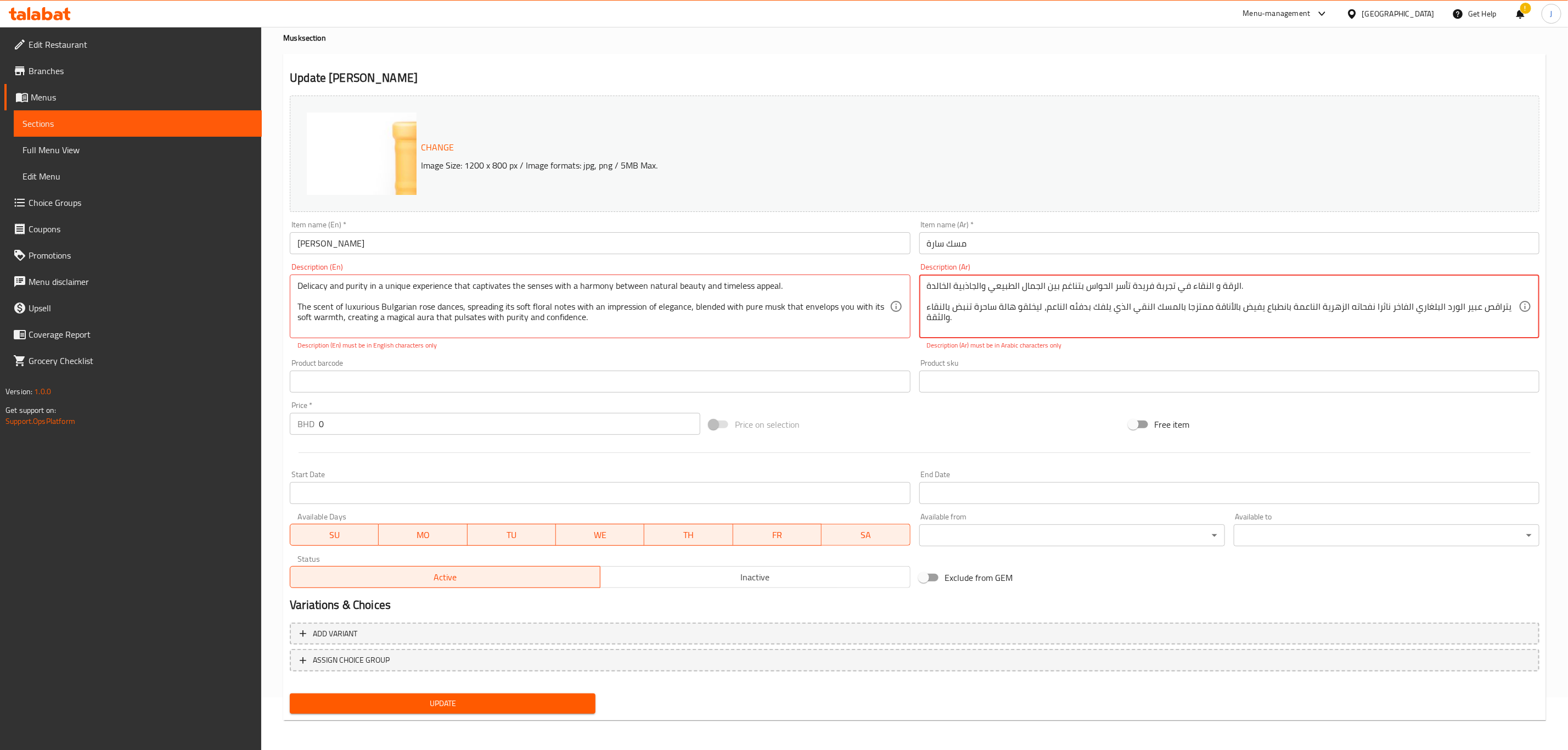
drag, startPoint x: 1250, startPoint y: 315, endPoint x: 1204, endPoint y: 264, distance: 68.7
type textarea "الرقة و الن"
drag, startPoint x: 947, startPoint y: 295, endPoint x: 924, endPoint y: 288, distance: 24.0
click at [924, 288] on div "الرقة و الن Description (Ar)" at bounding box center [1229, 306] width 620 height 64
paste textarea ""رقة ونقاء في تجربة فريدة تأسر الحواس بتناغمٍ بين جمال الطبيعة وجاذبيةٍ خالدة. …"
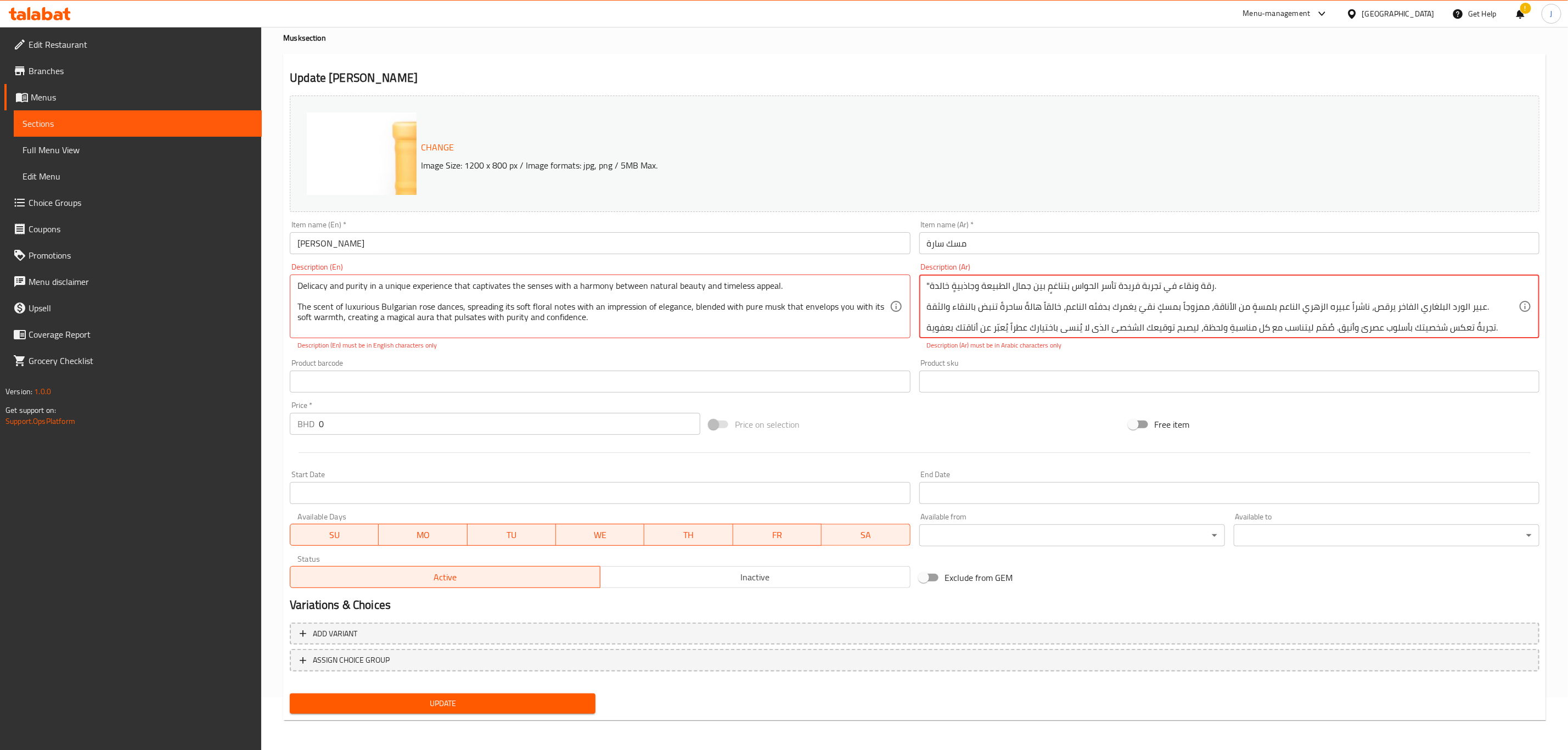
scroll to position [25, 0]
type textarea ""رقة ونقاء في تجربة فريدة تأسر الحواس بتناغمٍ بين جمال الطبيعة وجاذبيةٍ خالدة. …"
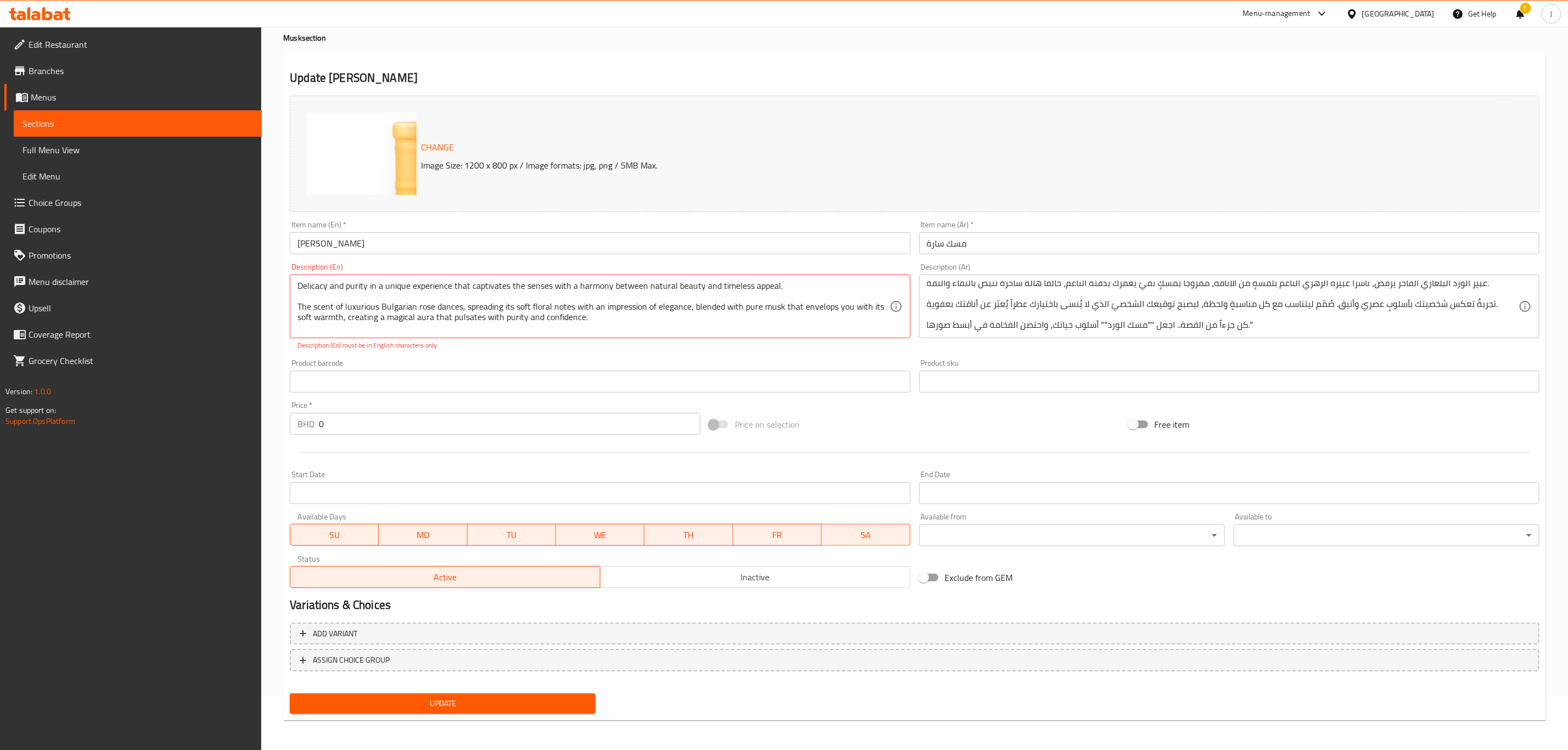
click at [973, 351] on div "Description (Ar) "رقة ونقاء في تجربة فريدة تأسر الحواس بتناغمٍ بين جمال الطبيعة…" at bounding box center [1229, 306] width 629 height 96
click at [377, 635] on span "Add variant" at bounding box center [914, 633] width 1230 height 14
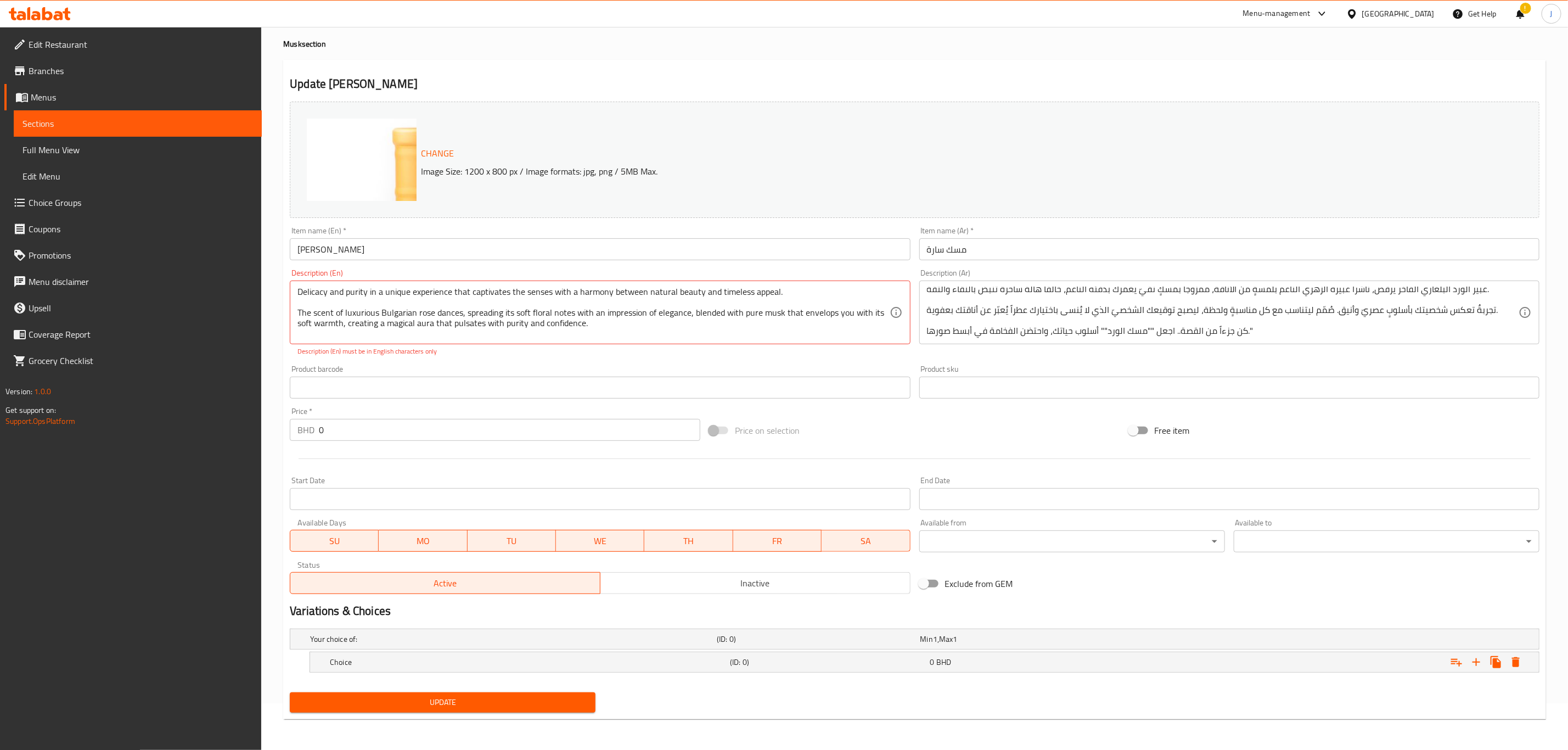
scroll to position [48, 0]
click at [1478, 663] on icon "Expand" at bounding box center [1476, 662] width 13 height 13
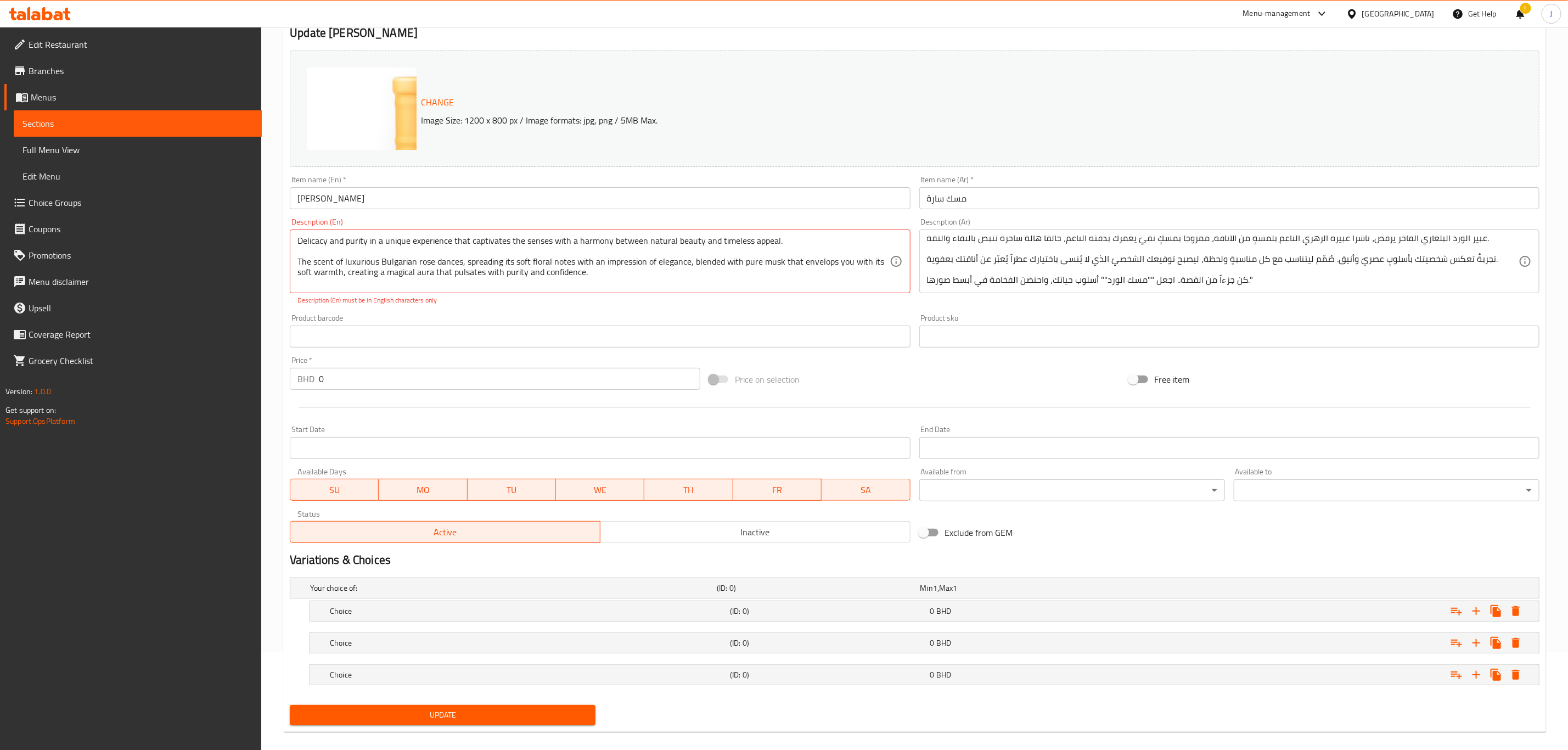
scroll to position [112, 0]
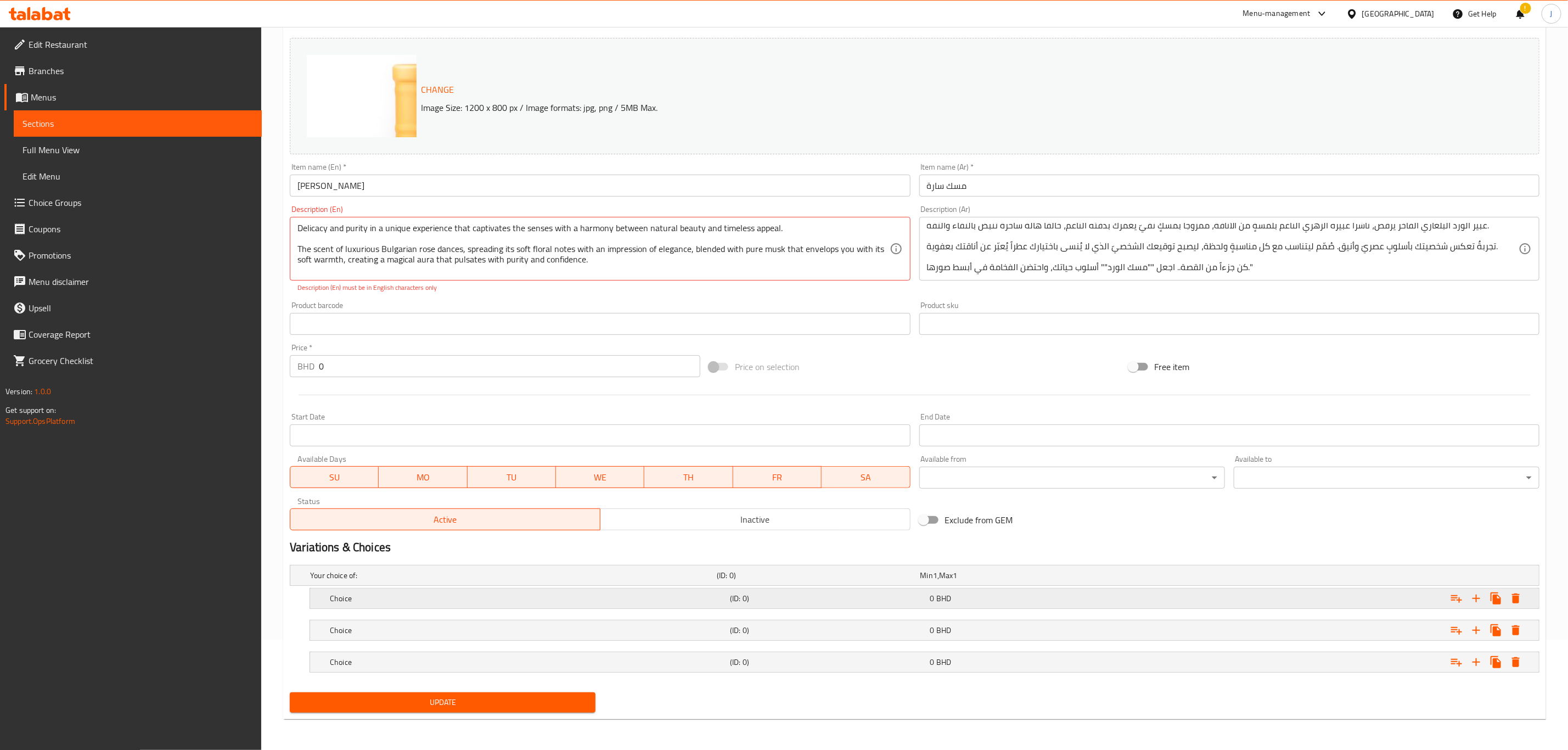
click at [392, 606] on div "Choice (ID: 0) 0 BHD" at bounding box center [928, 598] width 1200 height 24
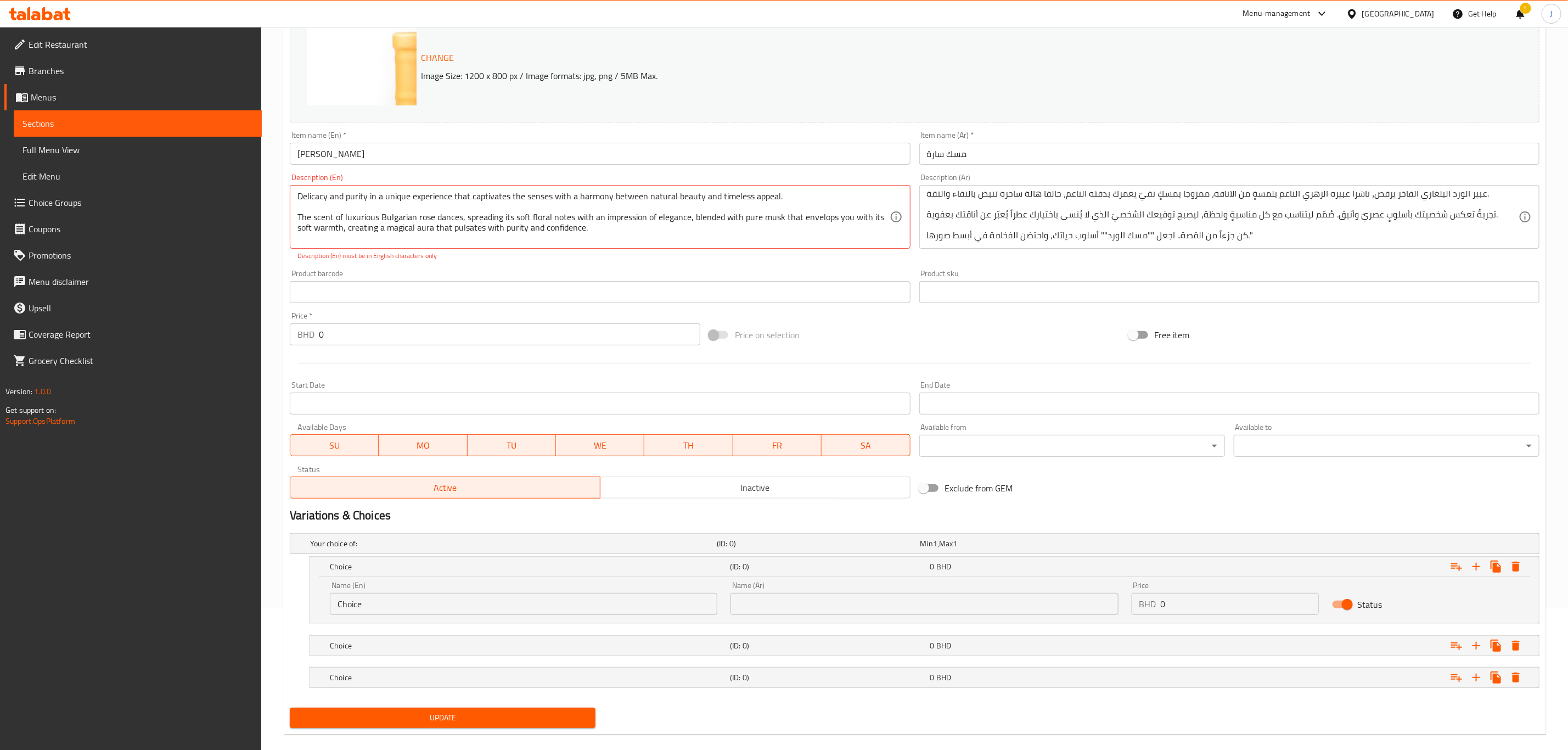
scroll to position [158, 0]
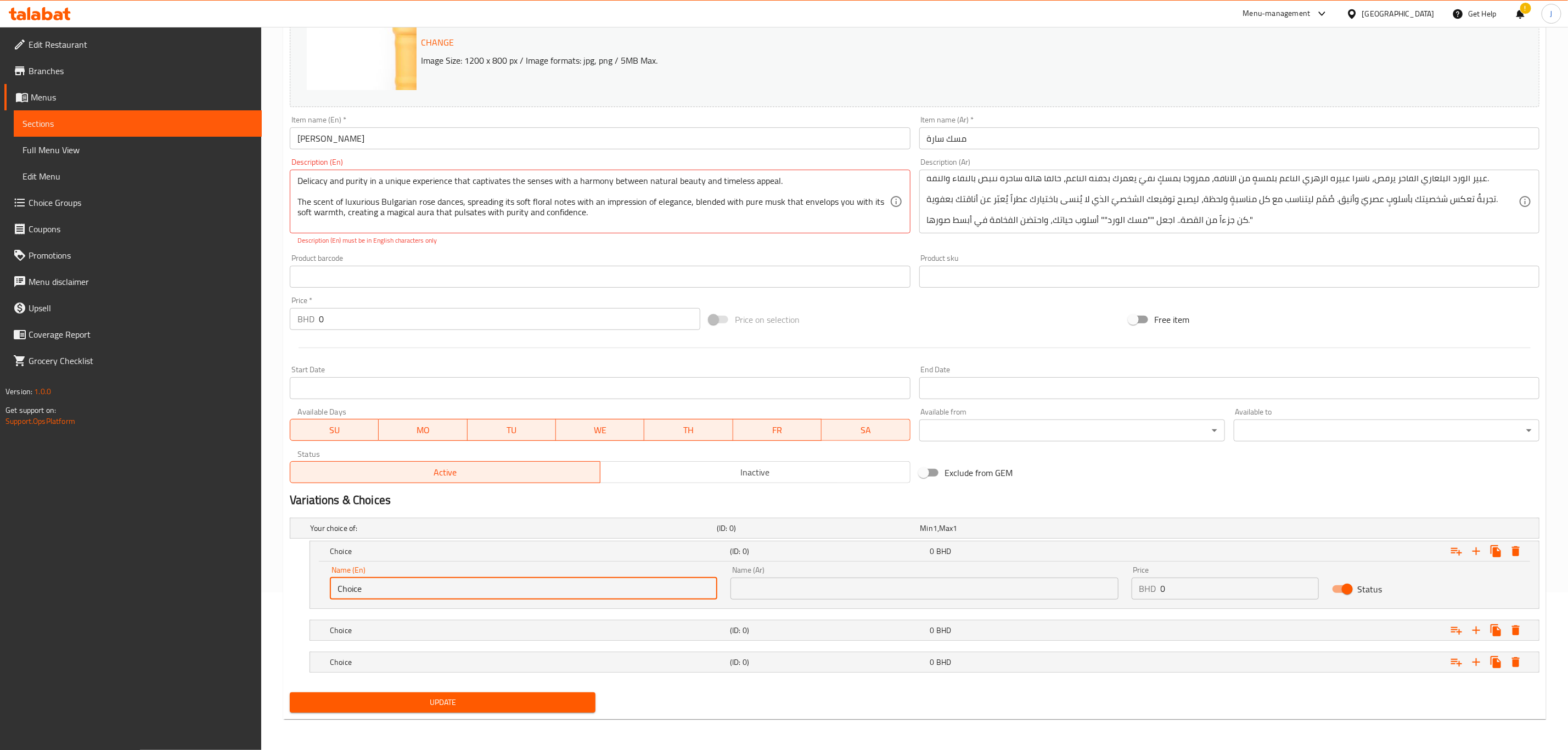
paste input "Quarter Tola"
drag, startPoint x: 363, startPoint y: 587, endPoint x: 305, endPoint y: 583, distance: 58.1
click at [305, 583] on div "Choice (ID: 0) 0 BHD Name (En) Choice Name (En) Name (Ar) Name (Ar) Price BHD 0…" at bounding box center [914, 574] width 1250 height 68
type input "Quarter Tola"
click at [397, 634] on h5 "Choice" at bounding box center [528, 630] width 396 height 11
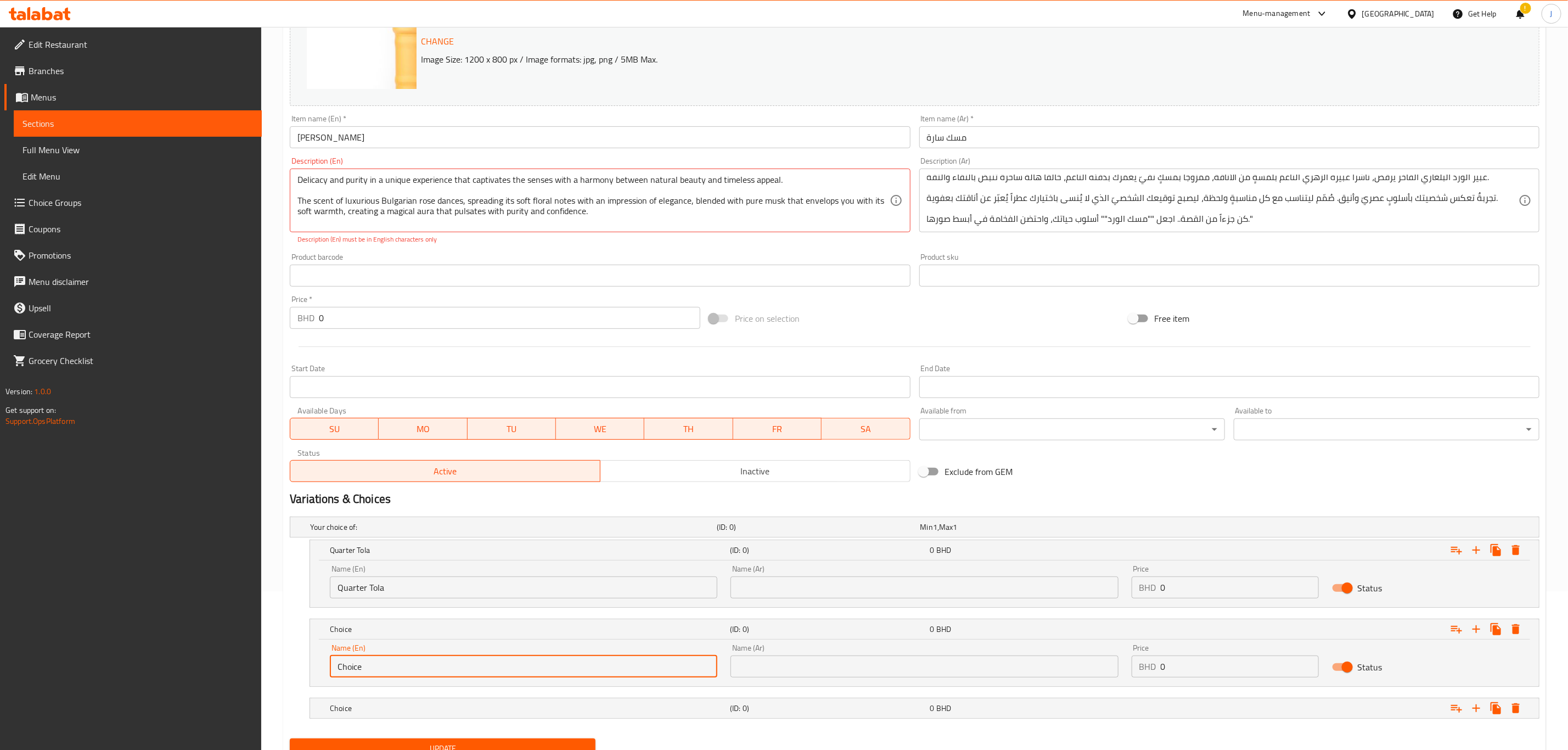
drag, startPoint x: 340, startPoint y: 672, endPoint x: 241, endPoint y: 661, distance: 99.6
click at [241, 661] on div "Edit Restaurant Branches Menus Sections Full Menu View Edit Menu Choice Groups …" at bounding box center [784, 332] width 1568 height 928
paste input "Half Tola"
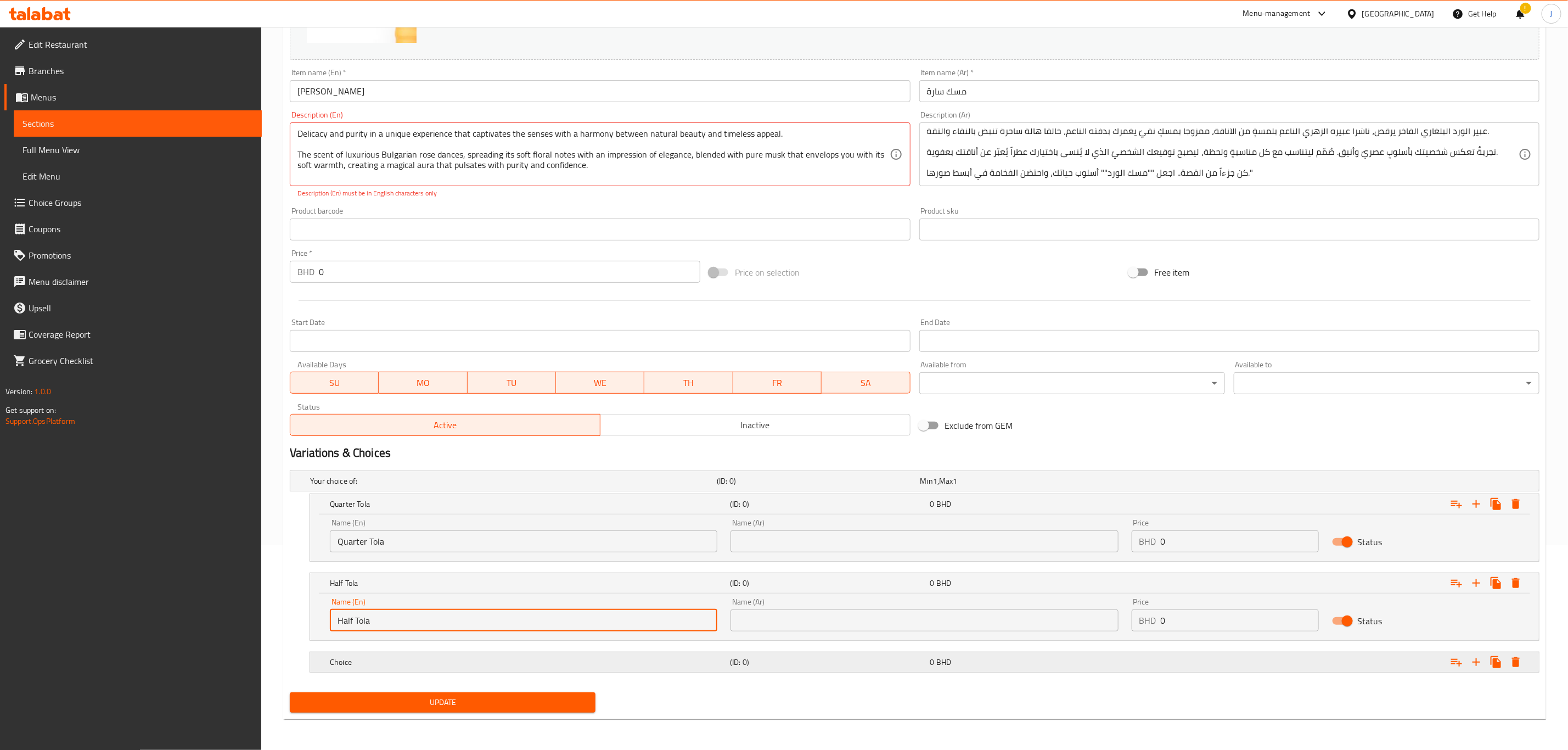
type input "Half Tola"
click at [414, 661] on h5 "Choice" at bounding box center [528, 662] width 396 height 11
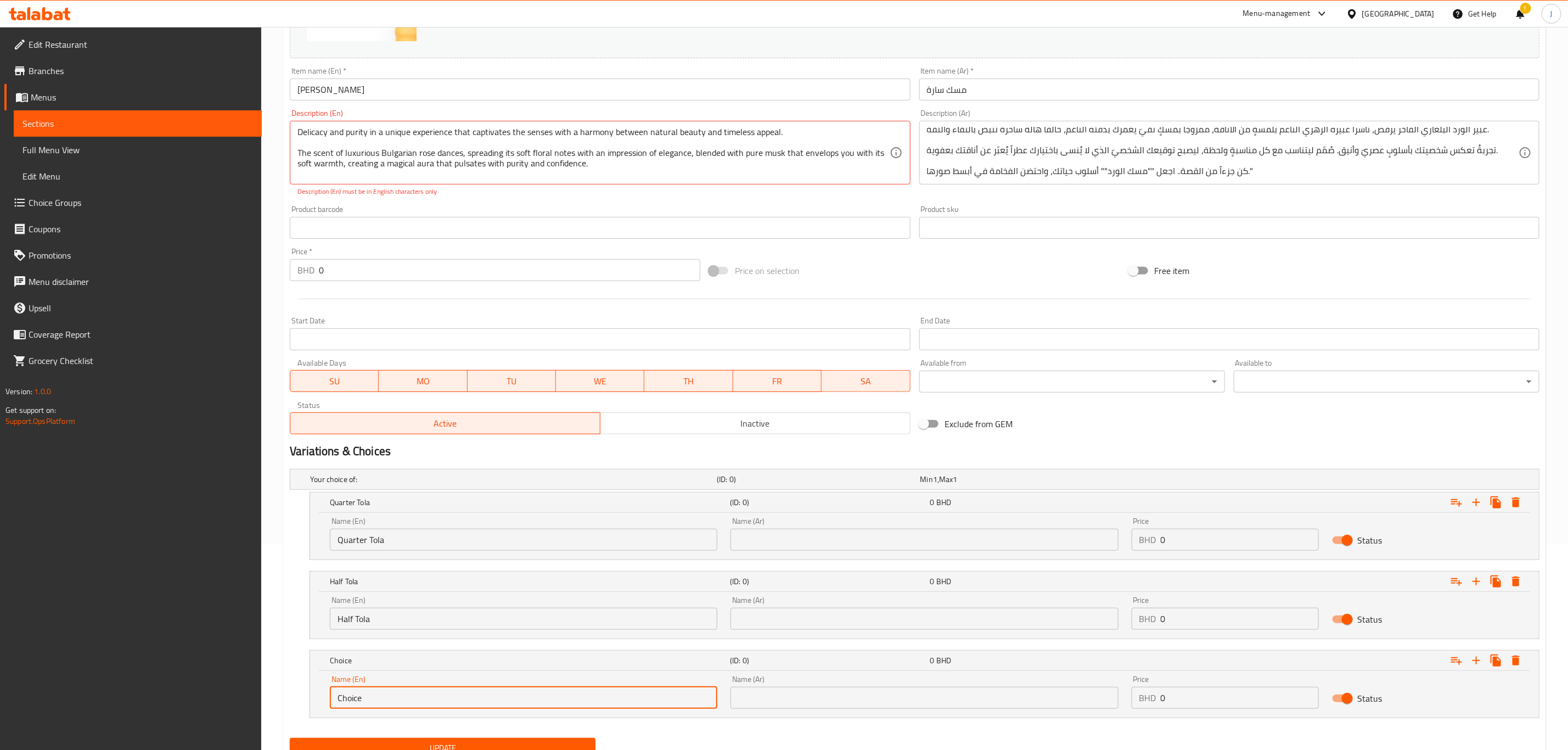
drag, startPoint x: 356, startPoint y: 694, endPoint x: 288, endPoint y: 684, distance: 68.7
click at [288, 684] on div "Your choice of: (ID: 0) Min 1 , Max 1 Name (En) Your choice of: Name (En) Name …" at bounding box center [914, 599] width 1259 height 269
paste input "One Tola"
type input "One Tola"
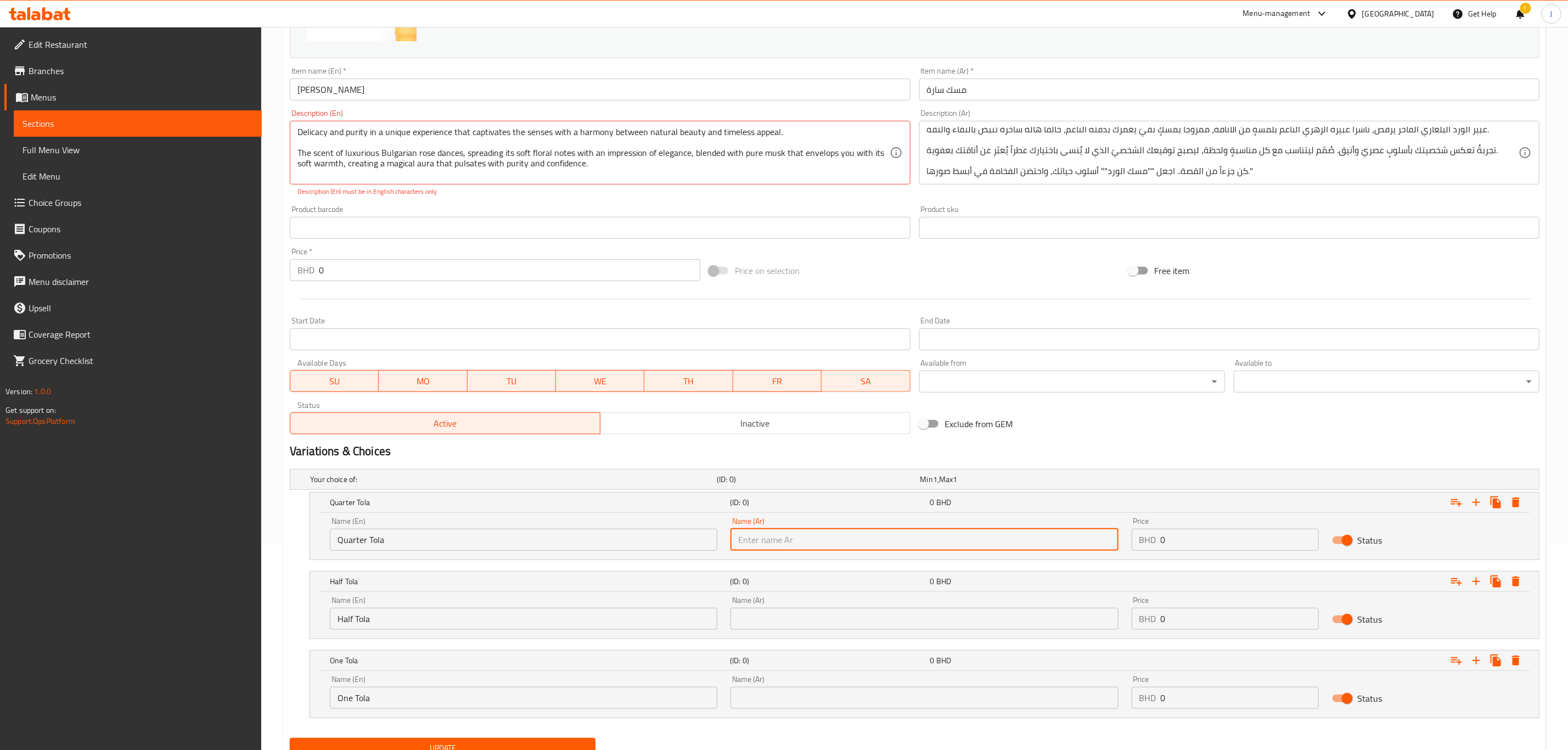
click at [805, 539] on input "text" at bounding box center [924, 539] width 387 height 22
paste input "ربع تولة"
type input "ربع تولة"
click at [919, 616] on input "text" at bounding box center [924, 619] width 387 height 22
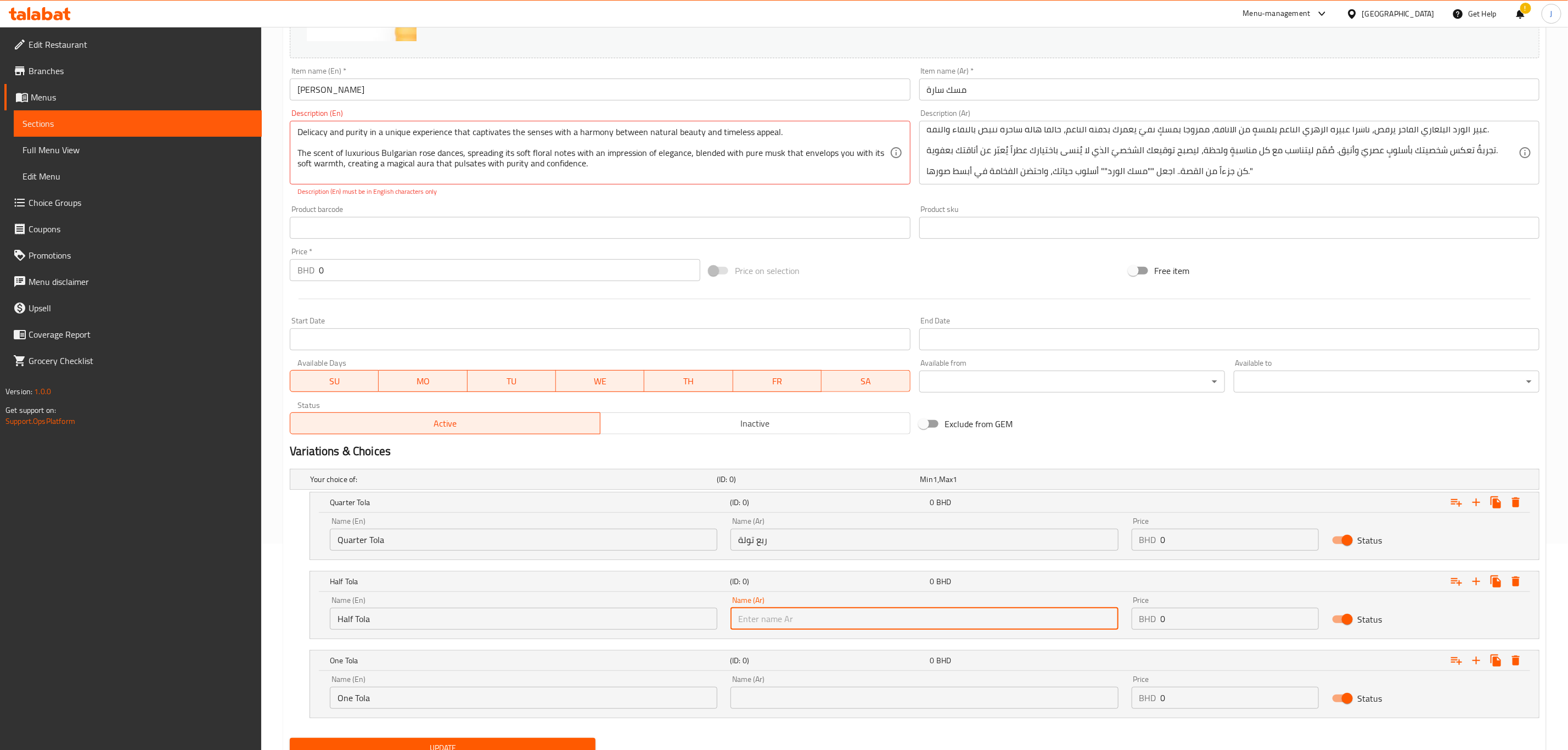
paste input "نصف تولة"
type input "نصف تولة"
click at [836, 698] on input "text" at bounding box center [924, 698] width 387 height 22
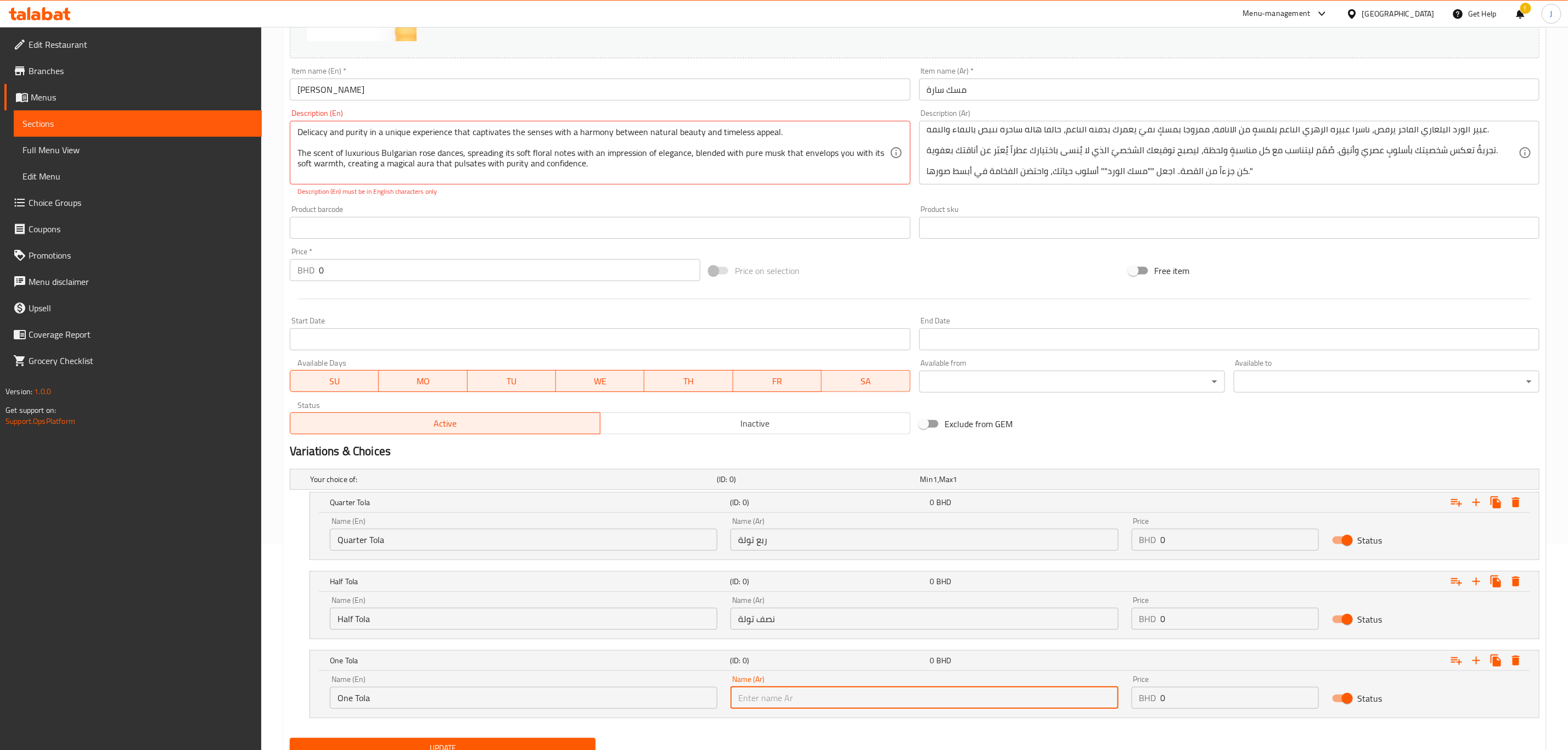
paste input "تولة واحدة"
type input "تولة واحدة"
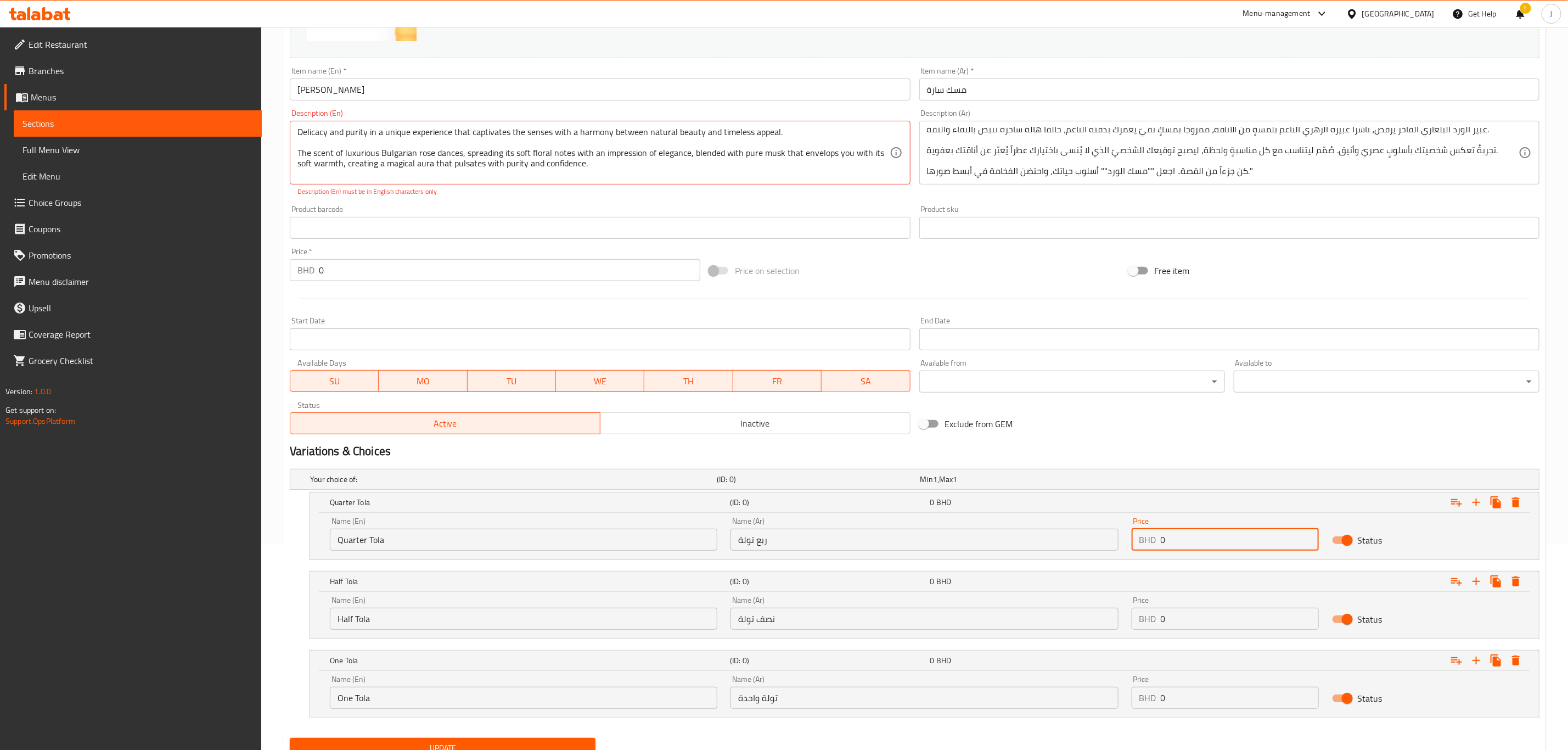
drag, startPoint x: 1234, startPoint y: 544, endPoint x: 1079, endPoint y: 557, distance: 155.5
click at [1079, 557] on div "Name (En) Quarter Tola Name (En) Name (Ar) ربع تولة Name (Ar) Price BHD 0 Price…" at bounding box center [925, 534] width 1203 height 47
paste input "5.00"
type input "5.000"
paste input "9.00"
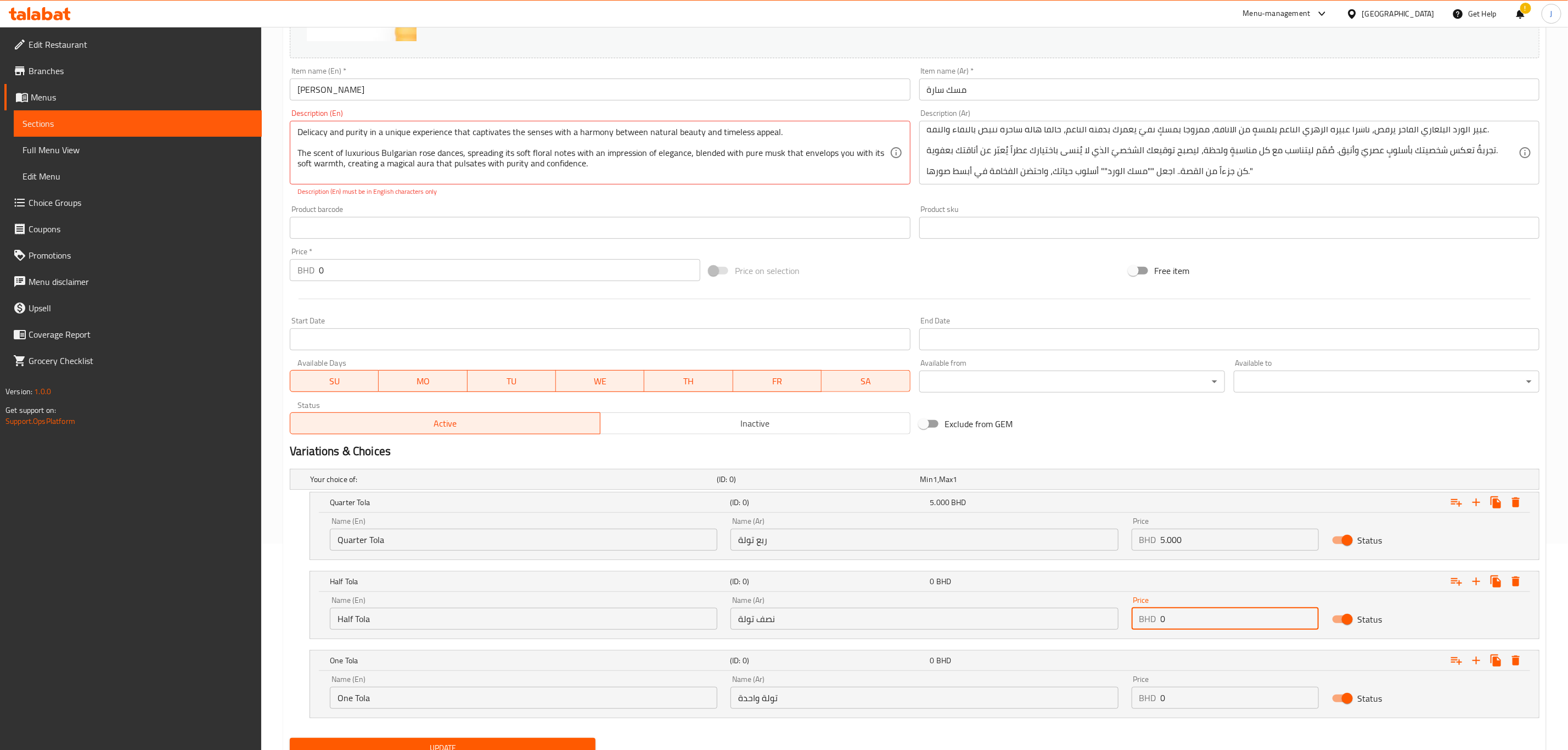
drag, startPoint x: 1145, startPoint y: 620, endPoint x: 1113, endPoint y: 620, distance: 32.0
click at [1113, 620] on div "Name (En) Half Tola Name (En) Name (Ar) نصف تولة Name (Ar) Price BHD 0 Price St…" at bounding box center [925, 613] width 1203 height 47
type input "9.000"
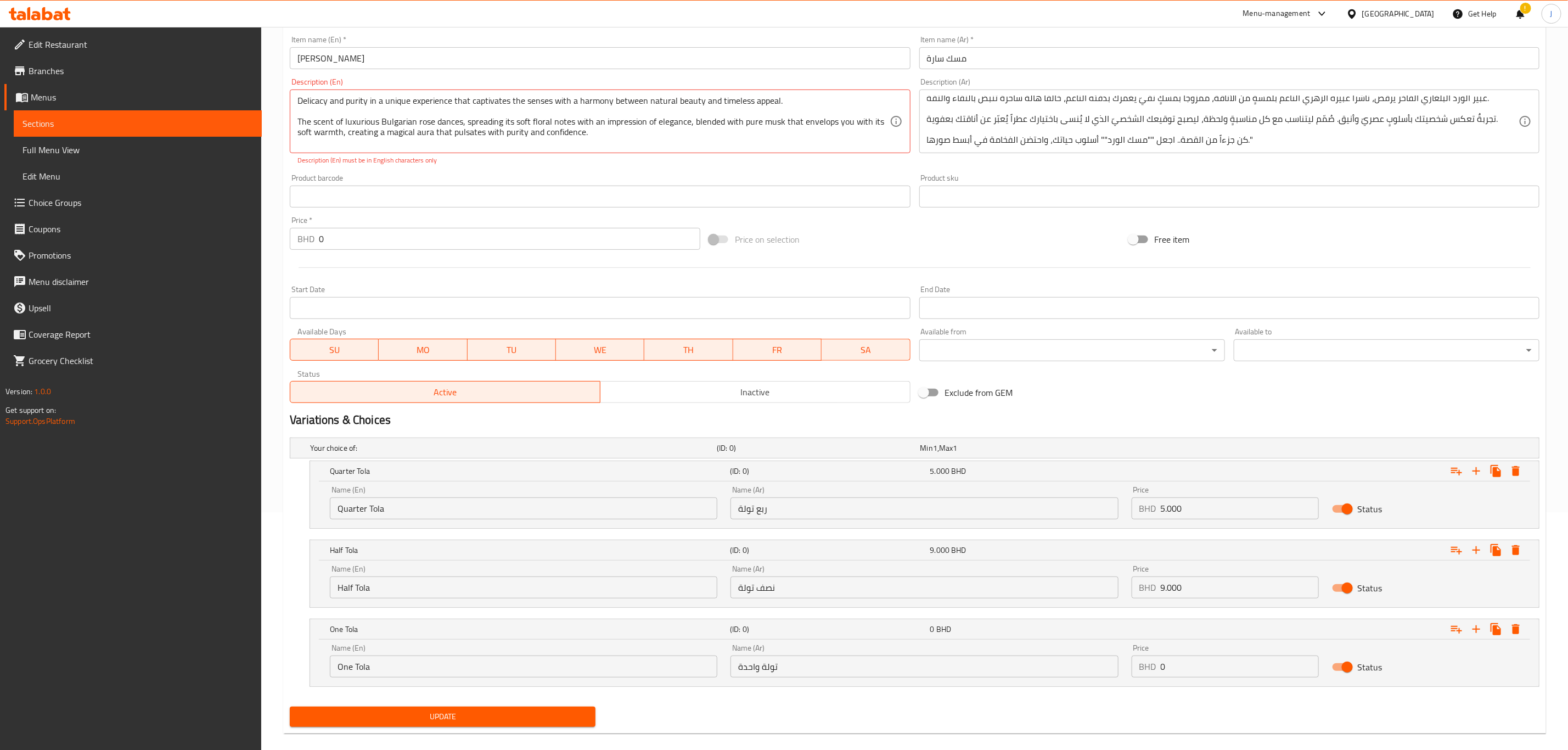
scroll to position [253, 0]
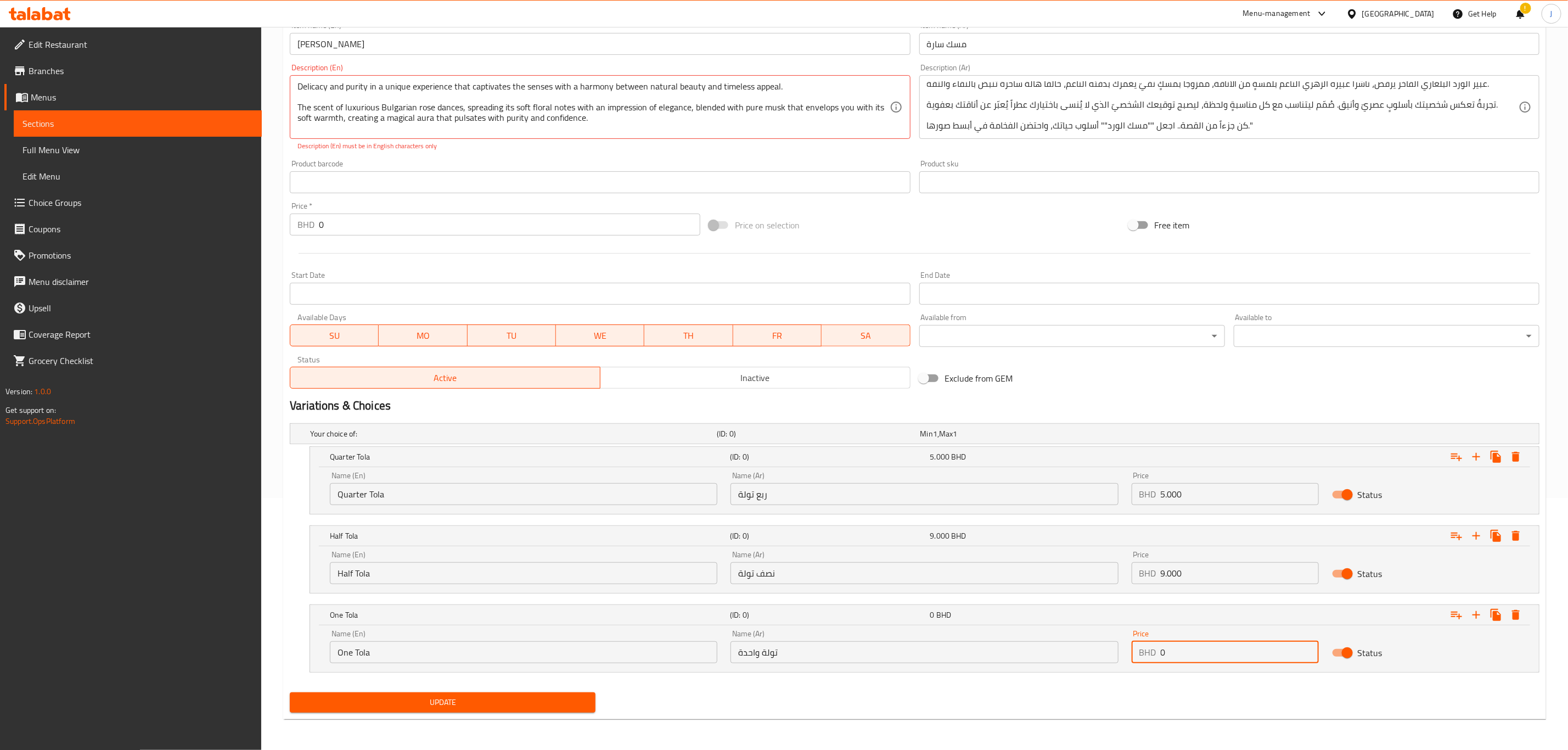
paste input "12.00"
drag, startPoint x: 1201, startPoint y: 652, endPoint x: 1084, endPoint y: 659, distance: 117.2
click at [1084, 659] on div "Name (En) One Tola Name (En) Name (Ar) تولة واحدة Name (Ar) Price BHD 0 Price S…" at bounding box center [925, 646] width 1203 height 47
type input "12.000"
click at [412, 714] on div "Update" at bounding box center [442, 702] width 315 height 29
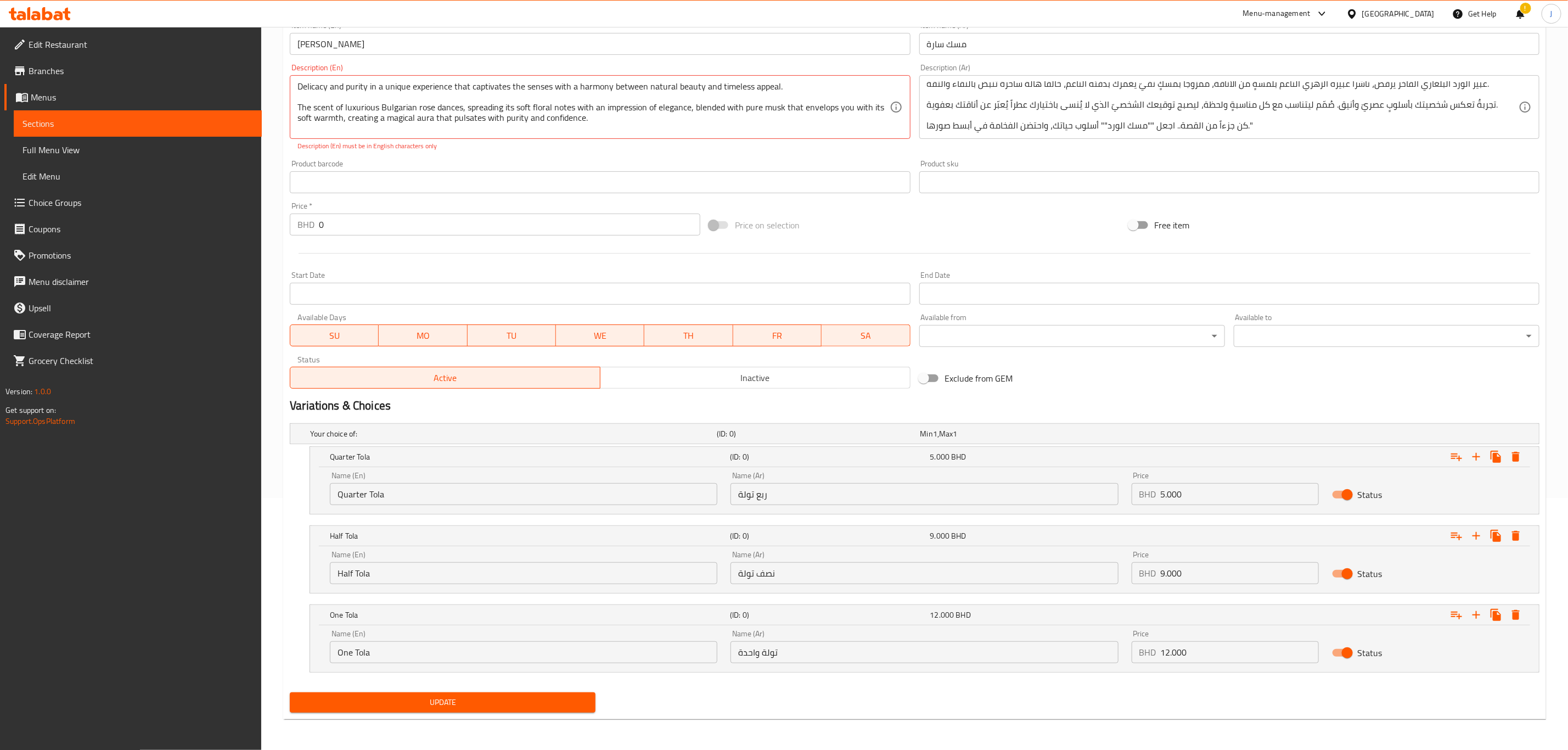
click at [412, 713] on div "Update" at bounding box center [442, 702] width 315 height 29
click at [412, 700] on span "Update" at bounding box center [443, 702] width 288 height 14
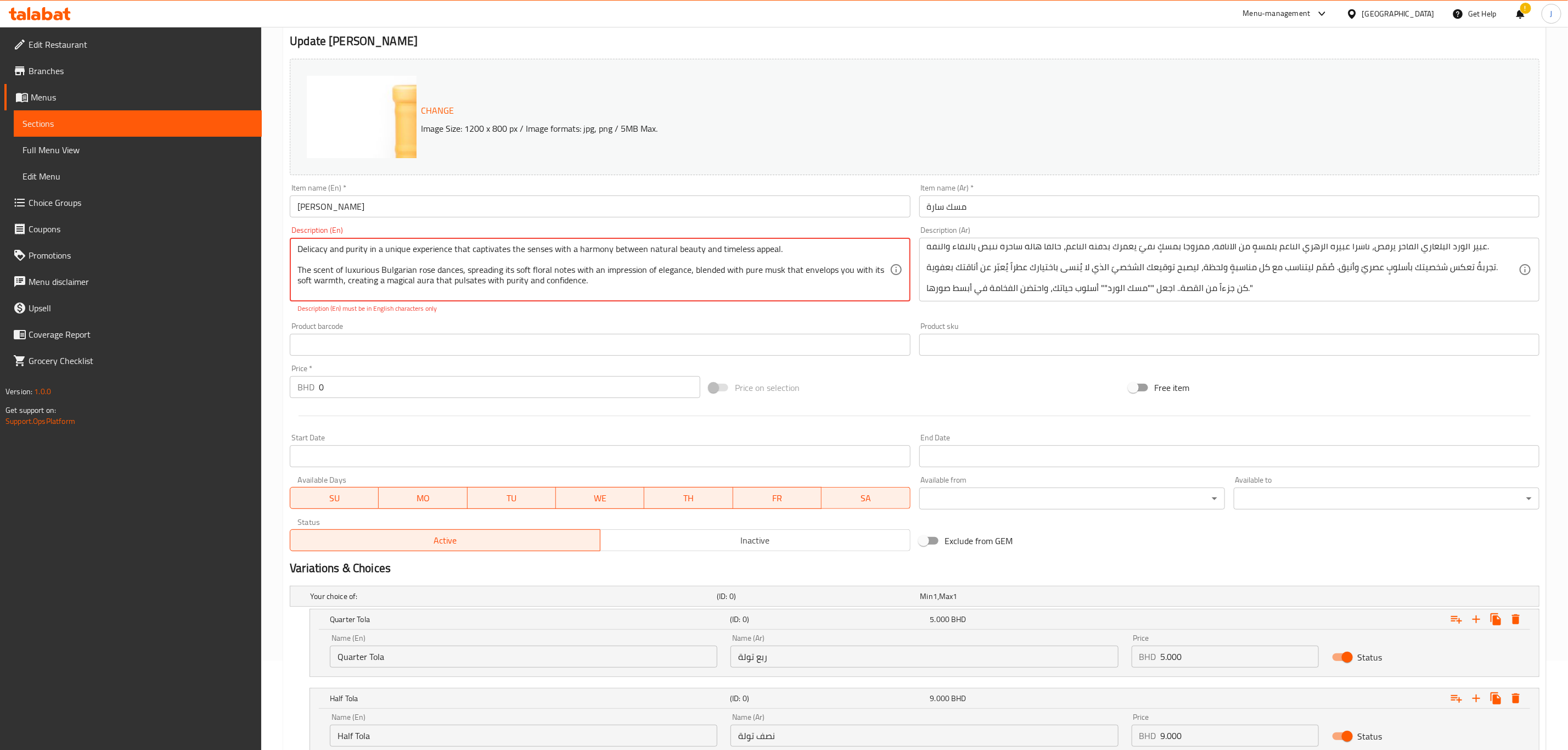
scroll to position [89, 0]
click at [634, 274] on textarea "Delicacy and purity in a unique experience that captivates the senses with a ha…" at bounding box center [593, 270] width 592 height 52
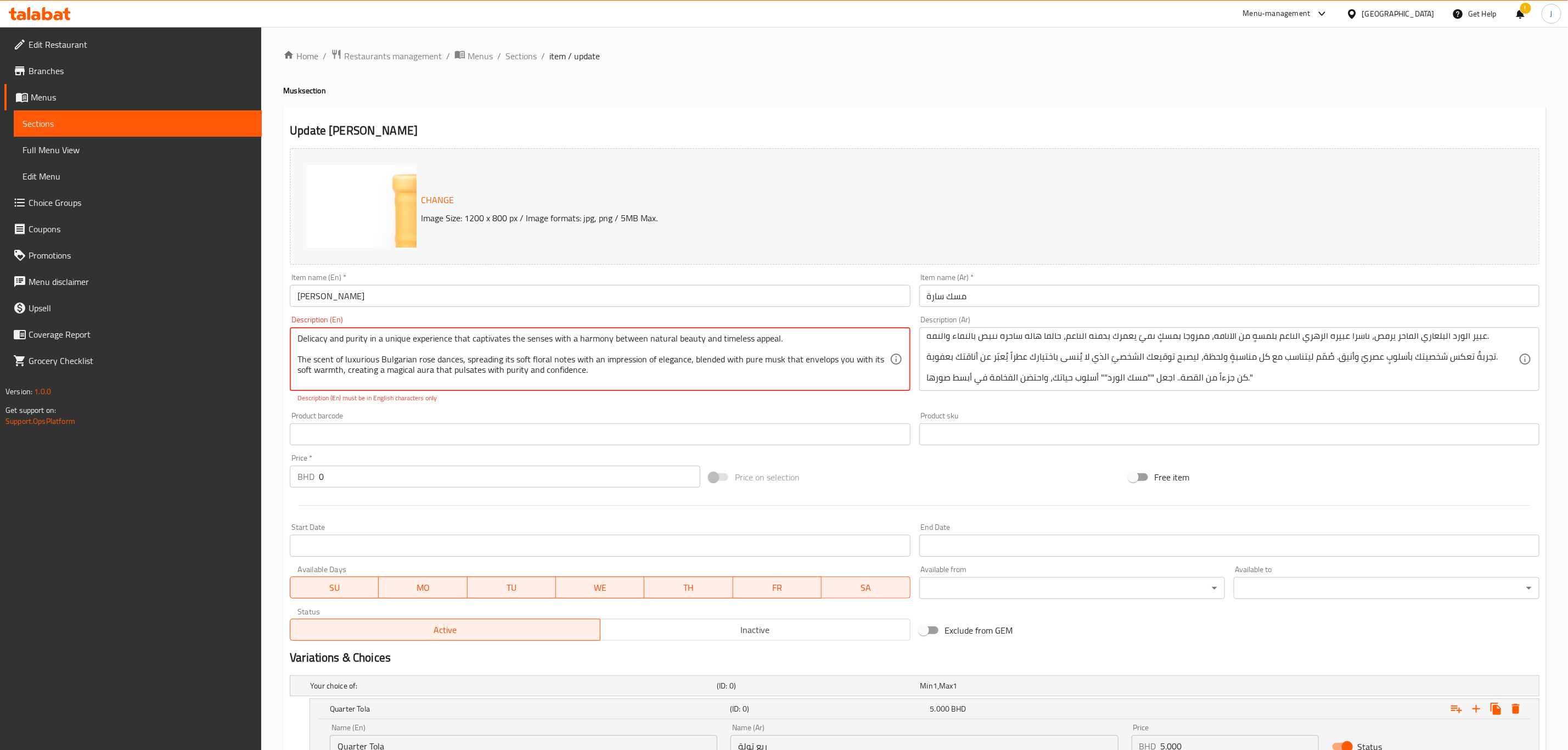
scroll to position [63, 0]
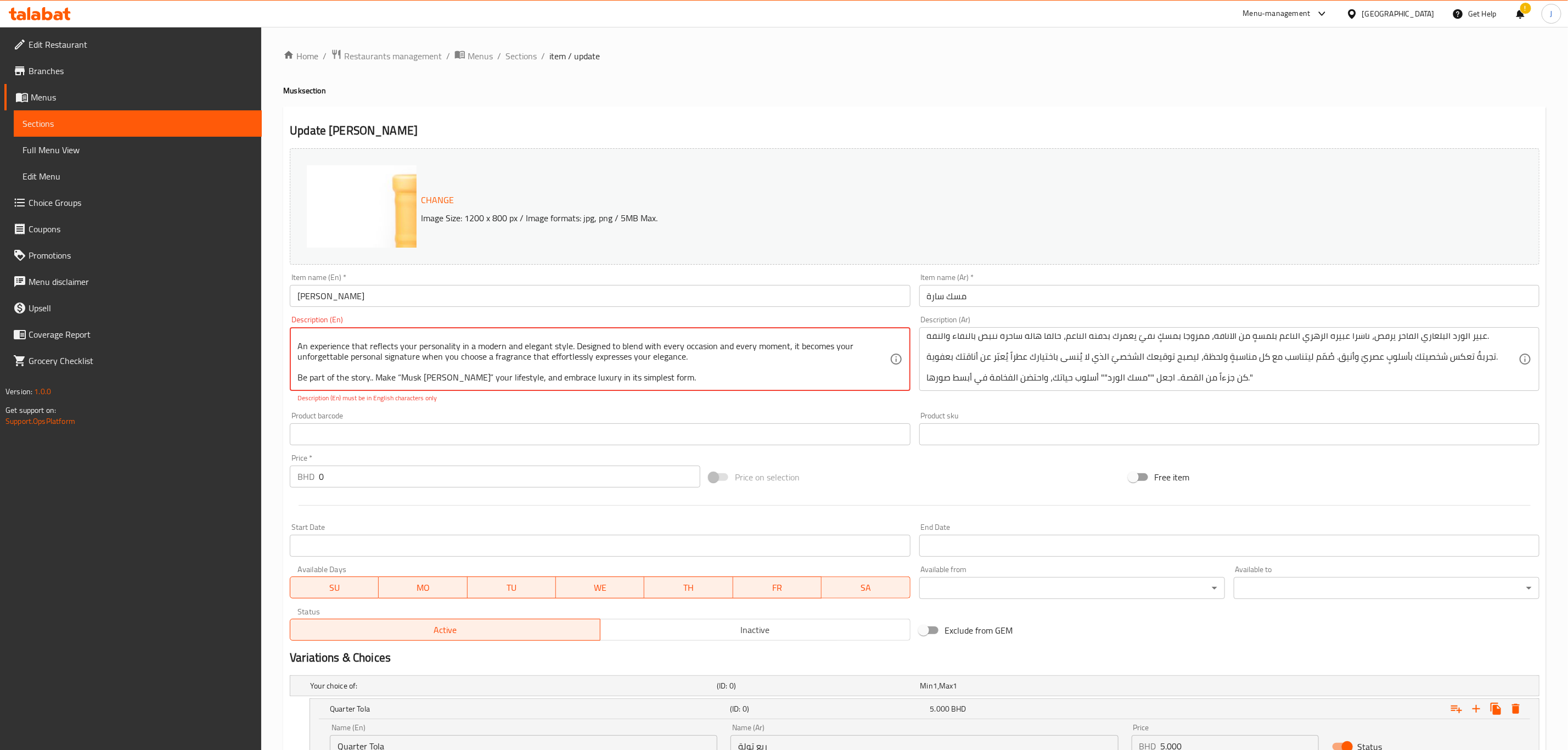
click at [595, 371] on textarea "Delicacy and purity in a unique experience that captivates the senses with a ha…" at bounding box center [593, 359] width 592 height 52
drag, startPoint x: 658, startPoint y: 361, endPoint x: 290, endPoint y: 363, distance: 368.0
click at [290, 363] on div "Delicacy and purity in a unique experience that captivates the senses with a ha…" at bounding box center [600, 359] width 620 height 64
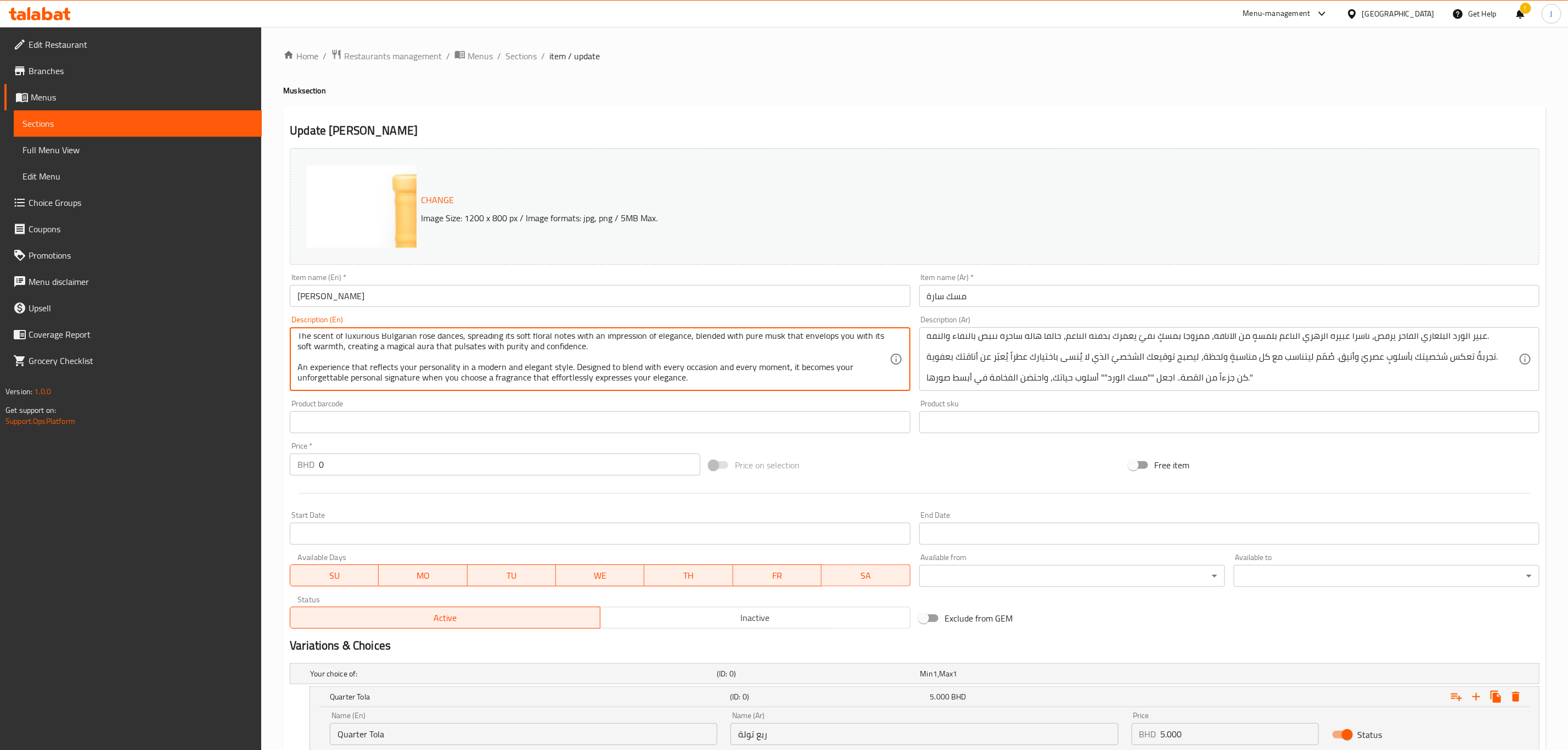
type textarea "Delicacy and purity in a unique experience that captivates the senses with a ha…"
click at [612, 401] on div "Product barcode Product barcode" at bounding box center [600, 416] width 620 height 34
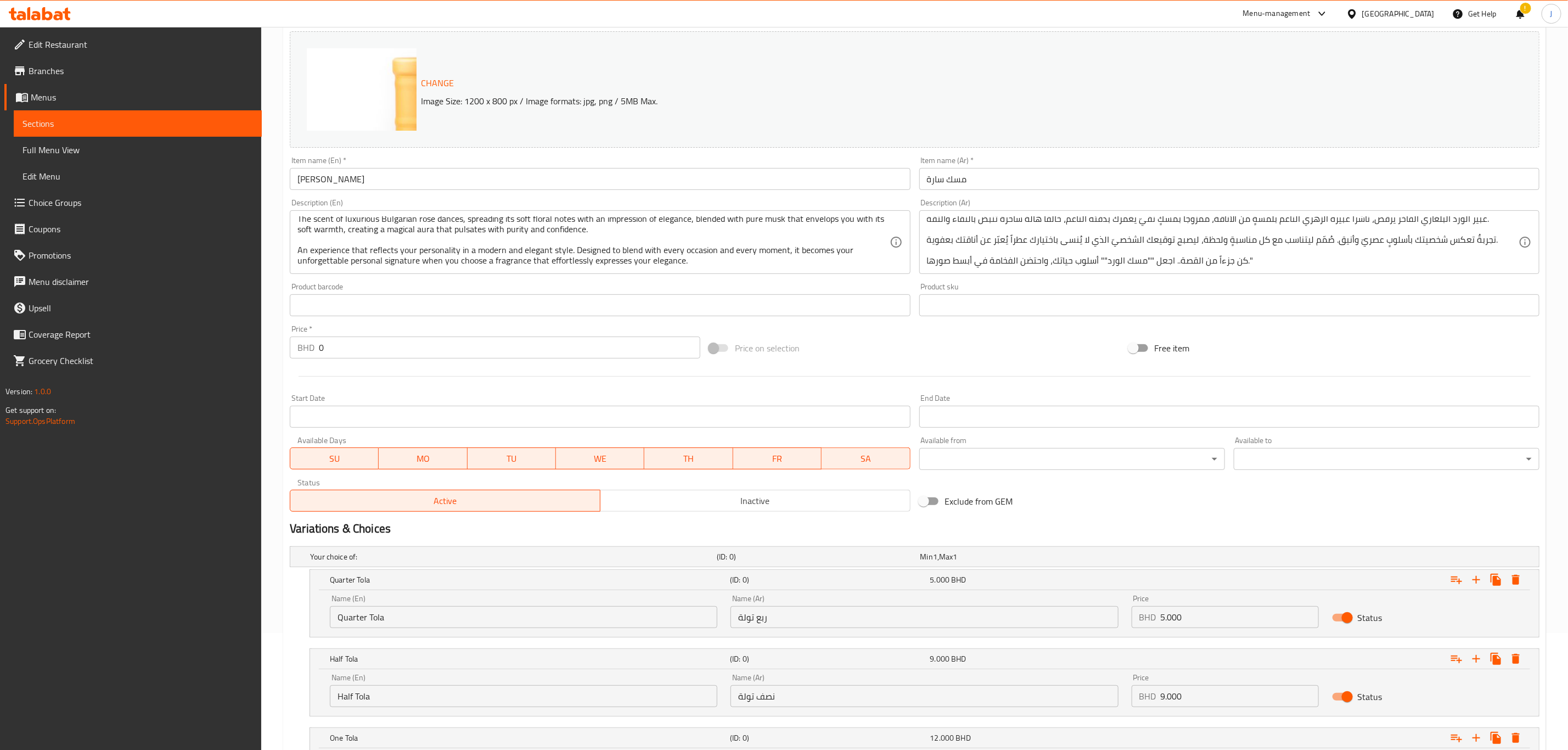
scroll to position [241, 0]
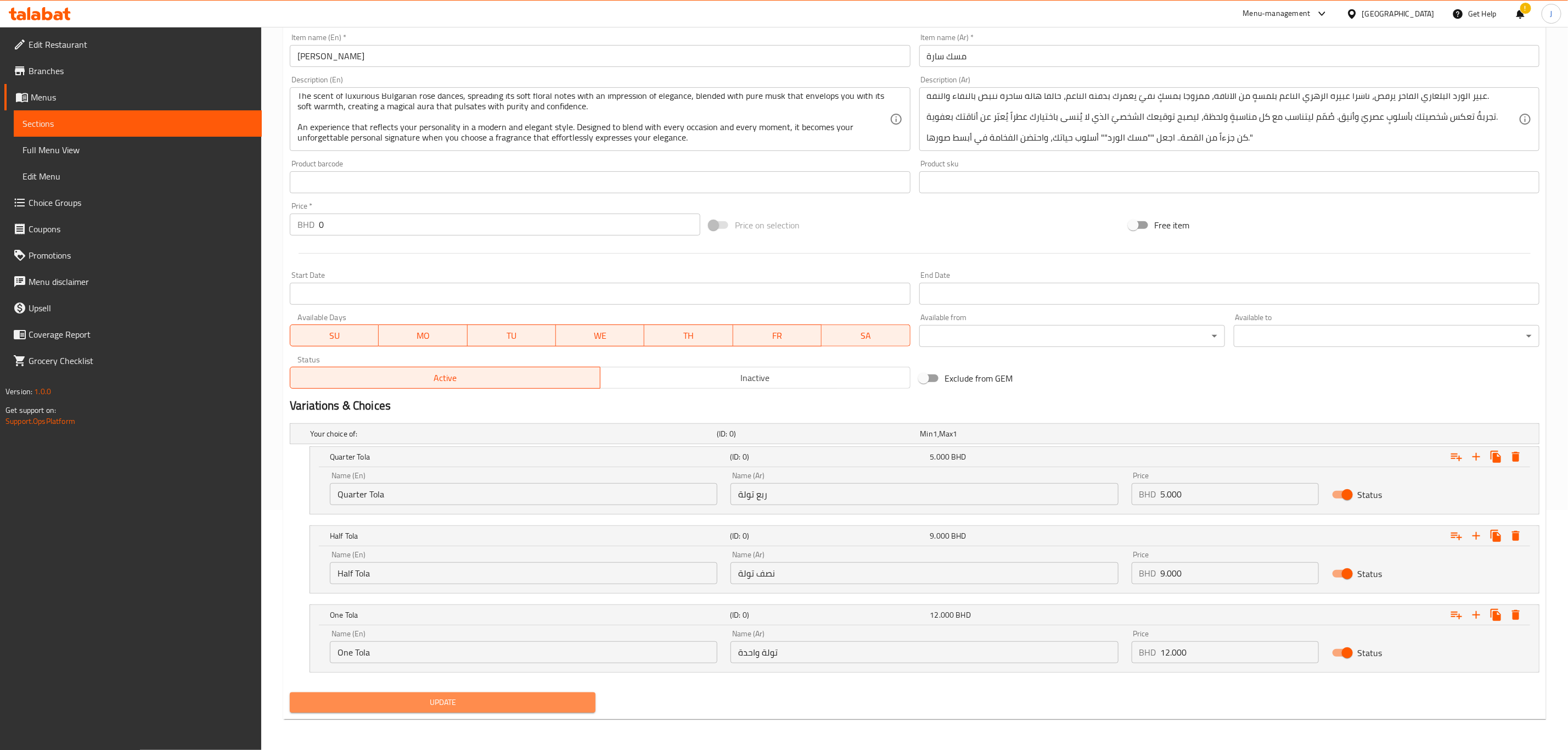
click at [489, 706] on span "Update" at bounding box center [443, 702] width 288 height 14
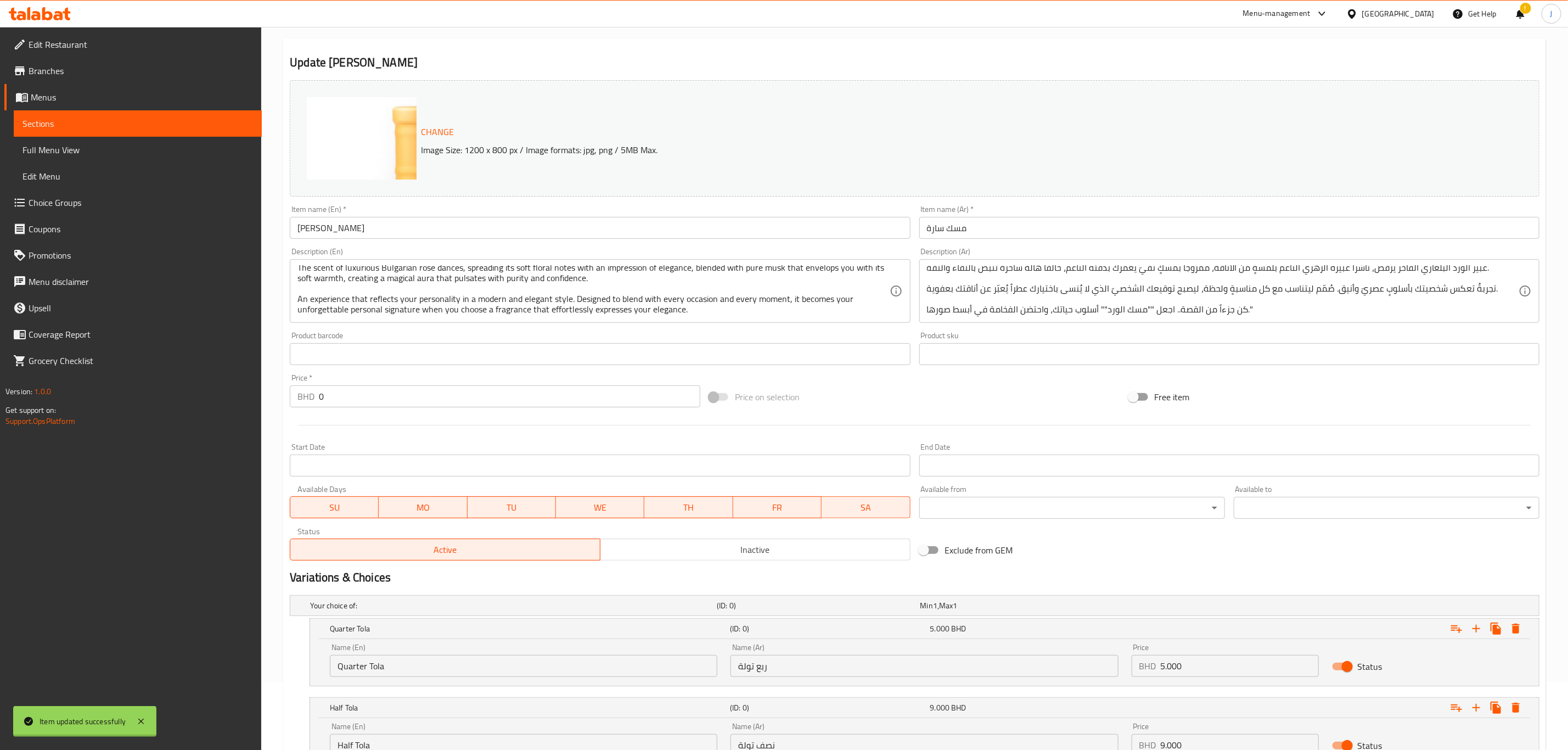
scroll to position [0, 0]
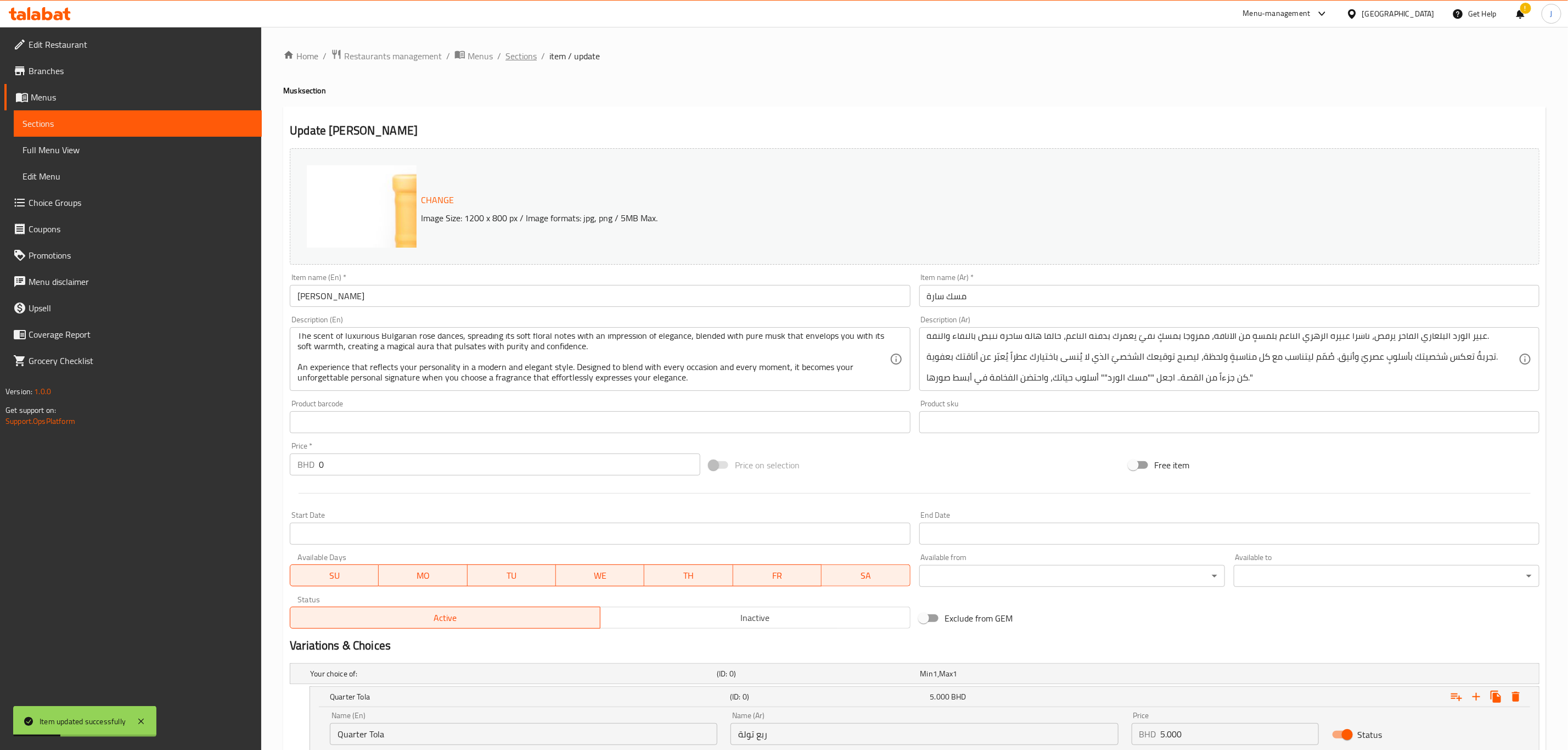
click at [525, 53] on span "Sections" at bounding box center [521, 55] width 31 height 13
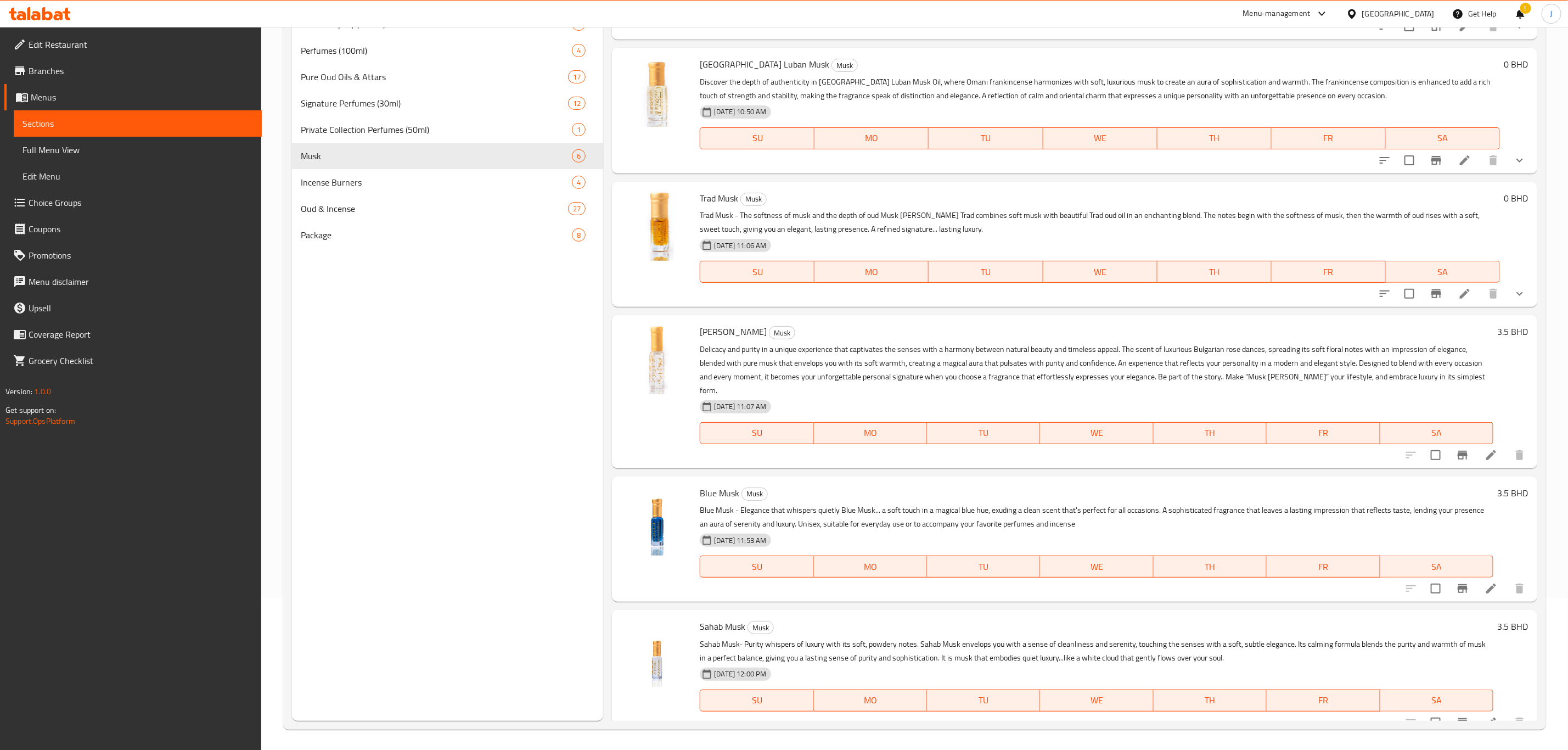
scroll to position [153, 0]
click at [1485, 714] on icon at bounding box center [1491, 721] width 13 height 13
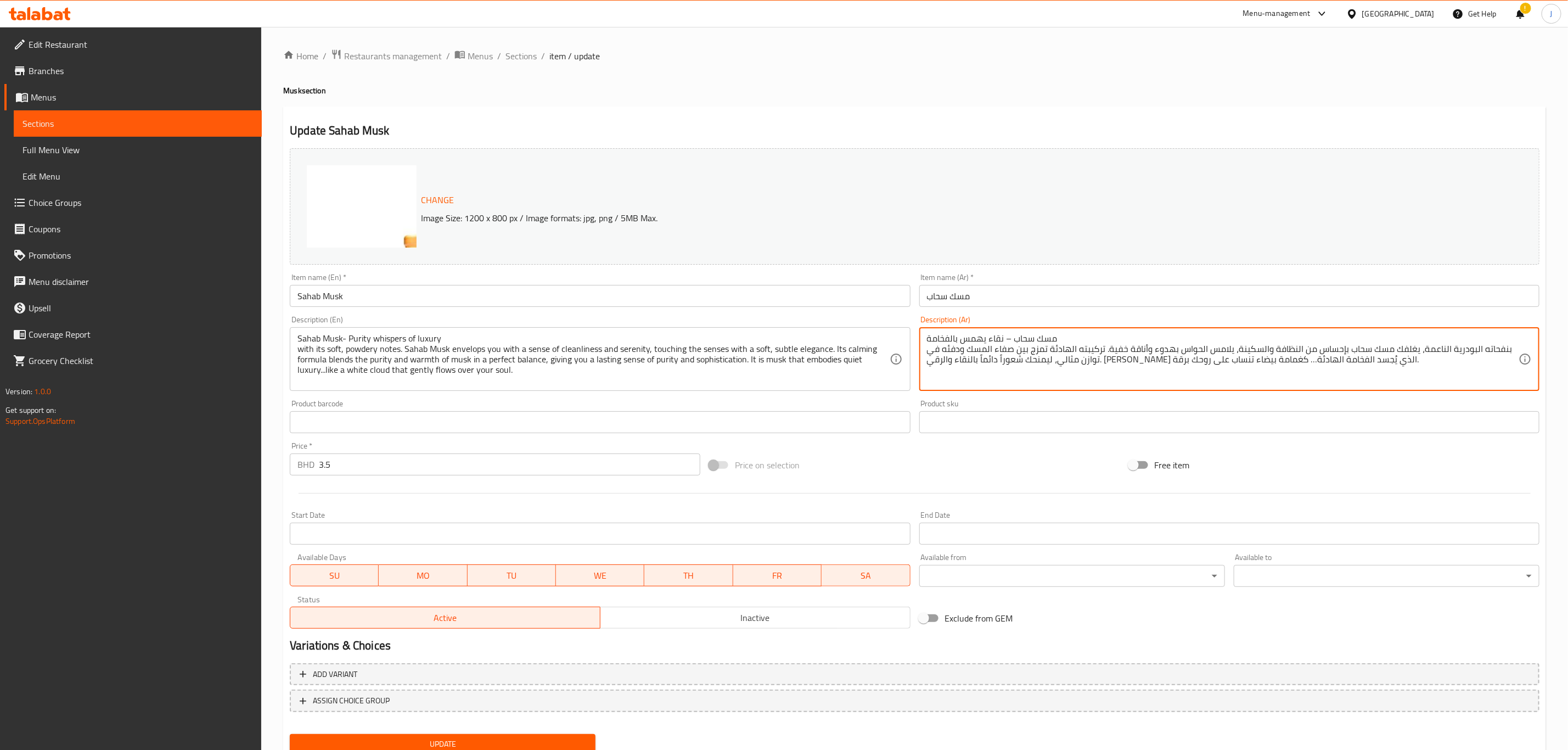
click at [1011, 457] on div "Change Image Size: 1200 x 800 px / Image formats: jpg, png / 5MB Max. Item name…" at bounding box center [914, 388] width 1259 height 489
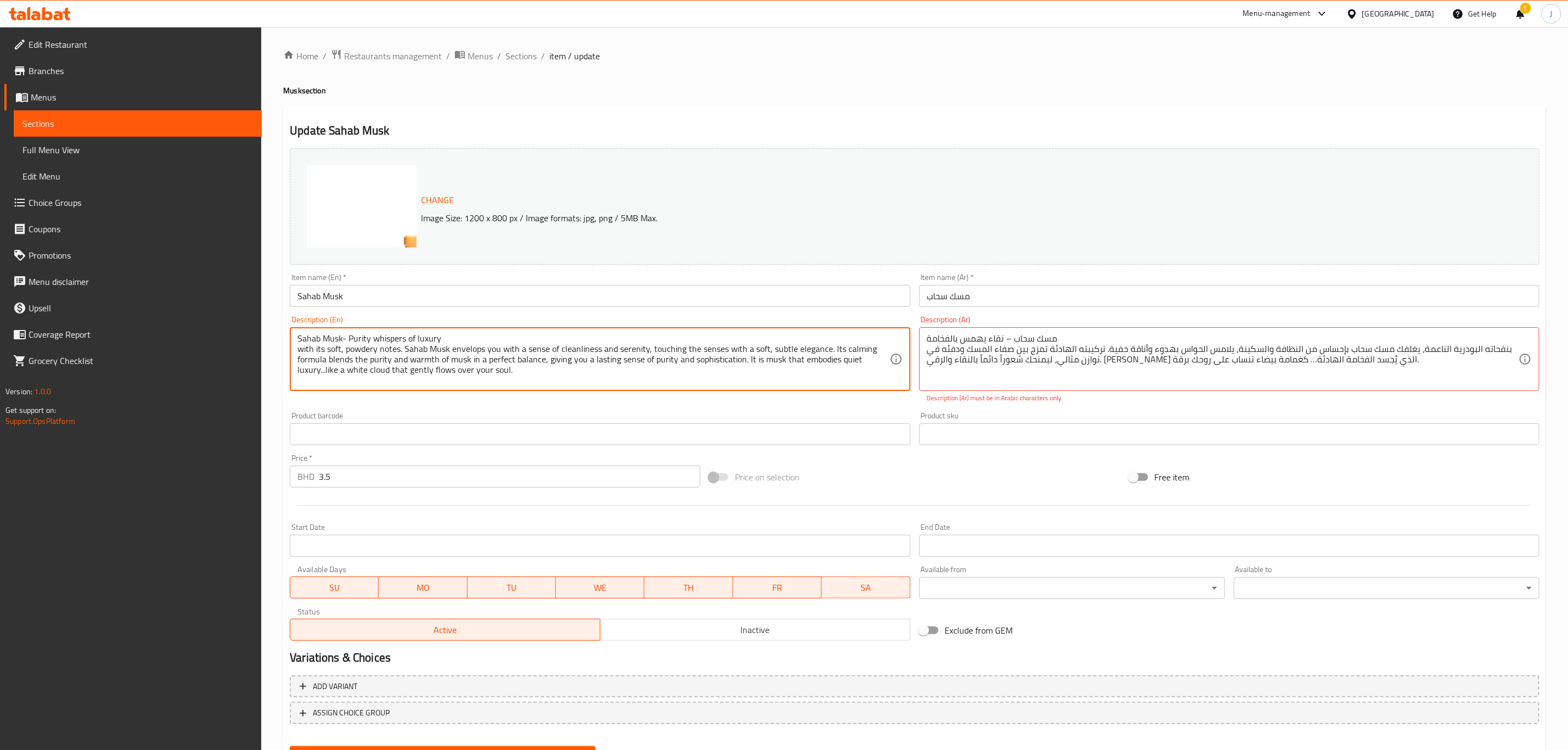
drag, startPoint x: 522, startPoint y: 362, endPoint x: 292, endPoint y: 338, distance: 231.2
click at [924, 342] on div "مسك سحاب – نقاء يهمس بالفخامة بنفحاته البودرية الناعمة، يغلفك مسك سحاب بإحساس م…" at bounding box center [1229, 359] width 620 height 64
drag, startPoint x: 924, startPoint y: 342, endPoint x: 1305, endPoint y: 356, distance: 381.3
click at [1247, 363] on div "مسك سحاب – نقاء يهمس بالفخامة بنفحاته البودرية الناعمة، يغلفك مسك سحاب بإحساس م…" at bounding box center [1229, 359] width 620 height 64
drag, startPoint x: 1372, startPoint y: 366, endPoint x: 929, endPoint y: 331, distance: 444.4
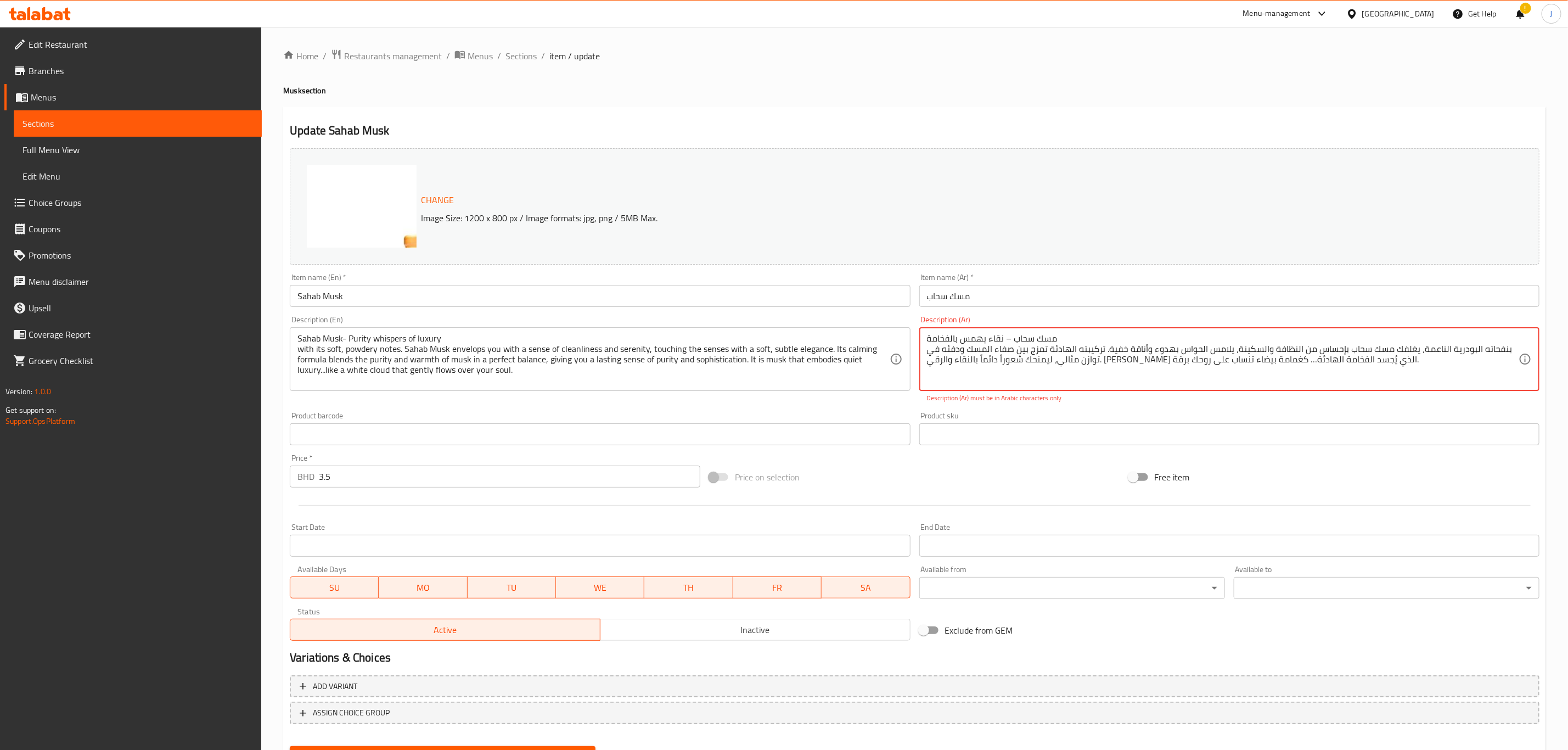
click at [929, 331] on div "مسك سحاب – نقاء يهمس بالفخامة بنفحاته البودرية الناعمة، يغلفك مسك سحاب بإحساس م…" at bounding box center [1229, 359] width 620 height 64
paste textarea "- نقاءٌ يفوح بالفخامة بنفحاته الناعمة والناعمة. يغمرك مسك سحاب بشعورٍ من النقاء…"
type textarea "مسك سحاب - نقاءٌ يفوح بالفخامة بنفحاته الناعمة والناعمة. يغمرك مسك سحاب بشعورٍ …"
click at [1273, 414] on div "Product sku Product sku" at bounding box center [1229, 428] width 620 height 34
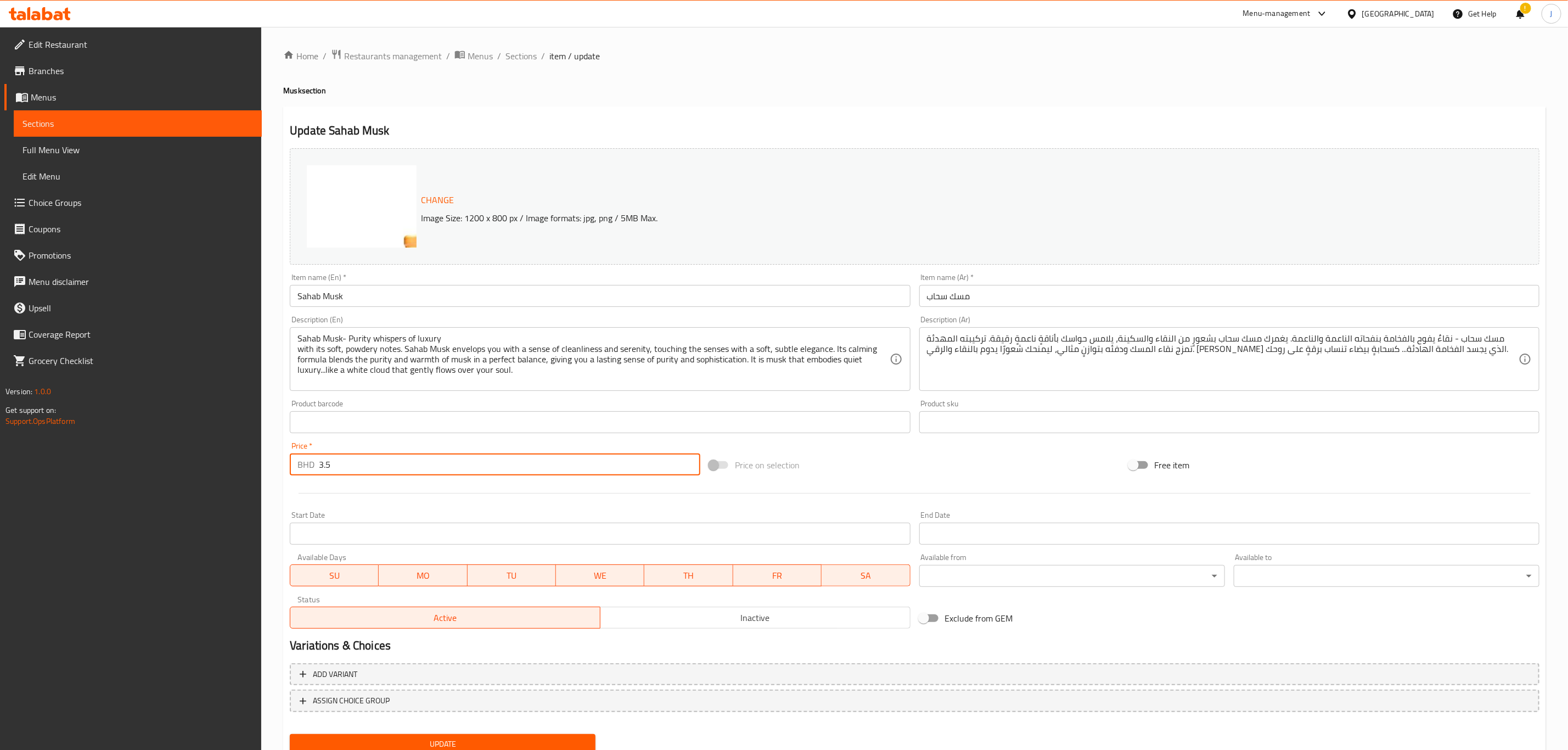
drag, startPoint x: 368, startPoint y: 458, endPoint x: 288, endPoint y: 458, distance: 80.0
click at [292, 462] on div "BHD 3.5 Price *" at bounding box center [495, 465] width 411 height 22
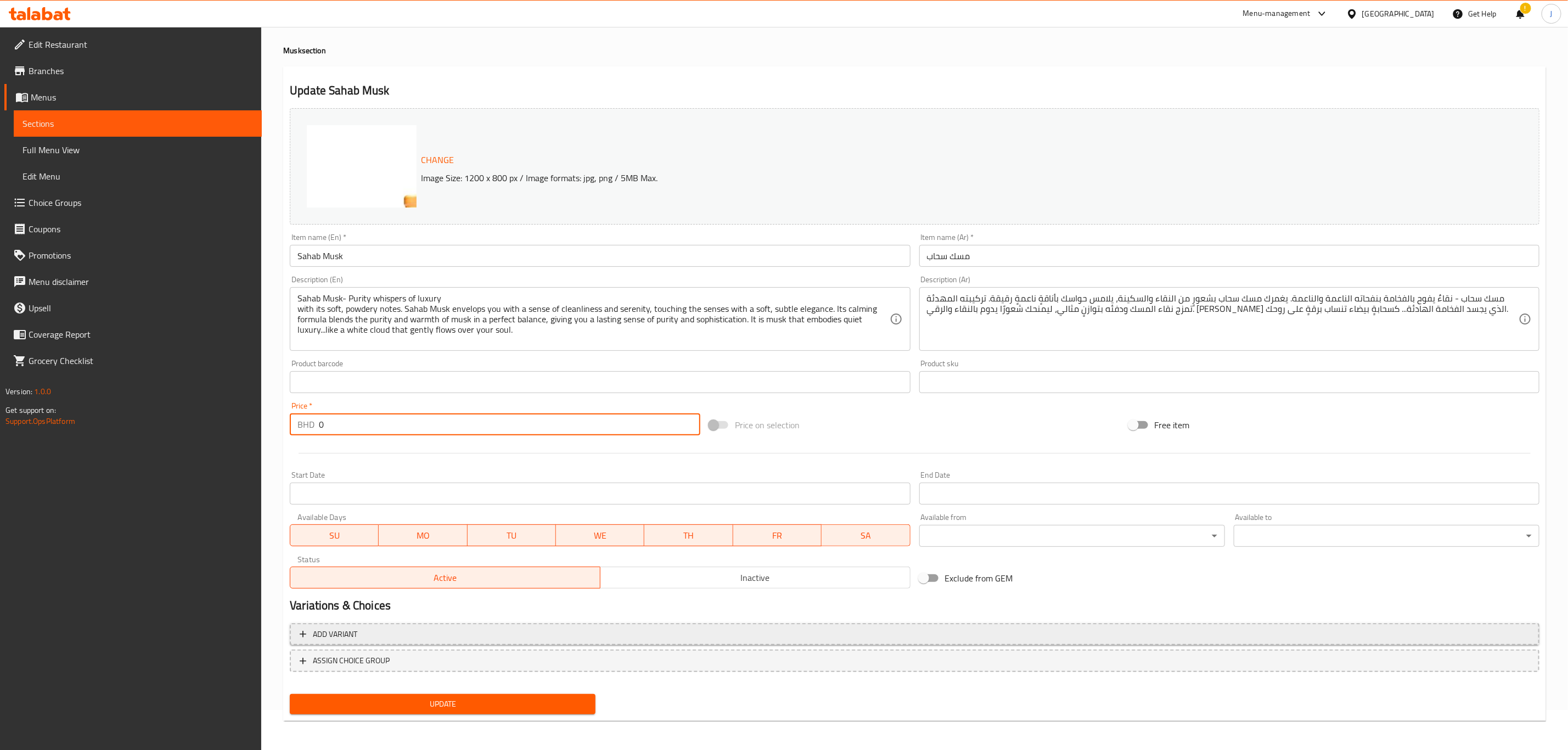
type input "0"
click at [351, 638] on span "Add variant" at bounding box center [335, 634] width 44 height 14
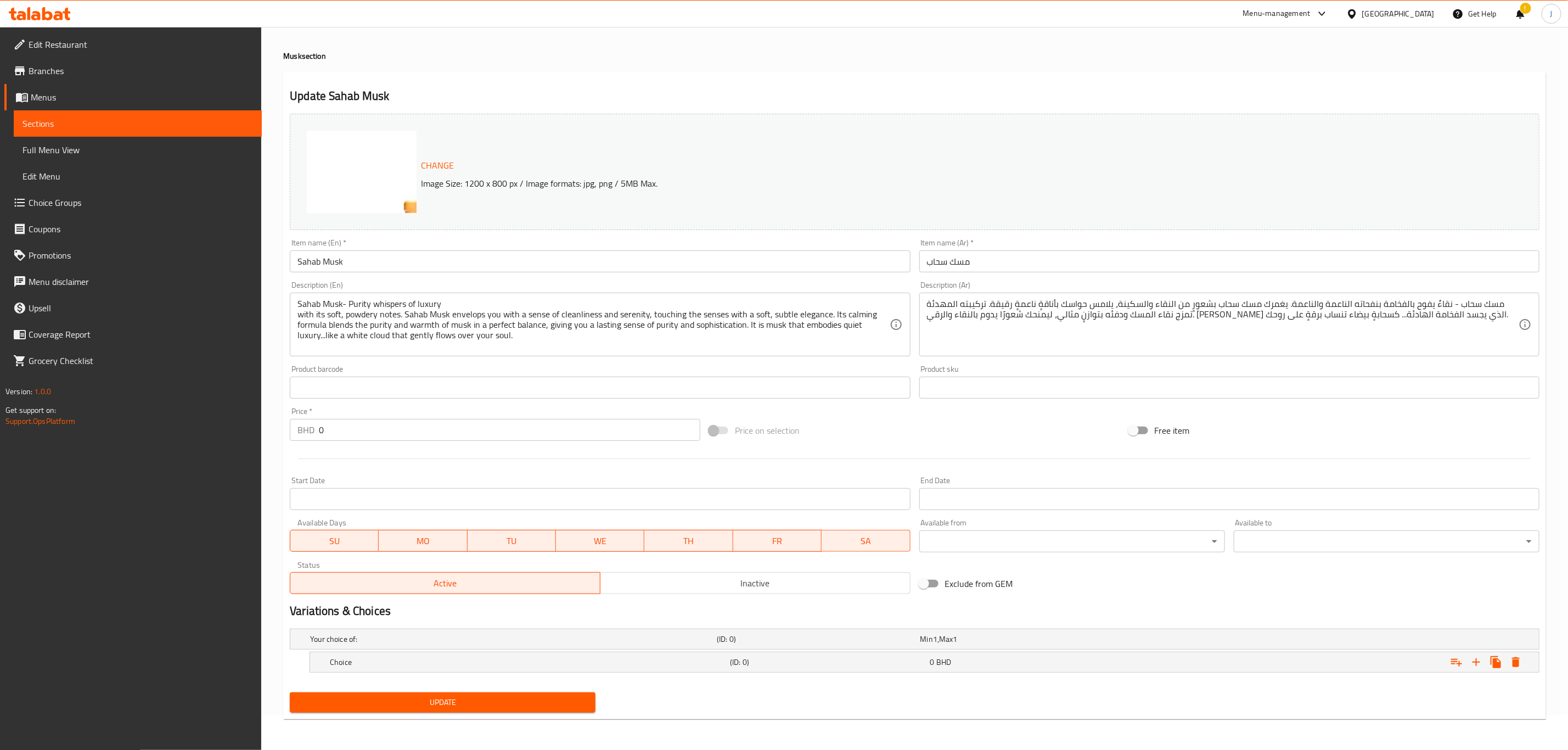
scroll to position [35, 0]
click at [1478, 663] on icon "Expand" at bounding box center [1476, 662] width 13 height 13
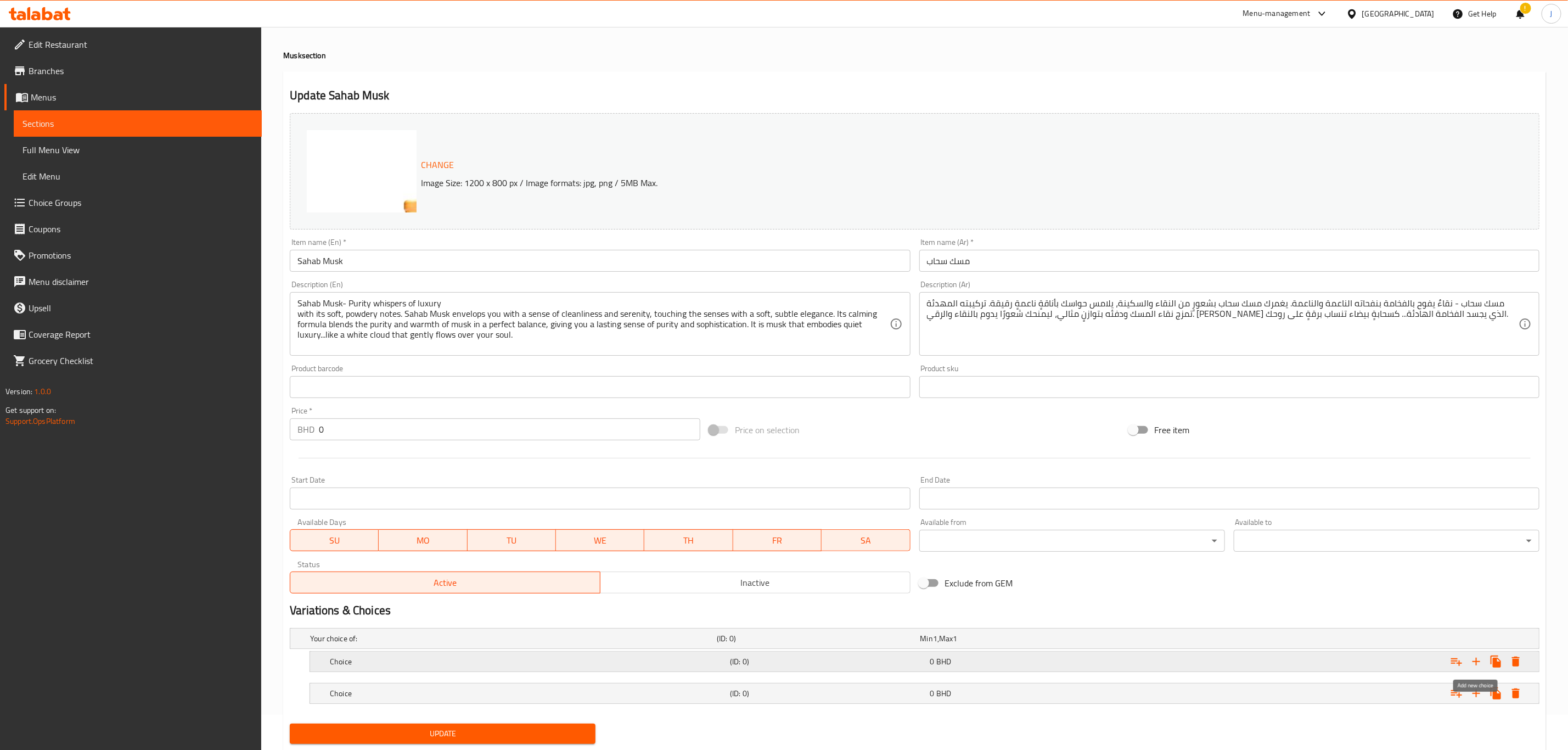
click at [1478, 663] on icon "Expand" at bounding box center [1476, 661] width 13 height 13
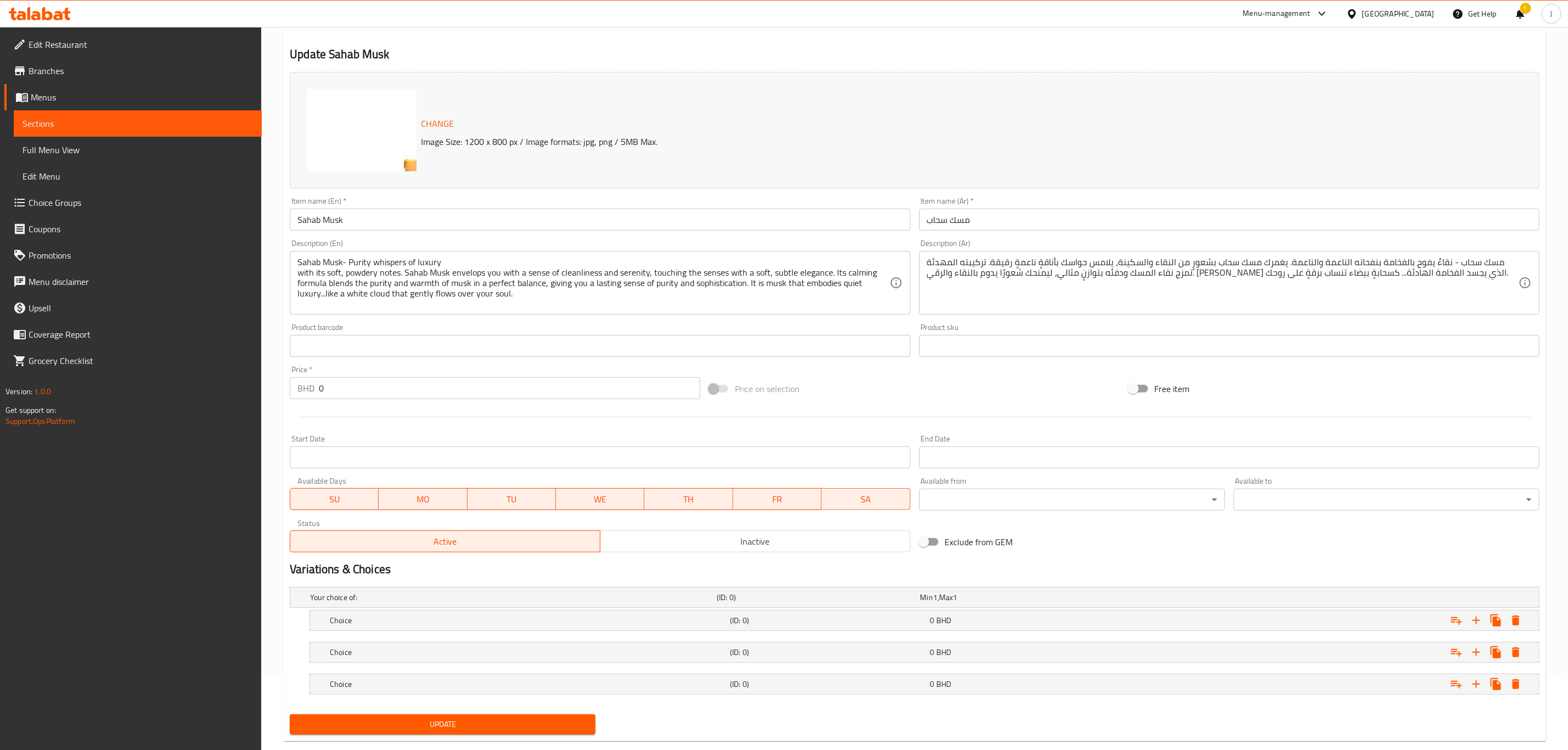
scroll to position [99, 0]
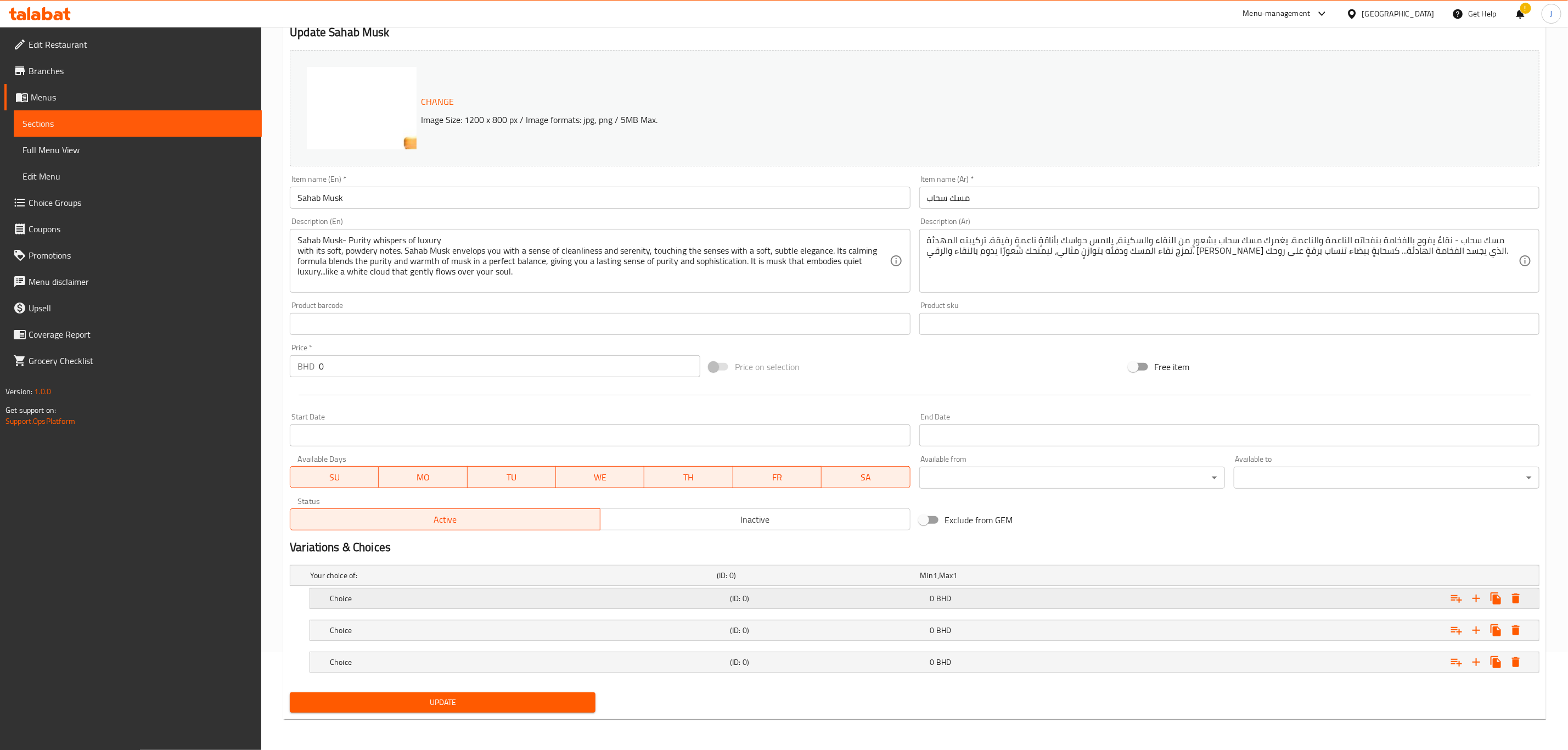
click at [360, 590] on div "Choice" at bounding box center [528, 598] width 400 height 15
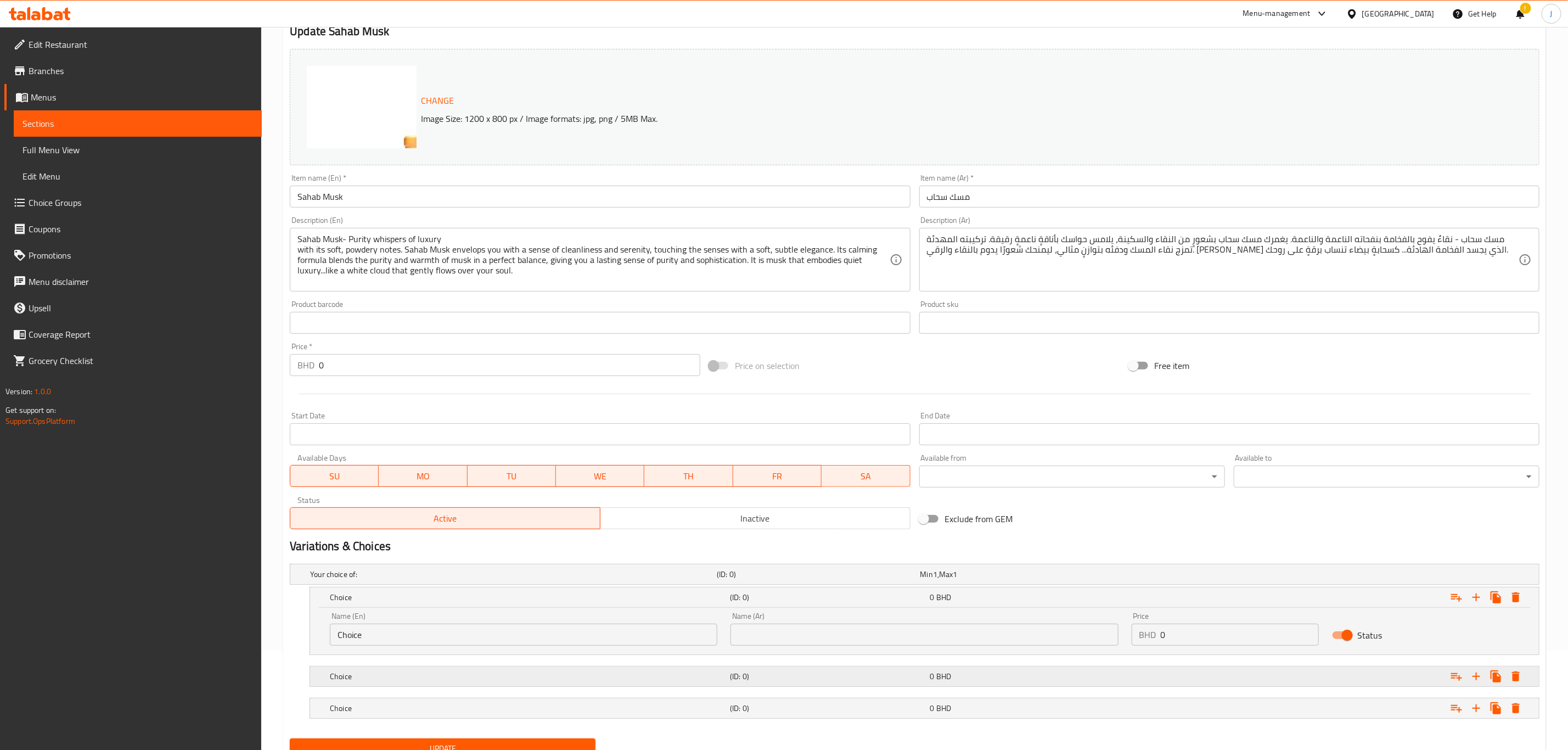
click at [366, 687] on div "Choice (ID: 0) 0 BHD" at bounding box center [928, 676] width 1200 height 24
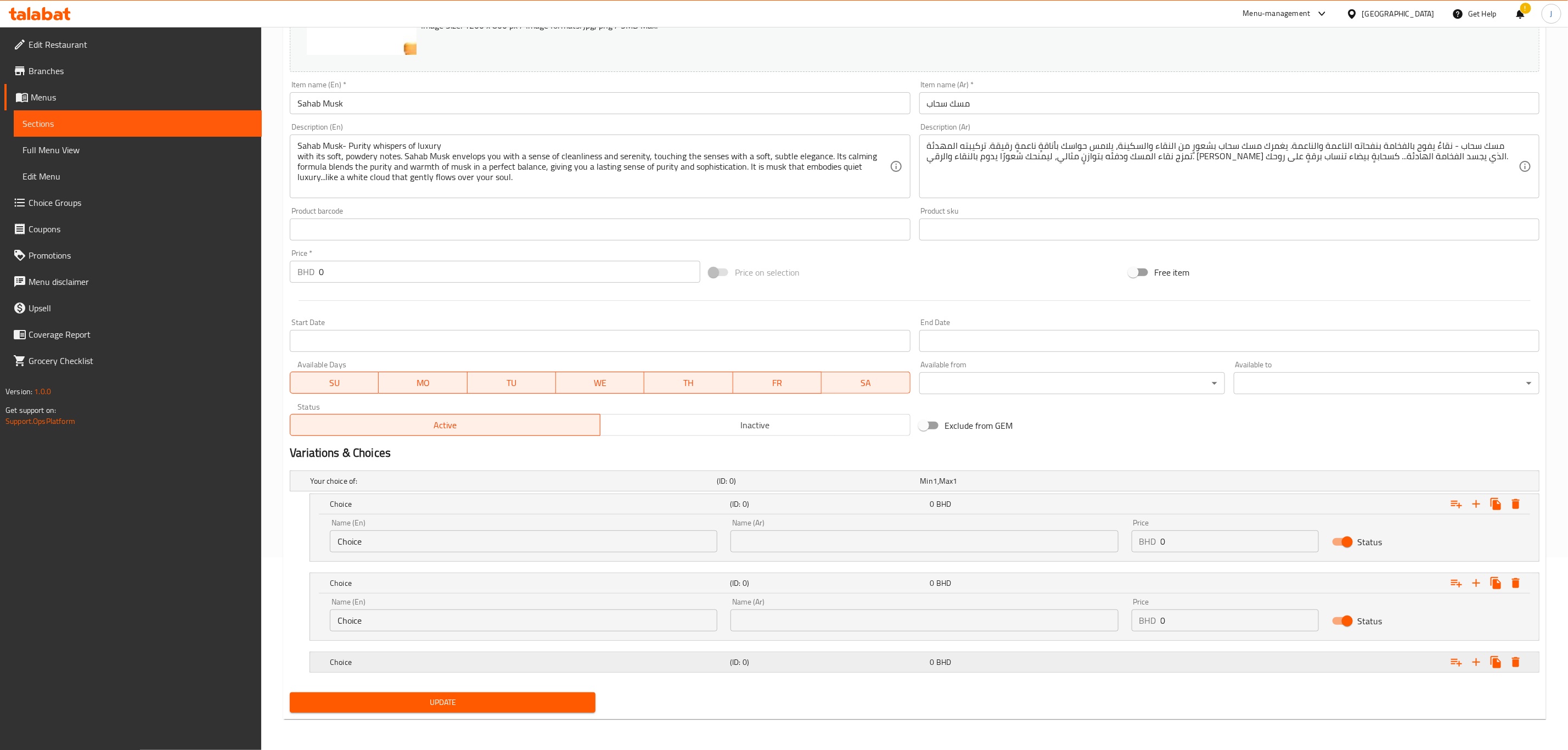
click at [369, 659] on h5 "Choice" at bounding box center [528, 662] width 396 height 11
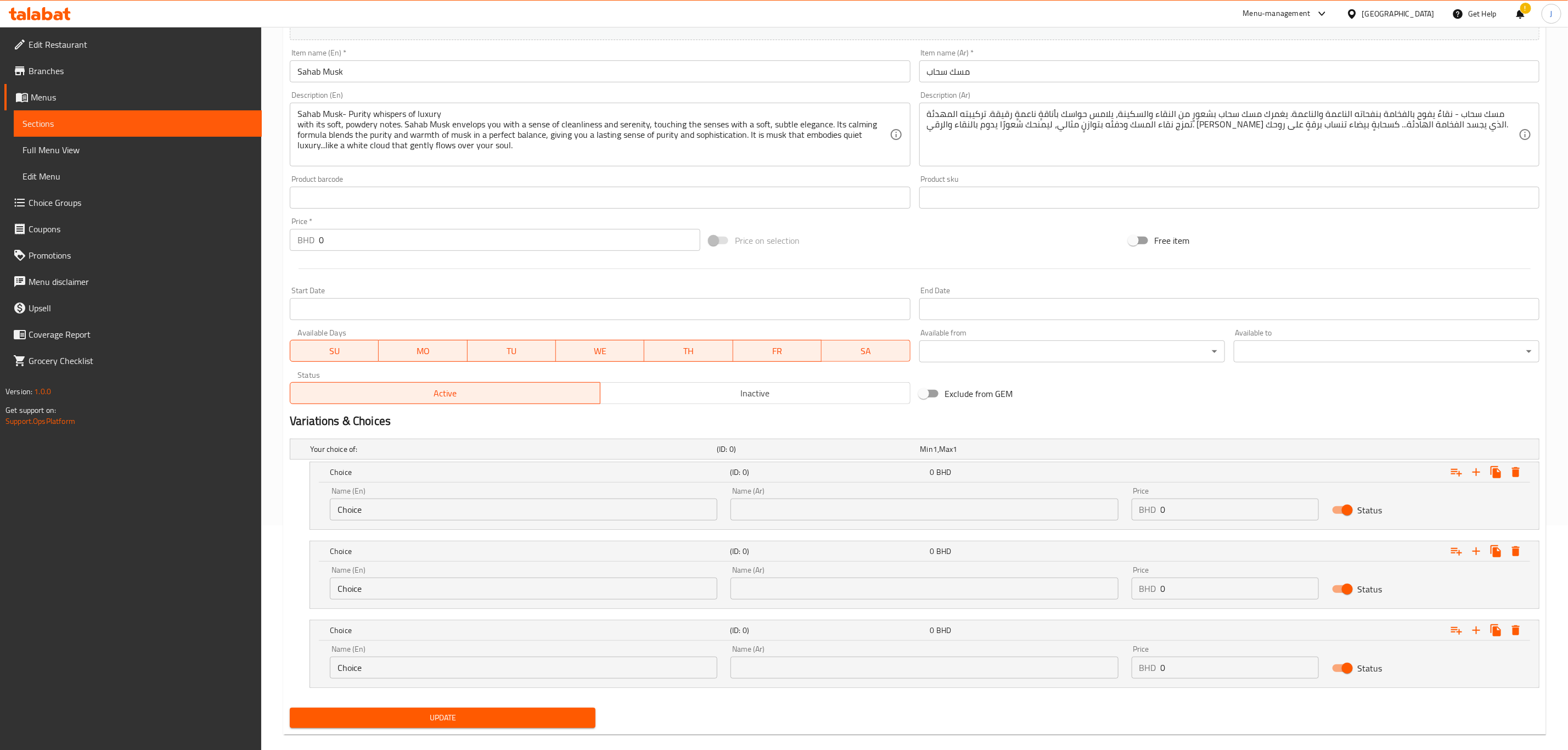
scroll to position [241, 0]
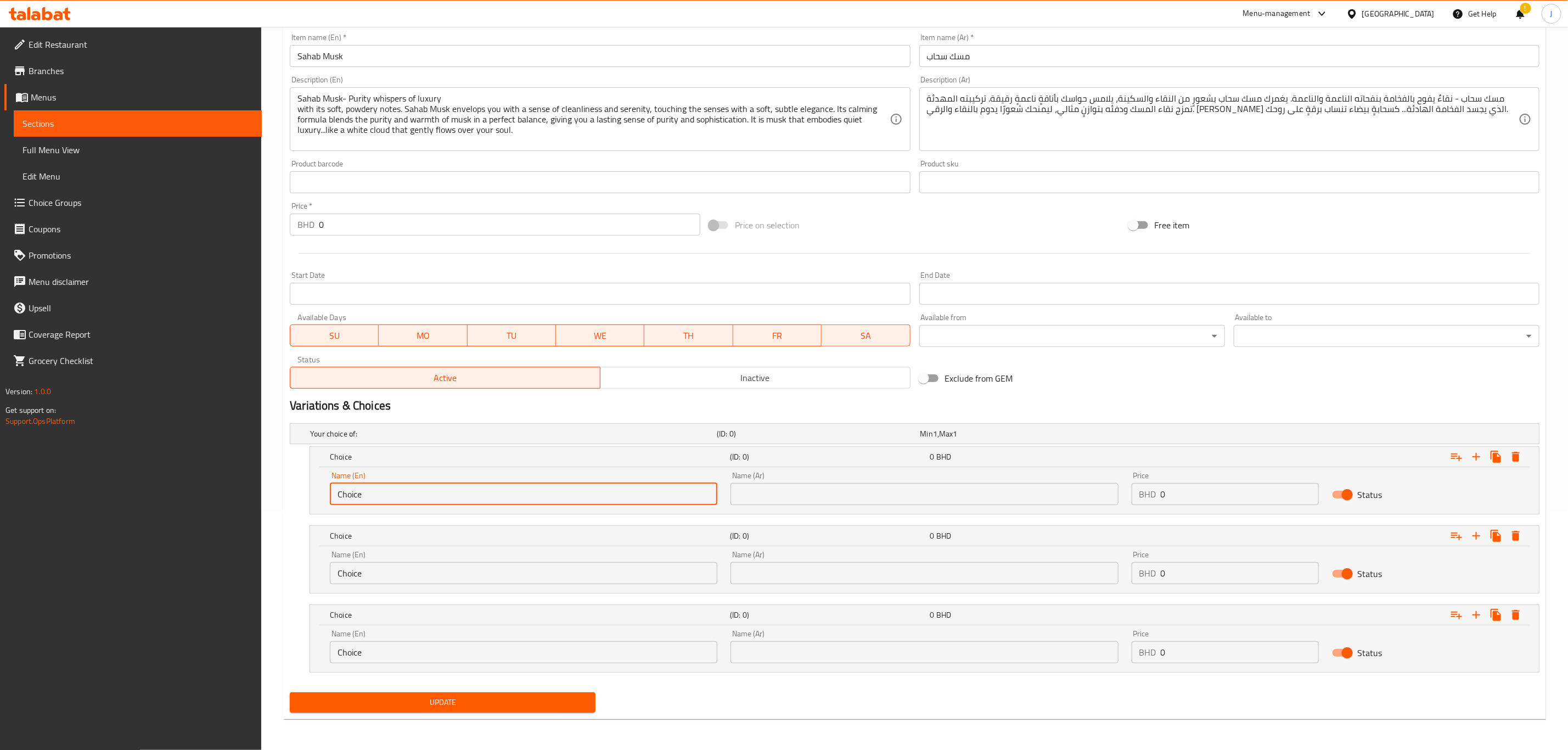
drag, startPoint x: 530, startPoint y: 486, endPoint x: 150, endPoint y: 495, distance: 380.1
click at [150, 495] on div "Edit Restaurant Branches Menus Sections Full Menu View Edit Menu Choice Groups …" at bounding box center [784, 268] width 1568 height 963
paste input "Quarter Tola"
type input "Quarter Tola"
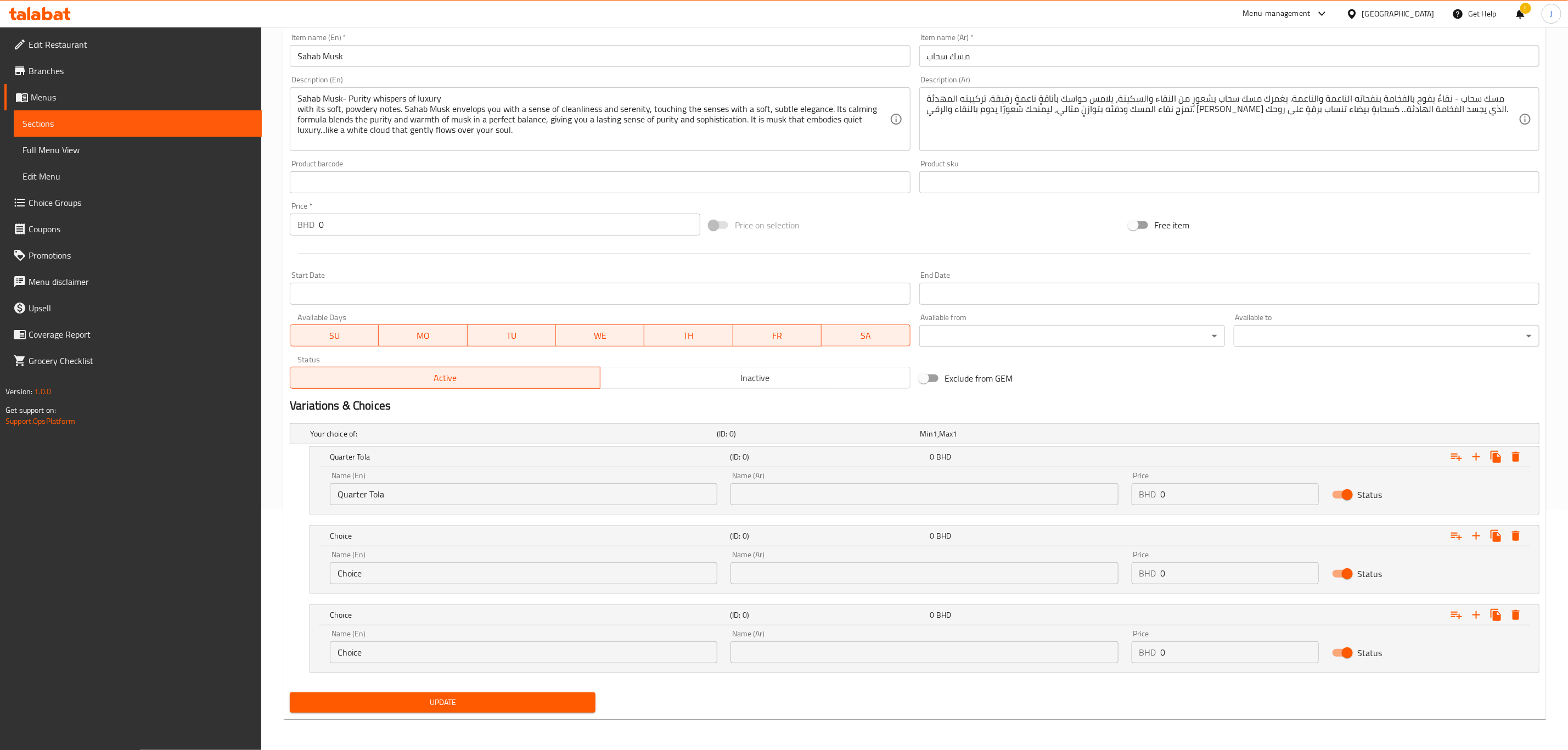
click at [393, 566] on input "Choice" at bounding box center [523, 573] width 387 height 22
paste input "Half Tola"
paste input "text"
drag, startPoint x: 415, startPoint y: 570, endPoint x: 187, endPoint y: 587, distance: 228.6
click at [187, 587] on div "Edit Restaurant Branches Menus Sections Full Menu View Edit Menu Choice Groups …" at bounding box center [784, 268] width 1568 height 963
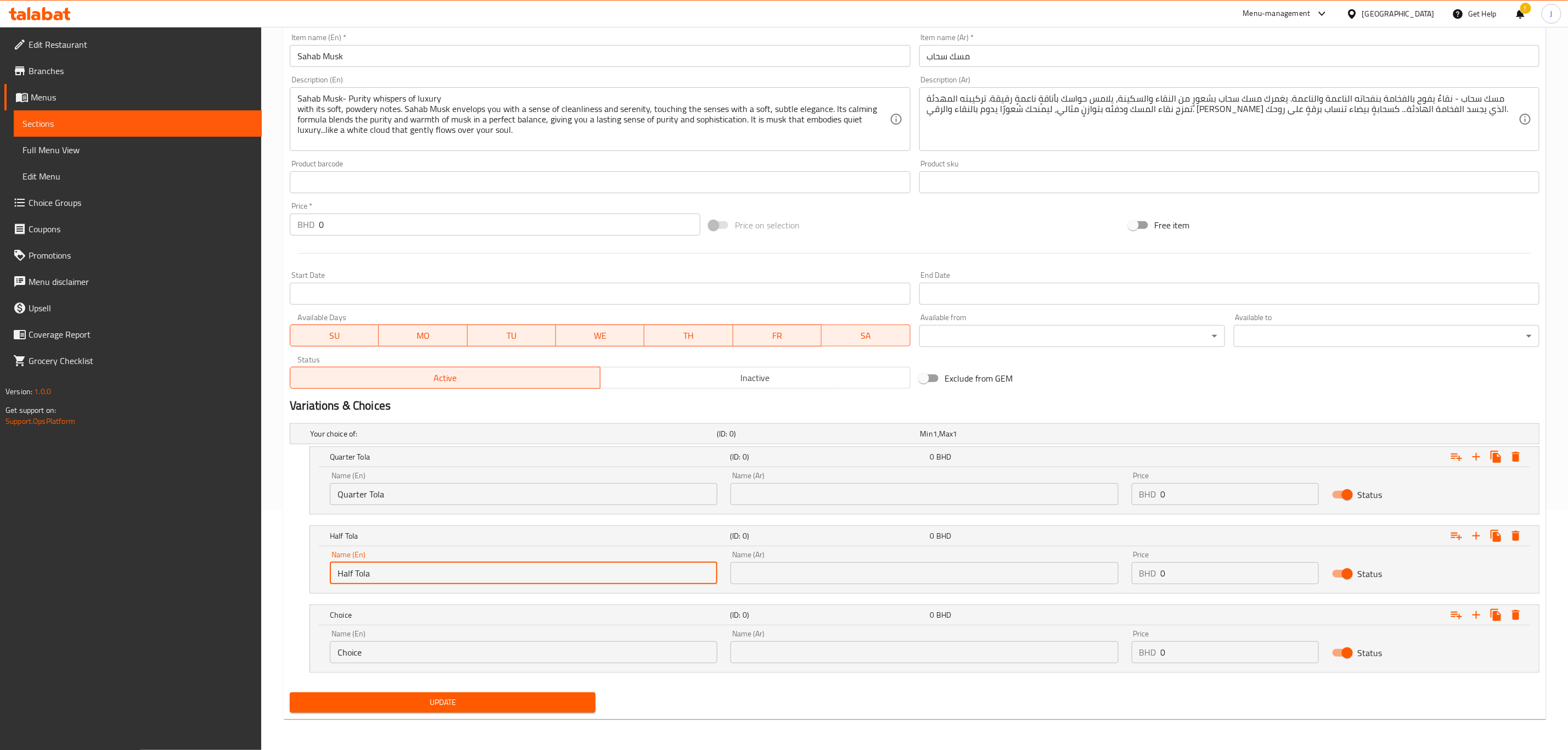
type input "Half Tola"
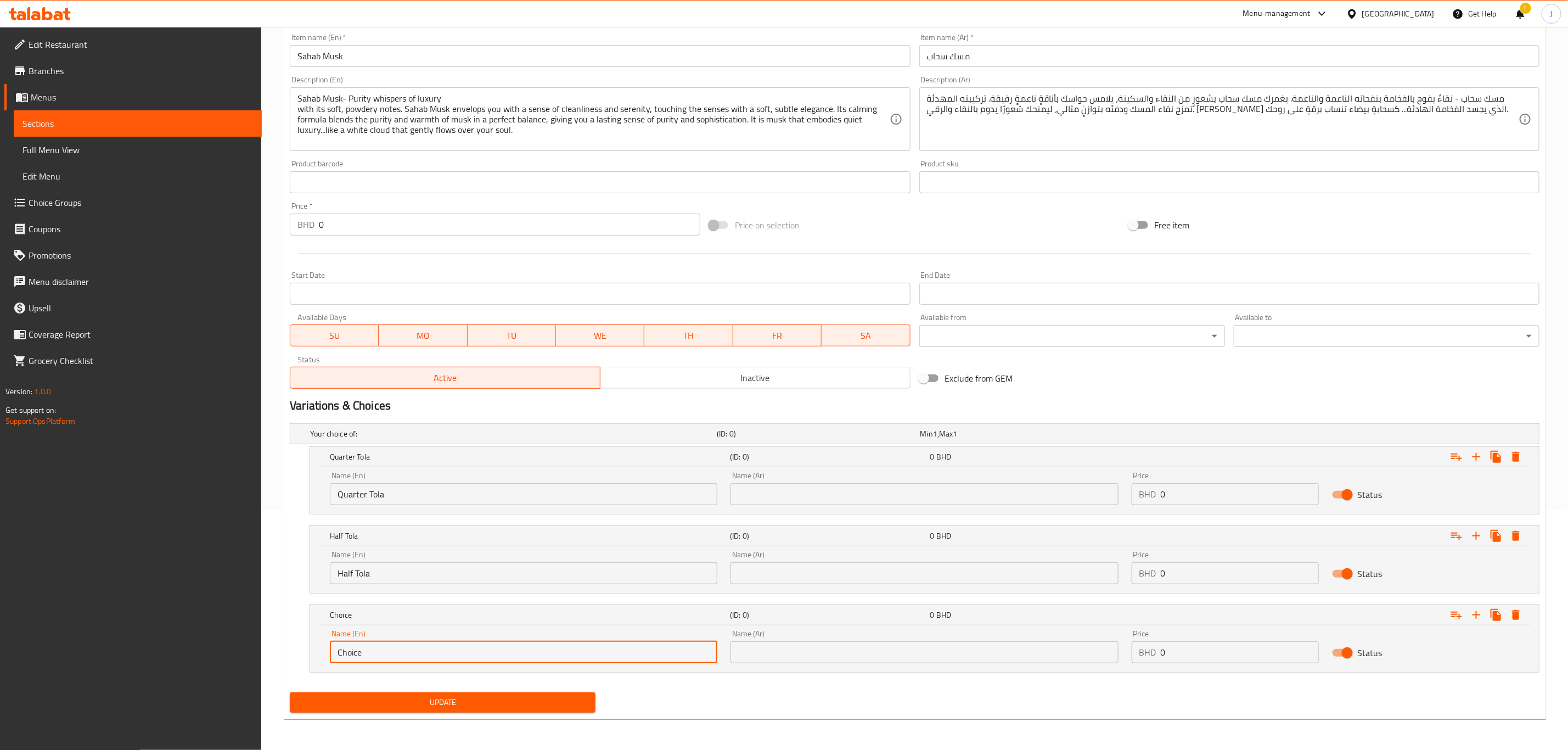
paste input "One Tola"
drag, startPoint x: 384, startPoint y: 651, endPoint x: 166, endPoint y: 649, distance: 218.0
click at [166, 649] on div "Edit Restaurant Branches Menus Sections Full Menu View Edit Menu Choice Groups …" at bounding box center [784, 268] width 1568 height 963
type input "One Tola"
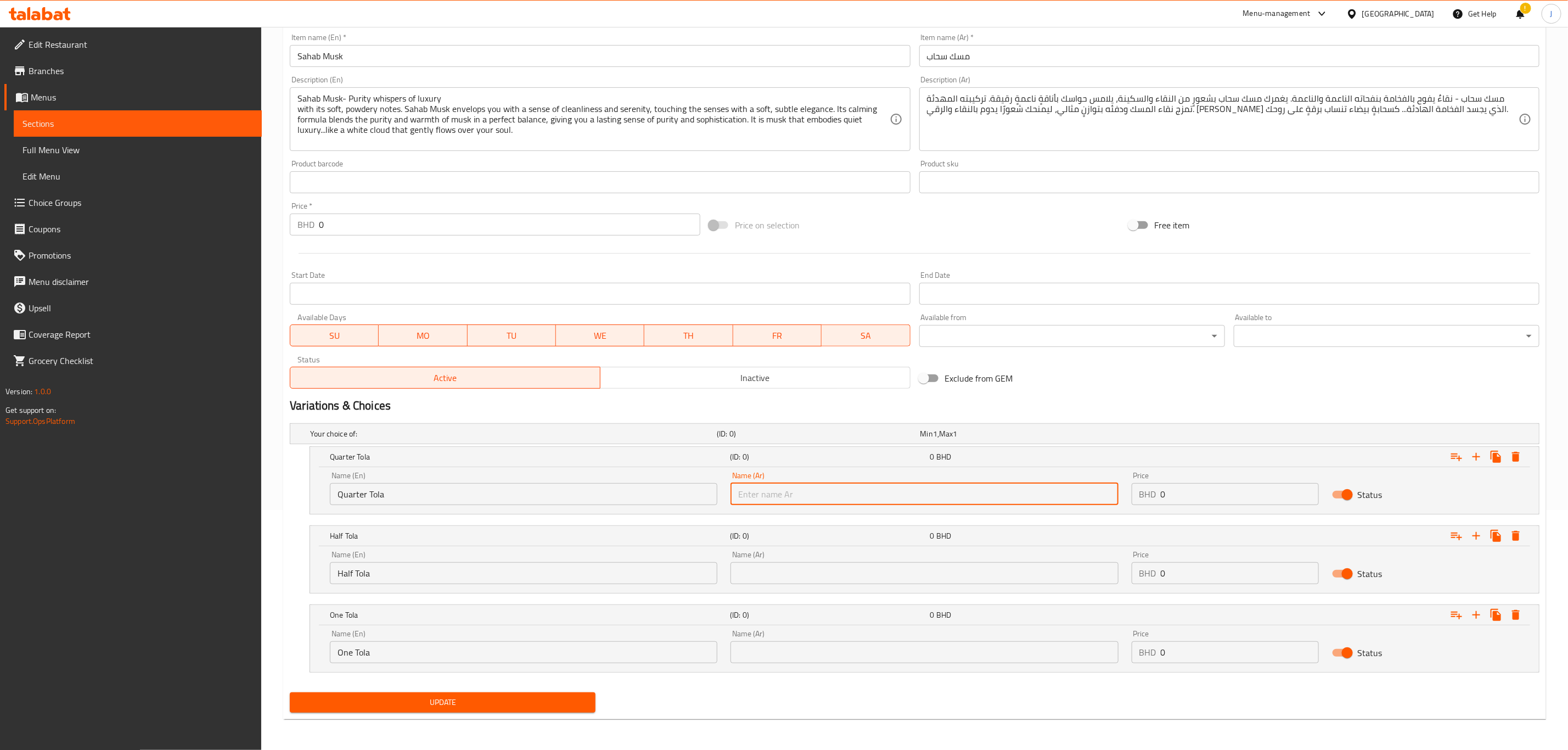
click at [794, 491] on input "text" at bounding box center [924, 494] width 387 height 22
paste input "ربع تولة"
type input "ربع تولة"
click at [803, 568] on input "text" at bounding box center [924, 573] width 387 height 22
paste input "نصف تولة"
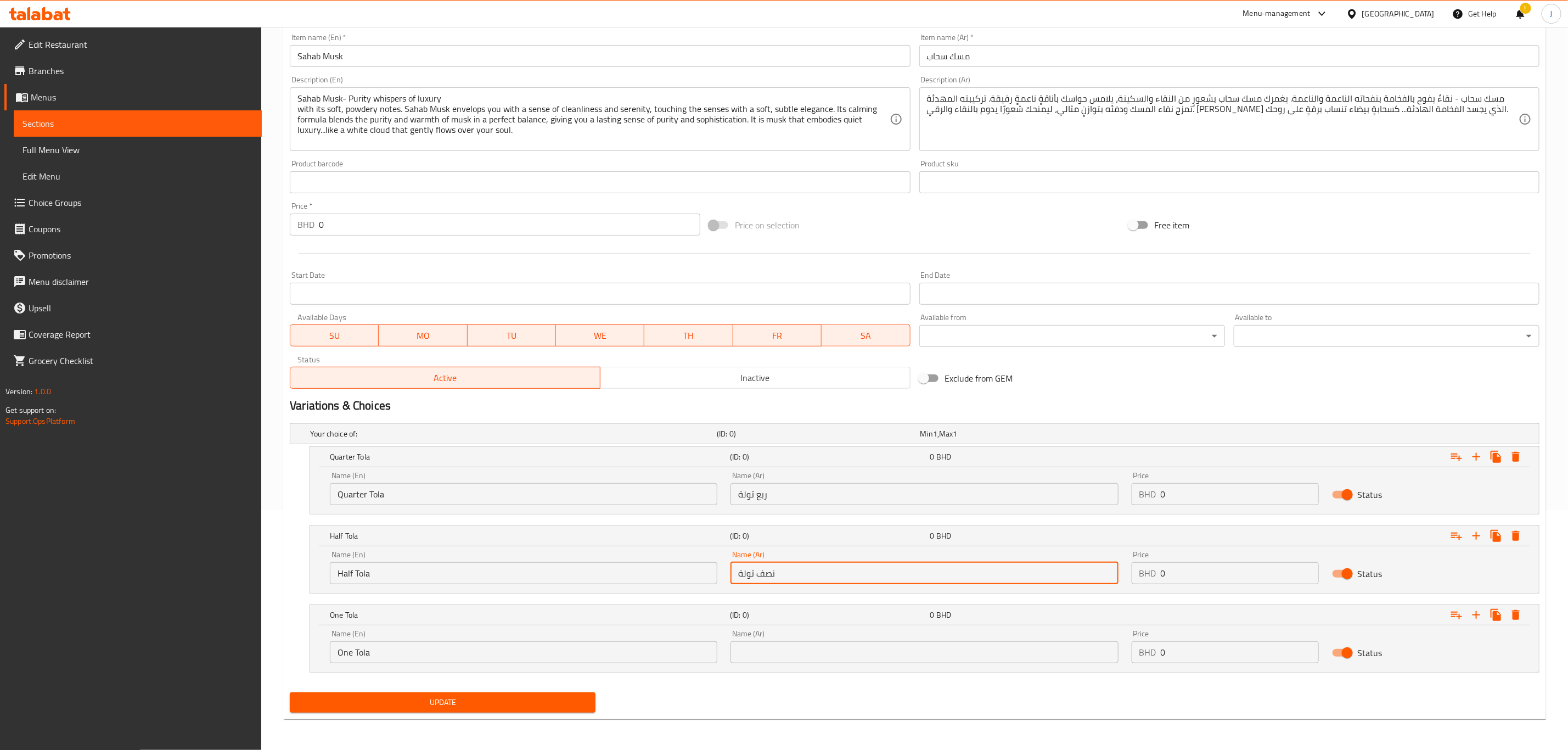
type input "نصف تولة"
click at [819, 652] on input "text" at bounding box center [924, 652] width 387 height 22
paste input "تولة واحدة"
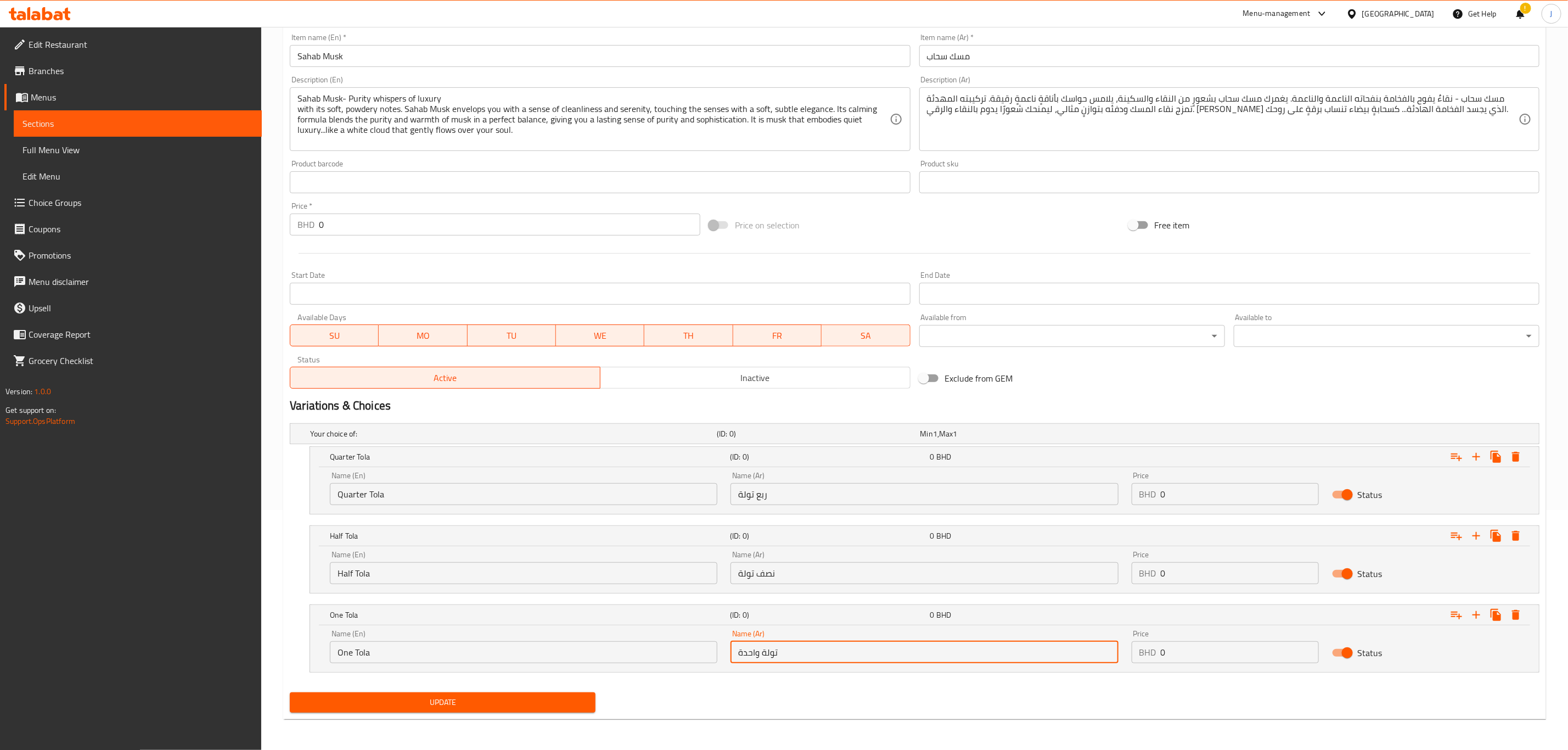
type input "تولة واحدة"
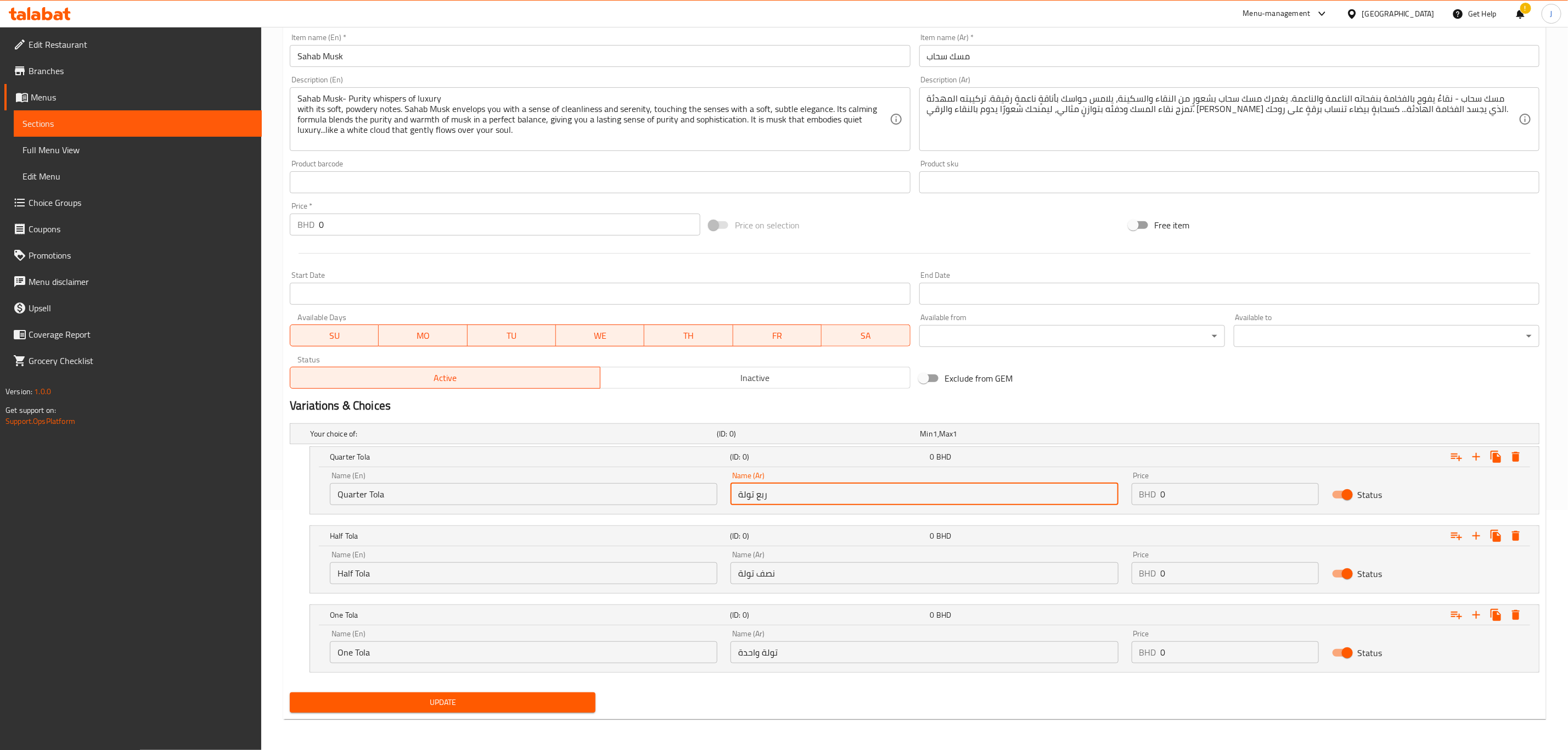
drag, startPoint x: 882, startPoint y: 497, endPoint x: 755, endPoint y: 497, distance: 127.0
click at [755, 497] on input "ربع تولة" at bounding box center [924, 494] width 387 height 22
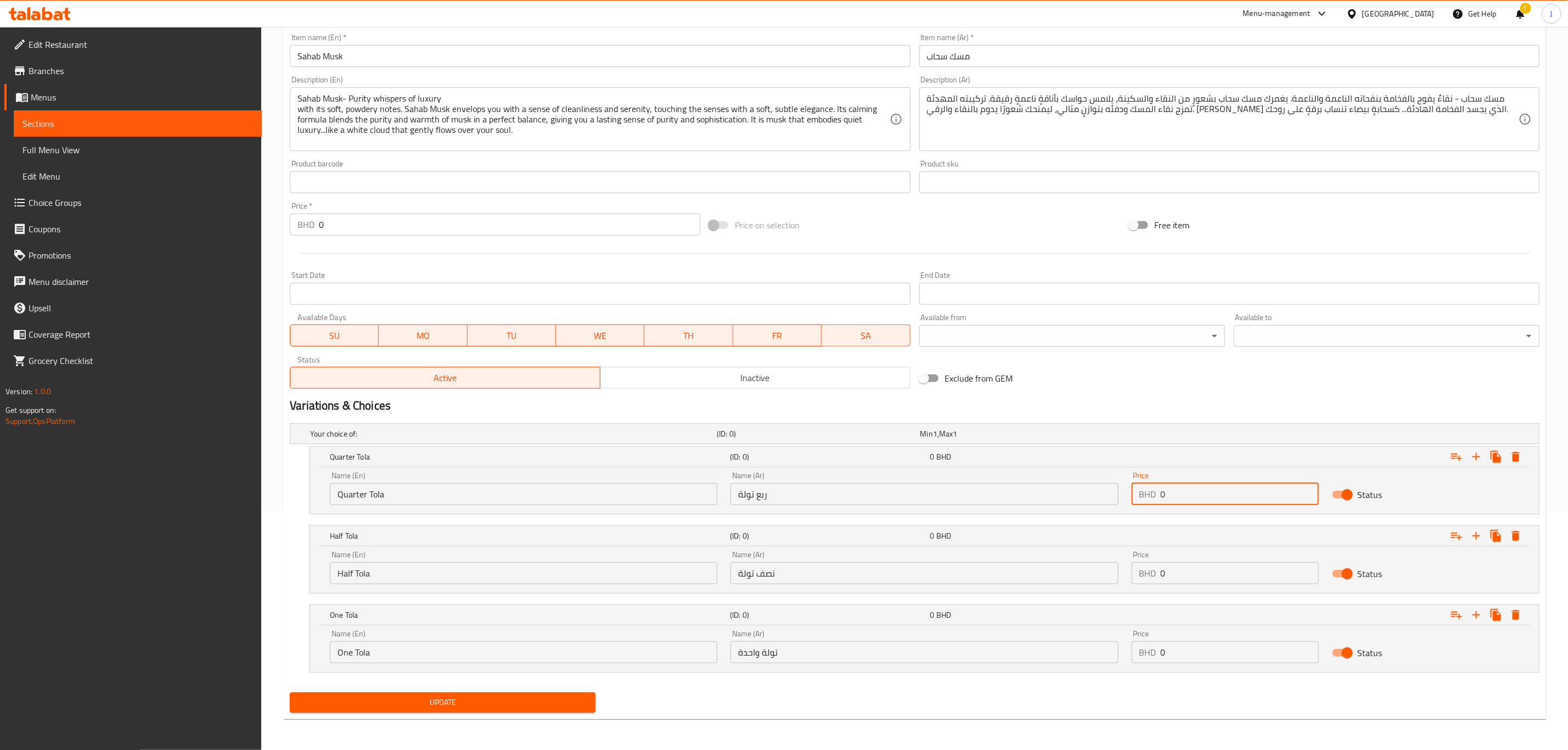
paste input "5.00"
drag, startPoint x: 1178, startPoint y: 494, endPoint x: 1082, endPoint y: 496, distance: 96.0
click at [1082, 496] on div "Name (En) Quarter Tola Name (En) Name (Ar) ربع تولة Name (Ar) Price BHD 0 Price…" at bounding box center [925, 489] width 1203 height 47
type input "5.000"
paste input "9.00"
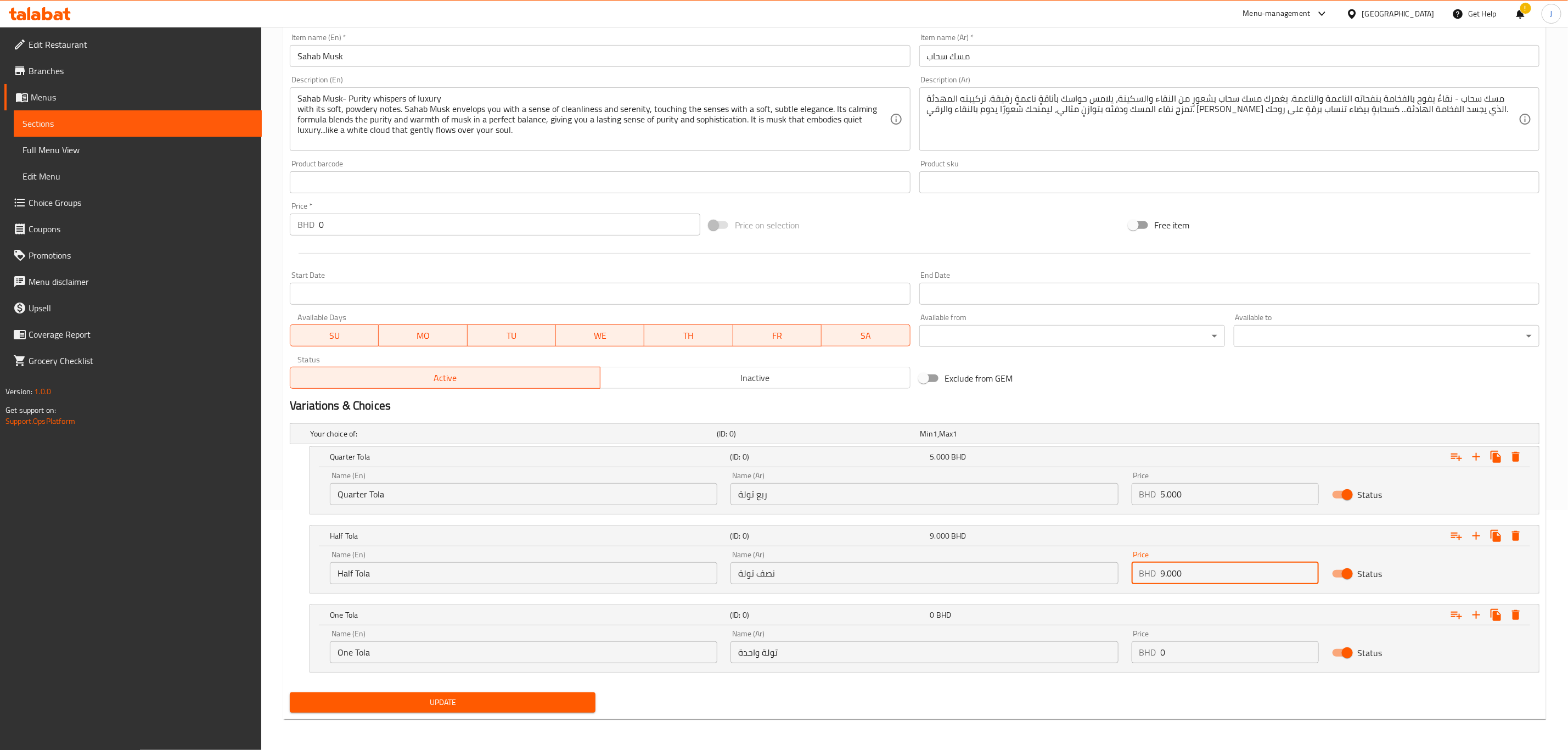
drag, startPoint x: 1166, startPoint y: 565, endPoint x: 1133, endPoint y: 567, distance: 33.1
click at [1133, 567] on div "BHD 9.000 Price" at bounding box center [1225, 573] width 187 height 22
type input "9.000"
paste input "12.00"
drag, startPoint x: 1159, startPoint y: 654, endPoint x: 1049, endPoint y: 655, distance: 110.0
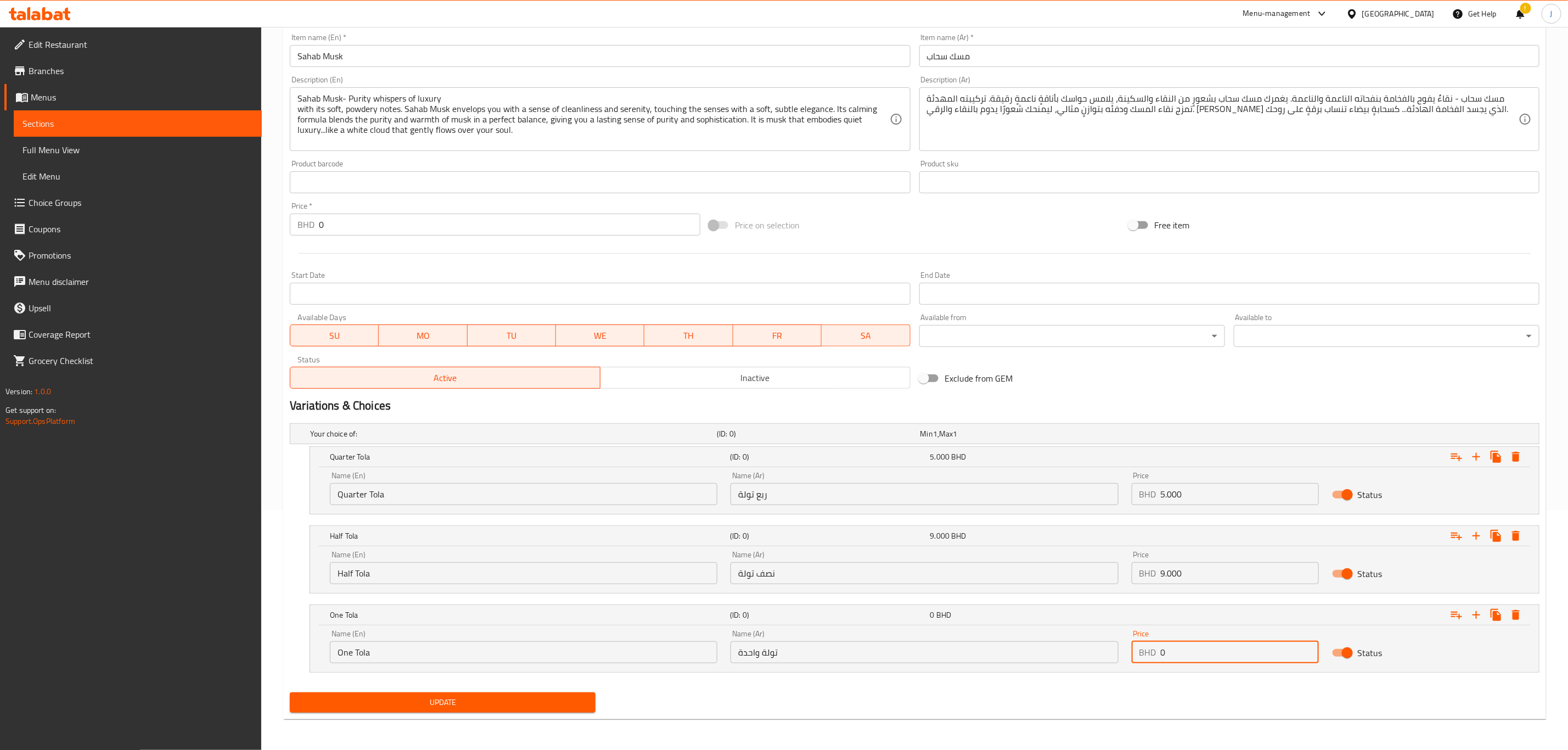
click at [1049, 655] on div "Name (En) One Tola Name (En) Name (Ar) تولة واحدة Name (Ar) Price BHD 0 Price S…" at bounding box center [925, 646] width 1203 height 47
type input "12.000"
click at [414, 697] on span "Update" at bounding box center [443, 702] width 288 height 14
click at [451, 694] on button "Update" at bounding box center [442, 702] width 306 height 20
click at [425, 697] on span "Update" at bounding box center [443, 702] width 288 height 14
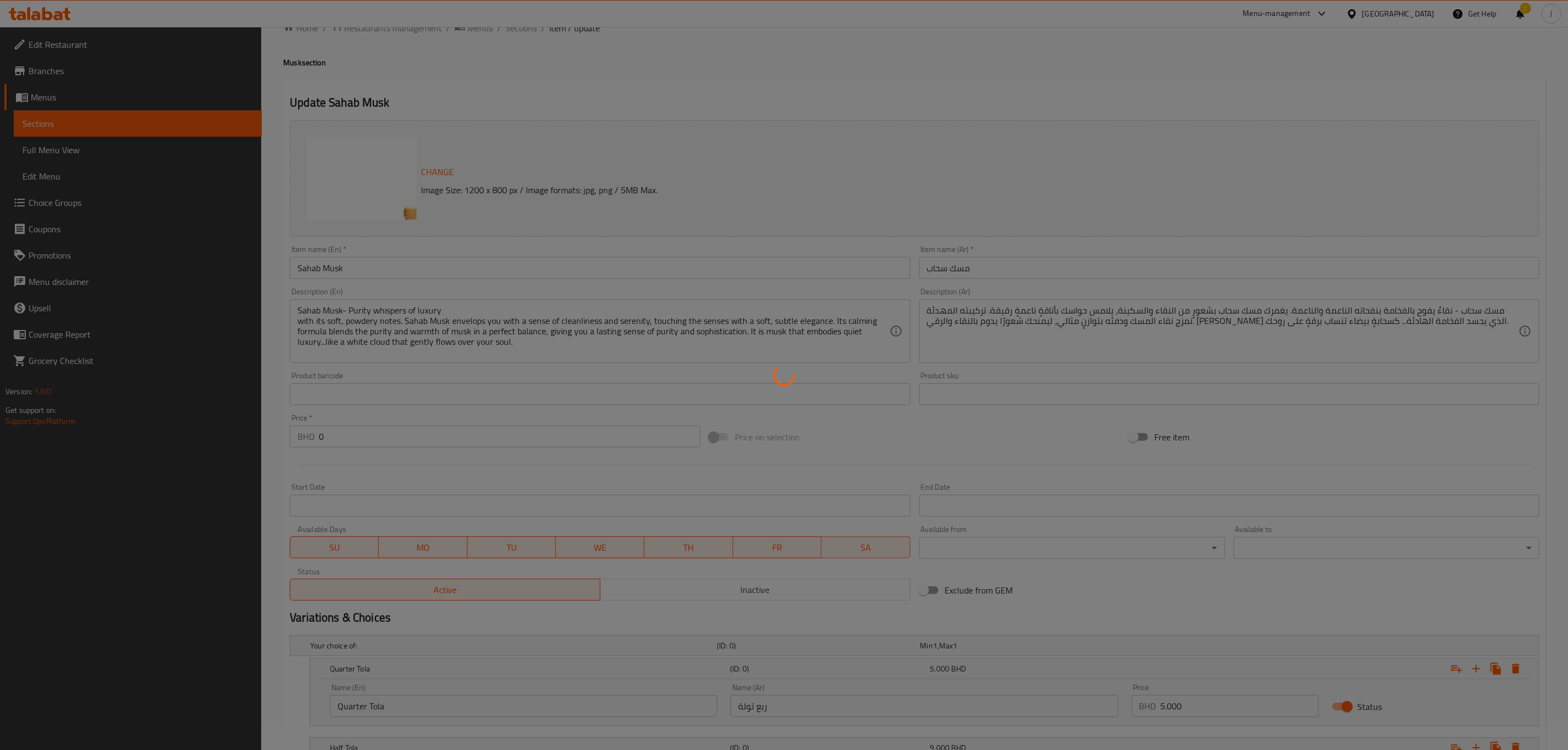
scroll to position [0, 0]
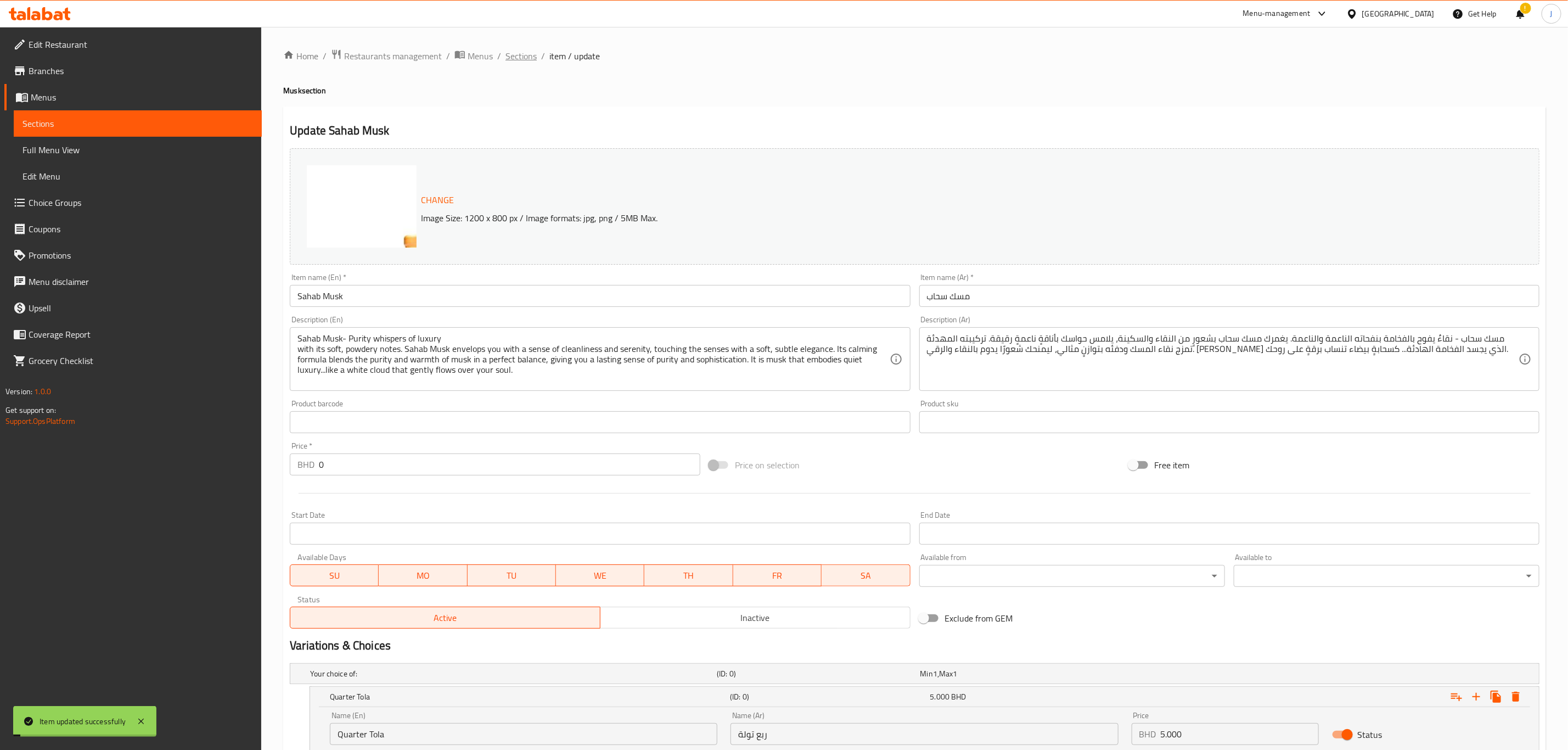
click at [522, 60] on span "Sections" at bounding box center [521, 55] width 31 height 13
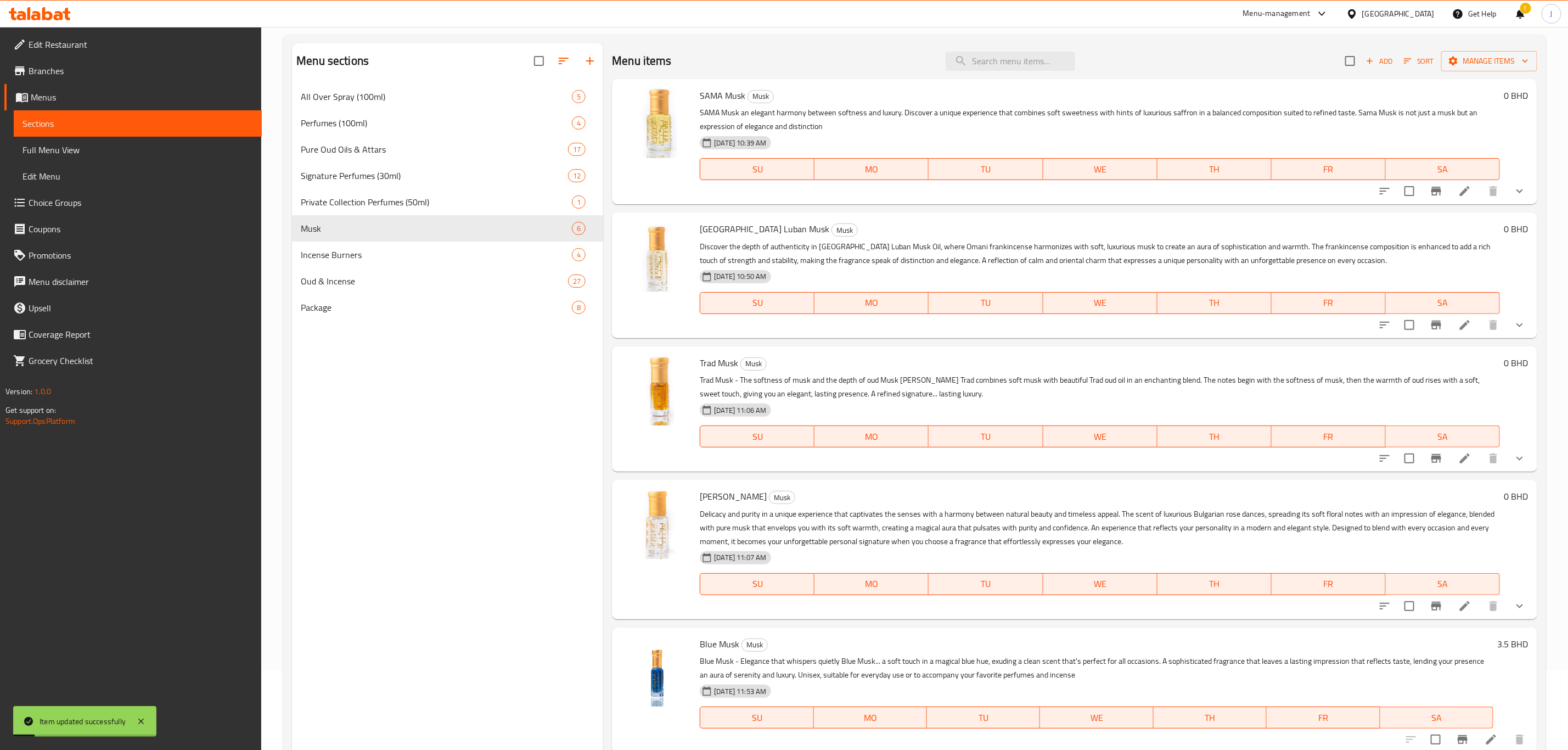
scroll to position [153, 0]
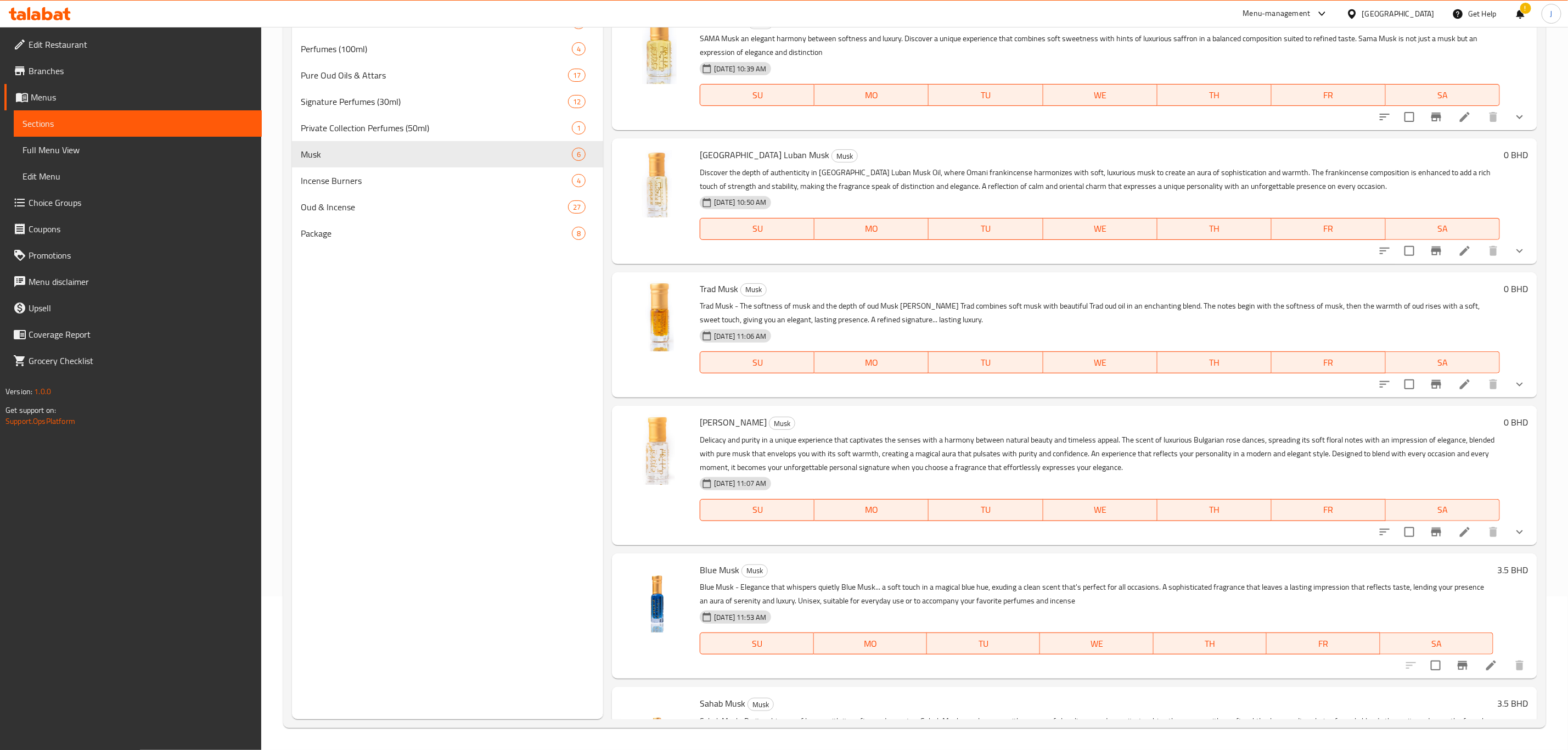
click at [1486, 663] on icon at bounding box center [1491, 665] width 10 height 10
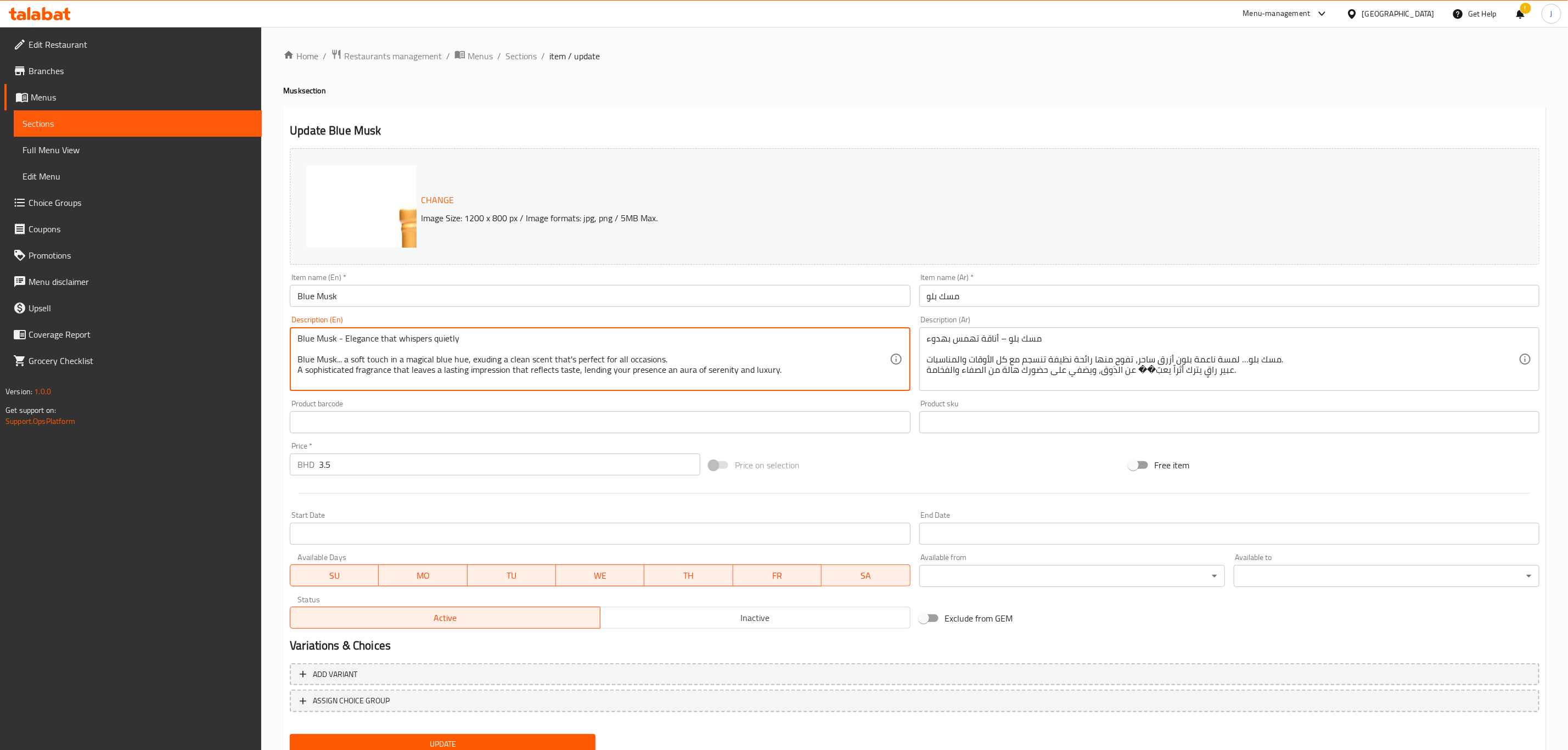
click at [804, 422] on input "text" at bounding box center [600, 422] width 620 height 22
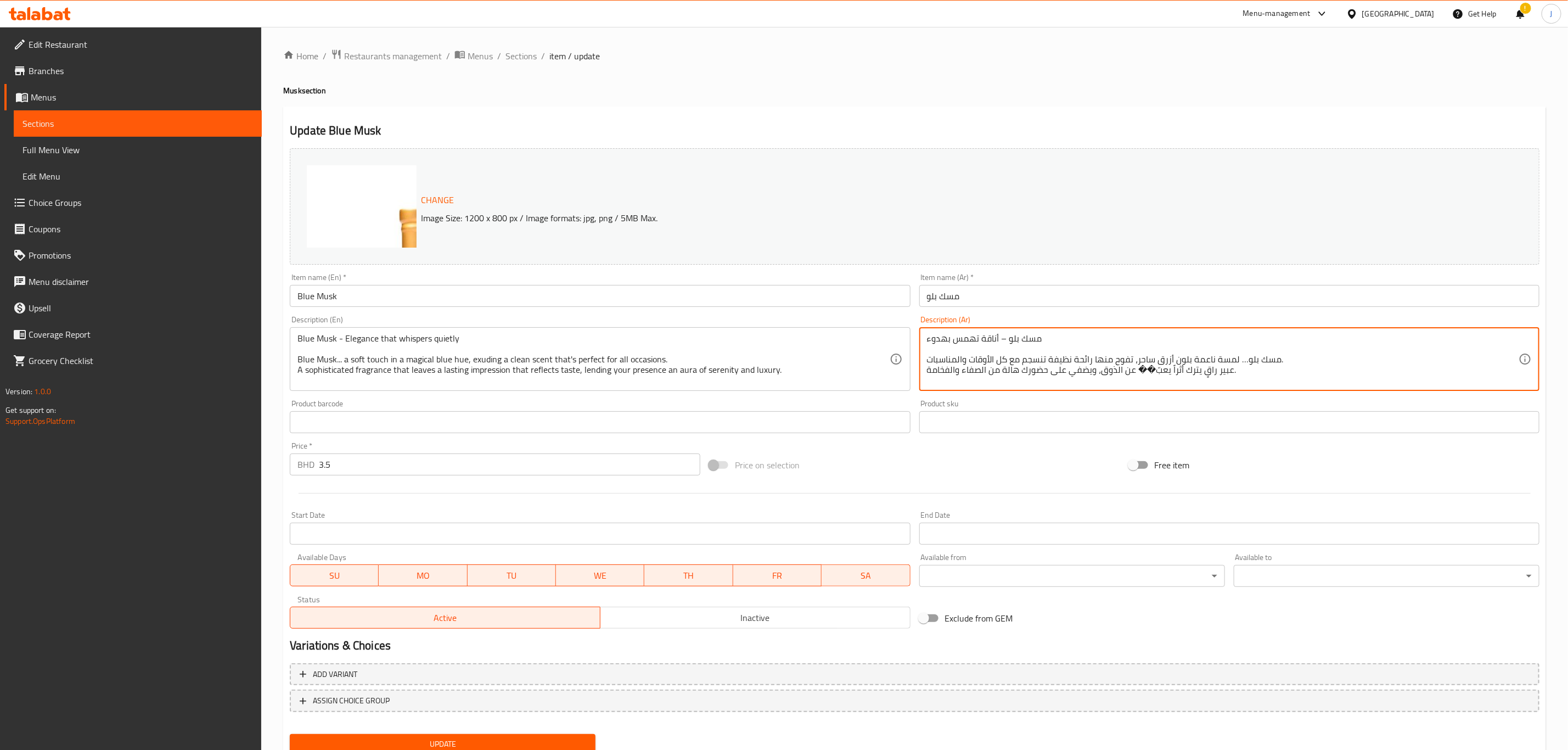
click at [1109, 390] on div "مسك بلو – أناقة تهمس بهدوء مسك بلو… لمسة ناعمة بلون أزرق ساحر، تفوح منها رائحة …" at bounding box center [1229, 359] width 620 height 64
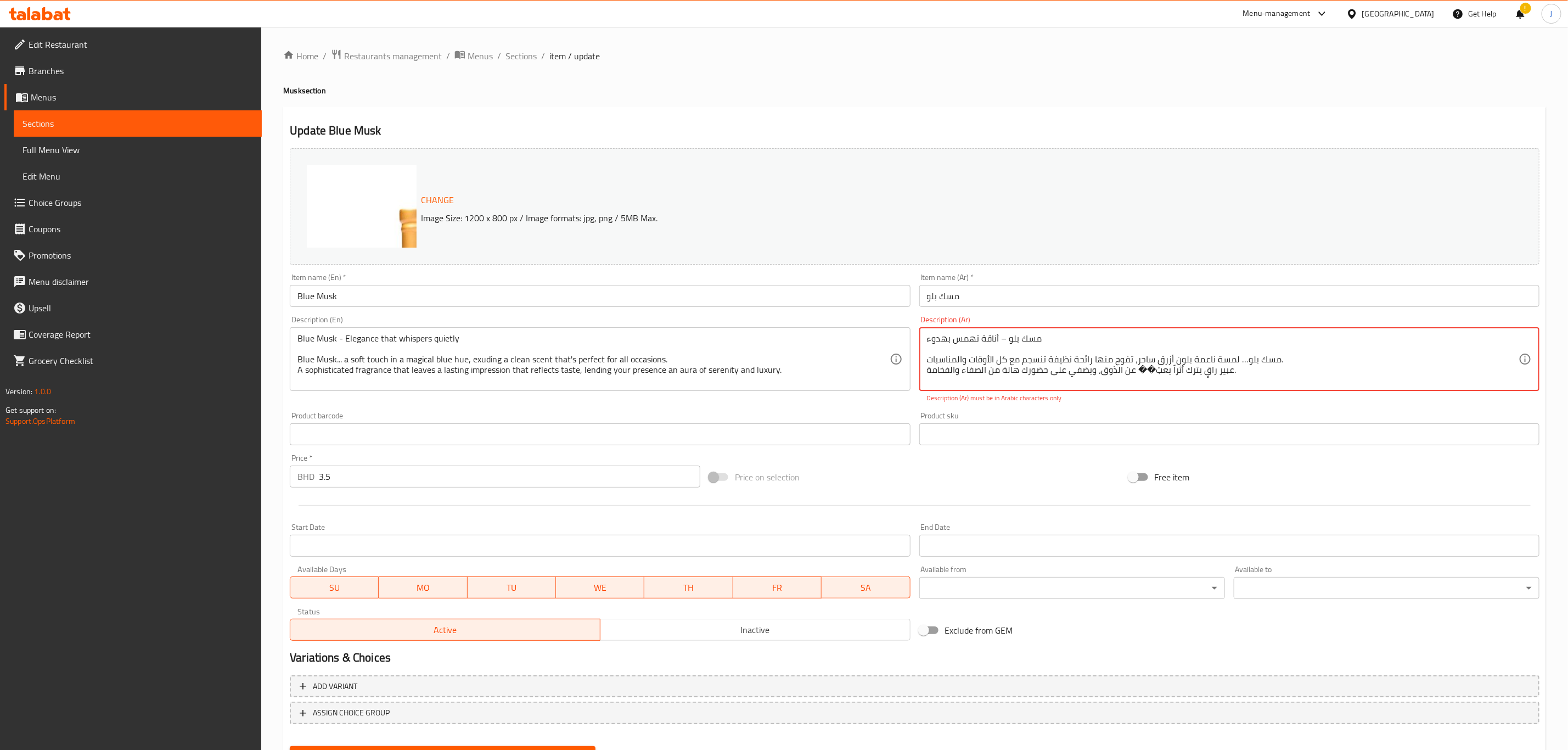
click at [1141, 369] on textarea "مسك بلو – أناقة تهمس بهدوء مسك بلو… لمسة ناعمة بلون أزرق ساحر، تفوح منها رائحة …" at bounding box center [1223, 359] width 592 height 52
click at [1135, 369] on textarea "مسك بلو – أناقة تهمس بهدوء مسك بلو… لمسة ناعمة بلون أزرق ساحر، تفوح منها رائحة …" at bounding box center [1223, 359] width 592 height 52
click at [1133, 369] on textarea "مسك بلو – أناقة تهمس بهدوء مسك بلو… لمسة ناعمة بلون أزرق ساحر، تفوح منها رائحة …" at bounding box center [1223, 359] width 592 height 52
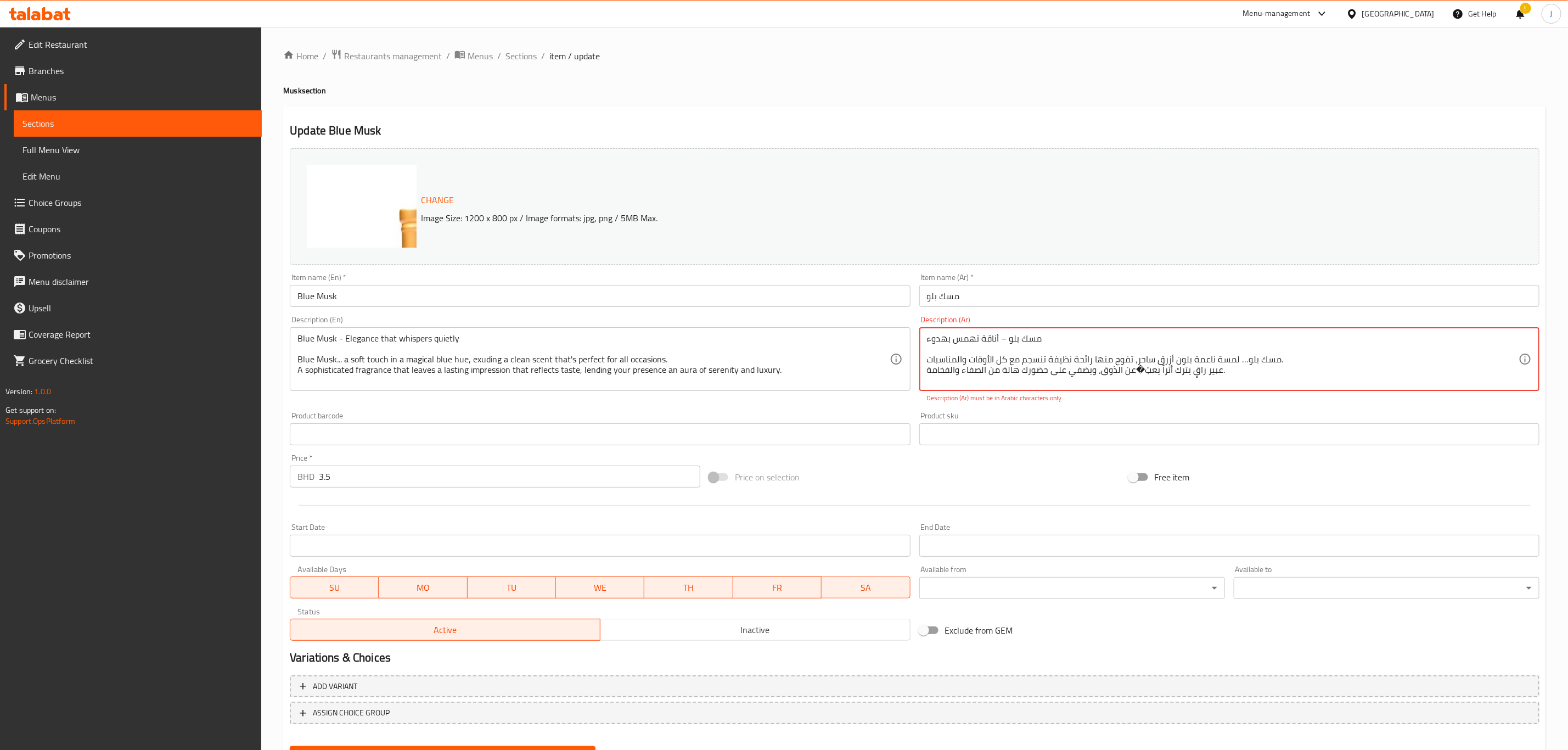
click at [1137, 374] on textarea "مسك بلو – أناقة تهمس بهدوء مسك بلو… لمسة ناعمة بلون أزرق ساحر، تفوح منها رائحة …" at bounding box center [1223, 359] width 592 height 52
click at [1008, 488] on div "Price on selection" at bounding box center [914, 477] width 419 height 29
click at [983, 440] on input "text" at bounding box center [1229, 435] width 620 height 22
drag, startPoint x: 789, startPoint y: 369, endPoint x: 341, endPoint y: 346, distance: 448.6
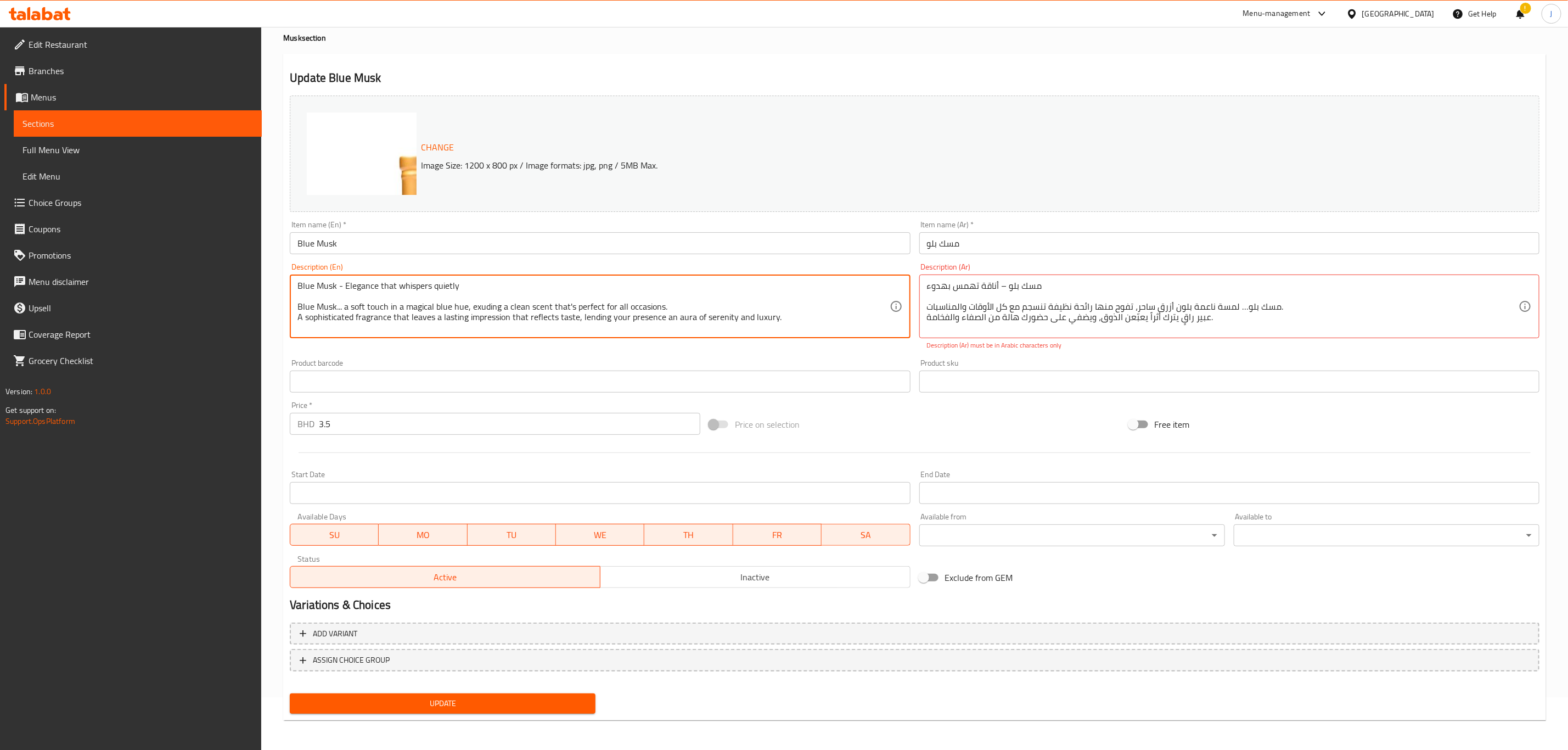
drag, startPoint x: 617, startPoint y: 325, endPoint x: 252, endPoint y: 273, distance: 368.7
click at [252, 273] on div "Edit Restaurant Branches Menus Sections Full Menu View Edit Menu Choice Groups …" at bounding box center [784, 363] width 1568 height 777
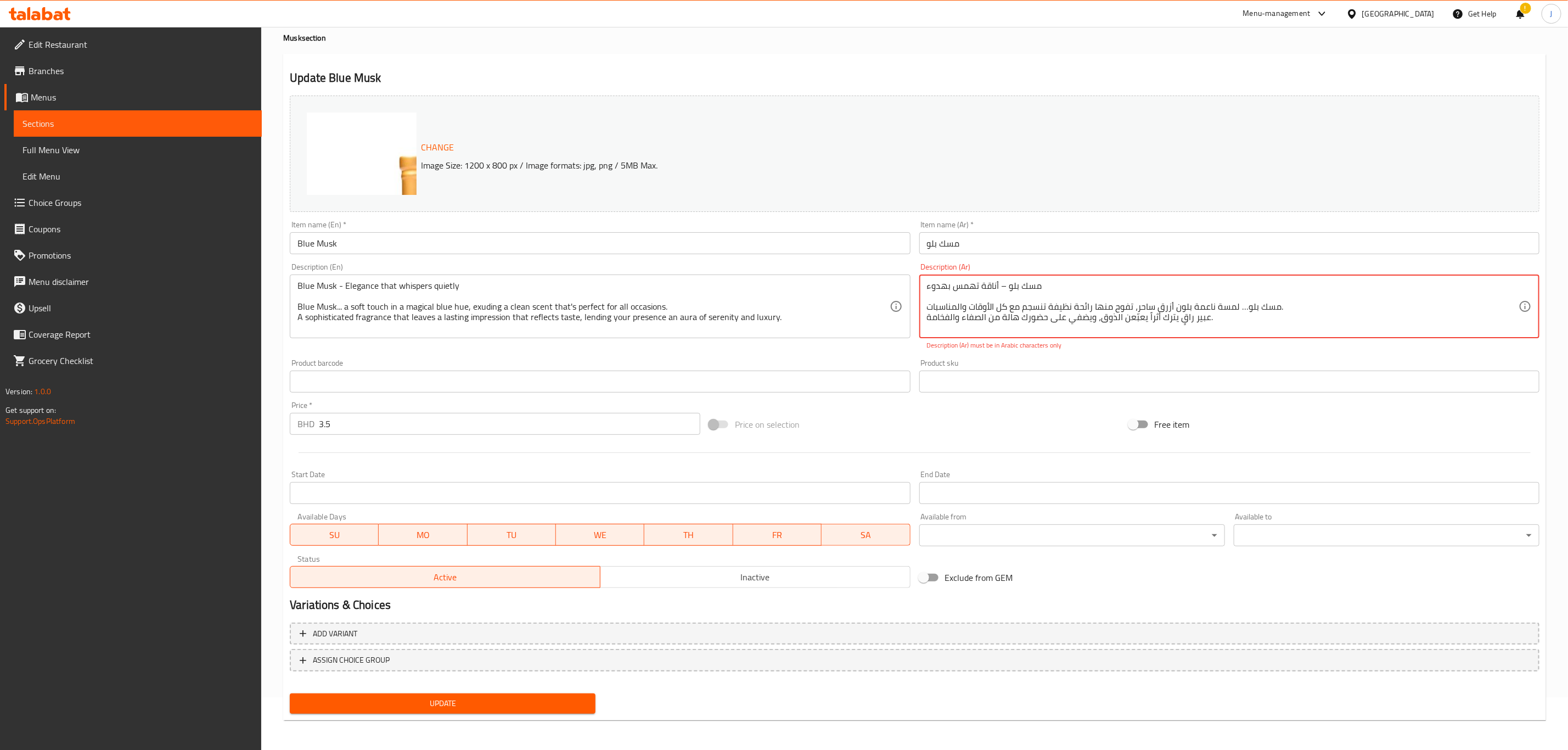
click at [1153, 325] on textarea "مسك بلو – أناقة تهمس بهدوء مسك بلو… لمسة ناعمة بلون أزرق ساحر، تفوح منها رائحة …" at bounding box center [1223, 306] width 592 height 52
drag, startPoint x: 1199, startPoint y: 333, endPoint x: 948, endPoint y: 269, distance: 259.0
click at [949, 267] on div "Description (Ar) مسك بلو – أناقة تهمس بهدوء مسك بلو… لمسة ناعمة بلون أزرق ساحر،…" at bounding box center [1229, 306] width 620 height 87
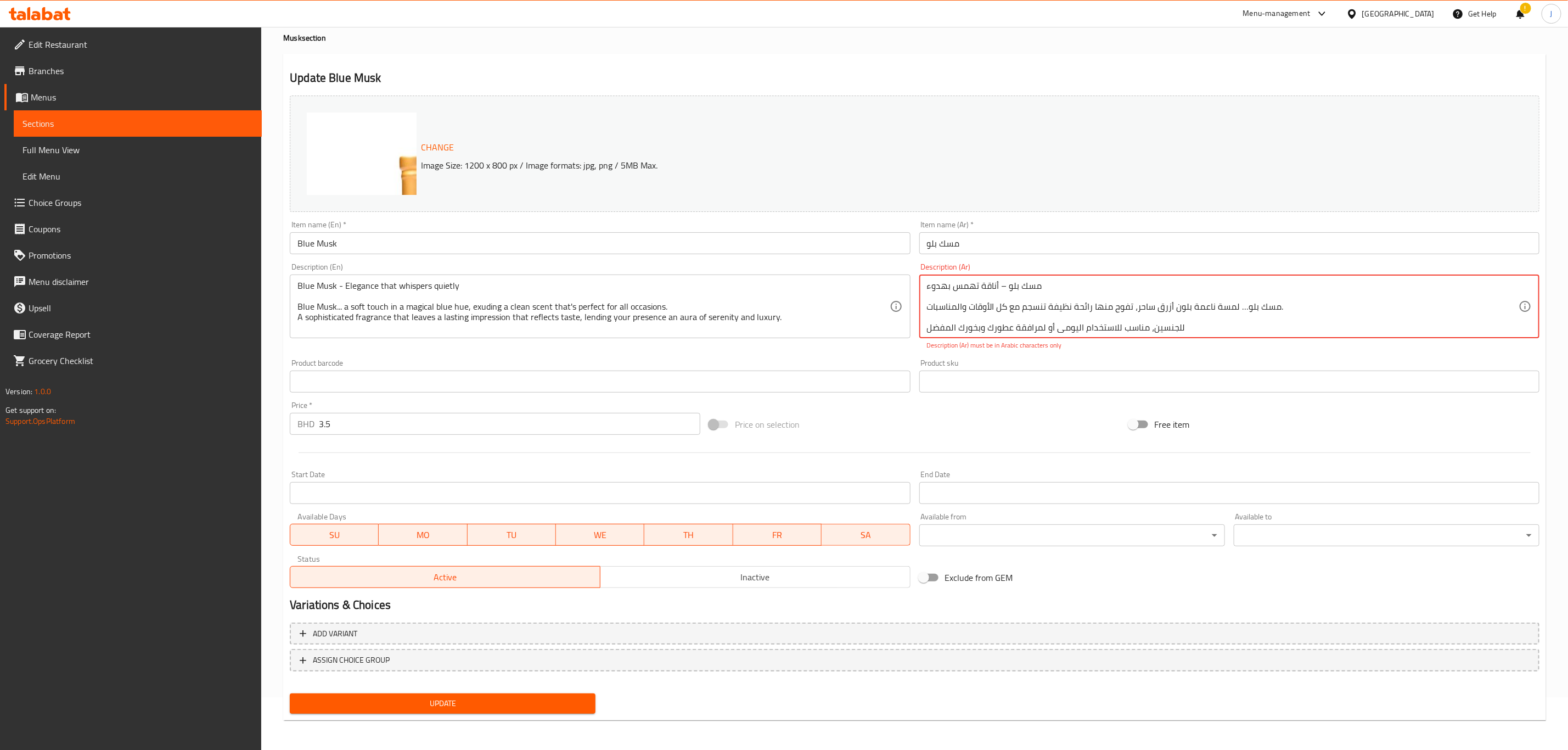
scroll to position [3, 0]
drag, startPoint x: 933, startPoint y: 288, endPoint x: 1121, endPoint y: 353, distance: 198.9
click at [1121, 353] on div "Description (Ar) مسك بلو – أناقة تهمس بهدوء مسك بلو… لمسة ناعمة بلون أزرق ساحر،…" at bounding box center [1229, 306] width 629 height 96
type textarea "مسك بلو – أناقة تهمس اليومي أو لمرافقة عطورك وبخورك المفضل"
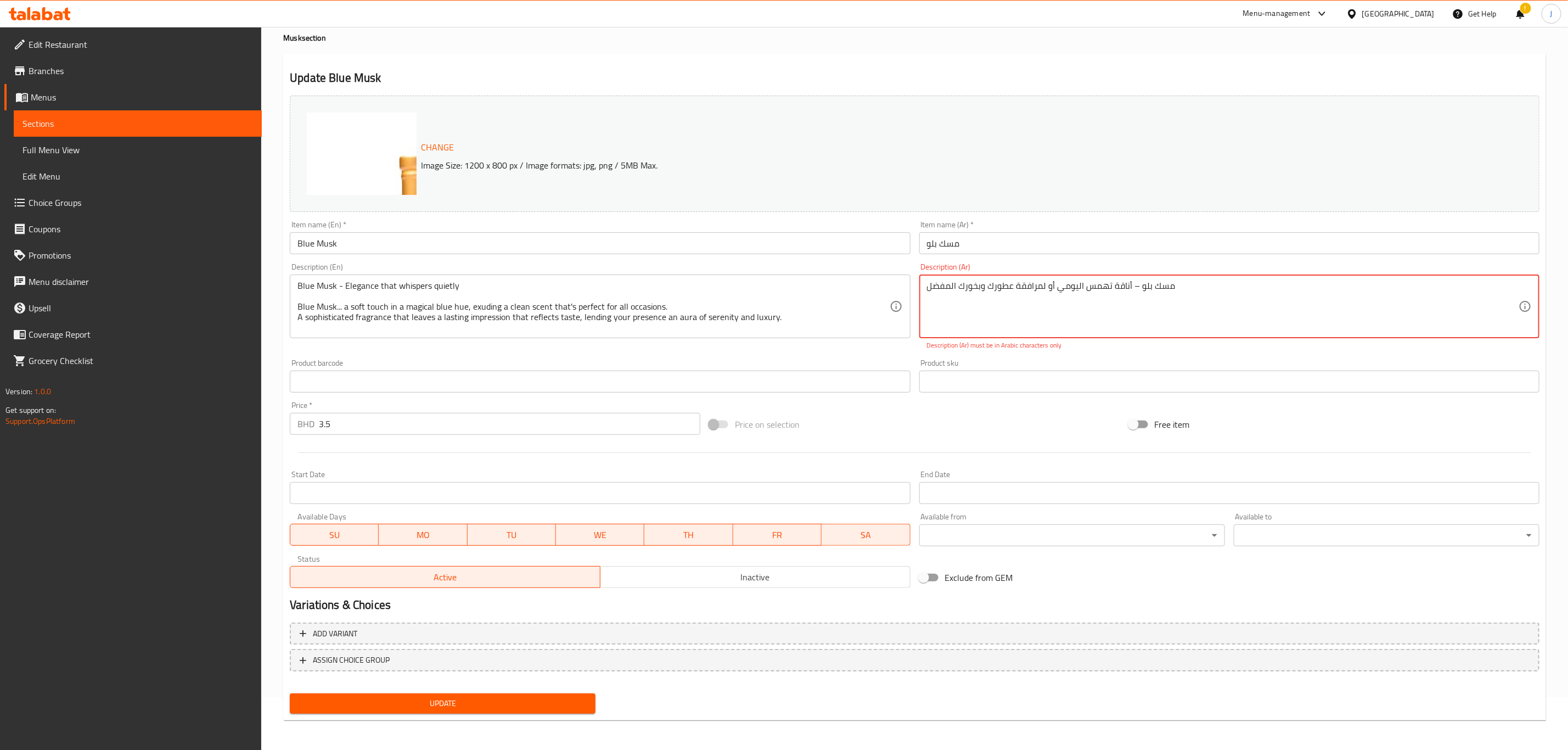
drag, startPoint x: 1198, startPoint y: 293, endPoint x: 627, endPoint y: 304, distance: 571.1
click at [627, 304] on div "Change Image Size: 1200 x 800 px / Image formats: jpg, png / 5MB Max. Item name…" at bounding box center [914, 341] width 1259 height 501
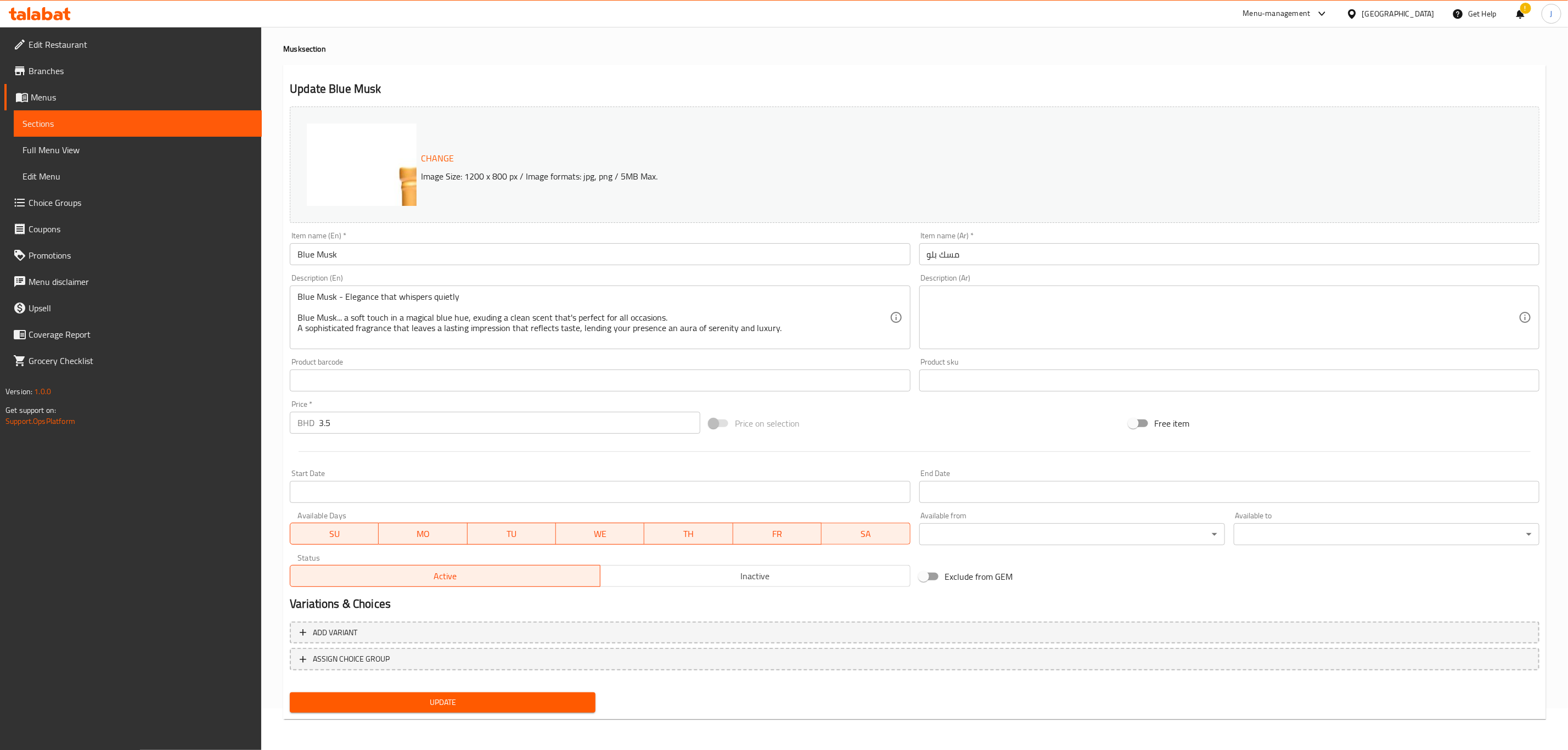
scroll to position [40, 0]
click at [1032, 341] on textarea at bounding box center [1223, 319] width 592 height 52
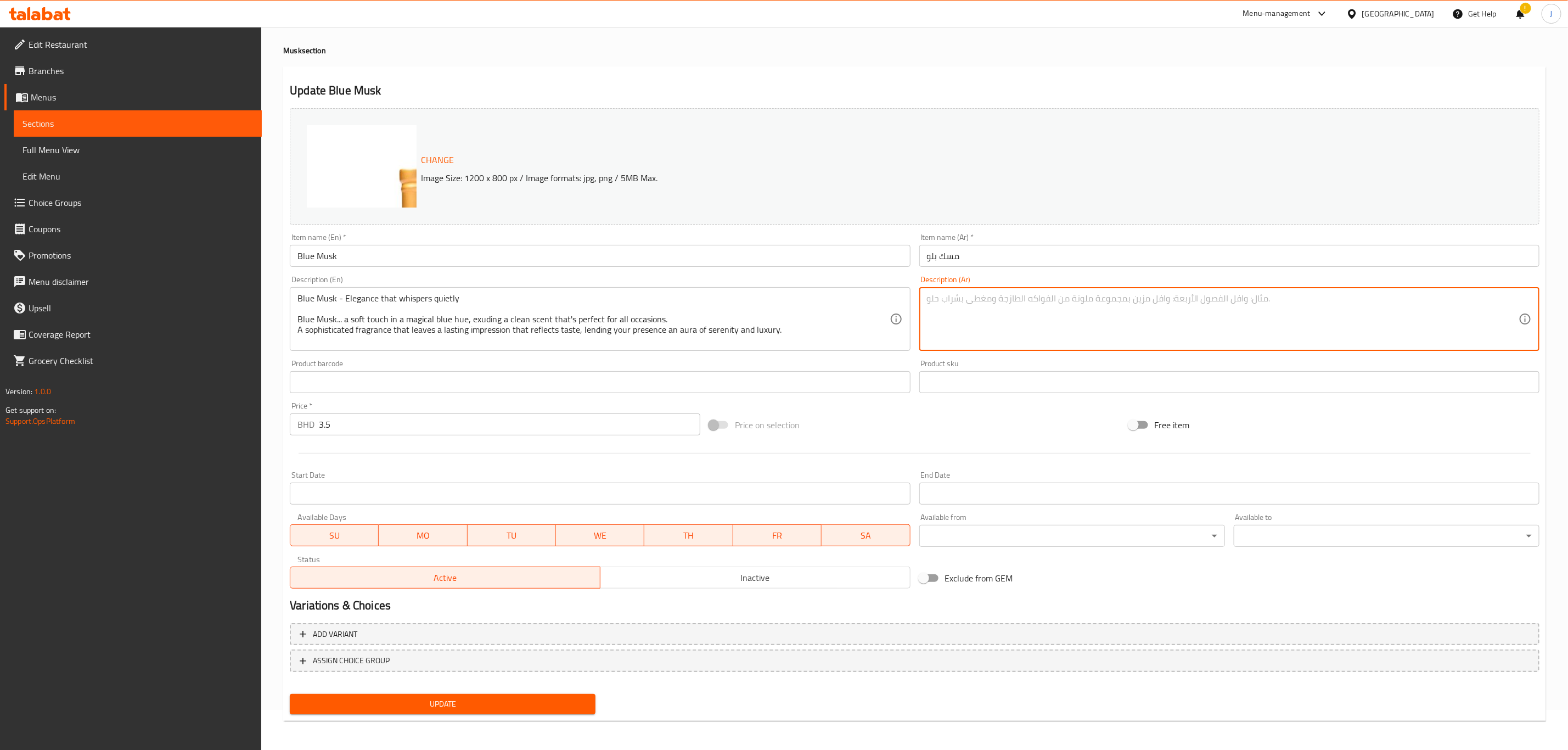
paste textarea ""المسك الأزرق - أناقة تهمس بهدوء المسك الأزرق... لمسة ناعمة بلون أزرق ساحر، تفو…"
type textarea ""المسك الأزرق - أناقة تهمس بهدوء المسك الأزرق... لمسة ناعمة بلون أزرق ساحر، تفو…"
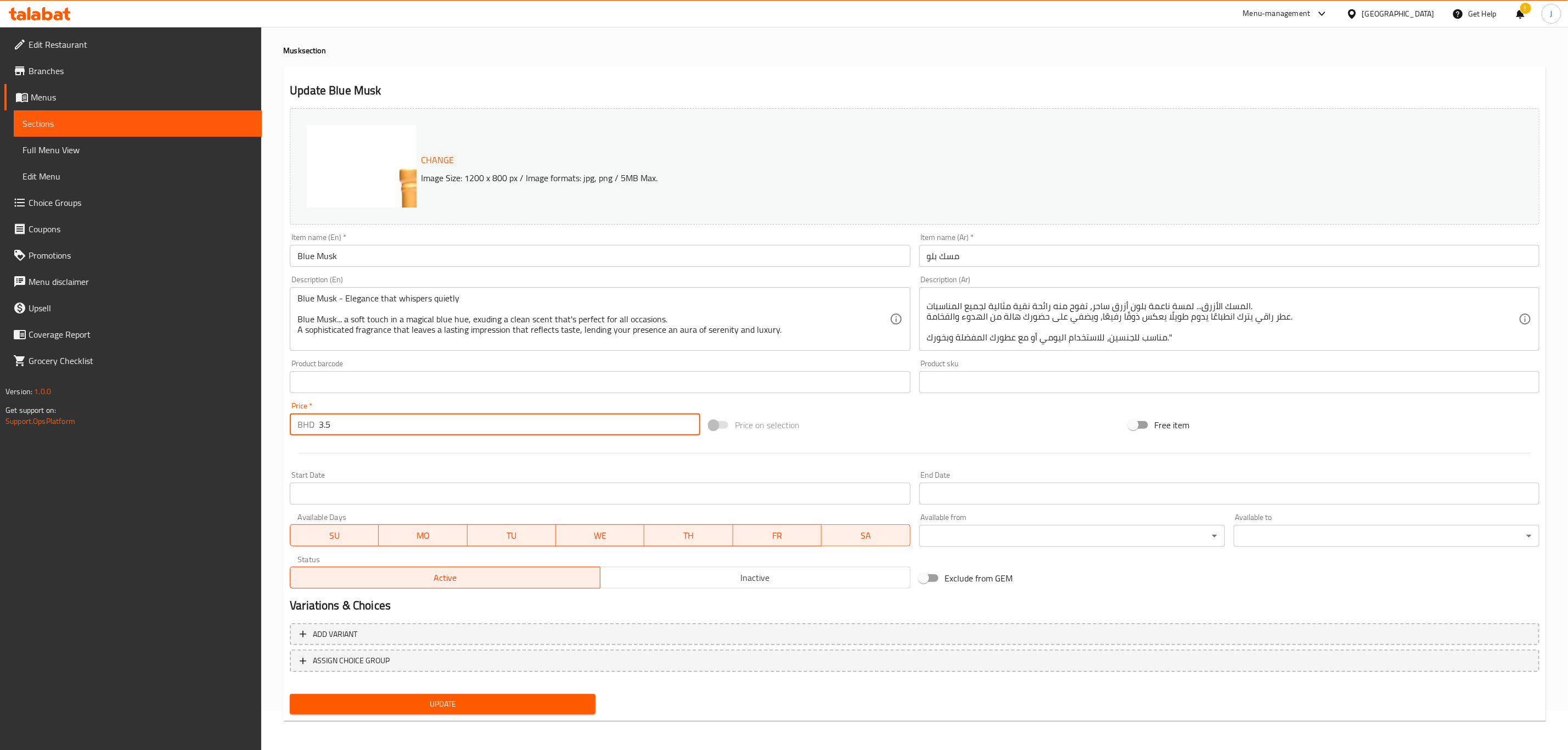
drag, startPoint x: 356, startPoint y: 420, endPoint x: 246, endPoint y: 441, distance: 112.0
click at [246, 441] on div "Edit Restaurant Branches Menus Sections Full Menu View Edit Menu Choice Groups …" at bounding box center [784, 369] width 1568 height 765
type input "0"
click at [328, 637] on span "Add variant" at bounding box center [335, 634] width 44 height 14
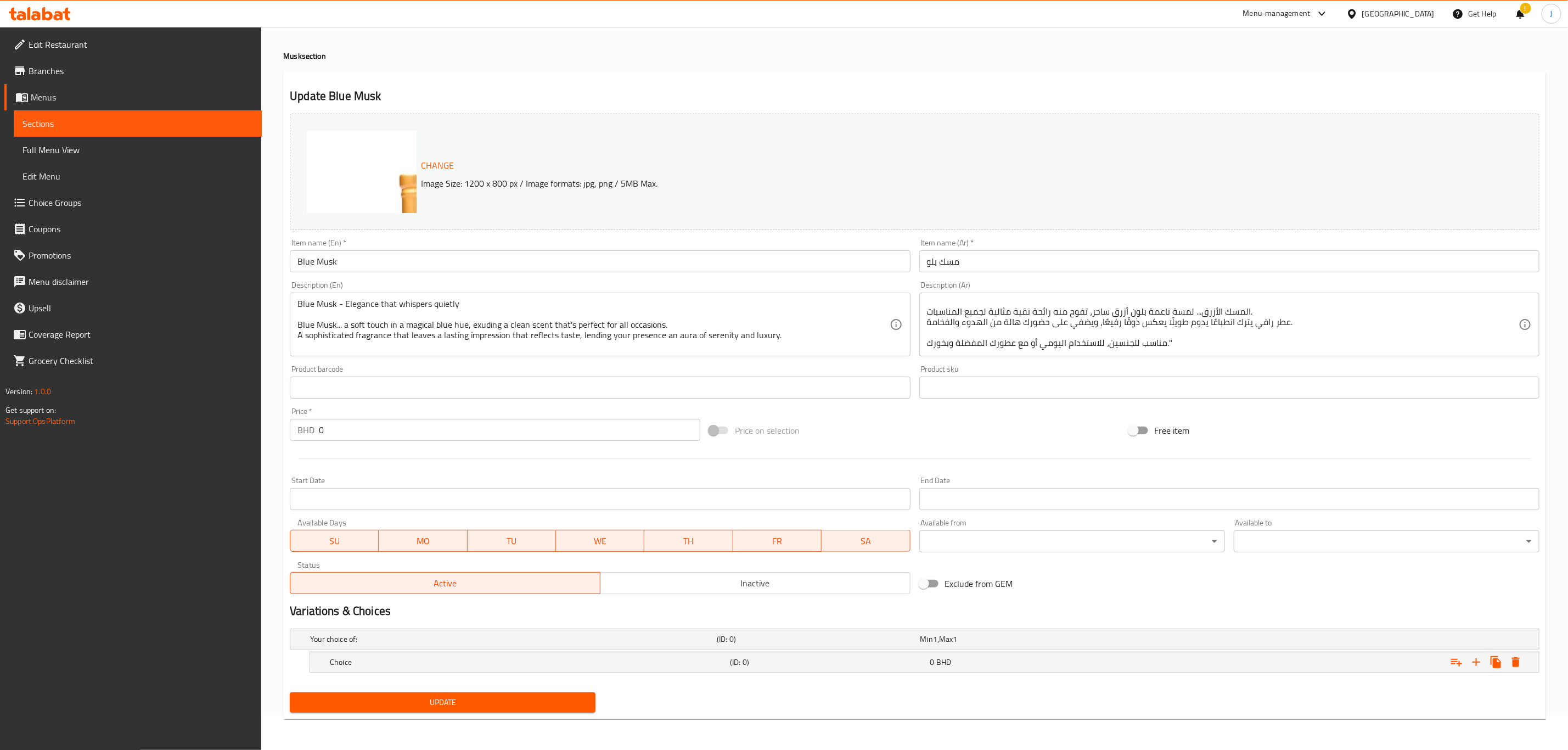
scroll to position [35, 0]
click at [1468, 665] on button "Expand" at bounding box center [1477, 662] width 20 height 20
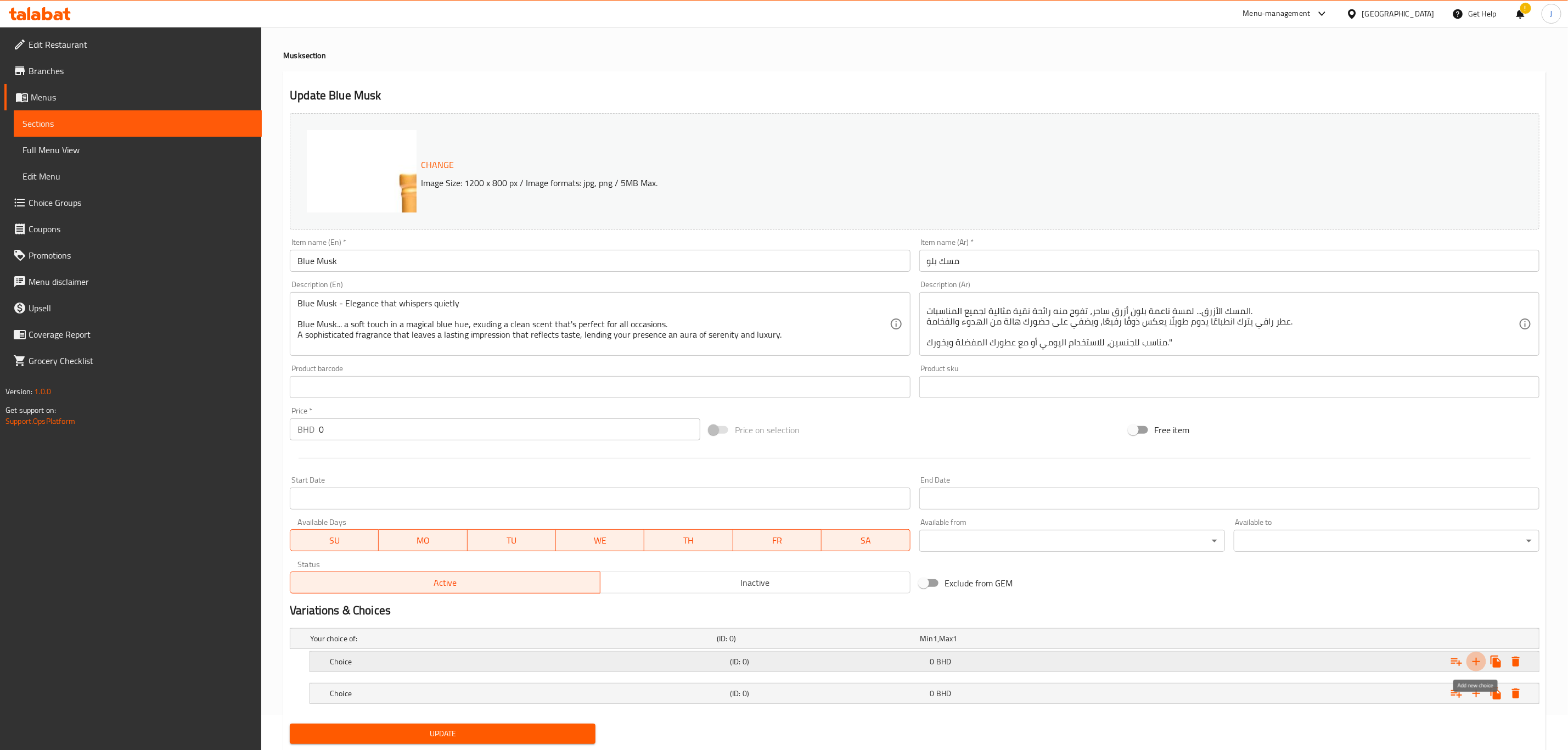
click at [1470, 664] on icon "Expand" at bounding box center [1476, 661] width 13 height 13
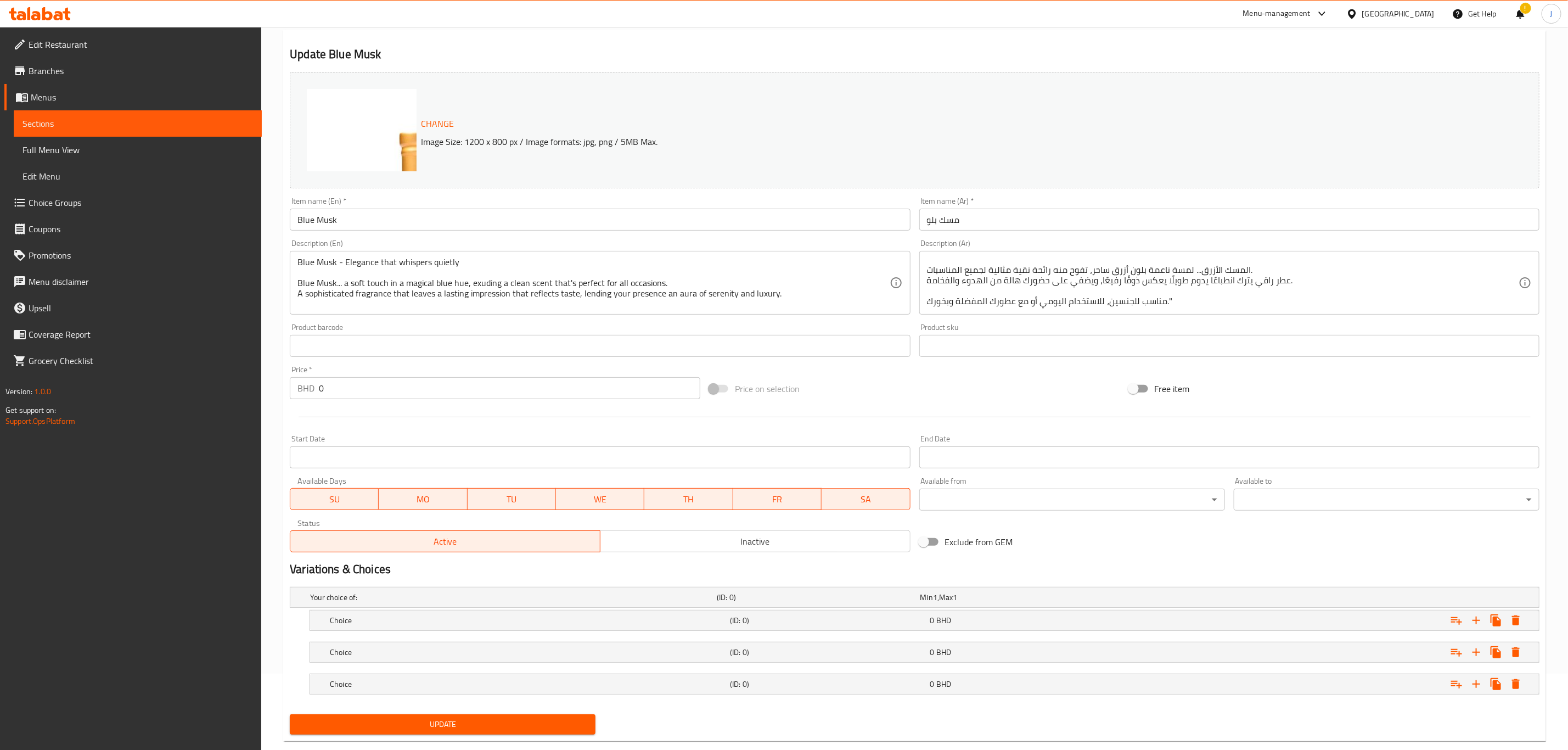
scroll to position [99, 0]
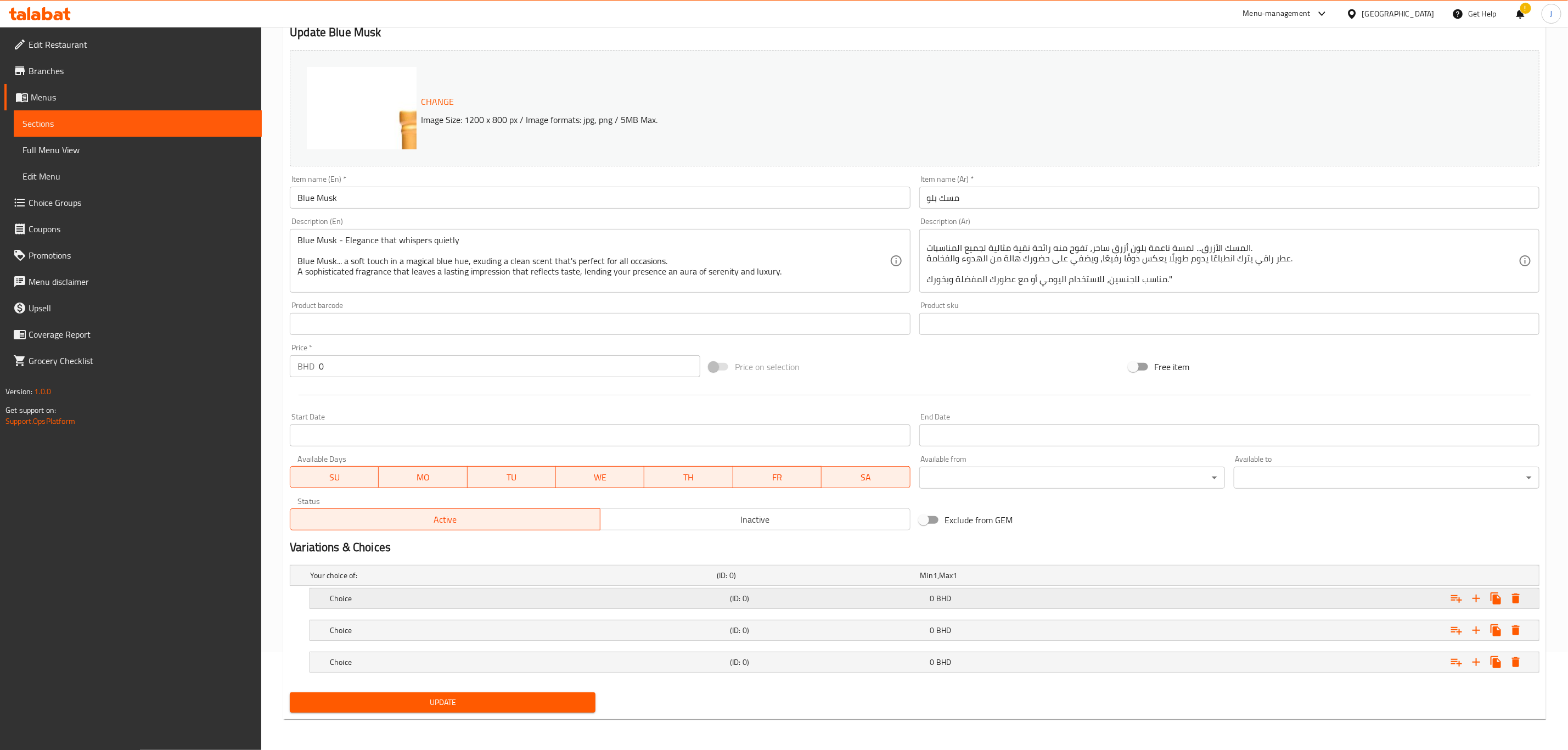
click at [444, 598] on h5 "Choice" at bounding box center [528, 598] width 396 height 11
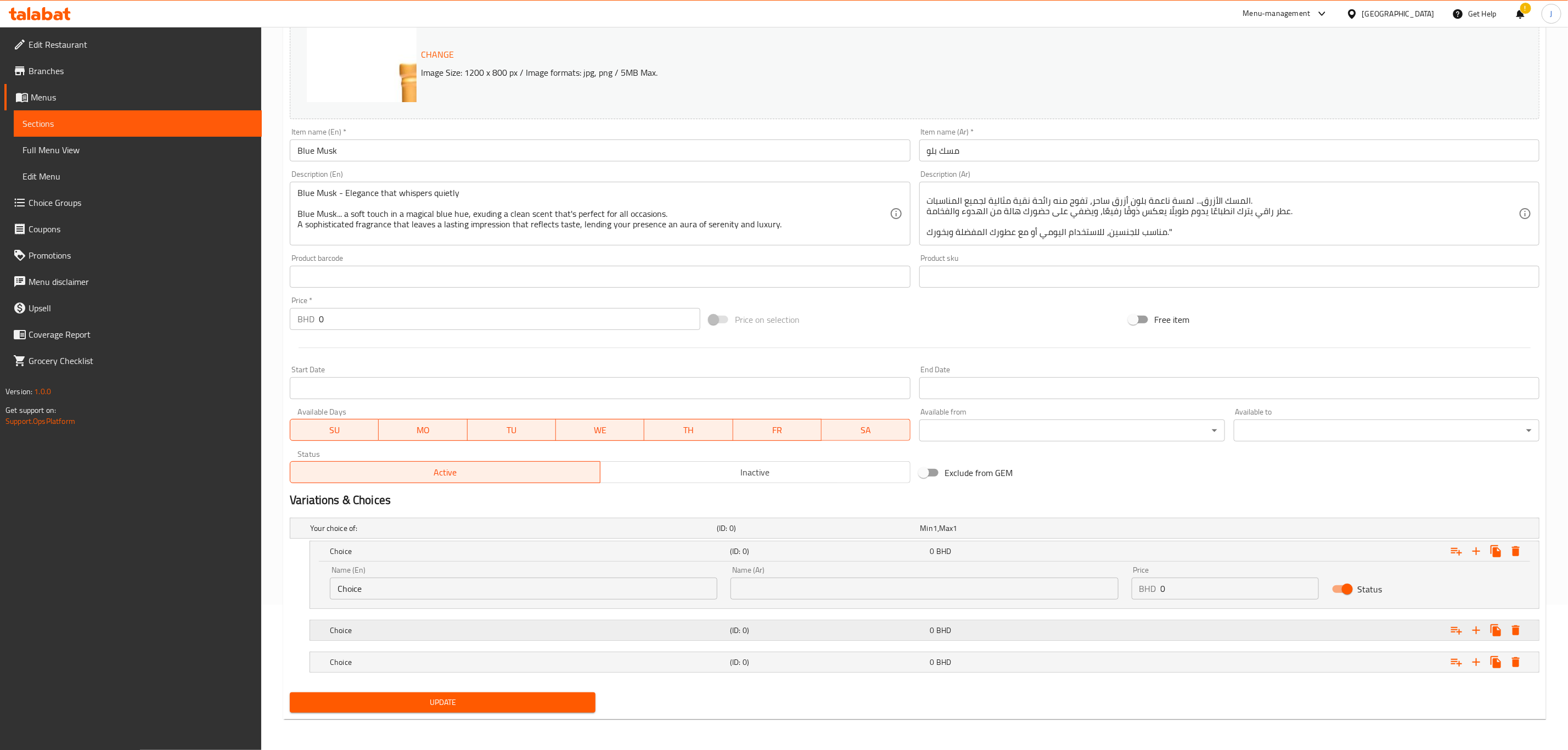
click at [424, 630] on h5 "Choice" at bounding box center [528, 630] width 396 height 11
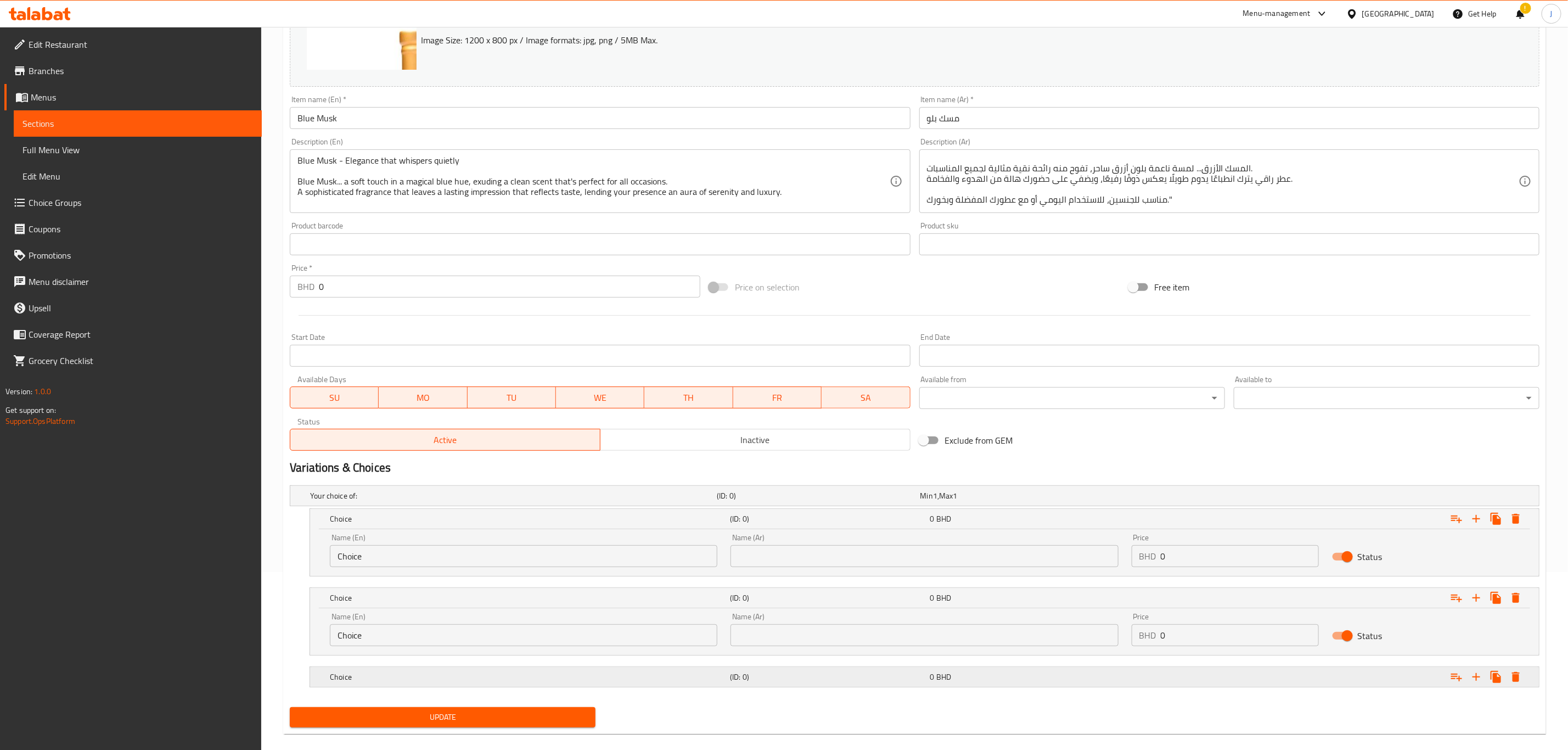
scroll to position [195, 0]
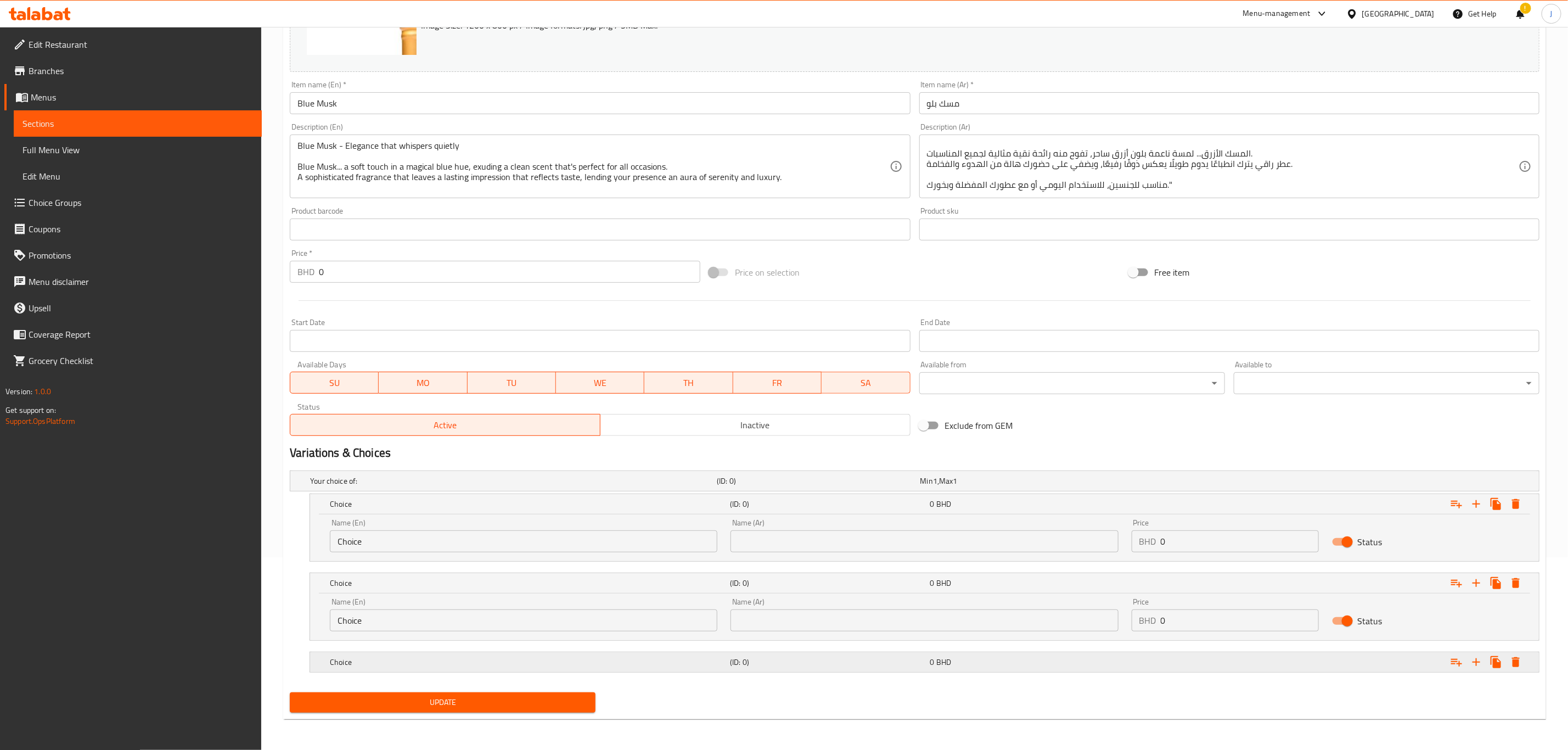
click at [427, 673] on div "Choice (ID: 0) 0 BHD" at bounding box center [928, 662] width 1200 height 24
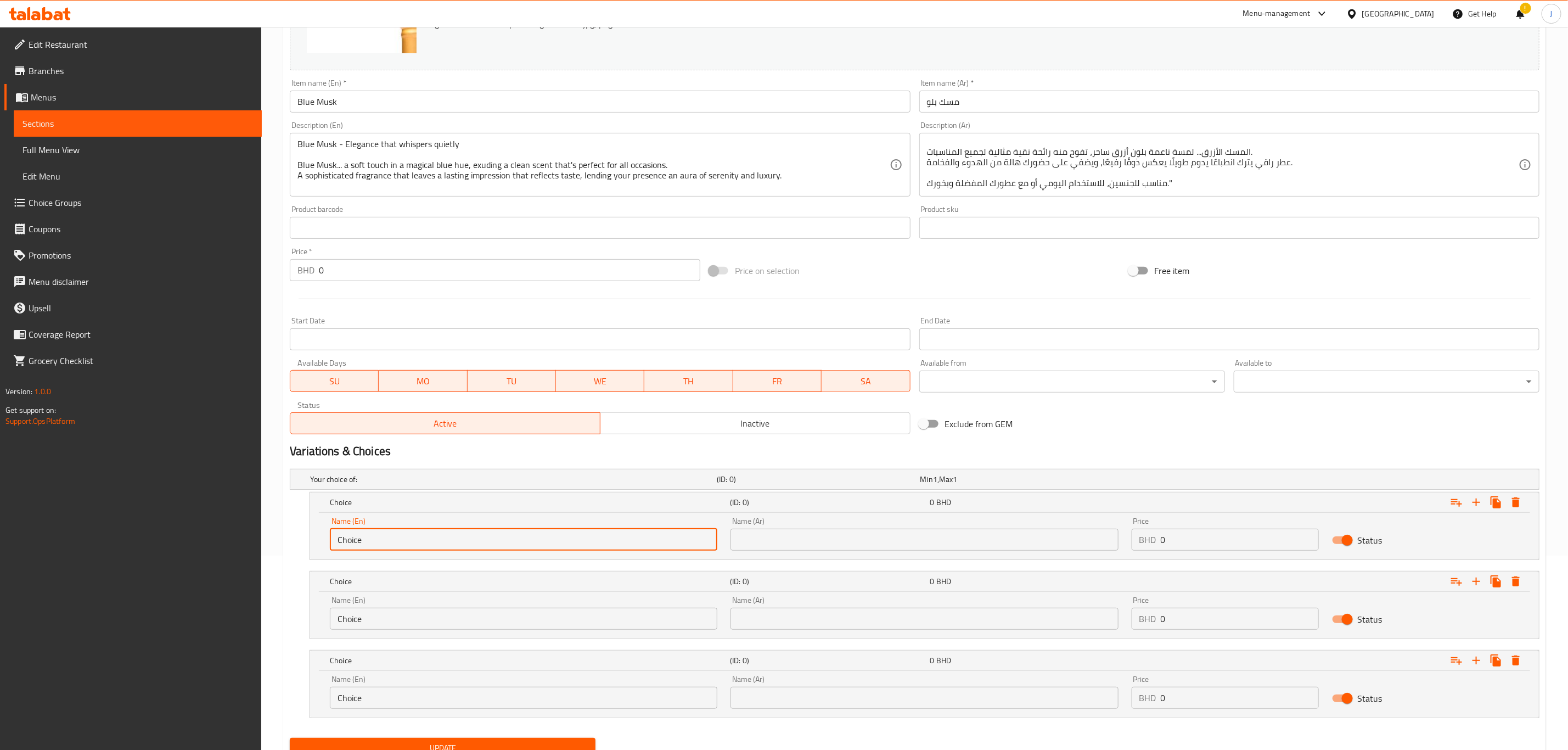
paste input "Quarter Tola"
drag, startPoint x: 410, startPoint y: 538, endPoint x: 250, endPoint y: 547, distance: 160.3
click at [250, 547] on div "Edit Restaurant Branches Menus Sections Full Menu View Edit Menu Choice Groups …" at bounding box center [784, 314] width 1568 height 963
type input "Quarter Tola"
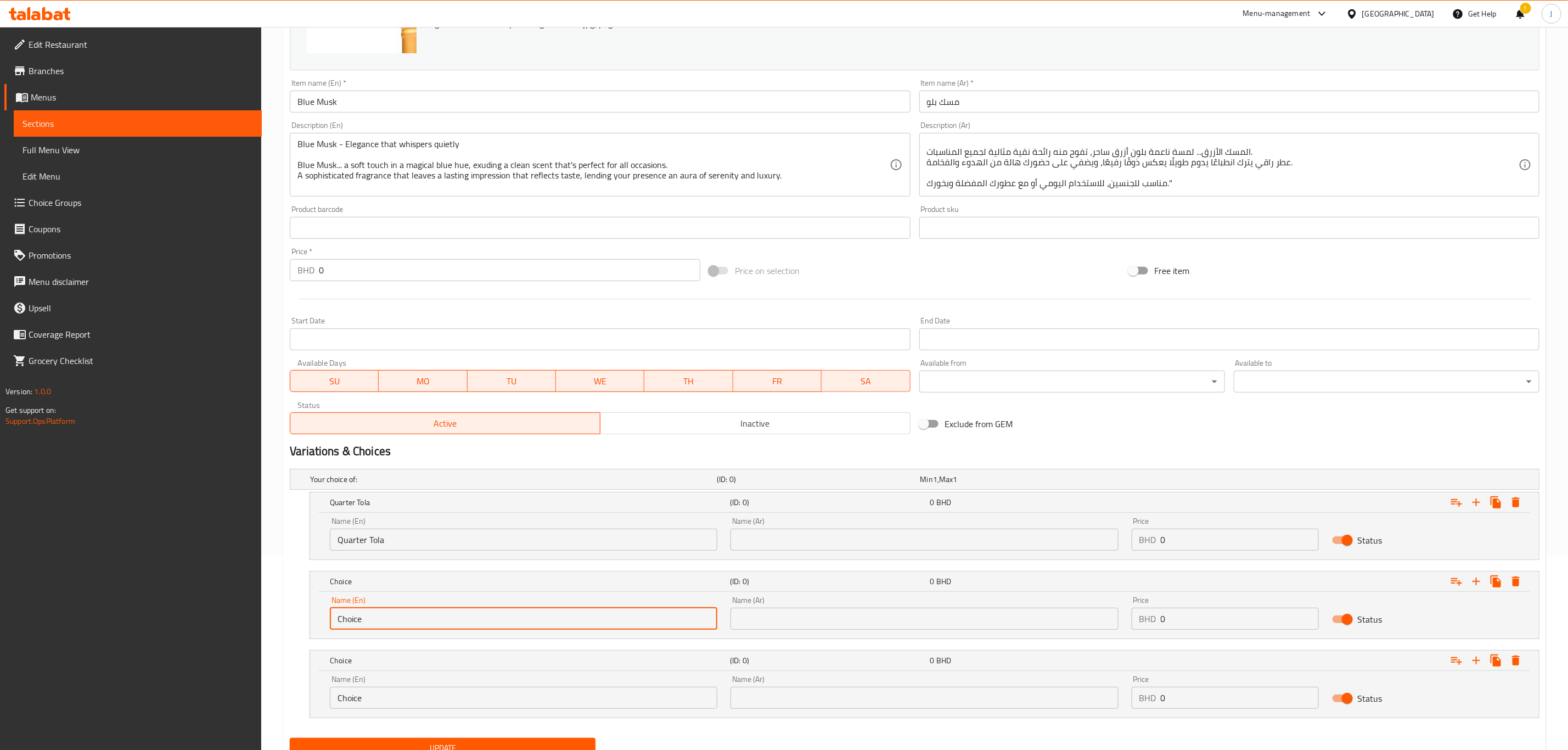
paste input "Half Tola"
drag, startPoint x: 394, startPoint y: 622, endPoint x: 282, endPoint y: 619, distance: 112.0
click at [282, 619] on div "Home / Restaurants management / Menus / Sections / item / update Musk section U…" at bounding box center [915, 314] width 1307 height 963
type input "Half Tola"
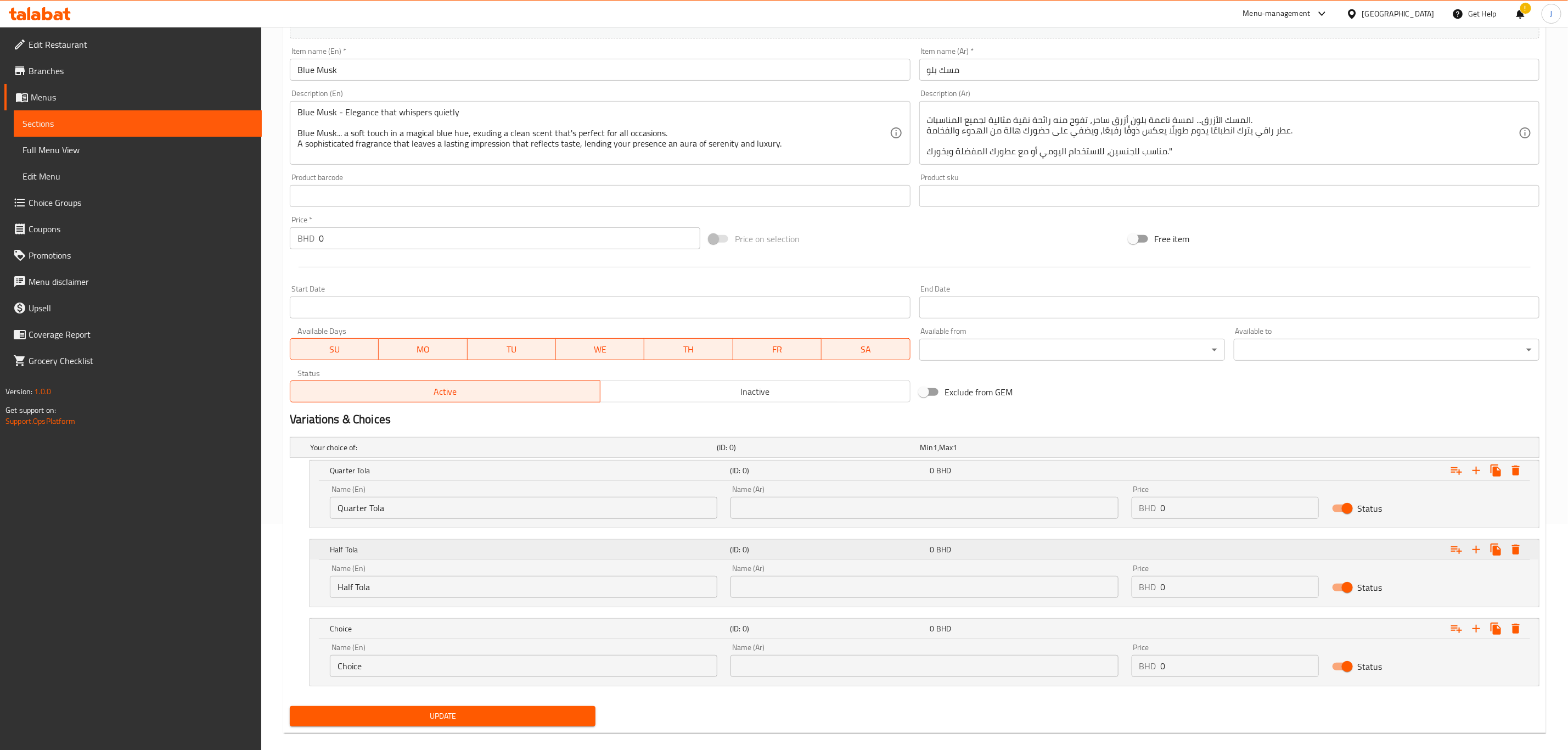
scroll to position [241, 0]
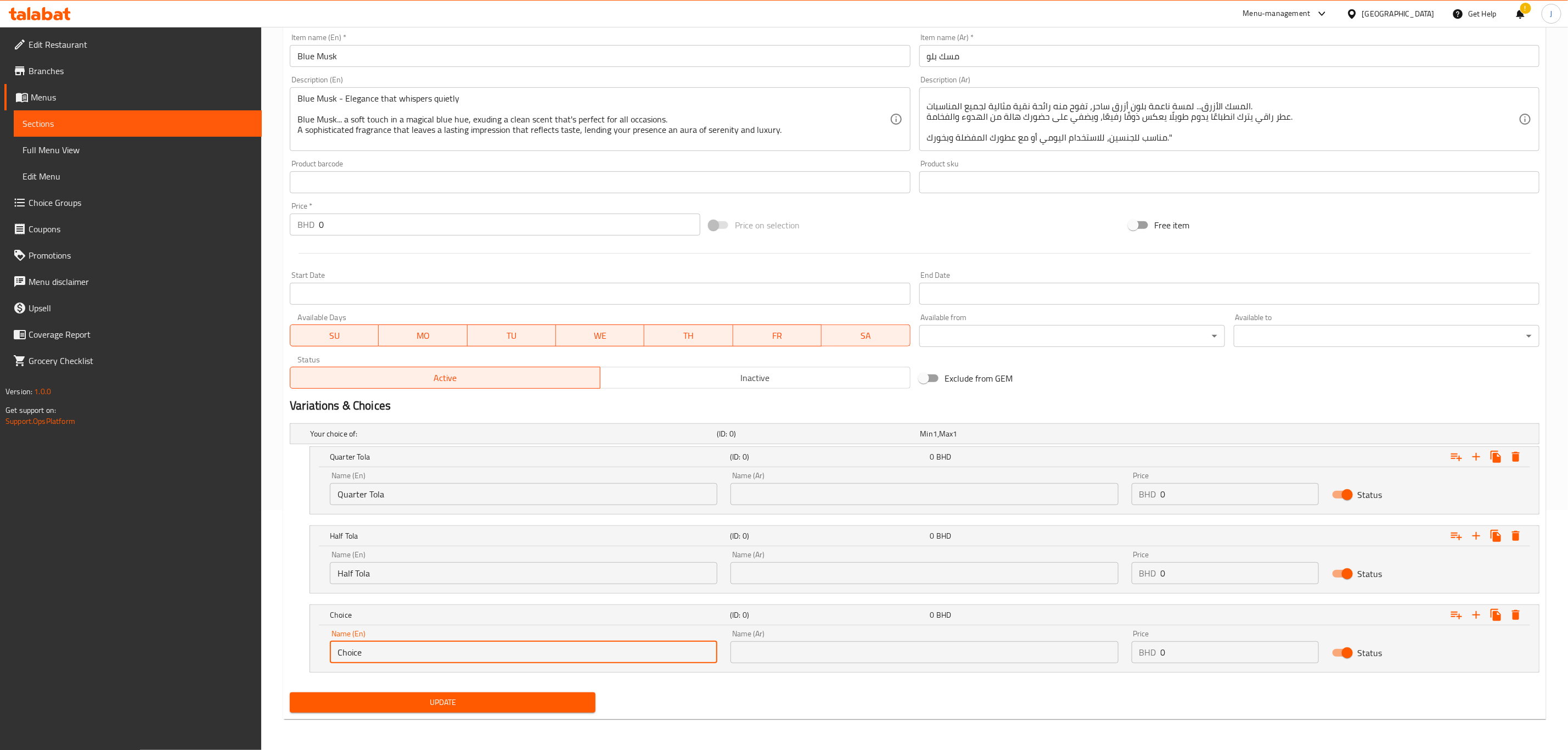
paste input "One Tola"
drag, startPoint x: 379, startPoint y: 656, endPoint x: 280, endPoint y: 656, distance: 99.0
click at [280, 656] on div "Home / Restaurants management / Menus / Sections / item / update Musk section U…" at bounding box center [915, 268] width 1307 height 963
type input "One Tola"
click at [849, 497] on input "text" at bounding box center [924, 494] width 387 height 22
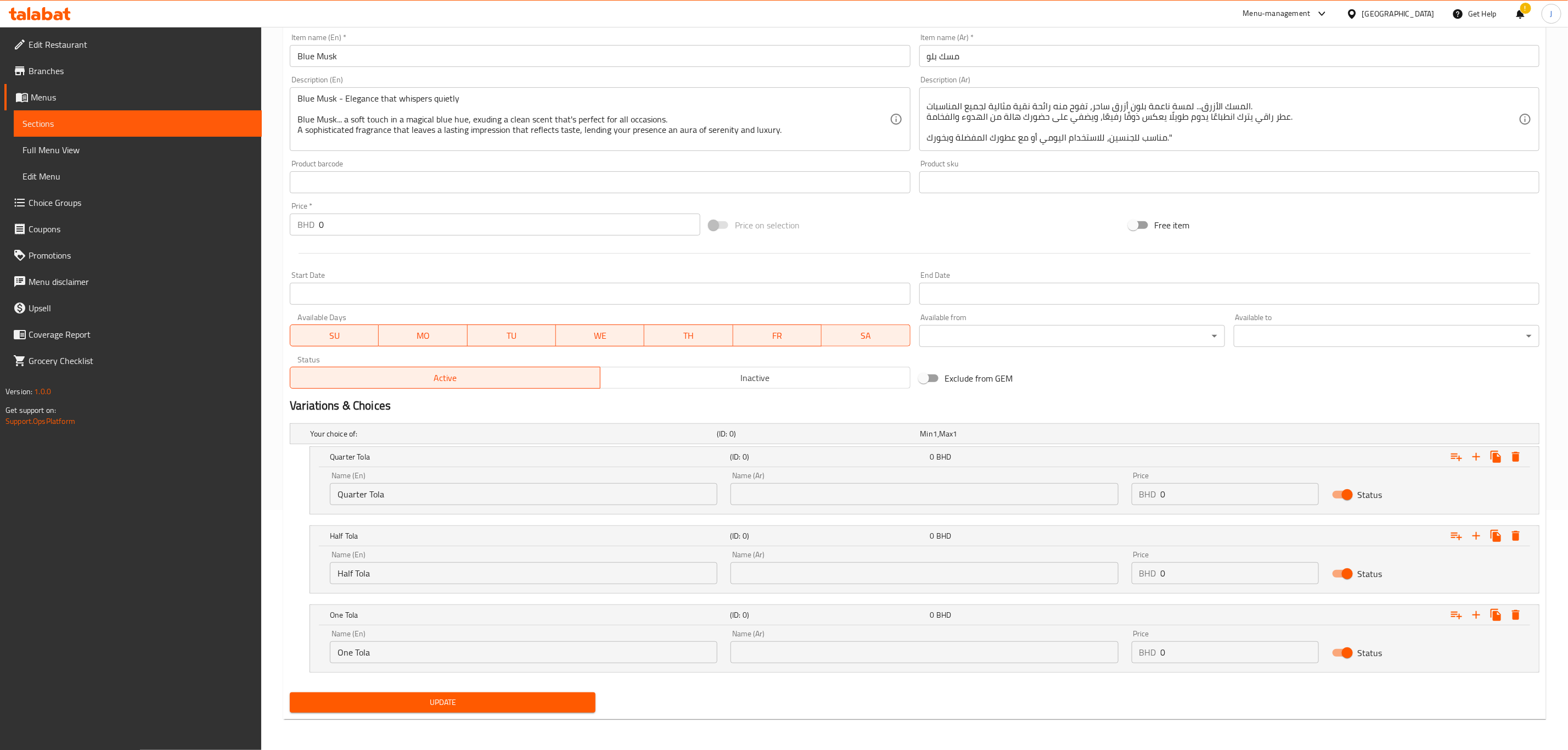
paste input "ربع تولة"
type input "ربع تولة"
click at [810, 580] on input "text" at bounding box center [924, 573] width 387 height 22
paste input "نصف تولة"
type input "نصف تولة"
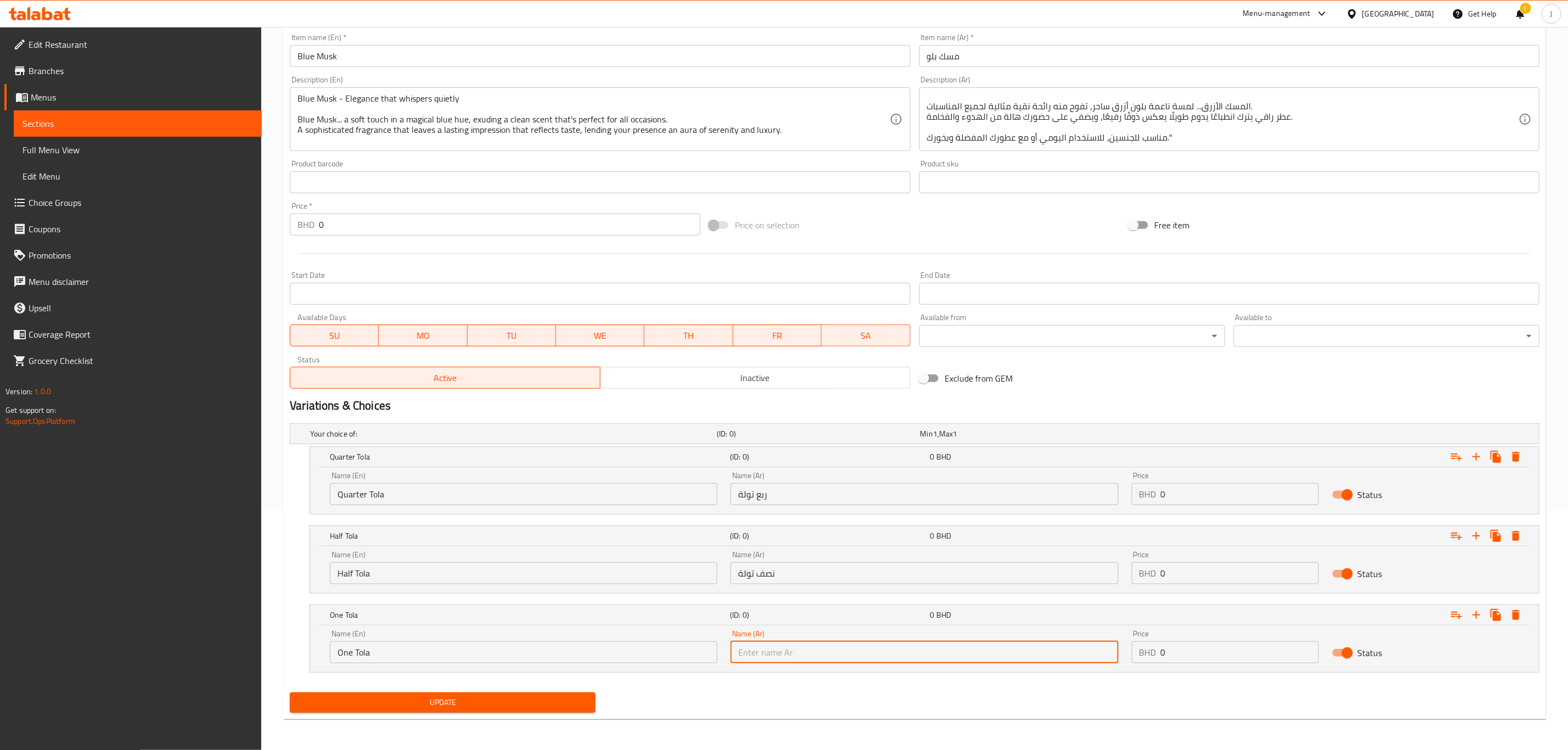
click at [779, 648] on input "text" at bounding box center [924, 652] width 387 height 22
paste input "تولة واحدة"
type input "تولة واحدة"
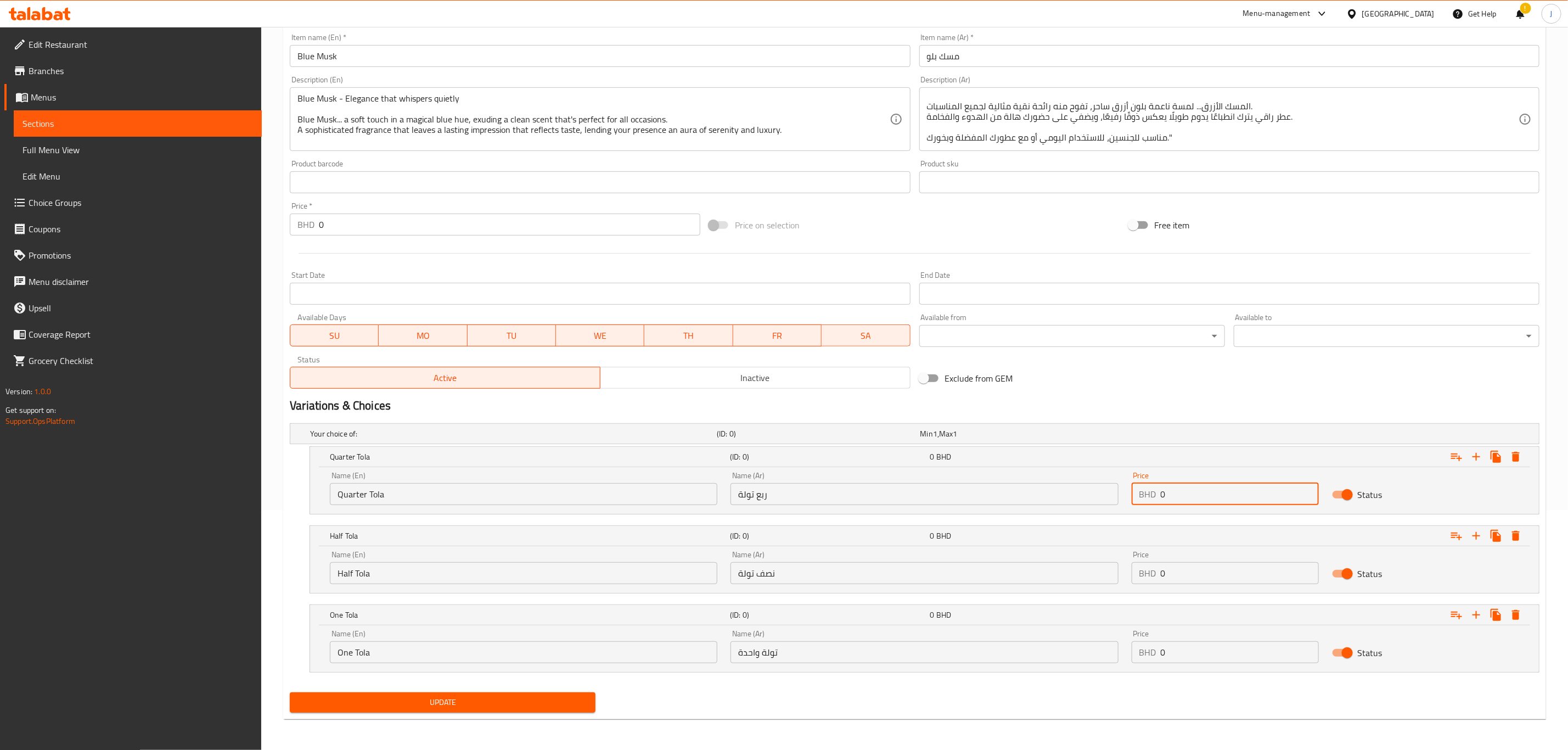
paste input "5.00"
drag, startPoint x: 1178, startPoint y: 495, endPoint x: 1151, endPoint y: 494, distance: 27.0
click at [1151, 494] on div "BHD 0 Price" at bounding box center [1225, 494] width 187 height 22
type input "5.000"
drag, startPoint x: 1176, startPoint y: 585, endPoint x: 1129, endPoint y: 572, distance: 48.8
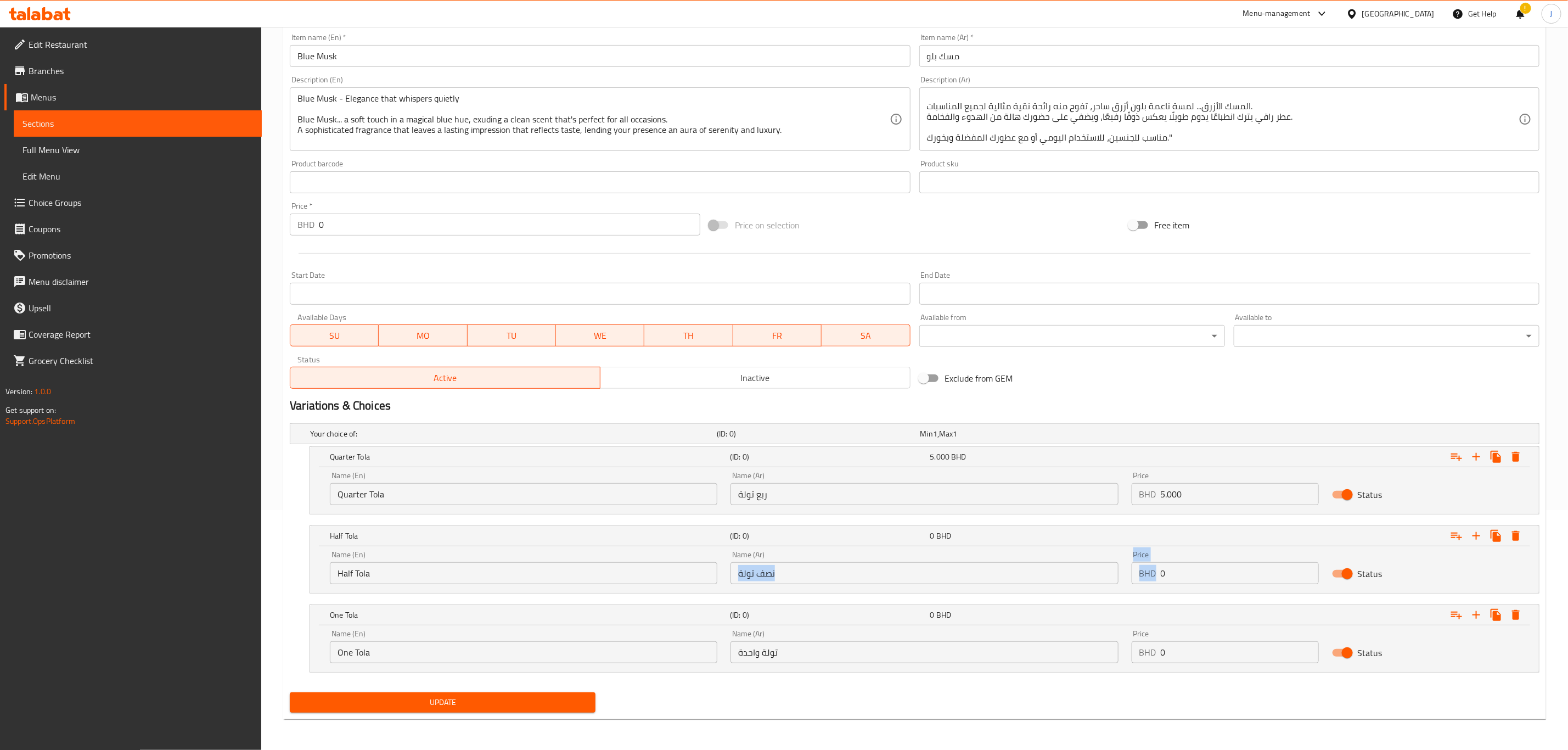
click at [1116, 574] on div "Name (En) Half Tola Name (En) Name (Ar) نصف تولة Name (Ar) Price BHD 0 Price St…" at bounding box center [925, 567] width 1203 height 47
click at [1169, 574] on input "0" at bounding box center [1240, 573] width 158 height 22
click at [1162, 574] on input "0" at bounding box center [1240, 573] width 158 height 22
drag, startPoint x: 1169, startPoint y: 574, endPoint x: 1156, endPoint y: 572, distance: 13.2
click at [1155, 572] on div "BHD 0 Price" at bounding box center [1225, 573] width 187 height 22
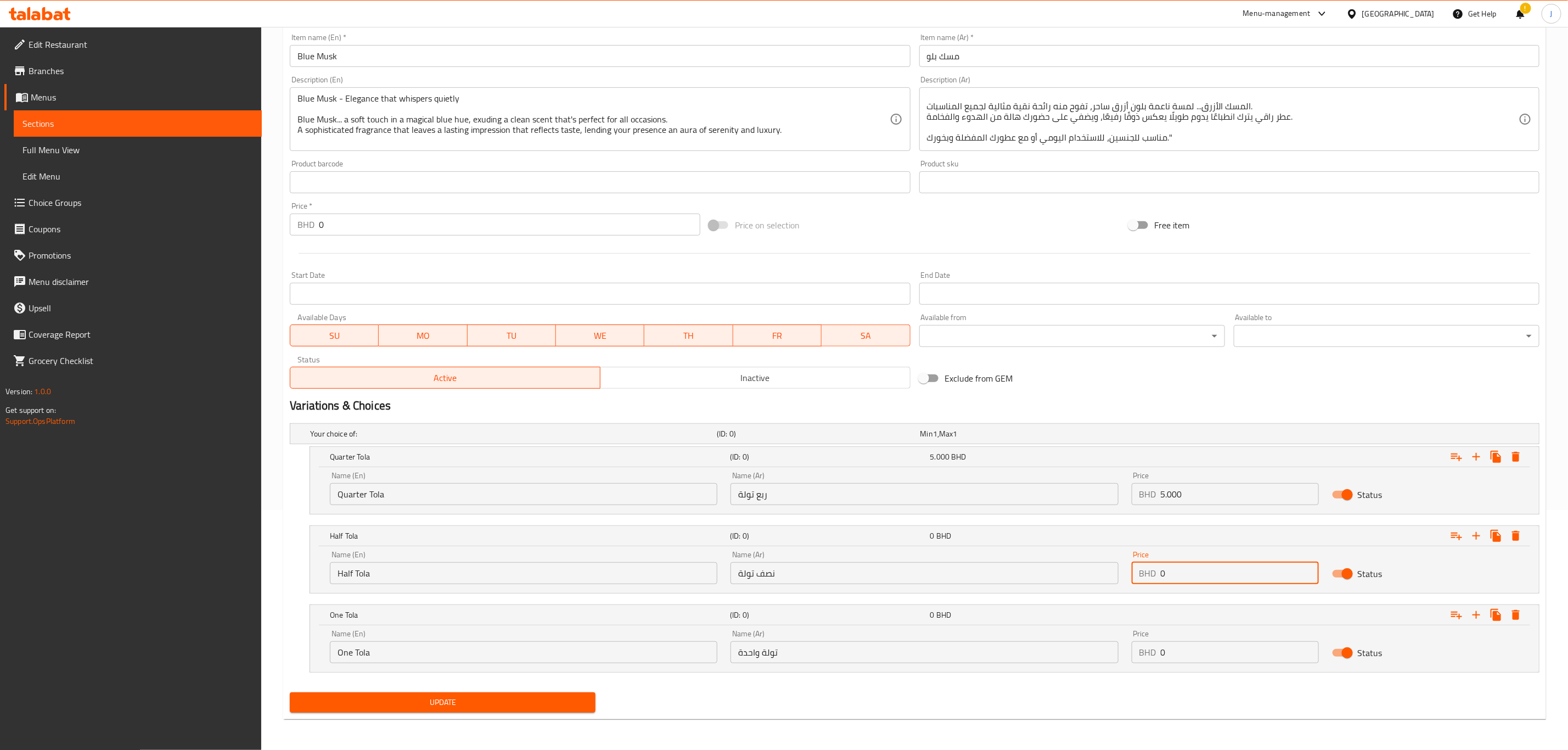
paste input "9.00"
type input "9.000"
click at [1107, 649] on div "Name (En) One Tola Name (En) Name (Ar) تولة واحدة Name (Ar) Price BHD 0 Price S…" at bounding box center [925, 646] width 1203 height 47
paste input "12.00"
type input "12.000"
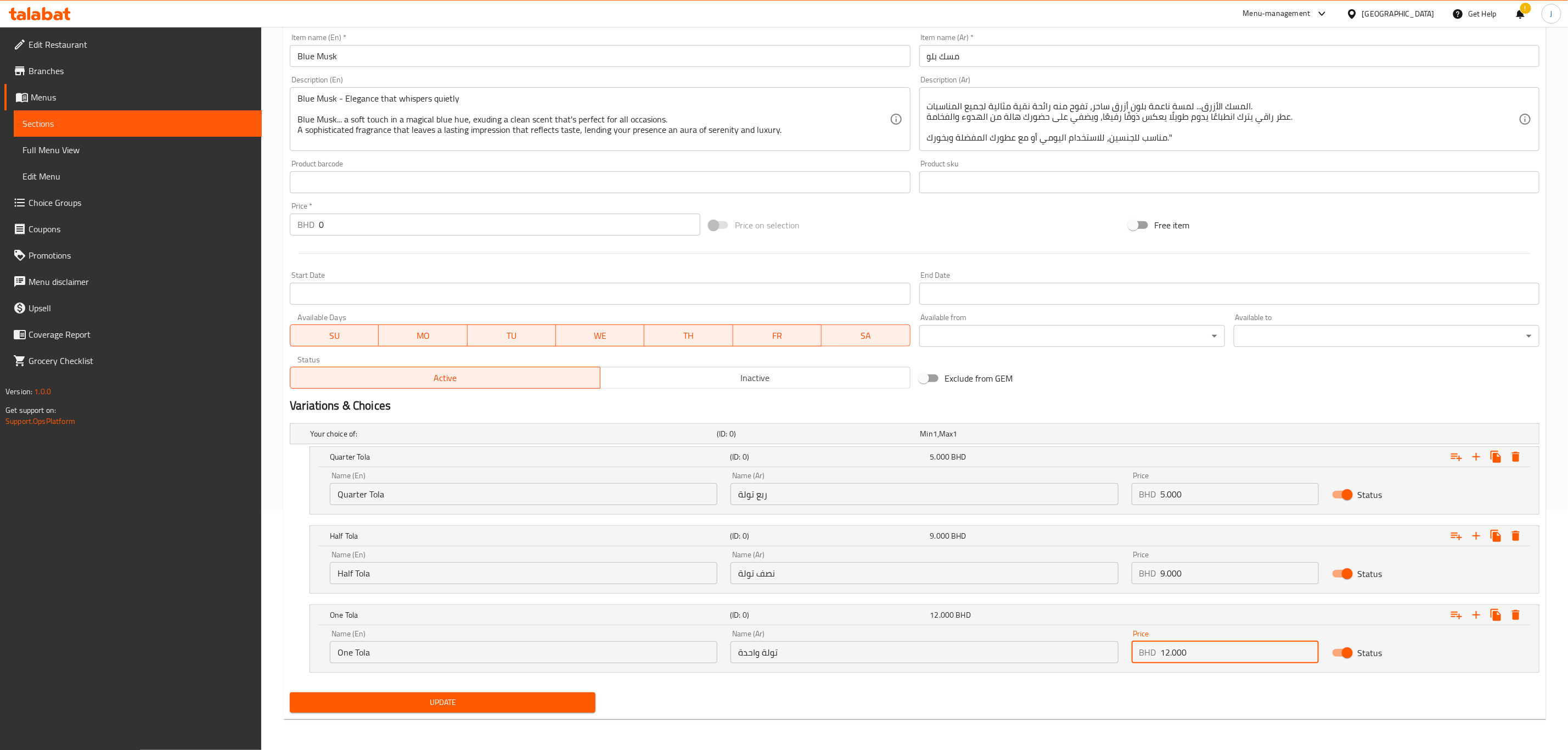
click at [559, 711] on button "Update" at bounding box center [442, 702] width 306 height 20
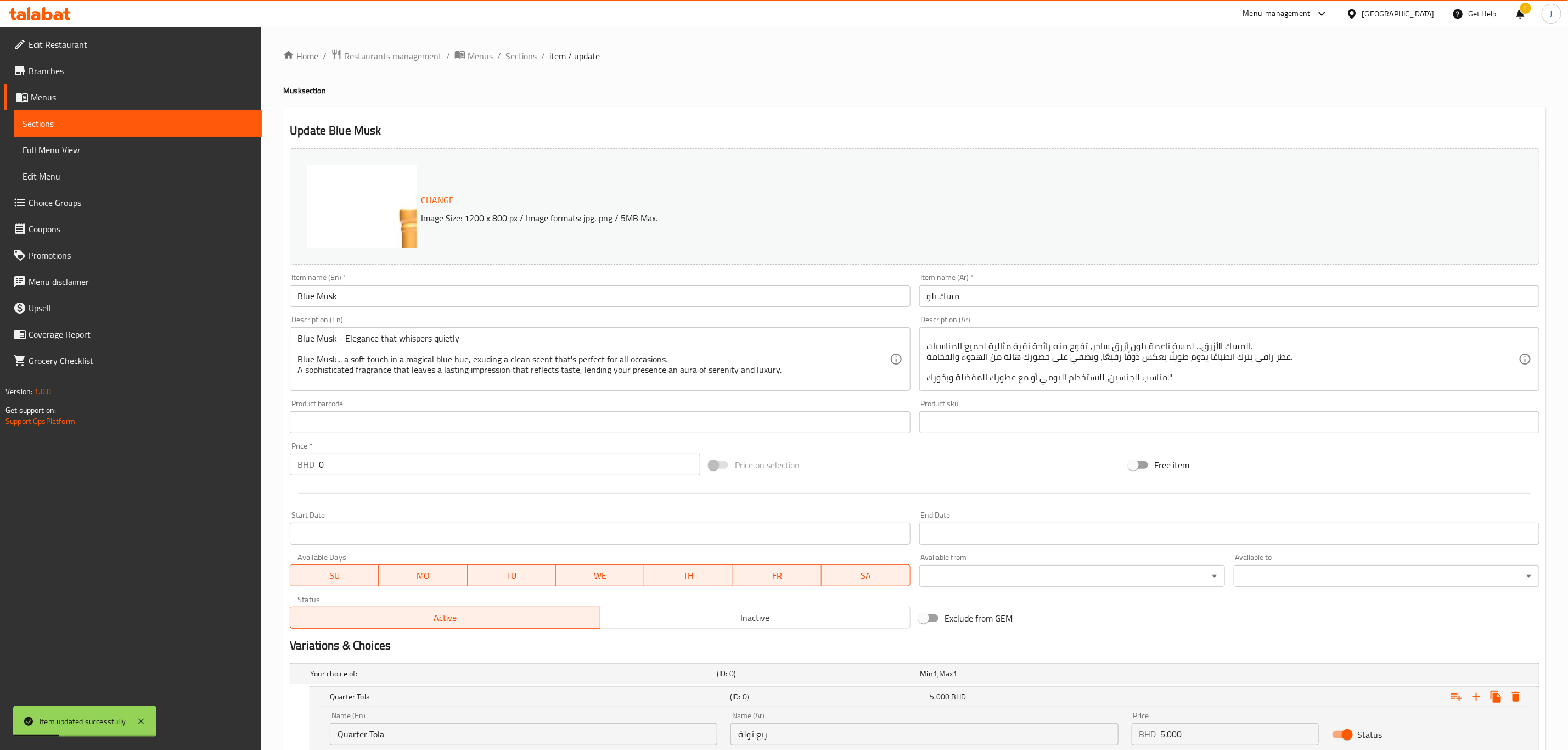
click at [516, 63] on span "Sections" at bounding box center [521, 55] width 31 height 13
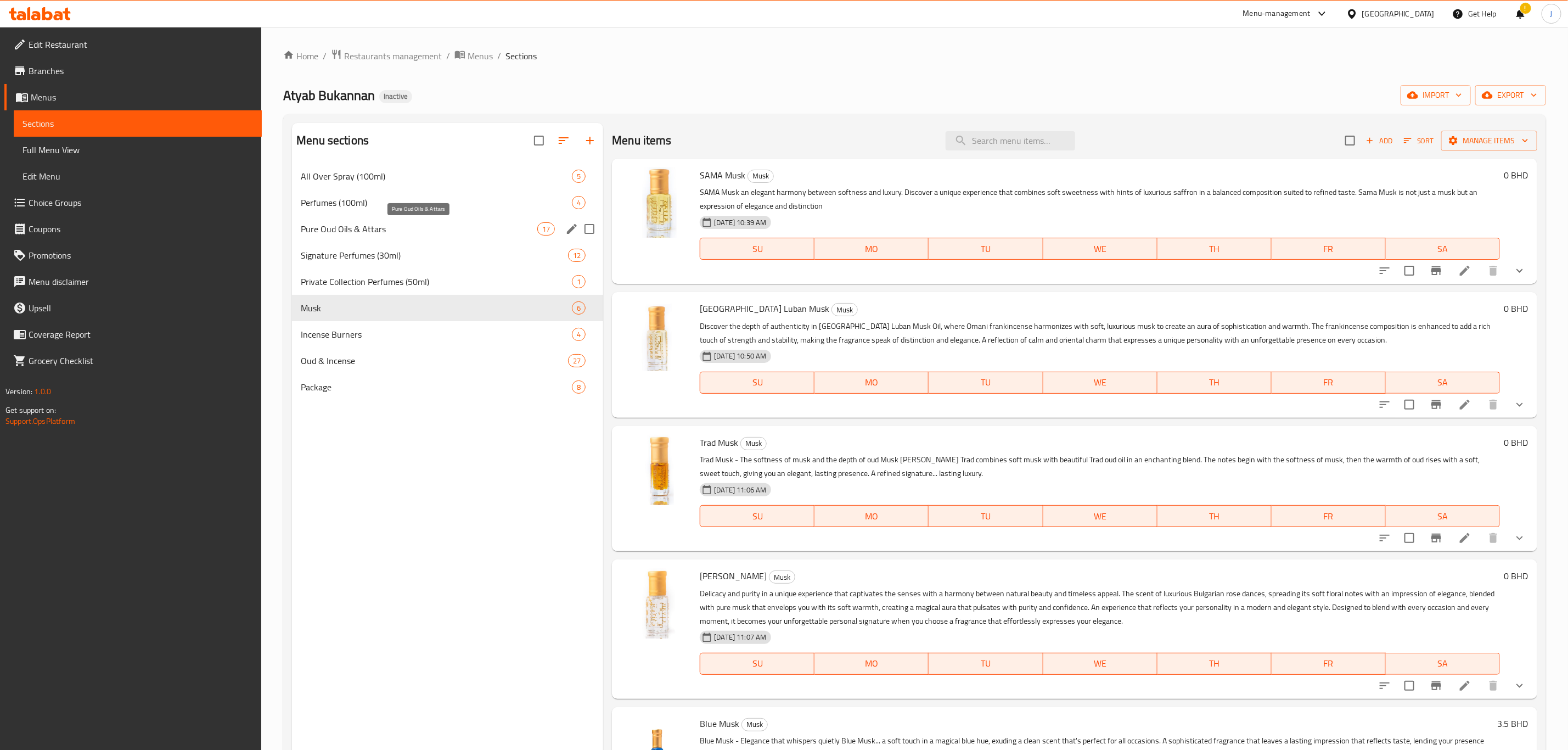
click at [333, 229] on span "Pure Oud Oils & Attars" at bounding box center [419, 228] width 237 height 13
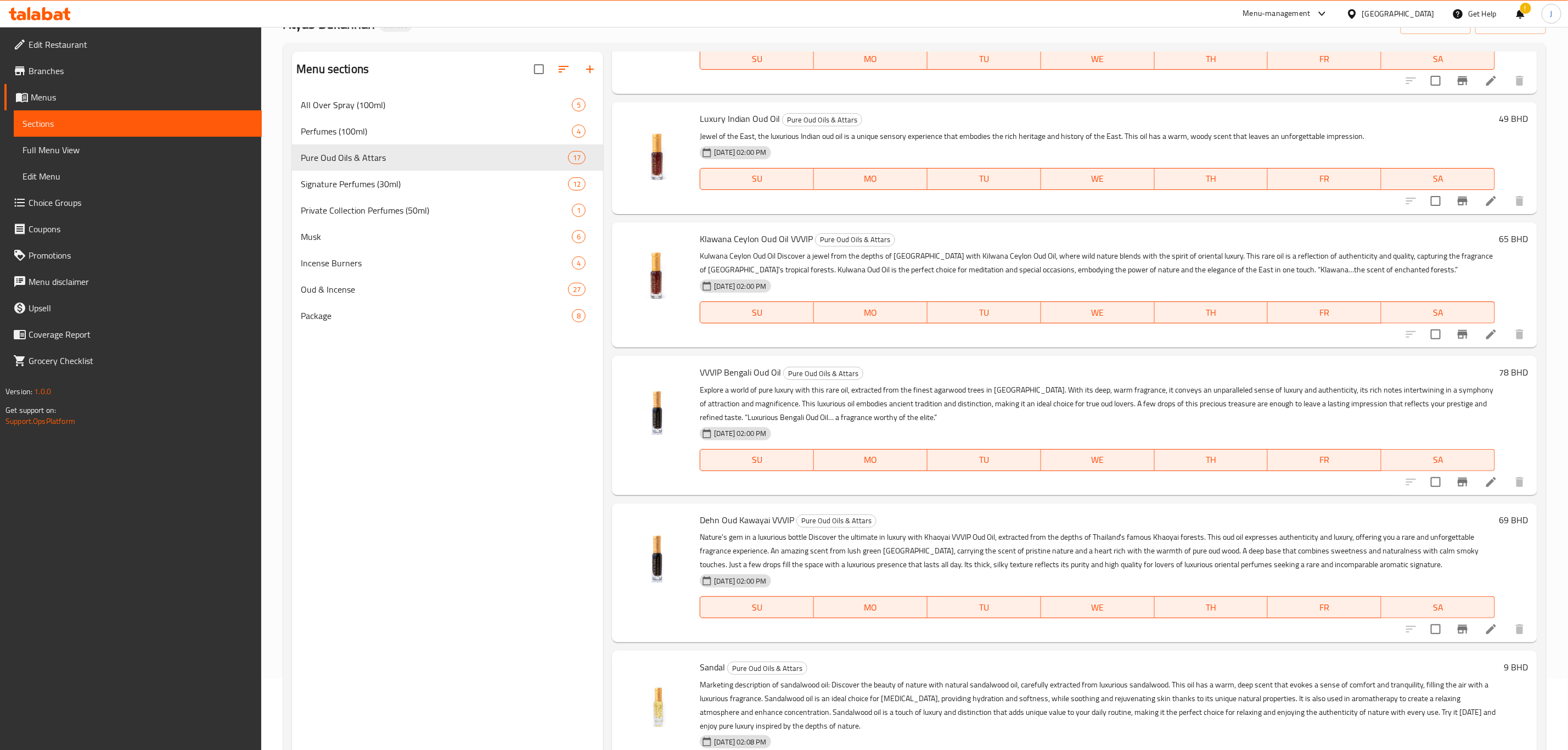
scroll to position [153, 0]
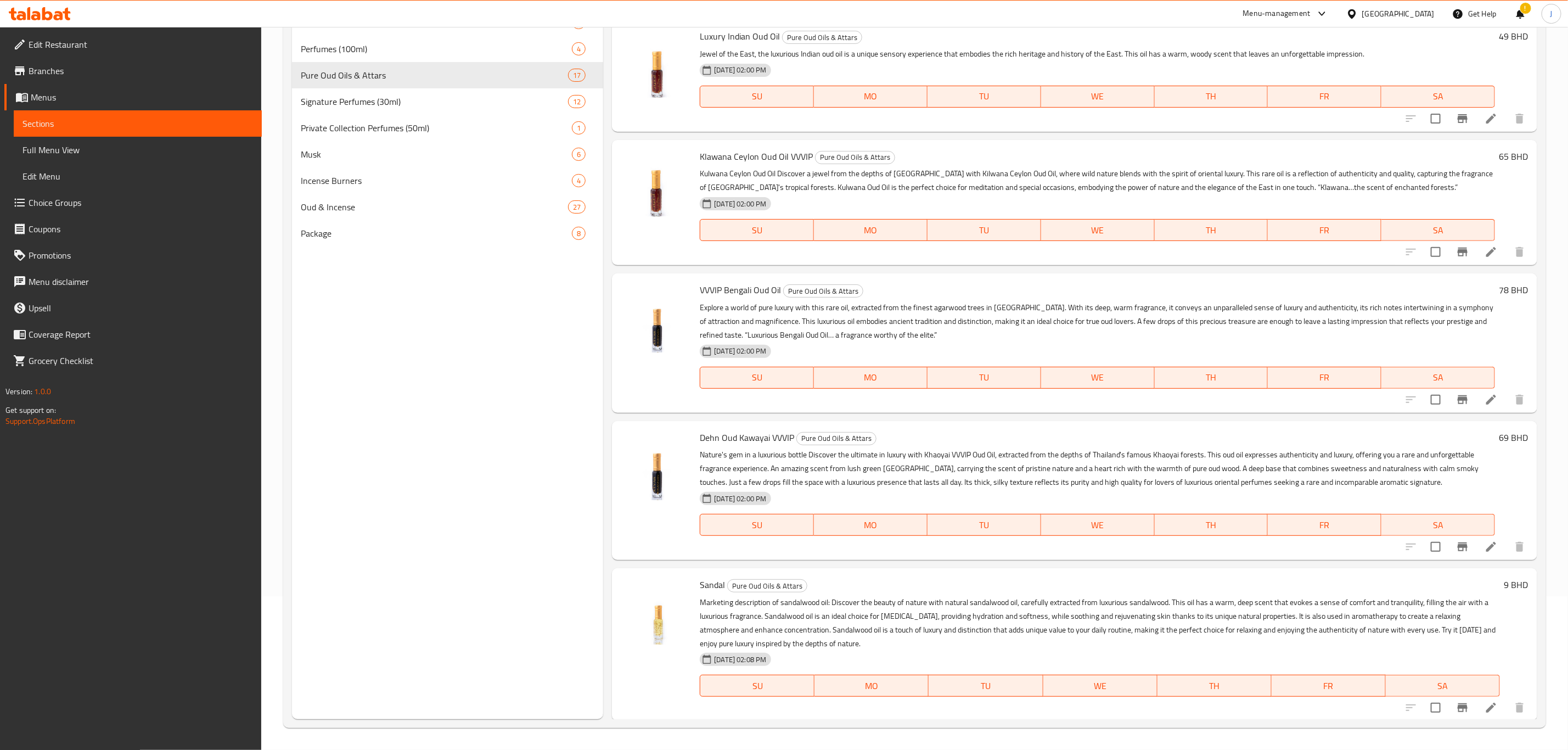
click at [1520, 15] on div "!" at bounding box center [1521, 14] width 12 height 26
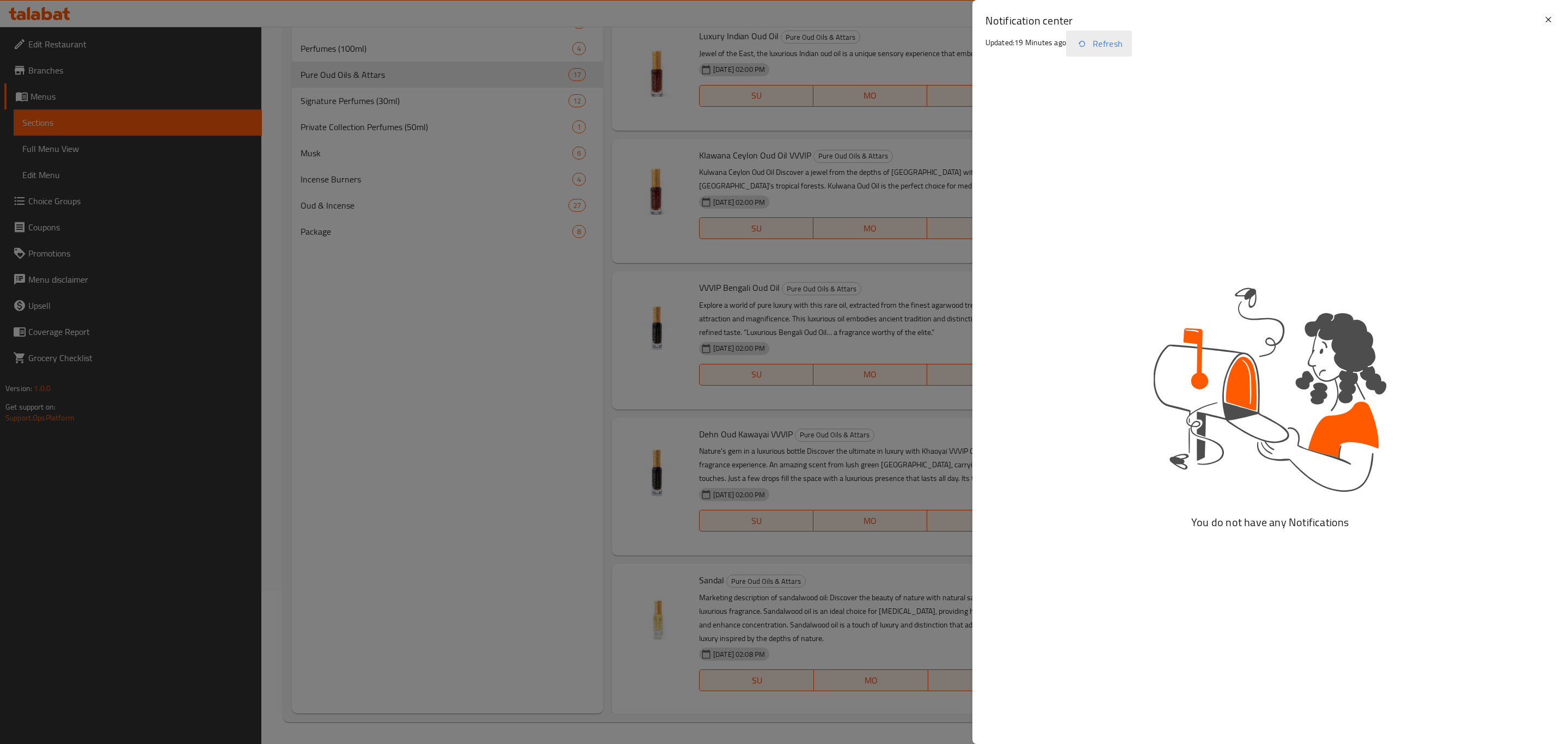
click at [1088, 44] on icon "button" at bounding box center [1082, 43] width 13 height 13
click at [1088, 48] on icon "button" at bounding box center [1082, 43] width 13 height 13
click at [1547, 16] on icon at bounding box center [1548, 19] width 13 height 13
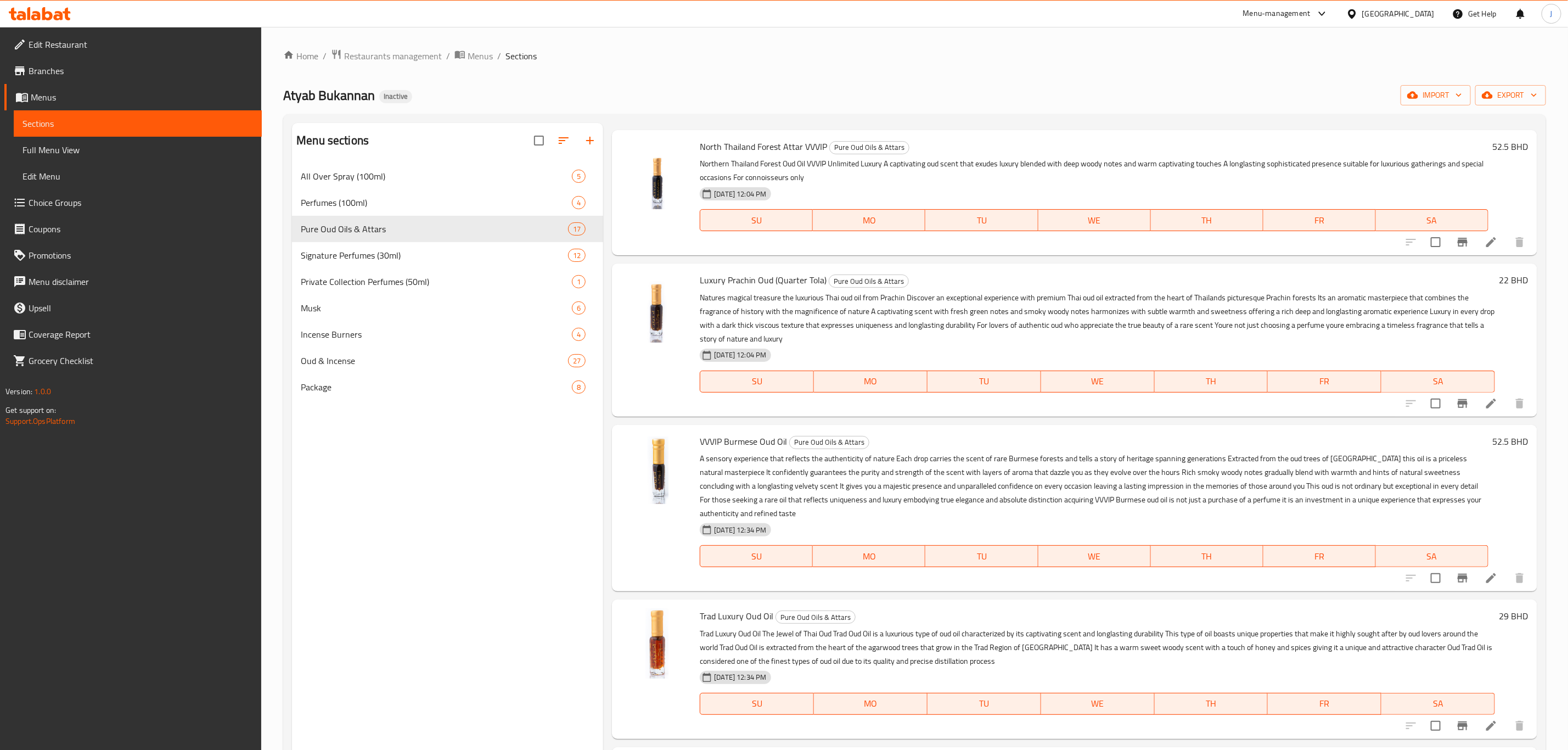
scroll to position [0, 0]
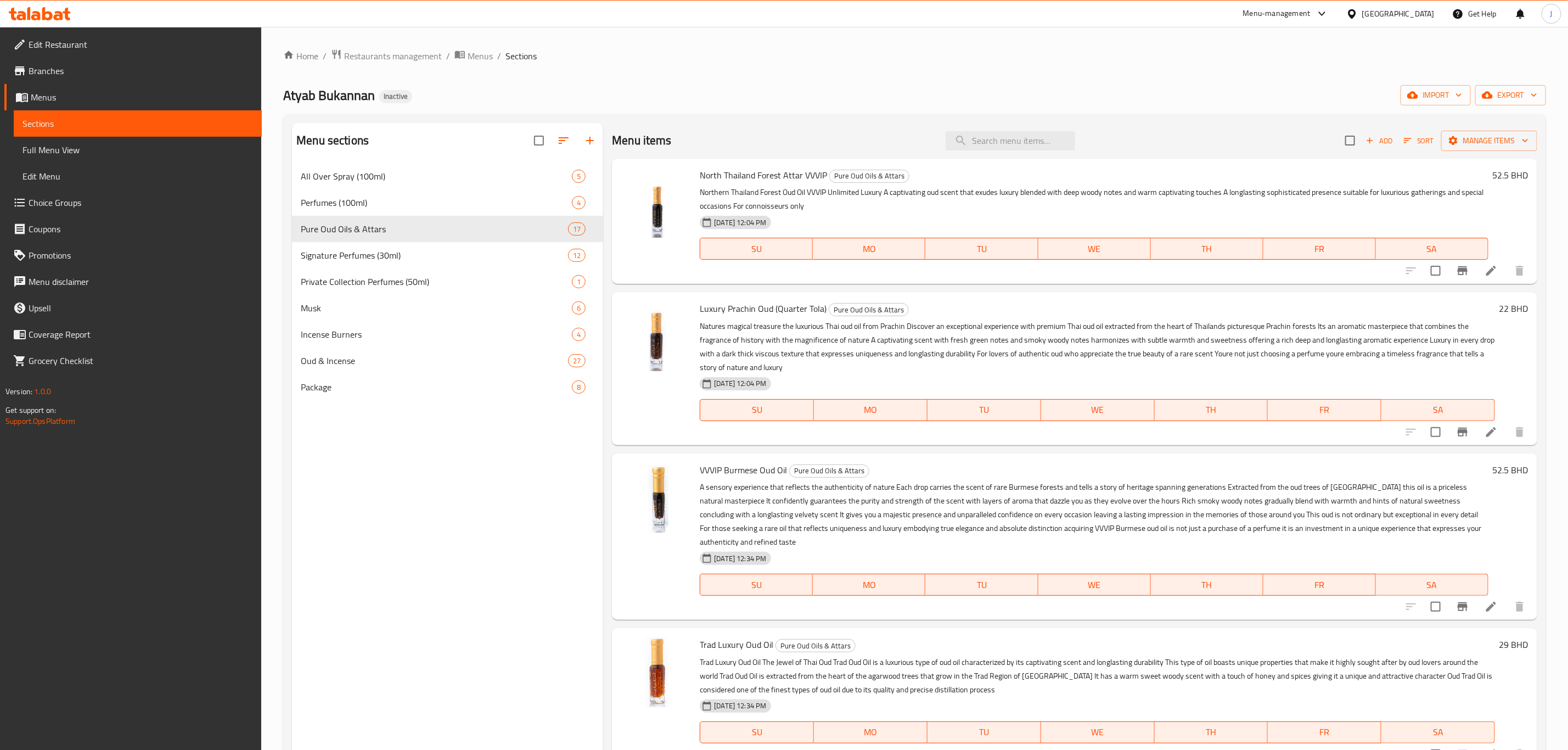
click at [1035, 153] on div "Menu items Add Sort Manage items" at bounding box center [1075, 141] width 925 height 36
click at [1032, 142] on input "search" at bounding box center [1010, 141] width 129 height 19
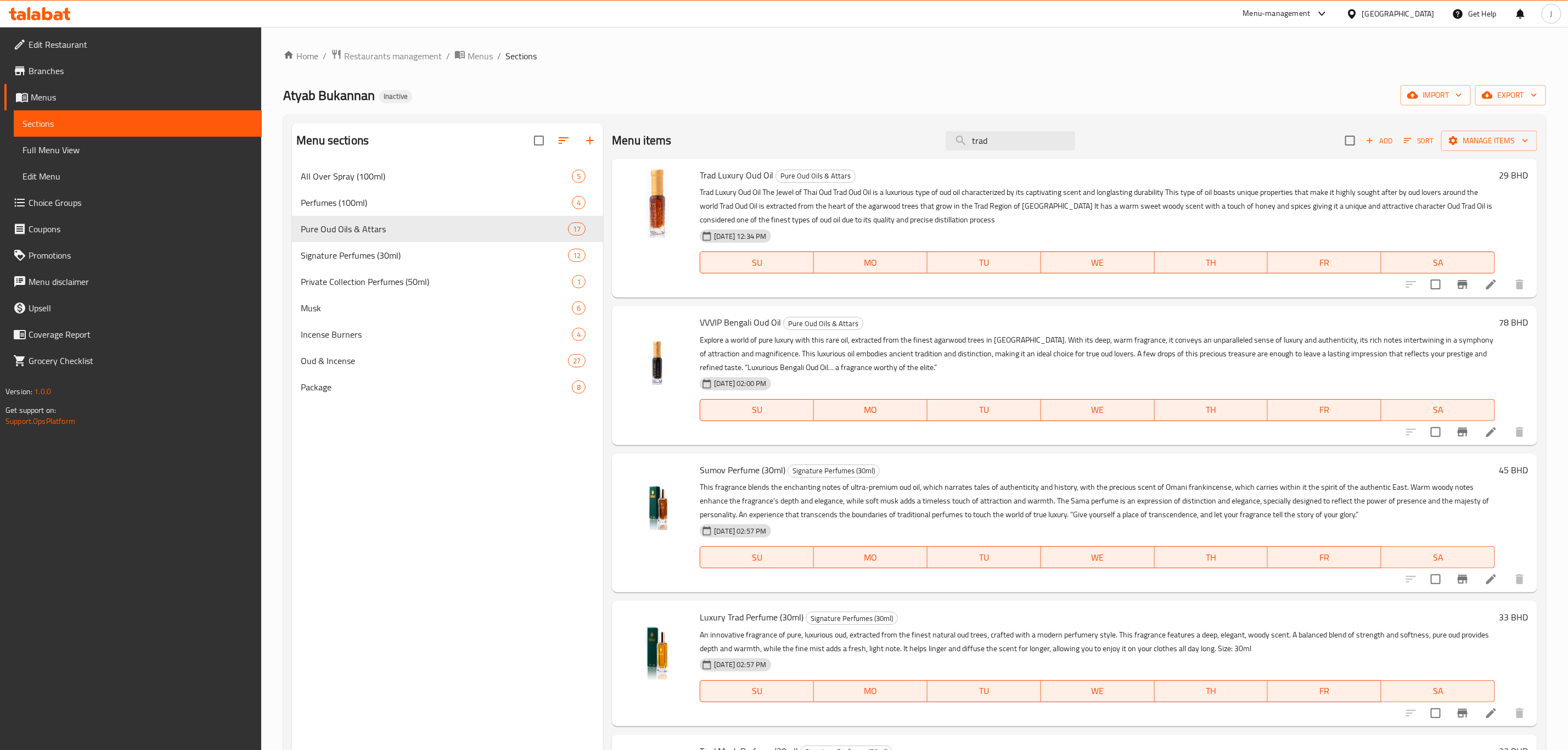
drag, startPoint x: 1019, startPoint y: 139, endPoint x: 929, endPoint y: 140, distance: 90.0
click at [929, 140] on div "Menu items trad Add Sort Manage items" at bounding box center [1075, 141] width 925 height 36
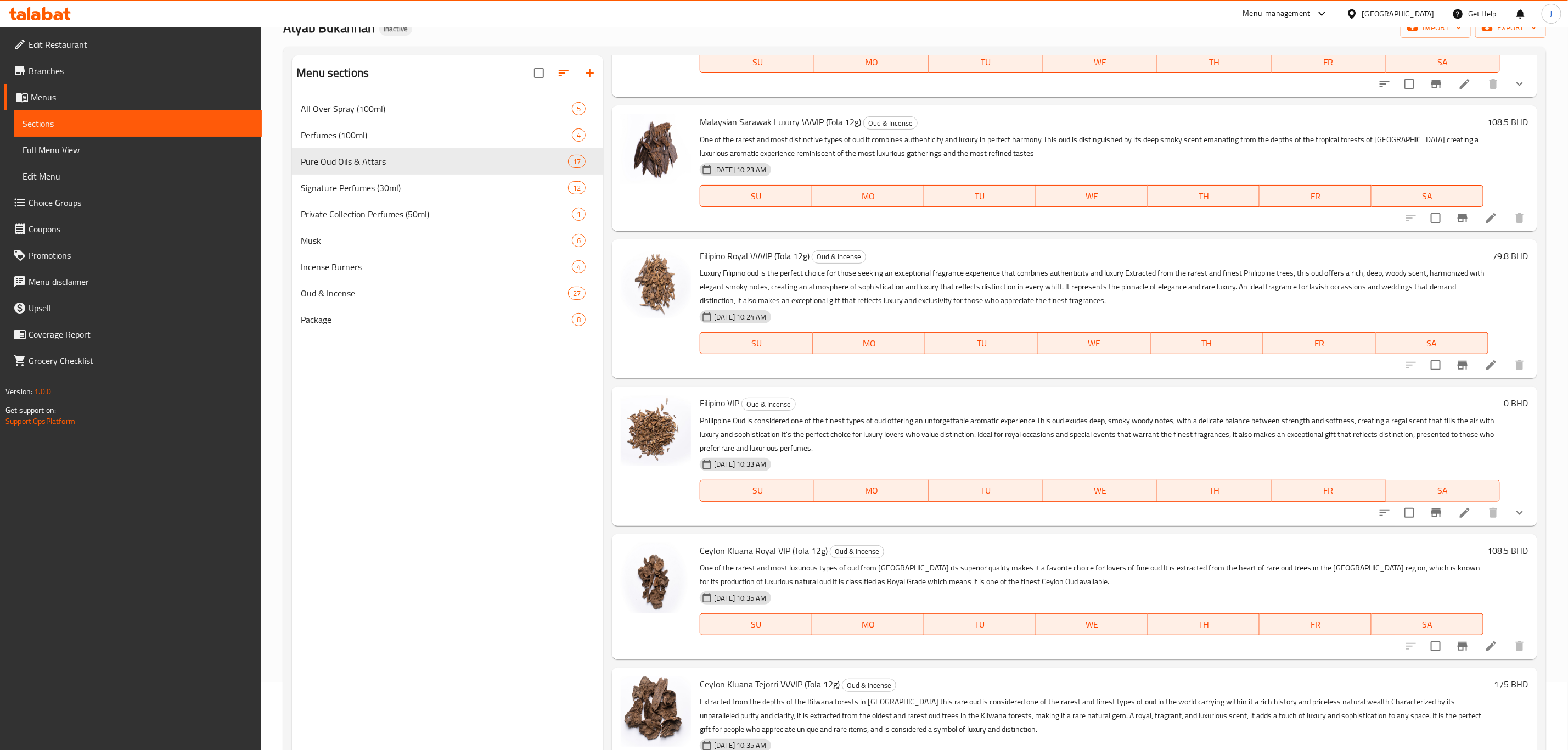
scroll to position [153, 0]
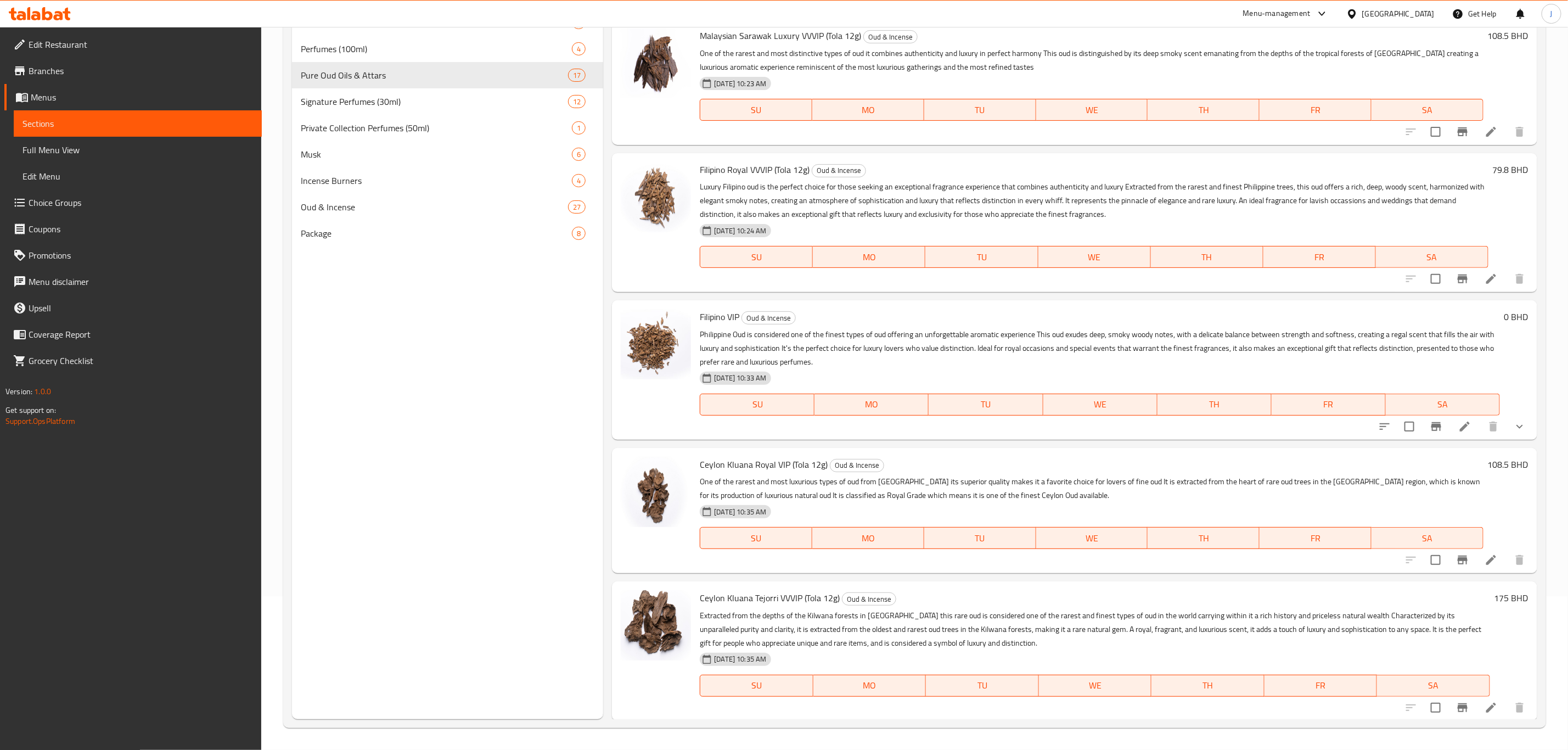
type input "vip"
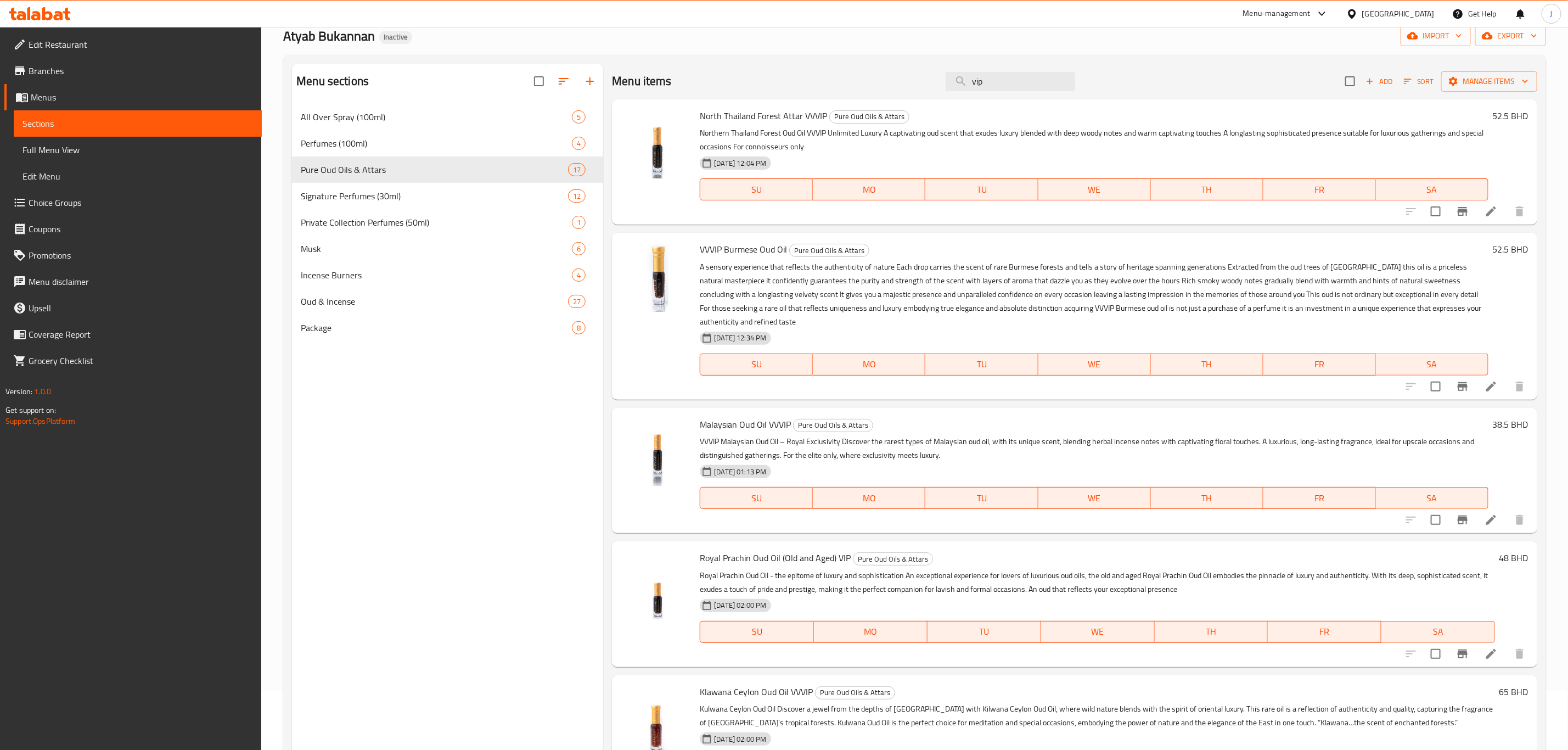
scroll to position [0, 0]
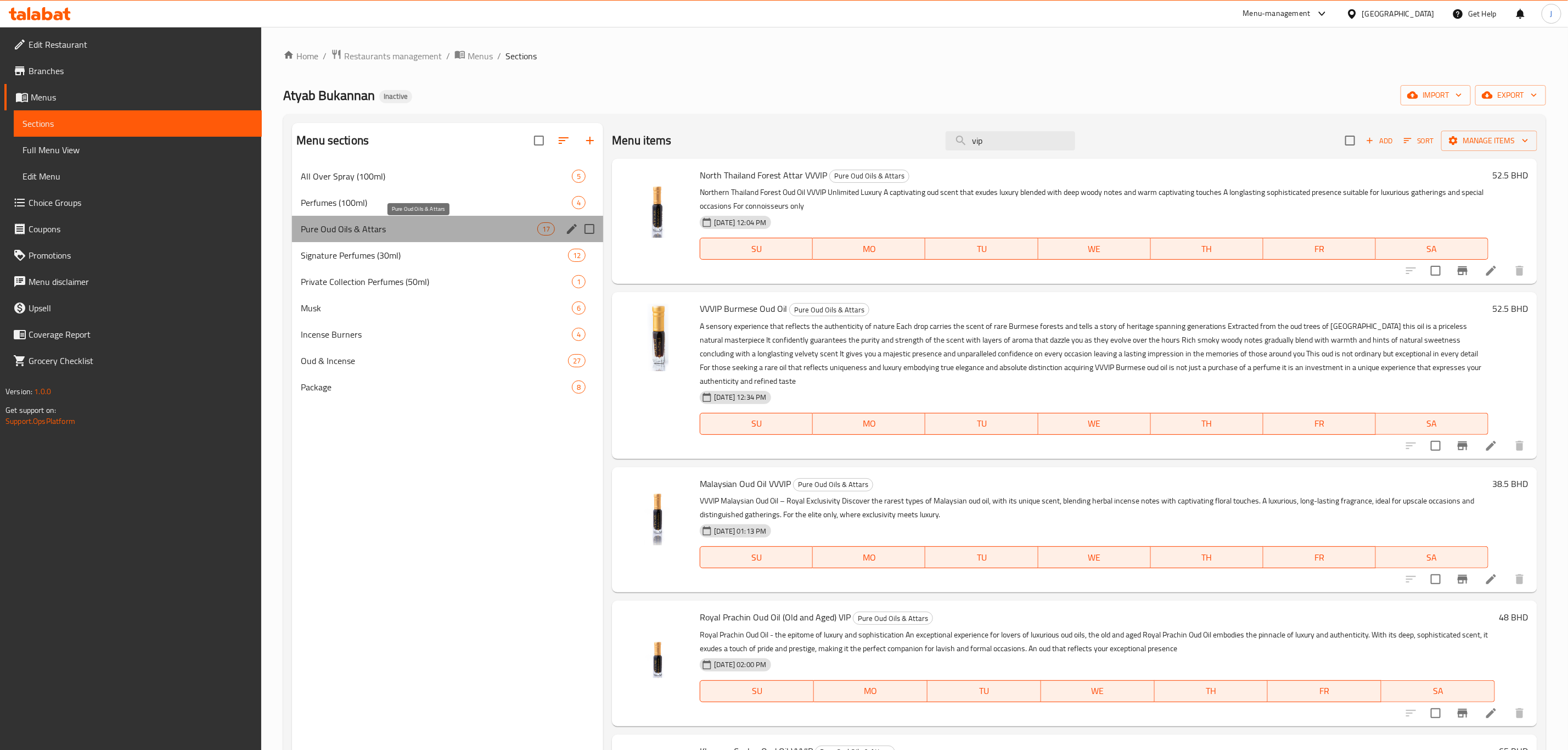
click at [414, 227] on span "Pure Oud Oils & Attars" at bounding box center [419, 228] width 237 height 13
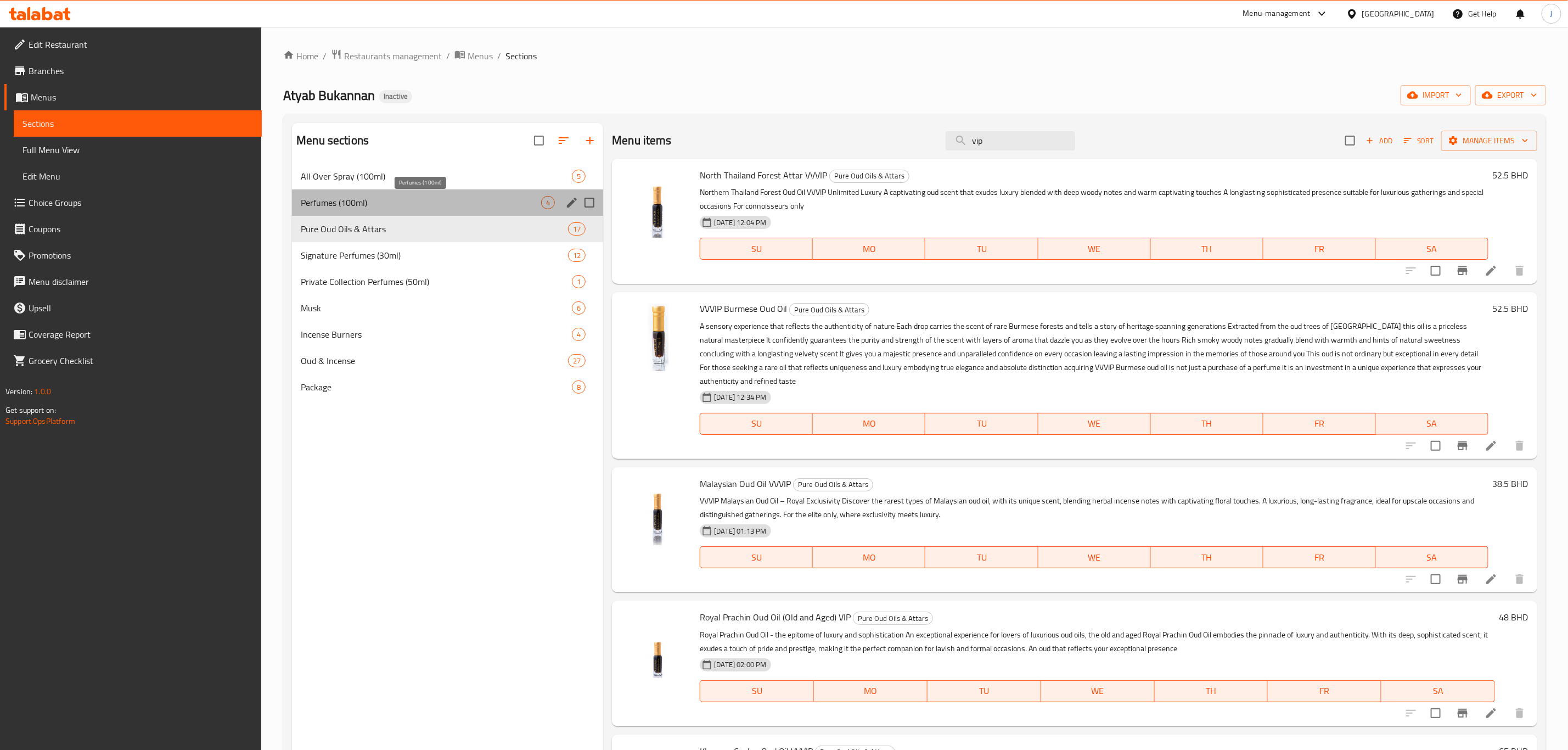
click at [411, 198] on span "Perfumes (100ml)" at bounding box center [421, 202] width 241 height 13
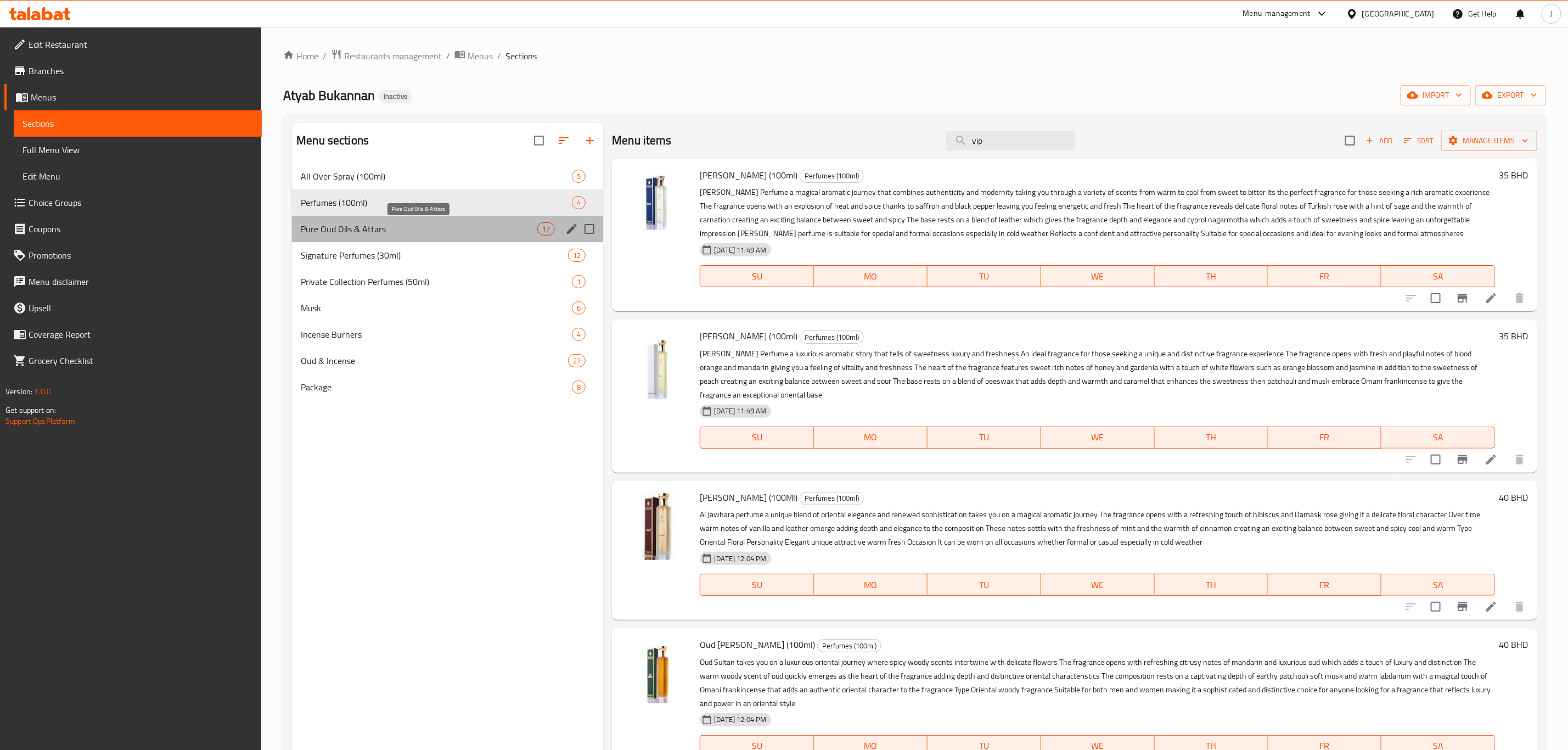
click at [414, 224] on span "Pure Oud Oils & Attars" at bounding box center [419, 228] width 237 height 13
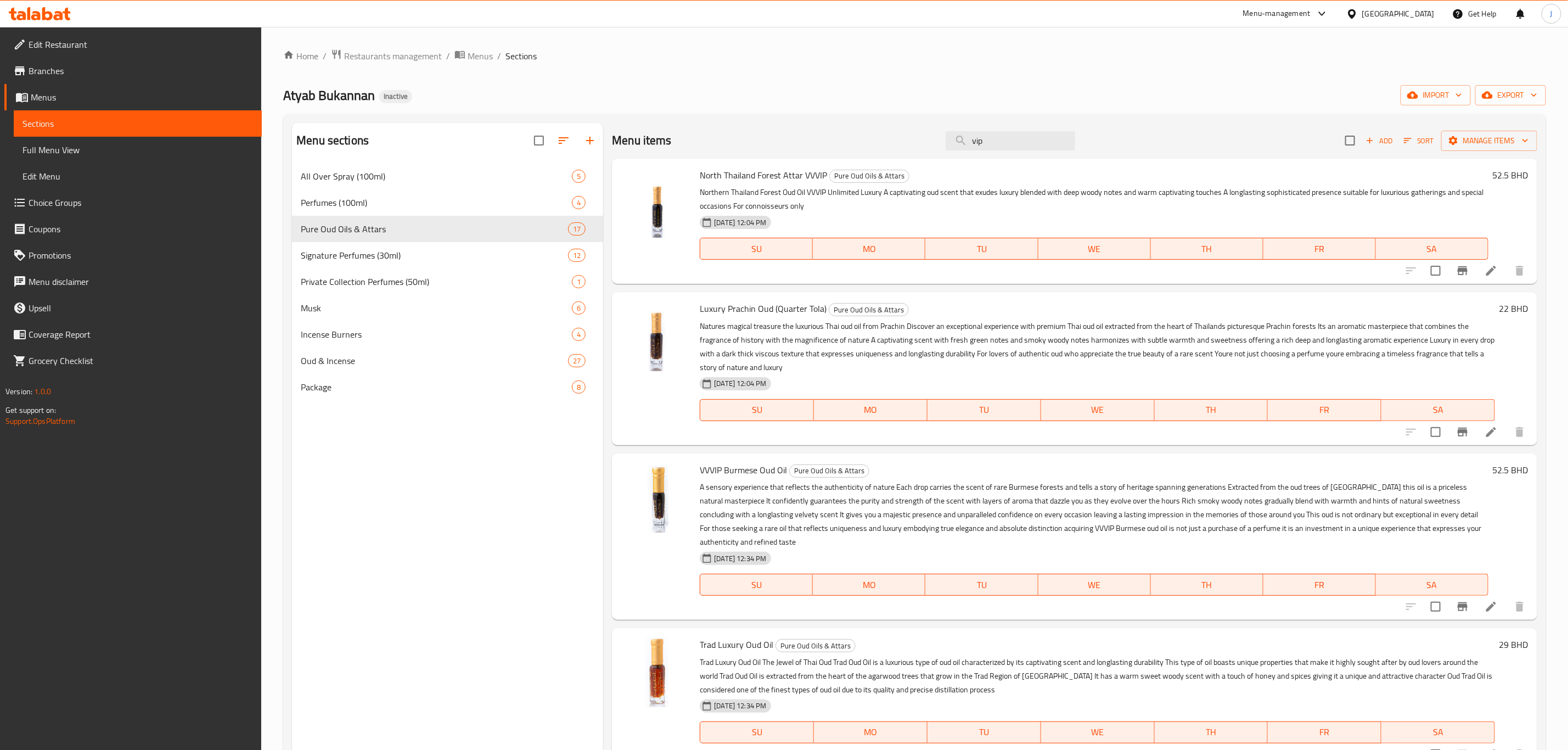
click at [745, 177] on span "North Thailand Forest Attar VVVIP" at bounding box center [763, 175] width 128 height 17
copy span "[GEOGRAPHIC_DATA]"
click at [733, 313] on span "Luxury Prachin Oud (Quarter Tola)" at bounding box center [763, 308] width 127 height 17
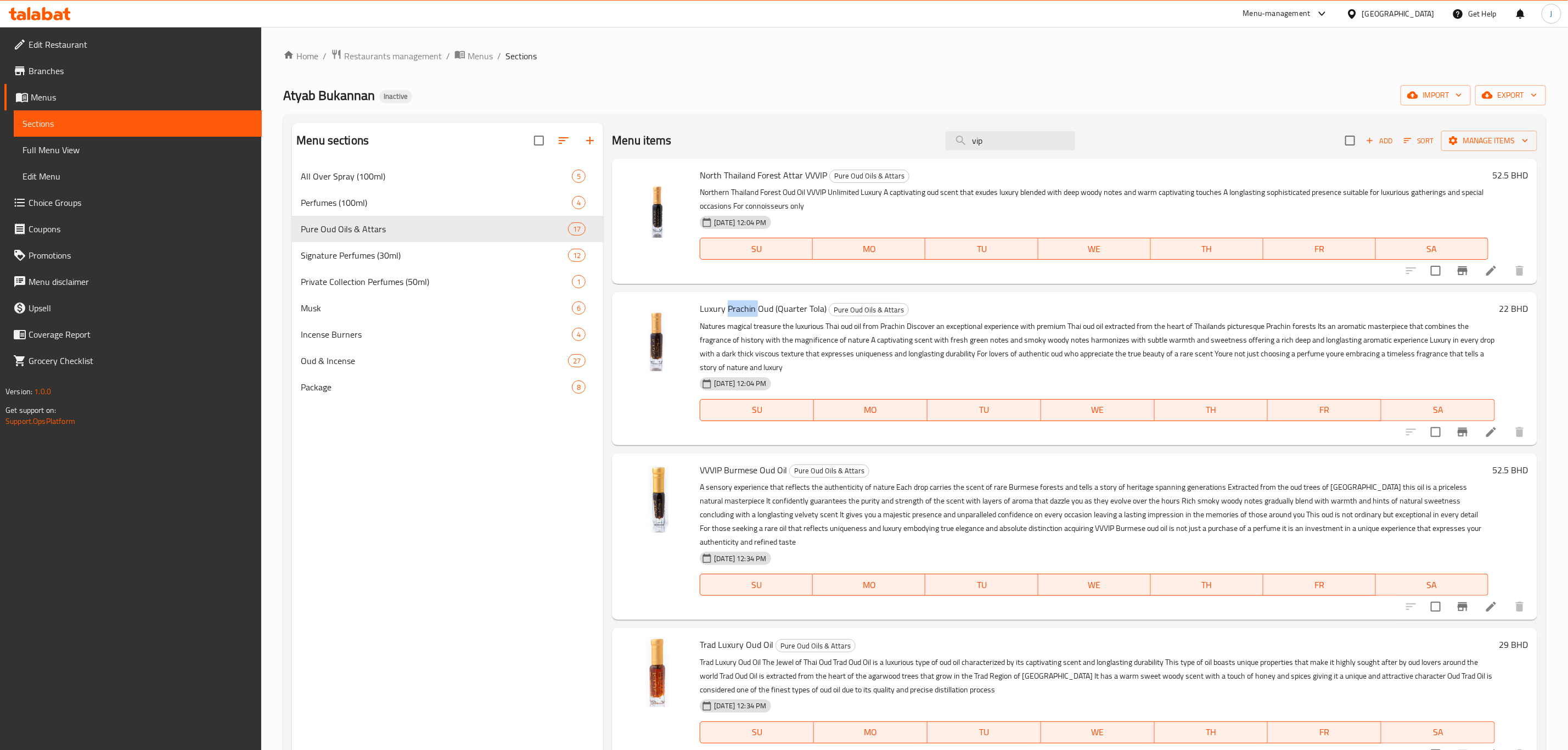
copy span "Prachin"
click at [720, 306] on span "Luxury Prachin Oud (Quarter Tola)" at bounding box center [763, 308] width 127 height 17
click at [377, 60] on span "Restaurants management" at bounding box center [393, 55] width 98 height 13
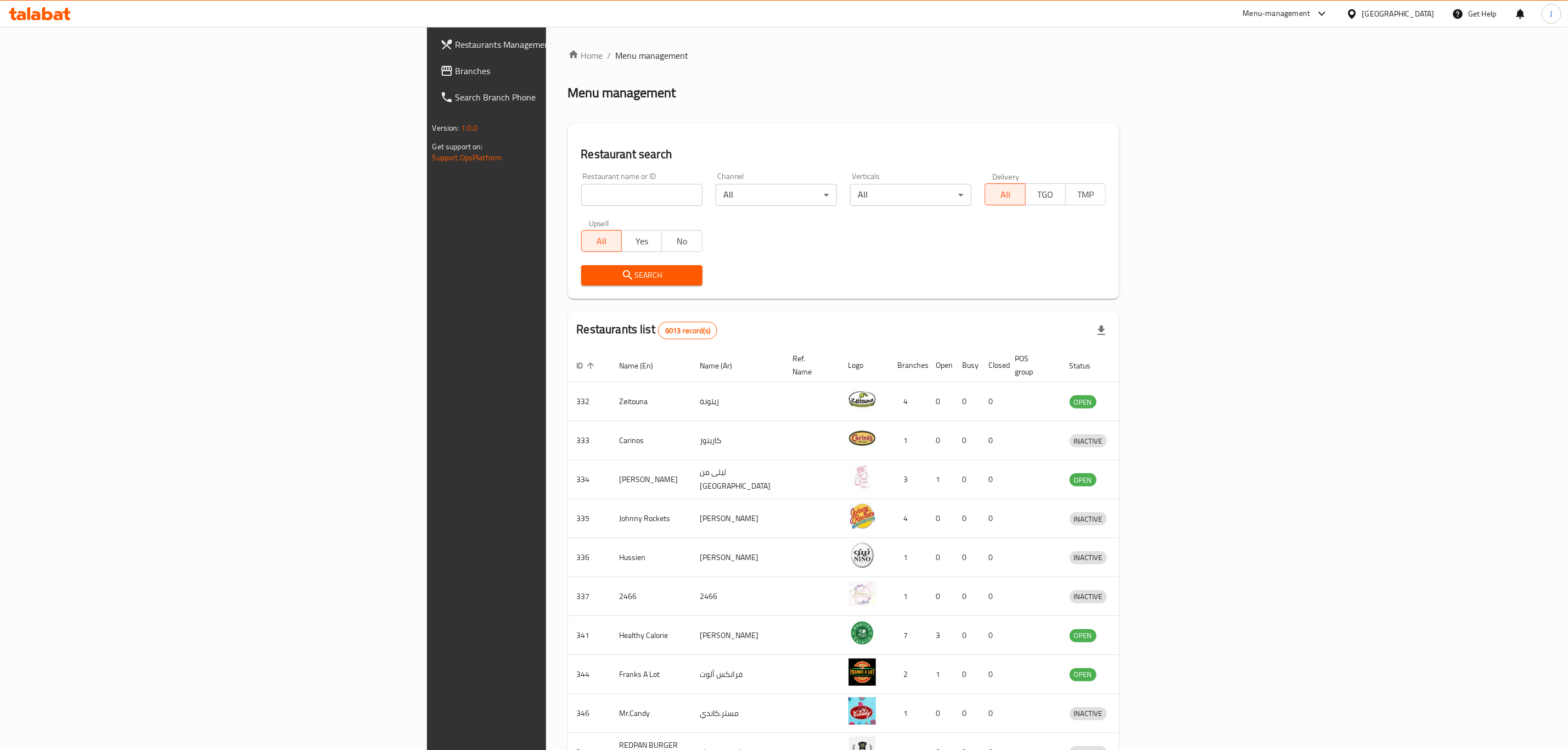
click at [581, 183] on div "Restaurant name or ID Restaurant name or ID" at bounding box center [642, 189] width 122 height 34
click at [581, 190] on input "search" at bounding box center [642, 195] width 122 height 22
type input "my flowers"
click at [590, 277] on span "Search" at bounding box center [642, 275] width 104 height 14
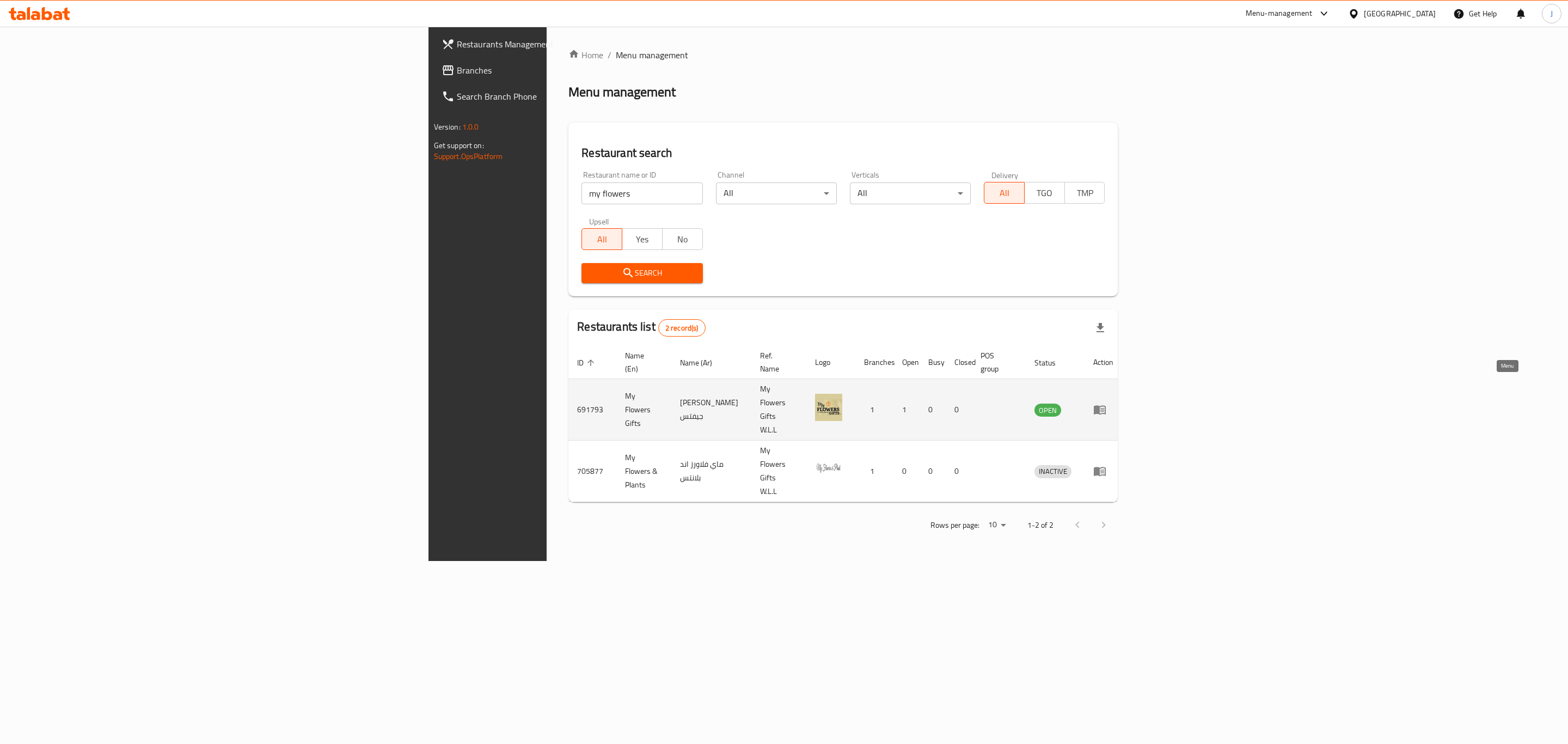
click at [1106, 405] on icon "enhanced table" at bounding box center [1100, 410] width 12 height 9
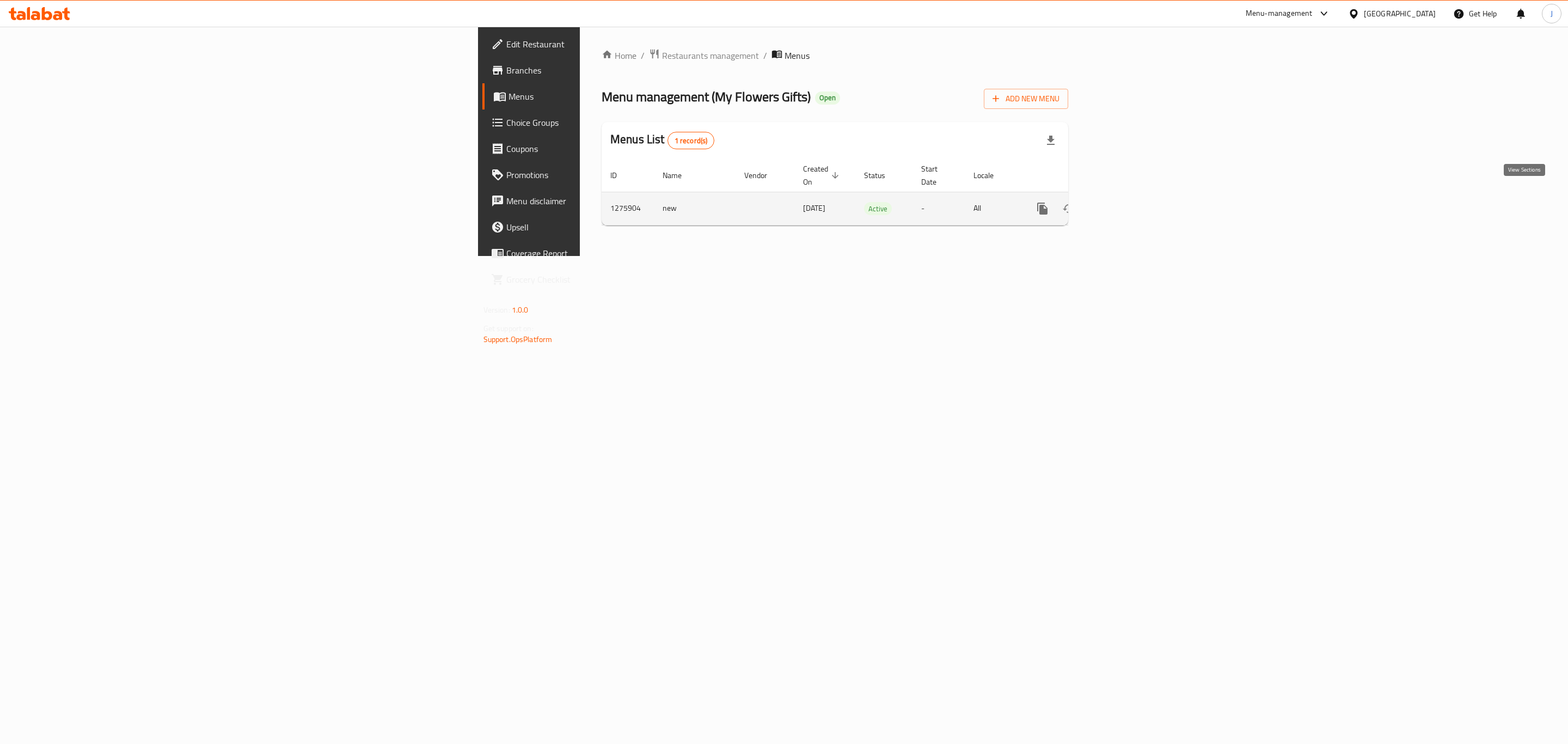
click at [1127, 202] on icon "enhanced table" at bounding box center [1121, 208] width 13 height 13
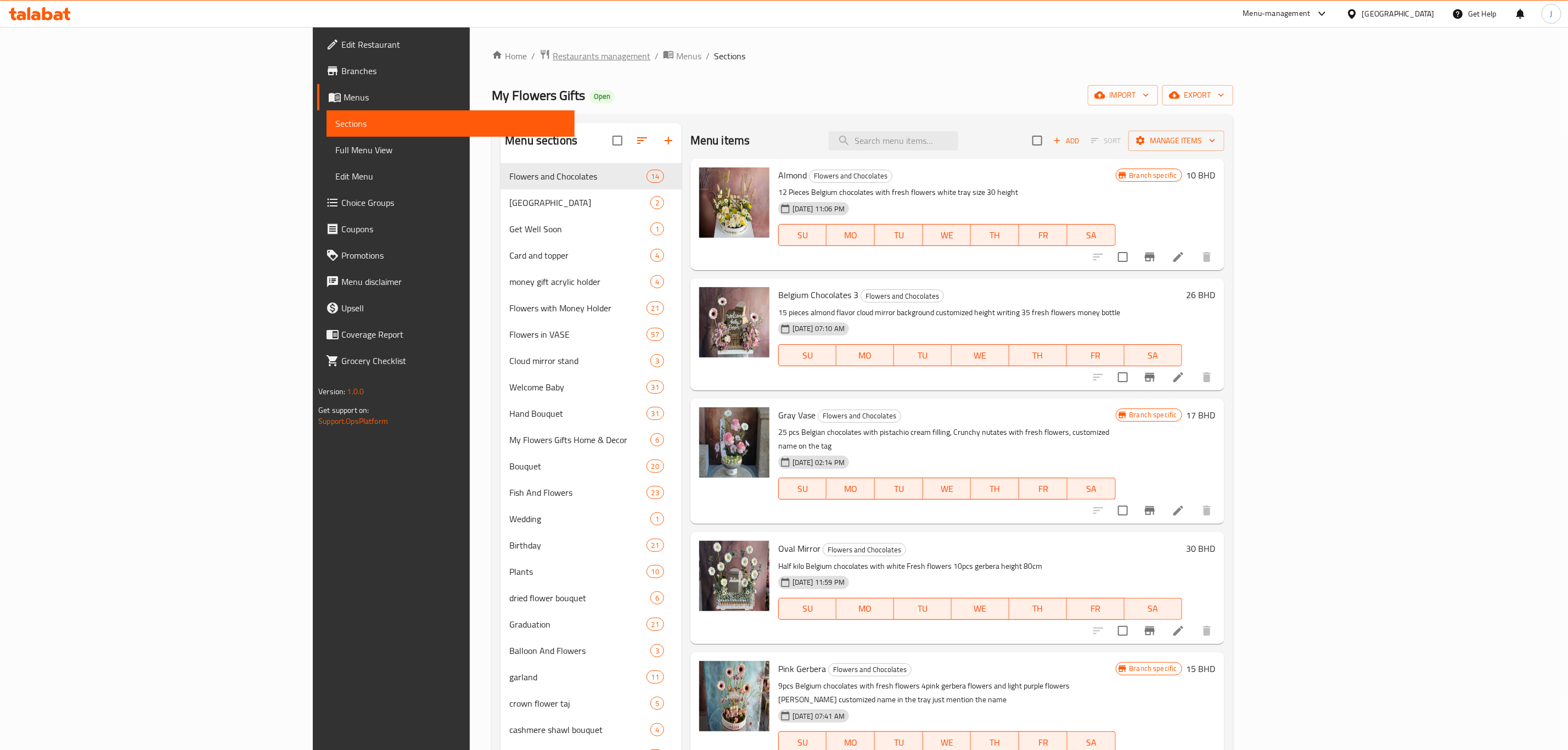
click at [553, 58] on span "Restaurants management" at bounding box center [601, 55] width 98 height 13
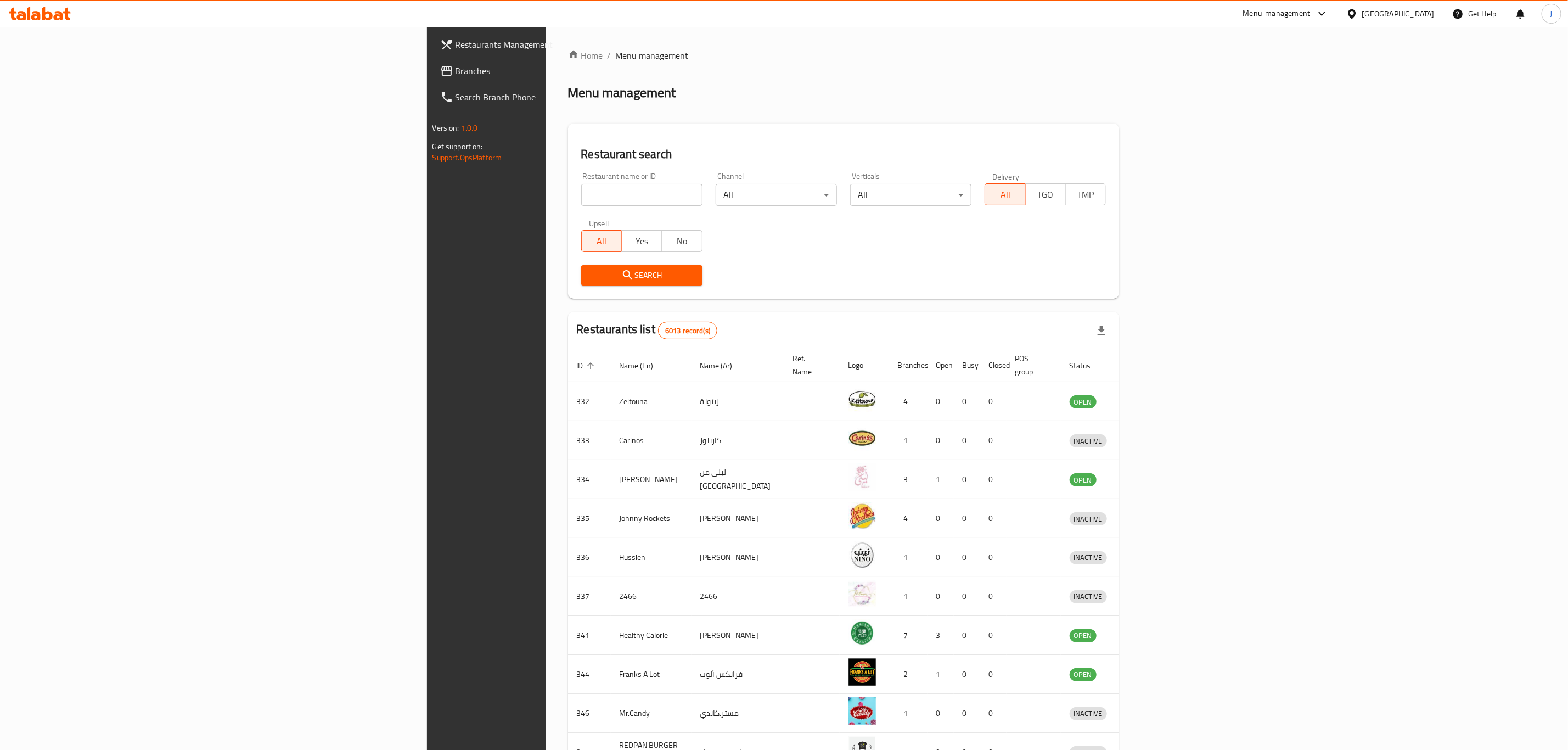
drag, startPoint x: 456, startPoint y: 169, endPoint x: 456, endPoint y: 185, distance: 16.0
click at [574, 184] on div "Restaurant name or ID Restaurant name or ID" at bounding box center [641, 189] width 134 height 47
click at [581, 185] on input "search" at bounding box center [642, 195] width 122 height 22
type input "my flower"
click button "Search" at bounding box center [642, 275] width 122 height 20
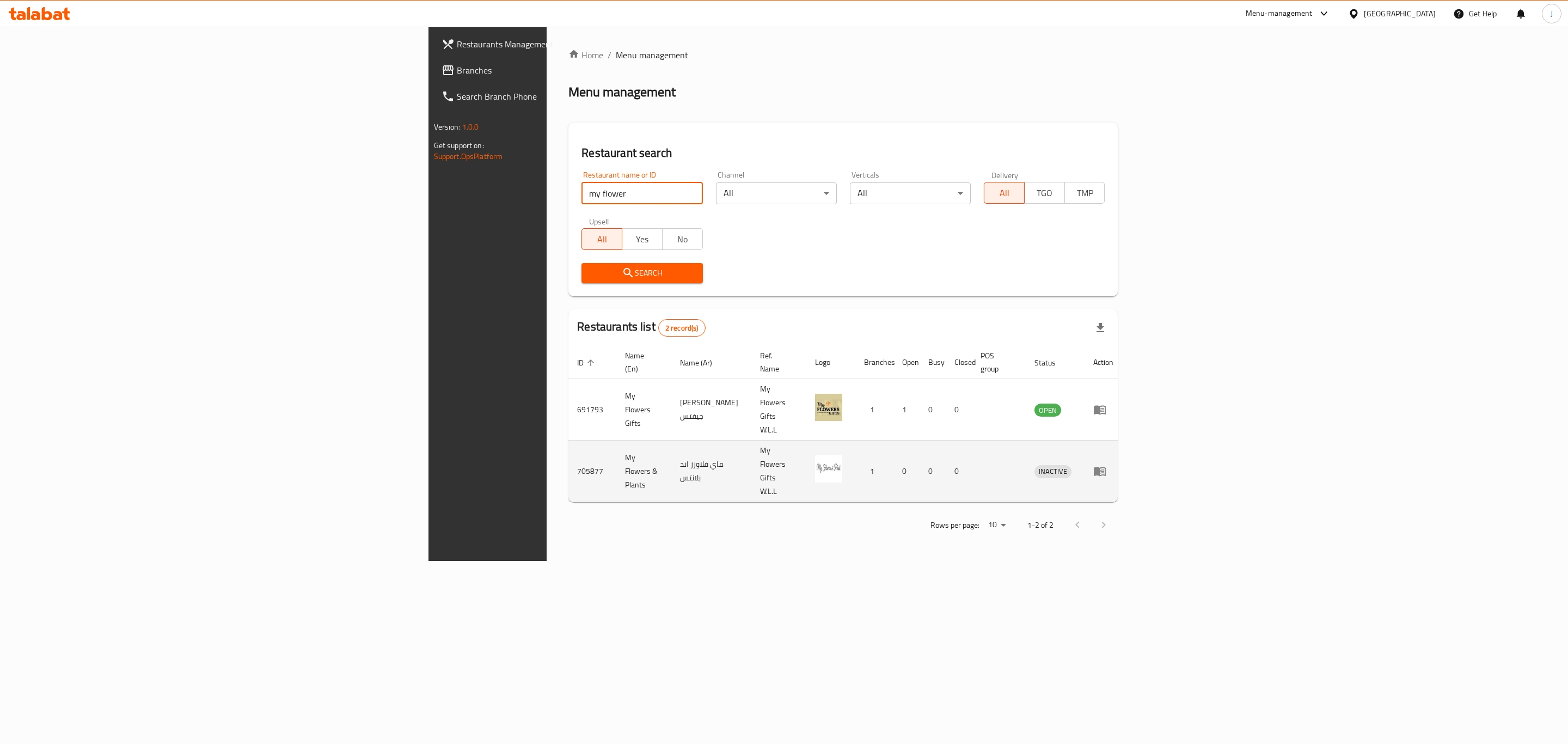
click at [1104, 469] on icon "enhanced table" at bounding box center [1102, 471] width 4 height 4
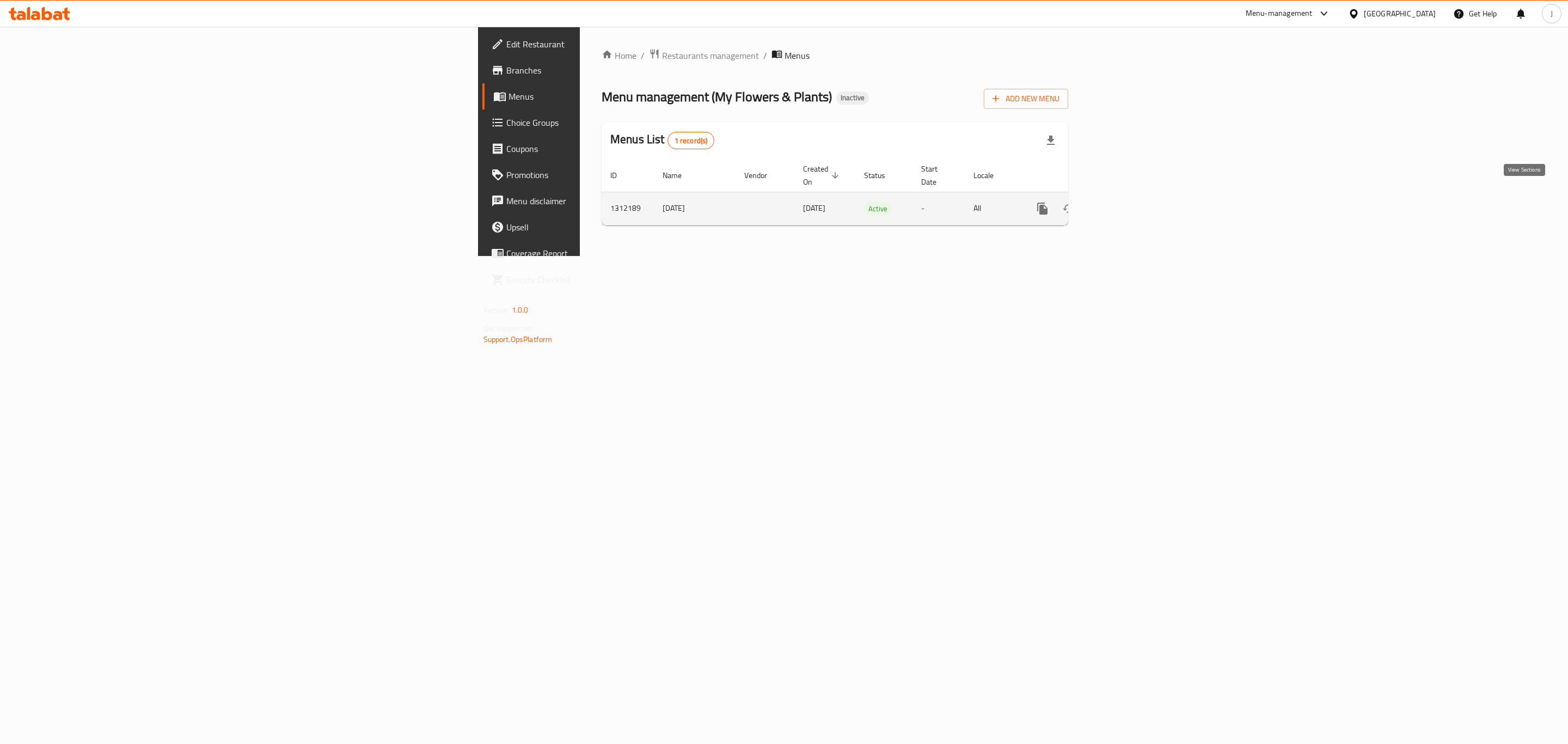
click at [1126, 204] on icon "enhanced table" at bounding box center [1121, 209] width 10 height 10
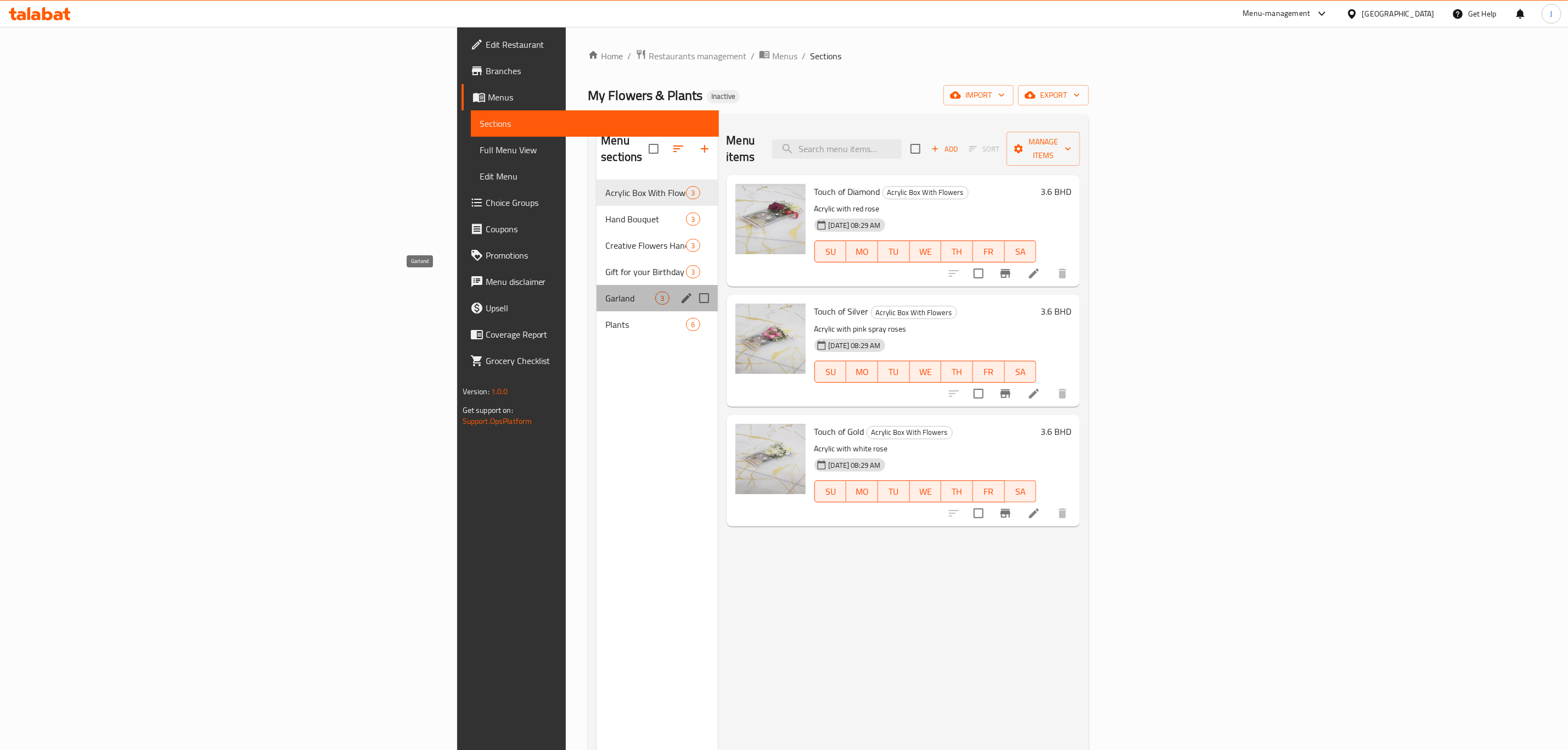
click at [606, 292] on span "Garland" at bounding box center [630, 298] width 50 height 13
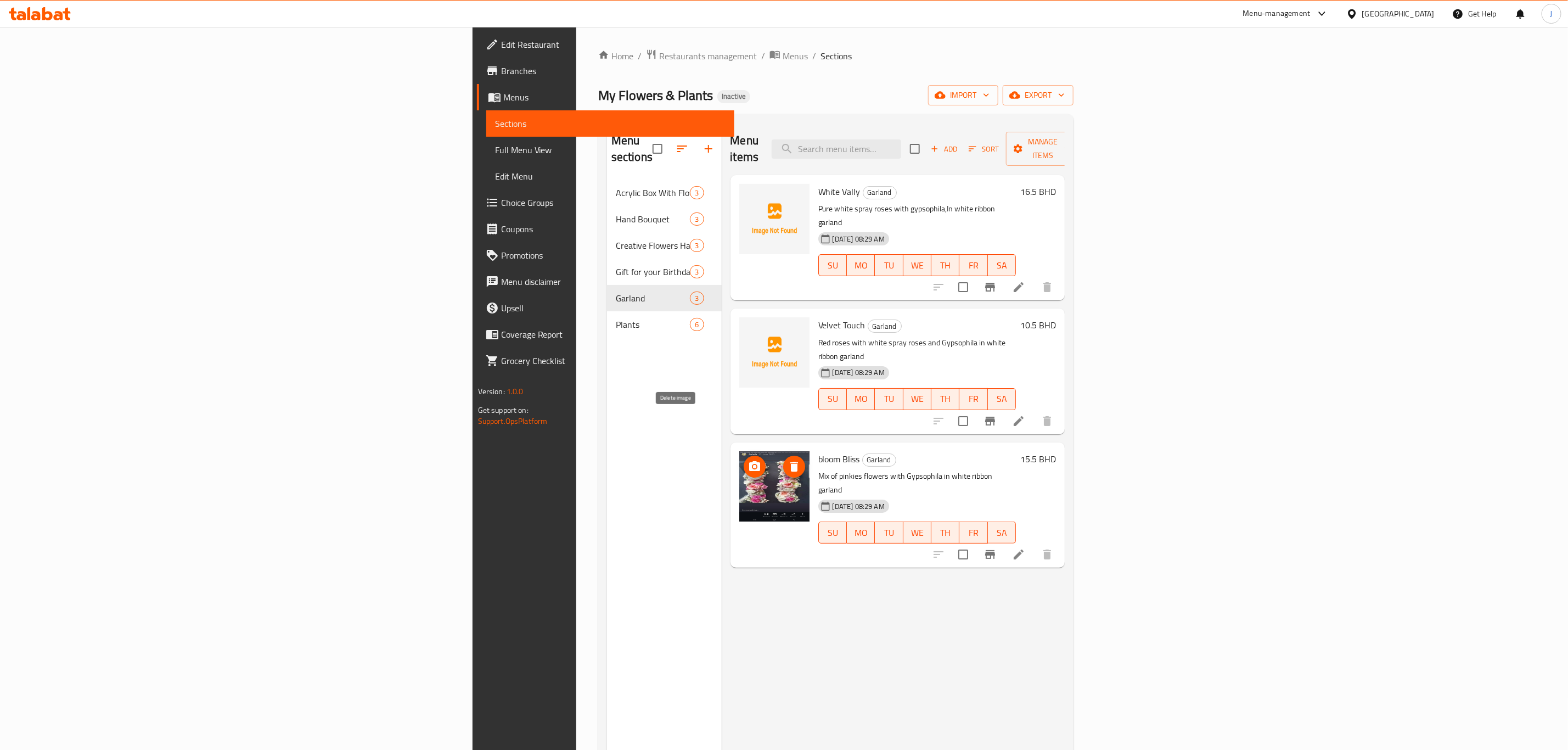
click at [783, 455] on button "delete image" at bounding box center [794, 466] width 22 height 22
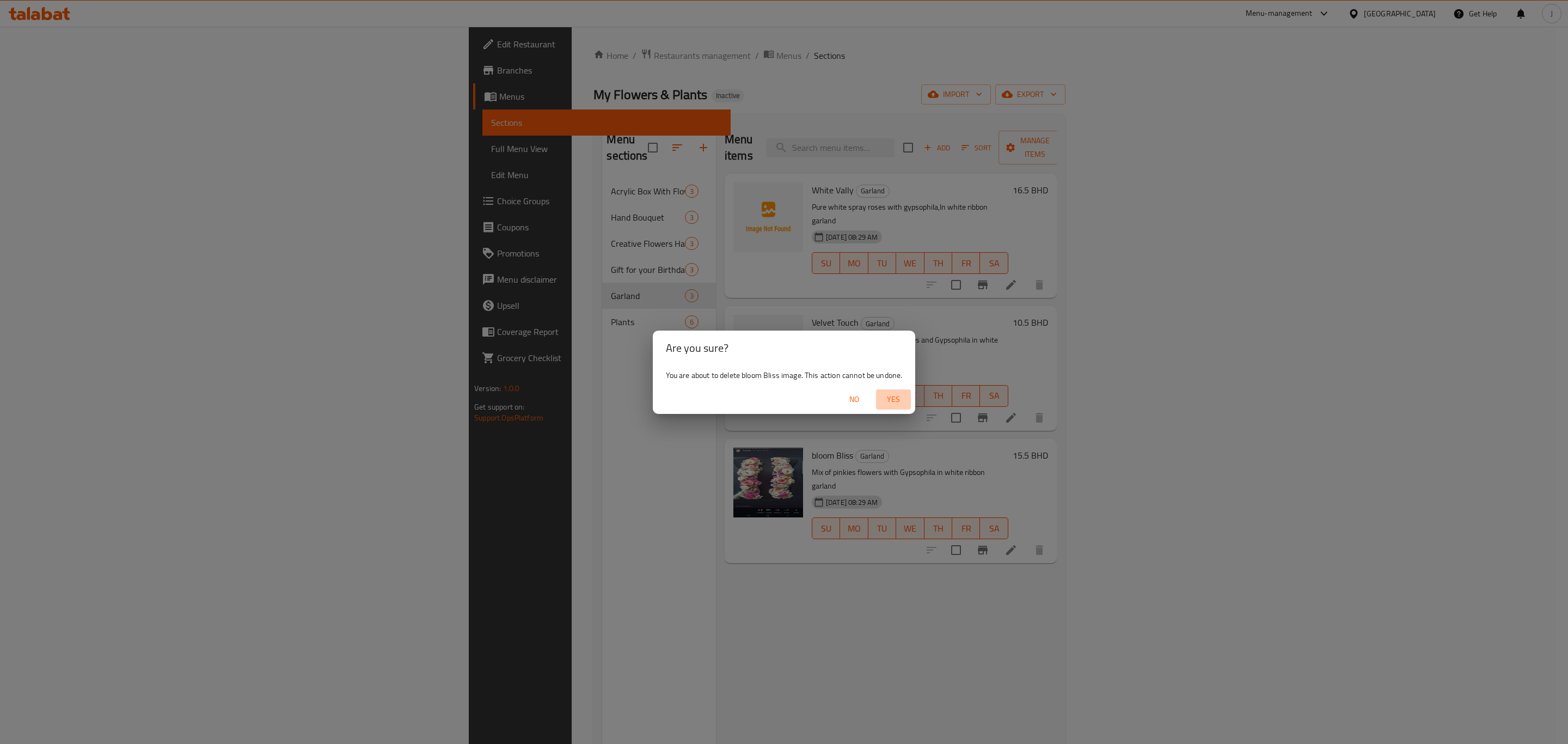
click at [902, 394] on span "Yes" at bounding box center [893, 399] width 26 height 13
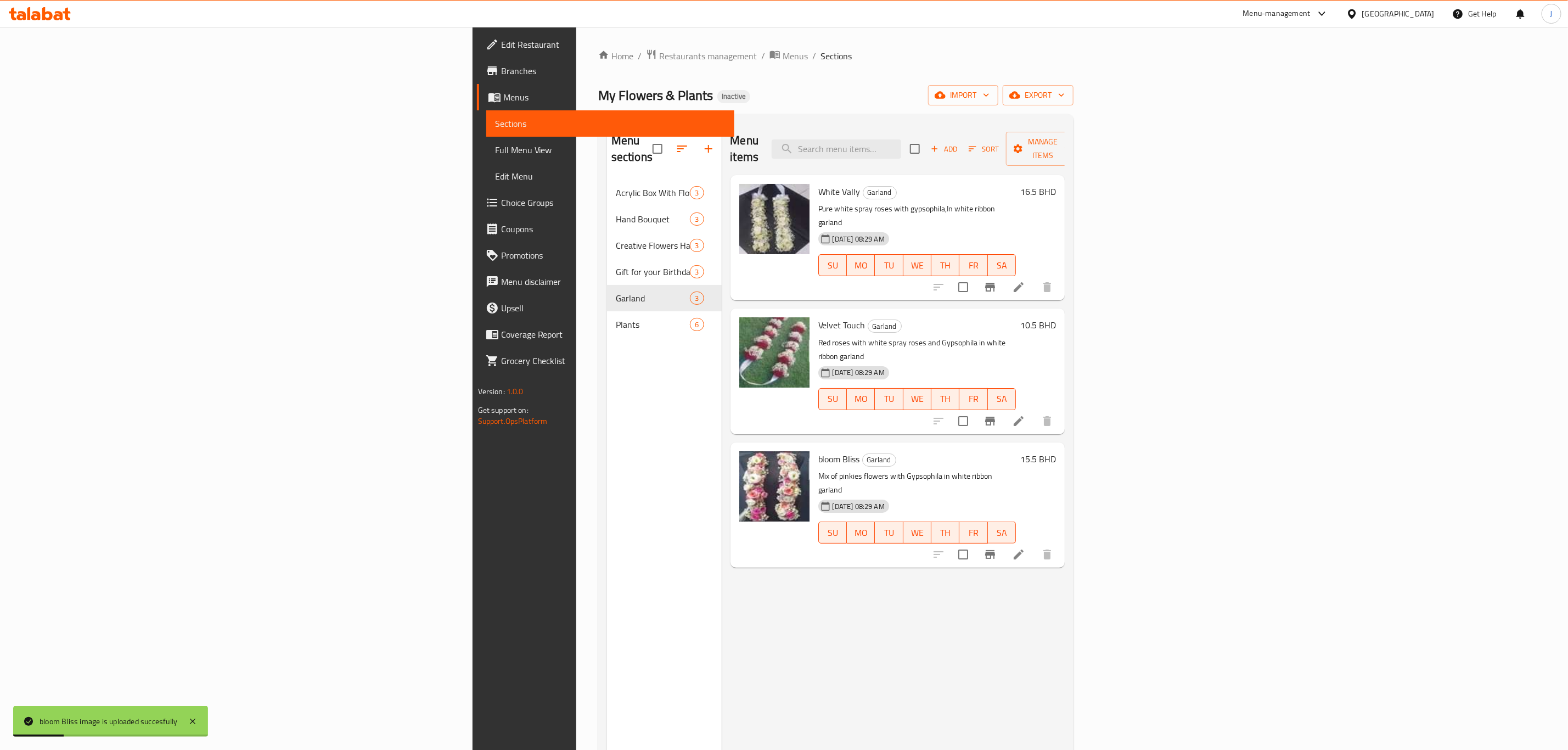
click at [722, 519] on div "Menu items Add Sort Manage items White [PERSON_NAME] Pure white spray roses wit…" at bounding box center [894, 498] width 344 height 750
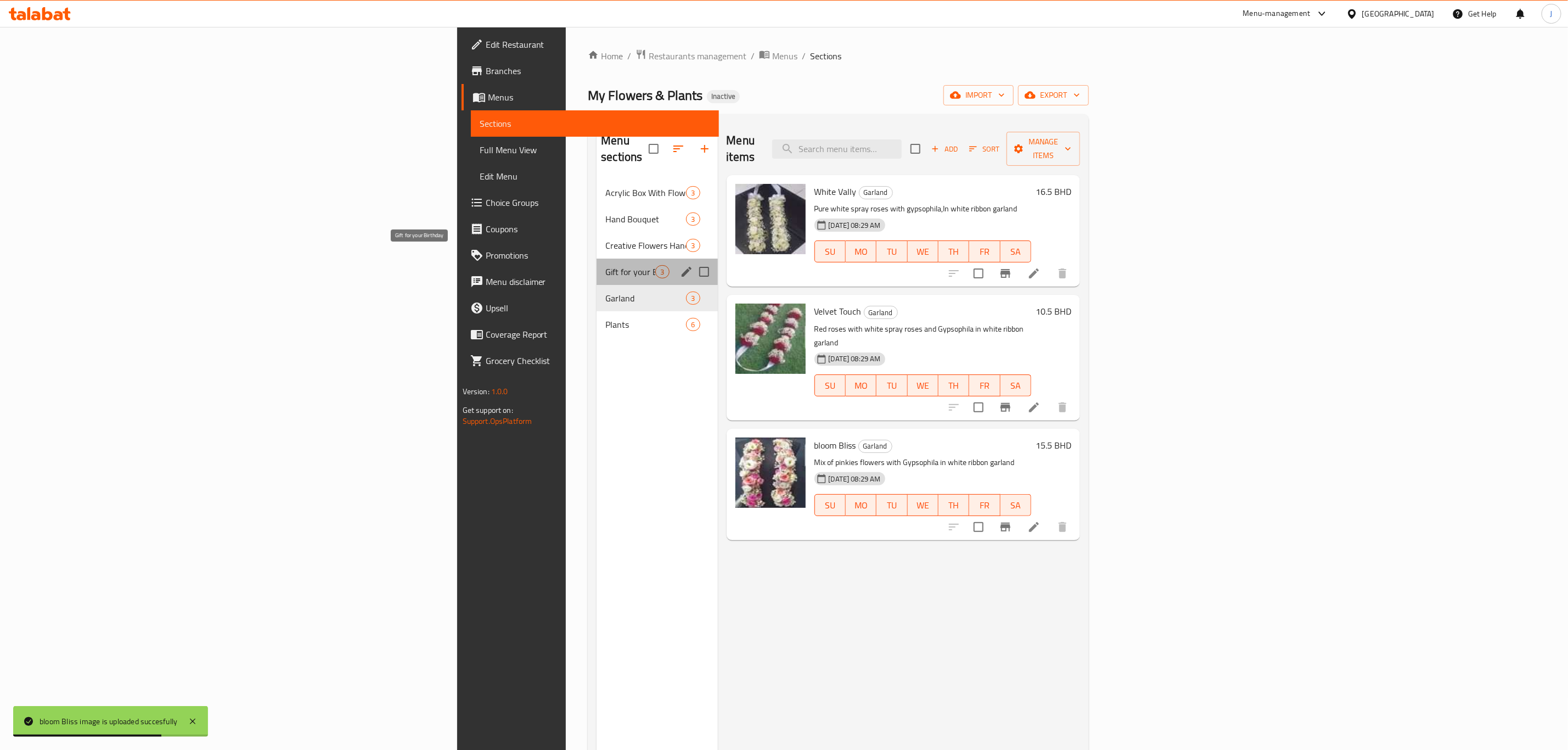
click at [606, 265] on span "Gift for your Birthday" at bounding box center [630, 271] width 50 height 13
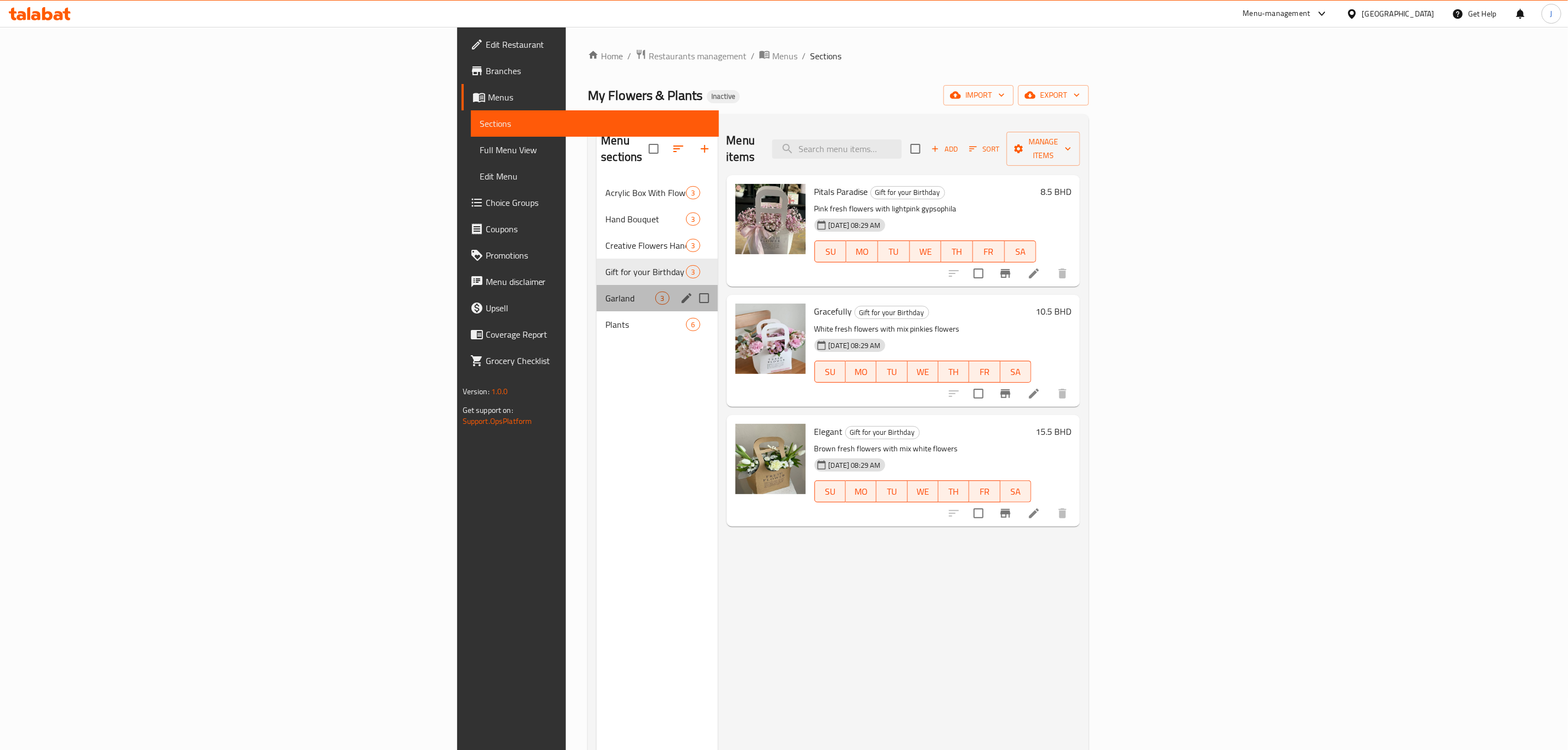
click at [597, 285] on div "Garland 3" at bounding box center [657, 298] width 121 height 26
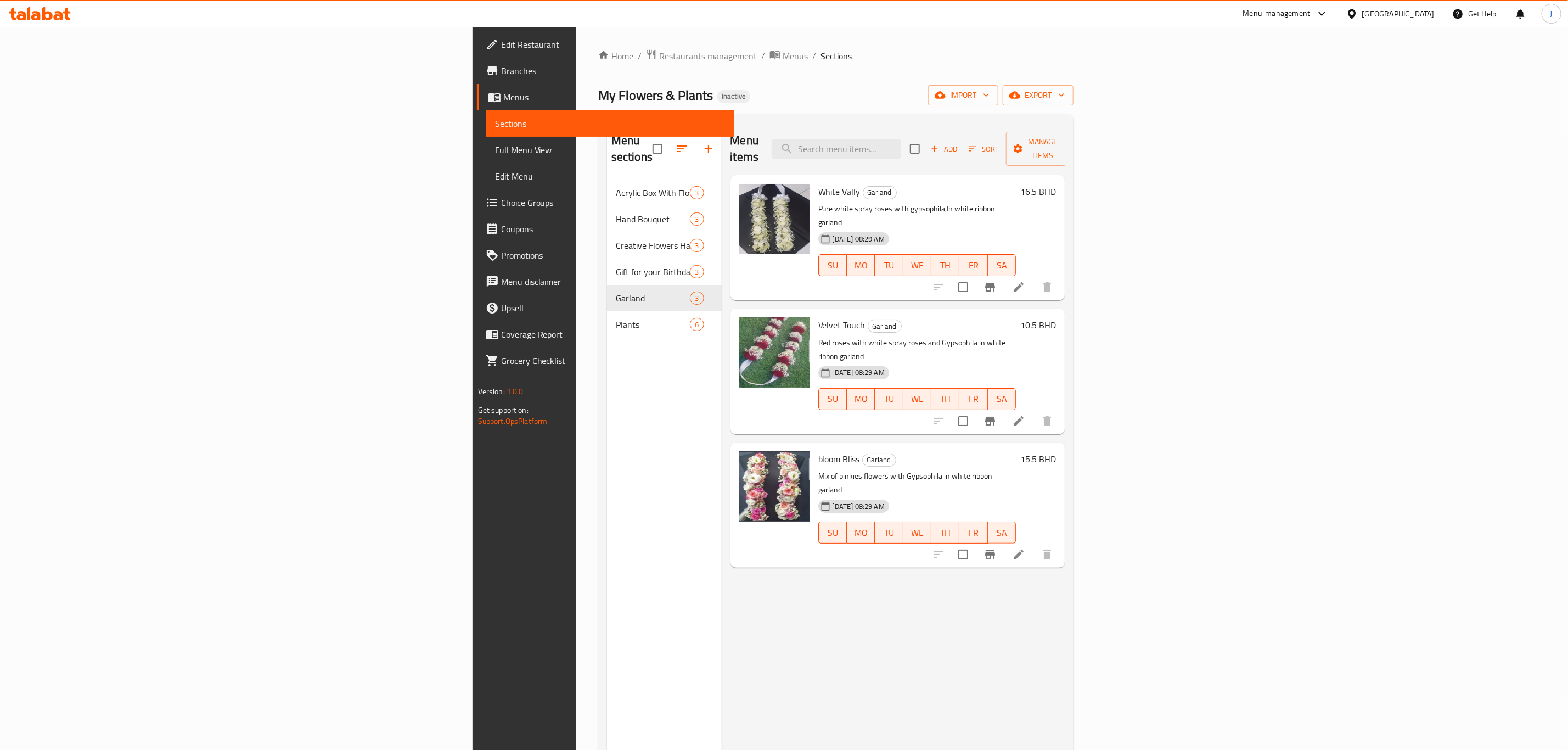
click at [1024, 282] on icon at bounding box center [1019, 287] width 10 height 10
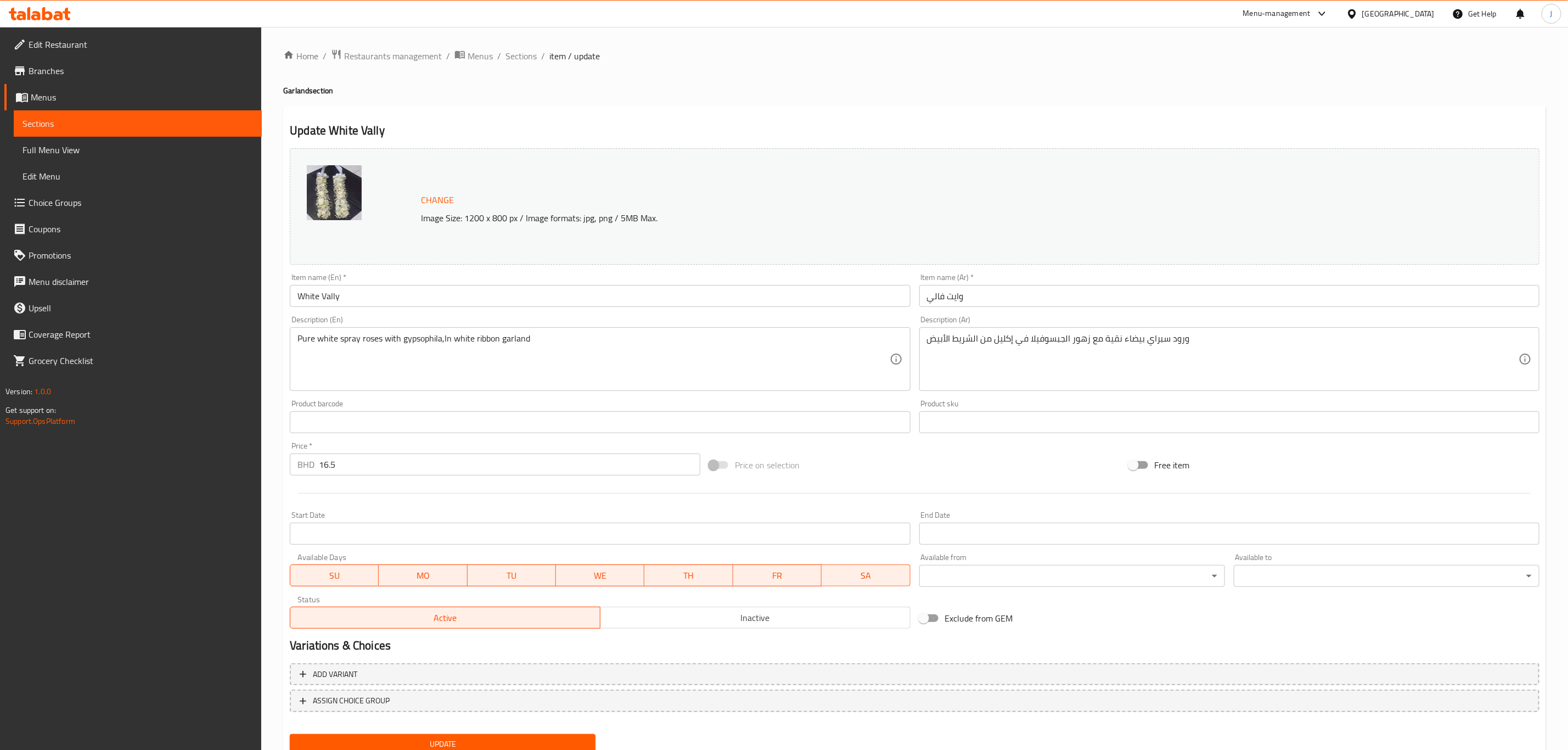
click at [333, 190] on img at bounding box center [334, 192] width 55 height 55
